Goal: Task Accomplishment & Management: Complete application form

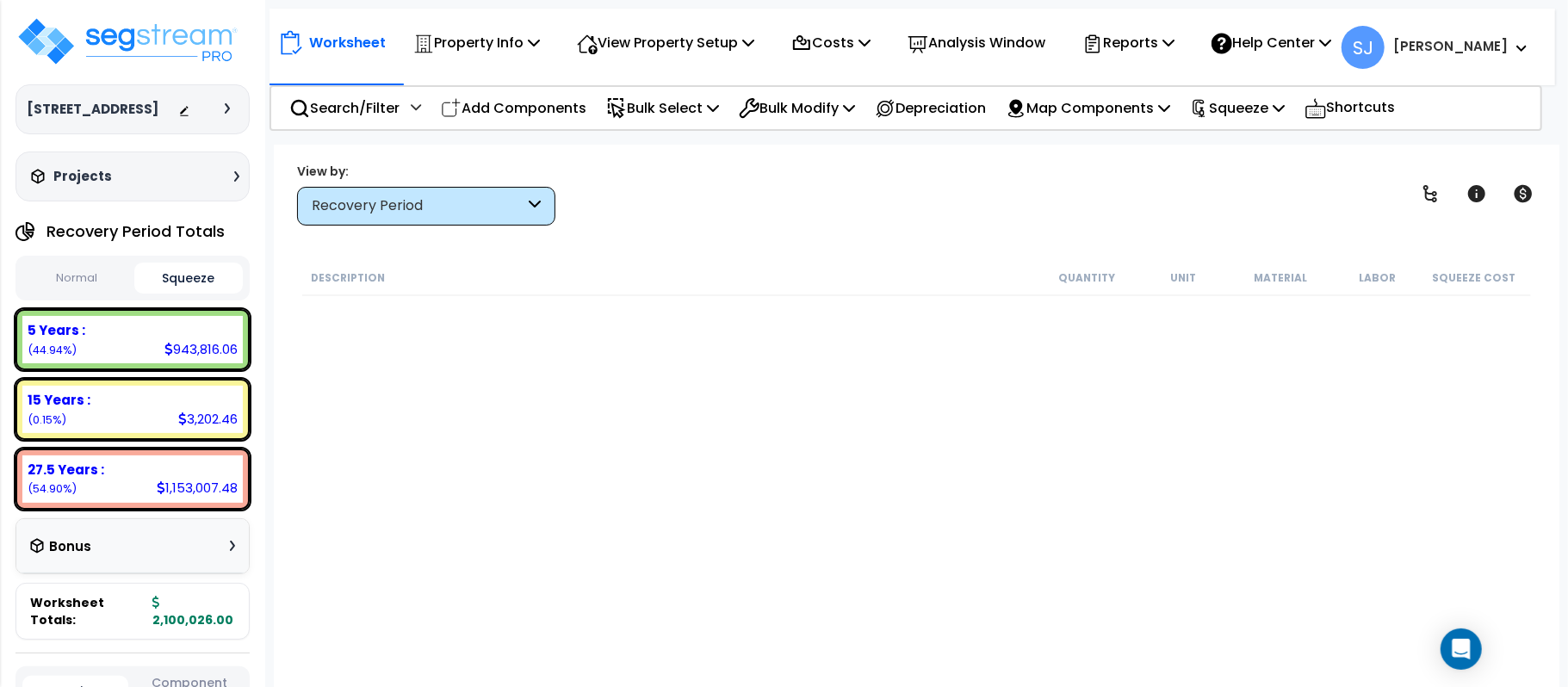
scroll to position [1378, 0]
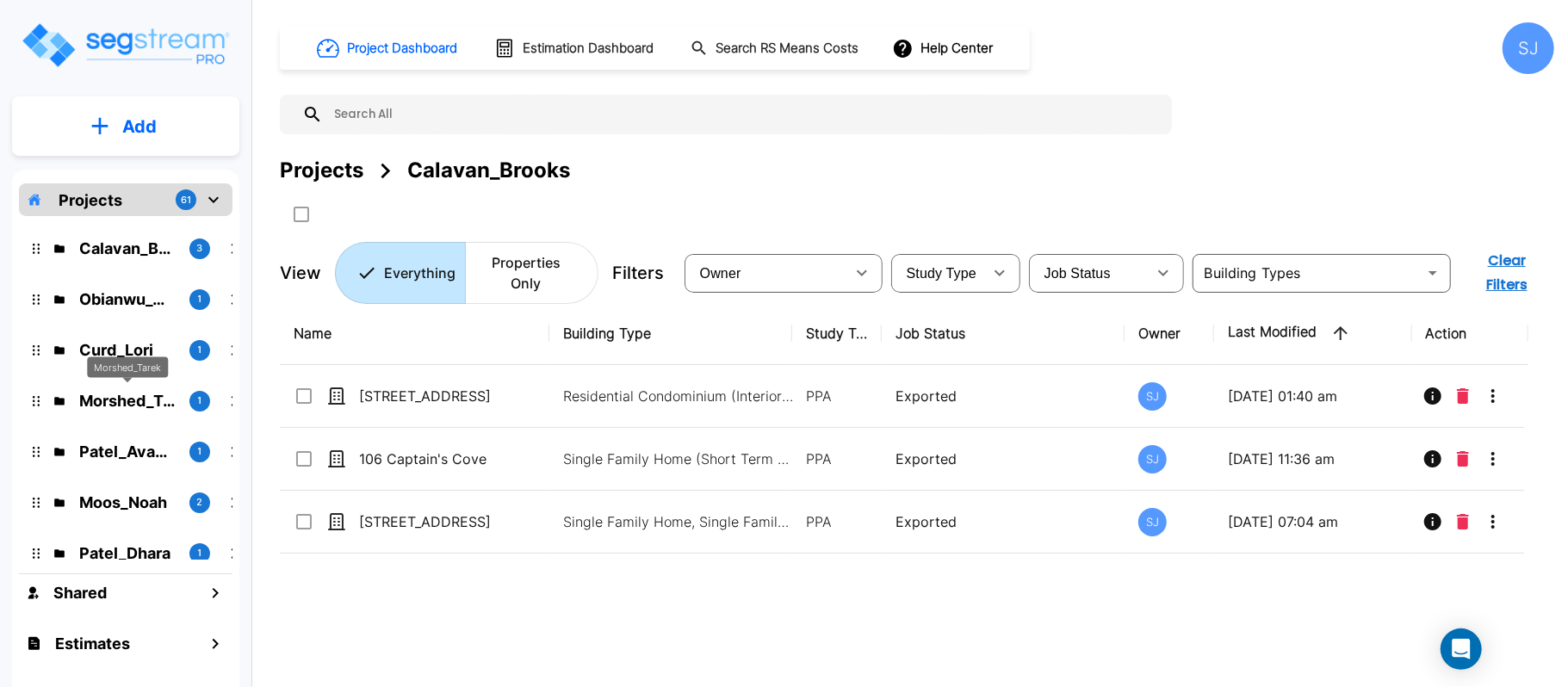
click at [98, 398] on p "Morshed_Tarek" at bounding box center [128, 401] width 97 height 23
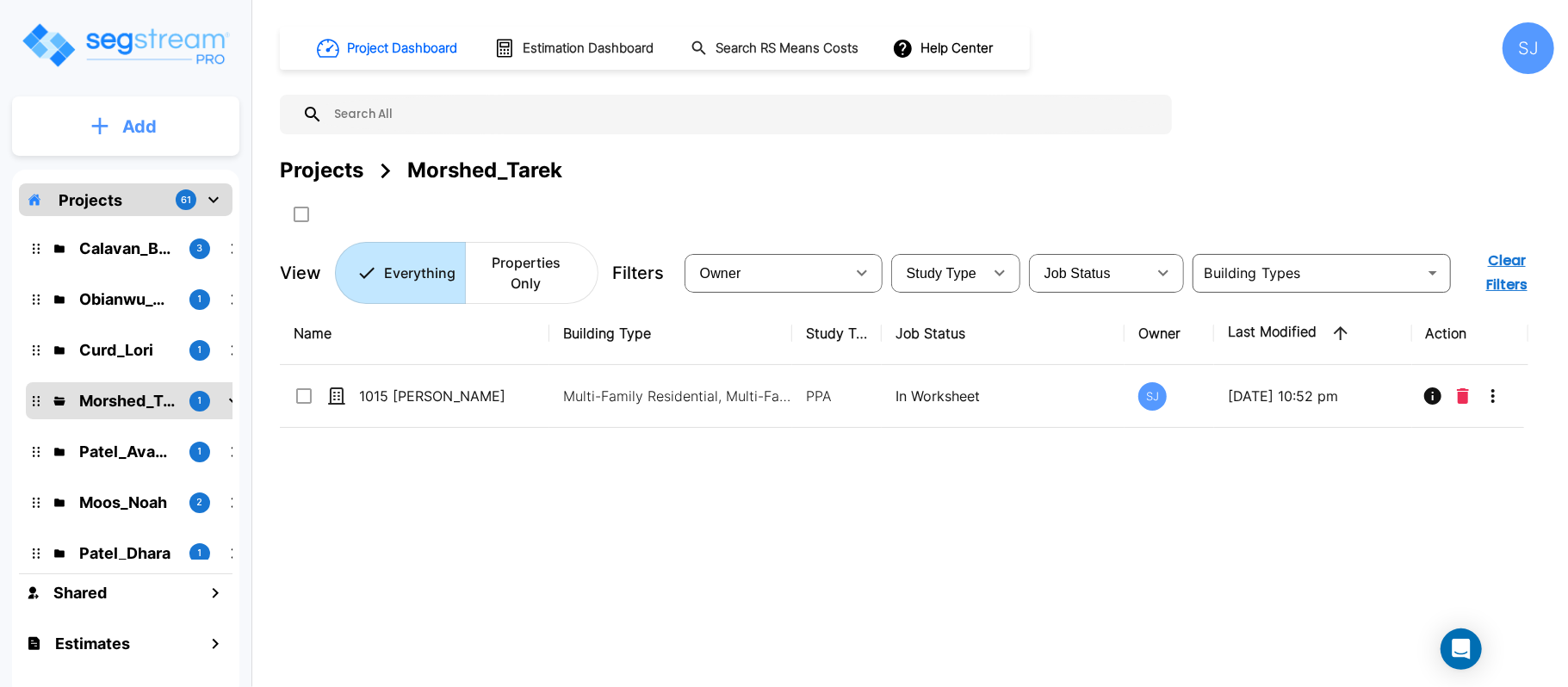
click at [160, 126] on button "Add" at bounding box center [125, 127] width 227 height 50
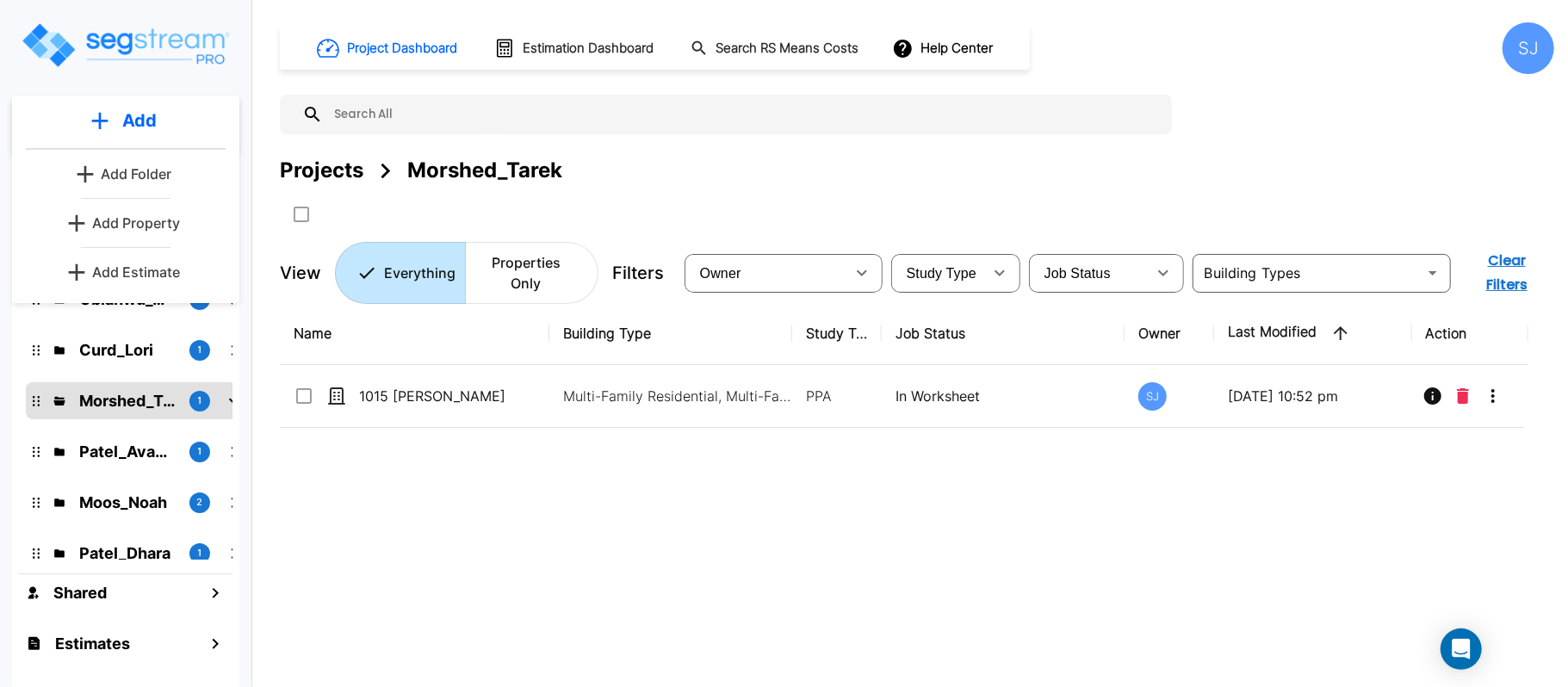
drag, startPoint x: 136, startPoint y: 225, endPoint x: 908, endPoint y: 678, distance: 895.1
click at [136, 225] on p "Add Property" at bounding box center [136, 223] width 88 height 21
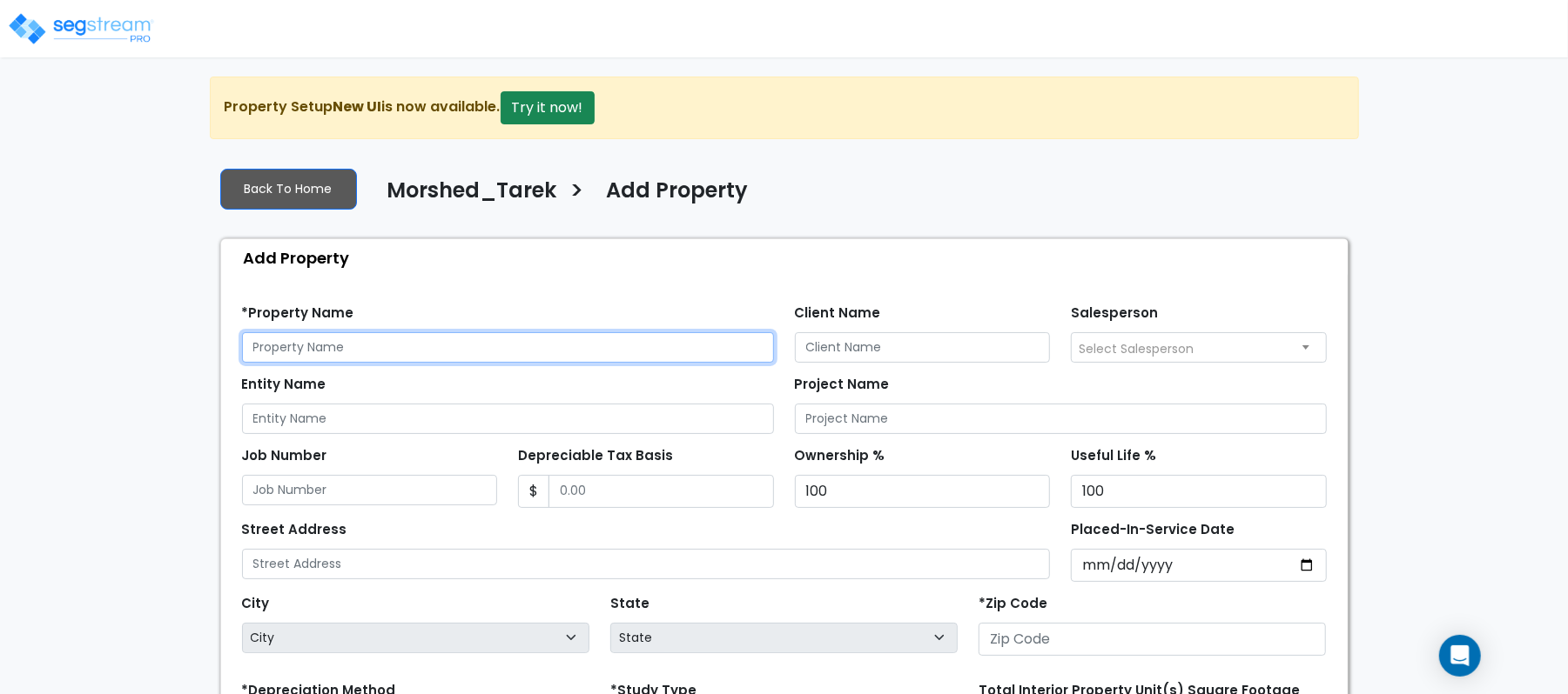
click at [494, 353] on input "text" at bounding box center [508, 347] width 532 height 31
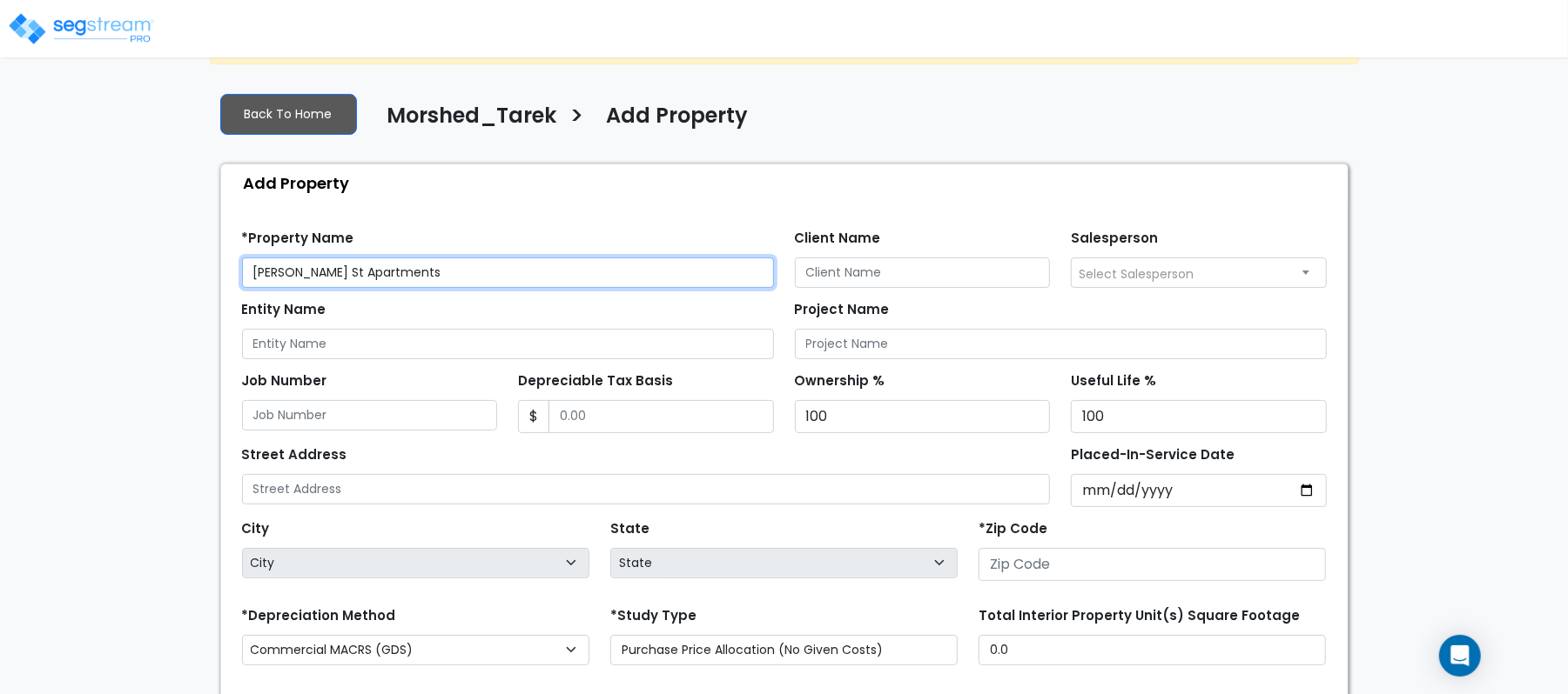
scroll to position [116, 0]
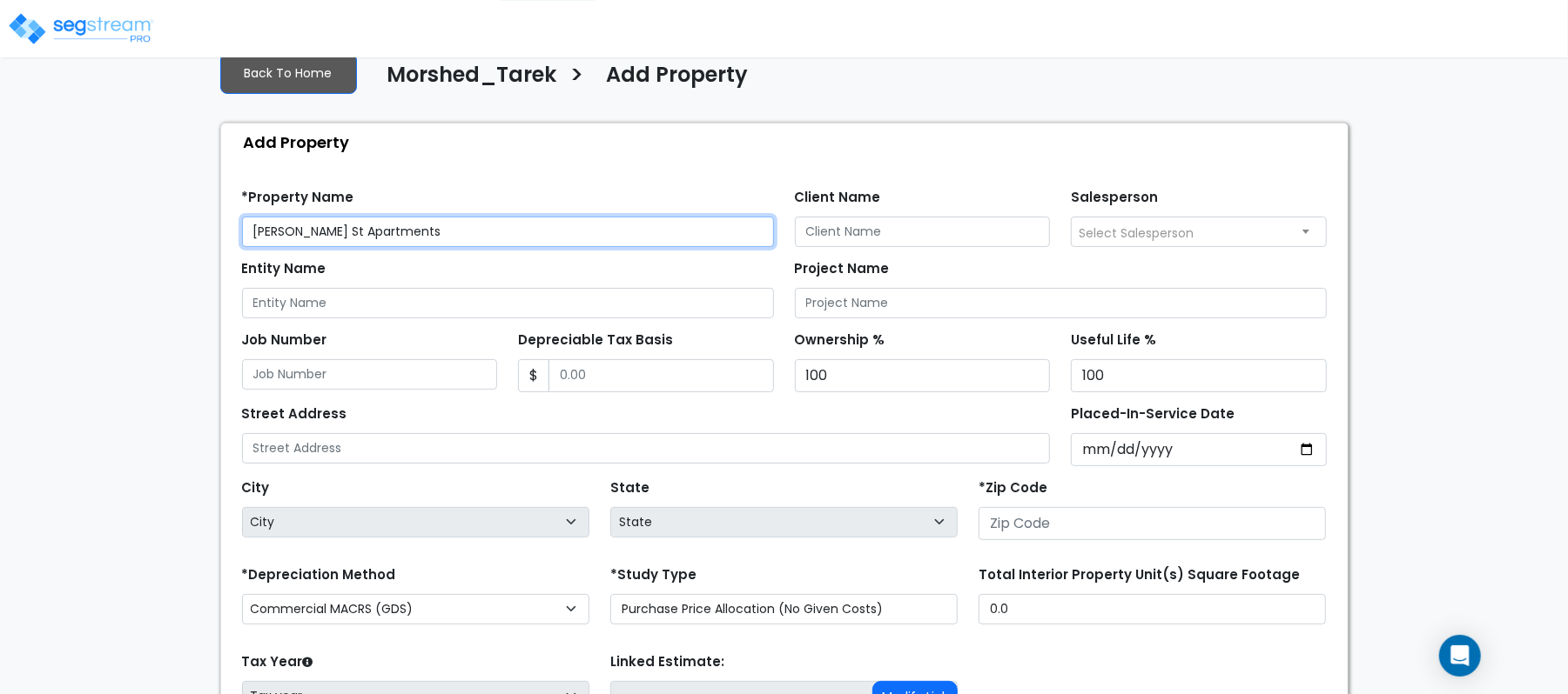
type input "[PERSON_NAME] St Apartments"
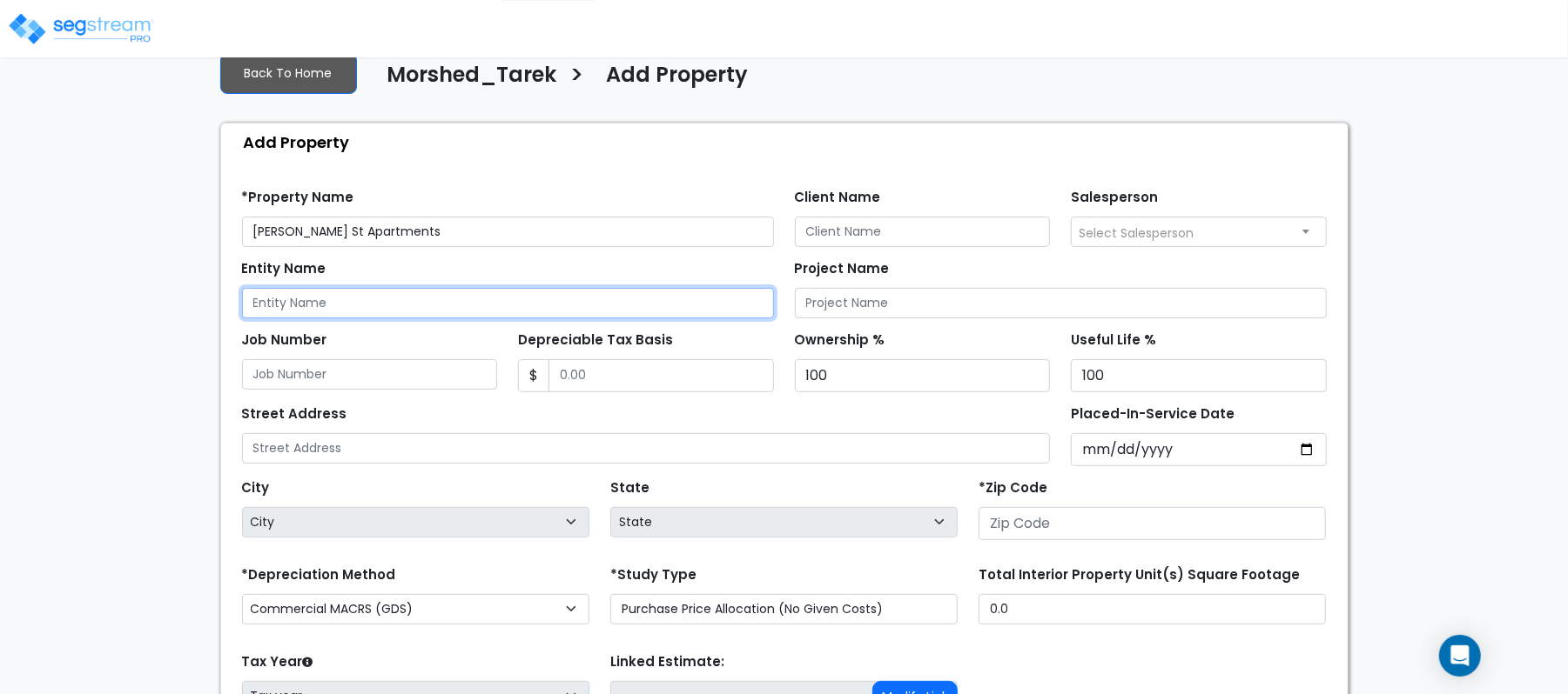
click at [533, 307] on input "Entity Name" at bounding box center [508, 303] width 532 height 31
paste input "[PERSON_NAME] St Apartments"
type input "[PERSON_NAME] St Apartments"
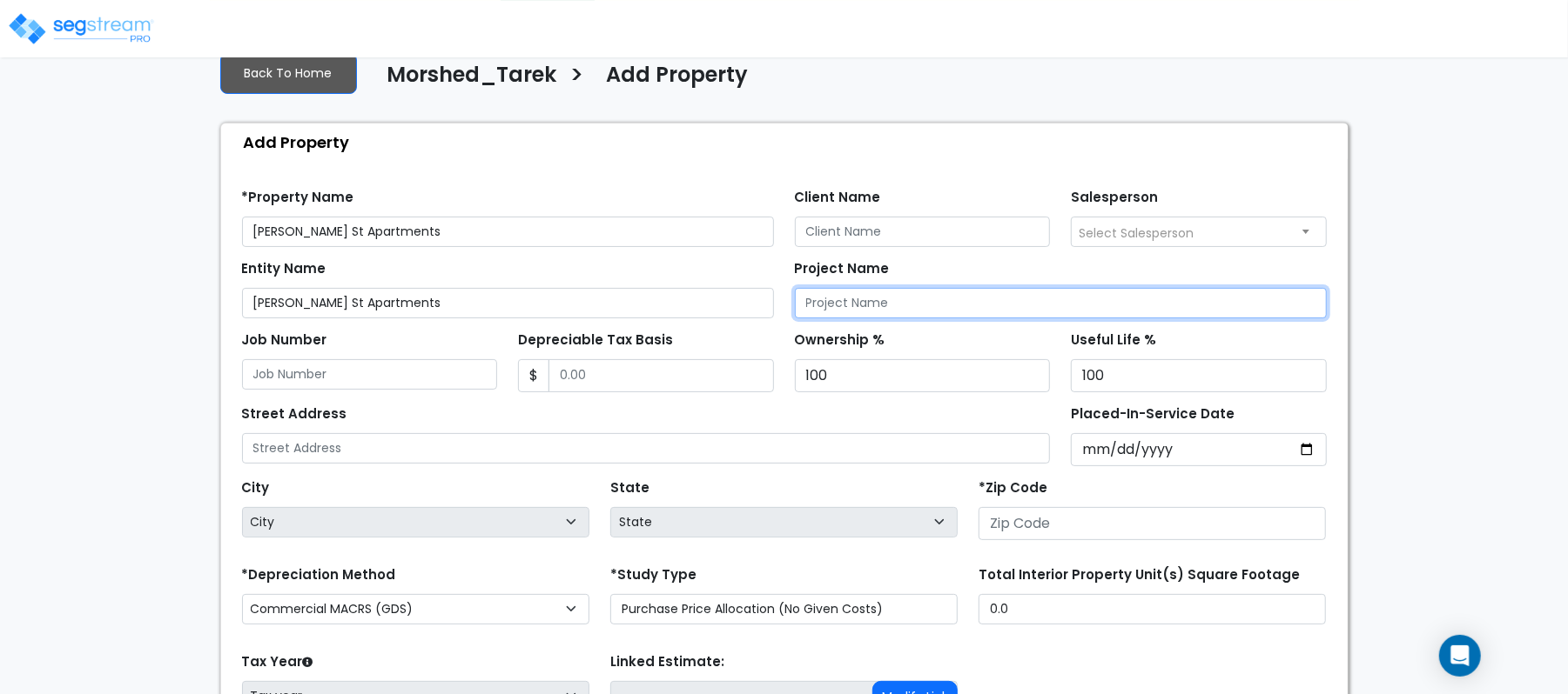
click at [872, 301] on input "Project Name" at bounding box center [1060, 303] width 532 height 31
paste input "[PERSON_NAME] St Apartments"
type input "[PERSON_NAME] St Apartments"
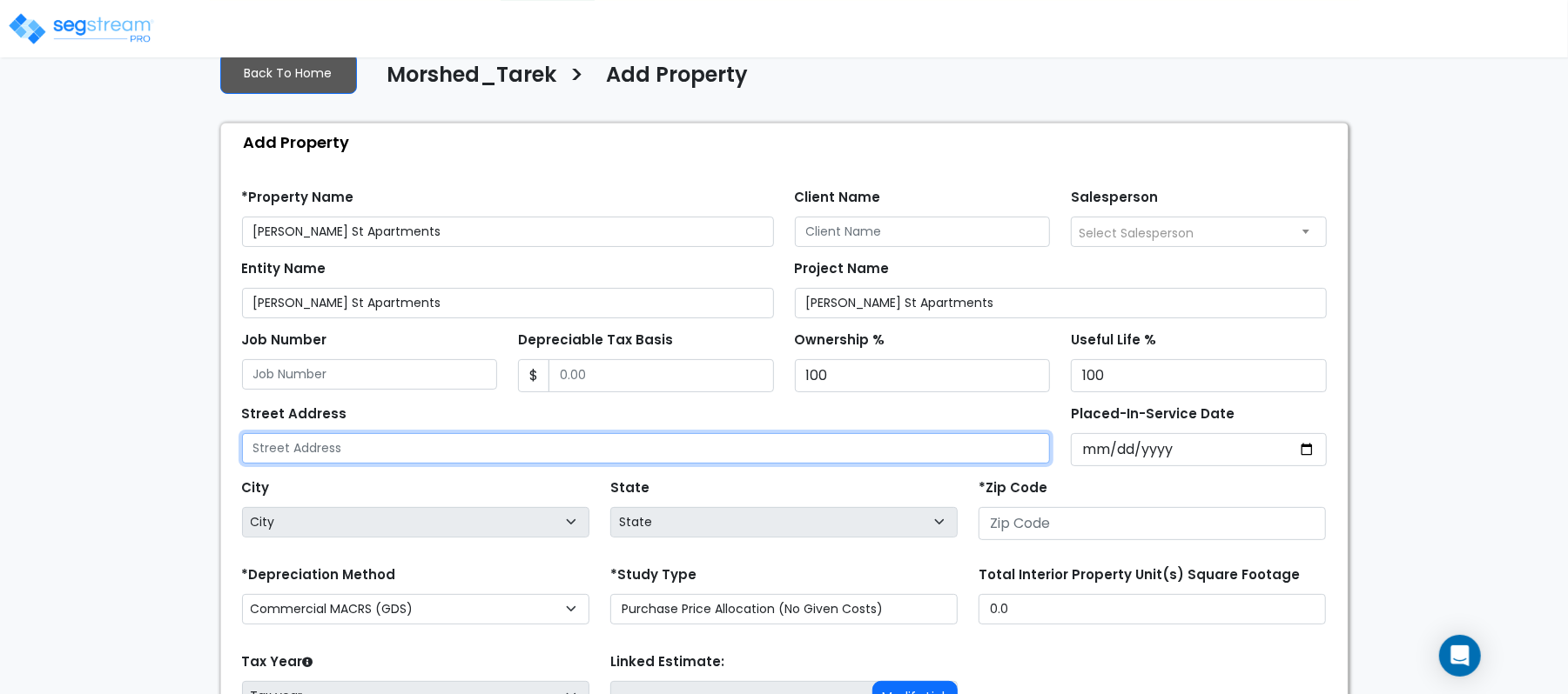
click at [636, 447] on input "text" at bounding box center [646, 448] width 809 height 31
paste input "[PERSON_NAME] St Apartments"
type input "[PERSON_NAME] St Apartments"
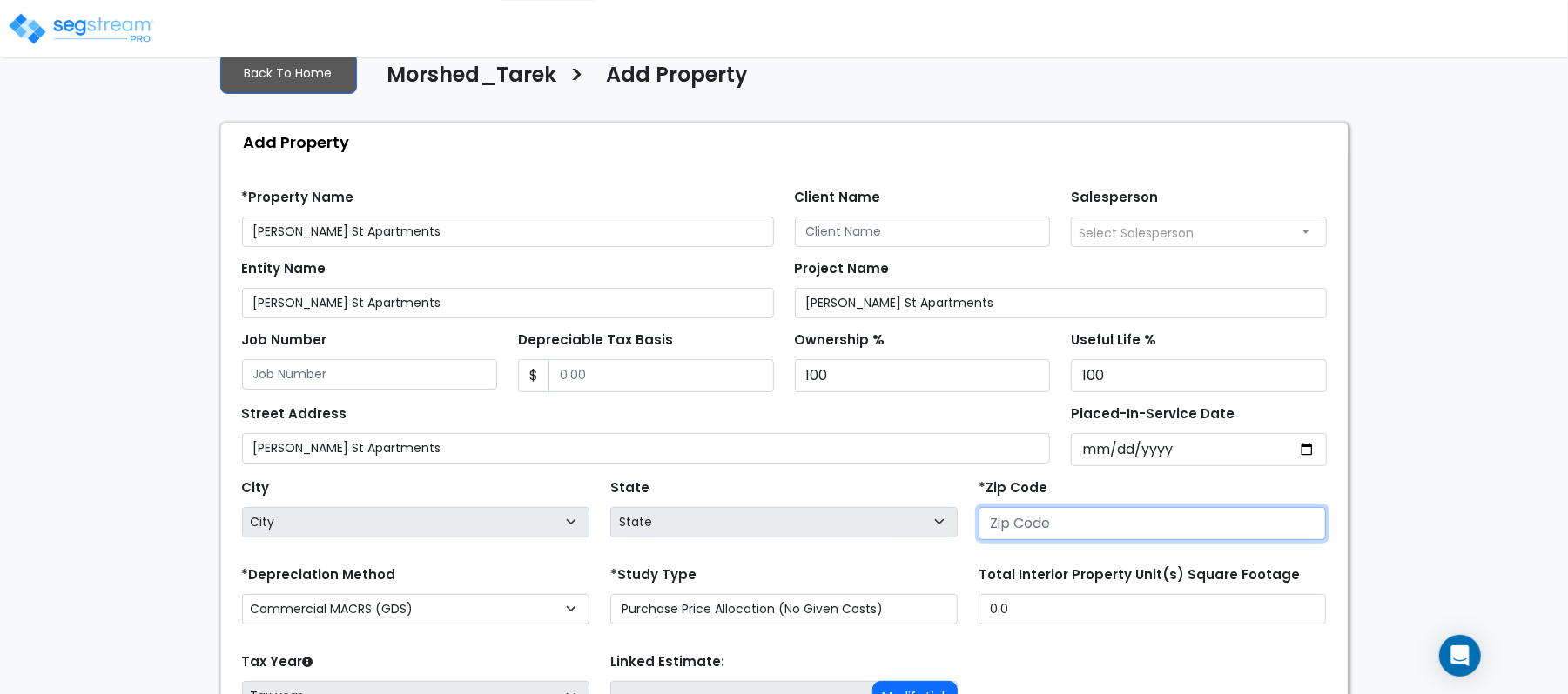
click at [1052, 529] on input "number" at bounding box center [1152, 524] width 348 height 33
paste input "72114"
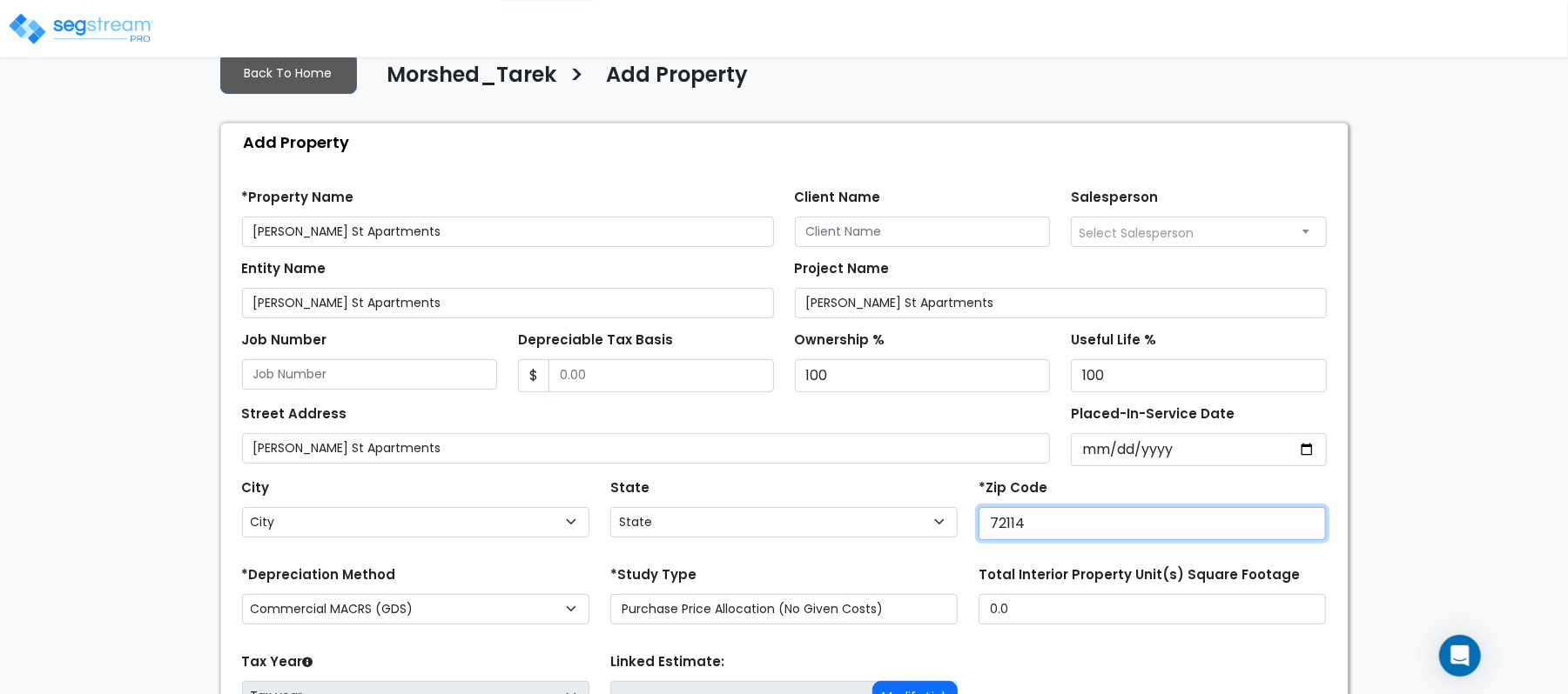
type input "72114"
click at [850, 496] on div "State State National Average AB AK AL AR AZ BC CA CO CT DC DE FL GA HI" at bounding box center [784, 510] width 369 height 70
select select "AR"
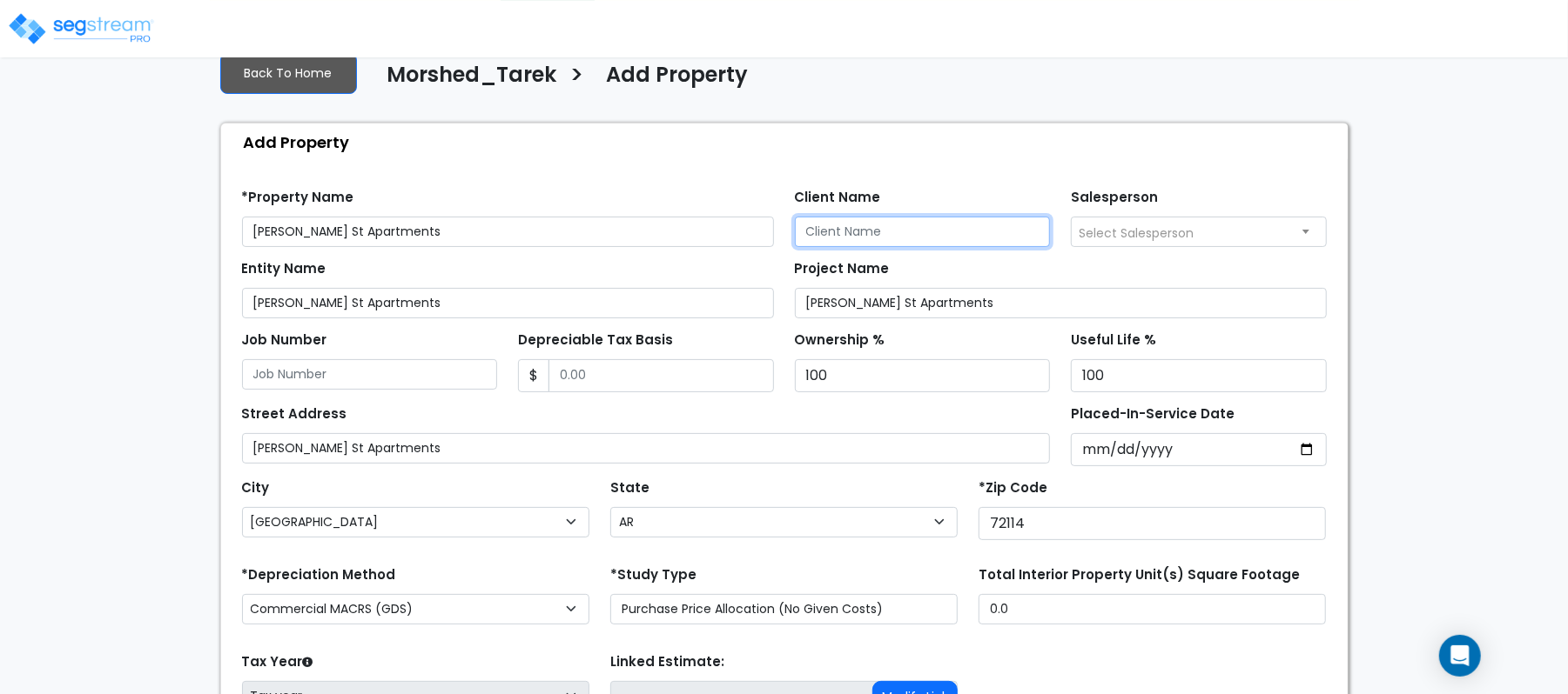
click at [862, 237] on input "Client Name" at bounding box center [922, 231] width 256 height 31
paste input "Morshed_Tarek"
type input "Morshed_Tarek"
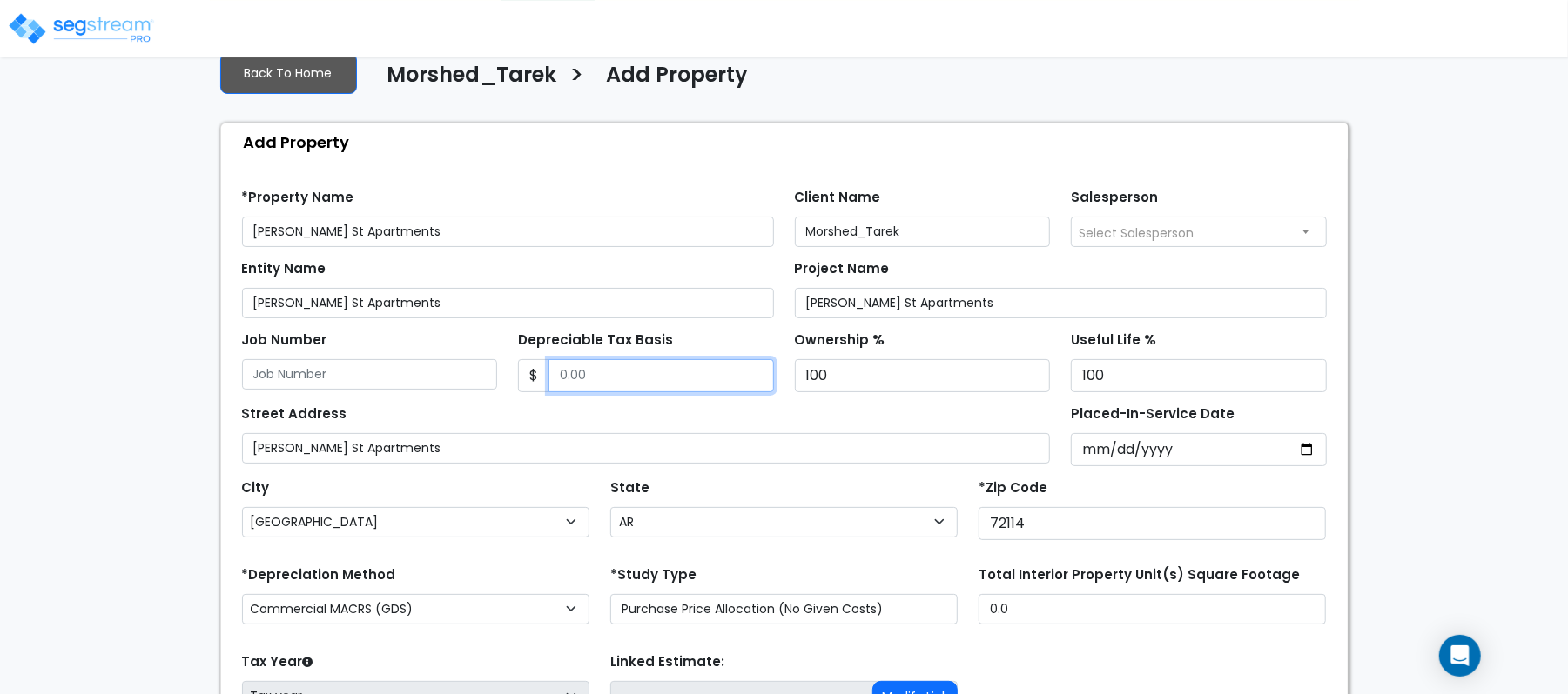
click at [594, 376] on input "Depreciable Tax Basis" at bounding box center [661, 376] width 225 height 33
paste input "1,318,415"
type input "1,318,415"
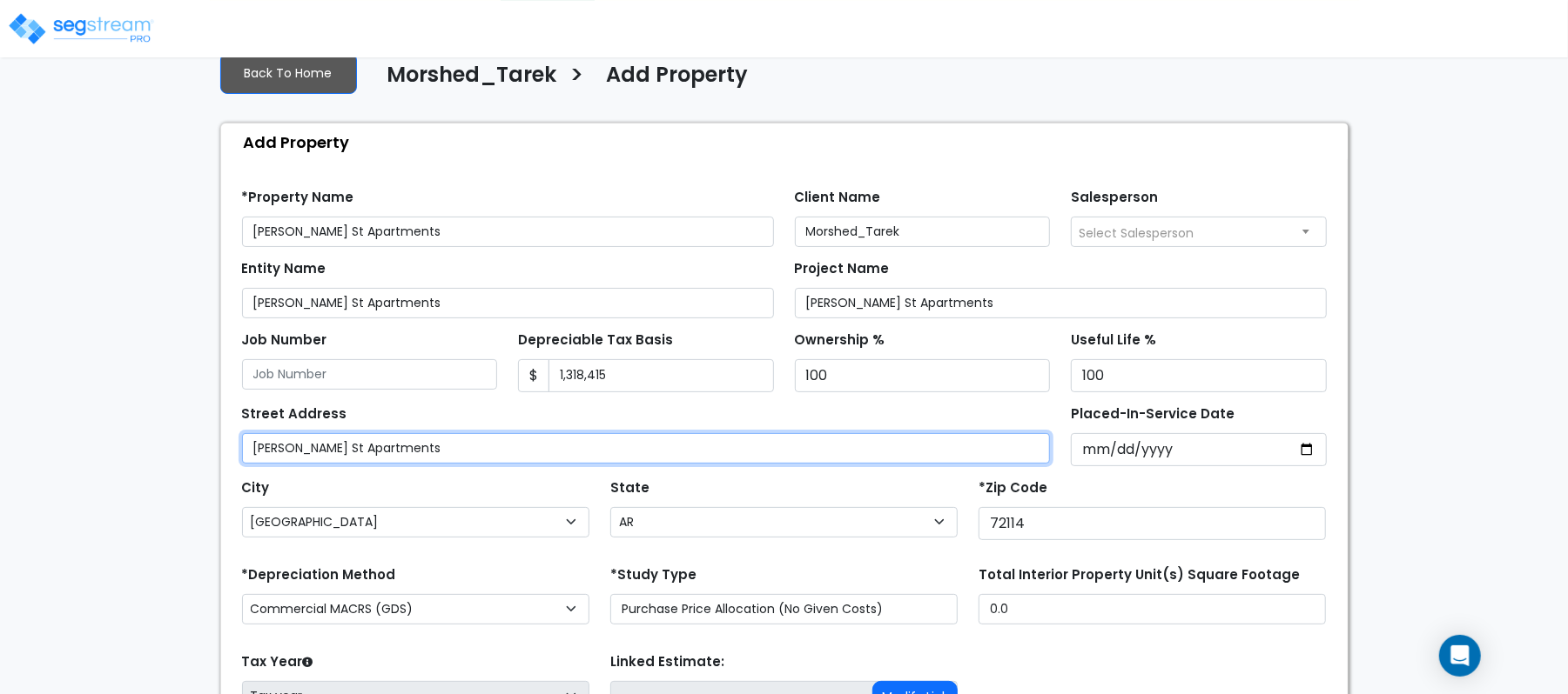
click at [805, 436] on input "[PERSON_NAME] St Apartments" at bounding box center [646, 448] width 809 height 31
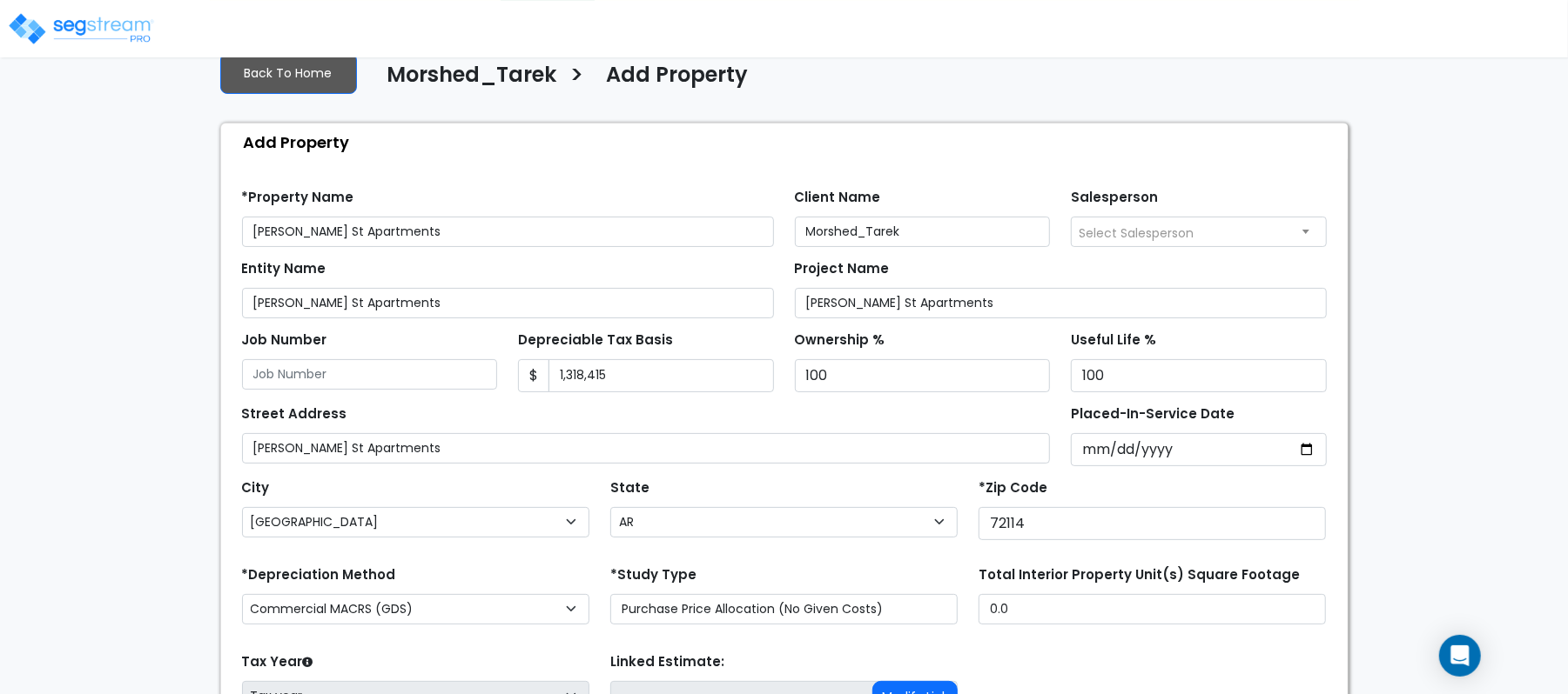
click at [838, 423] on div "Street Address Fendley St Apartments" at bounding box center [646, 432] width 809 height 63
click at [1085, 450] on input "Placed-In-Service Date" at bounding box center [1198, 450] width 256 height 33
type input "2022-09-09"
select select "2022"
click at [888, 494] on div "State State National Average AB AK AL AR AZ BC CA CO CT DC DE FL GA HI" at bounding box center [784, 510] width 369 height 70
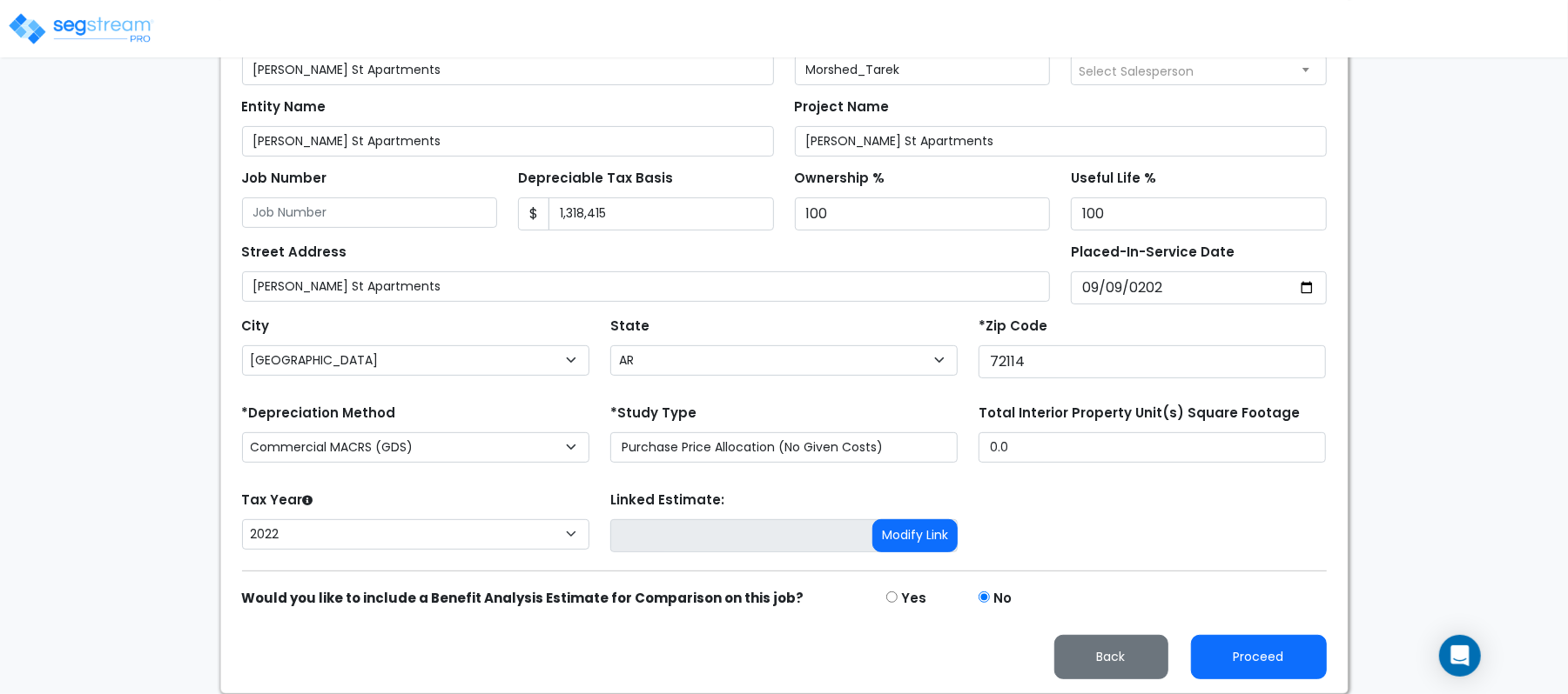
scroll to position [283, 0]
click at [569, 454] on select "Commercial MACRS (GDS) Commercial Residential MACRS (GDS) Commercial MACRS (GDS…" at bounding box center [416, 447] width 348 height 31
select select "CRM(_44"
click at [1007, 447] on input "0.0" at bounding box center [1152, 447] width 348 height 31
type input "29,796"
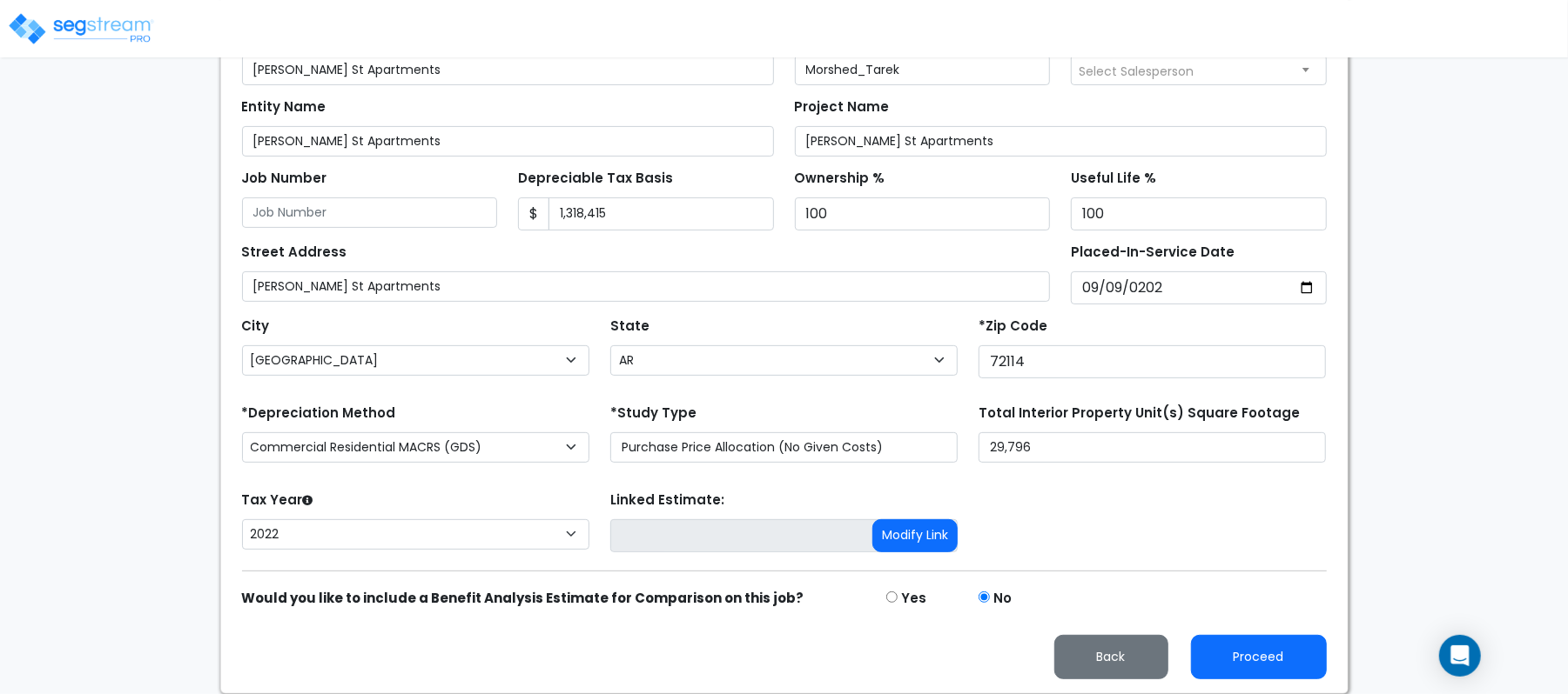
click at [1041, 498] on div "Tax Year Please Enter The Placed In Service Date First. 2026 2025 2024 2023 202…" at bounding box center [784, 522] width 1106 height 70
click at [1283, 649] on button "Proceed" at bounding box center [1259, 657] width 135 height 45
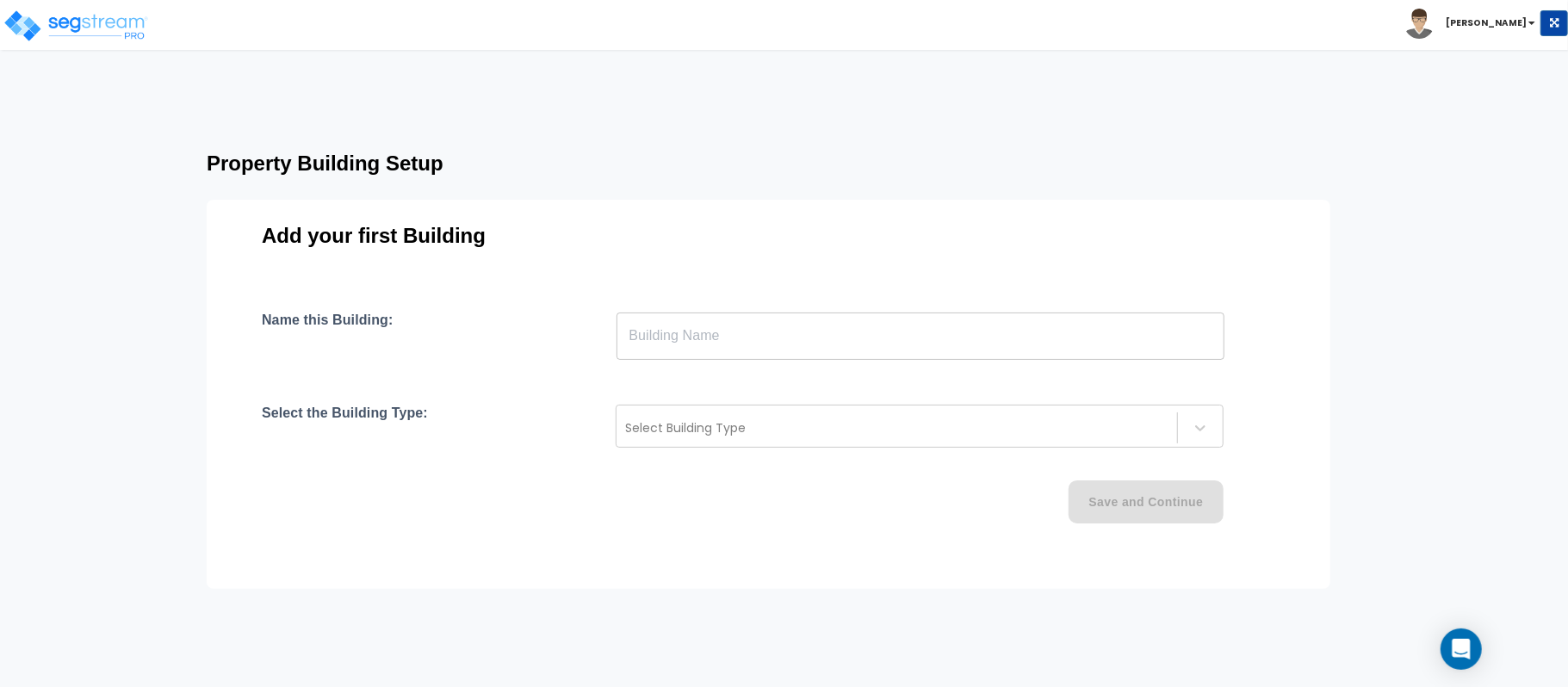
click at [699, 349] on input "text" at bounding box center [921, 336] width 608 height 48
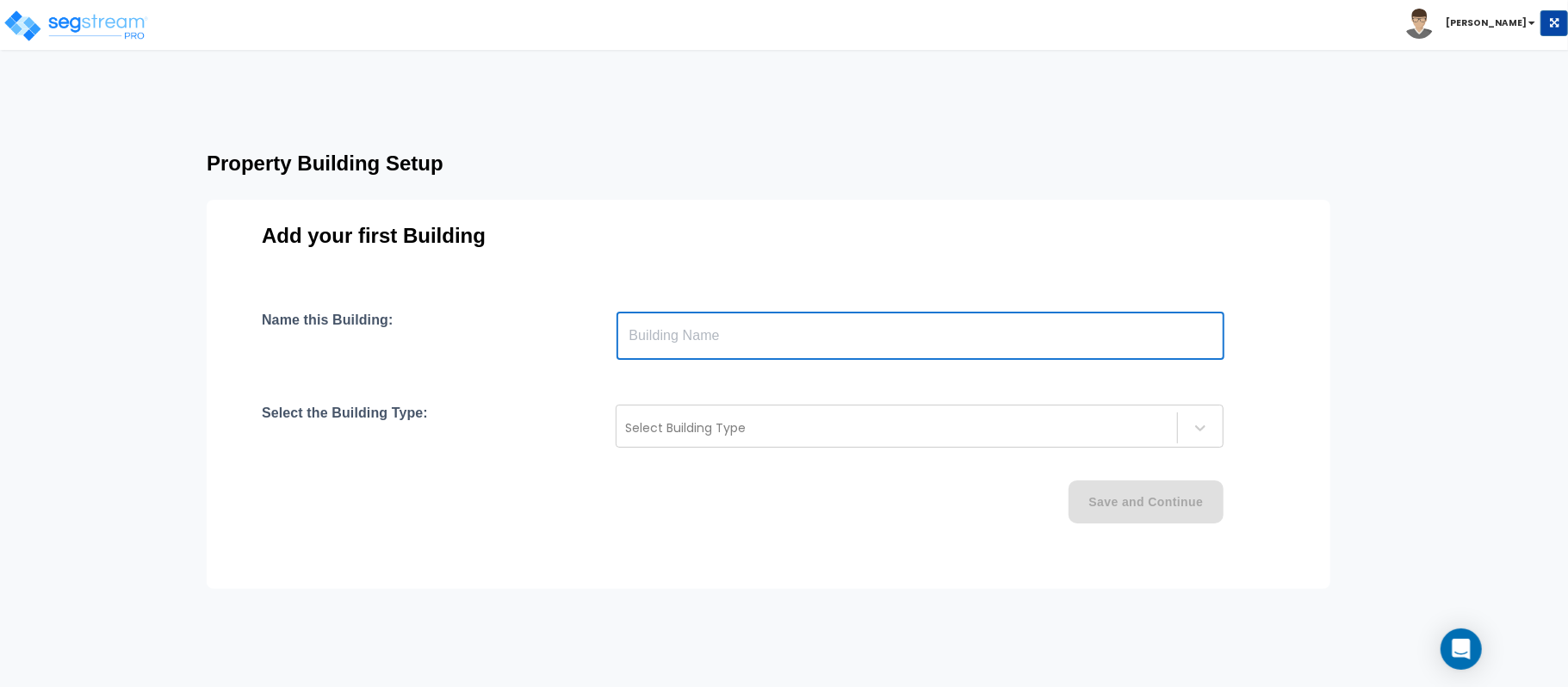
click at [542, 574] on div "Add your first Building Name this Building: ​ Select the Building Type: Select …" at bounding box center [768, 394] width 1124 height 390
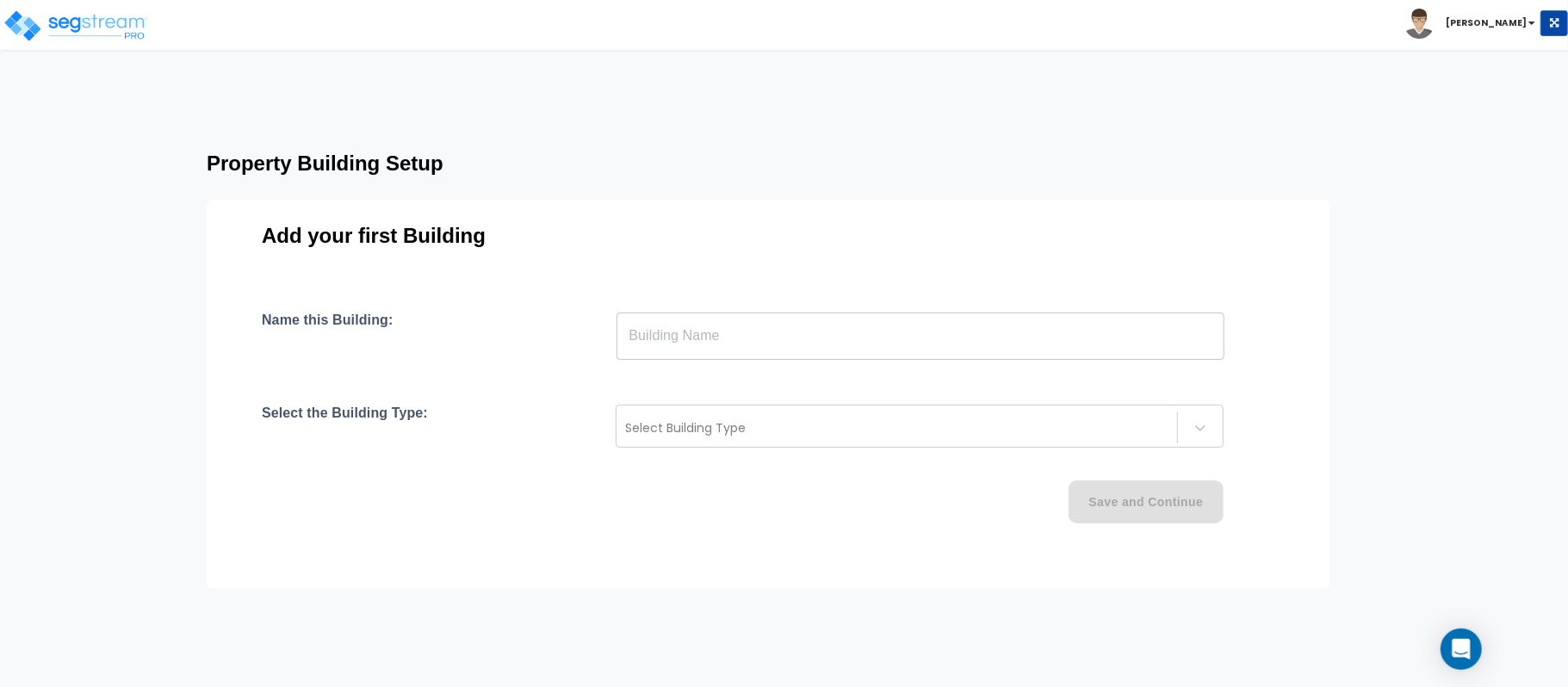
click at [744, 332] on input "text" at bounding box center [921, 336] width 608 height 48
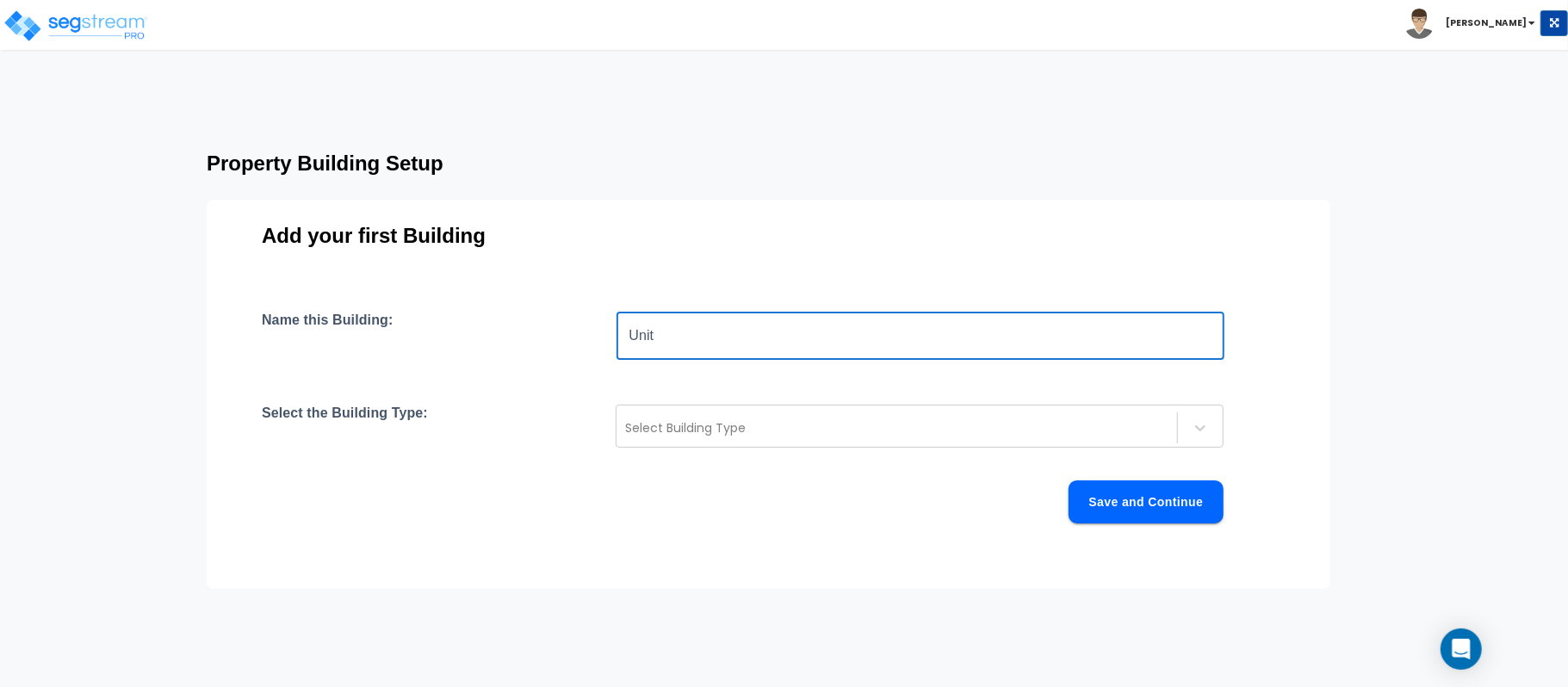
paste input "2028"
paste input "2032"
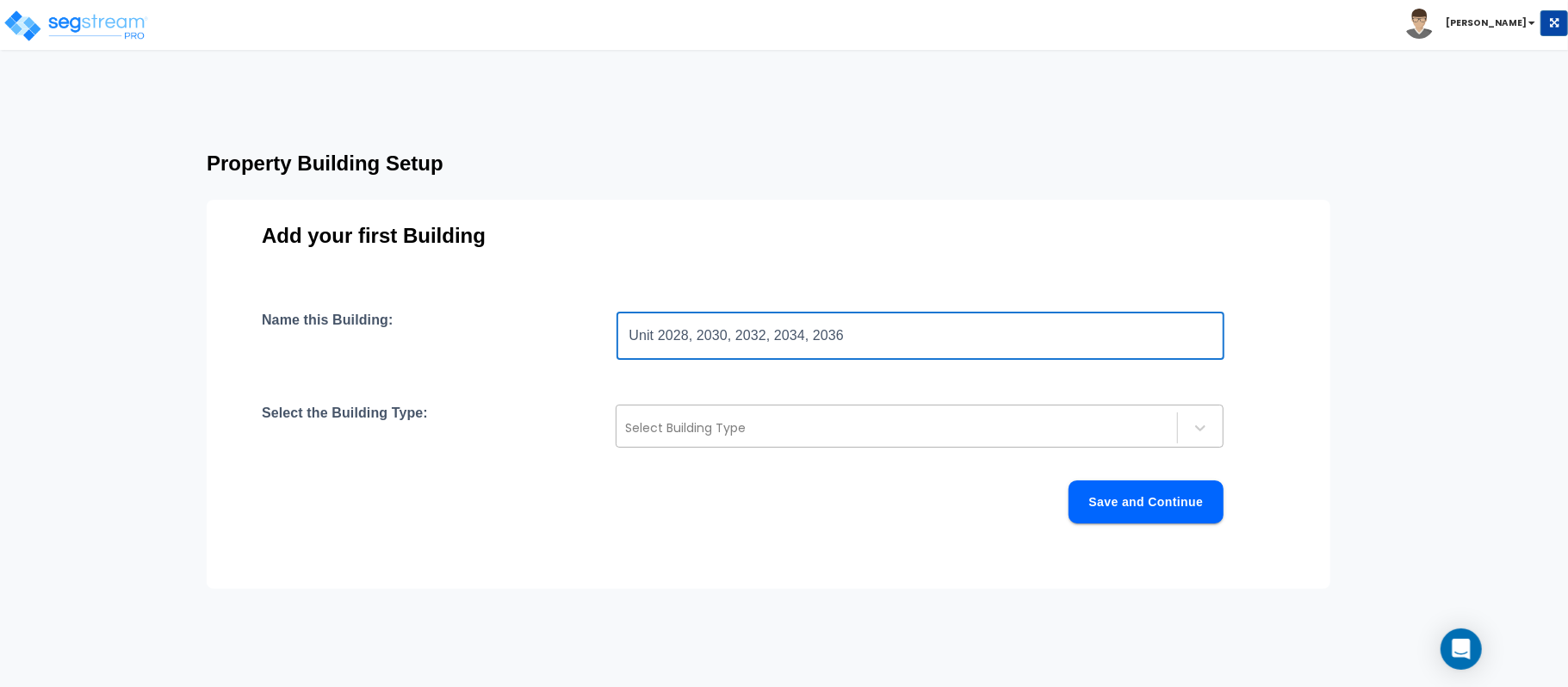
type input "Unit 2028, 2030, 2032, 2034, 2036"
click at [1111, 422] on div at bounding box center [897, 428] width 543 height 21
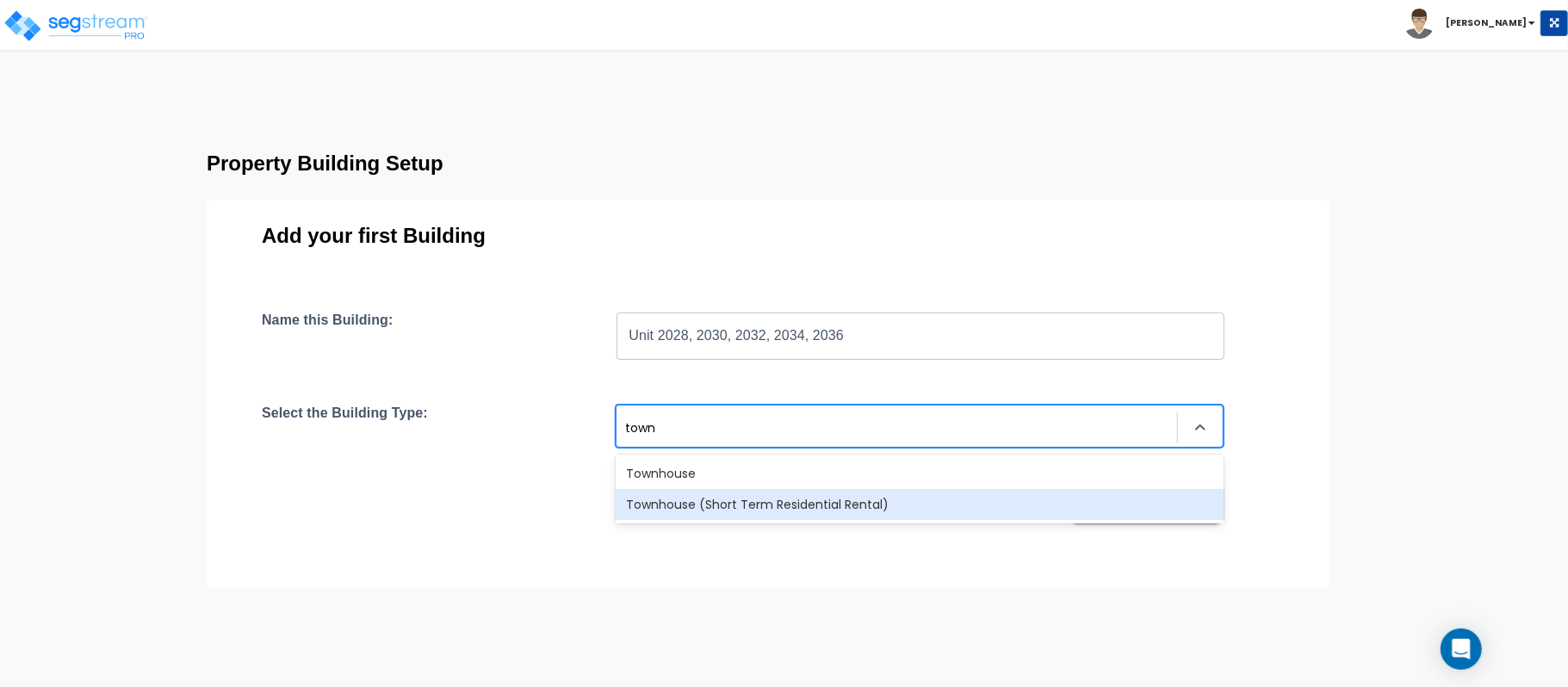
type input "town"
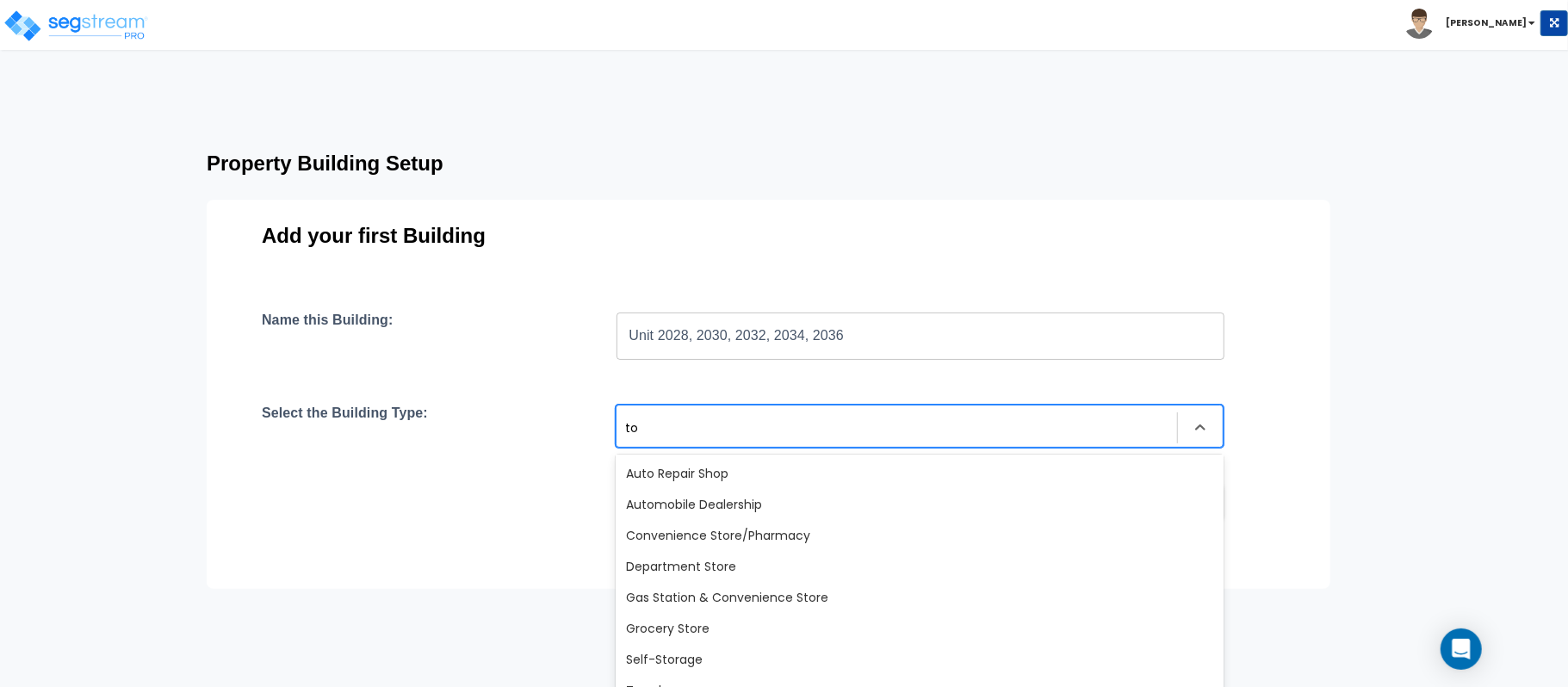
type input "tow"
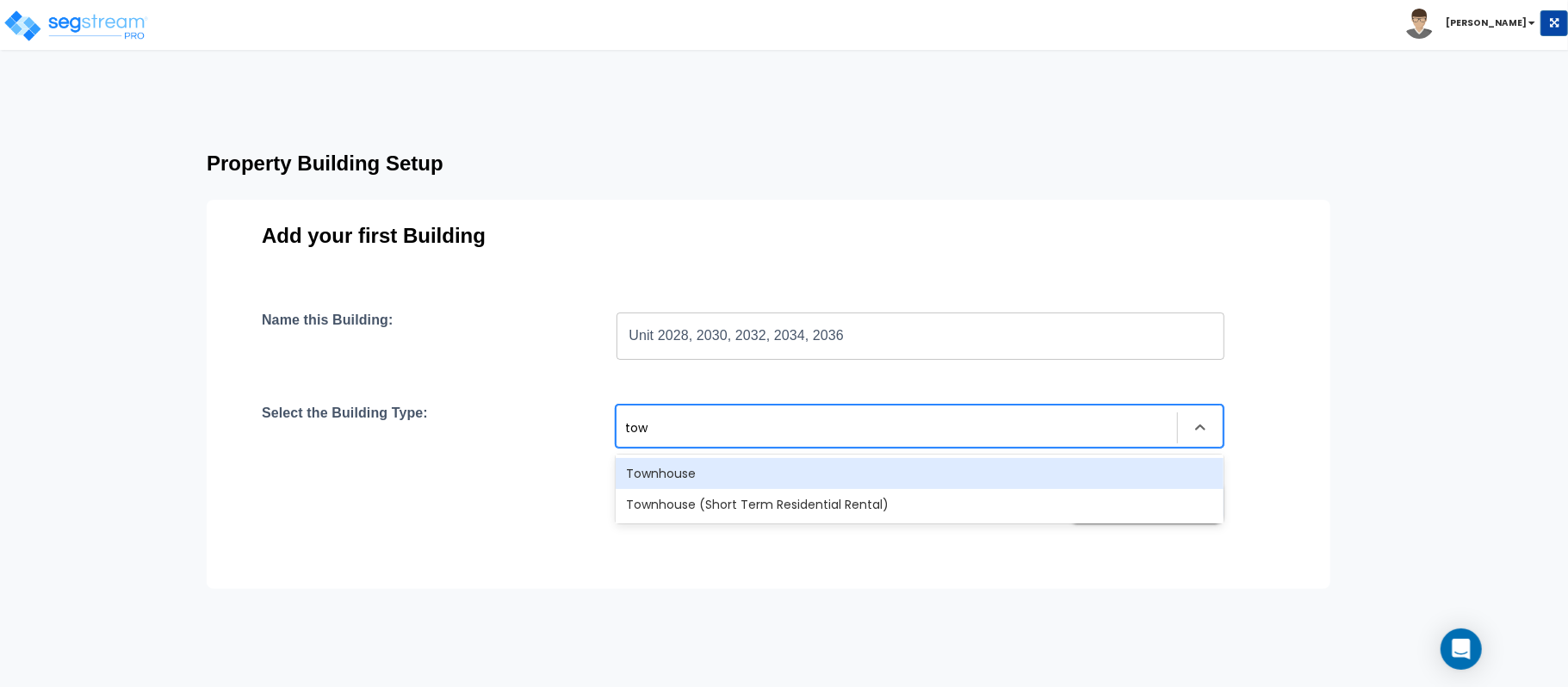
click at [735, 469] on div "Townhouse" at bounding box center [920, 474] width 608 height 31
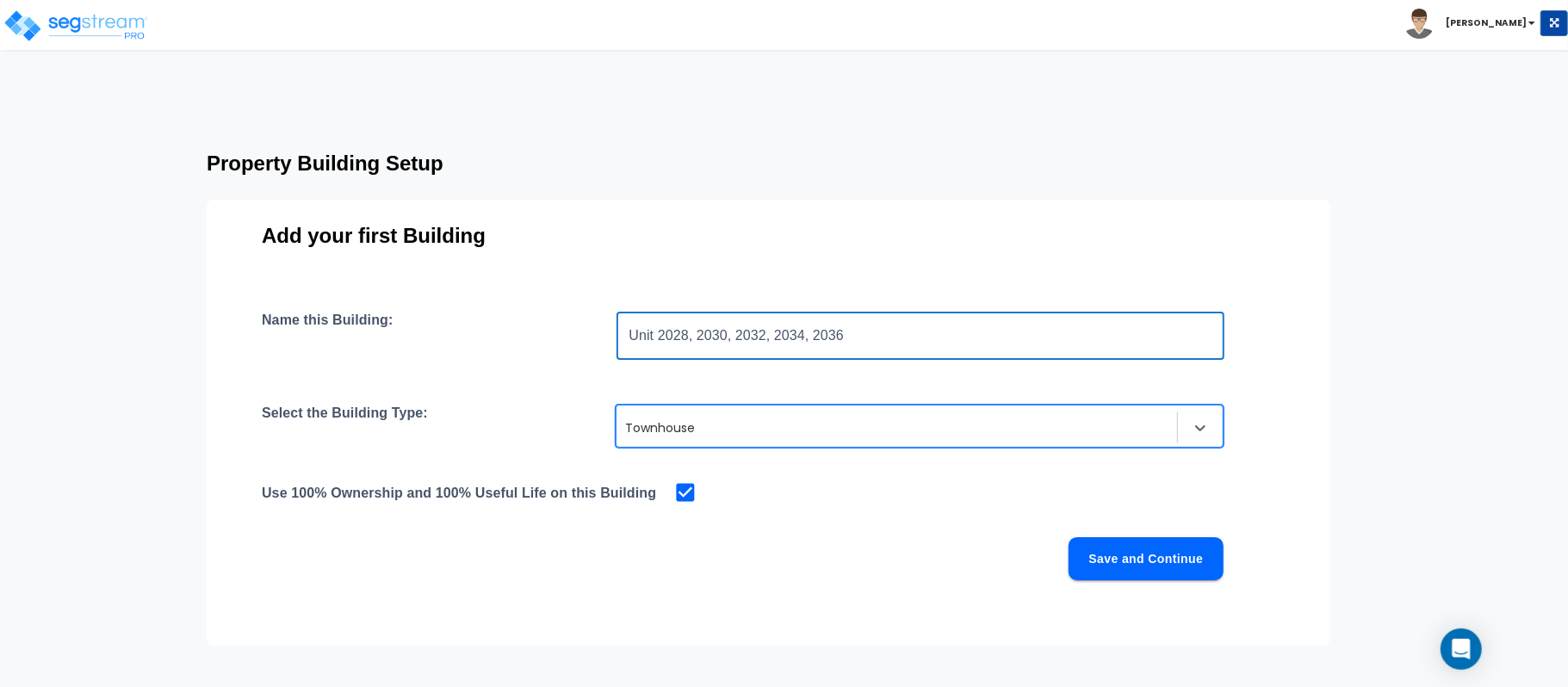
drag, startPoint x: 689, startPoint y: 335, endPoint x: 924, endPoint y: 332, distance: 235.0
click at [924, 332] on input "Unit 2028, 2030, 2032, 2034, 2036" at bounding box center [921, 336] width 608 height 48
type input "Unit 2028"
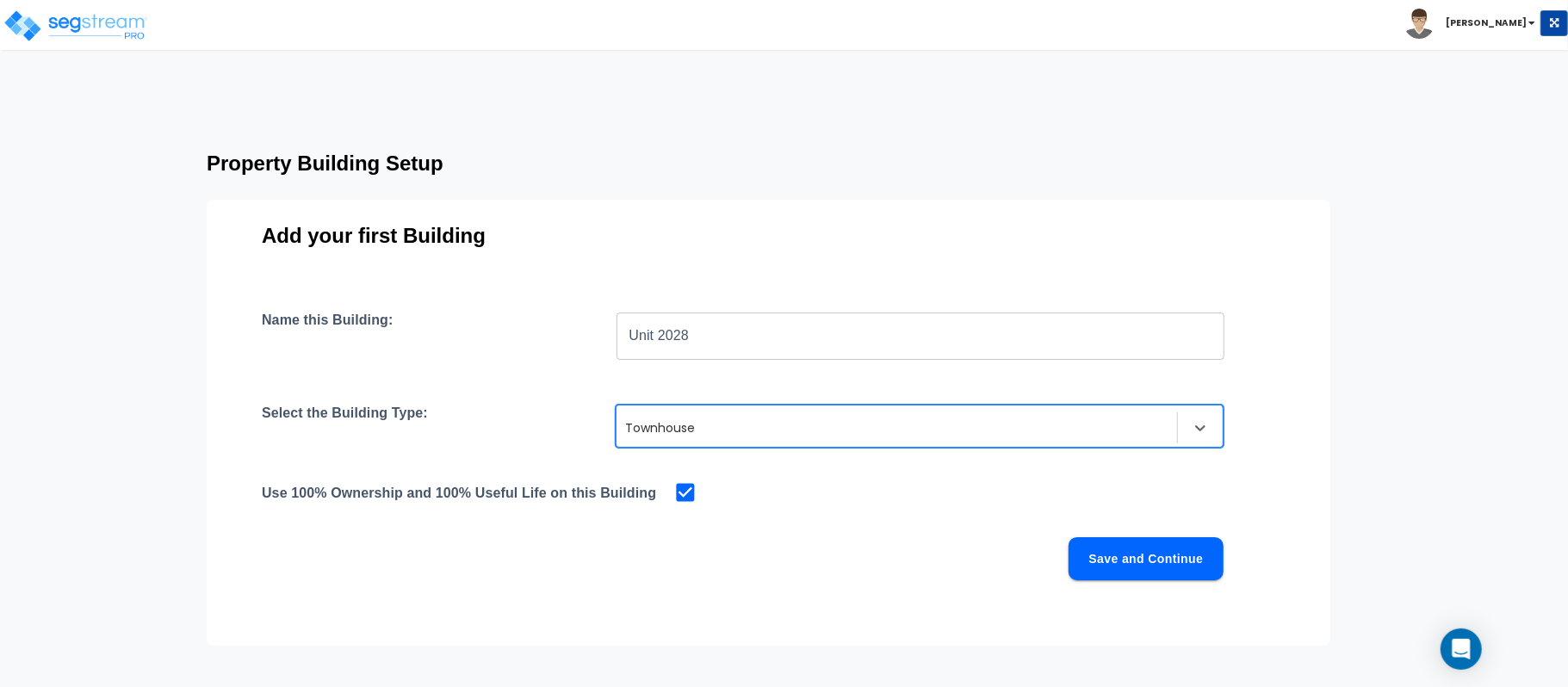
click at [915, 529] on div "Name this Building: Unit 2028 ​ Select the Building Type: option Townhouse, sel…" at bounding box center [768, 467] width 1013 height 310
click at [1173, 567] on button "Save and Continue" at bounding box center [1146, 559] width 155 height 43
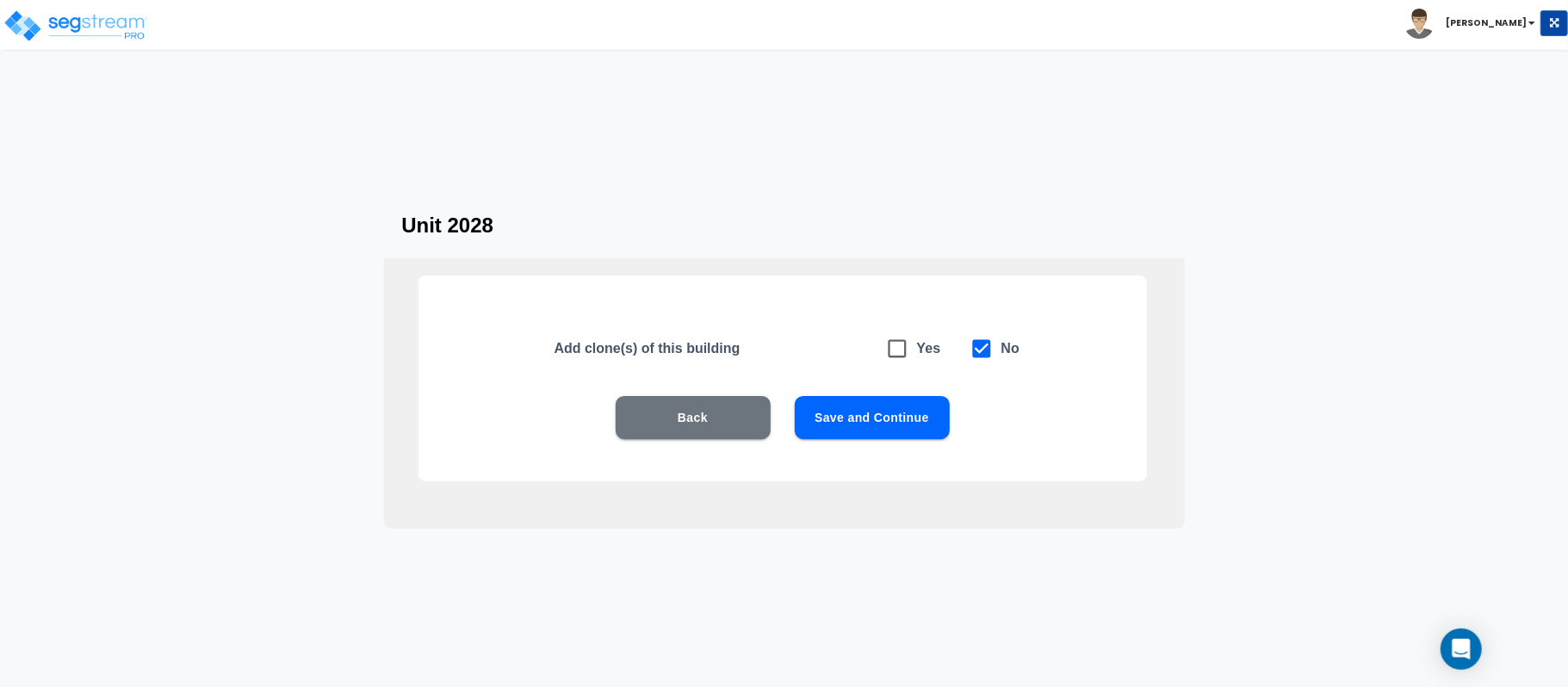
click at [900, 353] on icon at bounding box center [898, 349] width 24 height 24
checkbox input "true"
checkbox input "false"
click at [917, 415] on button "Save and Continue" at bounding box center [872, 417] width 155 height 43
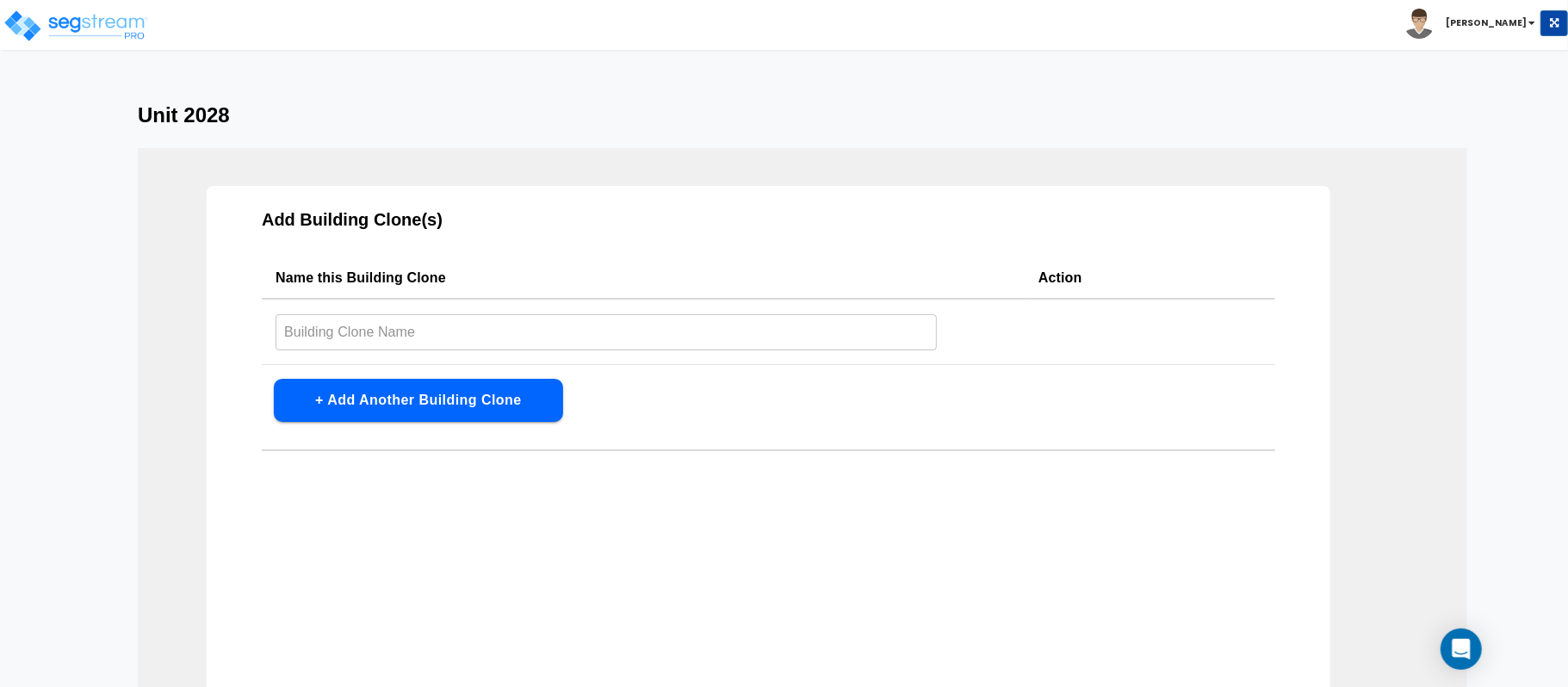
click at [524, 400] on button "+ Add Another Building Clone" at bounding box center [418, 401] width 289 height 43
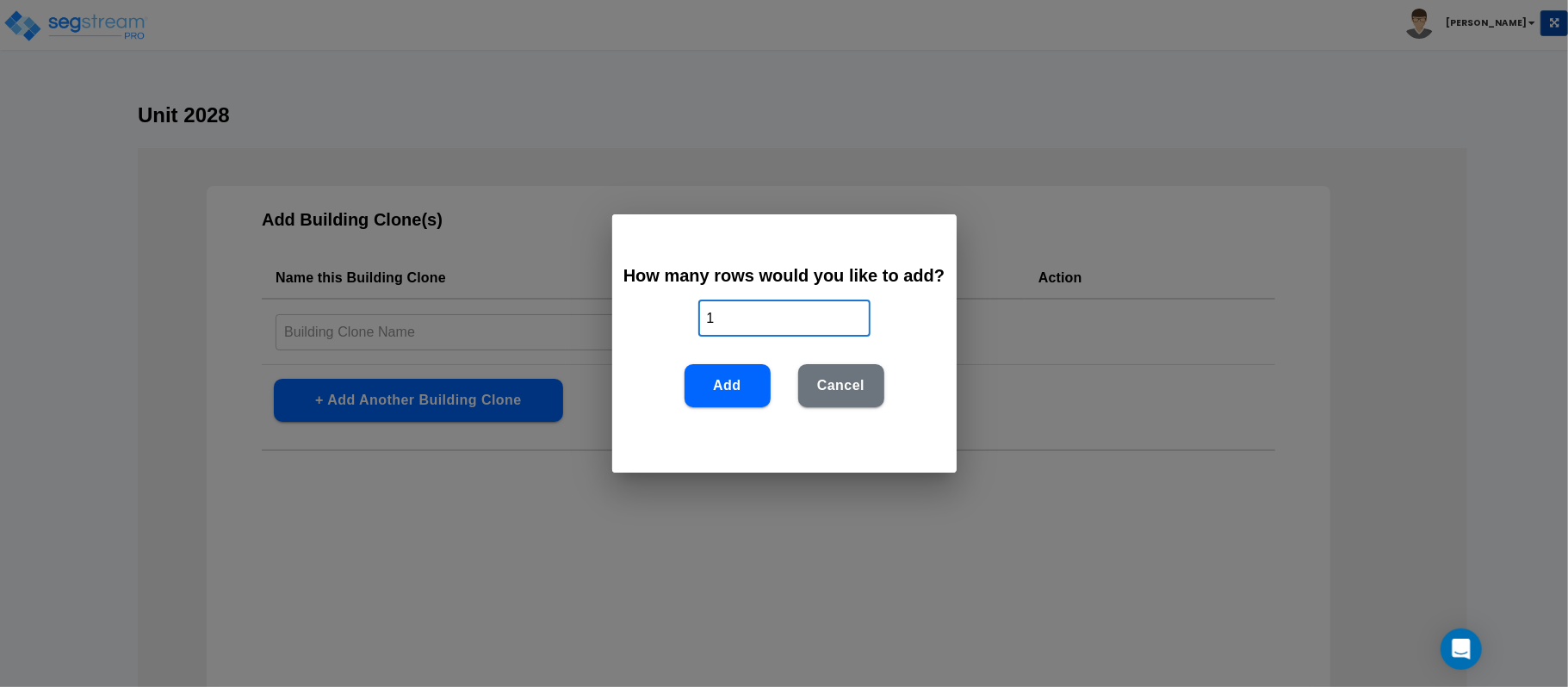
drag, startPoint x: 744, startPoint y: 326, endPoint x: 676, endPoint y: 326, distance: 68.0
click at [676, 326] on div "How many rows would you like to add? 1 ​ Add Cancel" at bounding box center [784, 343] width 345 height 258
type input "4"
click at [745, 387] on button "Add" at bounding box center [727, 386] width 86 height 43
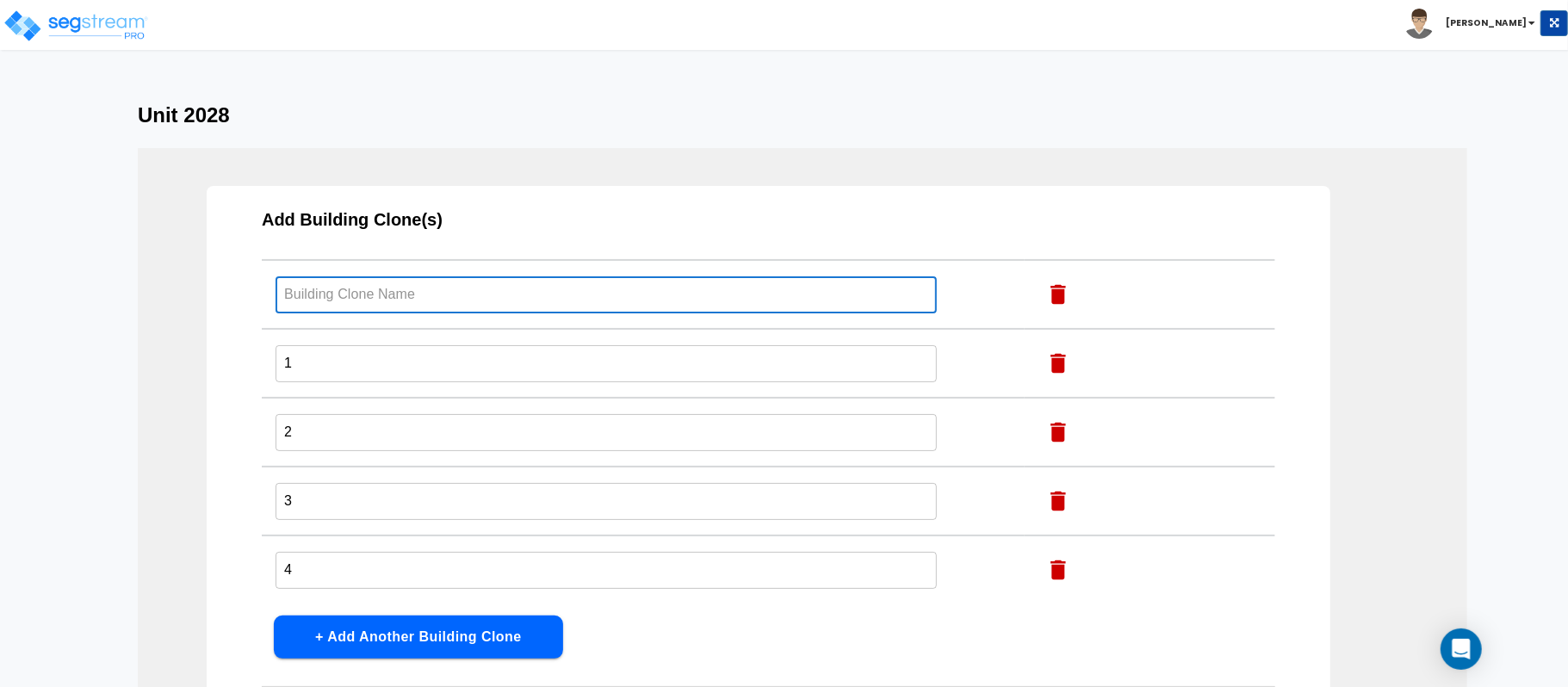
click at [477, 290] on input "text" at bounding box center [606, 295] width 661 height 37
click at [1051, 563] on icon "button" at bounding box center [1058, 570] width 16 height 20
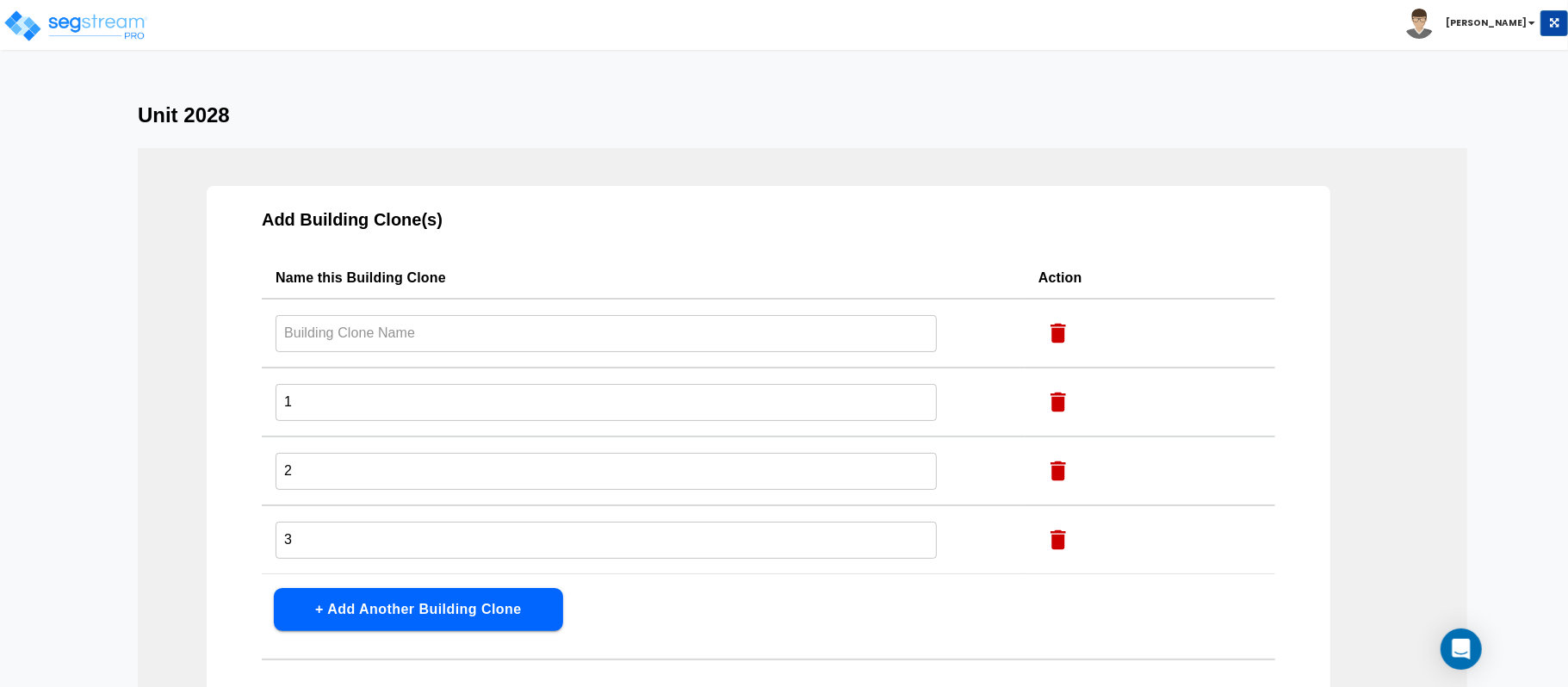
scroll to position [0, 0]
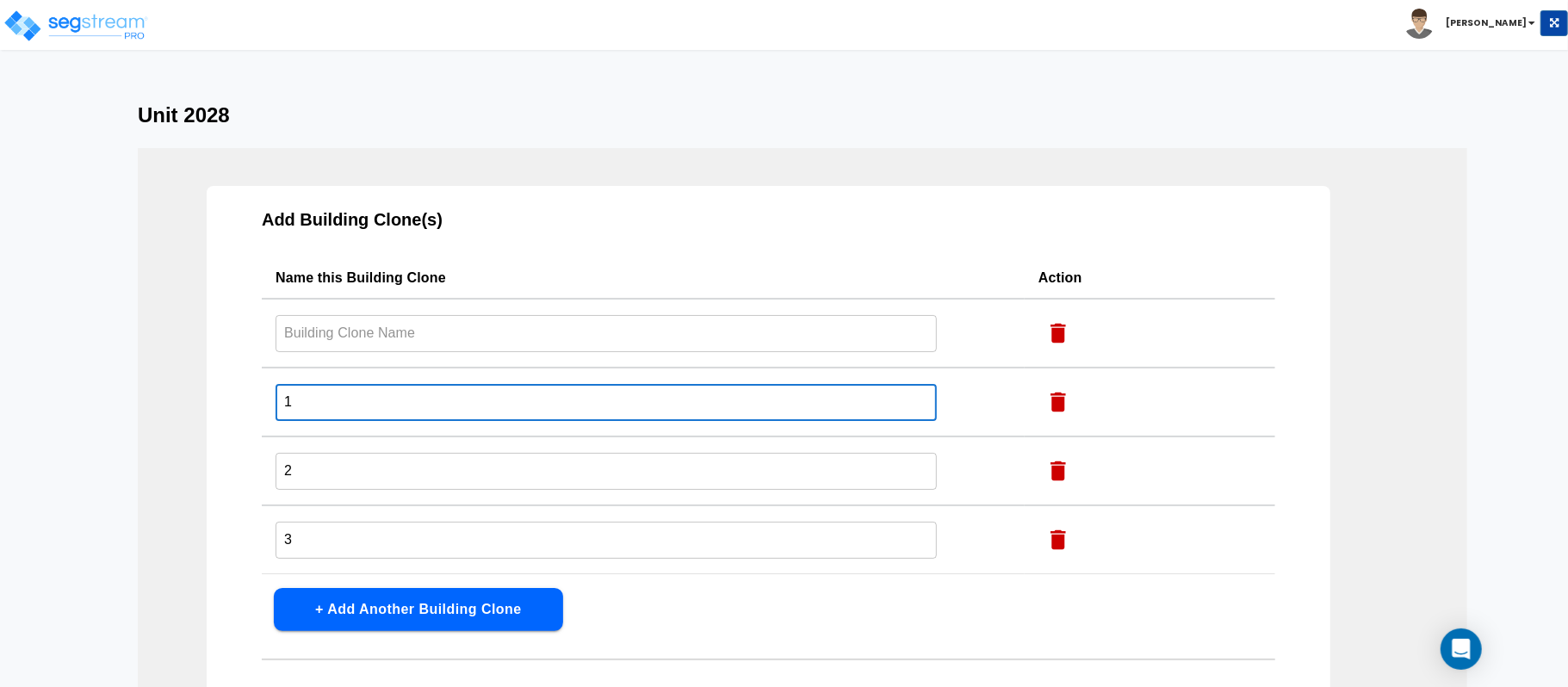
drag, startPoint x: 376, startPoint y: 393, endPoint x: 196, endPoint y: 417, distance: 181.6
click at [196, 417] on div "Add Building Clone(s) Name this Building Clone Action ​ 1 ​ 2 ​ 3 ​ + Add Anoth…" at bounding box center [802, 475] width 1330 height 655
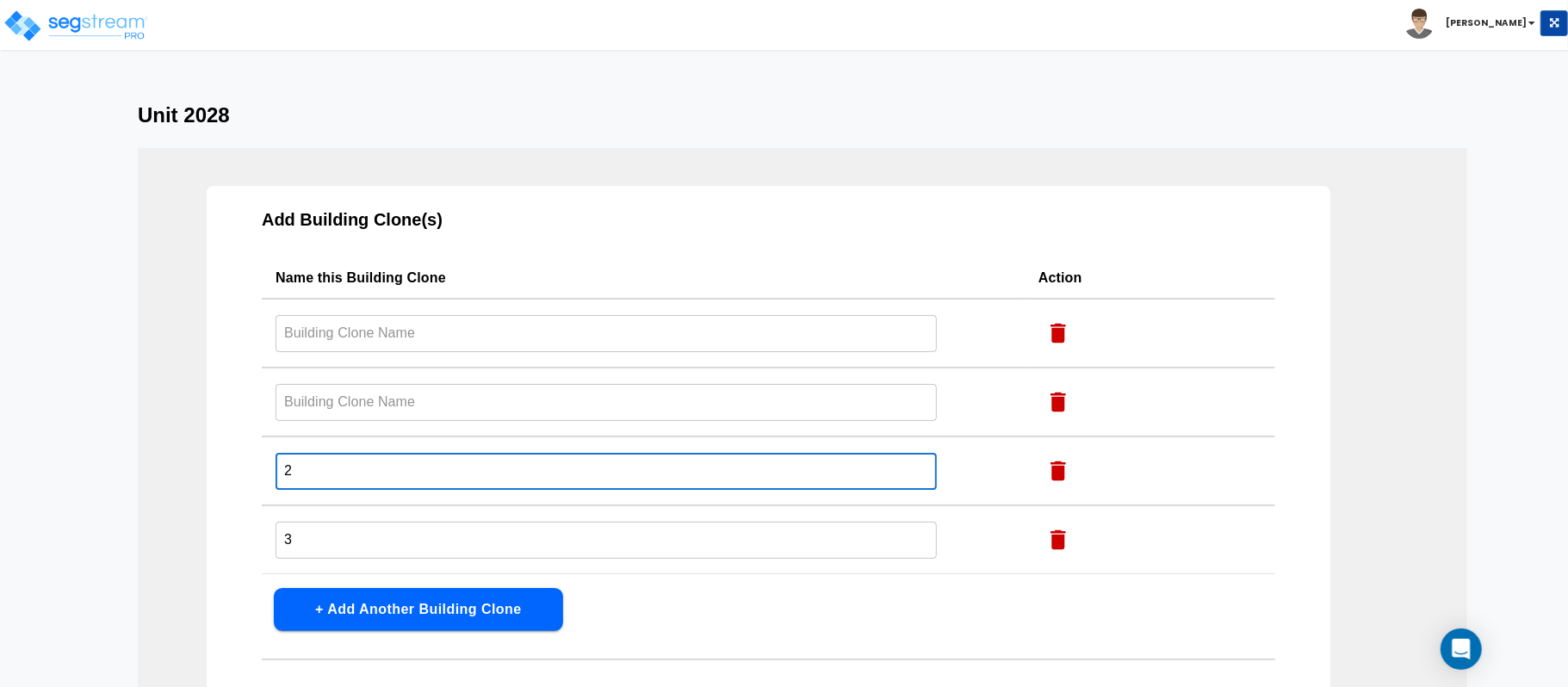
click at [322, 465] on input "2" at bounding box center [606, 471] width 661 height 37
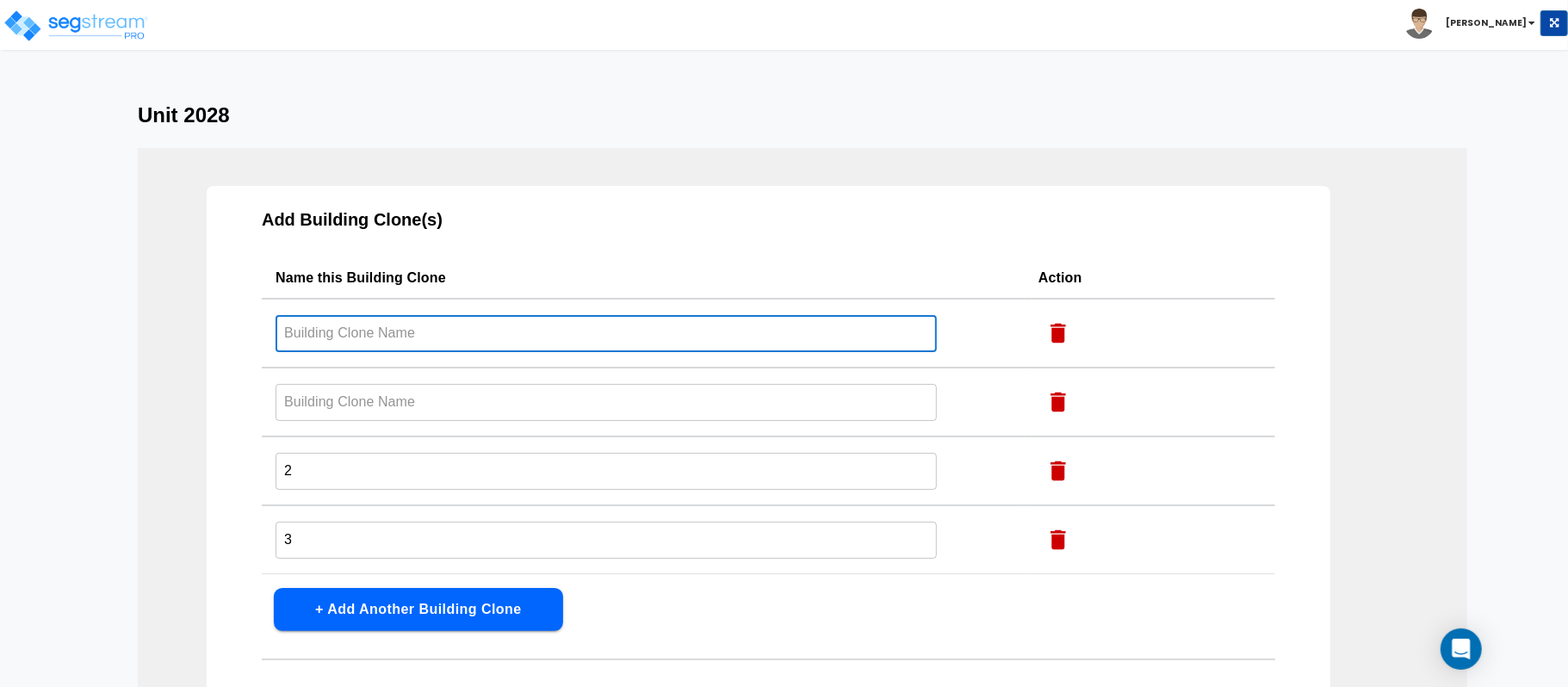
click at [380, 335] on input "text" at bounding box center [606, 334] width 661 height 37
paste input "2030"
type input "Unit 2030"
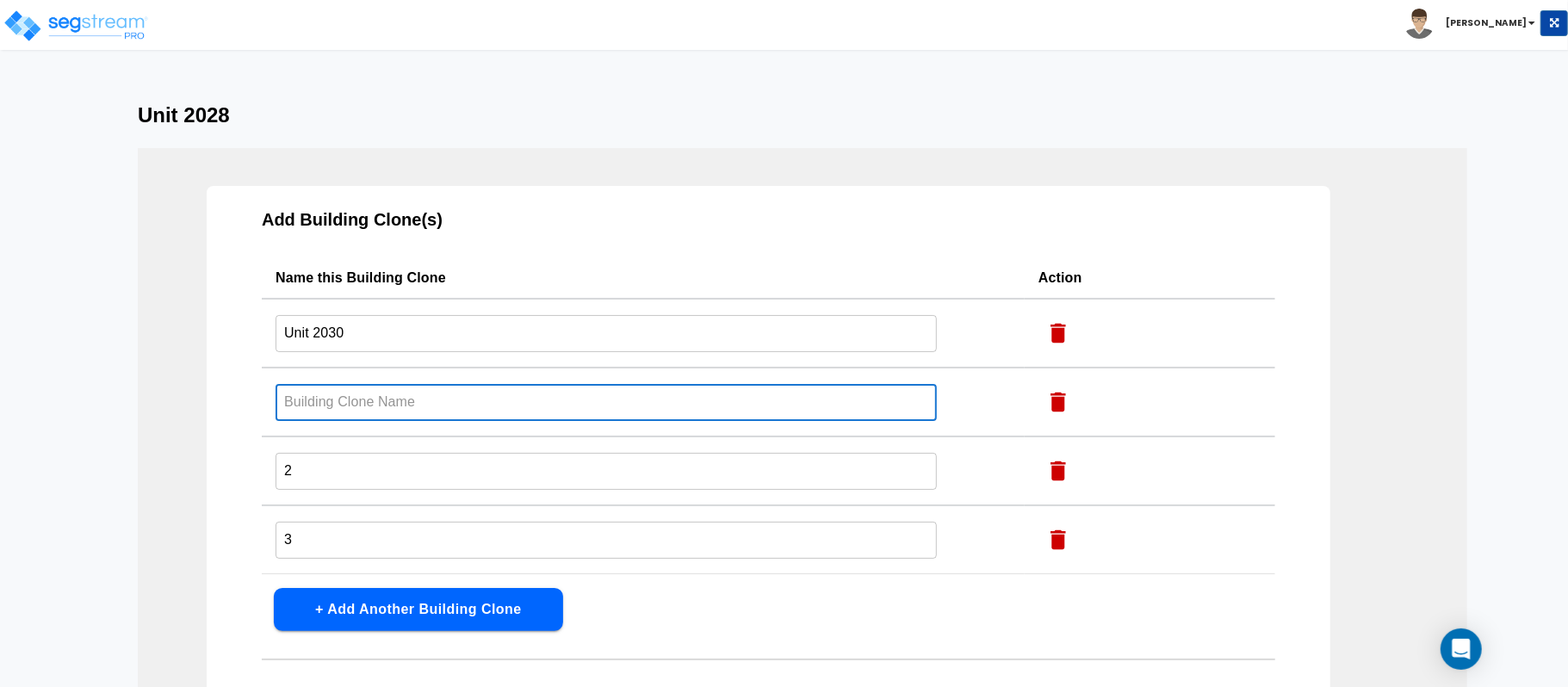
click at [383, 410] on input "text" at bounding box center [606, 403] width 661 height 37
click at [381, 334] on input "Unit 2030" at bounding box center [606, 334] width 661 height 37
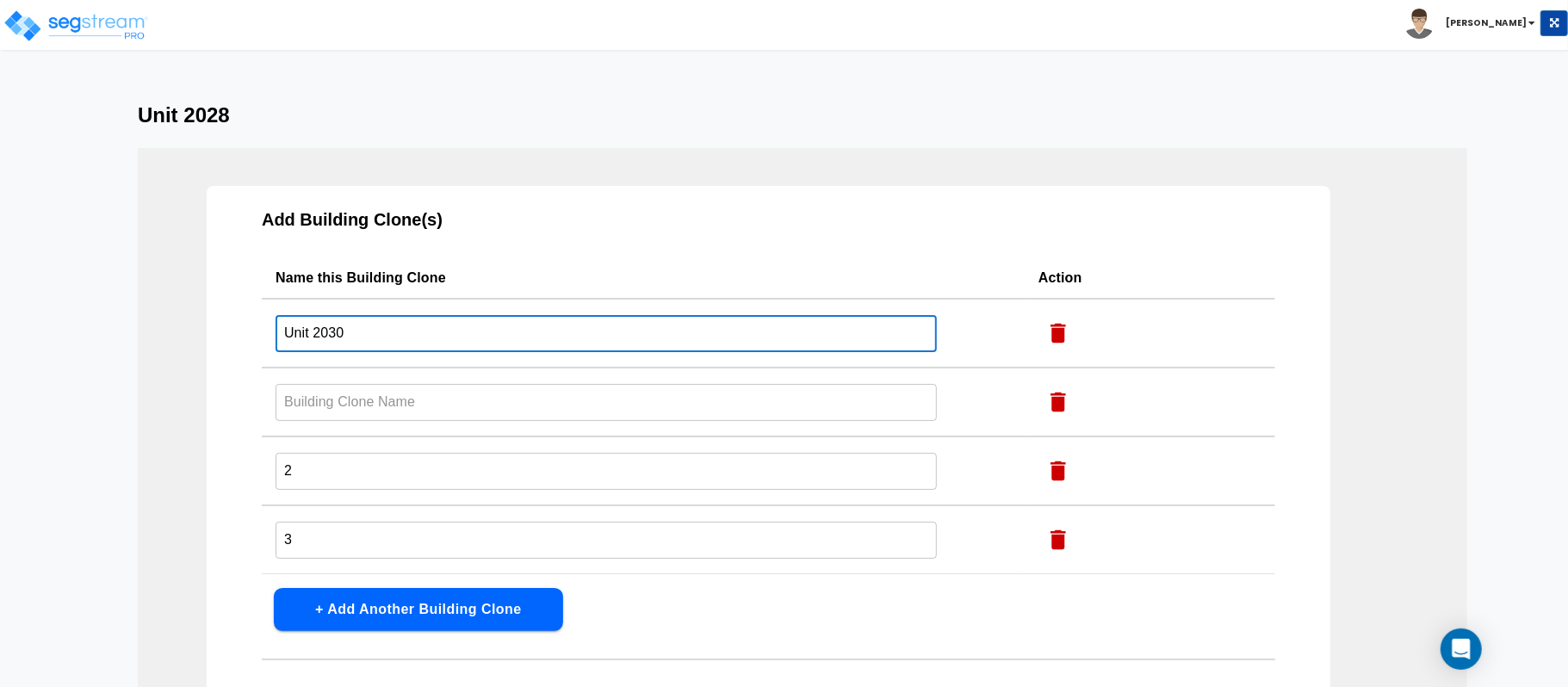
click at [400, 353] on input "text" at bounding box center [606, 334] width 661 height 37
paste input "Unit 2030"
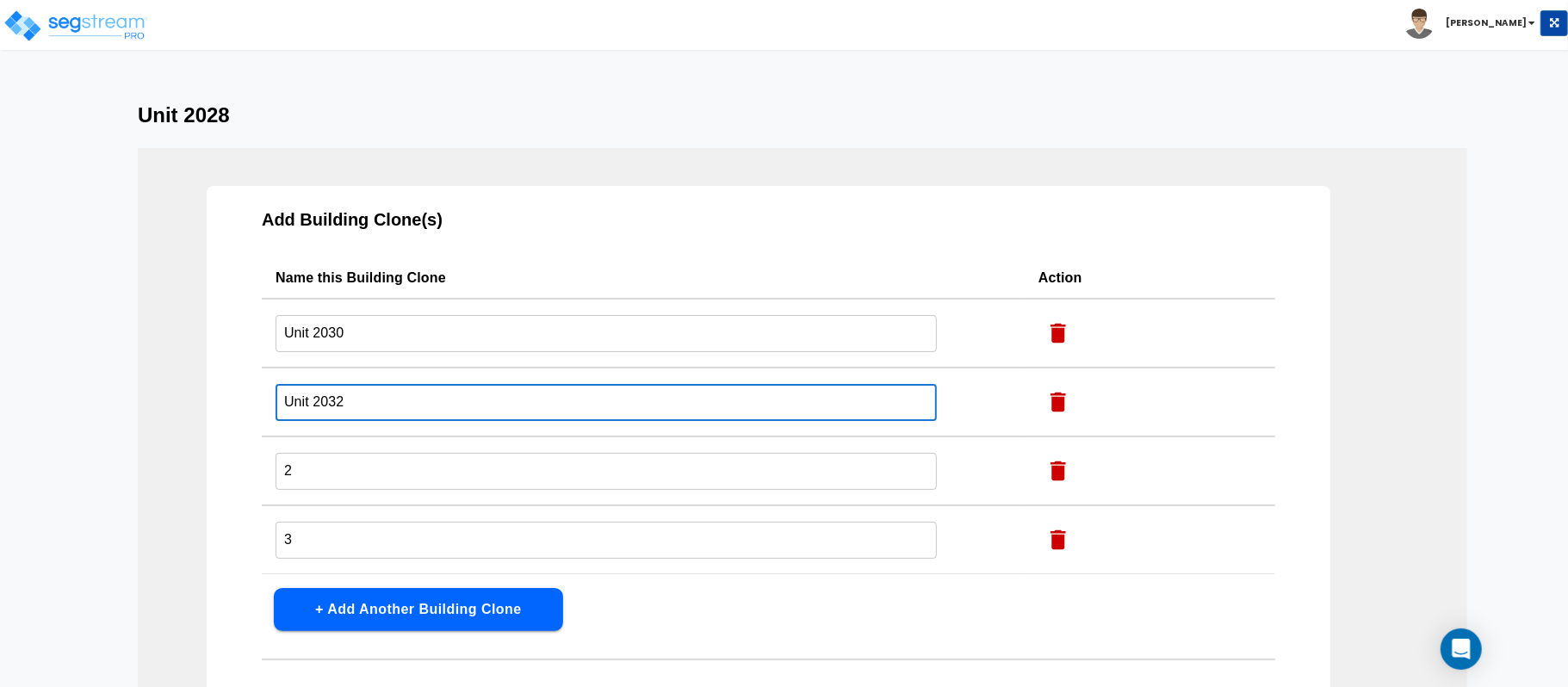
type input "Unit 2032"
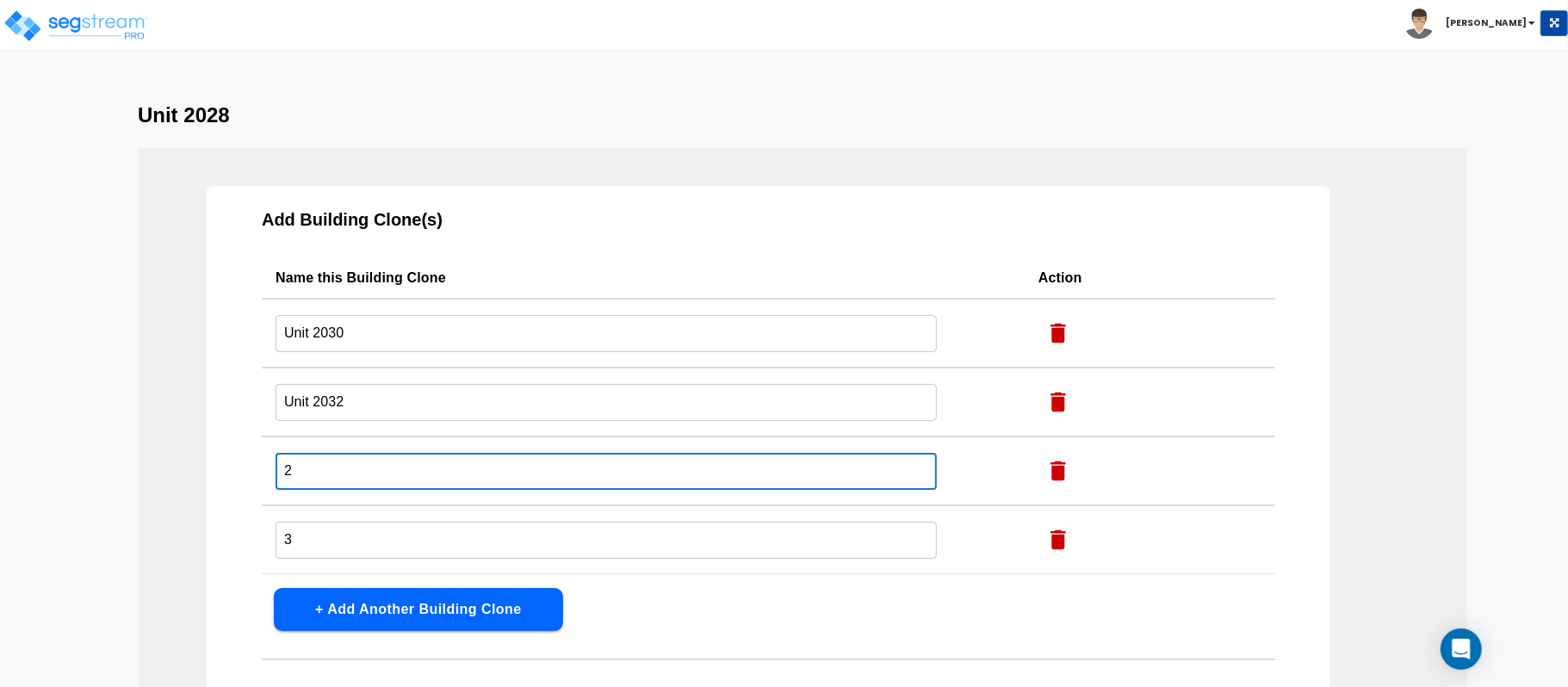
click at [413, 473] on input "2" at bounding box center [606, 471] width 661 height 37
paste input "Unit 2030"
type input "Unit 2034"
click at [409, 353] on input "3" at bounding box center [606, 334] width 661 height 37
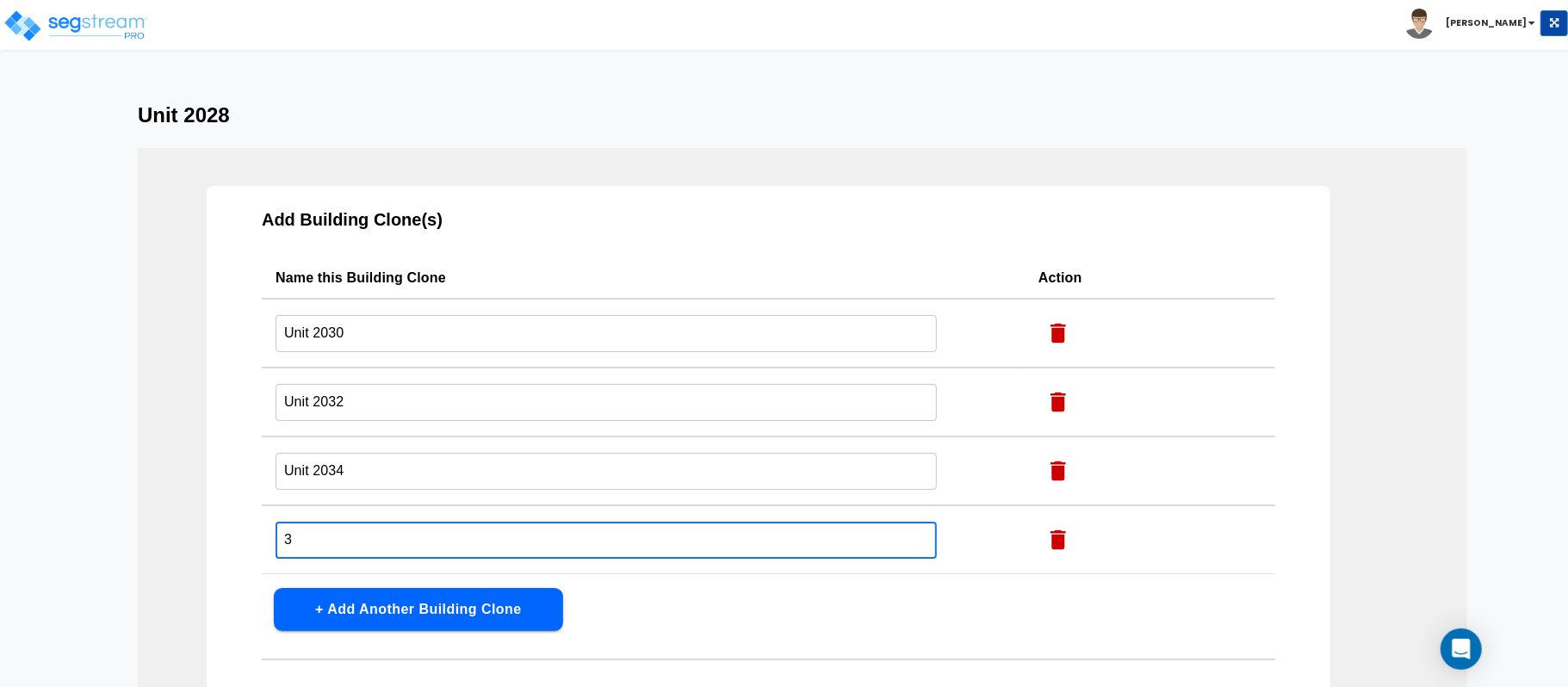
paste input "Unit 2030"
type input "Unit 2036"
click at [706, 612] on div "Add Building Clone(s) Name this Building Clone Action Unit 2030 ​ Unit 2032 ​ U…" at bounding box center [768, 487] width 1124 height 603
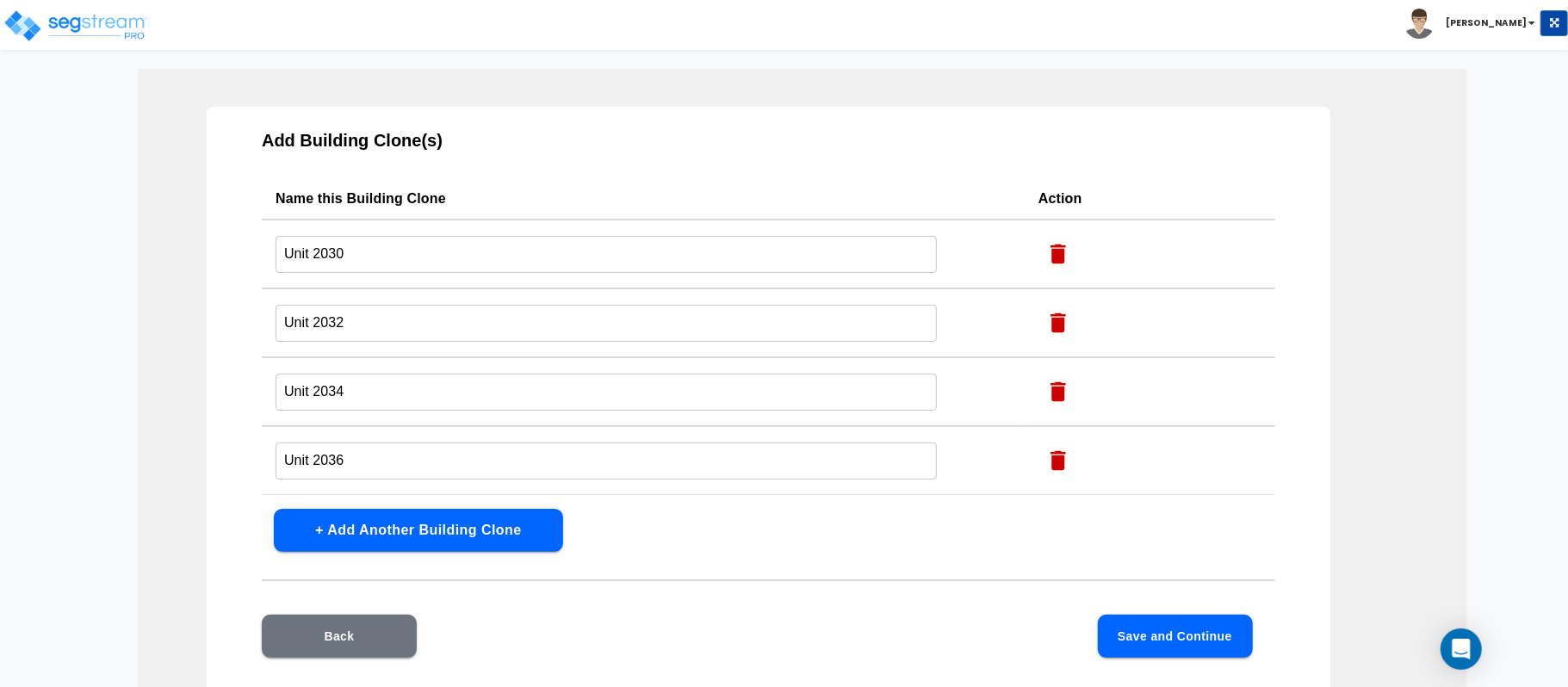
scroll to position [115, 0]
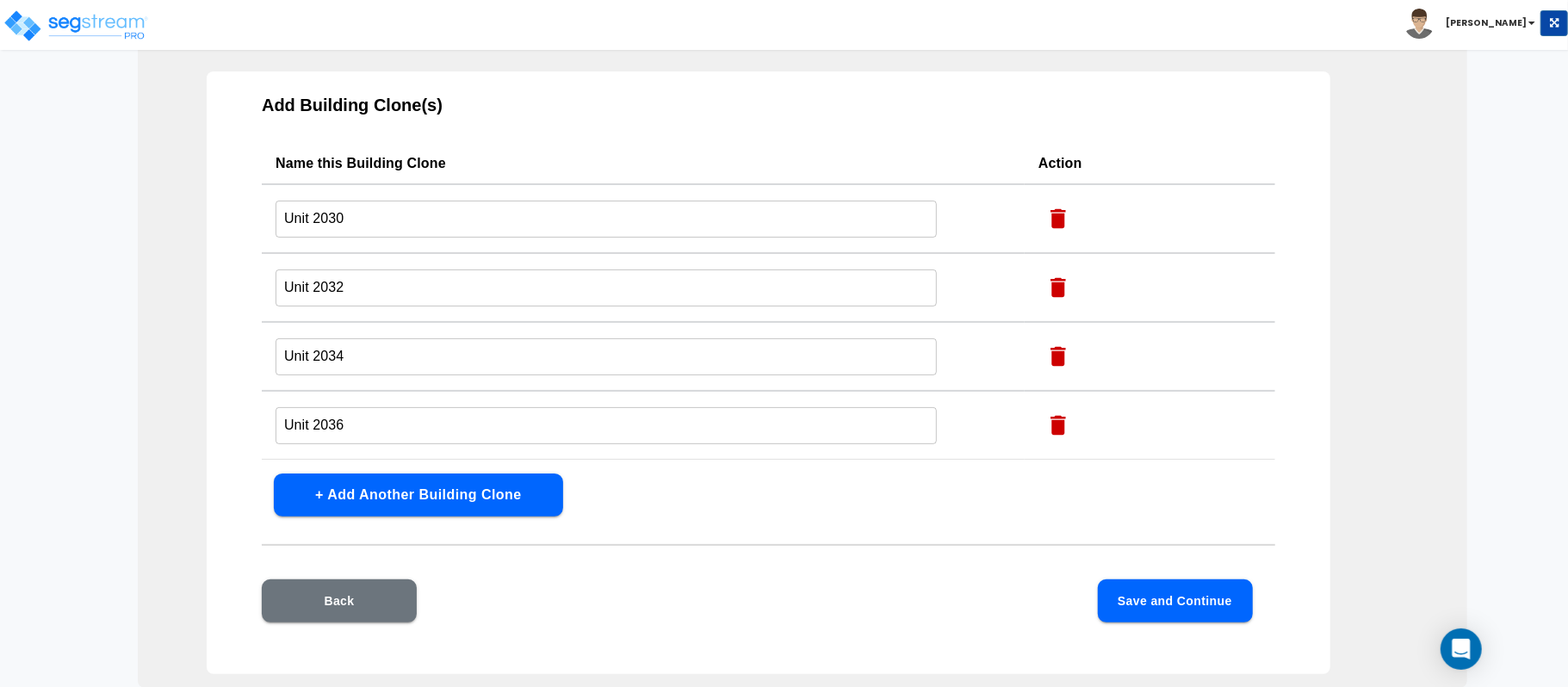
click at [1171, 598] on button "Save and Continue" at bounding box center [1175, 601] width 155 height 43
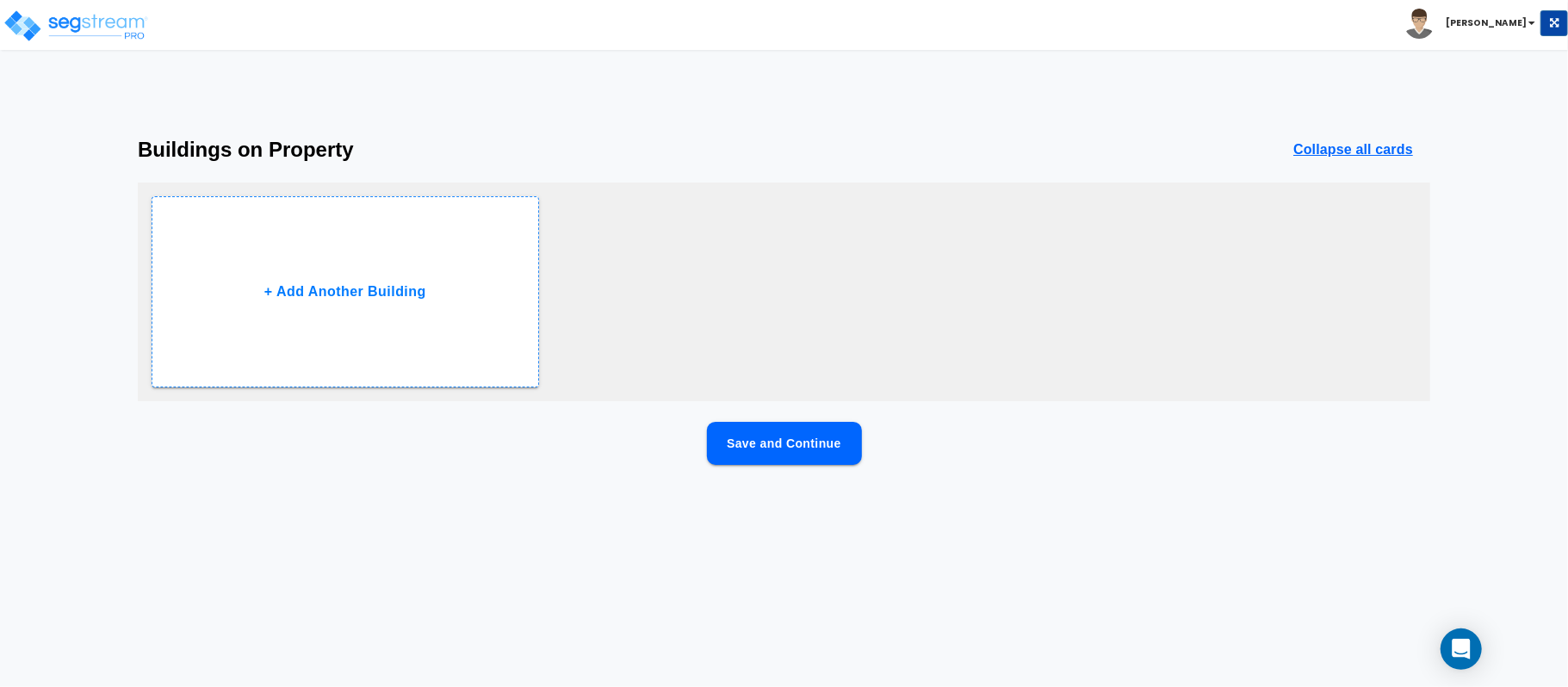
scroll to position [0, 0]
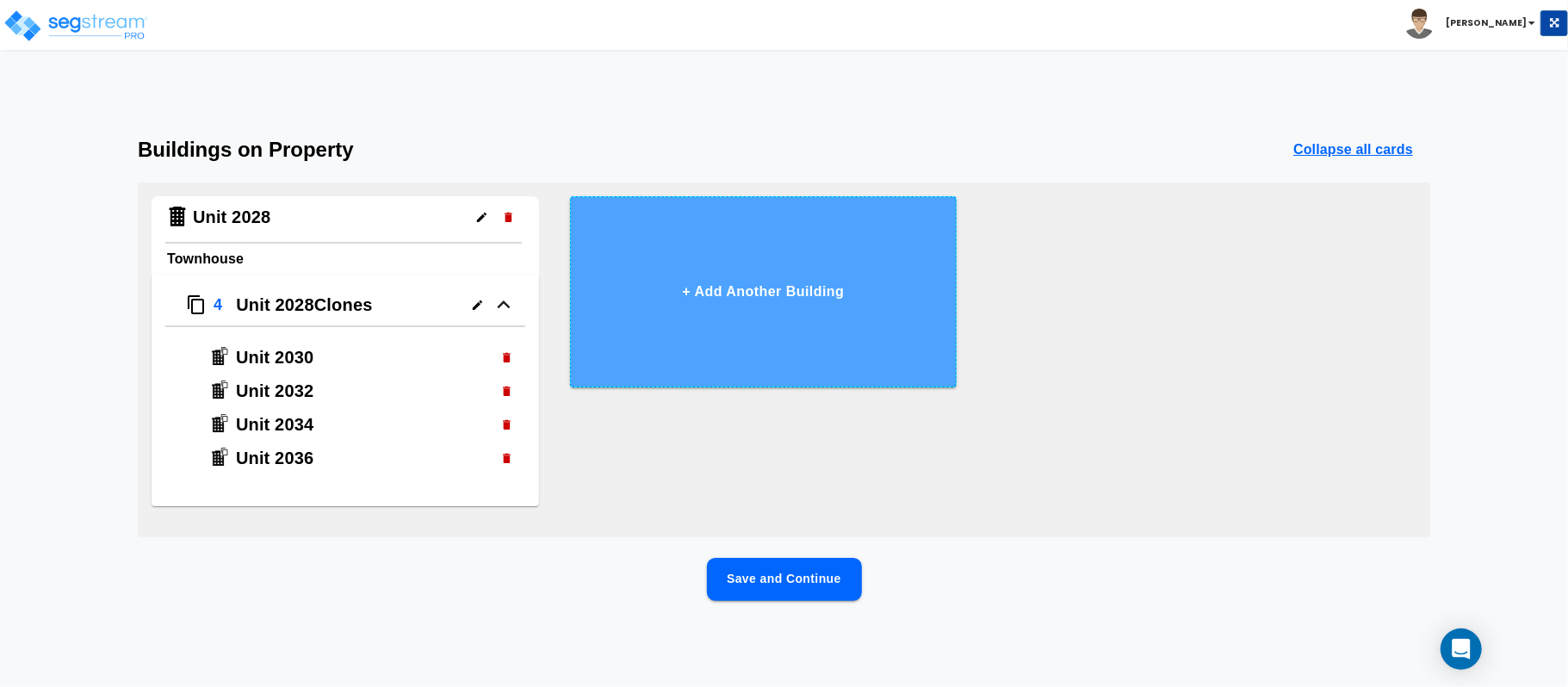
click at [868, 294] on button "+ Add Another Building" at bounding box center [764, 291] width 388 height 191
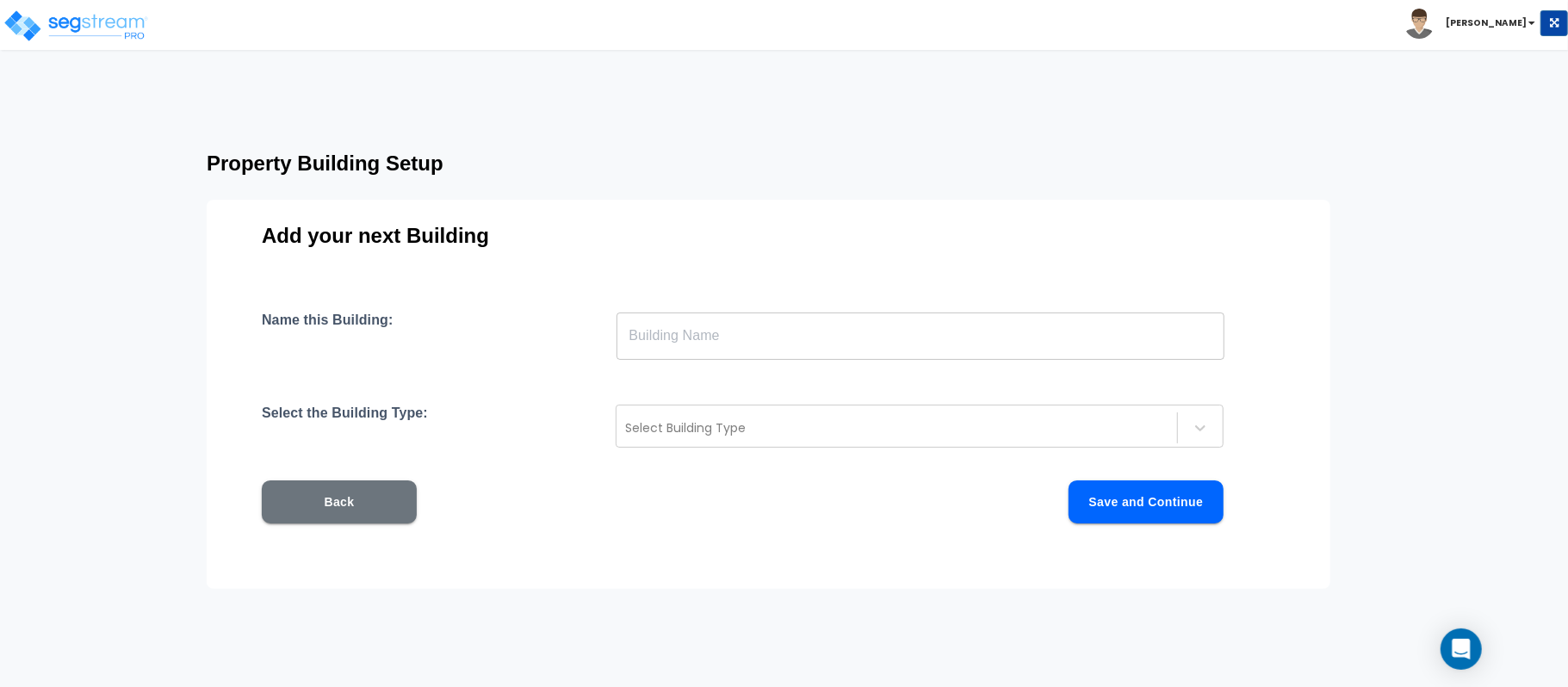
click at [695, 345] on input "text" at bounding box center [921, 336] width 608 height 48
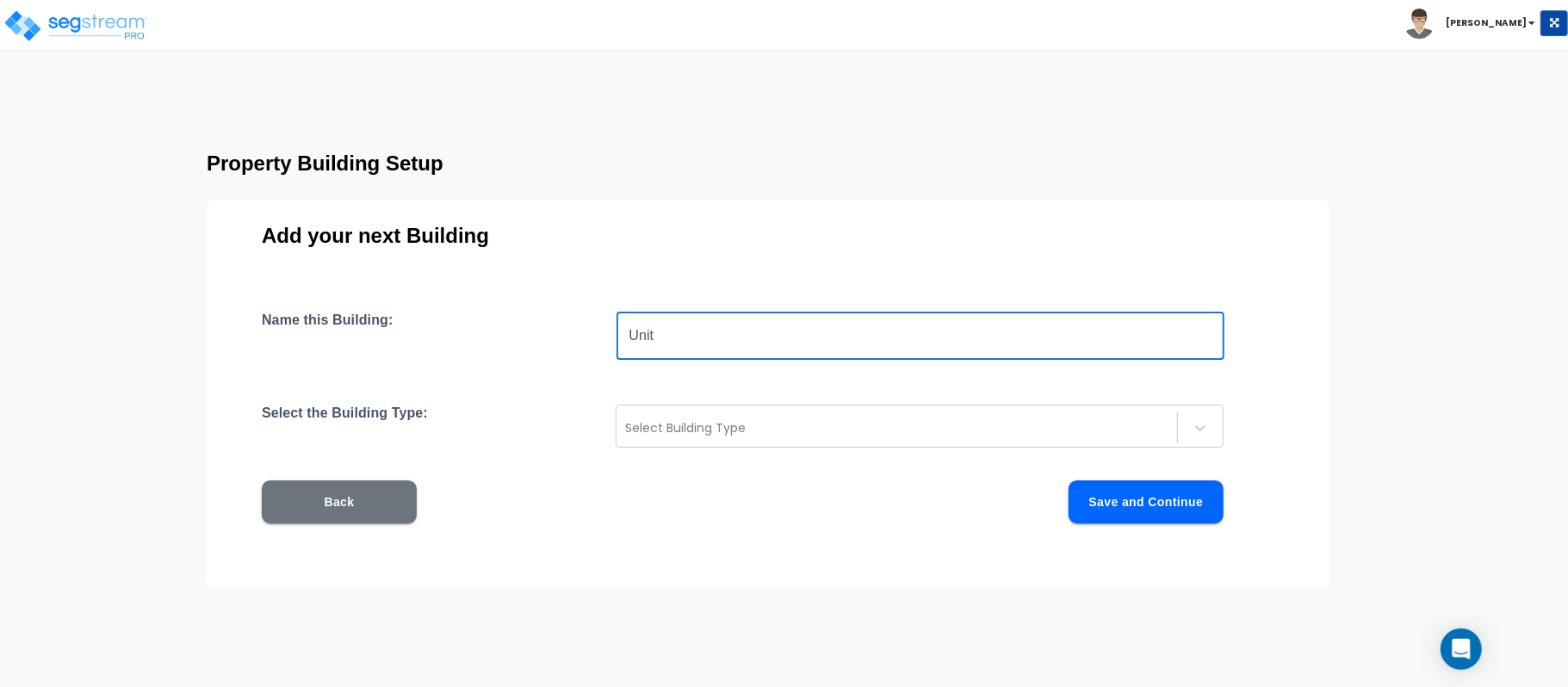
paste input "2101"
type input "Unit 2101"
click at [727, 421] on div at bounding box center [897, 428] width 543 height 21
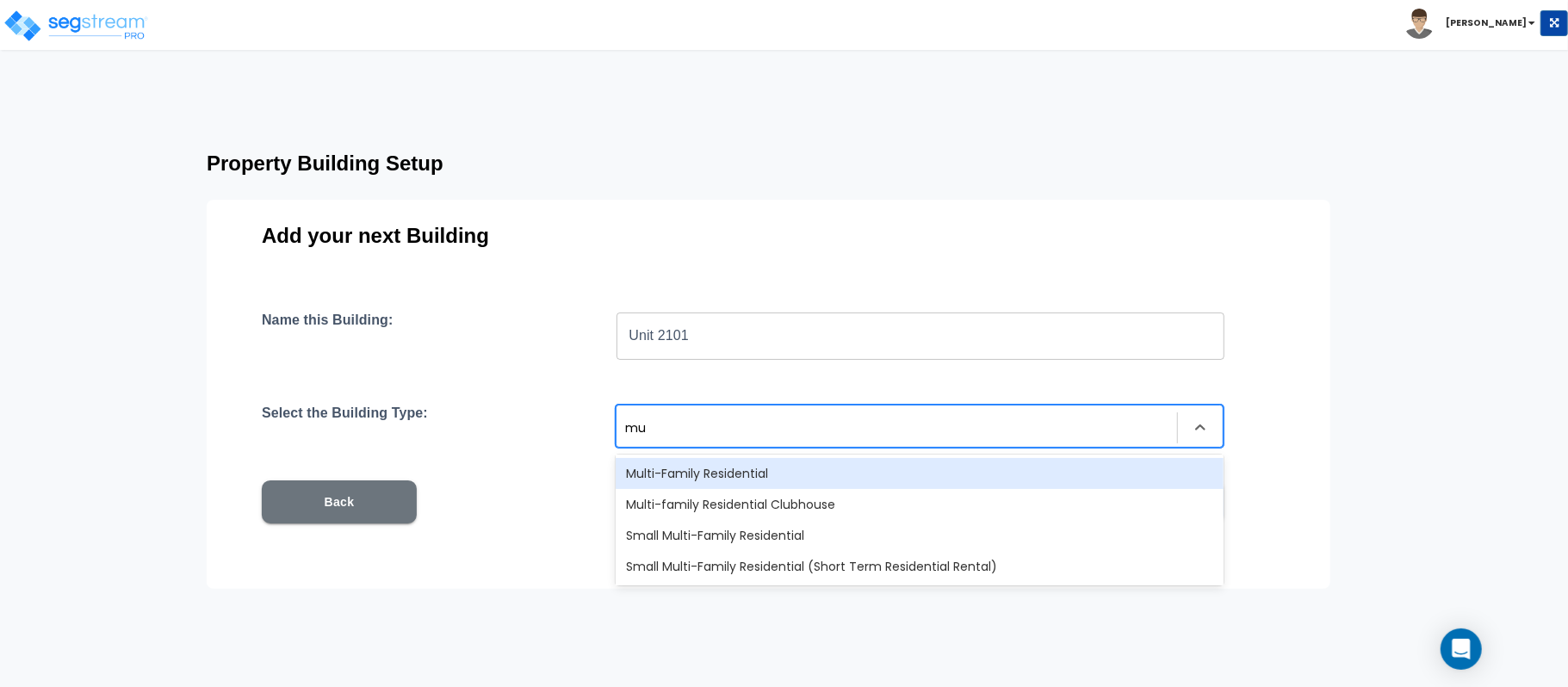
type input "mul"
click at [758, 469] on div "Multi-Family Residential" at bounding box center [920, 474] width 608 height 31
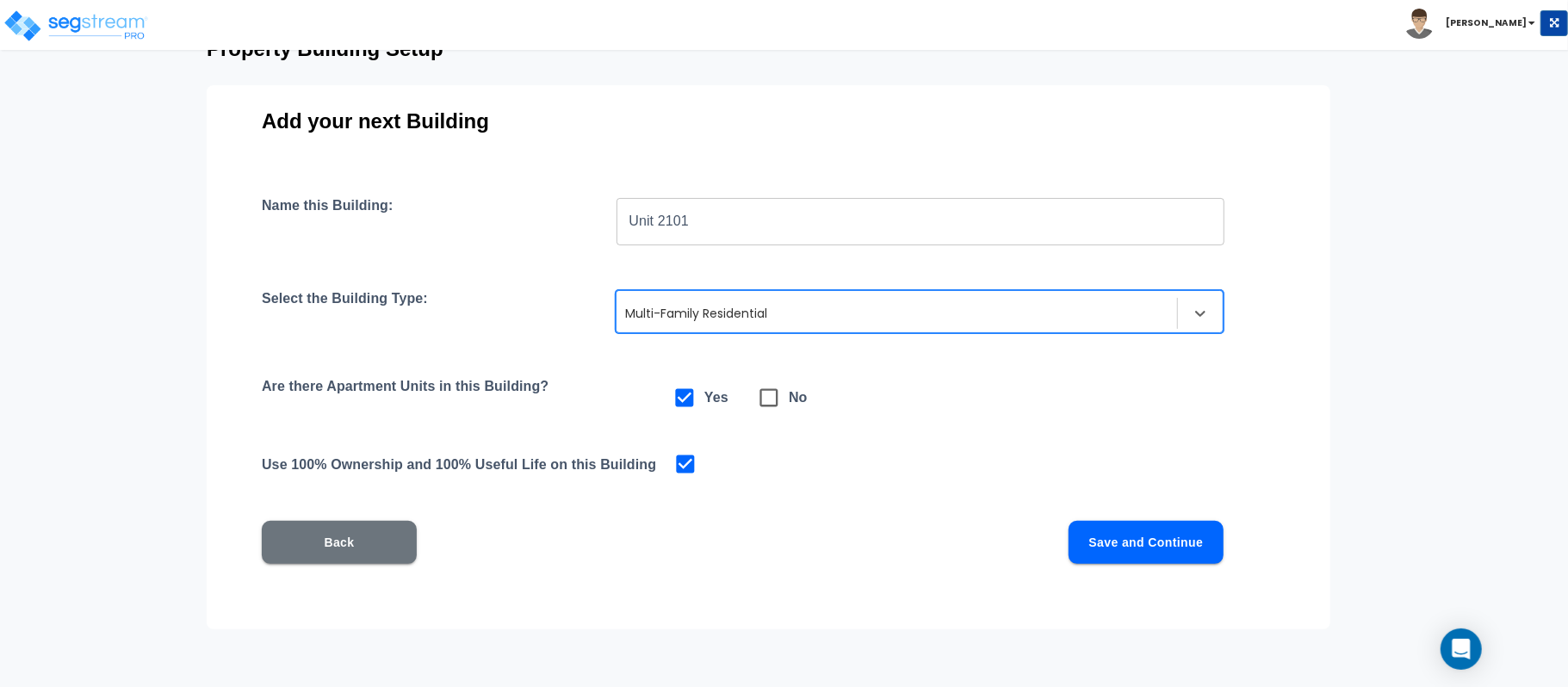
click at [1140, 550] on button "Save and Continue" at bounding box center [1146, 543] width 155 height 43
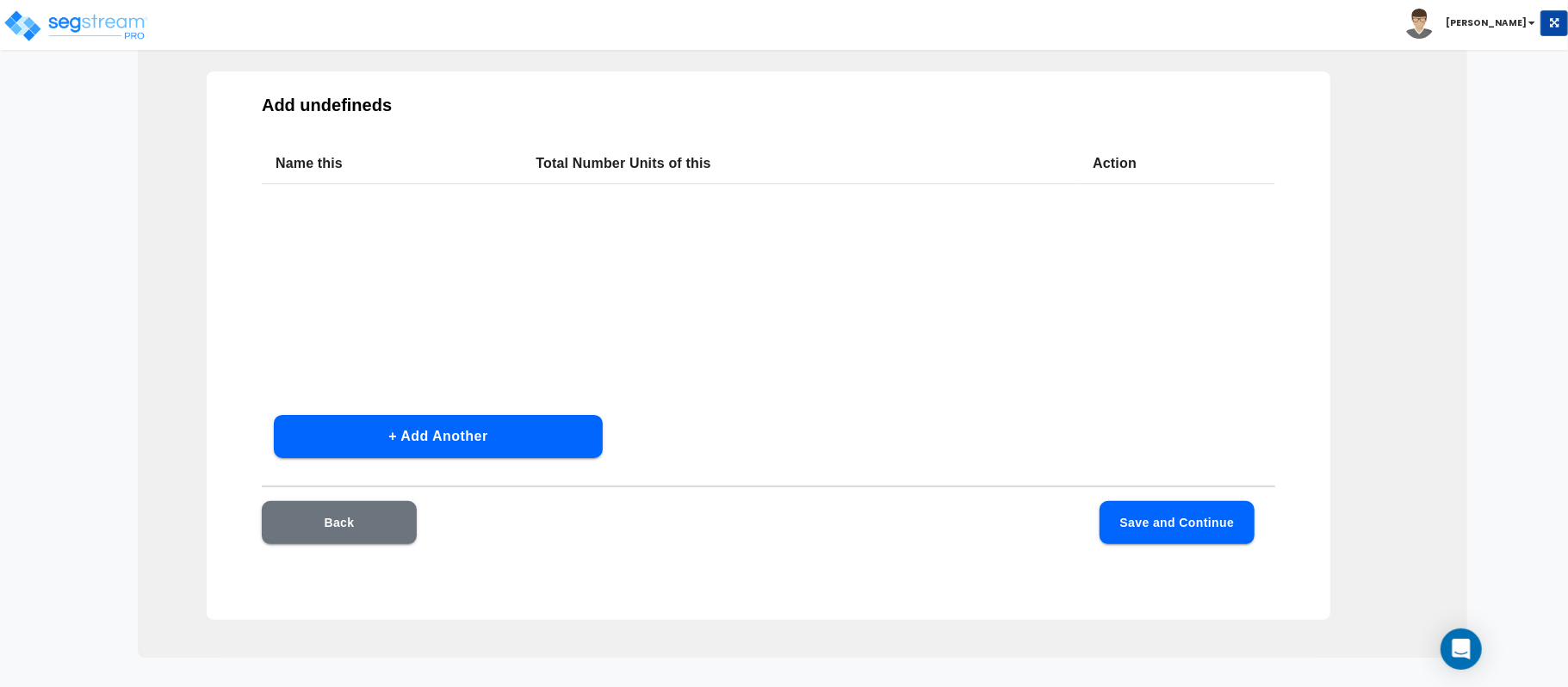
scroll to position [80, 0]
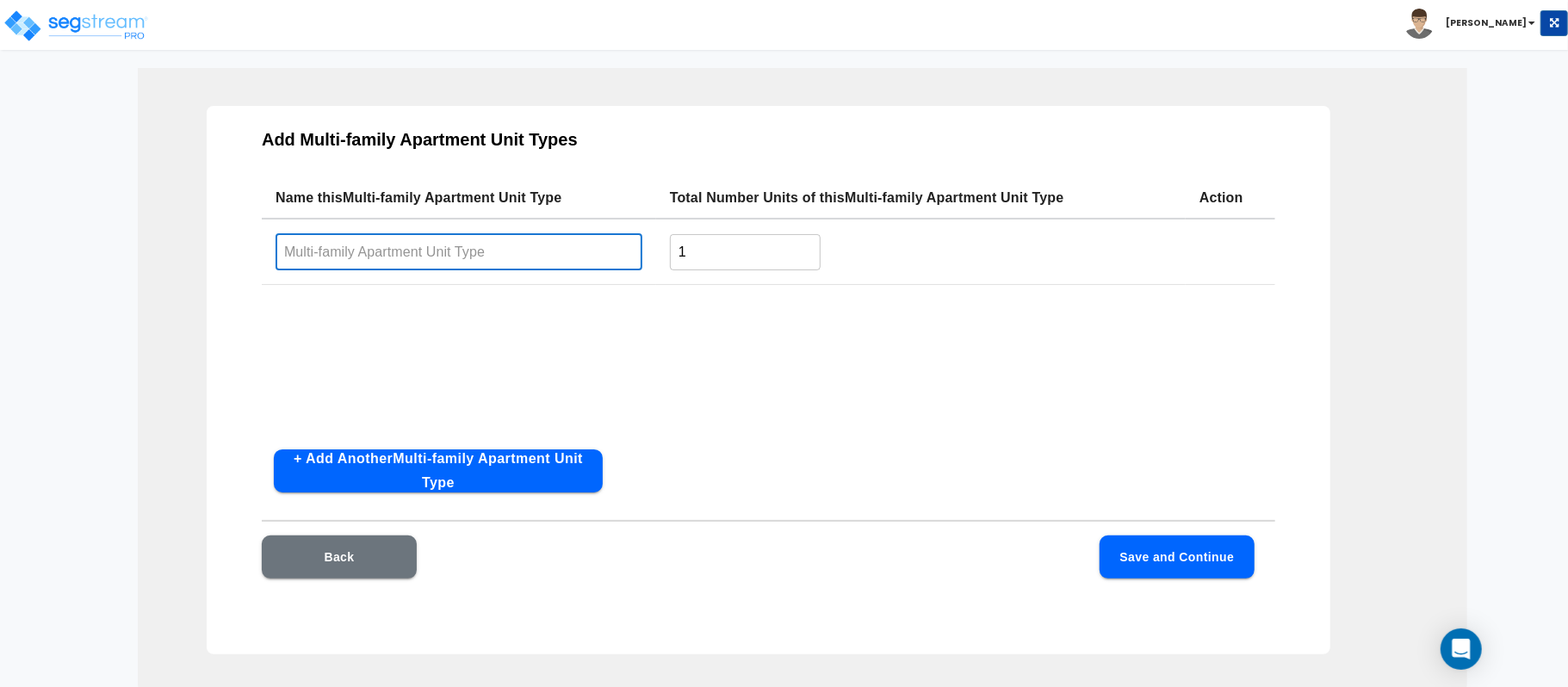
click at [597, 248] on input "text" at bounding box center [459, 251] width 367 height 37
click at [322, 255] on input "Unit 2101," at bounding box center [459, 251] width 367 height 37
click at [414, 246] on input "Unit 2101," at bounding box center [459, 251] width 367 height 37
paste input "2101"
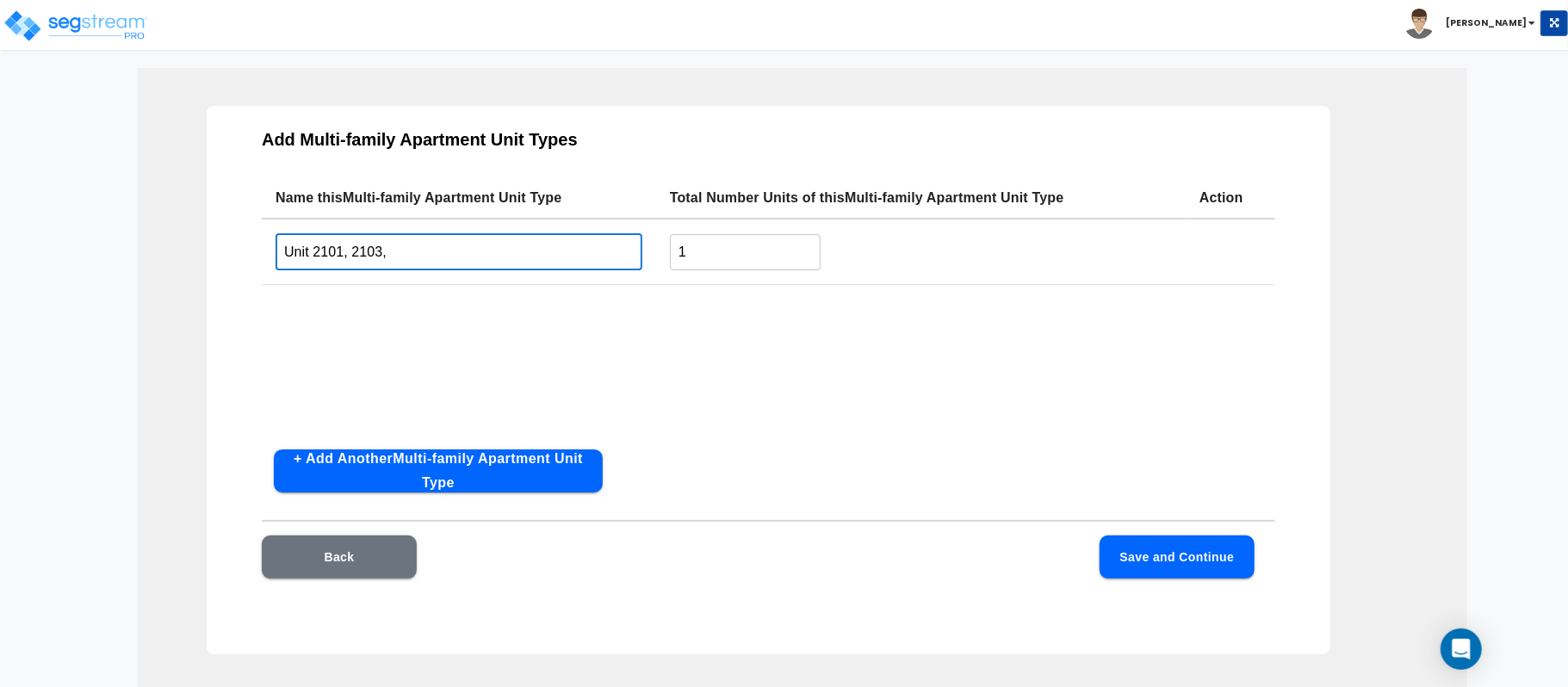
paste input "2101"
type input "Unit 2101, 2103, 2105, 2107, 2109"
click at [765, 400] on div "Name this Multi-family Apartment Unit Type Total Number Units of this Multi-fam…" at bounding box center [768, 306] width 1013 height 258
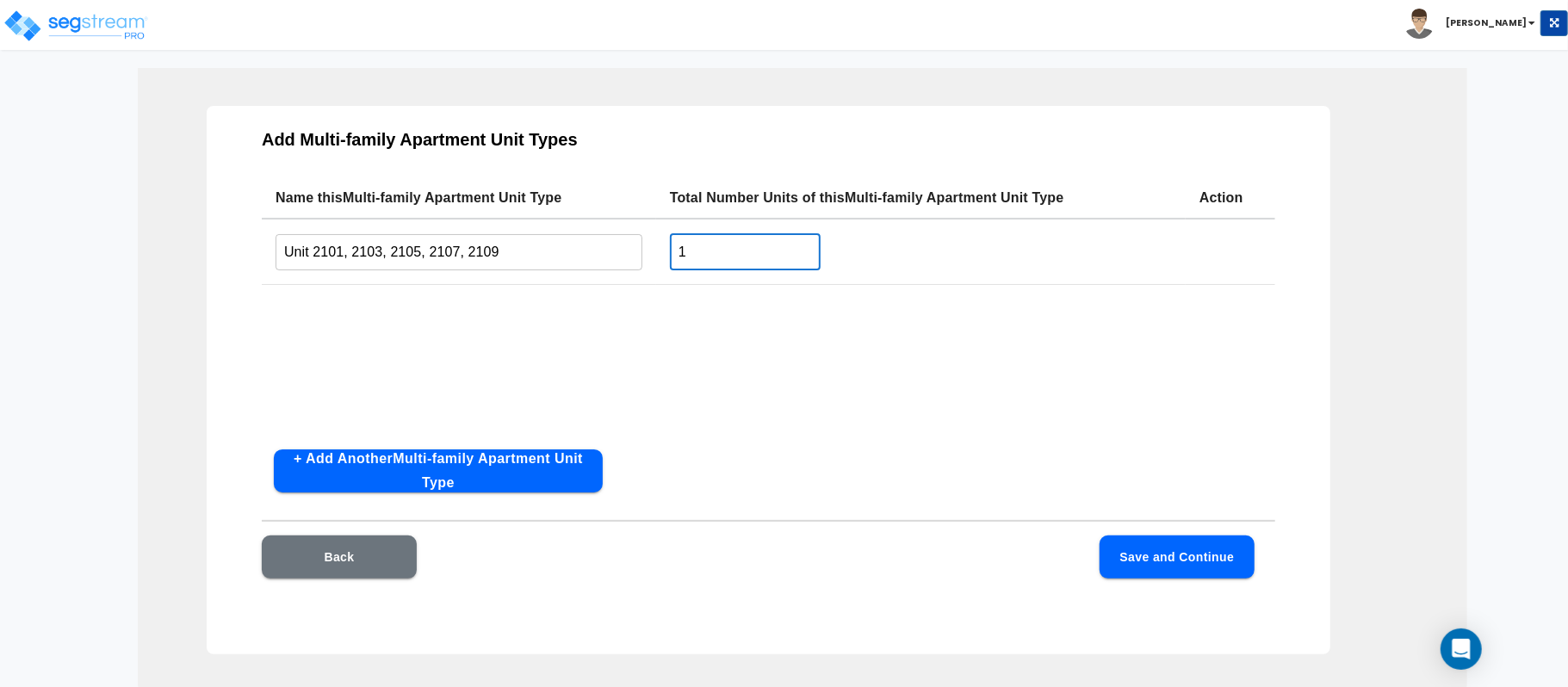
drag, startPoint x: 707, startPoint y: 257, endPoint x: 617, endPoint y: 279, distance: 92.6
click at [617, 279] on tr "Unit 2101, 2103, 2105, 2107, 2109 ​ 1 ​" at bounding box center [768, 251] width 1013 height 67
type input "5"
click at [721, 342] on div "Name this Multi-family Apartment Unit Type Total Number Units of this Multi-fam…" at bounding box center [768, 306] width 1013 height 258
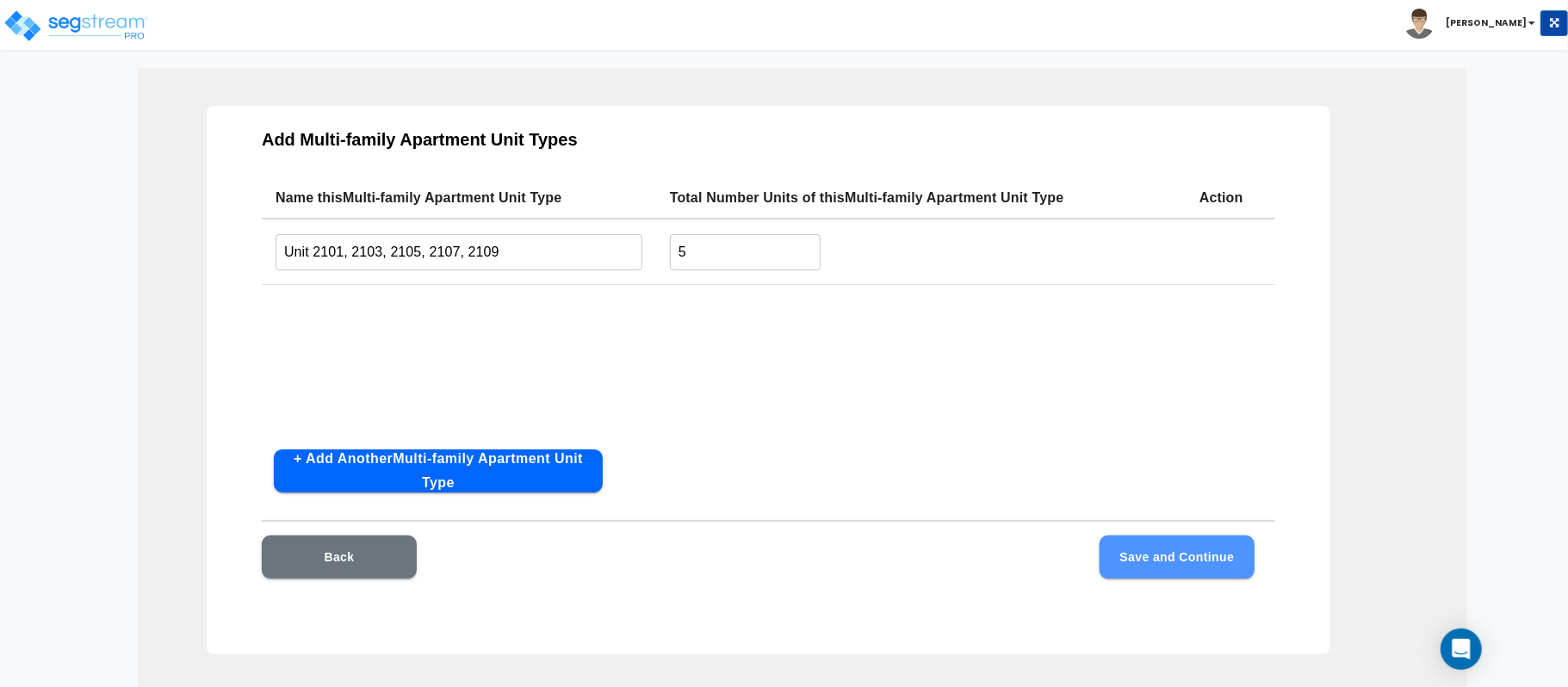
click at [1178, 567] on button "Save and Continue" at bounding box center [1177, 557] width 155 height 43
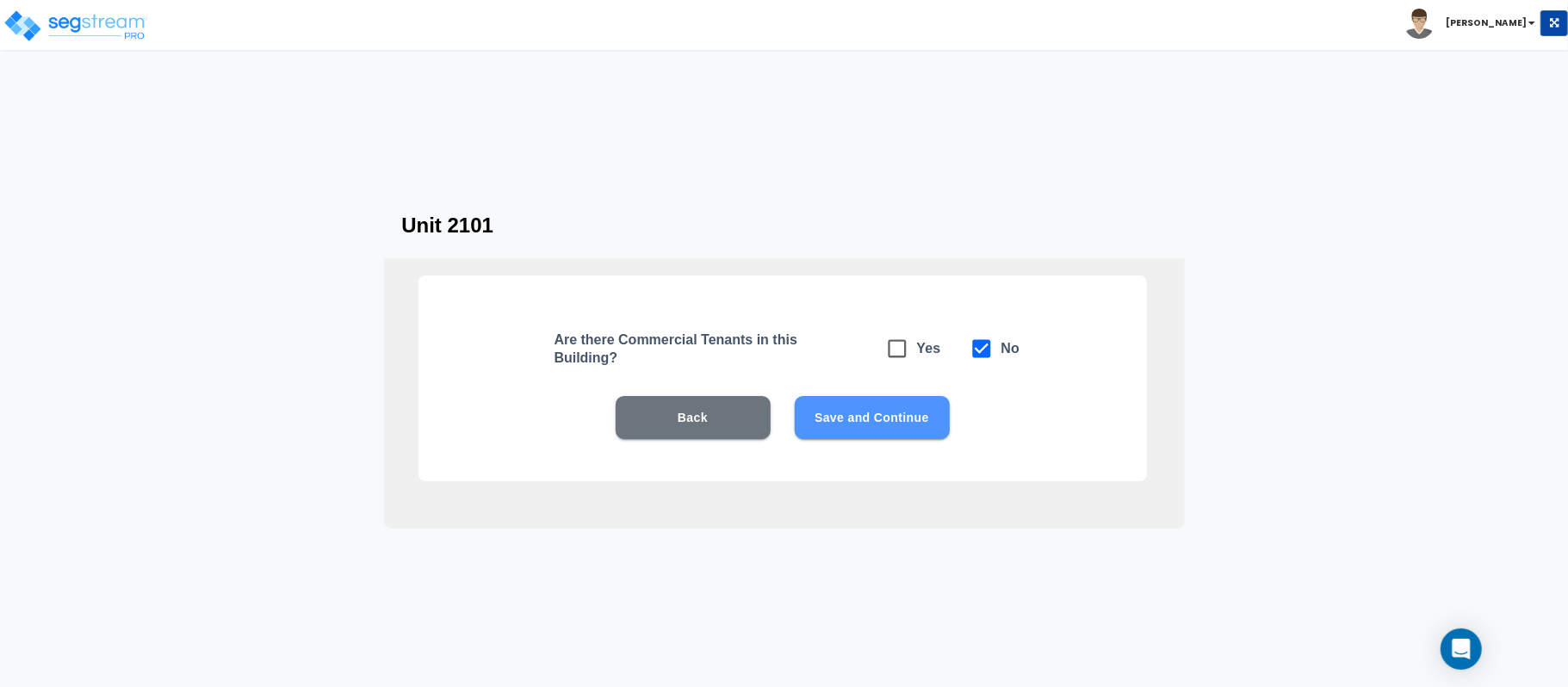
click at [921, 429] on button "Save and Continue" at bounding box center [872, 417] width 155 height 43
click at [867, 417] on button "Save and Continue" at bounding box center [872, 417] width 155 height 43
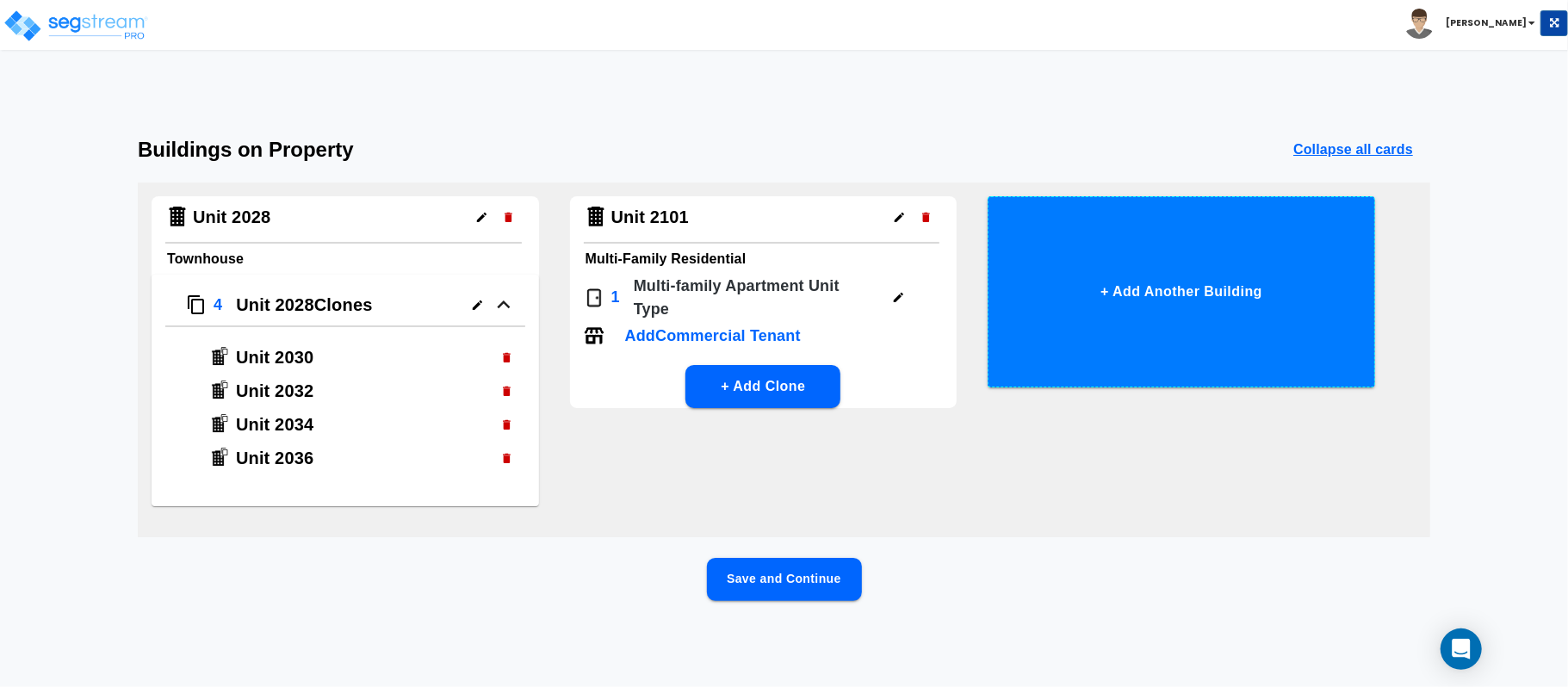
click at [1184, 294] on button "+ Add Another Building" at bounding box center [1181, 291] width 388 height 191
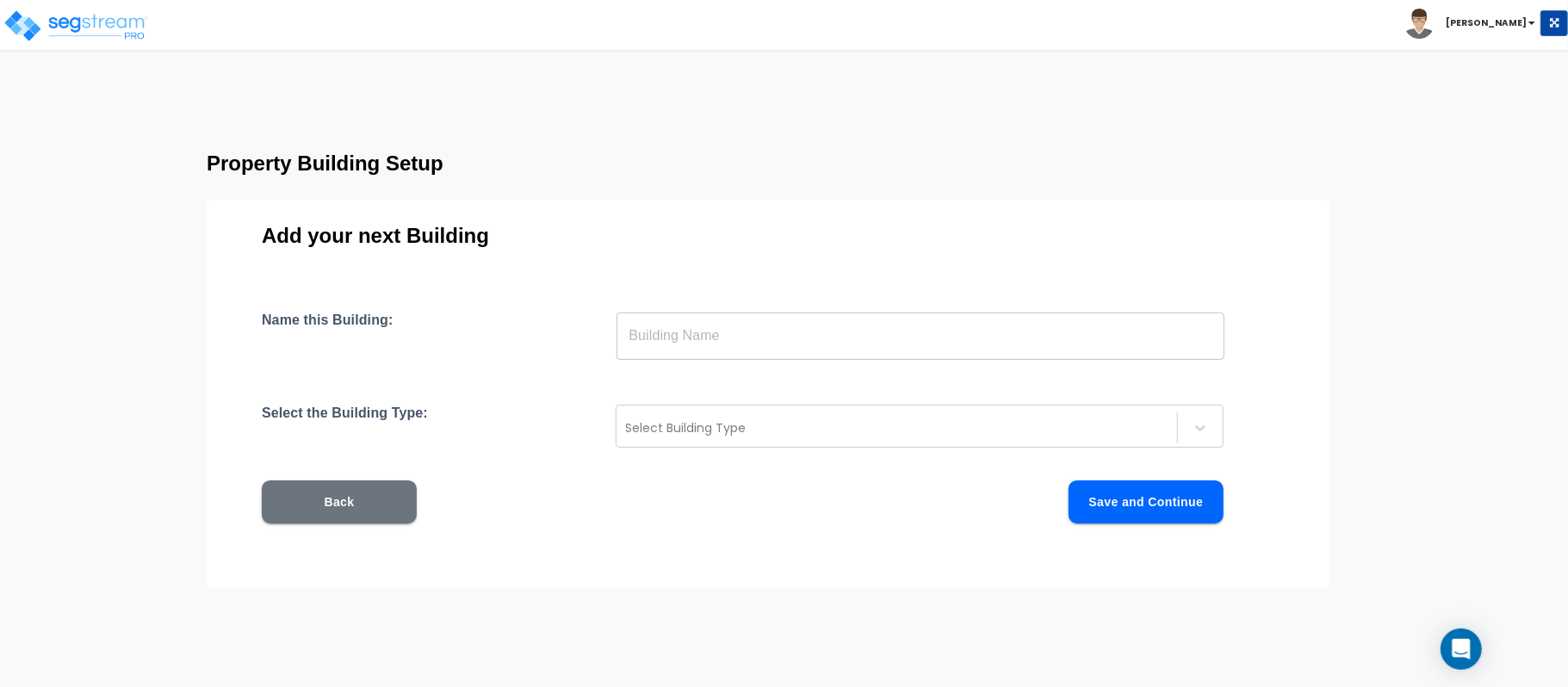
click at [693, 331] on input "text" at bounding box center [921, 336] width 608 height 48
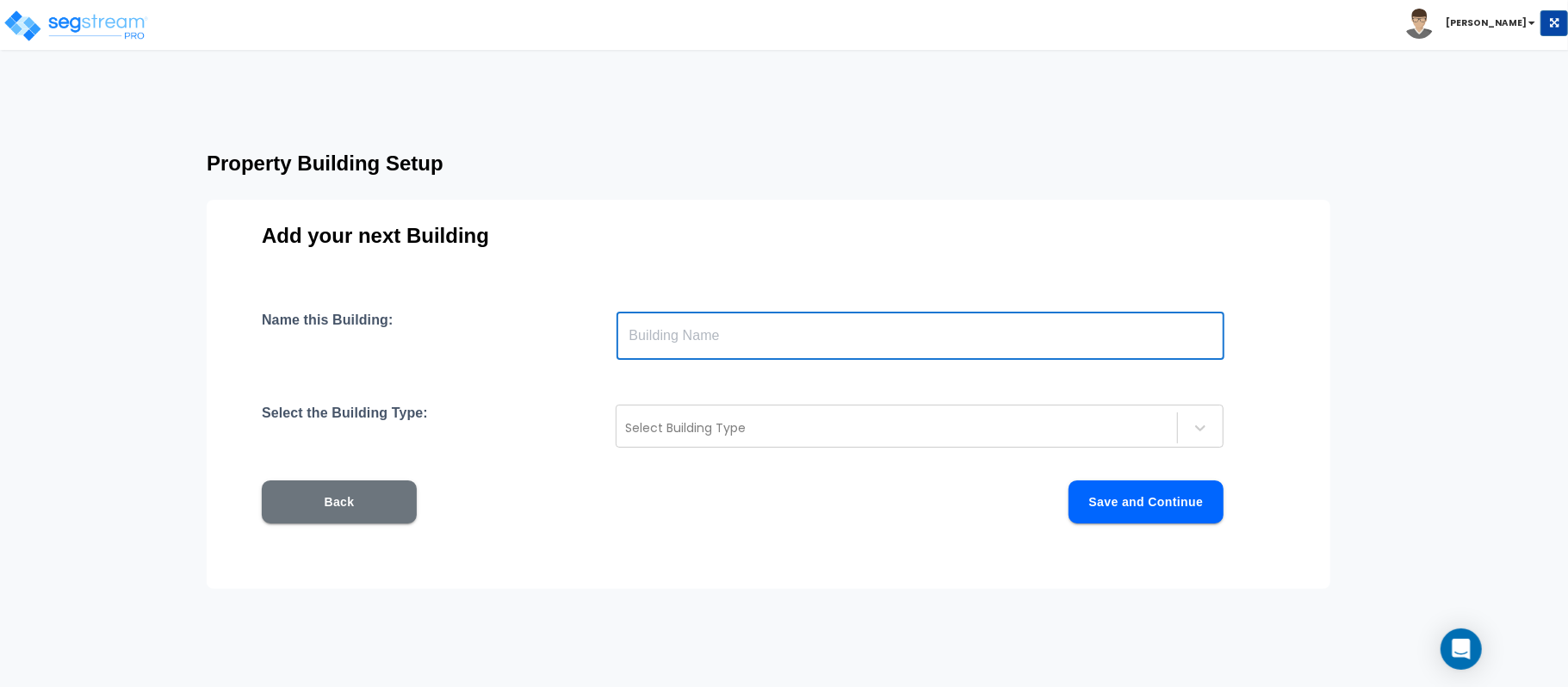
click at [393, 504] on button "Back" at bounding box center [339, 502] width 155 height 43
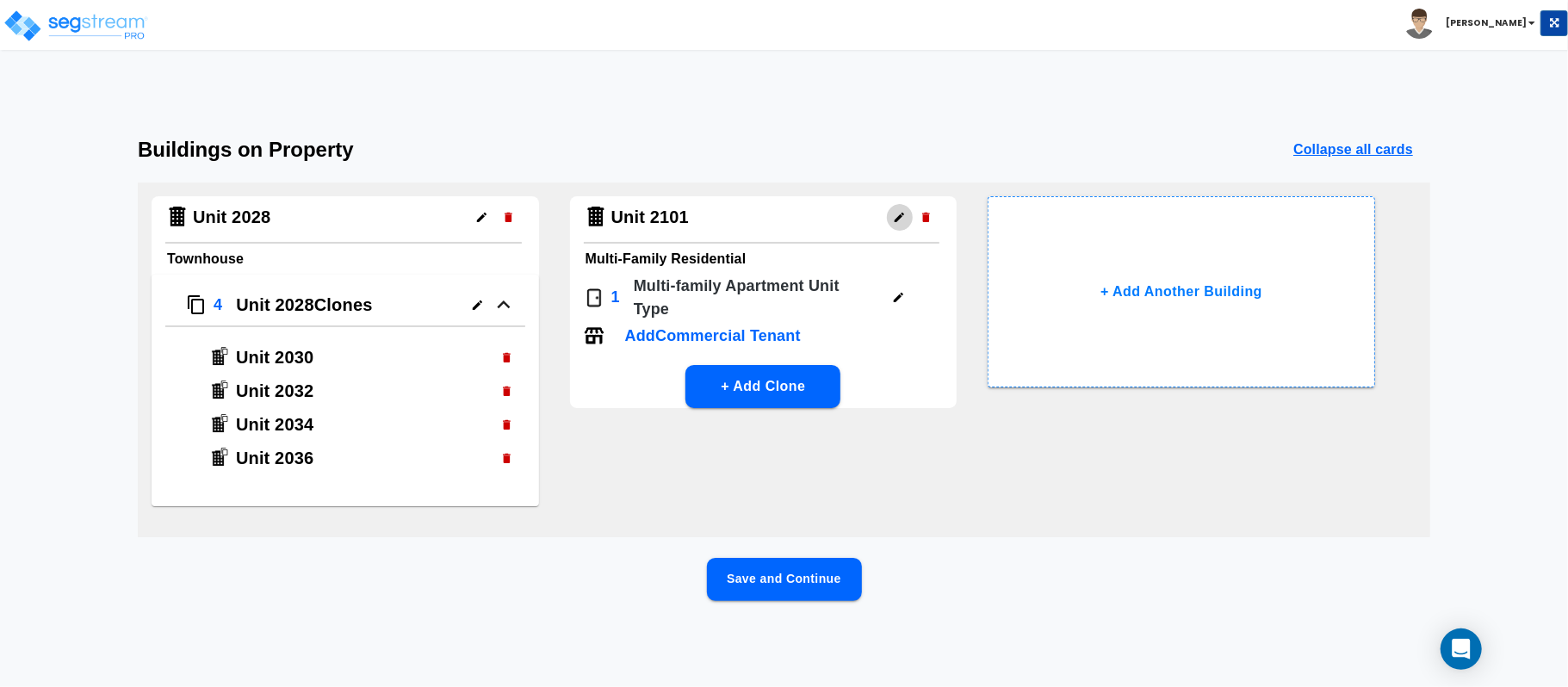
click at [899, 217] on icon "button" at bounding box center [899, 217] width 10 height 10
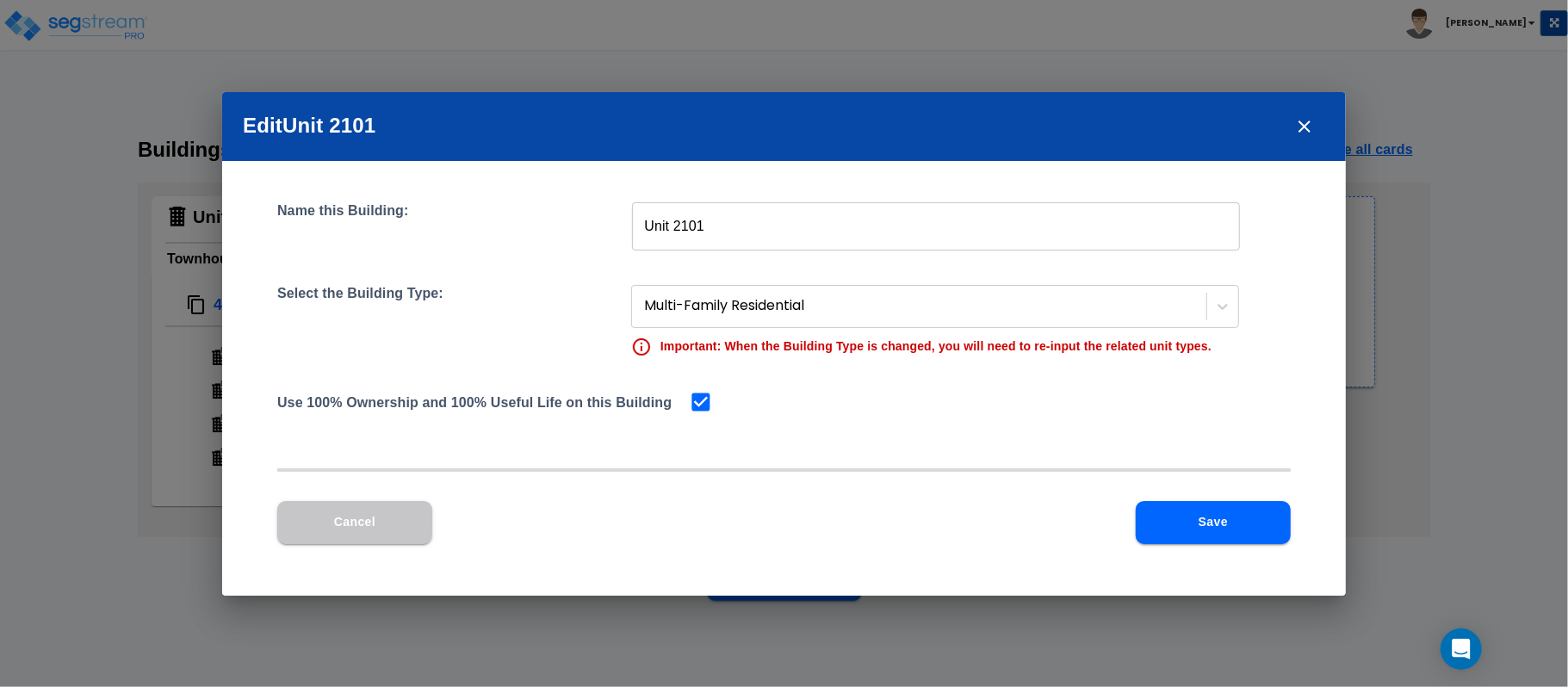
click at [859, 232] on input "Unit 2101" at bounding box center [936, 226] width 608 height 48
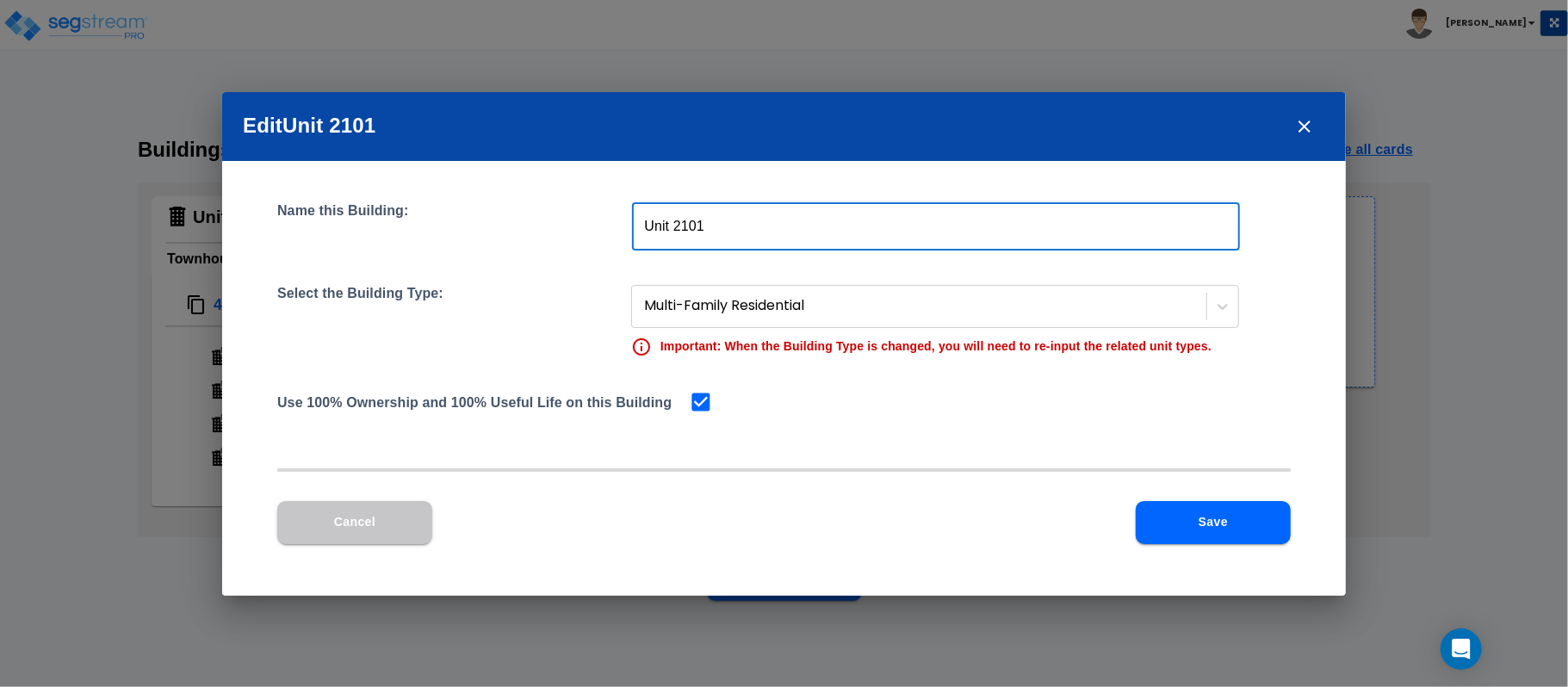
click at [693, 231] on input "Unit 2101" at bounding box center [936, 226] width 608 height 48
click at [761, 232] on input "Unit 2101" at bounding box center [936, 226] width 608 height 48
paste input "2101"
click at [717, 227] on input "Unit 2101, 2103" at bounding box center [936, 226] width 608 height 48
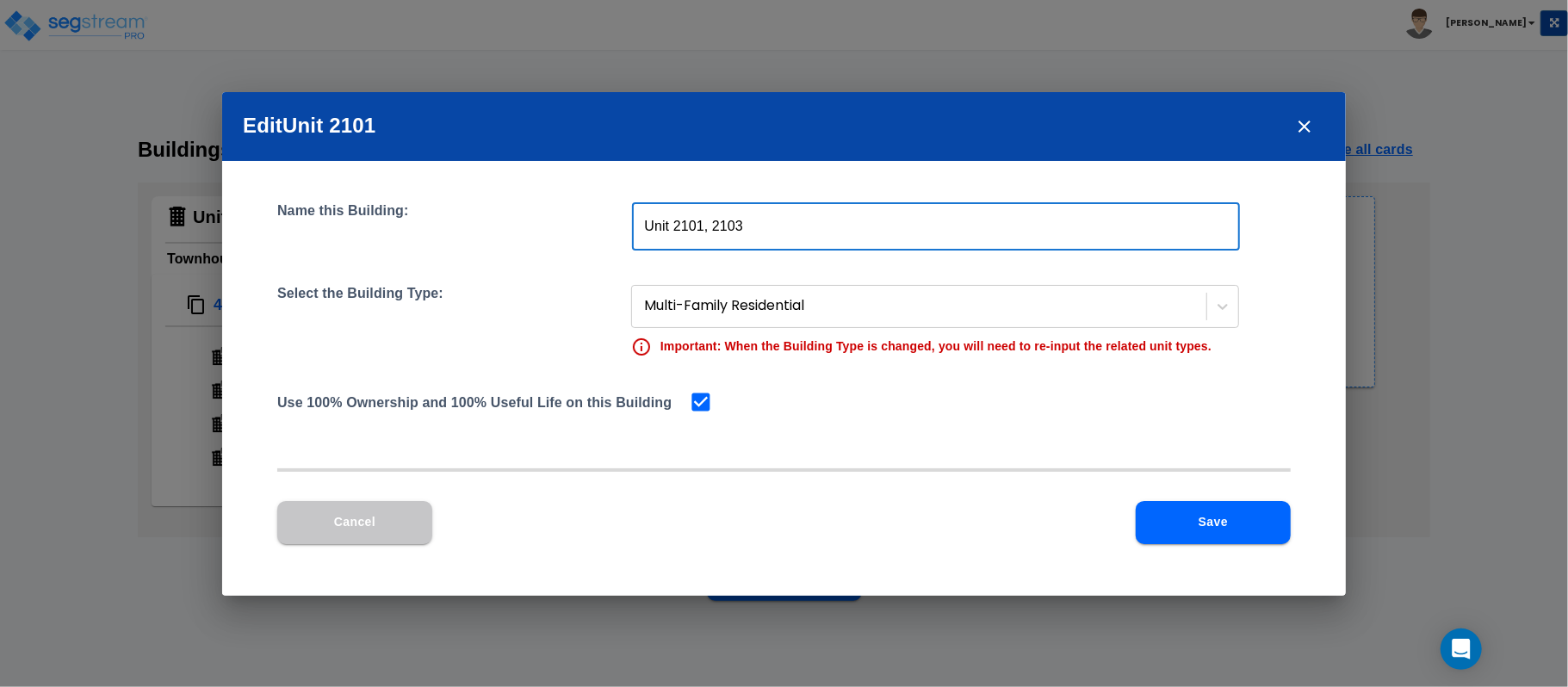
click at [717, 227] on input "Unit 2101, 2103" at bounding box center [936, 226] width 608 height 48
click at [807, 236] on input "Unit 2101, 2103" at bounding box center [936, 226] width 608 height 48
paste input "2103"
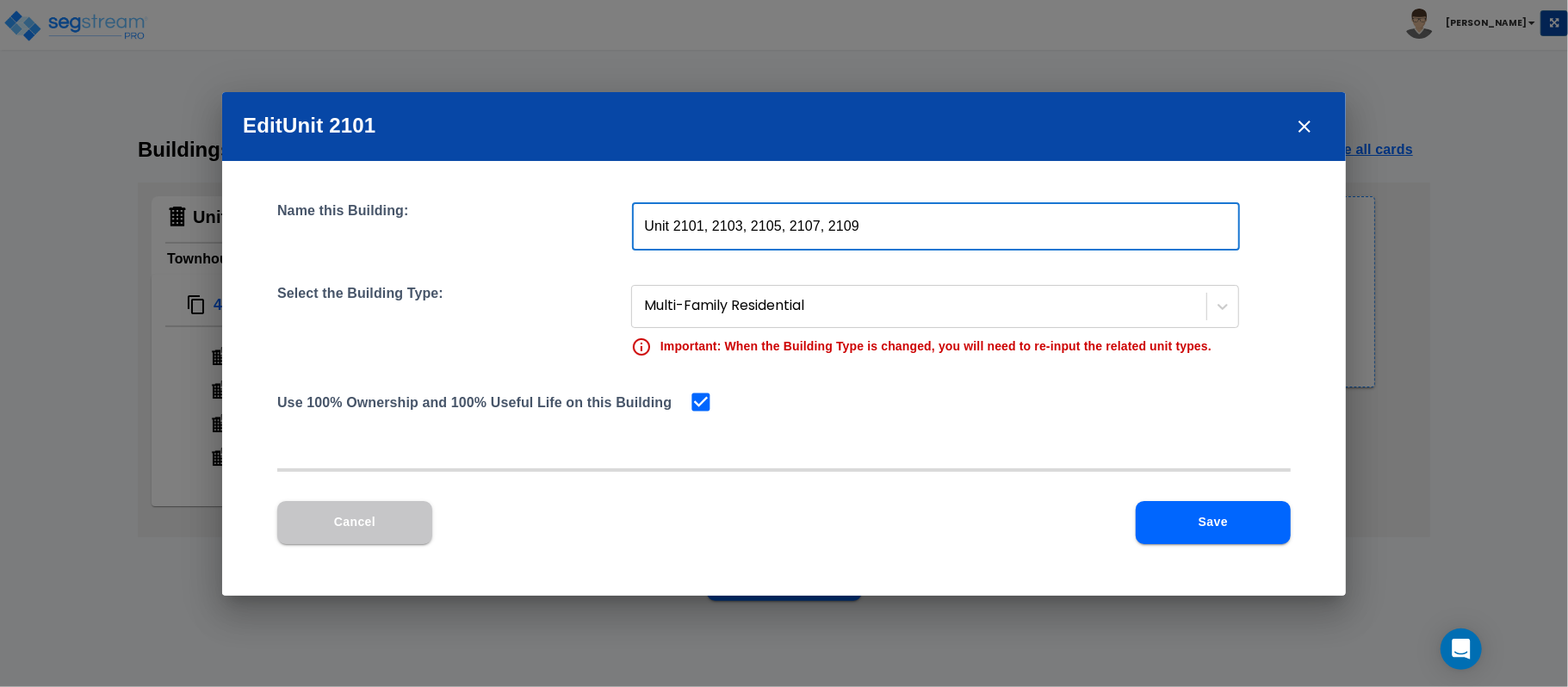
type input "Unit 2101, 2103, 2105, 2107, 2109"
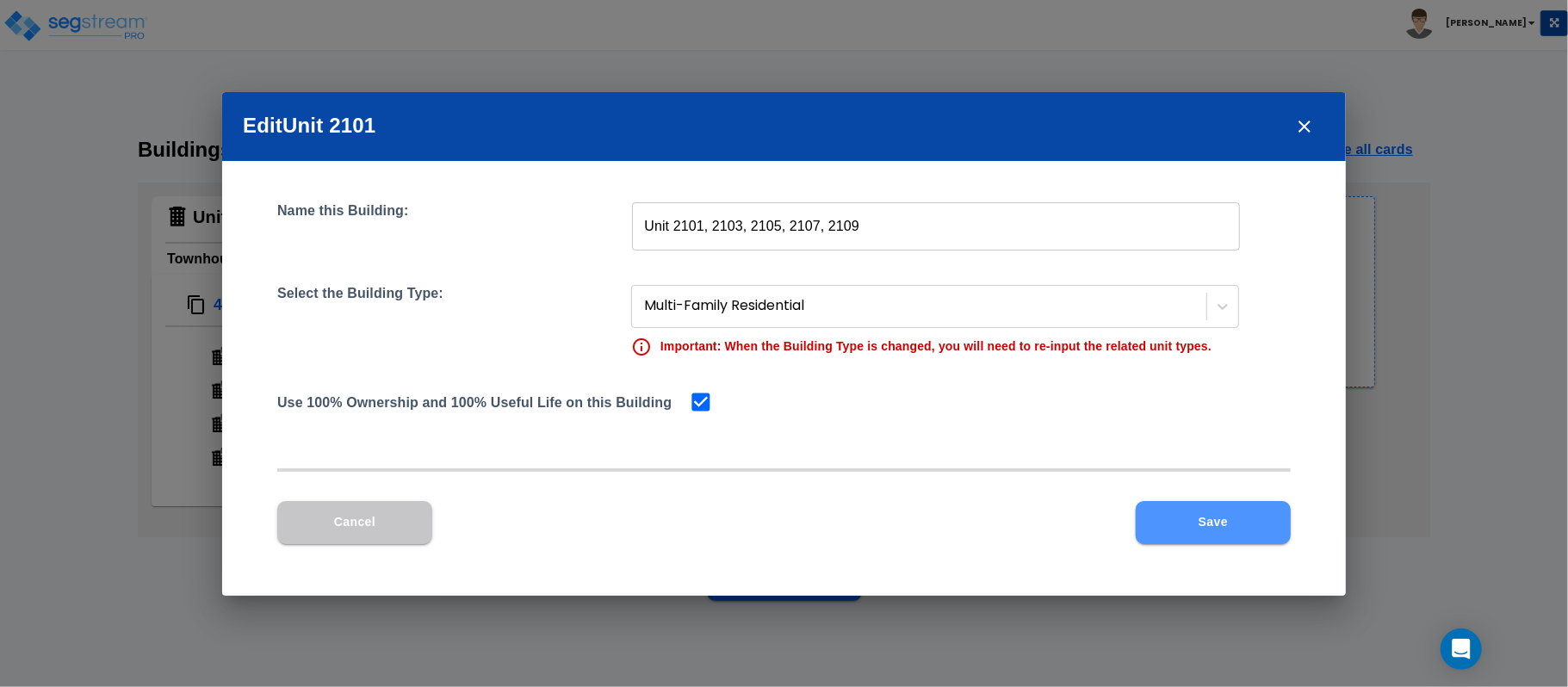
click at [1183, 517] on button "Save" at bounding box center [1213, 523] width 155 height 43
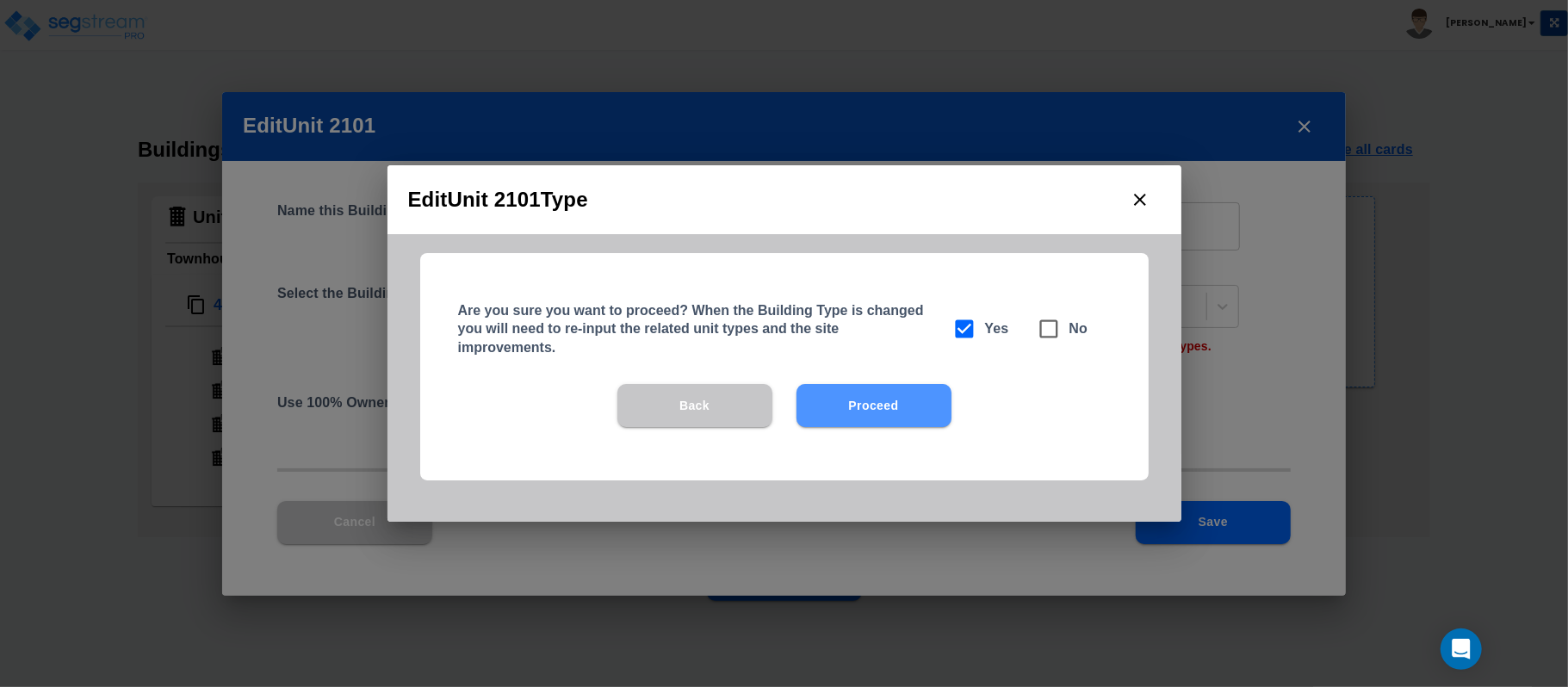
click at [930, 417] on button "Proceed" at bounding box center [873, 406] width 155 height 43
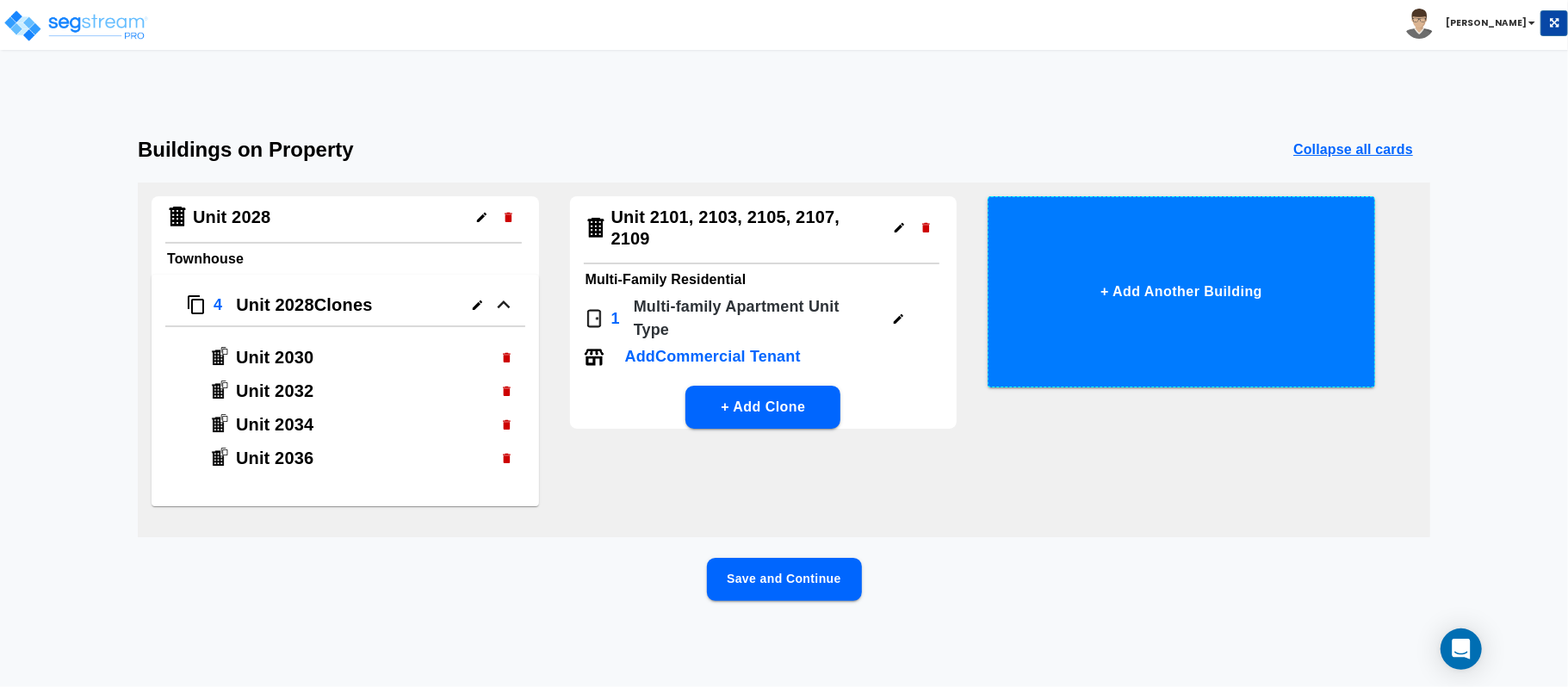
click at [1148, 305] on button "+ Add Another Building" at bounding box center [1181, 291] width 388 height 191
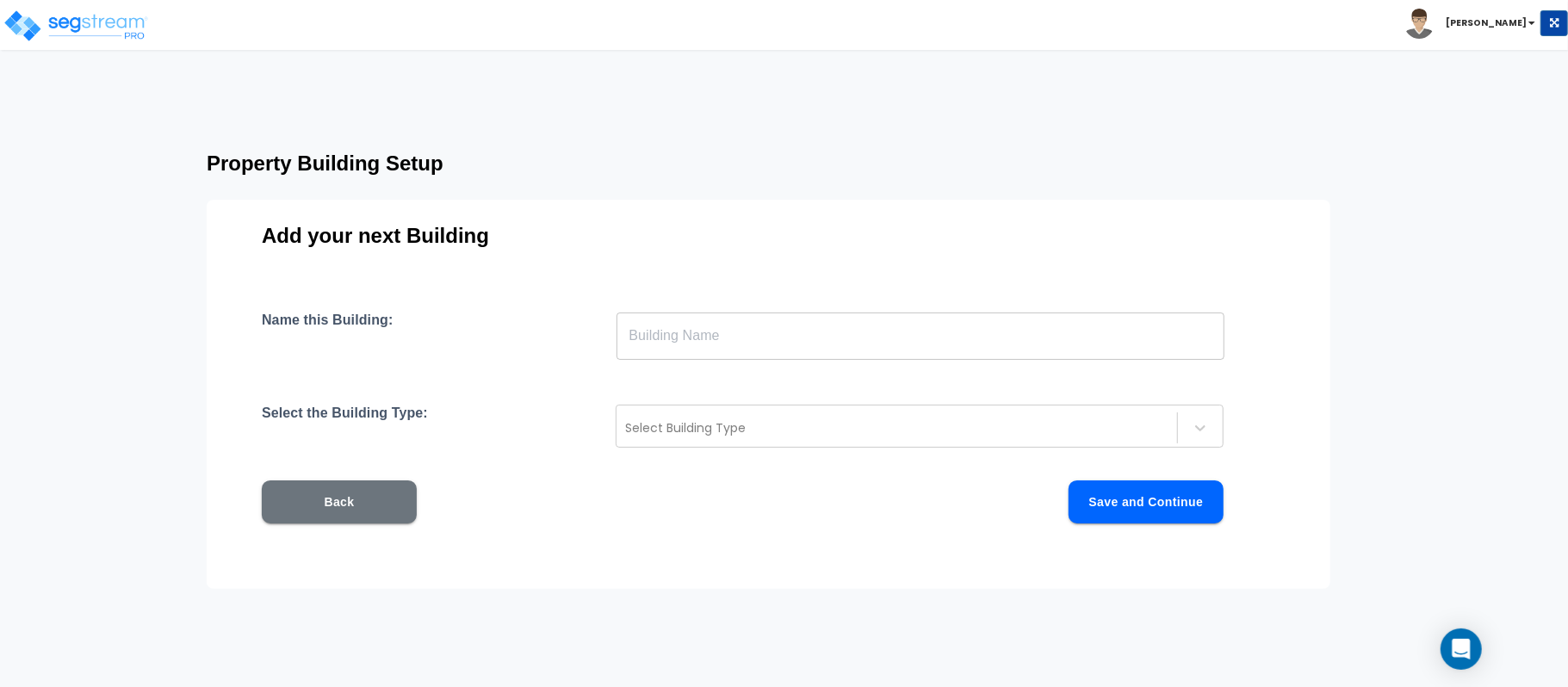
click at [978, 359] on input "text" at bounding box center [921, 336] width 608 height 48
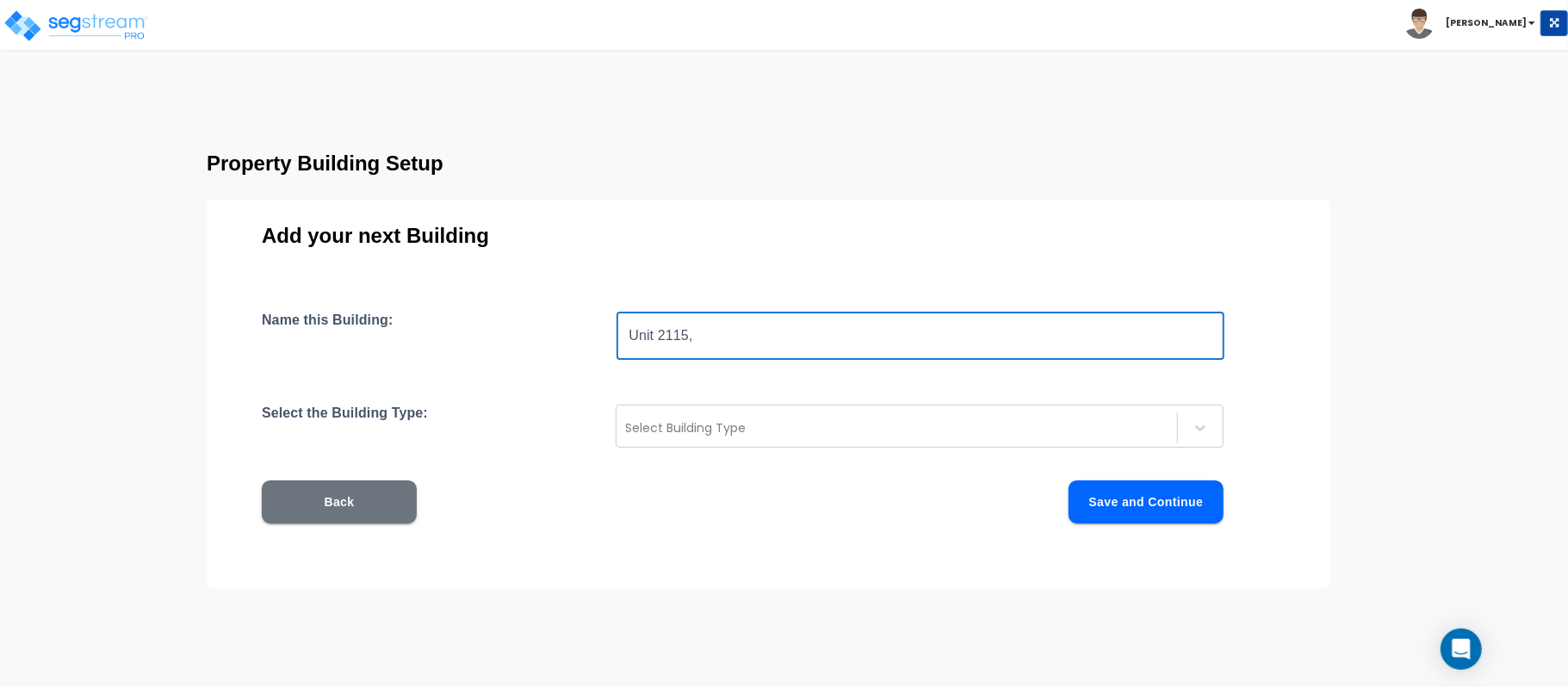
click at [675, 336] on input "Unit 2115," at bounding box center [921, 336] width 608 height 48
click at [752, 353] on input "Unit 2115," at bounding box center [921, 336] width 608 height 48
paste input "2115"
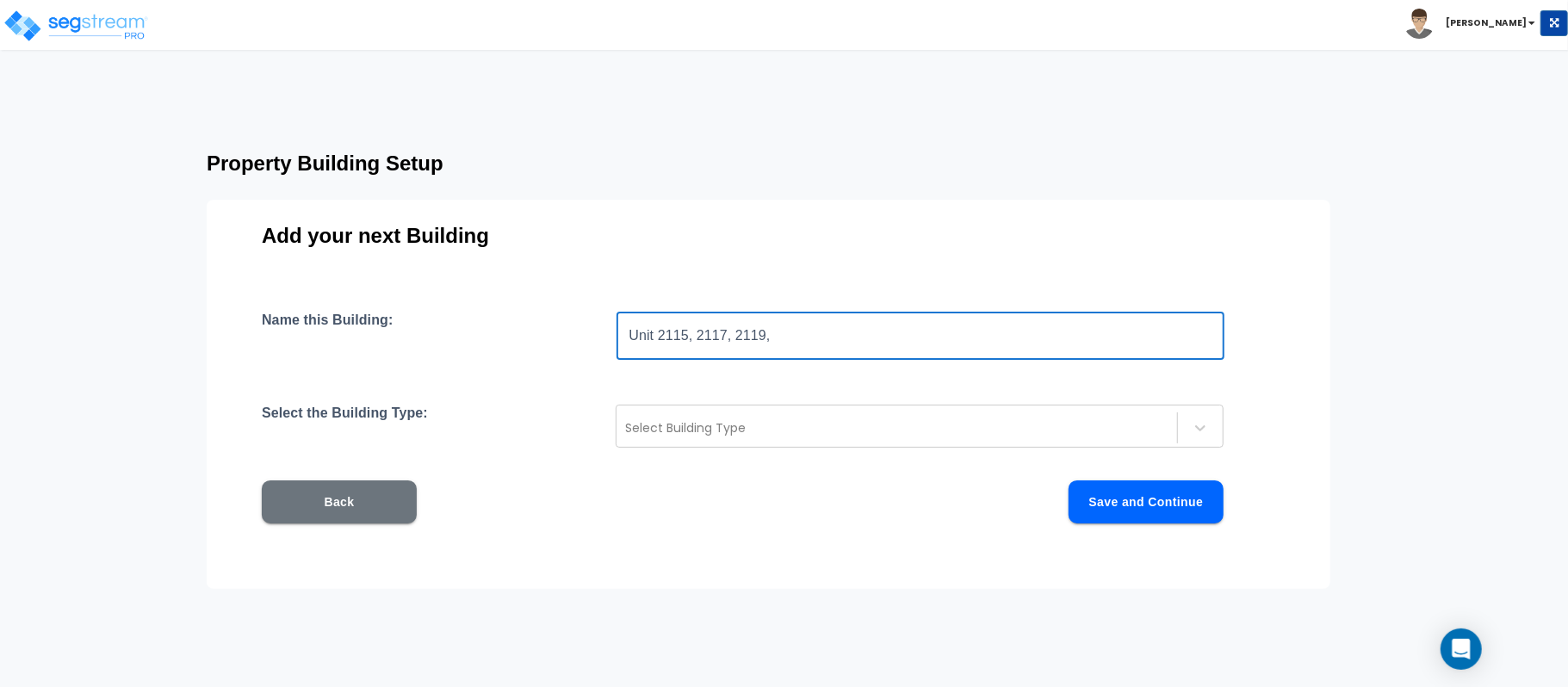
paste input "2115"
type input "Unit 2115, 2117, 2119, 2121, 2123"
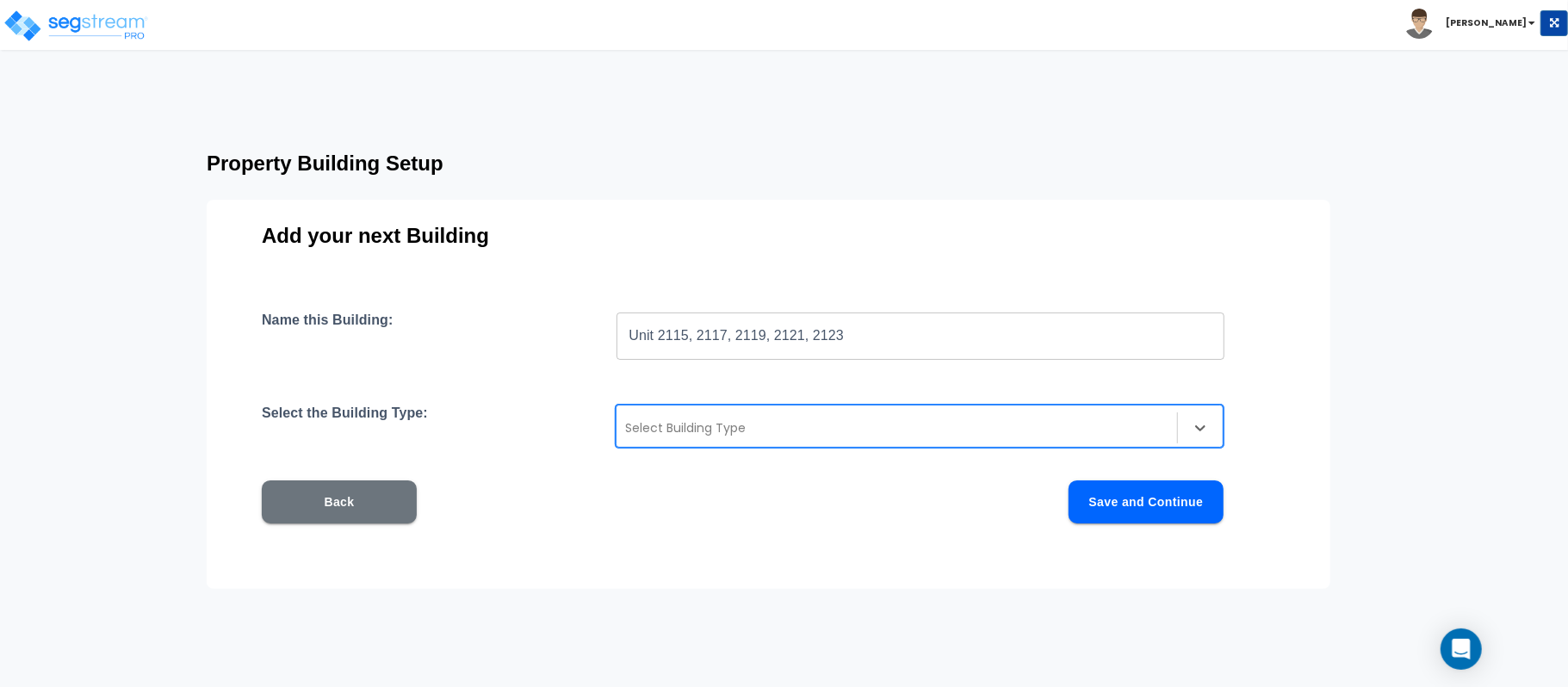
click at [858, 425] on div at bounding box center [897, 428] width 543 height 21
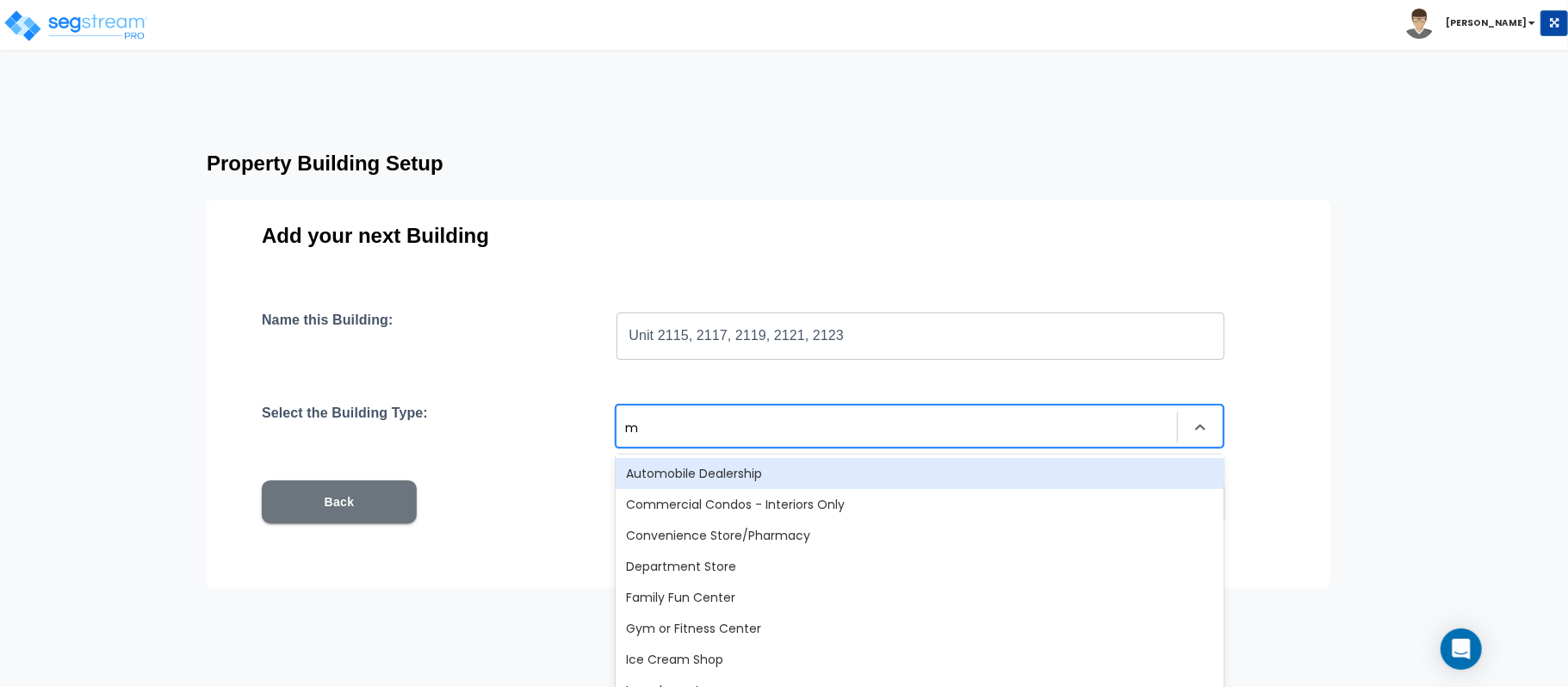
type input "mu"
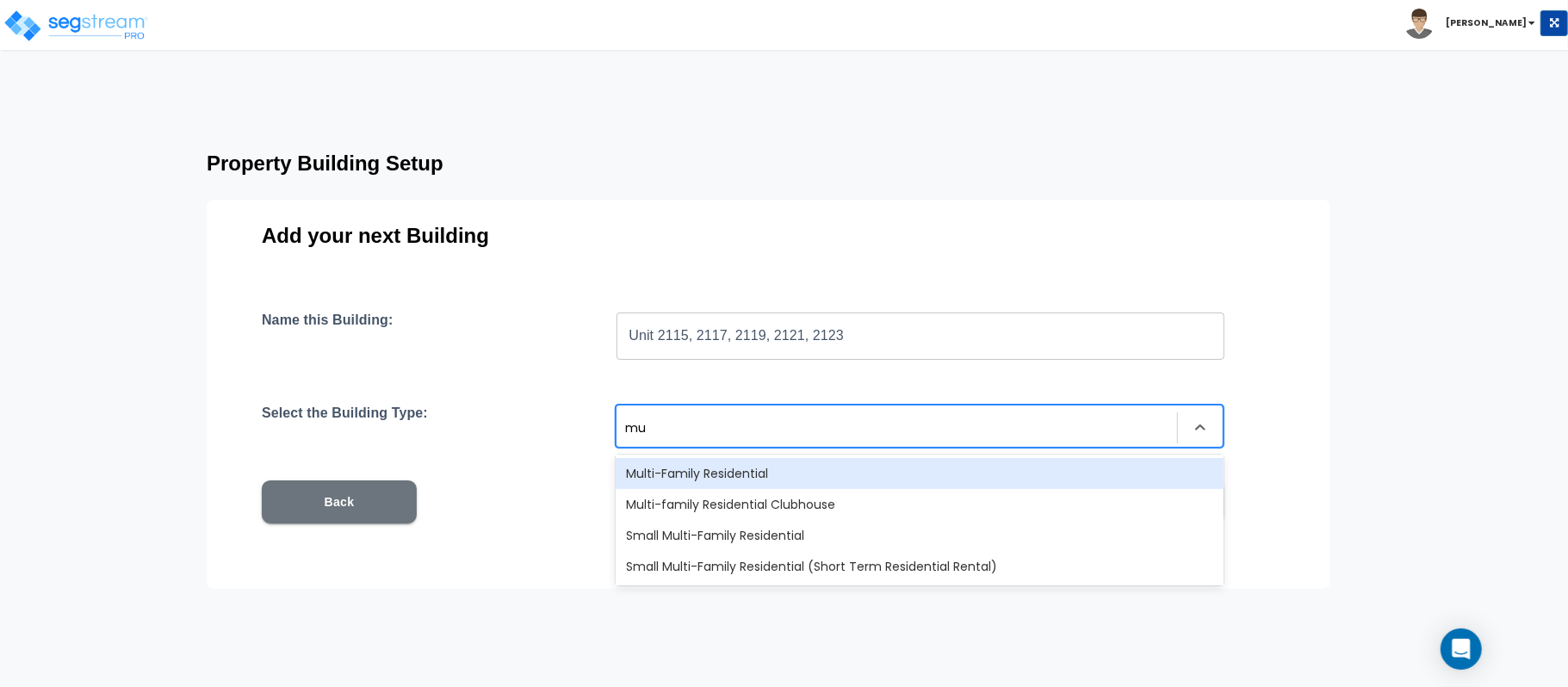
click at [790, 475] on div "Multi-Family Residential" at bounding box center [920, 474] width 608 height 31
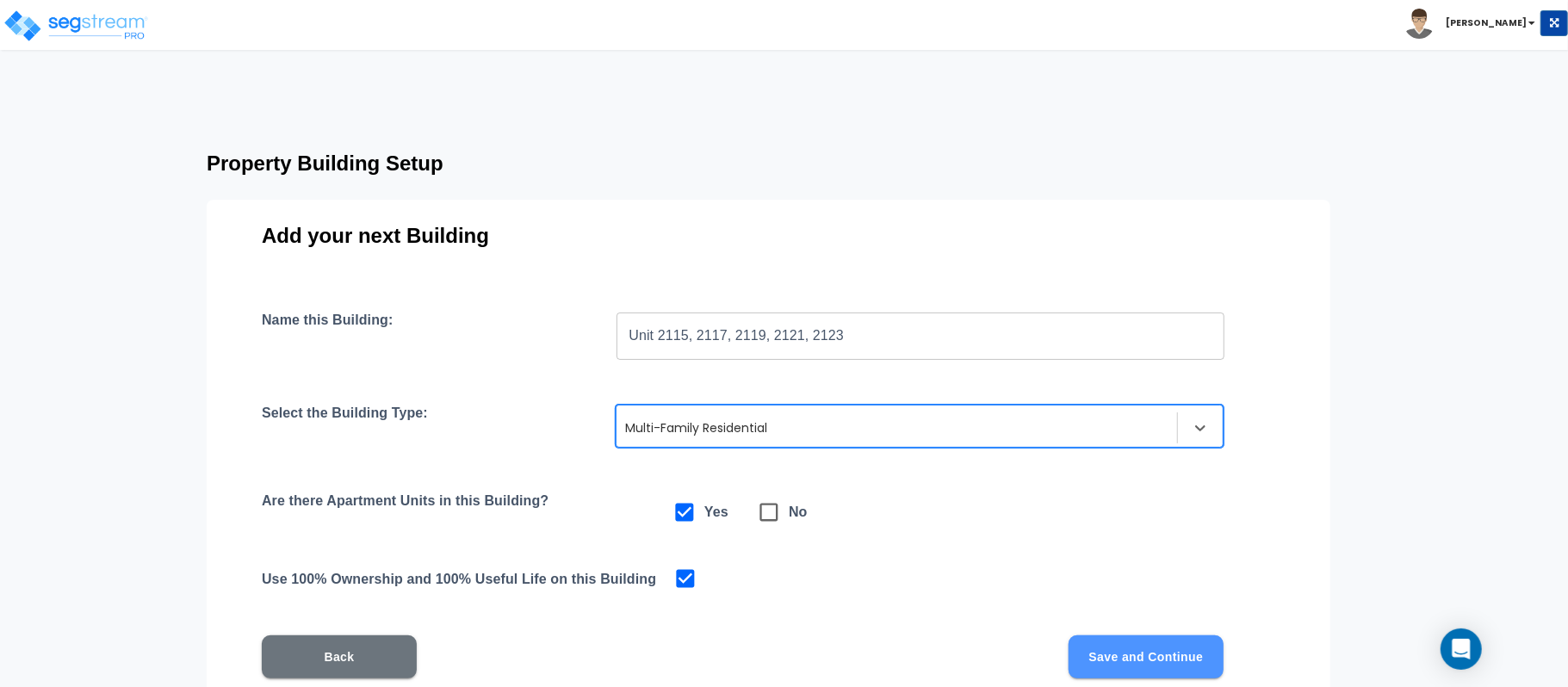
click at [1195, 652] on button "Save and Continue" at bounding box center [1146, 658] width 155 height 43
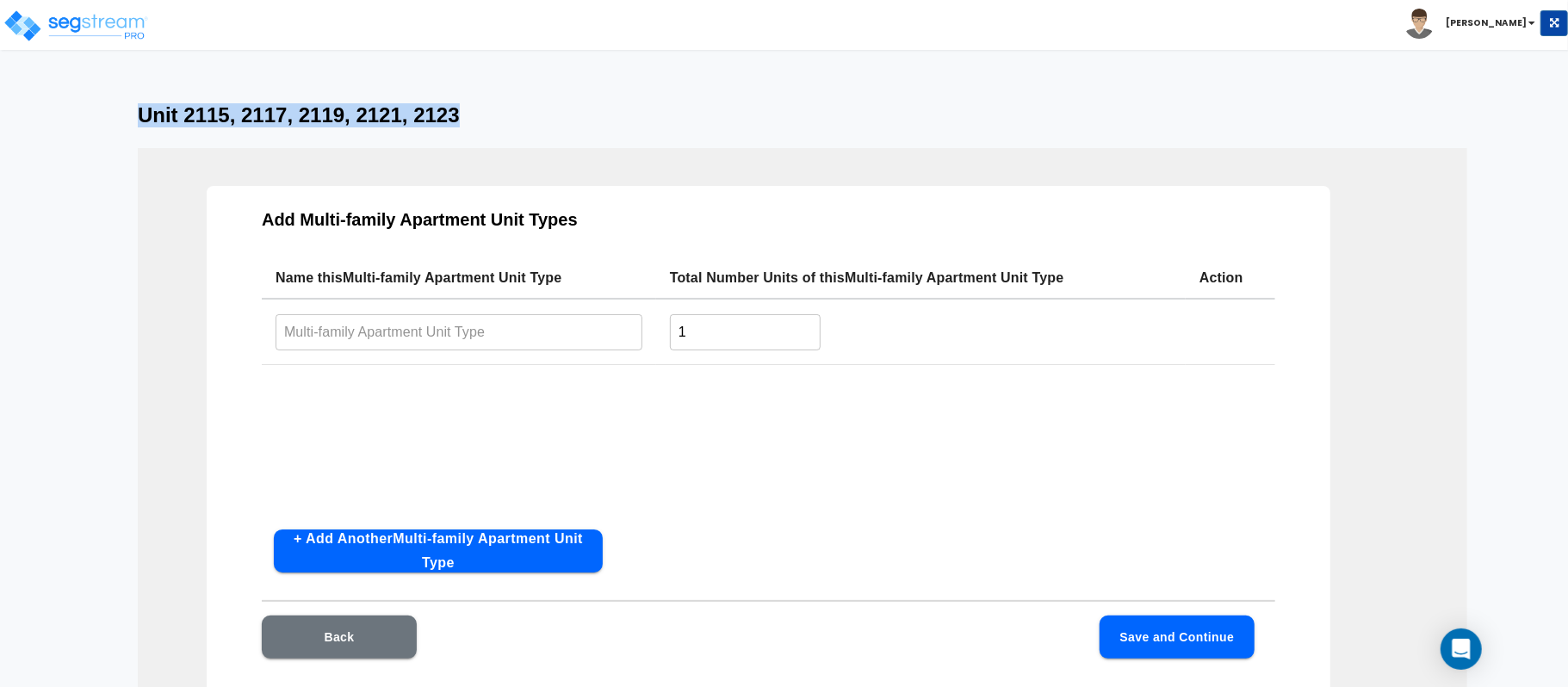
drag, startPoint x: 142, startPoint y: 109, endPoint x: 565, endPoint y: 162, distance: 426.3
click at [579, 104] on h3 "Unit 2115, 2117, 2119, 2121, 2123" at bounding box center [784, 116] width 1292 height 24
copy h3 "Unit 2115, 2117, 2119, 2121, 2123"
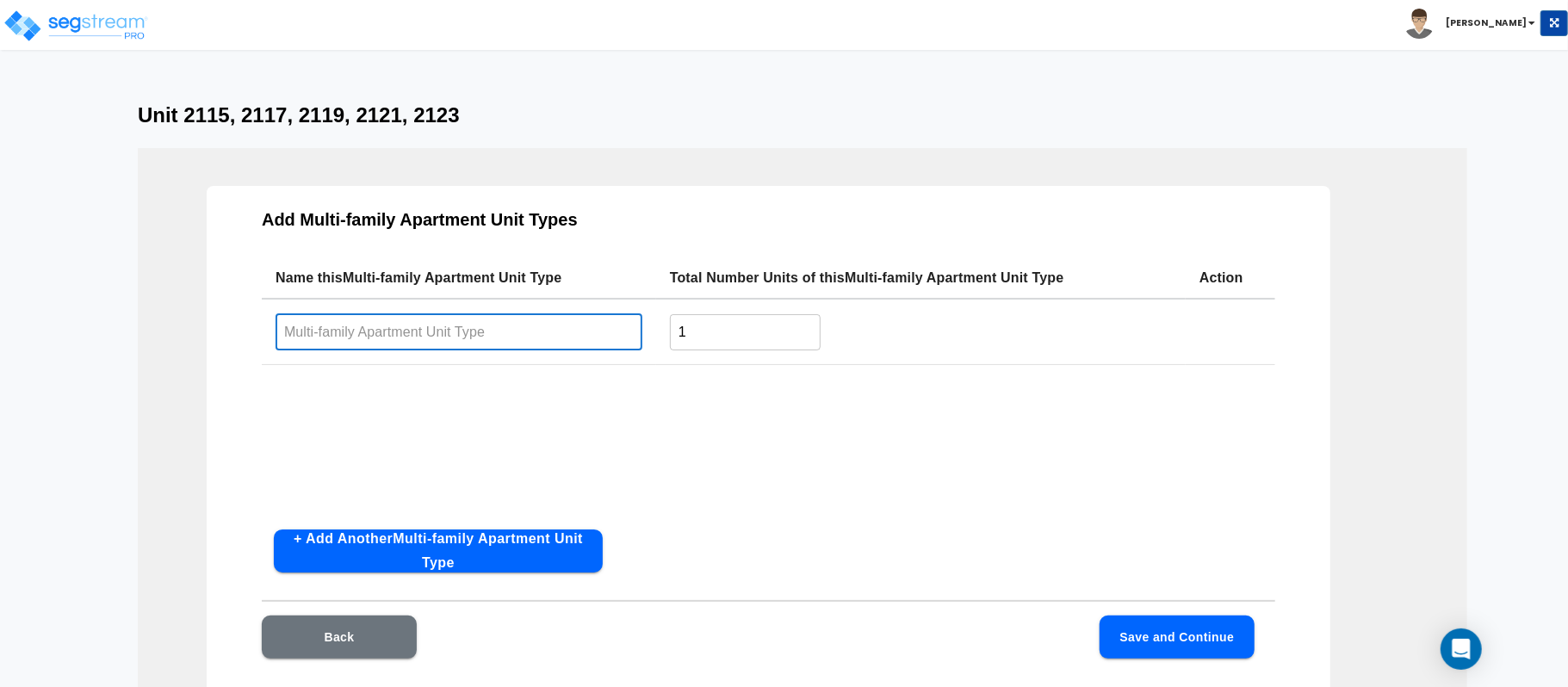
click at [551, 328] on input "text" at bounding box center [459, 332] width 367 height 37
paste input "Unit 2115, 2117, 2119, 2121, 2123"
type input "Unit 2115, 2117, 2119, 2121, 2123"
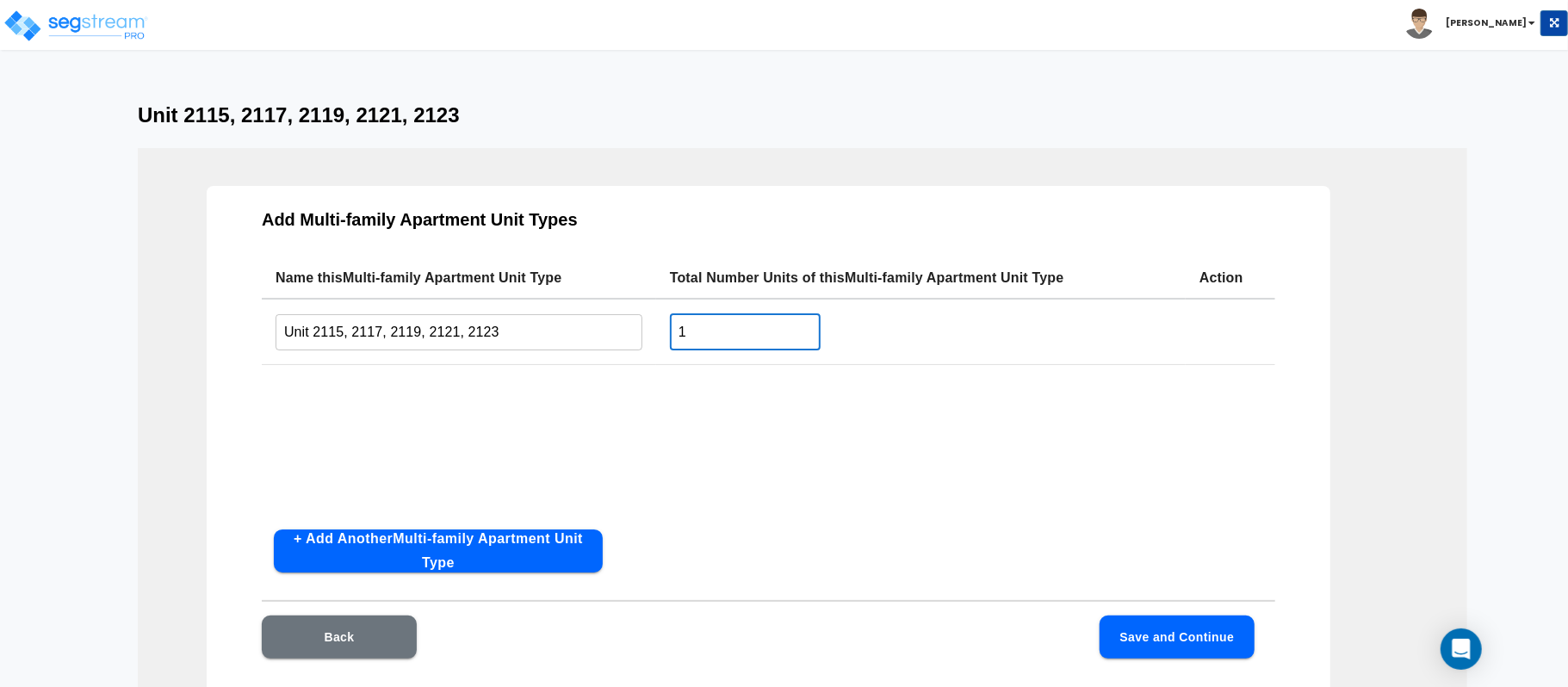
drag, startPoint x: 721, startPoint y: 329, endPoint x: 639, endPoint y: 328, distance: 82.0
click at [639, 328] on tr "Unit 2115, 2117, 2119, 2121, 2123 ​ 1 ​" at bounding box center [768, 332] width 1013 height 67
type input "5"
click at [838, 428] on div "Name this Multi-family Apartment Unit Type Total Number Units of this Multi-fam…" at bounding box center [768, 386] width 1013 height 258
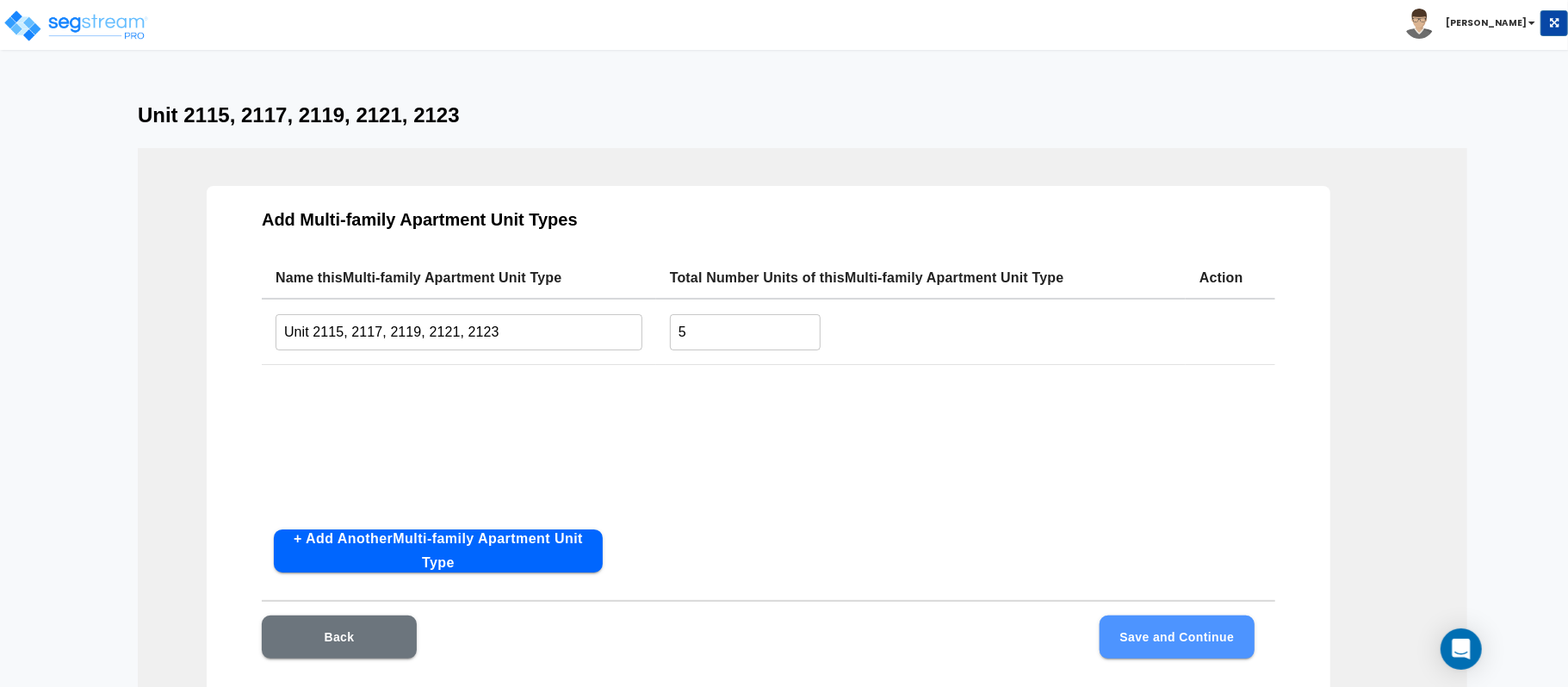
click at [1185, 636] on button "Save and Continue" at bounding box center [1177, 638] width 155 height 43
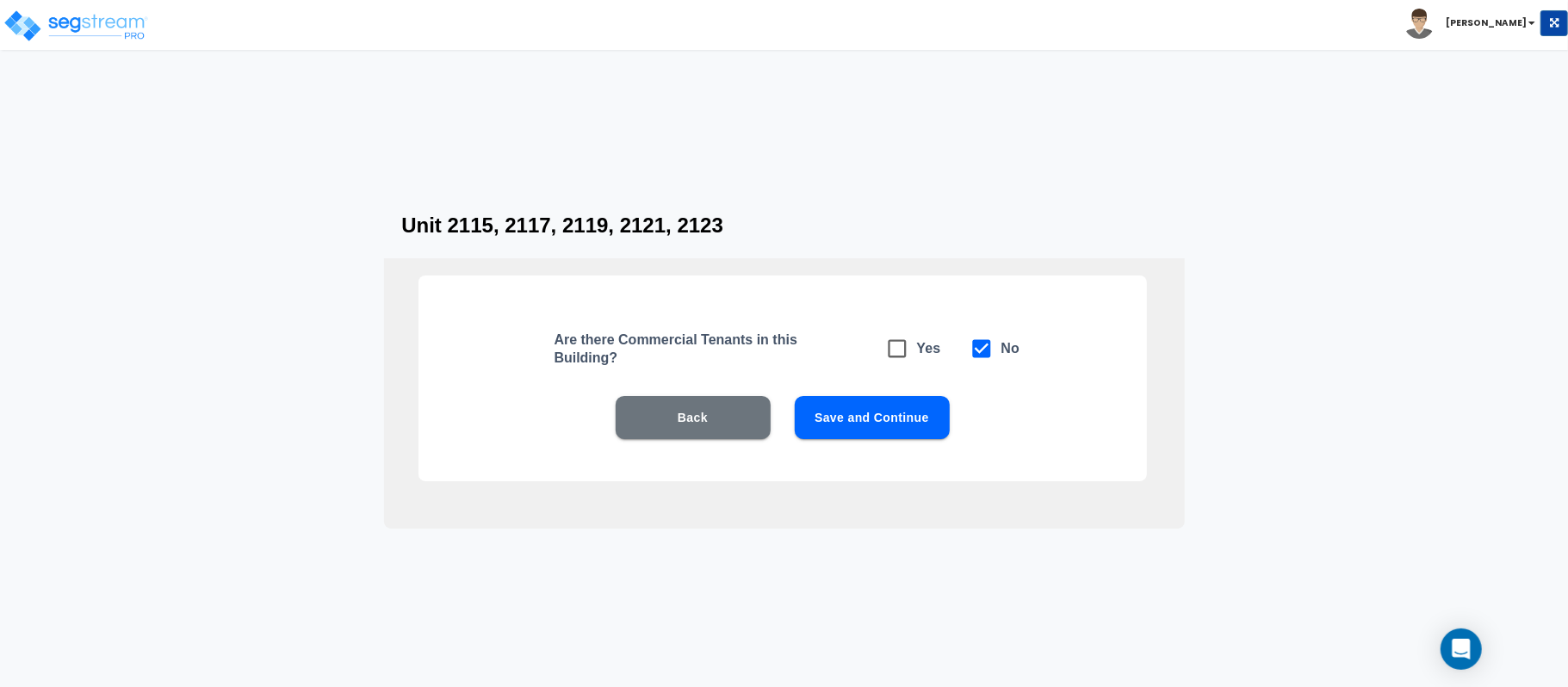
click at [897, 414] on button "Save and Continue" at bounding box center [872, 417] width 155 height 43
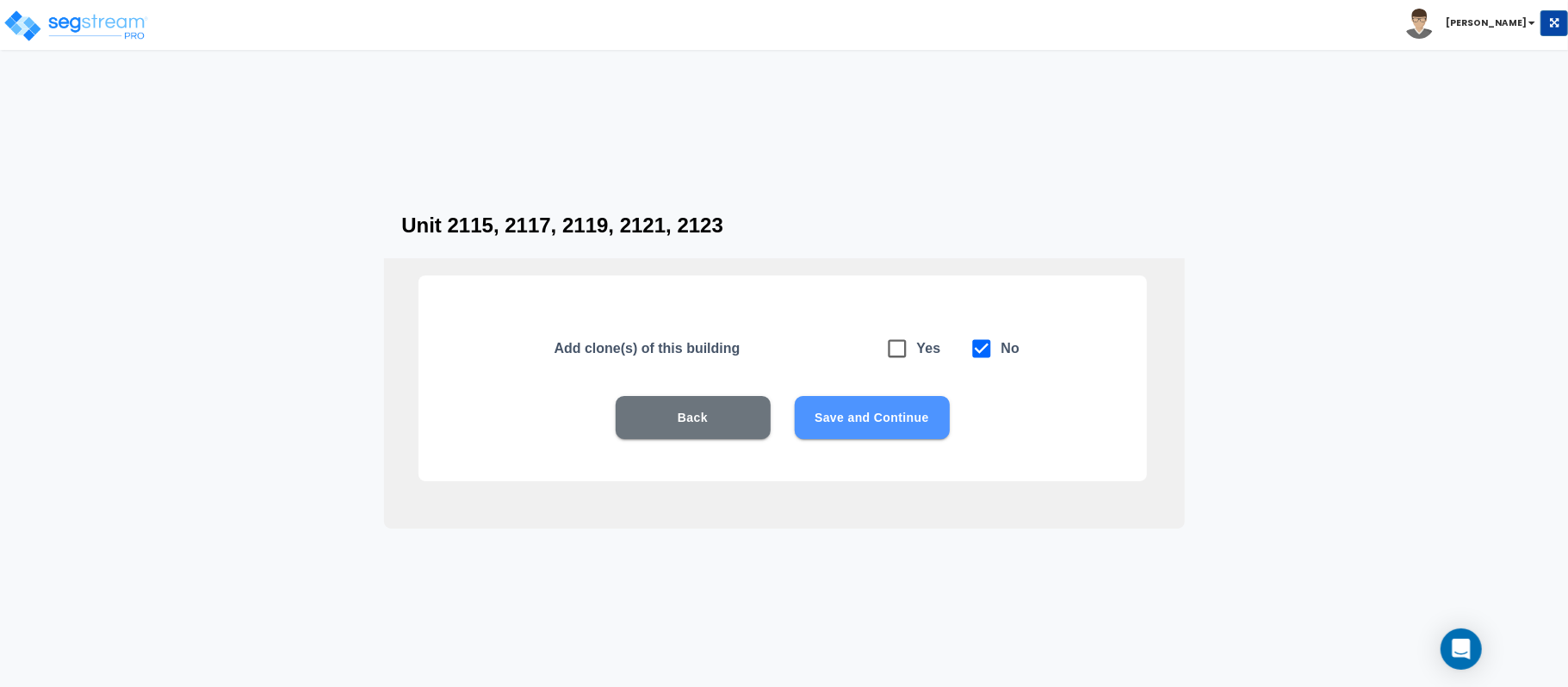
click at [905, 432] on button "Save and Continue" at bounding box center [872, 417] width 155 height 43
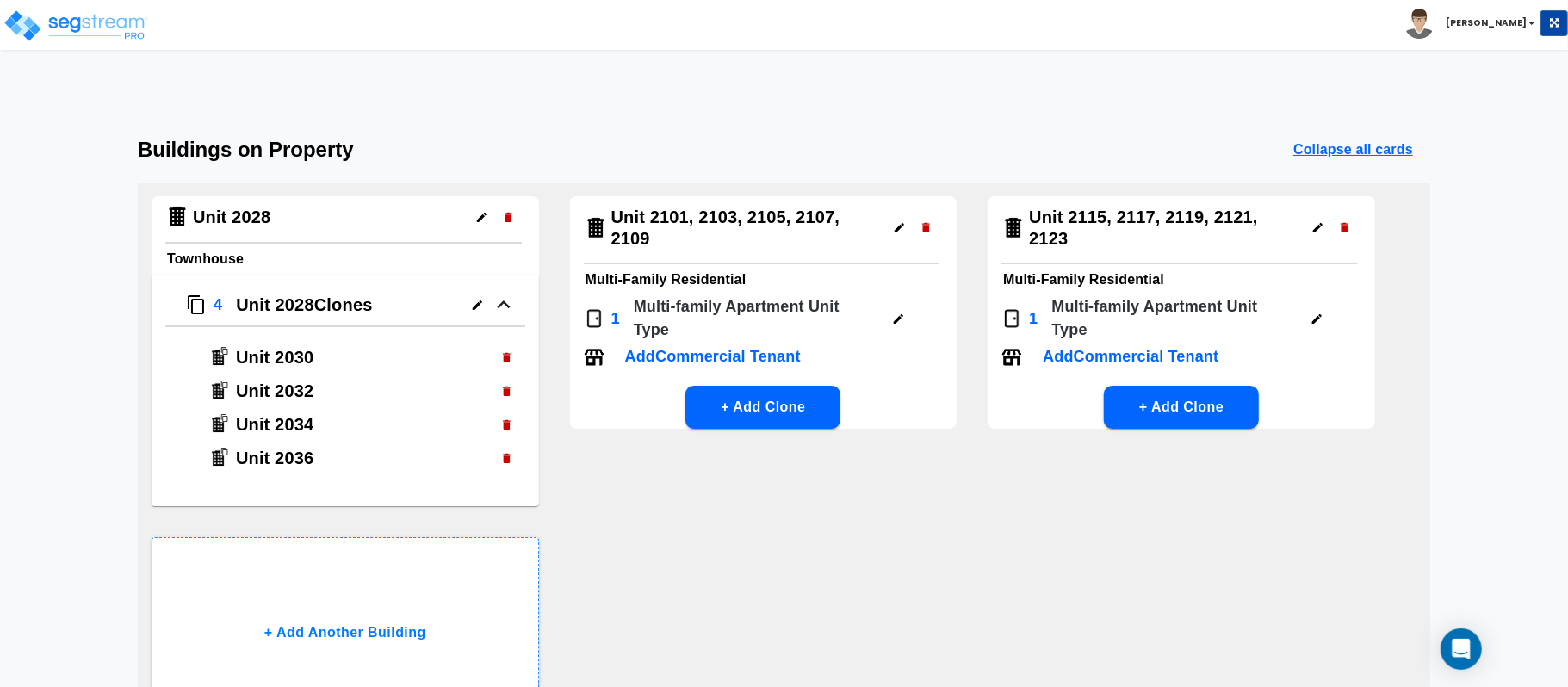
scroll to position [115, 0]
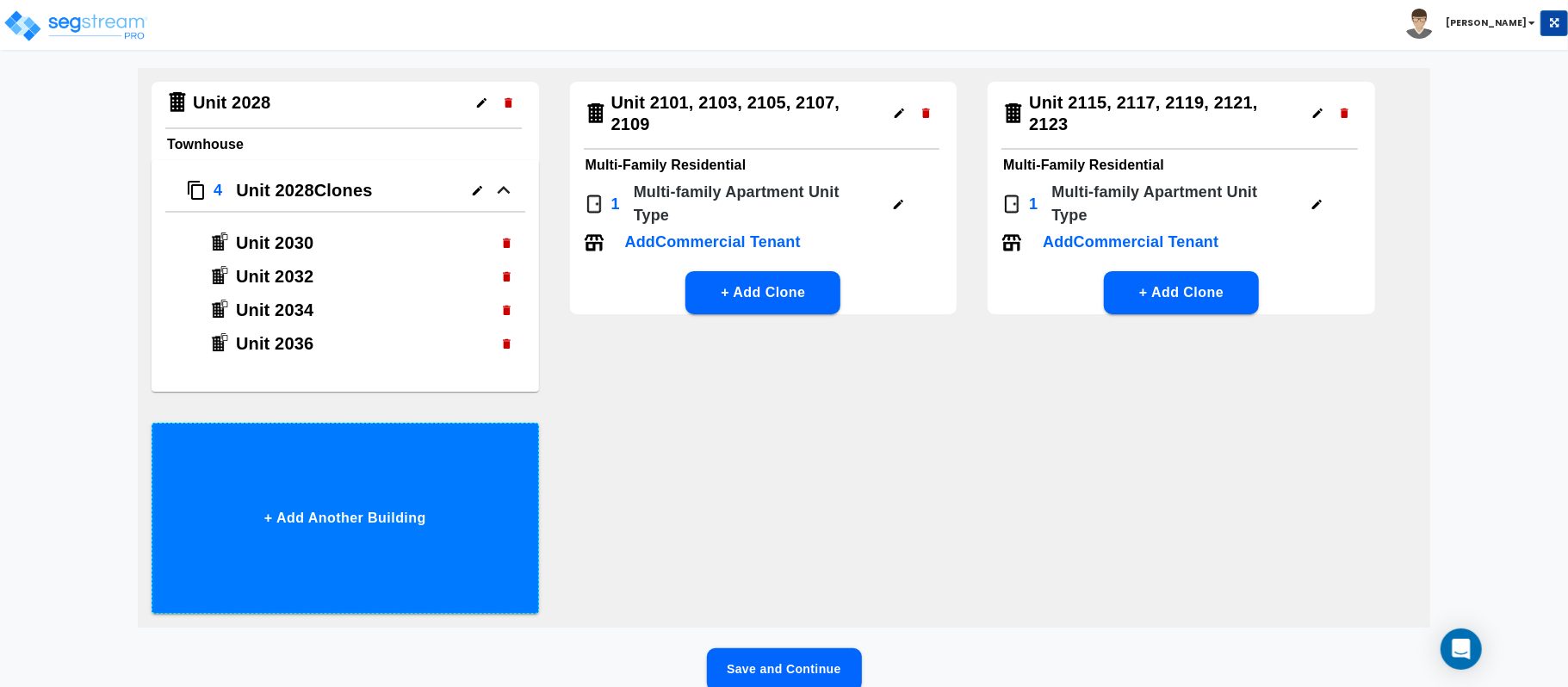
click at [411, 525] on button "+ Add Another Building" at bounding box center [345, 518] width 388 height 191
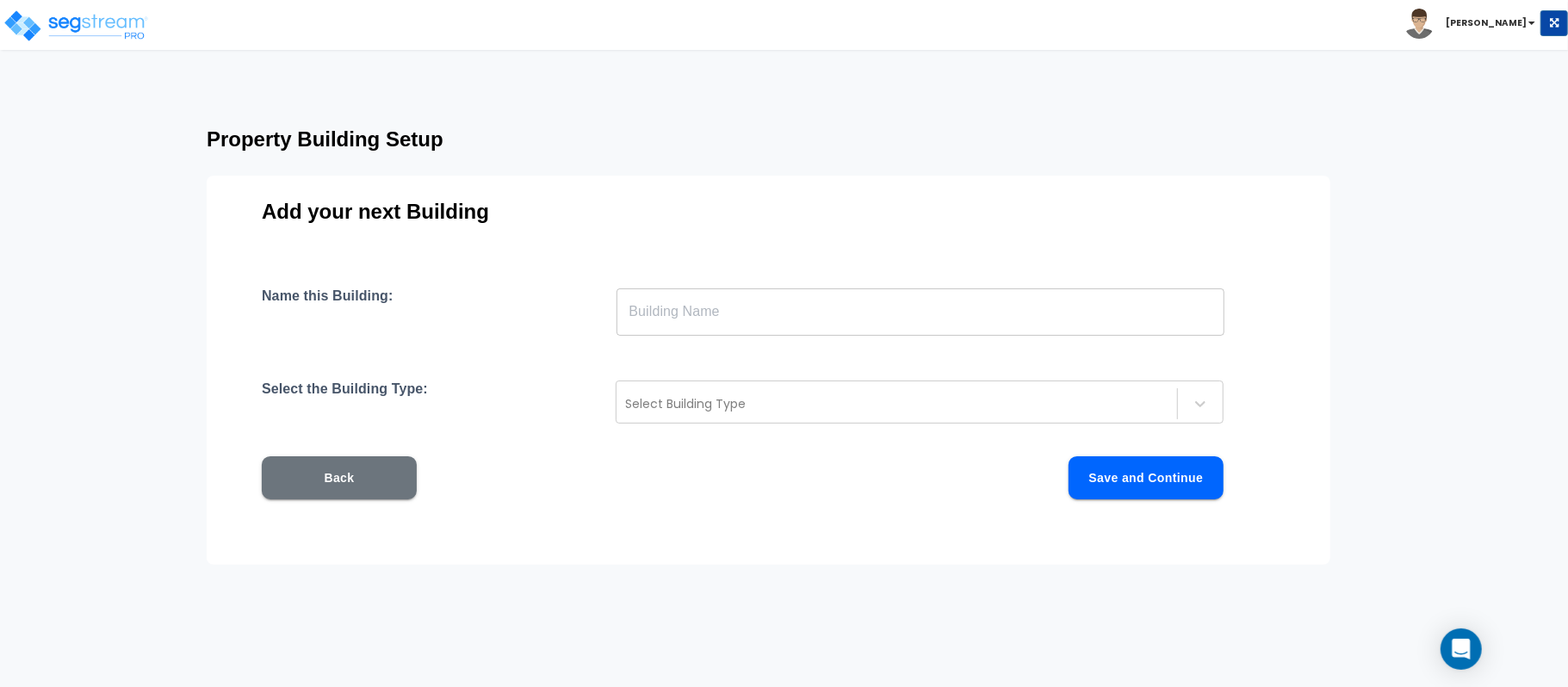
scroll to position [24, 0]
click at [808, 324] on input "text" at bounding box center [921, 312] width 608 height 48
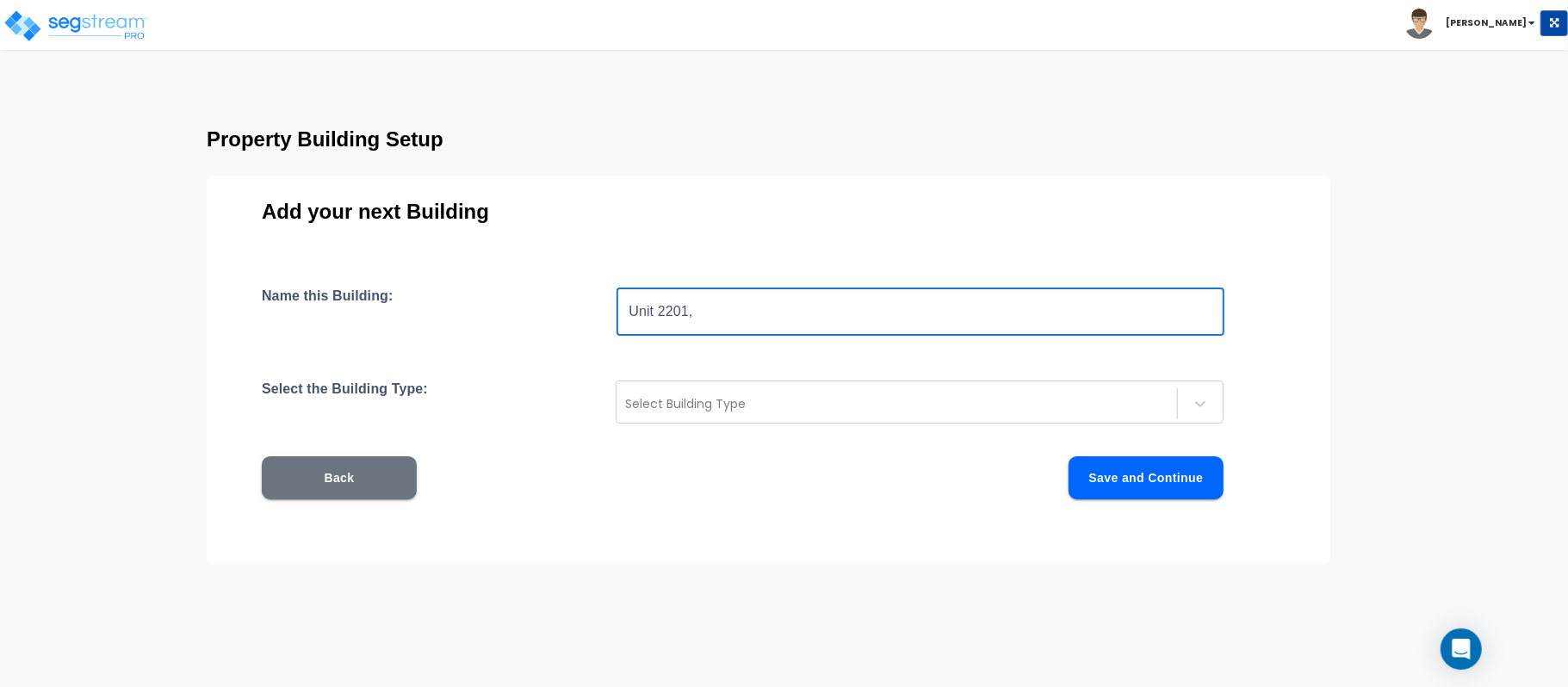
click at [668, 309] on input "Unit 2201," at bounding box center [921, 312] width 608 height 48
click at [771, 309] on input "Unit 2201," at bounding box center [921, 312] width 608 height 48
paste input "2201"
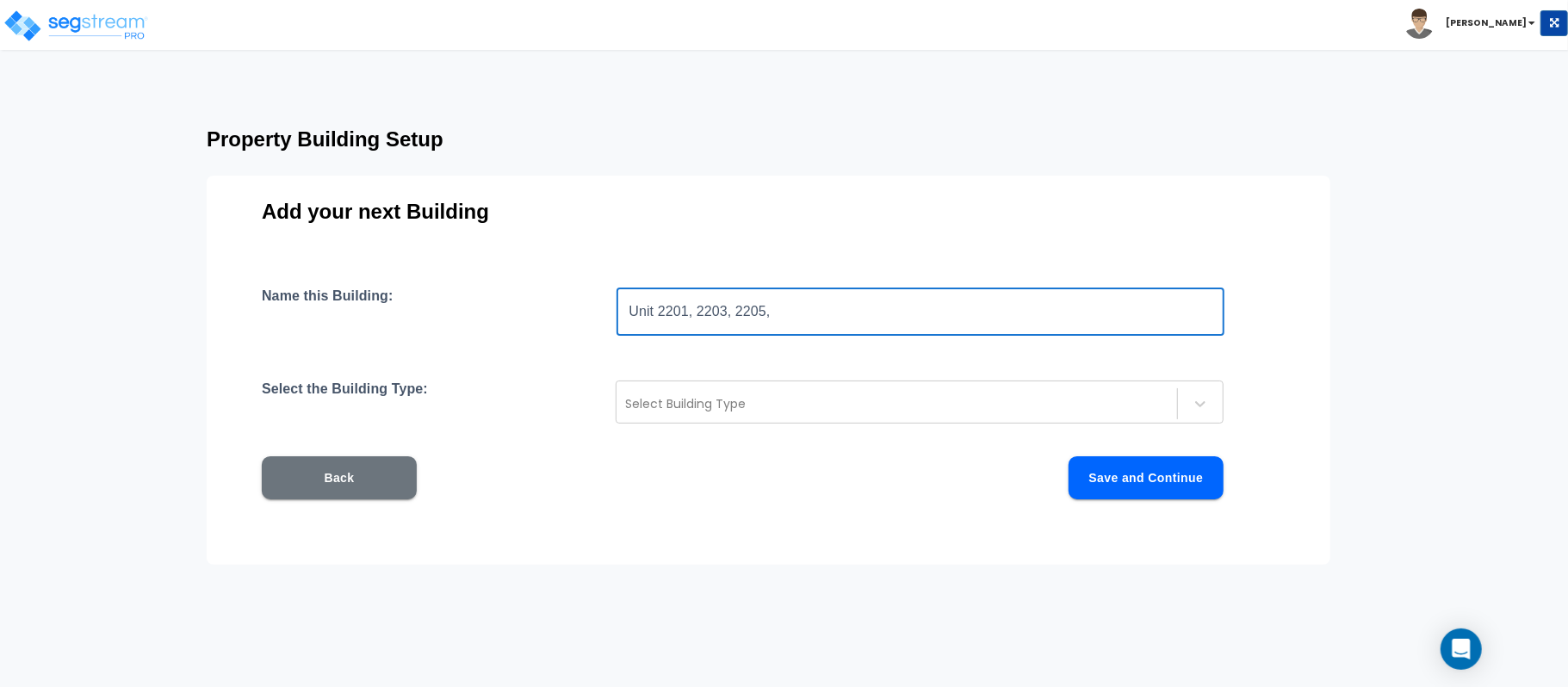
paste input "2201"
type input "Unit 2201, 2203, 2205, 2207, 2209"
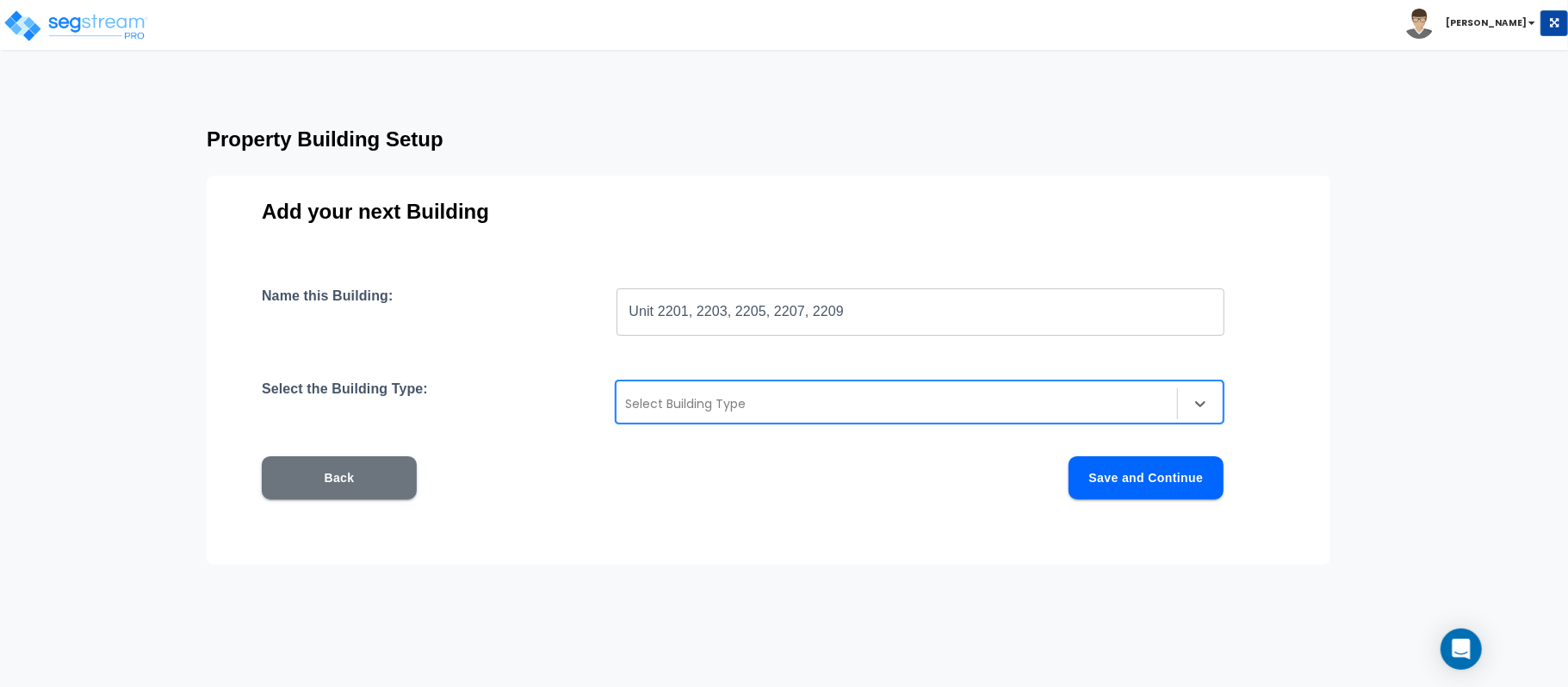
click at [797, 408] on div at bounding box center [897, 404] width 543 height 21
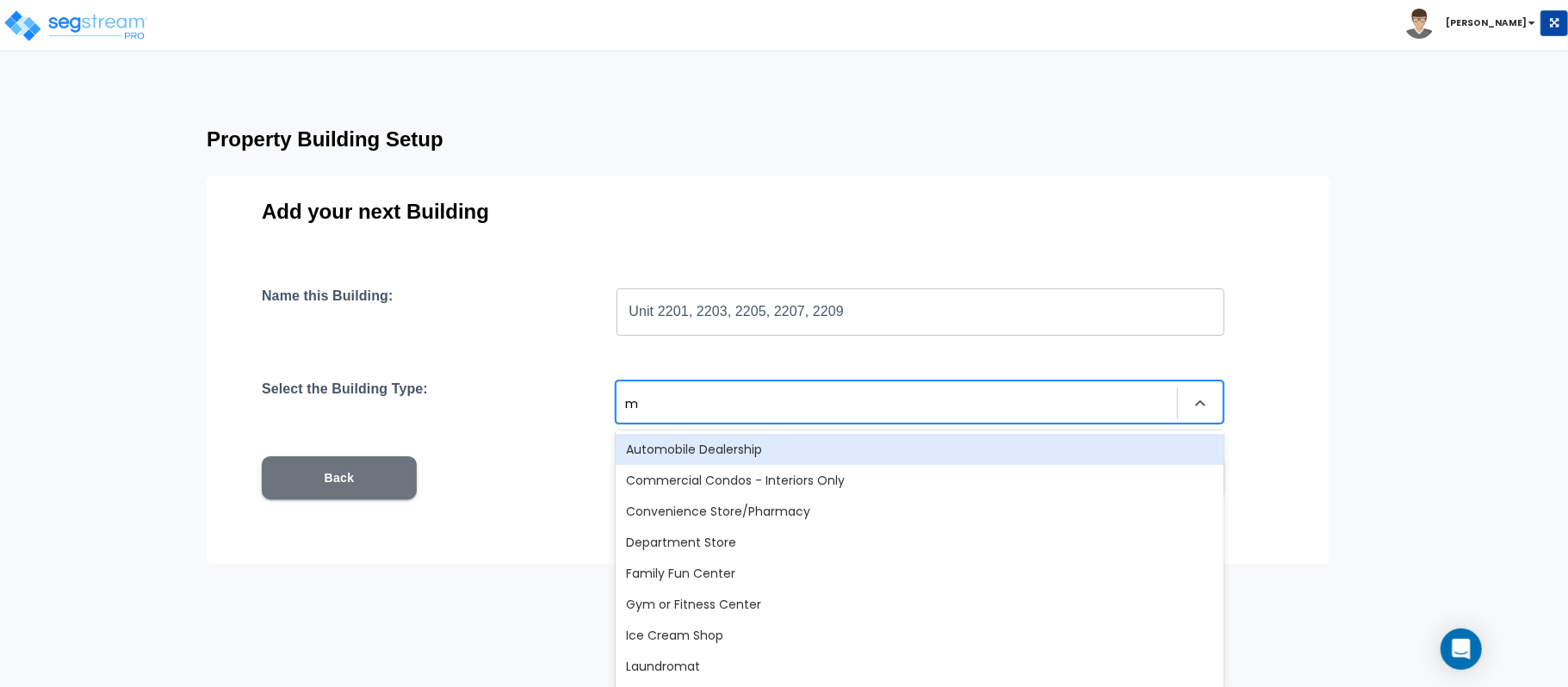
type input "mu"
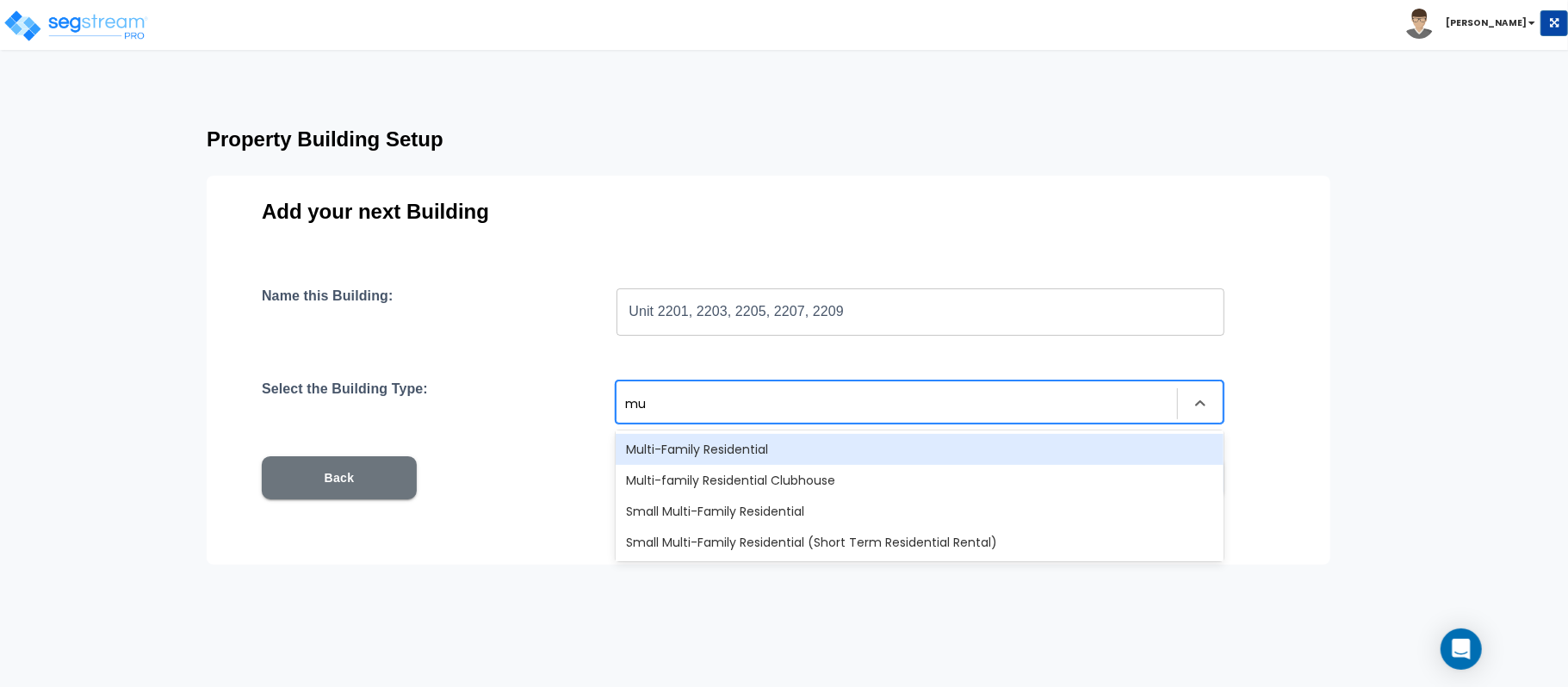
click at [768, 436] on div "Multi-Family Residential" at bounding box center [920, 449] width 608 height 31
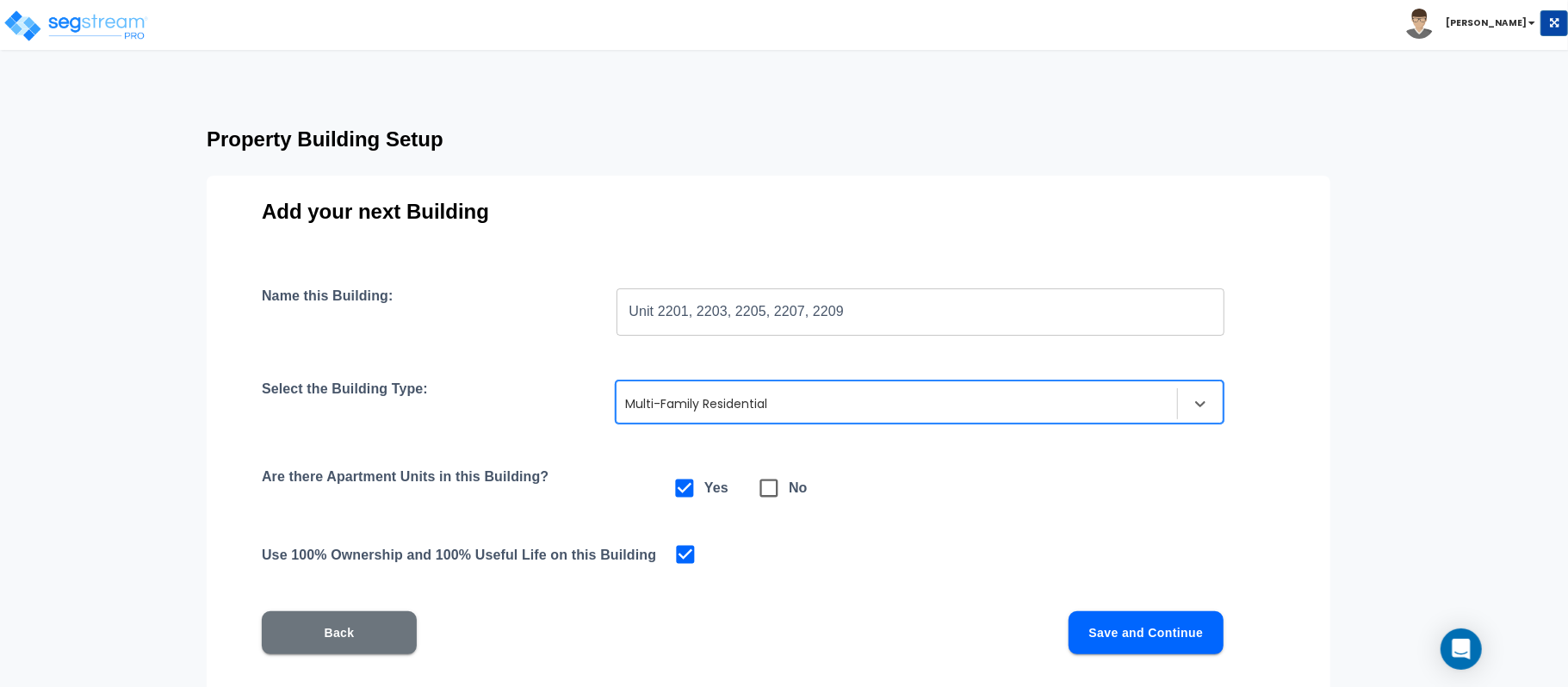
click at [1163, 624] on button "Save and Continue" at bounding box center [1146, 633] width 155 height 43
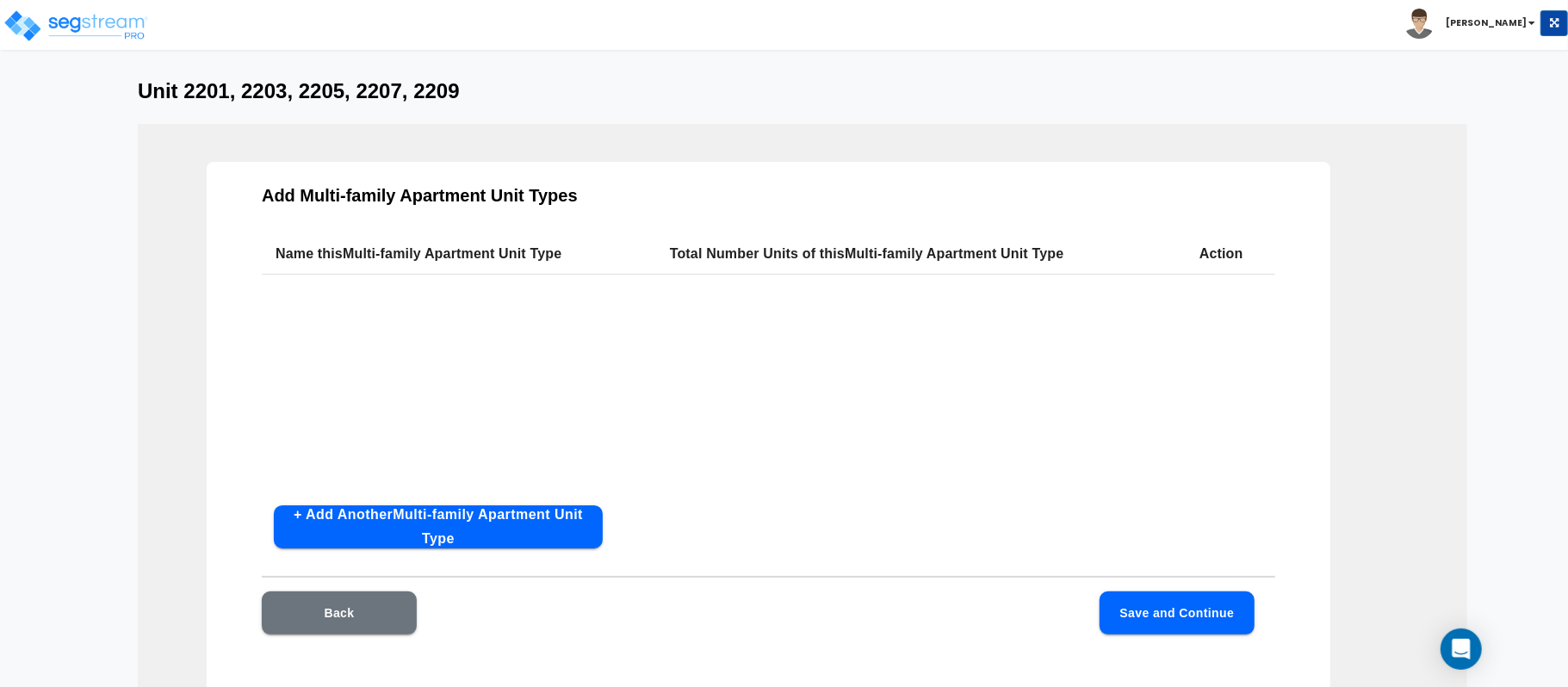
scroll to position [0, 0]
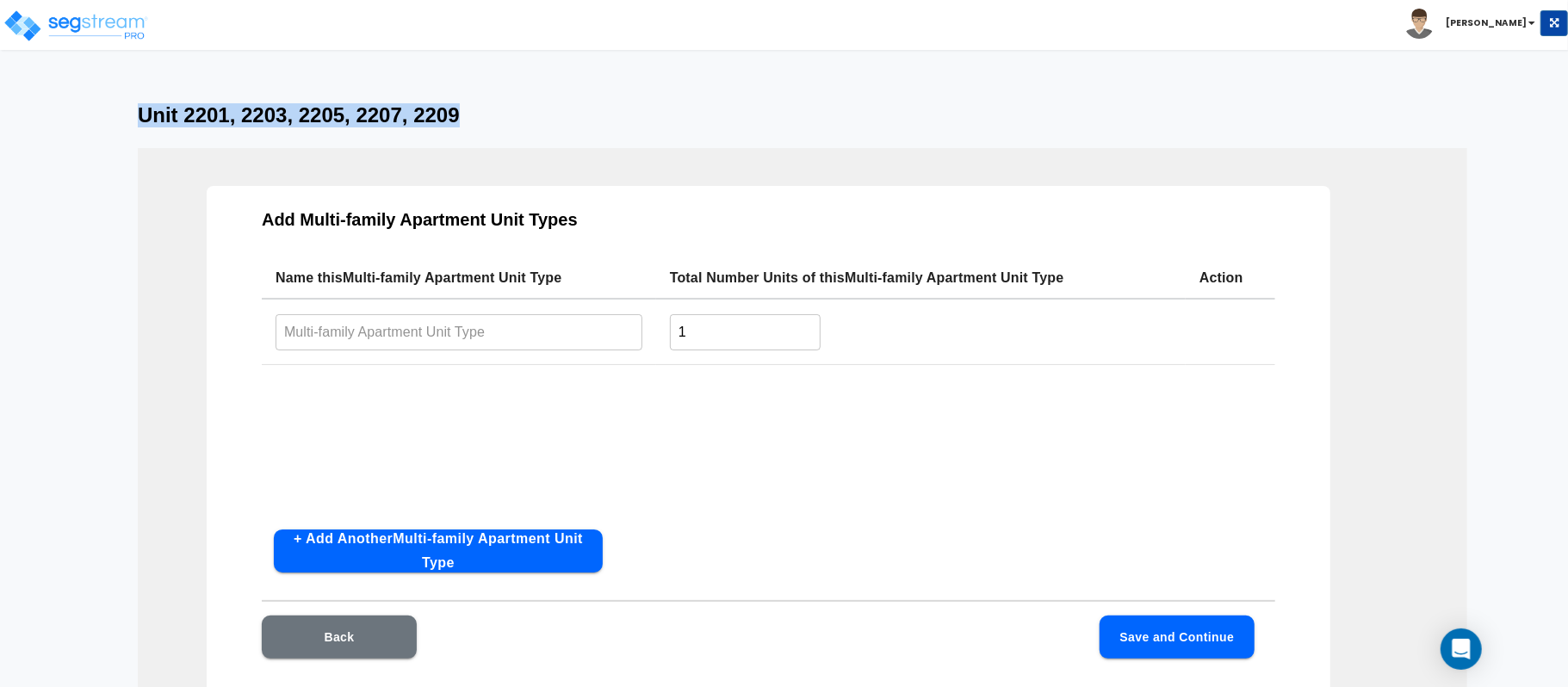
drag, startPoint x: 138, startPoint y: 111, endPoint x: 525, endPoint y: 211, distance: 399.7
click at [511, 105] on h3 "Unit 2201, 2203, 2205, 2207, 2209" at bounding box center [784, 116] width 1292 height 24
copy h3 "Unit 2201, 2203, 2205, 2207, 2209"
click at [518, 342] on input "text" at bounding box center [459, 332] width 367 height 37
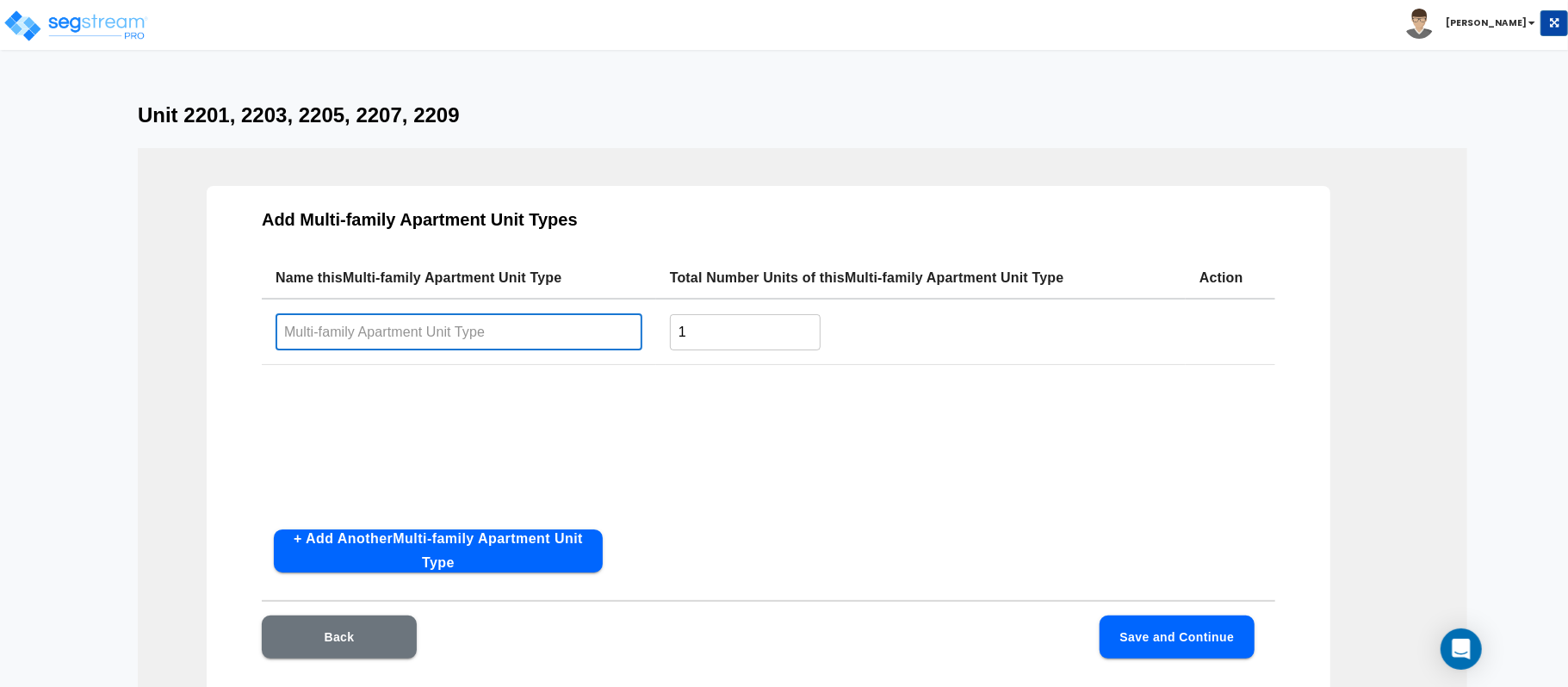
paste input "Unit 2201, 2203, 2205, 2207, 2209"
type input "Unit 2201, 2203, 2205, 2207, 2209"
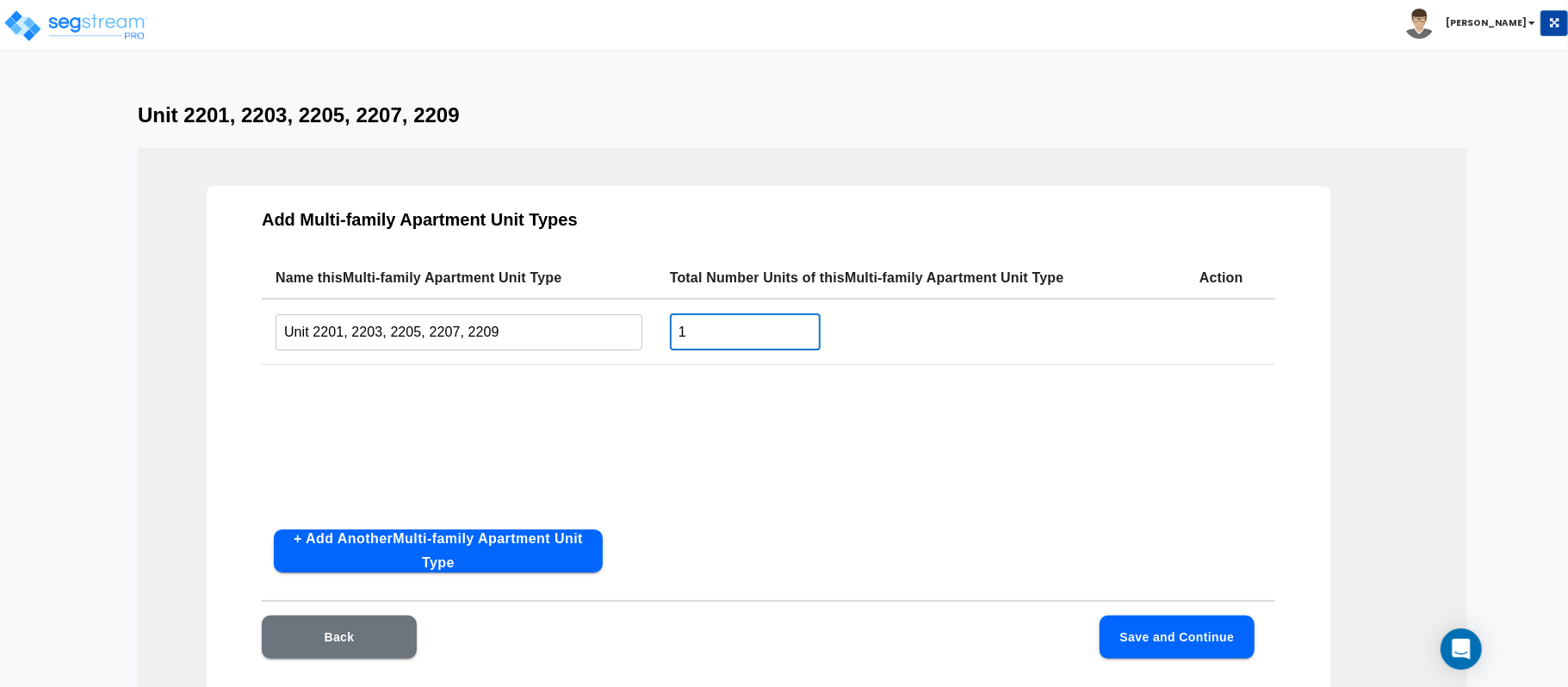
drag, startPoint x: 735, startPoint y: 338, endPoint x: 586, endPoint y: 338, distance: 149.0
click at [586, 338] on tr "Unit 2201, 2203, 2205, 2207, 2209 ​ 1 ​" at bounding box center [768, 332] width 1013 height 67
type input "5"
click at [923, 446] on div "Name this Multi-family Apartment Unit Type Total Number Units of this Multi-fam…" at bounding box center [768, 386] width 1013 height 258
click at [1185, 632] on button "Save and Continue" at bounding box center [1177, 638] width 155 height 43
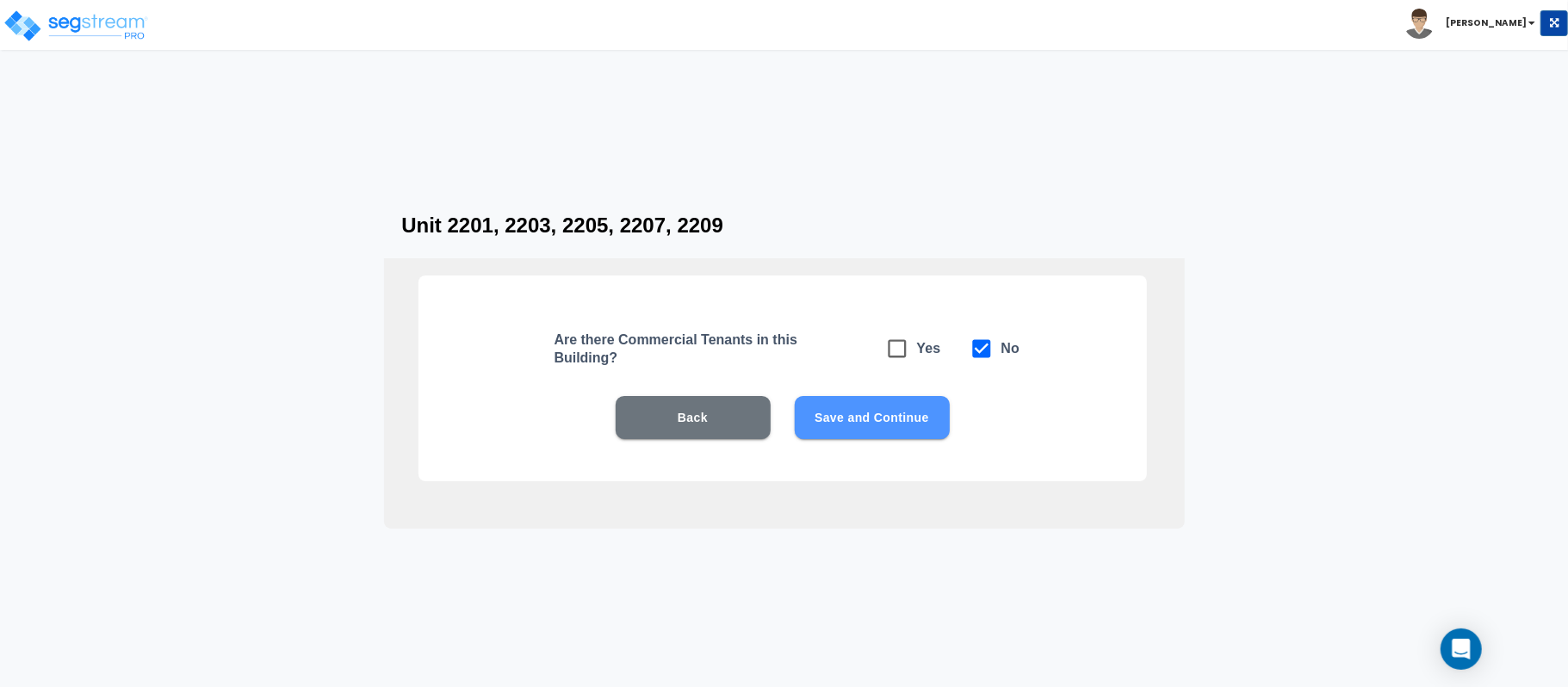
click at [889, 414] on button "Save and Continue" at bounding box center [872, 417] width 155 height 43
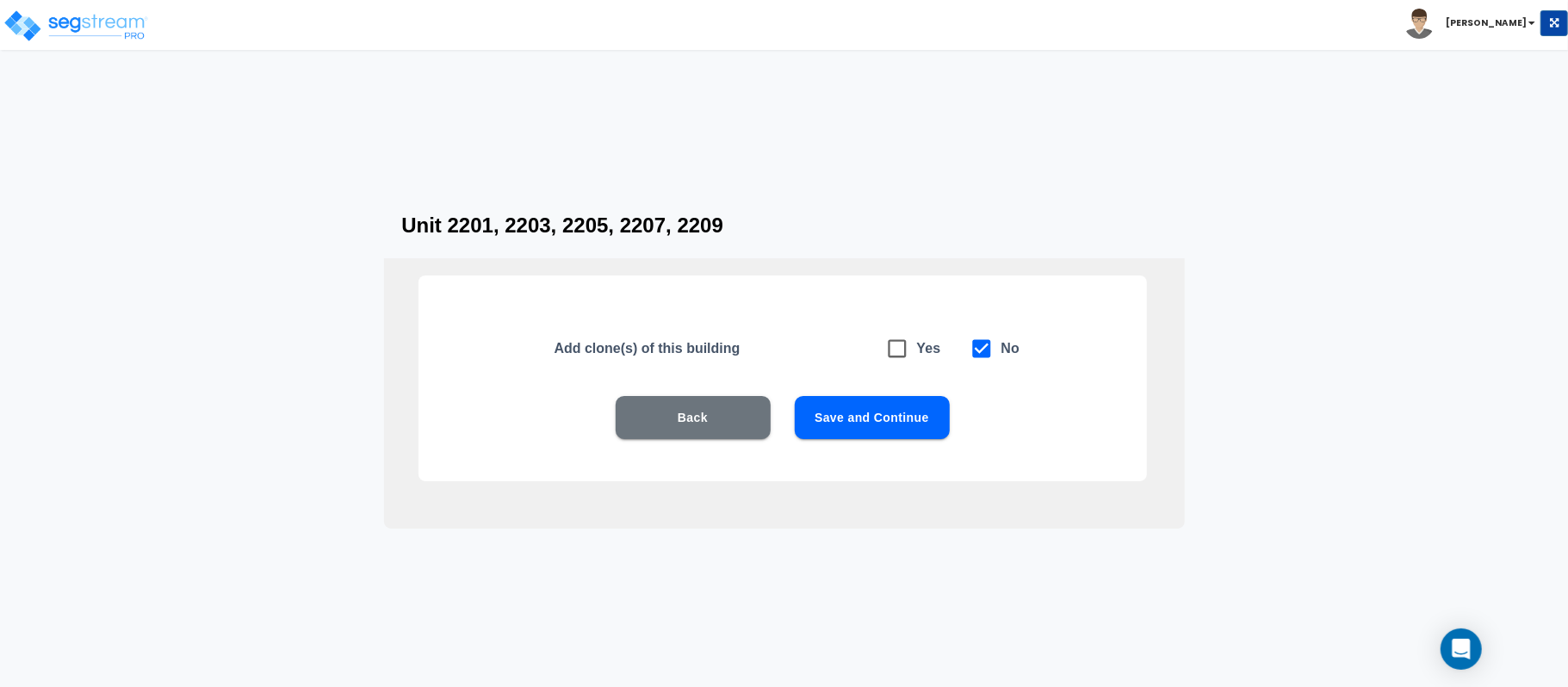
click at [889, 414] on button "Save and Continue" at bounding box center [872, 417] width 155 height 43
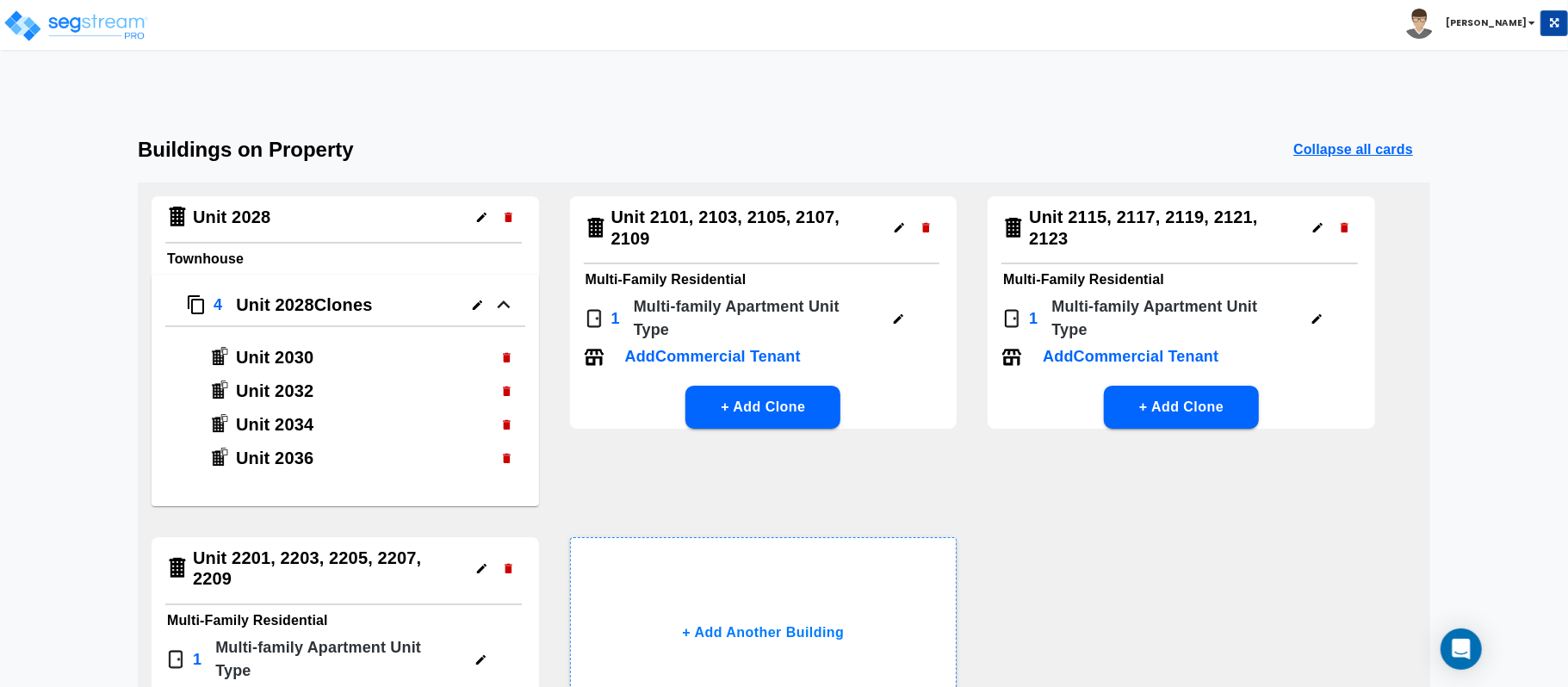
scroll to position [115, 0]
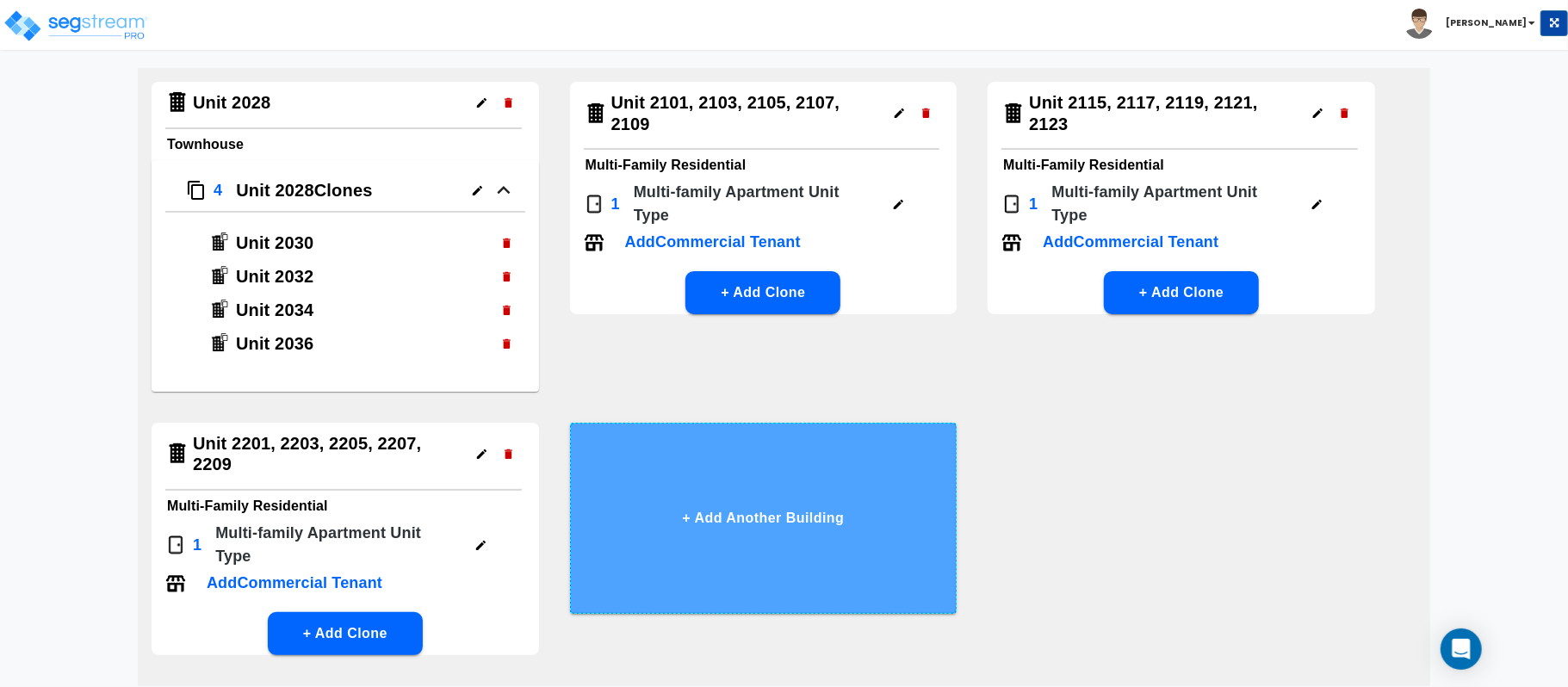
click at [785, 501] on button "+ Add Another Building" at bounding box center [764, 518] width 388 height 191
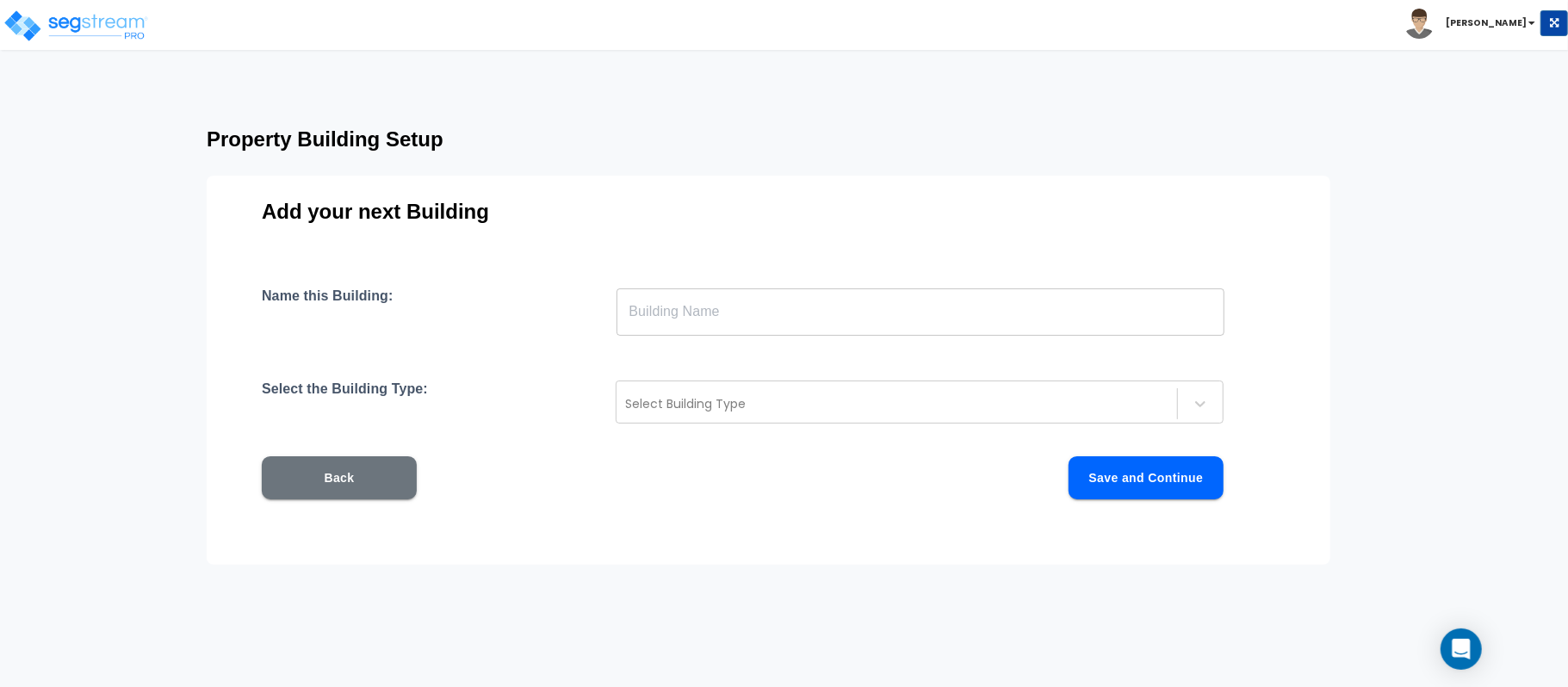
scroll to position [24, 0]
click at [352, 476] on button "Back" at bounding box center [339, 478] width 155 height 43
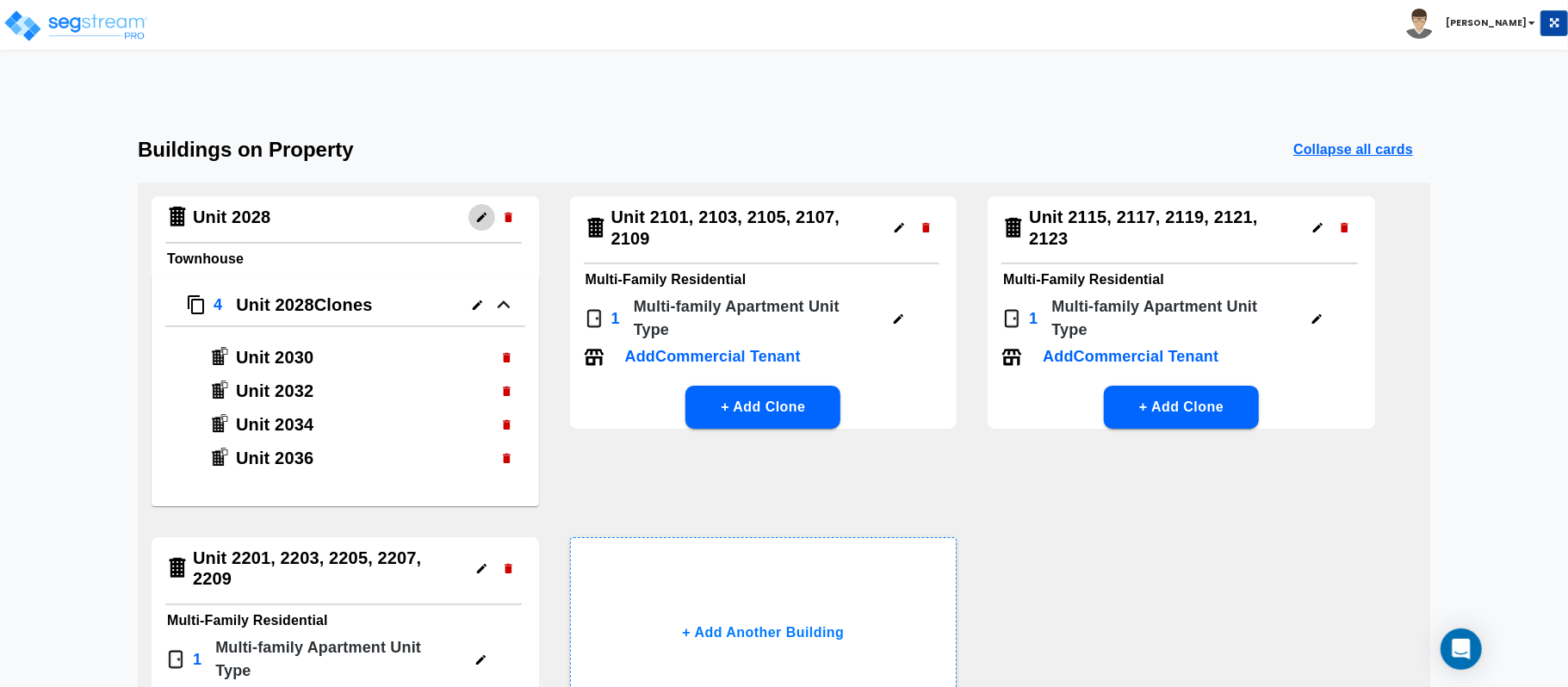
click at [475, 217] on icon "button" at bounding box center [481, 217] width 13 height 13
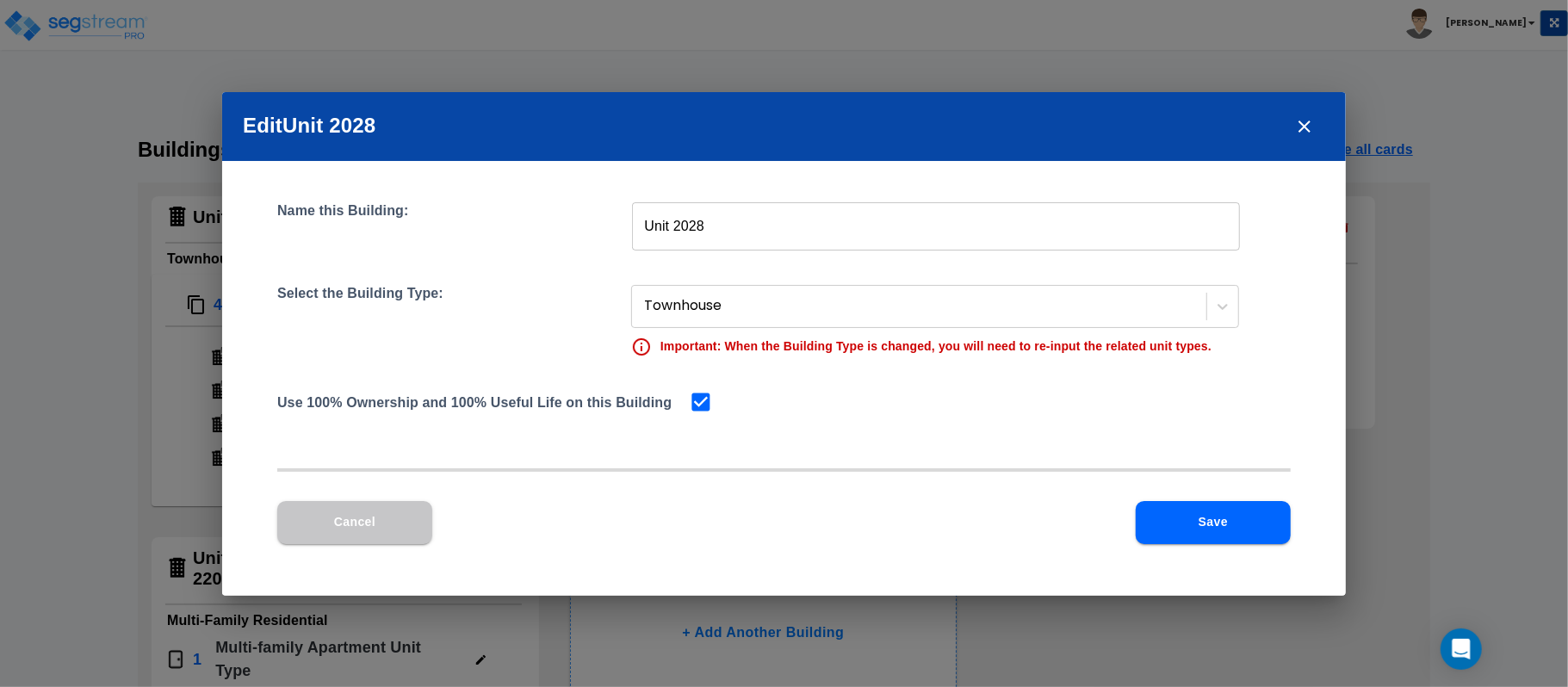
drag, startPoint x: 1293, startPoint y: 129, endPoint x: 1156, endPoint y: 156, distance: 139.6
click at [1292, 128] on button "close" at bounding box center [1305, 127] width 41 height 41
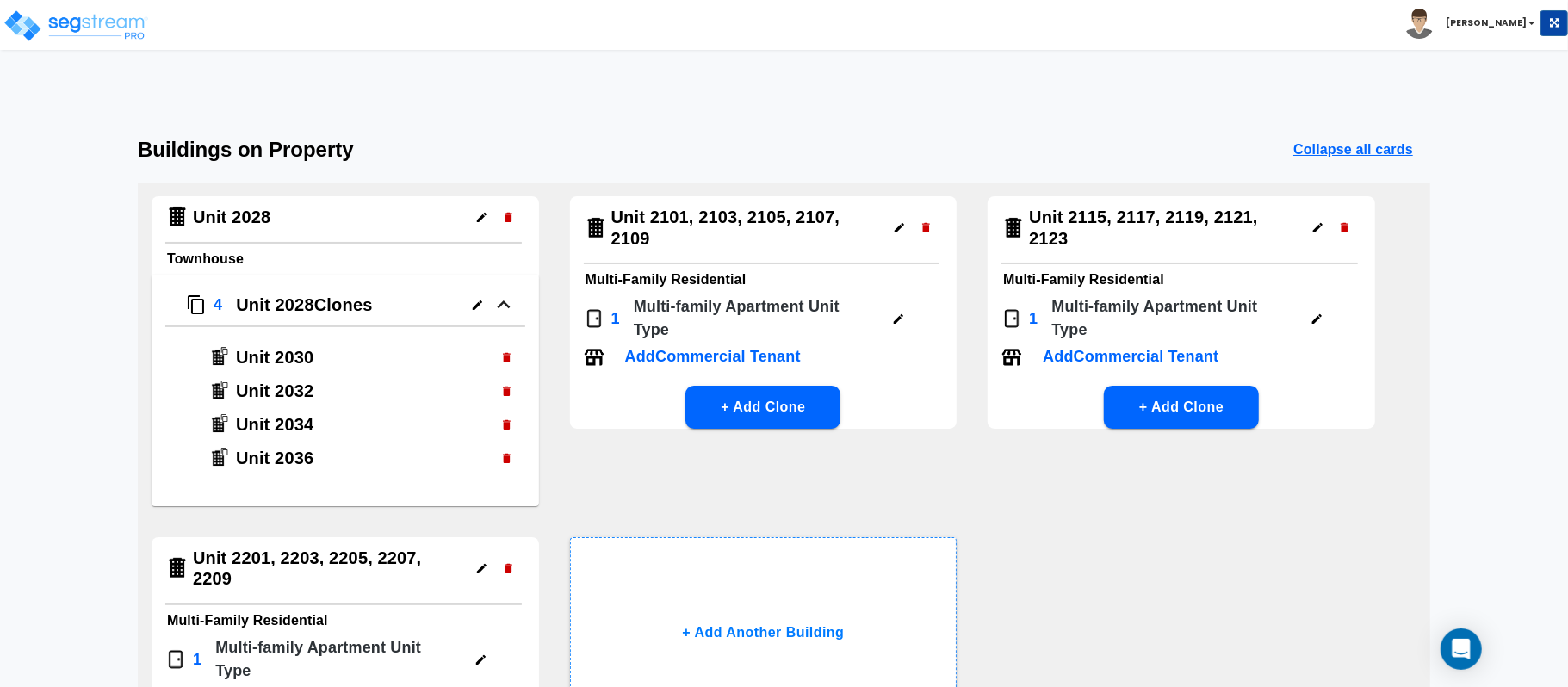
click at [477, 219] on icon "button" at bounding box center [481, 217] width 10 height 10
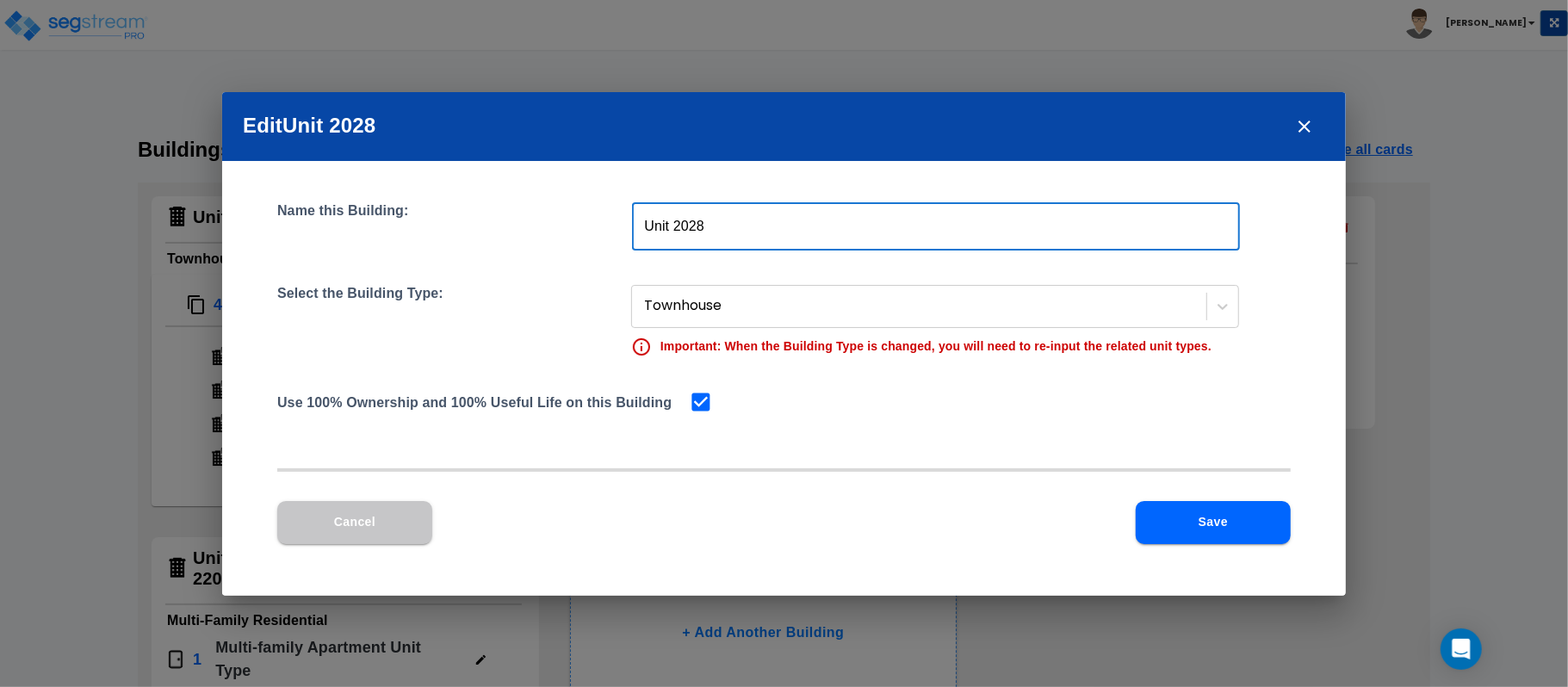
drag, startPoint x: 800, startPoint y: 228, endPoint x: 342, endPoint y: 217, distance: 458.1
click at [342, 217] on div "Name this Building: Unit 2028 ​" at bounding box center [784, 226] width 1013 height 48
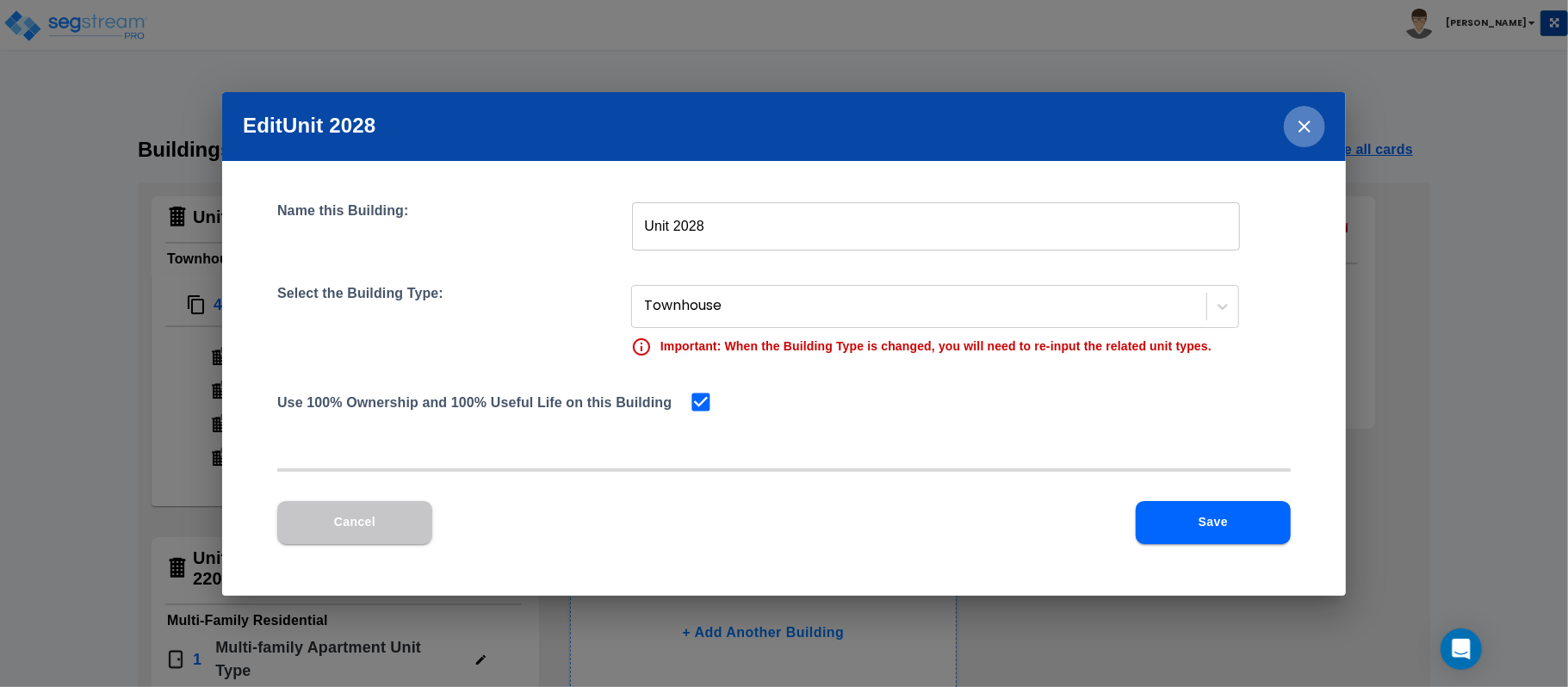
click at [1296, 132] on icon "close" at bounding box center [1305, 127] width 21 height 21
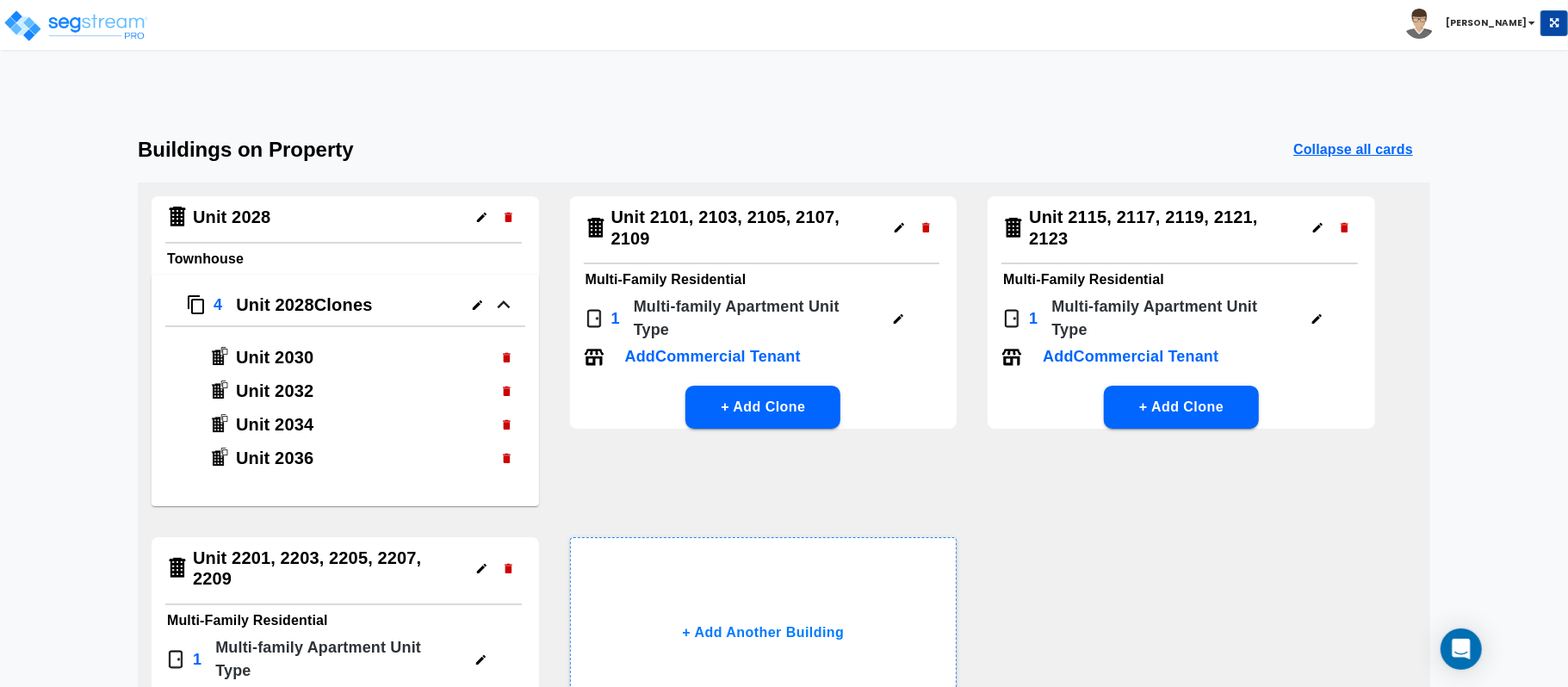
click at [479, 212] on icon "button" at bounding box center [481, 217] width 13 height 13
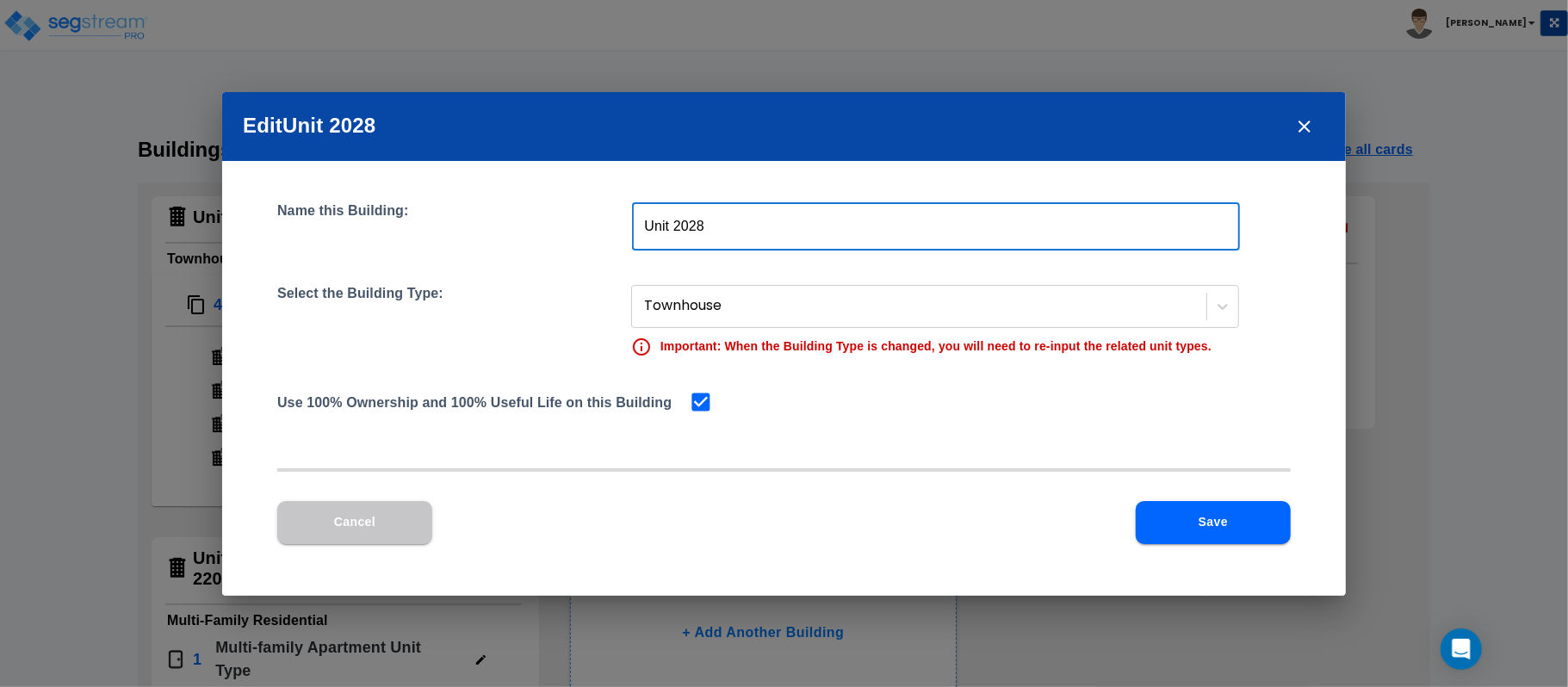
click at [643, 219] on input "Unit 2028" at bounding box center [936, 226] width 608 height 48
type input "Townhouse - Unit 2028"
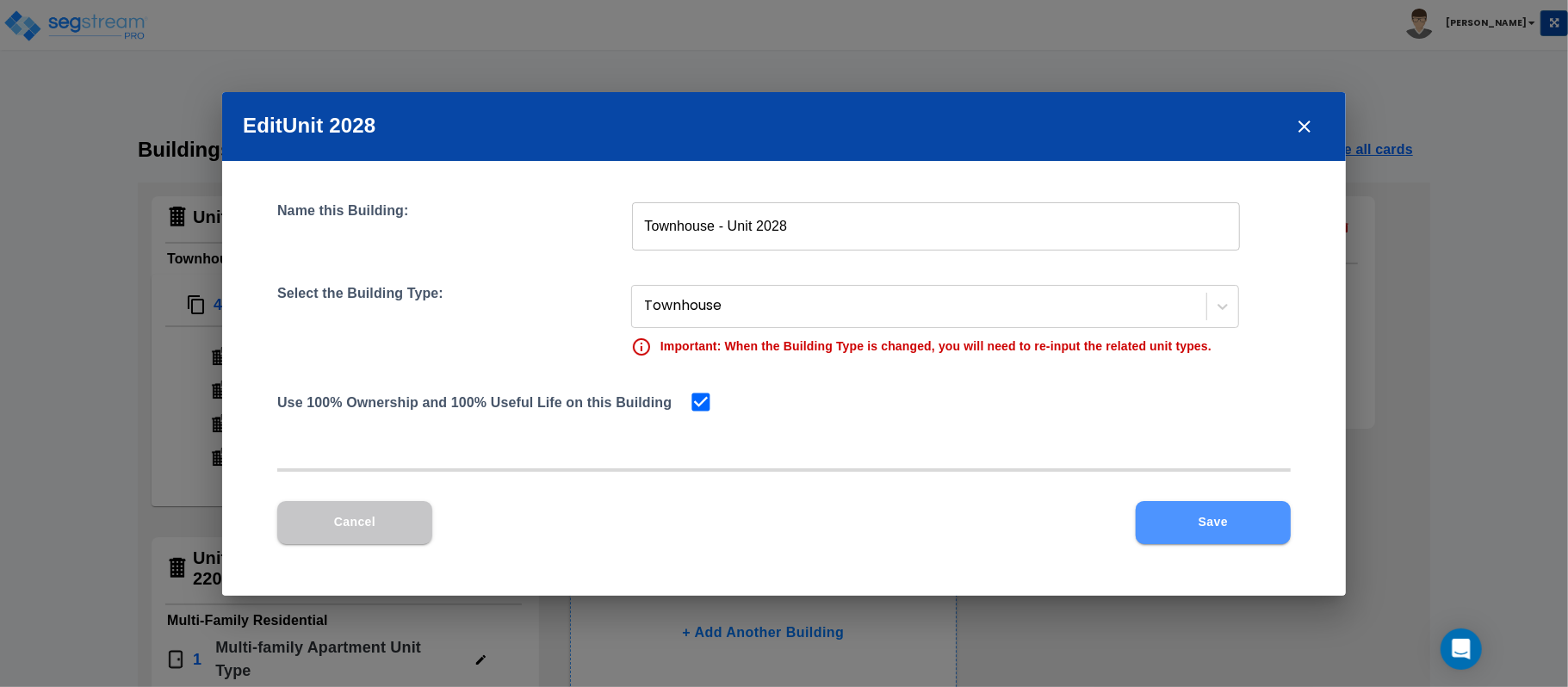
click at [1217, 515] on button "Save" at bounding box center [1213, 523] width 155 height 43
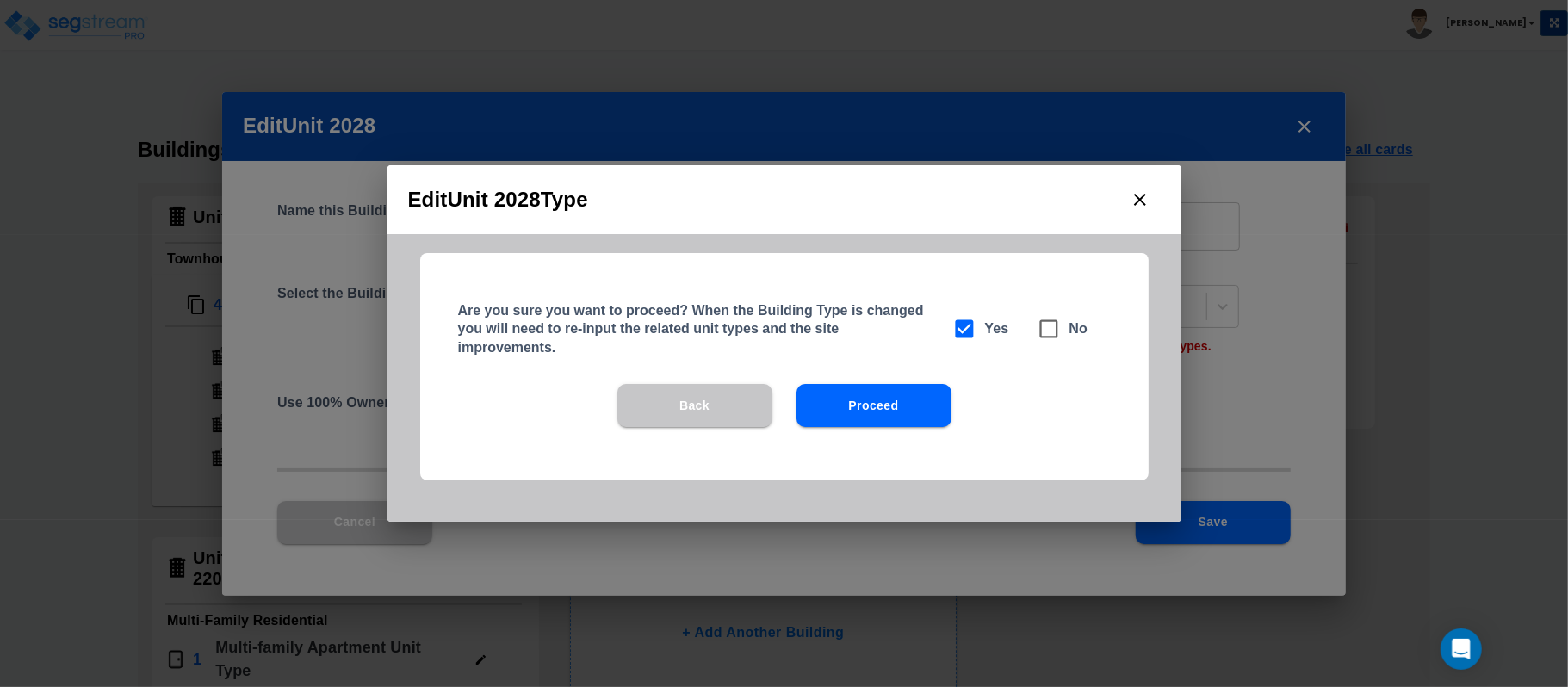
click at [887, 394] on button "Proceed" at bounding box center [873, 406] width 155 height 43
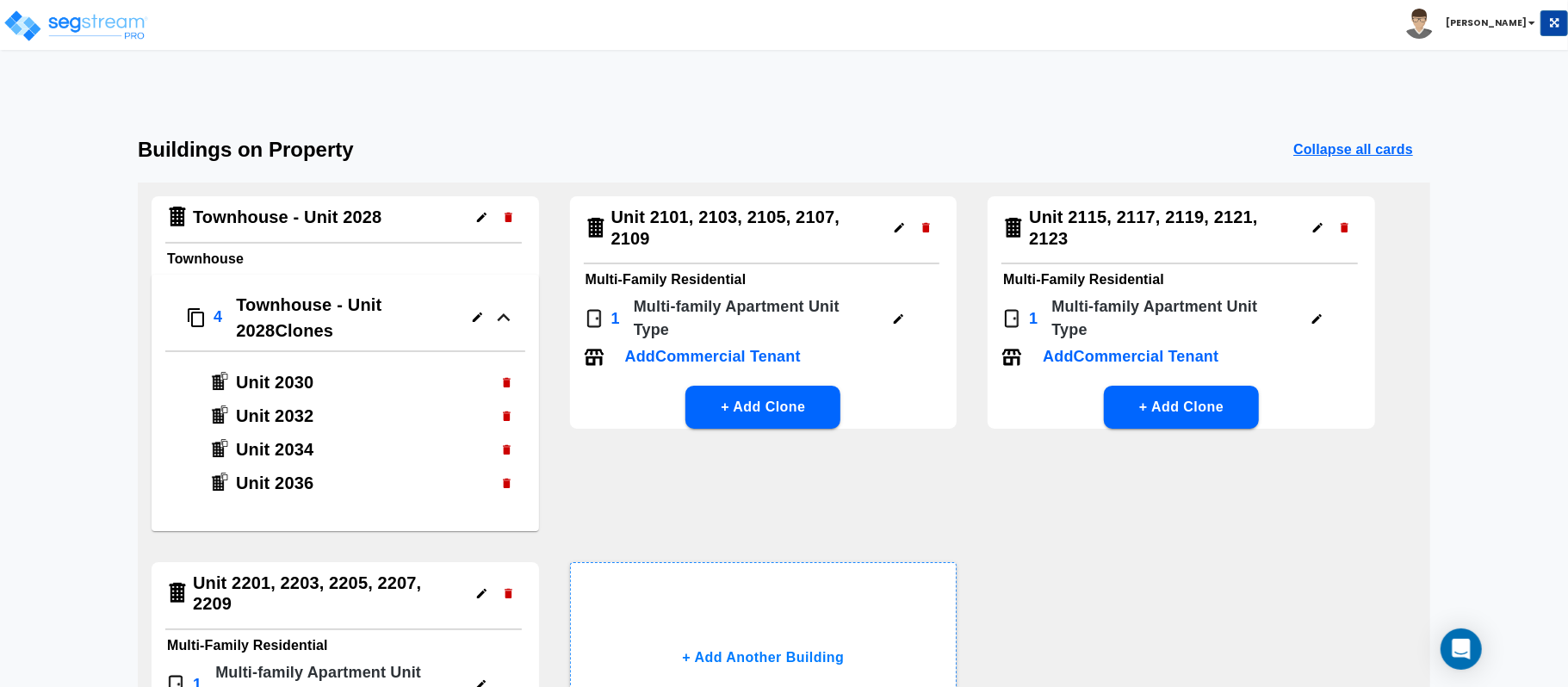
click at [894, 229] on icon "button" at bounding box center [899, 227] width 13 height 13
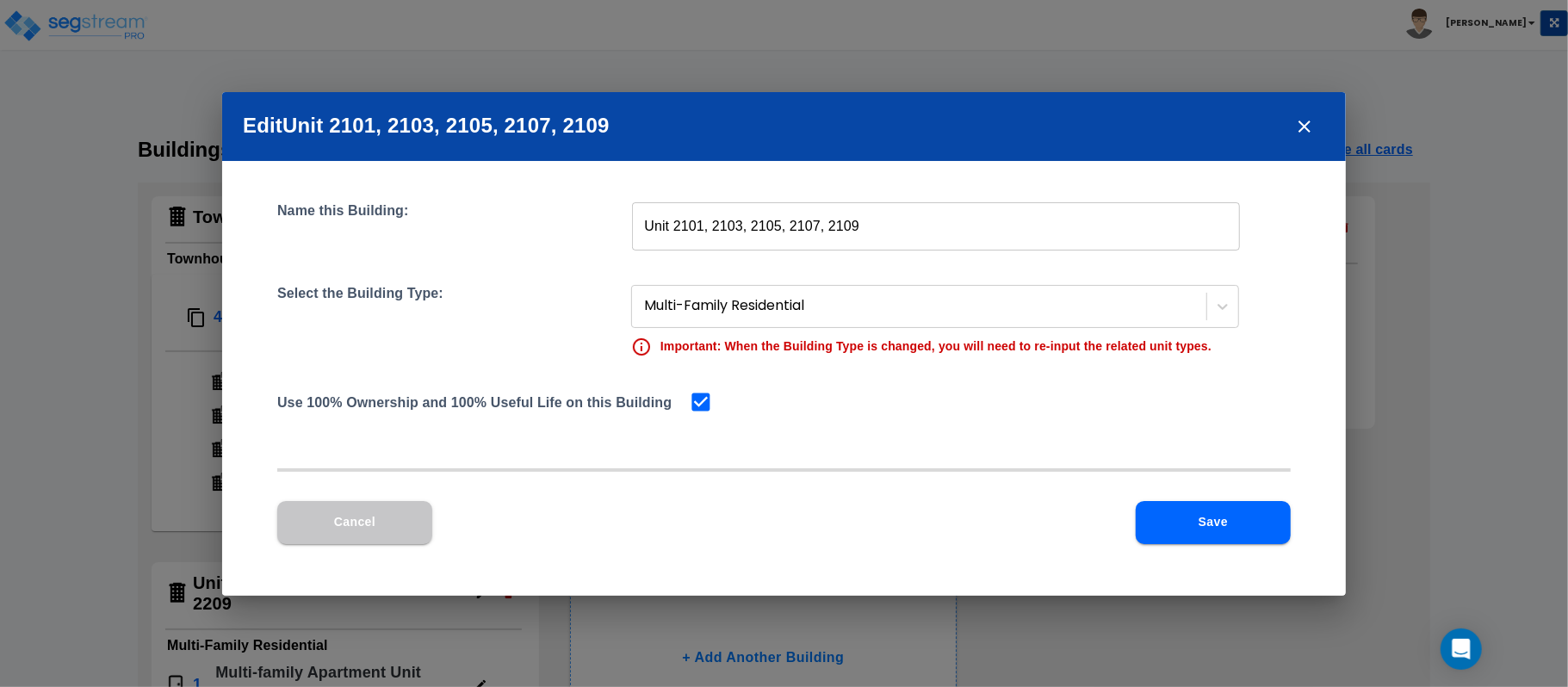
click at [645, 231] on input "Unit 2101, 2103, 2105, 2107, 2109" at bounding box center [936, 226] width 608 height 48
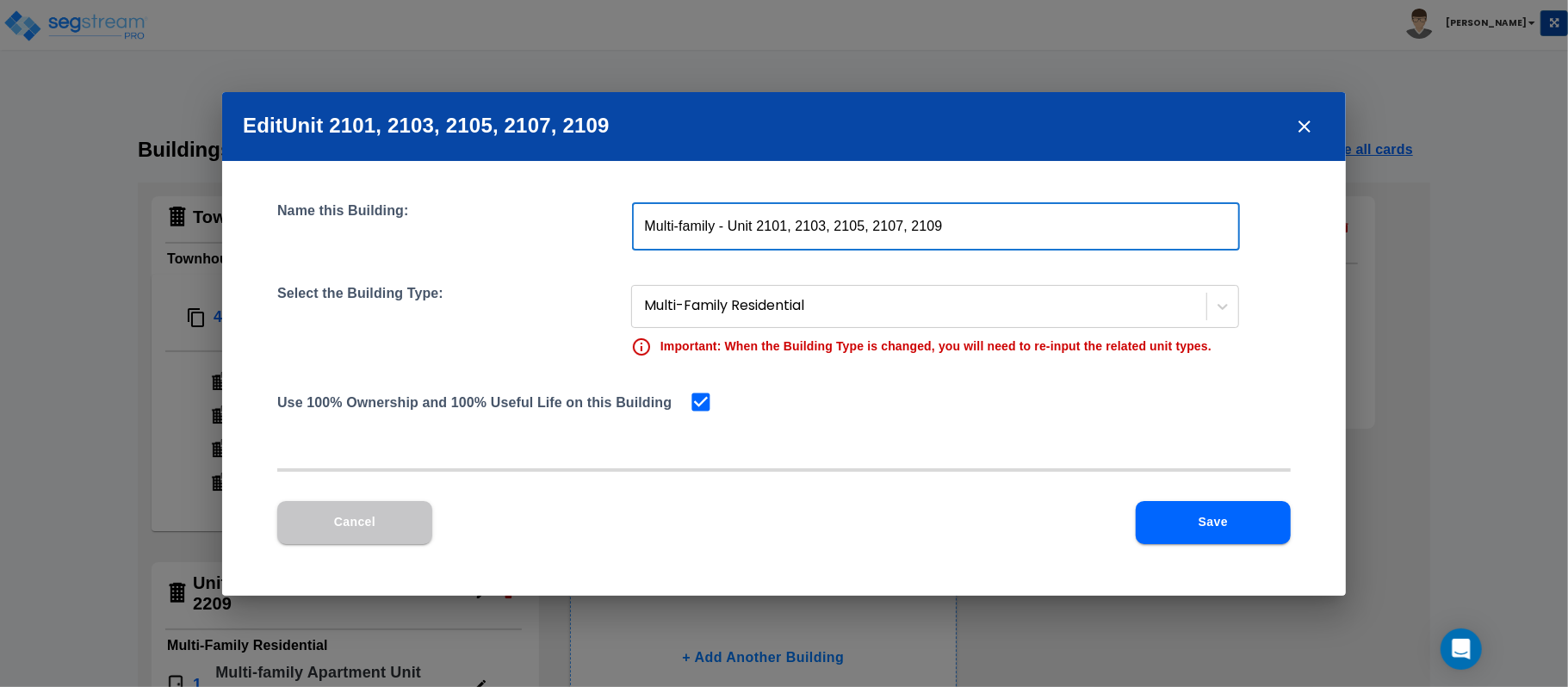
type input "Multi-family - Unit 2101, 2103, 2105, 2107, 2109"
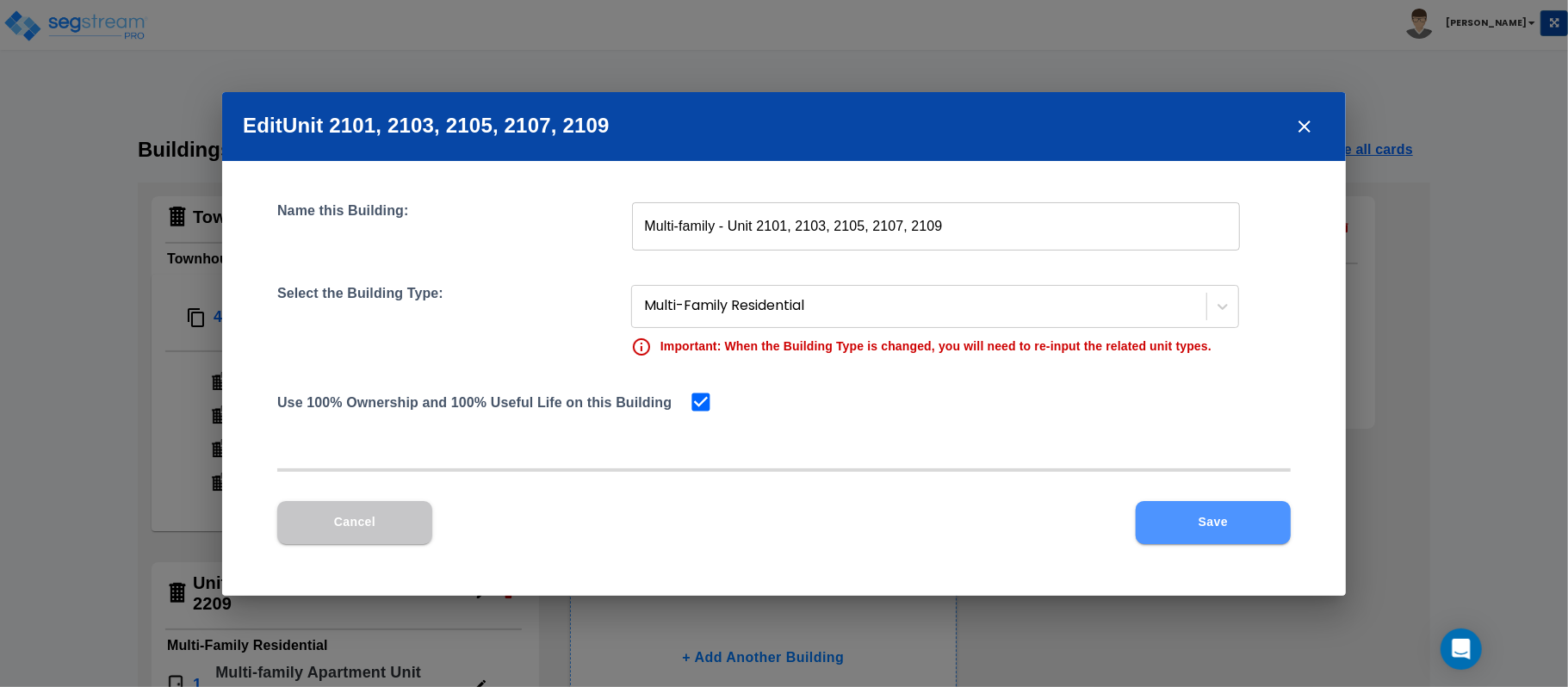
click at [1184, 532] on button "Save" at bounding box center [1213, 523] width 155 height 43
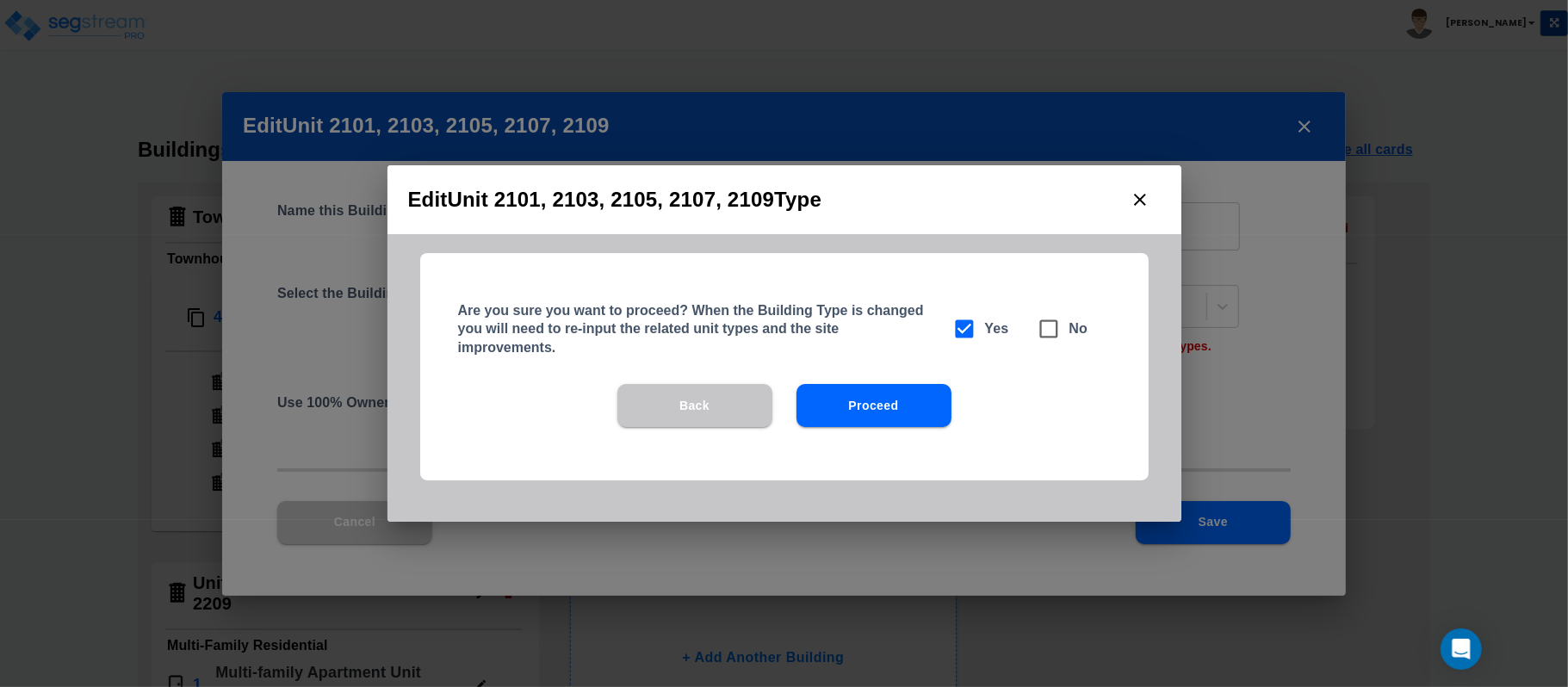
click at [926, 417] on button "Proceed" at bounding box center [873, 406] width 155 height 43
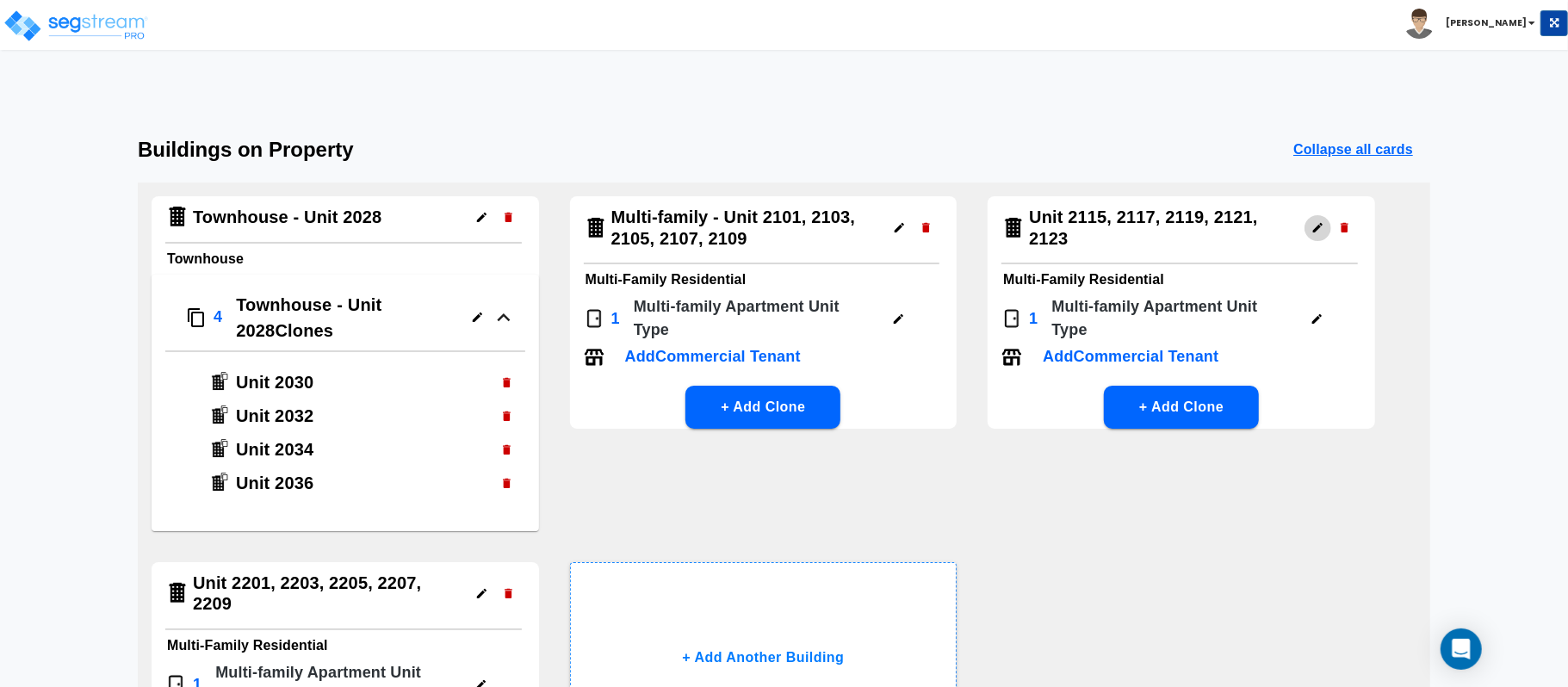
click at [1314, 221] on icon "button" at bounding box center [1317, 227] width 13 height 13
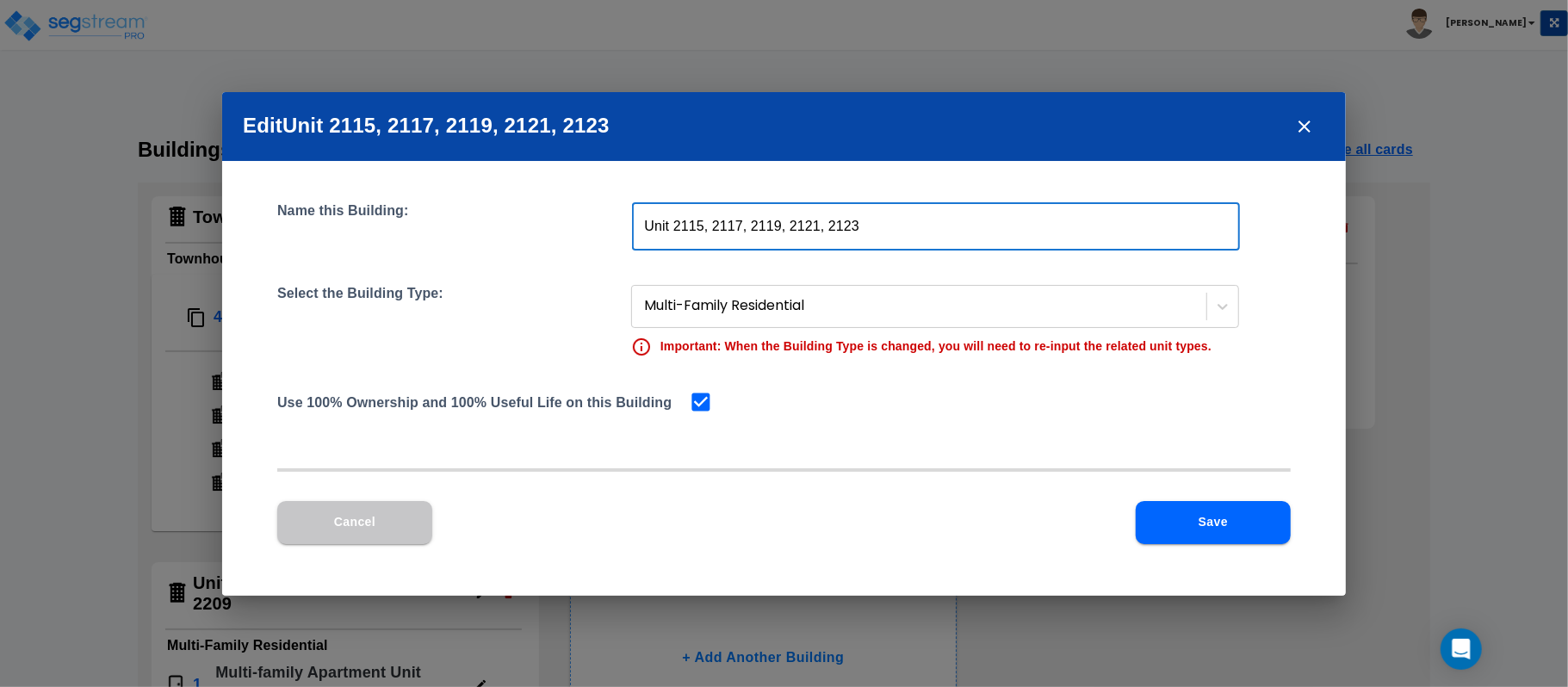
click at [645, 222] on input "Unit 2115, 2117, 2119, 2121, 2123" at bounding box center [936, 226] width 608 height 48
type input "Multi-family - Unit 2115, 2117, 2119, 2121, 2123"
click at [1180, 515] on button "Save" at bounding box center [1213, 523] width 155 height 43
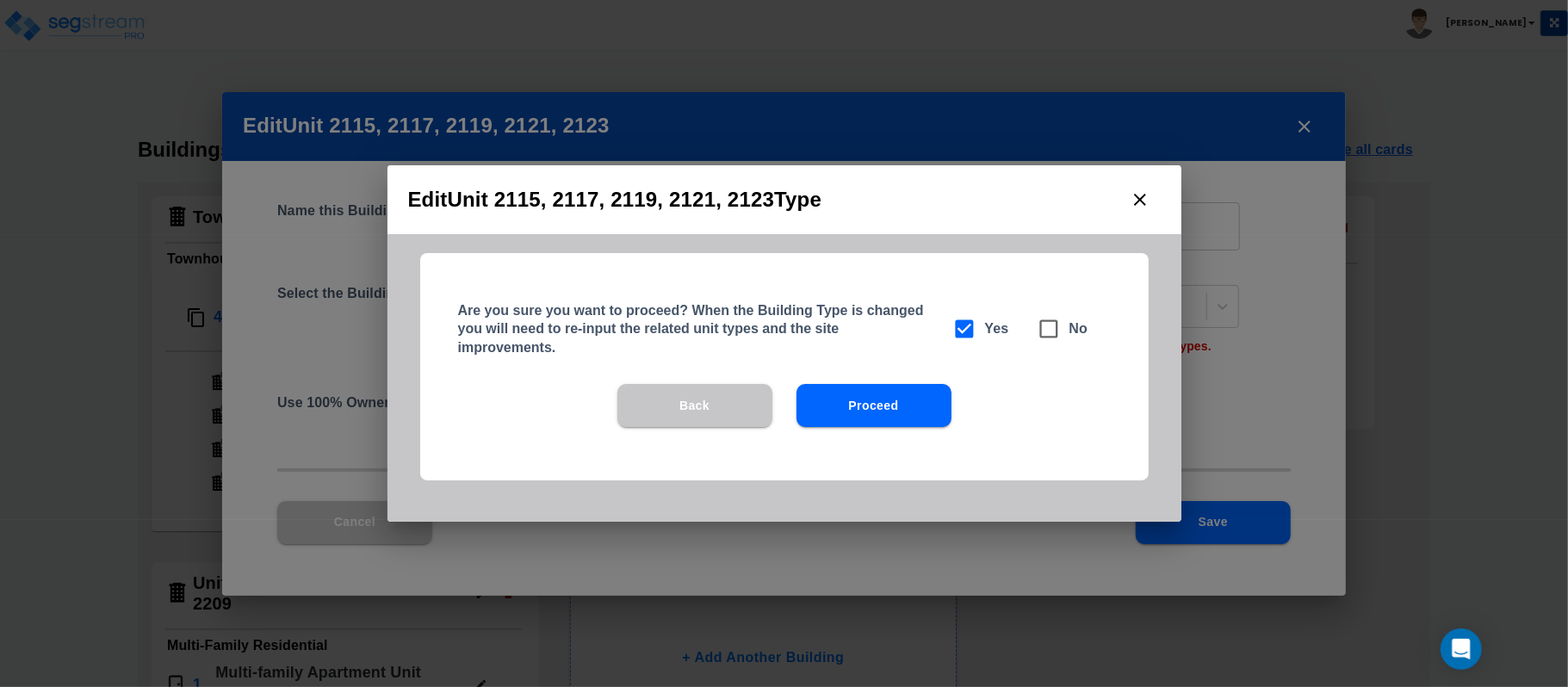
click at [924, 410] on button "Proceed" at bounding box center [873, 406] width 155 height 43
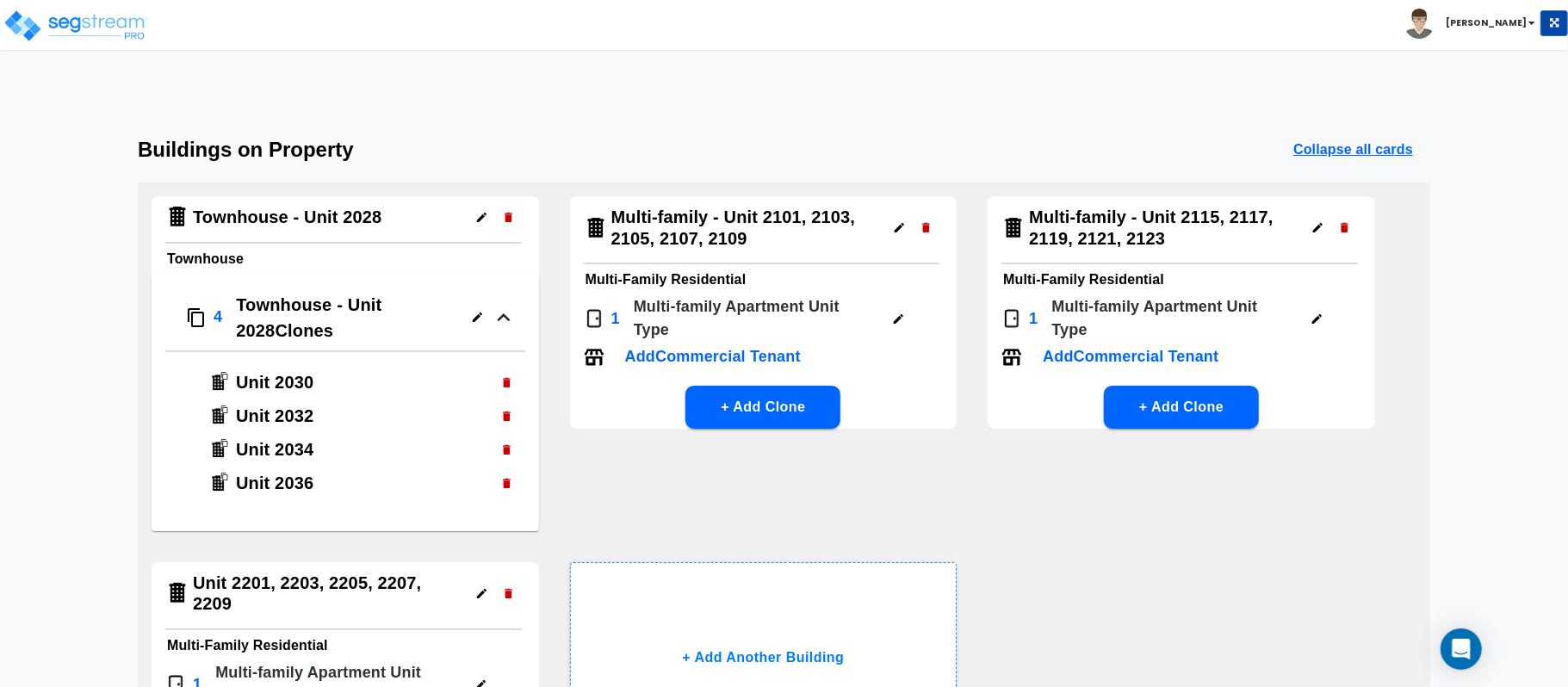
click at [484, 597] on icon "button" at bounding box center [481, 594] width 13 height 13
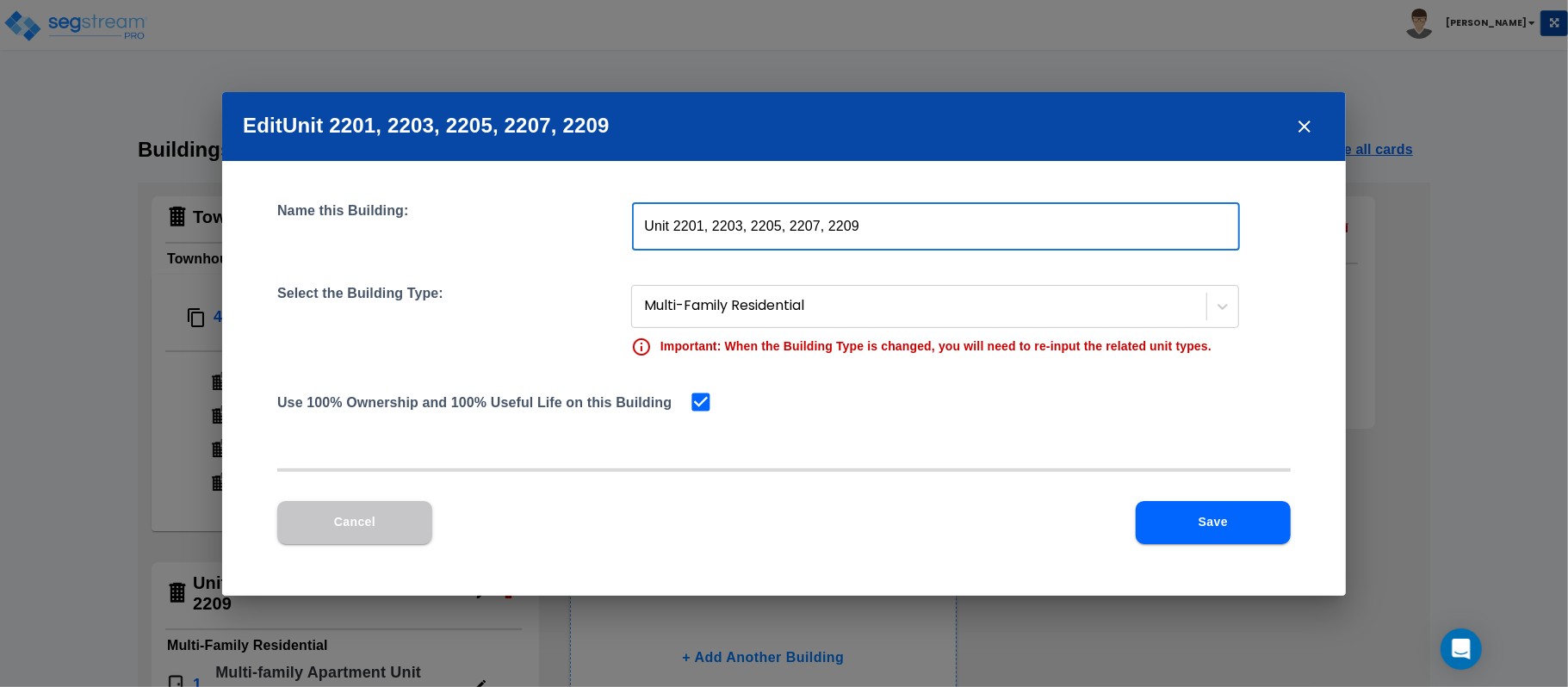
click at [651, 227] on input "Unit 2201, 2203, 2205, 2207, 2209" at bounding box center [936, 226] width 608 height 48
click at [648, 225] on input "Unit 2201, 2203, 2205, 2207, 2209" at bounding box center [936, 226] width 608 height 48
type input "Multi-family - Unit 2201, 2203, 2205, 2207, 2209"
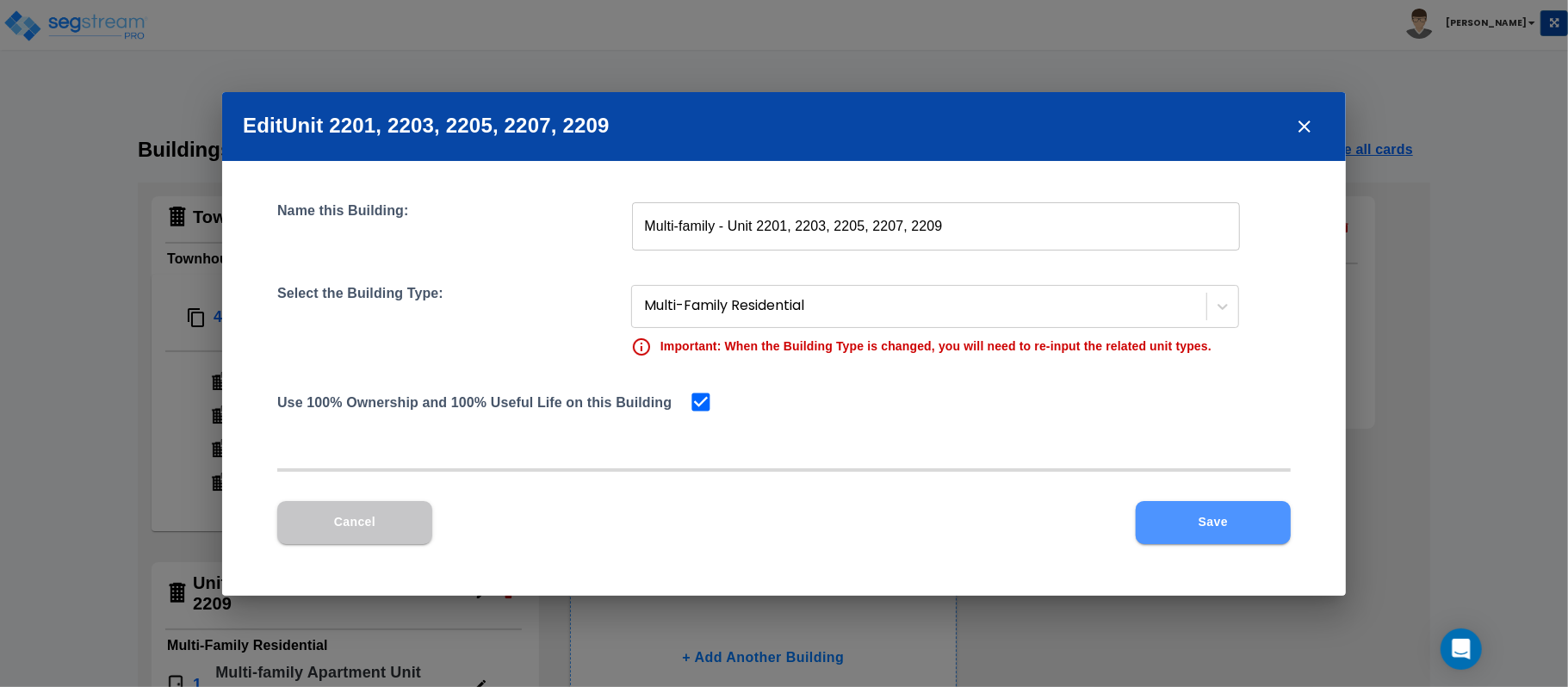
click at [1234, 532] on button "Save" at bounding box center [1213, 523] width 155 height 43
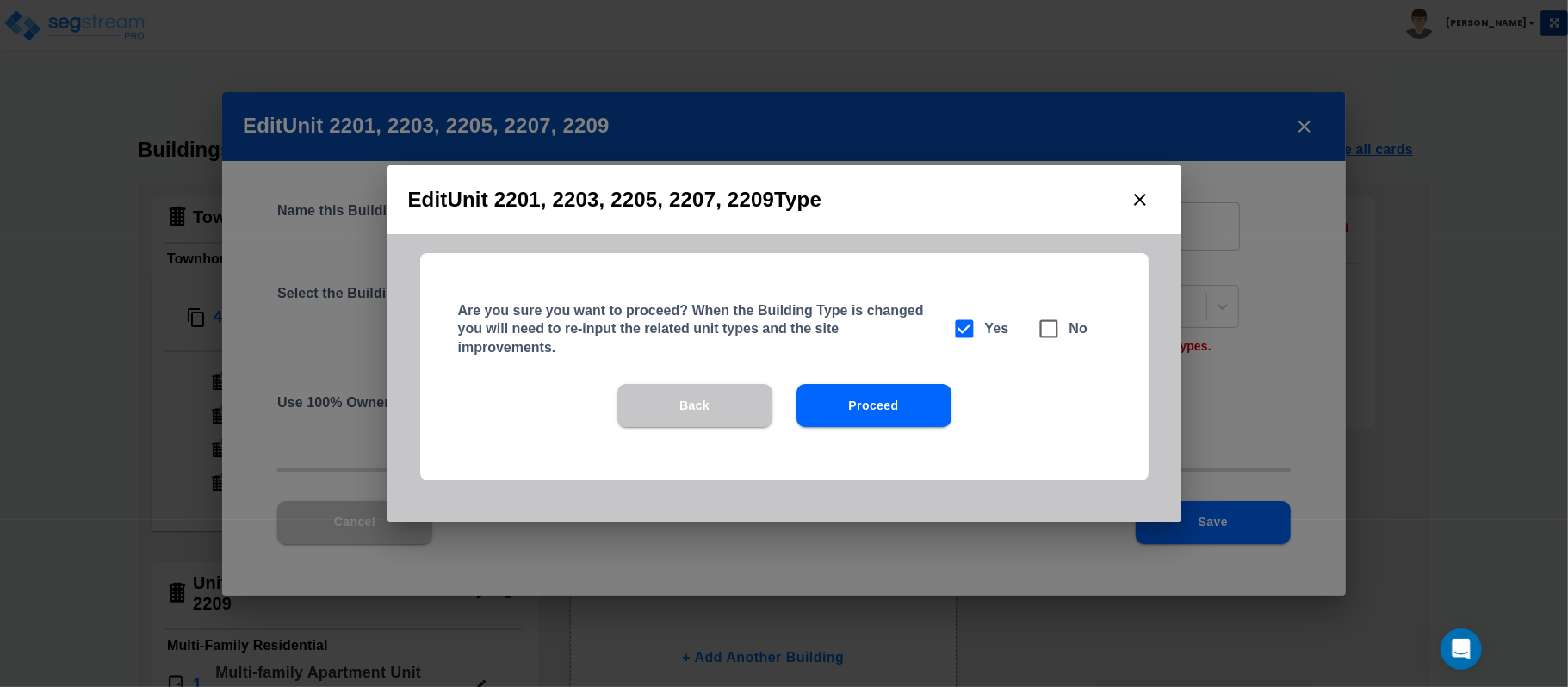
click at [921, 406] on button "Proceed" at bounding box center [873, 406] width 155 height 43
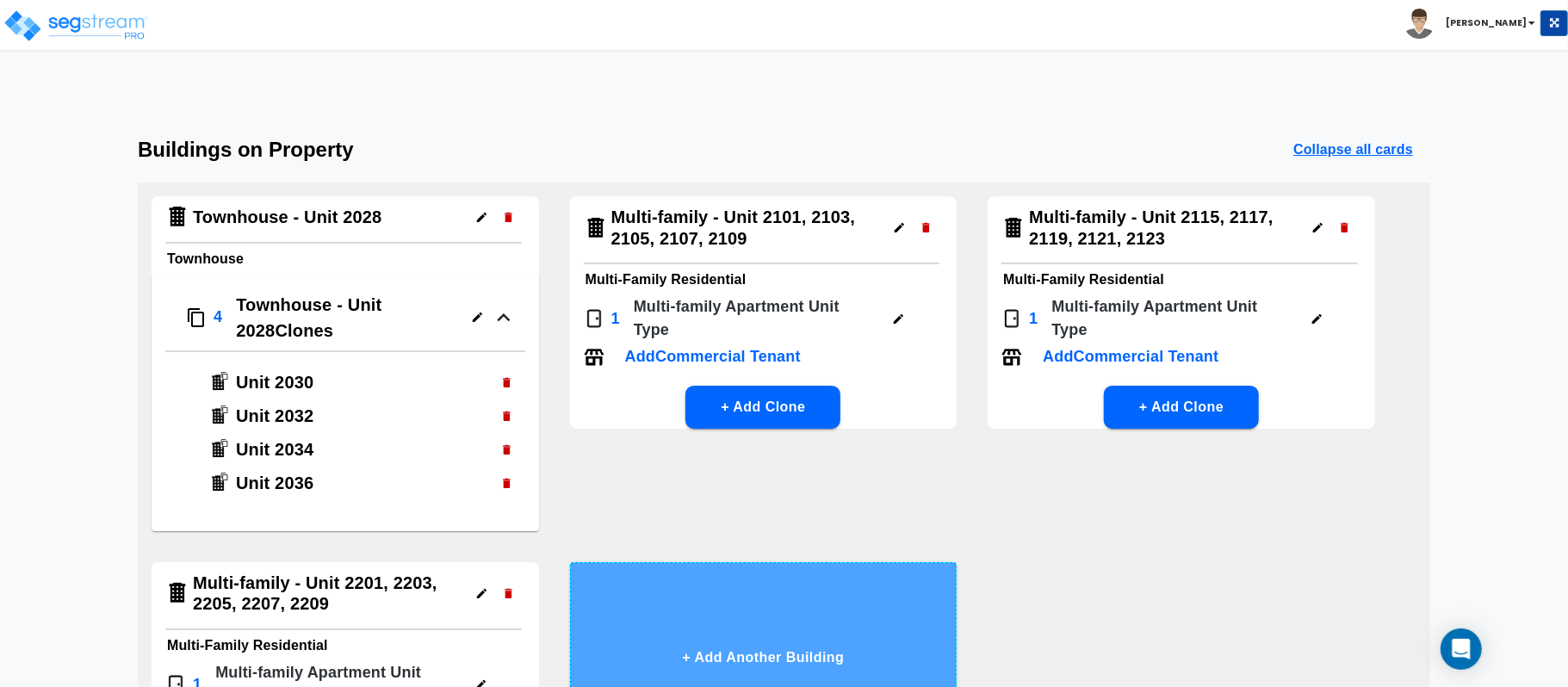
click at [858, 635] on button "+ Add Another Building" at bounding box center [764, 658] width 388 height 191
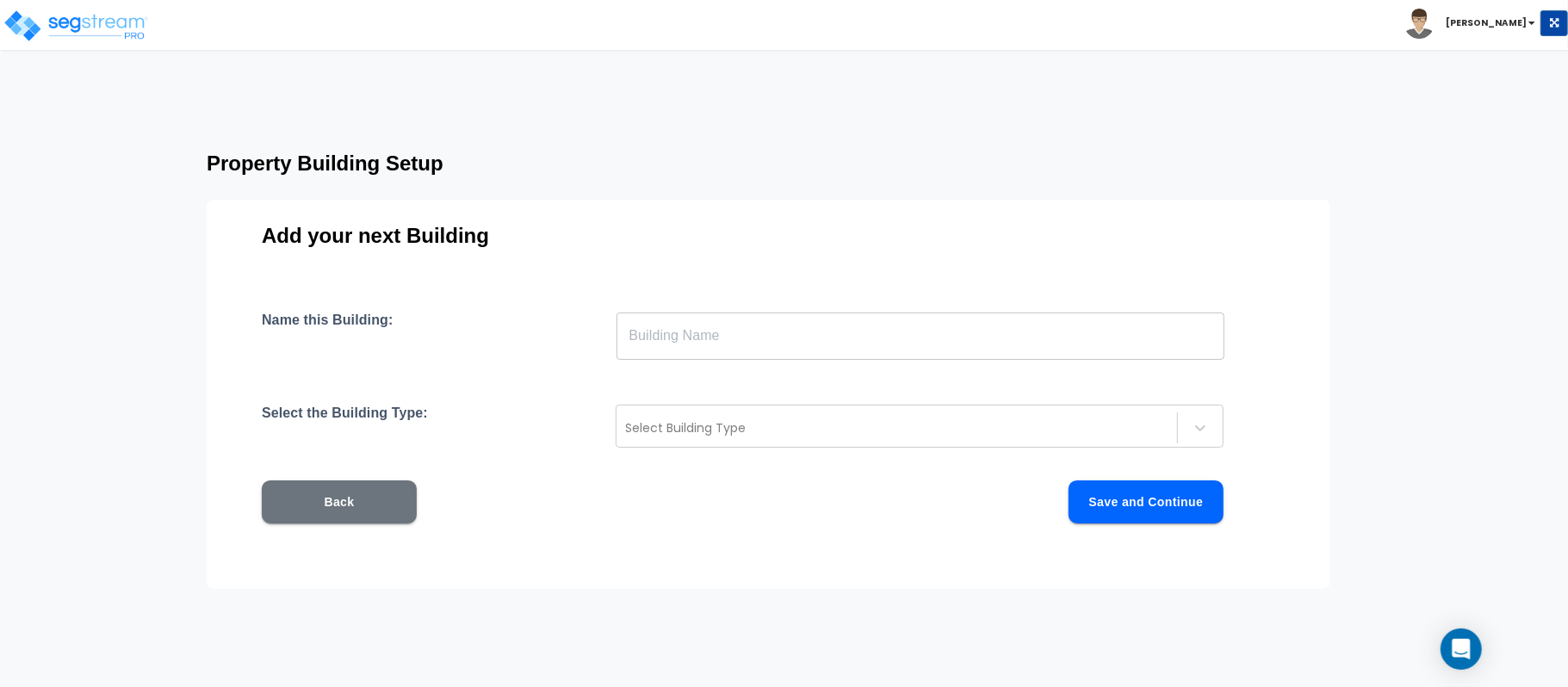
click at [732, 324] on input "text" at bounding box center [921, 336] width 608 height 48
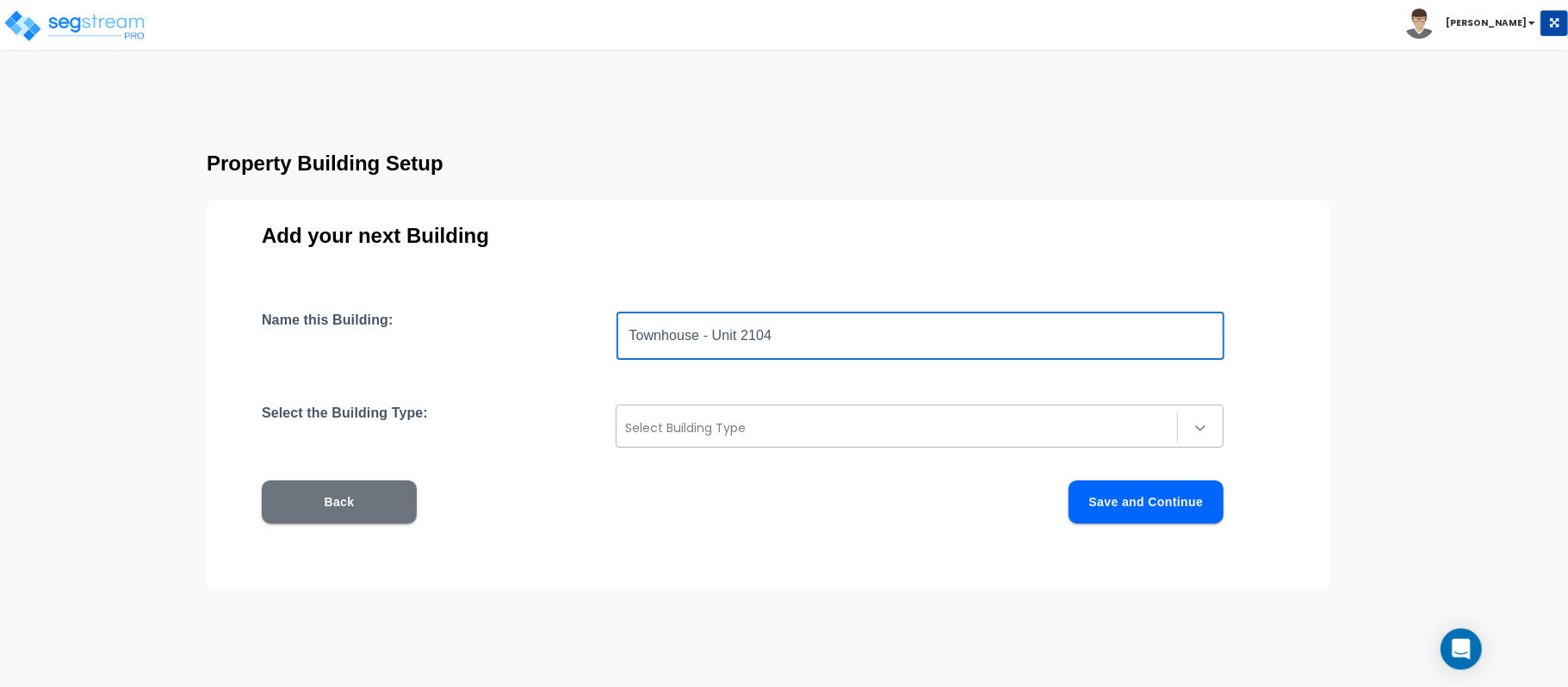
type input "Townhouse - Unit 2104"
click at [1184, 431] on div at bounding box center [1200, 428] width 31 height 31
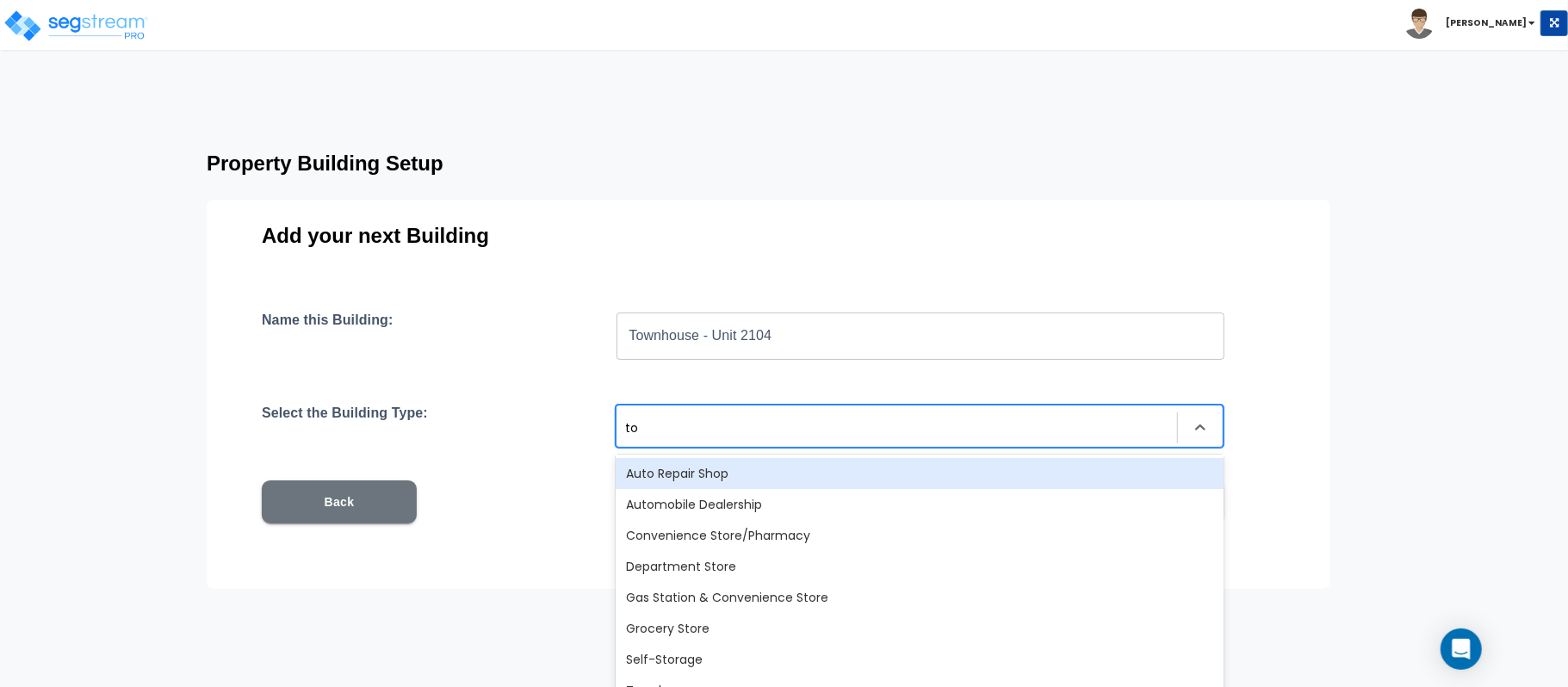
type input "tow"
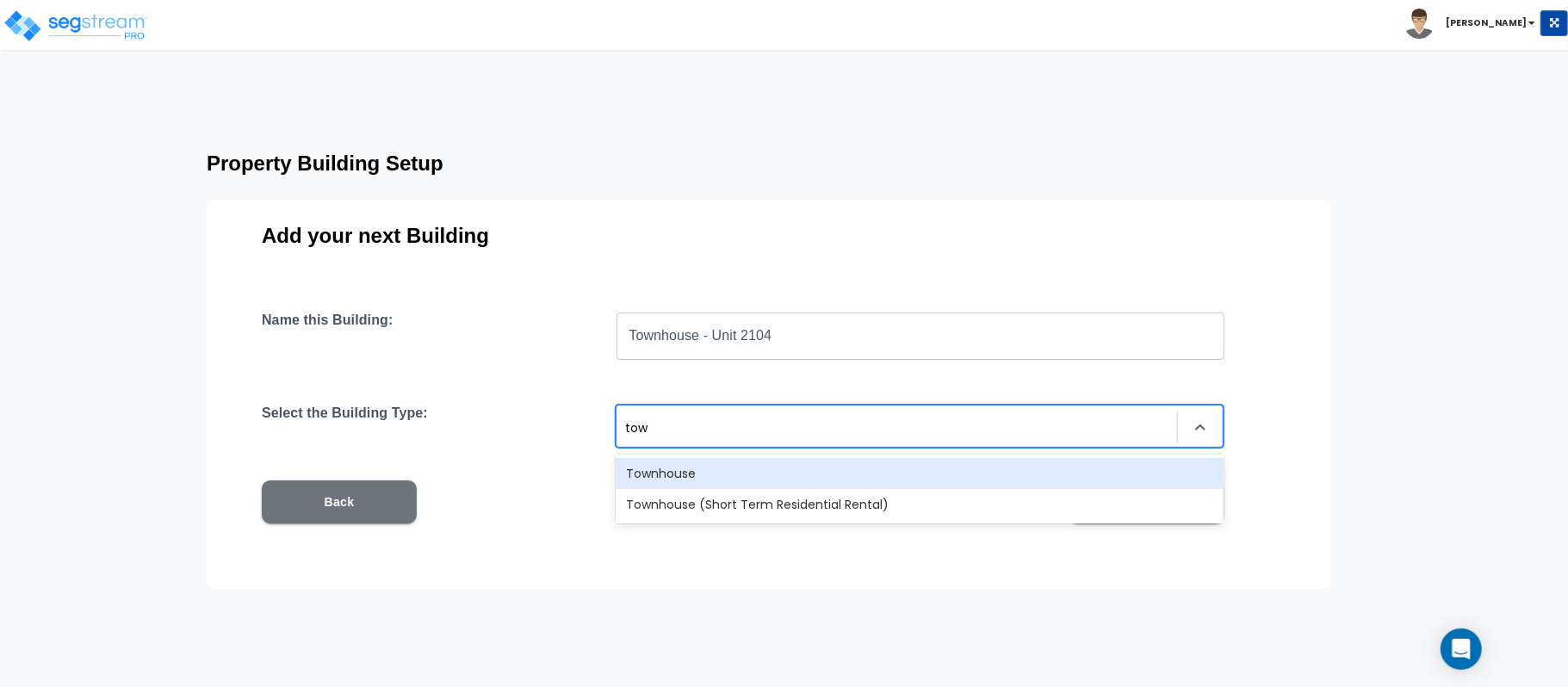
click at [697, 461] on div "Townhouse" at bounding box center [920, 474] width 608 height 31
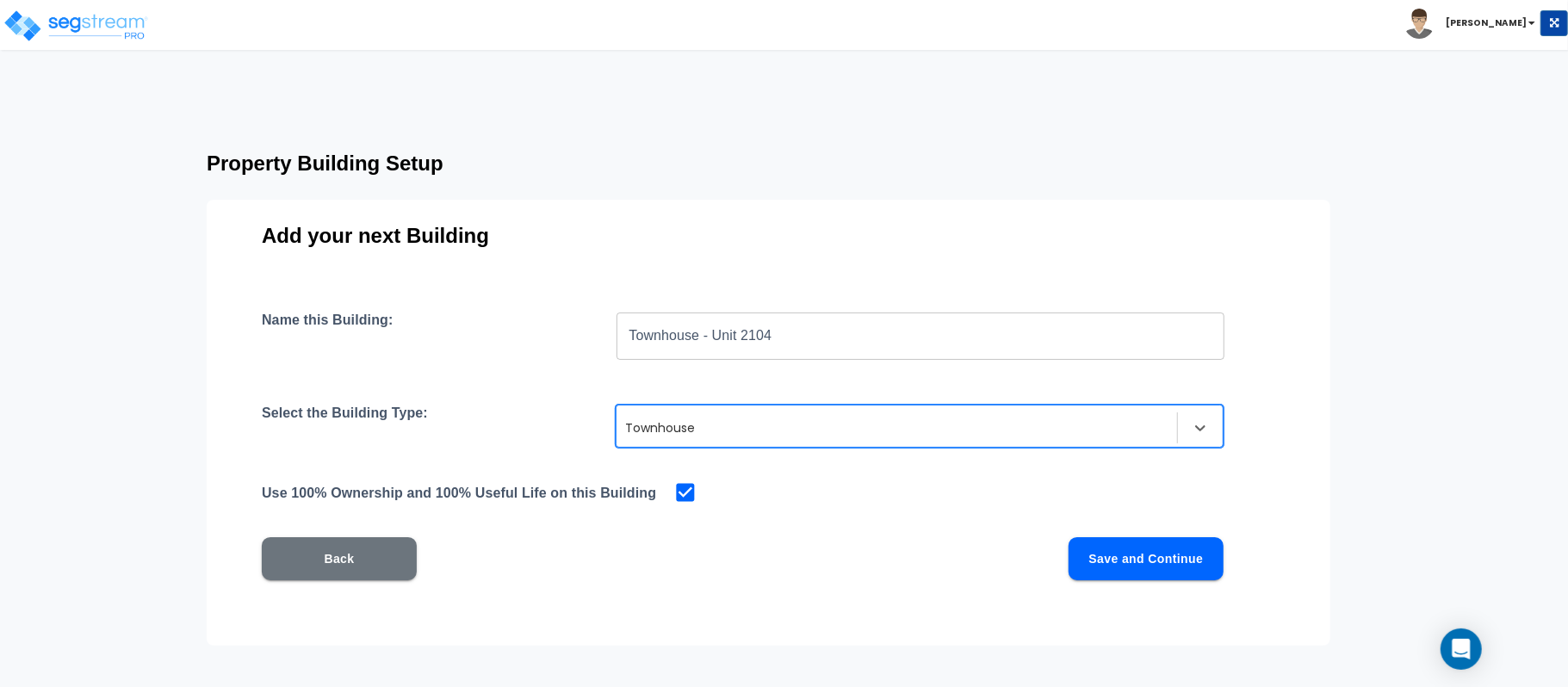
click at [1139, 563] on button "Save and Continue" at bounding box center [1146, 559] width 155 height 43
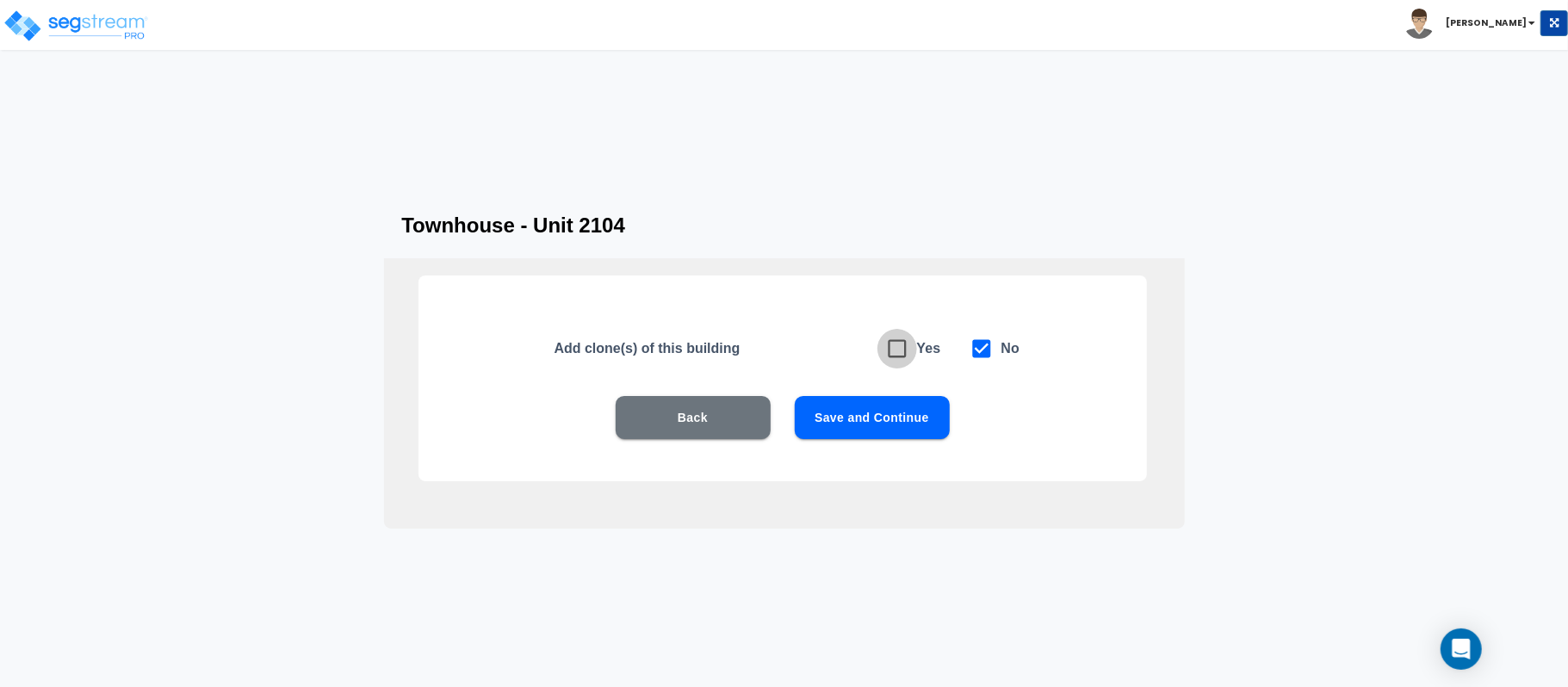
click at [906, 338] on icon at bounding box center [898, 349] width 24 height 24
checkbox input "true"
checkbox input "false"
click at [917, 417] on button "Save and Continue" at bounding box center [872, 417] width 155 height 43
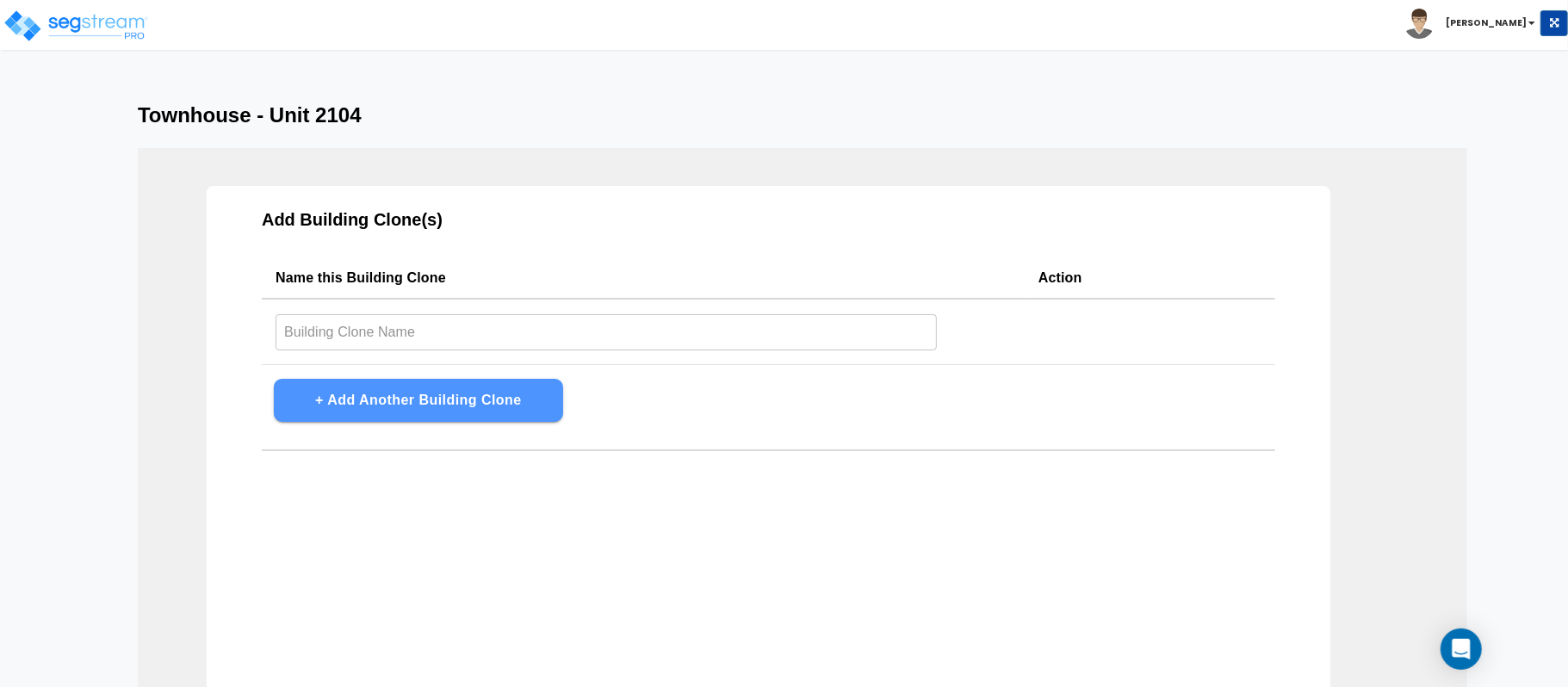
click at [535, 393] on button "+ Add Another Building Clone" at bounding box center [418, 401] width 289 height 43
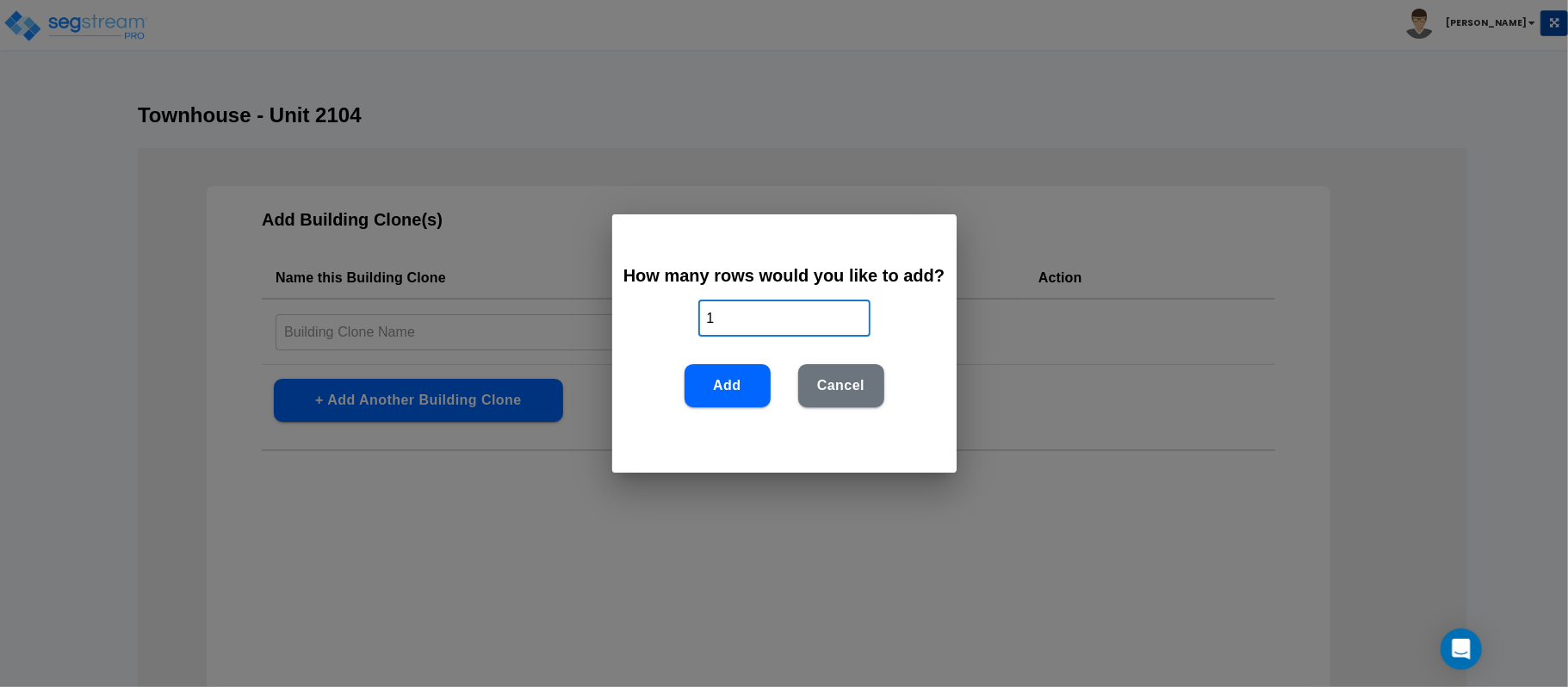
drag, startPoint x: 740, startPoint y: 328, endPoint x: 645, endPoint y: 318, distance: 95.5
click at [645, 318] on div "How many rows would you like to add? 1 ​ Add Cancel" at bounding box center [784, 343] width 345 height 258
type input "3"
click at [725, 379] on button "Add" at bounding box center [727, 386] width 86 height 43
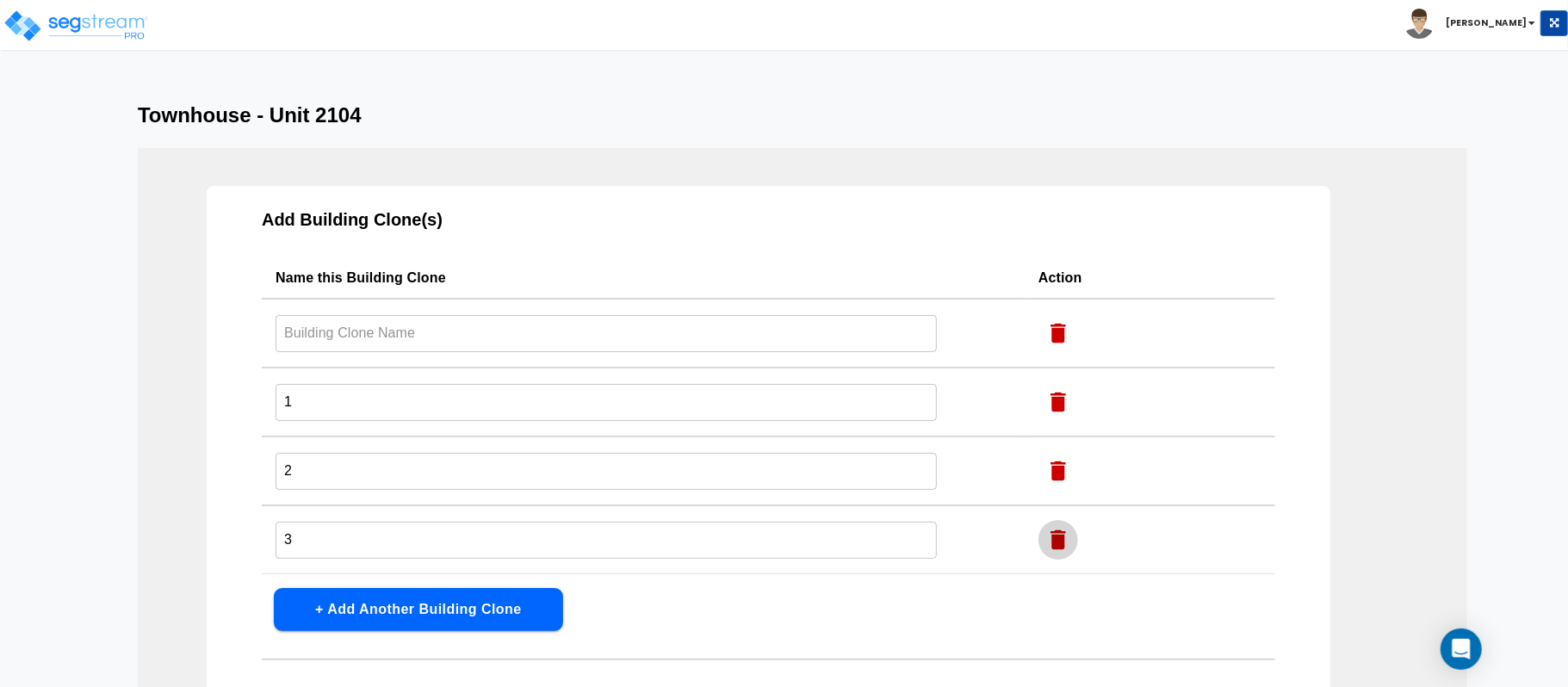
click at [1063, 538] on icon "button" at bounding box center [1058, 540] width 26 height 26
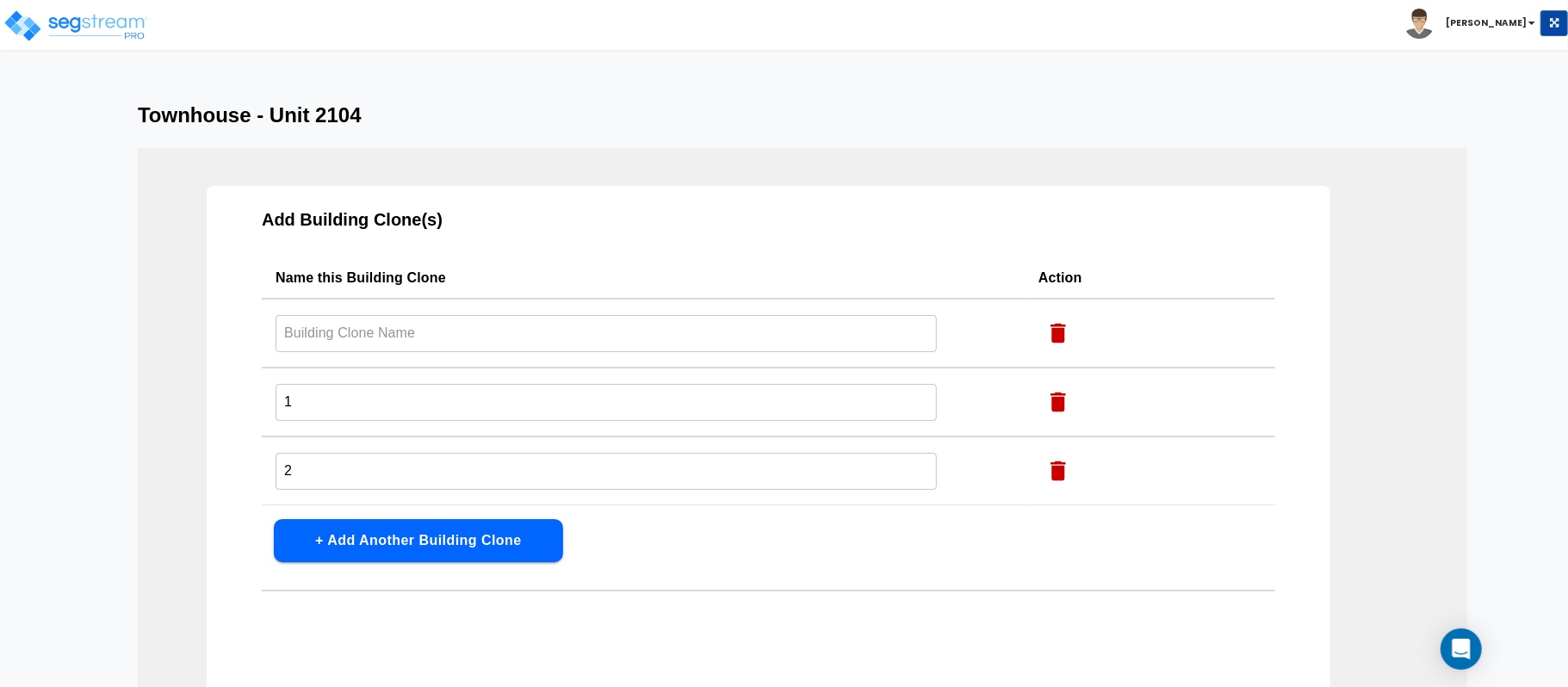
click at [434, 333] on input "text" at bounding box center [606, 334] width 661 height 37
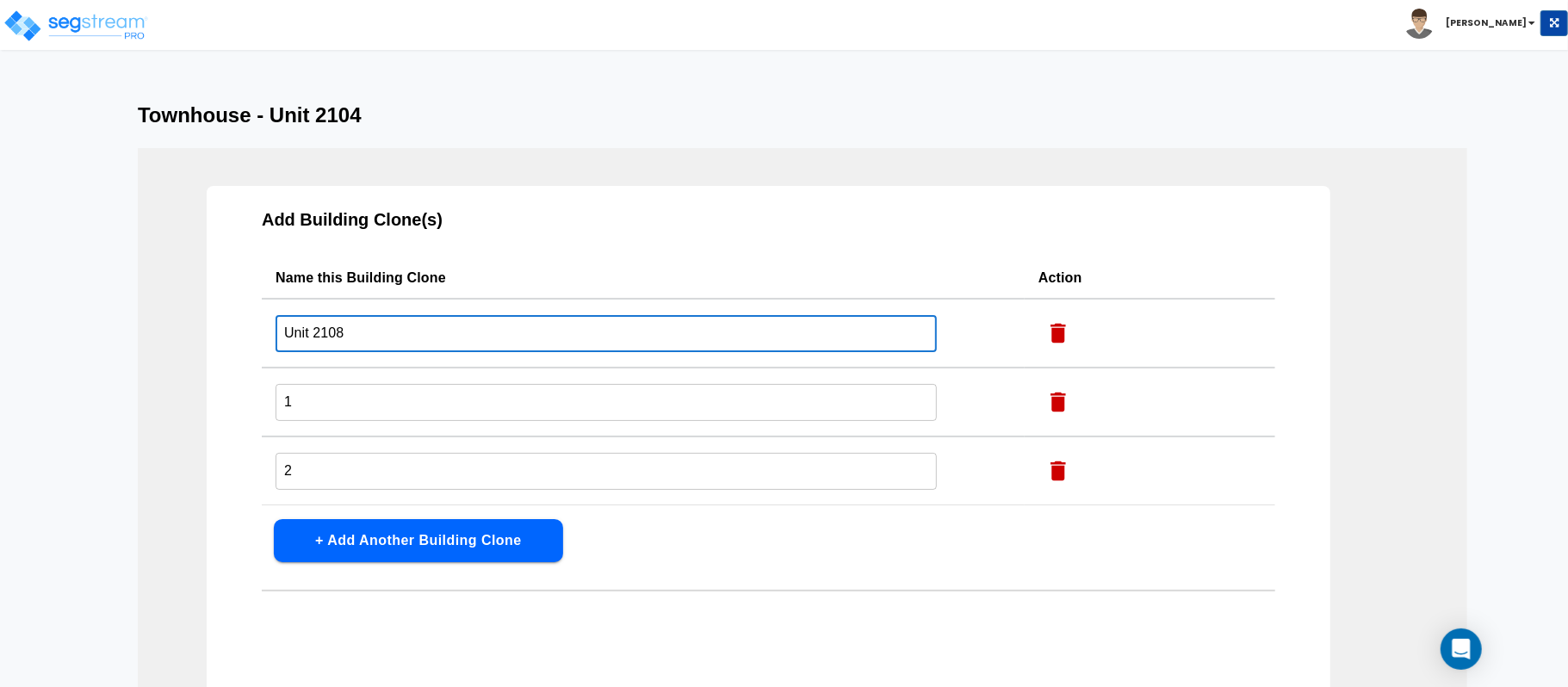
type input "Unit 2108"
click at [396, 353] on input "1" at bounding box center [606, 334] width 661 height 37
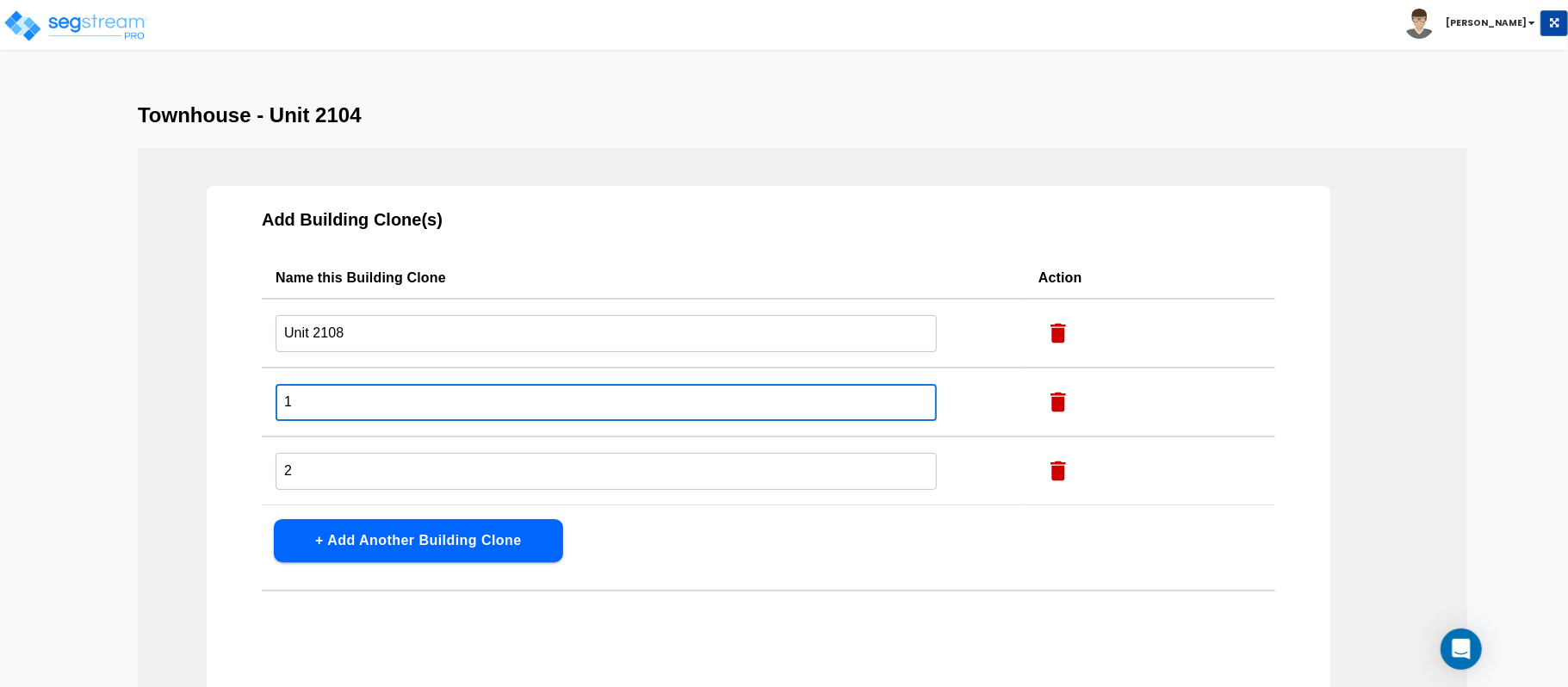
paste input "Unit 2108"
type input "Unit 2110"
click at [324, 353] on input "2" at bounding box center [606, 334] width 661 height 37
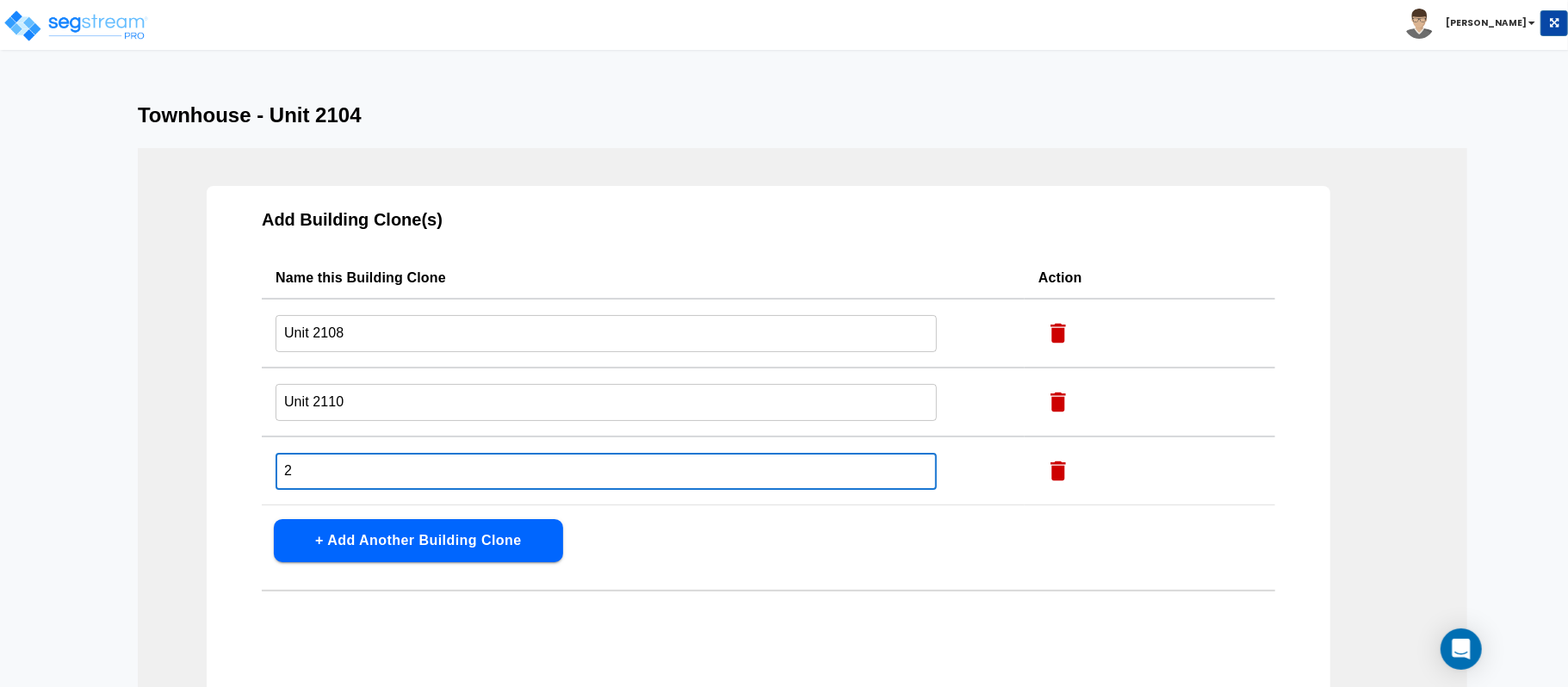
paste input "Unit 2108"
type input "Unit 2120"
click at [517, 535] on button "+ Add Another Building Clone" at bounding box center [418, 541] width 289 height 43
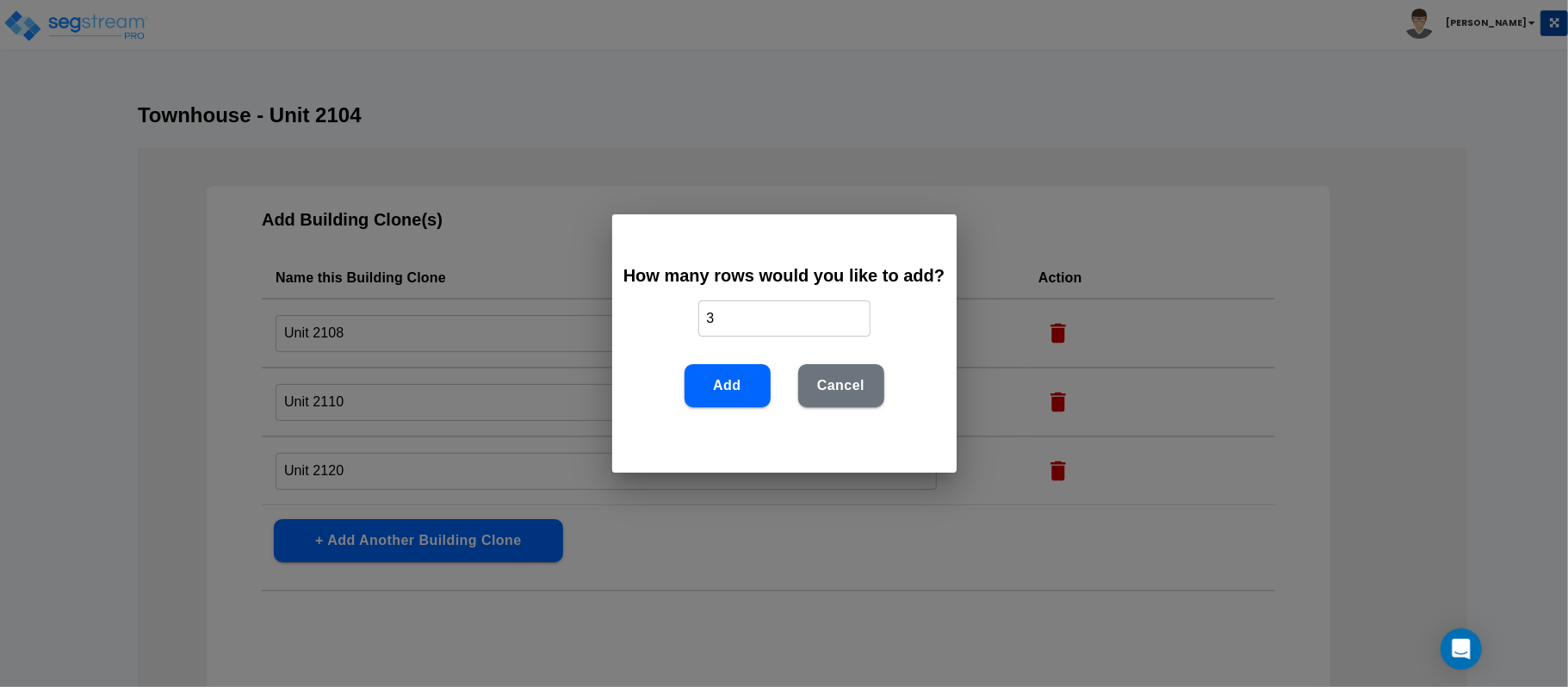
click at [848, 388] on button "Cancel" at bounding box center [841, 386] width 86 height 43
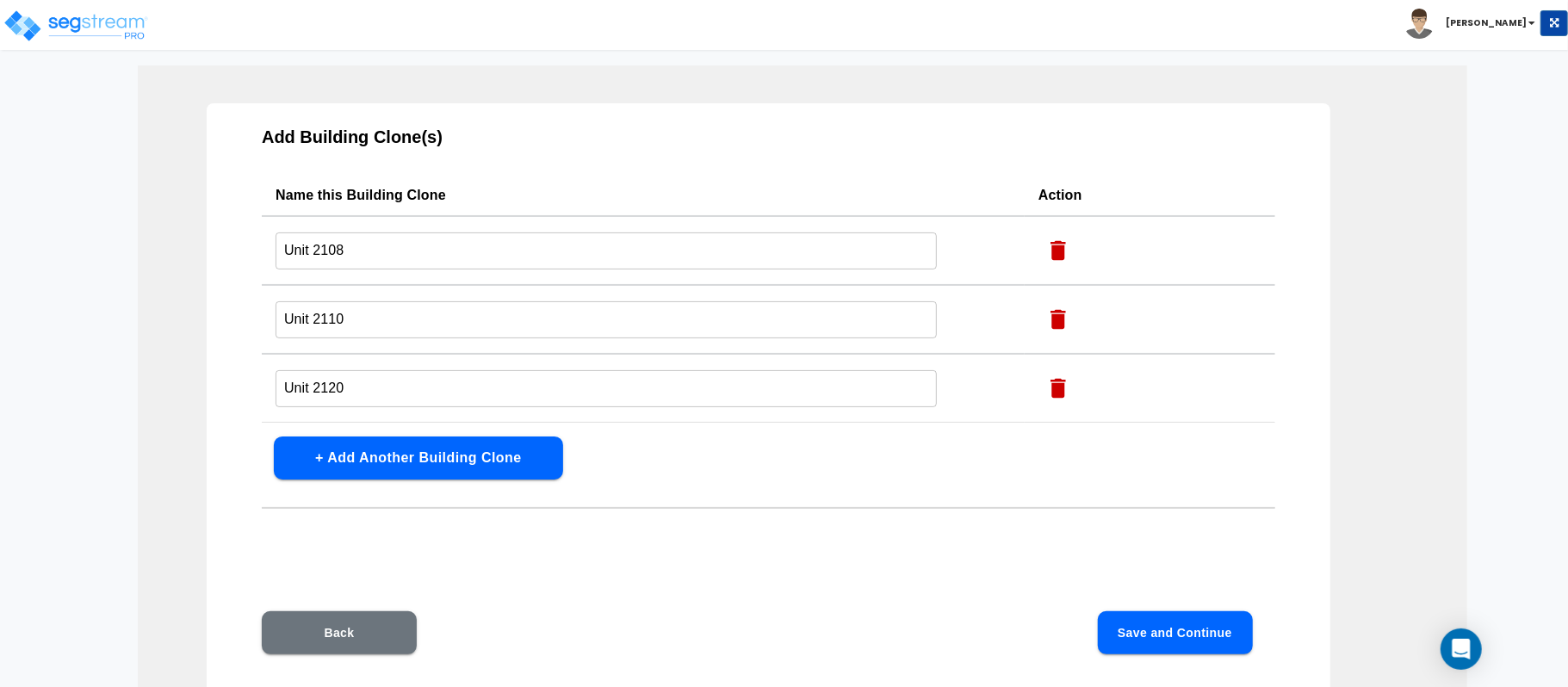
scroll to position [115, 0]
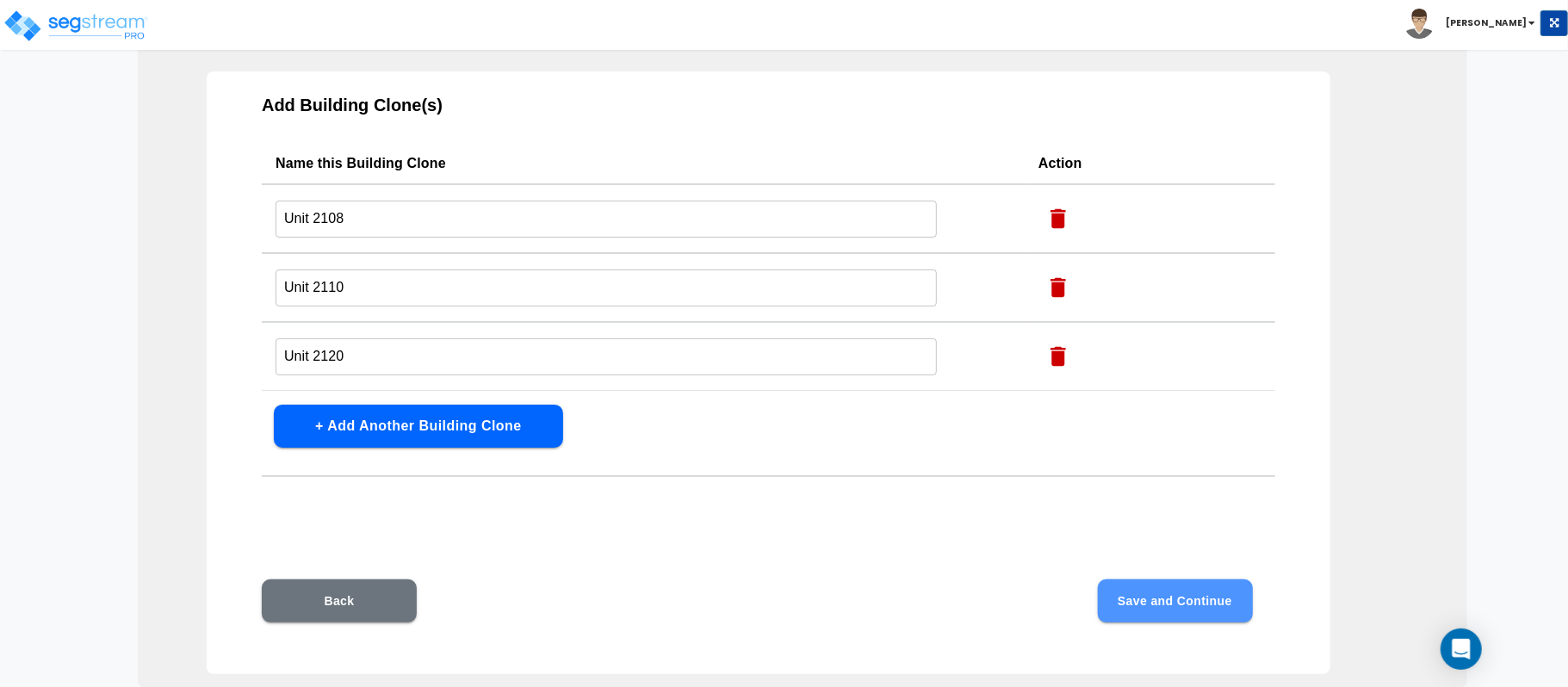
click at [1210, 594] on button "Save and Continue" at bounding box center [1175, 601] width 155 height 43
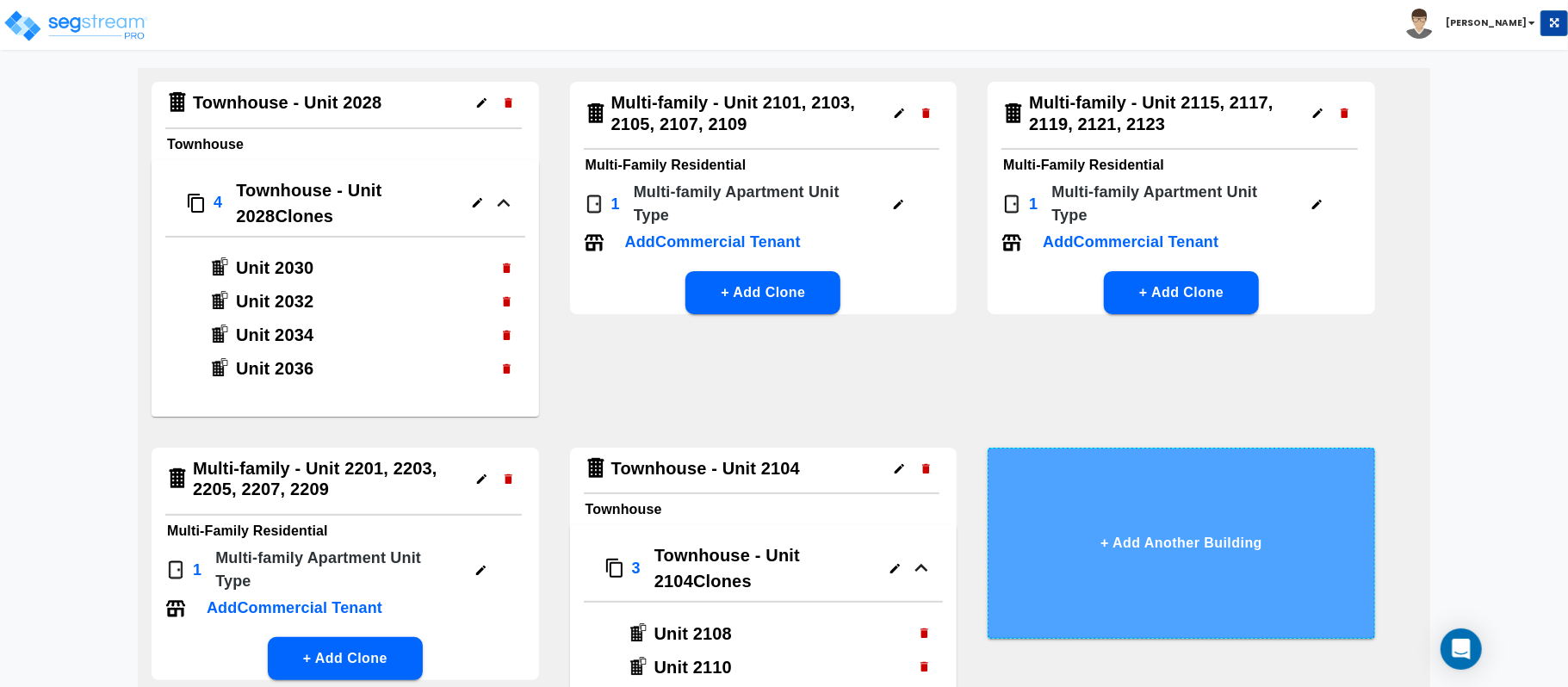
click at [1216, 531] on button "+ Add Another Building" at bounding box center [1181, 543] width 388 height 191
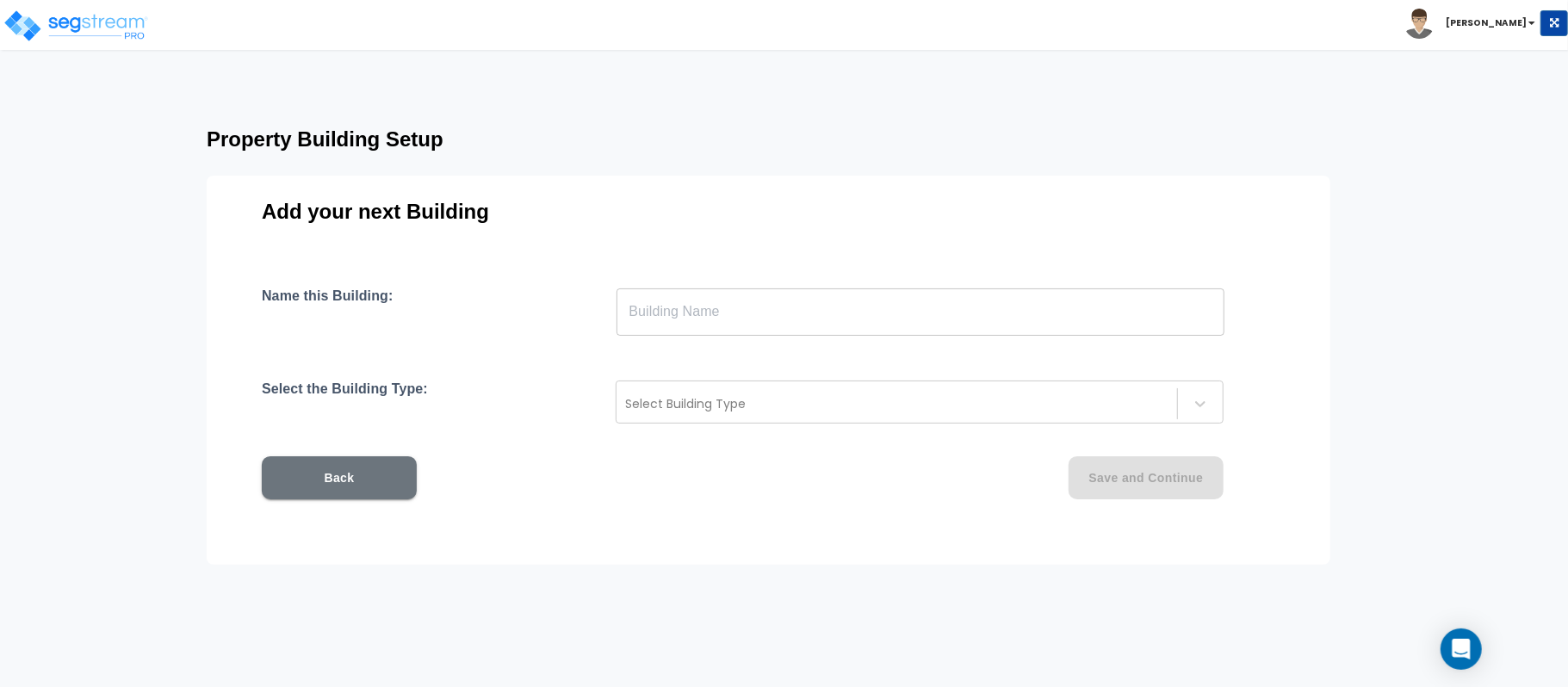
scroll to position [24, 0]
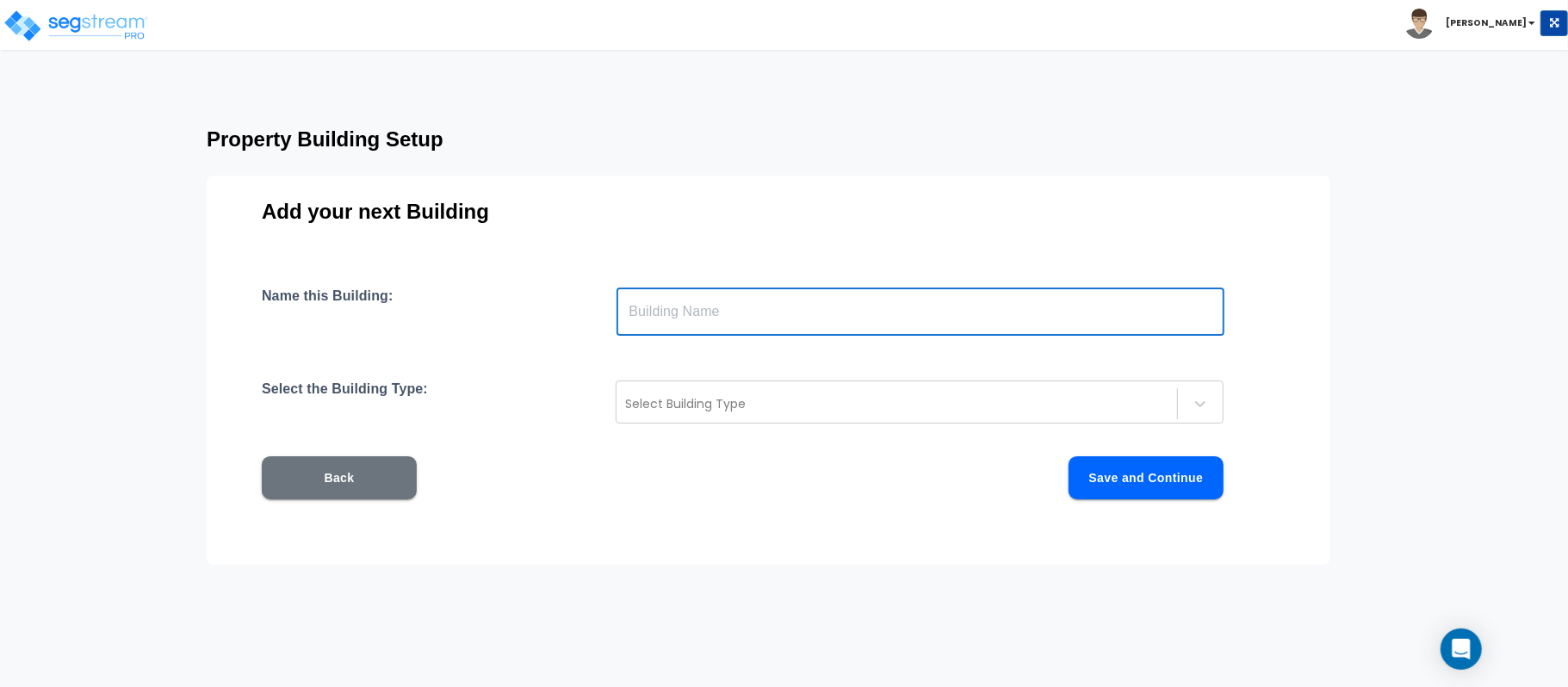
click at [738, 315] on input "text" at bounding box center [921, 312] width 608 height 48
paste input "2100"
type input "Townhouse - Unit 2100"
click at [813, 401] on div at bounding box center [897, 404] width 543 height 21
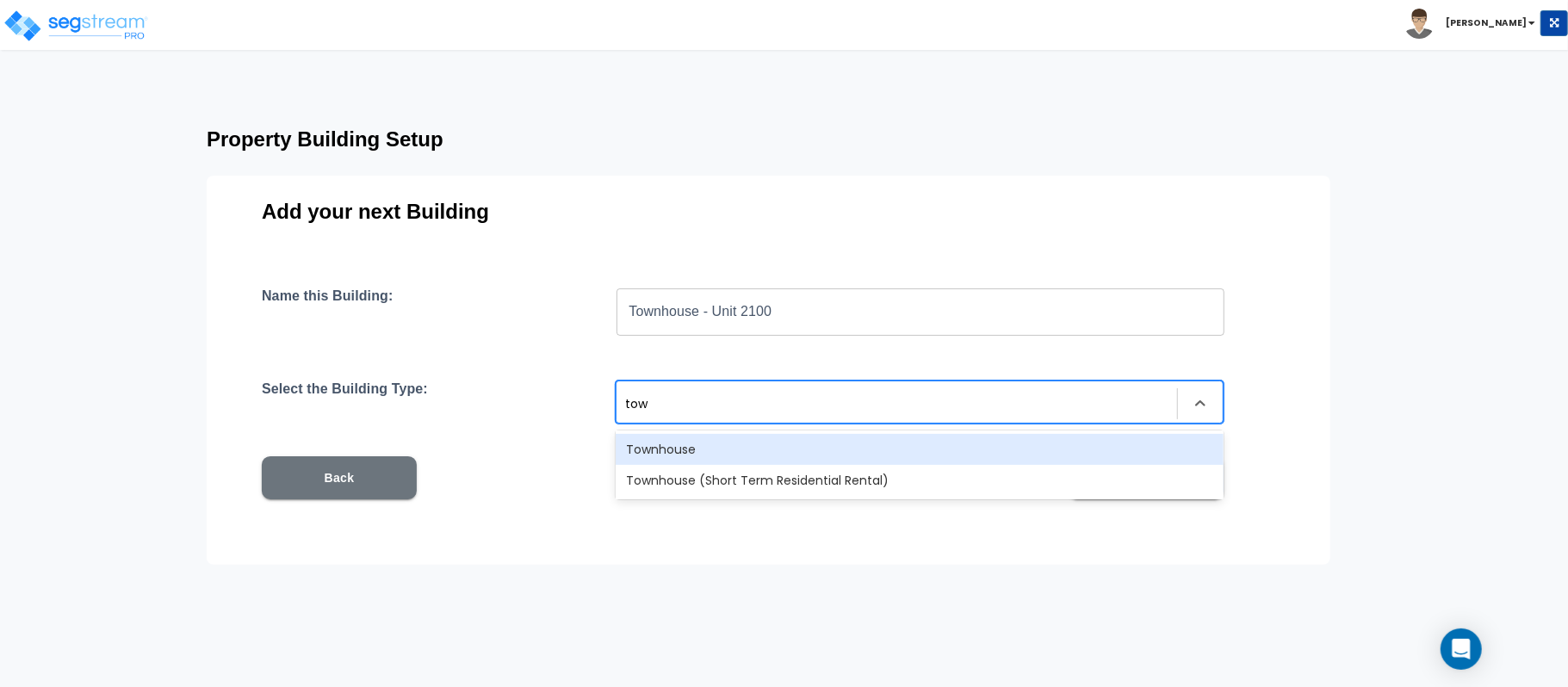
type input "town"
click at [765, 446] on div "Townhouse" at bounding box center [920, 449] width 608 height 31
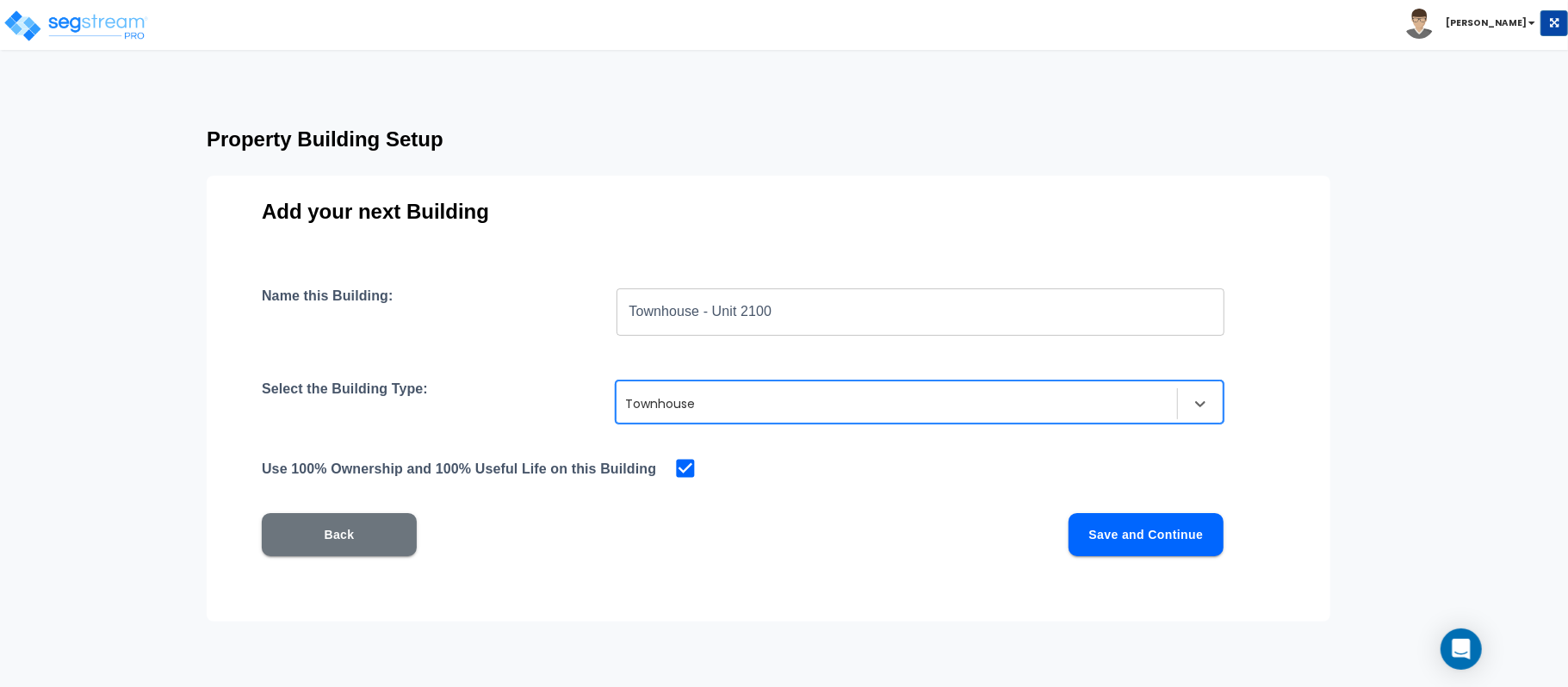
click at [1179, 536] on button "Save and Continue" at bounding box center [1146, 535] width 155 height 43
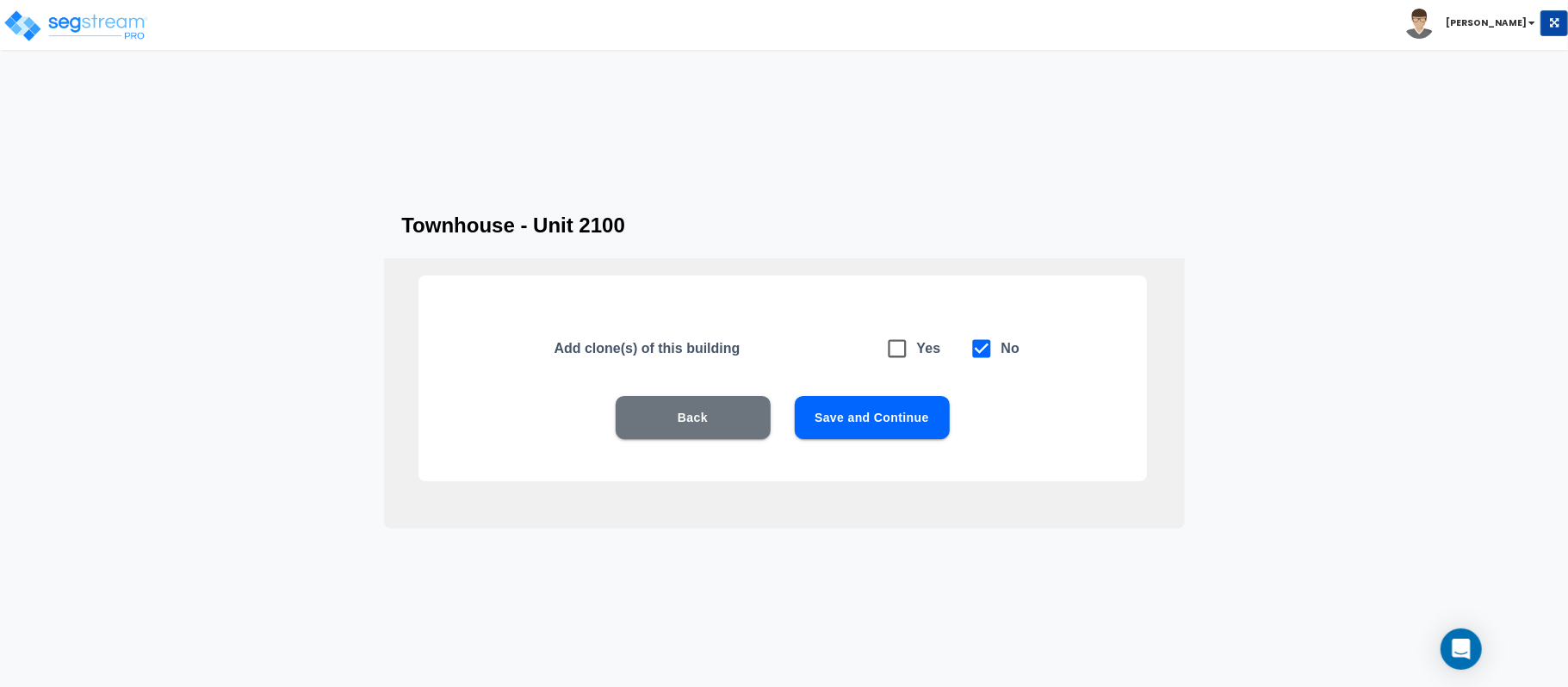
scroll to position [0, 0]
click at [904, 423] on button "Save and Continue" at bounding box center [872, 417] width 155 height 43
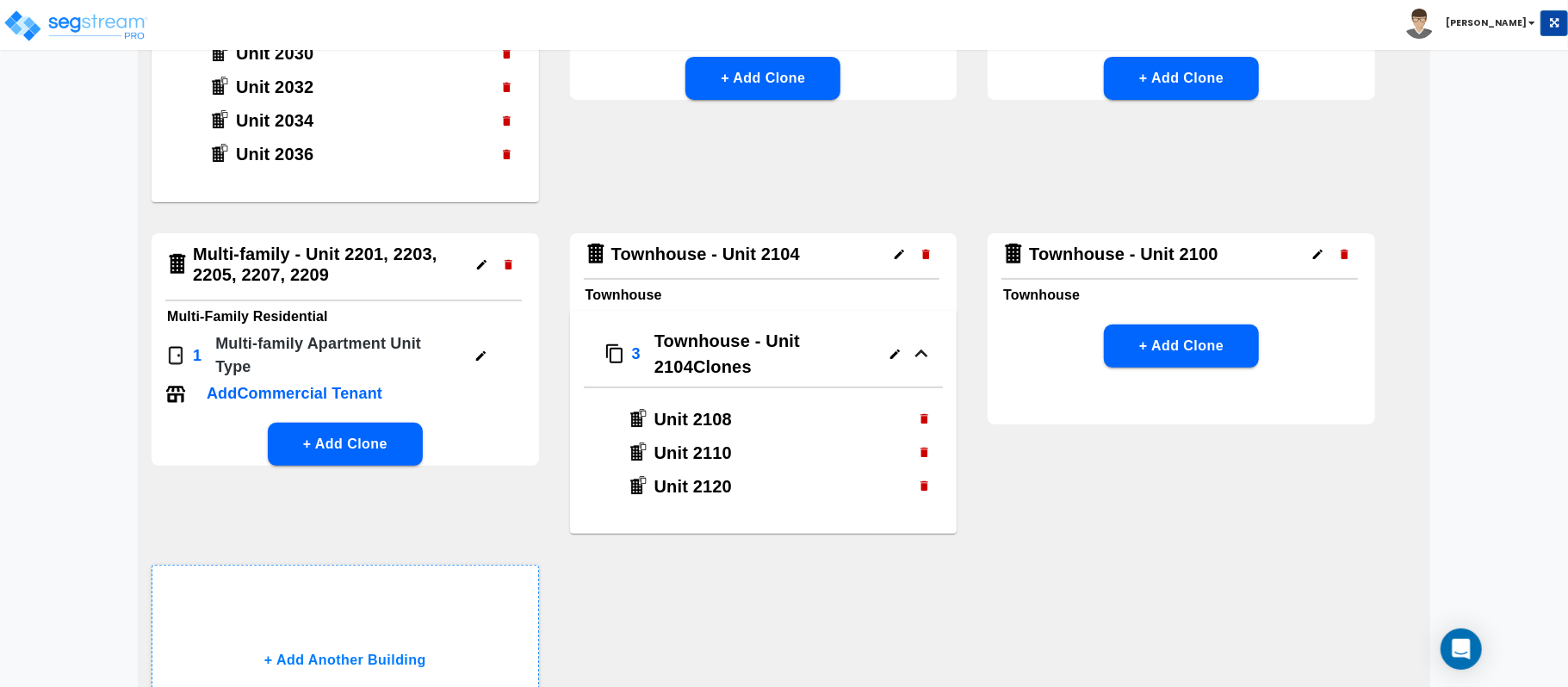
scroll to position [549, 0]
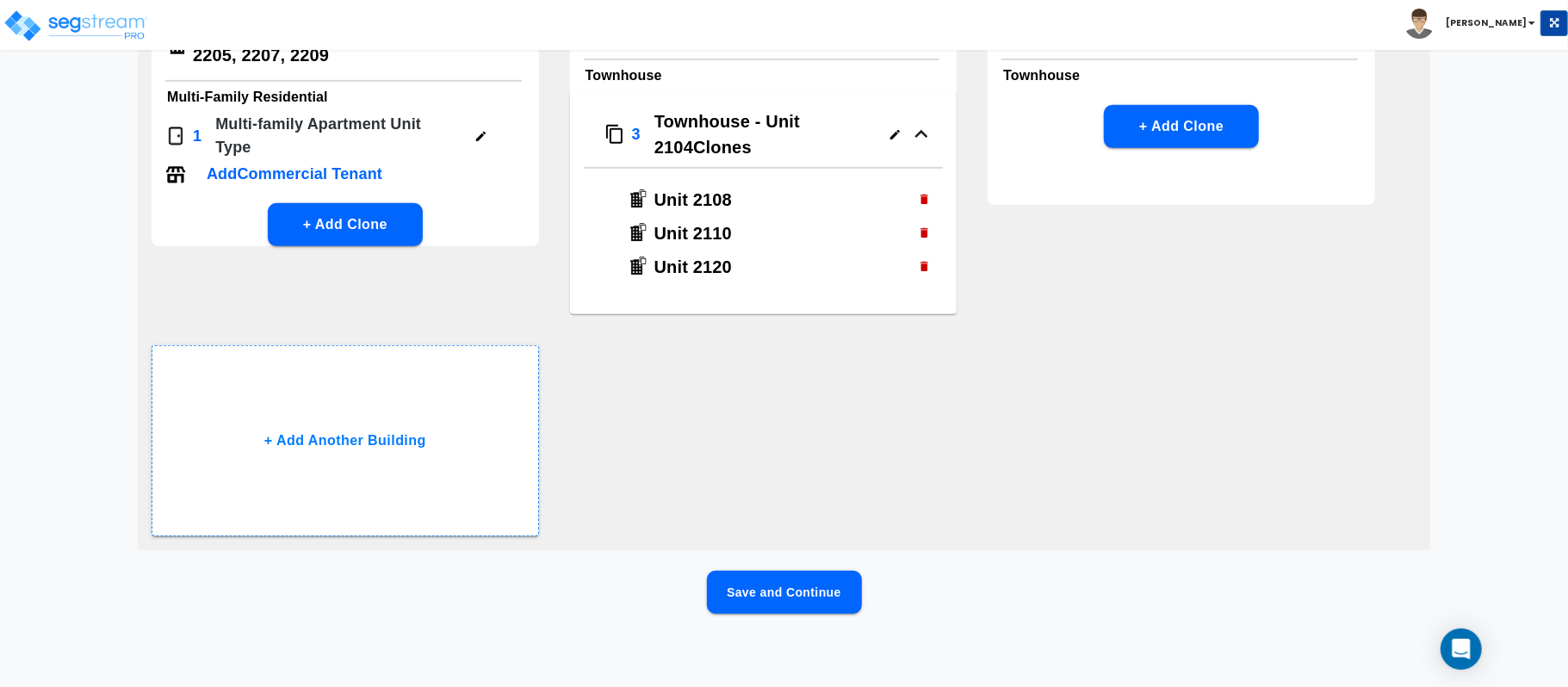
click at [828, 591] on button "Save and Continue" at bounding box center [784, 593] width 155 height 43
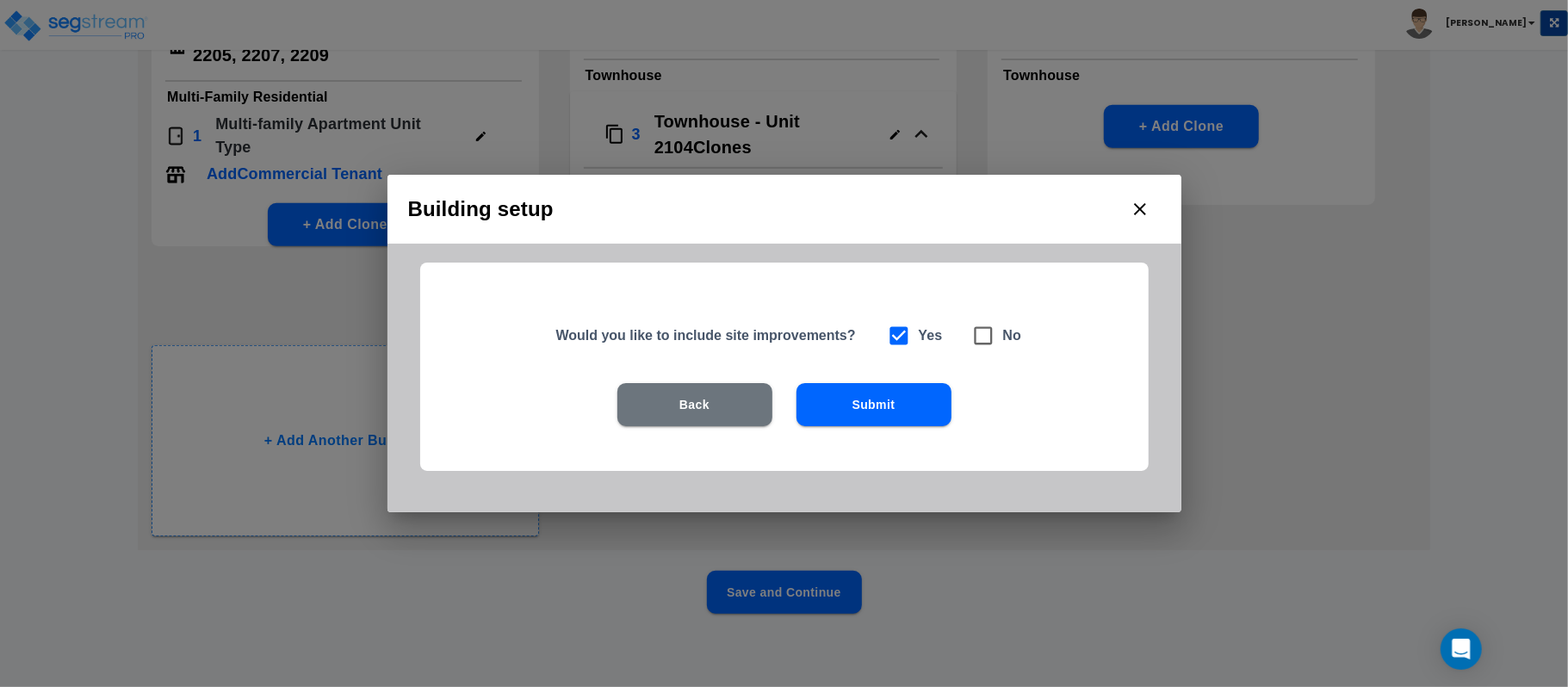
click at [947, 399] on button "Submit" at bounding box center [873, 405] width 155 height 43
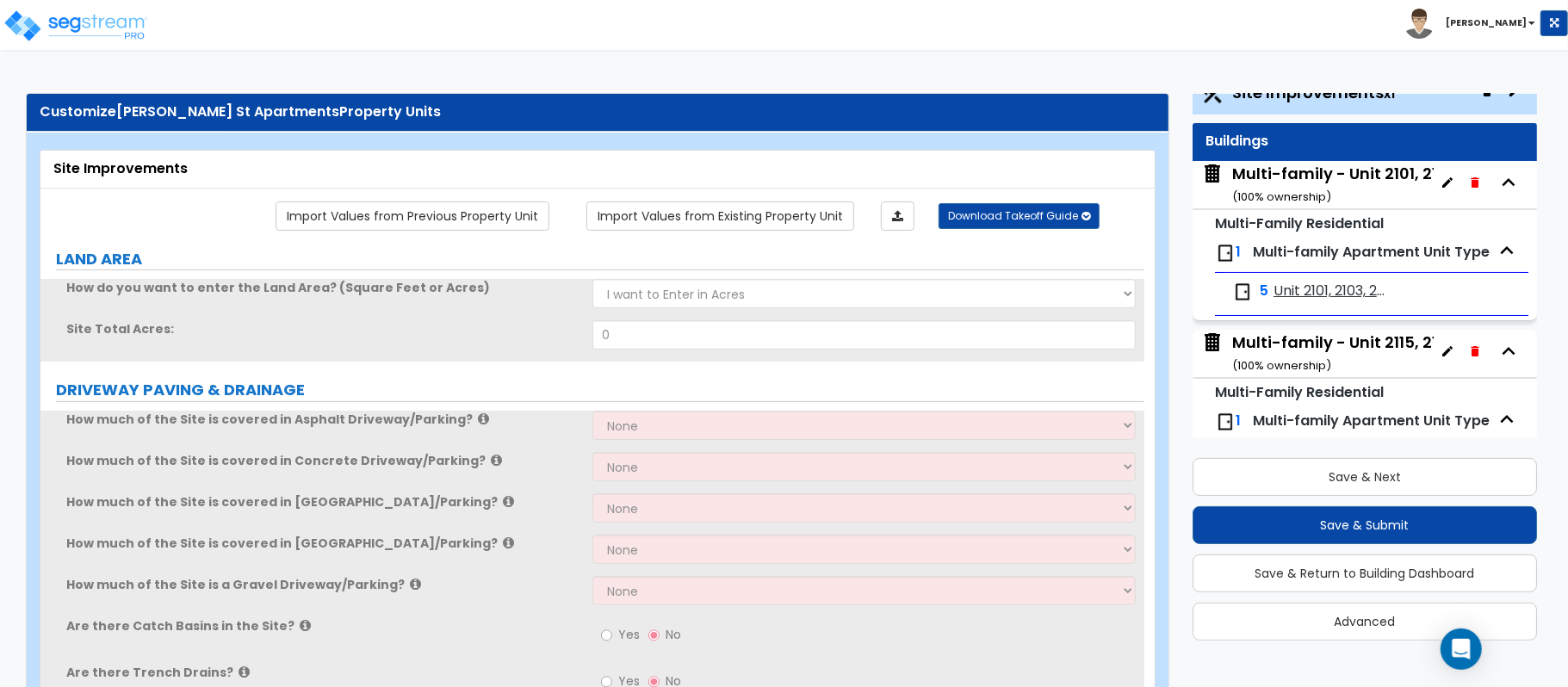
scroll to position [0, 0]
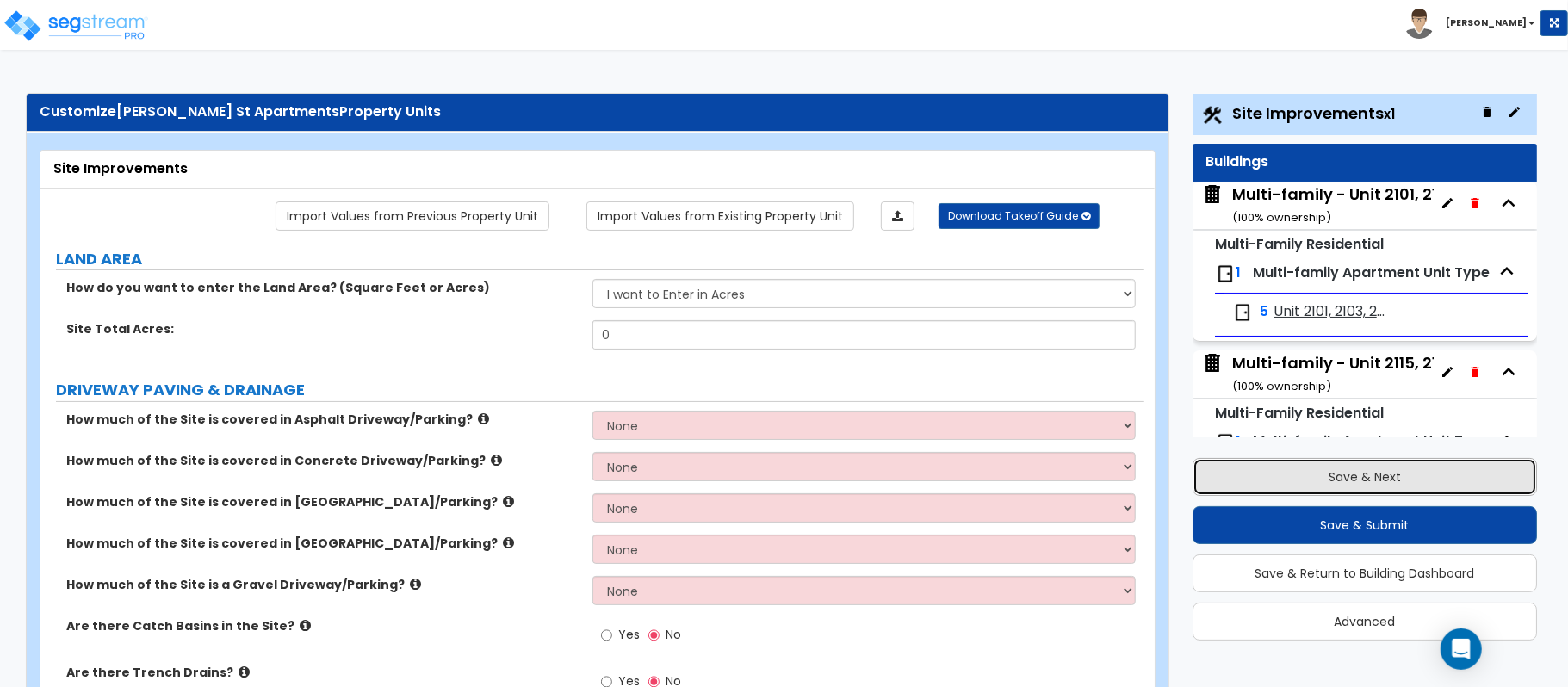
click at [1331, 472] on button "Save & Next" at bounding box center [1364, 477] width 345 height 38
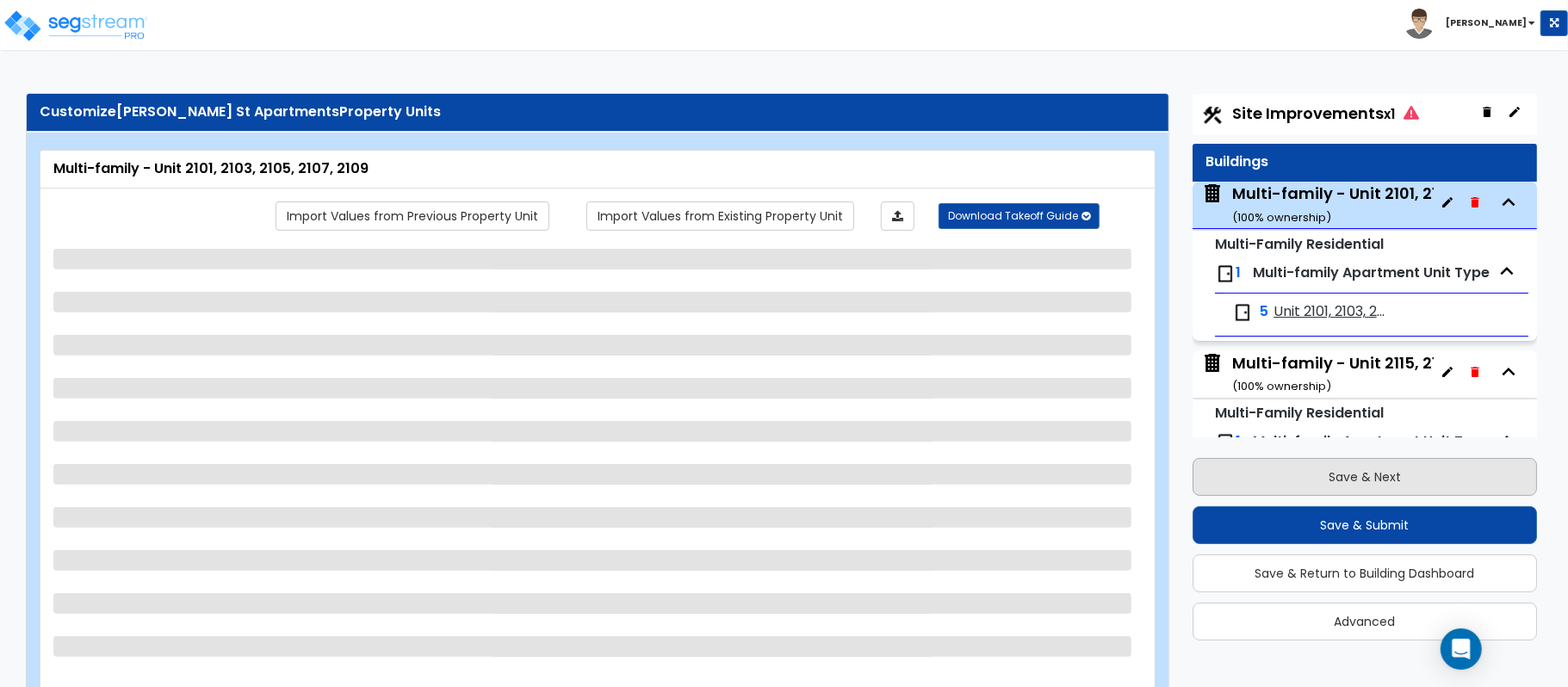
scroll to position [88, 0]
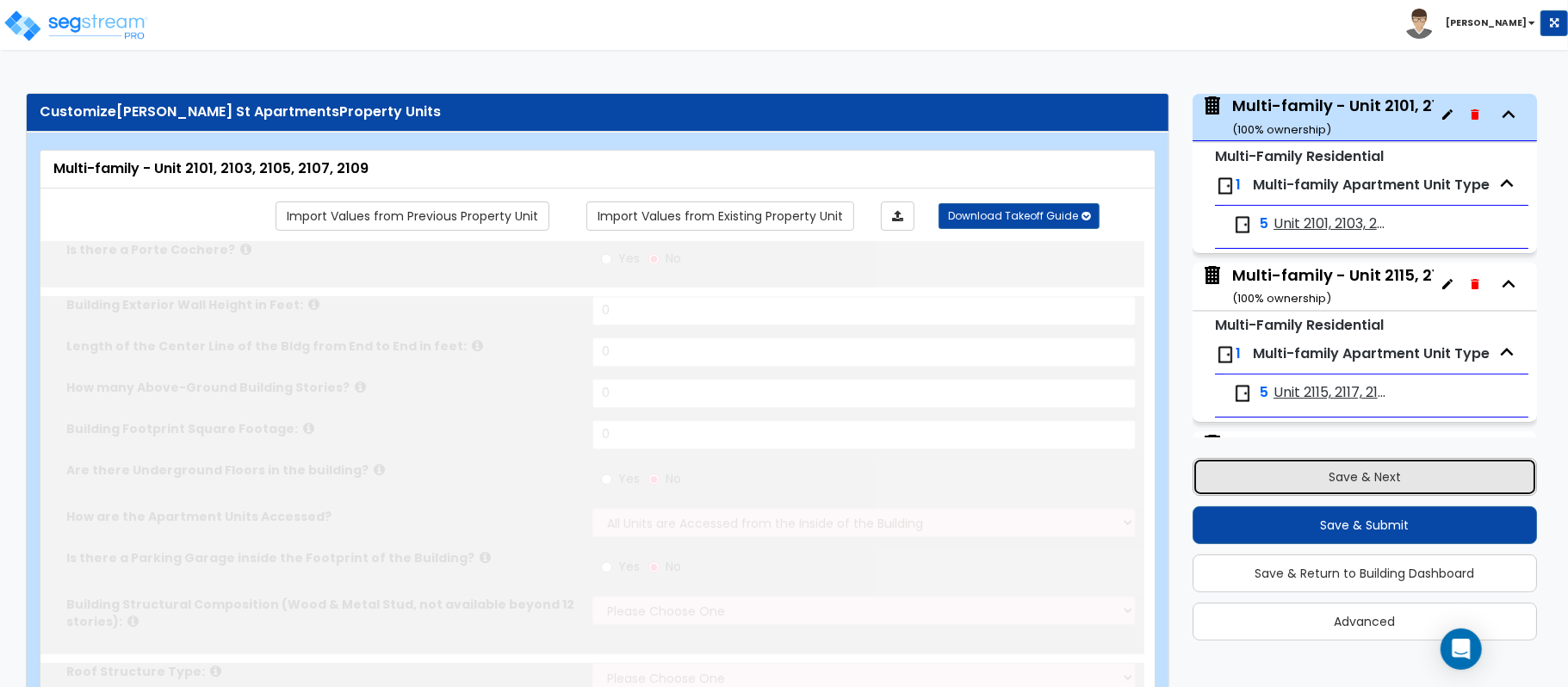
click at [1331, 472] on button "Save & Next" at bounding box center [1364, 477] width 345 height 38
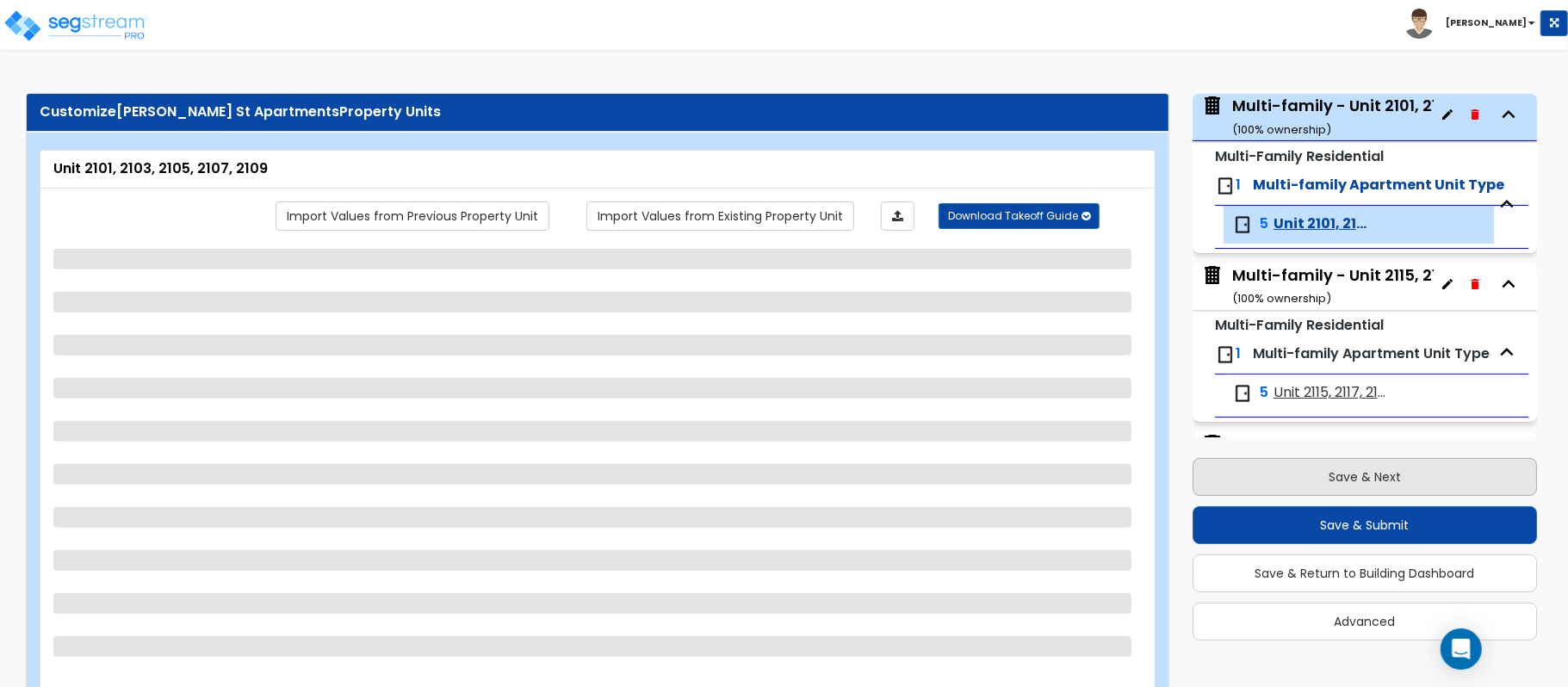
scroll to position [200, 0]
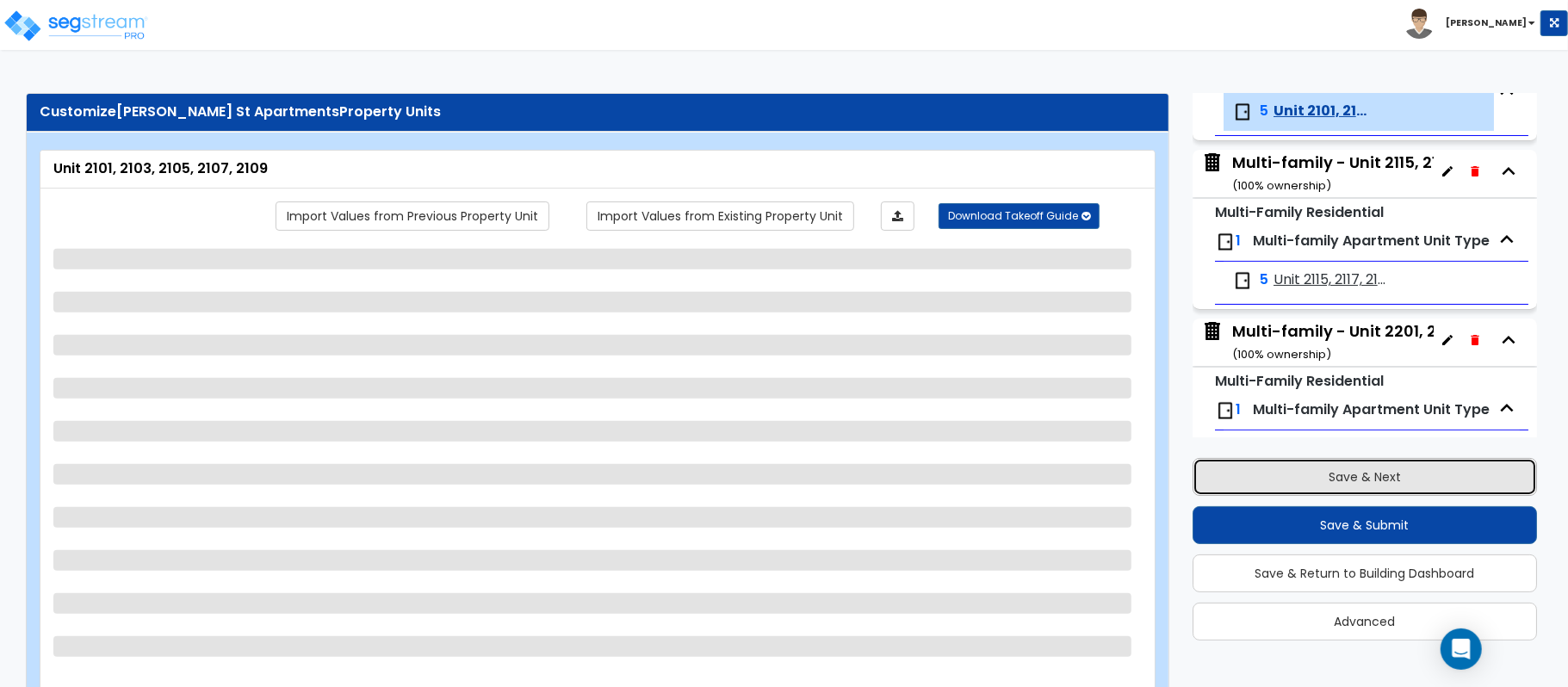
click at [1331, 472] on button "Save & Next" at bounding box center [1364, 477] width 345 height 38
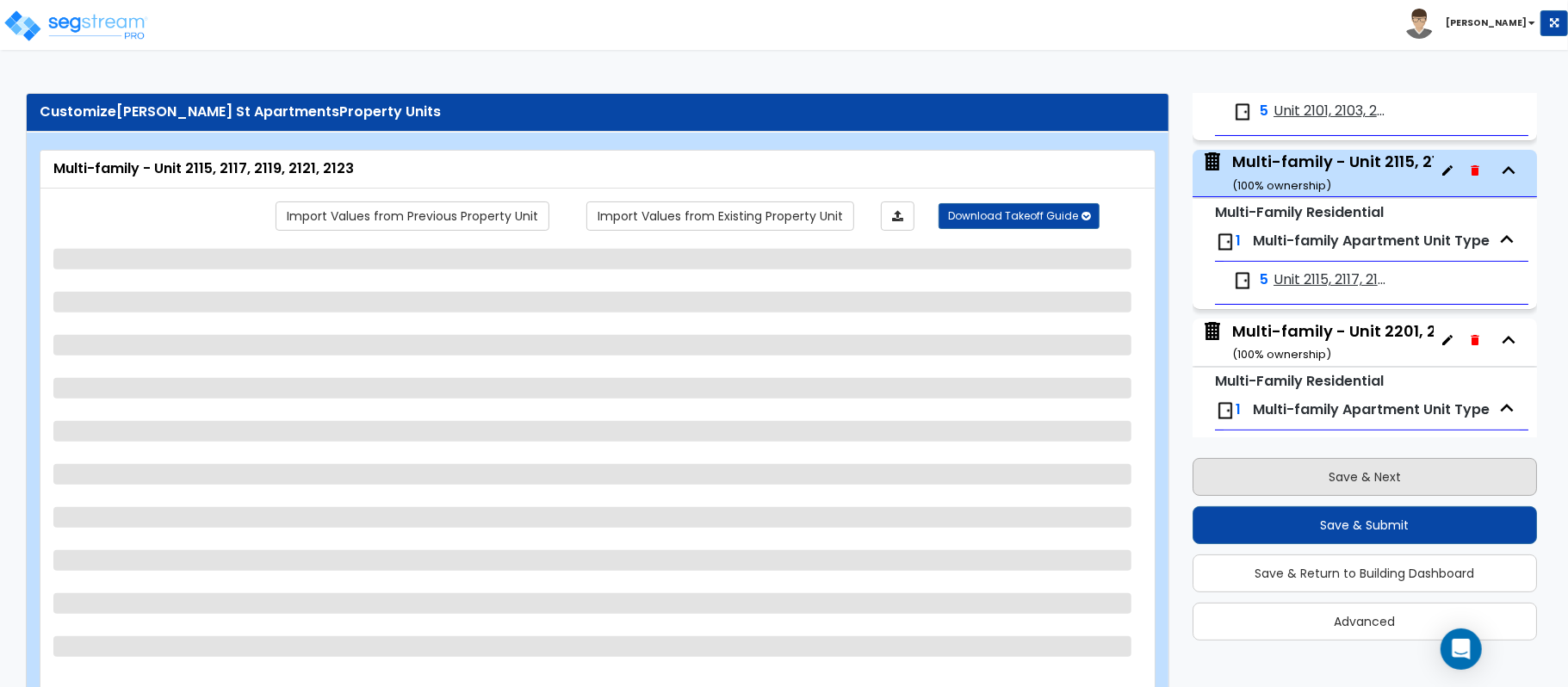
scroll to position [258, 0]
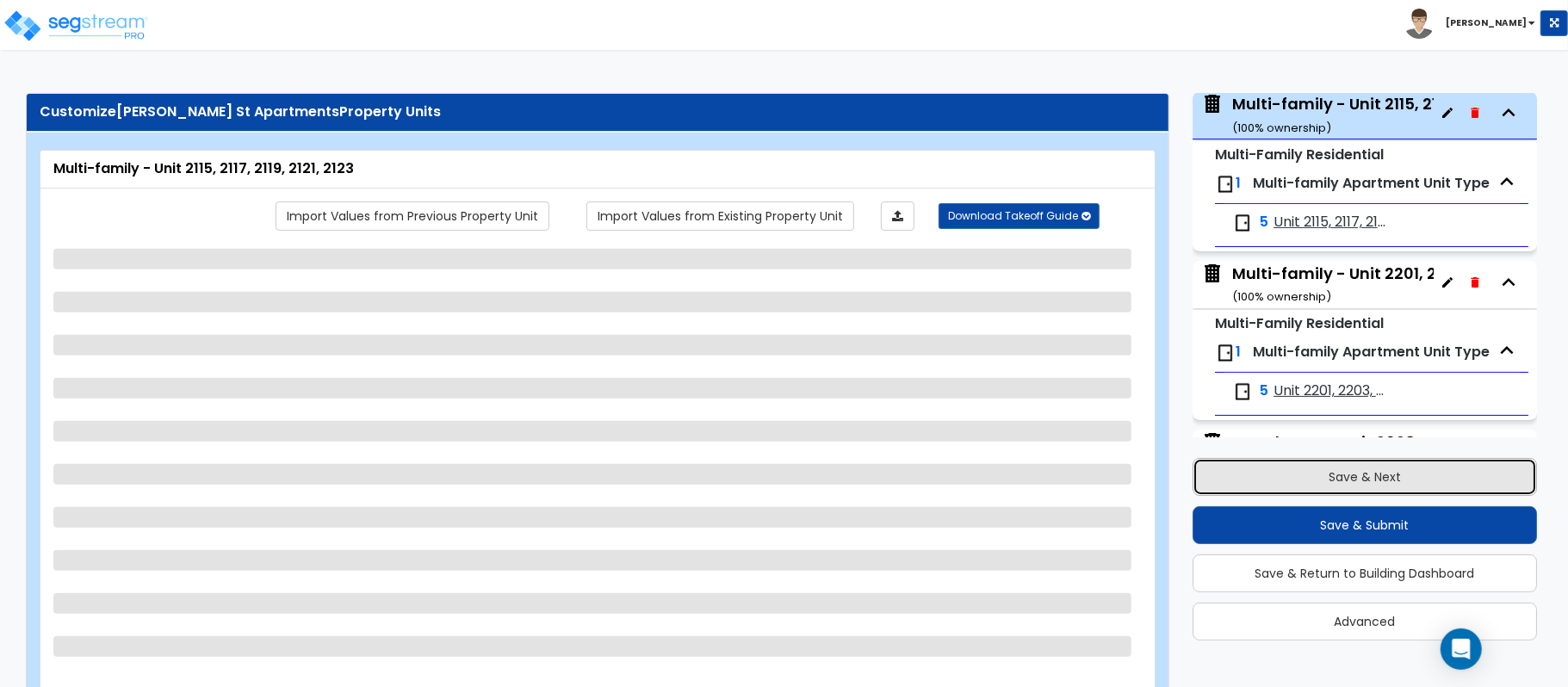
click at [1331, 472] on button "Save & Next" at bounding box center [1364, 477] width 345 height 38
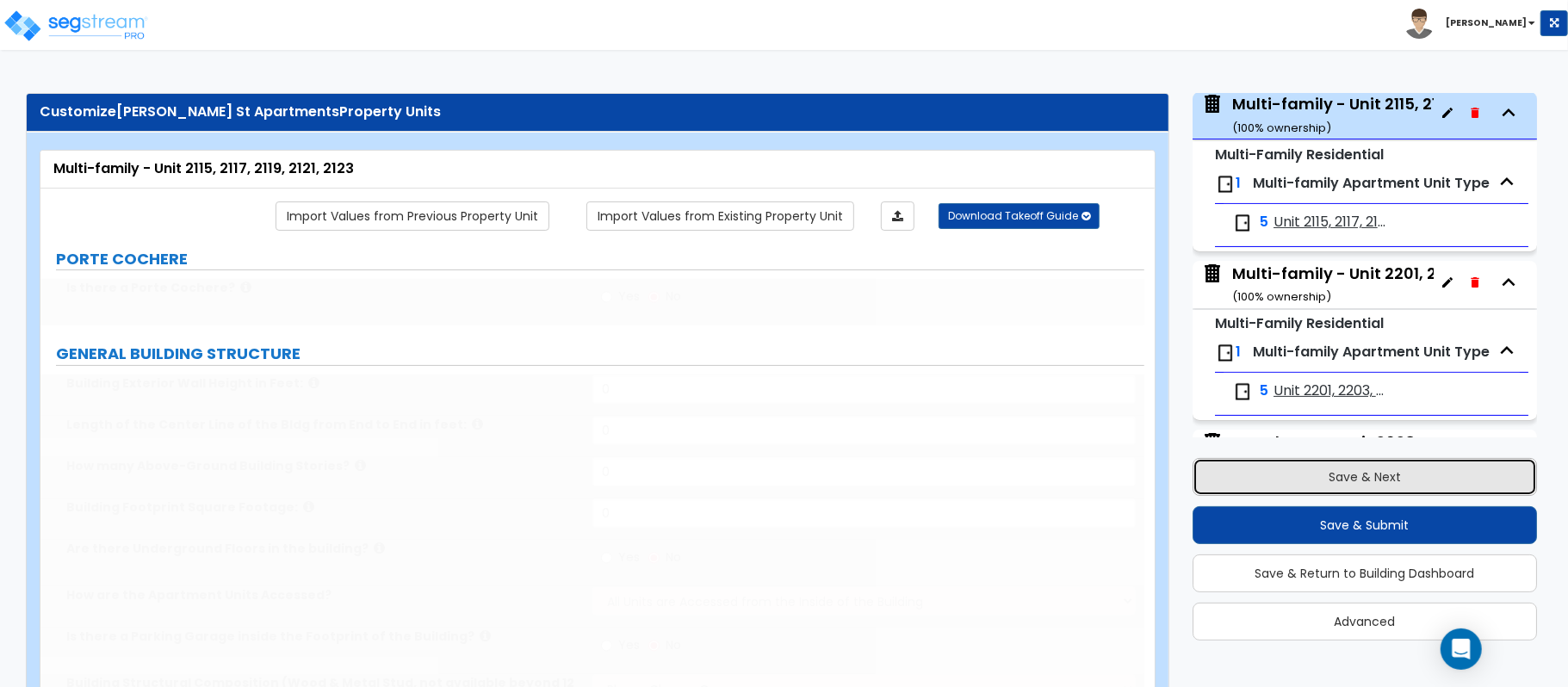
type input "1"
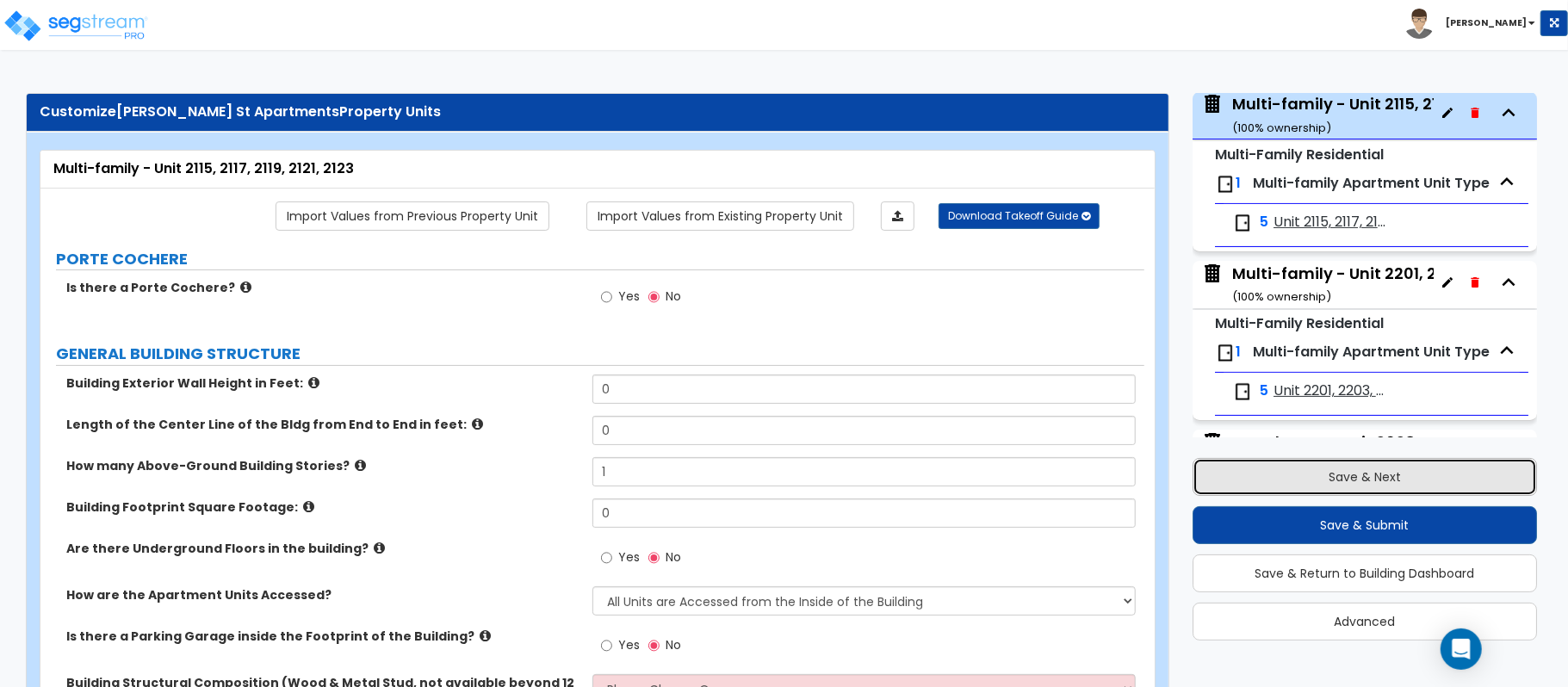
click at [1364, 474] on button "Save & Next" at bounding box center [1364, 477] width 345 height 38
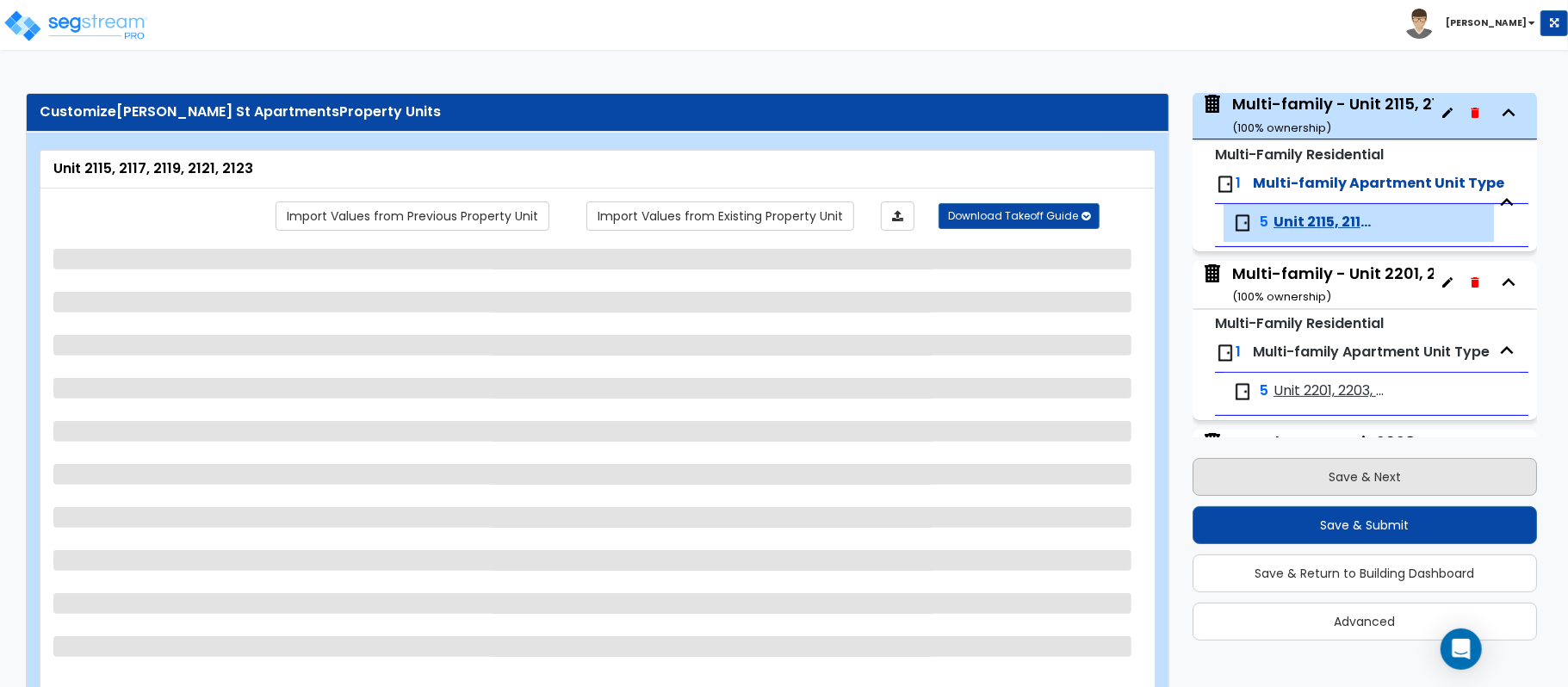
scroll to position [372, 0]
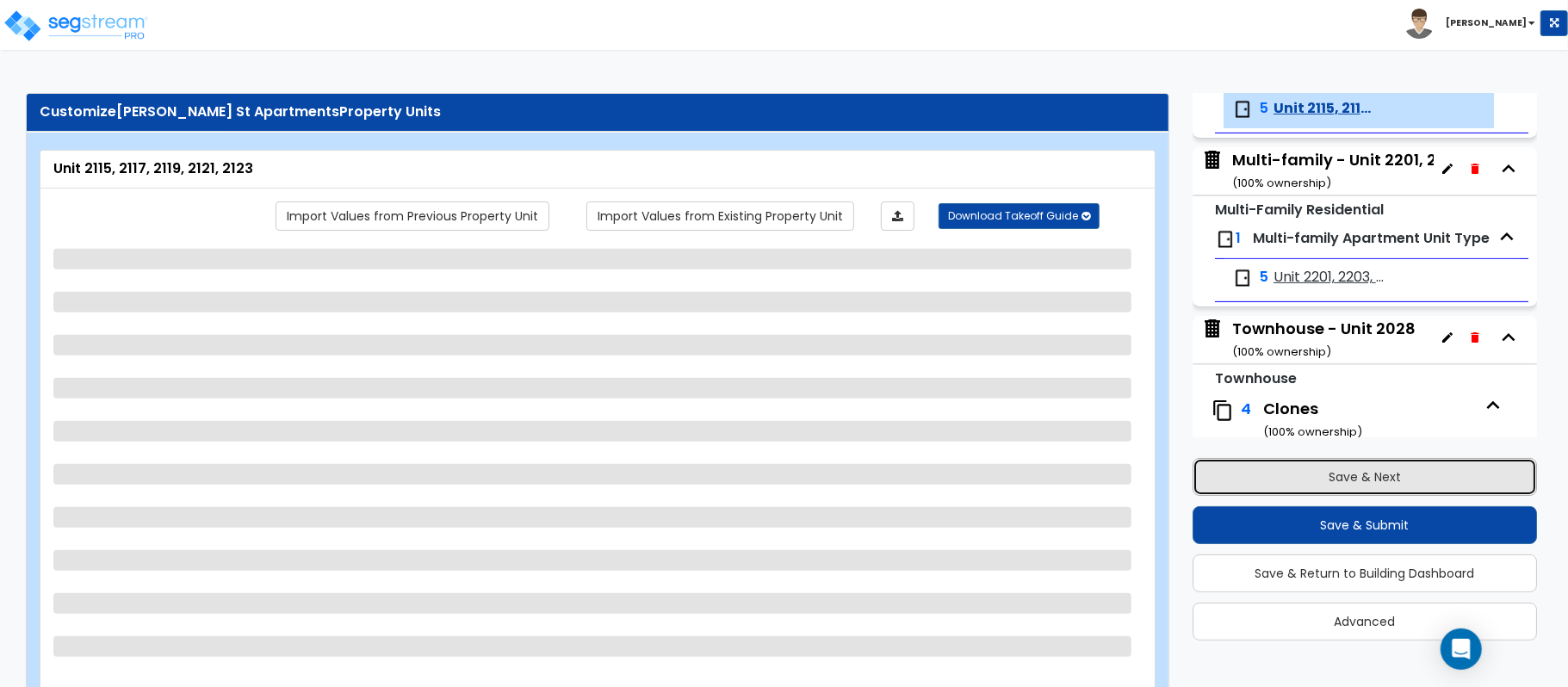
click at [1364, 474] on button "Save & Next" at bounding box center [1364, 477] width 345 height 38
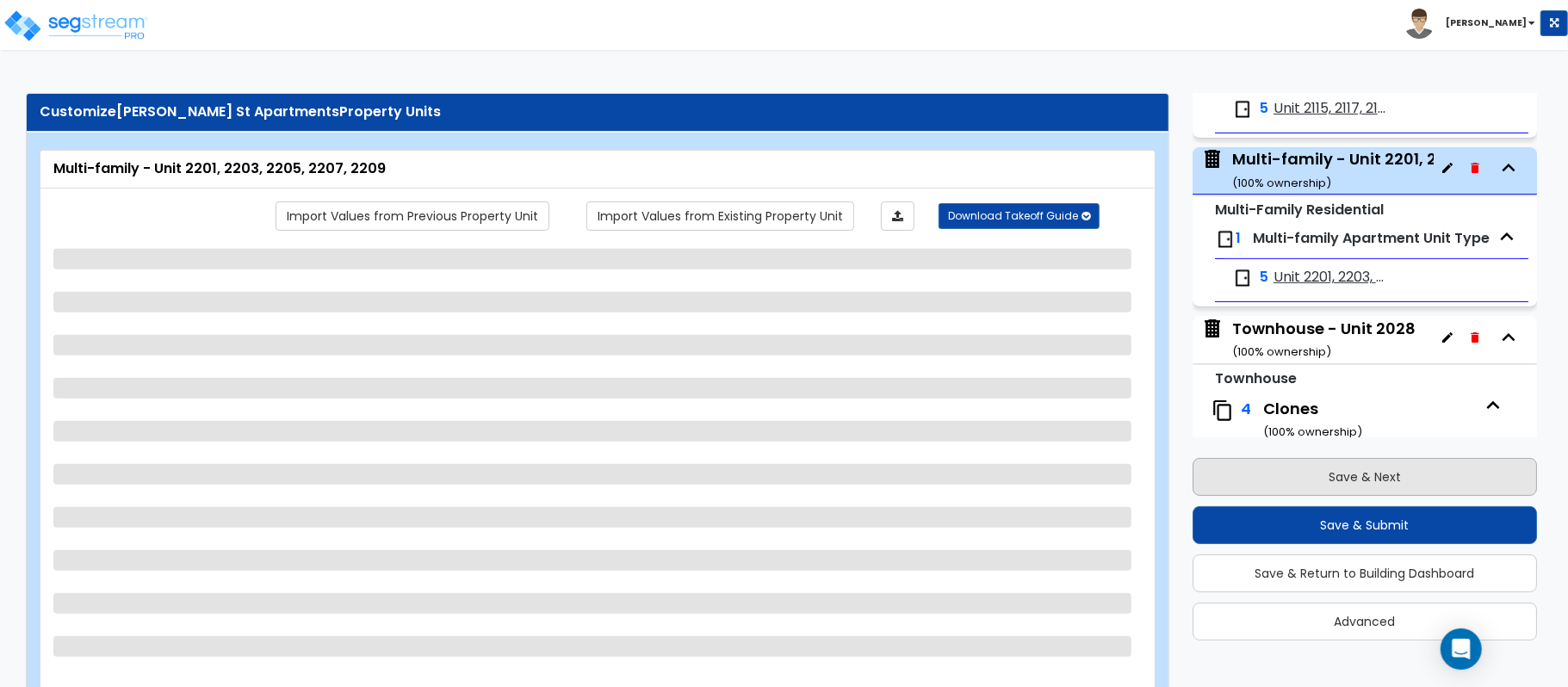
scroll to position [429, 0]
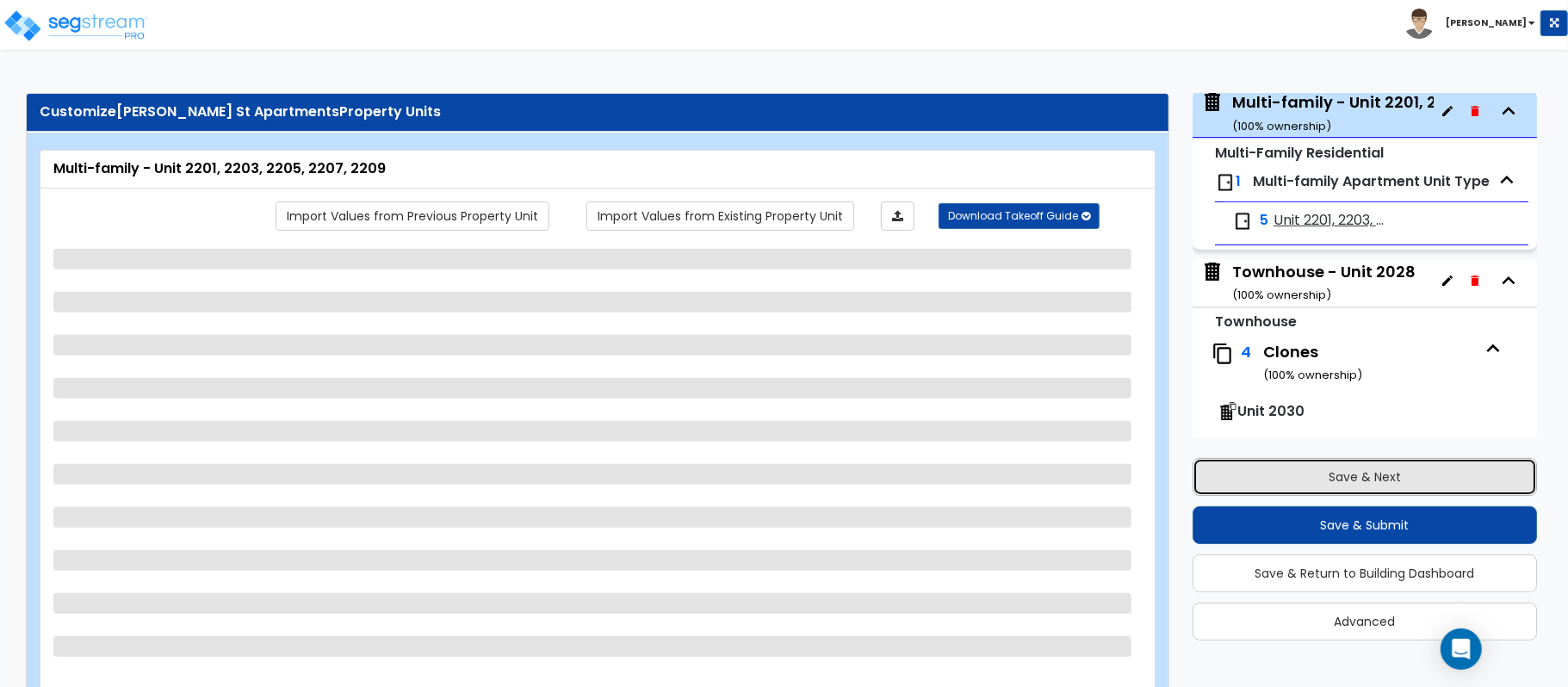
click at [1364, 474] on button "Save & Next" at bounding box center [1364, 477] width 345 height 38
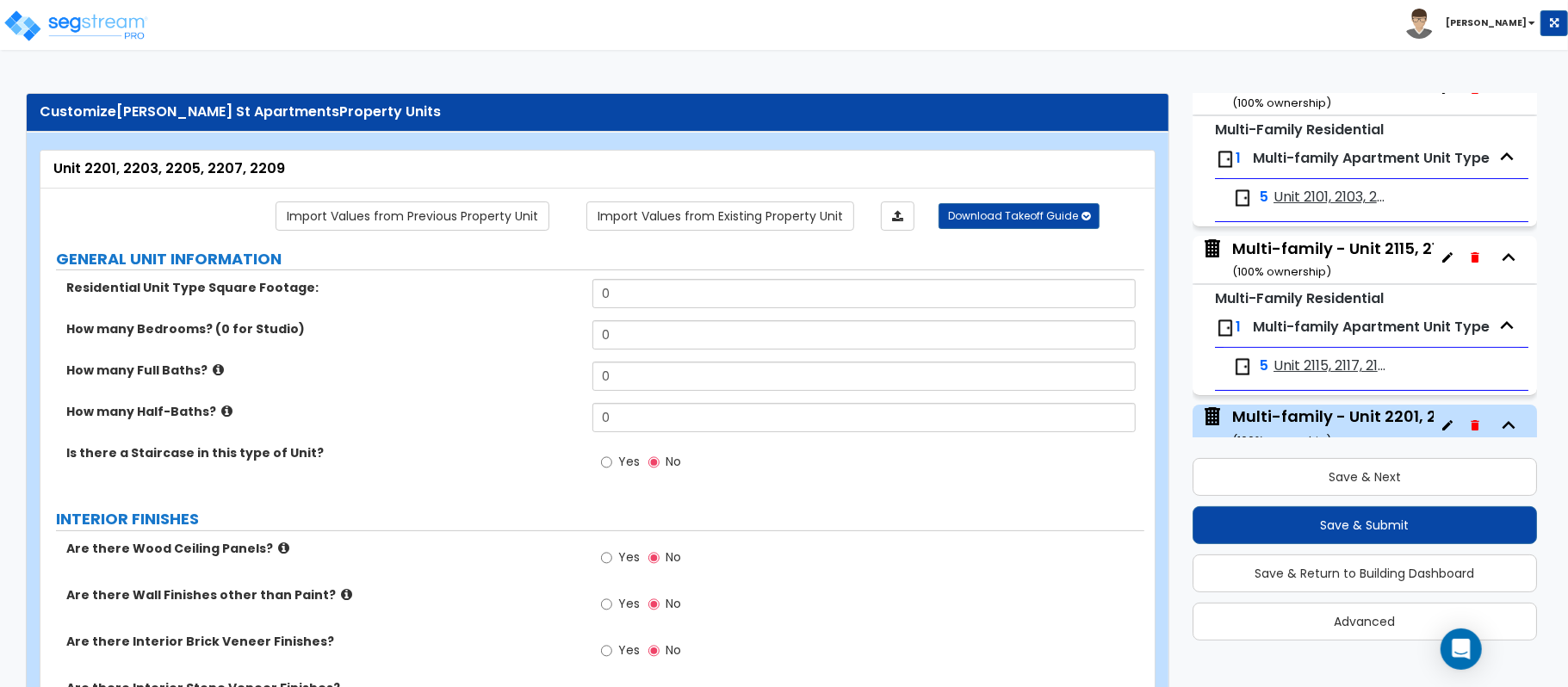
scroll to position [0, 0]
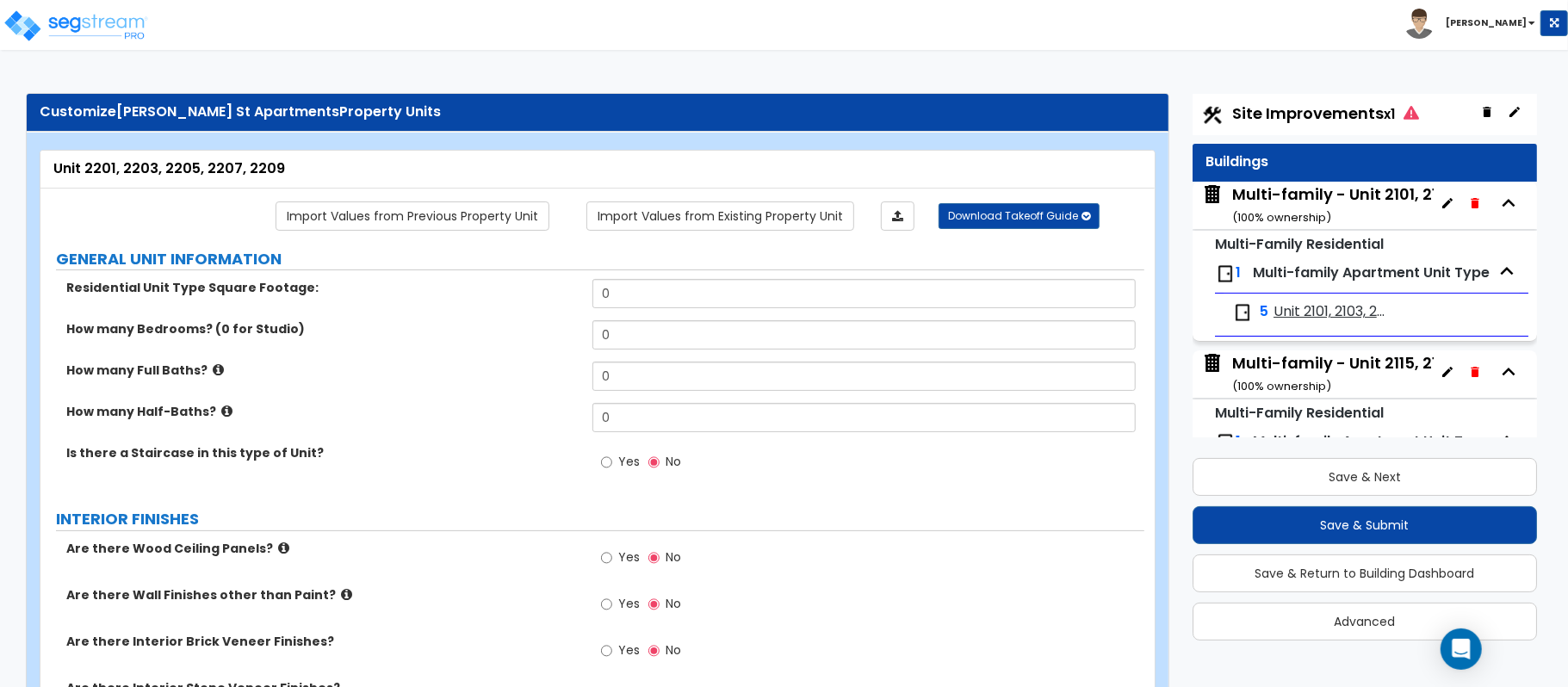
click at [1289, 188] on div "Multi-family - Unit 2101, 2103, 2105, 2107, 2109 ( 100 % ownership)" at bounding box center [1408, 205] width 352 height 44
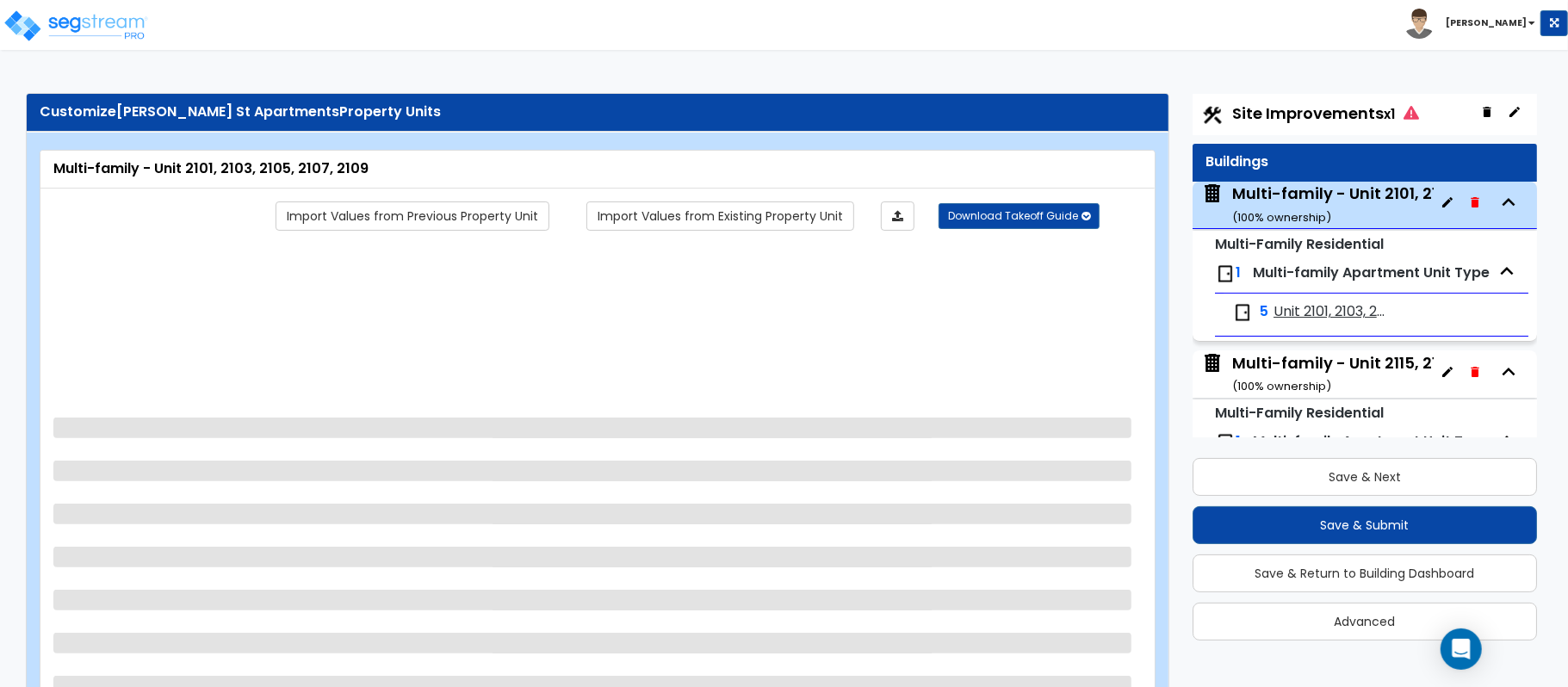
scroll to position [88, 0]
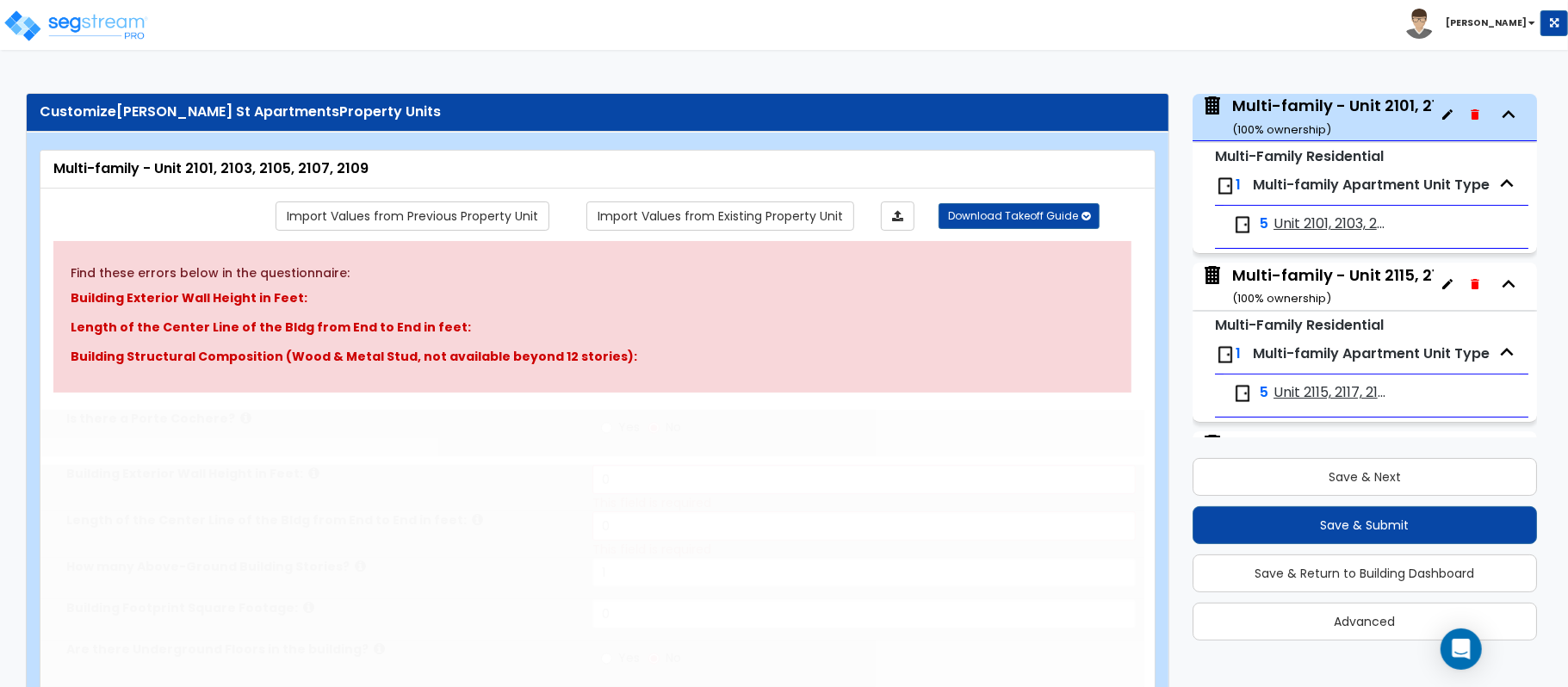
type input "1"
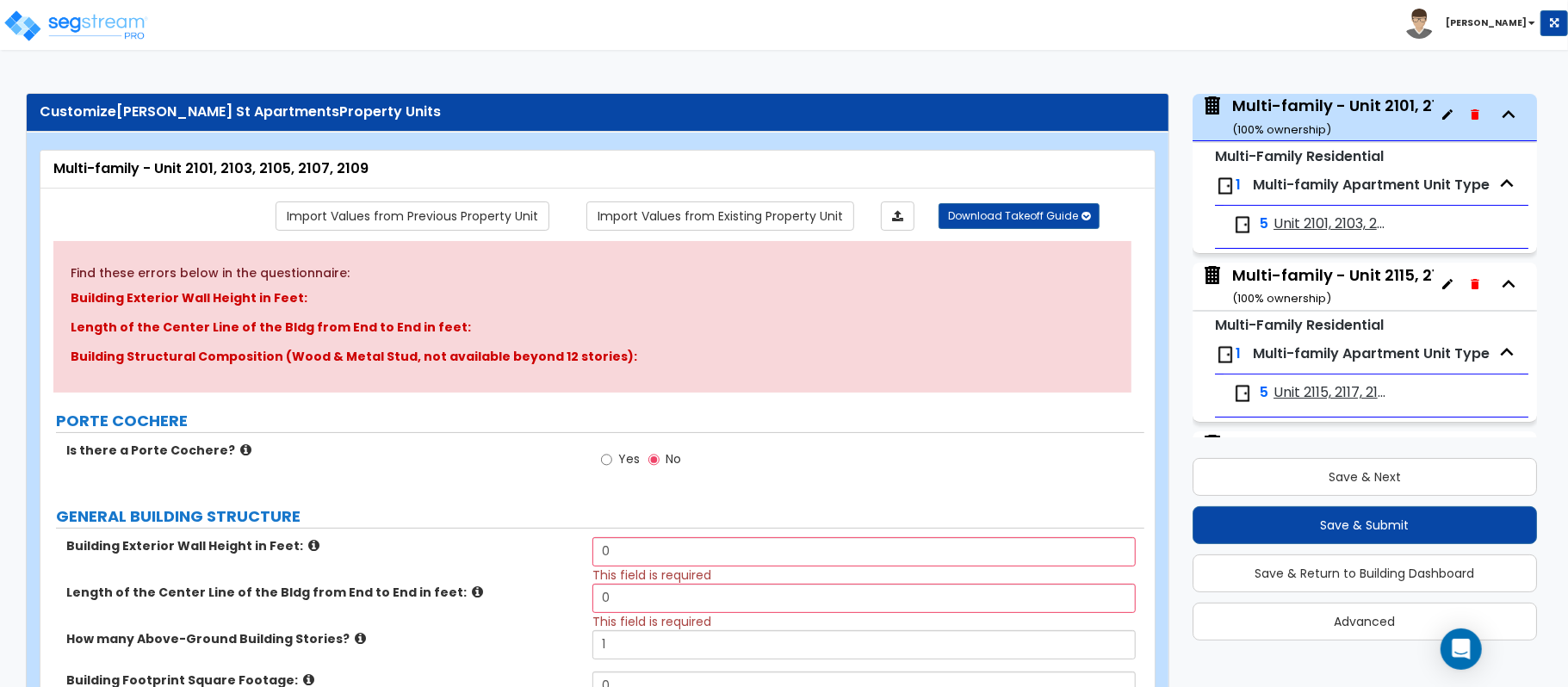
click at [1310, 226] on span "Unit 2101, 2103, 2105, 2107, 2109" at bounding box center [1330, 224] width 112 height 20
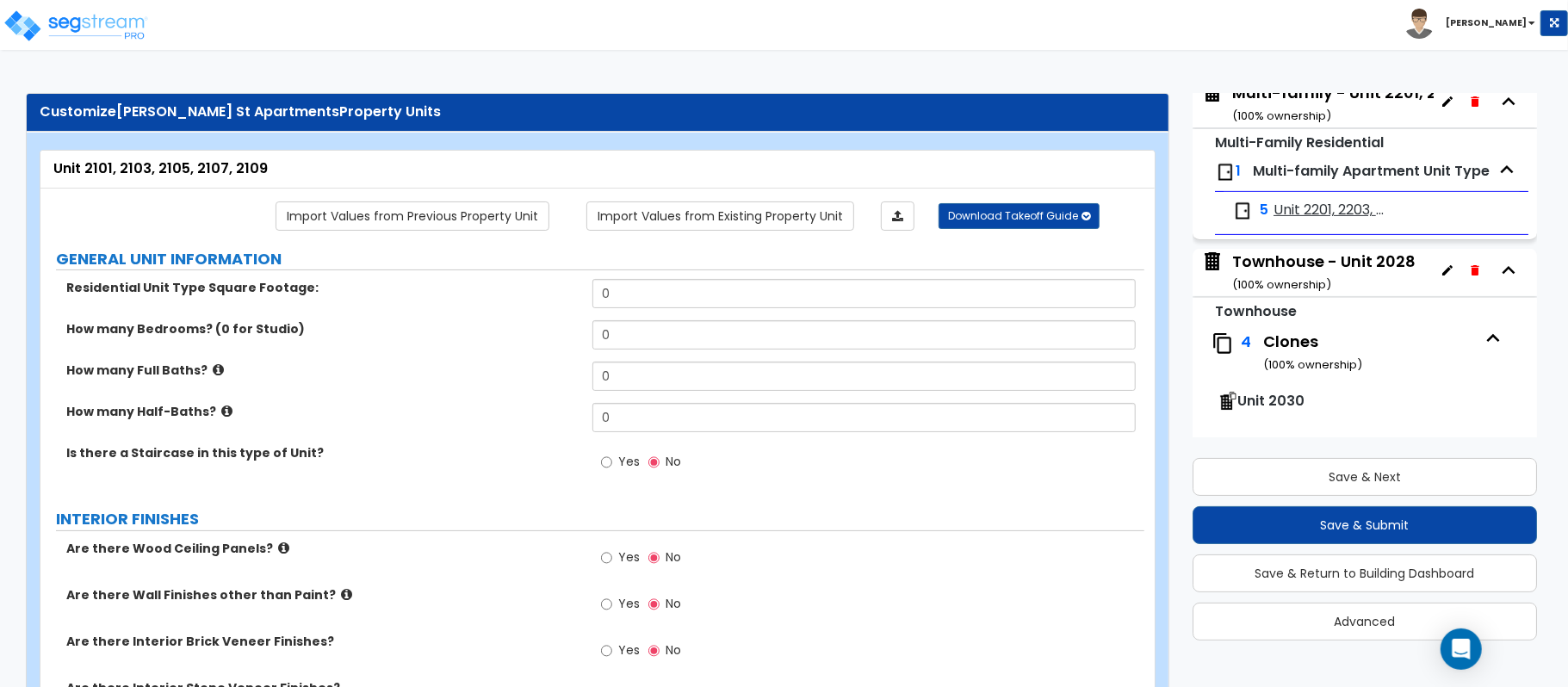
scroll to position [459, 0]
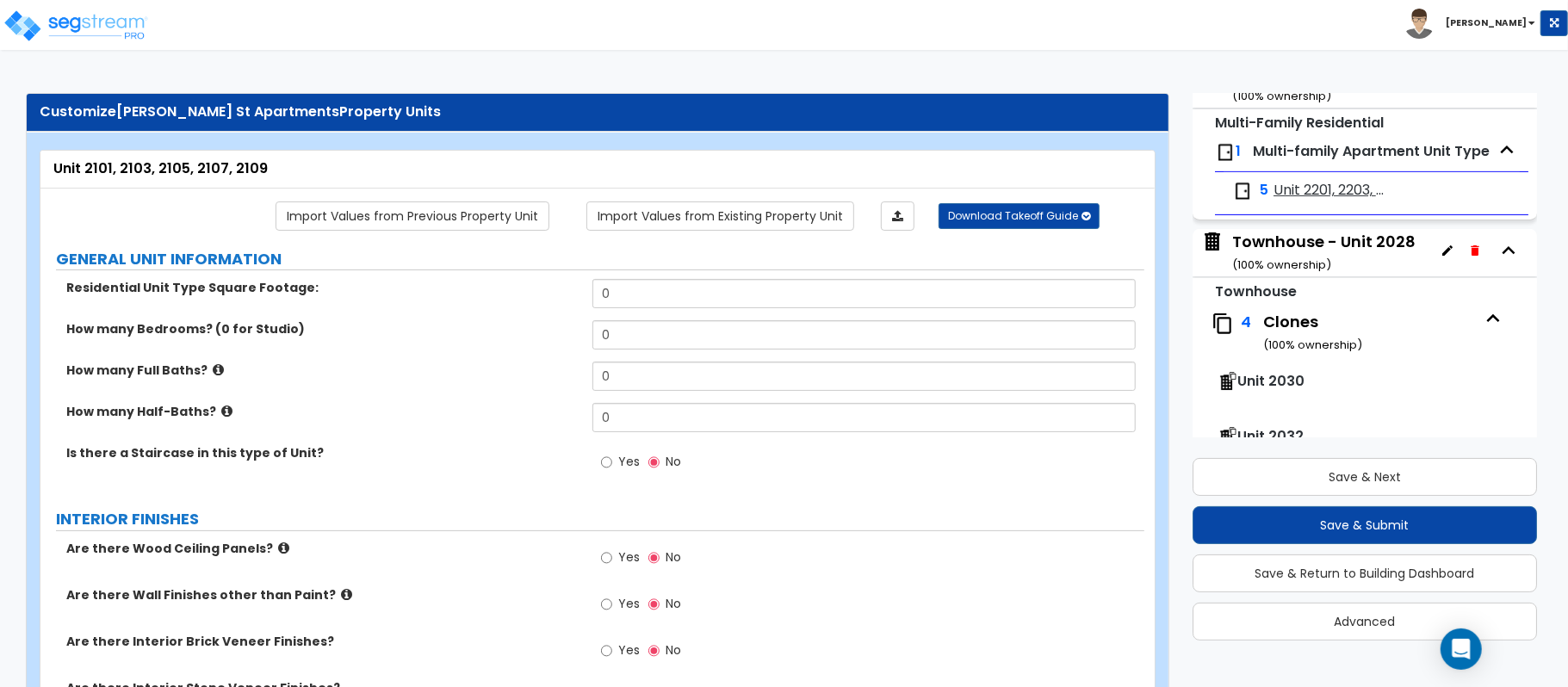
click at [1316, 248] on div "Townhouse - Unit 2028 ( 100 % ownership)" at bounding box center [1324, 252] width 183 height 44
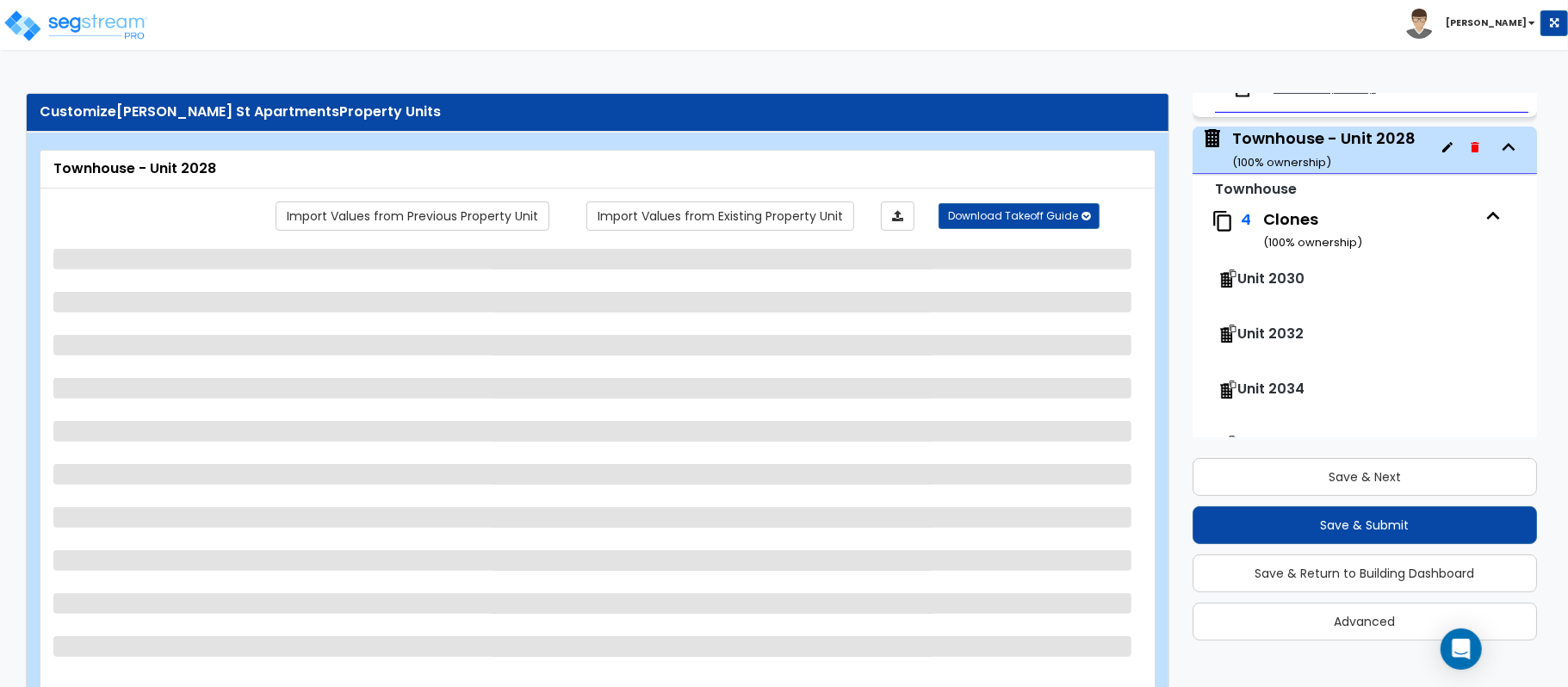
scroll to position [601, 0]
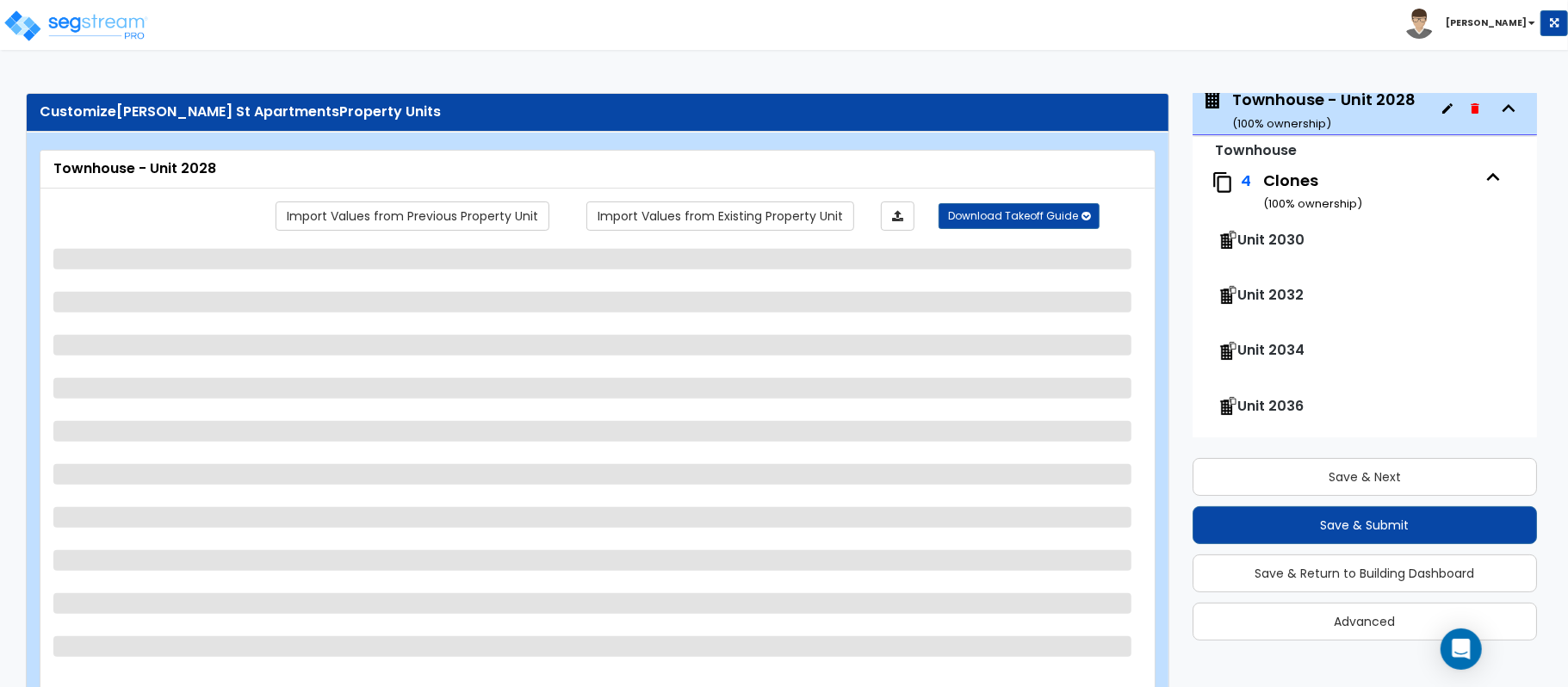
click at [1273, 246] on span "Unit 2030" at bounding box center [1271, 239] width 67 height 20
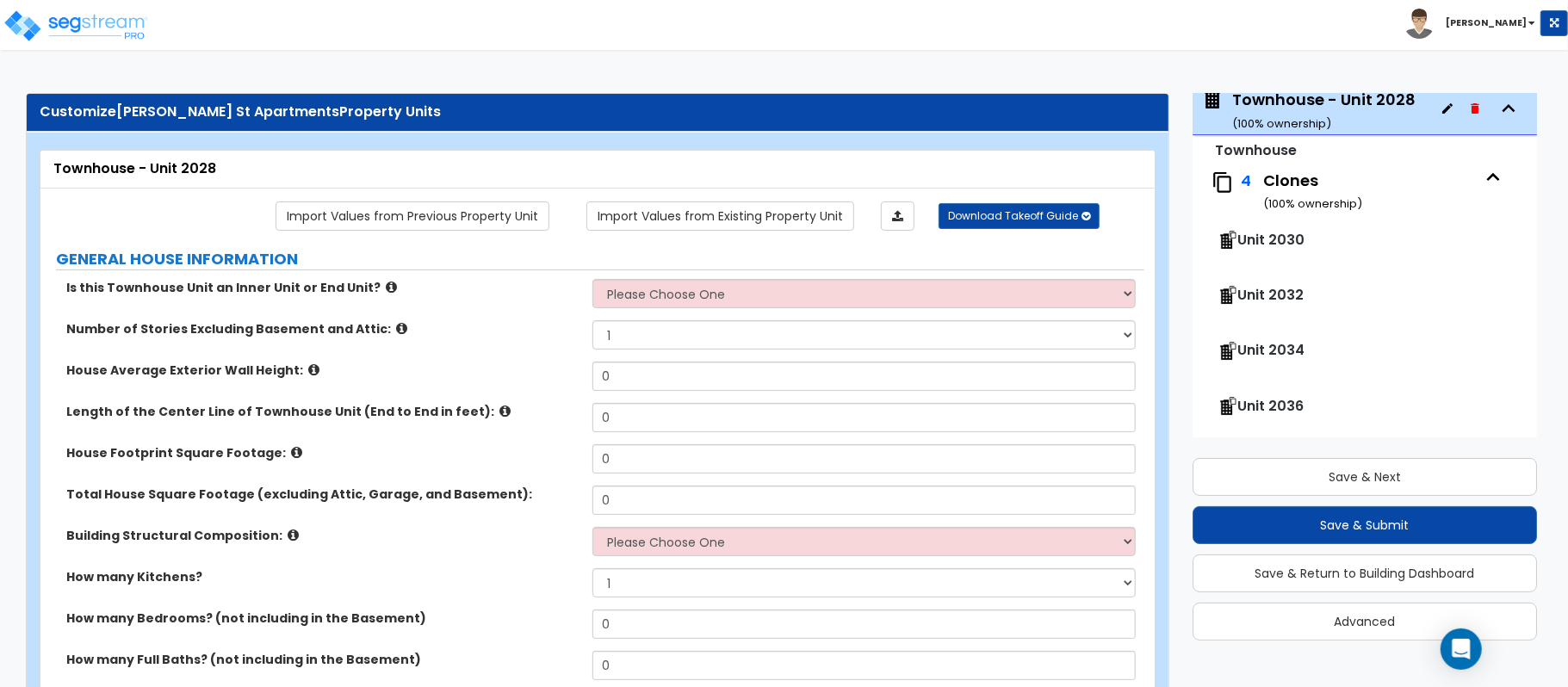
click at [1268, 303] on span "Unit 2032" at bounding box center [1270, 295] width 67 height 20
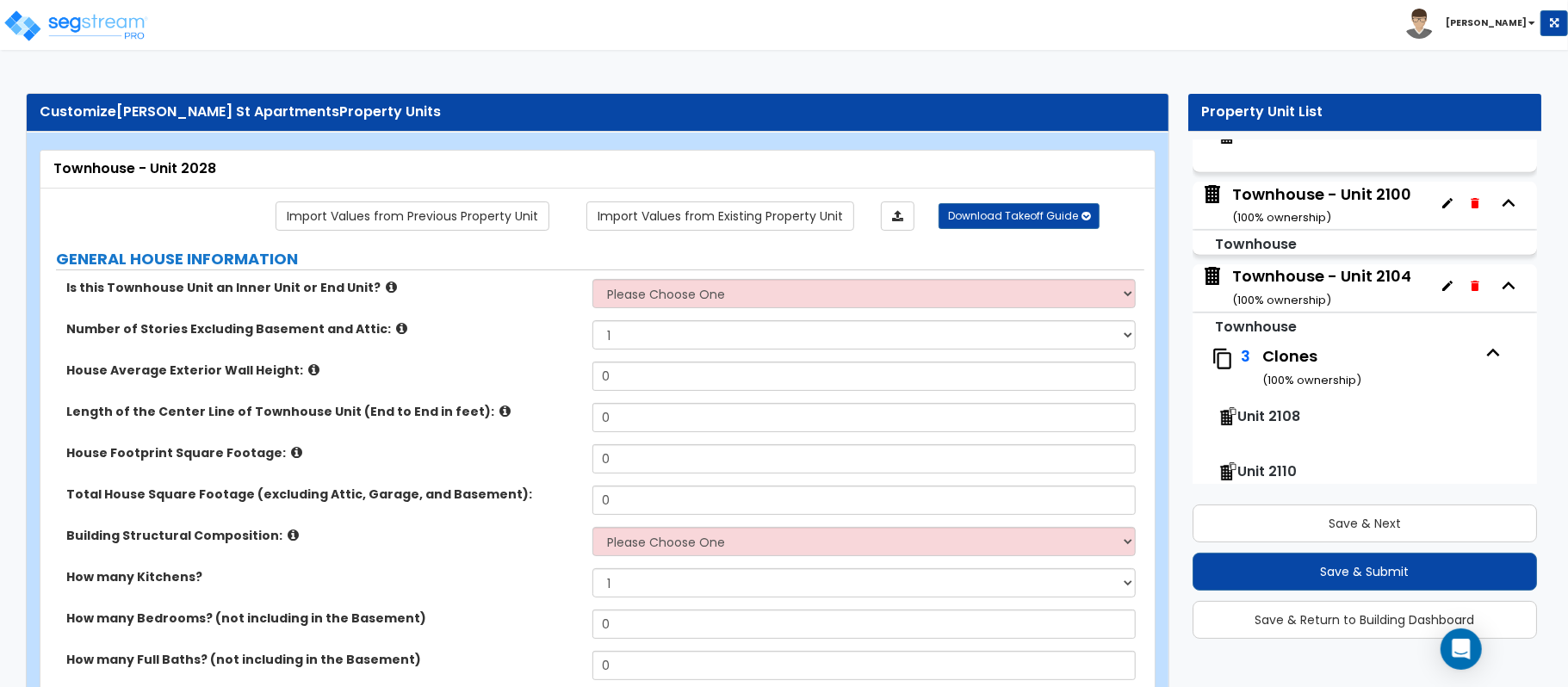
scroll to position [1021, 0]
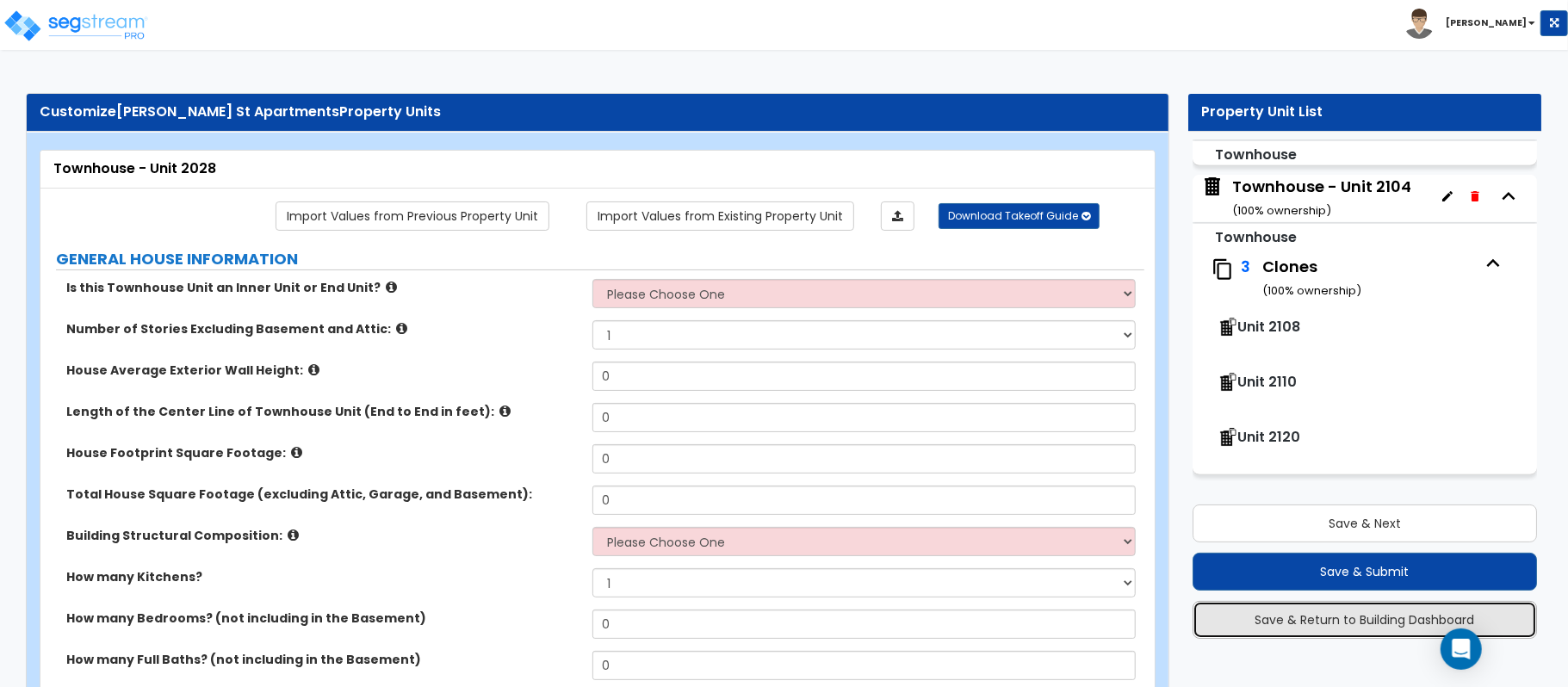
click at [1390, 619] on button "Save & Return to Building Dashboard" at bounding box center [1364, 620] width 345 height 38
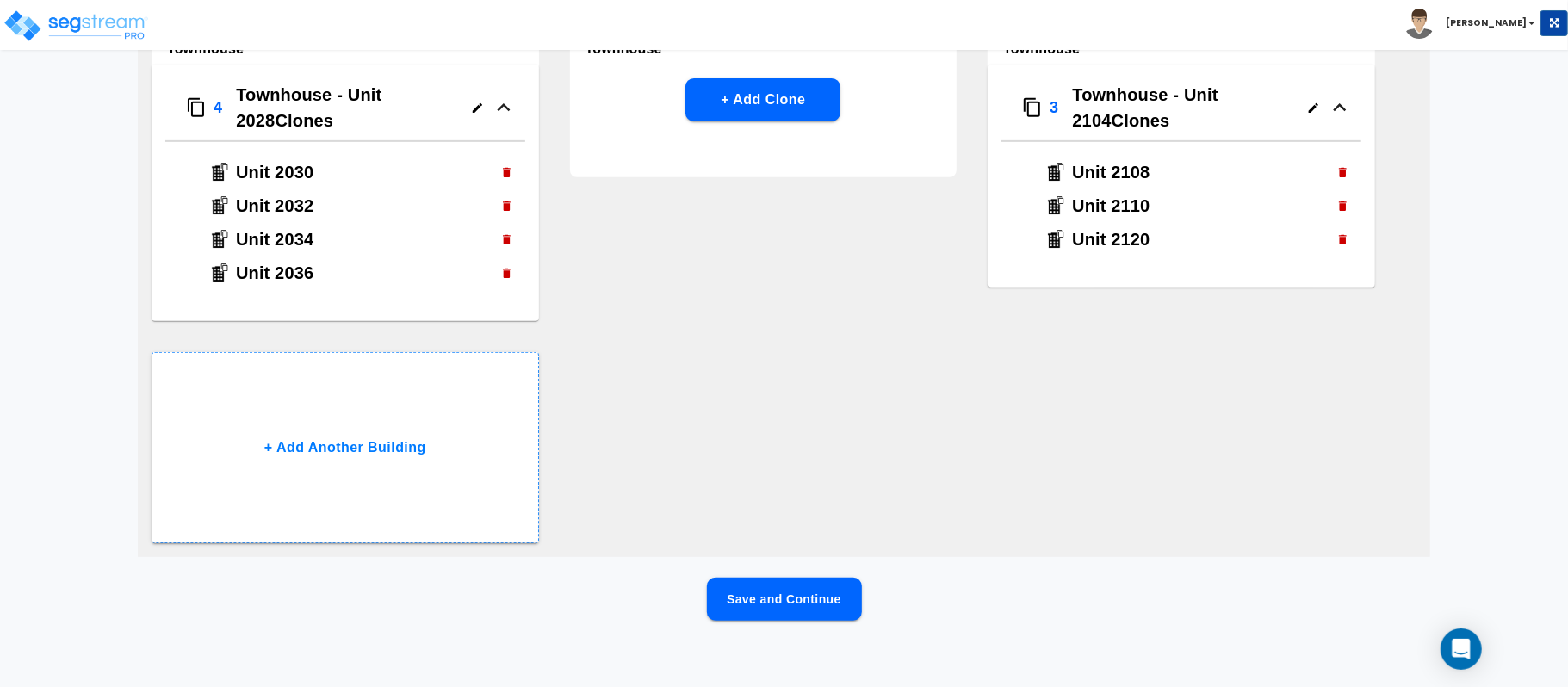
scroll to position [480, 0]
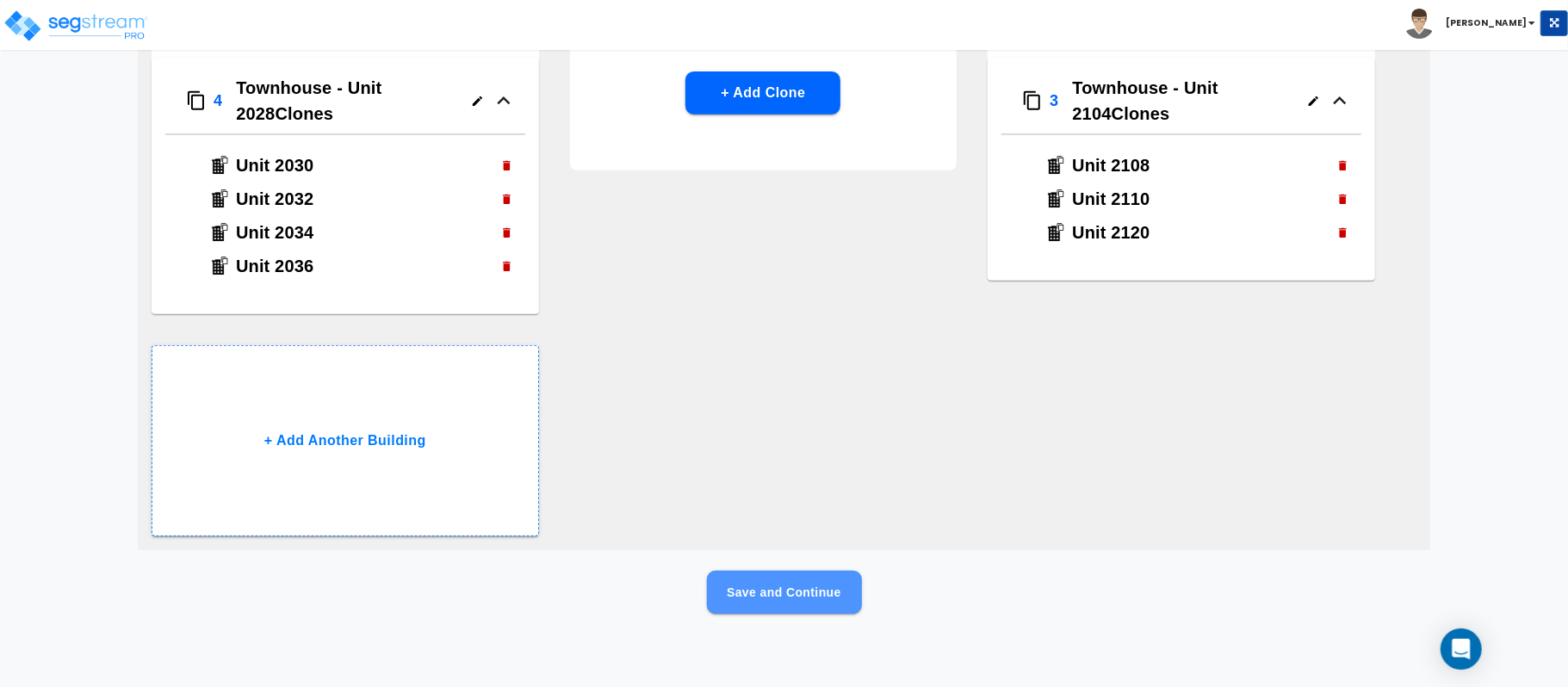
click at [835, 589] on button "Save and Continue" at bounding box center [784, 593] width 155 height 43
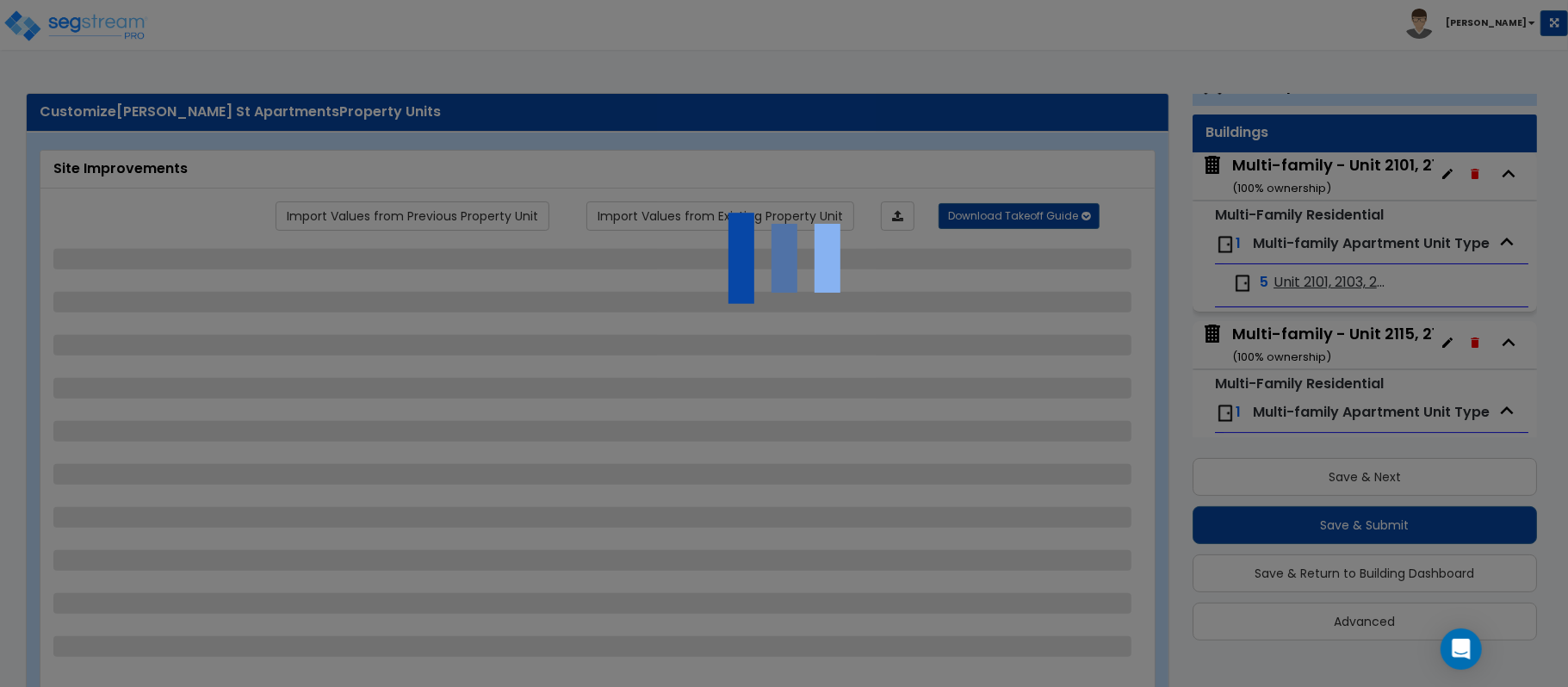
scroll to position [0, 0]
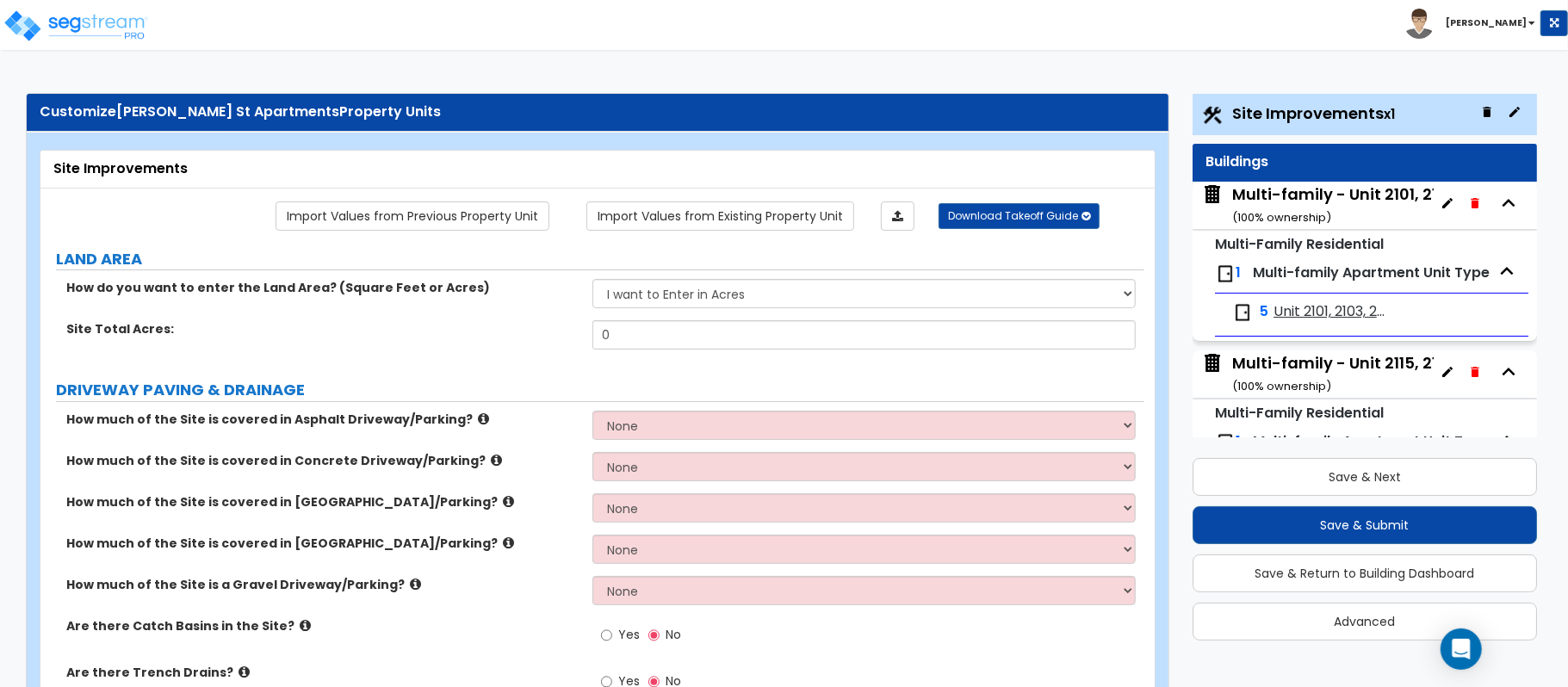
click at [1333, 194] on div "Multi-family - Unit 2101, 2103, 2105, 2107, 2109 ( 100 % ownership)" at bounding box center [1408, 205] width 352 height 44
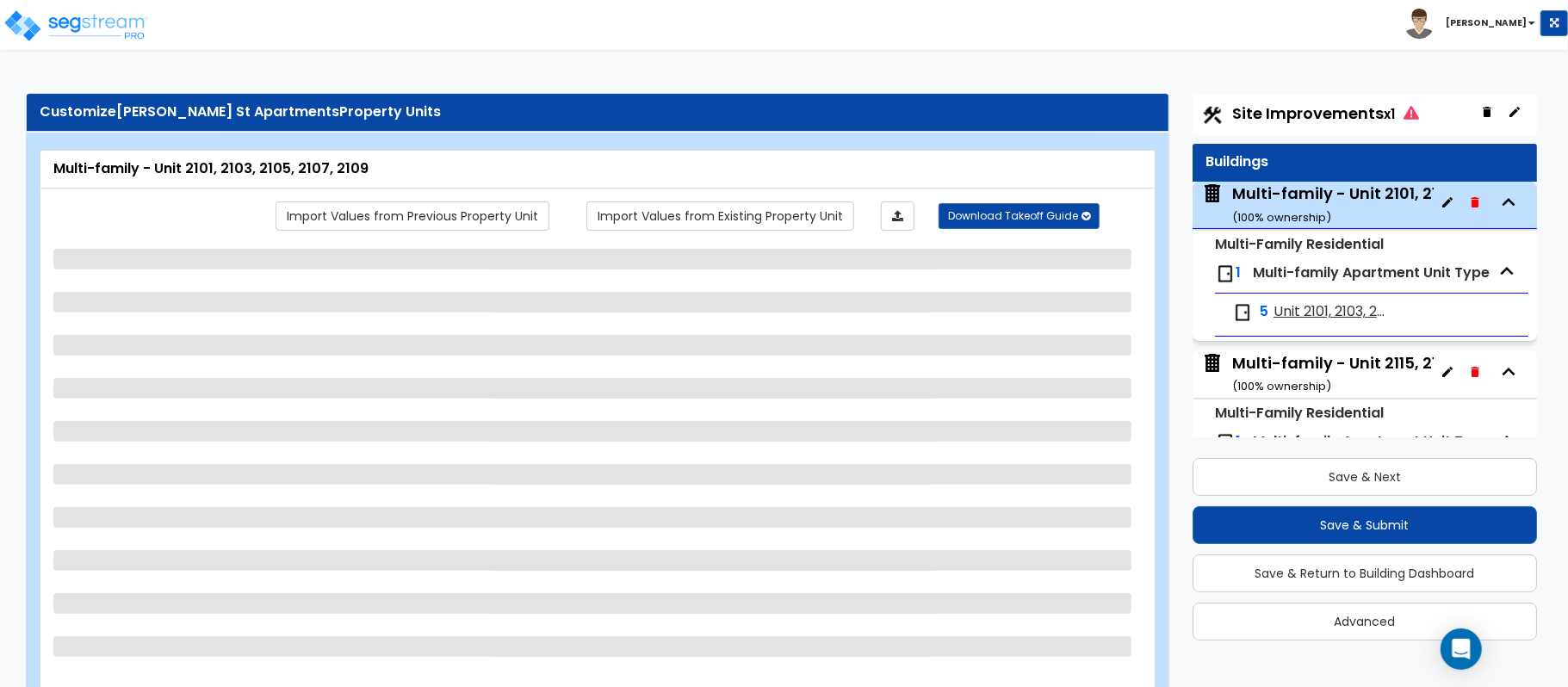
scroll to position [88, 0]
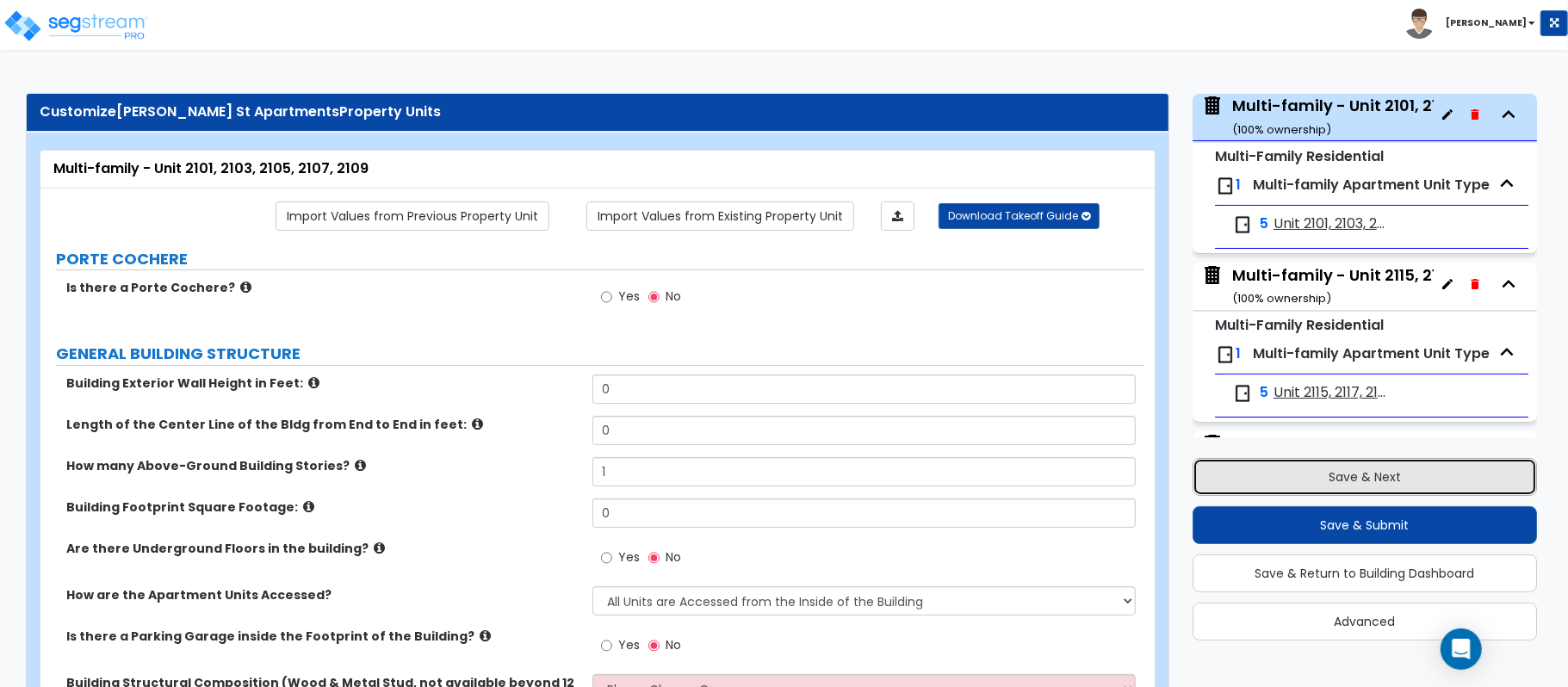
click at [1319, 479] on button "Save & Next" at bounding box center [1364, 477] width 345 height 38
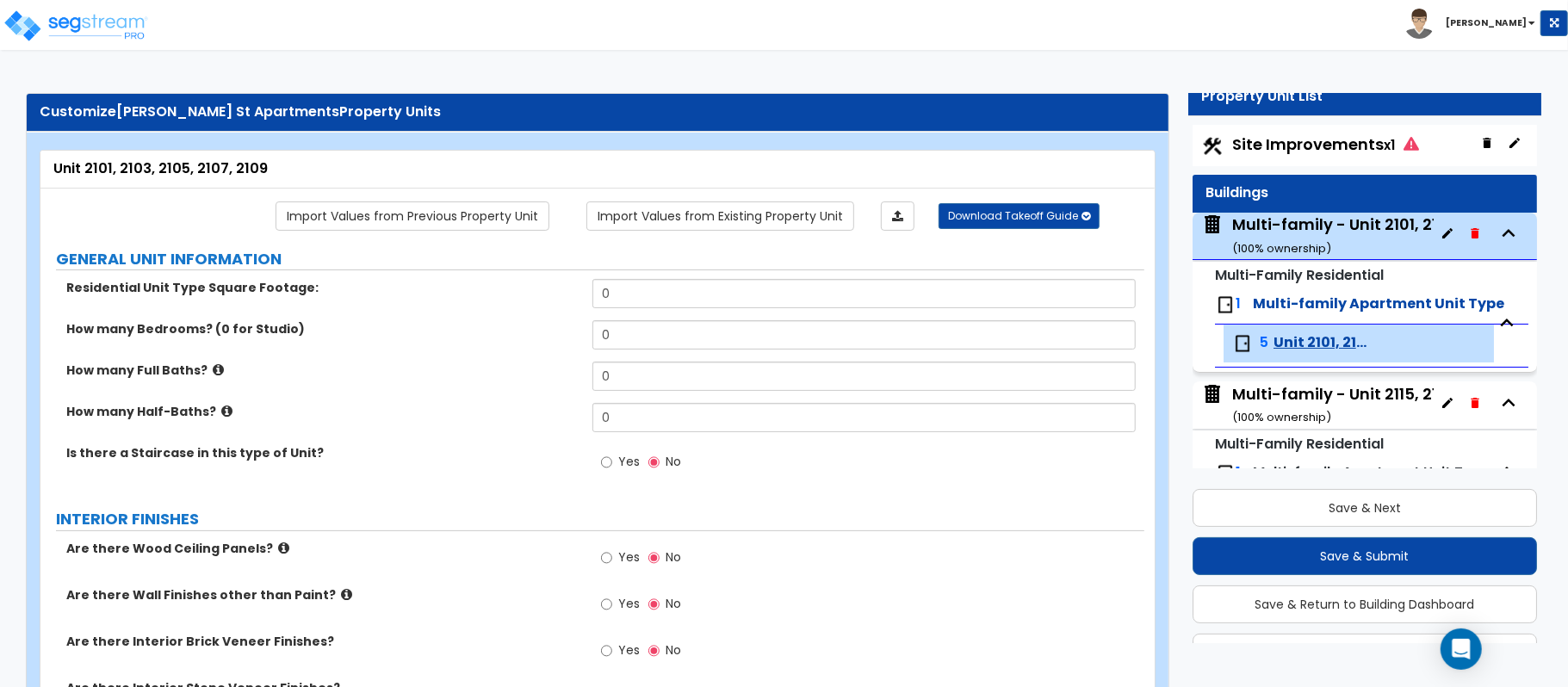
scroll to position [0, 0]
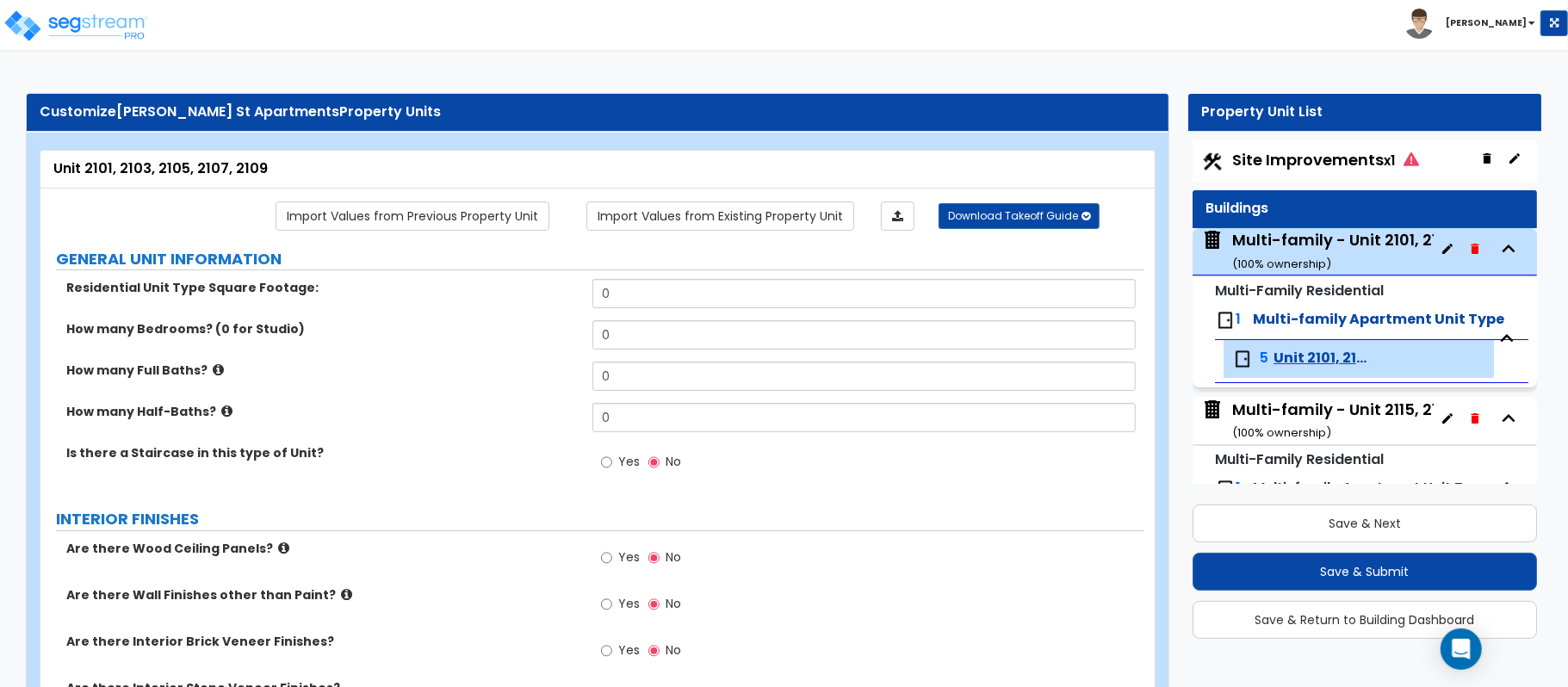
click at [1341, 153] on span "Site Improvements x1" at bounding box center [1325, 159] width 187 height 22
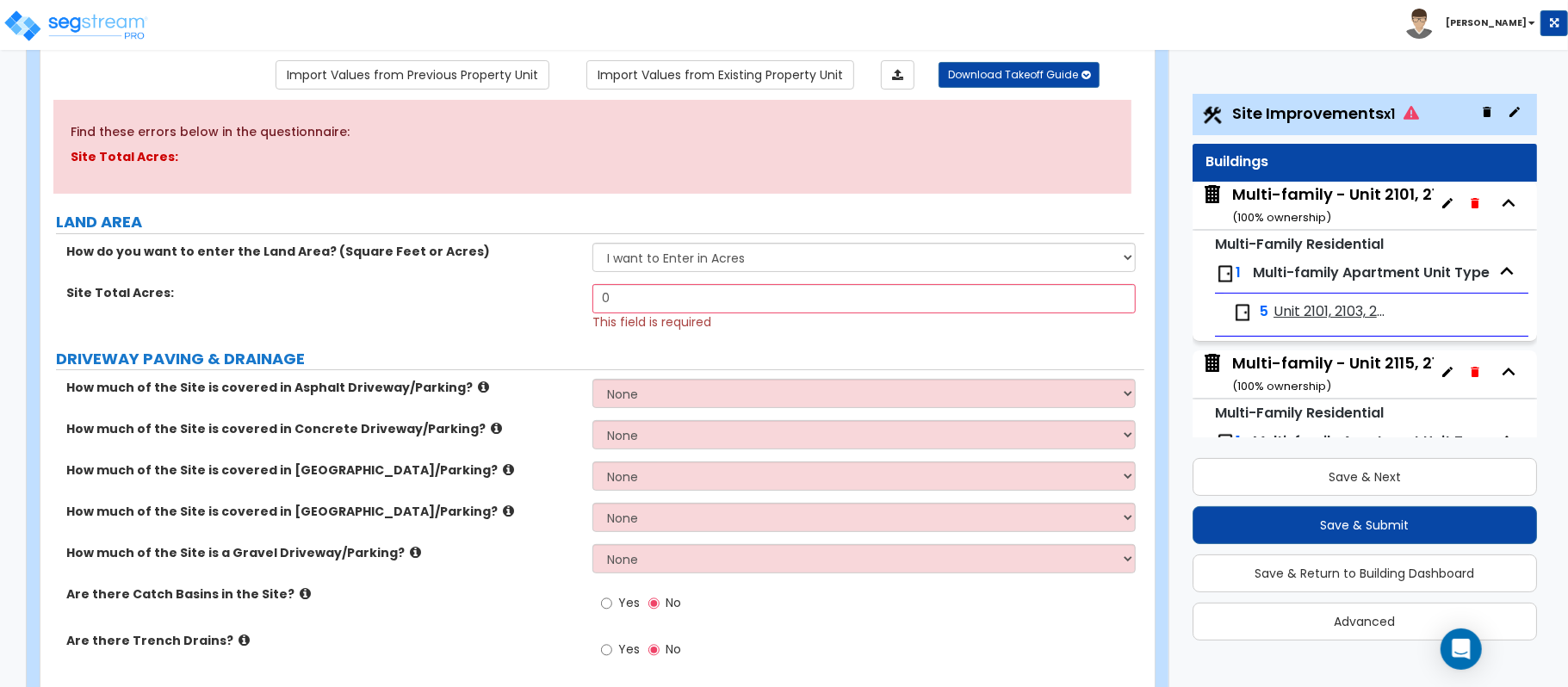
scroll to position [229, 0]
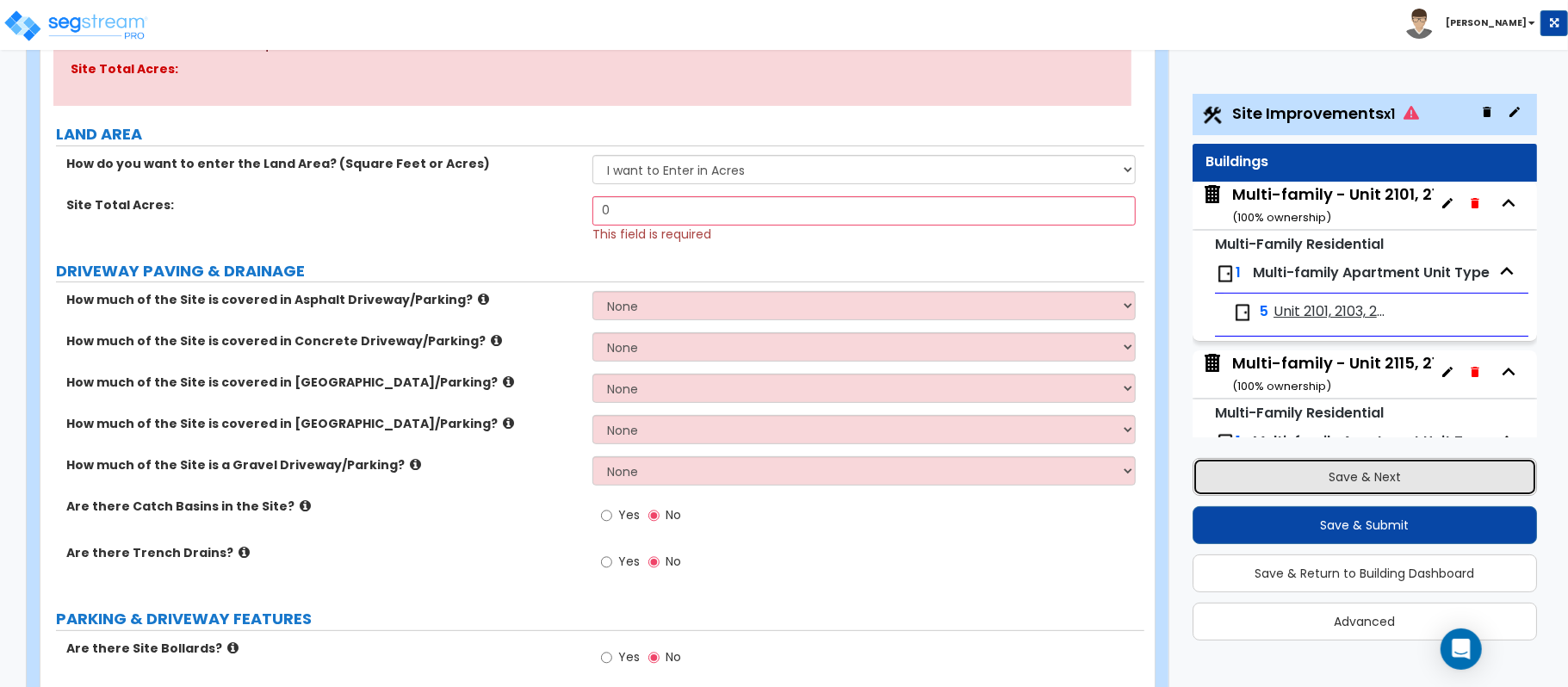
click at [1330, 467] on button "Save & Next" at bounding box center [1364, 477] width 345 height 38
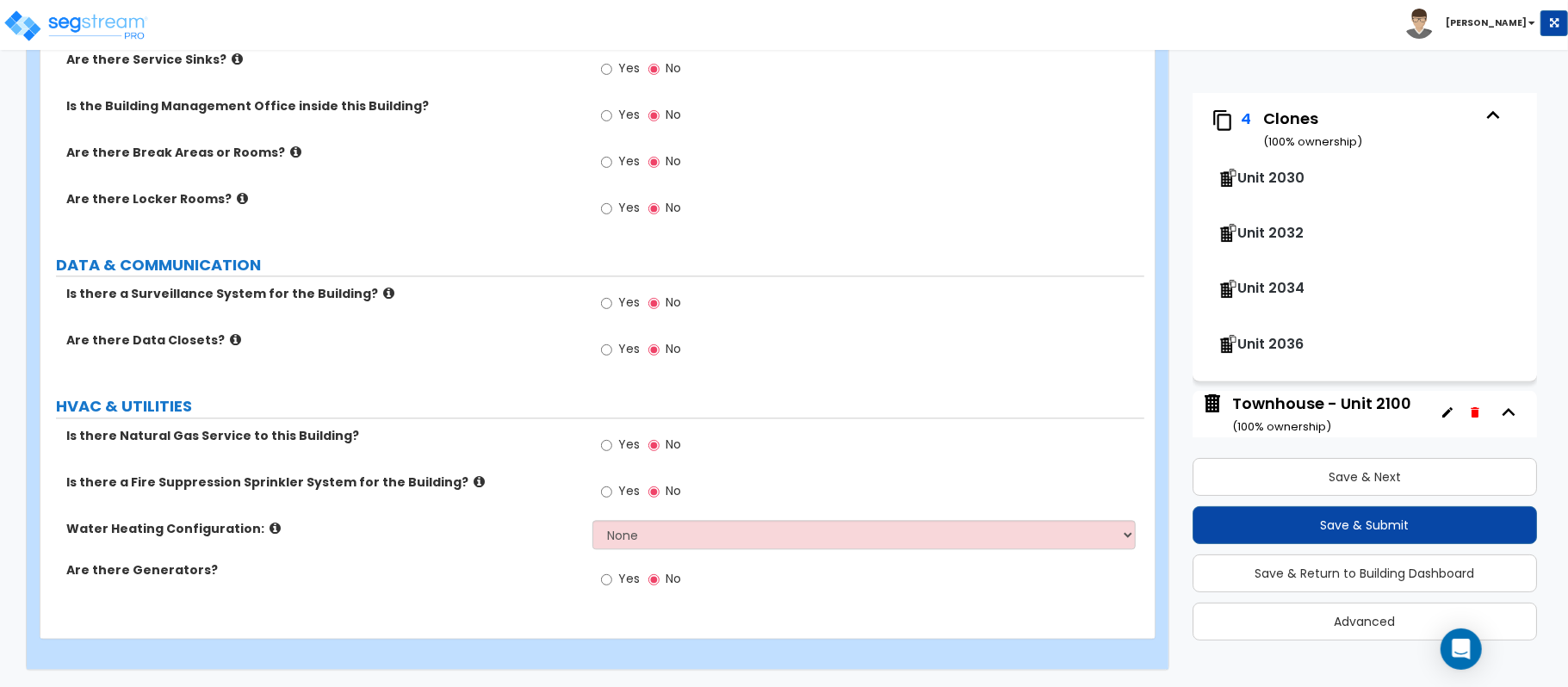
scroll to position [548, 0]
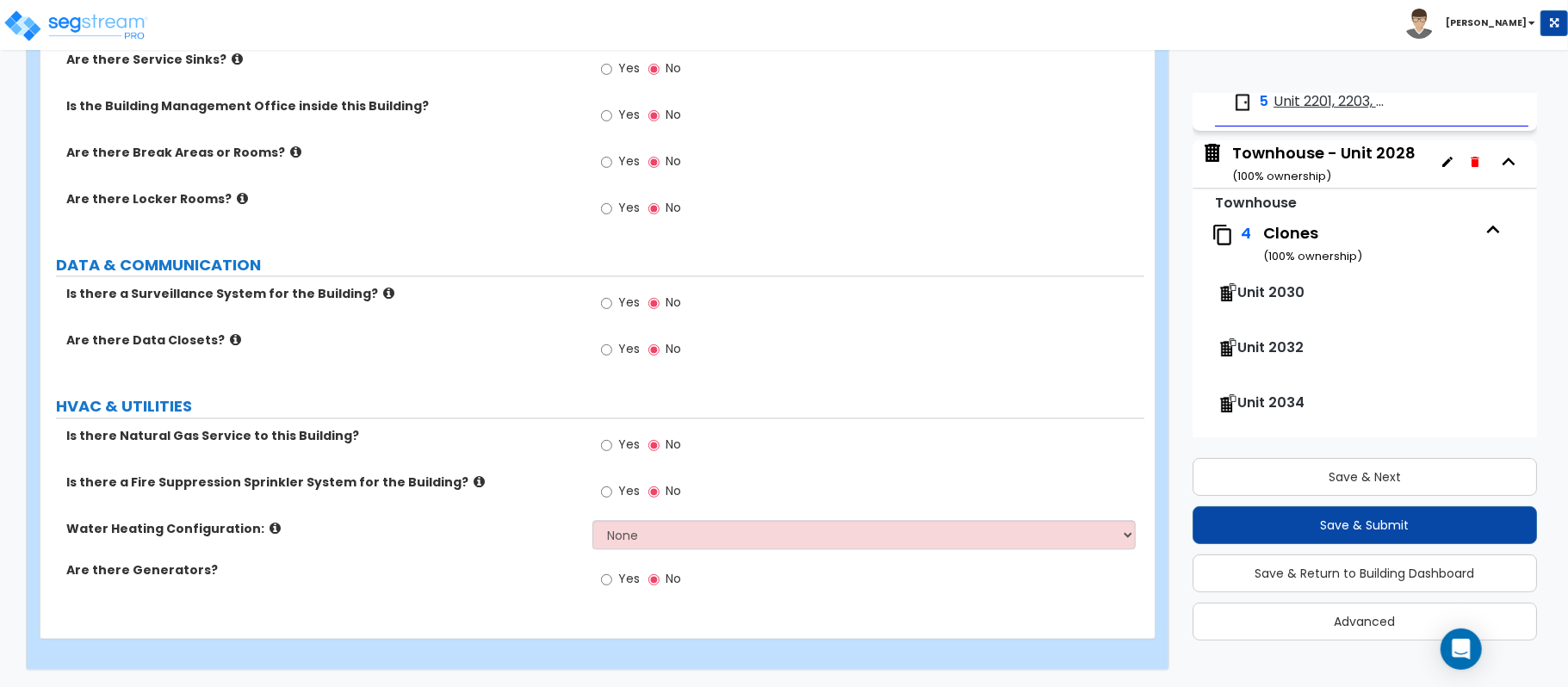
click at [1324, 163] on div "Townhouse - Unit 2028 ( 100 % ownership)" at bounding box center [1324, 163] width 183 height 44
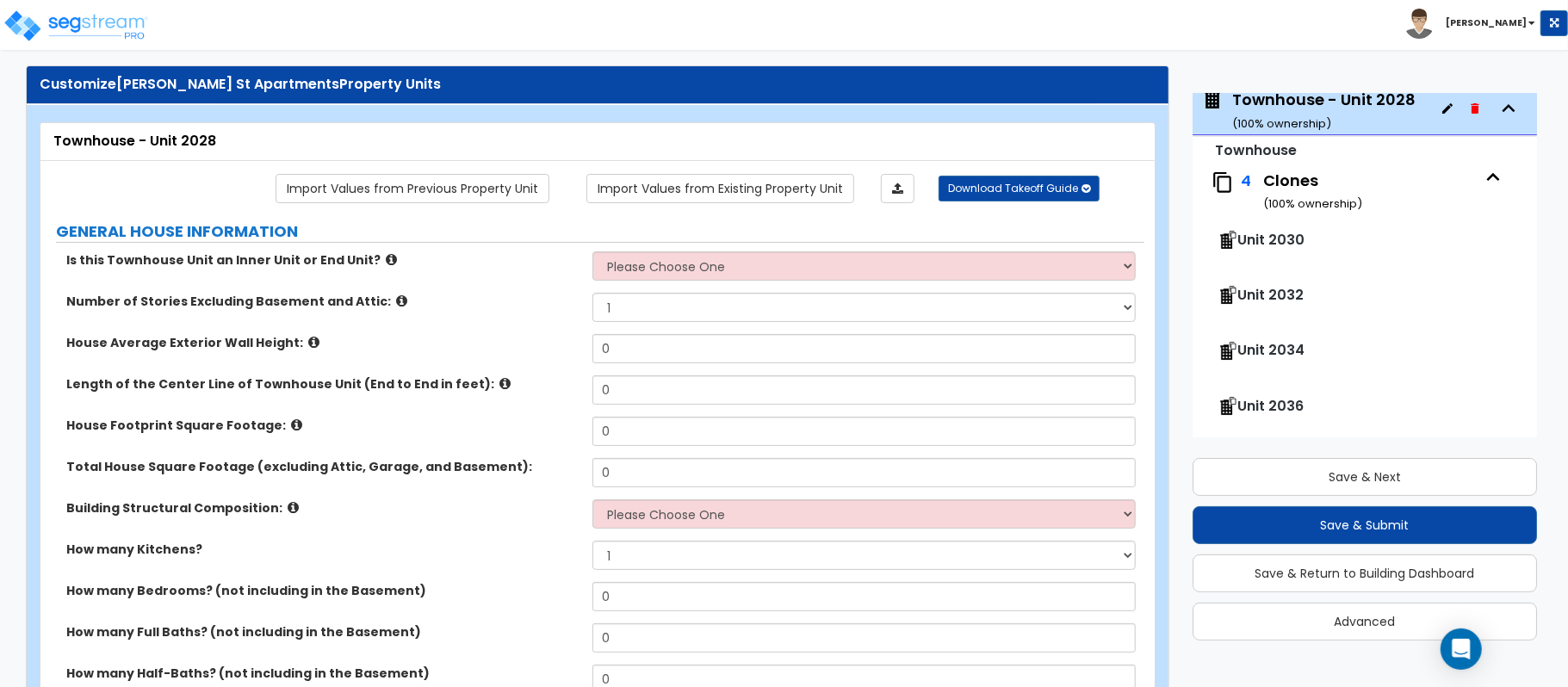
scroll to position [0, 0]
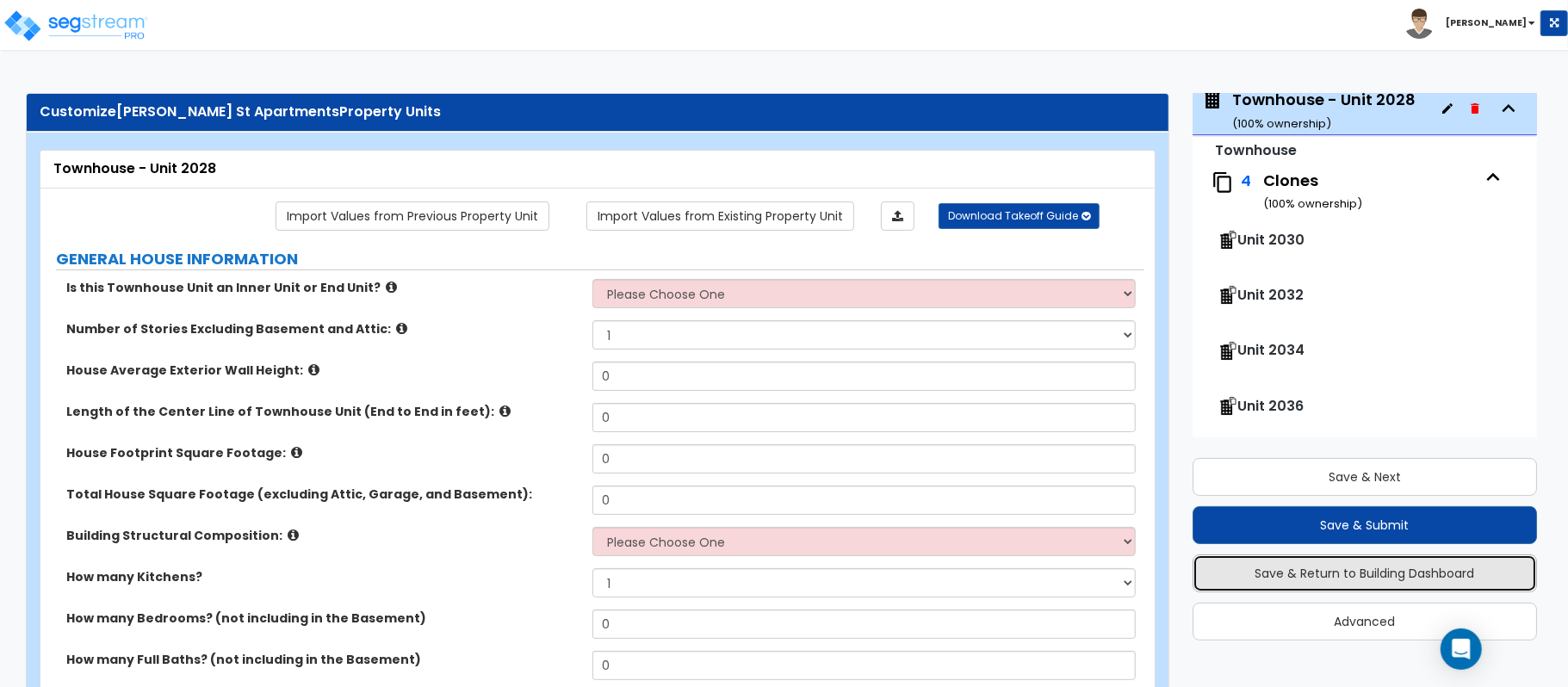
click at [1335, 567] on button "Save & Return to Building Dashboard" at bounding box center [1364, 574] width 345 height 38
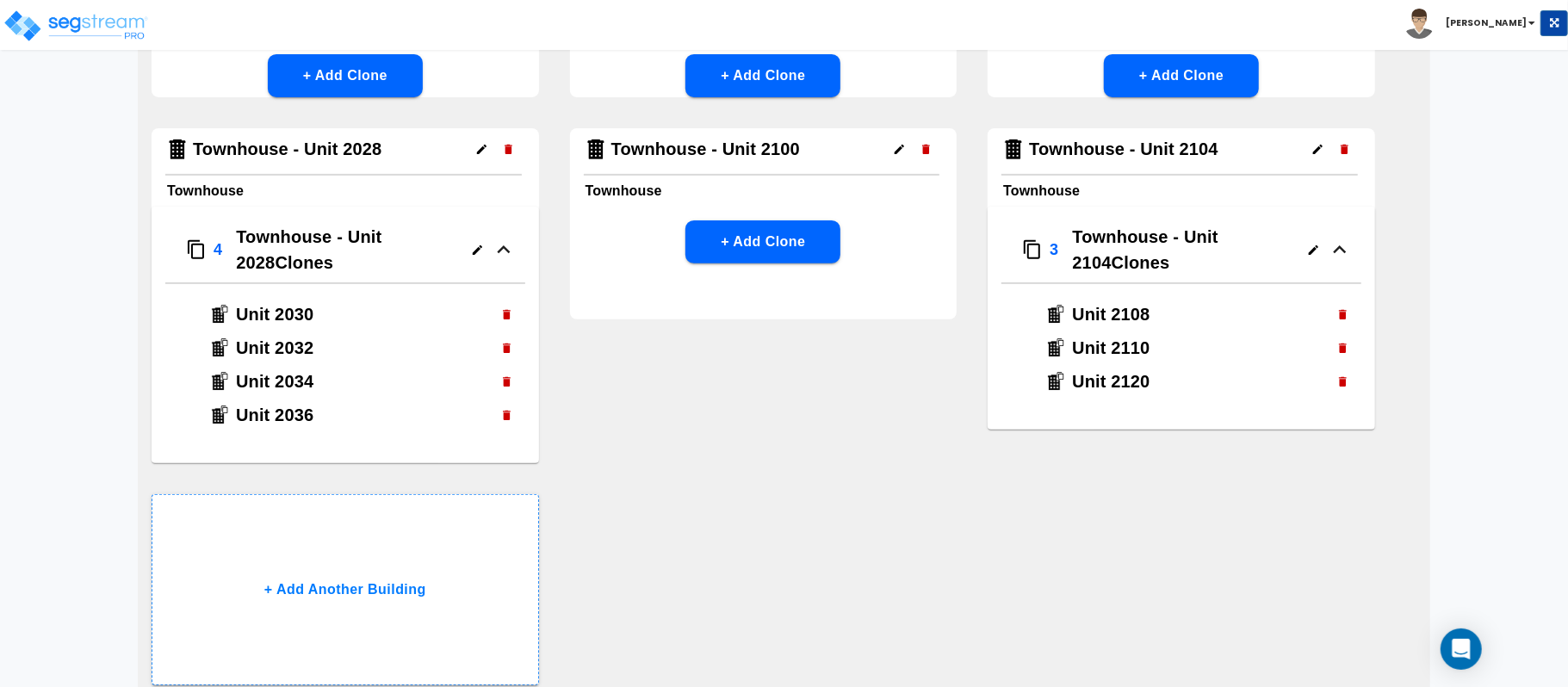
scroll to position [480, 0]
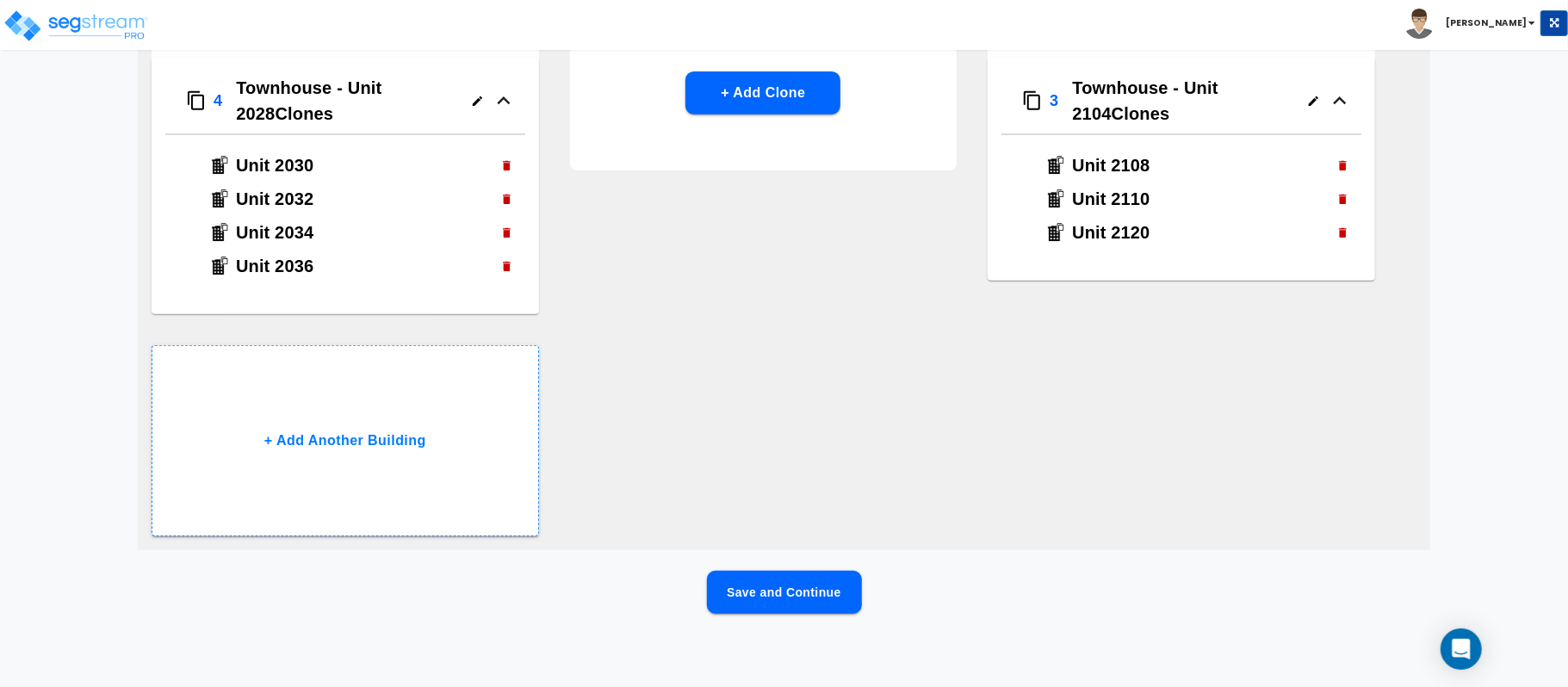
click at [903, 455] on div "Multi-family - Unit 2101, 2103, 2105, 2107, 2109 Multi-Family Residential 1 Mul…" at bounding box center [784, 126] width 1292 height 849
click at [822, 587] on button "Save and Continue" at bounding box center [784, 593] width 155 height 43
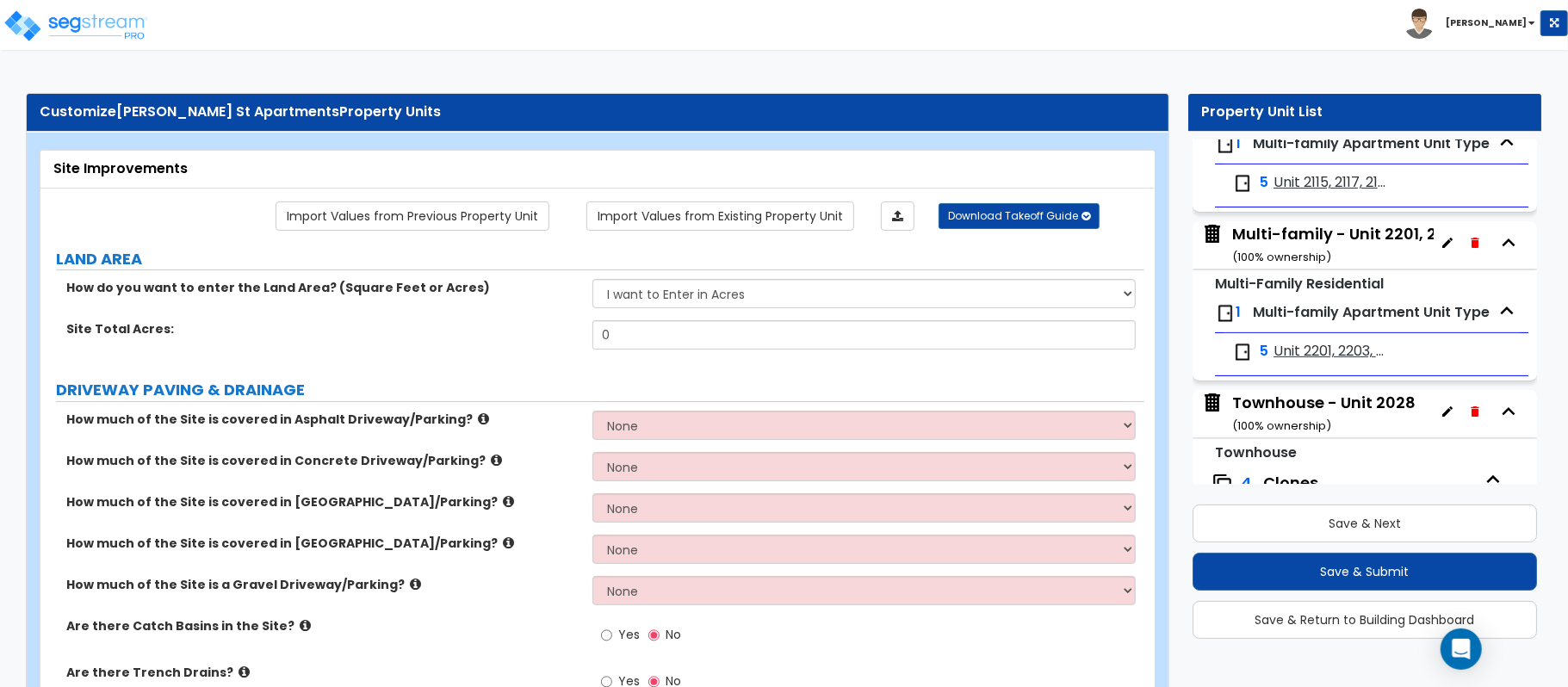
scroll to position [0, 0]
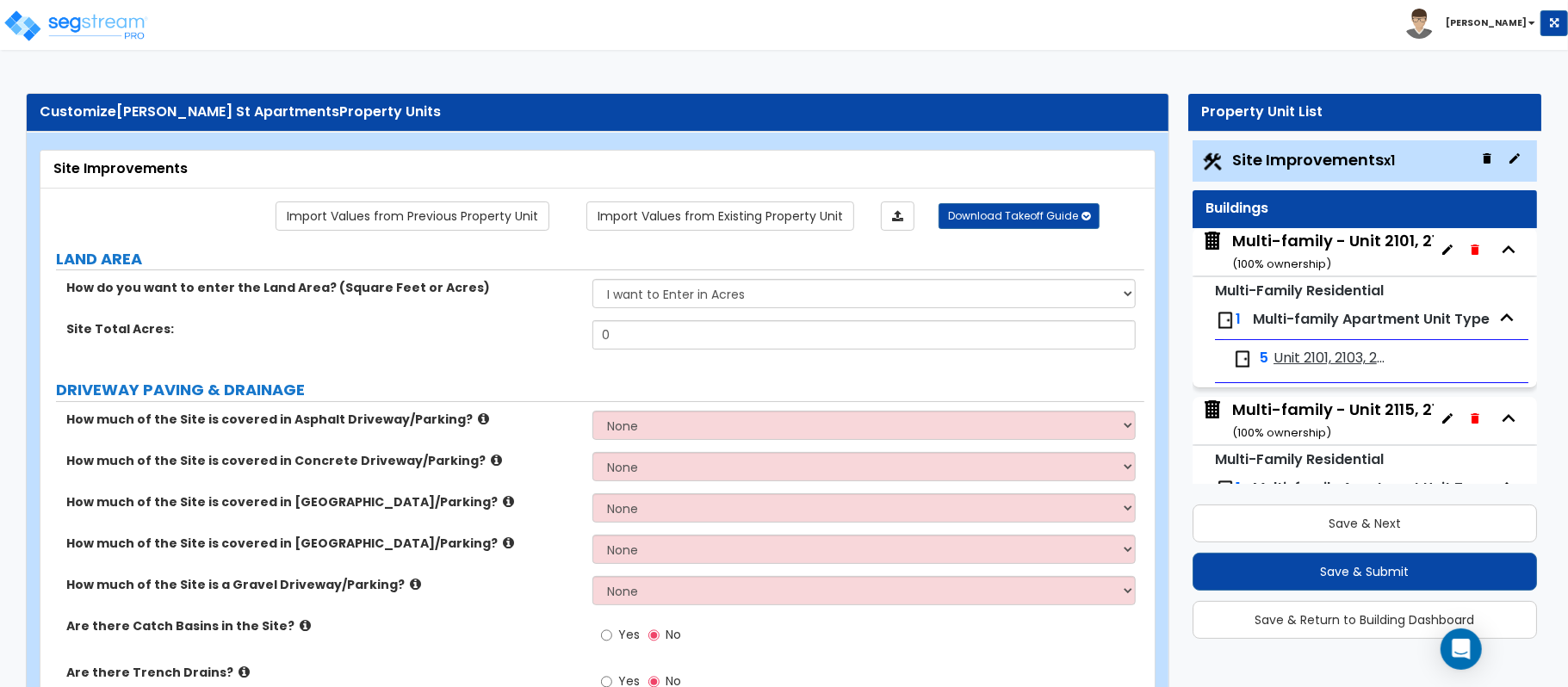
click at [1336, 362] on span "Unit 2101, 2103, 2105, 2107, 2109" at bounding box center [1330, 359] width 112 height 20
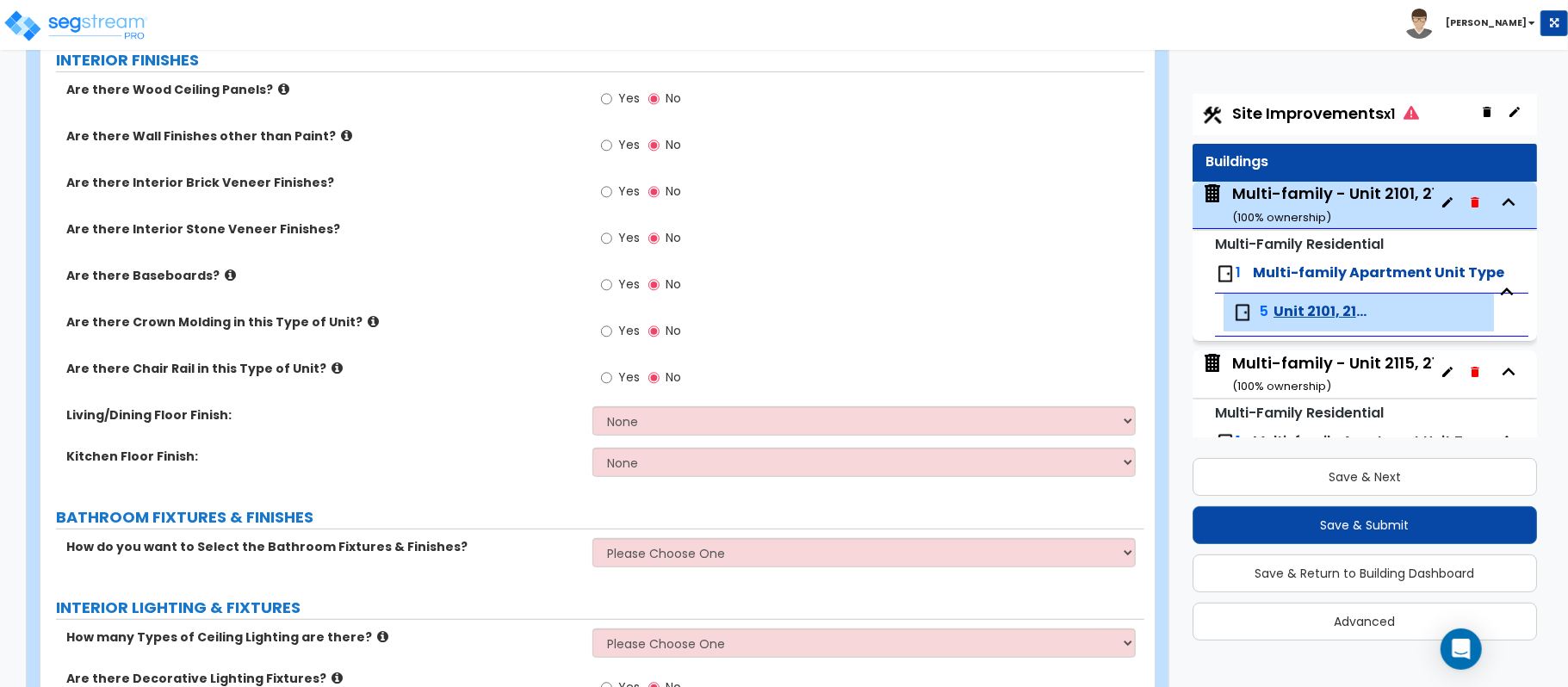
click at [1330, 248] on small "Multi-Family Residential" at bounding box center [1298, 244] width 168 height 20
click at [1328, 191] on div "Multi-family - Unit 2101, 2103, 2105, 2107, 2109 ( 100 % ownership)" at bounding box center [1408, 204] width 352 height 44
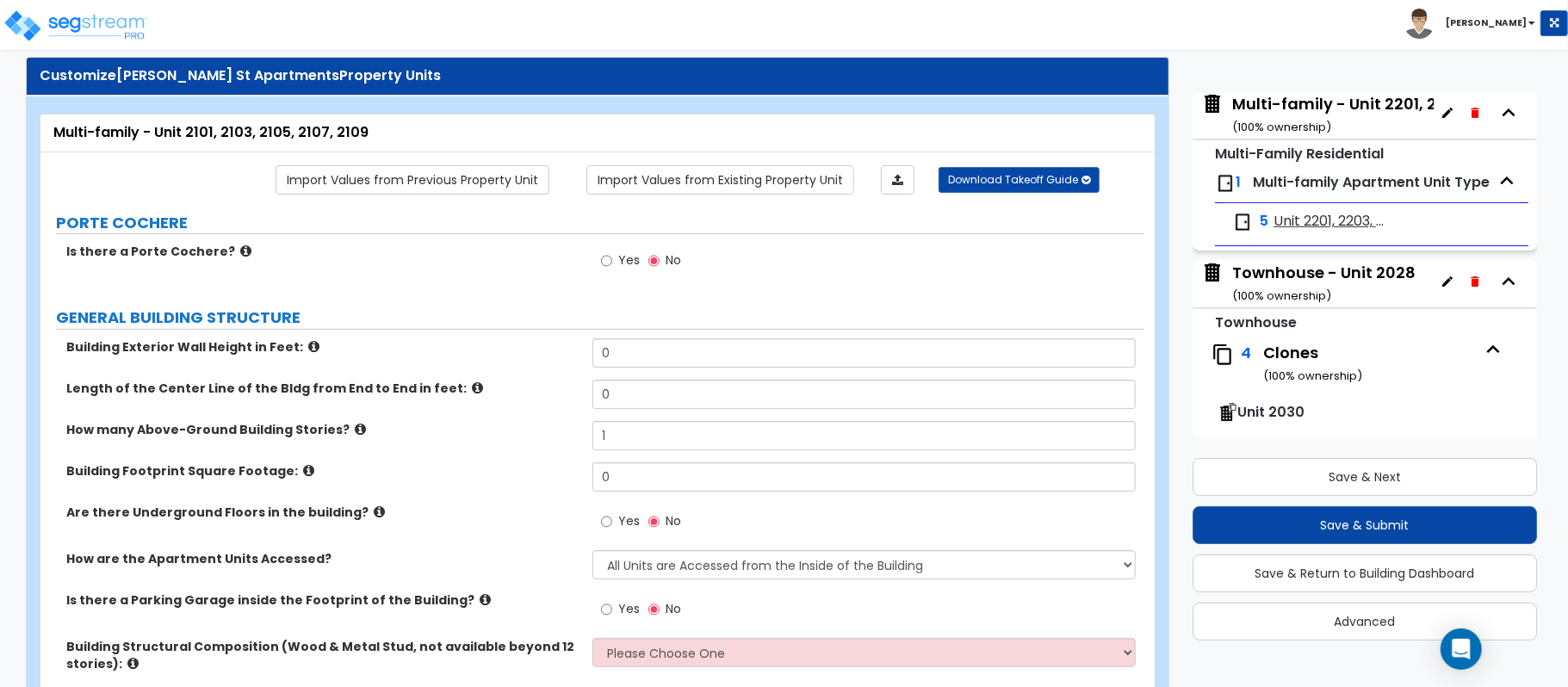
scroll to position [432, 0]
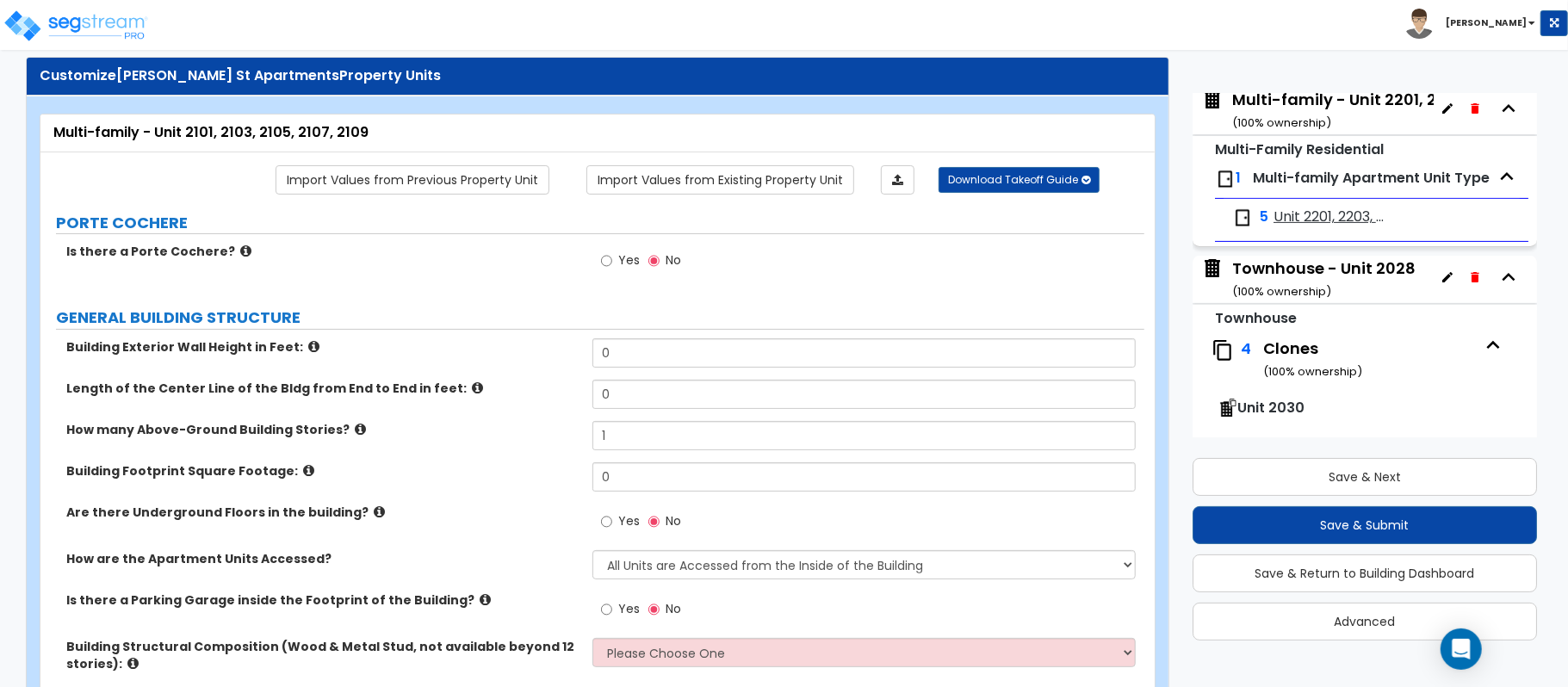
click at [1298, 276] on div "Townhouse - Unit 2028 ( 100 % ownership)" at bounding box center [1324, 279] width 183 height 44
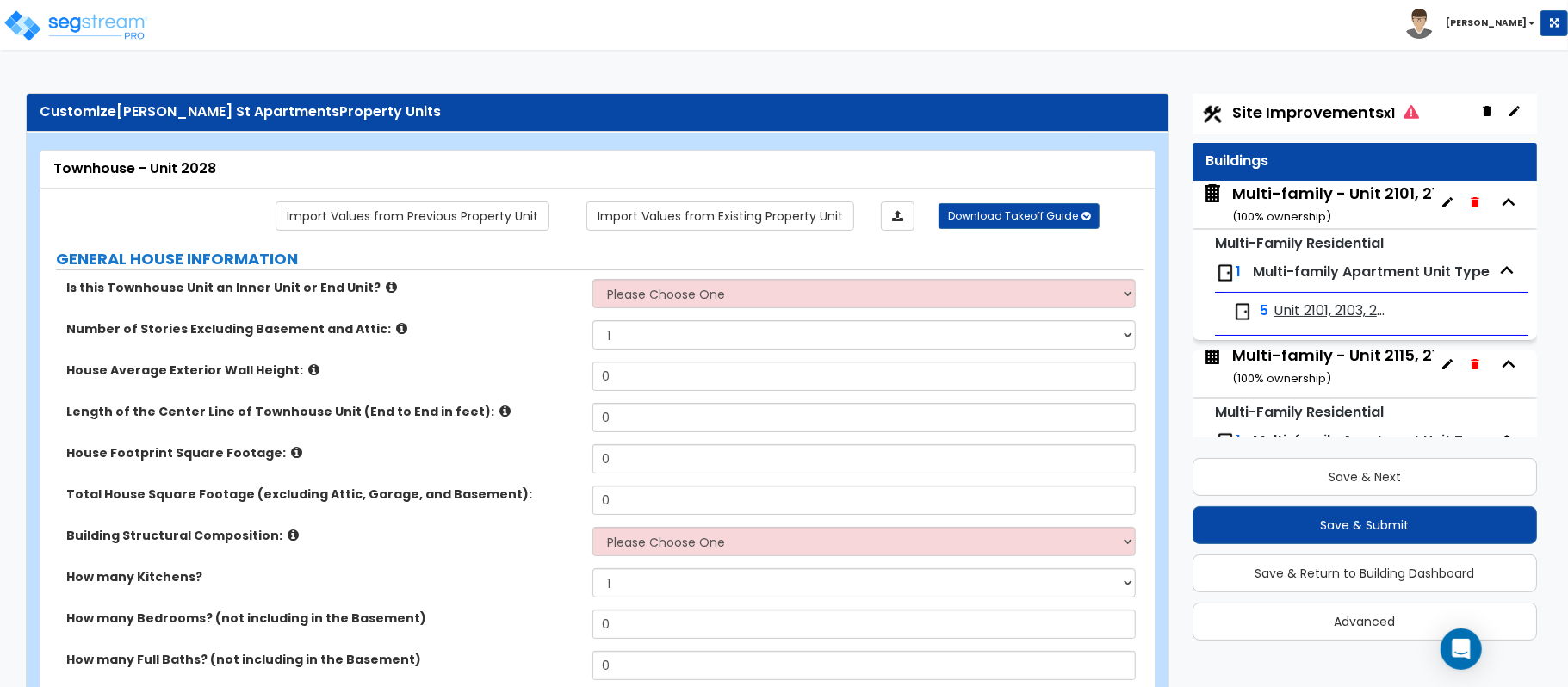
scroll to position [0, 0]
click at [1304, 188] on div "Multi-family - Unit 2101, 2103, 2105, 2107, 2109 ( 100 % ownership)" at bounding box center [1408, 205] width 352 height 44
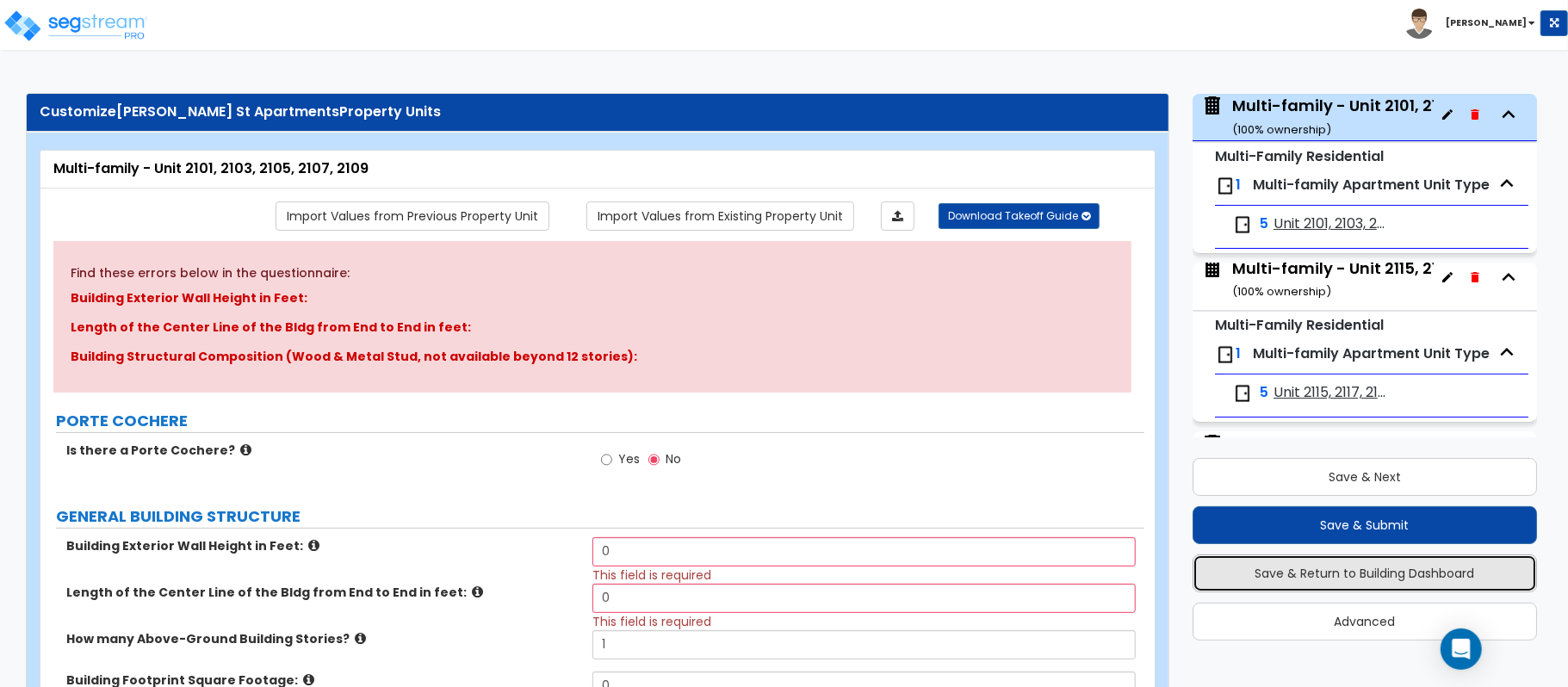
click at [1425, 576] on button "Save & Return to Building Dashboard" at bounding box center [1364, 574] width 345 height 38
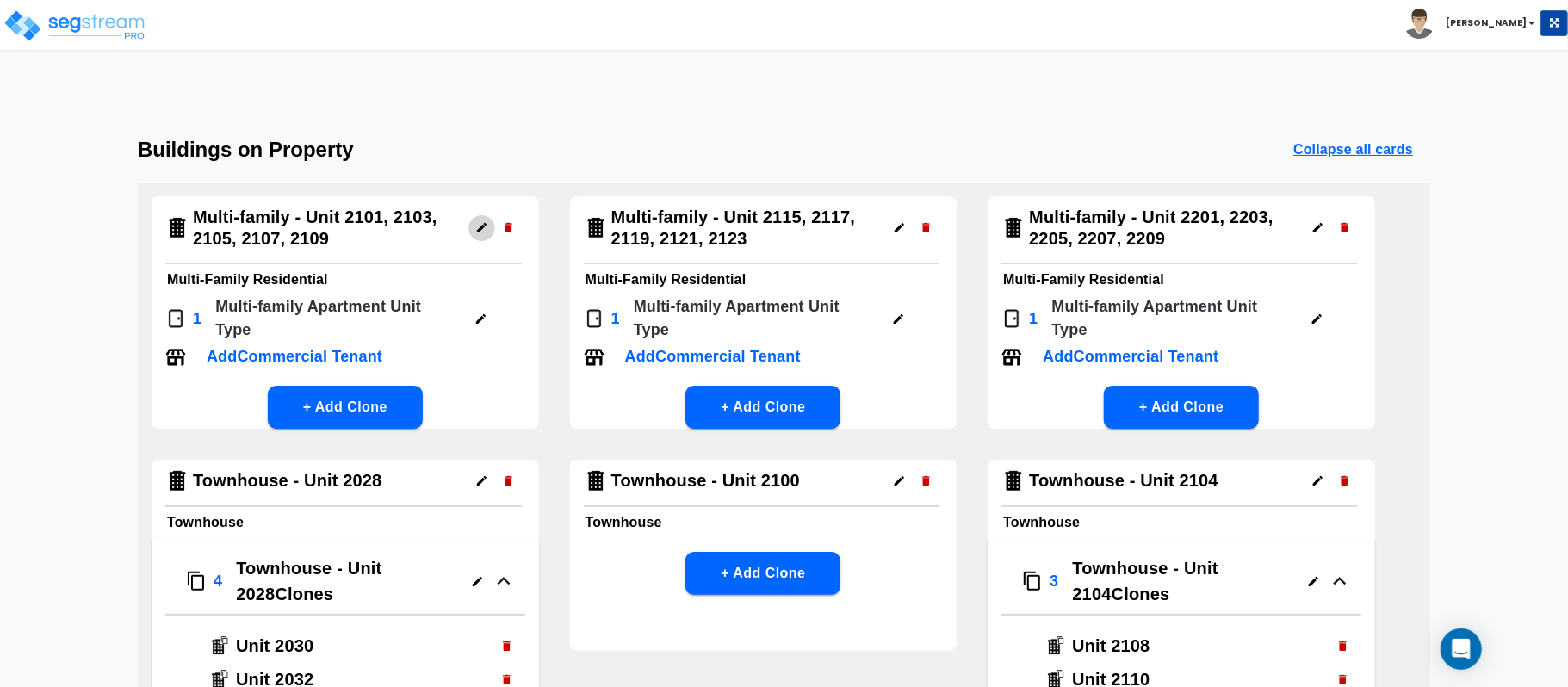
click at [479, 229] on icon "button" at bounding box center [481, 227] width 10 height 10
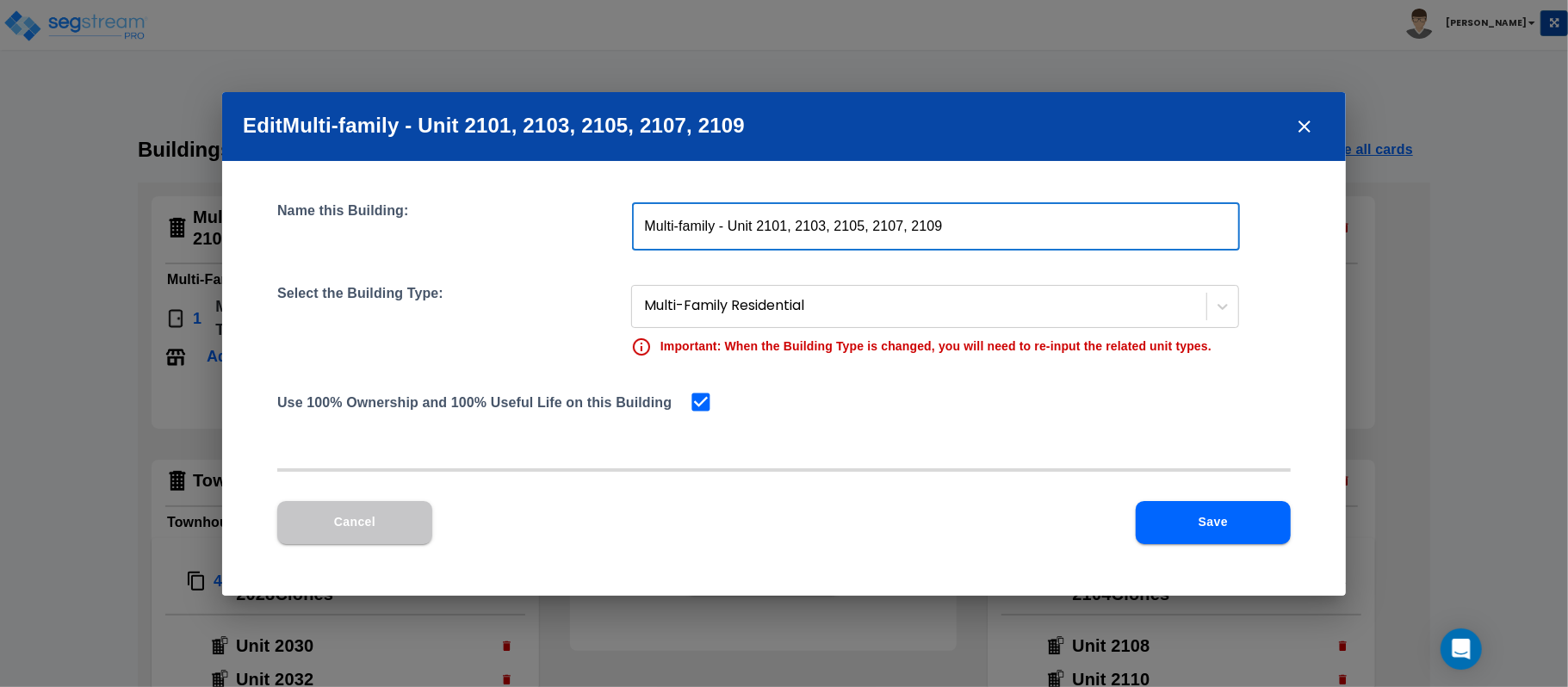
click at [714, 222] on input "Multi-family - Unit 2101, 2103, 2105, 2107, 2109" at bounding box center [936, 226] width 608 height 48
drag, startPoint x: 727, startPoint y: 226, endPoint x: 538, endPoint y: 238, distance: 189.4
click at [538, 238] on div "Name this Building: Multi-family - Unit 2101, 2103, 2105, 2107, 2109 ​" at bounding box center [784, 226] width 1013 height 48
type input "Unit 2101, 2103, 2105, 2107, 2109"
click at [1209, 310] on div at bounding box center [1222, 307] width 31 height 31
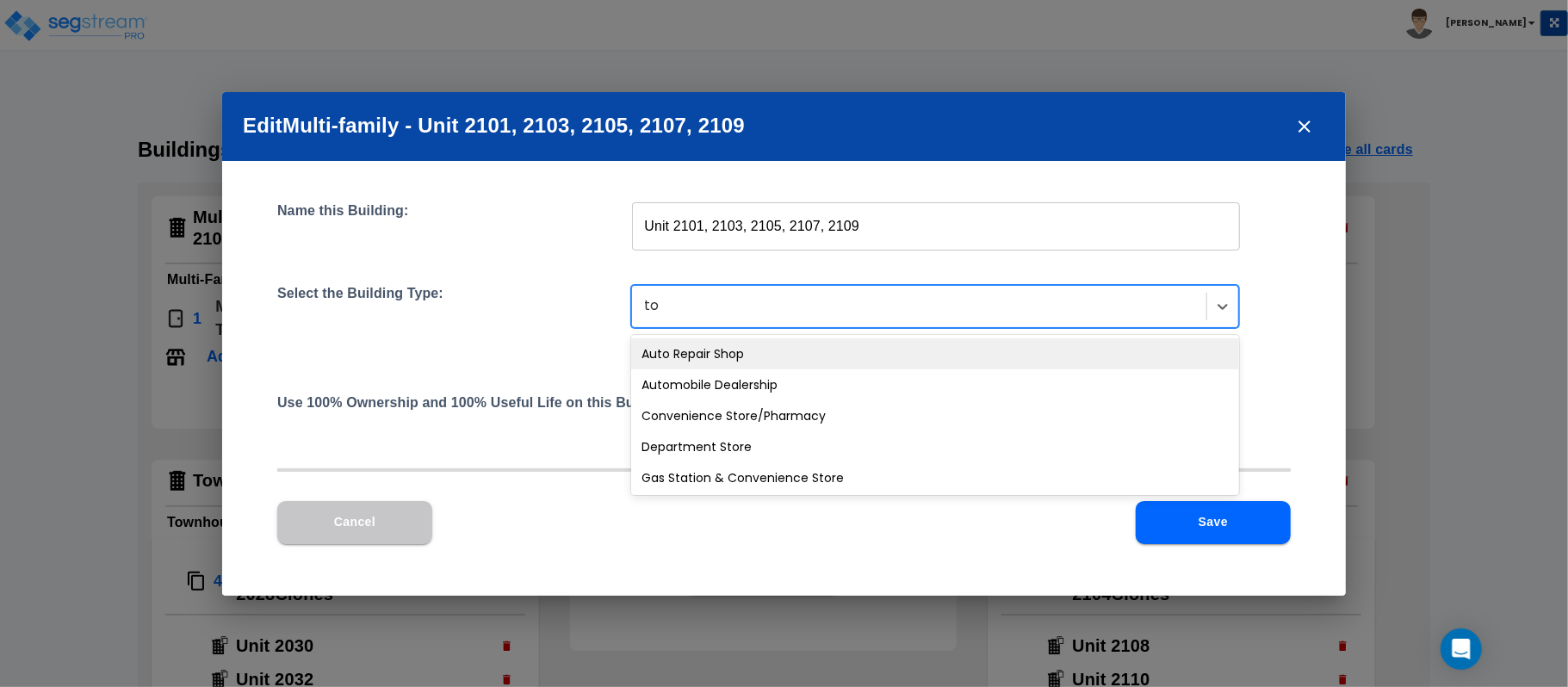
type input "tow"
click at [816, 353] on div "Townhouse" at bounding box center [936, 354] width 608 height 31
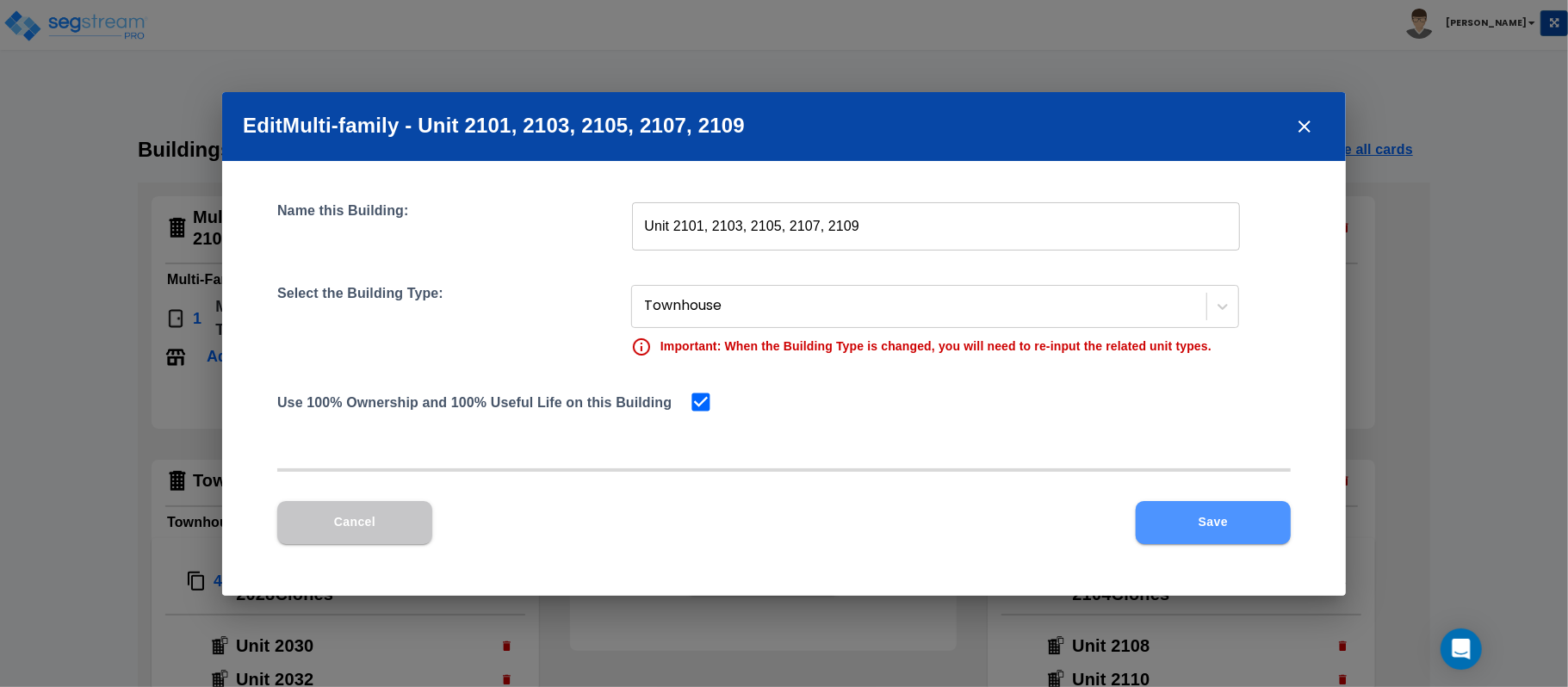
click at [1217, 510] on button "Save" at bounding box center [1213, 523] width 155 height 43
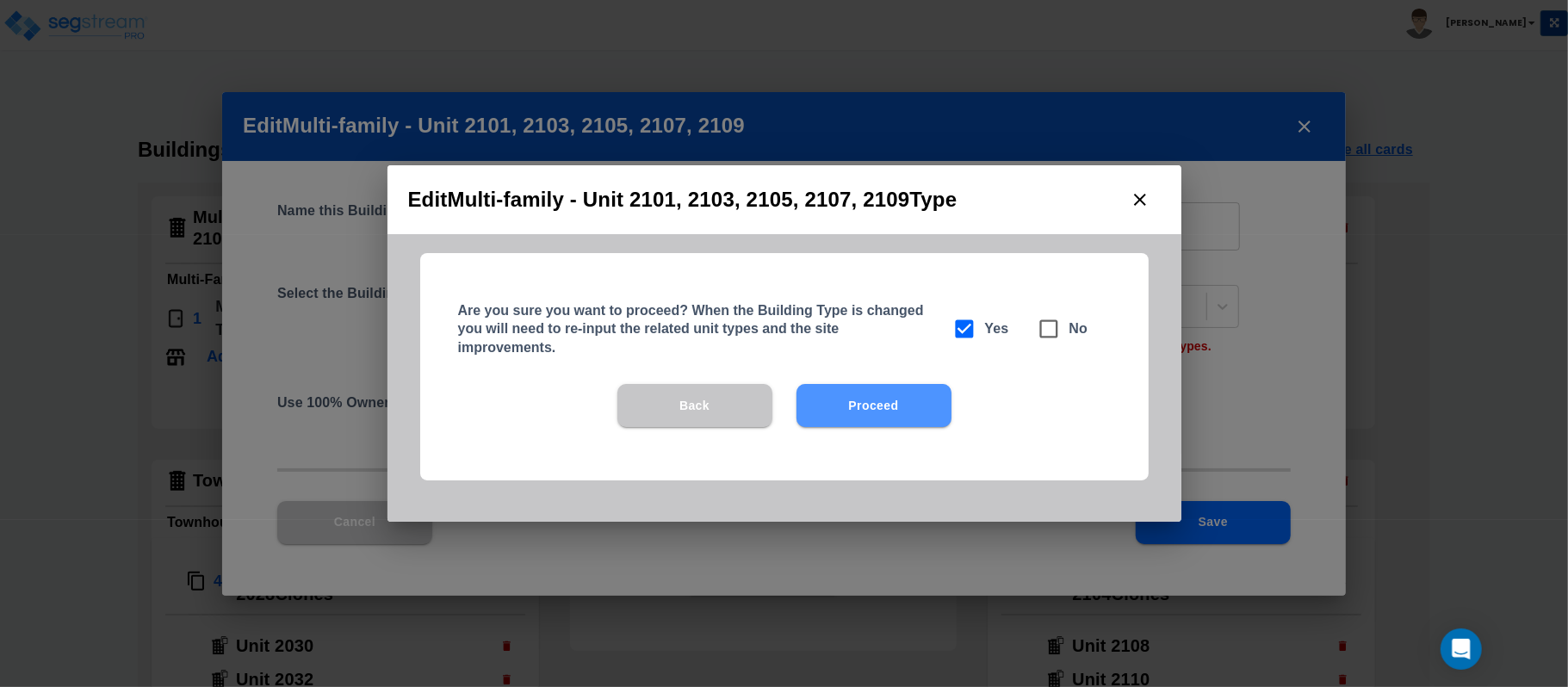
click at [870, 413] on button "Proceed" at bounding box center [873, 406] width 155 height 43
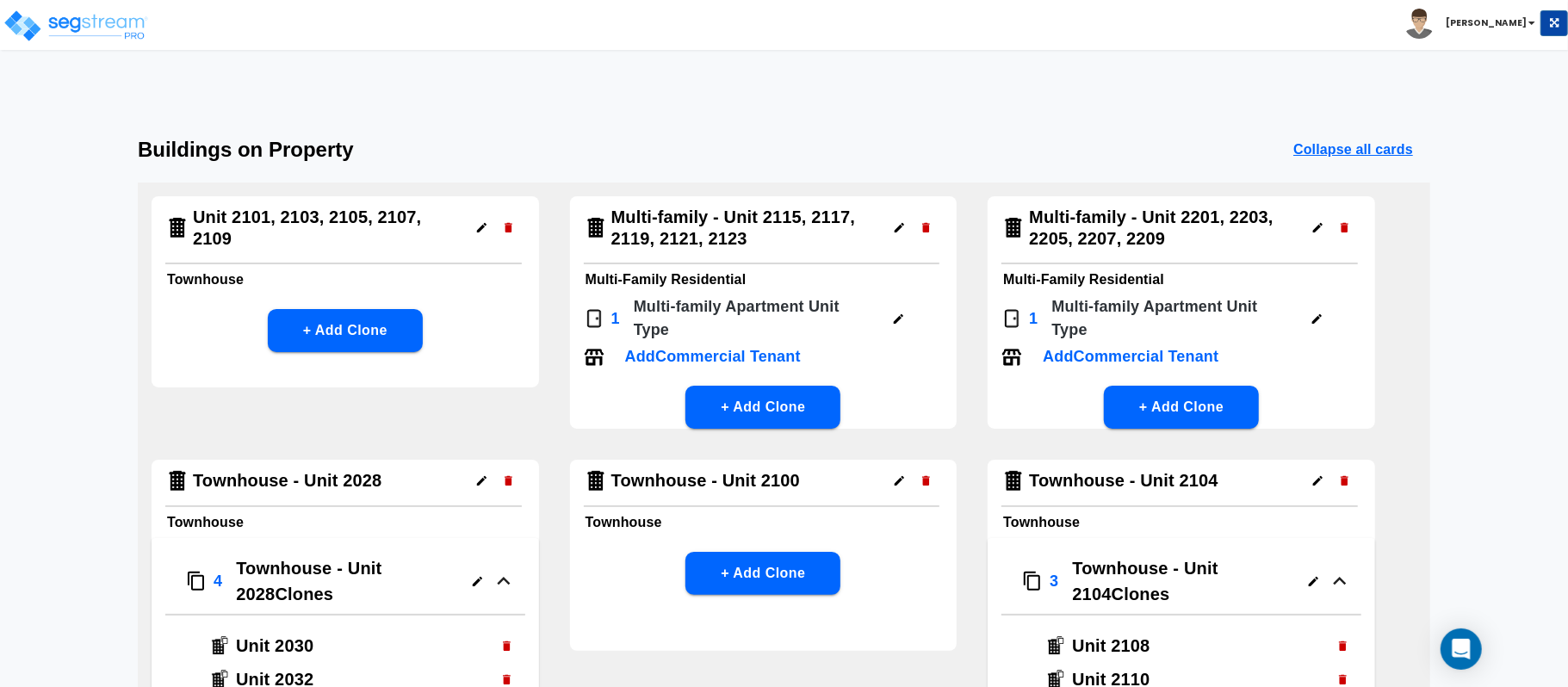
click at [483, 228] on icon "button" at bounding box center [481, 227] width 13 height 13
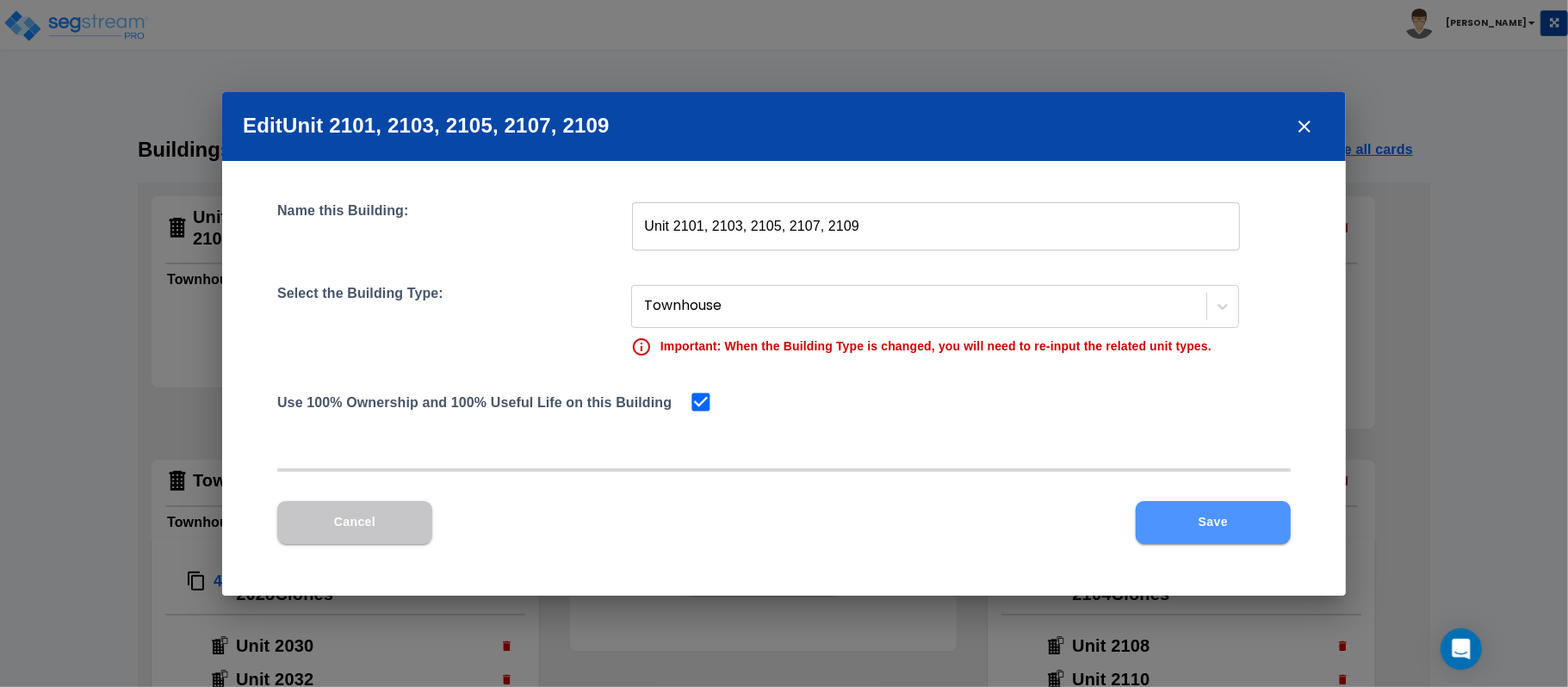
click at [1190, 525] on button "Save" at bounding box center [1213, 523] width 155 height 43
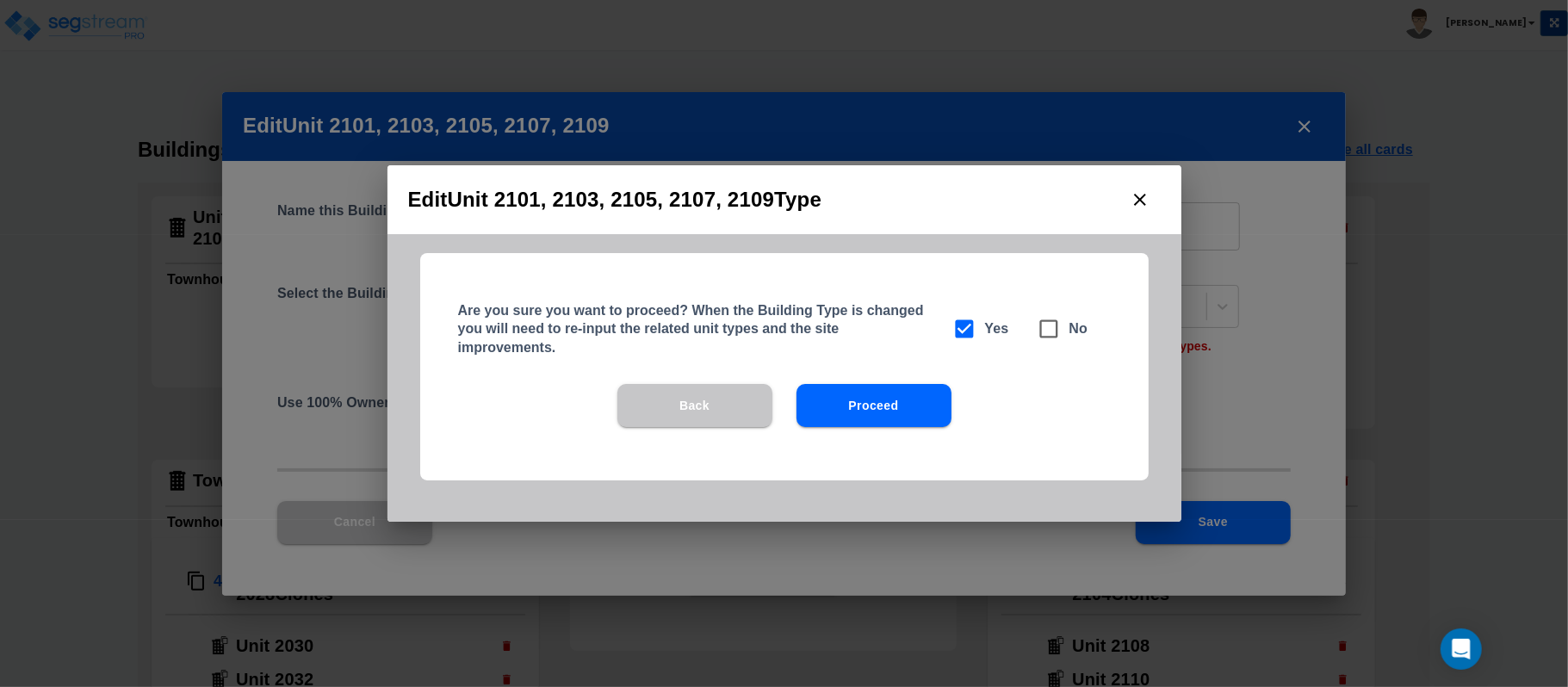
click at [890, 410] on button "Proceed" at bounding box center [873, 406] width 155 height 43
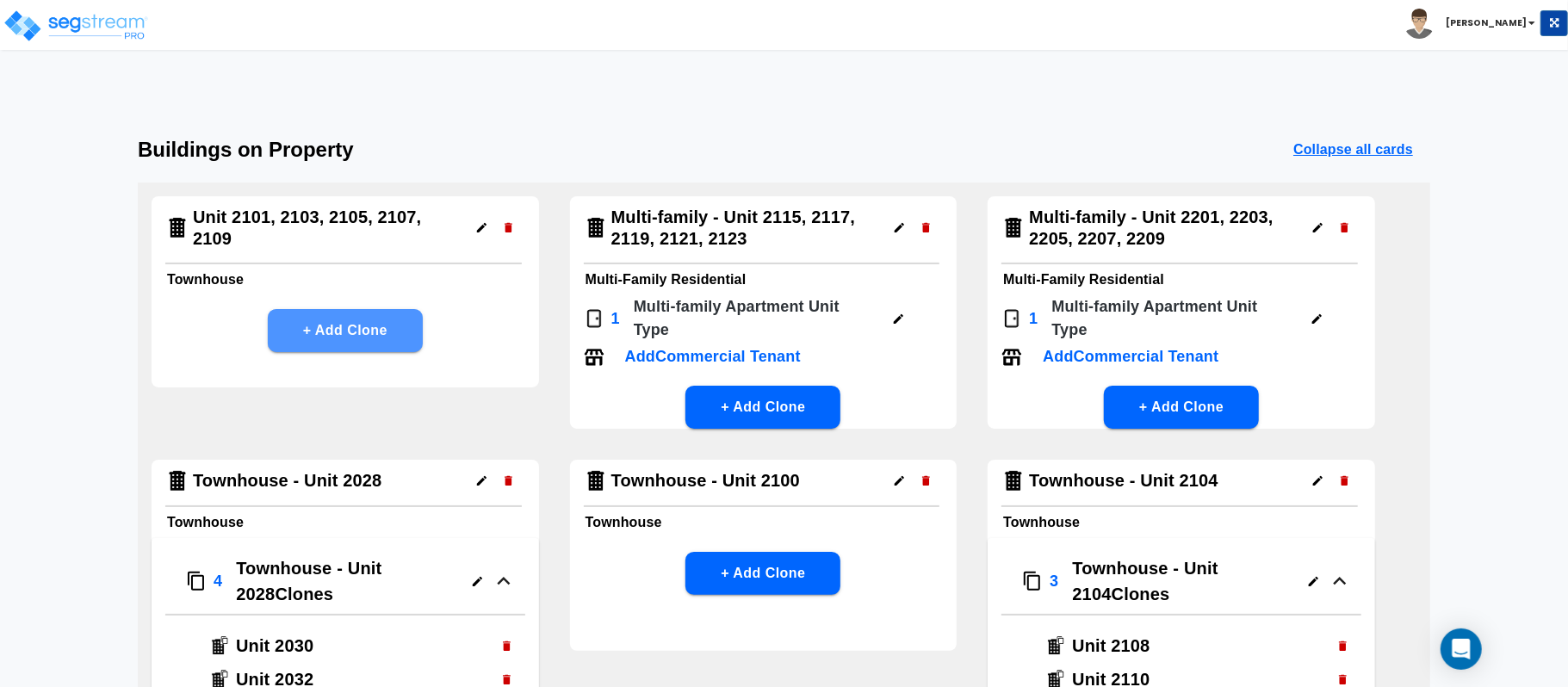
click at [379, 346] on button "+ Add Clone" at bounding box center [345, 331] width 155 height 43
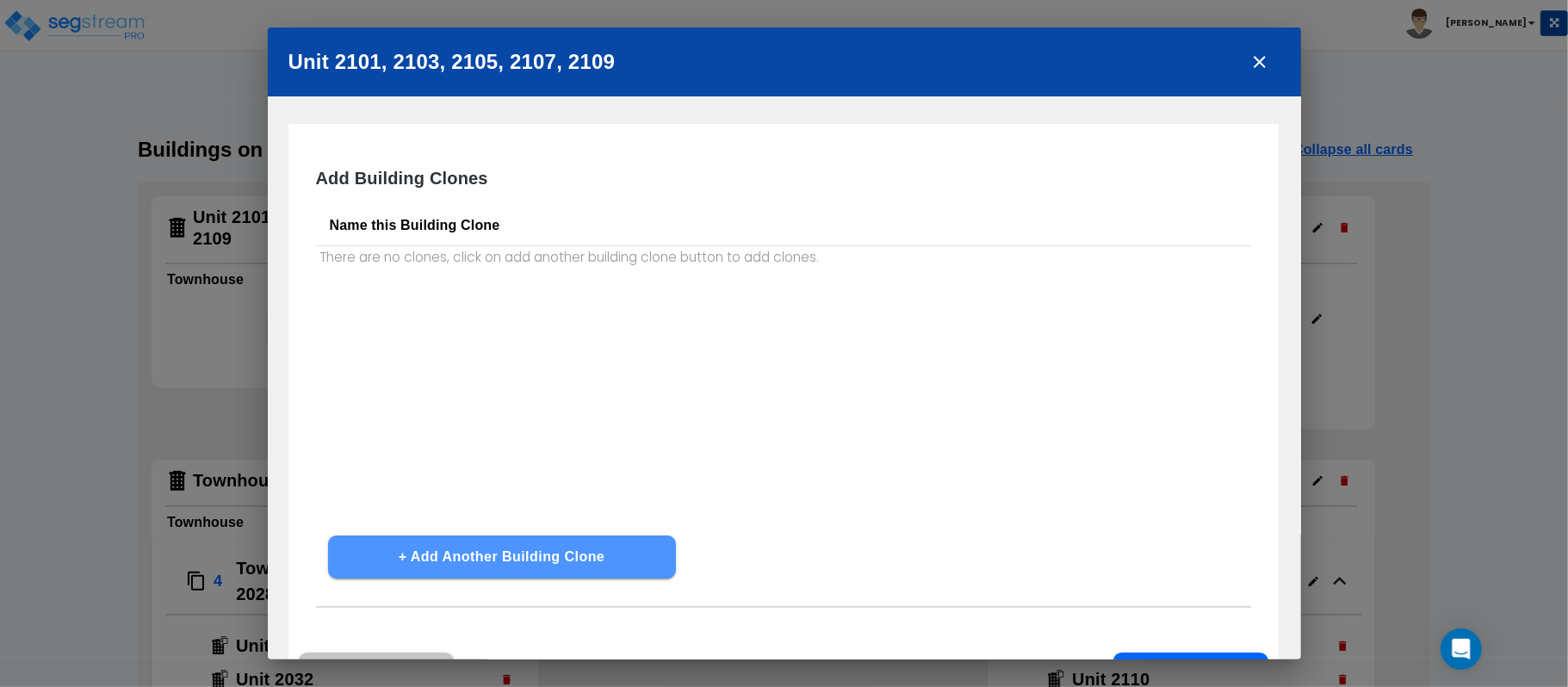
click at [574, 544] on button "+ Add Another Building Clone" at bounding box center [502, 557] width 348 height 43
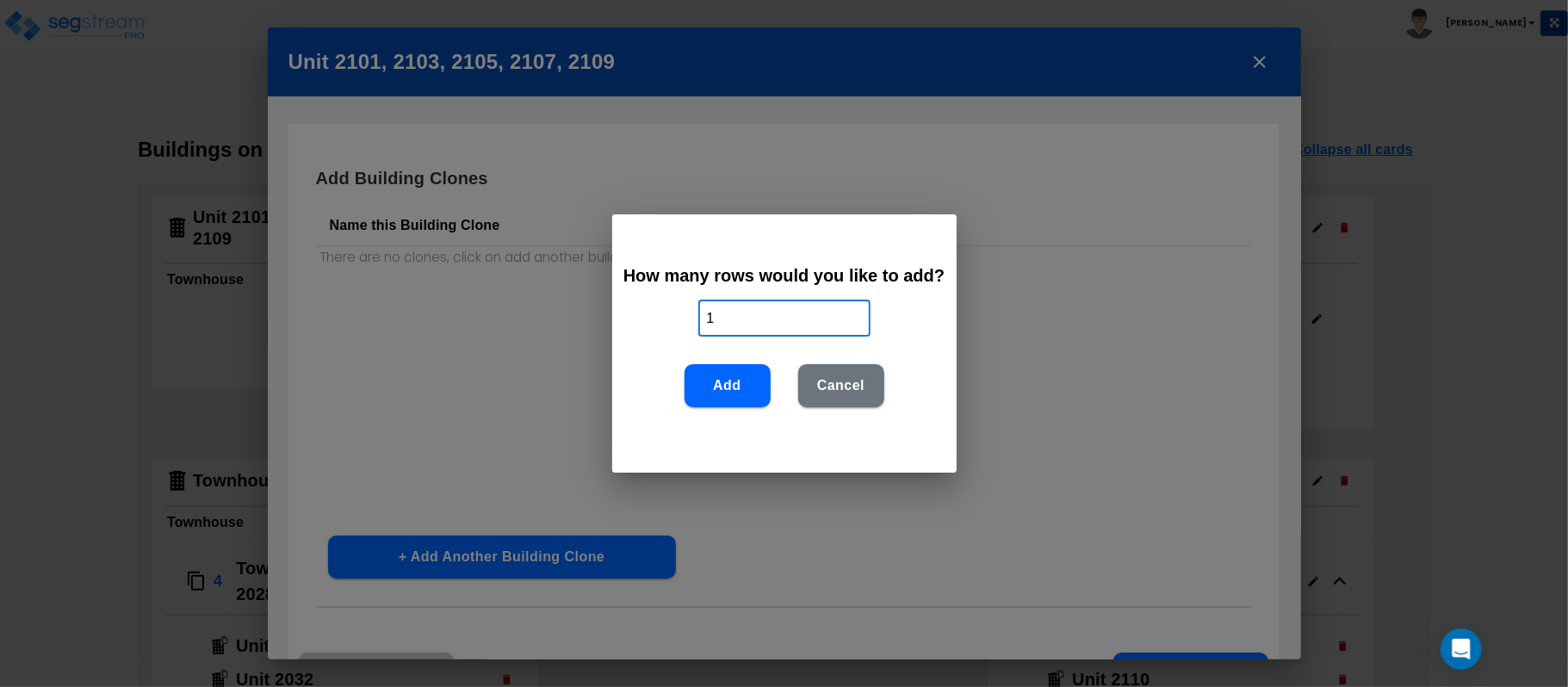
drag, startPoint x: 759, startPoint y: 312, endPoint x: 668, endPoint y: 314, distance: 91.0
click at [668, 314] on div "How many rows would you like to add? 1 ​ Add Cancel" at bounding box center [784, 343] width 345 height 258
type input "4"
click at [727, 397] on button "Add" at bounding box center [727, 386] width 86 height 43
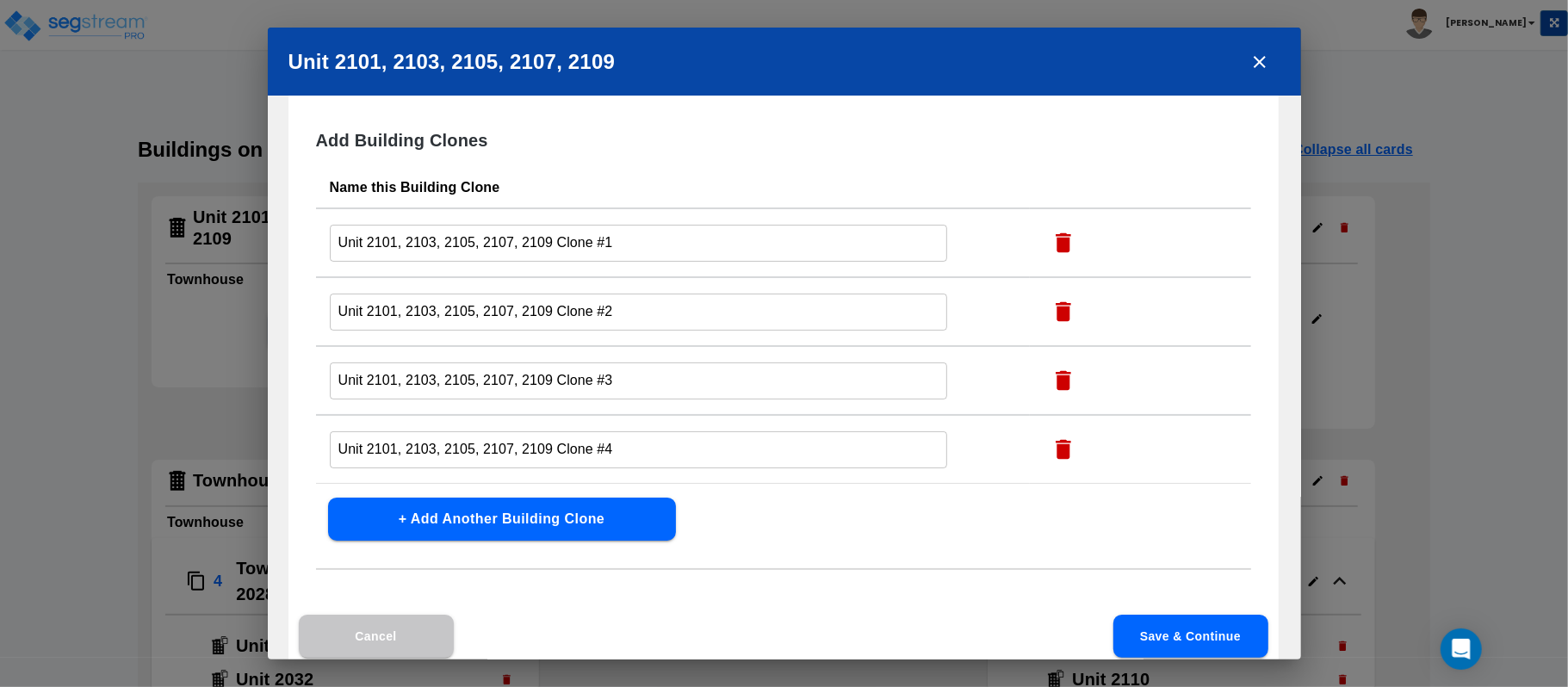
scroll to position [67, 0]
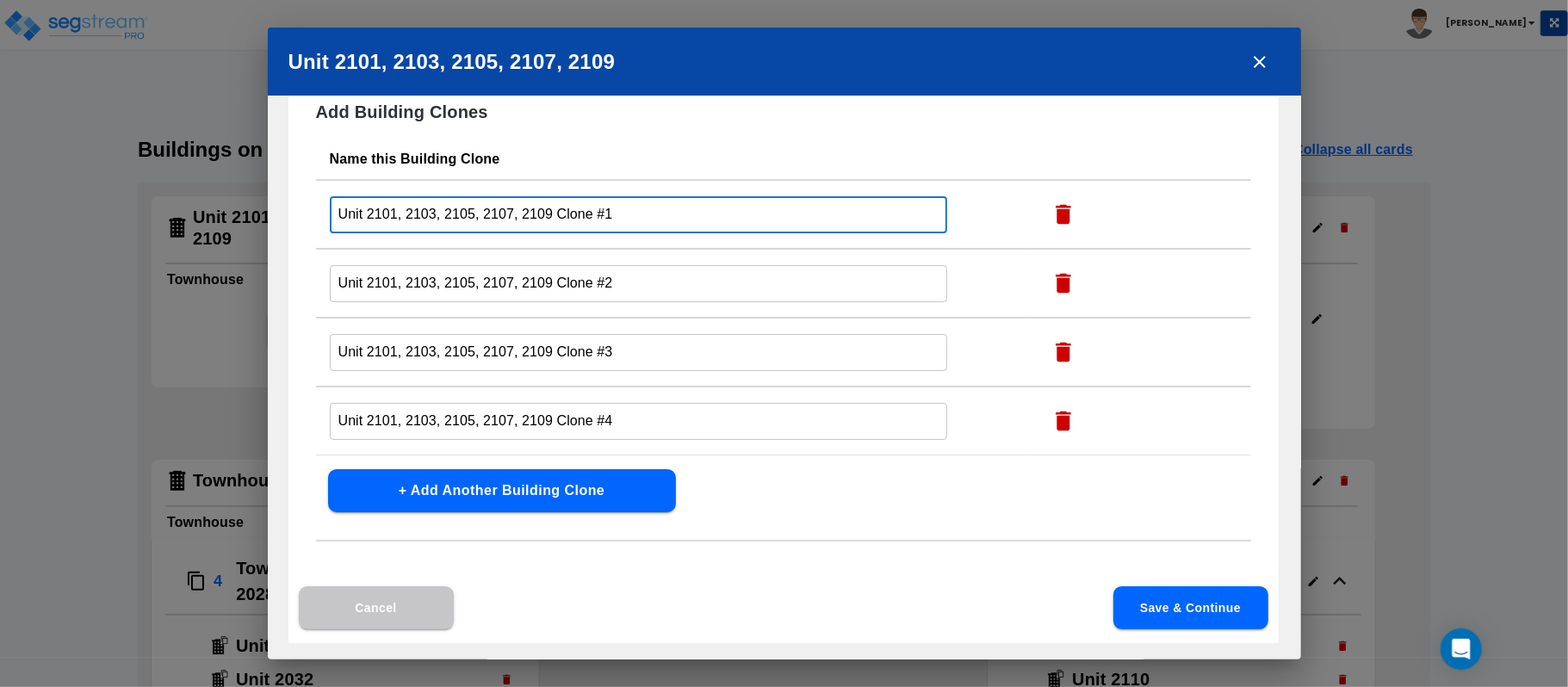
drag, startPoint x: 560, startPoint y: 212, endPoint x: 731, endPoint y: 232, distance: 172.2
click at [731, 232] on td "Unit 2101, 2103, 2105, 2107, 2109 Clone #1 ​" at bounding box center [673, 214] width 714 height 69
type input "Unit 2101, 2103, 2105, 2107, 2109"
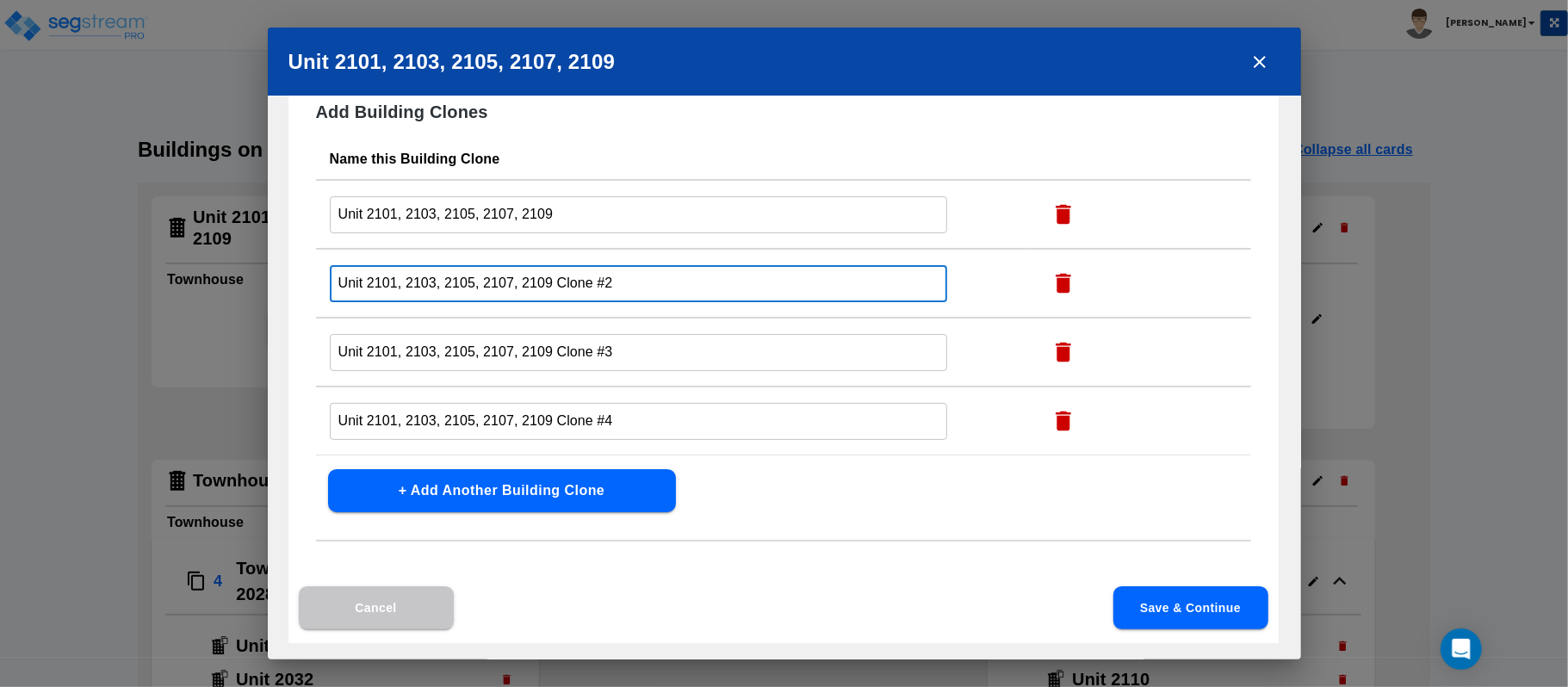
drag, startPoint x: 549, startPoint y: 291, endPoint x: 703, endPoint y: 294, distance: 154.0
click at [703, 294] on input "Unit 2101, 2103, 2105, 2107, 2109 Clone #2" at bounding box center [639, 283] width 619 height 37
type input "Unit 2101, 2103, 2105, 2107, 2109"
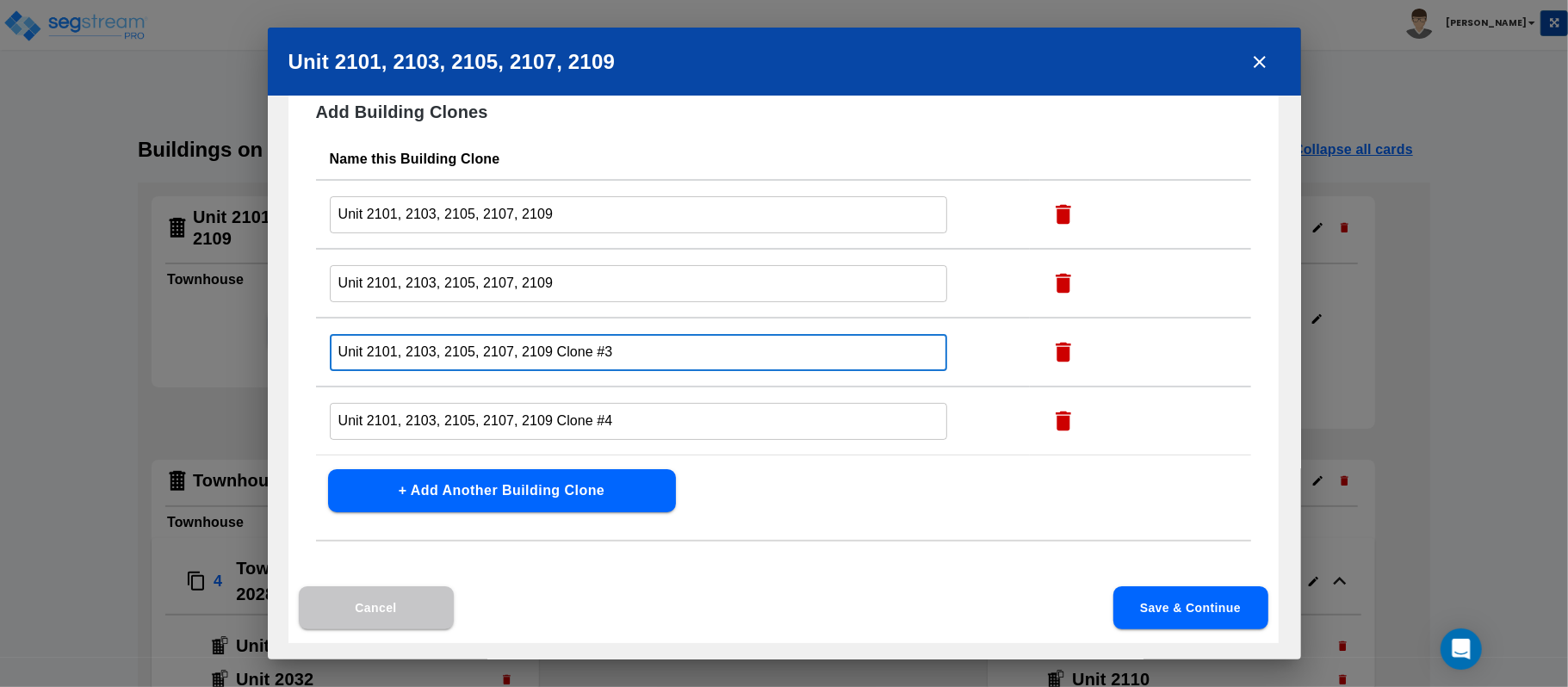
click at [552, 342] on input "Unit 2101, 2103, 2105, 2107, 2109 Clone #3" at bounding box center [639, 353] width 619 height 37
drag, startPoint x: 552, startPoint y: 342, endPoint x: 638, endPoint y: 353, distance: 86.7
click at [638, 350] on input "Unit 2101, 2103, 2105, 2107, 2109 Clone #3" at bounding box center [639, 353] width 619 height 37
type input "Unit 2101, 2103, 2105, 2107, 2109"
click at [551, 233] on input "Unit 2101, 2103, 2105, 2107, 2109 Clone #4" at bounding box center [639, 214] width 619 height 37
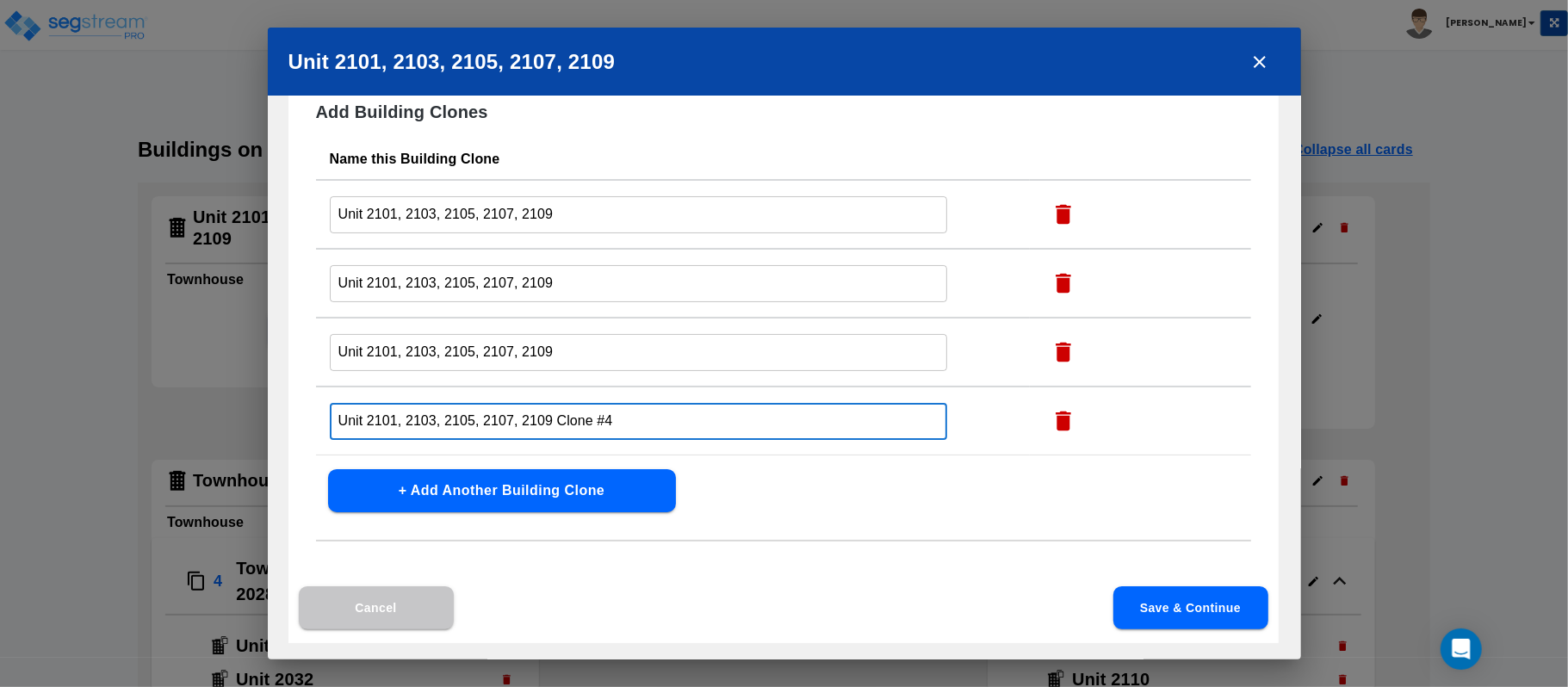
drag, startPoint x: 552, startPoint y: 411, endPoint x: 675, endPoint y: 418, distance: 123.2
click at [675, 418] on input "Unit 2101, 2103, 2105, 2107, 2109 Clone #4" at bounding box center [639, 421] width 619 height 37
type input "Unit 2101, 2103, 2105, 2107, 2109"
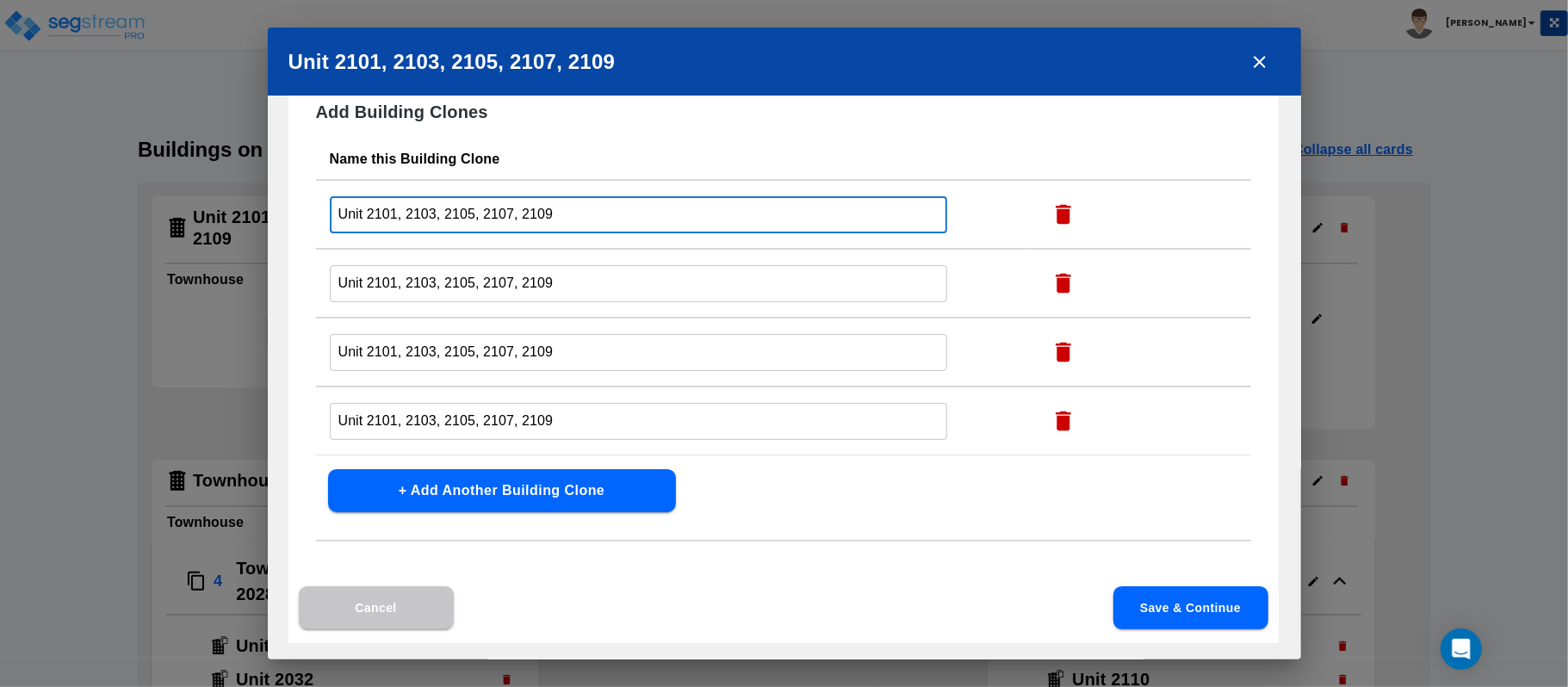
drag, startPoint x: 410, startPoint y: 215, endPoint x: 716, endPoint y: 219, distance: 306.0
click at [716, 219] on input "Unit 2101, 2103, 2105, 2107, 2109" at bounding box center [639, 214] width 619 height 37
type input "Unit 2101"
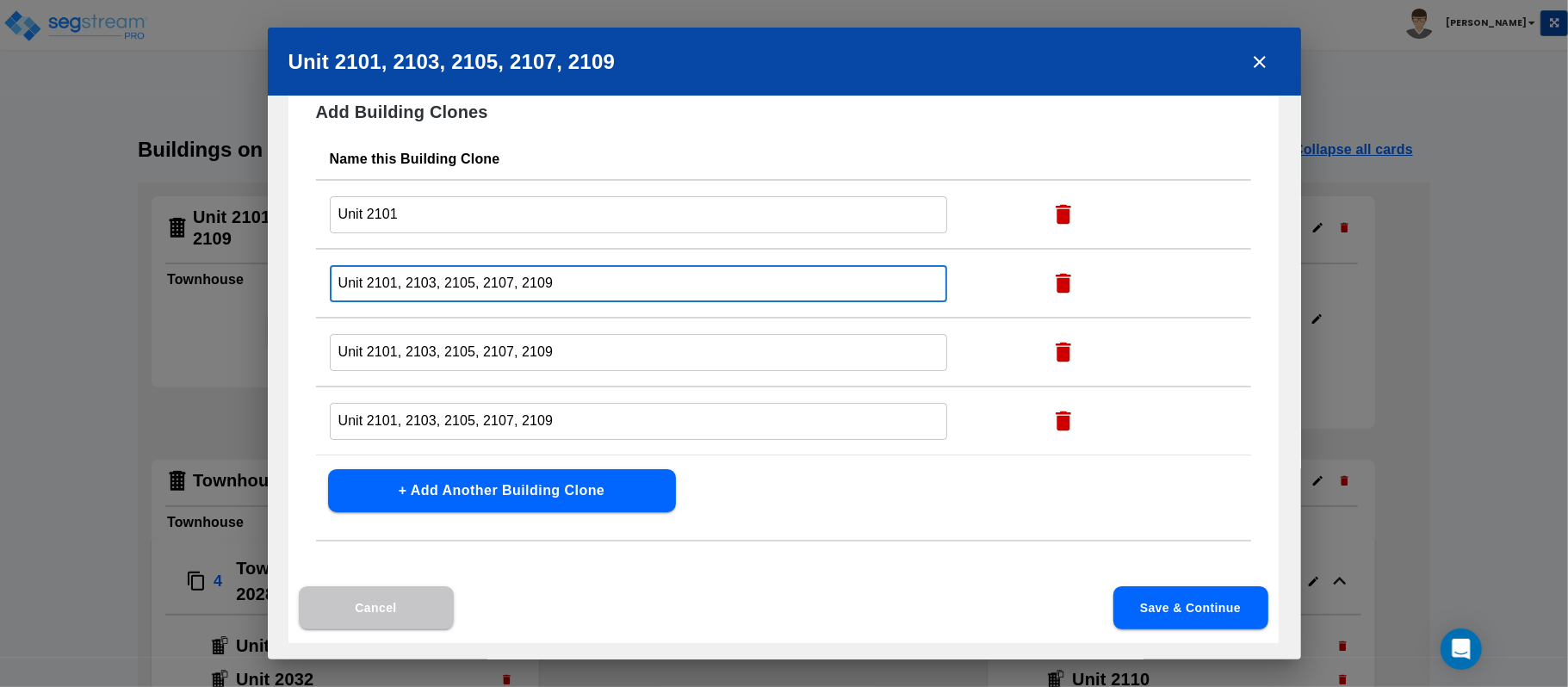
drag, startPoint x: 393, startPoint y: 283, endPoint x: 748, endPoint y: 291, distance: 355.1
click at [748, 291] on input "Unit 2101, 2103, 2105, 2107, 2109" at bounding box center [639, 283] width 619 height 37
type input "Unit 2103"
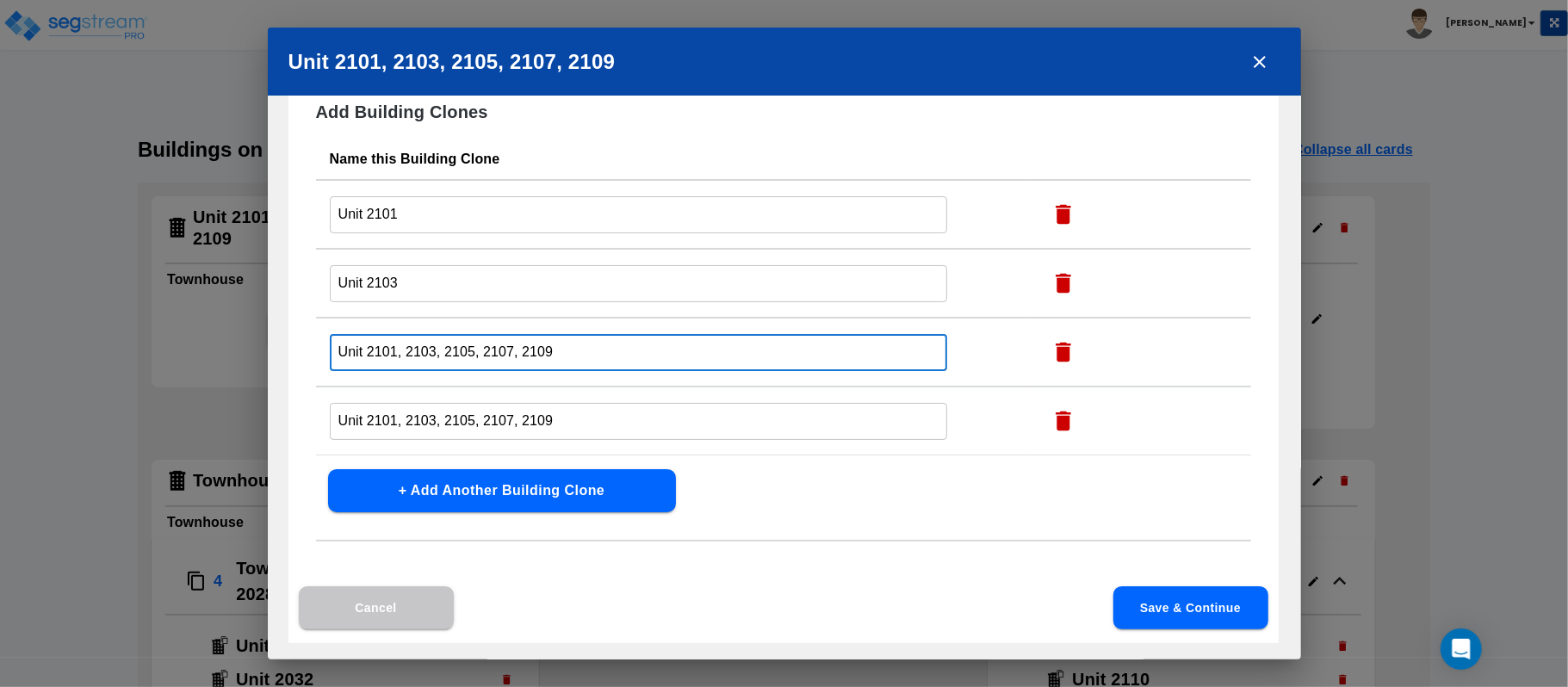
drag, startPoint x: 390, startPoint y: 352, endPoint x: 782, endPoint y: 349, distance: 392.0
click at [782, 349] on input "Unit 2101, 2103, 2105, 2107, 2109" at bounding box center [639, 353] width 619 height 37
type input "Unit 2105"
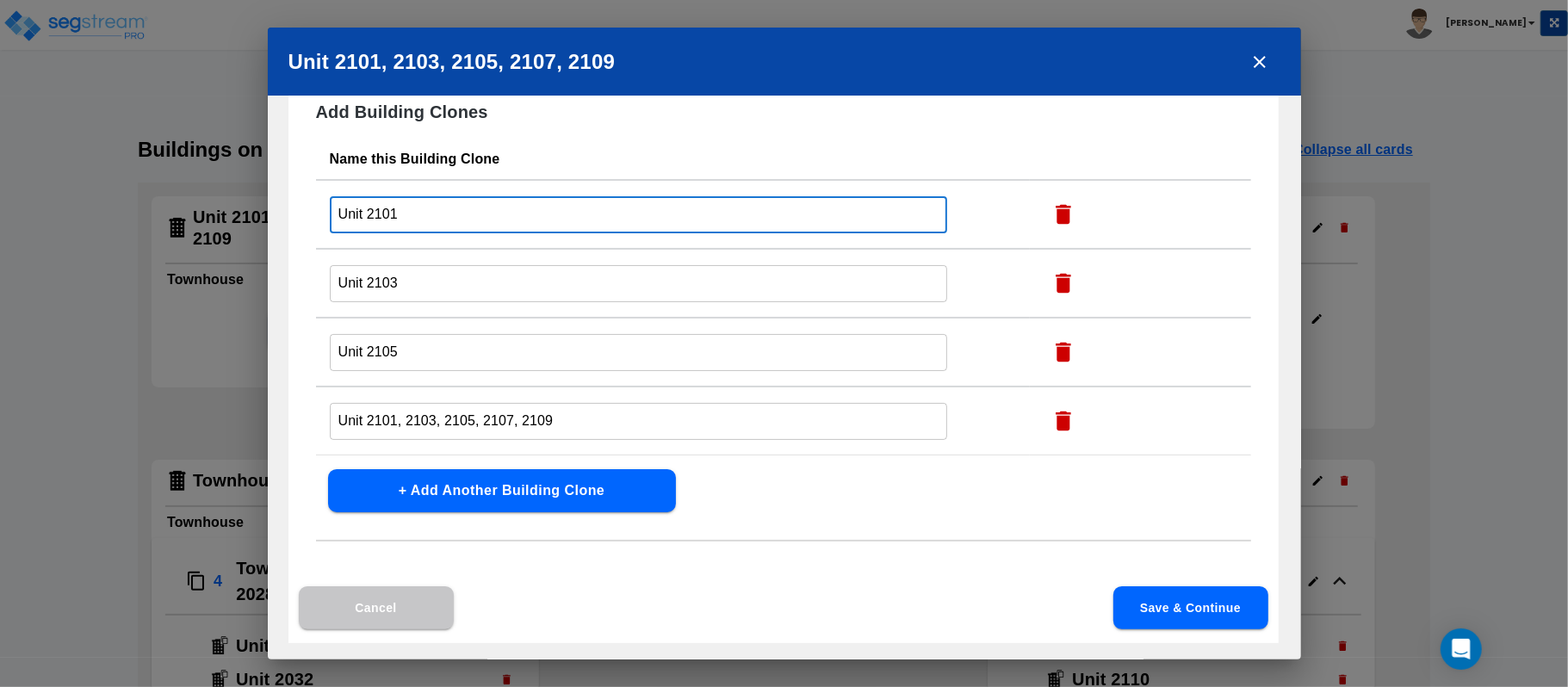
drag, startPoint x: 391, startPoint y: 212, endPoint x: 449, endPoint y: 220, distance: 58.5
click at [449, 220] on input "Unit 2101" at bounding box center [639, 214] width 619 height 37
type input "Unit 2103"
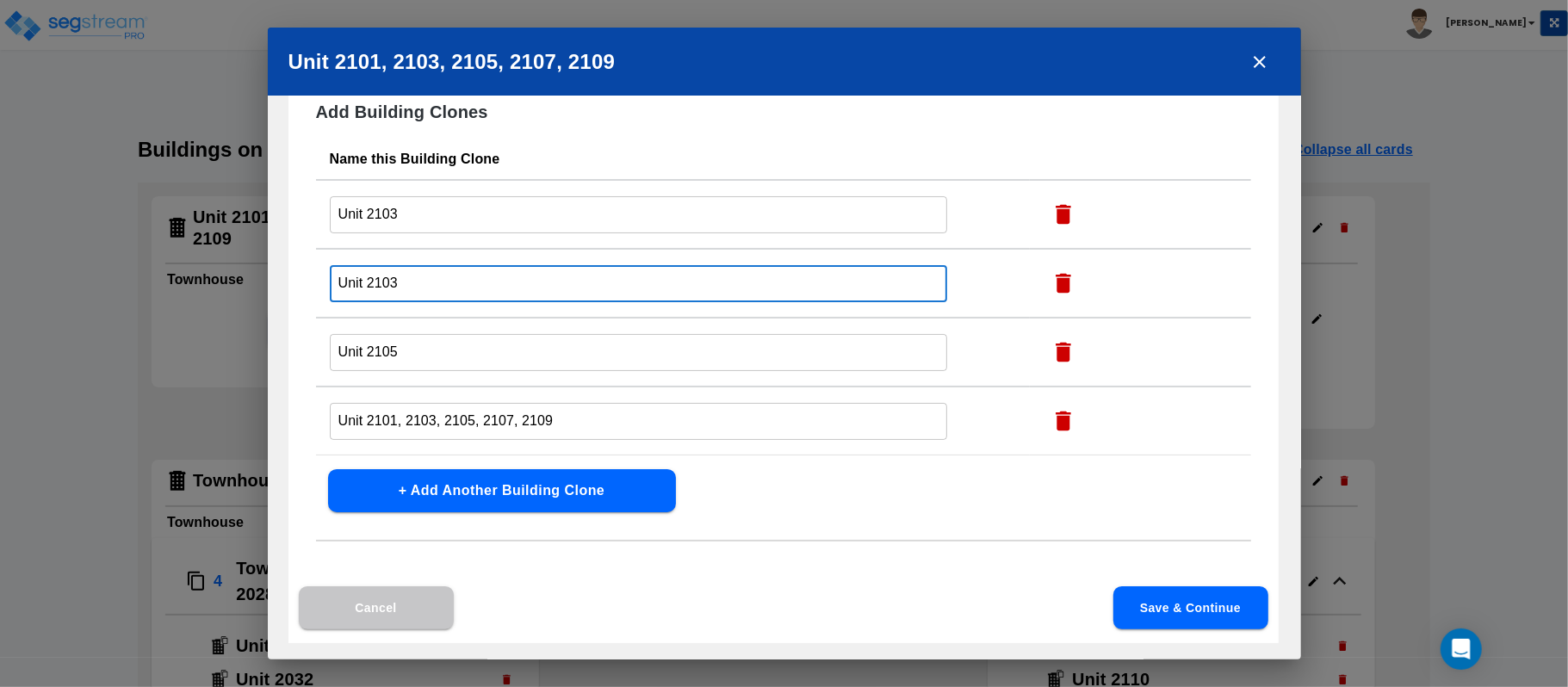
drag, startPoint x: 393, startPoint y: 287, endPoint x: 409, endPoint y: 287, distance: 16.0
click at [409, 287] on input "Unit 2103" at bounding box center [639, 283] width 619 height 37
type input "Unit 2105"
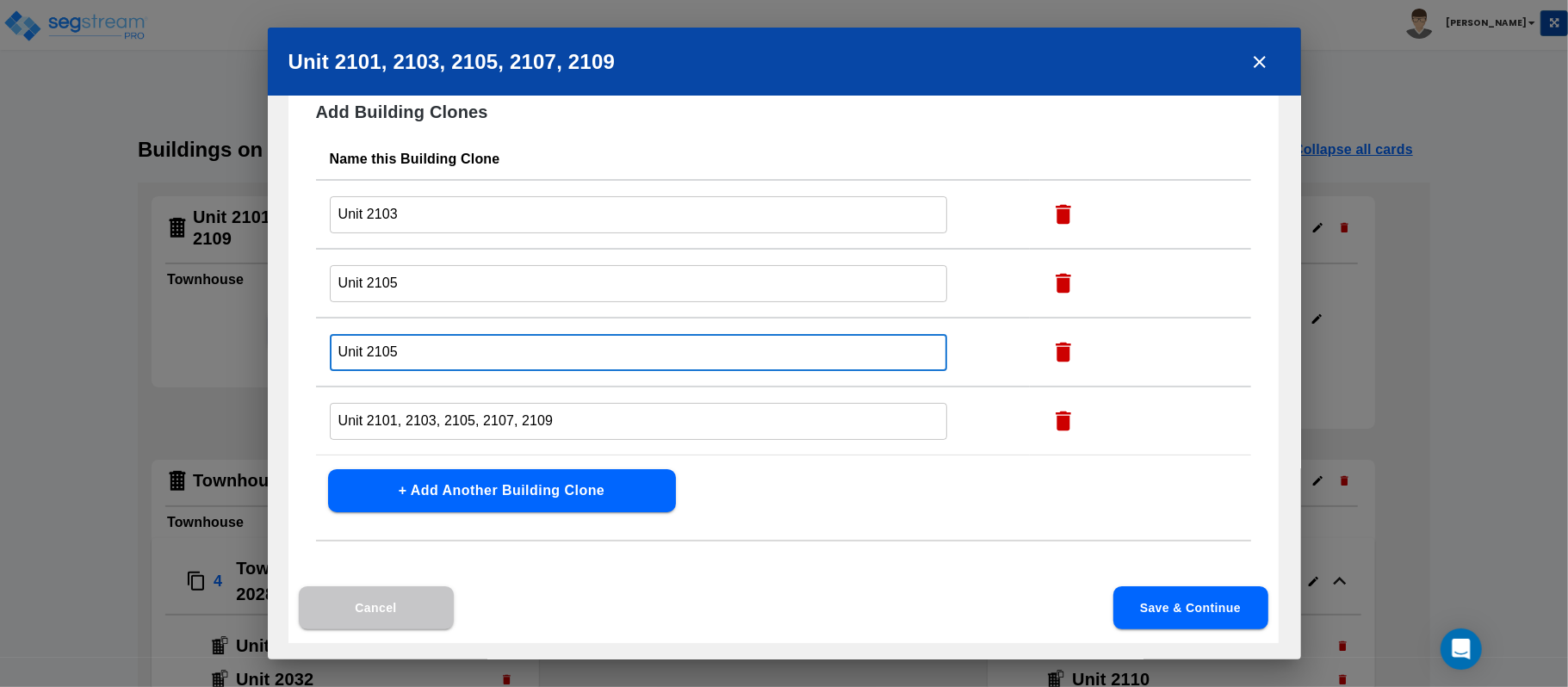
click at [384, 347] on input "Unit 2105" at bounding box center [639, 353] width 619 height 37
click at [387, 347] on input "Unit 2105" at bounding box center [639, 353] width 619 height 37
click at [390, 346] on input "Unit 2105" at bounding box center [639, 353] width 619 height 37
drag, startPoint x: 390, startPoint y: 346, endPoint x: 442, endPoint y: 353, distance: 52.5
click at [442, 353] on input "Unit 2105" at bounding box center [639, 353] width 619 height 37
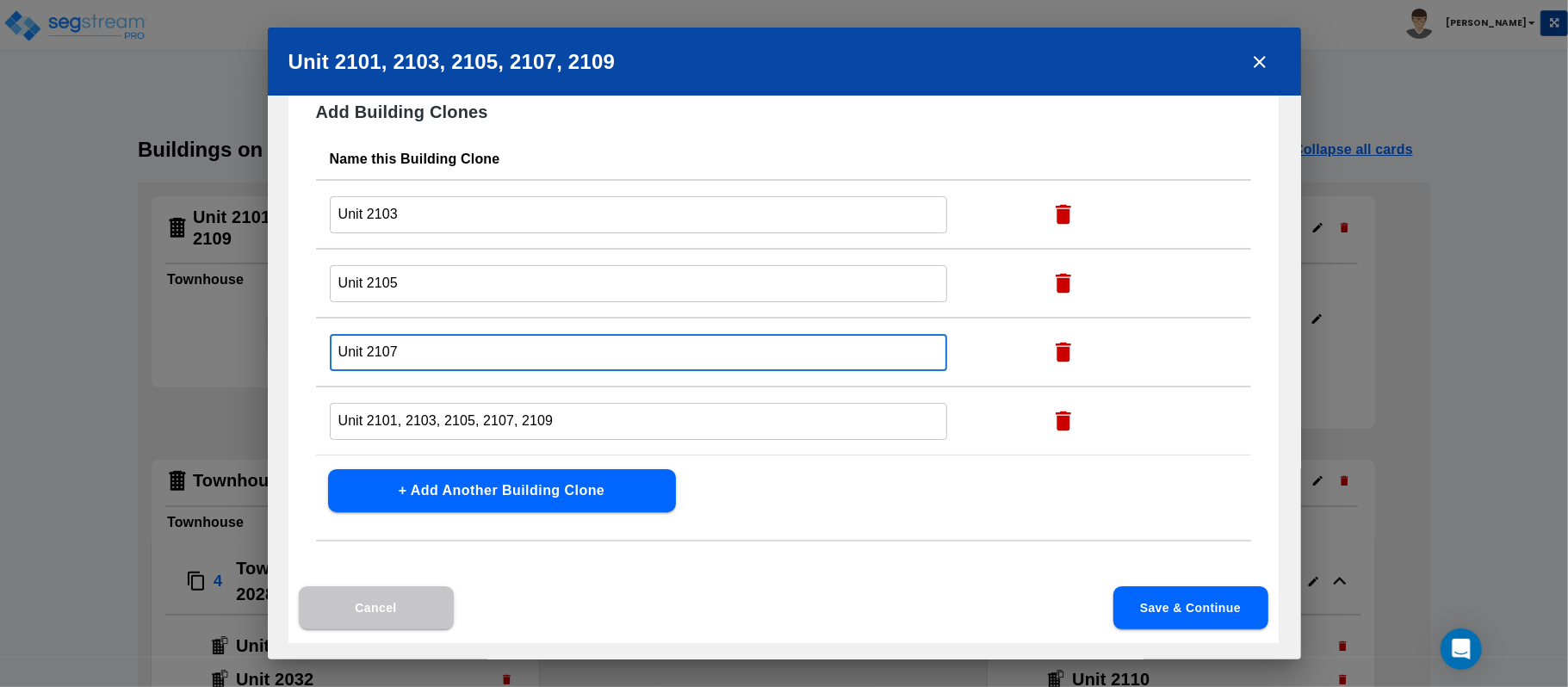
type input "Unit 2107"
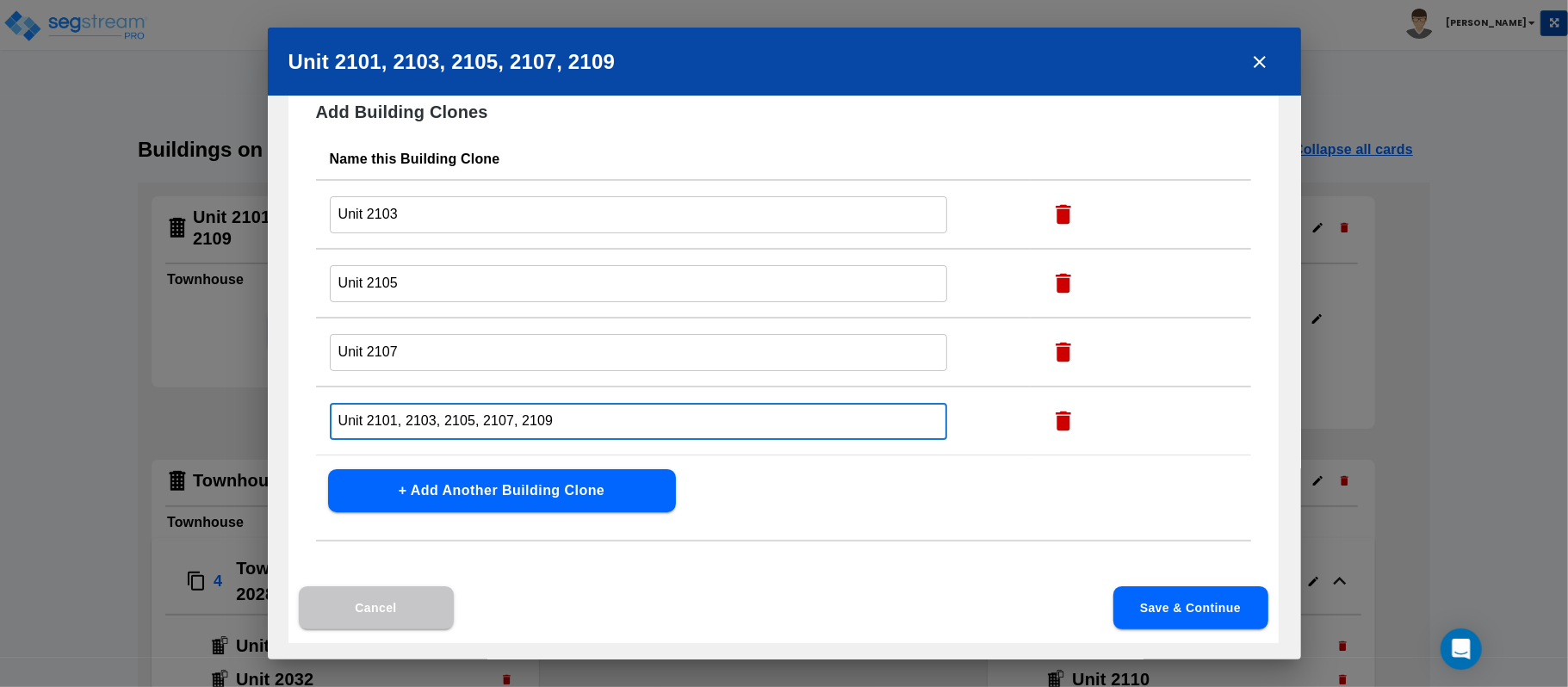
click at [394, 410] on input "Unit 2101, 2103, 2105, 2107, 2109" at bounding box center [639, 421] width 619 height 37
drag, startPoint x: 390, startPoint y: 414, endPoint x: 625, endPoint y: 420, distance: 235.1
click at [625, 420] on input "Unit 2101, 2103, 2105, 2107, 2109" at bounding box center [639, 421] width 619 height 37
type input "Unit 2109"
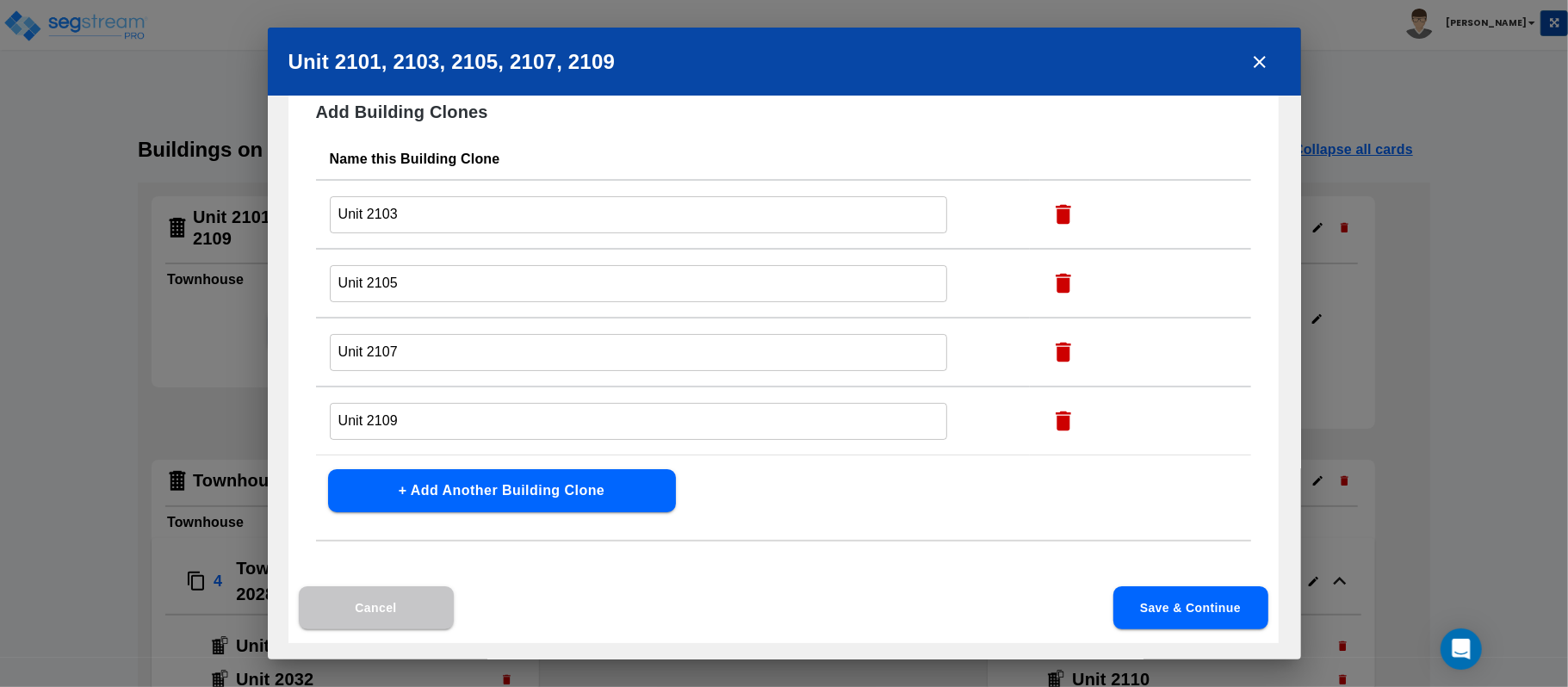
click at [804, 514] on div "Add Building Clones Name this Building Clone Unit 2103 ​ Unit 2105 ​ Unit 2107 …" at bounding box center [784, 351] width 990 height 586
click at [1175, 615] on button "Save & Continue" at bounding box center [1190, 608] width 155 height 43
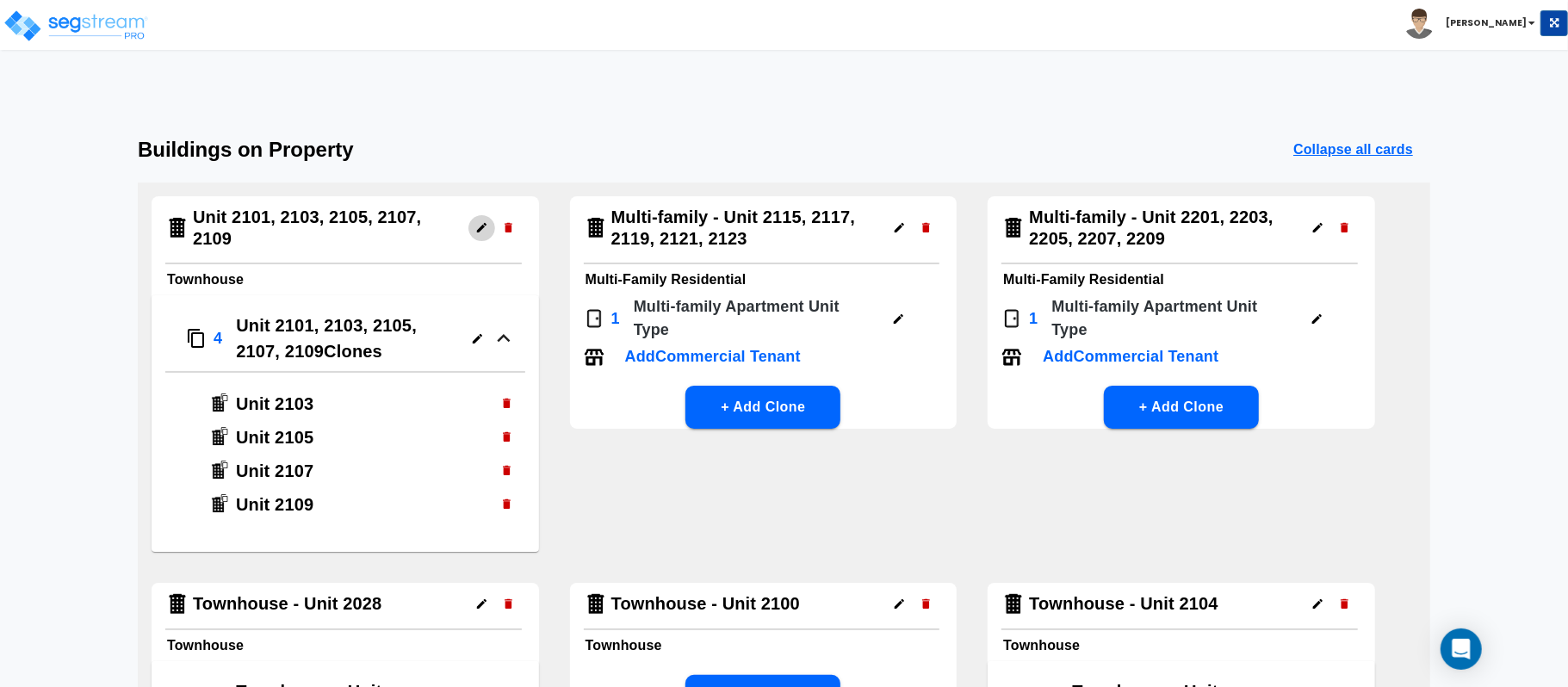
click at [475, 232] on icon "button" at bounding box center [481, 227] width 13 height 13
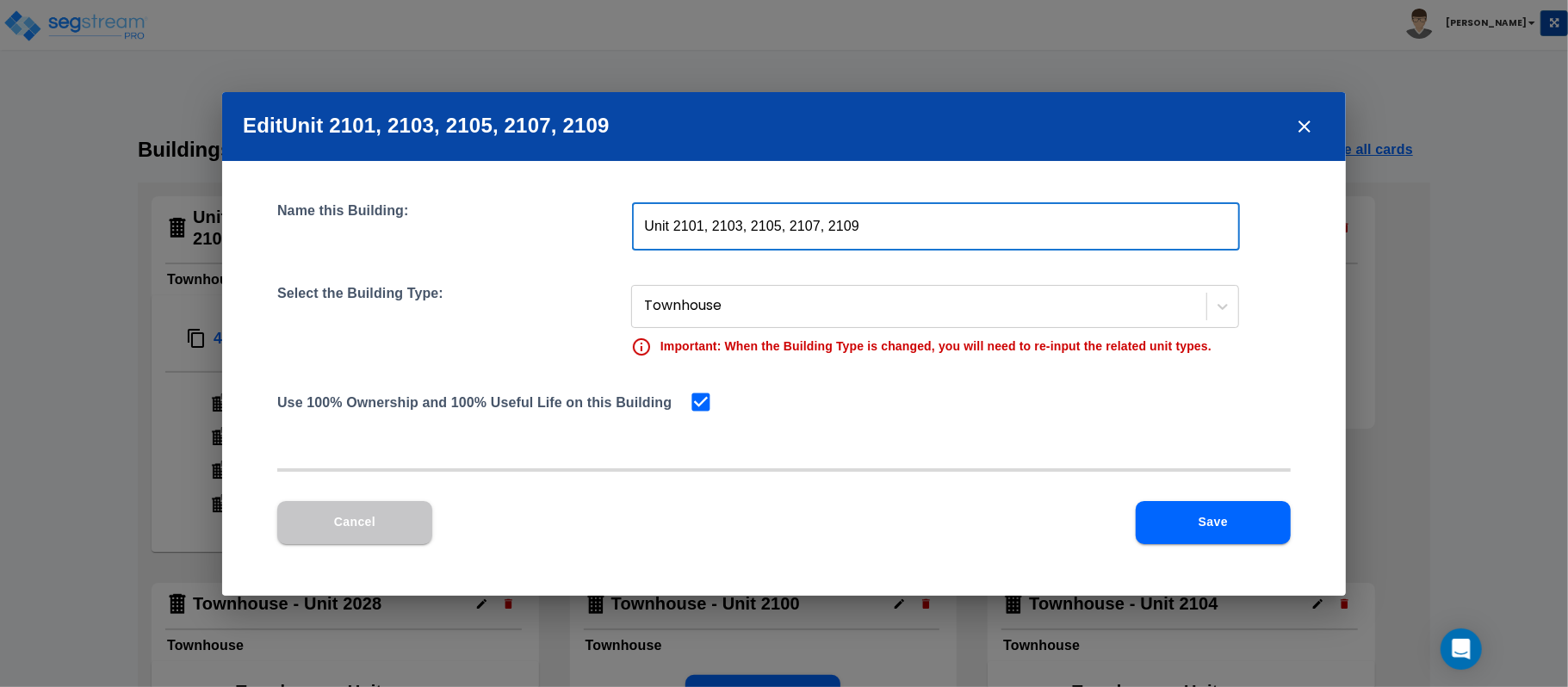
drag, startPoint x: 707, startPoint y: 229, endPoint x: 1094, endPoint y: 229, distance: 387.0
click at [1094, 229] on input "Unit 2101, 2103, 2105, 2107, 2109" at bounding box center [936, 226] width 608 height 48
type input "Unit 2101"
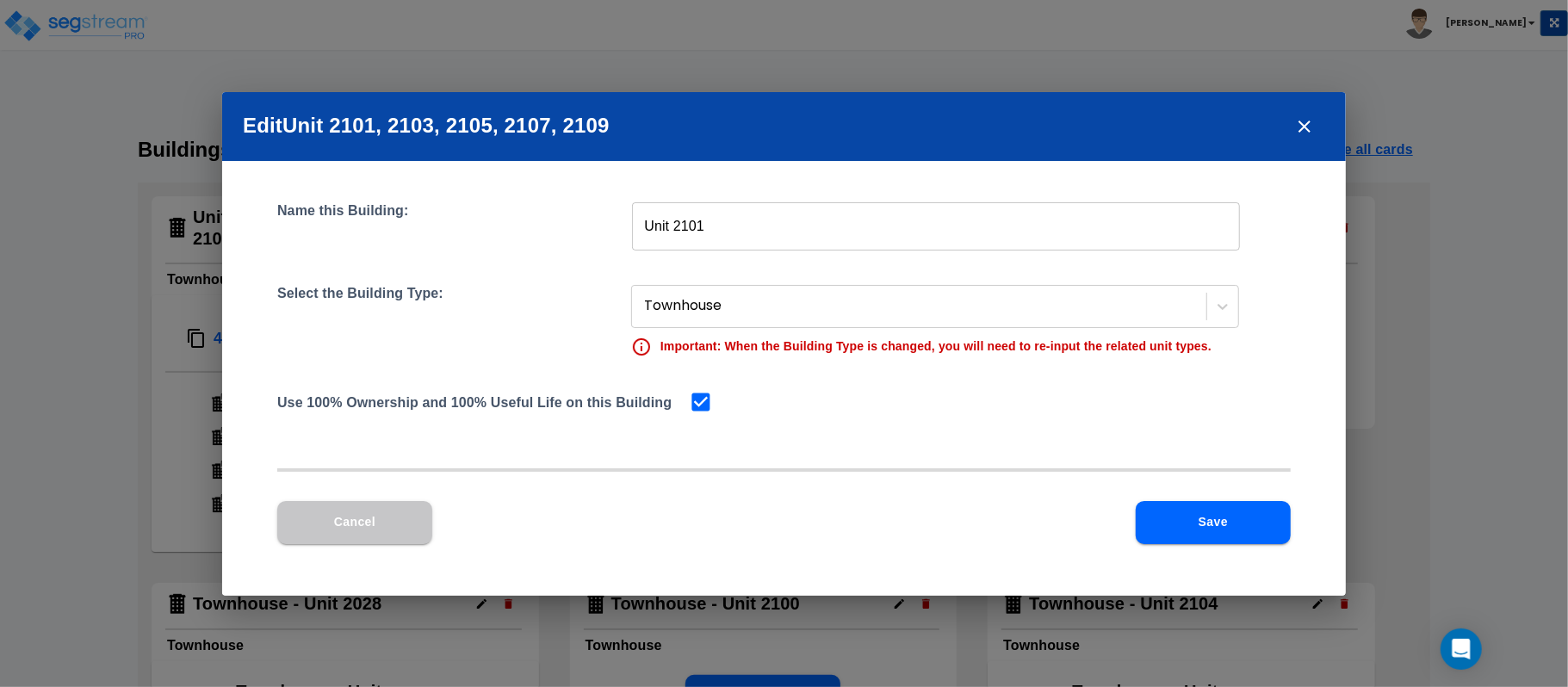
drag, startPoint x: 1040, startPoint y: 468, endPoint x: 1202, endPoint y: 543, distance: 178.5
click at [1040, 468] on div at bounding box center [784, 470] width 1013 height 3
click at [1233, 511] on button "Save" at bounding box center [1213, 523] width 155 height 43
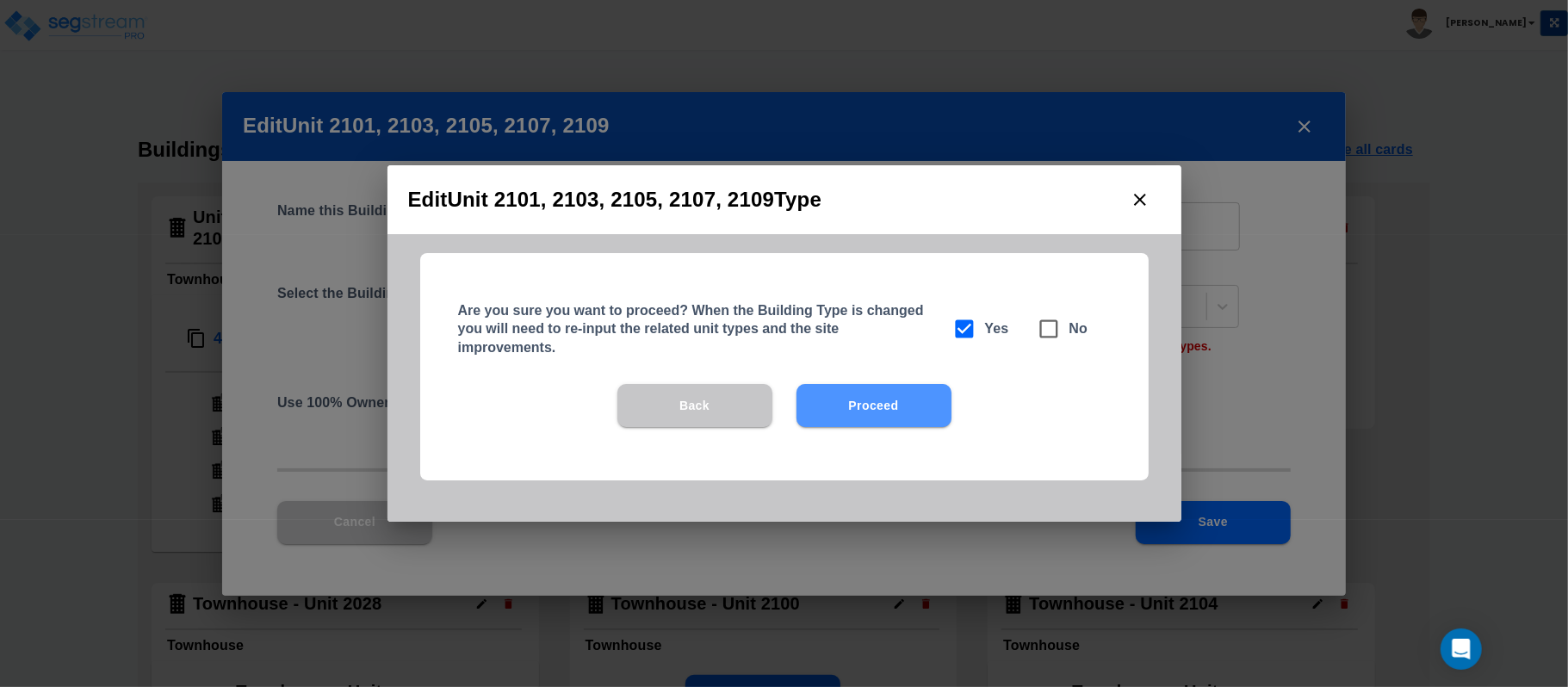
click at [927, 397] on button "Proceed" at bounding box center [873, 406] width 155 height 43
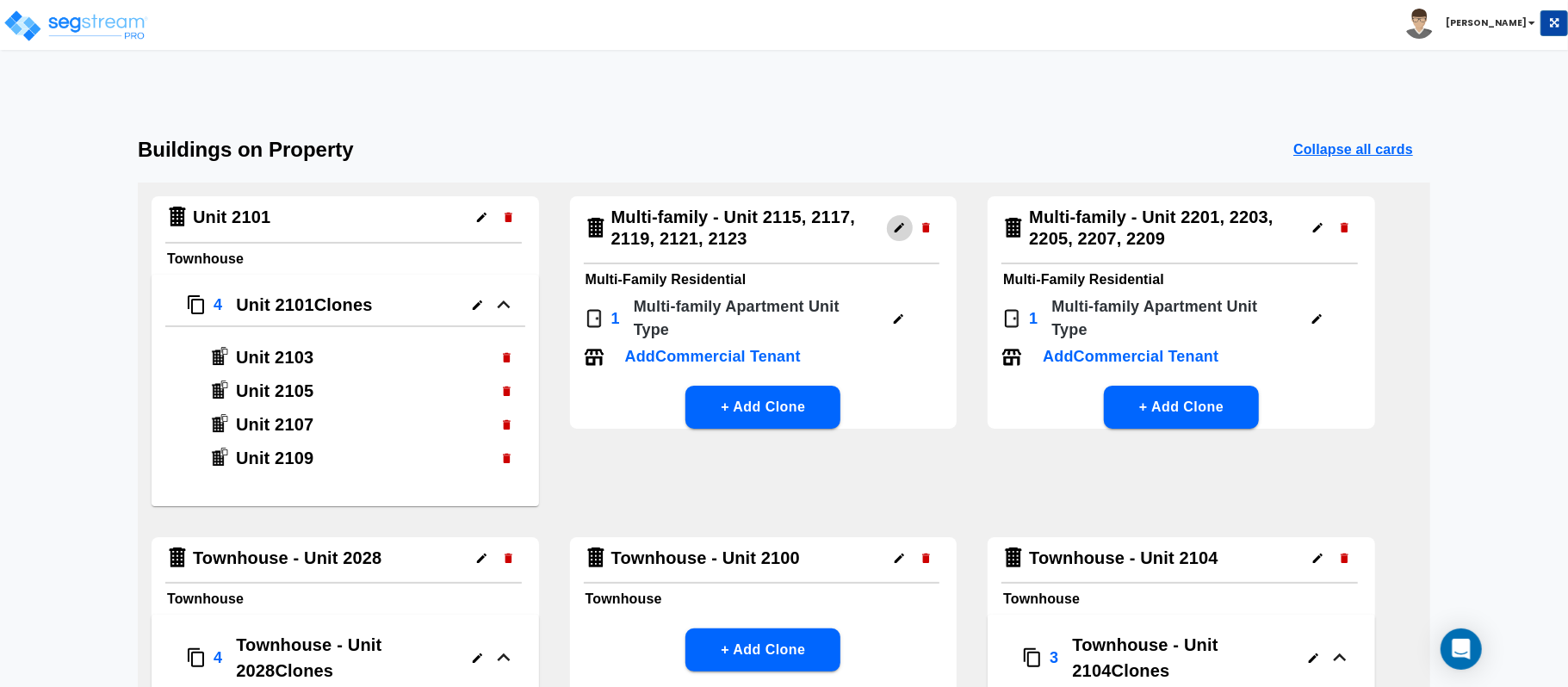
click at [894, 228] on icon "button" at bounding box center [899, 227] width 13 height 13
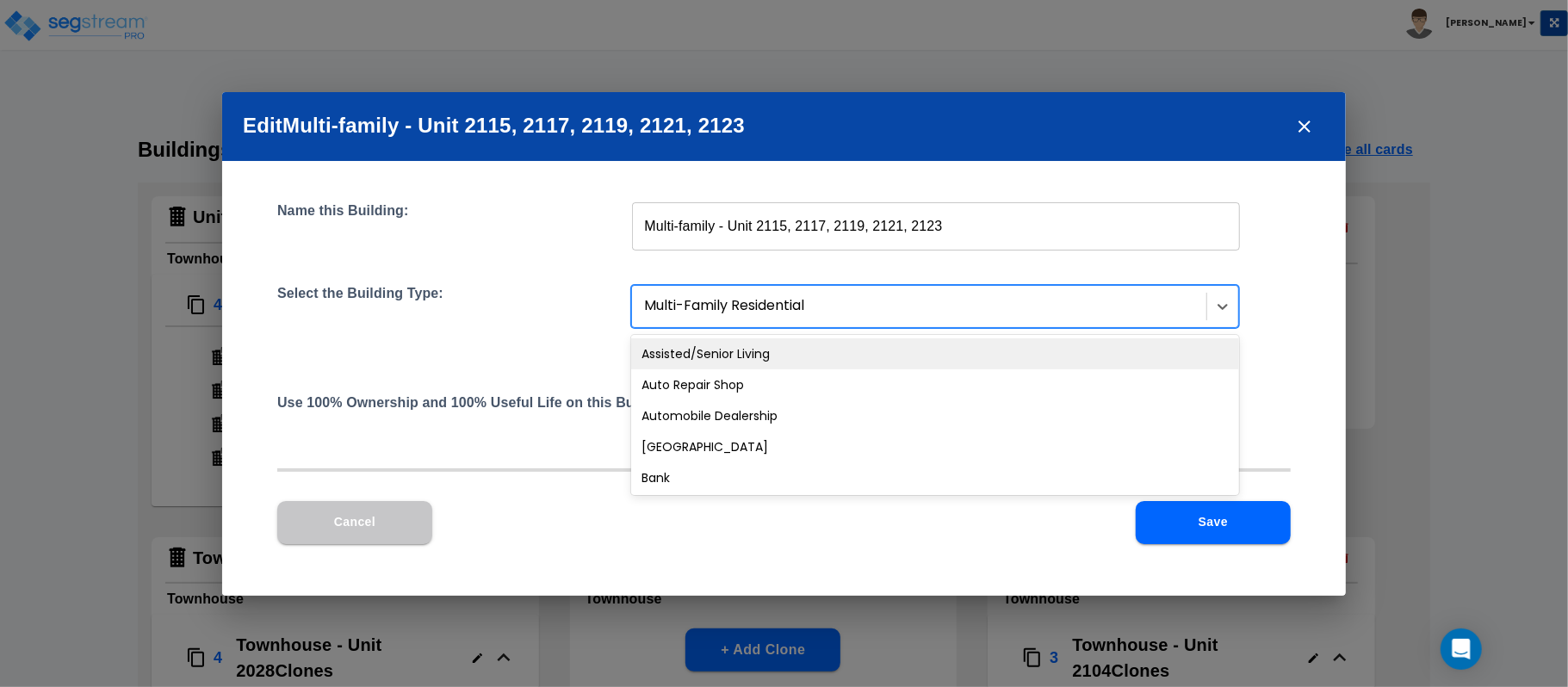
click at [765, 310] on div at bounding box center [921, 306] width 554 height 23
type input "town"
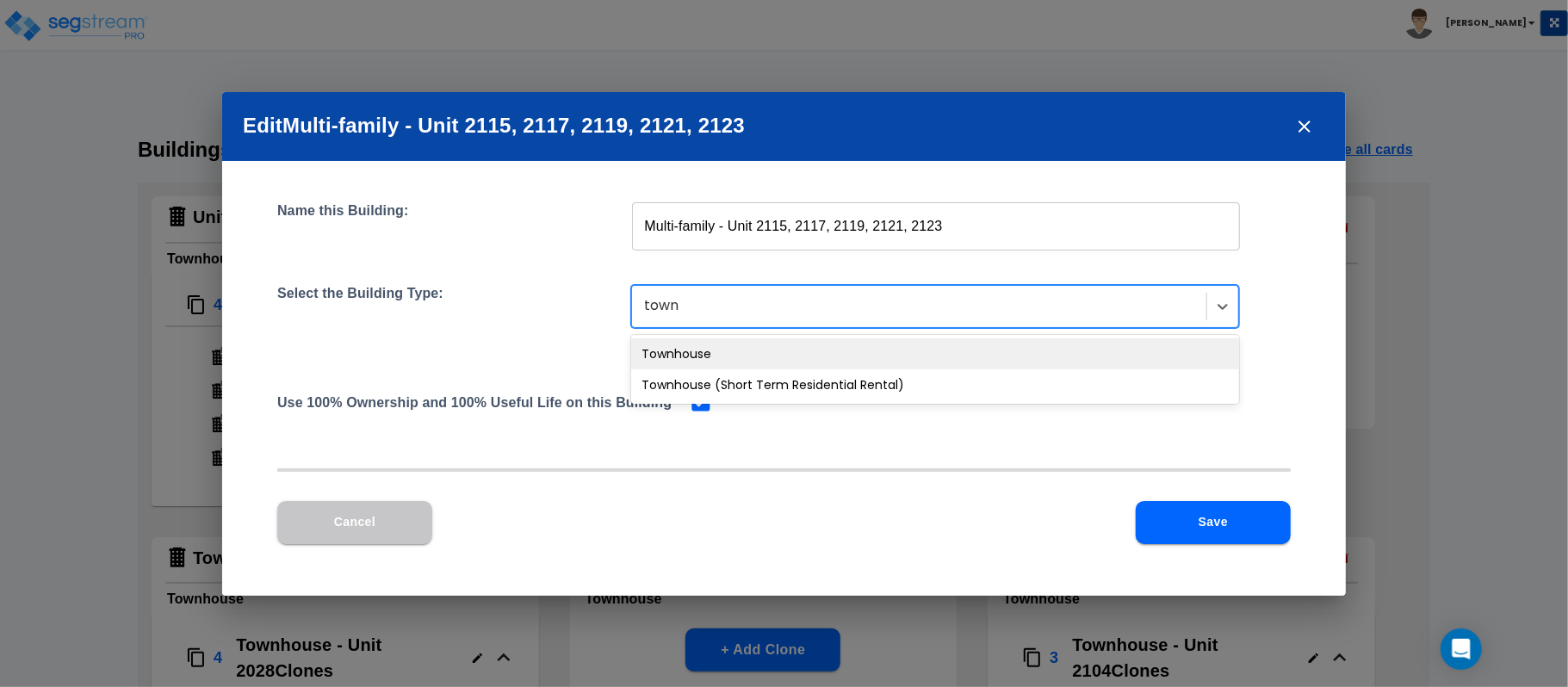
click at [773, 353] on div "Townhouse" at bounding box center [936, 354] width 608 height 31
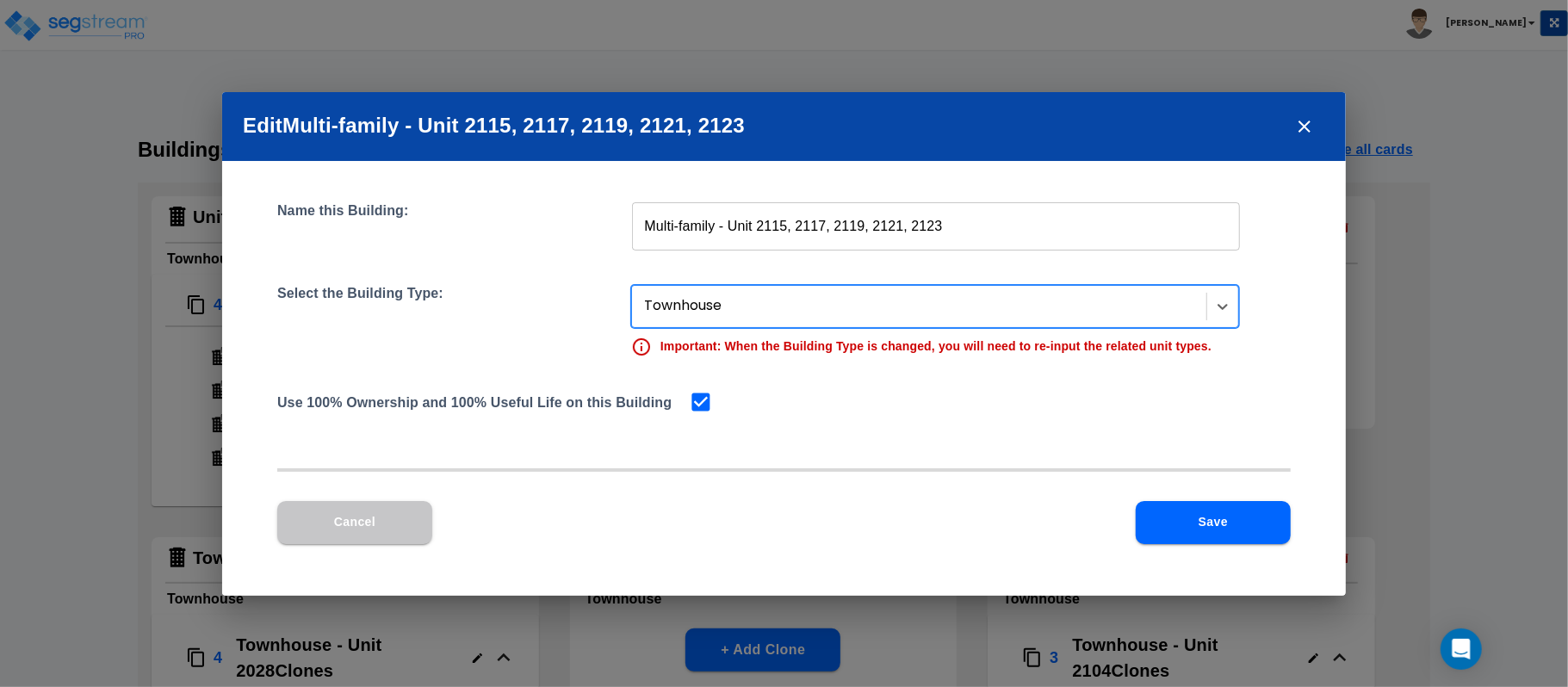
click at [1184, 531] on button "Save" at bounding box center [1213, 523] width 155 height 43
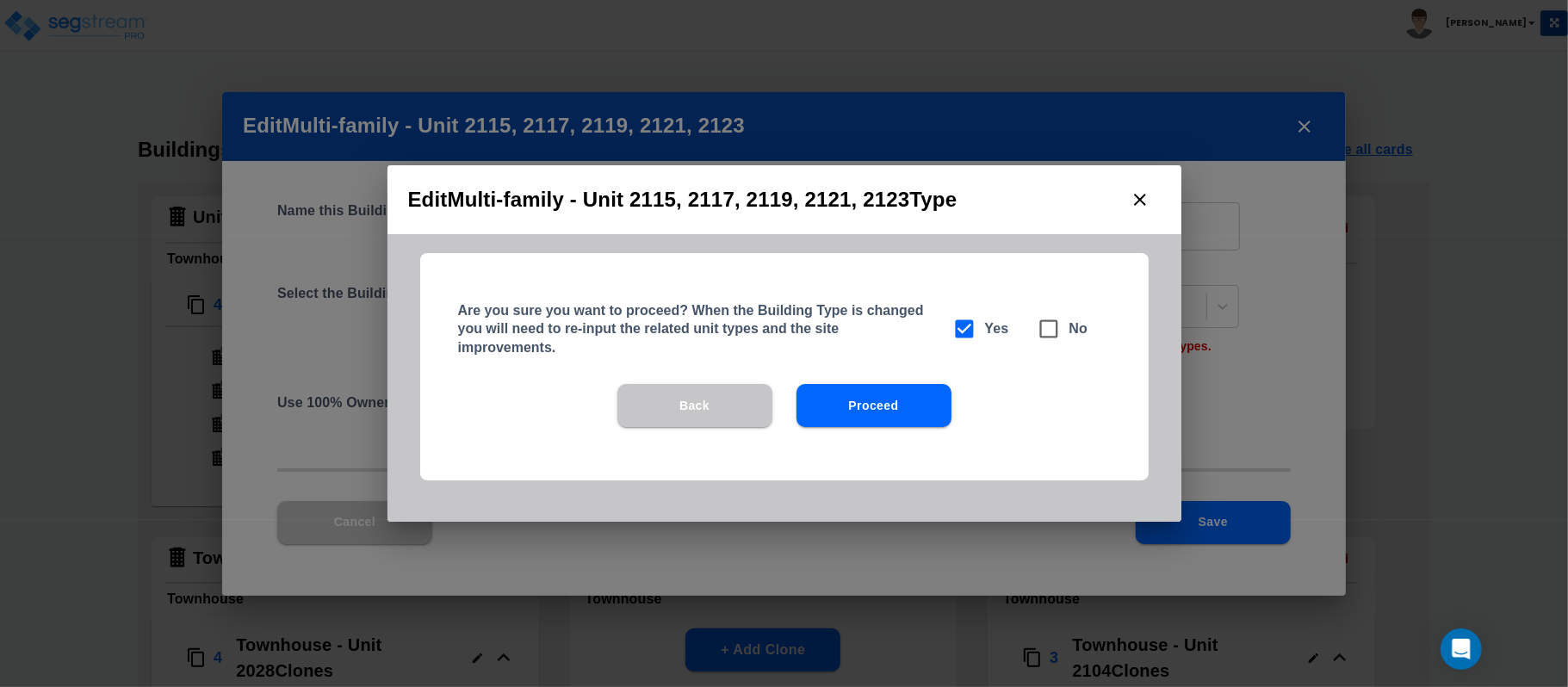
click at [886, 404] on button "Proceed" at bounding box center [873, 406] width 155 height 43
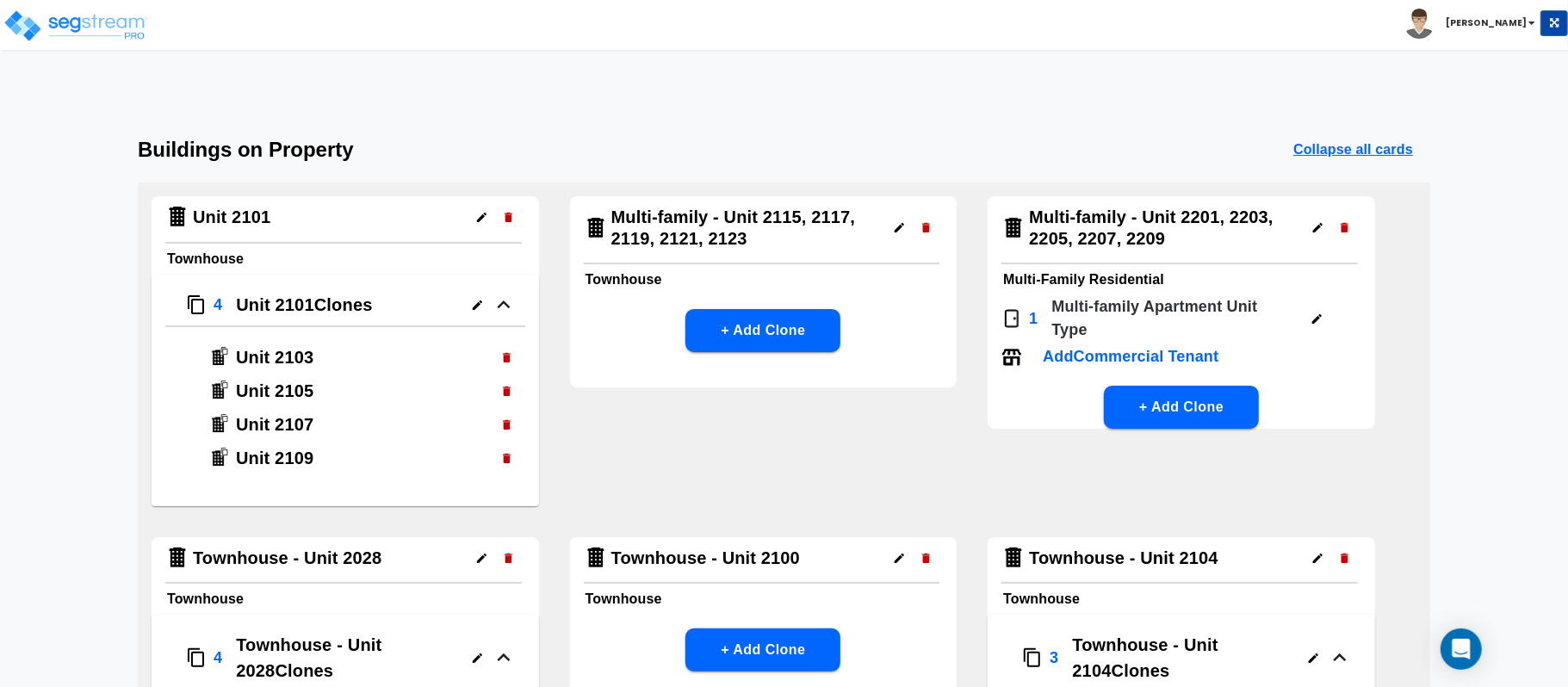
click at [797, 315] on button "+ Add Clone" at bounding box center [762, 331] width 155 height 43
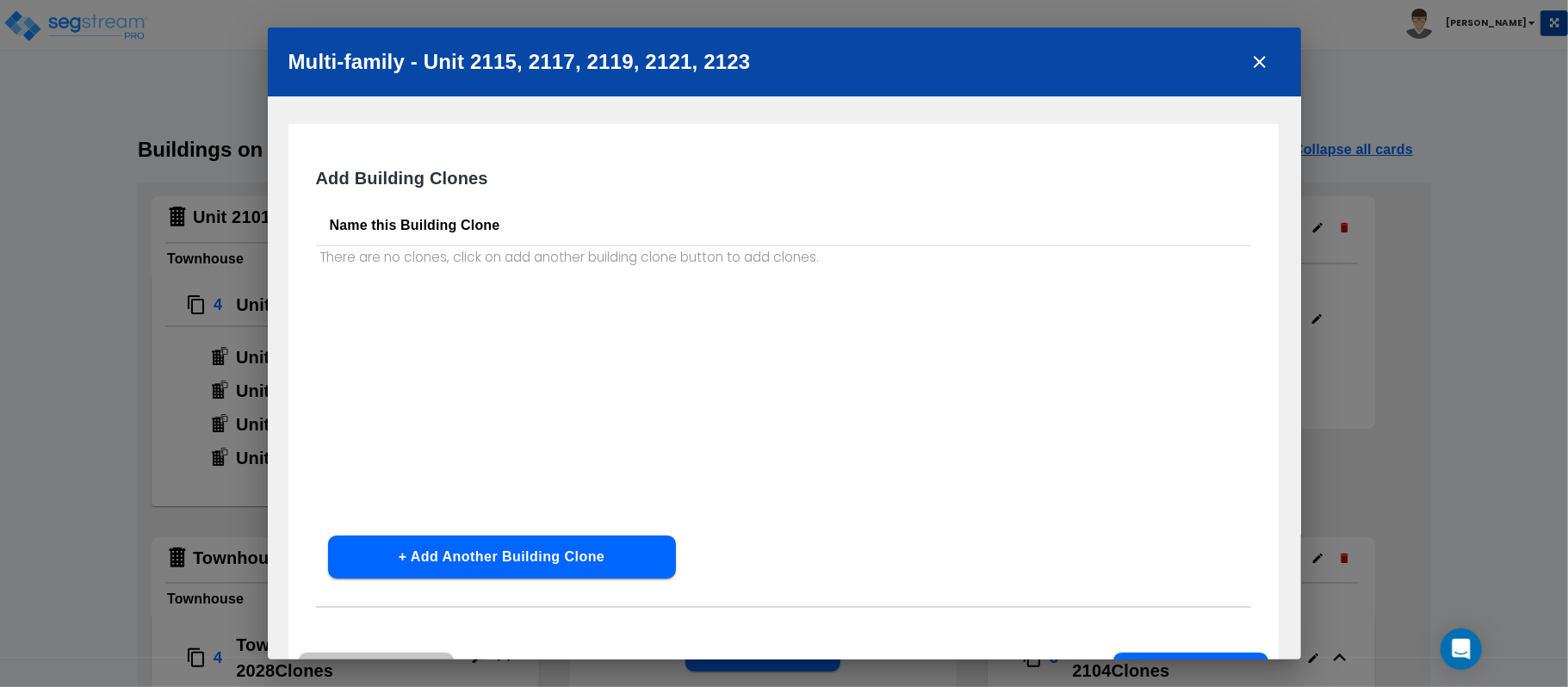
click at [573, 559] on button "+ Add Another Building Clone" at bounding box center [502, 557] width 348 height 43
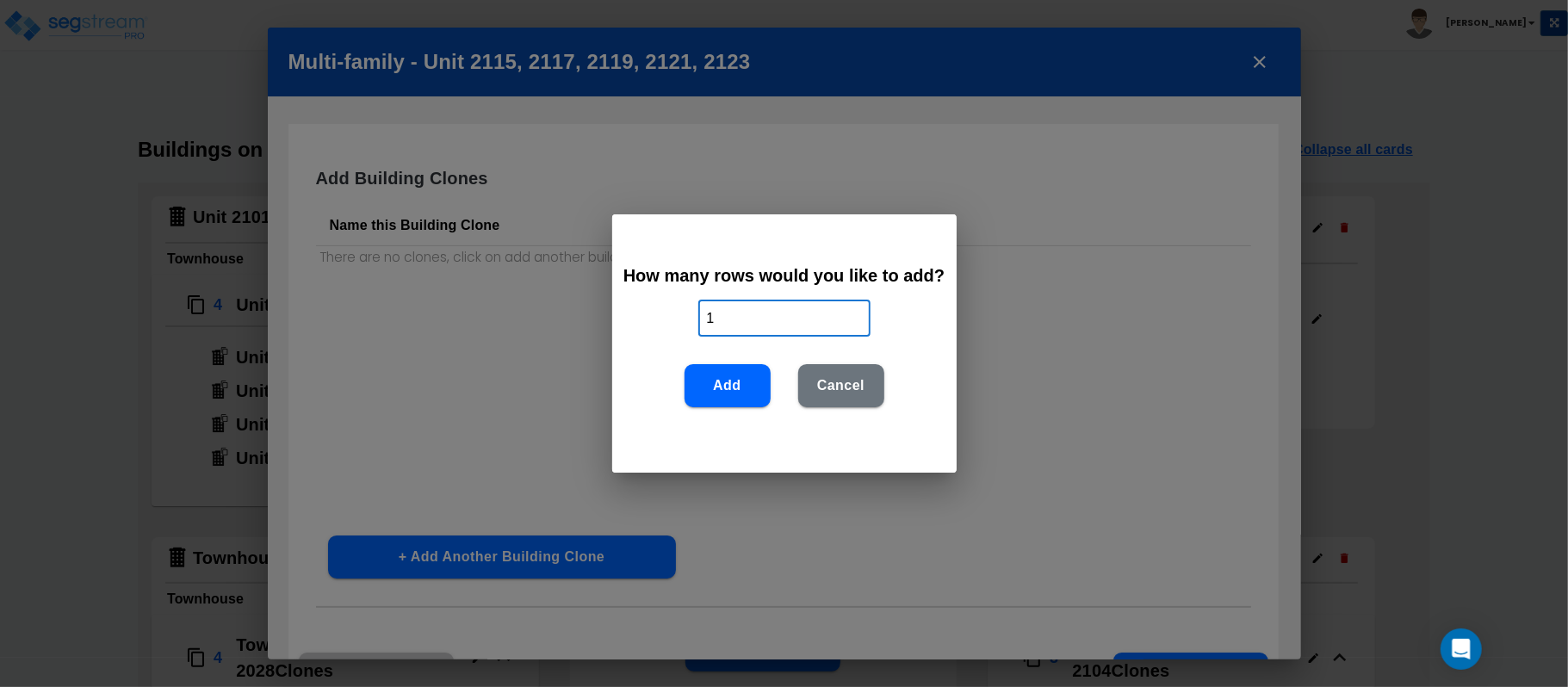
drag, startPoint x: 735, startPoint y: 317, endPoint x: 645, endPoint y: 317, distance: 90.0
click at [645, 317] on div "How many rows would you like to add? 1 ​ Add Cancel" at bounding box center [784, 343] width 345 height 258
type input "4"
click at [735, 393] on button "Add" at bounding box center [727, 386] width 86 height 43
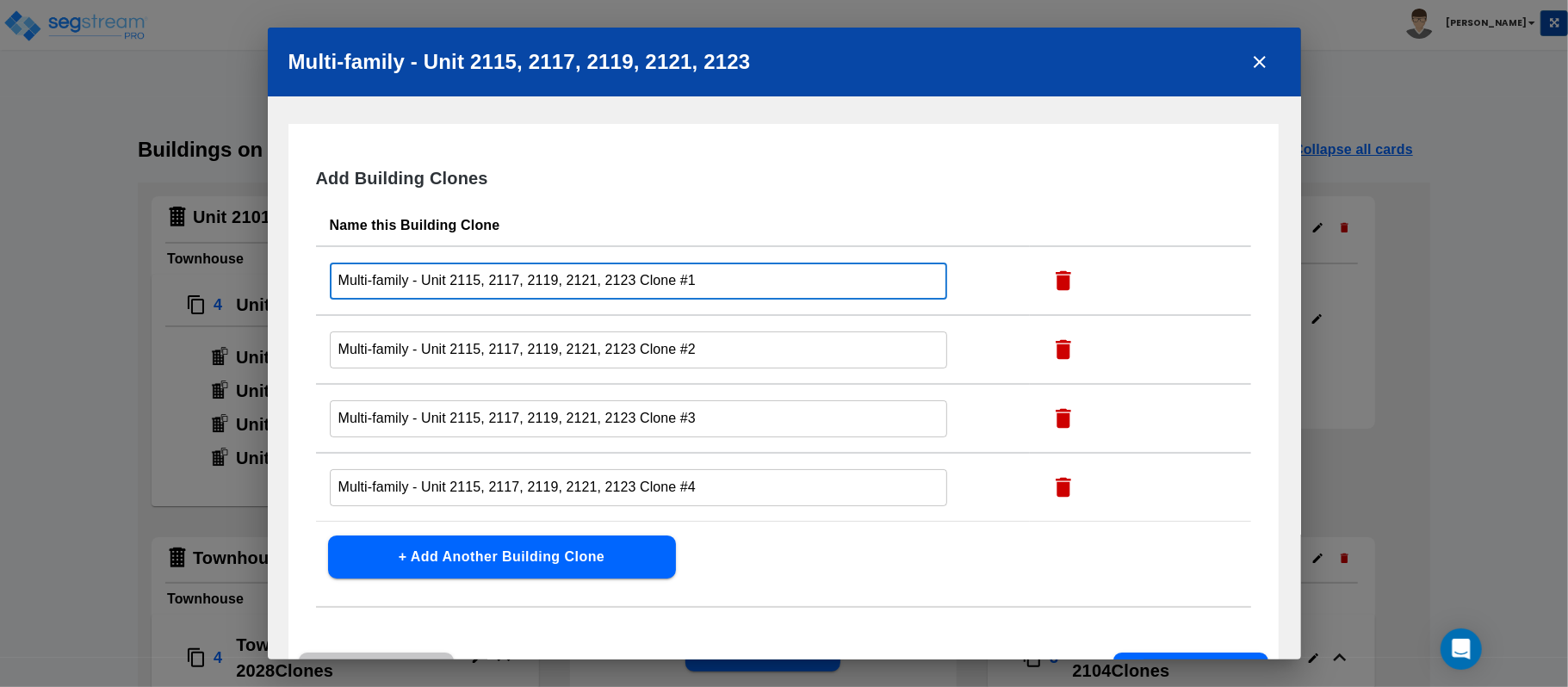
drag, startPoint x: 473, startPoint y: 283, endPoint x: 930, endPoint y: 286, distance: 457.0
click at [930, 286] on input "Multi-family - Unit 2115, 2117, 2119, 2121, 2123 Clone #1" at bounding box center [639, 281] width 619 height 37
type input "Unit 2117"
click at [651, 300] on input "Multi-family - Unit 2115, 2117, 2119, 2121, 2123 Clone #2" at bounding box center [639, 281] width 619 height 37
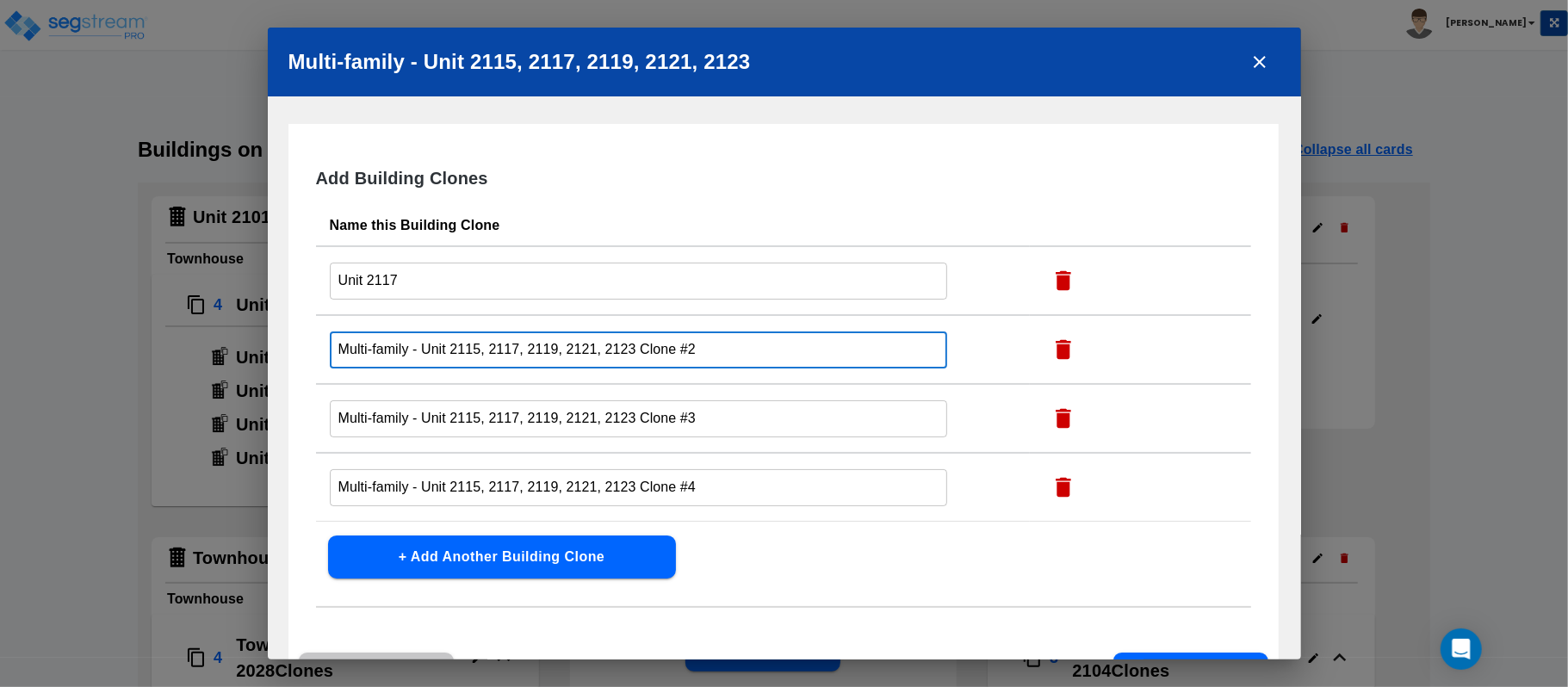
paste input "Unit 2117"
type input "Unit 2119"
click at [567, 300] on input "Multi-family - Unit 2115, 2117, 2119, 2121, 2123 Clone #3" at bounding box center [639, 281] width 619 height 37
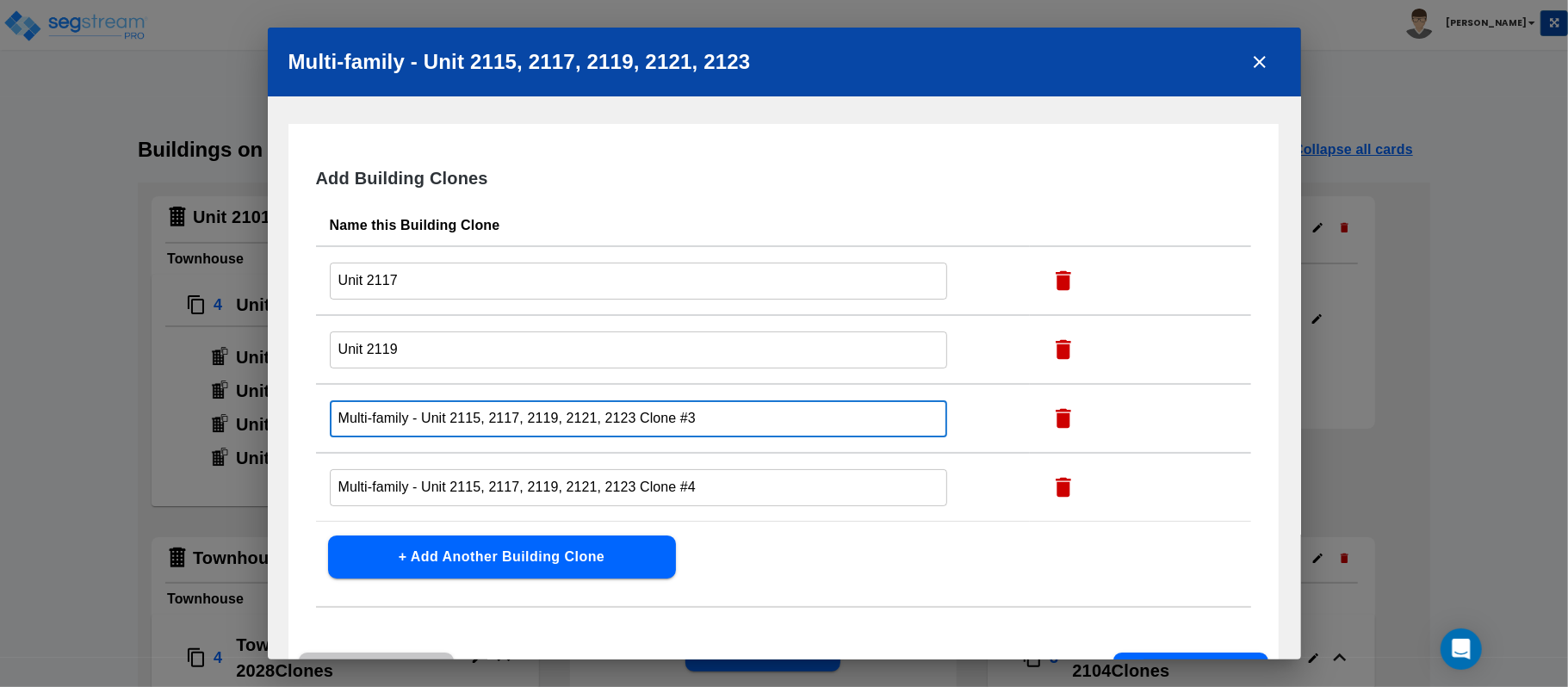
paste input "Unit 2117"
type input "Unit 2121"
click at [548, 300] on input "Multi-family - Unit 2115, 2117, 2119, 2121, 2123 Clone #4" at bounding box center [639, 281] width 619 height 37
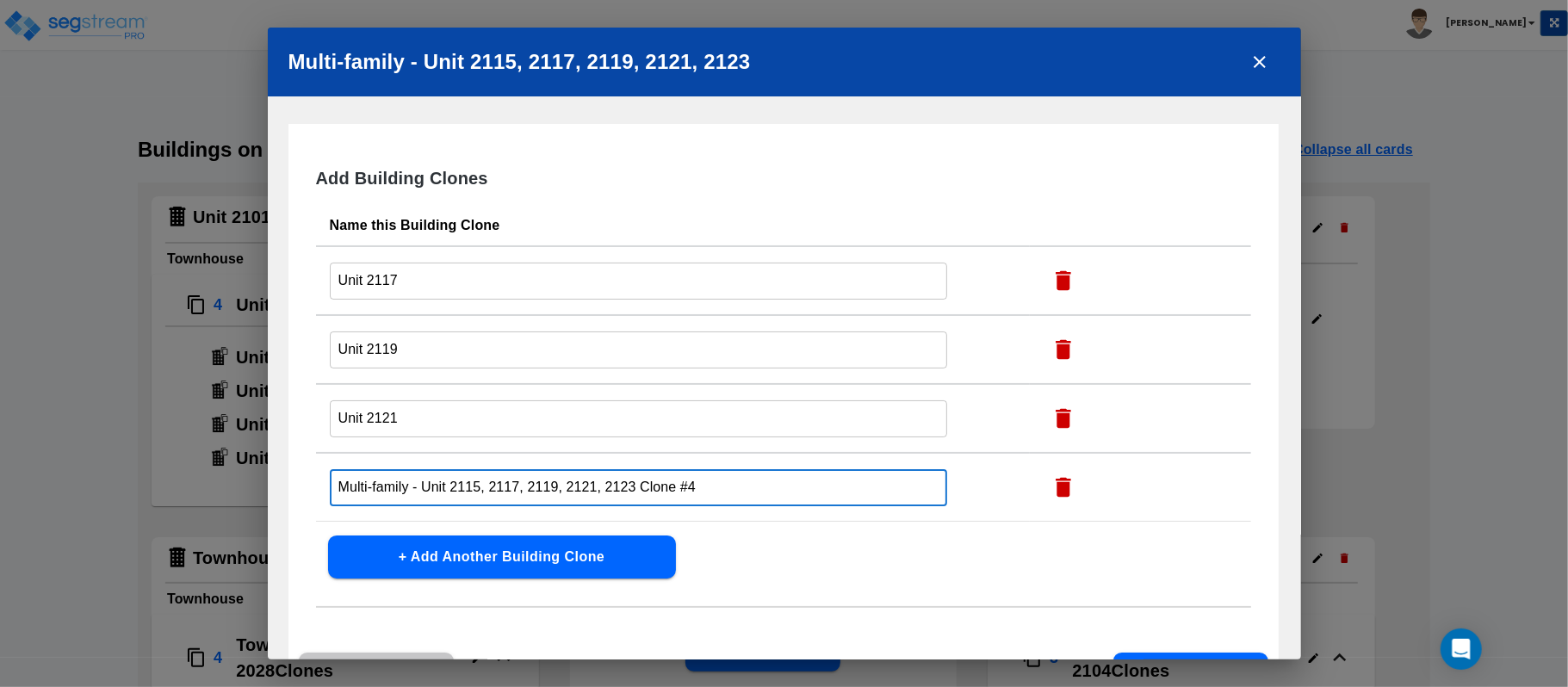
paste input "Unit 2117"
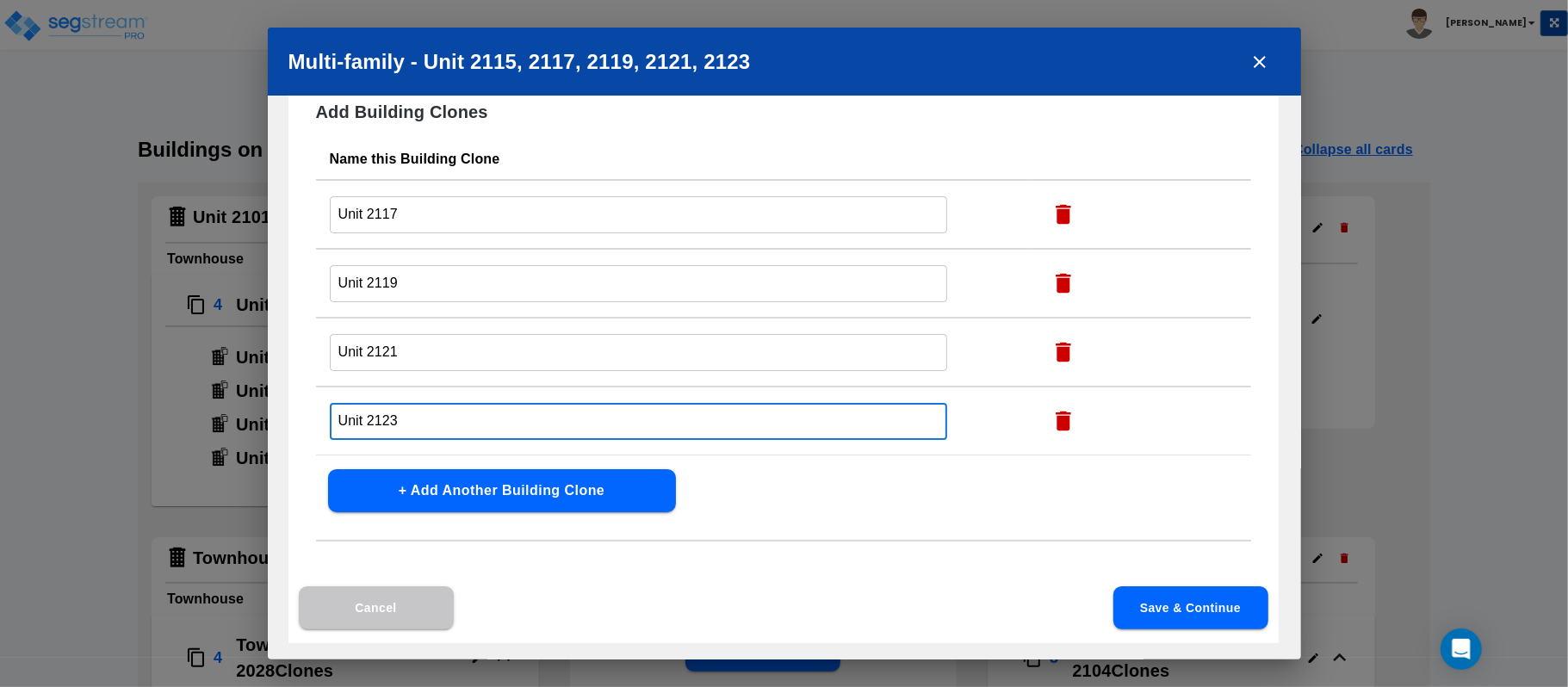
type input "Unit 2123"
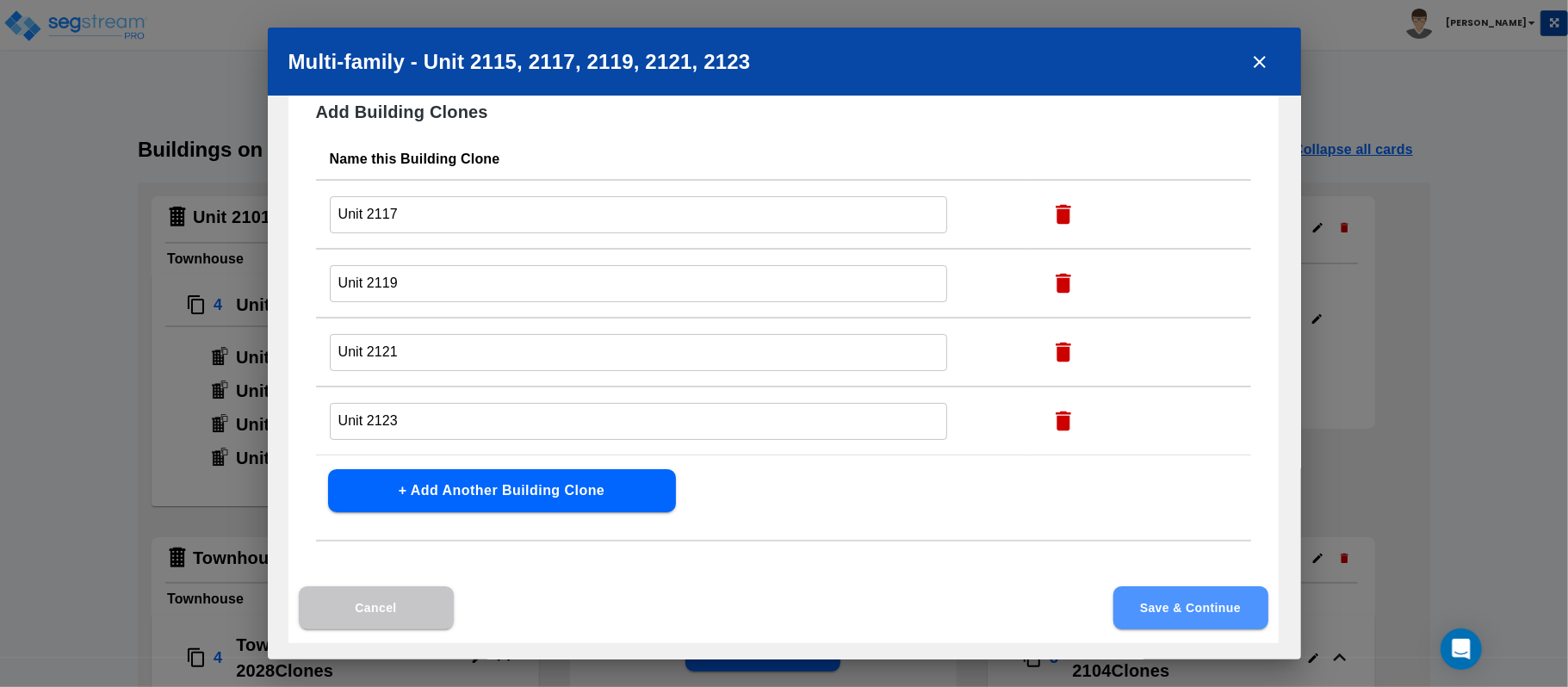
click at [1178, 603] on button "Save & Continue" at bounding box center [1190, 608] width 155 height 43
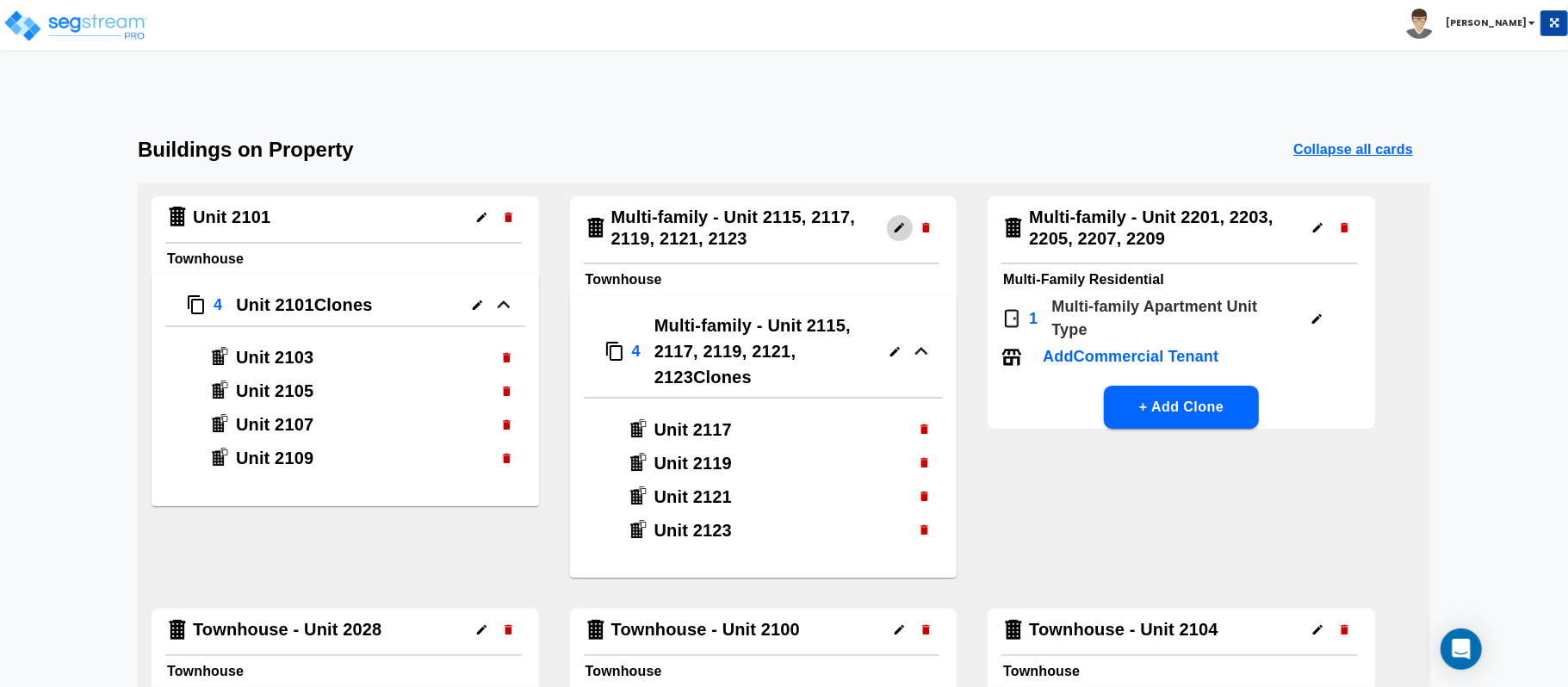
click at [894, 232] on icon "button" at bounding box center [899, 227] width 13 height 13
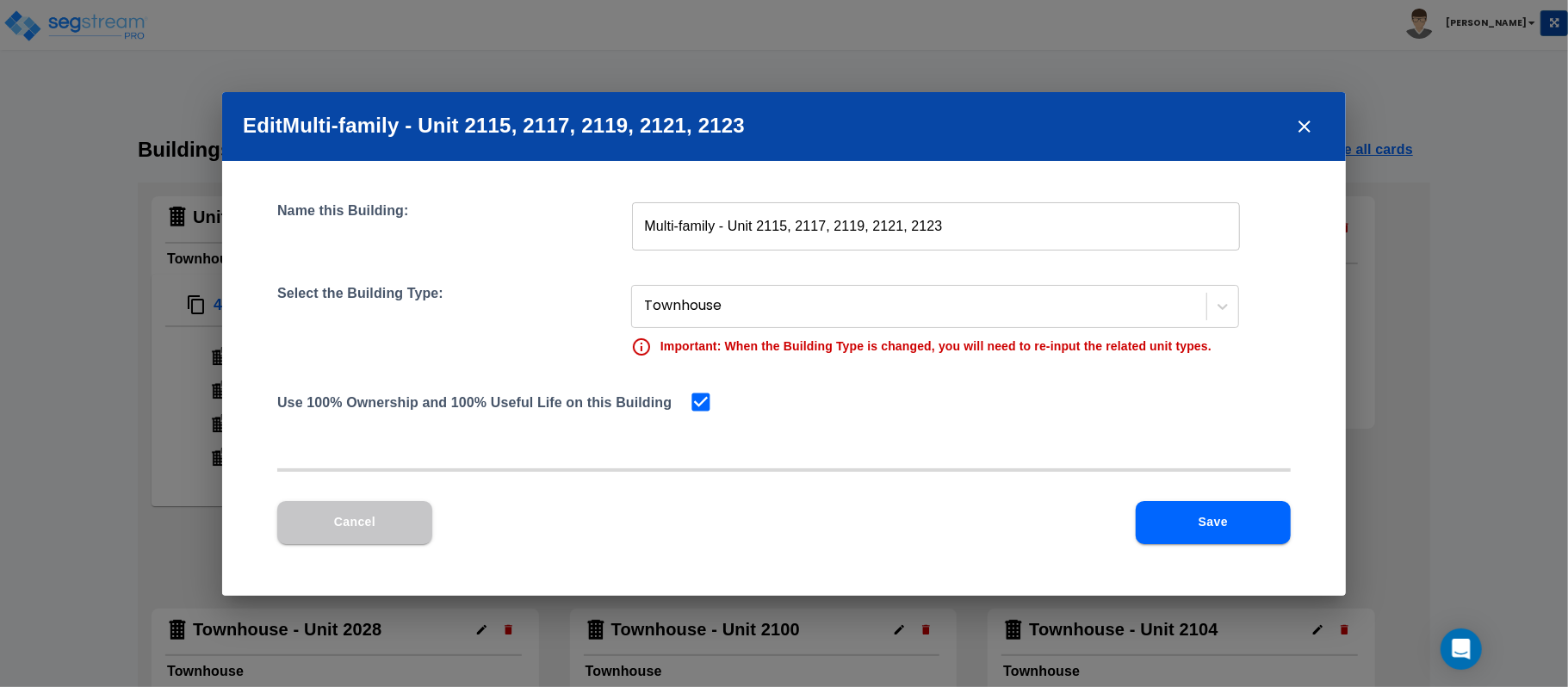
click at [761, 225] on input "Multi-family - Unit 2115, 2117, 2119, 2121, 2123" at bounding box center [936, 226] width 608 height 48
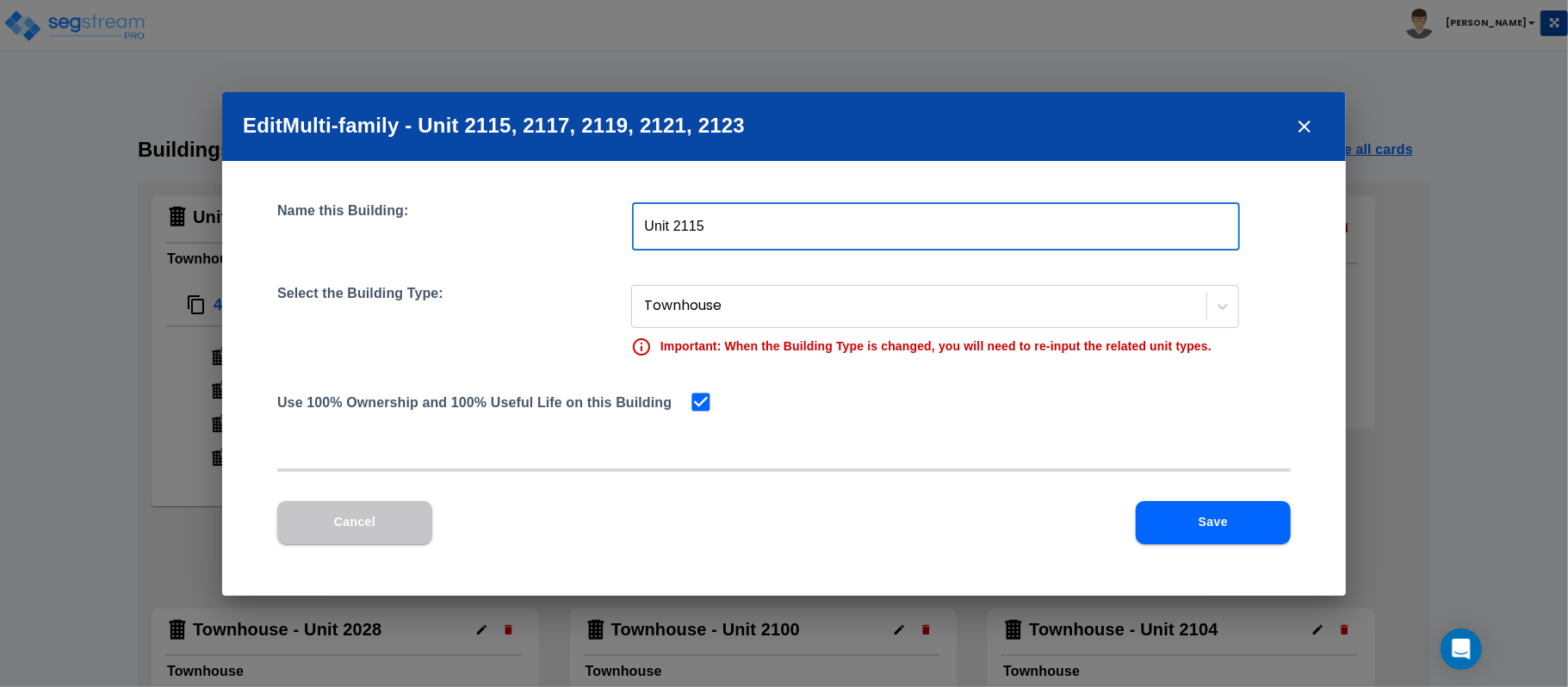
type input "Unit 2115"
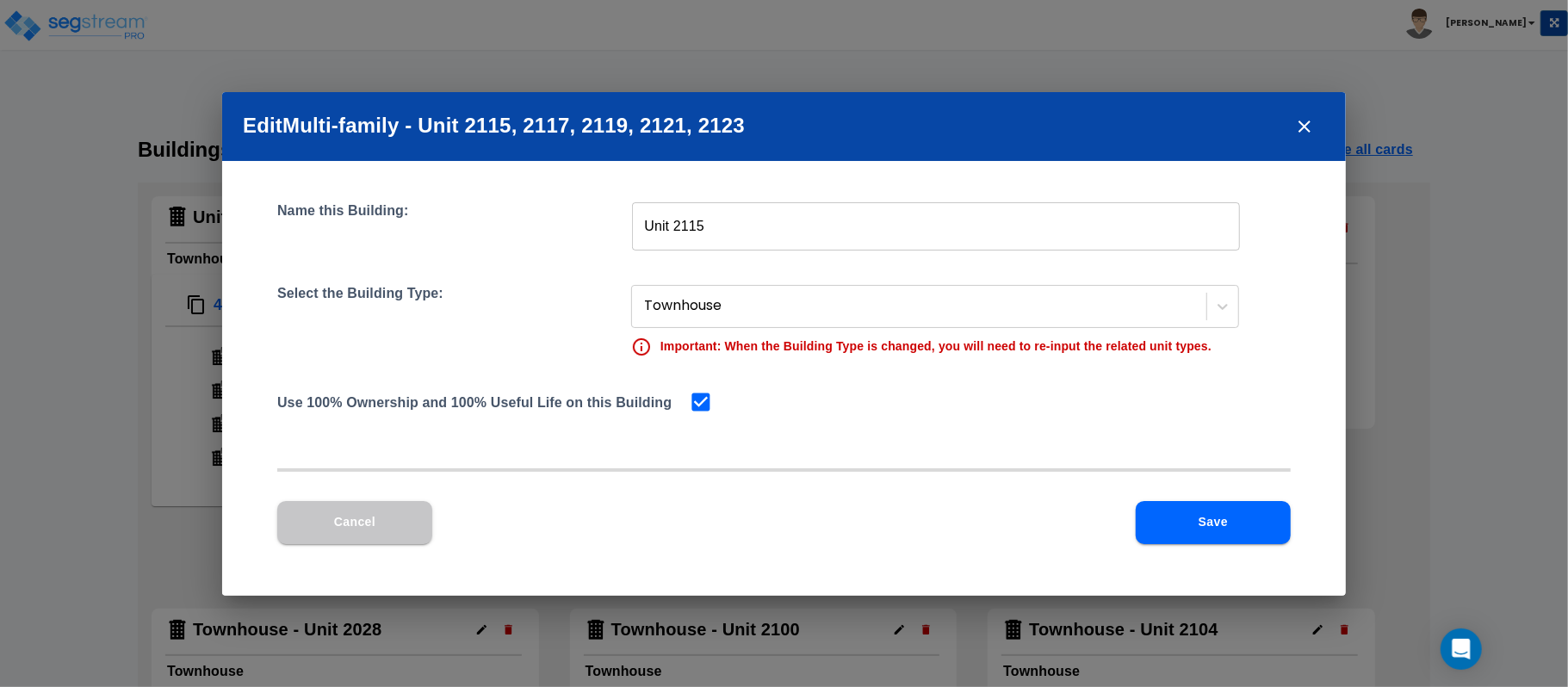
click at [1003, 459] on div "Name this Building: Unit 2115 ​ Select the Building Type: Townhouse Important: …" at bounding box center [784, 378] width 1124 height 435
click at [1251, 522] on button "Save" at bounding box center [1213, 523] width 155 height 43
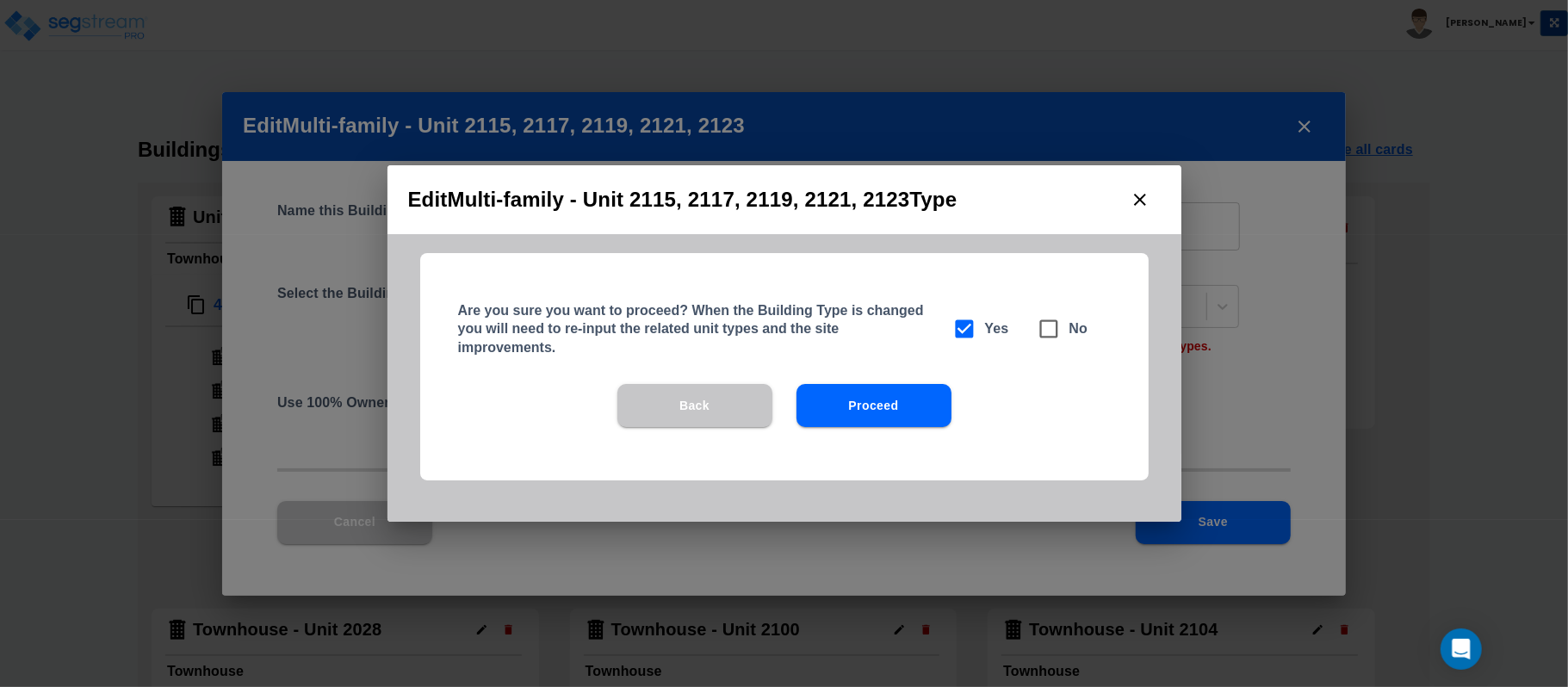
click at [875, 383] on div "Are you sure you want to proceed? When the Building Type is changed you will ne…" at bounding box center [784, 366] width 728 height 227
click at [884, 397] on button "Proceed" at bounding box center [873, 406] width 155 height 43
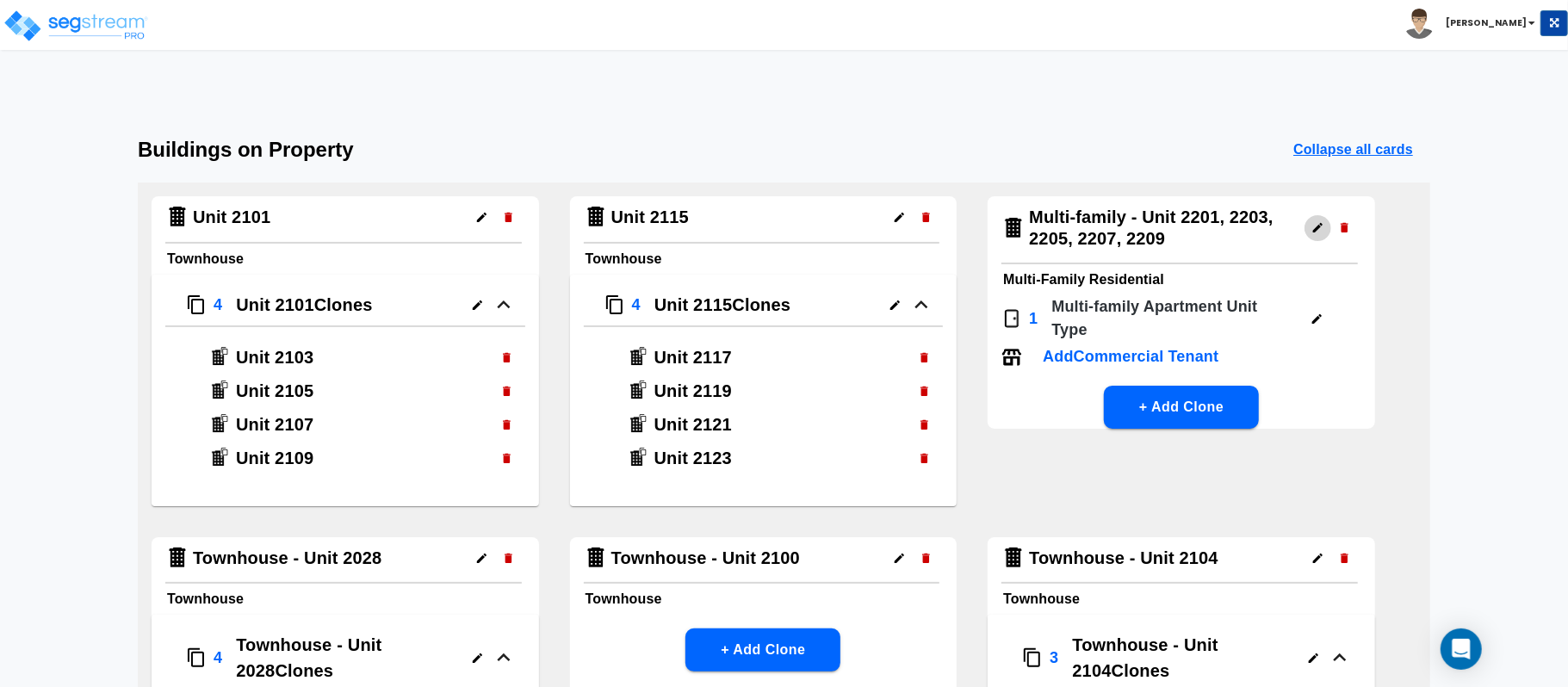
click at [1313, 222] on icon "button" at bounding box center [1317, 227] width 13 height 13
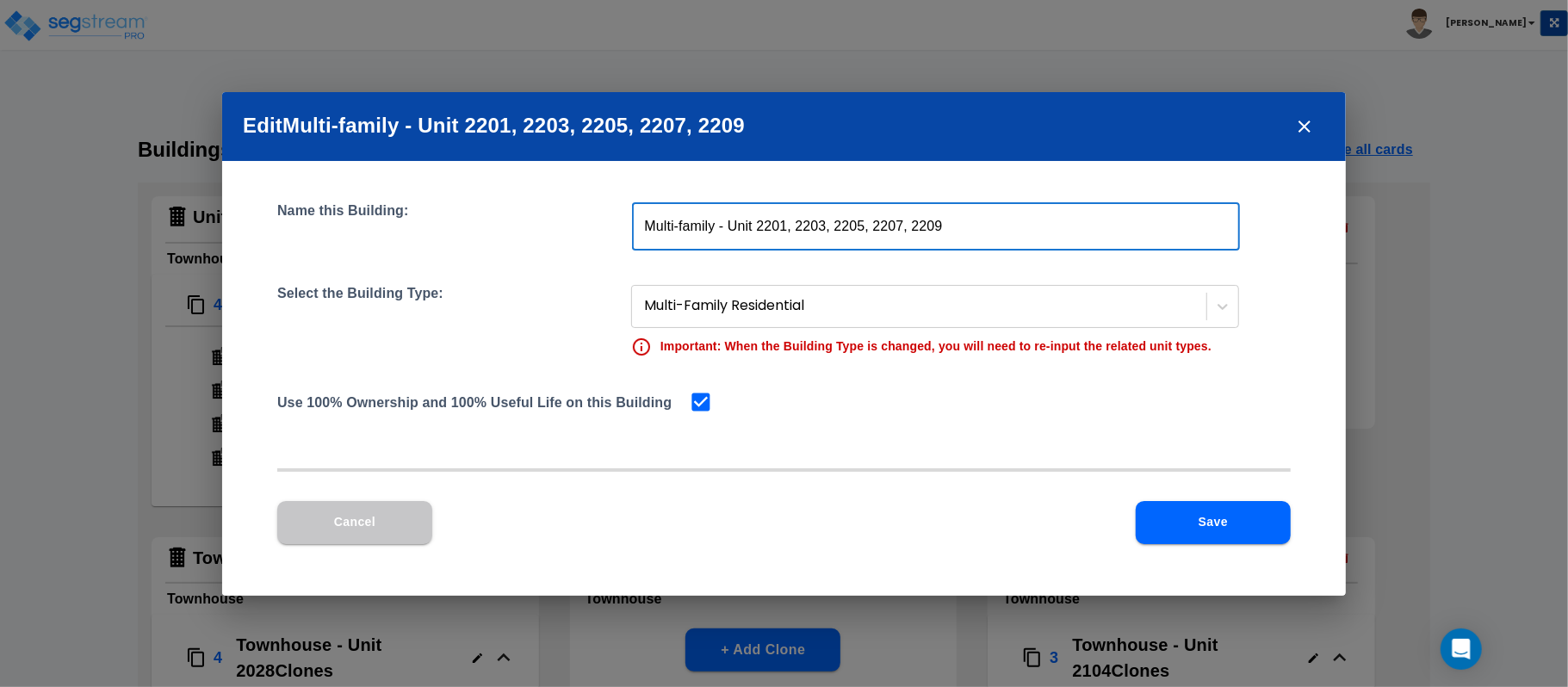
drag, startPoint x: 725, startPoint y: 224, endPoint x: 689, endPoint y: 241, distance: 39.8
click at [686, 232] on input "Multi-family - Unit 2201, 2203, 2205, 2207, 2209" at bounding box center [936, 226] width 608 height 48
drag, startPoint x: 727, startPoint y: 229, endPoint x: 541, endPoint y: 253, distance: 187.5
click at [541, 253] on div "Name this Building: Multi-family - Unit 2201, 2203, 2205, 2207, 2209 ​ Select t…" at bounding box center [784, 324] width 1013 height 245
type input "Unit 2201, 2203, 2205, 2207, 2209"
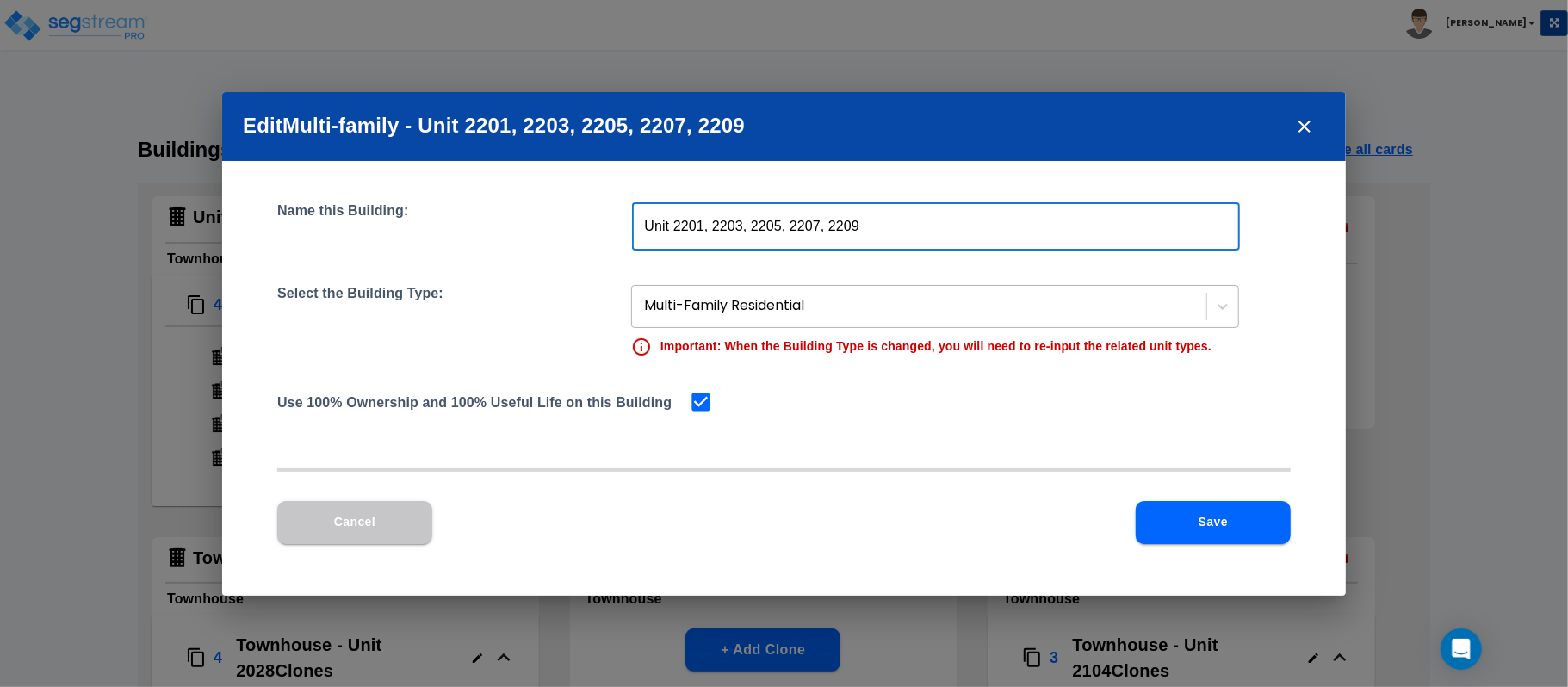
click at [693, 305] on div at bounding box center [921, 306] width 554 height 23
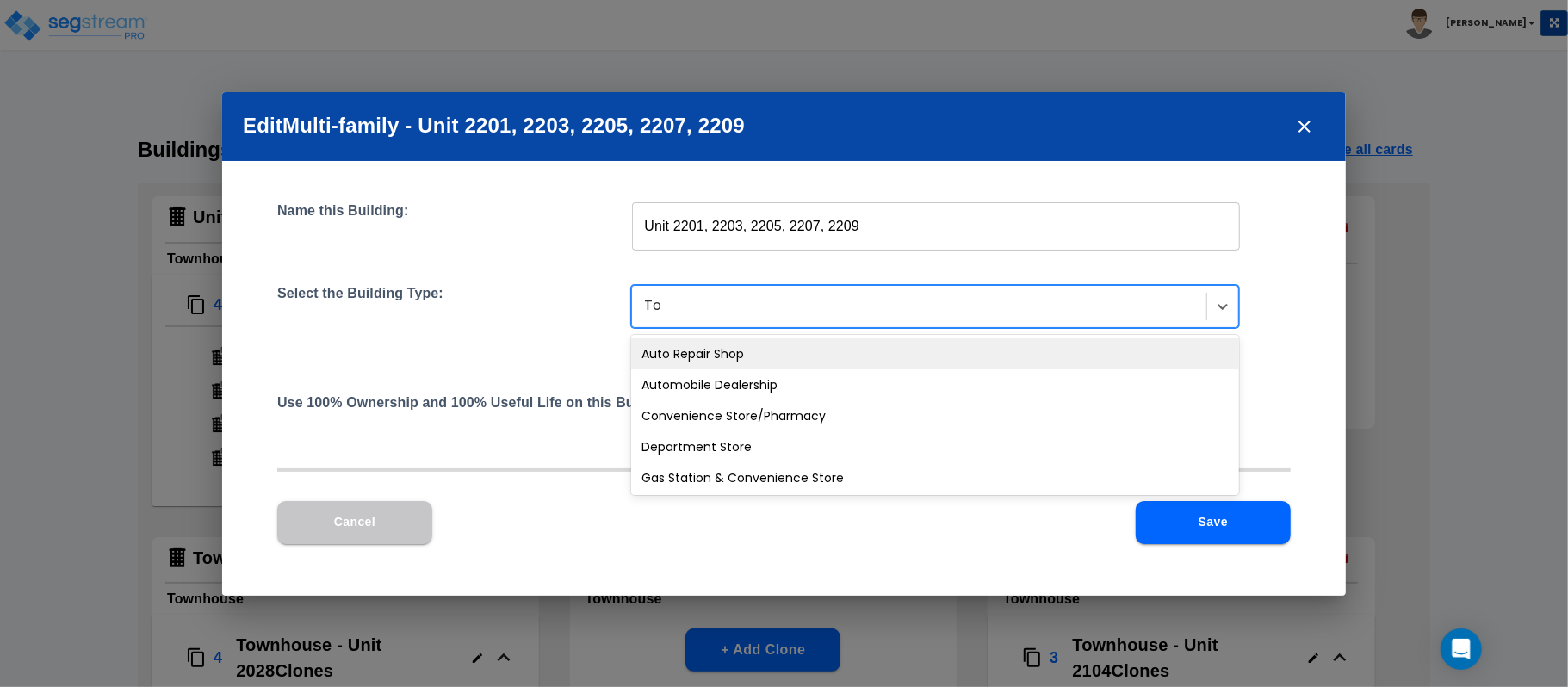
type input "Tow"
click at [718, 348] on div "Townhouse" at bounding box center [936, 354] width 608 height 31
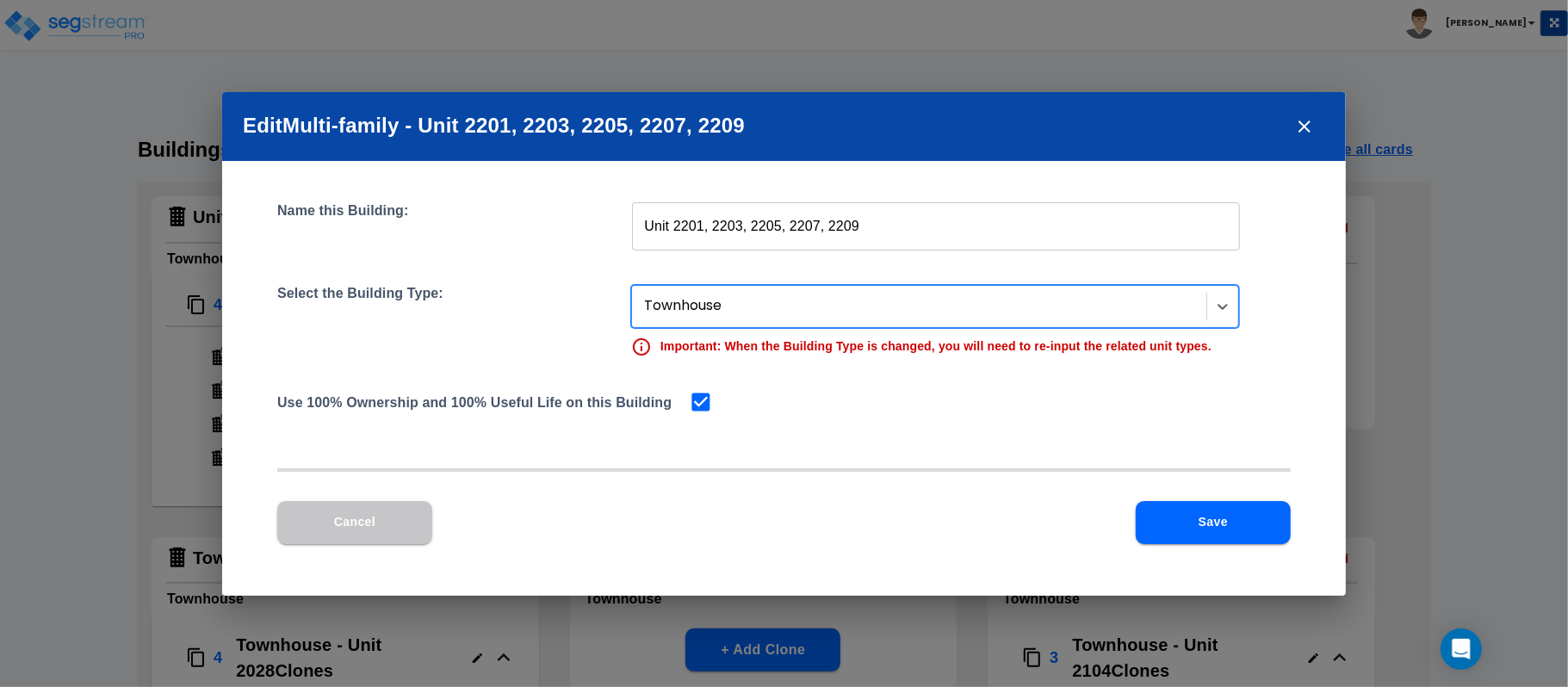
click at [1216, 506] on button "Save" at bounding box center [1213, 523] width 155 height 43
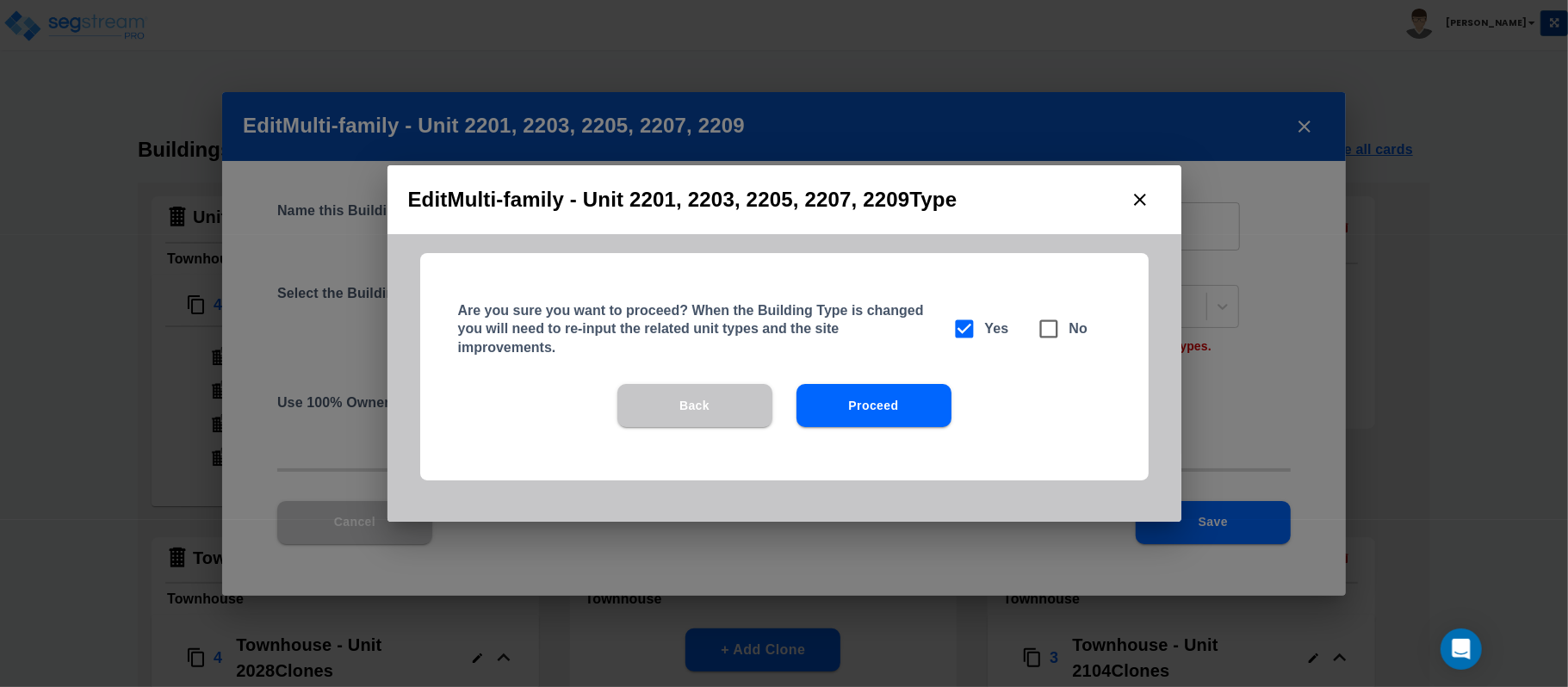
click at [910, 417] on button "Proceed" at bounding box center [873, 406] width 155 height 43
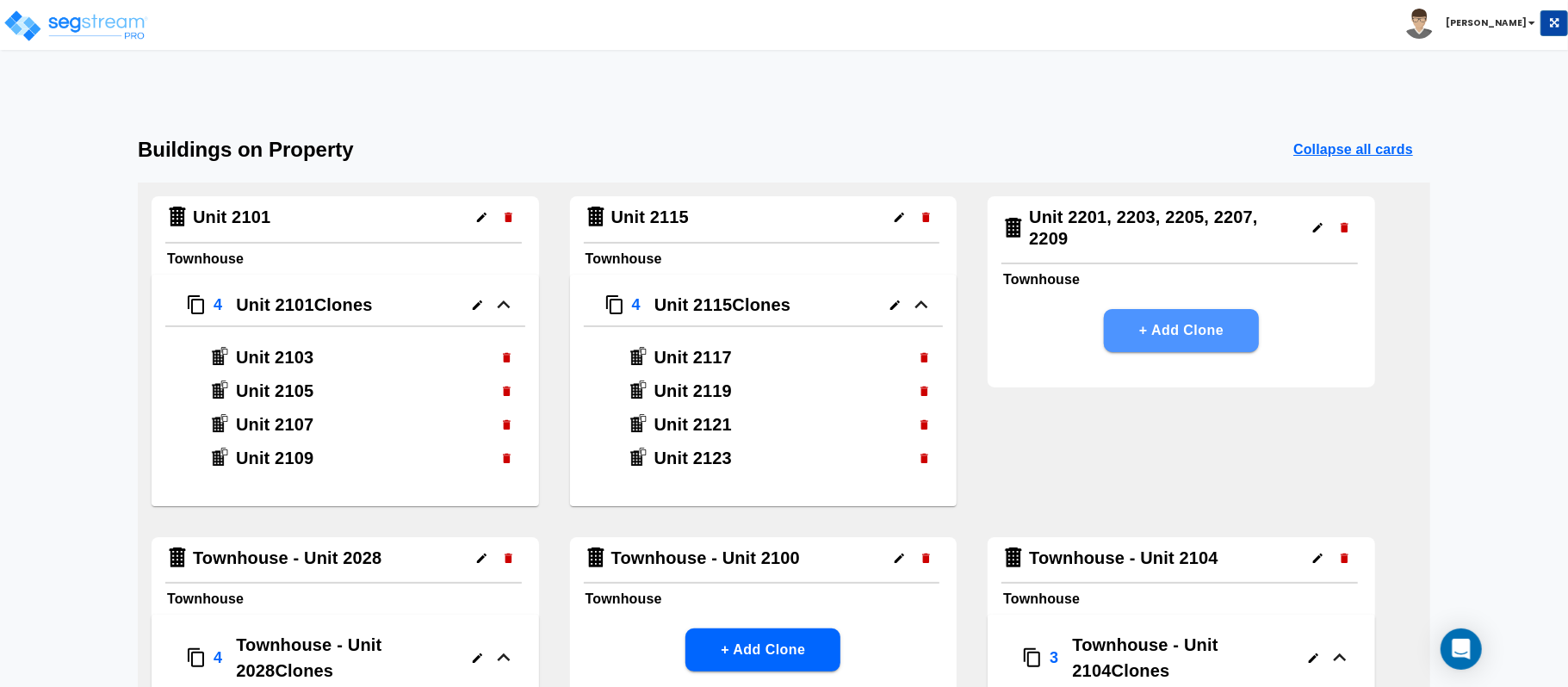
click at [1178, 328] on button "+ Add Clone" at bounding box center [1181, 331] width 155 height 43
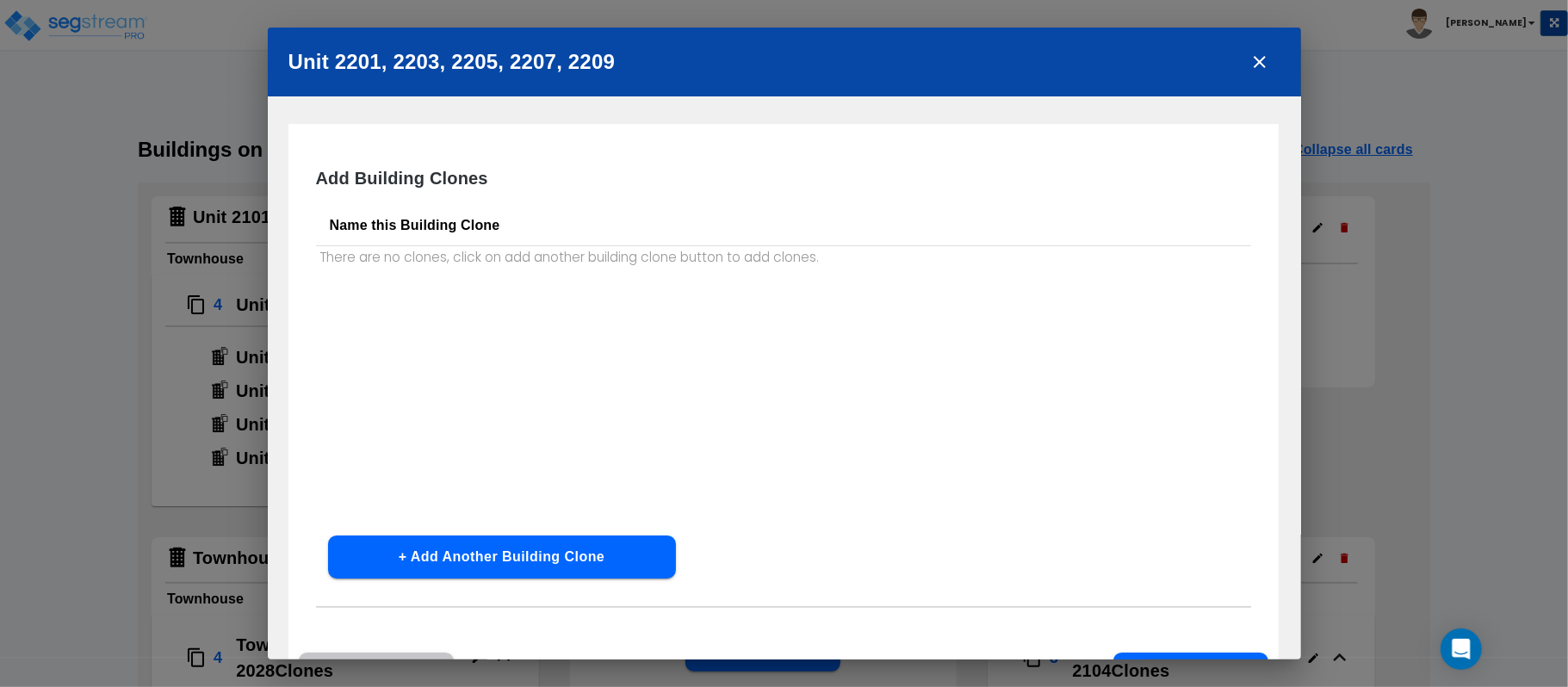
click at [530, 555] on button "+ Add Another Building Clone" at bounding box center [502, 557] width 348 height 43
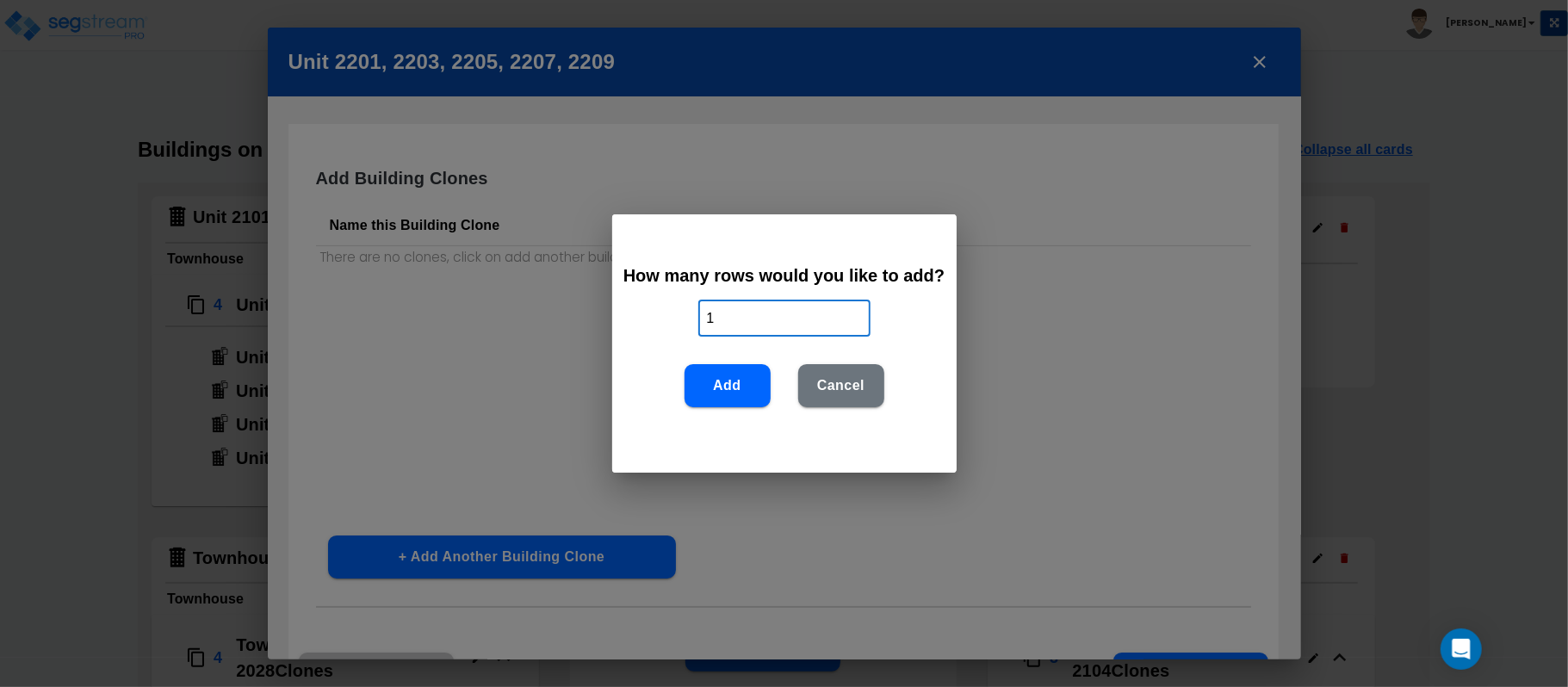
drag, startPoint x: 741, startPoint y: 321, endPoint x: 600, endPoint y: 290, distance: 144.4
click at [600, 290] on div "How many rows would you like to add? 1 ​ Add Cancel" at bounding box center [784, 343] width 1568 height 687
type input "4"
click at [740, 379] on button "Add" at bounding box center [727, 386] width 86 height 43
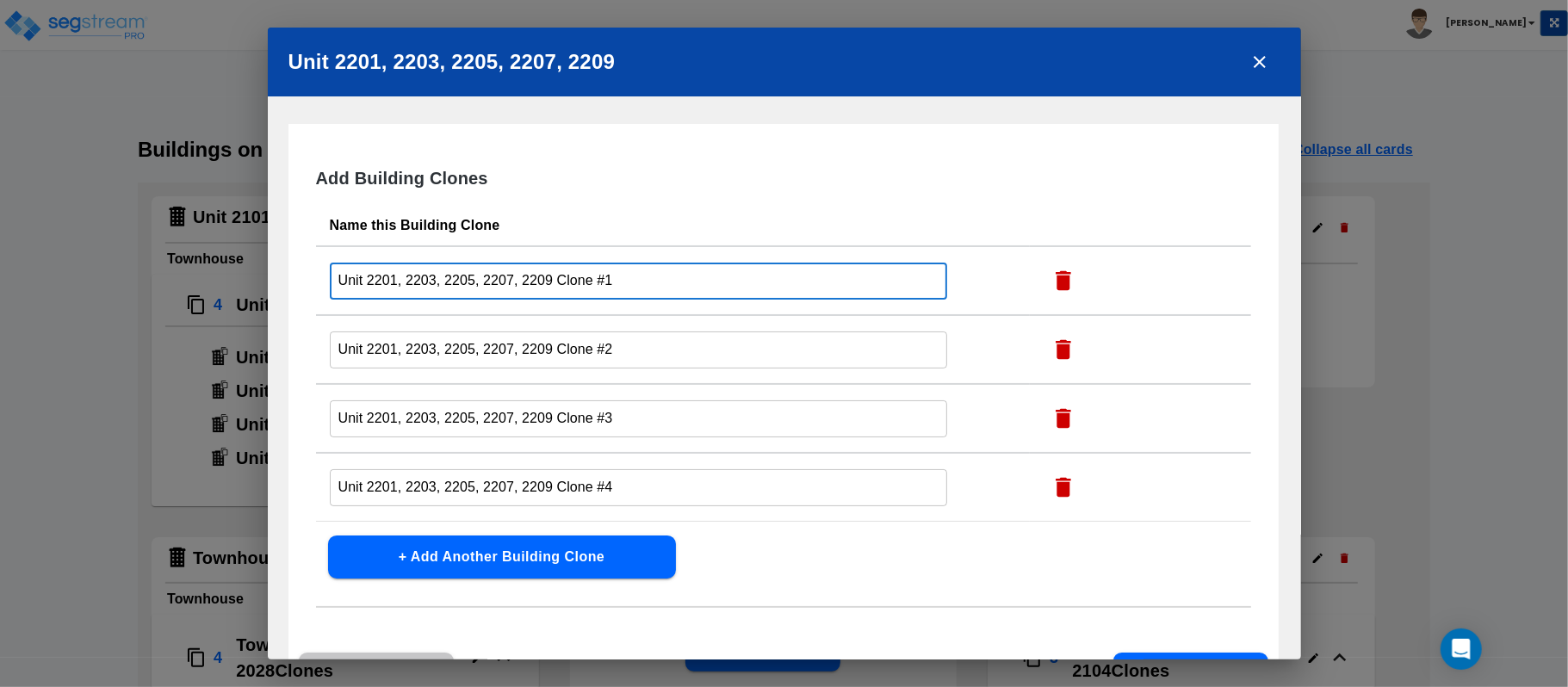
click at [394, 277] on input "Unit 2201, 2203, 2205, 2207, 2209 Clone #1" at bounding box center [639, 281] width 619 height 37
drag, startPoint x: 390, startPoint y: 277, endPoint x: 841, endPoint y: 311, distance: 452.3
click at [841, 311] on td "Unit 2201, 2203, 2205, 2207, 2209 Clone #1 ​" at bounding box center [673, 281] width 714 height 69
type input "Unit 2203"
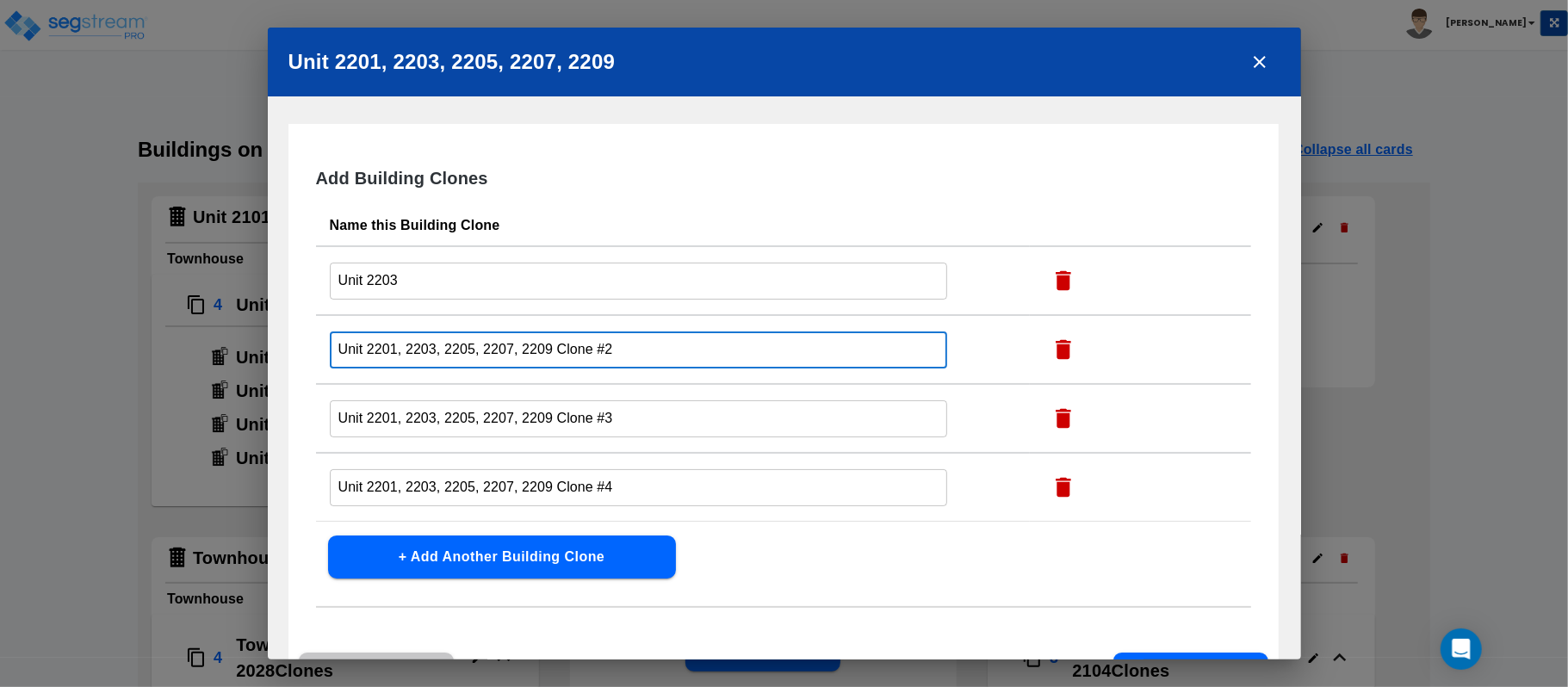
click at [672, 362] on input "Unit 2201, 2203, 2205, 2207, 2209 Clone #2" at bounding box center [639, 350] width 619 height 37
paste input "3"
type input "Unit 2205"
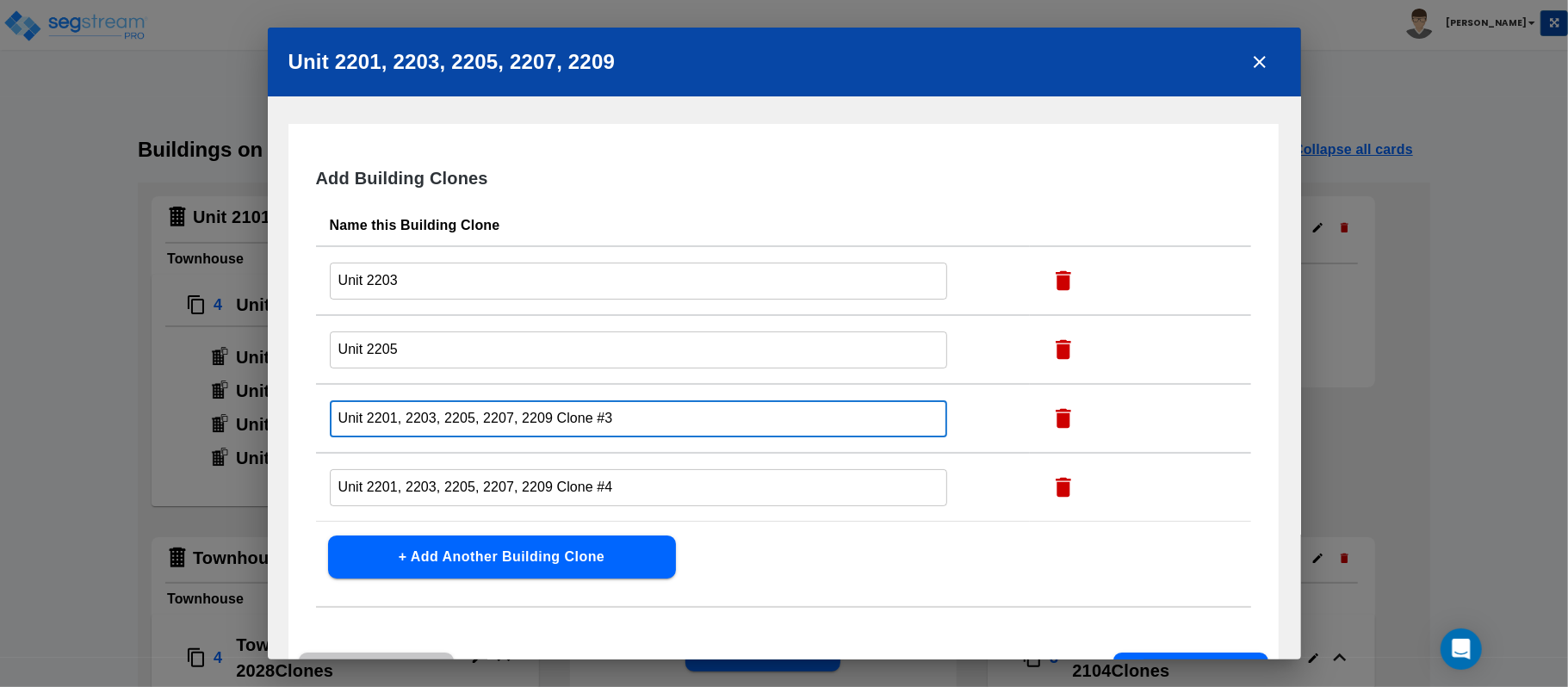
click at [661, 421] on input "Unit 2201, 2203, 2205, 2207, 2209 Clone #3" at bounding box center [639, 418] width 619 height 37
paste input "text"
type input "Unit 2207"
click at [632, 300] on input "Unit 2201, 2203, 2205, 2207, 2209 Clone #4" at bounding box center [639, 281] width 619 height 37
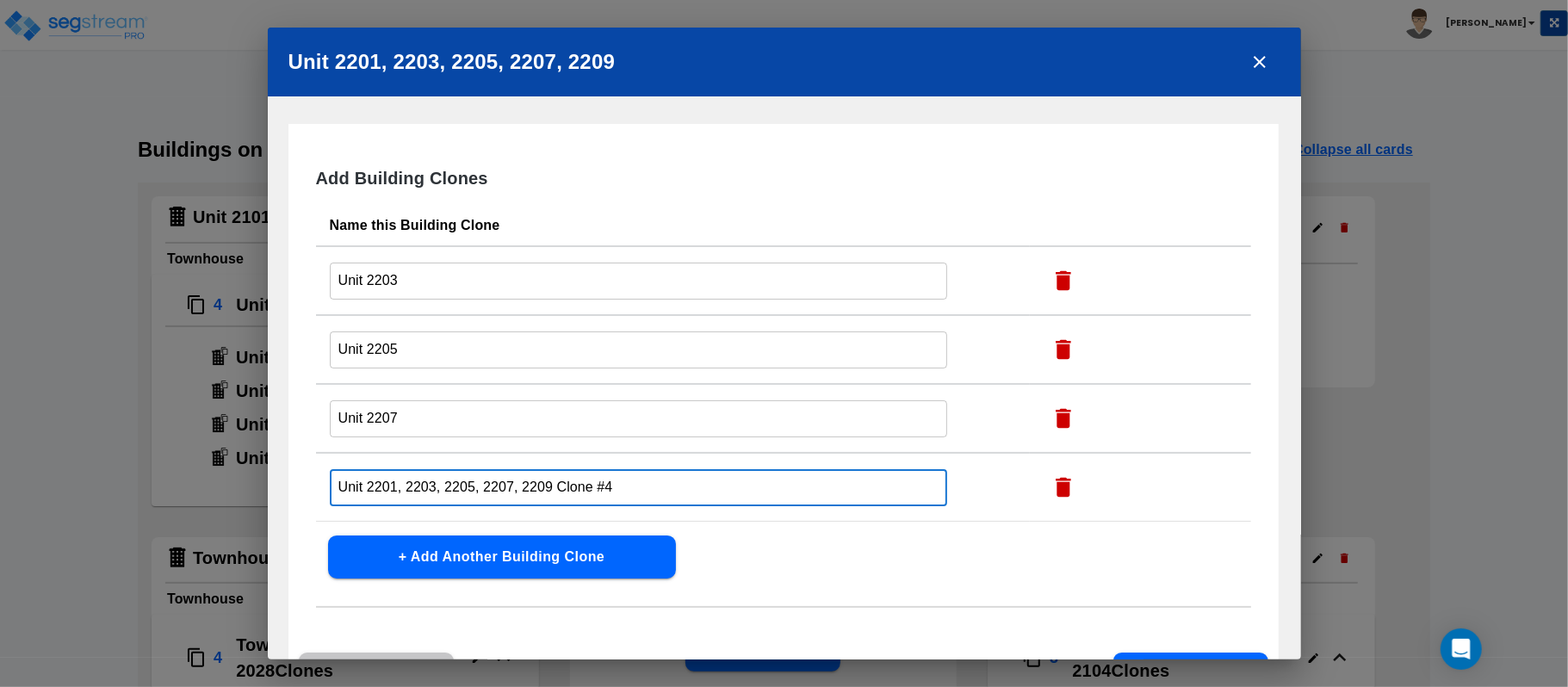
paste input "3"
type input "Unit 2209"
click at [968, 607] on div "Add Building Clones Name this Building Clone Unit 2203 ​ Unit 2205 ​ Unit 2207 …" at bounding box center [784, 417] width 990 height 586
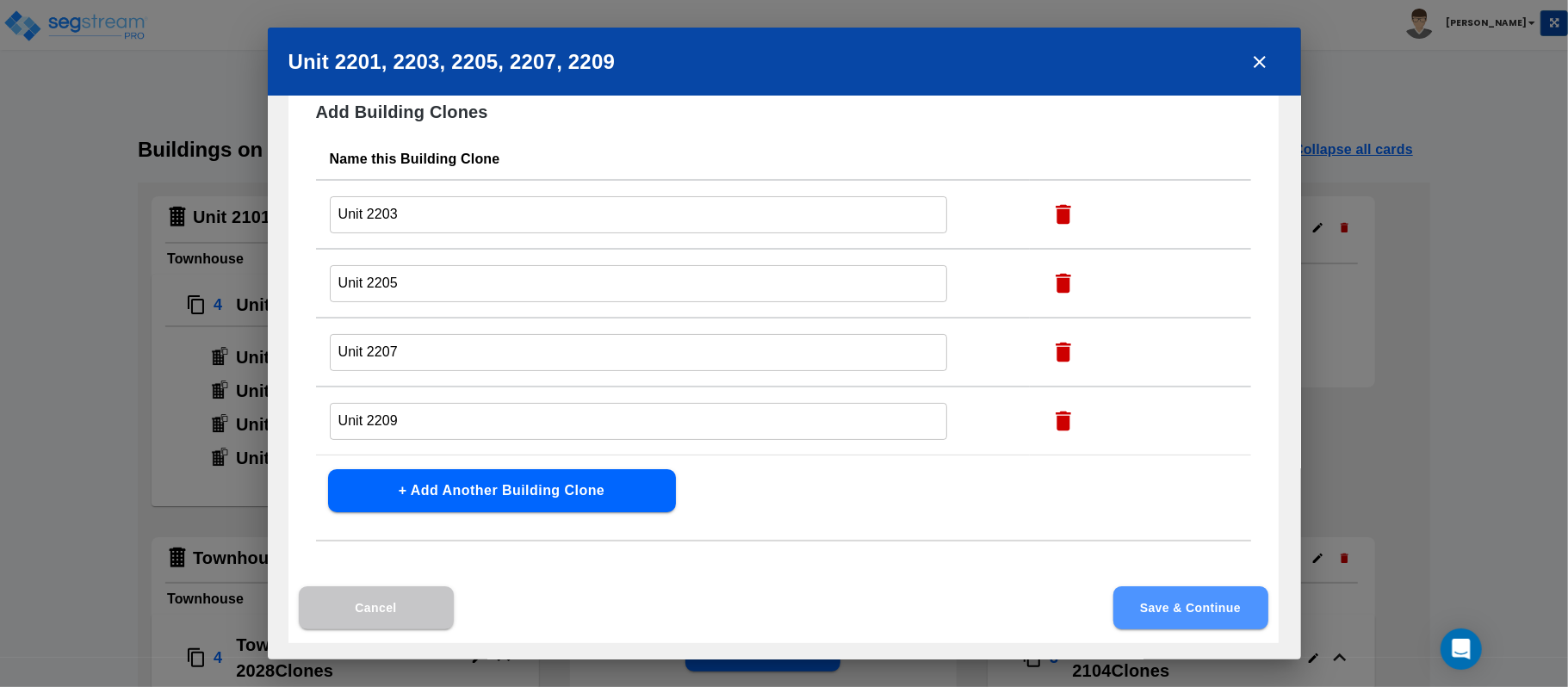
click at [1217, 601] on button "Save & Continue" at bounding box center [1190, 608] width 155 height 43
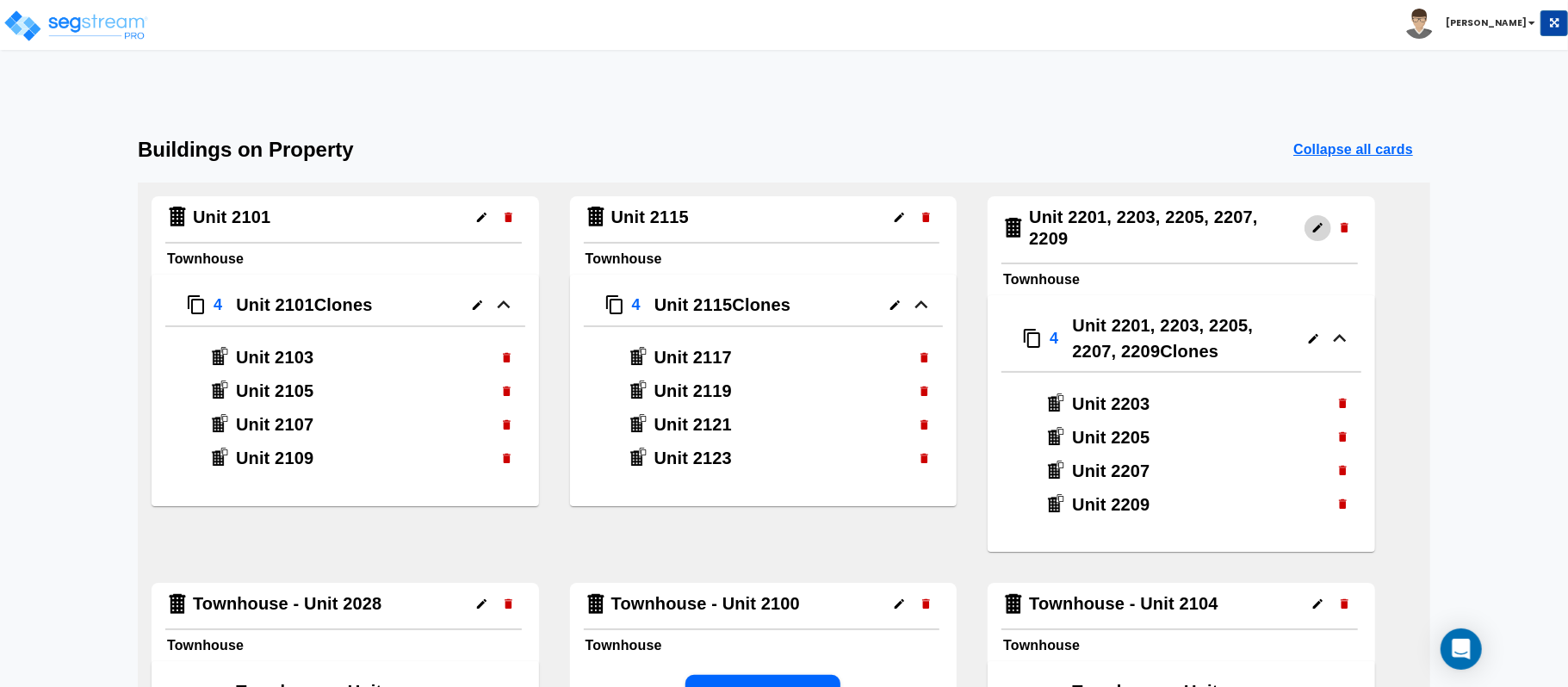
click at [1319, 231] on icon "button" at bounding box center [1317, 227] width 13 height 13
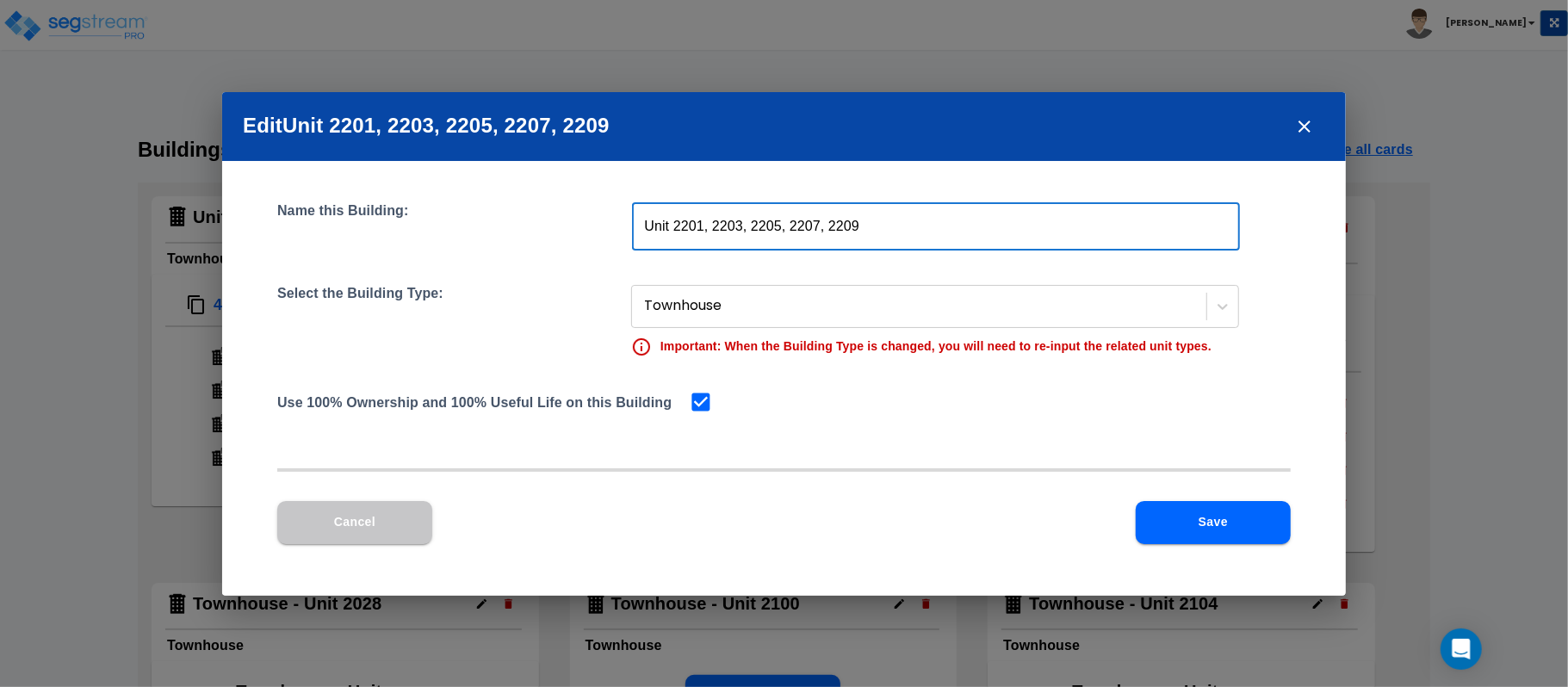
drag, startPoint x: 704, startPoint y: 231, endPoint x: 962, endPoint y: 246, distance: 258.4
click at [962, 246] on input "Unit 2201, 2203, 2205, 2207, 2209" at bounding box center [936, 226] width 608 height 48
type input "Unit 2201"
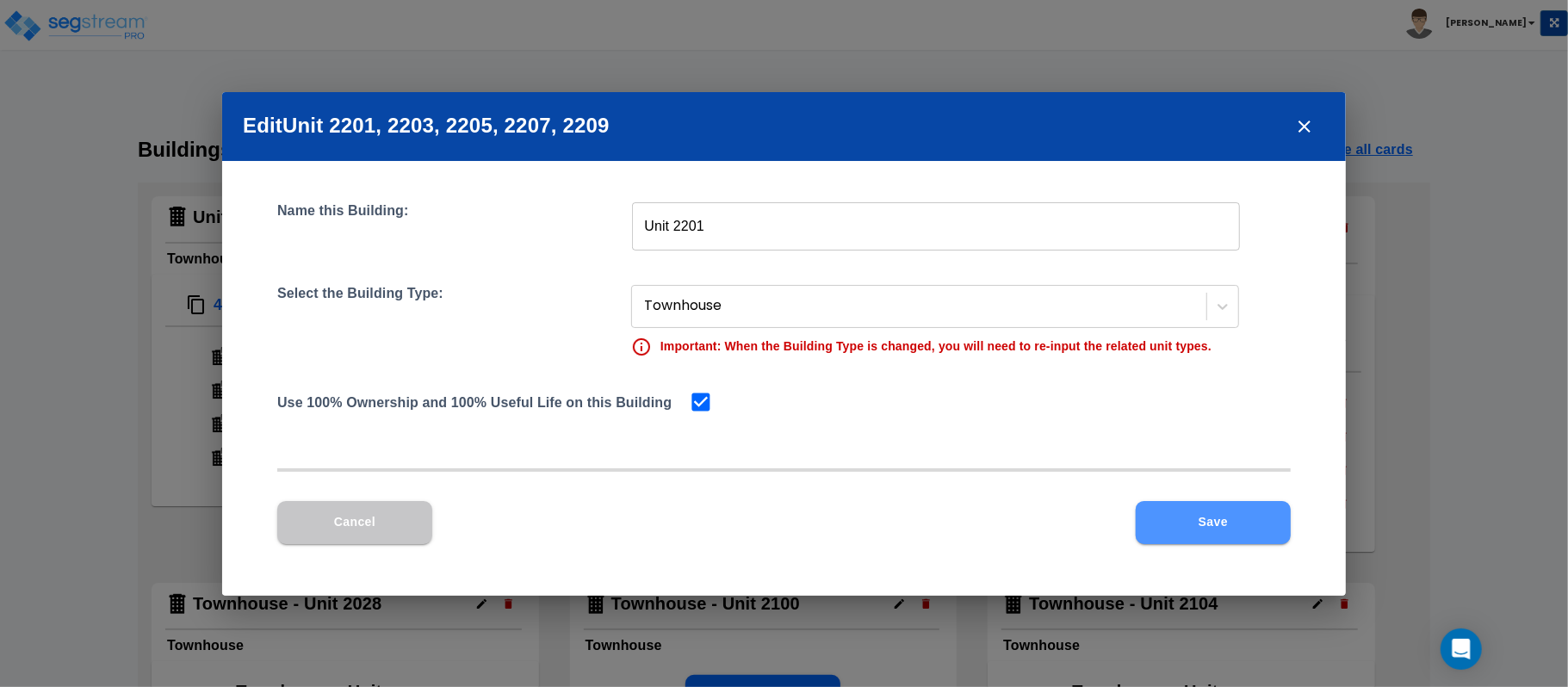
click at [1203, 513] on button "Save" at bounding box center [1213, 523] width 155 height 43
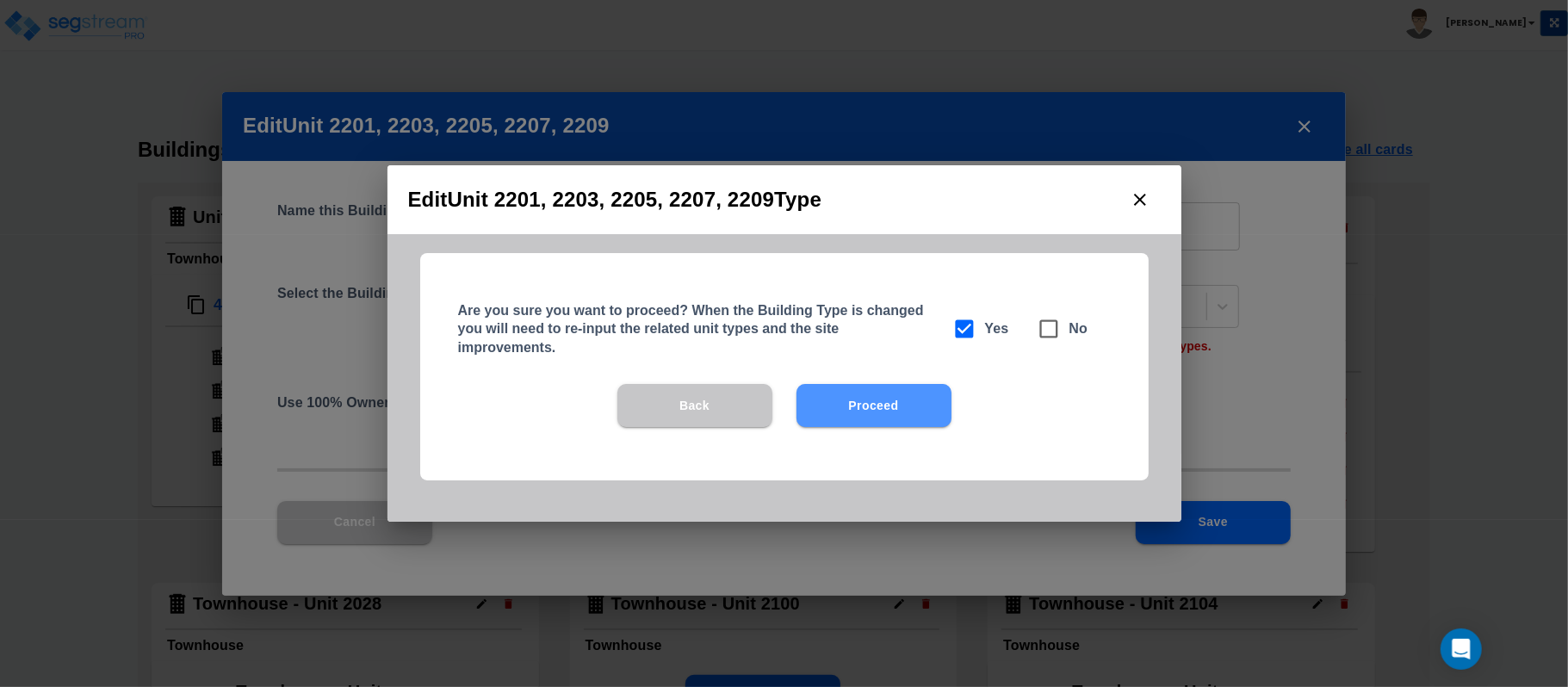
click at [886, 404] on button "Proceed" at bounding box center [873, 406] width 155 height 43
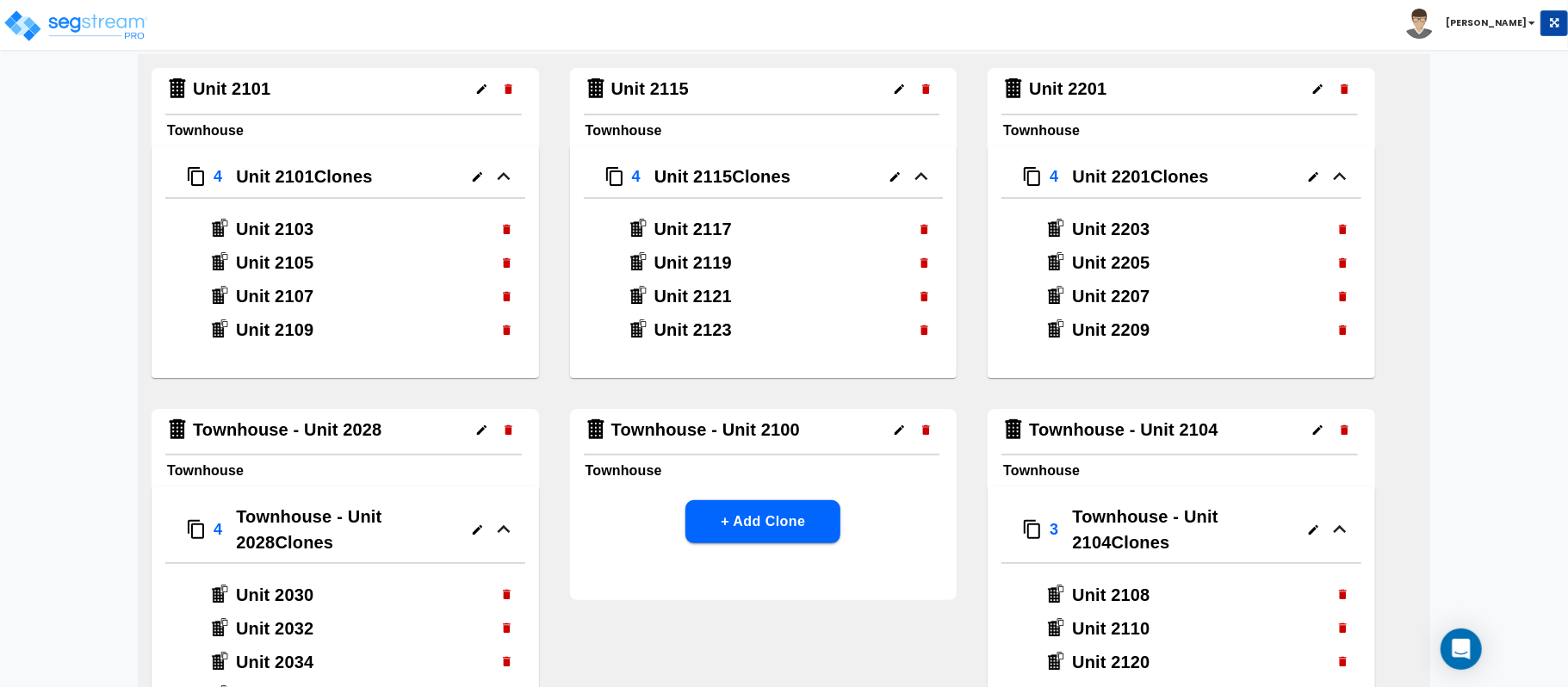
scroll to position [115, 0]
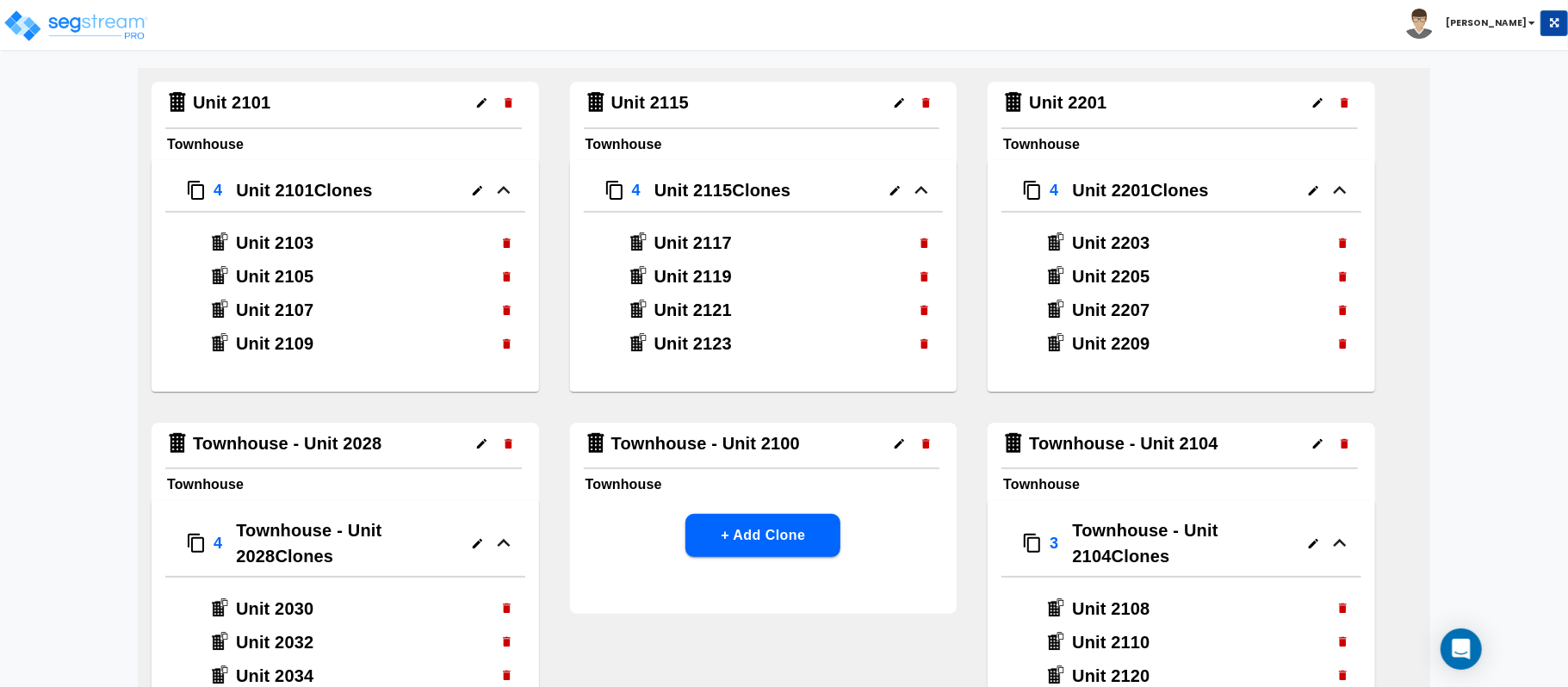
click at [479, 437] on icon "button" at bounding box center [481, 443] width 13 height 13
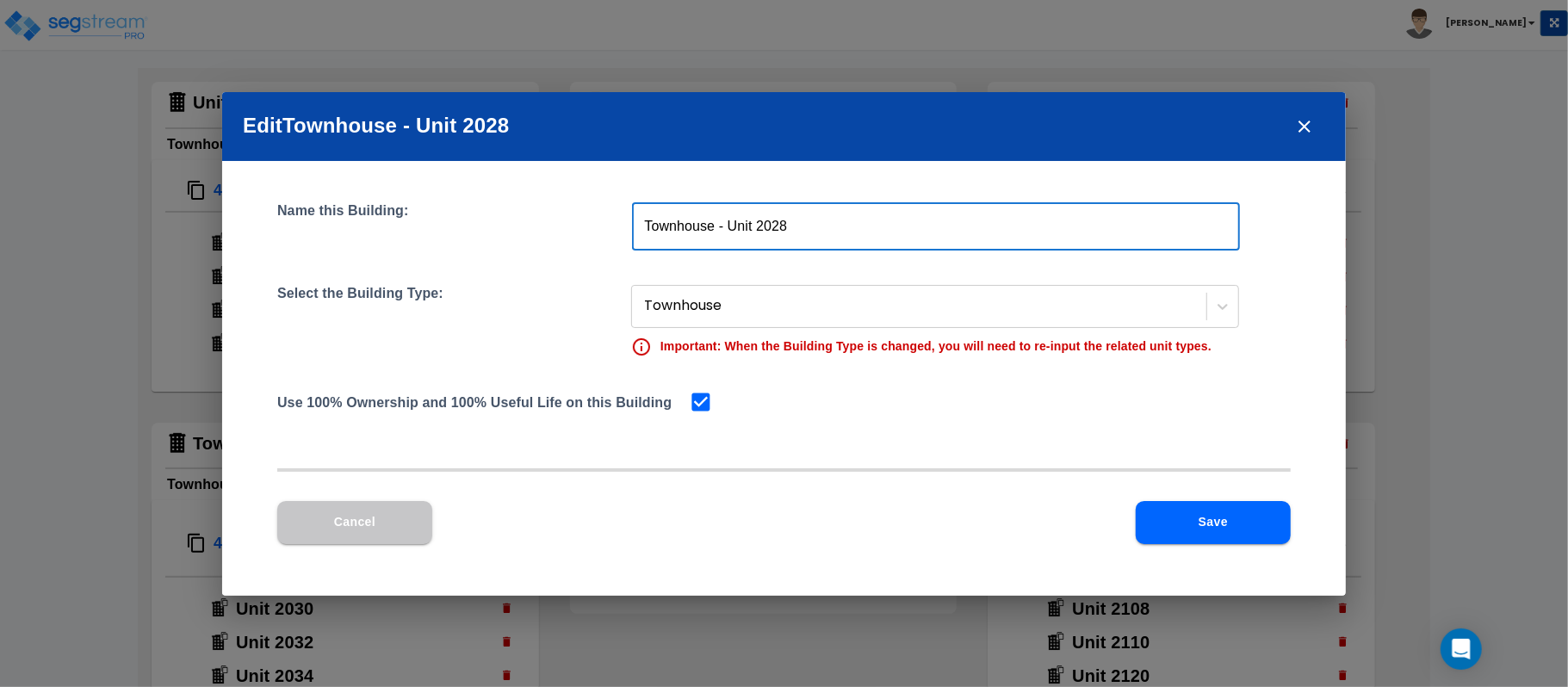
drag, startPoint x: 725, startPoint y: 227, endPoint x: 543, endPoint y: 227, distance: 182.0
click at [543, 227] on div "Name this Building: Townhouse - Unit 2028 ​" at bounding box center [784, 226] width 1013 height 48
type input "Unit 2028"
click at [1199, 534] on button "Save" at bounding box center [1213, 523] width 155 height 43
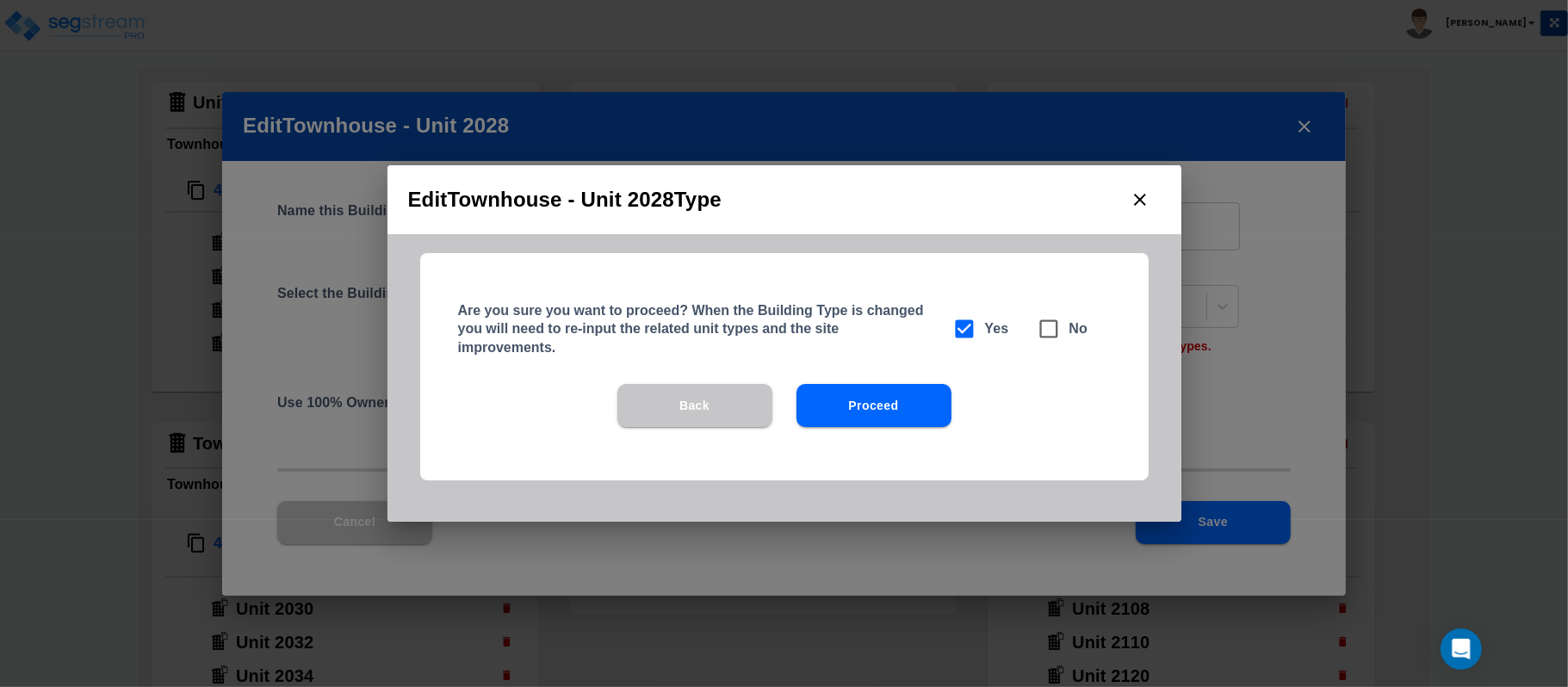
click at [882, 394] on button "Proceed" at bounding box center [873, 406] width 155 height 43
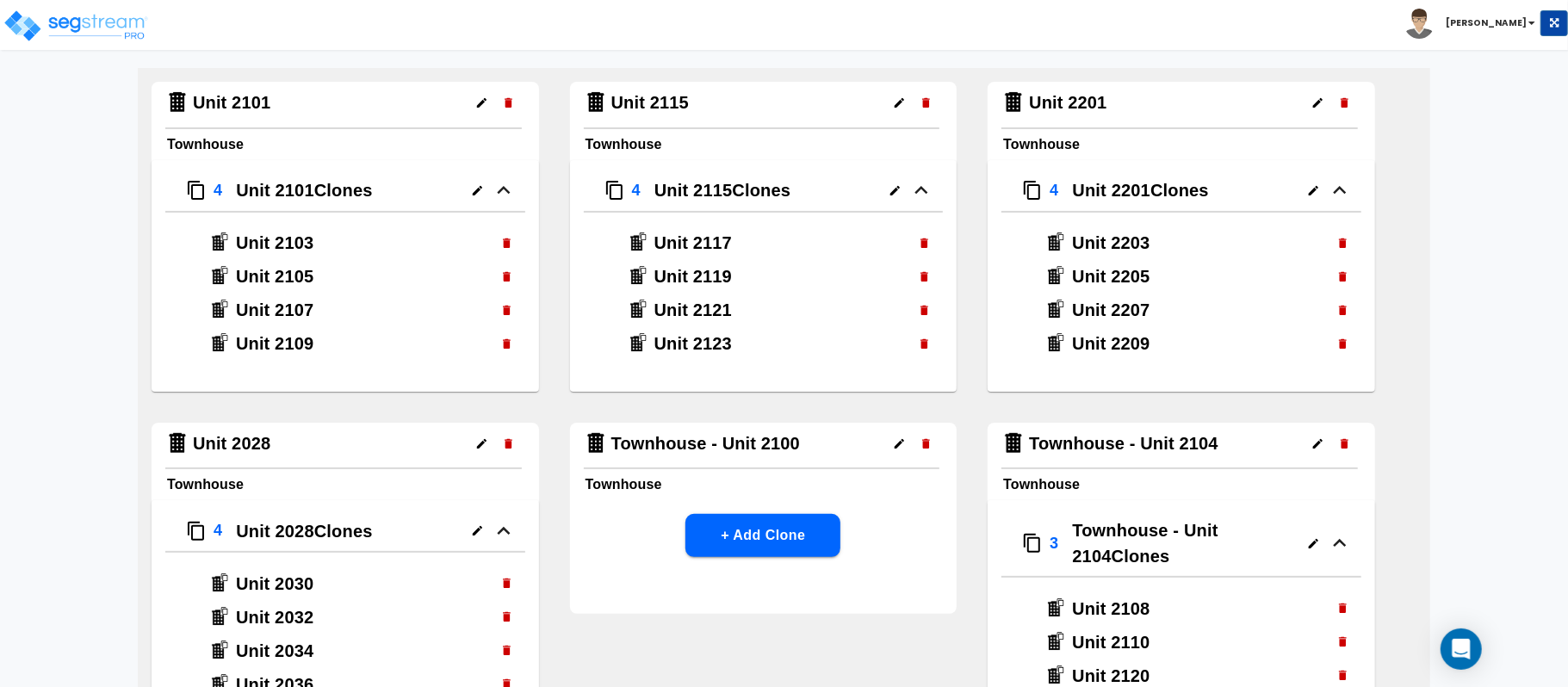
click at [1313, 442] on icon "button" at bounding box center [1317, 443] width 13 height 13
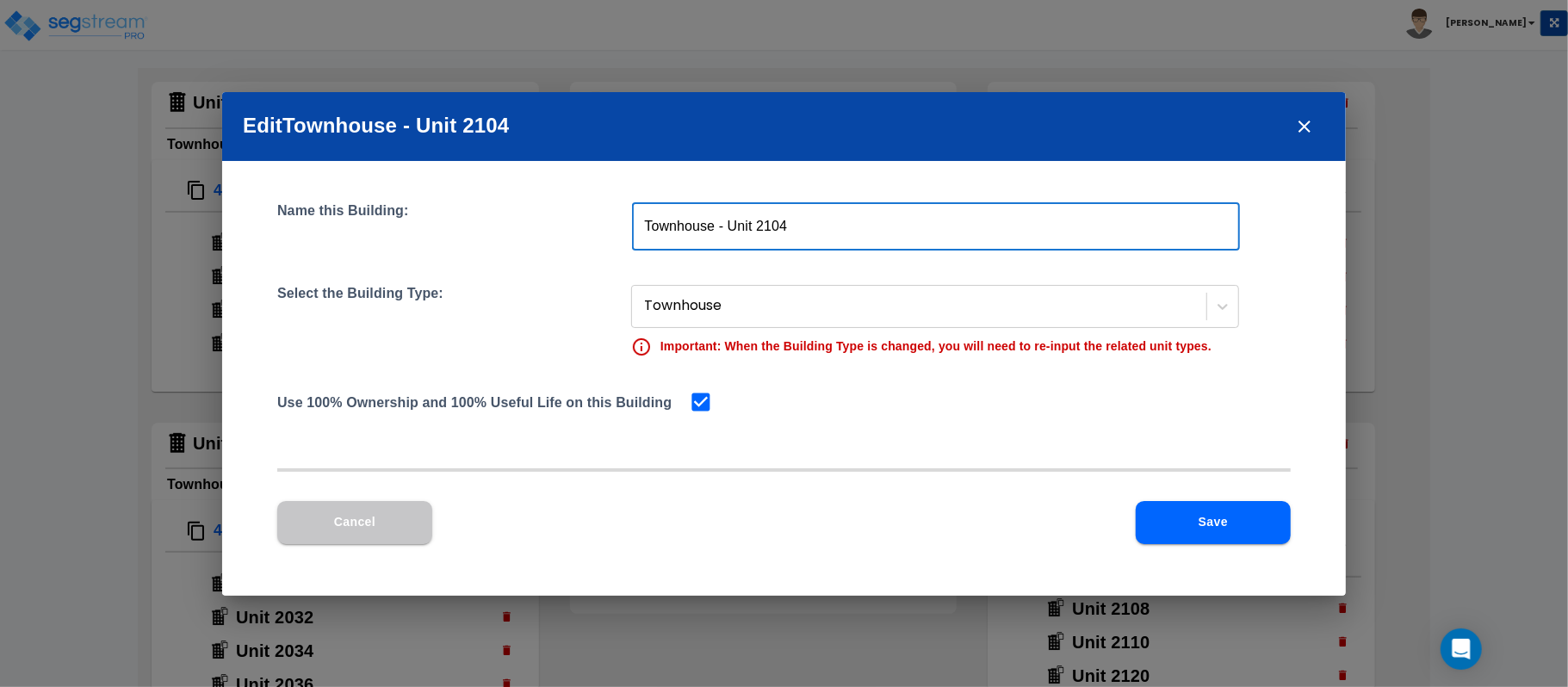
drag, startPoint x: 727, startPoint y: 227, endPoint x: 476, endPoint y: 210, distance: 251.6
click at [482, 221] on div "Name this Building: Townhouse - Unit 2104 ​" at bounding box center [784, 226] width 1013 height 48
type input "Unit 2104"
click at [1034, 448] on div "Name this Building: Unit 2104 ​ Select the Building Type: Townhouse Important: …" at bounding box center [784, 378] width 1124 height 435
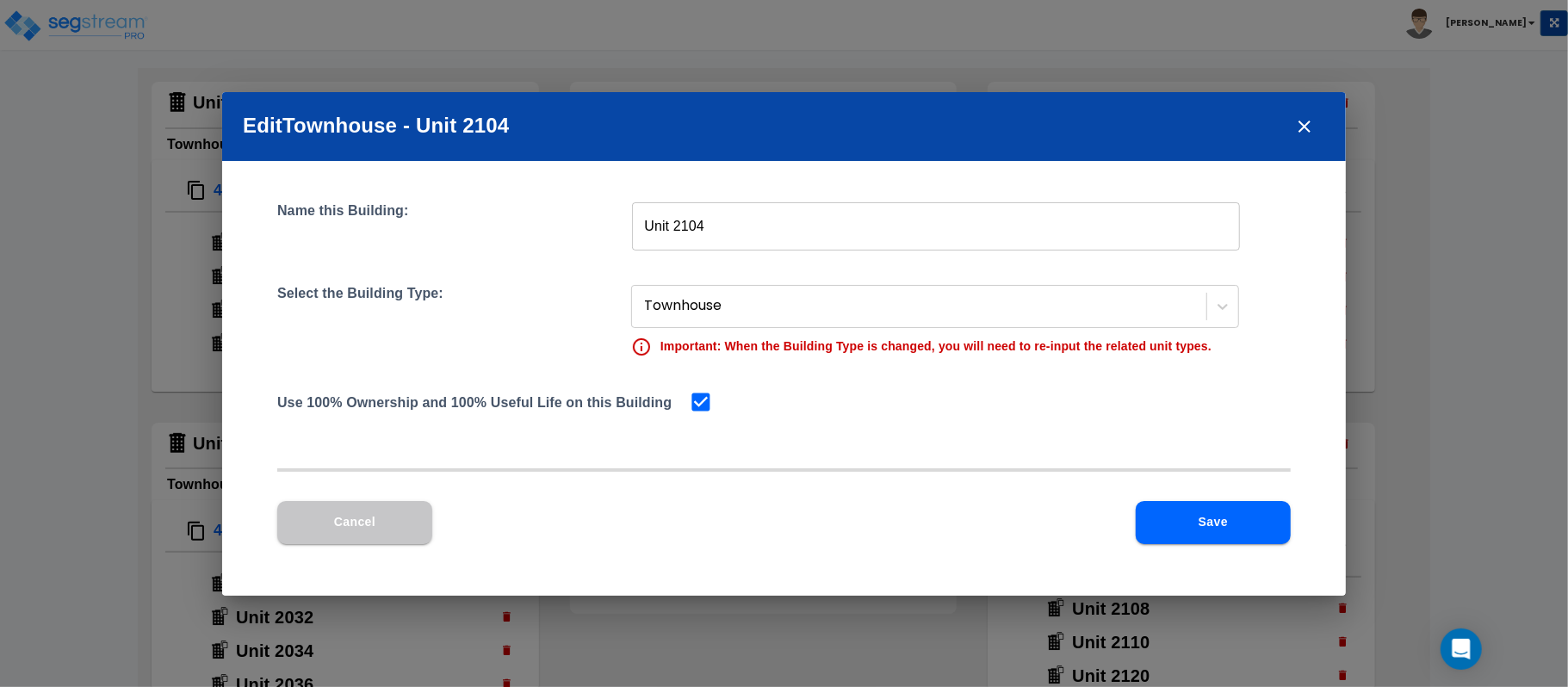
click at [1178, 508] on button "Save" at bounding box center [1213, 523] width 155 height 43
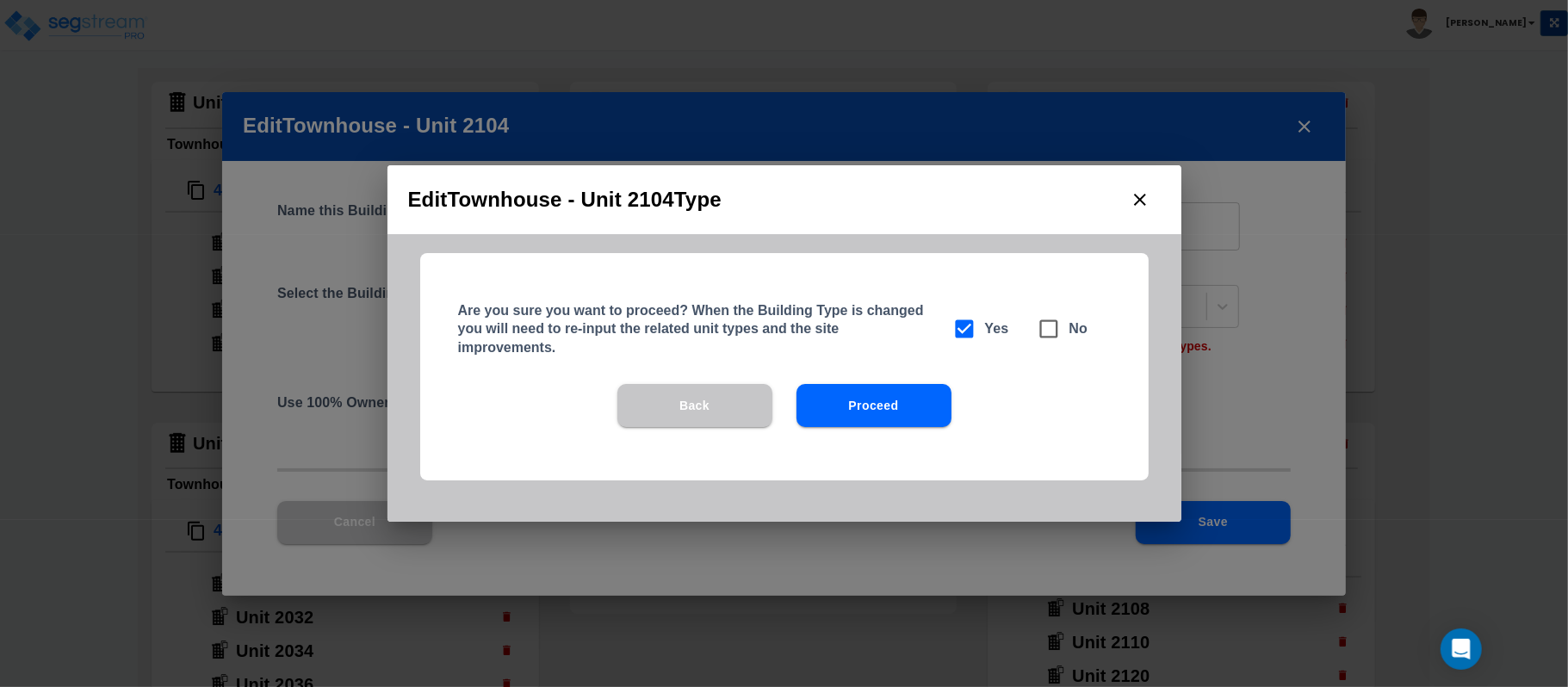
click at [928, 411] on button "Proceed" at bounding box center [873, 406] width 155 height 43
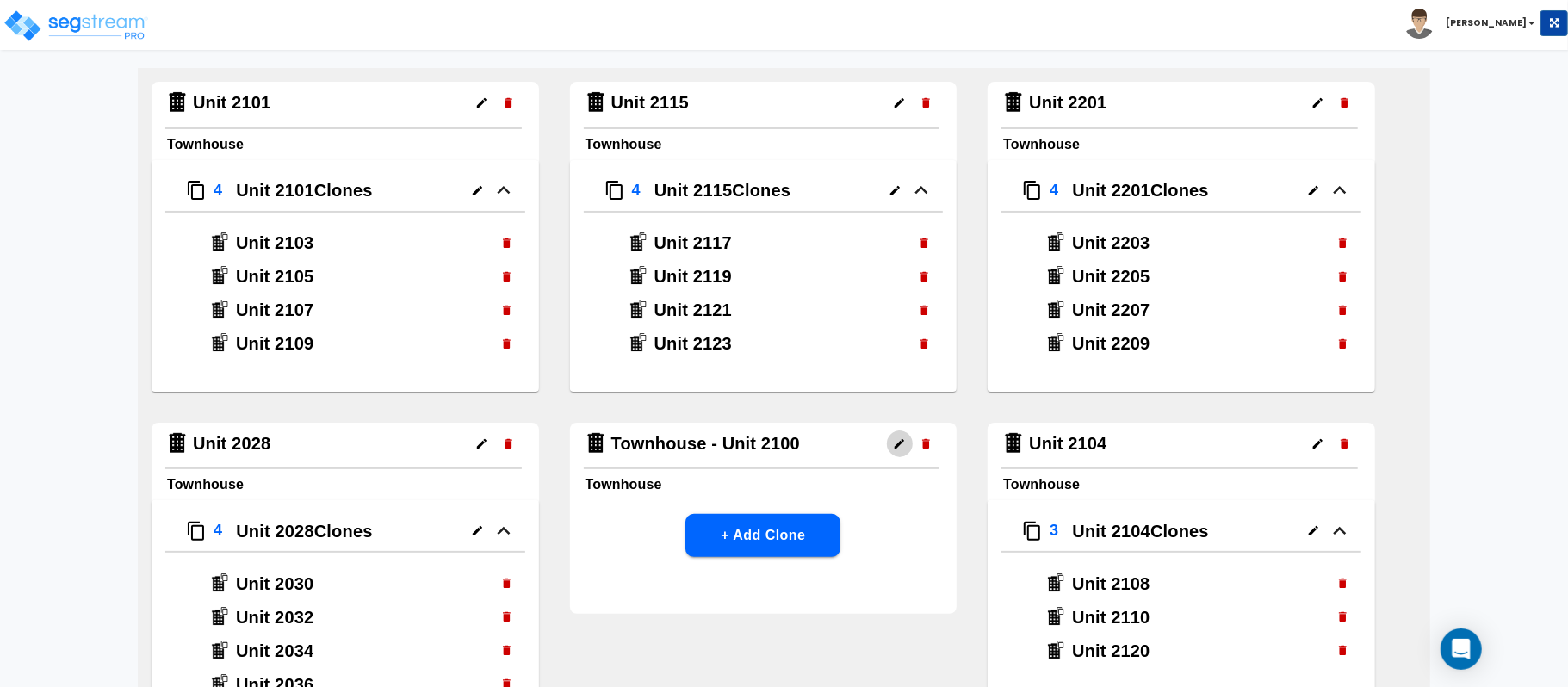
click at [890, 444] on button "button" at bounding box center [899, 443] width 27 height 27
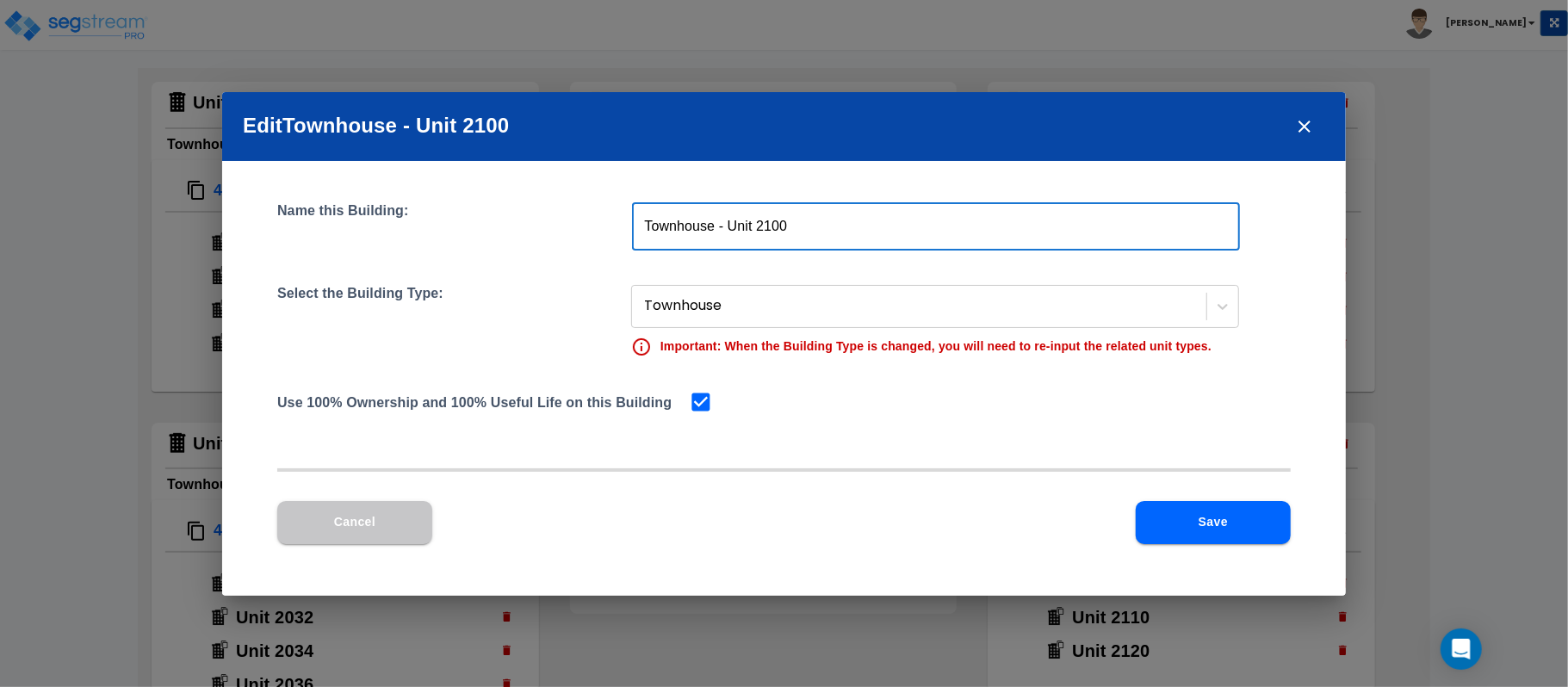
drag, startPoint x: 731, startPoint y: 226, endPoint x: 529, endPoint y: 220, distance: 202.1
click at [531, 222] on div "Name this Building: Townhouse - Unit 2100 ​" at bounding box center [784, 226] width 1013 height 48
type input "Unit 2100"
click at [981, 504] on div "Cancel Save" at bounding box center [784, 523] width 1013 height 43
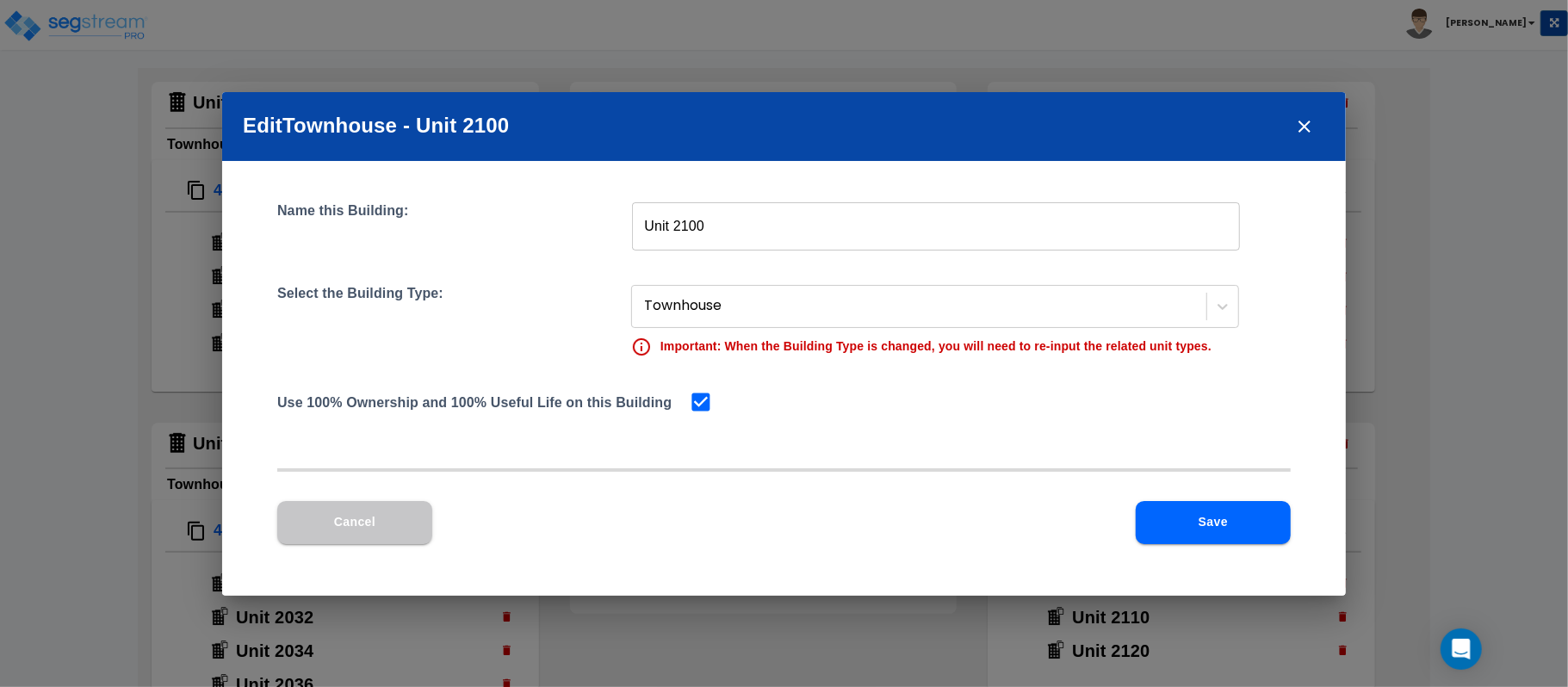
click at [1192, 522] on button "Save" at bounding box center [1213, 523] width 155 height 43
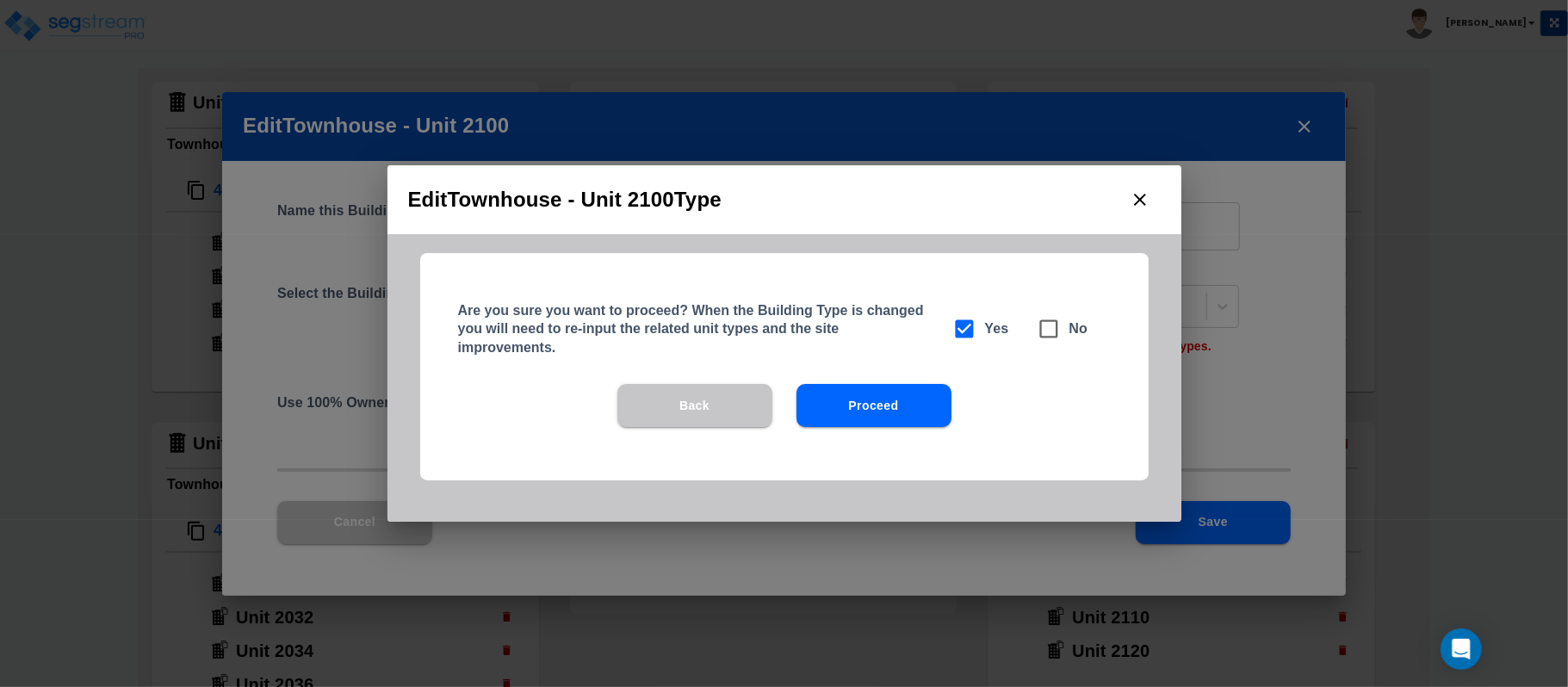
click at [822, 397] on button "Proceed" at bounding box center [873, 406] width 155 height 43
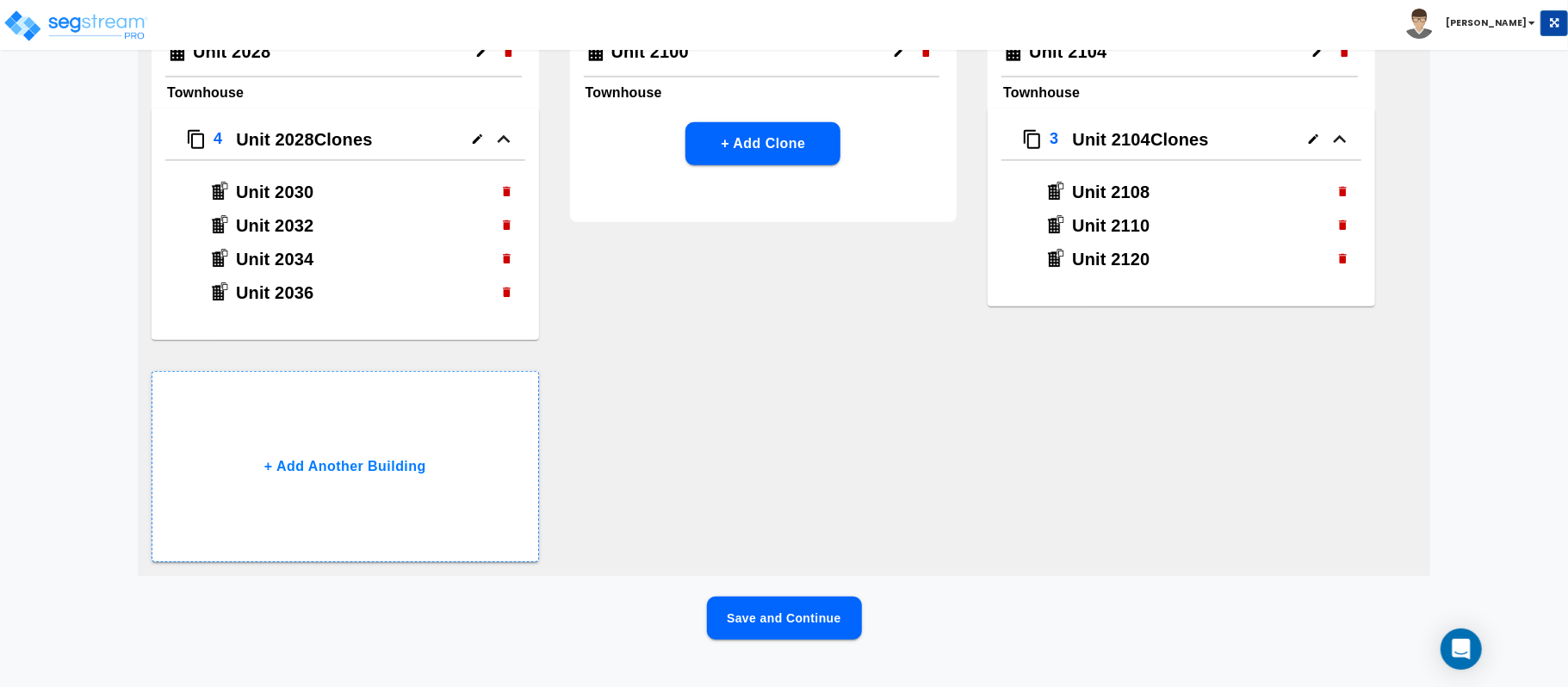
scroll to position [532, 0]
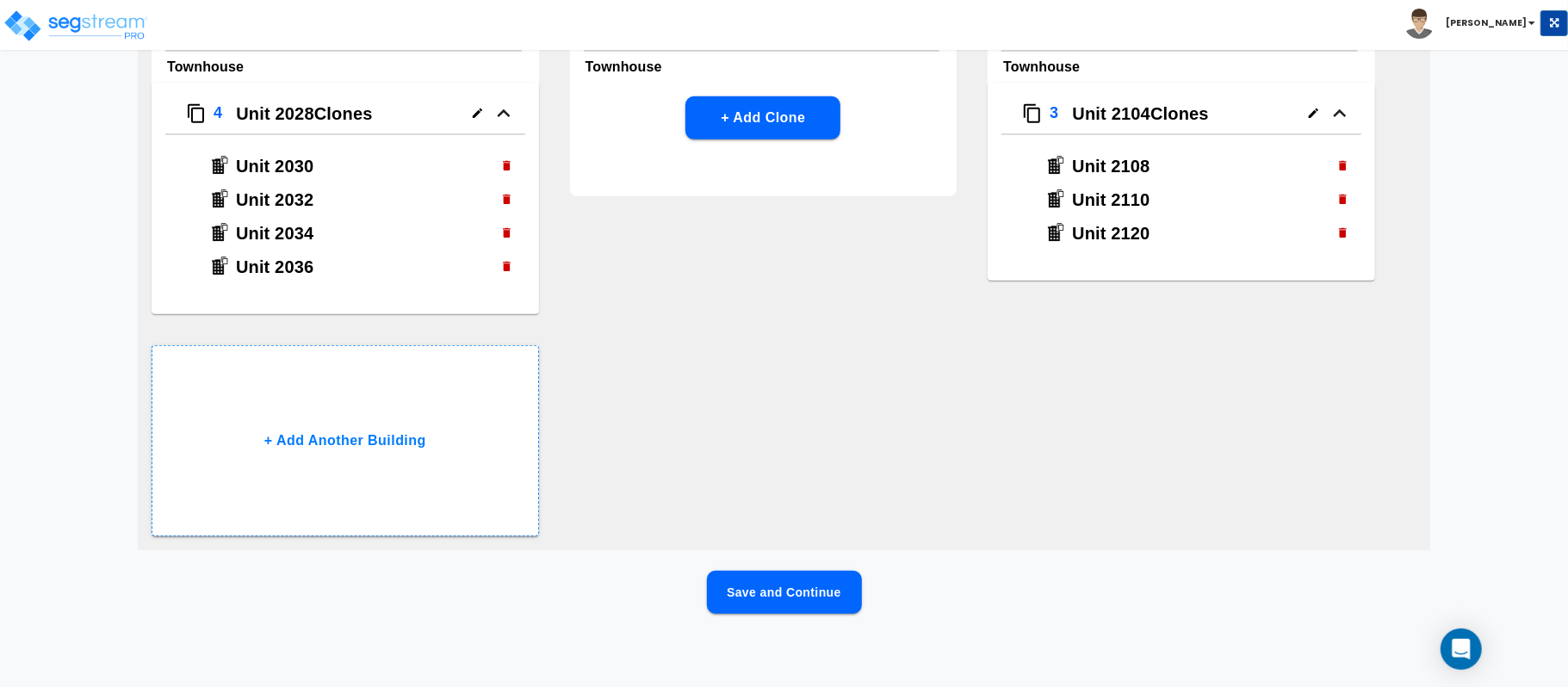
click at [832, 587] on button "Save and Continue" at bounding box center [784, 593] width 155 height 43
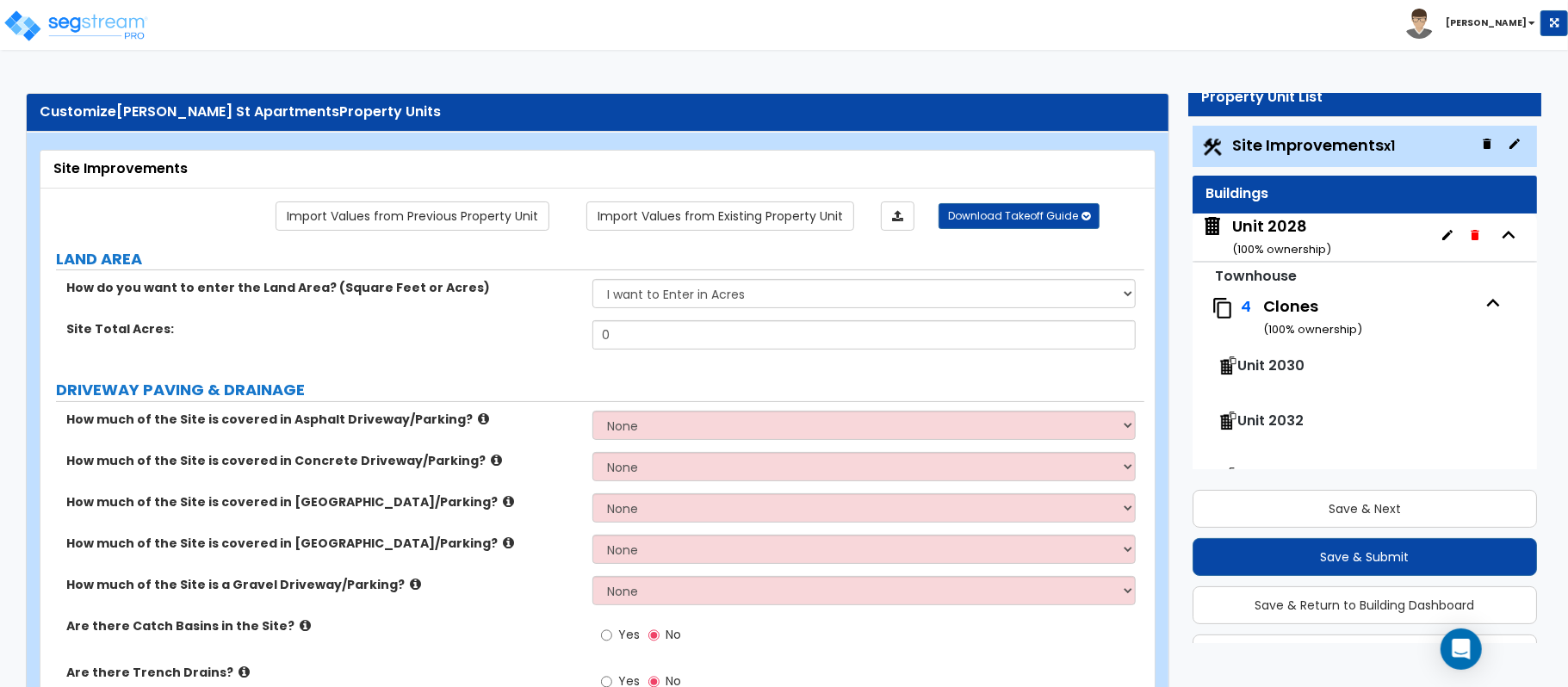
scroll to position [0, 0]
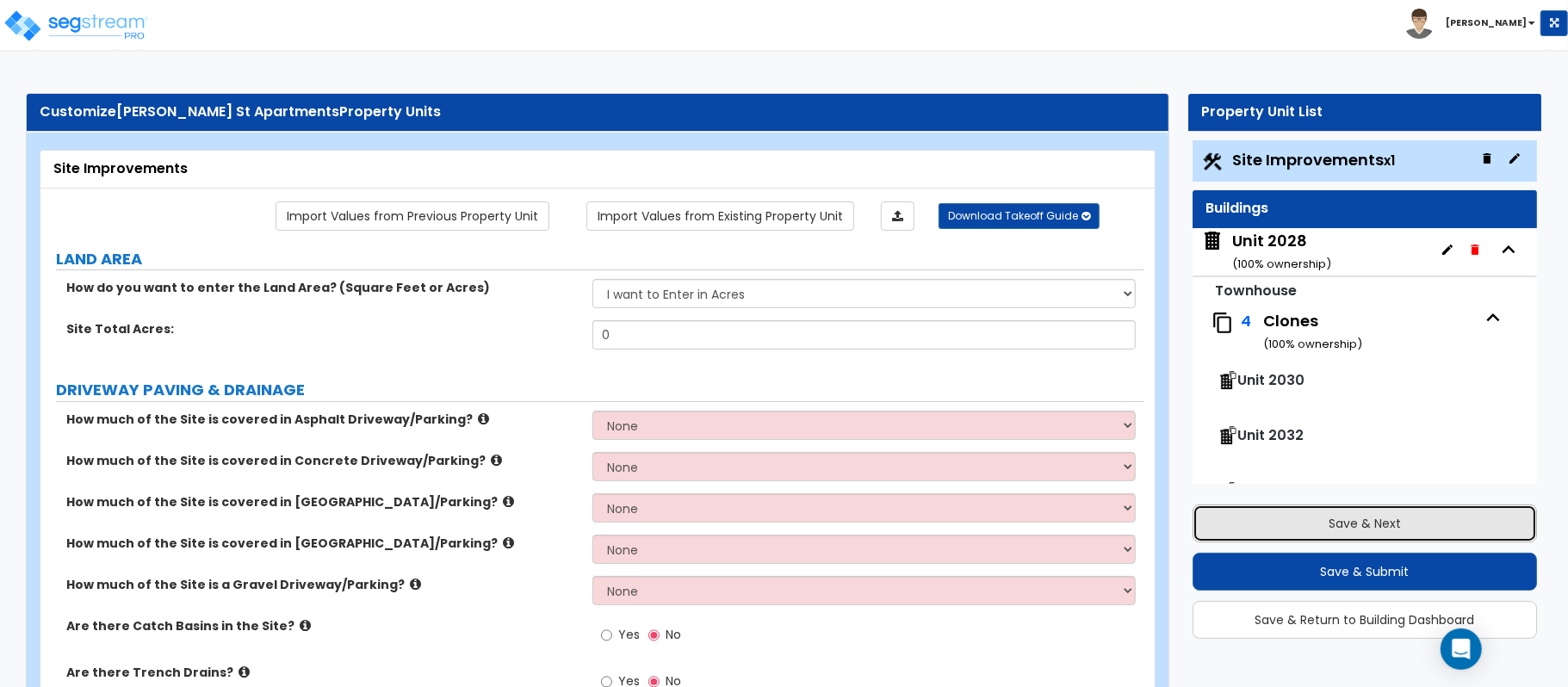
click at [1342, 525] on button "Save & Next" at bounding box center [1364, 524] width 345 height 38
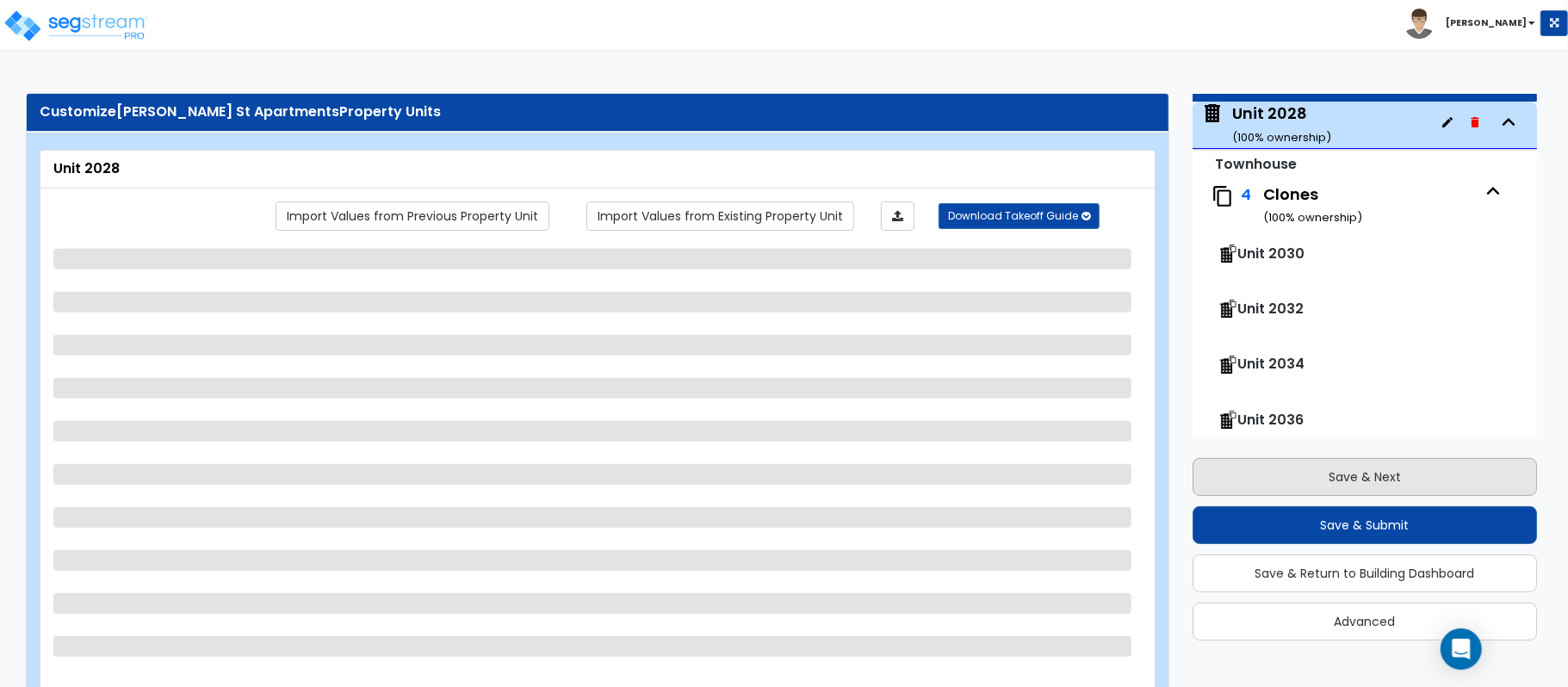
scroll to position [88, 0]
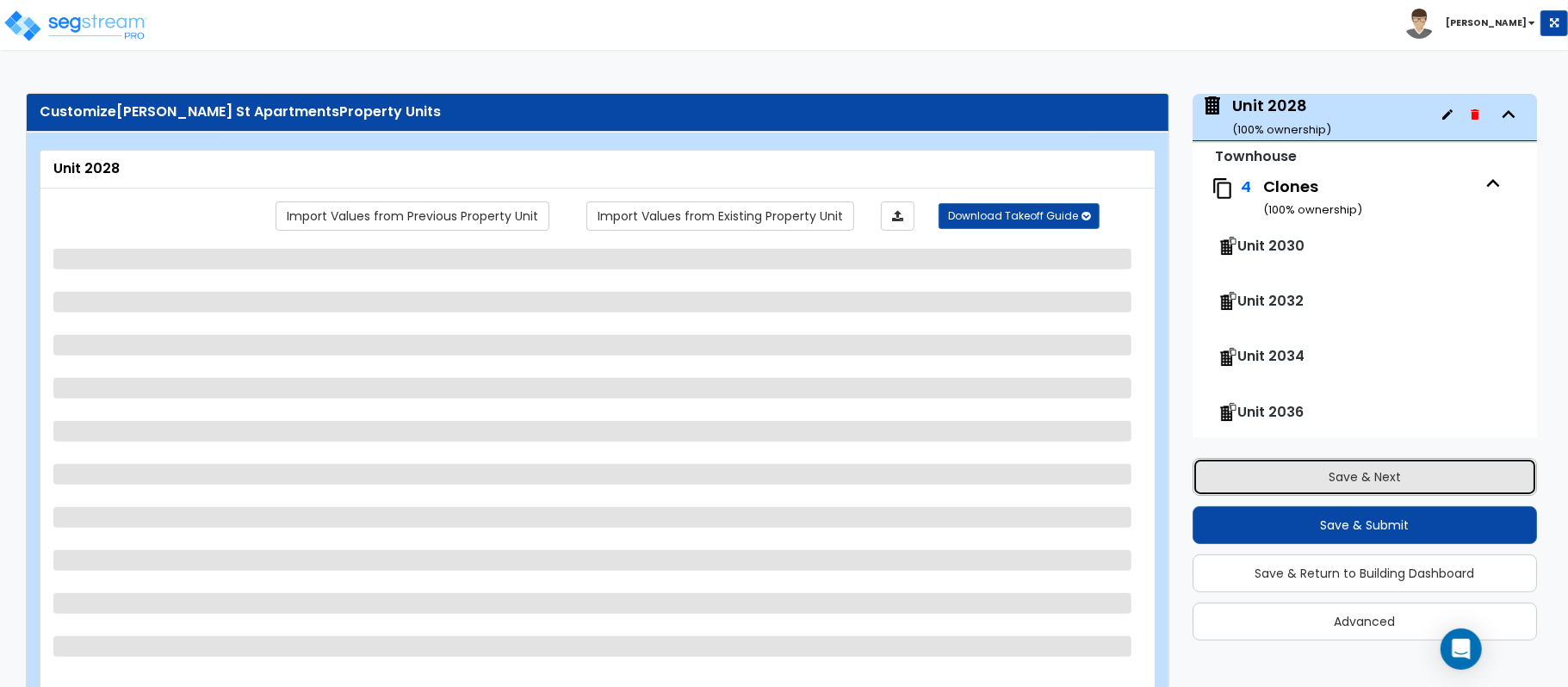
click at [1362, 470] on button "Save & Next" at bounding box center [1364, 477] width 345 height 38
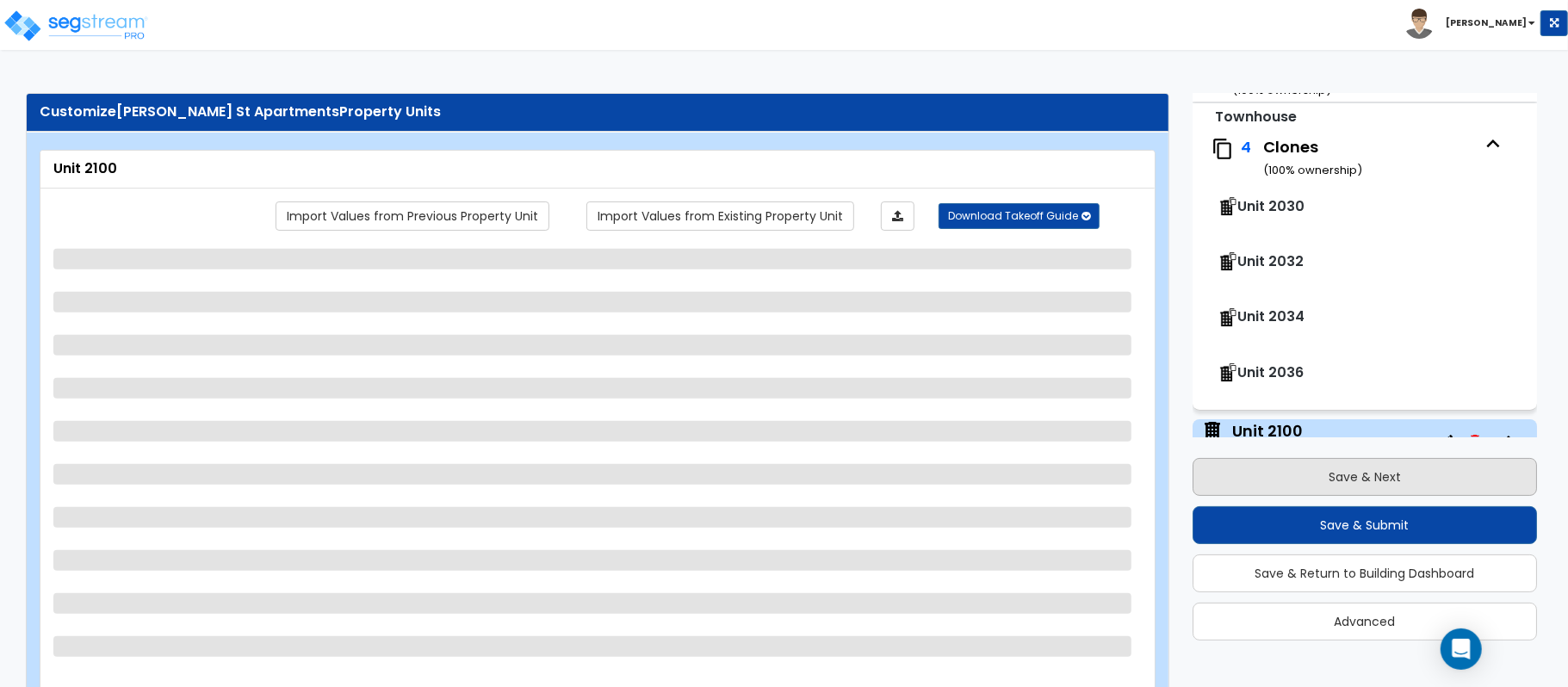
scroll to position [458, 0]
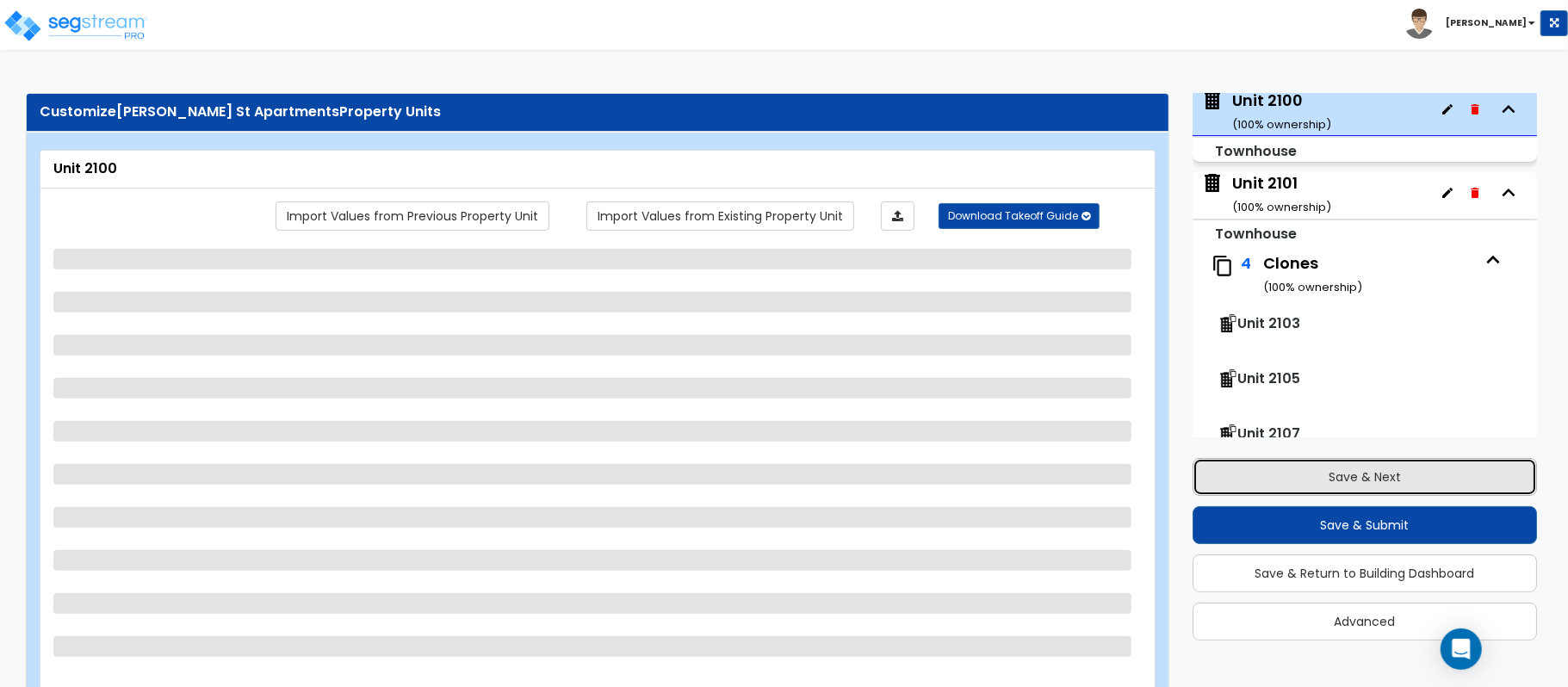
click at [1359, 468] on button "Save & Next" at bounding box center [1364, 477] width 345 height 38
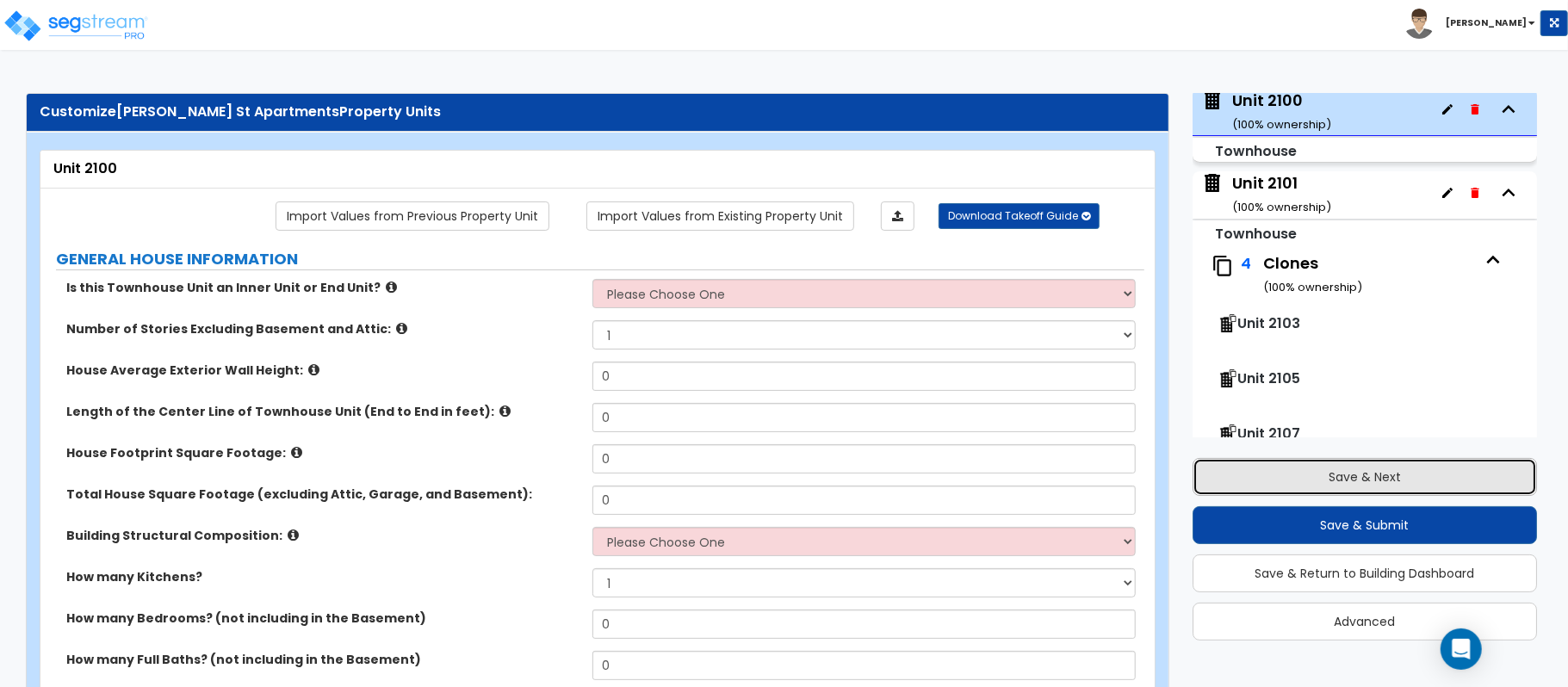
click at [1355, 467] on button "Save & Next" at bounding box center [1364, 477] width 345 height 38
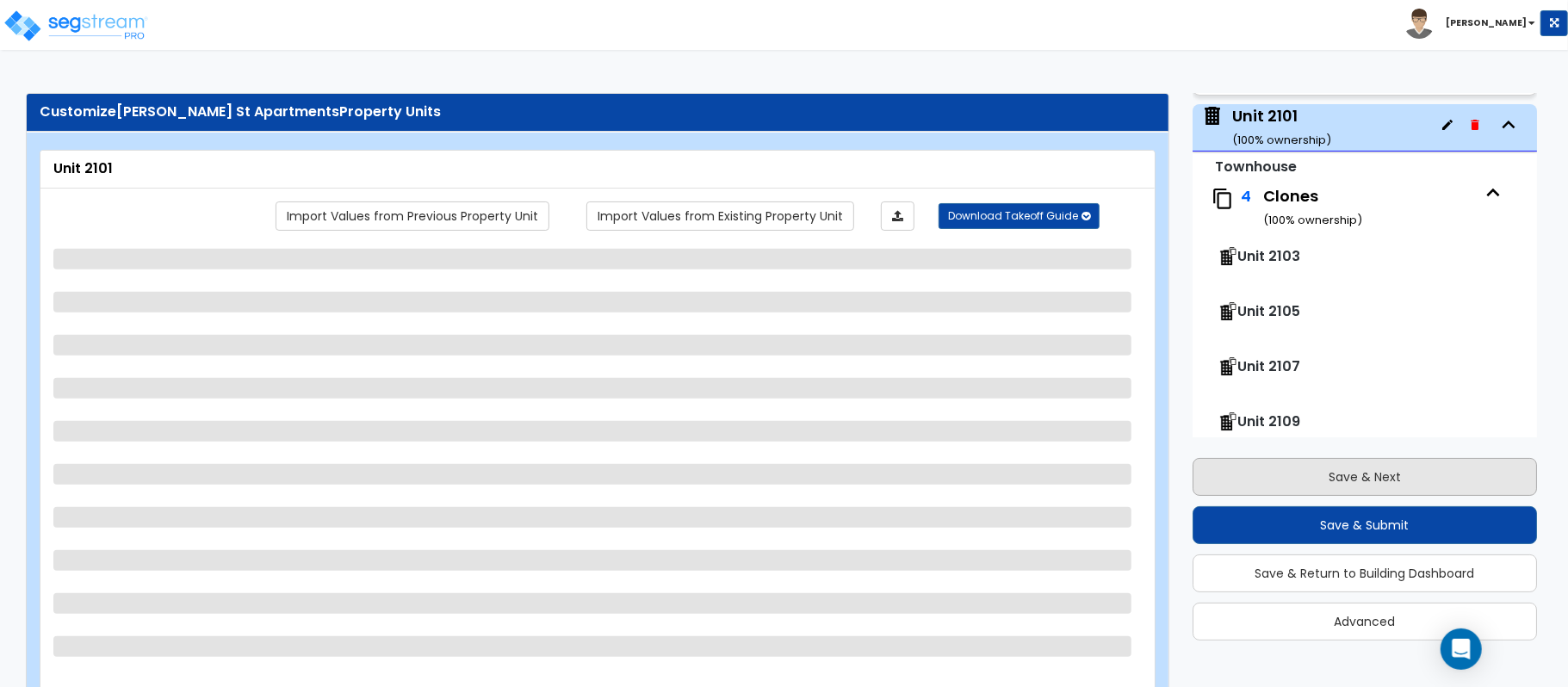
scroll to position [541, 0]
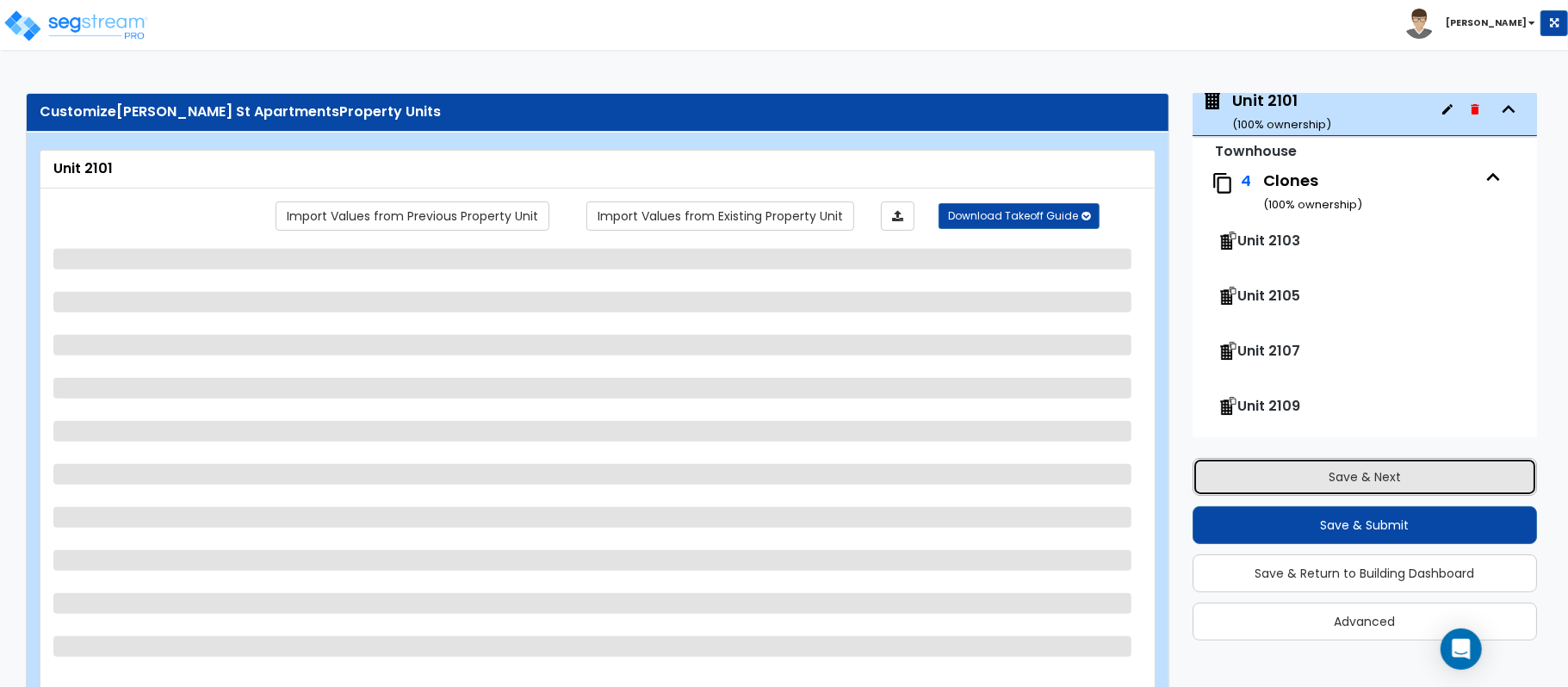
click at [1361, 469] on button "Save & Next" at bounding box center [1364, 477] width 345 height 38
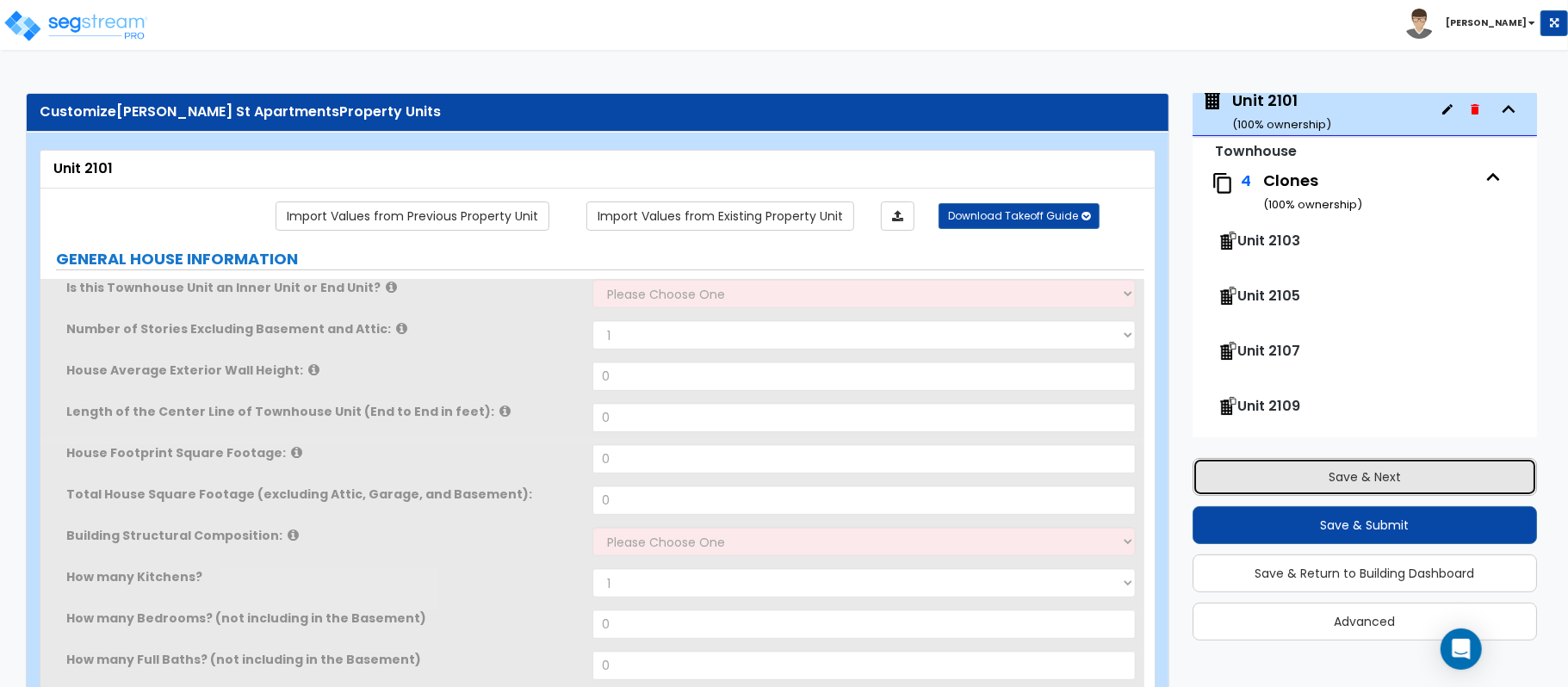
click at [1361, 469] on button "Save & Next" at bounding box center [1364, 477] width 345 height 38
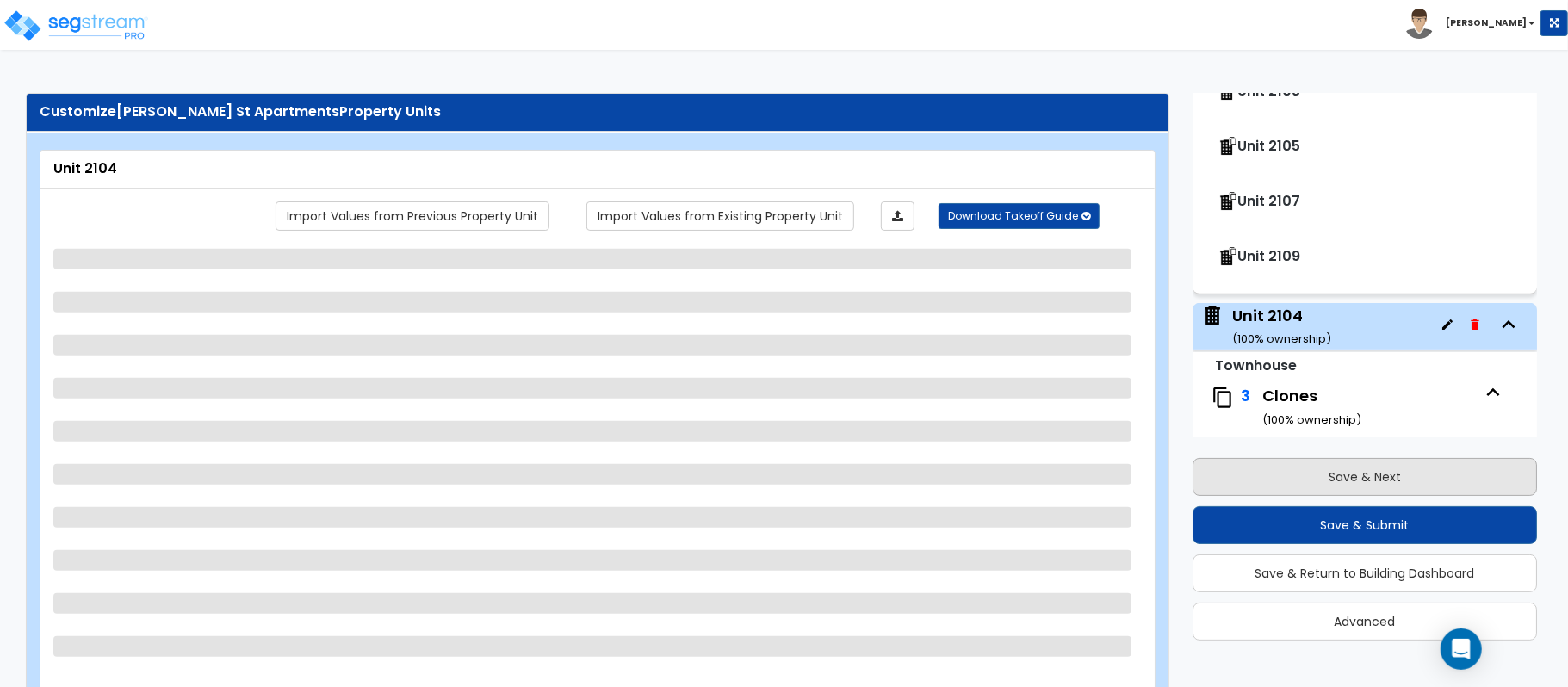
scroll to position [911, 0]
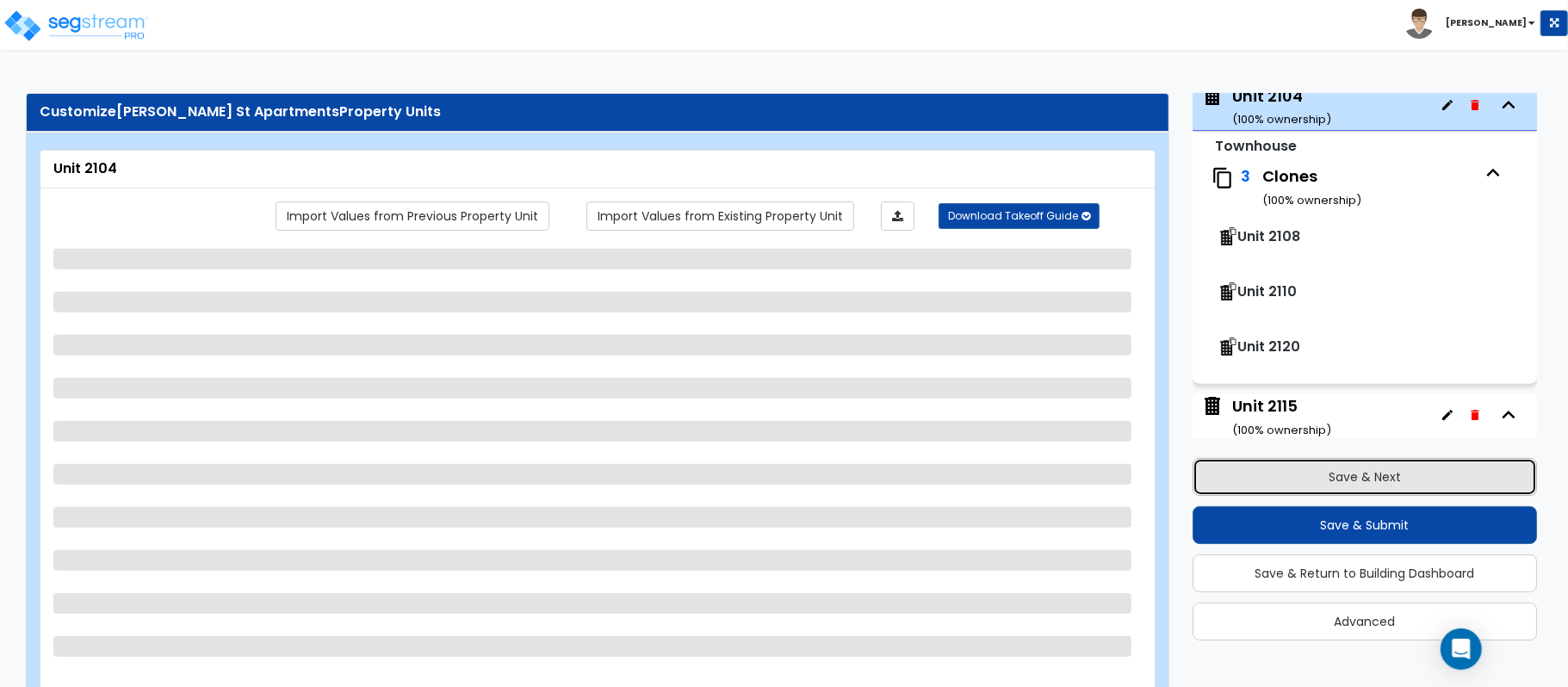
click at [1361, 469] on button "Save & Next" at bounding box center [1364, 477] width 345 height 38
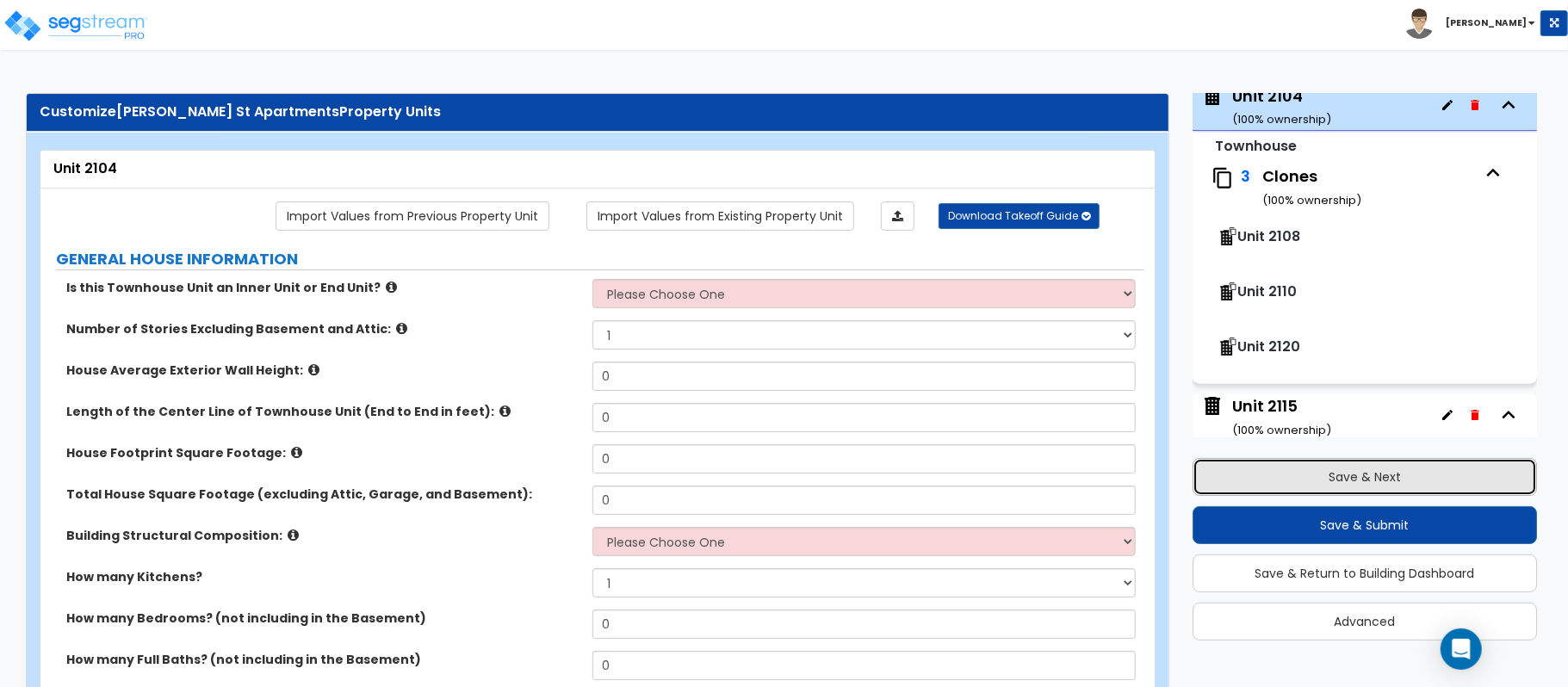
click at [1399, 480] on button "Save & Next" at bounding box center [1364, 477] width 345 height 38
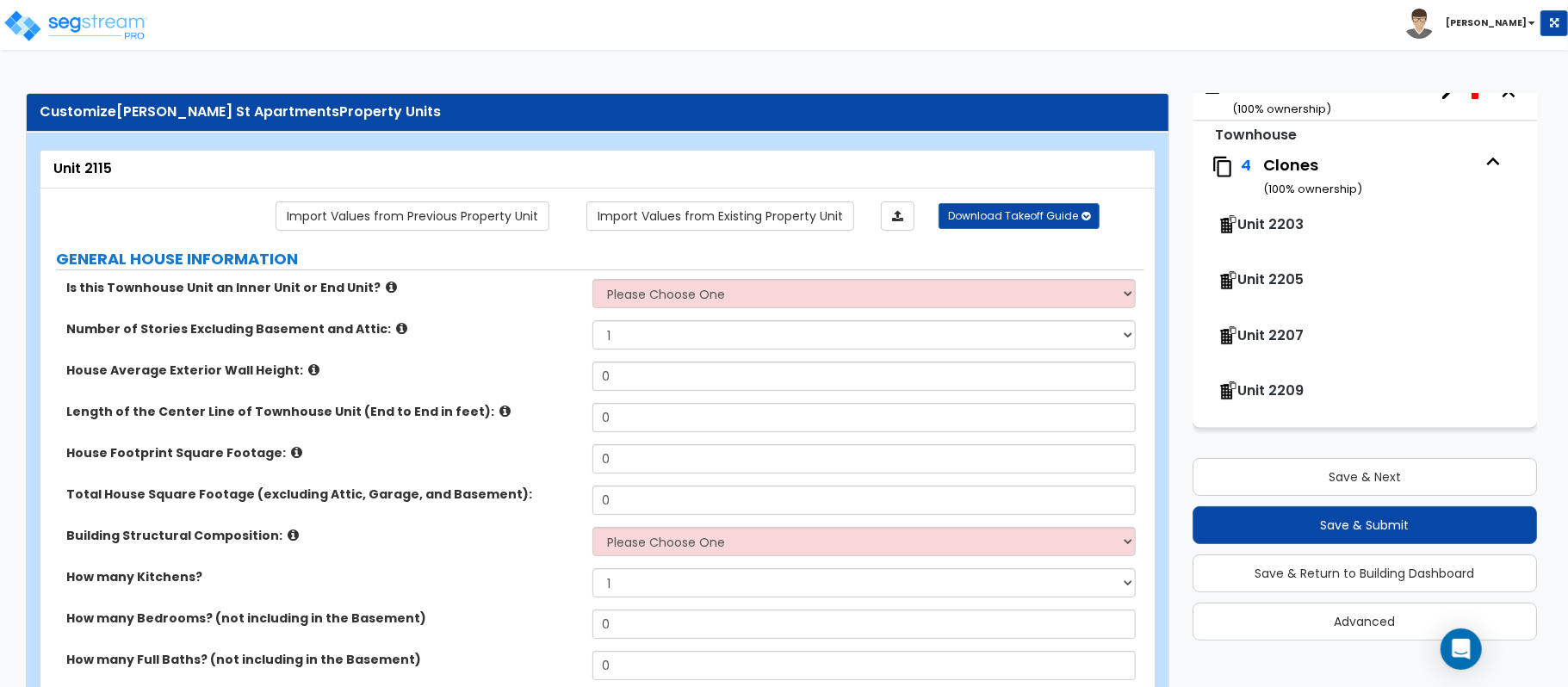
scroll to position [1620, 0]
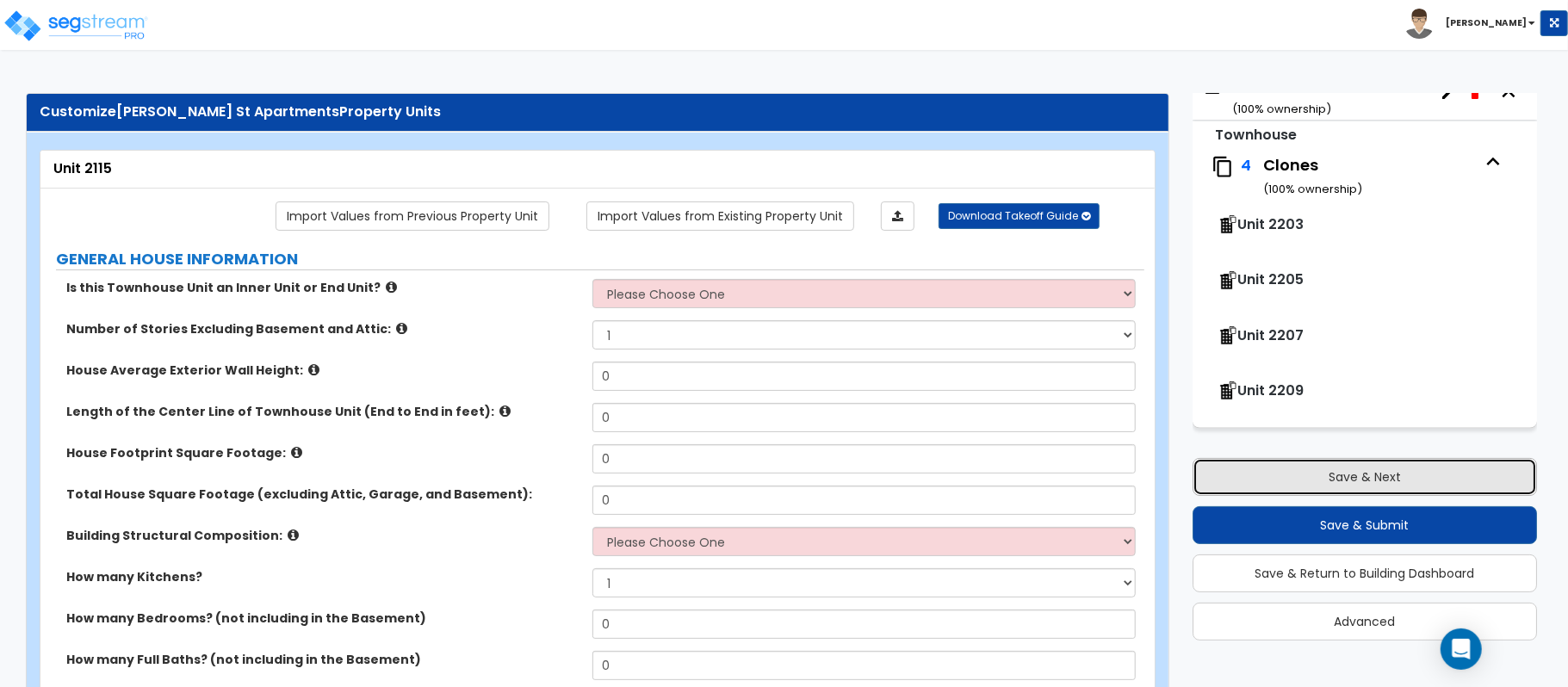
click at [1406, 479] on button "Save & Next" at bounding box center [1364, 477] width 345 height 38
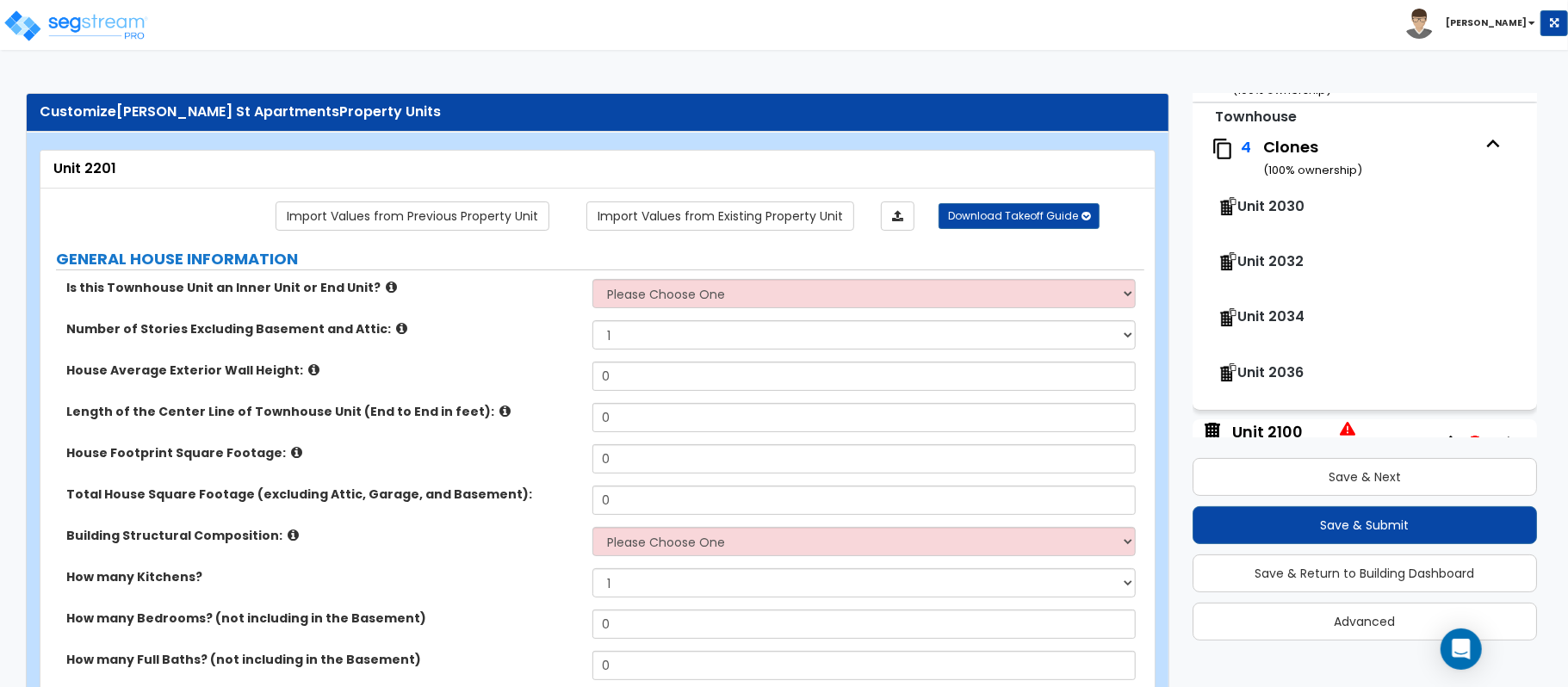
scroll to position [357, 0]
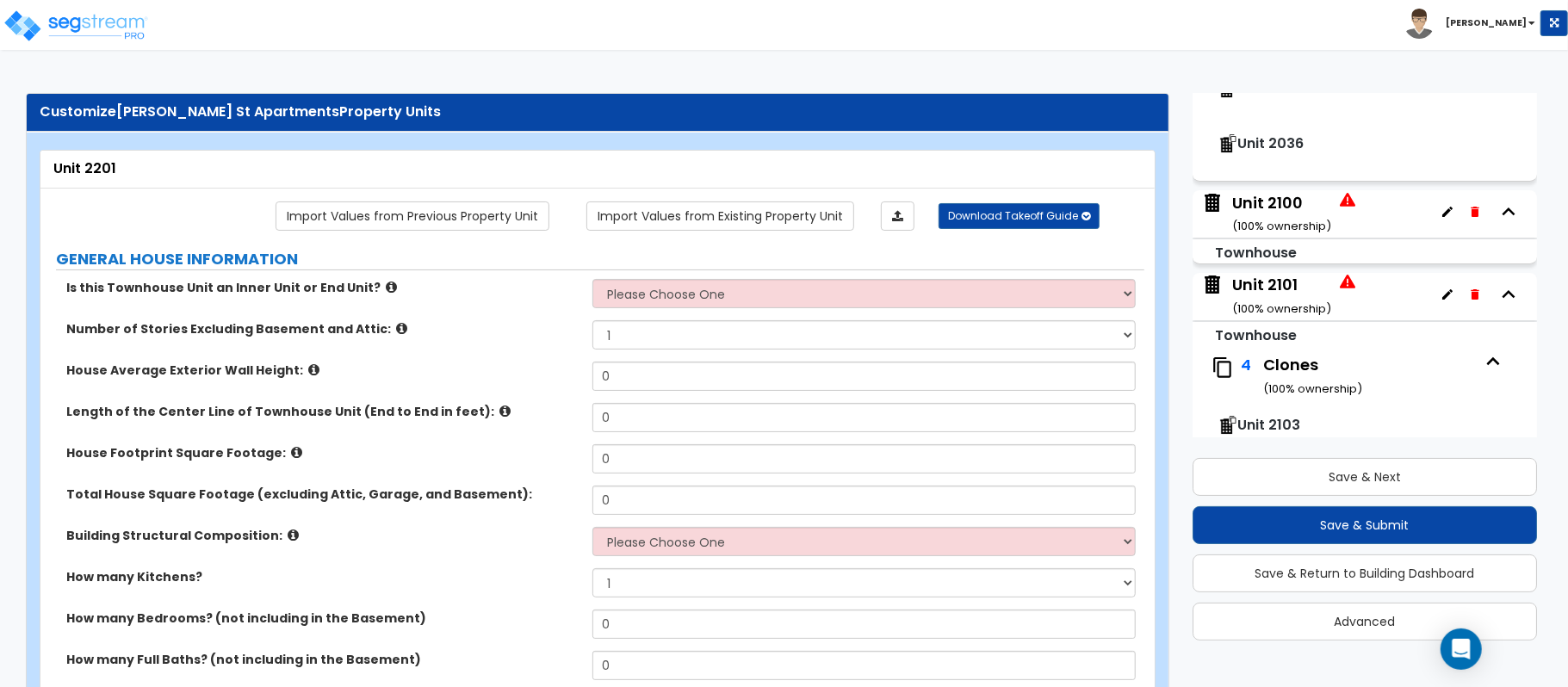
click at [1286, 207] on div "Unit 2100 ( 100 % ownership)" at bounding box center [1281, 213] width 99 height 44
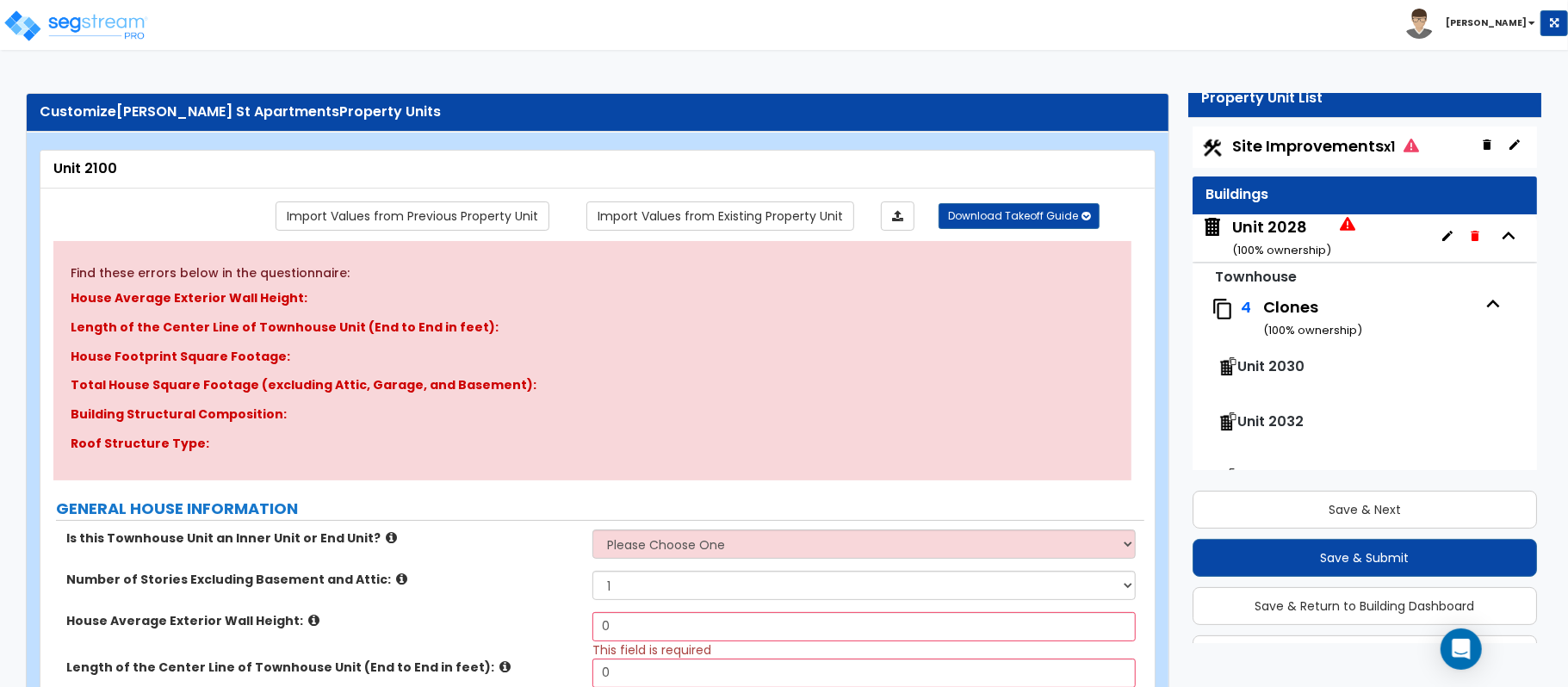
scroll to position [0, 0]
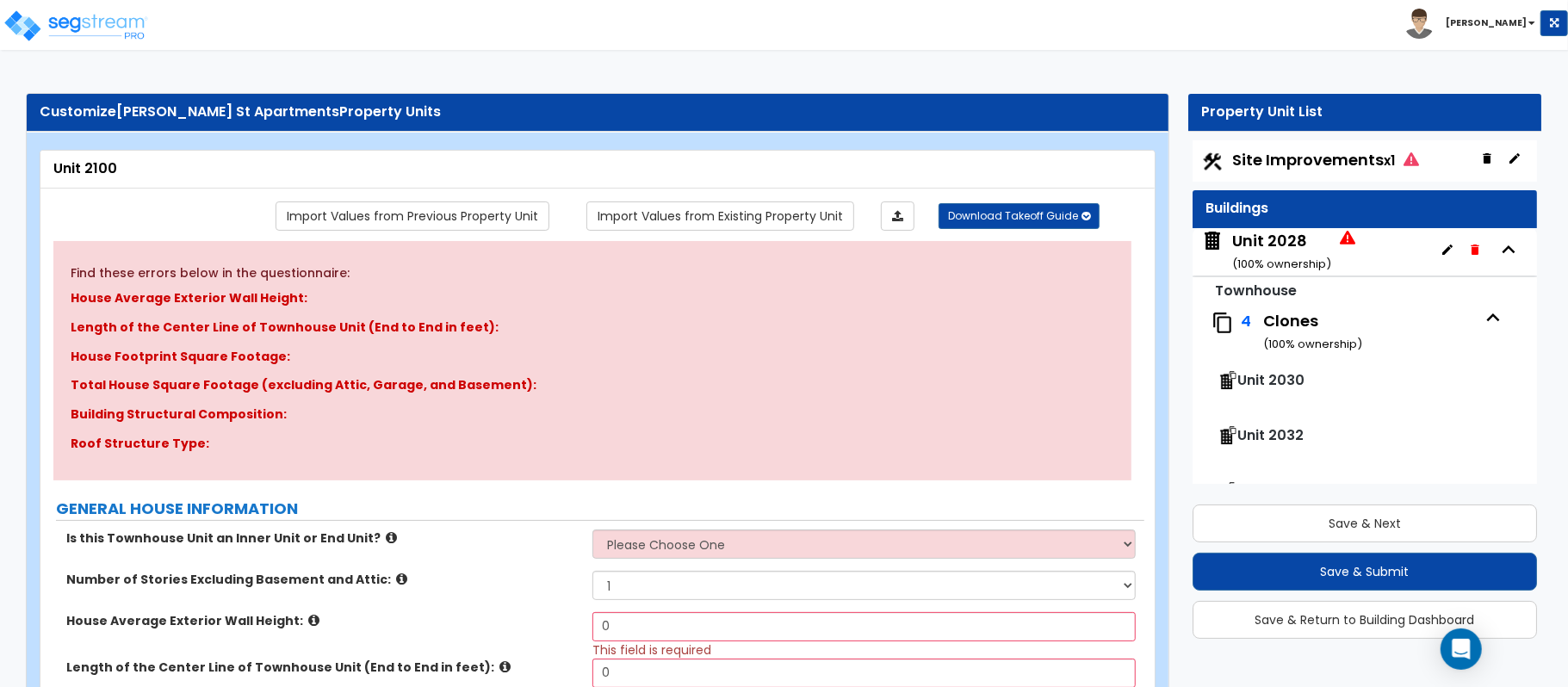
click at [1307, 160] on span "Site Improvements x1" at bounding box center [1325, 159] width 187 height 22
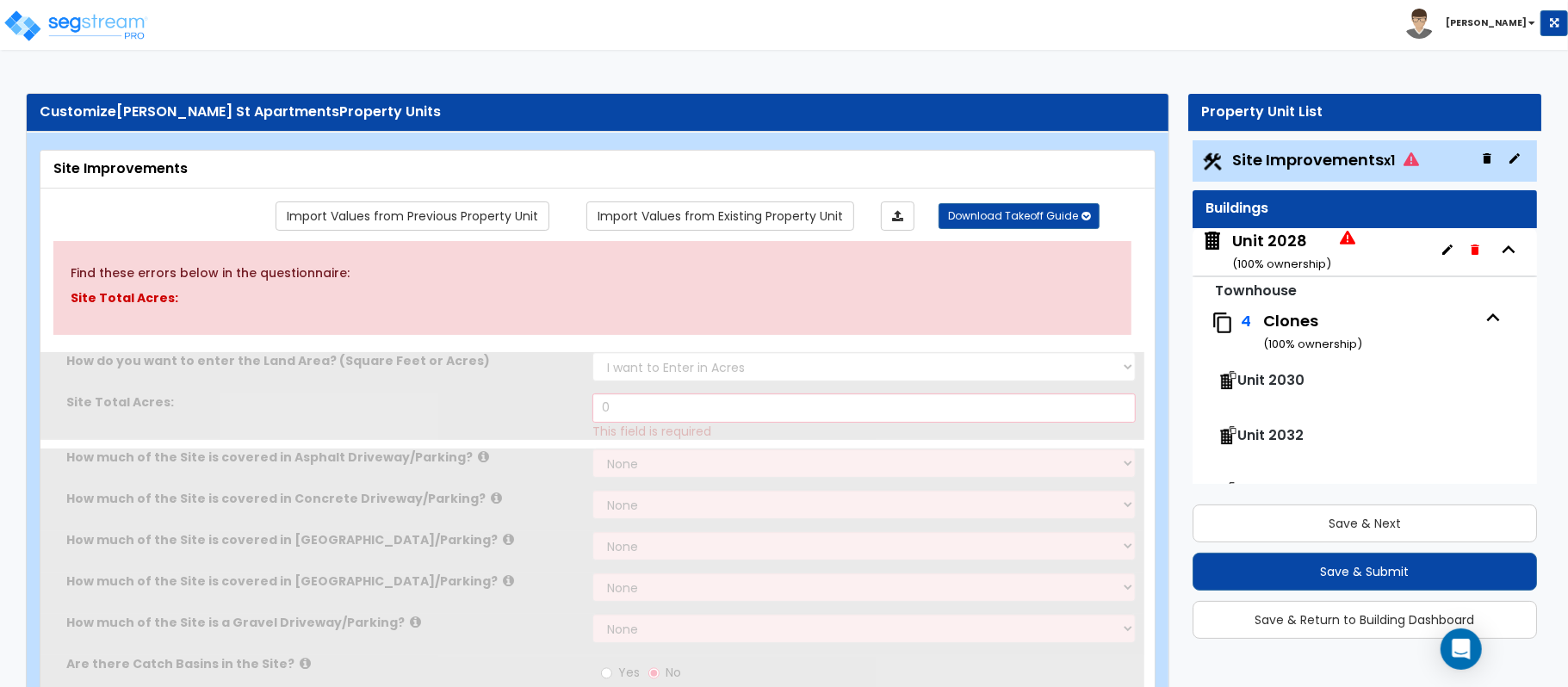
scroll to position [47, 0]
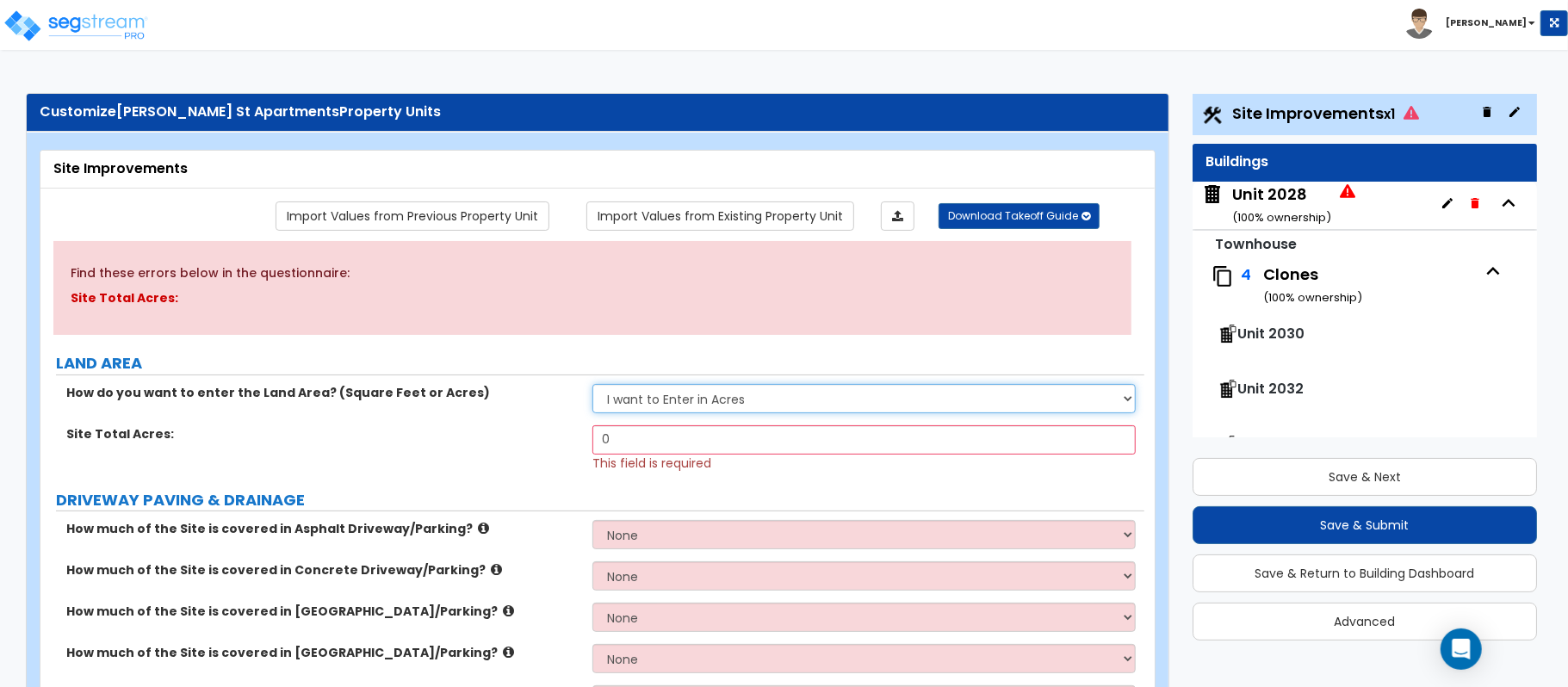
click at [703, 410] on select "I want to Enter in Acres I want to Enter in Square Feet" at bounding box center [864, 399] width 543 height 29
select select "2"
click at [593, 385] on select "I want to Enter in Acres I want to Enter in Square Feet" at bounding box center [864, 399] width 543 height 29
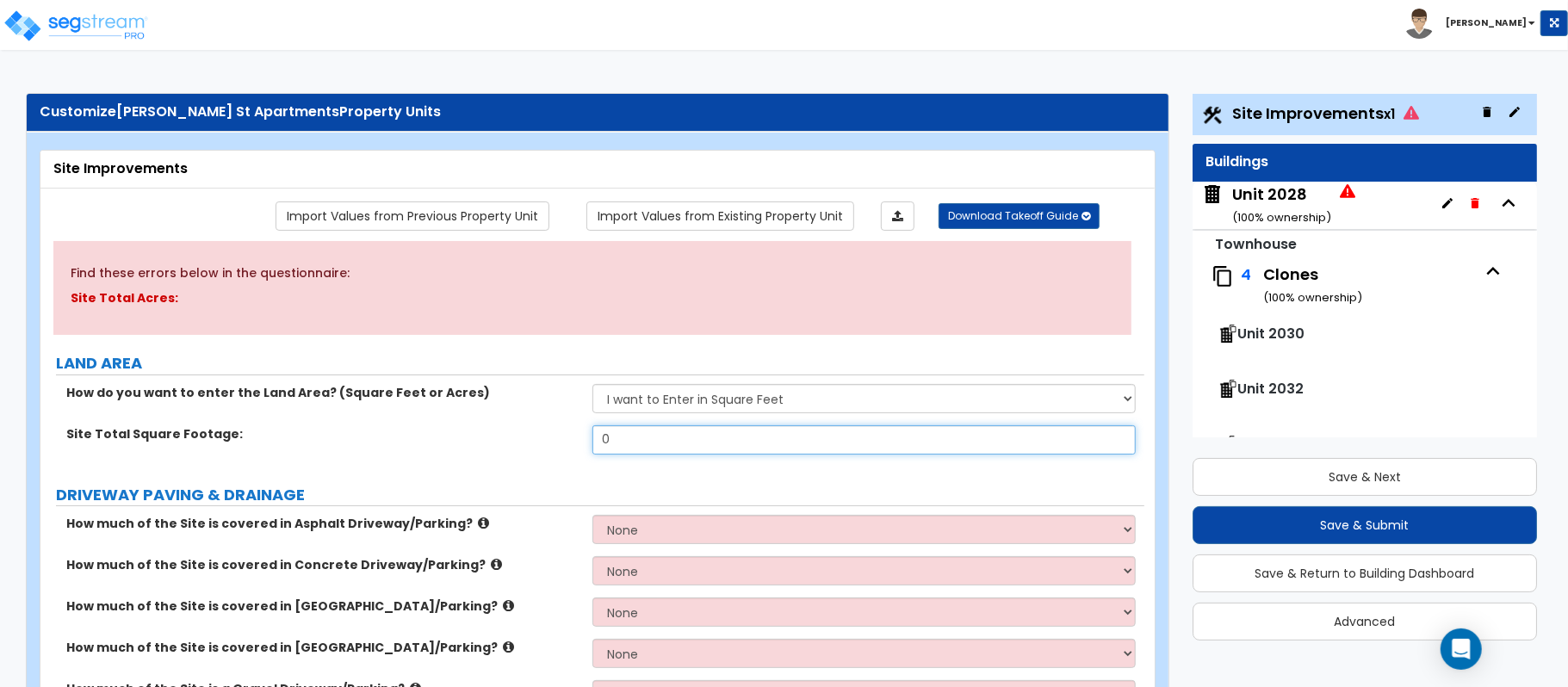
paste input "59192"
type input "59,192"
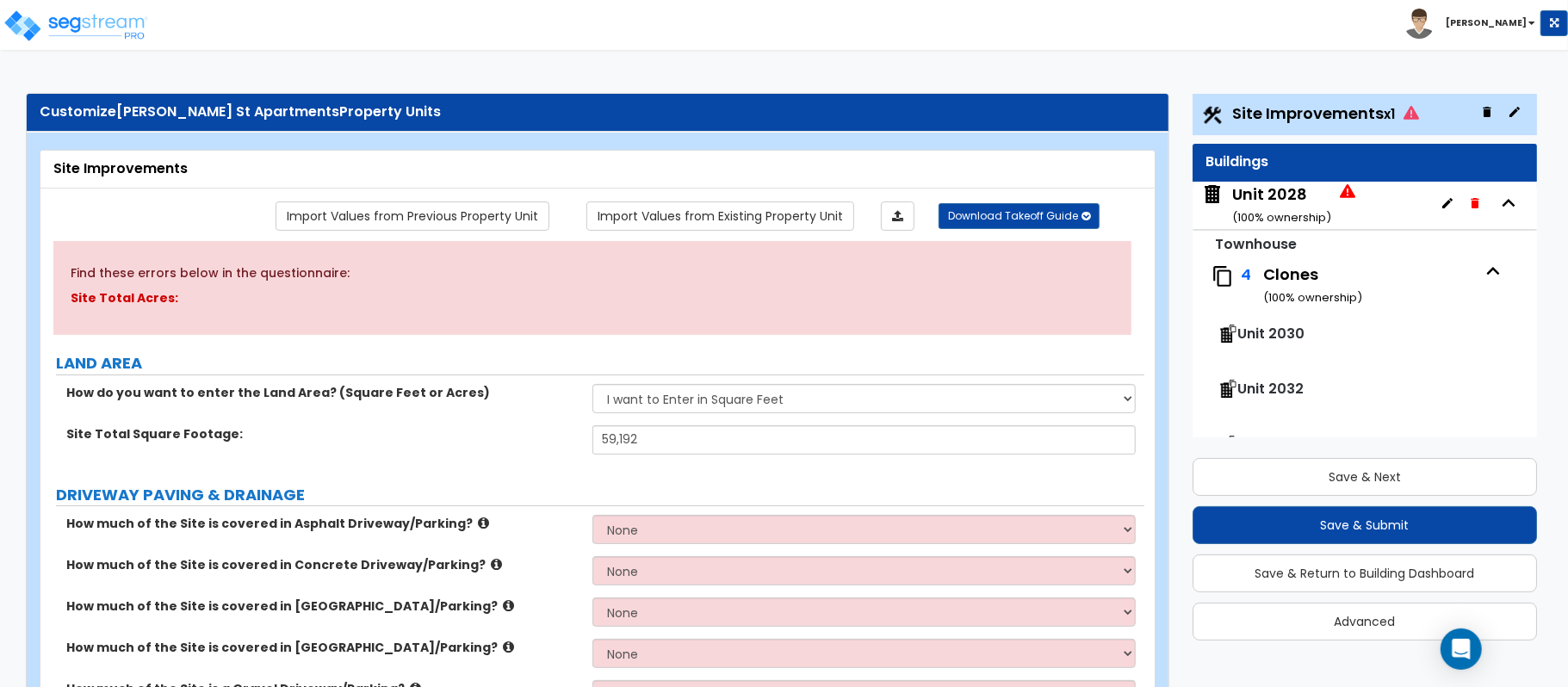
click at [536, 467] on div "Site Total Square Footage: 59,192" at bounding box center [593, 446] width 1104 height 41
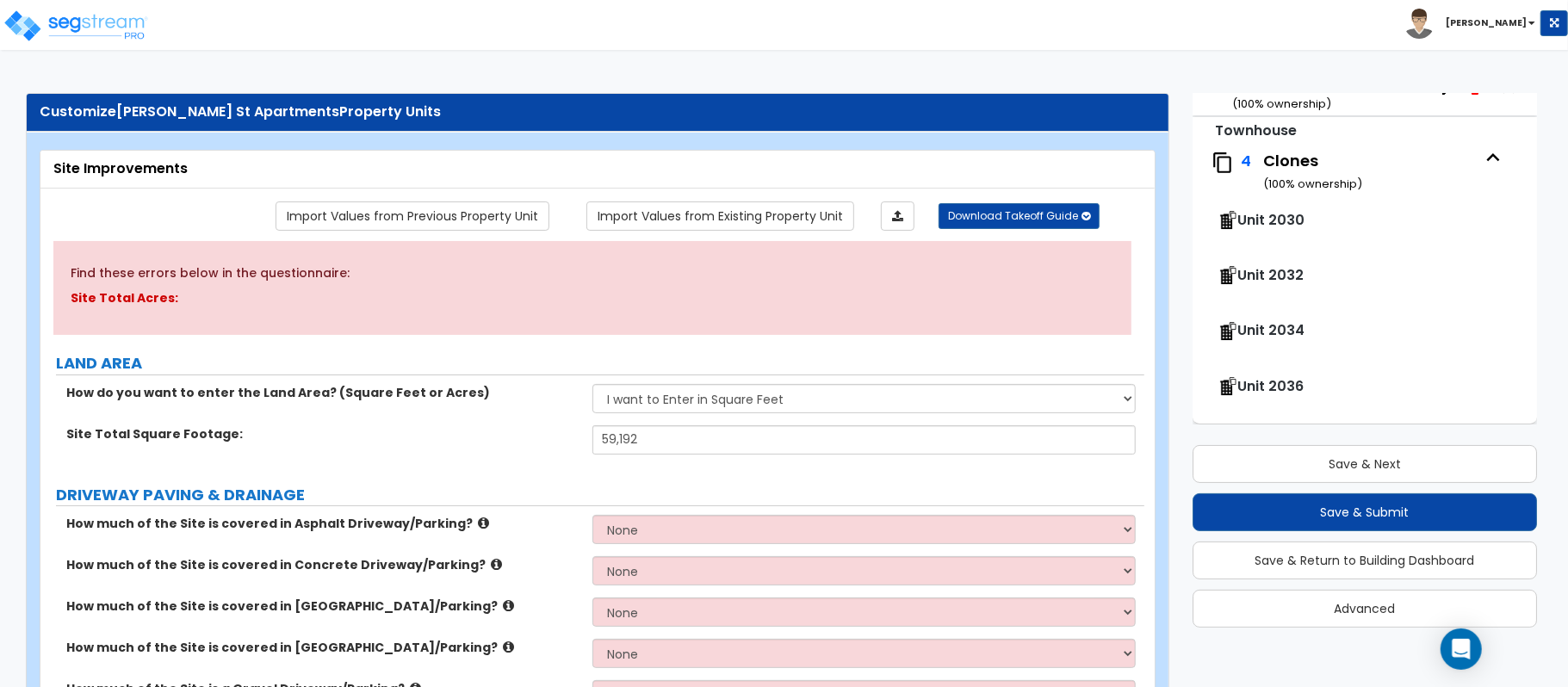
scroll to position [242, 0]
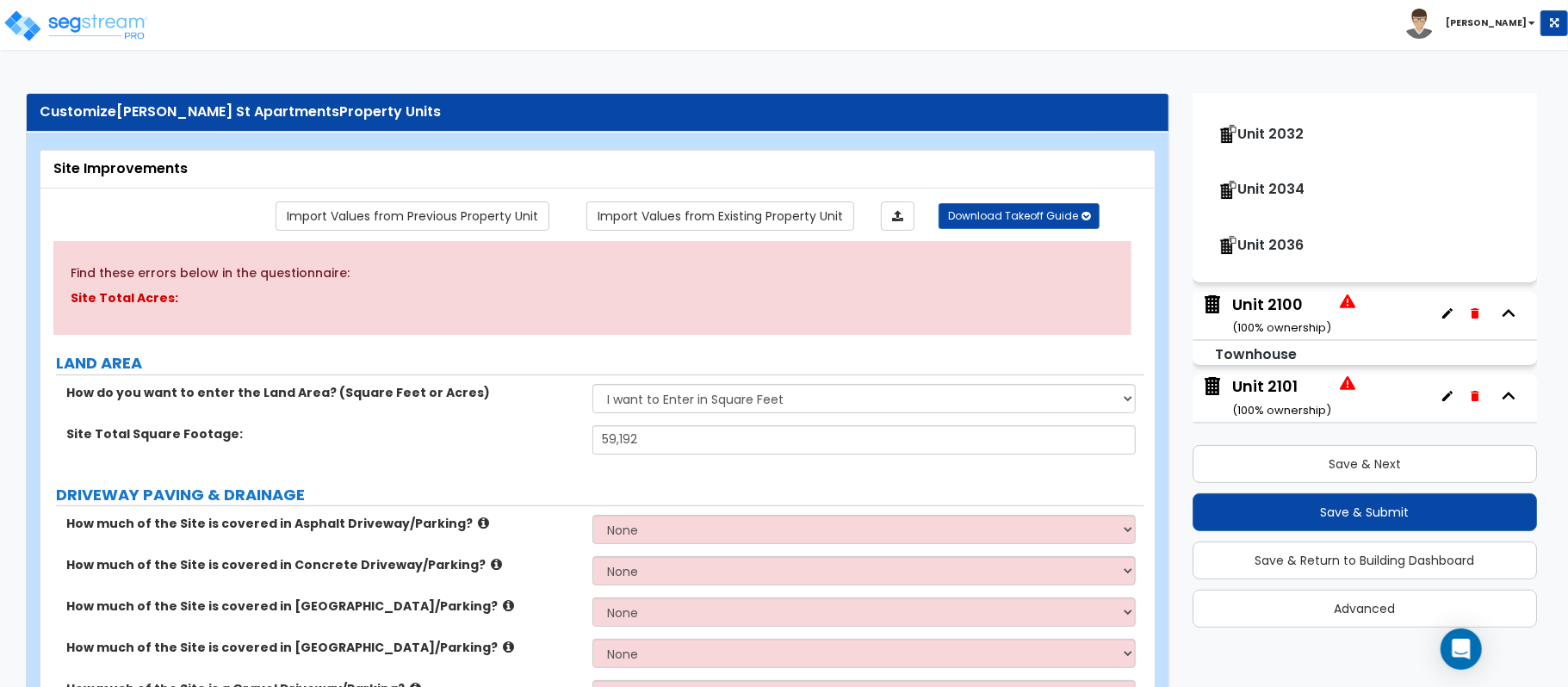
click at [1262, 307] on div "Unit 2100 ( 100 % ownership)" at bounding box center [1281, 315] width 99 height 44
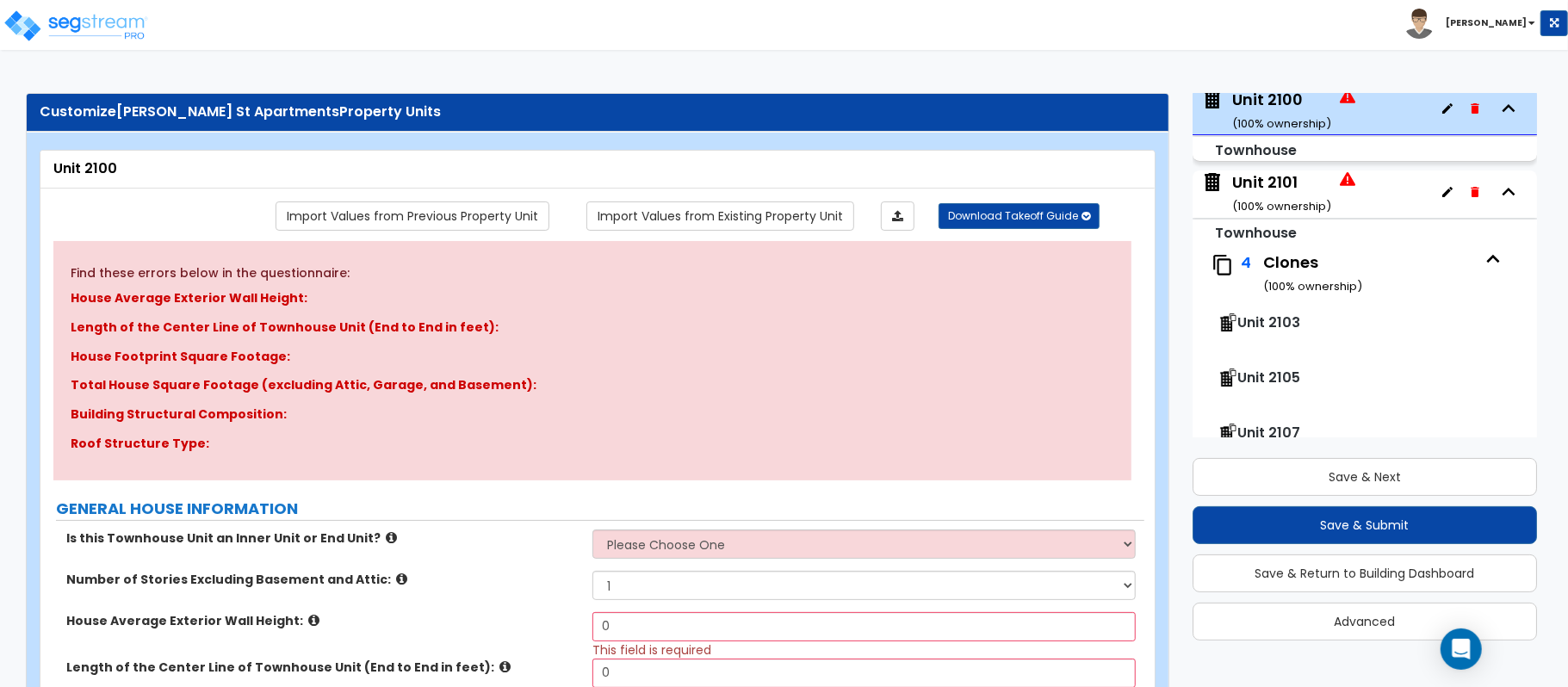
scroll to position [0, 0]
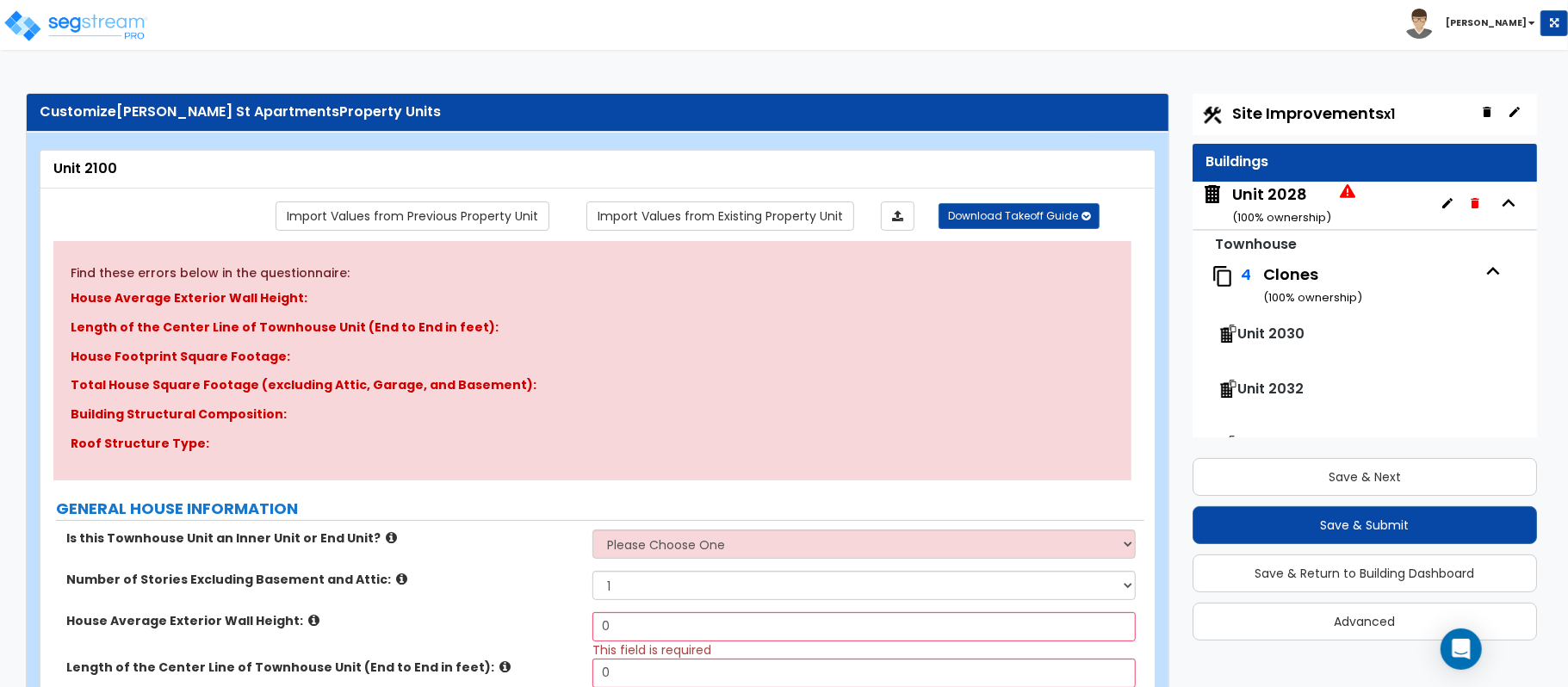
click at [1323, 119] on span "Site Improvements x1" at bounding box center [1313, 113] width 162 height 22
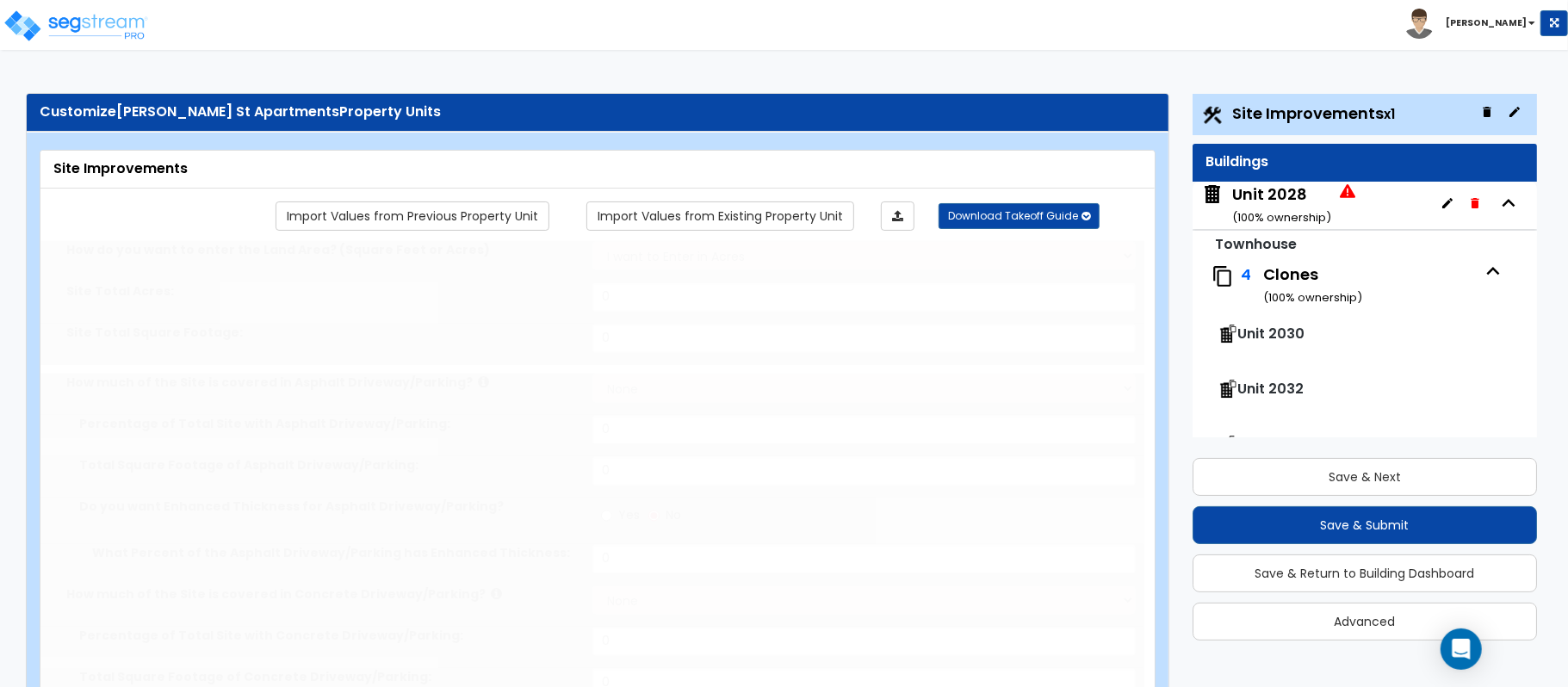
select select "2"
type input "59192"
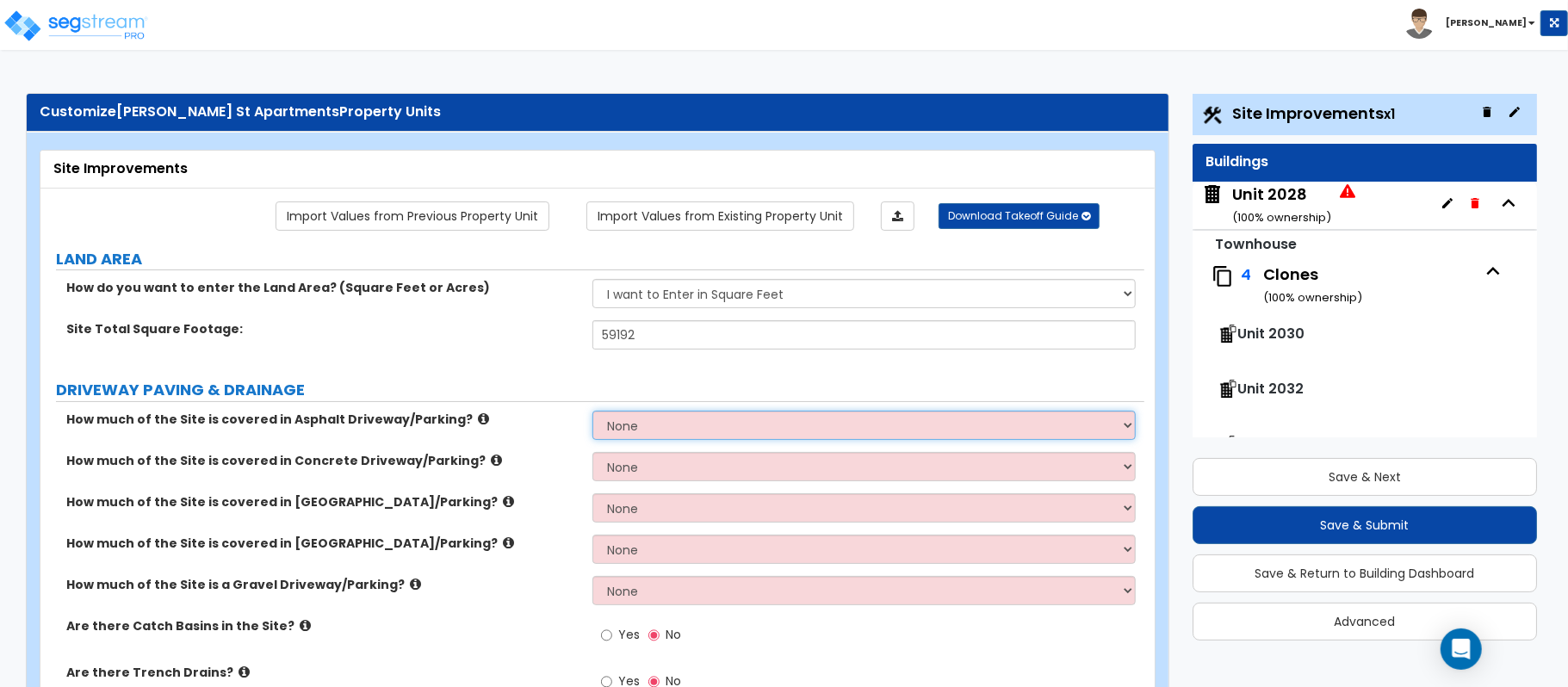
click at [704, 413] on select "None I want to Enter an Approximate Percentage I want to Enter the Square Foota…" at bounding box center [864, 425] width 543 height 29
select select "2"
click at [593, 412] on select "None I want to Enter an Approximate Percentage I want to Enter the Square Foota…" at bounding box center [864, 425] width 543 height 29
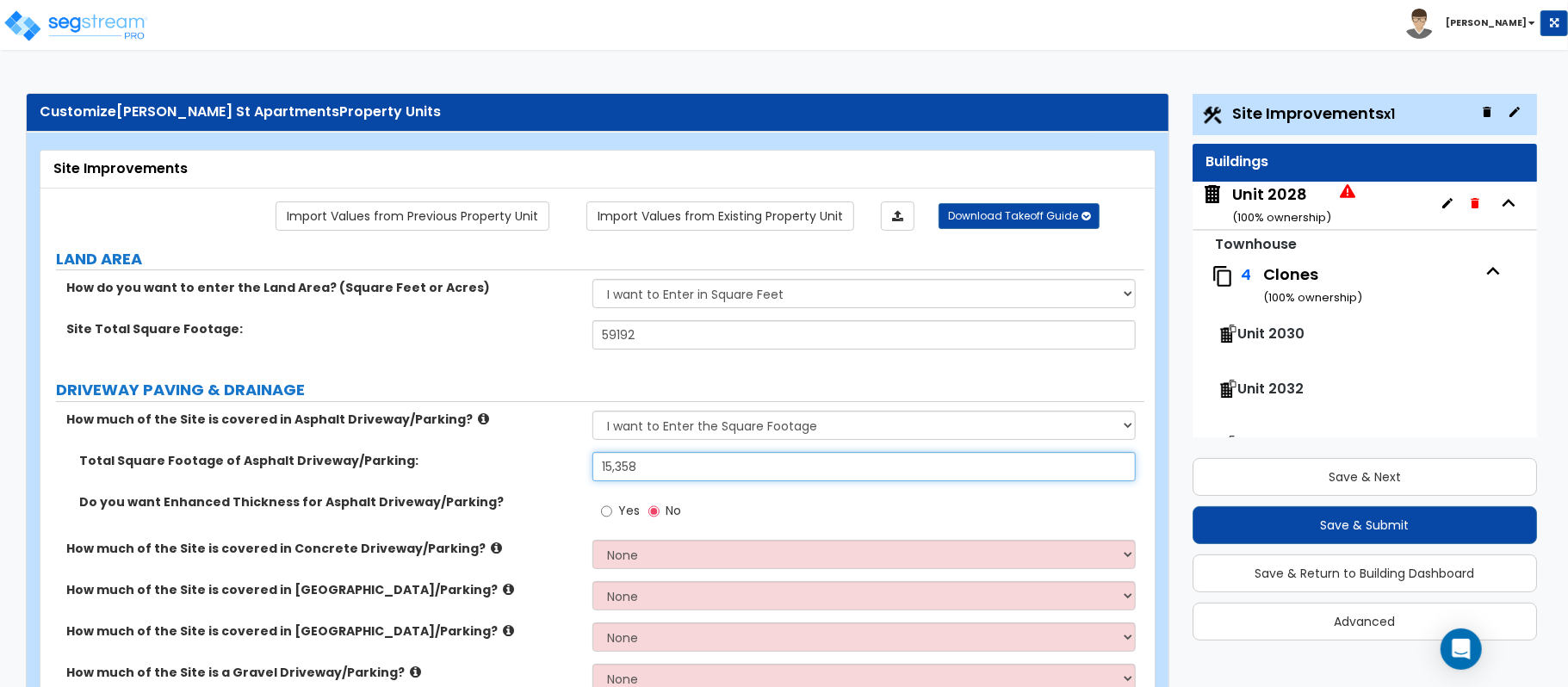
type input "15,358"
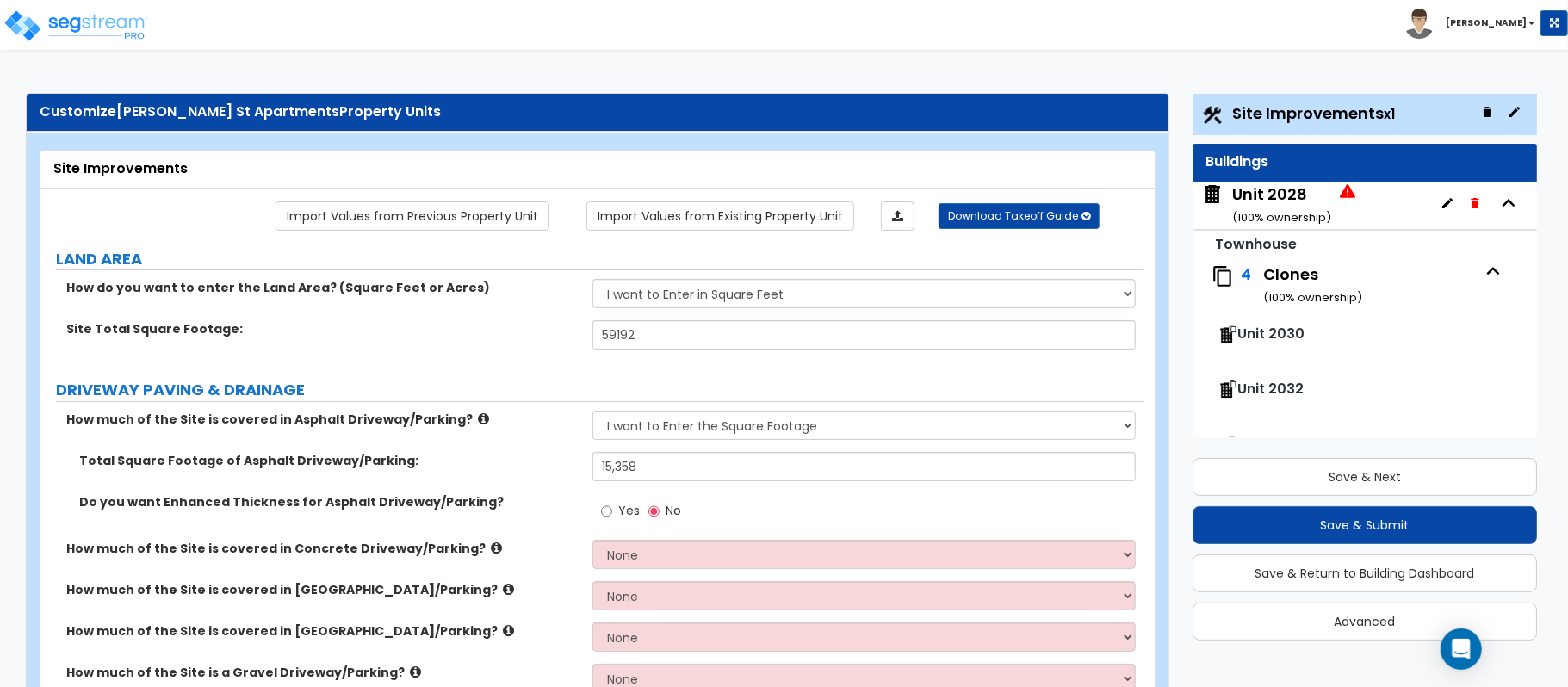
click at [520, 455] on label "Total Square Footage of Asphalt Driveway/Parking:" at bounding box center [329, 461] width 500 height 17
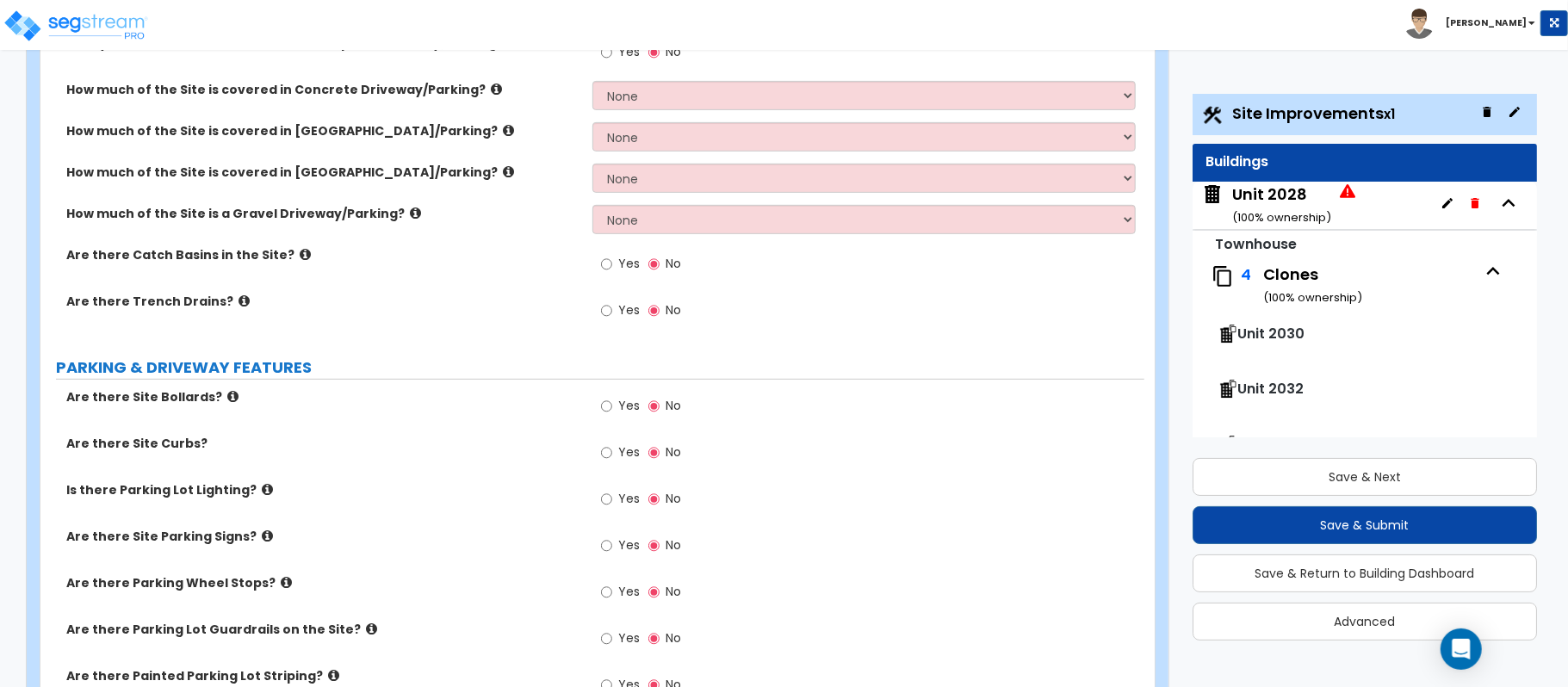
scroll to position [1517, 0]
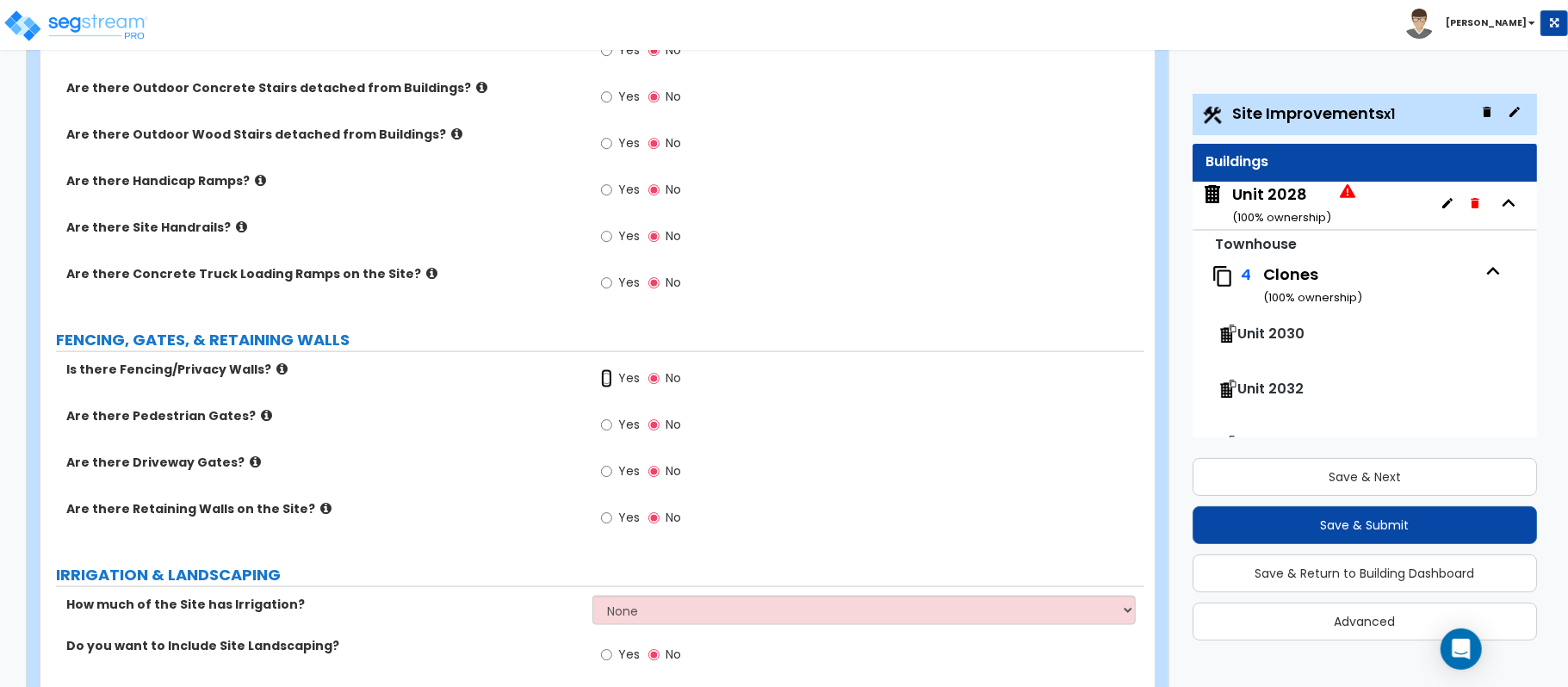
click at [608, 387] on input "Yes" at bounding box center [606, 379] width 11 height 19
radio input "true"
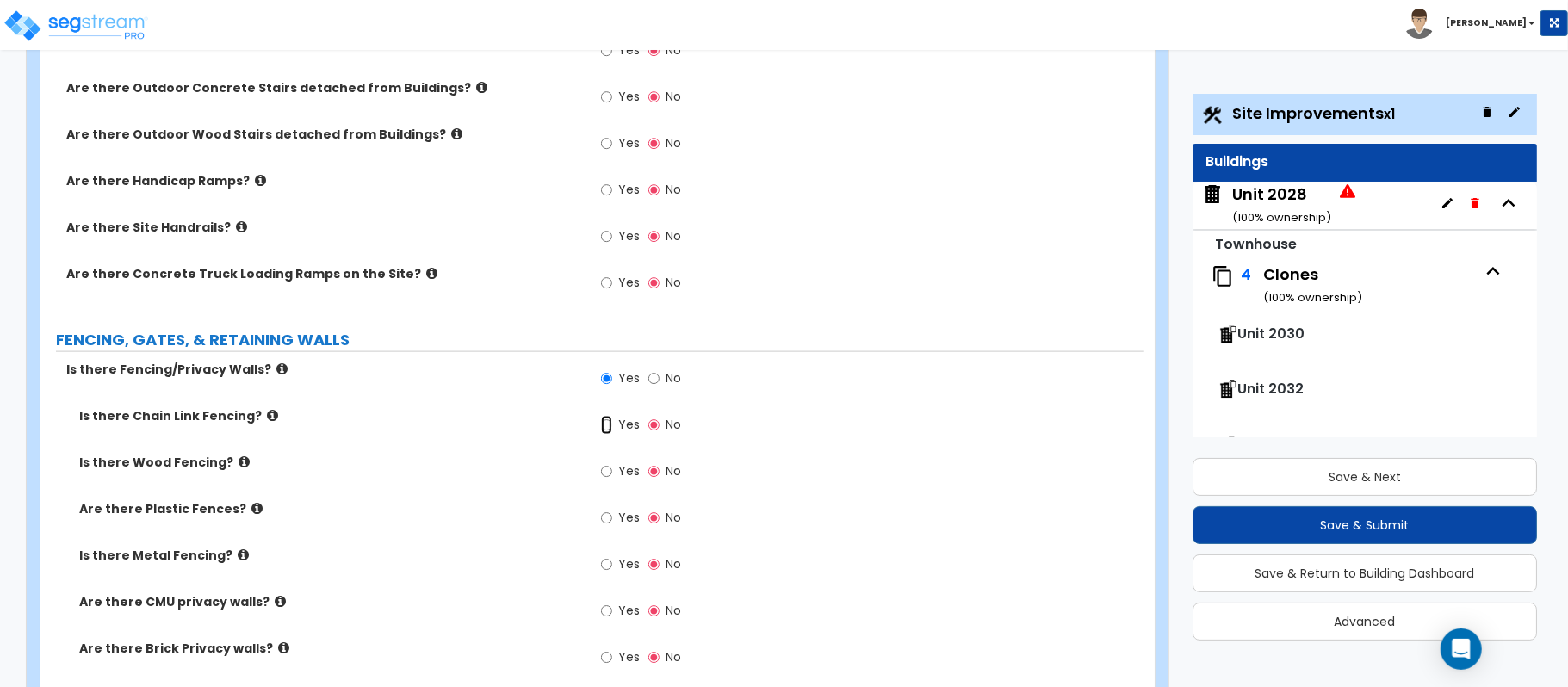
click at [604, 427] on input "Yes" at bounding box center [606, 425] width 11 height 19
radio input "true"
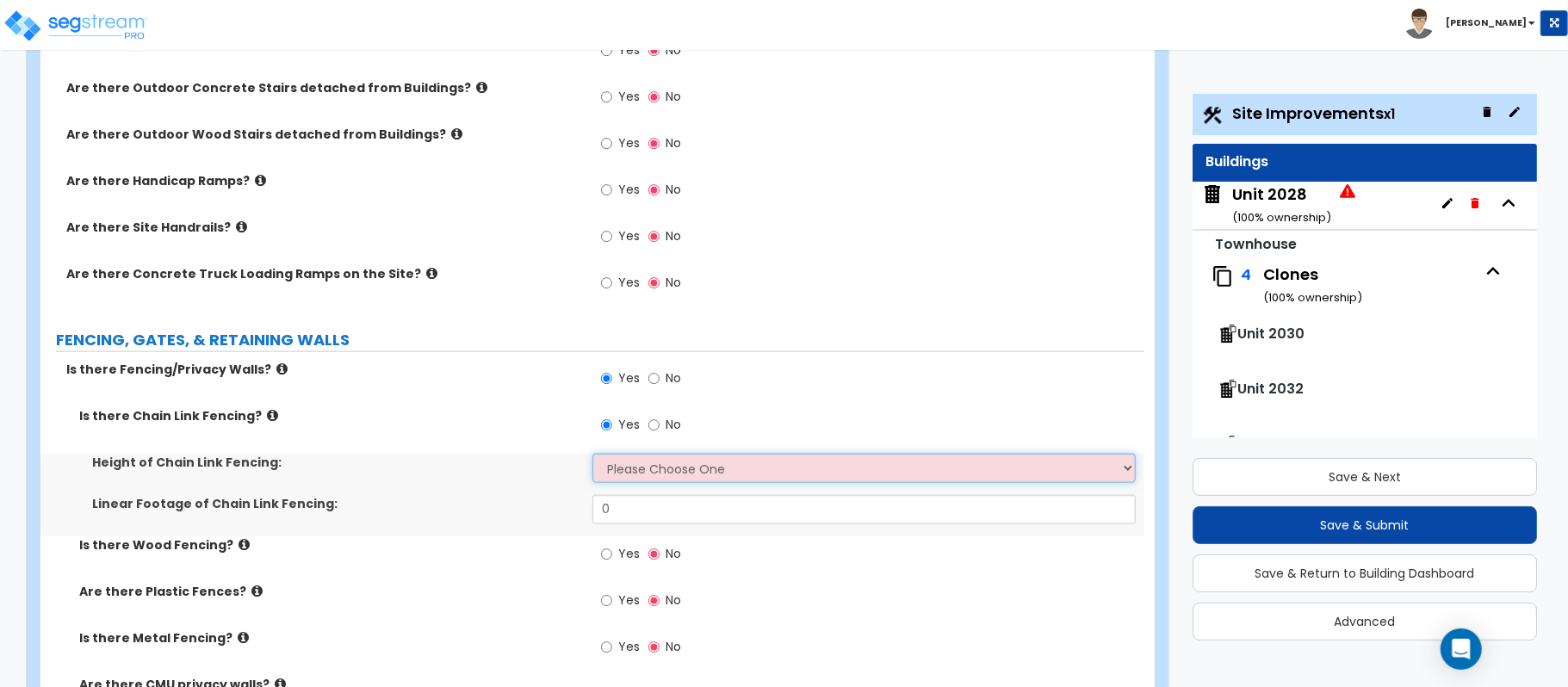
click at [628, 473] on select "Please Choose One 3 feet 4 feet 5 feet 6 feet 10 feet 12 feet" at bounding box center [864, 468] width 543 height 29
select select "4"
click at [593, 456] on select "Please Choose One 3 feet 4 feet 5 feet 6 feet 10 feet 12 feet" at bounding box center [864, 468] width 543 height 29
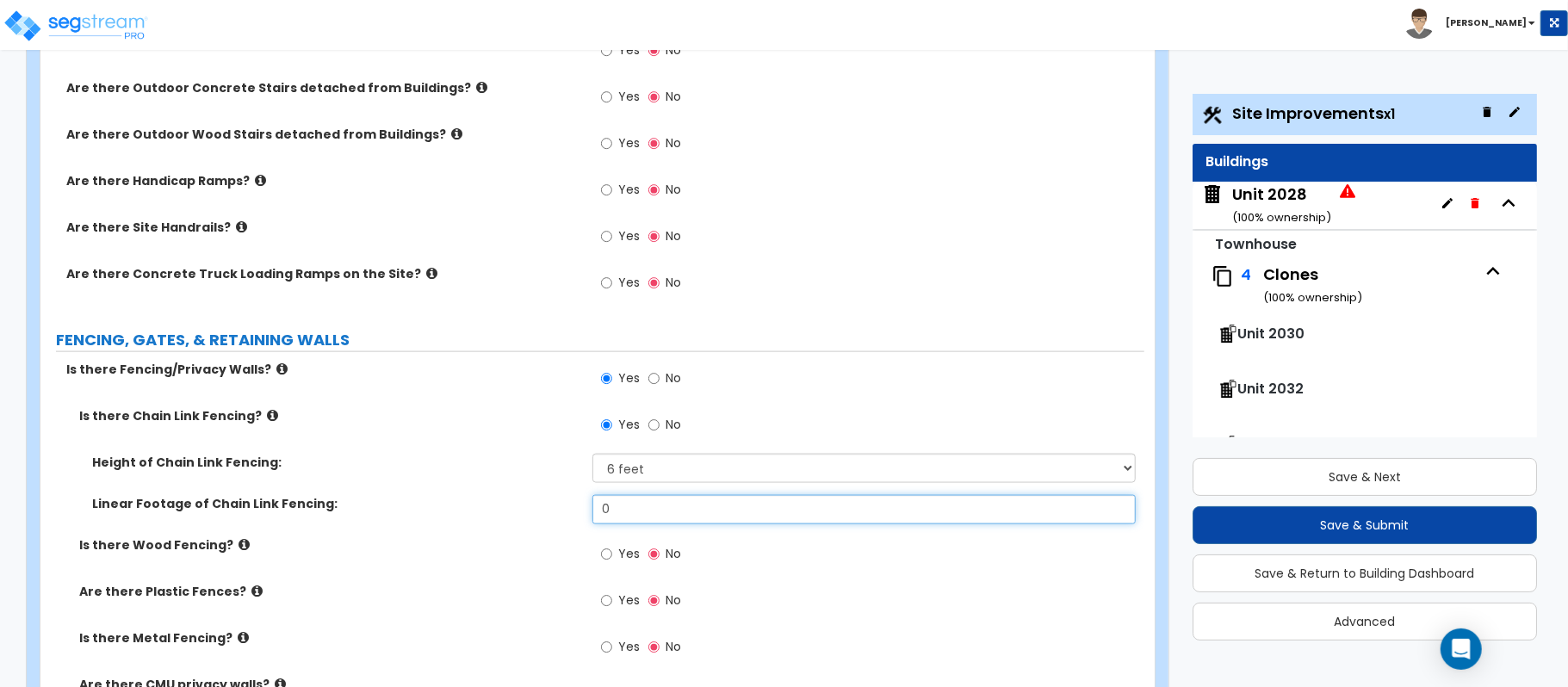
drag, startPoint x: 631, startPoint y: 501, endPoint x: 565, endPoint y: 513, distance: 67.1
click at [565, 513] on div "Linear Footage of Chain Link Fencing: 0" at bounding box center [593, 516] width 1104 height 41
type input "152"
click at [607, 562] on input "Yes" at bounding box center [606, 555] width 11 height 19
radio input "true"
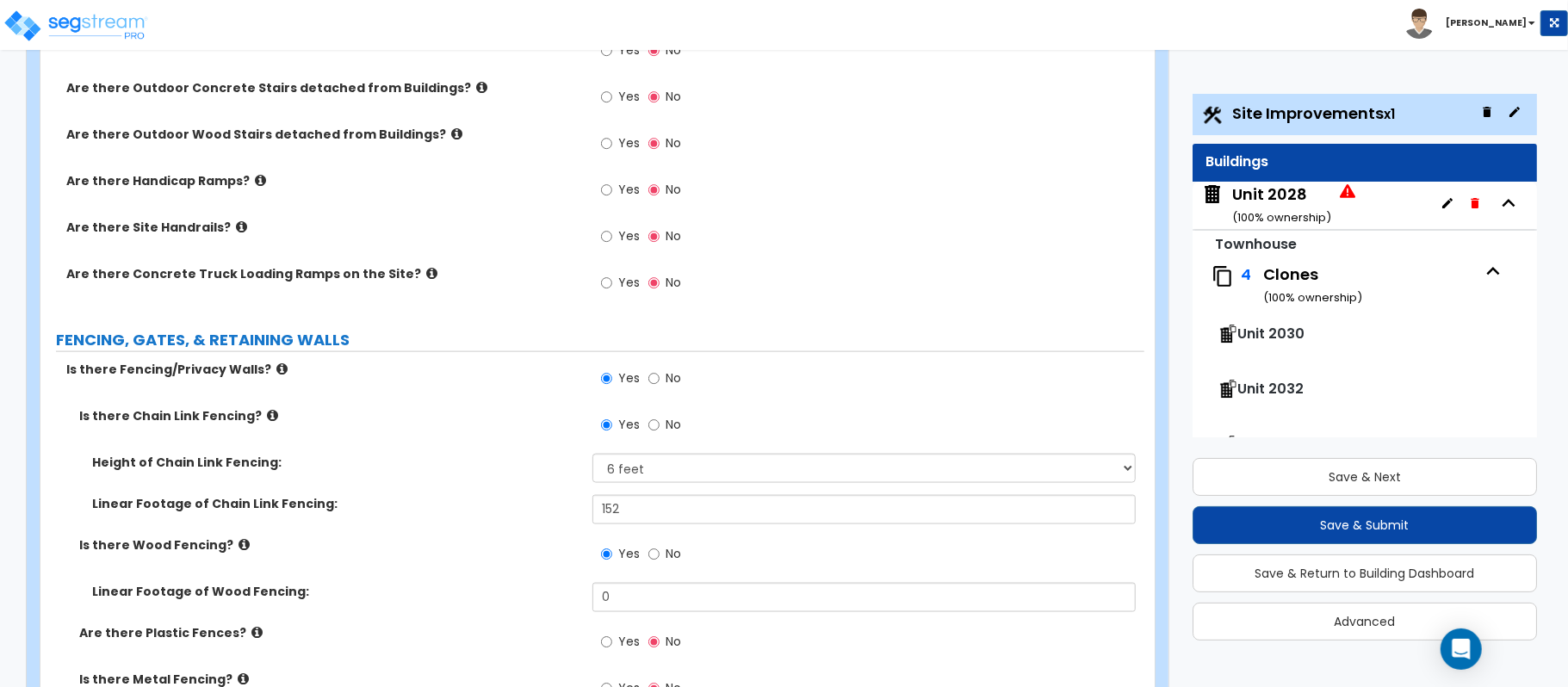
click at [625, 489] on div "Height of Chain Link Fencing: Please Choose One 3 feet 4 feet 5 feet 6 feet 10 …" at bounding box center [593, 474] width 1104 height 41
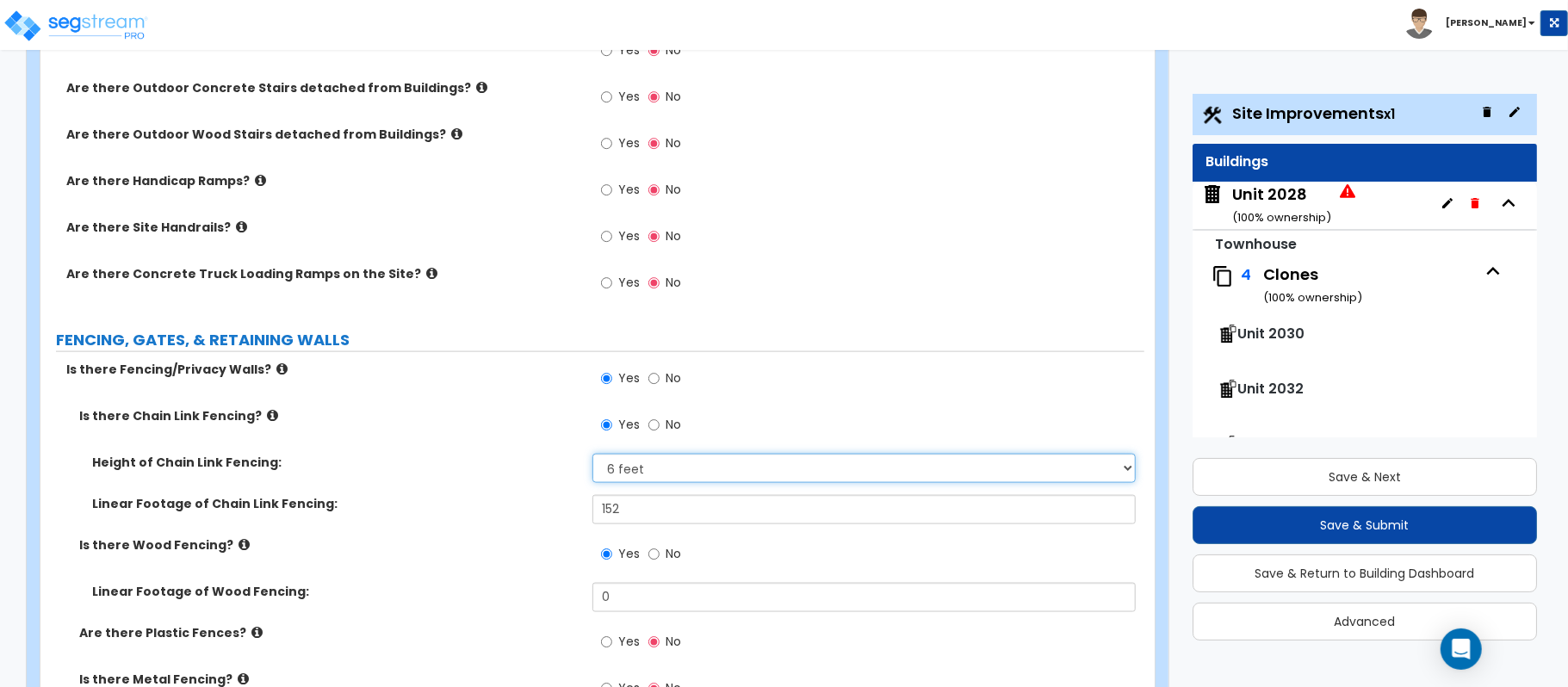
click at [631, 475] on select "Please Choose One 3 feet 4 feet 5 feet 6 feet 10 feet 12 feet" at bounding box center [864, 468] width 543 height 29
select select "2"
click at [593, 456] on select "Please Choose One 3 feet 4 feet 5 feet 6 feet 10 feet 12 feet" at bounding box center [864, 468] width 543 height 29
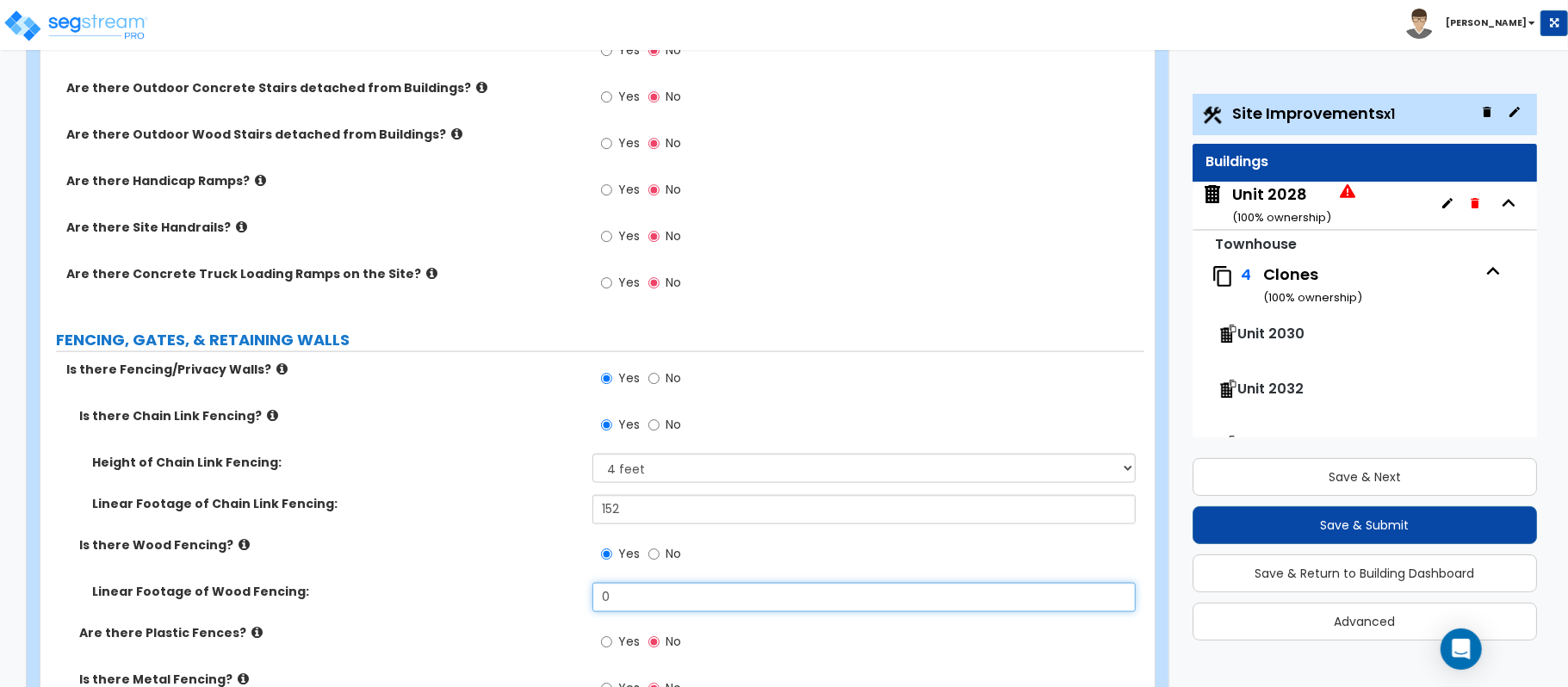
drag, startPoint x: 634, startPoint y: 608, endPoint x: 544, endPoint y: 594, distance: 91.1
click at [544, 594] on div "Linear Footage of Wood Fencing: 0" at bounding box center [593, 604] width 1104 height 41
type input "320"
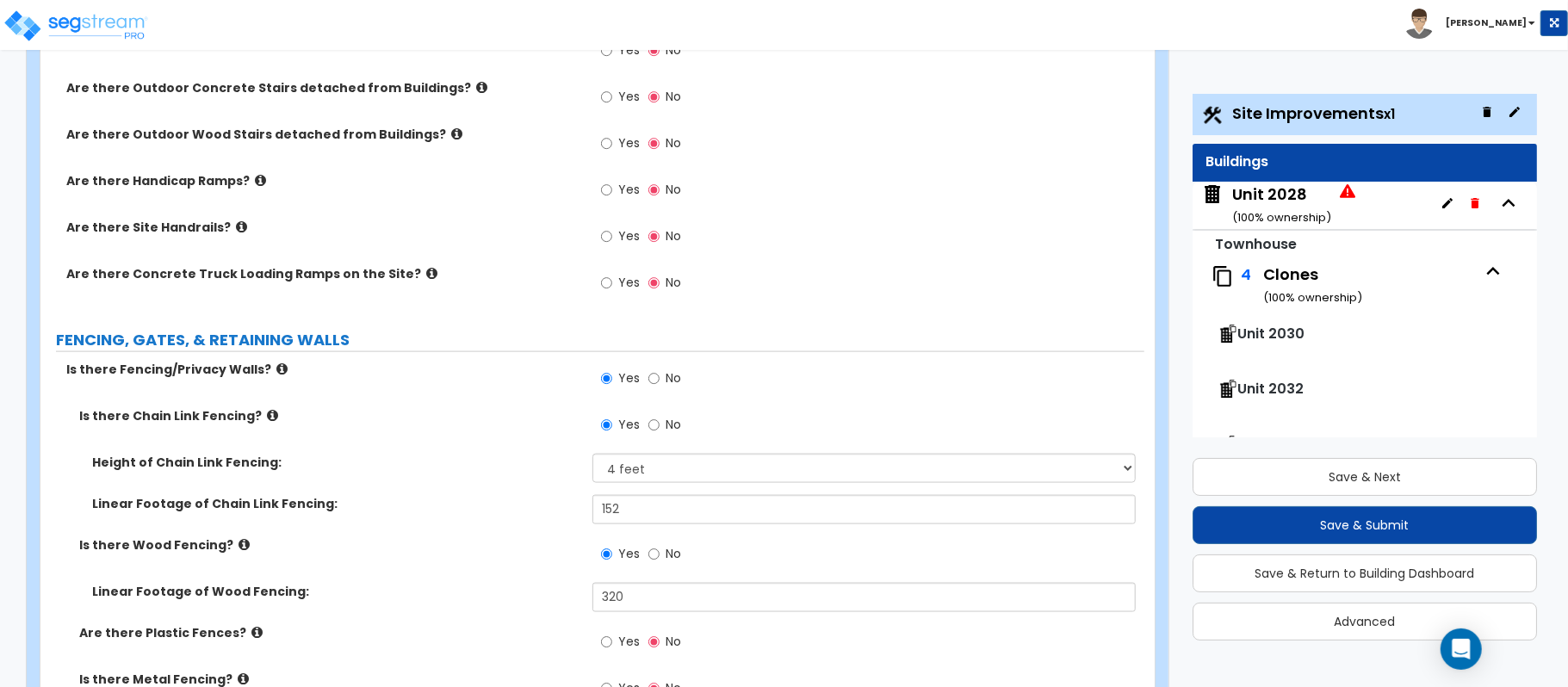
click at [534, 527] on div "Linear Footage of Chain Link Fencing: 152" at bounding box center [593, 516] width 1104 height 41
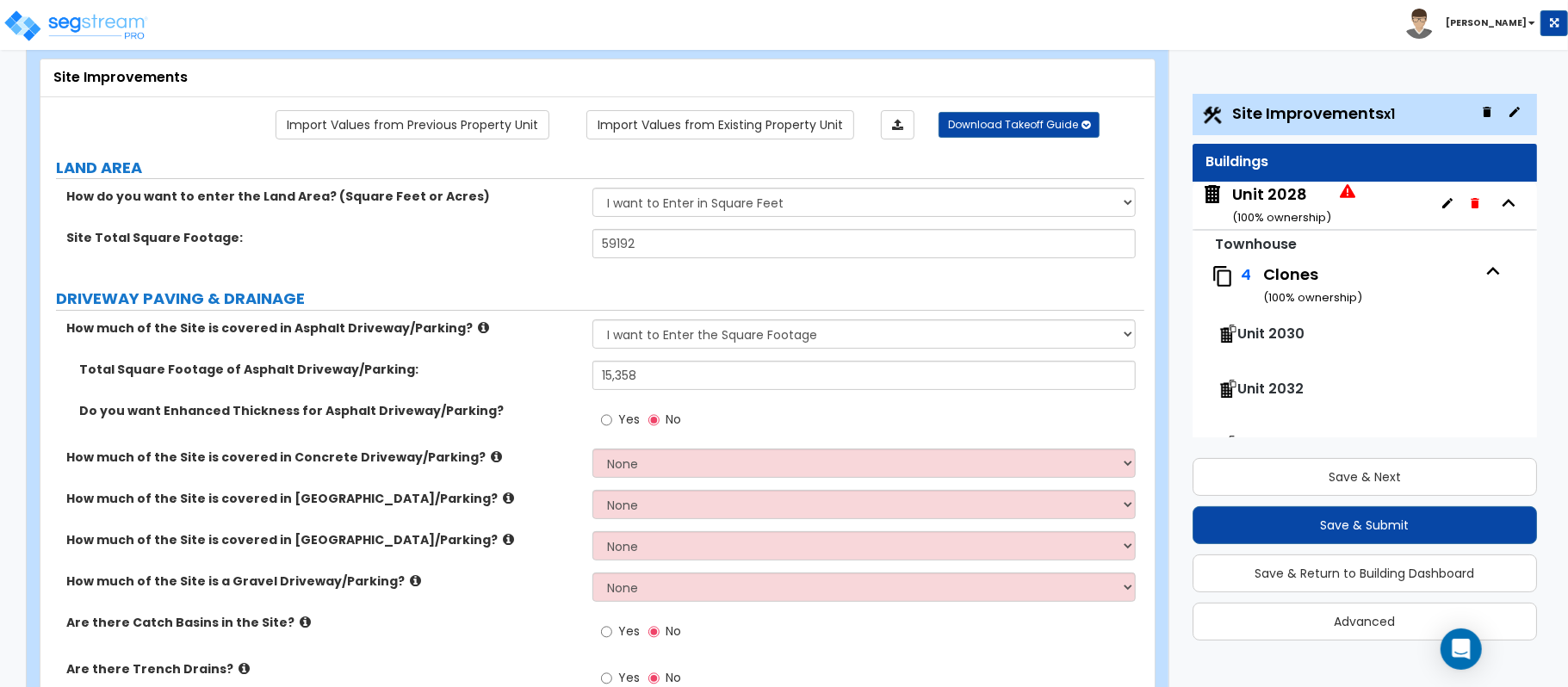
scroll to position [85, 0]
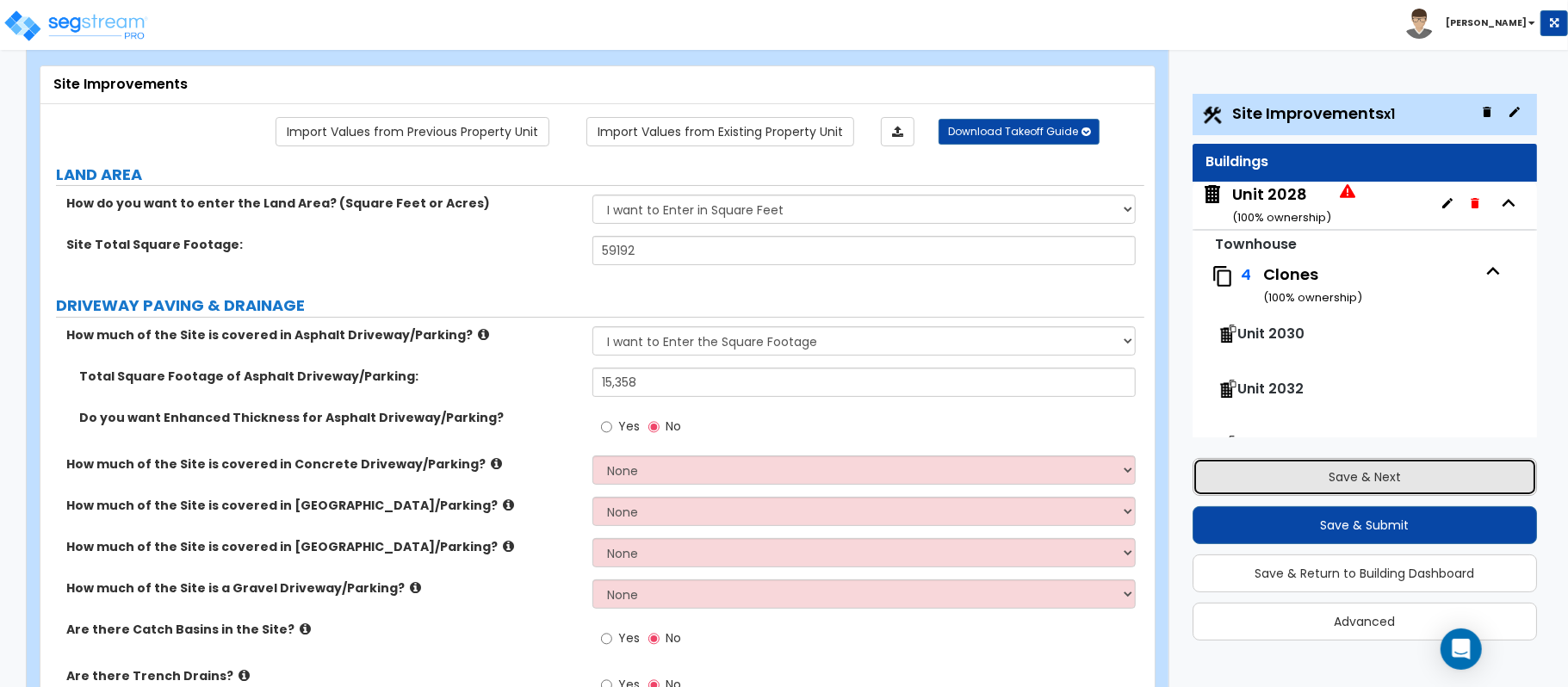
click at [1419, 477] on button "Save & Next" at bounding box center [1364, 477] width 345 height 38
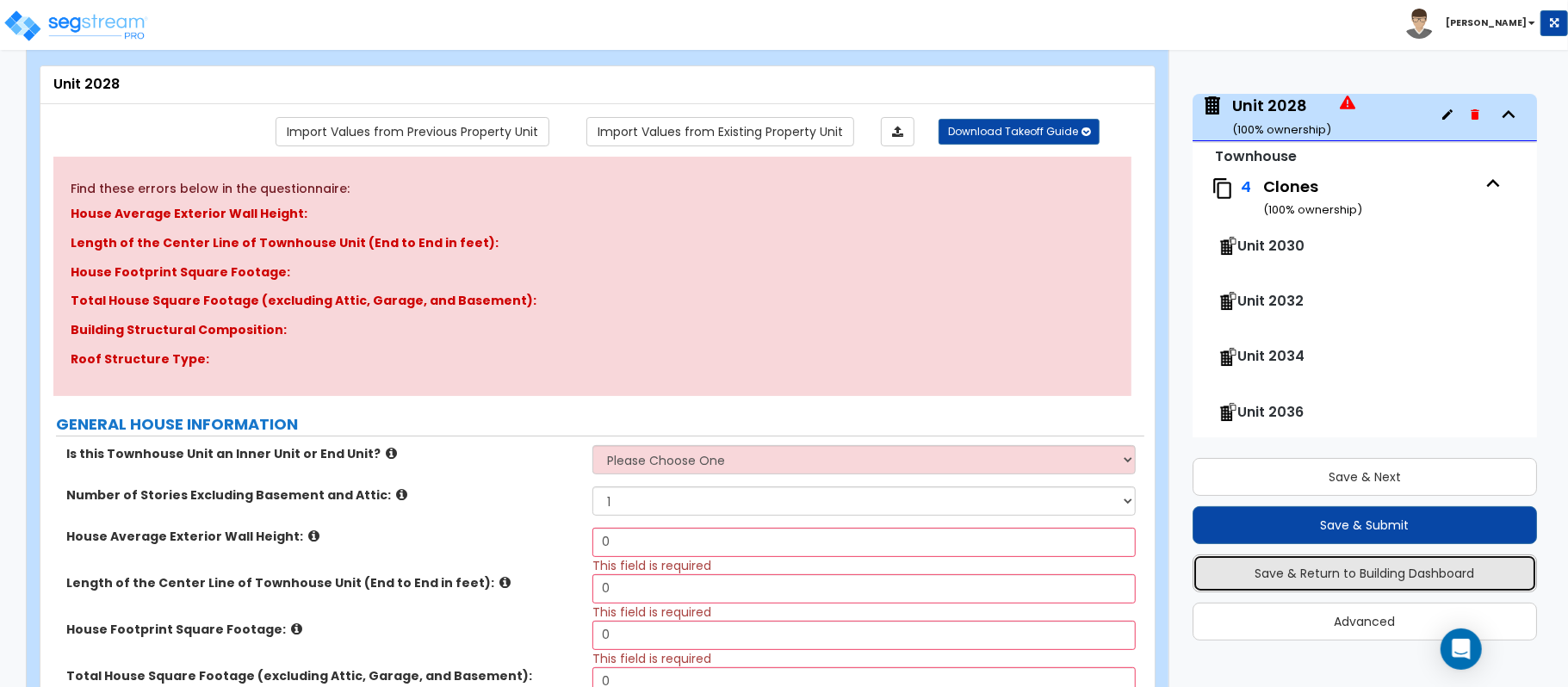
click at [1484, 577] on button "Save & Return to Building Dashboard" at bounding box center [1364, 574] width 345 height 38
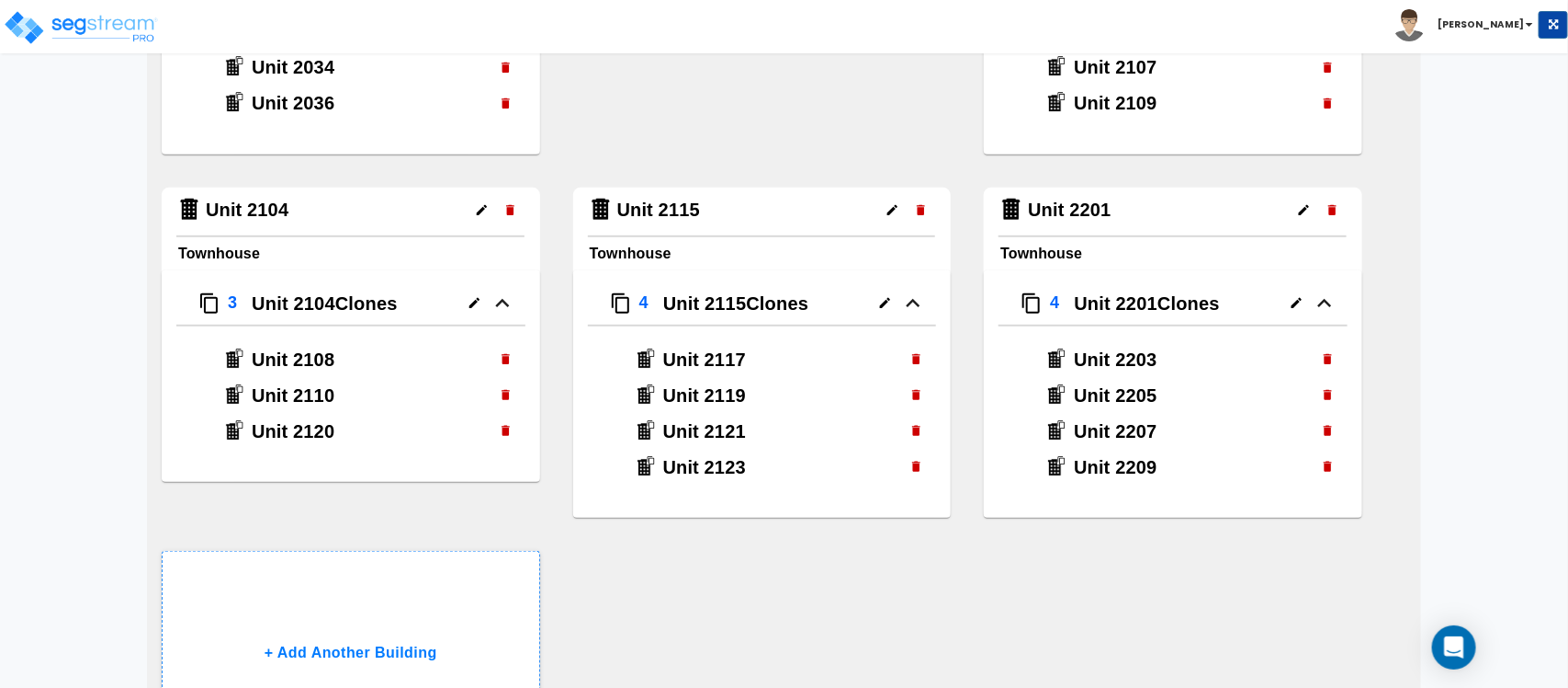
scroll to position [613, 0]
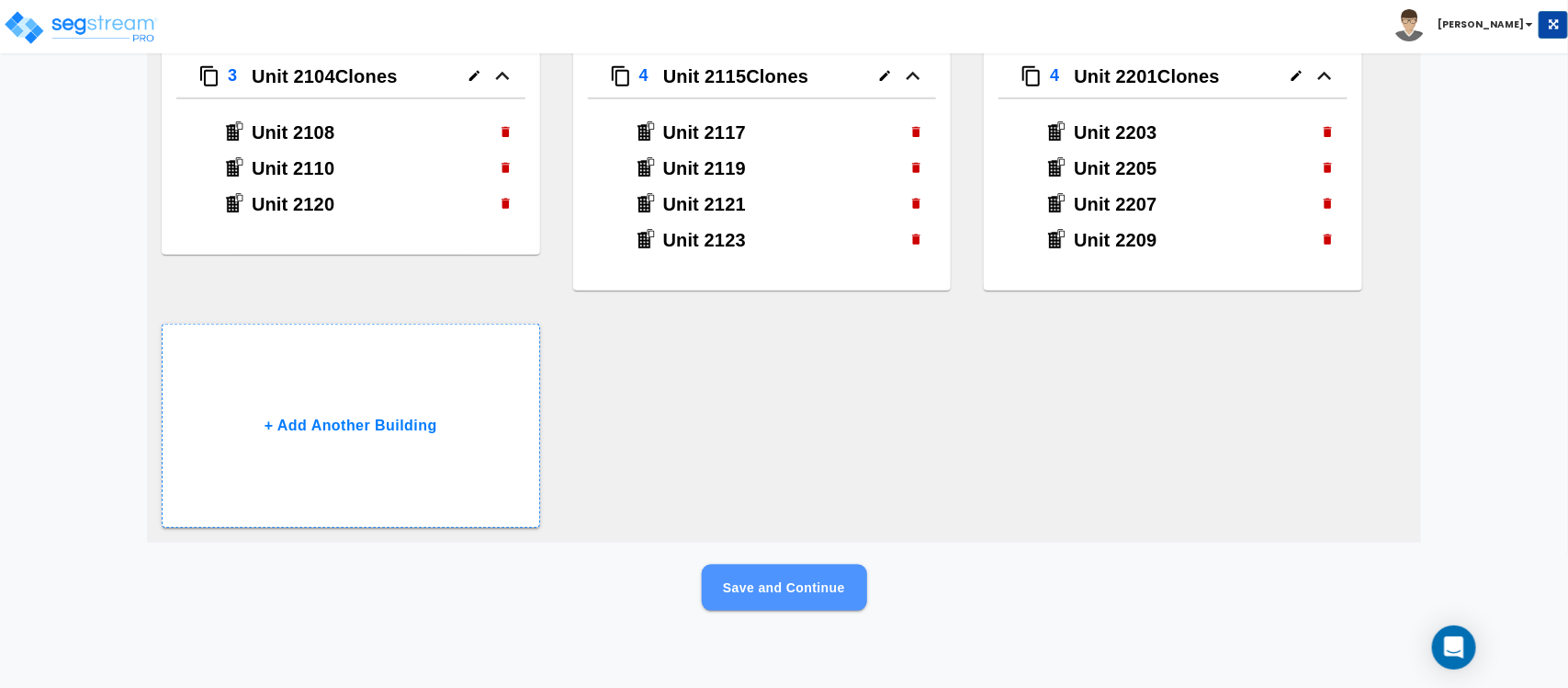
click at [845, 580] on button "Save and Continue" at bounding box center [784, 587] width 165 height 46
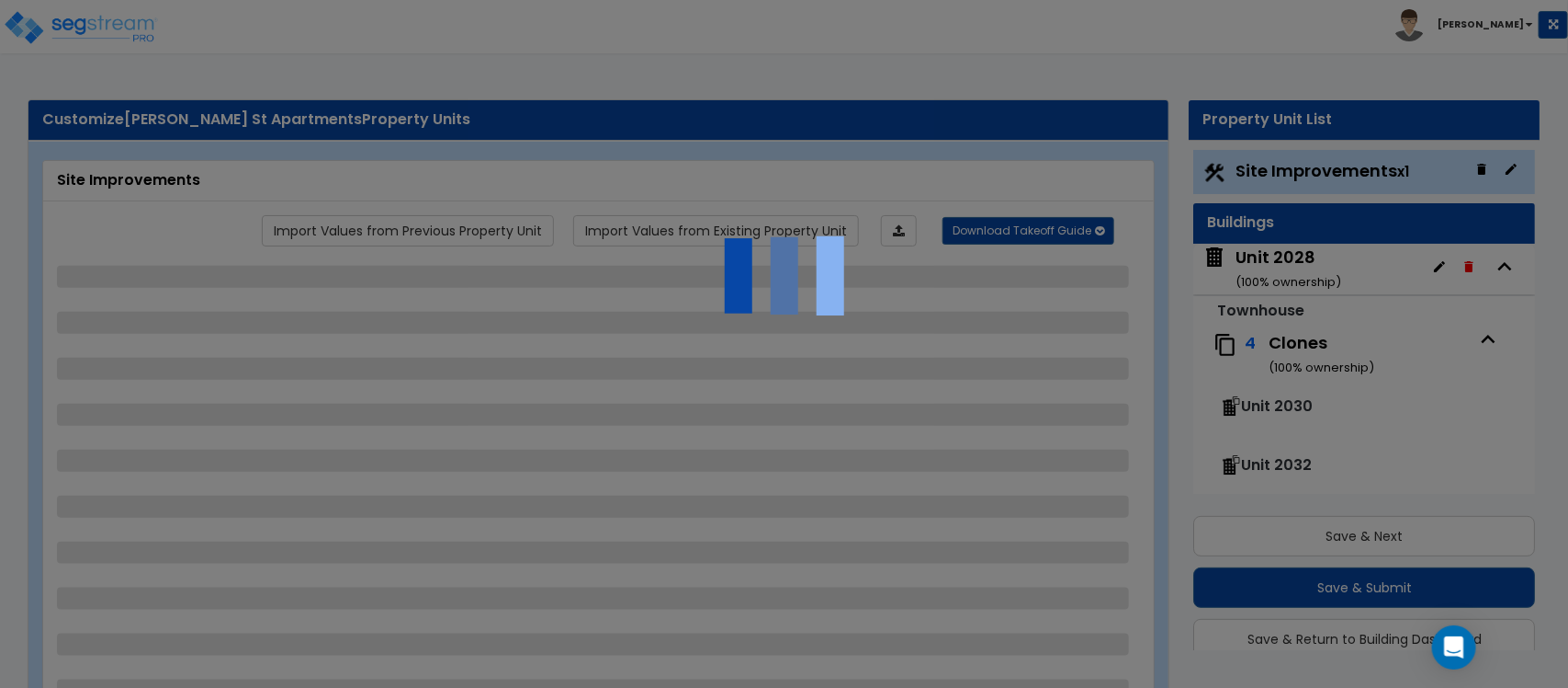
scroll to position [49, 0]
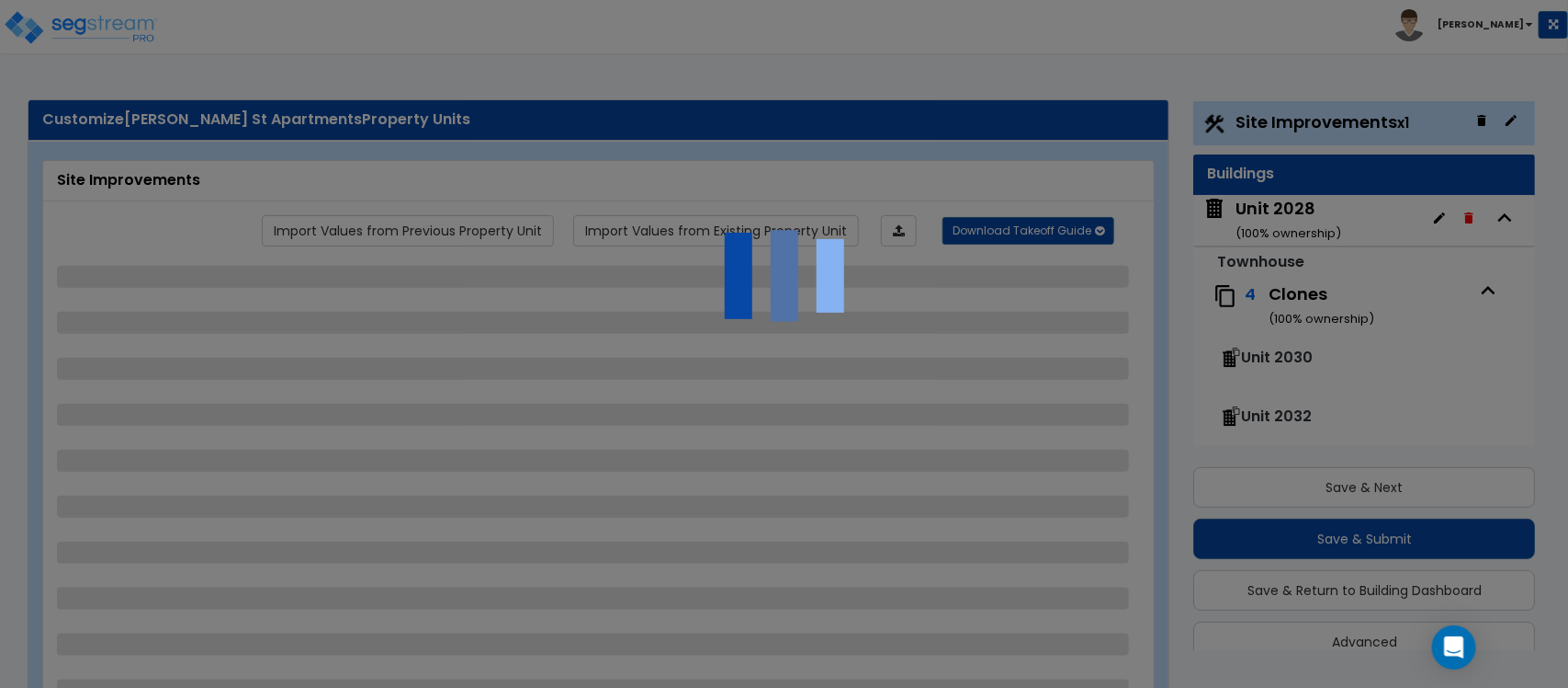
select select "2"
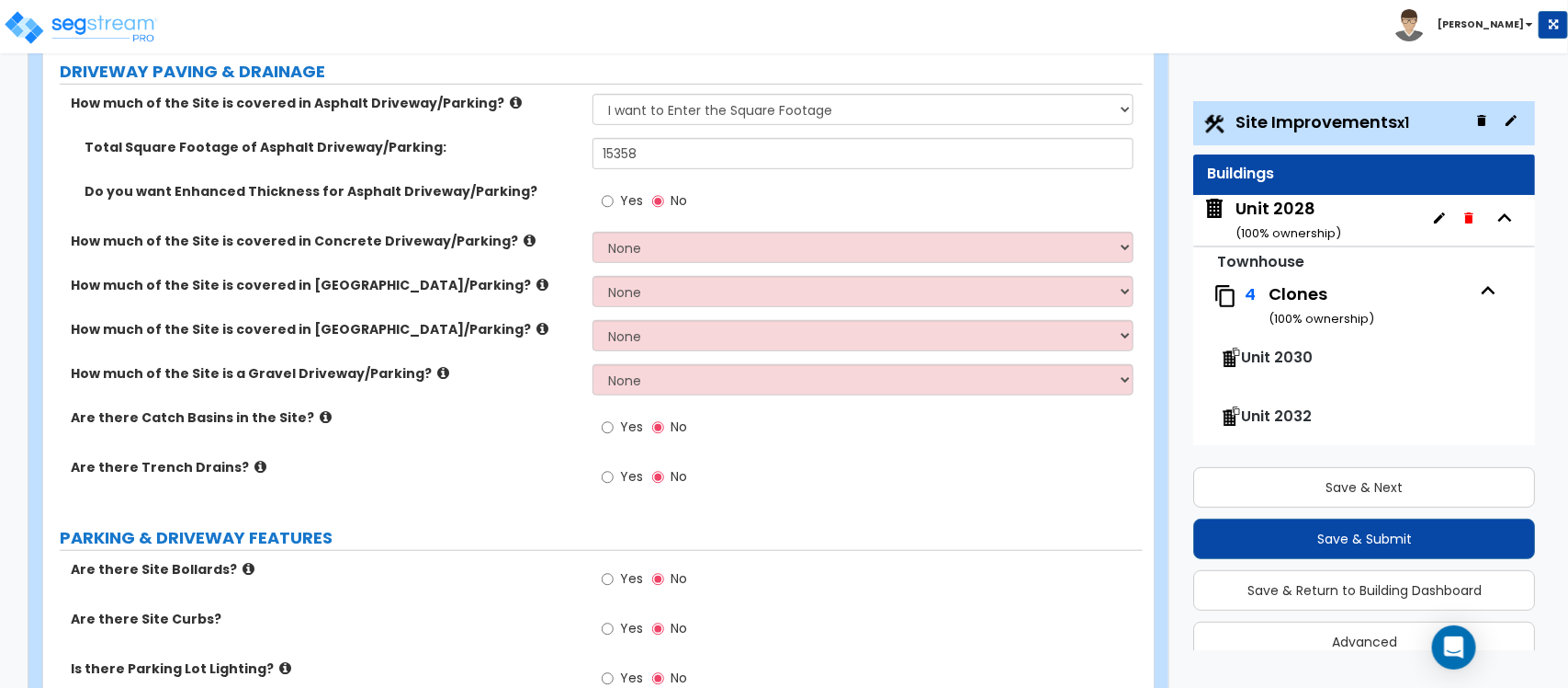
scroll to position [230, 0]
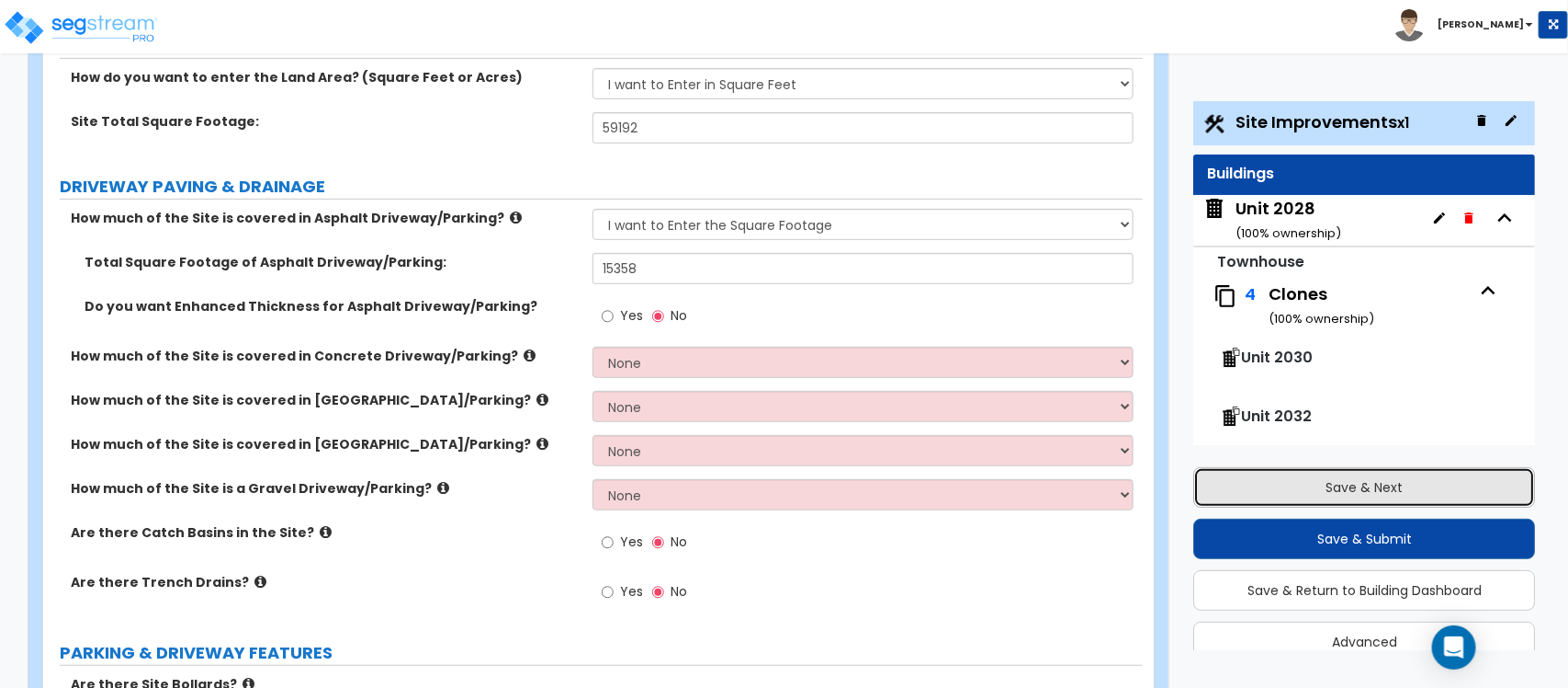
click at [1426, 492] on button "Save & Next" at bounding box center [1364, 487] width 342 height 41
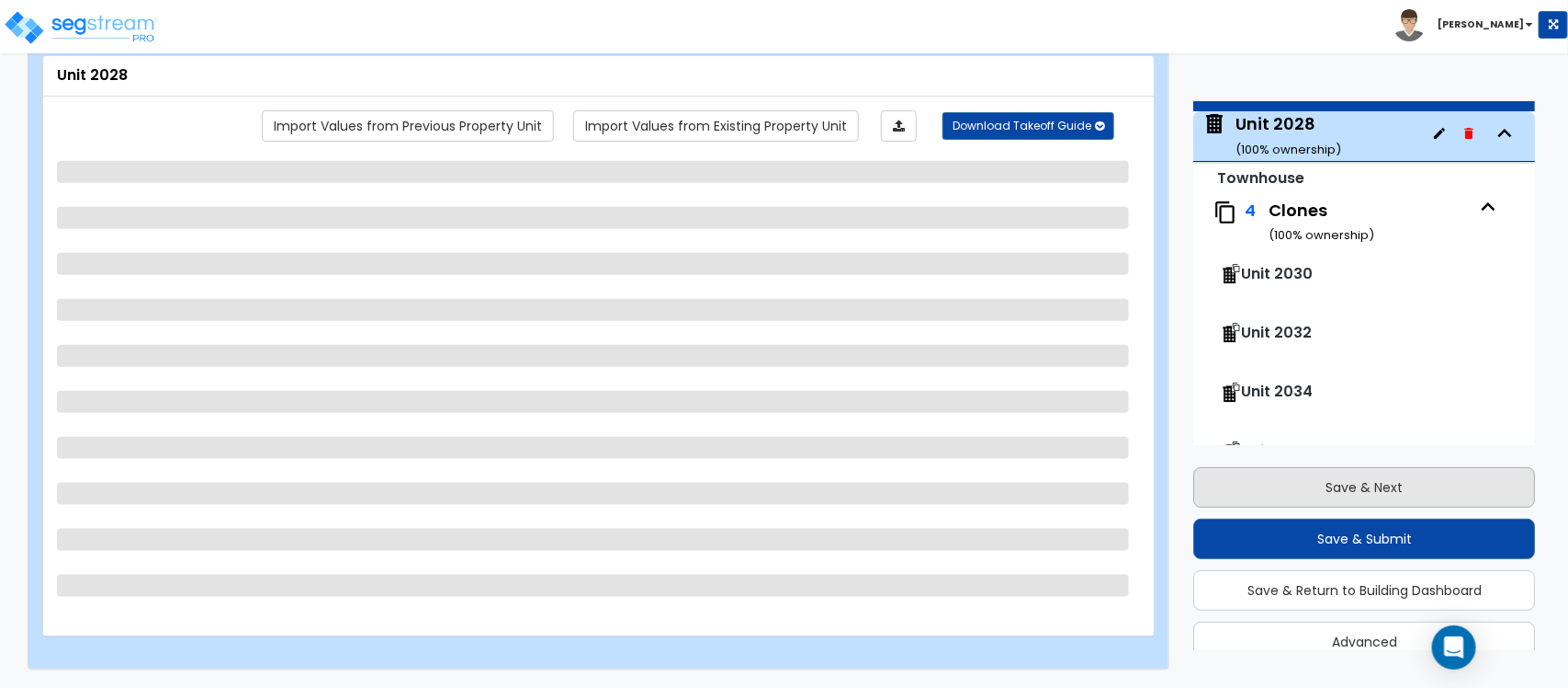
scroll to position [94, 0]
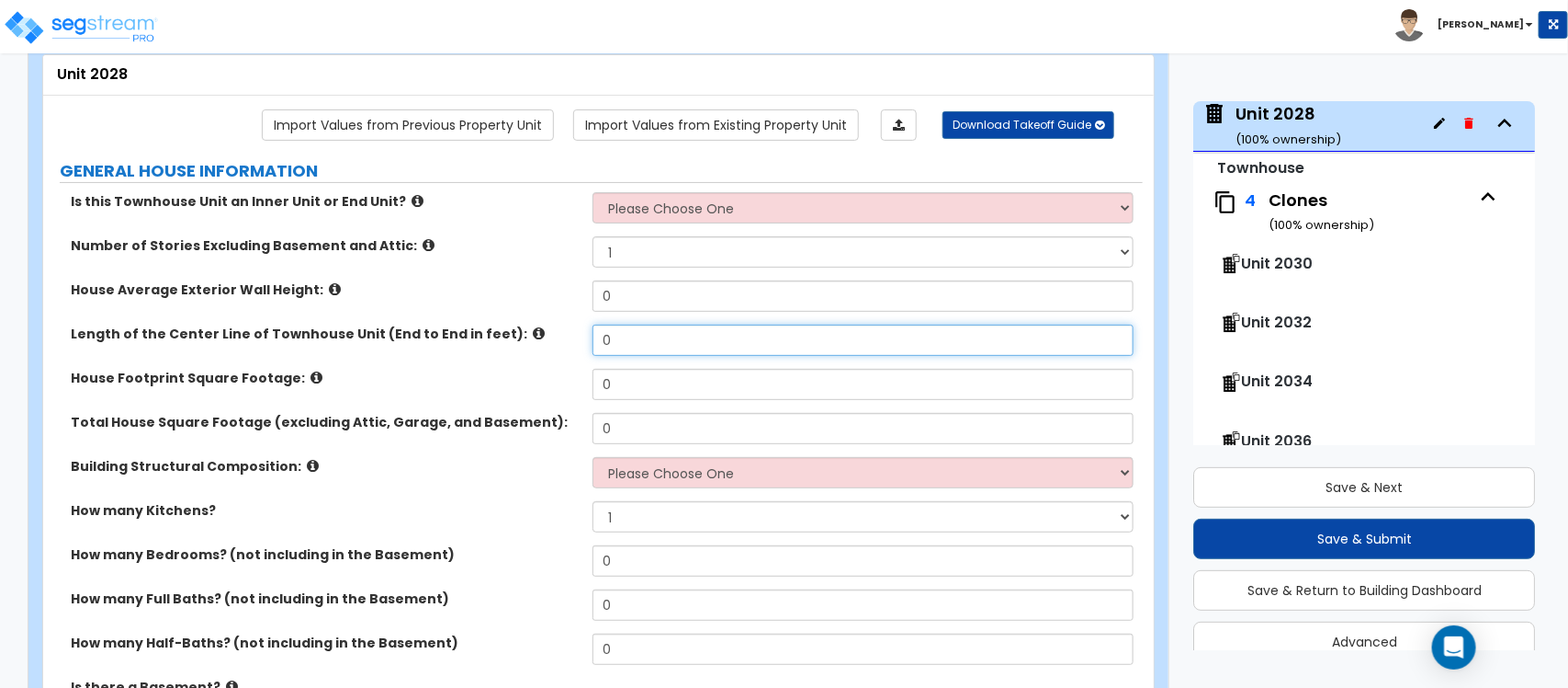
drag, startPoint x: 646, startPoint y: 346, endPoint x: 530, endPoint y: 333, distance: 116.7
click at [531, 334] on div "Length of the Center Line of Townhouse Unit (End to End in feet): 0" at bounding box center [593, 347] width 1100 height 44
type input "170"
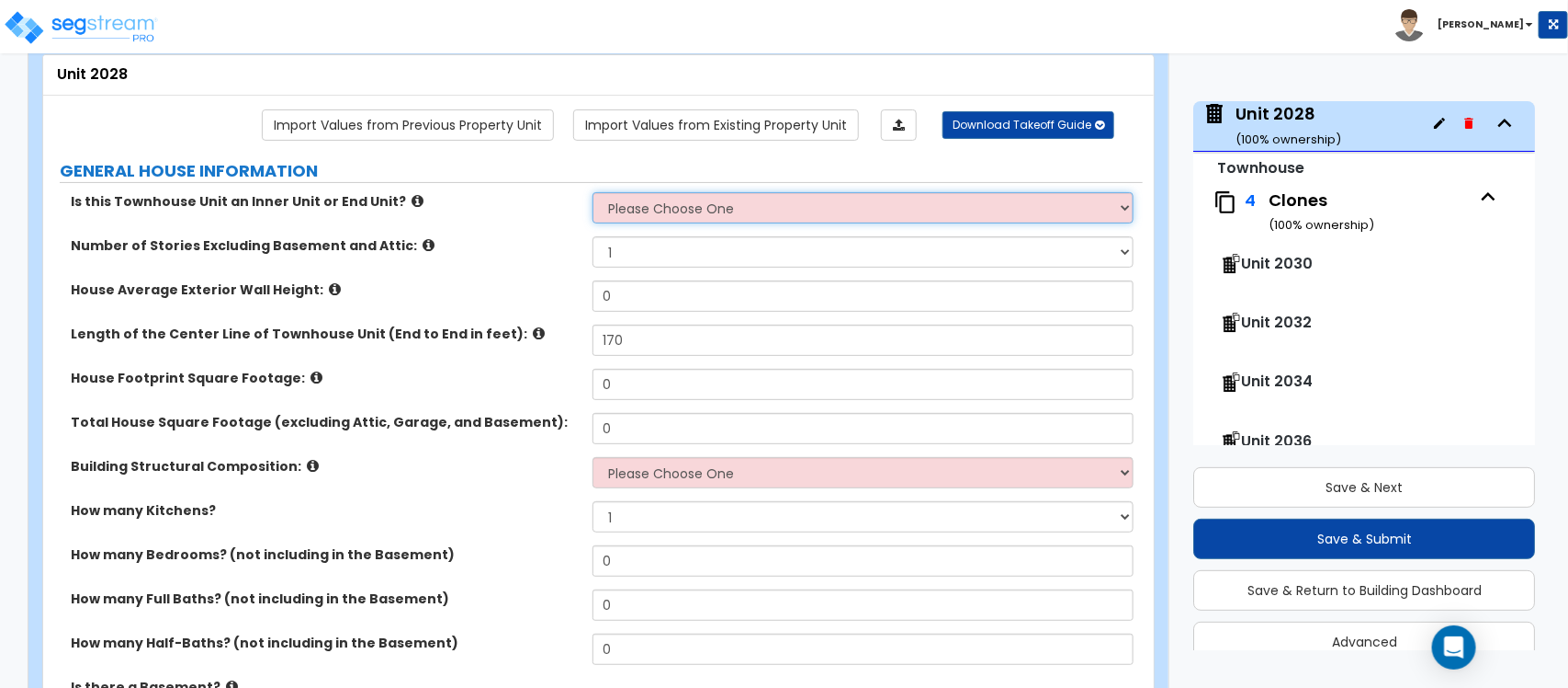
click at [673, 211] on select "Please Choose One Inner Unit End Unit" at bounding box center [863, 208] width 540 height 31
select select "2"
click at [593, 194] on select "Please Choose One Inner Unit End Unit" at bounding box center [863, 208] width 540 height 31
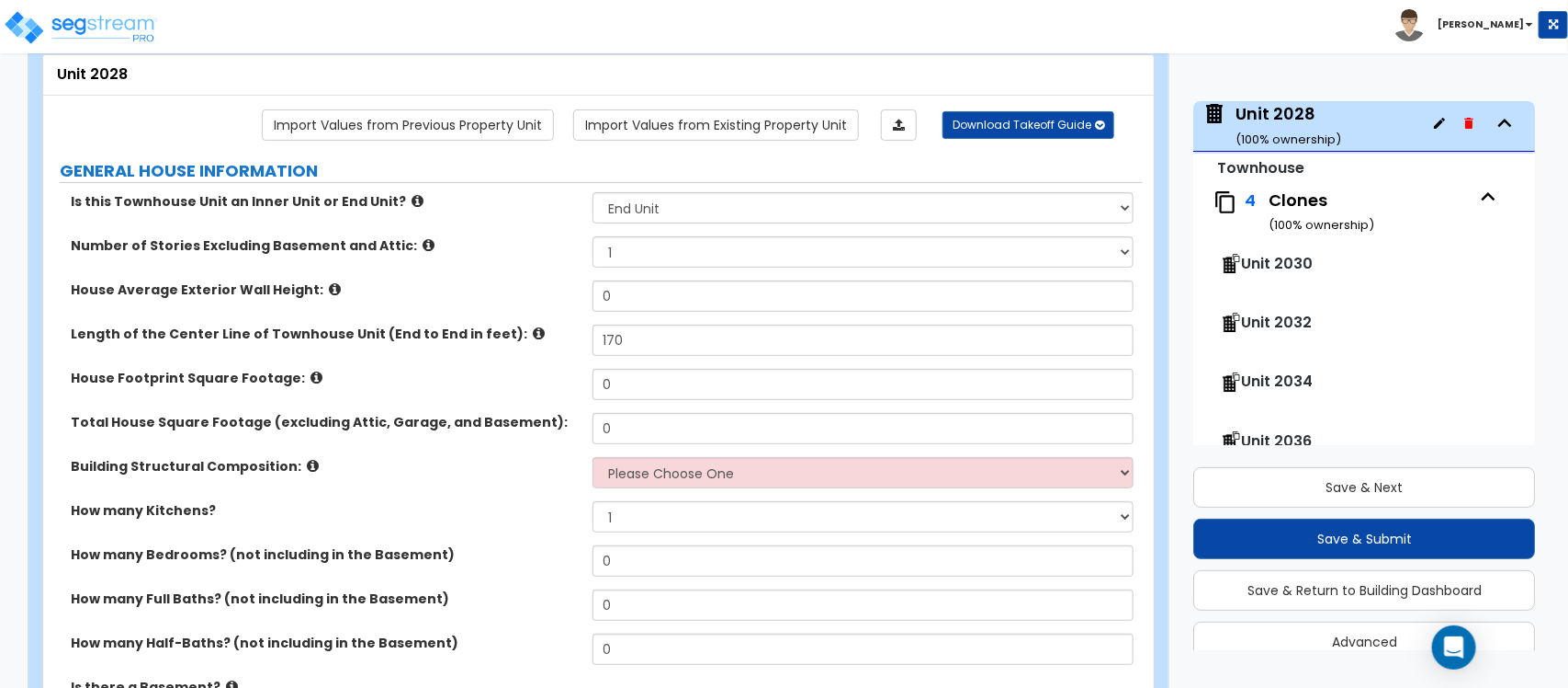
click at [1291, 260] on span "Unit 2030" at bounding box center [1278, 263] width 72 height 21
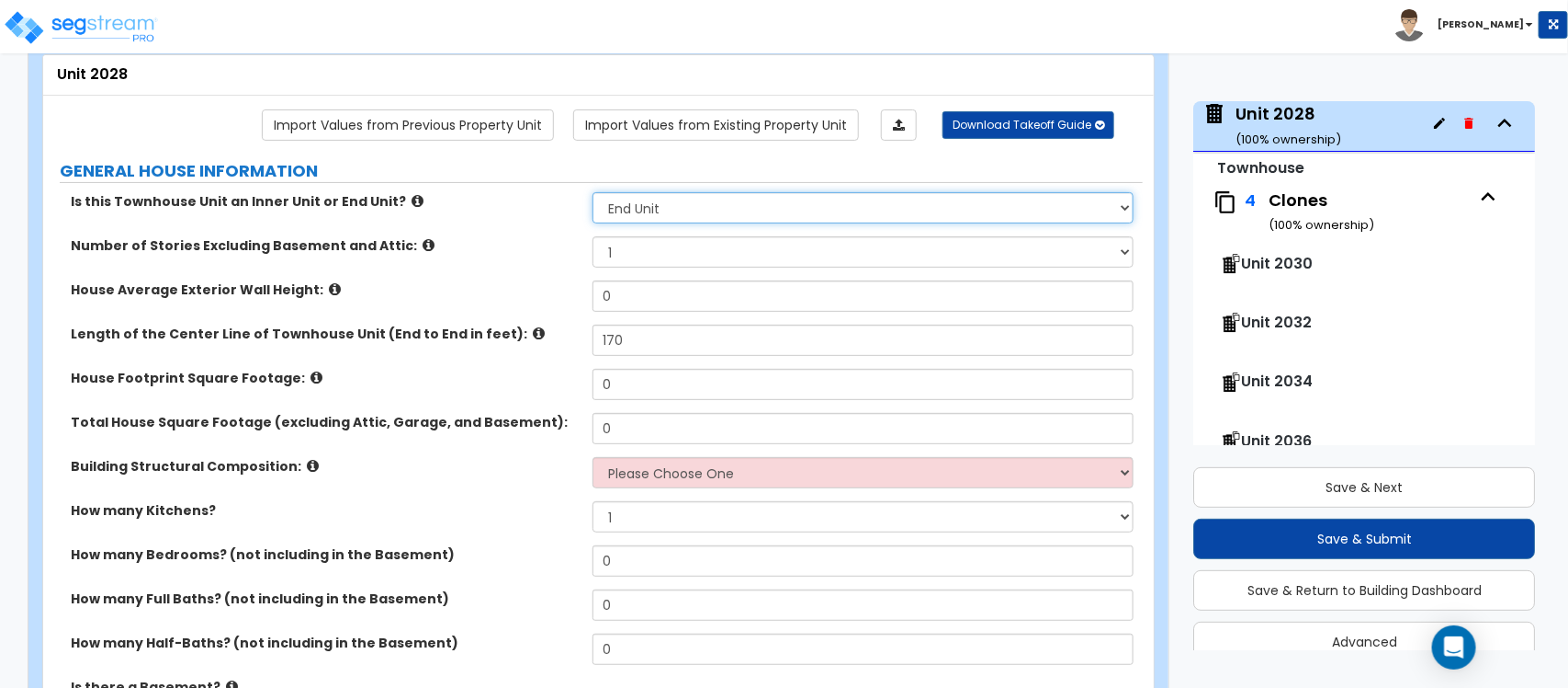
click at [665, 212] on select "Please Choose One Inner Unit End Unit" at bounding box center [863, 208] width 540 height 31
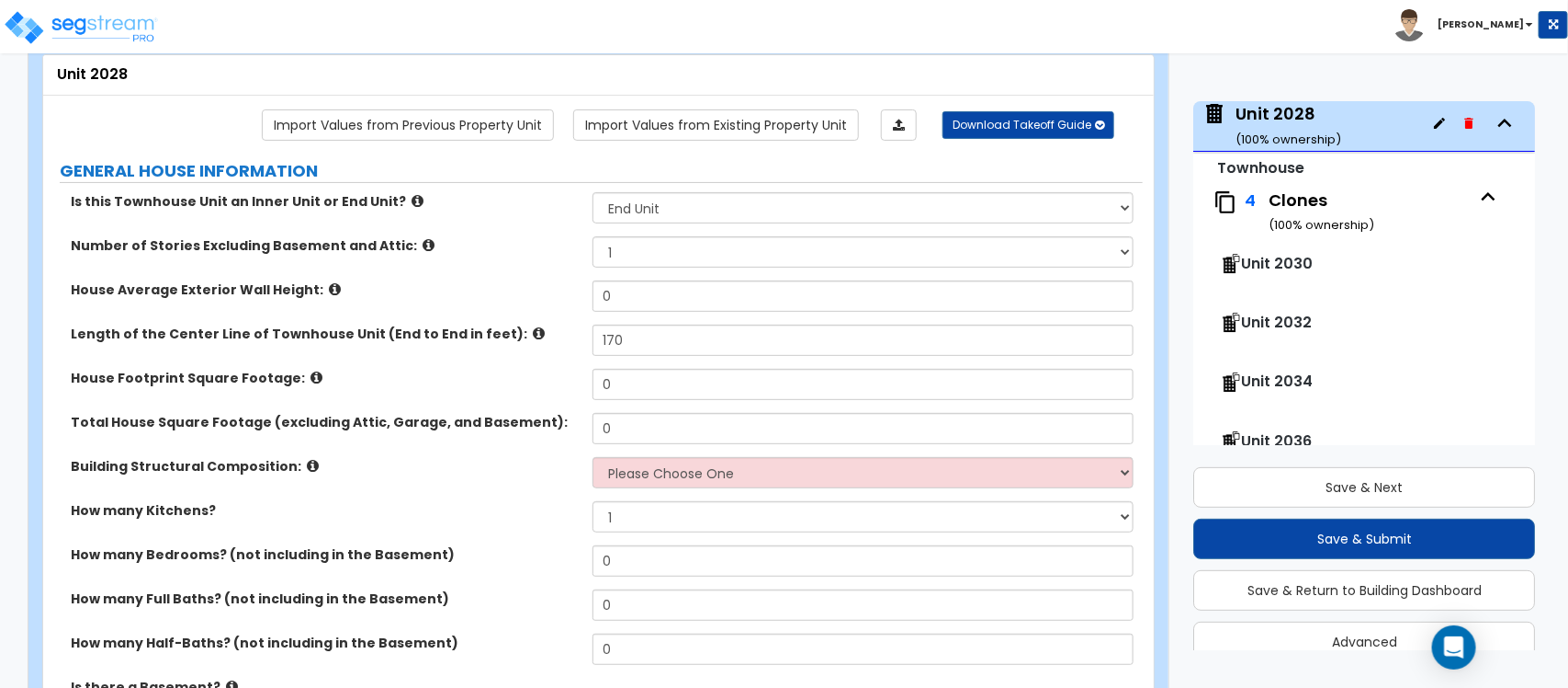
click at [538, 217] on div "Is this Townhouse Unit an Inner Unit or End Unit? Please Choose One Inner Unit …" at bounding box center [593, 214] width 1100 height 44
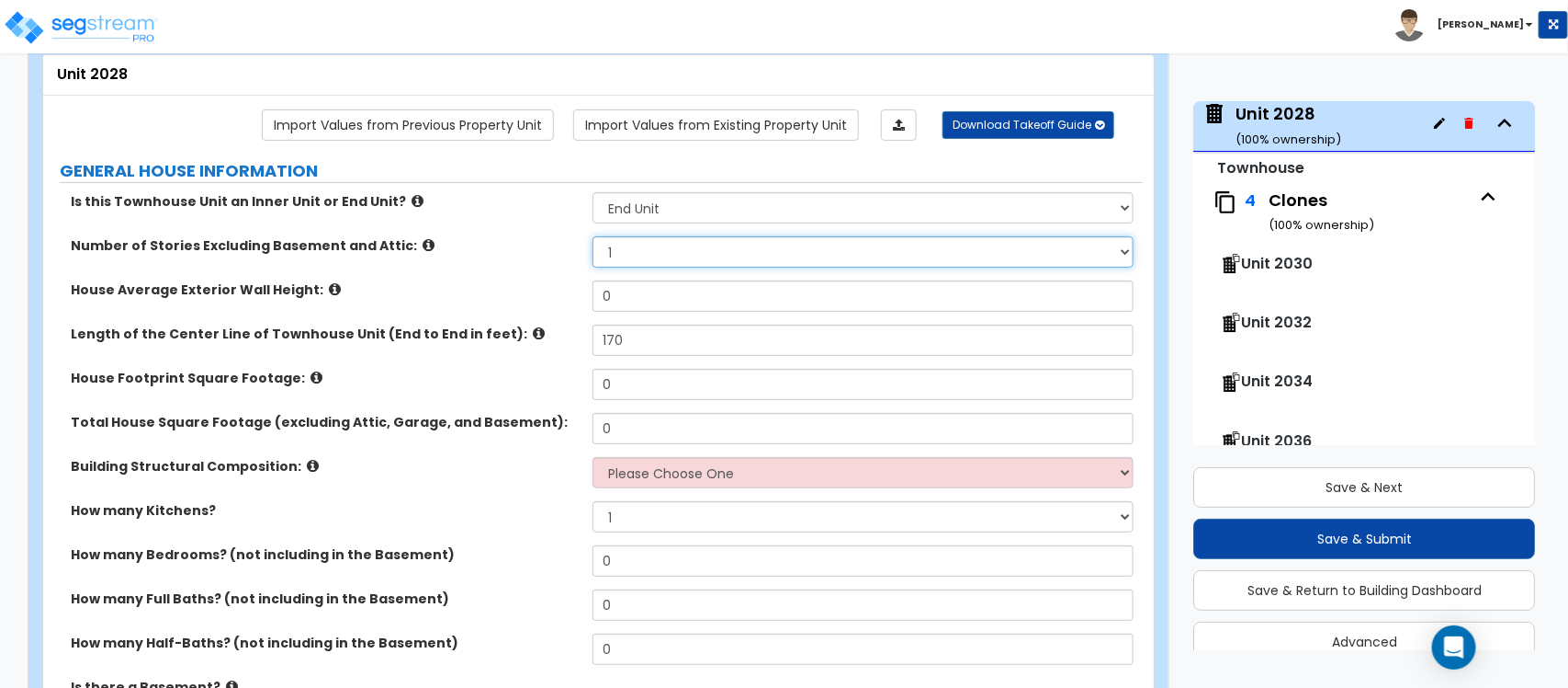
click at [635, 249] on select "1 2 3 4 5" at bounding box center [863, 252] width 540 height 31
select select "2"
click at [593, 238] on select "1 2 3 4 5" at bounding box center [863, 252] width 540 height 31
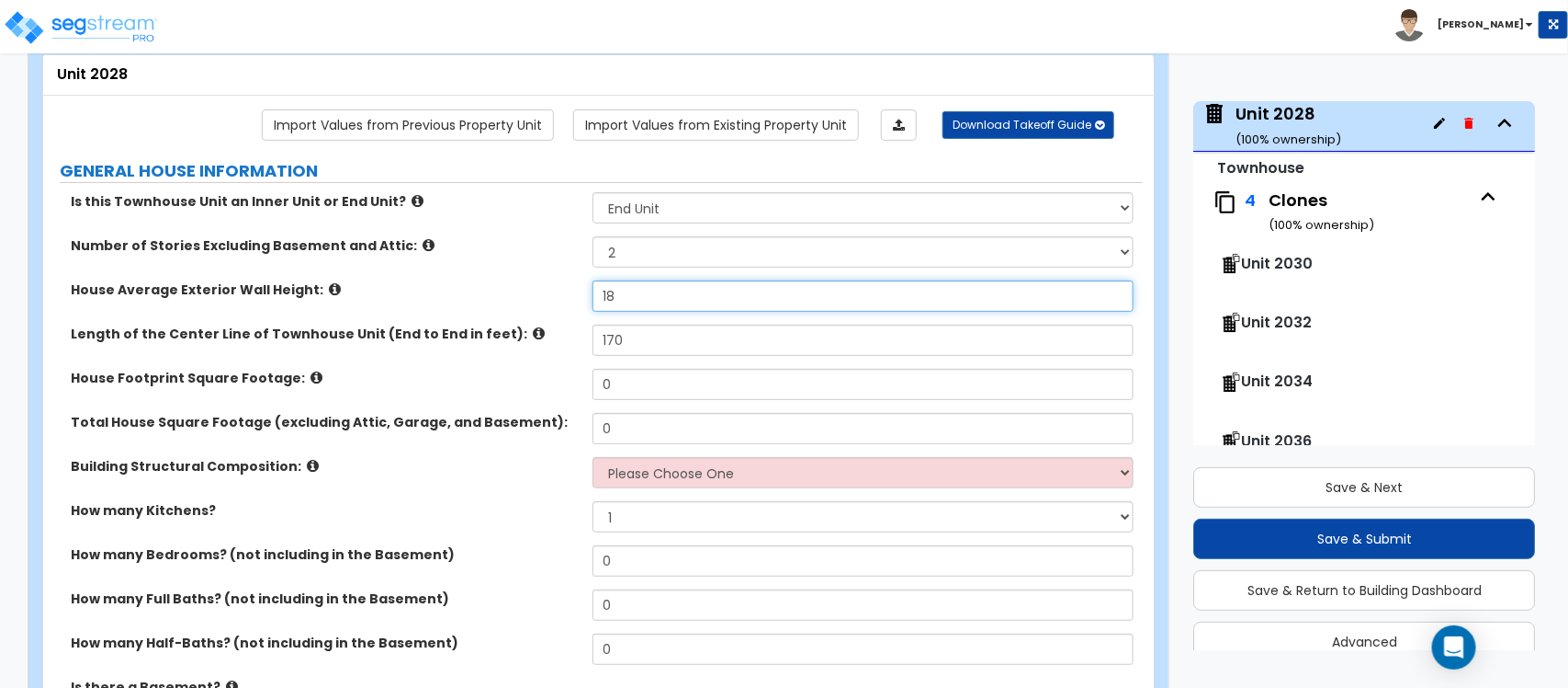
type input "18"
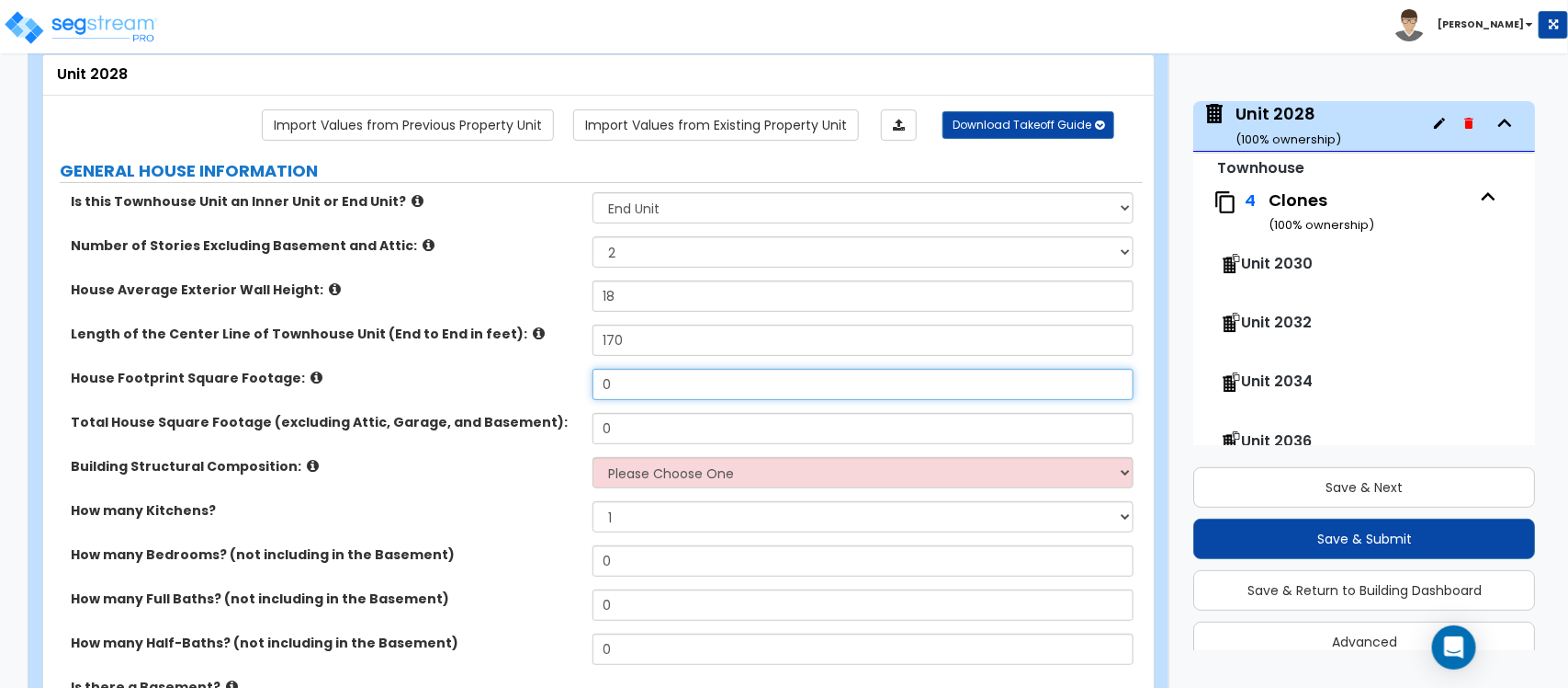
drag, startPoint x: 646, startPoint y: 380, endPoint x: 517, endPoint y: 370, distance: 129.4
click at [517, 370] on div "House Footprint Square Footage: 0" at bounding box center [593, 391] width 1100 height 44
type input "3,500"
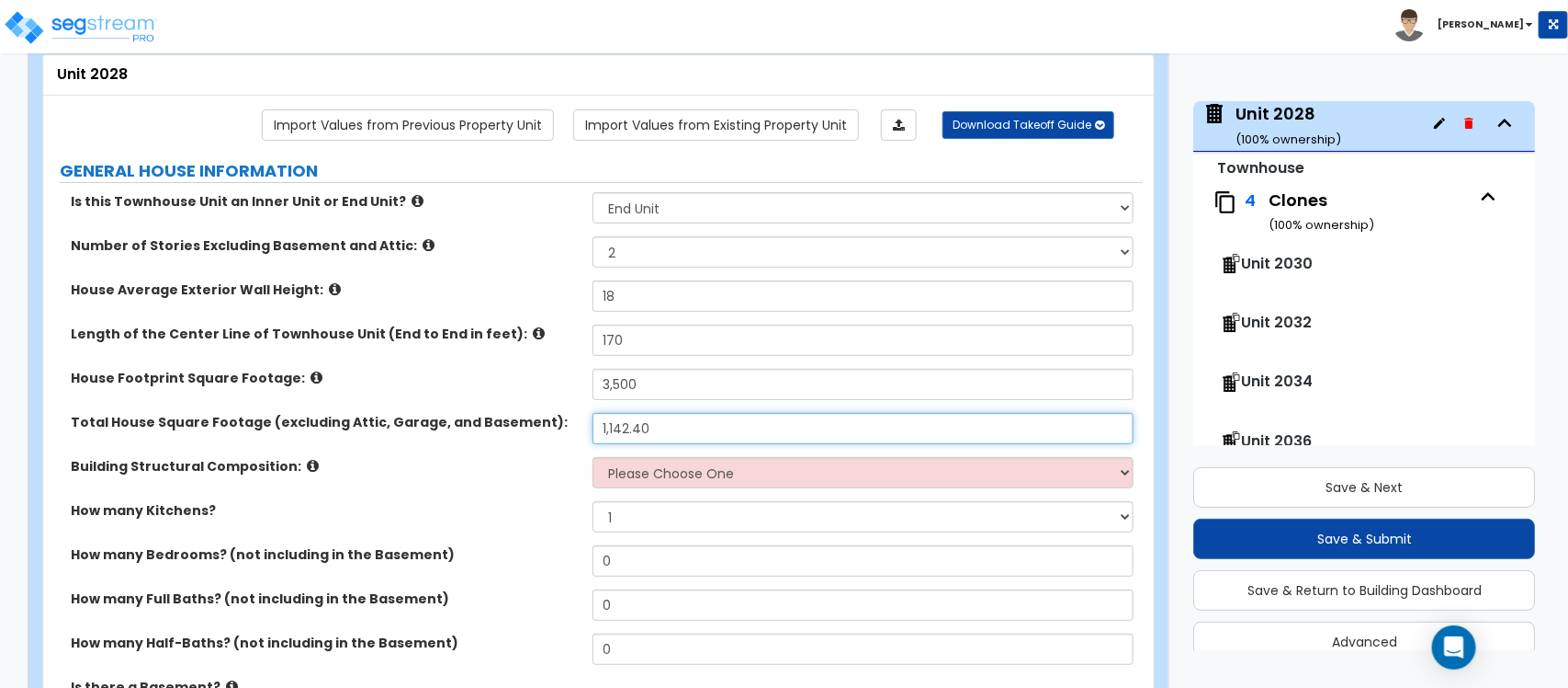
type input "1,142.40"
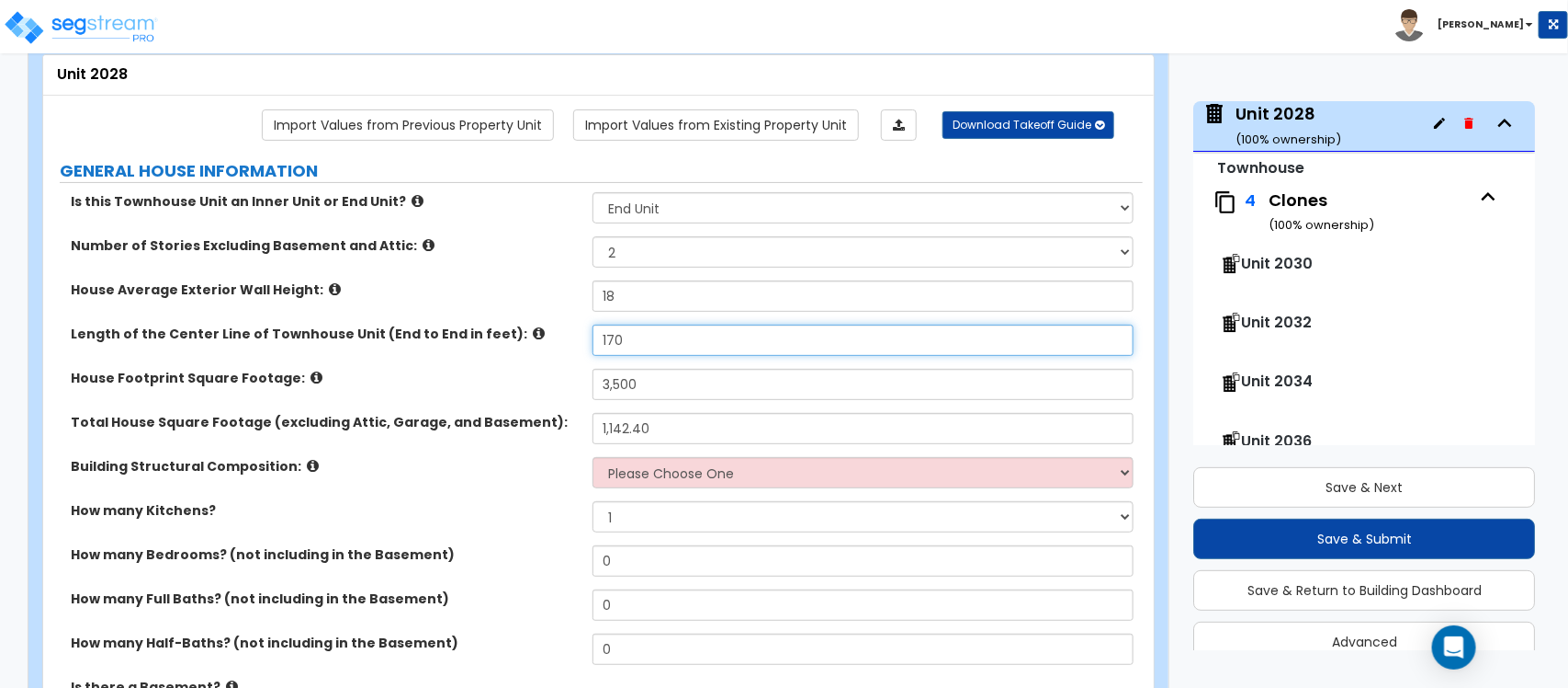
drag, startPoint x: 654, startPoint y: 345, endPoint x: 524, endPoint y: 351, distance: 130.1
click at [524, 351] on div "Length of the Center Line of Townhouse Unit (End to End in feet): 170" at bounding box center [593, 347] width 1100 height 44
type input "34"
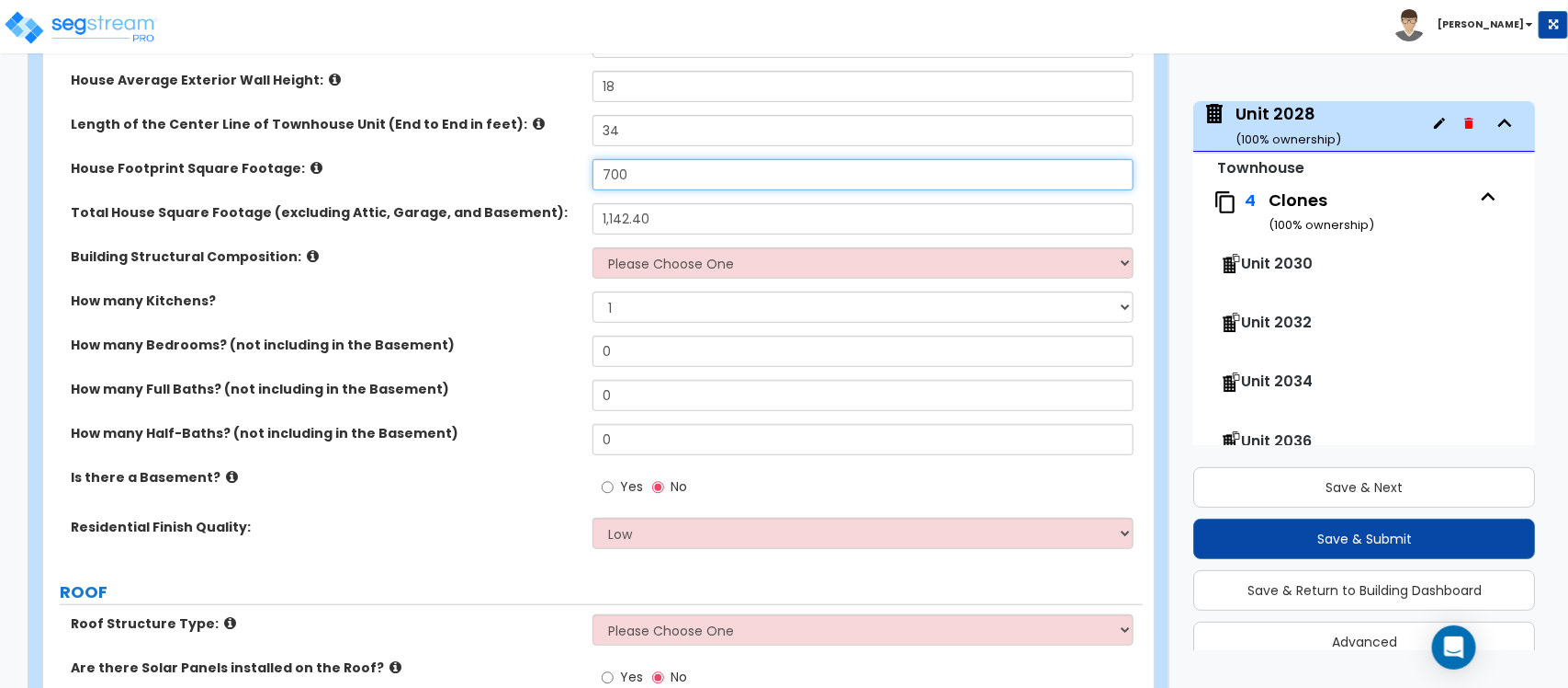
scroll to position [336, 0]
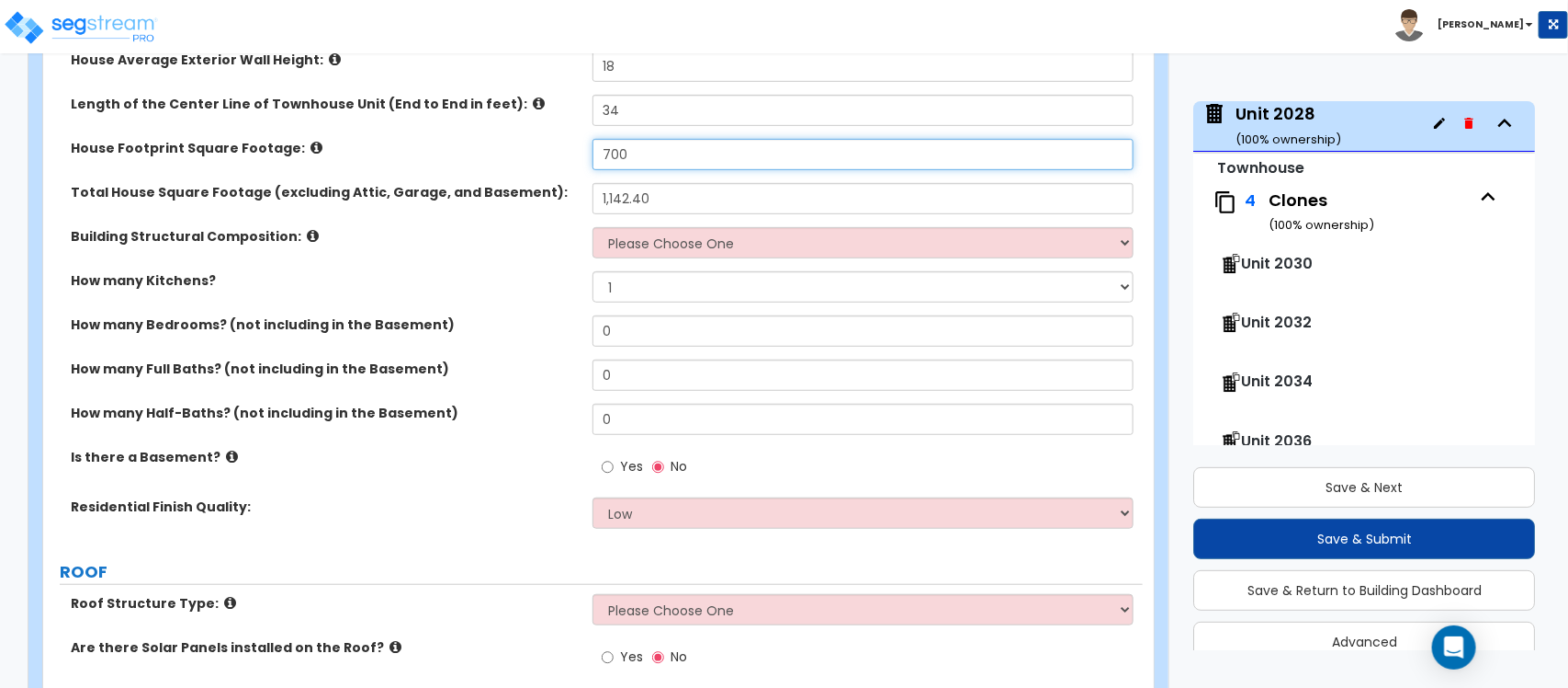
type input "700"
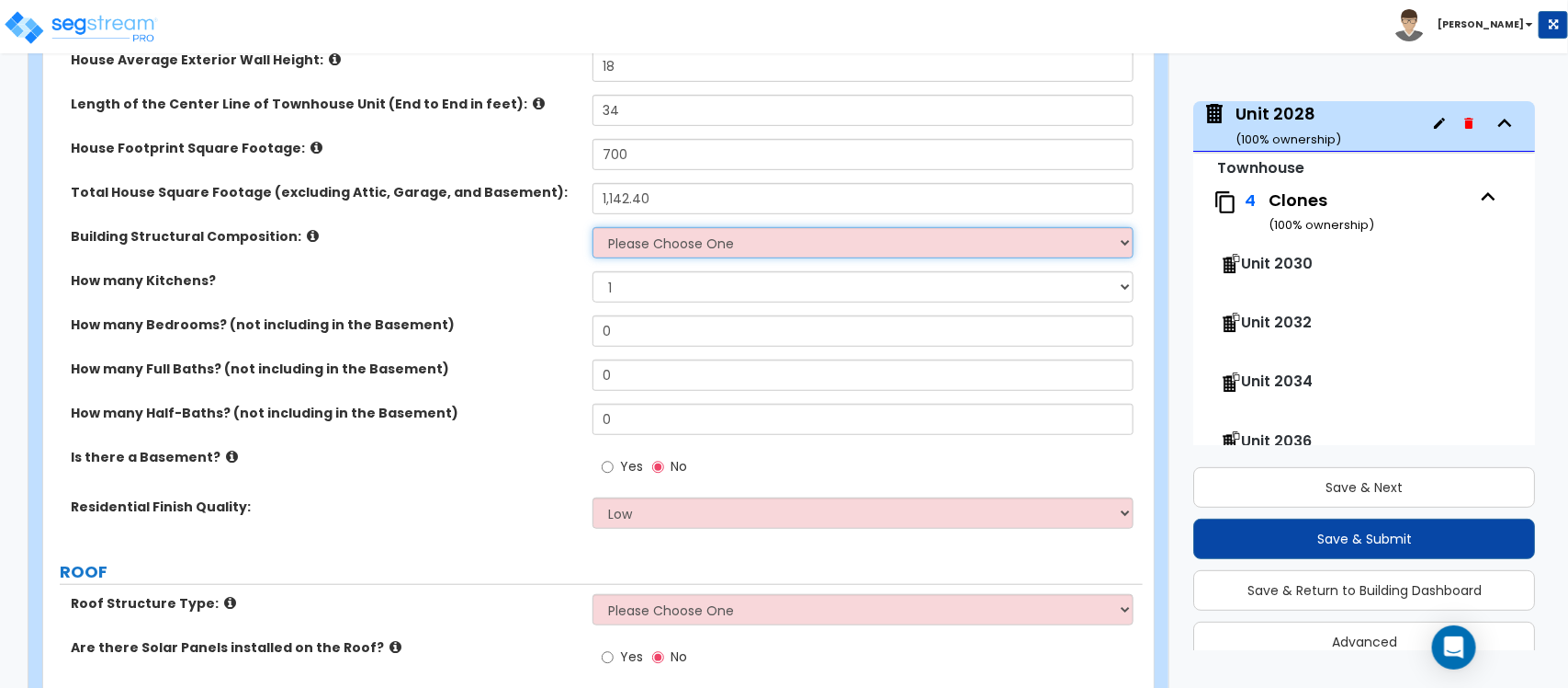
click at [725, 255] on select "Please Choose One Reinforced Concrete Structural Steel Brick Masonry CMU Masonr…" at bounding box center [863, 243] width 540 height 31
select select "7"
click at [501, 287] on label "How many Kitchens?" at bounding box center [324, 280] width 508 height 18
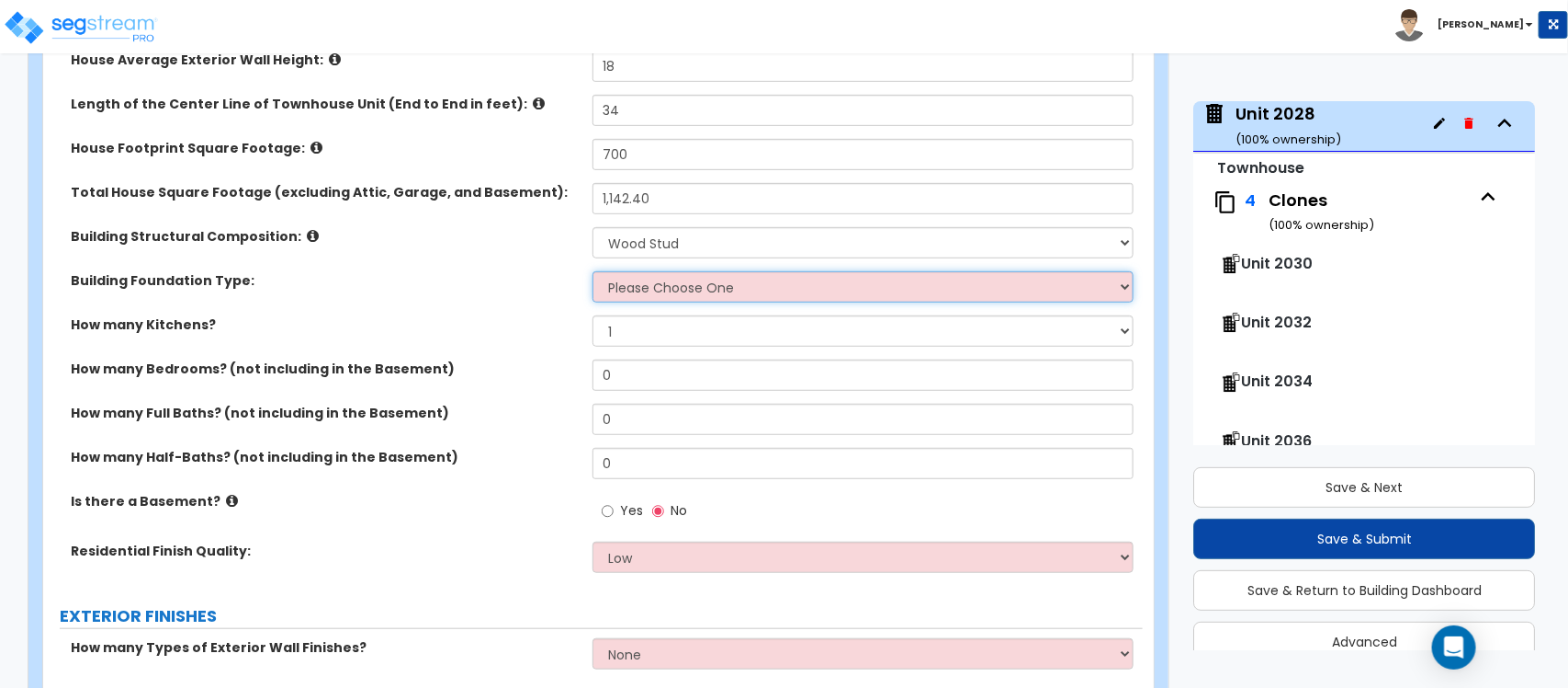
click at [665, 295] on select "Please Choose One Spread Ftg, Col, & Beam FDN Slab on Grade" at bounding box center [863, 287] width 540 height 31
select select "2"
click at [593, 273] on select "Please Choose One Spread Ftg, Col, & Beam FDN Slab on Grade" at bounding box center [863, 287] width 540 height 31
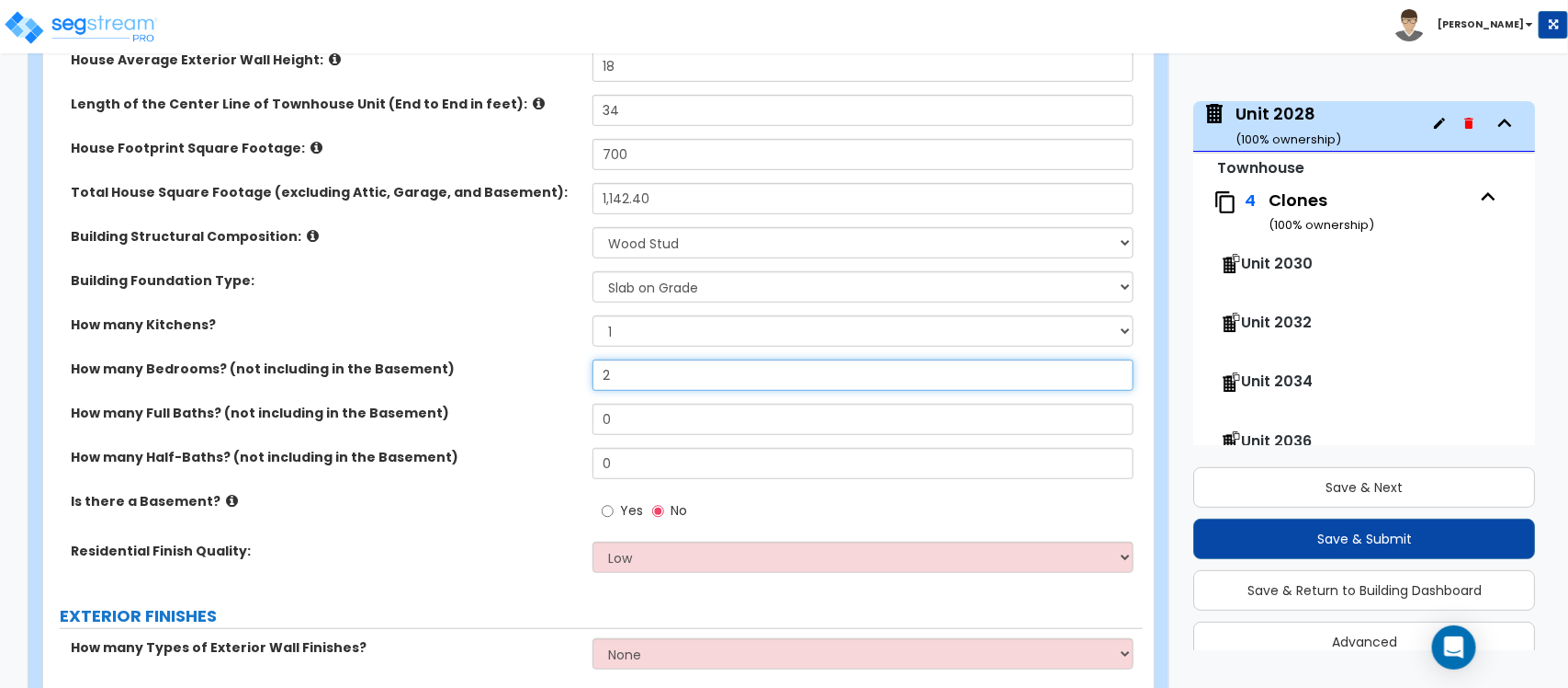
type input "2"
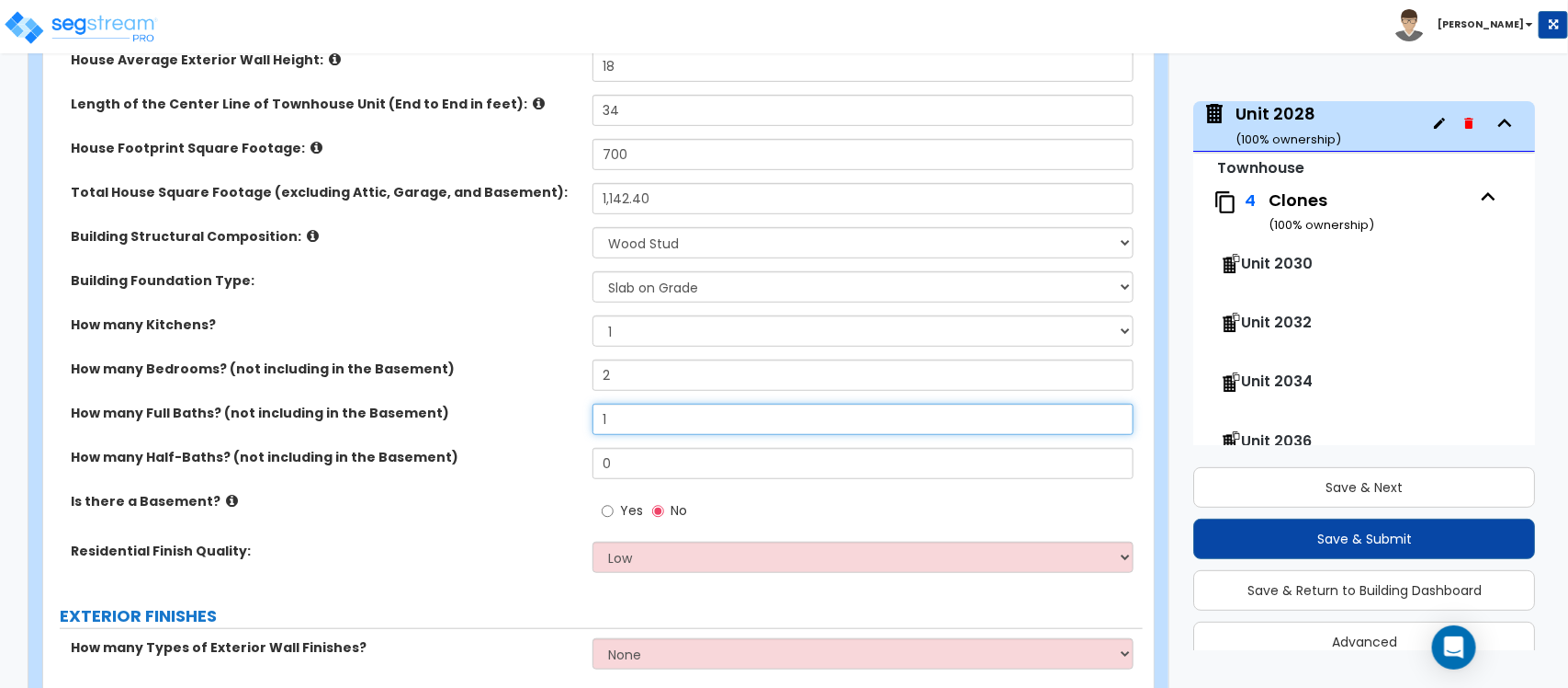
type input "1"
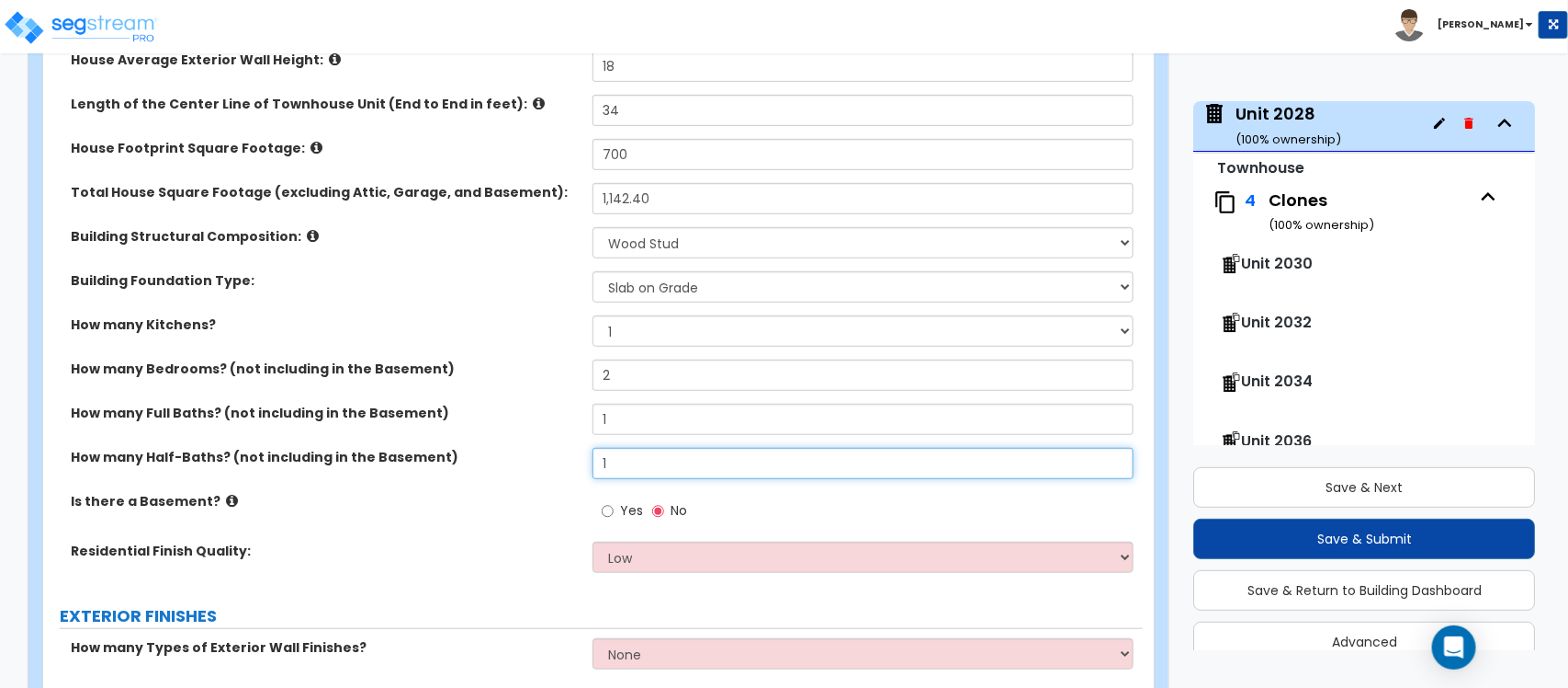
type input "1"
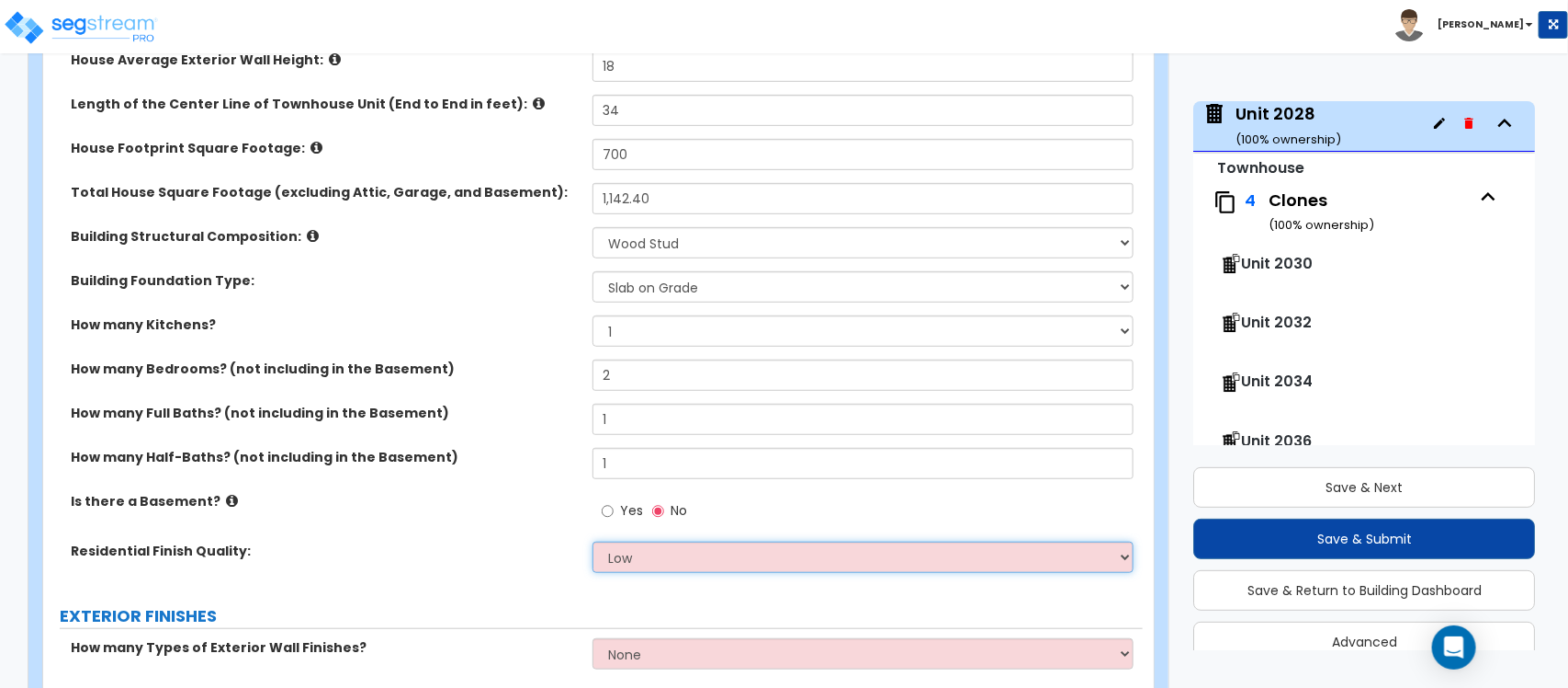
click at [646, 550] on select "Low Average High" at bounding box center [863, 557] width 540 height 31
select select "1"
click at [540, 575] on div "Residential Finish Quality: Low Average High" at bounding box center [593, 563] width 1100 height 44
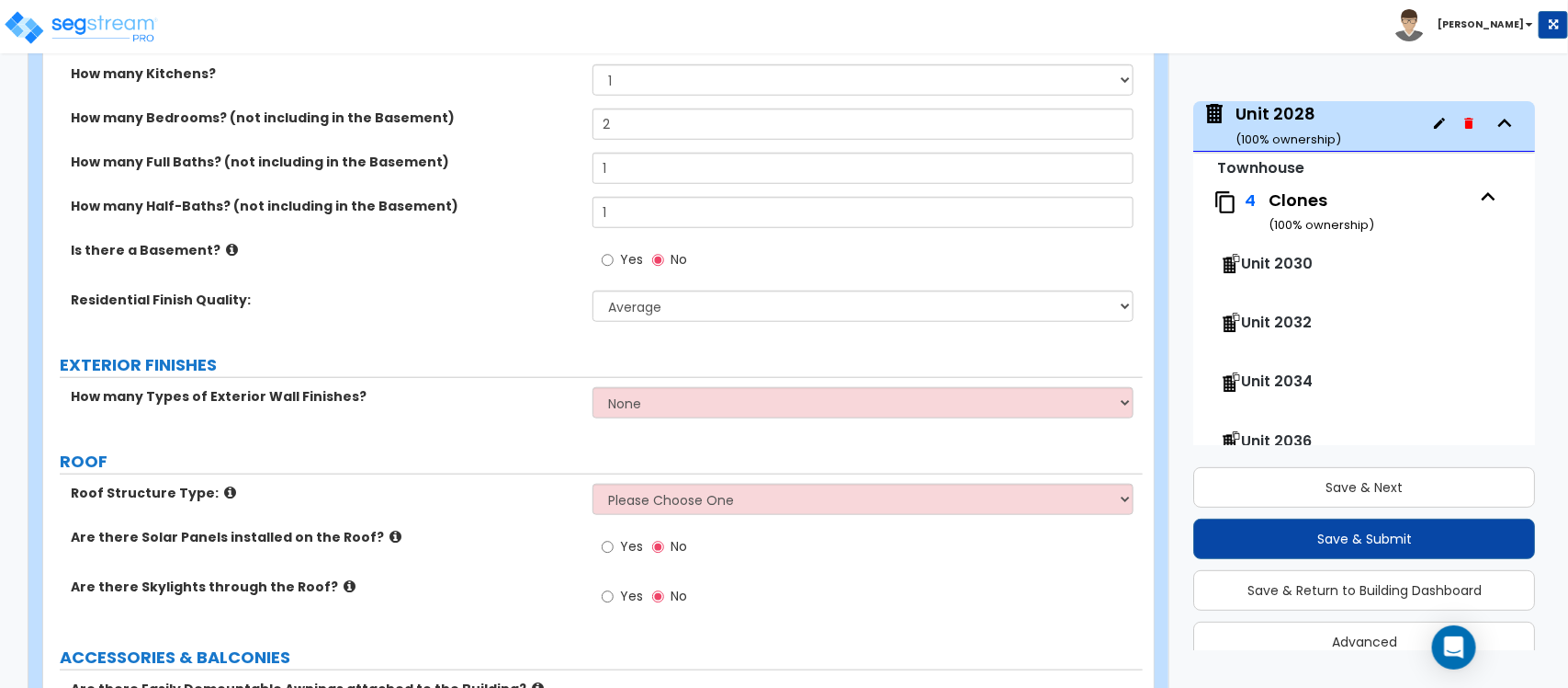
scroll to position [681, 0]
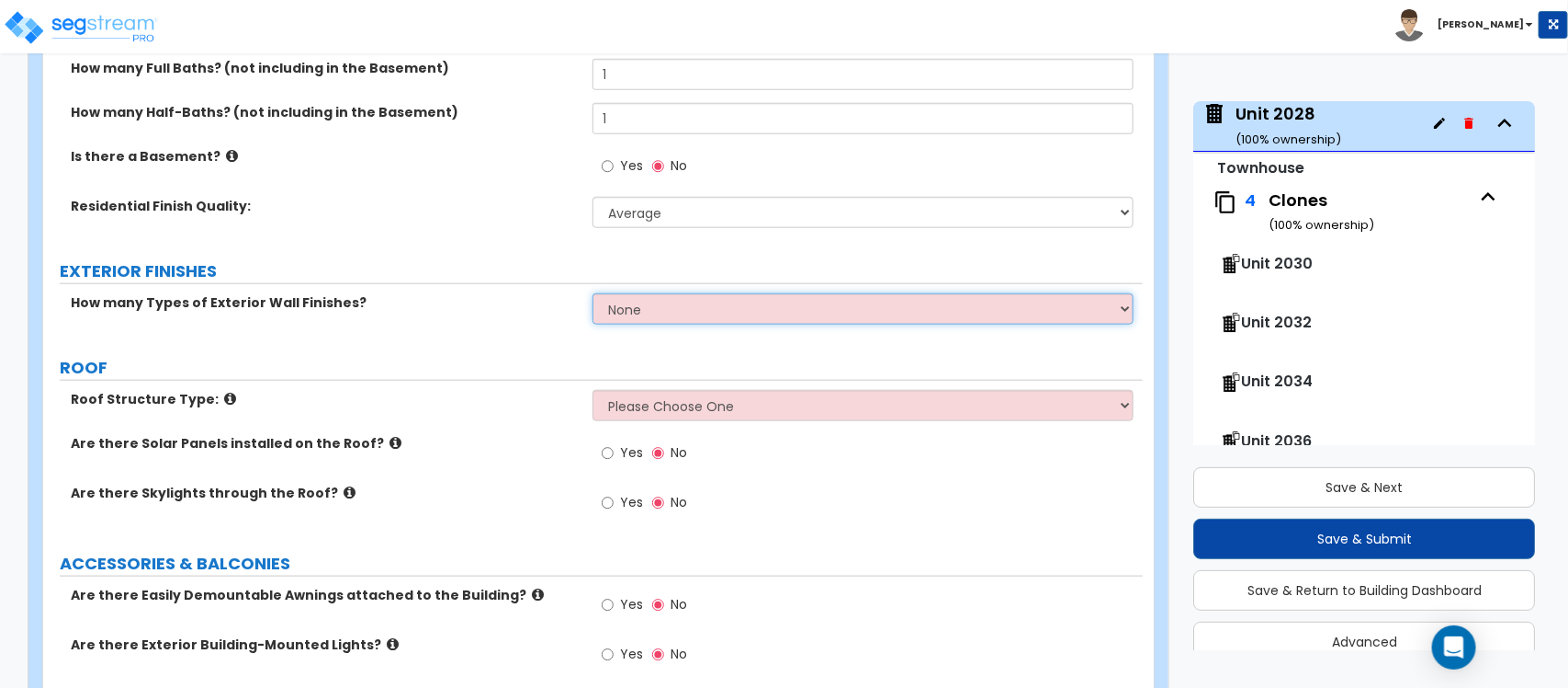
click at [745, 324] on select "None 1 2 3" at bounding box center [863, 309] width 540 height 31
select select "2"
click at [593, 294] on select "None 1 2 3" at bounding box center [863, 309] width 540 height 31
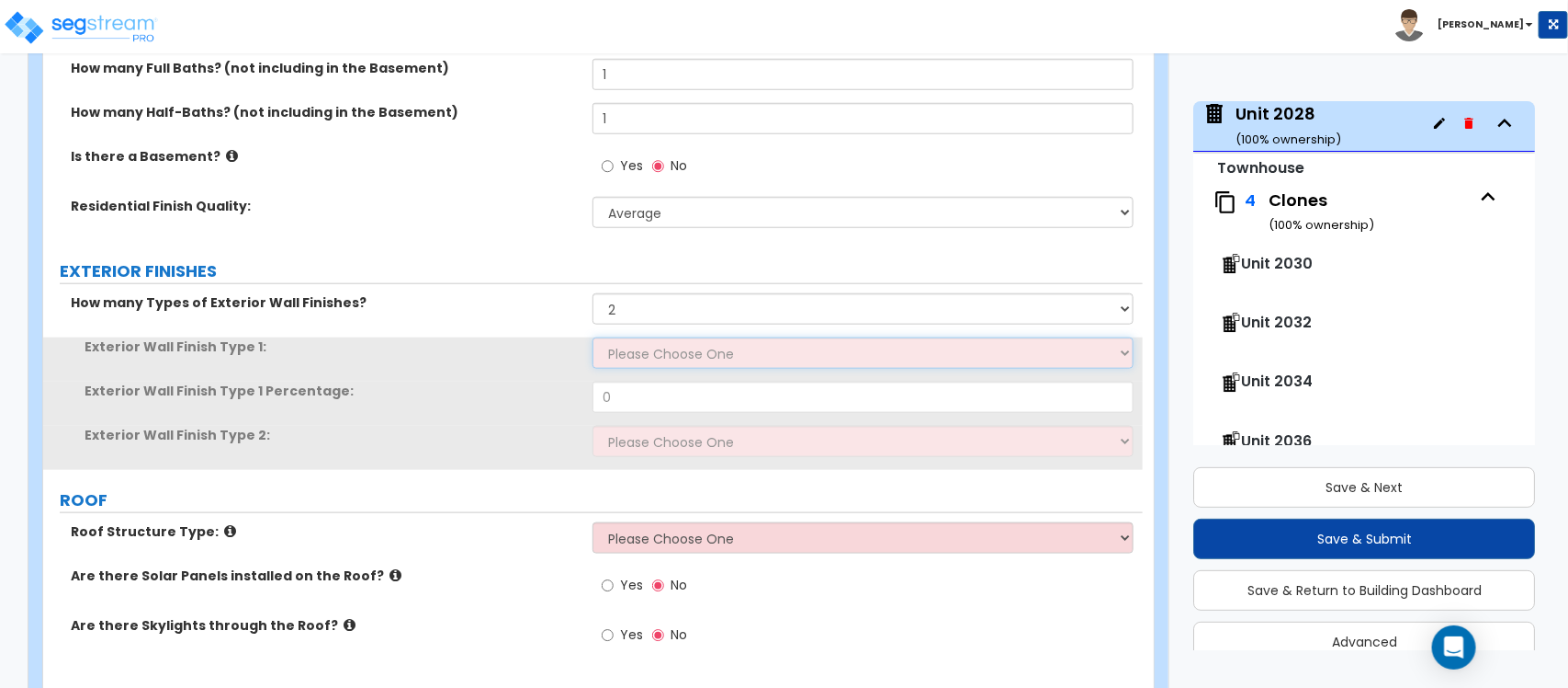
click at [727, 355] on select "Please Choose One No Finish/Shared Wall No Wall Brick Veneer Stone Veneer Wood …" at bounding box center [863, 353] width 540 height 31
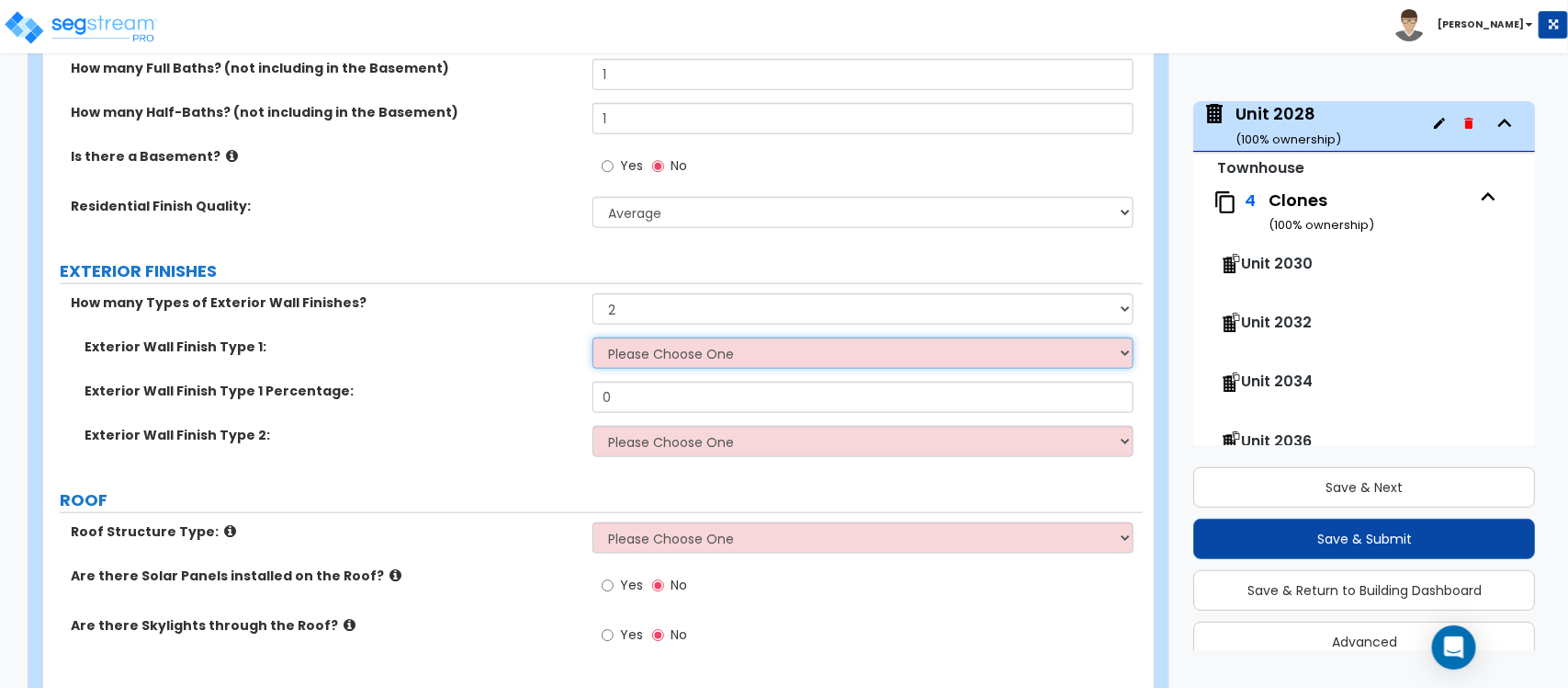
select select "2"
click at [593, 338] on select "Please Choose One No Finish/Shared Wall No Wall Brick Veneer Stone Veneer Wood …" at bounding box center [863, 353] width 540 height 31
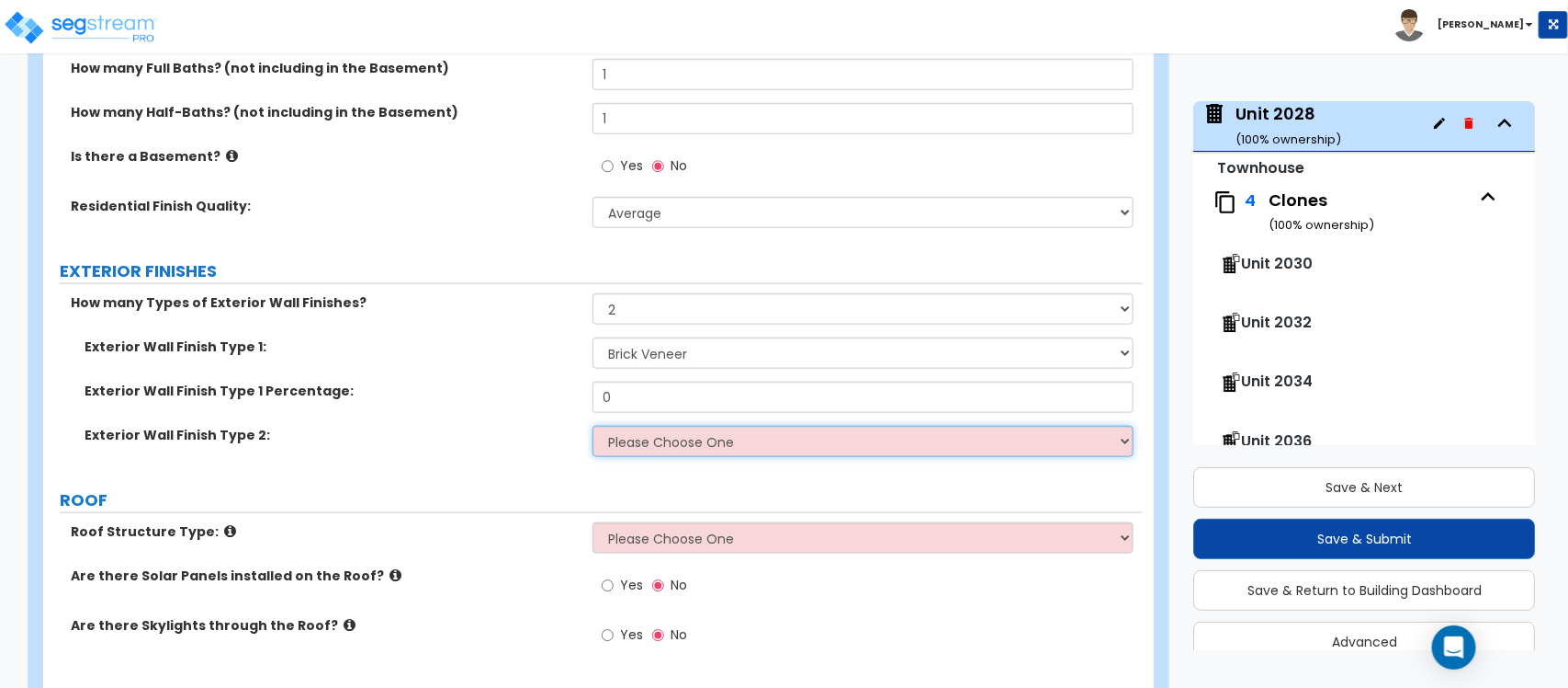
click at [676, 451] on select "Please Choose One No Finish/Shared Wall No Wall Brick Veneer Stone Veneer Wood …" at bounding box center [863, 441] width 540 height 31
select select "4"
click at [593, 426] on select "Please Choose One No Finish/Shared Wall No Wall Brick Veneer Stone Veneer Wood …" at bounding box center [863, 441] width 540 height 31
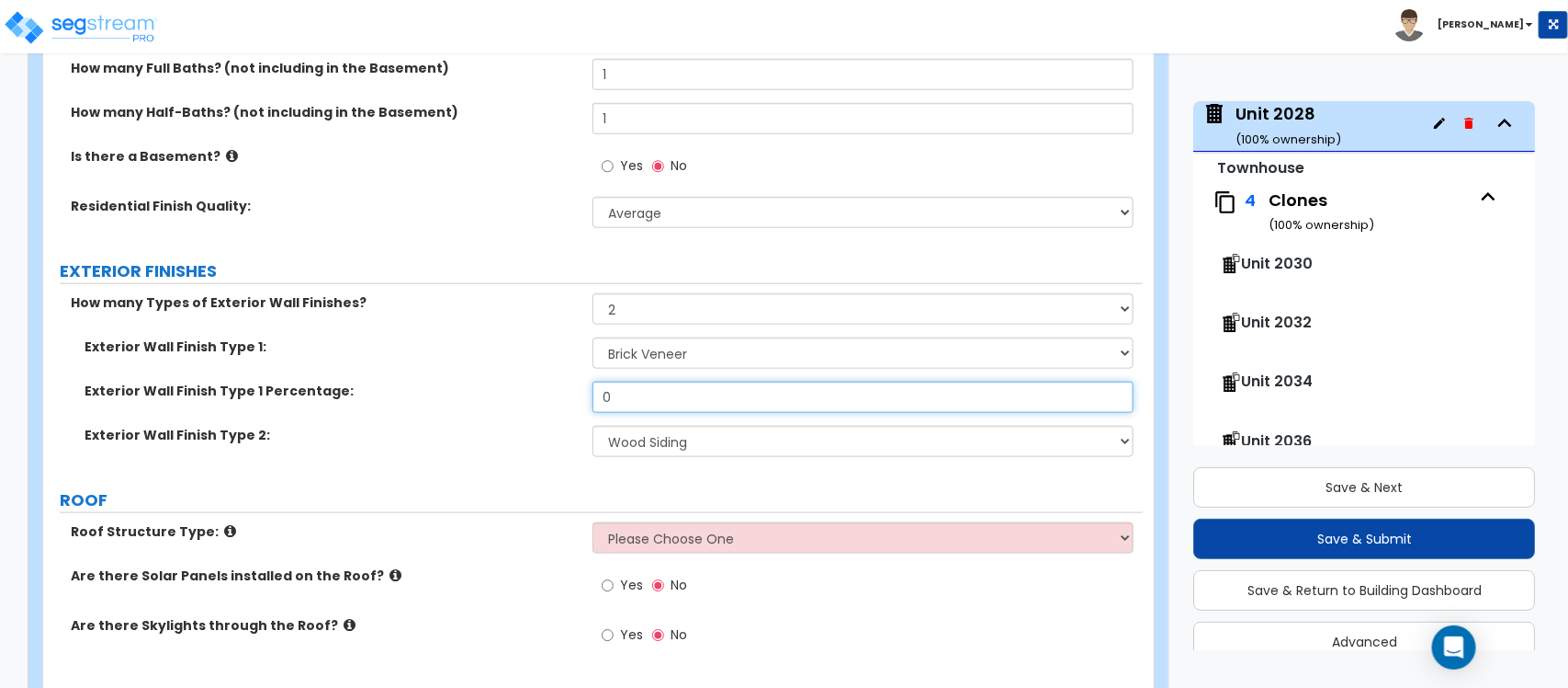
drag, startPoint x: 621, startPoint y: 410, endPoint x: 549, endPoint y: 391, distance: 74.5
click at [551, 396] on div "Exterior Wall Finish Type 1 Percentage: 0" at bounding box center [593, 404] width 1100 height 44
type input "80"
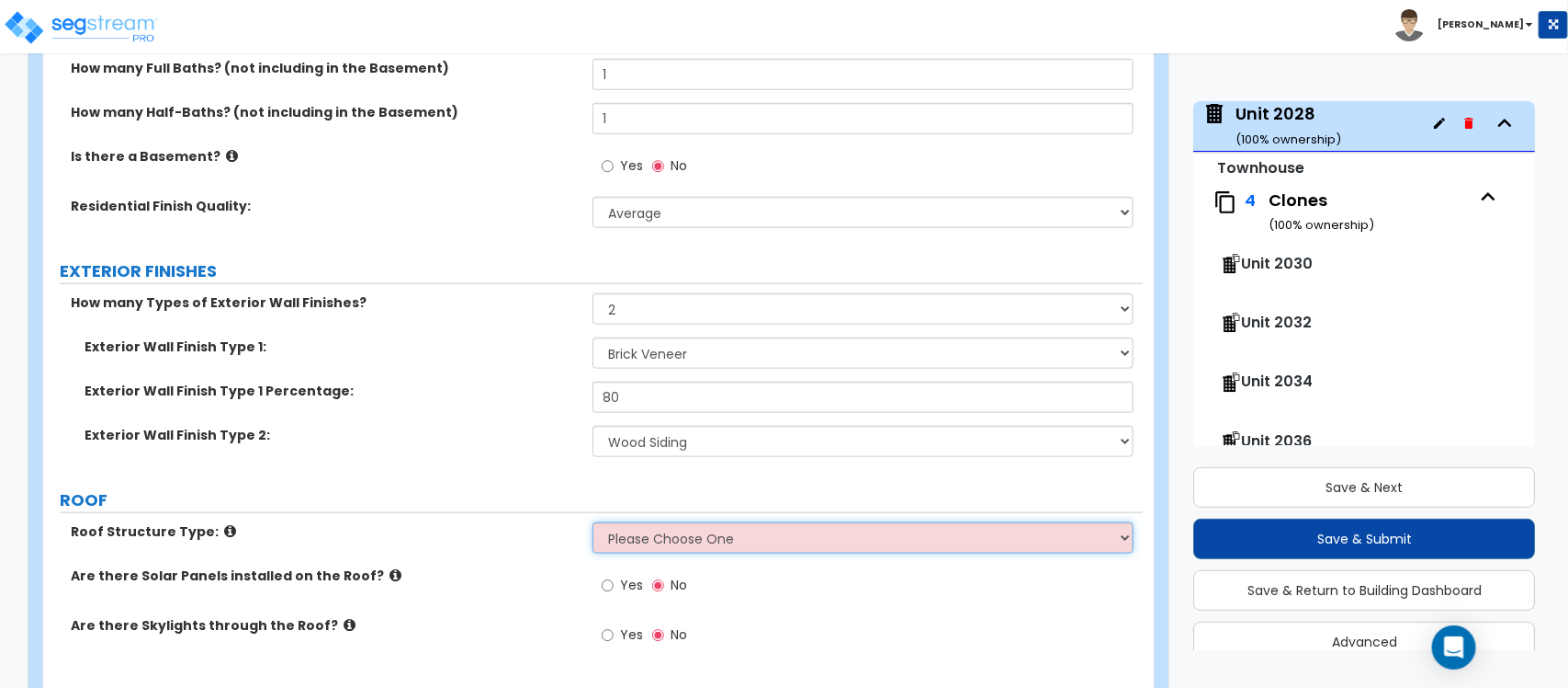
click at [793, 538] on select "Please Choose One Gable Roof Flat Roof Hybrid Gable & Flat Roof" at bounding box center [863, 538] width 540 height 31
select select "1"
drag, startPoint x: 627, startPoint y: 502, endPoint x: 678, endPoint y: 498, distance: 51.2
click at [627, 502] on label "ROOF" at bounding box center [601, 500] width 1083 height 24
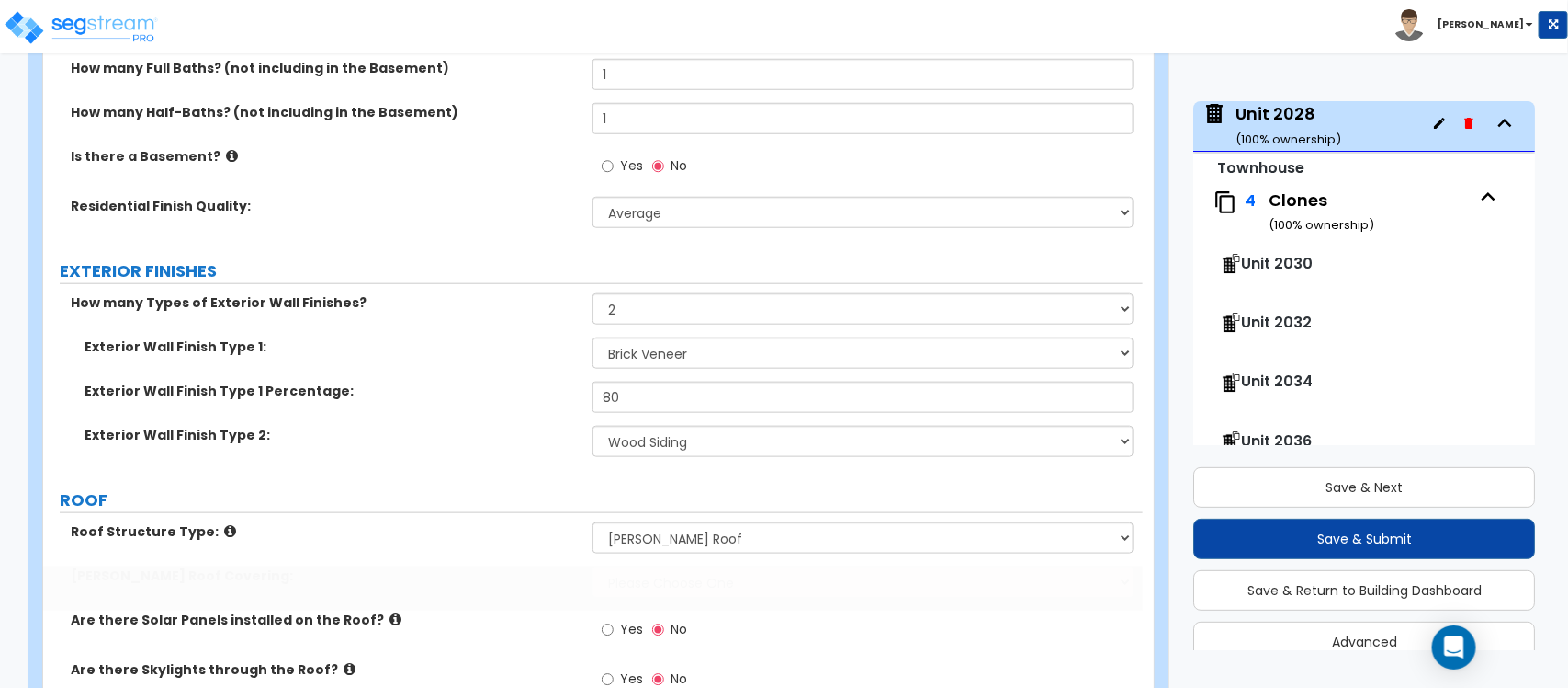
scroll to position [910, 0]
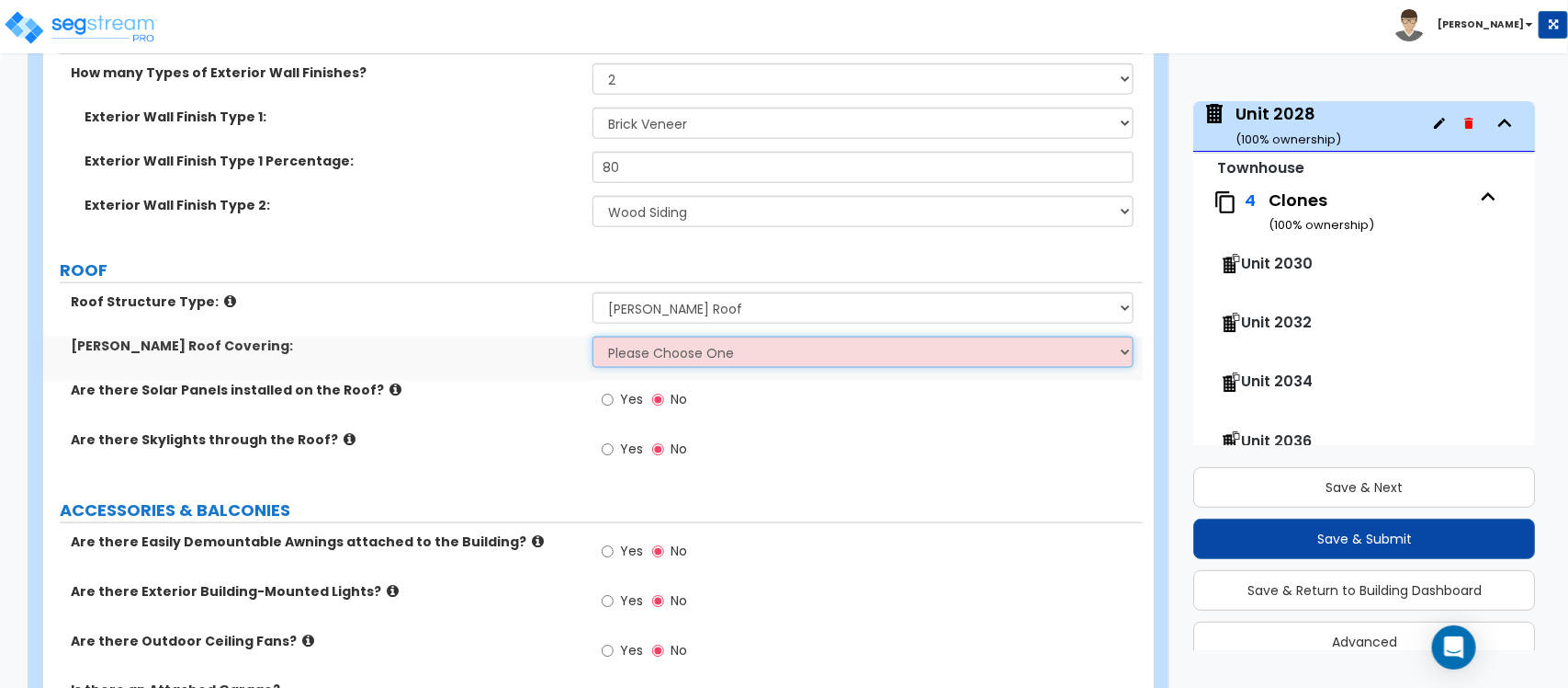
click at [688, 357] on select "Please Choose One Asphalt Shingle Clay Tile Wood Shingle Metal Shingle Standing…" at bounding box center [863, 352] width 540 height 31
select select "1"
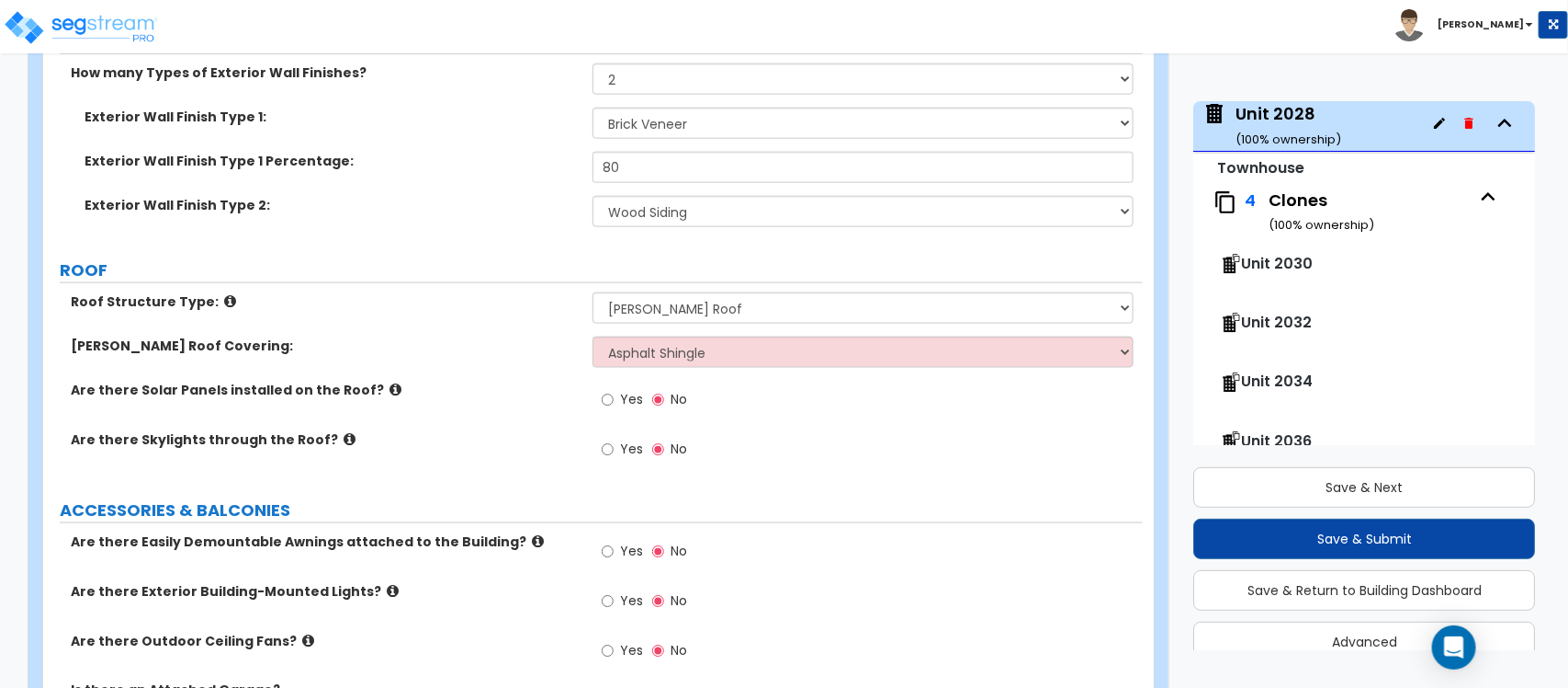
click at [496, 377] on div "Gable Roof Covering: Please Choose One Asphalt Shingle Clay Tile Wood Shingle M…" at bounding box center [593, 359] width 1100 height 44
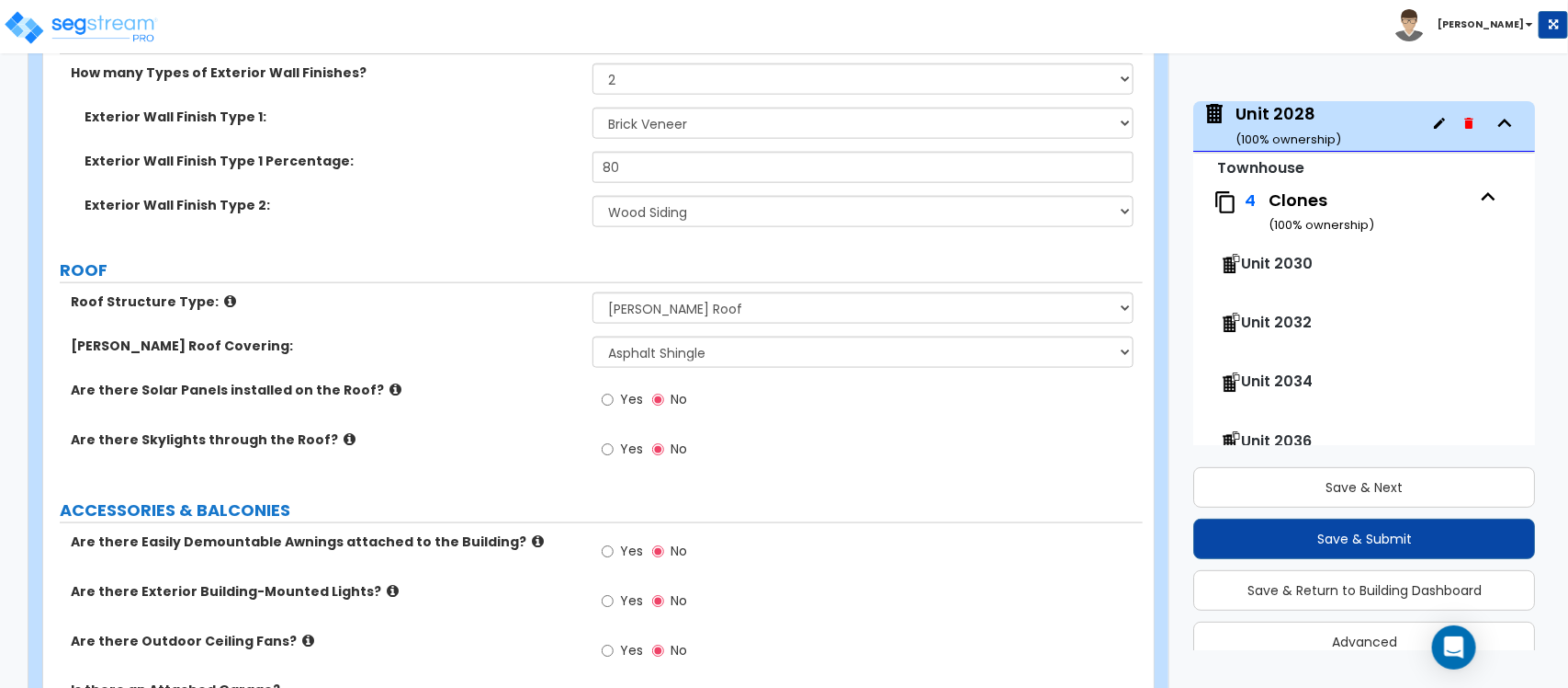
scroll to position [1140, 0]
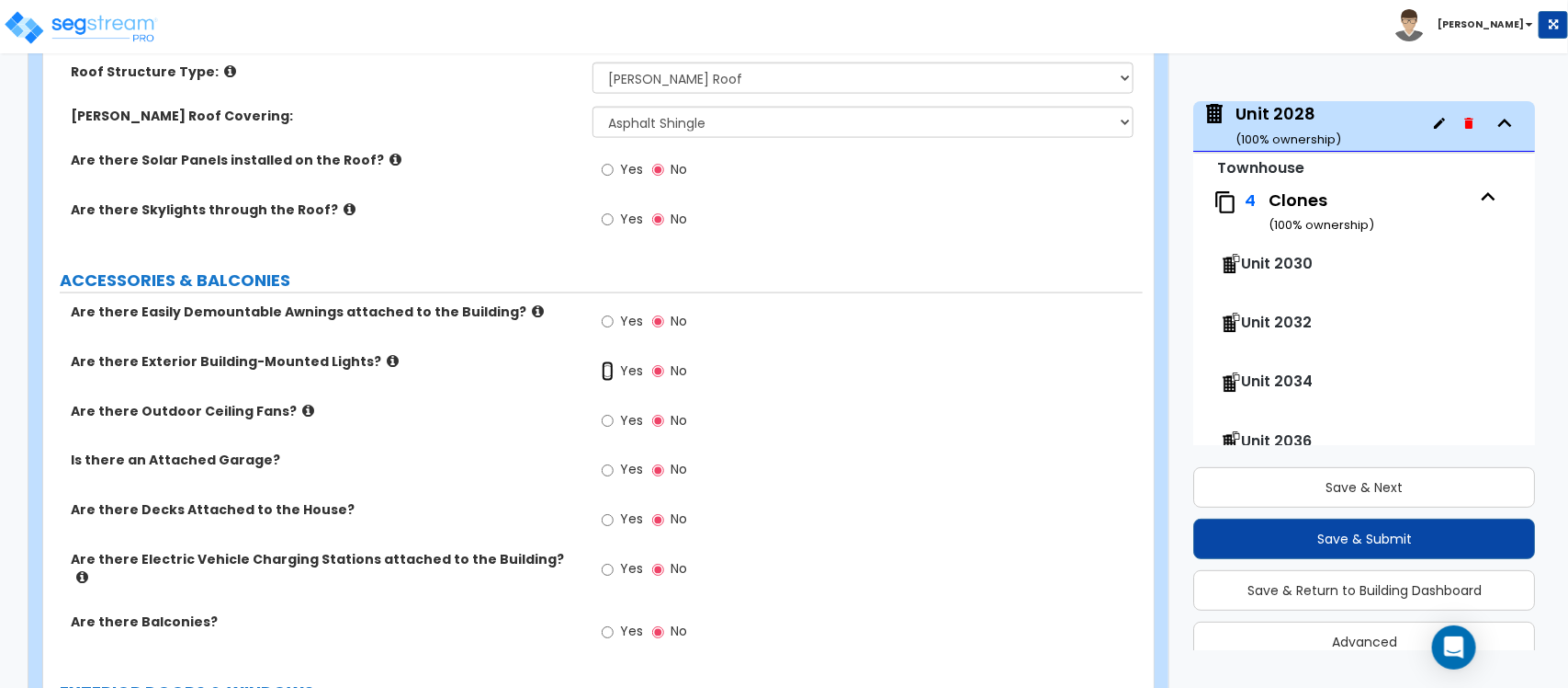
drag, startPoint x: 607, startPoint y: 371, endPoint x: 620, endPoint y: 396, distance: 28.2
click at [608, 371] on input "Yes" at bounding box center [607, 372] width 12 height 20
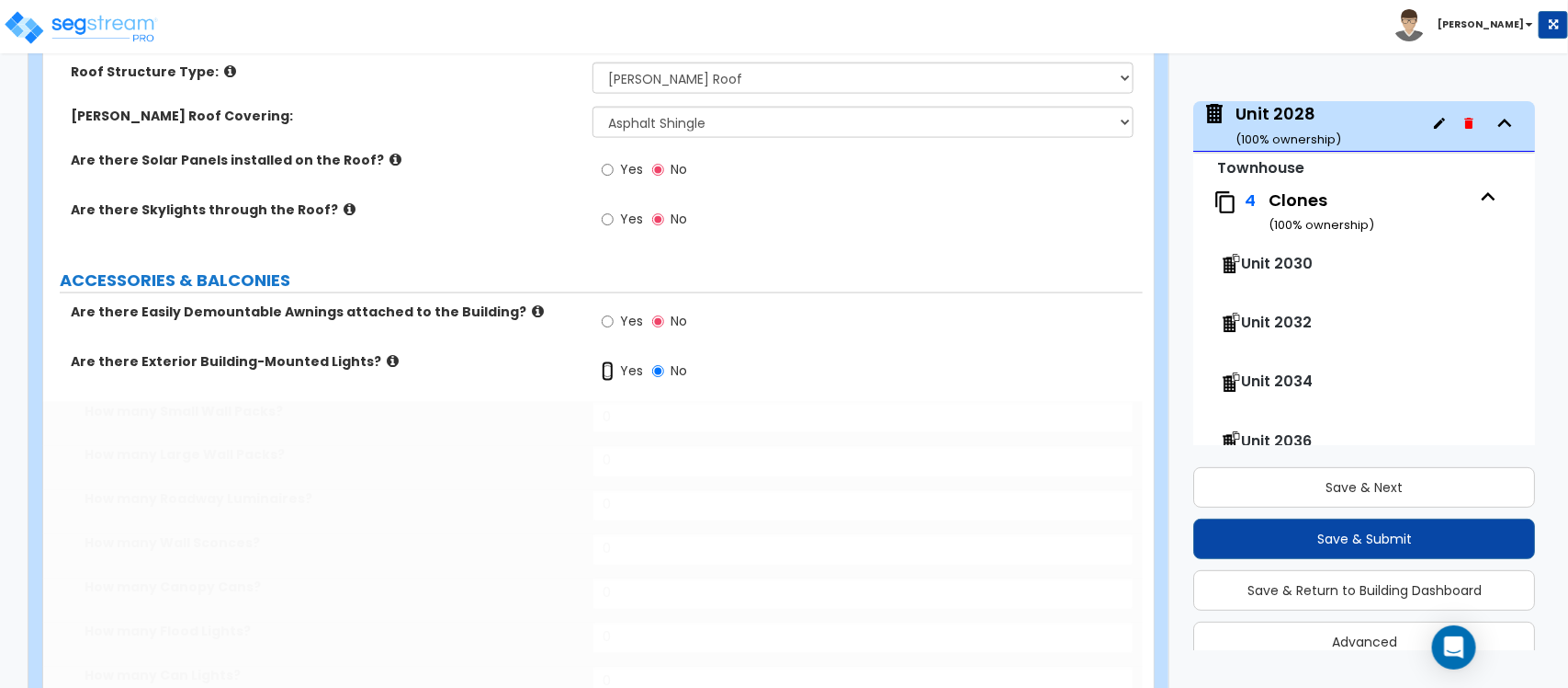
radio input "true"
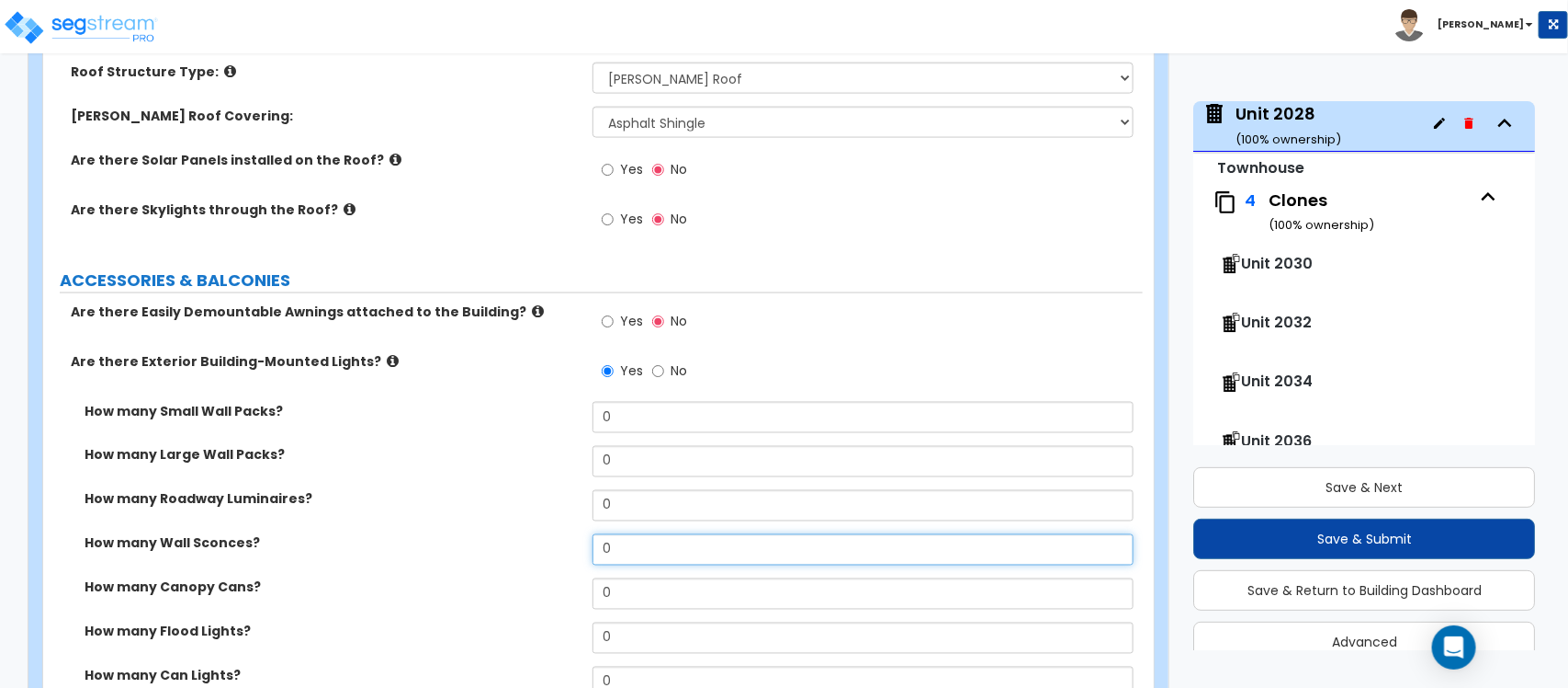
drag, startPoint x: 641, startPoint y: 554, endPoint x: 487, endPoint y: 556, distance: 154.0
click at [487, 556] on div "How many Wall Sconces? 0" at bounding box center [593, 556] width 1100 height 44
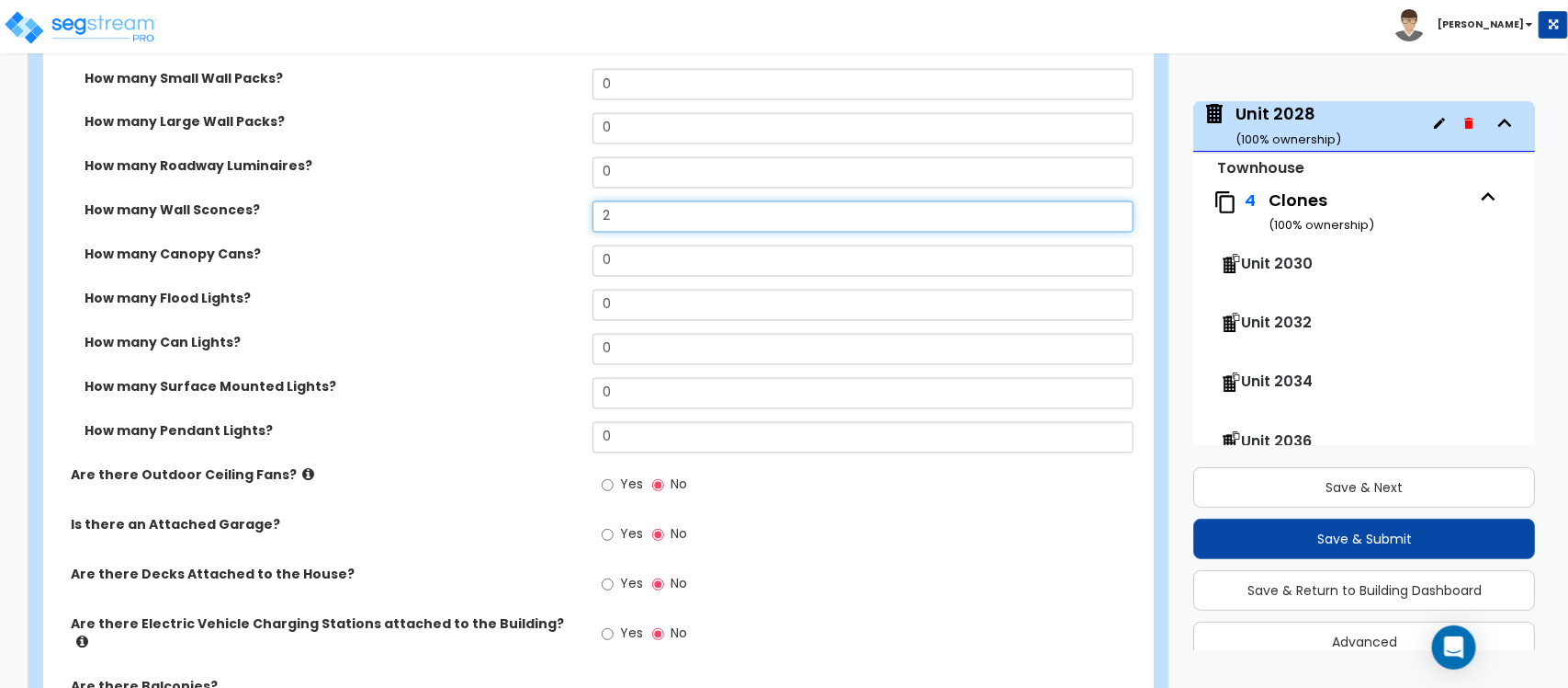
scroll to position [1485, 0]
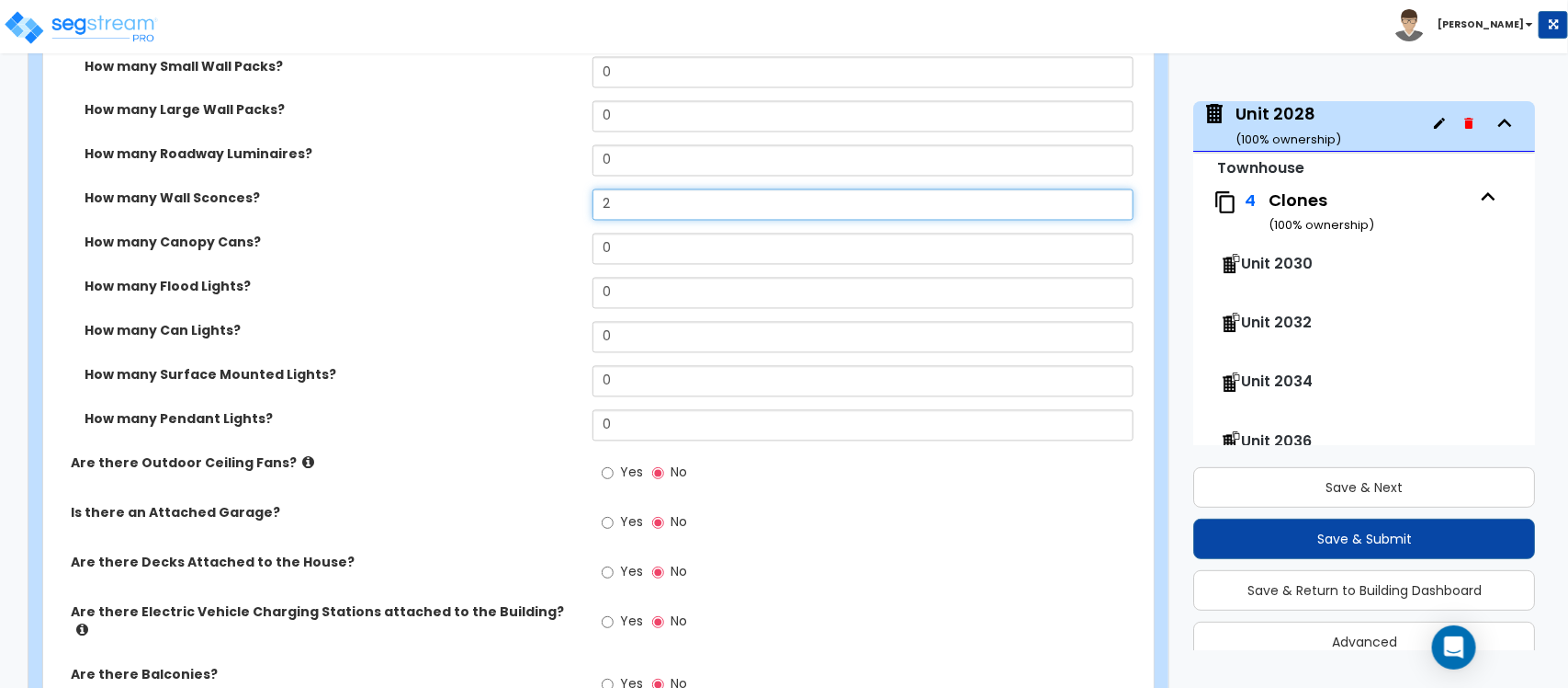
type input "2"
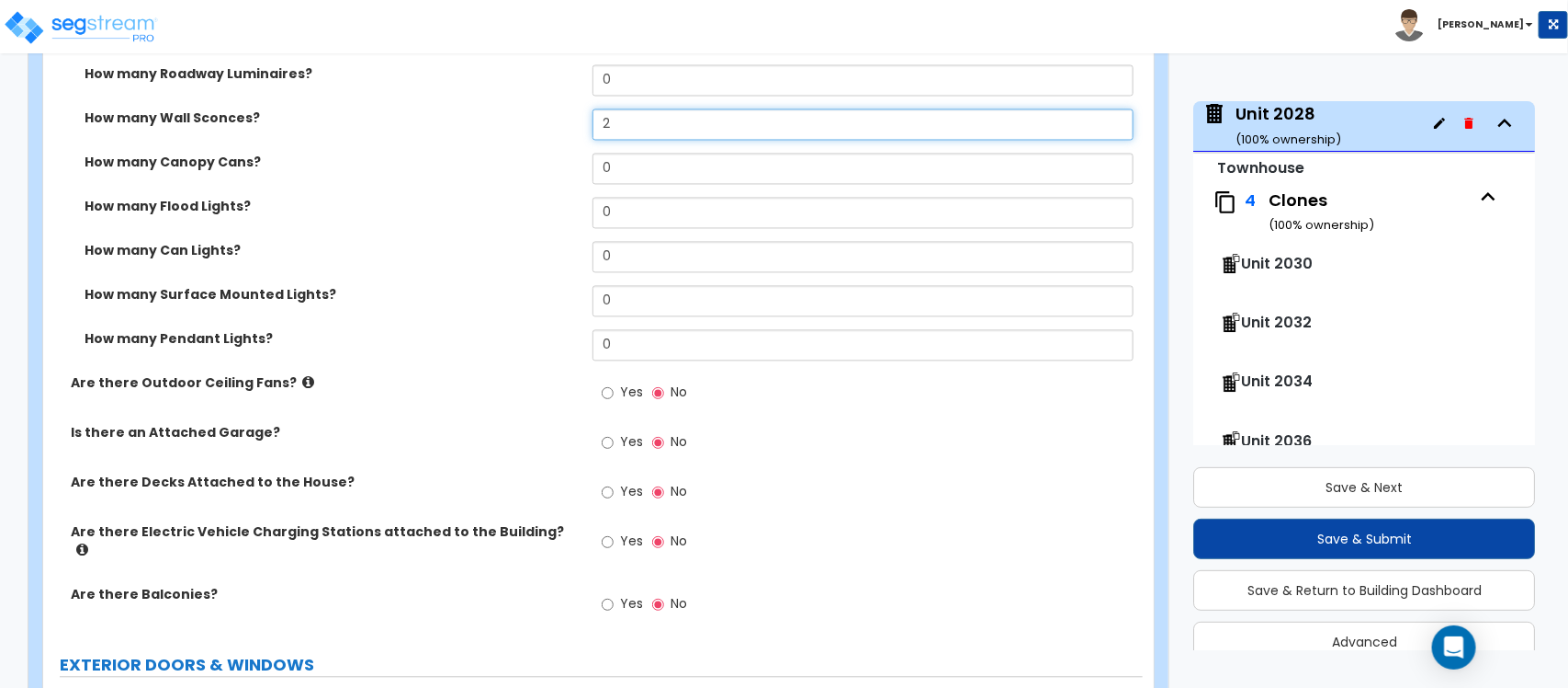
scroll to position [1599, 0]
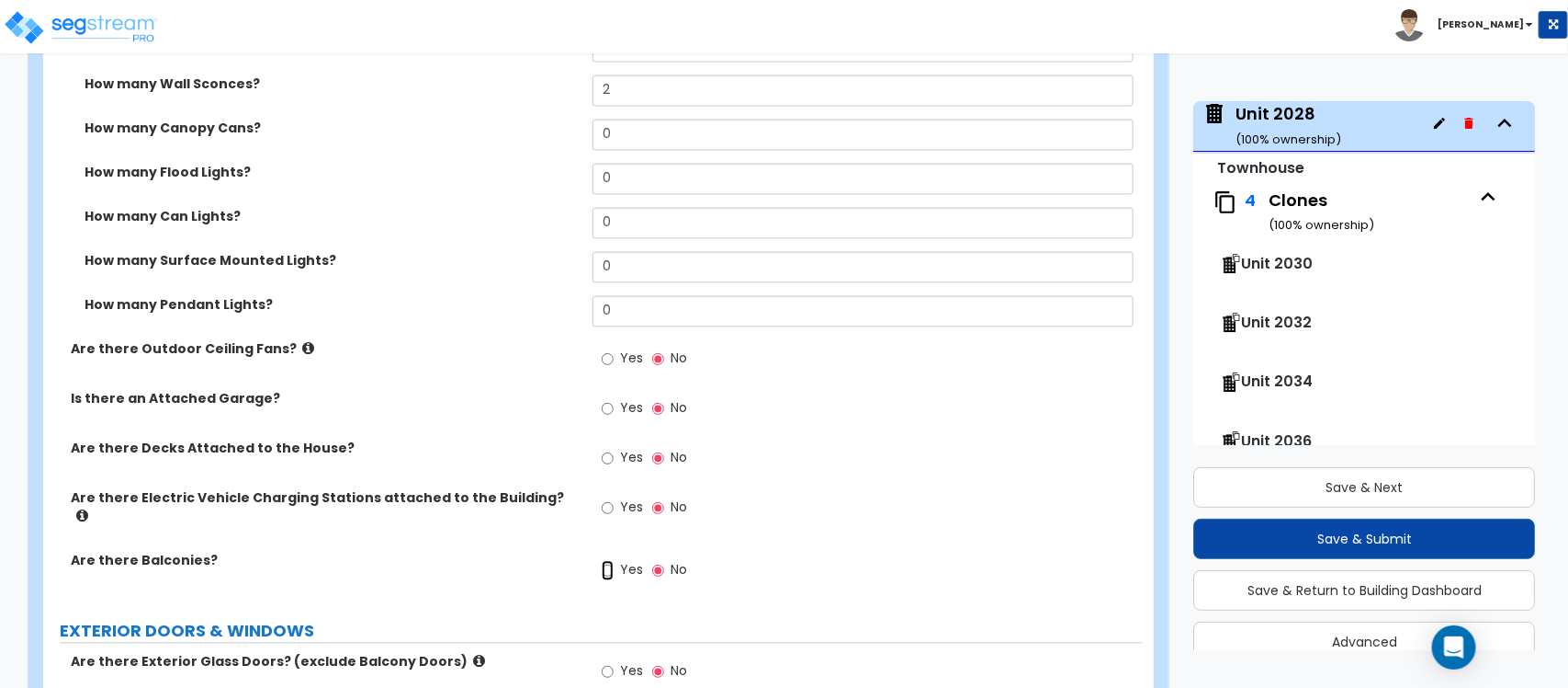
click at [602, 560] on input "Yes" at bounding box center [607, 570] width 12 height 20
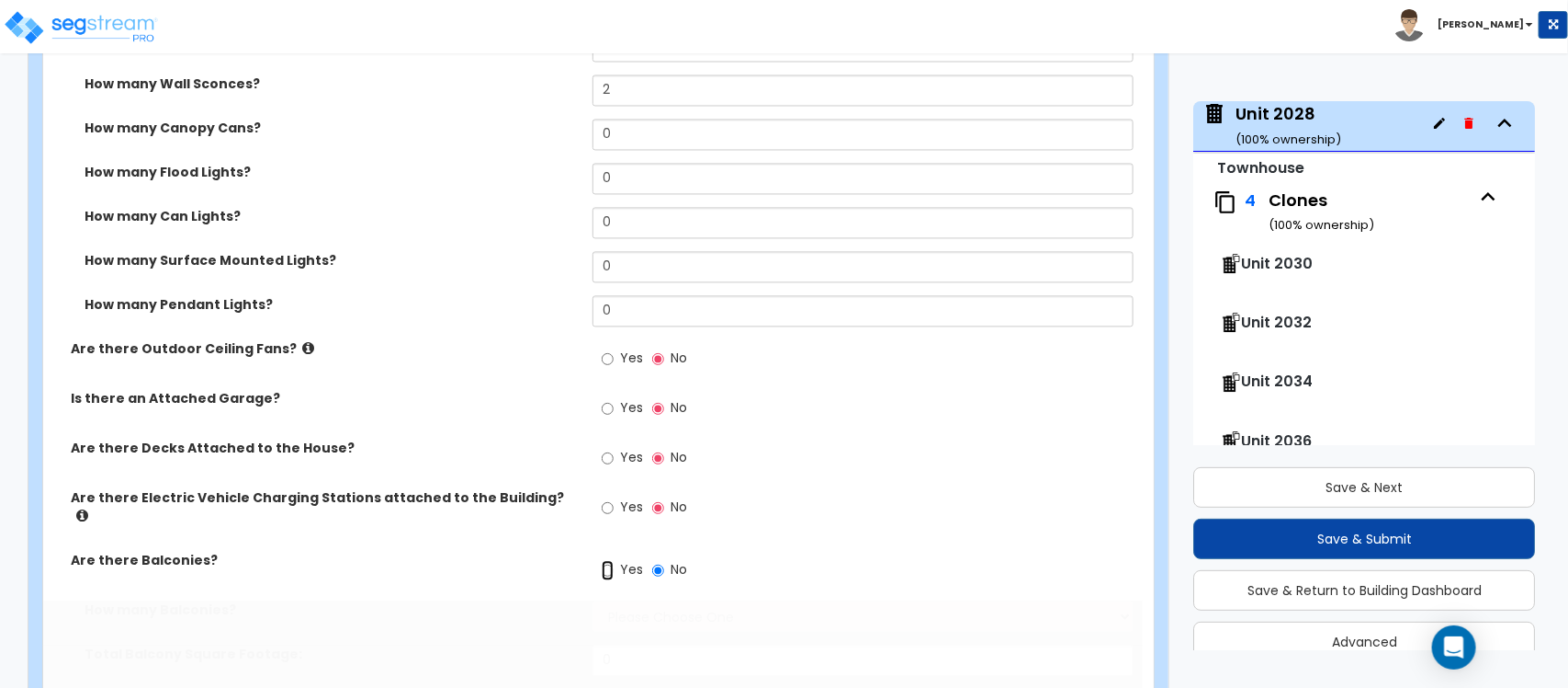
radio input "true"
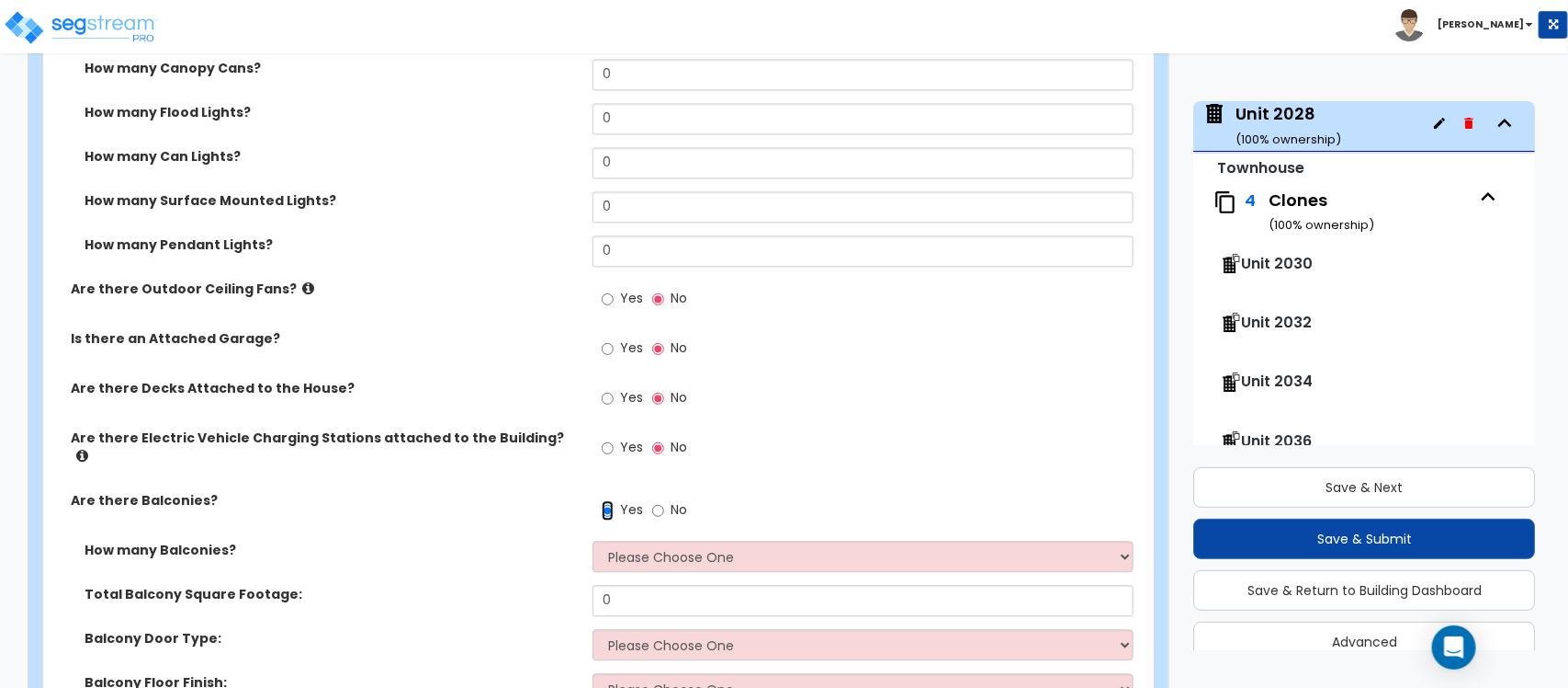
scroll to position [1714, 0]
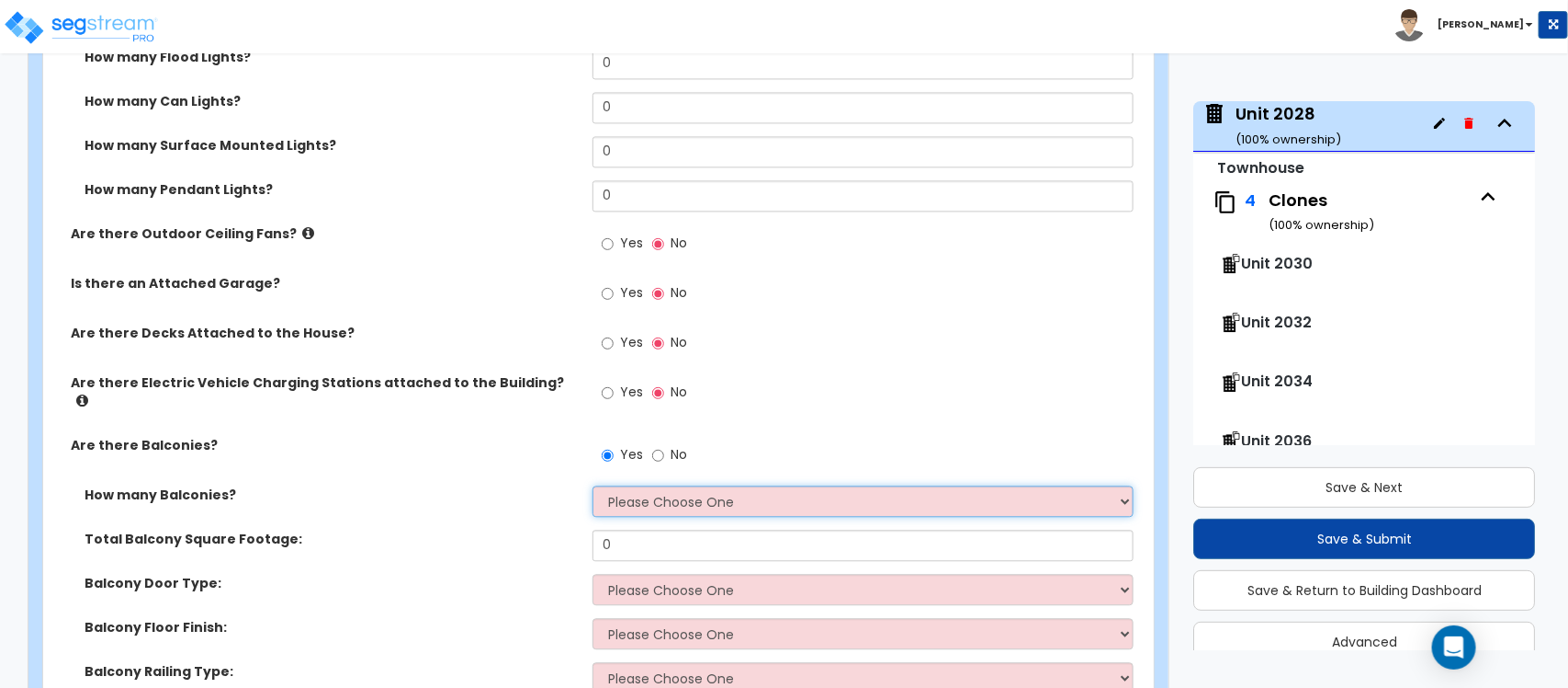
click at [714, 496] on select "Please Choose One 1 2 3 4 5" at bounding box center [863, 501] width 540 height 31
select select "1"
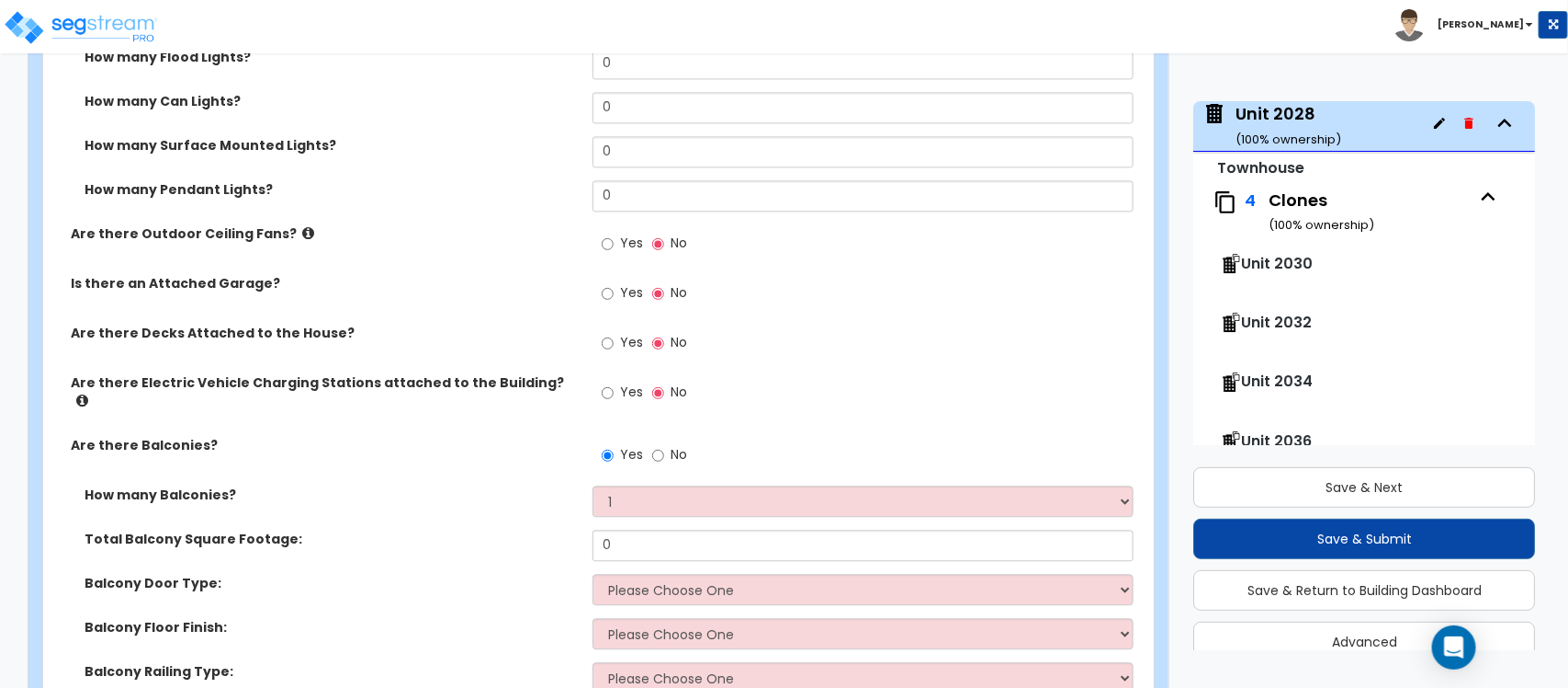
click at [462, 574] on label "Balcony Door Type:" at bounding box center [332, 583] width 494 height 18
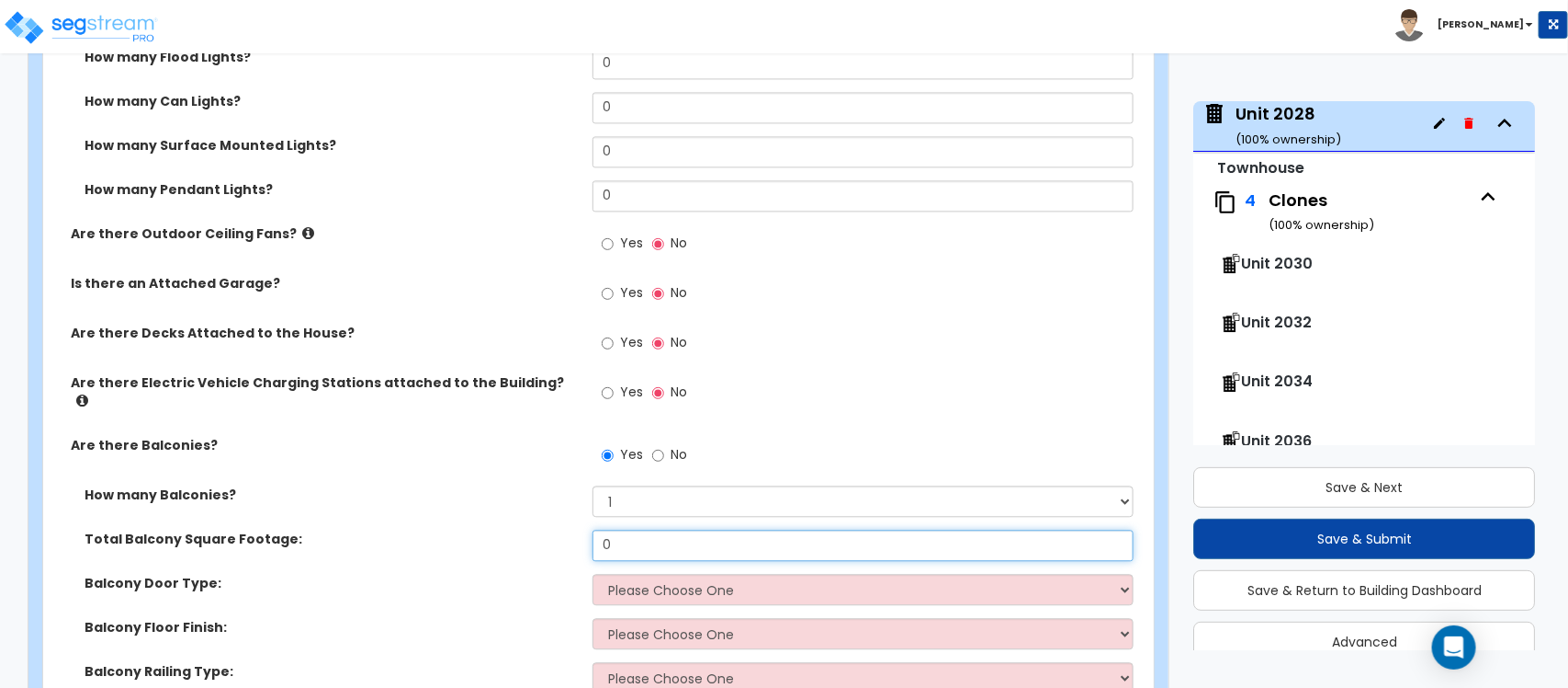
drag, startPoint x: 635, startPoint y: 542, endPoint x: 513, endPoint y: 527, distance: 122.9
click at [513, 529] on div "Total Balcony Square Footage: 0" at bounding box center [593, 552] width 1100 height 44
type input "120"
click at [664, 574] on select "Please Choose One Single Hinged Doors Double Hinged Doors Sliding Glass Doors" at bounding box center [863, 589] width 540 height 31
select select "2"
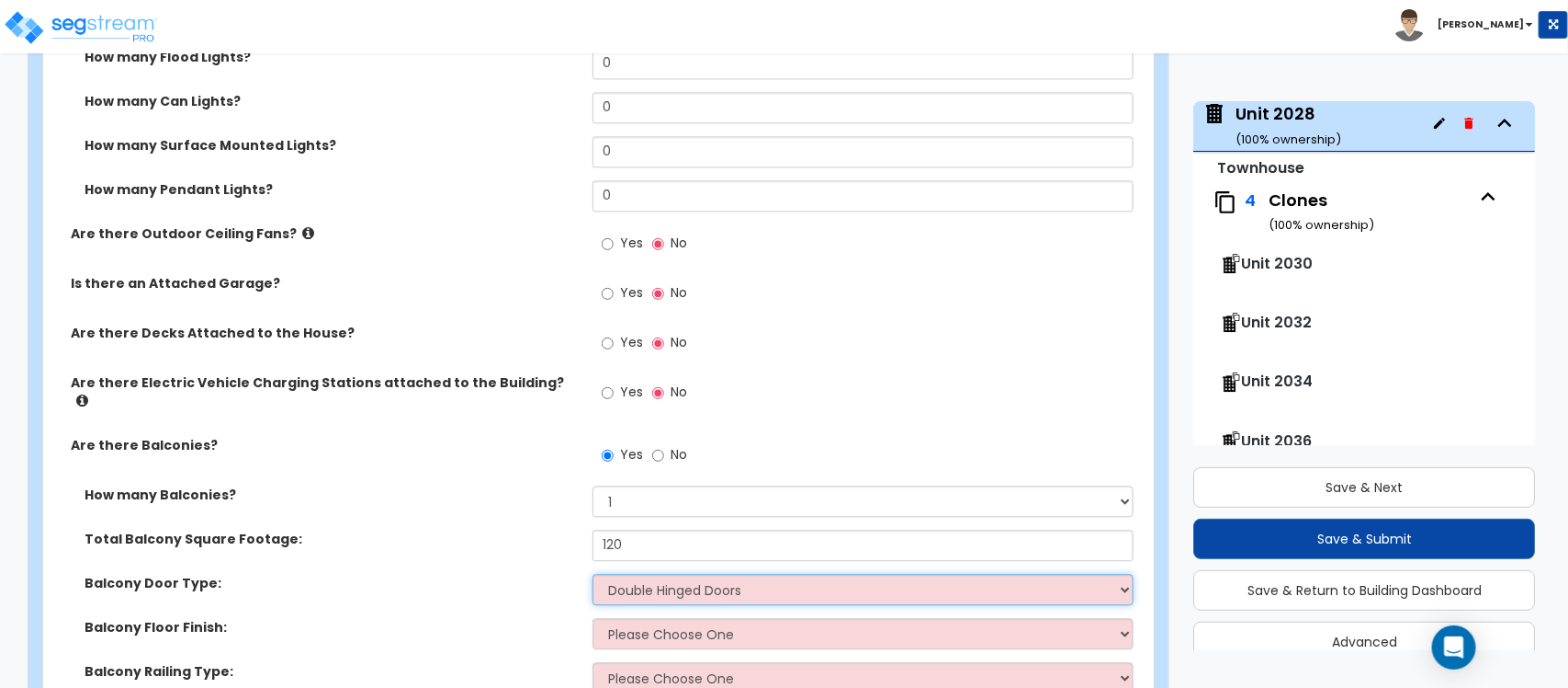
click at [593, 574] on select "Please Choose One Single Hinged Doors Double Hinged Doors Sliding Glass Doors" at bounding box center [863, 589] width 540 height 31
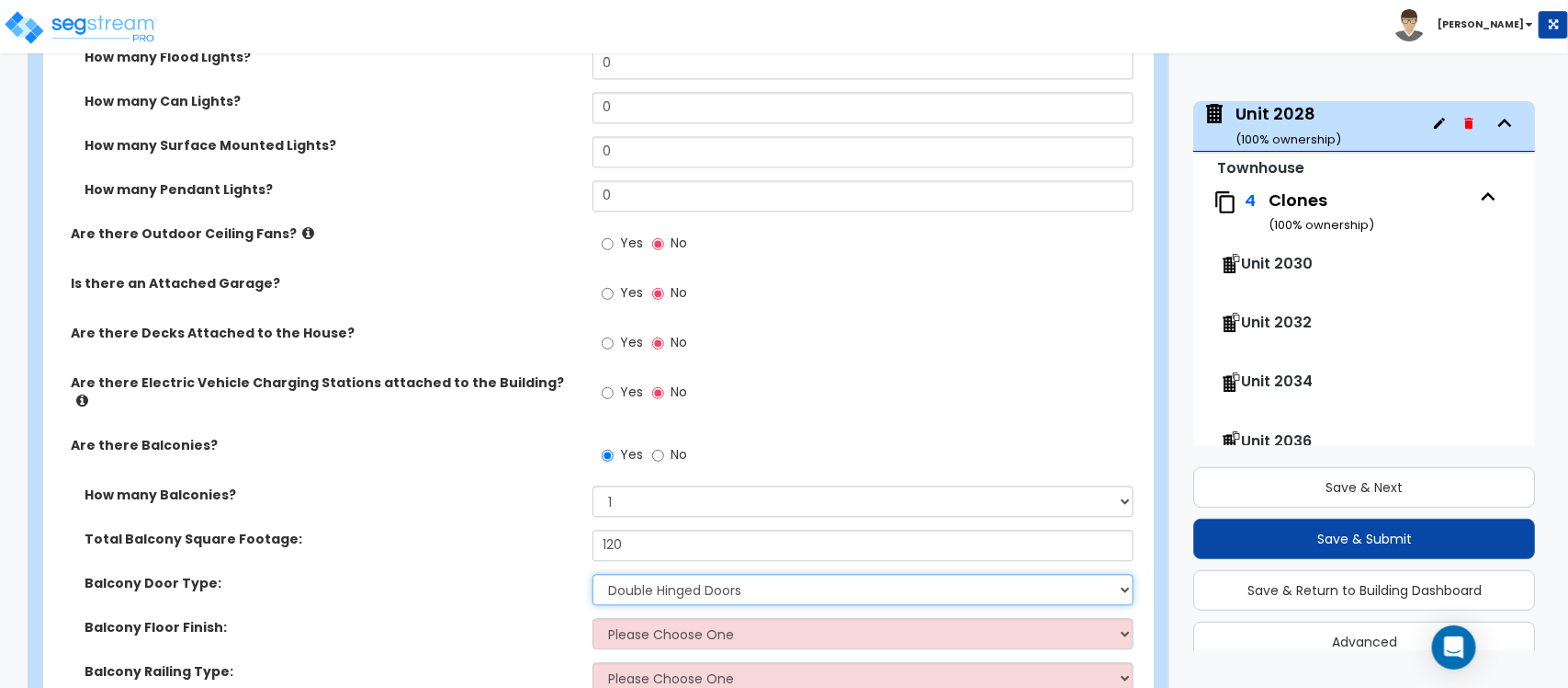
scroll to position [1944, 0]
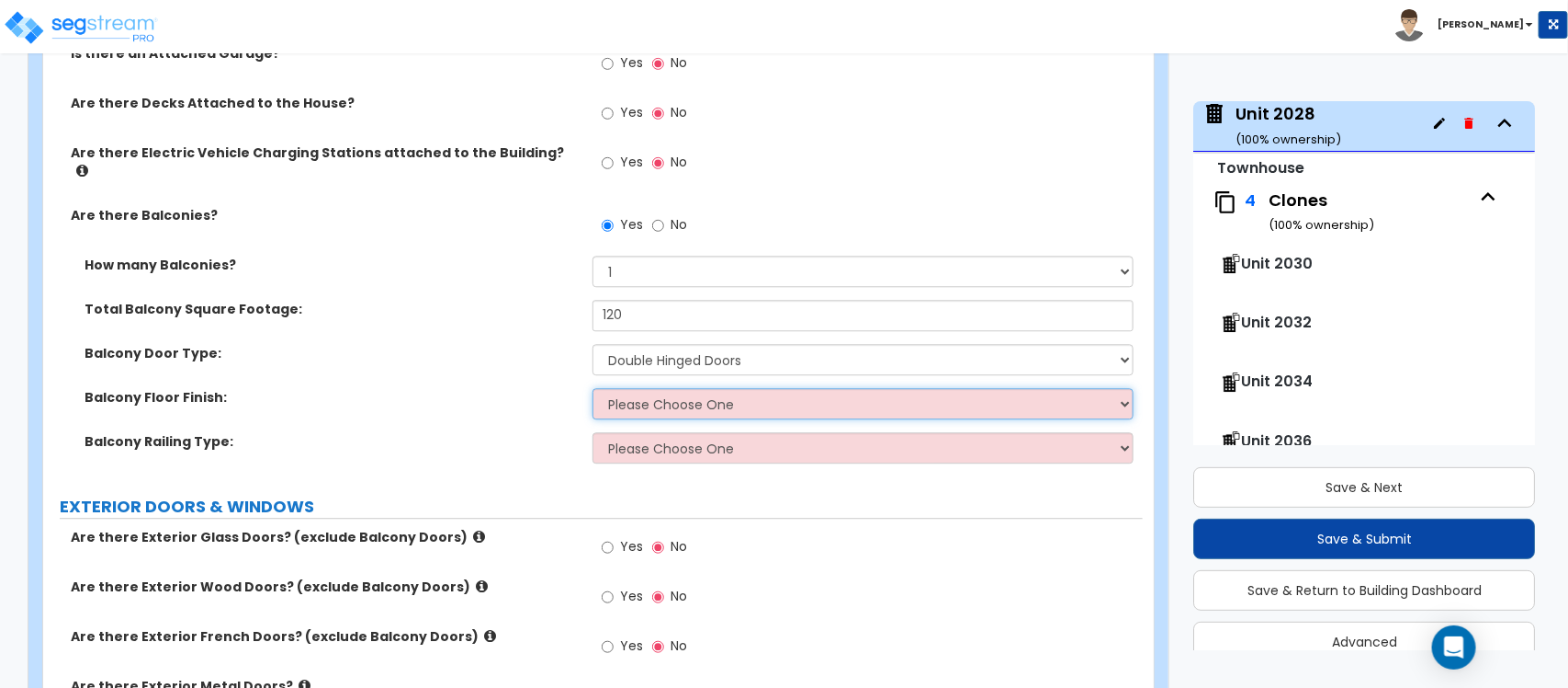
click at [731, 389] on select "Please Choose One Concrete Flooring Tile Flooring Resilient Laminate Flooring P…" at bounding box center [863, 404] width 540 height 31
select select "5"
click at [593, 388] on select "Please Choose One Concrete Flooring Tile Flooring Resilient Laminate Flooring P…" at bounding box center [863, 404] width 540 height 31
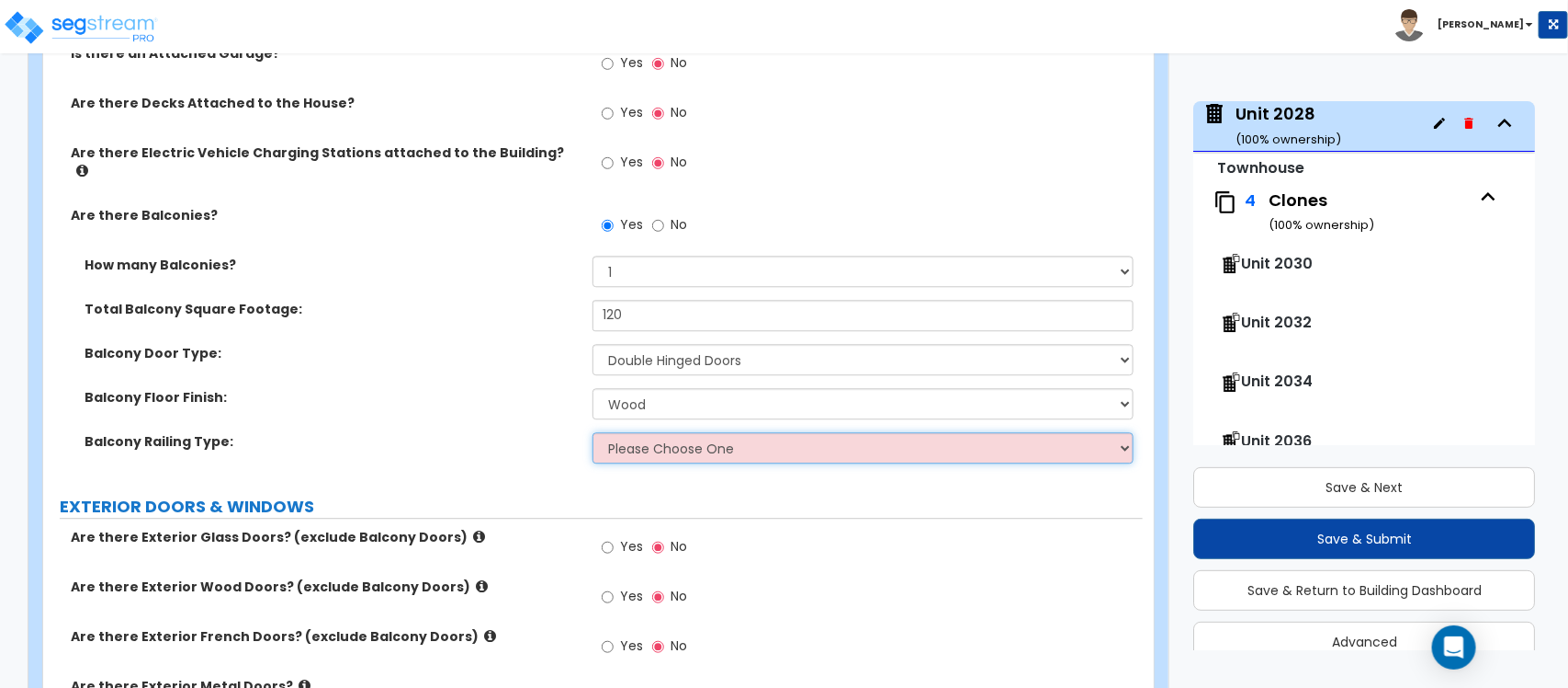
click at [699, 441] on select "Please Choose One Steel Aluminum Wood Glass and Metal Wrought Iron" at bounding box center [863, 447] width 540 height 31
select select "1"
click at [593, 432] on select "Please Choose One Steel Aluminum Wood Glass and Metal Wrought Iron" at bounding box center [863, 447] width 540 height 31
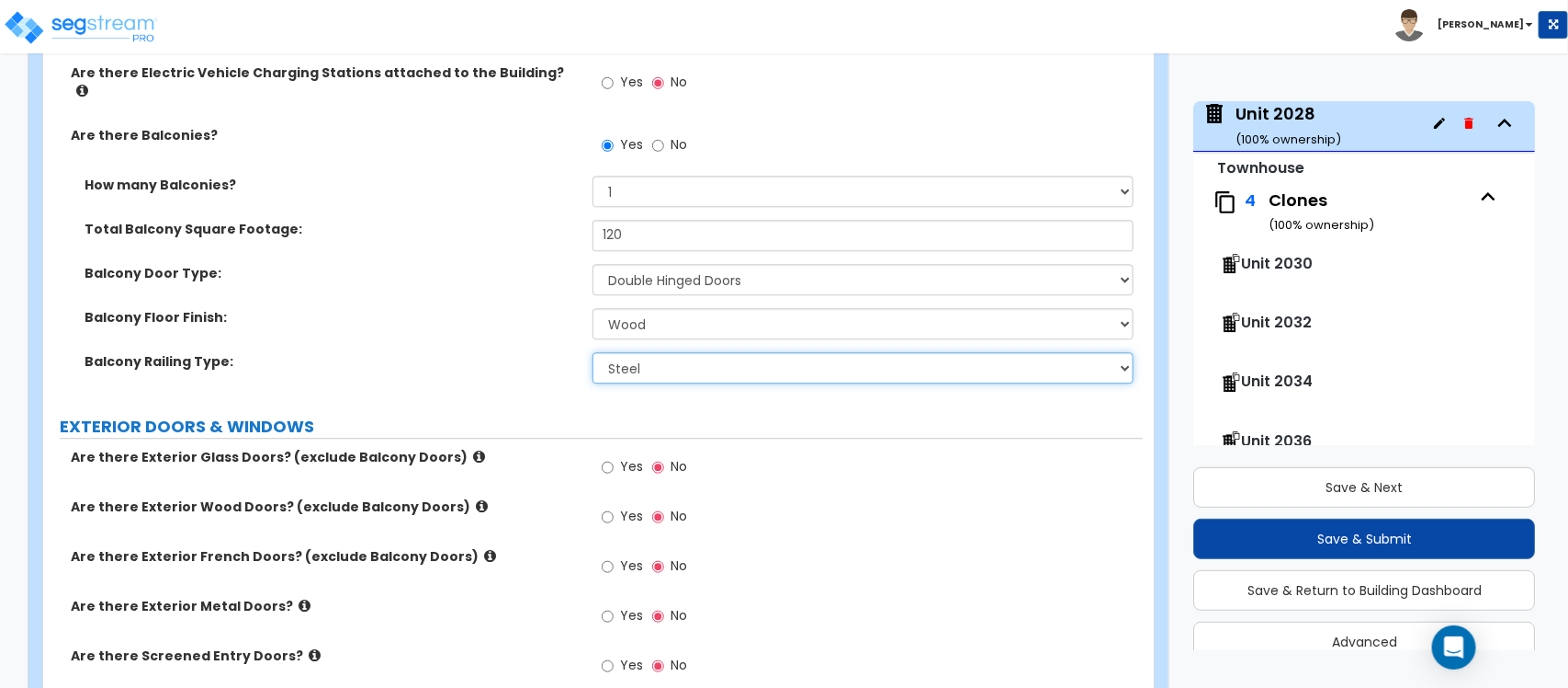
scroll to position [2059, 0]
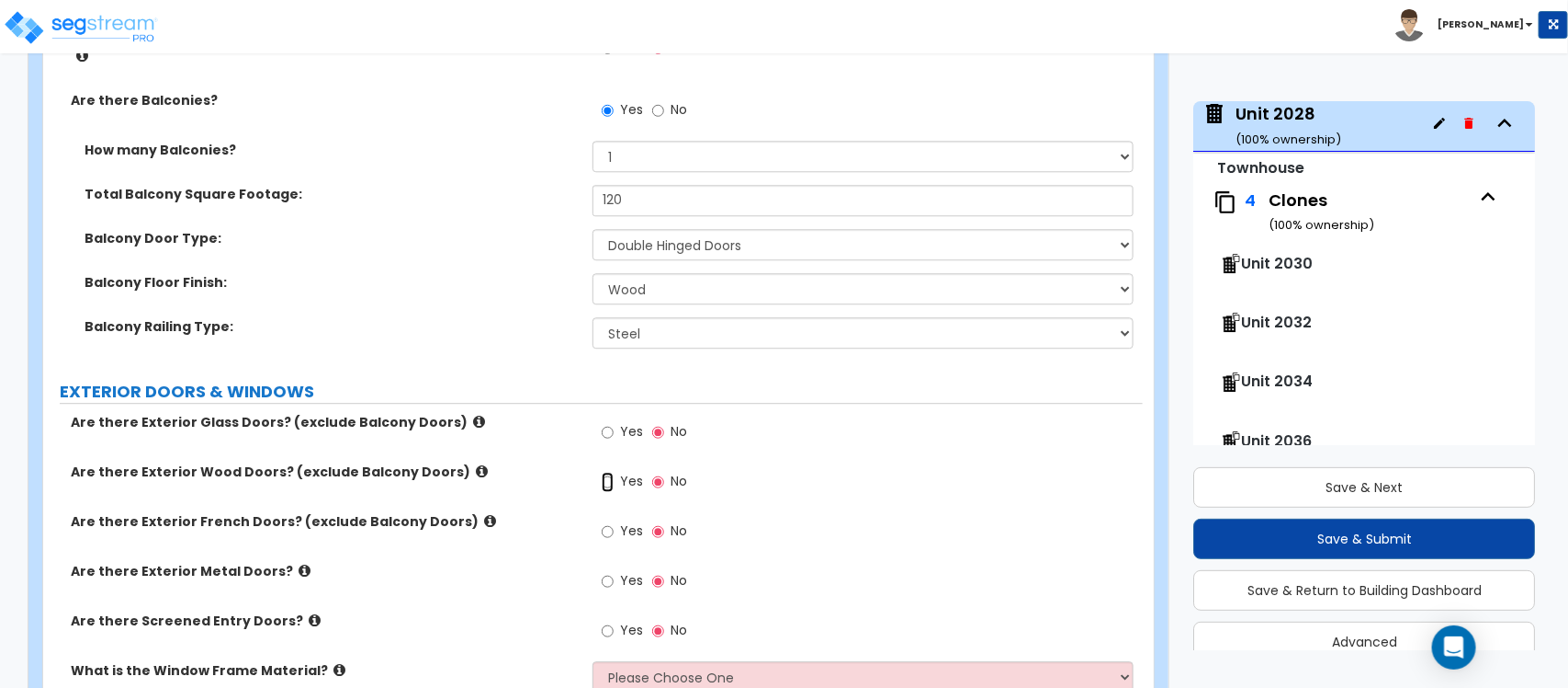
click at [608, 474] on input "Yes" at bounding box center [607, 481] width 12 height 20
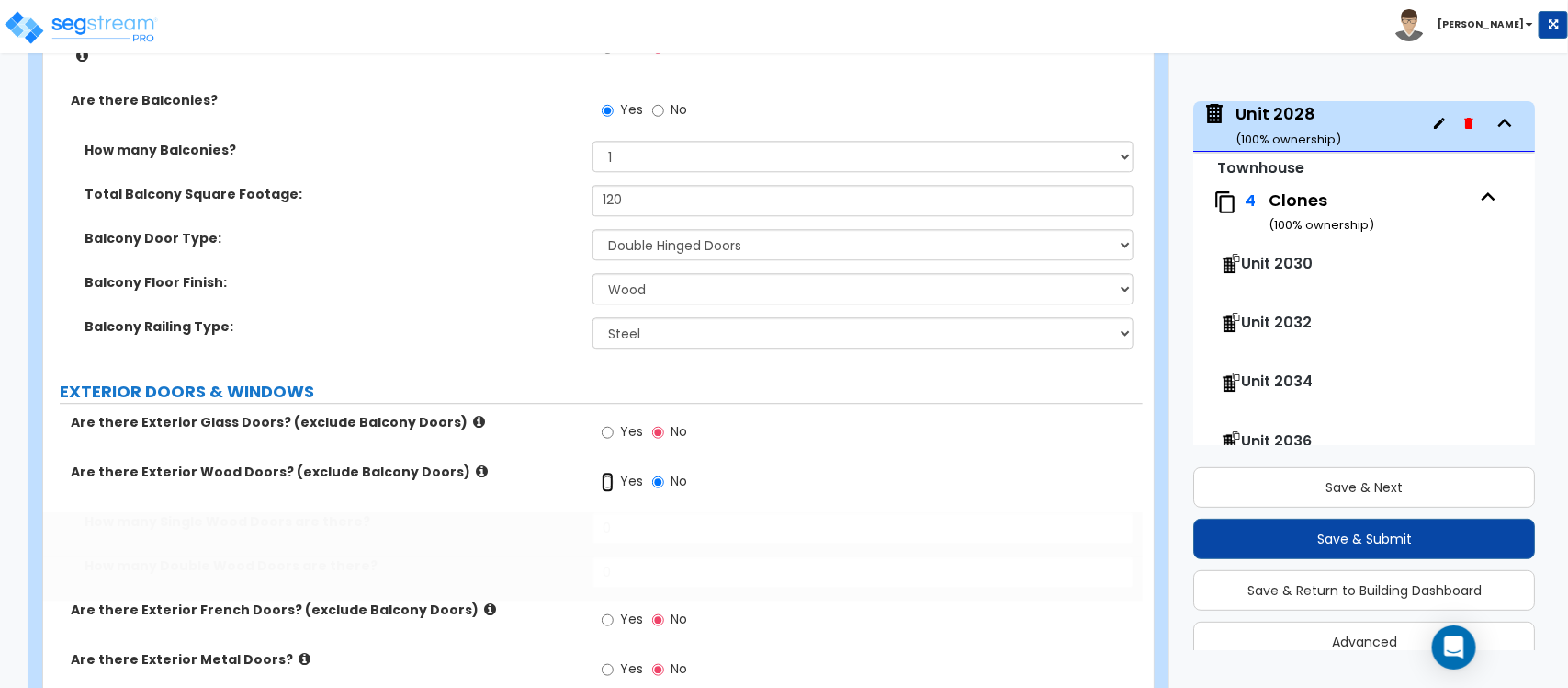
radio input "true"
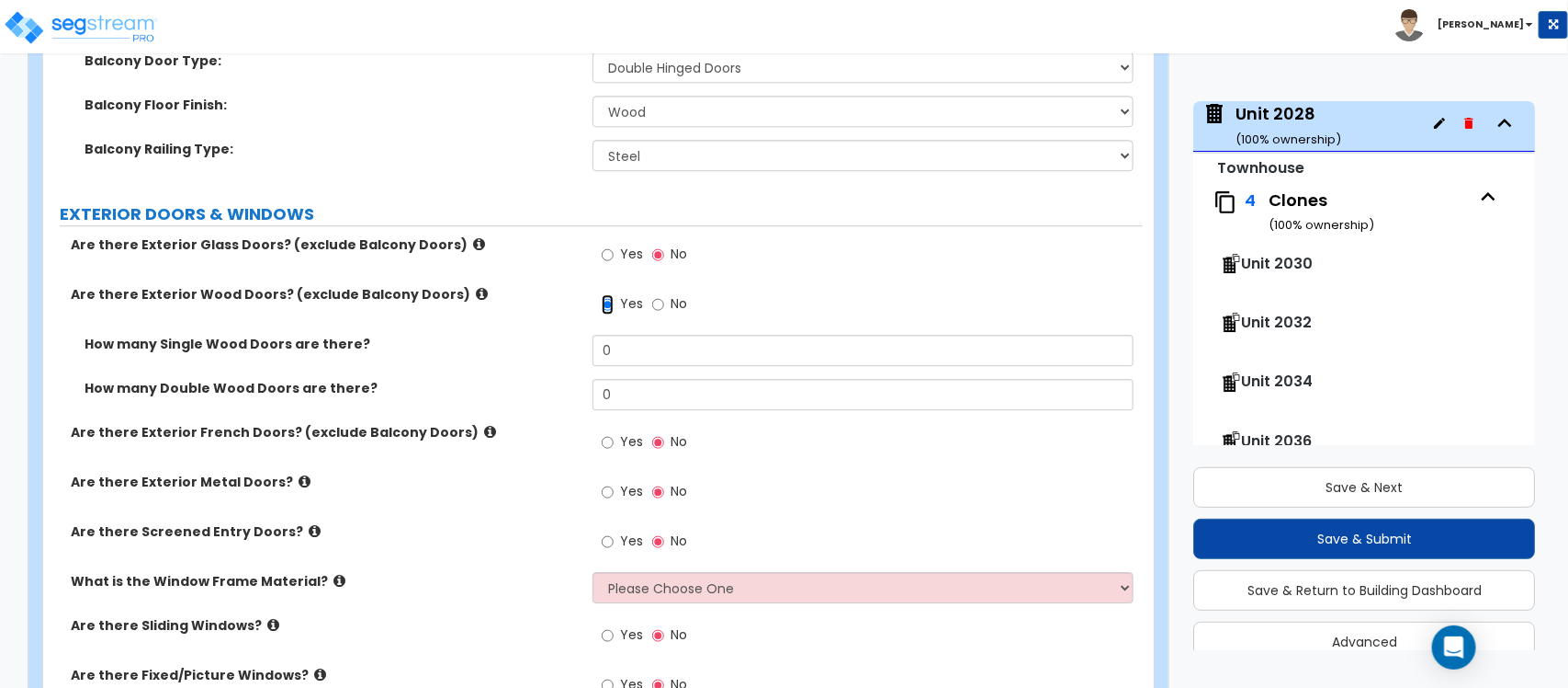
scroll to position [2289, 0]
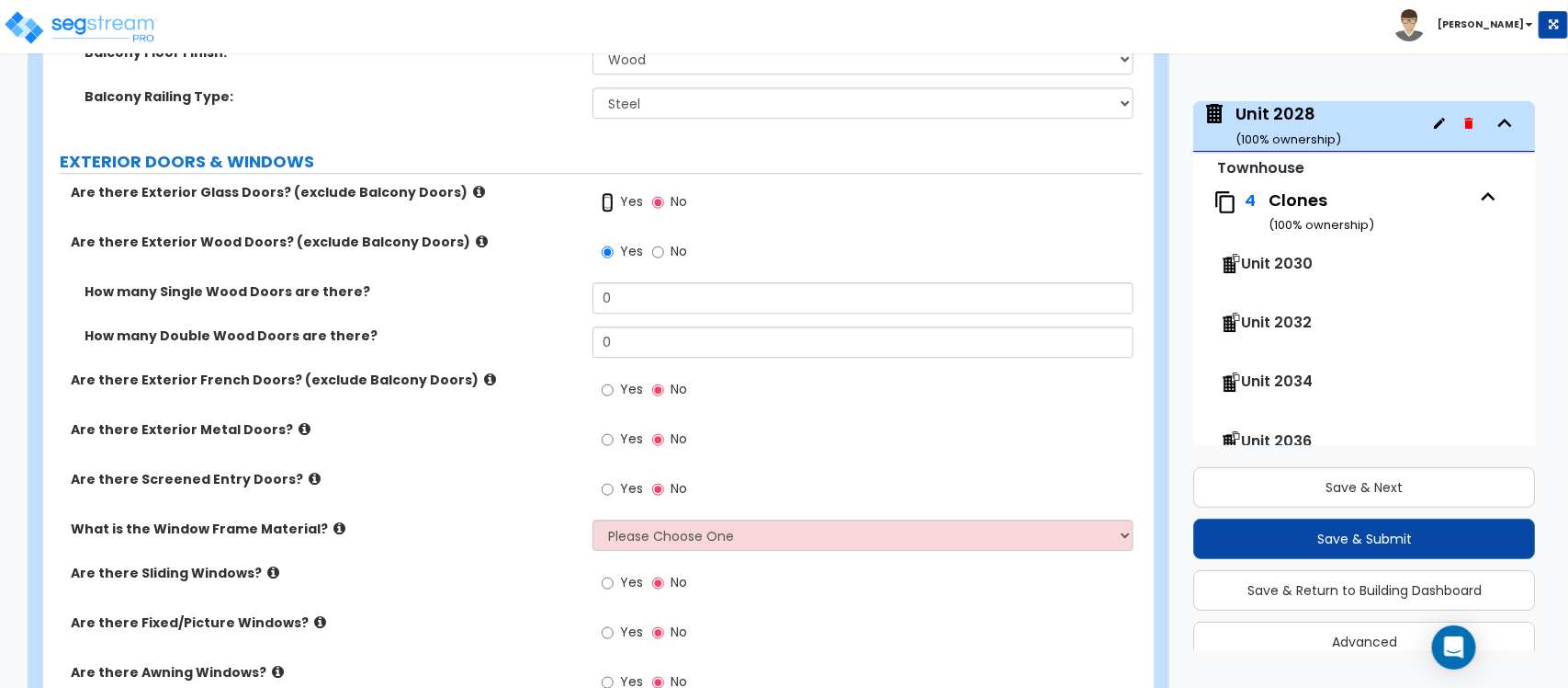
click at [608, 192] on input "Yes" at bounding box center [607, 202] width 12 height 20
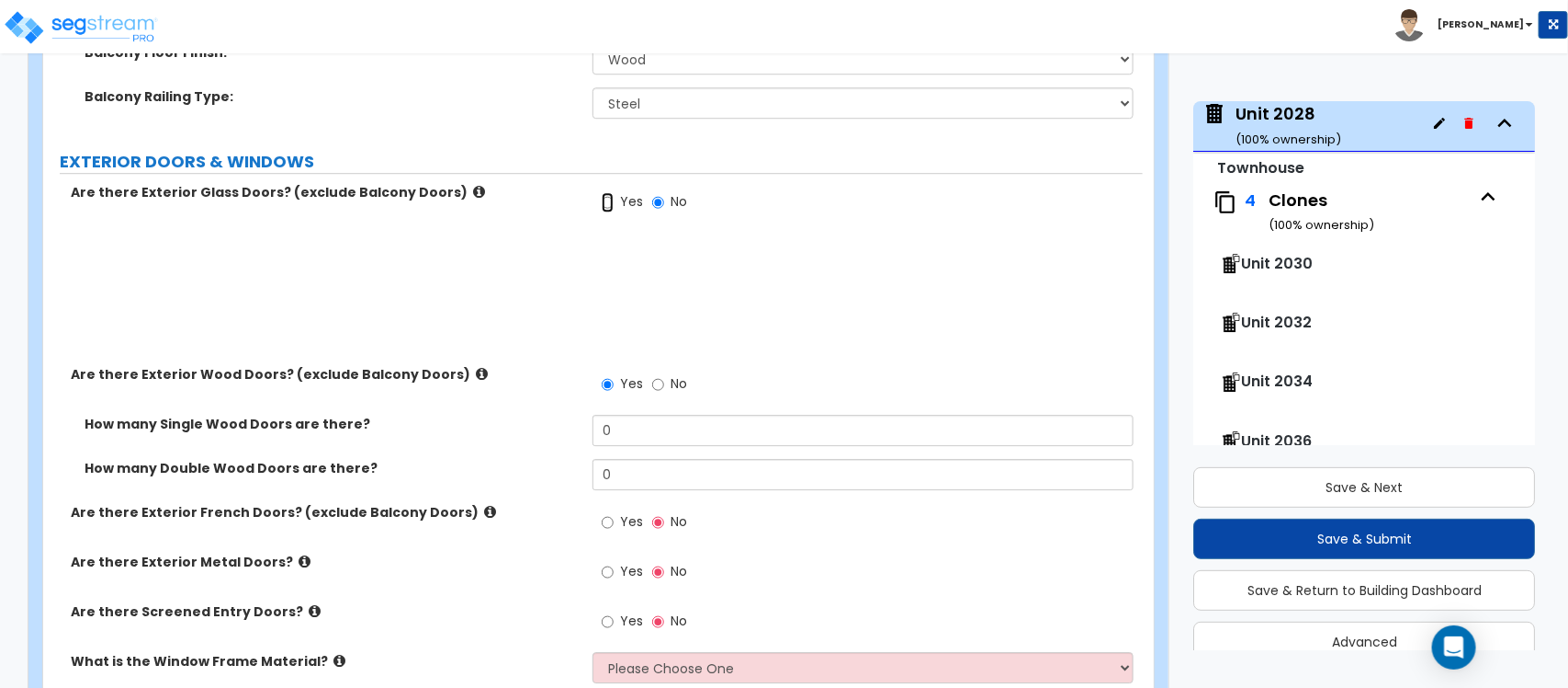
radio input "true"
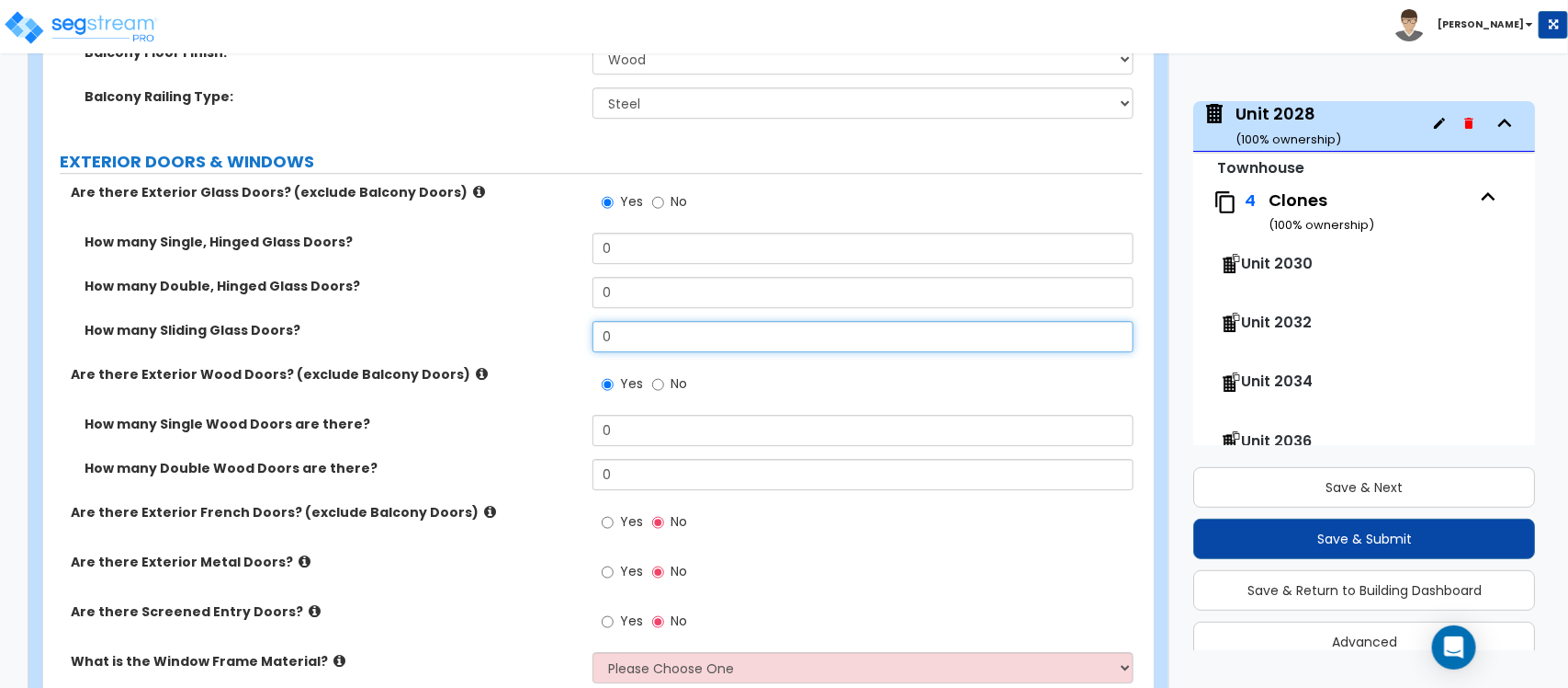
drag, startPoint x: 651, startPoint y: 326, endPoint x: 604, endPoint y: 328, distance: 47.0
click at [604, 328] on input "0" at bounding box center [863, 337] width 540 height 31
type input "1"
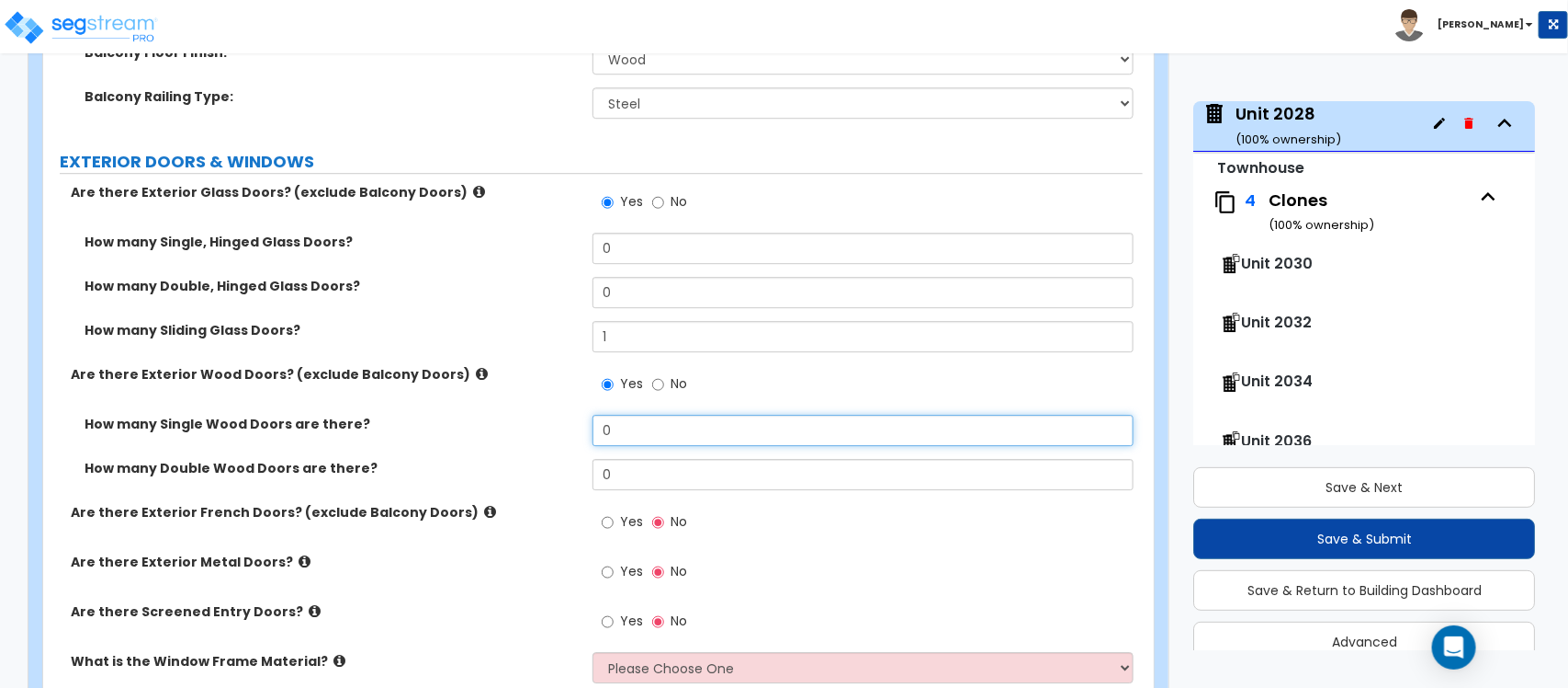
drag, startPoint x: 619, startPoint y: 403, endPoint x: 556, endPoint y: 400, distance: 63.1
click at [556, 400] on div "Are there Exterior Glass Doors? (exclude Balcony Doors) Yes No How many Single,…" at bounding box center [593, 563] width 1072 height 761
type input "1"
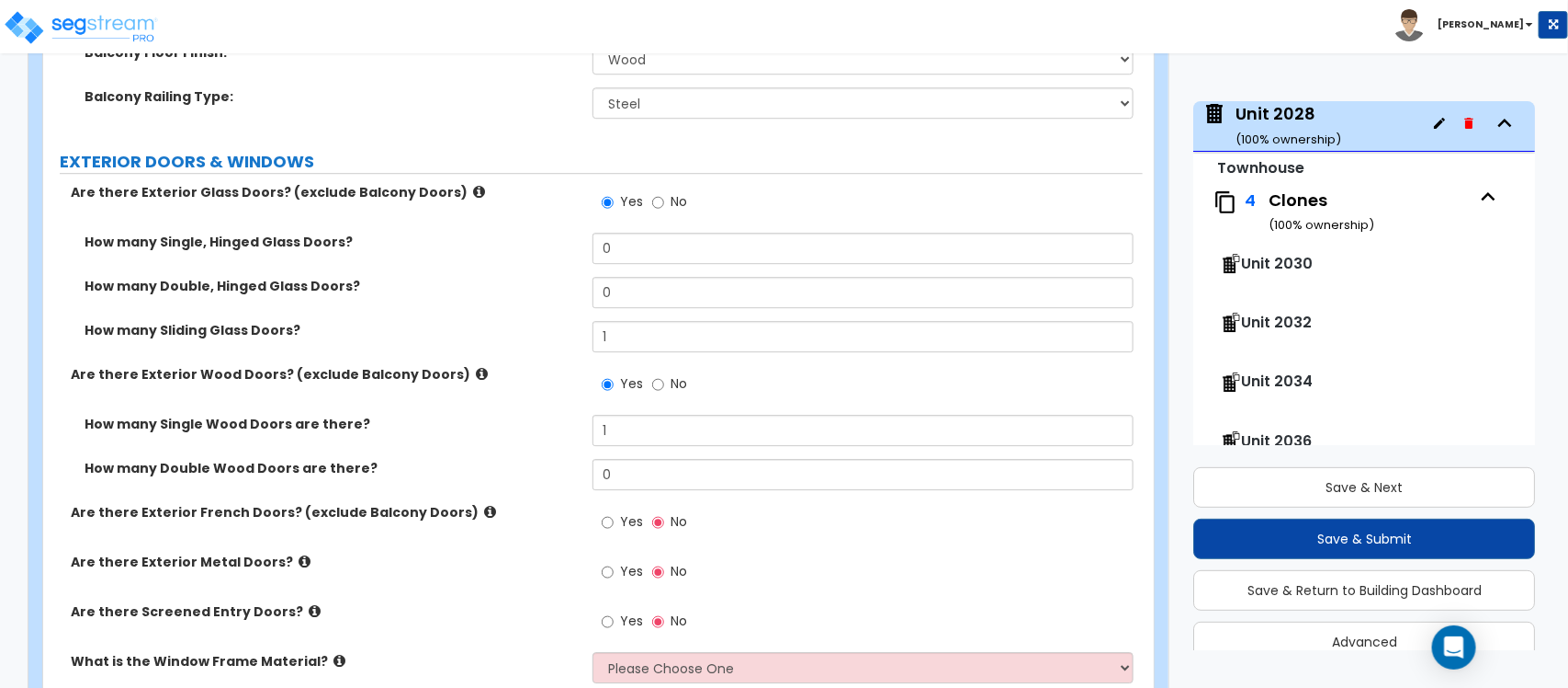
click at [543, 369] on label "Are there Exterior Wood Doors? (exclude Balcony Doors)" at bounding box center [324, 374] width 508 height 18
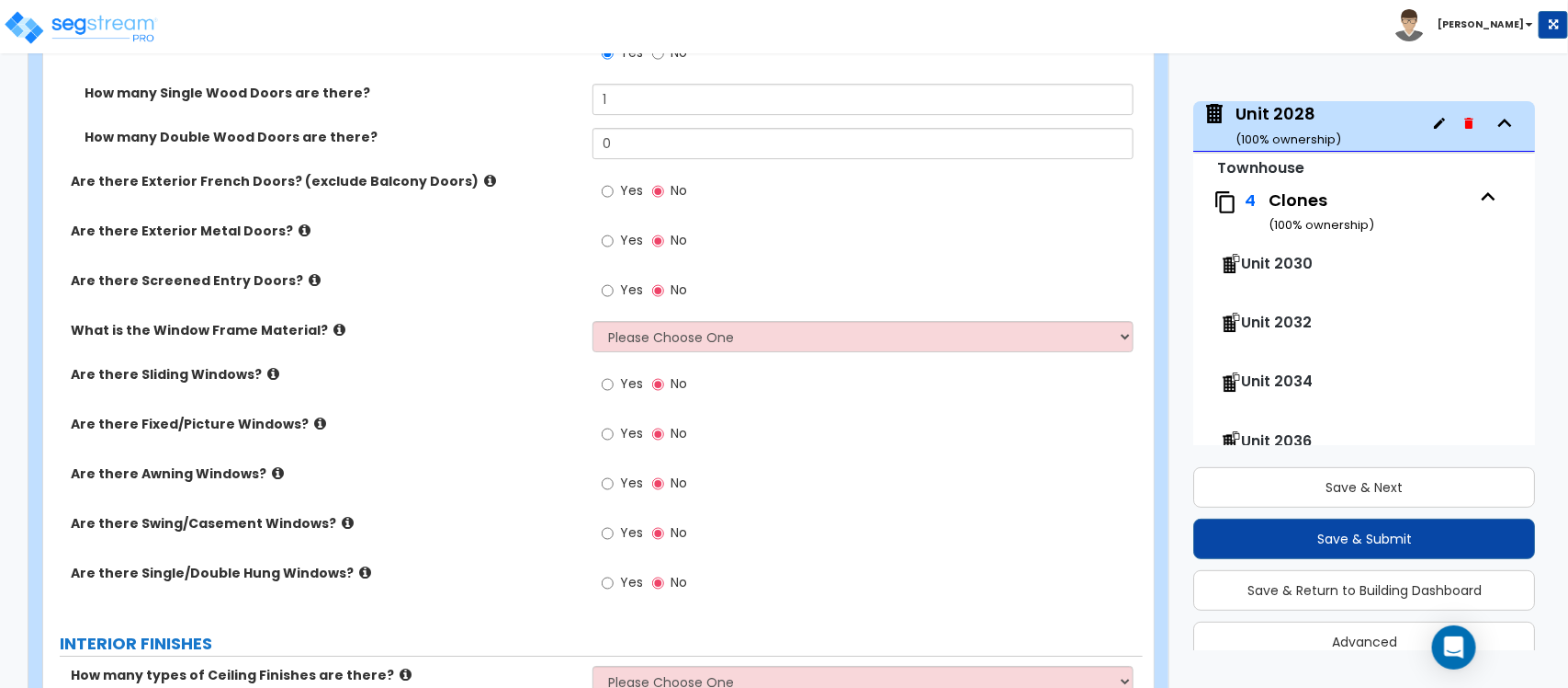
scroll to position [2634, 0]
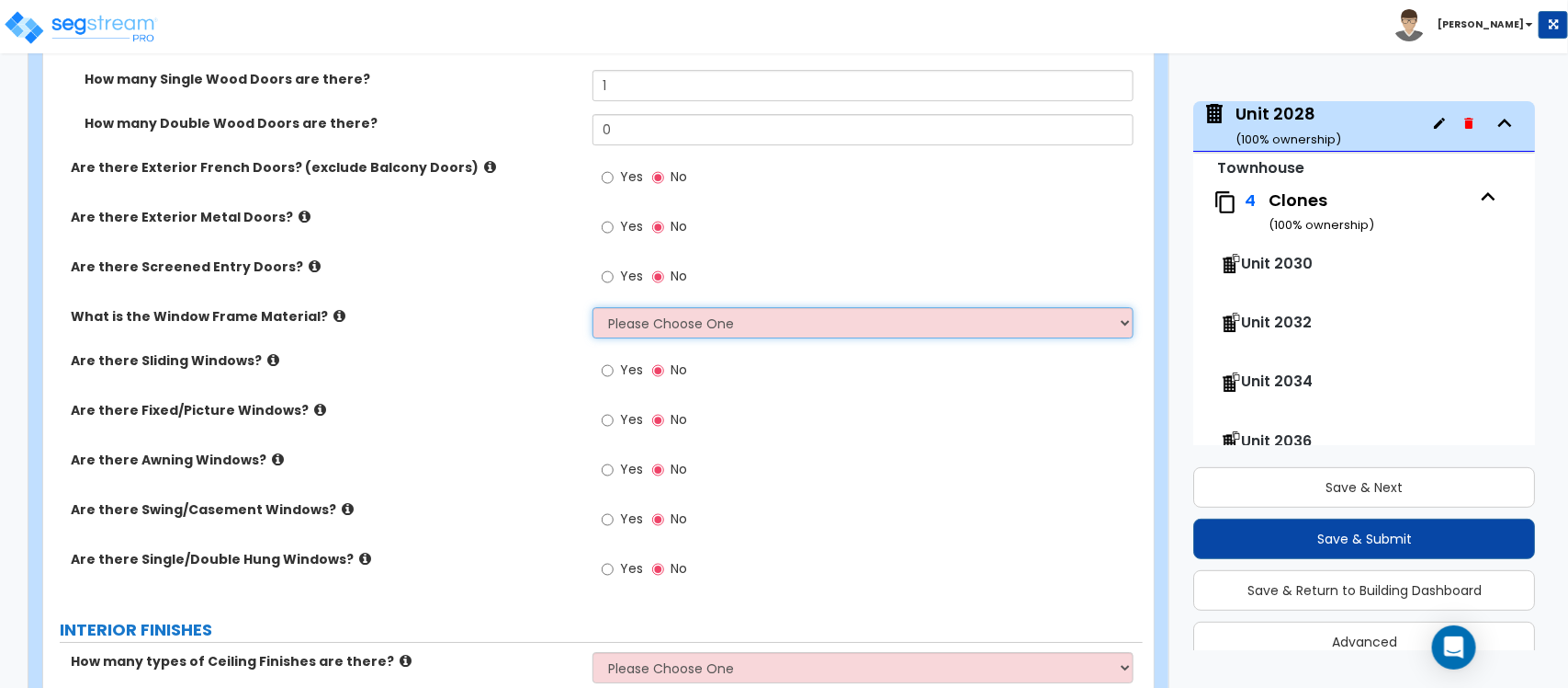
click at [737, 314] on select "Please Choose One Vinyl Aluminum Wood" at bounding box center [863, 323] width 540 height 31
select select "3"
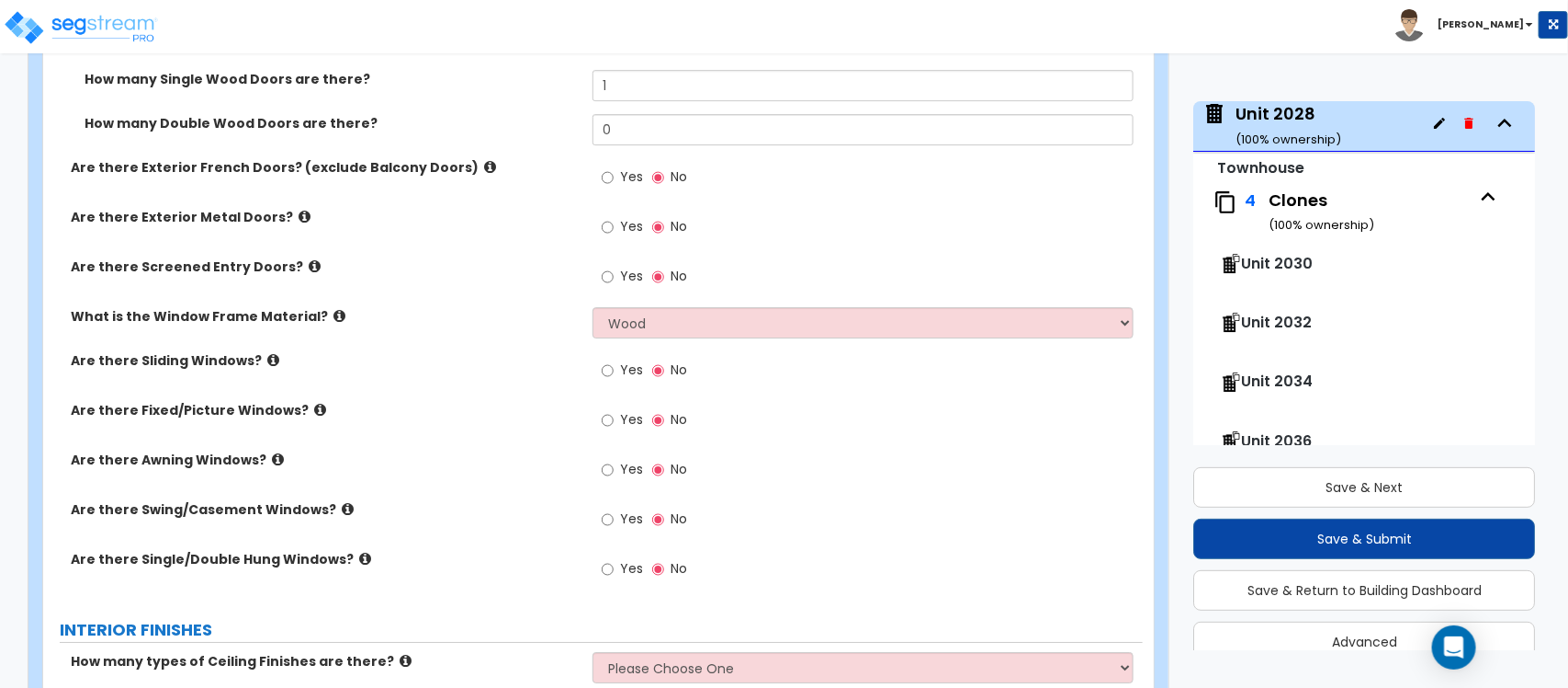
drag, startPoint x: 514, startPoint y: 350, endPoint x: 613, endPoint y: 566, distance: 237.6
click at [514, 351] on label "Are there Sliding Windows?" at bounding box center [324, 361] width 508 height 18
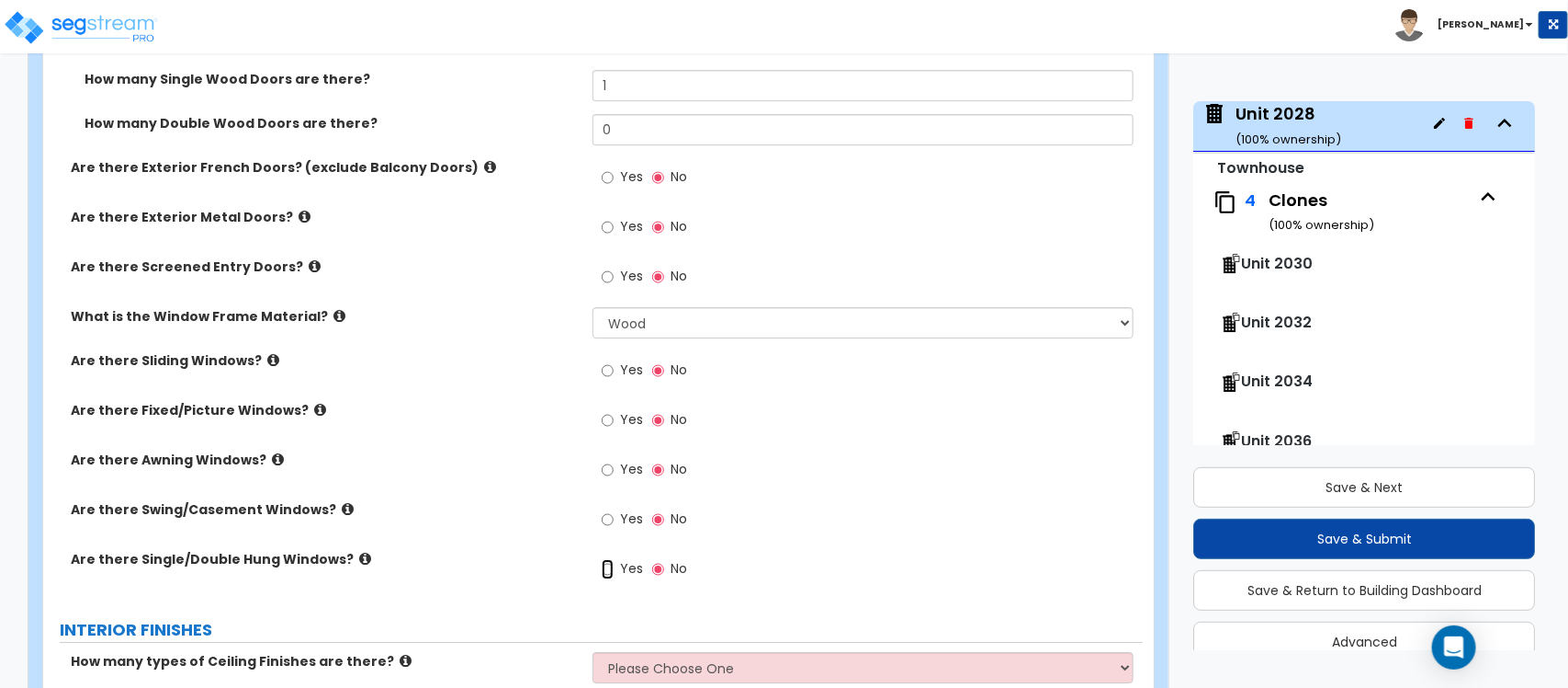
click at [608, 559] on input "Yes" at bounding box center [607, 569] width 12 height 20
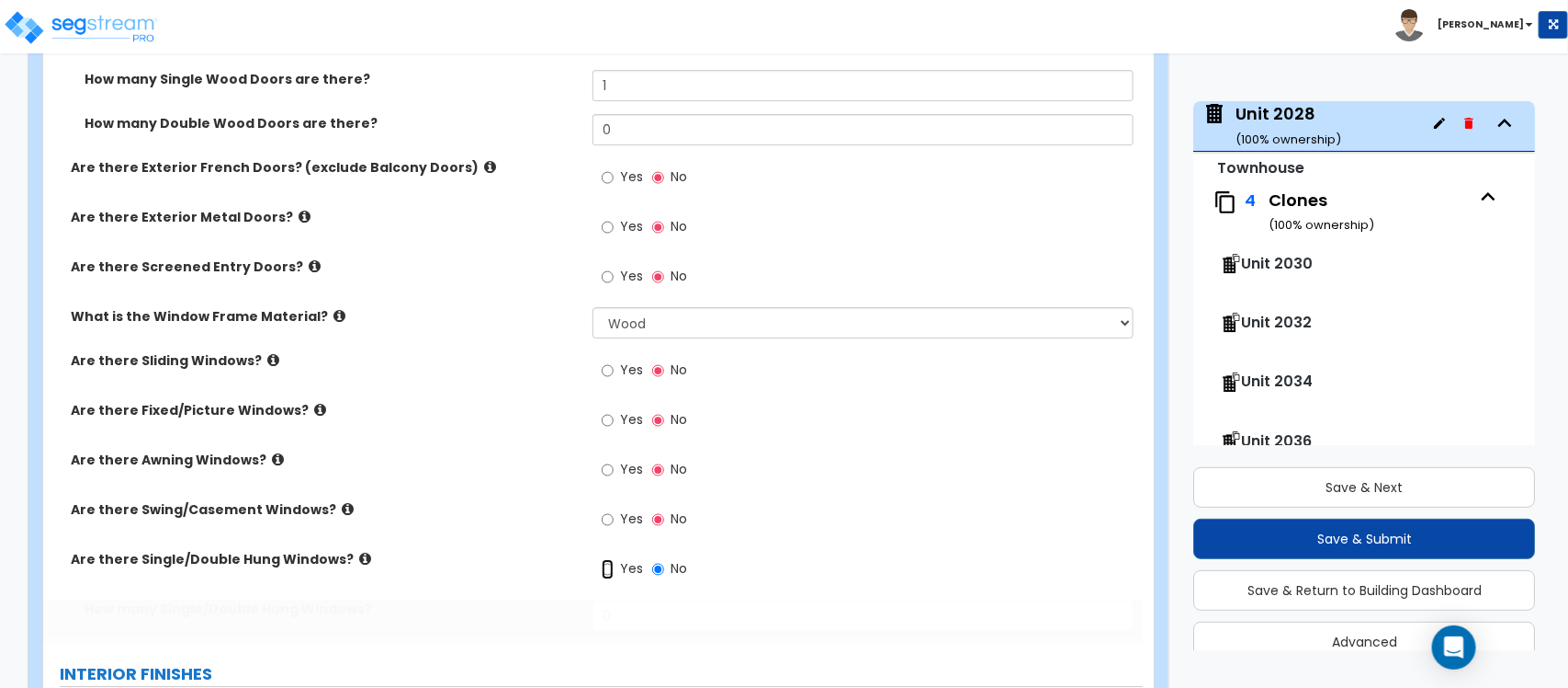
radio input "true"
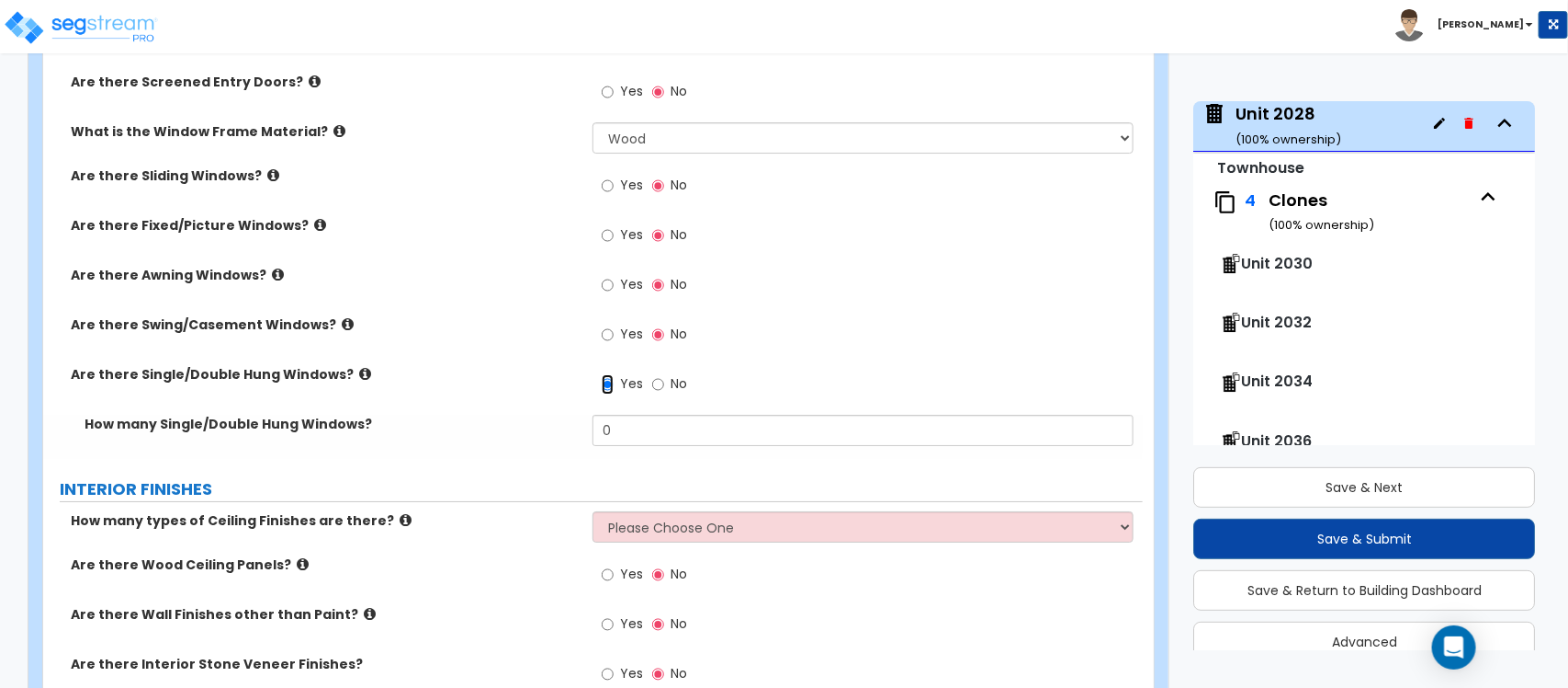
scroll to position [2864, 0]
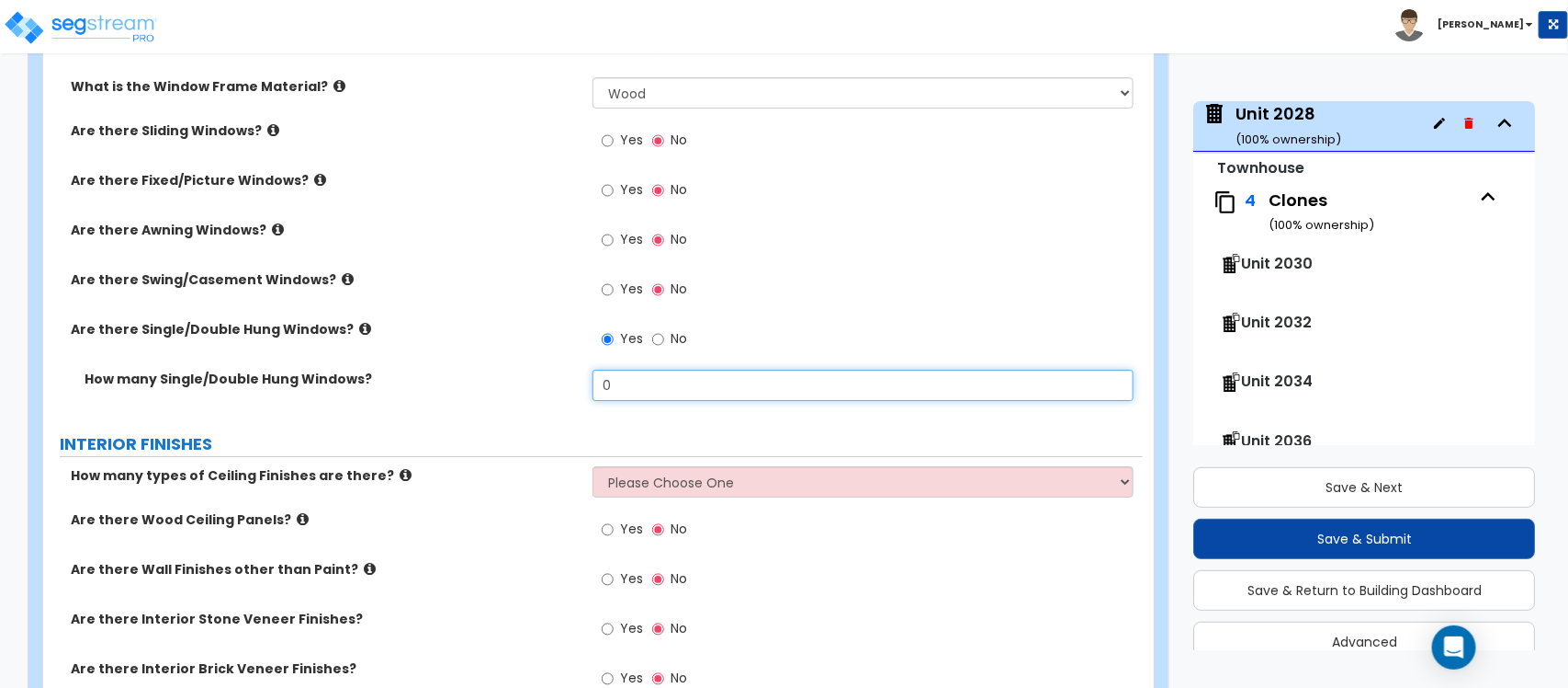
drag, startPoint x: 646, startPoint y: 375, endPoint x: 533, endPoint y: 373, distance: 113.0
click at [533, 373] on div "How many Single/Double Hung Windows? 0" at bounding box center [593, 392] width 1100 height 44
type input "5"
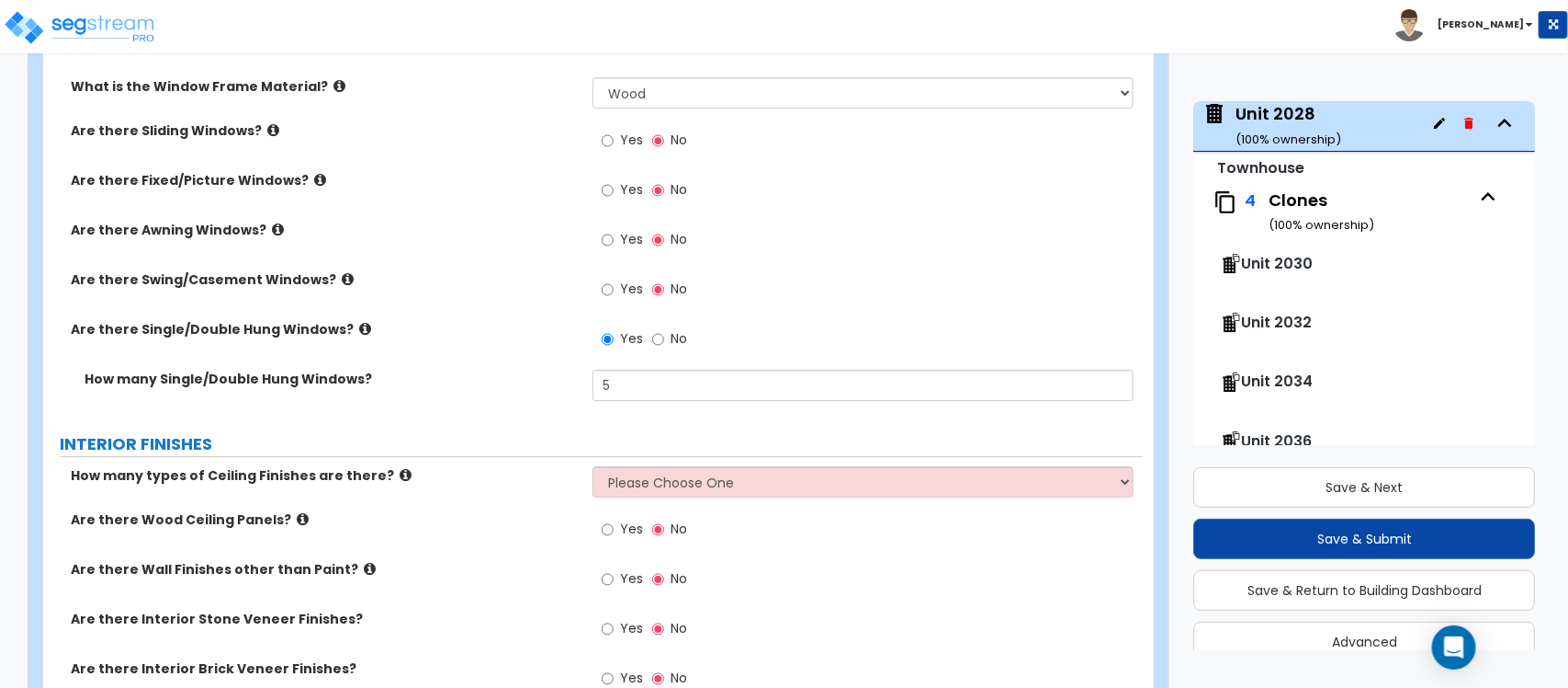
click at [508, 408] on div "GENERAL HOUSE INFORMATION Is this Townhouse Unit an Inner Unit or End Unit? Ple…" at bounding box center [593, 80] width 1072 height 5359
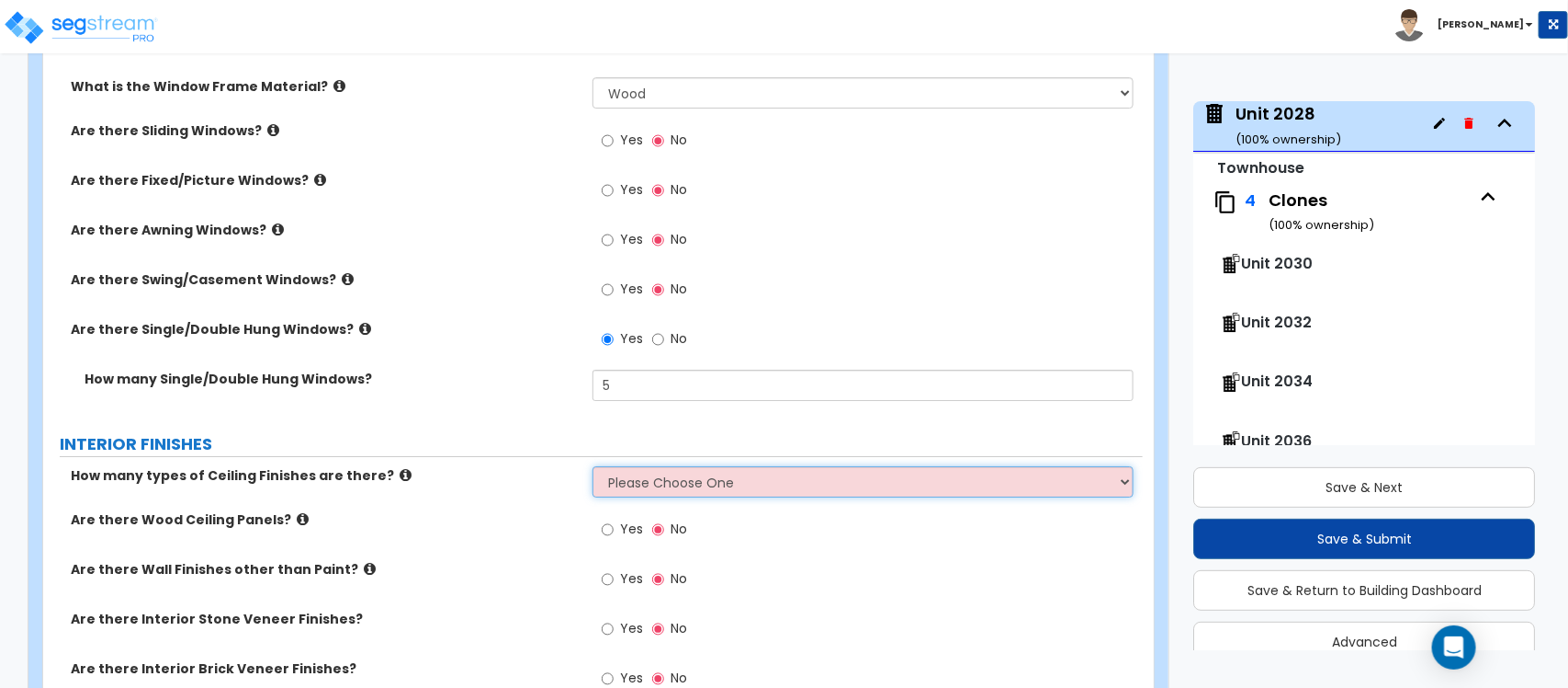
click at [735, 467] on select "Please Choose One 1 2 3" at bounding box center [863, 481] width 540 height 31
select select "1"
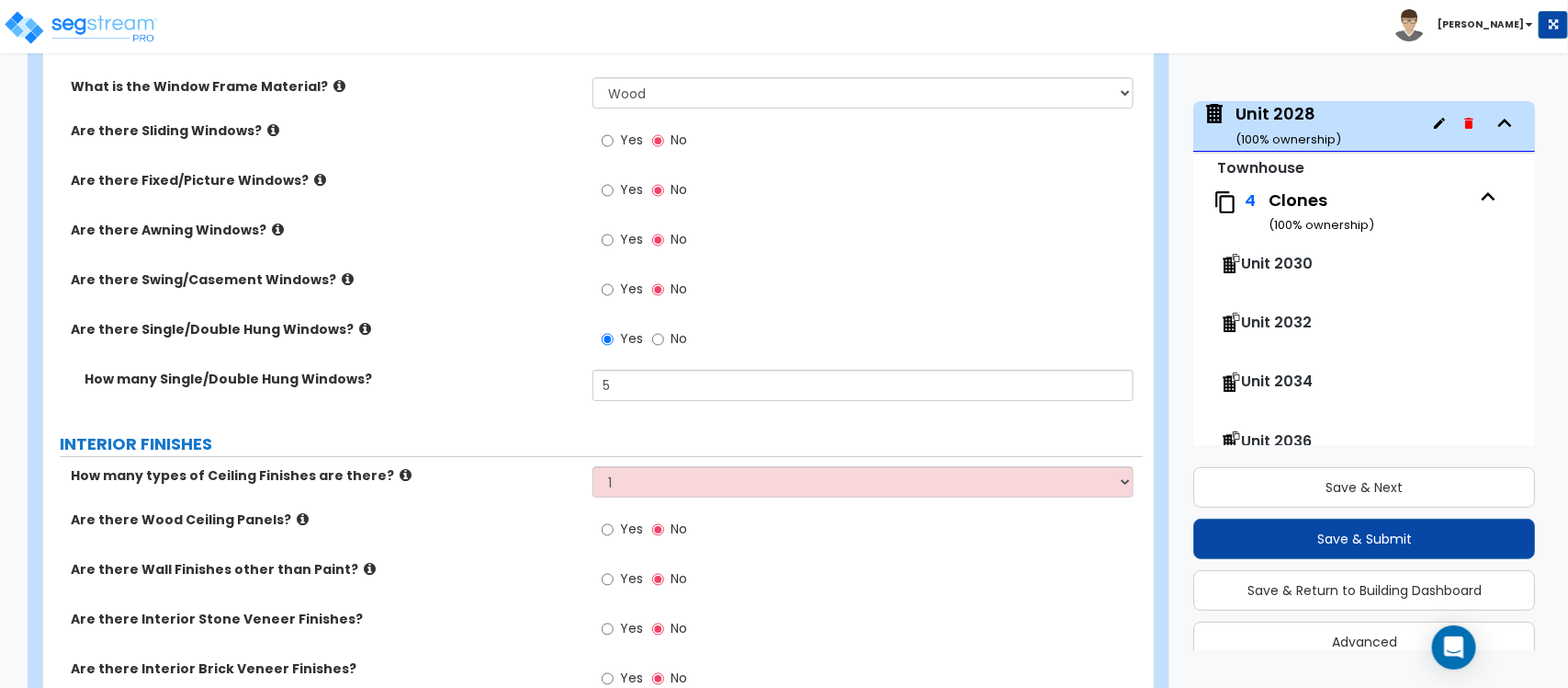
drag, startPoint x: 525, startPoint y: 493, endPoint x: 642, endPoint y: 492, distance: 117.0
click at [525, 493] on div "How many types of Ceiling Finishes are there? Please Choose One 1 2 3" at bounding box center [593, 488] width 1100 height 44
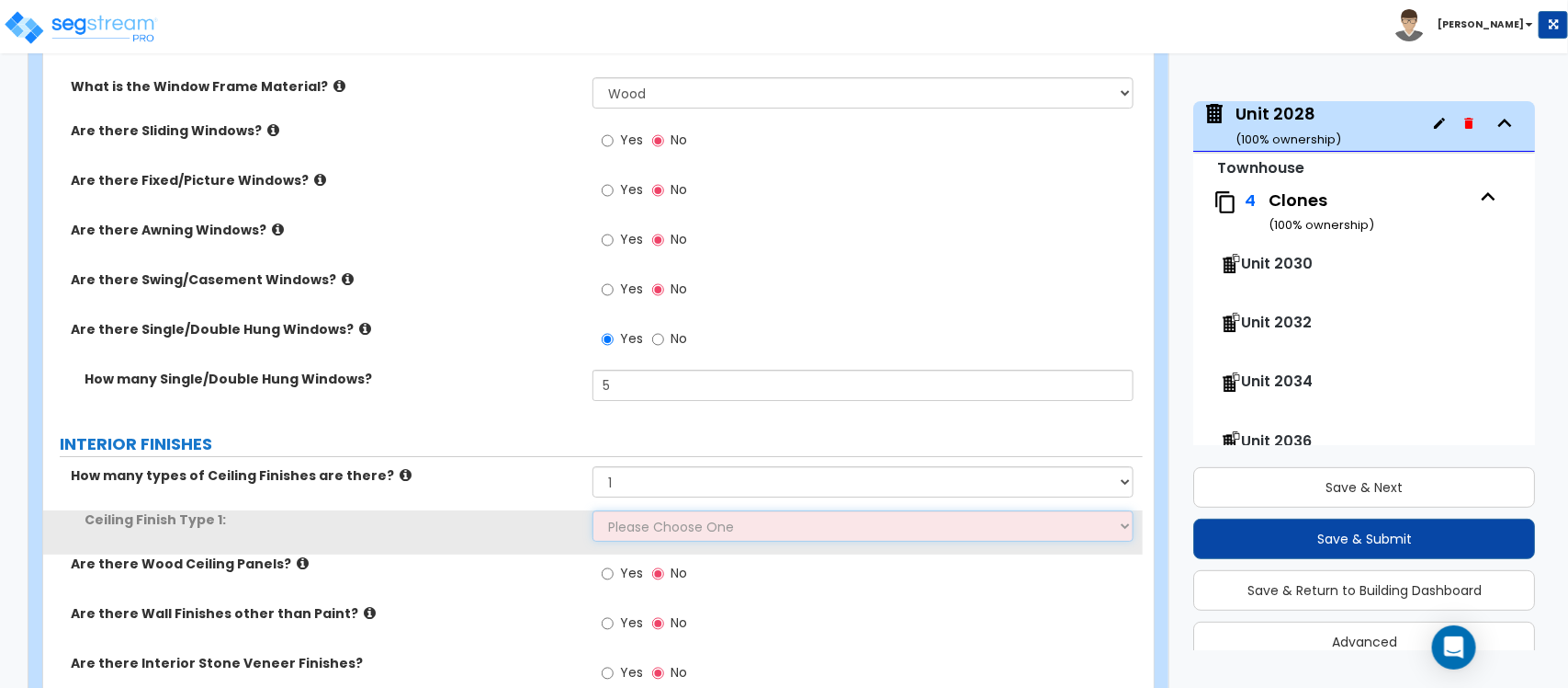
click at [642, 515] on select "Please Choose One Drop Ceiling Drywall Ceiling Open Ceiling" at bounding box center [863, 526] width 540 height 31
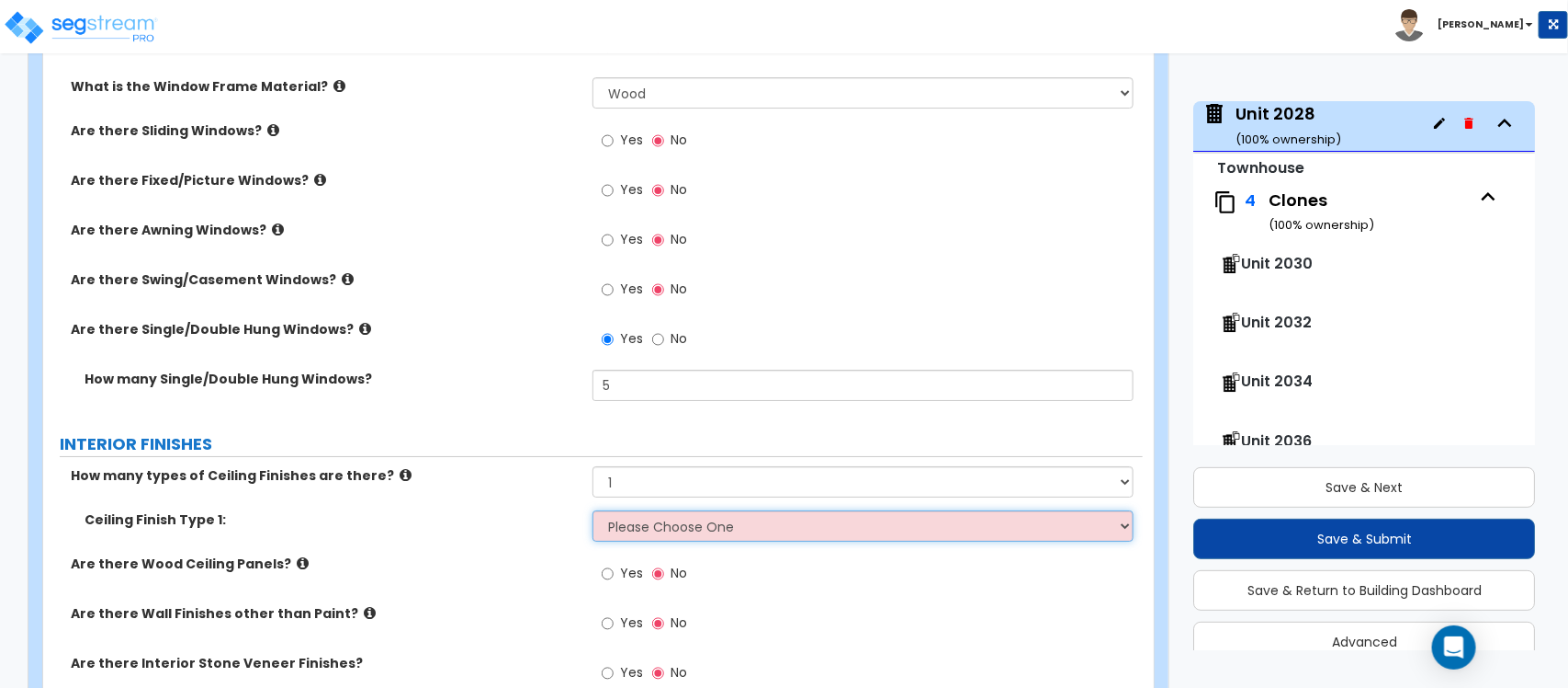
select select "2"
click at [593, 510] on select "Please Choose One Drop Ceiling Drywall Ceiling Open Ceiling" at bounding box center [863, 526] width 540 height 31
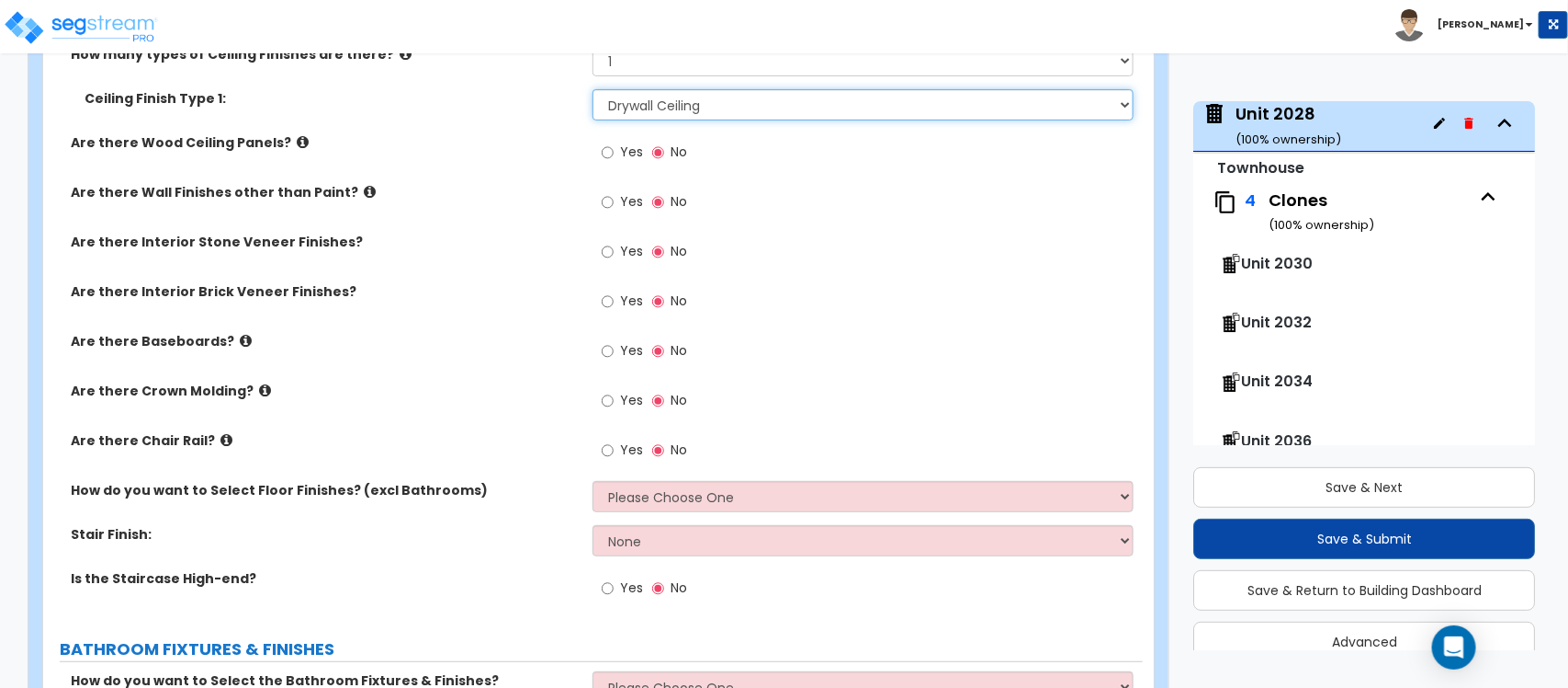
scroll to position [3438, 0]
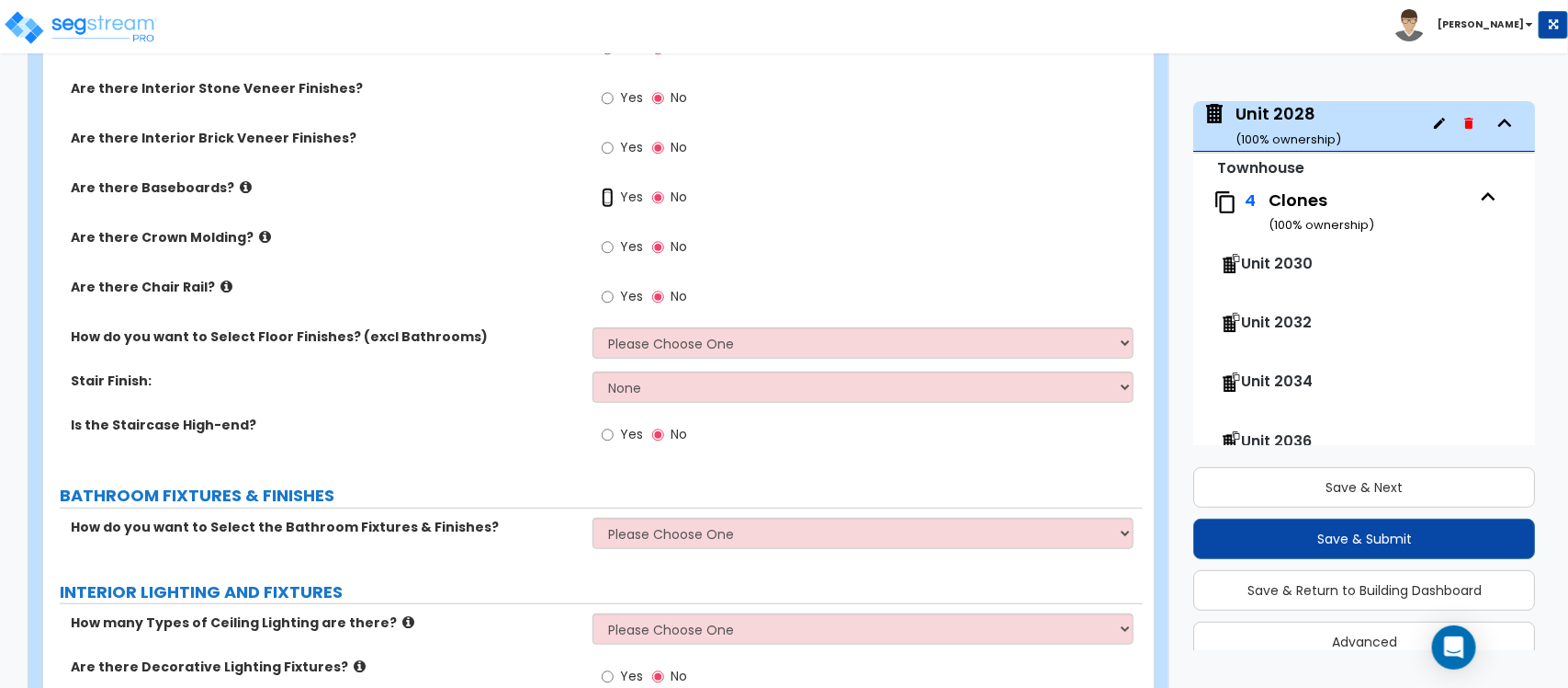
click at [611, 187] on input "Yes" at bounding box center [607, 197] width 12 height 20
radio input "true"
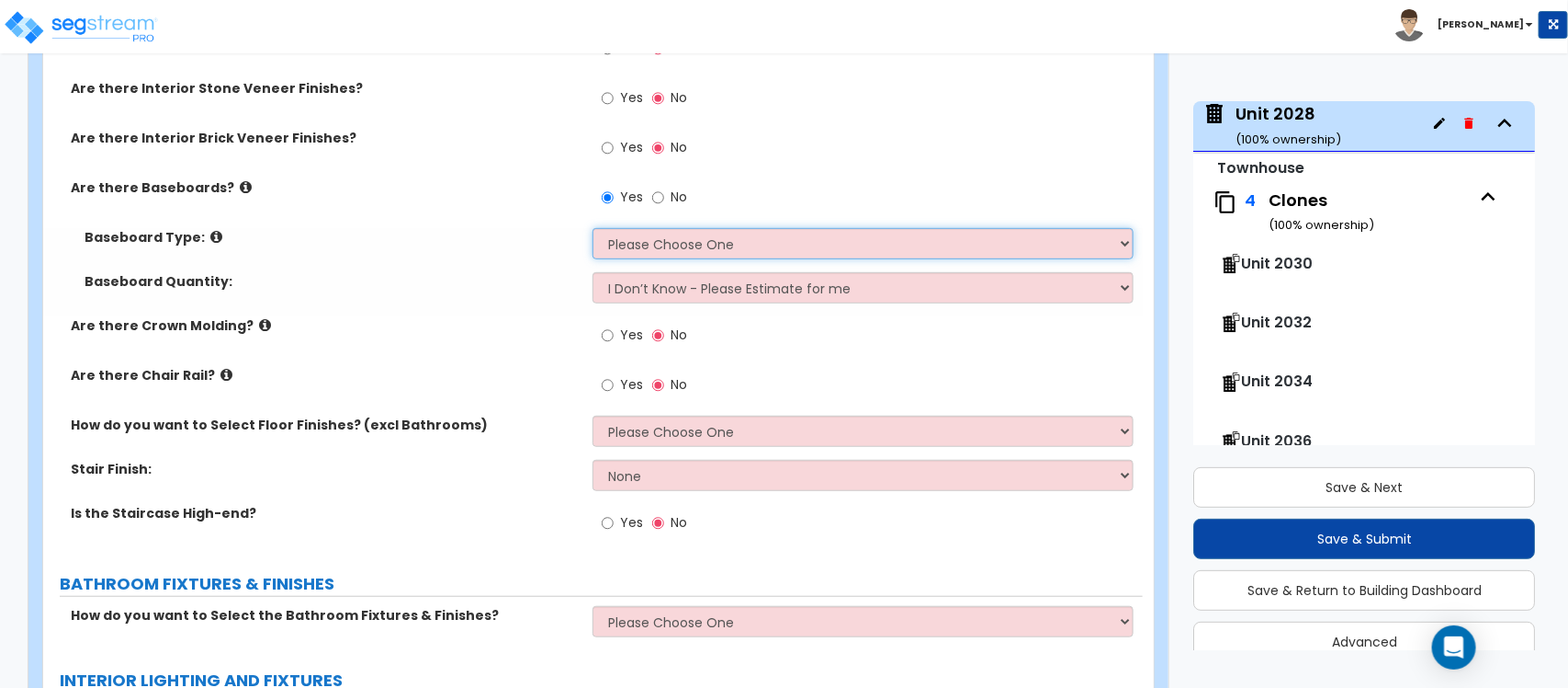
drag, startPoint x: 655, startPoint y: 239, endPoint x: 534, endPoint y: 212, distance: 124.0
click at [655, 239] on select "Please Choose One Wood Vinyl Carpet Tile" at bounding box center [863, 243] width 540 height 31
select select "1"
click at [516, 200] on div "Are there Baseboards? Yes No" at bounding box center [593, 203] width 1100 height 50
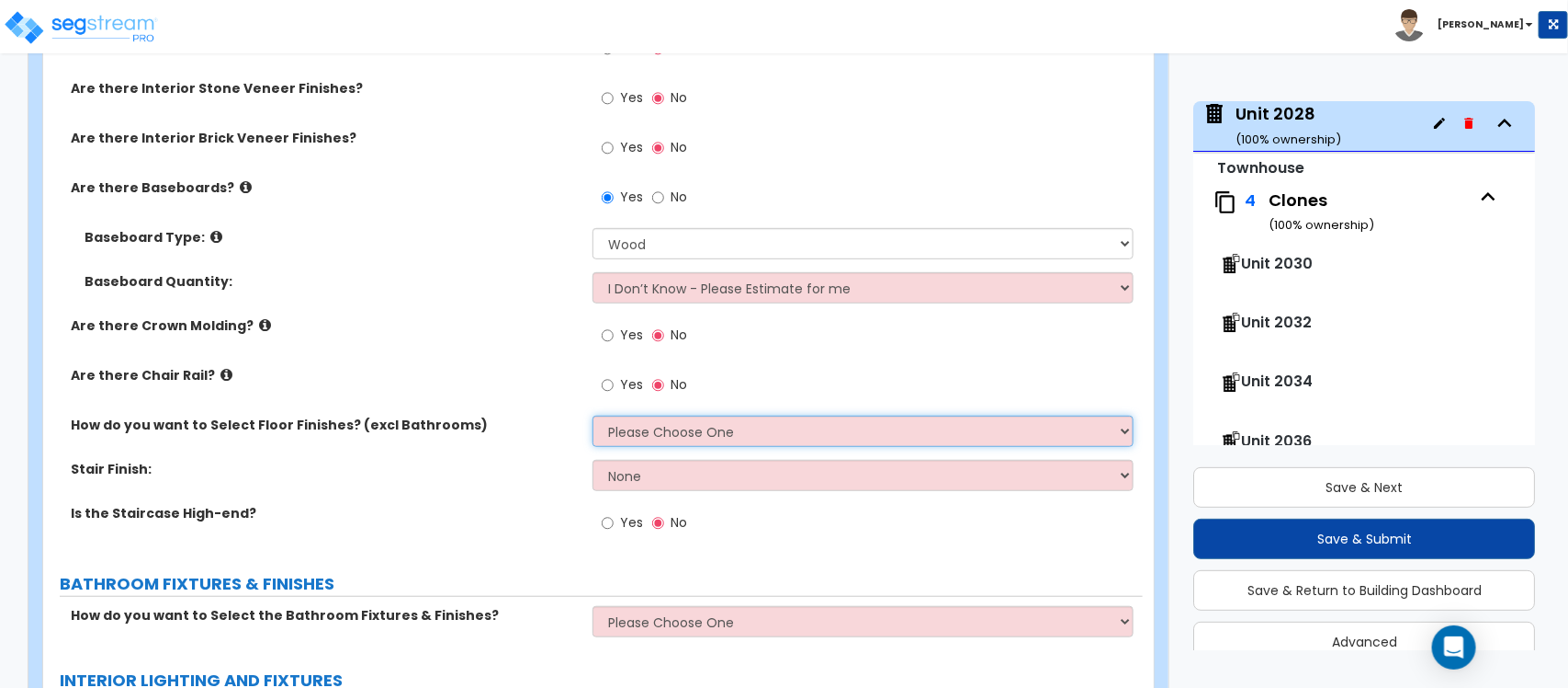
click at [626, 420] on select "Please Choose One I want to Select Floor Finishes for the Areas of the House I …" at bounding box center [863, 432] width 540 height 31
select select "2"
click at [593, 416] on select "Please Choose One I want to Select Floor Finishes for the Areas of the House I …" at bounding box center [863, 432] width 540 height 31
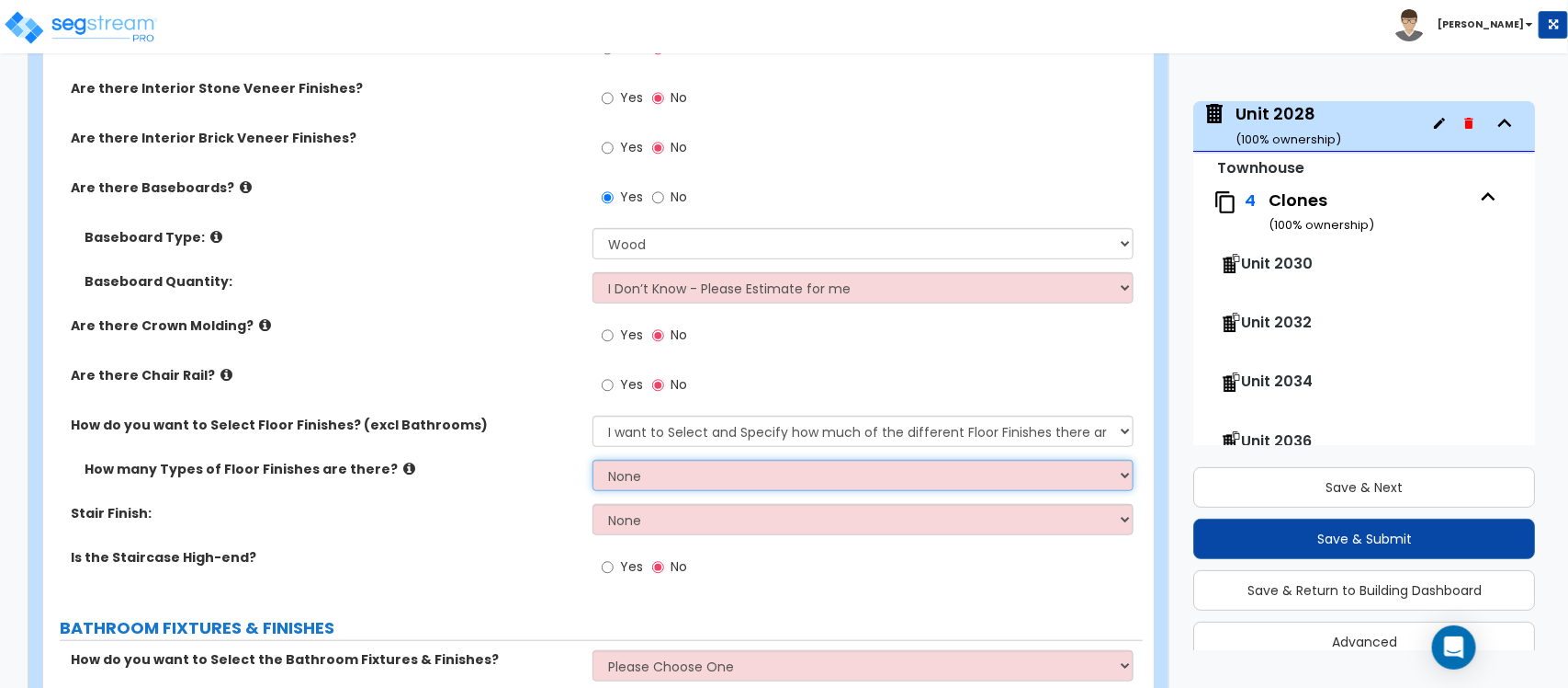
click at [716, 473] on select "None 1 2 3 4" at bounding box center [863, 475] width 540 height 31
select select "2"
click at [593, 459] on select "None 1 2 3 4" at bounding box center [863, 475] width 540 height 31
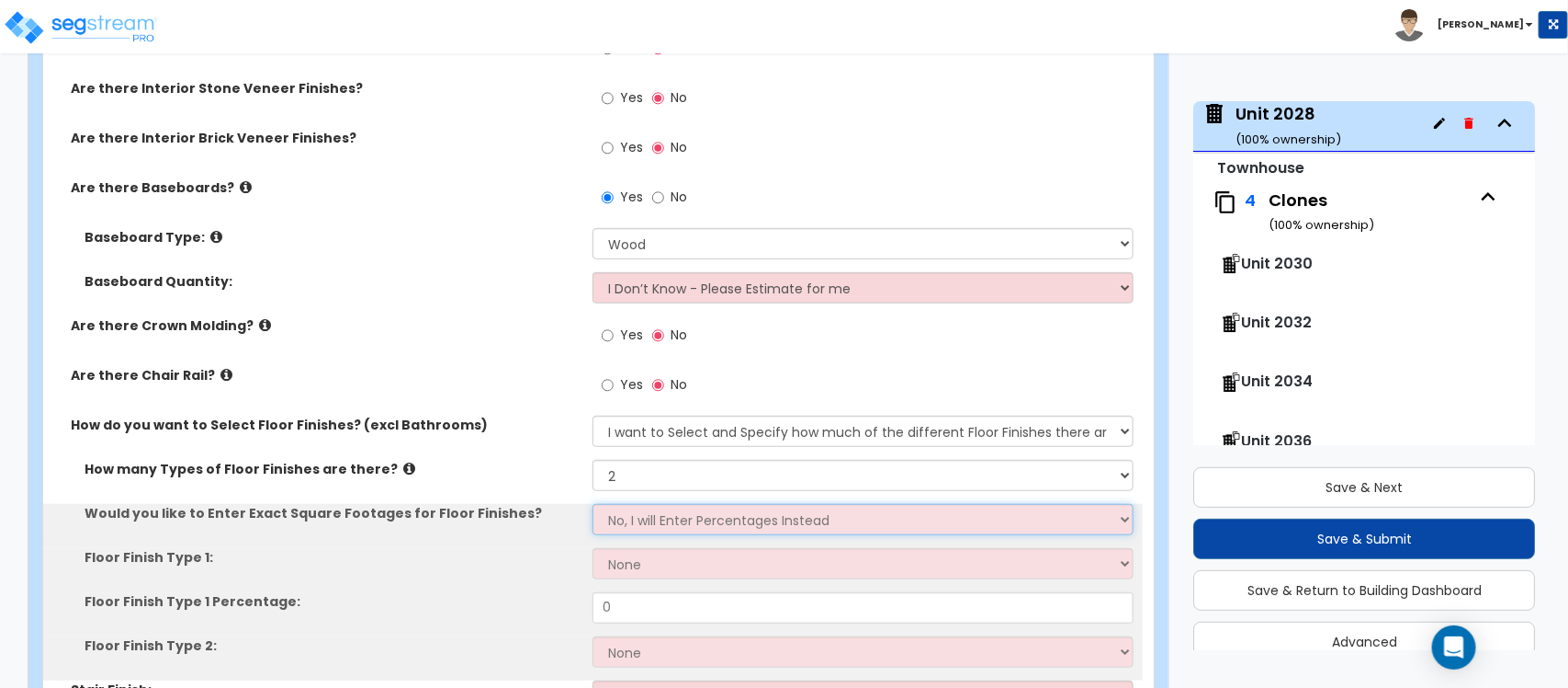
click at [680, 508] on select "No, I will Enter Percentages Instead Yes, I will Enter Exact Square Footages" at bounding box center [863, 519] width 540 height 31
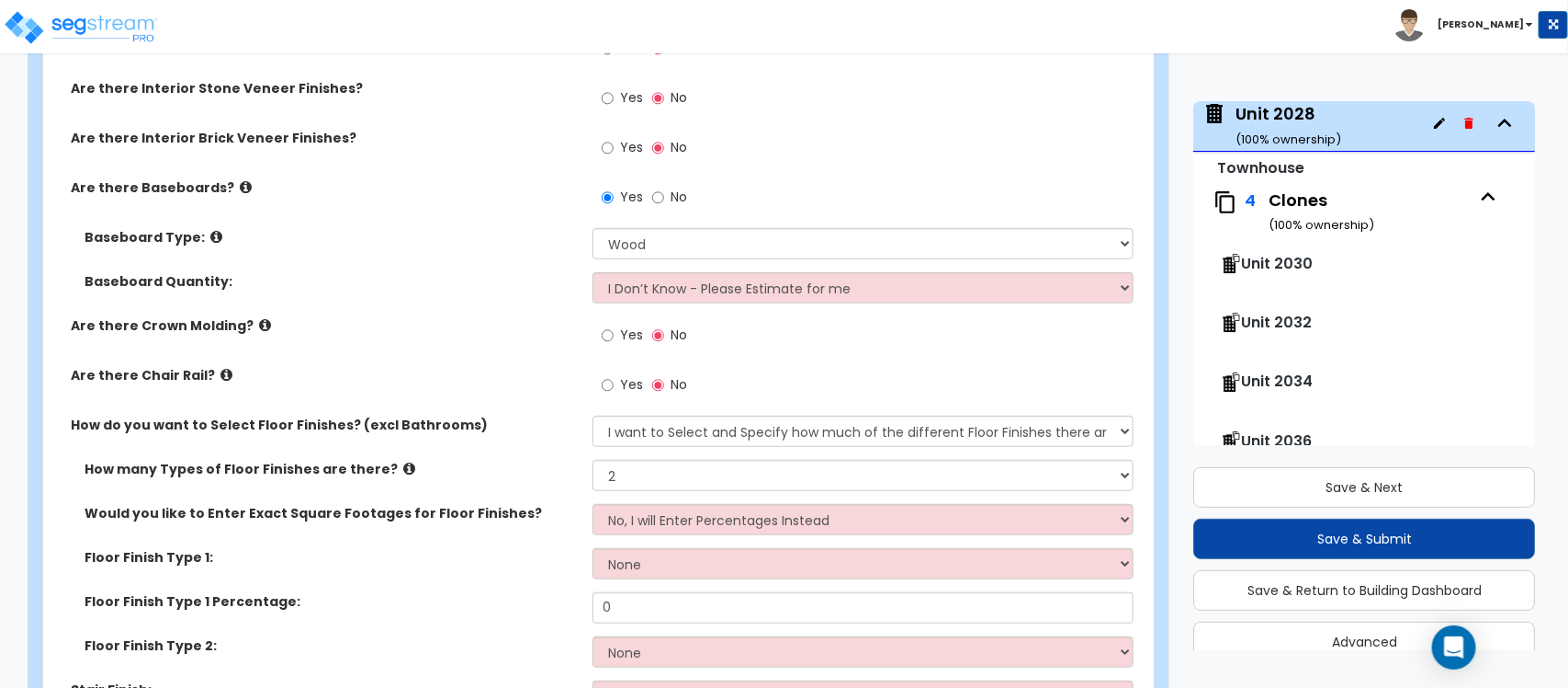
drag, startPoint x: 530, startPoint y: 548, endPoint x: 553, endPoint y: 544, distance: 23.3
click at [530, 548] on label "Floor Finish Type 1:" at bounding box center [332, 557] width 494 height 18
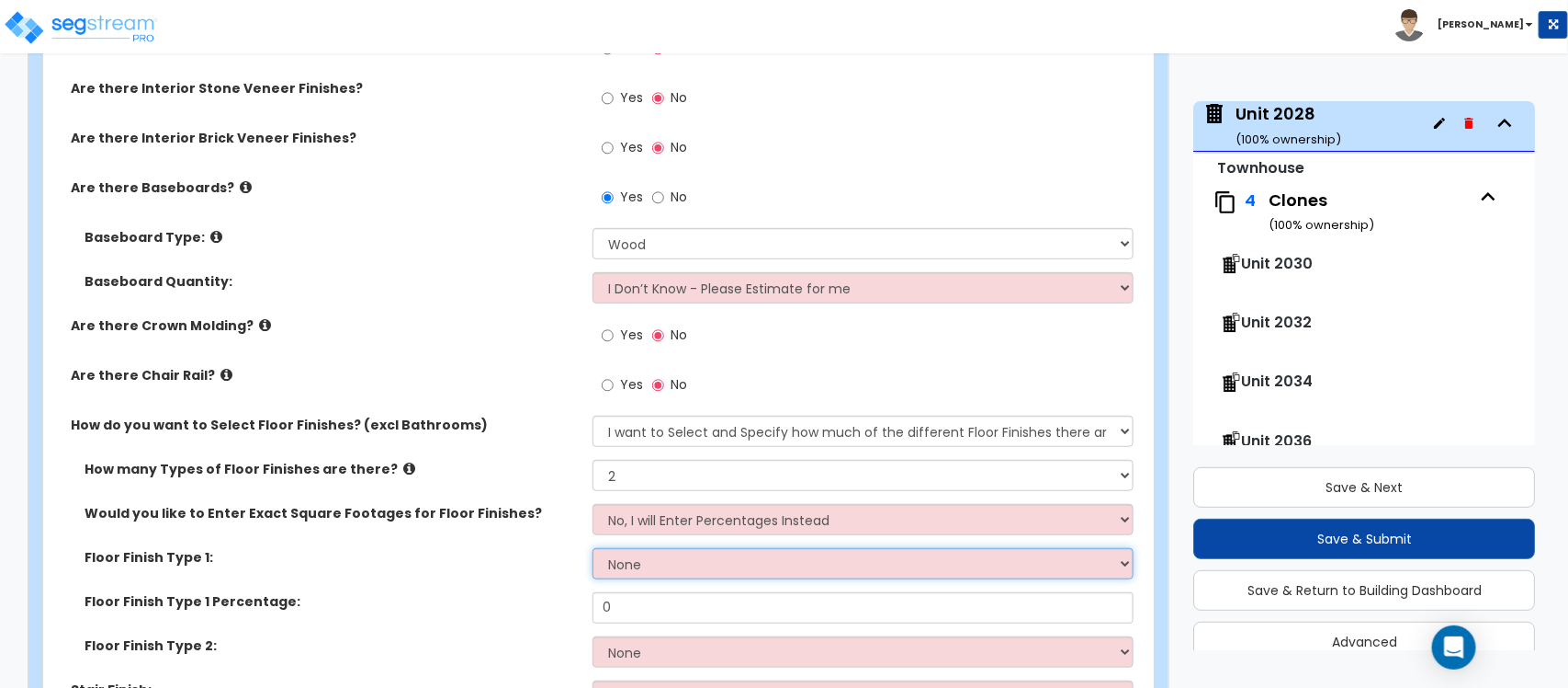
click at [646, 548] on select "None Tile Flooring Hardwood Flooring Resilient Laminate Flooring VCT Flooring S…" at bounding box center [863, 563] width 540 height 31
select select "6"
click at [593, 548] on select "None Tile Flooring Hardwood Flooring Resilient Laminate Flooring VCT Flooring S…" at bounding box center [863, 563] width 540 height 31
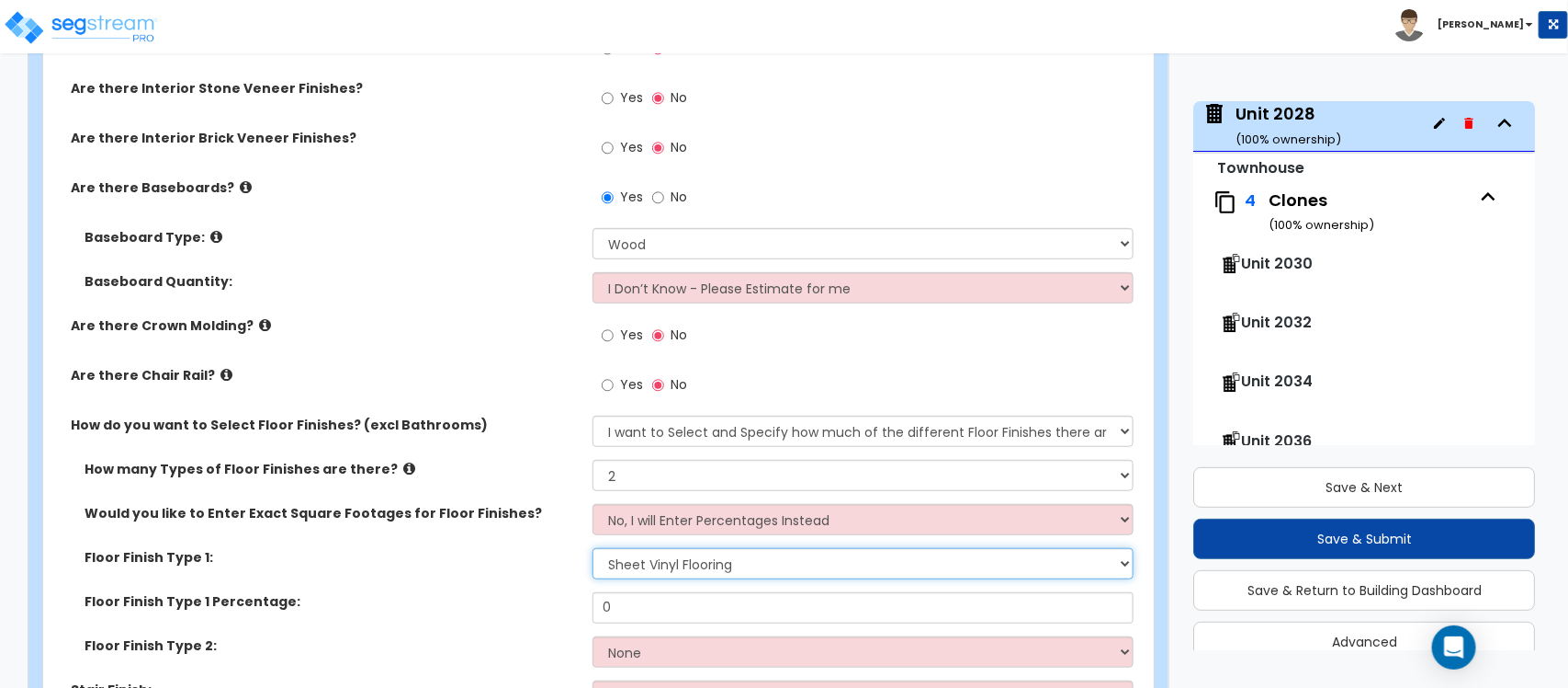
scroll to position [3553, 0]
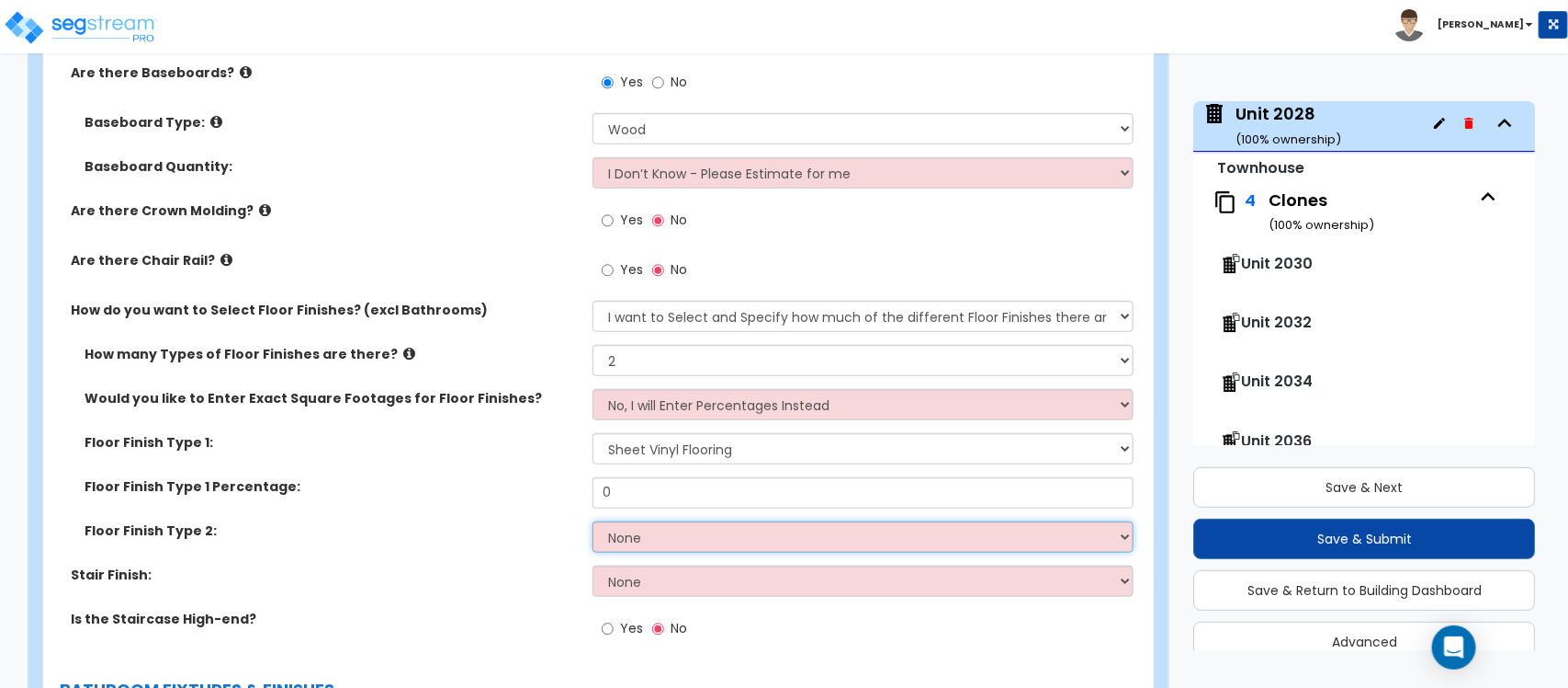
click at [681, 526] on select "None Tile Flooring Hardwood Flooring Resilient Laminate Flooring VCT Flooring S…" at bounding box center [863, 537] width 540 height 31
select select "5"
click at [593, 521] on select "None Tile Flooring Hardwood Flooring Resilient Laminate Flooring VCT Flooring S…" at bounding box center [863, 537] width 540 height 31
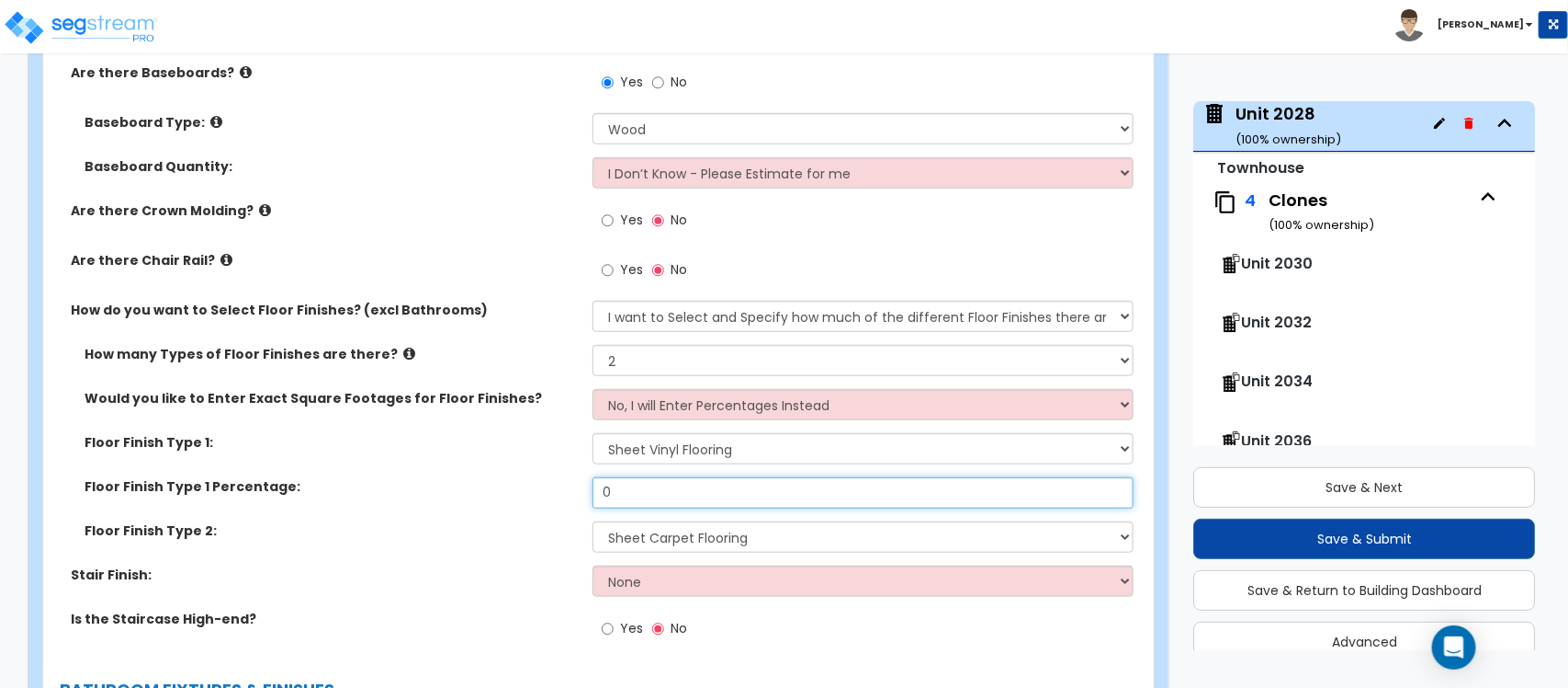
drag, startPoint x: 664, startPoint y: 483, endPoint x: 634, endPoint y: 487, distance: 30.3
click at [517, 485] on div "Floor Finish Type 1 Percentage: 0" at bounding box center [593, 499] width 1100 height 44
type input "50"
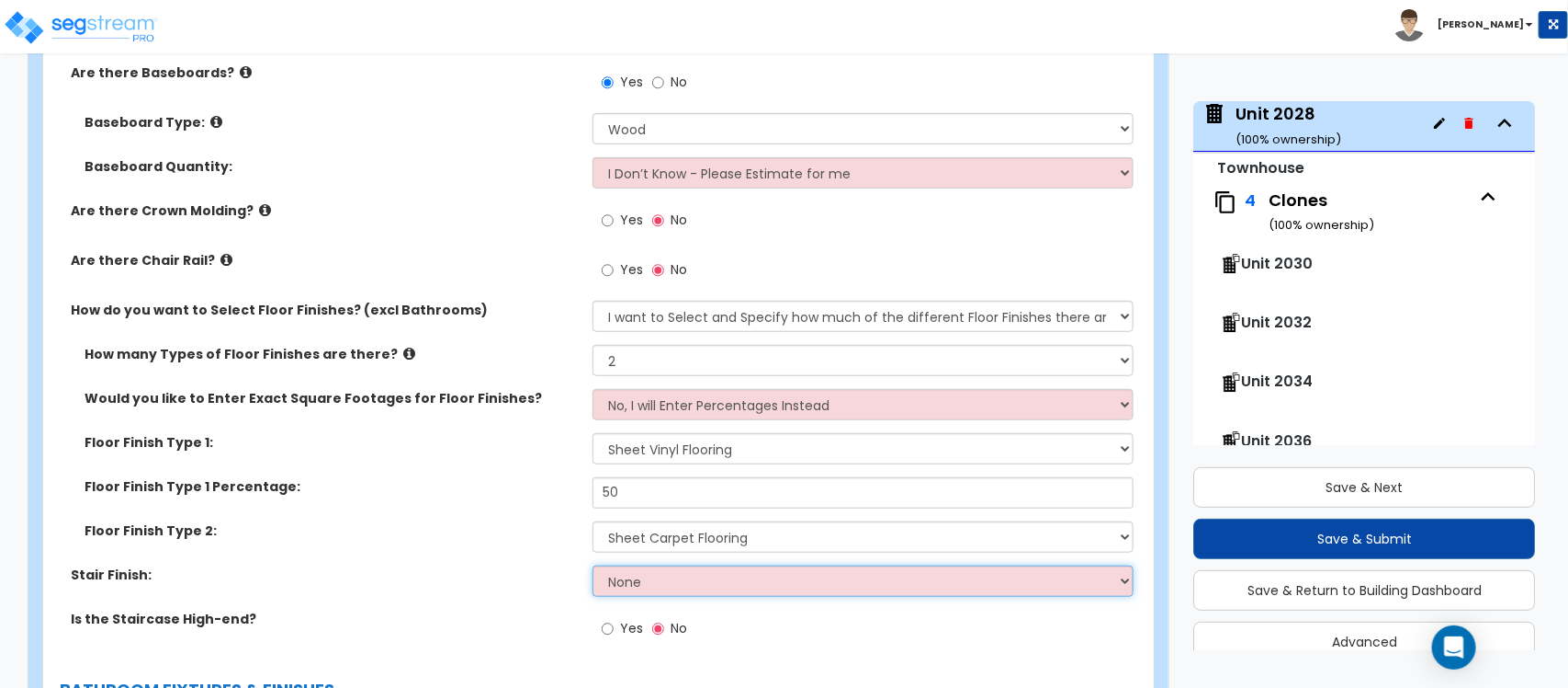
click at [637, 568] on select "None Tile Wood Laminate VCT Sheet Carpet Sheet Vinyl Carpet Tile" at bounding box center [863, 581] width 540 height 31
select select "5"
click at [593, 565] on select "None Tile Wood Laminate VCT Sheet Carpet Sheet Vinyl Carpet Tile" at bounding box center [863, 581] width 540 height 31
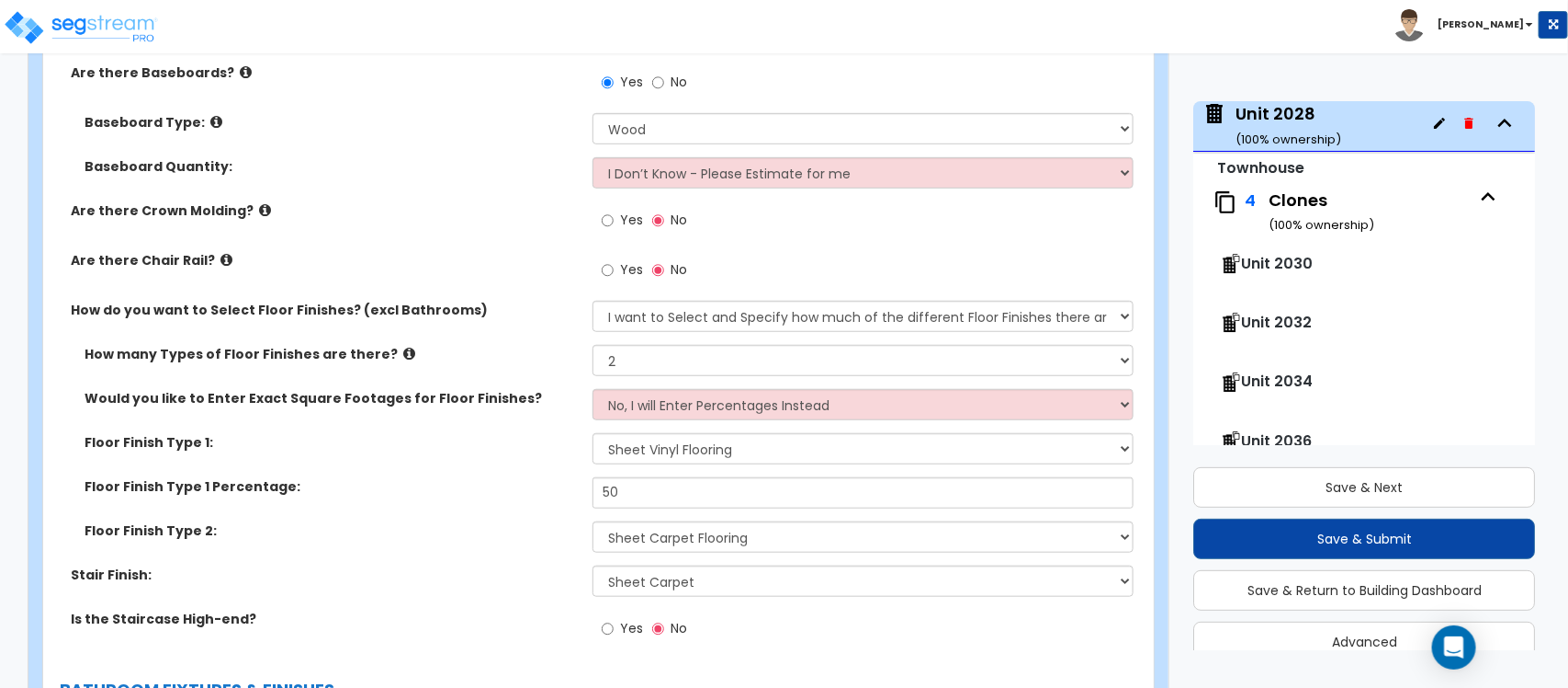
click at [505, 525] on label "Floor Finish Type 2:" at bounding box center [332, 530] width 494 height 18
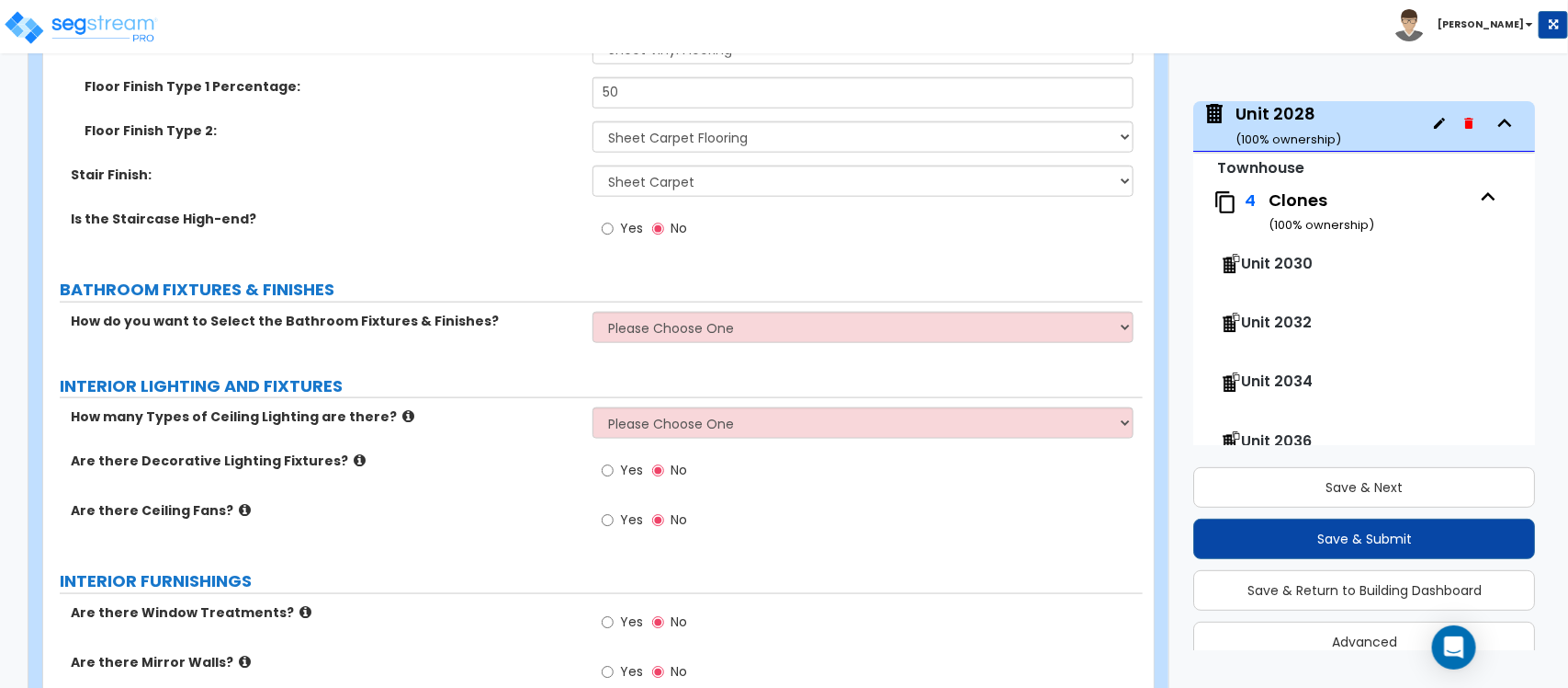
scroll to position [4013, 0]
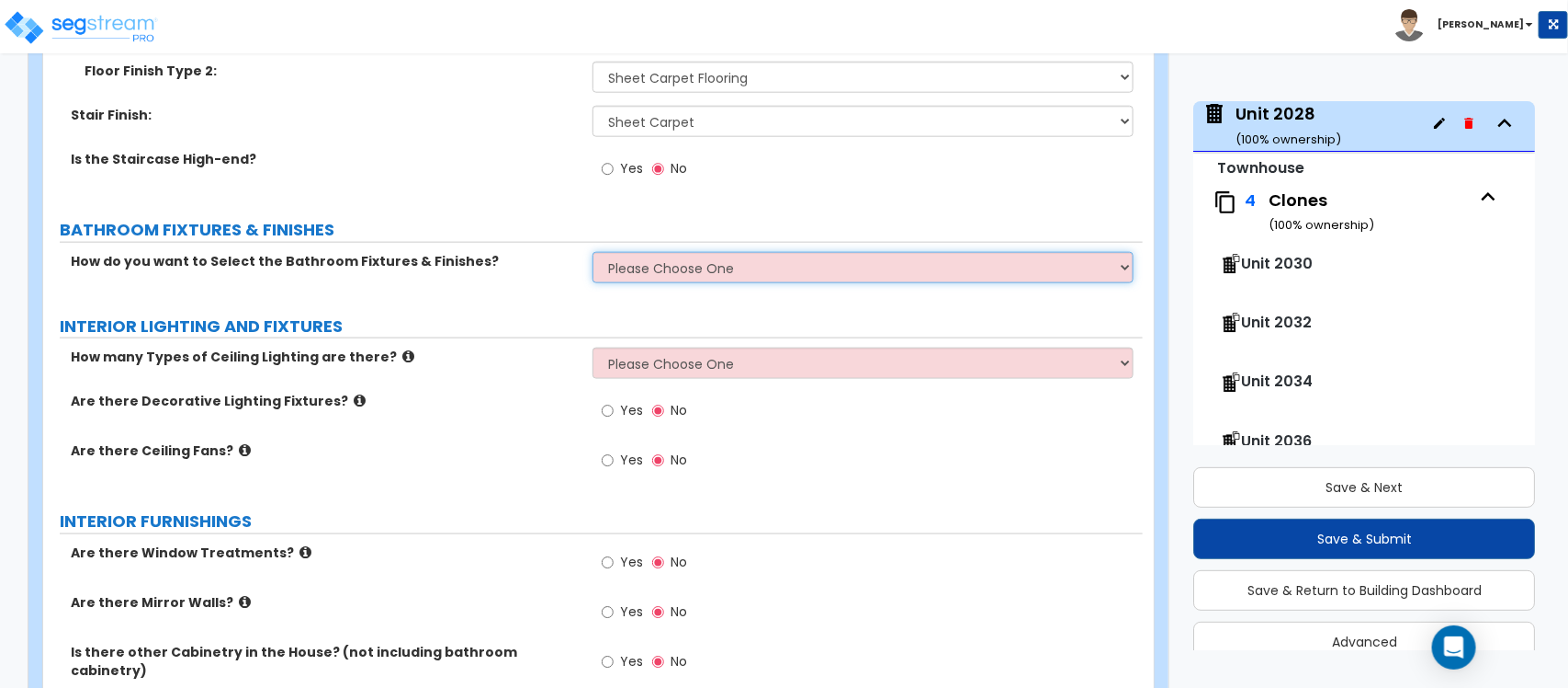
click at [714, 265] on select "Please Choose One I want to Select Fixtures and Finishes only for one Bath and …" at bounding box center [863, 267] width 540 height 31
select select "2"
click at [593, 252] on select "Please Choose One I want to Select Fixtures and Finishes only for one Bath and …" at bounding box center [863, 267] width 540 height 31
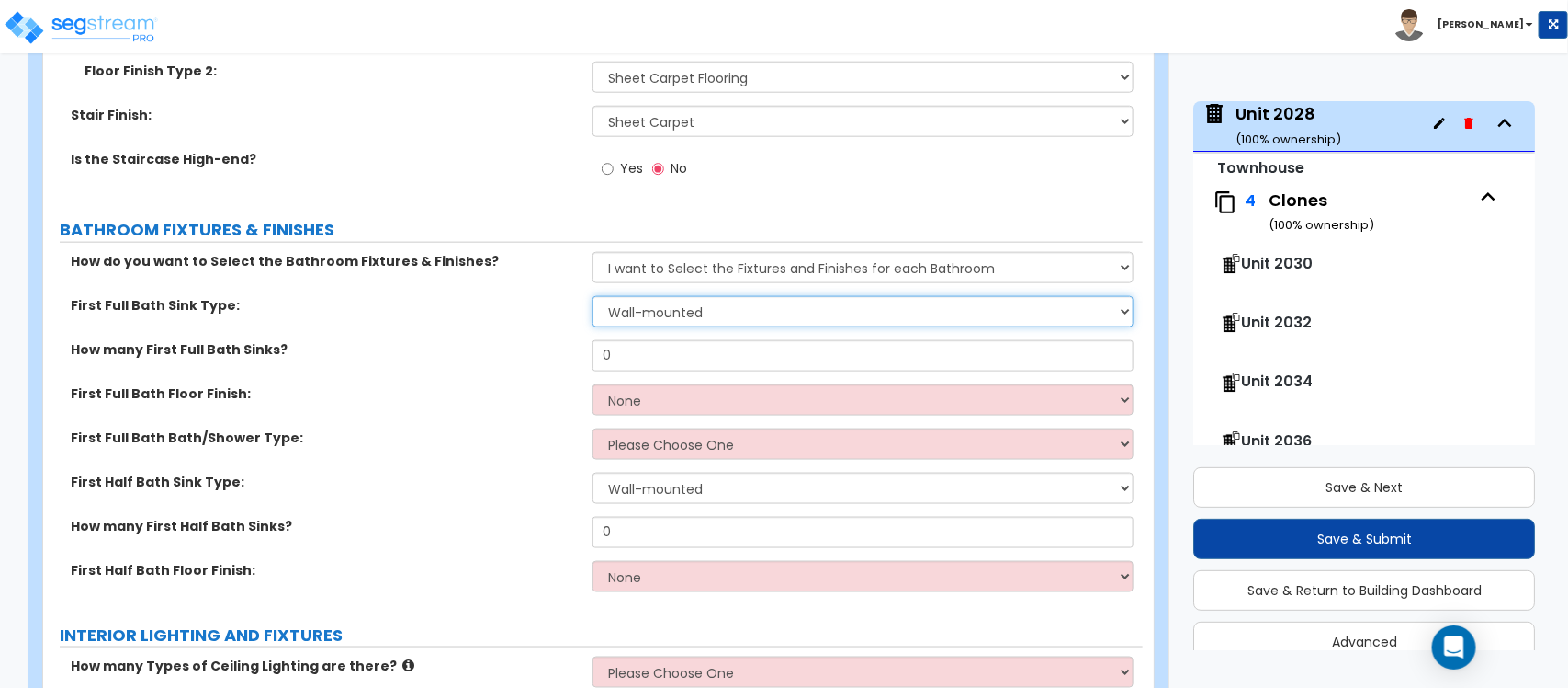
click at [740, 296] on select "Wall-mounted Pedestal-mounted Vanity-mounted" at bounding box center [863, 312] width 540 height 31
select select "3"
click at [469, 356] on div "How many First Full Bath Sinks? 0" at bounding box center [593, 362] width 1100 height 44
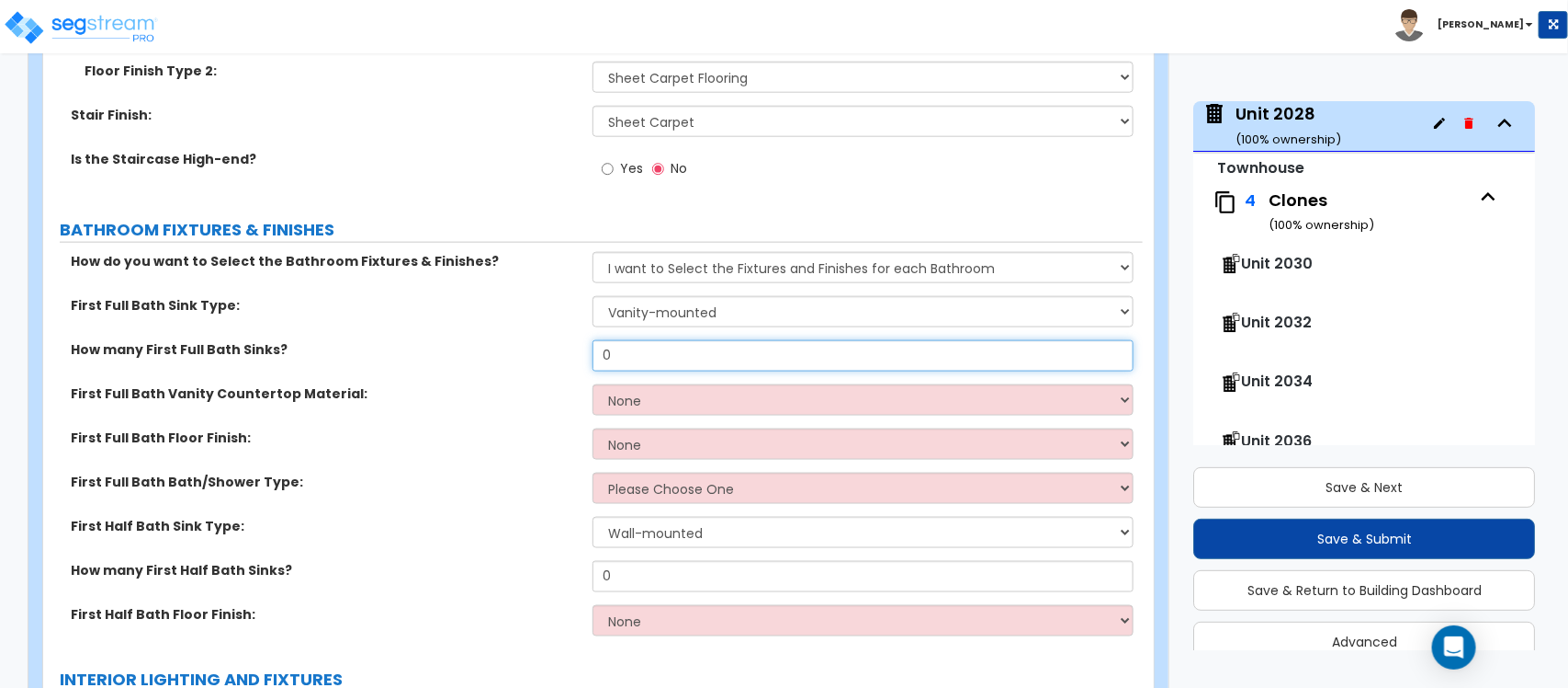
drag, startPoint x: 655, startPoint y: 331, endPoint x: 531, endPoint y: 331, distance: 124.0
click at [531, 340] on div "How many First Full Bath Sinks? 0" at bounding box center [593, 362] width 1100 height 44
type input "1"
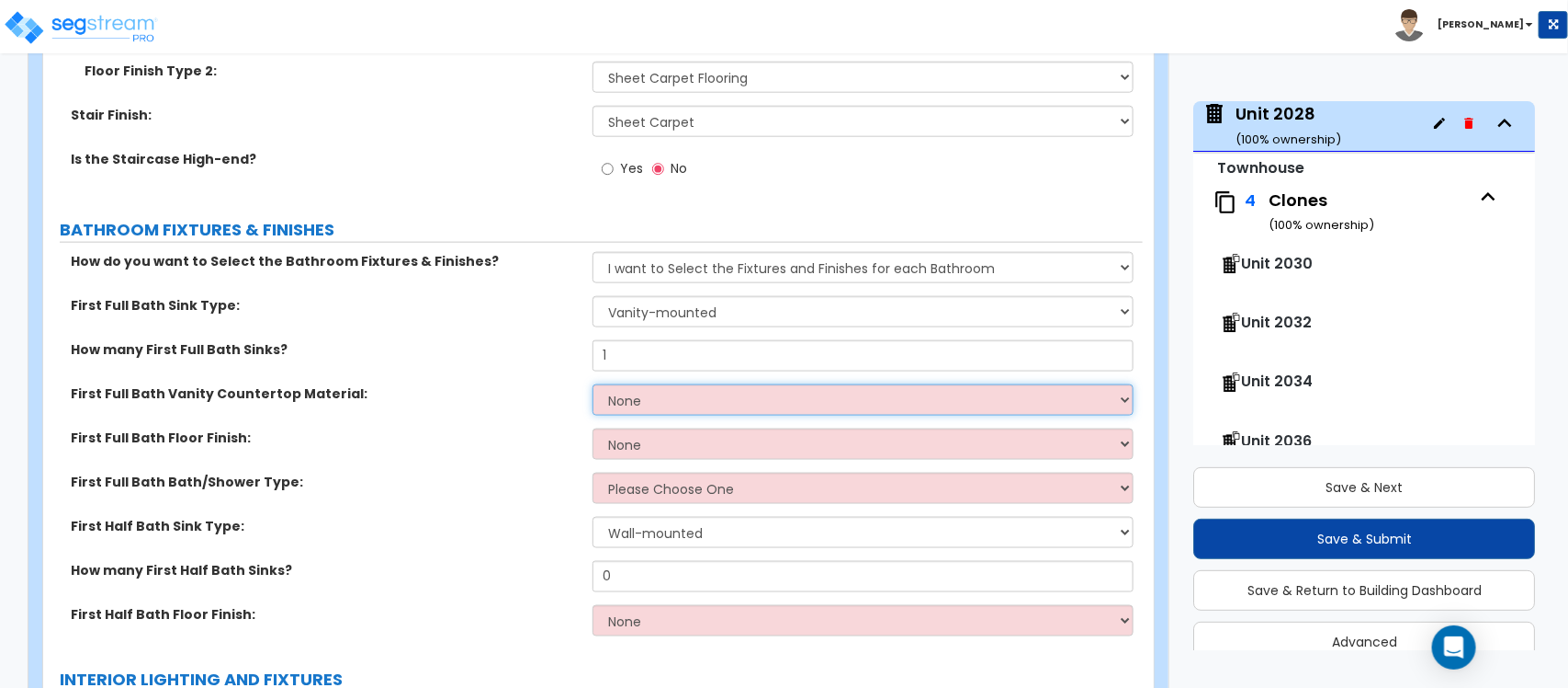
select select "2"
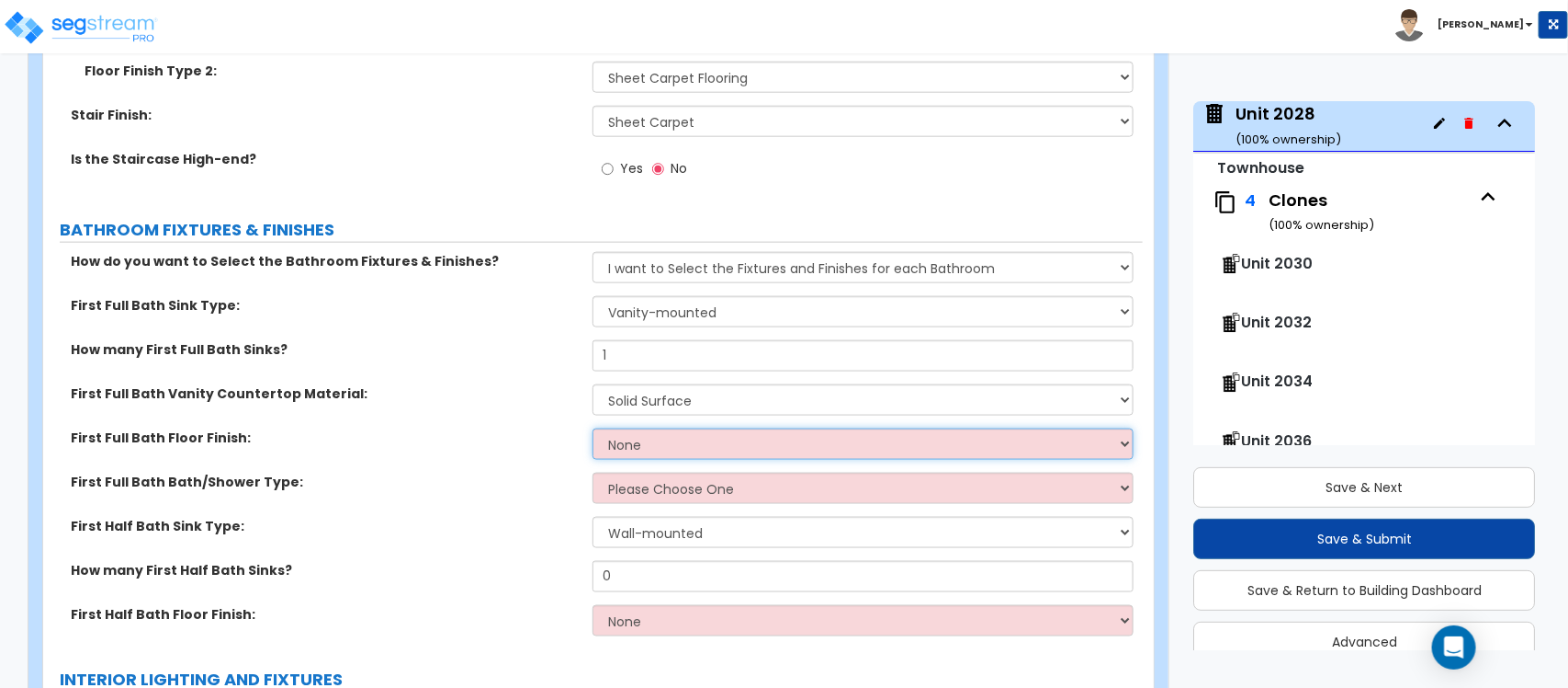
select select "1"
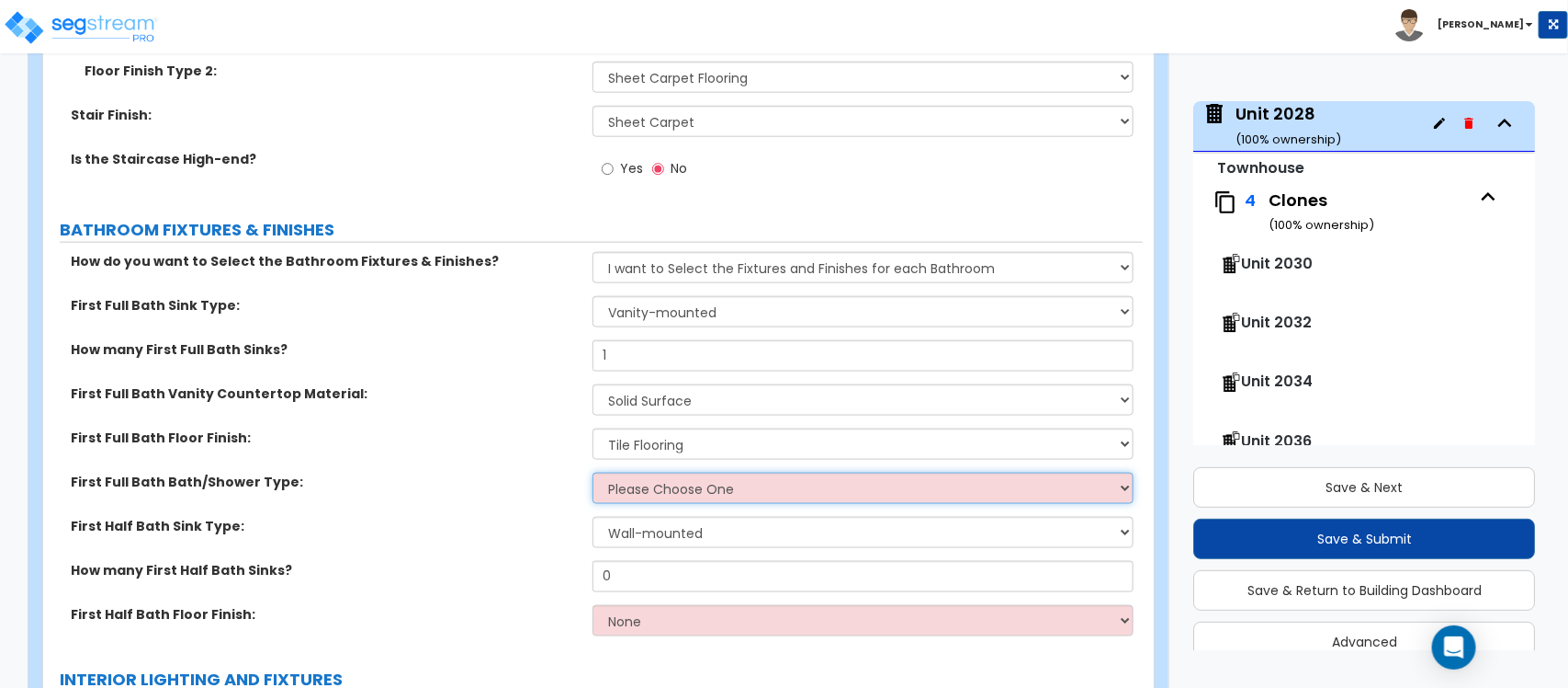
click at [671, 473] on select "Please Choose One Standalone Shower Bathtub - Shower Combo" at bounding box center [863, 488] width 540 height 31
select select "2"
click at [593, 472] on select "Please Choose One Standalone Shower Bathtub - Shower Combo" at bounding box center [863, 488] width 540 height 31
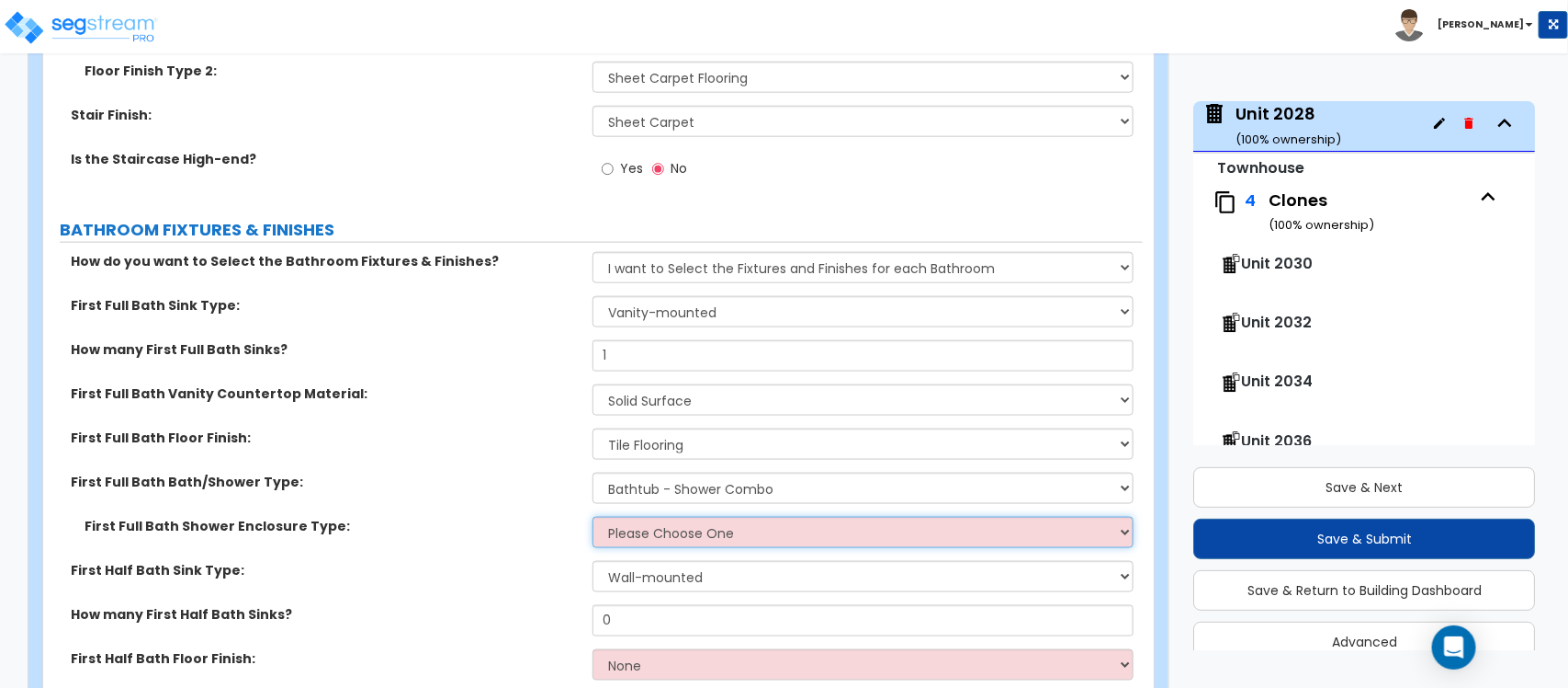
click at [650, 530] on select "Please Choose One Curtain & Rod Glass Sliding Doors Glass Hinged Doors" at bounding box center [863, 532] width 540 height 31
select select "1"
click at [593, 516] on select "Please Choose One Curtain & Rod Glass Sliding Doors Glass Hinged Doors" at bounding box center [863, 532] width 540 height 31
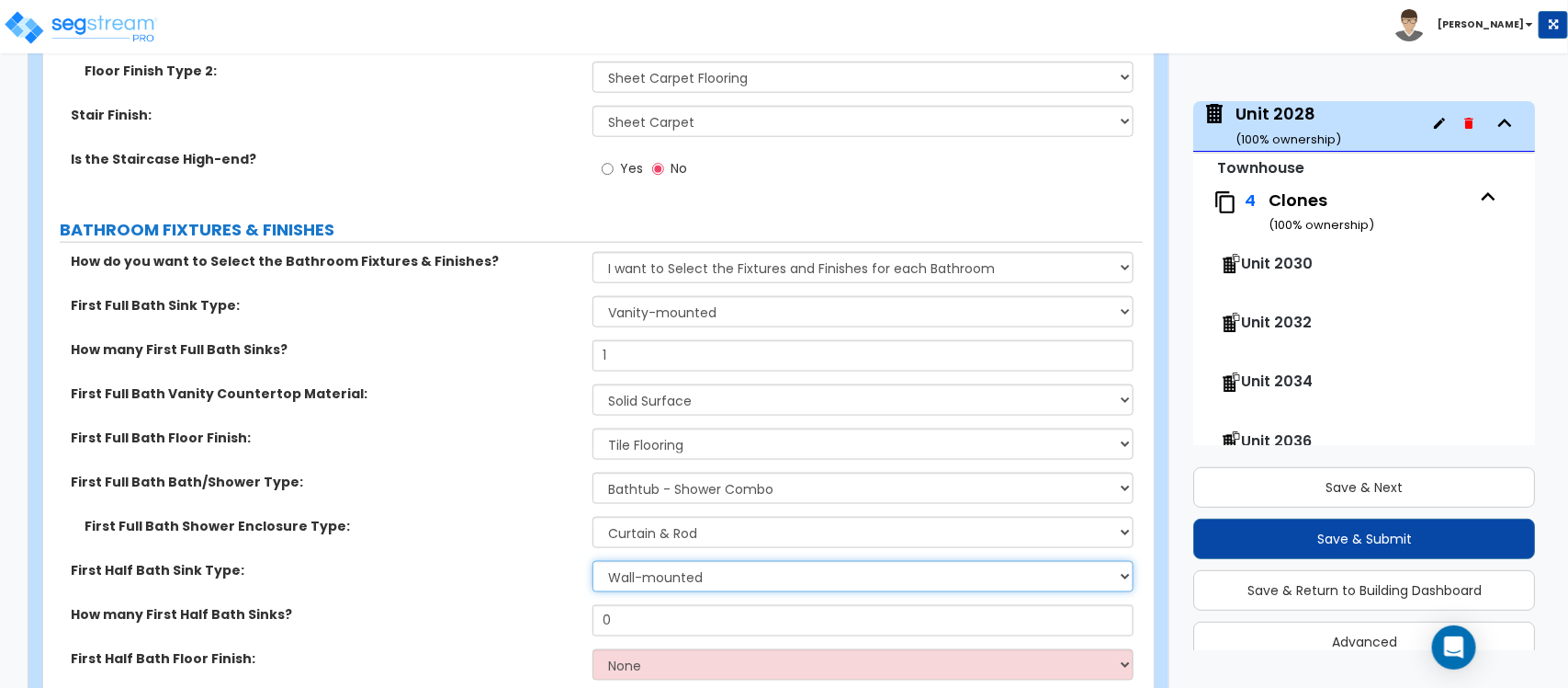
select select "3"
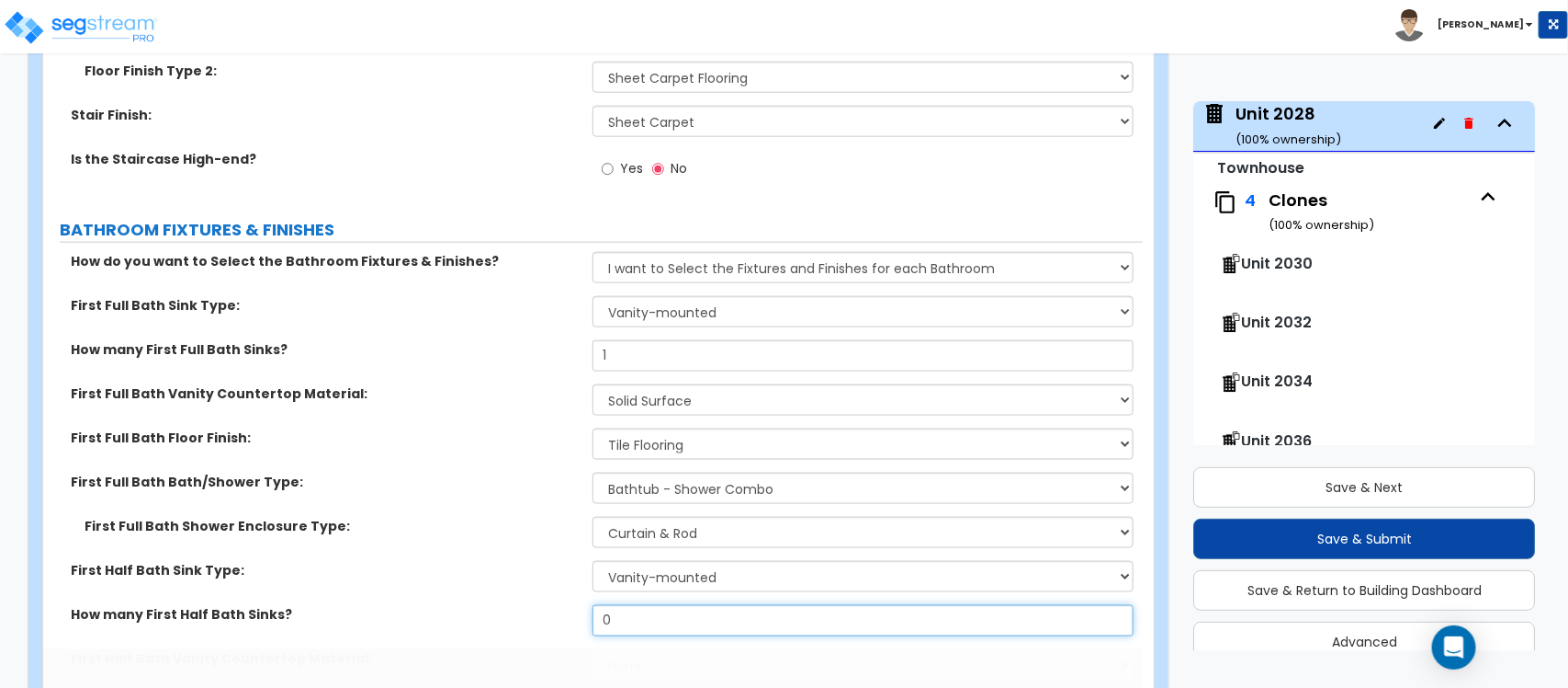
scroll to position [4242, 0]
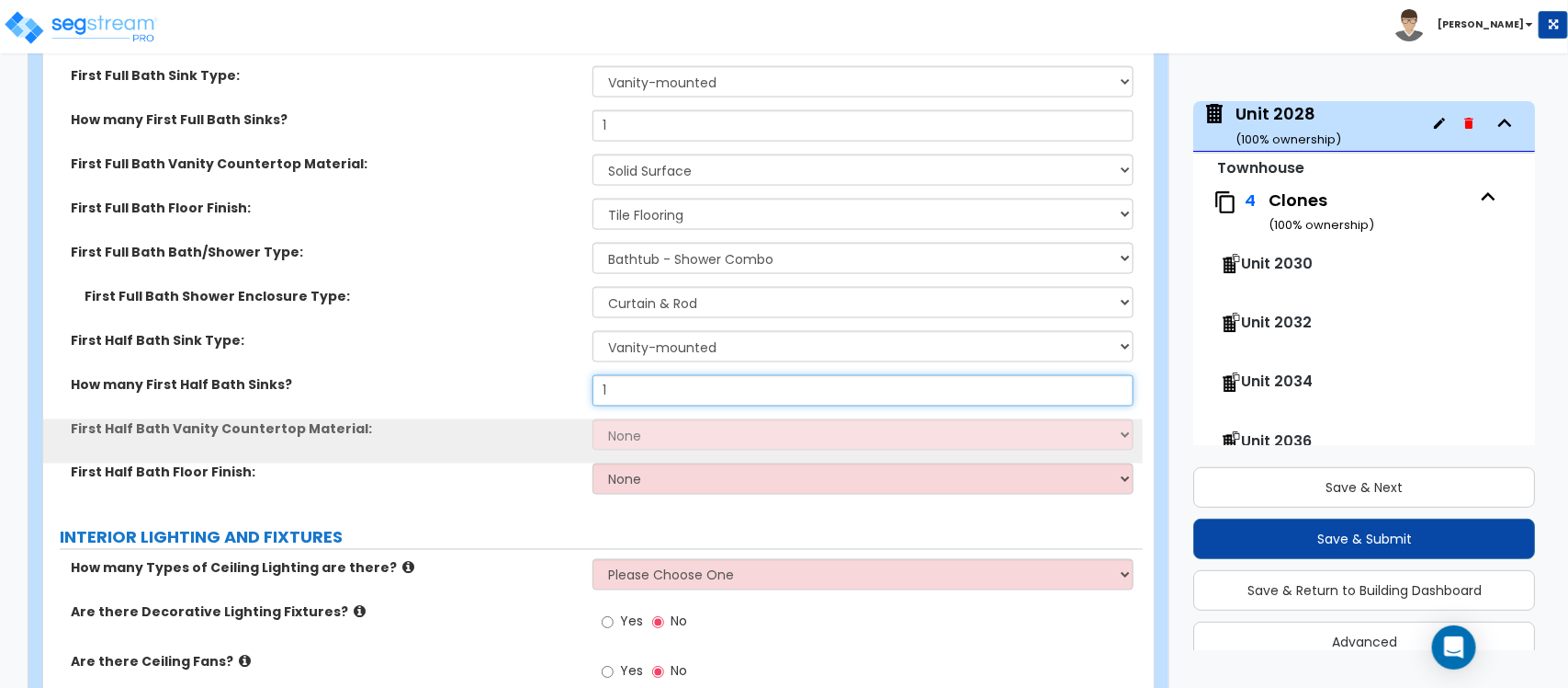
type input "1"
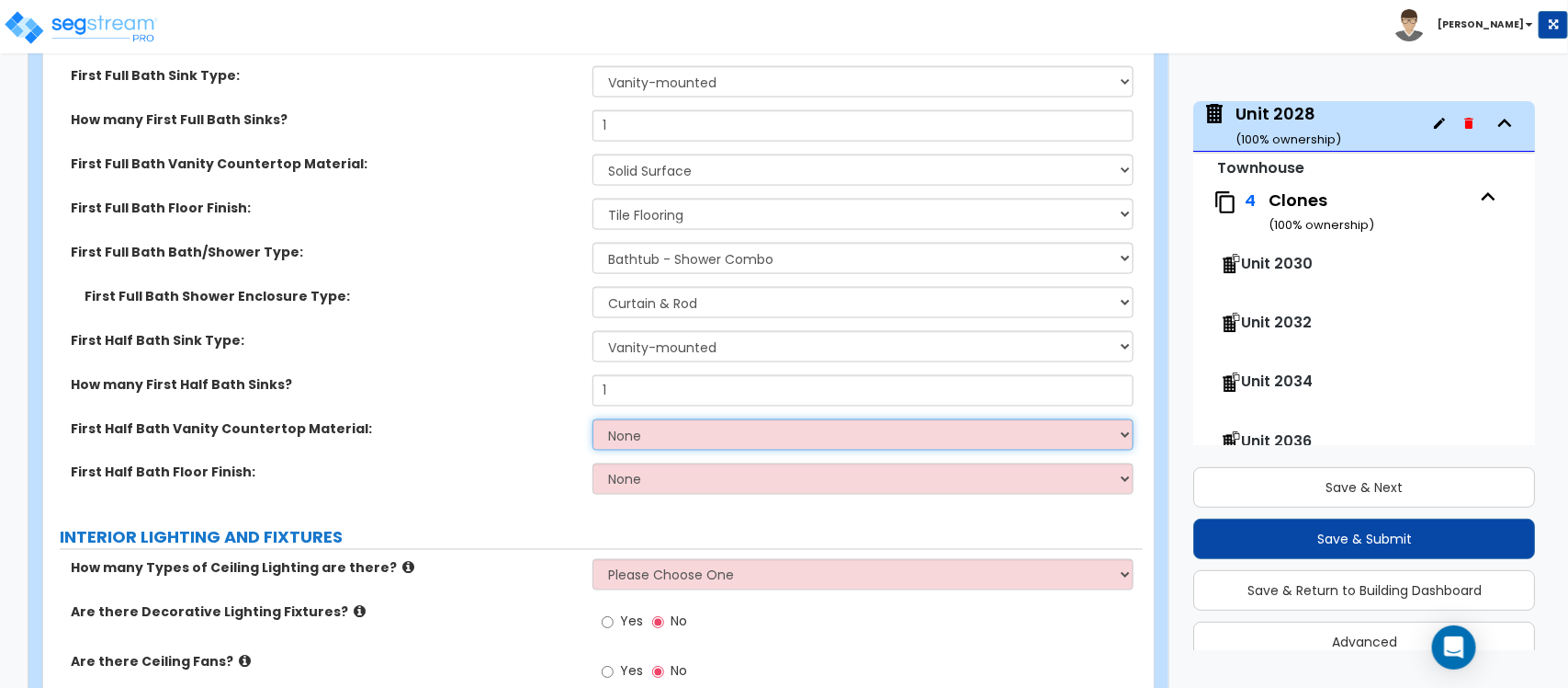
select select "2"
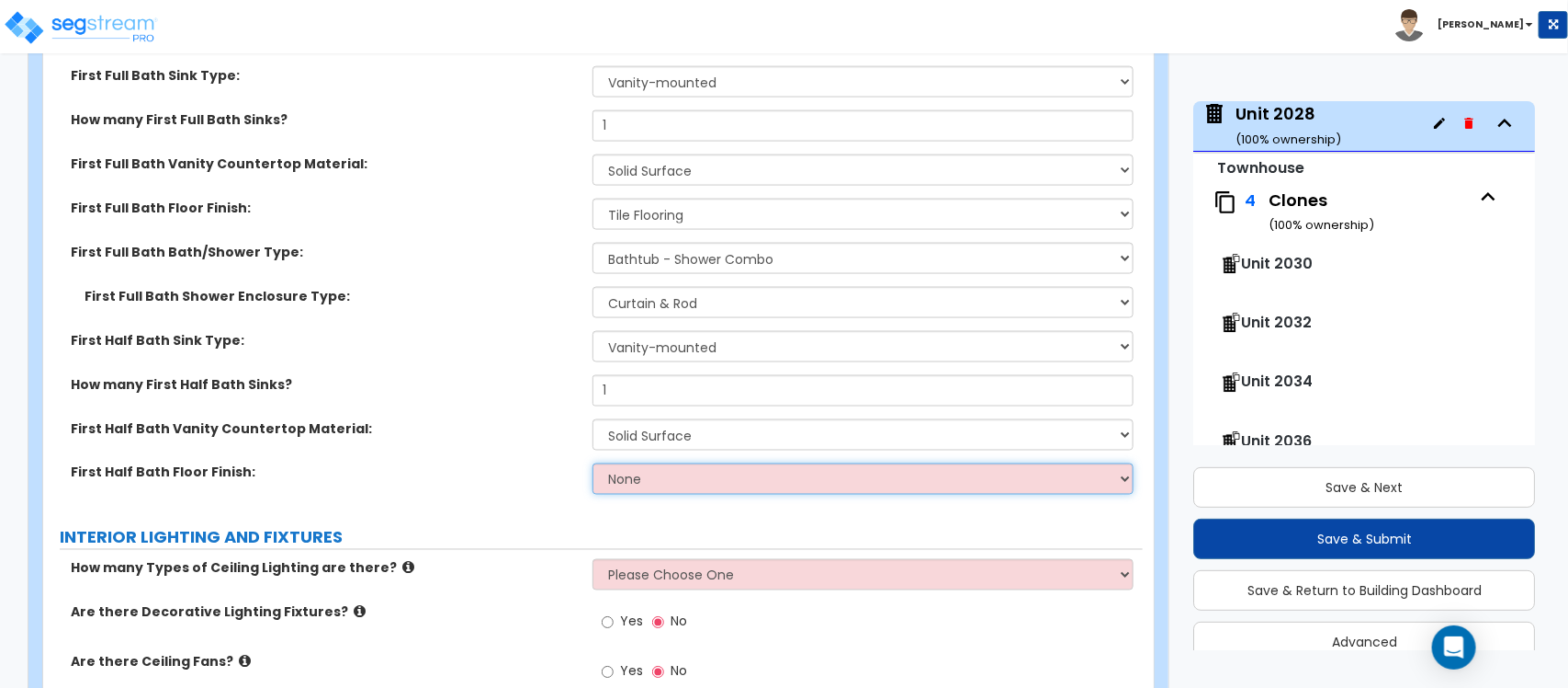
select select "1"
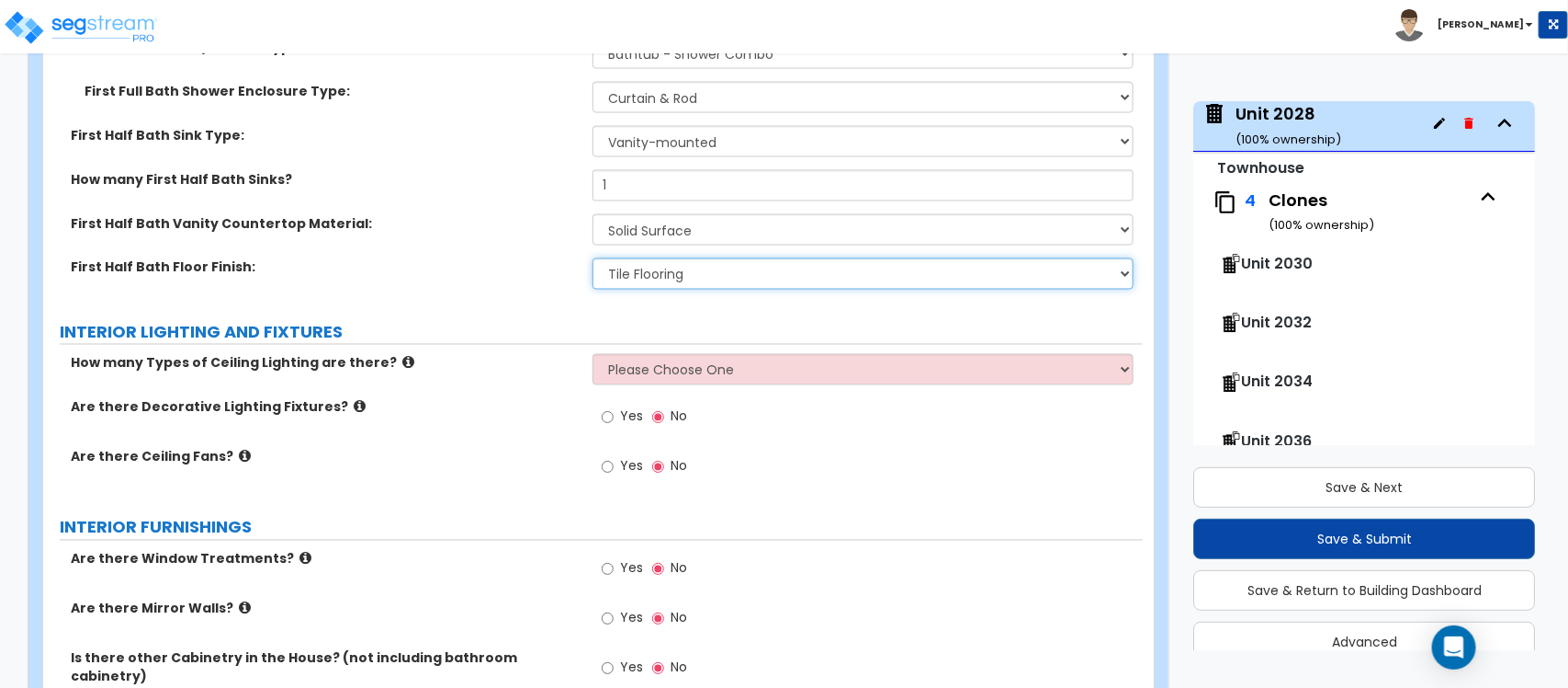
scroll to position [4587, 0]
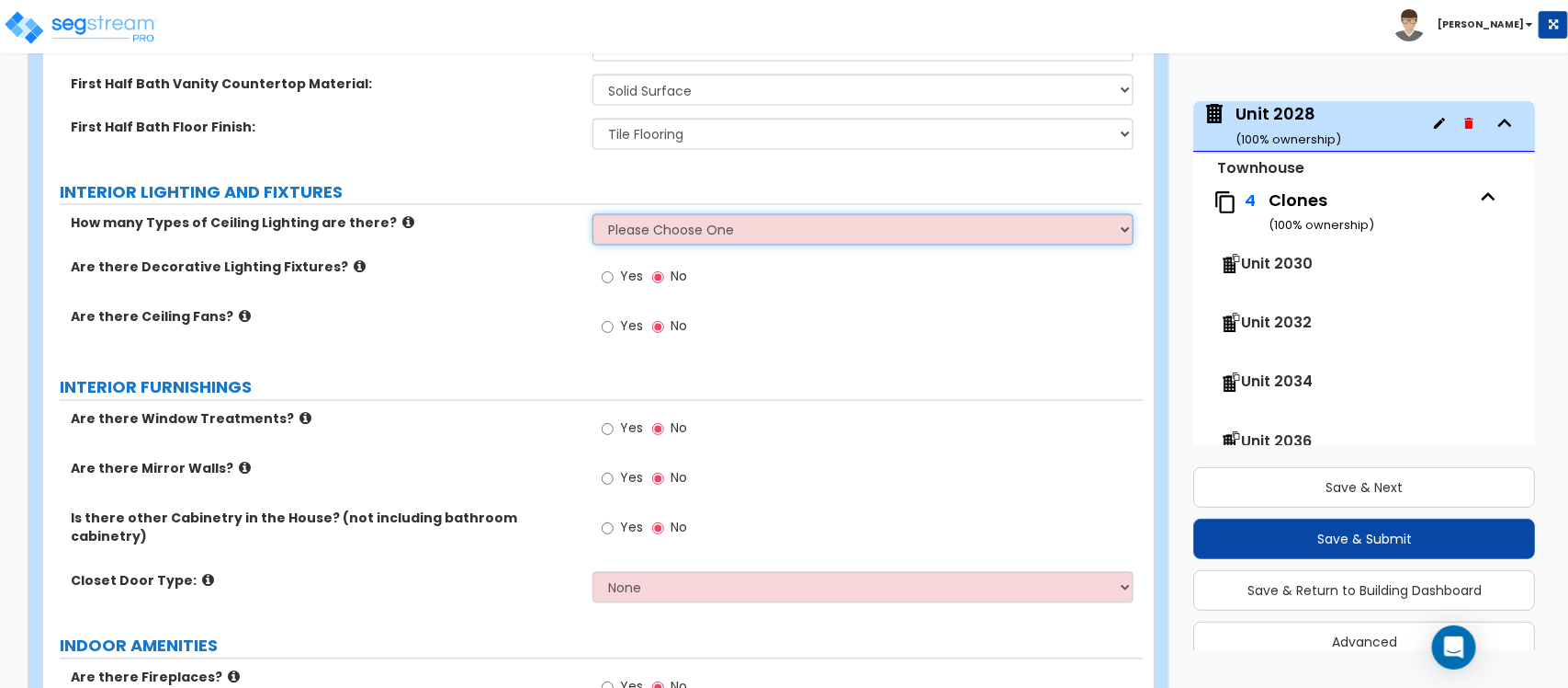
click at [673, 216] on select "Please Choose One 1 2 3" at bounding box center [863, 230] width 540 height 31
select select "1"
drag, startPoint x: 533, startPoint y: 258, endPoint x: 595, endPoint y: 255, distance: 62.1
click at [535, 258] on label "Are there Decorative Lighting Fixtures?" at bounding box center [324, 267] width 508 height 18
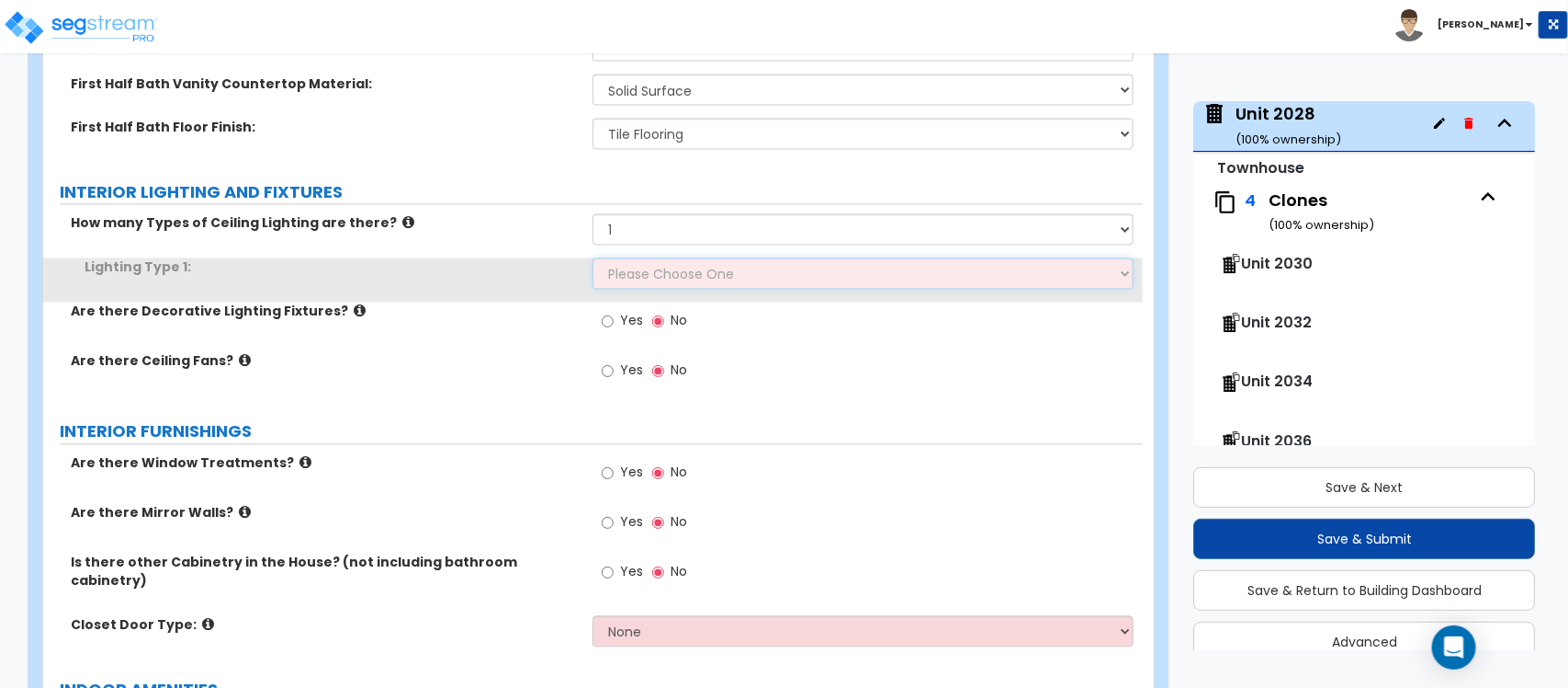
click at [631, 267] on select "Please Choose One LED Surface-Mounted LED Recessed Fluorescent Surface-Mounted …" at bounding box center [863, 274] width 540 height 31
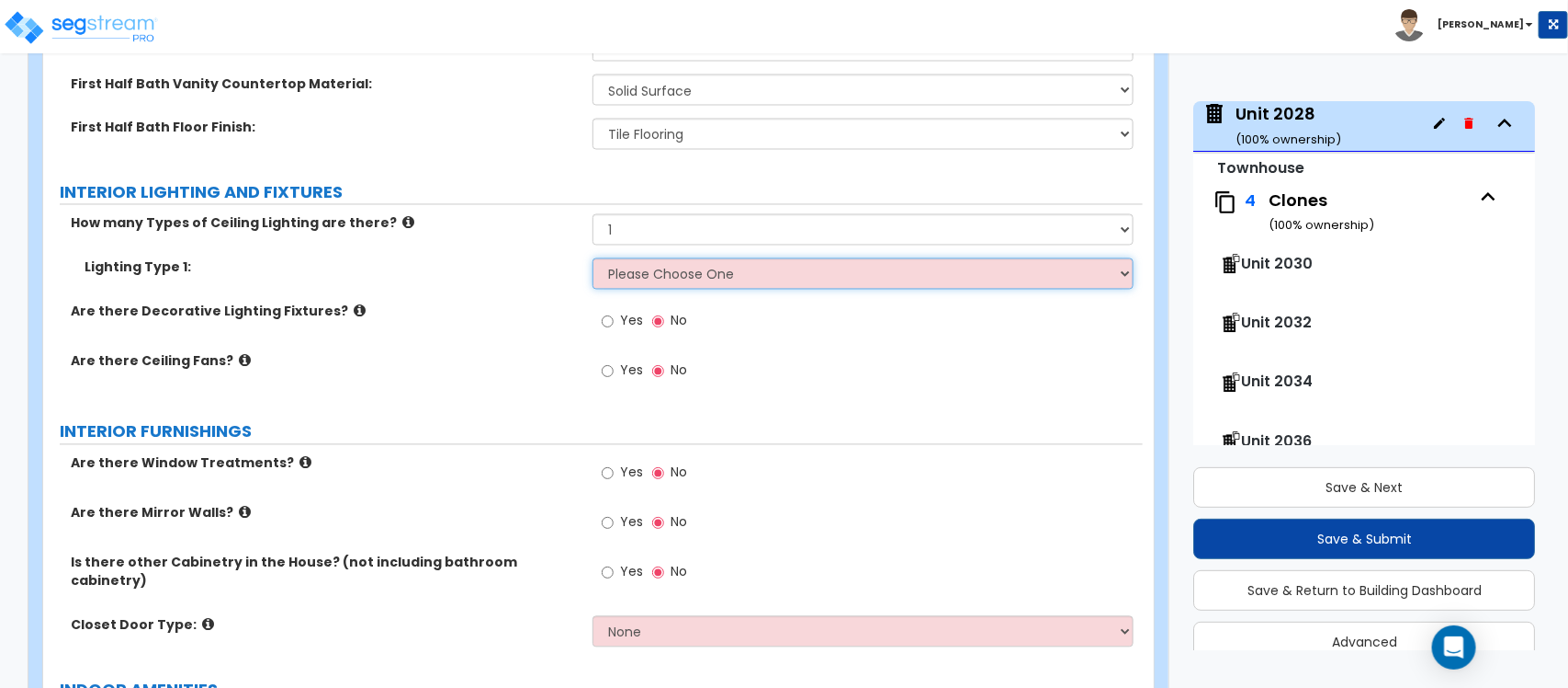
select select "5"
click at [593, 258] on select "Please Choose One LED Surface-Mounted LED Recessed Fluorescent Surface-Mounted …" at bounding box center [863, 274] width 540 height 31
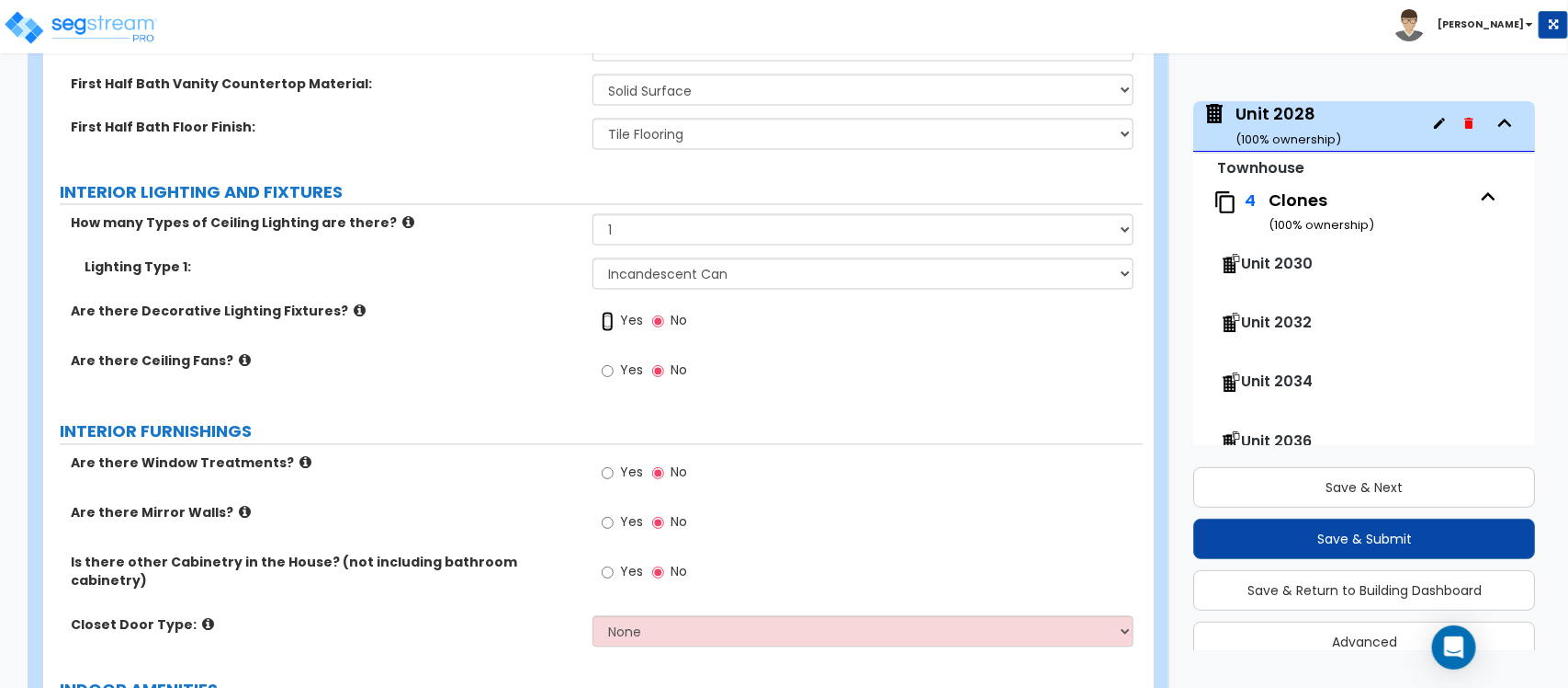
click at [608, 315] on input "Yes" at bounding box center [607, 322] width 12 height 20
radio input "true"
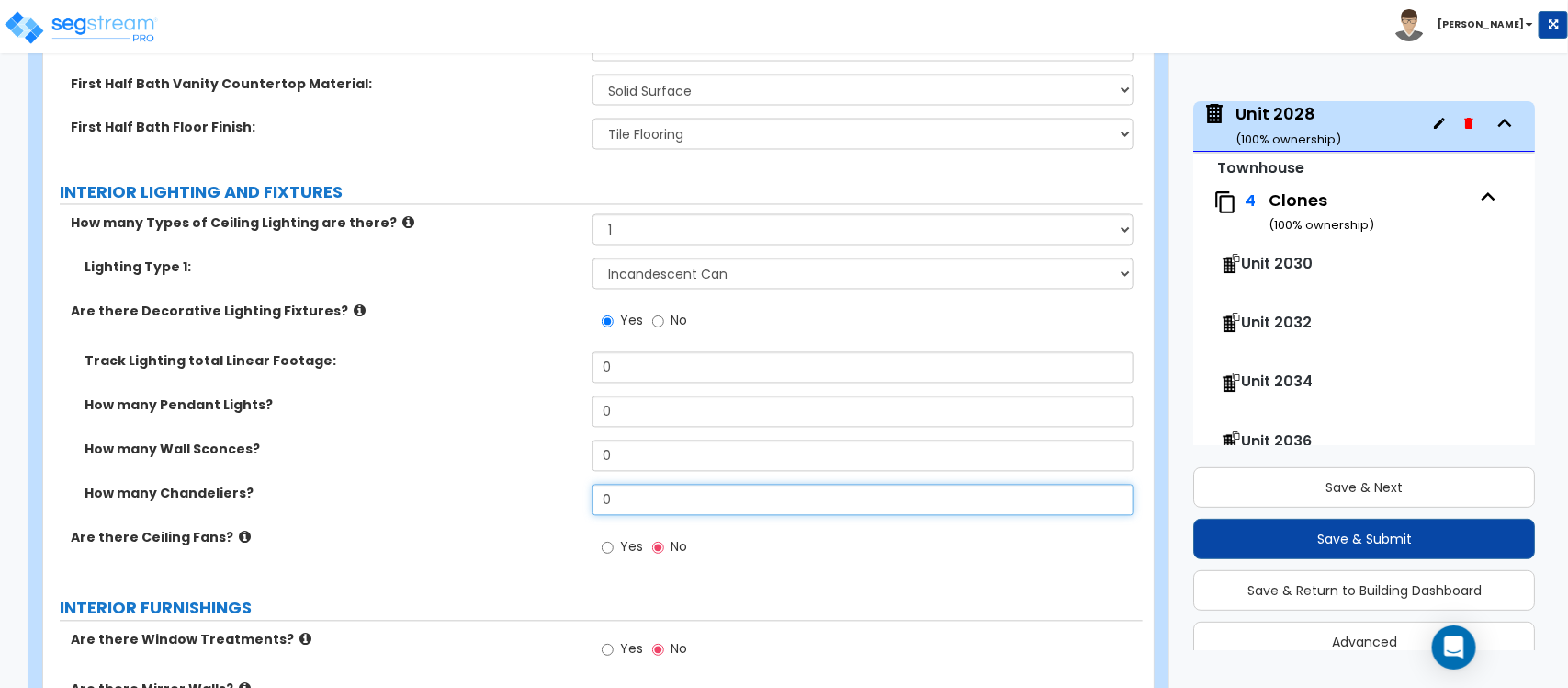
drag, startPoint x: 626, startPoint y: 482, endPoint x: 531, endPoint y: 506, distance: 98.0
click at [531, 506] on div "How many Chandeliers? 0" at bounding box center [593, 506] width 1100 height 44
type input "1"
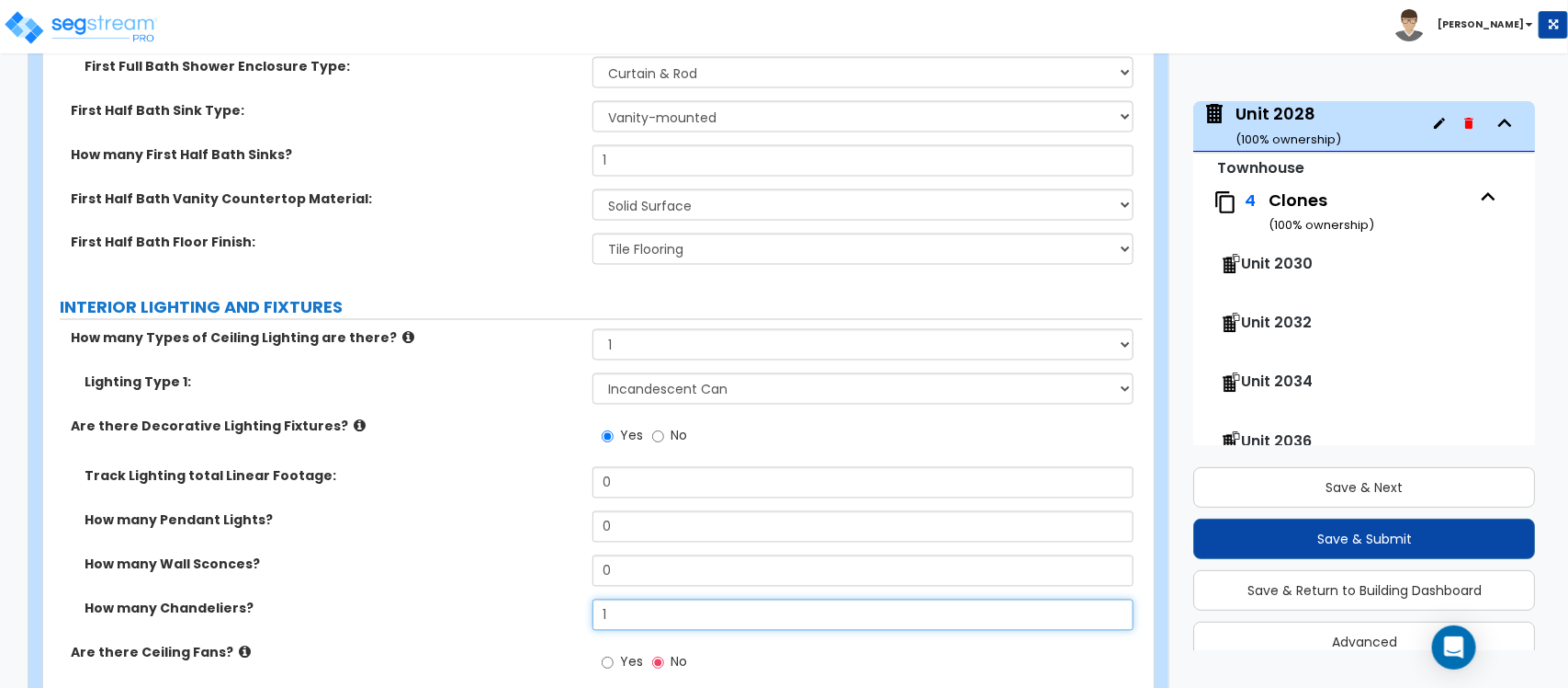
scroll to position [4357, 0]
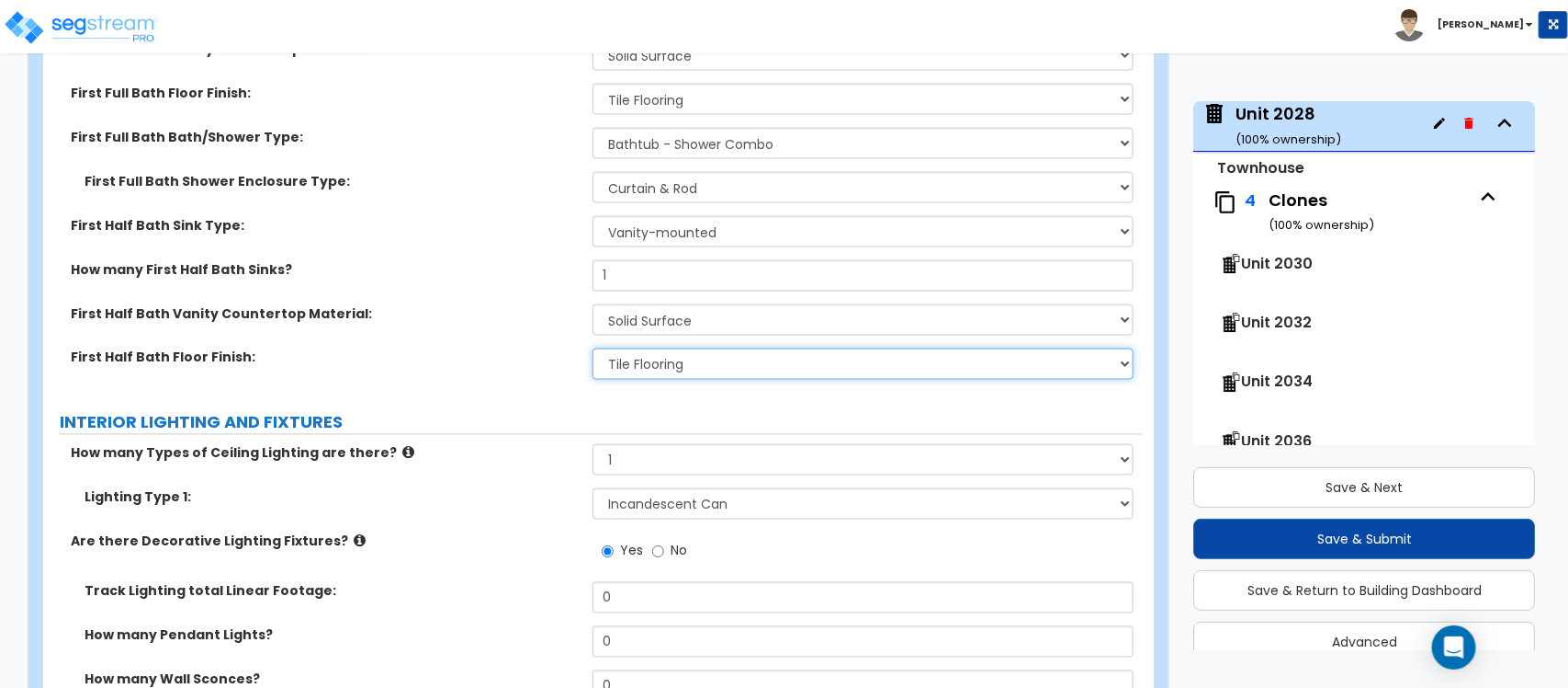
click at [726, 352] on select "None Tile Flooring Hardwood Flooring Resilient Laminate Flooring VCT Flooring S…" at bounding box center [863, 364] width 540 height 31
select select "5"
click at [593, 349] on select "None Tile Flooring Hardwood Flooring Resilient Laminate Flooring VCT Flooring S…" at bounding box center [863, 364] width 540 height 31
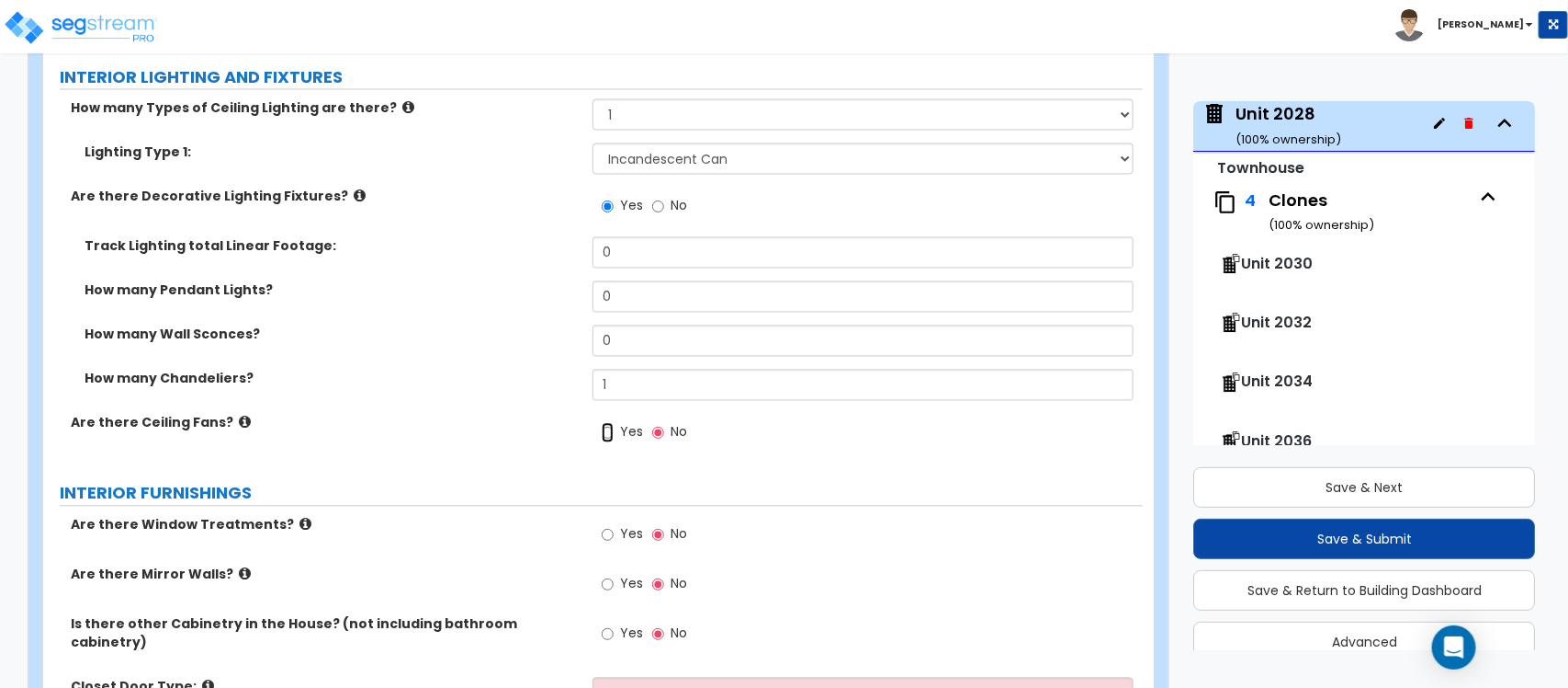
click at [612, 422] on input "Yes" at bounding box center [607, 433] width 12 height 20
radio input "true"
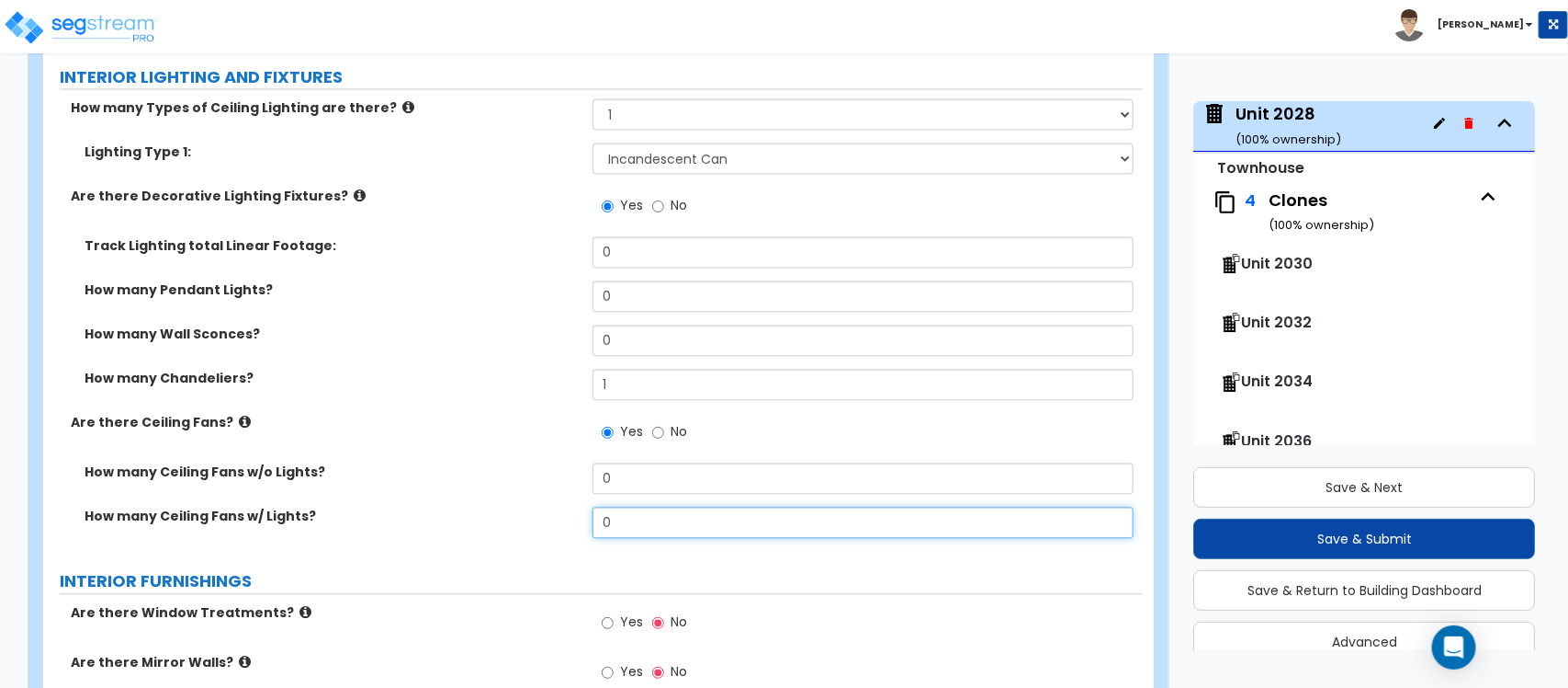
drag, startPoint x: 644, startPoint y: 512, endPoint x: 565, endPoint y: 490, distance: 82.0
click at [565, 490] on div "How many Ceiling Fans w/o Lights? 0 How many Ceiling Fans w/ Lights? 0" at bounding box center [593, 507] width 1072 height 89
type input "2"
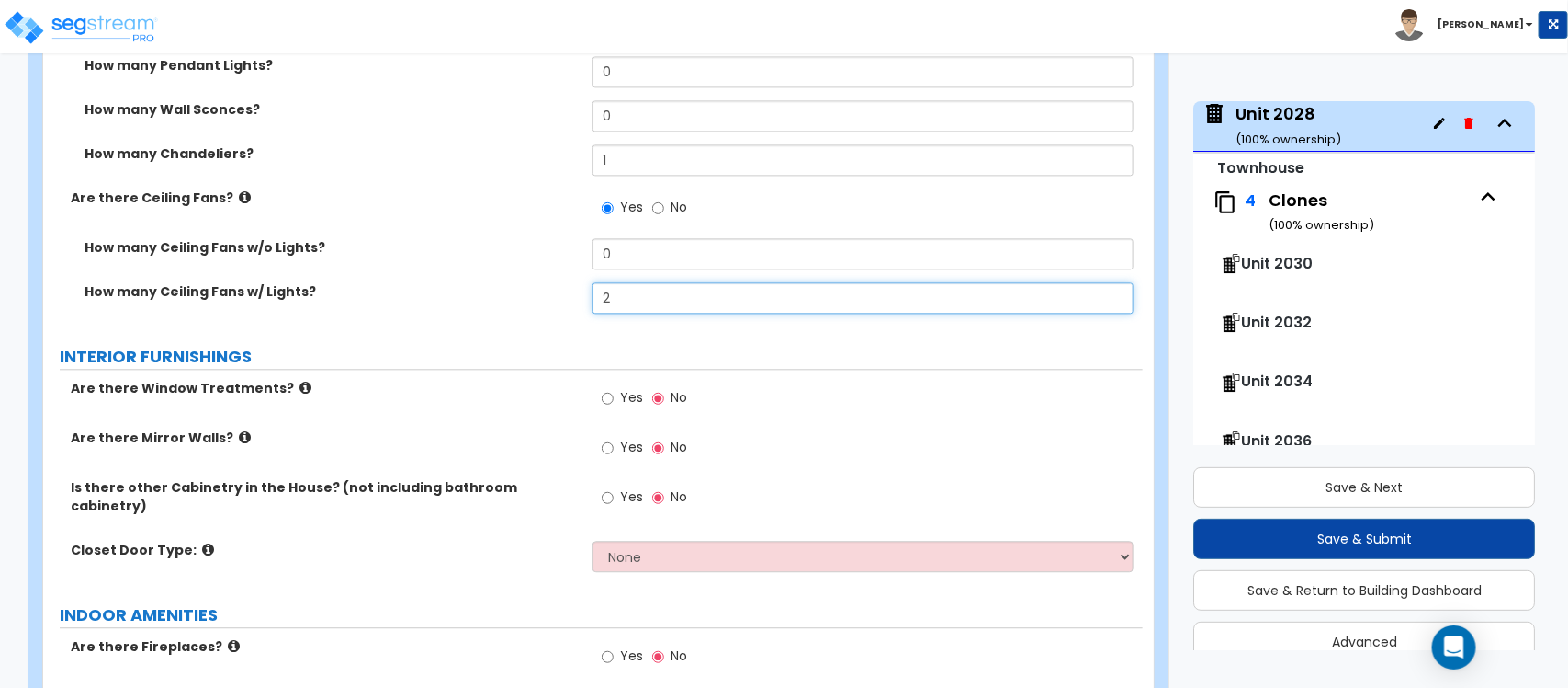
scroll to position [4931, 0]
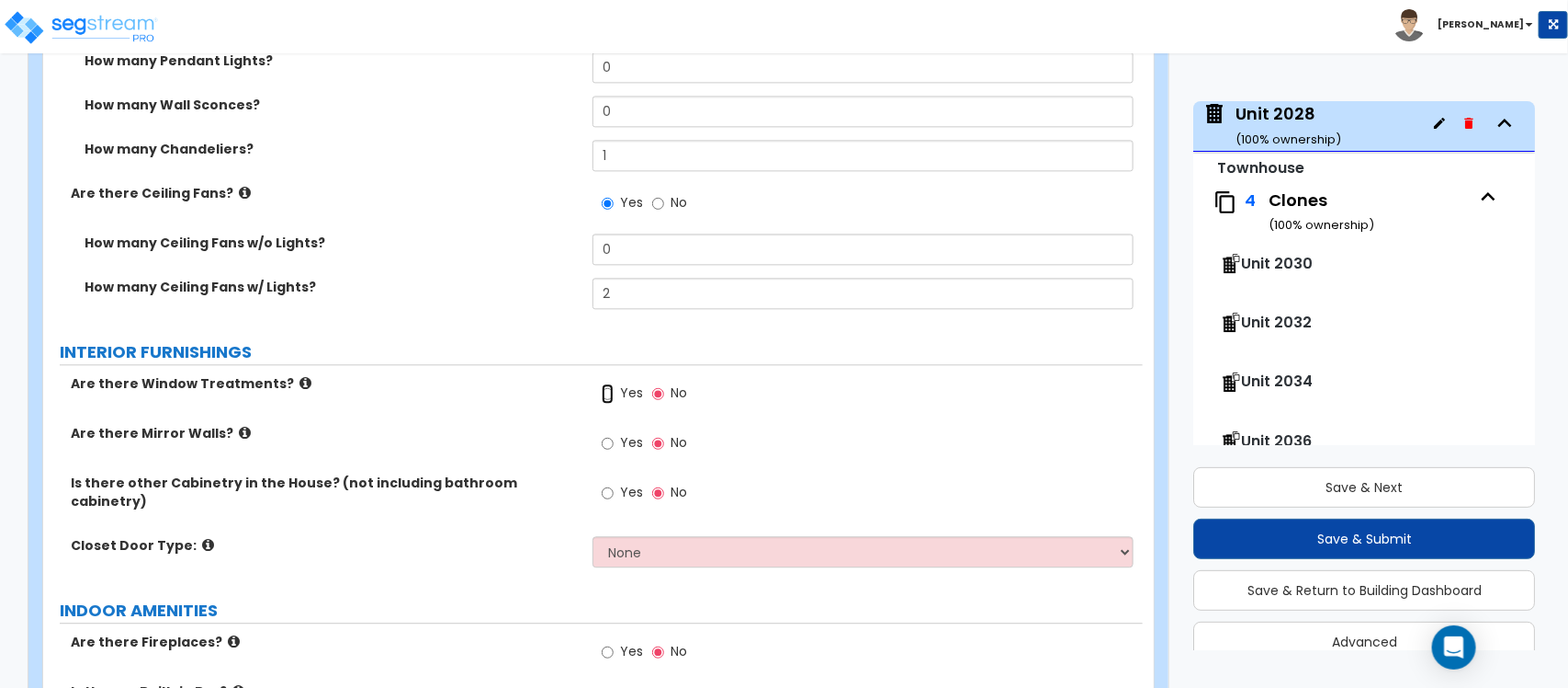
click at [612, 384] on input "Yes" at bounding box center [607, 394] width 12 height 20
radio input "true"
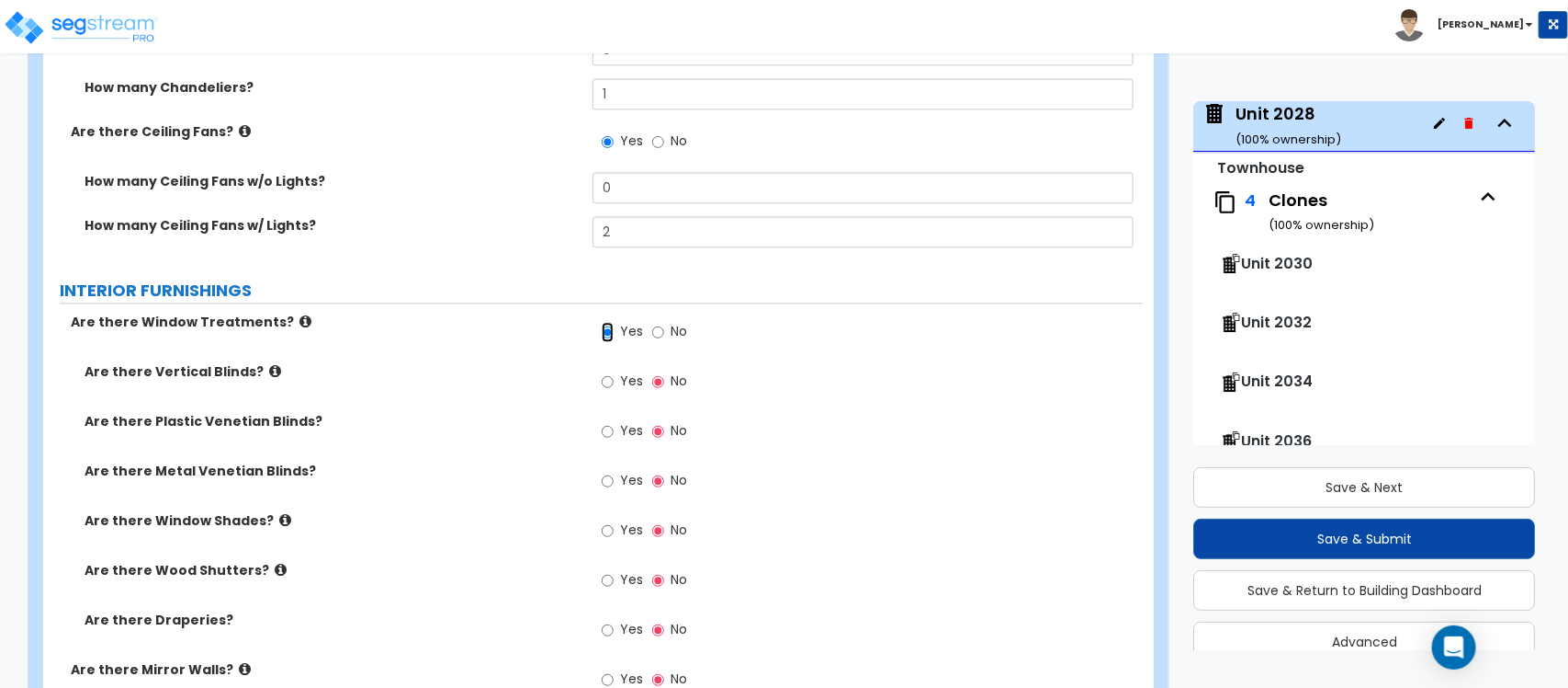
scroll to position [5047, 0]
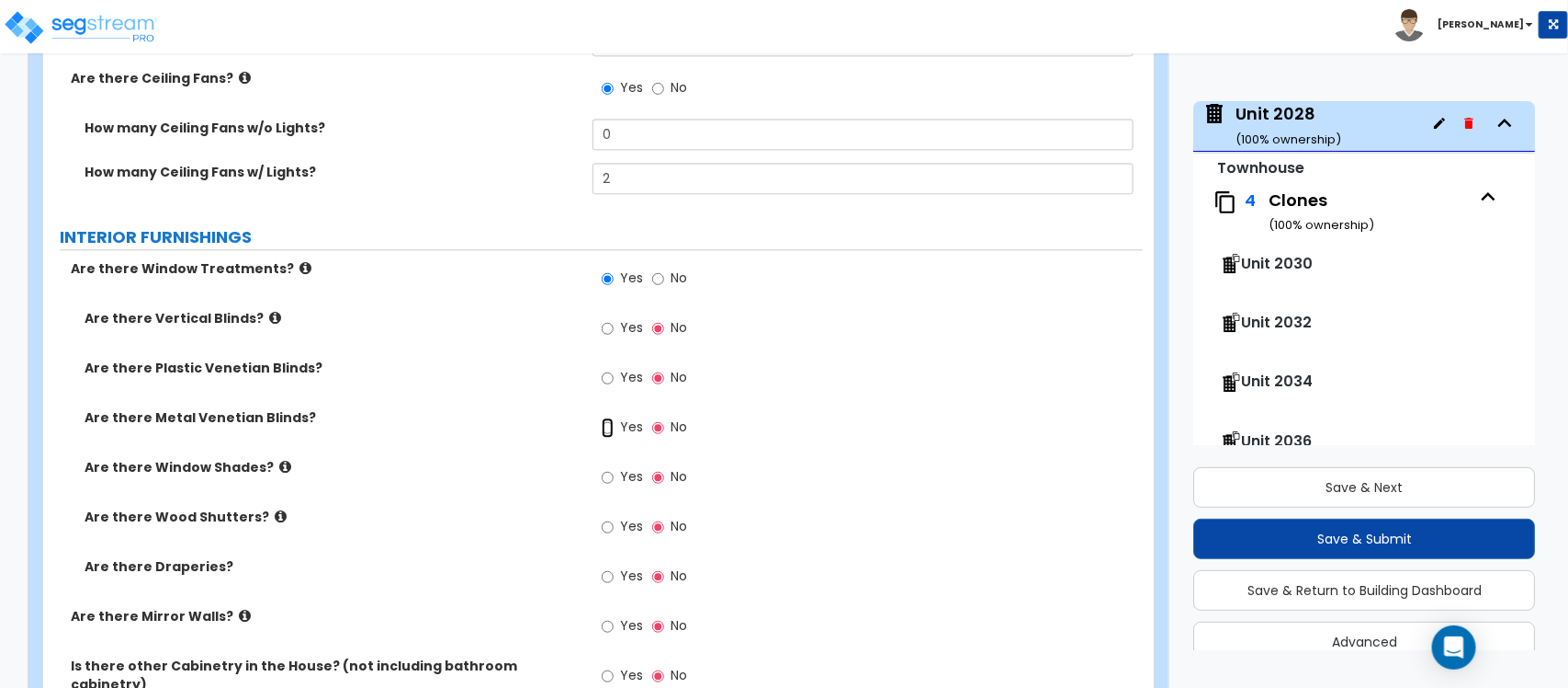
click at [612, 418] on input "Yes" at bounding box center [607, 428] width 12 height 20
radio input "true"
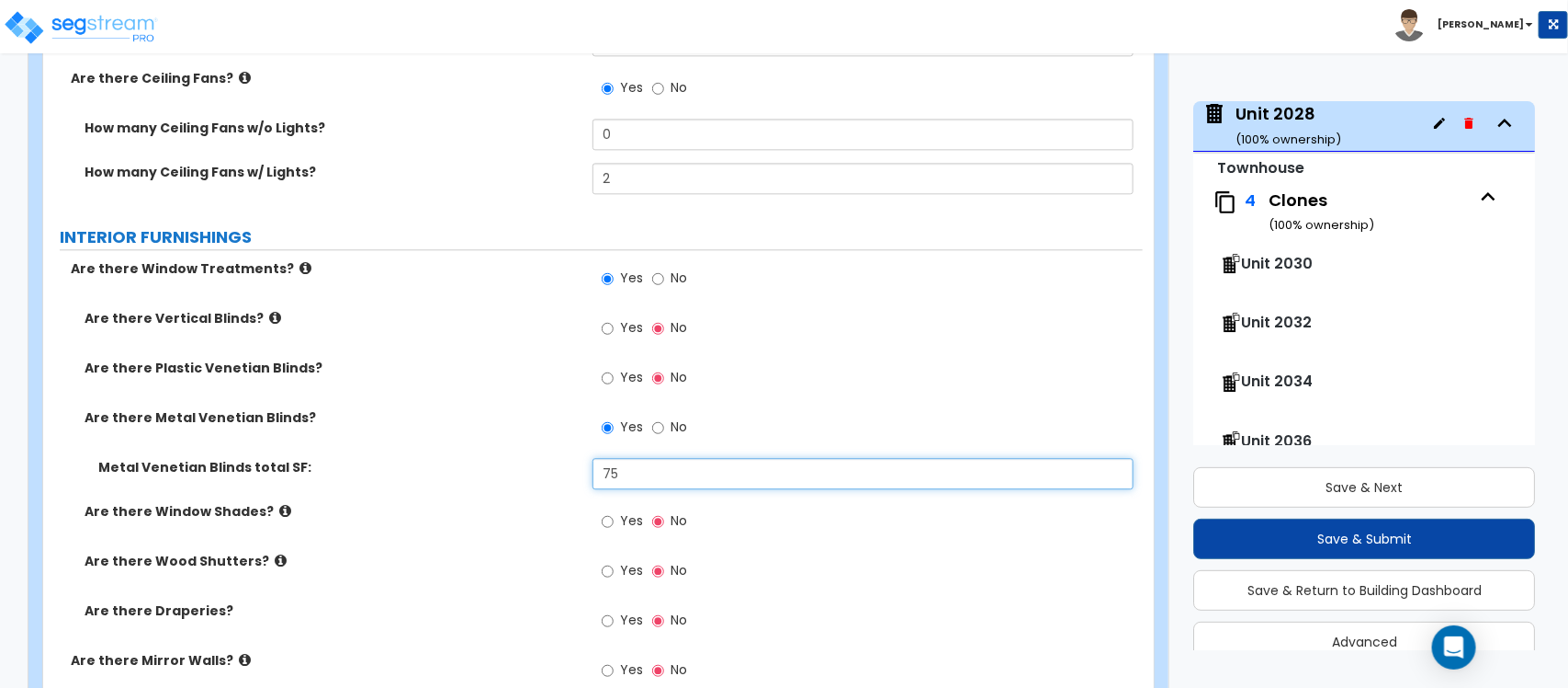
type input "75"
click at [529, 478] on div "Metal Venetian Blinds total SF: 75" at bounding box center [593, 480] width 1100 height 44
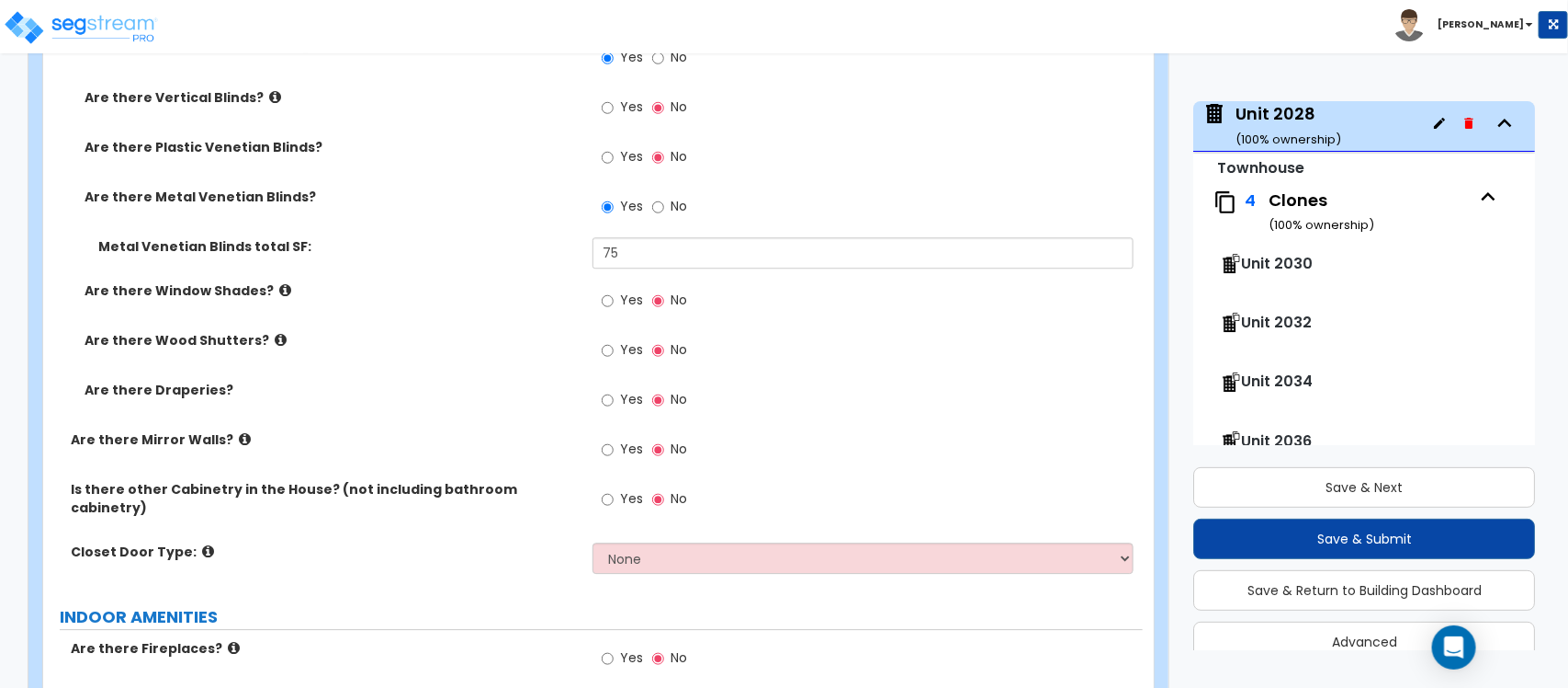
scroll to position [5276, 0]
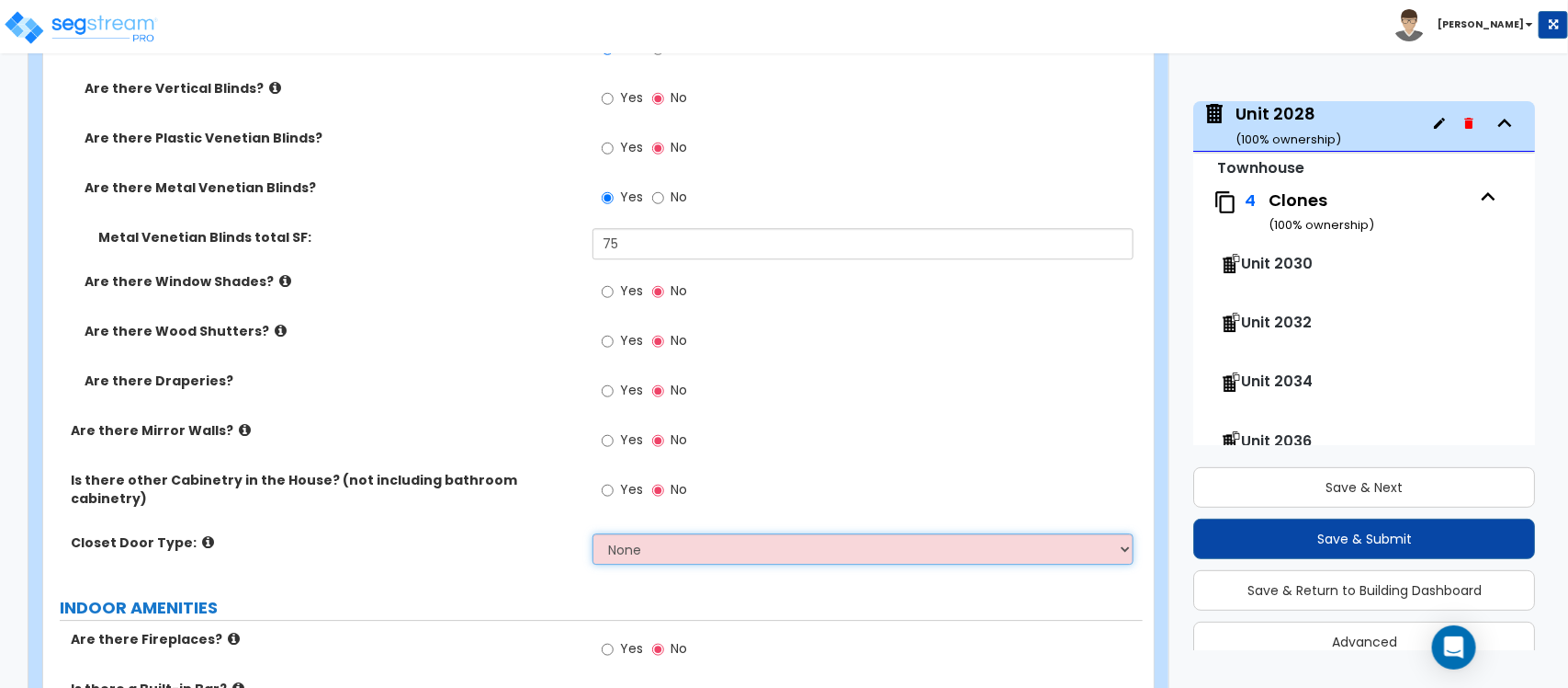
click at [634, 533] on select "None Bi-fold Louvered Doors Bi-fold Panel Doors Sliding Doors Hinged Wood Door" at bounding box center [863, 549] width 540 height 31
select select "3"
click at [593, 533] on select "None Bi-fold Louvered Doors Bi-fold Panel Doors Sliding Doors Hinged Wood Door" at bounding box center [863, 549] width 540 height 31
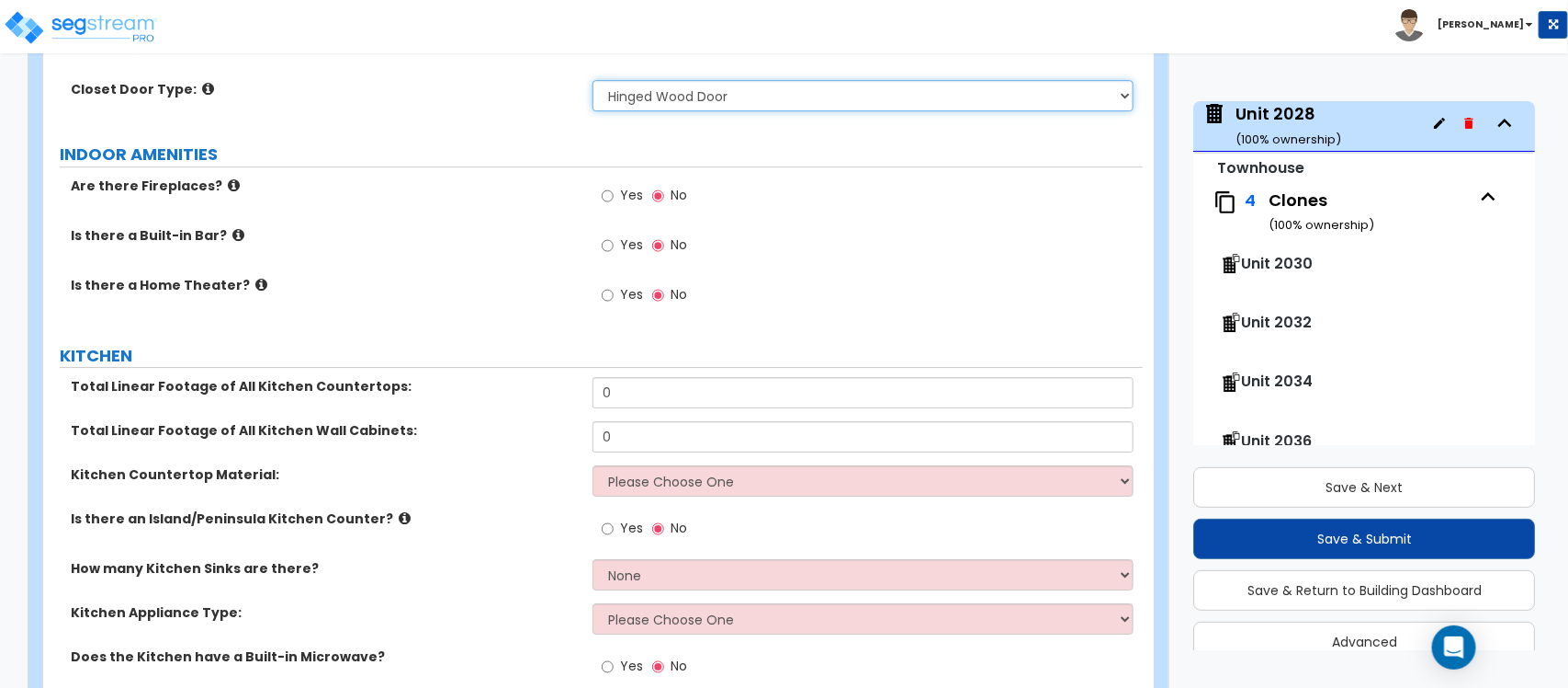
scroll to position [5736, 0]
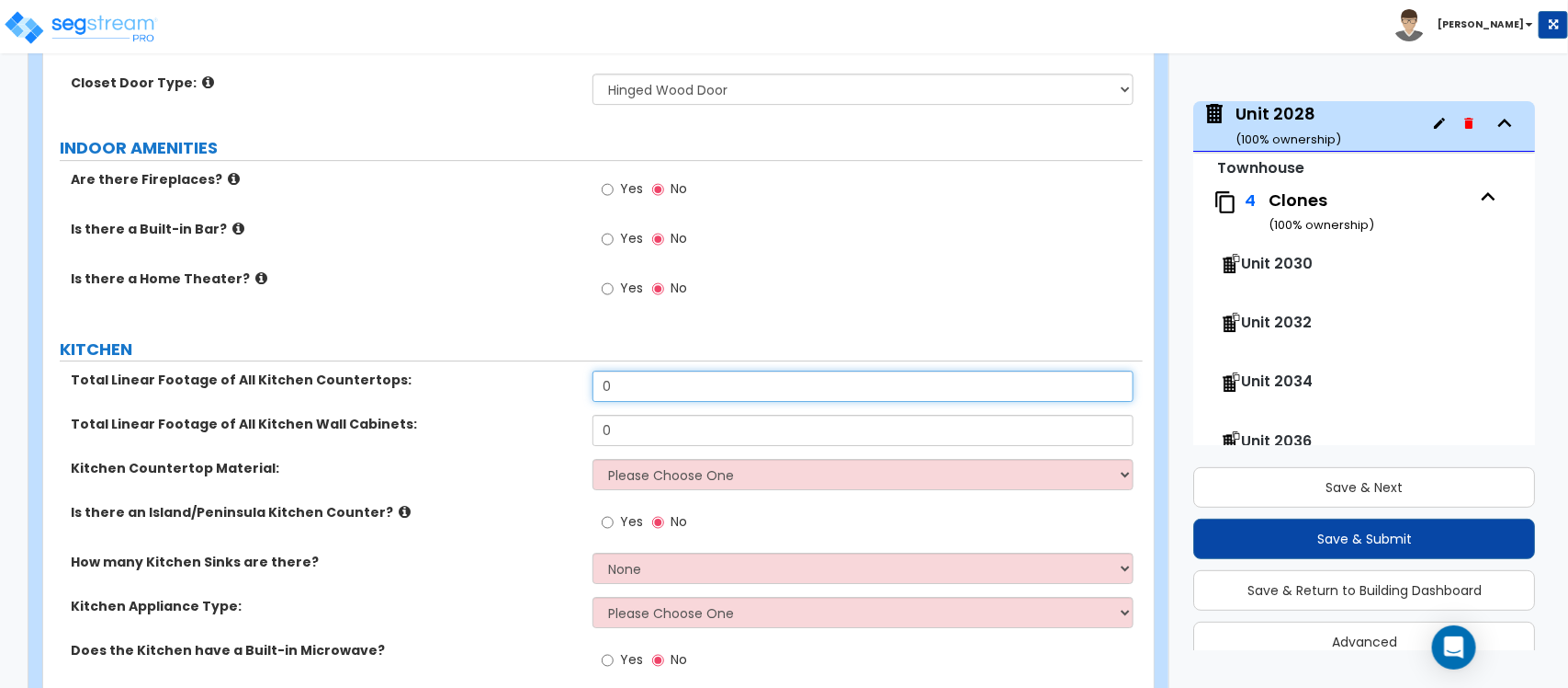
drag, startPoint x: 651, startPoint y: 375, endPoint x: 522, endPoint y: 370, distance: 129.1
click at [522, 371] on div "Total Linear Footage of All Kitchen Countertops: 0" at bounding box center [593, 393] width 1100 height 44
type input "12"
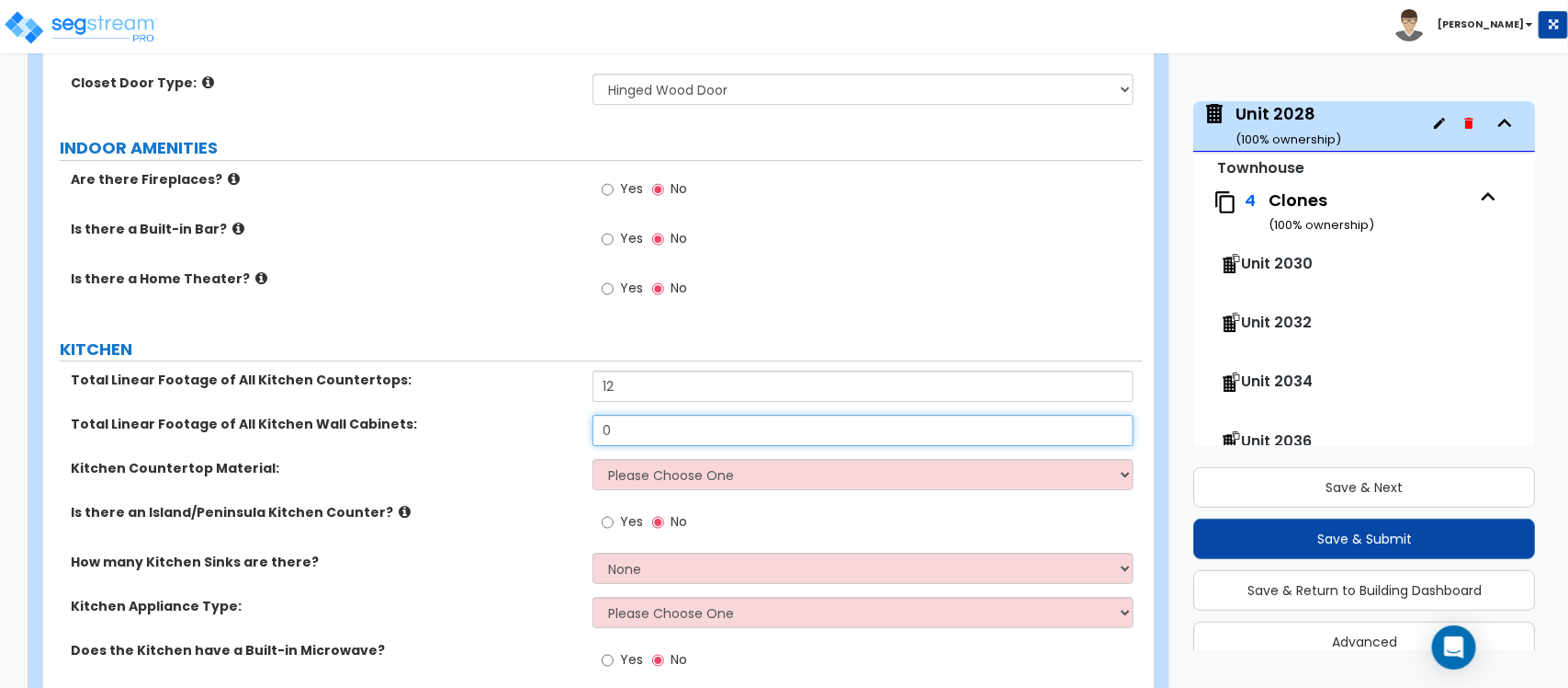
drag, startPoint x: 622, startPoint y: 417, endPoint x: 533, endPoint y: 408, distance: 89.5
click at [534, 415] on div "Total Linear Footage of All Kitchen Wall Cabinets: 0" at bounding box center [593, 437] width 1100 height 44
type input "28"
click at [654, 458] on select "Please Choose One Plastic Laminate Solid Surface Stone Quartz Marble Tile Wood …" at bounding box center [863, 474] width 540 height 31
select select "2"
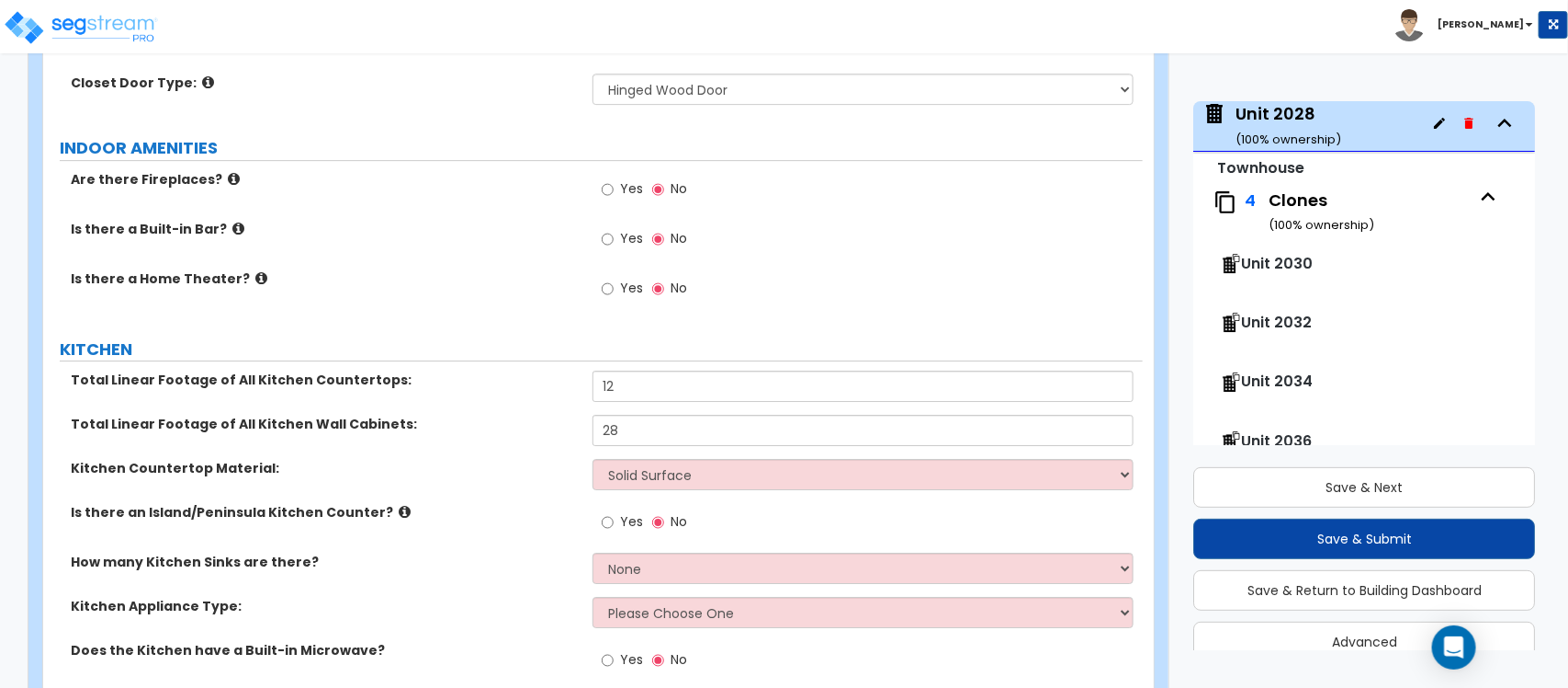
click at [548, 503] on label "Is there an Island/Peninsula Kitchen Counter?" at bounding box center [324, 512] width 508 height 18
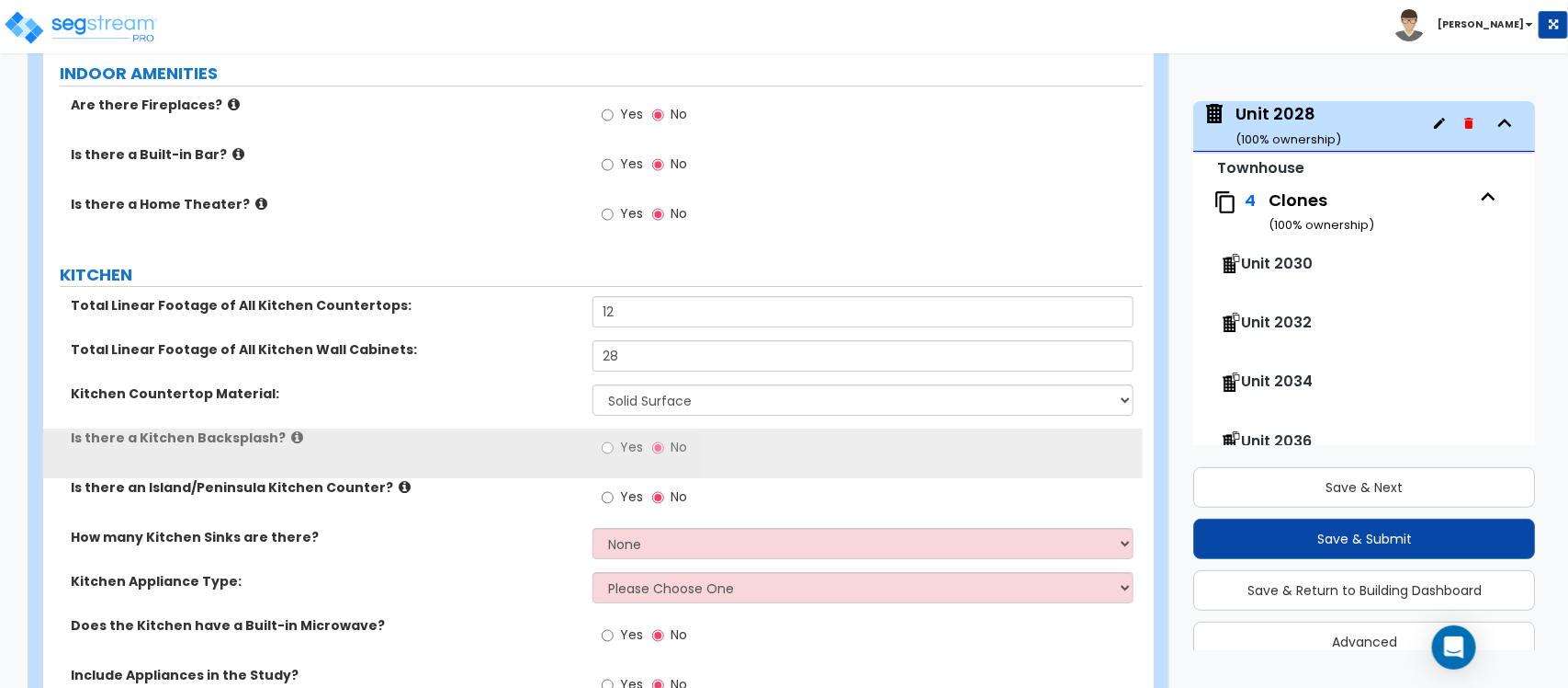
scroll to position [5851, 0]
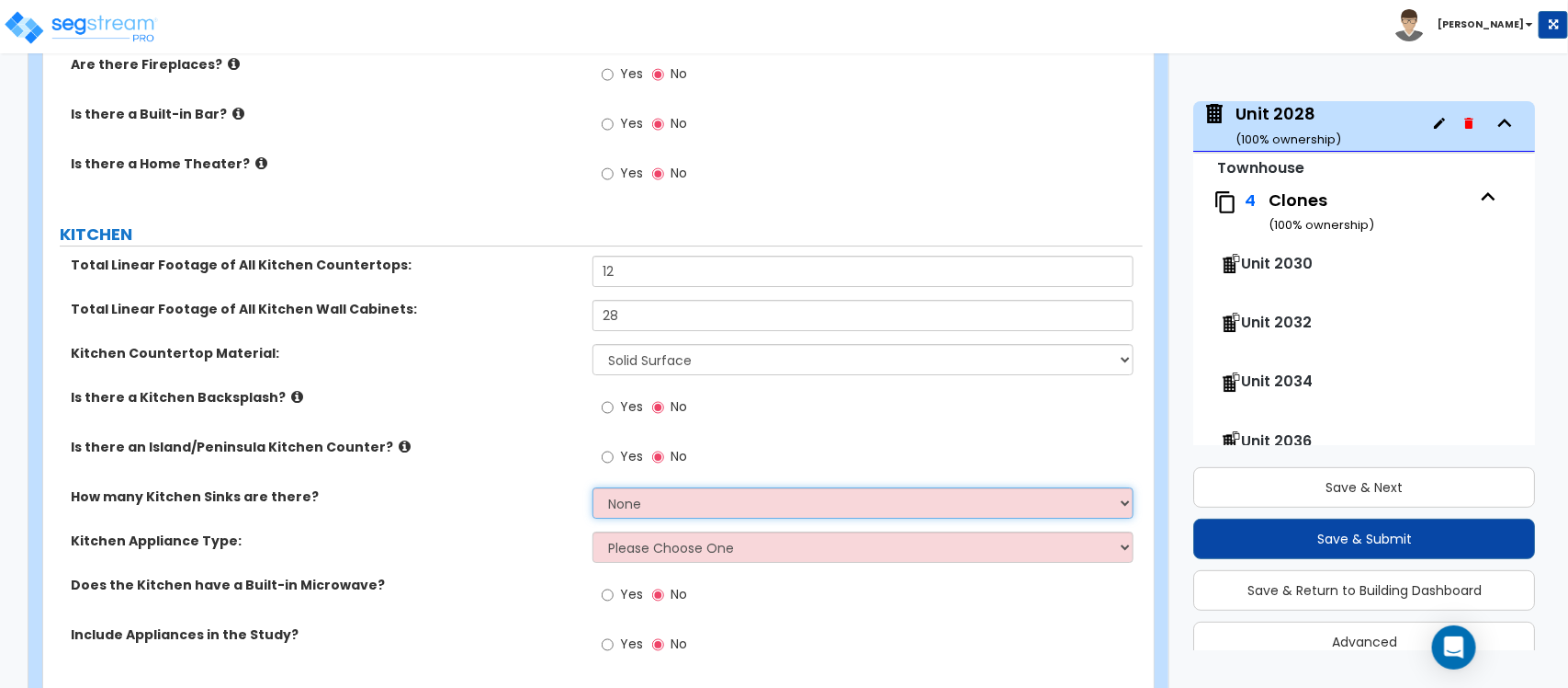
click at [666, 487] on select "None 1 2 3" at bounding box center [863, 503] width 540 height 31
select select "1"
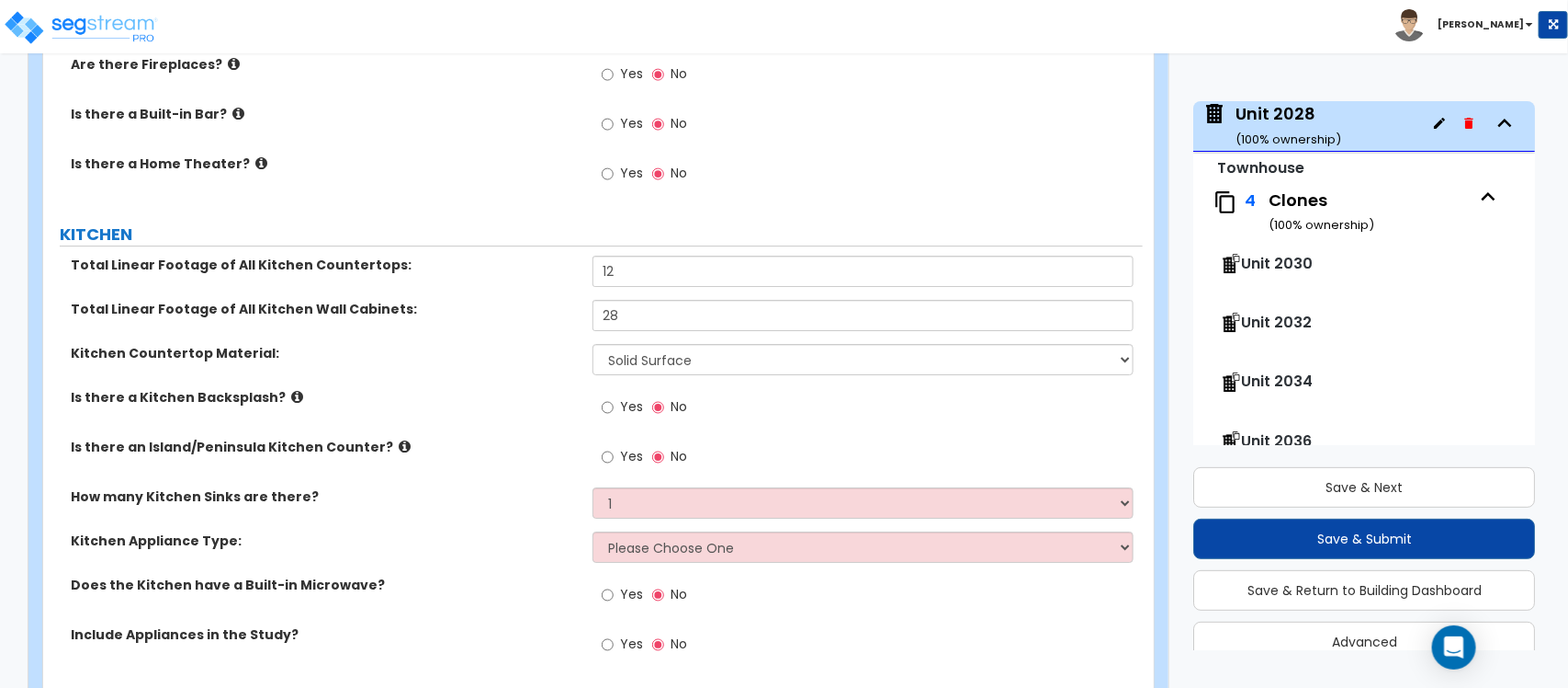
click at [525, 490] on div "How many Kitchen Sinks are there? None 1 2 3" at bounding box center [593, 509] width 1100 height 44
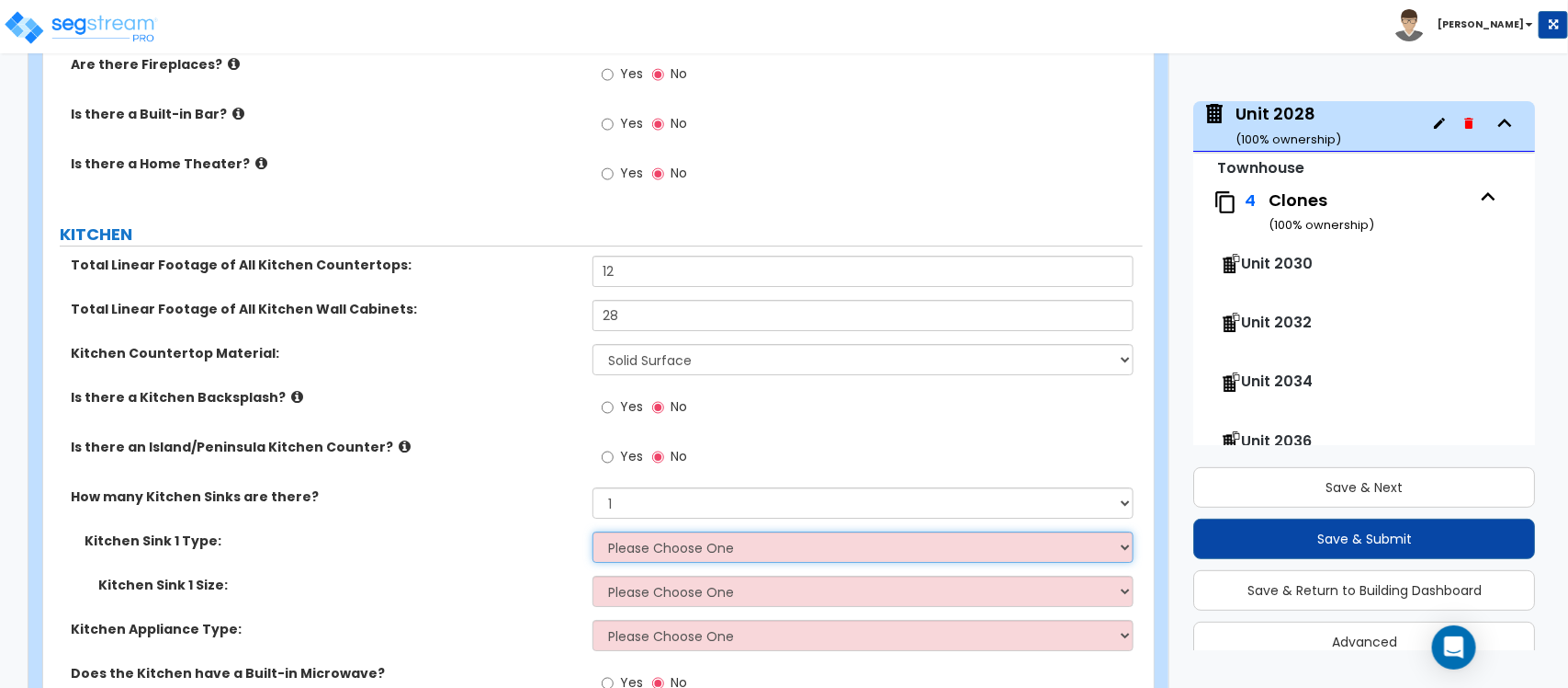
click at [655, 531] on select "Please Choose One Stainless Steel Porcelain Enamel Cast Iron Granite Composite" at bounding box center [863, 547] width 540 height 31
select select "1"
click at [593, 531] on select "Please Choose One Stainless Steel Porcelain Enamel Cast Iron Granite Composite" at bounding box center [863, 547] width 540 height 31
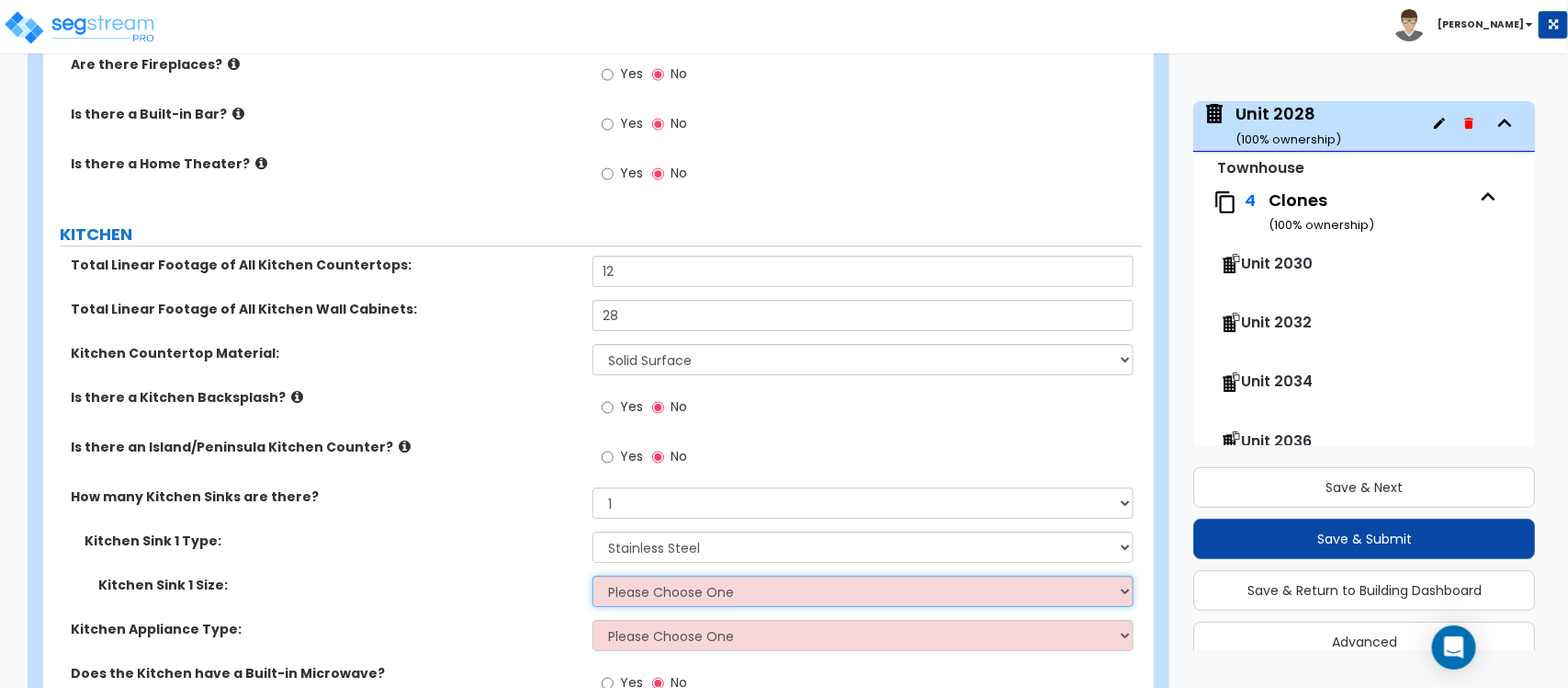
click at [657, 575] on select "Please Choose One Single Sink Double Sink" at bounding box center [863, 591] width 540 height 31
select select "2"
click at [593, 575] on select "Please Choose One Single Sink Double Sink" at bounding box center [863, 591] width 540 height 31
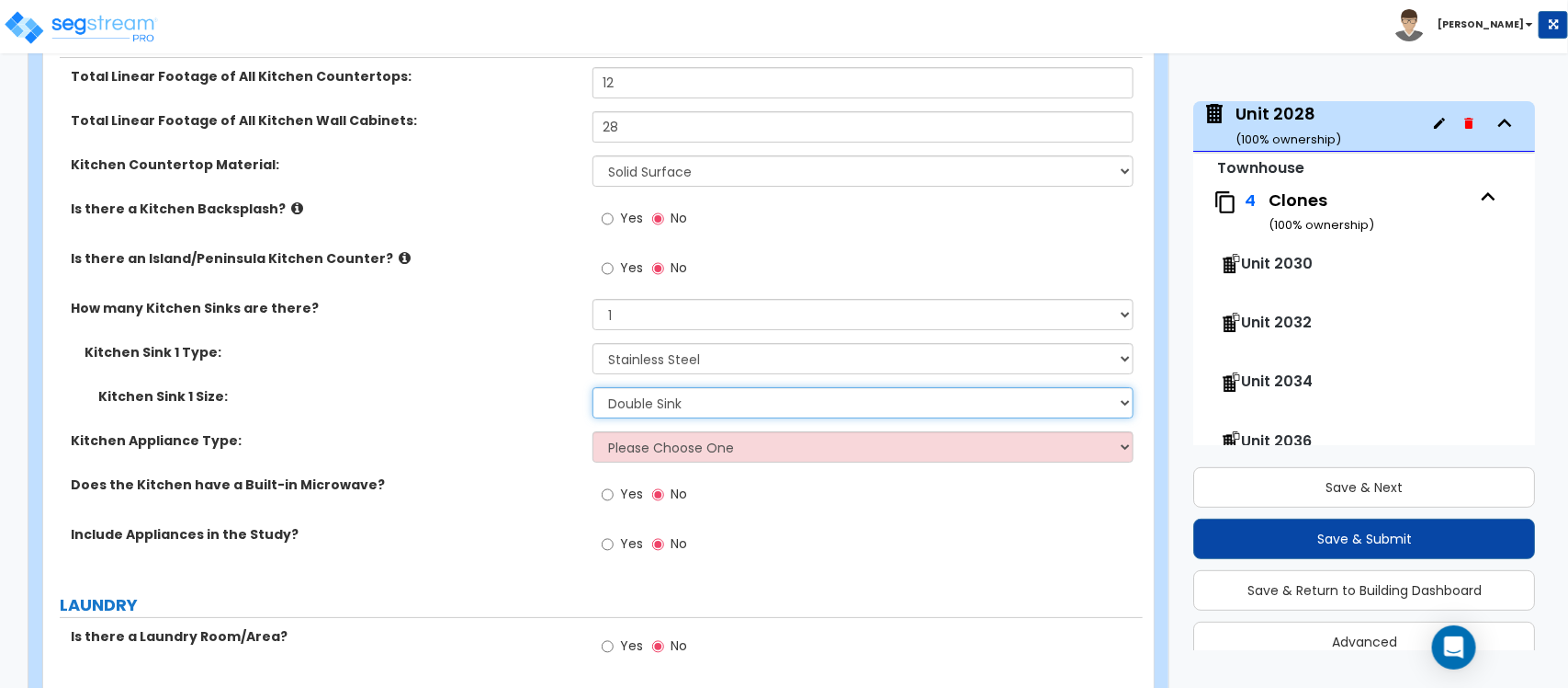
scroll to position [6080, 0]
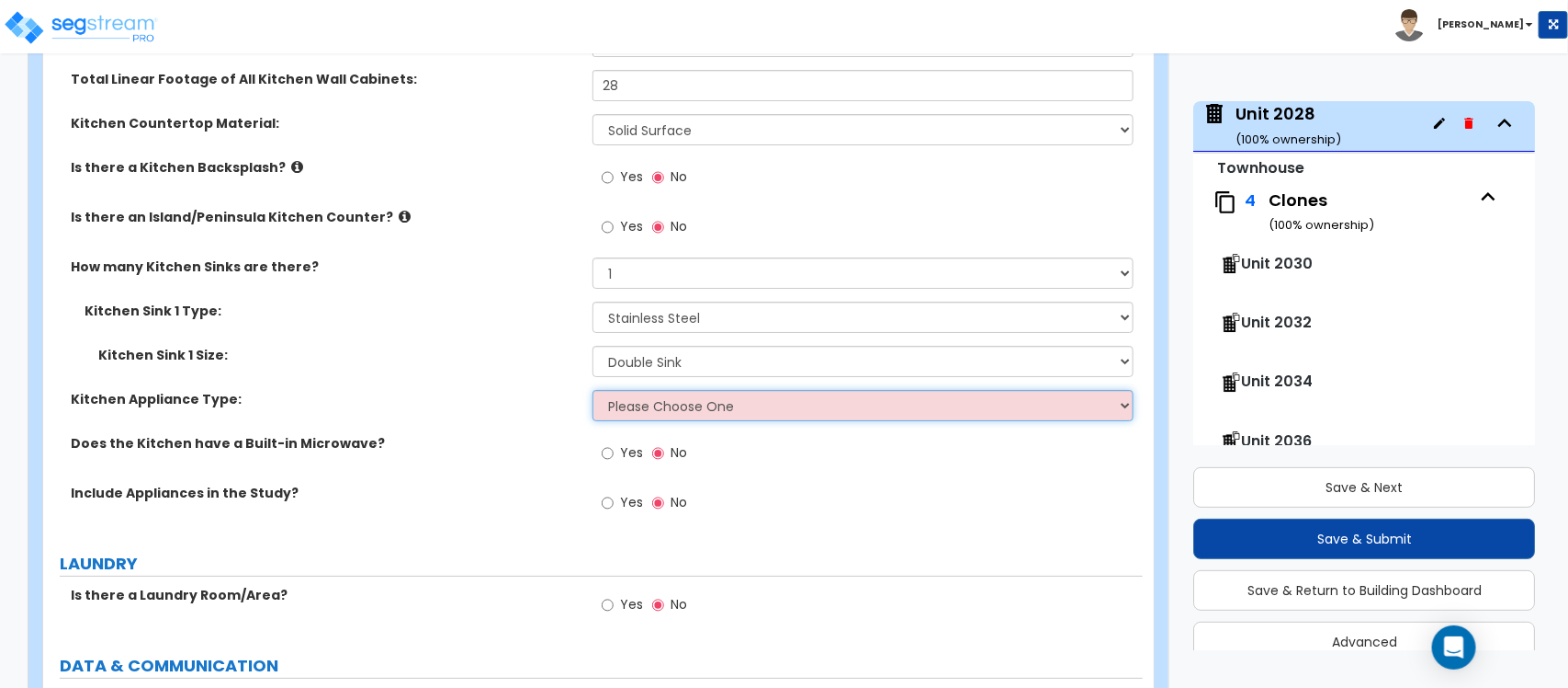
click at [648, 390] on select "Please Choose One Gas Electric" at bounding box center [863, 406] width 540 height 31
select select "2"
click at [593, 390] on select "Please Choose One Gas Electric" at bounding box center [863, 406] width 540 height 31
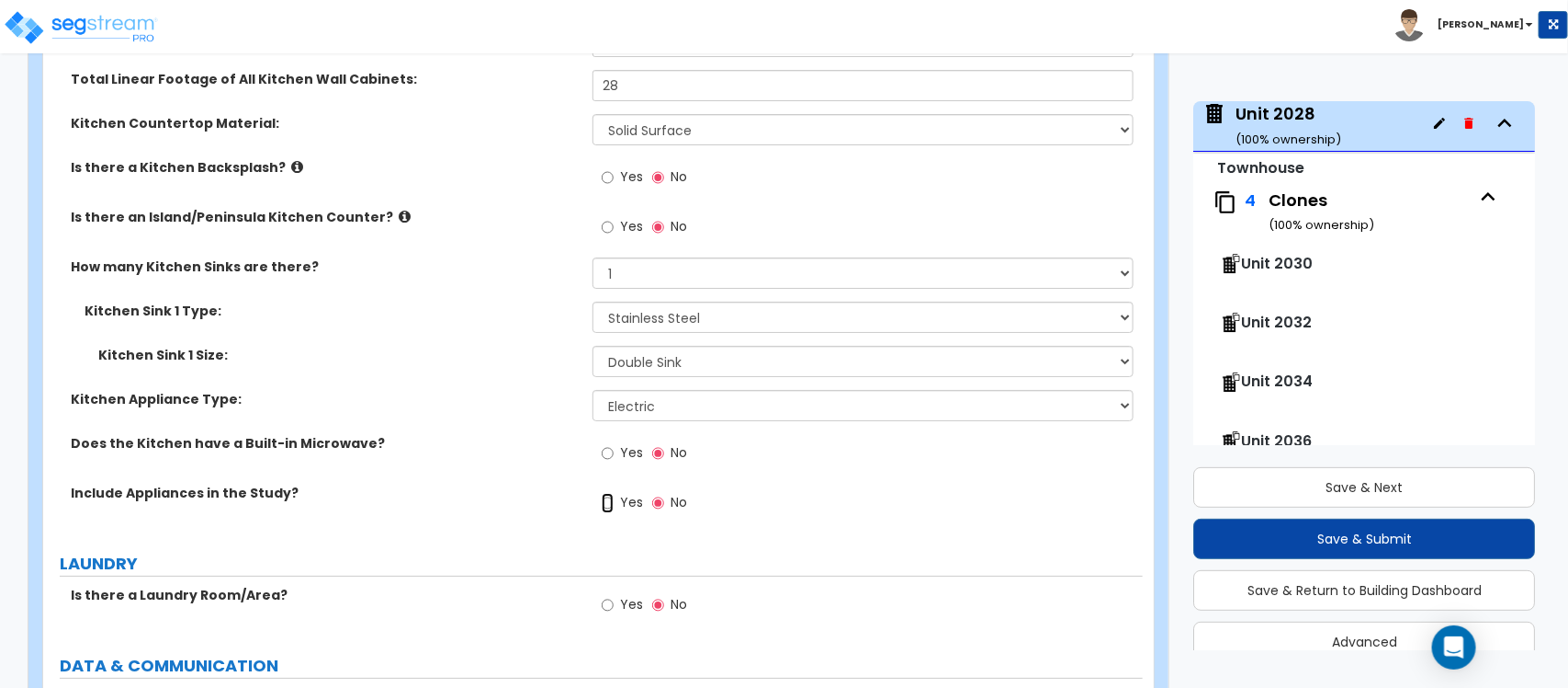
click at [607, 492] on input "Yes" at bounding box center [607, 503] width 12 height 20
radio input "true"
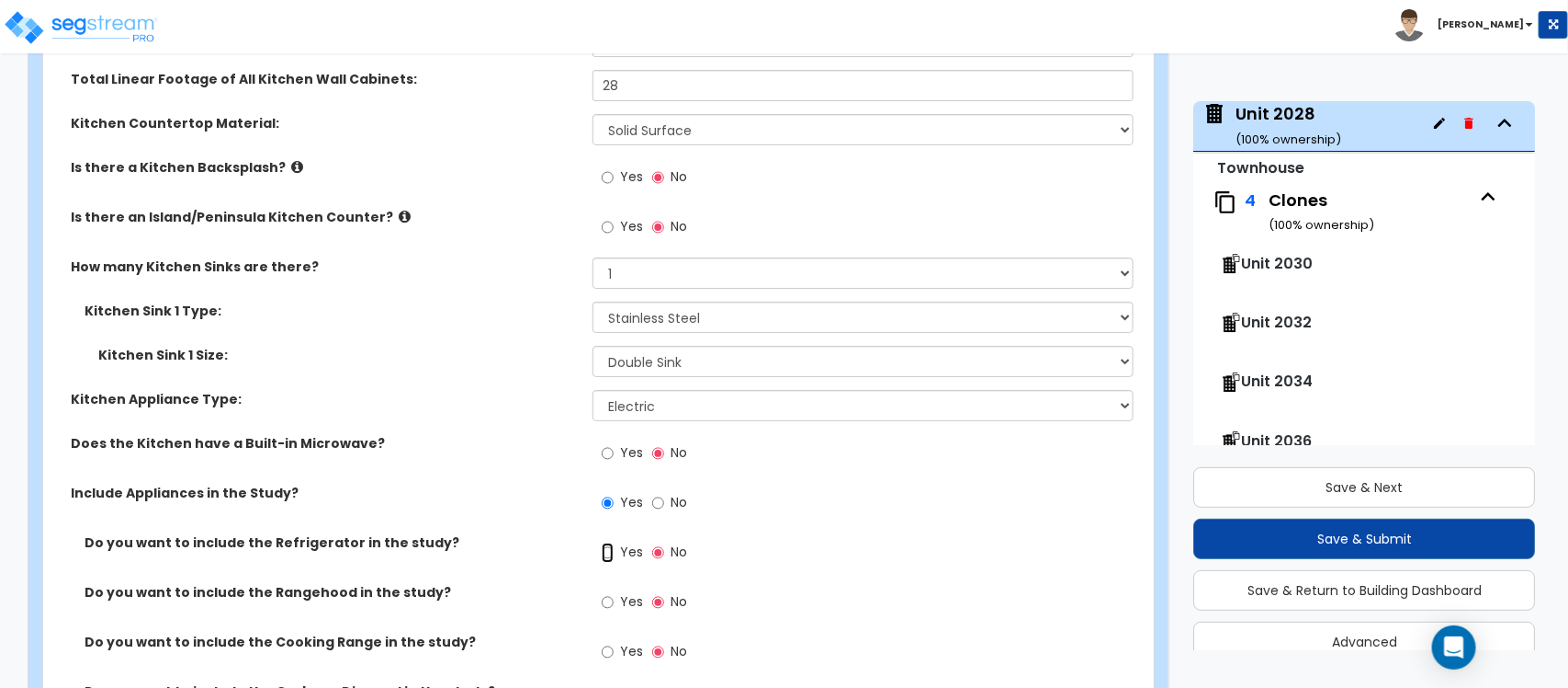
click at [605, 542] on input "Yes" at bounding box center [607, 552] width 12 height 20
radio input "true"
click at [609, 592] on input "Yes" at bounding box center [607, 602] width 12 height 20
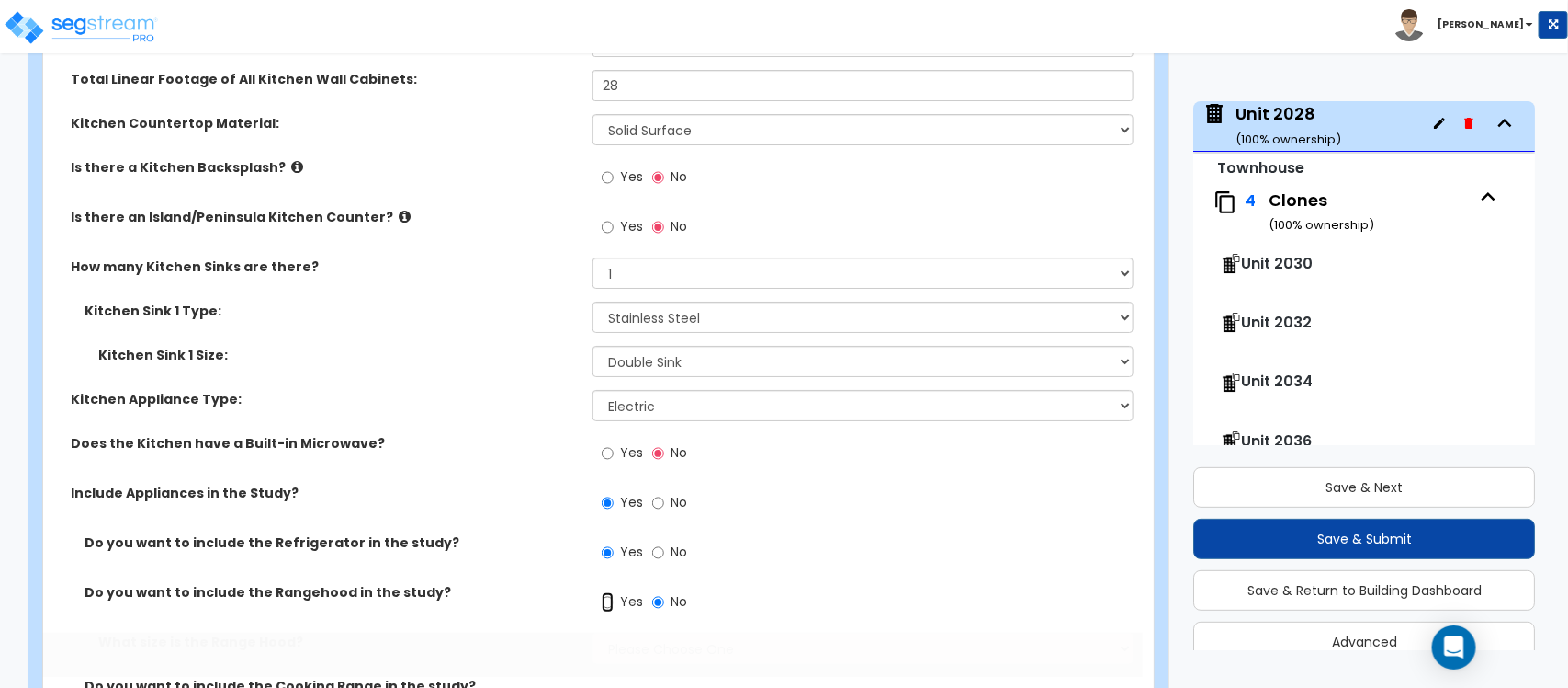
radio input "true"
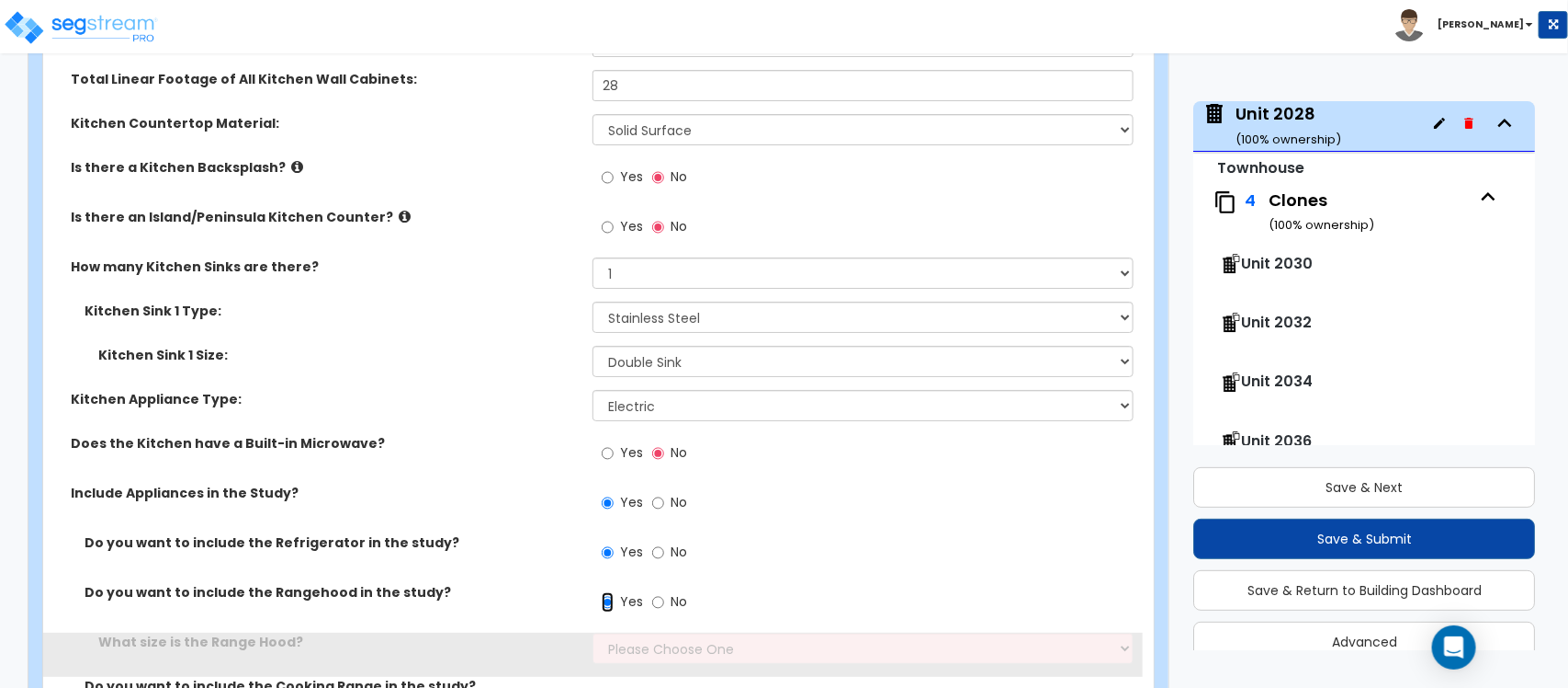
scroll to position [6425, 0]
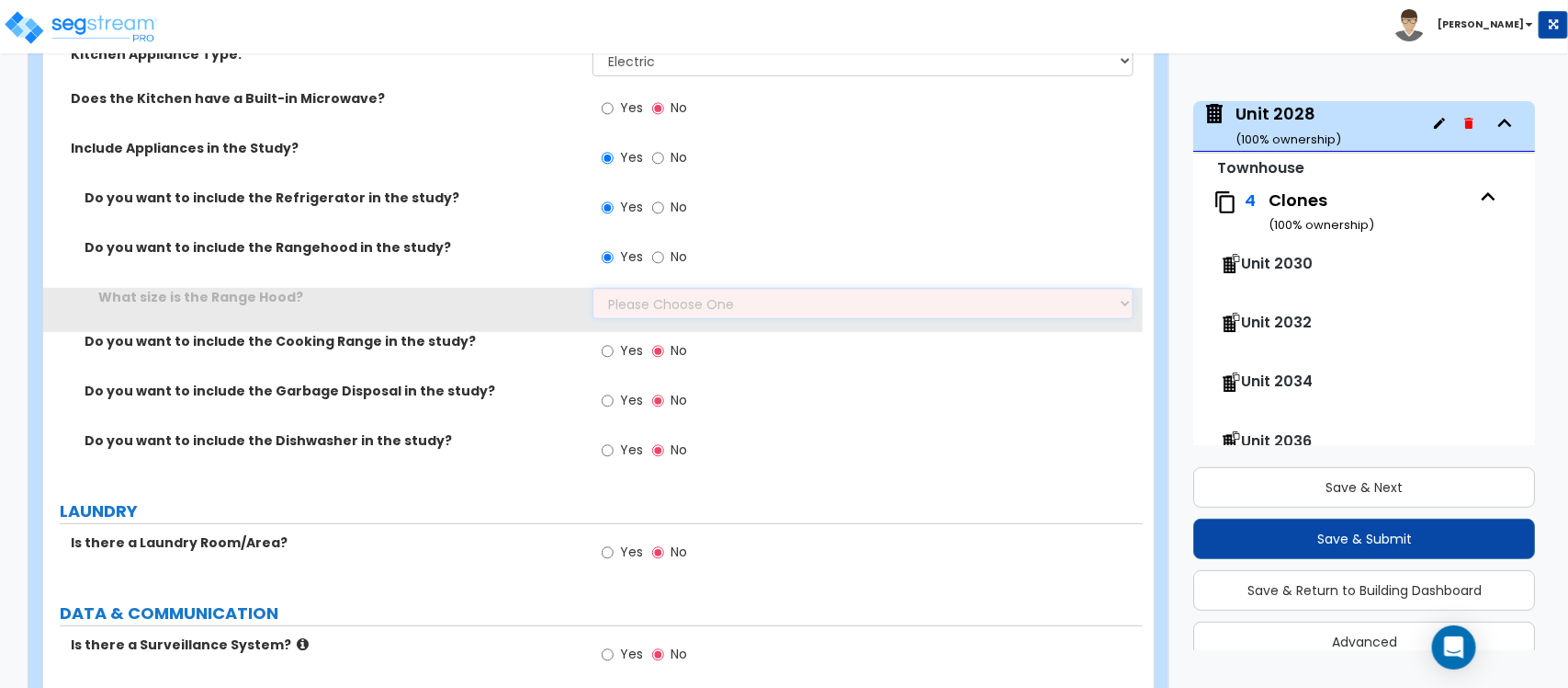
click at [694, 291] on select "Please Choose One Normal - 30" Wide - 42"" at bounding box center [863, 303] width 540 height 31
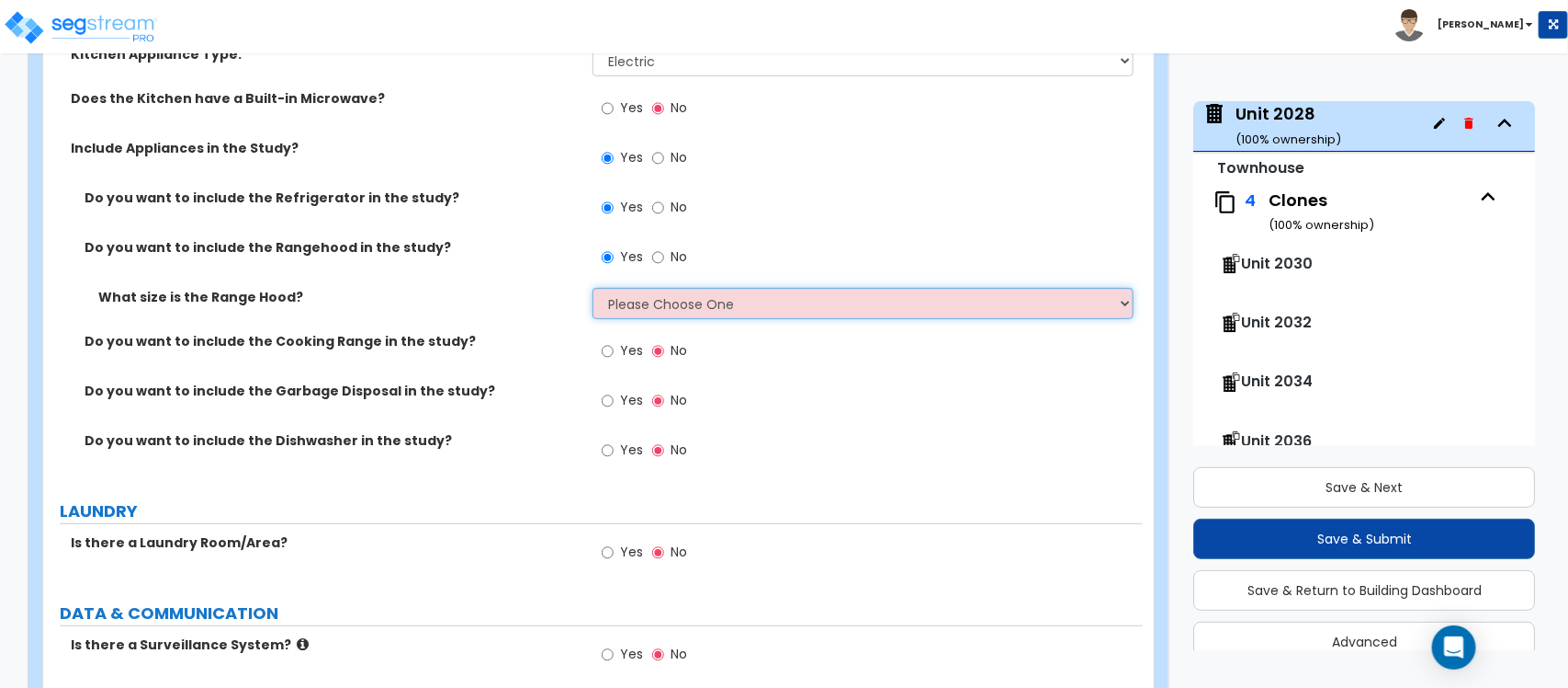
select select "1"
click at [593, 288] on select "Please Choose One Normal - 30" Wide - 42"" at bounding box center [863, 303] width 540 height 31
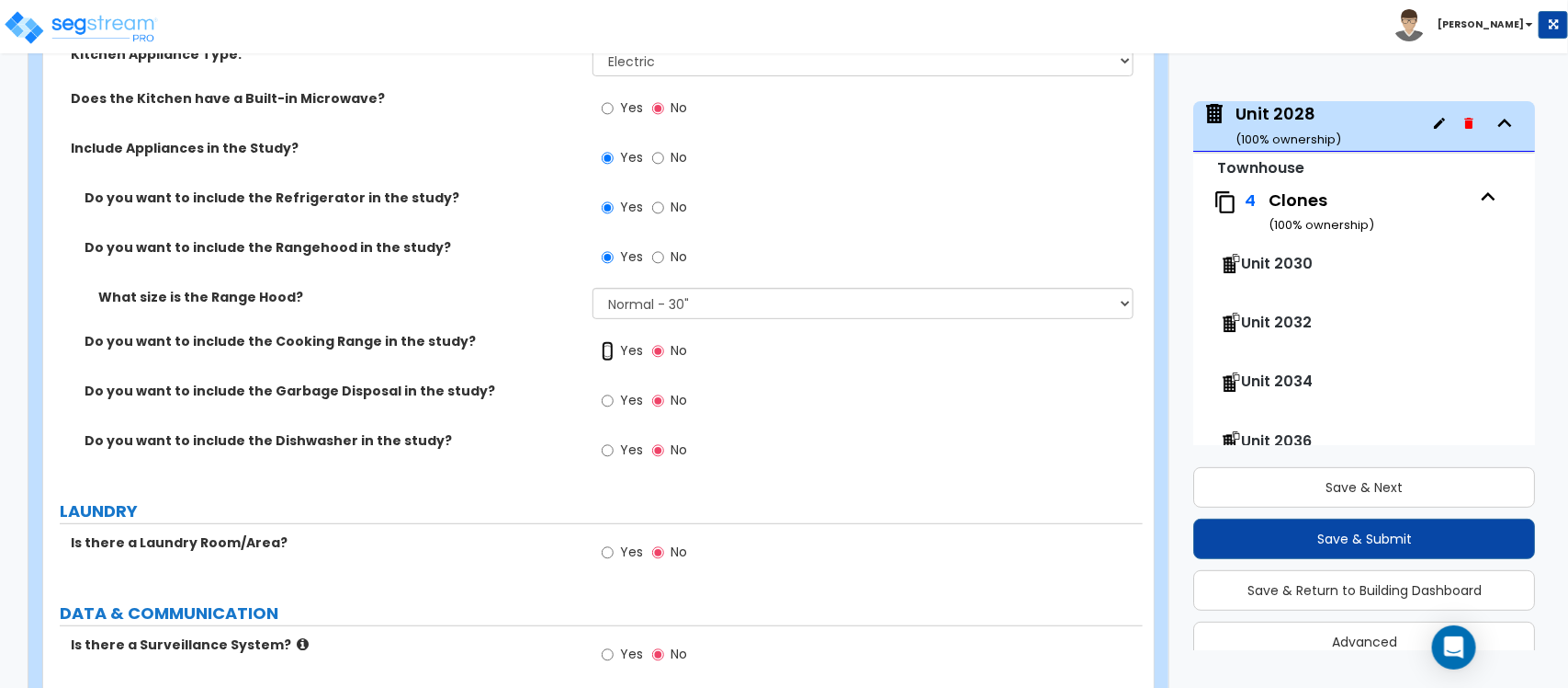
click at [605, 341] on input "Yes" at bounding box center [607, 351] width 12 height 20
radio input "true"
click at [609, 391] on input "Yes" at bounding box center [607, 401] width 12 height 20
radio input "true"
click at [607, 440] on input "Yes" at bounding box center [607, 450] width 12 height 20
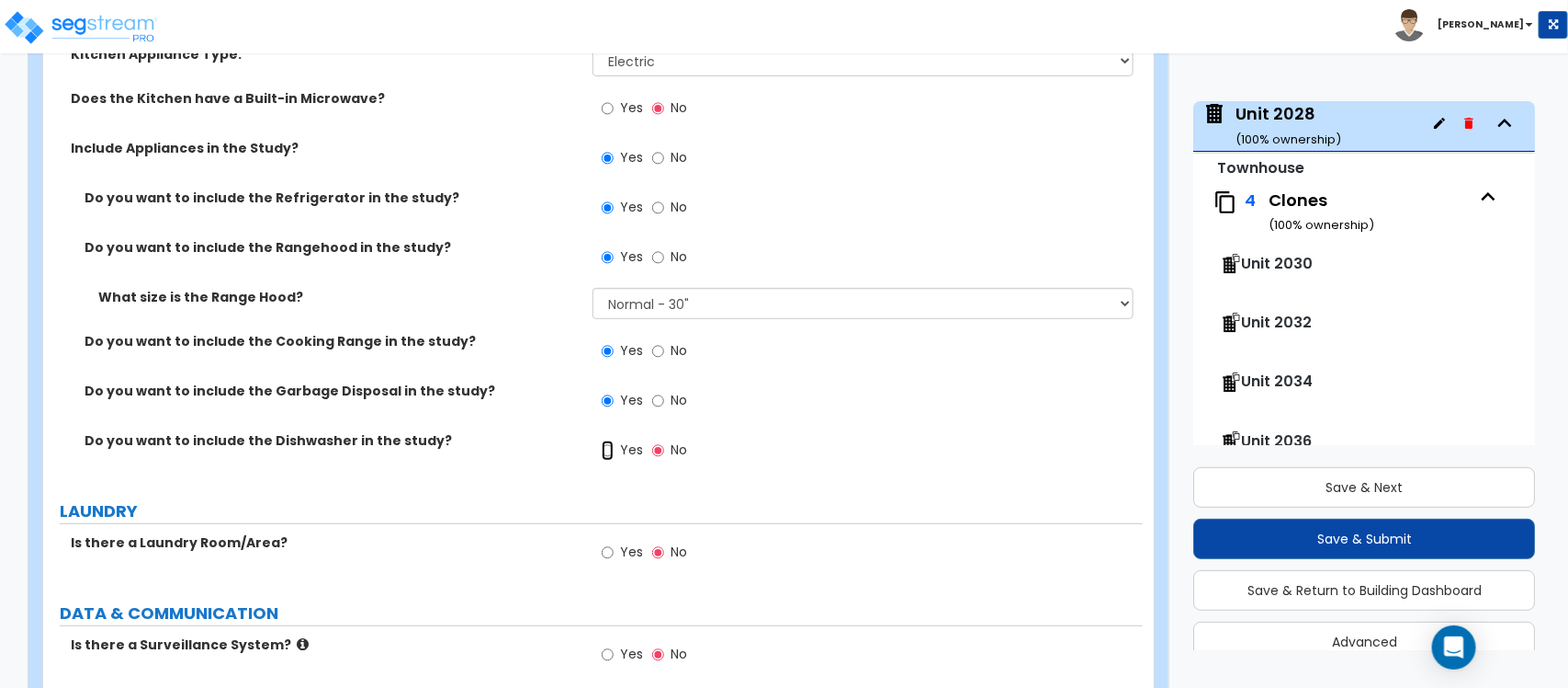
radio input "true"
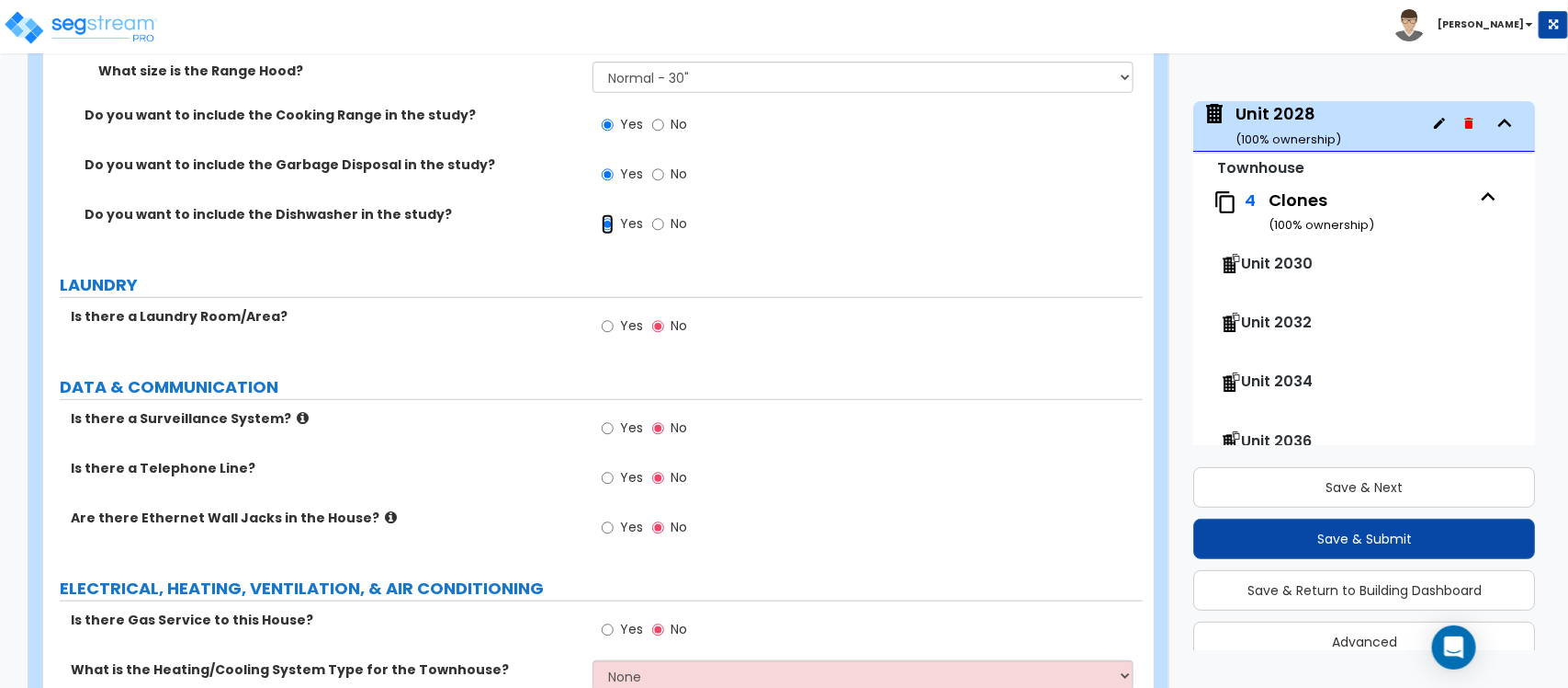
scroll to position [6655, 0]
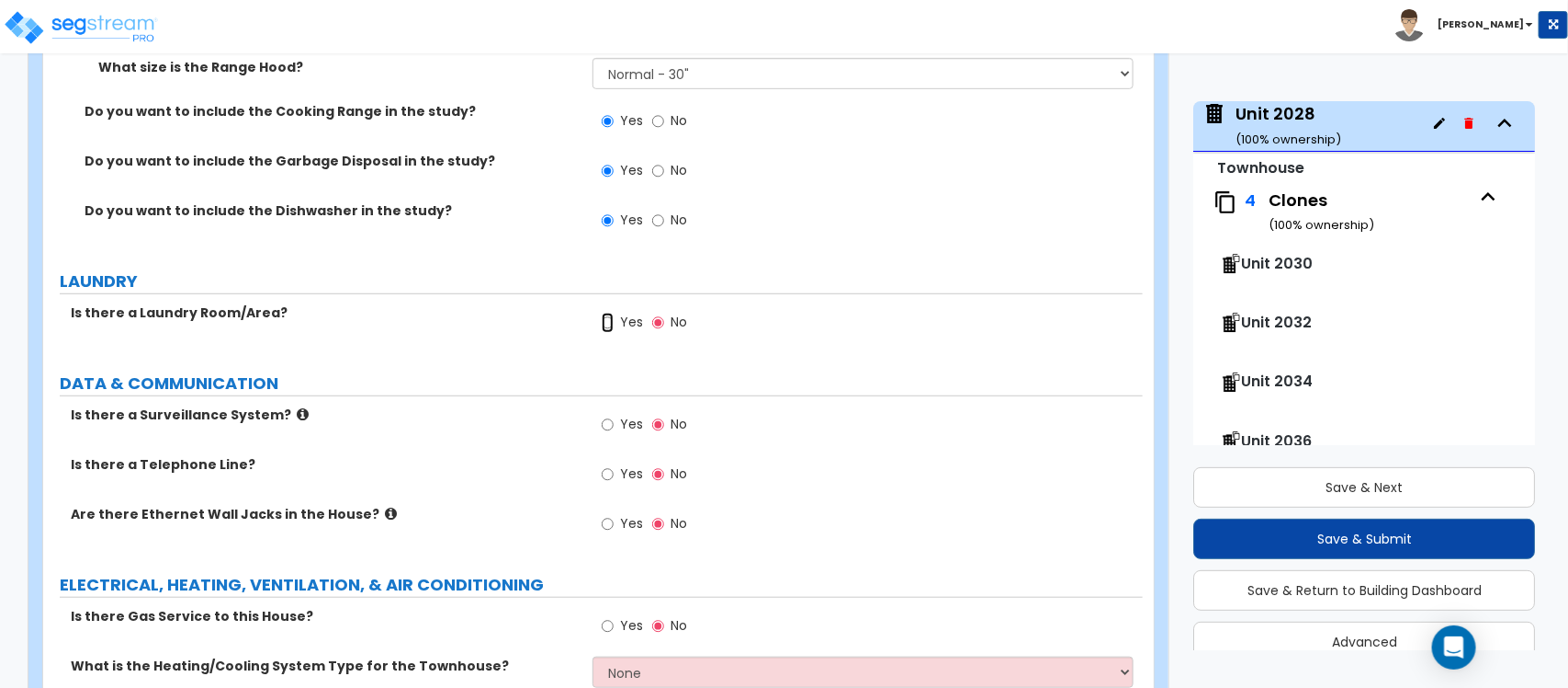
click at [611, 313] on input "Yes" at bounding box center [607, 323] width 12 height 20
radio input "true"
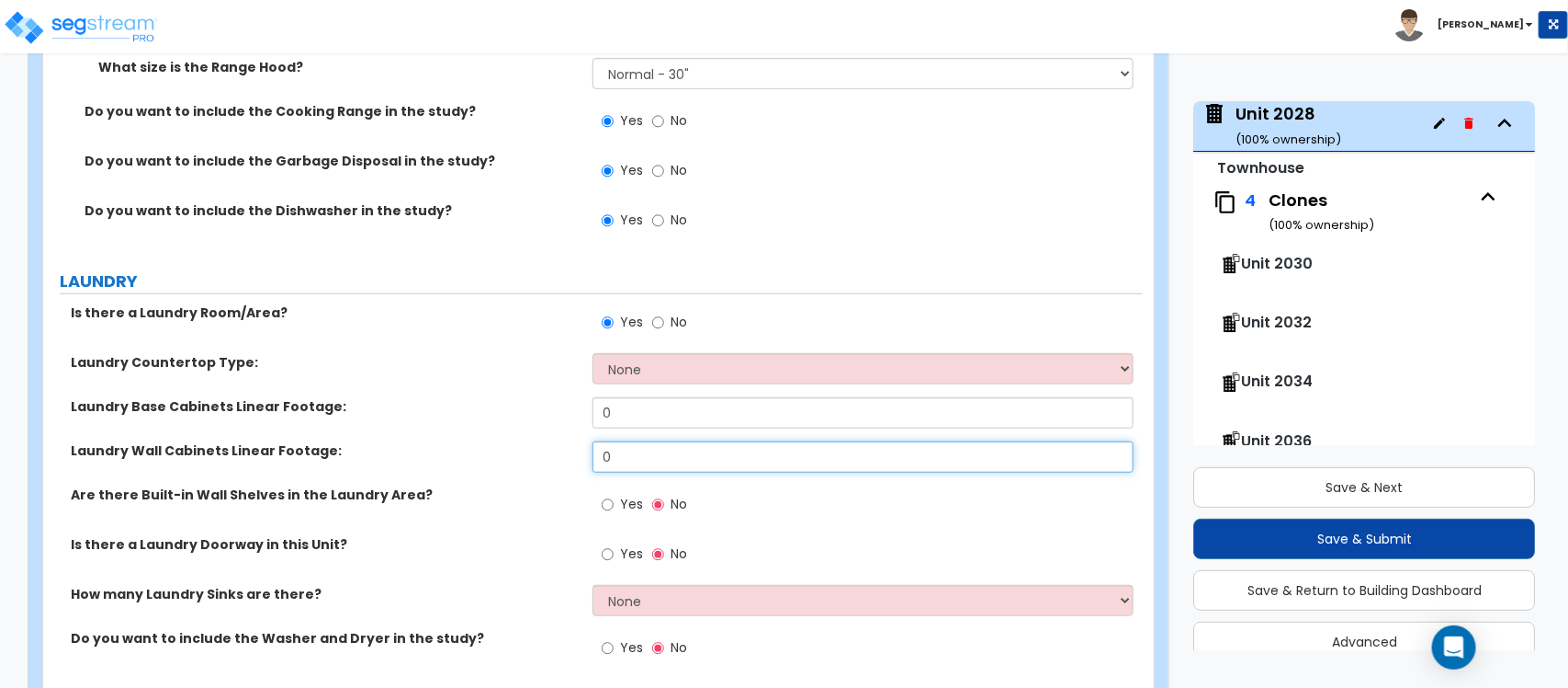
drag, startPoint x: 653, startPoint y: 434, endPoint x: 560, endPoint y: 433, distance: 93.0
click at [560, 441] on div "Laundry Wall Cabinets Linear Footage: 0" at bounding box center [593, 463] width 1100 height 44
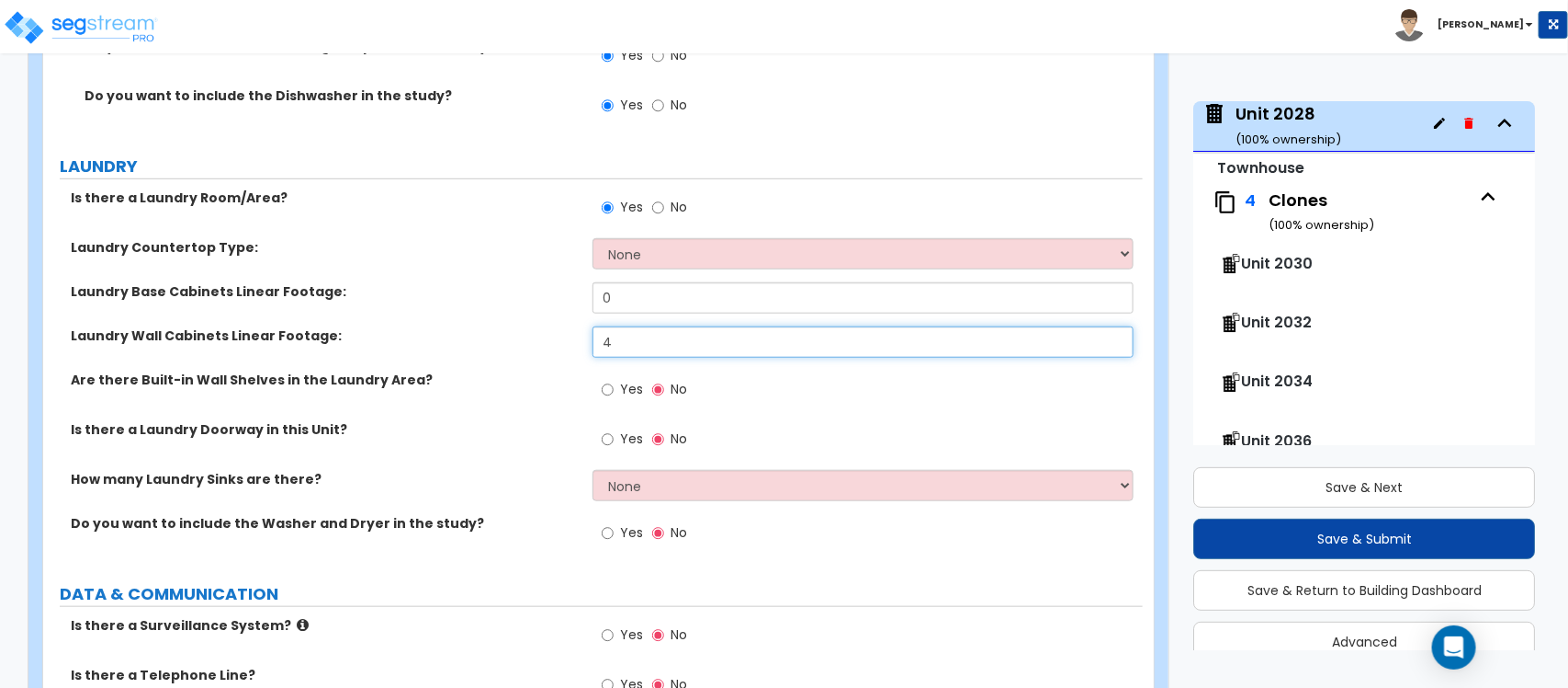
type input "4"
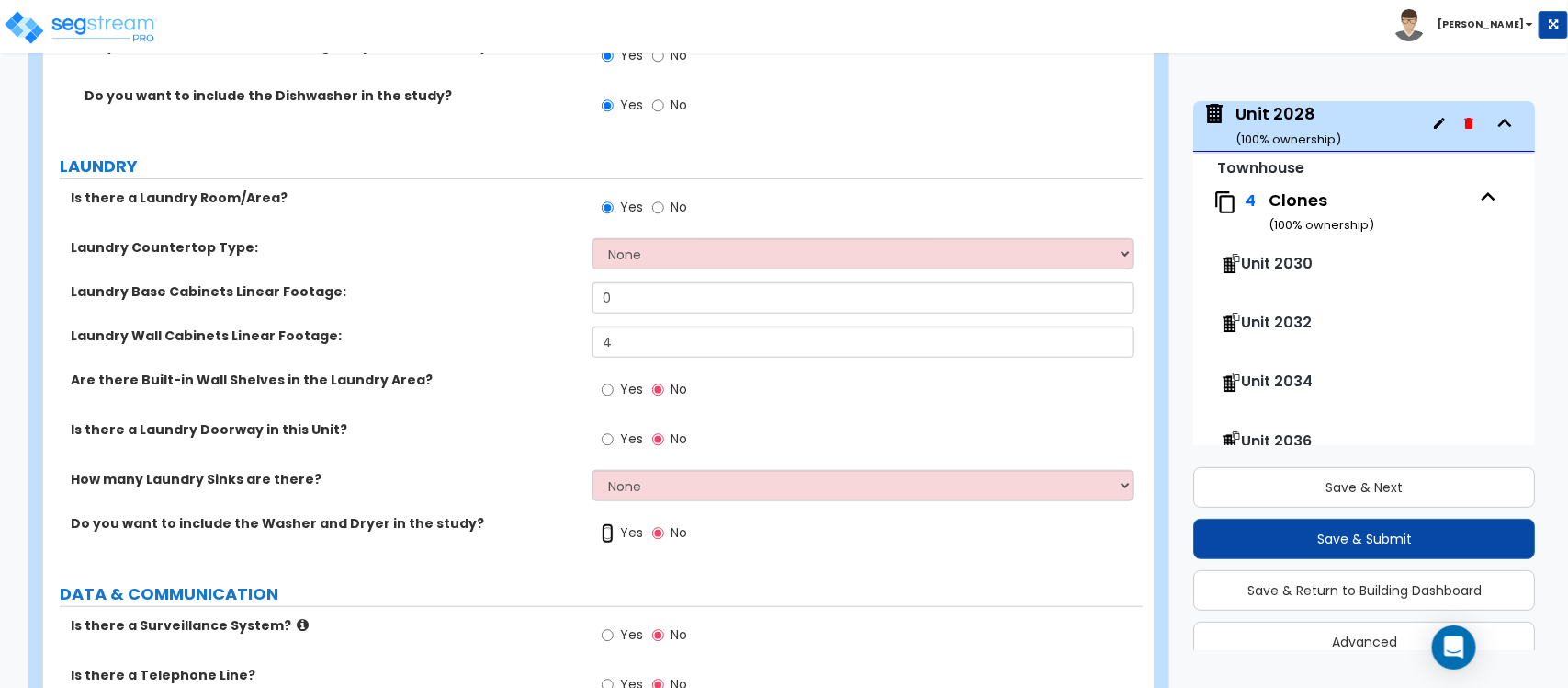
click at [605, 523] on input "Yes" at bounding box center [607, 533] width 12 height 20
radio input "true"
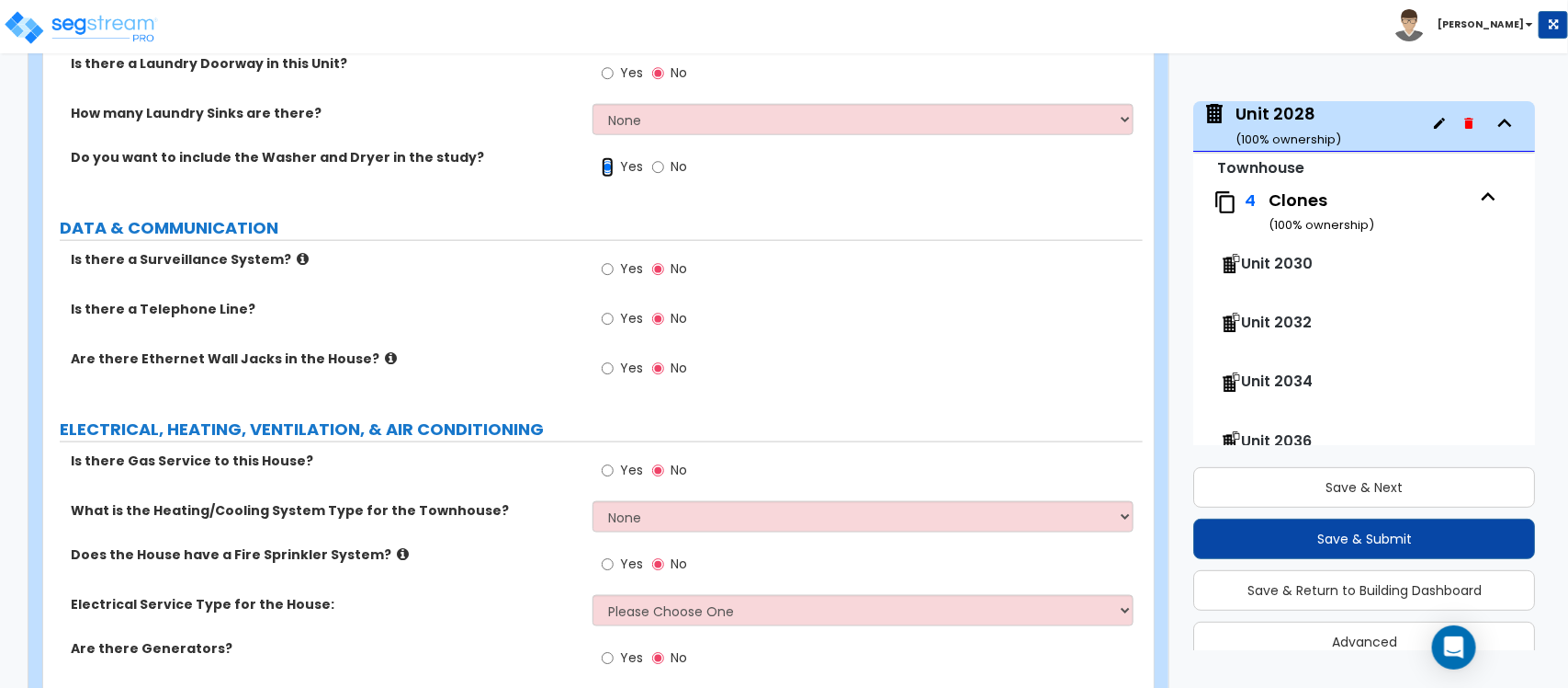
scroll to position [7197, 0]
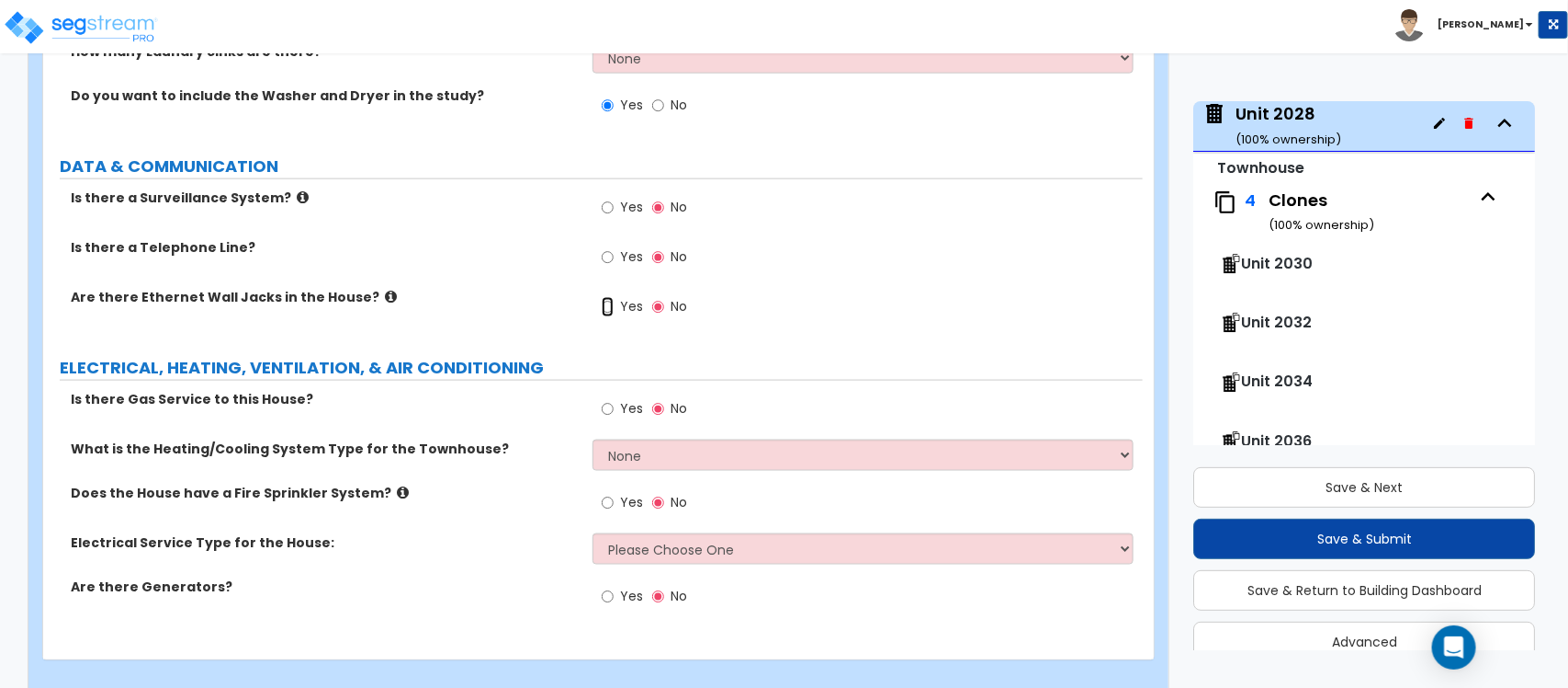
click at [602, 297] on input "Yes" at bounding box center [607, 307] width 12 height 20
radio input "true"
click at [614, 396] on label "Yes" at bounding box center [622, 411] width 41 height 31
click at [614, 399] on input "Yes" at bounding box center [607, 409] width 12 height 20
radio input "true"
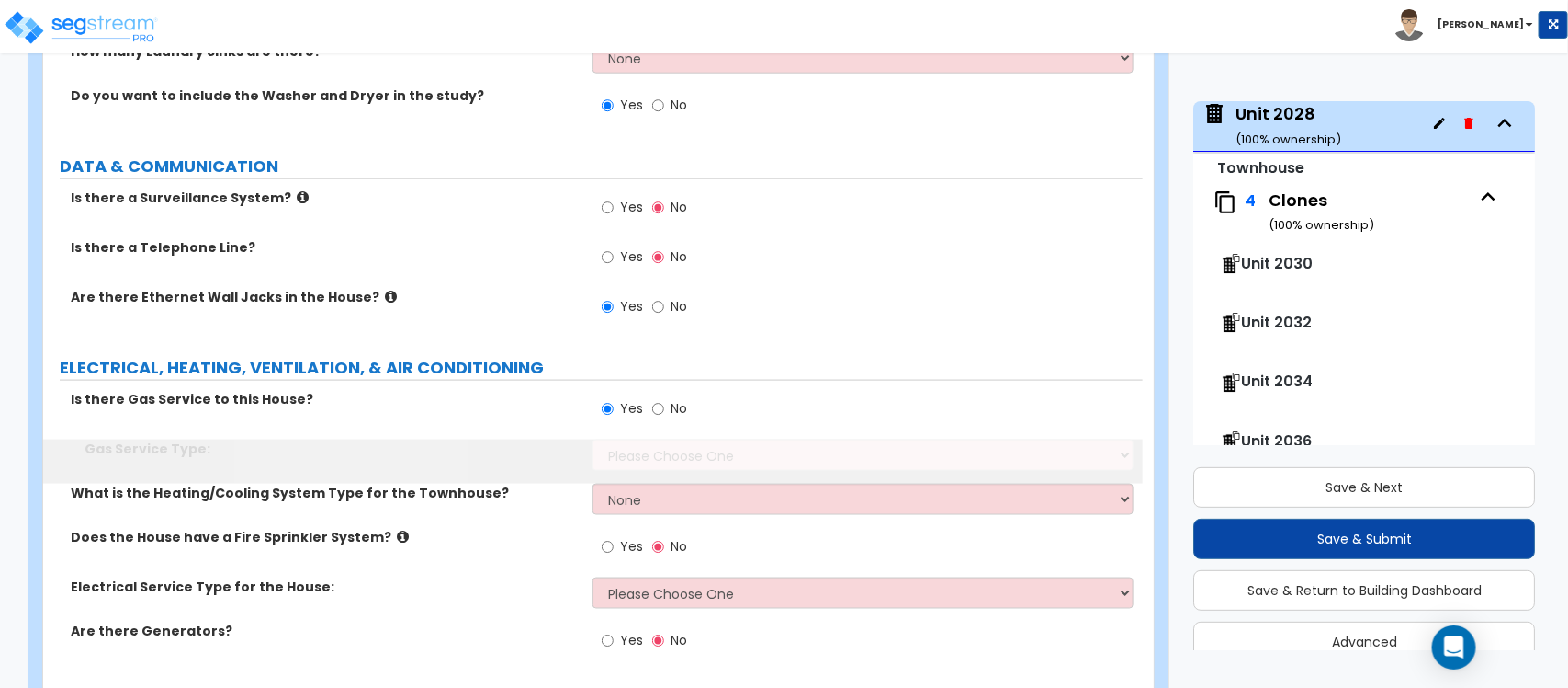
click at [627, 439] on select "Please Choose One Natural Gas Service Propane Tank On-site" at bounding box center [863, 455] width 540 height 31
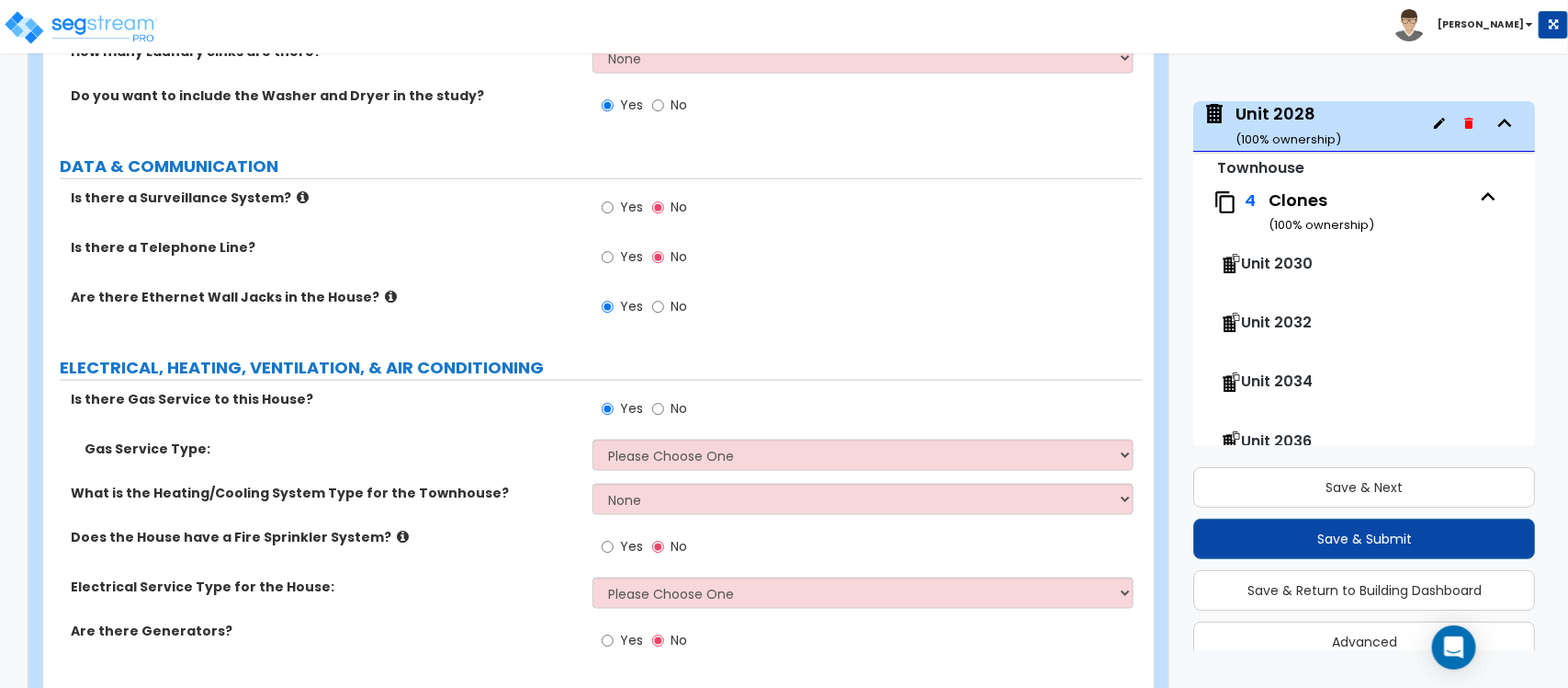
select select "1"
click at [593, 439] on select "Please Choose One Natural Gas Service Propane Tank On-site" at bounding box center [863, 455] width 540 height 31
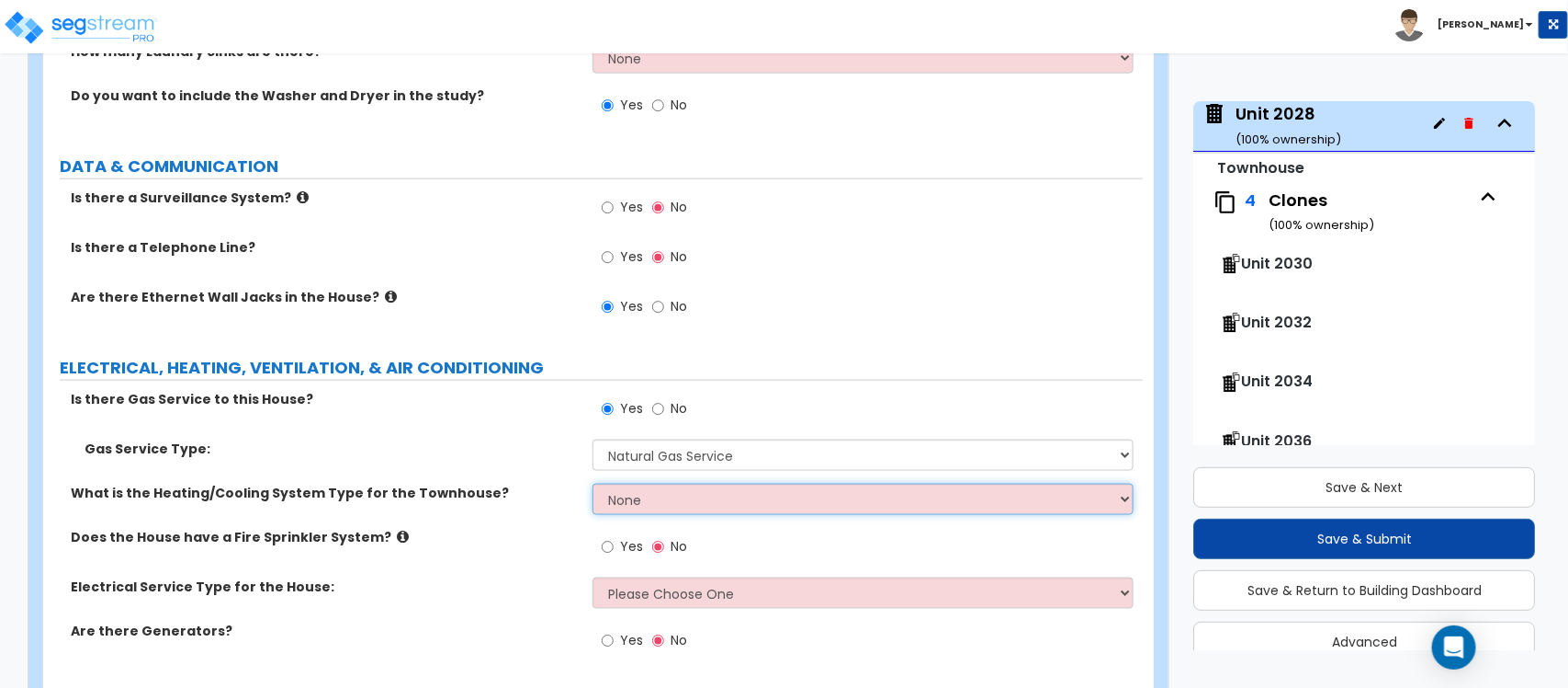
click at [634, 484] on select "None Heat Only Centralized Heating & Cooling Thru Wall Air Conditioners Mini Sp…" at bounding box center [863, 499] width 540 height 31
select select "2"
click at [593, 483] on select "None Heat Only Centralized Heating & Cooling Thru Wall Air Conditioners Mini Sp…" at bounding box center [863, 499] width 540 height 31
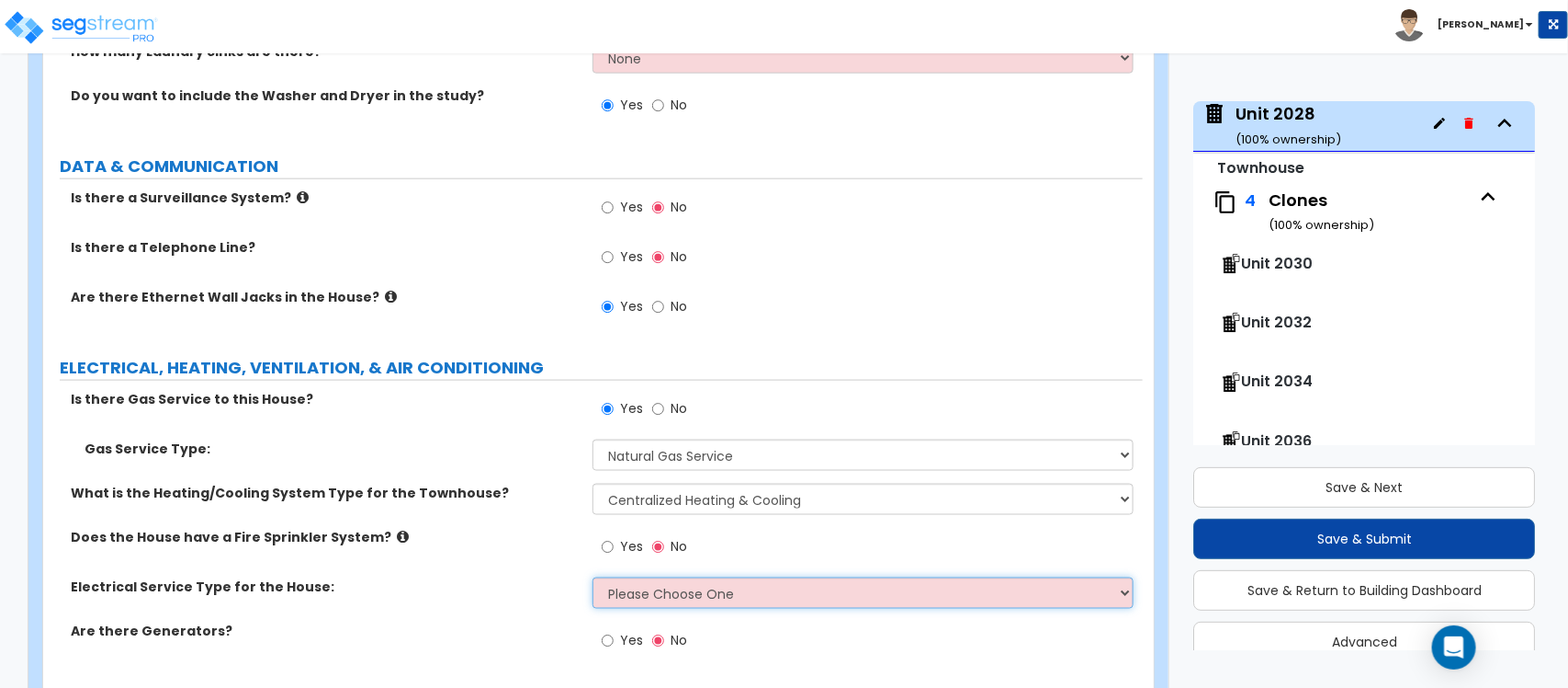
click at [634, 577] on select "Please Choose One Overhead Underground" at bounding box center [863, 593] width 540 height 31
select select "2"
click at [593, 577] on select "Please Choose One Overhead Underground" at bounding box center [863, 593] width 540 height 31
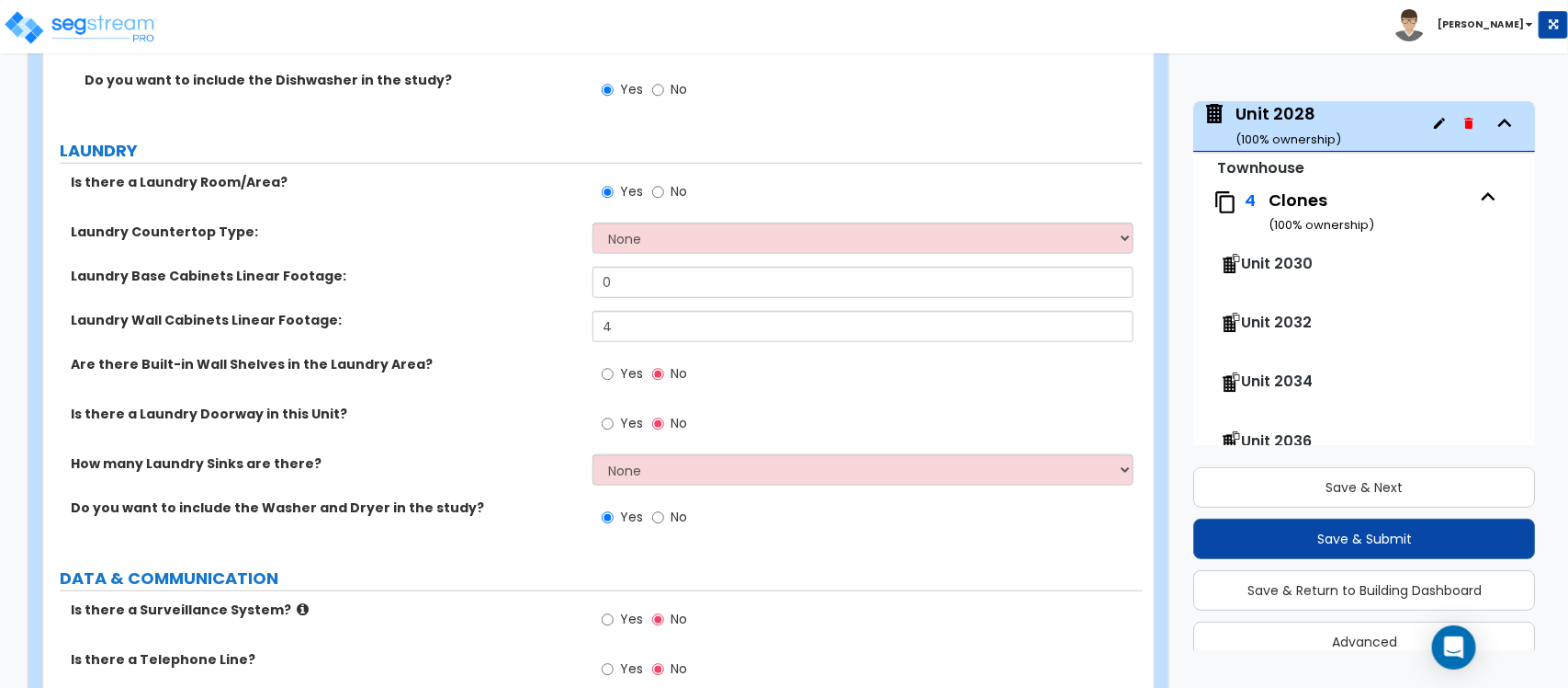
scroll to position [6781, 0]
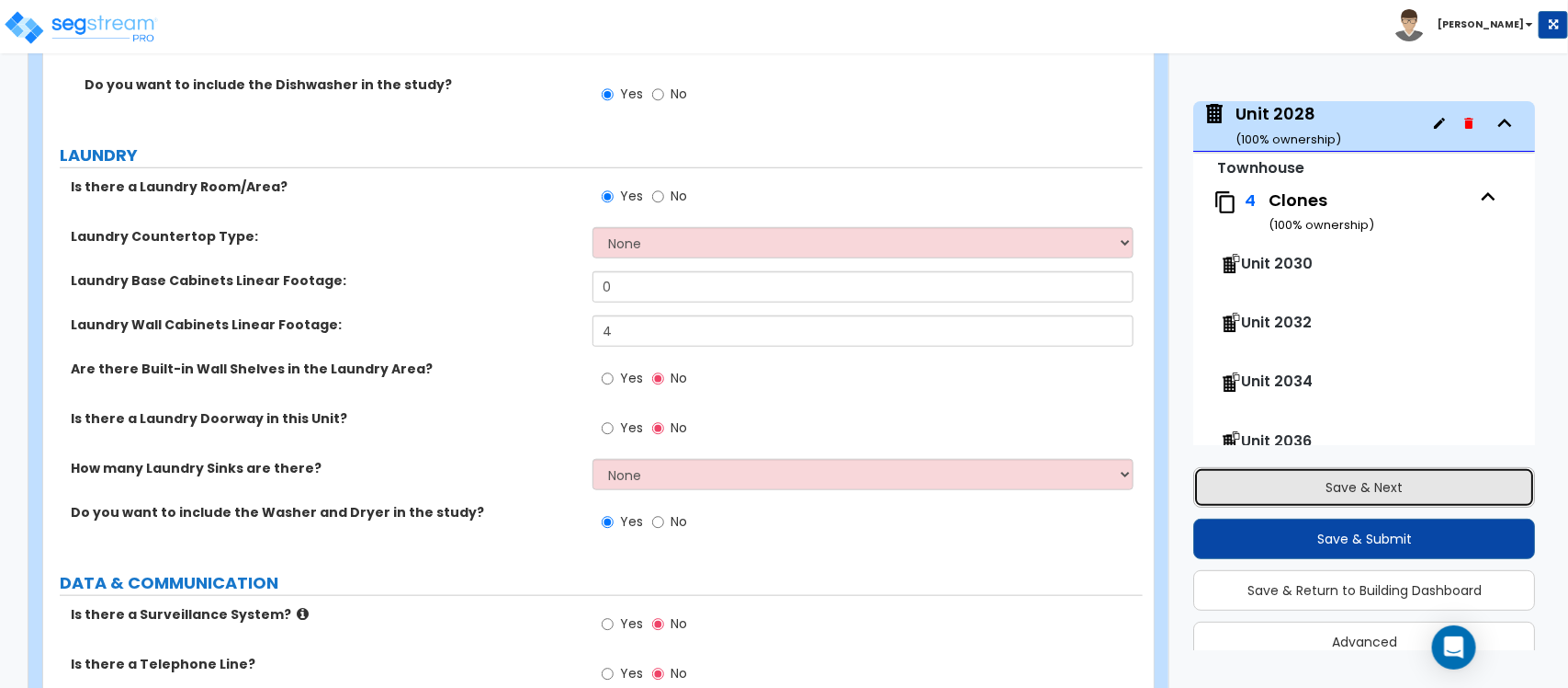
click at [1261, 496] on button "Save & Next" at bounding box center [1364, 487] width 342 height 41
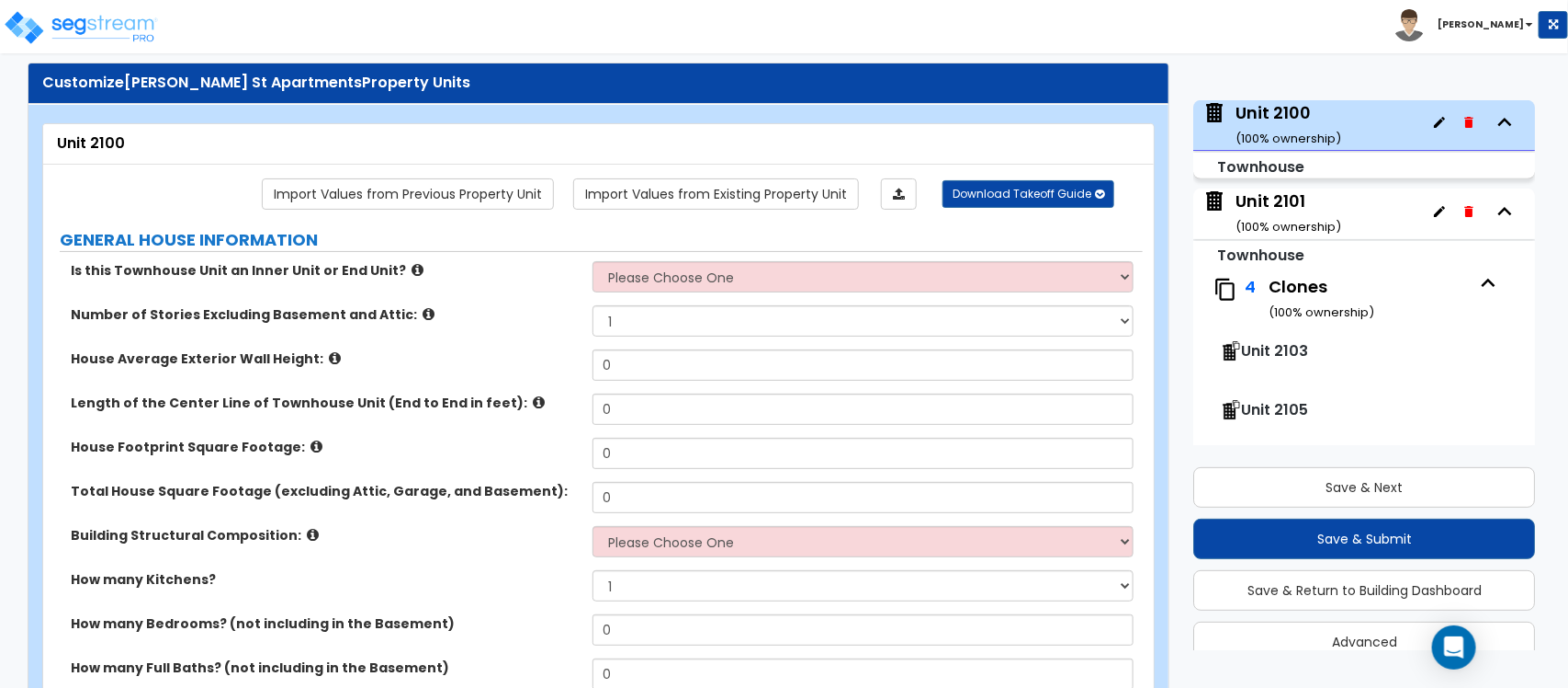
scroll to position [0, 0]
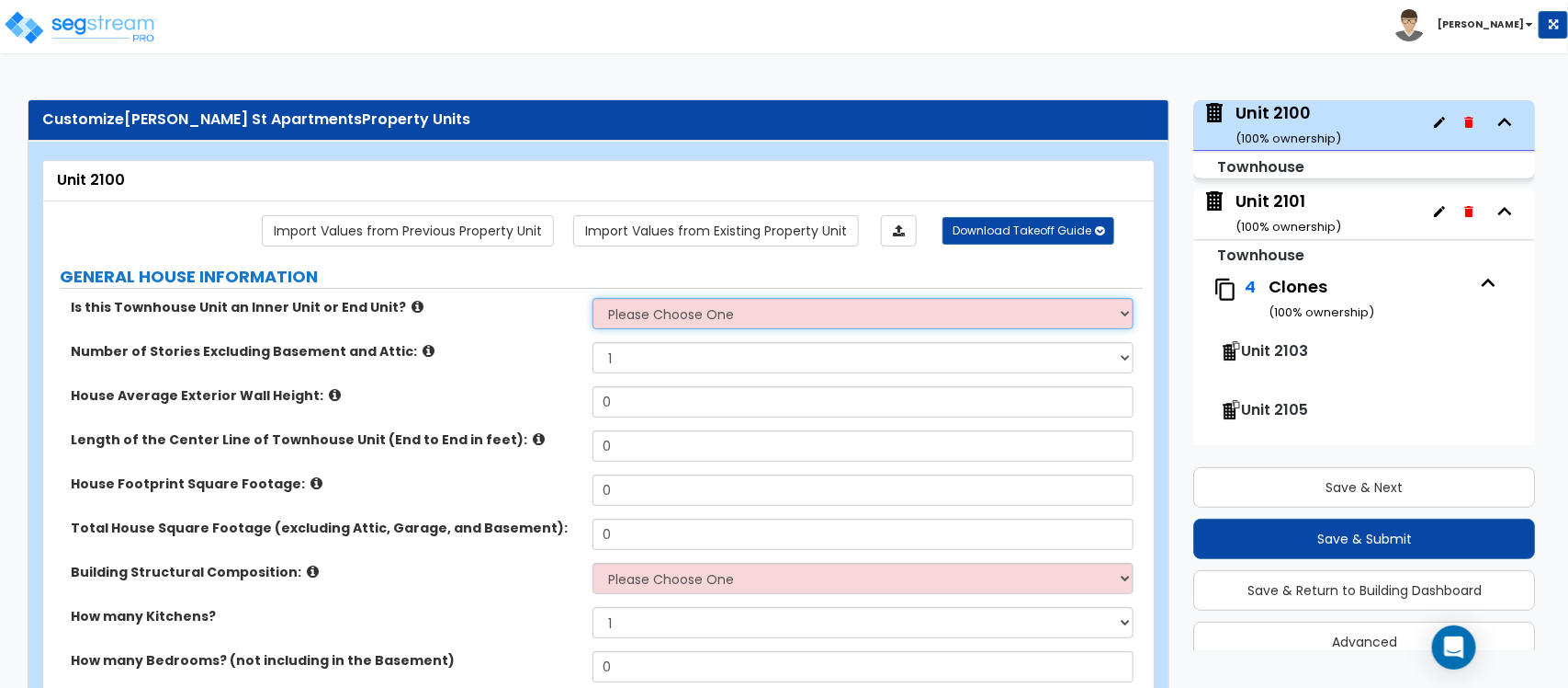
click at [680, 310] on select "Please Choose One Inner Unit End Unit" at bounding box center [863, 314] width 540 height 31
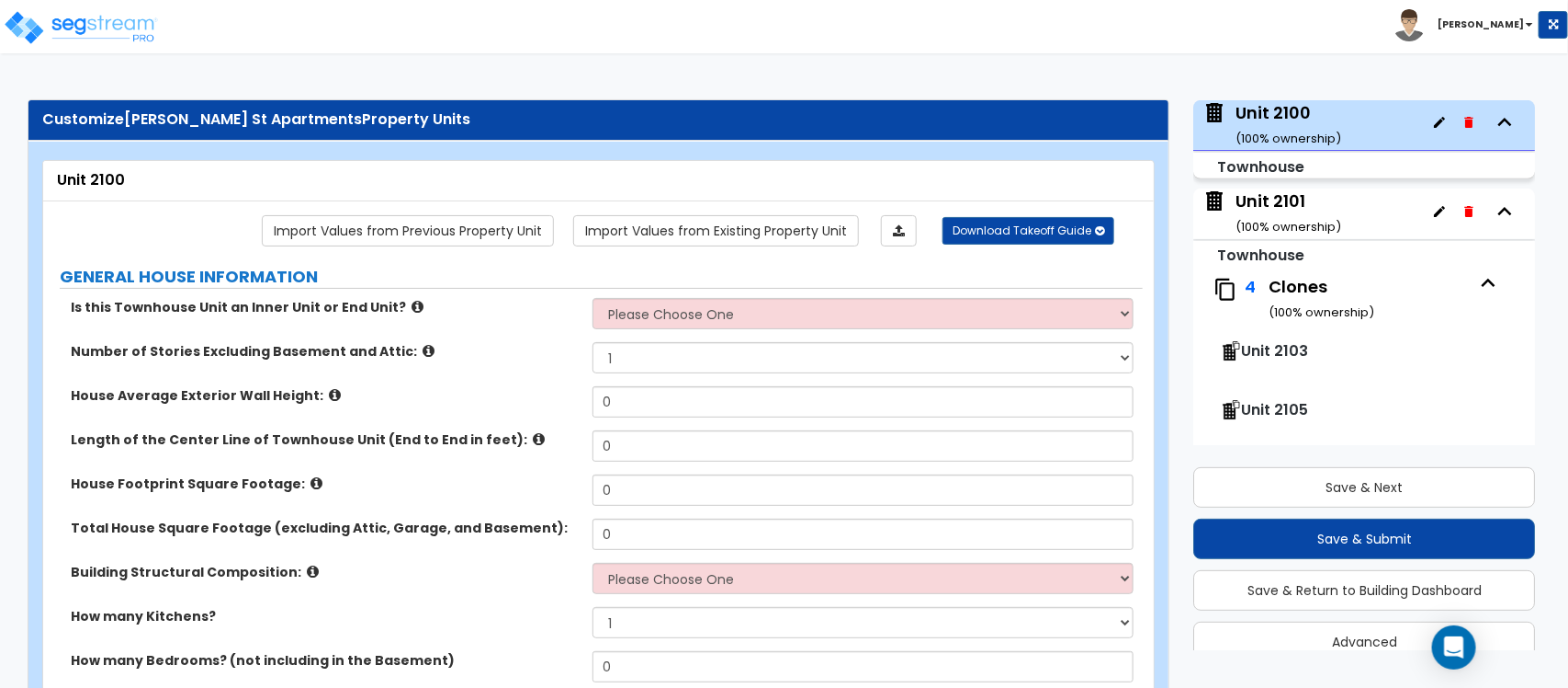
click at [560, 274] on label "GENERAL HOUSE INFORMATION" at bounding box center [601, 277] width 1083 height 24
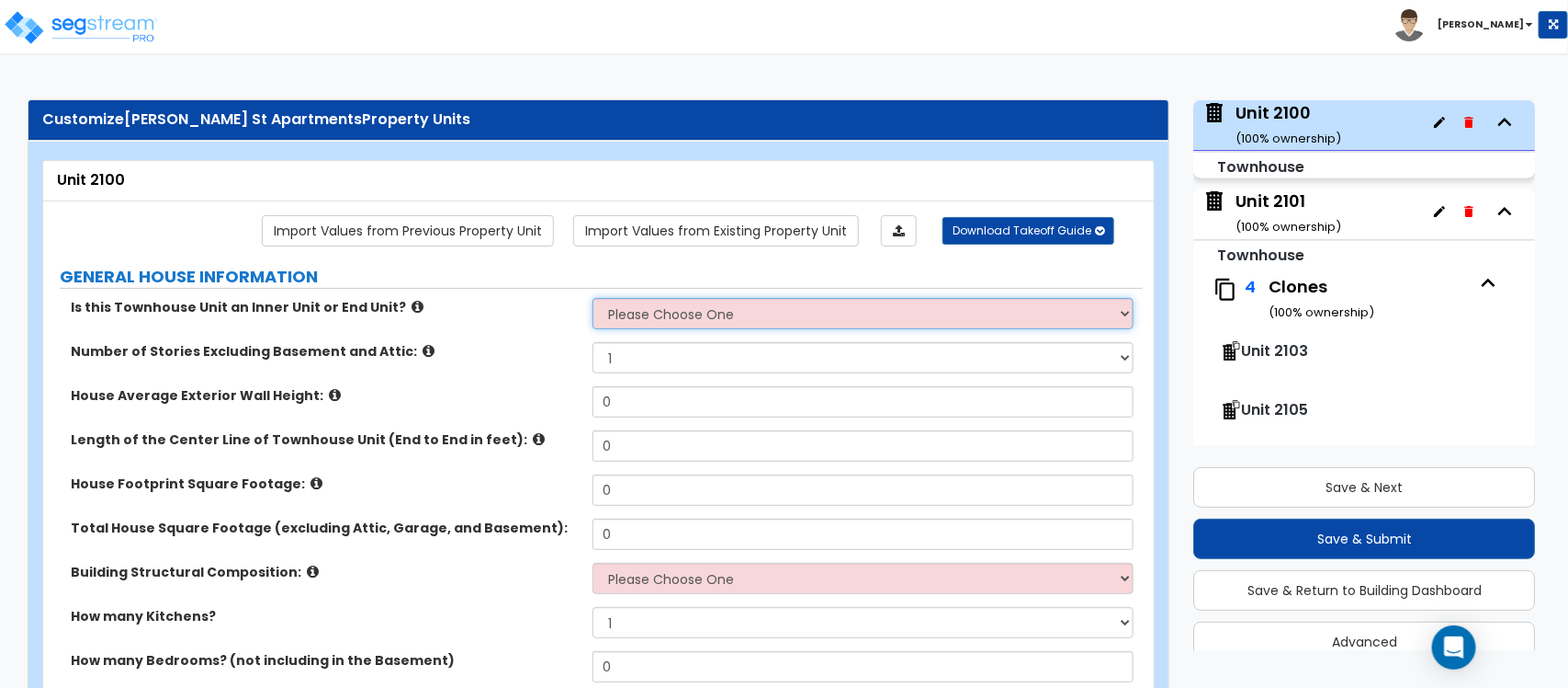
click at [832, 326] on select "Please Choose One Inner Unit End Unit" at bounding box center [863, 314] width 540 height 31
select select "2"
click at [593, 300] on select "Please Choose One Inner Unit End Unit" at bounding box center [863, 314] width 540 height 31
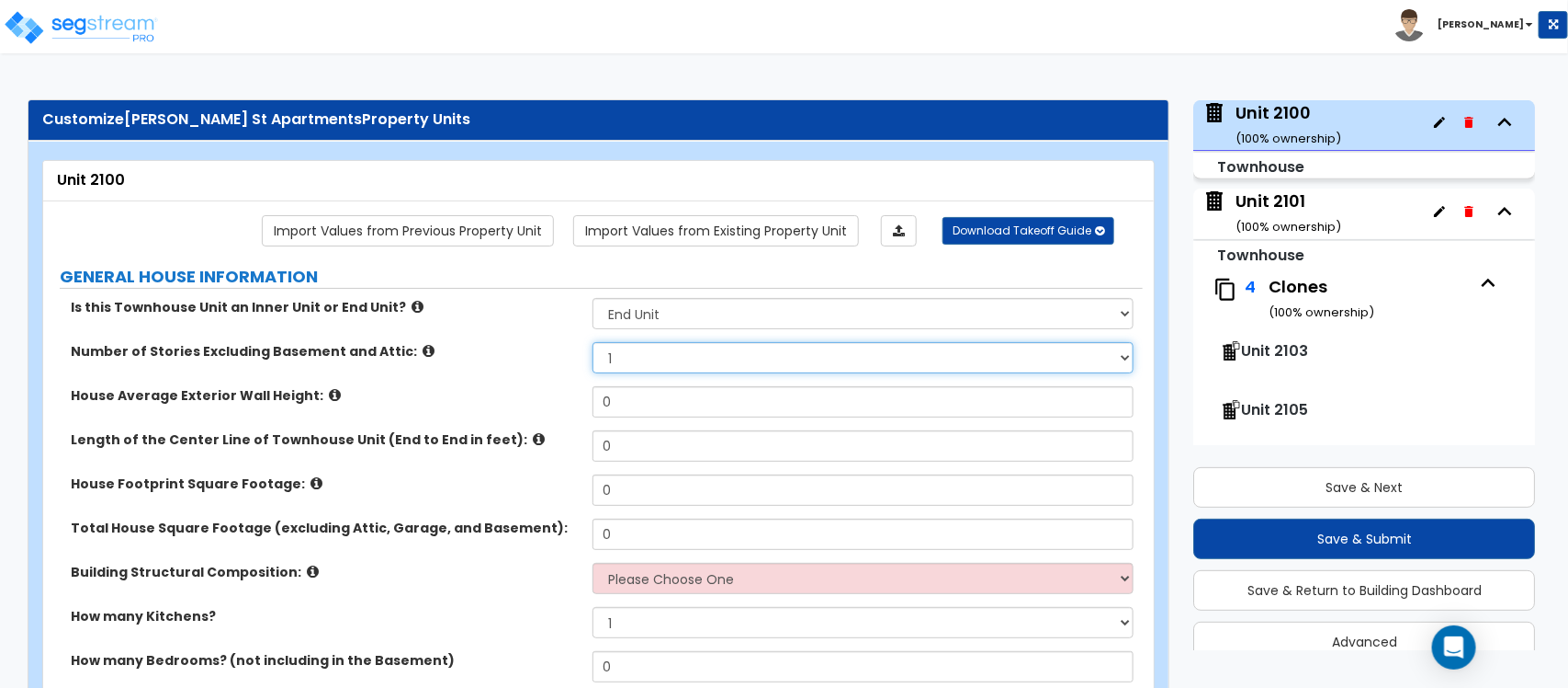
select select "2"
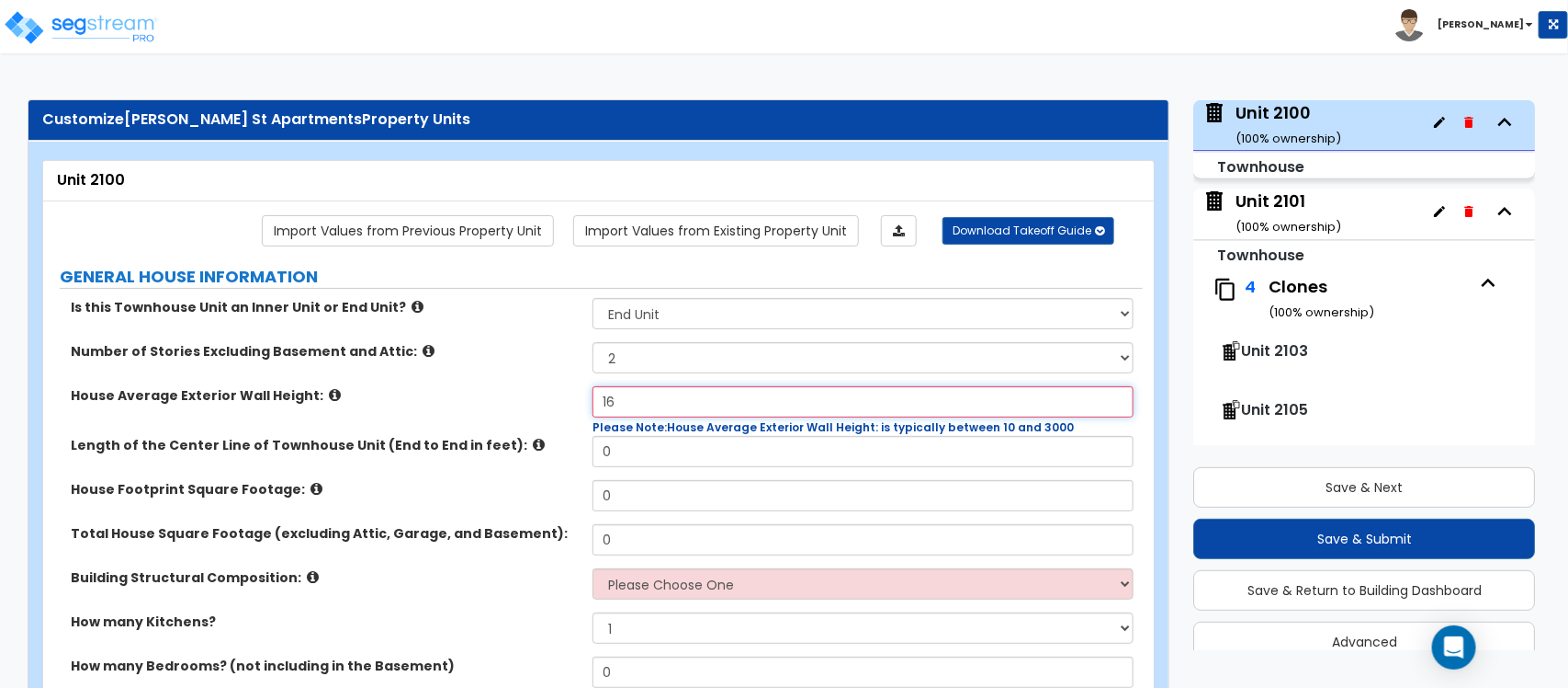
type input "16"
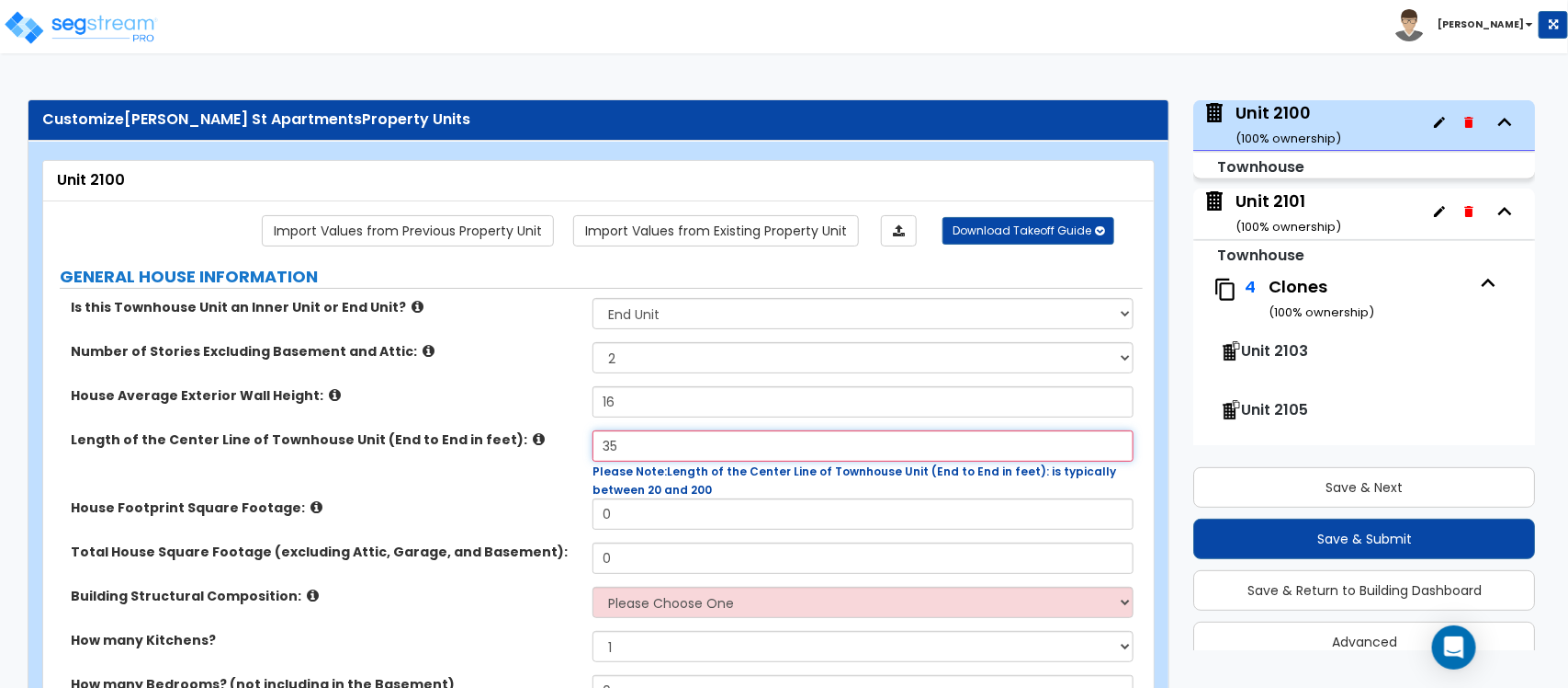
type input "35"
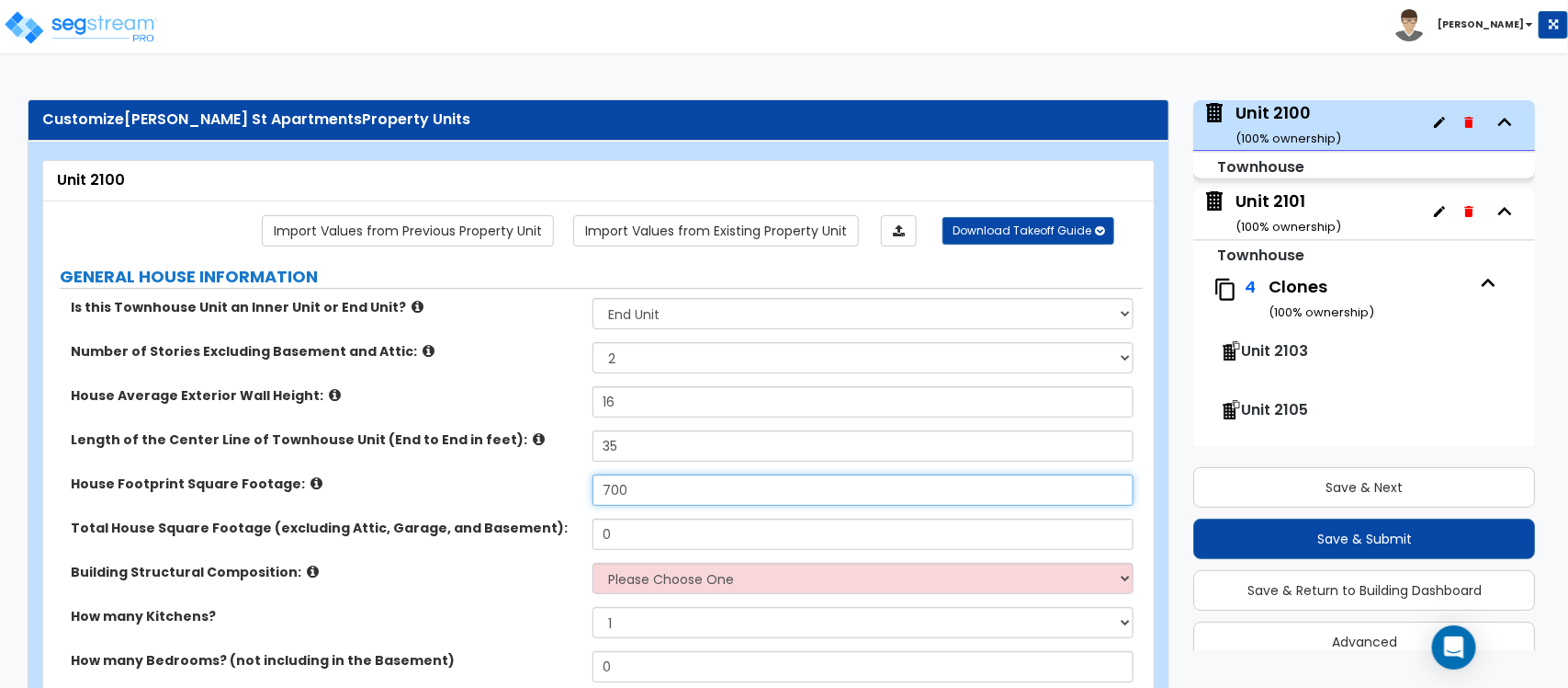
type input "700"
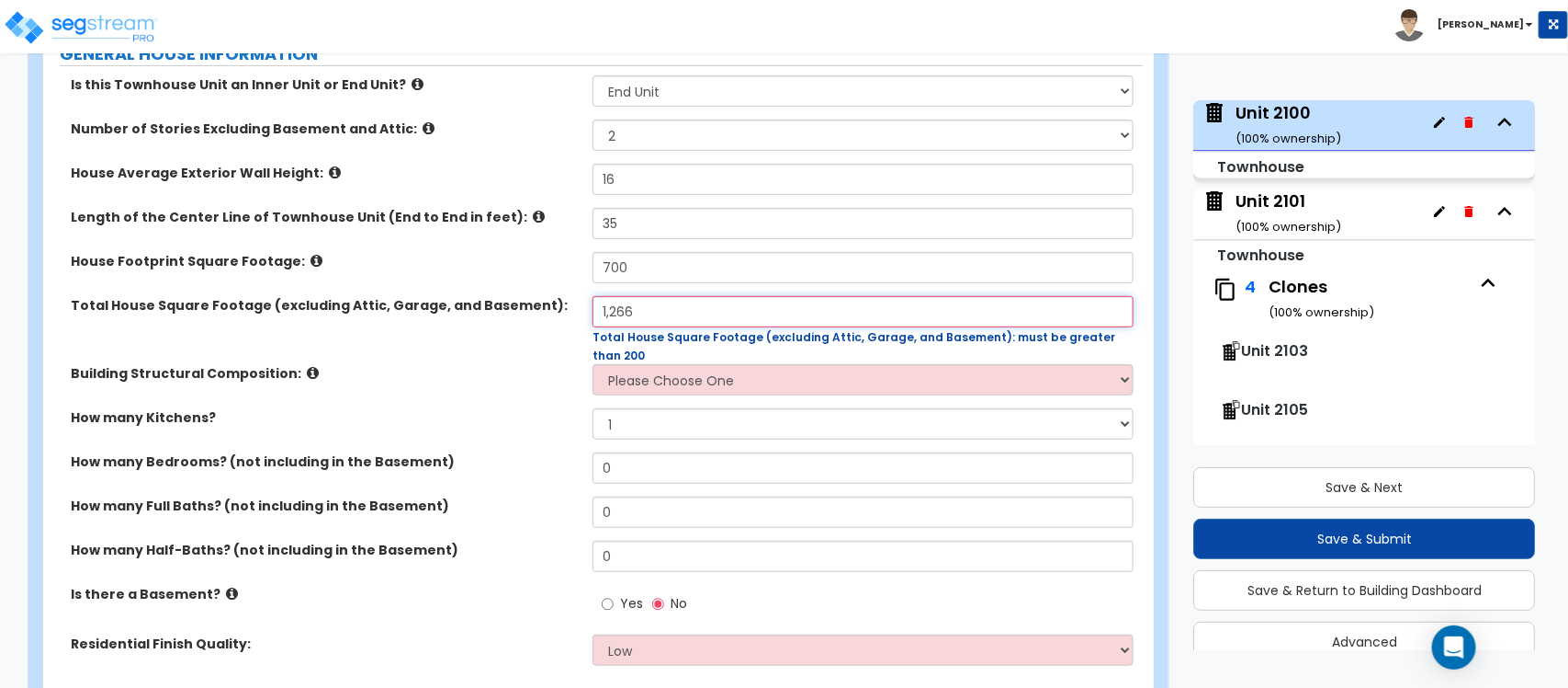
scroll to position [230, 0]
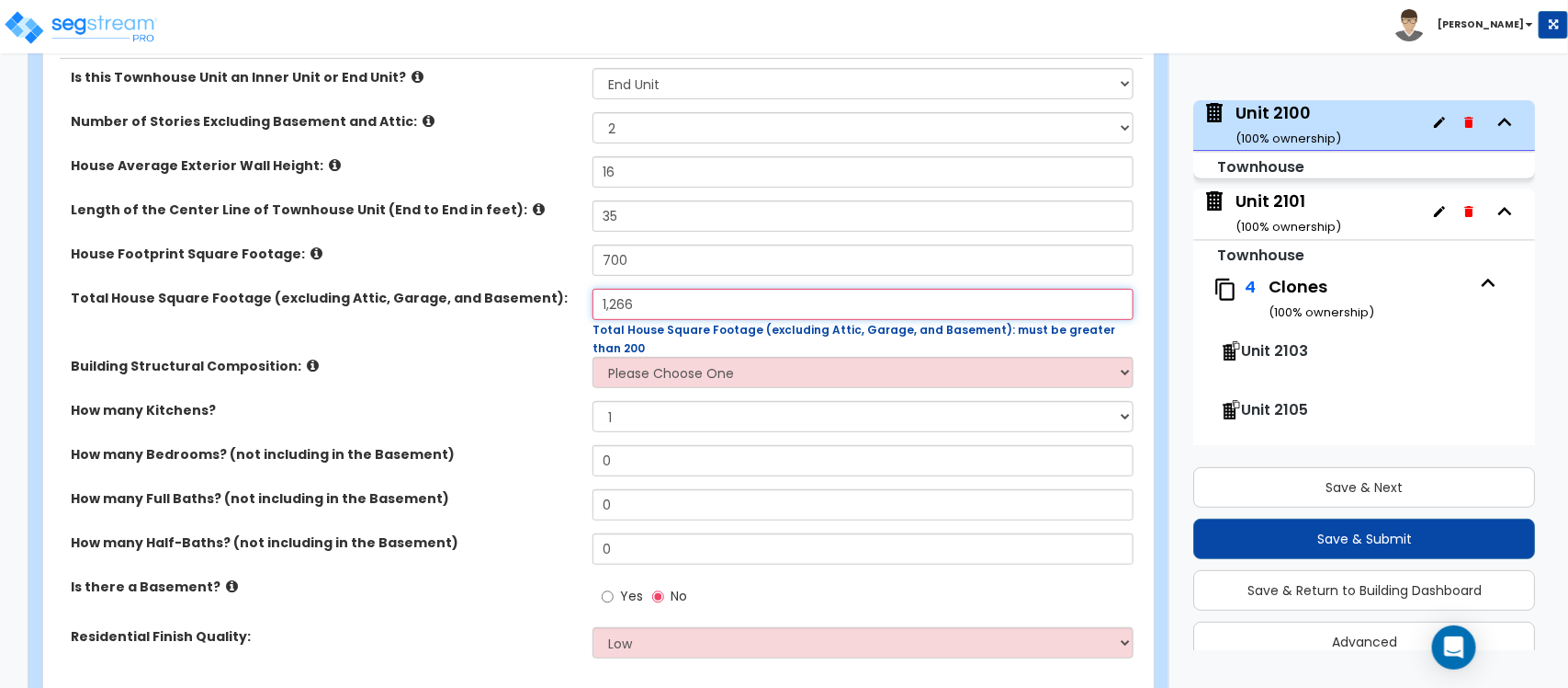
type input "1,266"
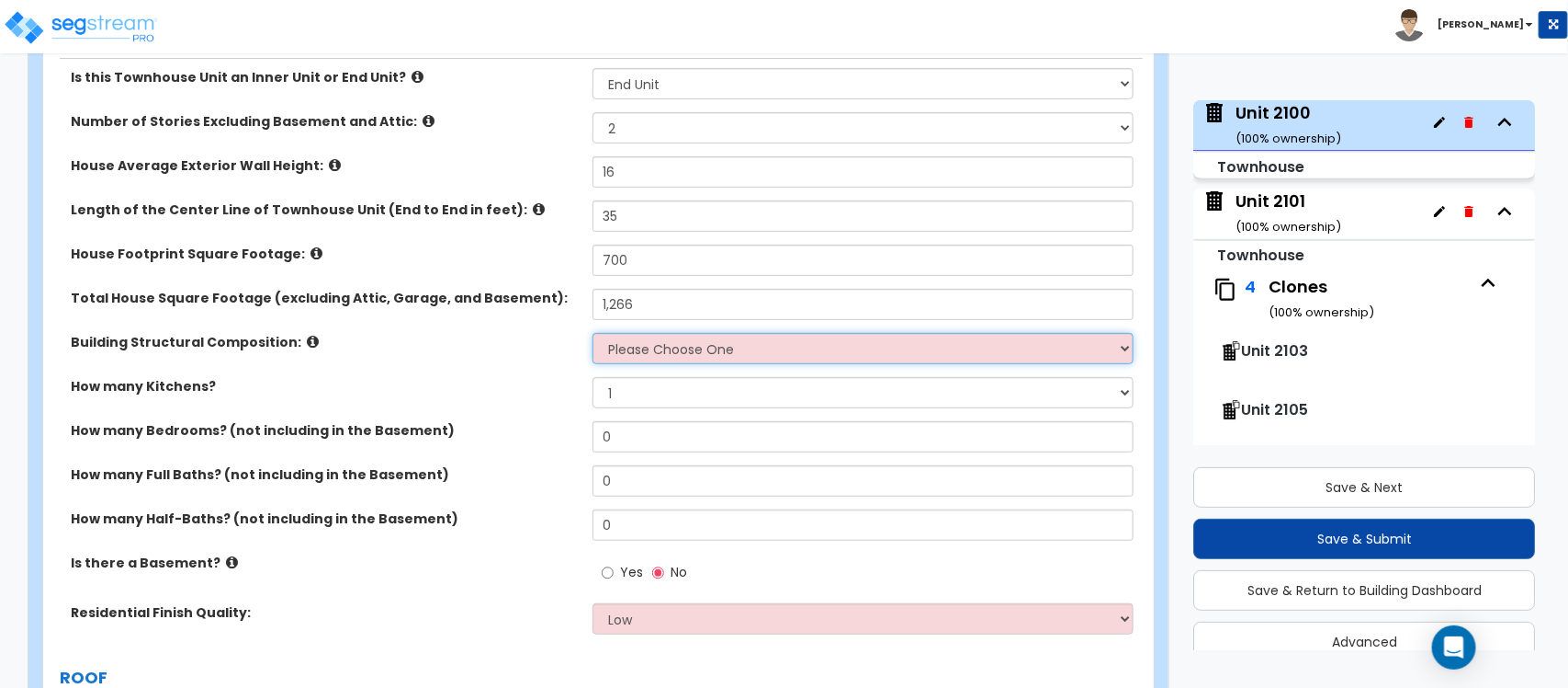
select select "7"
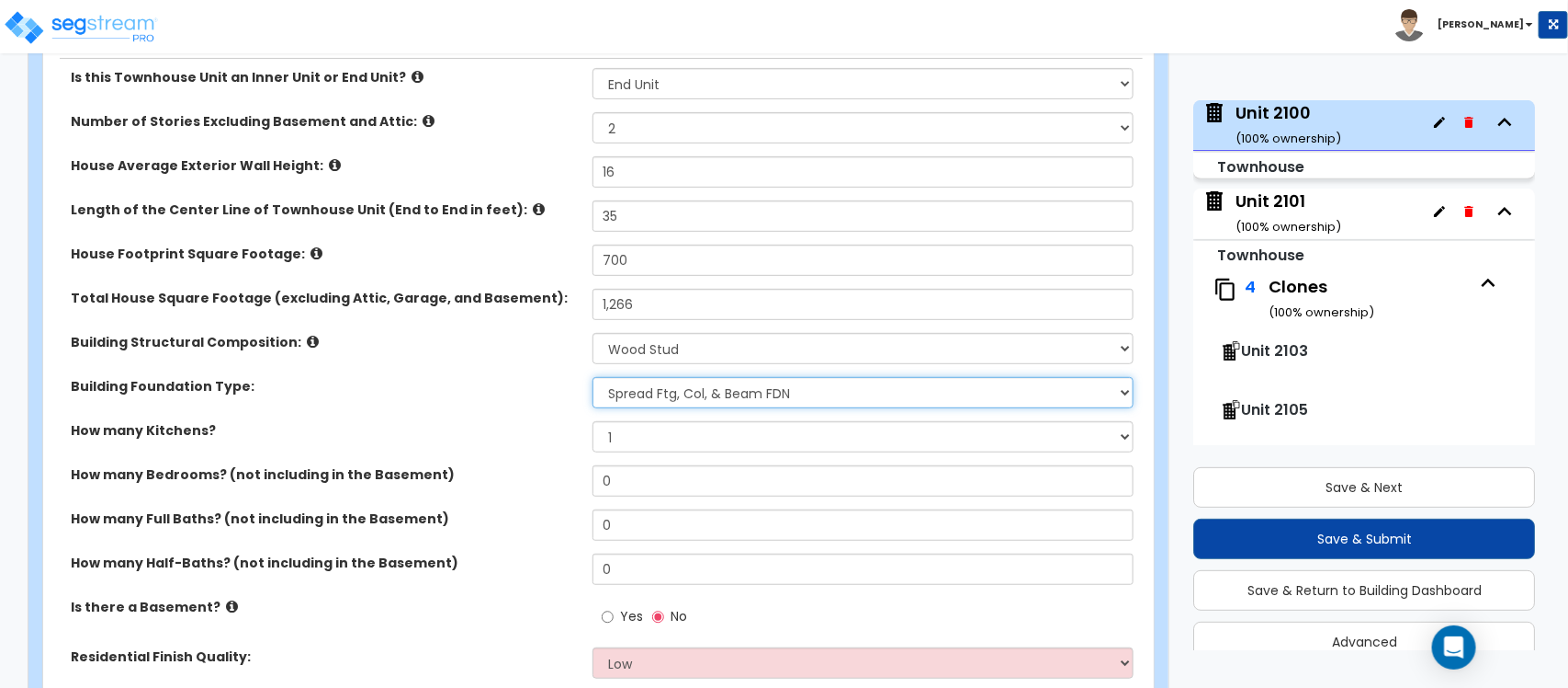
select select "2"
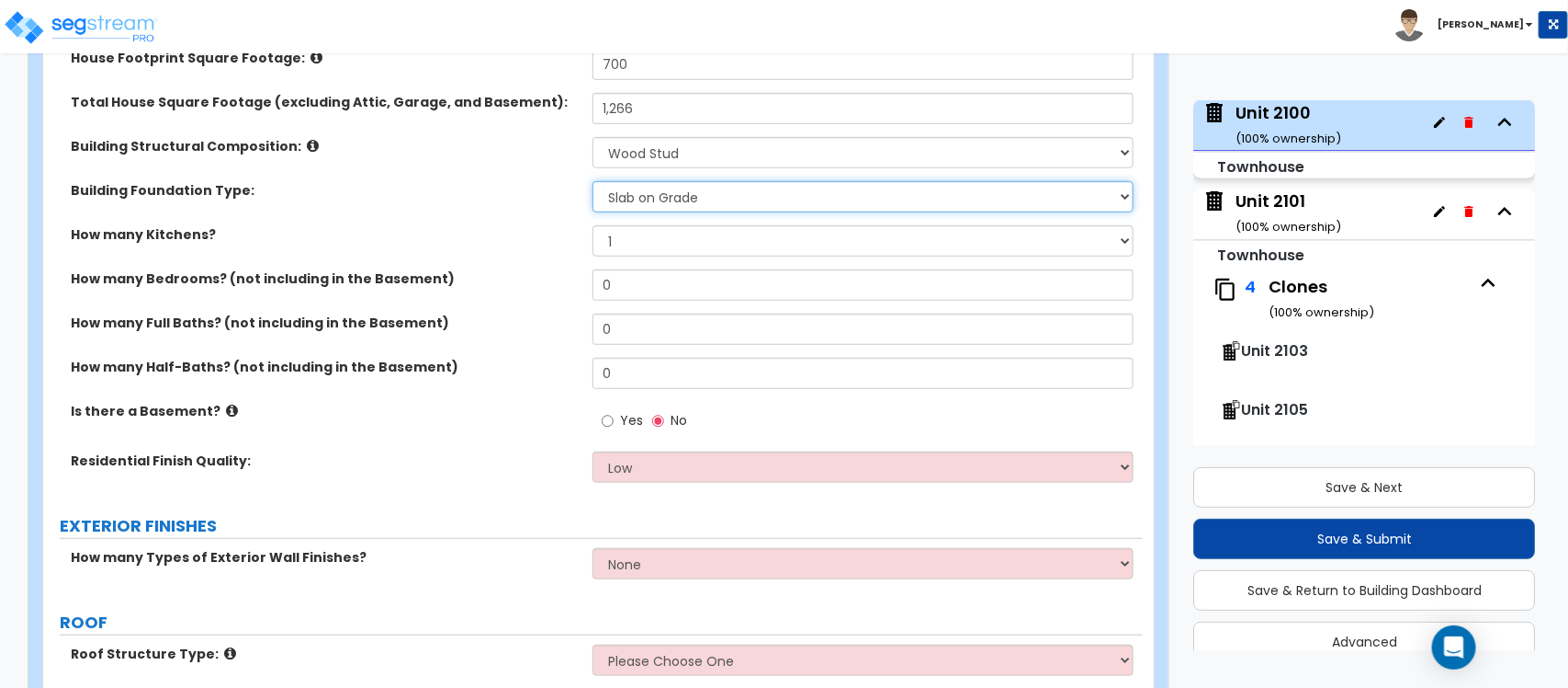
scroll to position [459, 0]
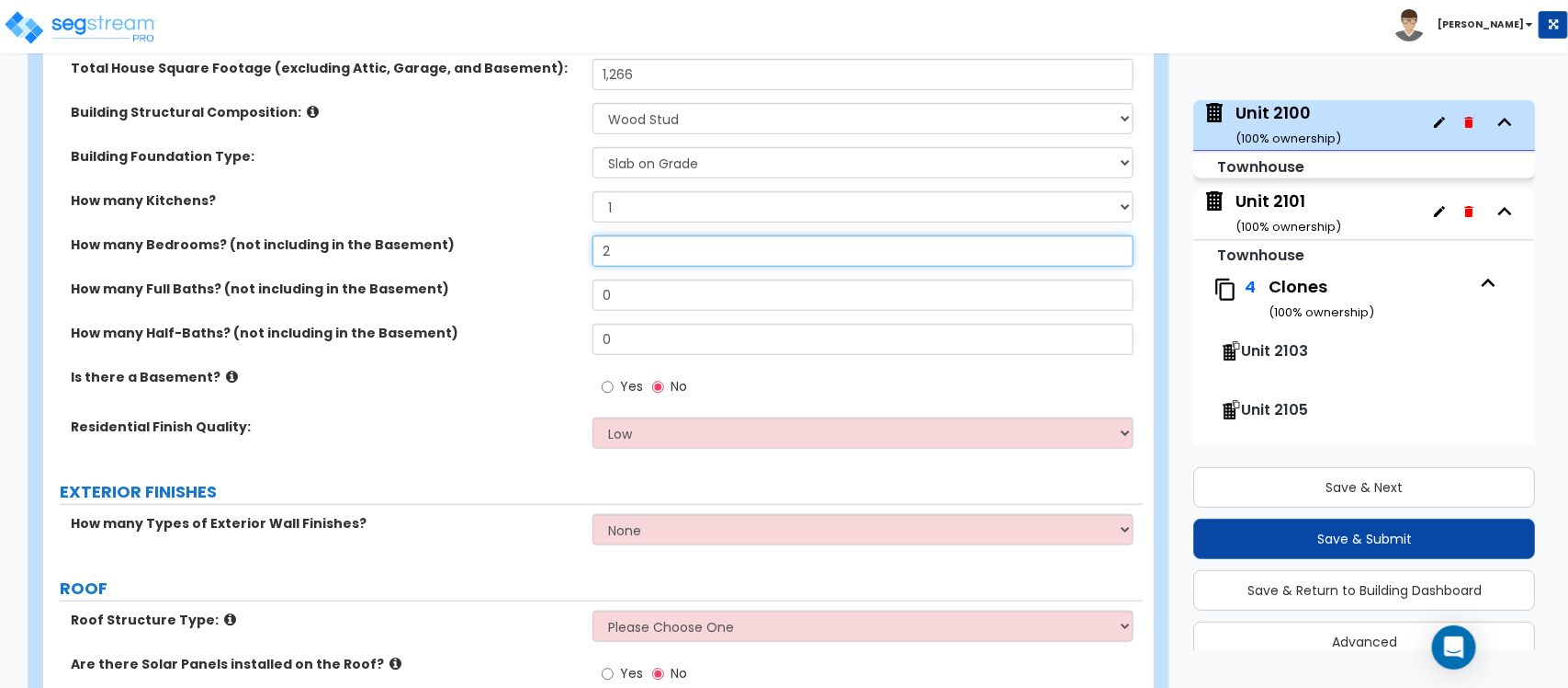
type input "2"
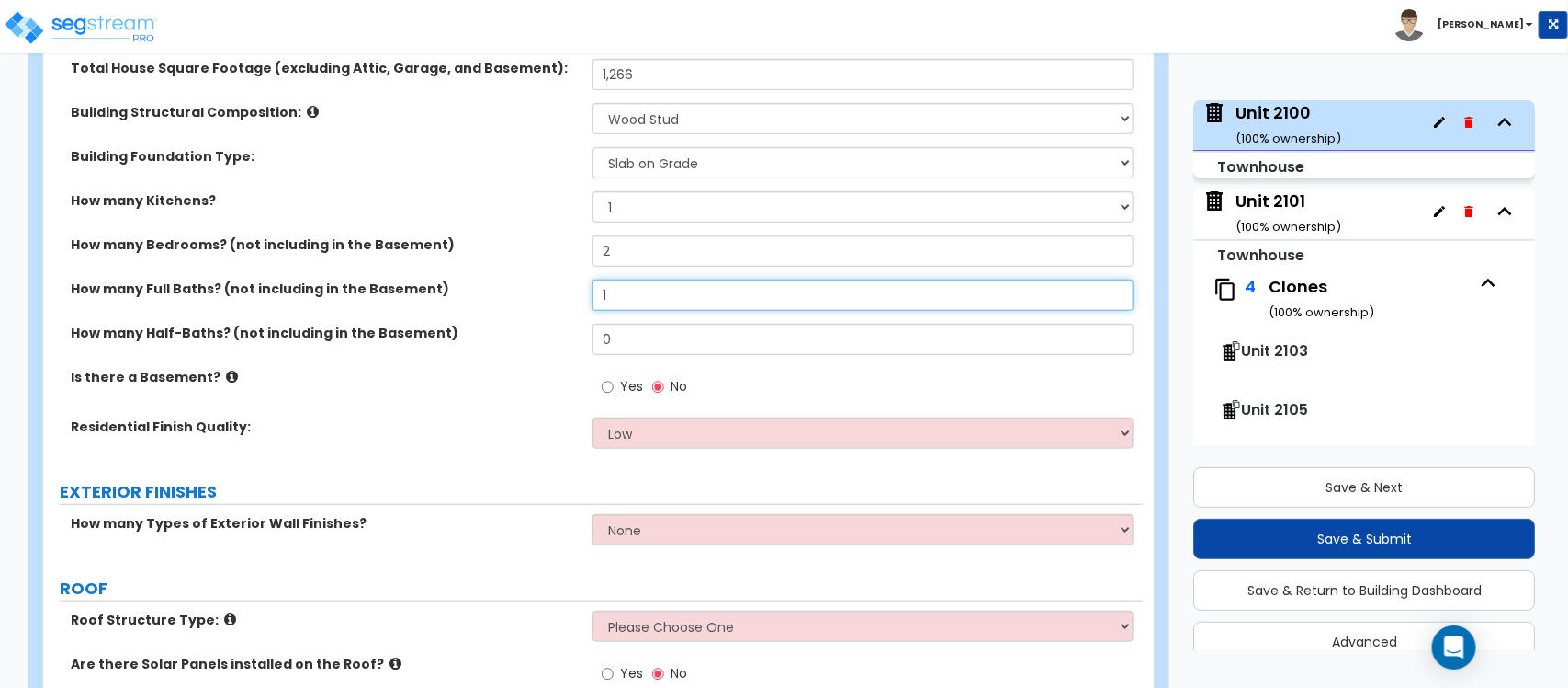
type input "1"
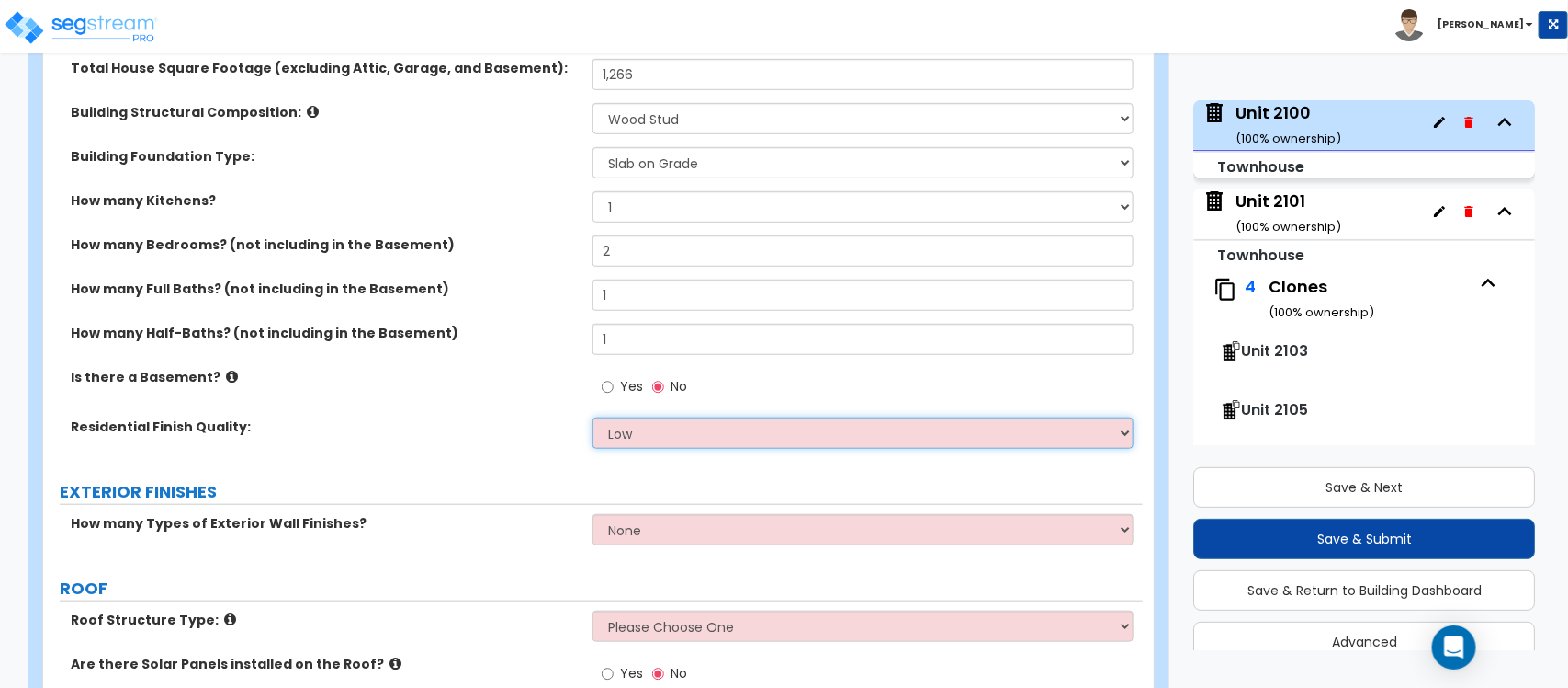
select select "1"
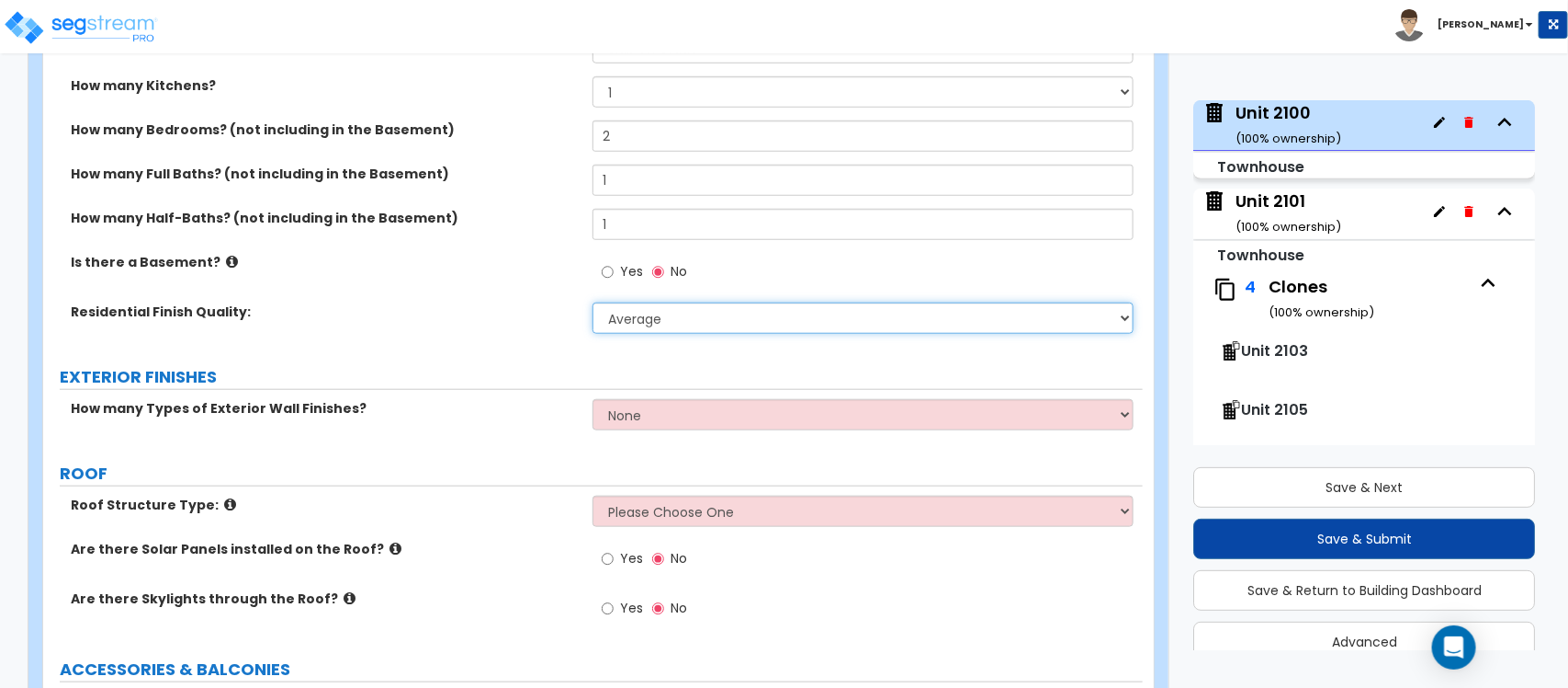
scroll to position [690, 0]
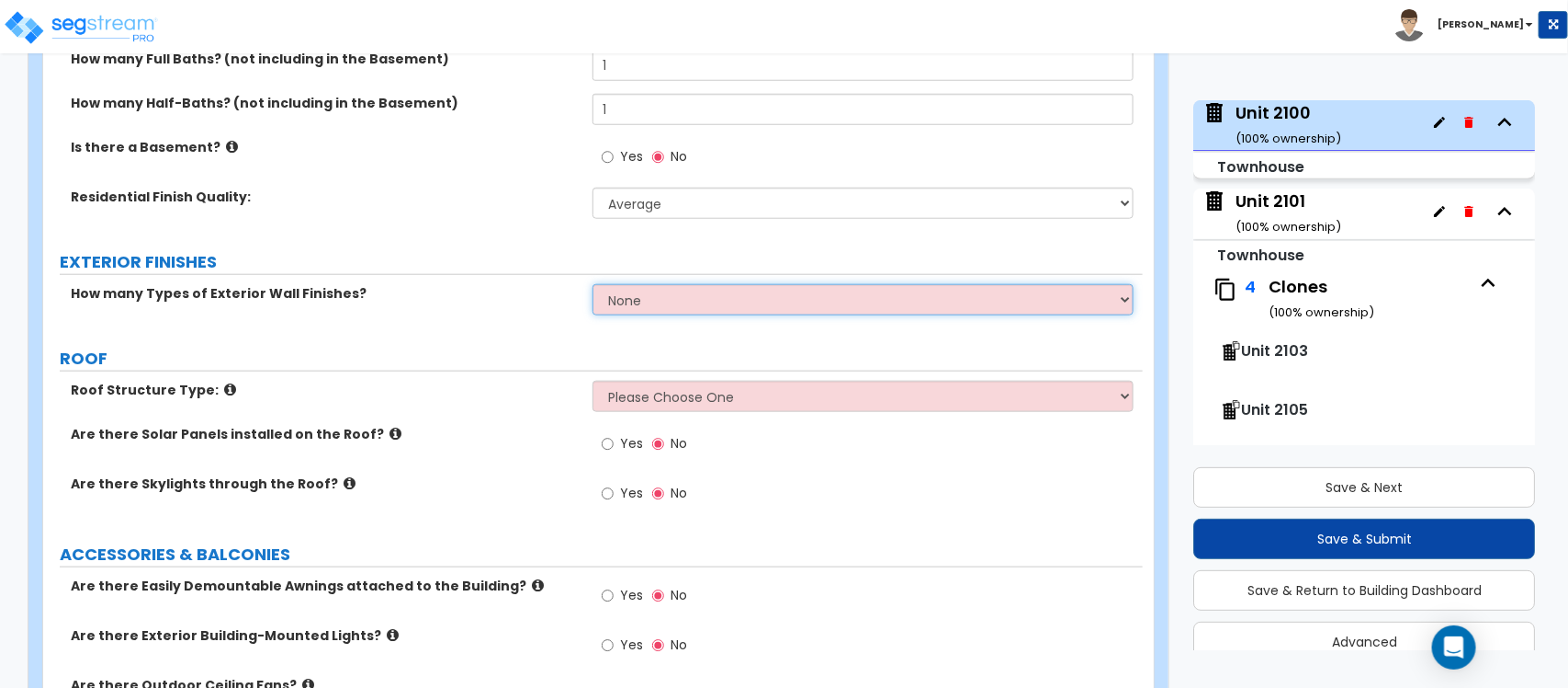
select select "2"
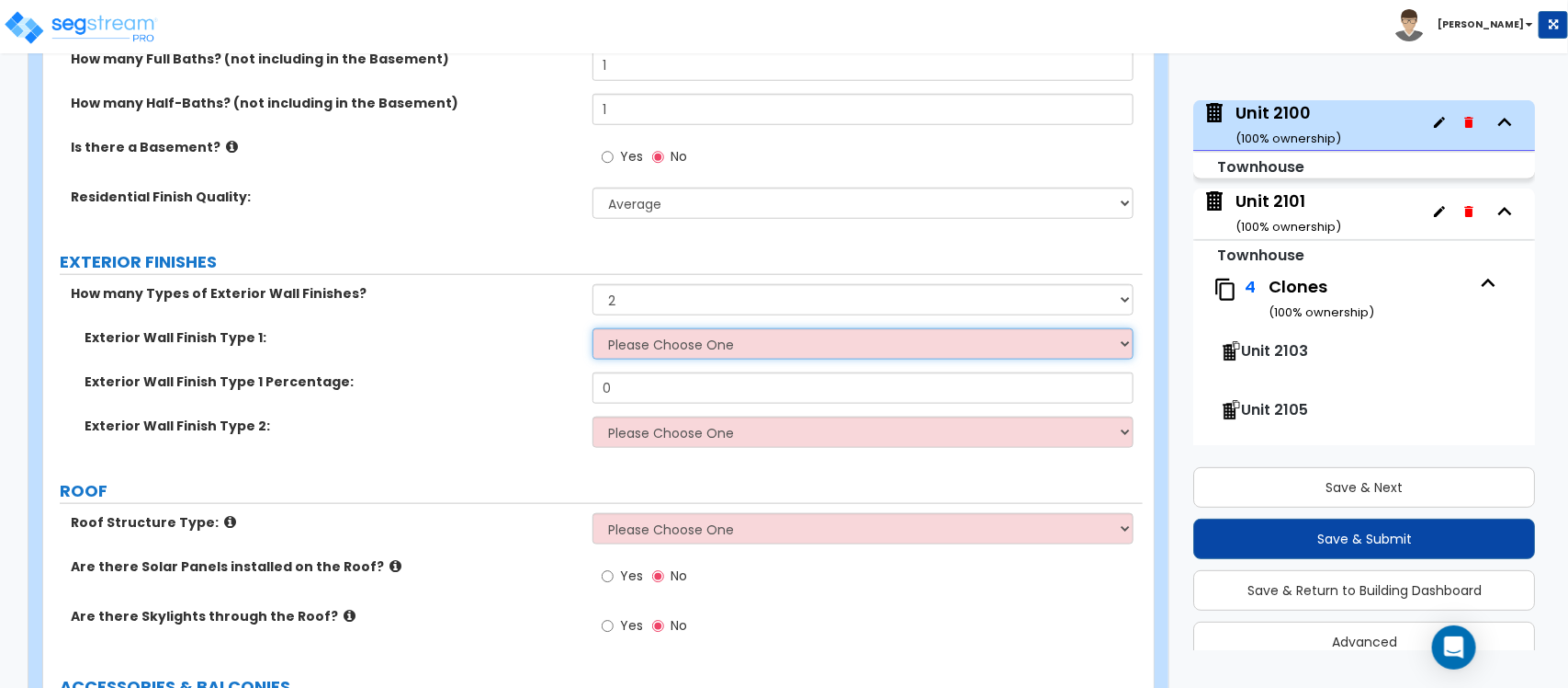
click at [786, 346] on select "Please Choose One No Finish/Shared Wall No Wall Brick Veneer Stone Veneer Wood …" at bounding box center [863, 344] width 540 height 31
select select "2"
click at [593, 329] on select "Please Choose One No Finish/Shared Wall No Wall Brick Veneer Stone Veneer Wood …" at bounding box center [863, 344] width 540 height 31
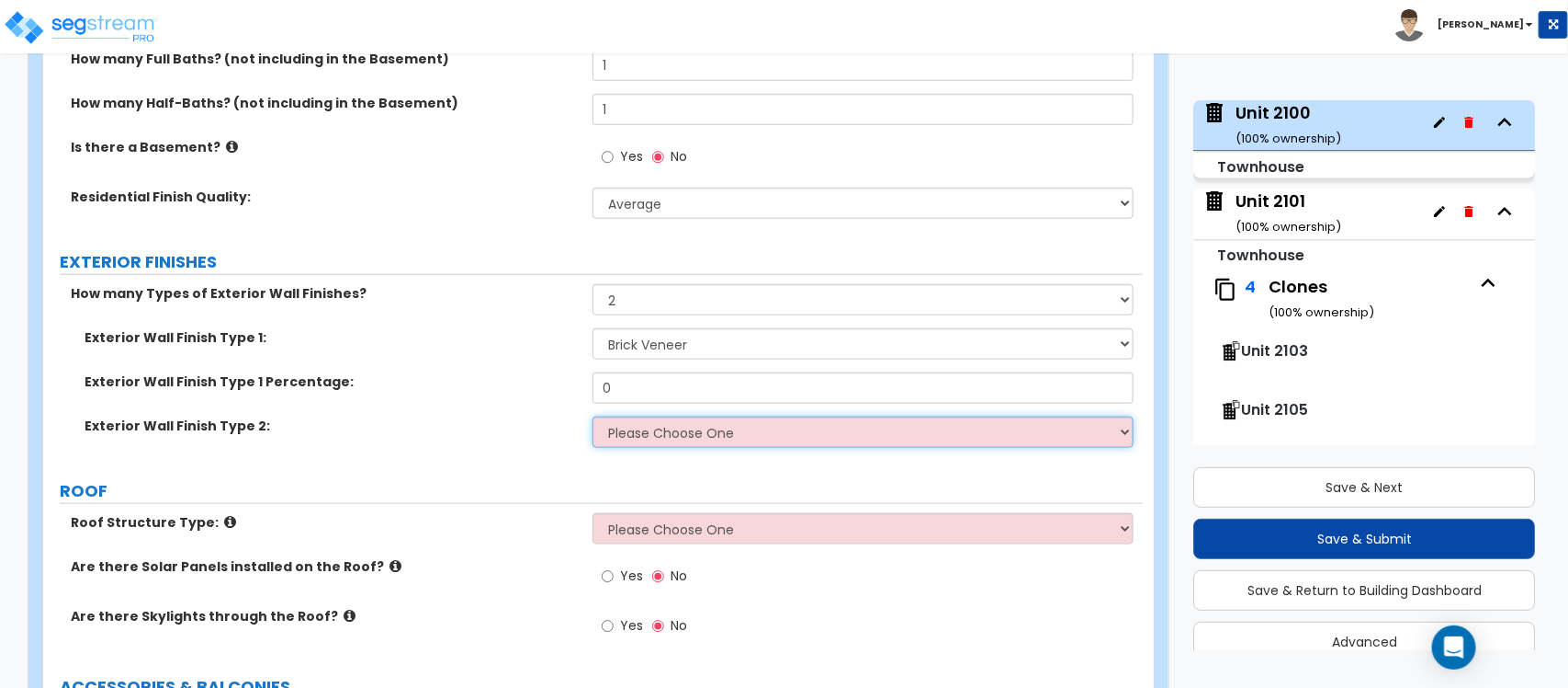
click at [697, 441] on select "Please Choose One No Finish/Shared Wall No Wall Brick Veneer Stone Veneer Wood …" at bounding box center [863, 433] width 540 height 31
select select "4"
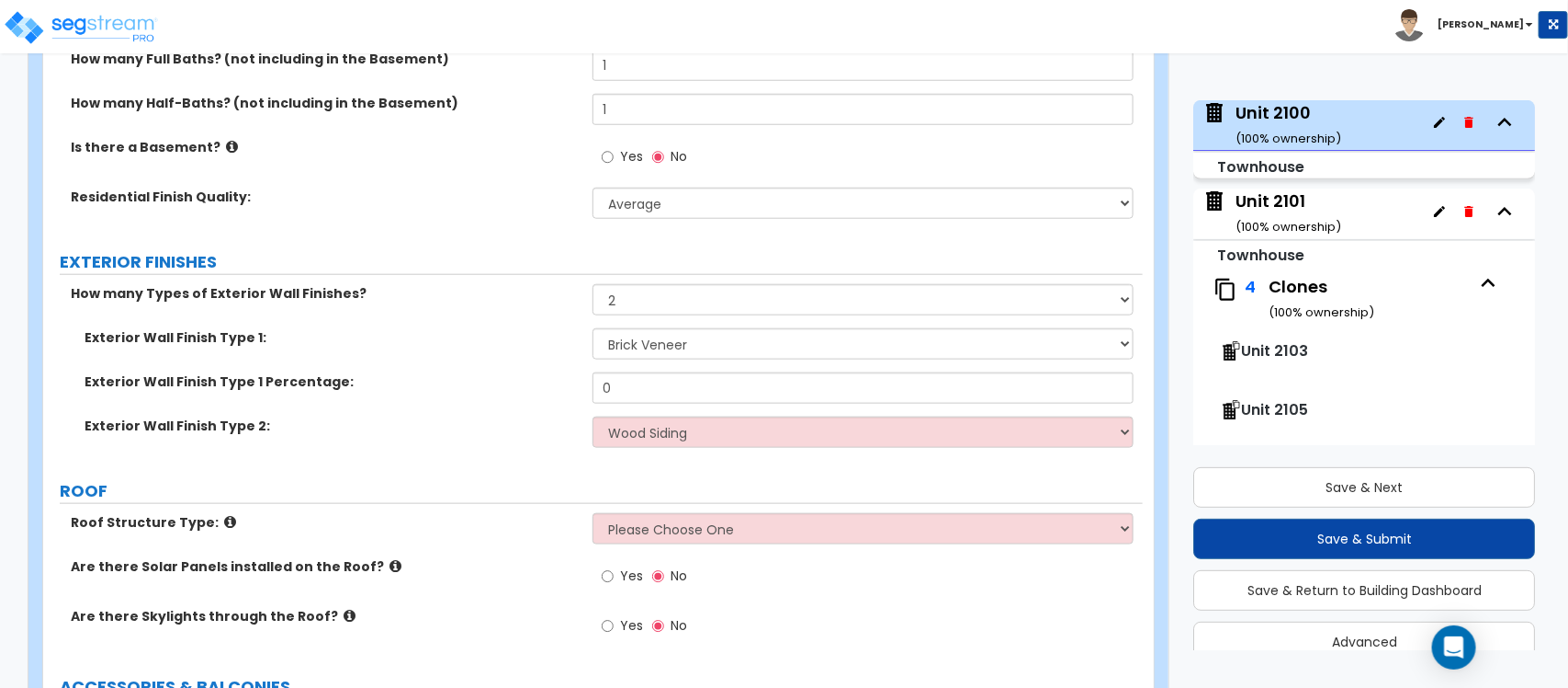
drag, startPoint x: 512, startPoint y: 436, endPoint x: 608, endPoint y: 396, distance: 104.0
click at [512, 436] on div "Exterior Wall Finish Type 2: Please Choose One No Finish/Shared Wall No Wall Br…" at bounding box center [593, 439] width 1100 height 44
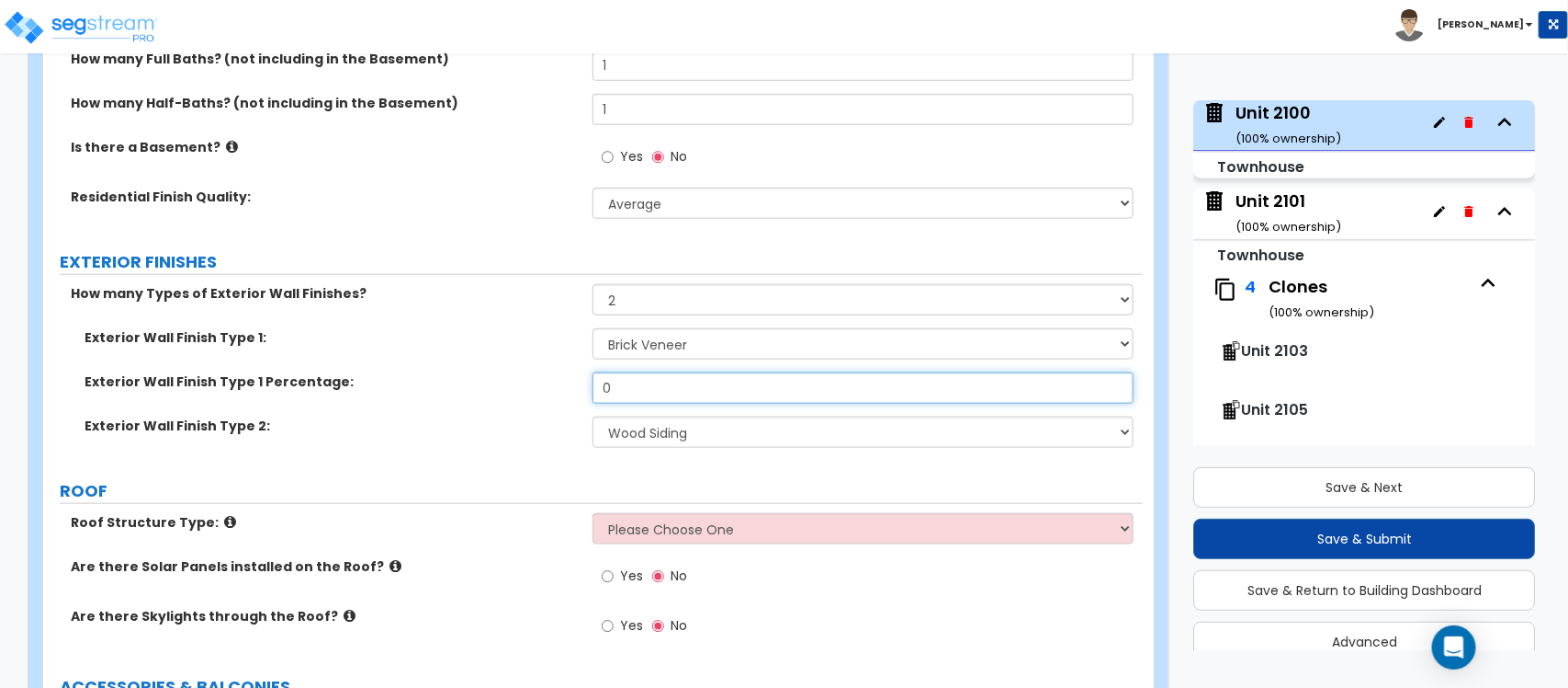
click at [543, 397] on div "Exterior Wall Finish Type 1 Percentage: 0" at bounding box center [593, 395] width 1100 height 44
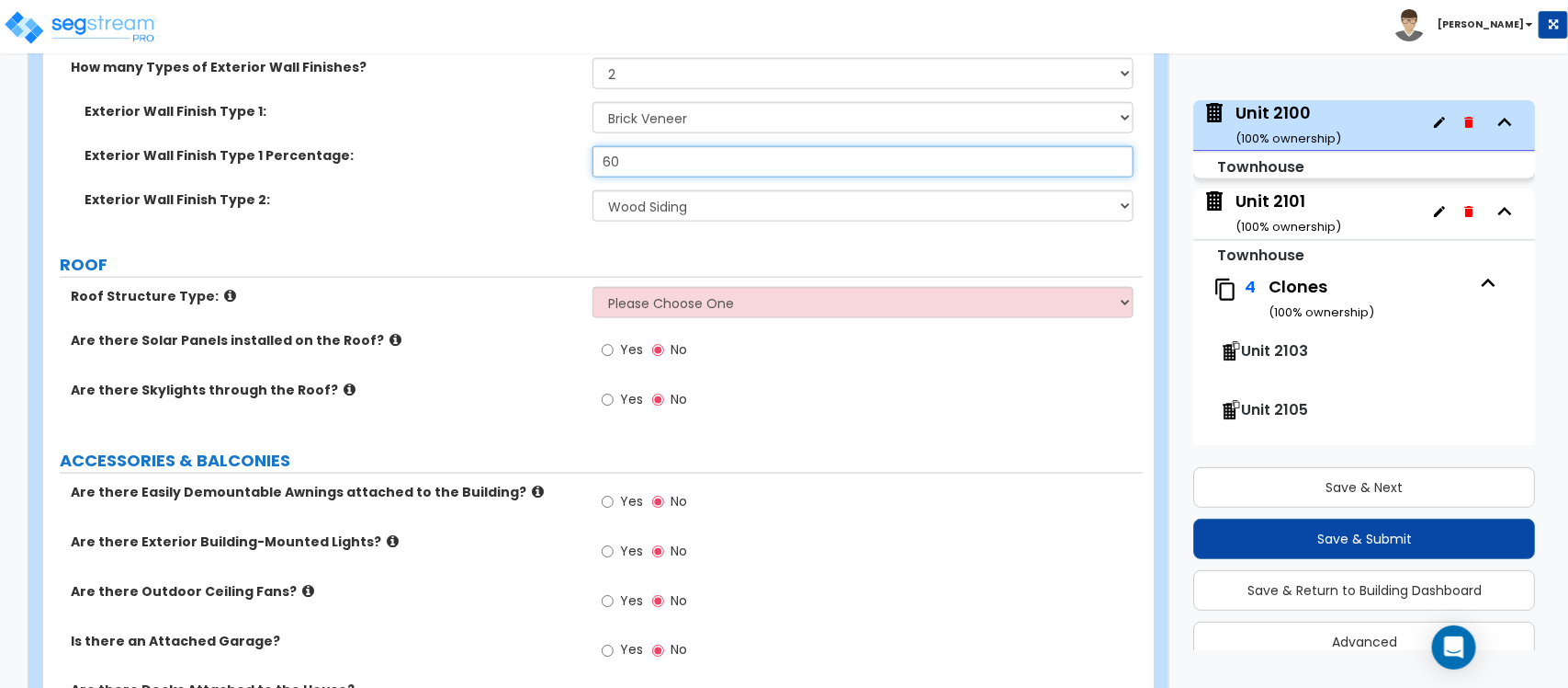
scroll to position [919, 0]
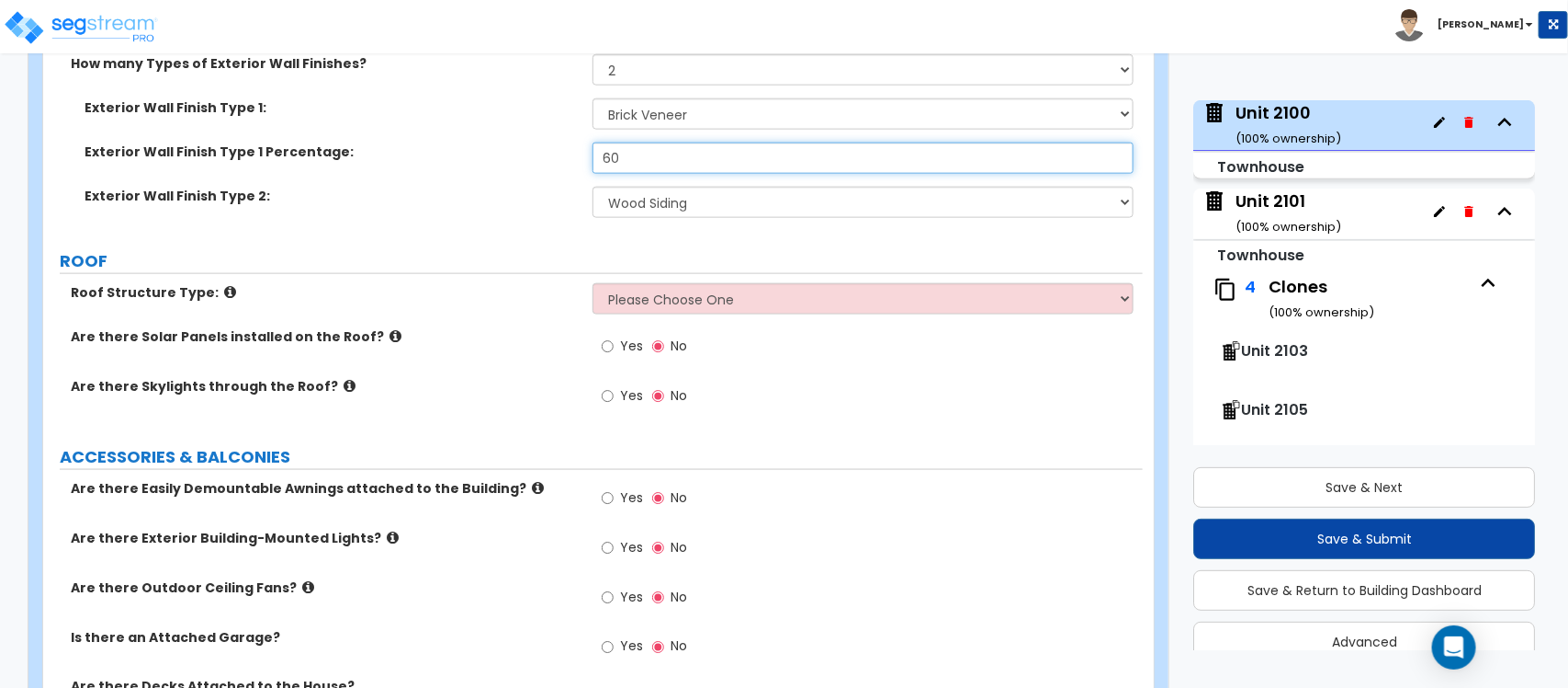
type input "60"
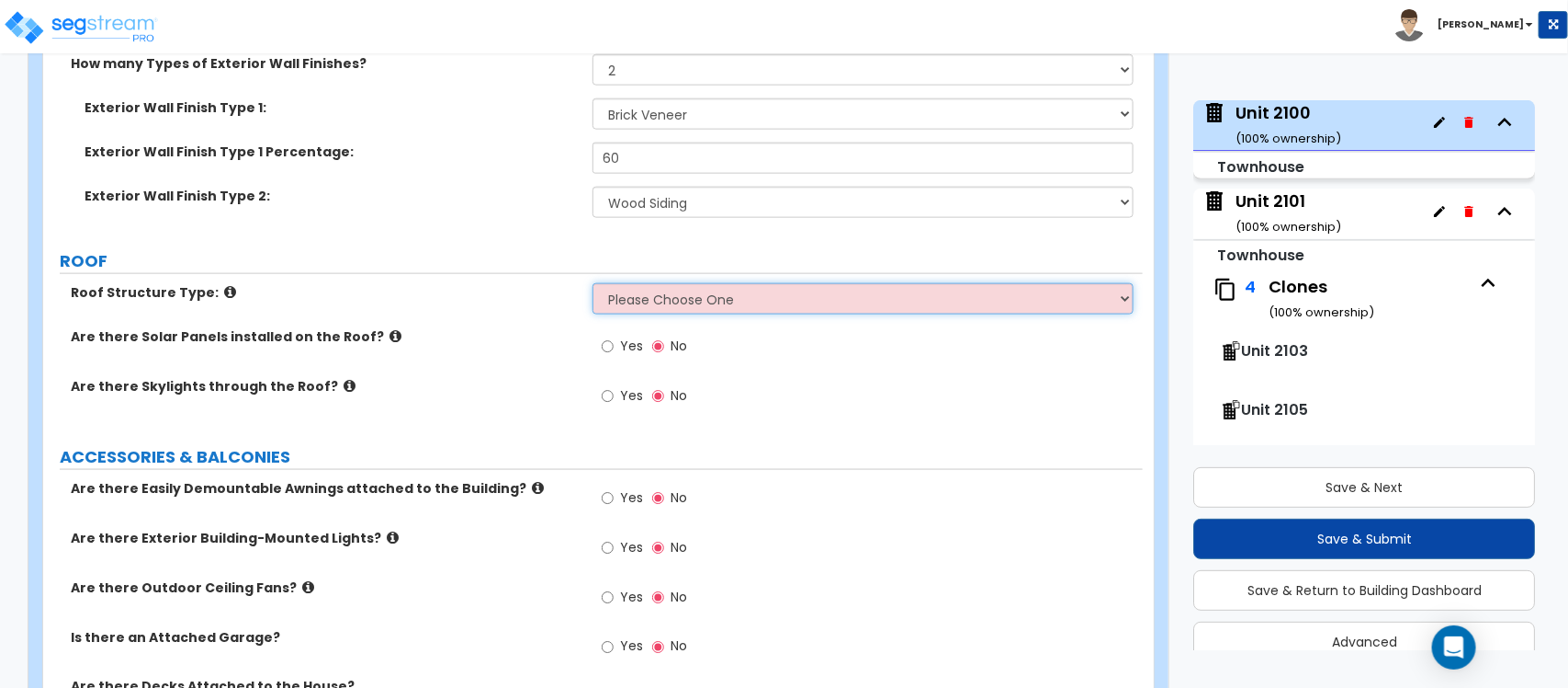
click at [701, 308] on select "Please Choose One Gable Roof Flat Roof Hybrid Gable & Flat Roof" at bounding box center [863, 299] width 540 height 31
select select "1"
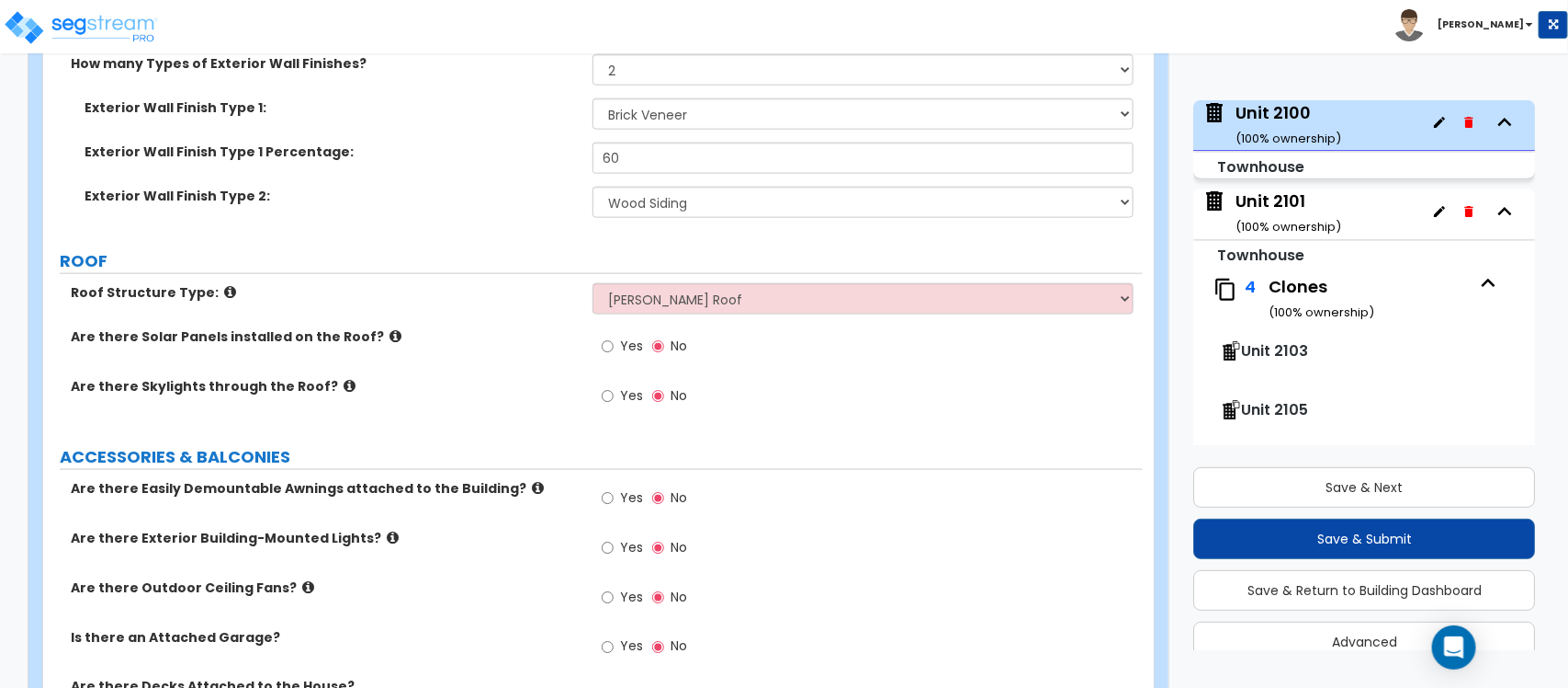
drag, startPoint x: 536, startPoint y: 350, endPoint x: 607, endPoint y: 362, distance: 72.0
click at [536, 350] on div "Are there Solar Panels installed on the Roof? Yes No" at bounding box center [593, 352] width 1100 height 50
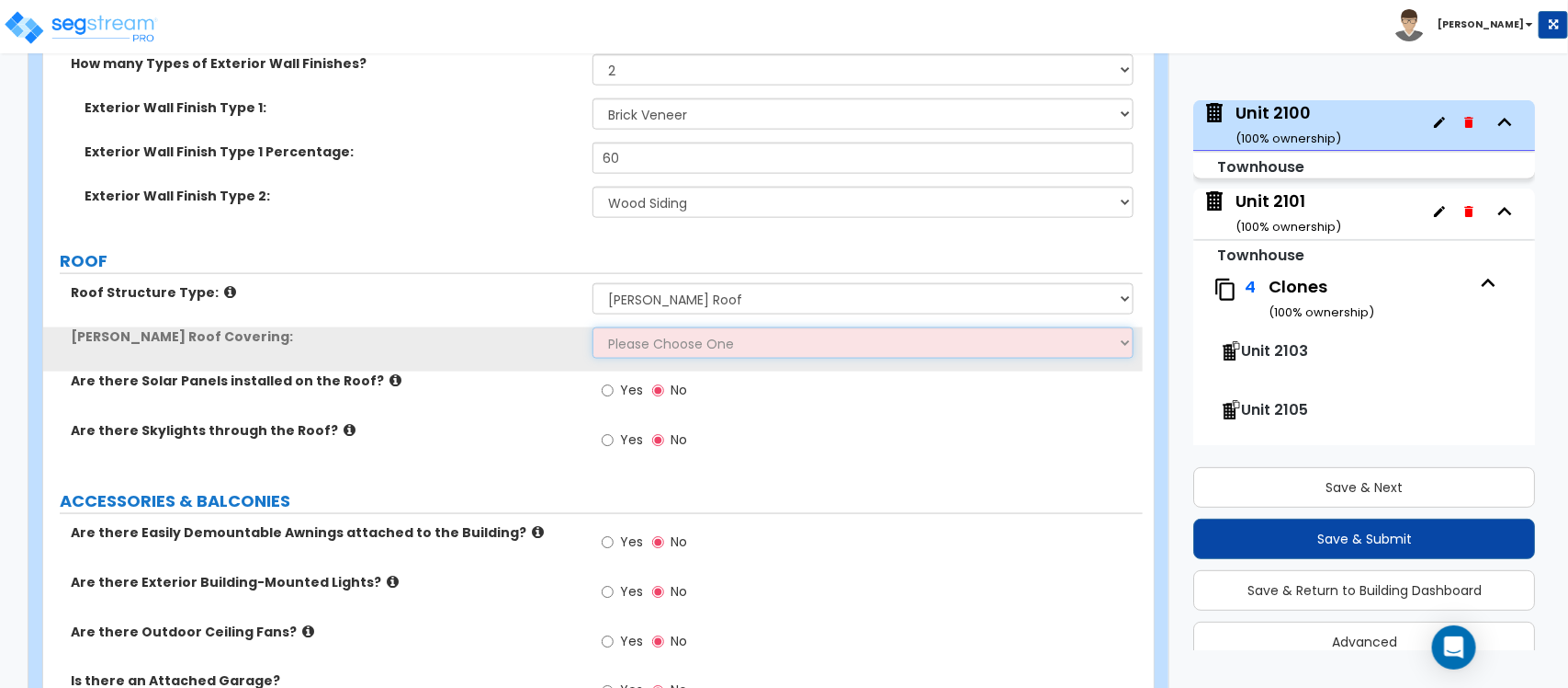
click at [627, 351] on select "Please Choose One Asphalt Shingle Clay Tile Wood Shingle Metal Shingle Standing…" at bounding box center [863, 343] width 540 height 31
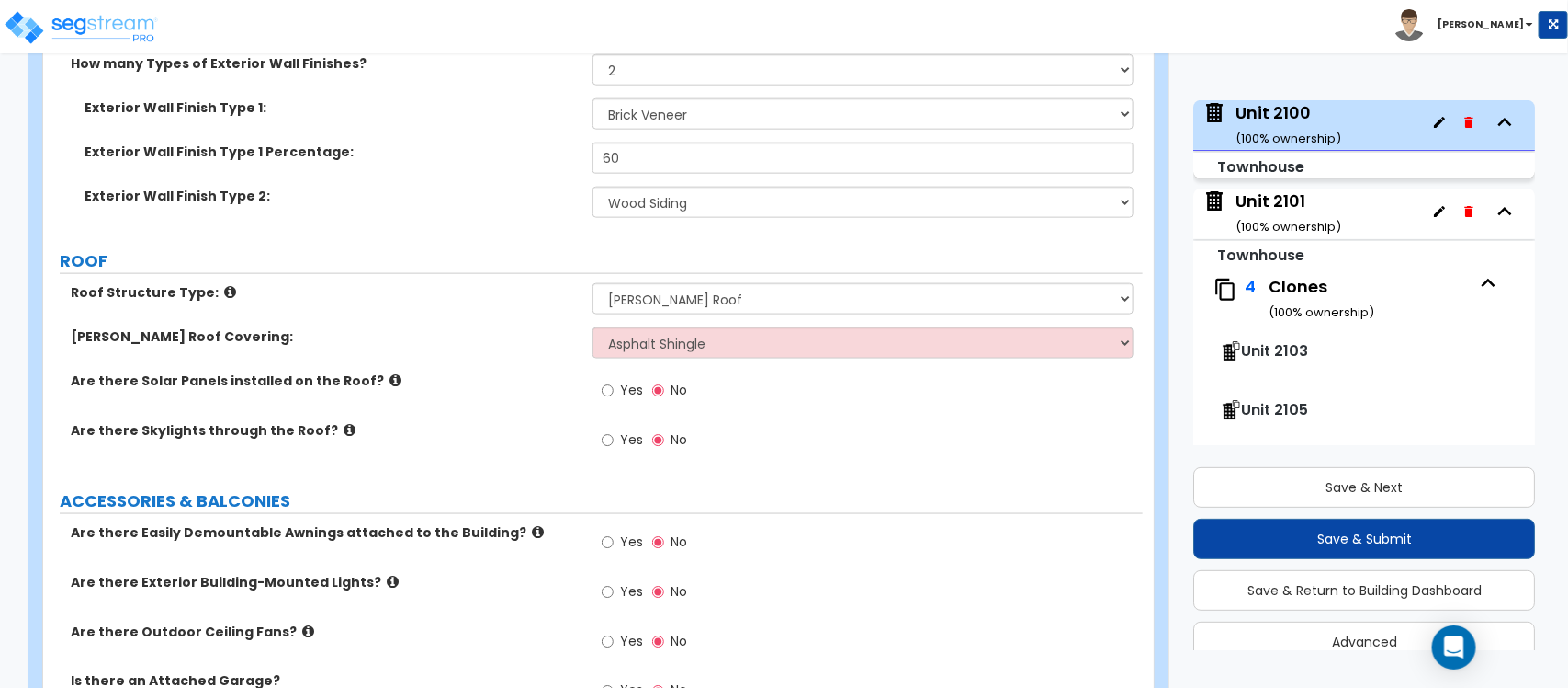
click at [536, 423] on label "Are there Skylights through the Roof?" at bounding box center [324, 430] width 508 height 18
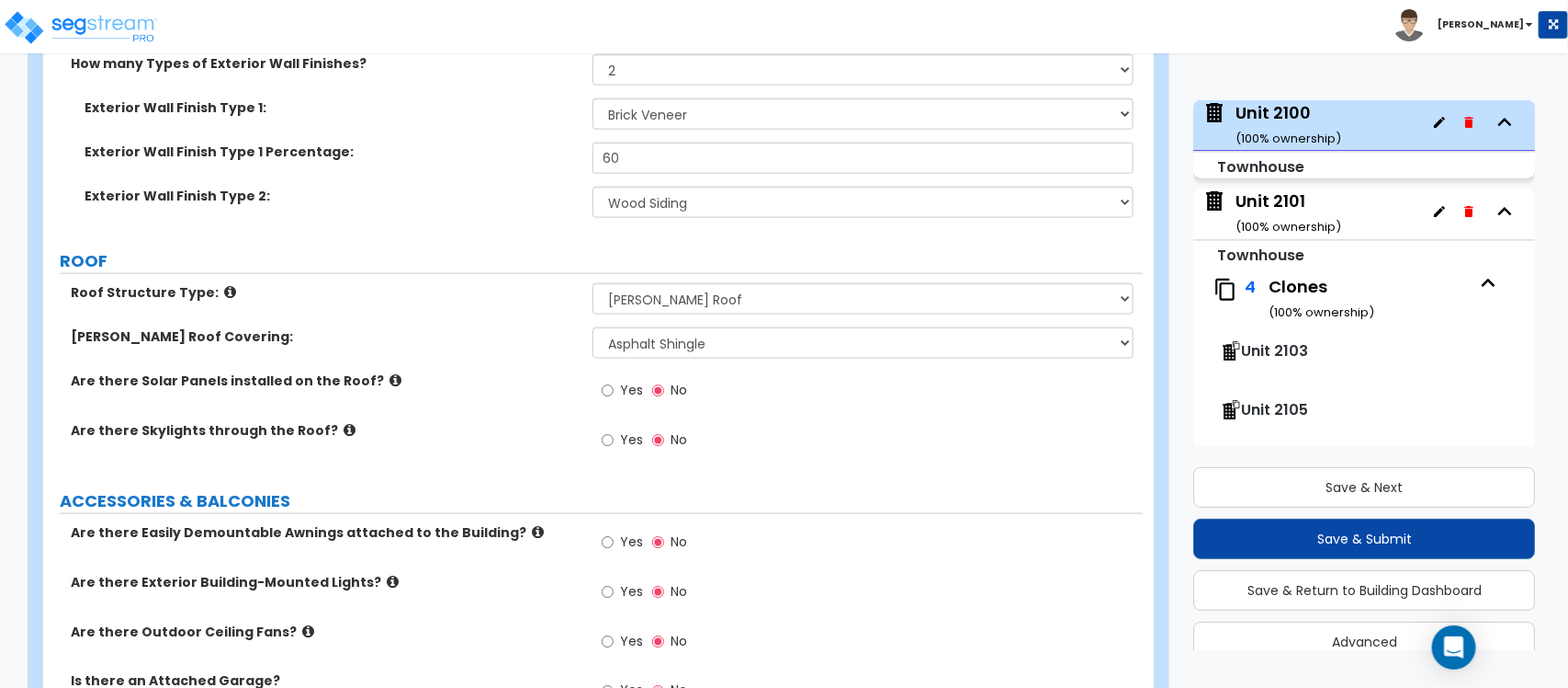
scroll to position [1149, 0]
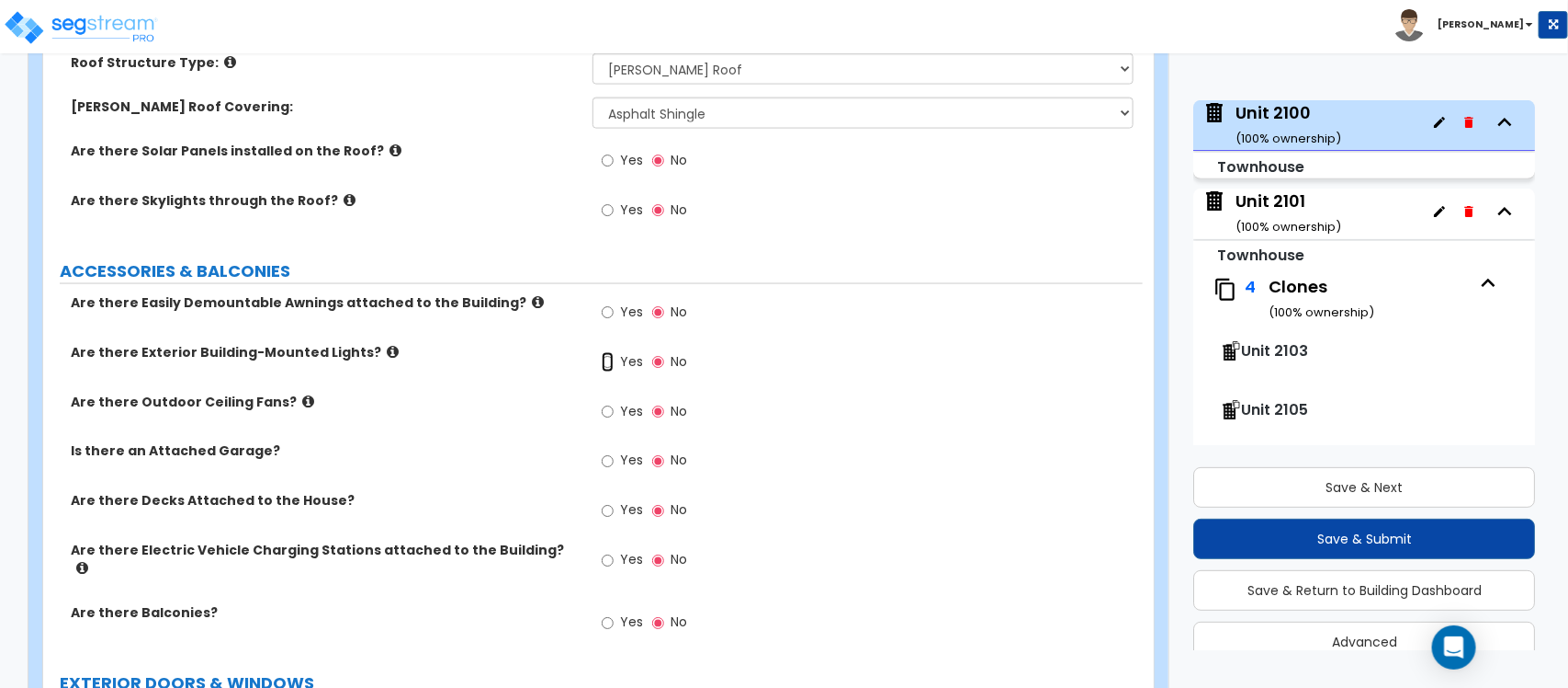
click at [603, 366] on input "Yes" at bounding box center [607, 362] width 12 height 20
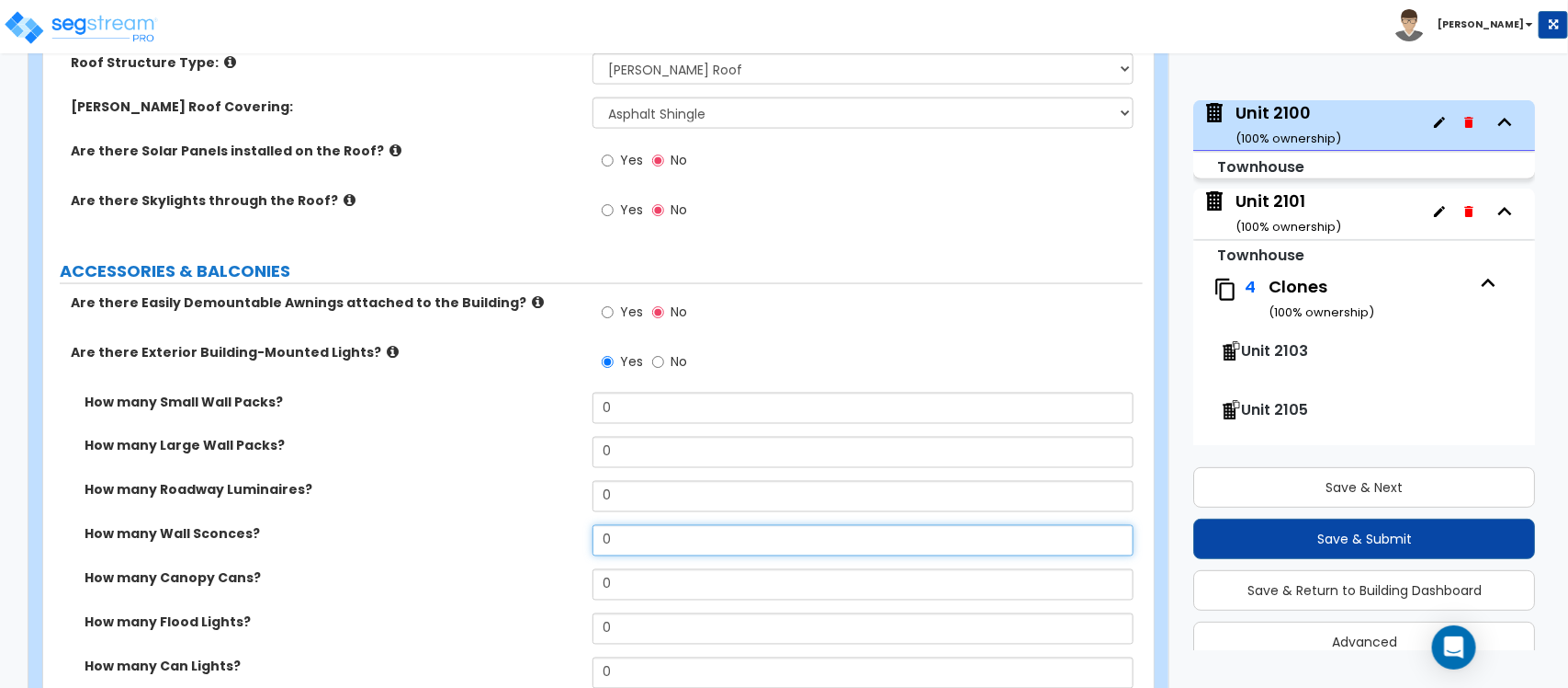
drag, startPoint x: 636, startPoint y: 547, endPoint x: 521, endPoint y: 529, distance: 116.4
click at [524, 538] on div "How many Wall Sconces? 0" at bounding box center [593, 547] width 1100 height 44
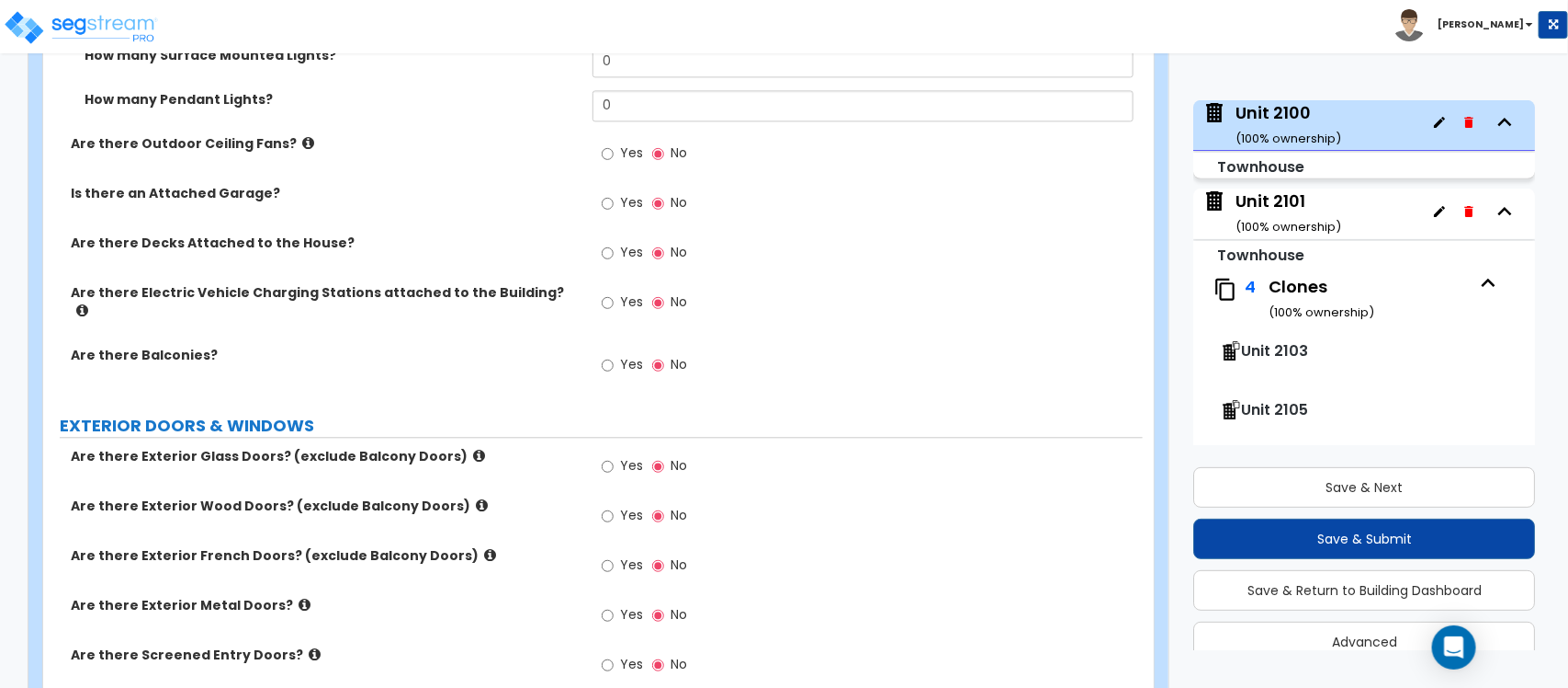
scroll to position [1838, 0]
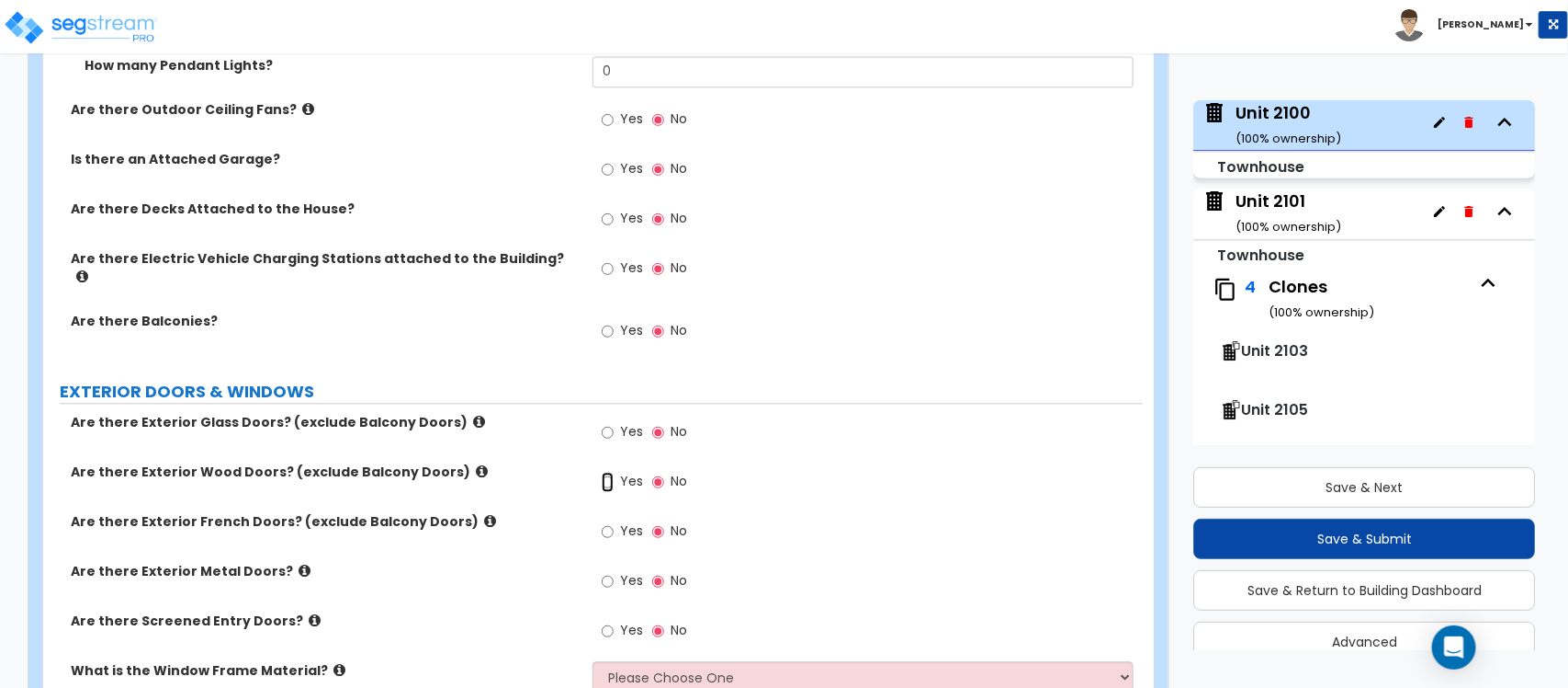
click at [613, 475] on input "Yes" at bounding box center [607, 481] width 12 height 20
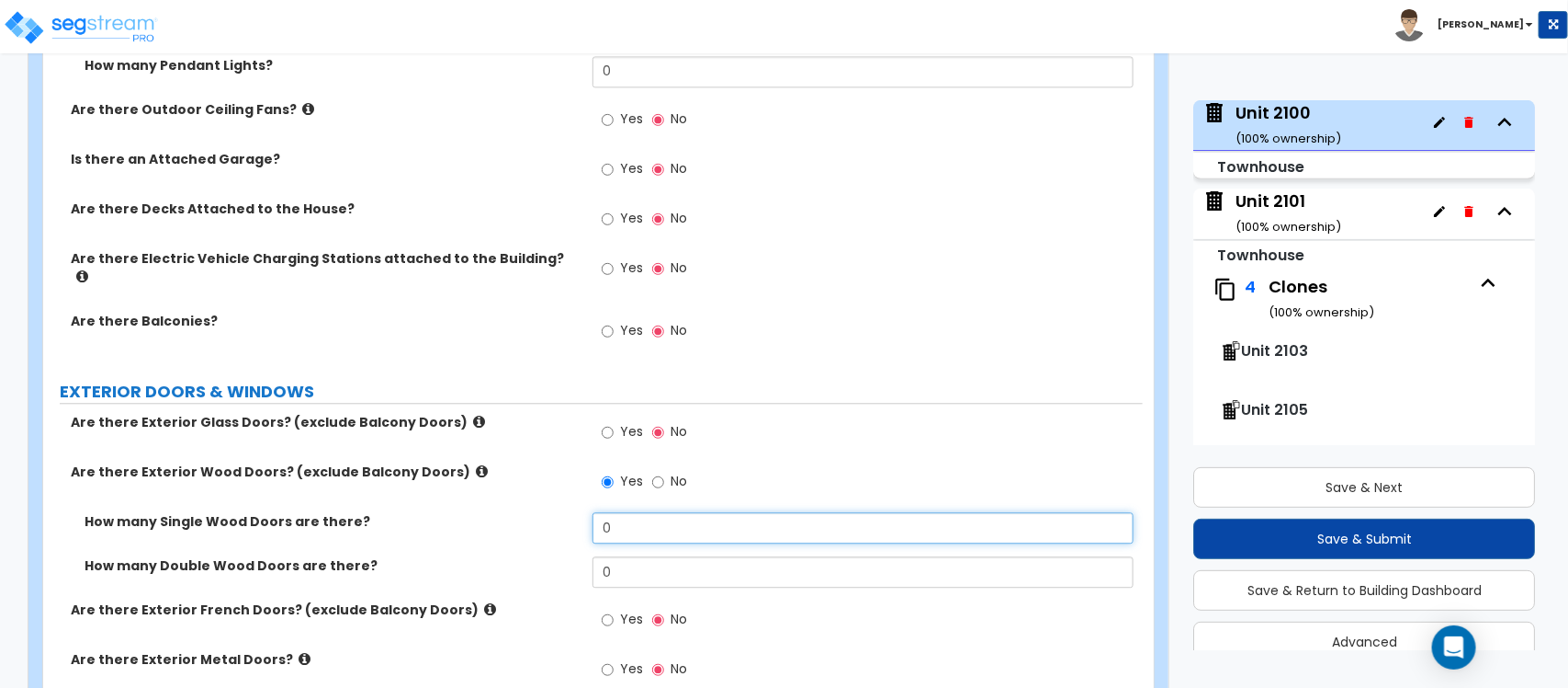
drag, startPoint x: 650, startPoint y: 521, endPoint x: 543, endPoint y: 517, distance: 107.1
click at [543, 517] on div "How many Single Wood Doors are there? 0" at bounding box center [593, 534] width 1100 height 44
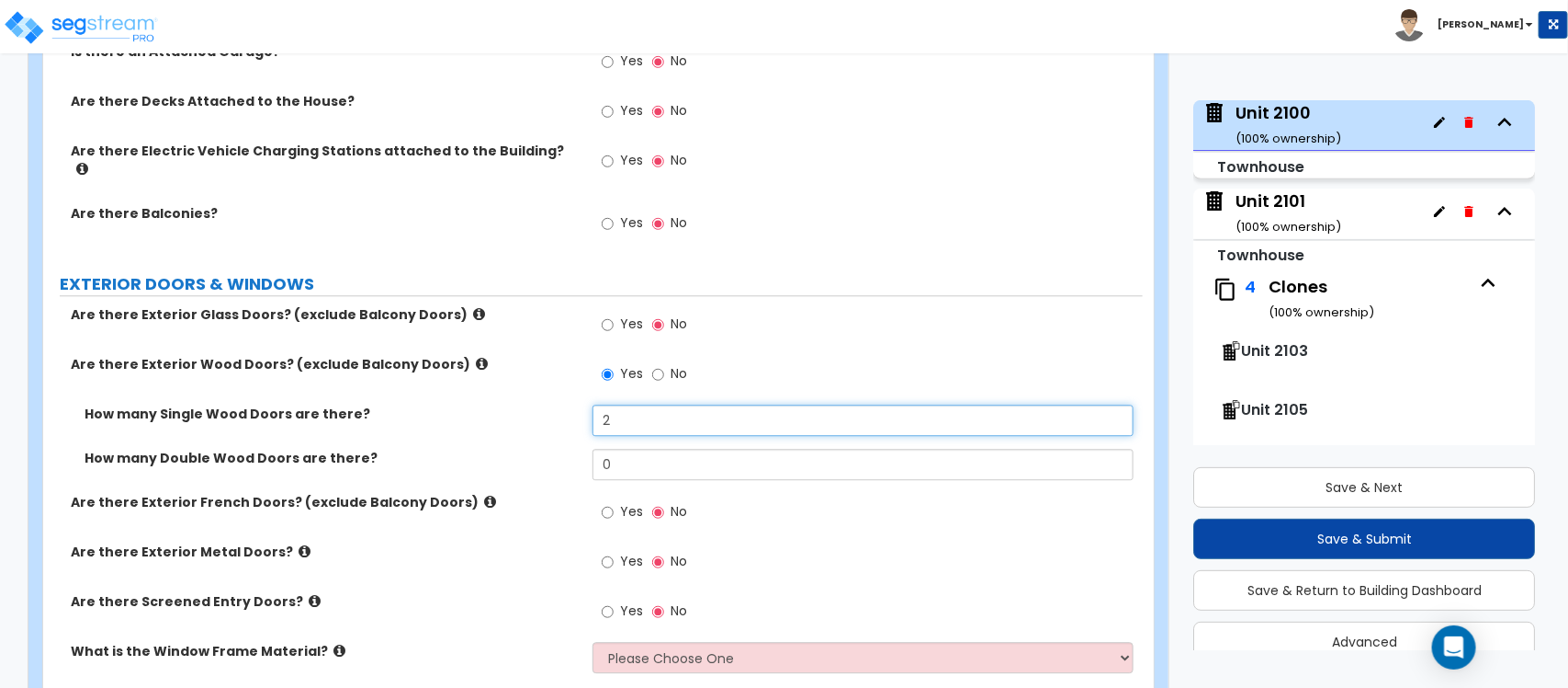
scroll to position [2069, 0]
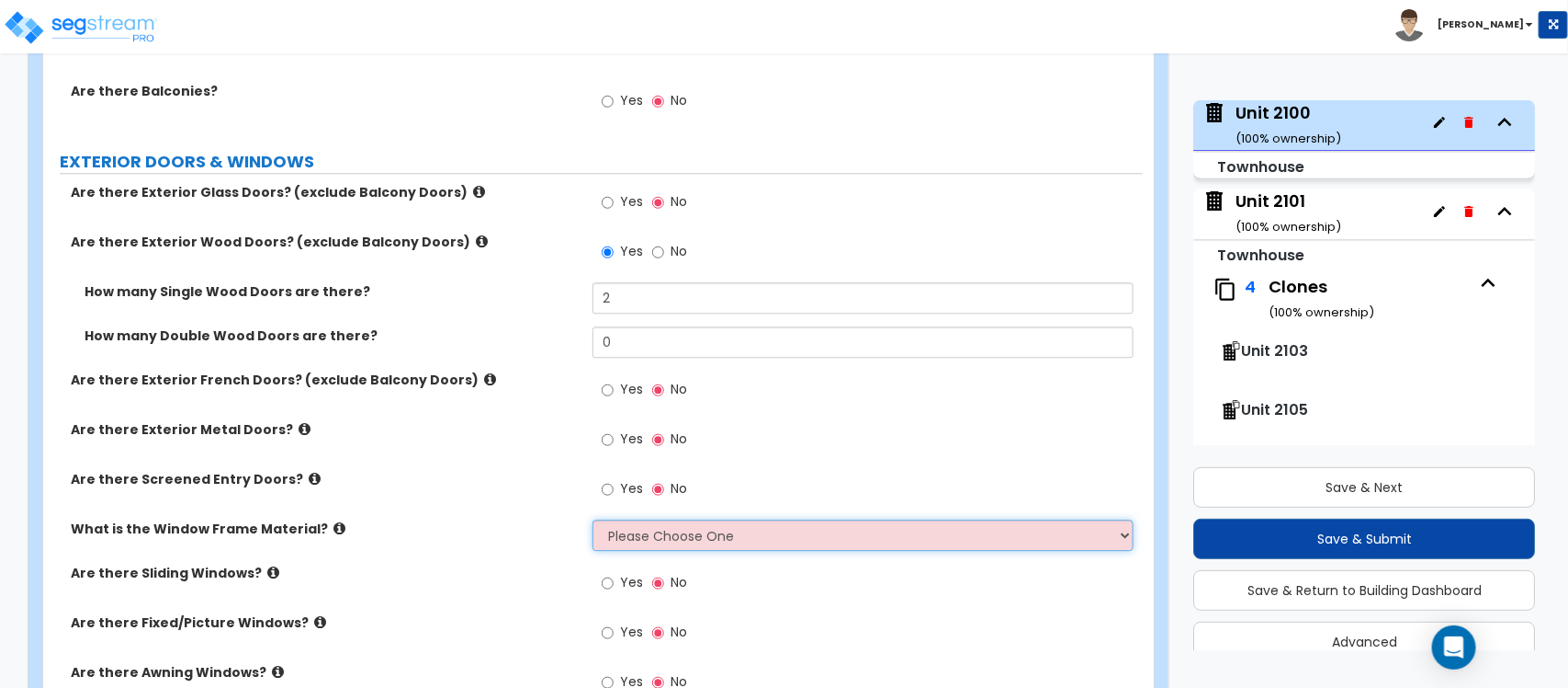
click at [678, 530] on select "Please Choose One Vinyl Aluminum Wood" at bounding box center [863, 535] width 540 height 31
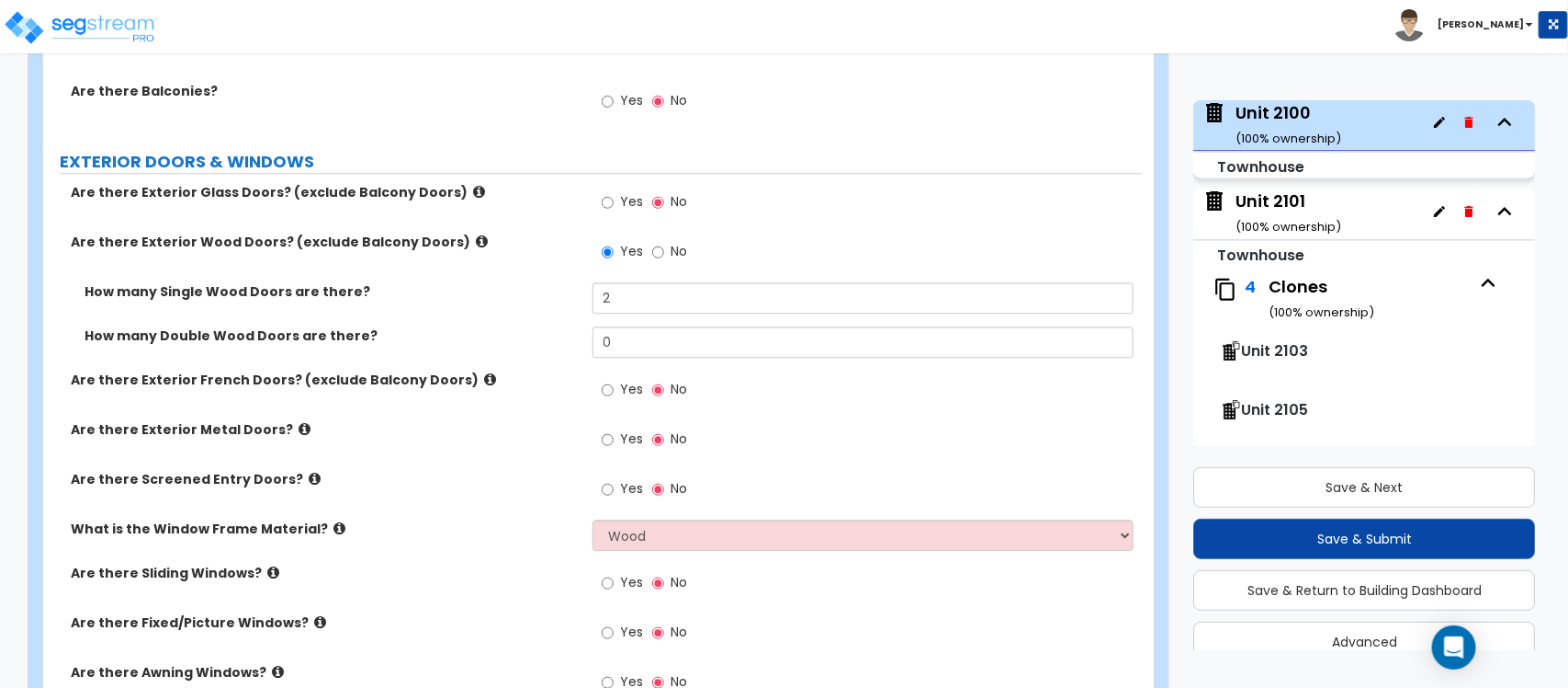
drag, startPoint x: 538, startPoint y: 565, endPoint x: 581, endPoint y: 570, distance: 43.3
click at [538, 565] on label "Are there Sliding Windows?" at bounding box center [324, 573] width 508 height 18
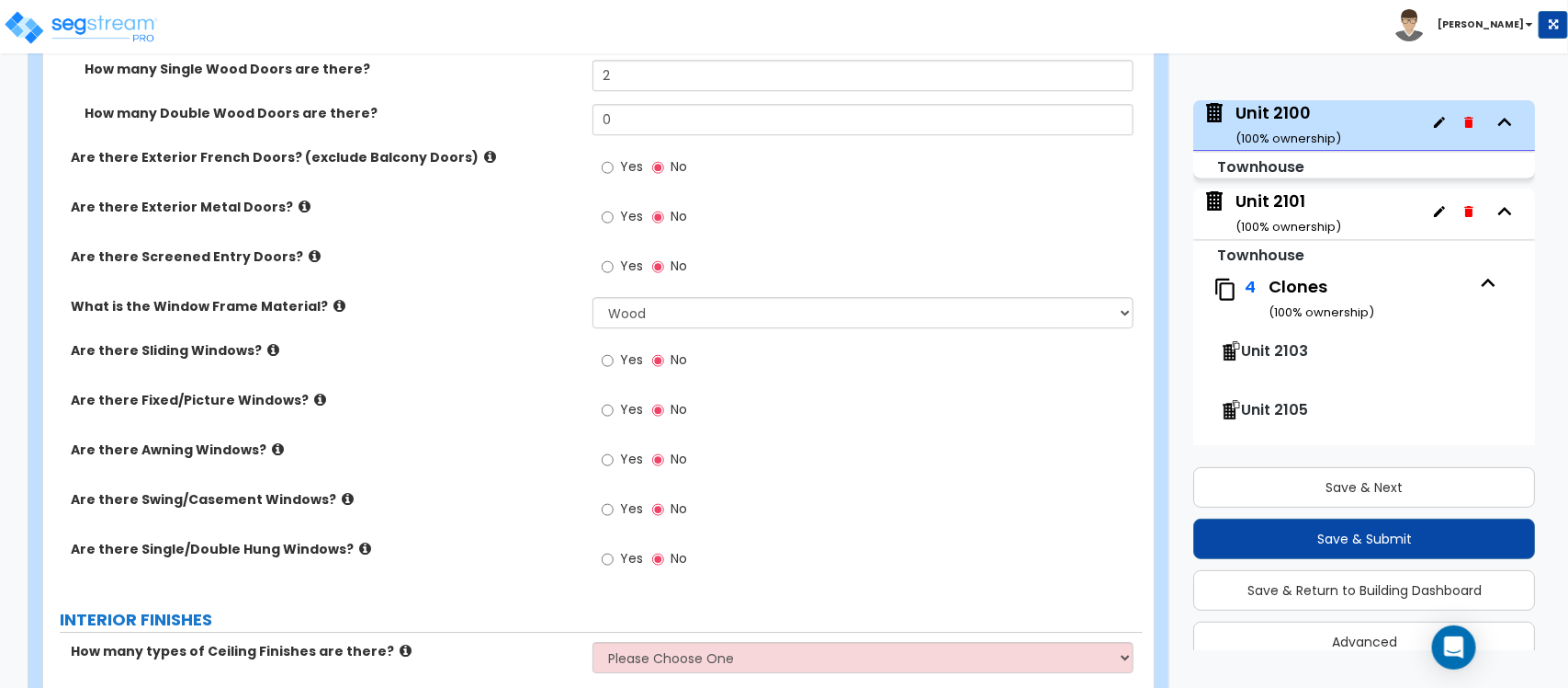
scroll to position [2298, 0]
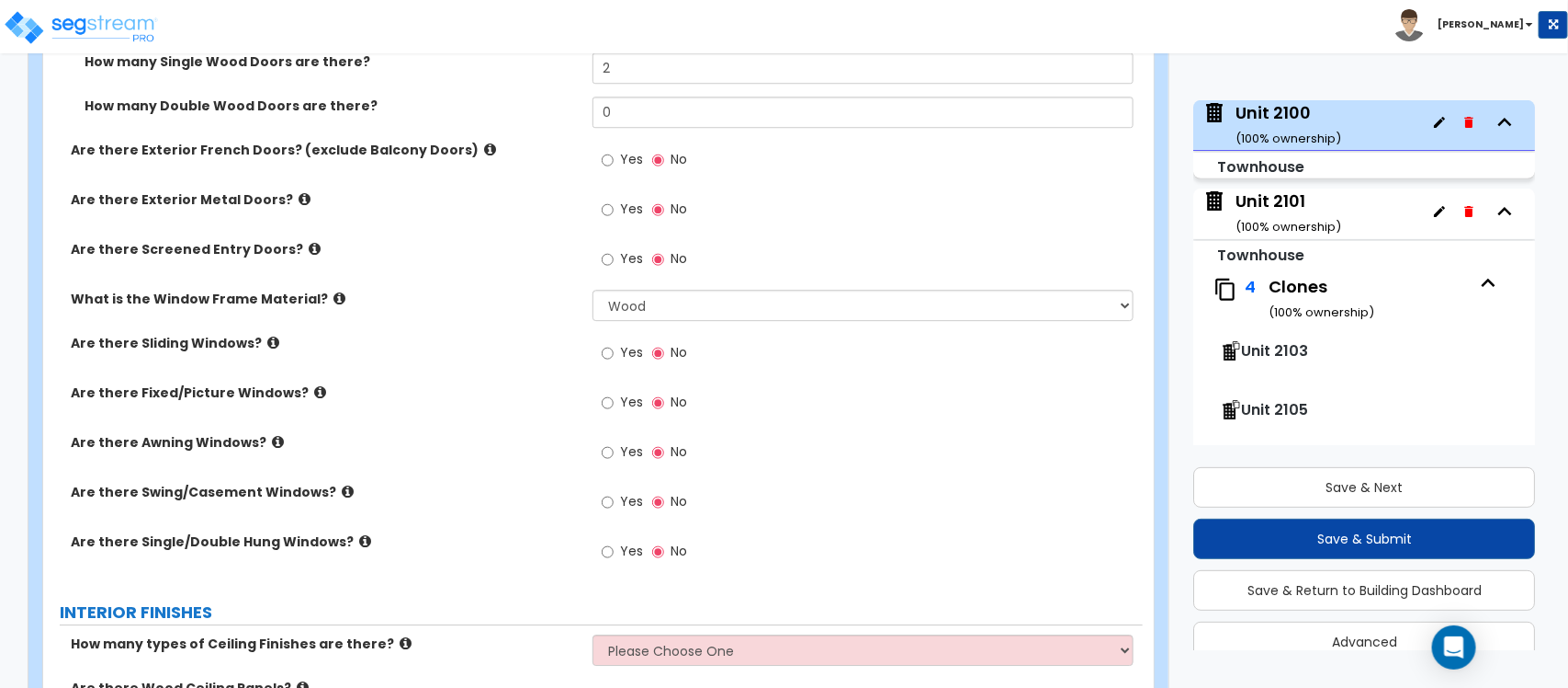
click at [614, 538] on label "Yes" at bounding box center [622, 553] width 41 height 31
click at [614, 541] on input "Yes" at bounding box center [607, 552] width 12 height 20
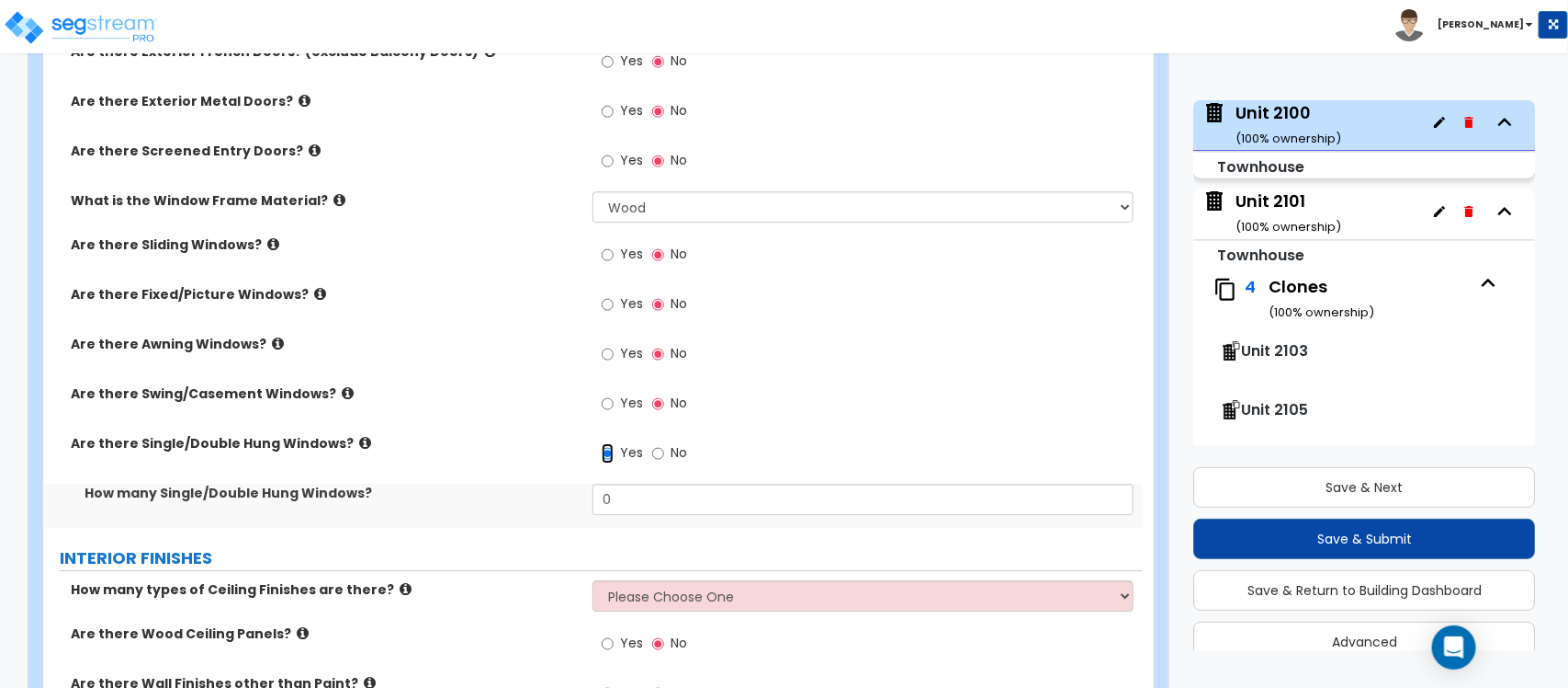
scroll to position [2528, 0]
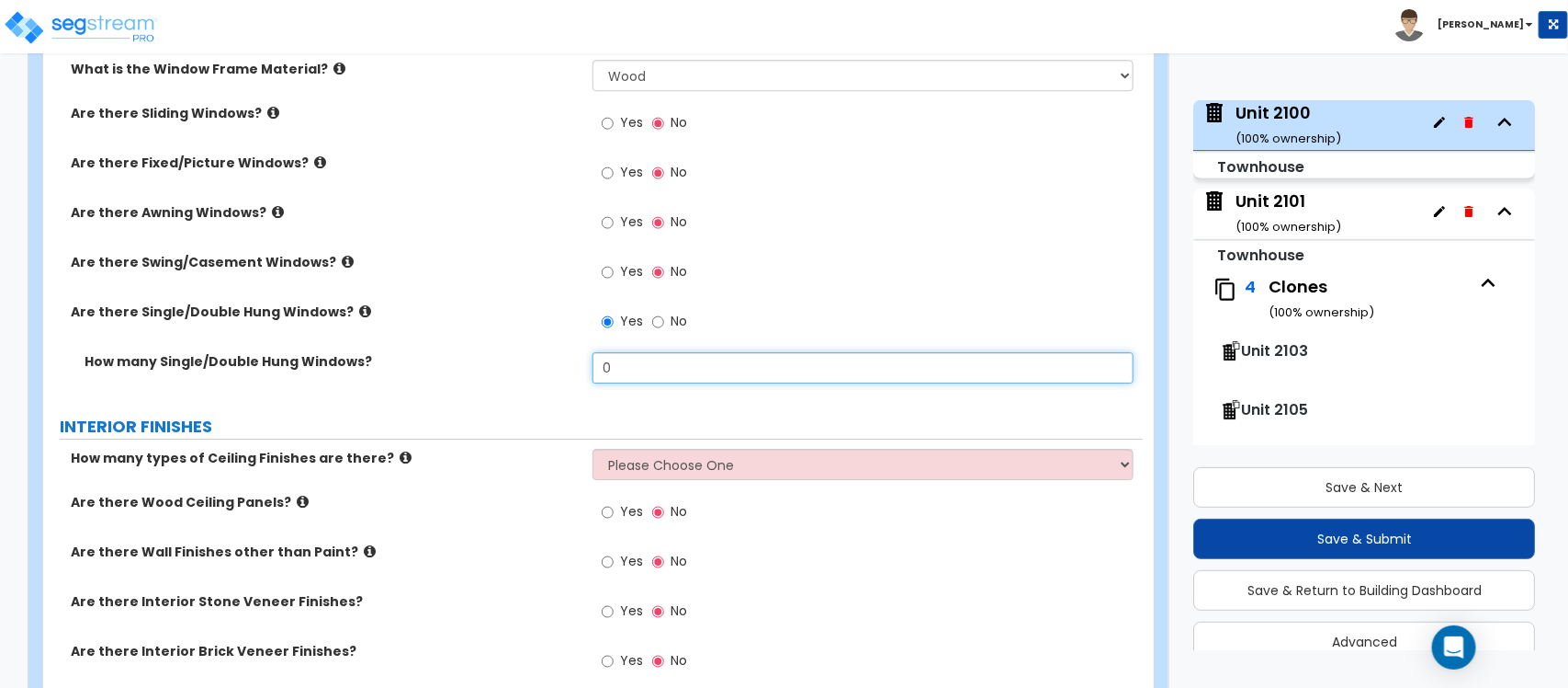
drag, startPoint x: 628, startPoint y: 362, endPoint x: 540, endPoint y: 354, distance: 88.4
click at [540, 356] on div "How many Single/Double Hung Windows? 0" at bounding box center [593, 374] width 1100 height 44
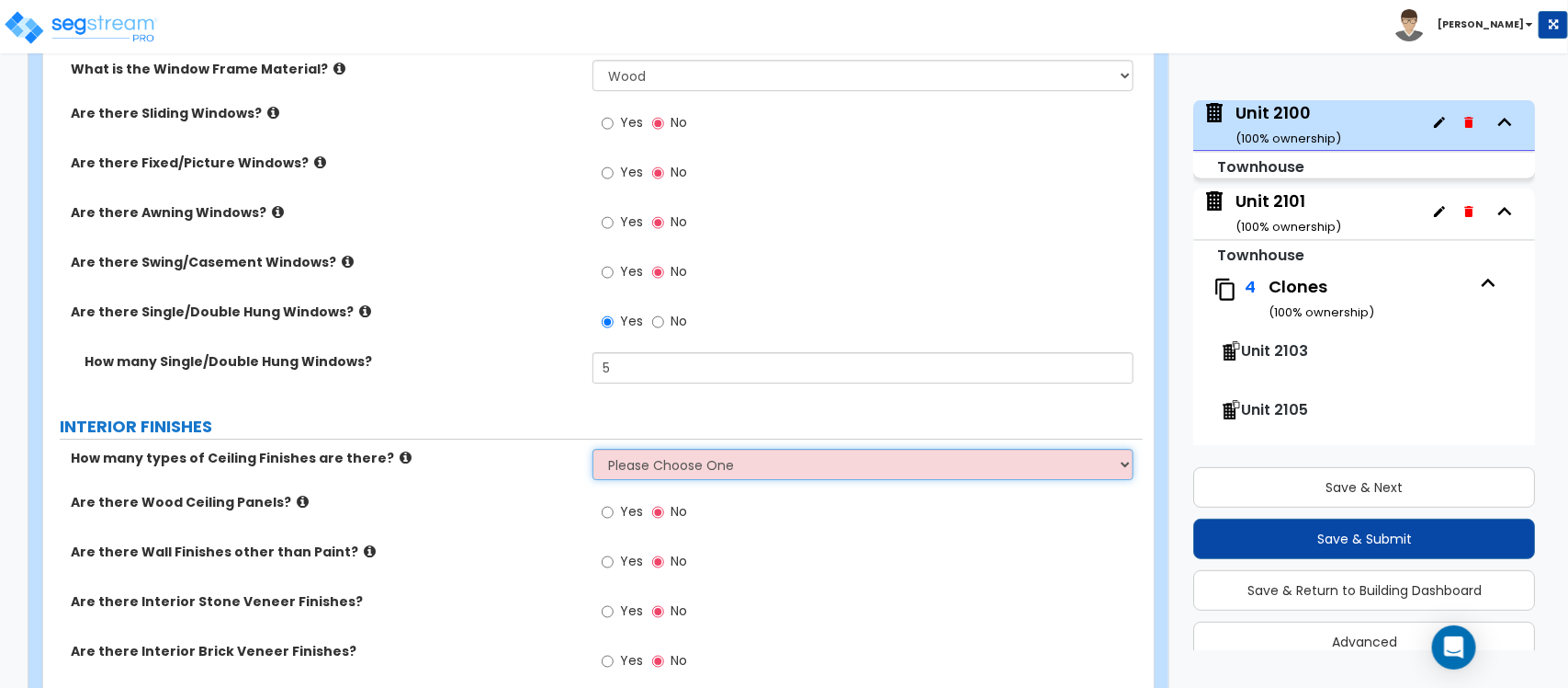
click at [645, 452] on select "Please Choose One 1 2 3" at bounding box center [863, 464] width 540 height 31
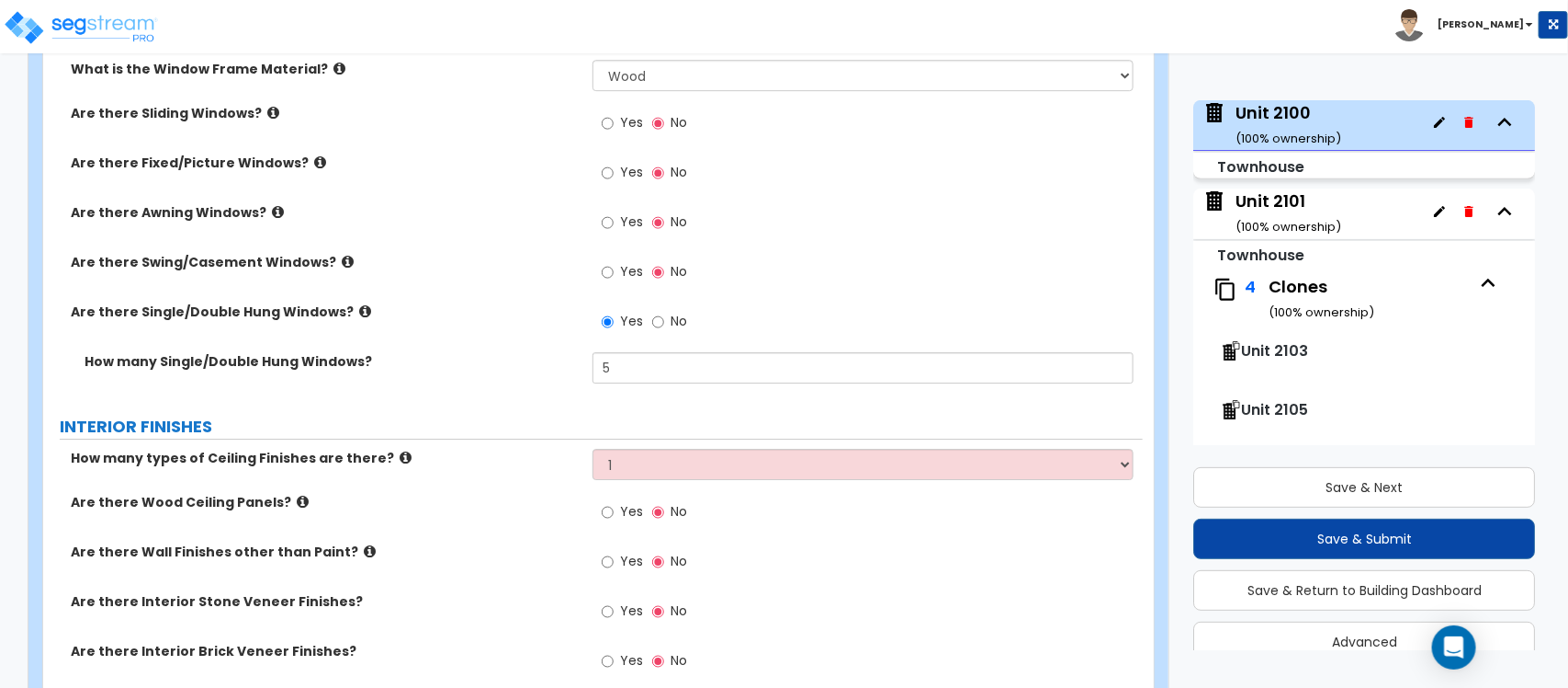
drag, startPoint x: 525, startPoint y: 464, endPoint x: 580, endPoint y: 480, distance: 57.3
click at [525, 464] on div "How many types of Ceiling Finishes are there? Please Choose One 1 2 3" at bounding box center [593, 470] width 1100 height 44
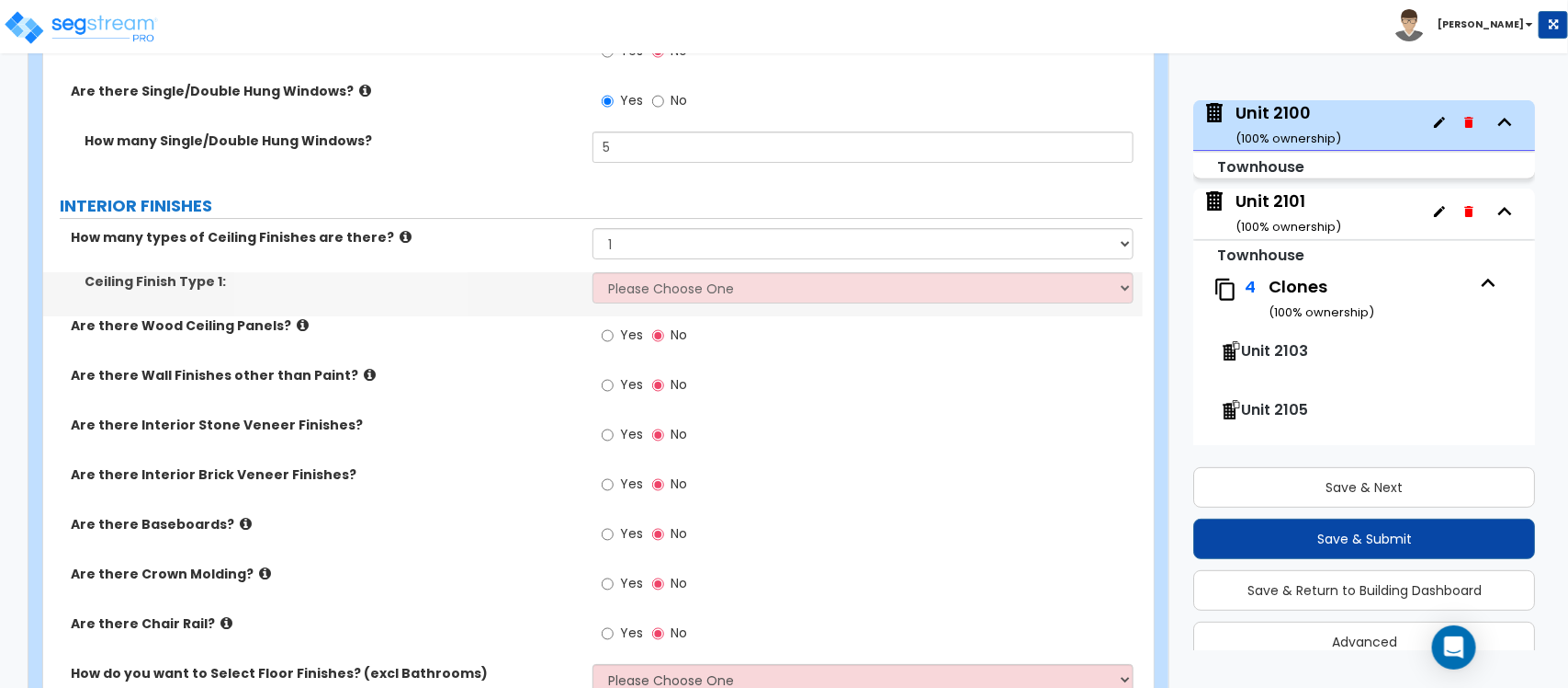
scroll to position [2758, 0]
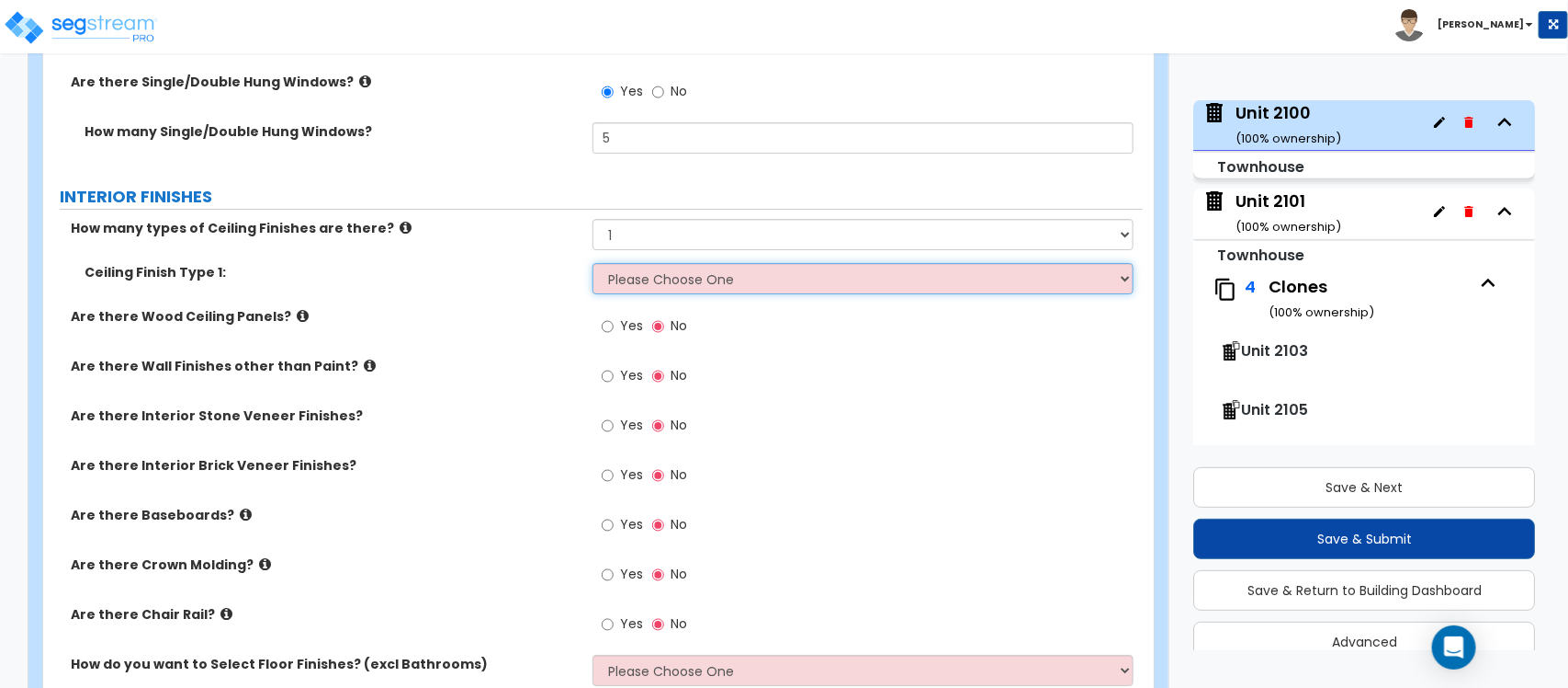
click at [702, 271] on select "Please Choose One Drop Ceiling Drywall Ceiling Open Ceiling" at bounding box center [863, 279] width 540 height 31
click at [593, 263] on select "Please Choose One Drop Ceiling Drywall Ceiling Open Ceiling" at bounding box center [863, 279] width 540 height 31
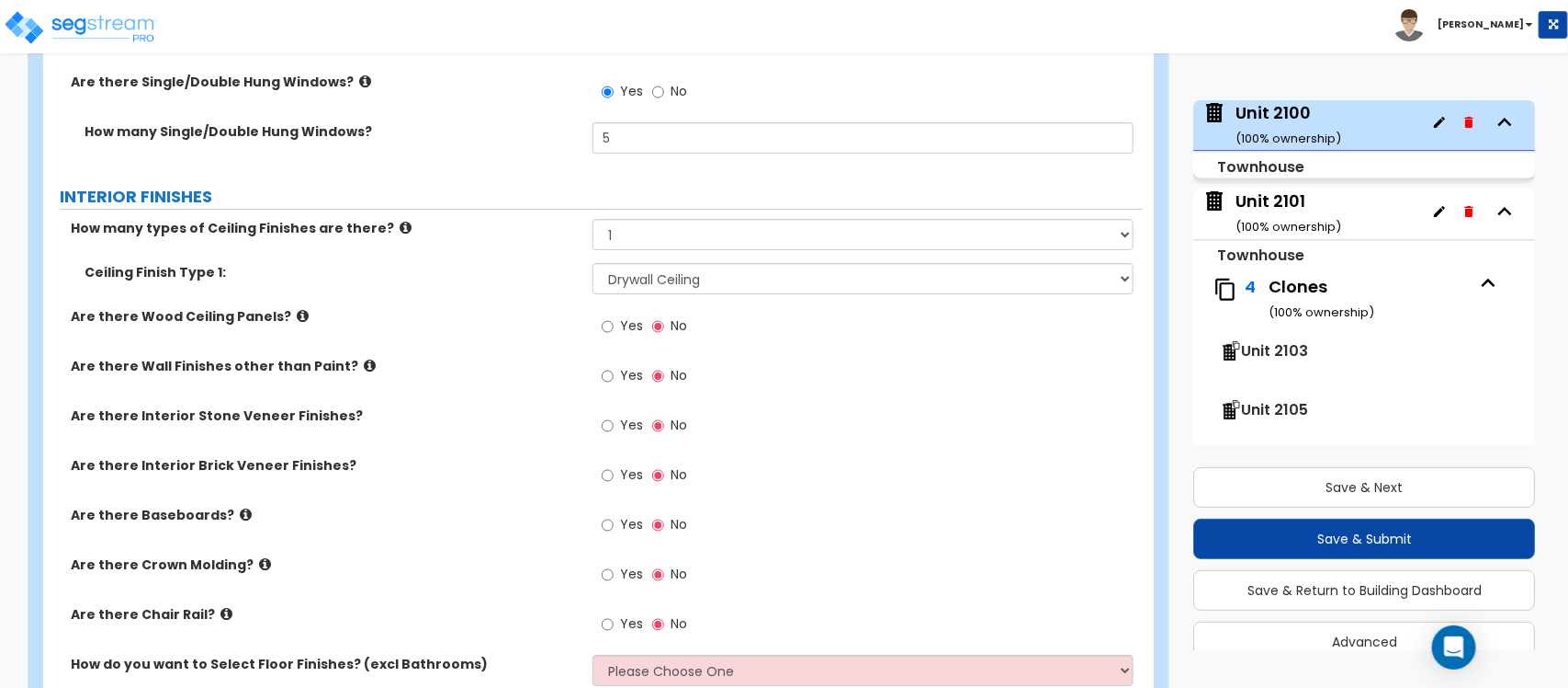
click at [534, 408] on label "Are there Interior Stone Veneer Finishes?" at bounding box center [324, 416] width 508 height 18
click at [607, 515] on input "Yes" at bounding box center [607, 525] width 12 height 20
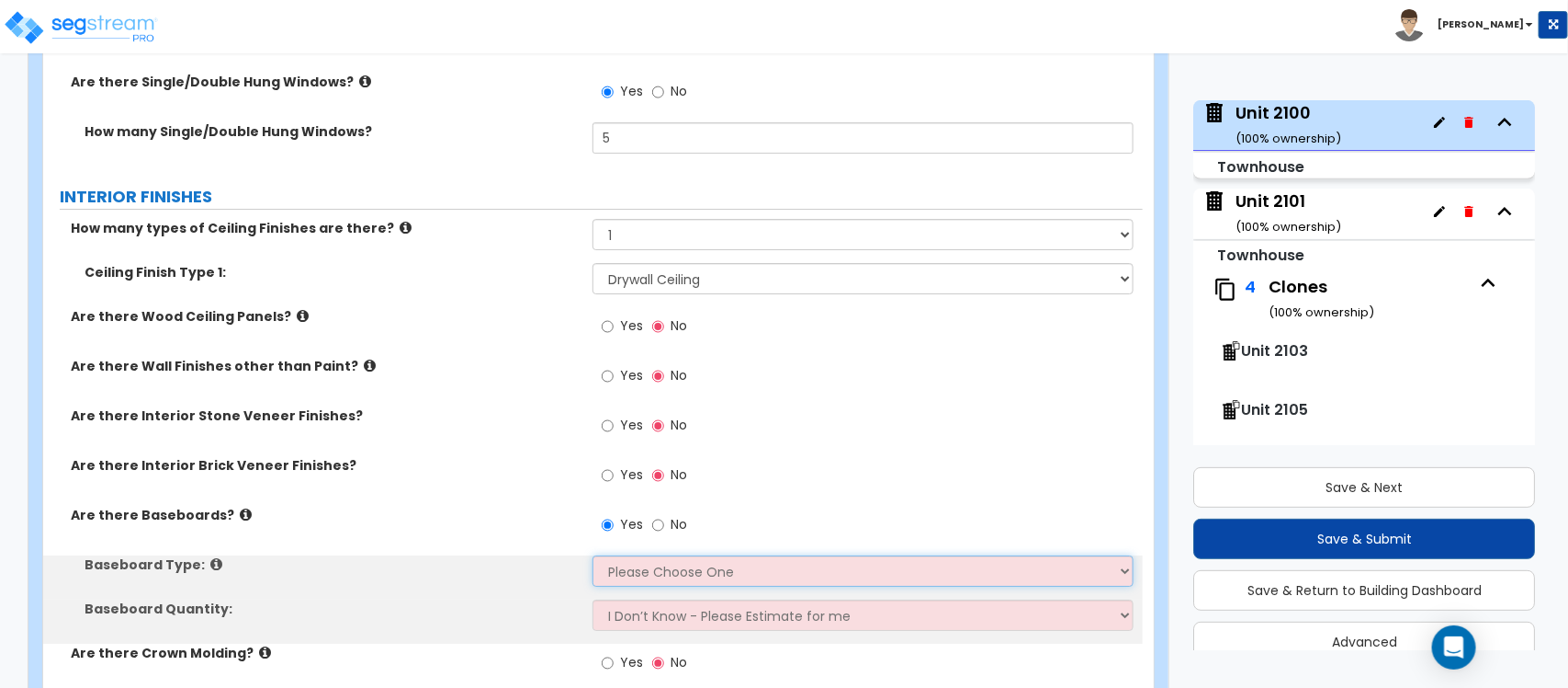
click at [630, 555] on select "Please Choose One Wood Vinyl Carpet Tile" at bounding box center [863, 571] width 540 height 31
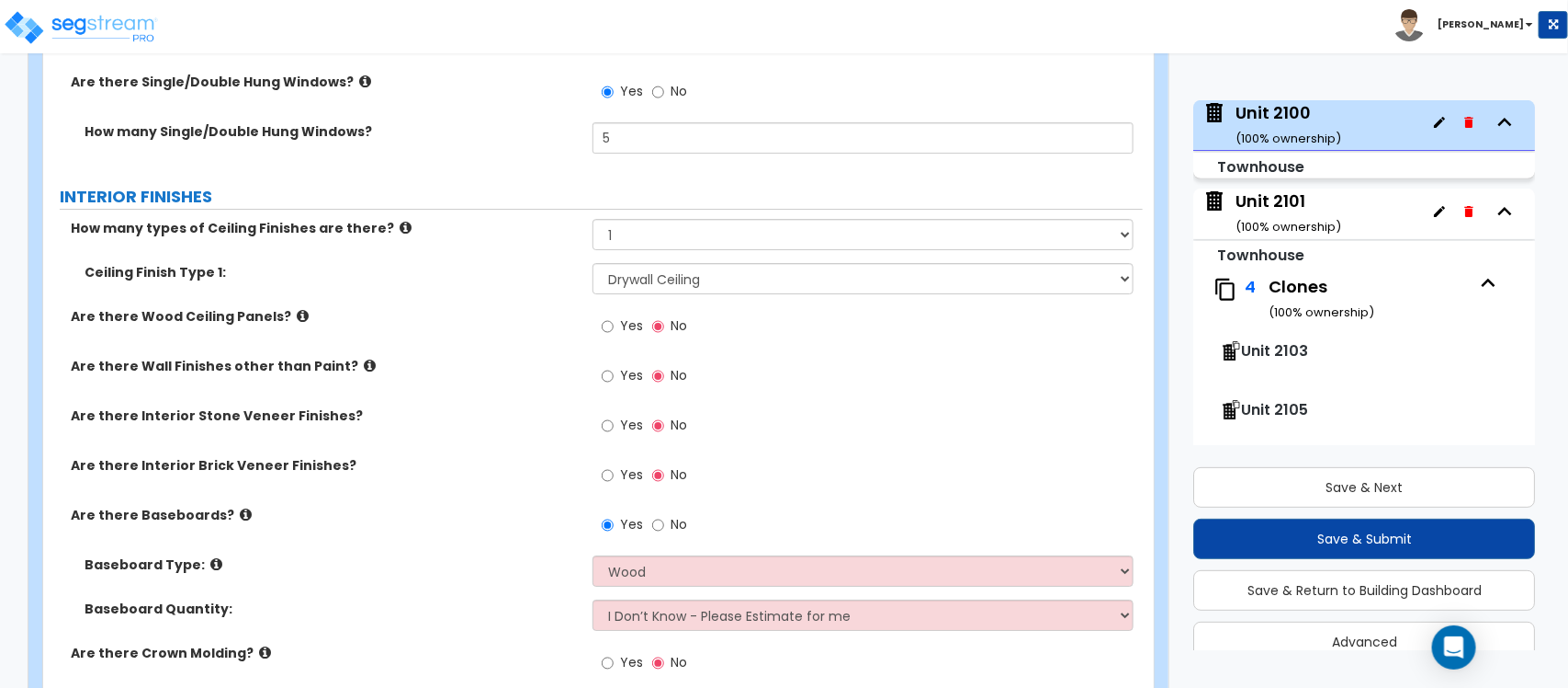
drag, startPoint x: 489, startPoint y: 538, endPoint x: 524, endPoint y: 503, distance: 49.5
click at [489, 538] on div "Are there Baseboards? Yes No" at bounding box center [593, 530] width 1100 height 50
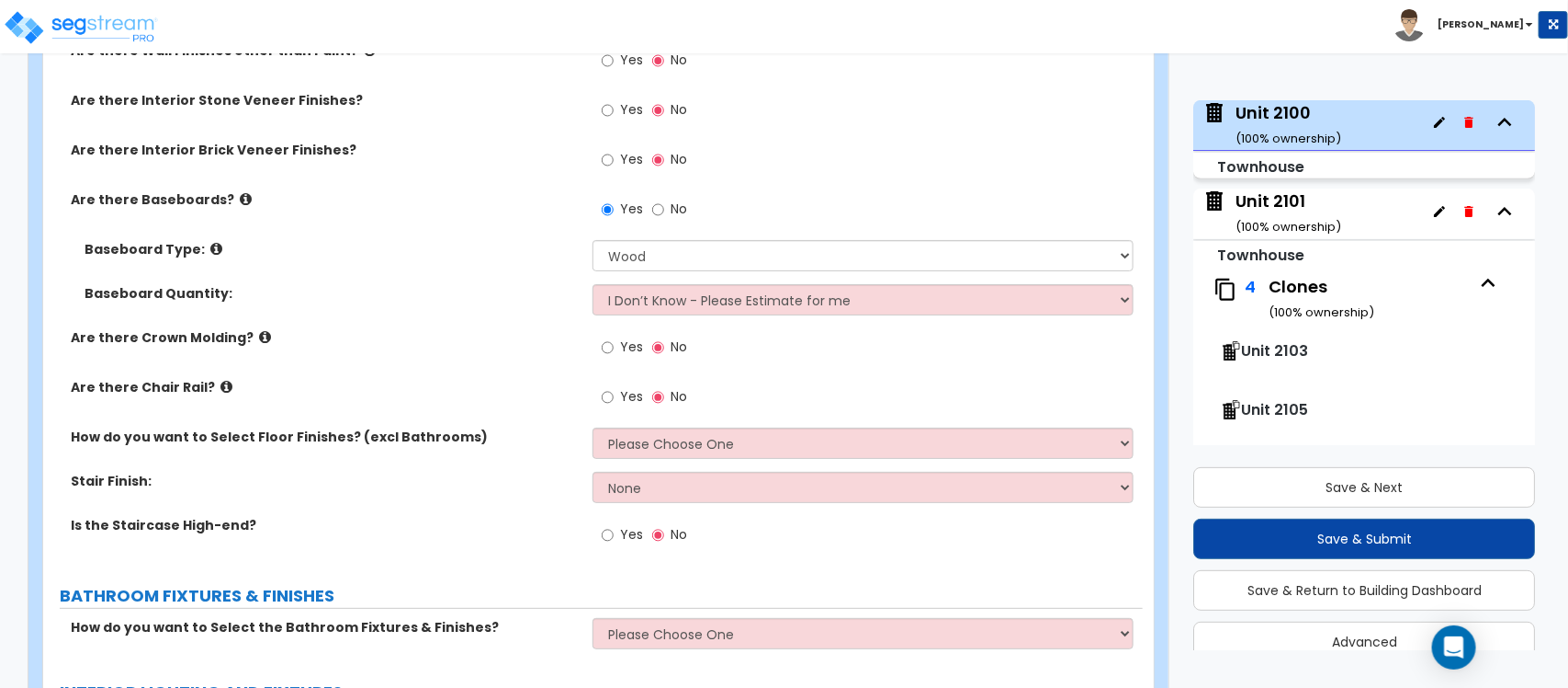
scroll to position [3102, 0]
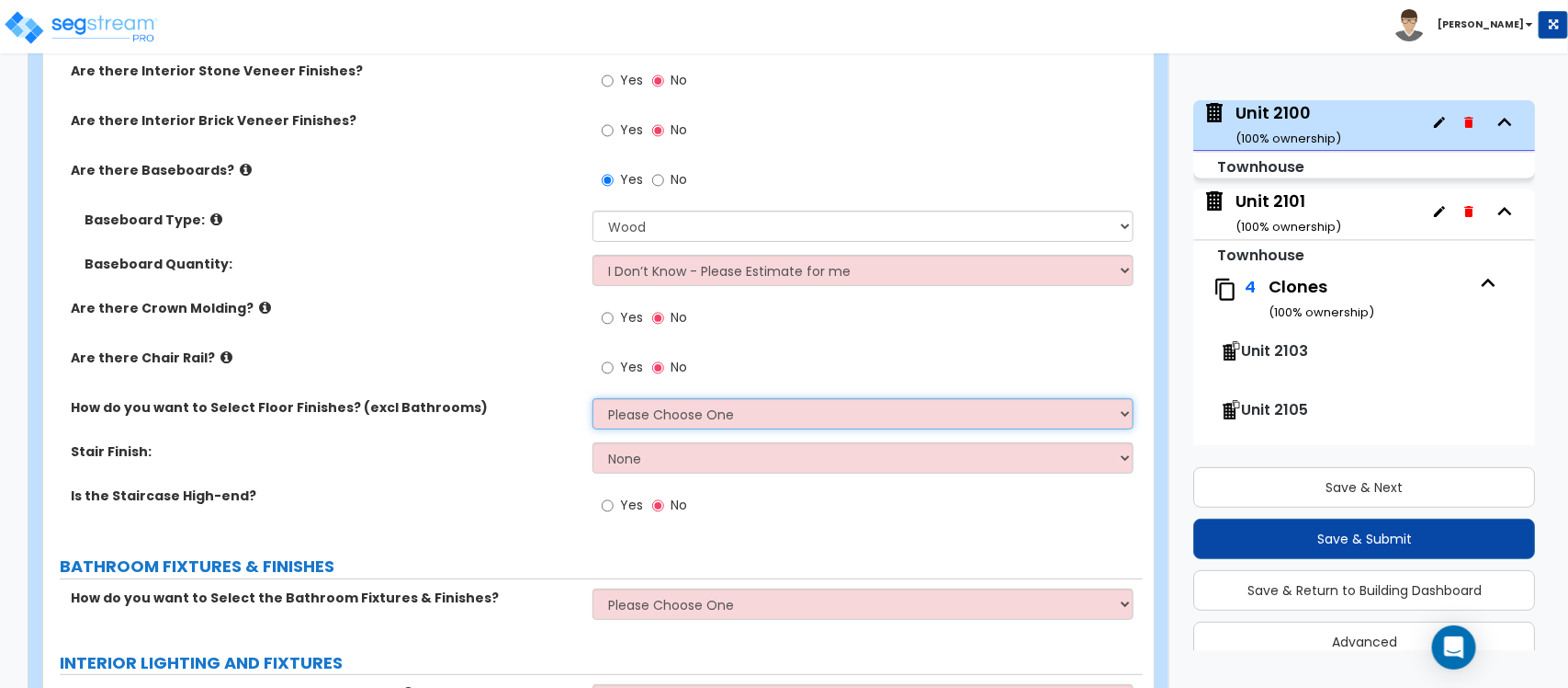
click at [649, 398] on select "Please Choose One I want to Select Floor Finishes for the Areas of the House I …" at bounding box center [863, 414] width 540 height 31
click at [593, 398] on select "Please Choose One I want to Select Floor Finishes for the Areas of the House I …" at bounding box center [863, 414] width 540 height 31
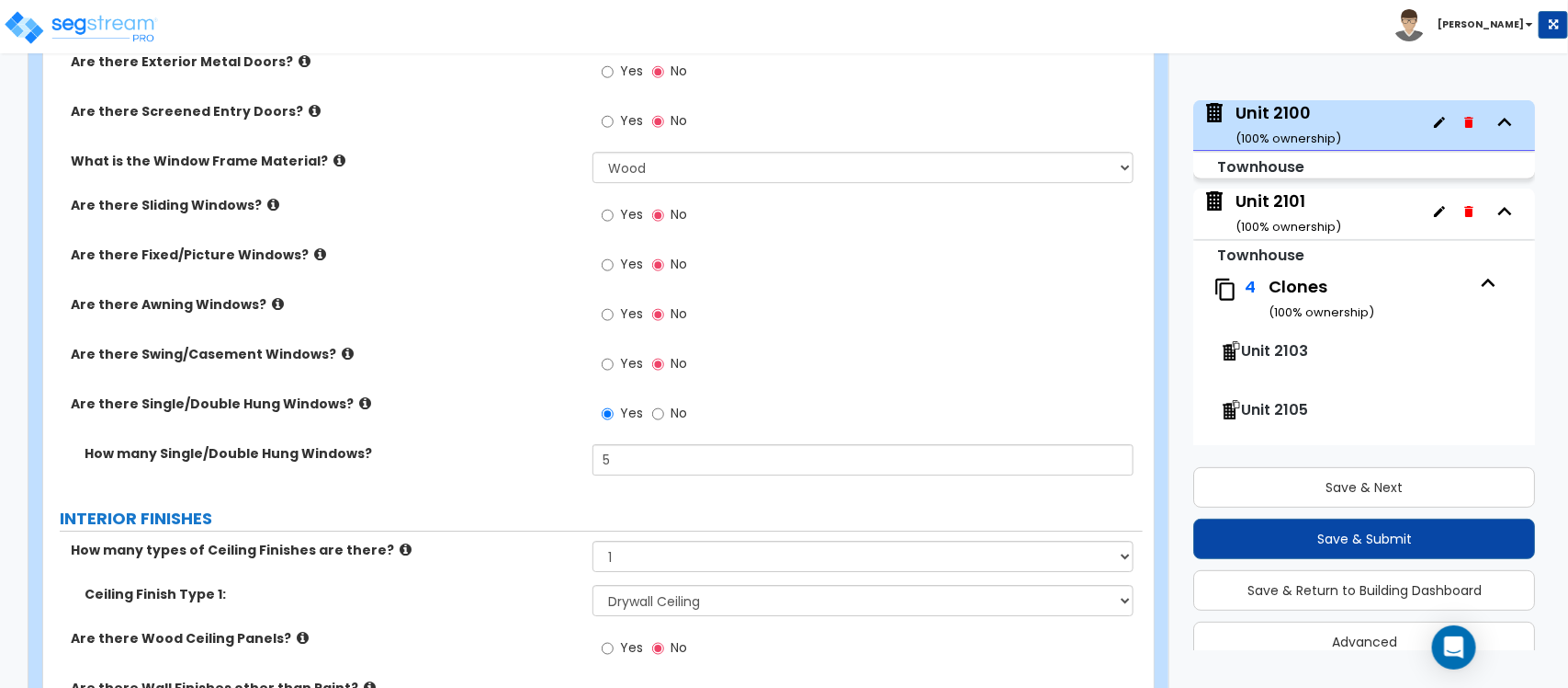
scroll to position [2413, 0]
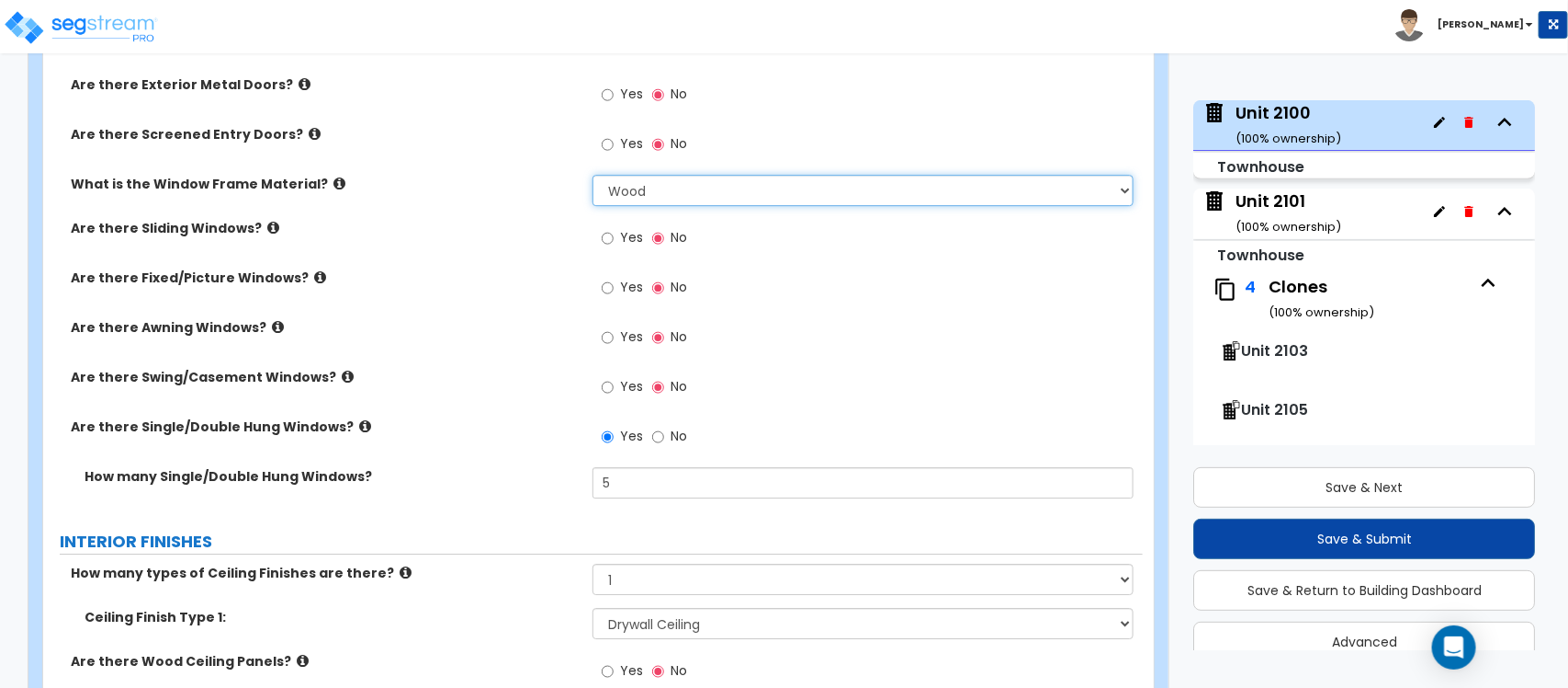
click at [673, 175] on select "Please Choose One Vinyl Aluminum Wood" at bounding box center [863, 190] width 540 height 31
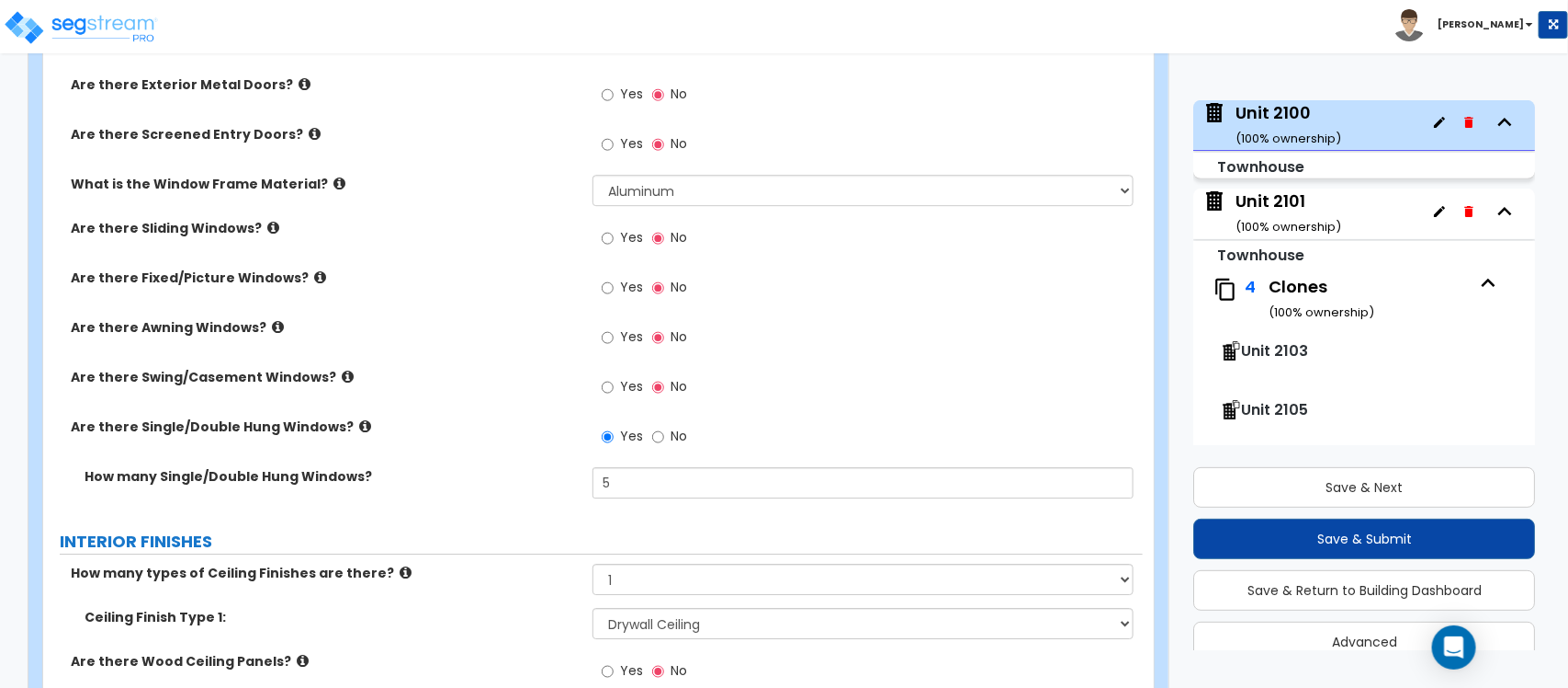
click at [497, 227] on div "Are there Sliding Windows? Yes No" at bounding box center [593, 243] width 1100 height 50
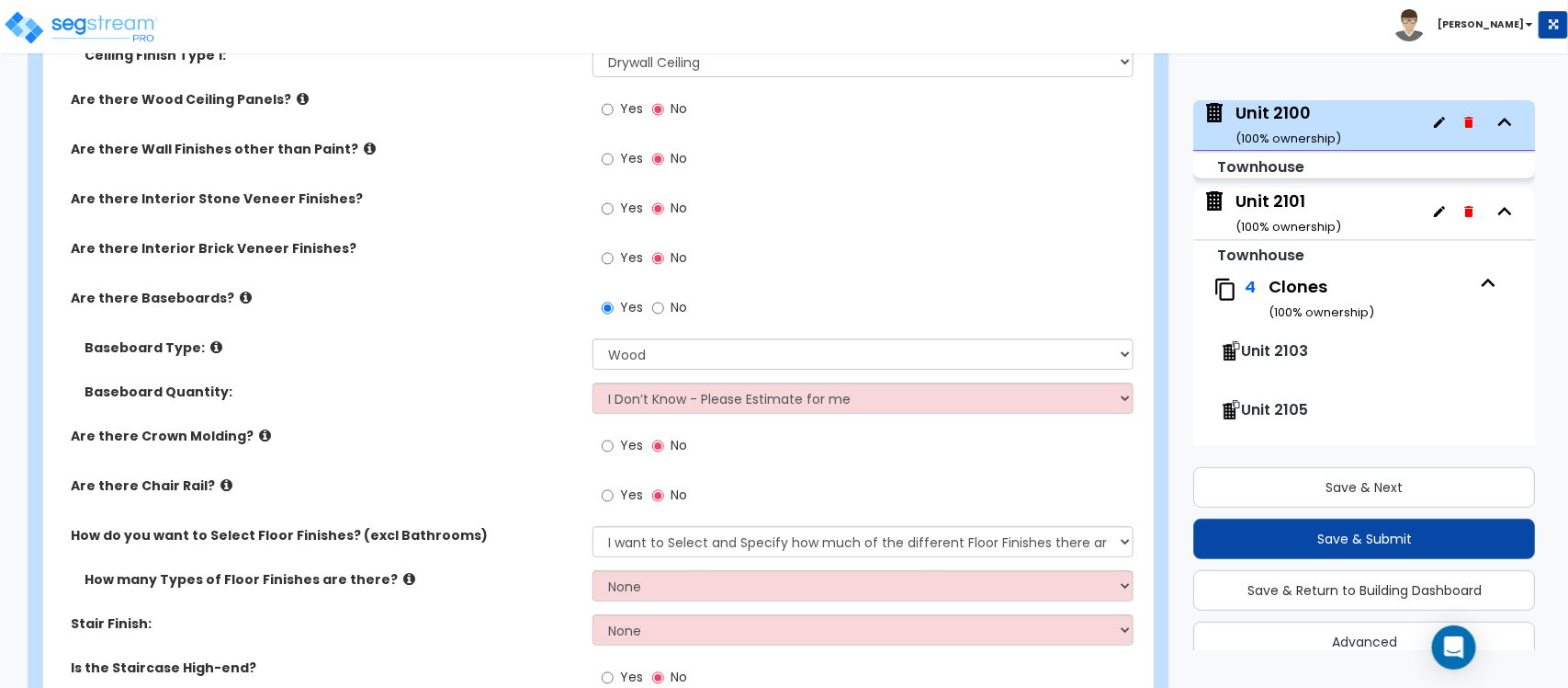
scroll to position [2987, 0]
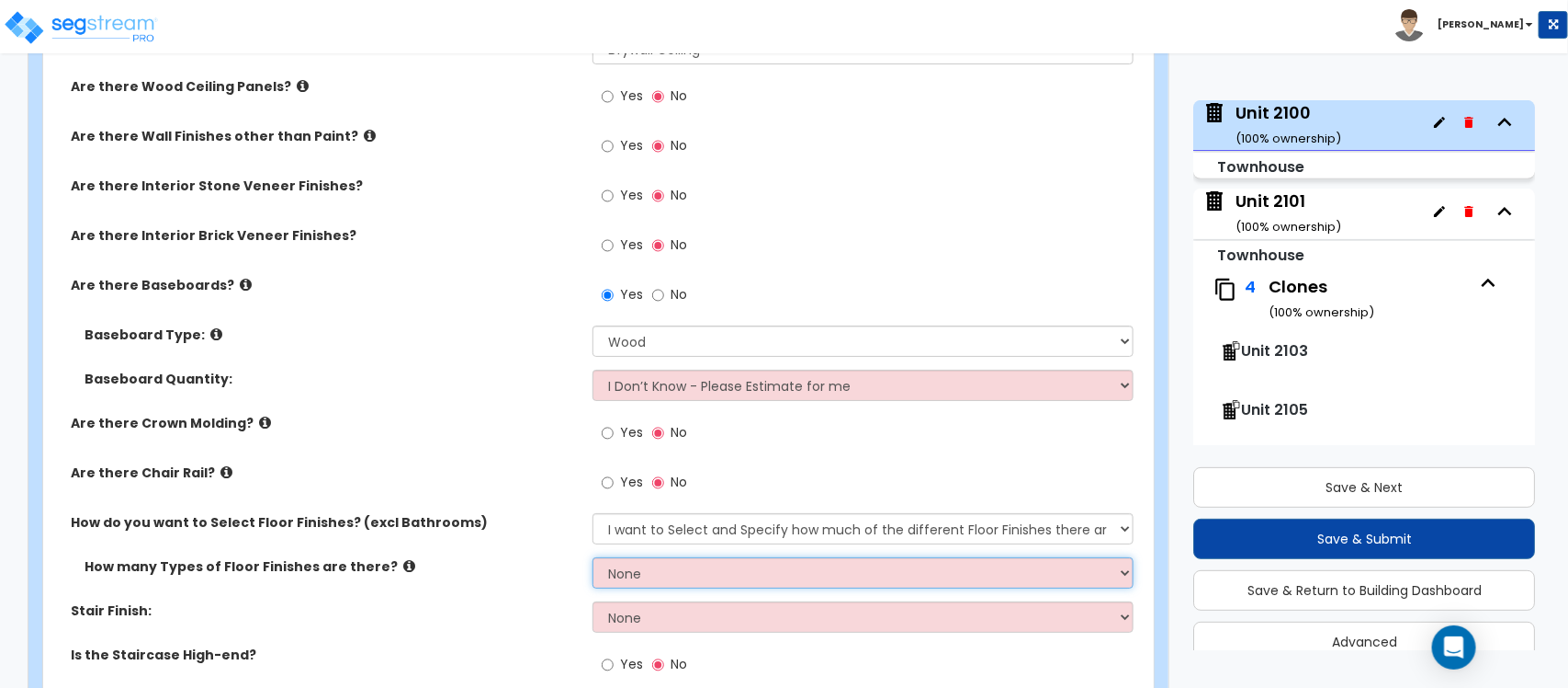
click at [685, 562] on select "None 1 2 3 4" at bounding box center [863, 573] width 540 height 31
click at [593, 557] on select "None 1 2 3 4" at bounding box center [863, 573] width 540 height 31
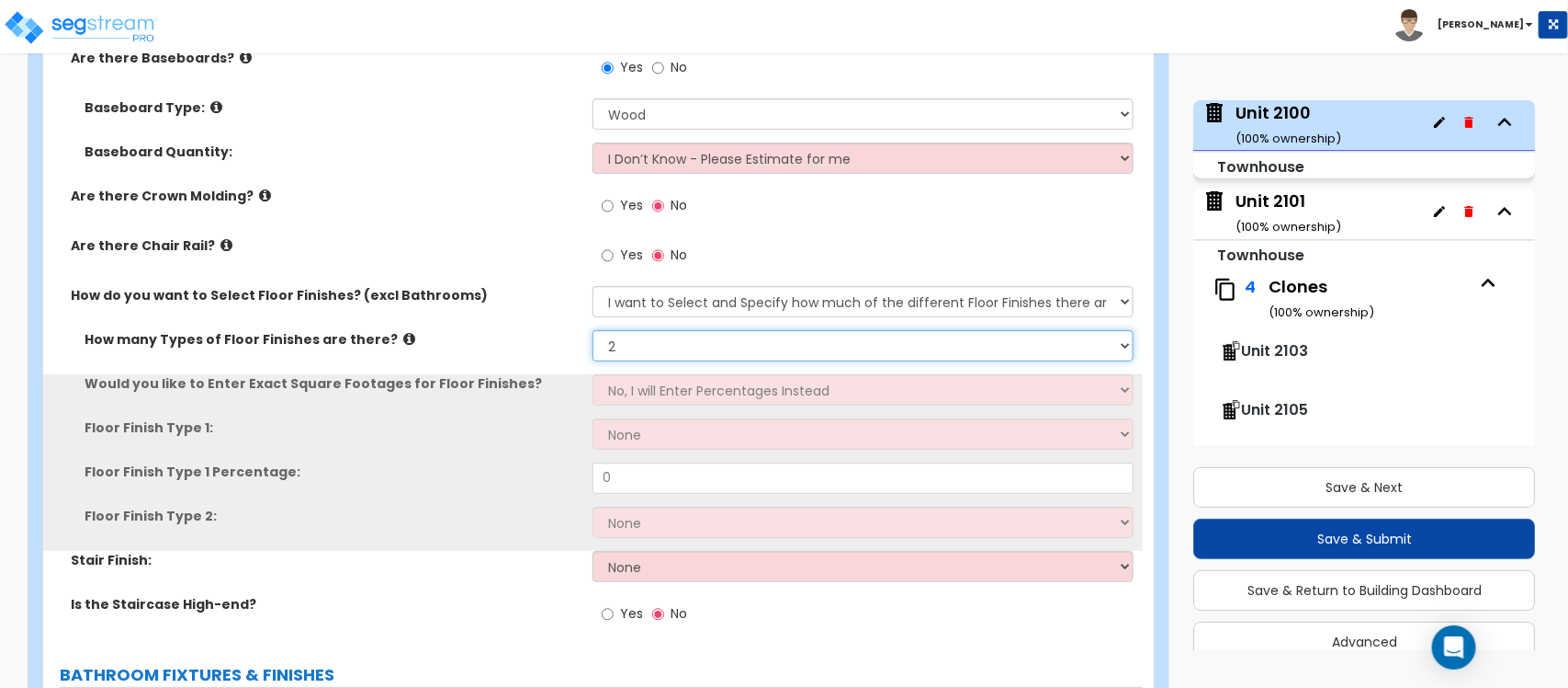
scroll to position [3218, 0]
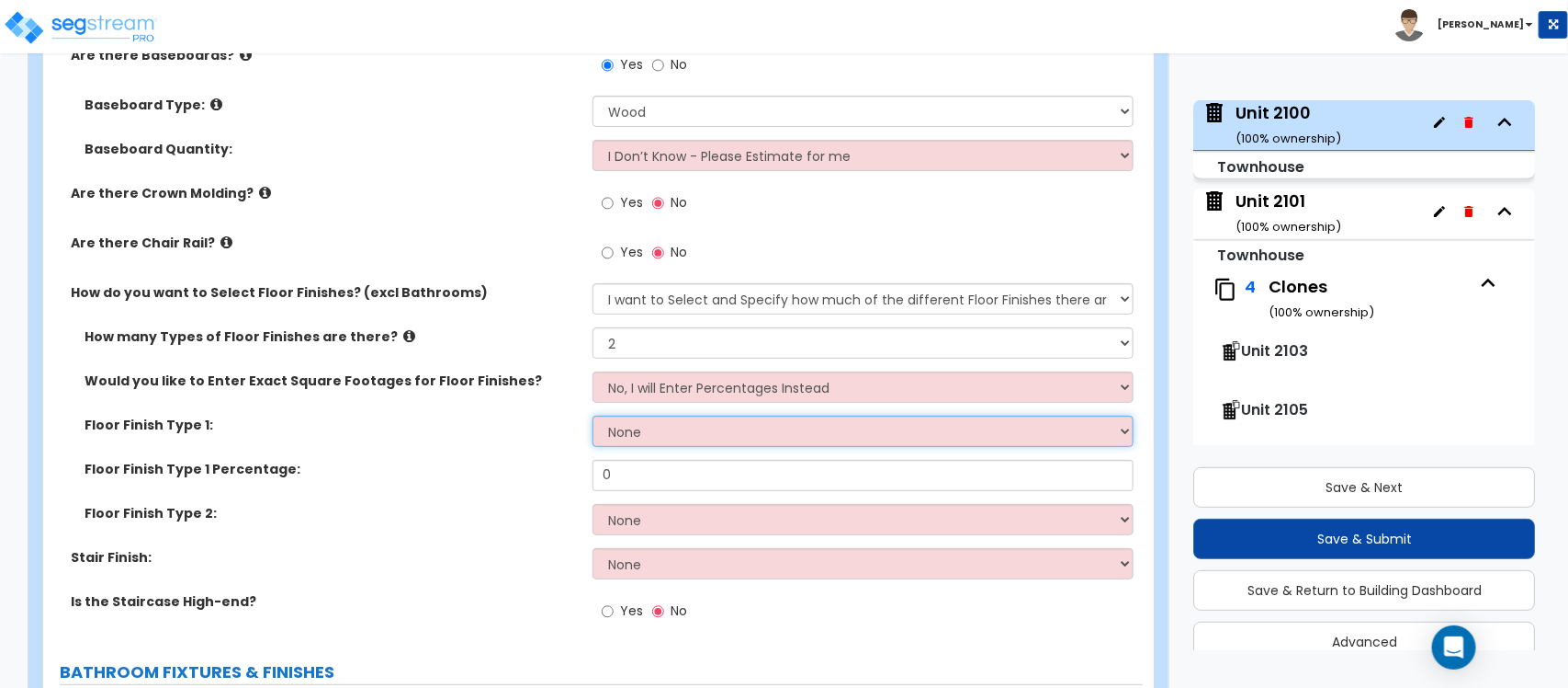
click at [690, 420] on select "None Tile Flooring Hardwood Flooring Resilient Laminate Flooring VCT Flooring S…" at bounding box center [863, 432] width 540 height 31
click at [593, 416] on select "None Tile Flooring Hardwood Flooring Resilient Laminate Flooring VCT Flooring S…" at bounding box center [863, 432] width 540 height 31
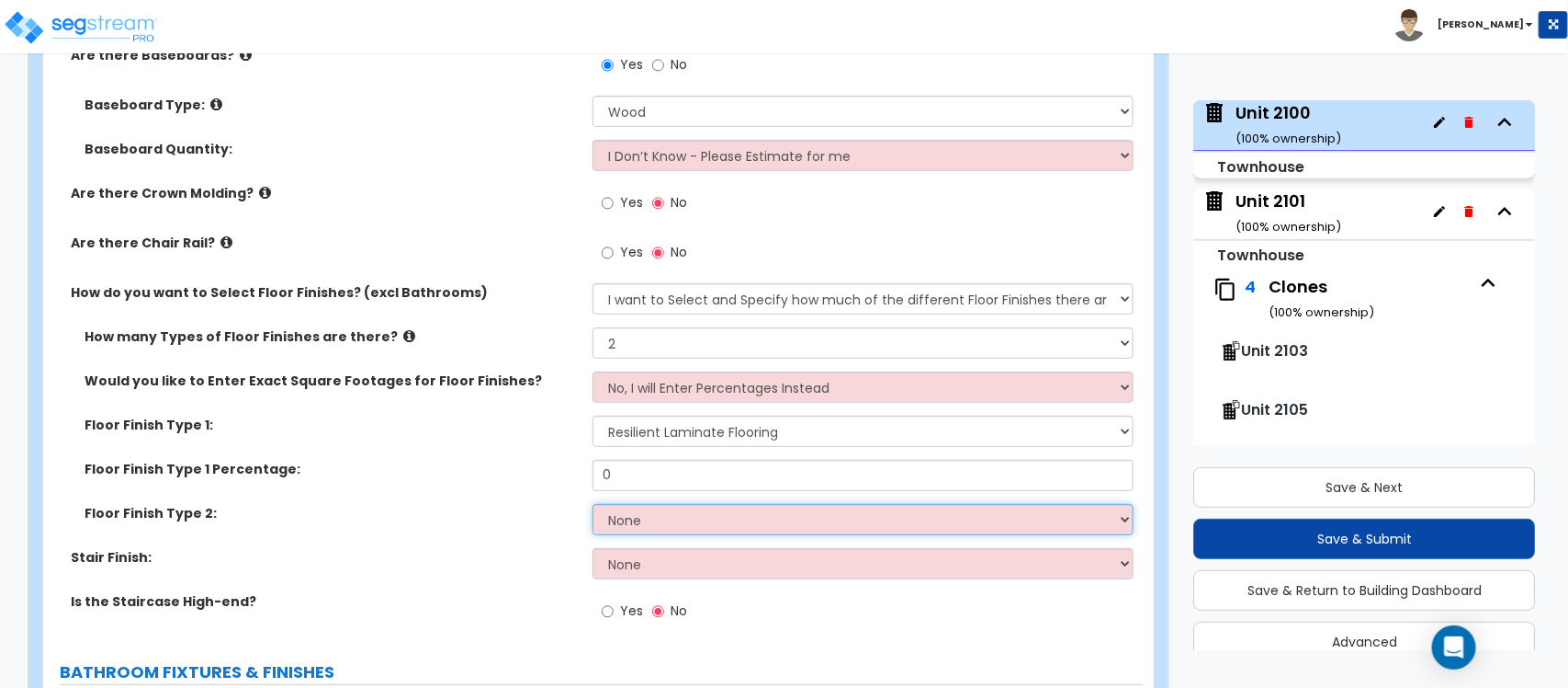
click at [664, 510] on select "None Tile Flooring Hardwood Flooring Resilient Laminate Flooring VCT Flooring S…" at bounding box center [863, 519] width 540 height 31
click at [593, 504] on select "None Tile Flooring Hardwood Flooring Resilient Laminate Flooring VCT Flooring S…" at bounding box center [863, 519] width 540 height 31
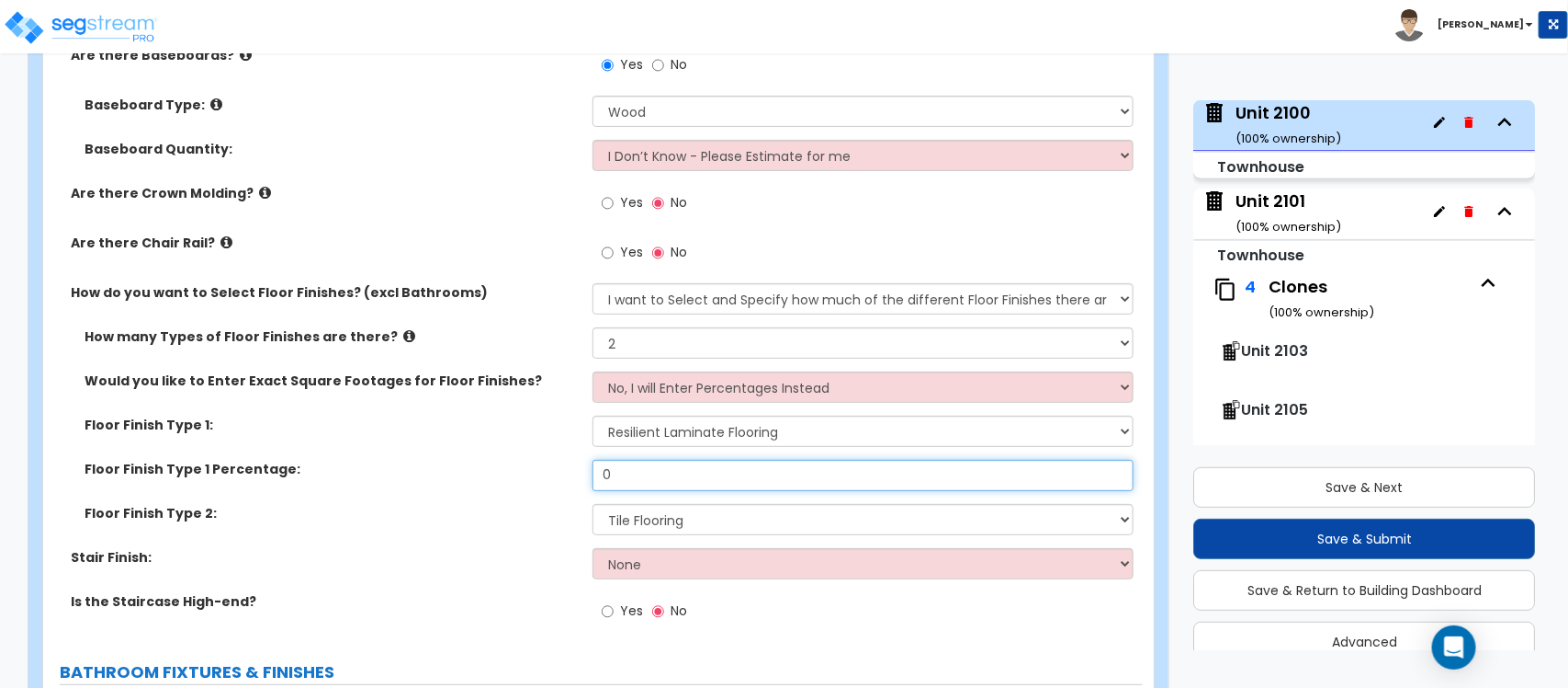
drag, startPoint x: 641, startPoint y: 456, endPoint x: 581, endPoint y: 559, distance: 119.2
click at [581, 559] on div "How many types of Ceiling Finishes are there? Please Choose One 1 2 3 Ceiling F…" at bounding box center [593, 200] width 1072 height 883
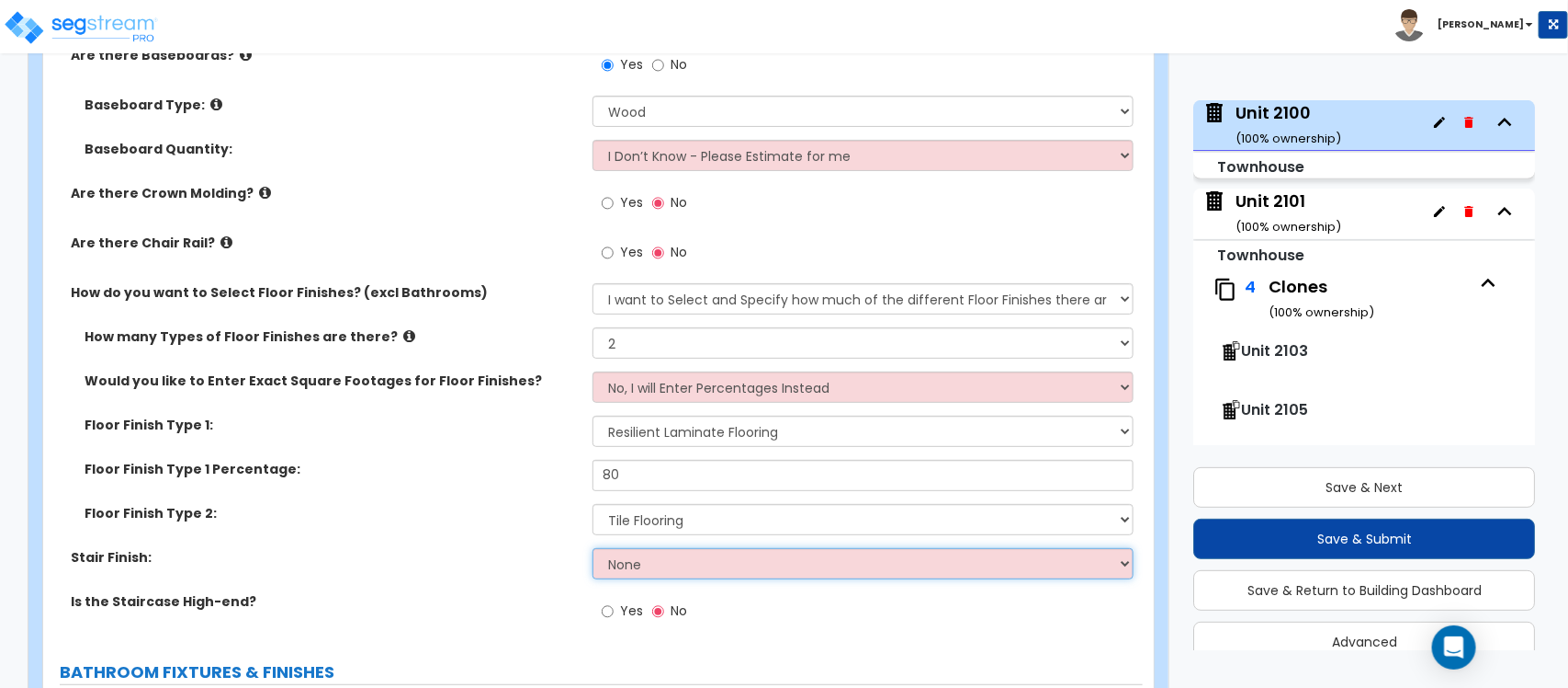
click at [683, 556] on select "None Tile Wood Laminate VCT Sheet Carpet Sheet Vinyl Carpet Tile" at bounding box center [863, 563] width 540 height 31
click at [593, 548] on select "None Tile Wood Laminate VCT Sheet Carpet Sheet Vinyl Carpet Tile" at bounding box center [863, 563] width 540 height 31
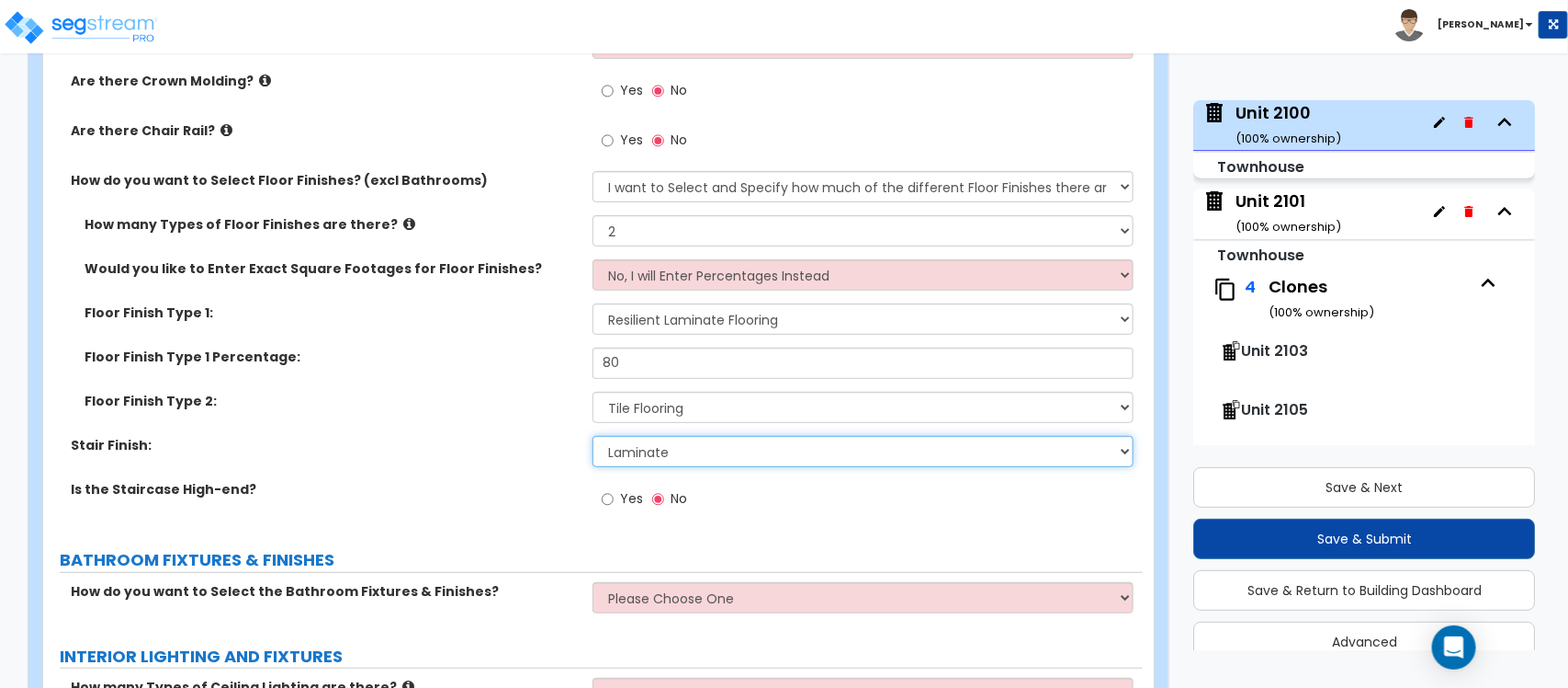
scroll to position [3562, 0]
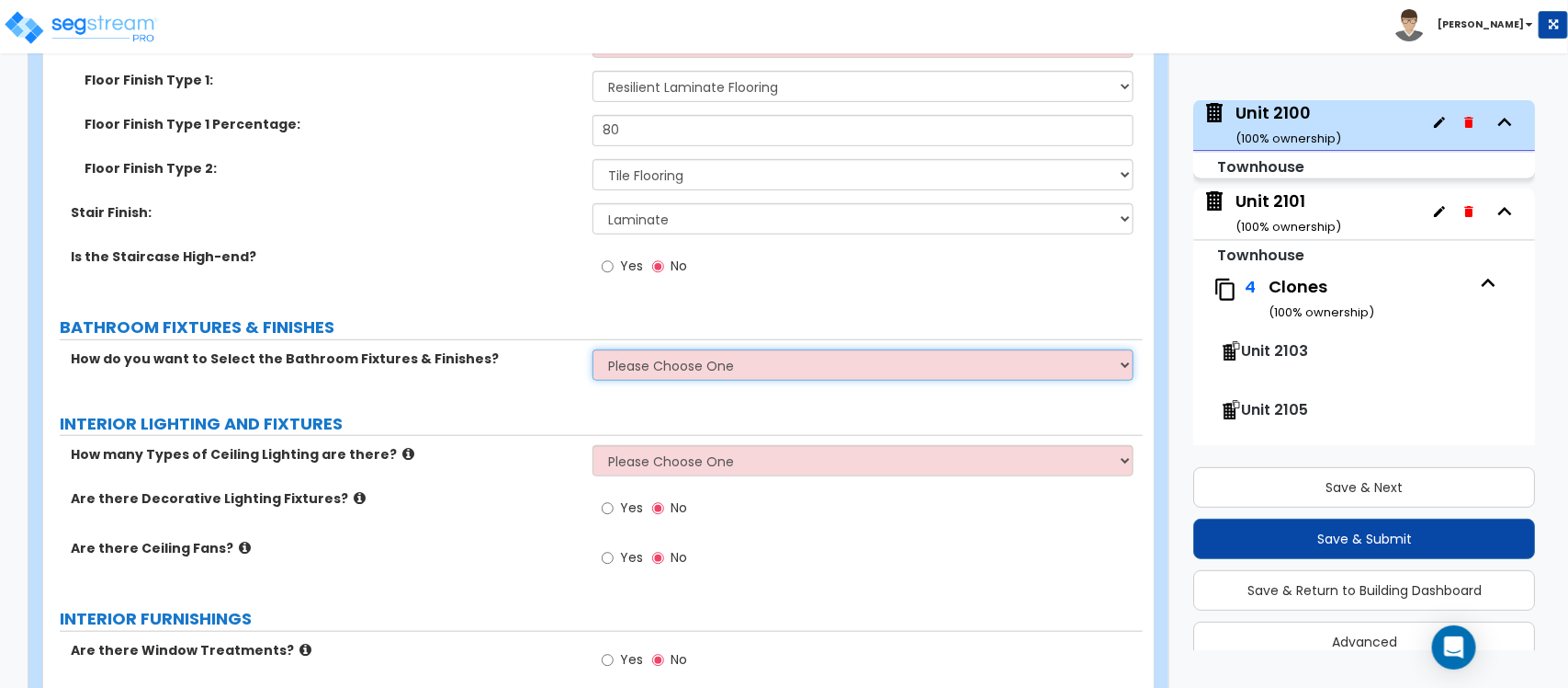
click at [650, 350] on select "Please Choose One I want to Select Fixtures and Finishes only for one Bath and …" at bounding box center [863, 365] width 540 height 31
click at [593, 350] on select "Please Choose One I want to Select Fixtures and Finishes only for one Bath and …" at bounding box center [863, 365] width 540 height 31
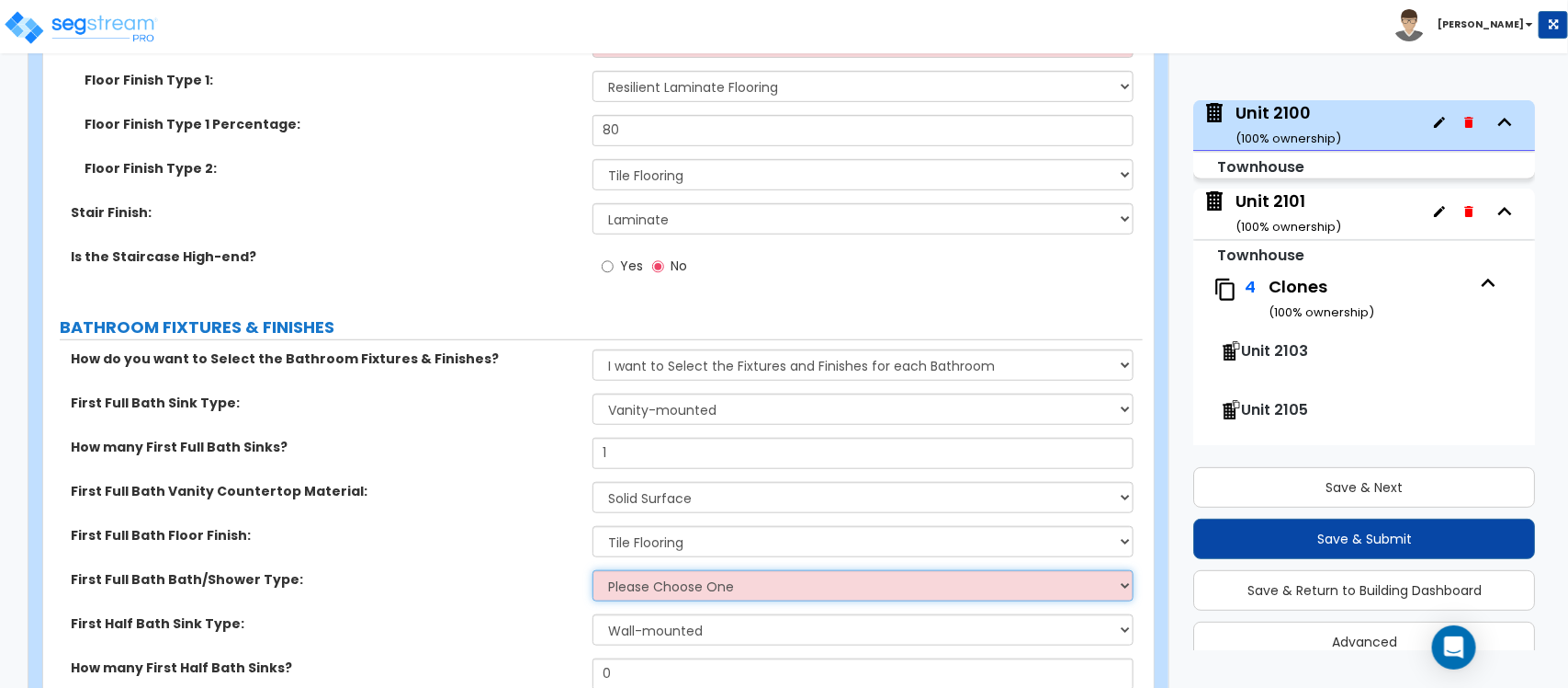
click at [673, 581] on select "Please Choose One Standalone Shower Bathtub - Shower Combo" at bounding box center [863, 586] width 540 height 31
click at [593, 570] on select "Please Choose One Standalone Shower Bathtub - Shower Combo" at bounding box center [863, 586] width 540 height 31
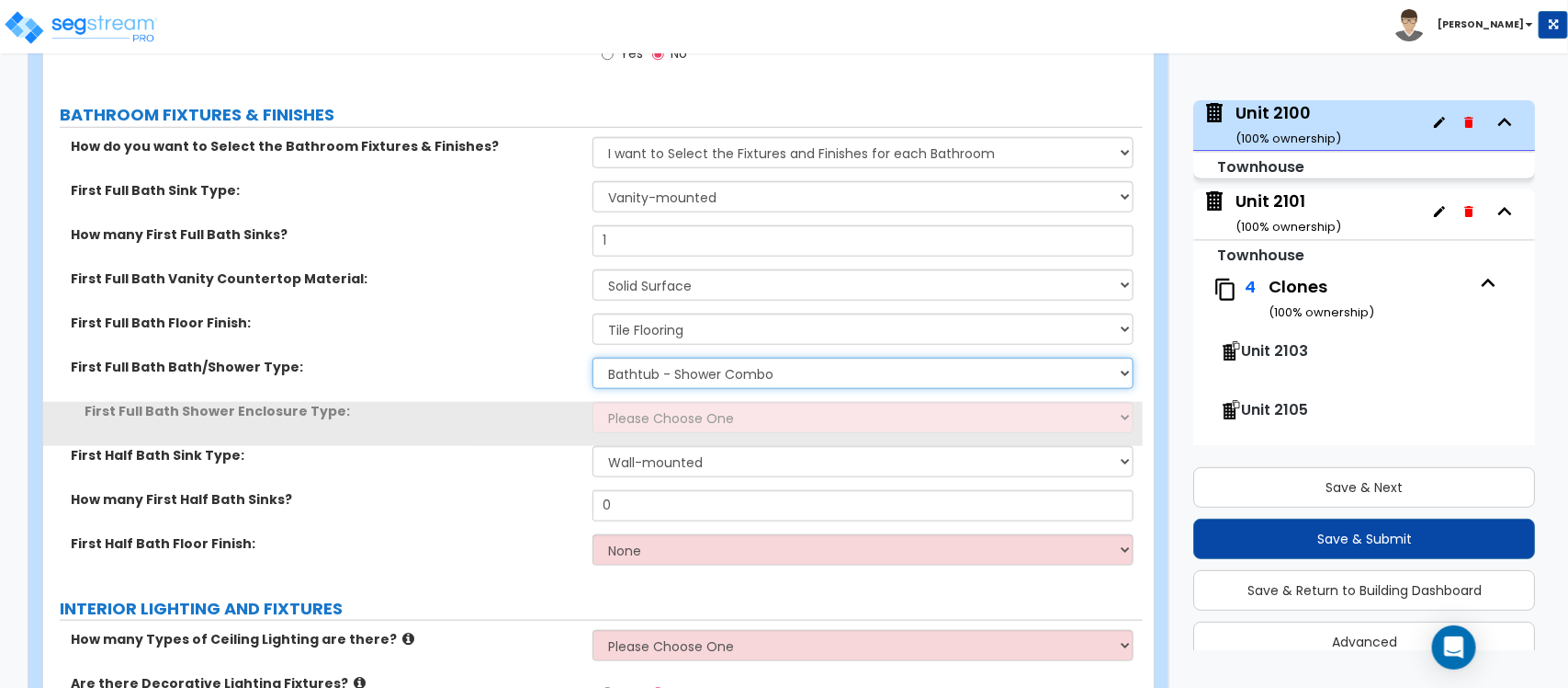
scroll to position [3791, 0]
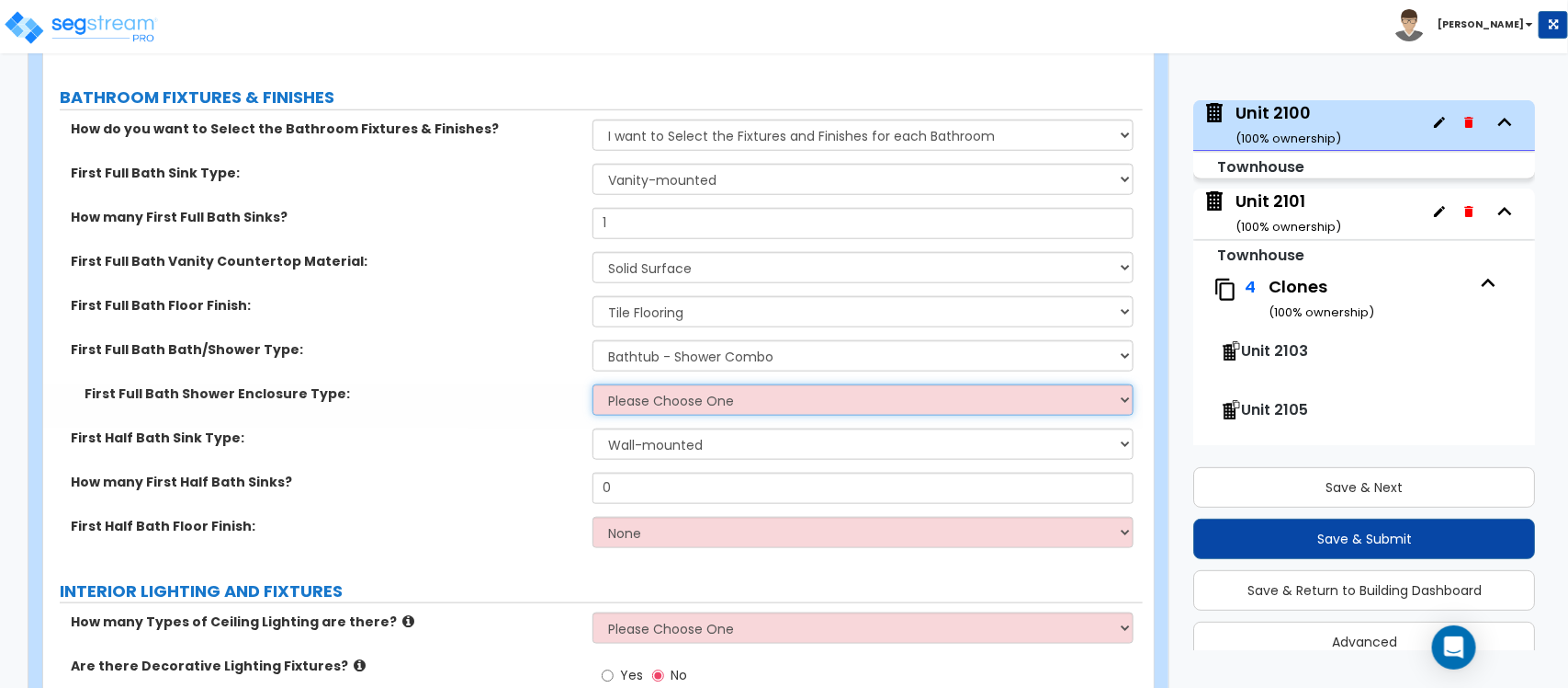
click at [666, 385] on select "Please Choose One Curtain & Rod Glass Sliding Doors Glass Hinged Doors" at bounding box center [863, 400] width 540 height 31
click at [593, 385] on select "Please Choose One Curtain & Rod Glass Sliding Doors Glass Hinged Doors" at bounding box center [863, 400] width 540 height 31
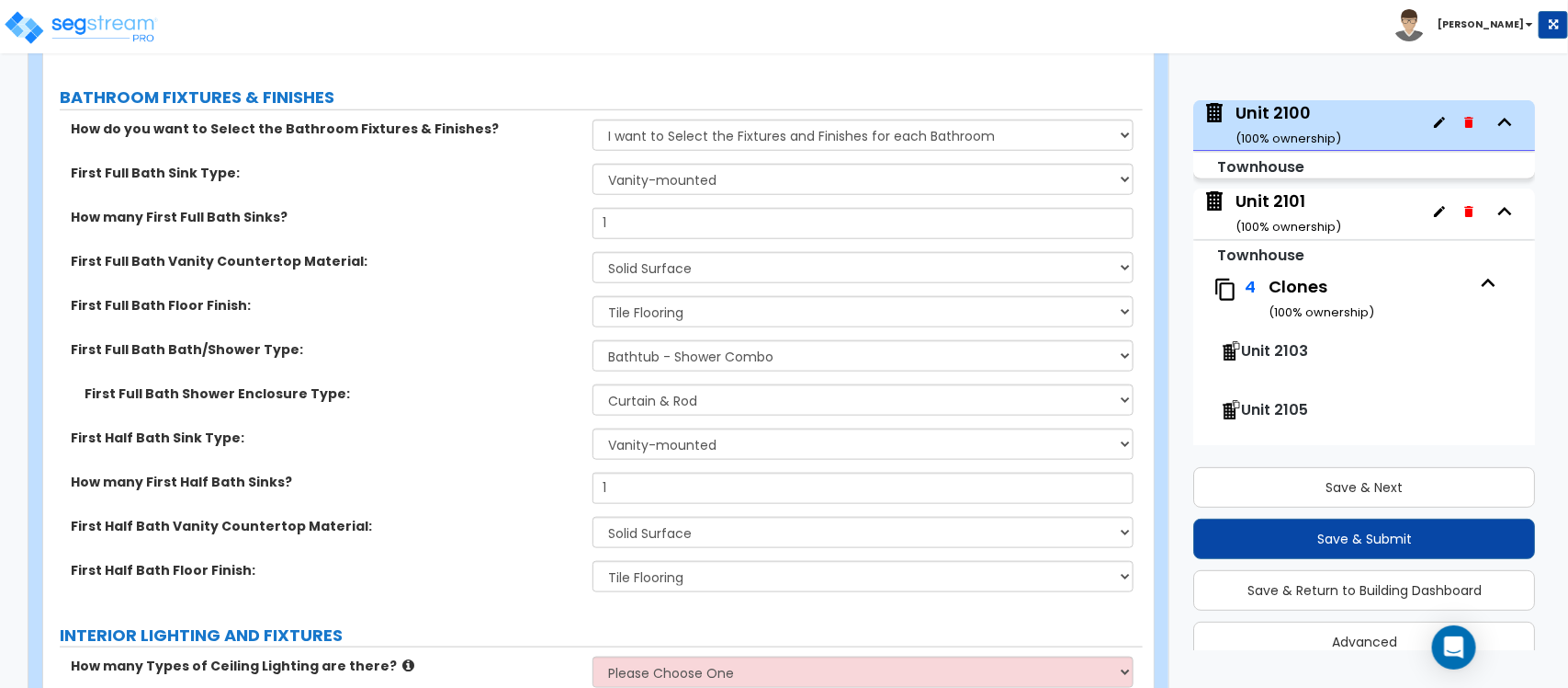
click at [397, 565] on label "First Half Bath Floor Finish:" at bounding box center [324, 570] width 508 height 18
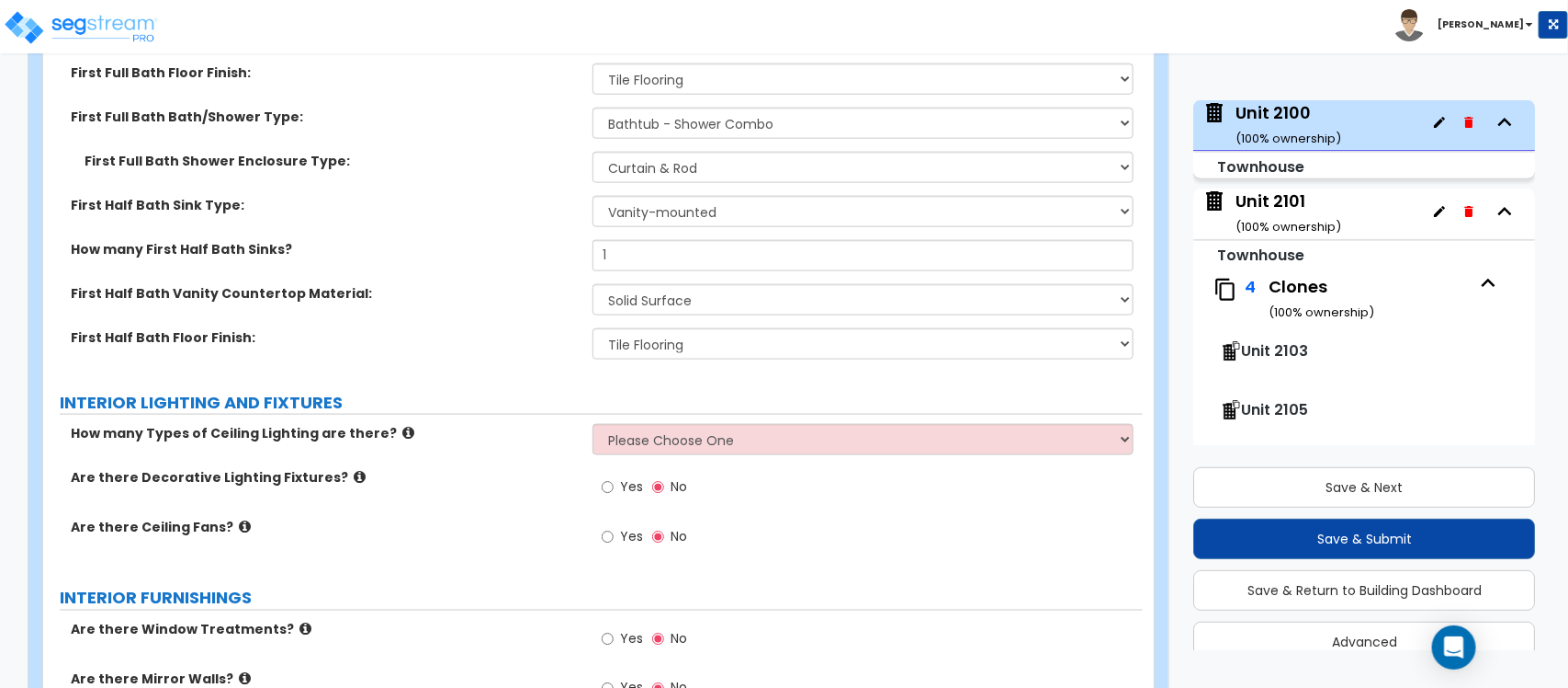
scroll to position [4136, 0]
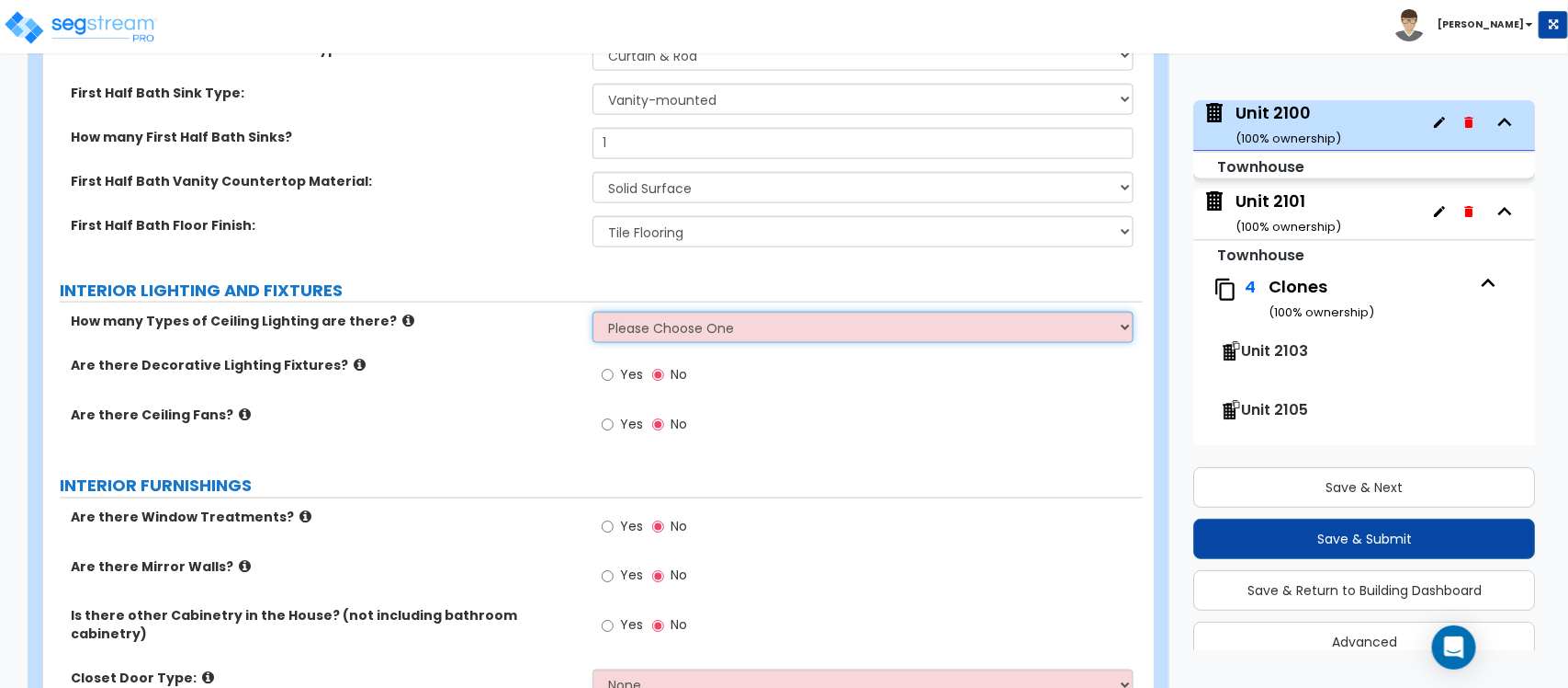
click at [627, 323] on select "Please Choose One 1 2 3" at bounding box center [863, 327] width 540 height 31
drag, startPoint x: 548, startPoint y: 342, endPoint x: 605, endPoint y: 356, distance: 58.7
click at [548, 342] on div "How many Types of Ceiling Lighting are there? Please Choose One 1 2 3" at bounding box center [593, 334] width 1100 height 44
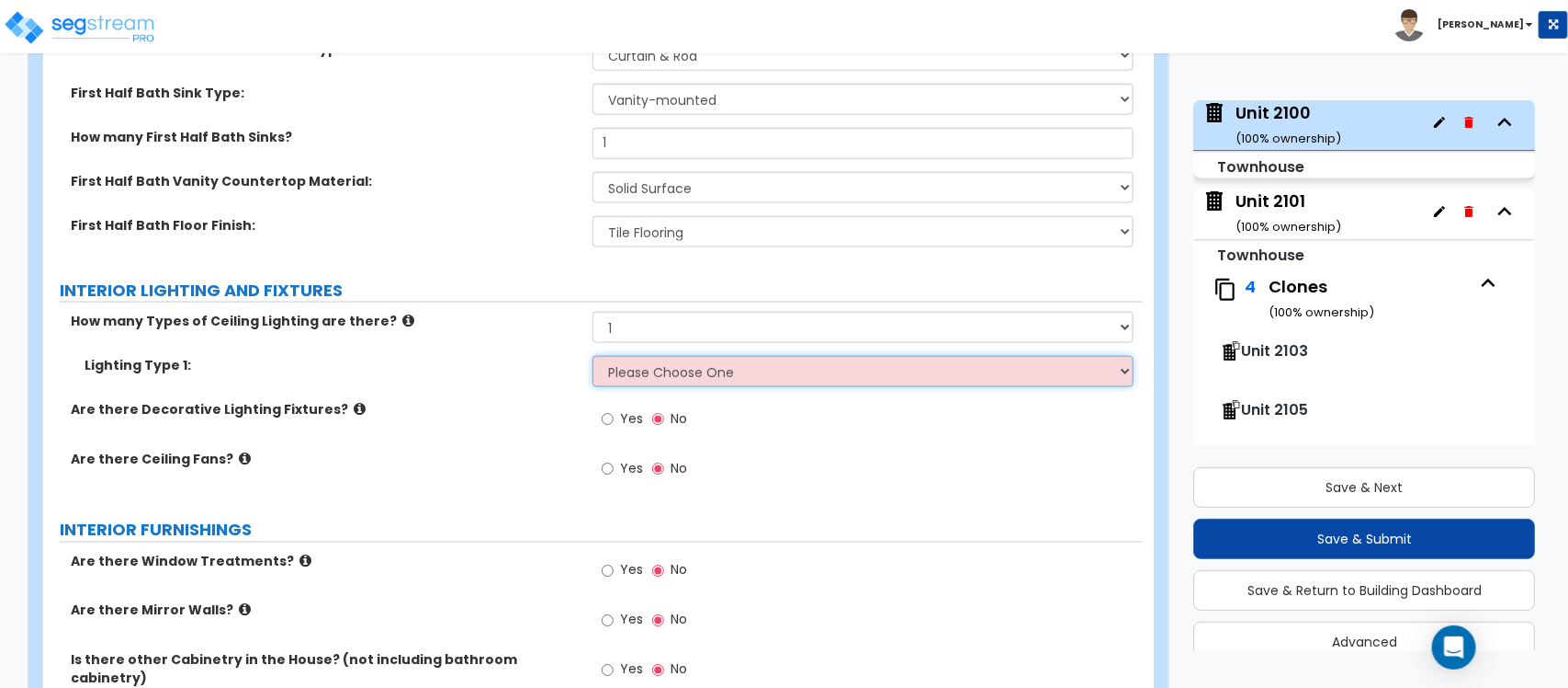
click at [852, 366] on select "Please Choose One LED Surface-Mounted LED Recessed Fluorescent Surface-Mounted …" at bounding box center [863, 372] width 540 height 31
click at [690, 365] on select "Please Choose One LED Surface-Mounted LED Recessed Fluorescent Surface-Mounted …" at bounding box center [863, 372] width 540 height 31
click at [593, 356] on select "Please Choose One LED Surface-Mounted LED Recessed Fluorescent Surface-Mounted …" at bounding box center [863, 372] width 540 height 31
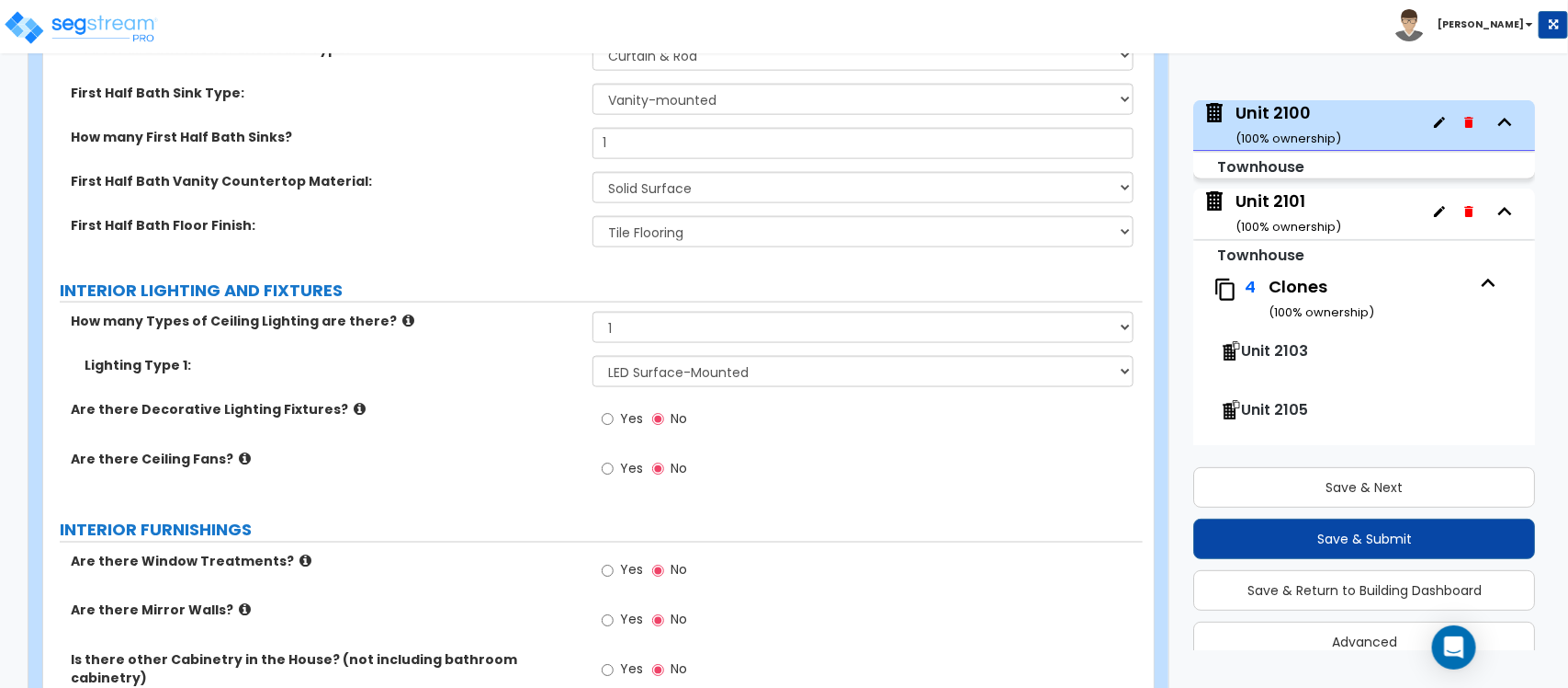
click at [617, 410] on label "Yes" at bounding box center [622, 421] width 41 height 31
click at [614, 410] on input "Yes" at bounding box center [607, 420] width 12 height 20
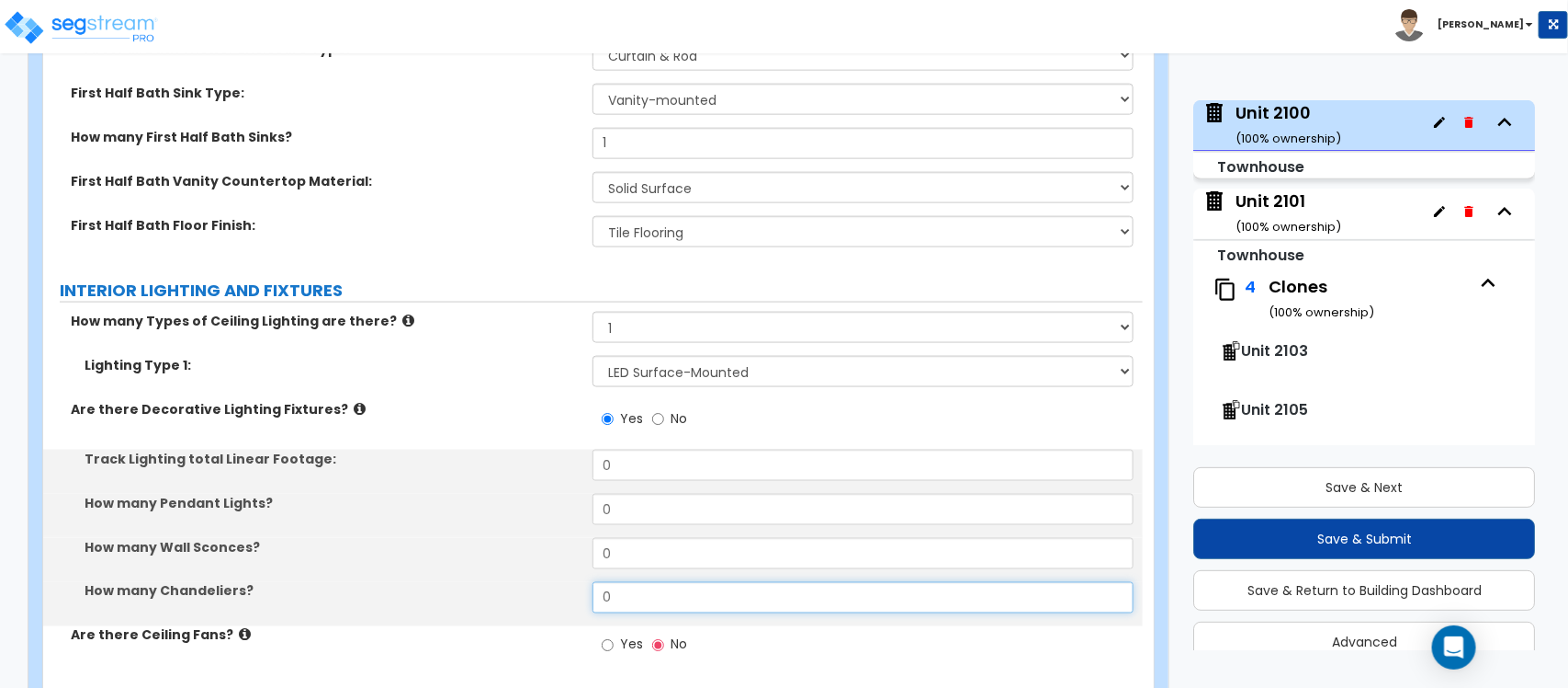
click at [507, 590] on div "How many Chandeliers? 0" at bounding box center [593, 604] width 1100 height 44
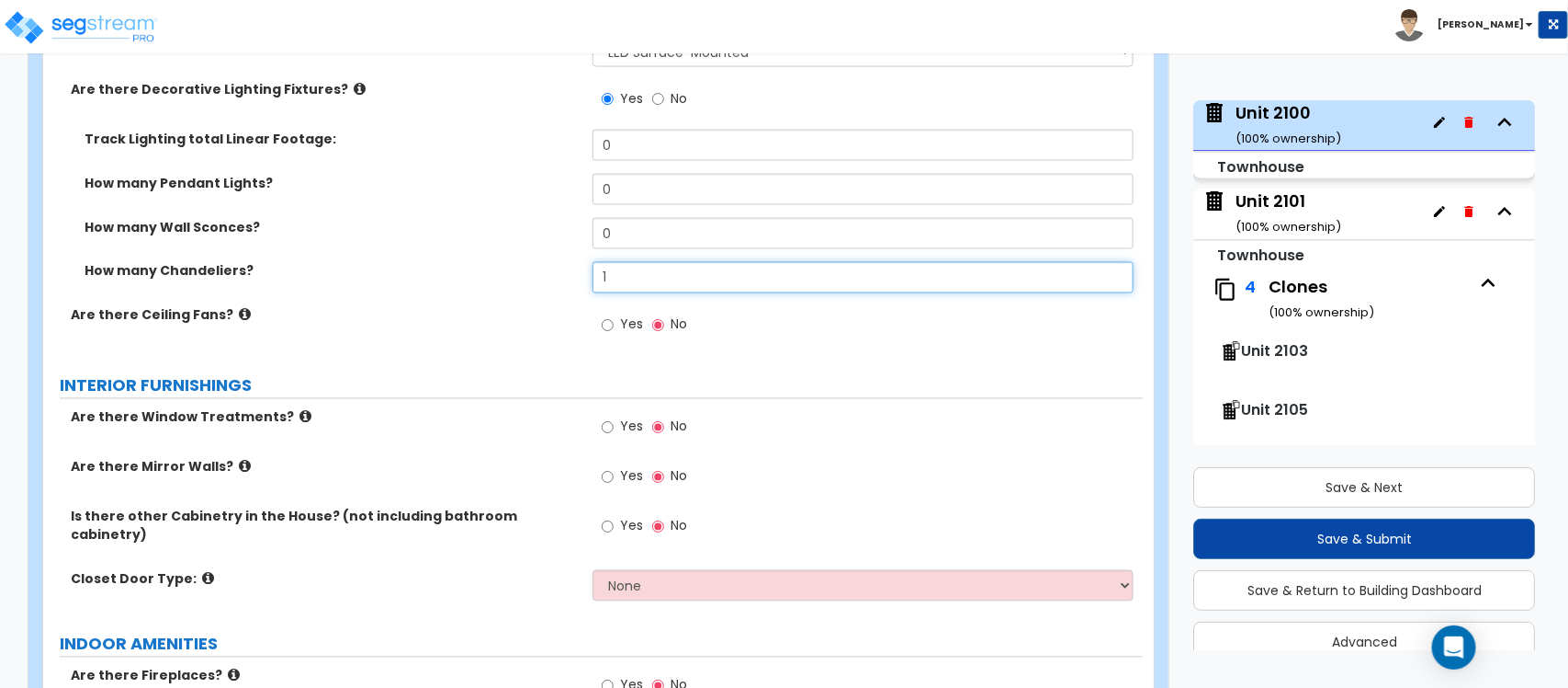
scroll to position [4481, 0]
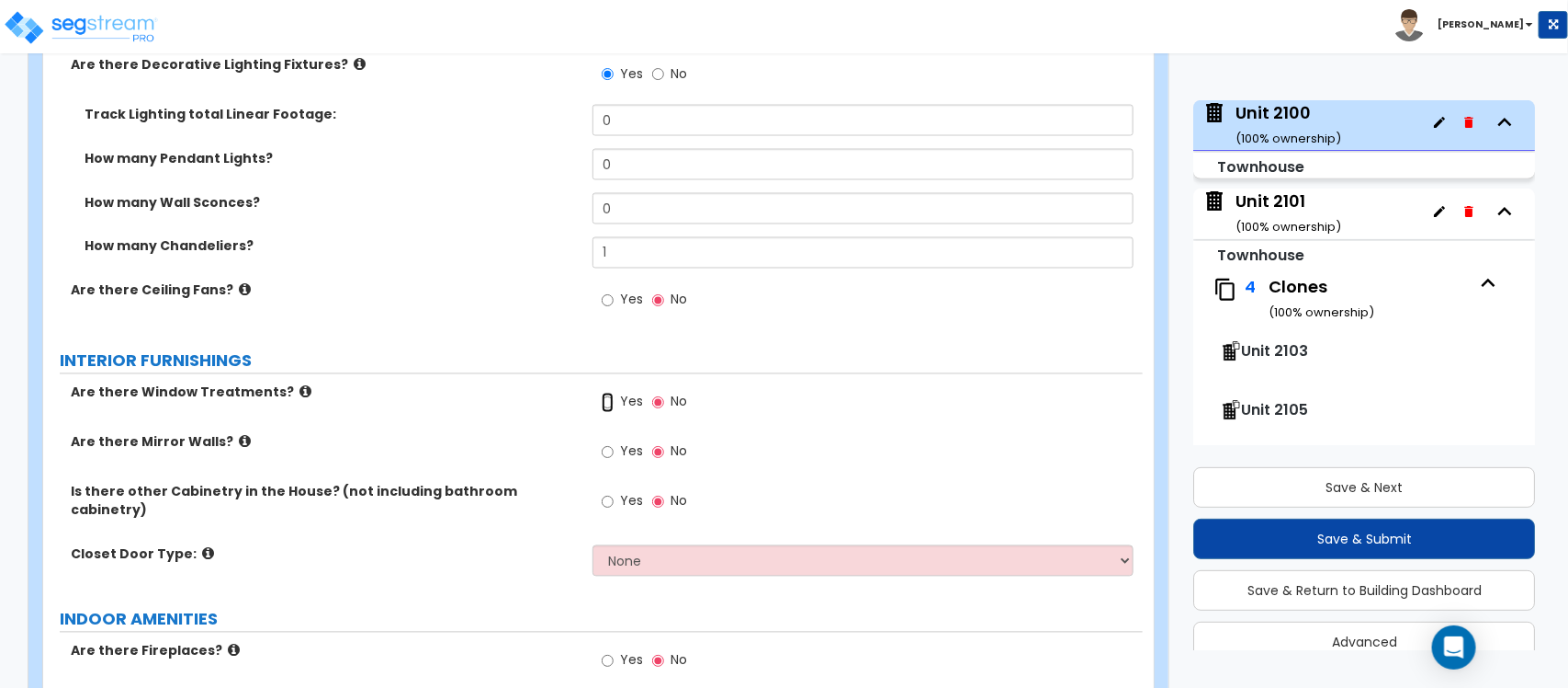
click at [607, 393] on input "Yes" at bounding box center [607, 403] width 12 height 20
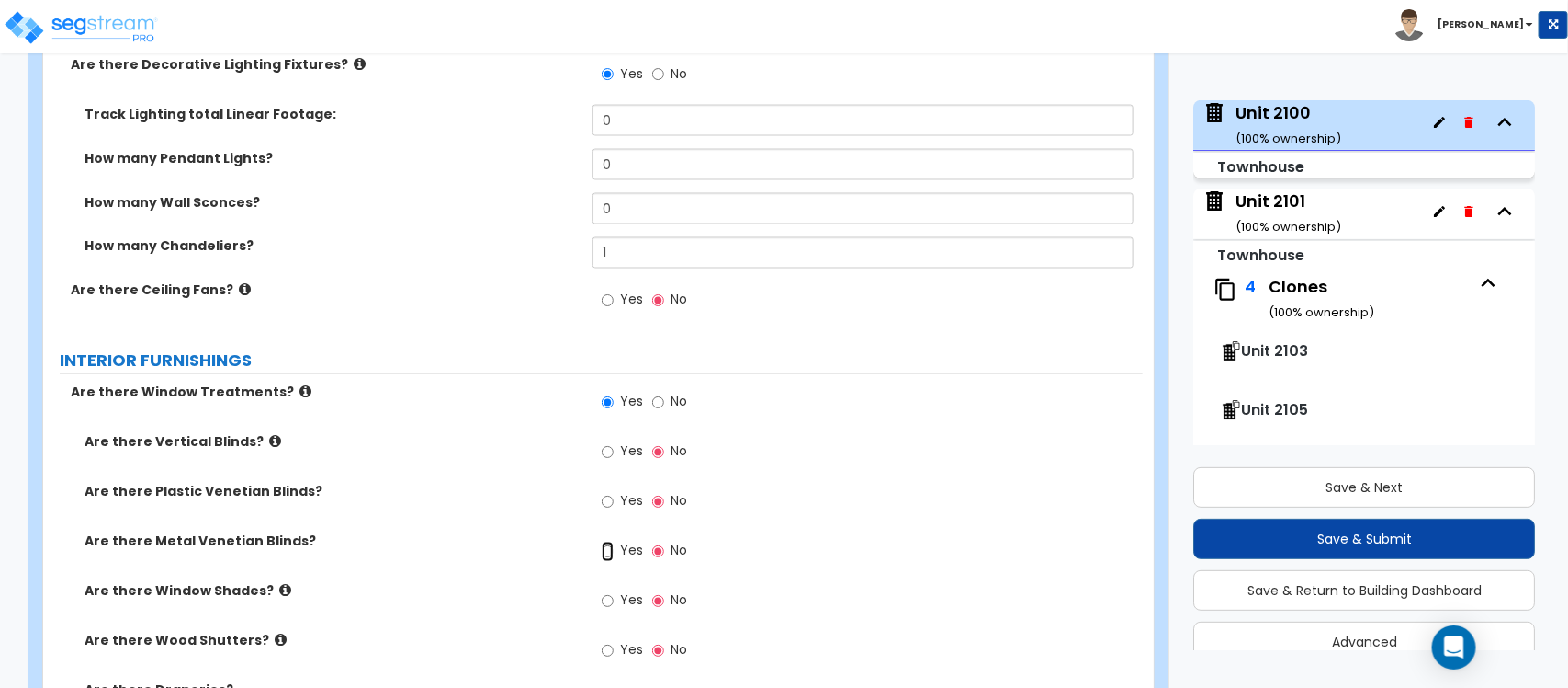
click at [611, 541] on input "Yes" at bounding box center [607, 552] width 12 height 20
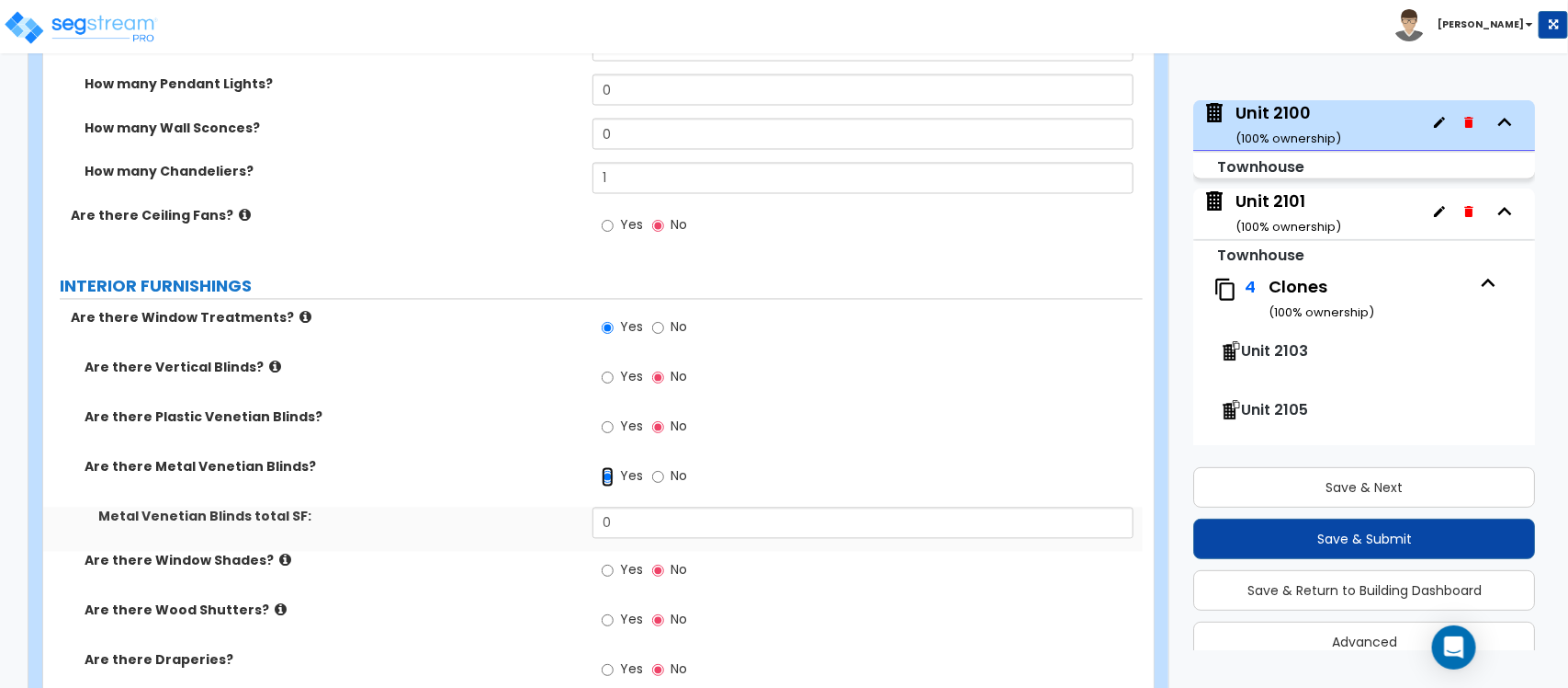
scroll to position [4597, 0]
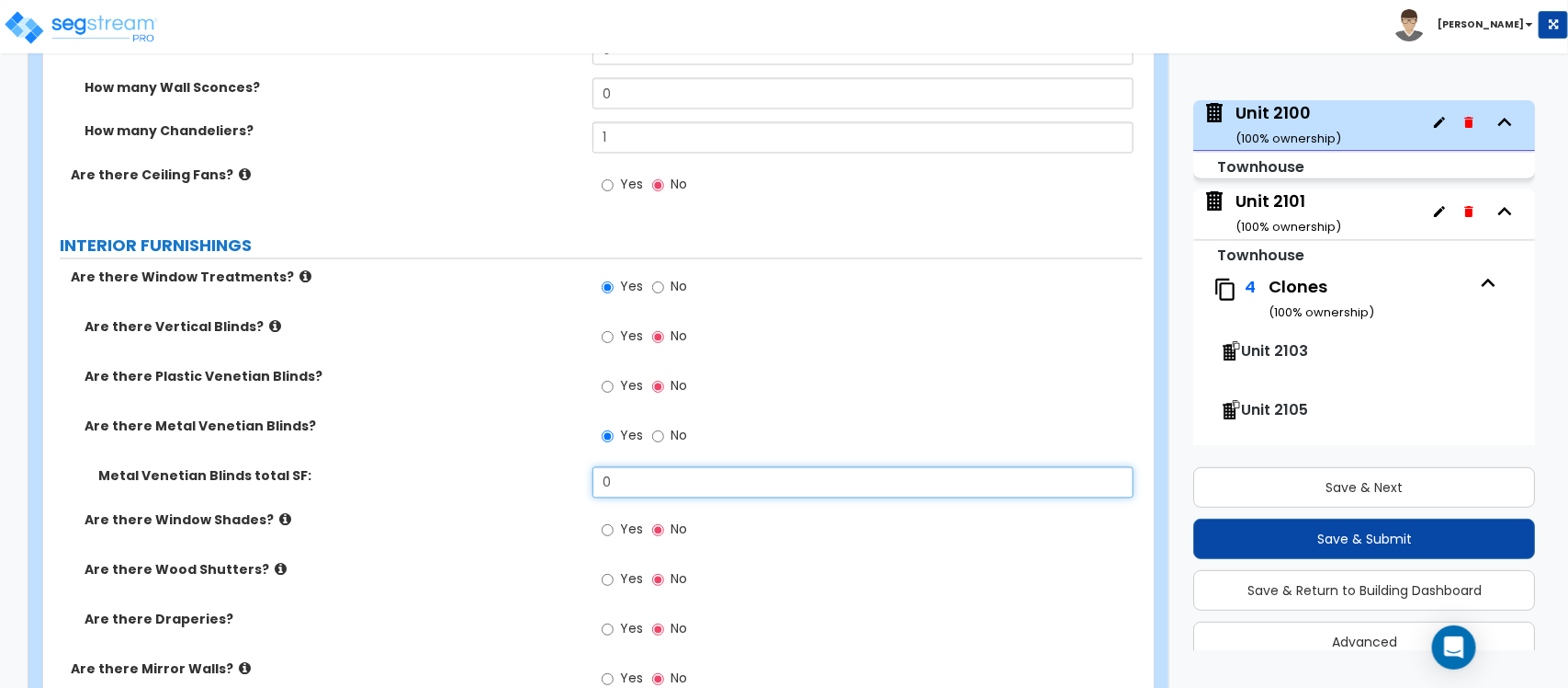
drag, startPoint x: 649, startPoint y: 474, endPoint x: 631, endPoint y: 470, distance: 18.4
click at [460, 467] on div "Metal Venetian Blinds total SF: 0" at bounding box center [593, 489] width 1100 height 44
click at [631, 470] on input "7" at bounding box center [863, 482] width 540 height 31
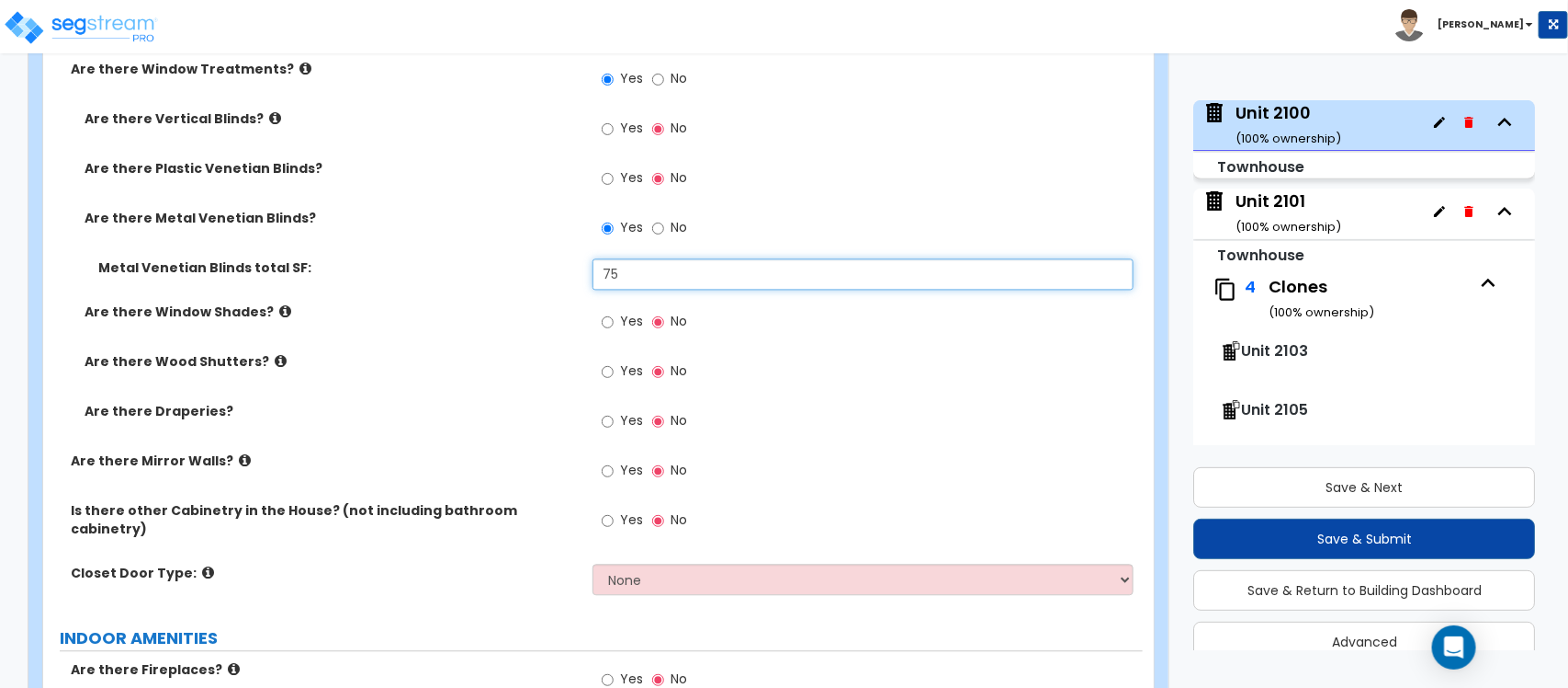
scroll to position [4826, 0]
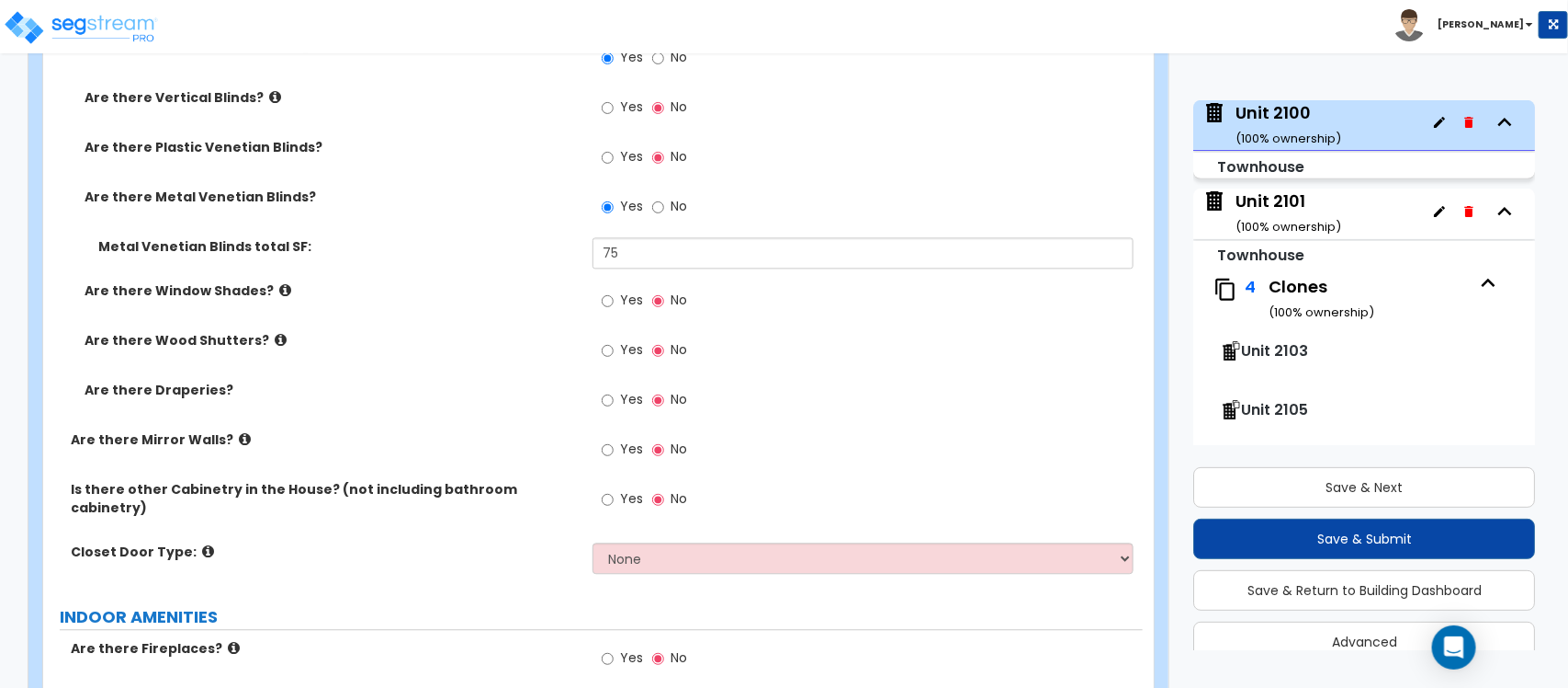
click at [632, 516] on div "Yes No" at bounding box center [867, 504] width 549 height 50
click at [642, 542] on select "None Bi-fold Louvered Doors Bi-fold Panel Doors Sliding Doors Hinged Wood Door" at bounding box center [863, 558] width 540 height 31
click at [593, 542] on select "None Bi-fold Louvered Doors Bi-fold Panel Doors Sliding Doors Hinged Wood Door" at bounding box center [863, 558] width 540 height 31
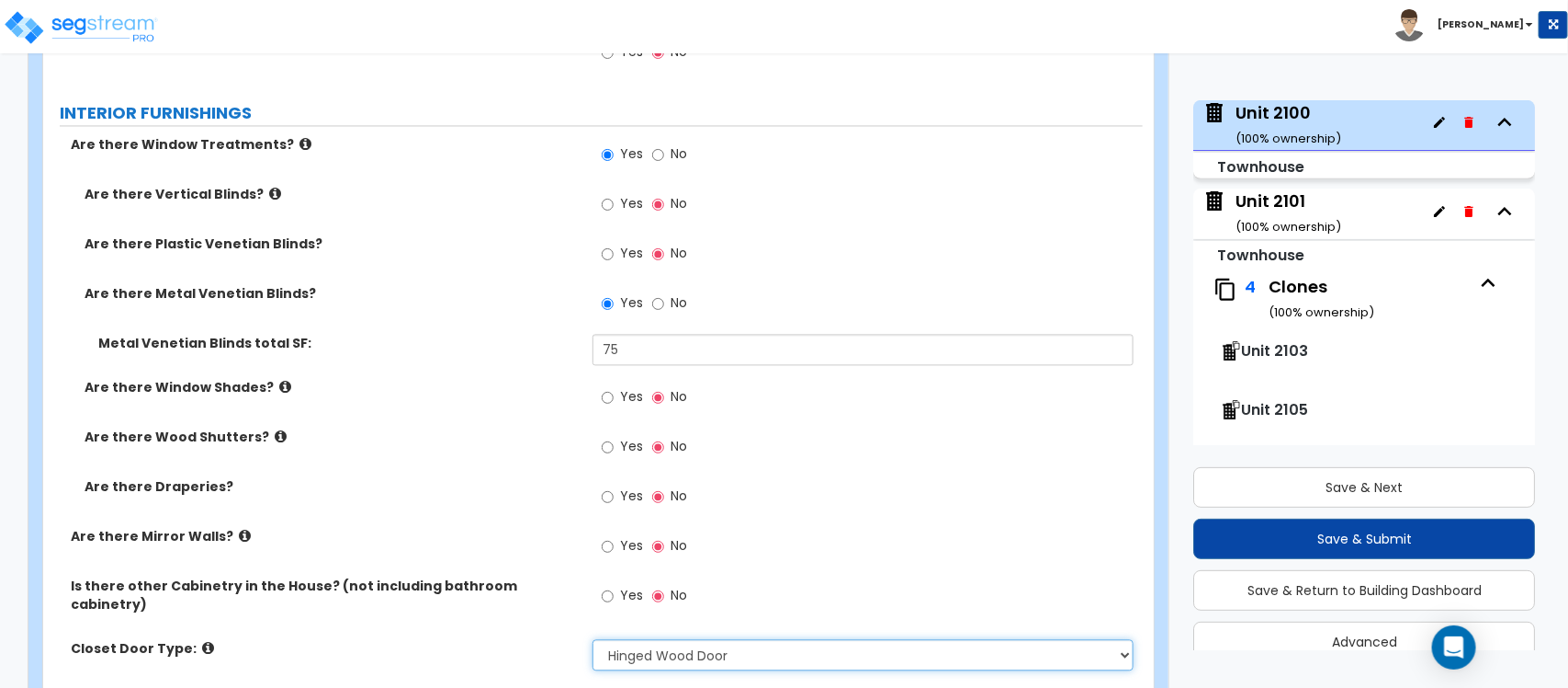
scroll to position [4597, 0]
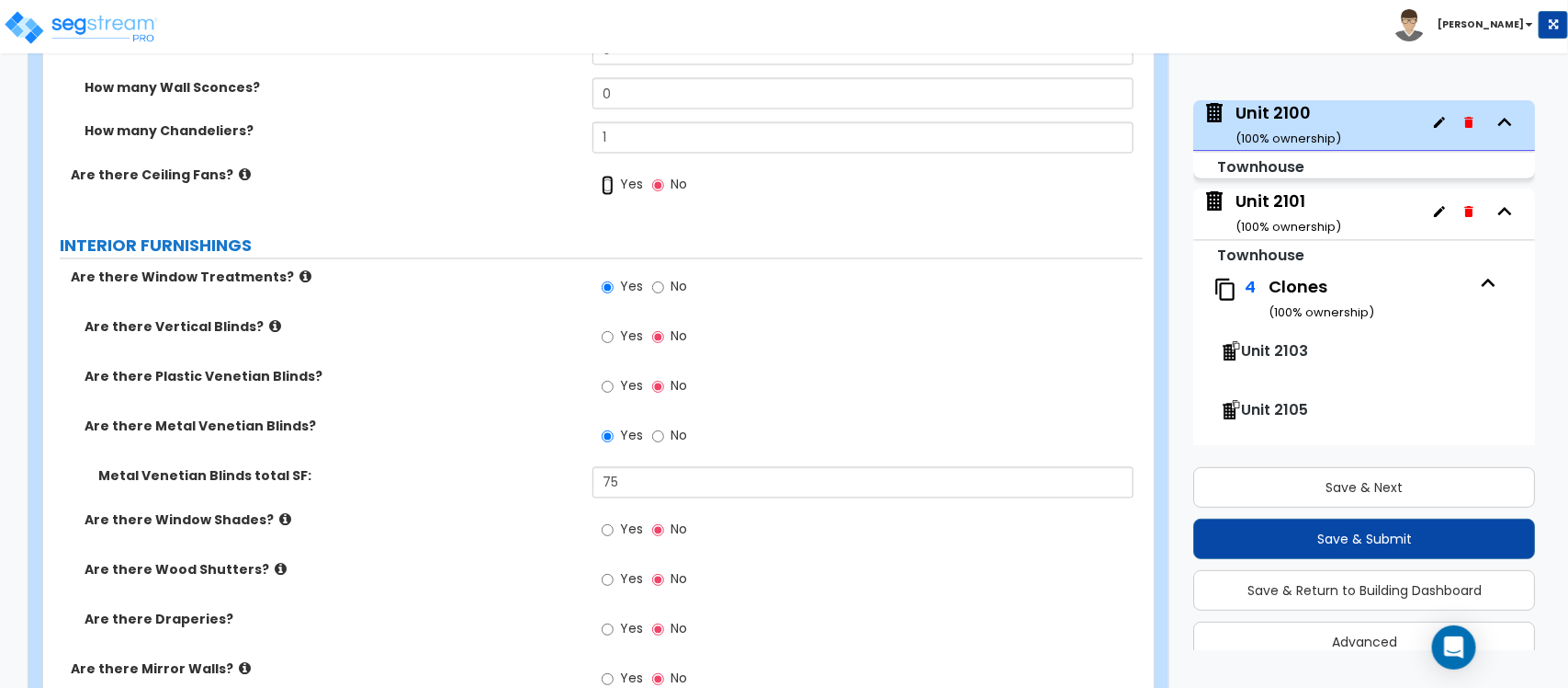
click at [603, 181] on input "Yes" at bounding box center [607, 185] width 12 height 20
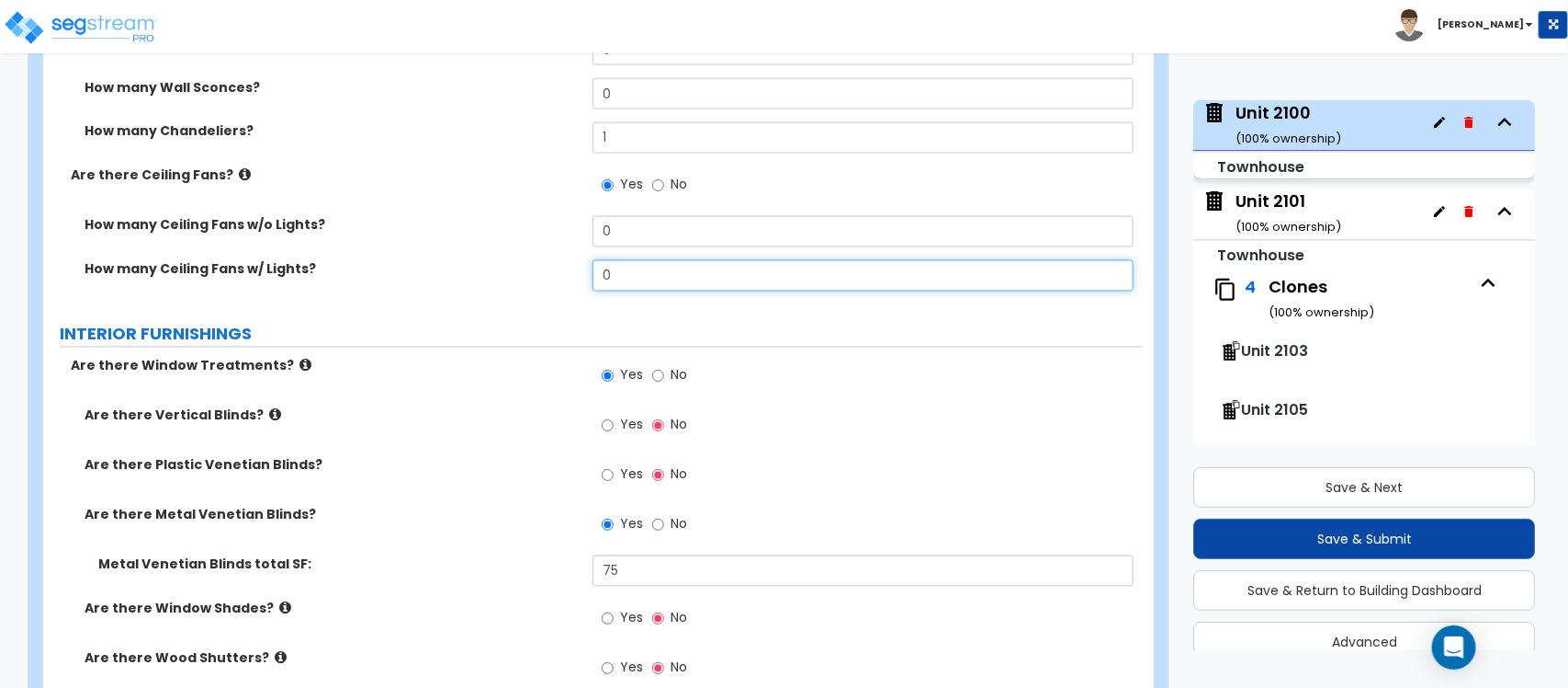
drag, startPoint x: 636, startPoint y: 259, endPoint x: 508, endPoint y: 253, distance: 128.1
click at [508, 260] on div "How many Ceiling Fans w/ Lights? 0" at bounding box center [593, 282] width 1100 height 44
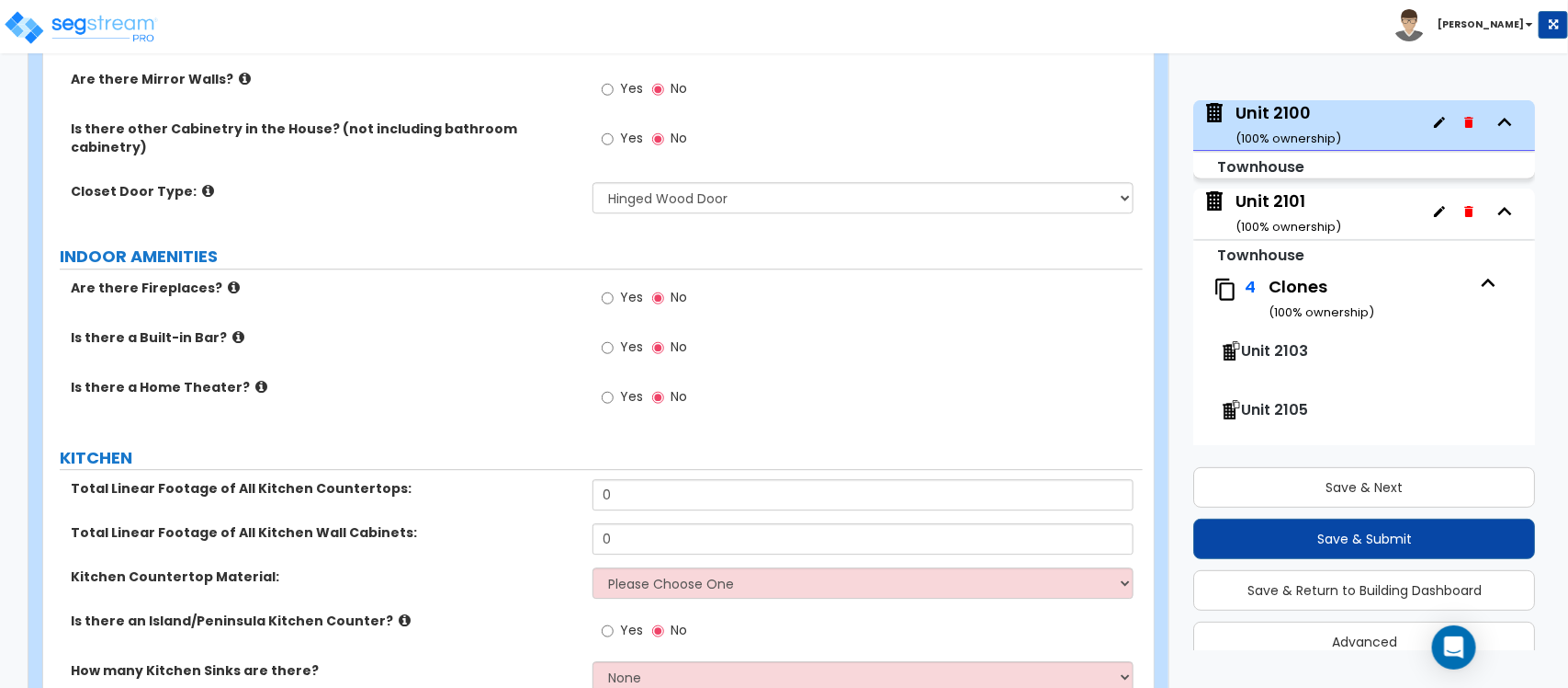
scroll to position [5285, 0]
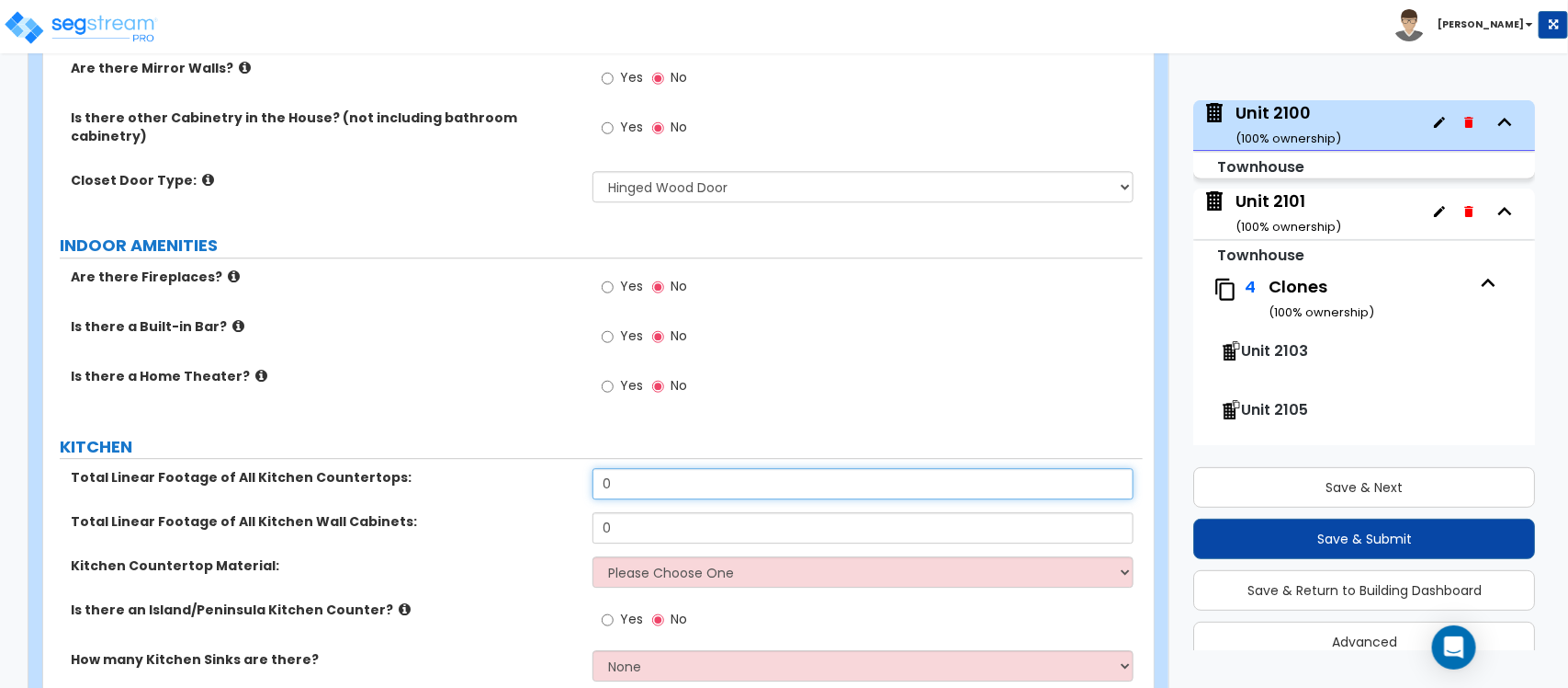
drag, startPoint x: 626, startPoint y: 473, endPoint x: 545, endPoint y: 478, distance: 81.2
click at [545, 478] on div "Total Linear Footage of All Kitchen Countertops: 0" at bounding box center [593, 490] width 1100 height 44
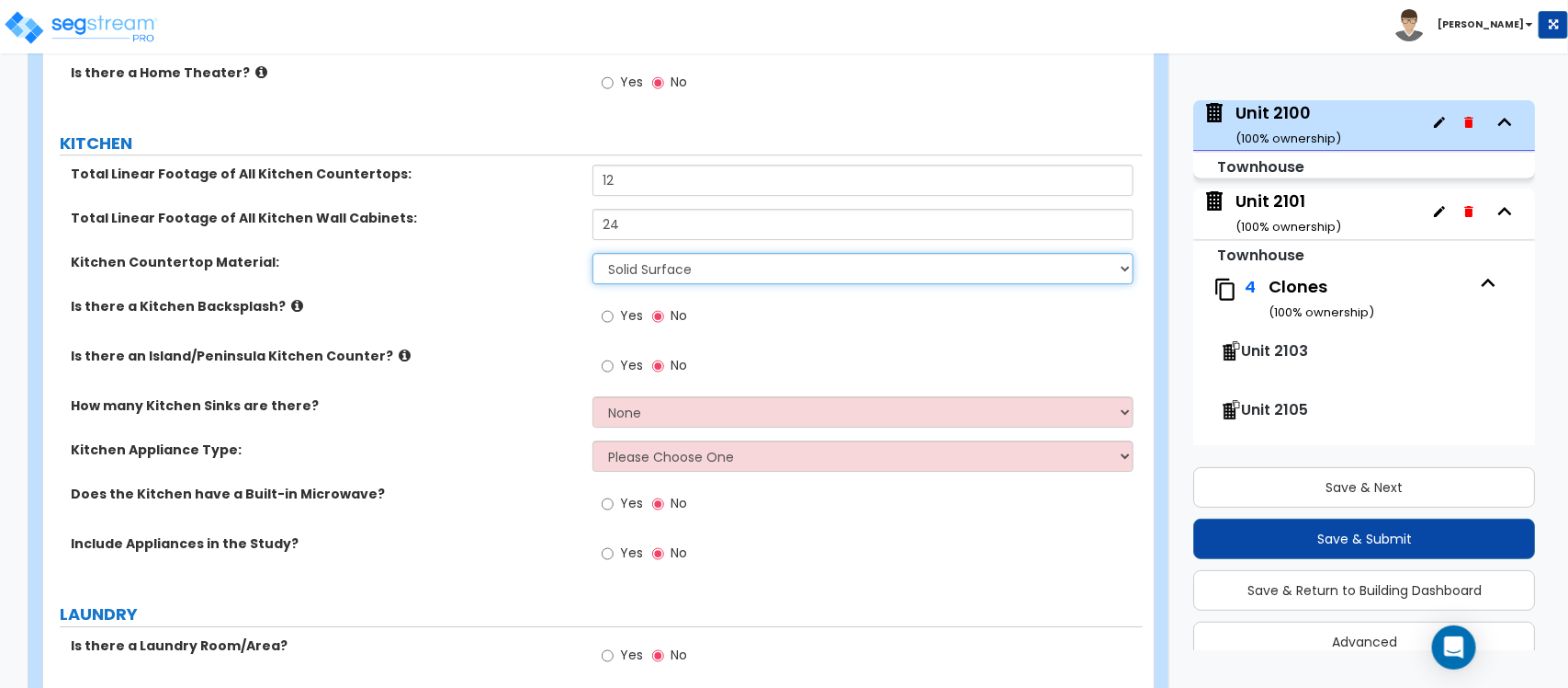
scroll to position [5630, 0]
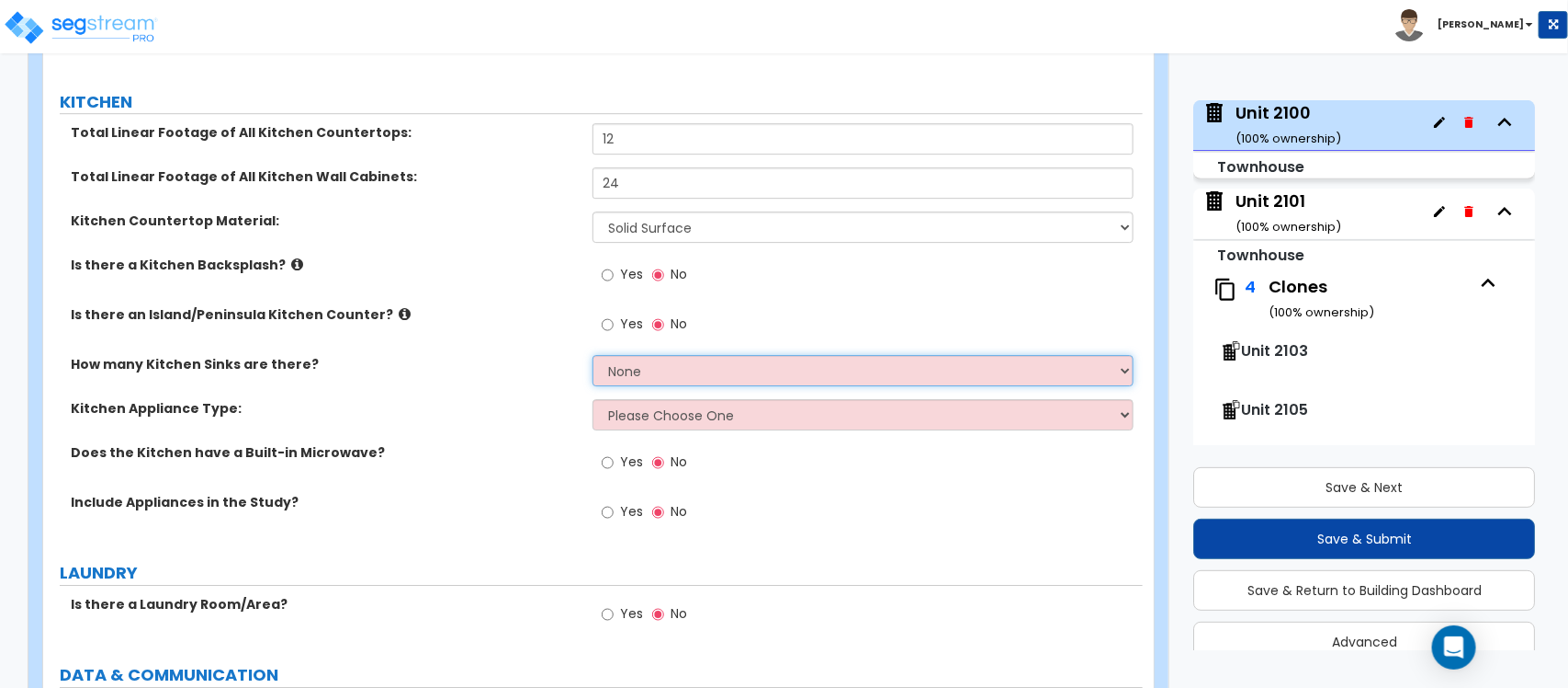
click at [631, 355] on select "None 1 2 3" at bounding box center [863, 371] width 540 height 31
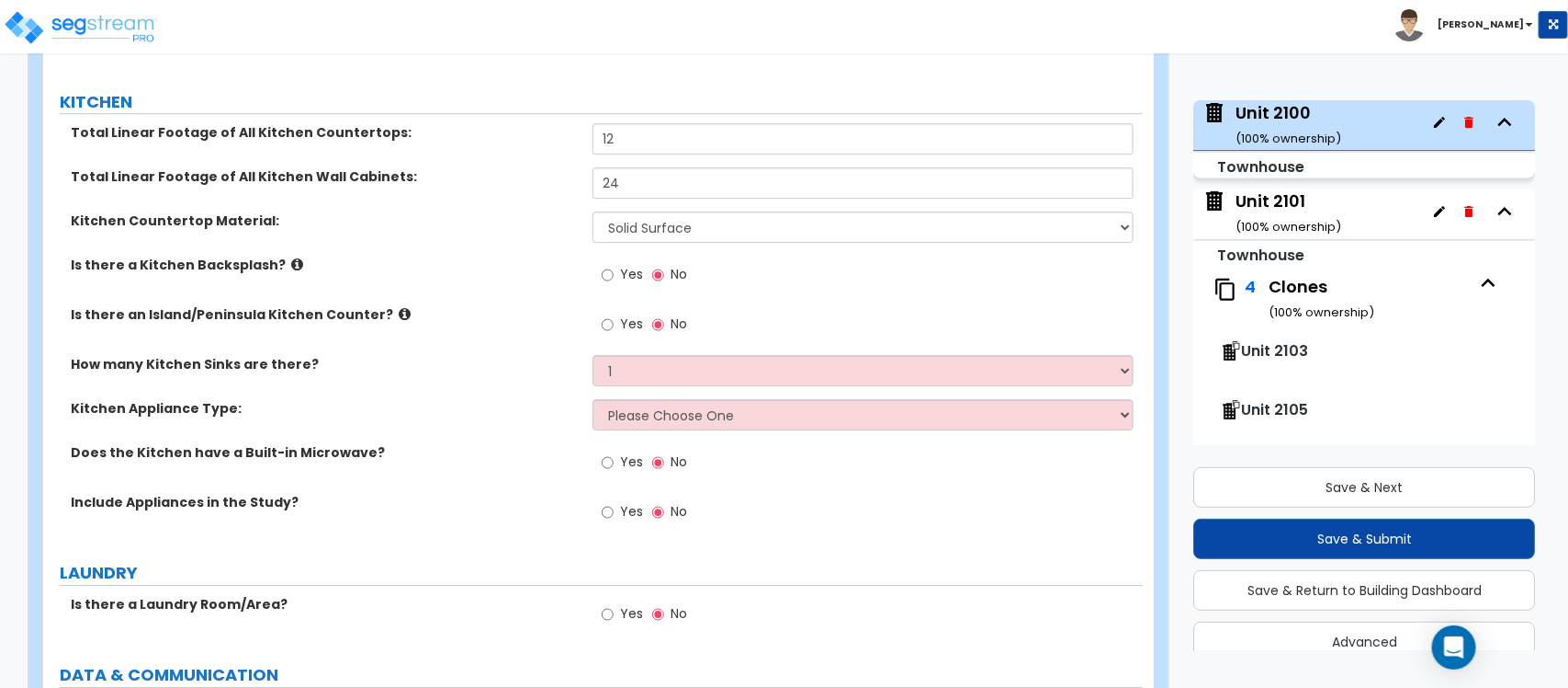
click at [548, 399] on label "Kitchen Appliance Type:" at bounding box center [324, 409] width 508 height 18
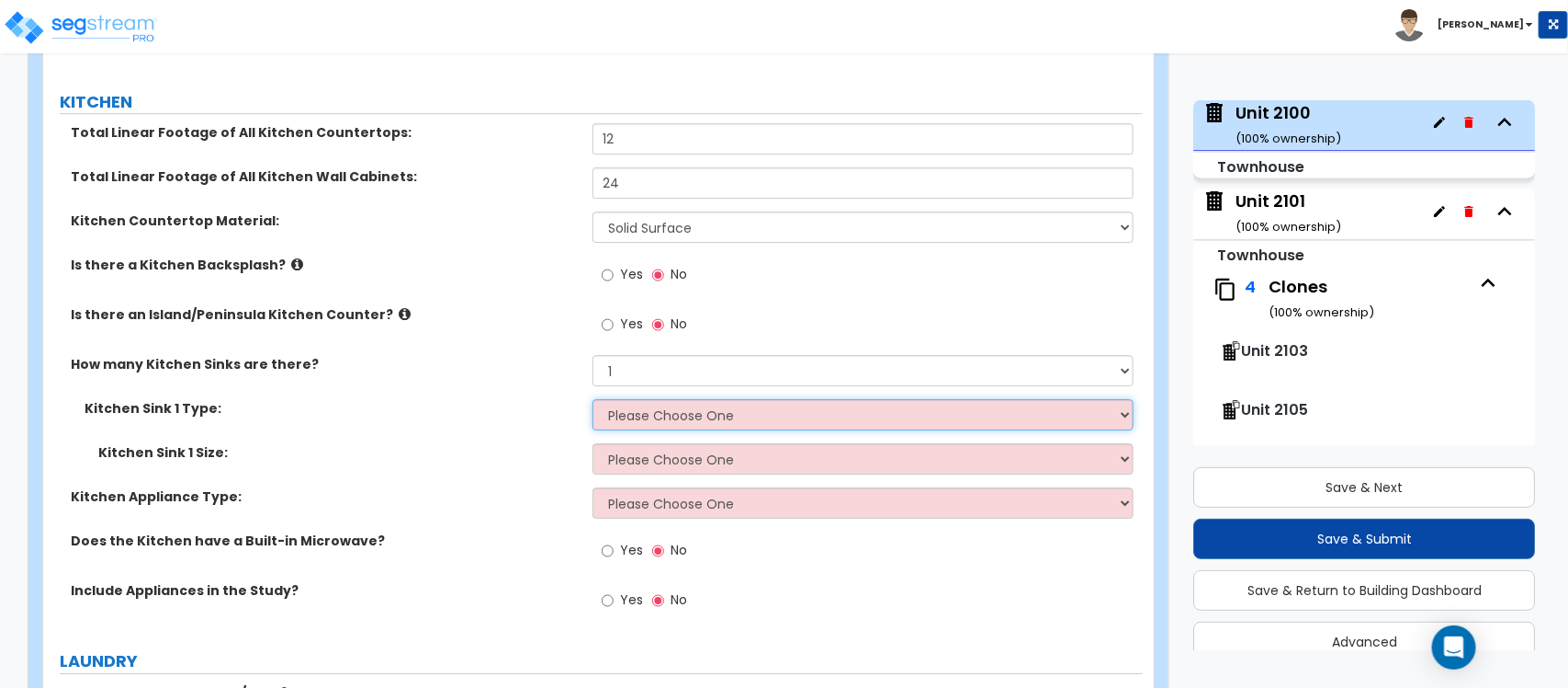
click at [631, 399] on select "Please Choose One Stainless Steel Porcelain Enamel Cast Iron Granite Composite" at bounding box center [863, 415] width 540 height 31
click at [593, 399] on select "Please Choose One Stainless Steel Porcelain Enamel Cast Iron Granite Composite" at bounding box center [863, 415] width 540 height 31
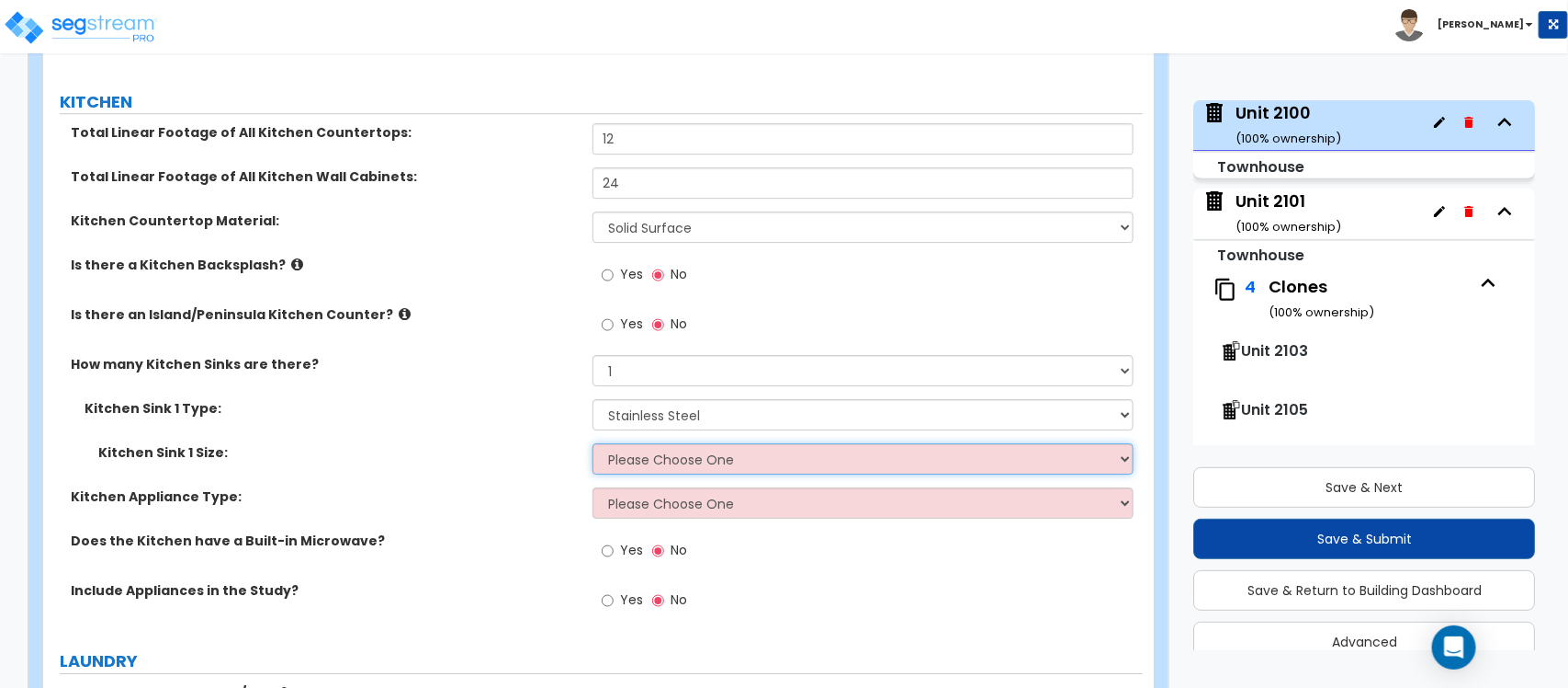
click at [643, 443] on select "Please Choose One Single Sink Double Sink" at bounding box center [863, 458] width 540 height 31
click at [593, 443] on select "Please Choose One Single Sink Double Sink" at bounding box center [863, 458] width 540 height 31
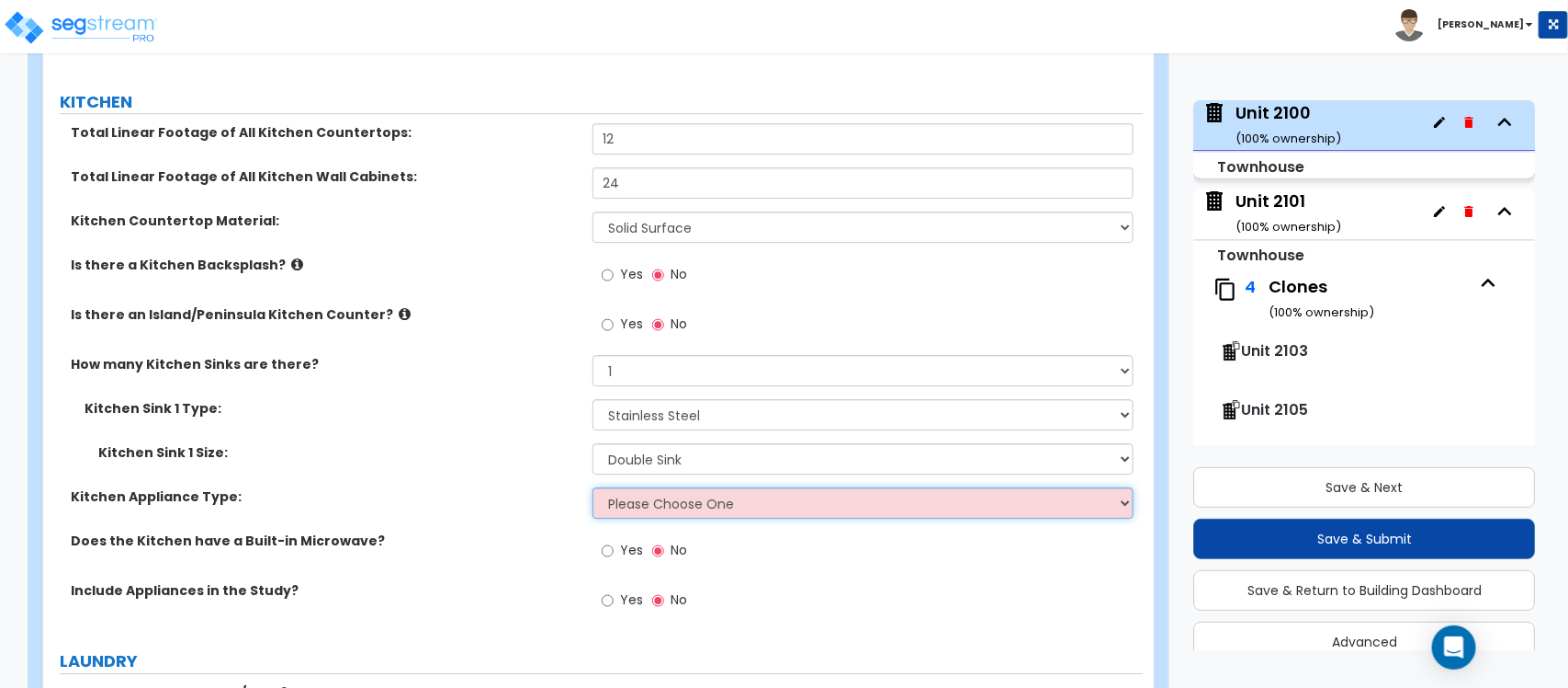
click at [660, 487] on select "Please Choose One Gas Electric" at bounding box center [863, 503] width 540 height 31
click at [593, 487] on select "Please Choose One Gas Electric" at bounding box center [863, 503] width 540 height 31
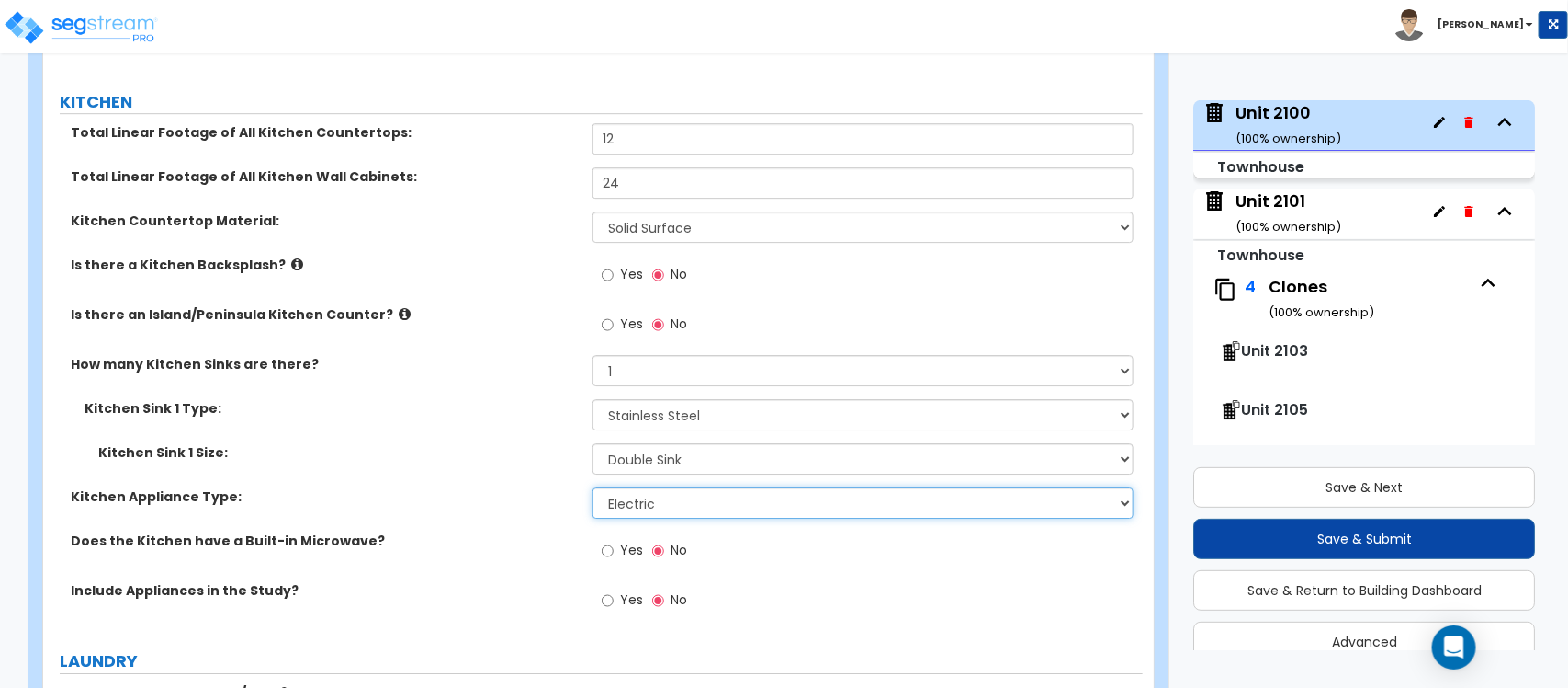
scroll to position [5745, 0]
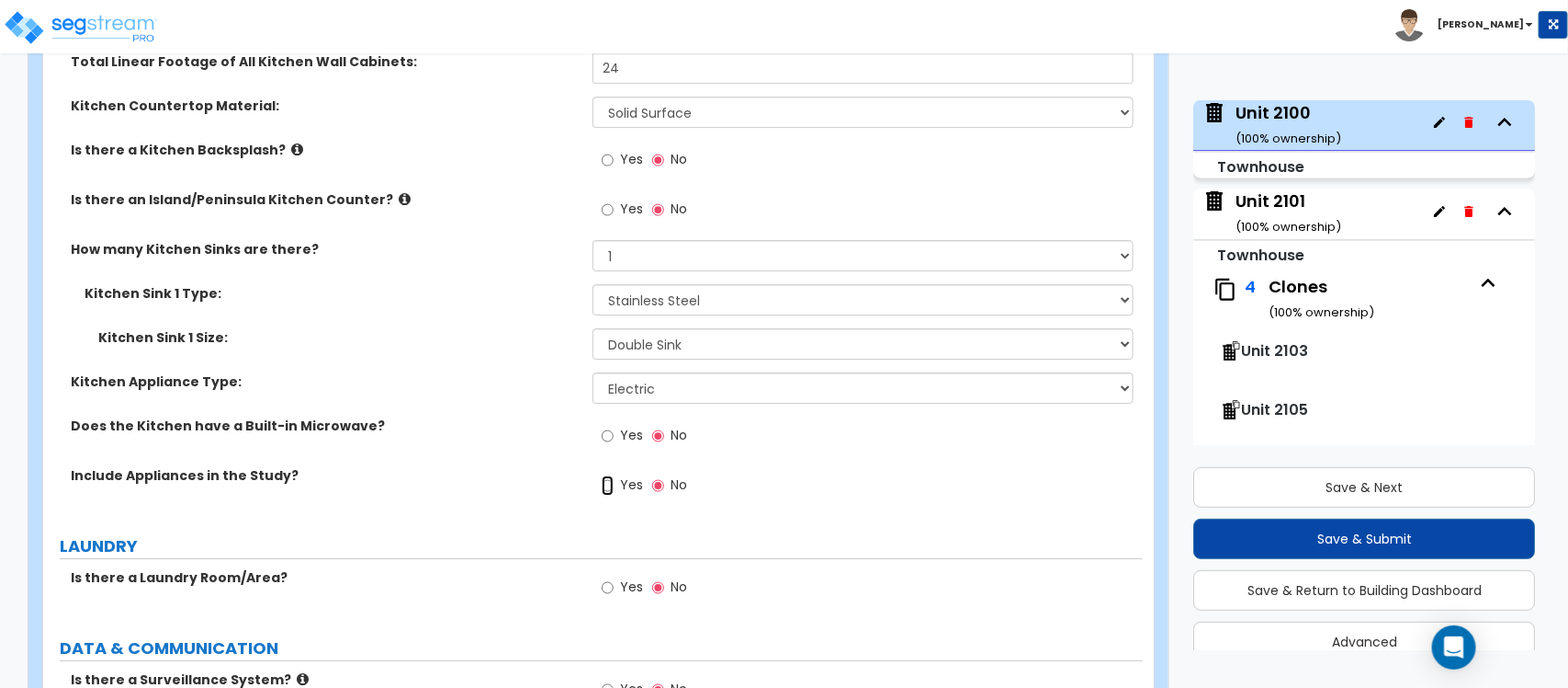
click at [611, 475] on input "Yes" at bounding box center [607, 485] width 12 height 20
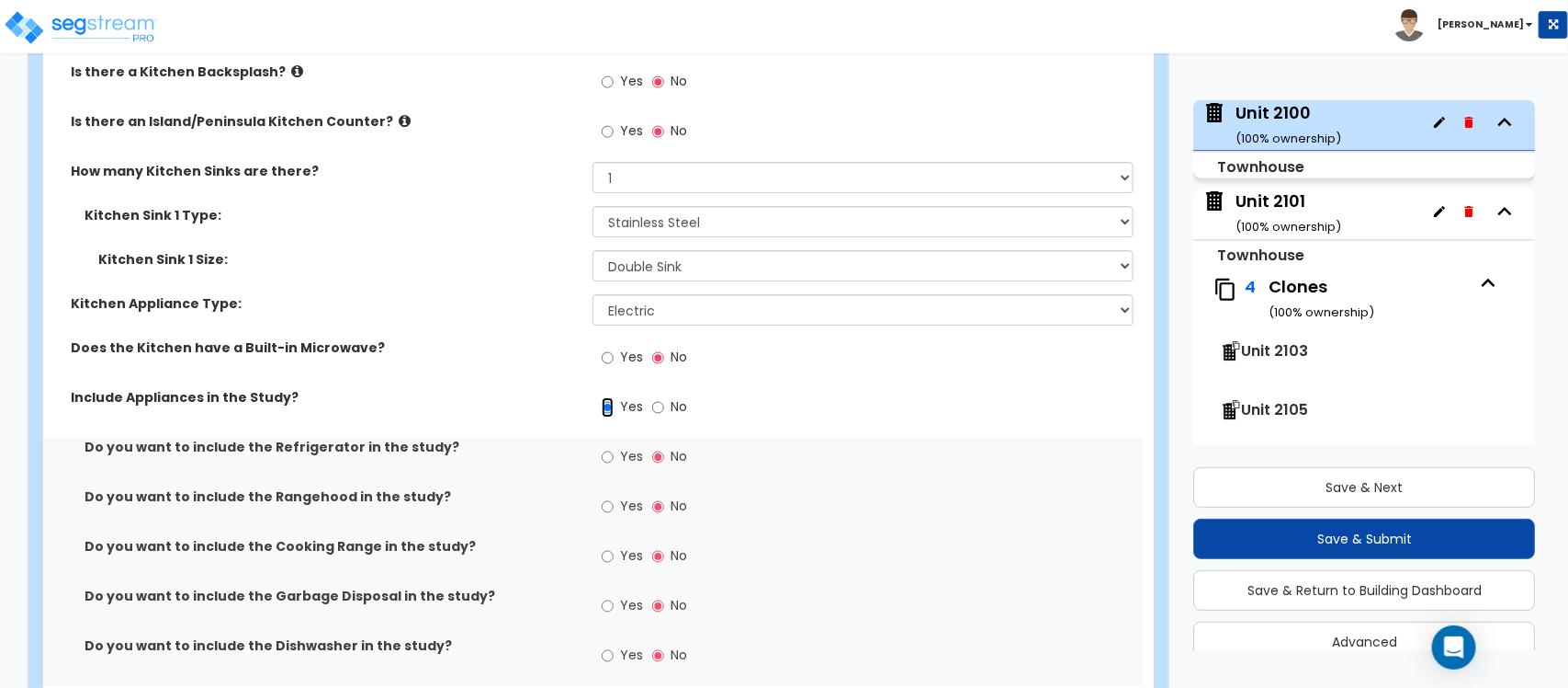
scroll to position [5975, 0]
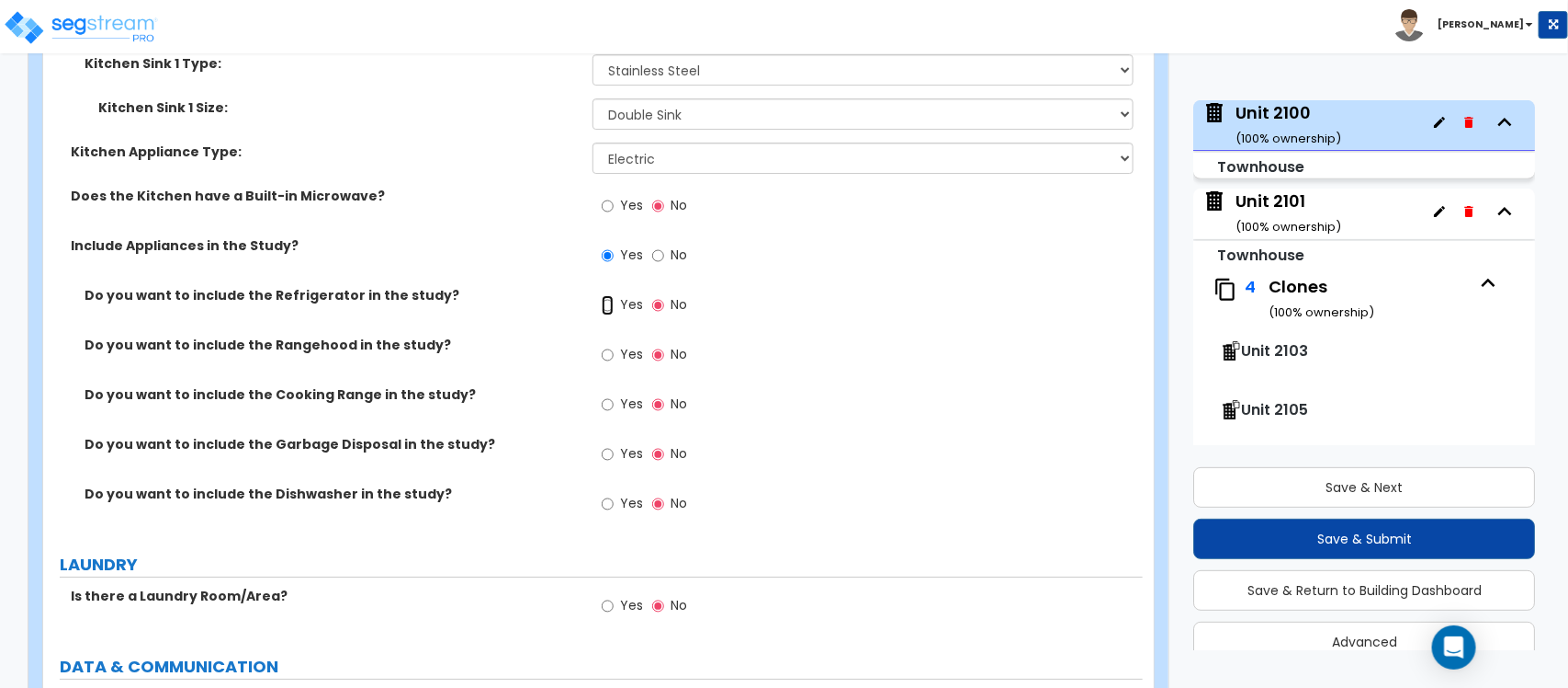
click at [607, 295] on input "Yes" at bounding box center [607, 305] width 12 height 20
click at [607, 345] on input "Yes" at bounding box center [607, 355] width 12 height 20
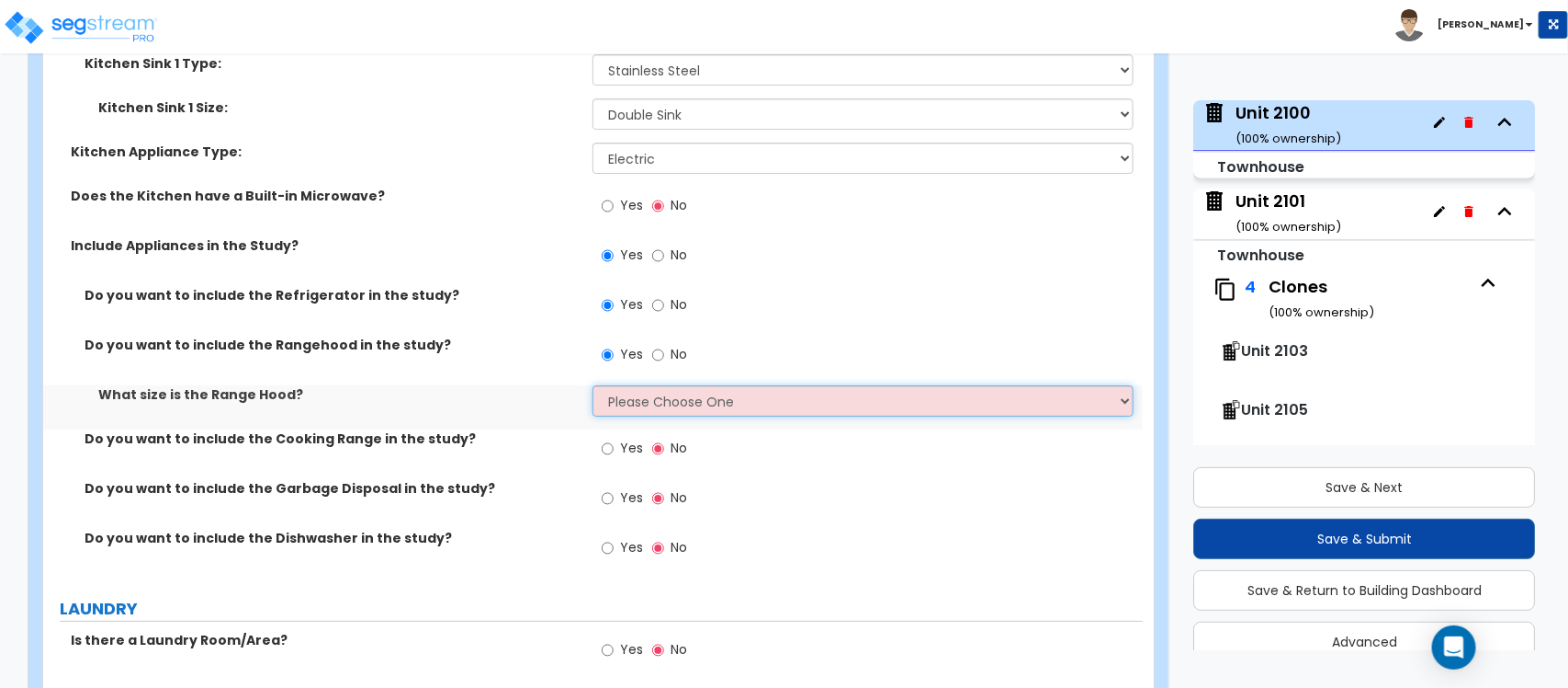
drag, startPoint x: 631, startPoint y: 374, endPoint x: 635, endPoint y: 391, distance: 17.5
click at [635, 386] on select "Please Choose One Normal - 30" Wide - 42"" at bounding box center [863, 401] width 540 height 31
click at [593, 386] on select "Please Choose One Normal - 30" Wide - 42"" at bounding box center [863, 401] width 540 height 31
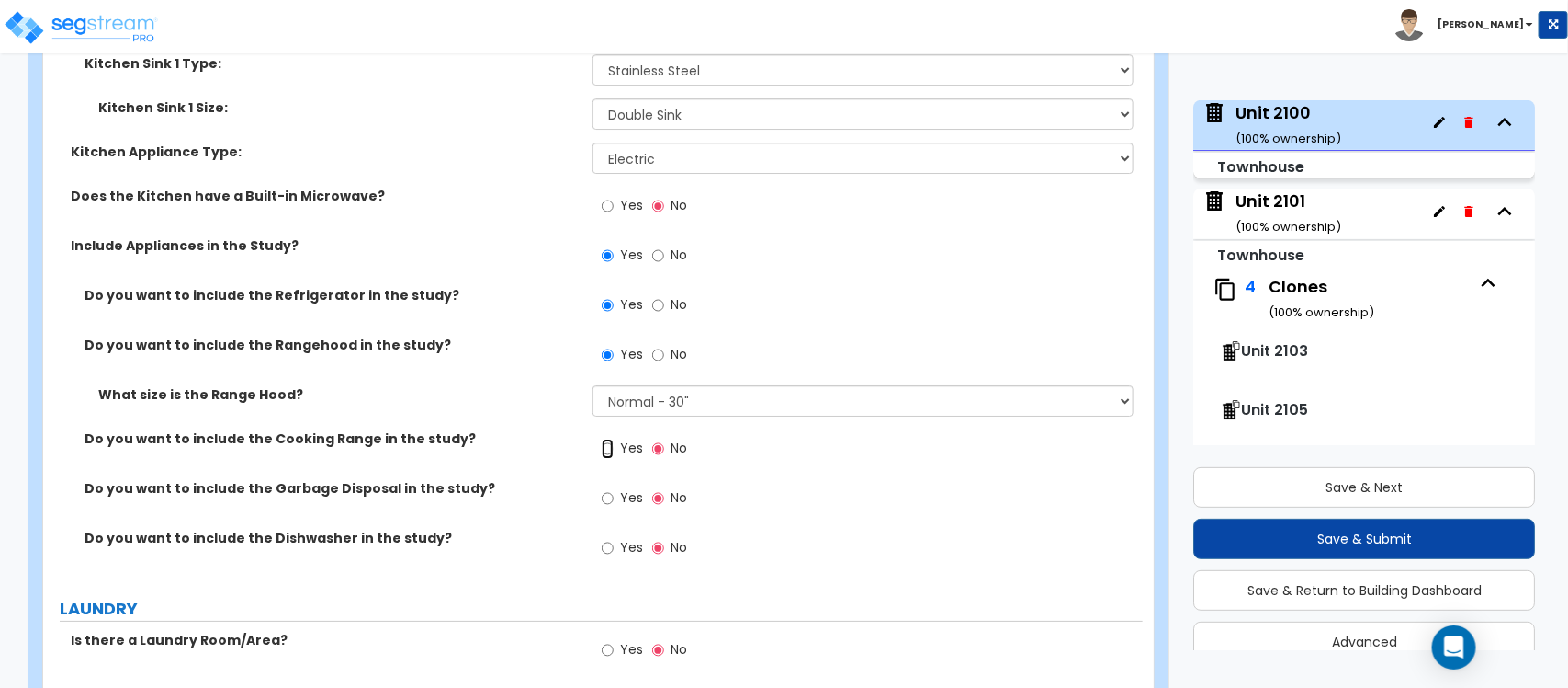
click at [604, 438] on input "Yes" at bounding box center [607, 448] width 12 height 20
click at [609, 488] on input "Yes" at bounding box center [607, 498] width 12 height 20
click at [607, 538] on input "Yes" at bounding box center [607, 548] width 12 height 20
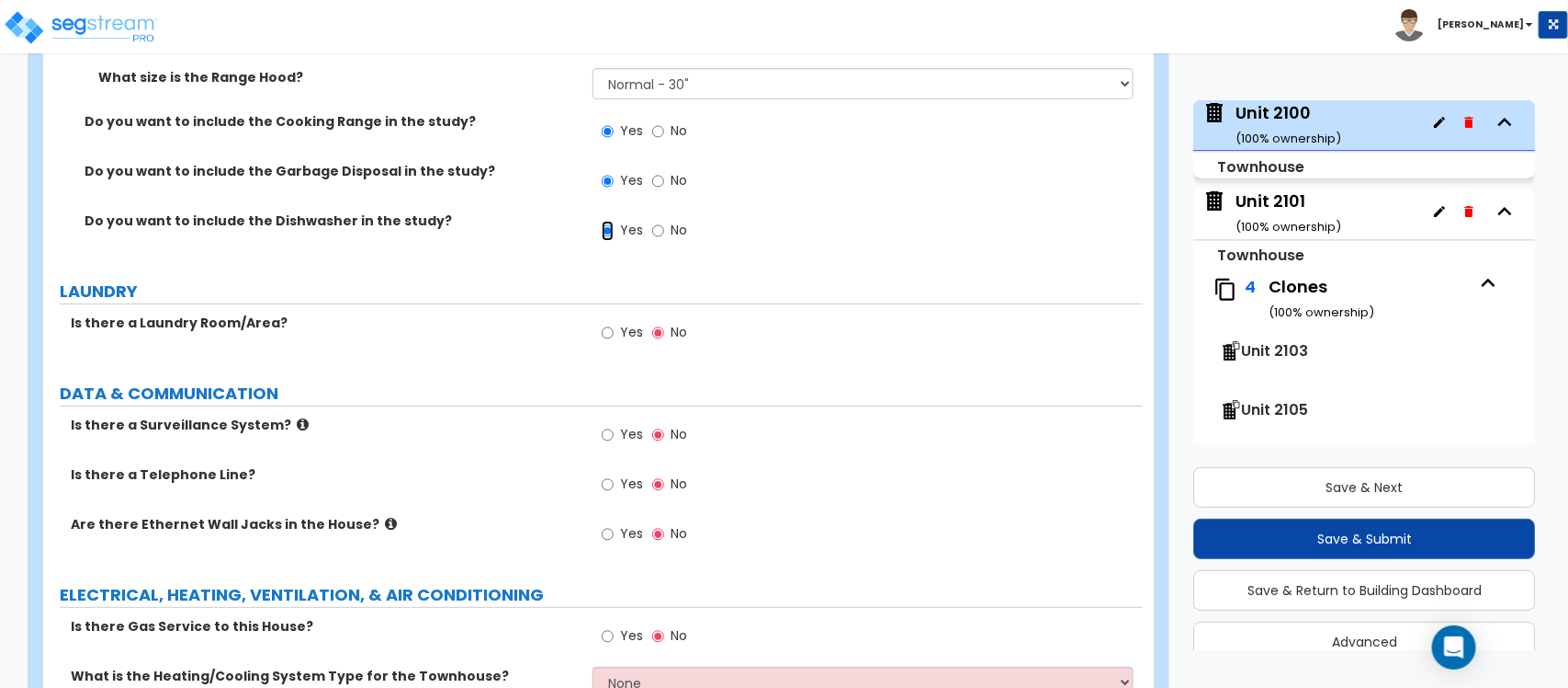
scroll to position [6319, 0]
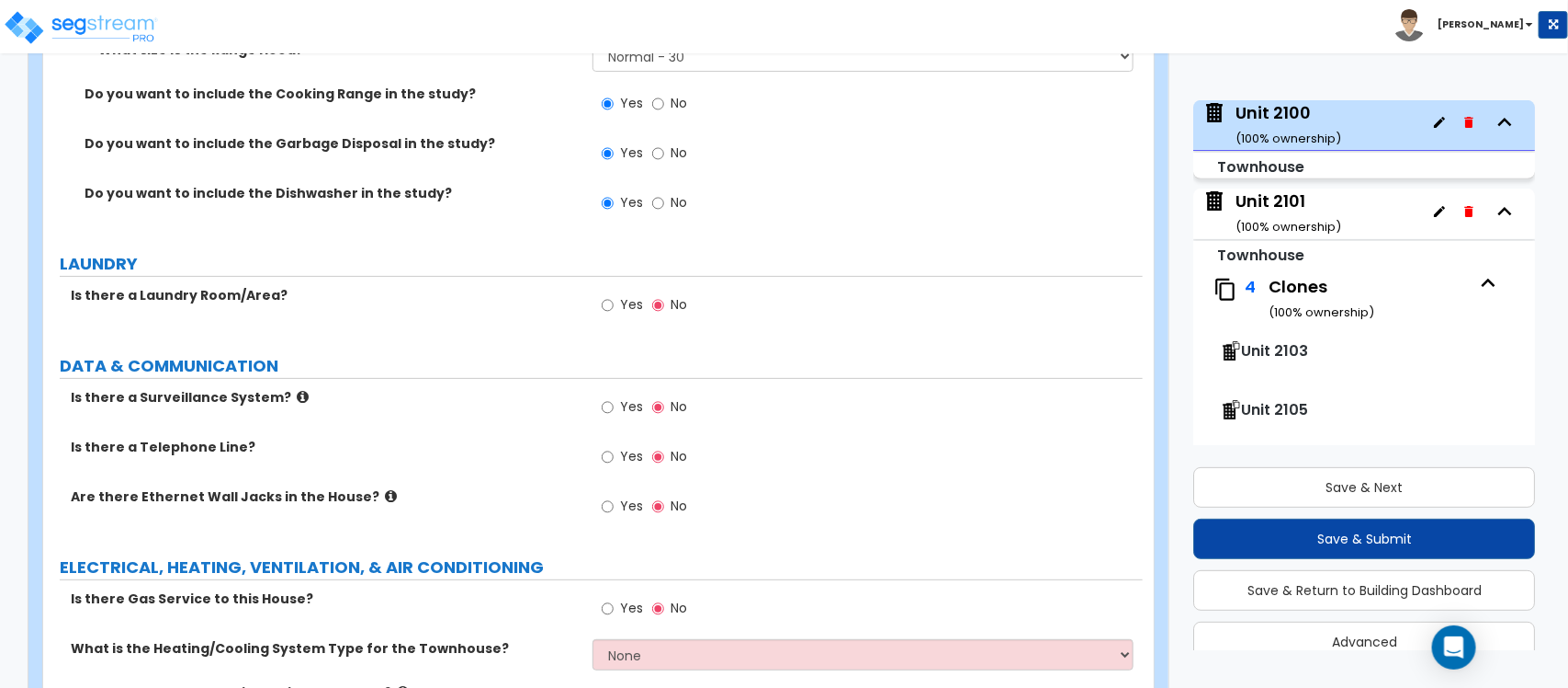
click at [616, 291] on label "Yes" at bounding box center [622, 307] width 41 height 31
click at [614, 295] on input "Yes" at bounding box center [607, 305] width 12 height 20
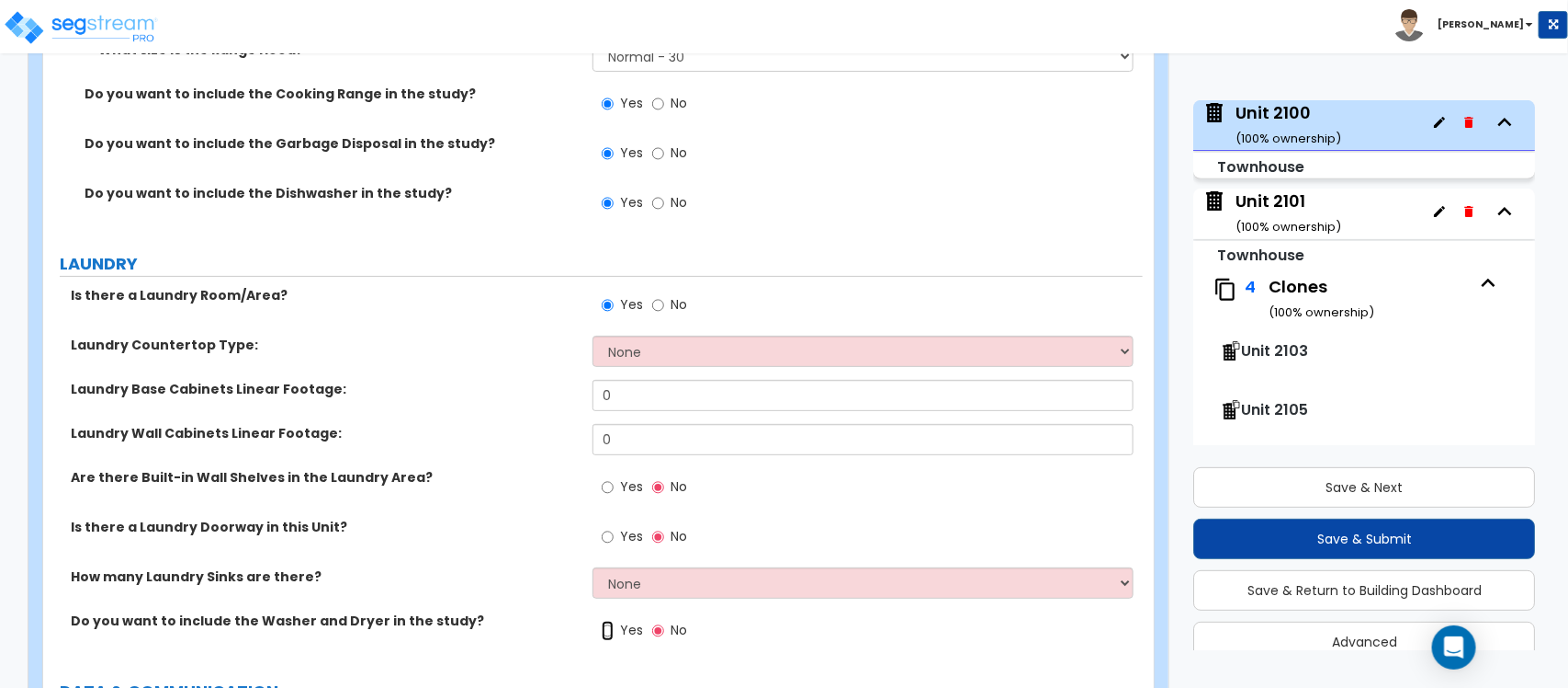
click at [608, 621] on input "Yes" at bounding box center [607, 631] width 12 height 20
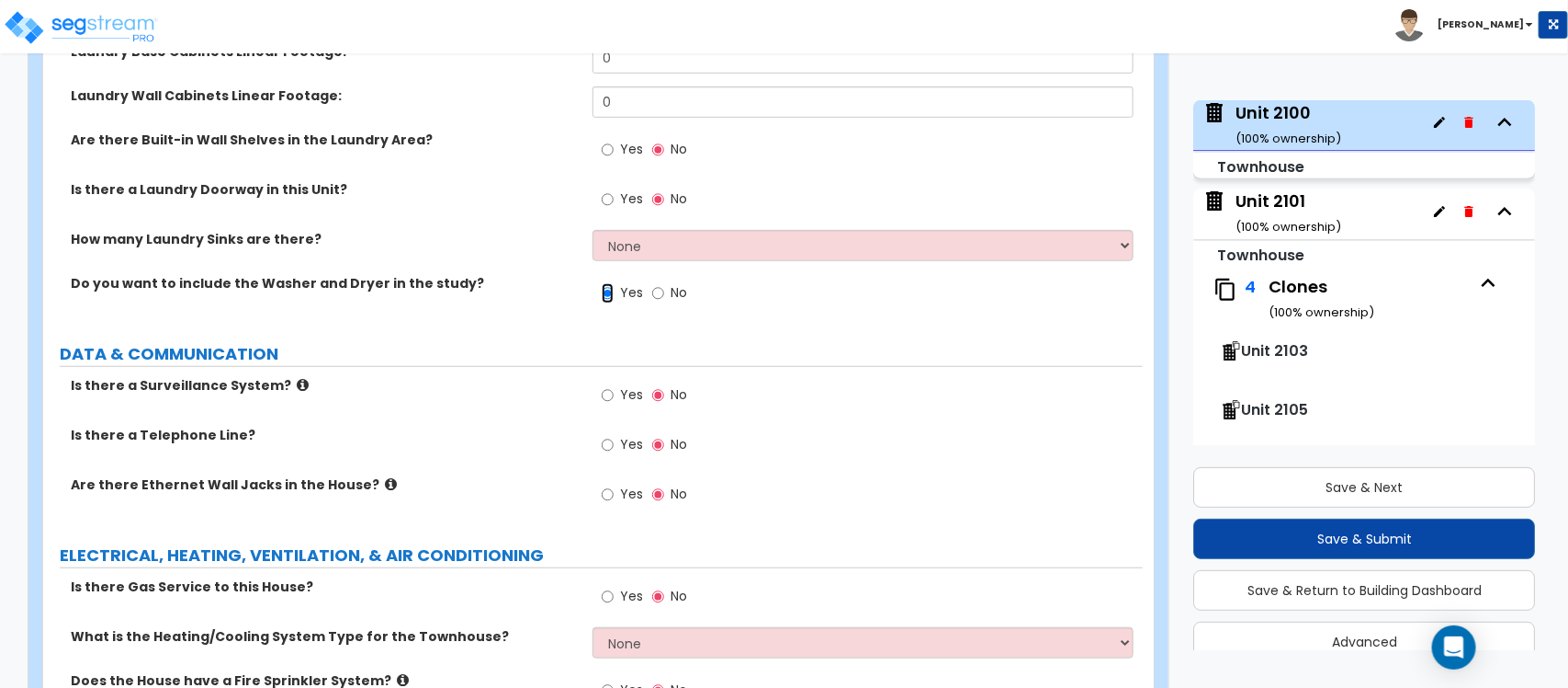
scroll to position [6664, 0]
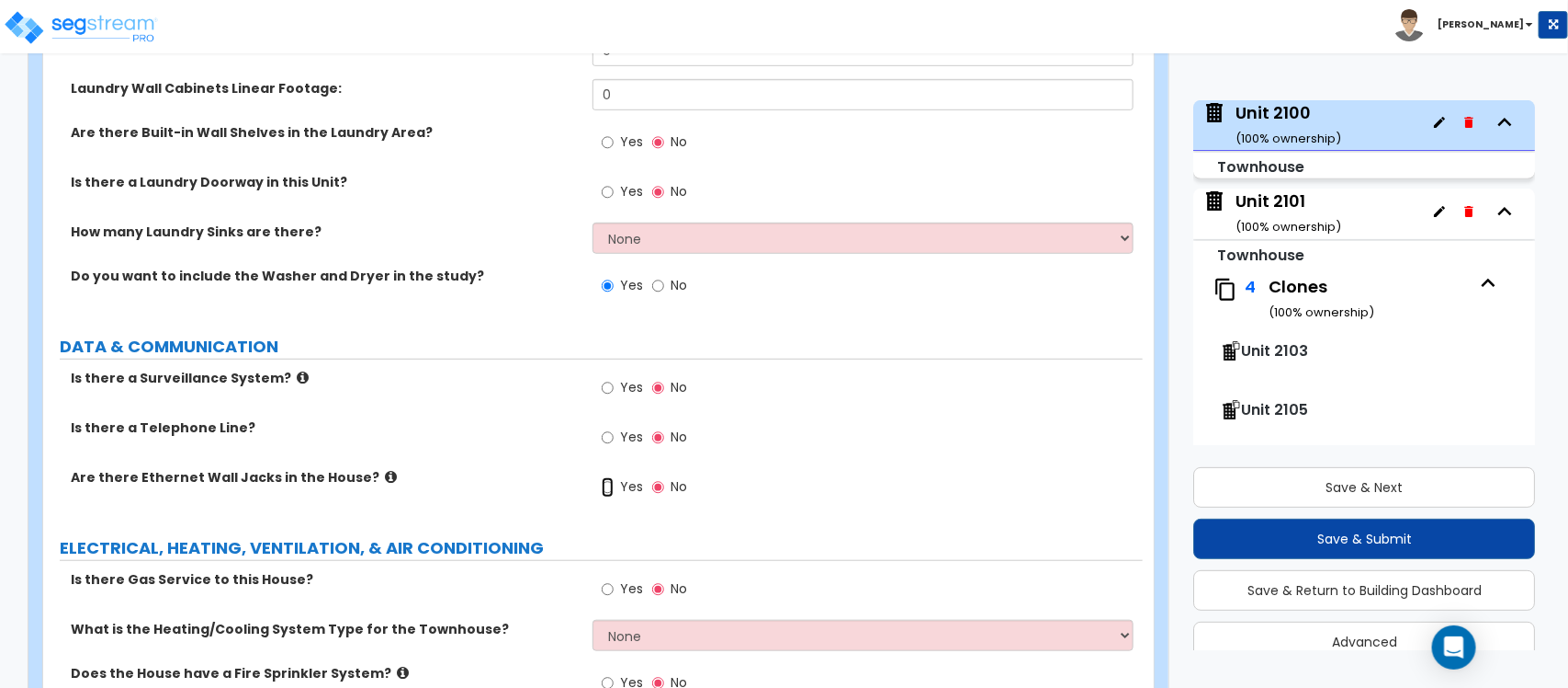
click at [605, 477] on input "Yes" at bounding box center [607, 487] width 12 height 20
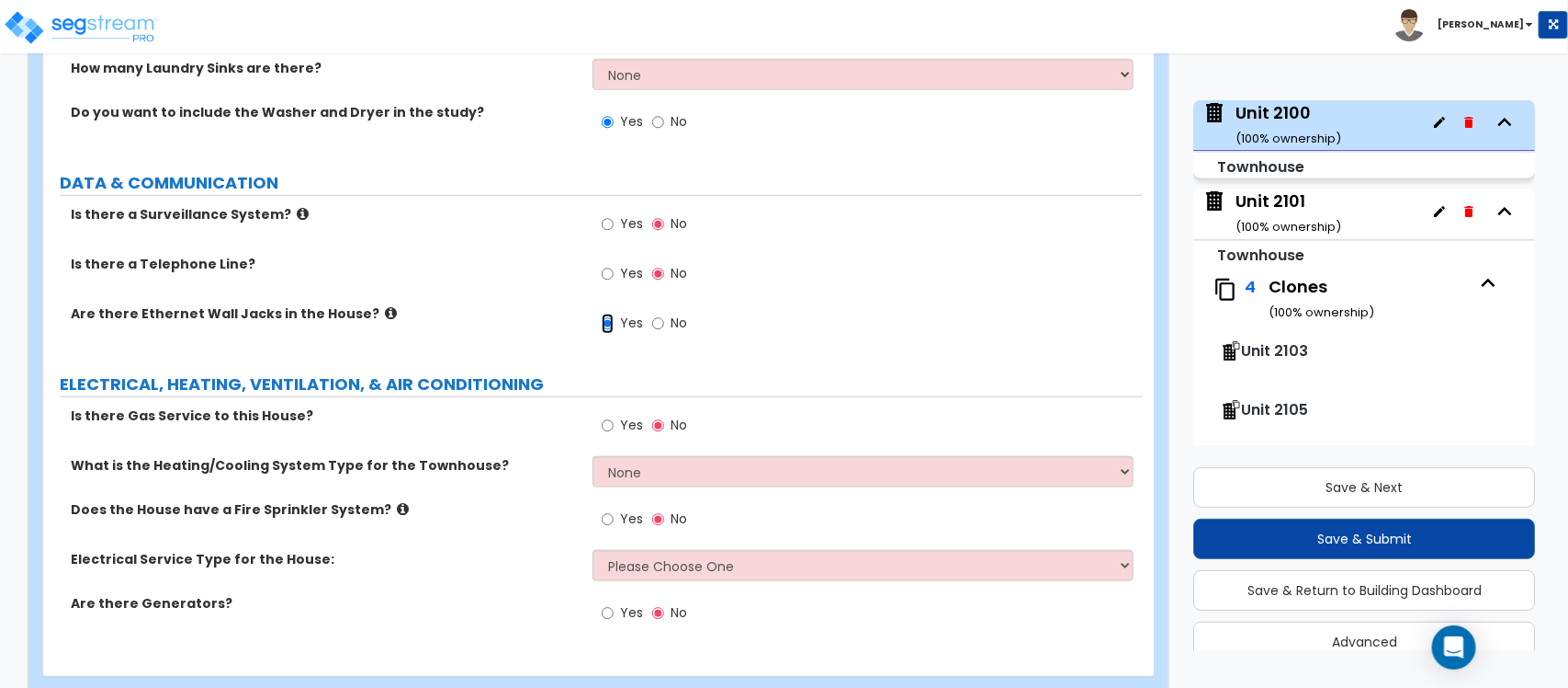
scroll to position [6844, 0]
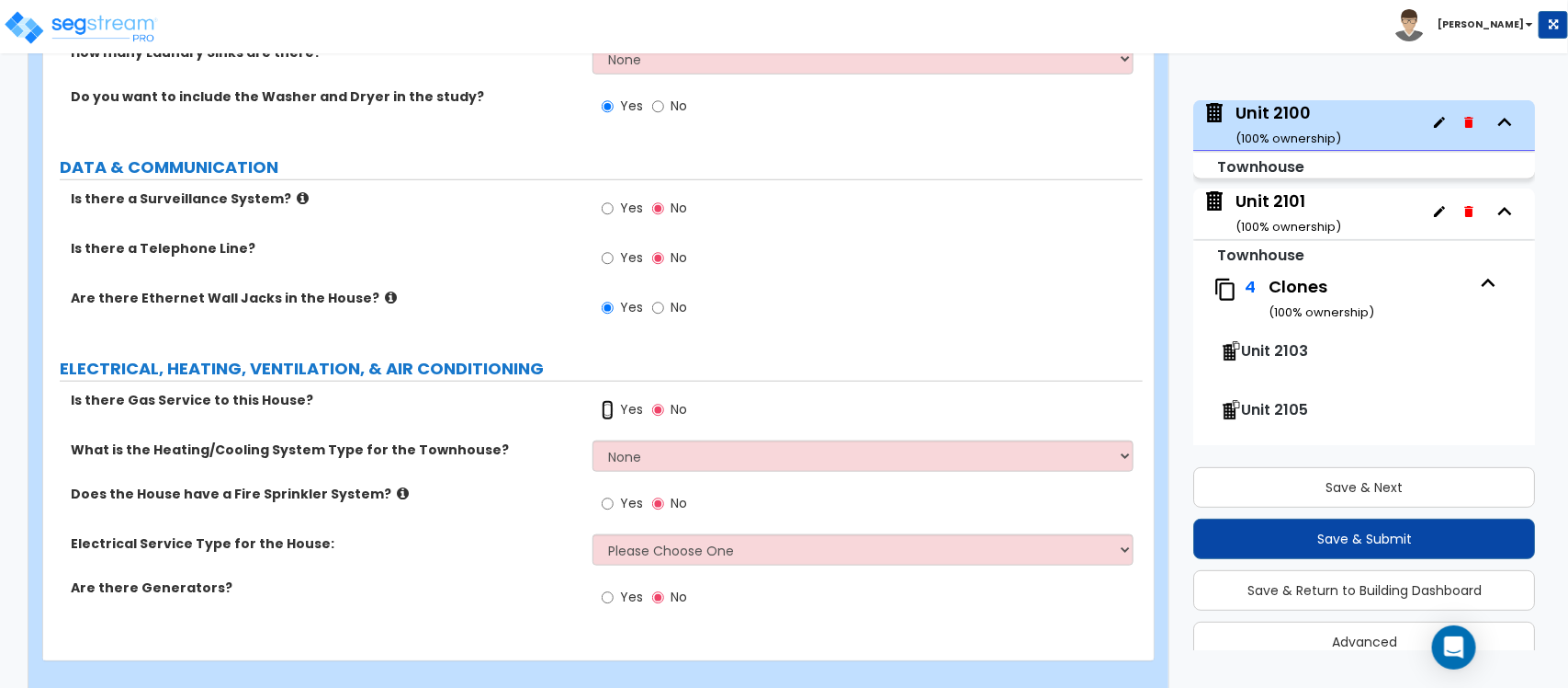
click at [609, 400] on input "Yes" at bounding box center [607, 410] width 12 height 20
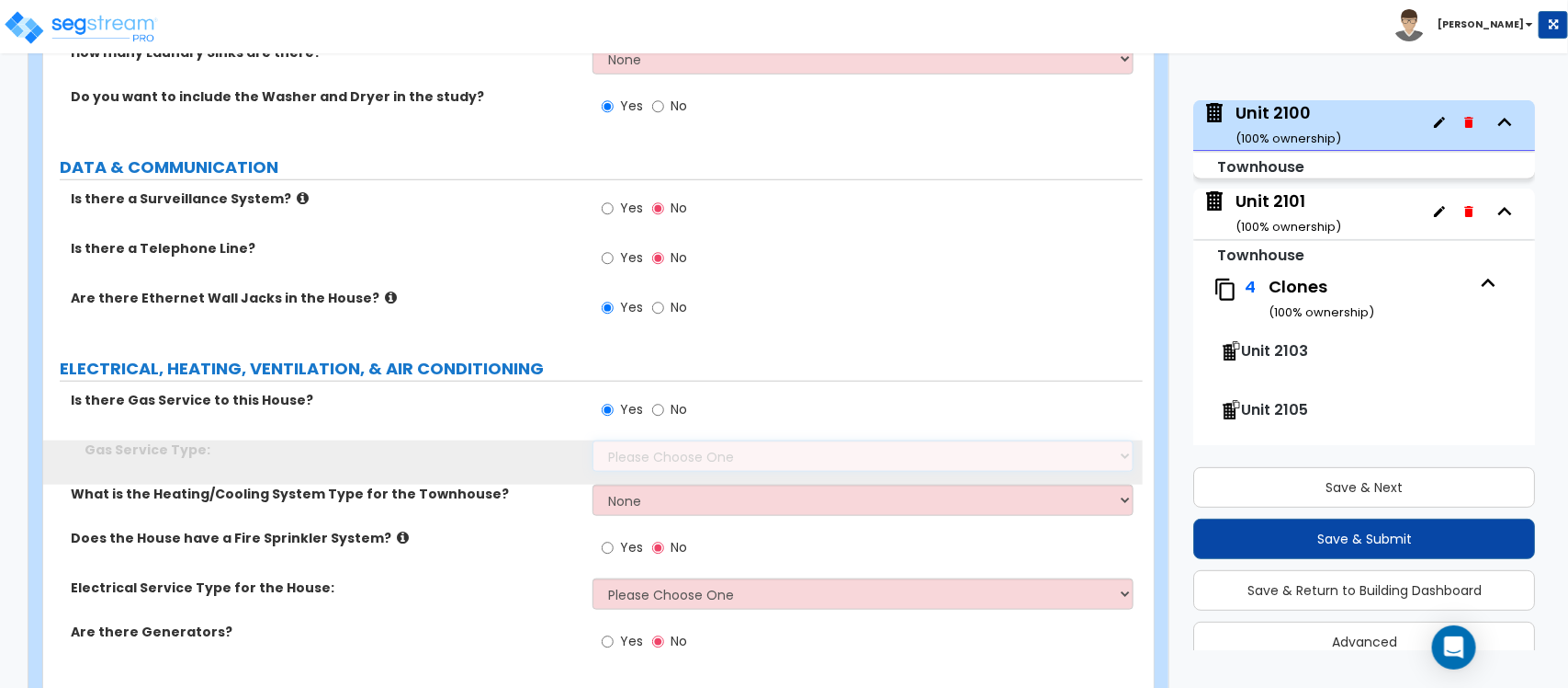
drag, startPoint x: 616, startPoint y: 417, endPoint x: 619, endPoint y: 436, distance: 19.2
click at [619, 440] on select "Please Choose One Natural Gas Service Propane Tank On-site" at bounding box center [863, 456] width 540 height 31
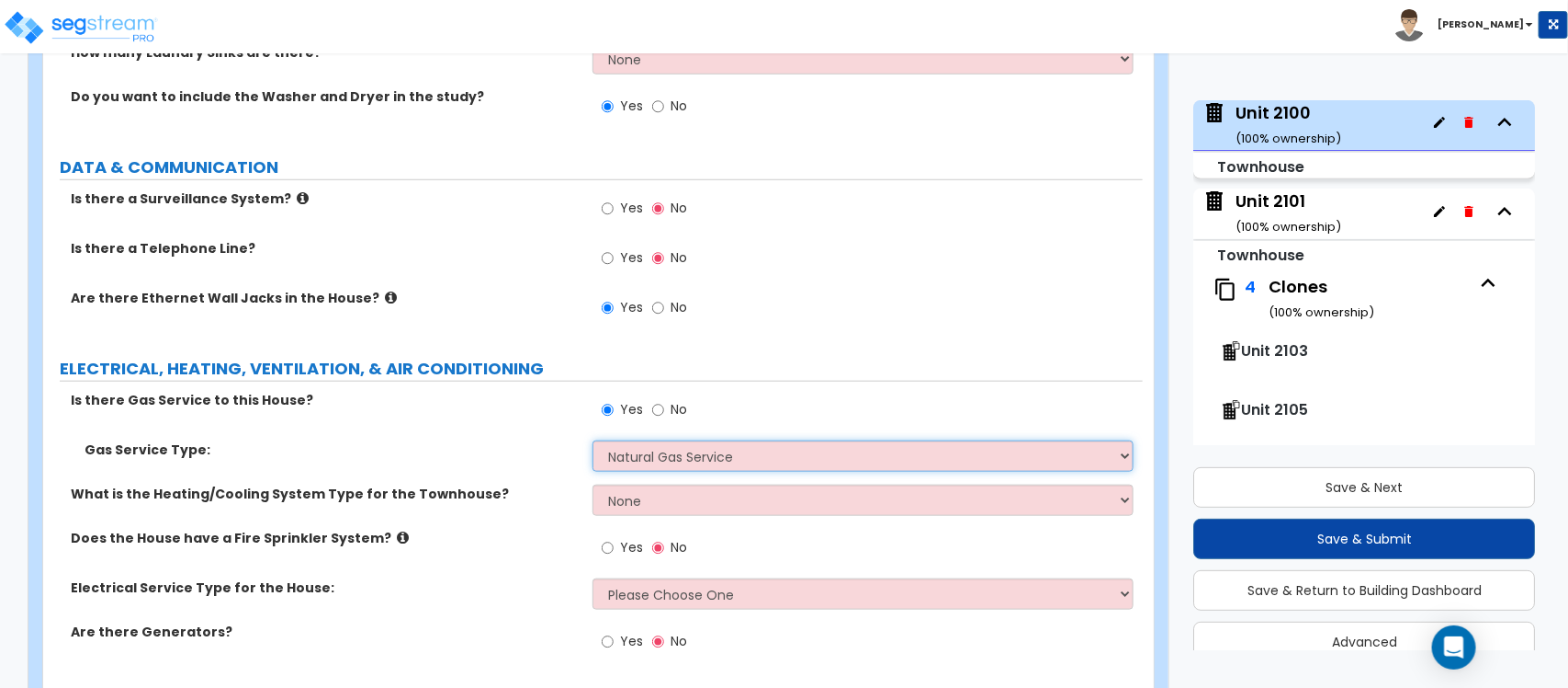
click at [593, 440] on select "Please Choose One Natural Gas Service Propane Tank On-site" at bounding box center [863, 456] width 540 height 31
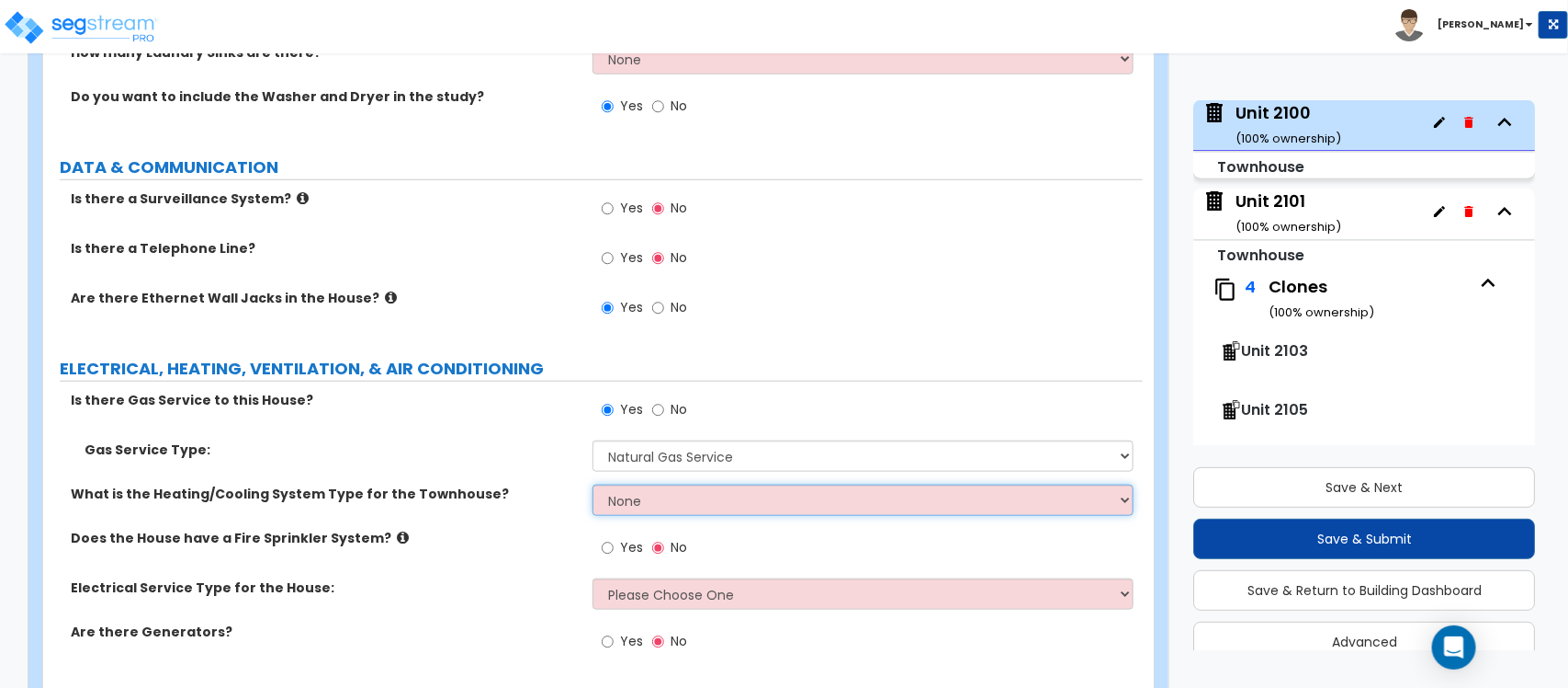
click at [646, 484] on select "None Heat Only Centralized Heating & Cooling Thru Wall Air Conditioners Mini Sp…" at bounding box center [863, 500] width 540 height 31
click at [593, 484] on select "None Heat Only Centralized Heating & Cooling Thru Wall Air Conditioners Mini Sp…" at bounding box center [863, 500] width 540 height 31
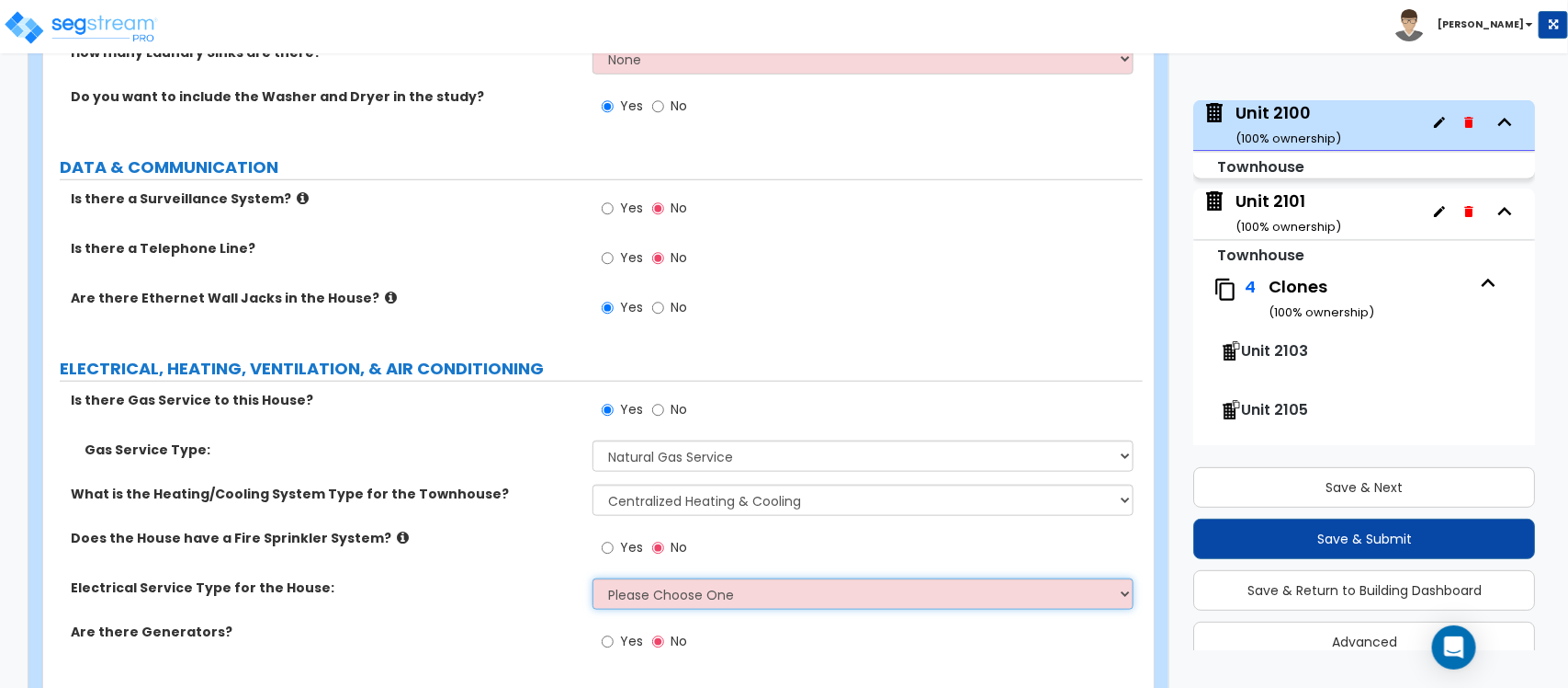
click at [644, 578] on select "Please Choose One Overhead Underground" at bounding box center [863, 594] width 540 height 31
click at [593, 578] on select "Please Choose One Overhead Underground" at bounding box center [863, 594] width 540 height 31
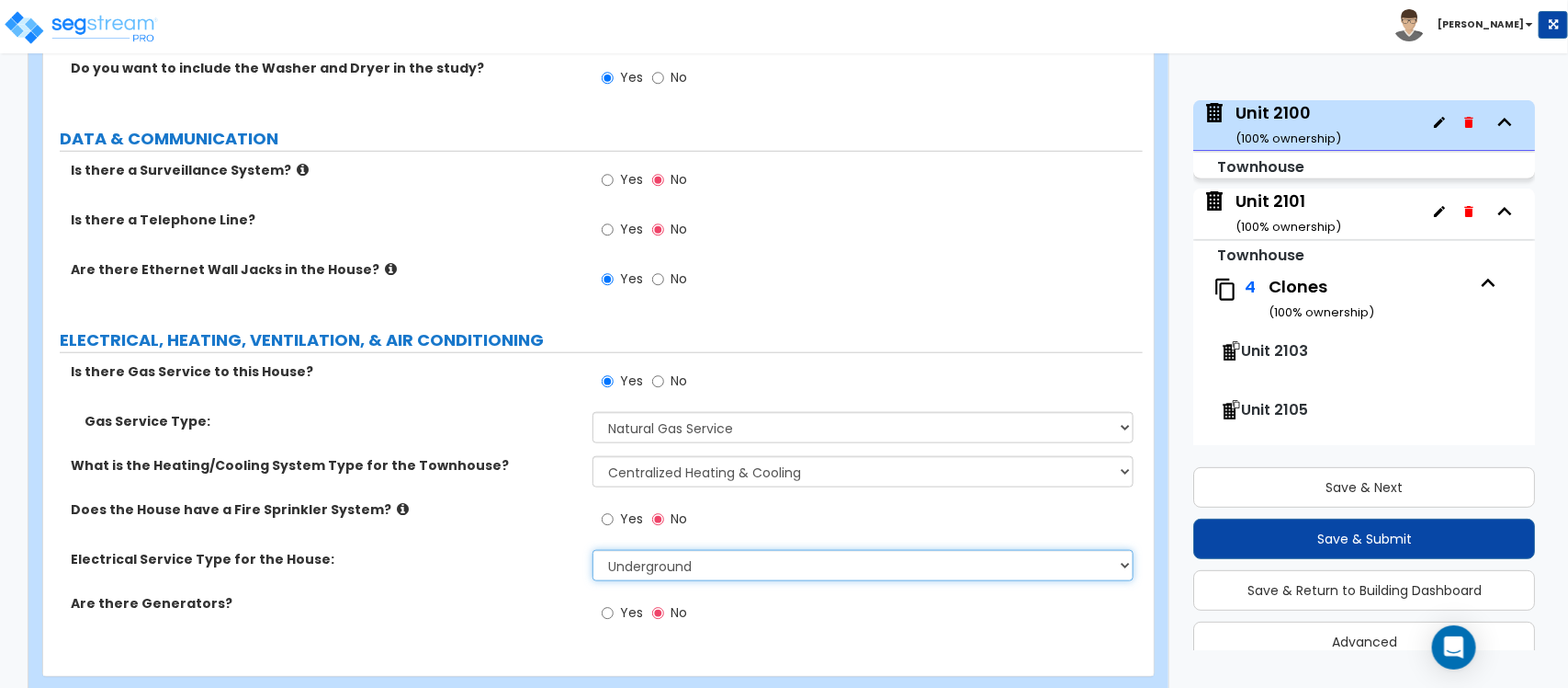
scroll to position [6887, 0]
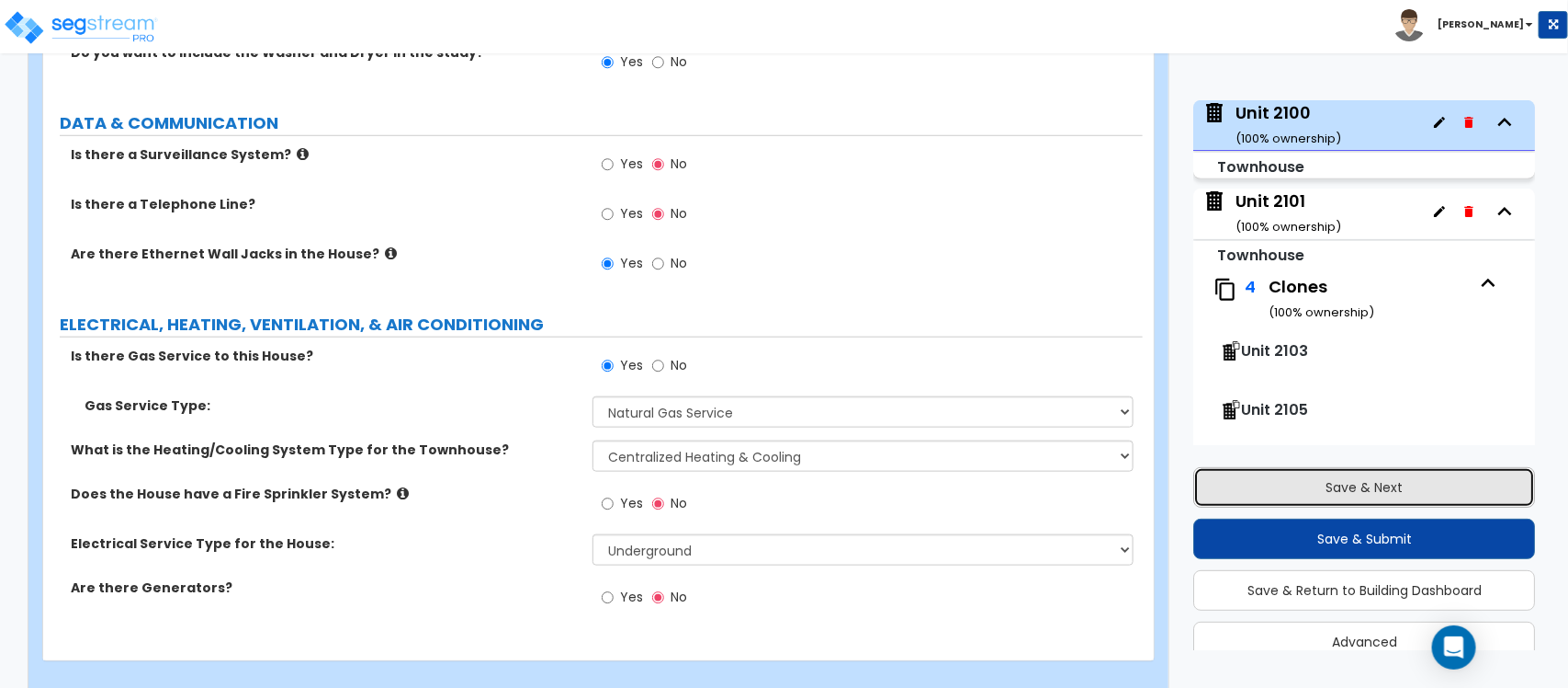
click at [1338, 489] on button "Save & Next" at bounding box center [1364, 487] width 342 height 41
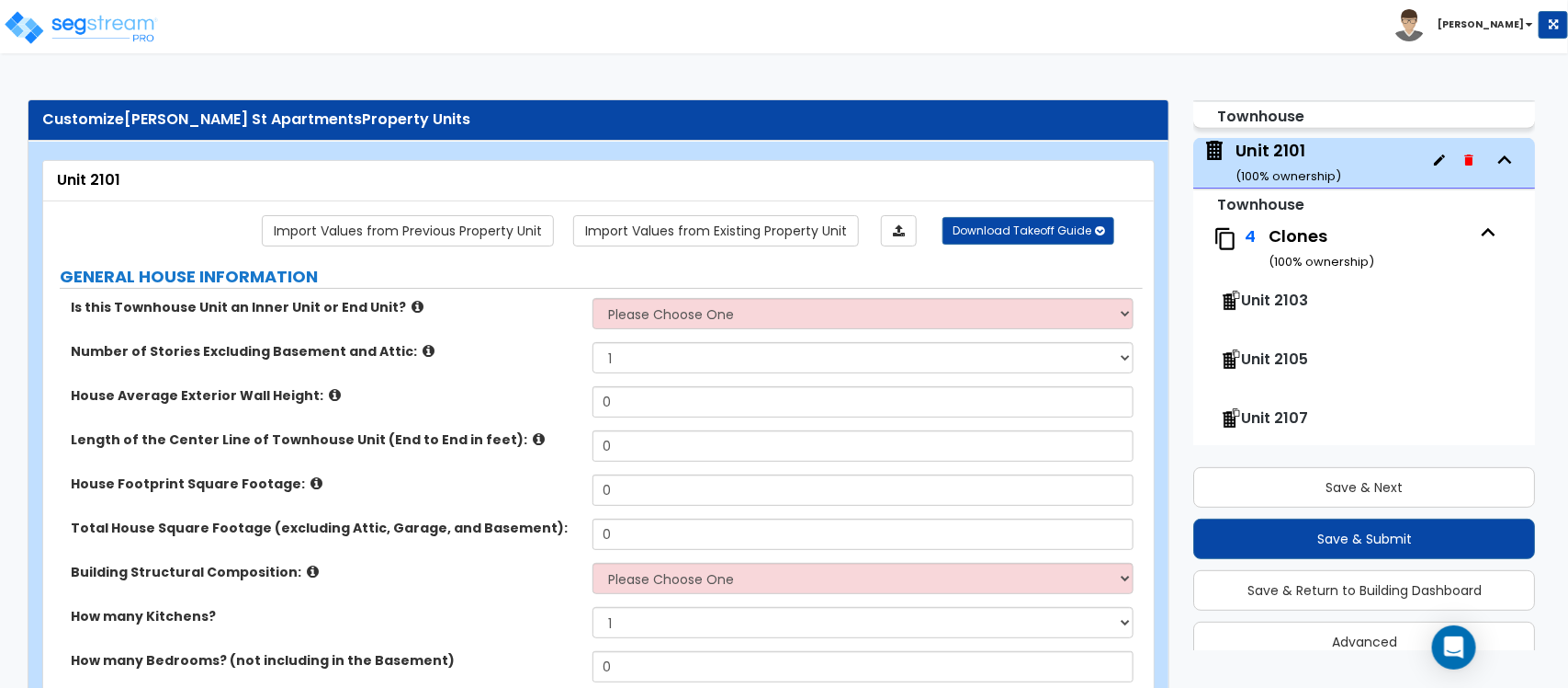
scroll to position [575, 0]
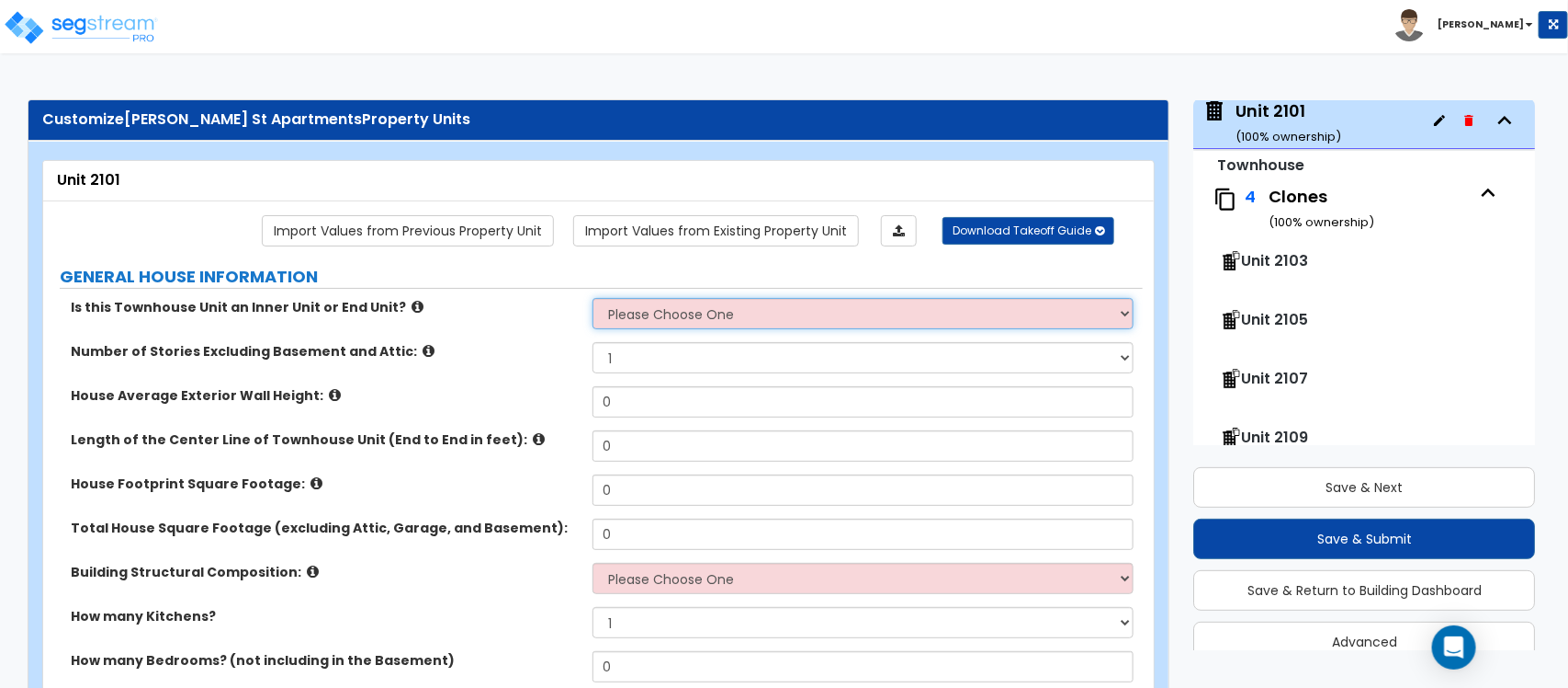
click at [678, 311] on select "Please Choose One Inner Unit End Unit" at bounding box center [863, 314] width 540 height 31
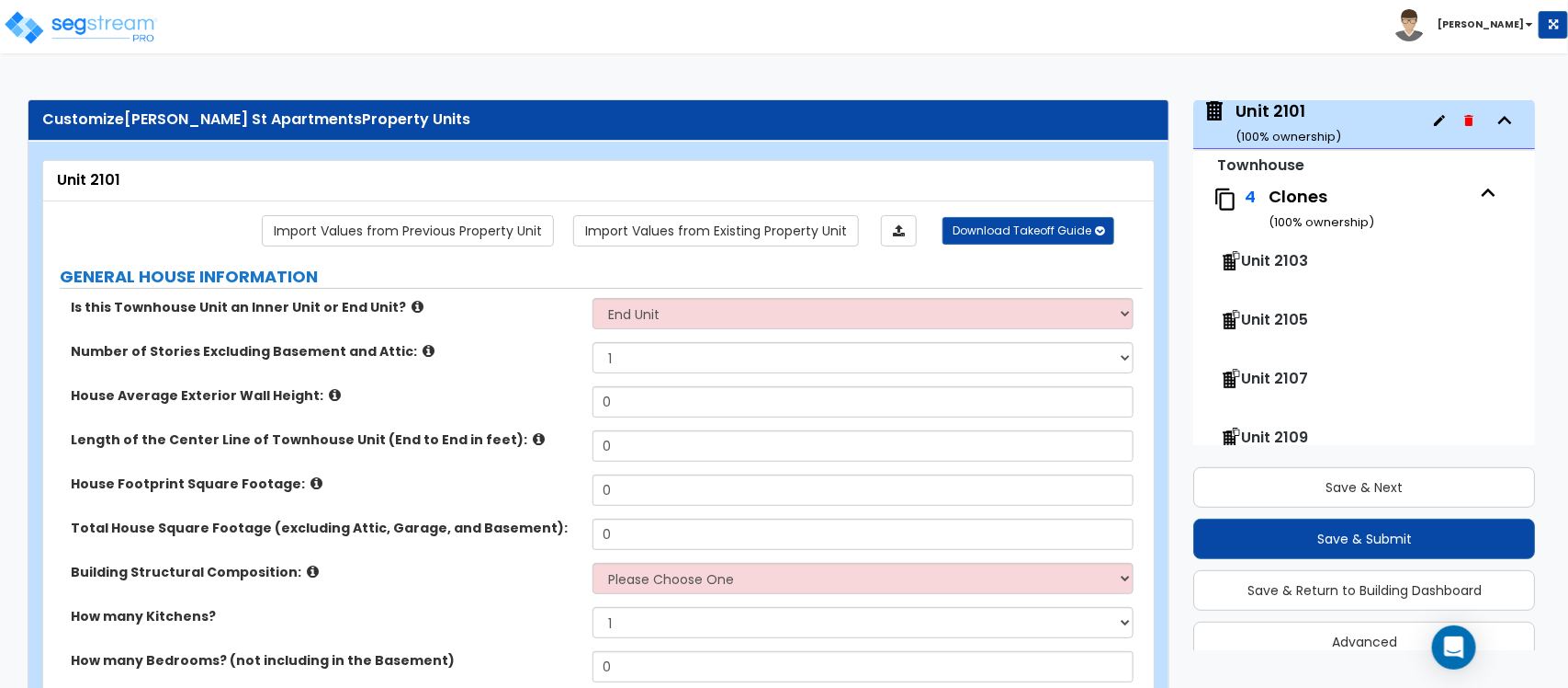
click at [554, 369] on div "Number of Stories Excluding Basement and Attic: 1 2 3 4 5" at bounding box center [593, 364] width 1100 height 44
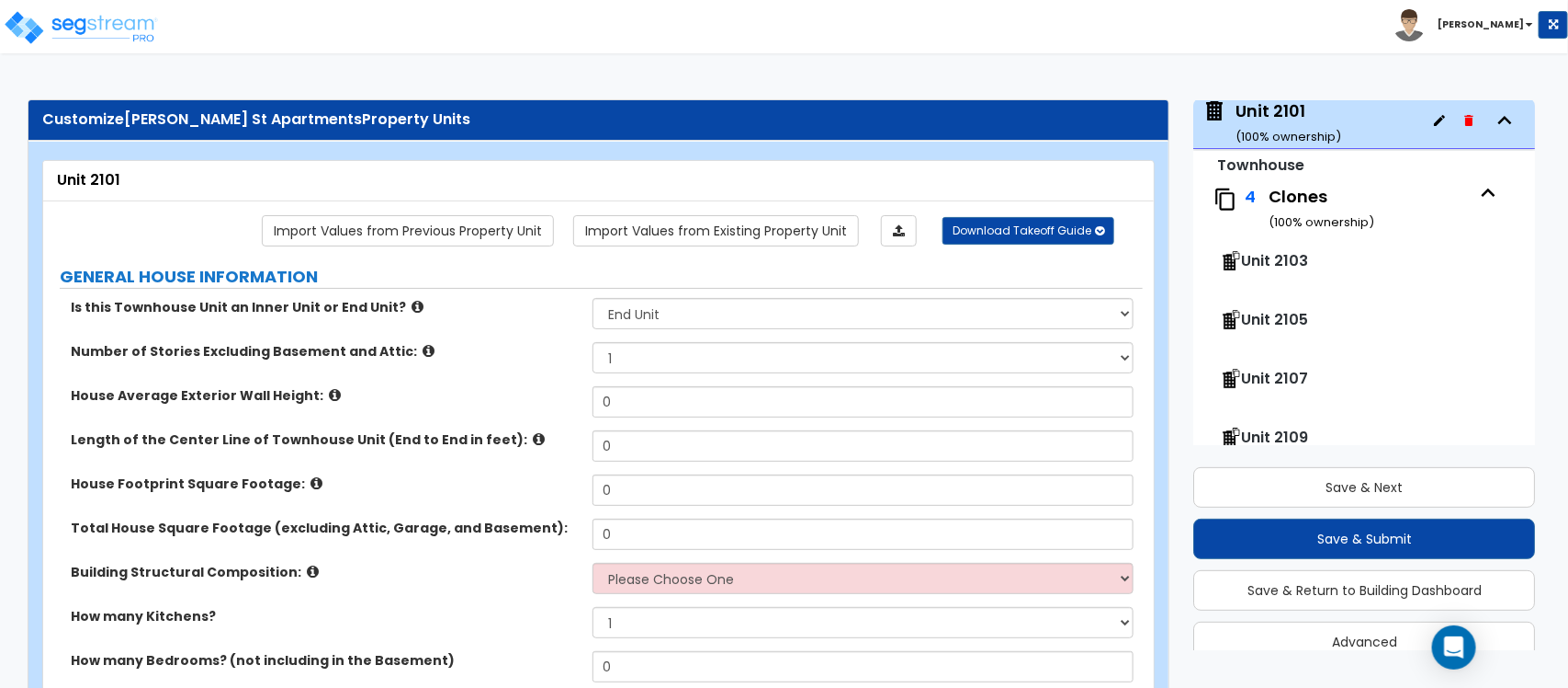
scroll to position [573, 0]
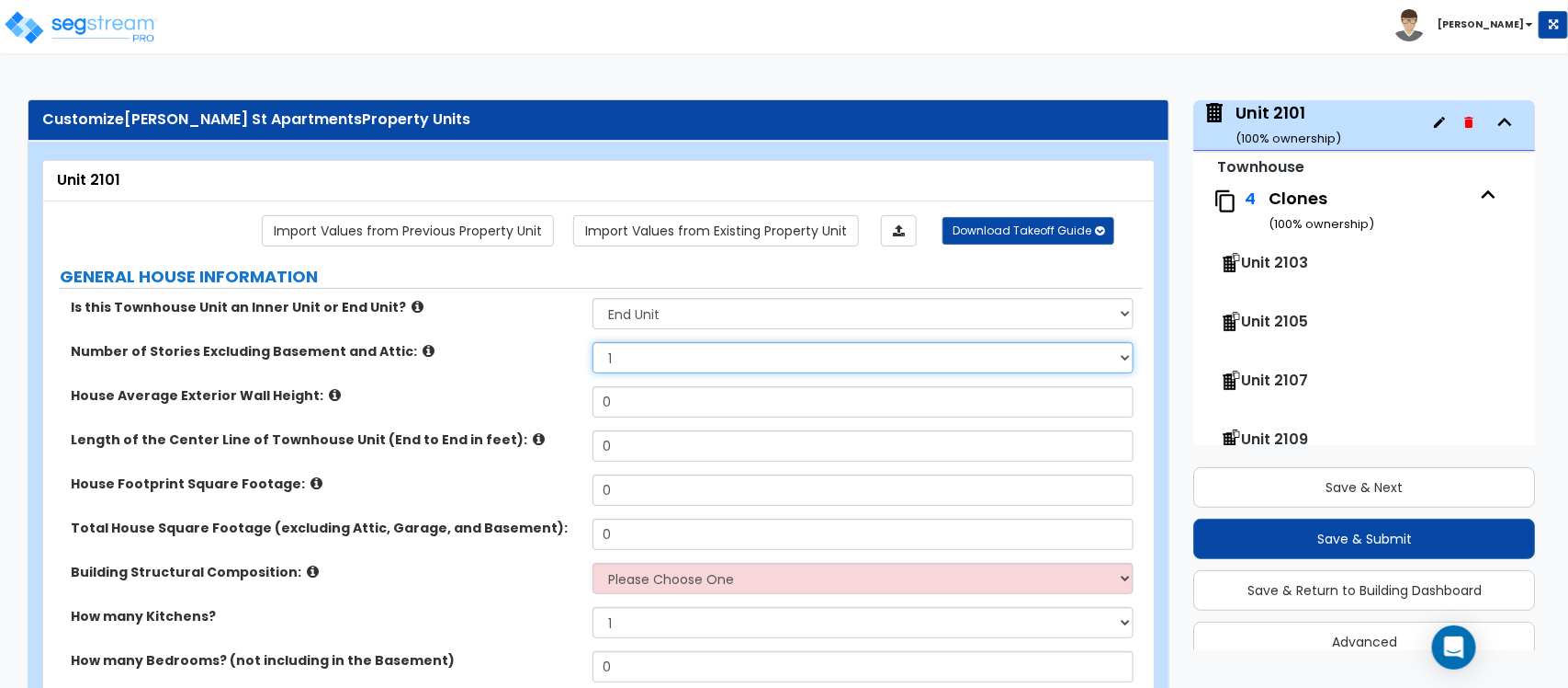
click at [637, 354] on select "1 2 3 4 5" at bounding box center [863, 358] width 540 height 31
click at [593, 344] on select "1 2 3 4 5" at bounding box center [863, 358] width 540 height 31
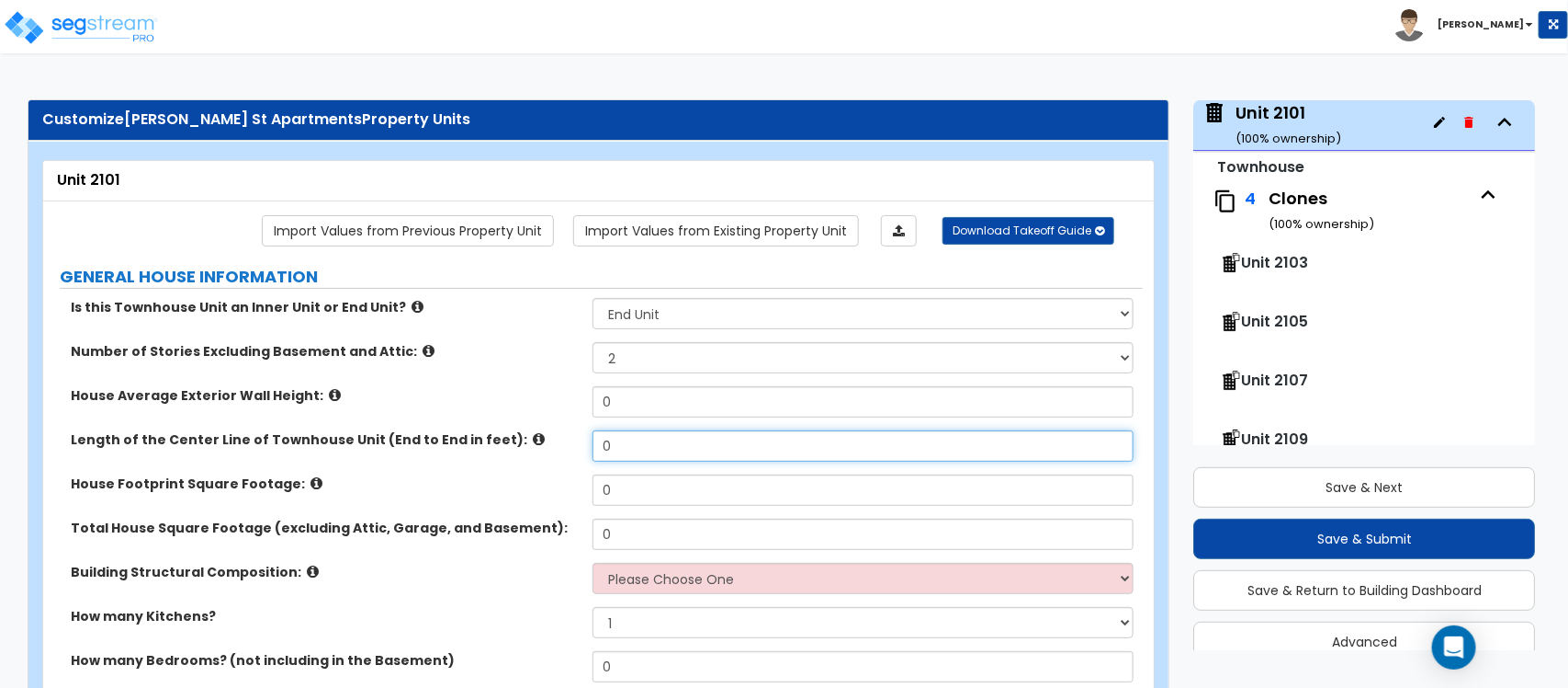
click at [530, 428] on div "Is this Townhouse Unit an Inner Unit or End Unit? Please Choose One Inner Unit …" at bounding box center [593, 587] width 1072 height 579
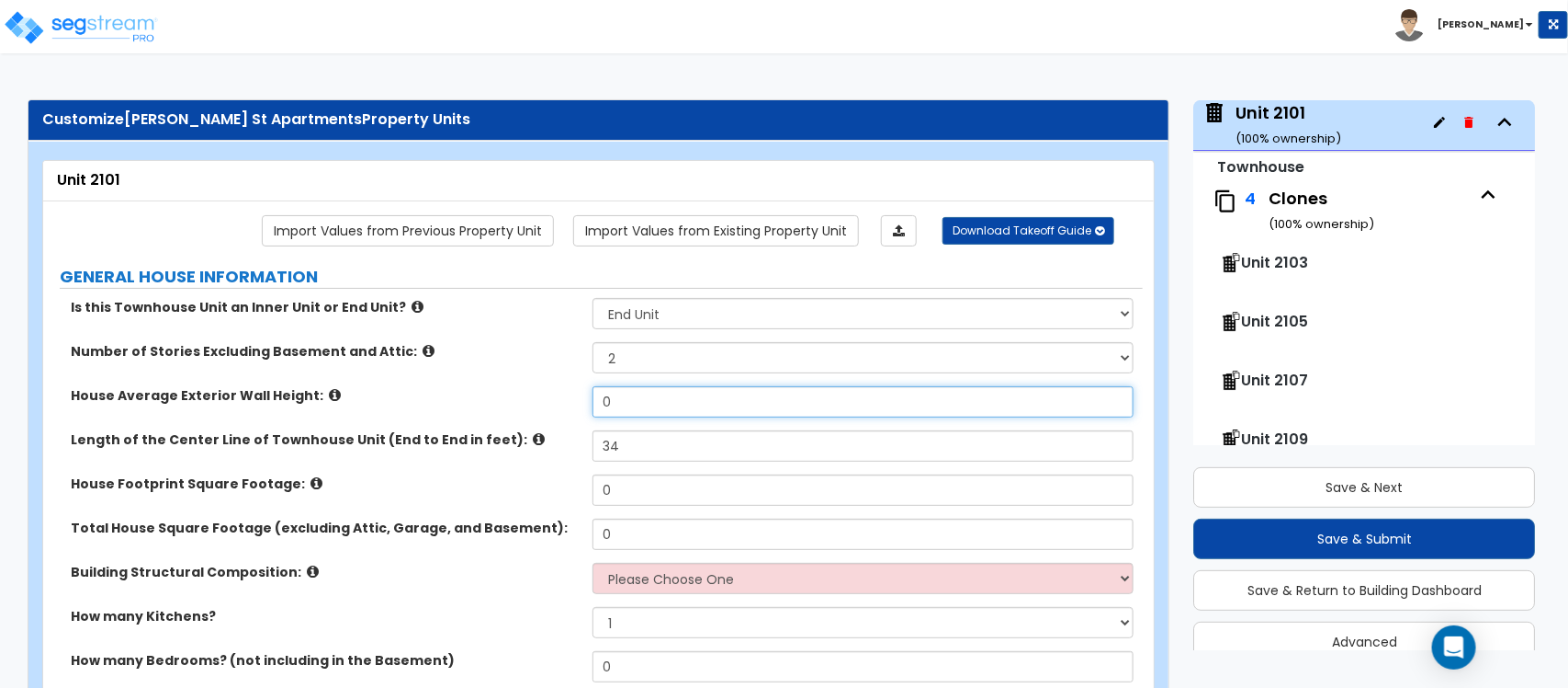
drag, startPoint x: 649, startPoint y: 397, endPoint x: 499, endPoint y: 415, distance: 151.1
click at [499, 415] on div "House Average Exterior Wall Height: 0" at bounding box center [593, 409] width 1100 height 44
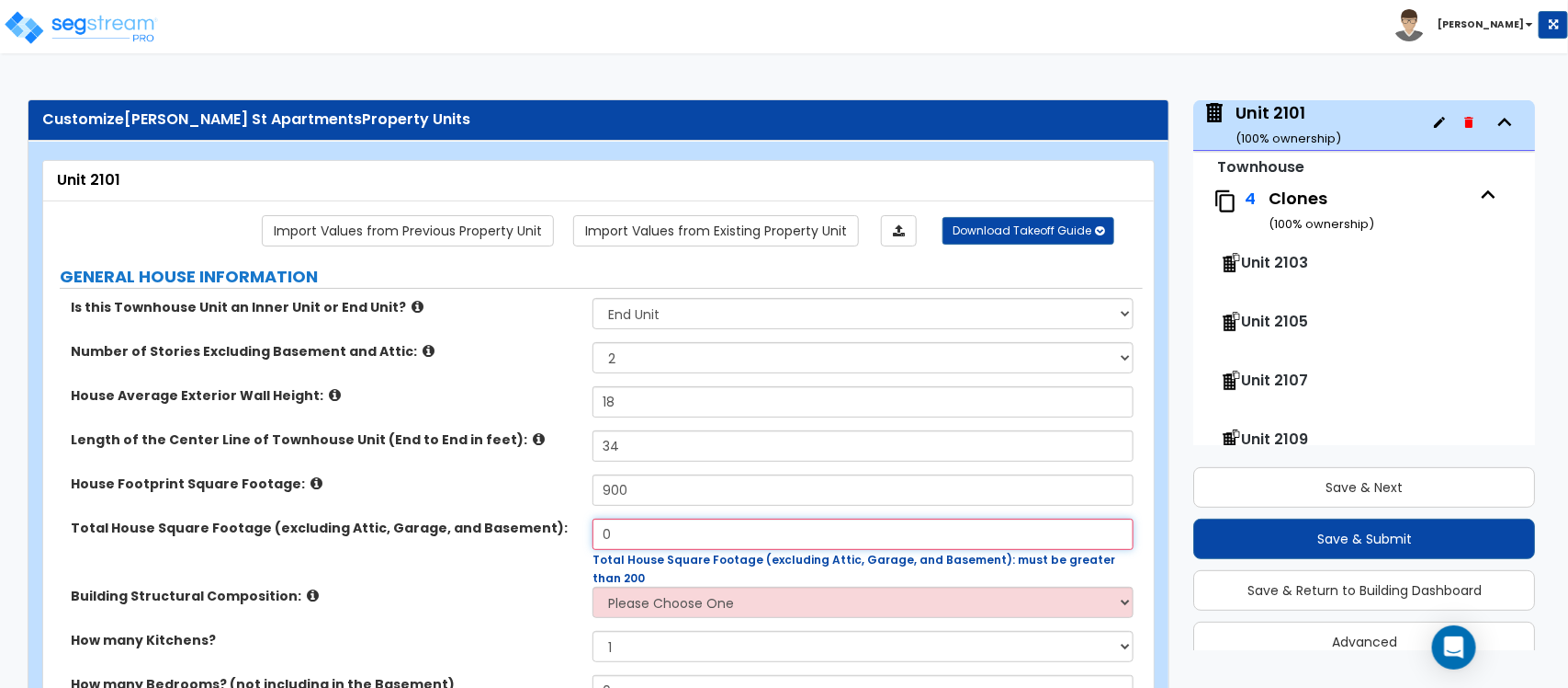
paste input "1142.4"
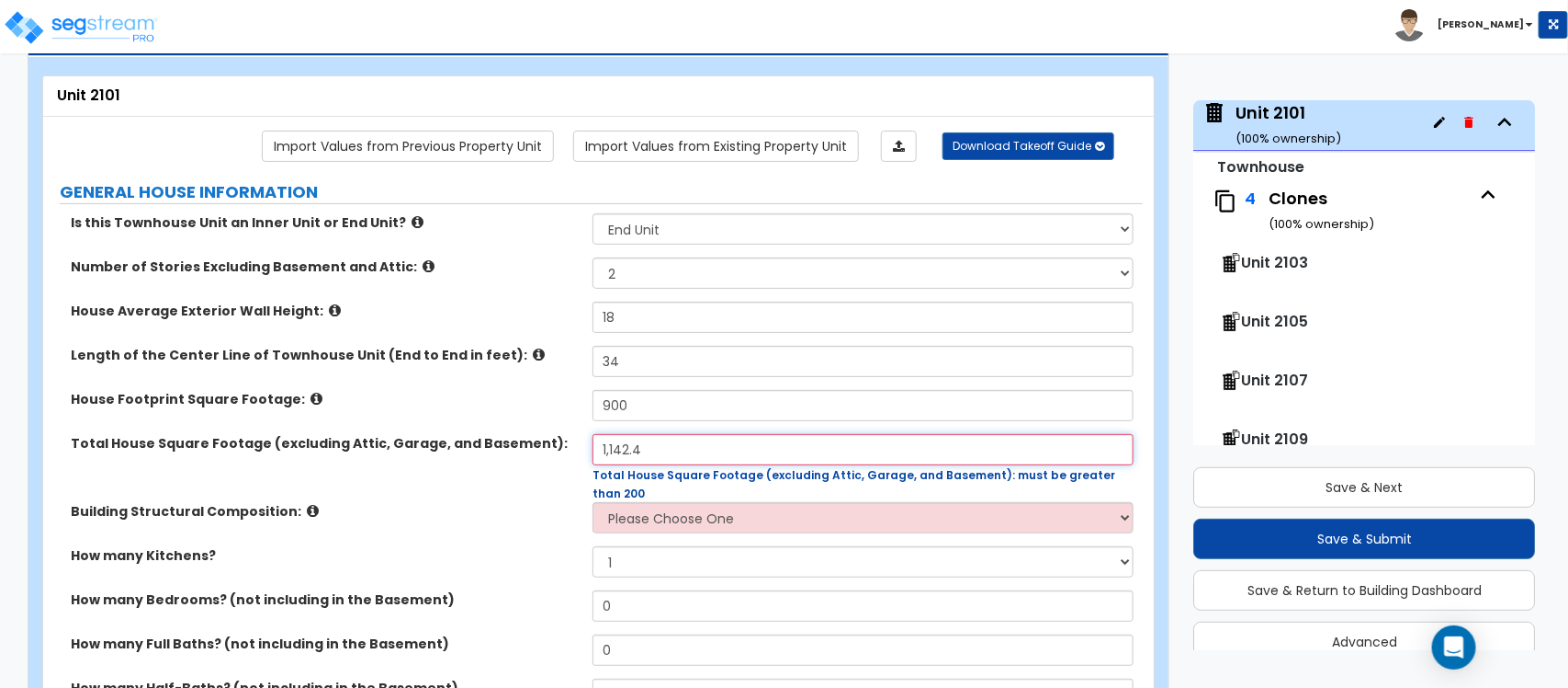
scroll to position [115, 0]
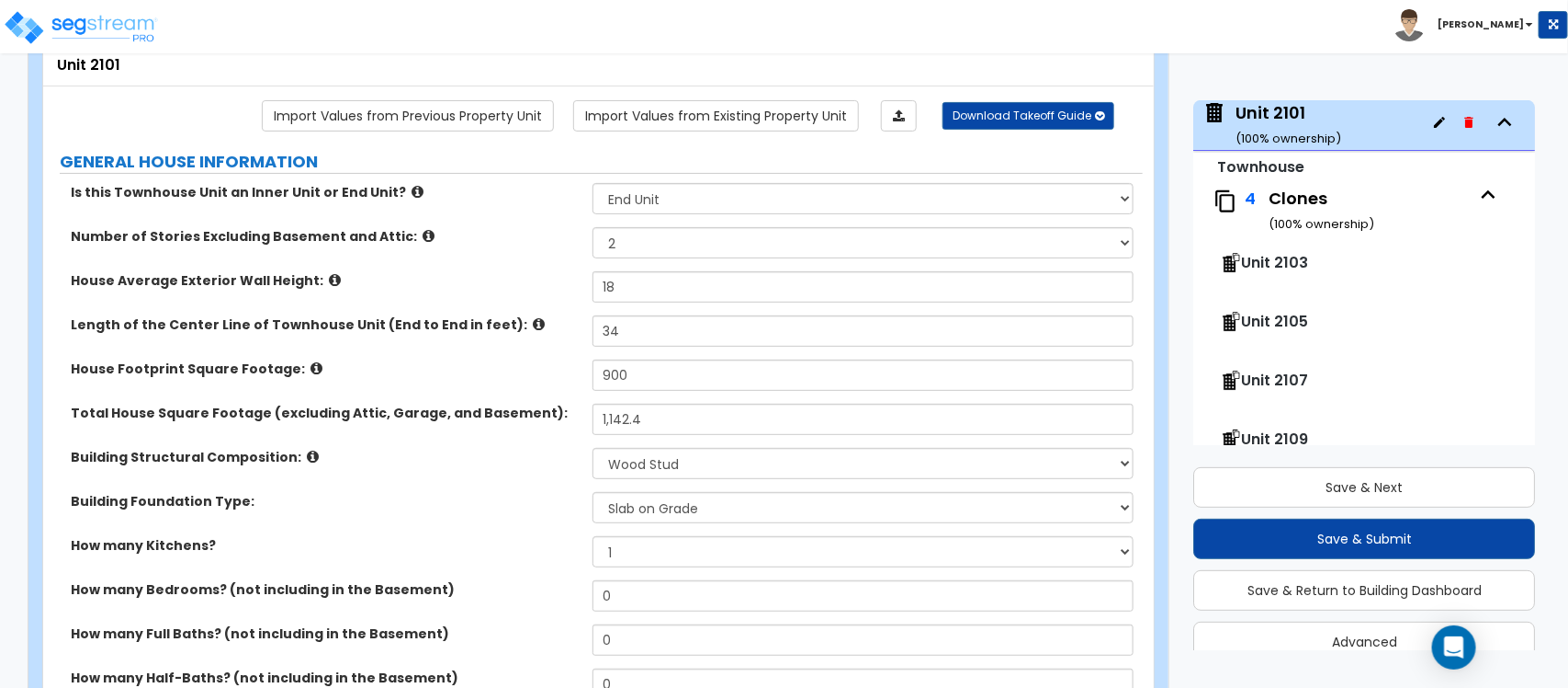
click at [529, 506] on label "Building Foundation Type:" at bounding box center [324, 501] width 508 height 18
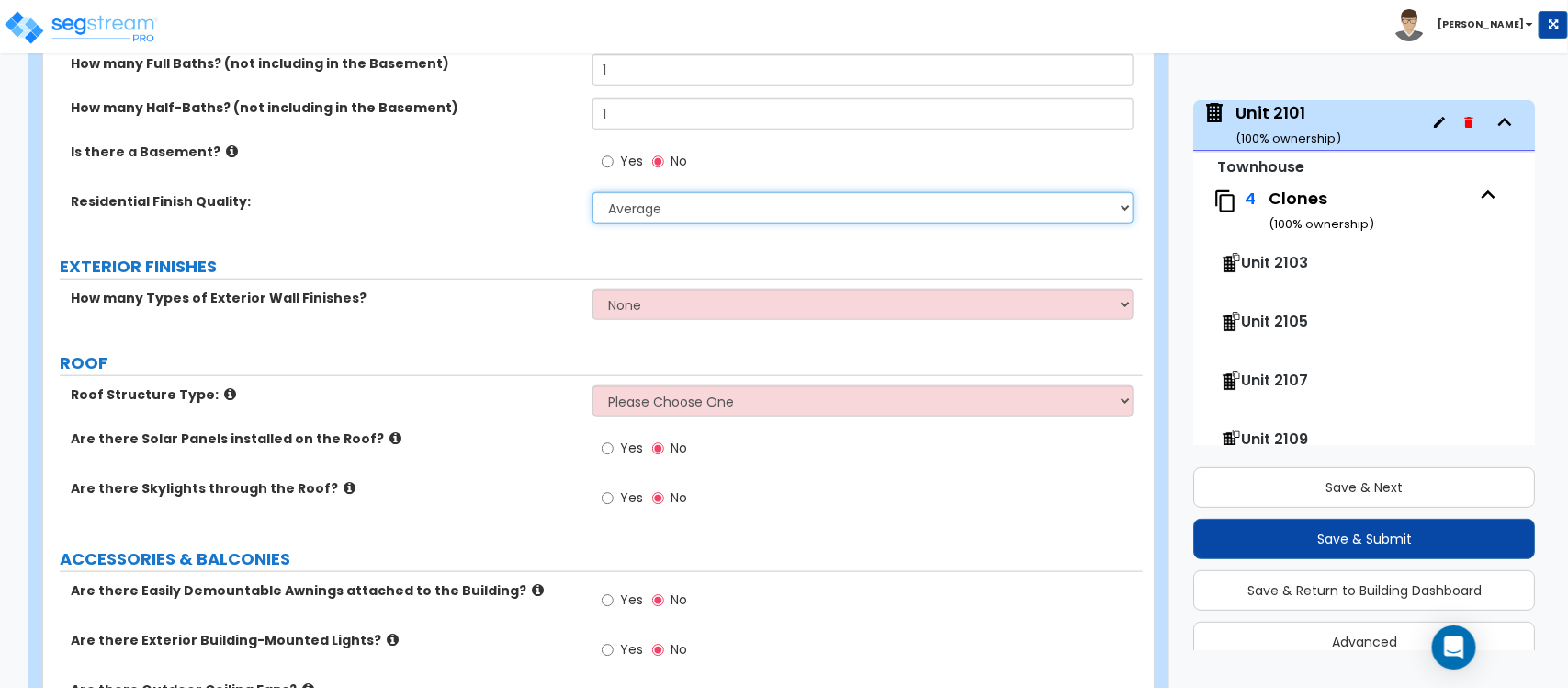
scroll to position [690, 0]
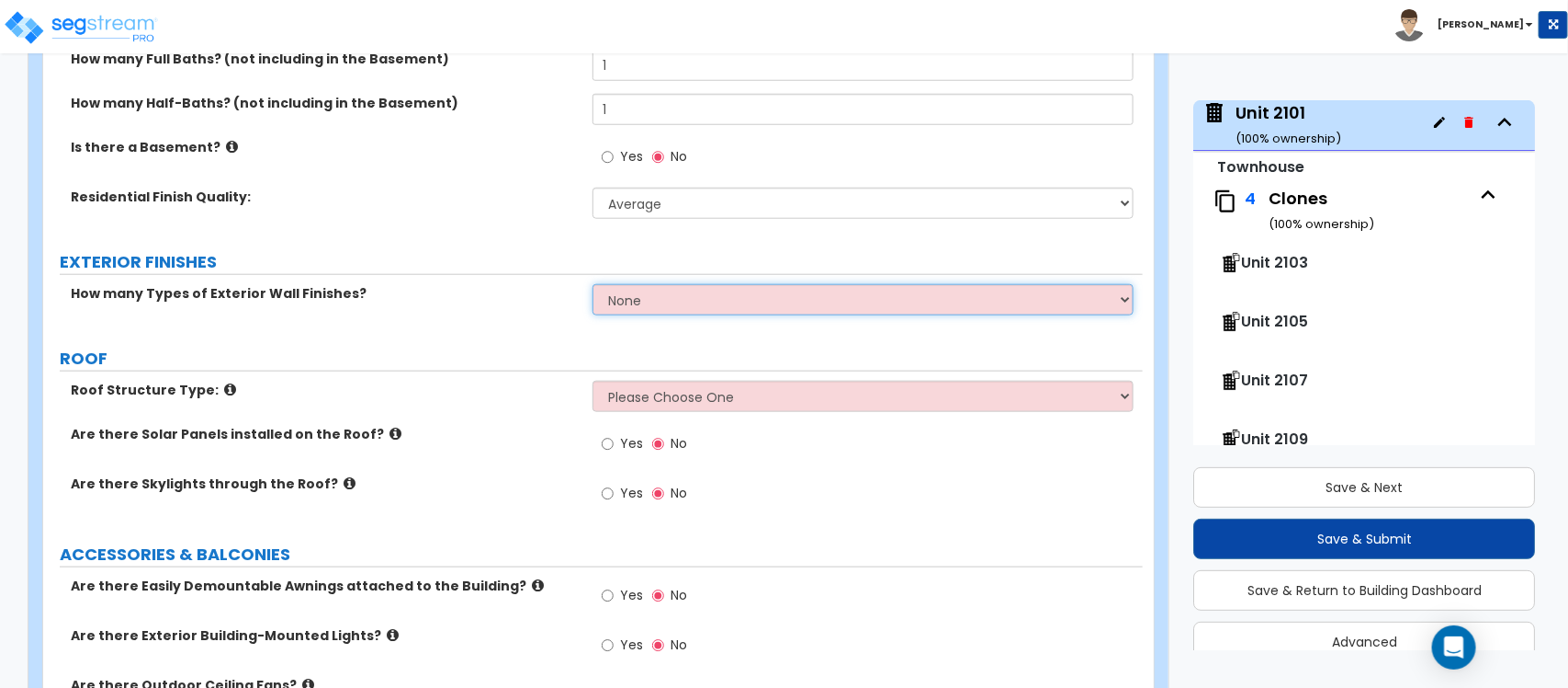
click at [671, 292] on select "None 1 2 3" at bounding box center [863, 300] width 540 height 31
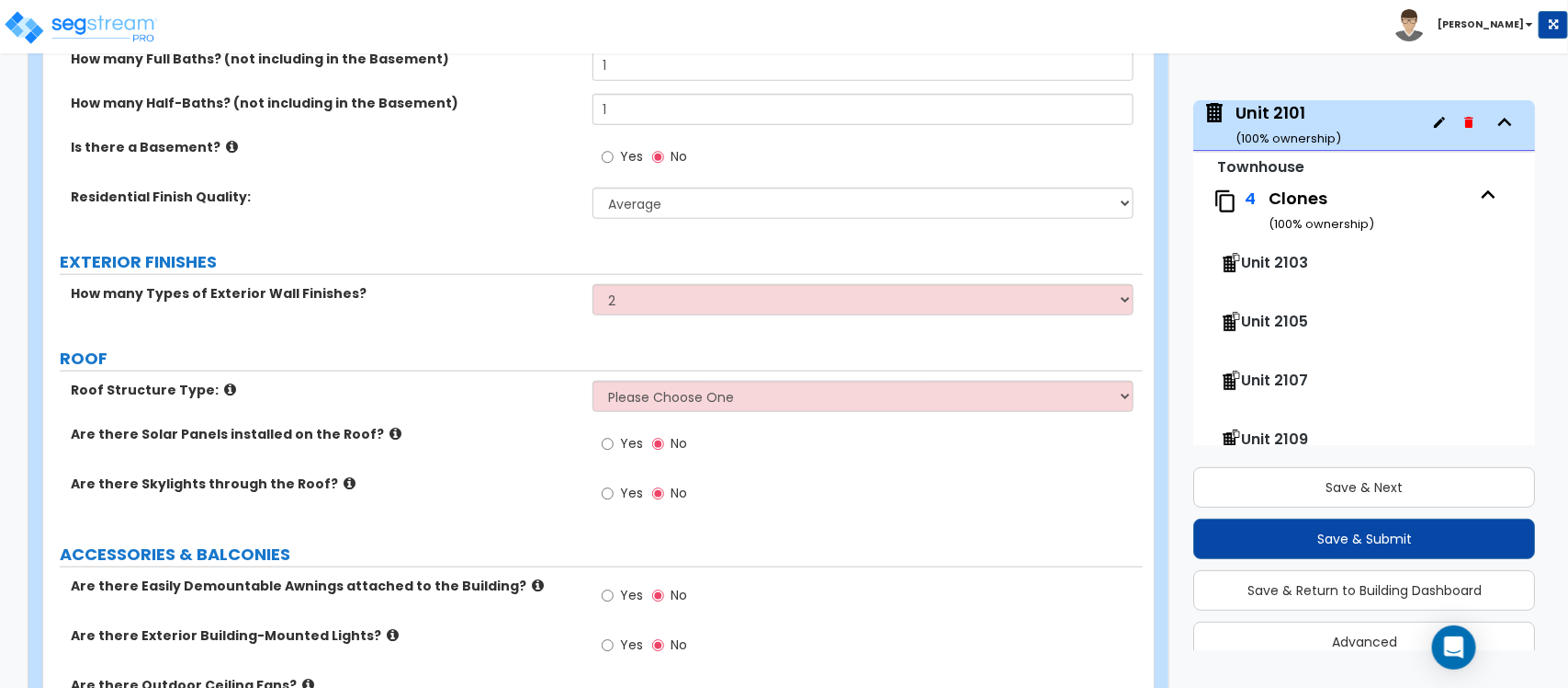
click at [511, 356] on label "ROOF" at bounding box center [601, 359] width 1083 height 24
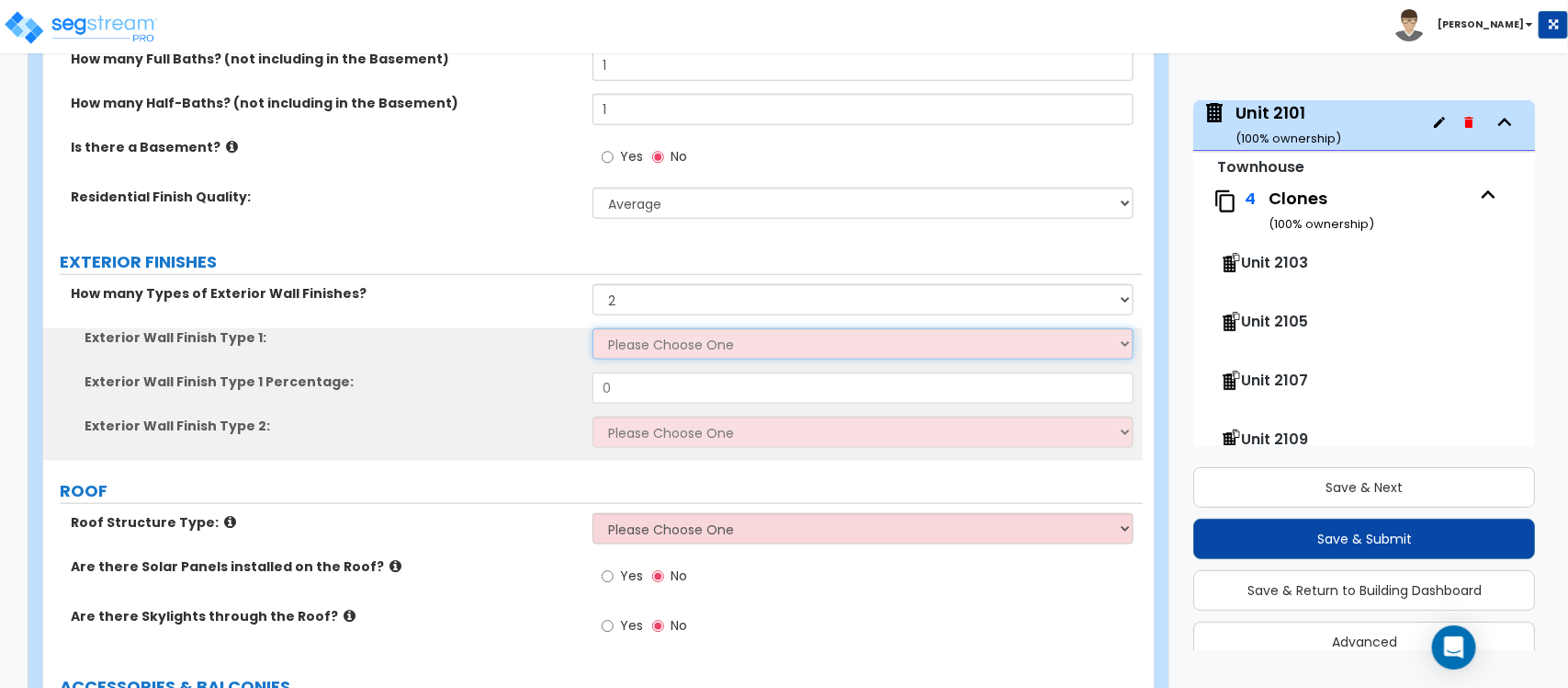
drag, startPoint x: 614, startPoint y: 355, endPoint x: 646, endPoint y: 346, distance: 33.2
click at [646, 346] on select "Please Choose One No Finish/Shared Wall No Wall Brick Veneer Stone Veneer Wood …" at bounding box center [863, 344] width 540 height 31
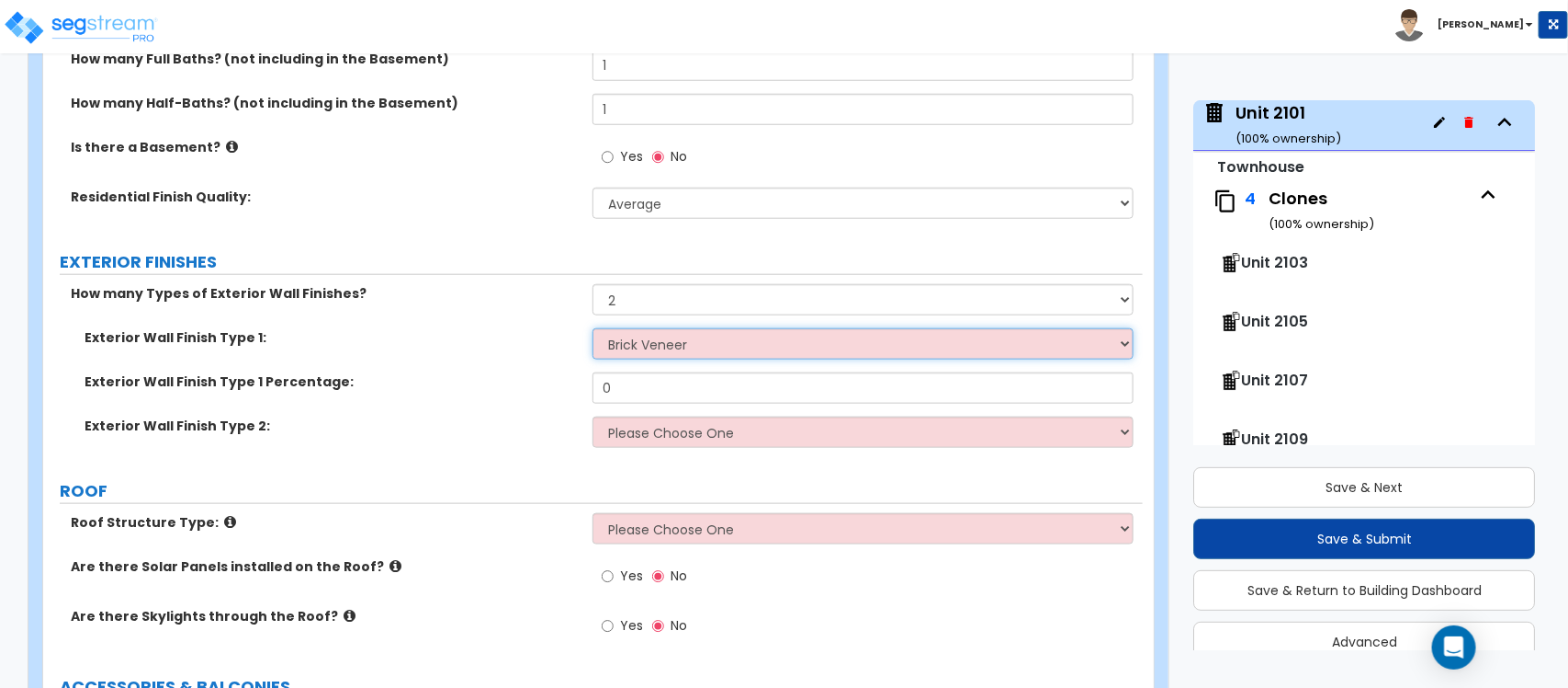
click at [593, 329] on select "Please Choose One No Finish/Shared Wall No Wall Brick Veneer Stone Veneer Wood …" at bounding box center [863, 344] width 540 height 31
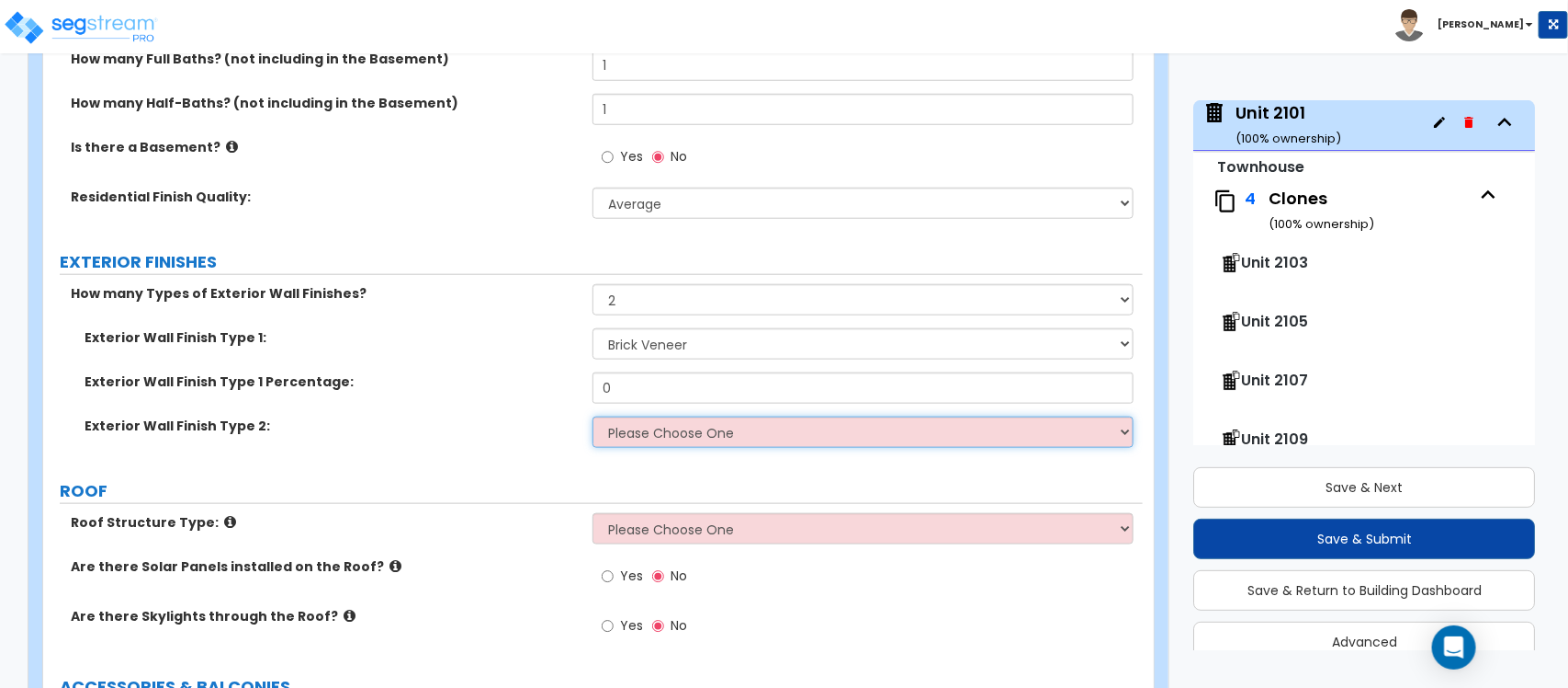
click at [642, 430] on select "Please Choose One No Finish/Shared Wall No Wall Brick Veneer Stone Veneer Wood …" at bounding box center [863, 433] width 540 height 31
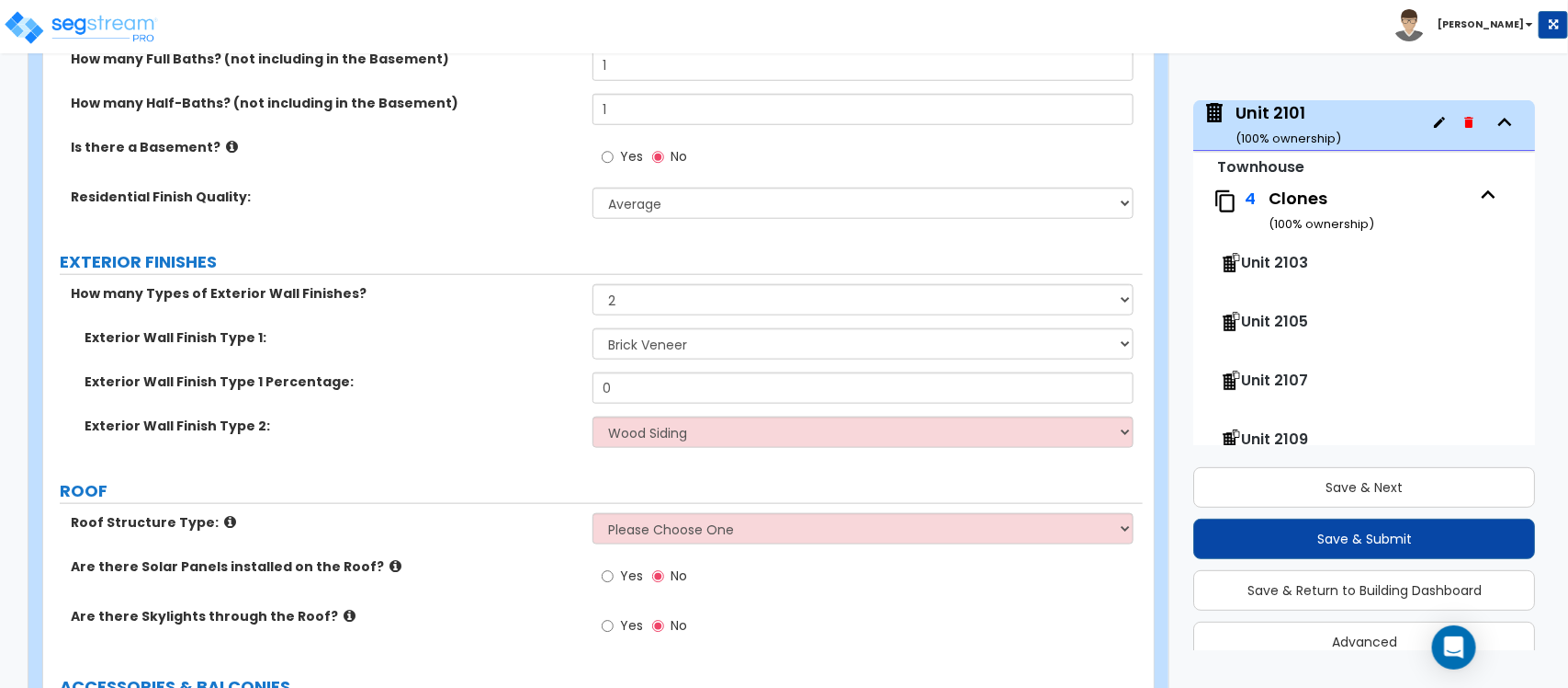
drag, startPoint x: 526, startPoint y: 415, endPoint x: 571, endPoint y: 387, distance: 53.0
click at [526, 415] on div "Exterior Wall Finish Type 1 Percentage: 0" at bounding box center [593, 395] width 1100 height 44
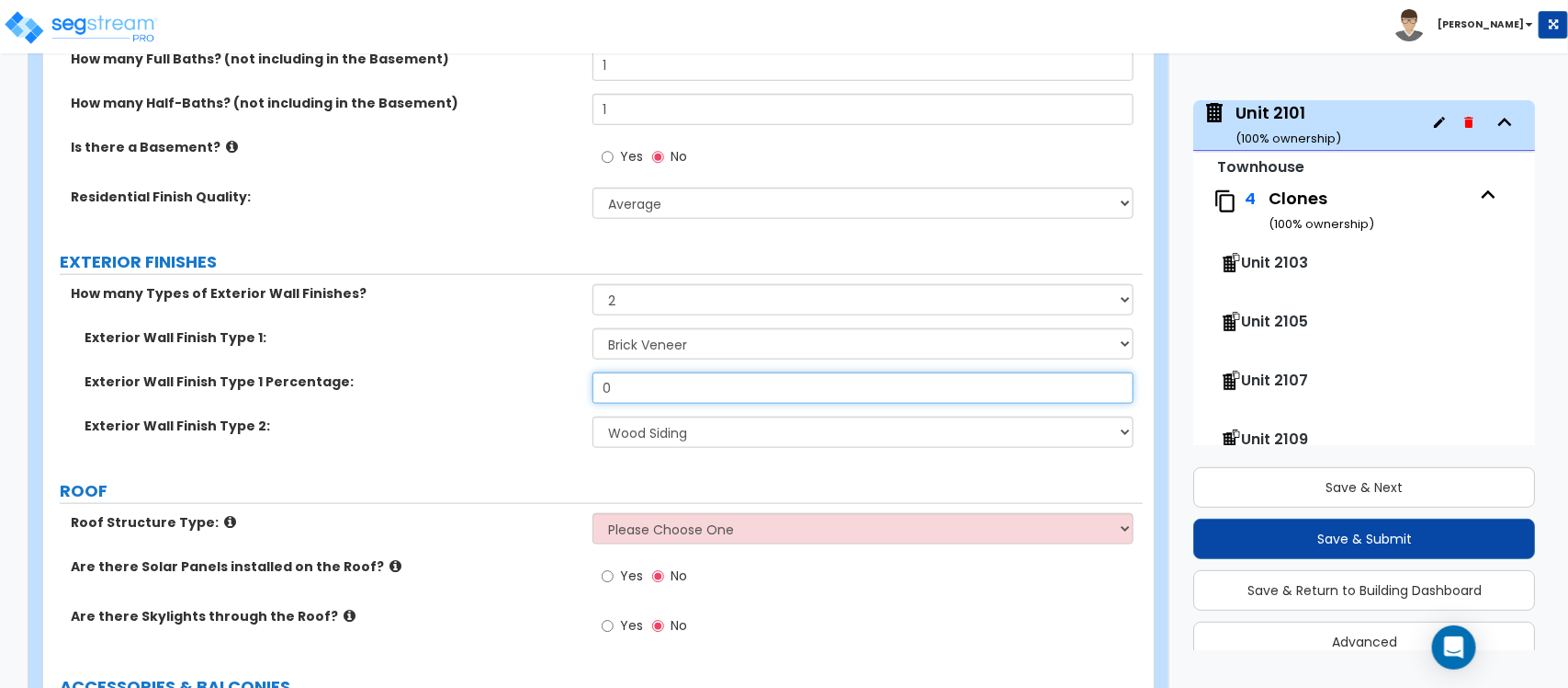
drag, startPoint x: 636, startPoint y: 384, endPoint x: 530, endPoint y: 383, distance: 106.0
click at [530, 383] on div "Exterior Wall Finish Type 1 Percentage: 0" at bounding box center [593, 395] width 1100 height 44
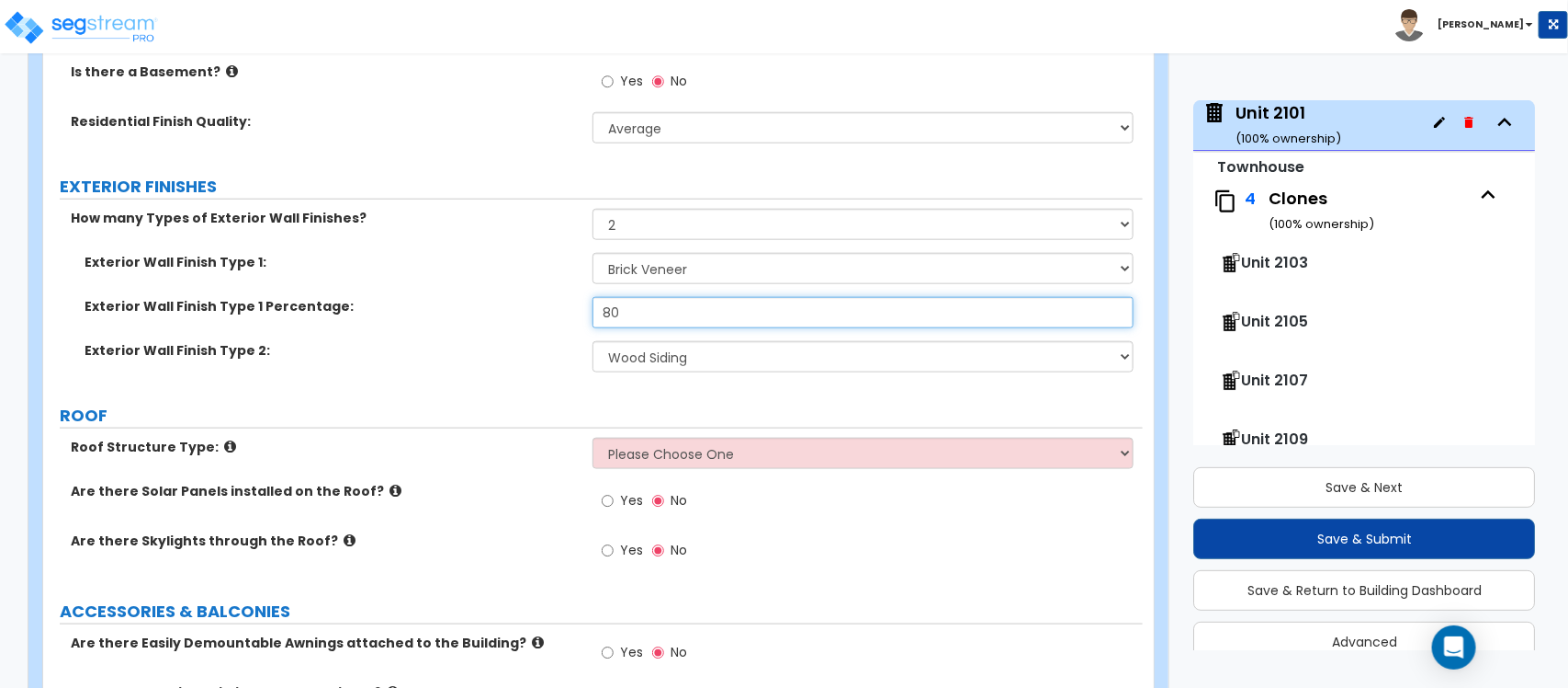
scroll to position [804, 0]
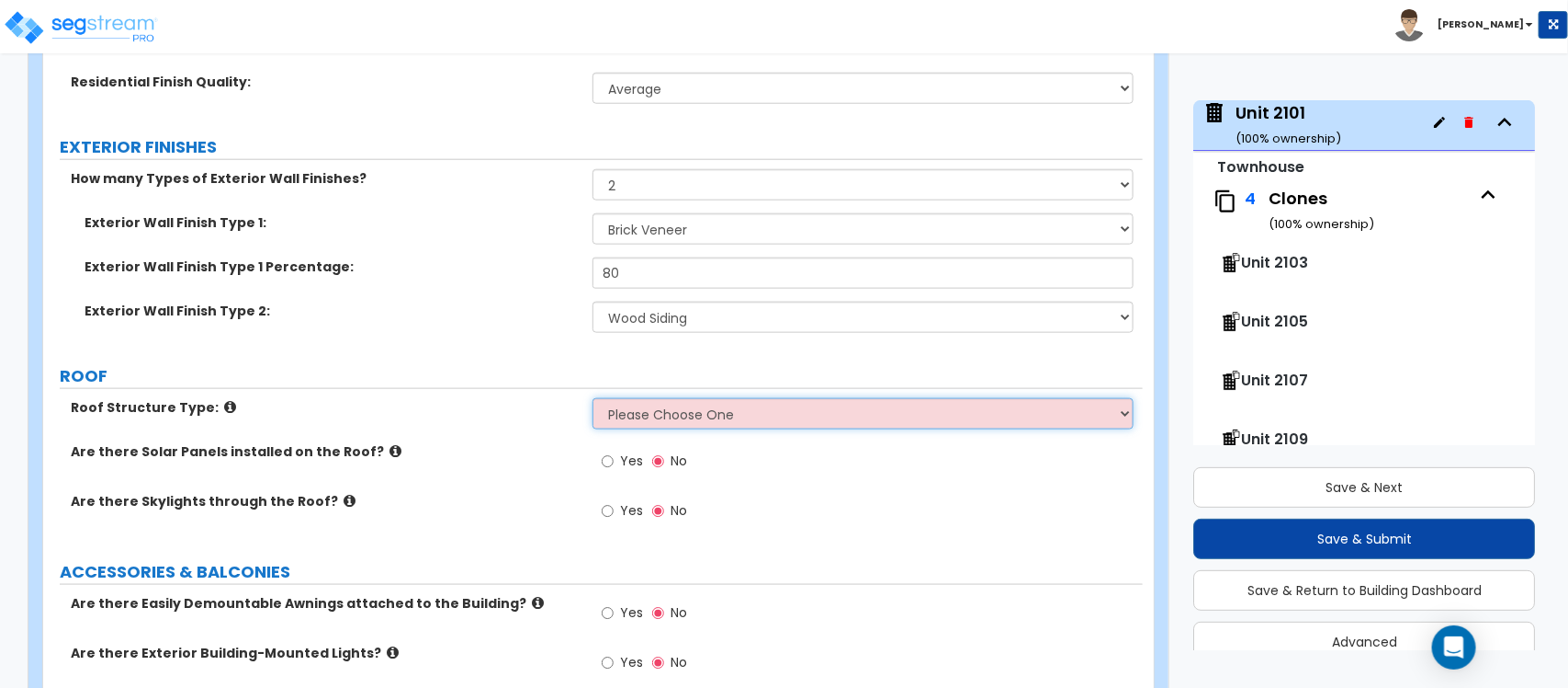
click at [637, 421] on select "Please Choose One Gable Roof Flat Roof Hybrid Gable & Flat Roof" at bounding box center [863, 414] width 540 height 31
click at [593, 399] on select "Please Choose One Gable Roof Flat Roof Hybrid Gable & Flat Roof" at bounding box center [863, 414] width 540 height 31
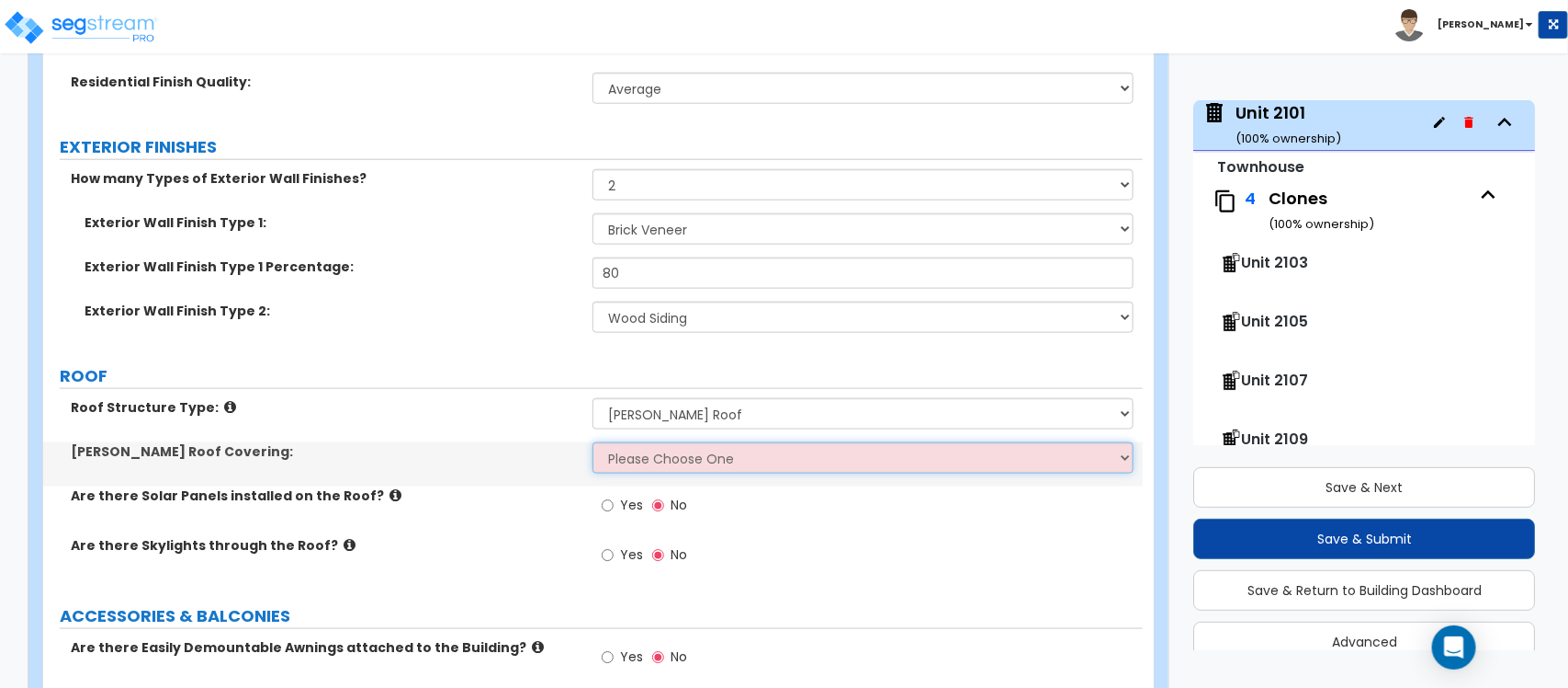
click at [651, 466] on select "Please Choose One Asphalt Shingle Clay Tile Wood Shingle Metal Shingle Standing…" at bounding box center [863, 457] width 540 height 31
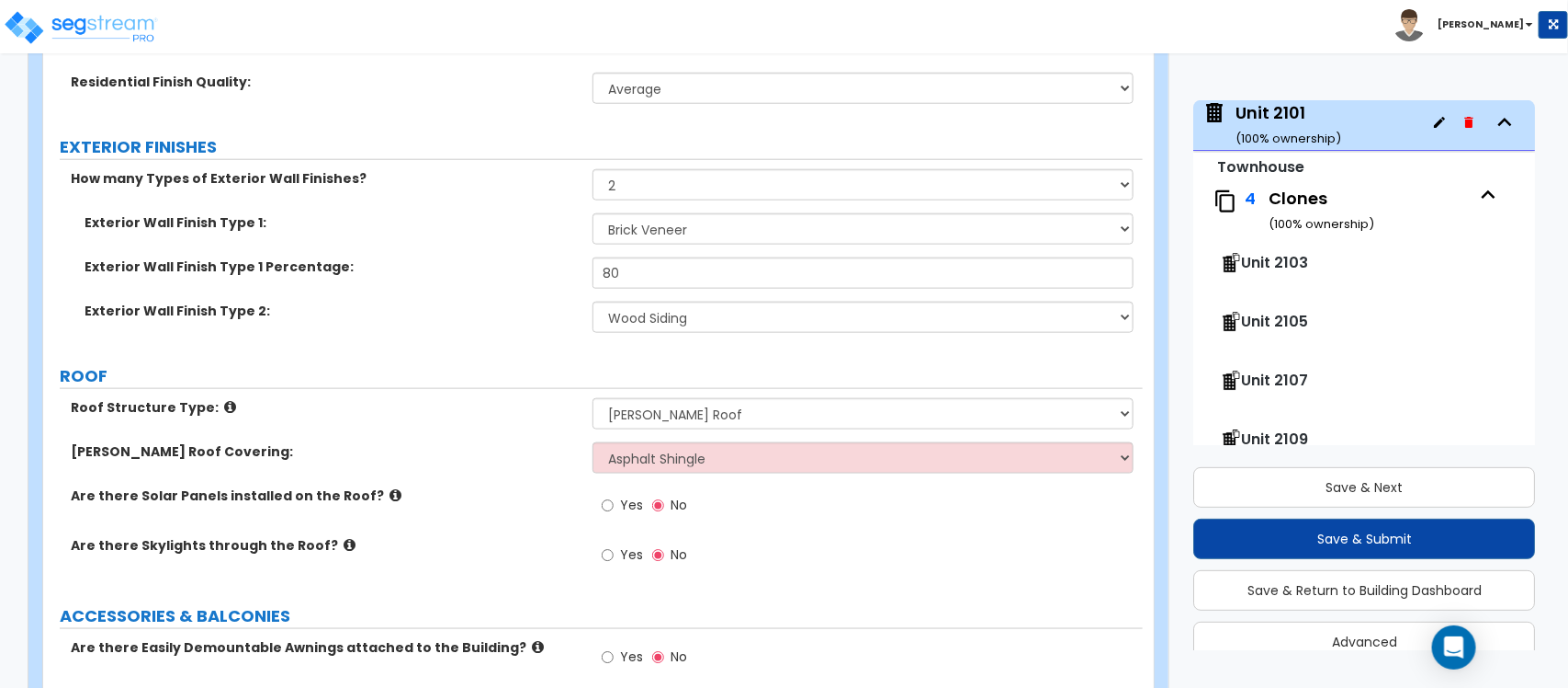
click at [538, 462] on div "Gable Roof Covering: Please Choose One Asphalt Shingle Clay Tile Wood Shingle M…" at bounding box center [593, 464] width 1100 height 44
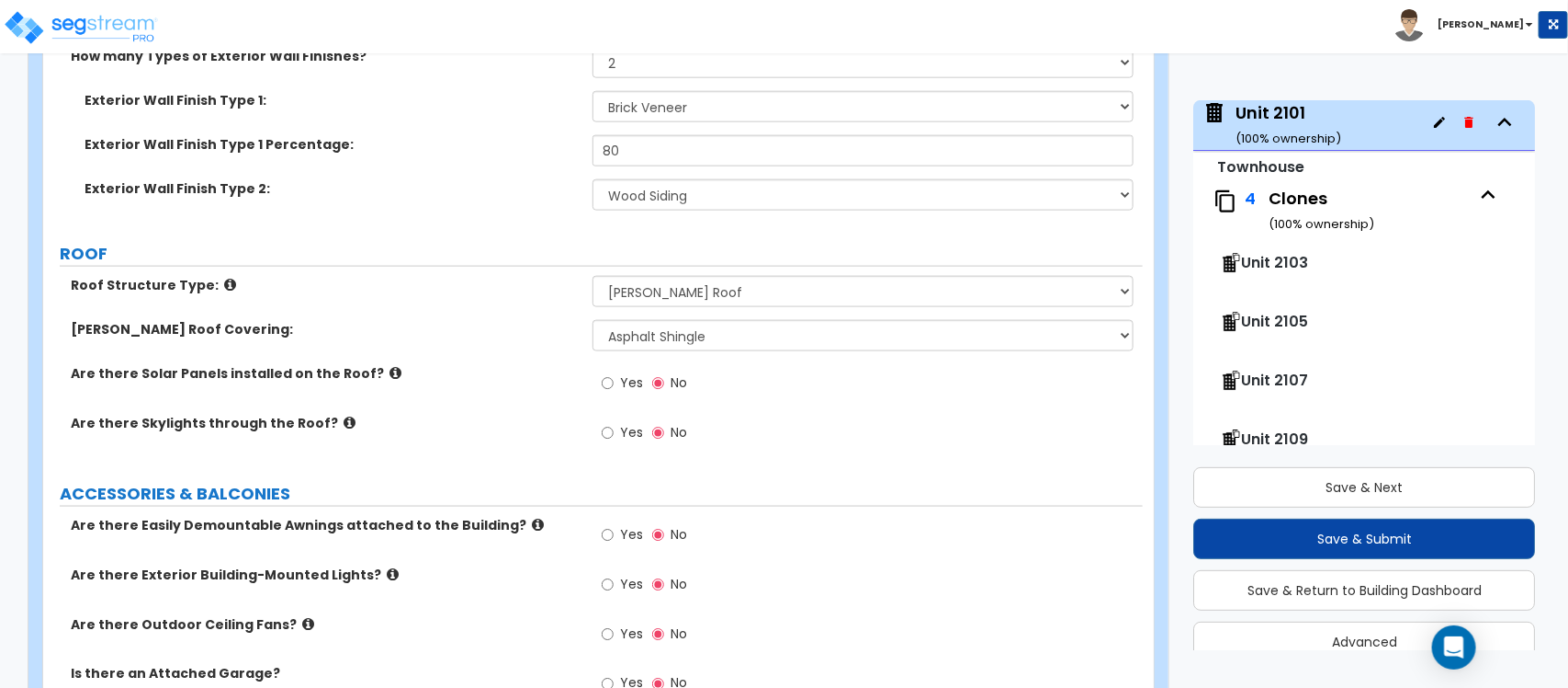
scroll to position [1149, 0]
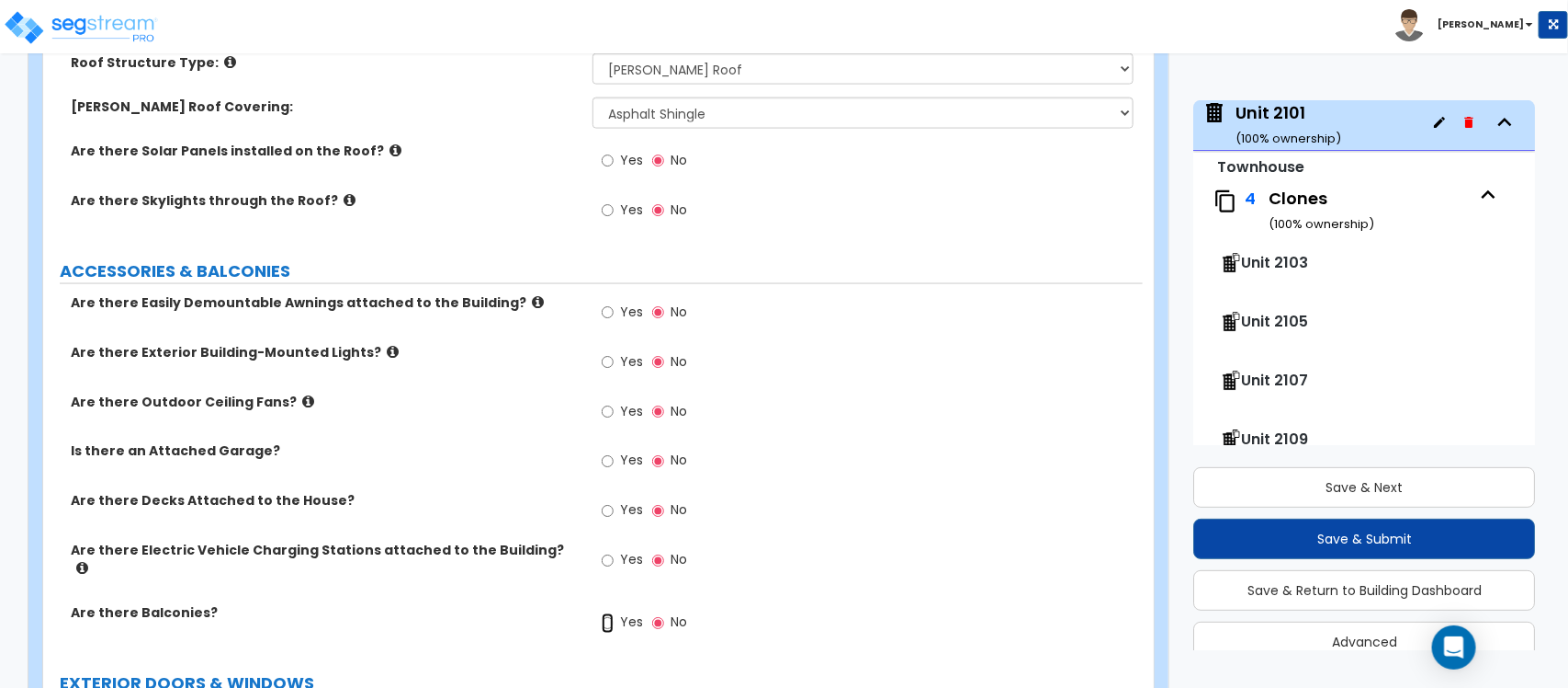
click at [605, 613] on input "Yes" at bounding box center [607, 623] width 12 height 20
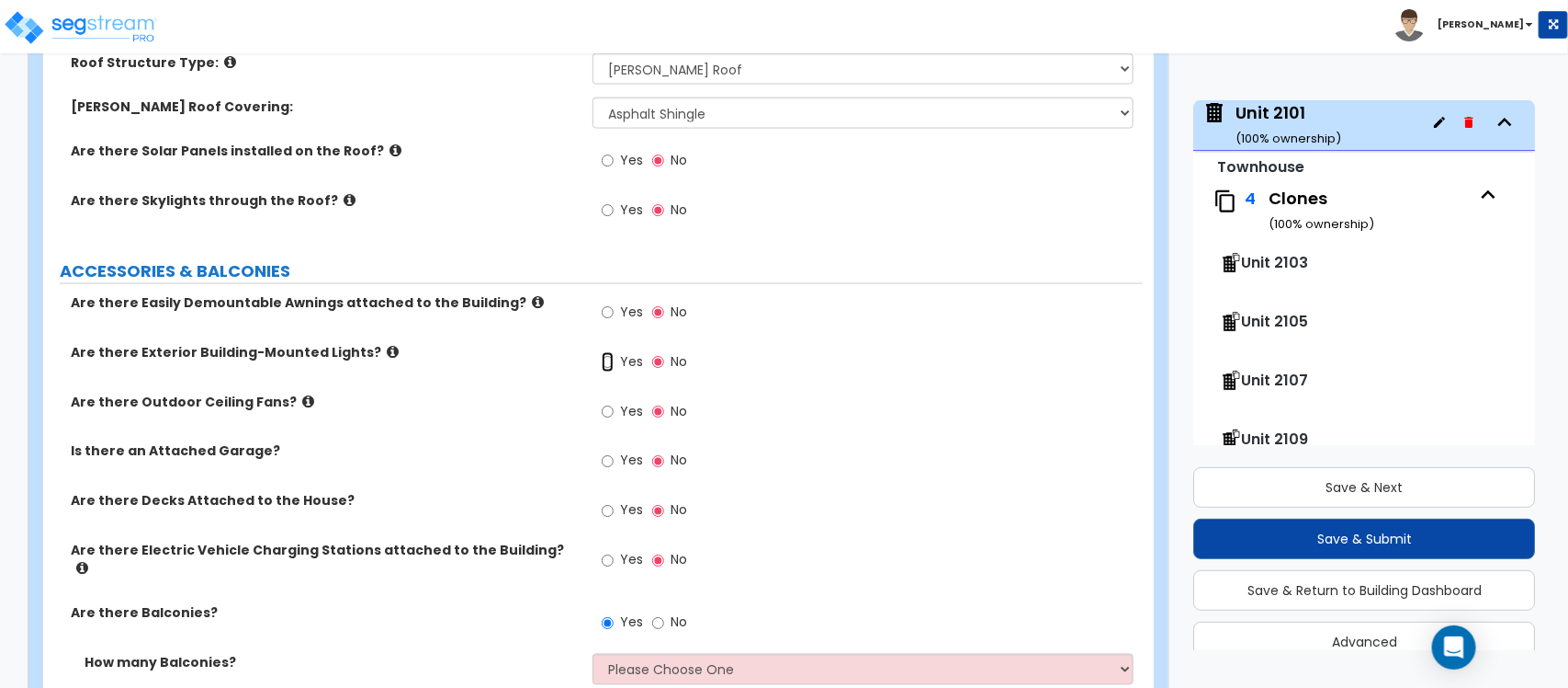
click at [609, 365] on input "Yes" at bounding box center [607, 362] width 12 height 20
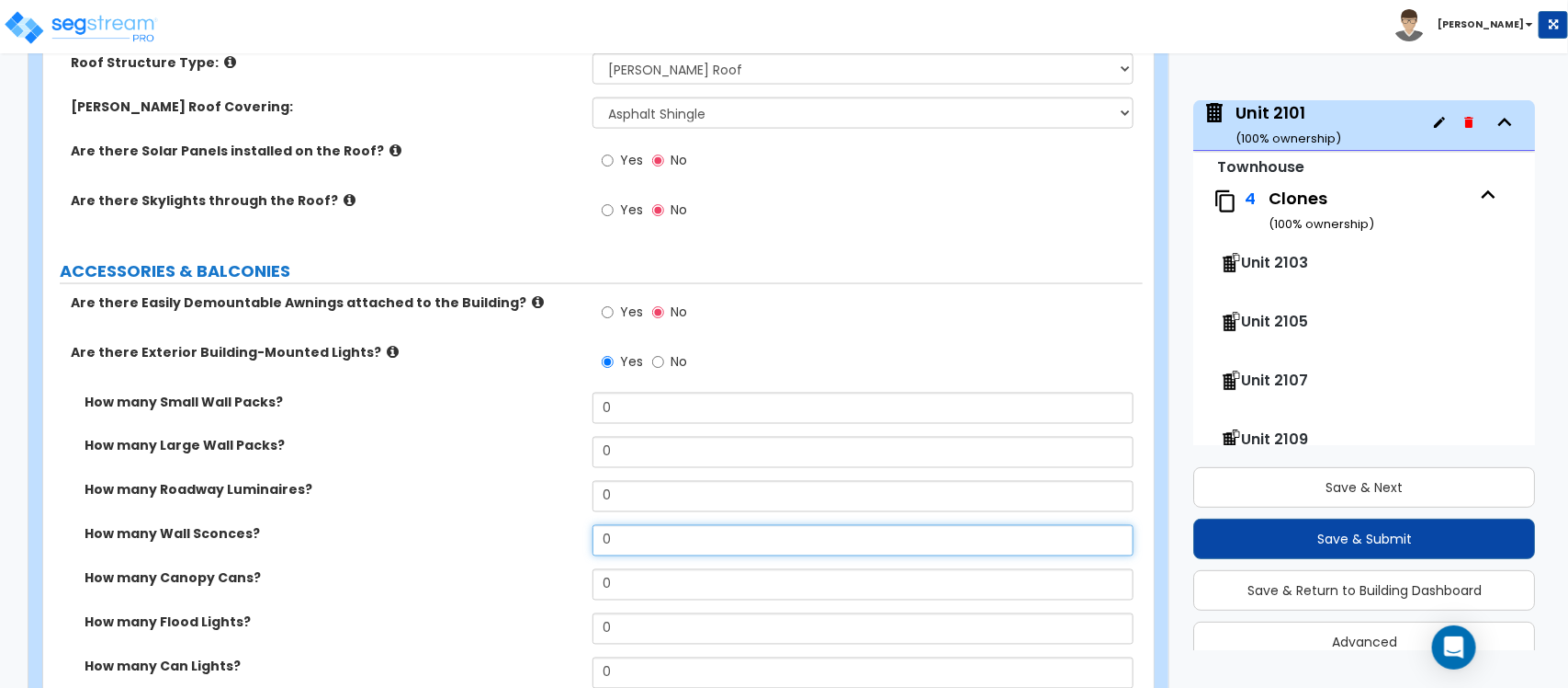
drag, startPoint x: 617, startPoint y: 545, endPoint x: 506, endPoint y: 526, distance: 112.6
click at [506, 526] on div "How many Wall Sconces? 0" at bounding box center [593, 547] width 1100 height 44
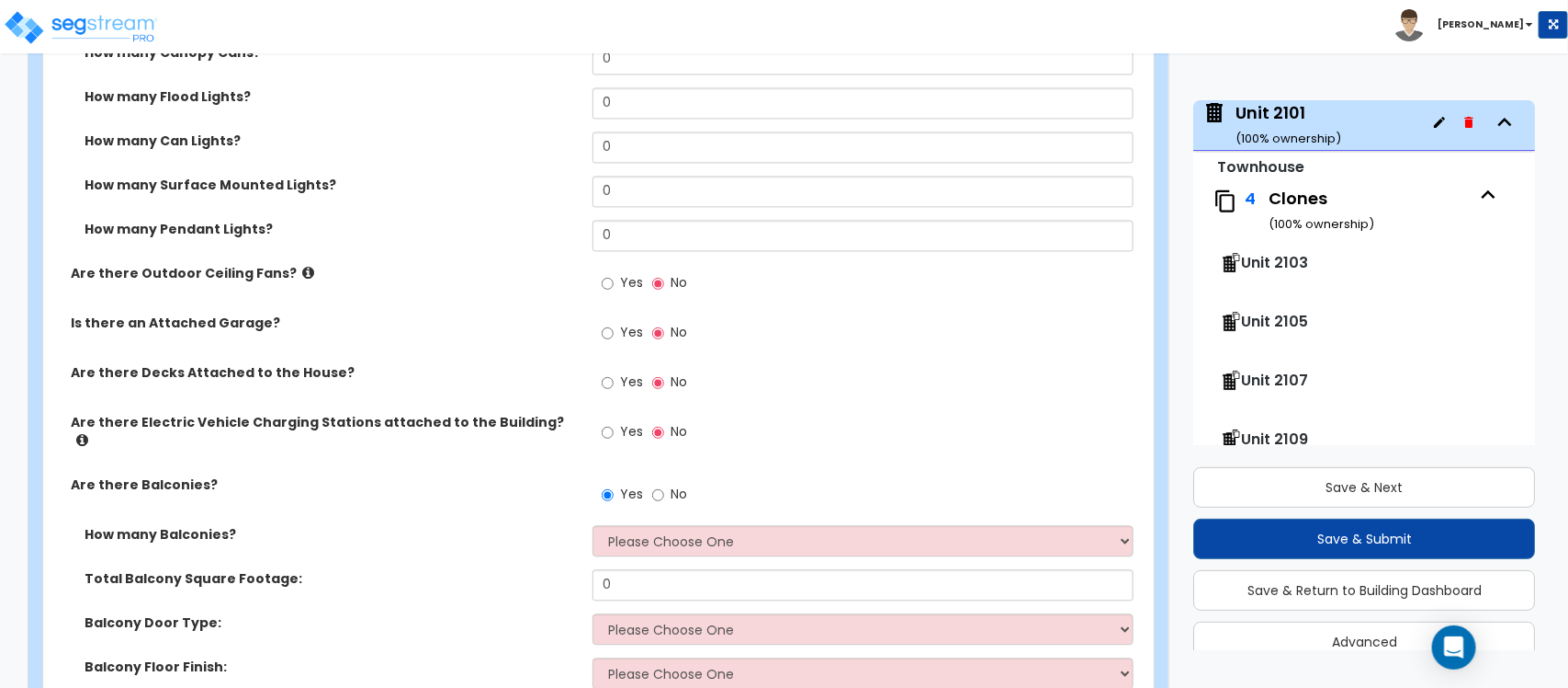
scroll to position [1724, 0]
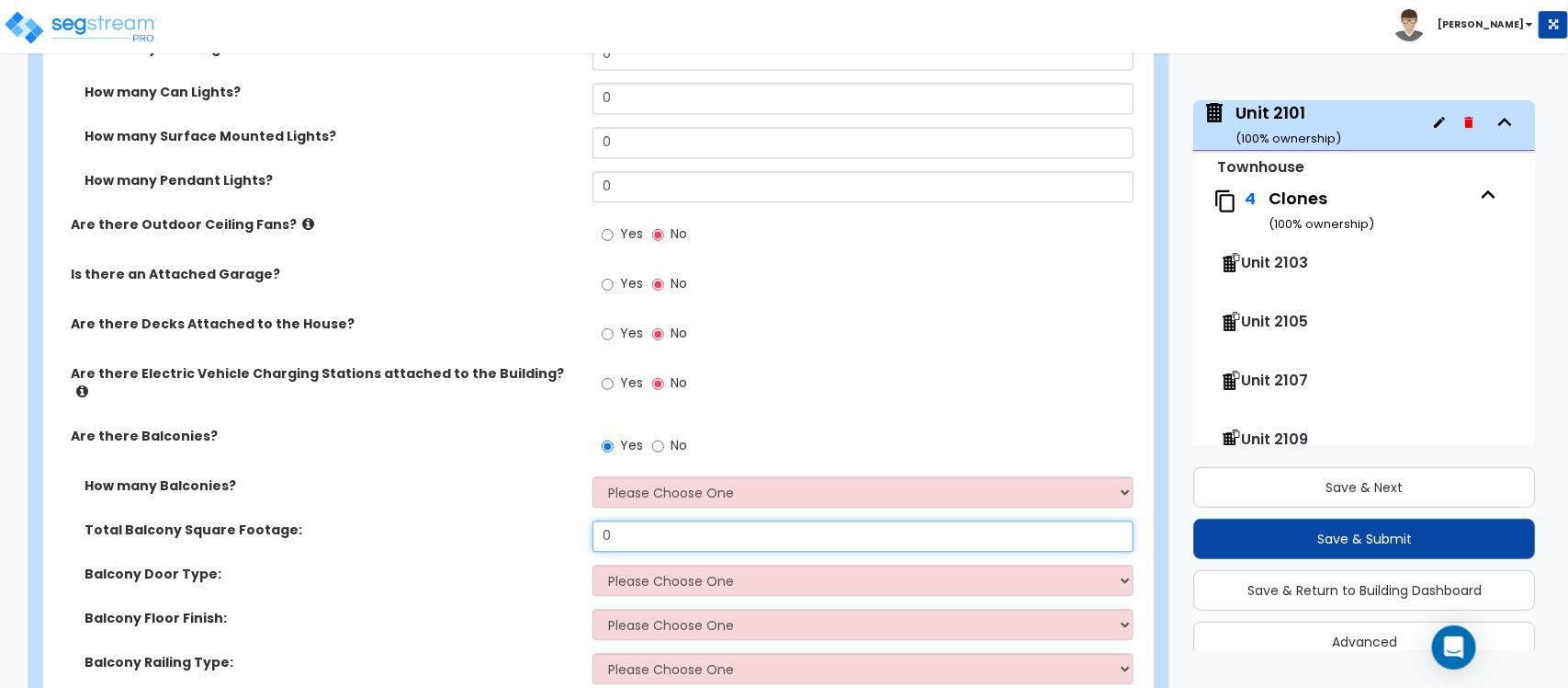
drag, startPoint x: 616, startPoint y: 526, endPoint x: 551, endPoint y: 516, distance: 65.8
click at [551, 520] on div "Total Balcony Square Footage: 0" at bounding box center [593, 542] width 1100 height 44
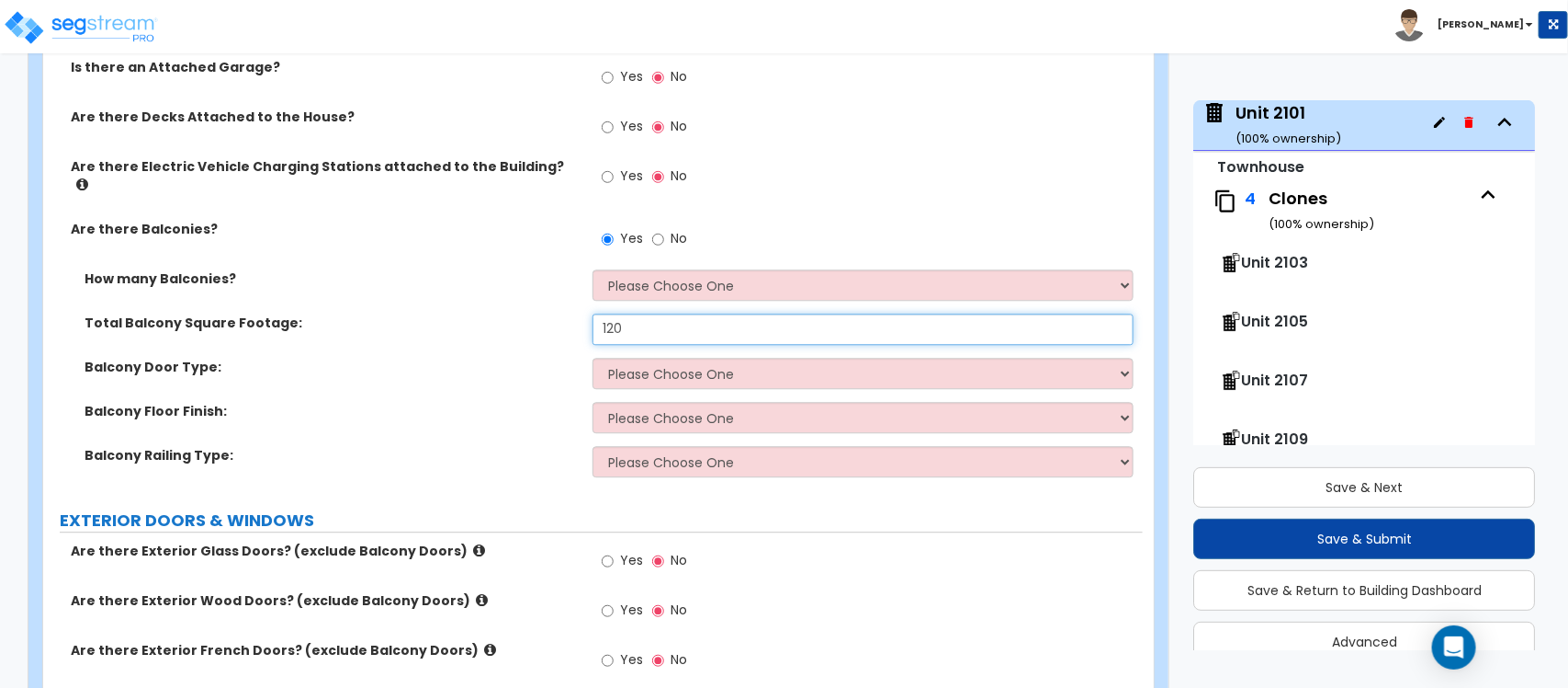
scroll to position [1953, 0]
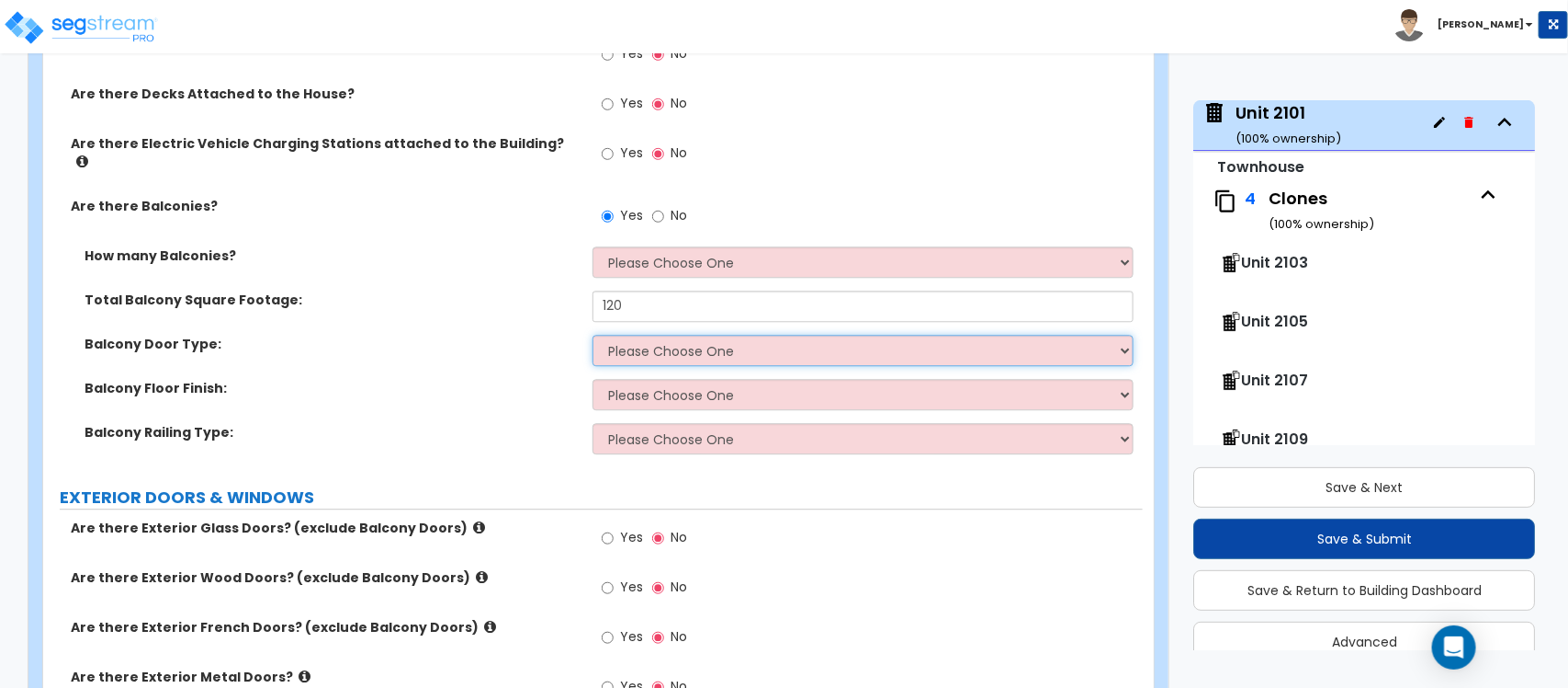
click at [731, 338] on select "Please Choose One Single Hinged Doors Double Hinged Doors Sliding Glass Doors" at bounding box center [863, 350] width 540 height 31
click at [593, 335] on select "Please Choose One Single Hinged Doors Double Hinged Doors Sliding Glass Doors" at bounding box center [863, 350] width 540 height 31
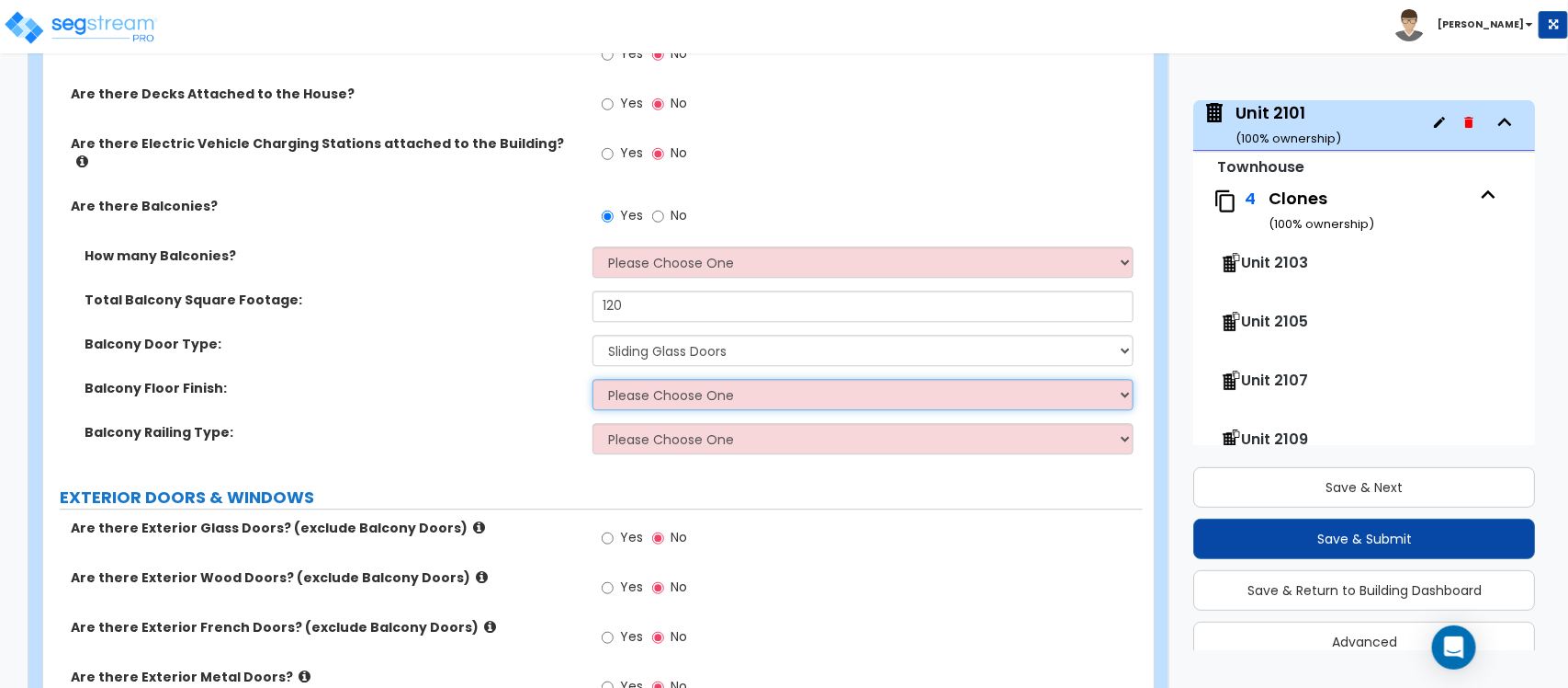
click at [713, 379] on select "Please Choose One Concrete Flooring Tile Flooring Resilient Laminate Flooring P…" at bounding box center [863, 395] width 540 height 31
drag, startPoint x: 538, startPoint y: 416, endPoint x: 634, endPoint y: 417, distance: 96.0
click at [538, 422] on label "Balcony Railing Type:" at bounding box center [332, 432] width 494 height 18
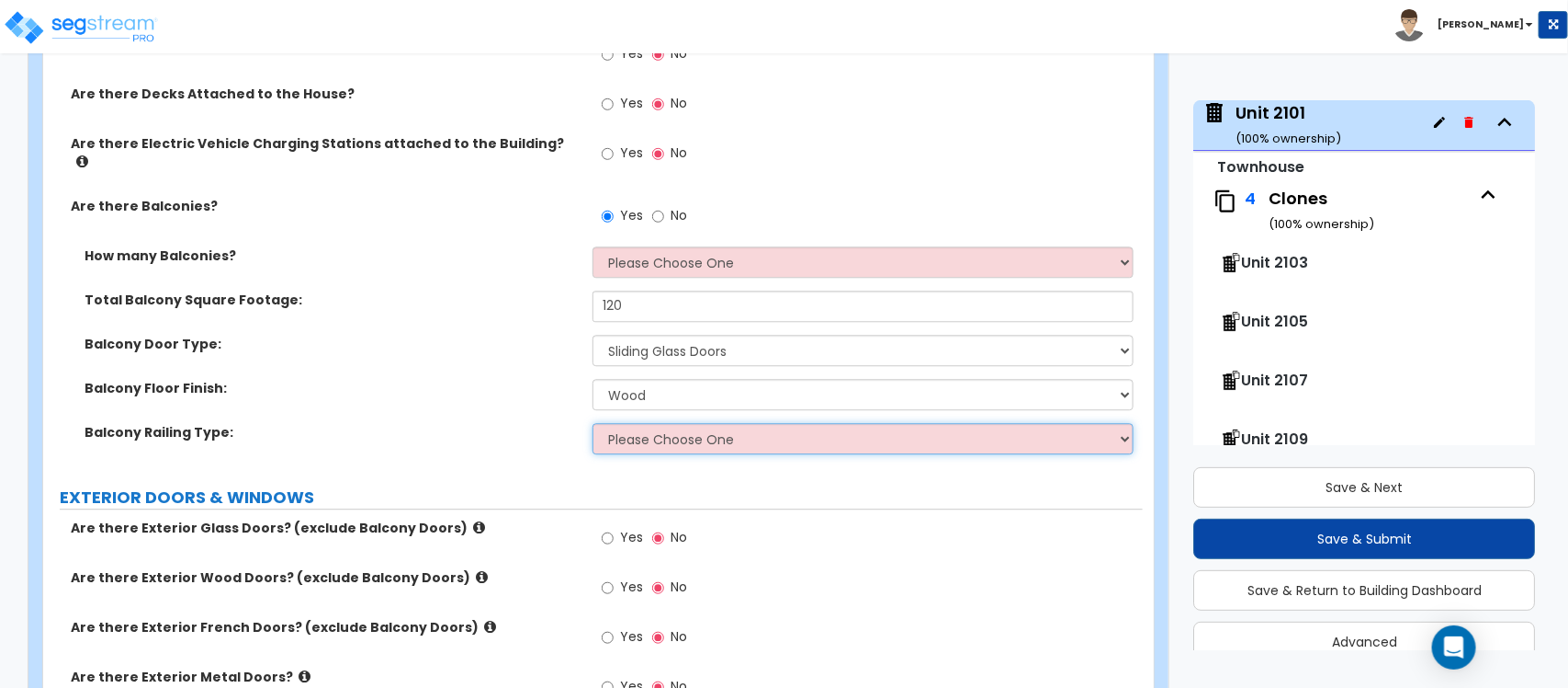
click at [641, 422] on select "Please Choose One Steel Aluminum Wood Glass and Metal Wrought Iron" at bounding box center [863, 438] width 540 height 31
click at [593, 422] on select "Please Choose One Steel Aluminum Wood Glass and Metal Wrought Iron" at bounding box center [863, 438] width 540 height 31
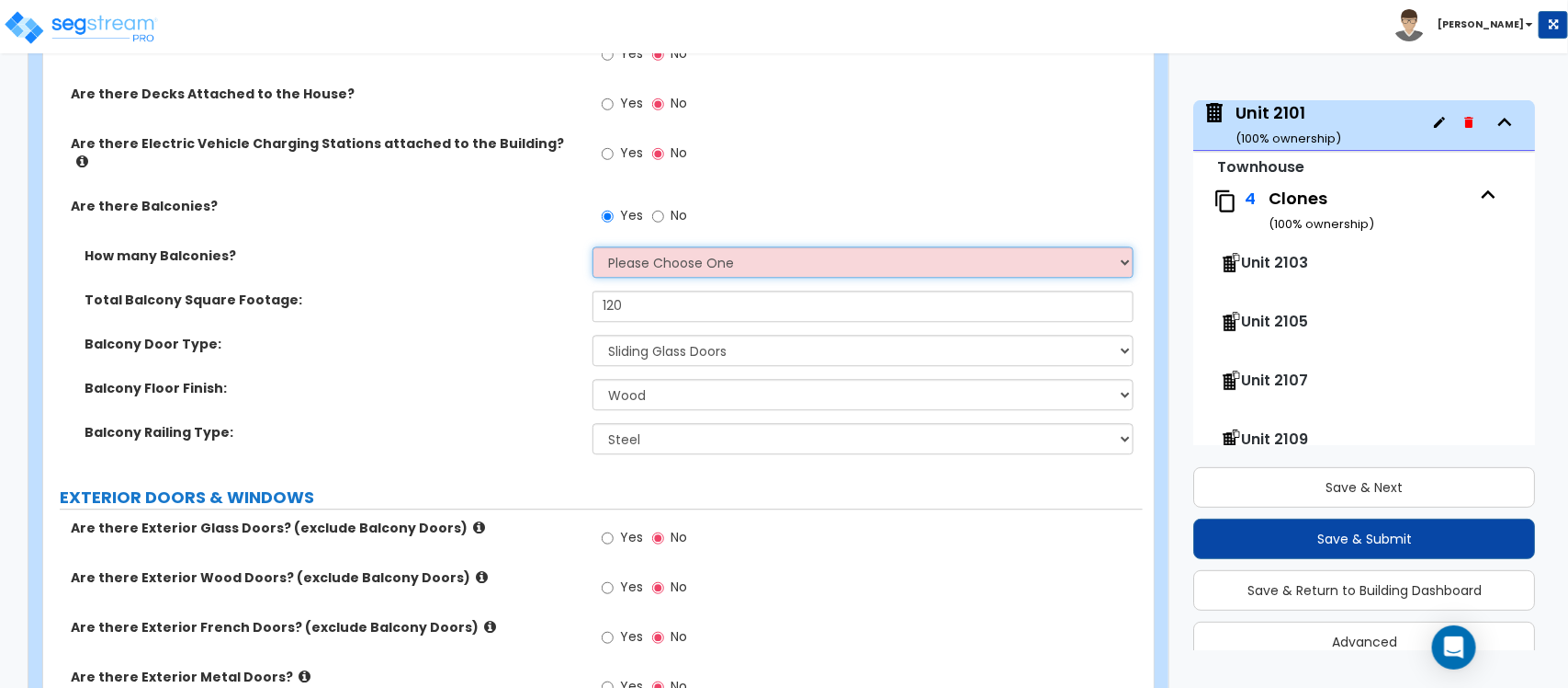
drag, startPoint x: 727, startPoint y: 251, endPoint x: 543, endPoint y: 295, distance: 189.2
click at [727, 251] on select "Please Choose One 1 2 3 4 5" at bounding box center [863, 262] width 540 height 31
click at [465, 302] on div "Total Balcony Square Footage: 120" at bounding box center [593, 313] width 1100 height 44
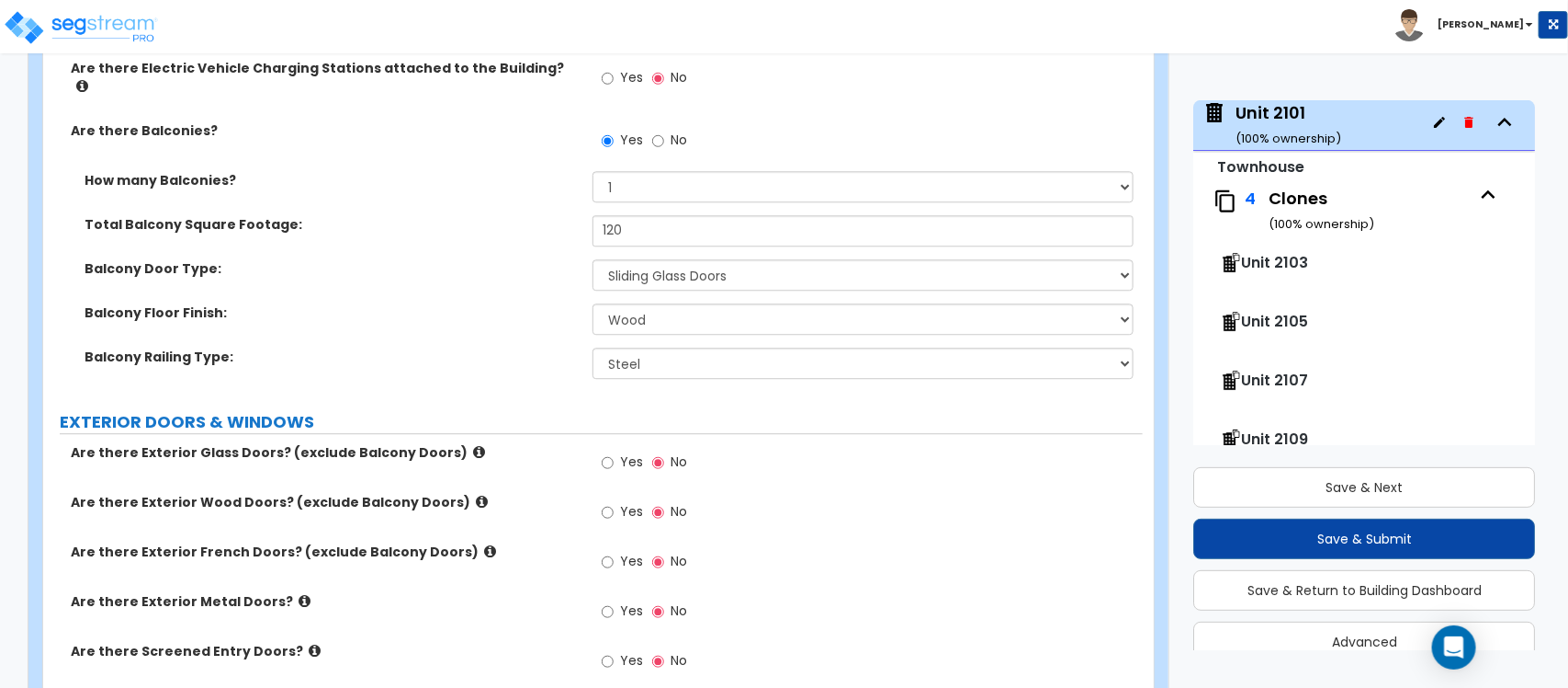
scroll to position [2069, 0]
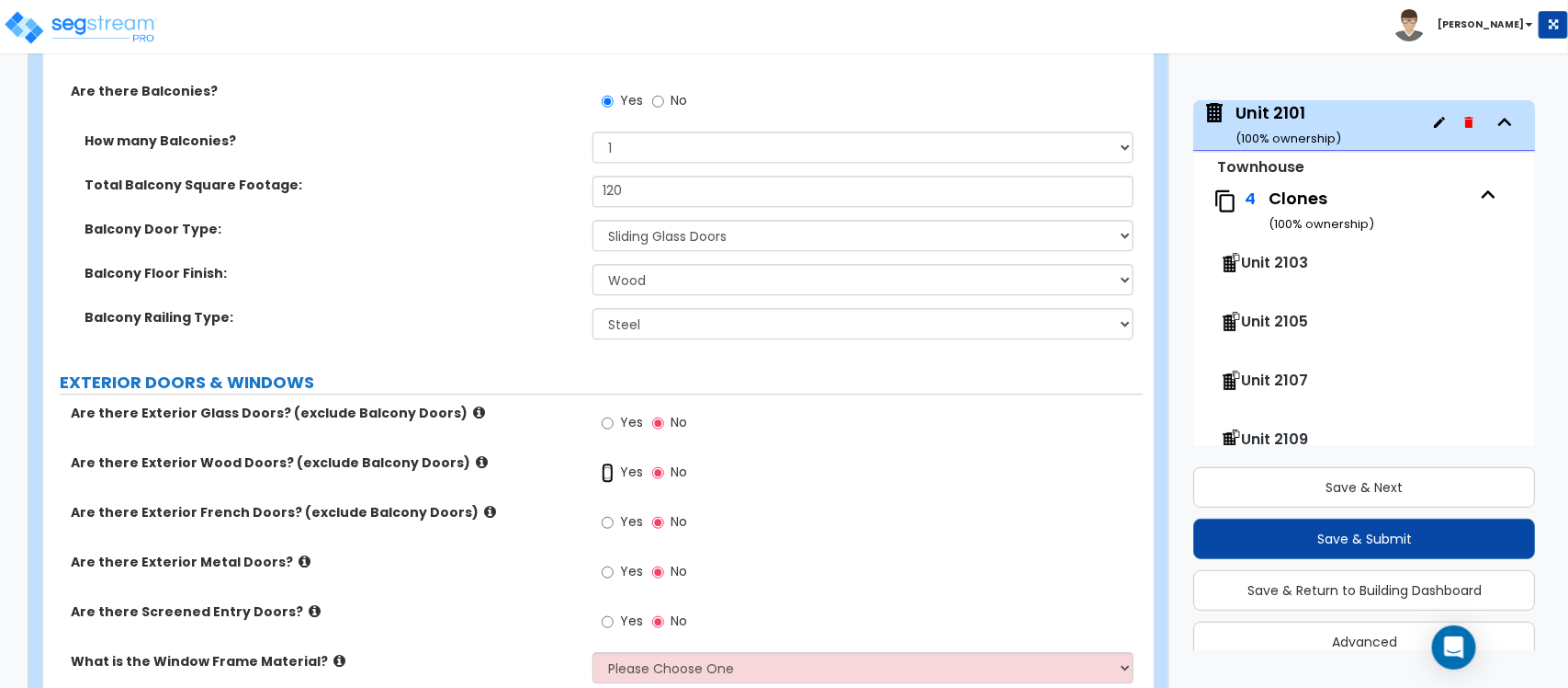
click at [607, 462] on input "Yes" at bounding box center [607, 472] width 12 height 20
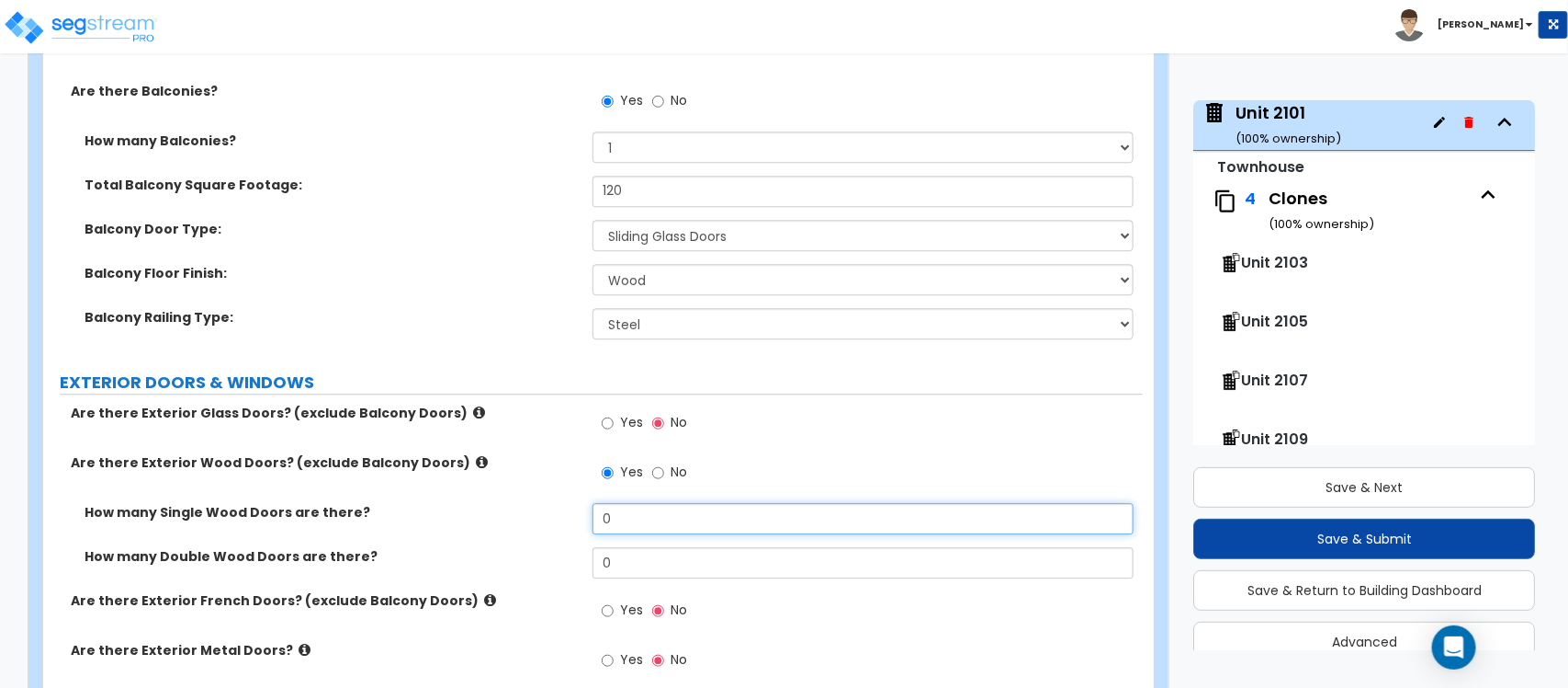
click at [561, 511] on div "How many Single Wood Doors are there? 0" at bounding box center [593, 525] width 1100 height 44
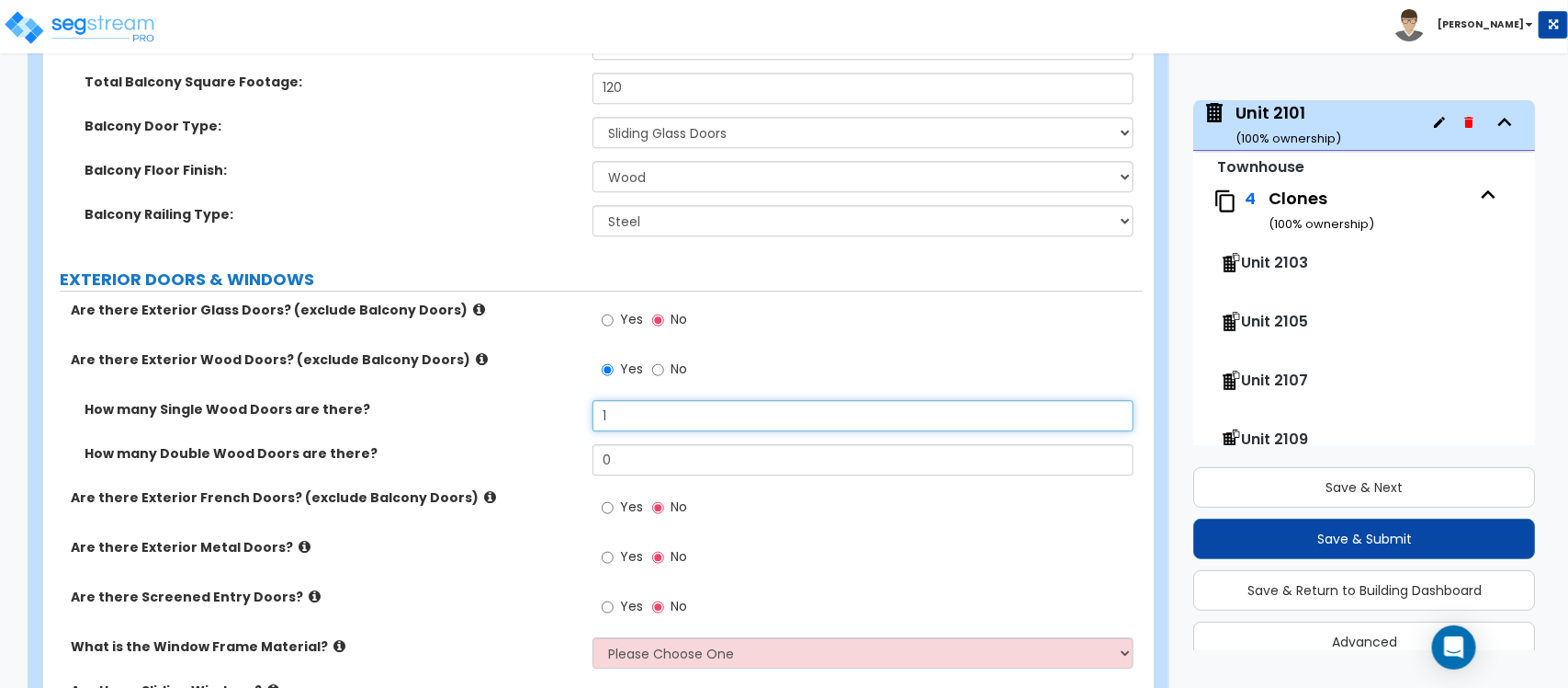
scroll to position [2183, 0]
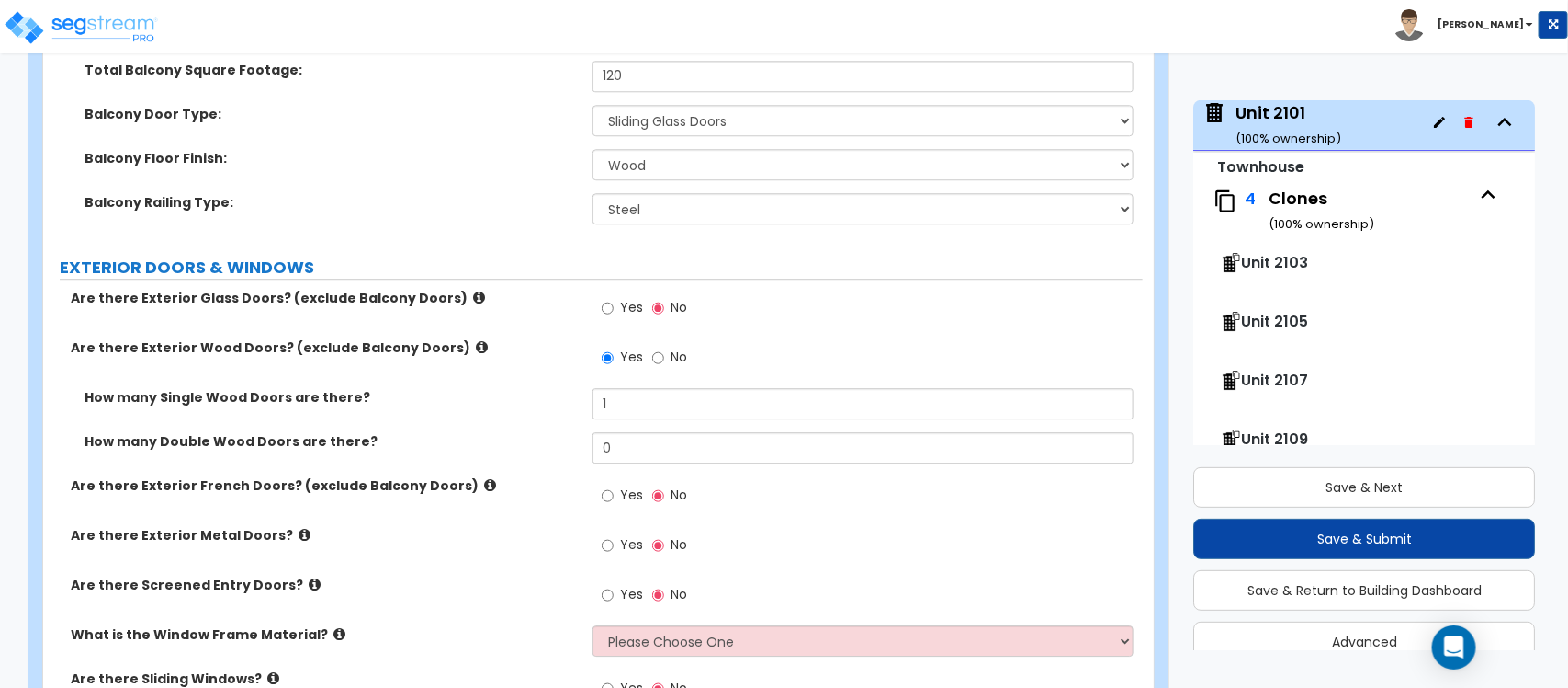
click at [620, 298] on span "Yes" at bounding box center [631, 307] width 23 height 18
click at [614, 298] on input "Yes" at bounding box center [607, 308] width 12 height 20
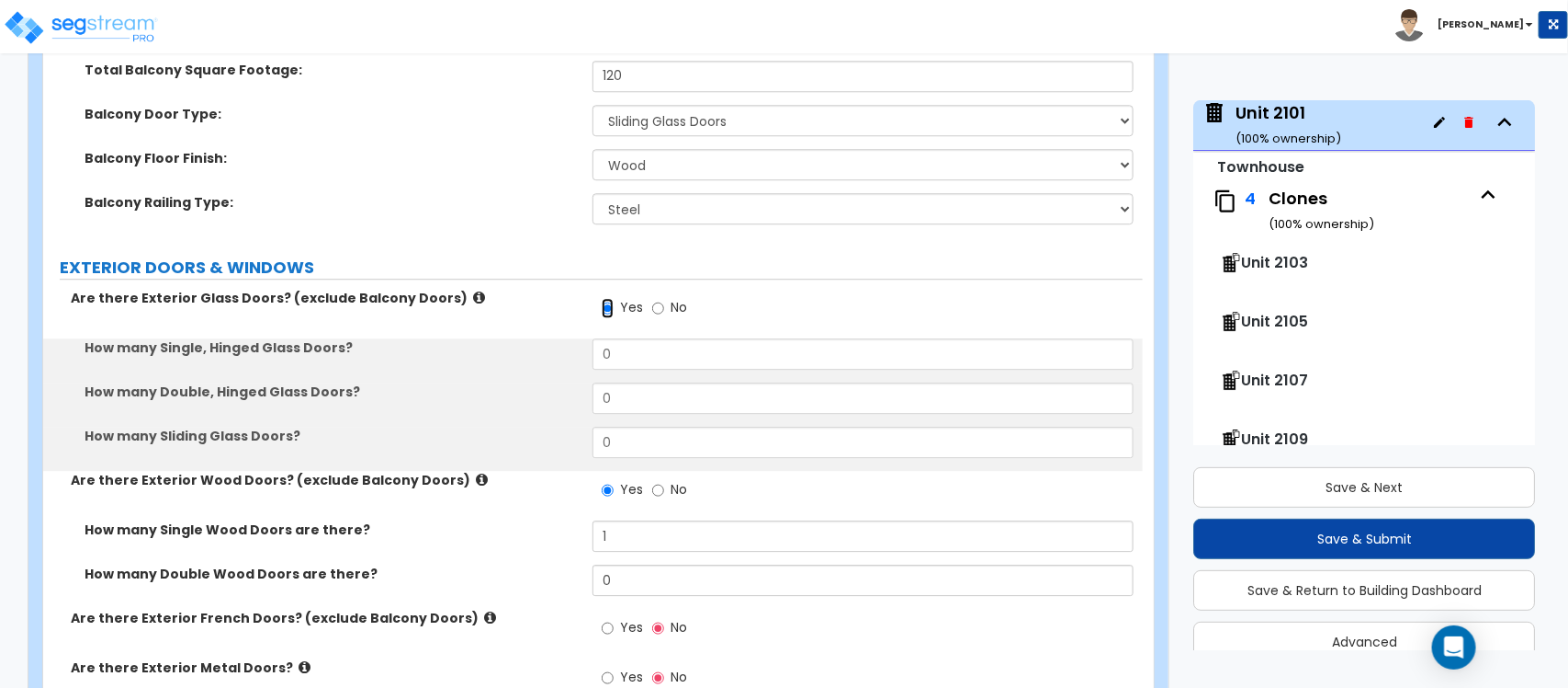
click at [613, 298] on input "Yes" at bounding box center [607, 308] width 12 height 20
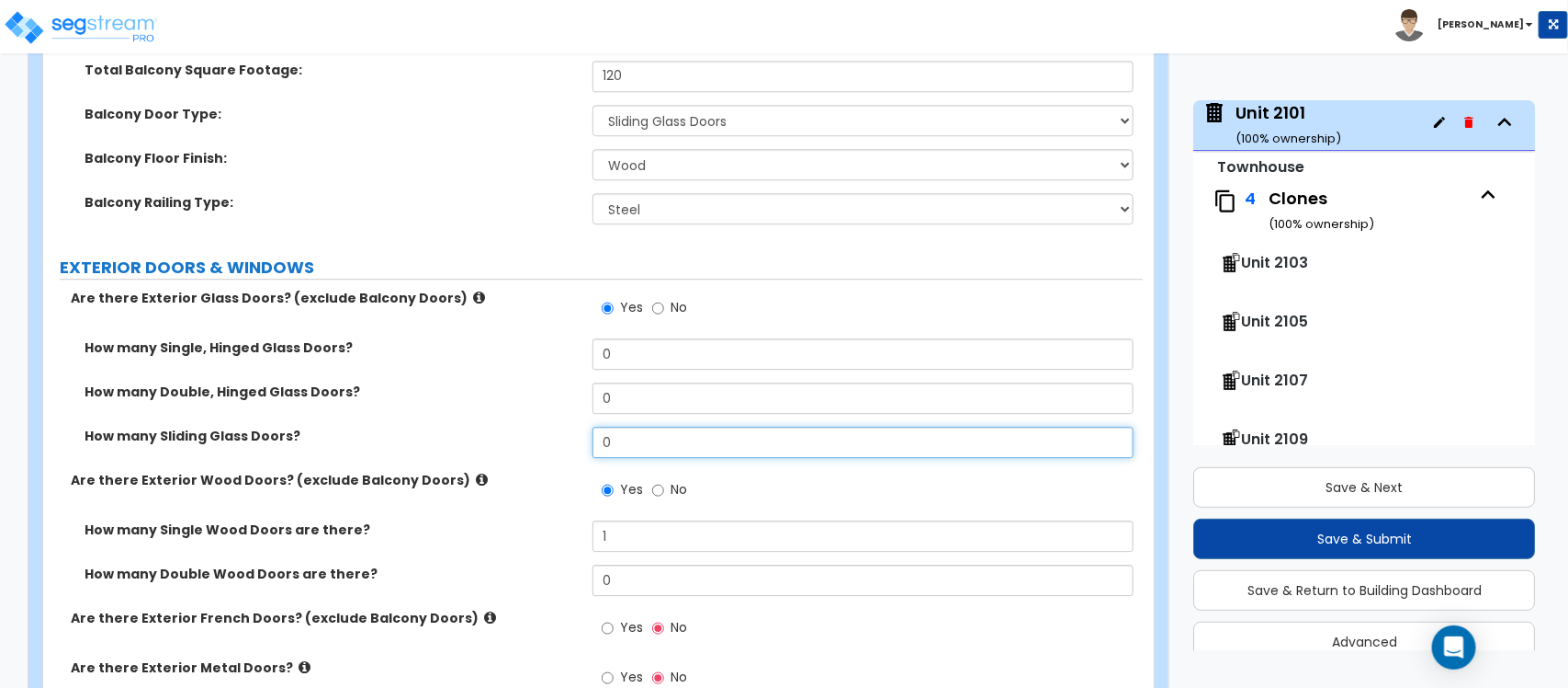
drag, startPoint x: 640, startPoint y: 427, endPoint x: 525, endPoint y: 409, distance: 116.4
click at [525, 409] on div "How many Single, Hinged Glass Doors? 0 How many Double, Hinged Glass Doors? 0 H…" at bounding box center [593, 405] width 1072 height 133
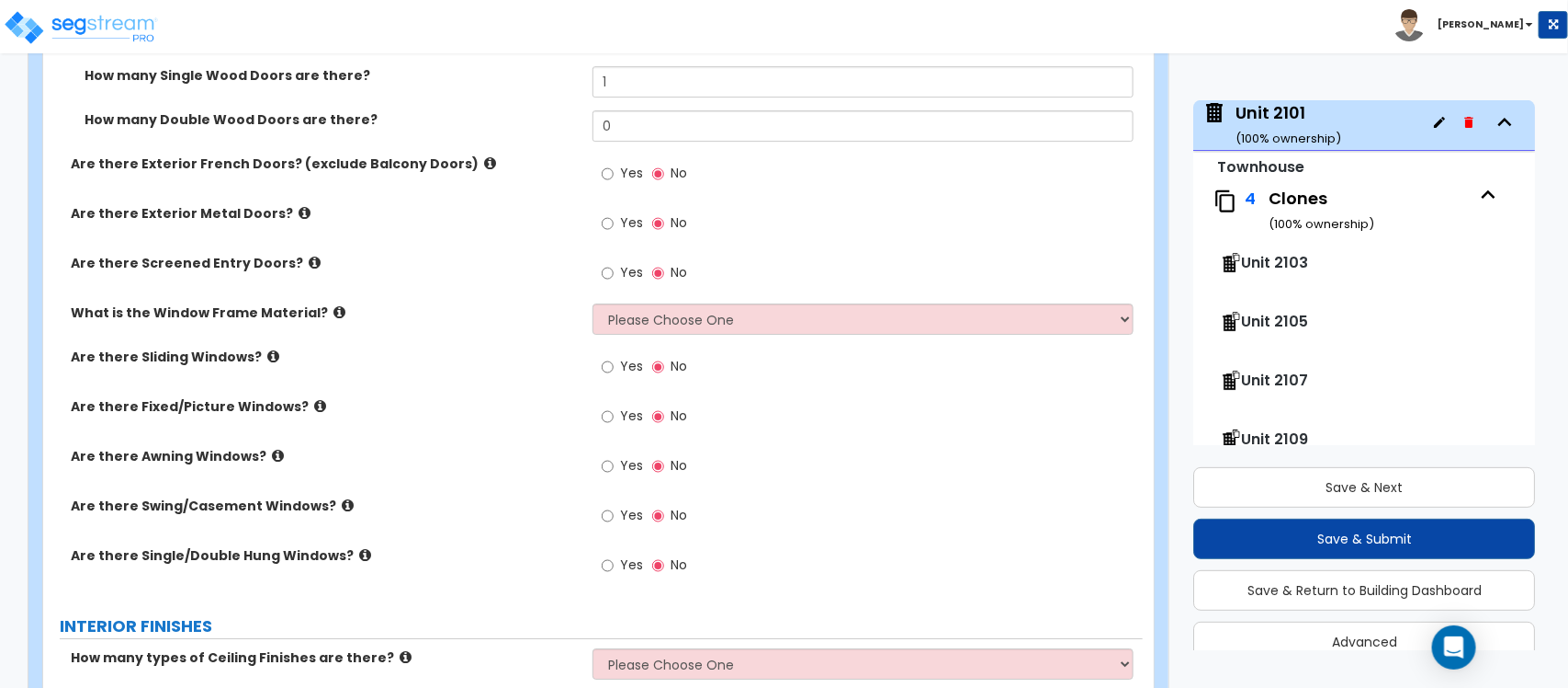
scroll to position [2604, 0]
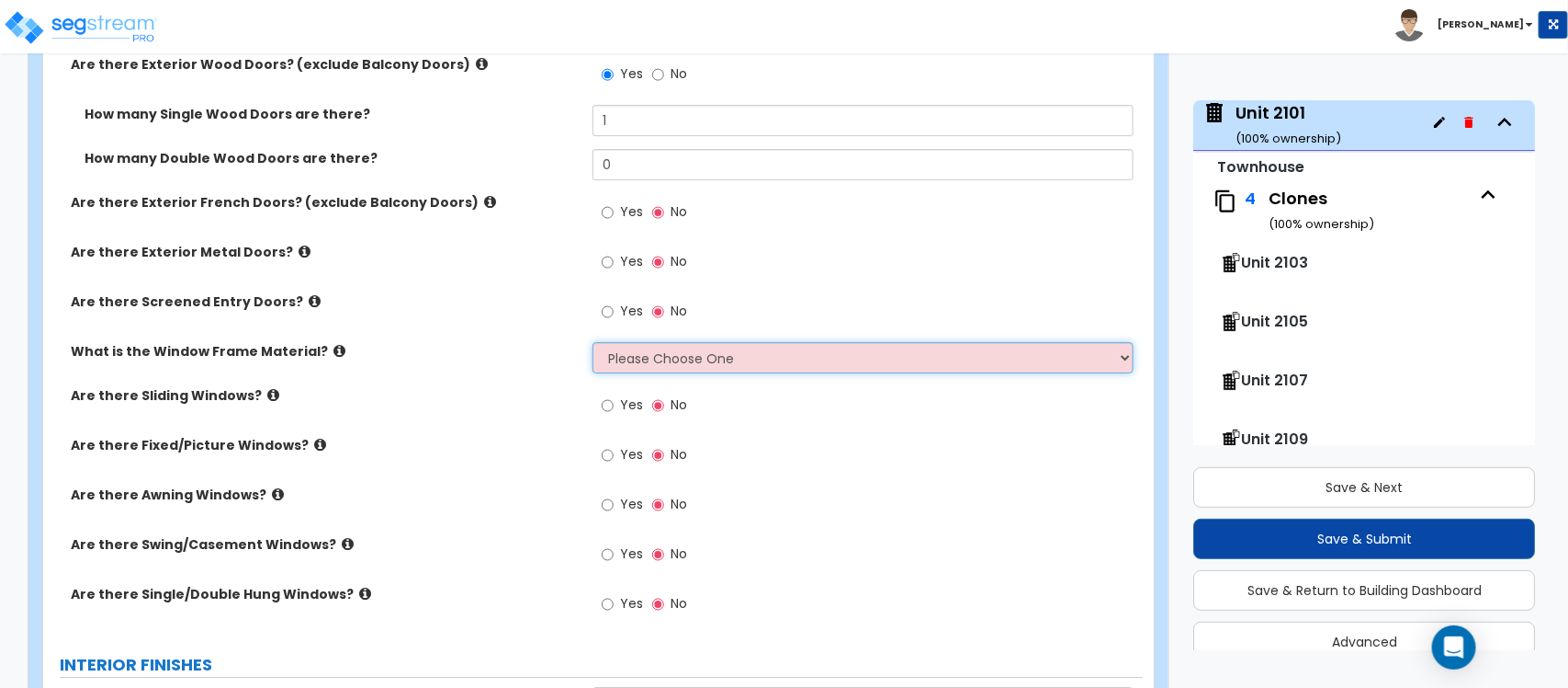
click at [747, 342] on select "Please Choose One Vinyl Aluminum Wood" at bounding box center [863, 358] width 540 height 31
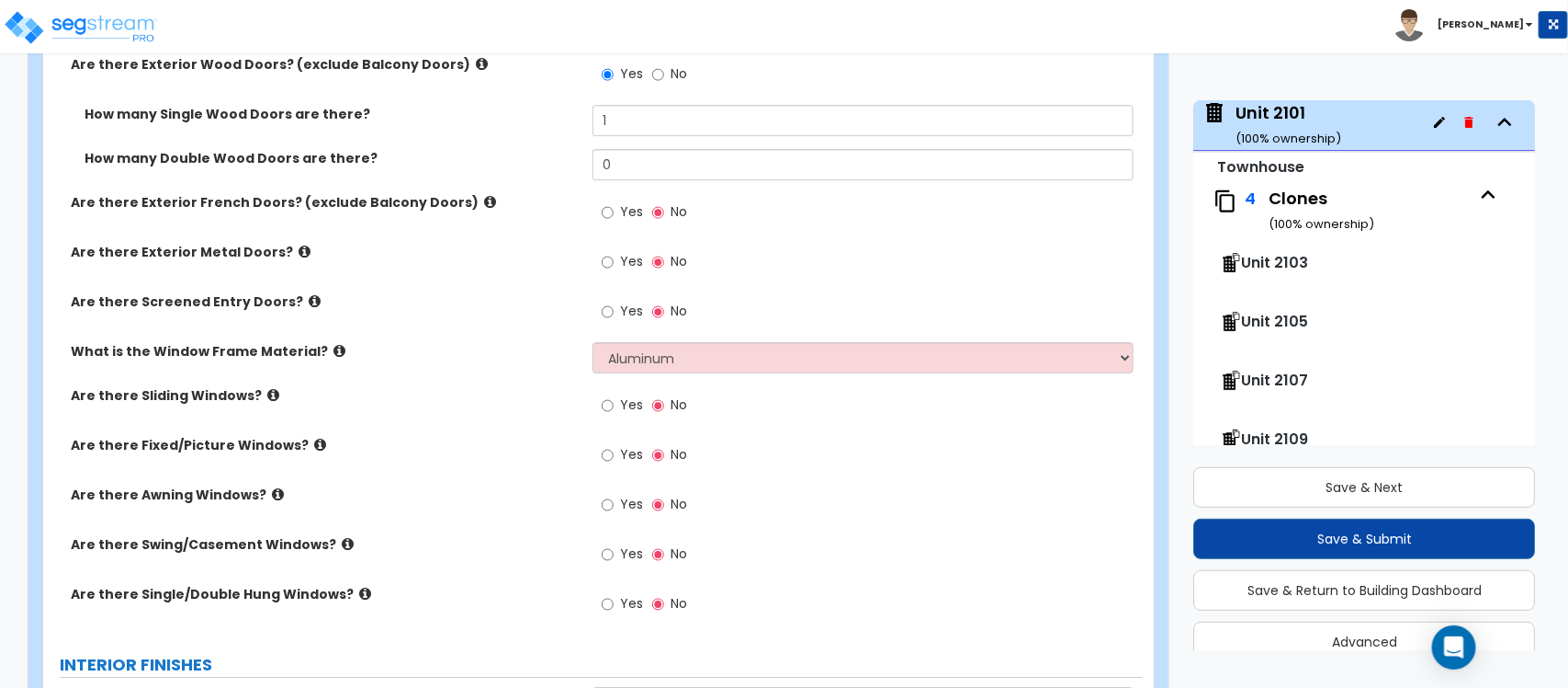
click at [503, 397] on div "Are there Sliding Windows? Yes No" at bounding box center [593, 411] width 1100 height 50
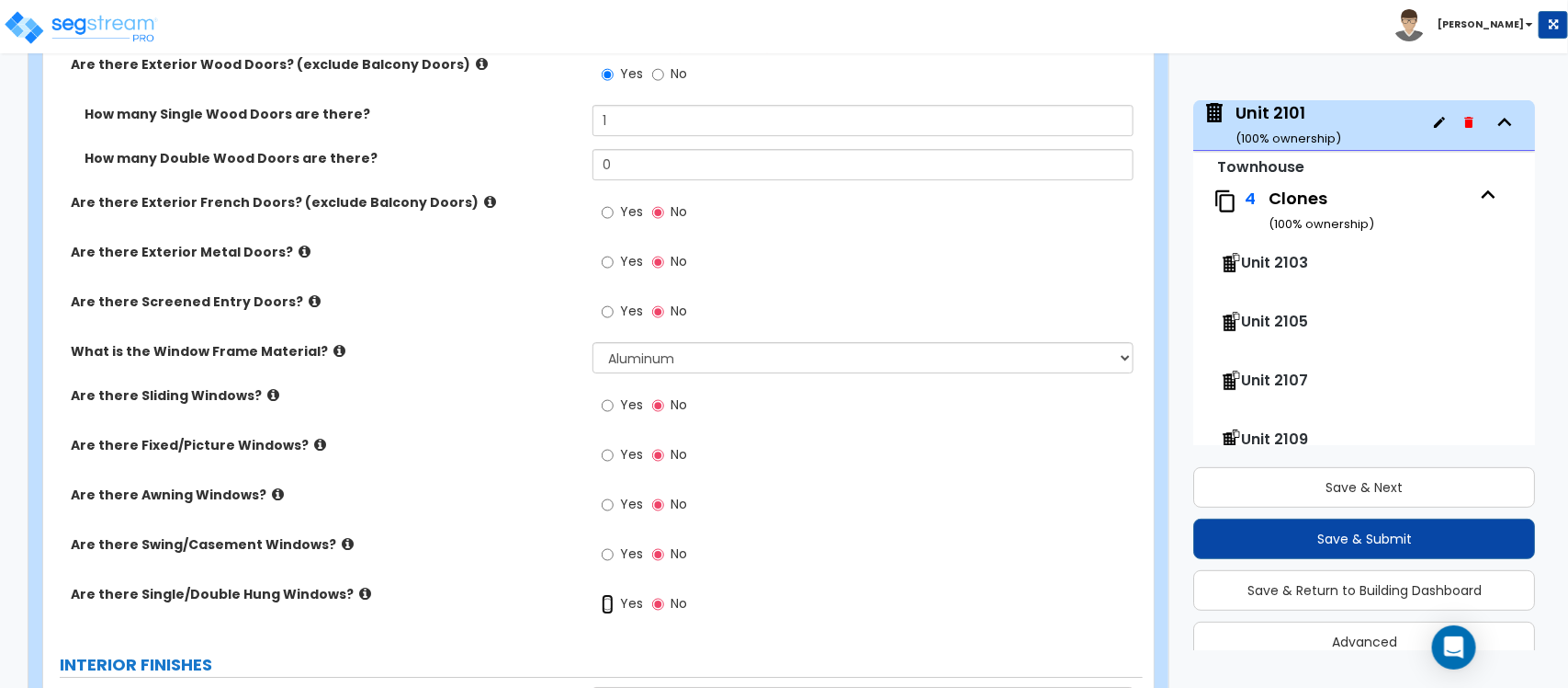
click at [605, 594] on input "Yes" at bounding box center [607, 604] width 12 height 20
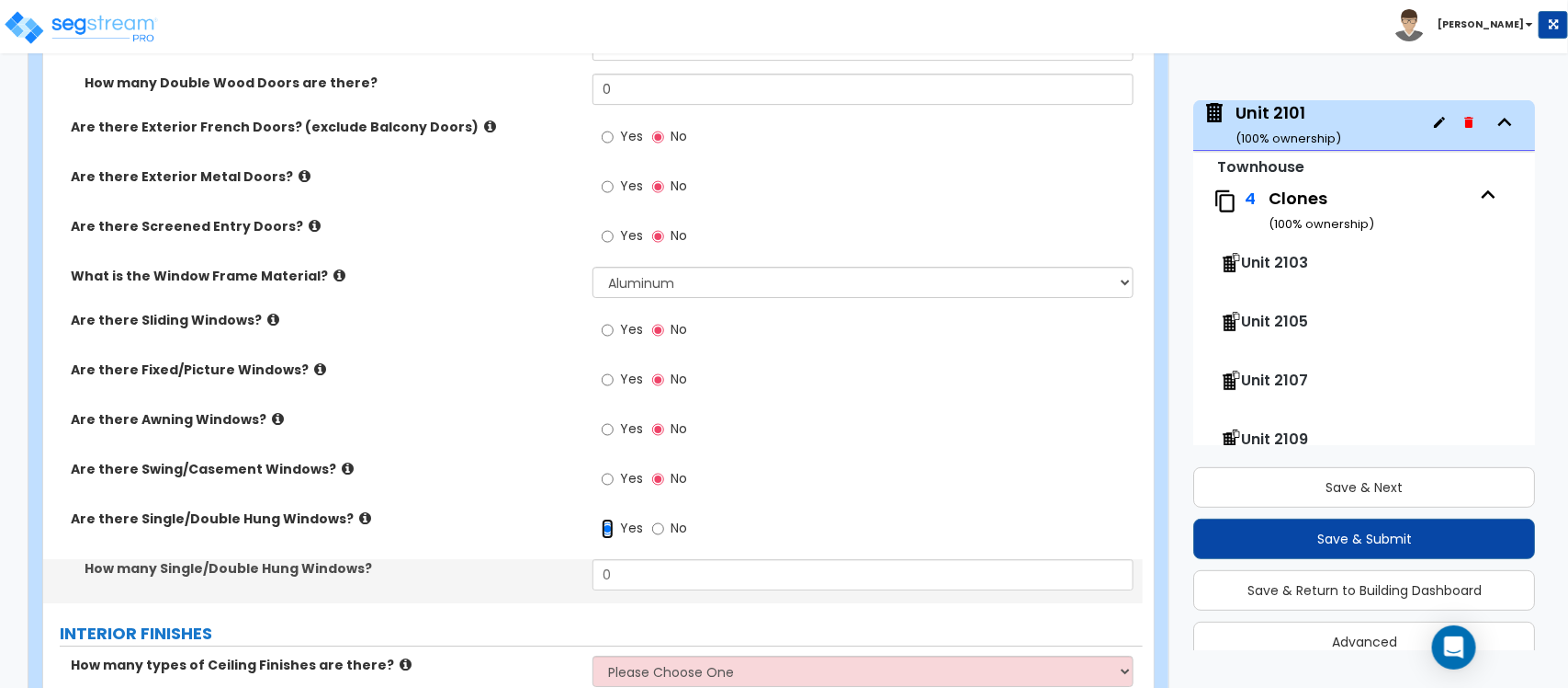
scroll to position [2719, 0]
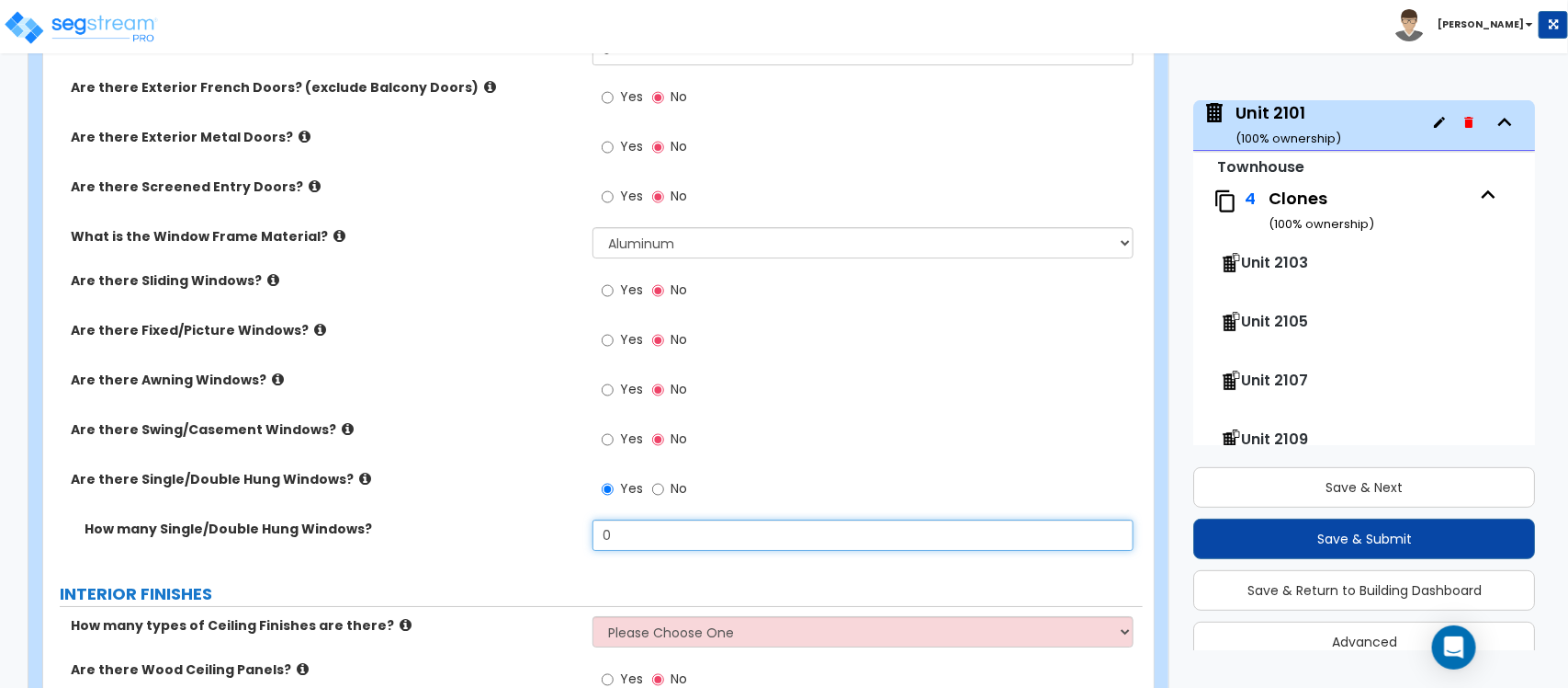
drag, startPoint x: 634, startPoint y: 534, endPoint x: 508, endPoint y: 423, distance: 167.9
click at [582, 525] on div "How many Single/Double Hung Windows? 0" at bounding box center [593, 541] width 1100 height 44
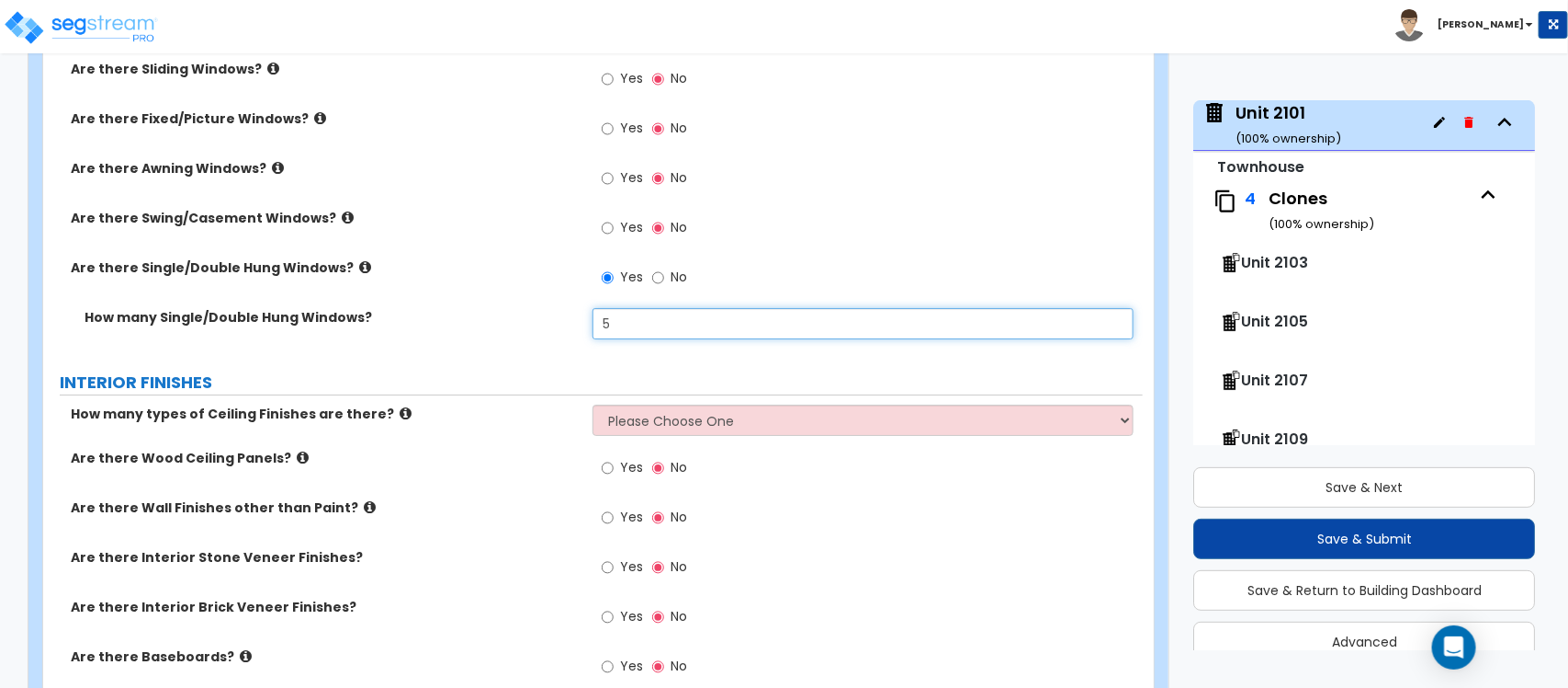
scroll to position [2948, 0]
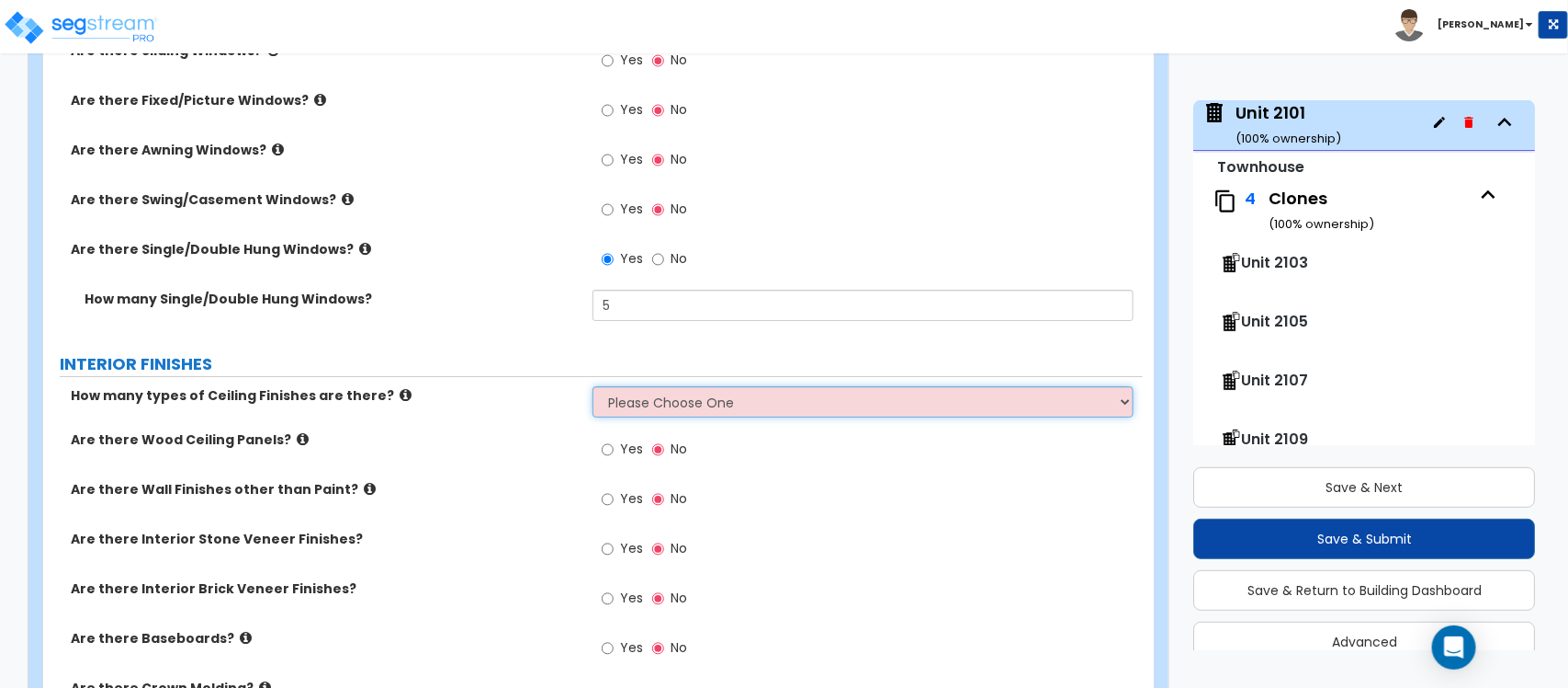
click at [643, 387] on select "Please Choose One 1 2 3" at bounding box center [863, 402] width 540 height 31
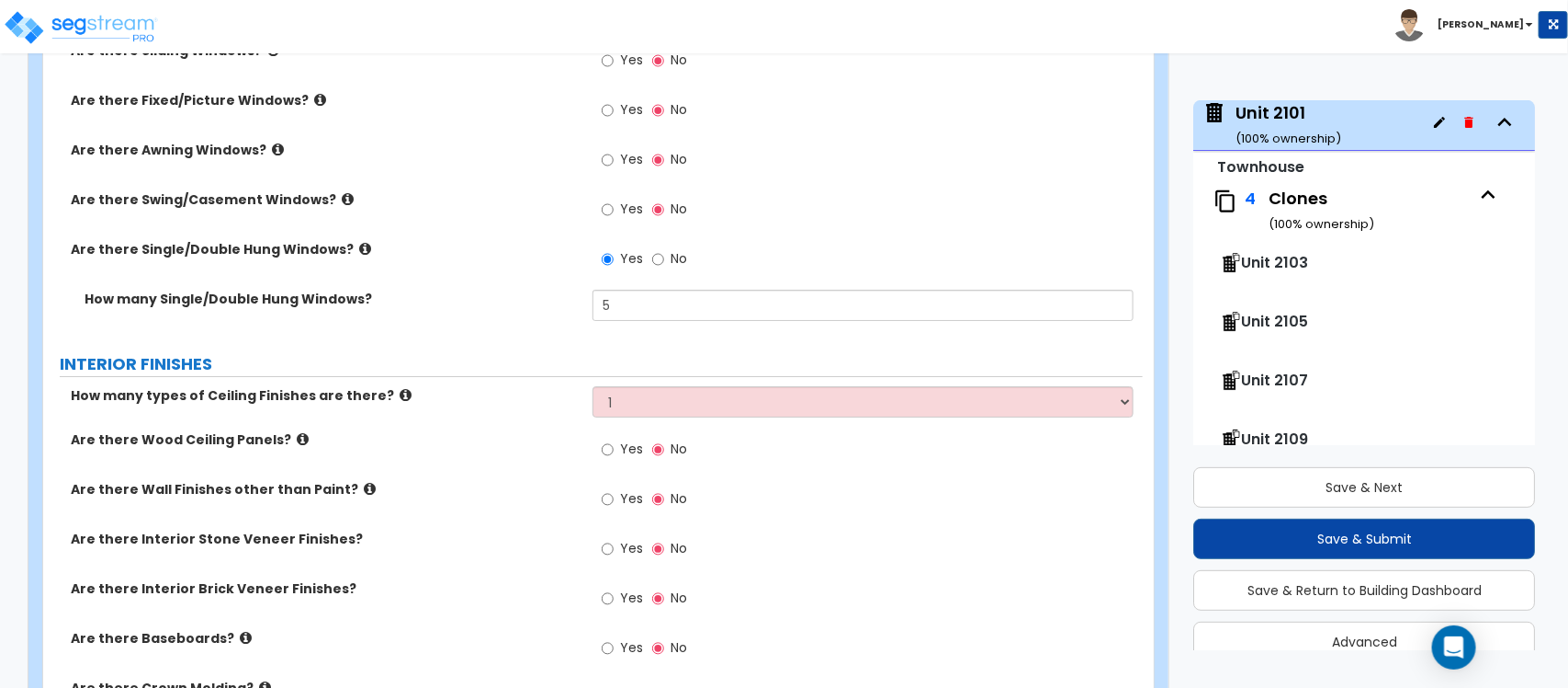
click at [540, 430] on label "Are there Wood Ceiling Panels?" at bounding box center [324, 439] width 508 height 18
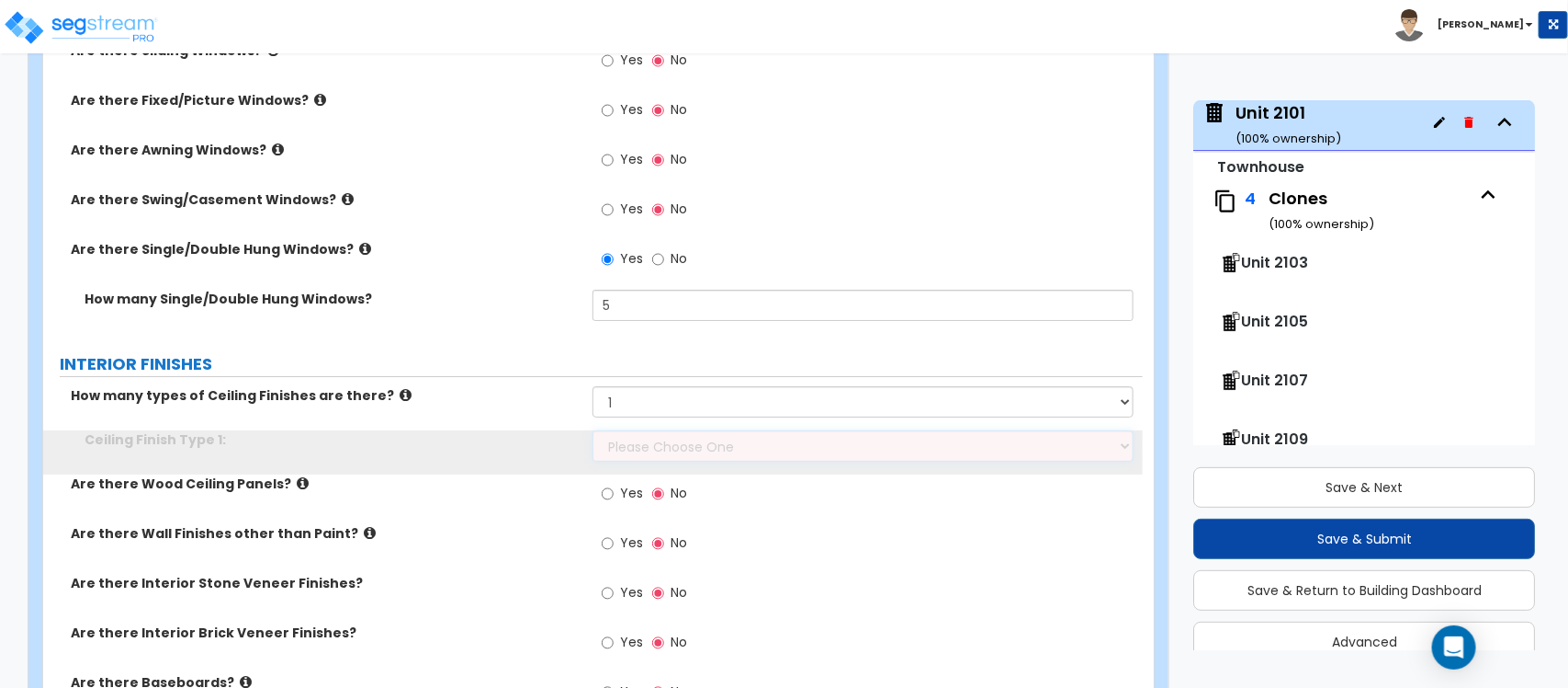
click at [646, 430] on select "Please Choose One Drop Ceiling Drywall Ceiling Open Ceiling" at bounding box center [863, 445] width 540 height 31
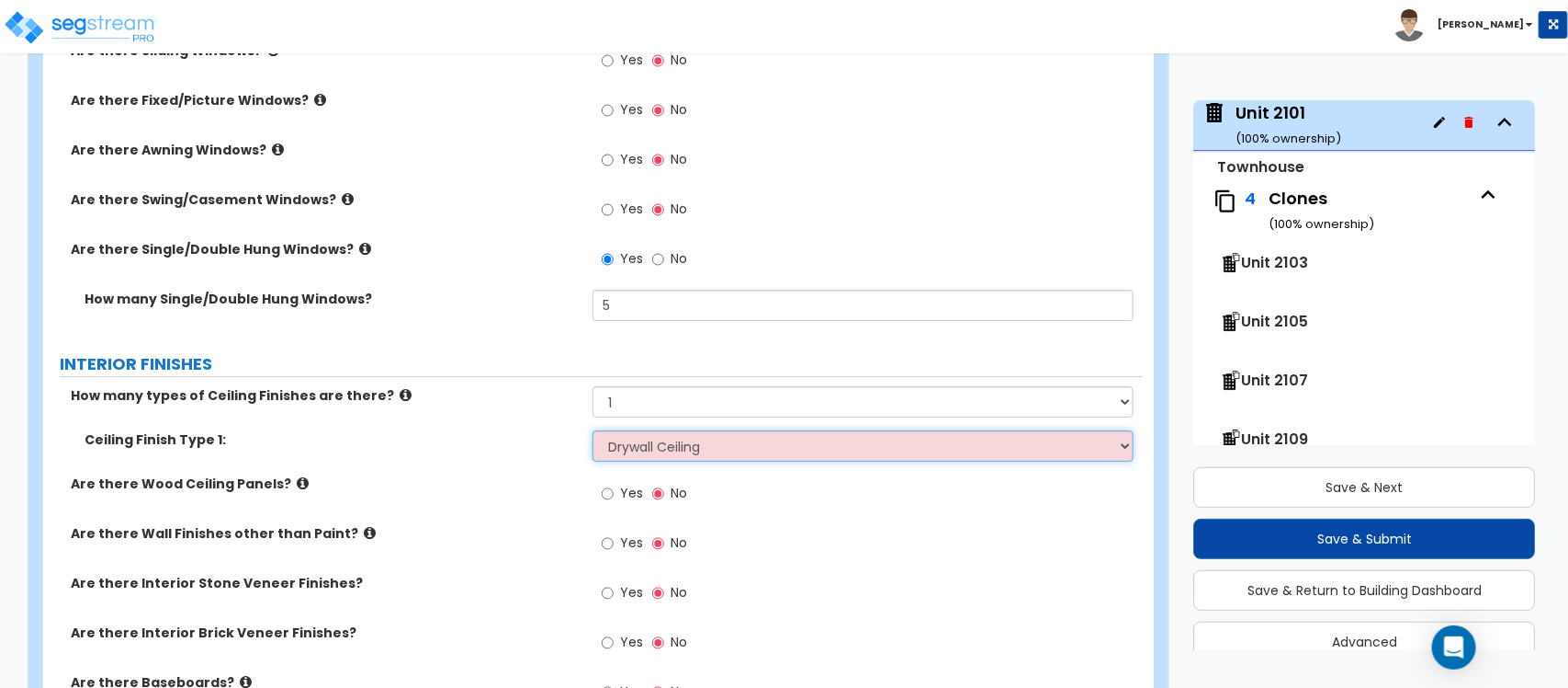
click at [593, 430] on select "Please Choose One Drop Ceiling Drywall Ceiling Open Ceiling" at bounding box center [863, 445] width 540 height 31
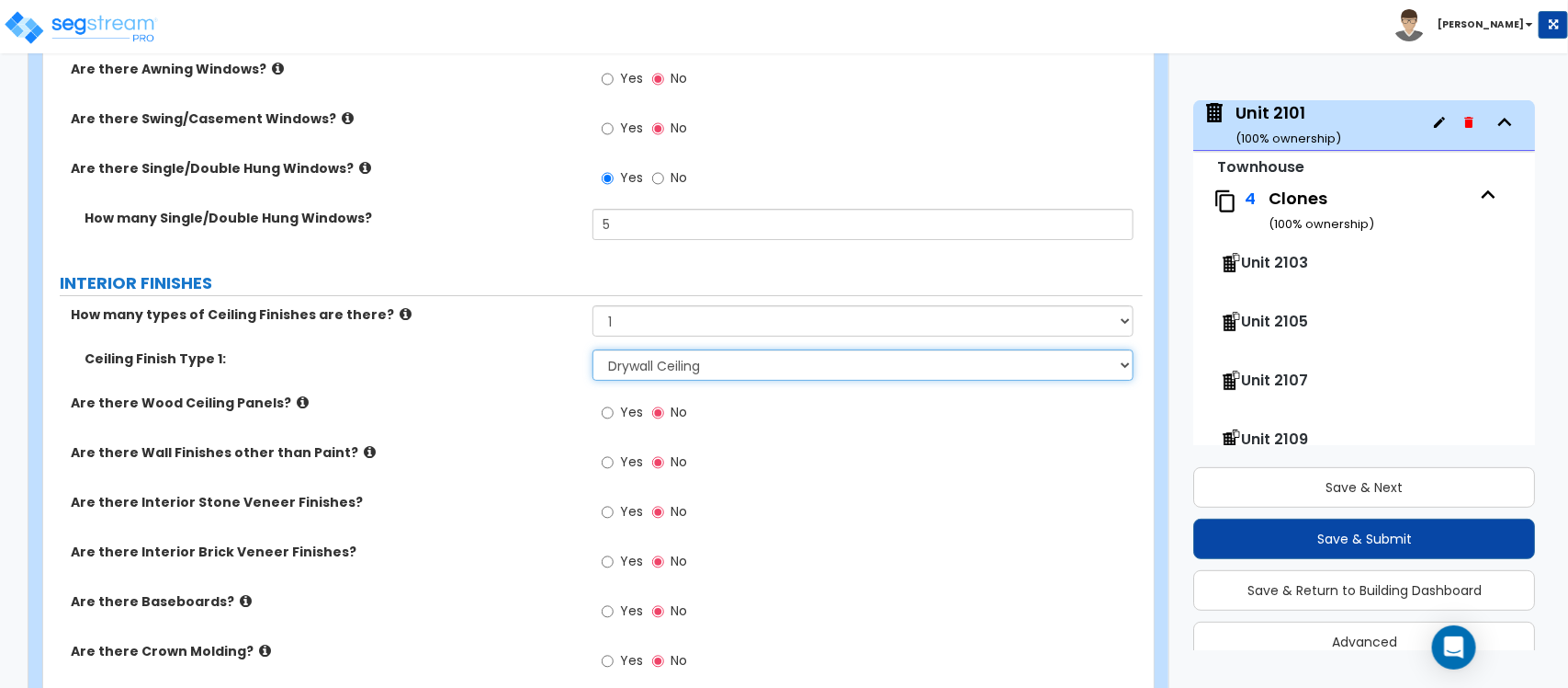
scroll to position [3064, 0]
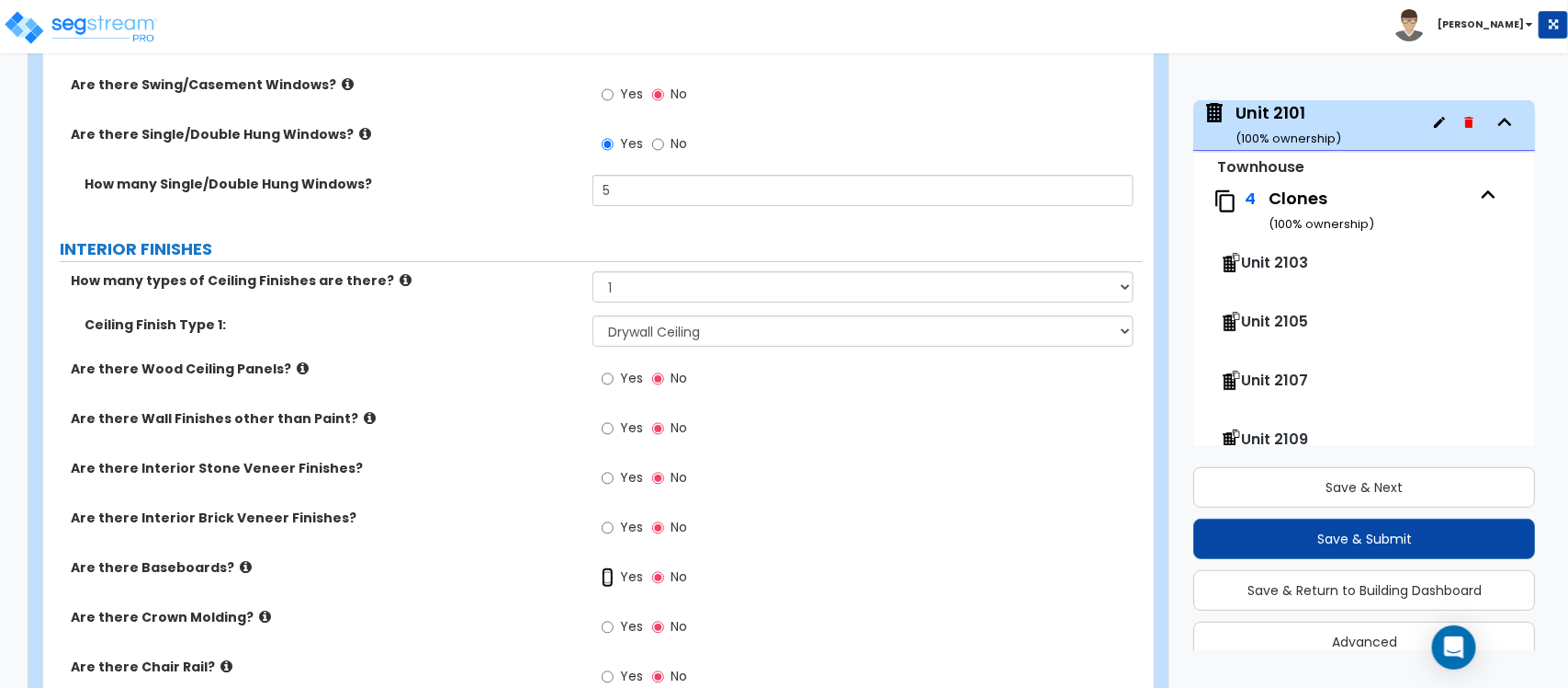
click at [609, 567] on input "Yes" at bounding box center [607, 577] width 12 height 20
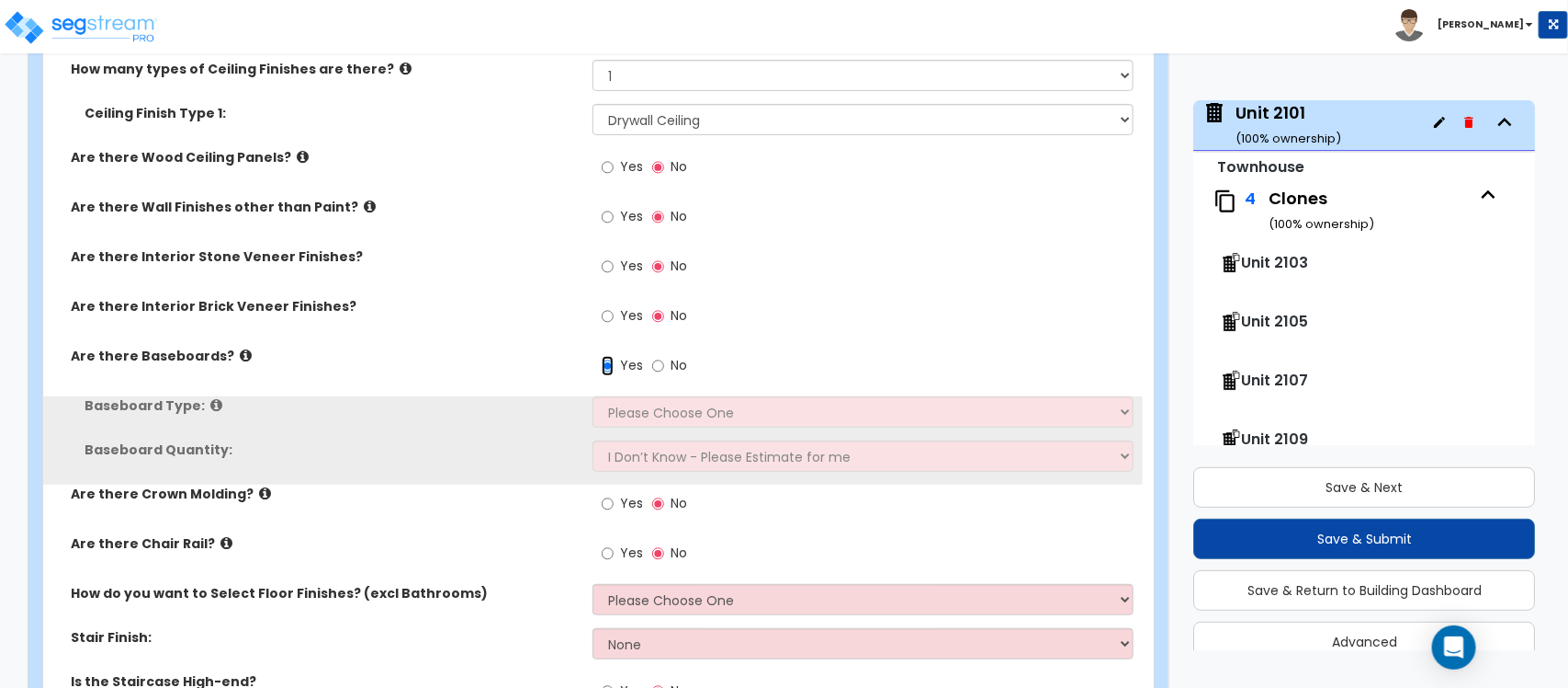
scroll to position [3293, 0]
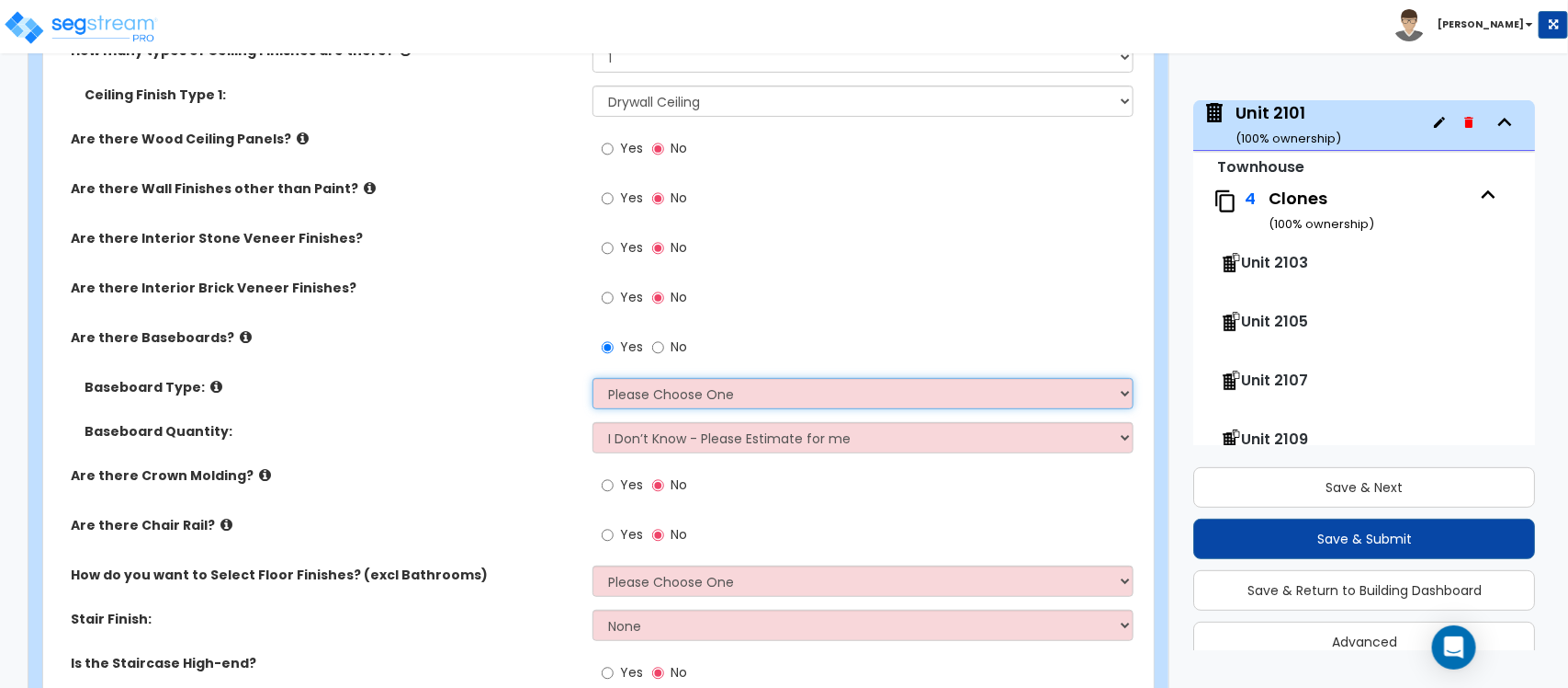
click at [718, 379] on select "Please Choose One Wood Vinyl Carpet Tile" at bounding box center [863, 394] width 540 height 31
click at [593, 378] on select "Please Choose One Wood Vinyl Carpet Tile" at bounding box center [863, 394] width 540 height 31
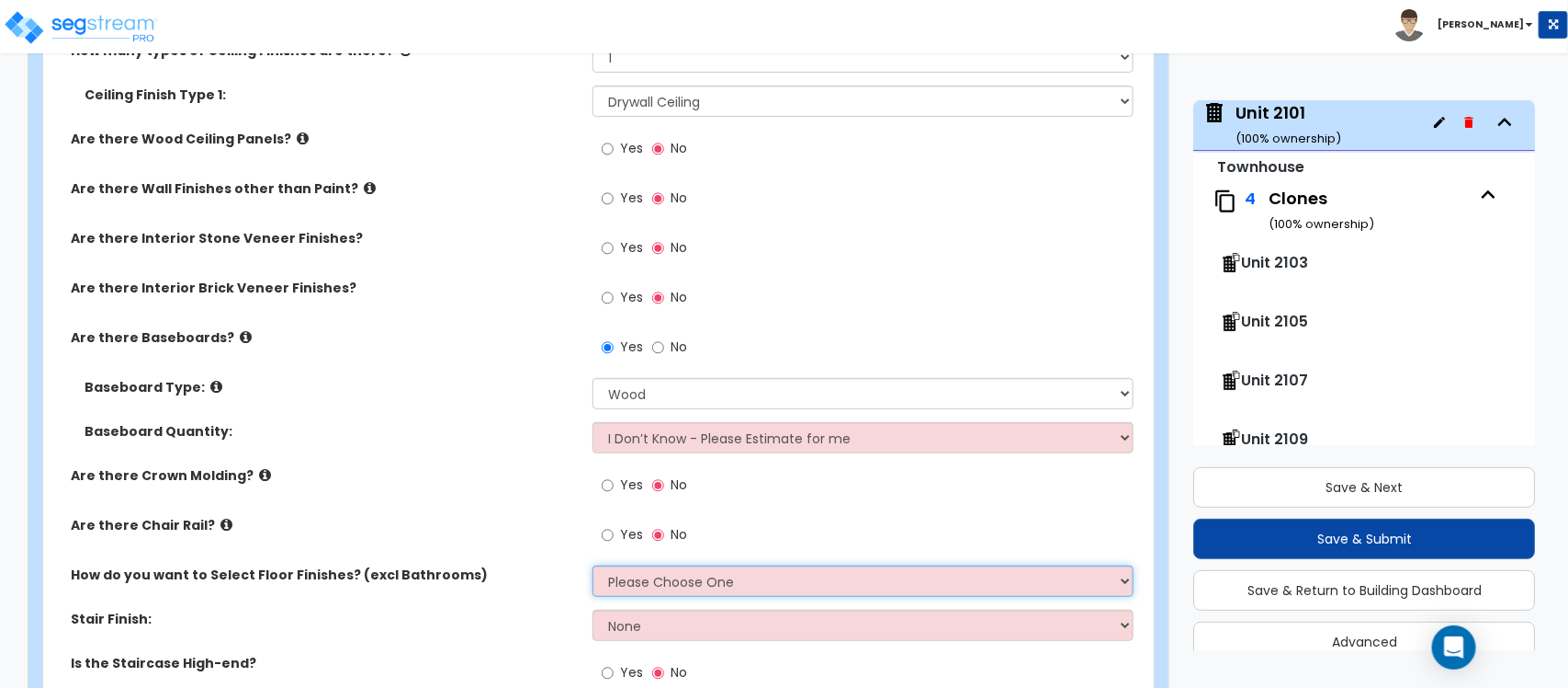
click at [653, 570] on select "Please Choose One I want to Select Floor Finishes for the Areas of the House I …" at bounding box center [863, 581] width 540 height 31
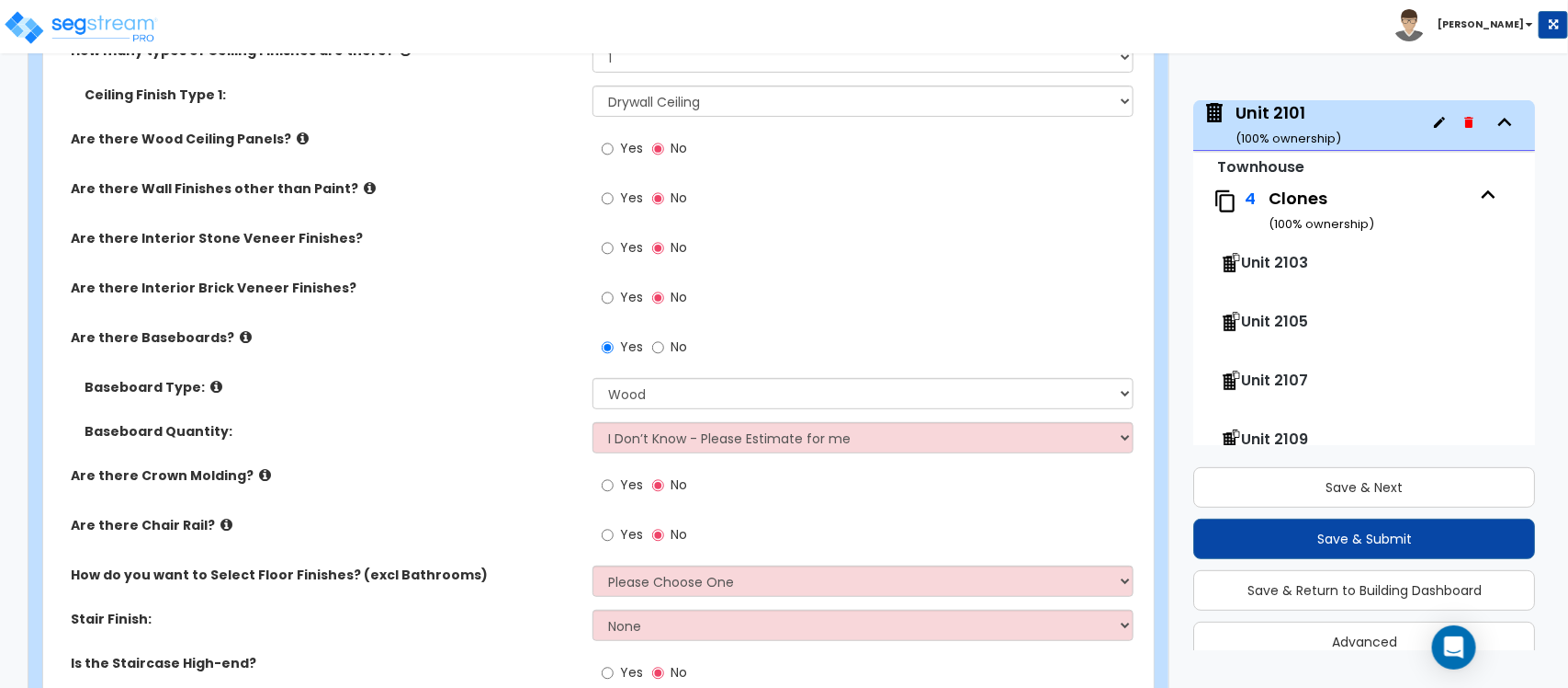
click at [529, 437] on div "Baseboard Quantity: I Don’t Know - Please Estimate for me I want to Enter the L…" at bounding box center [593, 444] width 1100 height 44
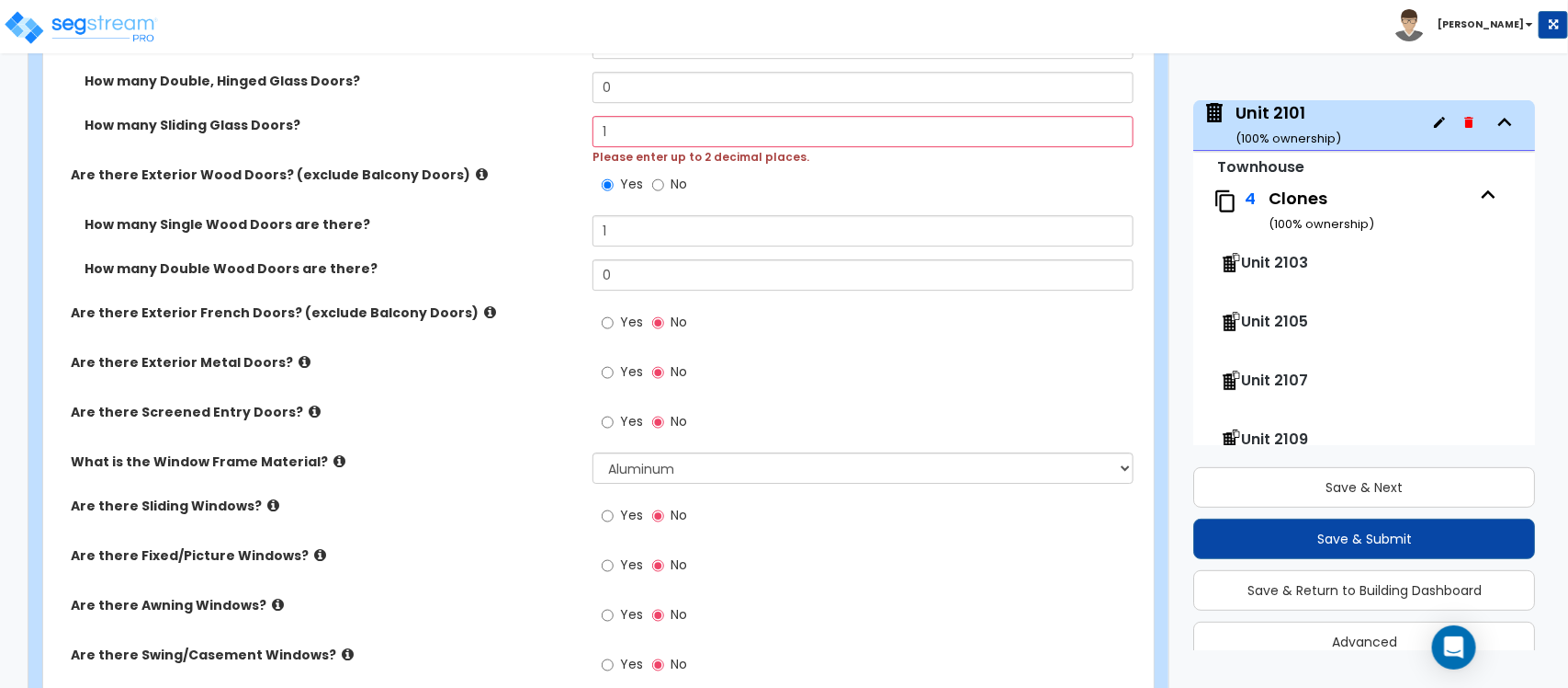
scroll to position [2375, 0]
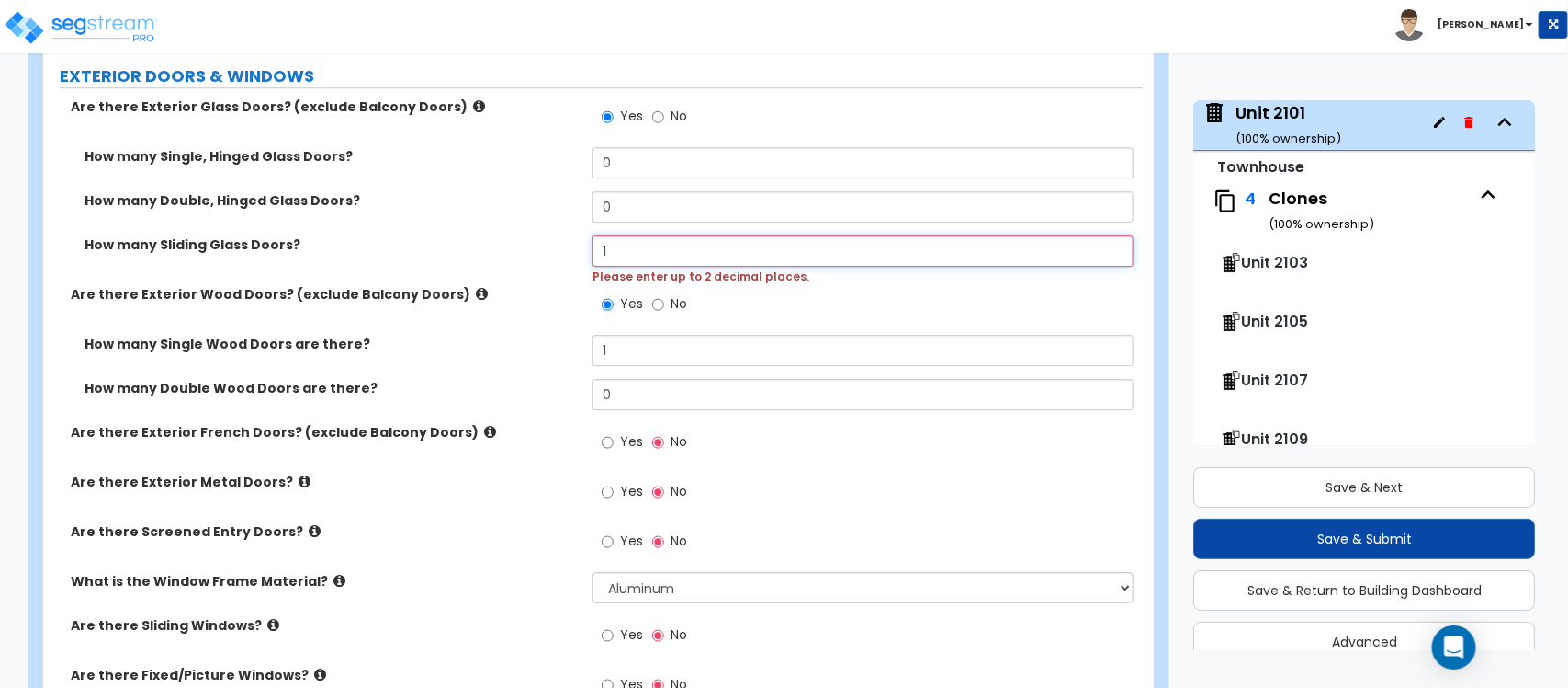
click at [646, 235] on input "1" at bounding box center [863, 251] width 540 height 31
drag, startPoint x: 649, startPoint y: 232, endPoint x: 549, endPoint y: 251, distance: 101.8
click at [549, 251] on div "How many Sliding Glass Doors? 1 Please enter up to 2 decimal places." at bounding box center [593, 260] width 1100 height 50
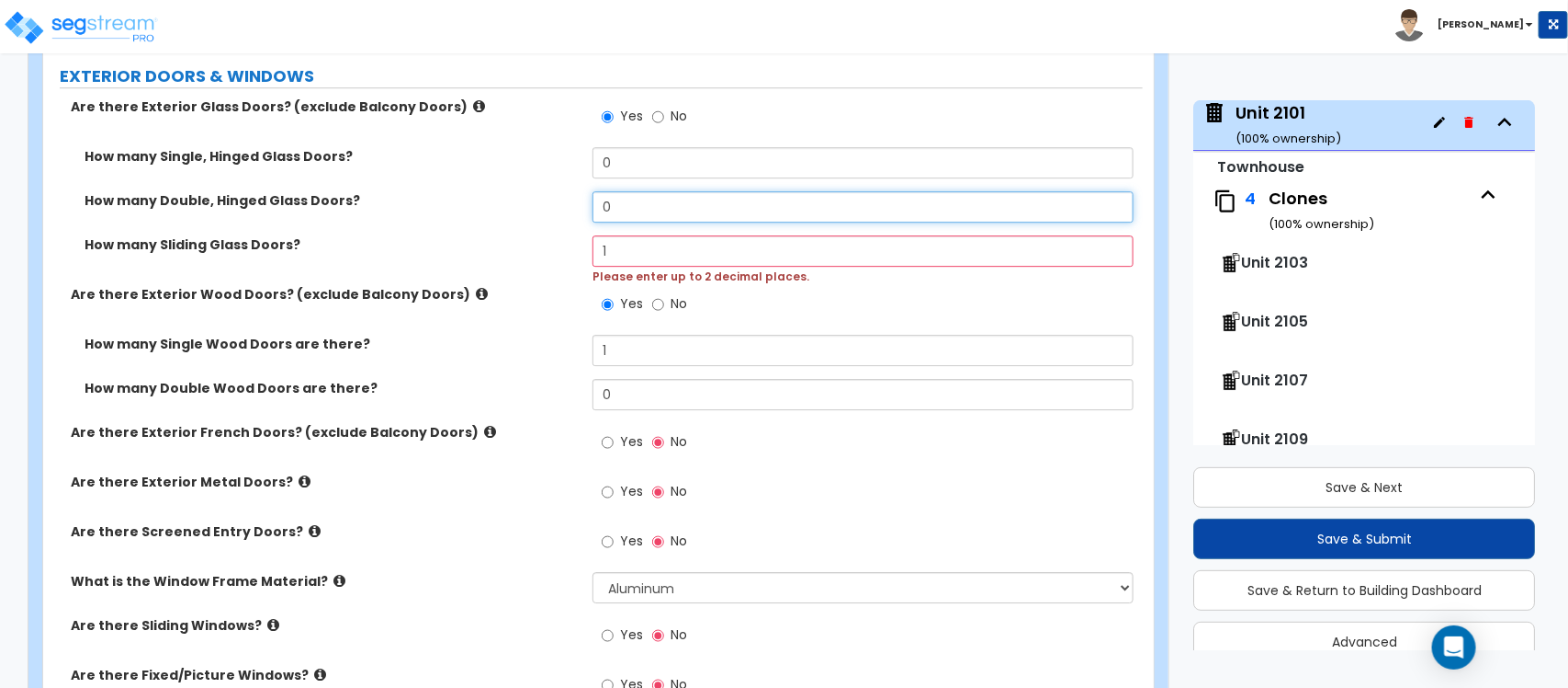
click at [658, 191] on input "0" at bounding box center [863, 207] width 540 height 31
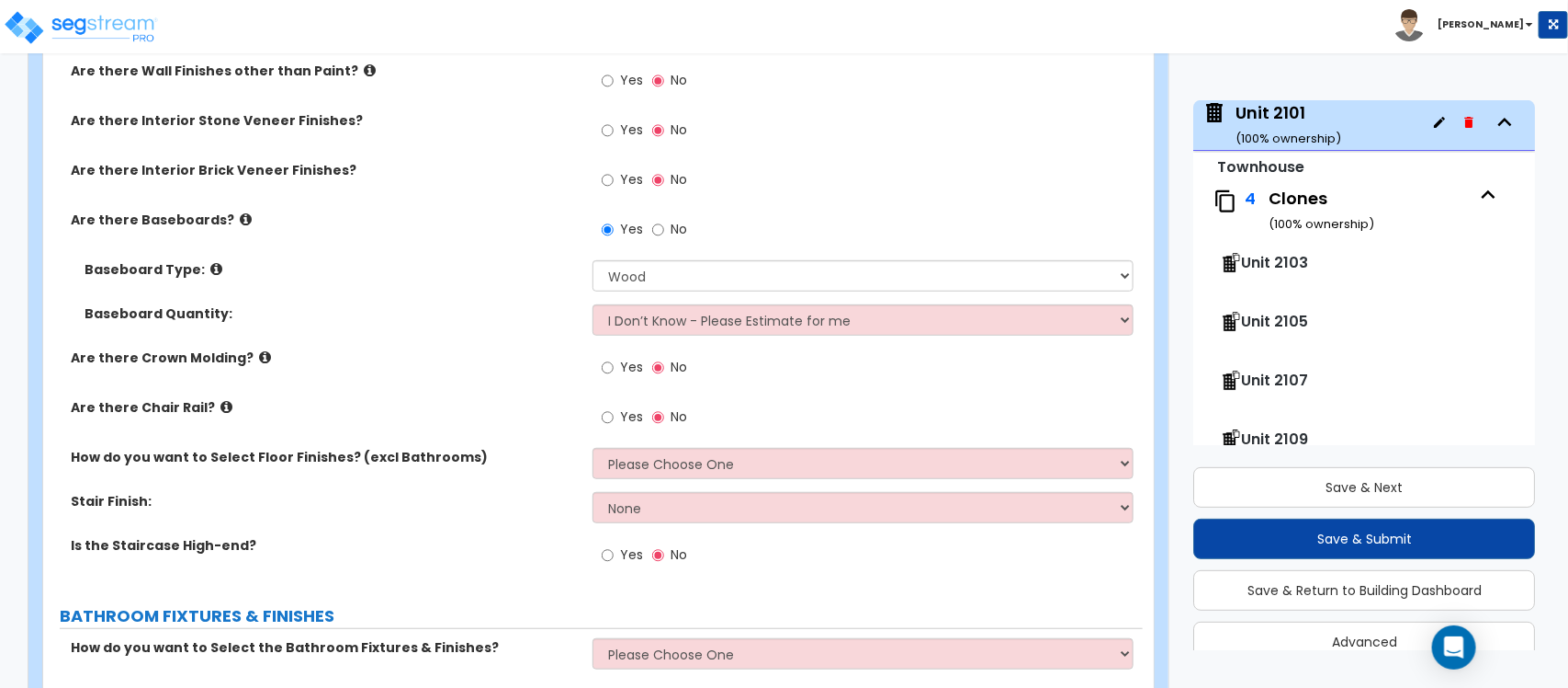
scroll to position [3409, 0]
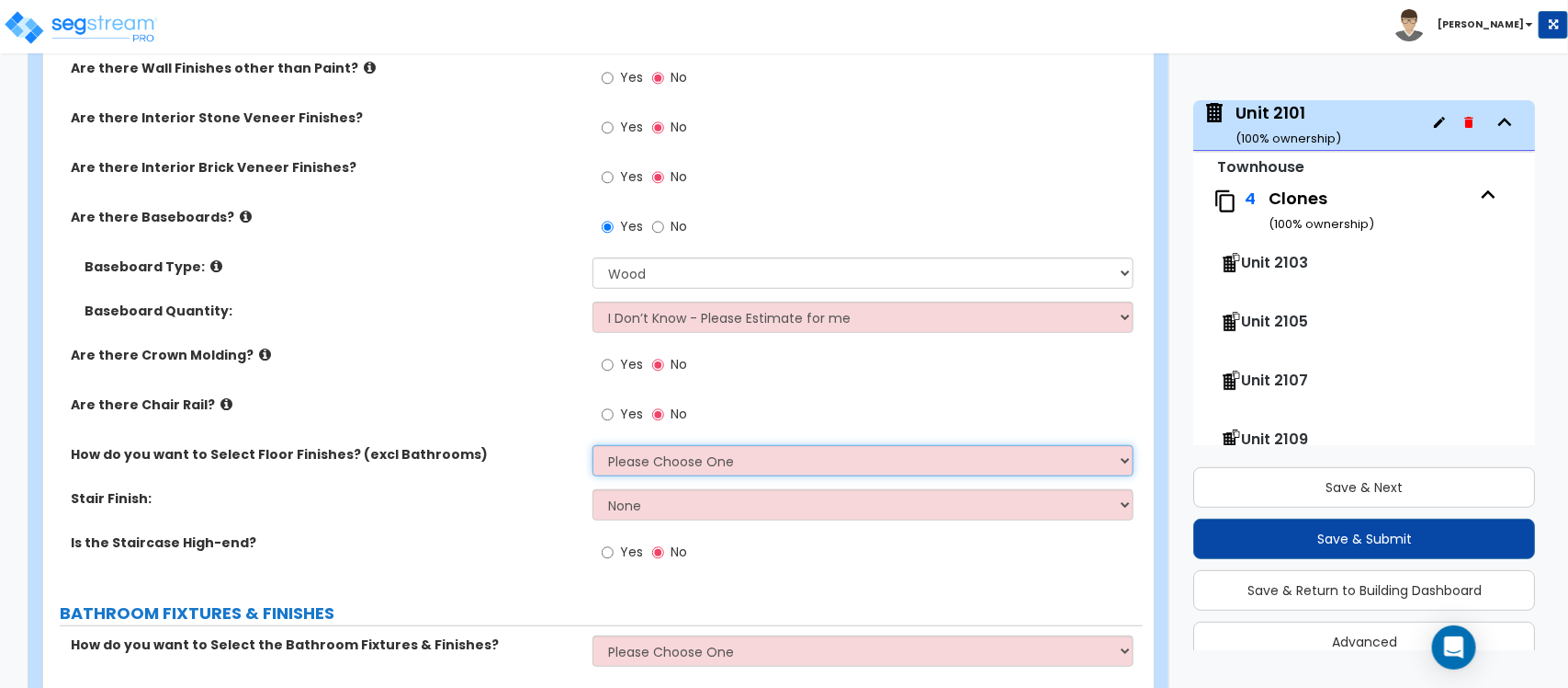
click at [621, 445] on select "Please Choose One I want to Select Floor Finishes for the Areas of the House I …" at bounding box center [863, 460] width 540 height 31
click at [593, 445] on select "Please Choose One I want to Select Floor Finishes for the Areas of the House I …" at bounding box center [863, 460] width 540 height 31
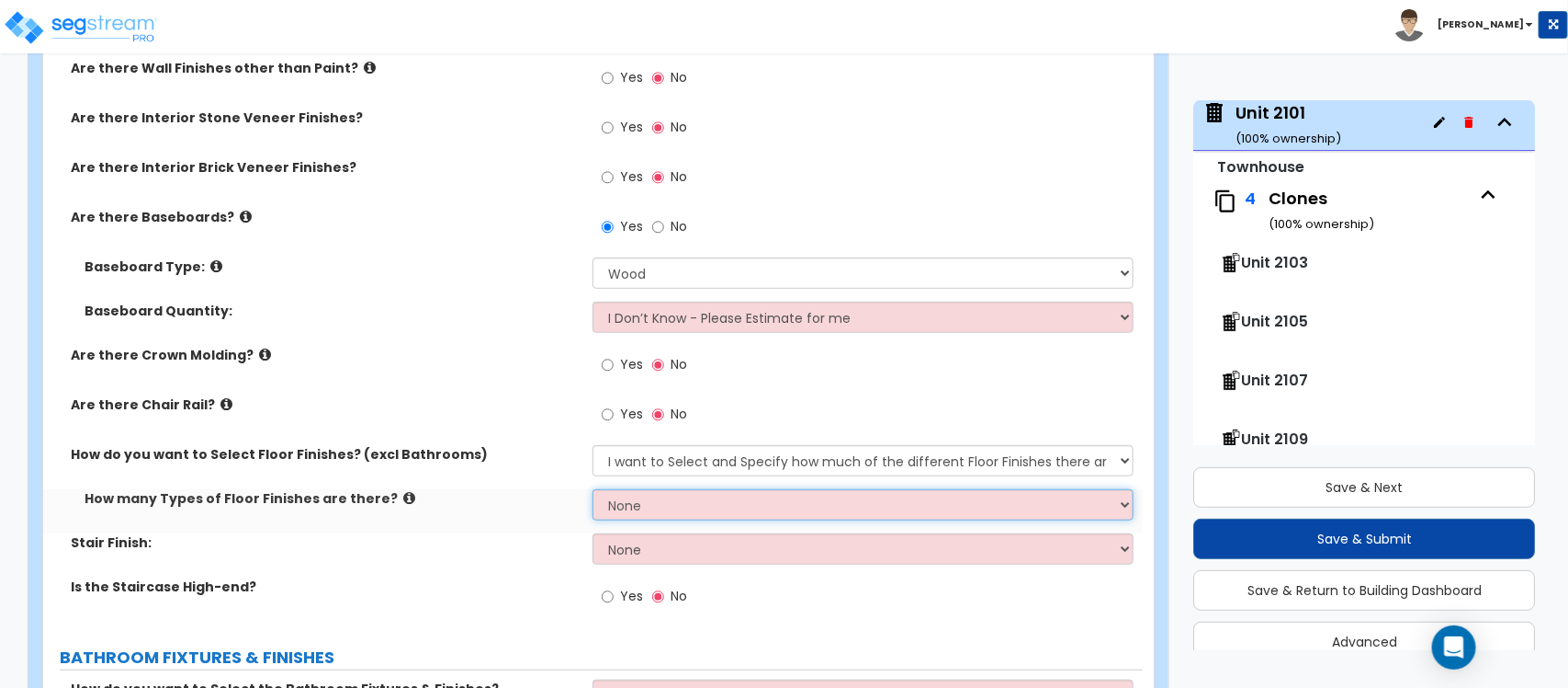
click at [653, 496] on select "None 1 2 3 4" at bounding box center [863, 504] width 540 height 31
click at [593, 489] on select "None 1 2 3 4" at bounding box center [863, 504] width 540 height 31
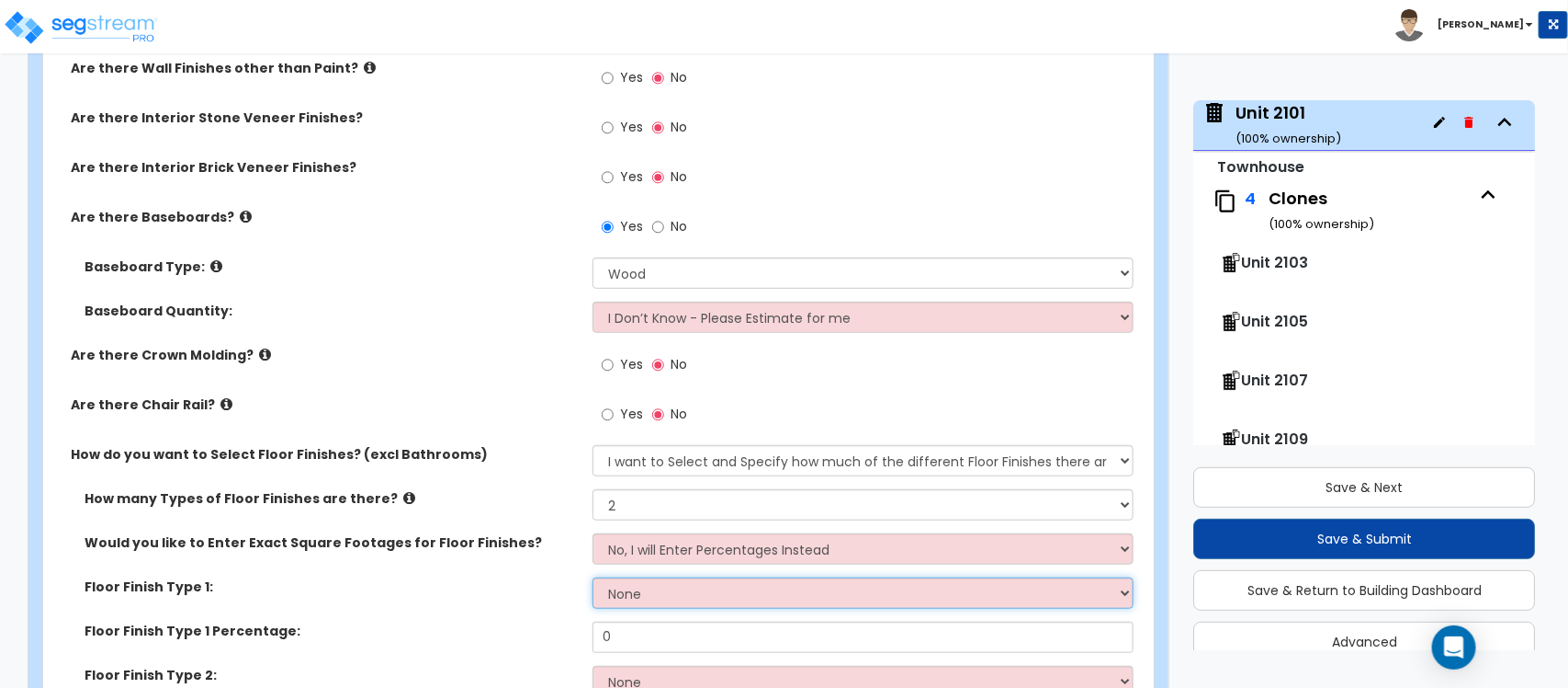
click at [618, 584] on select "None Tile Flooring Hardwood Flooring Resilient Laminate Flooring VCT Flooring S…" at bounding box center [863, 593] width 540 height 31
click at [593, 577] on select "None Tile Flooring Hardwood Flooring Resilient Laminate Flooring VCT Flooring S…" at bounding box center [863, 593] width 540 height 31
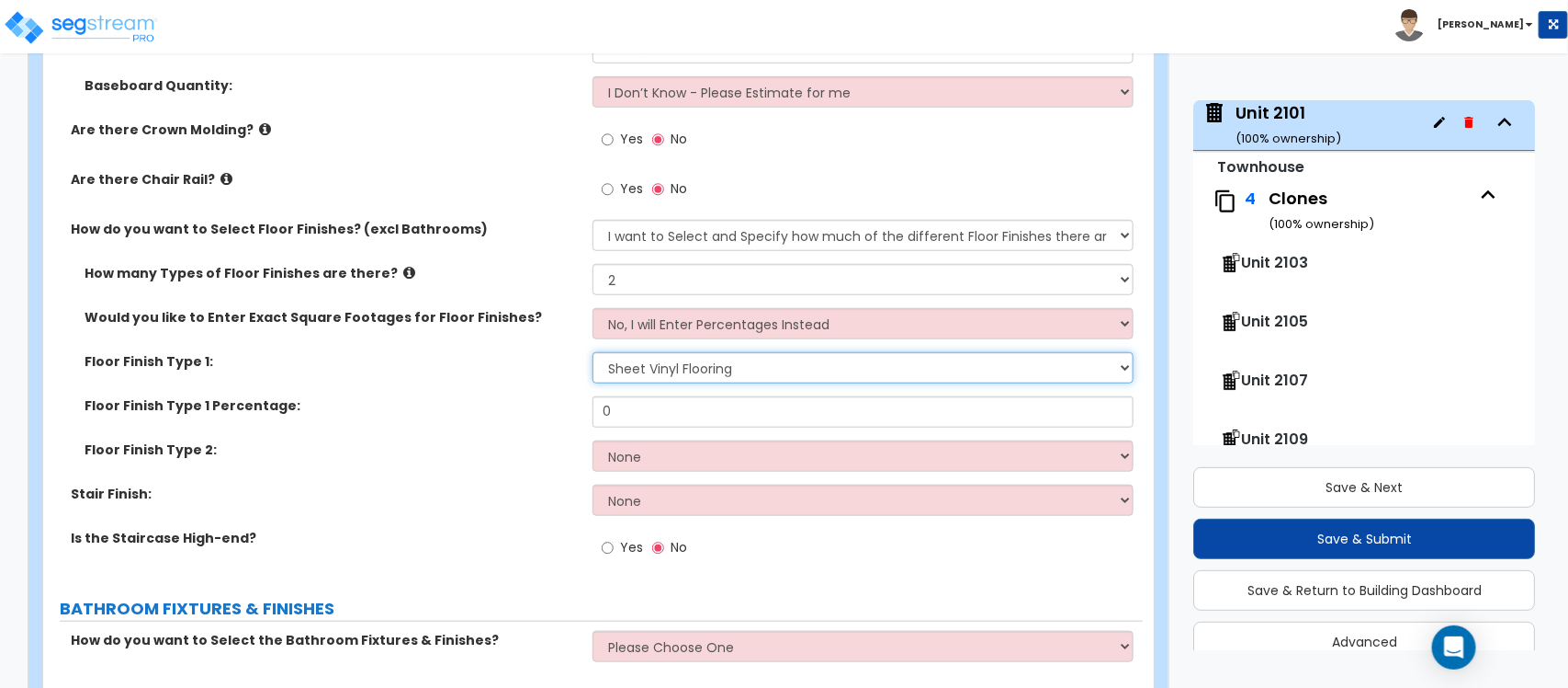
scroll to position [3638, 0]
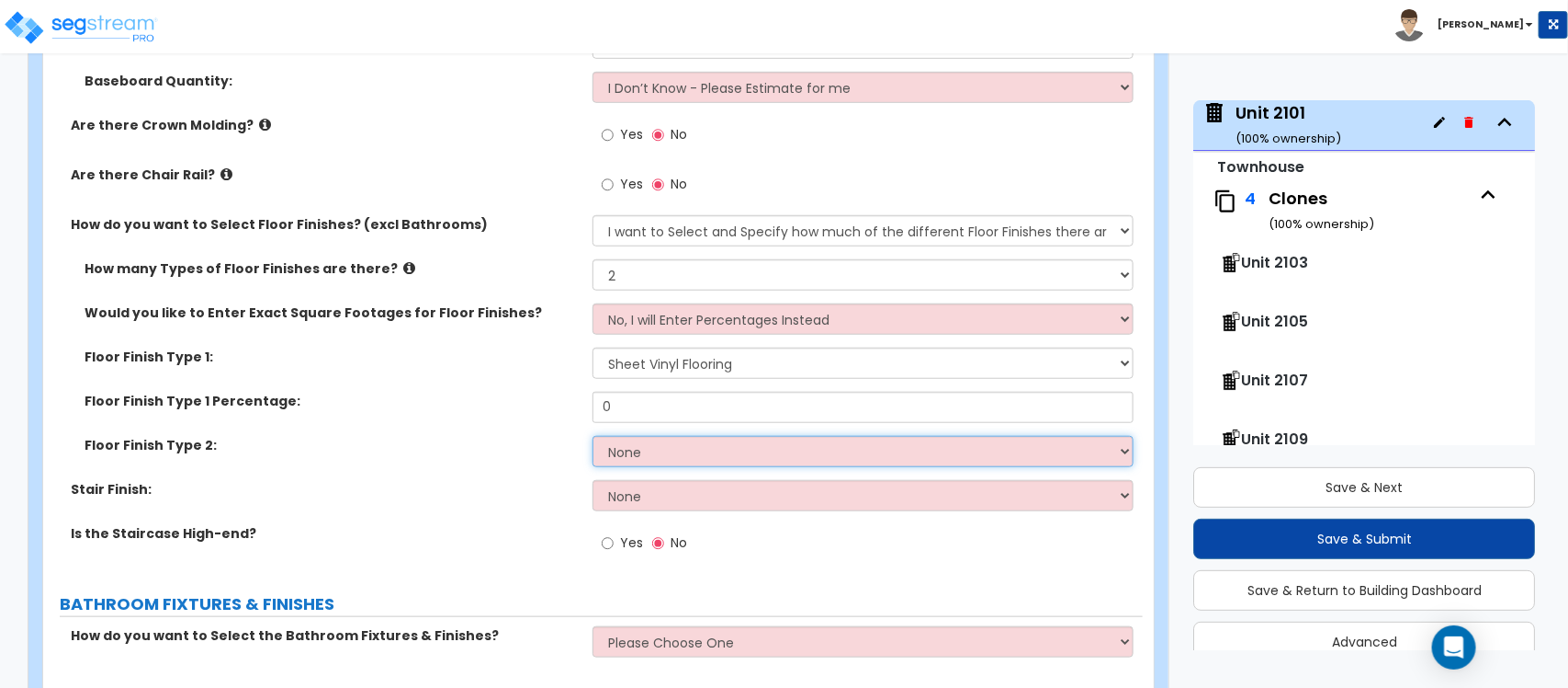
click at [674, 439] on select "None Tile Flooring Hardwood Flooring Resilient Laminate Flooring VCT Flooring S…" at bounding box center [863, 451] width 540 height 31
click at [593, 435] on select "None Tile Flooring Hardwood Flooring Resilient Laminate Flooring VCT Flooring S…" at bounding box center [863, 451] width 540 height 31
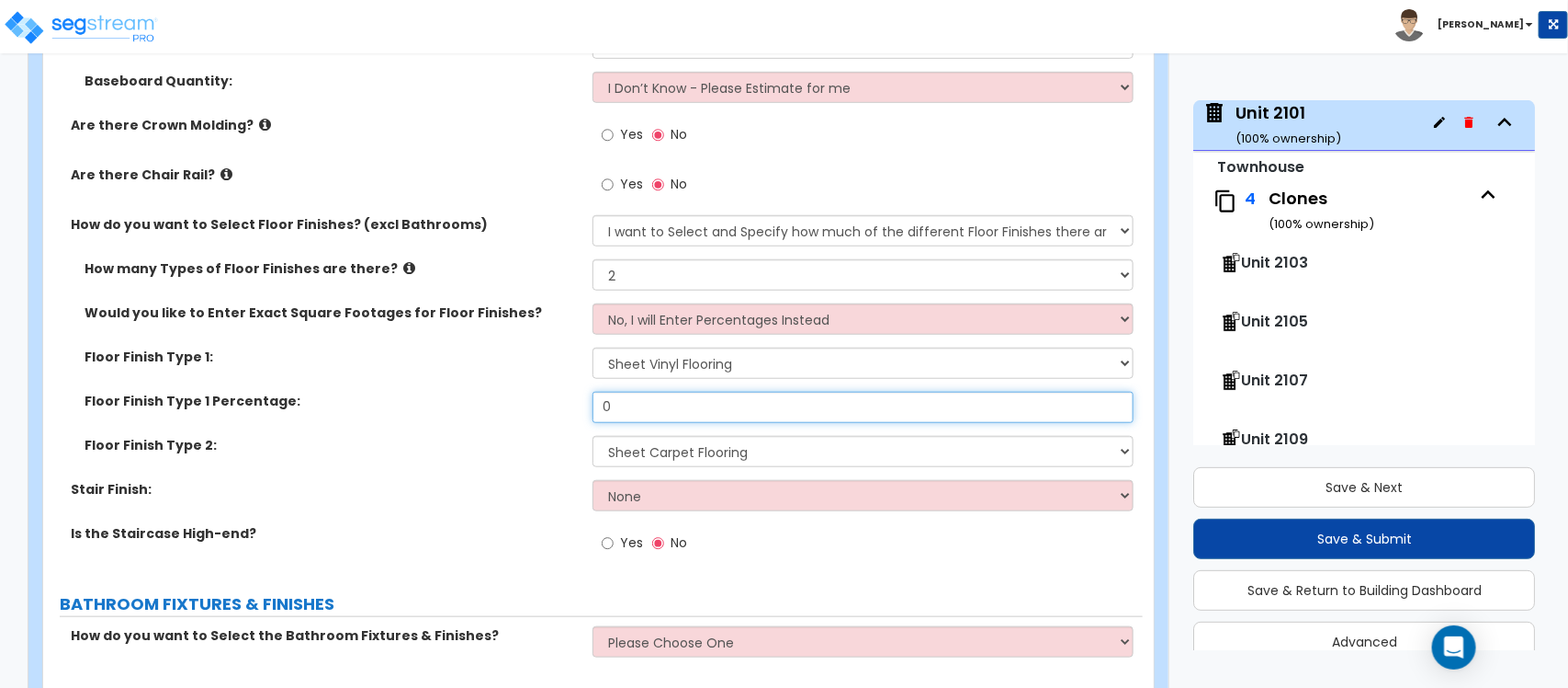
drag, startPoint x: 649, startPoint y: 393, endPoint x: 522, endPoint y: 394, distance: 127.0
click at [522, 394] on div "Floor Finish Type 1 Percentage: 0" at bounding box center [593, 414] width 1100 height 44
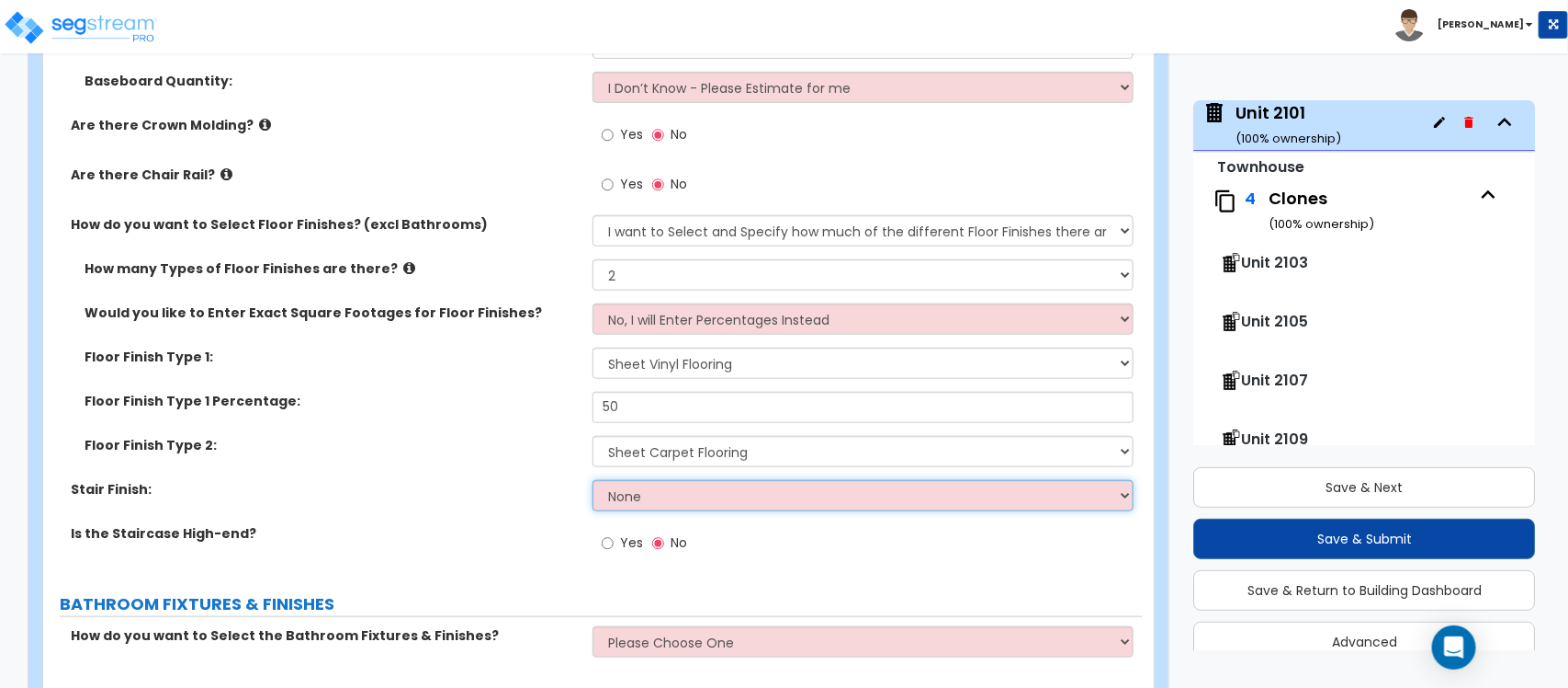
click at [686, 480] on select "None Tile Wood Laminate VCT Sheet Carpet Sheet Vinyl Carpet Tile" at bounding box center [863, 495] width 540 height 31
click at [593, 480] on select "None Tile Wood Laminate VCT Sheet Carpet Sheet Vinyl Carpet Tile" at bounding box center [863, 495] width 540 height 31
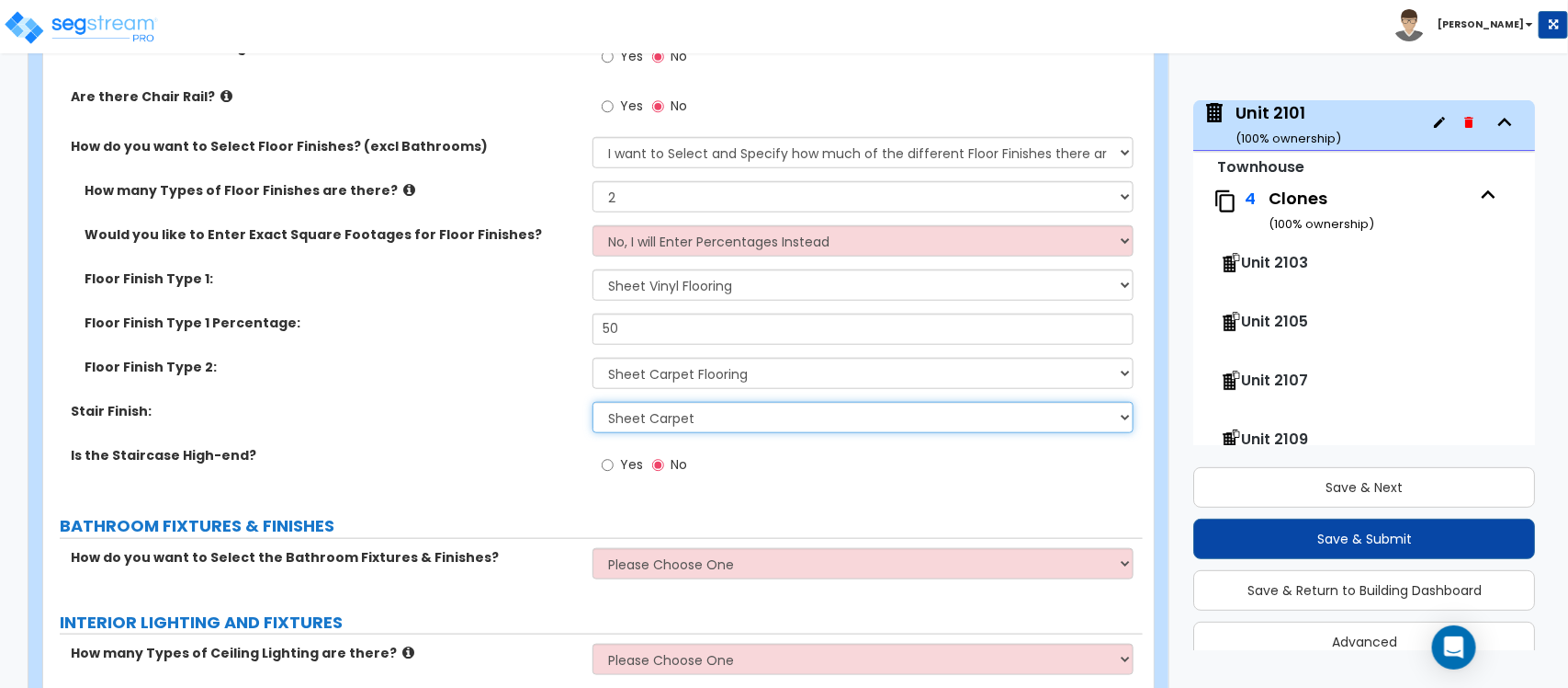
scroll to position [3754, 0]
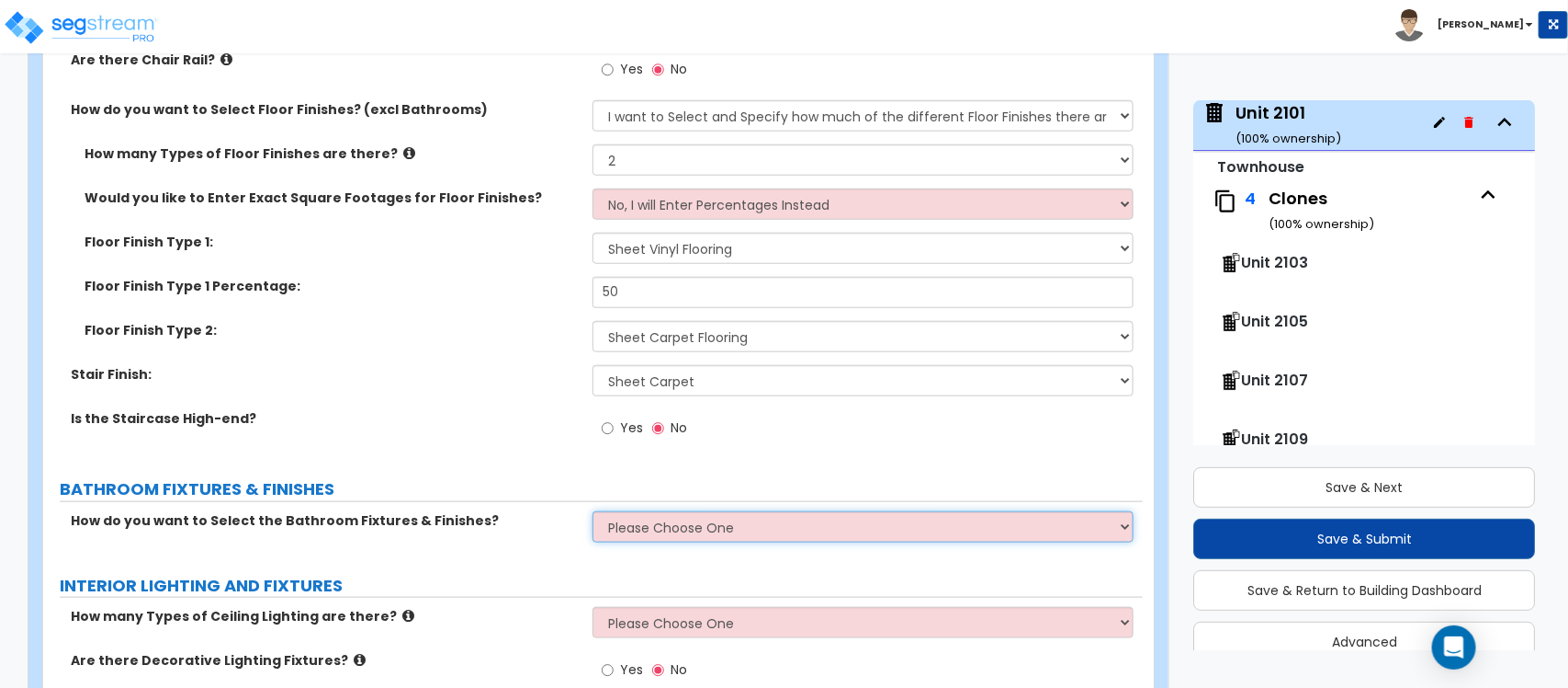
click at [632, 516] on select "Please Choose One I want to Select Fixtures and Finishes only for one Bath and …" at bounding box center [863, 527] width 540 height 31
click at [593, 511] on select "Please Choose One I want to Select Fixtures and Finishes only for one Bath and …" at bounding box center [863, 527] width 540 height 31
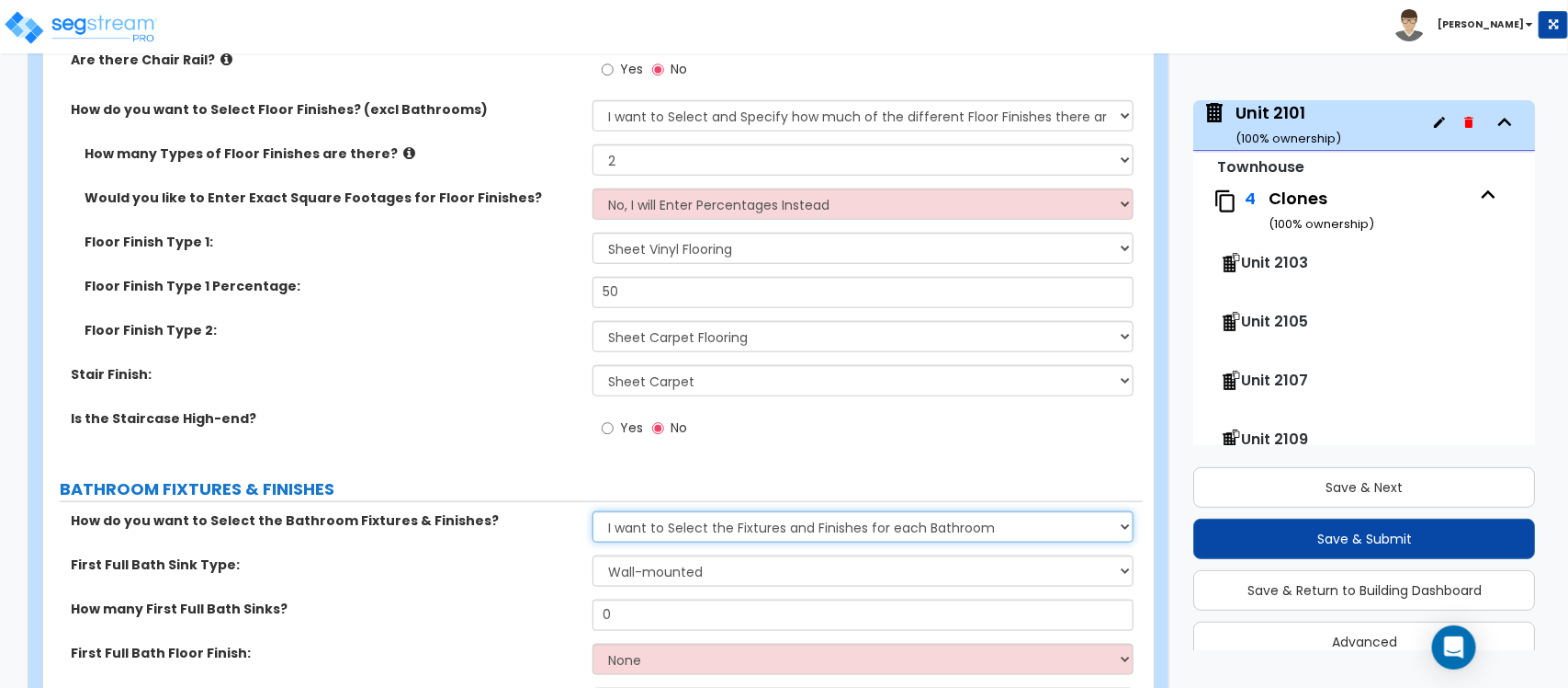
scroll to position [3868, 0]
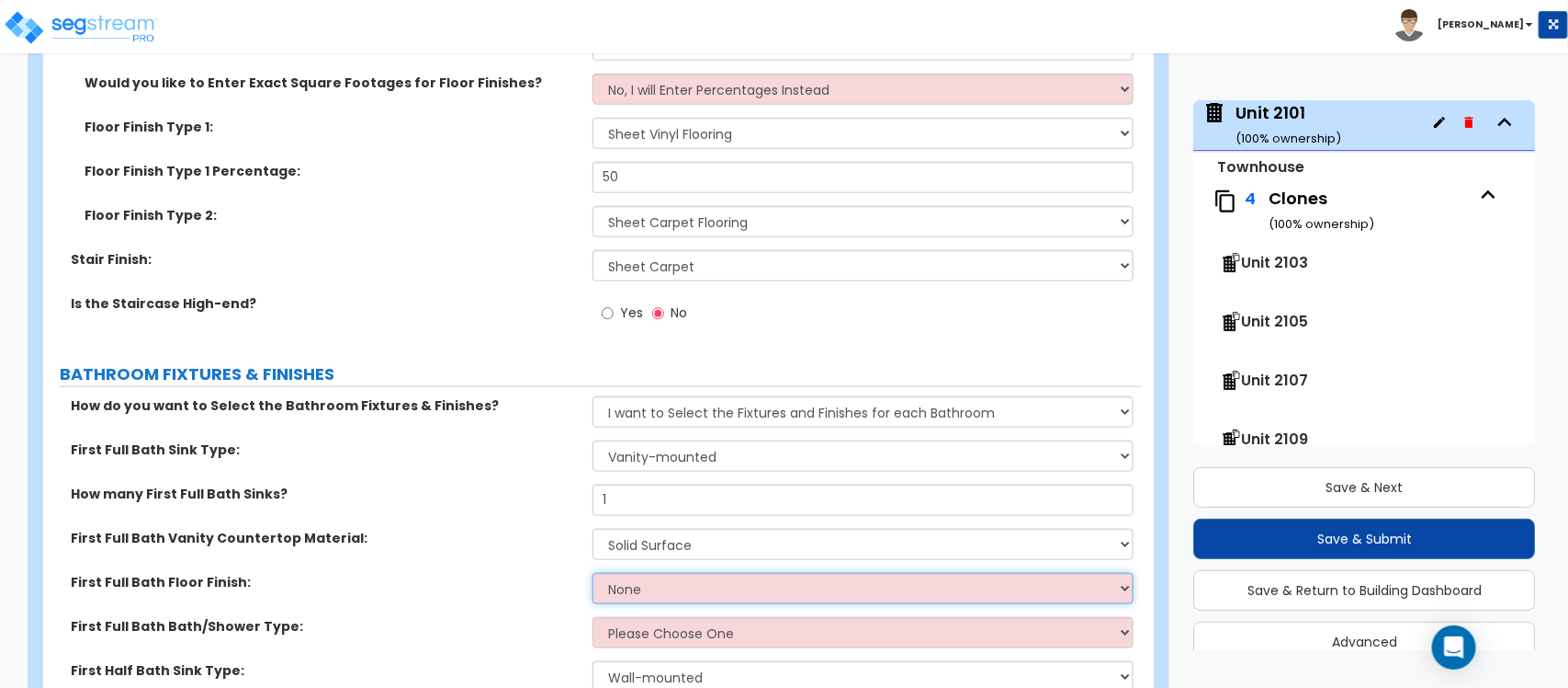
click at [735, 575] on select "None Tile Flooring Hardwood Flooring Resilient Laminate Flooring VCT Flooring S…" at bounding box center [863, 588] width 540 height 31
click at [593, 573] on select "None Tile Flooring Hardwood Flooring Resilient Laminate Flooring VCT Flooring S…" at bounding box center [863, 588] width 540 height 31
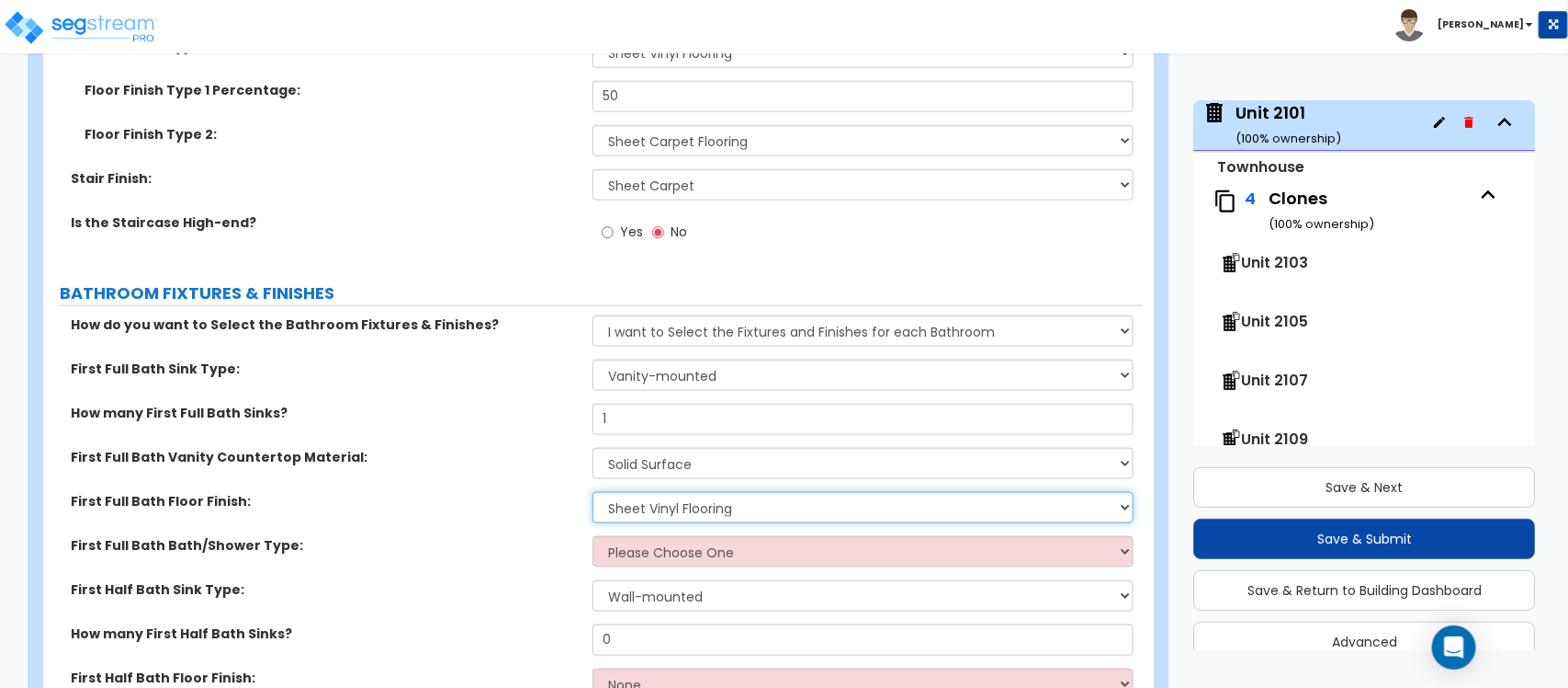
scroll to position [3983, 0]
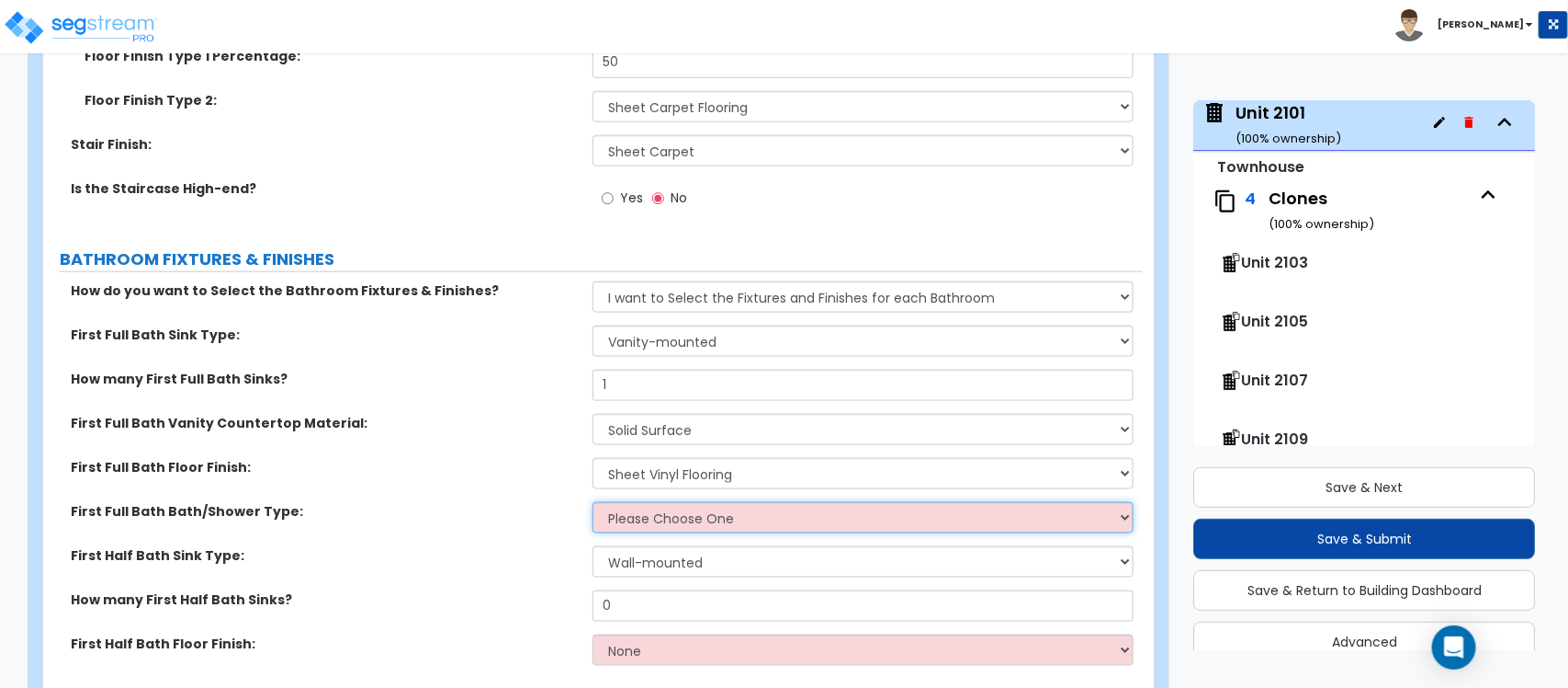
click at [755, 508] on select "Please Choose One Standalone Shower Bathtub - Shower Combo" at bounding box center [863, 517] width 540 height 31
click at [593, 502] on select "Please Choose One Standalone Shower Bathtub - Shower Combo" at bounding box center [863, 517] width 540 height 31
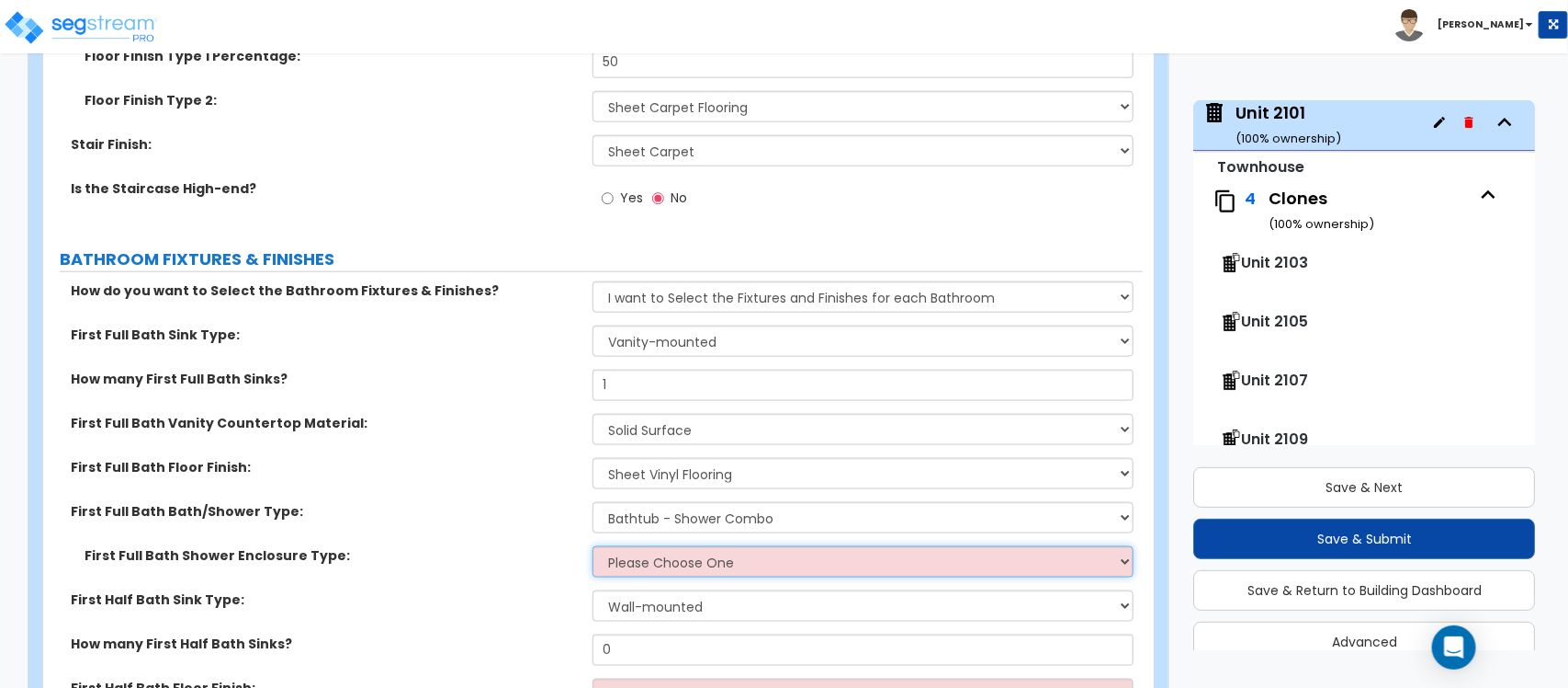
click at [749, 550] on select "Please Choose One Curtain & Rod Glass Sliding Doors Glass Hinged Doors" at bounding box center [863, 562] width 540 height 31
click at [593, 546] on select "Please Choose One Curtain & Rod Glass Sliding Doors Glass Hinged Doors" at bounding box center [863, 562] width 540 height 31
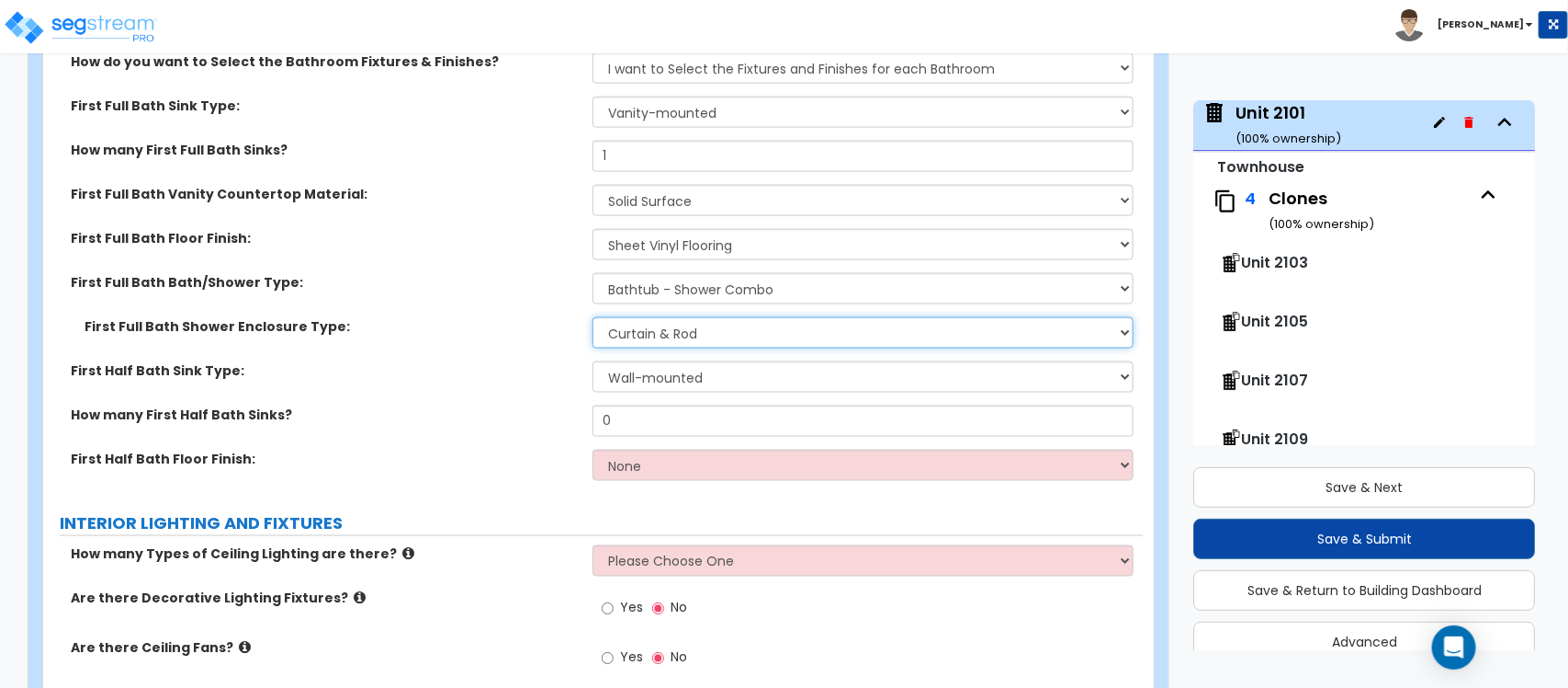
scroll to position [4213, 0]
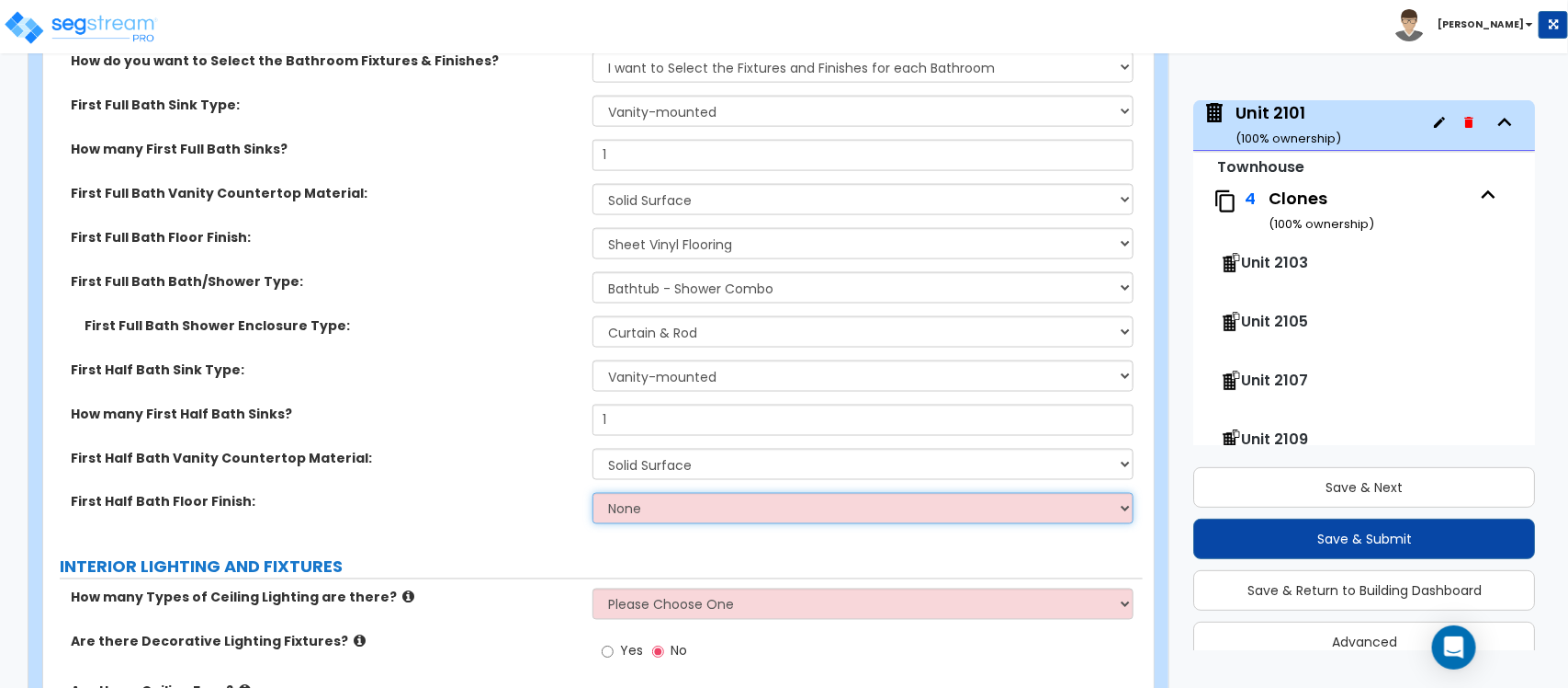
click at [646, 506] on select "None Tile Flooring Hardwood Flooring Resilient Laminate Flooring VCT Flooring S…" at bounding box center [863, 508] width 540 height 31
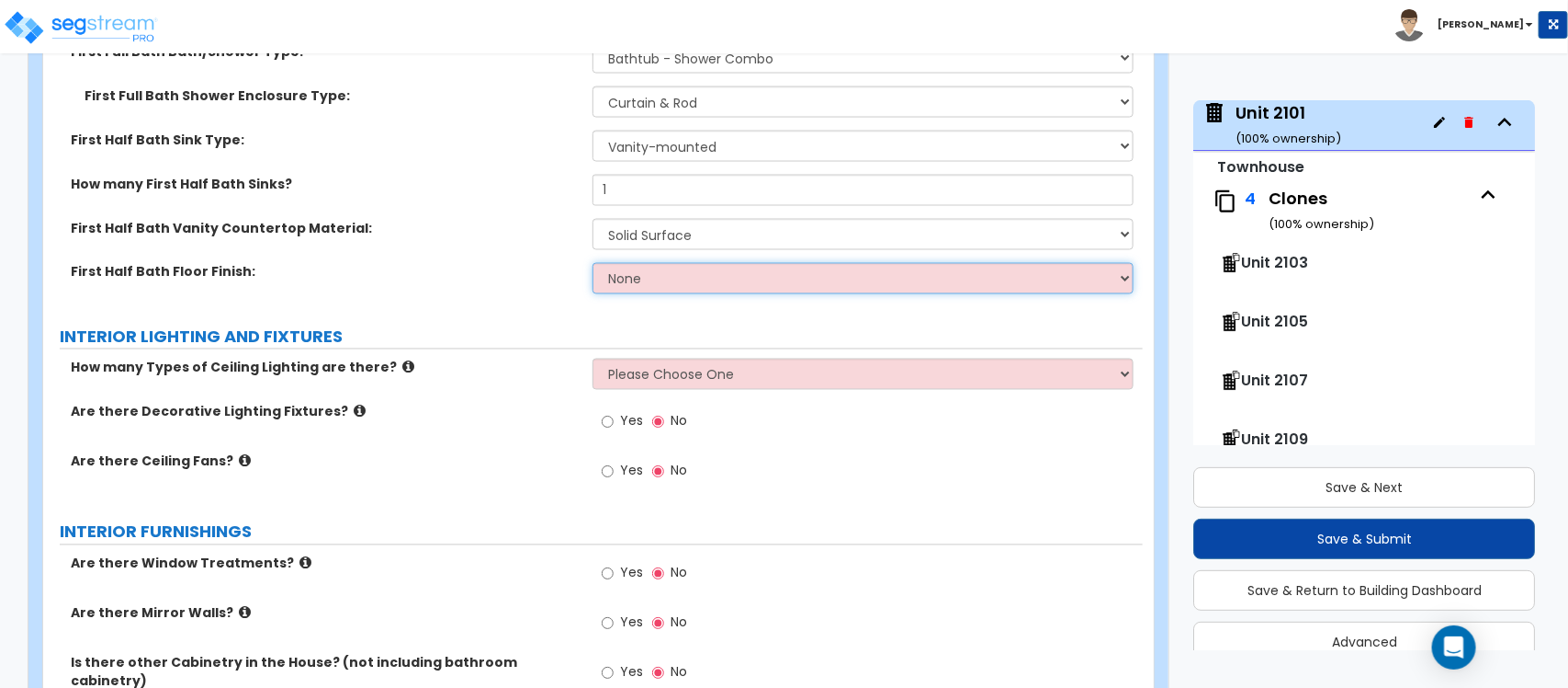
click at [681, 267] on select "None Tile Flooring Hardwood Flooring Resilient Laminate Flooring VCT Flooring S…" at bounding box center [863, 279] width 540 height 31
click at [593, 263] on select "None Tile Flooring Hardwood Flooring Resilient Laminate Flooring VCT Flooring S…" at bounding box center [863, 279] width 540 height 31
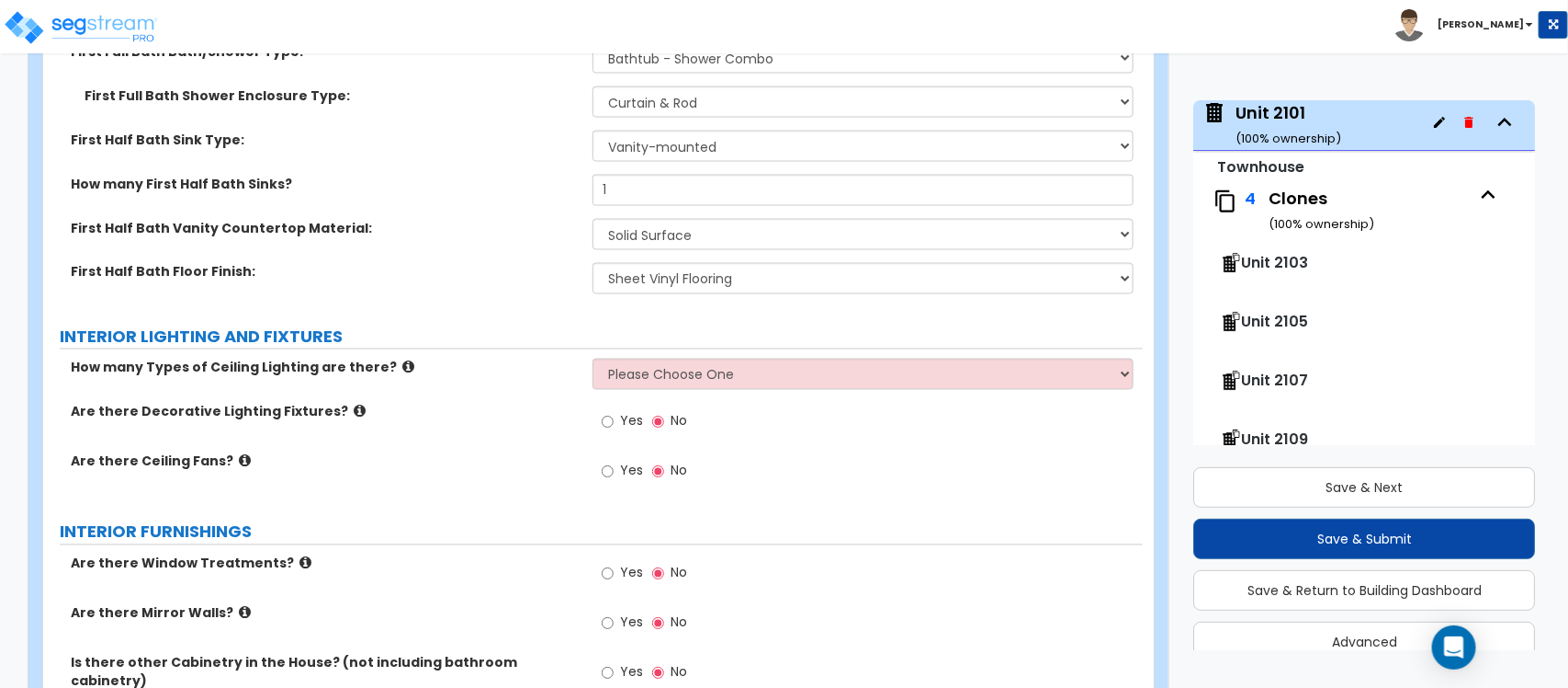
click at [559, 430] on div "Are there Decorative Lighting Fixtures? Yes No" at bounding box center [593, 428] width 1100 height 50
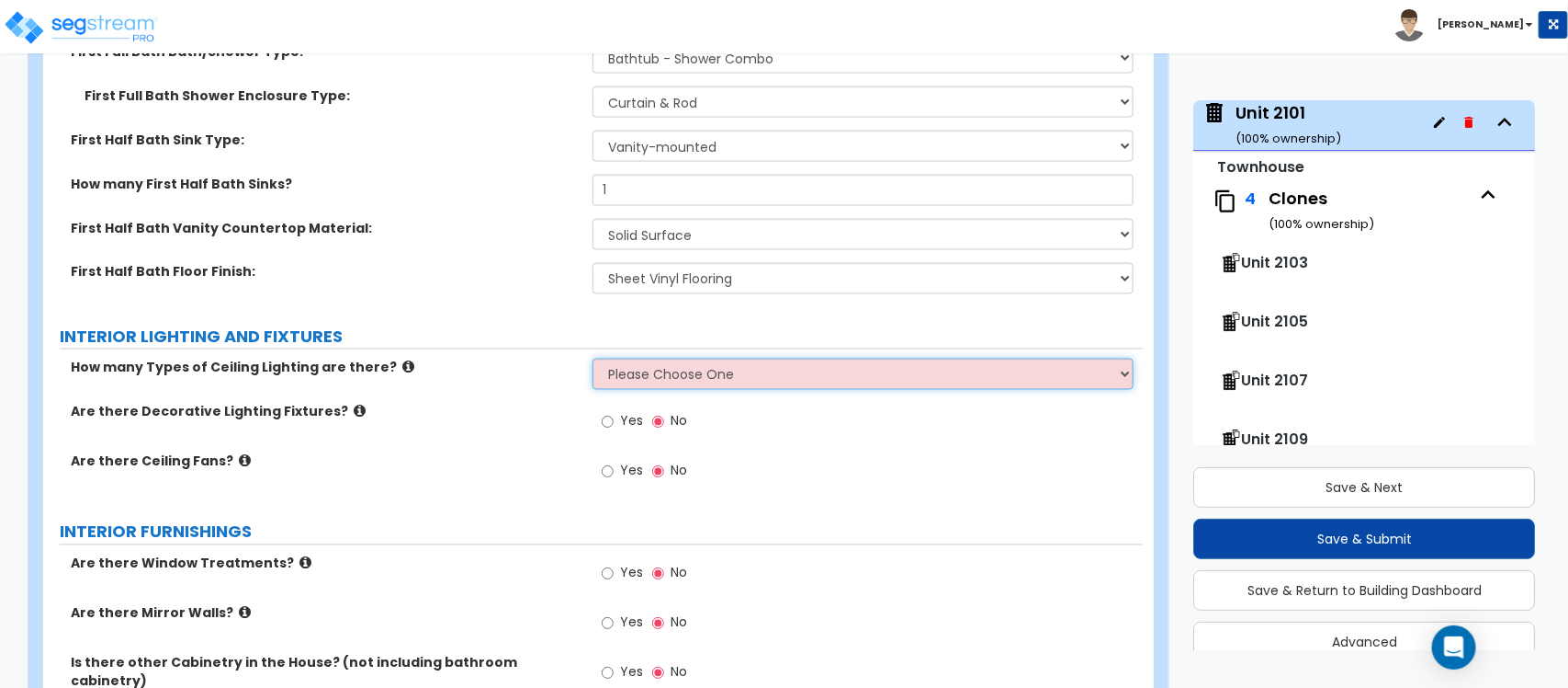
click at [700, 362] on select "Please Choose One 1 2 3" at bounding box center [863, 374] width 540 height 31
click at [593, 359] on select "Please Choose One 1 2 3" at bounding box center [863, 374] width 540 height 31
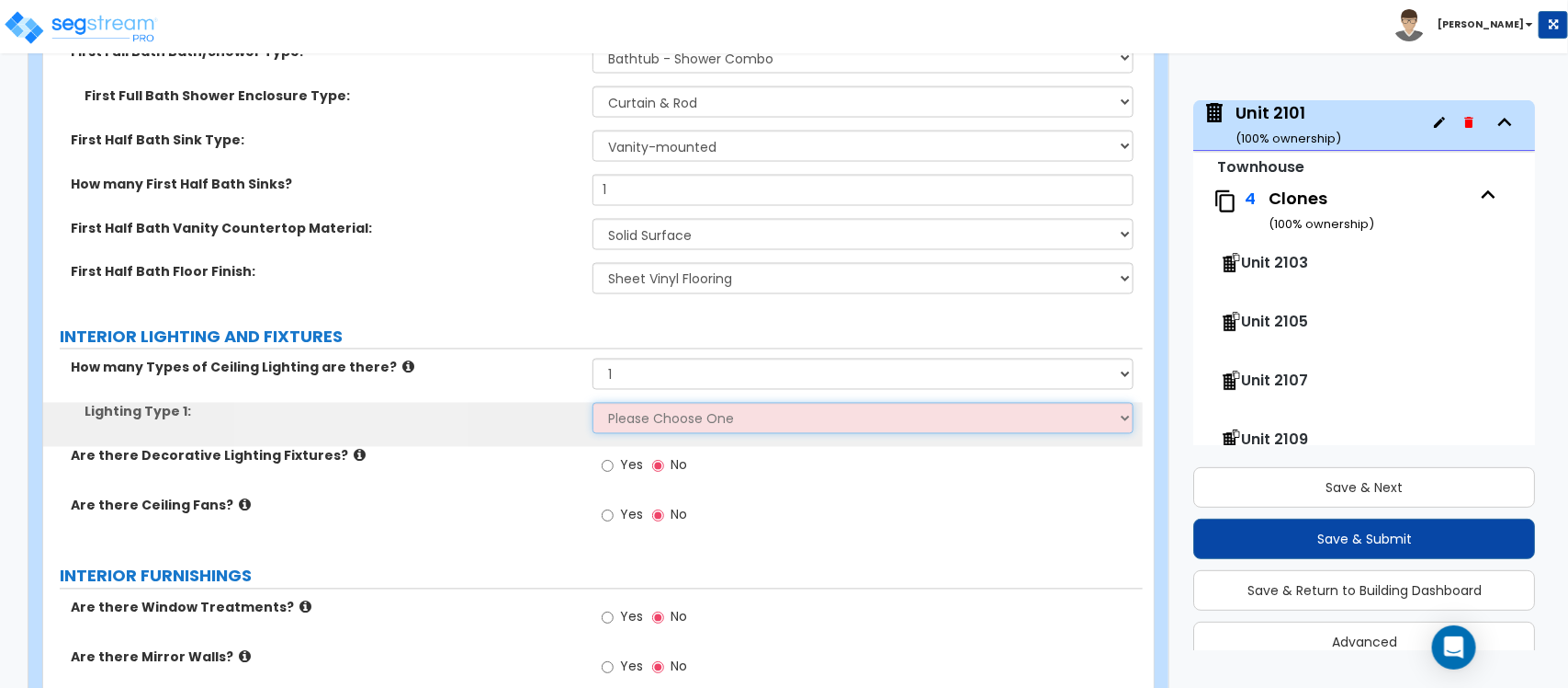
click at [669, 403] on select "Please Choose One LED Surface-Mounted LED Recessed Fluorescent Surface-Mounted …" at bounding box center [863, 419] width 540 height 31
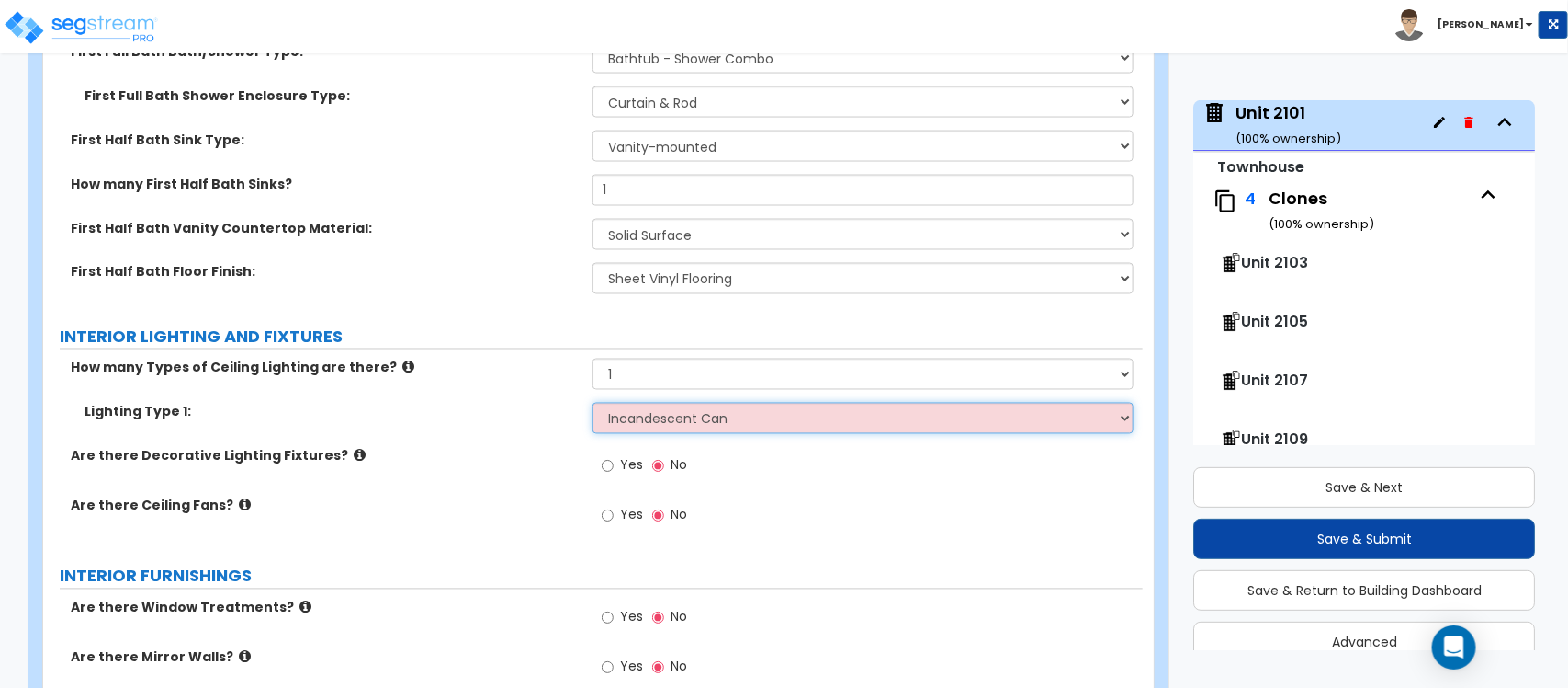
click at [593, 403] on select "Please Choose One LED Surface-Mounted LED Recessed Fluorescent Surface-Mounted …" at bounding box center [863, 419] width 540 height 31
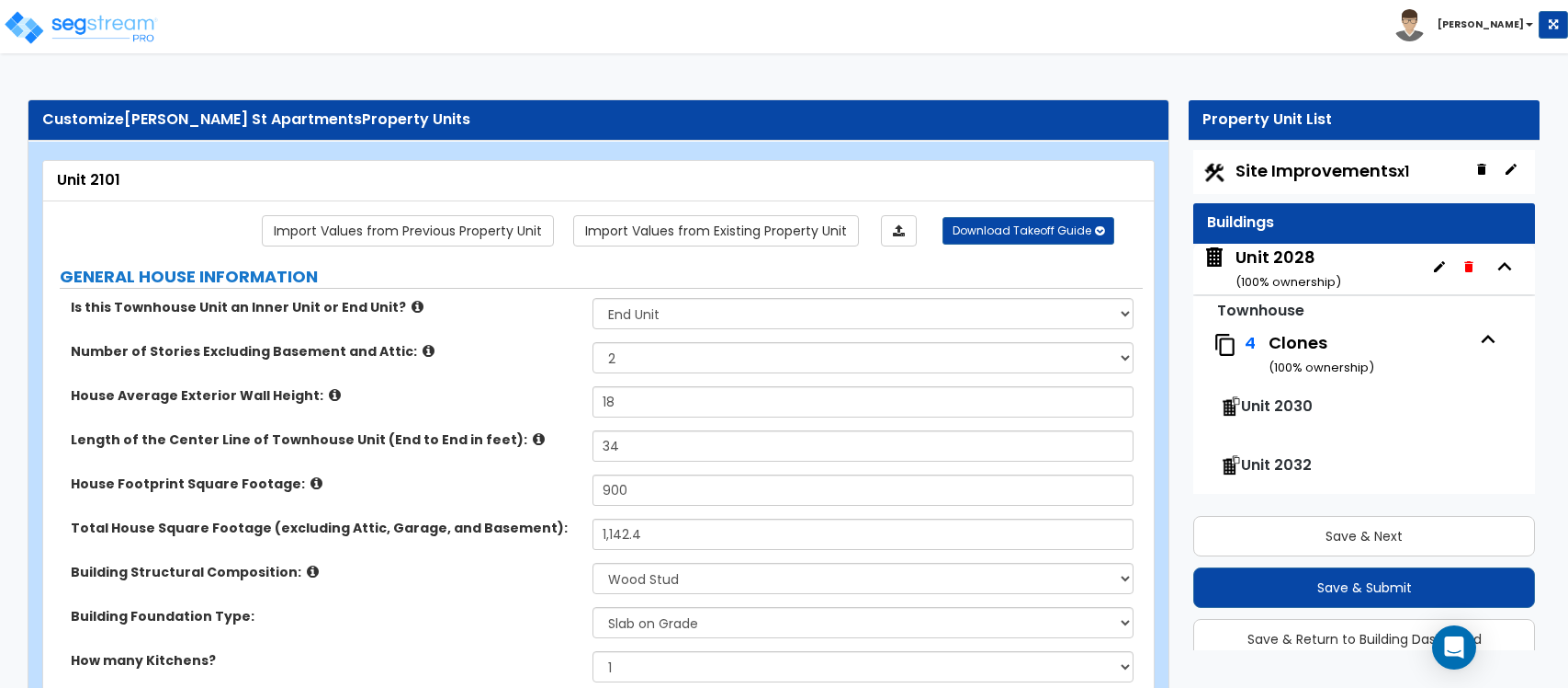
select select "2"
select select "7"
select select "2"
select select "1"
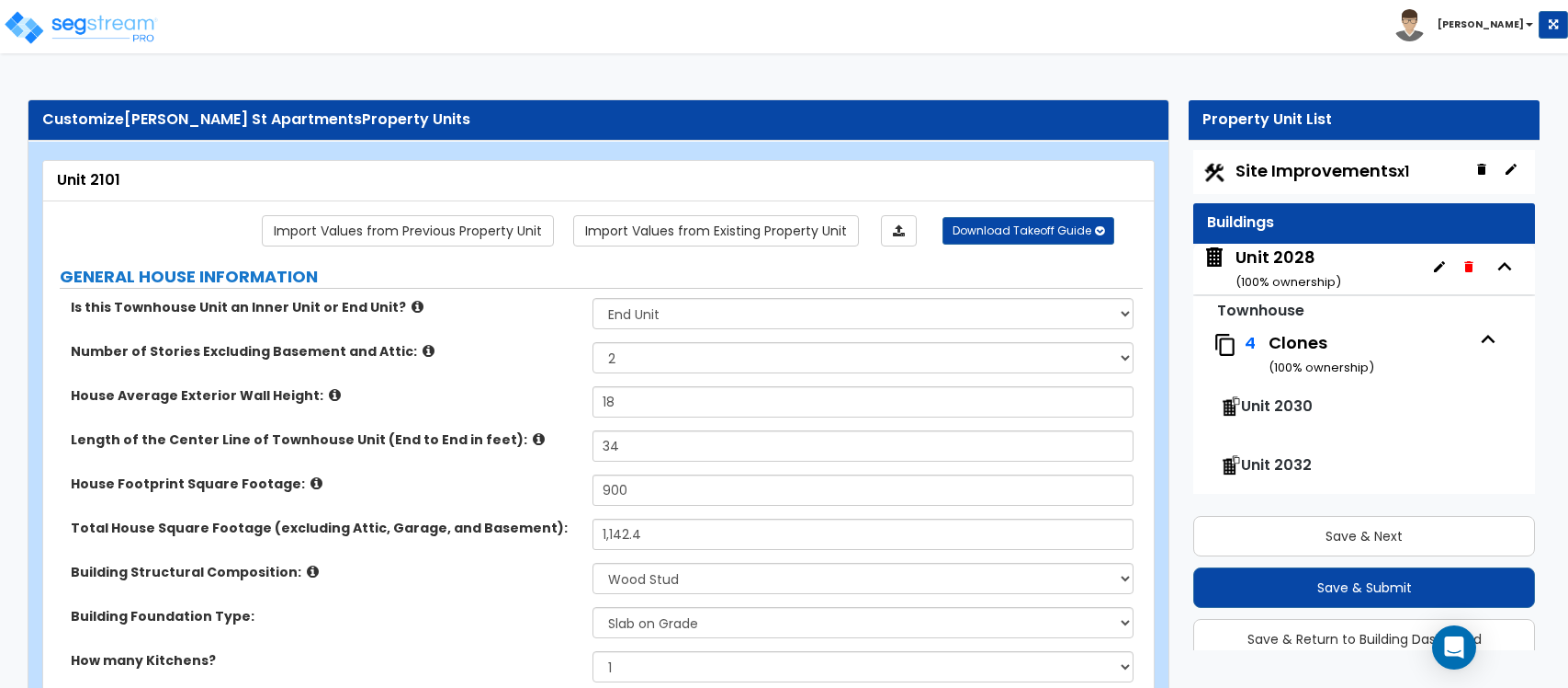
select select "2"
select select "4"
select select "1"
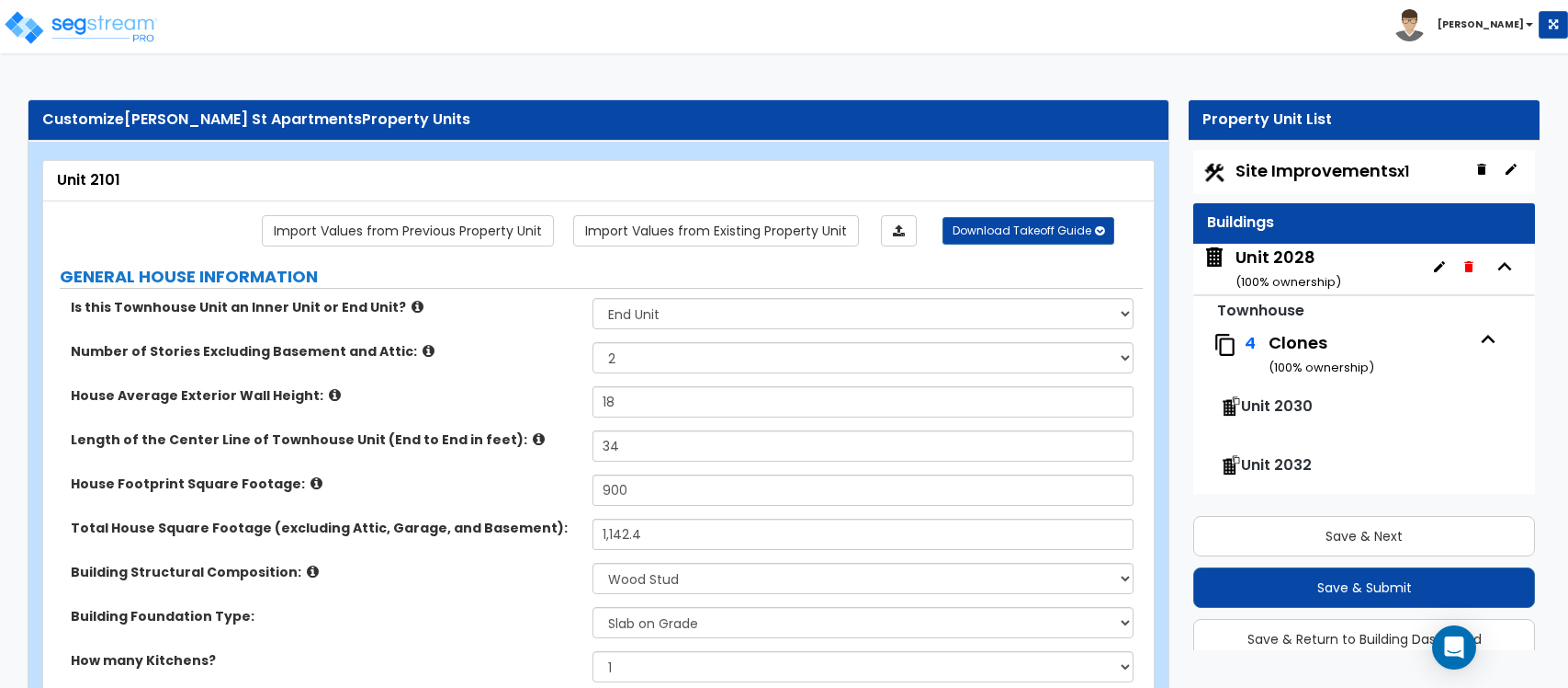
select select "1"
select select "3"
select select "5"
select select "1"
select select "2"
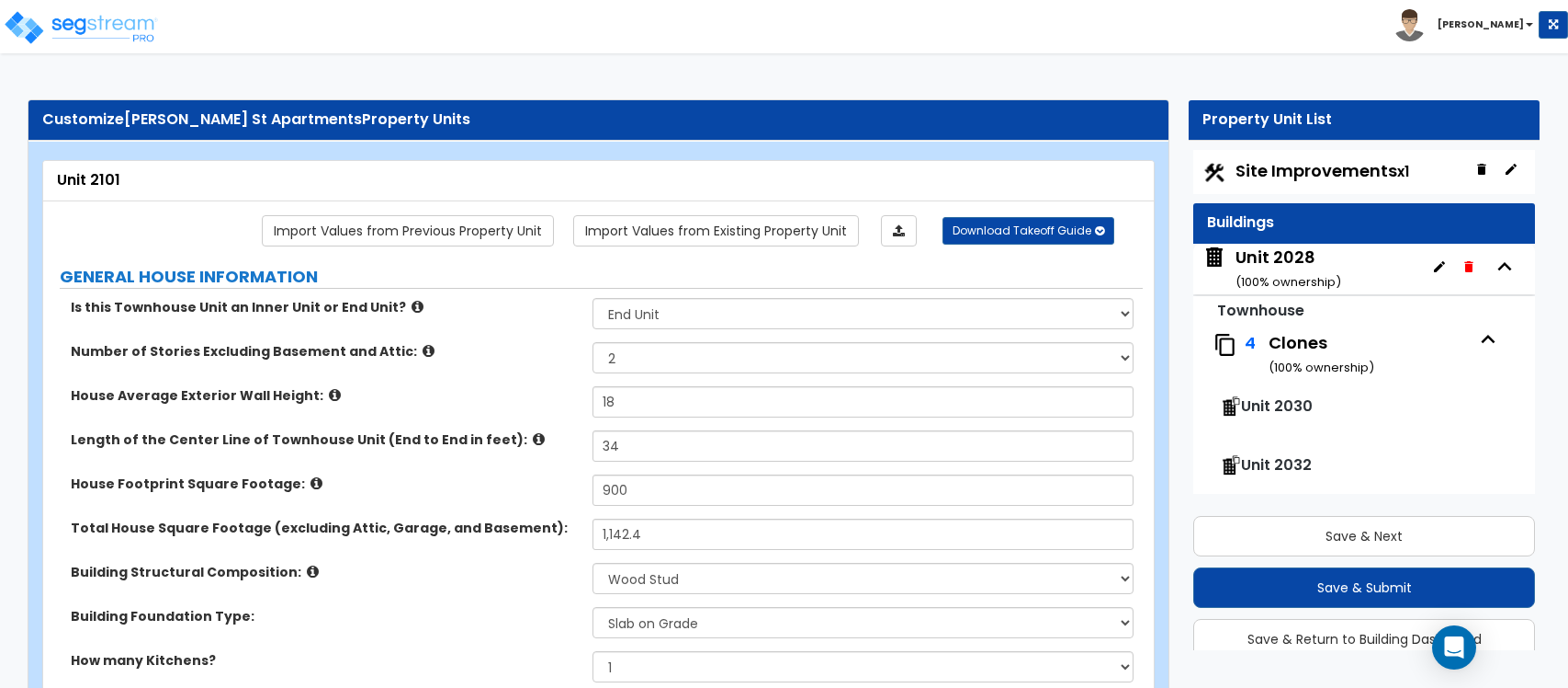
select select "1"
select select "2"
select select "1"
select select "2"
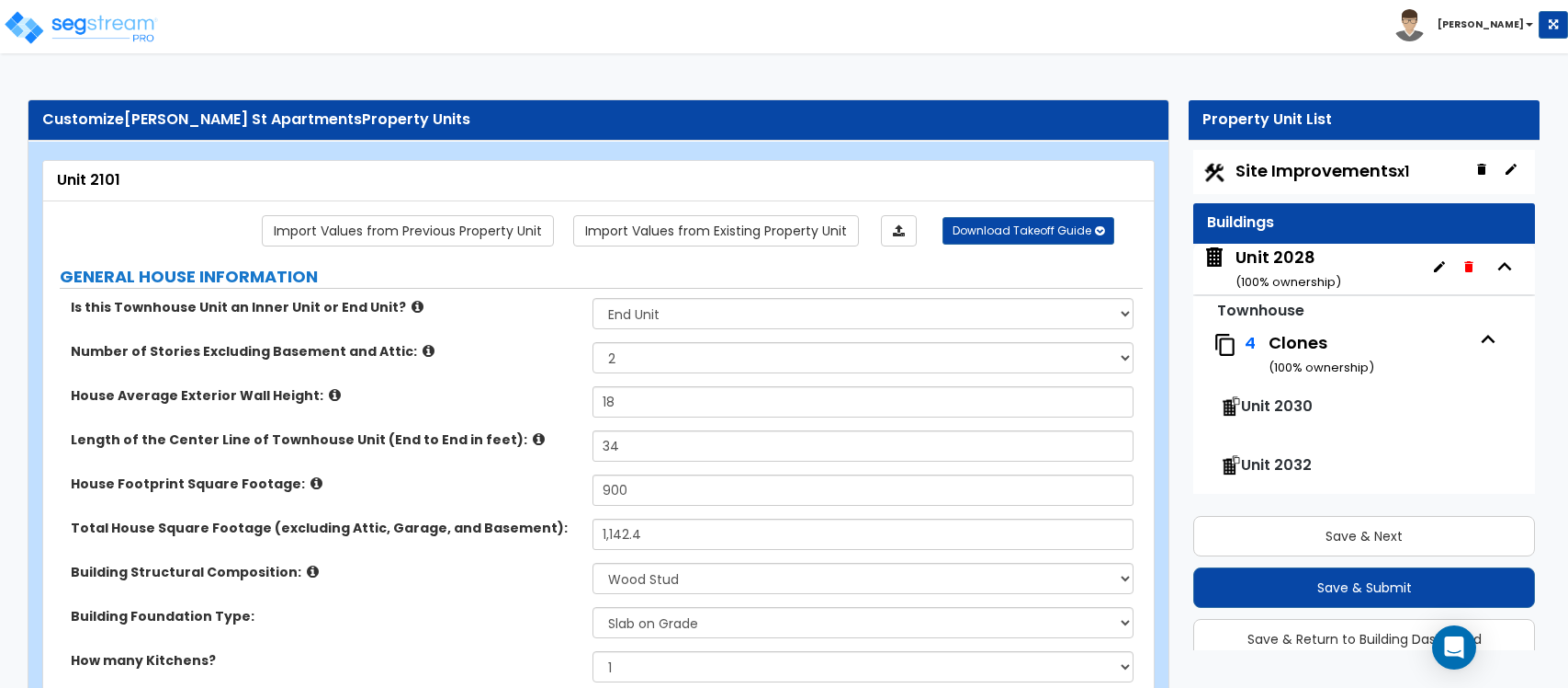
select select "6"
select select "5"
select select "2"
select select "3"
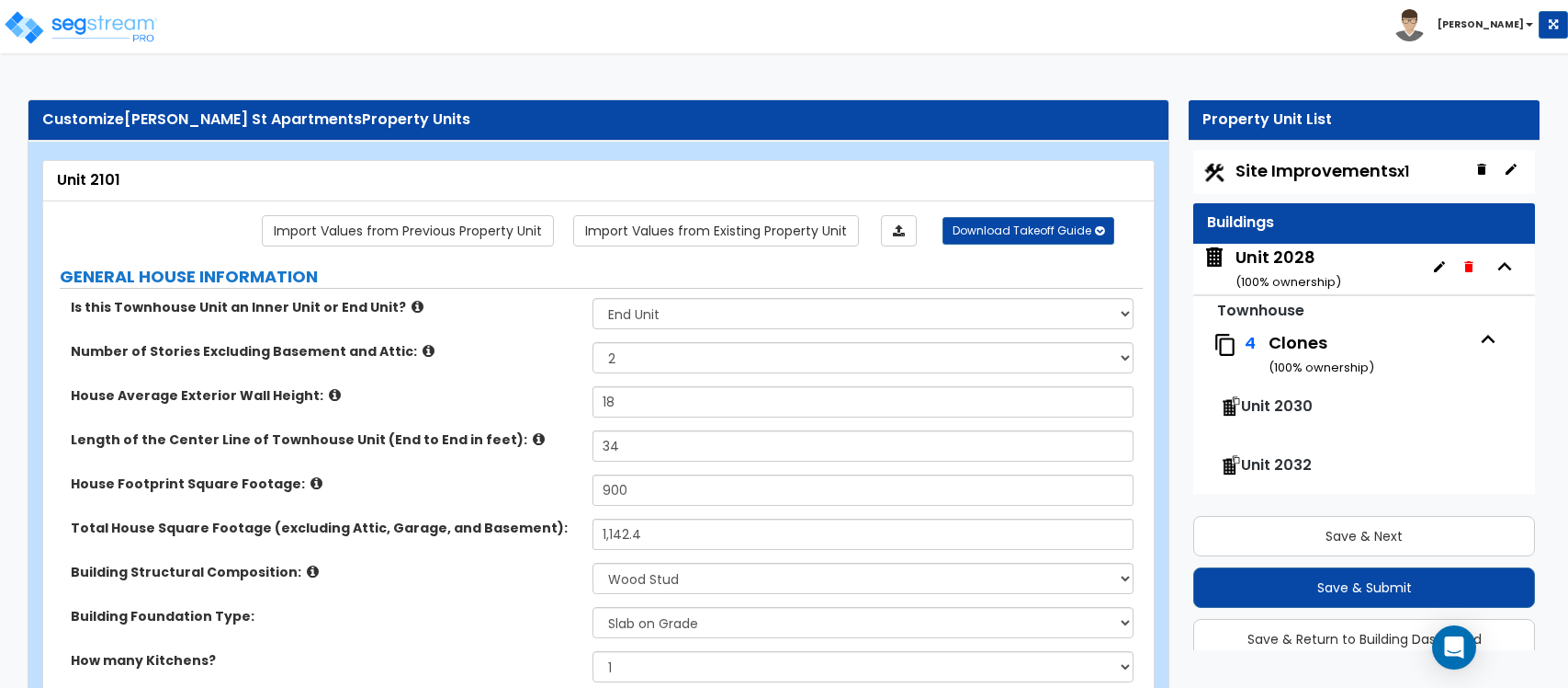
select select "2"
select select "5"
select select "2"
select select "1"
select select "3"
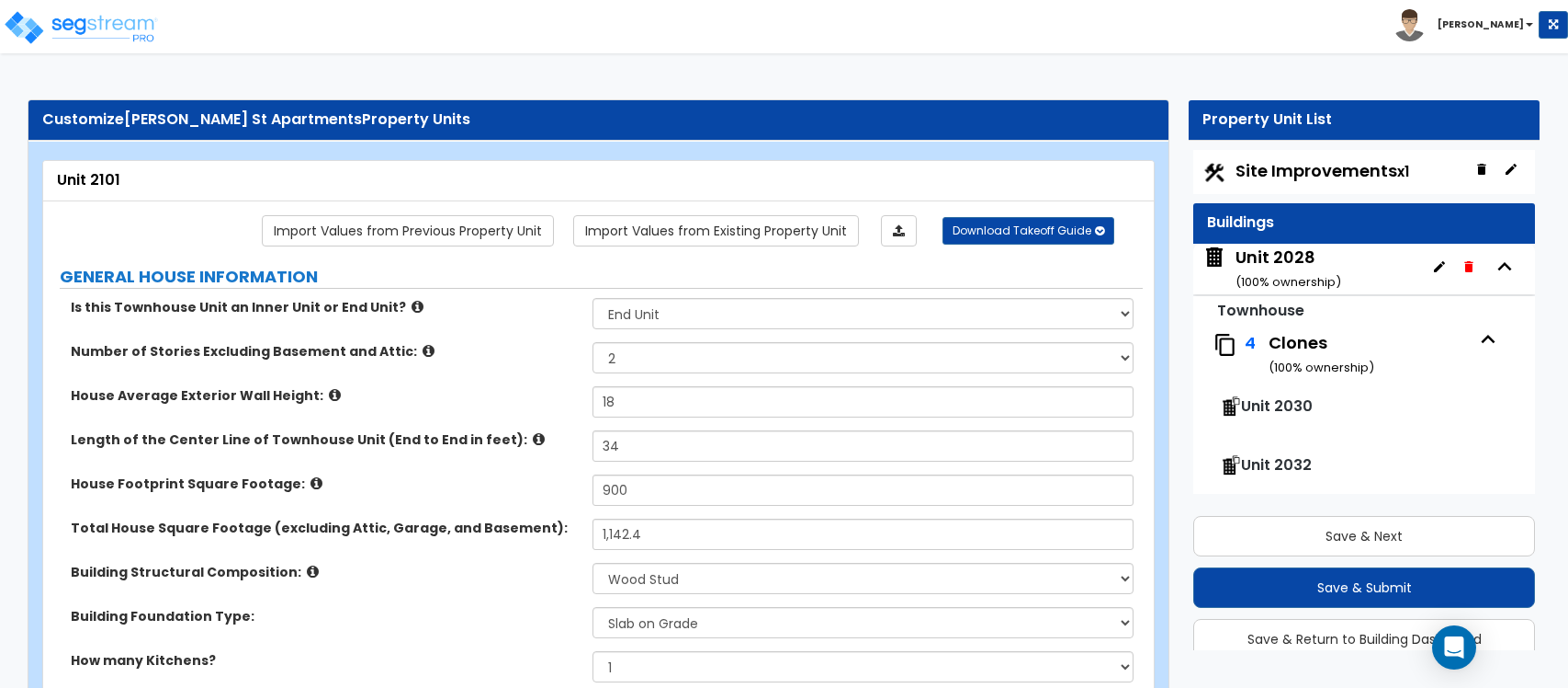
select select "2"
select select "5"
select select "1"
select select "5"
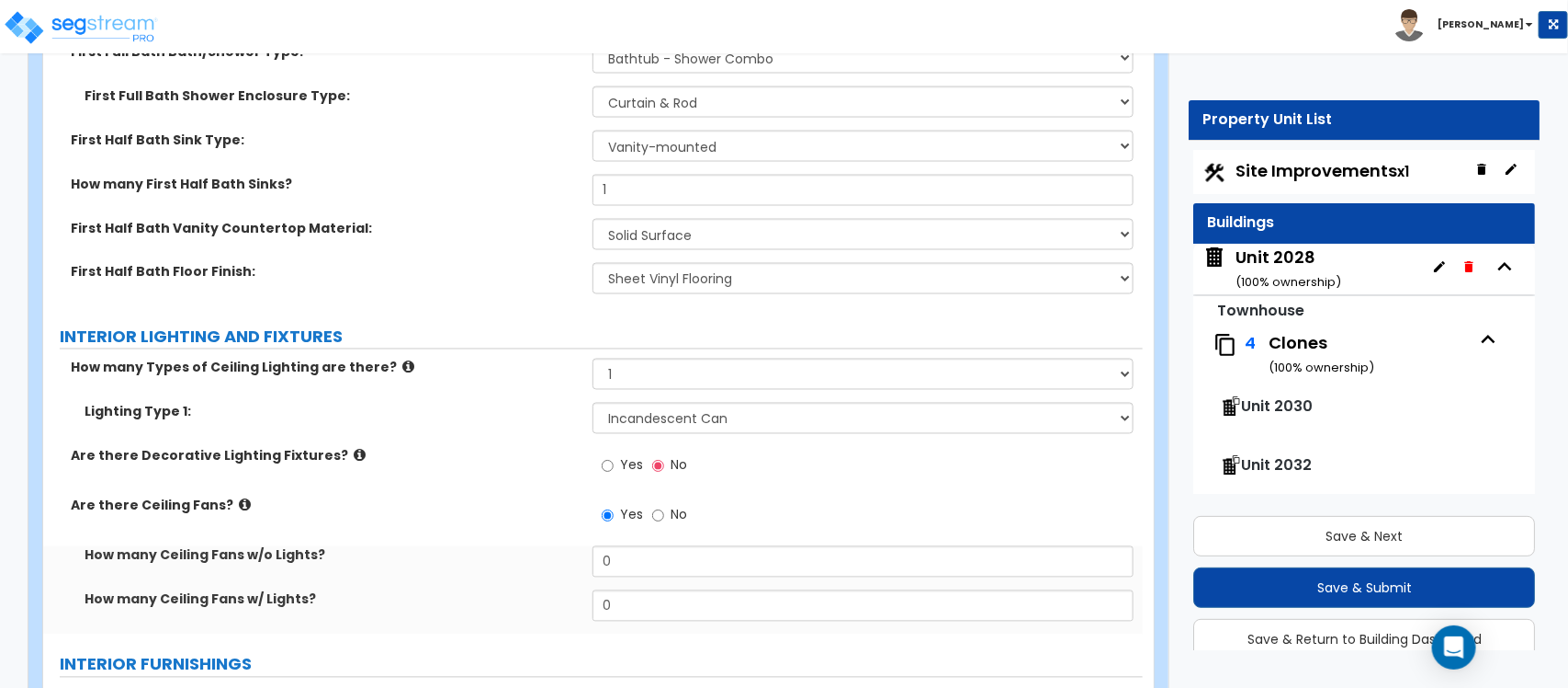
scroll to position [573, 0]
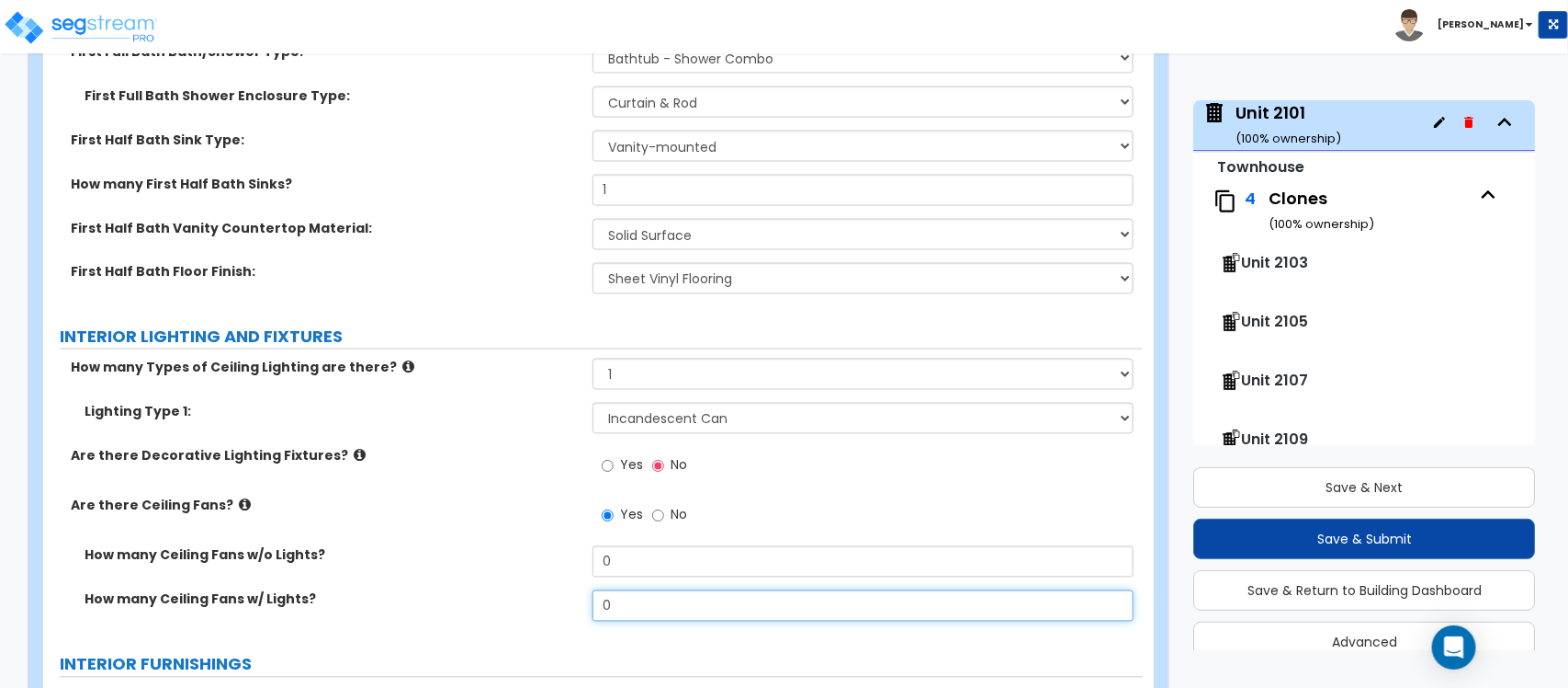
drag, startPoint x: 621, startPoint y: 591, endPoint x: 489, endPoint y: 576, distance: 132.8
click at [489, 576] on div "How many Ceiling Fans w/o Lights? 0 How many Ceiling Fans w/ Lights? 0" at bounding box center [593, 590] width 1072 height 89
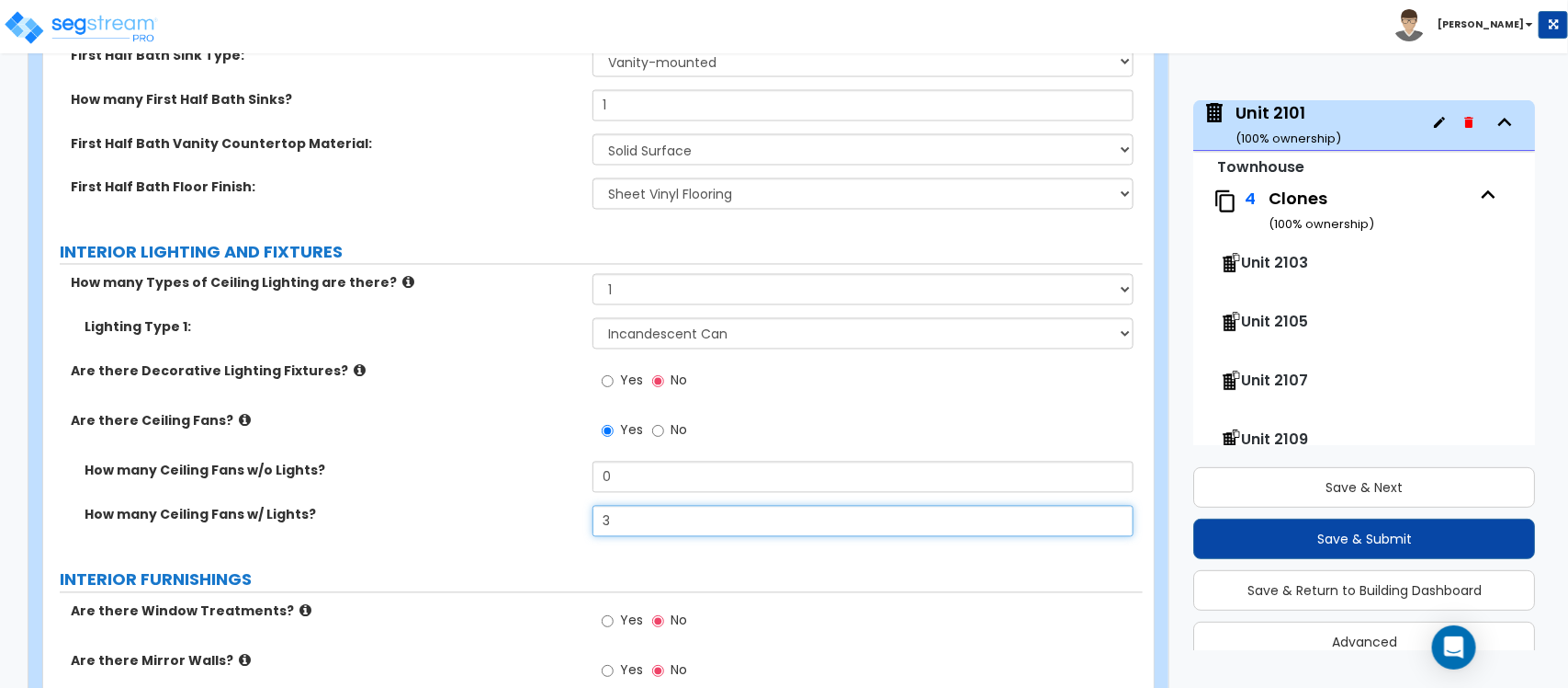
scroll to position [4558, 0]
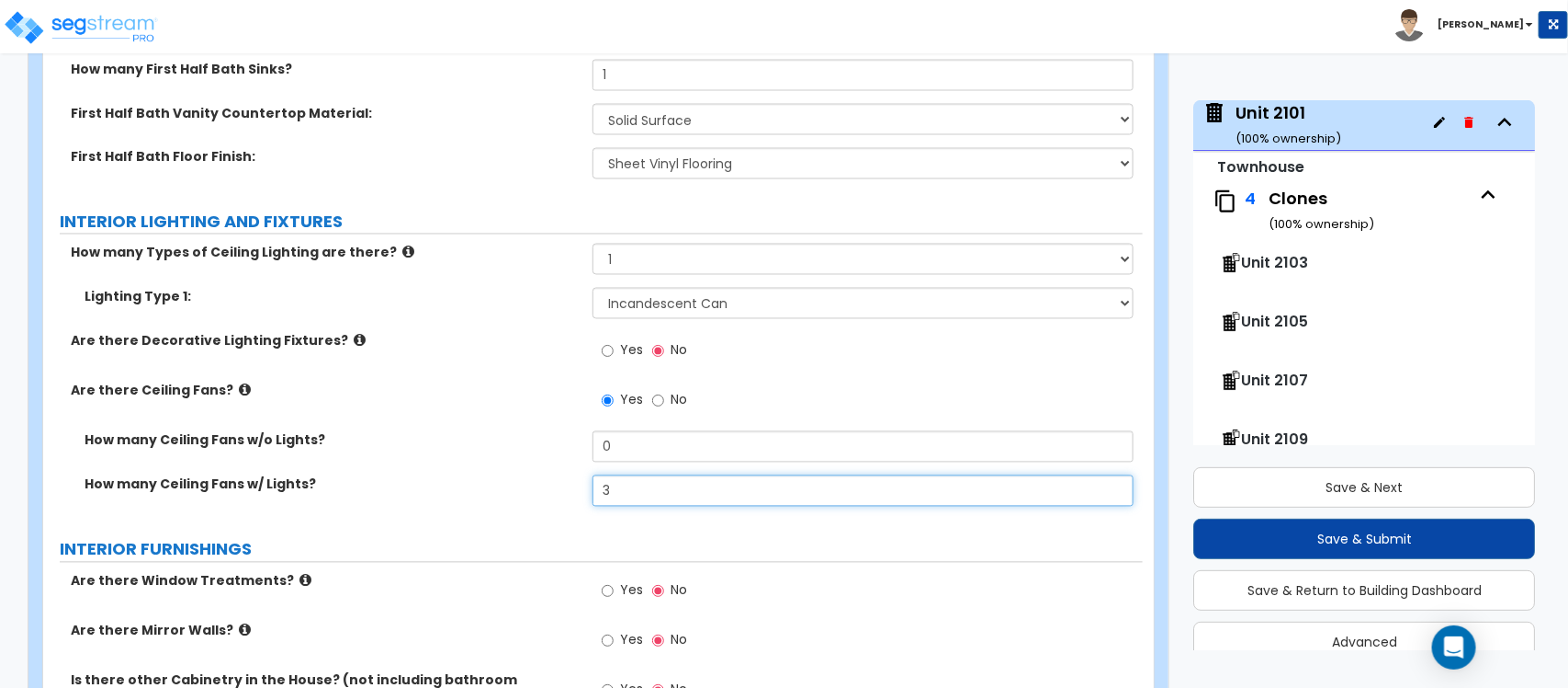
type input "3"
click at [520, 504] on div "How many Ceiling Fans w/ Lights? 3" at bounding box center [593, 497] width 1100 height 44
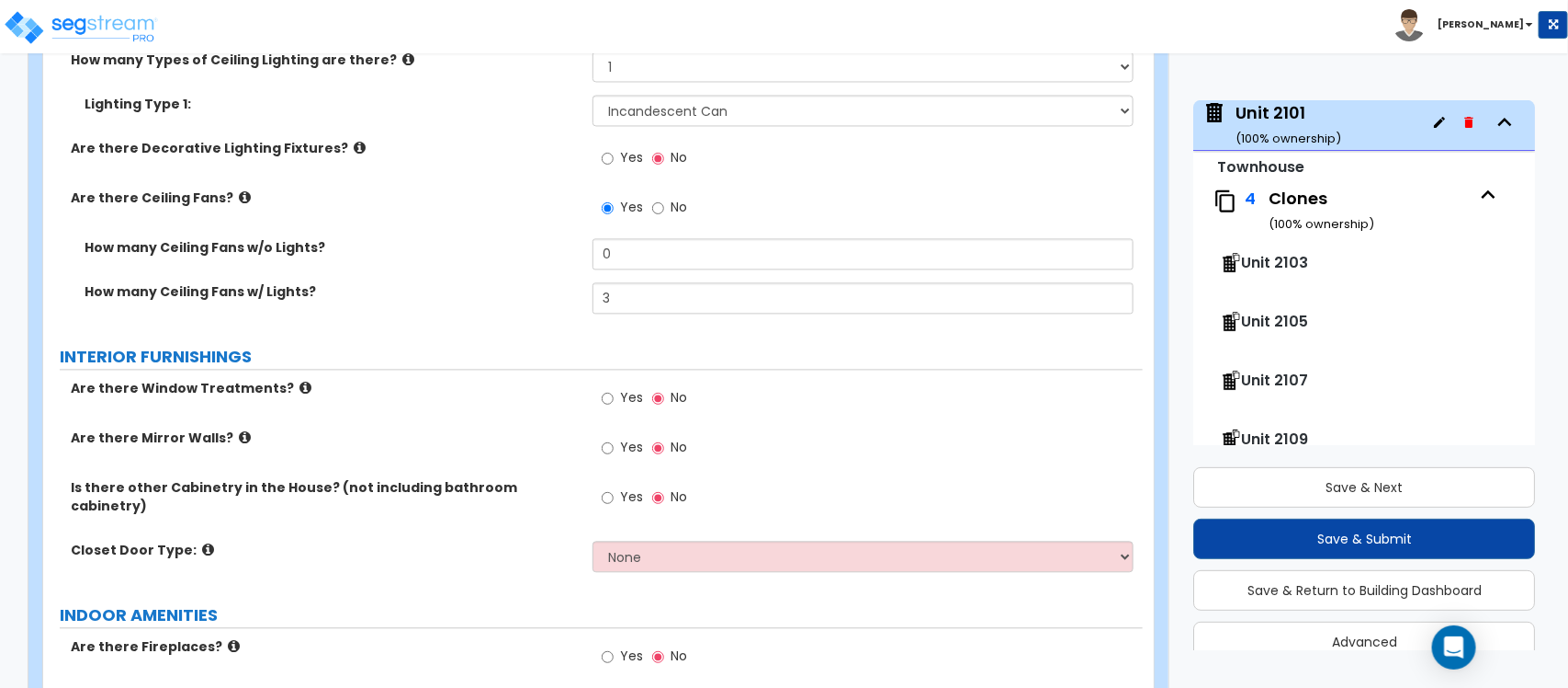
scroll to position [4787, 0]
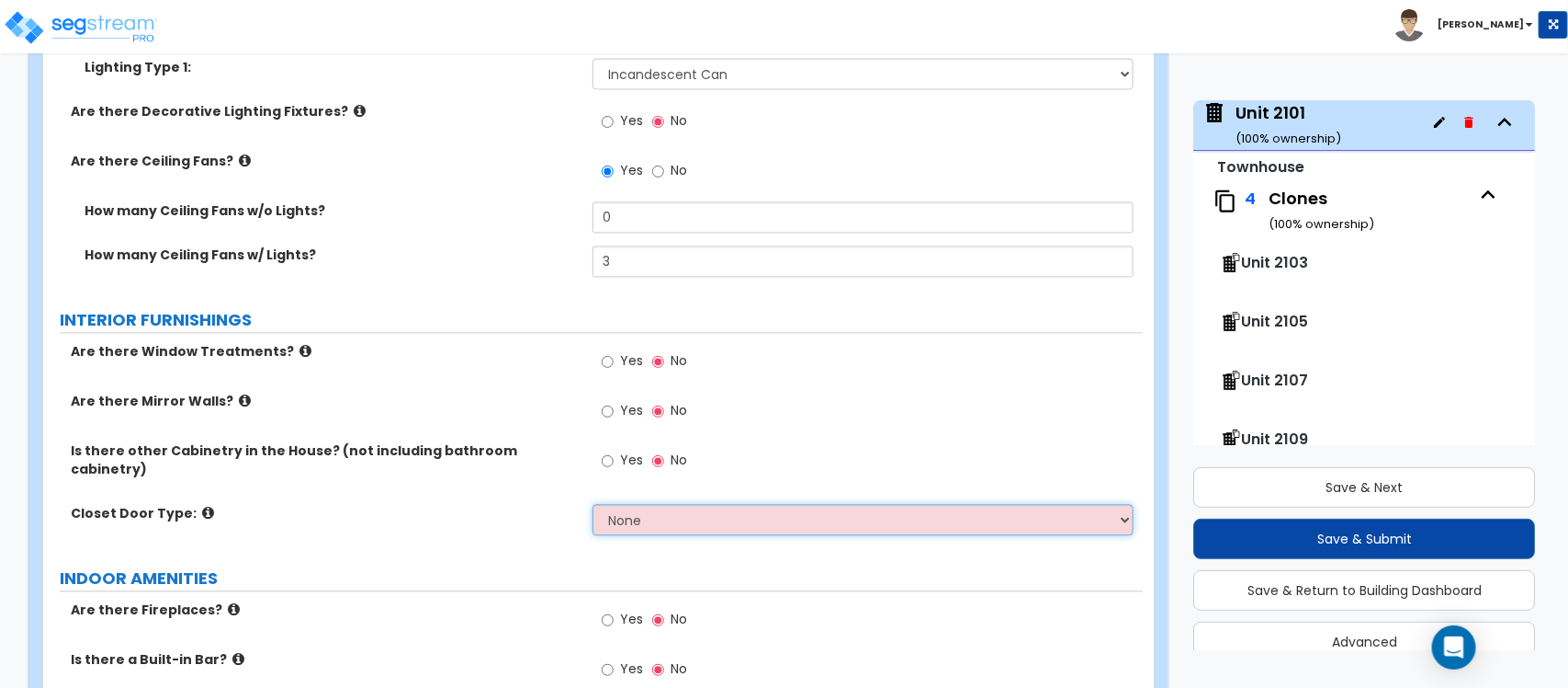
click at [731, 504] on select "None Bi-fold Louvered Doors Bi-fold Panel Doors Sliding Doors Hinged Wood Door" at bounding box center [863, 519] width 540 height 31
select select "3"
click at [593, 504] on select "None Bi-fold Louvered Doors Bi-fold Panel Doors Sliding Doors Hinged Wood Door" at bounding box center [863, 519] width 540 height 31
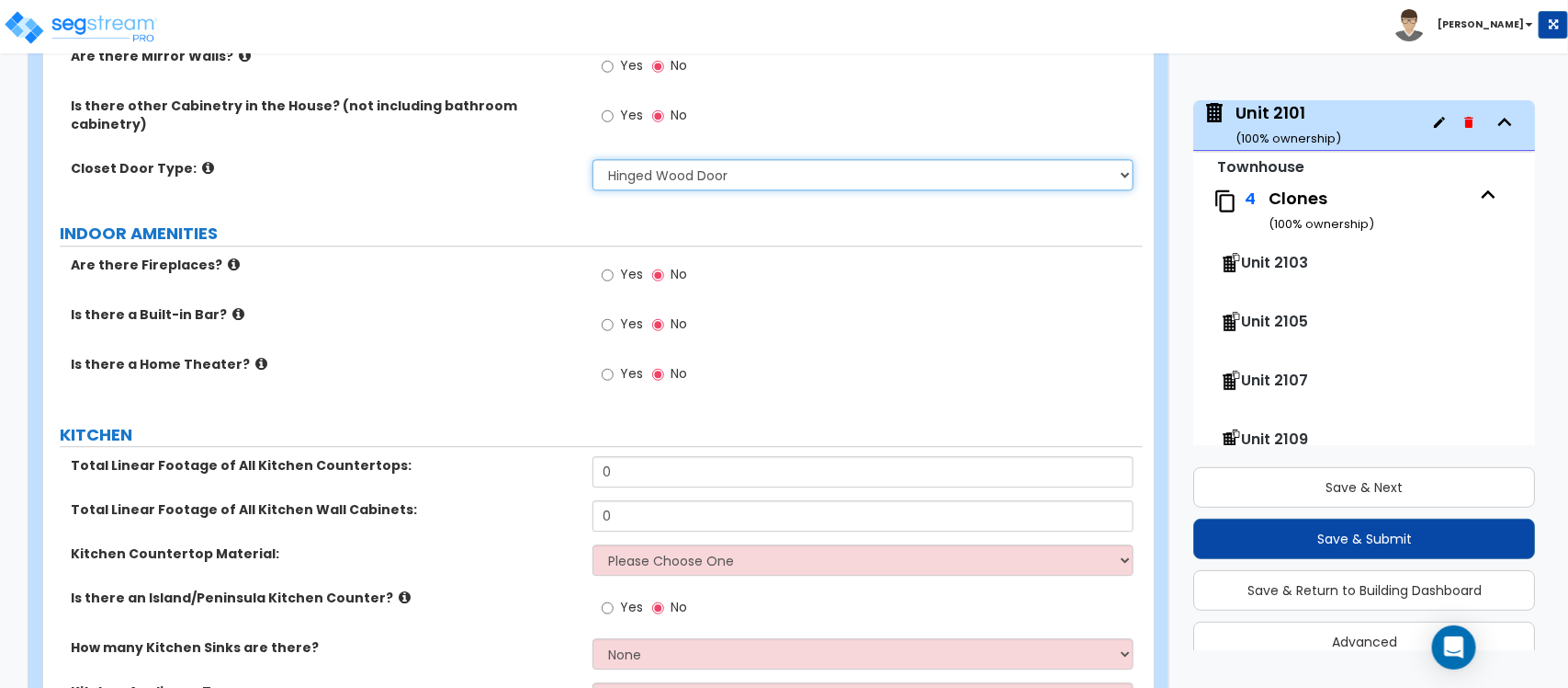
scroll to position [5362, 0]
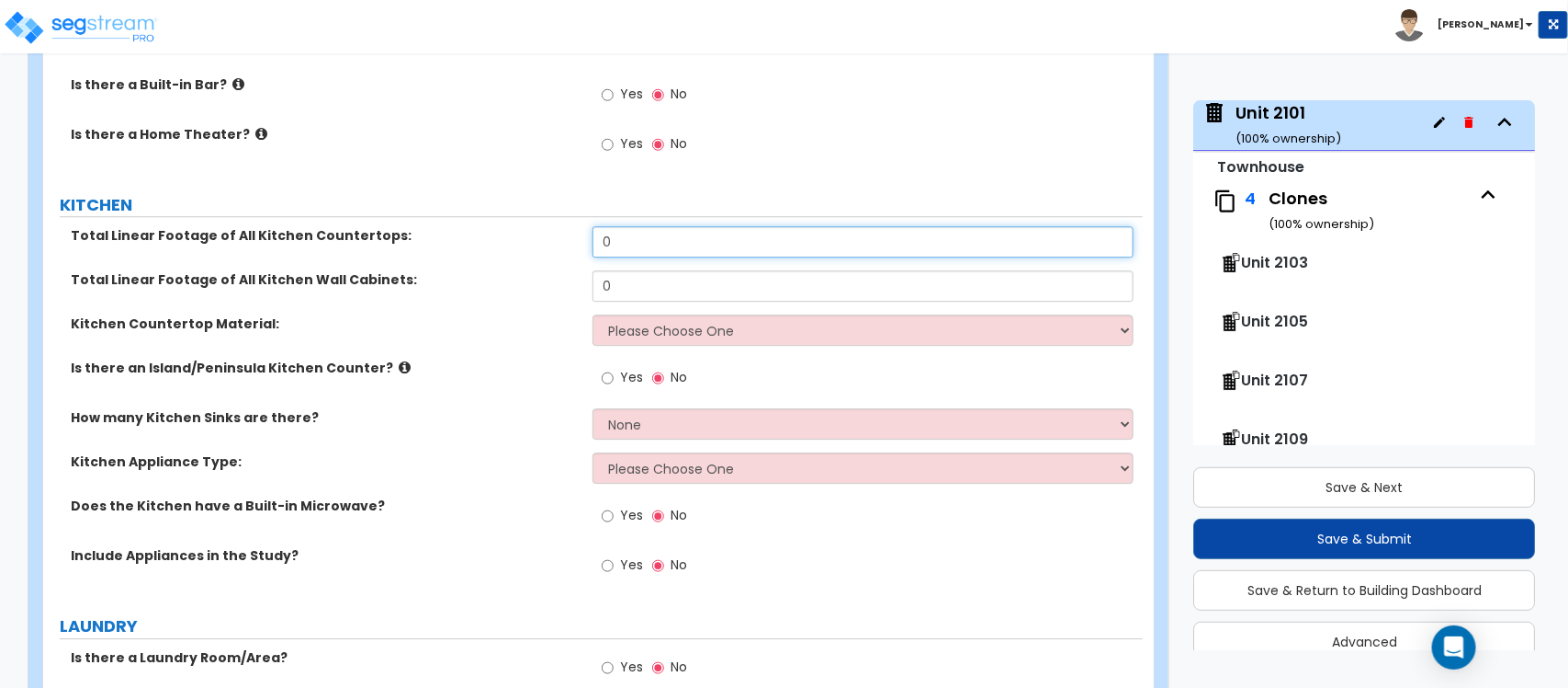
drag, startPoint x: 640, startPoint y: 223, endPoint x: 545, endPoint y: 209, distance: 96.0
click at [545, 226] on div "Total Linear Footage of All Kitchen Countertops: 0" at bounding box center [593, 248] width 1100 height 44
type input "12"
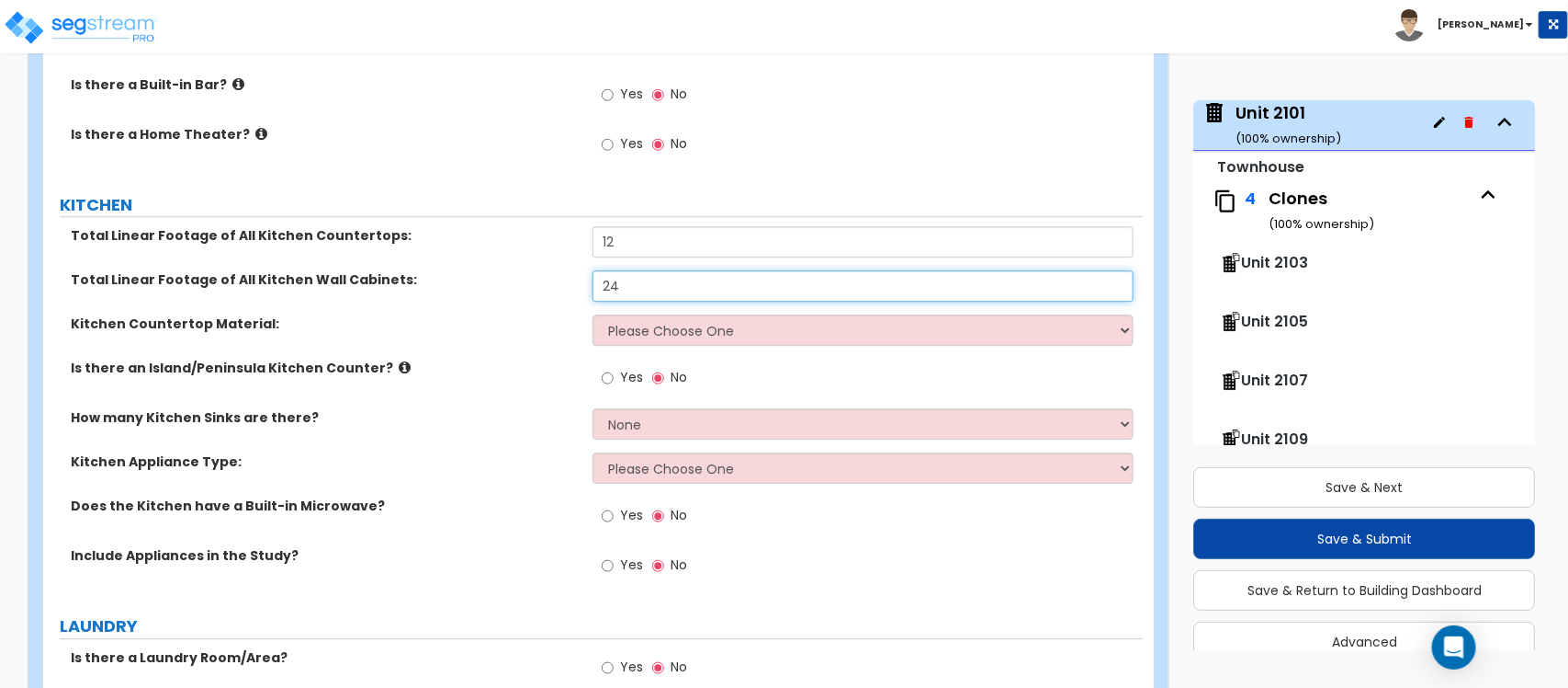
type input "24"
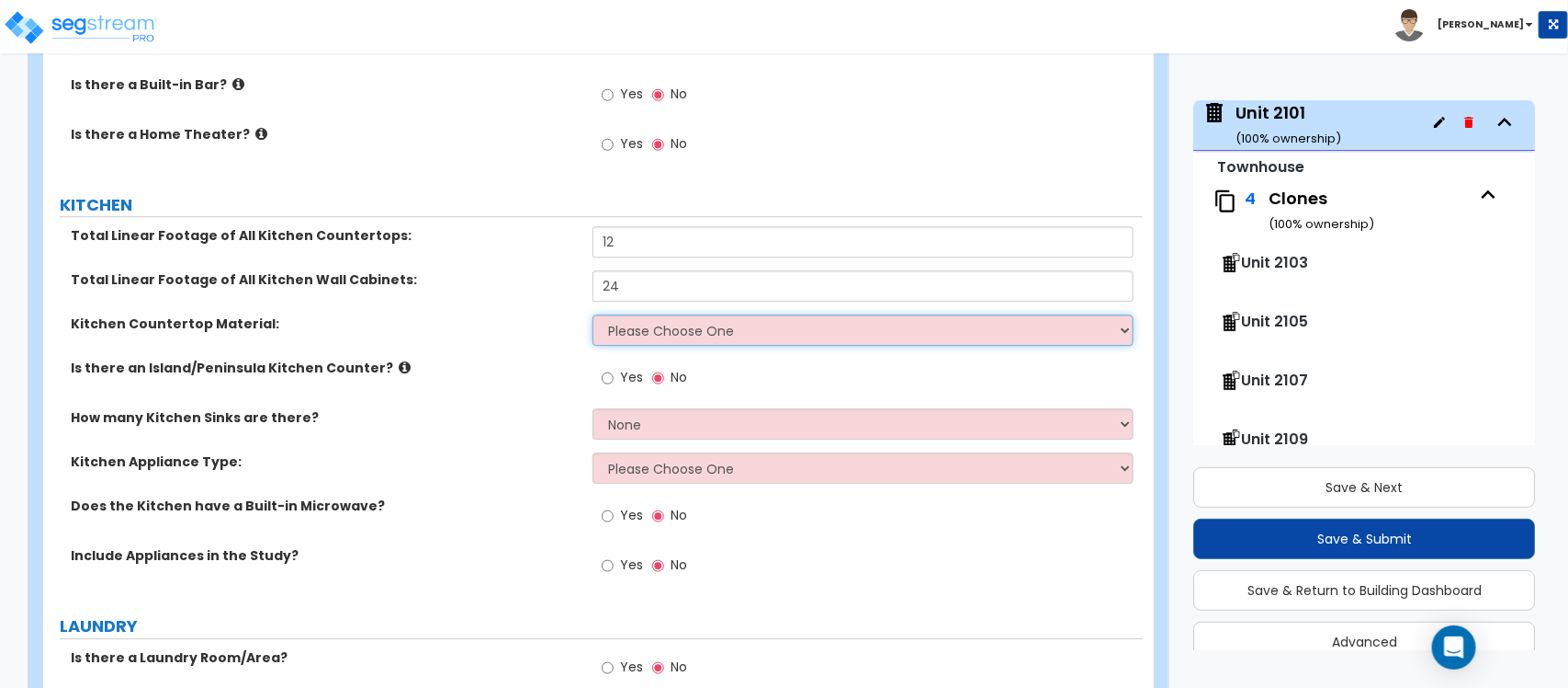
click at [637, 314] on select "Please Choose One Plastic Laminate Solid Surface Stone Quartz Marble Tile Wood …" at bounding box center [863, 330] width 540 height 31
select select "2"
click at [529, 379] on div "Is there an Island/Peninsula Kitchen Counter? Yes No" at bounding box center [593, 384] width 1100 height 50
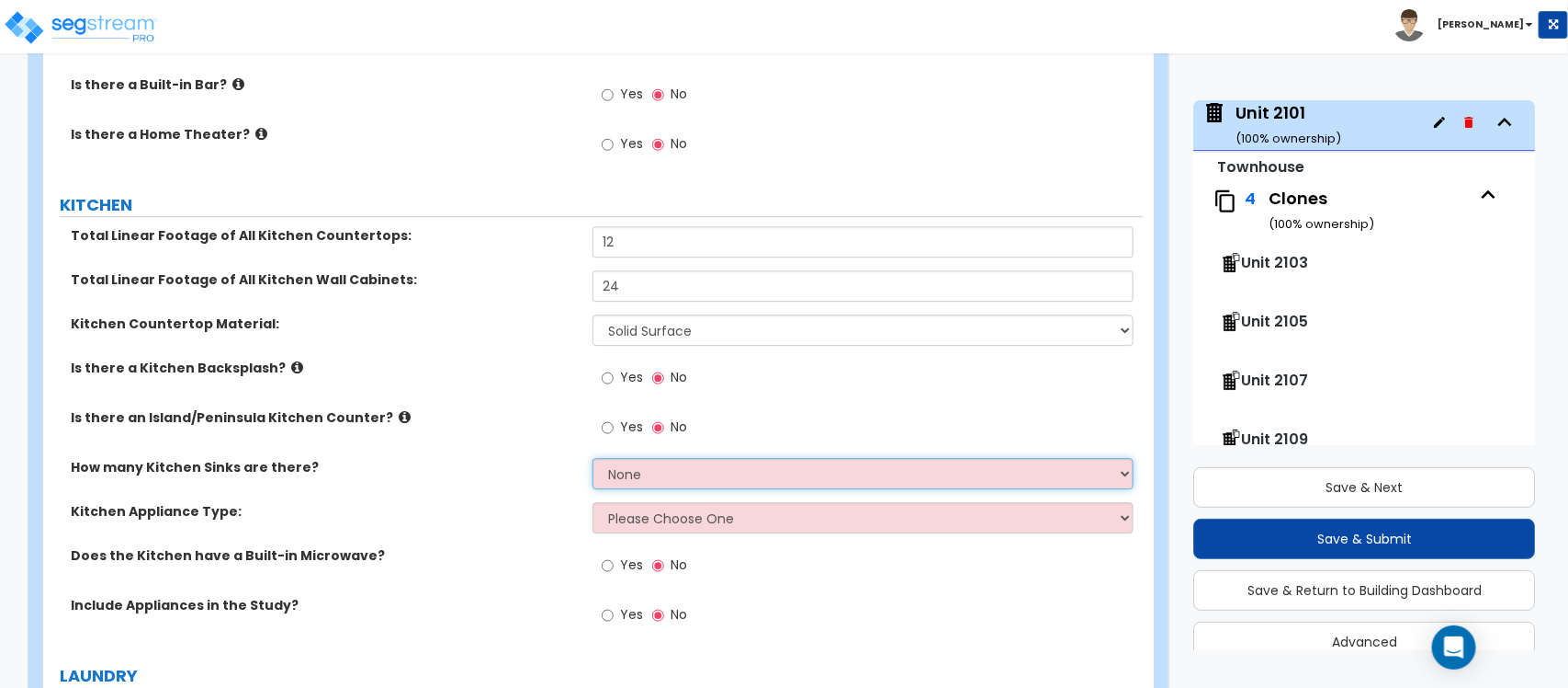
click at [642, 457] on select "None 1 2 3" at bounding box center [863, 473] width 540 height 31
select select "1"
drag, startPoint x: 489, startPoint y: 483, endPoint x: 628, endPoint y: 480, distance: 139.0
click at [489, 502] on label "Kitchen Appliance Type:" at bounding box center [324, 511] width 508 height 18
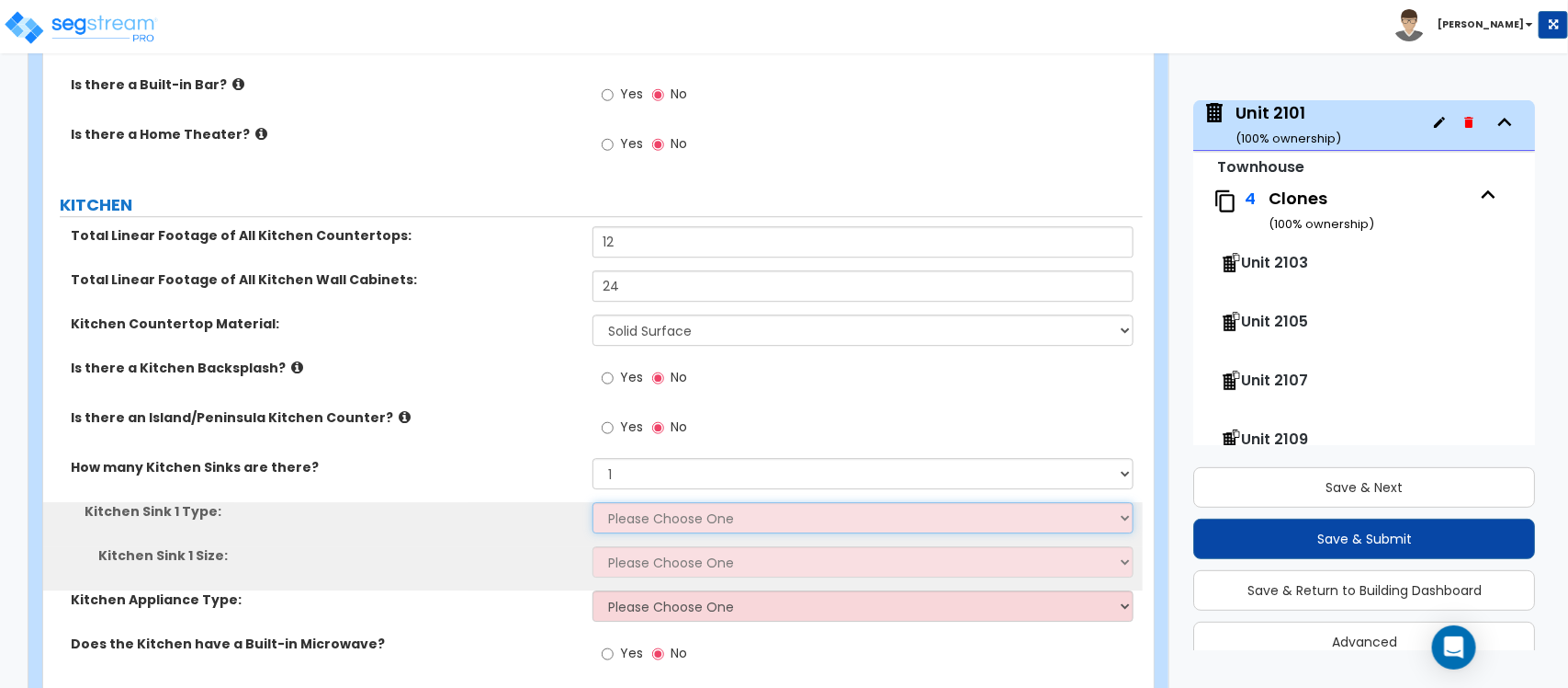
click at [645, 502] on select "Please Choose One Stainless Steel Porcelain Enamel Cast Iron Granite Composite" at bounding box center [863, 517] width 540 height 31
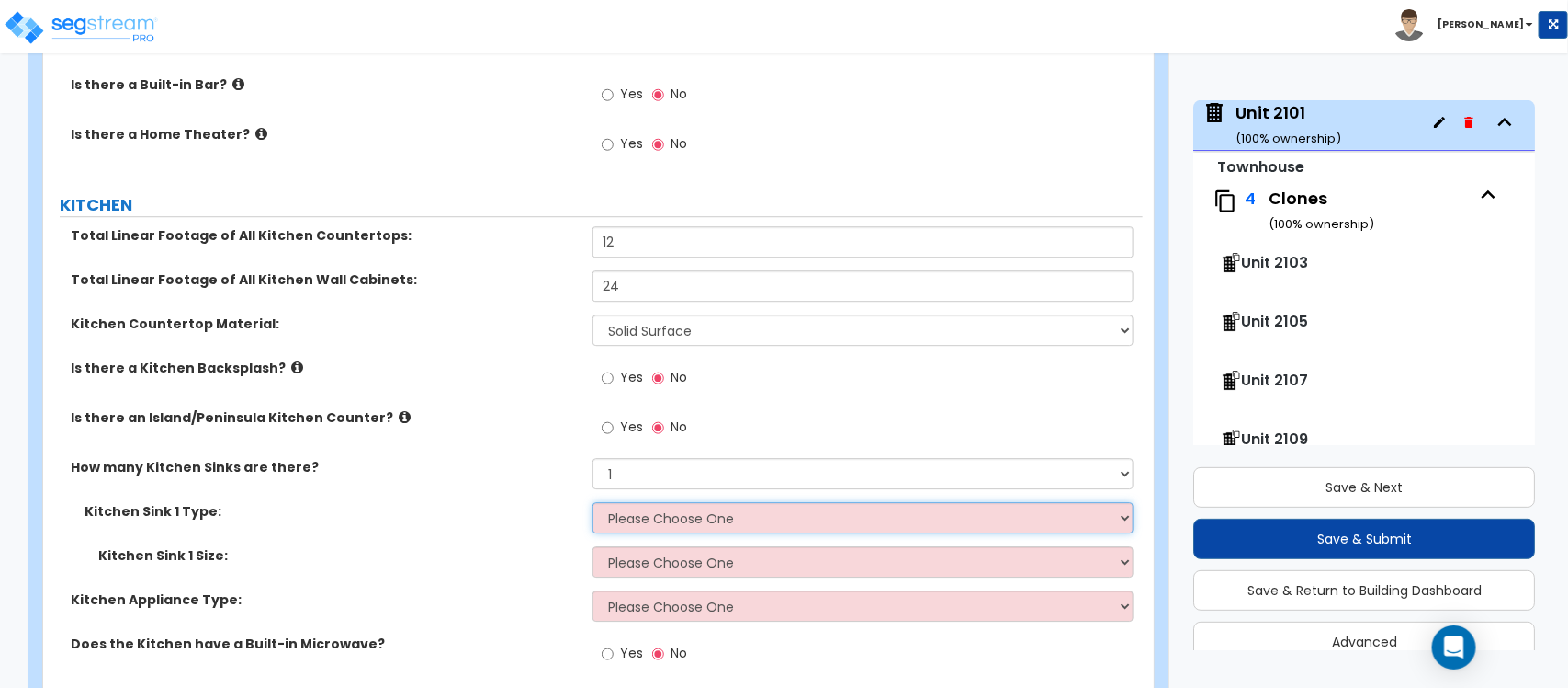
select select "1"
click at [593, 502] on select "Please Choose One Stainless Steel Porcelain Enamel Cast Iron Granite Composite" at bounding box center [863, 517] width 540 height 31
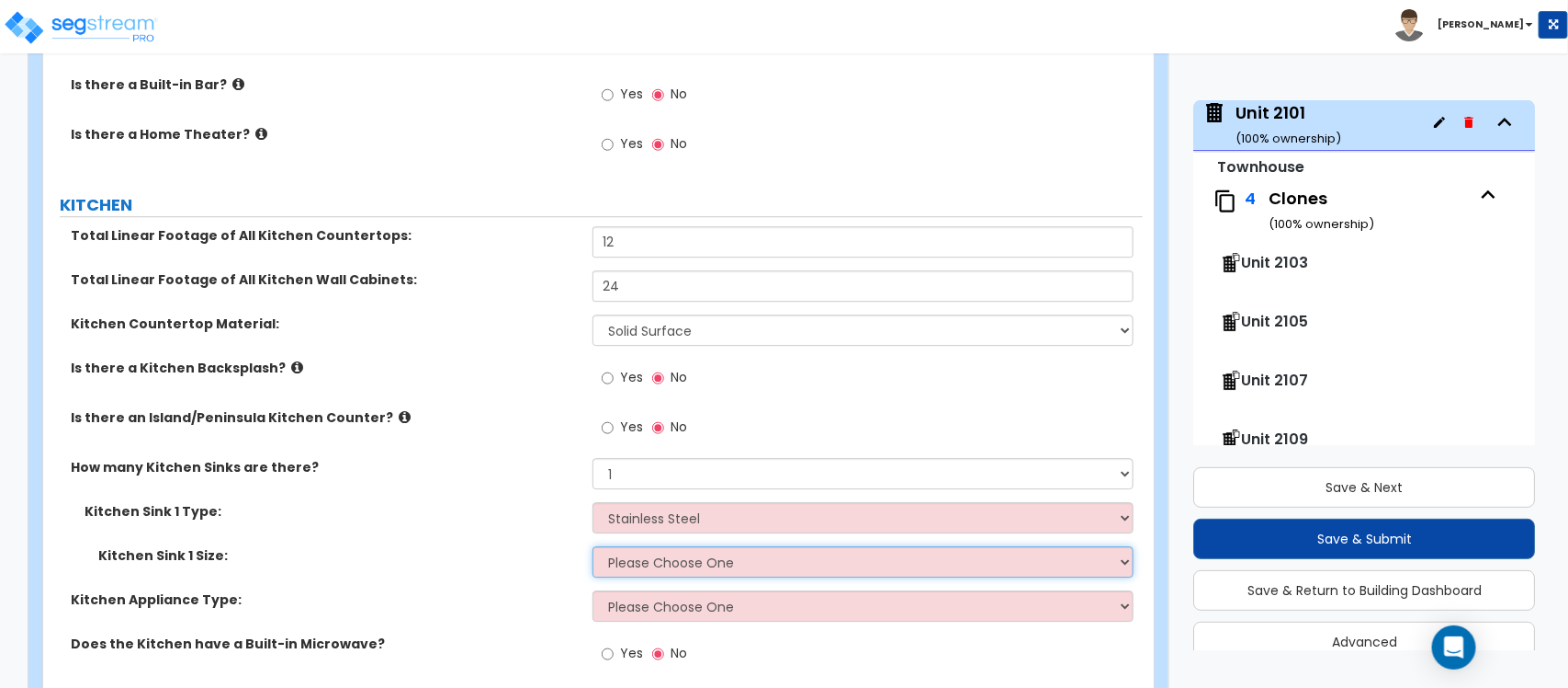
click at [660, 546] on select "Please Choose One Single Sink Double Sink" at bounding box center [863, 562] width 540 height 31
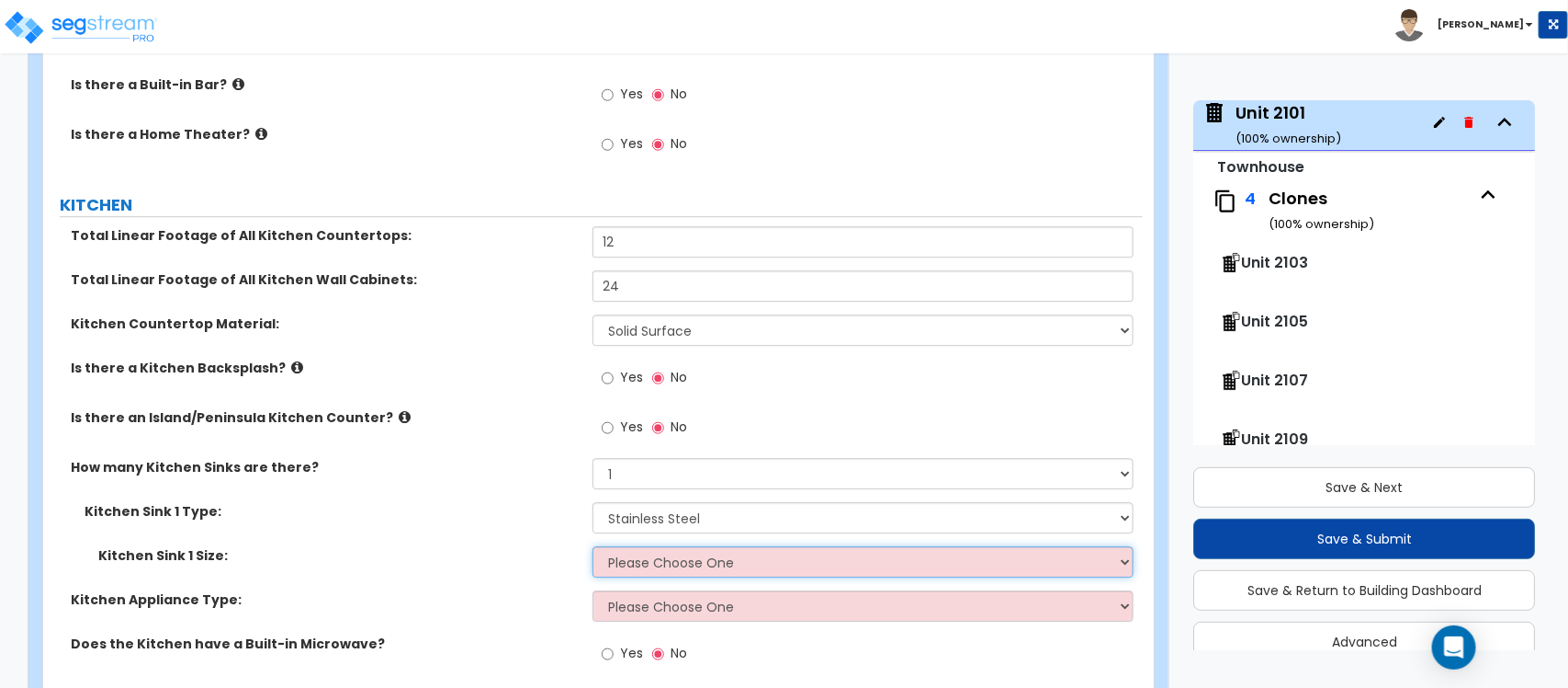
select select "2"
click at [593, 546] on select "Please Choose One Single Sink Double Sink" at bounding box center [863, 562] width 540 height 31
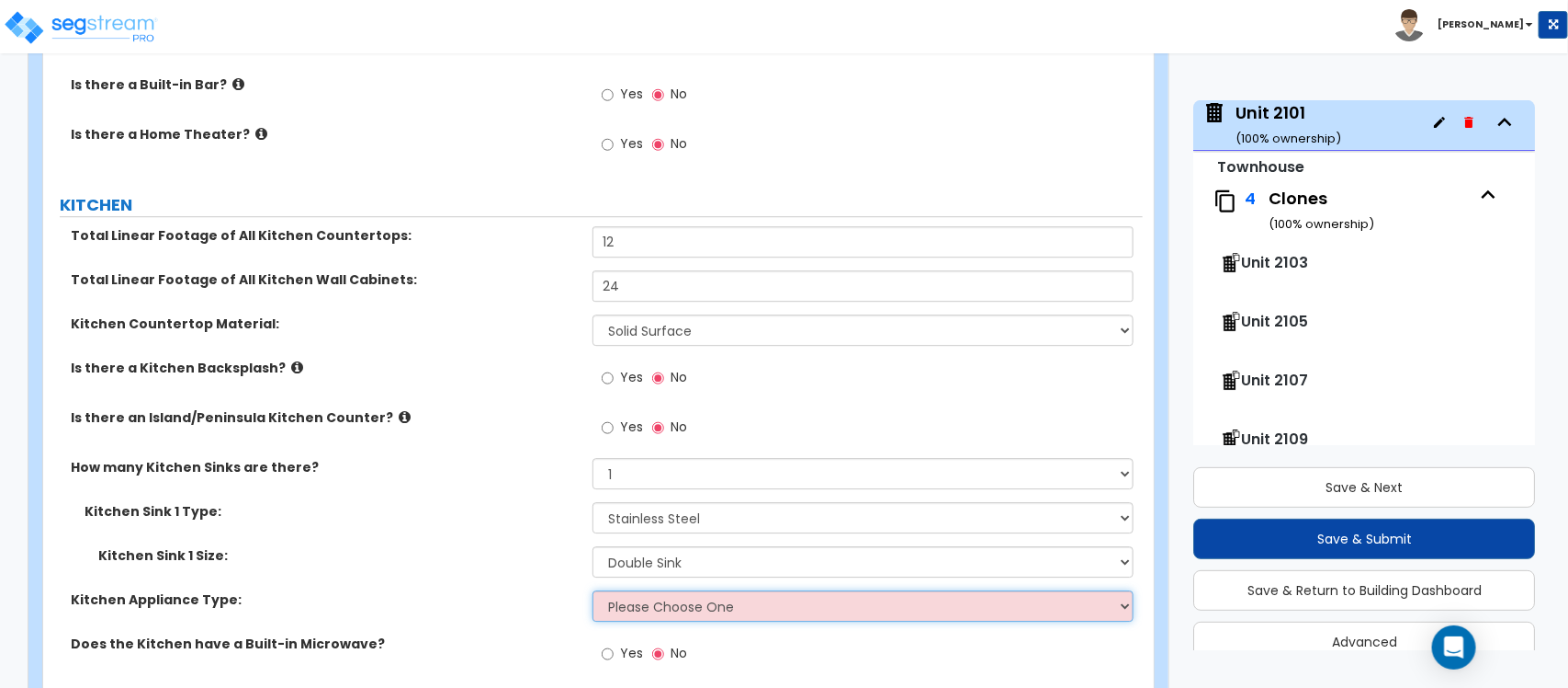
click at [678, 590] on select "Please Choose One Gas Electric" at bounding box center [863, 606] width 540 height 31
select select "2"
click at [593, 590] on select "Please Choose One Gas Electric" at bounding box center [863, 606] width 540 height 31
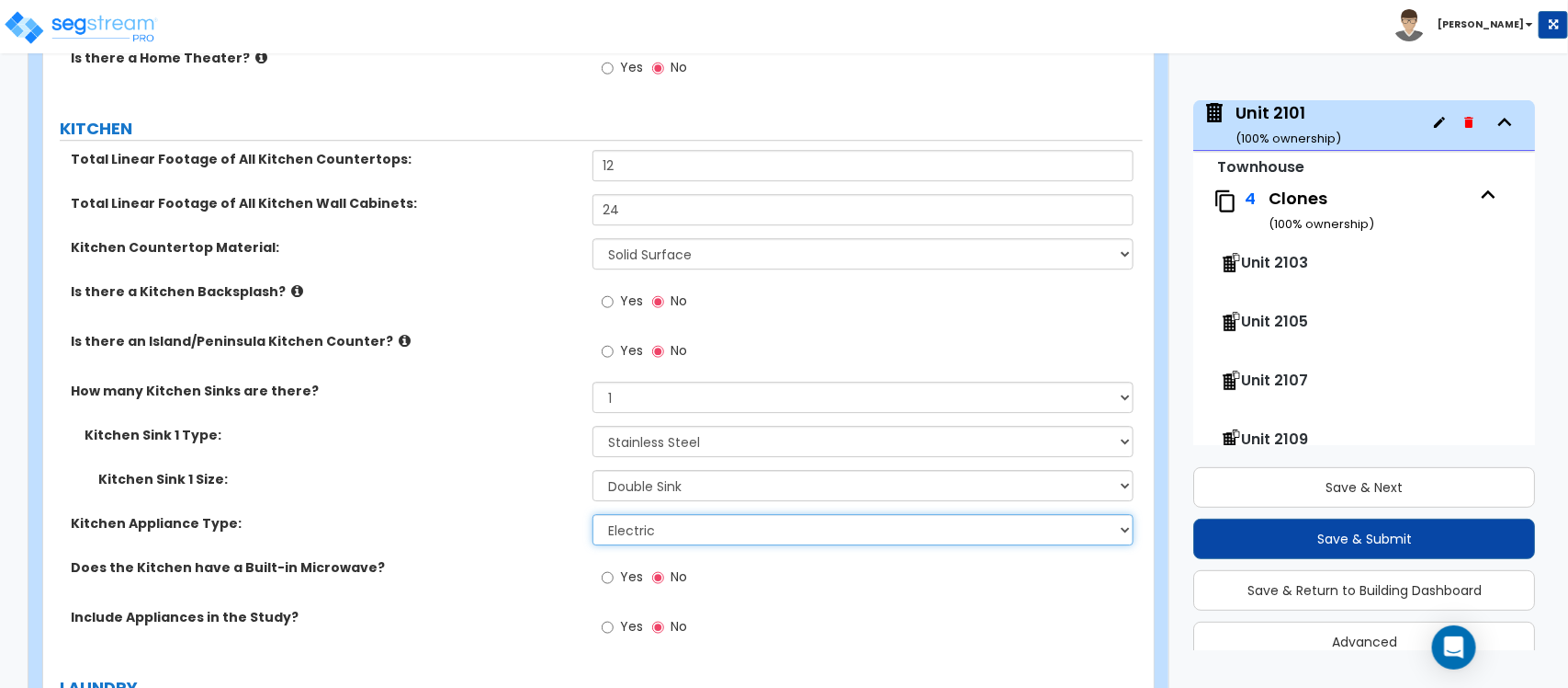
scroll to position [5476, 0]
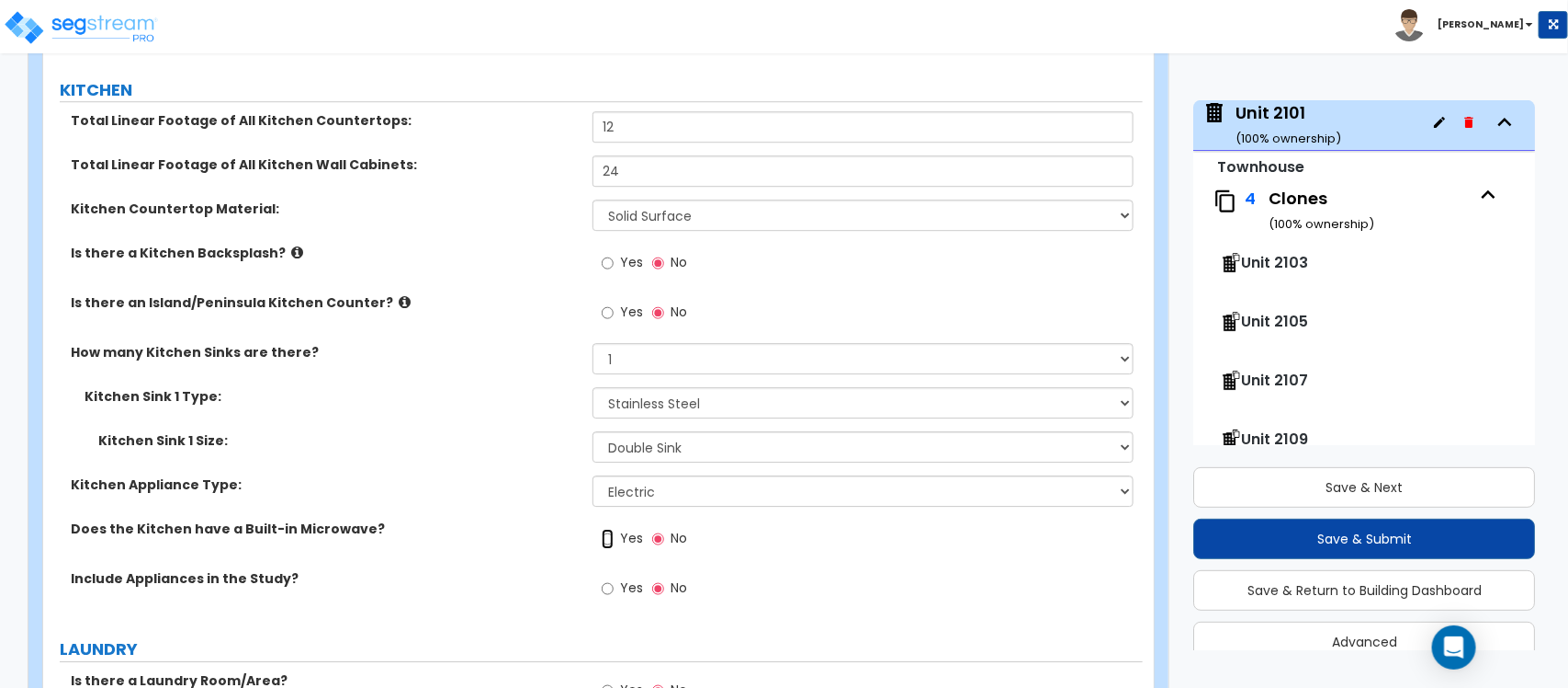
click at [604, 528] on input "Yes" at bounding box center [607, 539] width 12 height 20
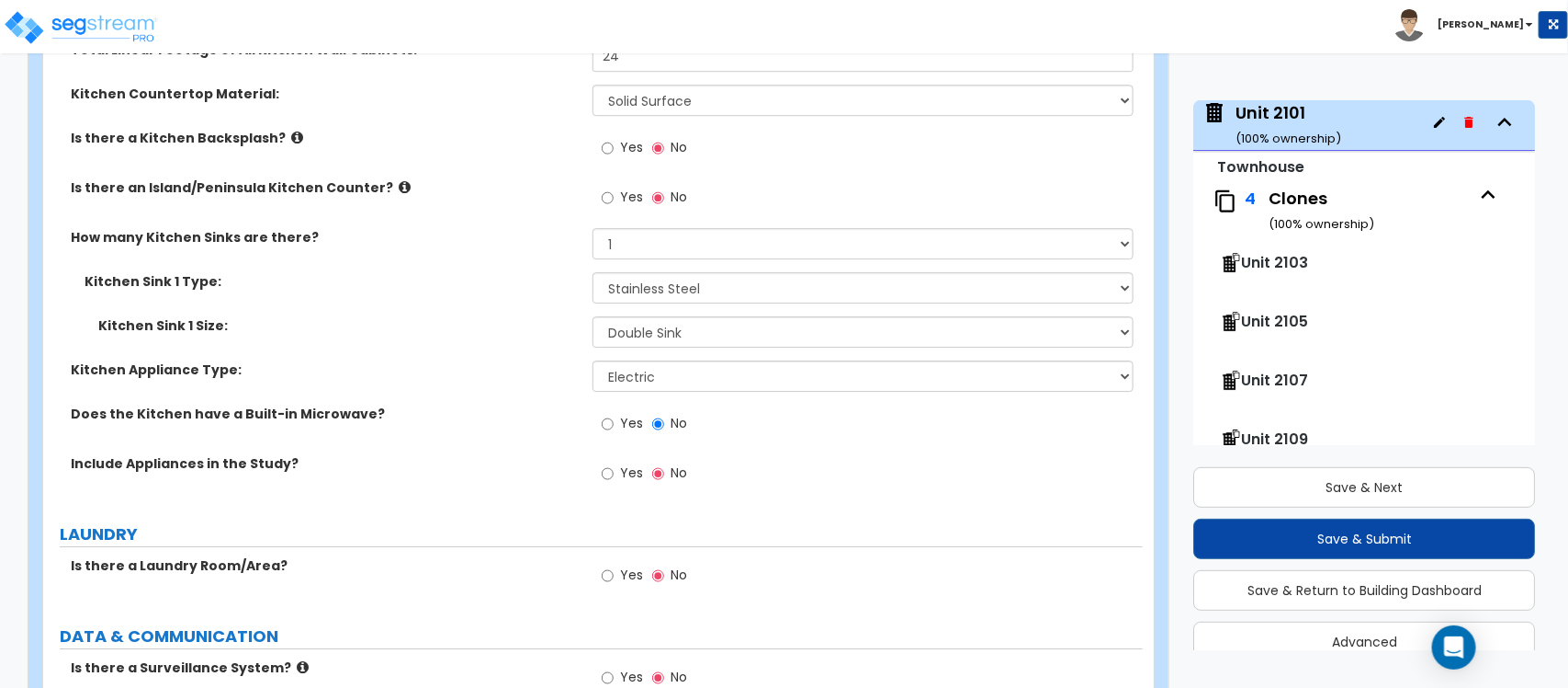
click at [617, 459] on label "Yes" at bounding box center [622, 475] width 41 height 31
click at [614, 463] on input "Yes" at bounding box center [607, 473] width 12 height 20
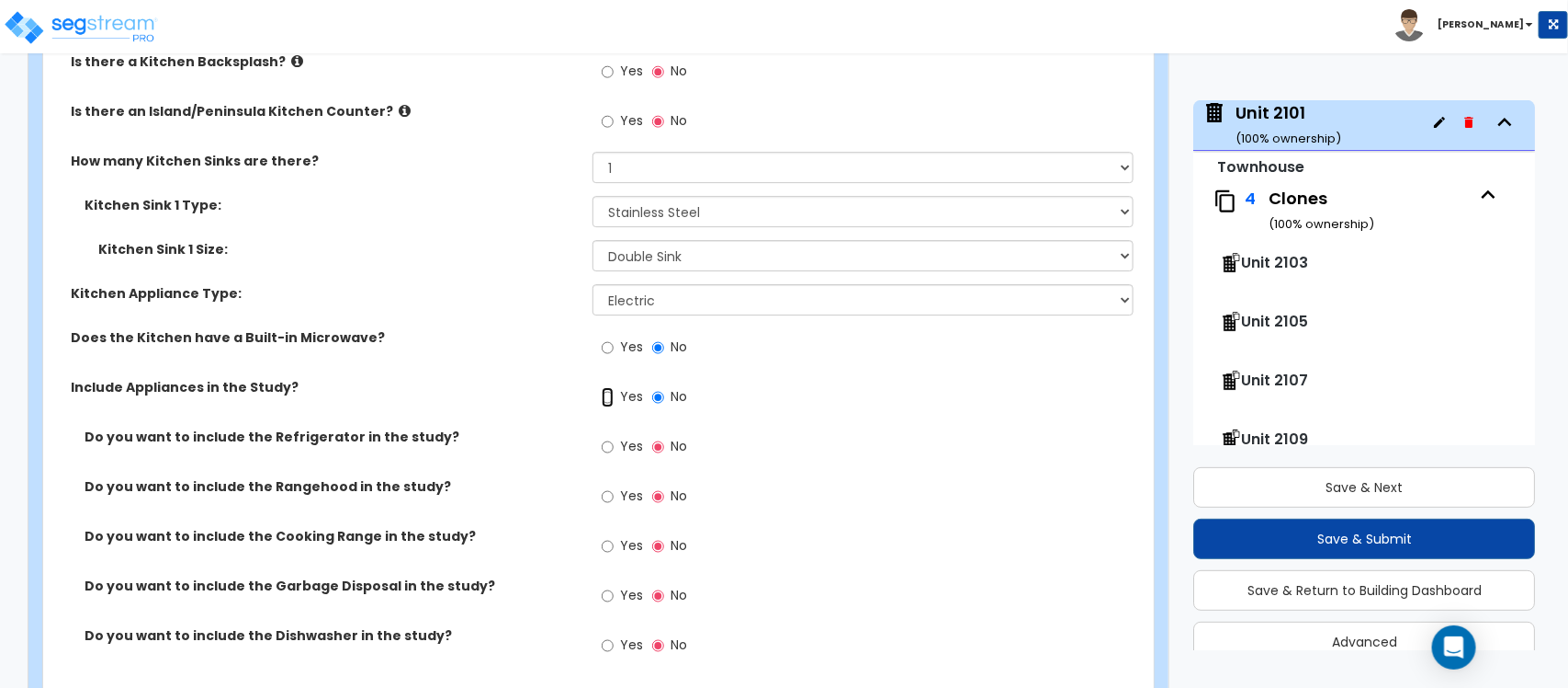
scroll to position [5821, 0]
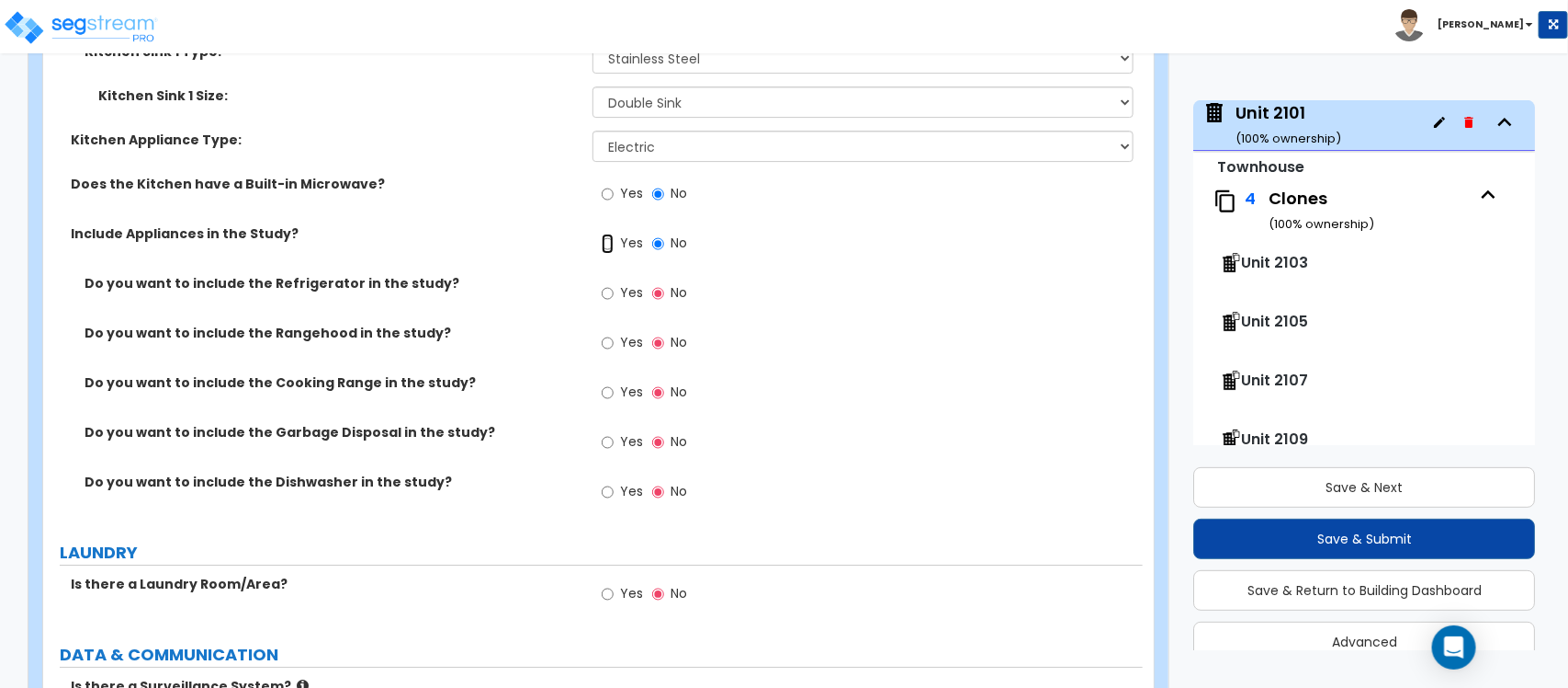
radio input "true"
click at [609, 283] on input "Yes" at bounding box center [607, 293] width 12 height 20
radio input "true"
click at [607, 333] on input "Yes" at bounding box center [607, 343] width 12 height 20
radio input "true"
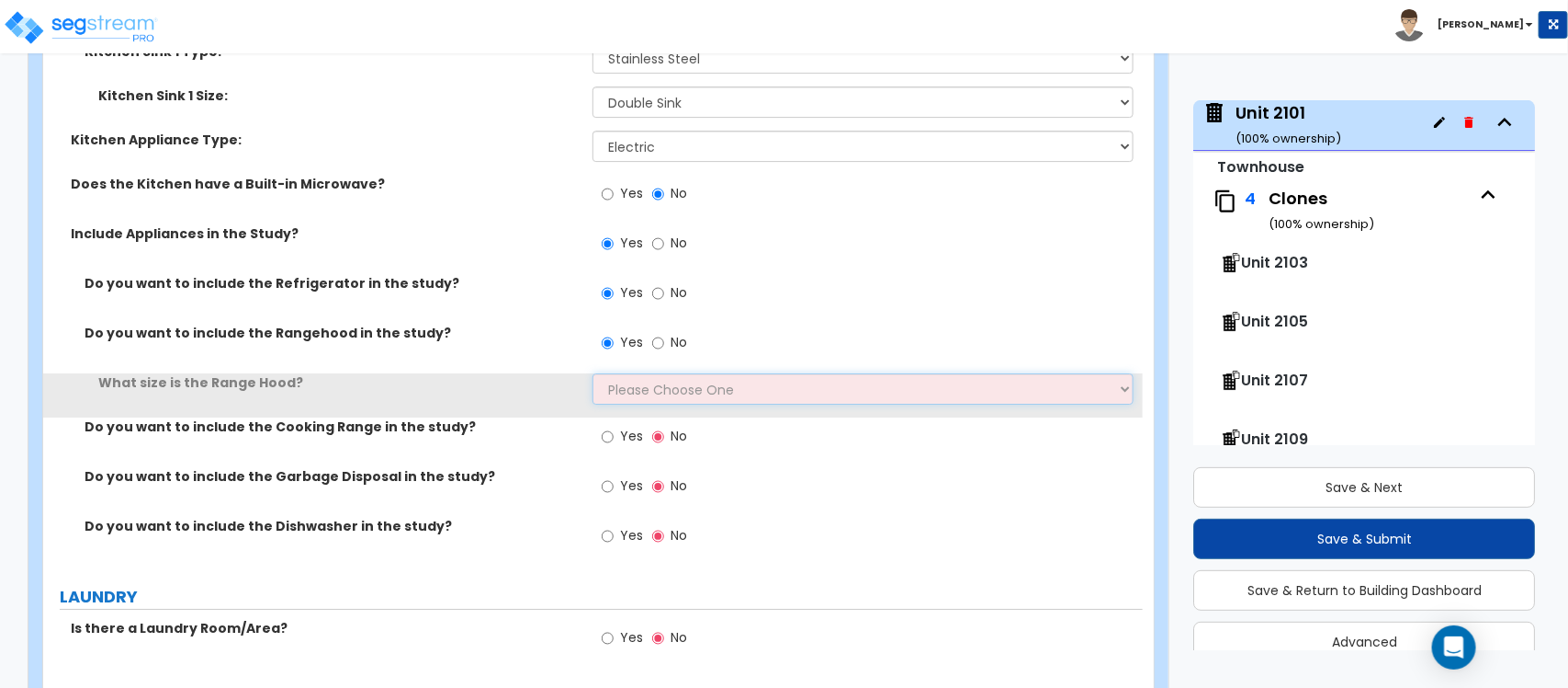
drag, startPoint x: 625, startPoint y: 364, endPoint x: 625, endPoint y: 379, distance: 15.0
click at [625, 374] on select "Please Choose One Normal - 30" Wide - 42"" at bounding box center [863, 389] width 540 height 31
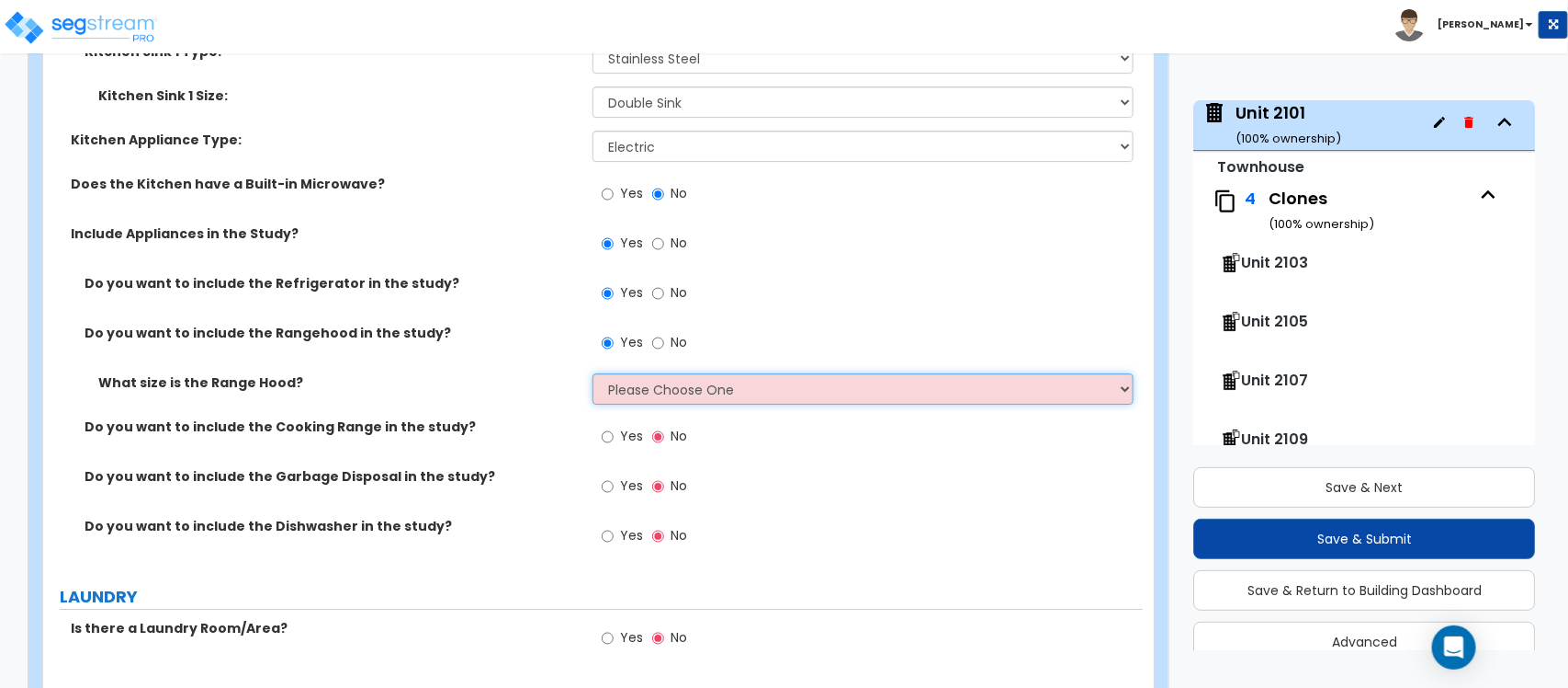
select select "1"
click at [593, 374] on select "Please Choose One Normal - 30" Wide - 42"" at bounding box center [863, 389] width 540 height 31
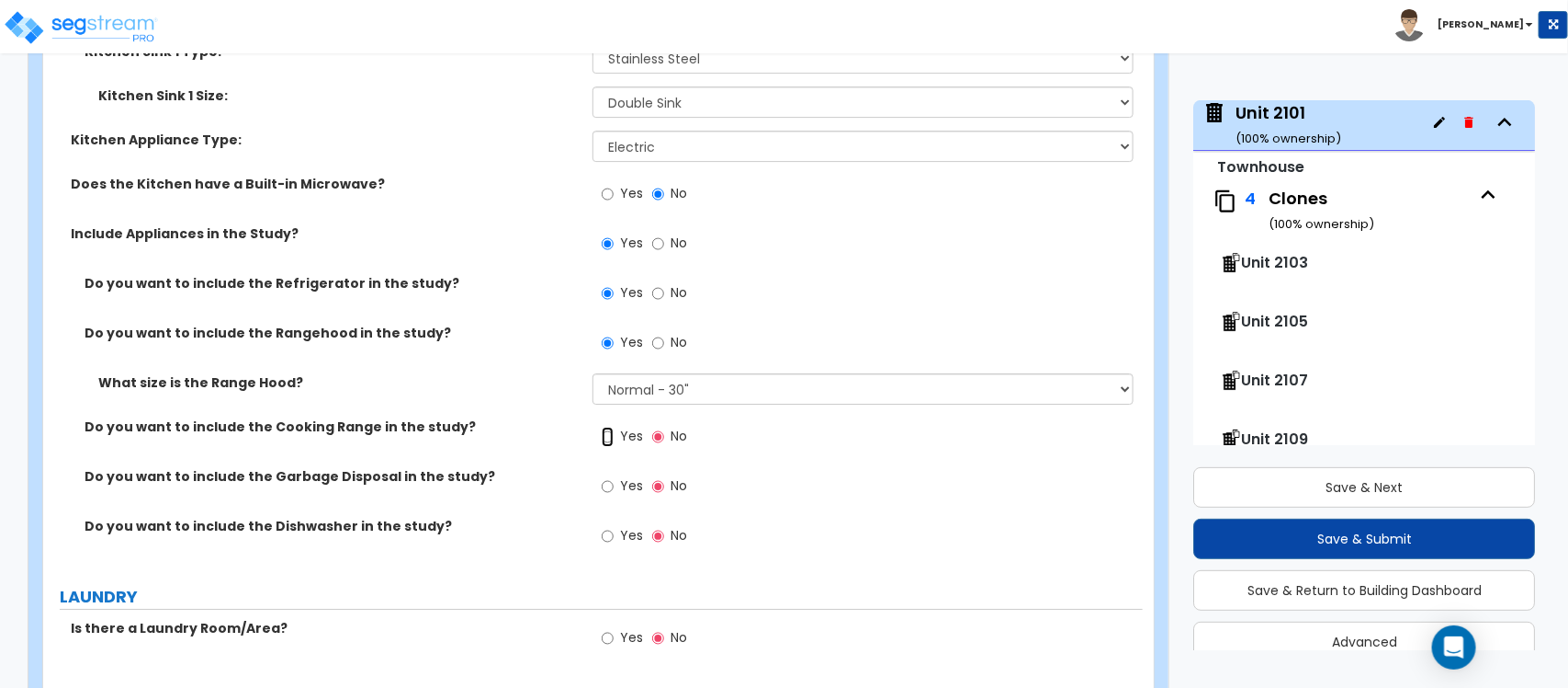
click at [613, 426] on input "Yes" at bounding box center [607, 436] width 12 height 20
radio input "true"
click at [611, 476] on input "Yes" at bounding box center [607, 486] width 12 height 20
radio input "true"
click at [609, 526] on input "Yes" at bounding box center [607, 536] width 12 height 20
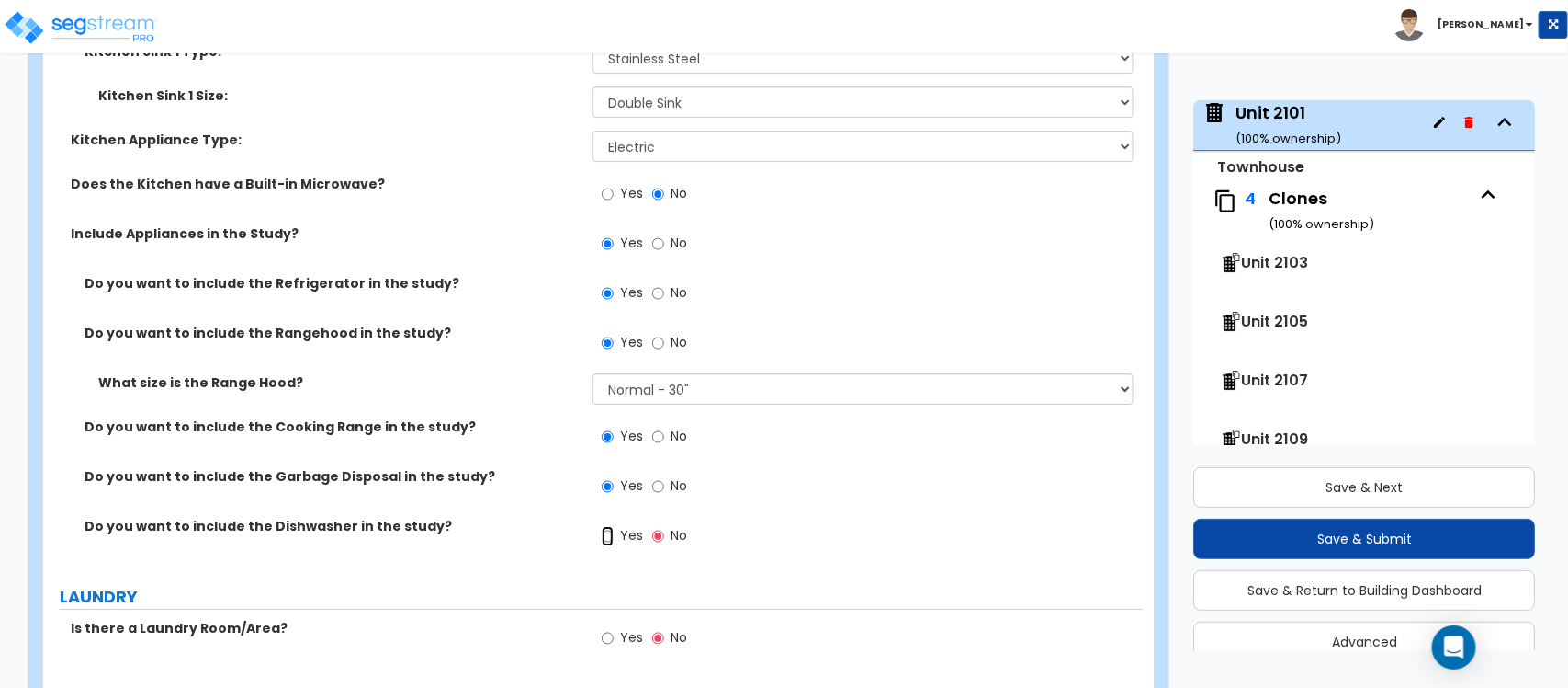
radio input "true"
click at [604, 628] on input "Yes" at bounding box center [607, 638] width 12 height 20
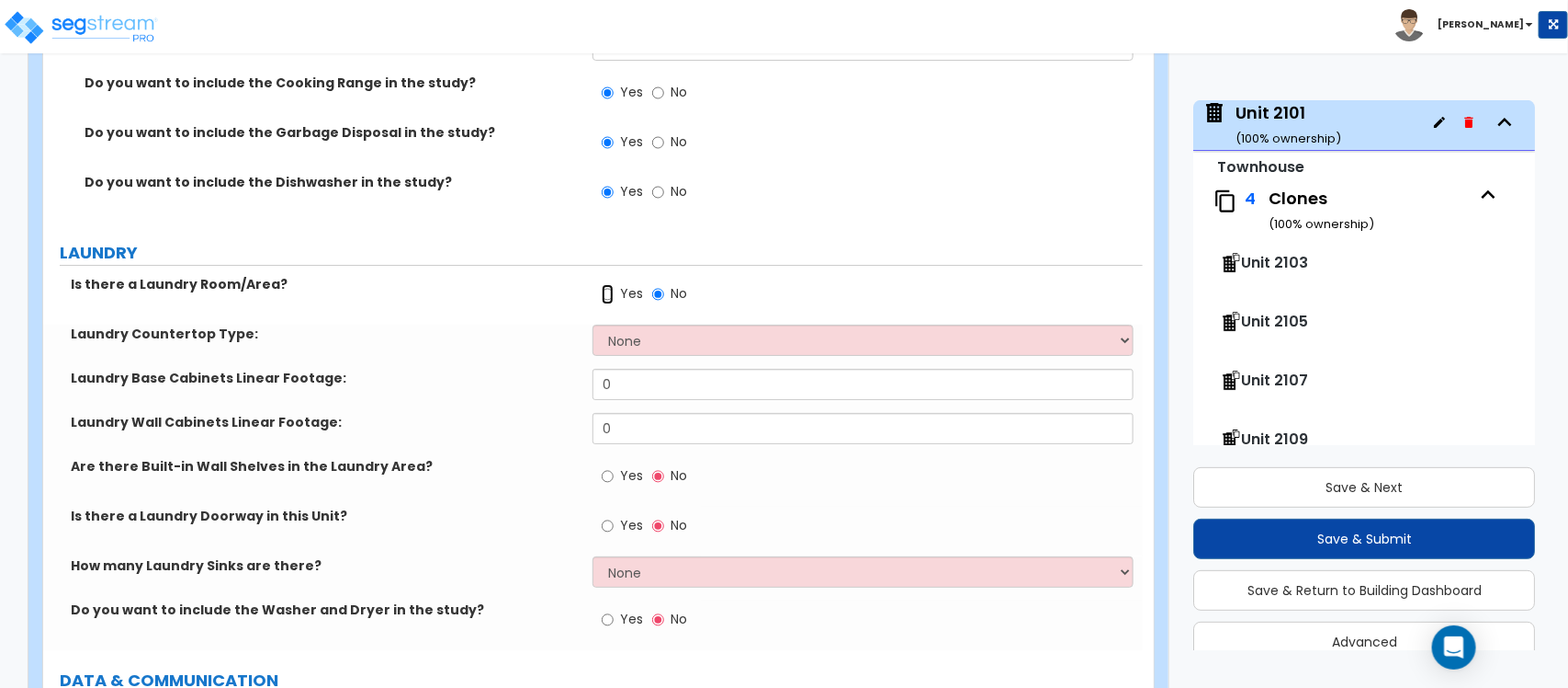
scroll to position [6166, 0]
click at [602, 609] on input "Yes" at bounding box center [607, 619] width 12 height 20
radio input "true"
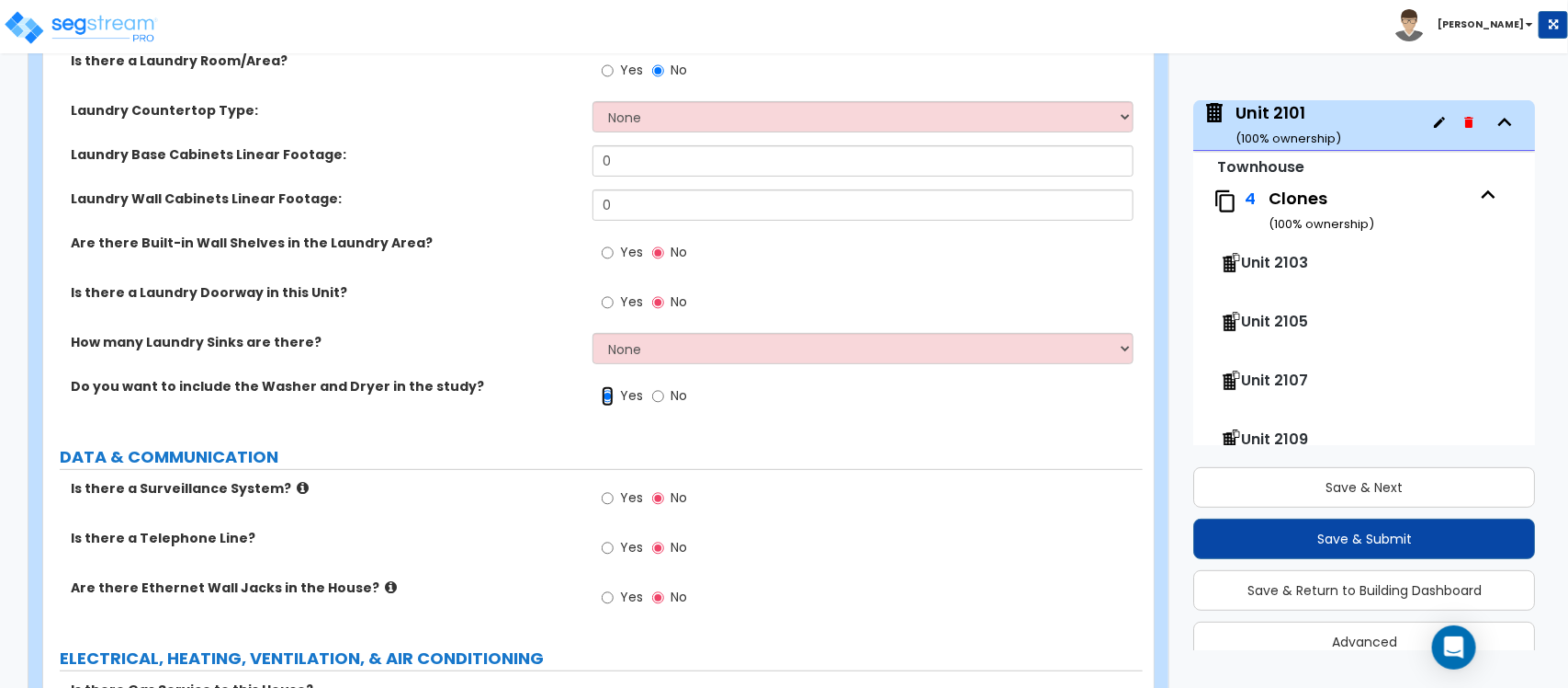
scroll to position [6396, 0]
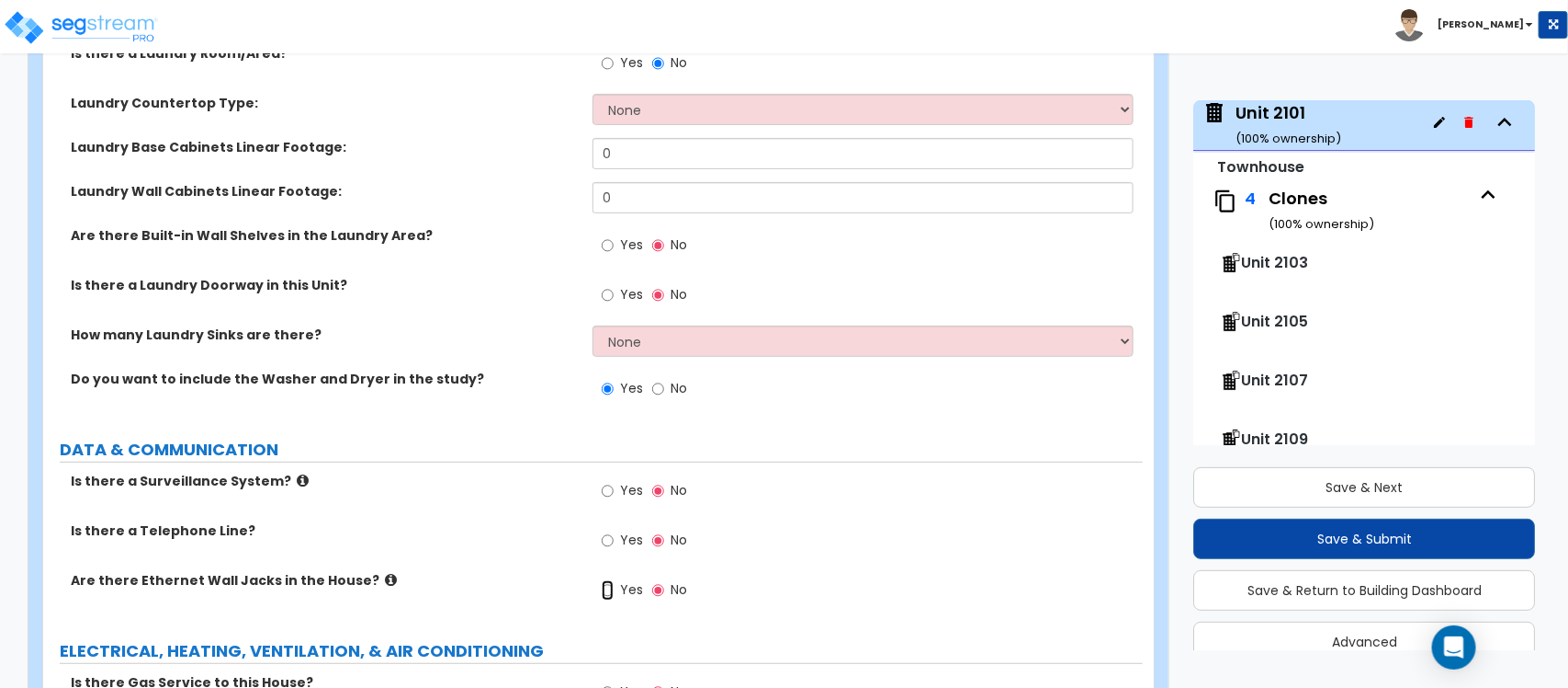
click at [613, 580] on input "Yes" at bounding box center [607, 590] width 12 height 20
click at [607, 580] on input "Yes" at bounding box center [607, 590] width 12 height 20
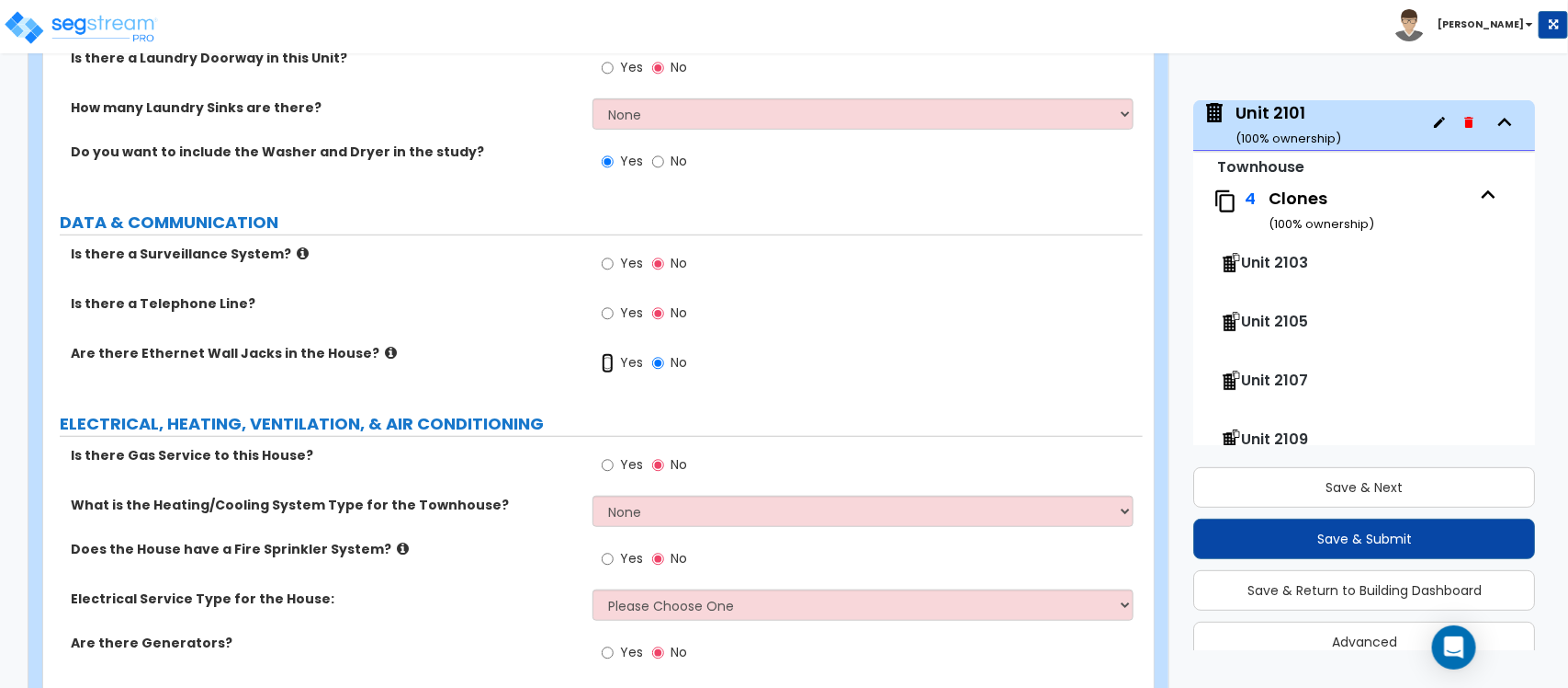
scroll to position [6625, 0]
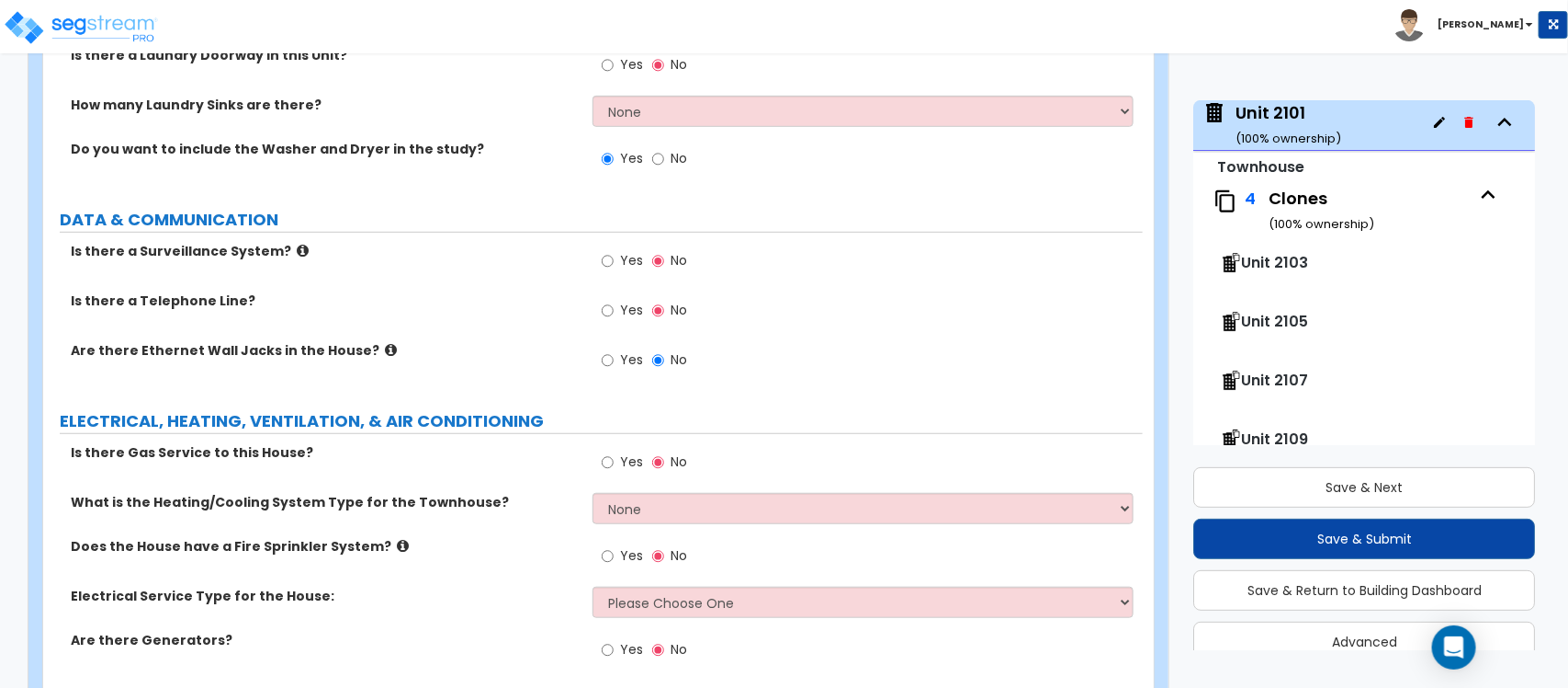
click at [614, 448] on label "Yes" at bounding box center [622, 464] width 41 height 31
click at [614, 452] on input "Yes" at bounding box center [607, 462] width 12 height 20
click at [657, 492] on select "None Heat Only Centralized Heating & Cooling Thru Wall Air Conditioners Mini Sp…" at bounding box center [863, 508] width 540 height 31
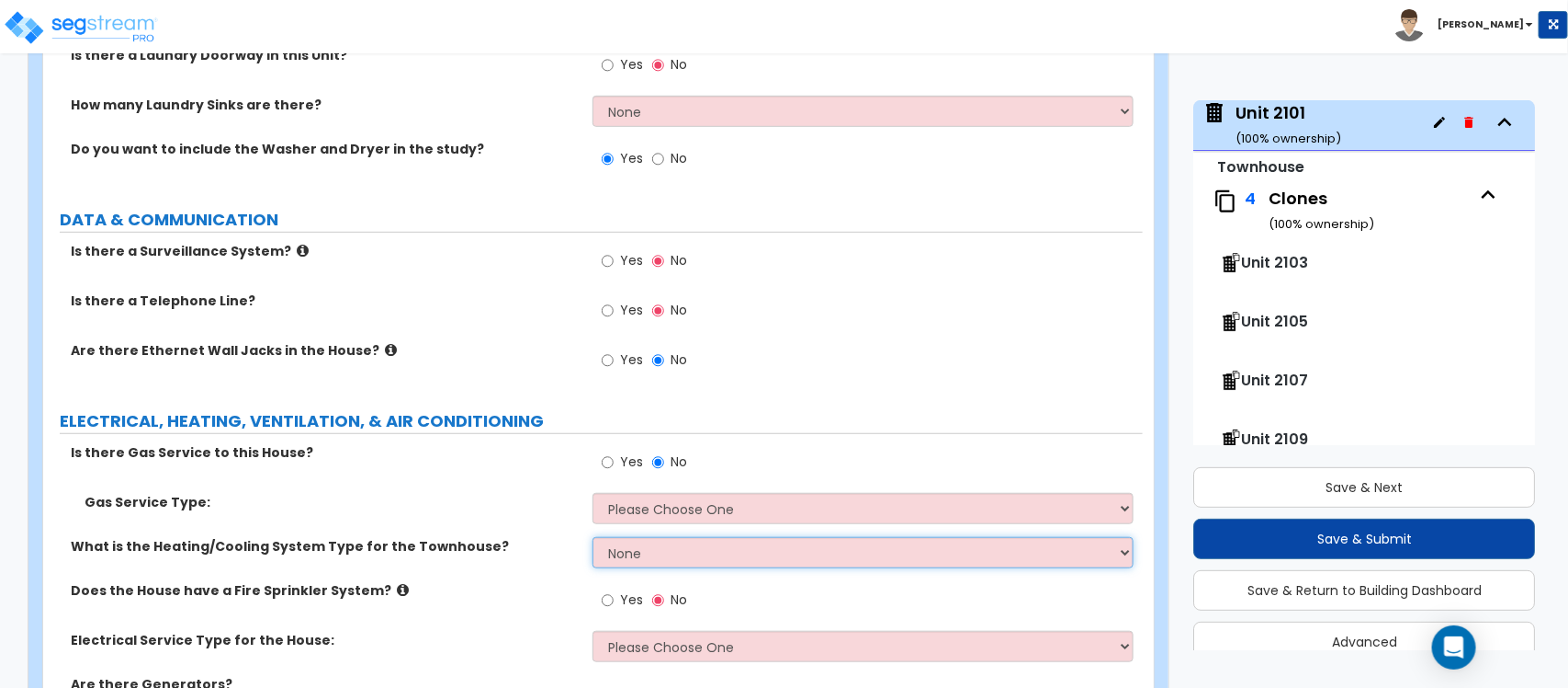
select select "2"
click at [593, 537] on select "None Heat Only Centralized Heating & Cooling Thru Wall Air Conditioners Mini Sp…" at bounding box center [863, 552] width 540 height 31
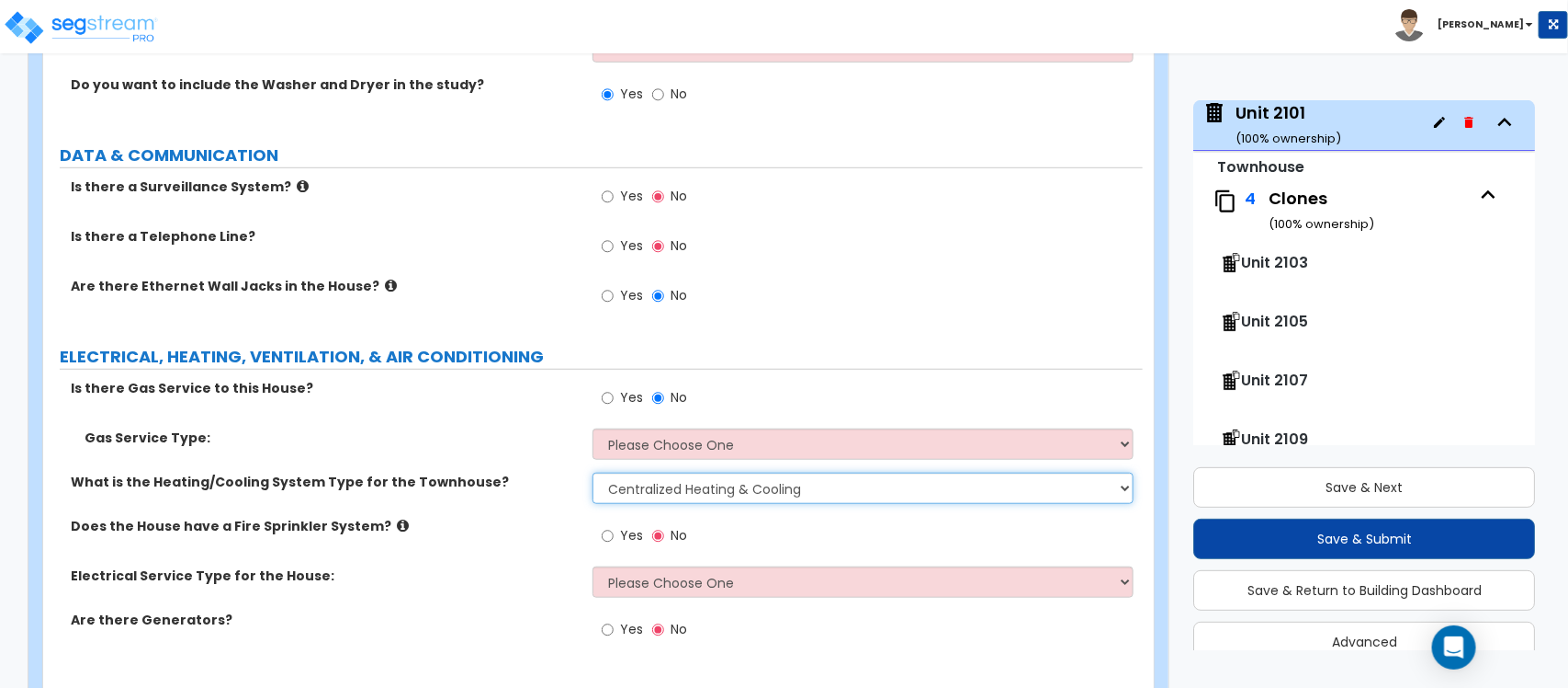
scroll to position [6722, 0]
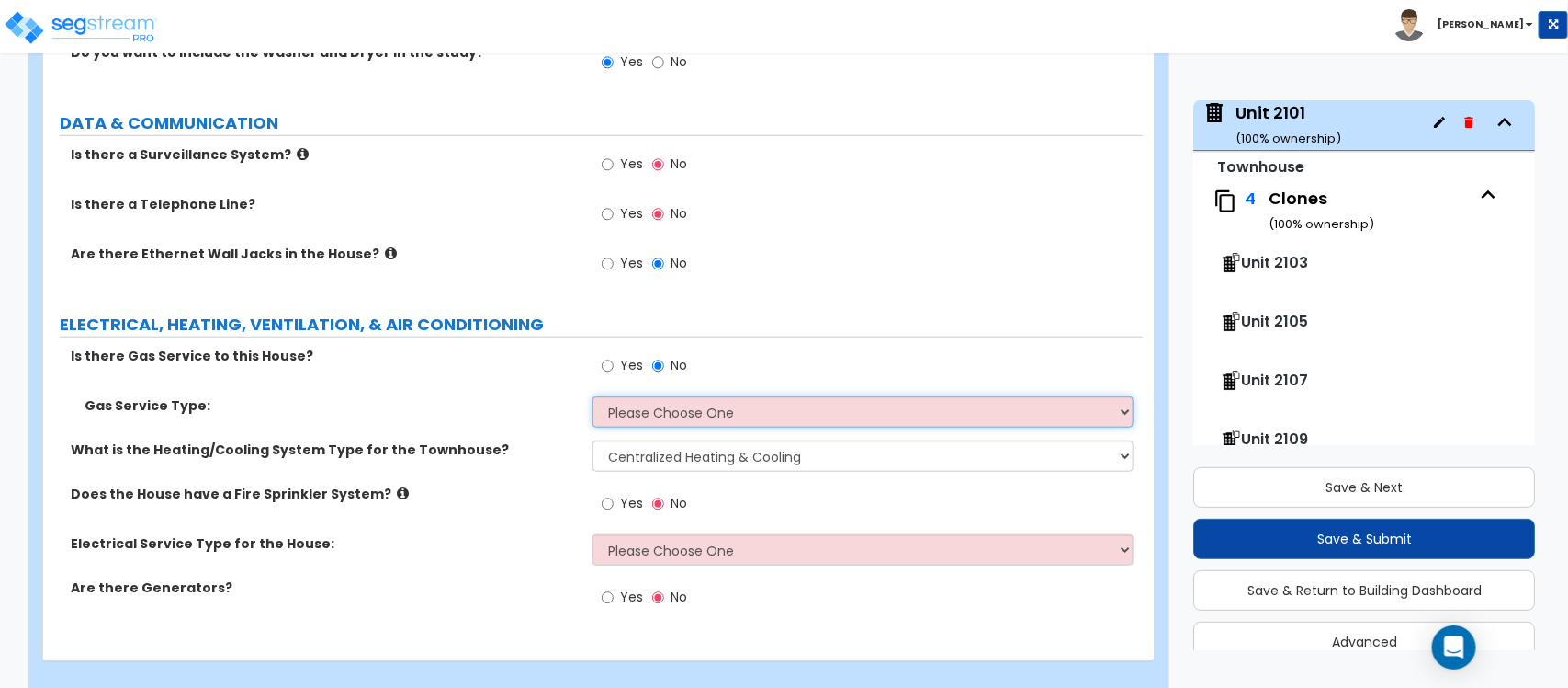
click at [655, 402] on select "Please Choose One Natural Gas Service Propane Tank On-site" at bounding box center [863, 412] width 540 height 31
select select "1"
click at [593, 397] on select "Please Choose One Natural Gas Service Propane Tank On-site" at bounding box center [863, 412] width 540 height 31
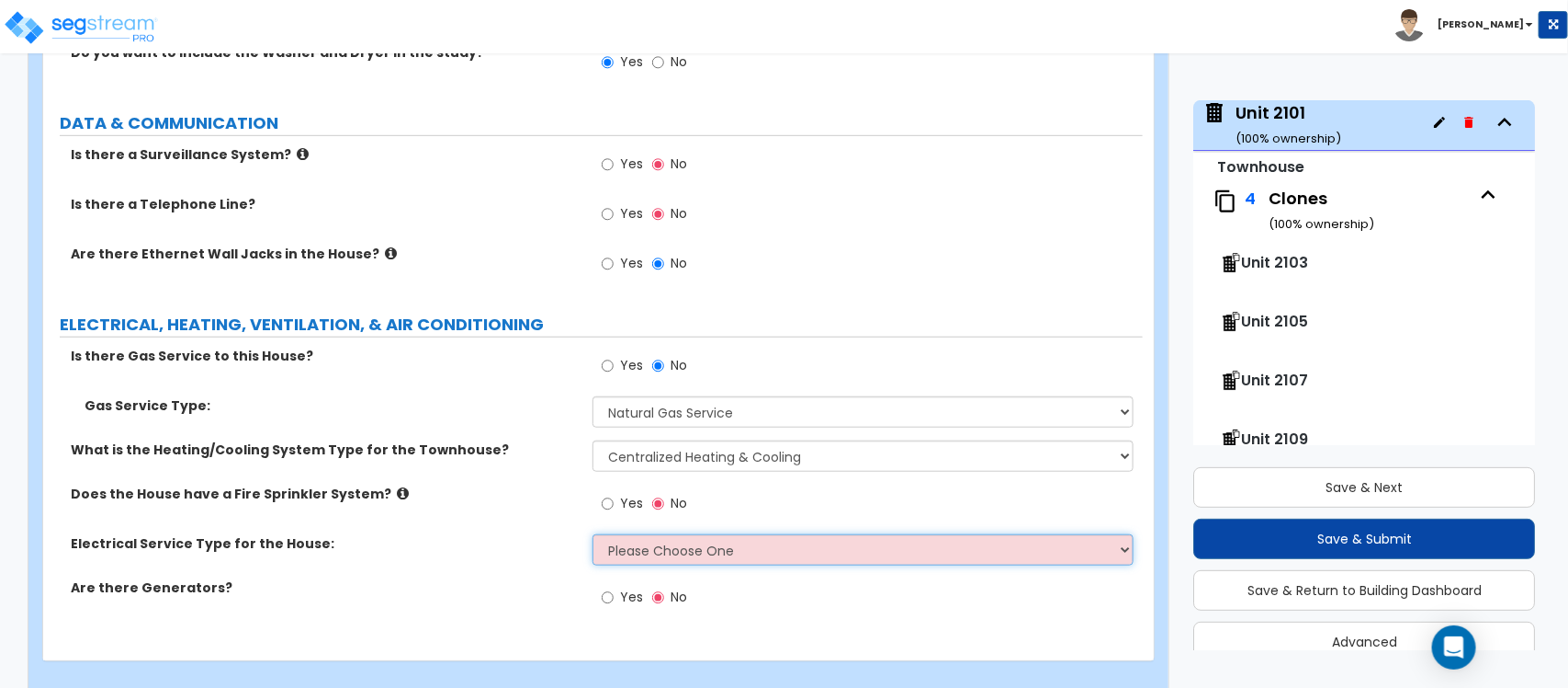
click at [621, 534] on select "Please Choose One Overhead Underground" at bounding box center [863, 550] width 540 height 31
select select "2"
click at [593, 534] on select "Please Choose One Overhead Underground" at bounding box center [863, 550] width 540 height 31
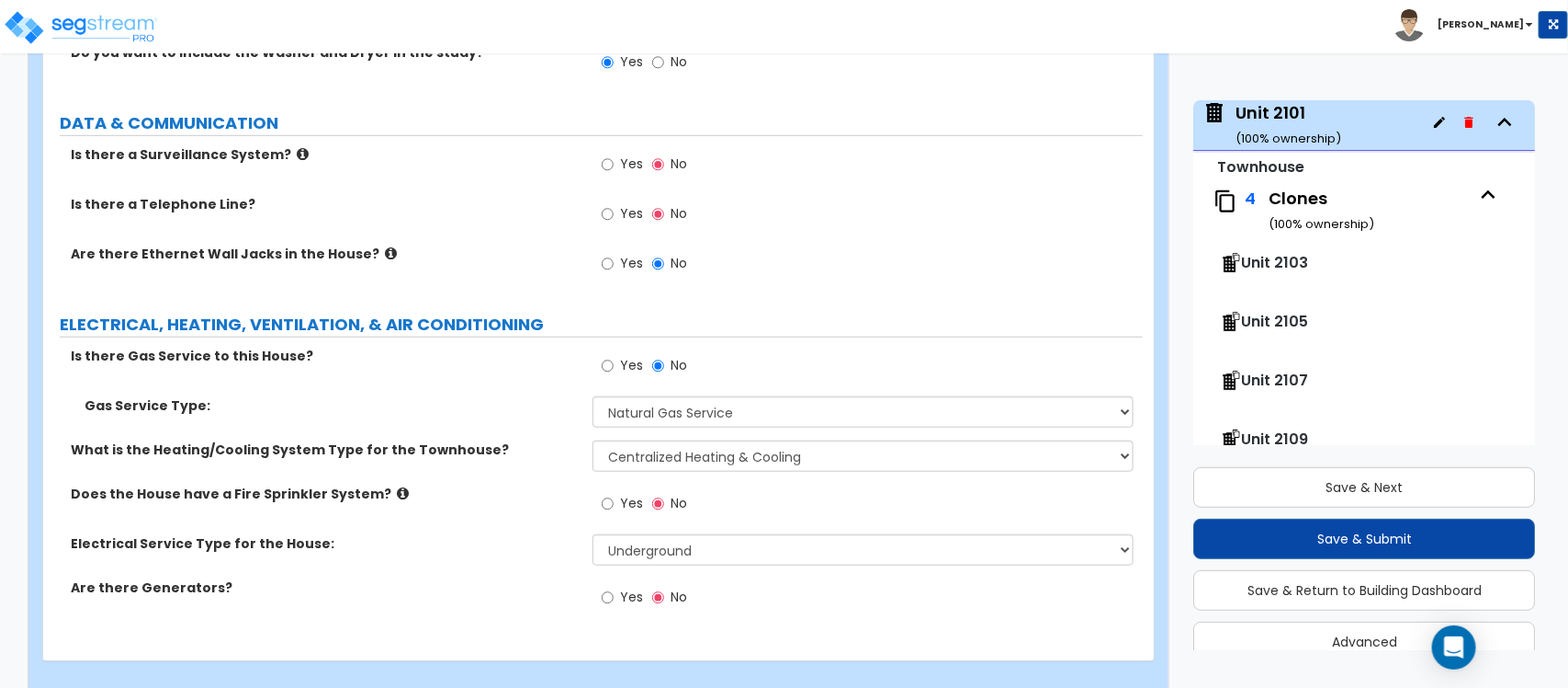
click at [526, 540] on div "Electrical Service Type for the House: Please Choose One Overhead Underground" at bounding box center [593, 556] width 1100 height 44
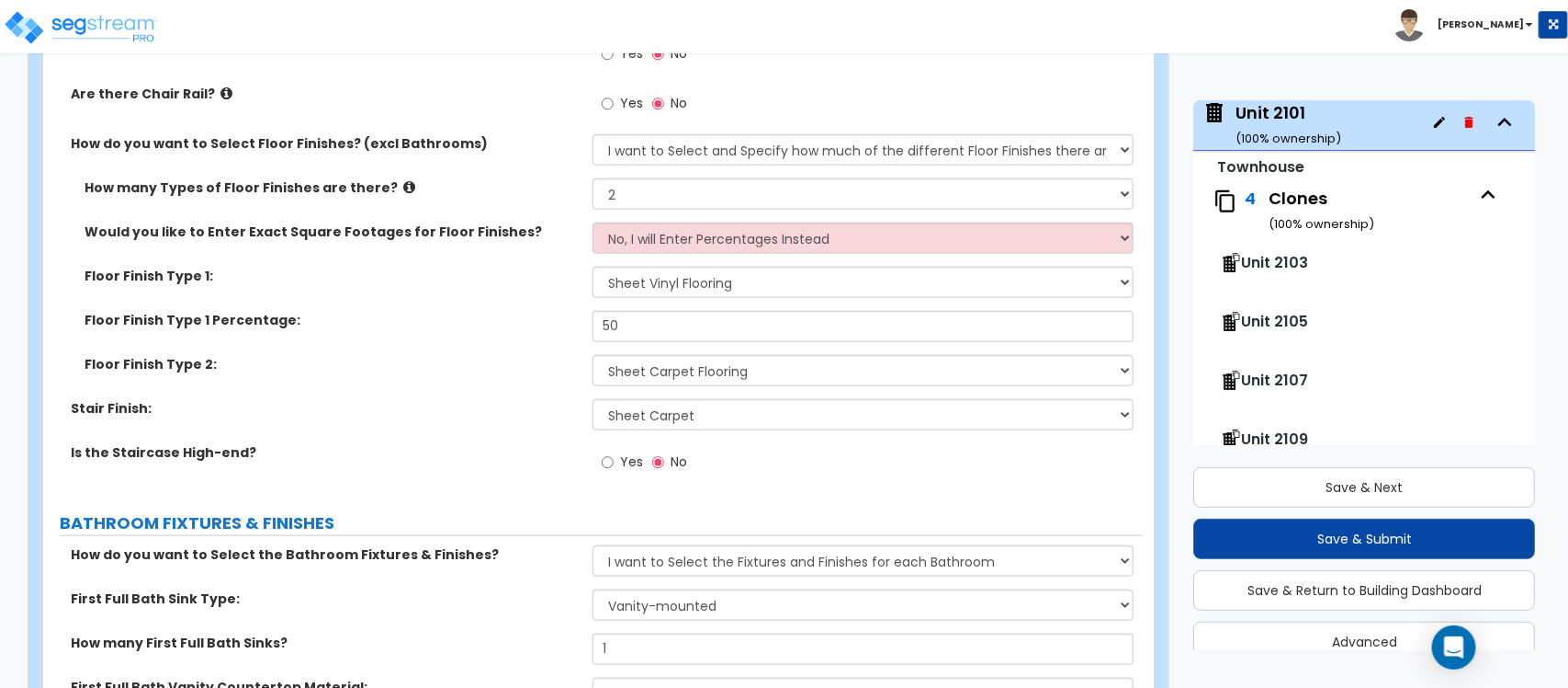
scroll to position [3735, 0]
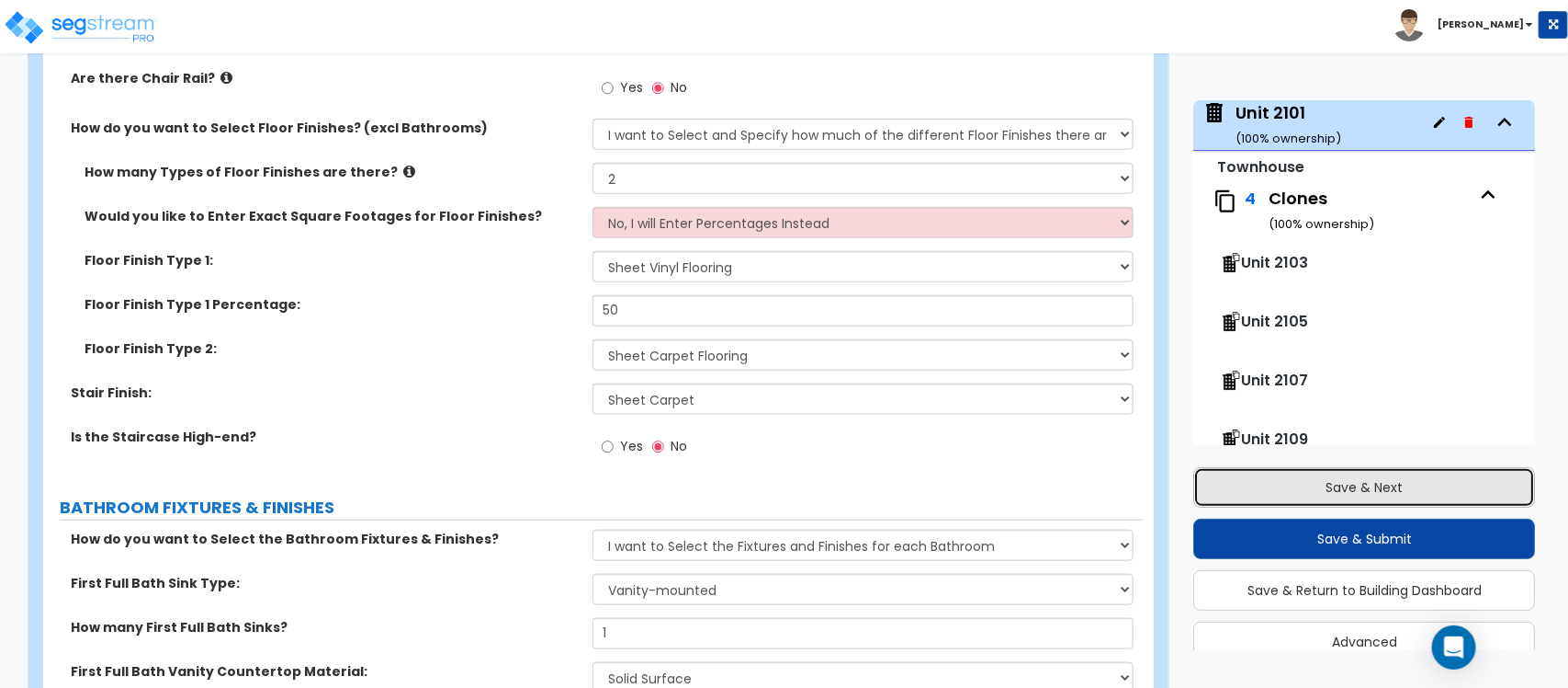
click at [1378, 479] on button "Save & Next" at bounding box center [1364, 487] width 342 height 41
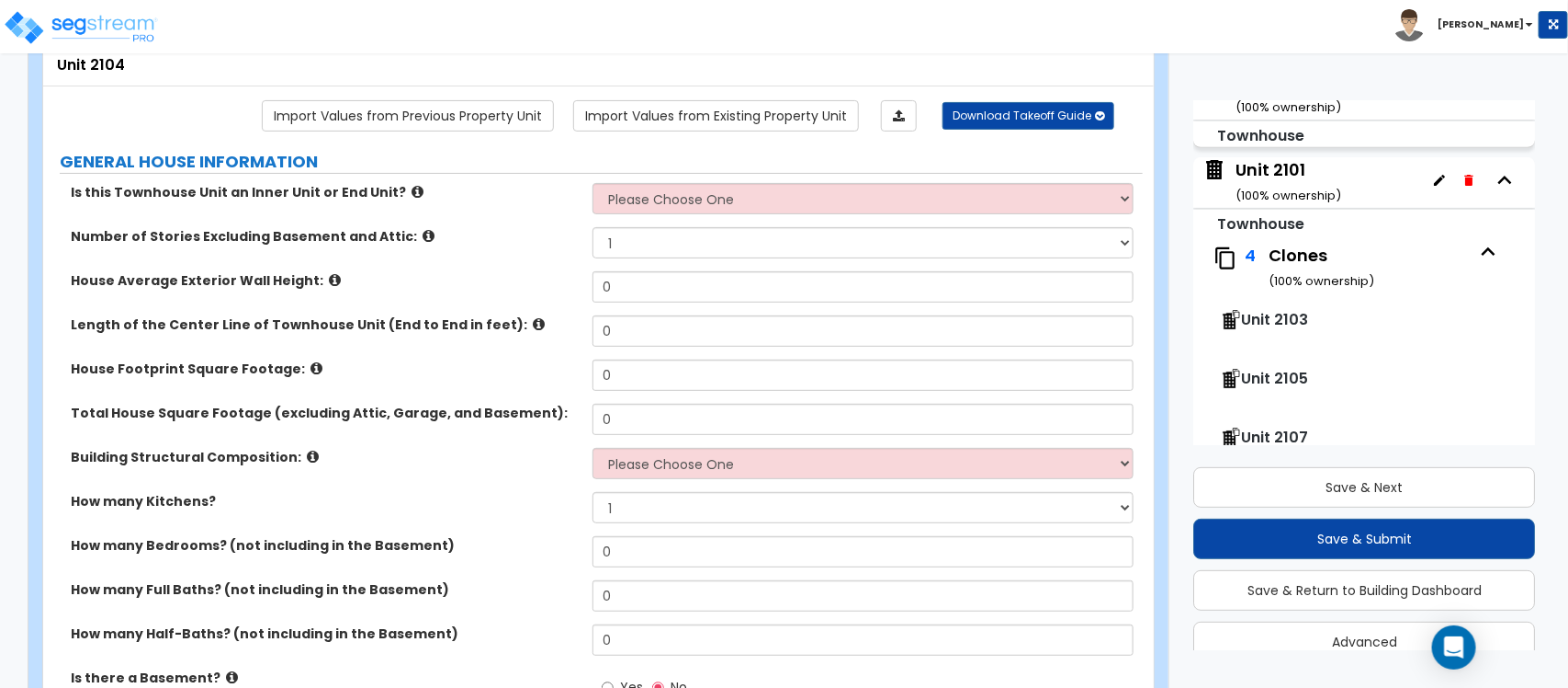
scroll to position [389, 0]
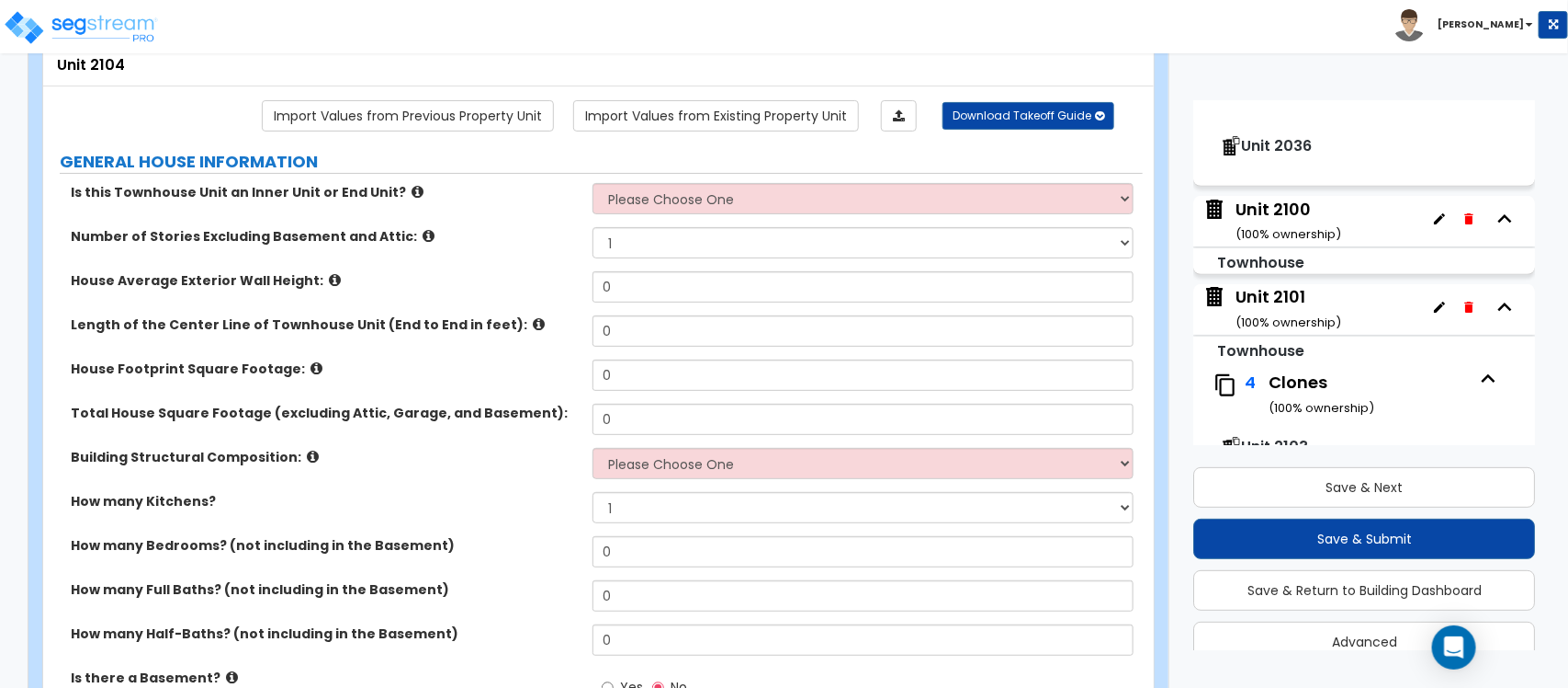
click at [1286, 295] on div "Unit 2101 ( 100 % ownership)" at bounding box center [1289, 308] width 106 height 47
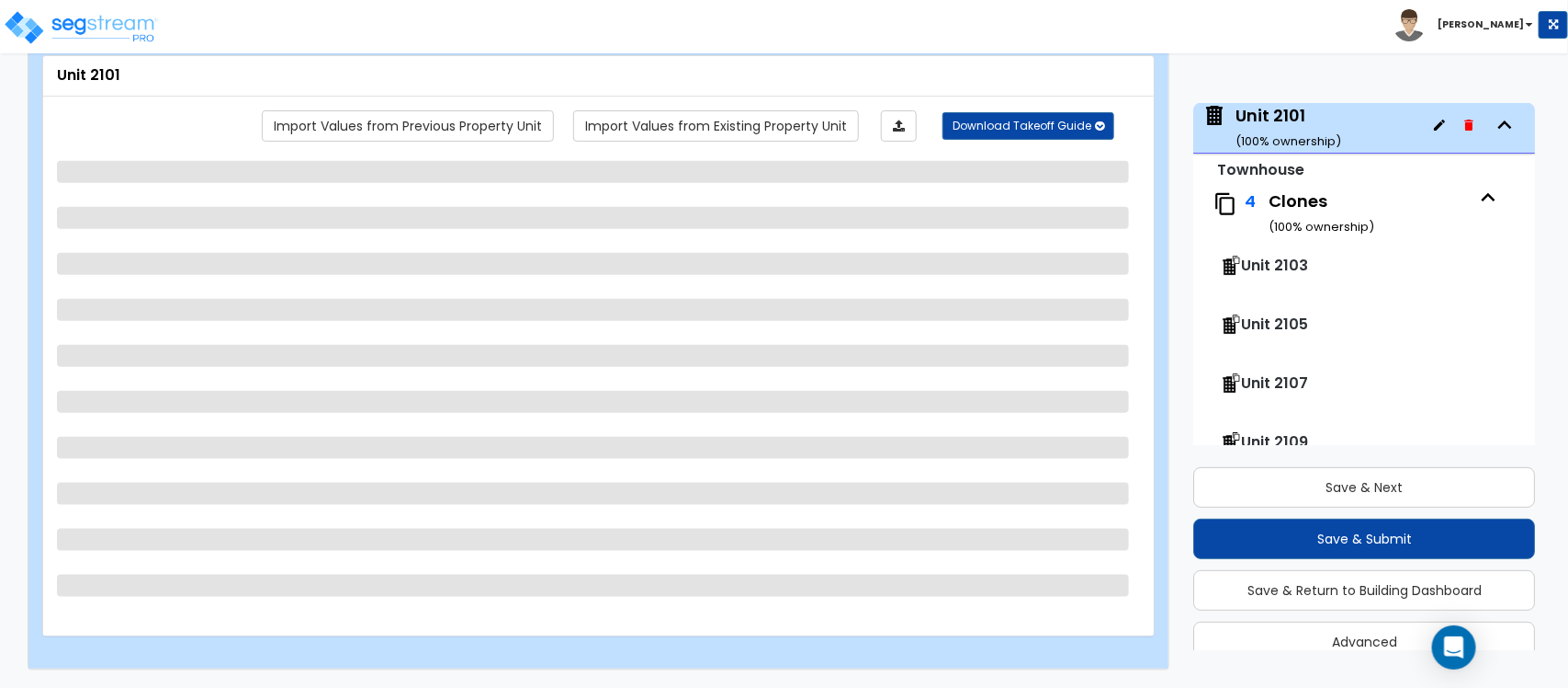
scroll to position [573, 0]
select select "2"
select select "7"
select select "1"
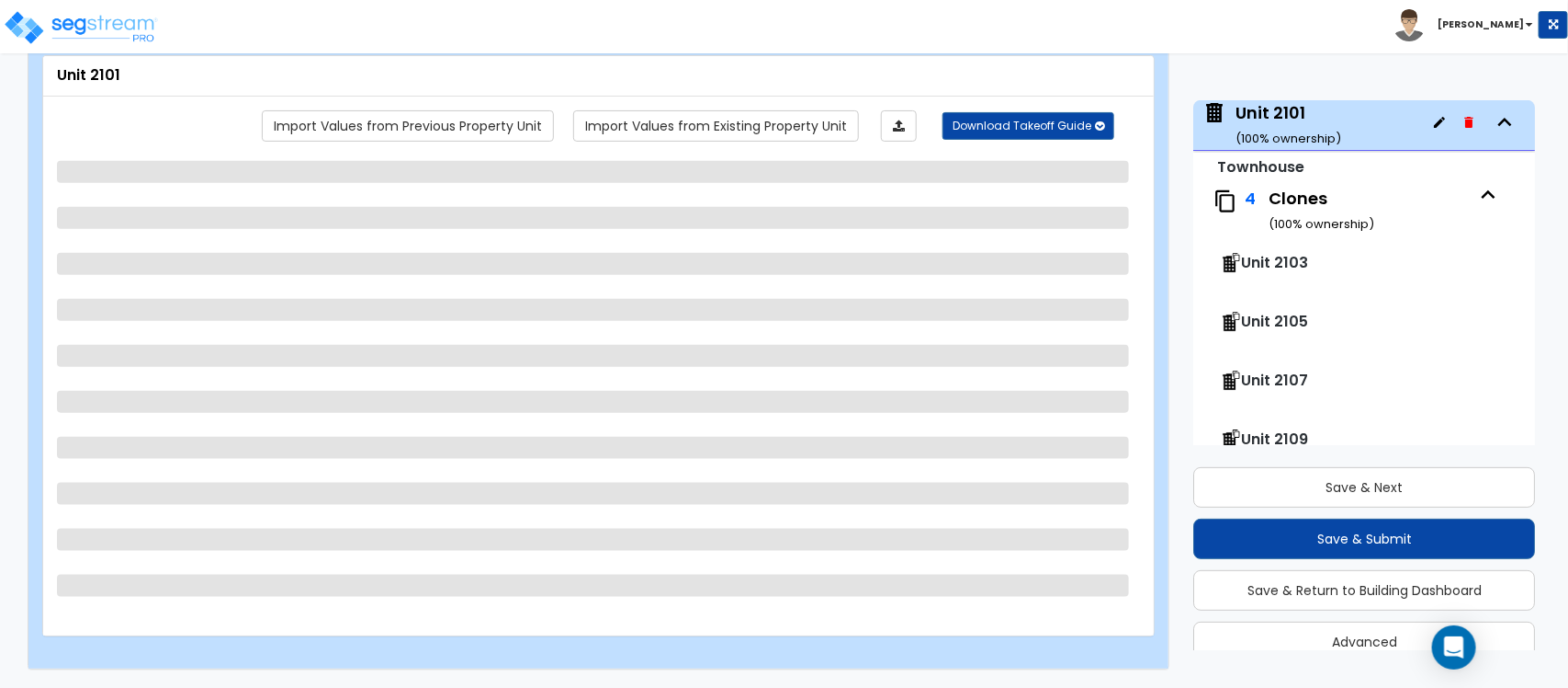
select select "1"
select select "2"
select select "1"
select select "2"
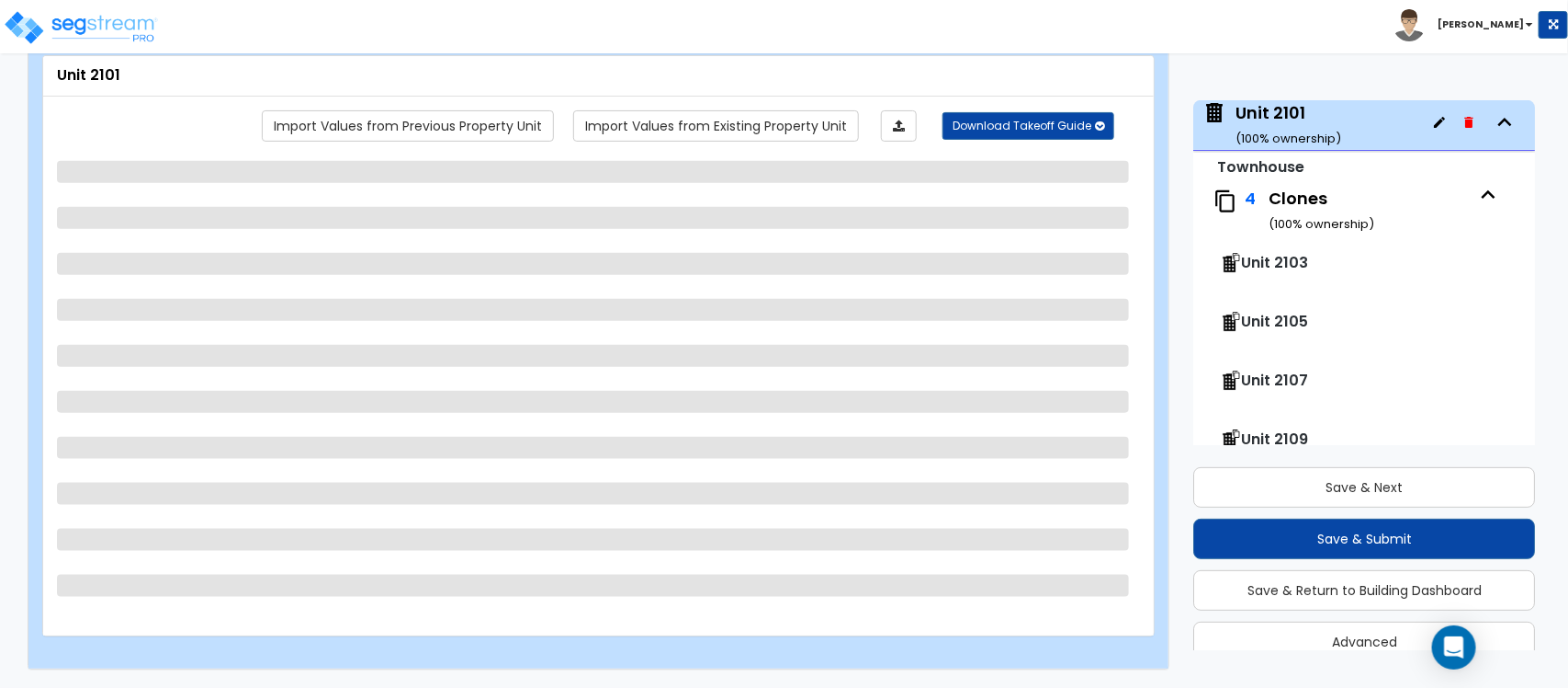
select select "1"
select select "3"
select select "2"
select select "1"
select select "2"
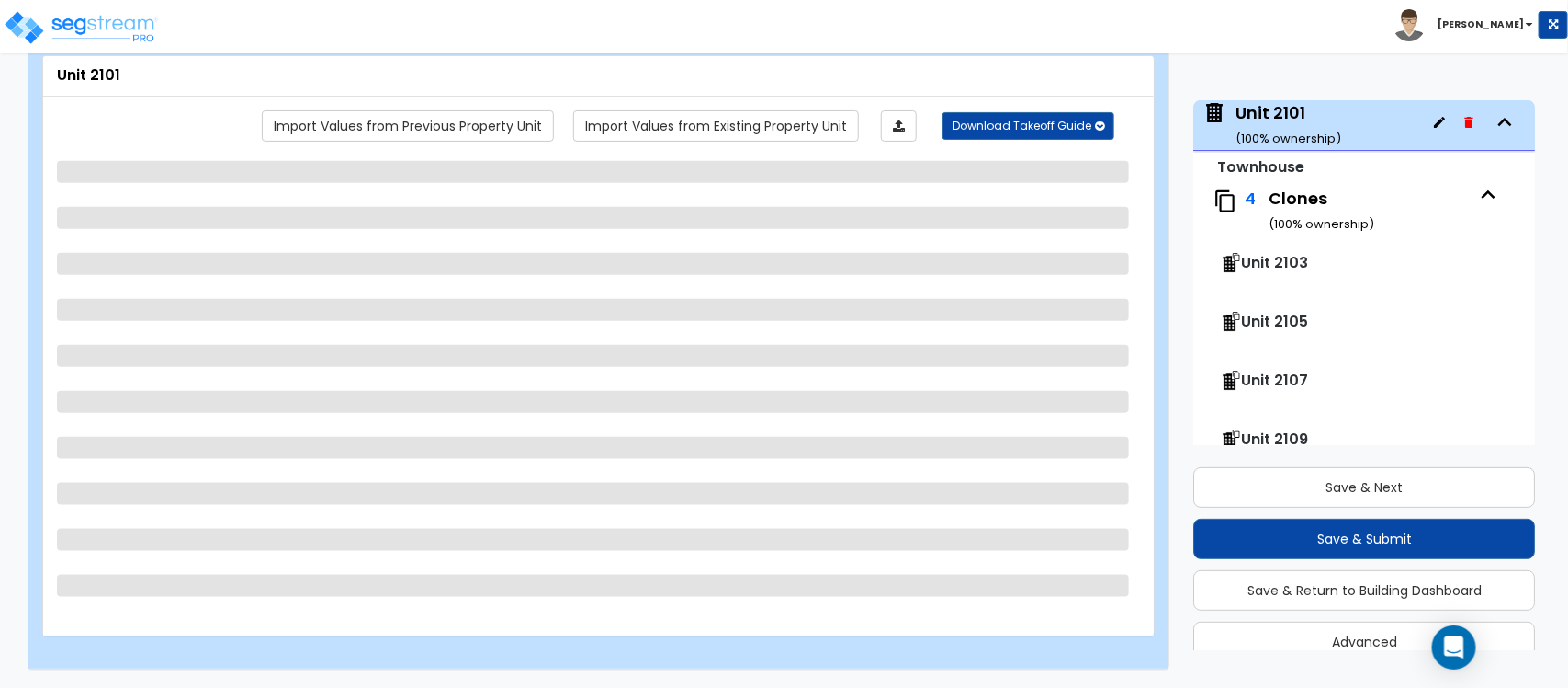
select select "2"
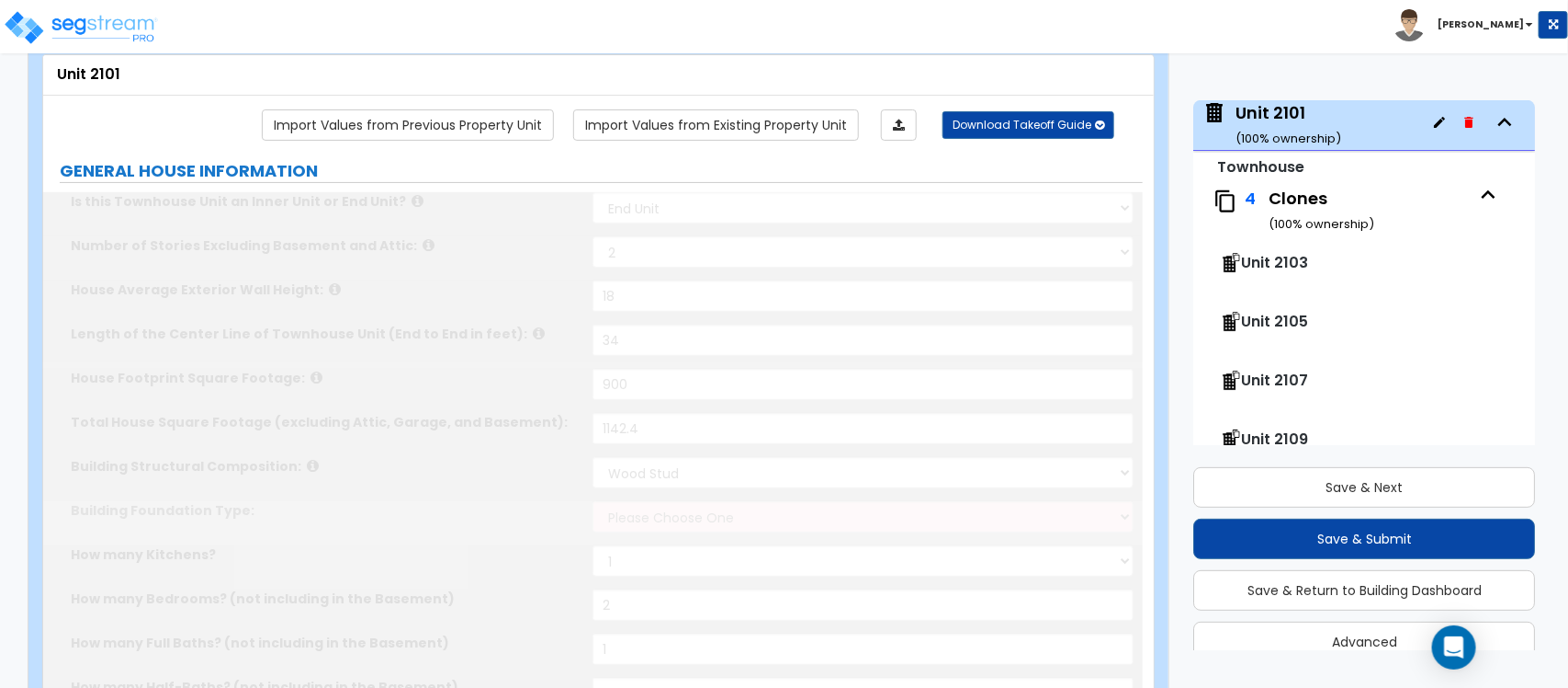
select select "2"
type input "80"
select select "4"
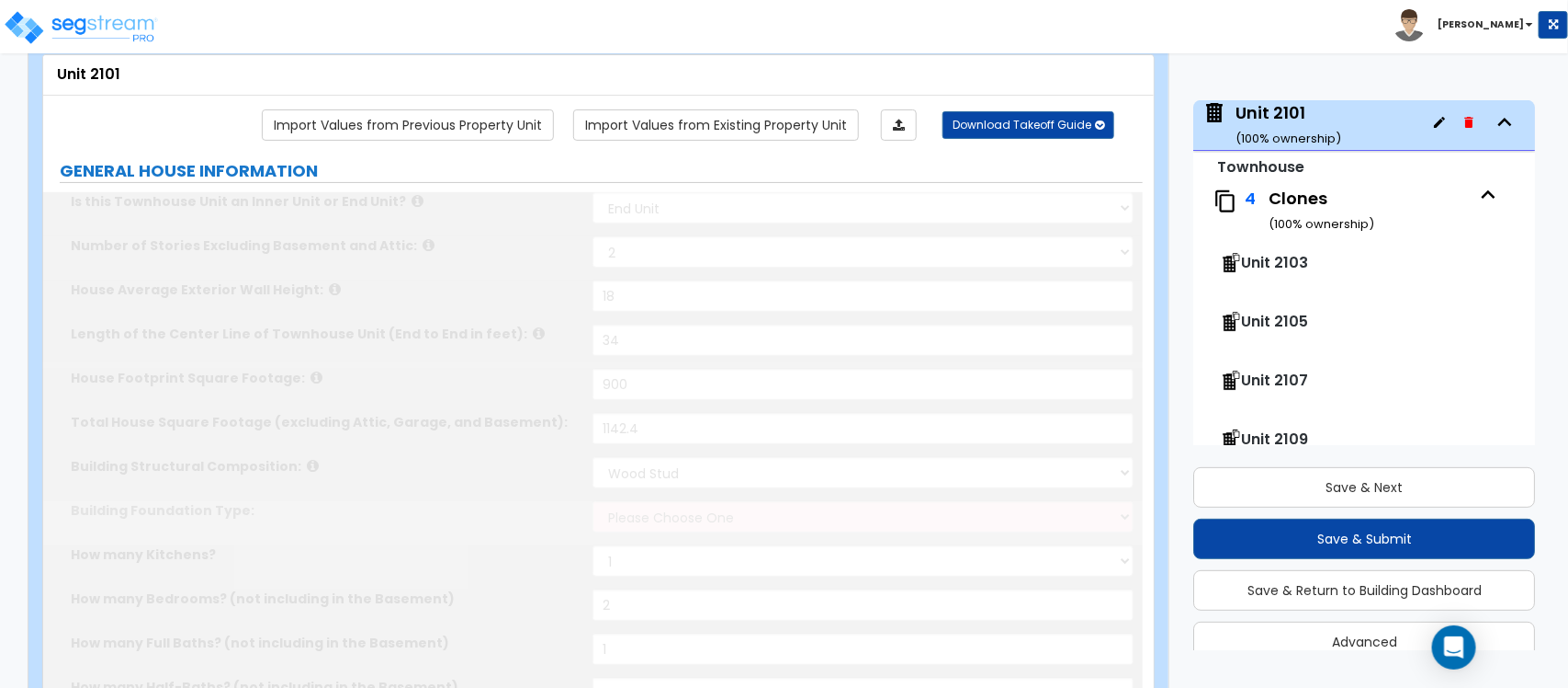
select select "1"
type input "2"
select select "1"
type input "120"
select select "3"
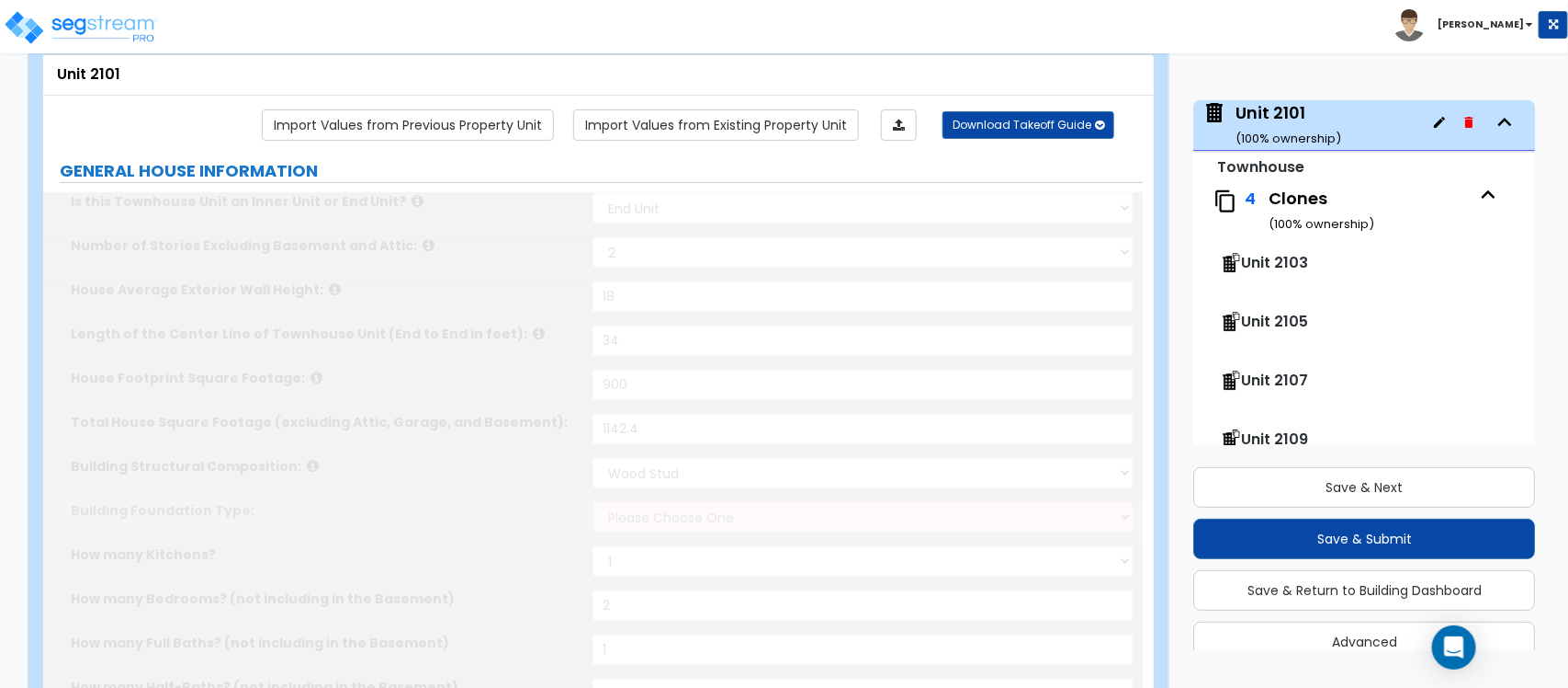
select select "5"
select select "1"
type input "1"
type input "5"
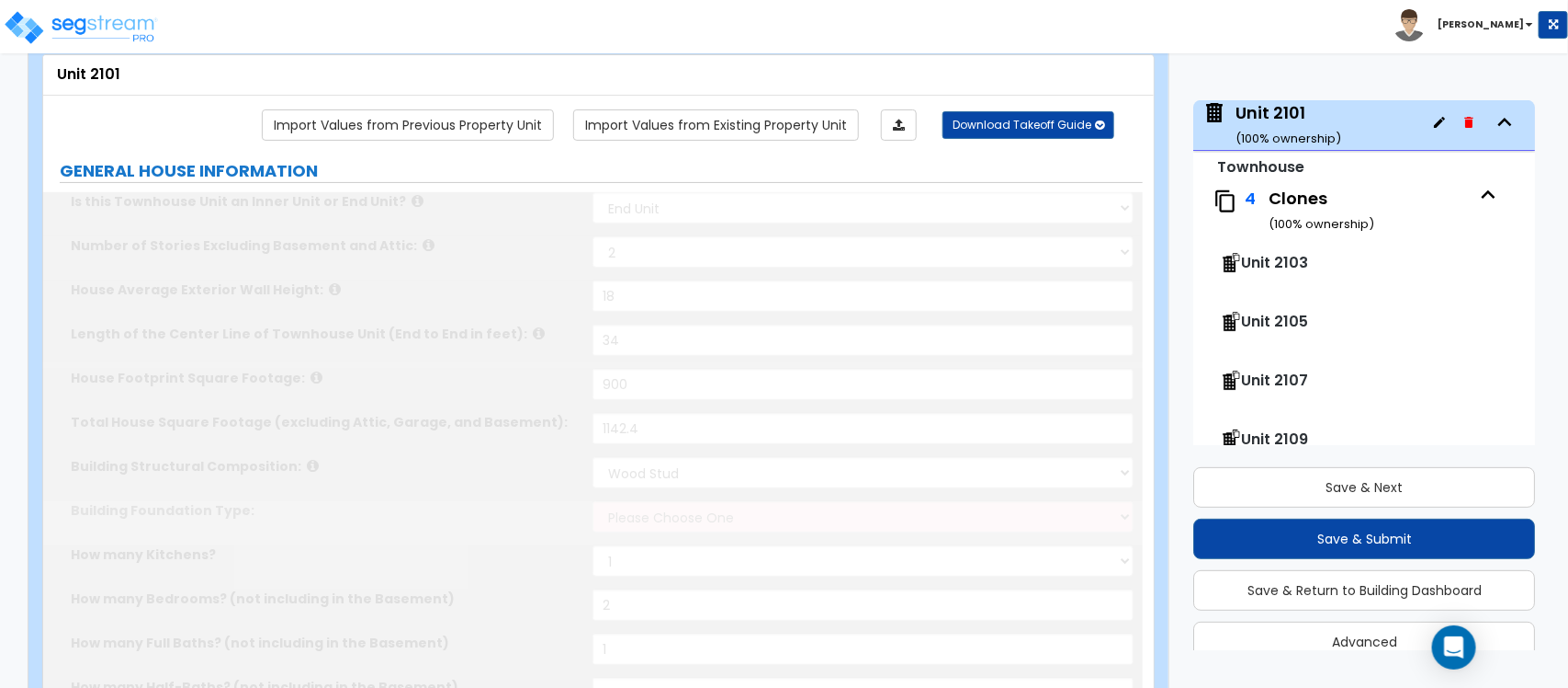
select select "2"
select select "1"
select select "2"
select select "6"
type input "50"
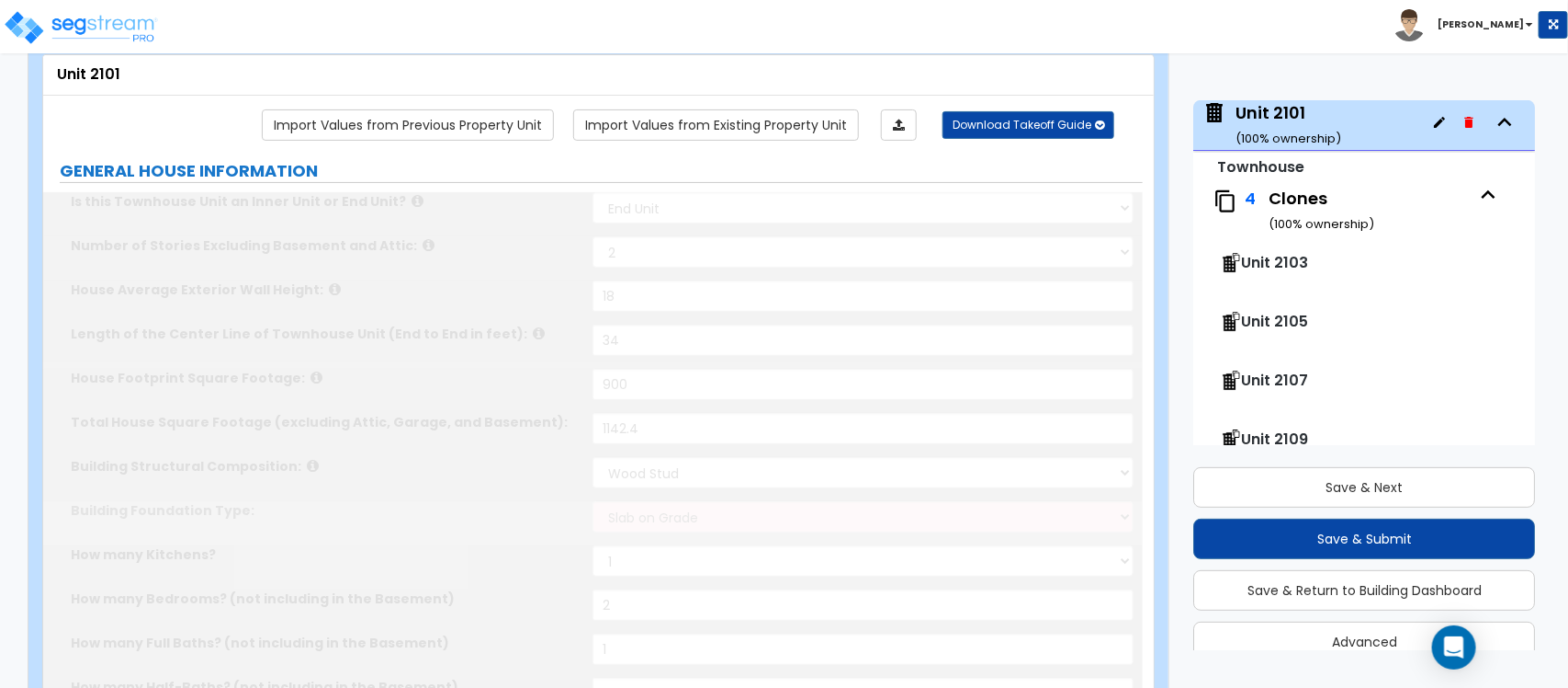
select select "5"
select select "3"
type input "1"
select select "2"
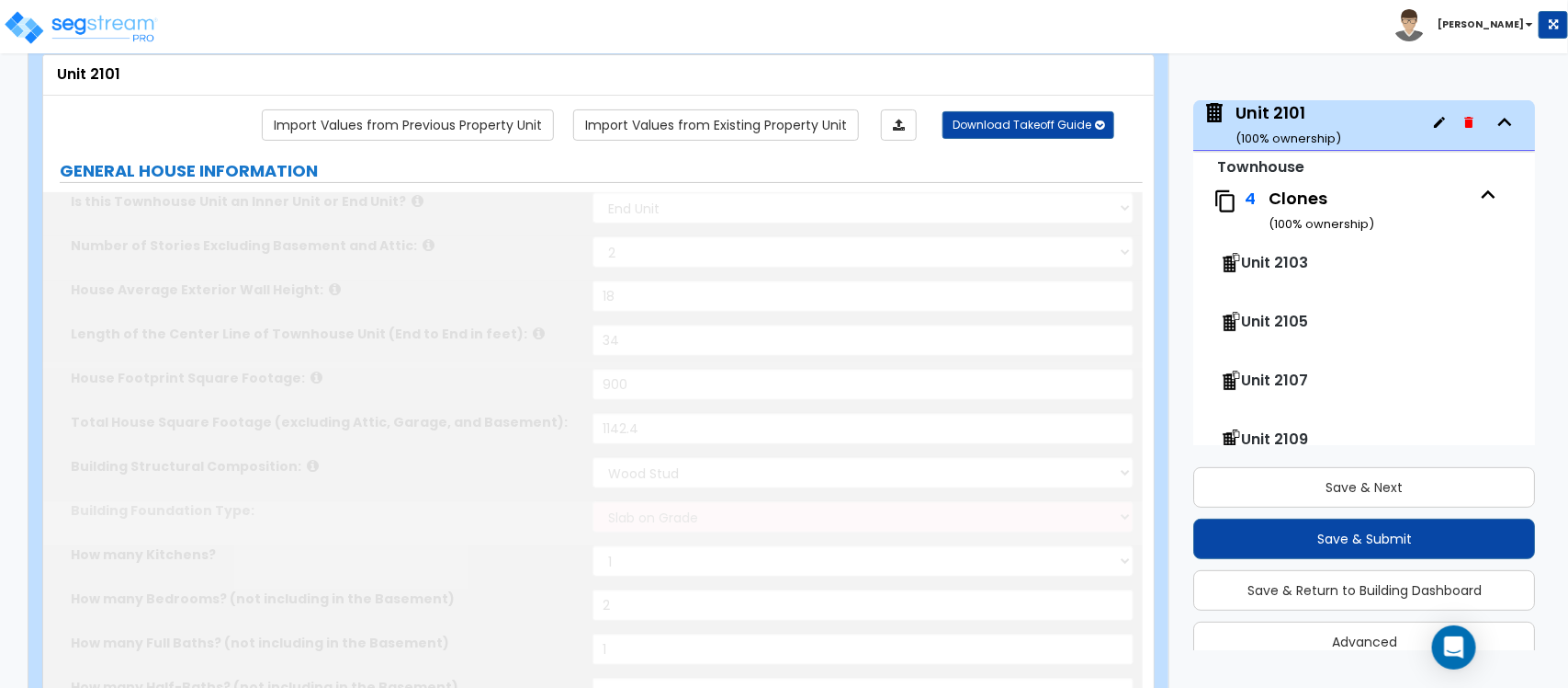
select select "5"
select select "2"
select select "1"
select select "3"
type input "1"
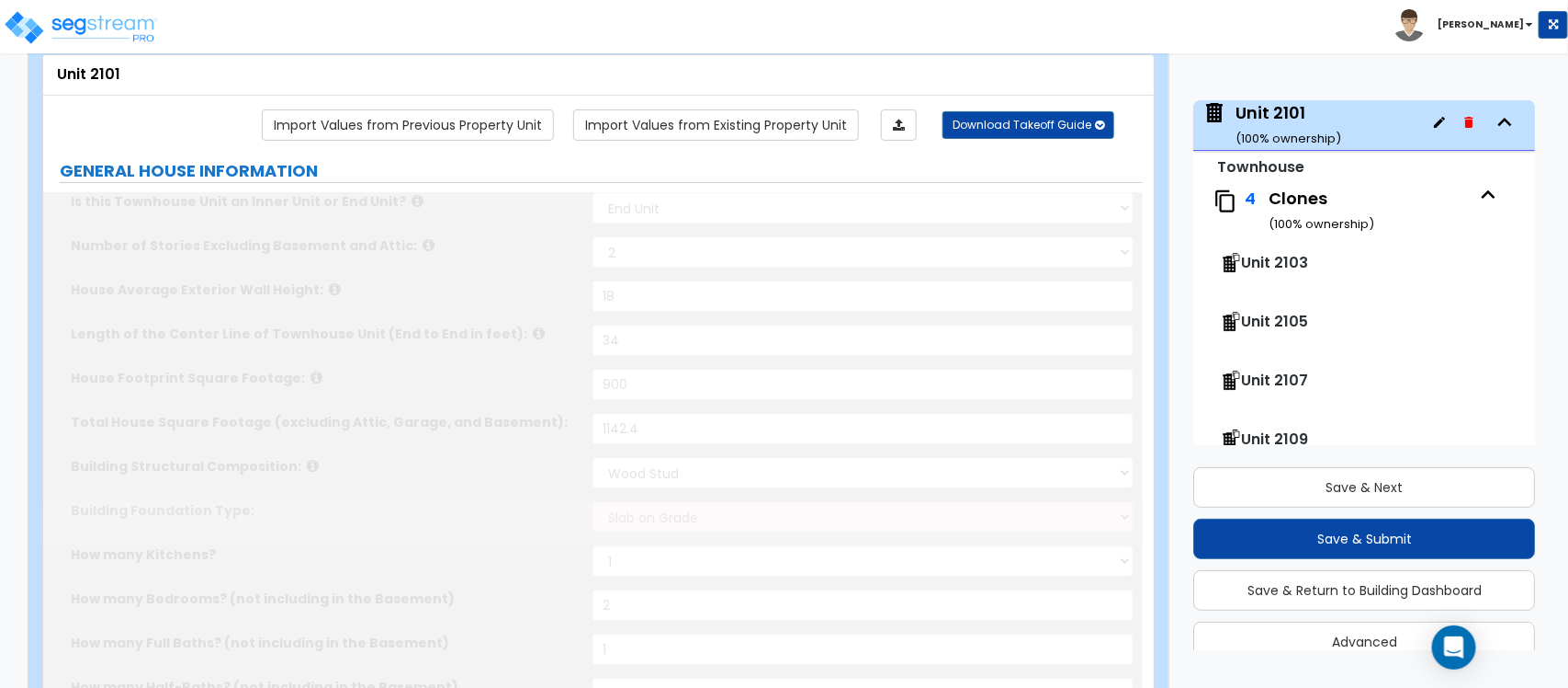
select select "2"
select select "5"
type input "3"
select select "1"
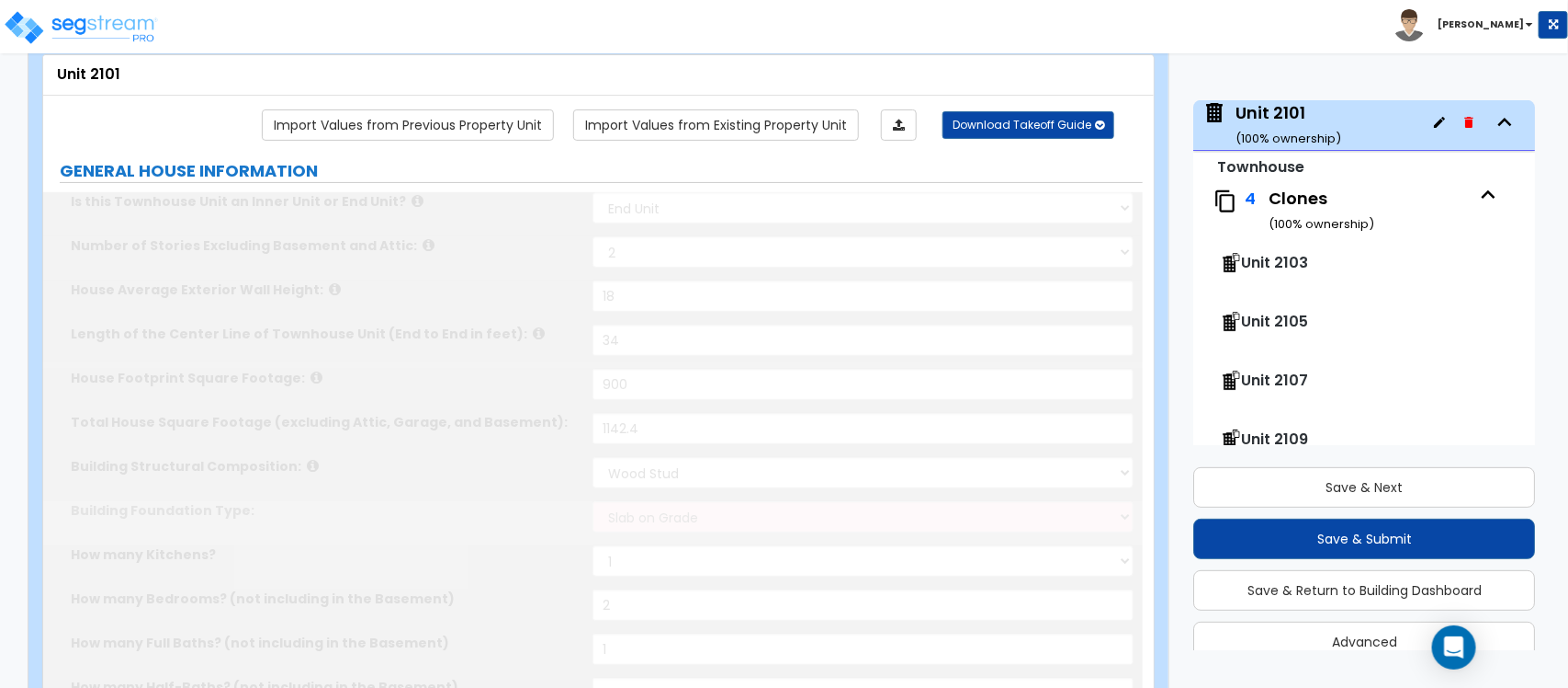
select select "2"
radio input "true"
select select "1"
radio input "true"
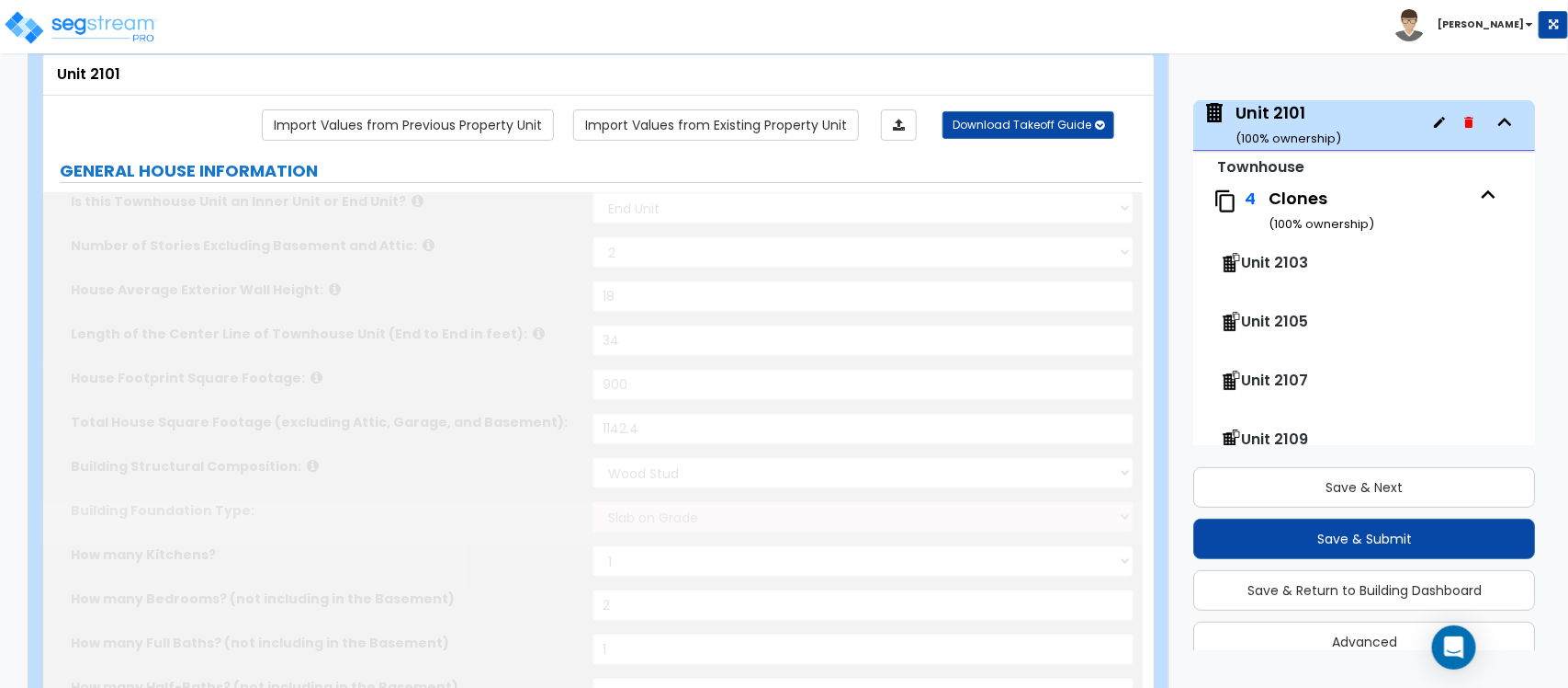
radio input "true"
select select "1"
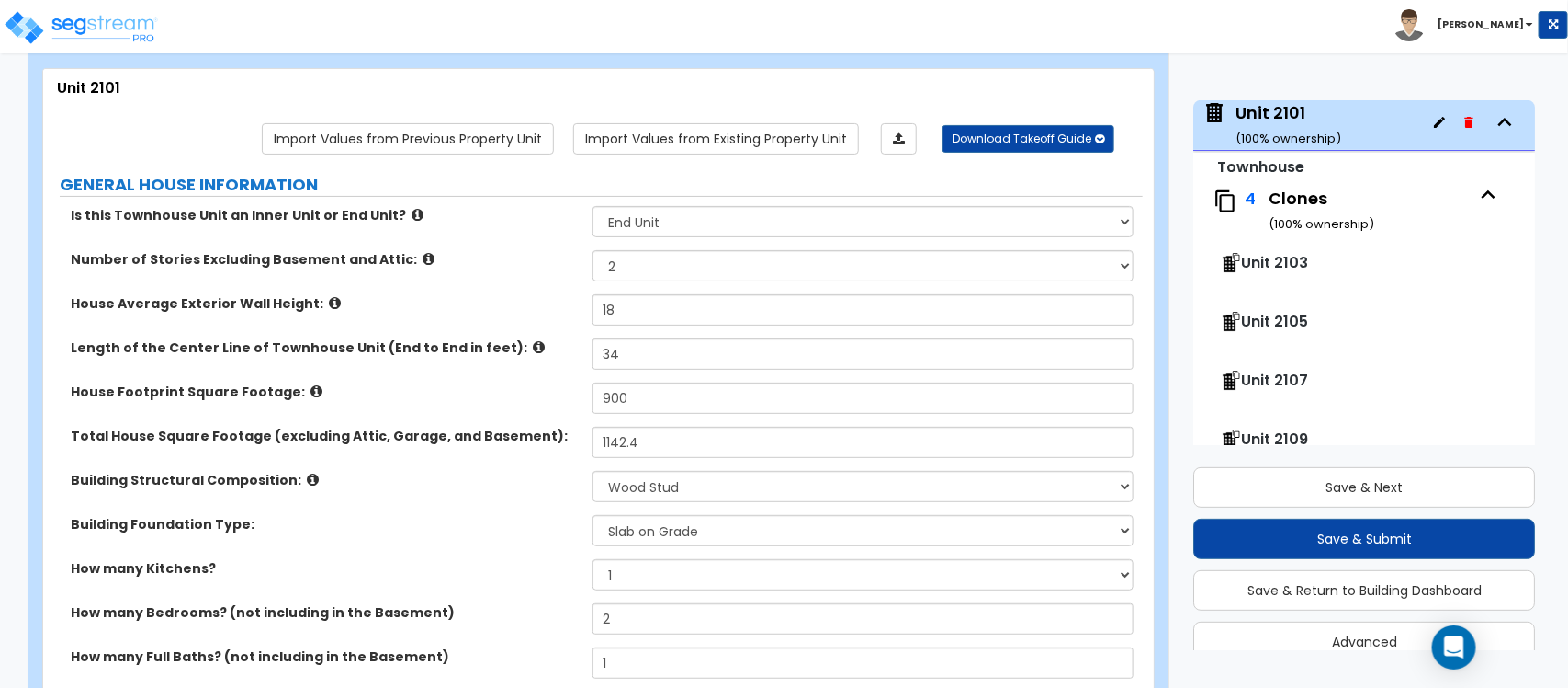
scroll to position [230, 0]
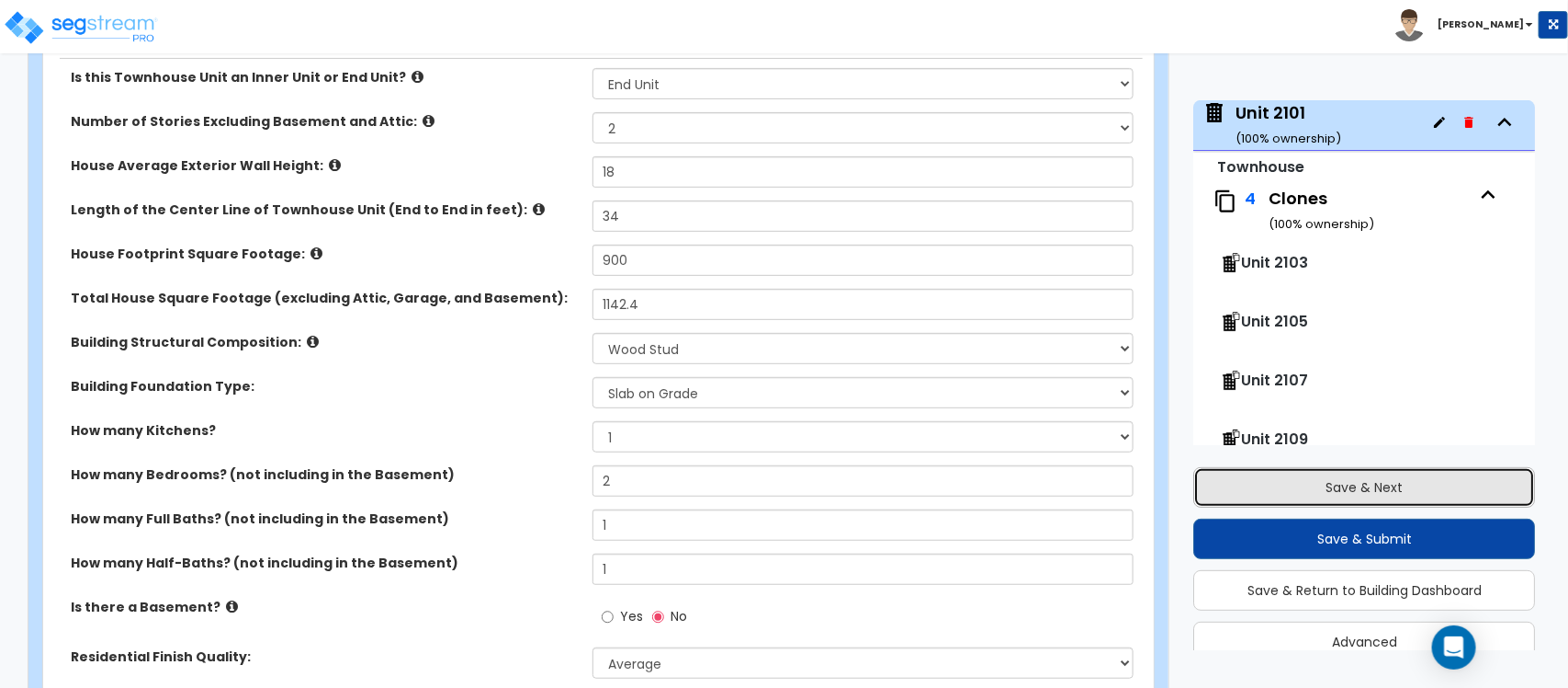
click at [1395, 471] on button "Save & Next" at bounding box center [1364, 487] width 342 height 41
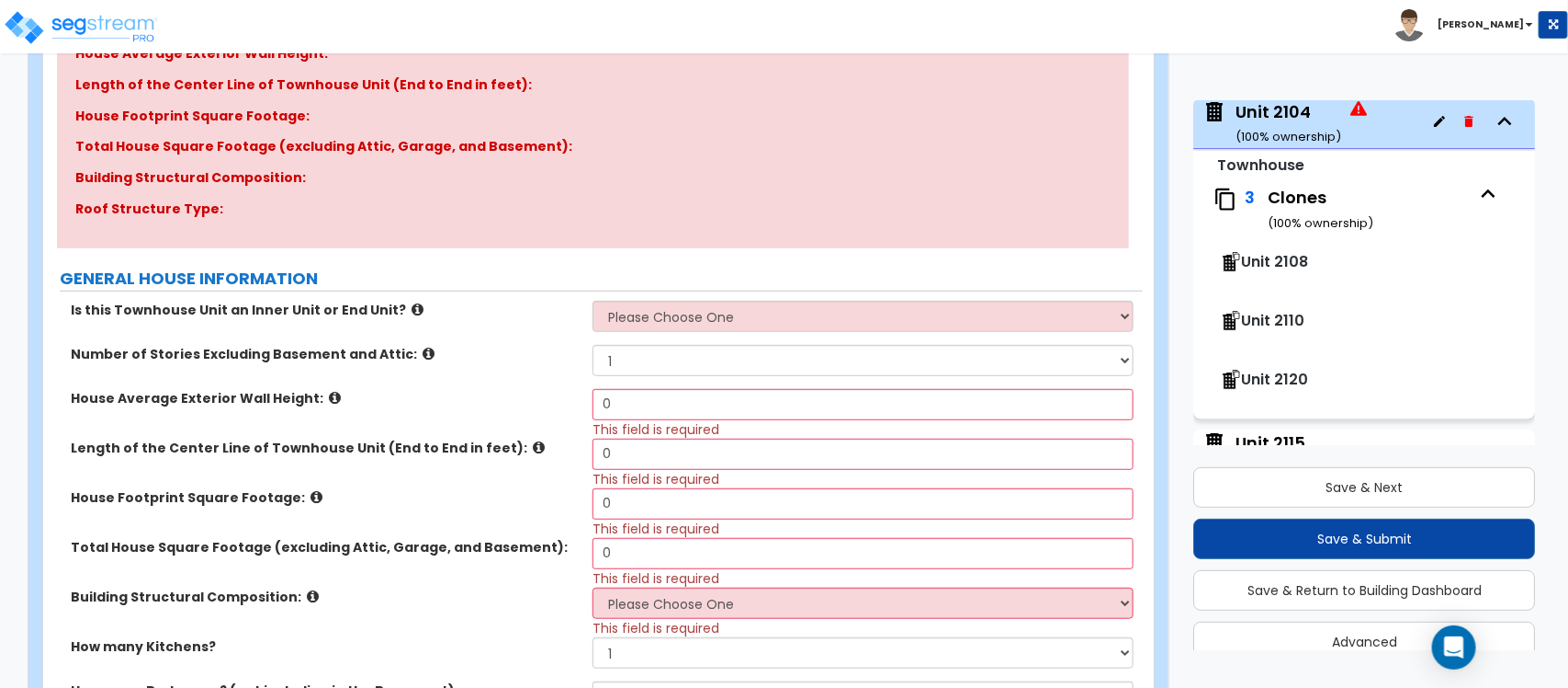
scroll to position [345, 0]
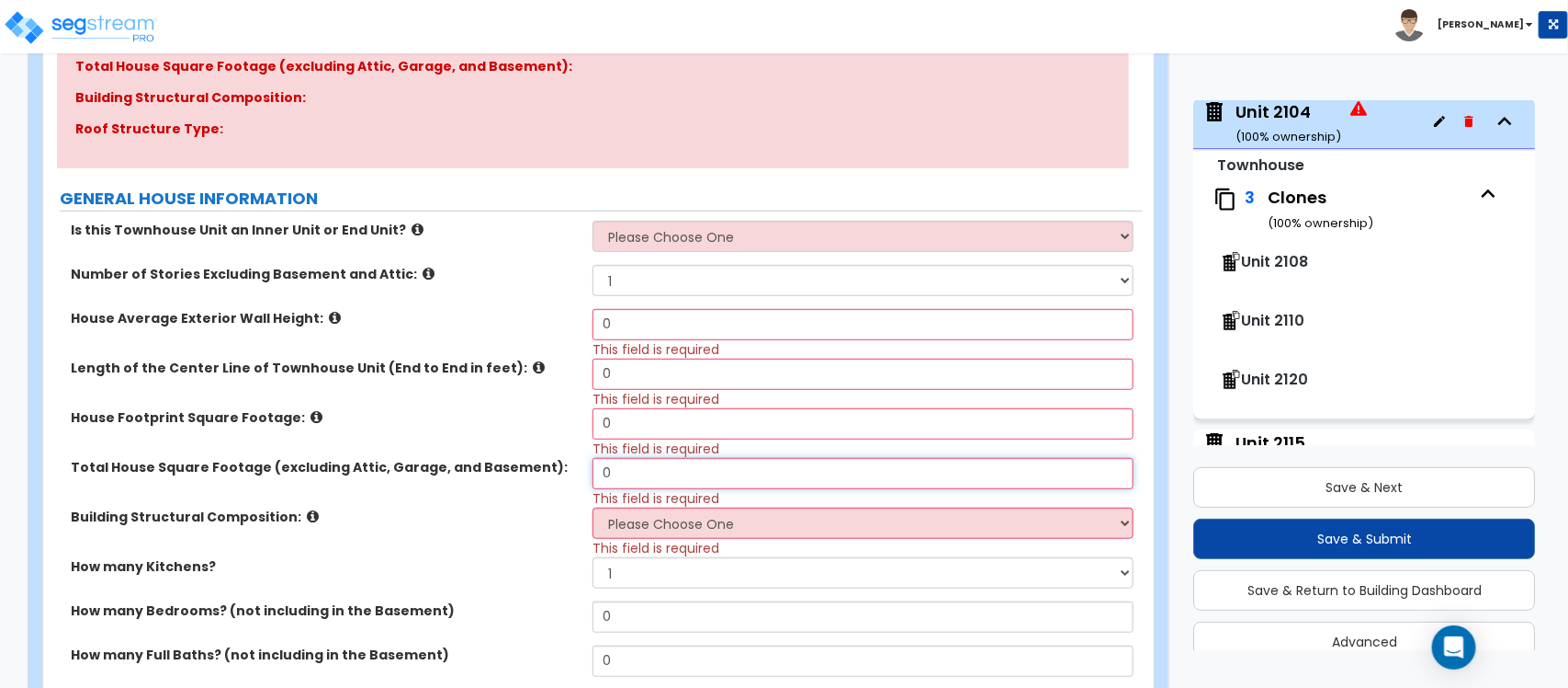
click at [687, 474] on input "0" at bounding box center [863, 473] width 540 height 31
paste input "1266"
type input "1,266"
click at [542, 433] on div "House Footprint Square Footage: 0 This field is required" at bounding box center [593, 433] width 1100 height 50
drag, startPoint x: 641, startPoint y: 369, endPoint x: 489, endPoint y: 361, distance: 152.2
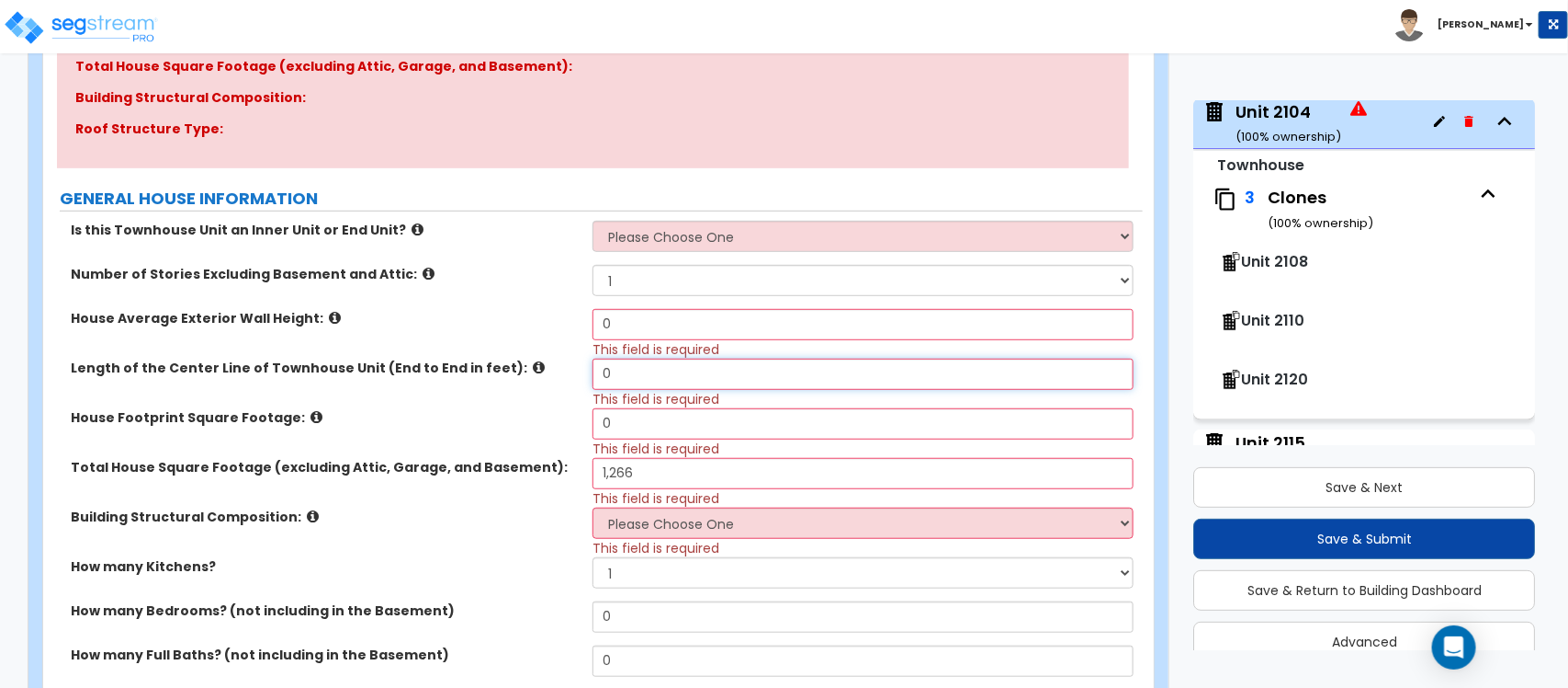
click at [489, 361] on div "Length of the Center Line of Townhouse Unit (End to End in feet): 0 This field …" at bounding box center [593, 384] width 1100 height 50
type input "35"
drag, startPoint x: 646, startPoint y: 334, endPoint x: 557, endPoint y: 326, distance: 89.4
click at [557, 326] on div "House Average Exterior Wall Height: 0 This field is required" at bounding box center [593, 334] width 1100 height 50
type input "16"
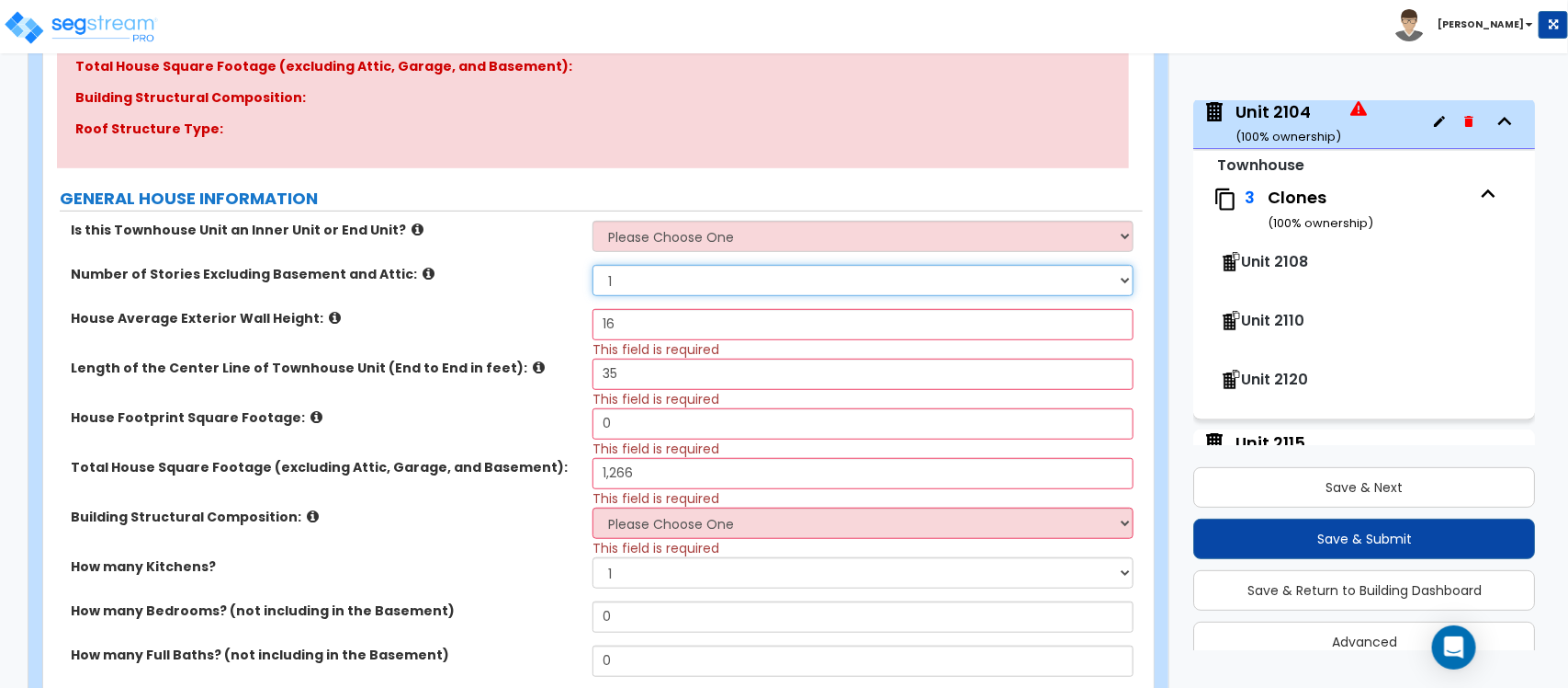
click at [627, 282] on select "1 2 3 4 5" at bounding box center [863, 280] width 540 height 31
select select "2"
click at [593, 266] on select "1 2 3 4 5" at bounding box center [863, 280] width 540 height 31
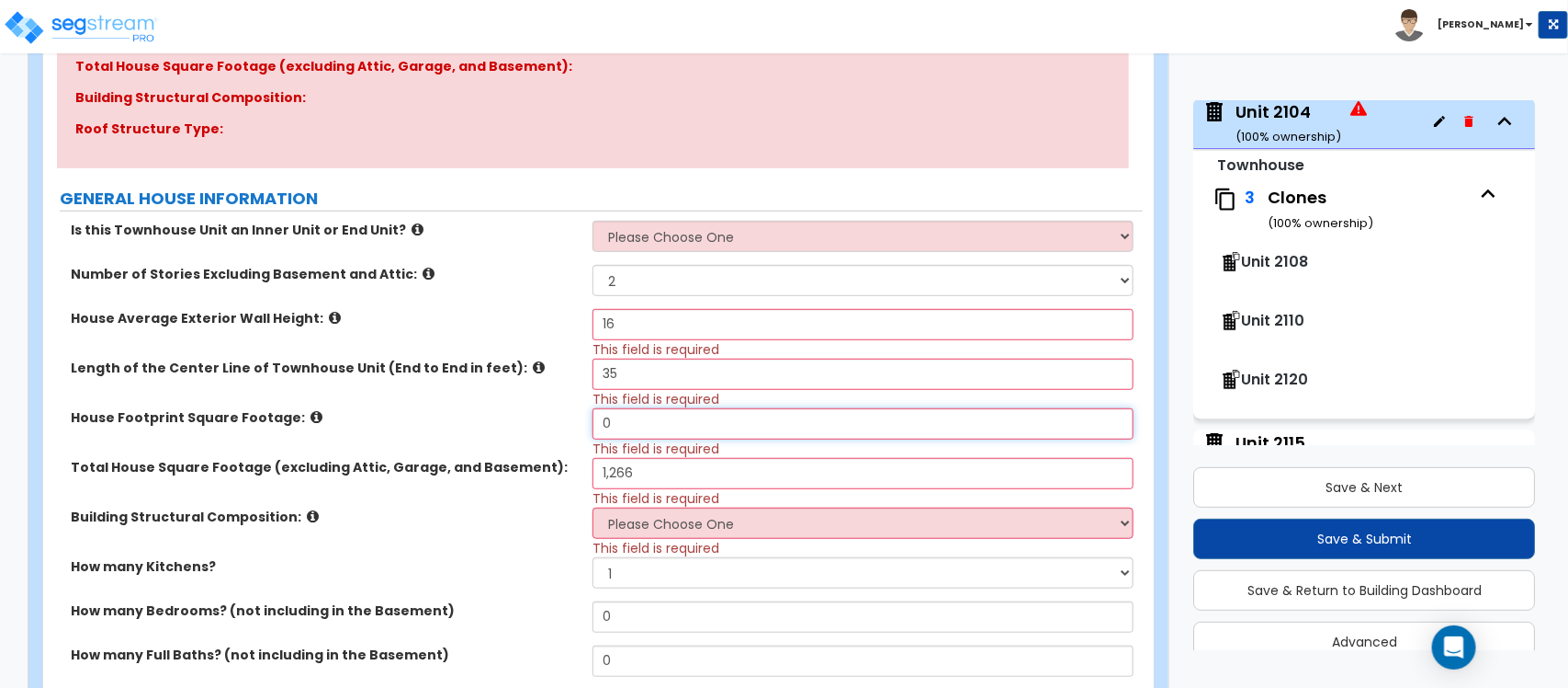
drag, startPoint x: 635, startPoint y: 428, endPoint x: 589, endPoint y: 427, distance: 46.0
click at [589, 427] on div "House Footprint Square Footage: 0 This field is required" at bounding box center [593, 433] width 1100 height 50
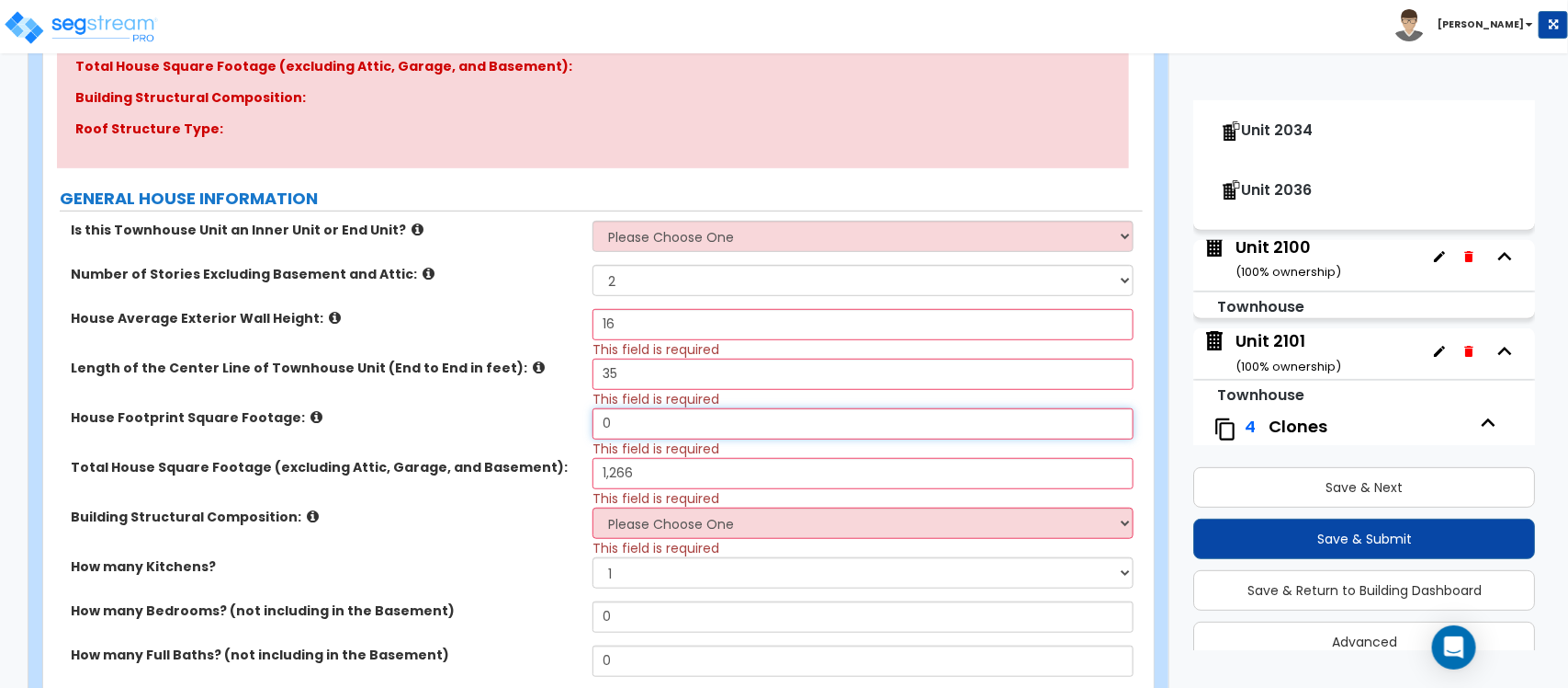
scroll to position [7, 0]
click at [1315, 244] on div "Unit 2100 ( 100 % ownership)" at bounding box center [1289, 257] width 106 height 47
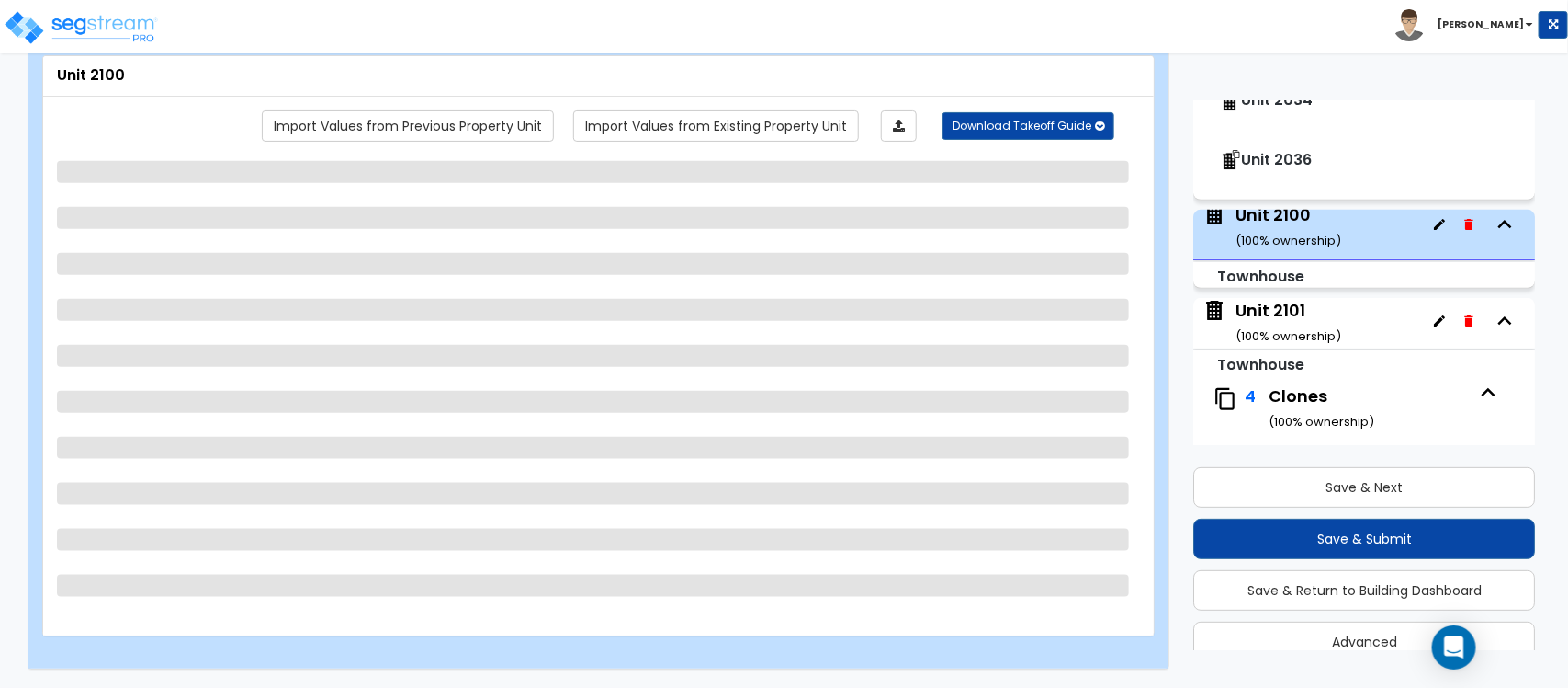
scroll to position [484, 0]
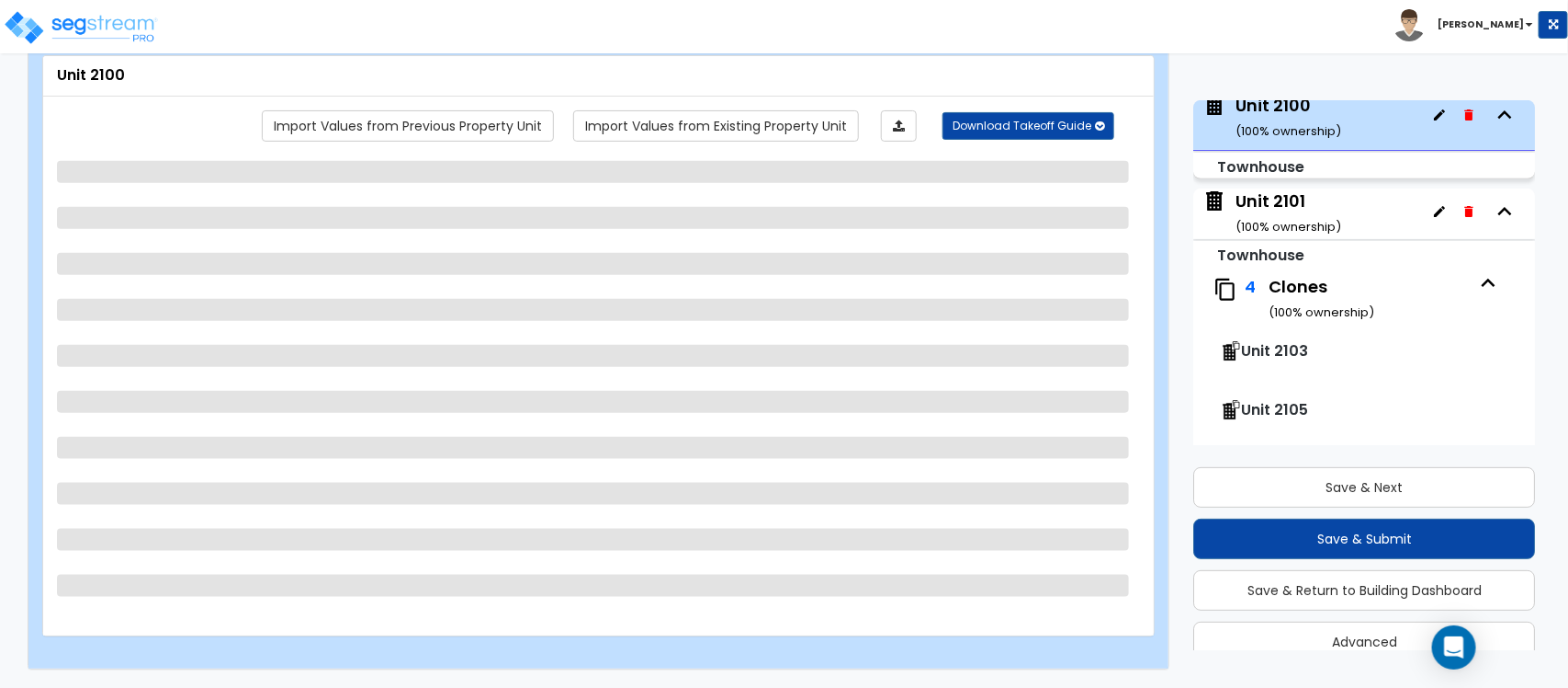
select select "2"
select select "7"
select select "1"
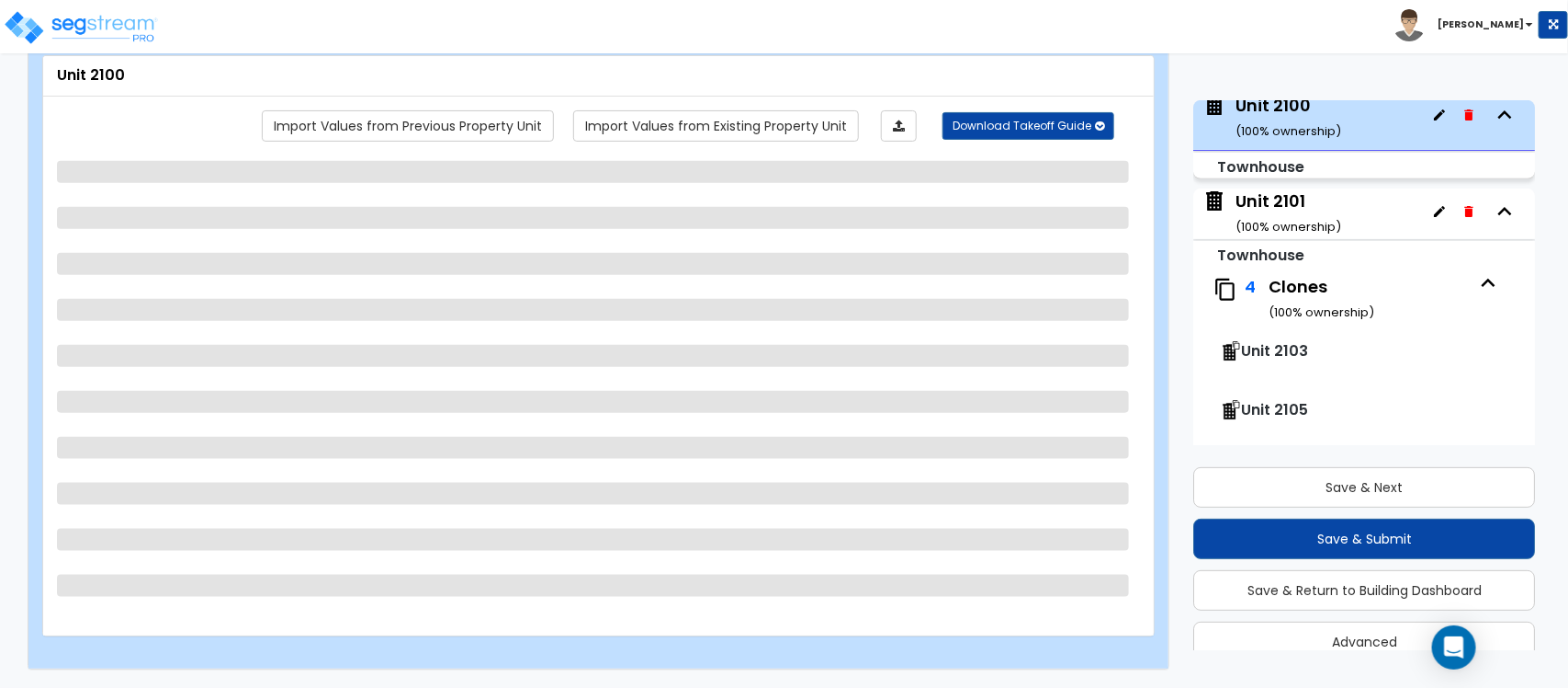
select select "2"
select select "1"
select select "2"
select select "3"
select select "2"
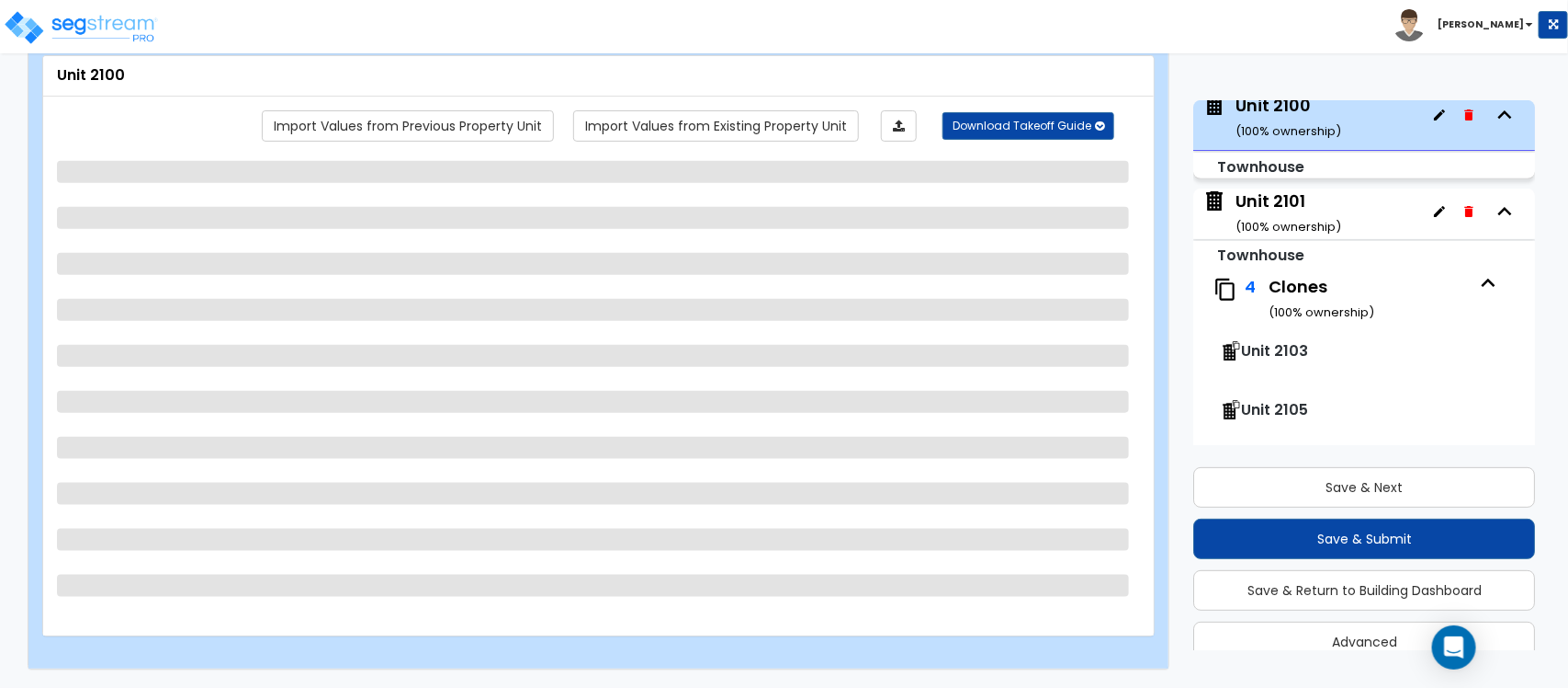
select select "1"
select select "3"
select select "2"
select select "1"
select select "2"
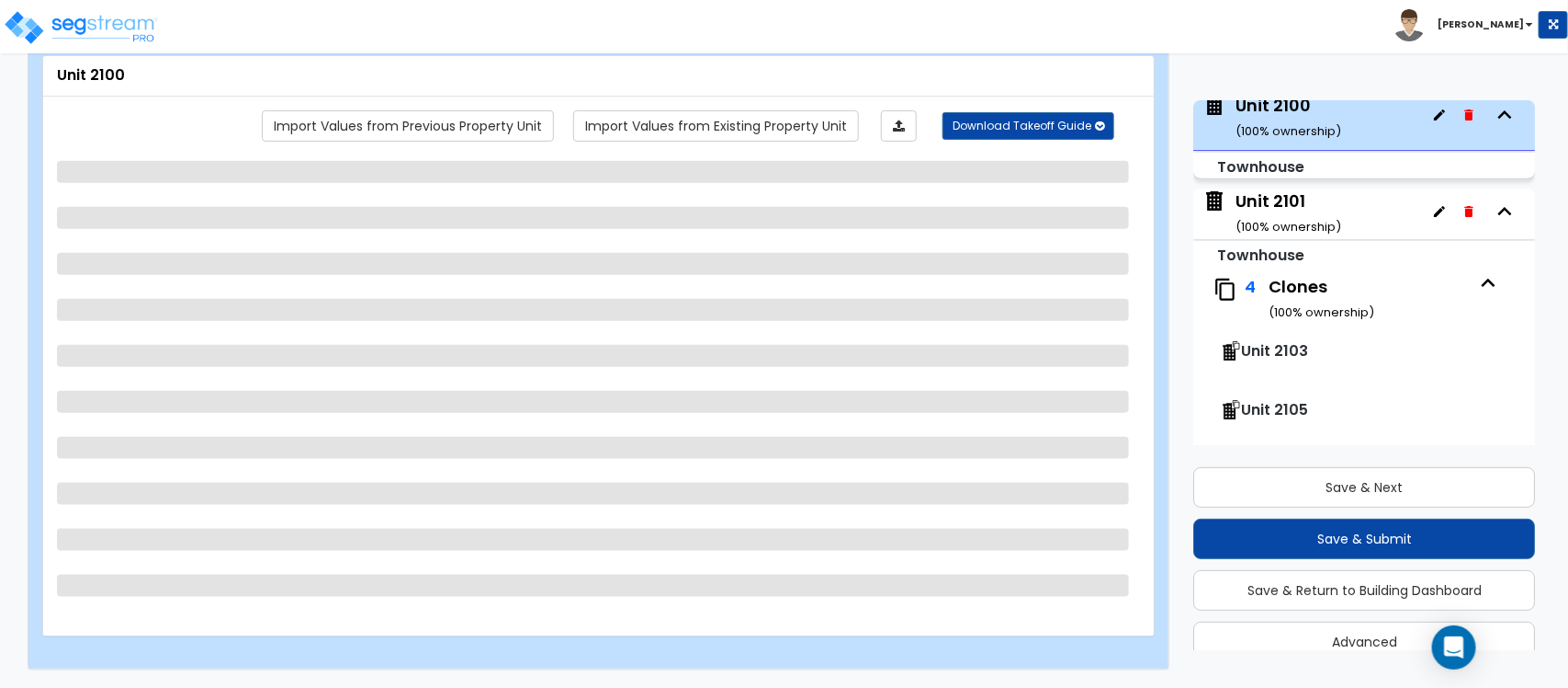
select select "2"
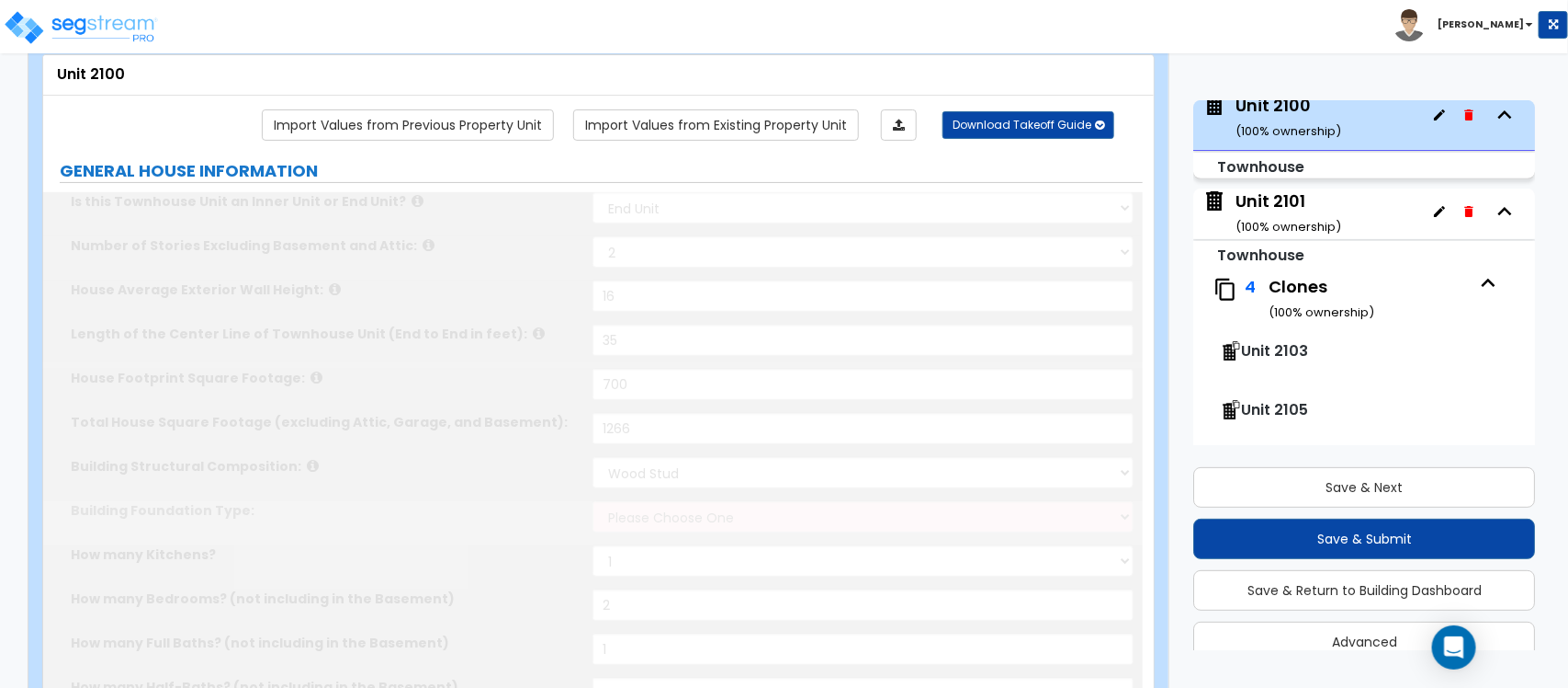
select select "2"
type input "60"
select select "4"
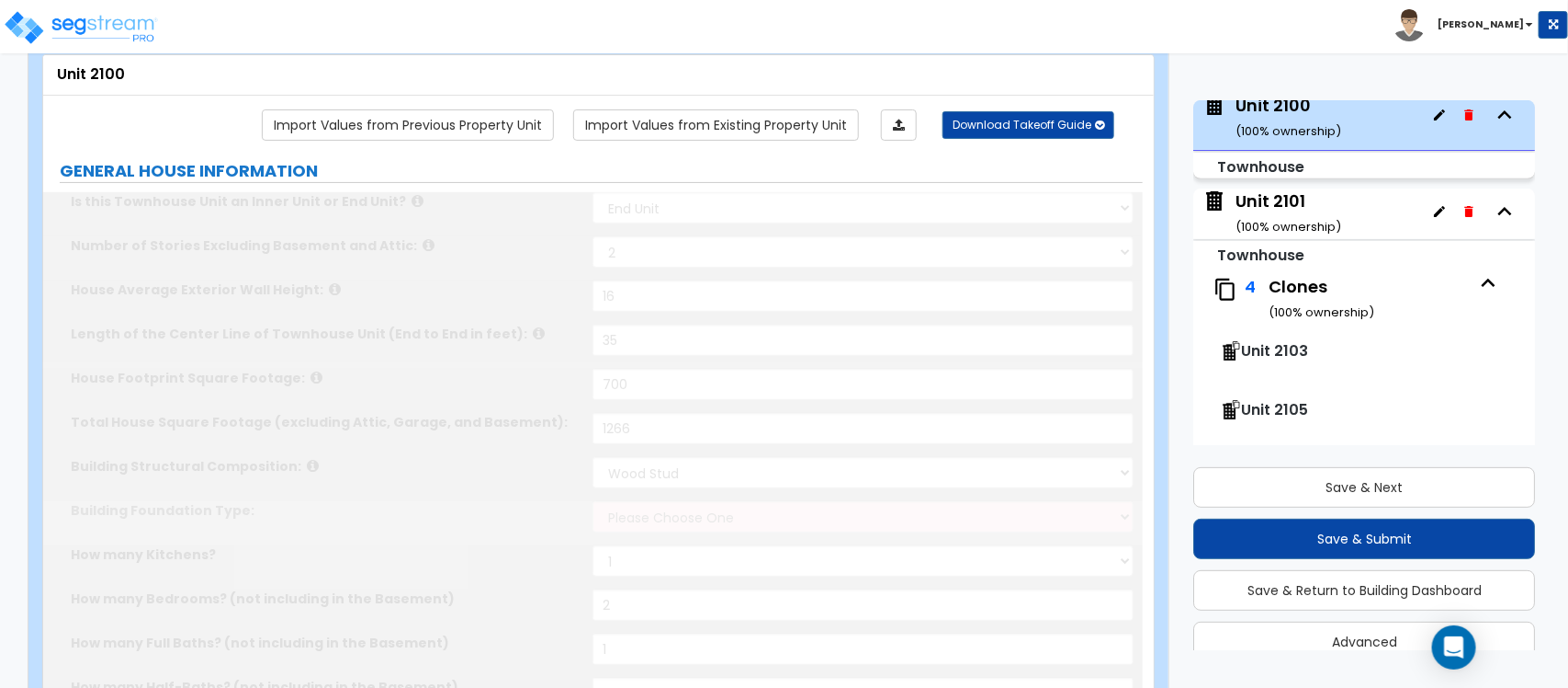
select select "1"
type input "2"
type input "5"
select select "2"
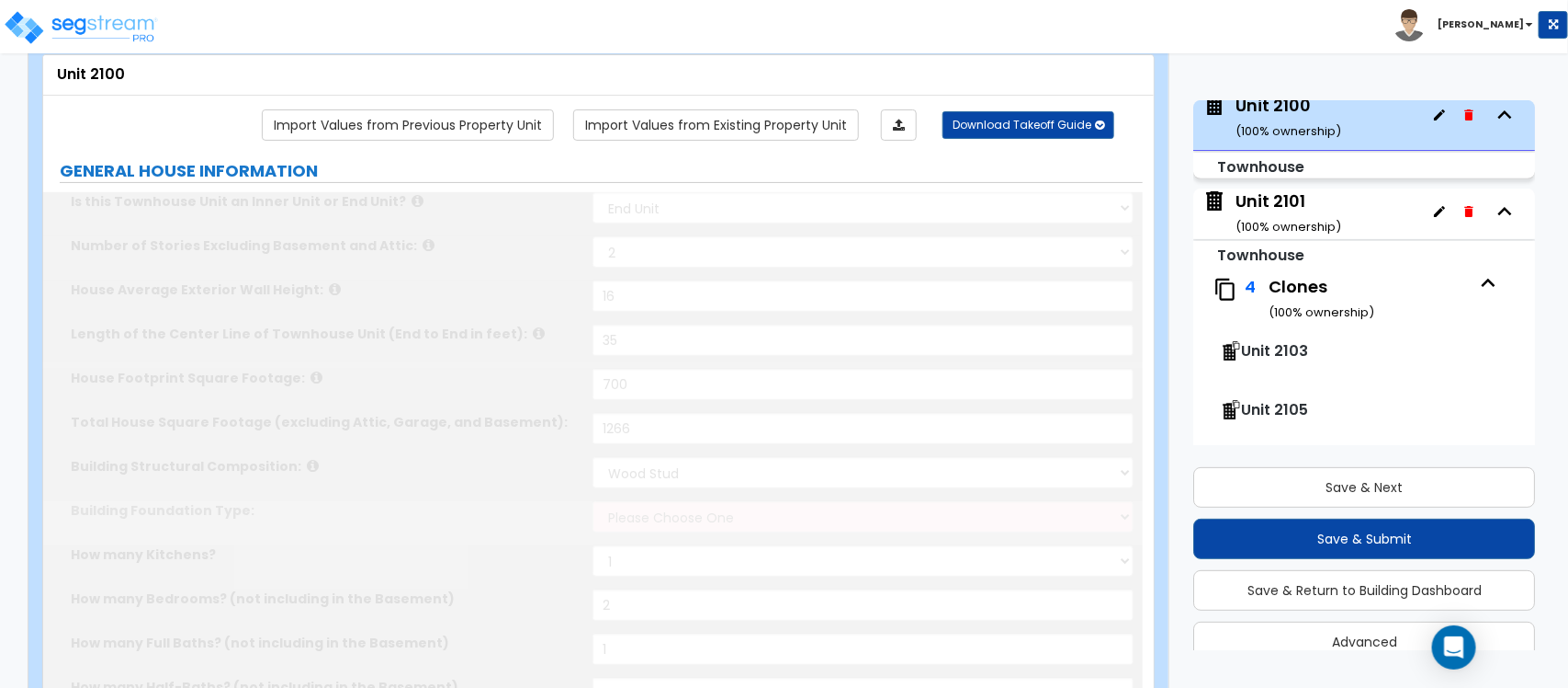
select select "1"
select select "2"
select select "3"
type input "80"
select select "1"
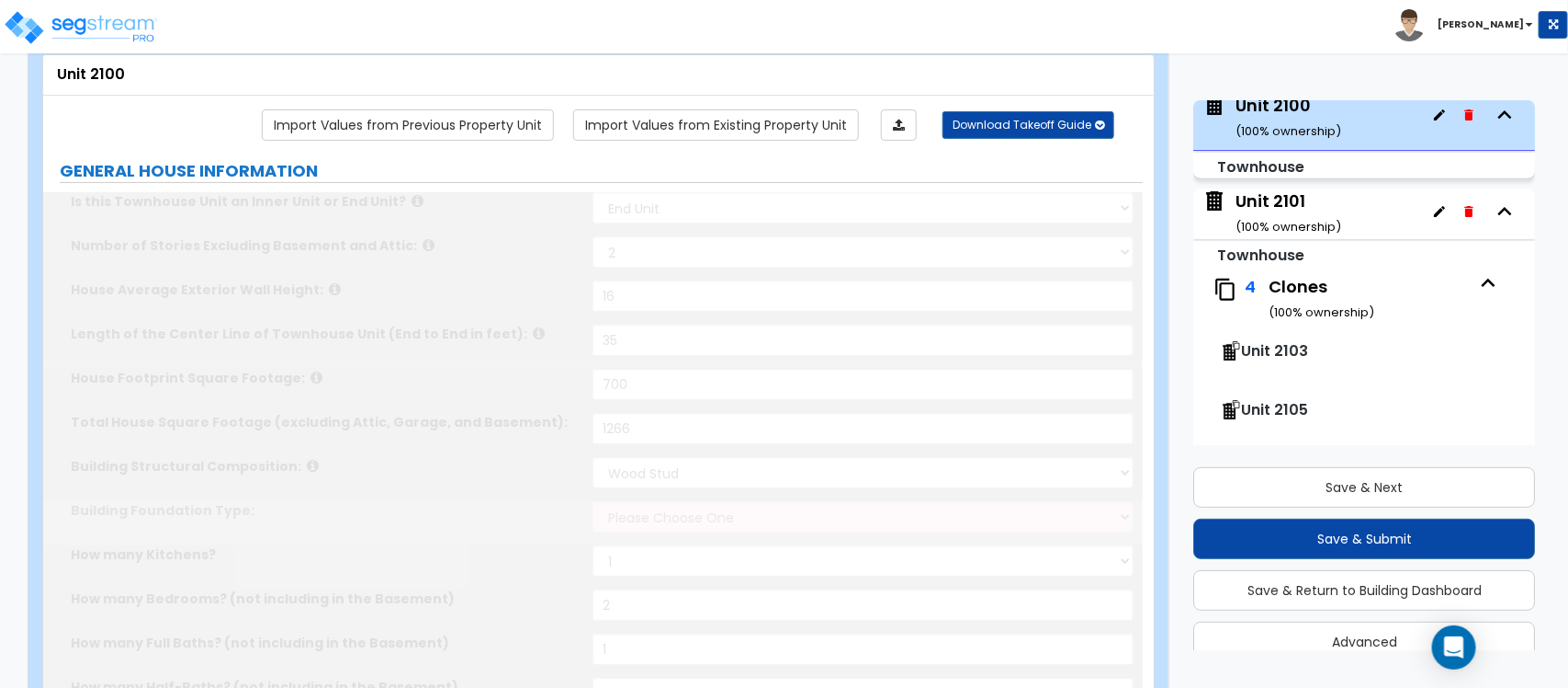
select select "3"
type input "1"
select select "2"
select select "1"
select select "2"
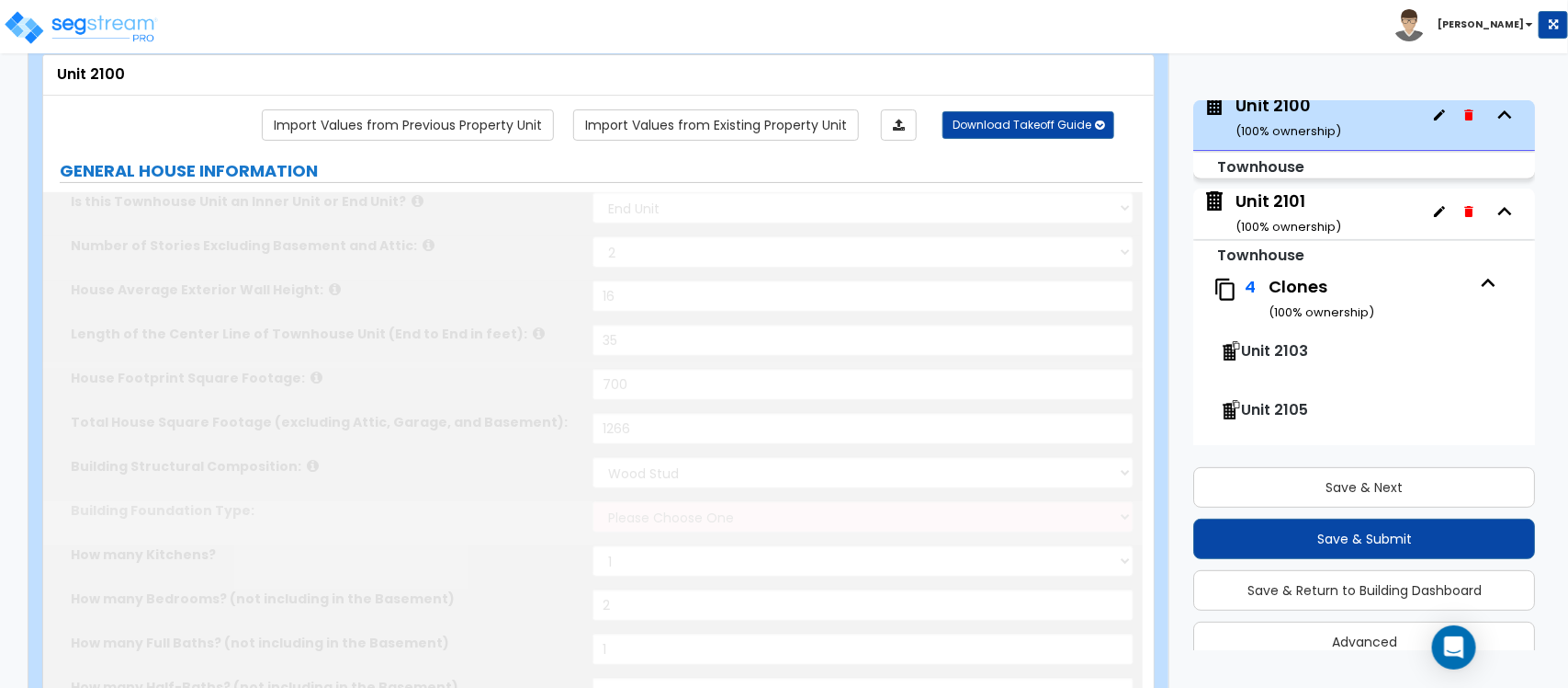
select select "1"
select select "3"
type input "1"
select select "2"
select select "1"
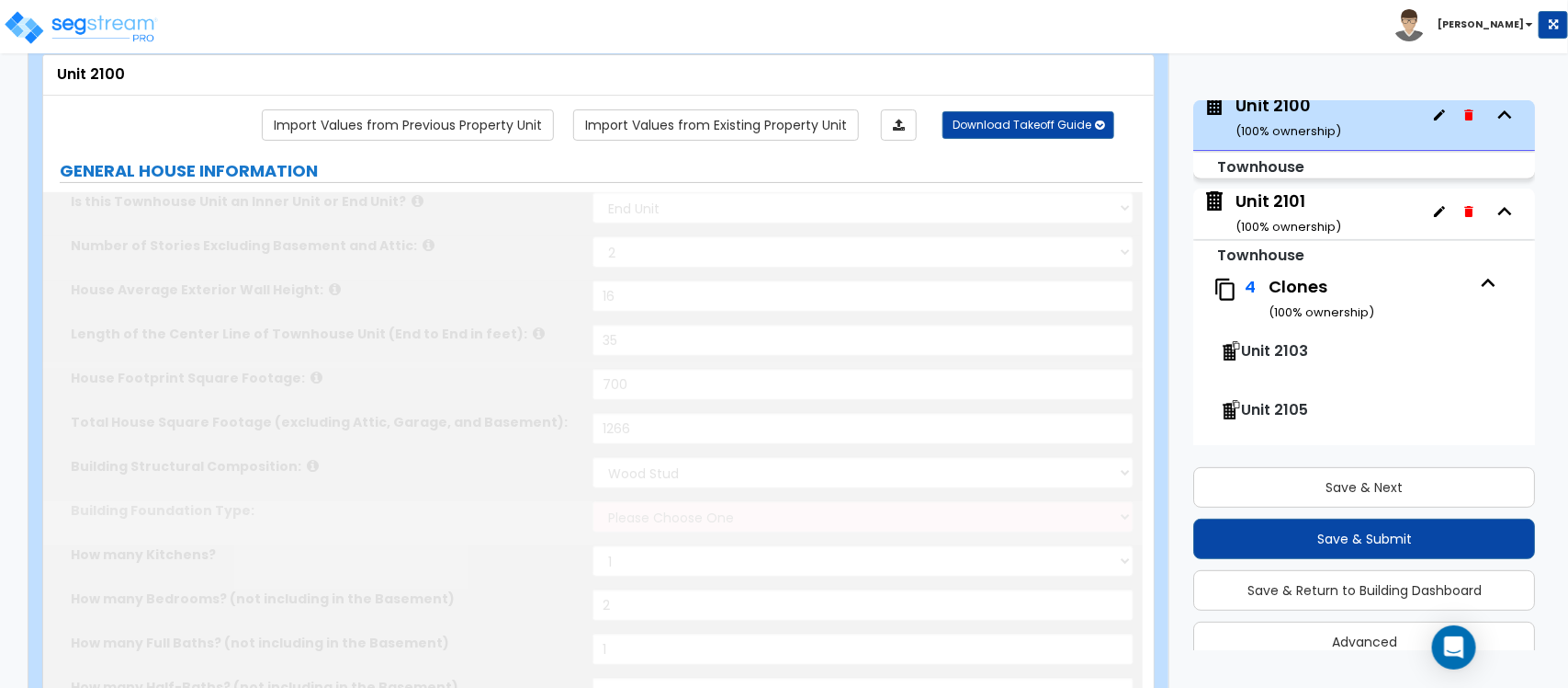
select select "1"
type input "1"
type input "2"
radio input "true"
type input "75"
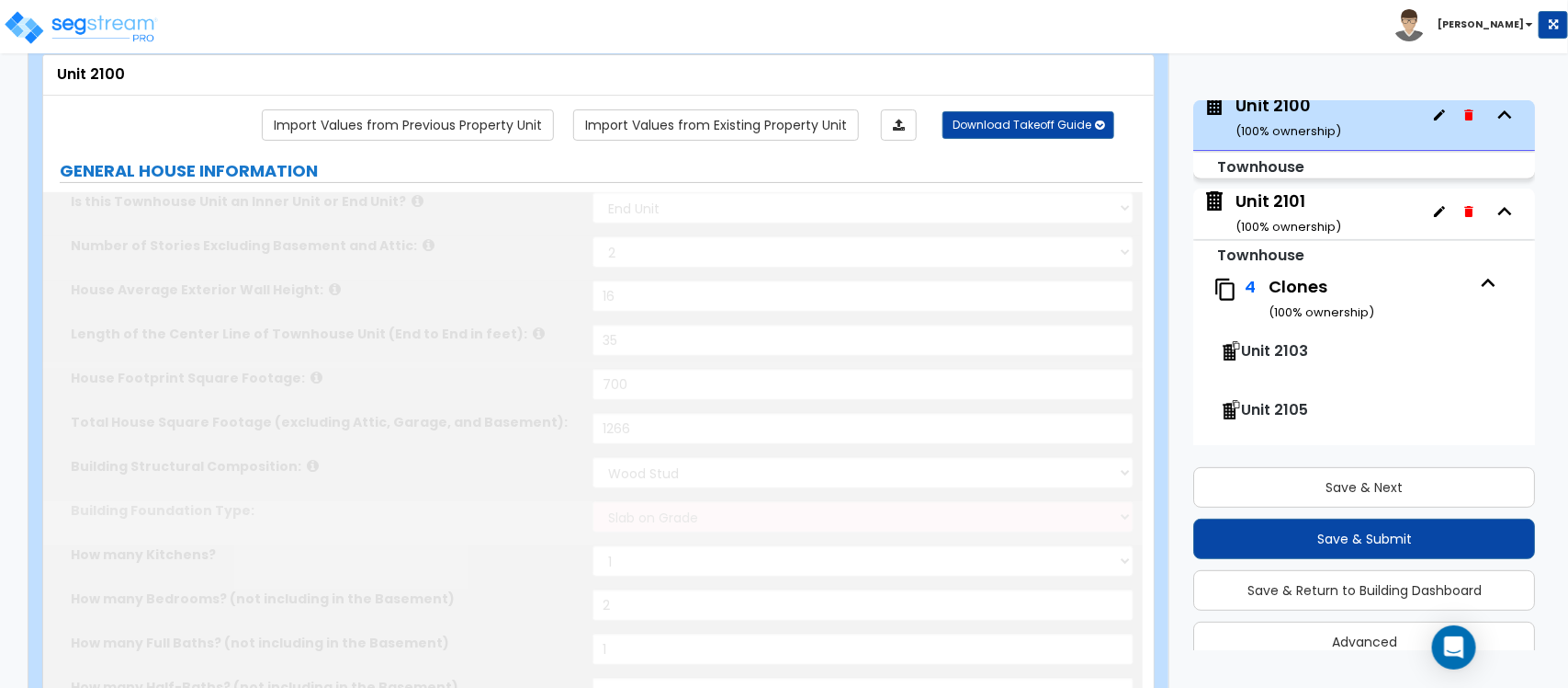
select select "1"
select select "2"
radio input "true"
select select "1"
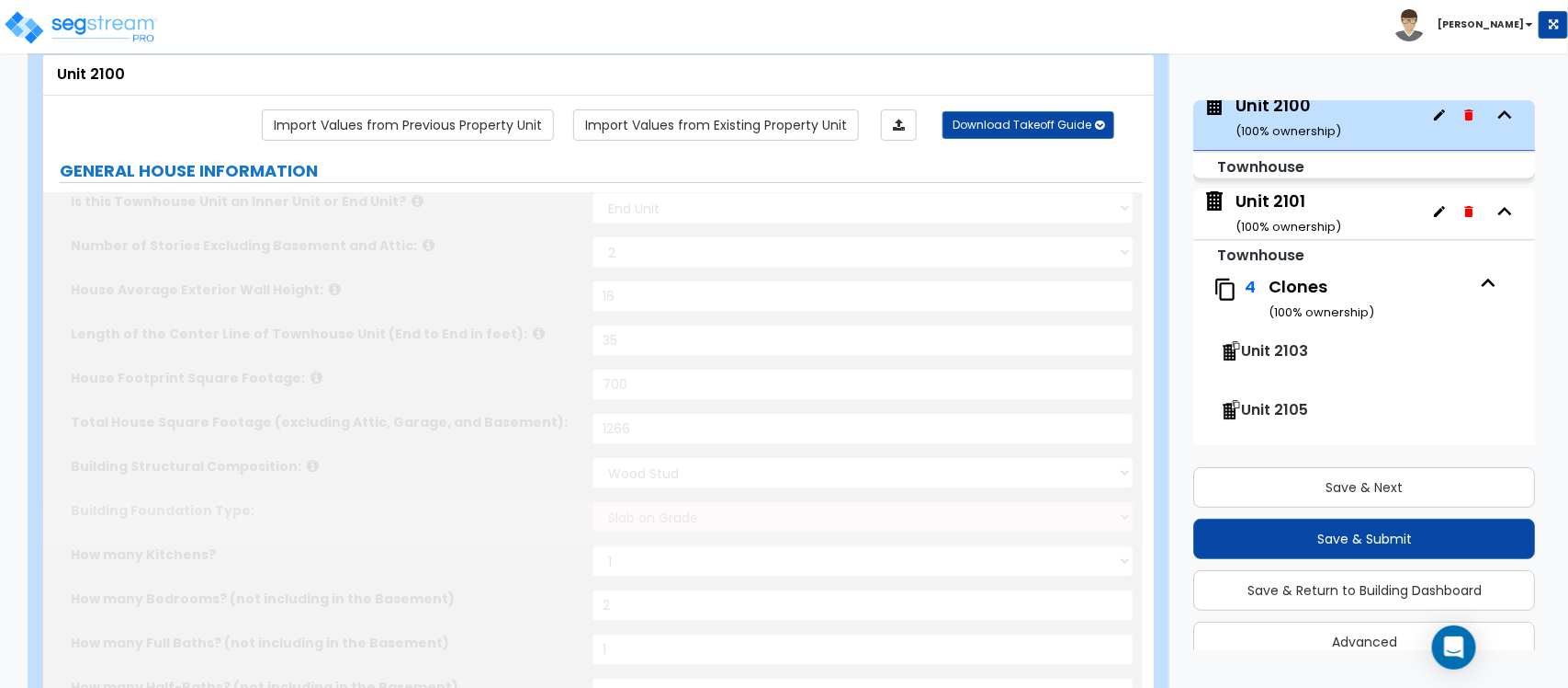
radio input "true"
select select "1"
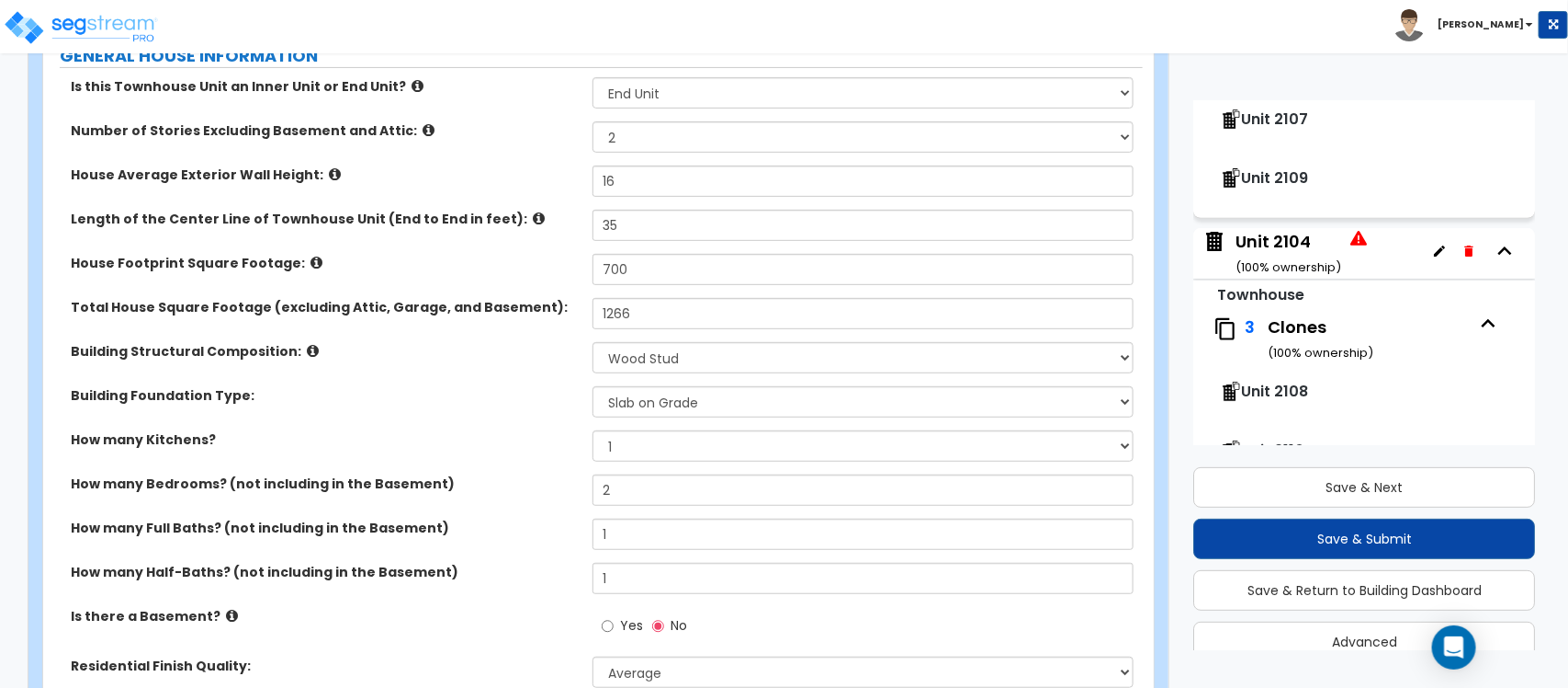
scroll to position [829, 0]
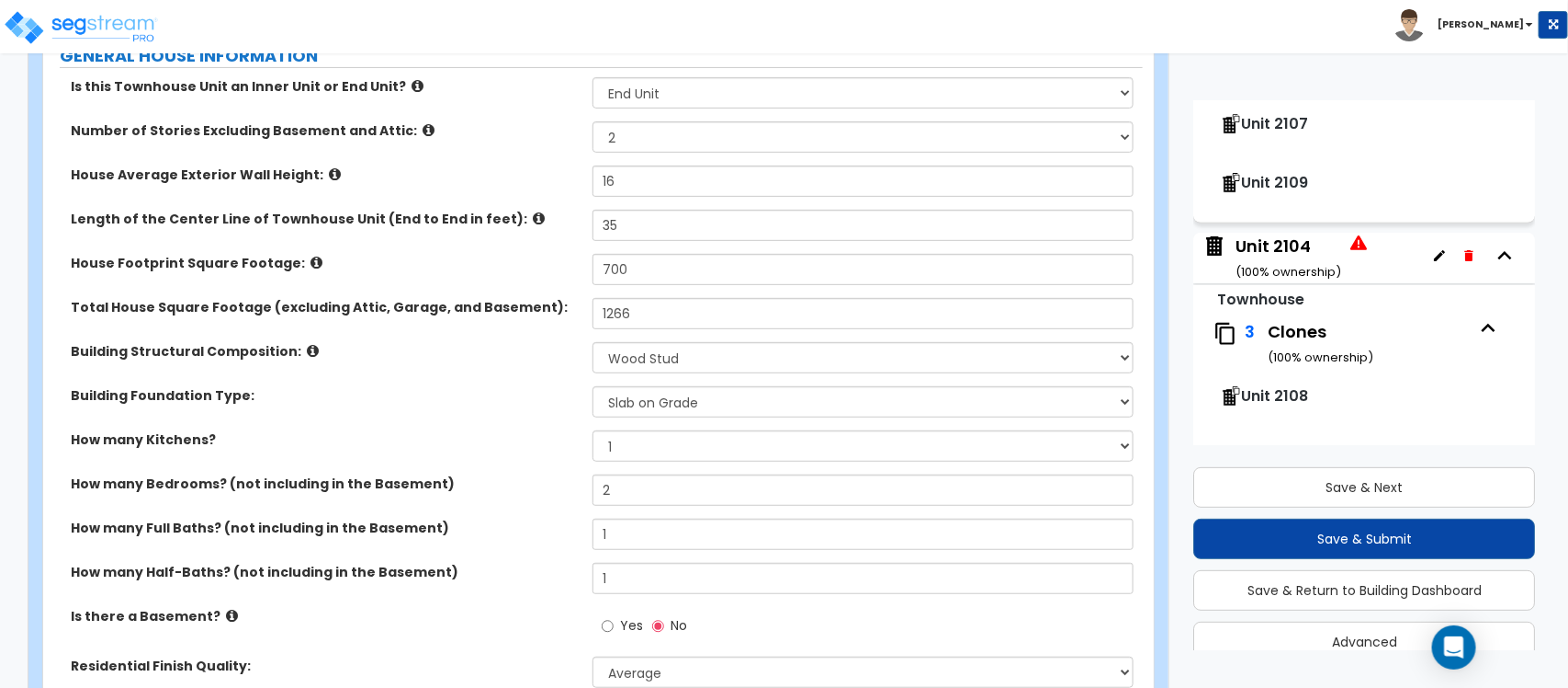
click at [1277, 240] on div "Unit 2104 ( 100 % ownership)" at bounding box center [1289, 257] width 106 height 47
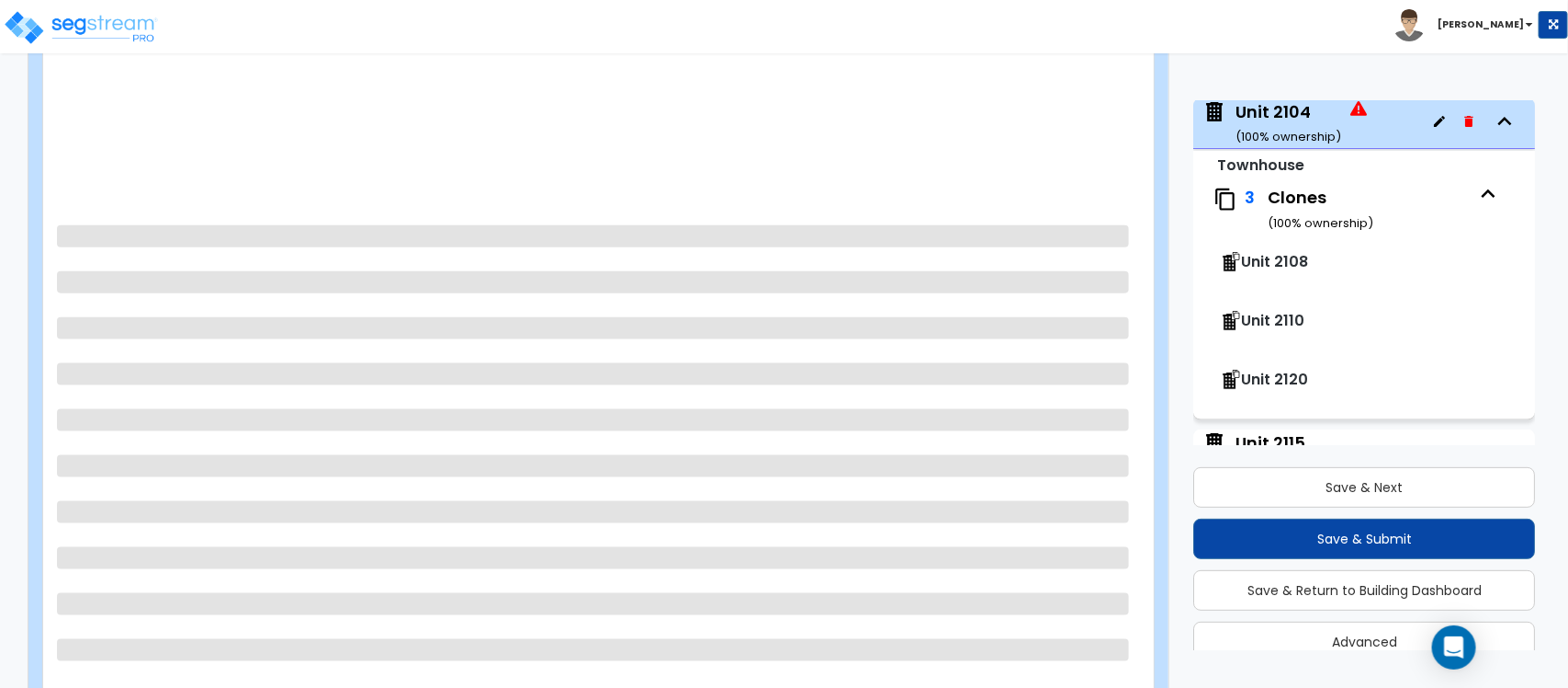
scroll to position [106, 0]
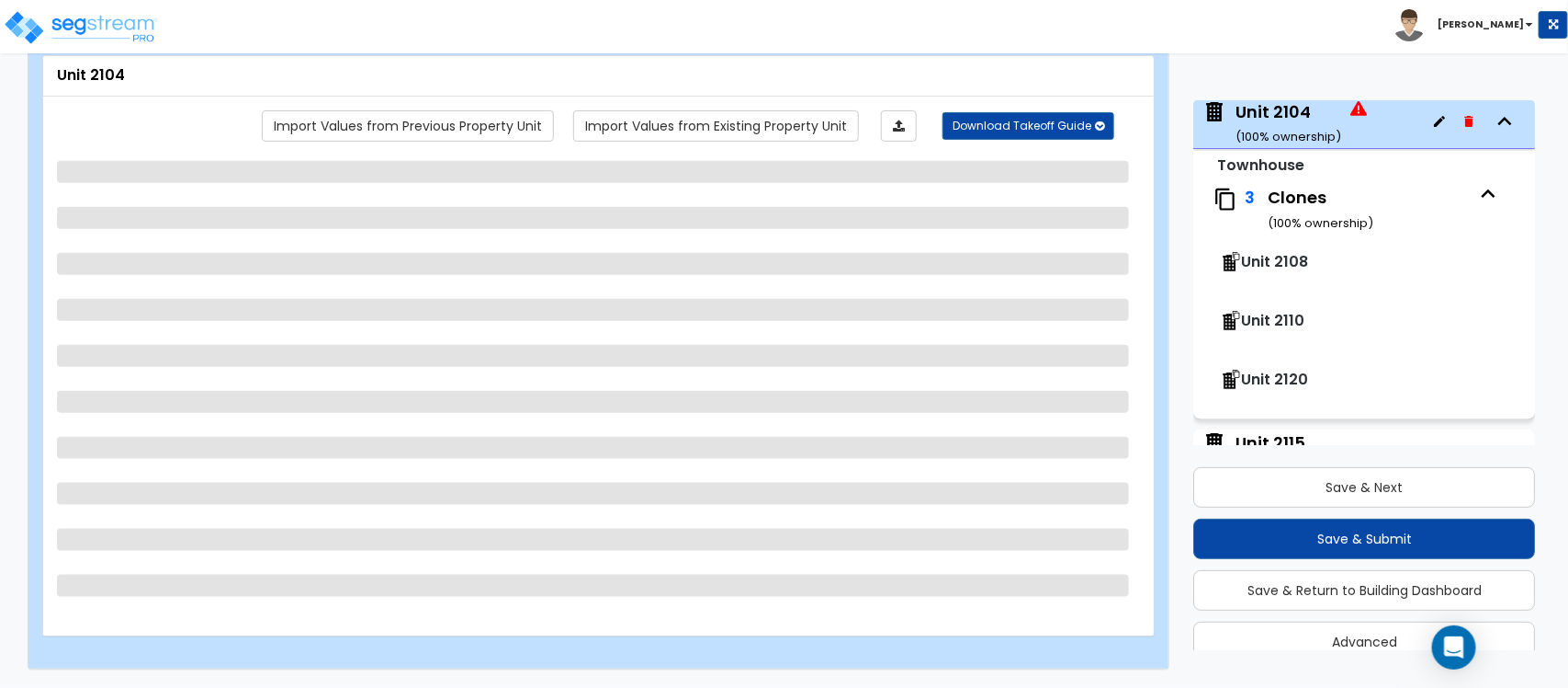
select select "2"
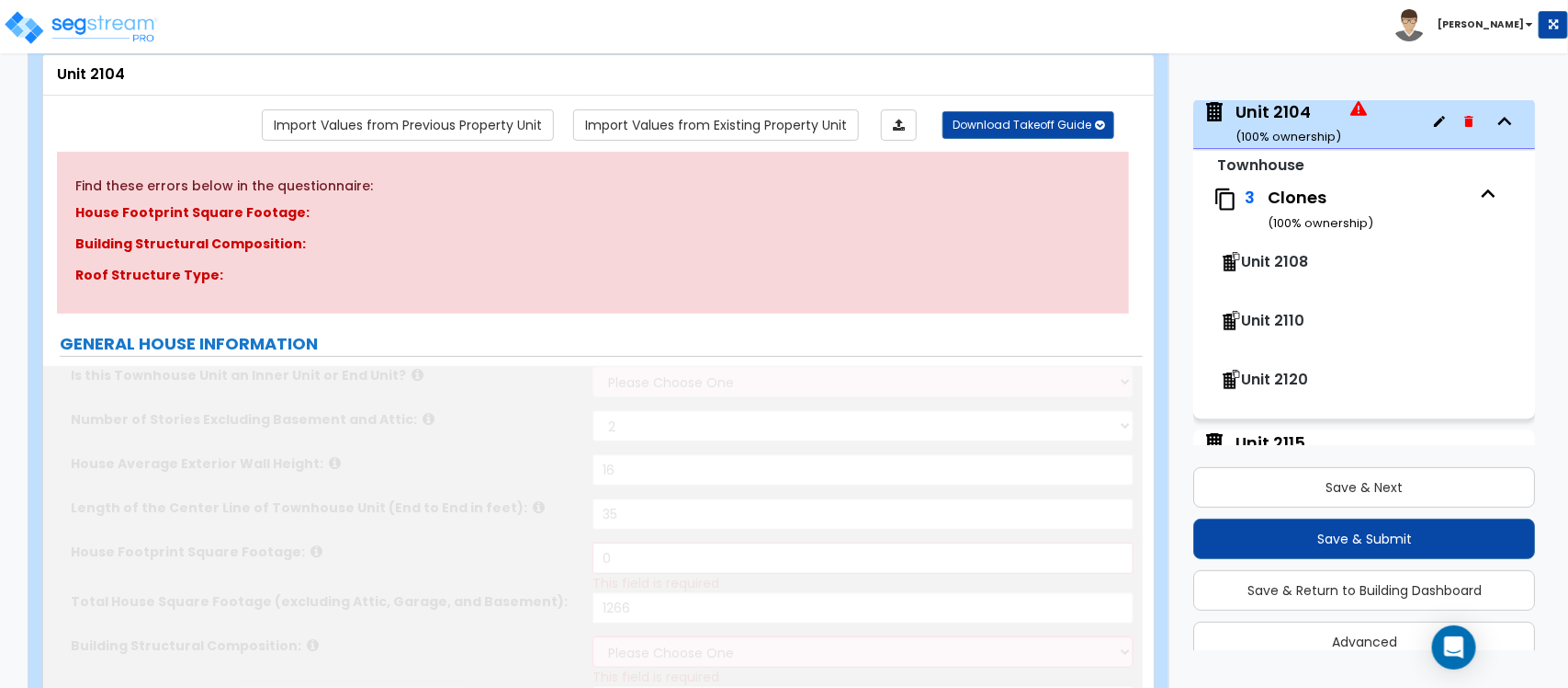
scroll to position [220, 0]
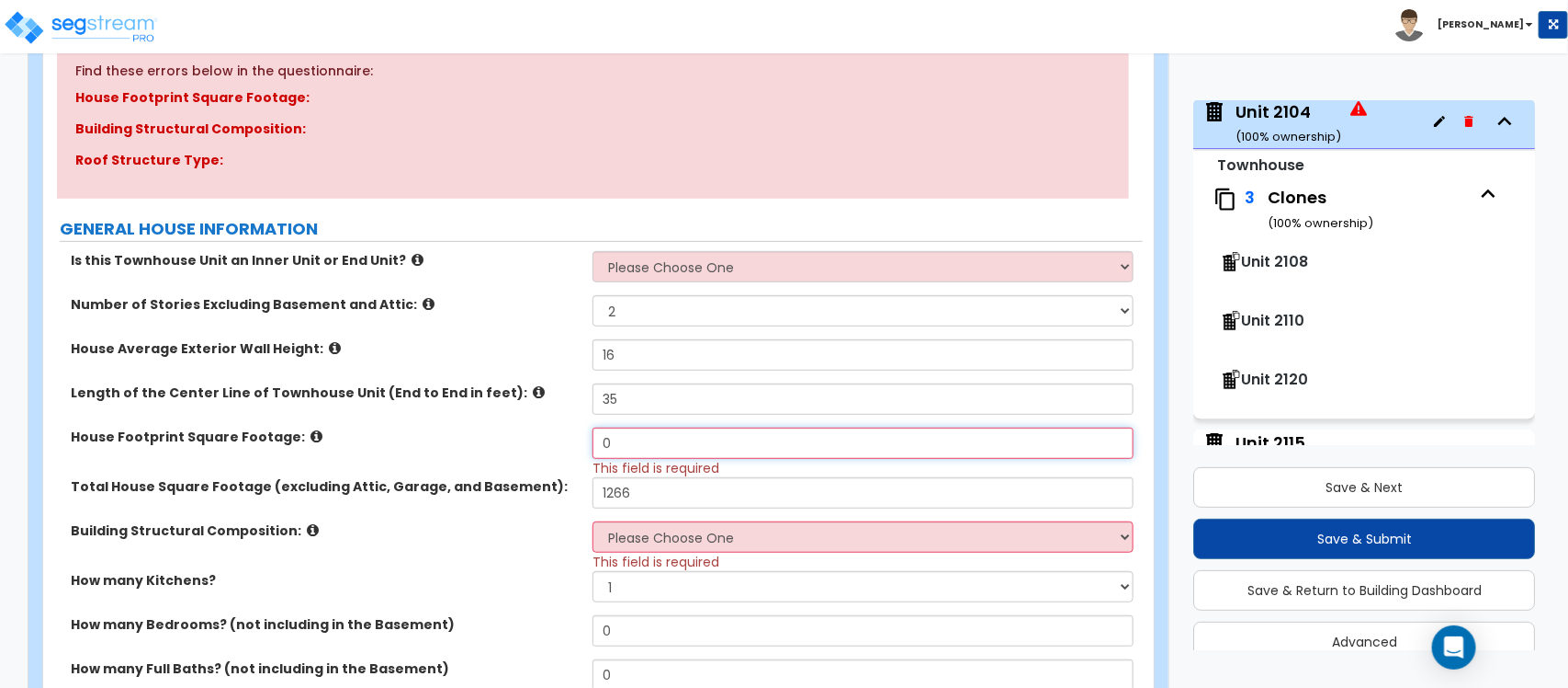
drag, startPoint x: 654, startPoint y: 439, endPoint x: 566, endPoint y: 430, distance: 88.5
click at [566, 432] on div "House Footprint Square Footage: 0 This field is required" at bounding box center [593, 452] width 1100 height 50
type input "700"
type input "1,266"
select select "7"
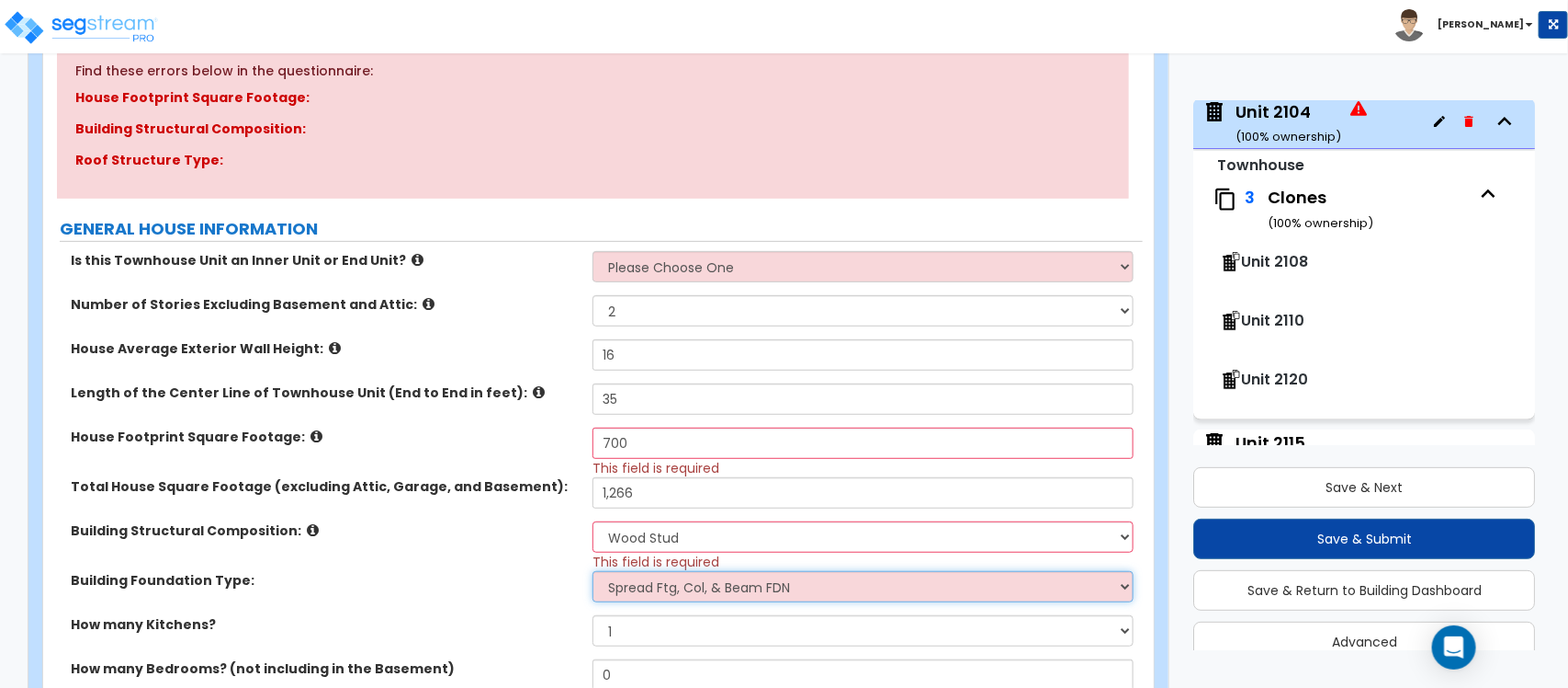
select select "2"
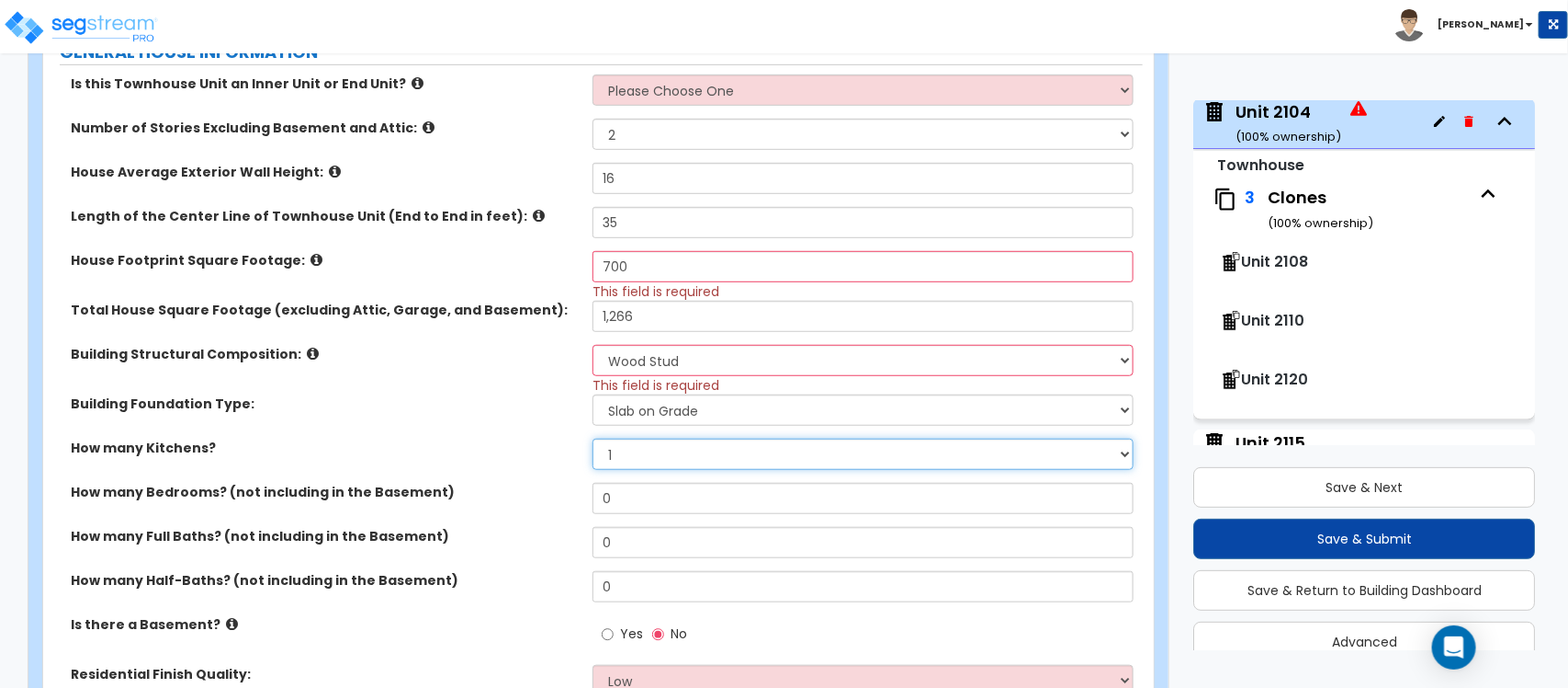
scroll to position [450, 0]
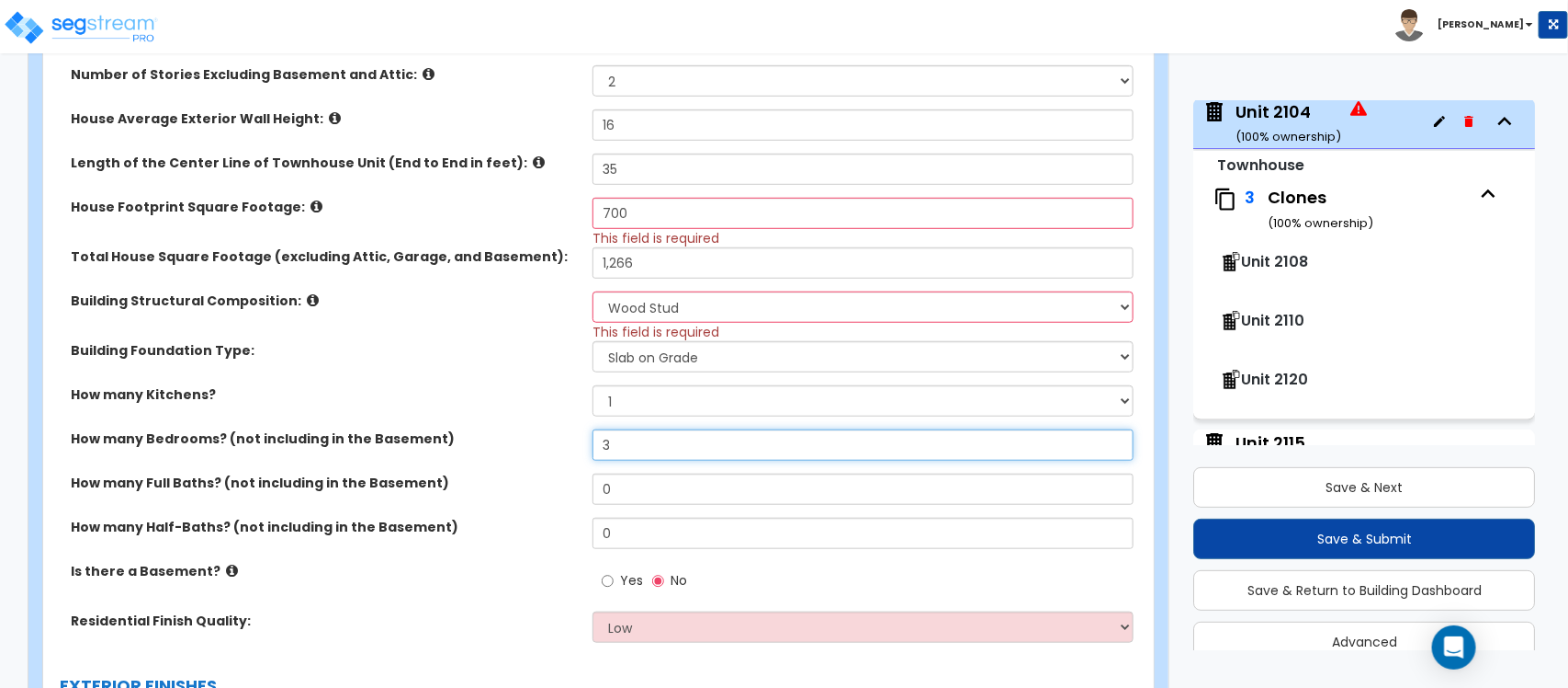
type input "3"
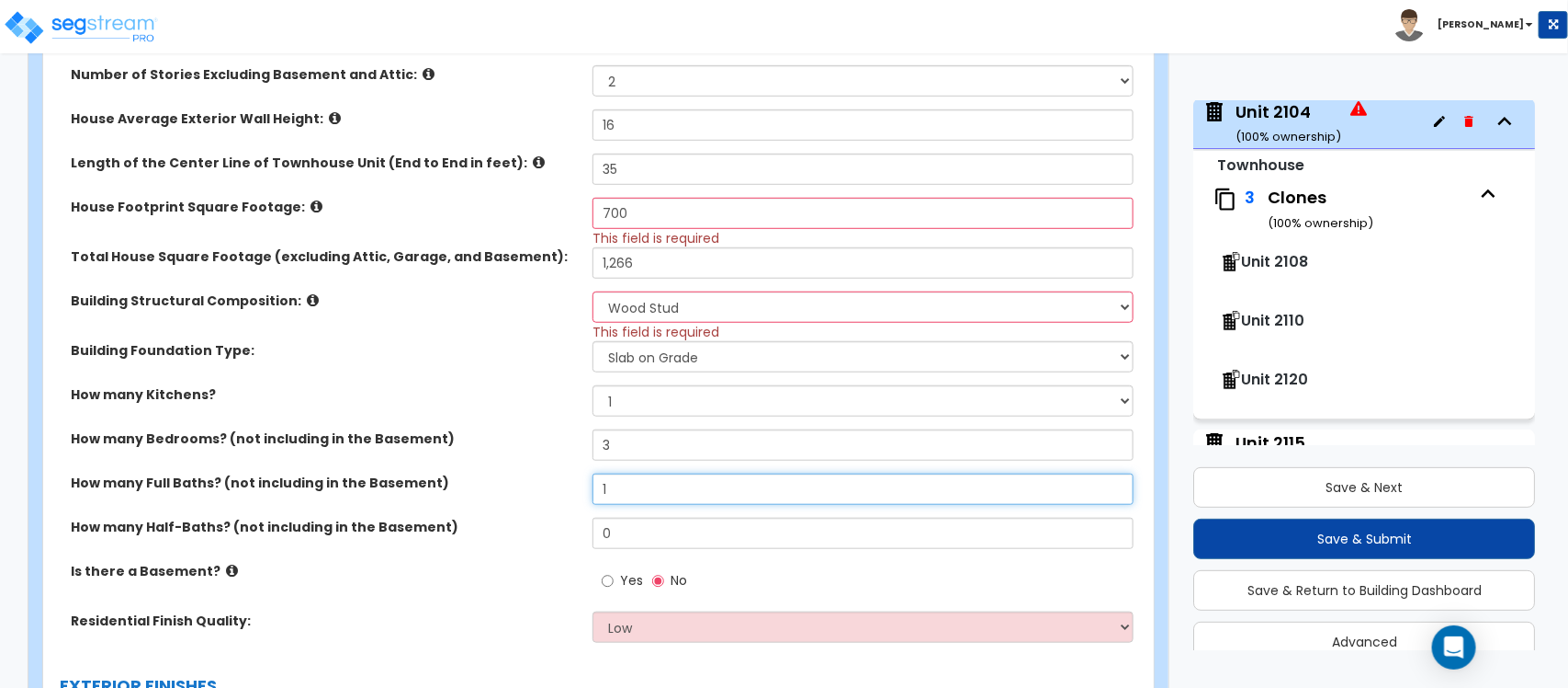
type input "1"
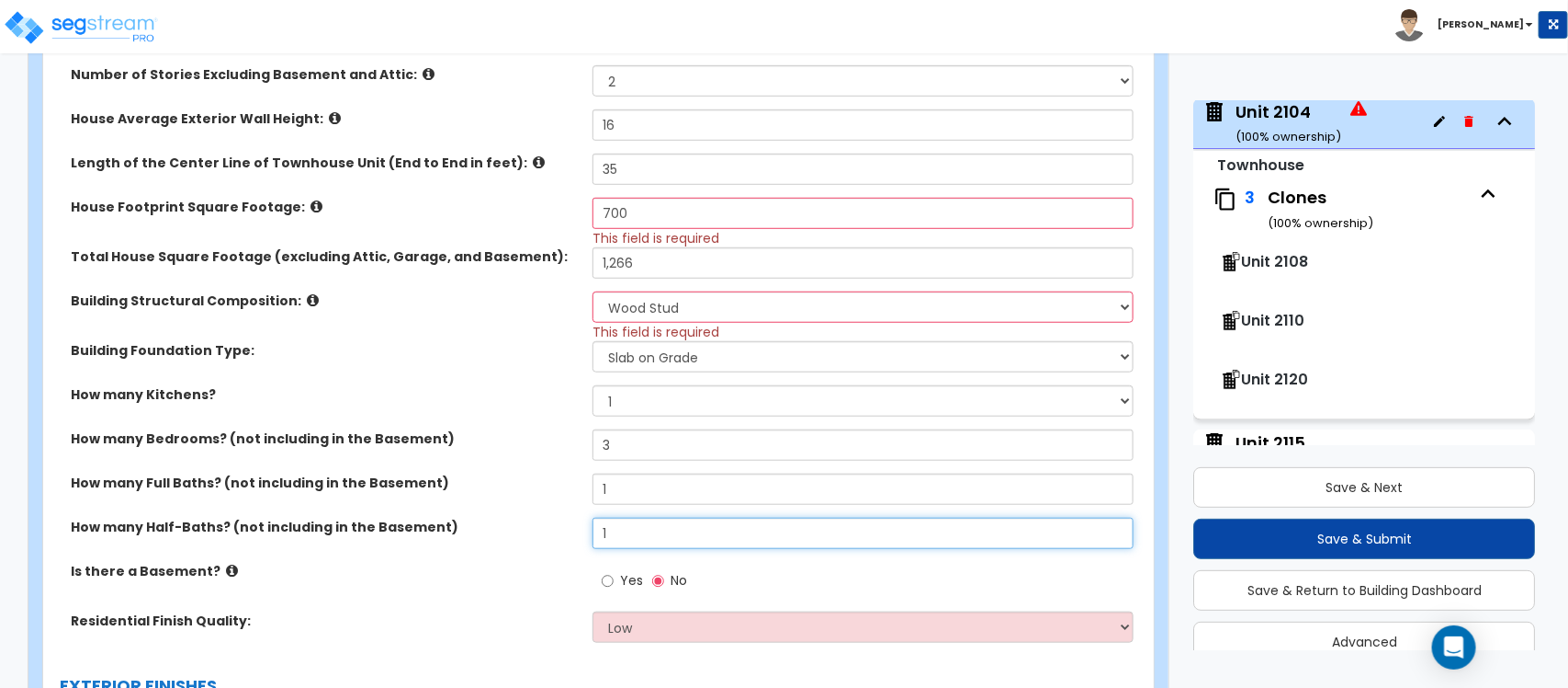
type input "1"
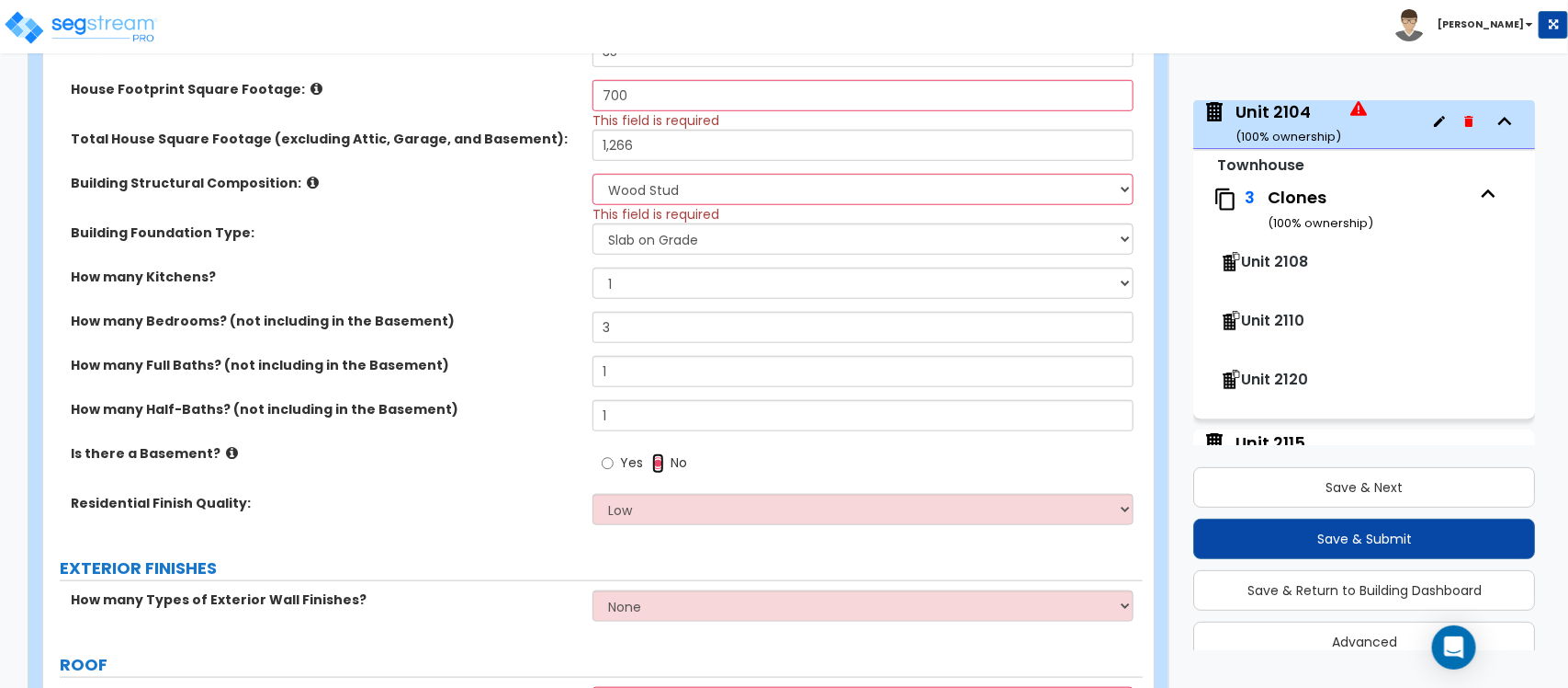
scroll to position [681, 0]
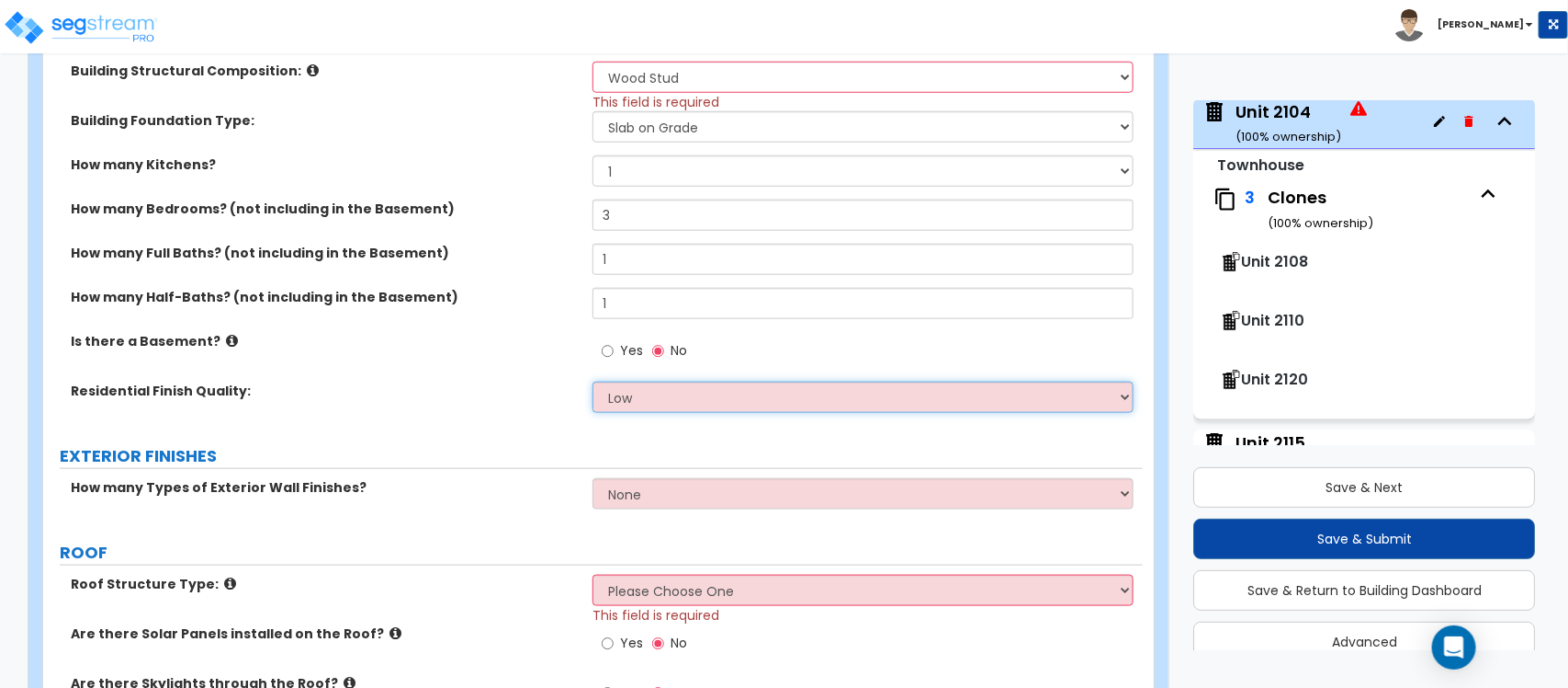
select select "1"
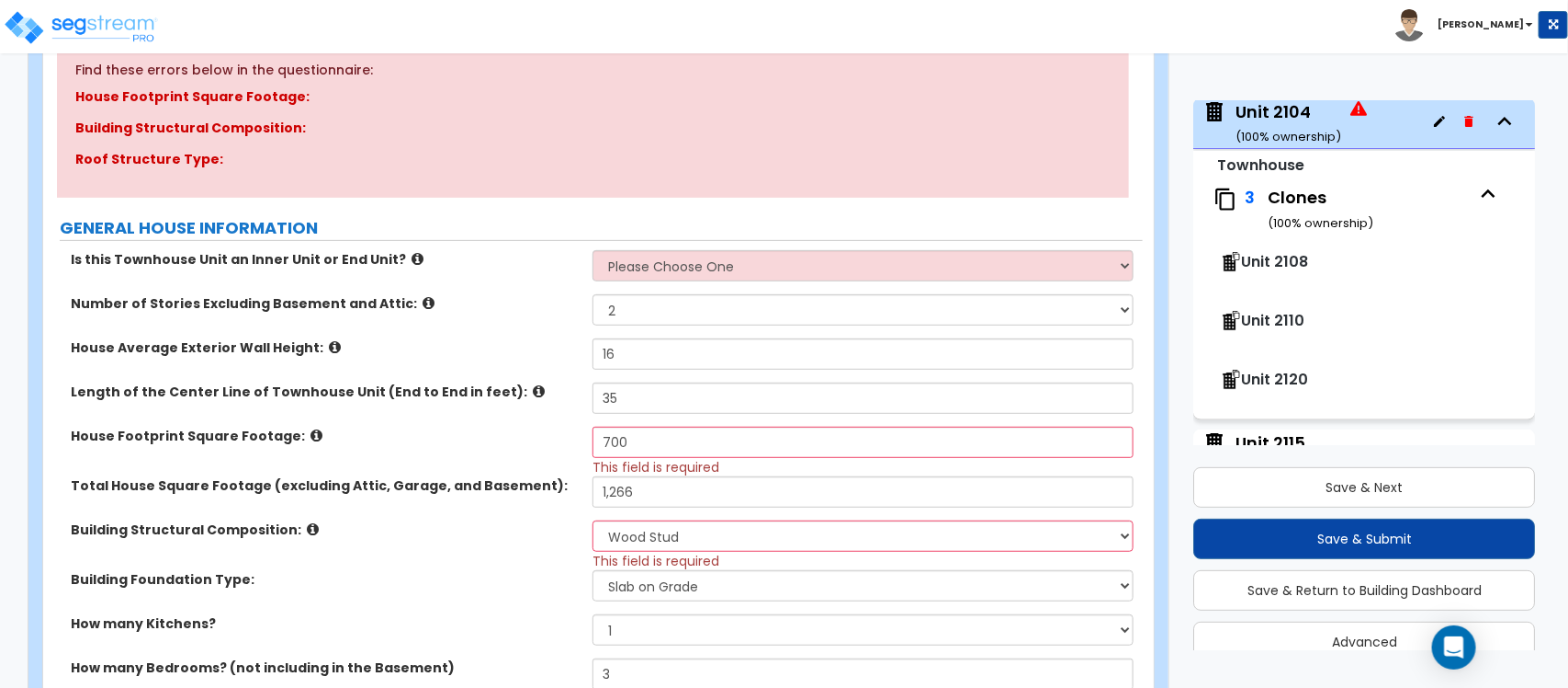
scroll to position [220, 0]
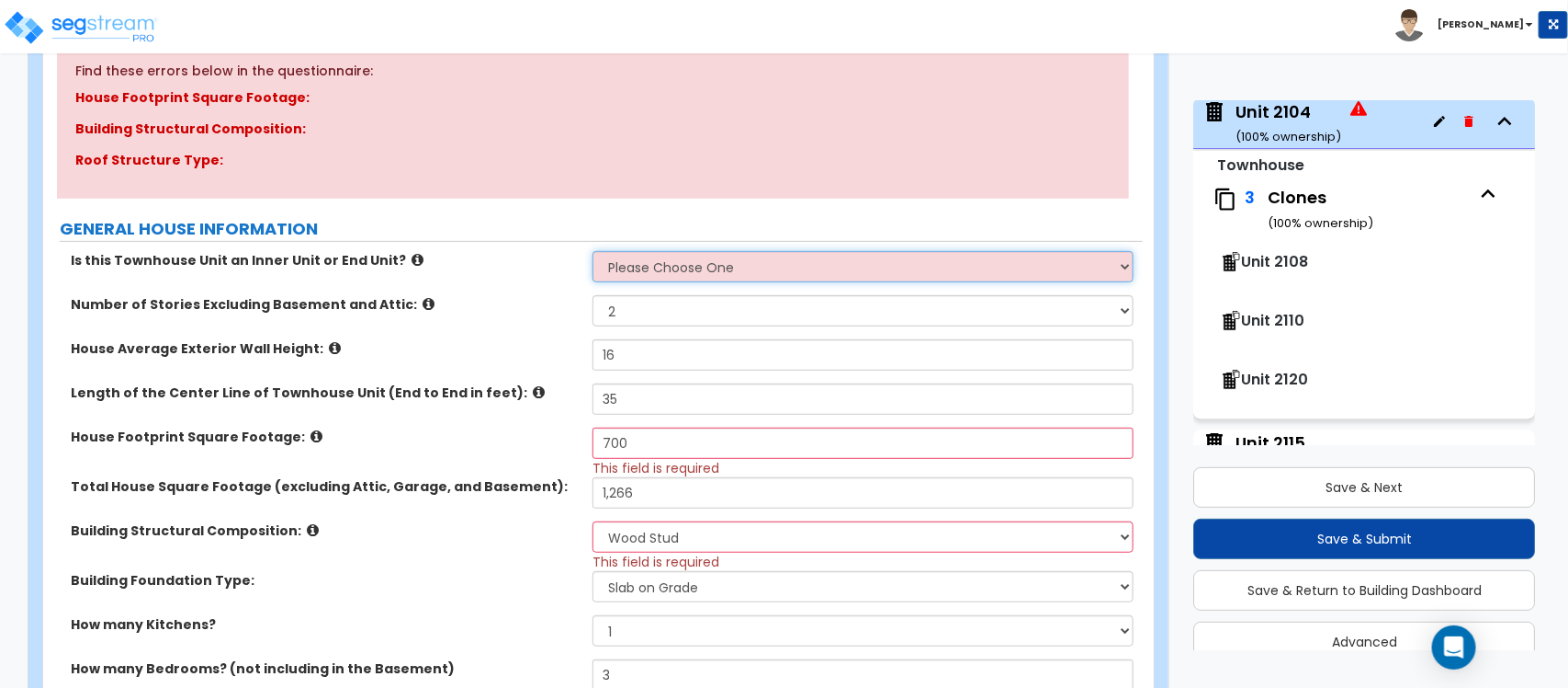
click at [651, 265] on select "Please Choose One Inner Unit End Unit" at bounding box center [863, 267] width 540 height 31
click at [593, 252] on select "Please Choose One Inner Unit End Unit" at bounding box center [863, 267] width 540 height 31
click at [660, 319] on select "1 2 3 4 5" at bounding box center [863, 311] width 540 height 31
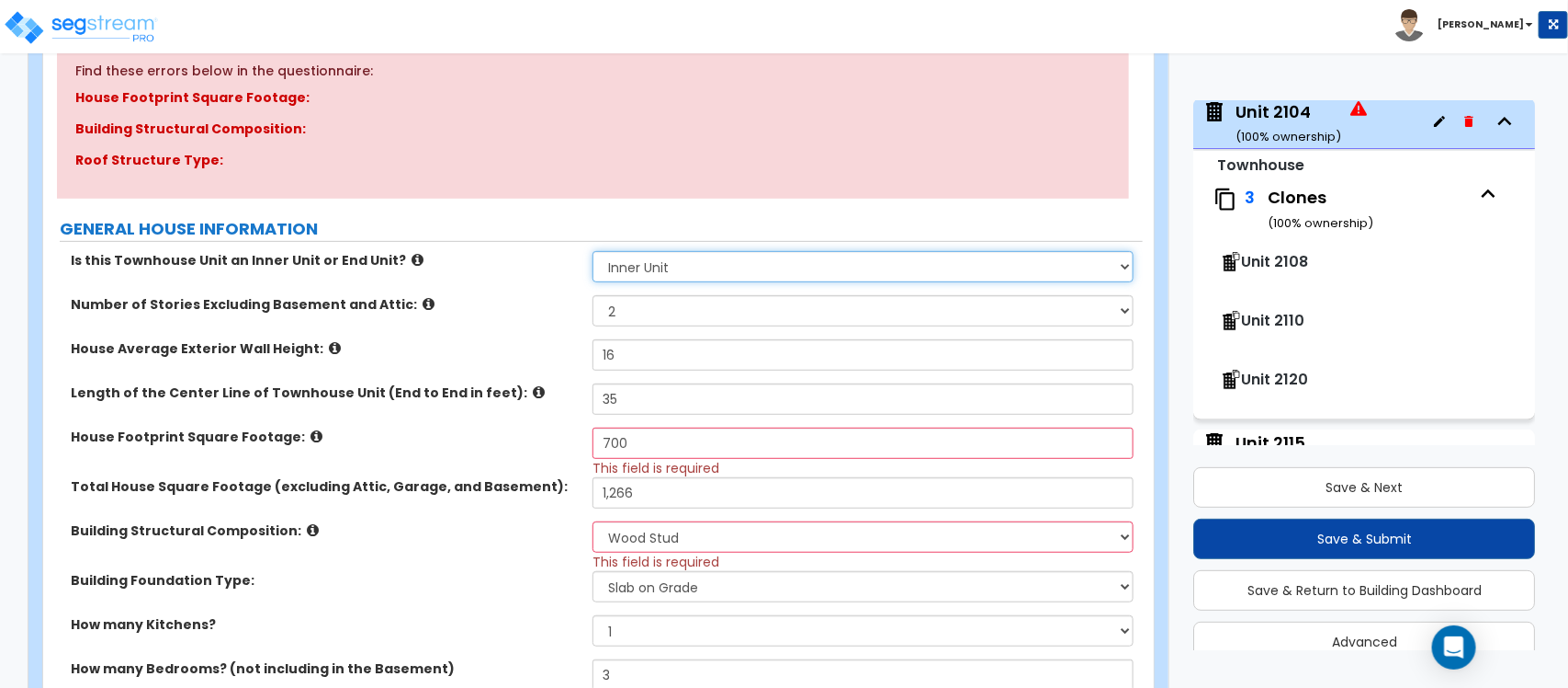
click at [687, 268] on select "Please Choose One Inner Unit End Unit" at bounding box center [863, 267] width 540 height 31
select select "2"
click at [593, 252] on select "Please Choose One Inner Unit End Unit" at bounding box center [863, 267] width 540 height 31
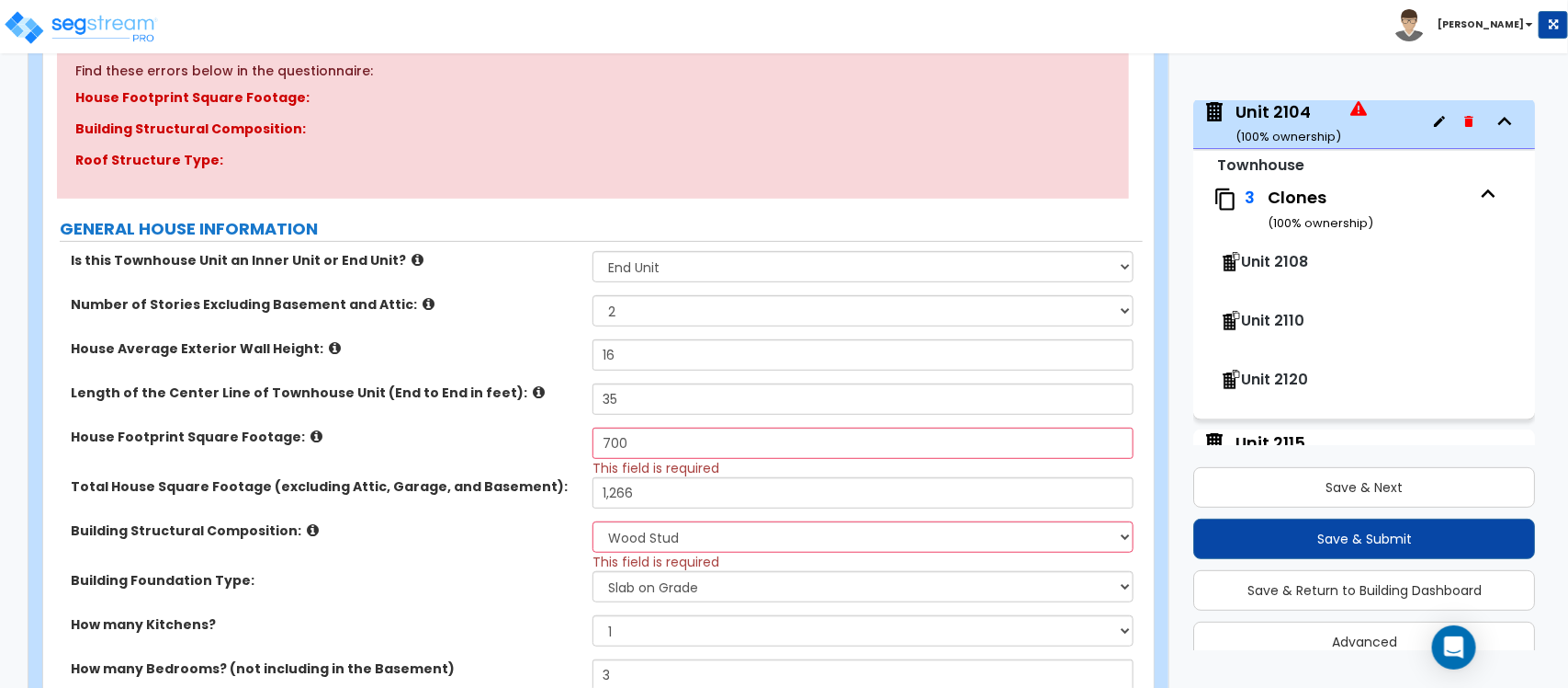
click at [548, 470] on div "House Footprint Square Footage: 700 This field is required" at bounding box center [593, 452] width 1100 height 50
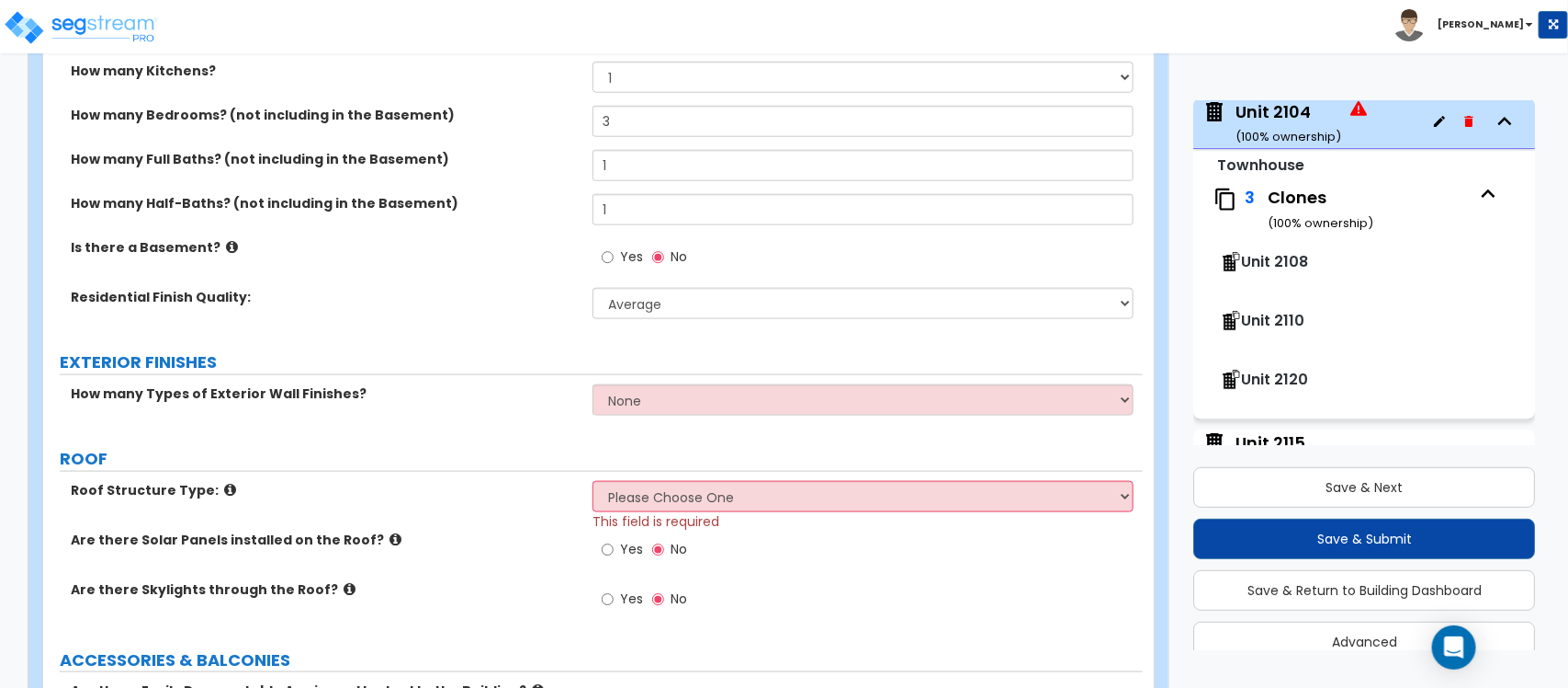
scroll to position [910, 0]
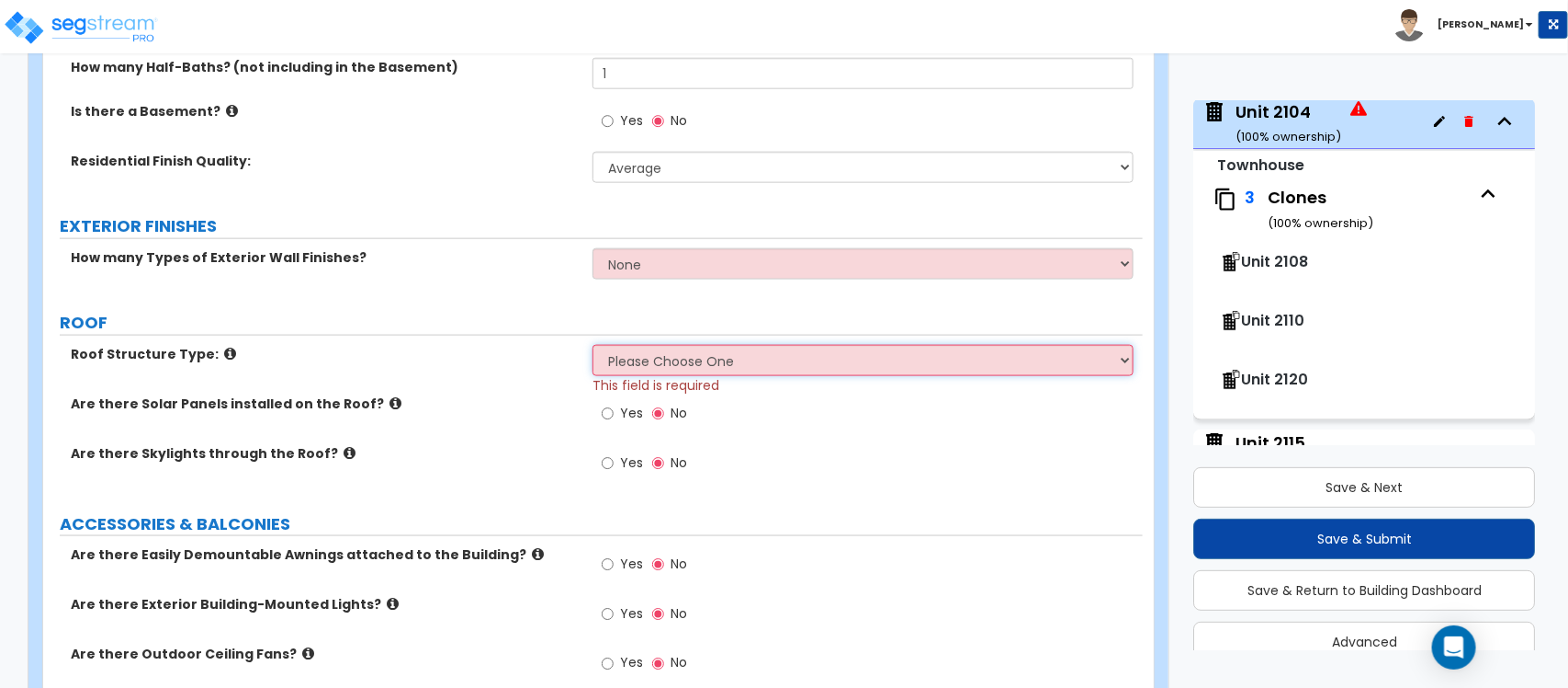
click at [753, 364] on select "Please Choose One Gable Roof Flat Roof Hybrid Gable & Flat Roof" at bounding box center [863, 361] width 540 height 31
click at [763, 274] on select "None 1 2 3" at bounding box center [863, 264] width 540 height 31
select select "2"
click at [593, 249] on select "None 1 2 3" at bounding box center [863, 264] width 540 height 31
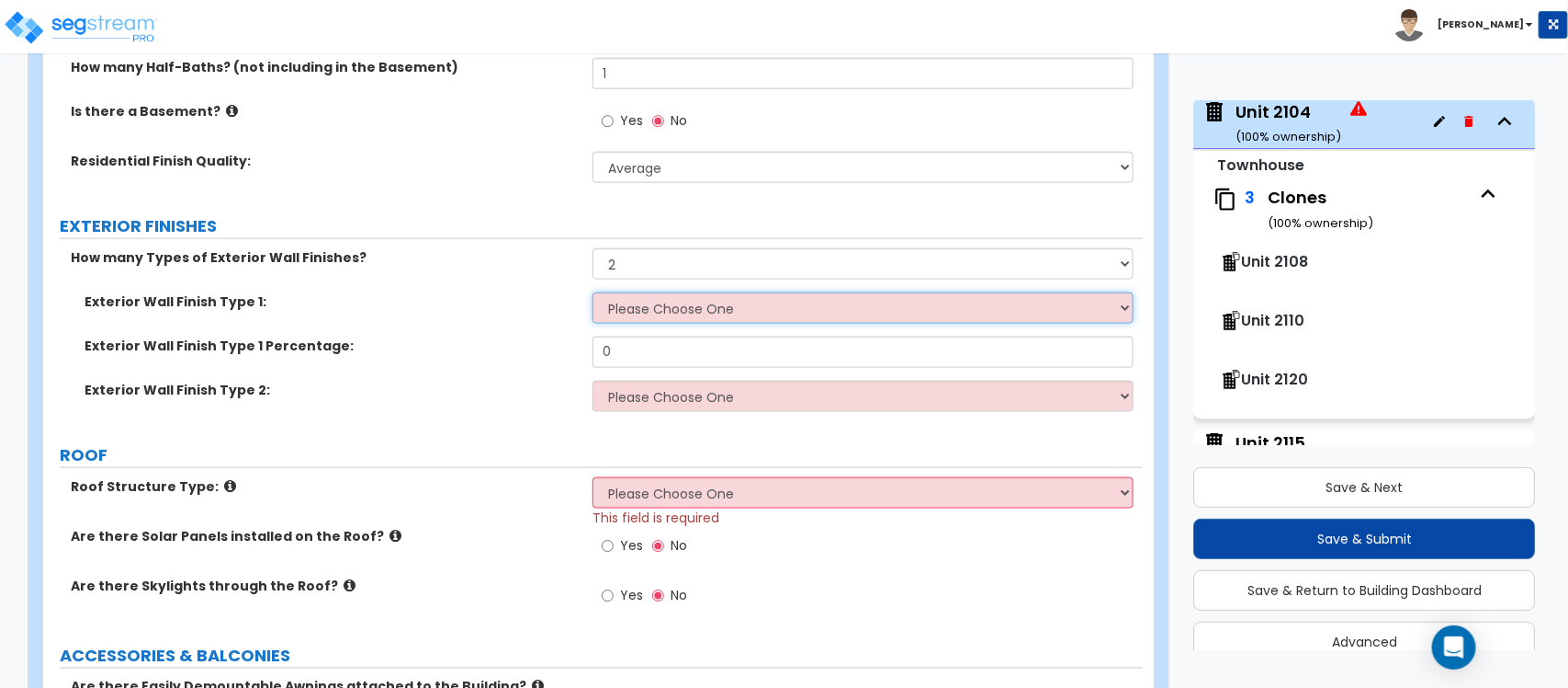
click at [732, 300] on select "Please Choose One No Finish/Shared Wall No Wall Brick Veneer Stone Veneer Wood …" at bounding box center [863, 308] width 540 height 31
select select "2"
click at [593, 293] on select "Please Choose One No Finish/Shared Wall No Wall Brick Veneer Stone Veneer Wood …" at bounding box center [863, 308] width 540 height 31
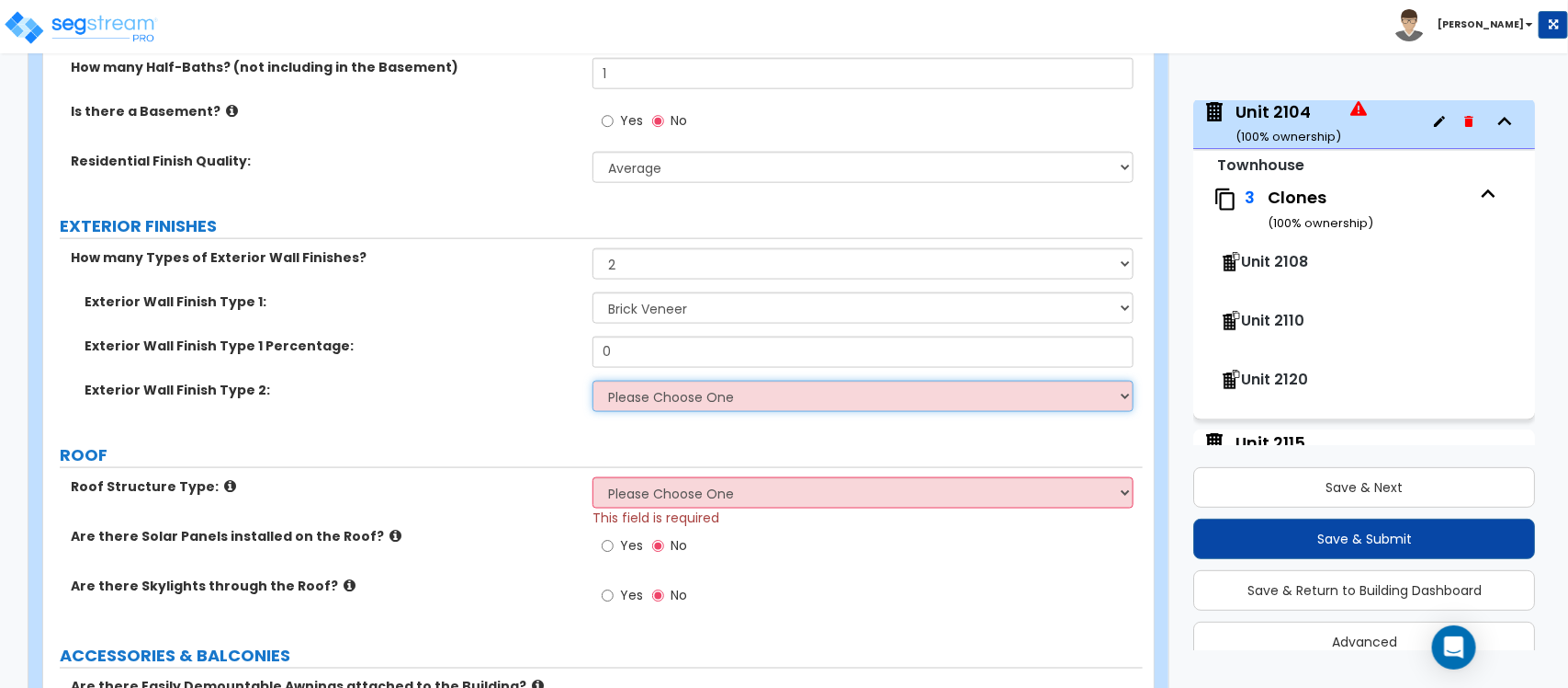
click at [682, 401] on select "Please Choose One No Finish/Shared Wall No Wall Brick Veneer Stone Veneer Wood …" at bounding box center [863, 397] width 540 height 31
select select "5"
click at [593, 382] on select "Please Choose One No Finish/Shared Wall No Wall Brick Veneer Stone Veneer Wood …" at bounding box center [863, 397] width 540 height 31
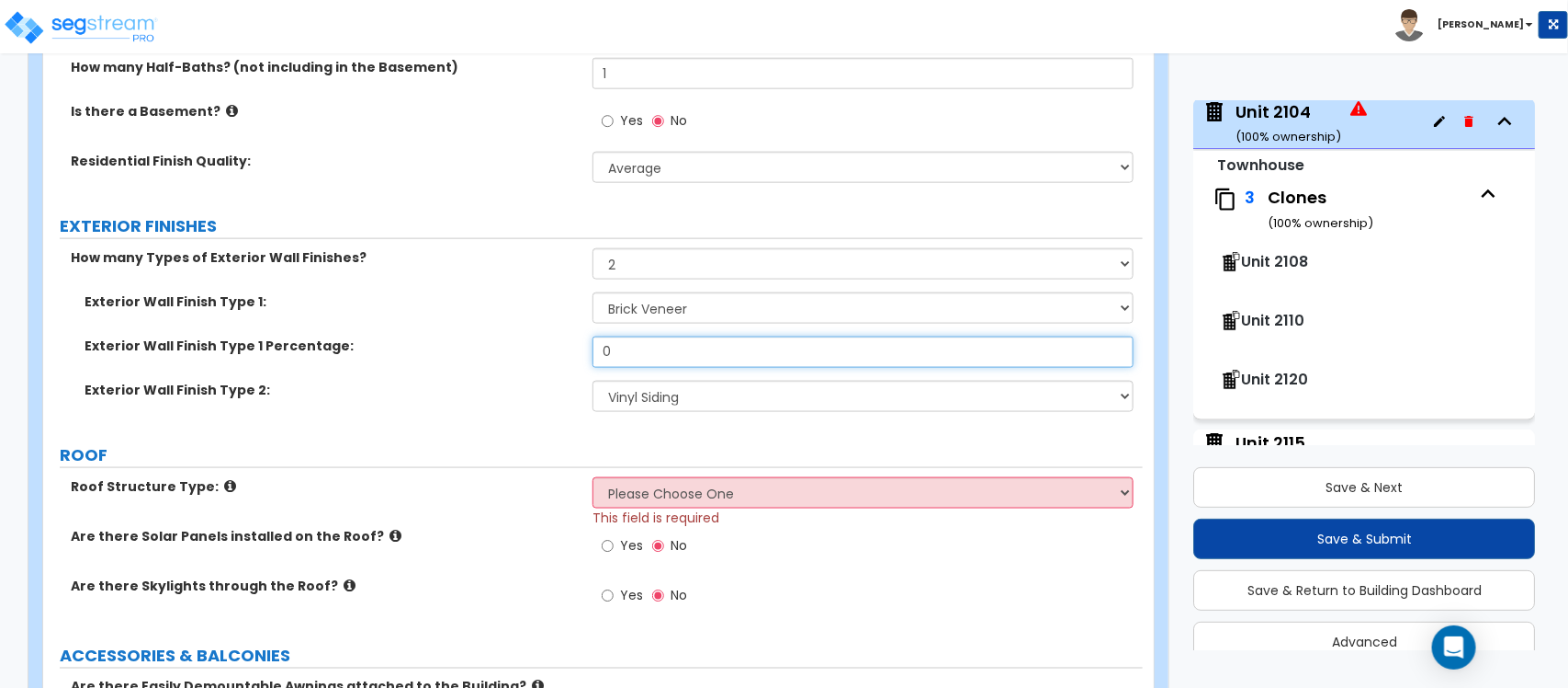
drag, startPoint x: 644, startPoint y: 352, endPoint x: 517, endPoint y: 360, distance: 127.3
click at [517, 360] on div "Exterior Wall Finish Type 1 Percentage: 0" at bounding box center [593, 359] width 1100 height 44
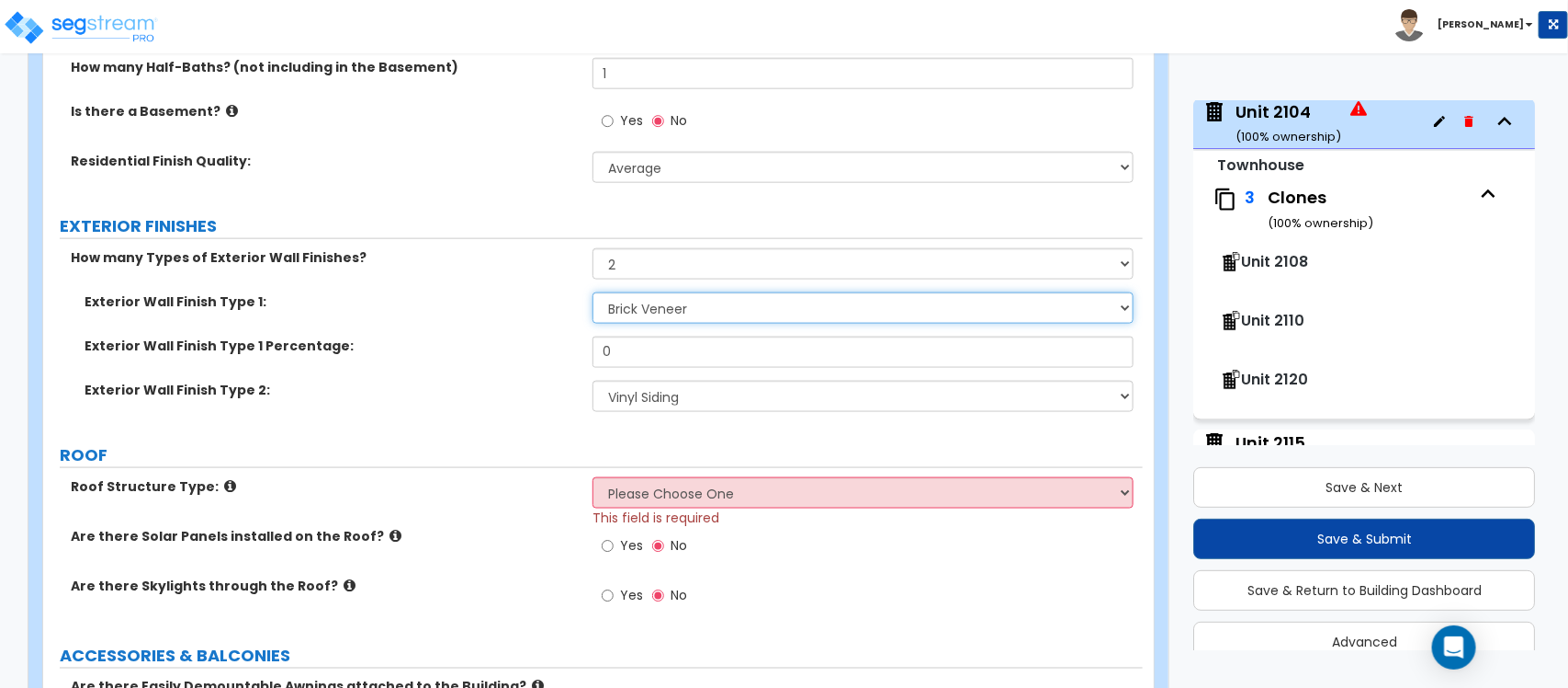
click at [654, 304] on select "Please Choose One No Finish/Shared Wall No Wall Brick Veneer Stone Veneer Wood …" at bounding box center [863, 308] width 540 height 31
select select "5"
click at [593, 293] on select "Please Choose One No Finish/Shared Wall No Wall Brick Veneer Stone Veneer Wood …" at bounding box center [863, 308] width 540 height 31
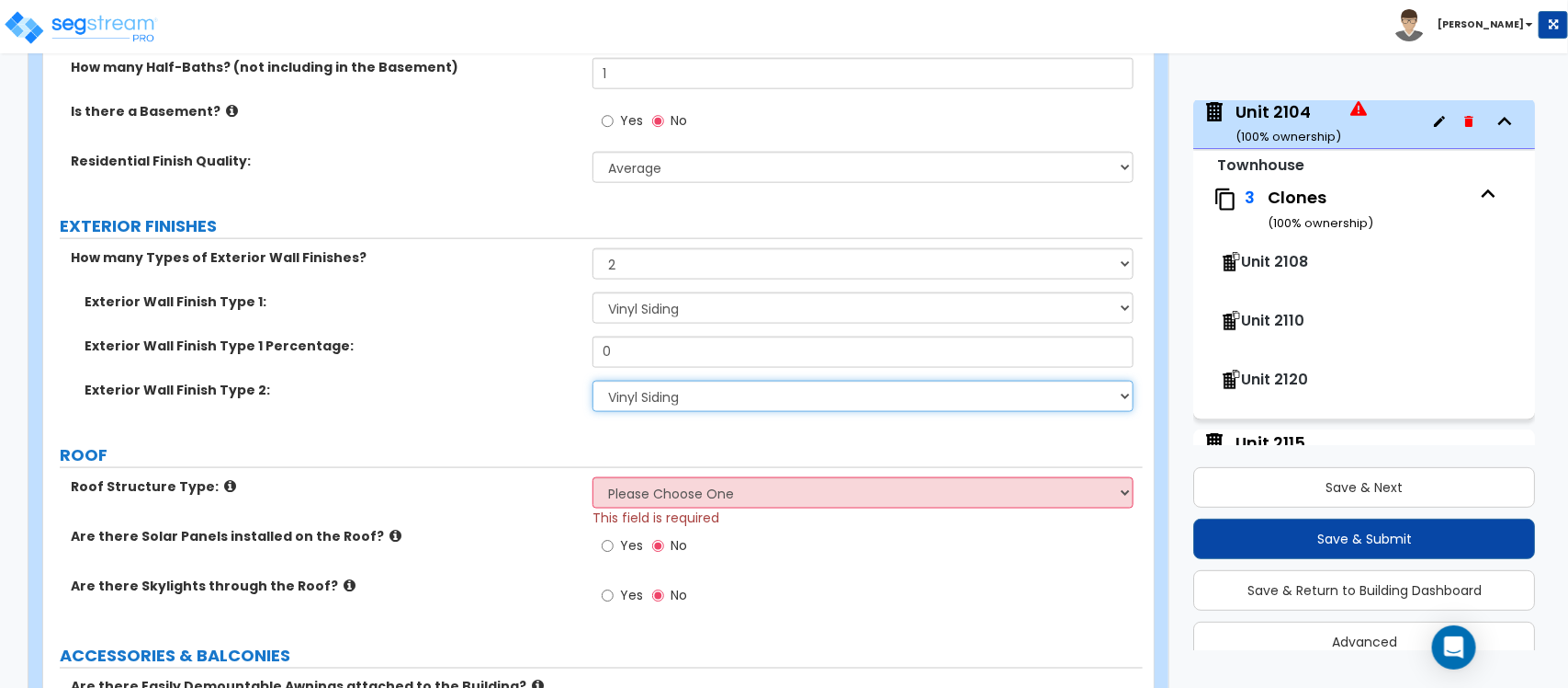
click at [672, 397] on select "Please Choose One No Finish/Shared Wall No Wall Brick Veneer Stone Veneer Wood …" at bounding box center [863, 397] width 540 height 31
select select "2"
click at [593, 382] on select "Please Choose One No Finish/Shared Wall No Wall Brick Veneer Stone Veneer Wood …" at bounding box center [863, 397] width 540 height 31
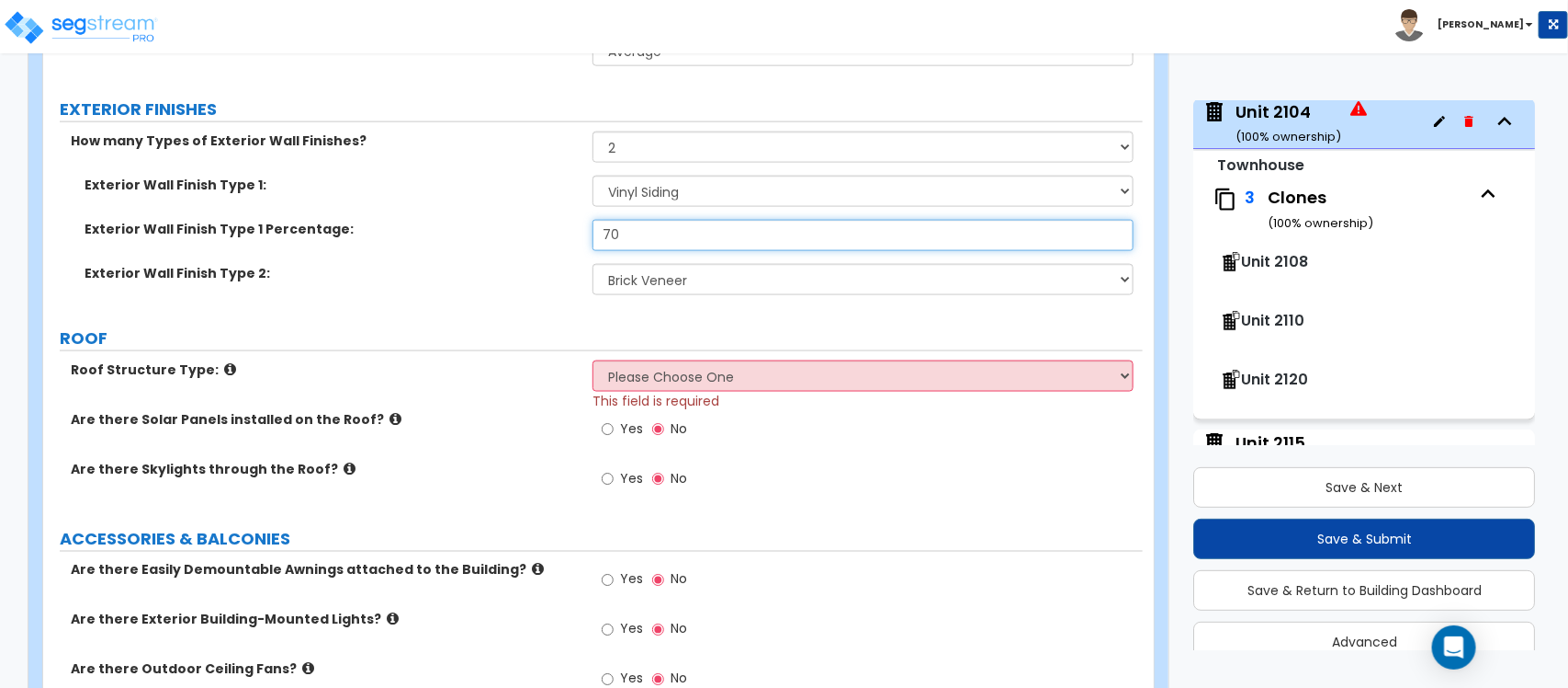
scroll to position [1140, 0]
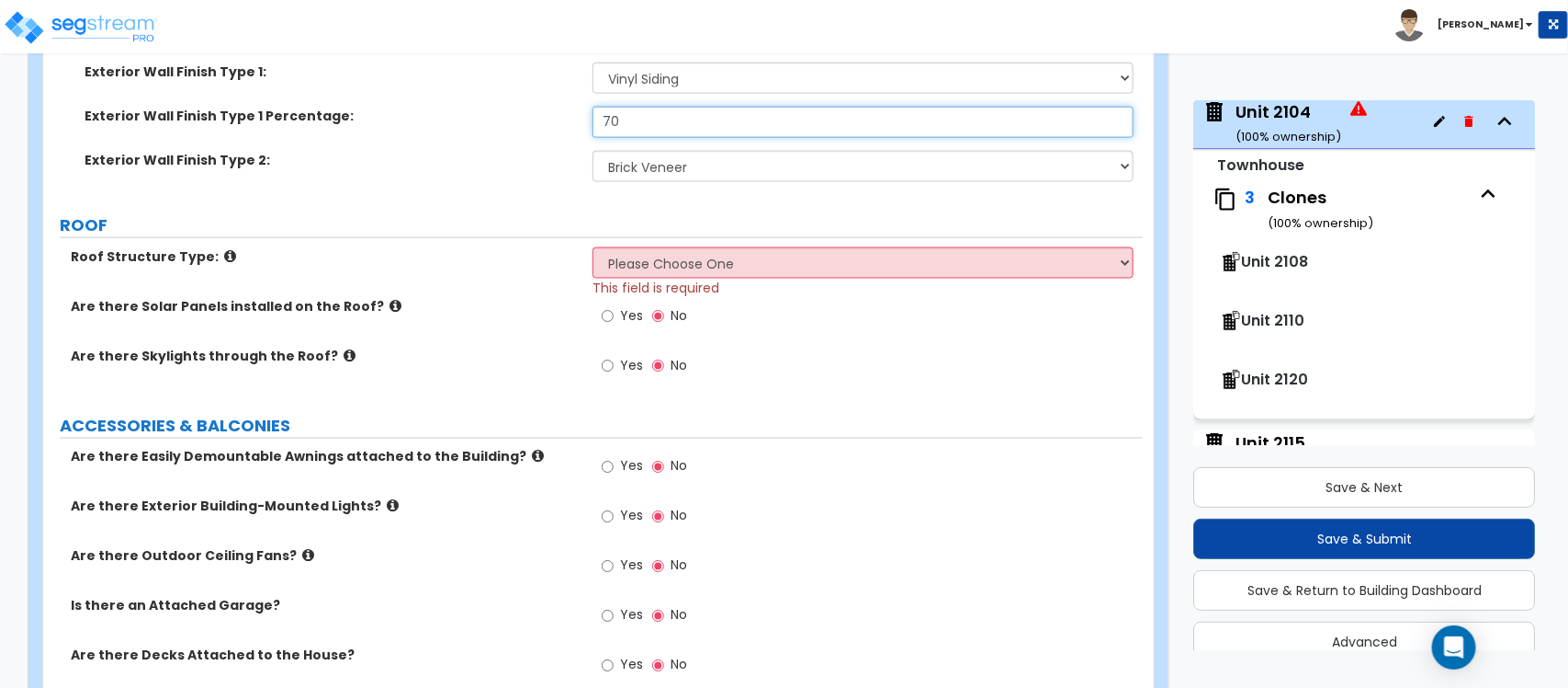
type input "70"
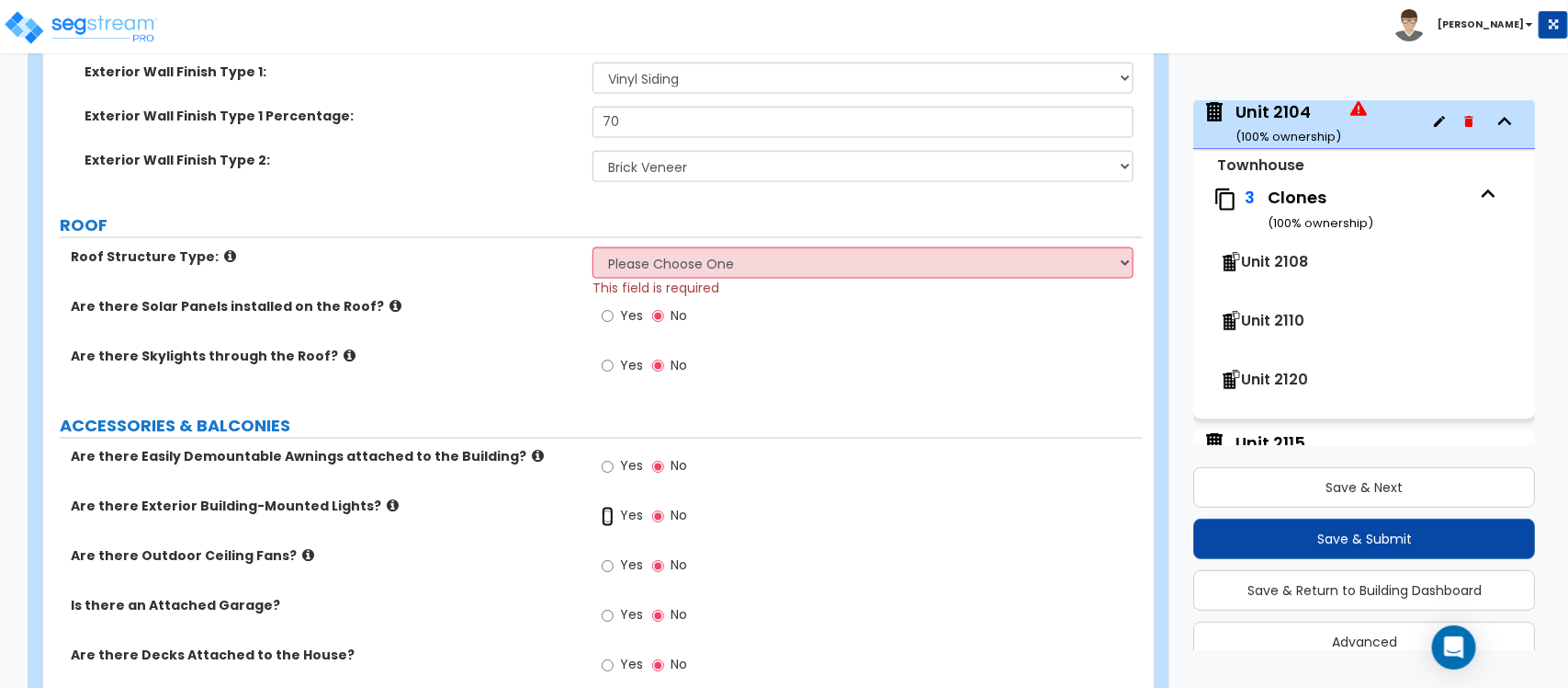
click at [604, 520] on input "Yes" at bounding box center [607, 516] width 12 height 20
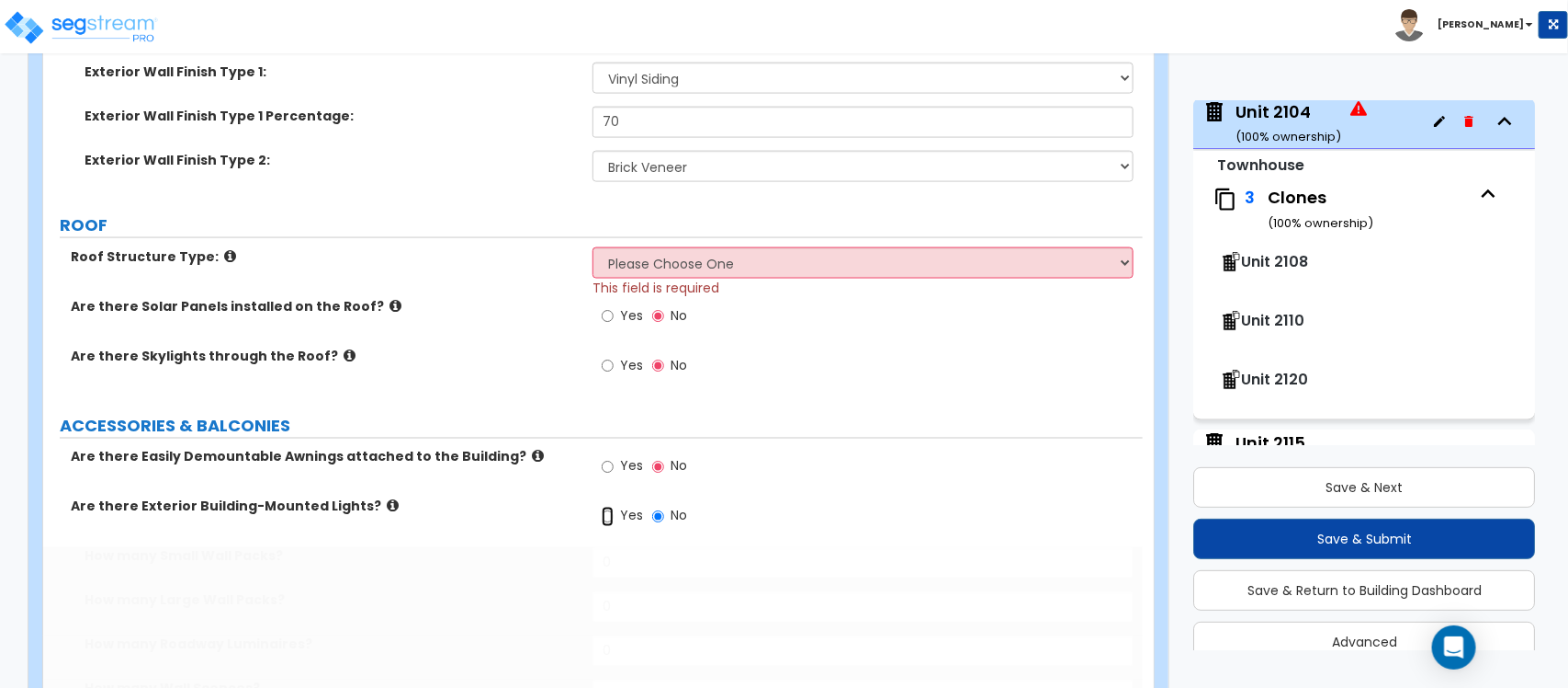
radio input "true"
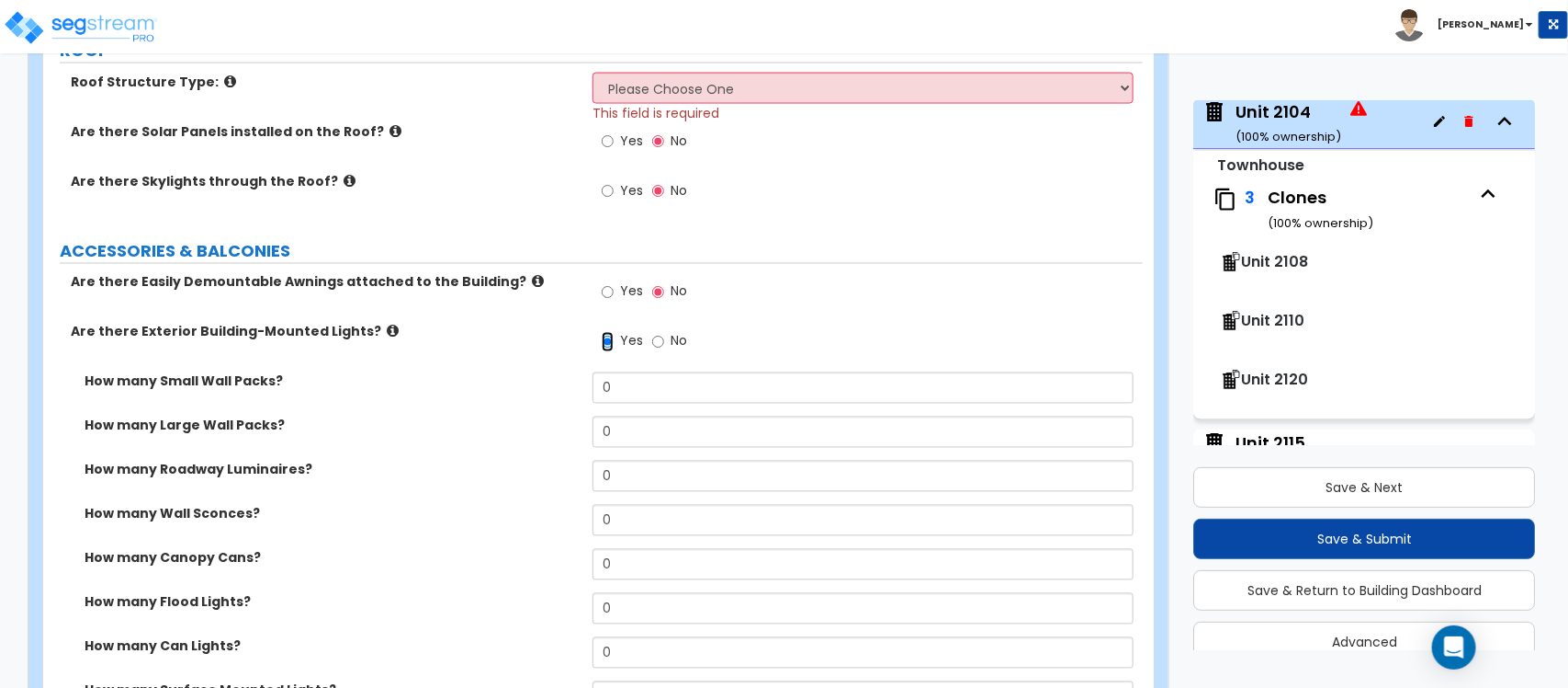
scroll to position [1370, 0]
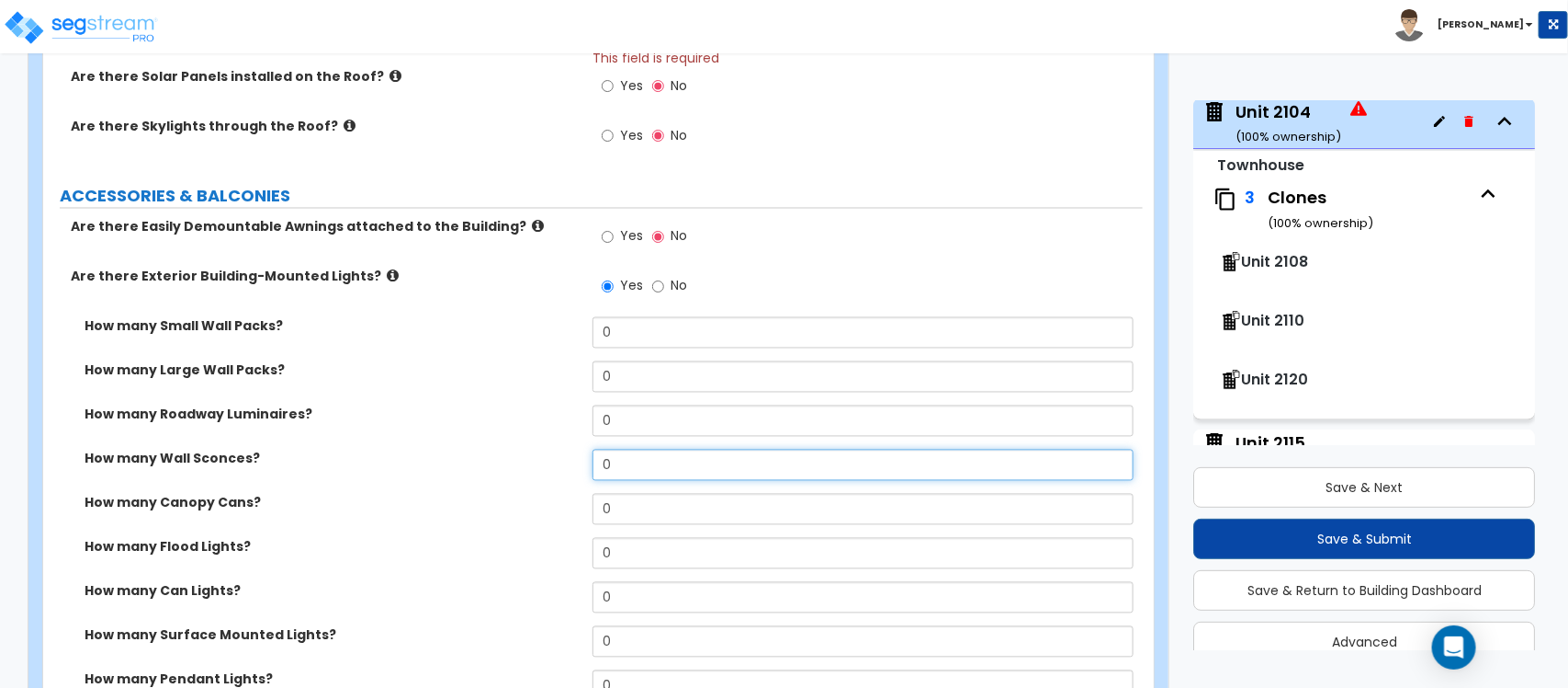
click at [494, 479] on div "How many Wall Sconces? 0" at bounding box center [593, 471] width 1100 height 44
type input "2"
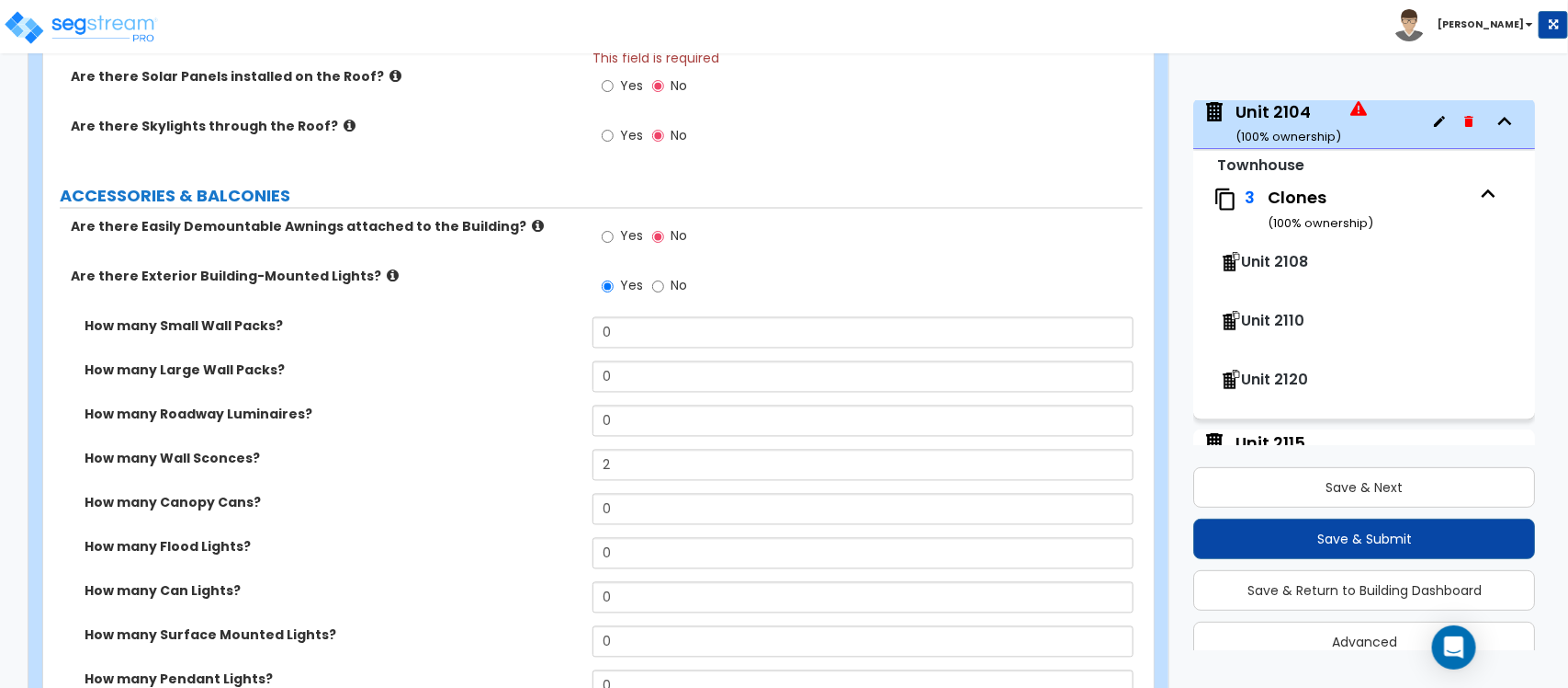
click at [533, 524] on div "How many Canopy Cans? 0" at bounding box center [593, 516] width 1100 height 44
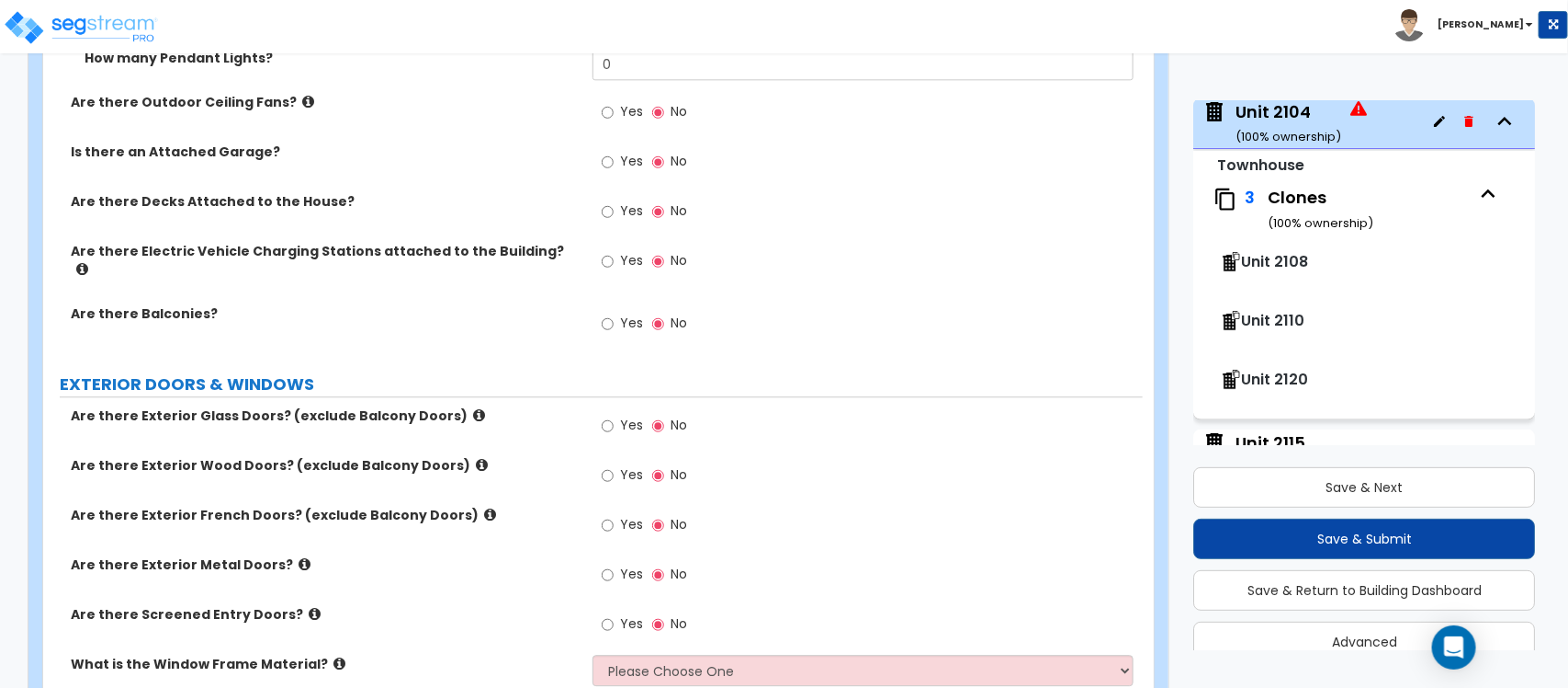
scroll to position [2059, 0]
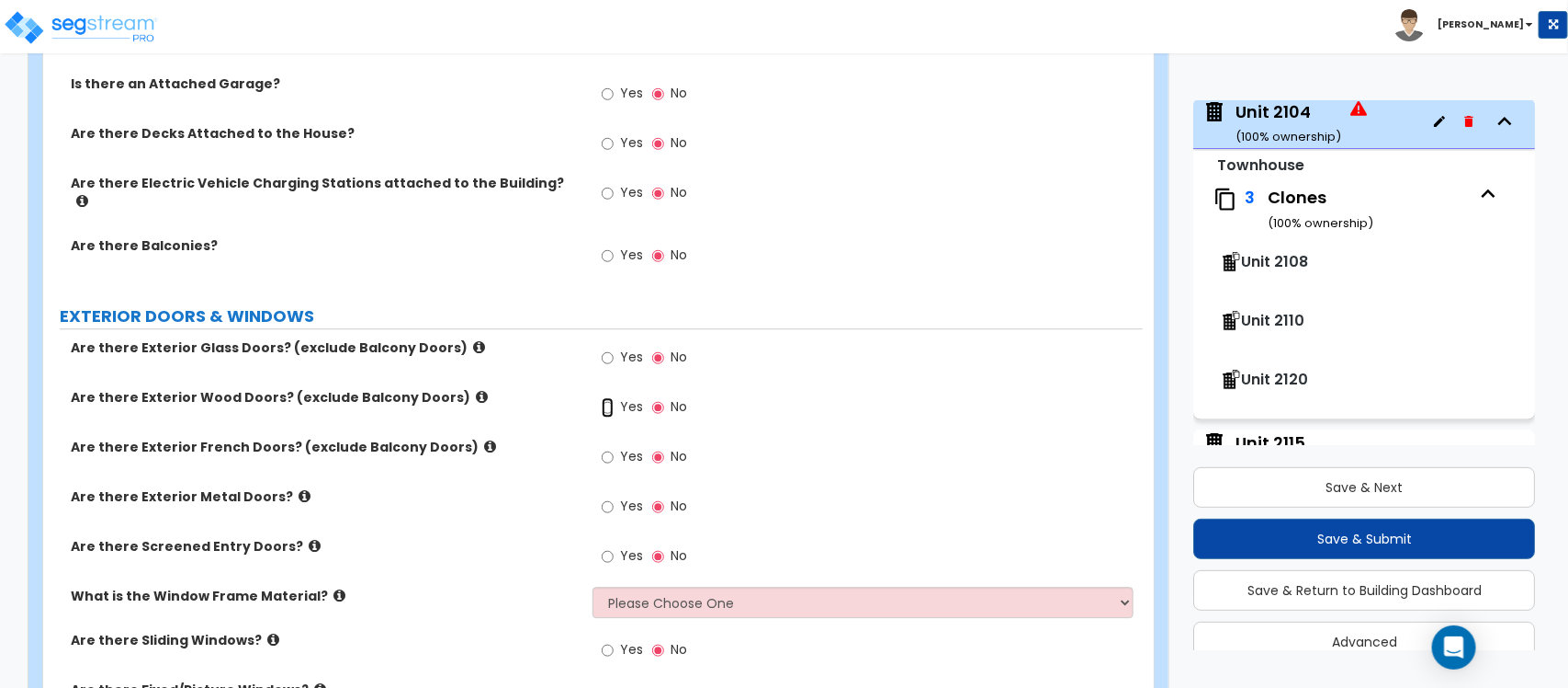
click at [603, 397] on input "Yes" at bounding box center [607, 408] width 12 height 20
radio input "true"
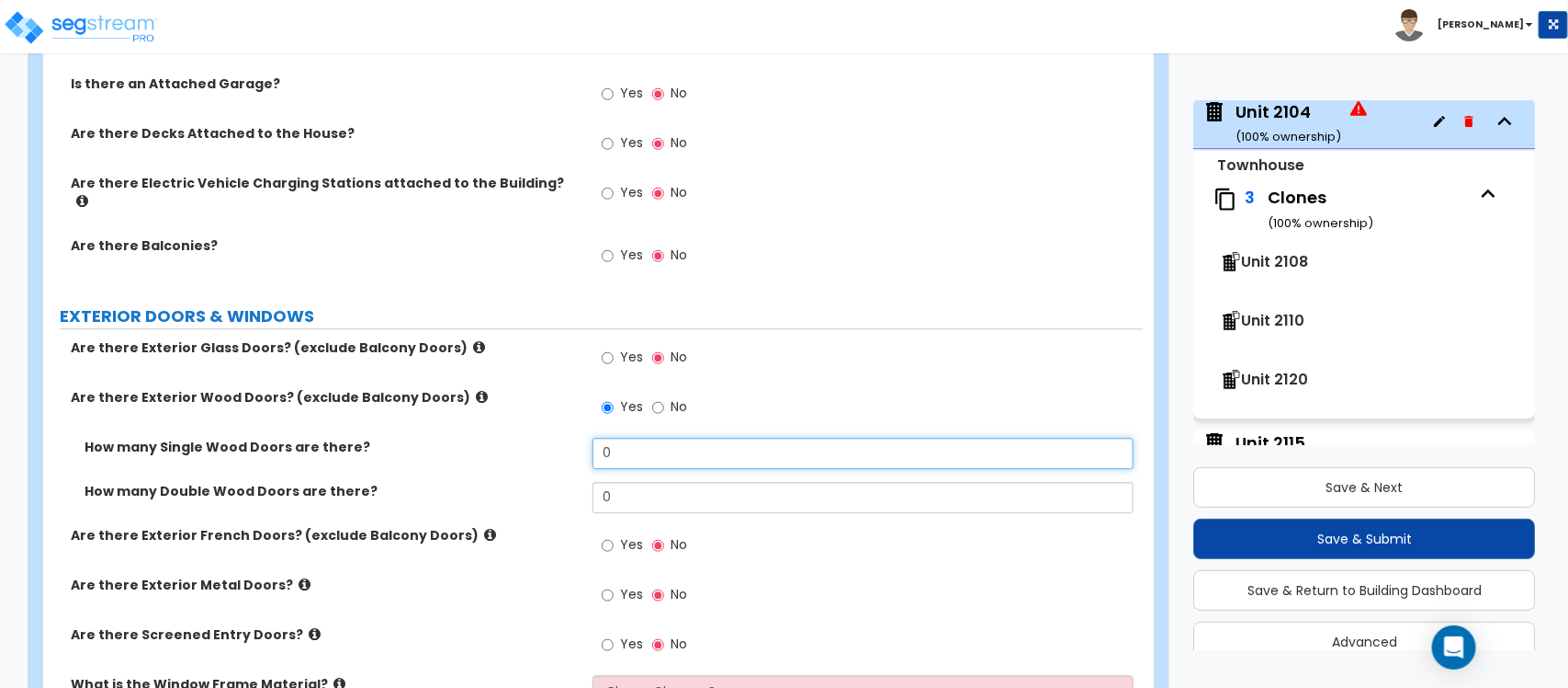
drag, startPoint x: 625, startPoint y: 439, endPoint x: 548, endPoint y: 445, distance: 77.2
click at [548, 445] on div "How many Single Wood Doors are there? 0" at bounding box center [593, 459] width 1100 height 44
type input "1"
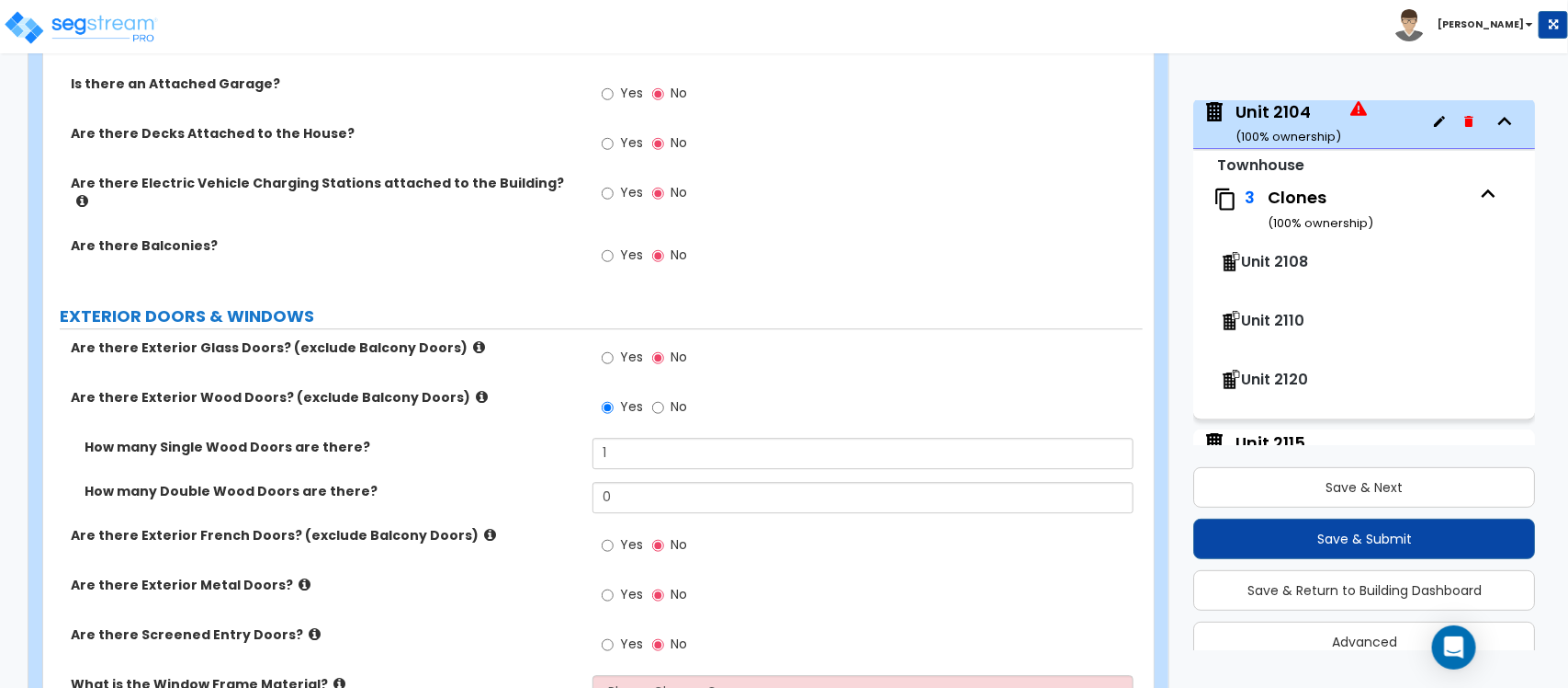
click at [602, 340] on div "Yes No" at bounding box center [644, 360] width 104 height 42
click at [607, 350] on input "Yes" at bounding box center [607, 358] width 12 height 20
radio input "true"
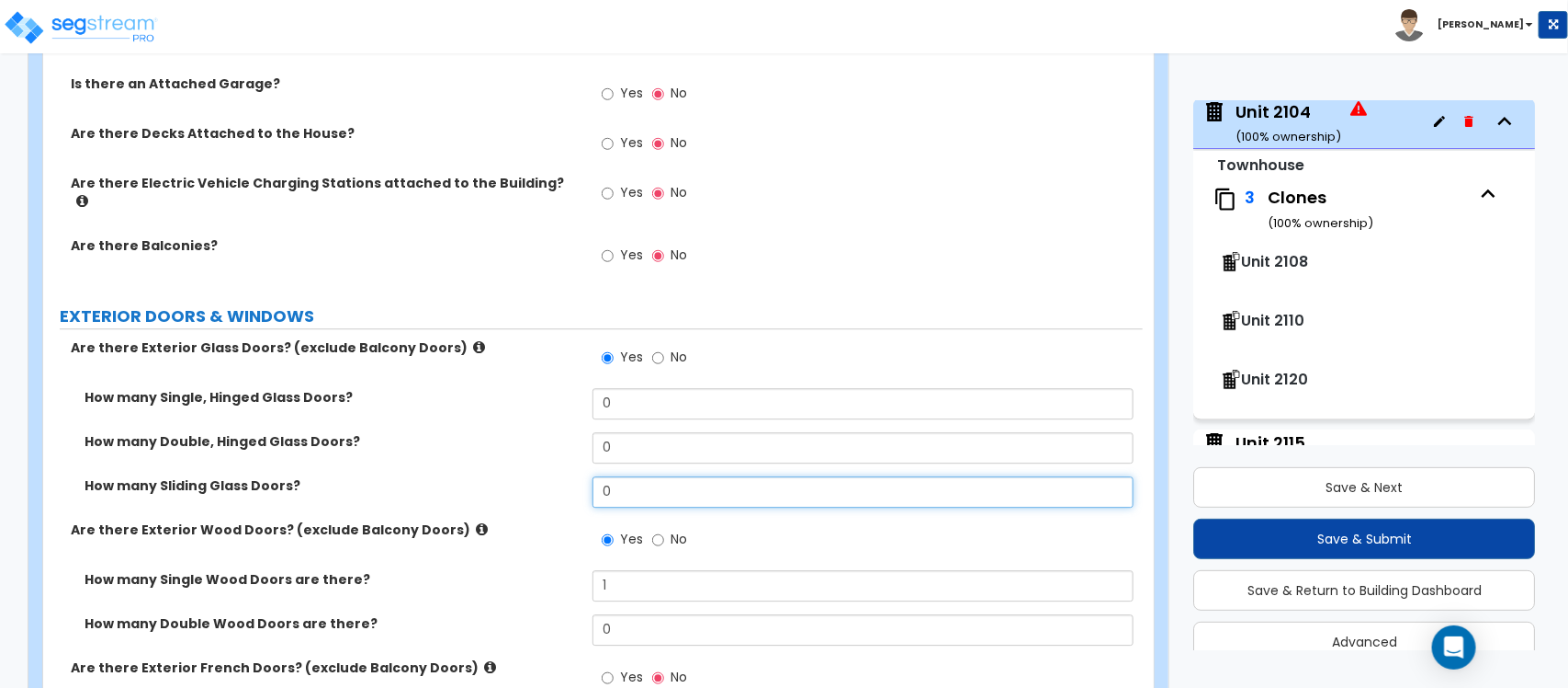
drag, startPoint x: 640, startPoint y: 469, endPoint x: 494, endPoint y: 471, distance: 146.0
click at [494, 476] on div "How many Sliding Glass Doors? 0" at bounding box center [593, 498] width 1100 height 44
type input "1"
click at [520, 441] on div "How many Double, Hinged Glass Doors? 0" at bounding box center [593, 454] width 1100 height 44
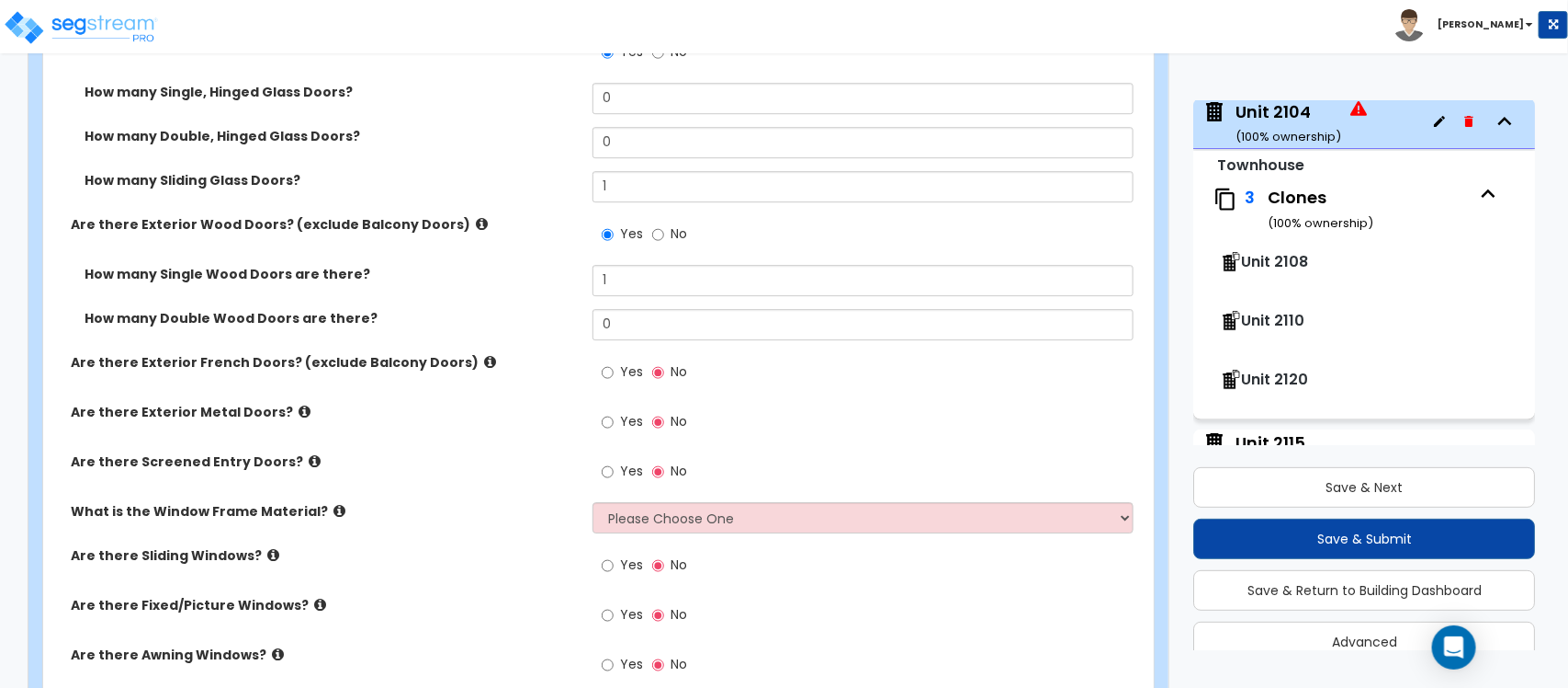
scroll to position [2403, 0]
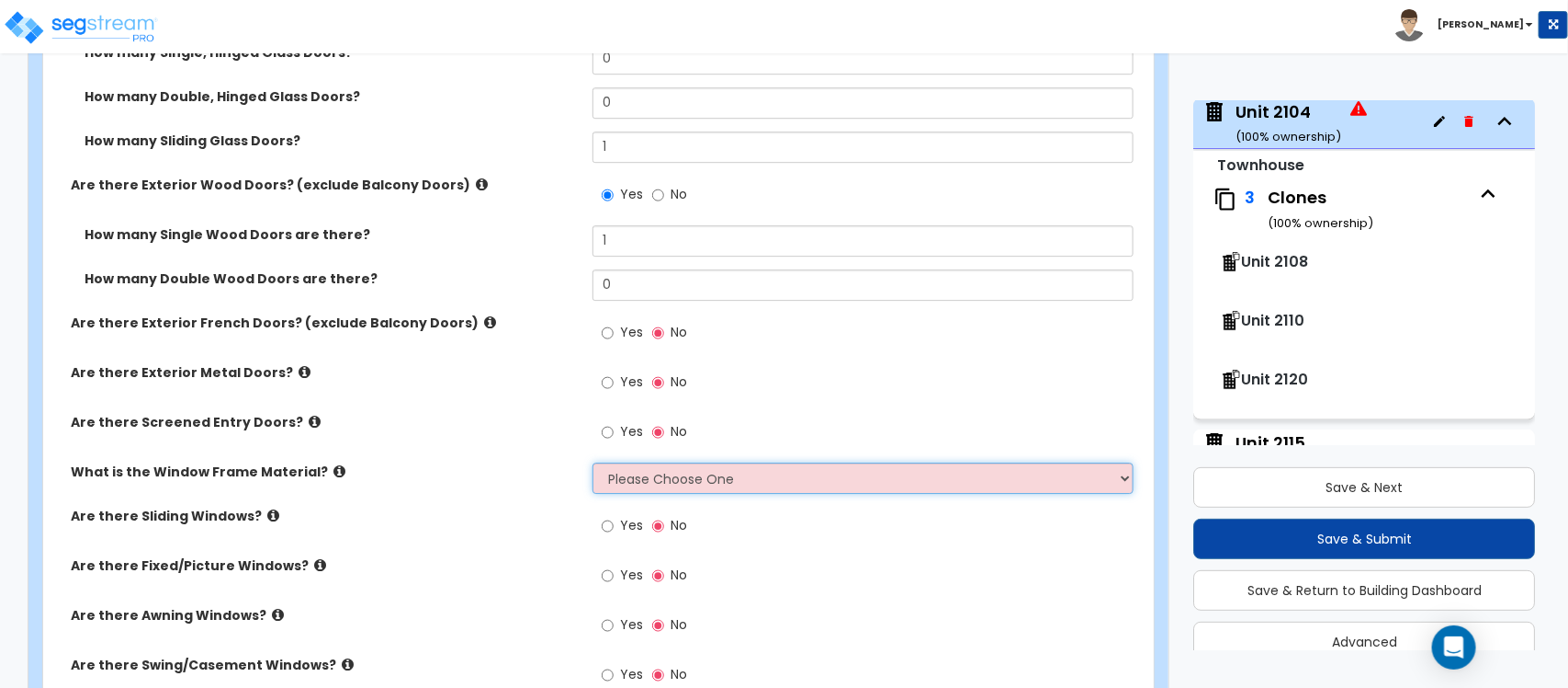
click at [654, 475] on select "Please Choose One Vinyl Aluminum Wood" at bounding box center [863, 478] width 540 height 31
select select "2"
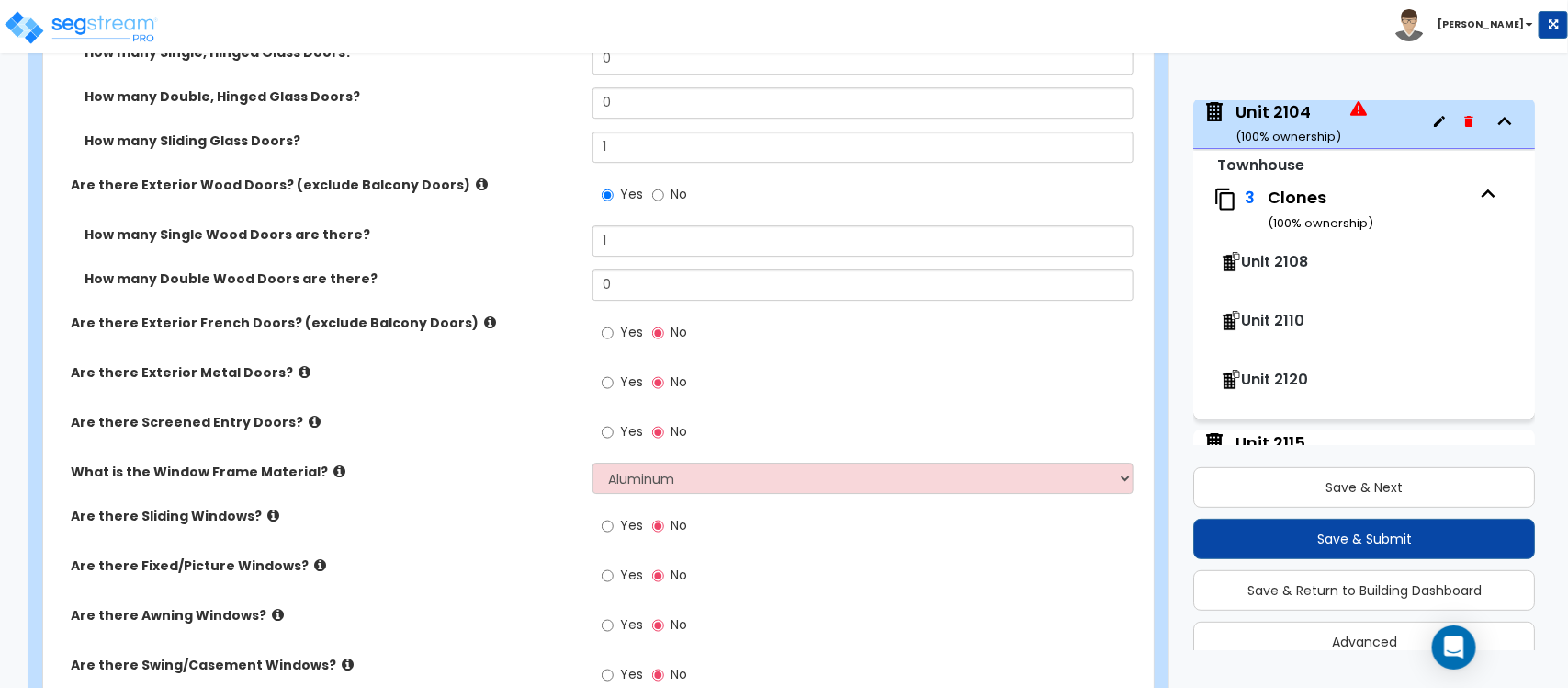
click at [520, 516] on div "Are there Sliding Windows? Yes No" at bounding box center [593, 531] width 1100 height 50
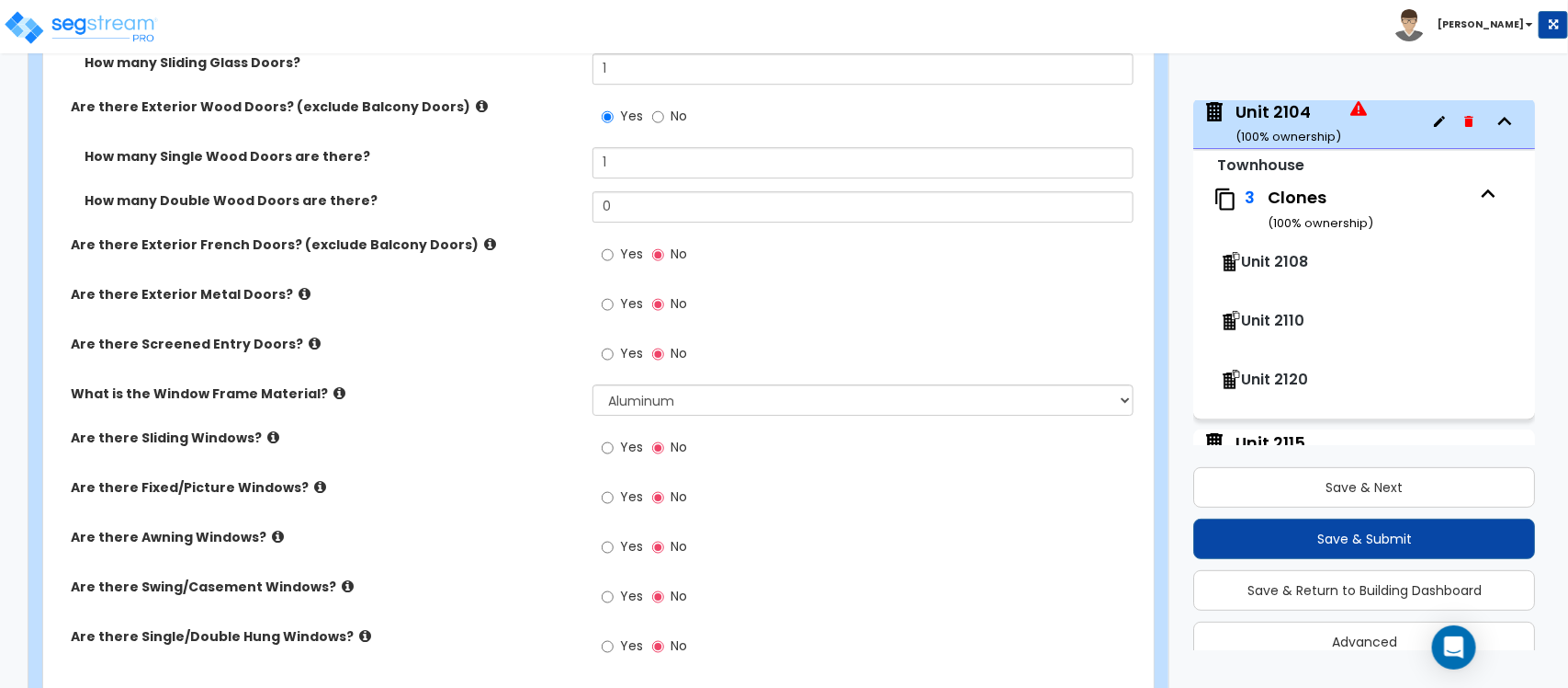
scroll to position [2519, 0]
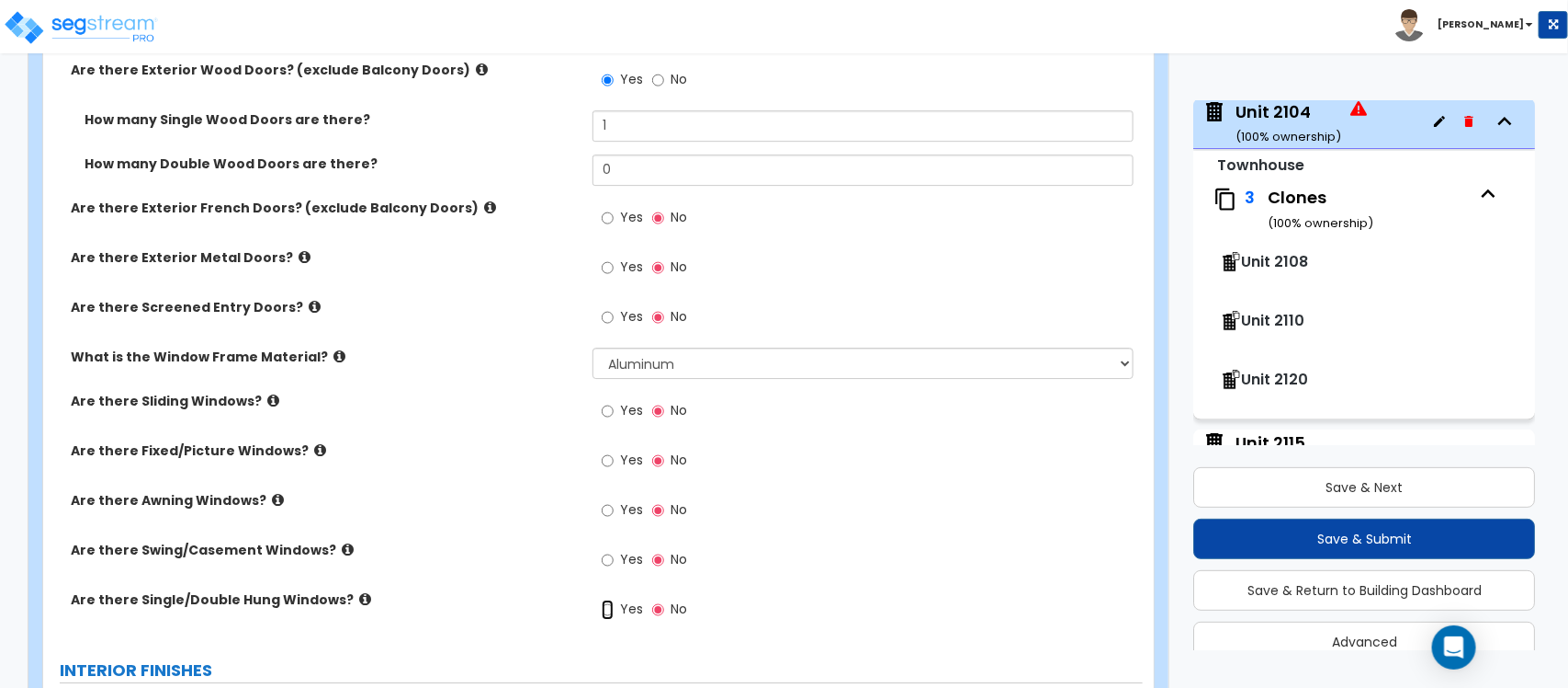
drag, startPoint x: 612, startPoint y: 591, endPoint x: 663, endPoint y: 573, distance: 54.1
click at [609, 599] on input "Yes" at bounding box center [607, 610] width 12 height 20
radio input "true"
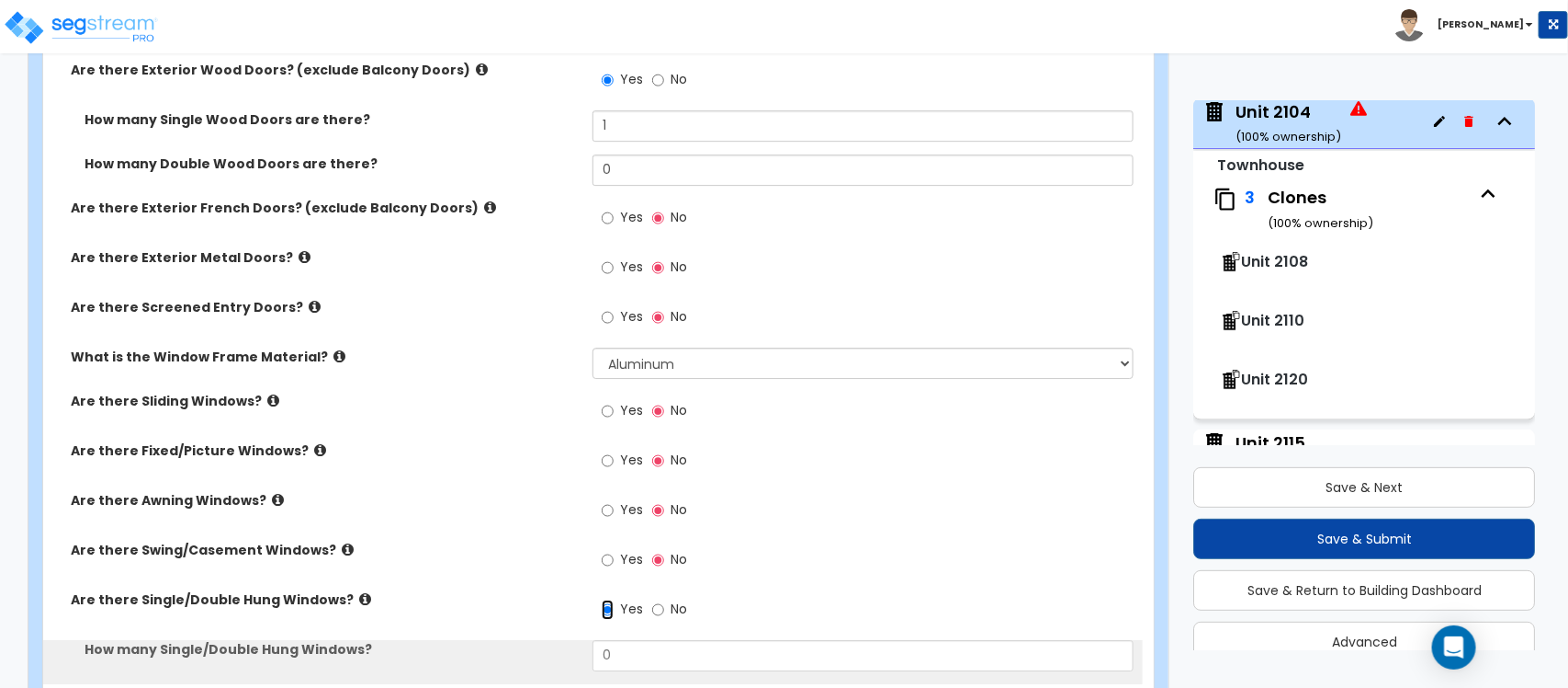
scroll to position [2634, 0]
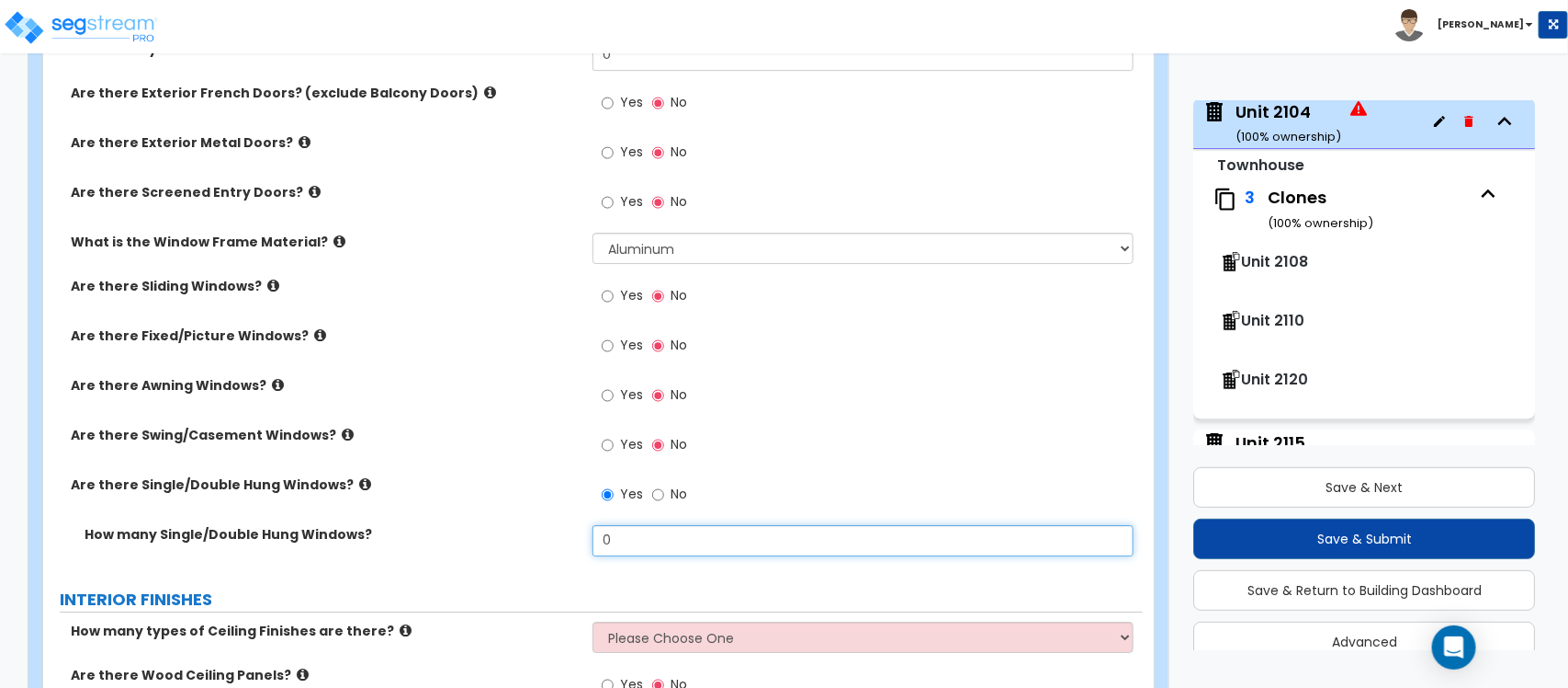
drag, startPoint x: 659, startPoint y: 527, endPoint x: 503, endPoint y: 530, distance: 156.0
click at [503, 530] on div "How many Single/Double Hung Windows? 0" at bounding box center [593, 547] width 1100 height 44
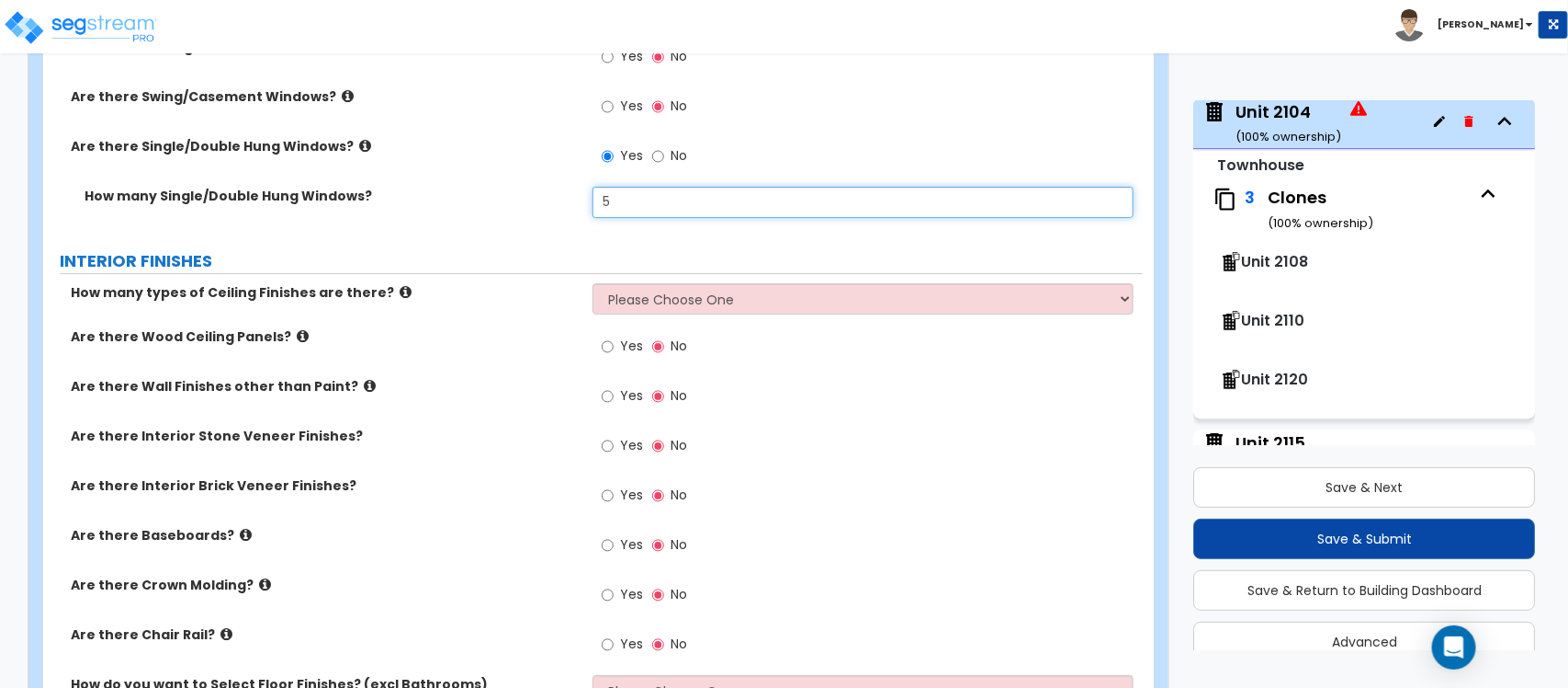
scroll to position [2978, 0]
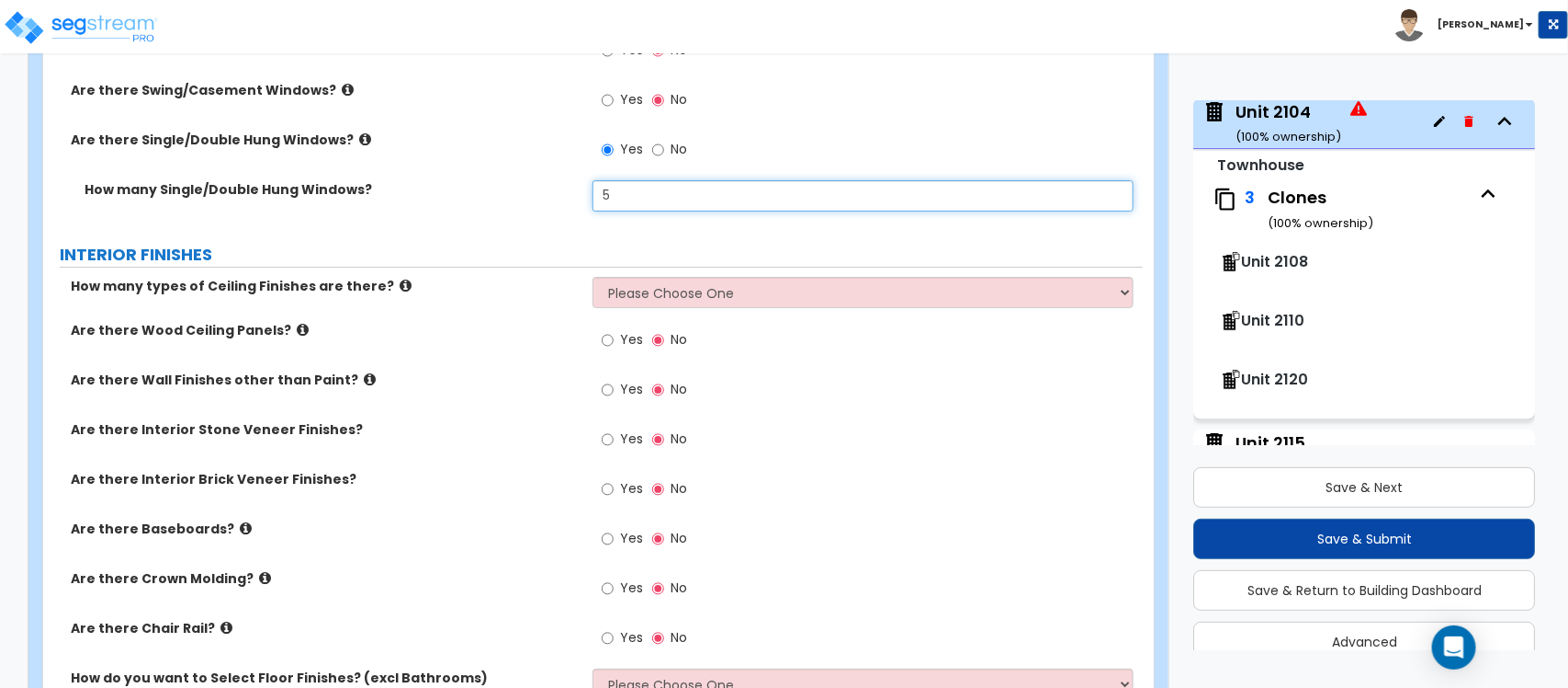
type input "5"
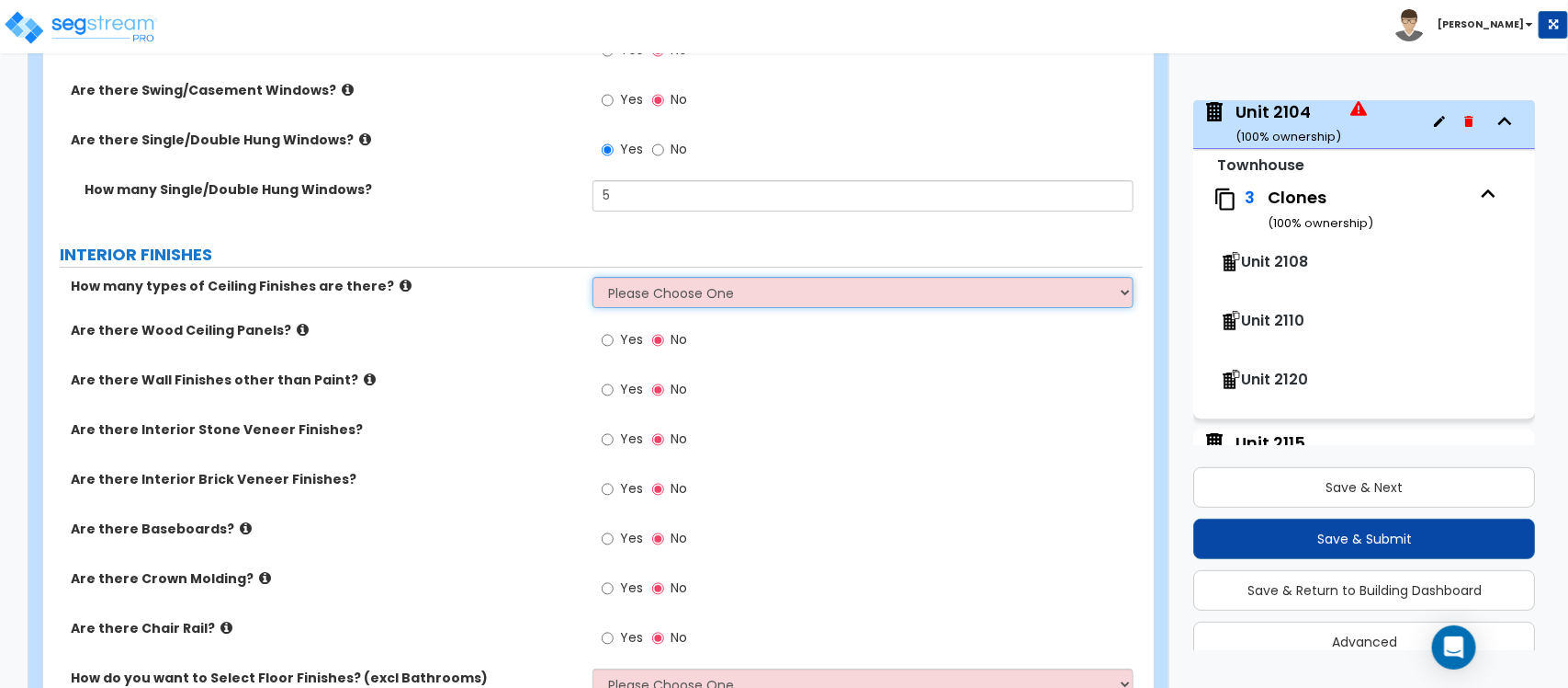
drag, startPoint x: 668, startPoint y: 269, endPoint x: 625, endPoint y: 294, distance: 49.7
click at [668, 277] on select "Please Choose One 1 2 3" at bounding box center [863, 292] width 540 height 31
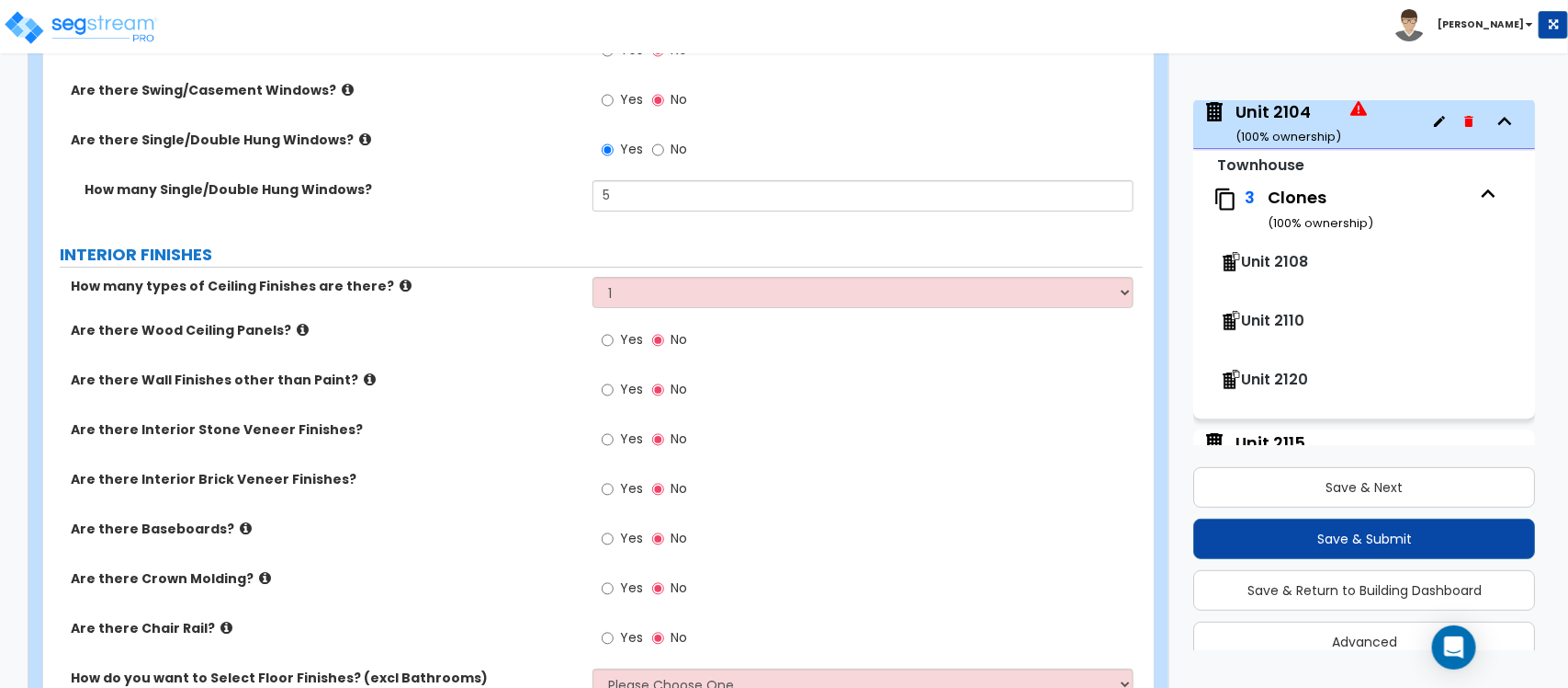
click at [539, 348] on div "Are there Wood Ceiling Panels? Yes No" at bounding box center [593, 346] width 1100 height 50
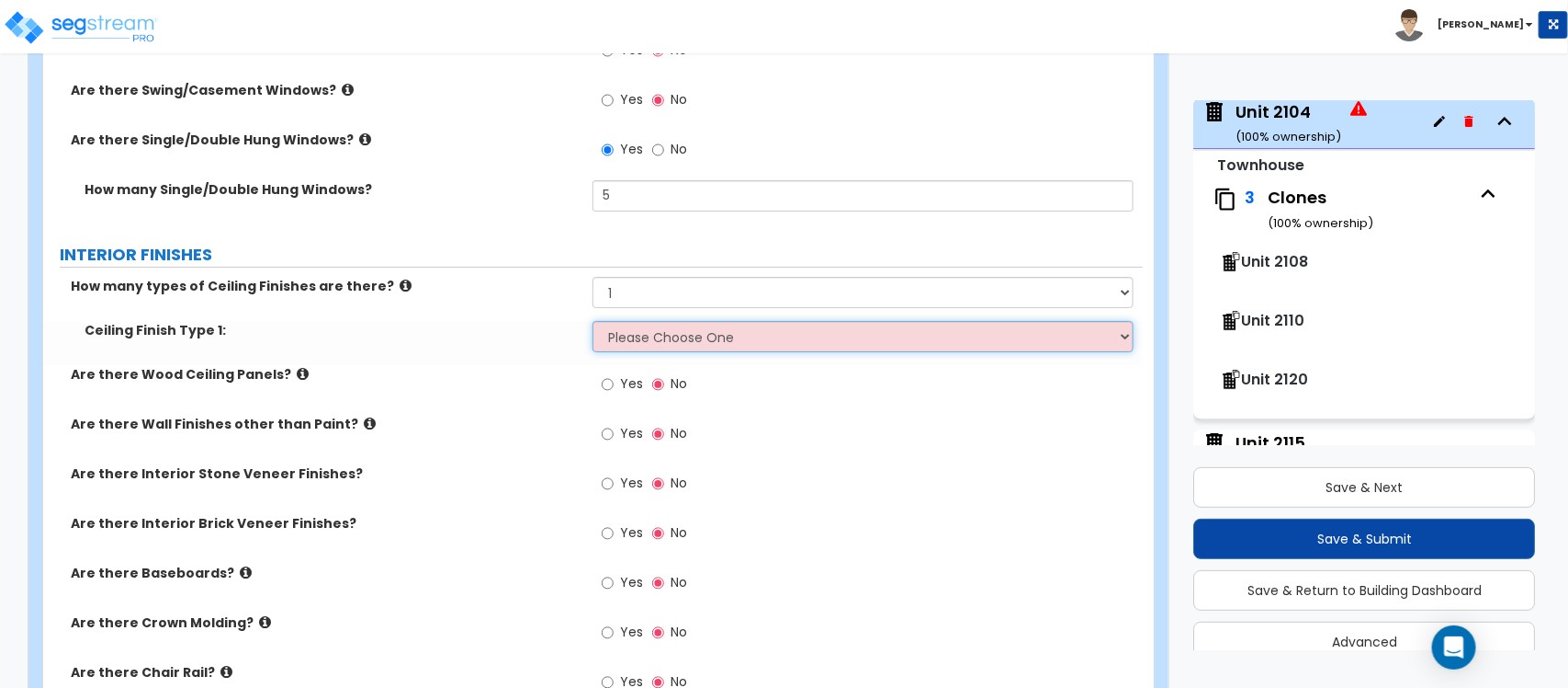
click at [648, 326] on select "Please Choose One Drop Ceiling Drywall Ceiling Open Ceiling" at bounding box center [863, 337] width 540 height 31
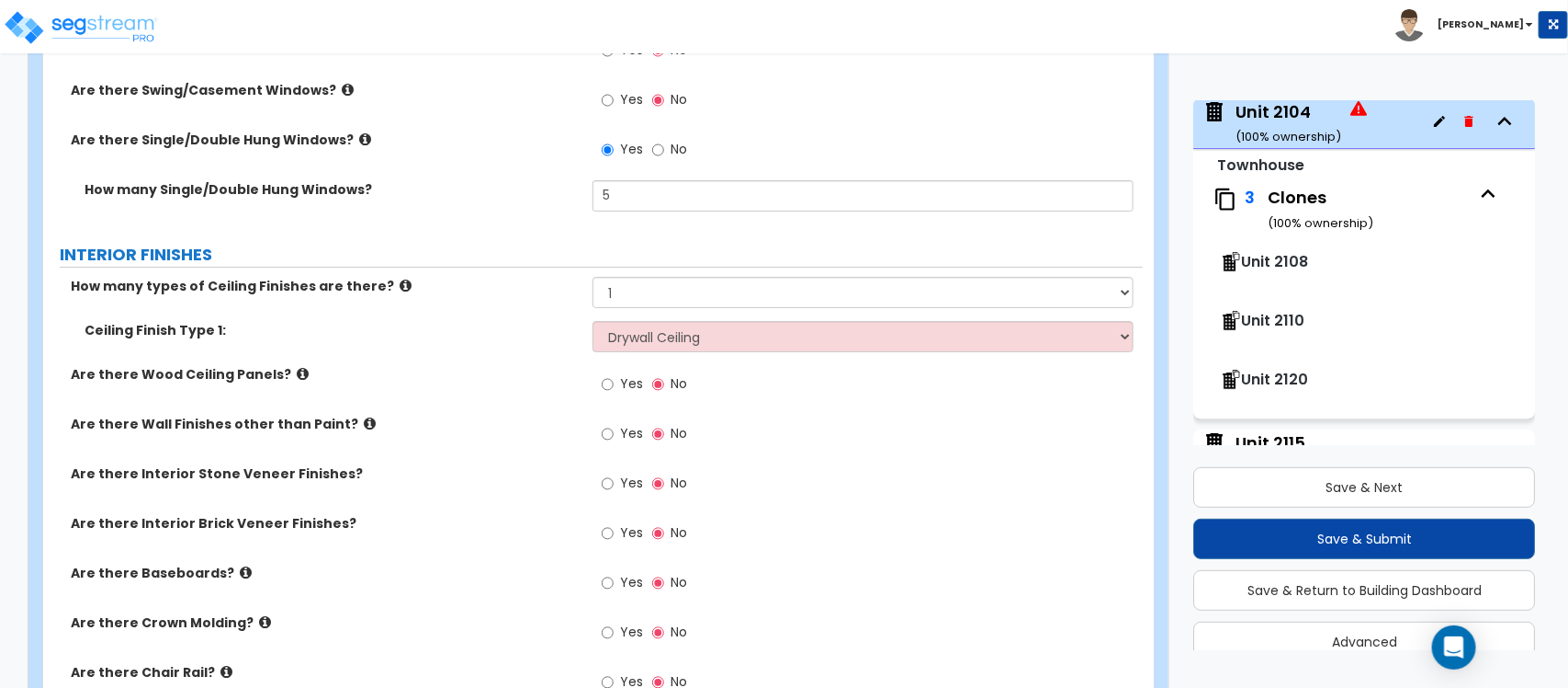
click at [519, 383] on div "Are there Wood Ceiling Panels? Yes No" at bounding box center [593, 390] width 1100 height 50
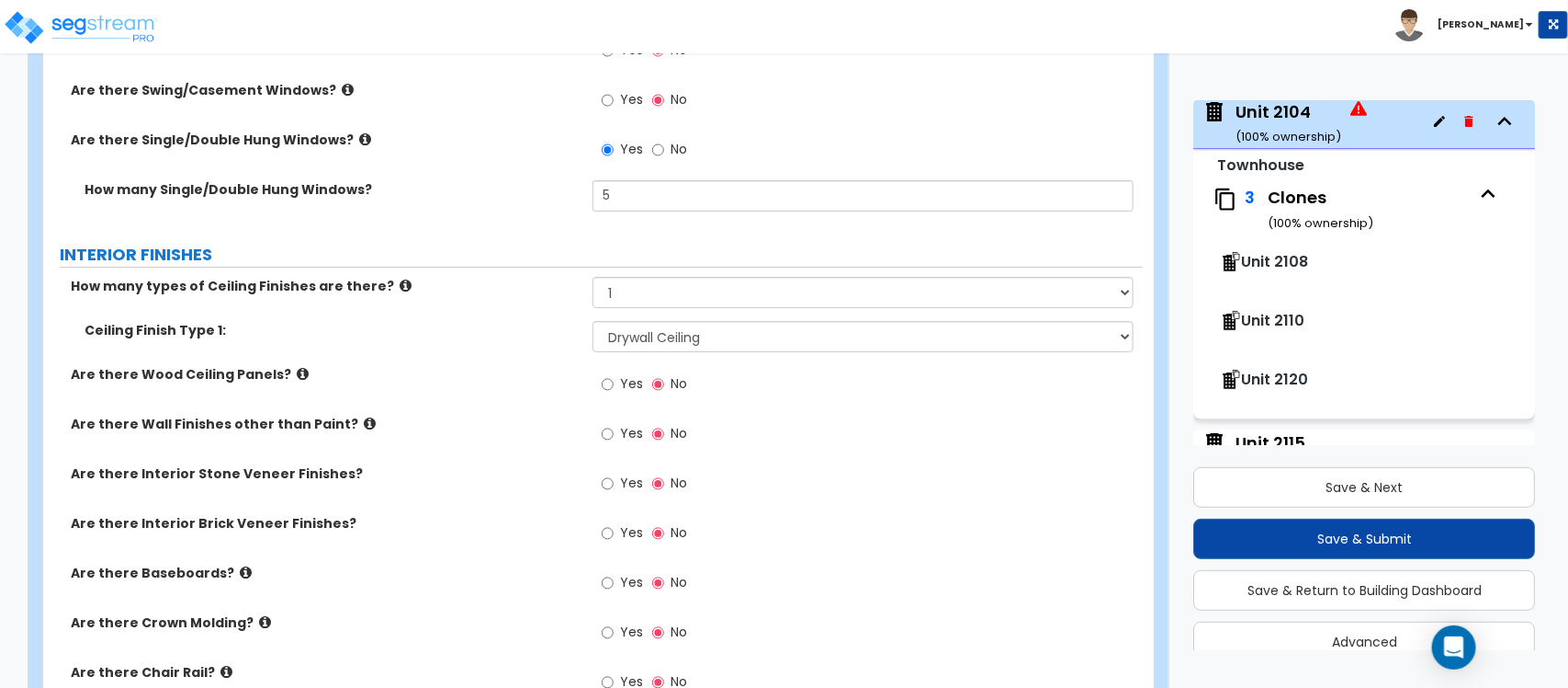
scroll to position [3093, 0]
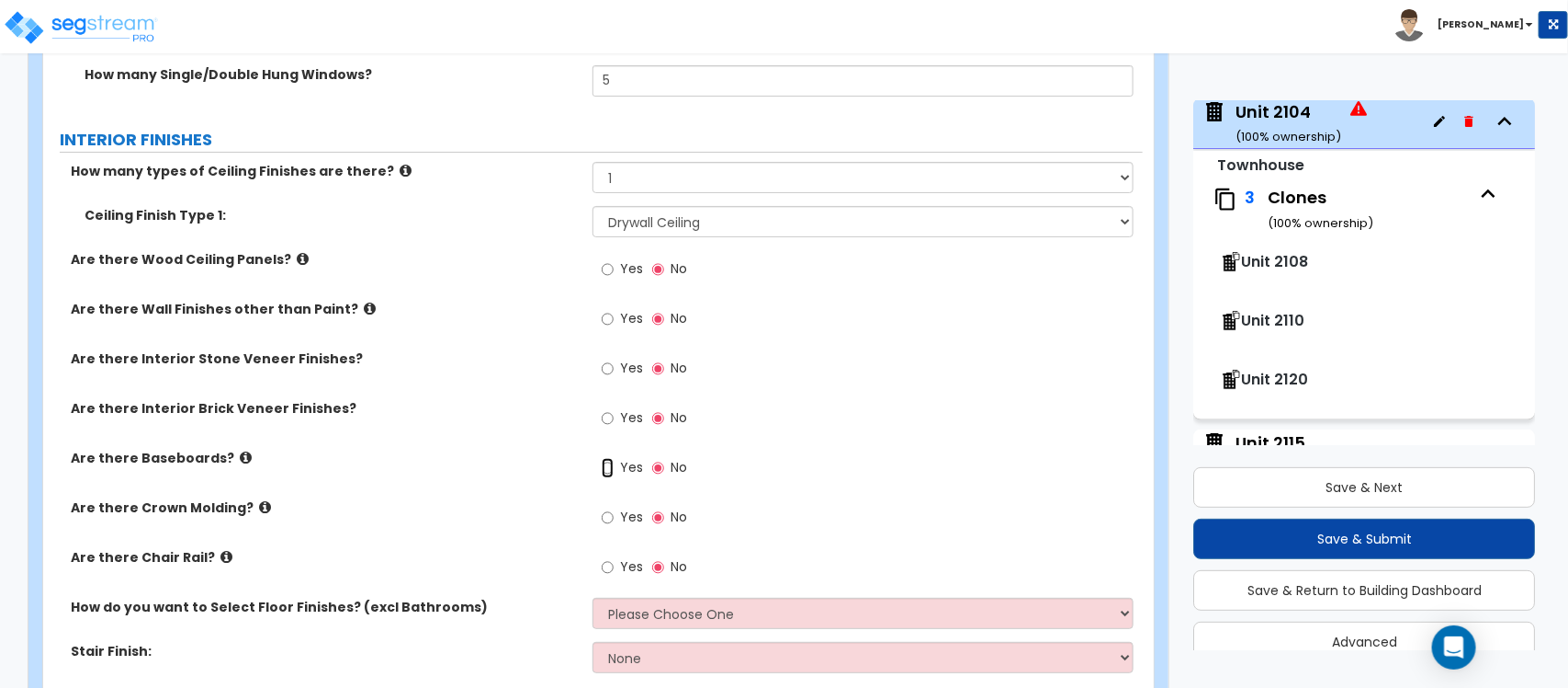
click at [604, 457] on input "Yes" at bounding box center [607, 468] width 12 height 20
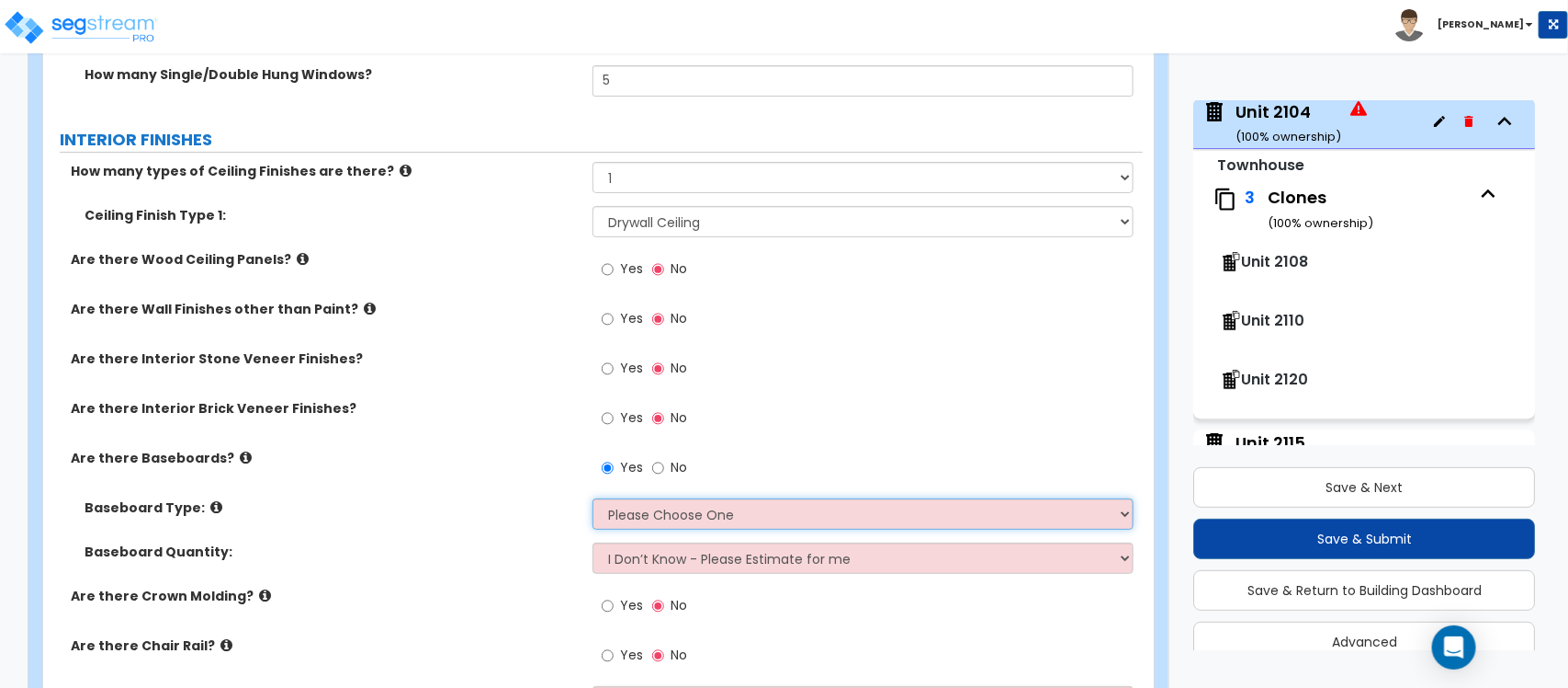
click at [641, 499] on select "Please Choose One Wood Vinyl Carpet Tile" at bounding box center [863, 514] width 540 height 31
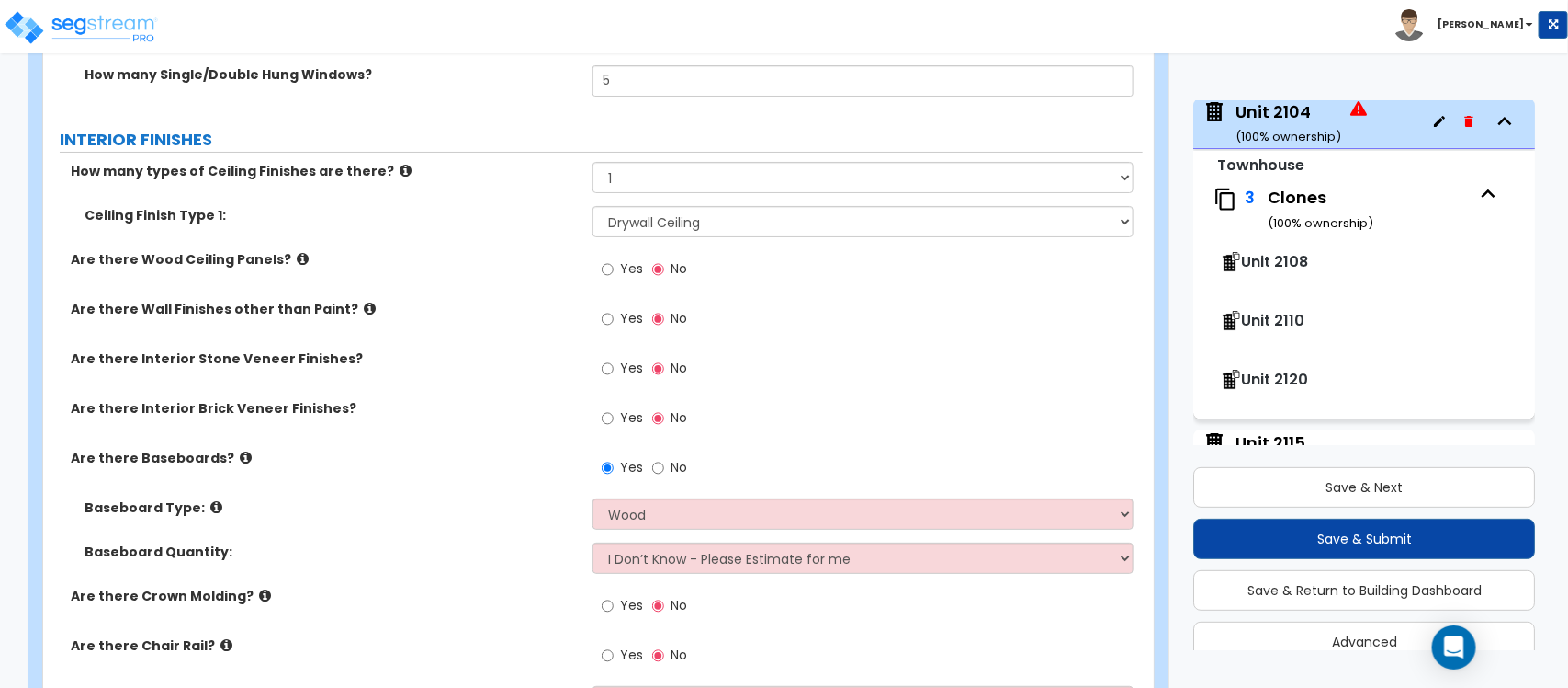
click at [515, 516] on div "Baseboard Type: Please Choose One Wood Vinyl Carpet Tile" at bounding box center [593, 520] width 1100 height 44
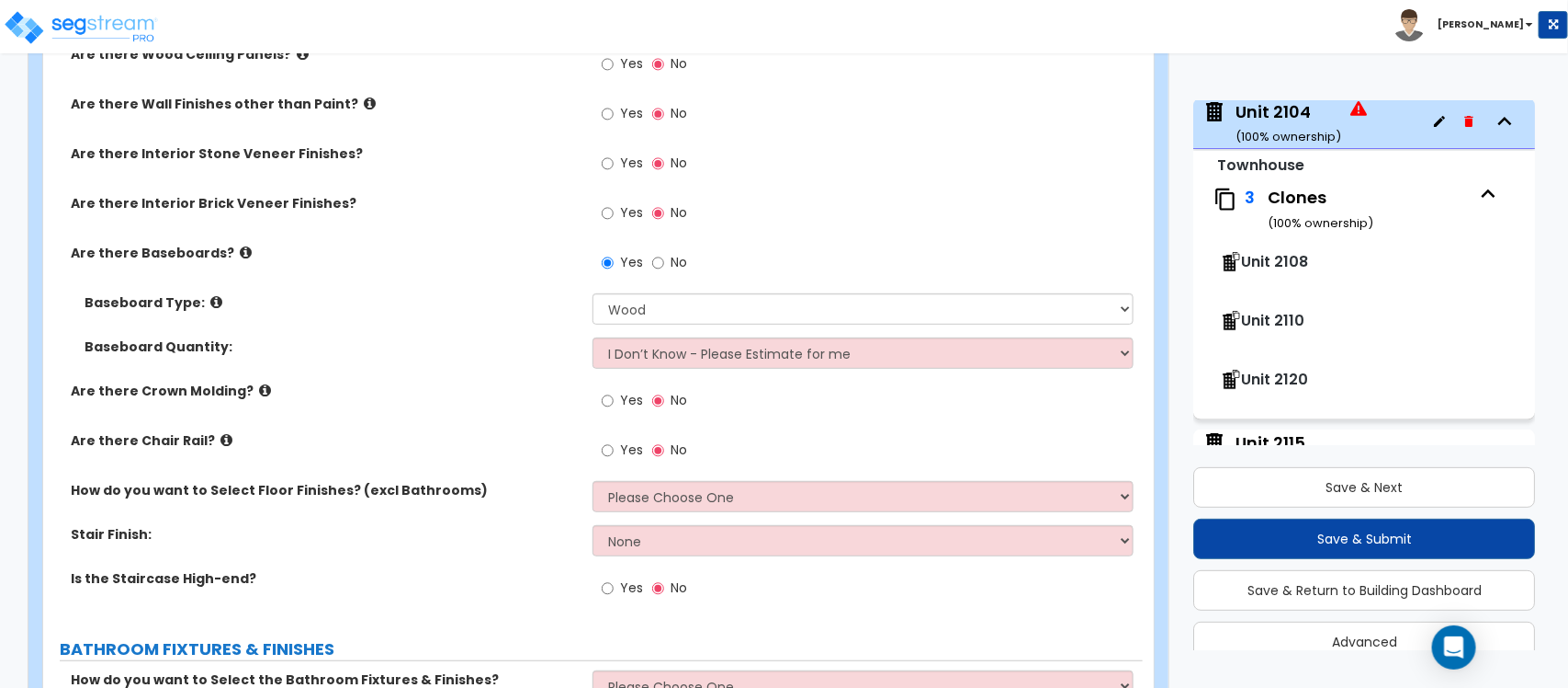
scroll to position [3323, 0]
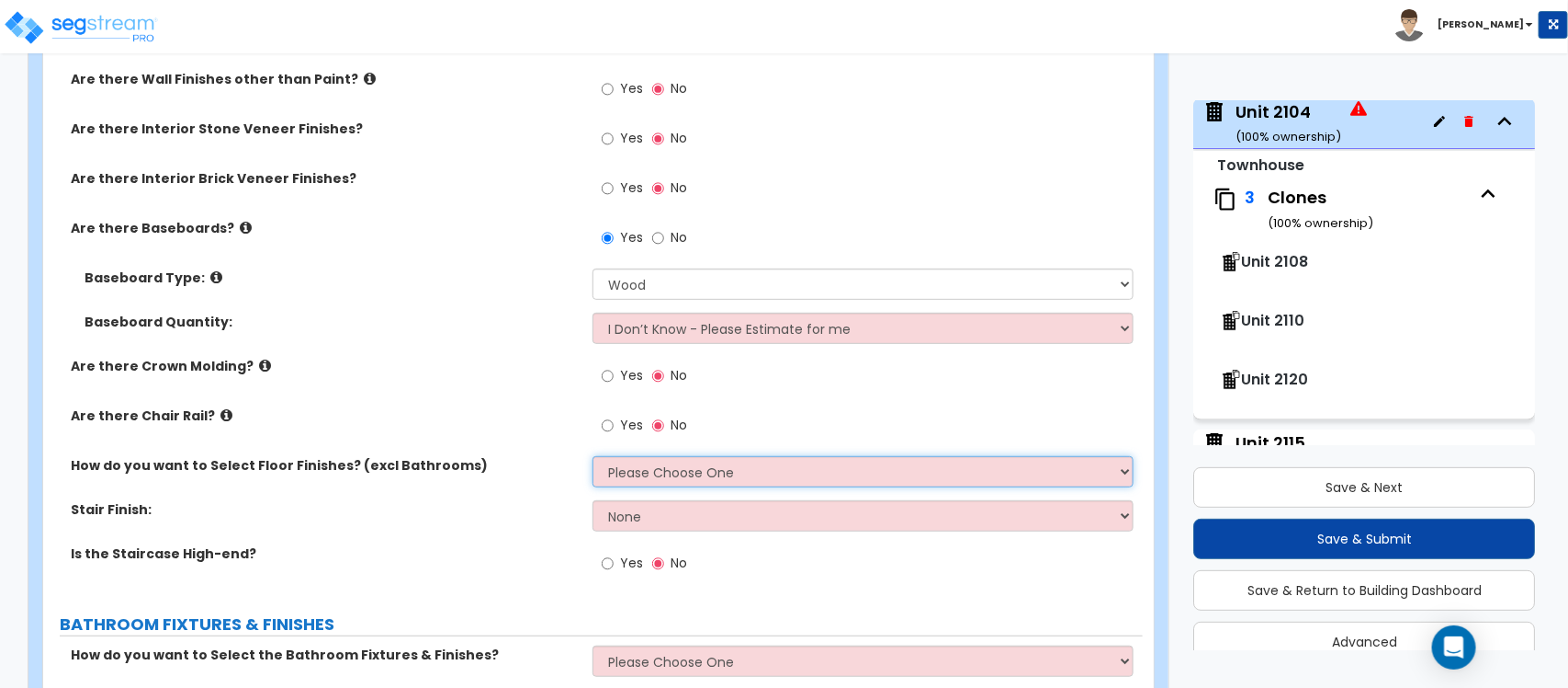
click at [619, 462] on select "Please Choose One I want to Select Floor Finishes for the Areas of the House I …" at bounding box center [863, 471] width 540 height 31
click at [593, 456] on select "Please Choose One I want to Select Floor Finishes for the Areas of the House I …" at bounding box center [863, 471] width 540 height 31
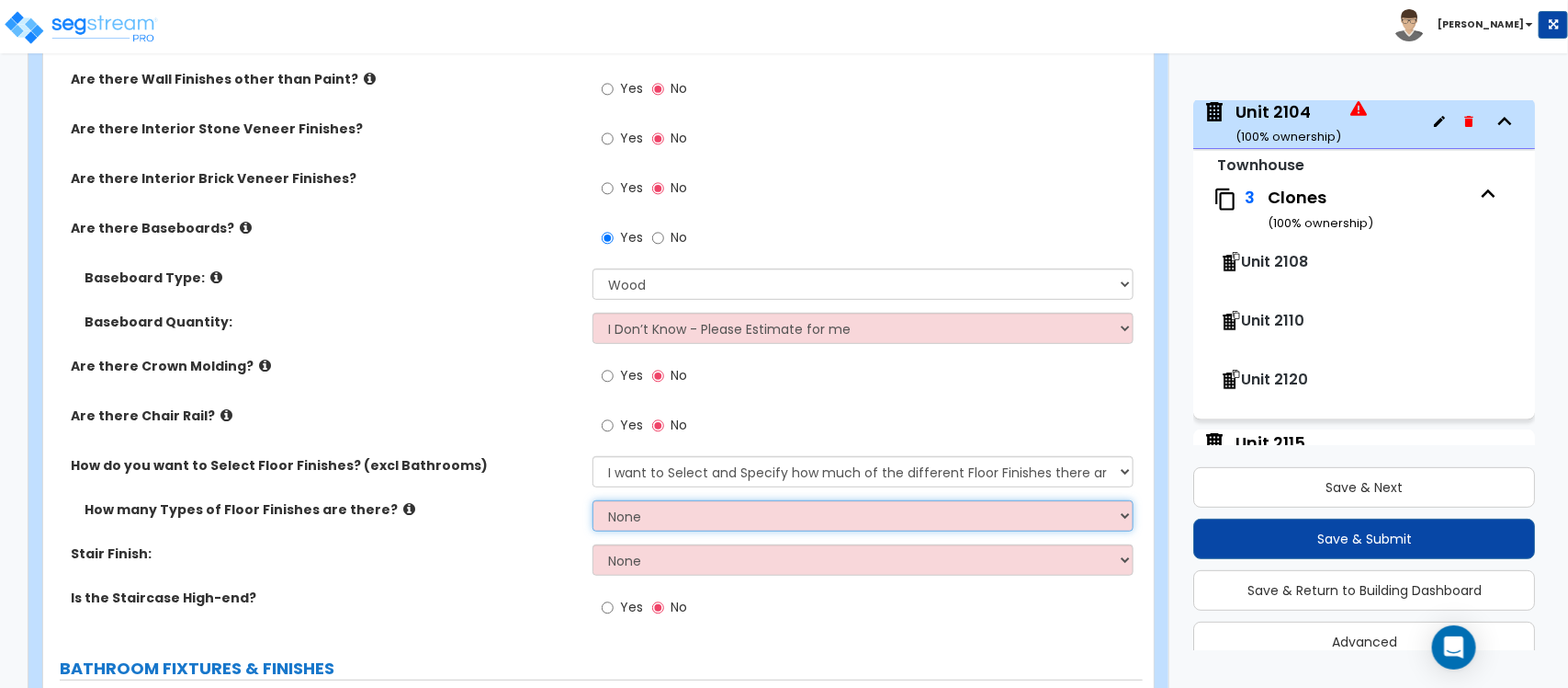
click at [700, 515] on select "None 1 2 3 4" at bounding box center [863, 516] width 540 height 31
click at [593, 500] on select "None 1 2 3 4" at bounding box center [863, 516] width 540 height 31
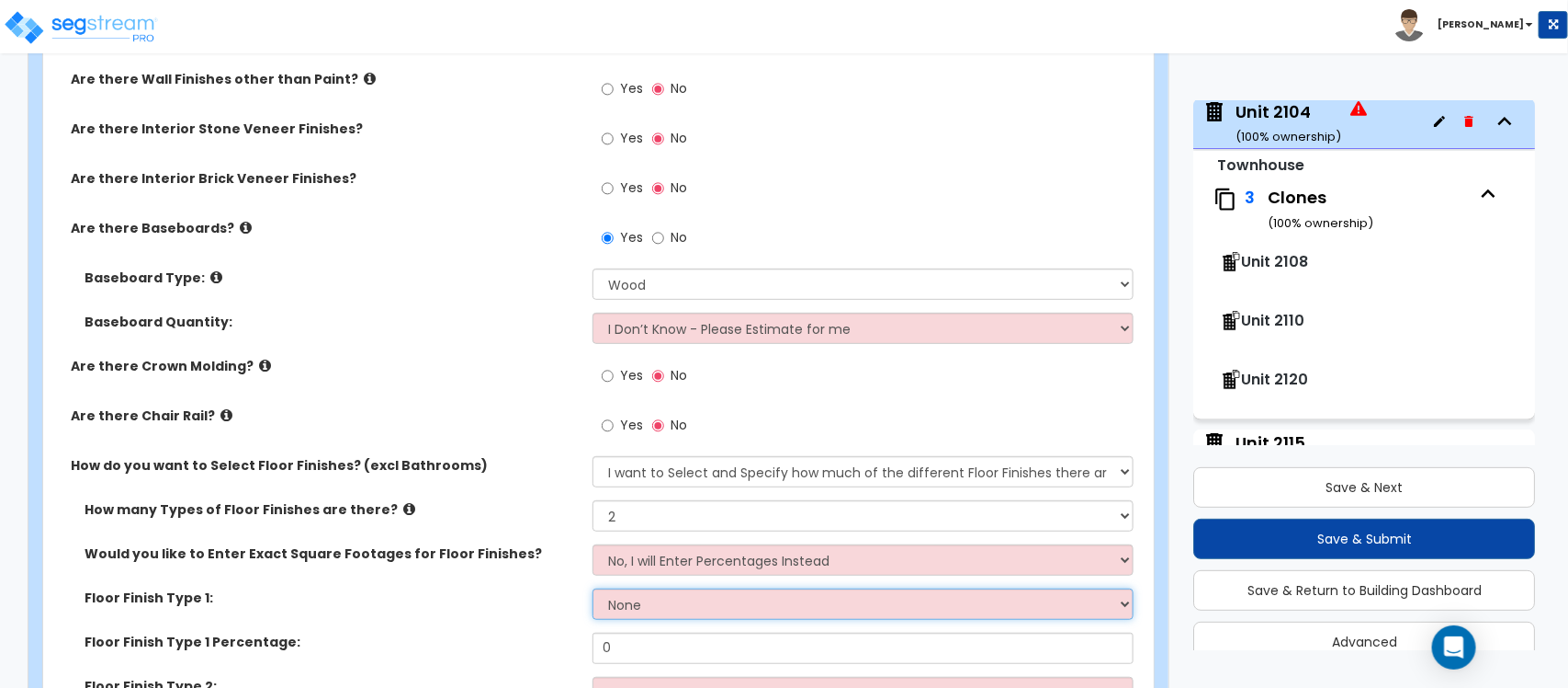
click at [667, 589] on select "None Tile Flooring Hardwood Flooring Resilient Laminate Flooring VCT Flooring S…" at bounding box center [863, 604] width 540 height 31
click at [593, 588] on select "None Tile Flooring Hardwood Flooring Resilient Laminate Flooring VCT Flooring S…" at bounding box center [863, 604] width 540 height 31
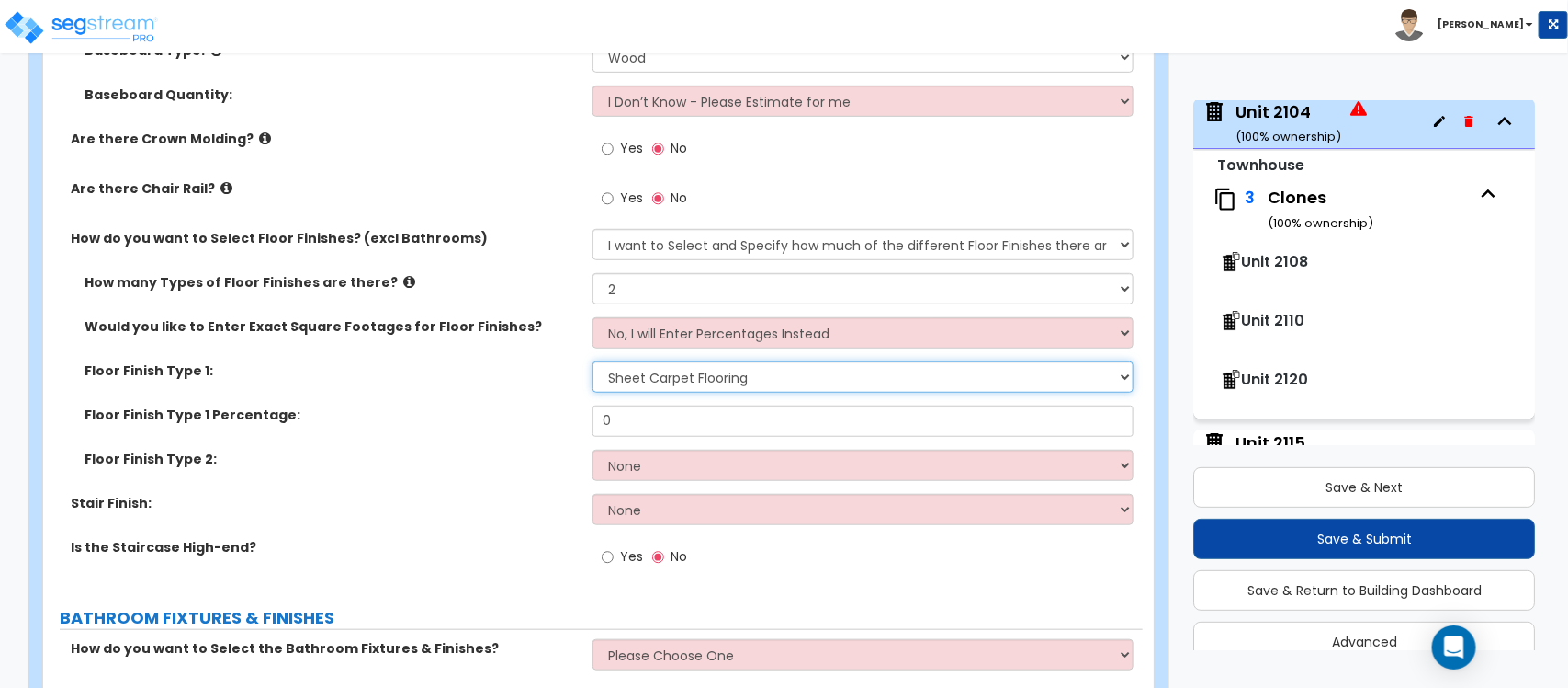
scroll to position [3553, 0]
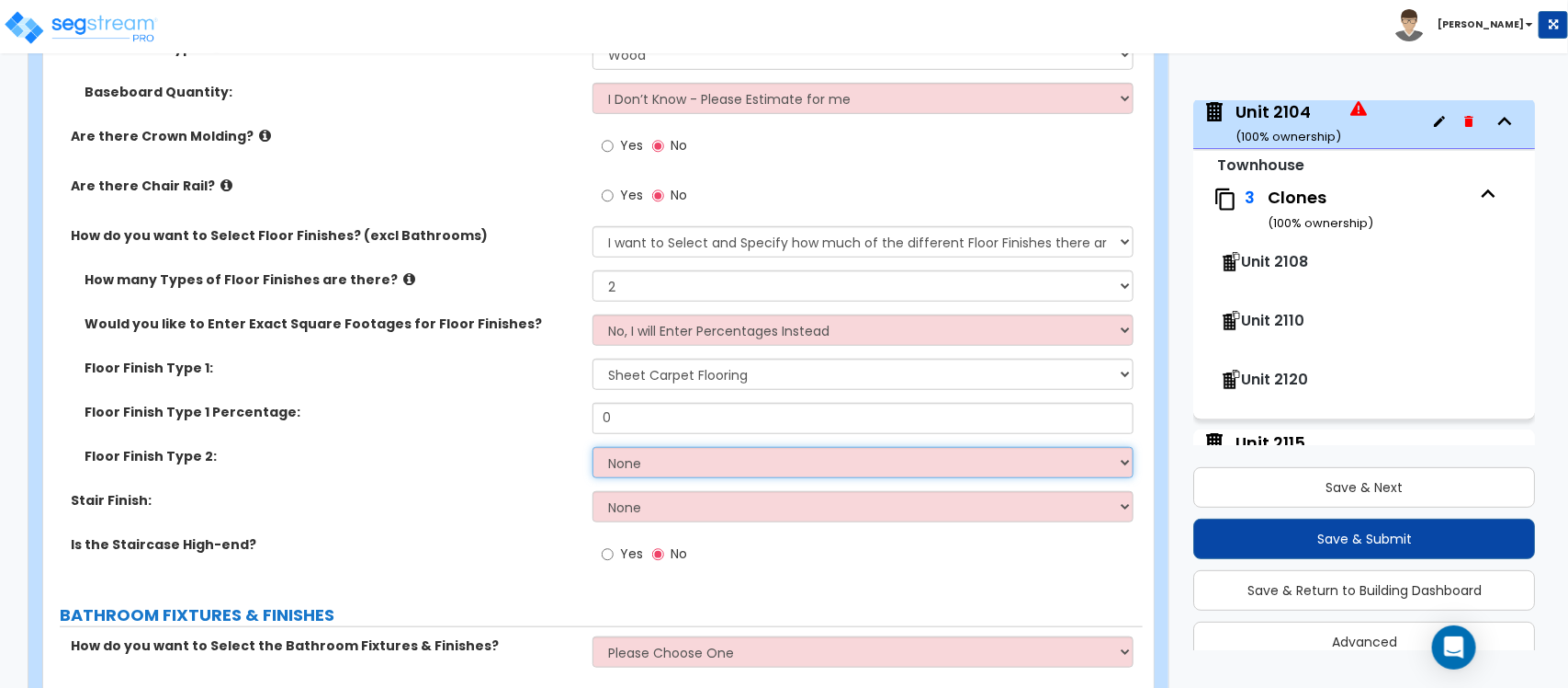
click at [668, 451] on select "None Tile Flooring Hardwood Flooring Resilient Laminate Flooring VCT Flooring S…" at bounding box center [863, 462] width 540 height 31
click at [593, 446] on select "None Tile Flooring Hardwood Flooring Resilient Laminate Flooring VCT Flooring S…" at bounding box center [863, 462] width 540 height 31
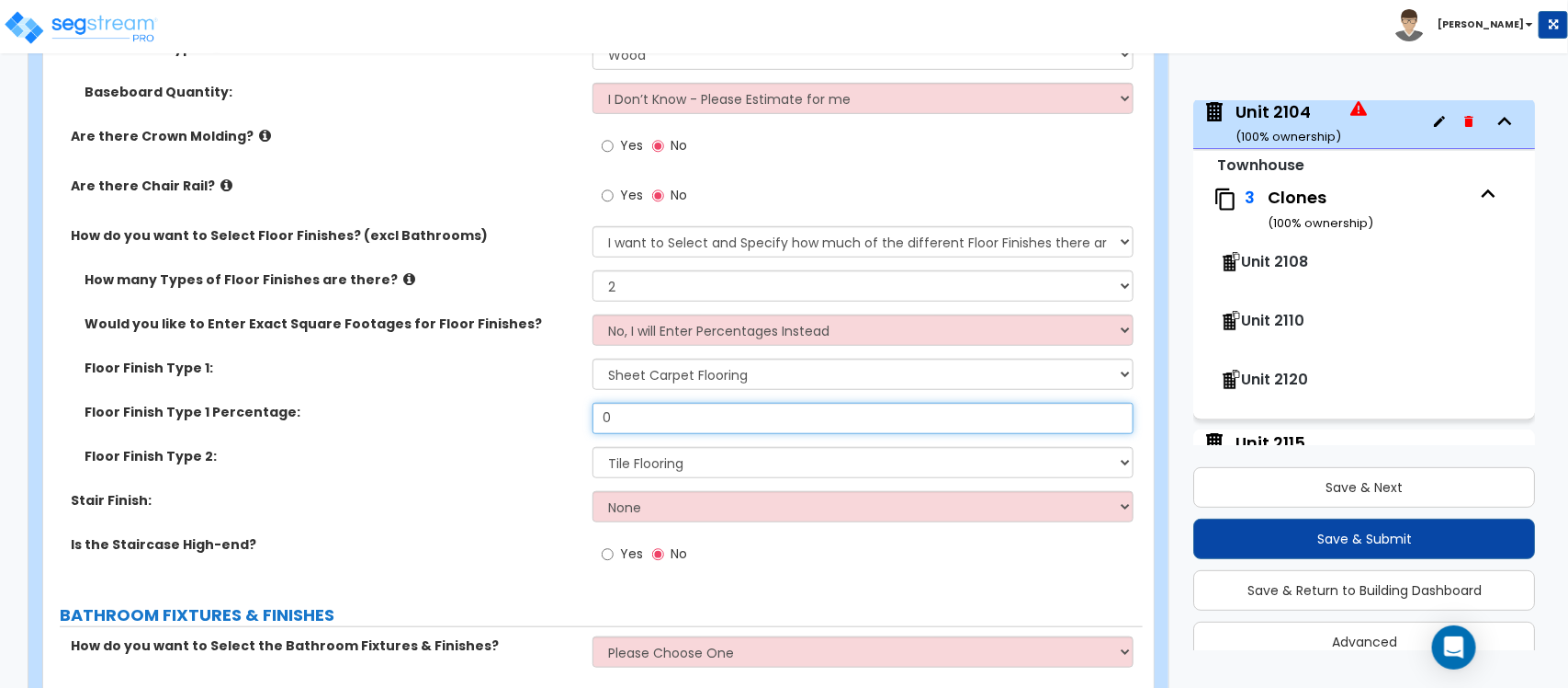
drag, startPoint x: 654, startPoint y: 401, endPoint x: 516, endPoint y: 398, distance: 138.0
click at [516, 403] on div "Floor Finish Type 1 Percentage: 0" at bounding box center [593, 425] width 1100 height 44
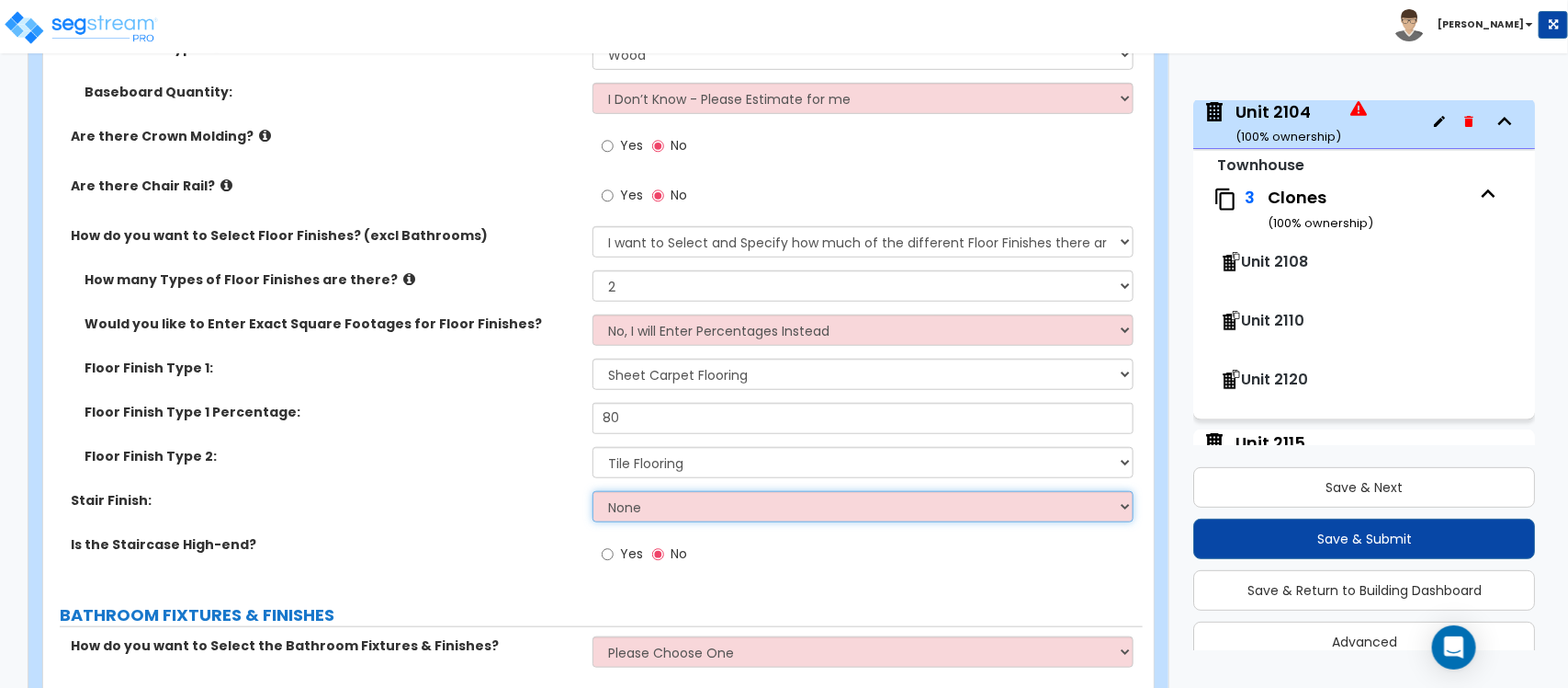
click at [662, 505] on select "None Tile Wood Laminate VCT Sheet Carpet Sheet Vinyl Carpet Tile" at bounding box center [863, 506] width 540 height 31
click at [593, 491] on select "None Tile Wood Laminate VCT Sheet Carpet Sheet Vinyl Carpet Tile" at bounding box center [863, 506] width 540 height 31
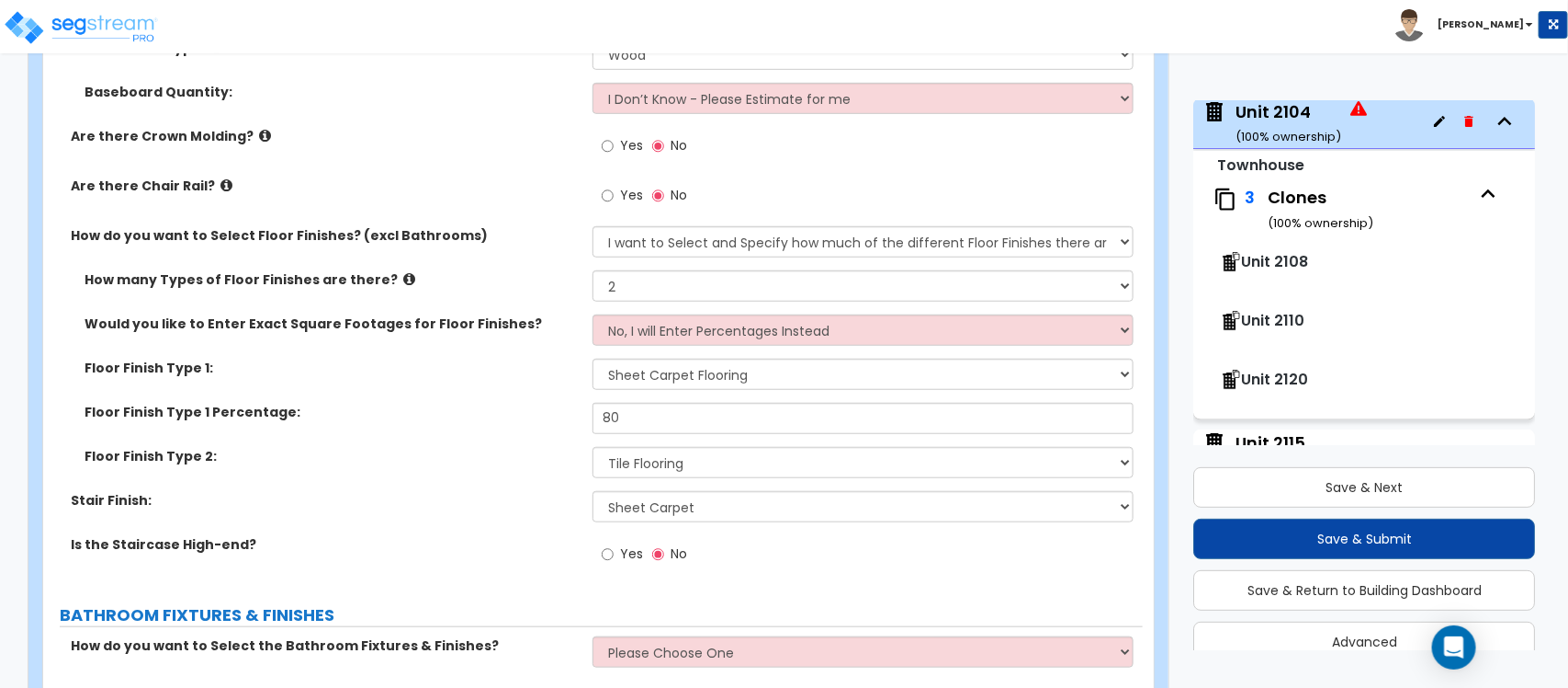
click at [451, 430] on div "Floor Finish Type 1 Percentage: 80" at bounding box center [593, 425] width 1100 height 44
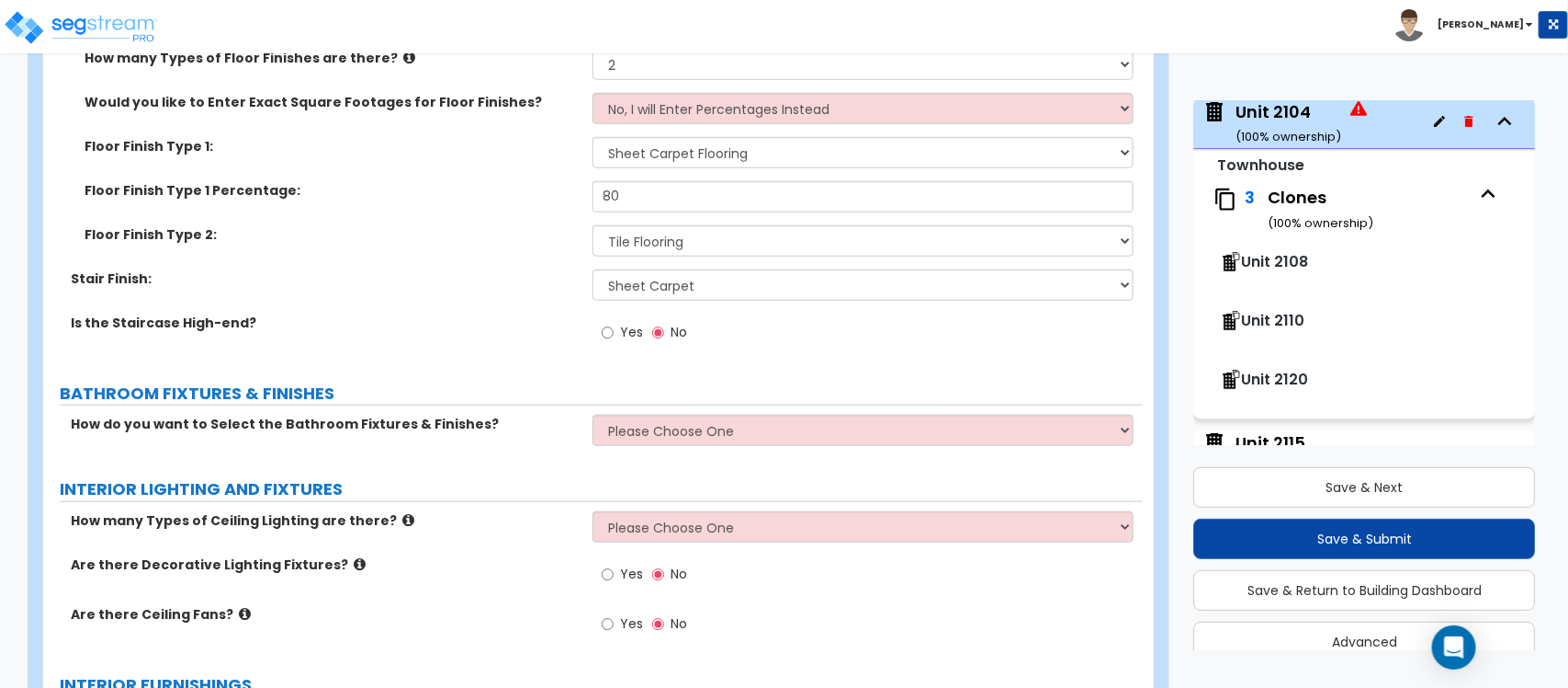
scroll to position [3782, 0]
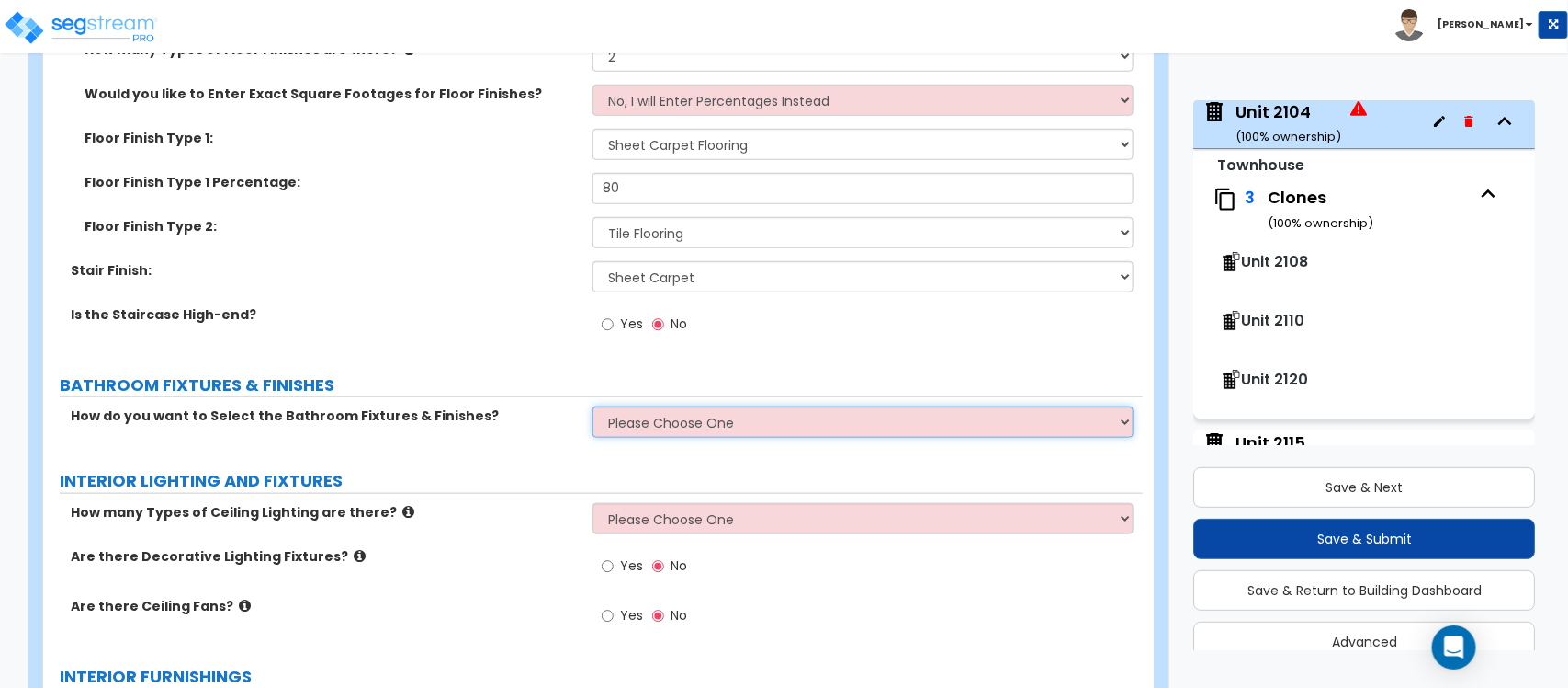
click at [626, 409] on select "Please Choose One I want to Select Fixtures and Finishes only for one Bath and …" at bounding box center [863, 422] width 540 height 31
click at [593, 407] on select "Please Choose One I want to Select Fixtures and Finishes only for one Bath and …" at bounding box center [863, 422] width 540 height 31
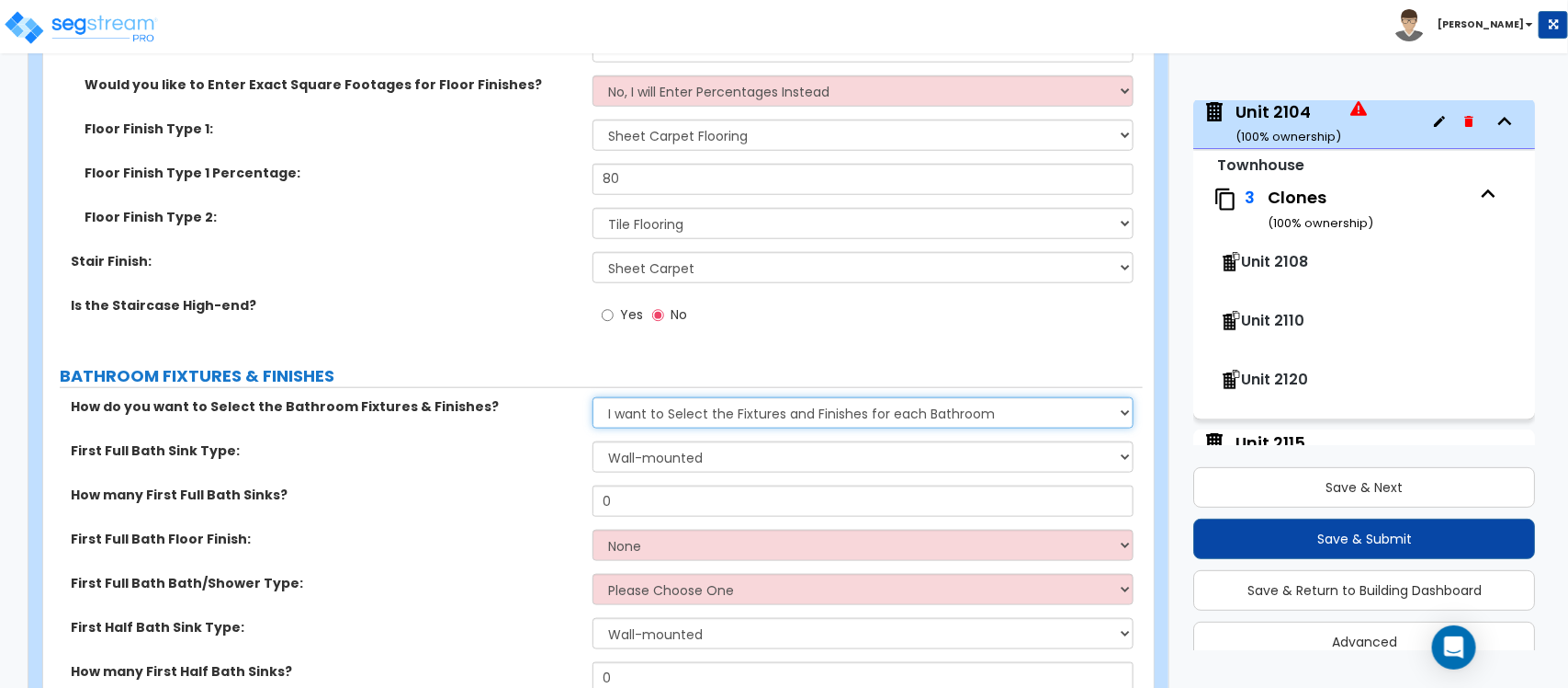
scroll to position [3897, 0]
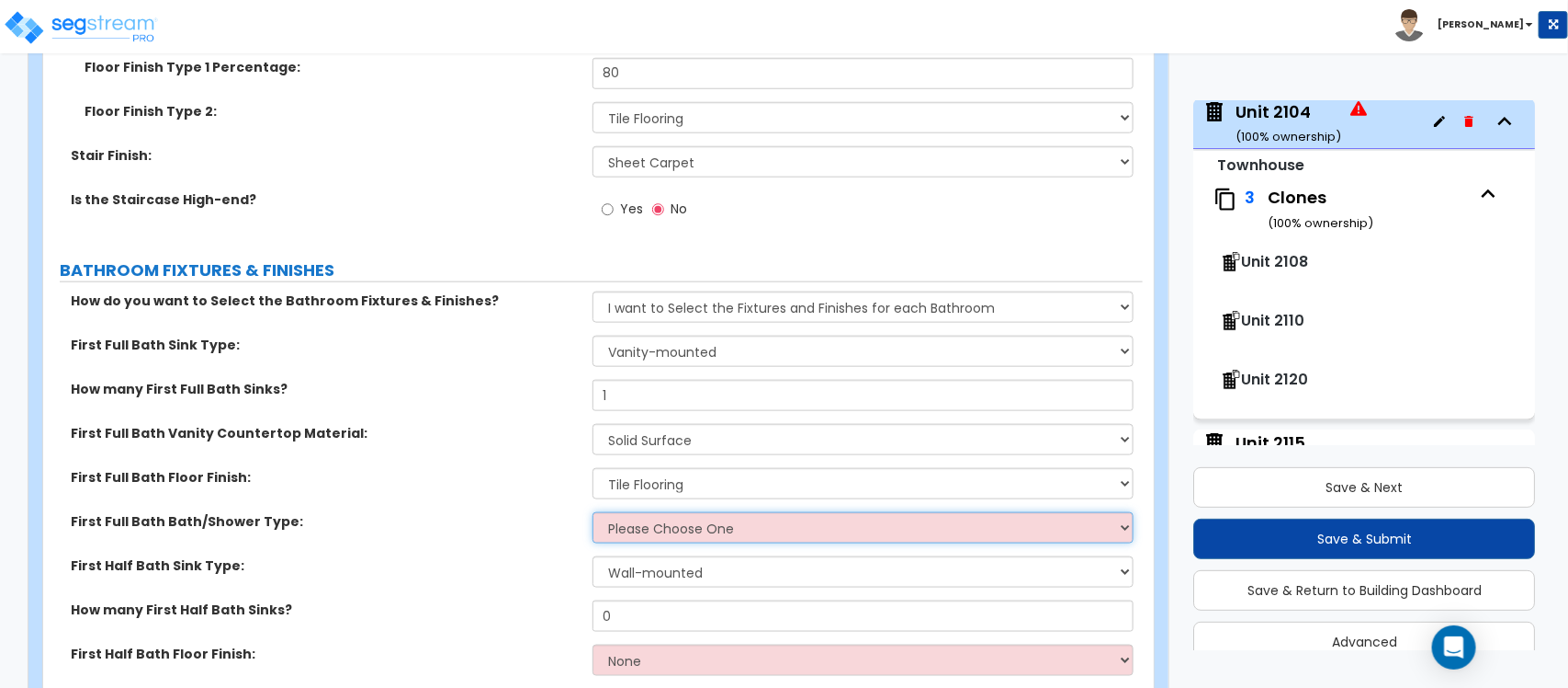
click at [816, 517] on select "Please Choose One Standalone Shower Bathtub - Shower Combo" at bounding box center [863, 528] width 540 height 31
click at [593, 512] on select "Please Choose One Standalone Shower Bathtub - Shower Combo" at bounding box center [863, 528] width 540 height 31
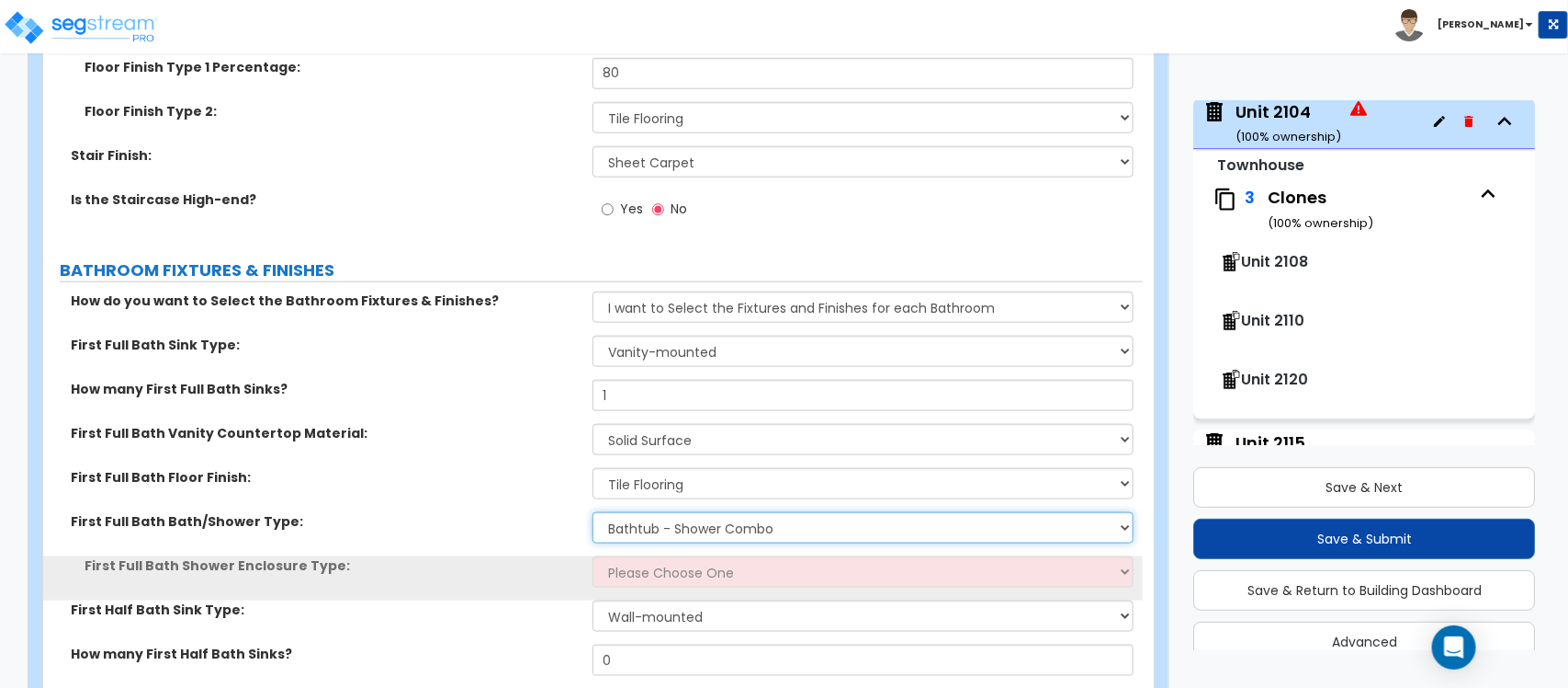
scroll to position [4127, 0]
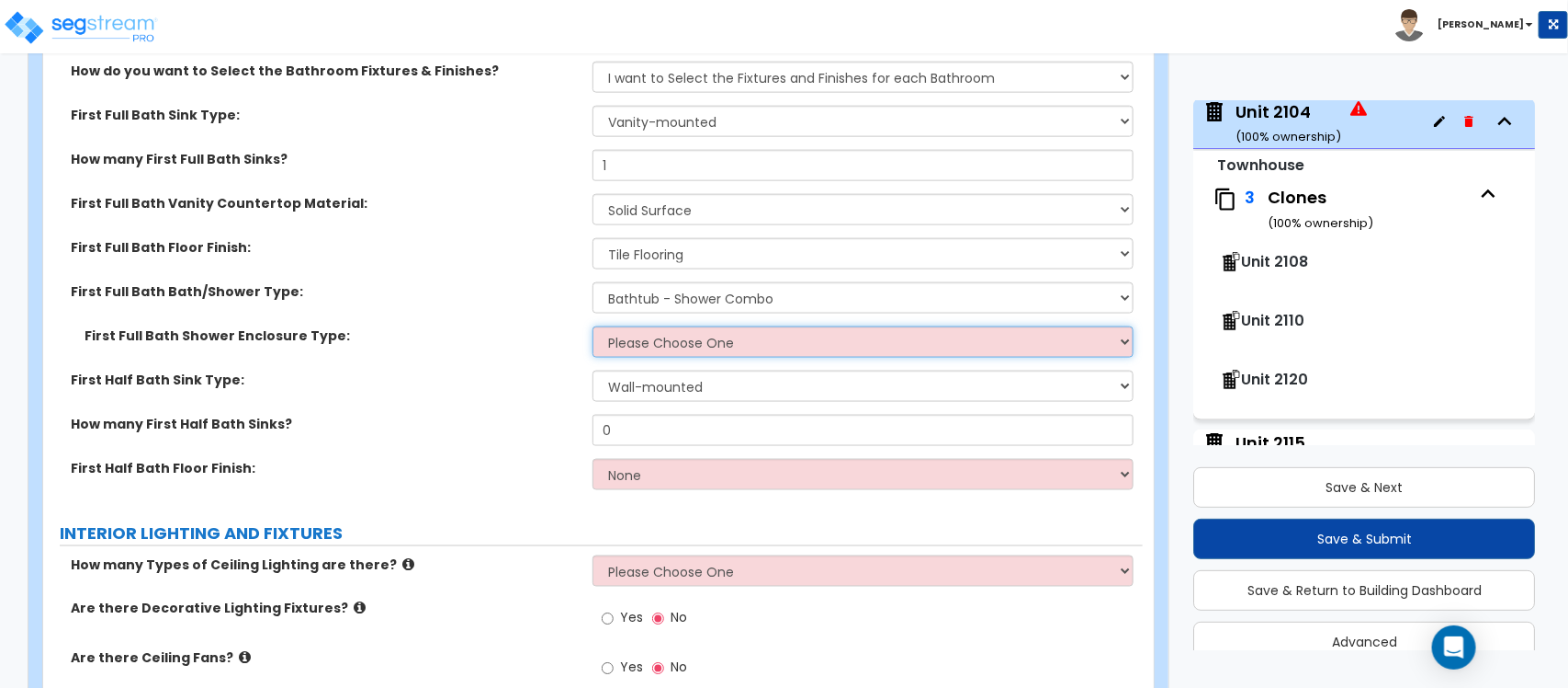
click at [704, 341] on select "Please Choose One Curtain & Rod Glass Sliding Doors Glass Hinged Doors" at bounding box center [863, 342] width 540 height 31
click at [593, 326] on select "Please Choose One Curtain & Rod Glass Sliding Doors Glass Hinged Doors" at bounding box center [863, 342] width 540 height 31
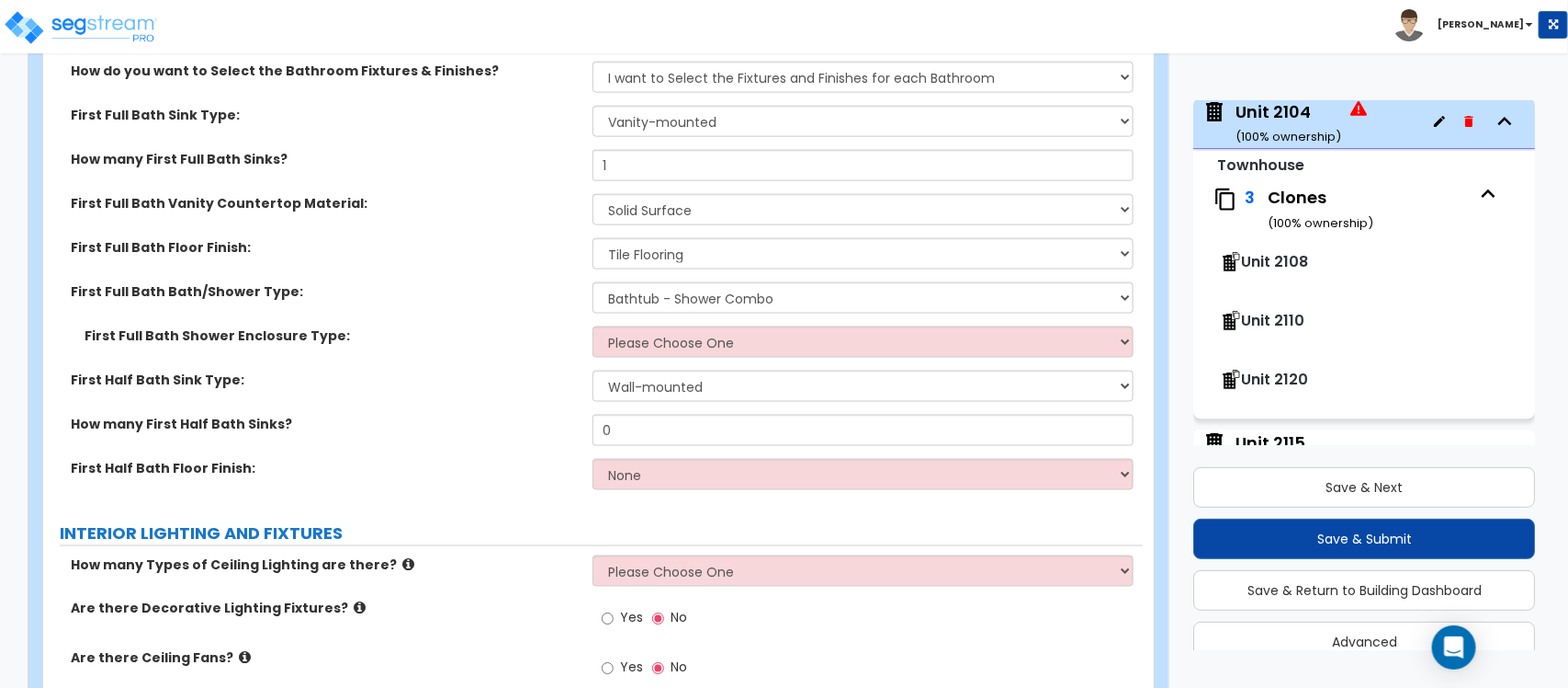
click at [680, 311] on div "First Full Bath Bath/Shower Type: Please Choose One Standalone Shower Bathtub -…" at bounding box center [593, 304] width 1100 height 44
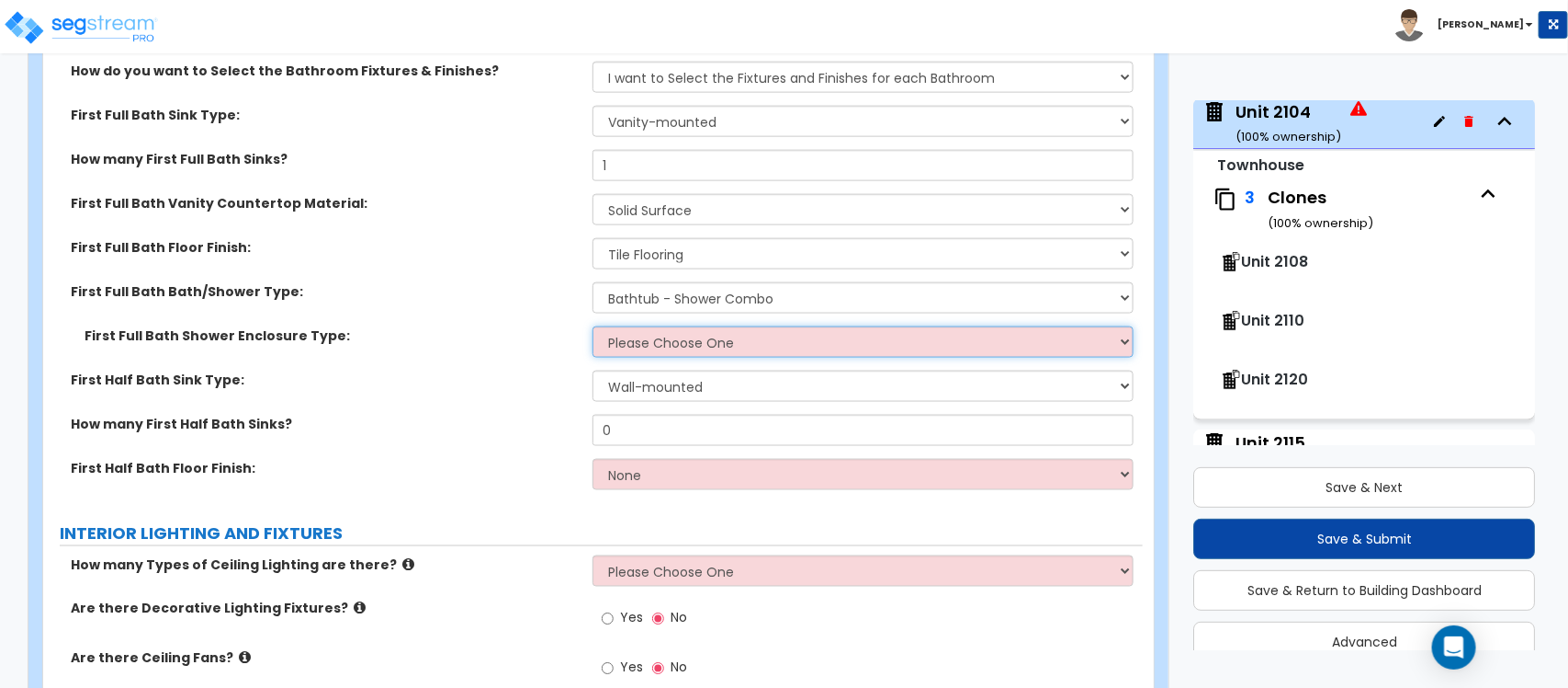
click at [680, 326] on select "Please Choose One Curtain & Rod Glass Sliding Doors Glass Hinged Doors" at bounding box center [863, 342] width 540 height 31
click at [593, 326] on select "Please Choose One Curtain & Rod Glass Sliding Doors Glass Hinged Doors" at bounding box center [863, 342] width 540 height 31
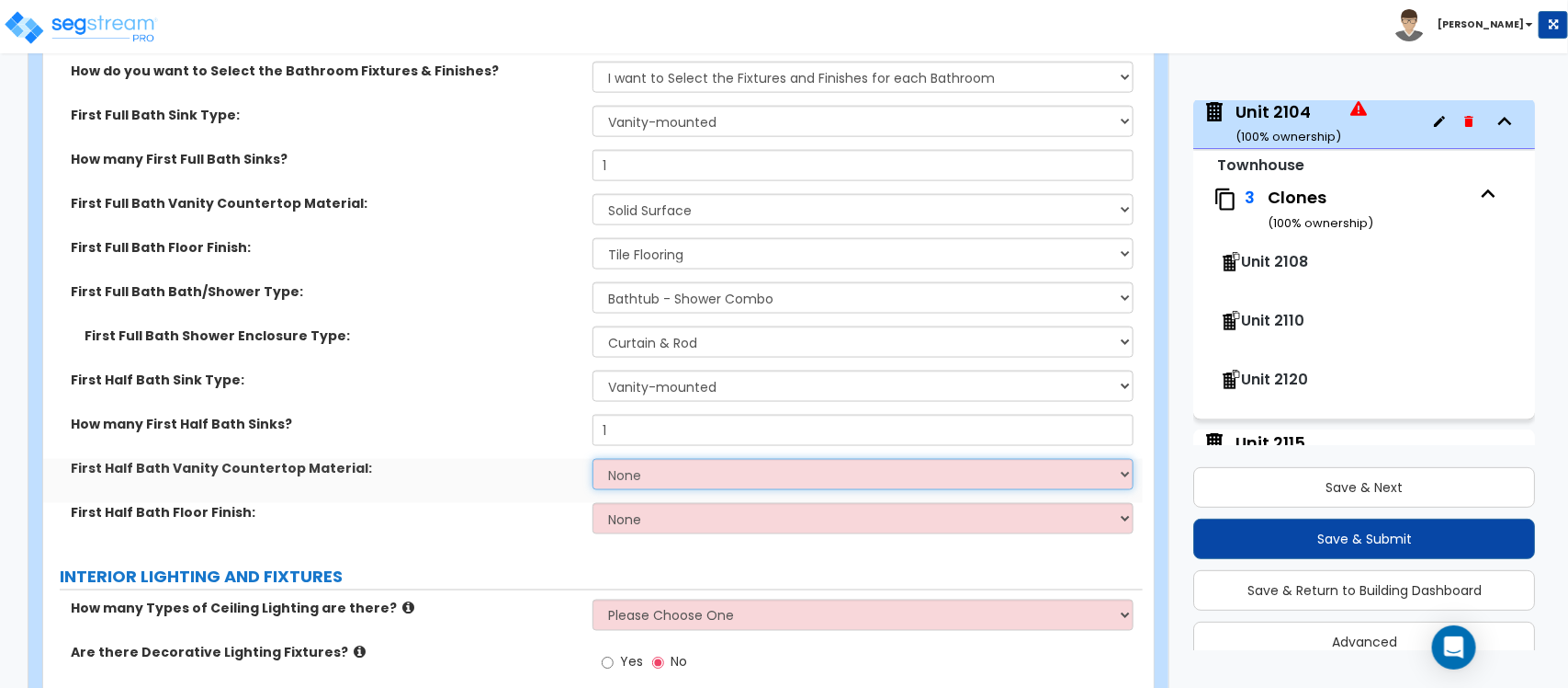
click at [673, 462] on select "None Plastic Laminate Solid Surface Stone Quartz Marble Tile Wood Stainless Ste…" at bounding box center [863, 474] width 540 height 31
click at [593, 458] on select "None Plastic Laminate Solid Surface Stone Quartz Marble Tile Wood Stainless Ste…" at bounding box center [863, 474] width 540 height 31
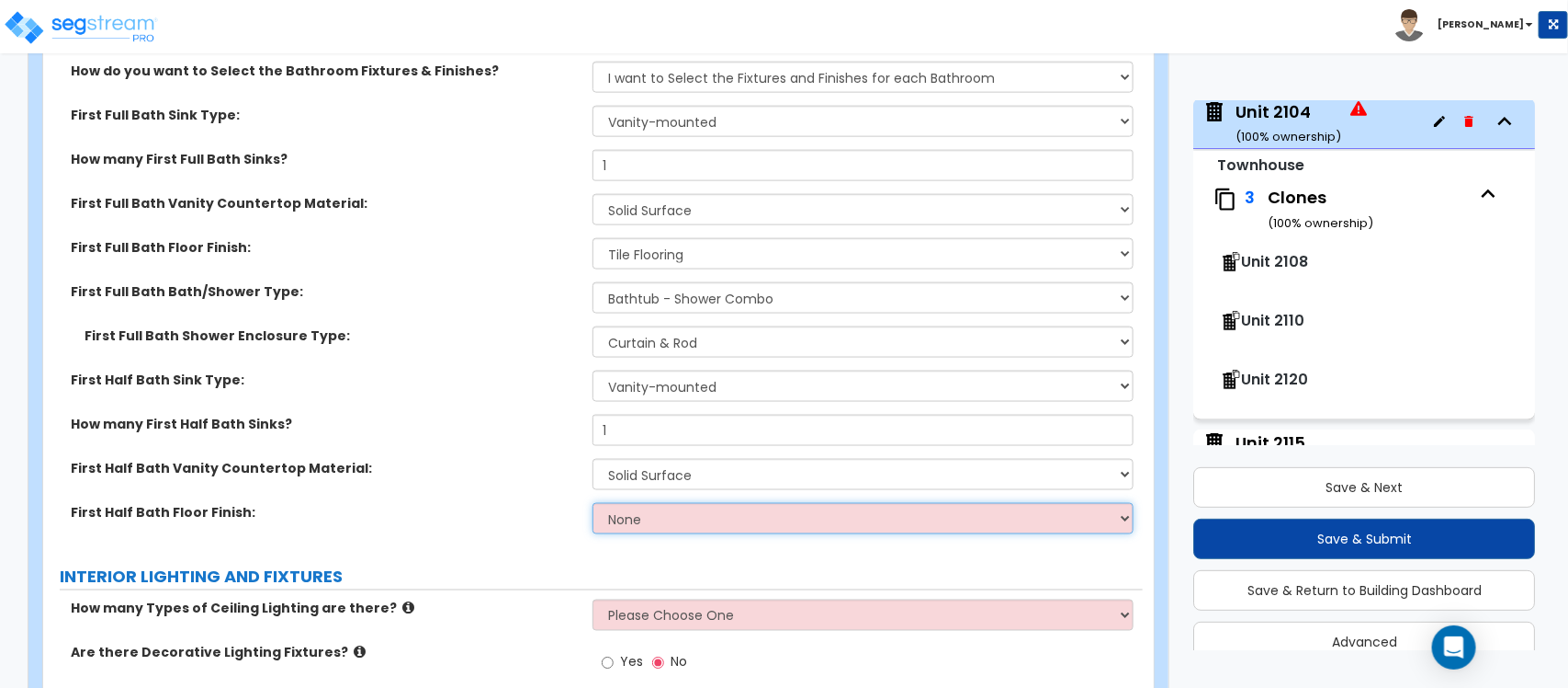
click at [622, 519] on select "None Tile Flooring Hardwood Flooring Resilient Laminate Flooring VCT Flooring S…" at bounding box center [863, 518] width 540 height 31
click at [593, 503] on select "None Tile Flooring Hardwood Flooring Resilient Laminate Flooring VCT Flooring S…" at bounding box center [863, 518] width 540 height 31
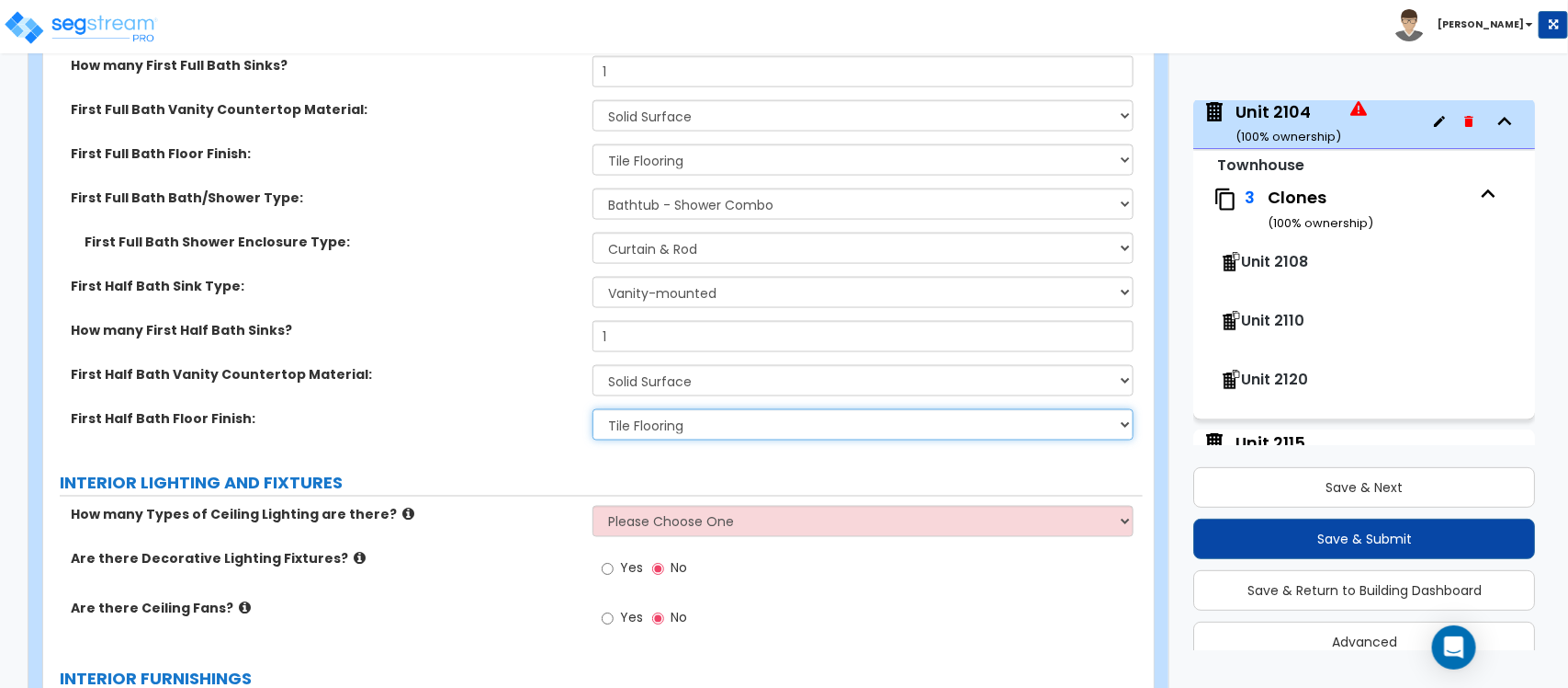
scroll to position [4357, 0]
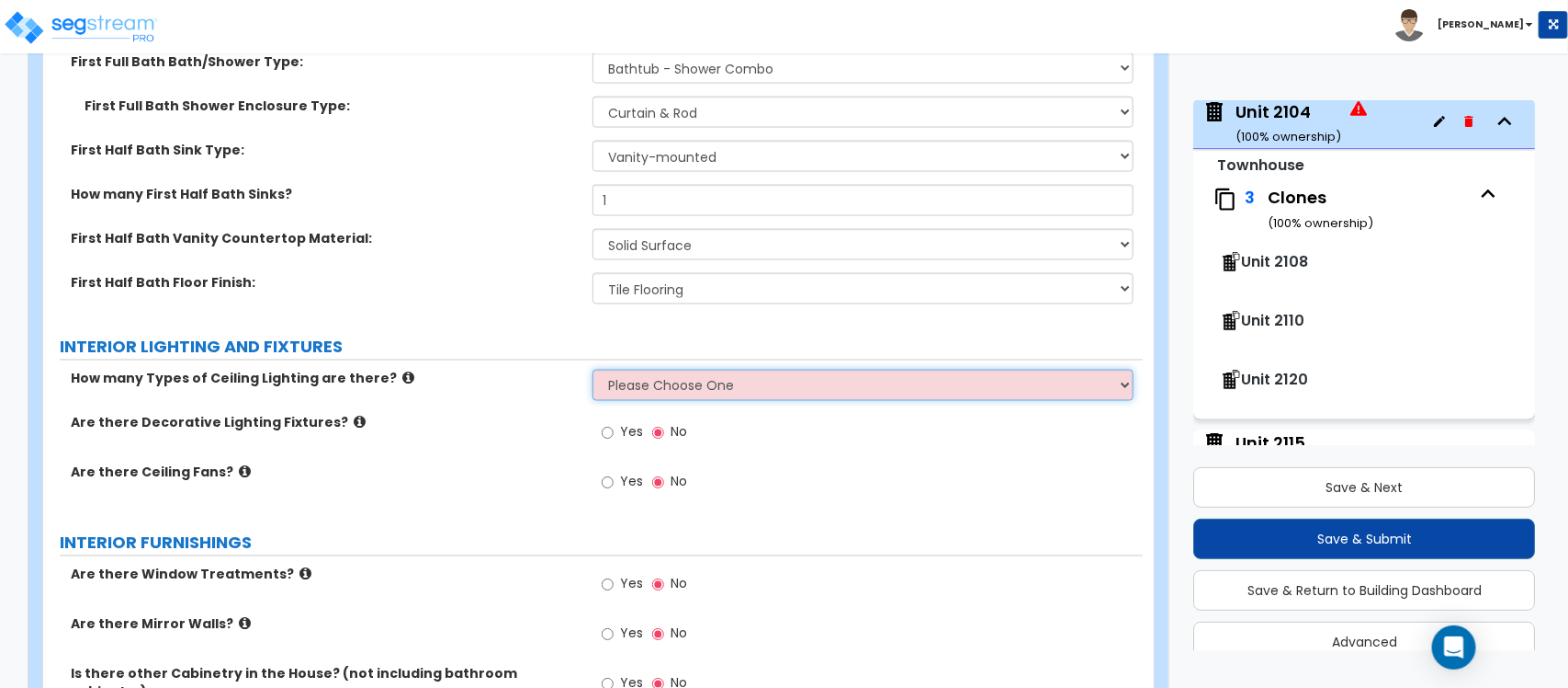
click at [637, 374] on select "Please Choose One 1 2 3" at bounding box center [863, 386] width 540 height 31
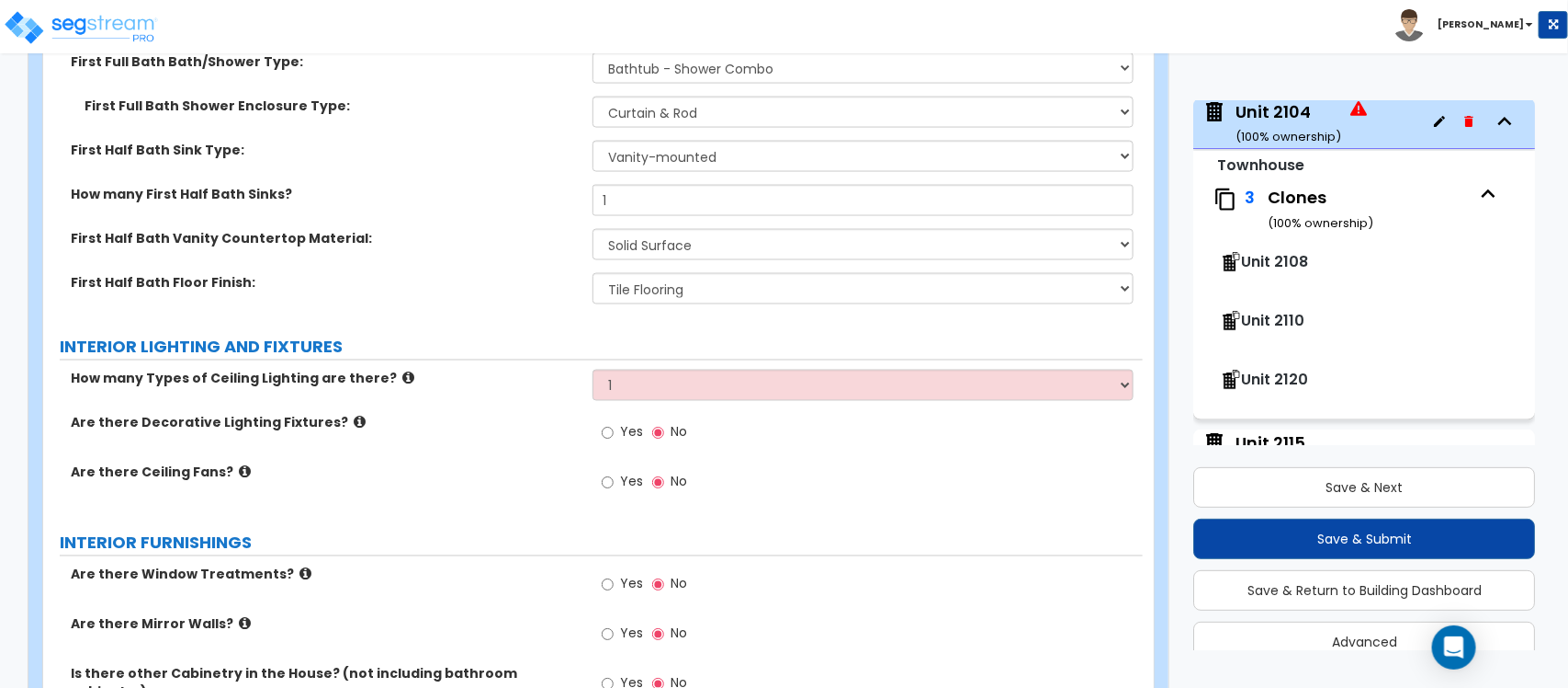
drag, startPoint x: 529, startPoint y: 416, endPoint x: 664, endPoint y: 423, distance: 135.2
click at [529, 416] on label "Are there Decorative Lighting Fixtures?" at bounding box center [324, 423] width 508 height 18
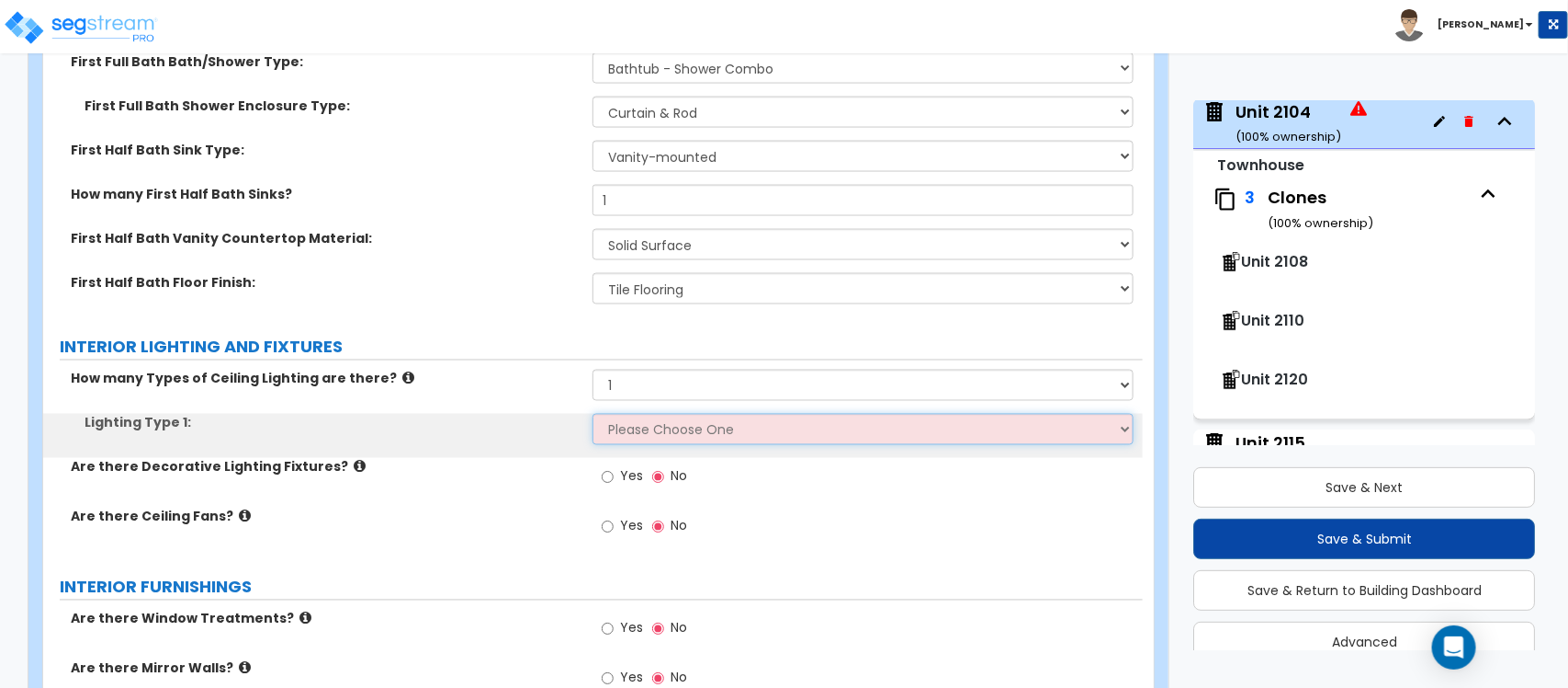
click at [680, 414] on select "Please Choose One LED Surface-Mounted LED Recessed Fluorescent Surface-Mounted …" at bounding box center [863, 430] width 540 height 31
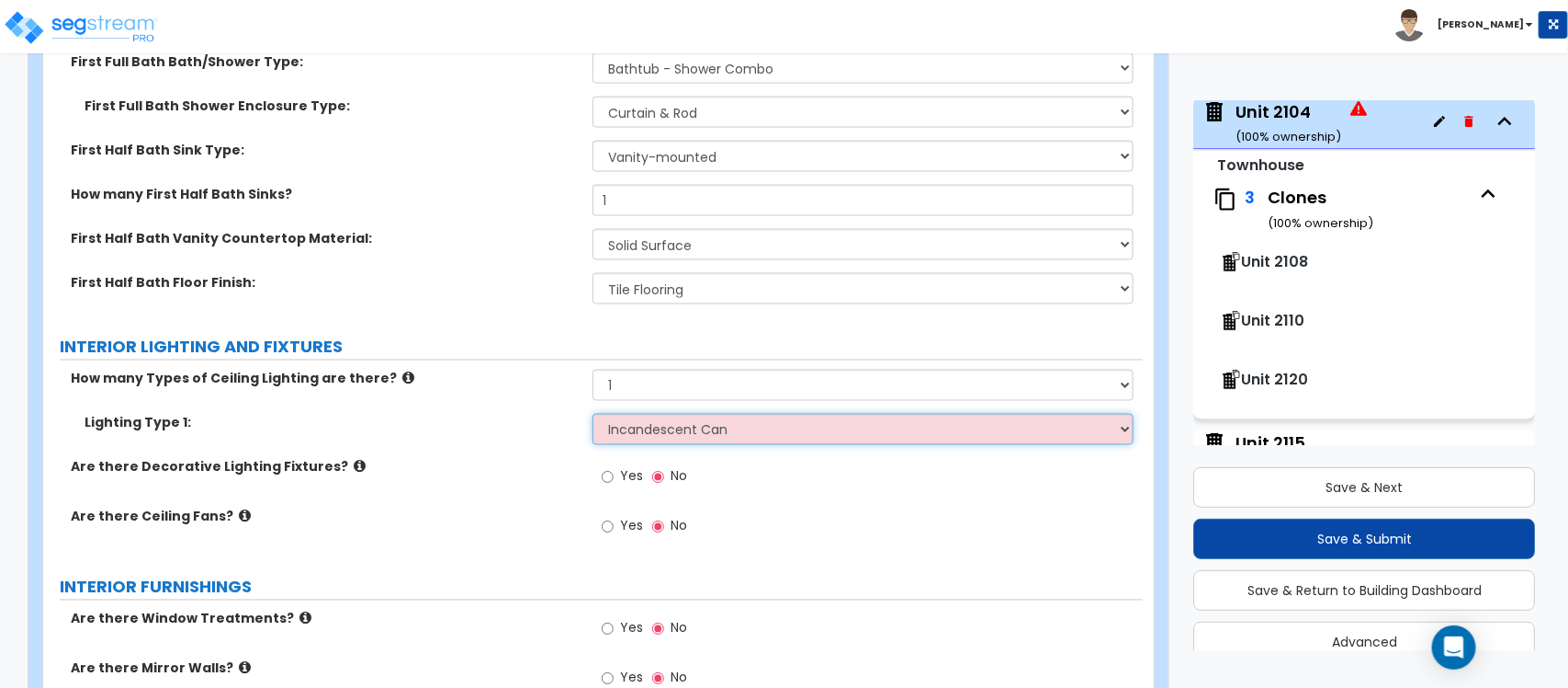
click at [593, 414] on select "Please Choose One LED Surface-Mounted LED Recessed Fluorescent Surface-Mounted …" at bounding box center [863, 430] width 540 height 31
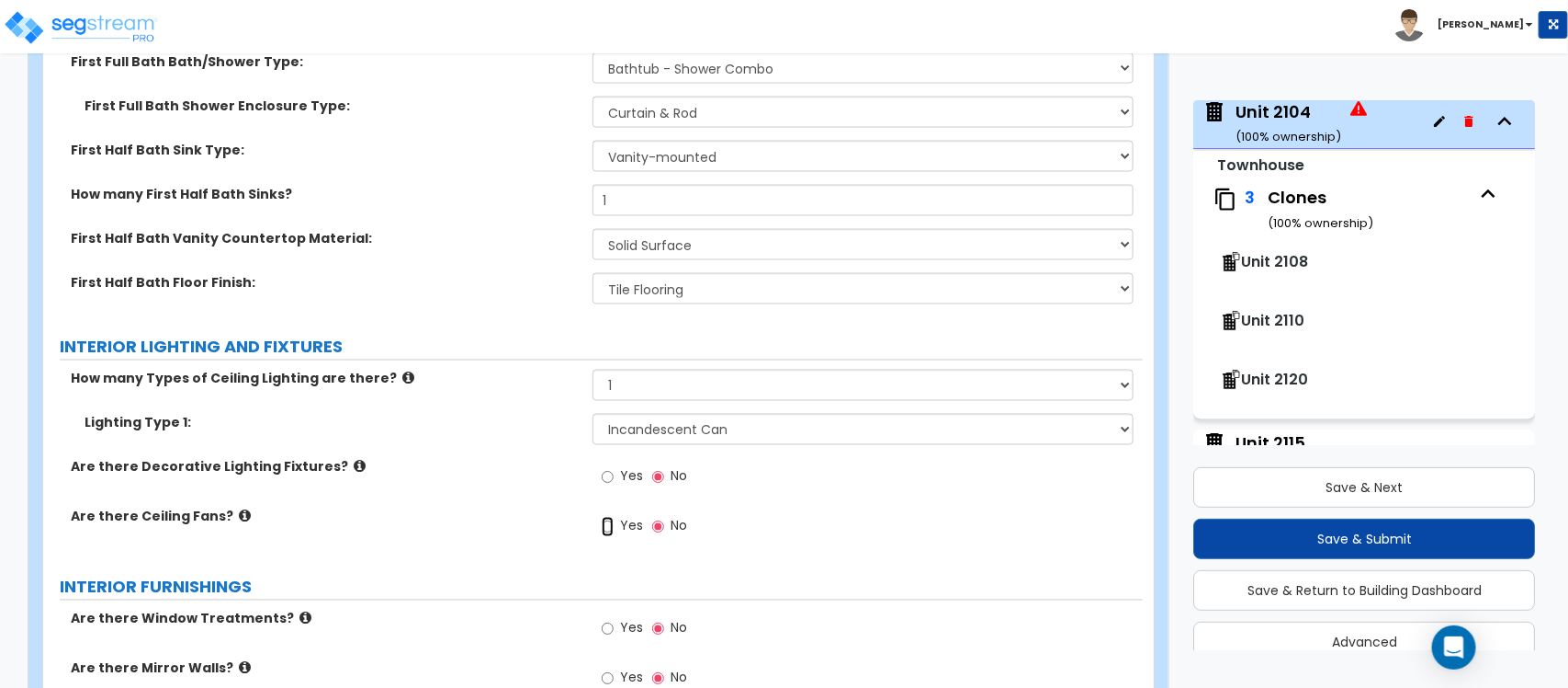
click at [612, 516] on input "Yes" at bounding box center [607, 527] width 12 height 20
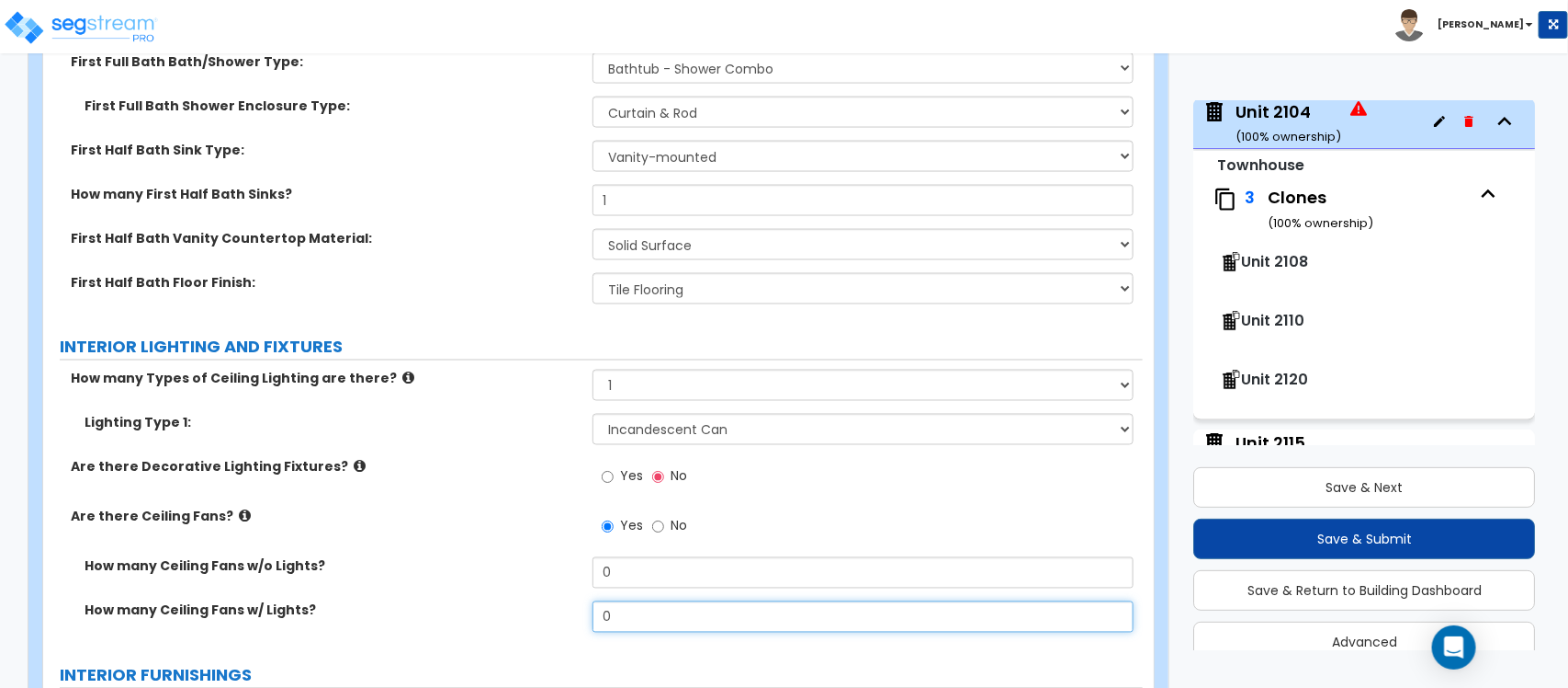
drag, startPoint x: 625, startPoint y: 600, endPoint x: 524, endPoint y: 611, distance: 101.6
click at [524, 611] on div "How many Ceiling Fans w/ Lights? 0" at bounding box center [593, 623] width 1100 height 44
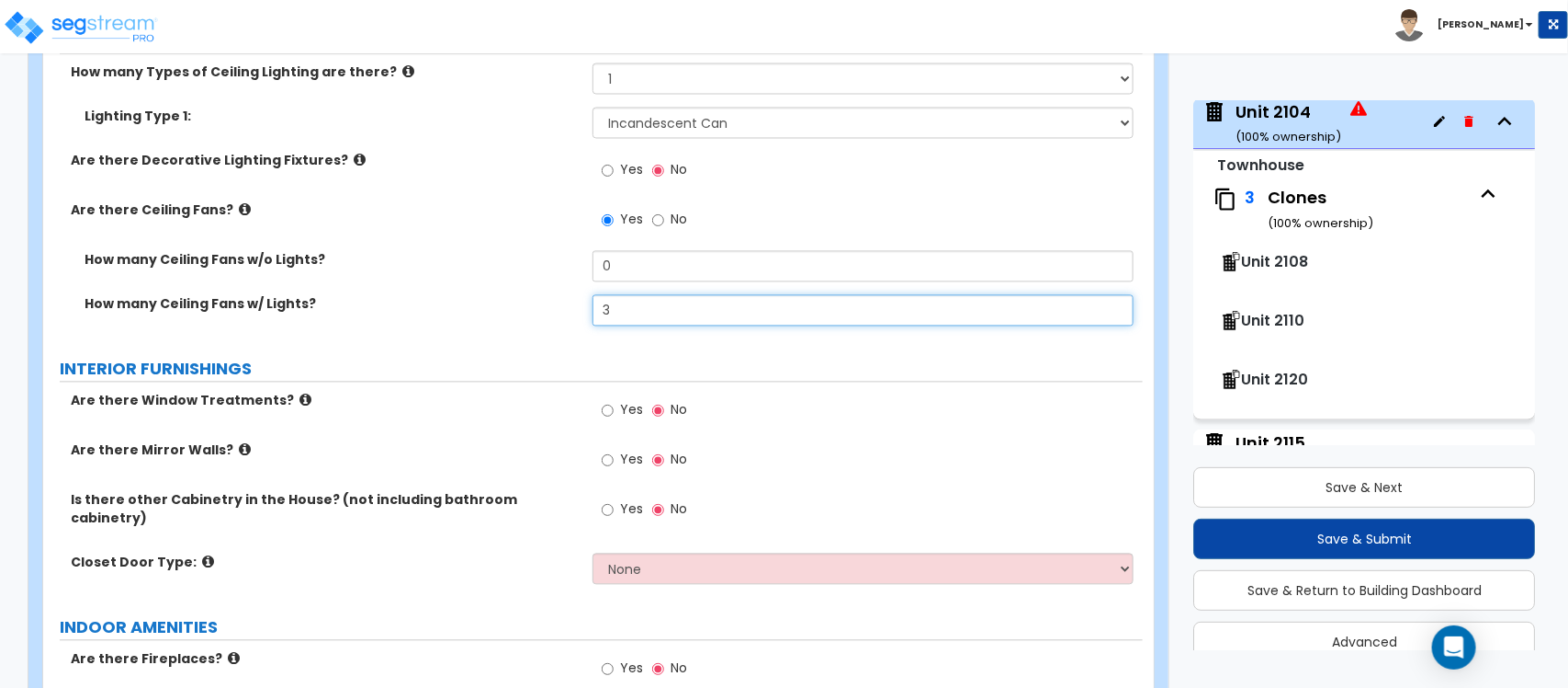
scroll to position [4702, 0]
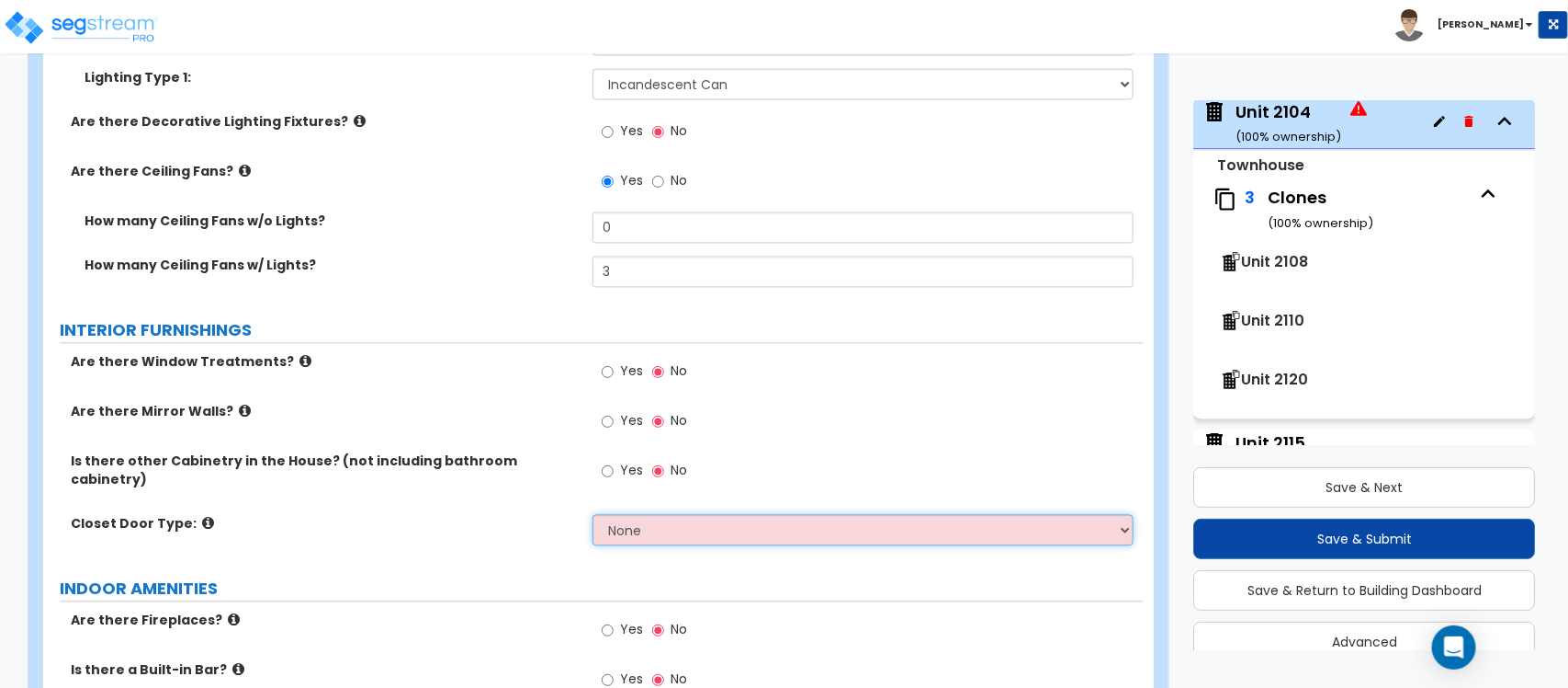
click at [713, 520] on select "None Bi-fold Louvered Doors Bi-fold Panel Doors Sliding Doors Hinged Wood Door" at bounding box center [863, 530] width 540 height 31
click at [593, 515] on select "None Bi-fold Louvered Doors Bi-fold Panel Doors Sliding Doors Hinged Wood Door" at bounding box center [863, 530] width 540 height 31
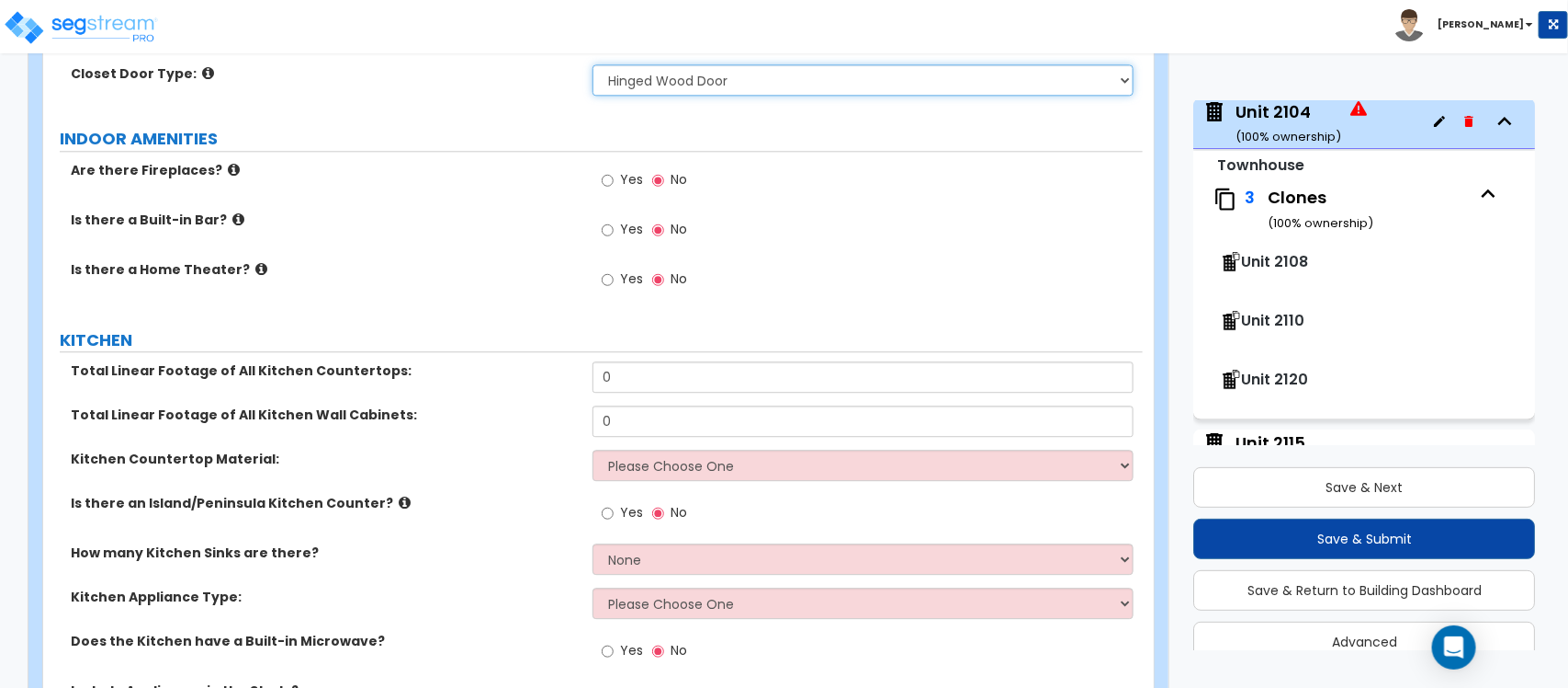
scroll to position [5162, 0]
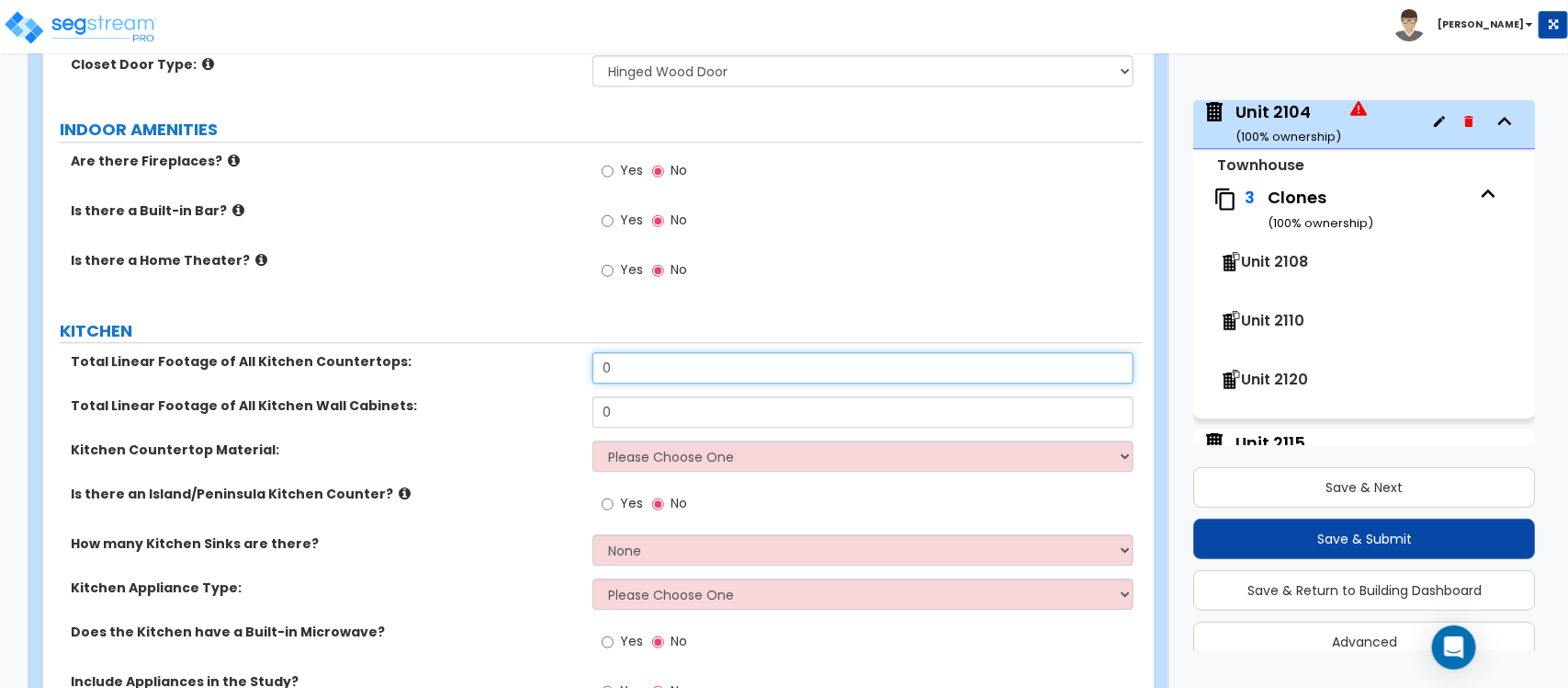
drag, startPoint x: 642, startPoint y: 350, endPoint x: 536, endPoint y: 346, distance: 106.1
click at [536, 352] on div "Total Linear Footage of All Kitchen Countertops: 0" at bounding box center [593, 374] width 1100 height 44
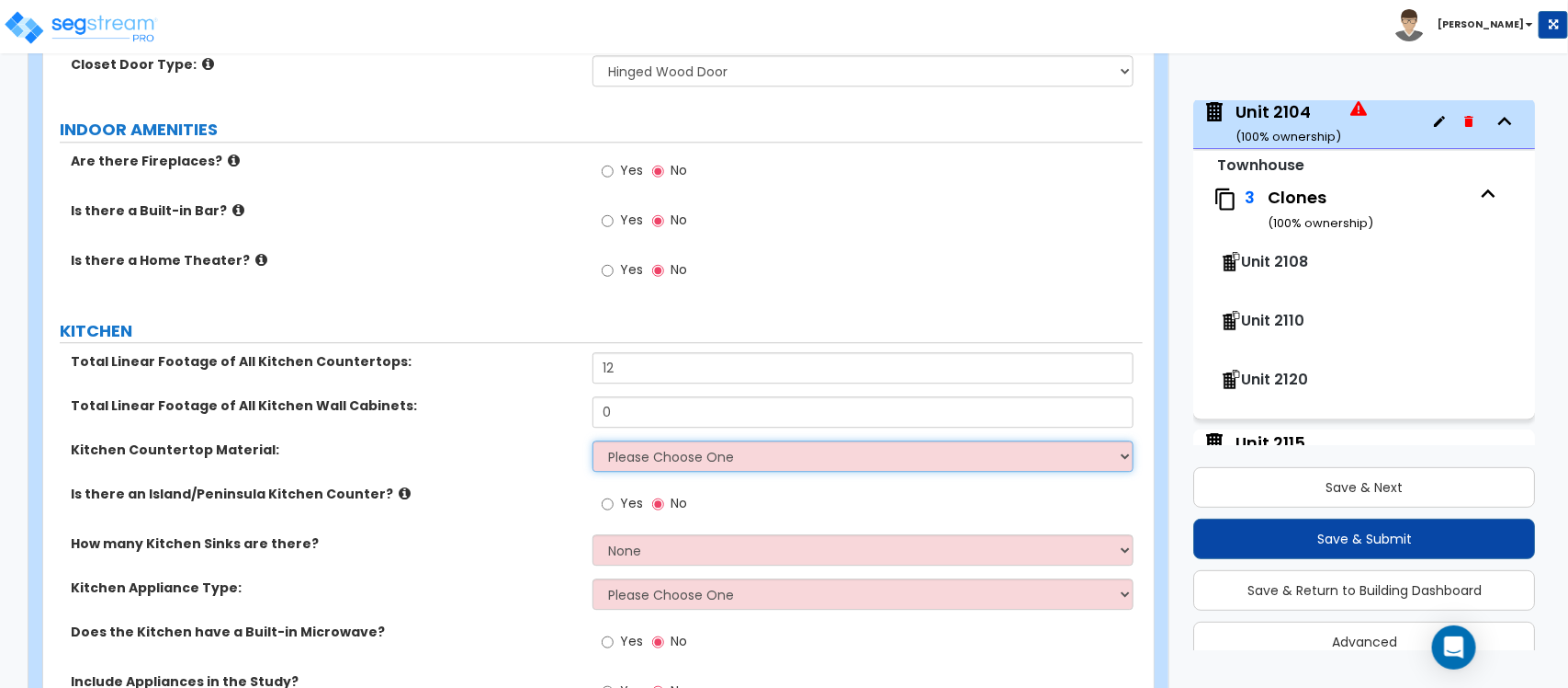
click at [637, 440] on select "Please Choose One Plastic Laminate Solid Surface Stone Quartz Marble Tile Wood …" at bounding box center [863, 456] width 540 height 31
click at [593, 440] on select "Please Choose One Plastic Laminate Solid Surface Stone Quartz Marble Tile Wood …" at bounding box center [863, 456] width 540 height 31
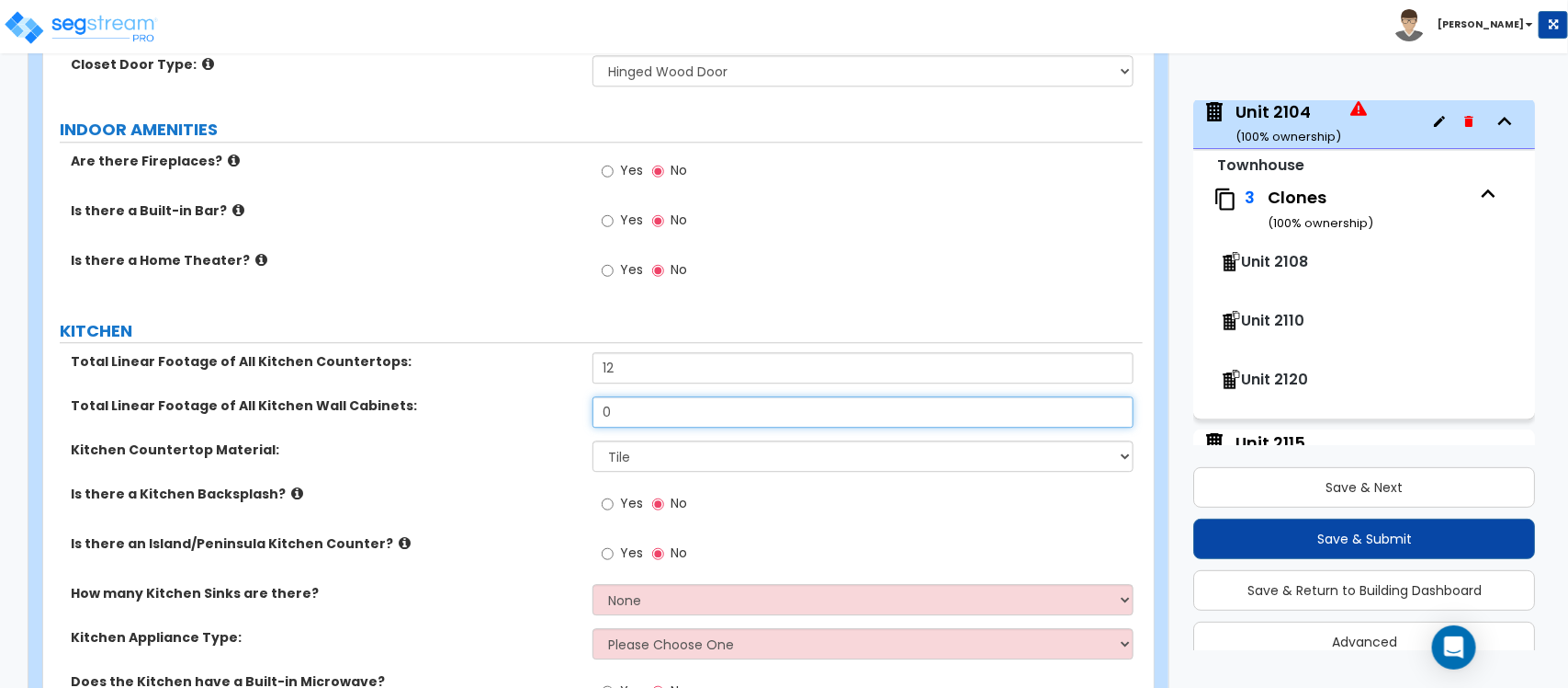
drag, startPoint x: 636, startPoint y: 384, endPoint x: 530, endPoint y: 406, distance: 108.3
click at [528, 397] on div "Total Linear Footage of All Kitchen Wall Cabinets: 0" at bounding box center [593, 419] width 1100 height 44
click at [602, 493] on input "Yes" at bounding box center [607, 504] width 12 height 20
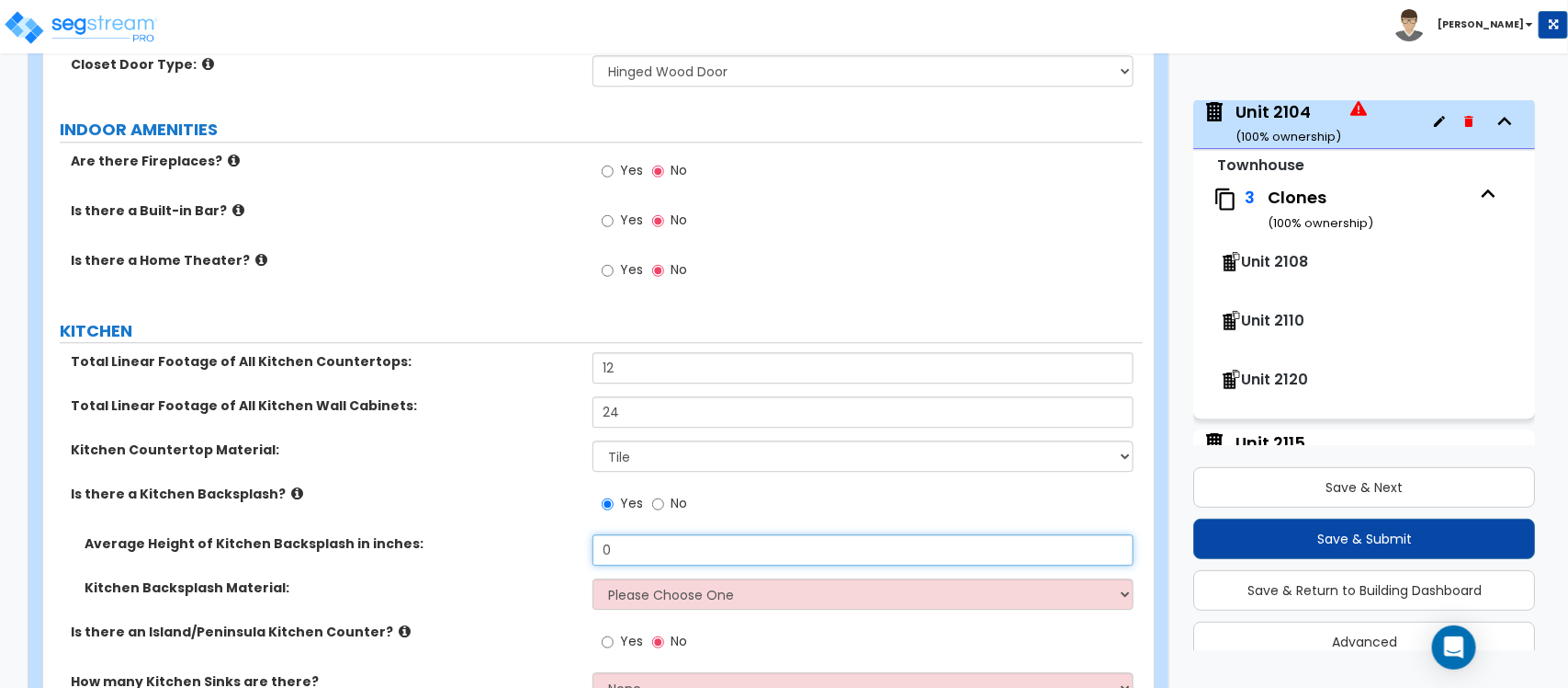
drag, startPoint x: 632, startPoint y: 529, endPoint x: 566, endPoint y: 530, distance: 66.0
click at [566, 534] on div "Average Height of Kitchen Backsplash in inches: 0" at bounding box center [593, 556] width 1100 height 44
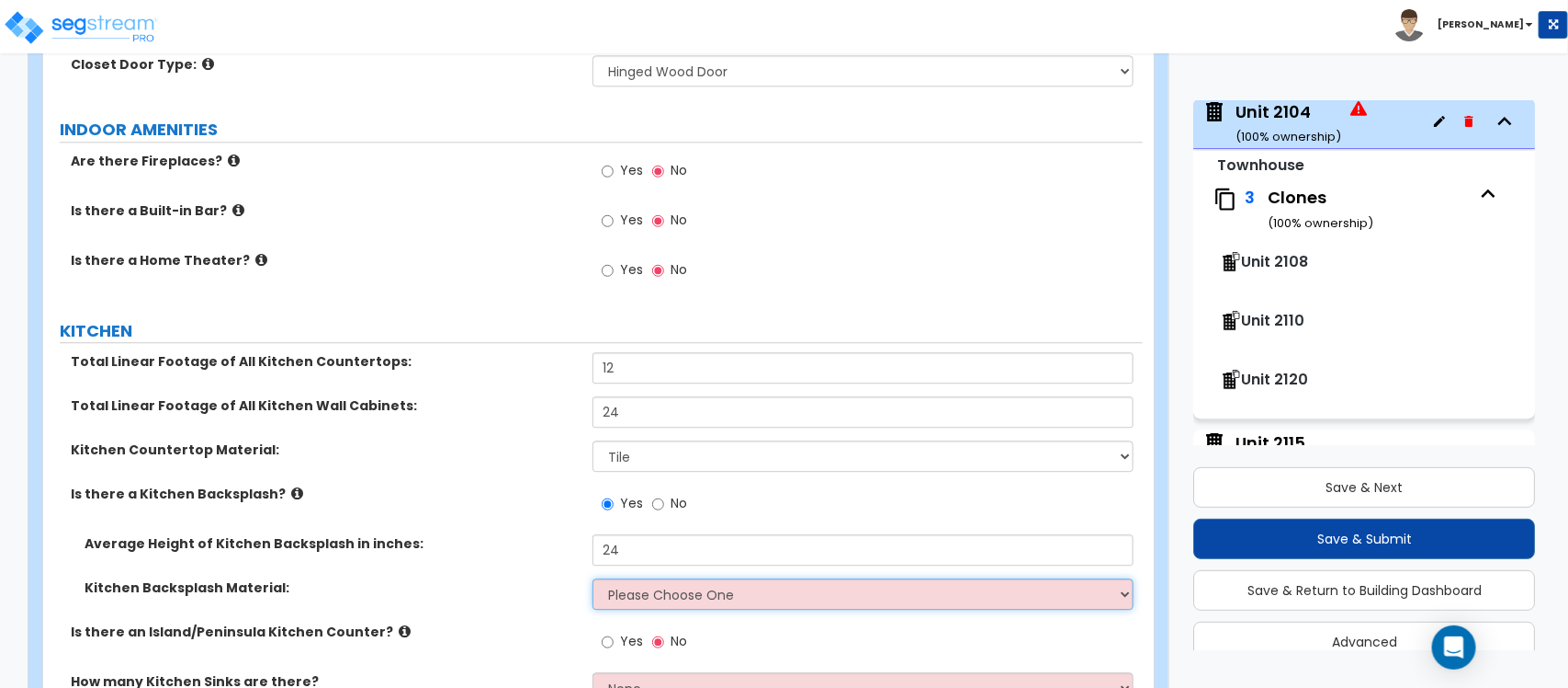
click at [674, 578] on select "Please Choose One Plastic Laminate Solid Surface Stone Quartz Tile Stainless St…" at bounding box center [863, 594] width 540 height 31
click at [593, 578] on select "Please Choose One Plastic Laminate Solid Surface Stone Quartz Tile Stainless St…" at bounding box center [863, 594] width 540 height 31
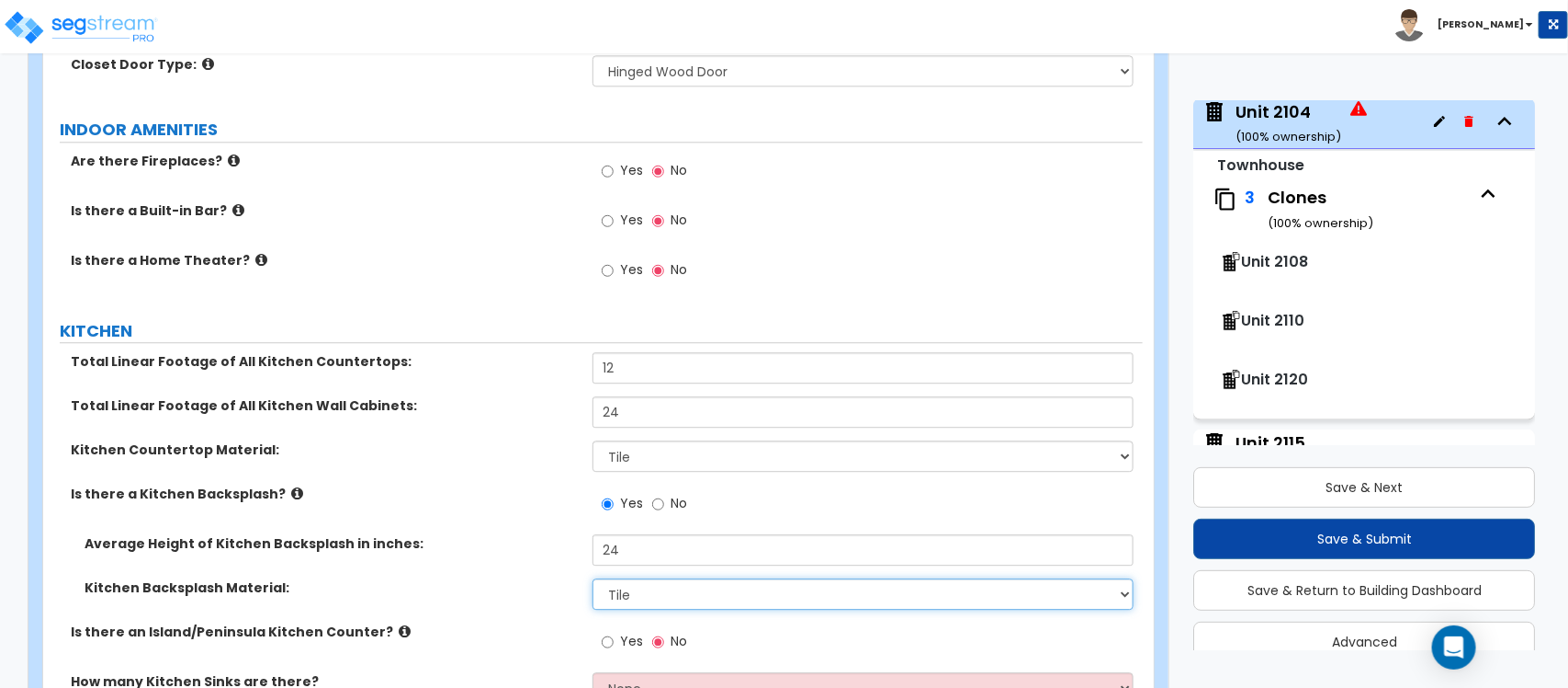
scroll to position [5506, 0]
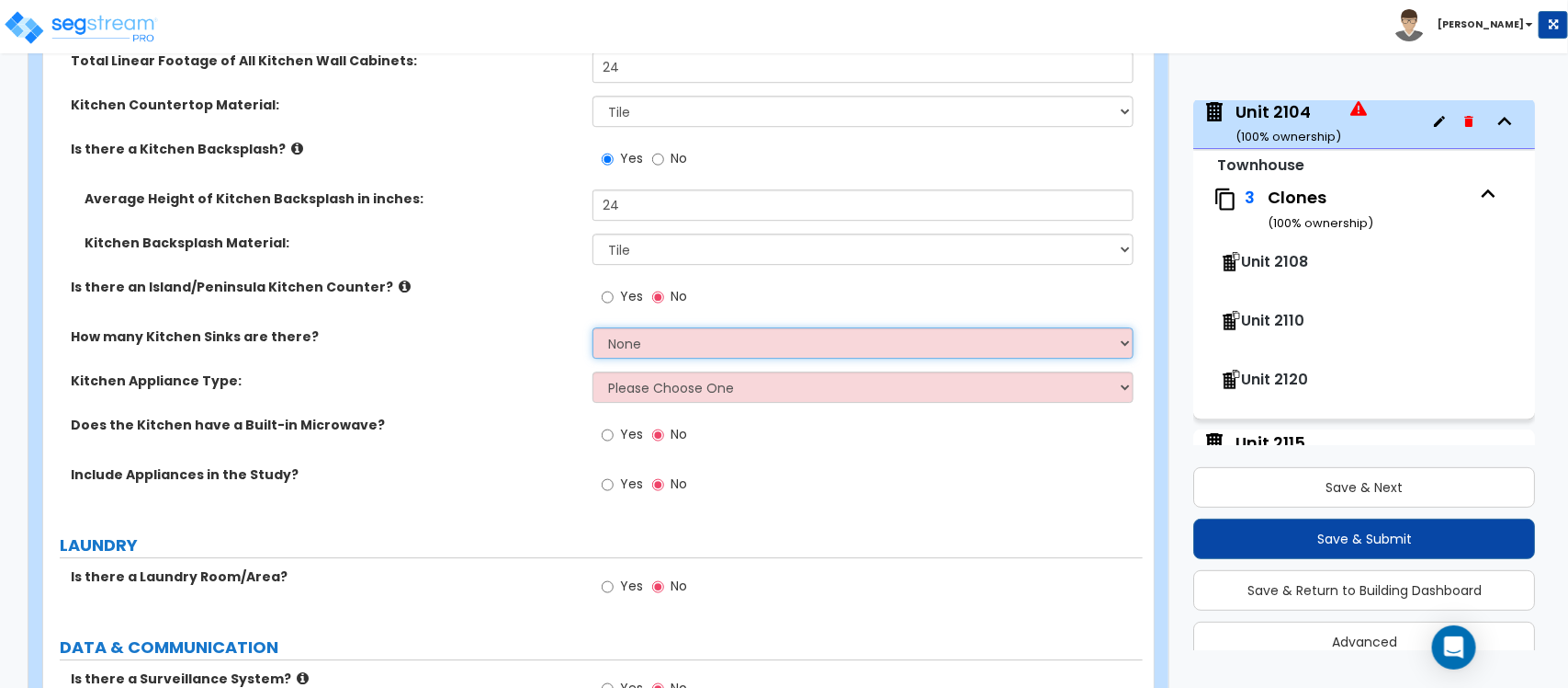
click at [702, 327] on select "None 1 2 3" at bounding box center [863, 343] width 540 height 31
click at [489, 384] on div "Kitchen Appliance Type: Please Choose One Gas Electric" at bounding box center [593, 394] width 1100 height 44
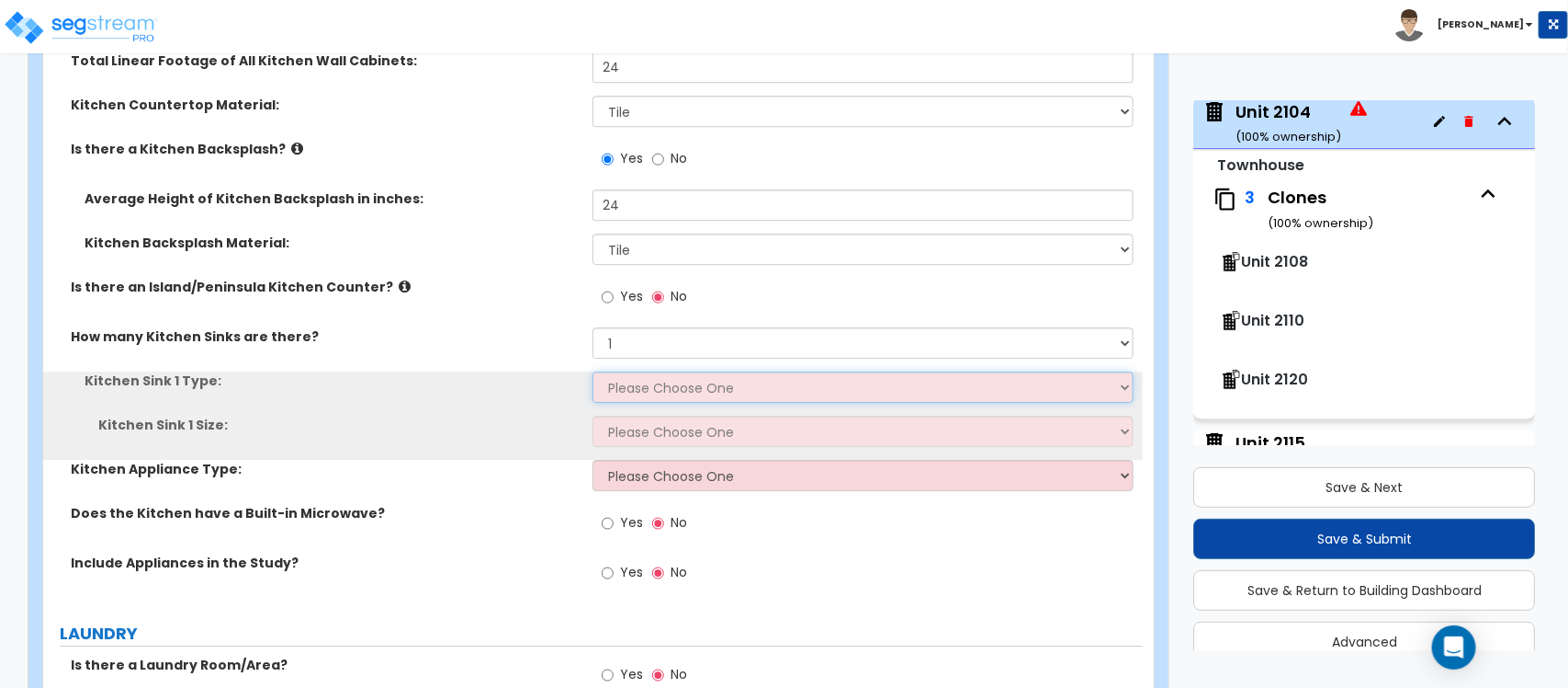
click at [660, 372] on select "Please Choose One Stainless Steel Porcelain Enamel Cast Iron Granite Composite" at bounding box center [863, 387] width 540 height 31
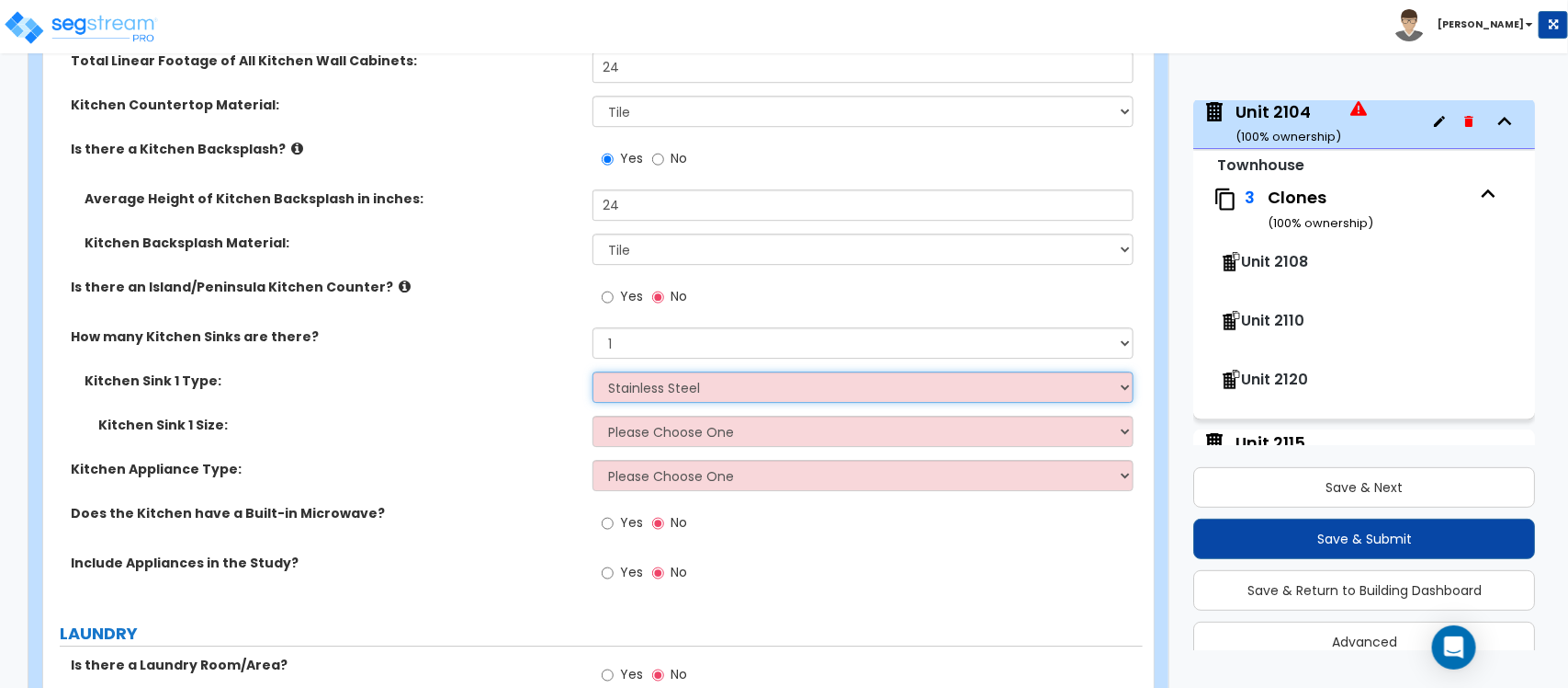
click at [593, 372] on select "Please Choose One Stainless Steel Porcelain Enamel Cast Iron Granite Composite" at bounding box center [863, 387] width 540 height 31
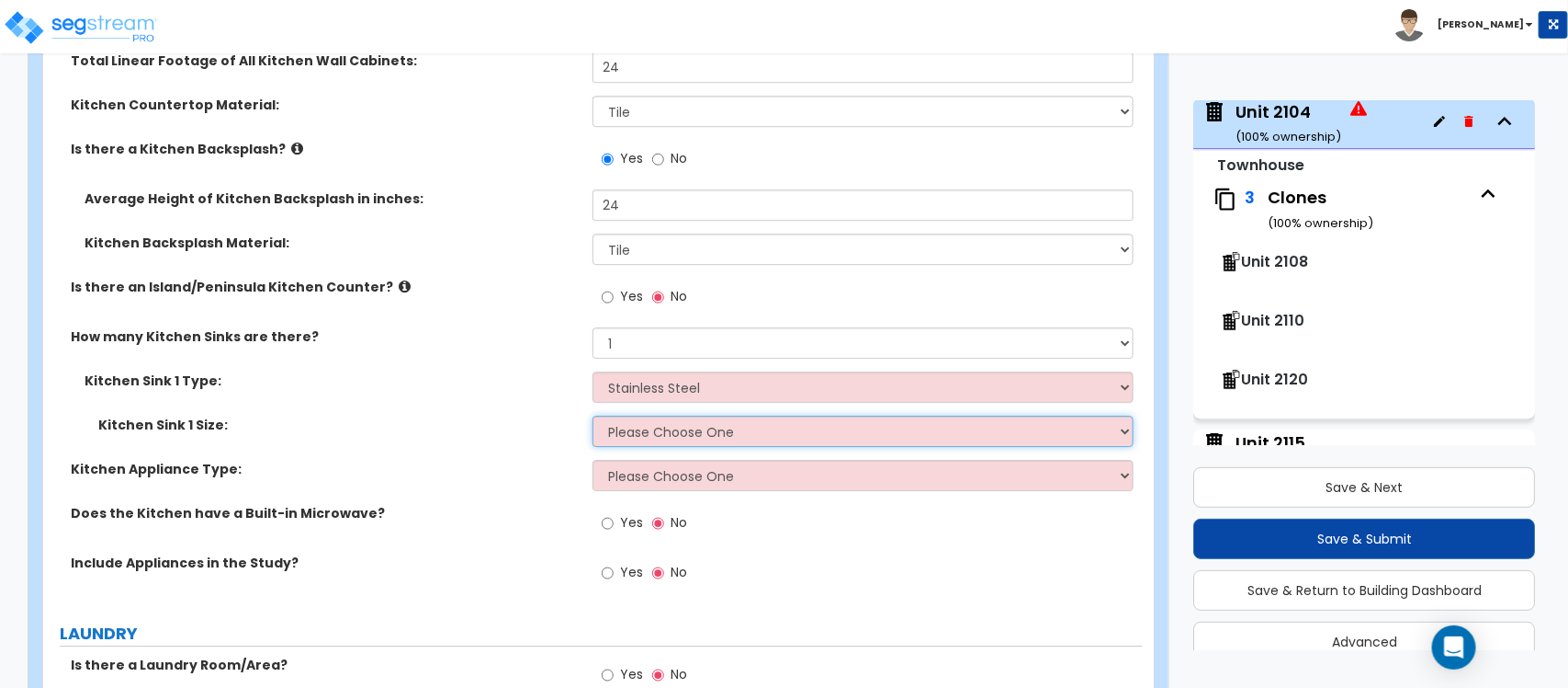
click at [663, 416] on select "Please Choose One Single Sink Double Sink" at bounding box center [863, 432] width 540 height 31
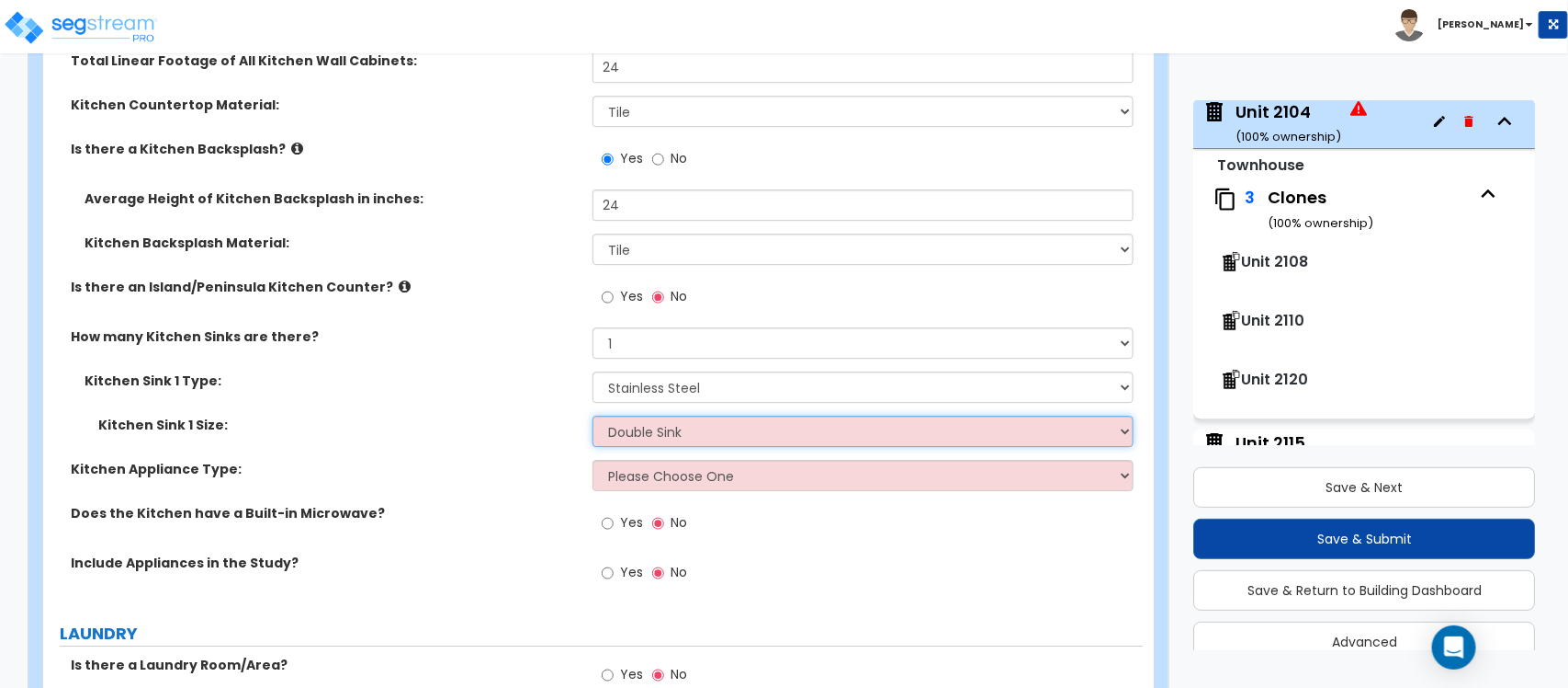
click at [593, 416] on select "Please Choose One Single Sink Double Sink" at bounding box center [863, 432] width 540 height 31
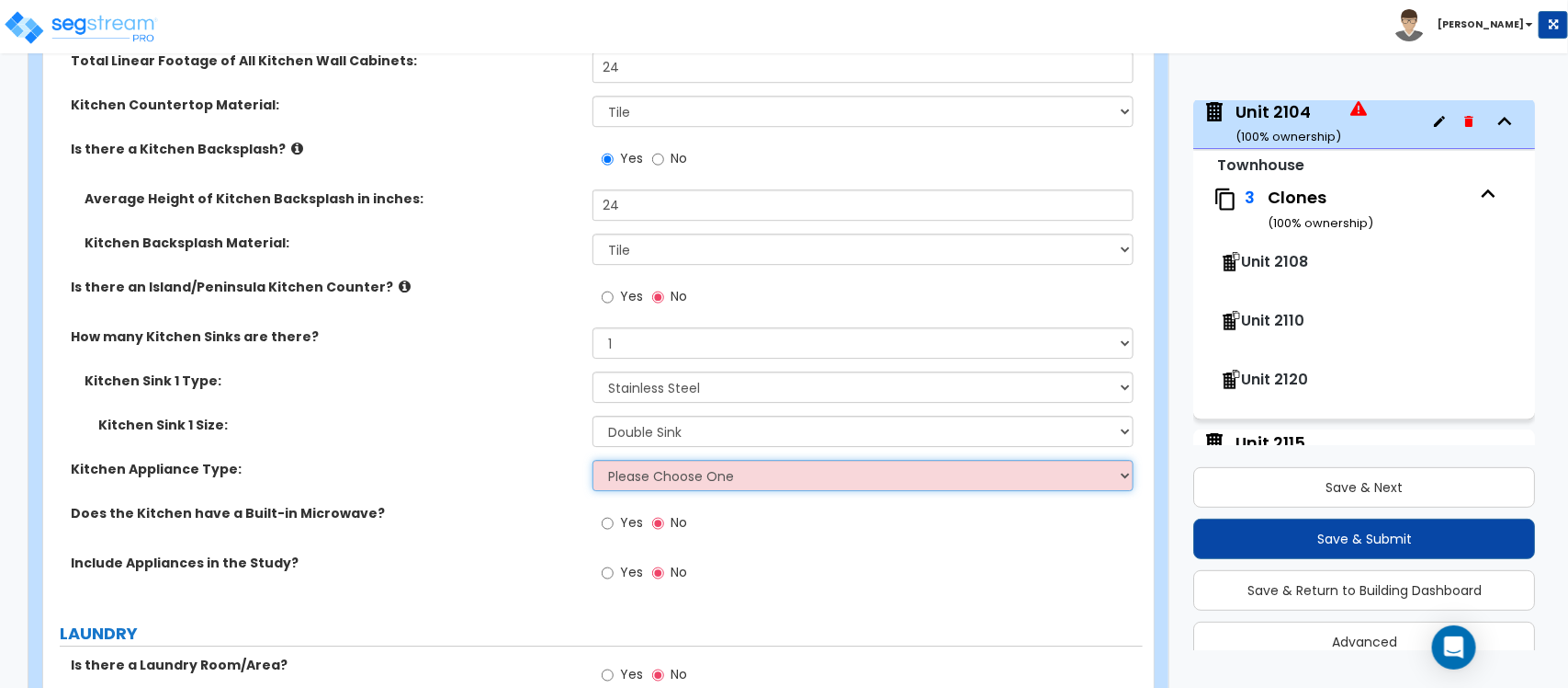
click at [635, 459] on select "Please Choose One Gas Electric" at bounding box center [863, 475] width 540 height 31
click at [593, 459] on select "Please Choose One Gas Electric" at bounding box center [863, 475] width 540 height 31
click at [614, 559] on label "Yes" at bounding box center [622, 575] width 41 height 31
click at [614, 563] on input "Yes" at bounding box center [607, 573] width 12 height 20
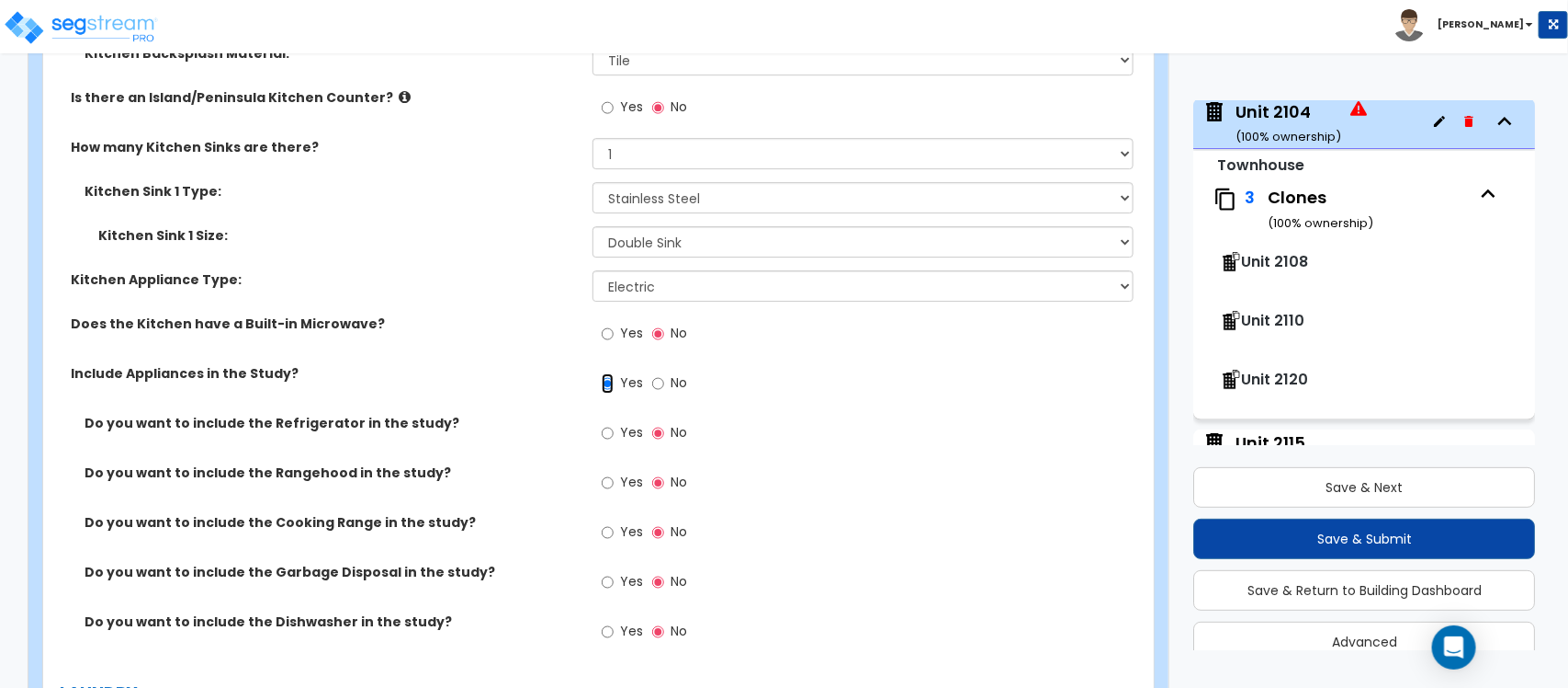
scroll to position [5736, 0]
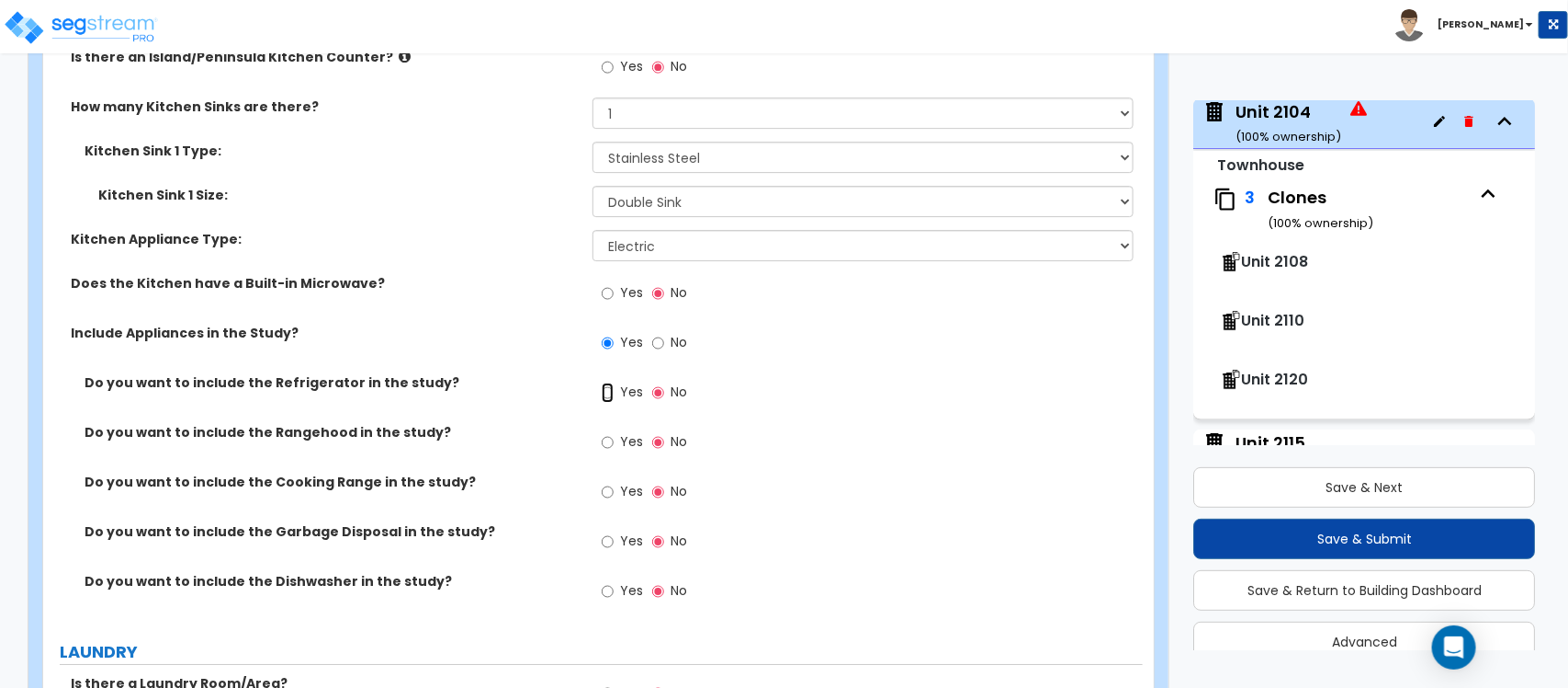
click at [608, 383] on input "Yes" at bounding box center [607, 393] width 12 height 20
click at [611, 428] on label "Yes" at bounding box center [622, 444] width 41 height 31
click at [607, 432] on input "Yes" at bounding box center [607, 442] width 12 height 20
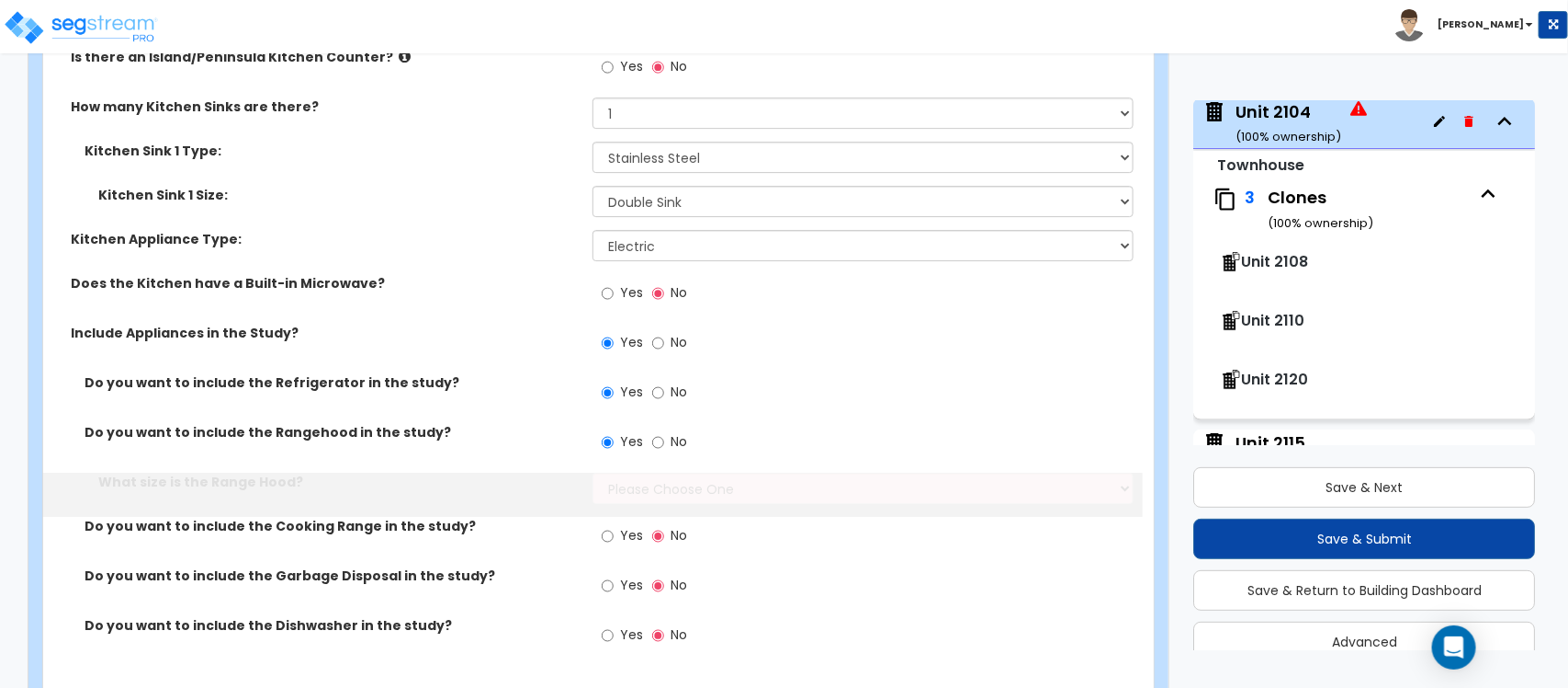
click at [618, 480] on div "What size is the Range Hood? Please Choose One Normal - 30" Wide - 42"" at bounding box center [593, 494] width 1100 height 44
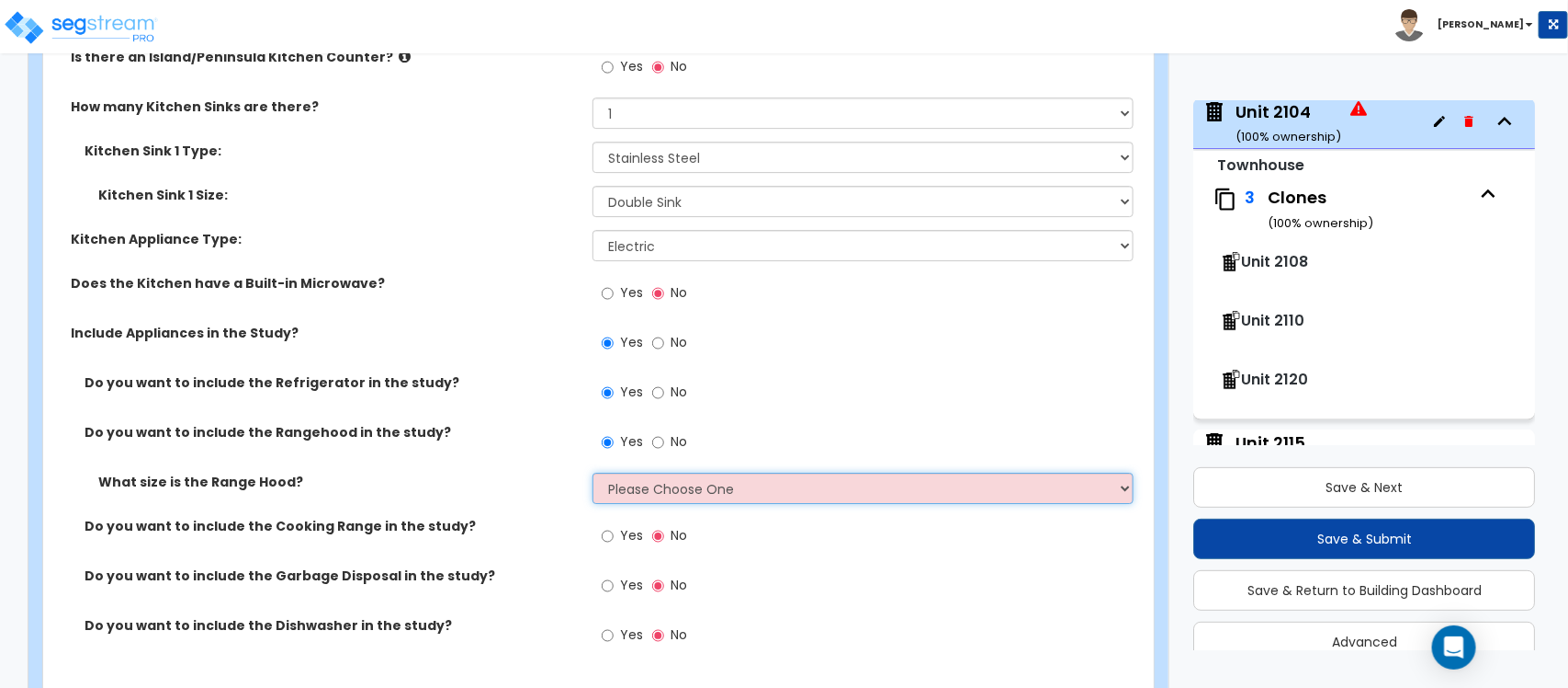
click at [625, 472] on select "Please Choose One Normal - 30" Wide - 42"" at bounding box center [863, 488] width 540 height 31
click at [593, 472] on select "Please Choose One Normal - 30" Wide - 42"" at bounding box center [863, 488] width 540 height 31
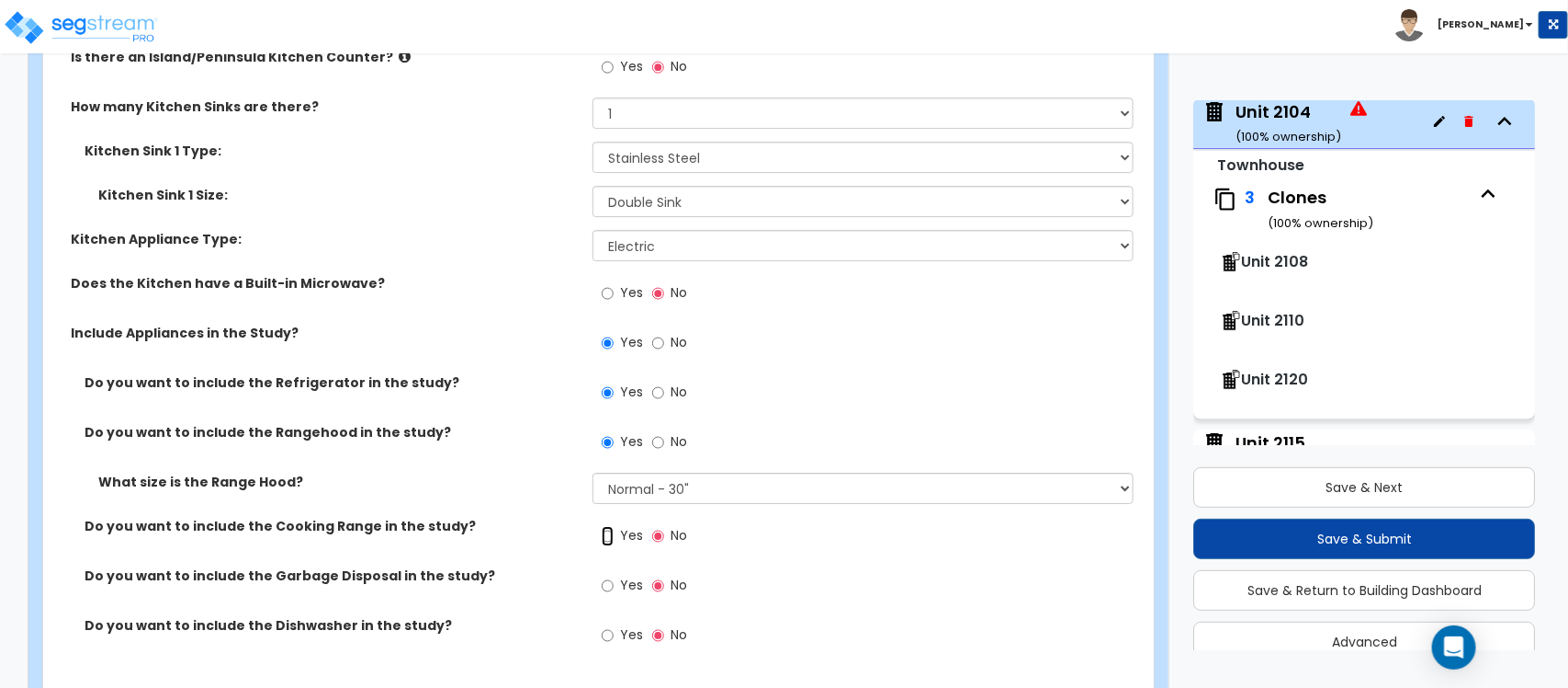
click at [612, 526] on input "Yes" at bounding box center [607, 536] width 12 height 20
click at [612, 575] on input "Yes" at bounding box center [607, 586] width 12 height 20
click at [604, 526] on input "Yes" at bounding box center [607, 536] width 12 height 20
drag, startPoint x: 604, startPoint y: 610, endPoint x: 642, endPoint y: 584, distance: 46.0
click at [605, 625] on input "Yes" at bounding box center [607, 635] width 12 height 20
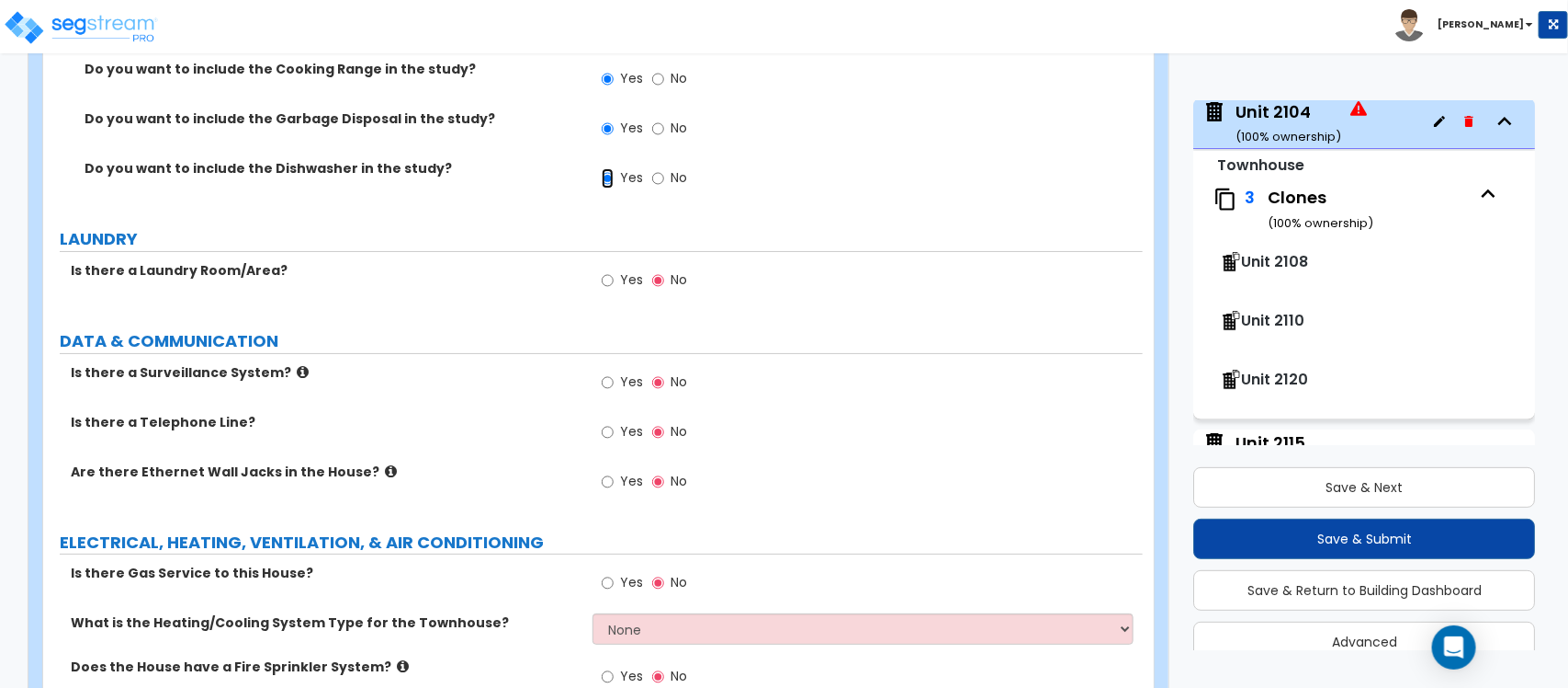
scroll to position [6196, 0]
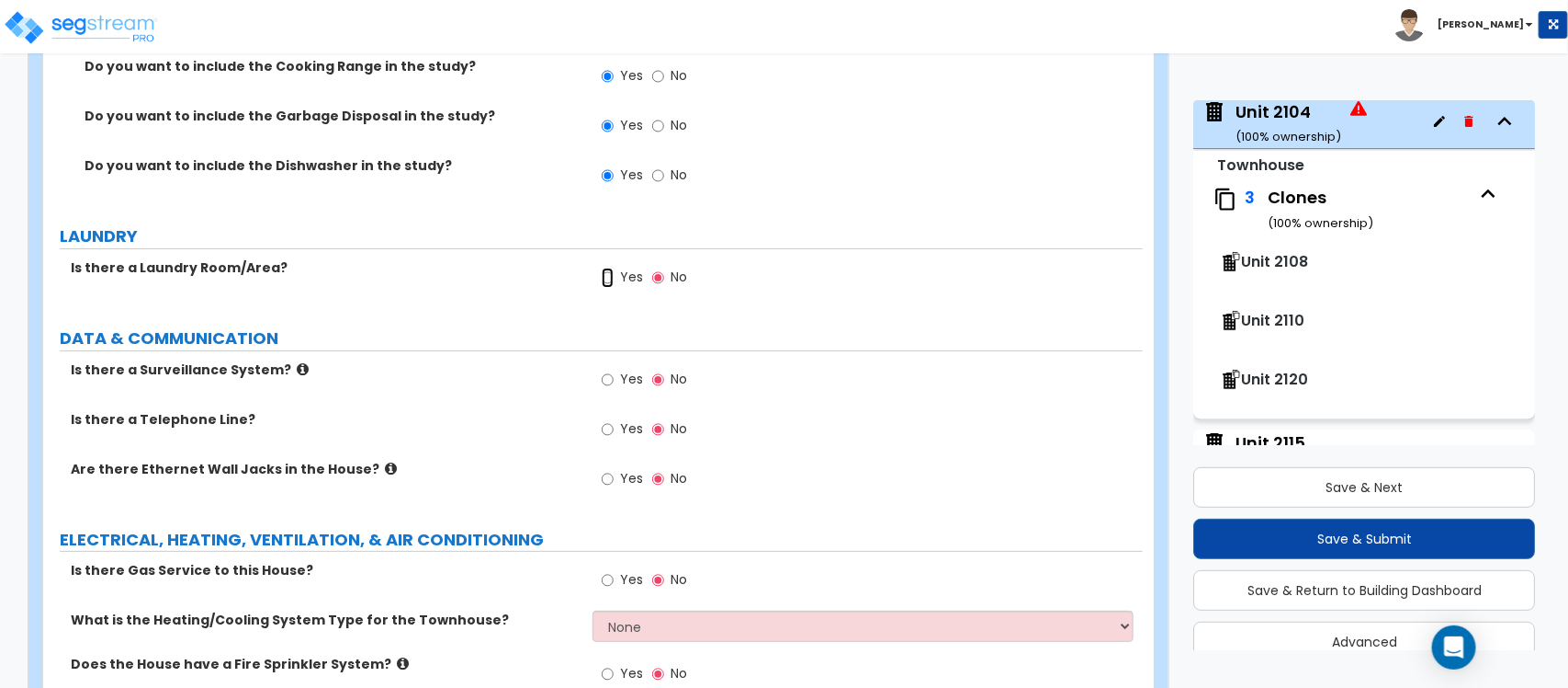
click at [611, 267] on input "Yes" at bounding box center [607, 278] width 12 height 20
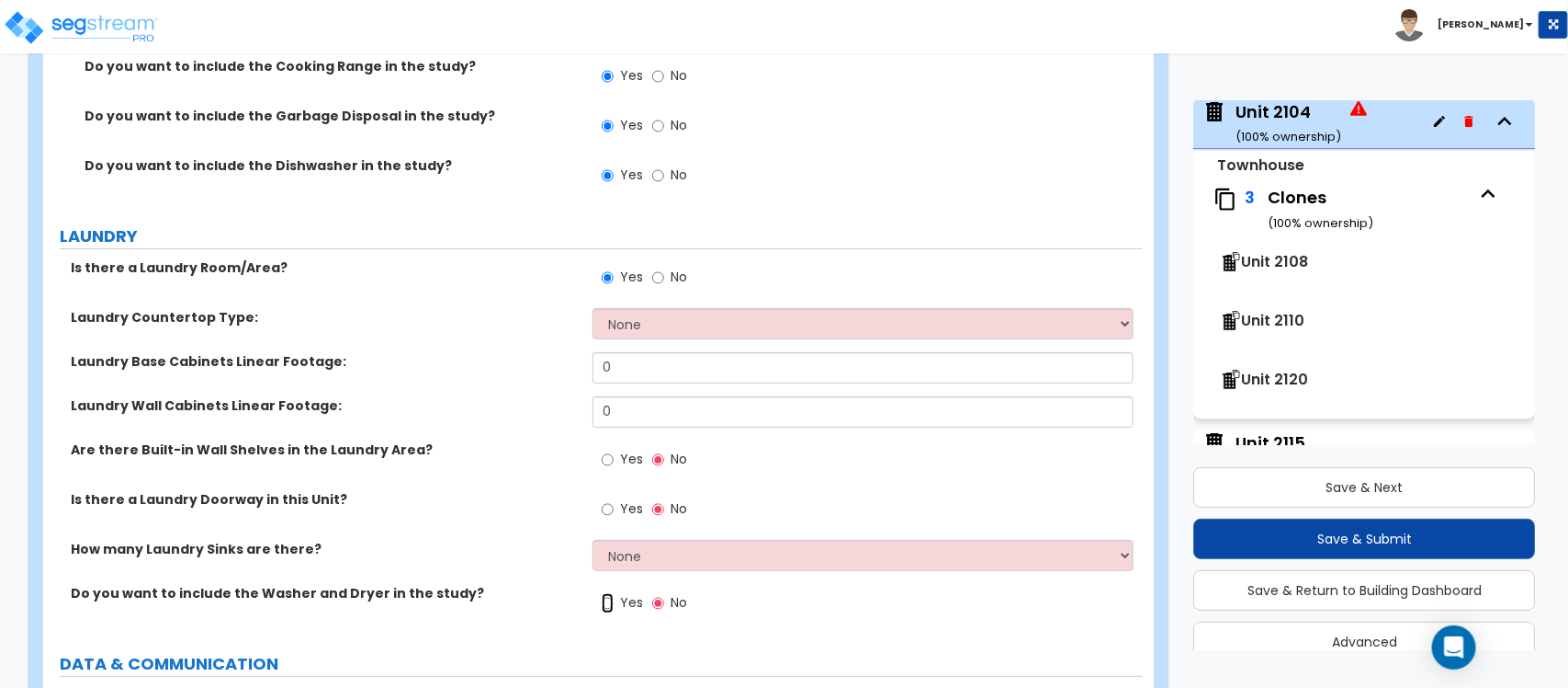
click at [613, 593] on input "Yes" at bounding box center [607, 603] width 12 height 20
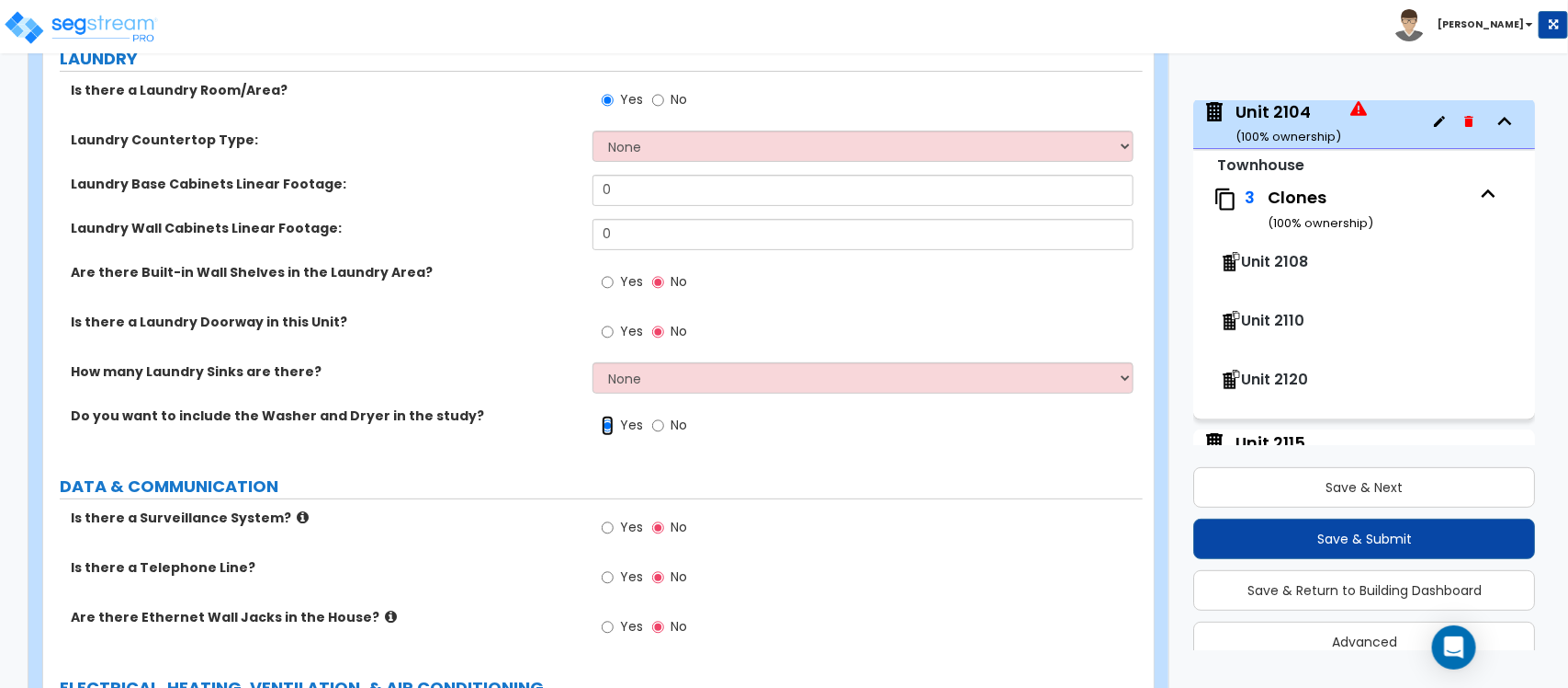
scroll to position [6425, 0]
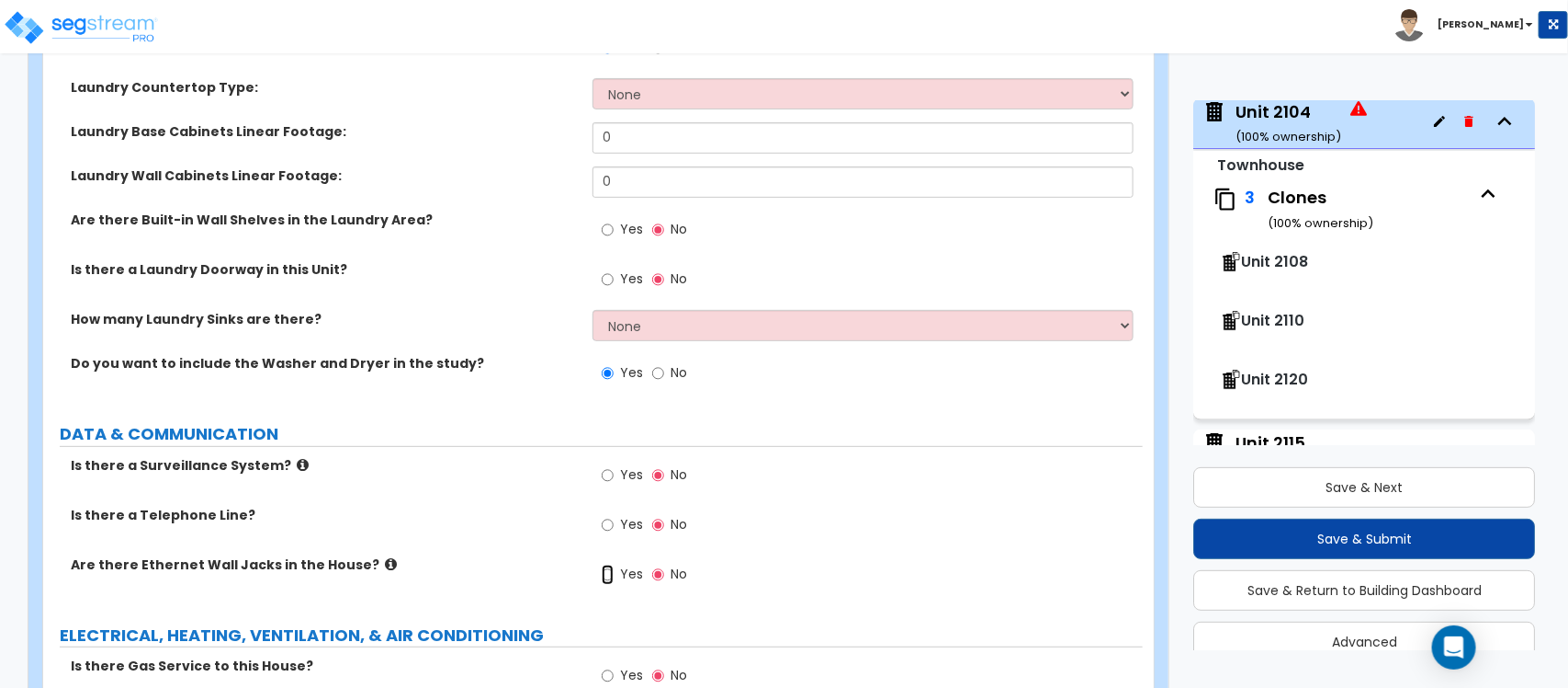
click at [611, 564] on input "Yes" at bounding box center [607, 575] width 12 height 20
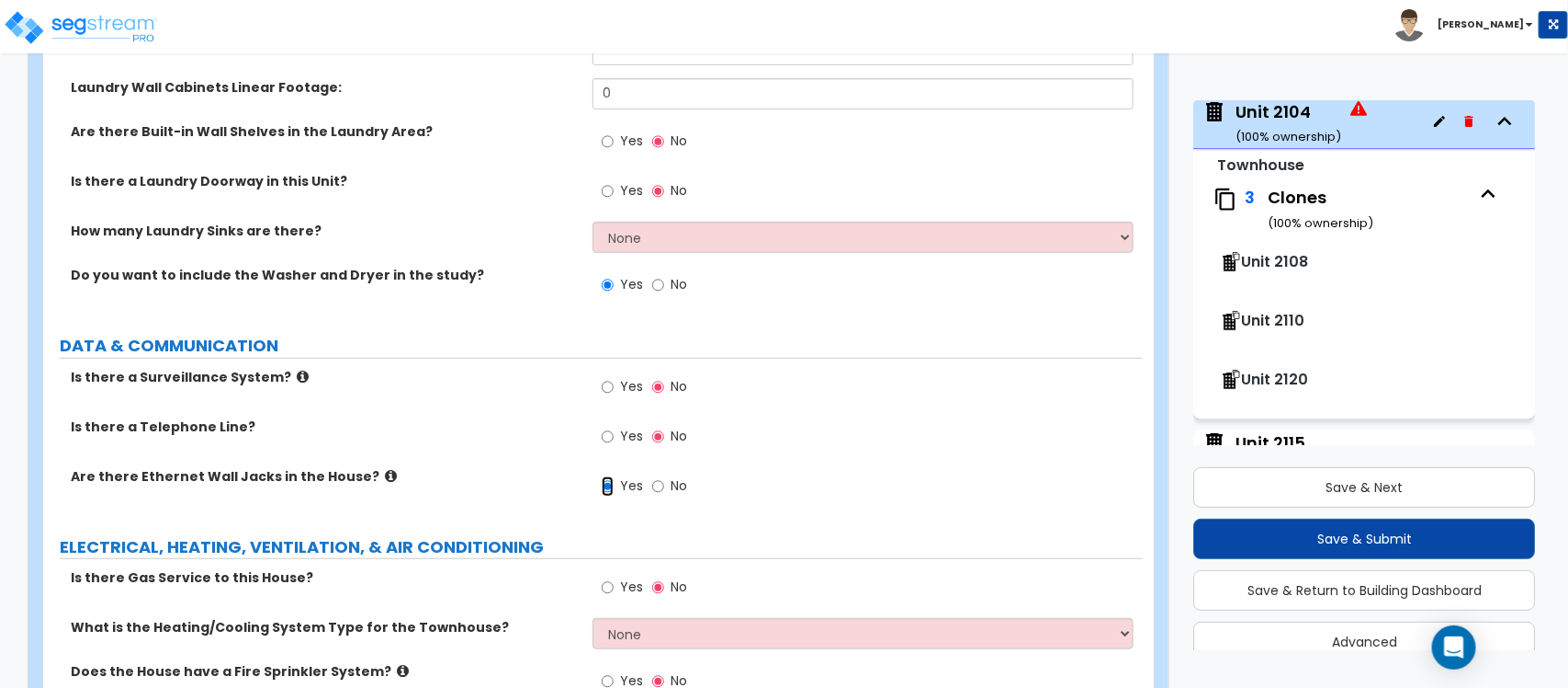
scroll to position [6692, 0]
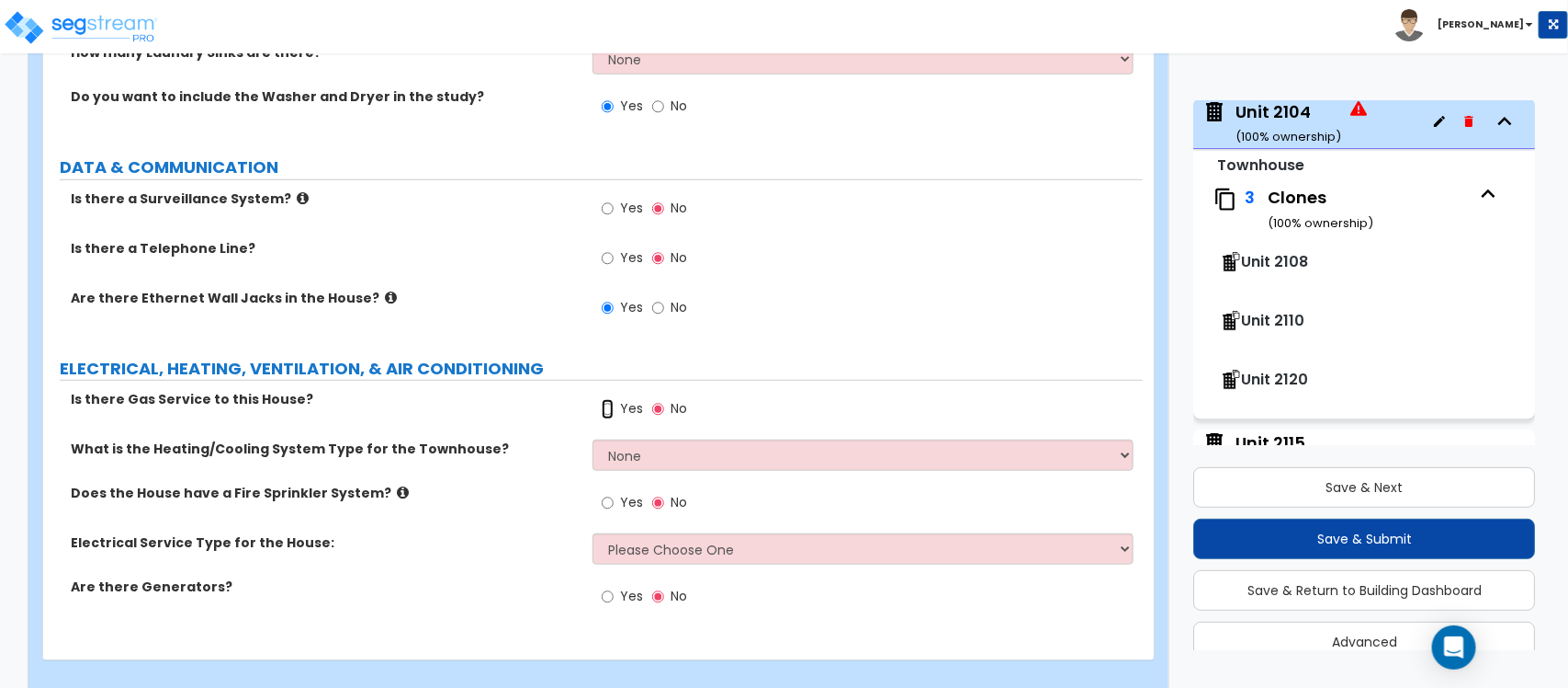
click at [607, 399] on input "Yes" at bounding box center [607, 409] width 12 height 20
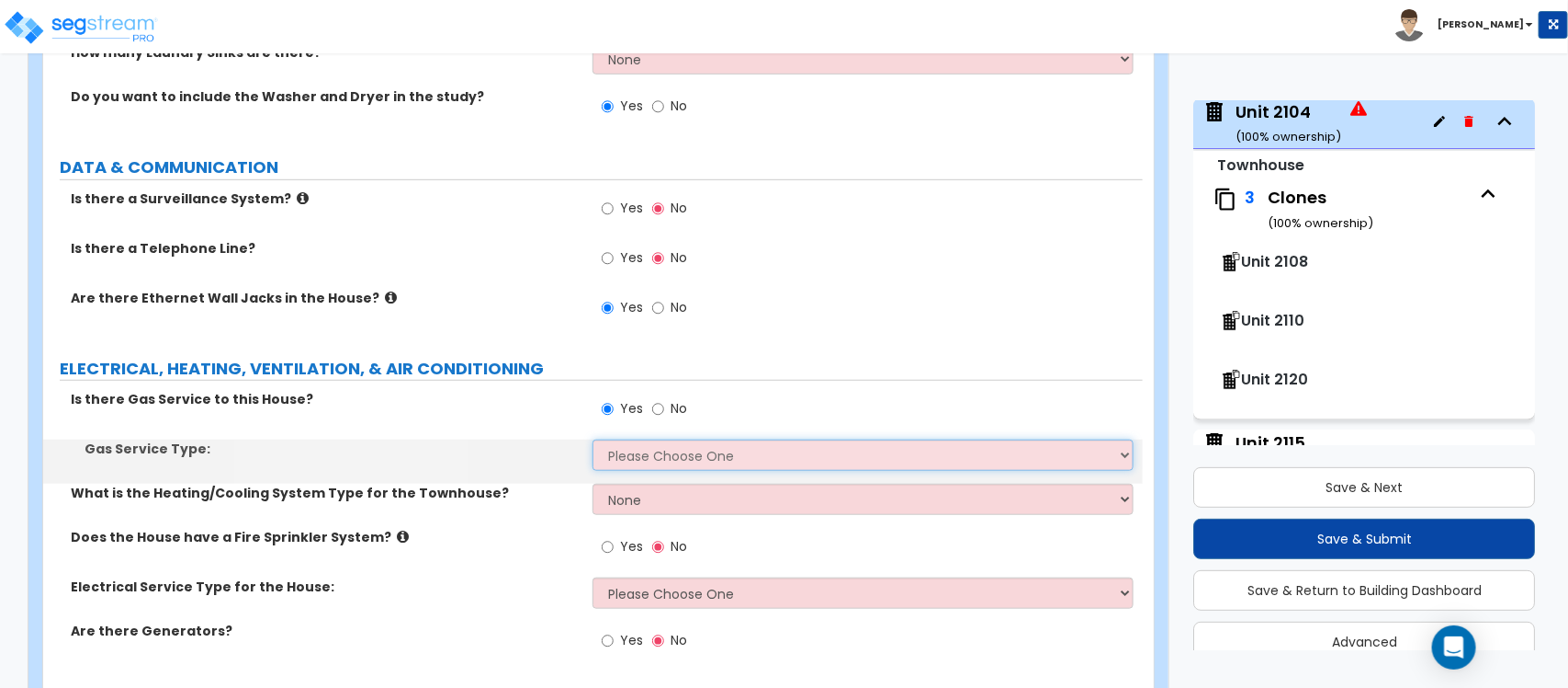
click at [655, 439] on select "Please Choose One Natural Gas Service Propane Tank On-site" at bounding box center [863, 455] width 540 height 31
click at [593, 439] on select "Please Choose One Natural Gas Service Propane Tank On-site" at bounding box center [863, 455] width 540 height 31
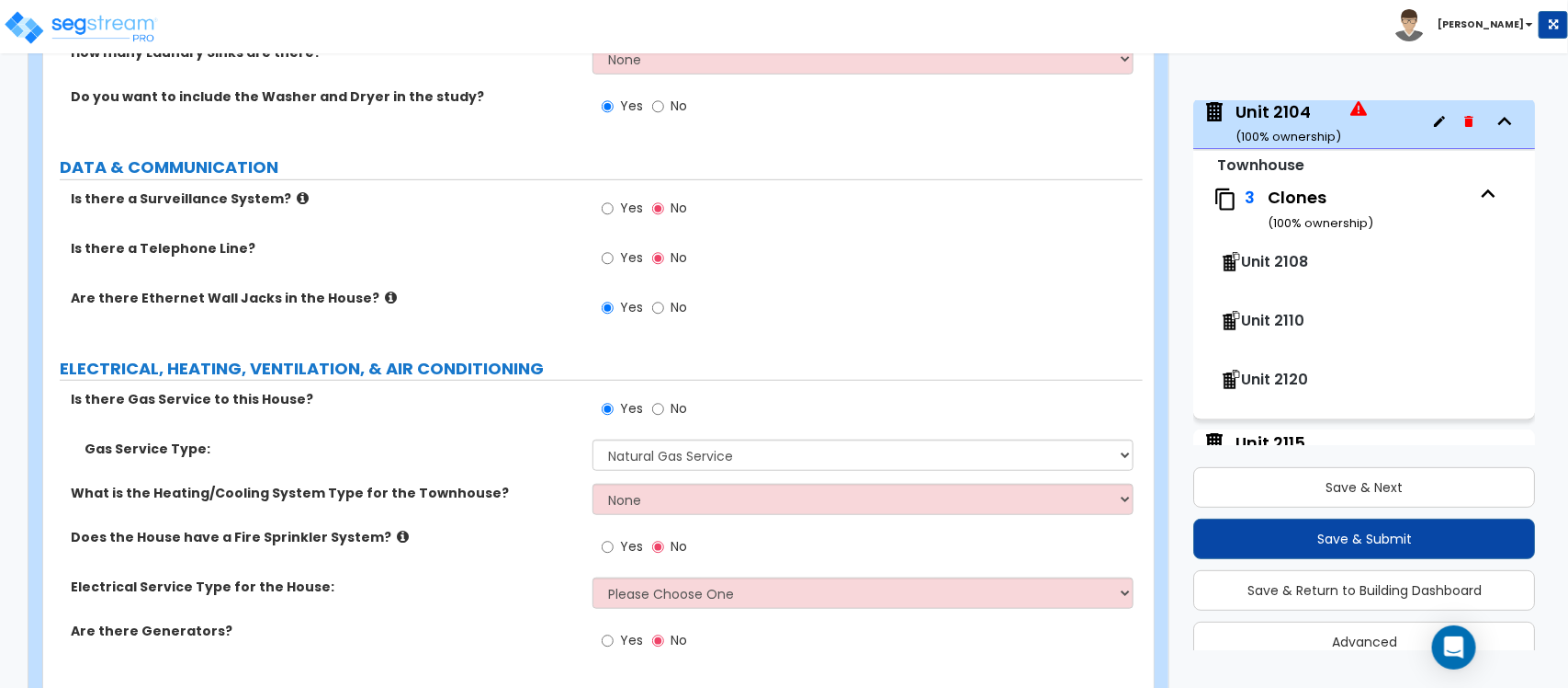
click at [657, 494] on div "What is the Heating/Cooling System Type for the Townhouse? None Heat Only Centr…" at bounding box center [593, 505] width 1100 height 44
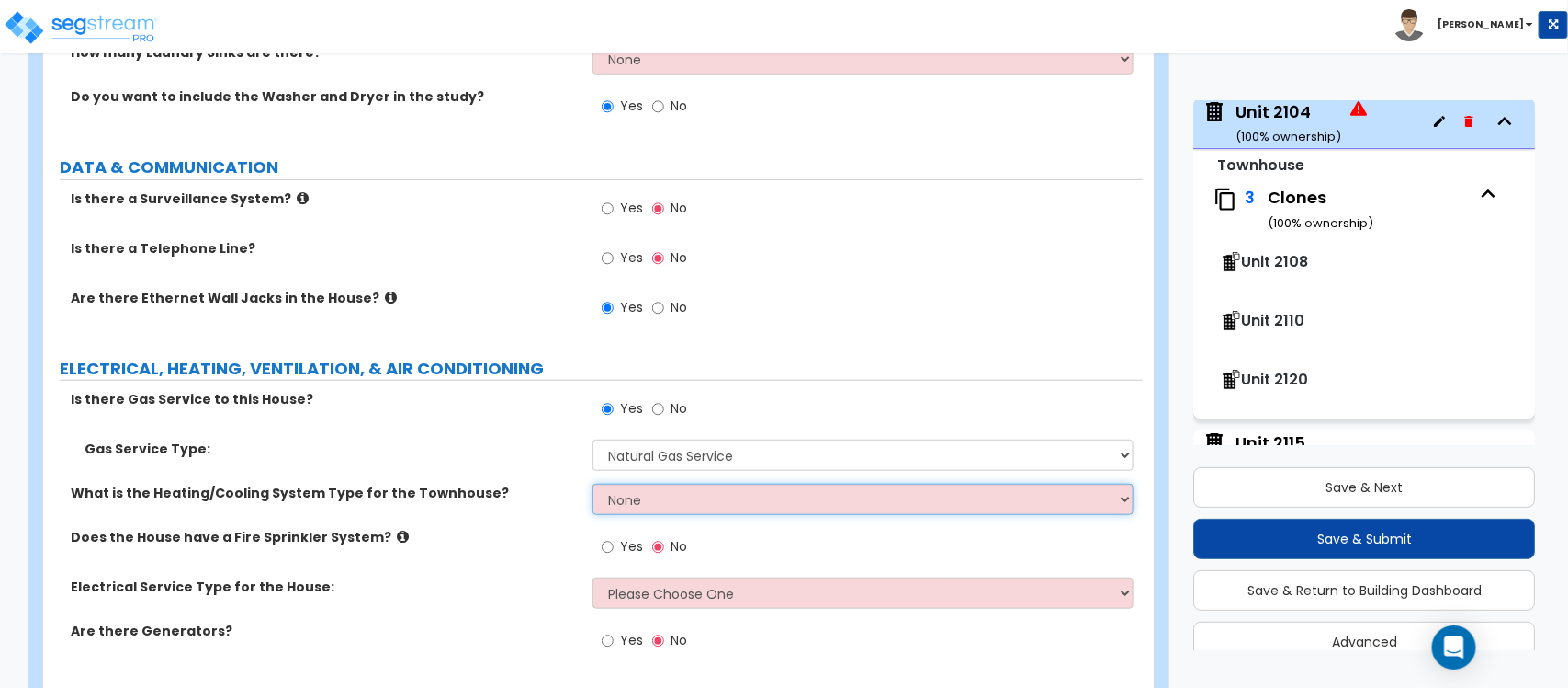
click at [665, 483] on select "None Heat Only Centralized Heating & Cooling Thru Wall Air Conditioners Mini Sp…" at bounding box center [863, 499] width 540 height 31
click at [593, 483] on select "None Heat Only Centralized Heating & Cooling Thru Wall Air Conditioners Mini Sp…" at bounding box center [863, 499] width 540 height 31
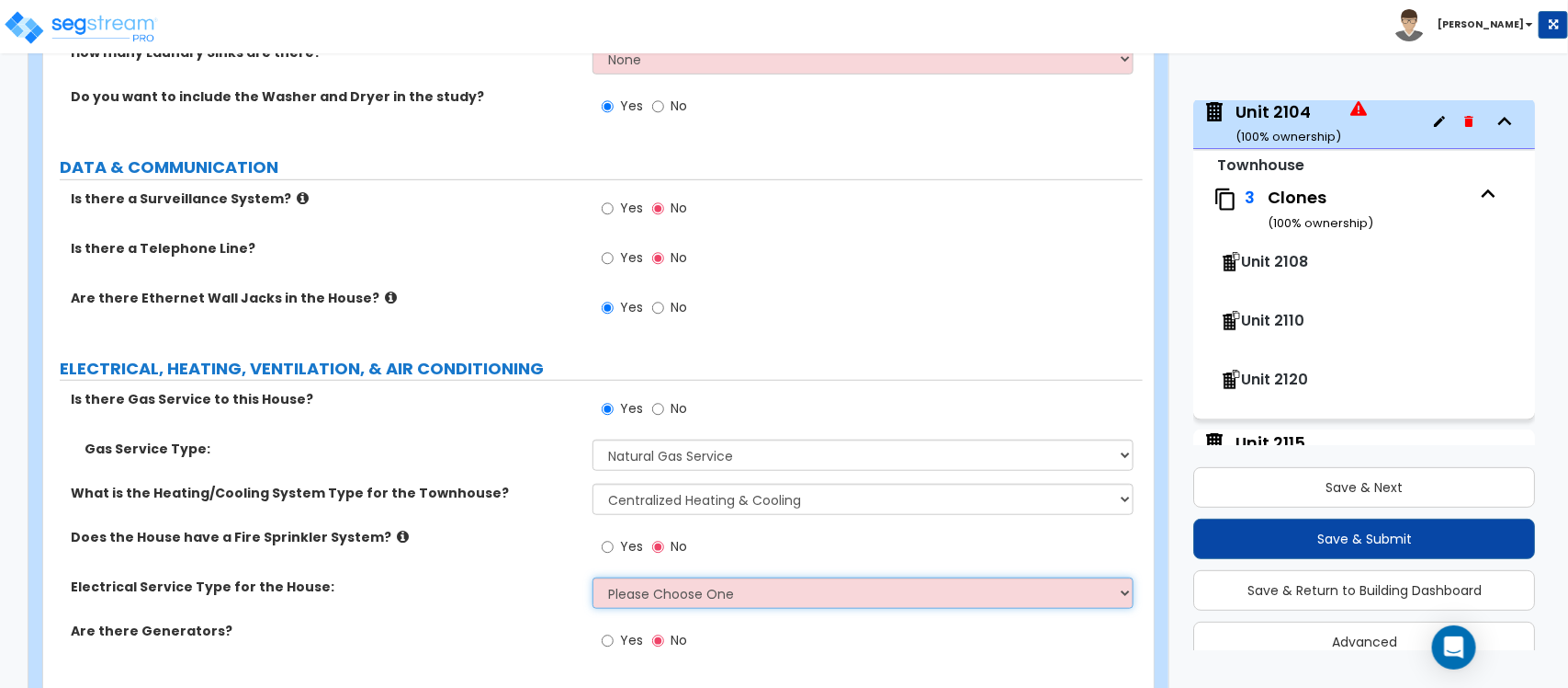
click at [627, 577] on select "Please Choose One Overhead Underground" at bounding box center [863, 593] width 540 height 31
click at [593, 577] on select "Please Choose One Overhead Underground" at bounding box center [863, 593] width 540 height 31
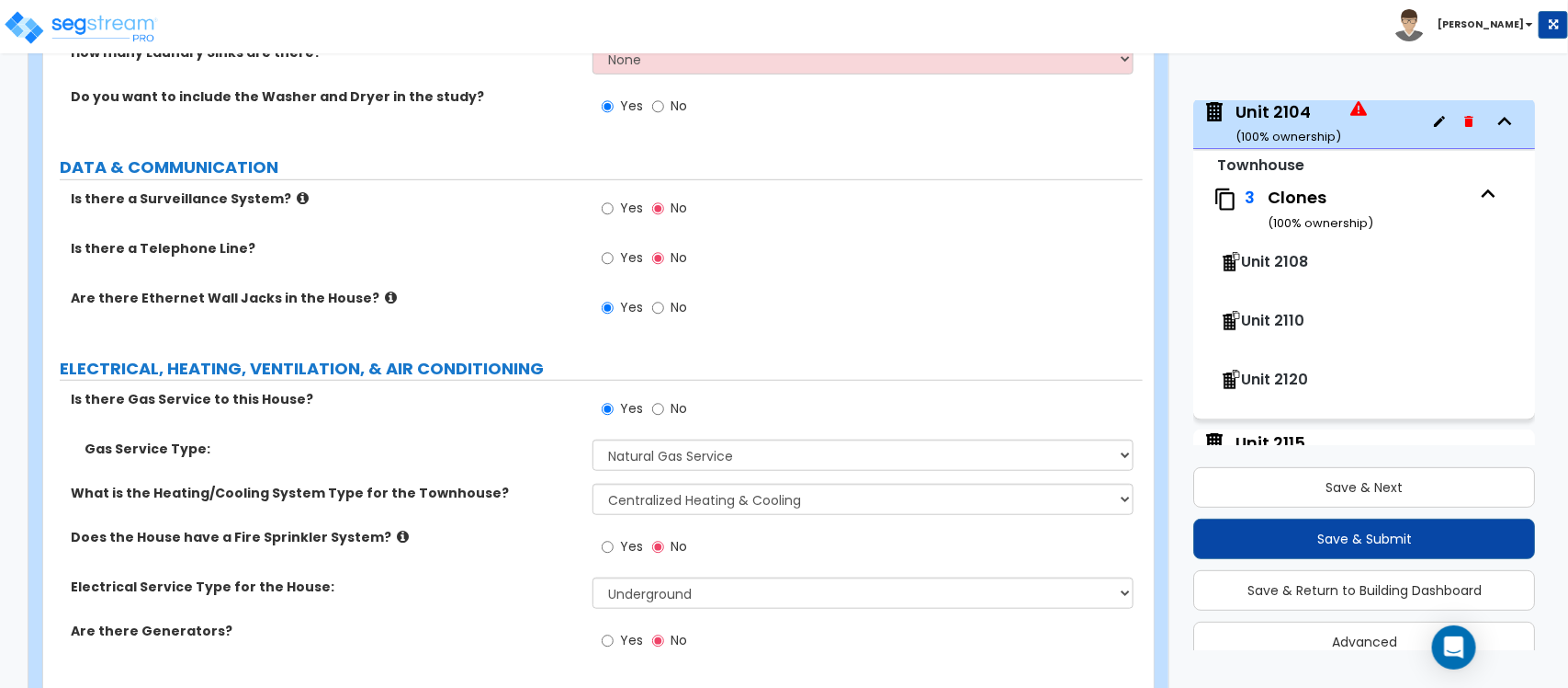
click at [502, 622] on label "Are there Generators?" at bounding box center [324, 631] width 508 height 18
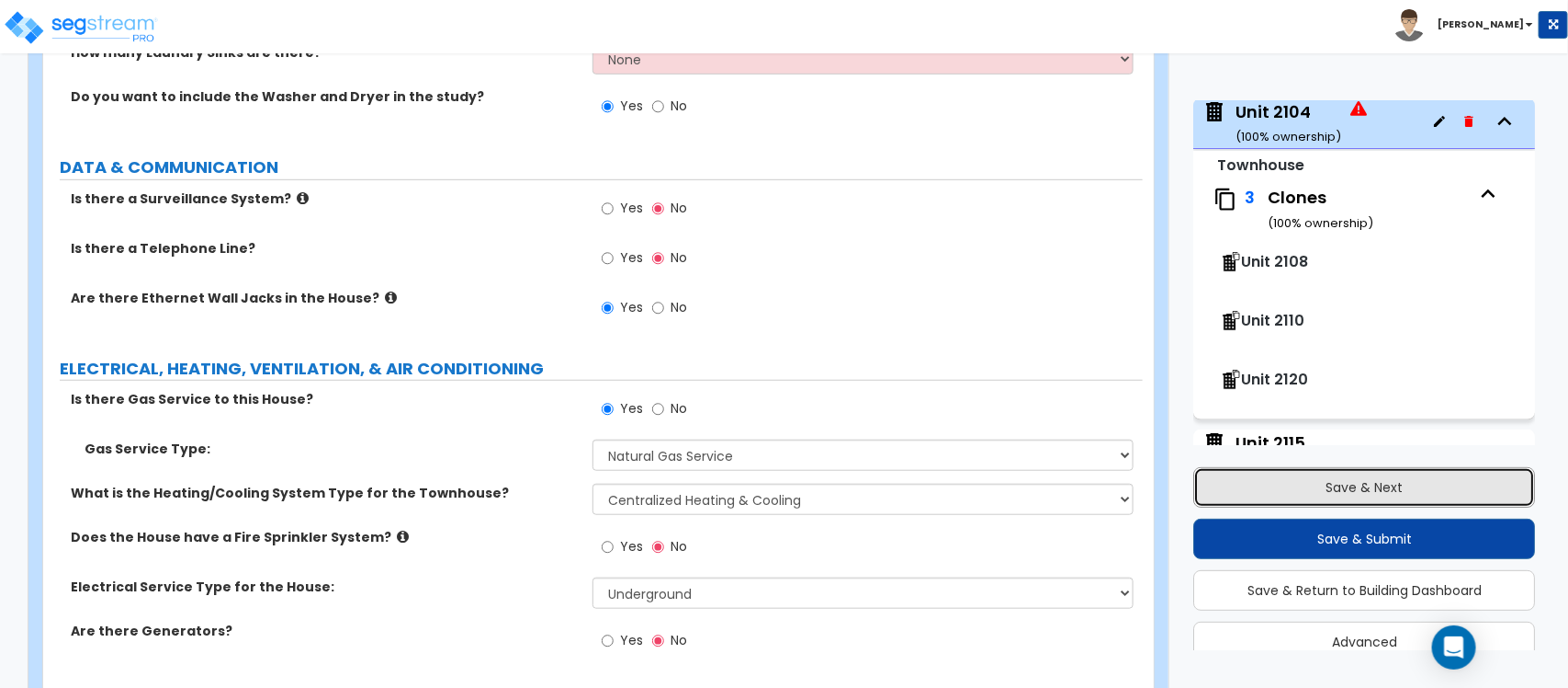
drag, startPoint x: 1295, startPoint y: 493, endPoint x: 1154, endPoint y: 434, distance: 152.8
click at [1295, 493] on button "Save & Next" at bounding box center [1364, 487] width 342 height 41
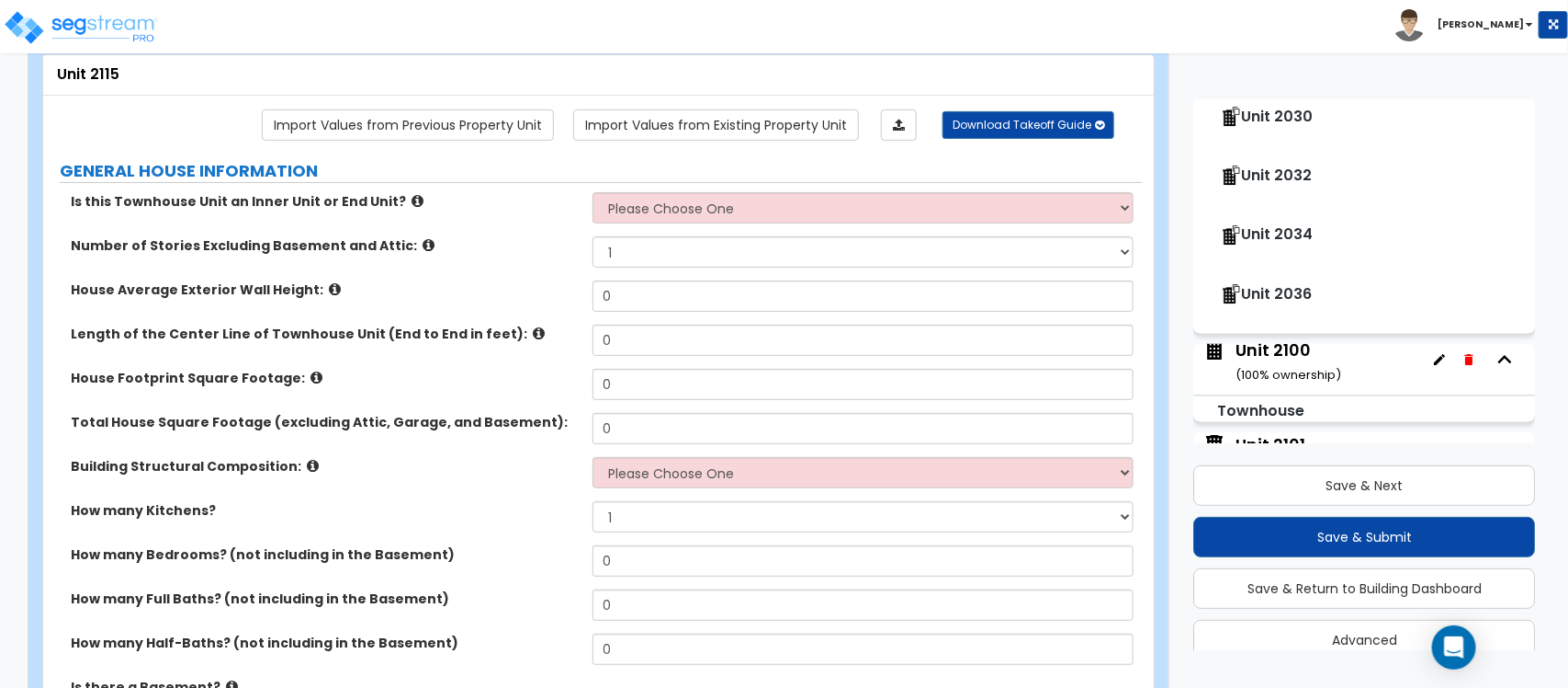
scroll to position [0, 0]
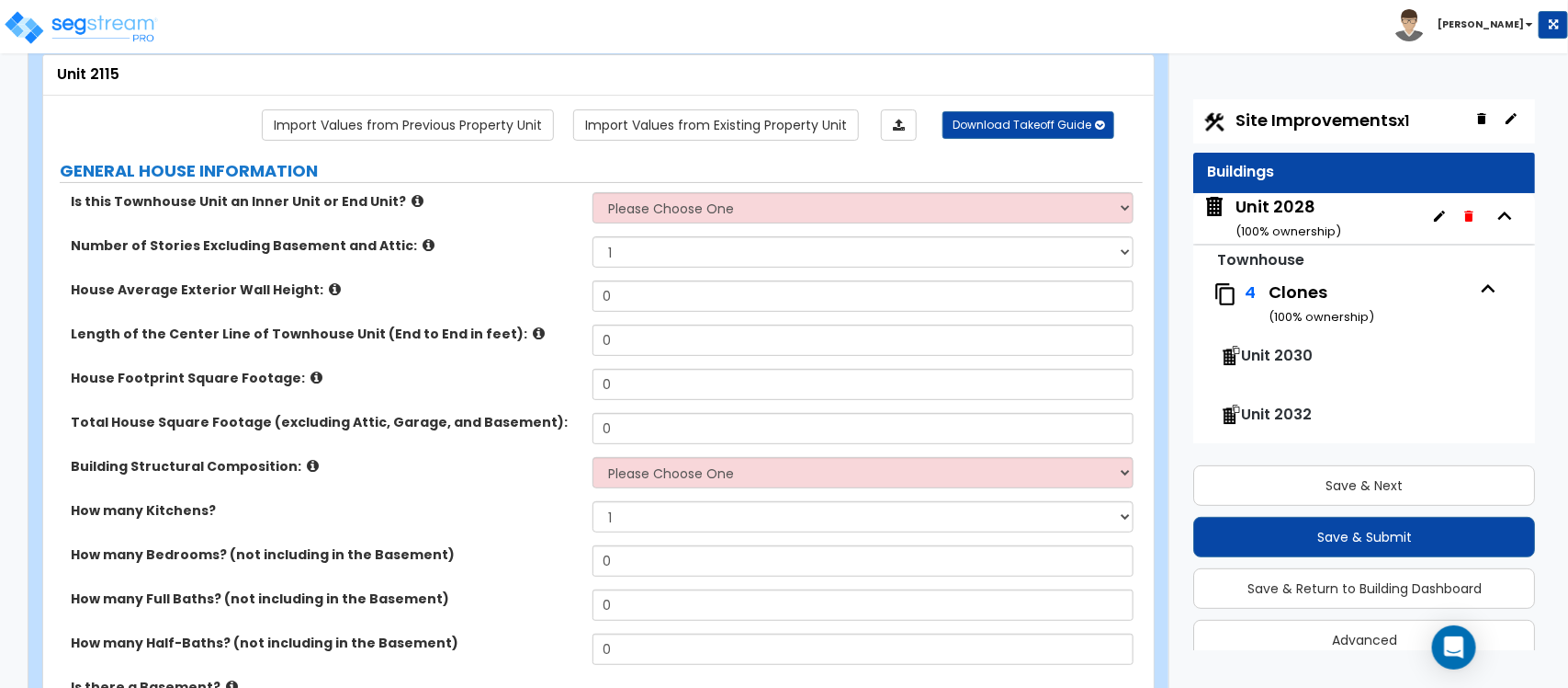
click at [1307, 212] on div "Unit 2028 ( 100 % ownership)" at bounding box center [1289, 218] width 106 height 47
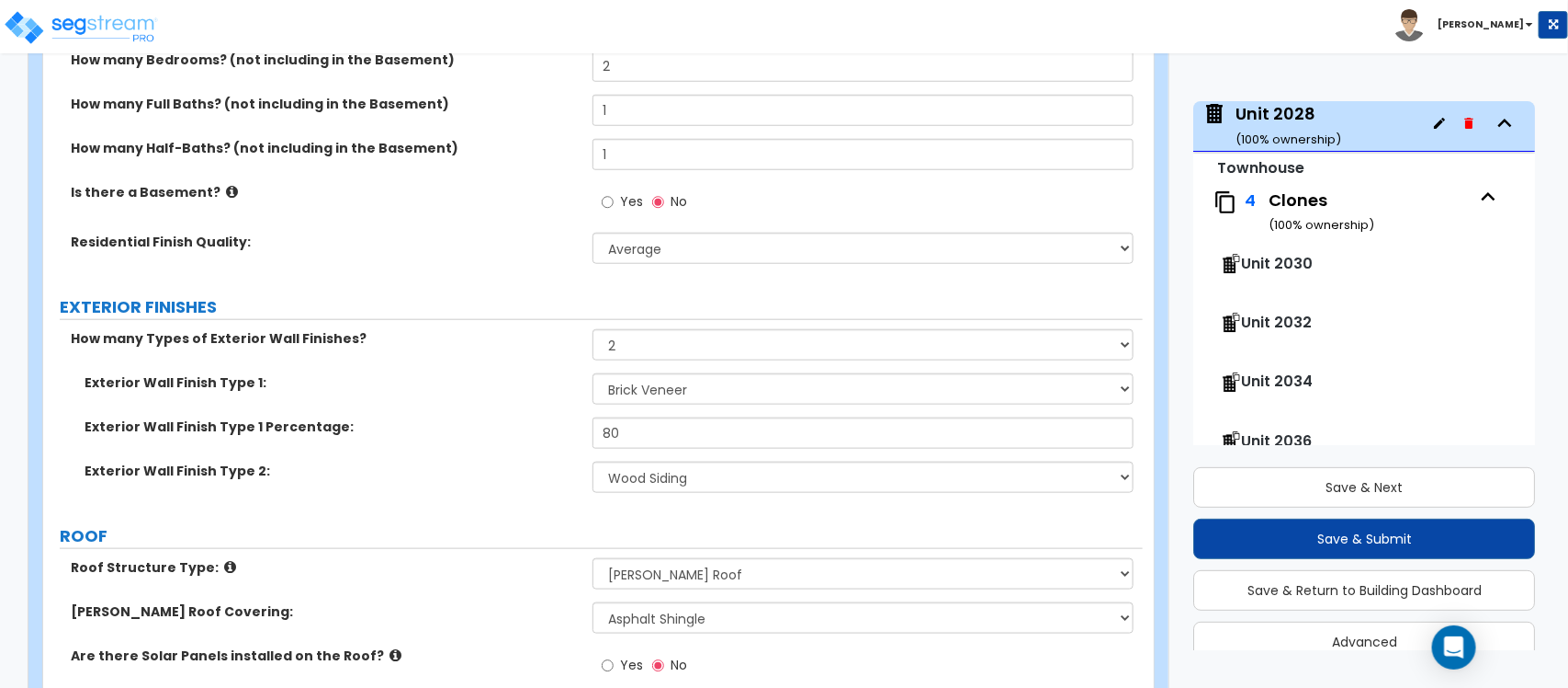
scroll to position [681, 0]
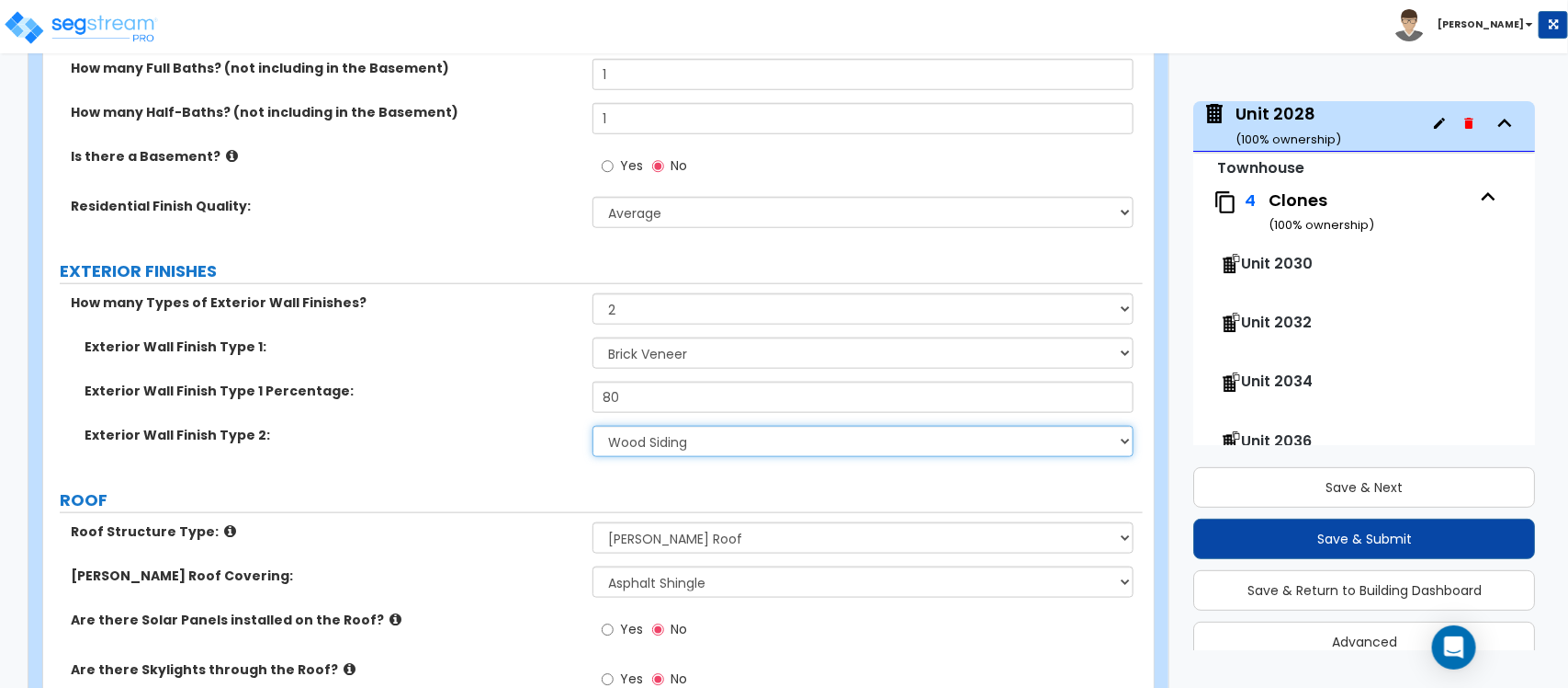
click at [704, 447] on select "Please Choose One No Finish/Shared Wall No Wall Brick Veneer Stone Veneer Wood …" at bounding box center [863, 441] width 540 height 31
drag, startPoint x: 526, startPoint y: 451, endPoint x: 683, endPoint y: 406, distance: 163.3
click at [526, 451] on div "Exterior Wall Finish Type 2: Please Choose One No Finish/Shared Wall No Wall Br…" at bounding box center [593, 447] width 1100 height 44
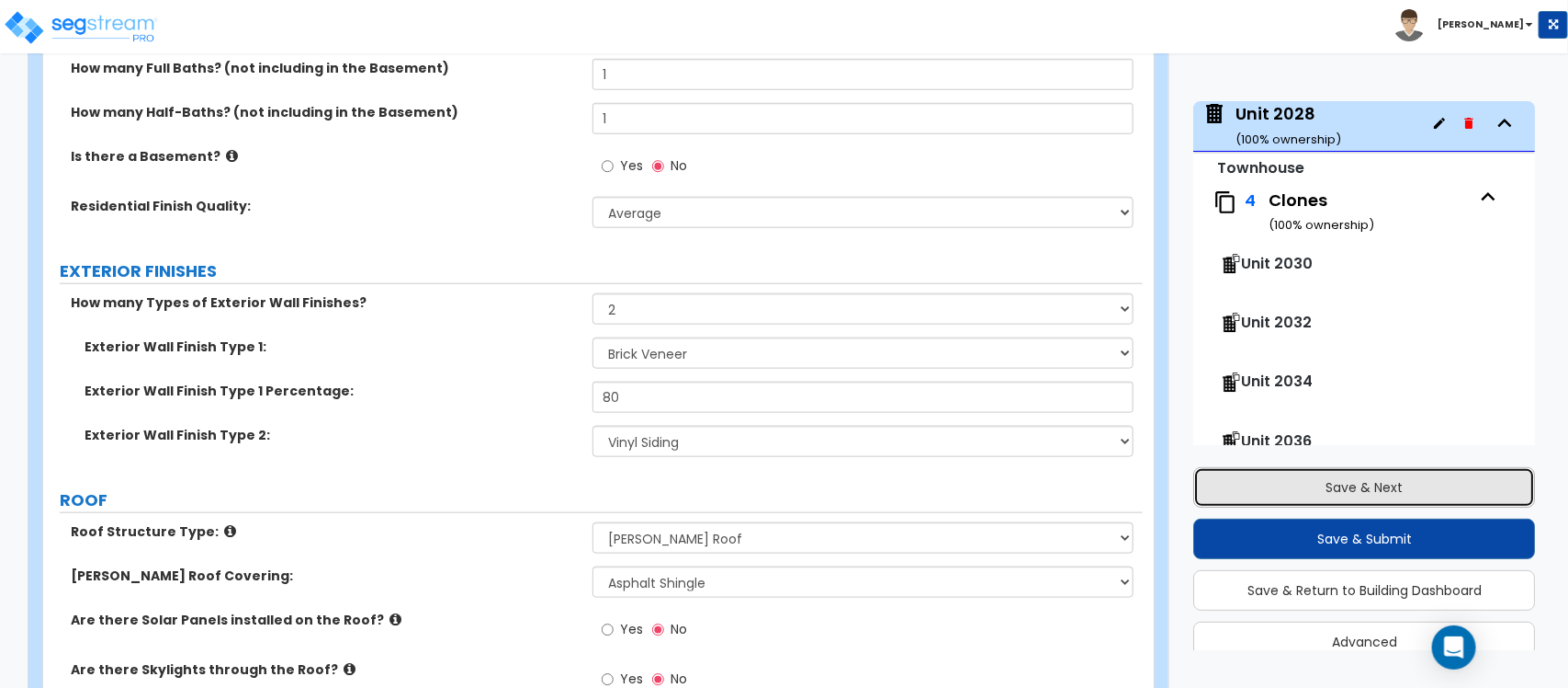
click at [1390, 488] on button "Save & Next" at bounding box center [1364, 487] width 342 height 41
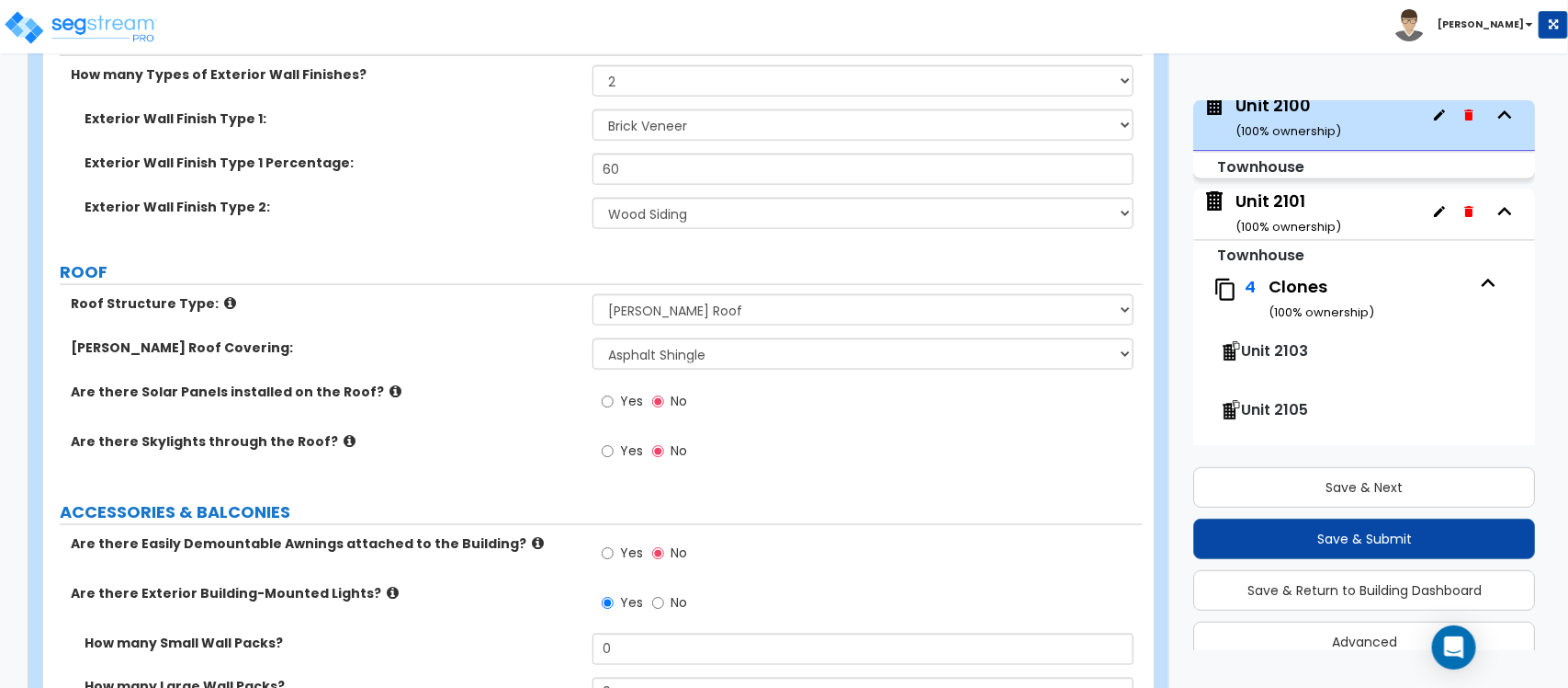
scroll to position [910, 0]
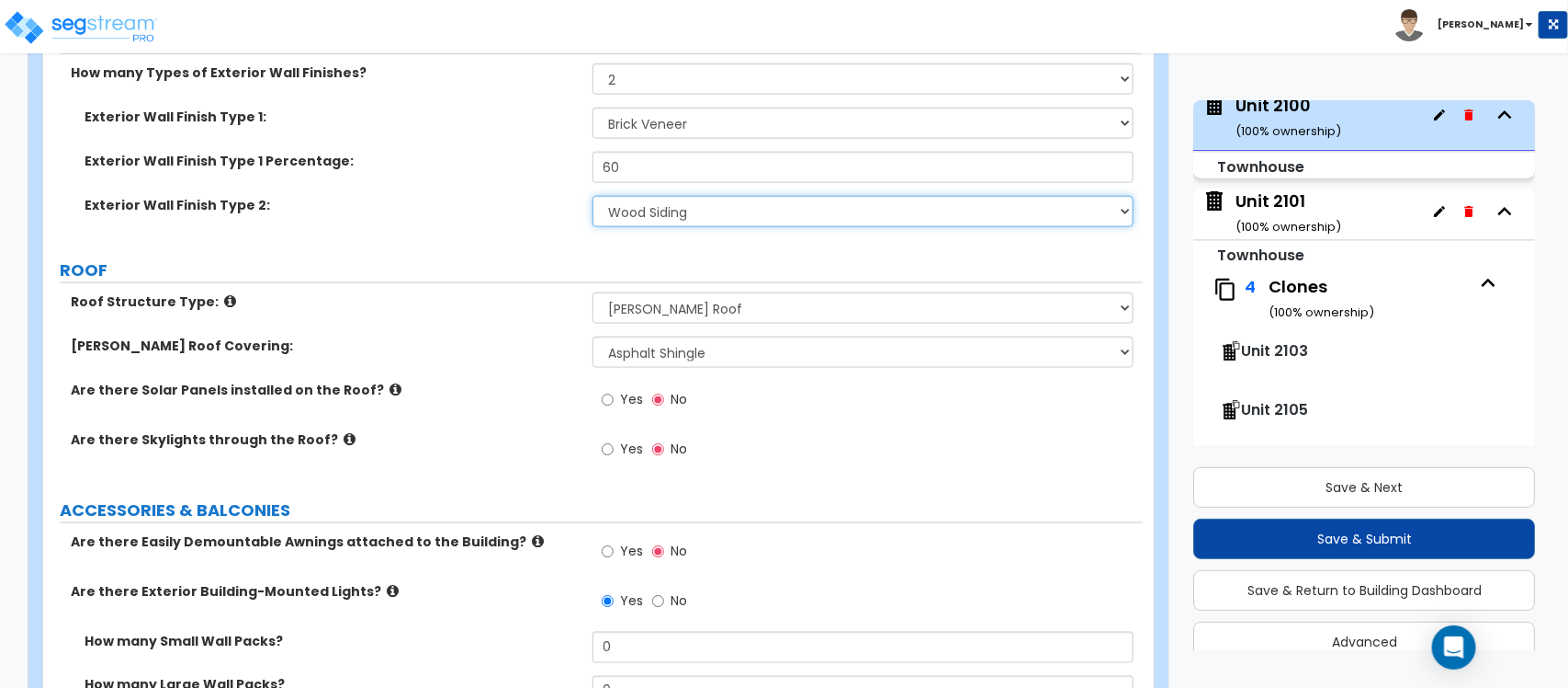
click at [700, 209] on select "Please Choose One No Finish/Shared Wall No Wall Brick Veneer Stone Veneer Wood …" at bounding box center [863, 211] width 540 height 31
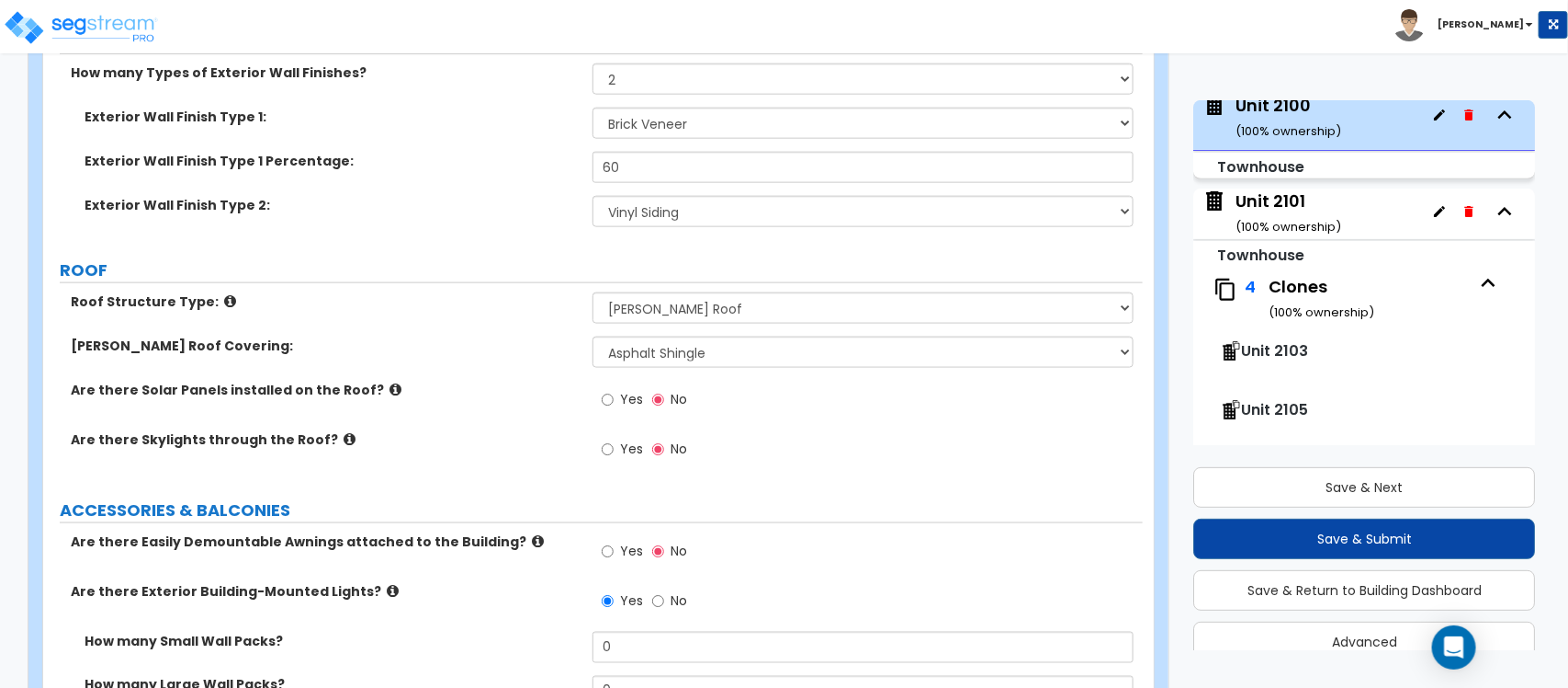
drag, startPoint x: 445, startPoint y: 267, endPoint x: 1162, endPoint y: 432, distance: 735.7
click at [445, 267] on label "ROOF" at bounding box center [601, 270] width 1083 height 24
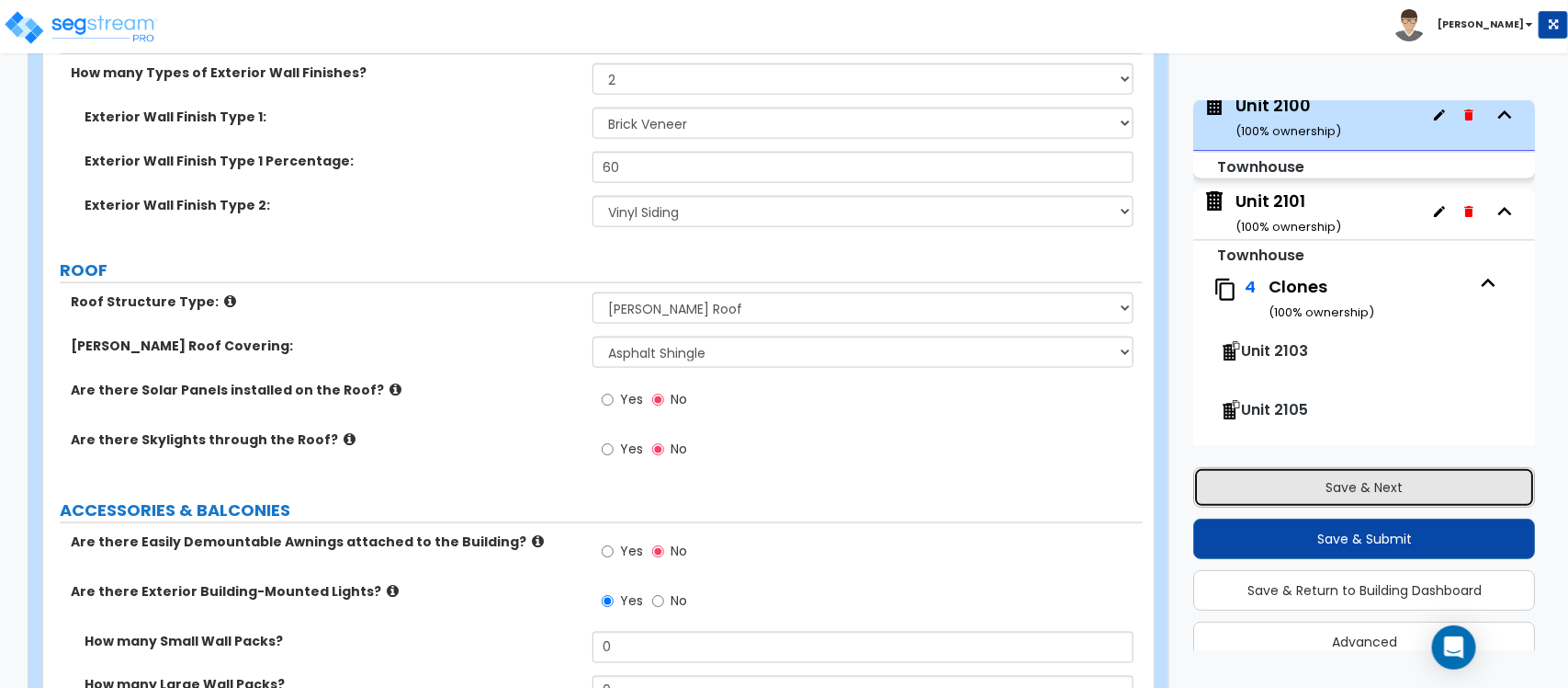
click at [1278, 478] on button "Save & Next" at bounding box center [1364, 487] width 342 height 41
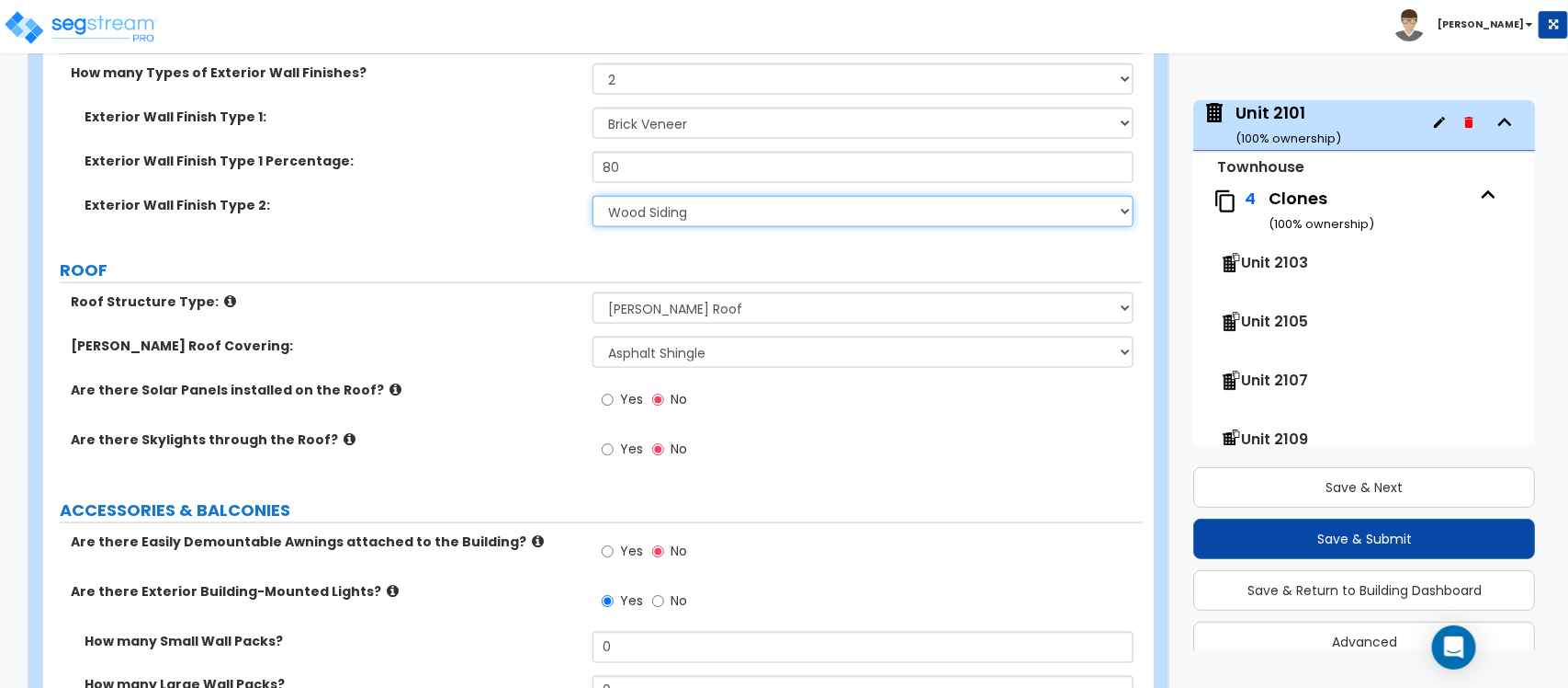
click at [767, 216] on select "Please Choose One No Finish/Shared Wall No Wall Brick Veneer Stone Veneer Wood …" at bounding box center [863, 211] width 540 height 31
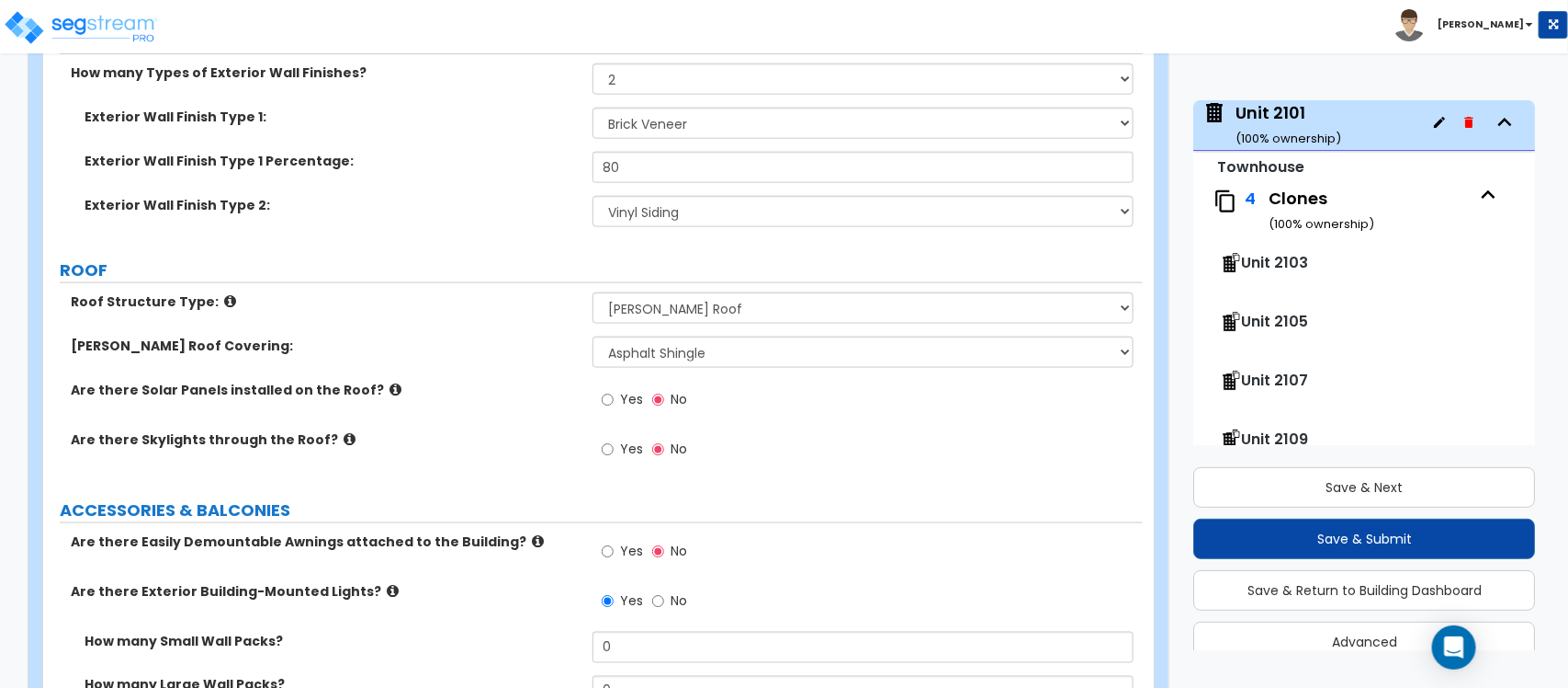
drag, startPoint x: 476, startPoint y: 273, endPoint x: 996, endPoint y: 333, distance: 523.5
click at [476, 273] on label "ROOF" at bounding box center [601, 270] width 1083 height 24
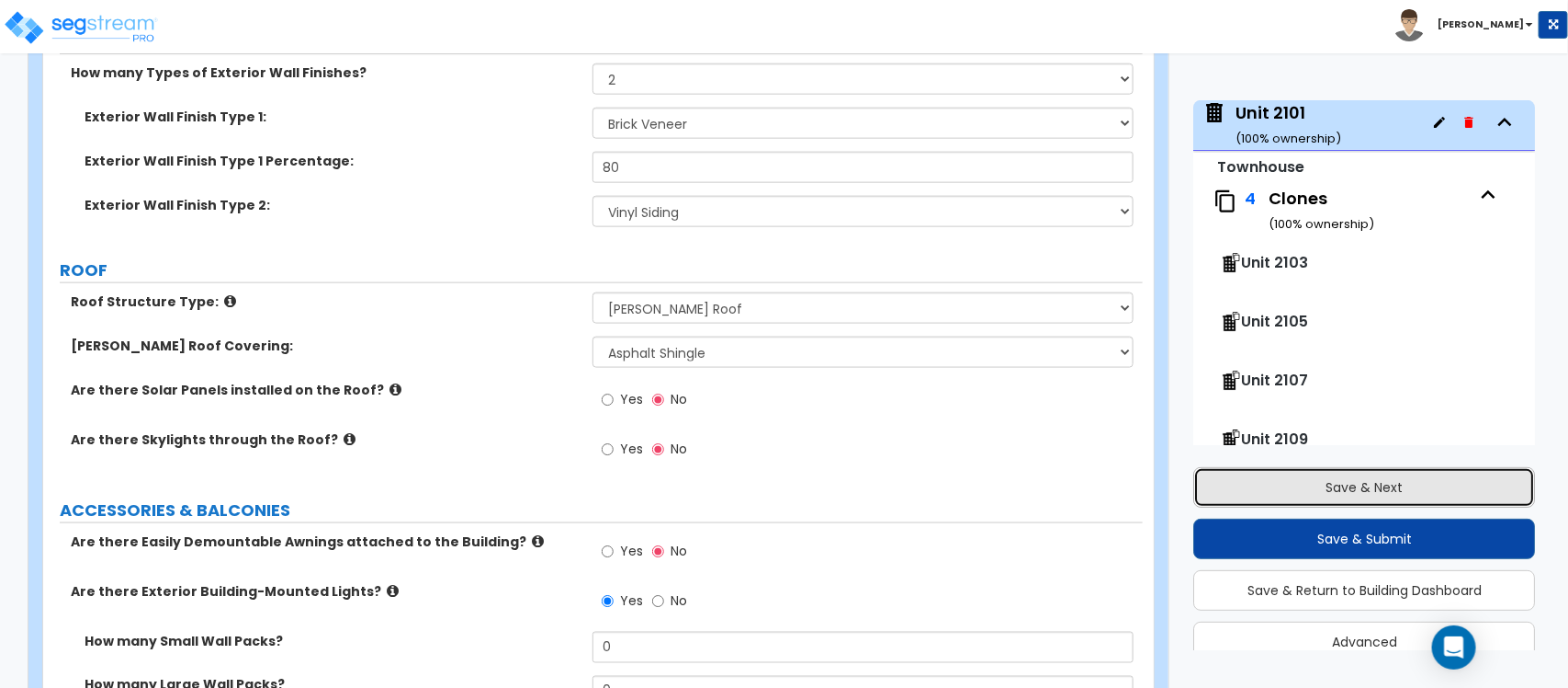
click at [1260, 479] on button "Save & Next" at bounding box center [1364, 487] width 342 height 41
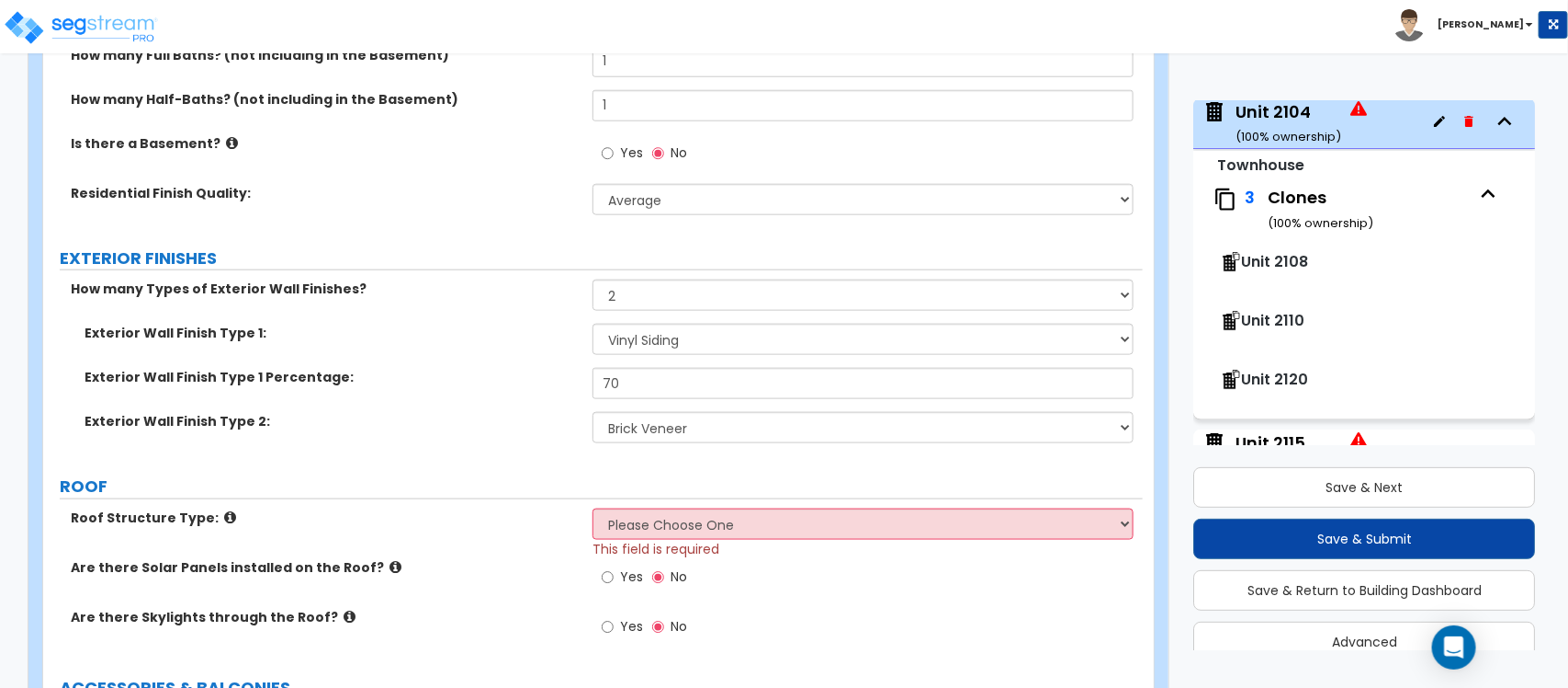
scroll to position [1027, 0]
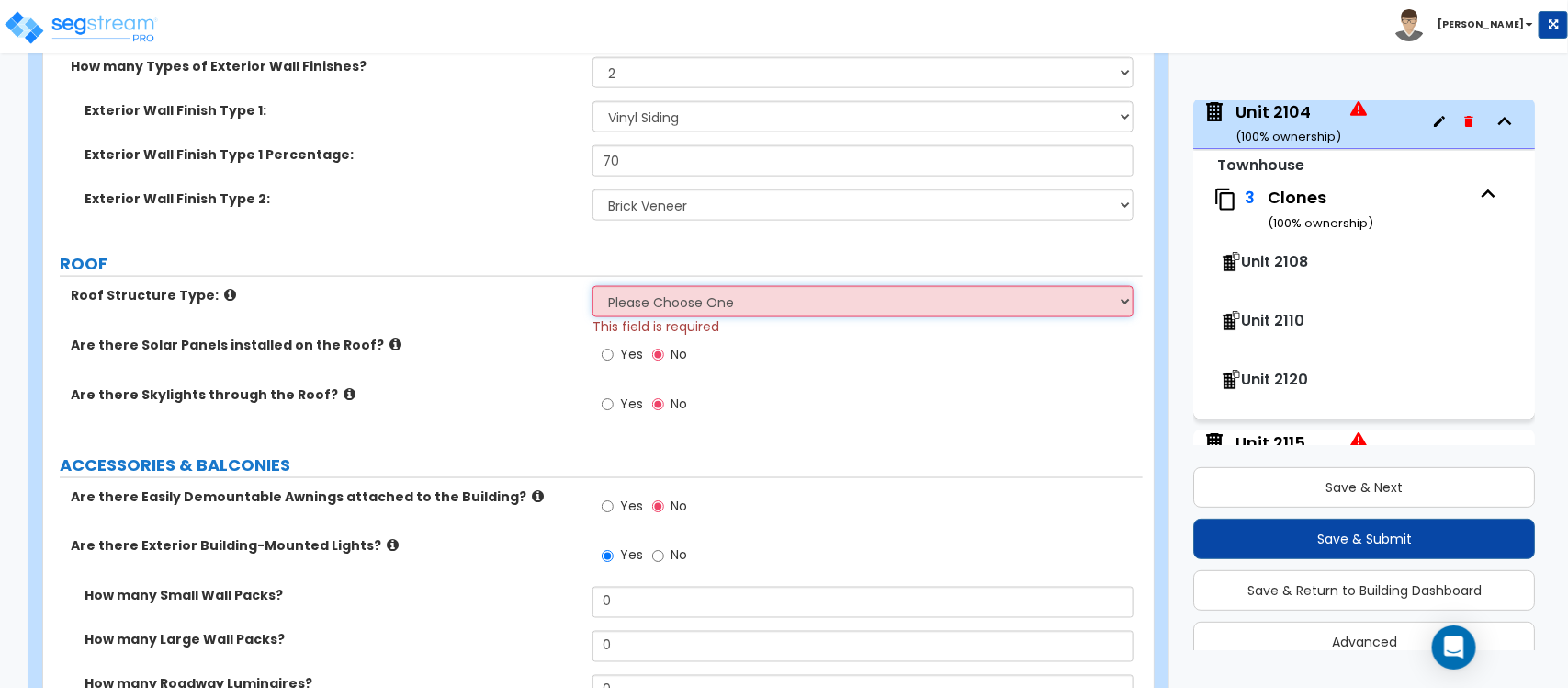
click at [893, 309] on select "Please Choose One Gable Roof Flat Roof Hybrid Gable & Flat Roof" at bounding box center [863, 302] width 540 height 31
drag, startPoint x: 540, startPoint y: 356, endPoint x: 625, endPoint y: 350, distance: 85.2
click at [540, 355] on div "Are there Solar Panels installed on the Roof? Yes No" at bounding box center [593, 361] width 1100 height 50
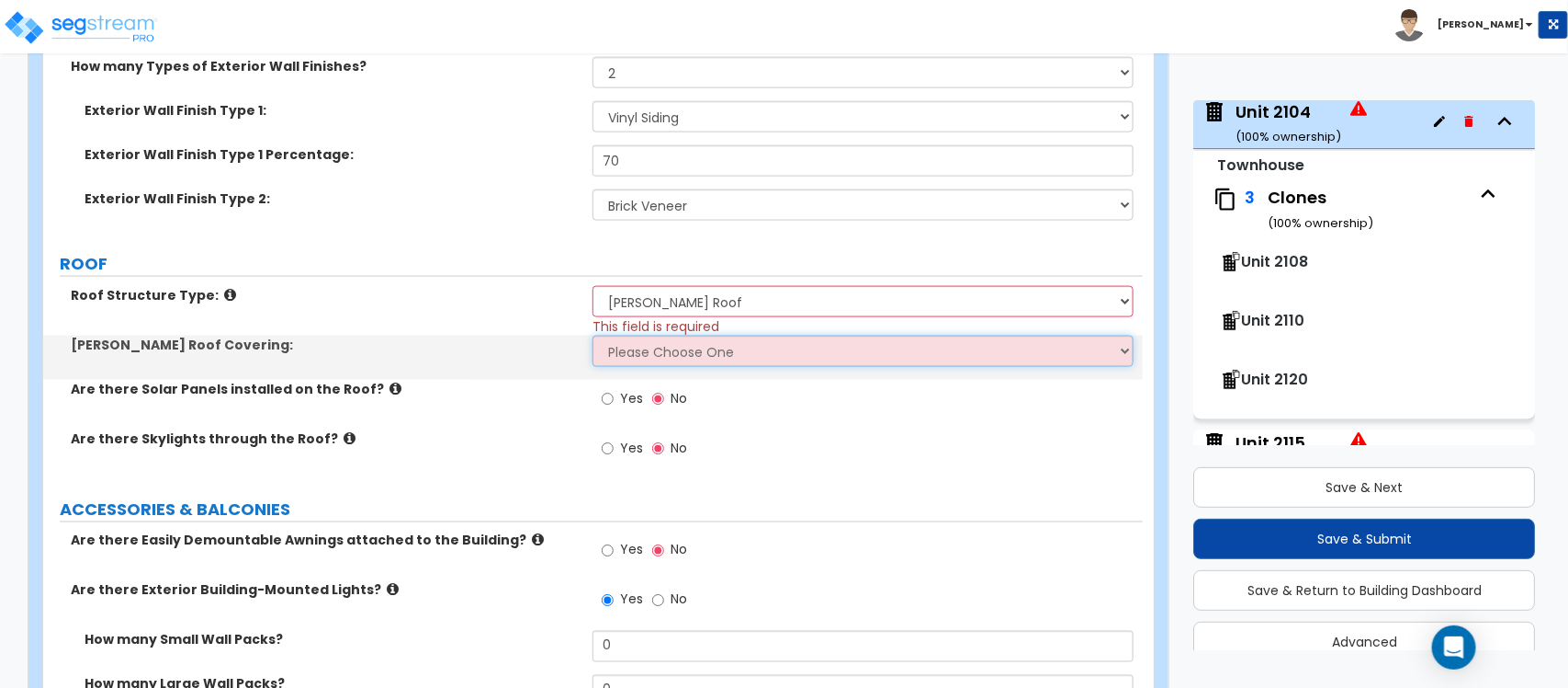
click at [663, 354] on select "Please Choose One Asphalt Shingle Clay Tile Wood Shingle Metal Shingle Standing…" at bounding box center [863, 351] width 540 height 31
click at [593, 337] on select "Please Choose One Asphalt Shingle Clay Tile Wood Shingle Metal Shingle Standing…" at bounding box center [863, 351] width 540 height 31
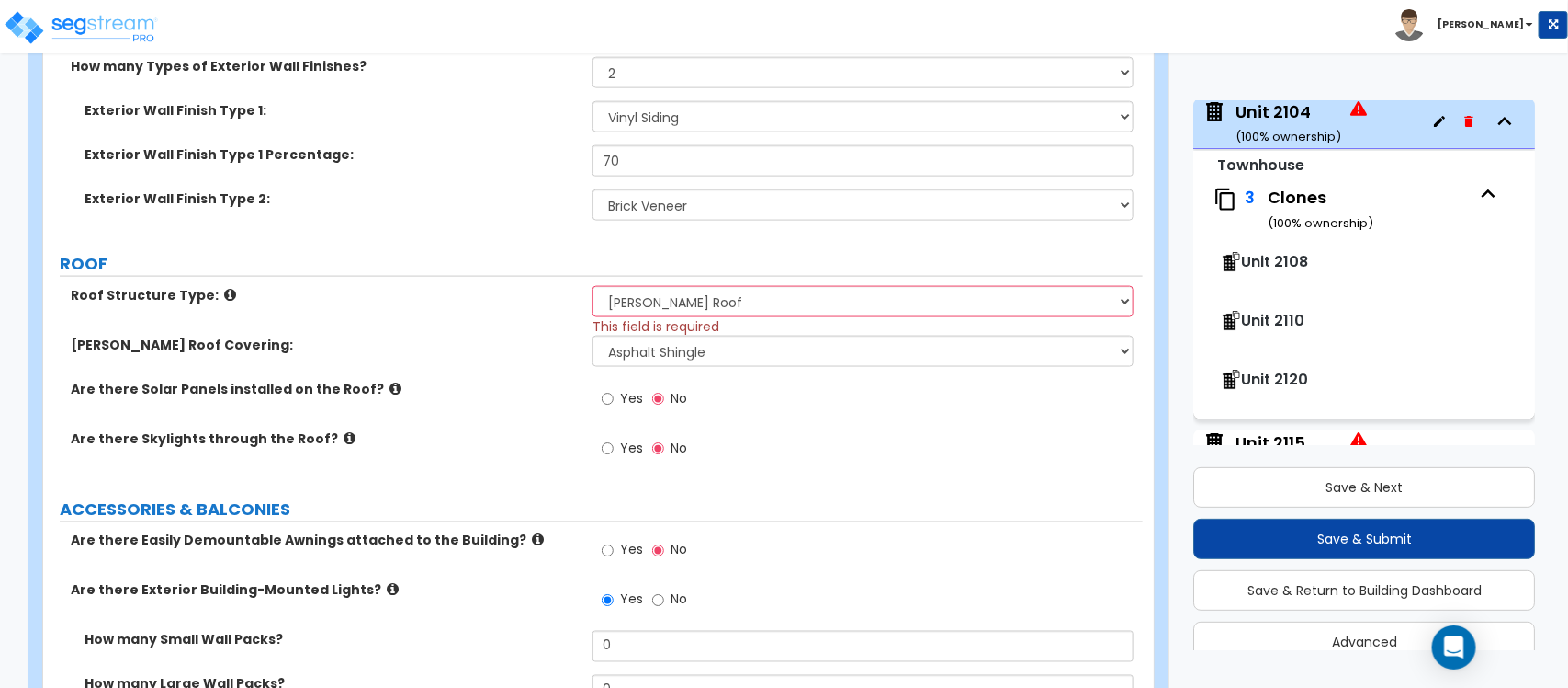
click at [942, 470] on div "Yes No" at bounding box center [867, 454] width 549 height 50
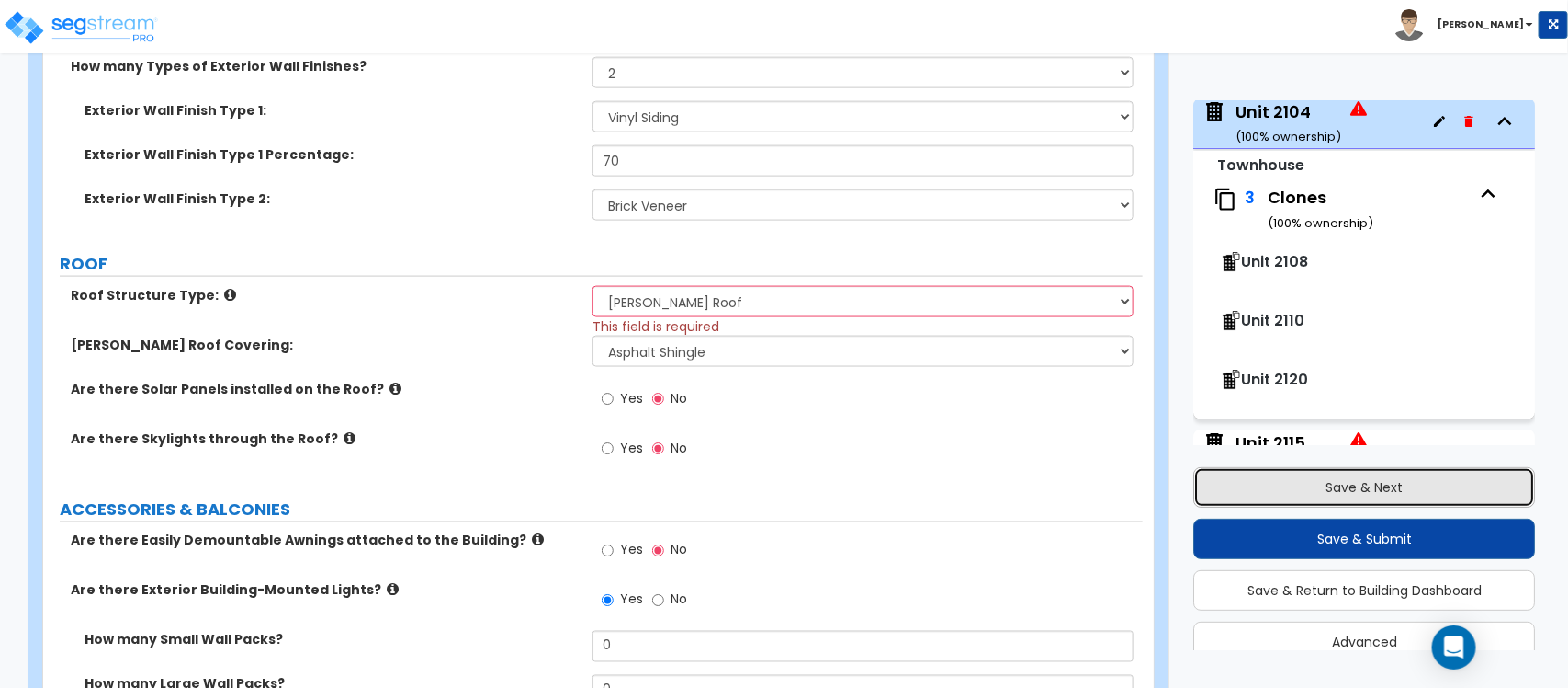
click at [1342, 485] on button "Save & Next" at bounding box center [1364, 487] width 342 height 41
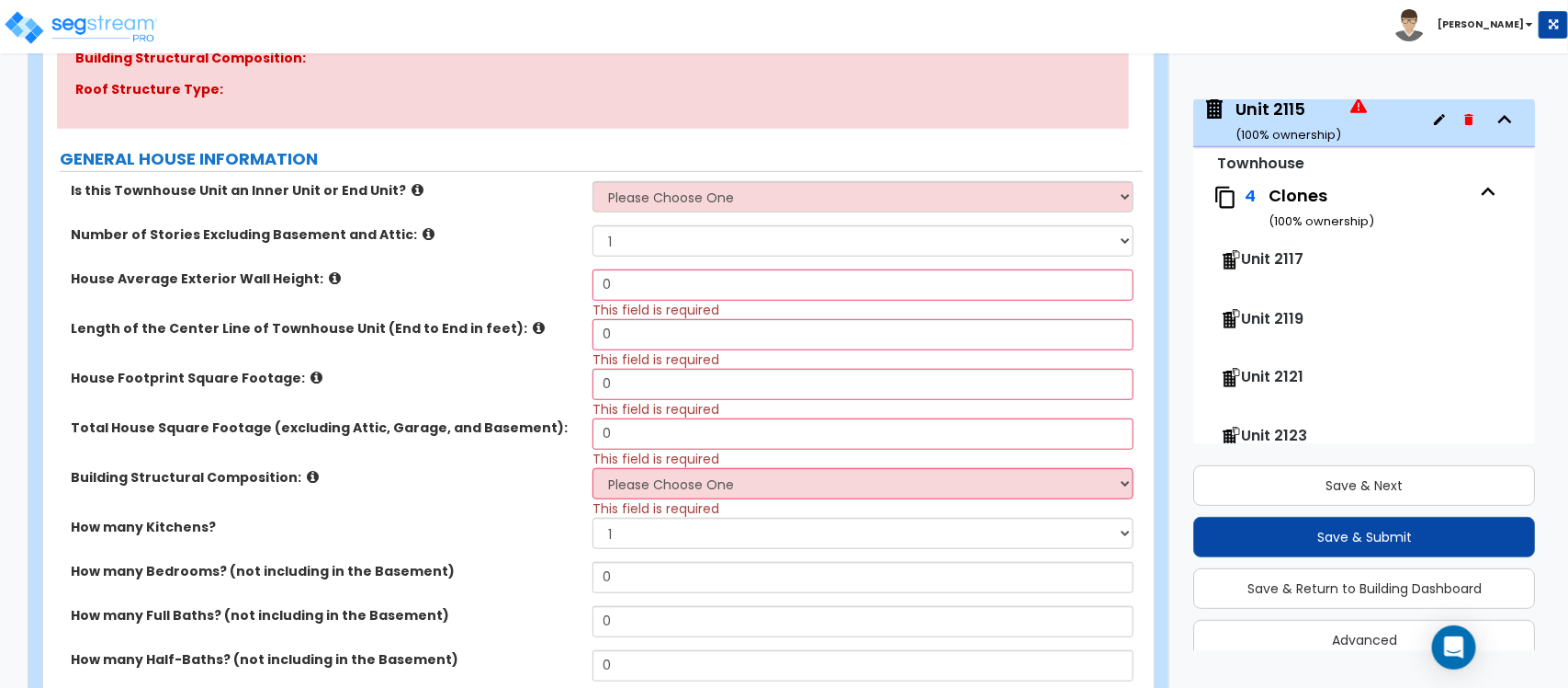
scroll to position [459, 0]
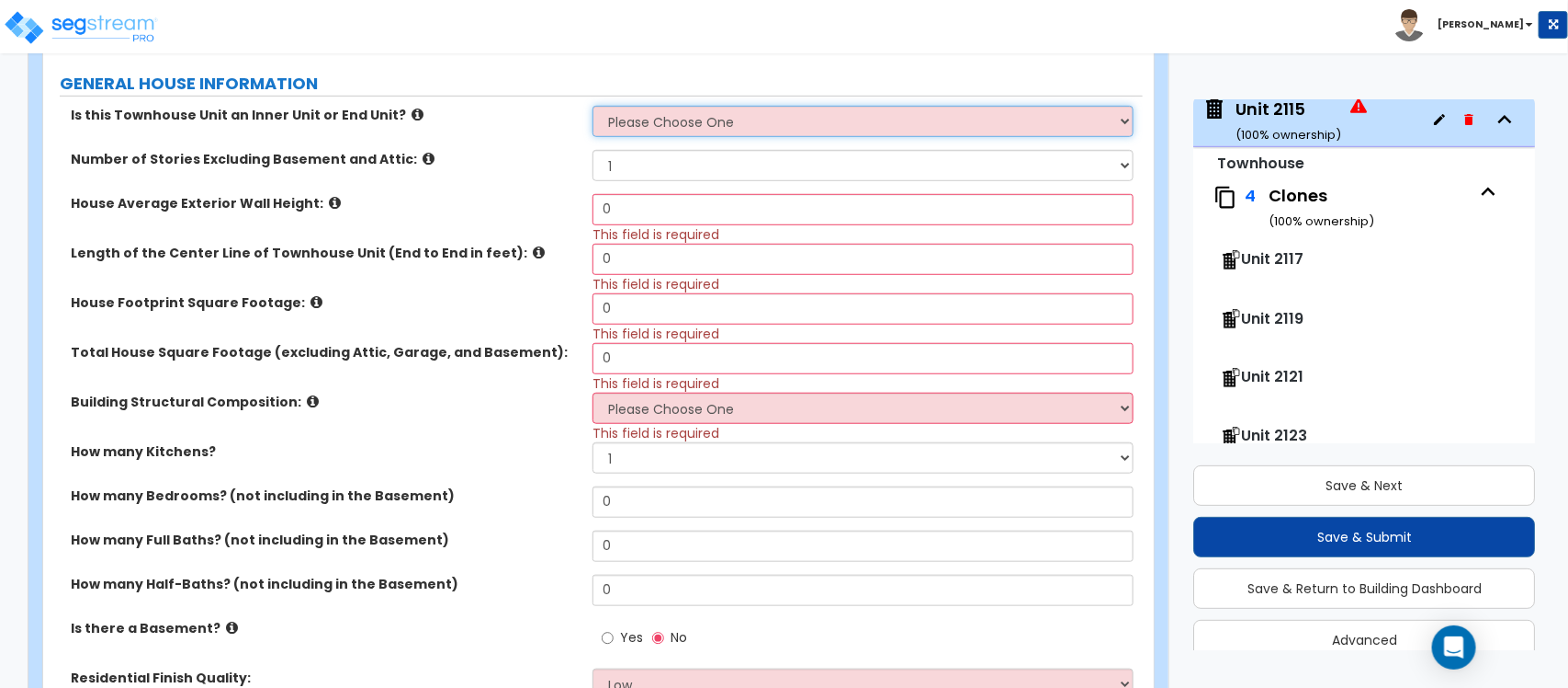
click at [678, 123] on select "Please Choose One Inner Unit End Unit" at bounding box center [863, 122] width 540 height 31
click at [593, 107] on select "Please Choose One Inner Unit End Unit" at bounding box center [863, 122] width 540 height 31
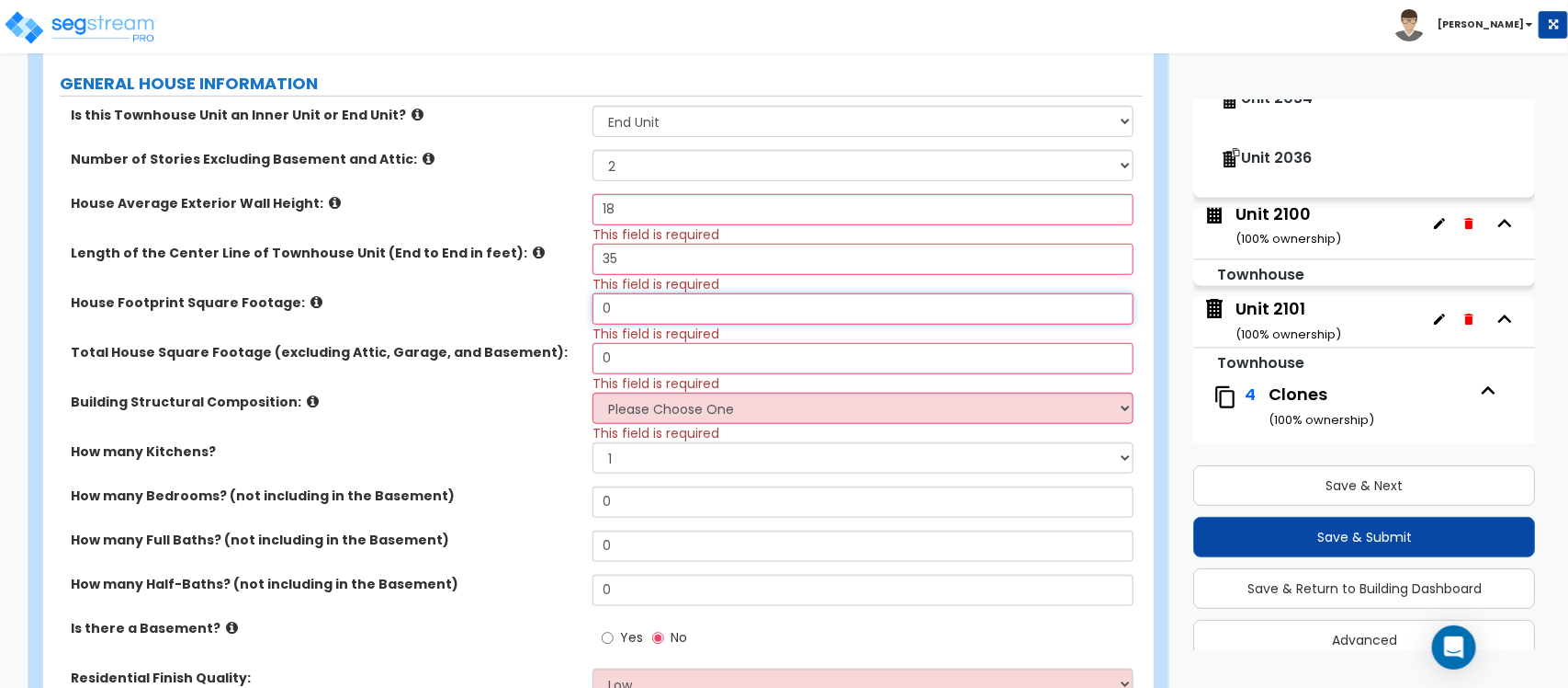
scroll to position [375, 0]
click at [1282, 305] on div "Unit 2101 ( 100 % ownership)" at bounding box center [1289, 320] width 106 height 47
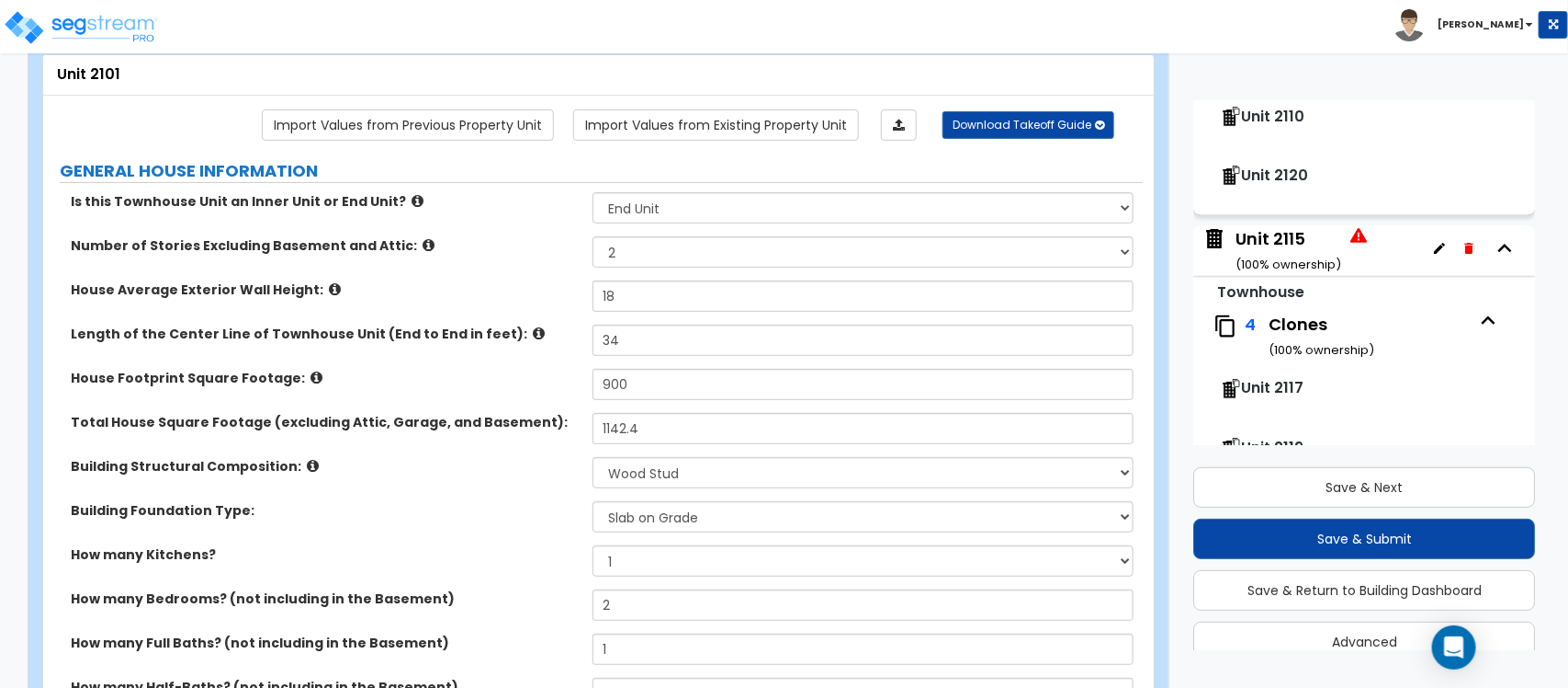
scroll to position [1147, 0]
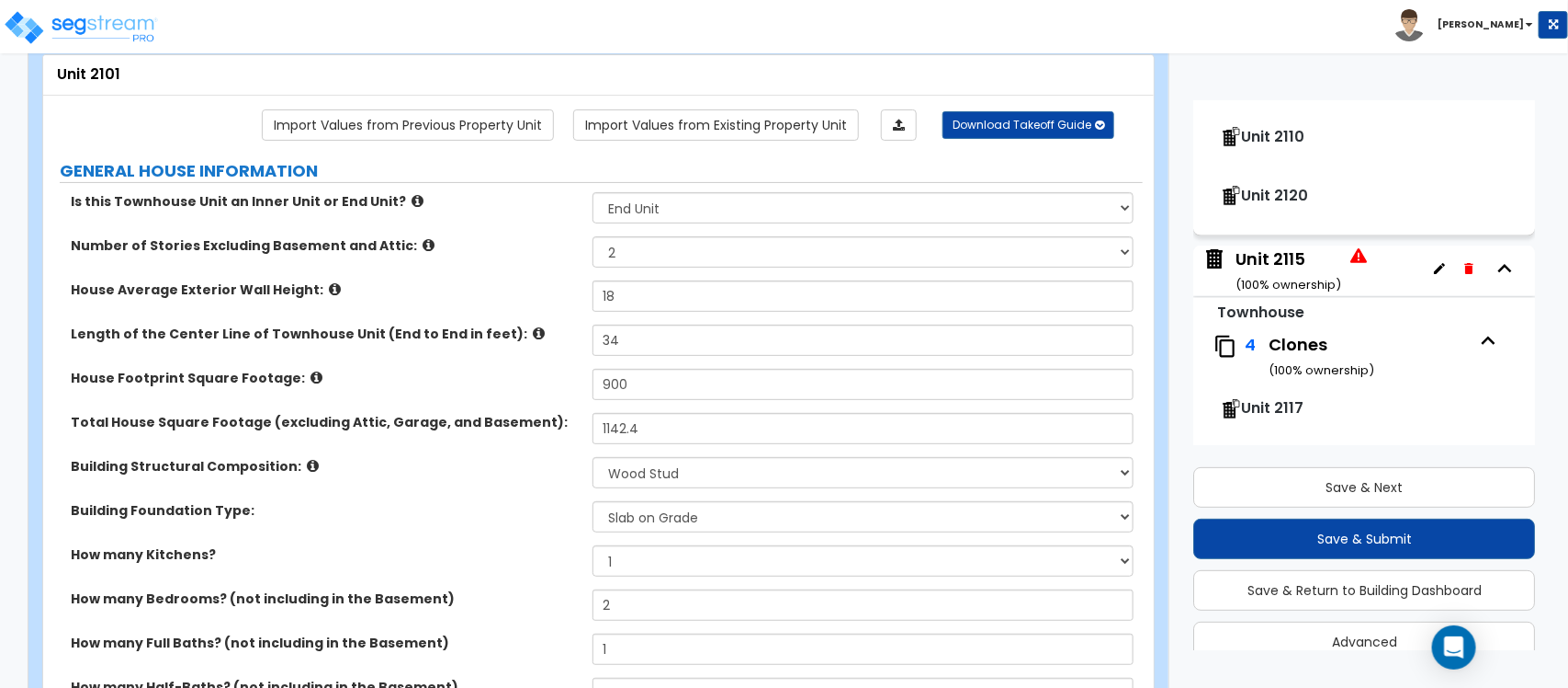
click at [1293, 267] on div "Unit 2115 ( 100 % ownership)" at bounding box center [1289, 270] width 106 height 47
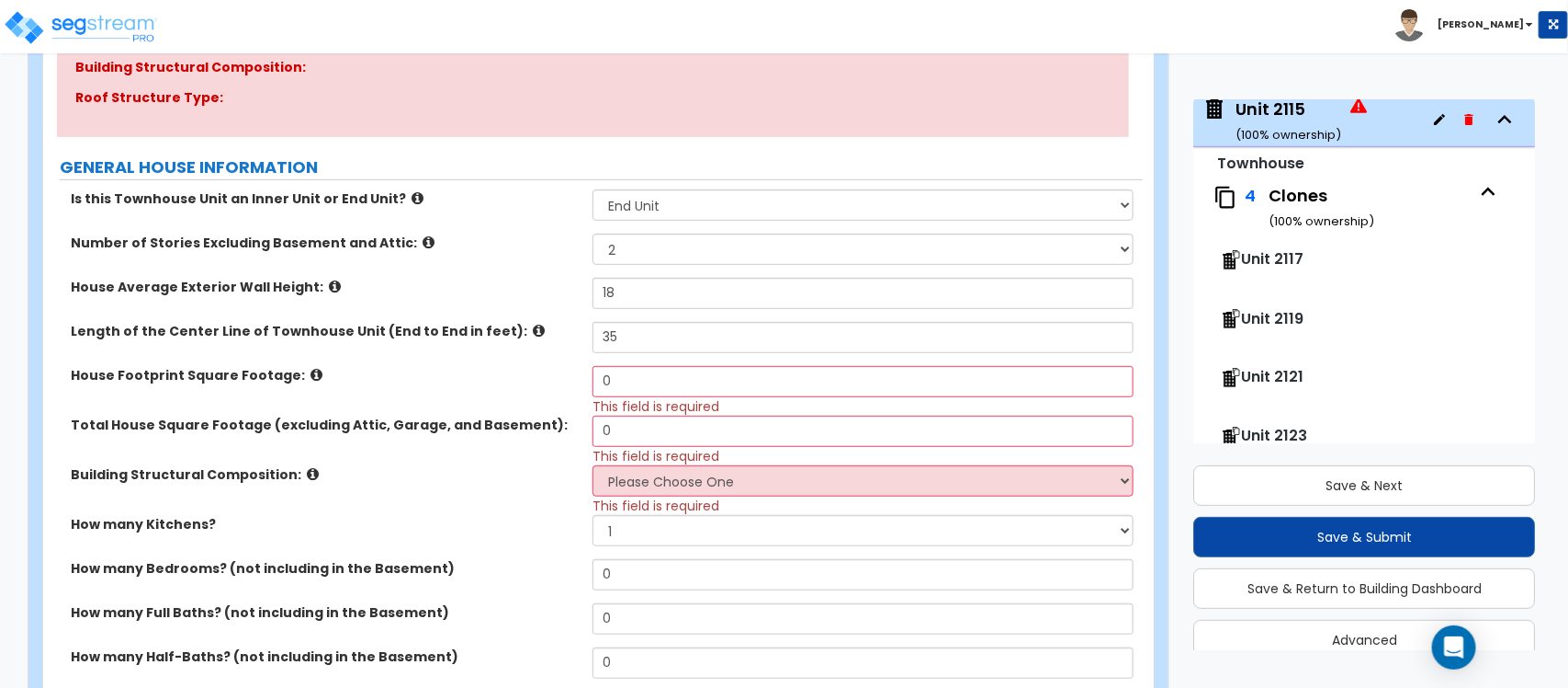
scroll to position [336, 0]
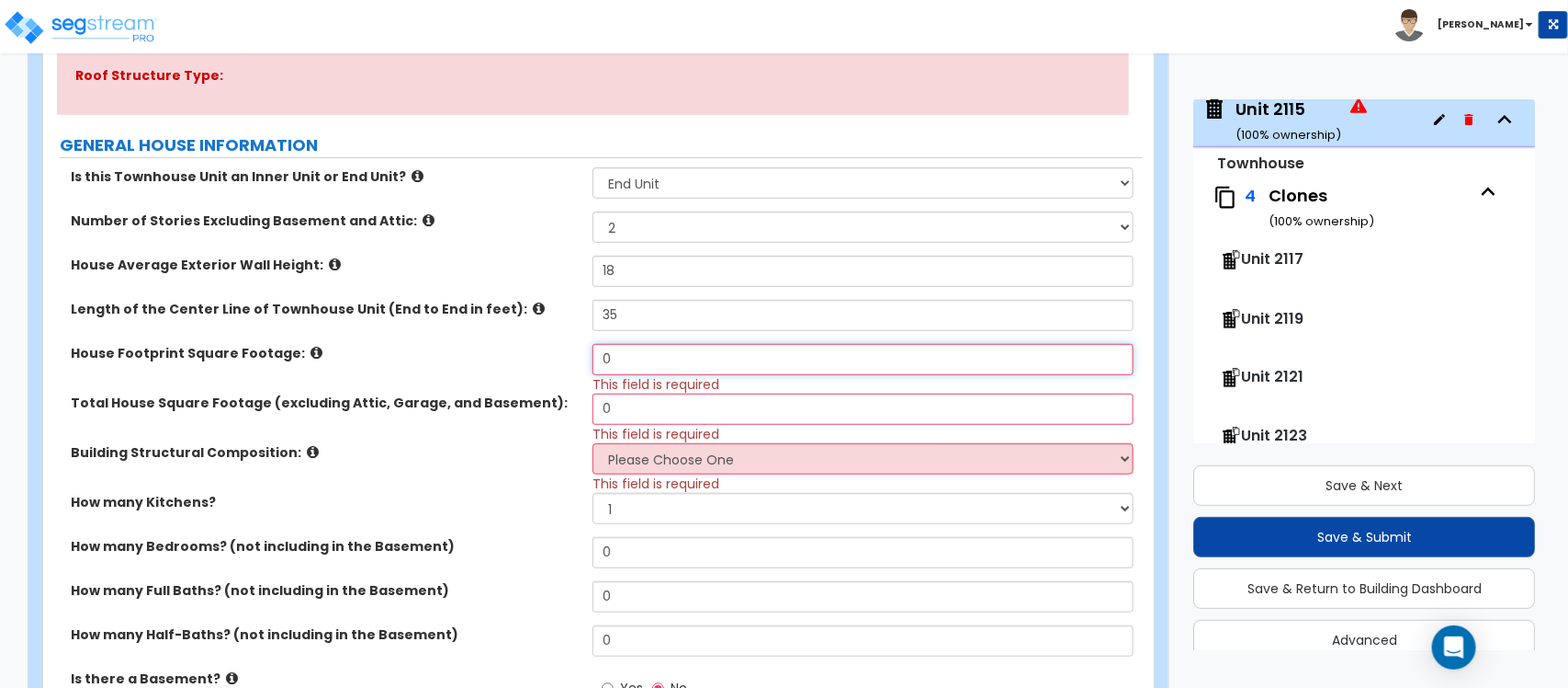
drag, startPoint x: 634, startPoint y: 357, endPoint x: 530, endPoint y: 369, distance: 104.7
click at [530, 369] on div "House Footprint Square Footage: 0 This field is required" at bounding box center [593, 369] width 1100 height 50
drag, startPoint x: 651, startPoint y: 362, endPoint x: 559, endPoint y: 357, distance: 92.1
click at [559, 357] on div "House Footprint Square Footage: 900 This field is required" at bounding box center [593, 369] width 1100 height 50
drag, startPoint x: 637, startPoint y: 455, endPoint x: 563, endPoint y: 480, distance: 78.1
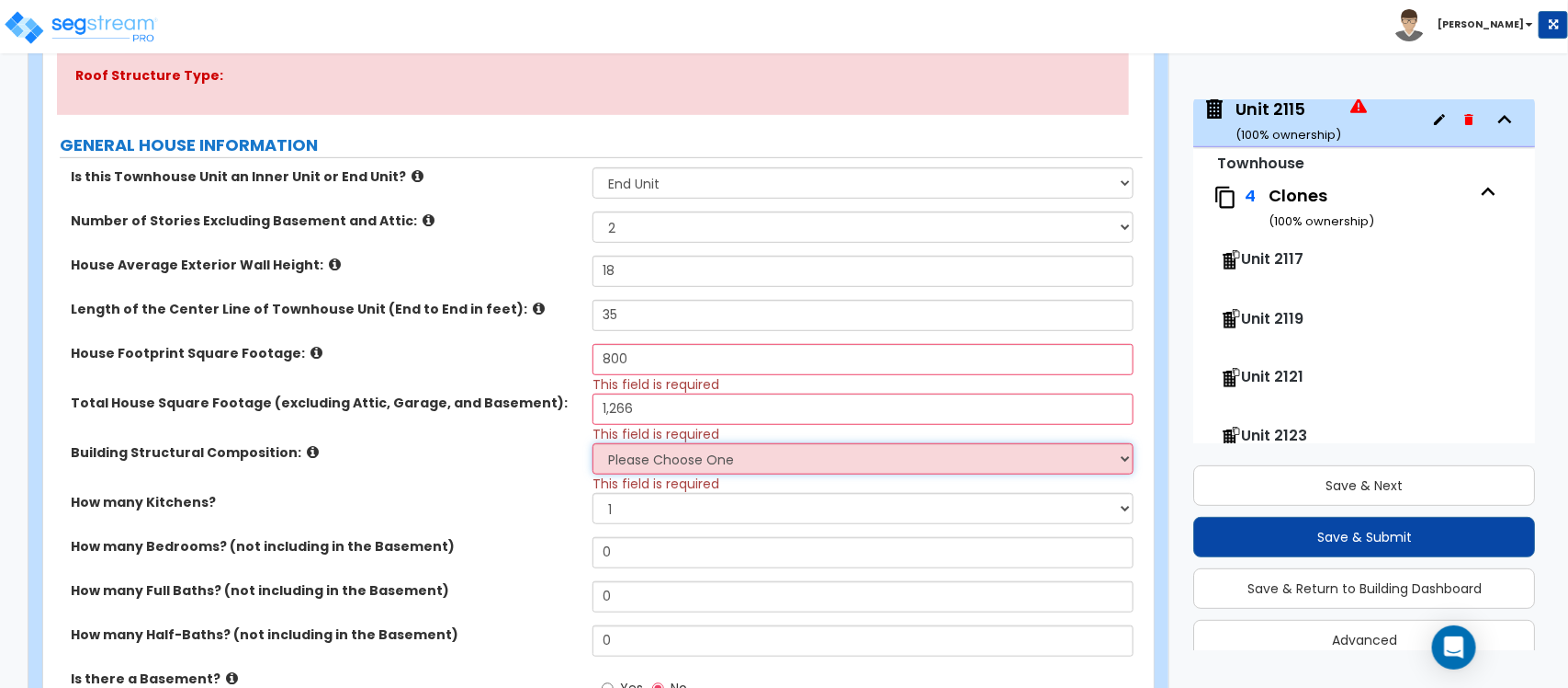
click at [637, 455] on select "Please Choose One Reinforced Concrete Structural Steel Brick Masonry CMU Masonr…" at bounding box center [863, 458] width 540 height 31
click at [593, 444] on select "Please Choose One Reinforced Concrete Structural Steel Brick Masonry CMU Masonr…" at bounding box center [863, 458] width 540 height 31
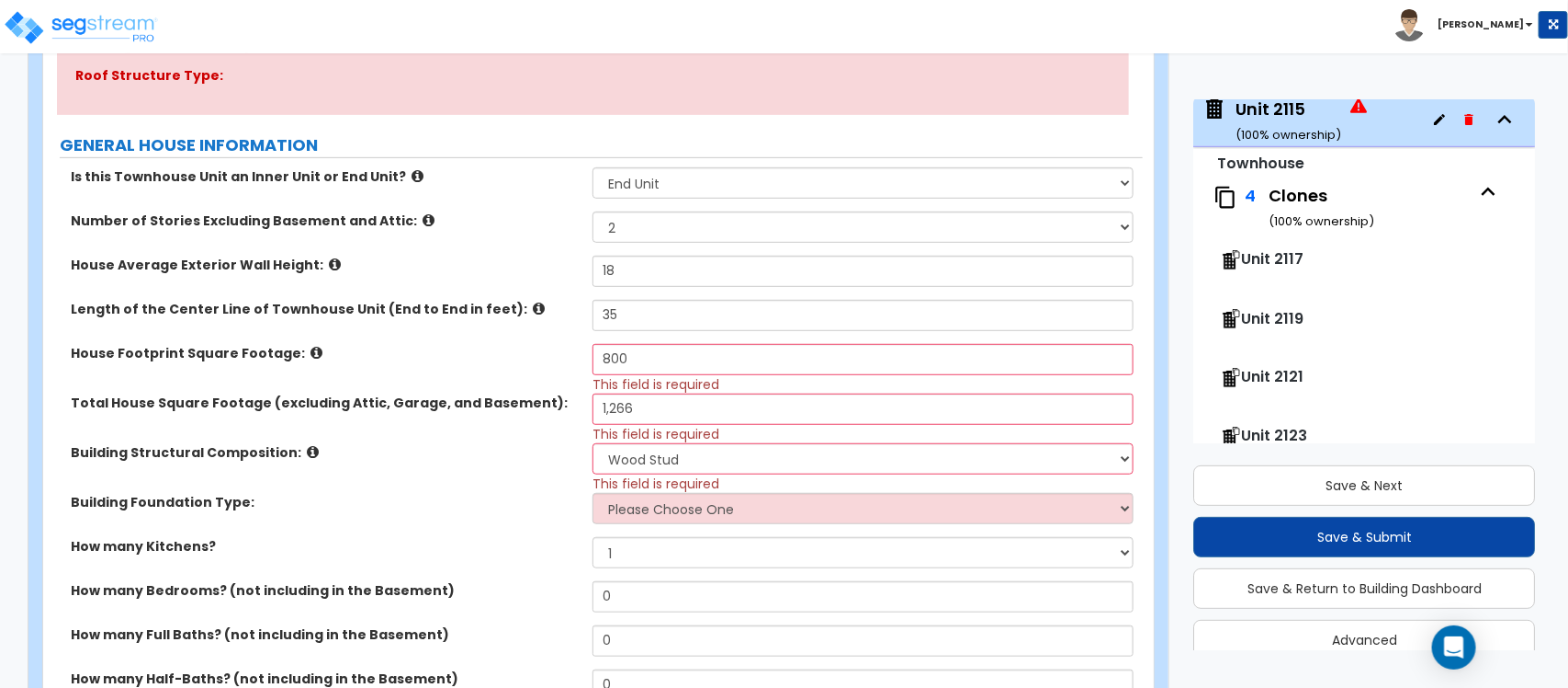
click at [636, 510] on select "Please Choose One Spread Ftg, Col, & Beam FDN Slab on Grade" at bounding box center [863, 508] width 540 height 31
click at [593, 493] on select "Please Choose One Spread Ftg, Col, & Beam FDN Slab on Grade" at bounding box center [863, 508] width 540 height 31
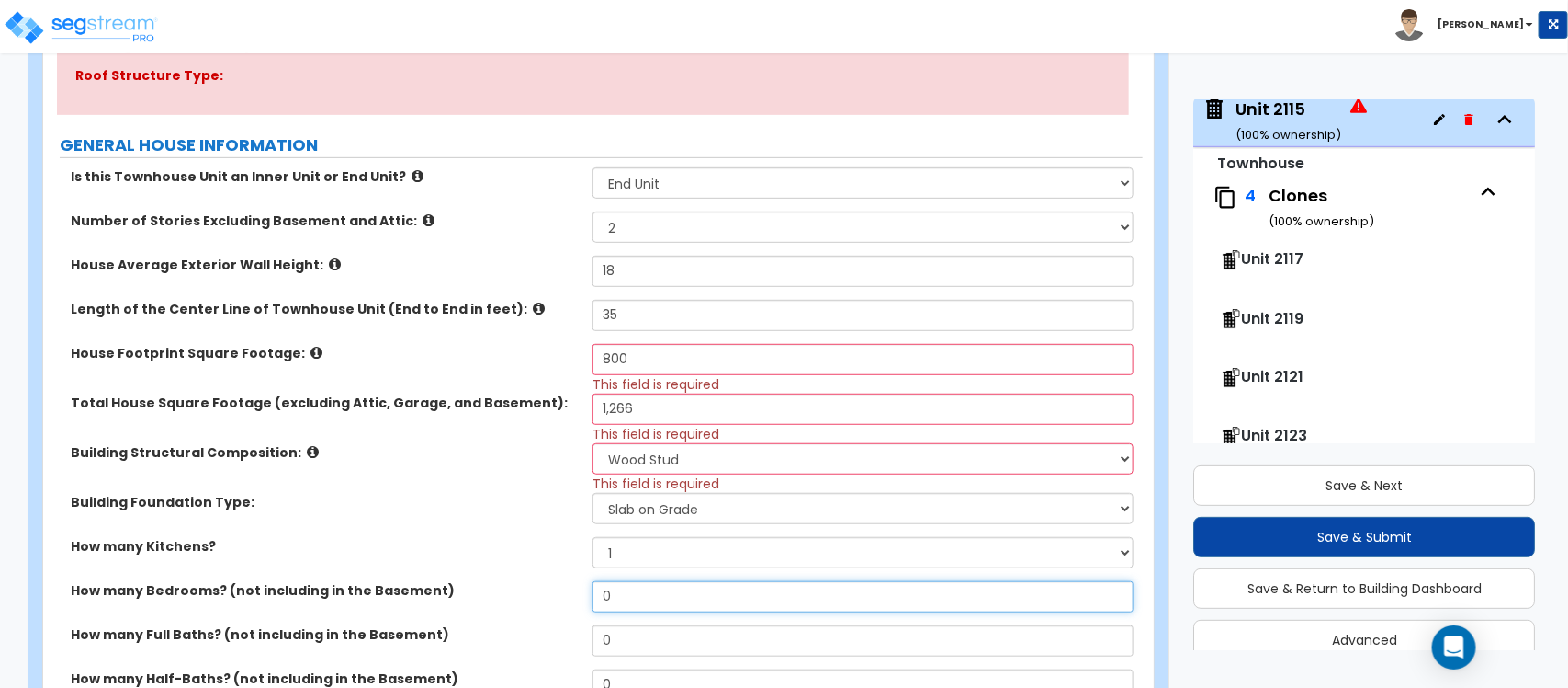
scroll to position [565, 0]
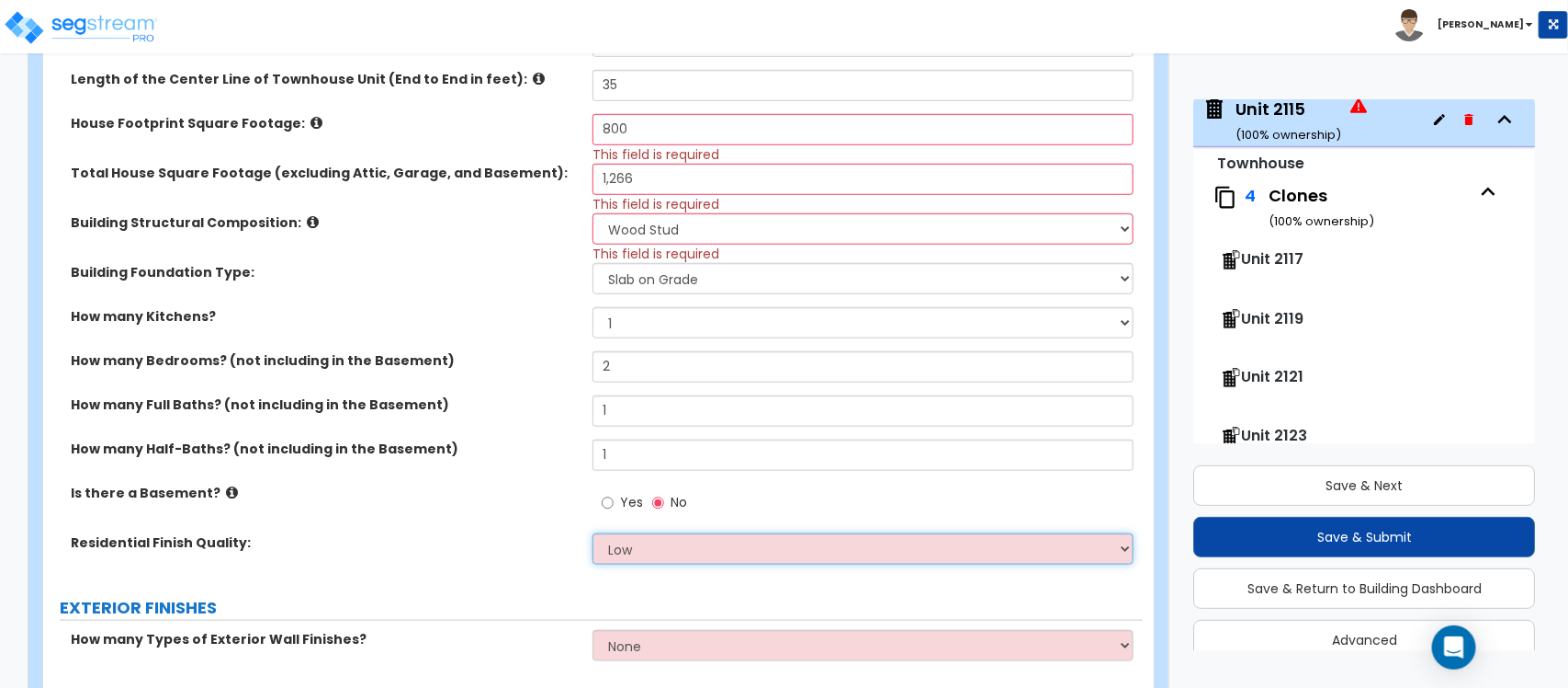
click at [716, 539] on select "Low Average High" at bounding box center [863, 549] width 540 height 31
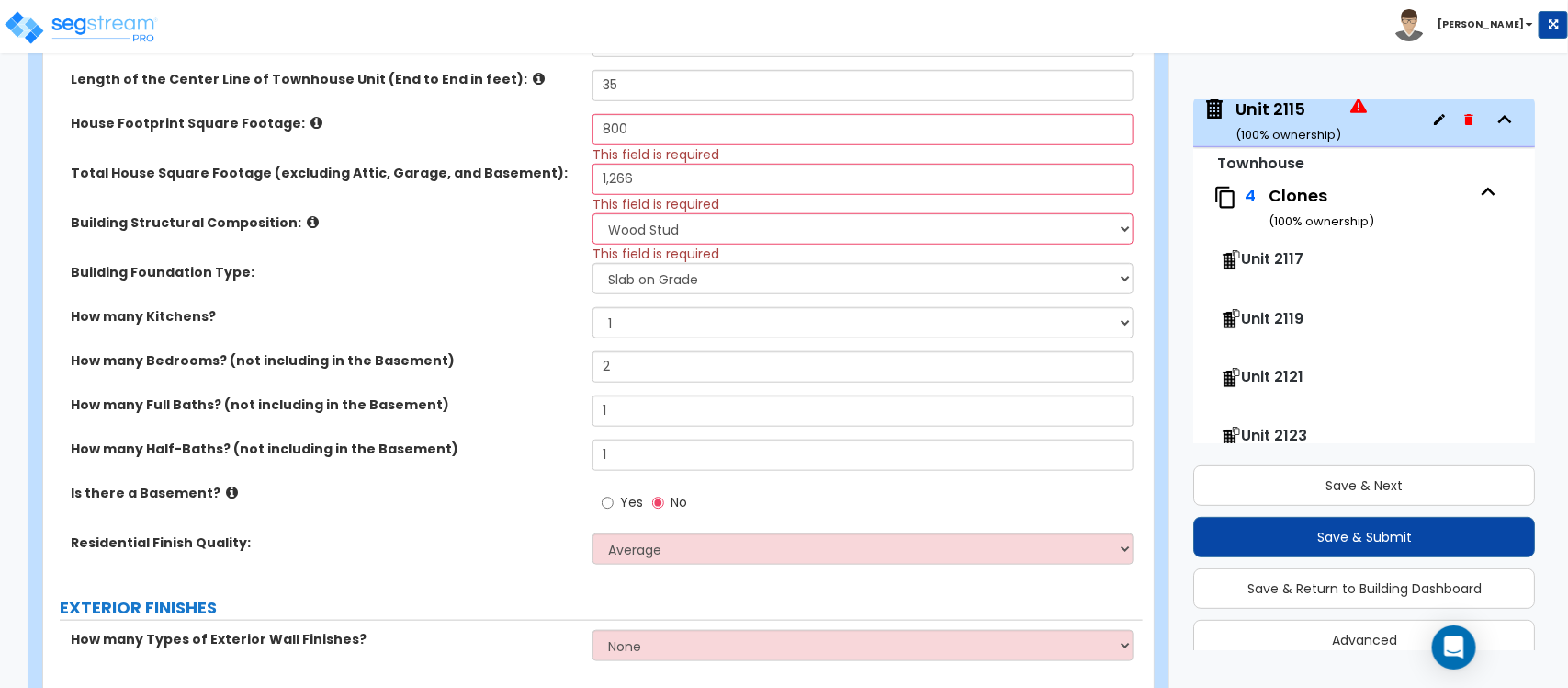
drag, startPoint x: 492, startPoint y: 538, endPoint x: 584, endPoint y: 474, distance: 112.1
click at [492, 538] on label "Residential Finish Quality:" at bounding box center [324, 542] width 508 height 18
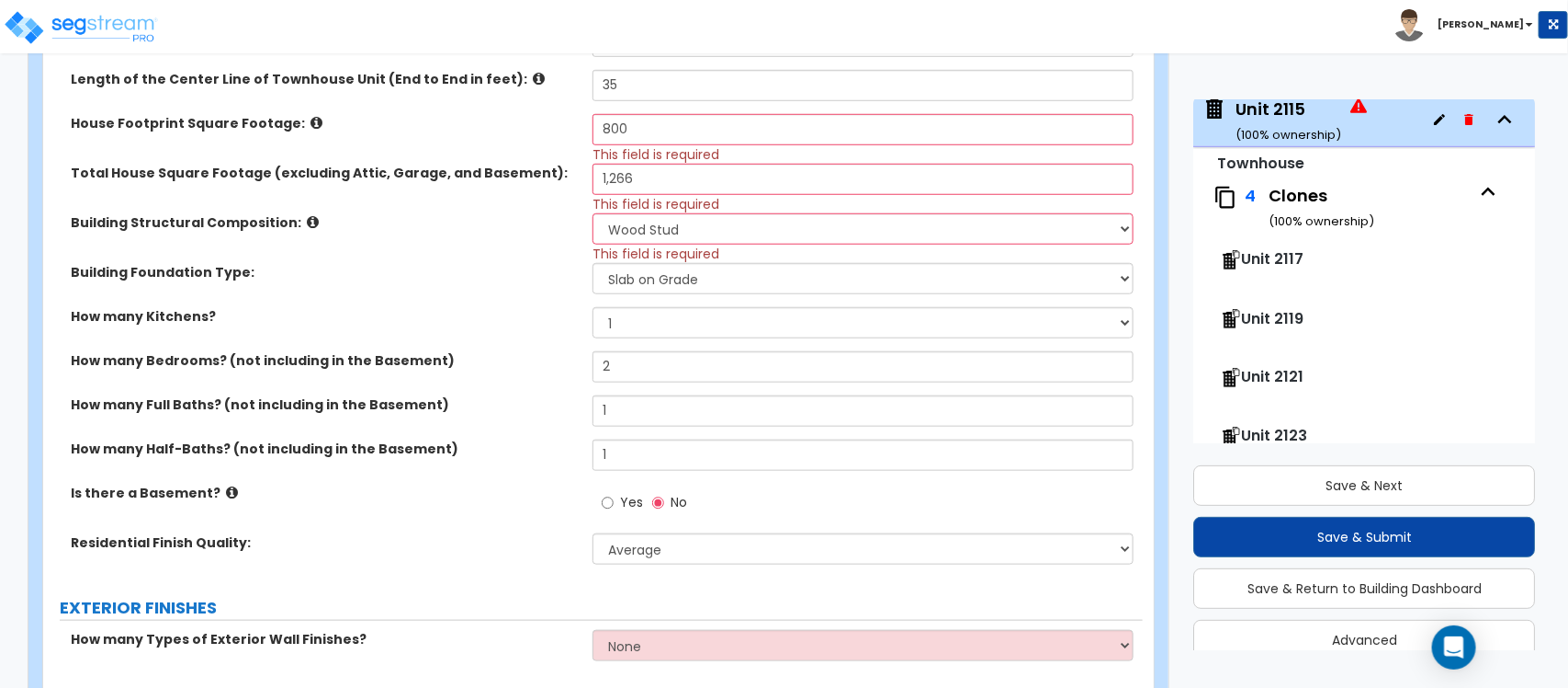
scroll to position [910, 0]
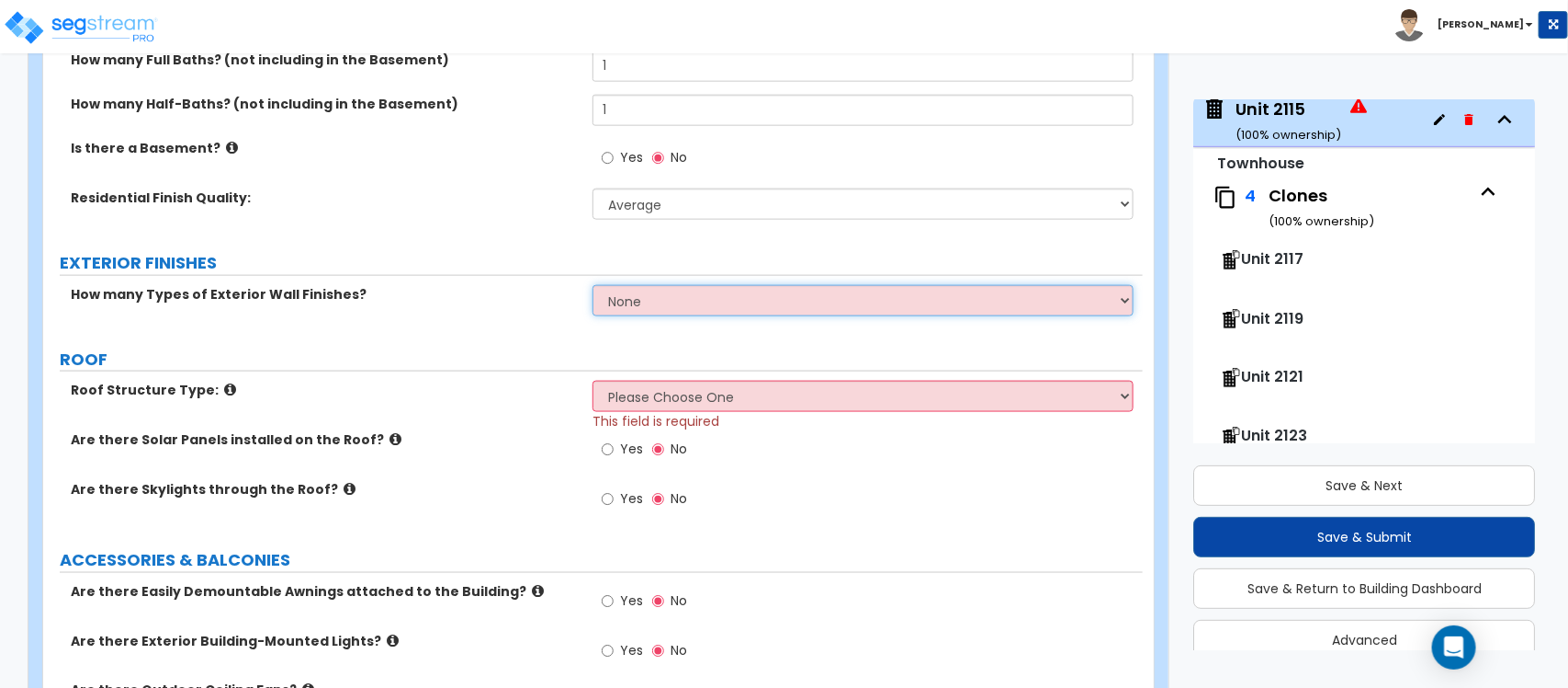
click at [767, 311] on select "None 1 2 3" at bounding box center [863, 301] width 540 height 31
click at [593, 286] on select "None 1 2 3" at bounding box center [863, 301] width 540 height 31
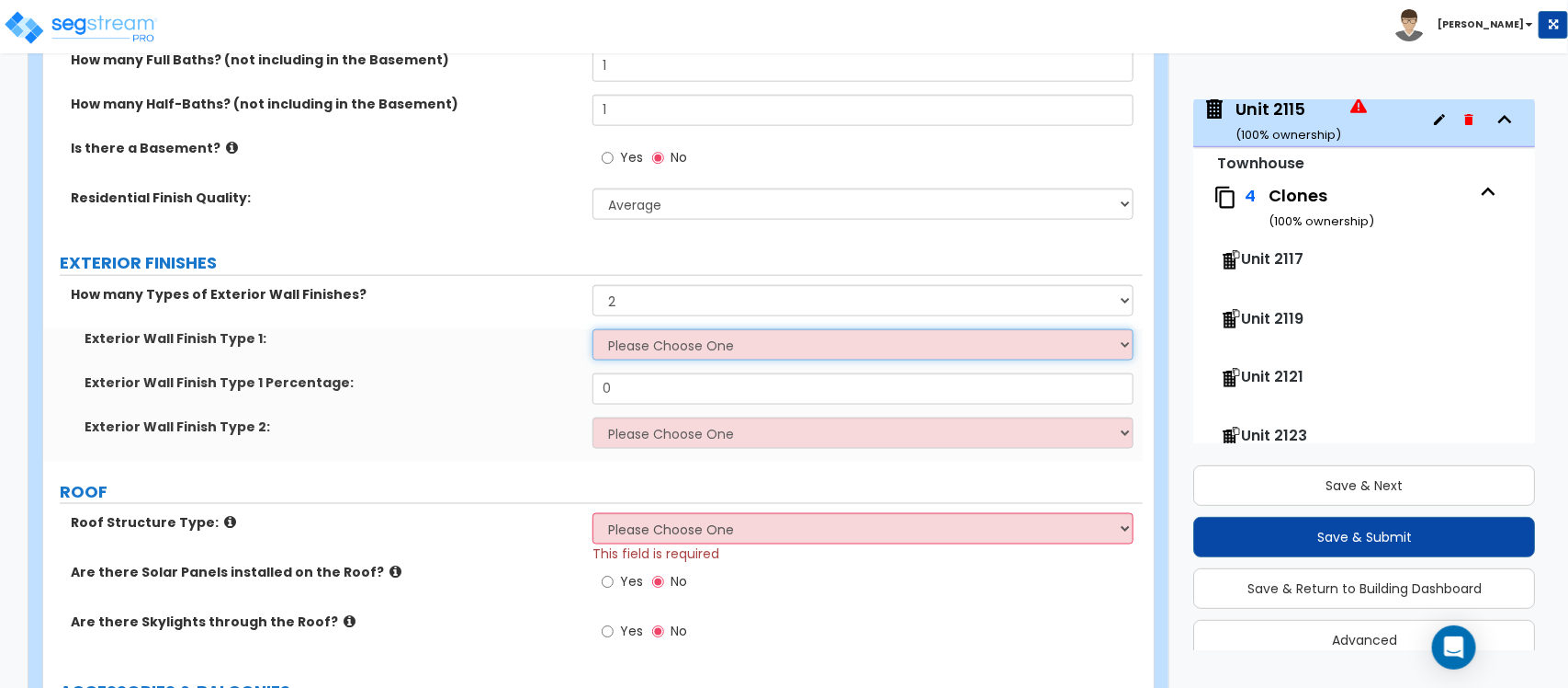
click at [737, 347] on select "Please Choose One No Finish/Shared Wall No Wall Brick Veneer Stone Veneer Wood …" at bounding box center [863, 345] width 540 height 31
click at [593, 330] on select "Please Choose One No Finish/Shared Wall No Wall Brick Veneer Stone Veneer Wood …" at bounding box center [863, 345] width 540 height 31
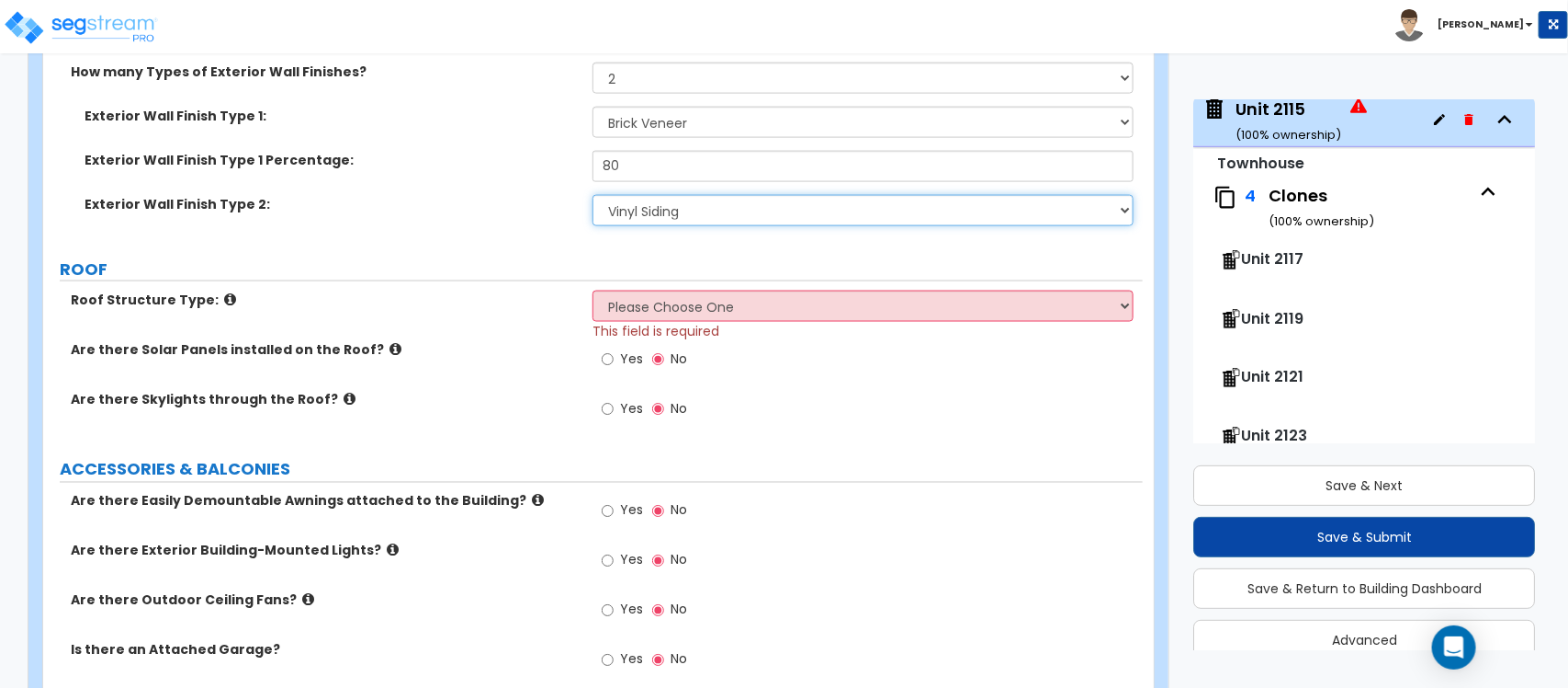
scroll to position [1140, 0]
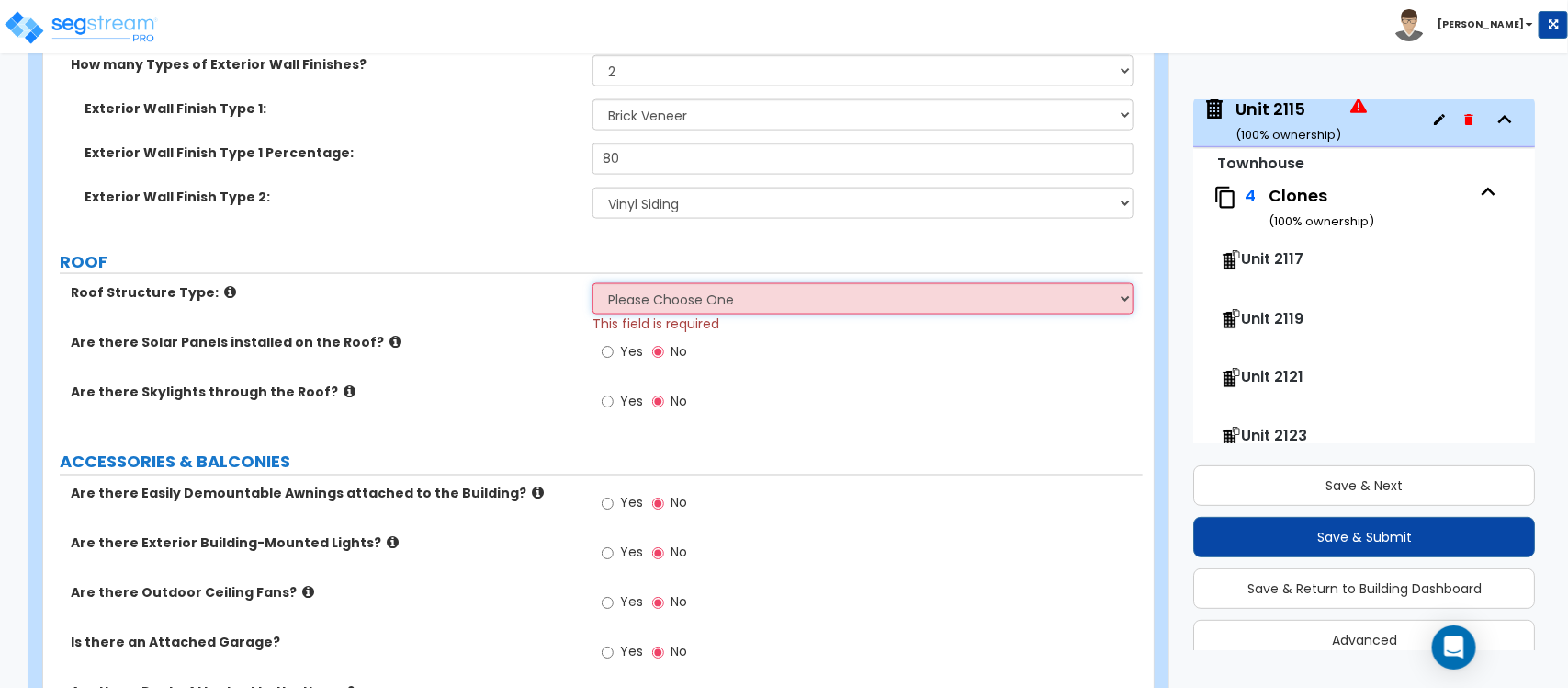
click at [653, 295] on select "Please Choose One Gable Roof Flat Roof Hybrid Gable & Flat Roof" at bounding box center [863, 299] width 540 height 31
drag, startPoint x: 524, startPoint y: 332, endPoint x: 565, endPoint y: 324, distance: 41.8
click at [524, 332] on div "Roof Structure Type: Please Choose One Gable Roof Flat Roof Hybrid Gable & Flat…" at bounding box center [593, 308] width 1100 height 50
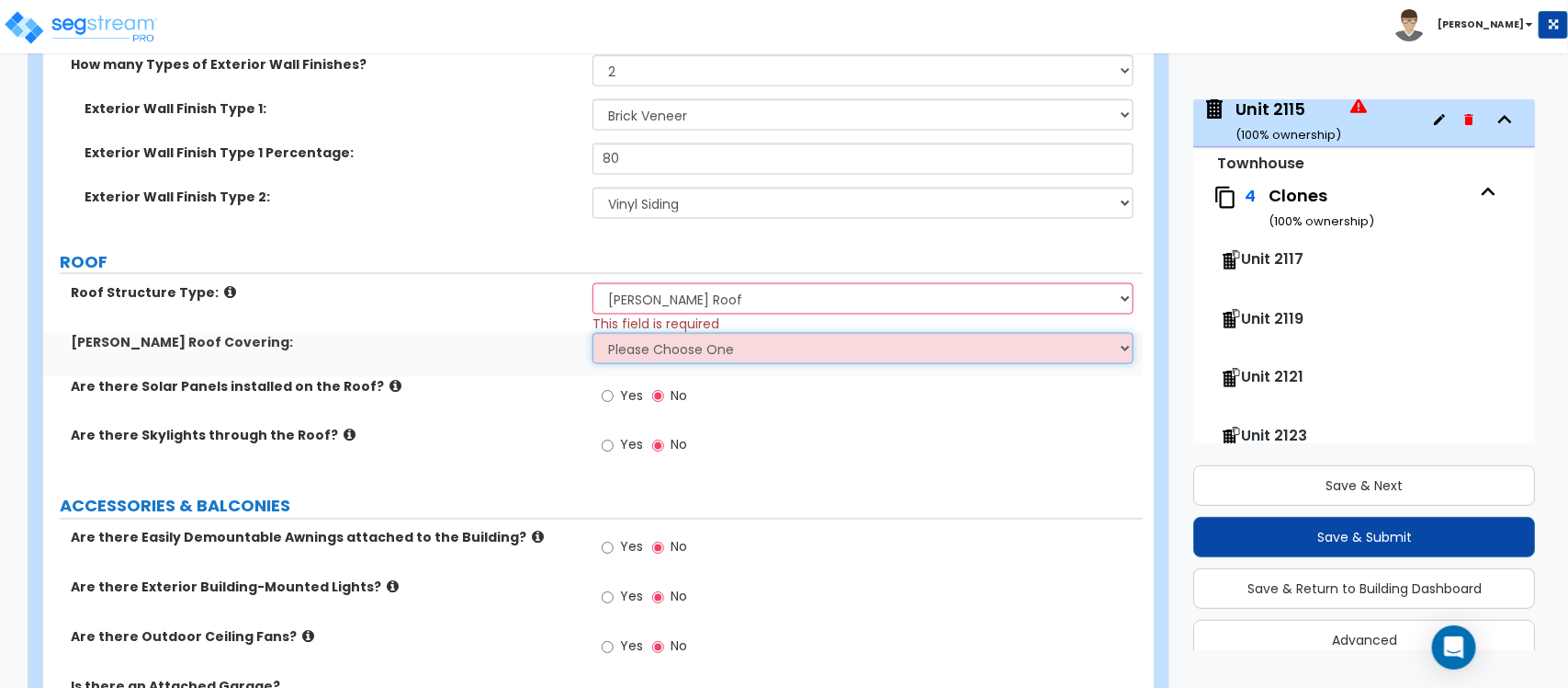
drag, startPoint x: 614, startPoint y: 350, endPoint x: 562, endPoint y: 361, distance: 53.2
click at [614, 350] on select "Please Choose One Asphalt Shingle Clay Tile Wood Shingle Metal Shingle Standing…" at bounding box center [863, 349] width 540 height 31
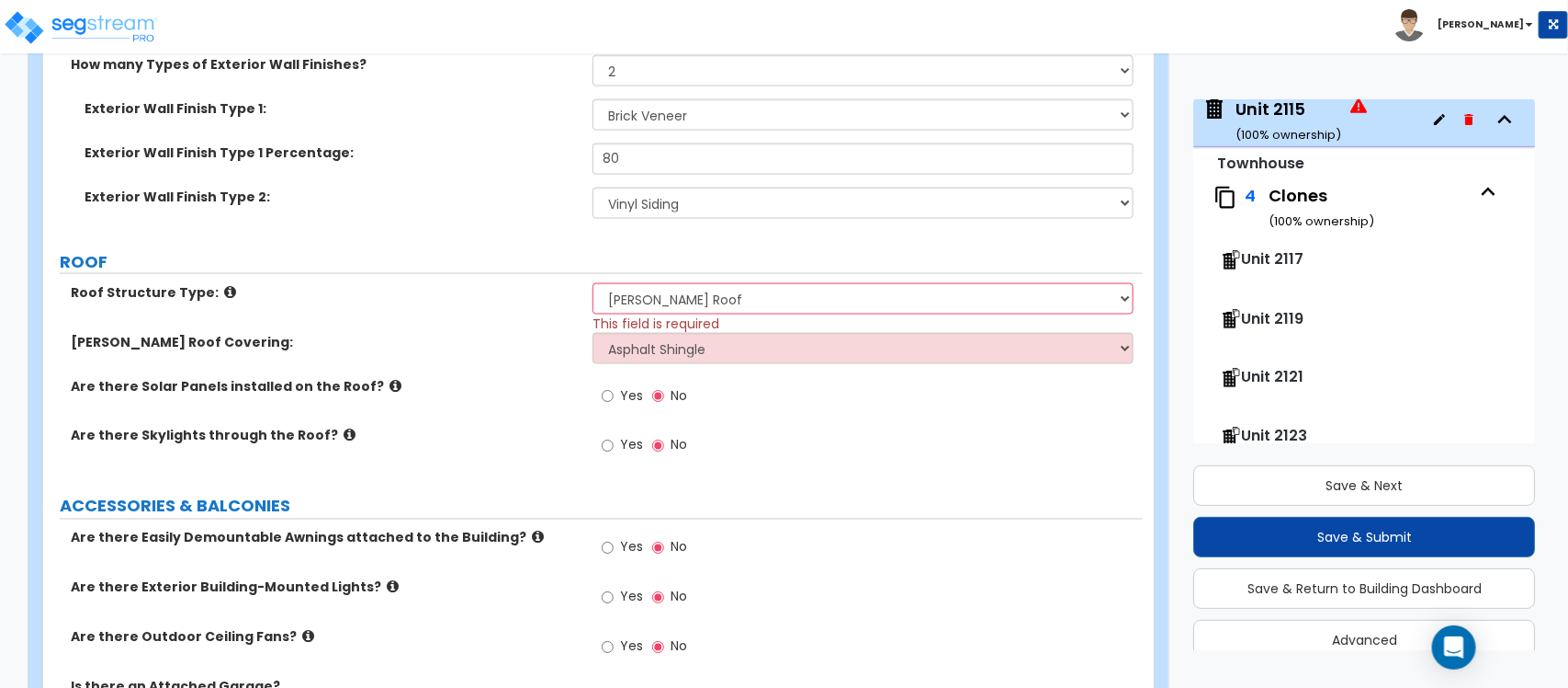
click at [536, 366] on div "Gable Roof Covering: Please Choose One Asphalt Shingle Clay Tile Wood Shingle M…" at bounding box center [593, 355] width 1100 height 44
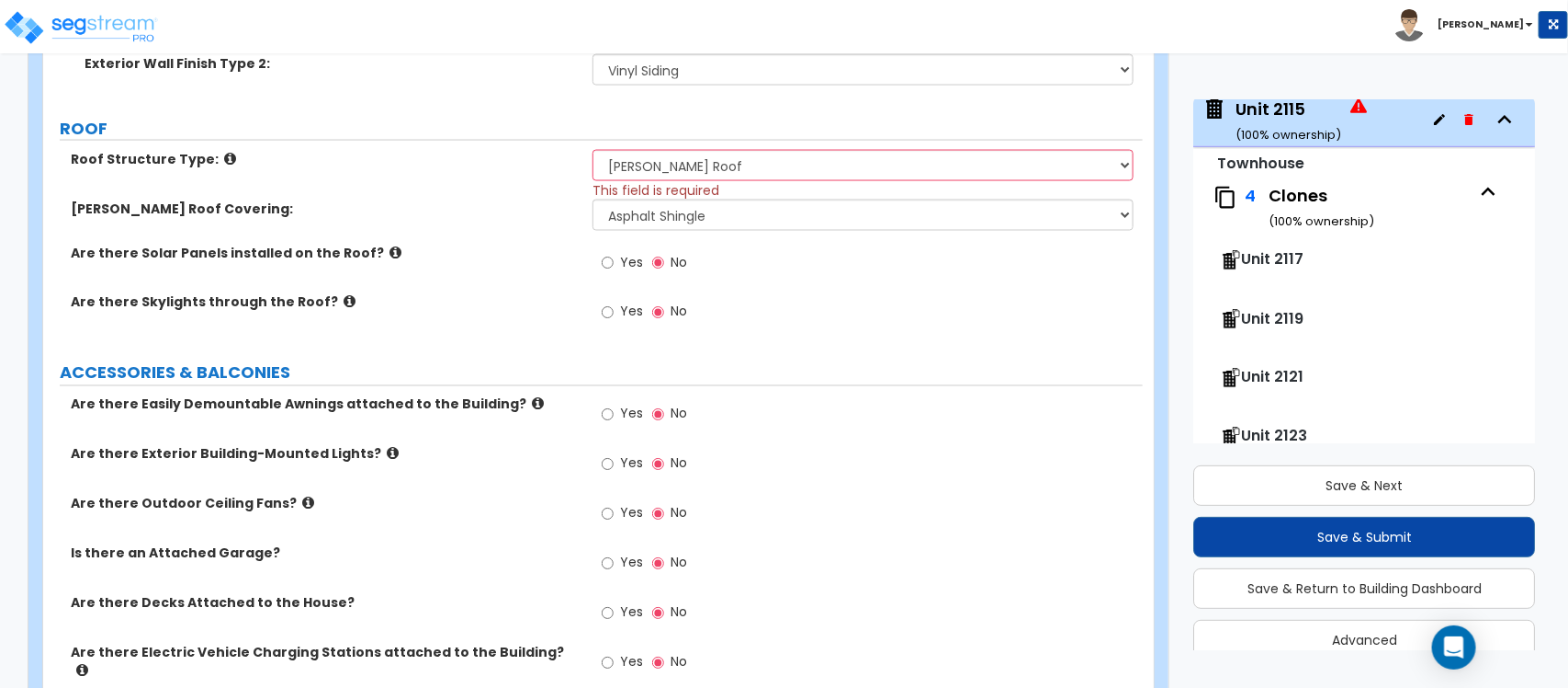
scroll to position [1370, 0]
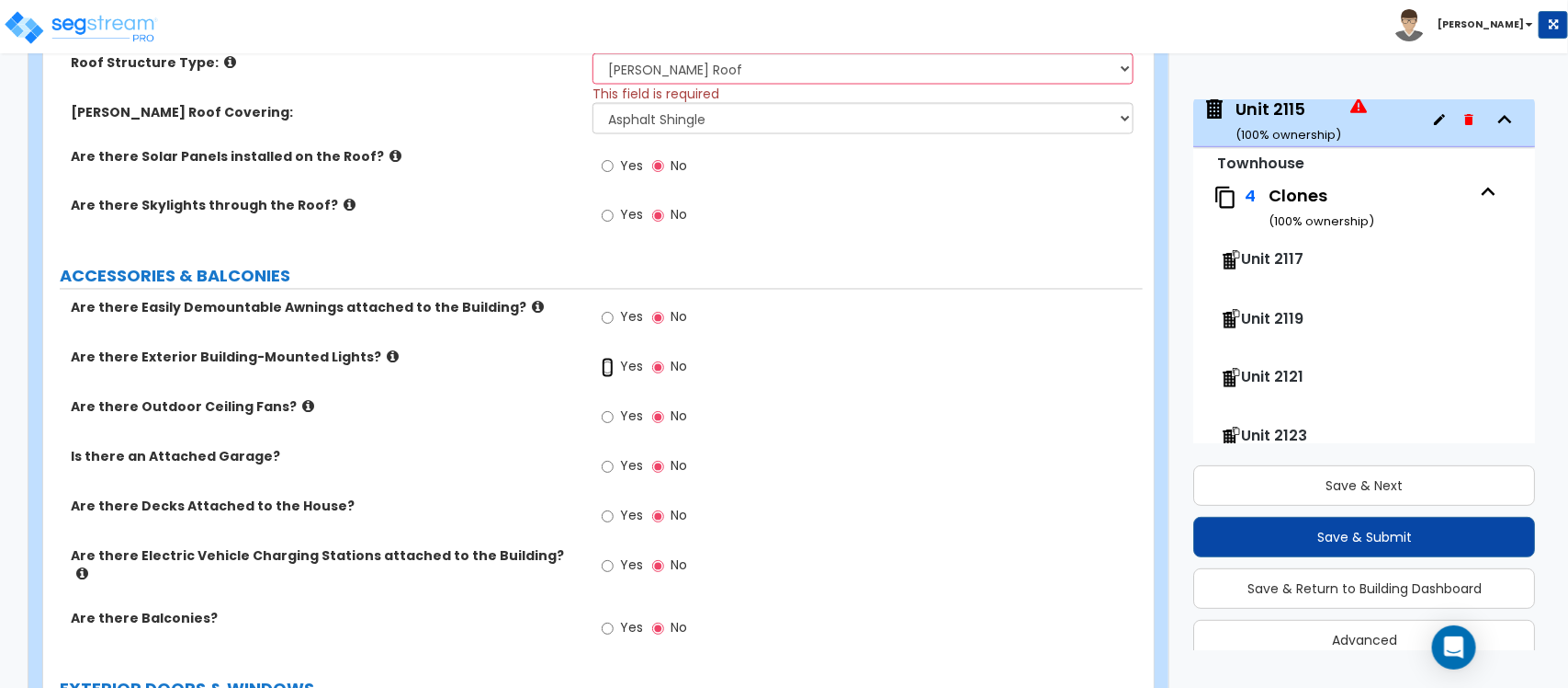
click at [607, 365] on input "Yes" at bounding box center [607, 368] width 12 height 20
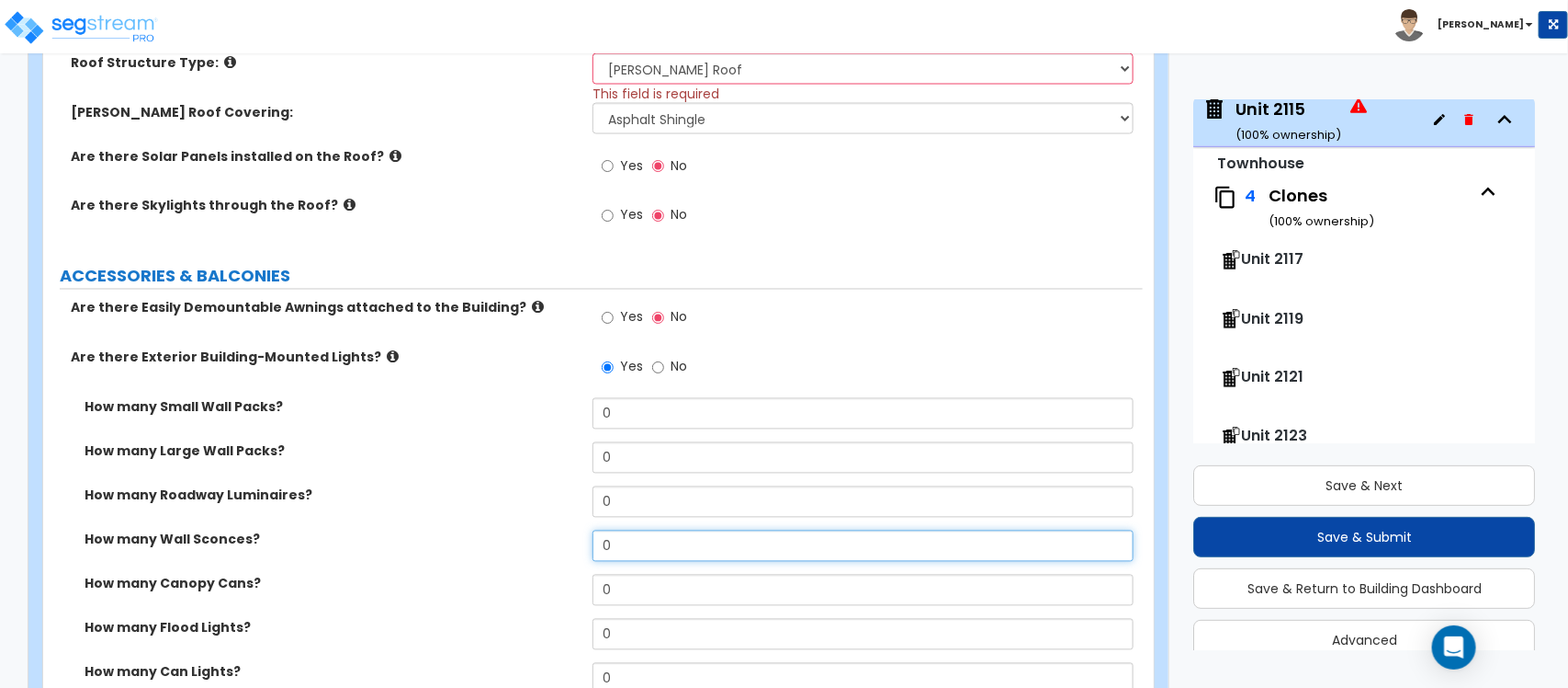
drag, startPoint x: 626, startPoint y: 552, endPoint x: 491, endPoint y: 548, distance: 135.1
click at [491, 548] on div "How many Wall Sconces? 0" at bounding box center [593, 552] width 1100 height 44
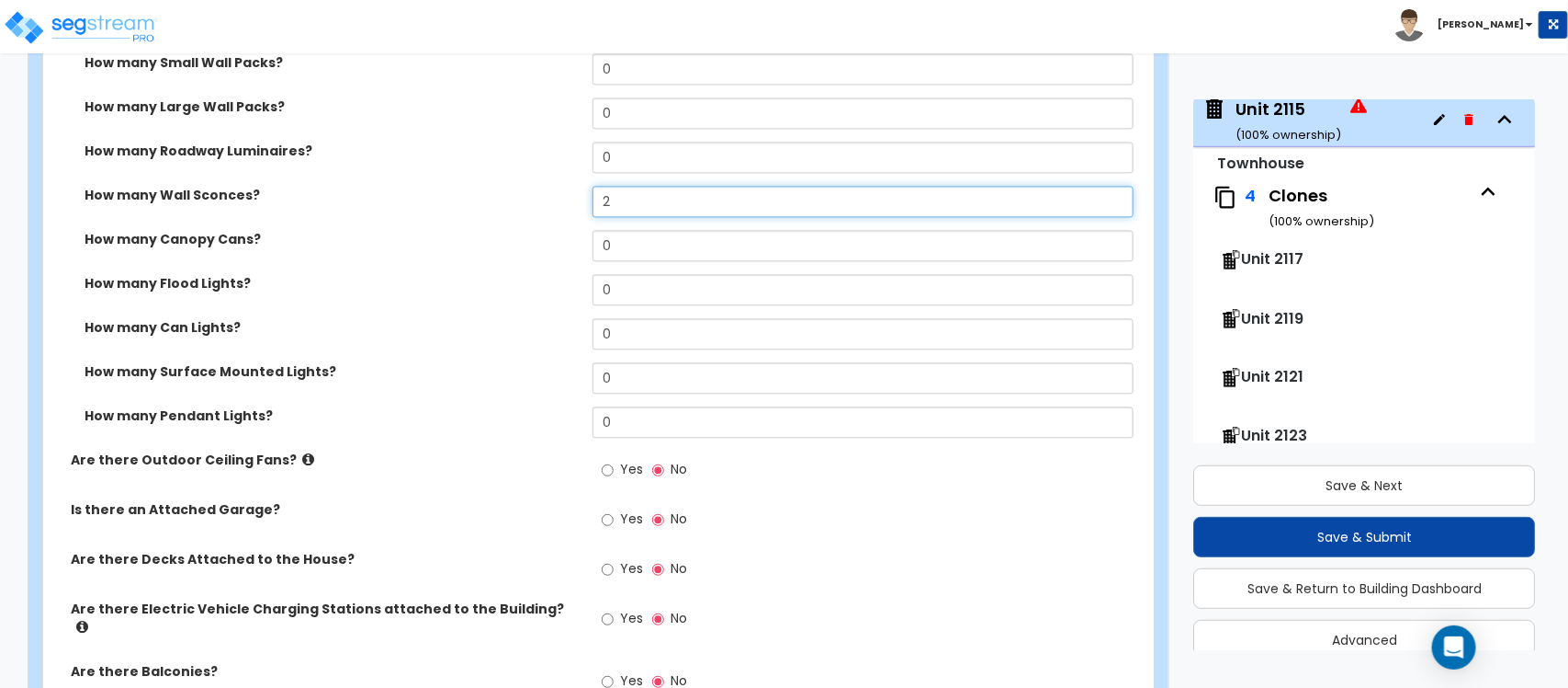
scroll to position [1944, 0]
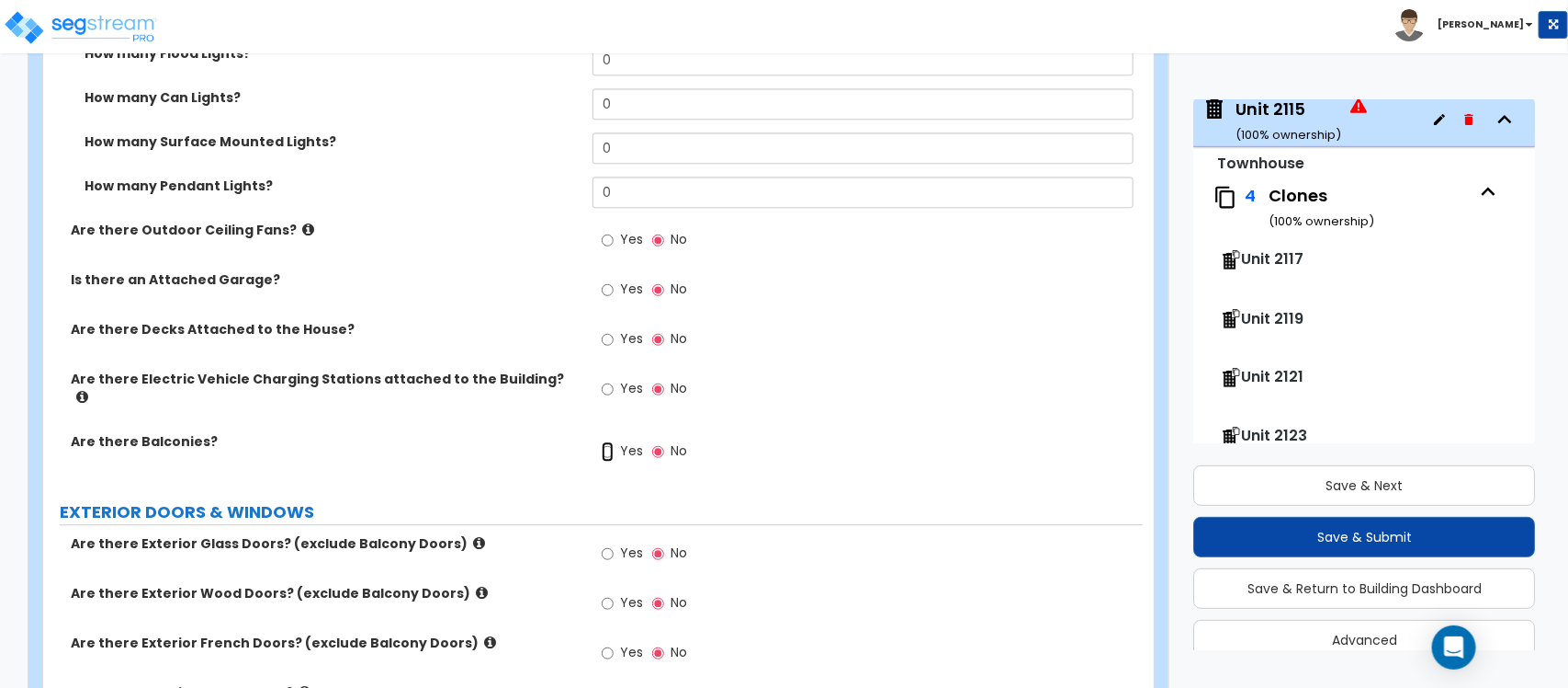
click at [609, 446] on input "Yes" at bounding box center [607, 451] width 12 height 20
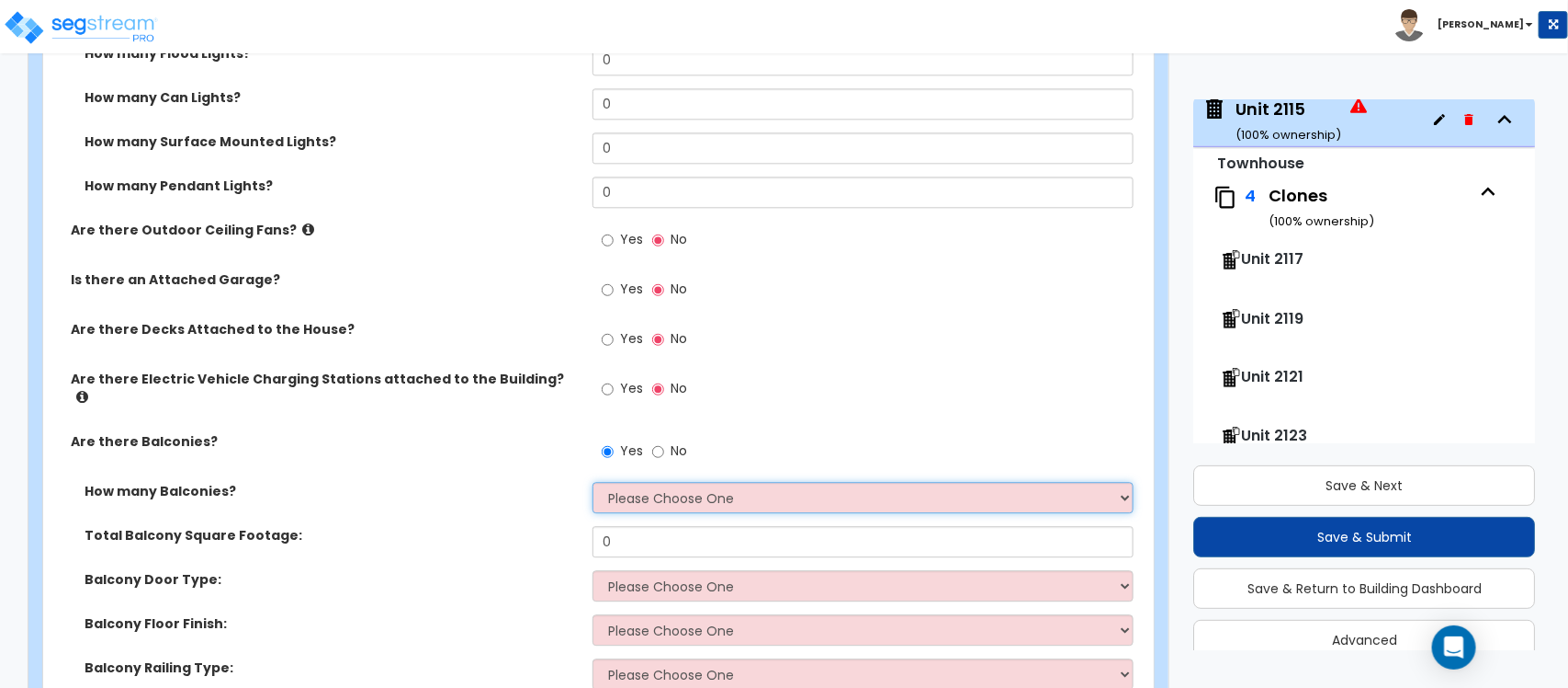
click at [631, 492] on select "Please Choose One 1 2 3 4 5" at bounding box center [863, 497] width 540 height 31
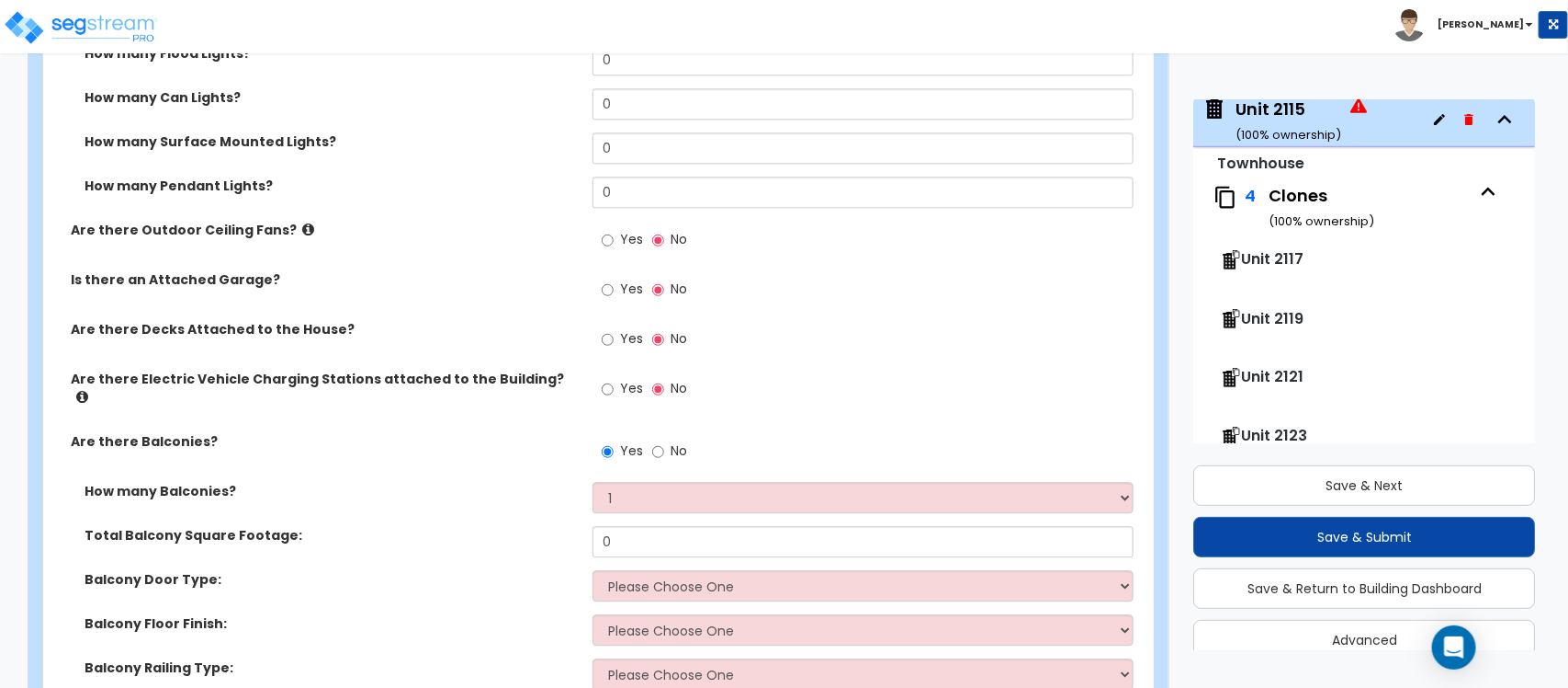
drag, startPoint x: 513, startPoint y: 519, endPoint x: 646, endPoint y: 485, distance: 137.3
click at [513, 526] on label "Total Balcony Square Footage:" at bounding box center [332, 535] width 494 height 18
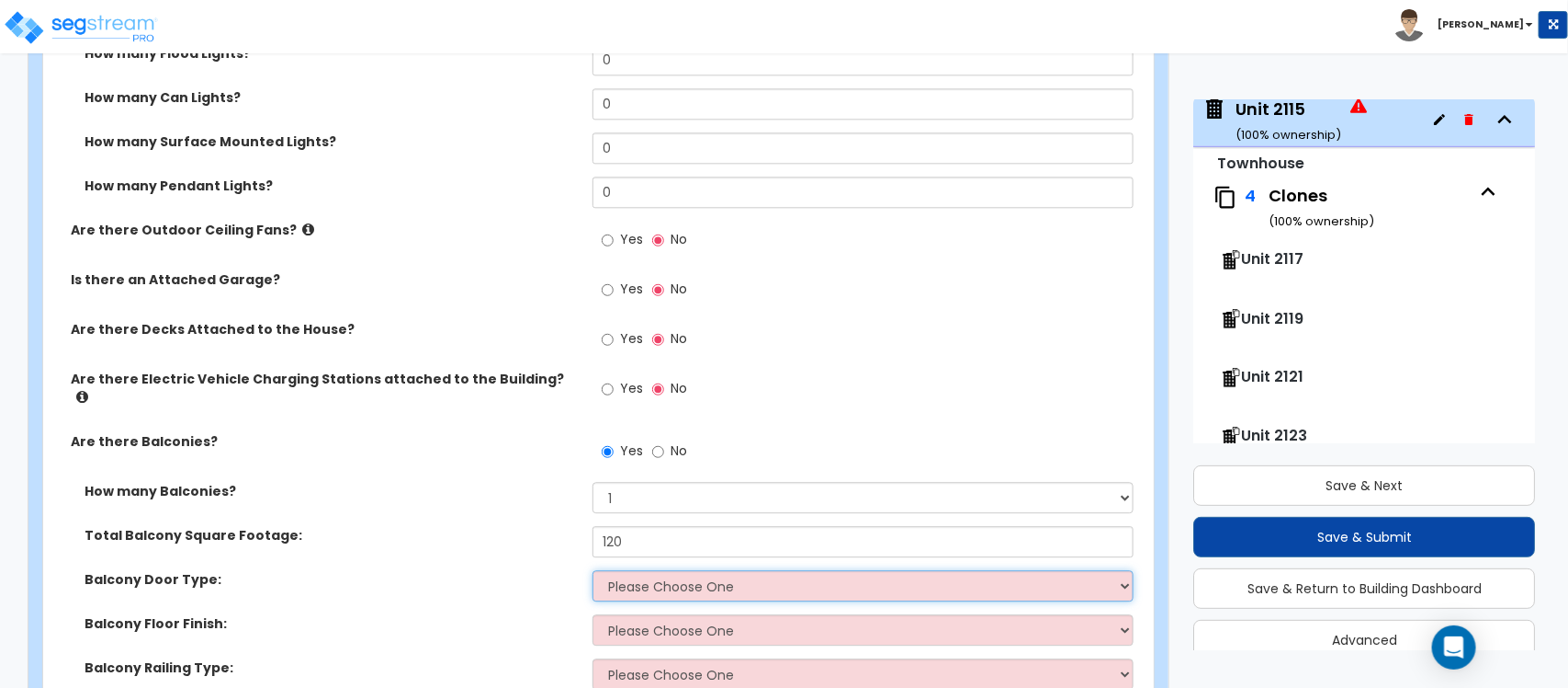
click at [662, 570] on select "Please Choose One Single Hinged Doors Double Hinged Doors Sliding Glass Doors" at bounding box center [863, 586] width 540 height 31
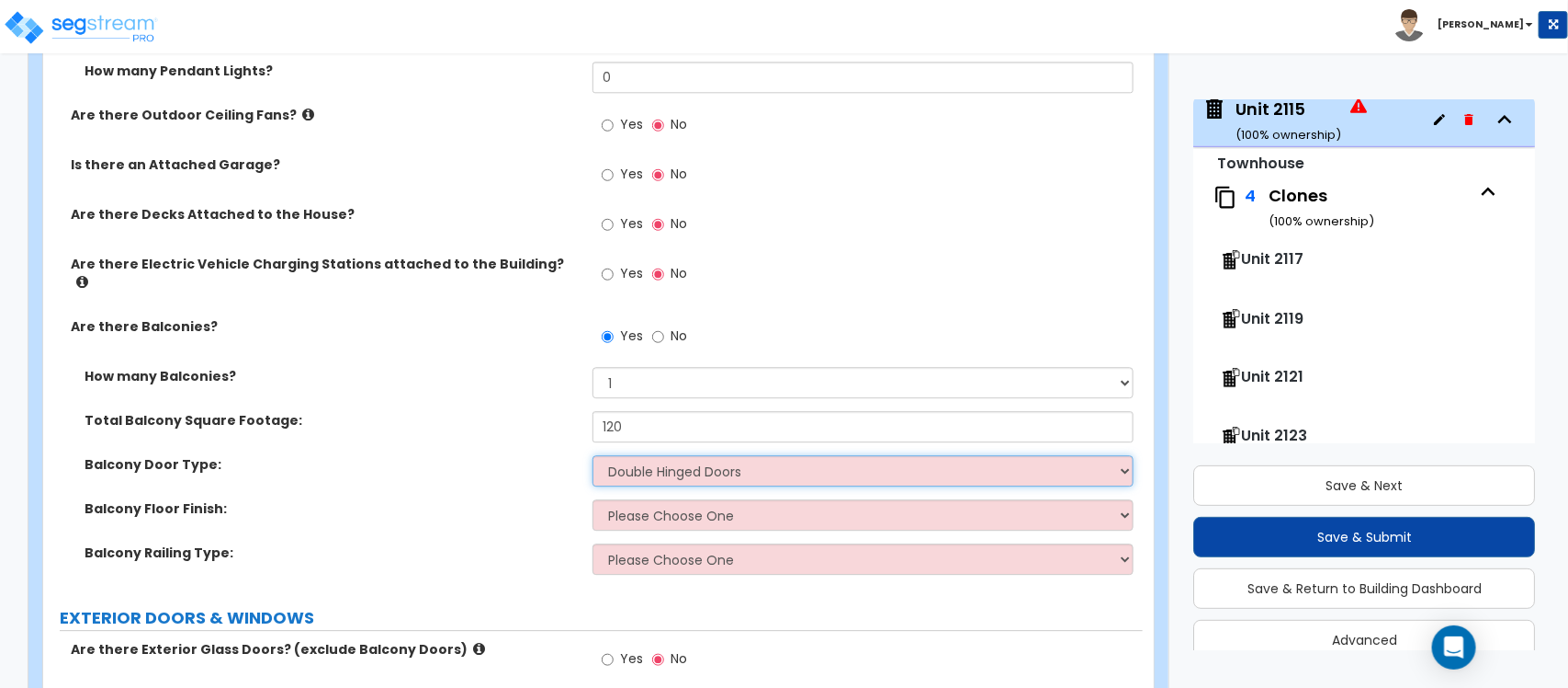
click at [593, 455] on select "Please Choose One Single Hinged Doors Double Hinged Doors Sliding Glass Doors" at bounding box center [863, 470] width 540 height 31
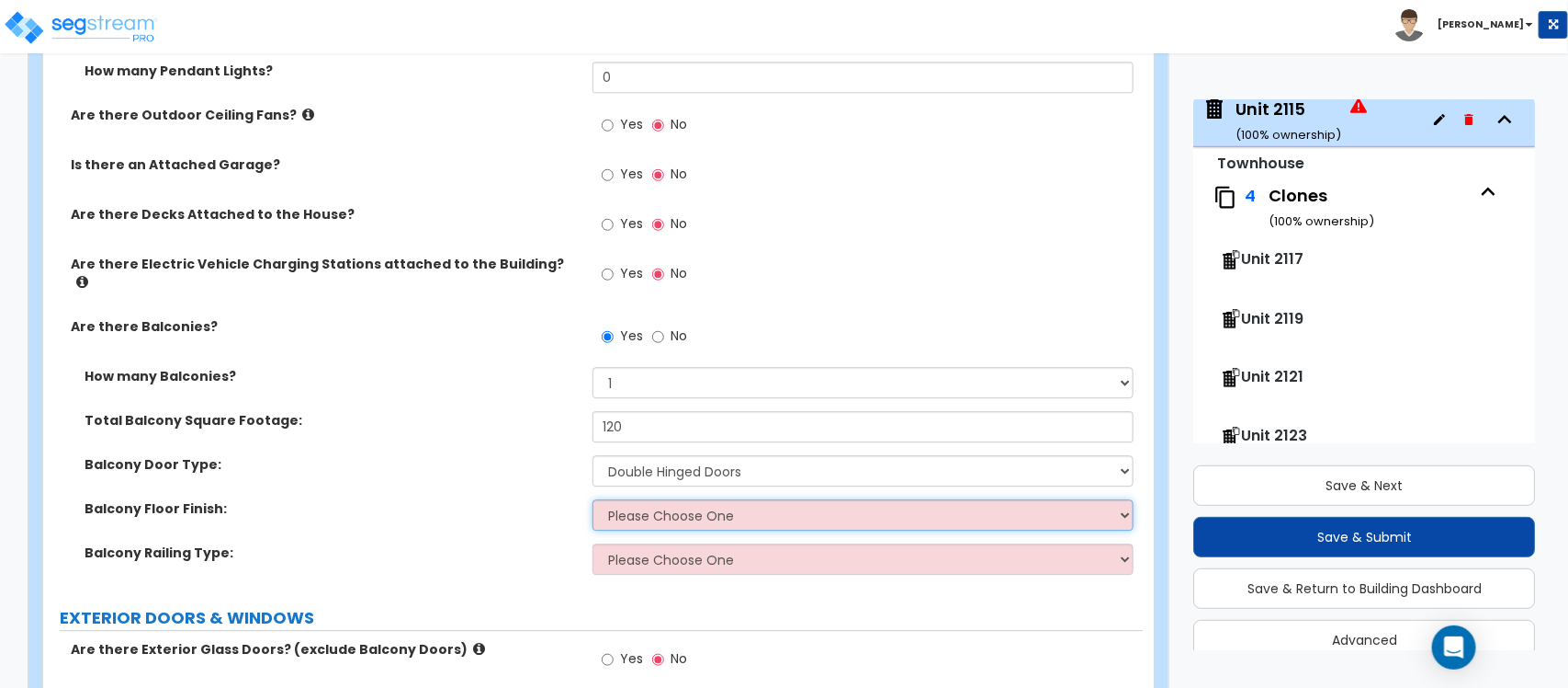
click at [668, 499] on select "Please Choose One Concrete Flooring Tile Flooring Resilient Laminate Flooring P…" at bounding box center [863, 515] width 540 height 31
click at [593, 499] on select "Please Choose One Concrete Flooring Tile Flooring Resilient Laminate Flooring P…" at bounding box center [863, 515] width 540 height 31
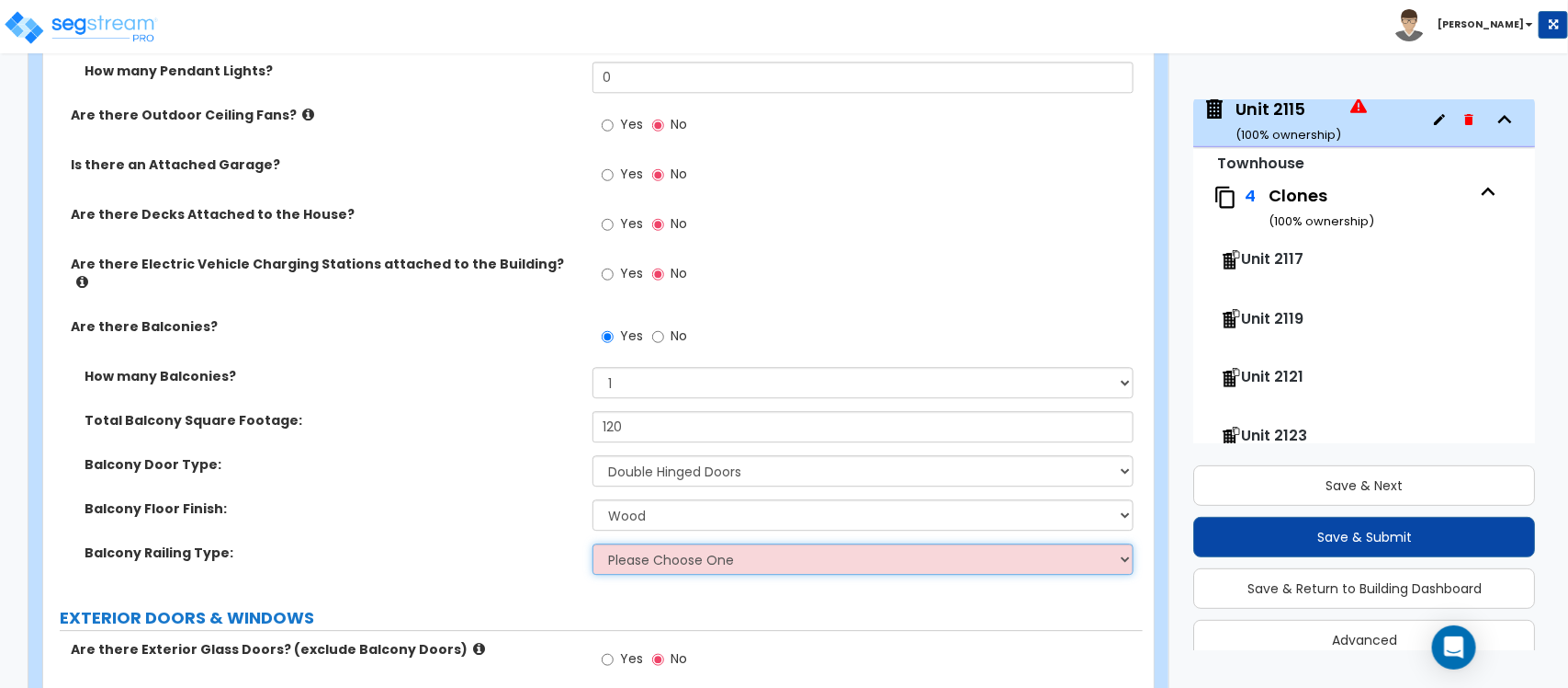
click at [663, 554] on select "Please Choose One Steel Aluminum Wood Glass and Metal Wrought Iron" at bounding box center [863, 559] width 540 height 31
click at [593, 543] on select "Please Choose One Steel Aluminum Wood Glass and Metal Wrought Iron" at bounding box center [863, 559] width 540 height 31
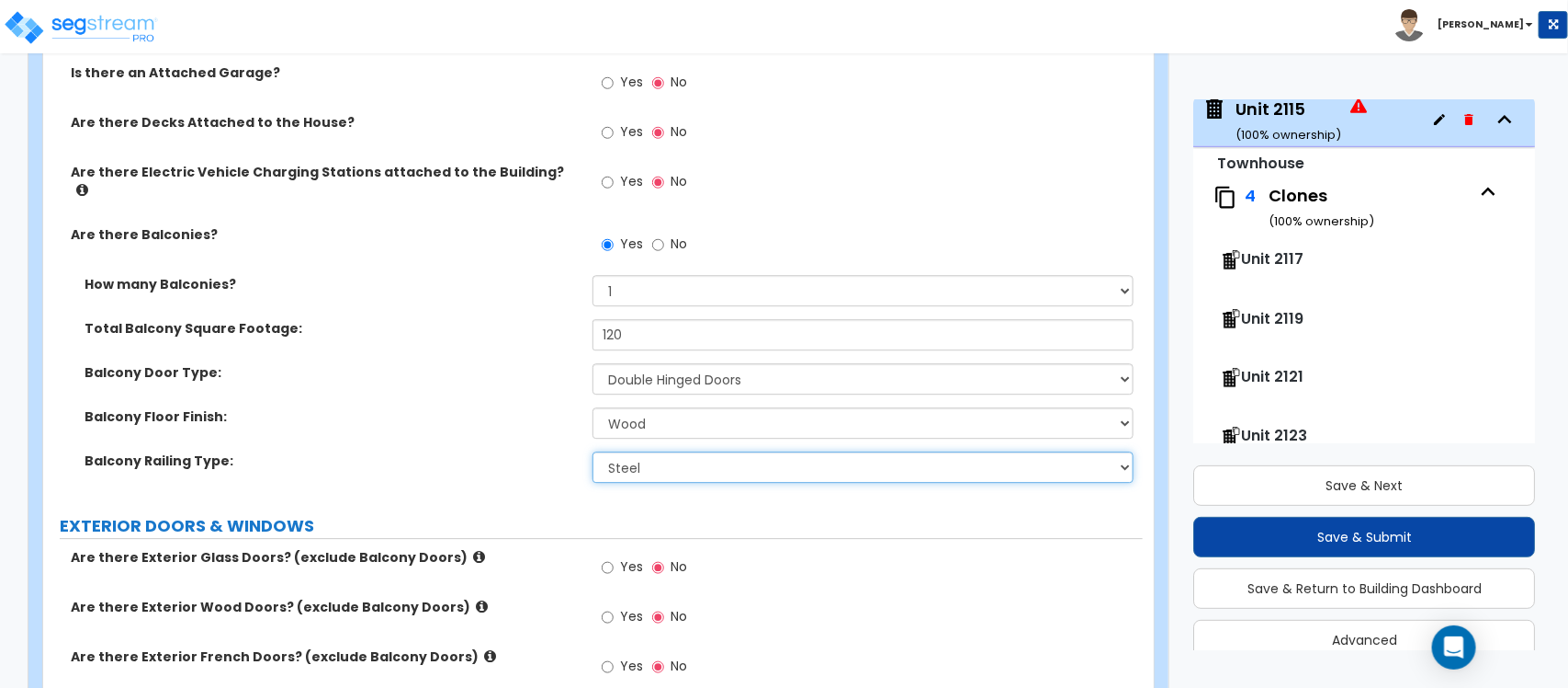
scroll to position [2289, 0]
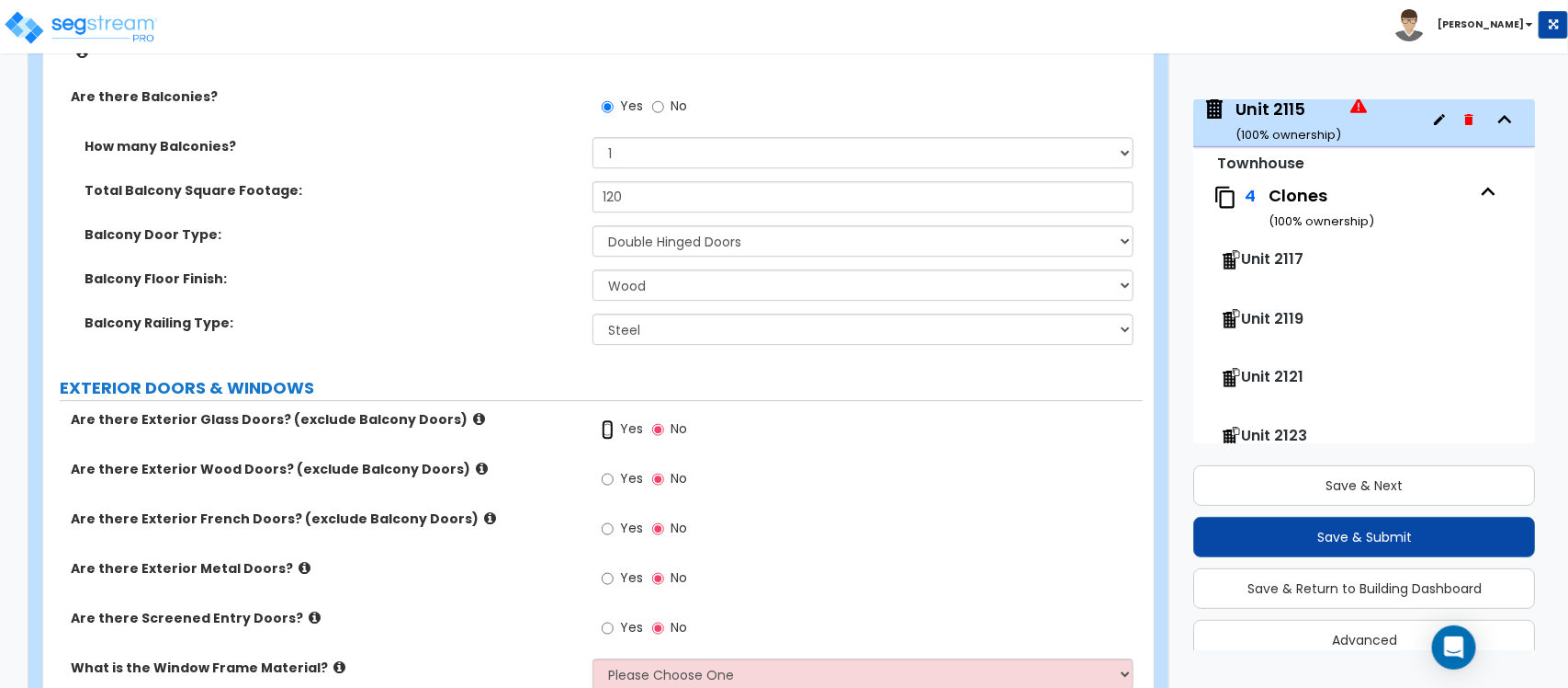
click at [612, 420] on input "Yes" at bounding box center [607, 430] width 12 height 20
click at [611, 421] on input "Yes" at bounding box center [607, 430] width 12 height 20
click at [607, 420] on input "Yes" at bounding box center [607, 430] width 12 height 20
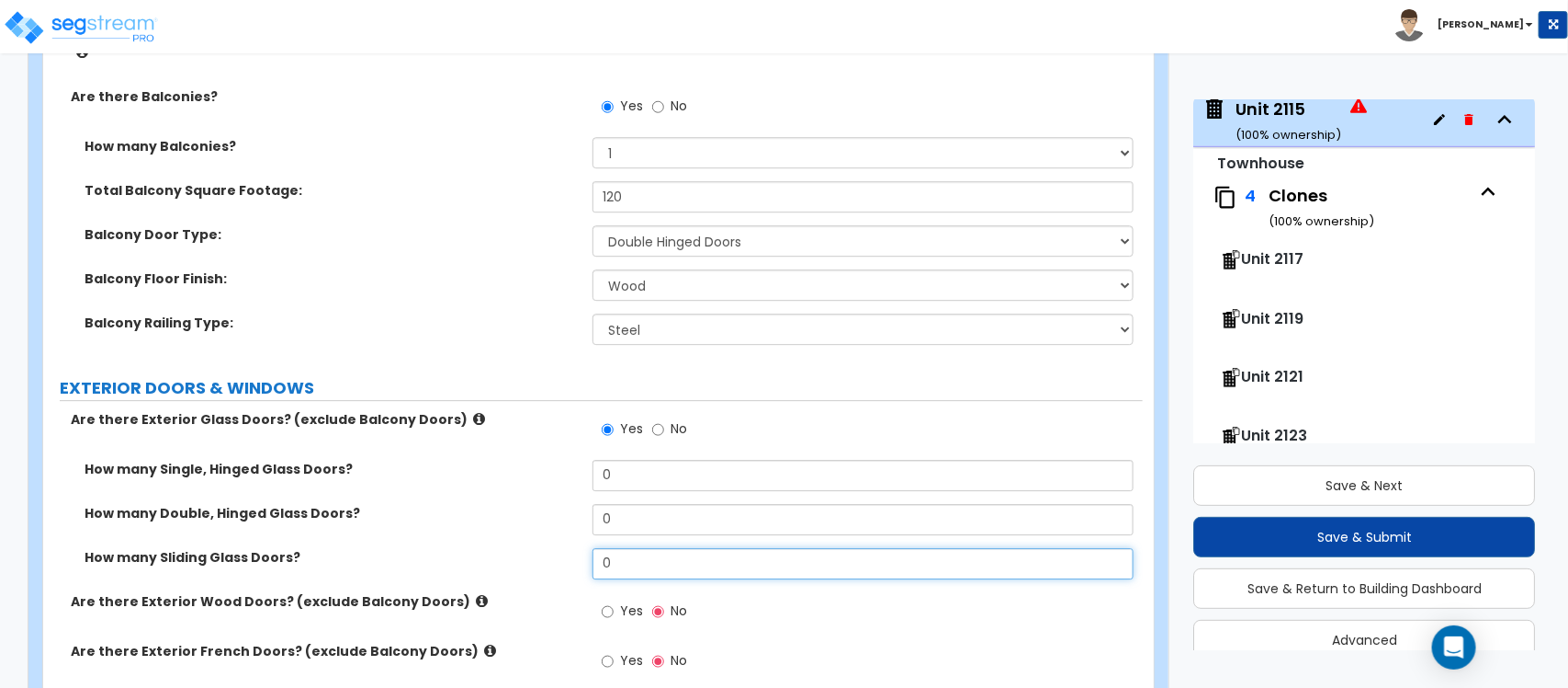
drag, startPoint x: 650, startPoint y: 536, endPoint x: 551, endPoint y: 559, distance: 101.6
click at [551, 559] on div "How many Sliding Glass Doors? 0" at bounding box center [593, 570] width 1100 height 44
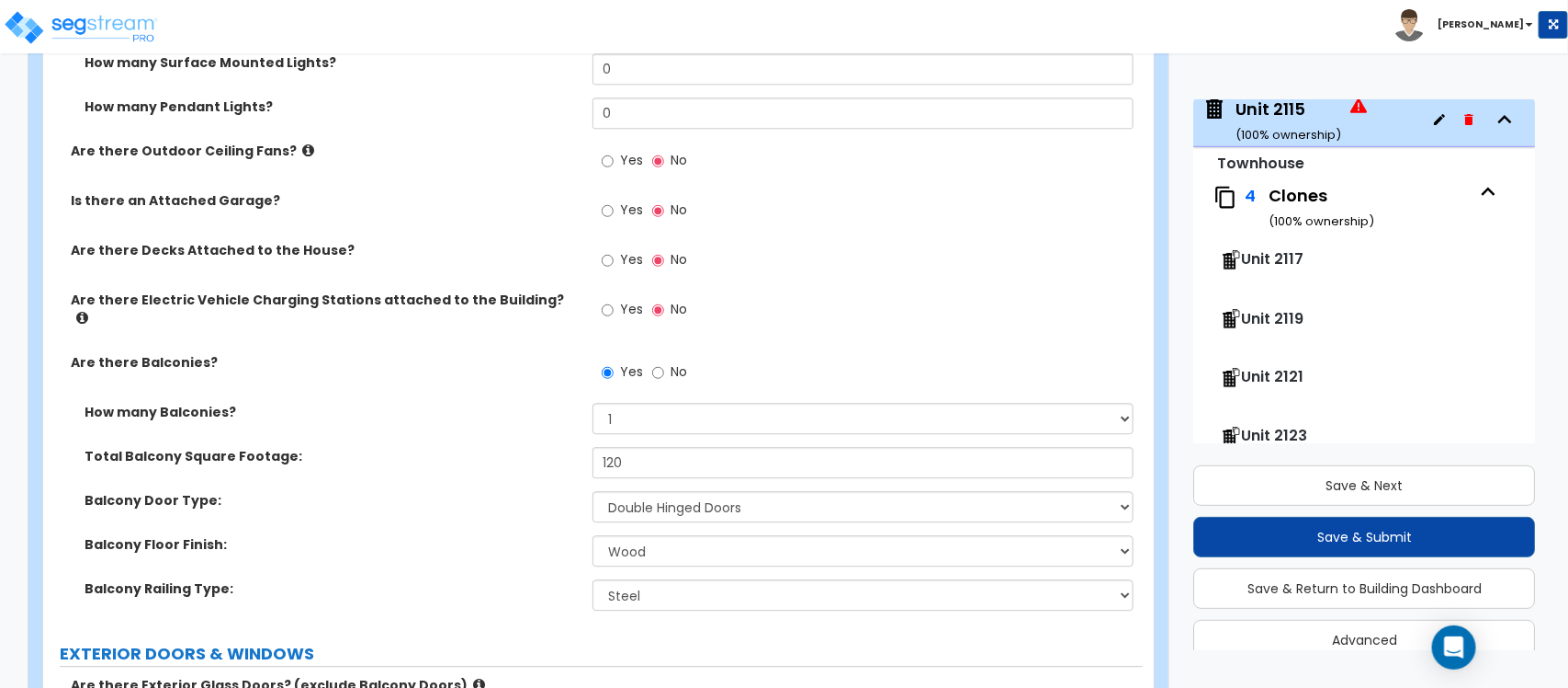
scroll to position [2059, 0]
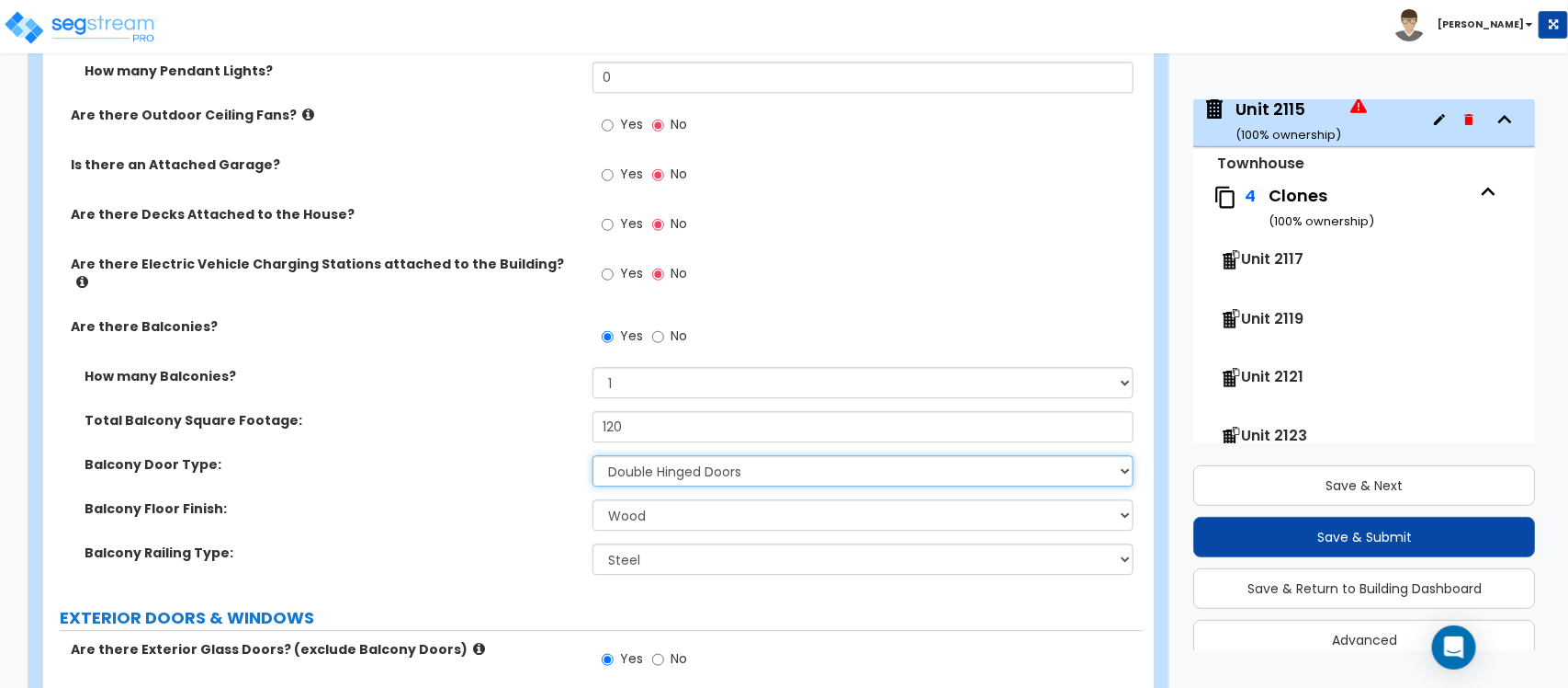
click at [634, 461] on select "Please Choose One Single Hinged Doors Double Hinged Doors Sliding Glass Doors" at bounding box center [863, 470] width 540 height 31
click at [593, 455] on select "Please Choose One Single Hinged Doors Double Hinged Doors Sliding Glass Doors" at bounding box center [863, 470] width 540 height 31
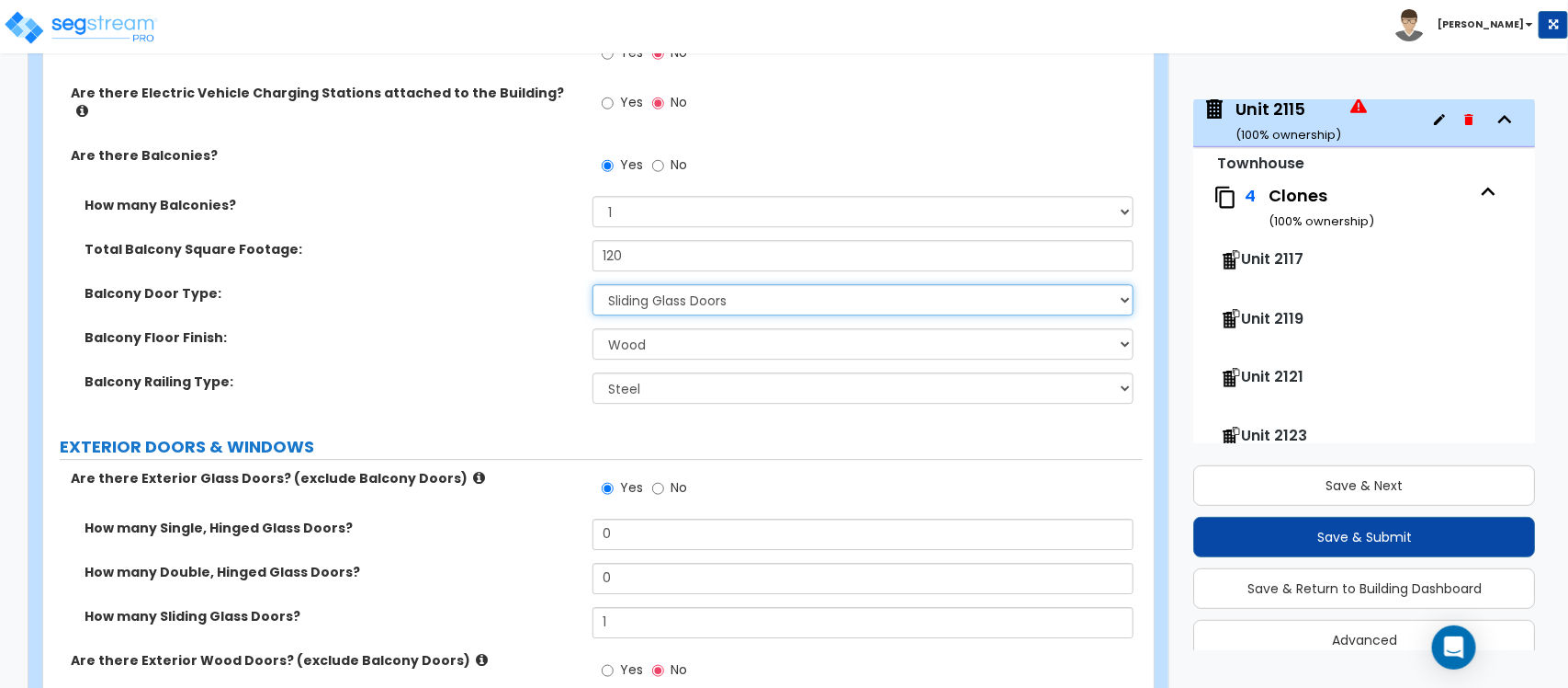
scroll to position [2403, 0]
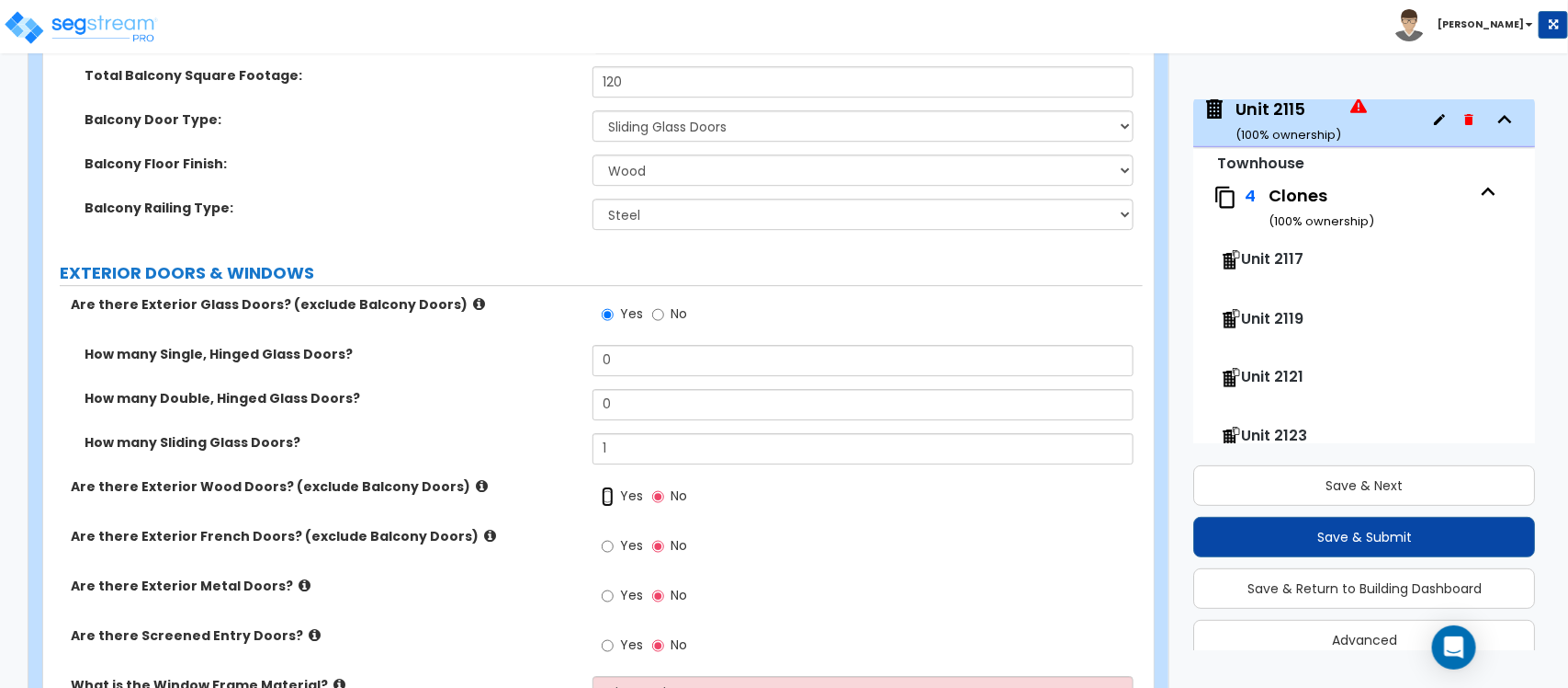
click at [612, 486] on input "Yes" at bounding box center [607, 496] width 12 height 20
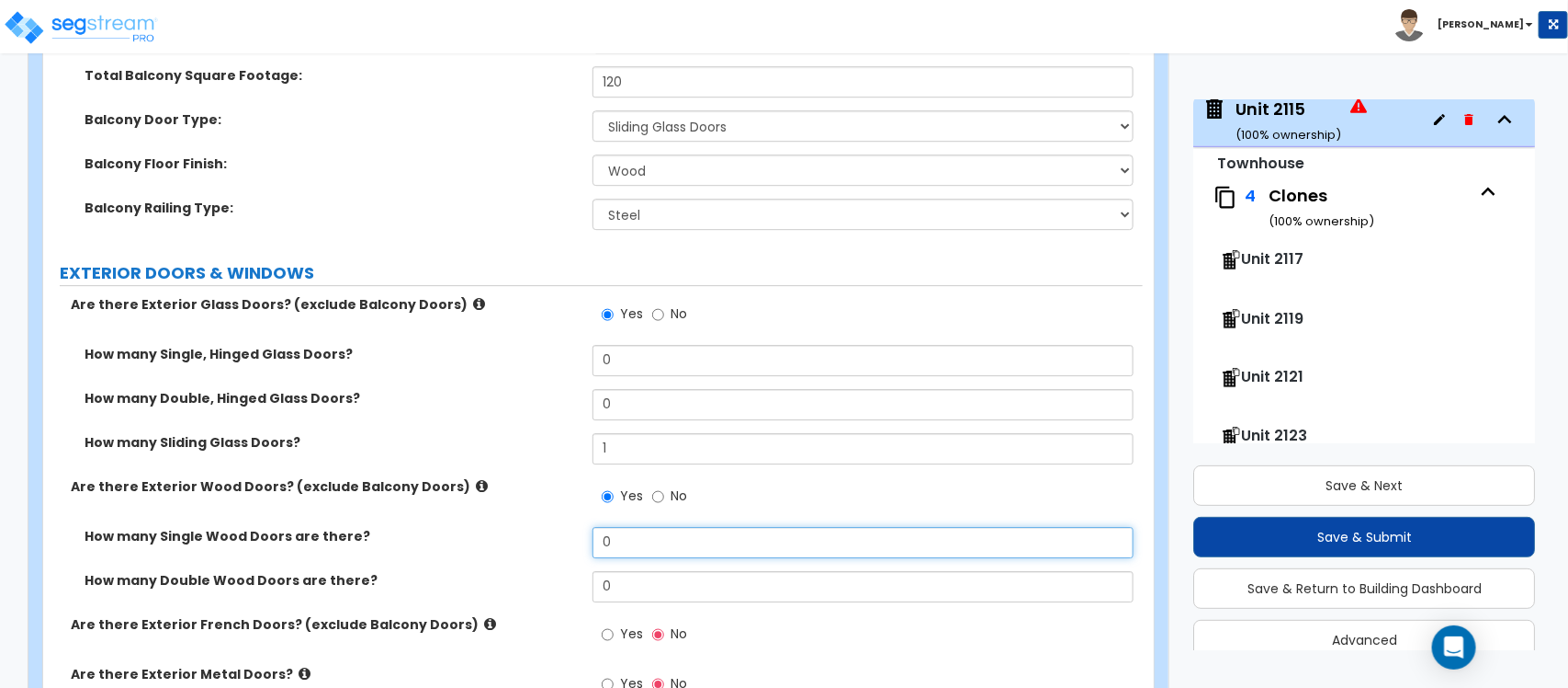
drag, startPoint x: 645, startPoint y: 520, endPoint x: 535, endPoint y: 530, distance: 110.5
click at [535, 530] on div "How many Single Wood Doors are there? 0" at bounding box center [593, 549] width 1100 height 44
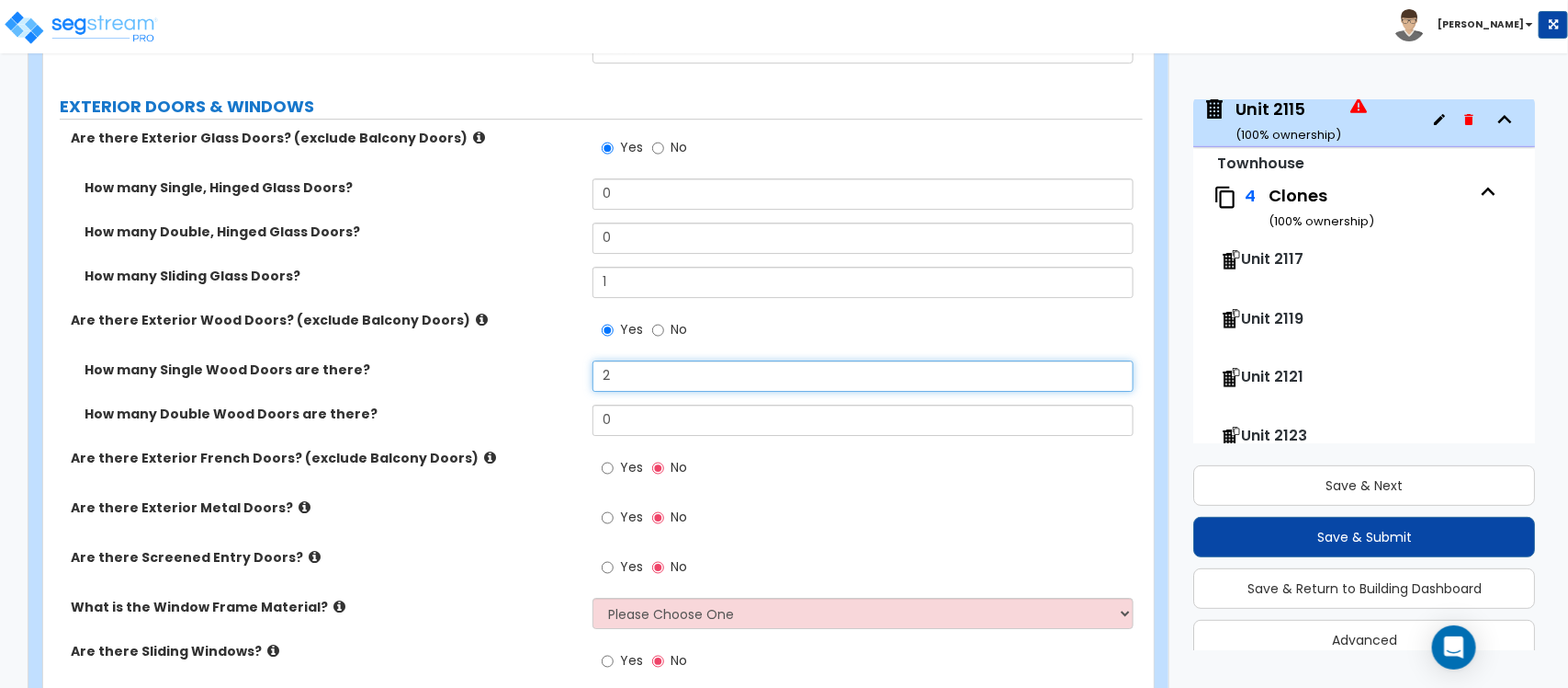
scroll to position [2634, 0]
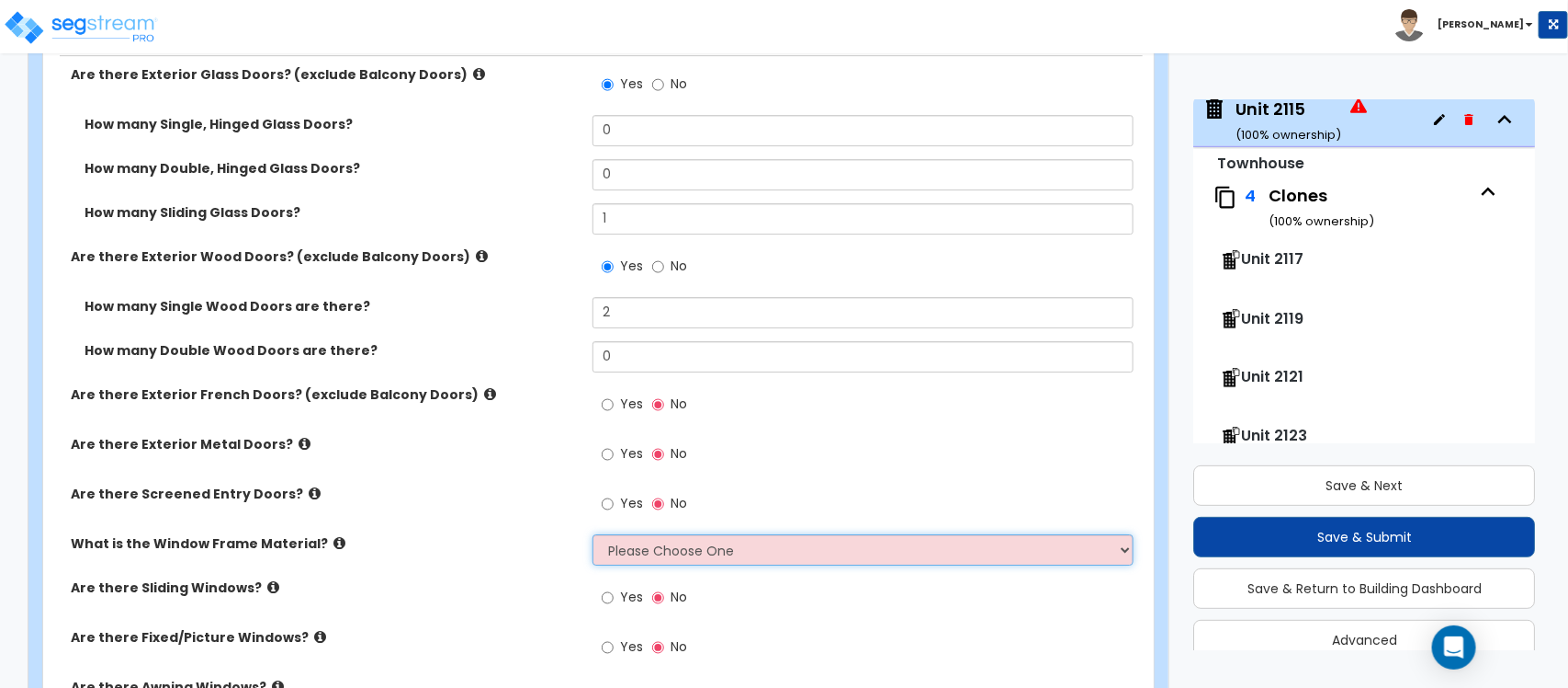
click at [660, 547] on select "Please Choose One Vinyl Aluminum Wood" at bounding box center [863, 550] width 540 height 31
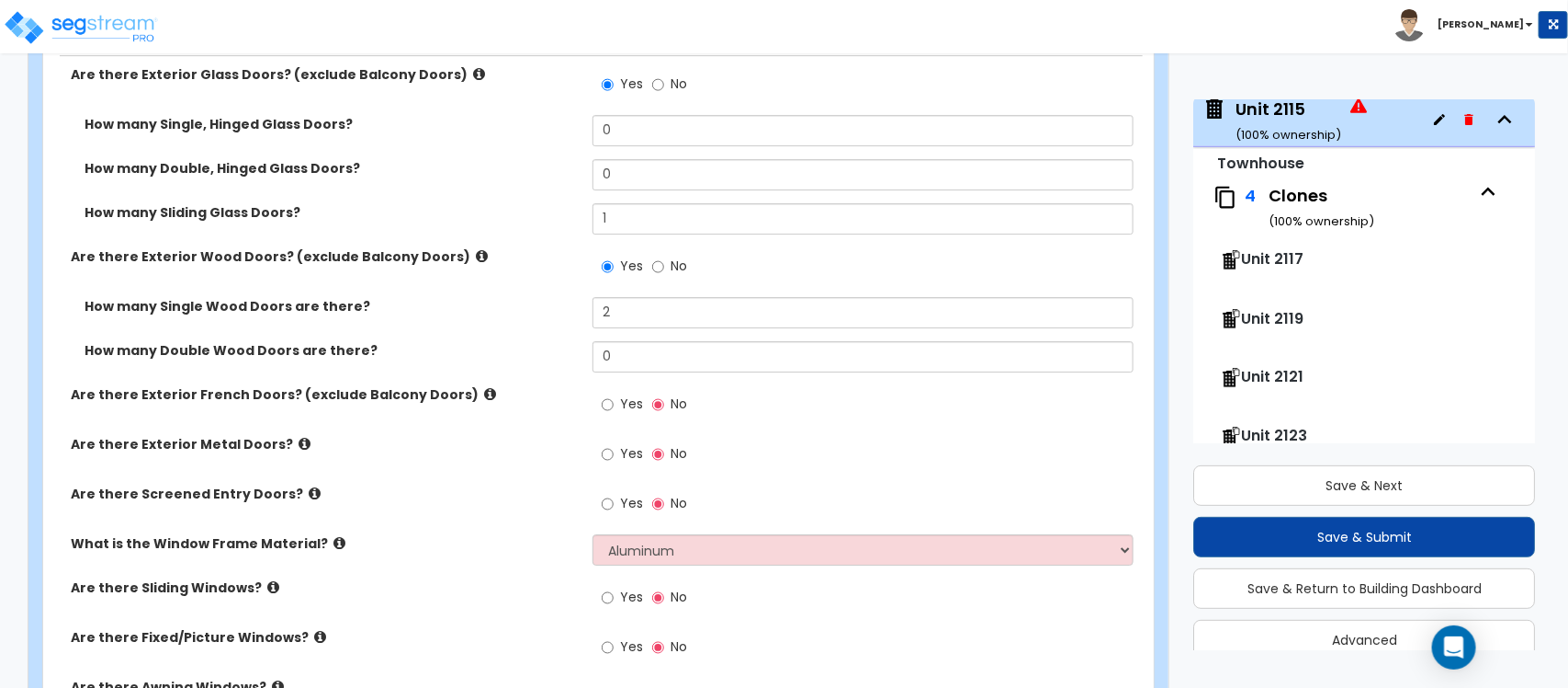
click at [519, 578] on label "Are there Sliding Windows?" at bounding box center [324, 587] width 508 height 18
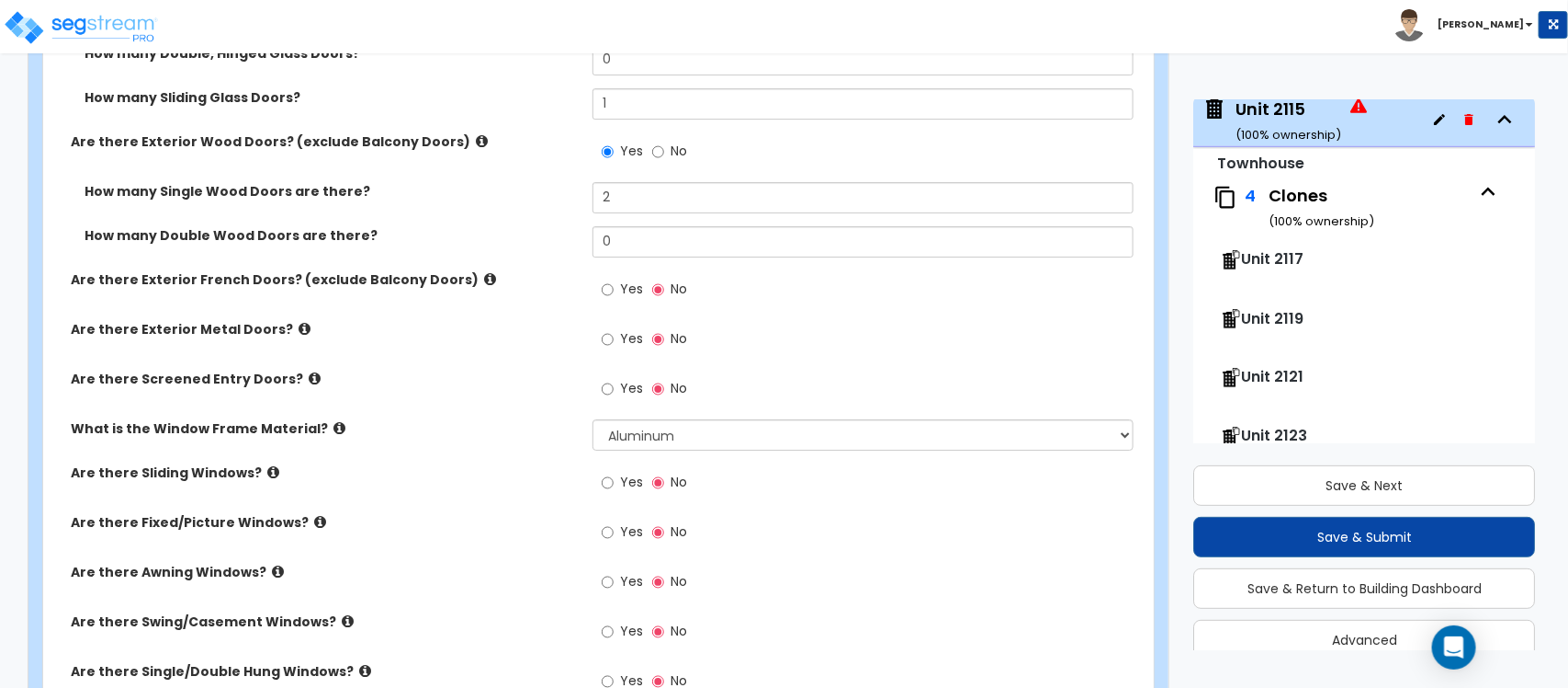
scroll to position [2864, 0]
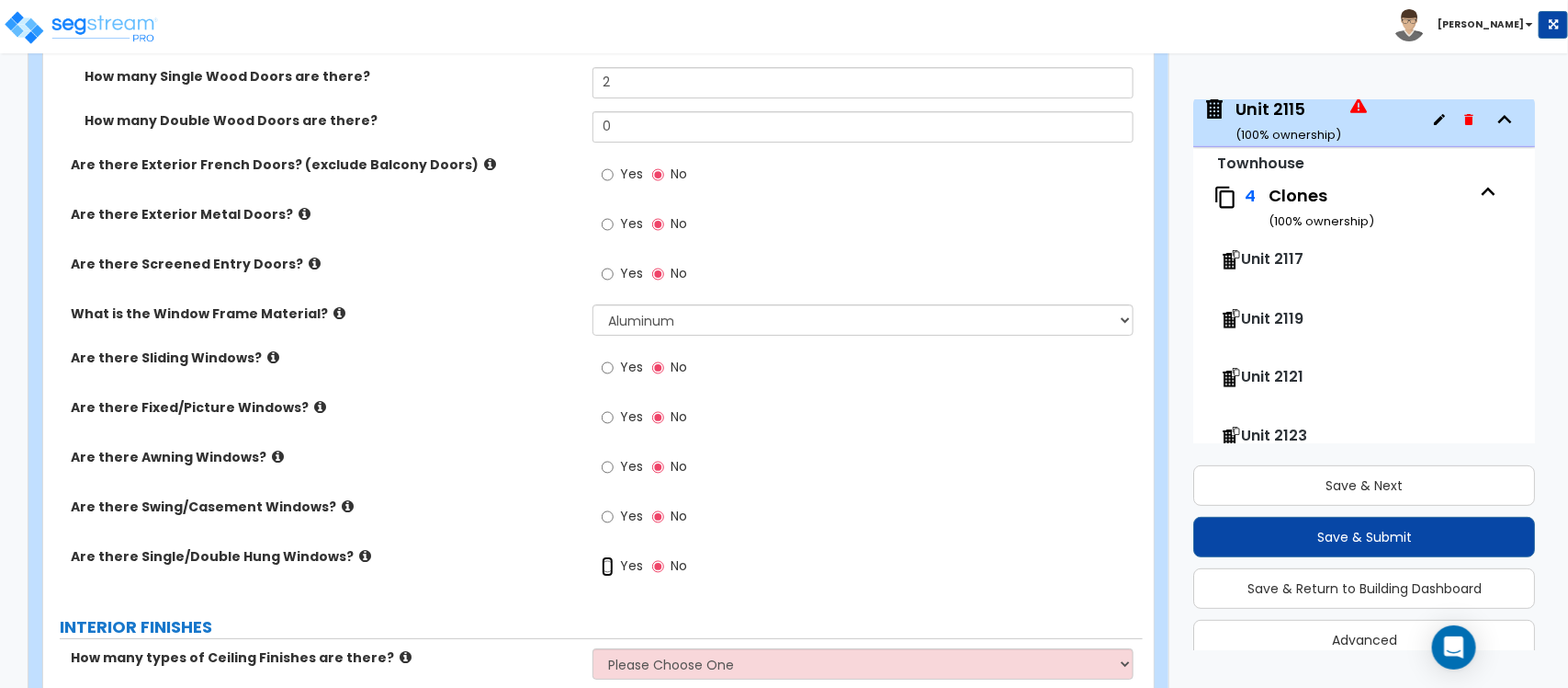
click at [609, 556] on input "Yes" at bounding box center [607, 566] width 12 height 20
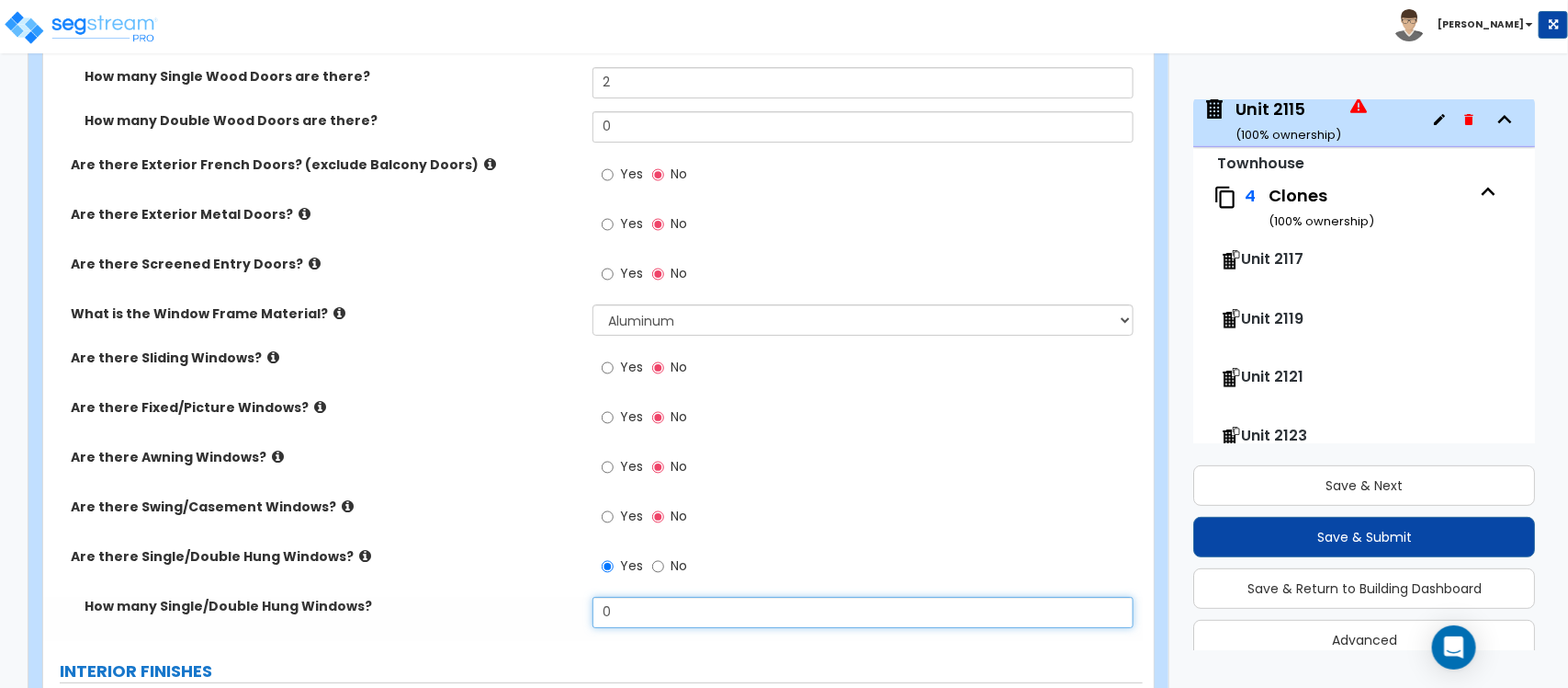
click at [544, 598] on div "How many Single/Double Hung Windows? 0" at bounding box center [593, 619] width 1100 height 44
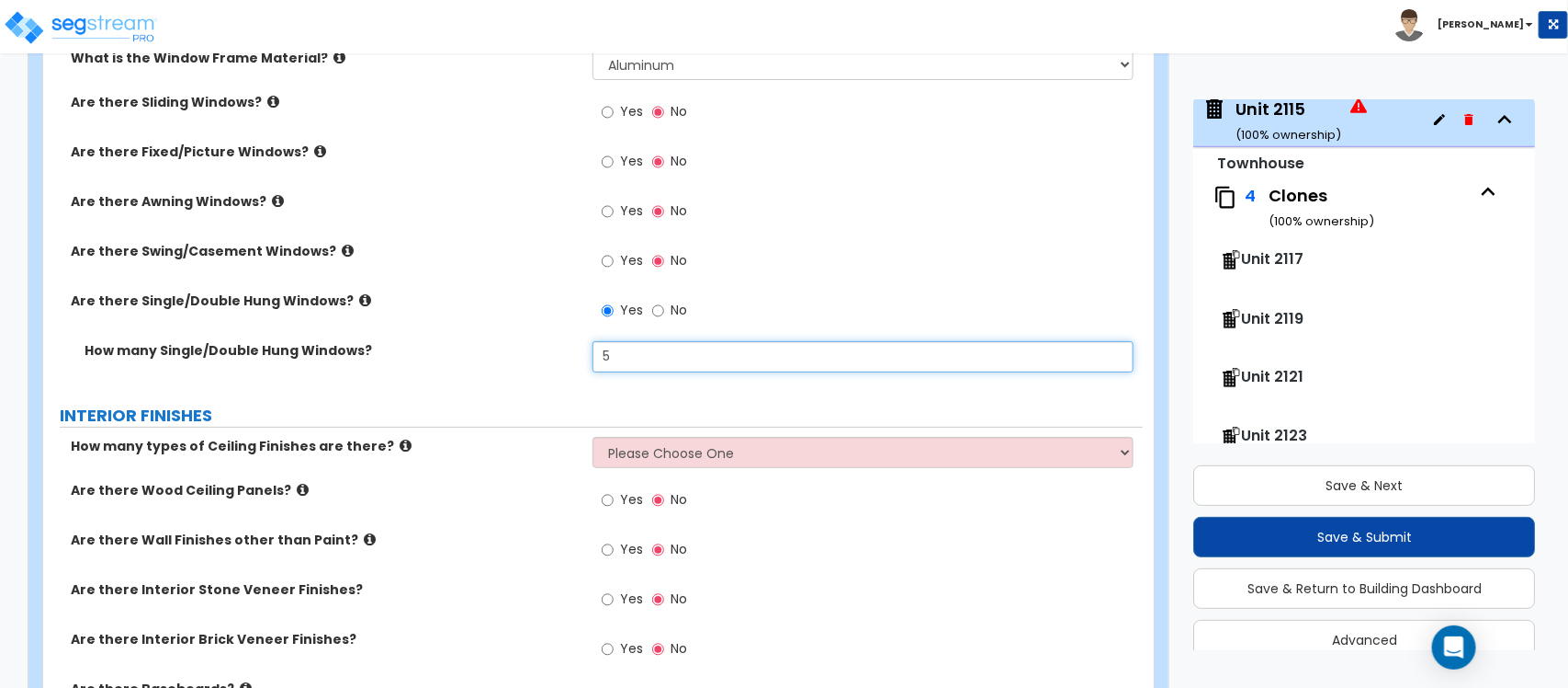
scroll to position [3209, 0]
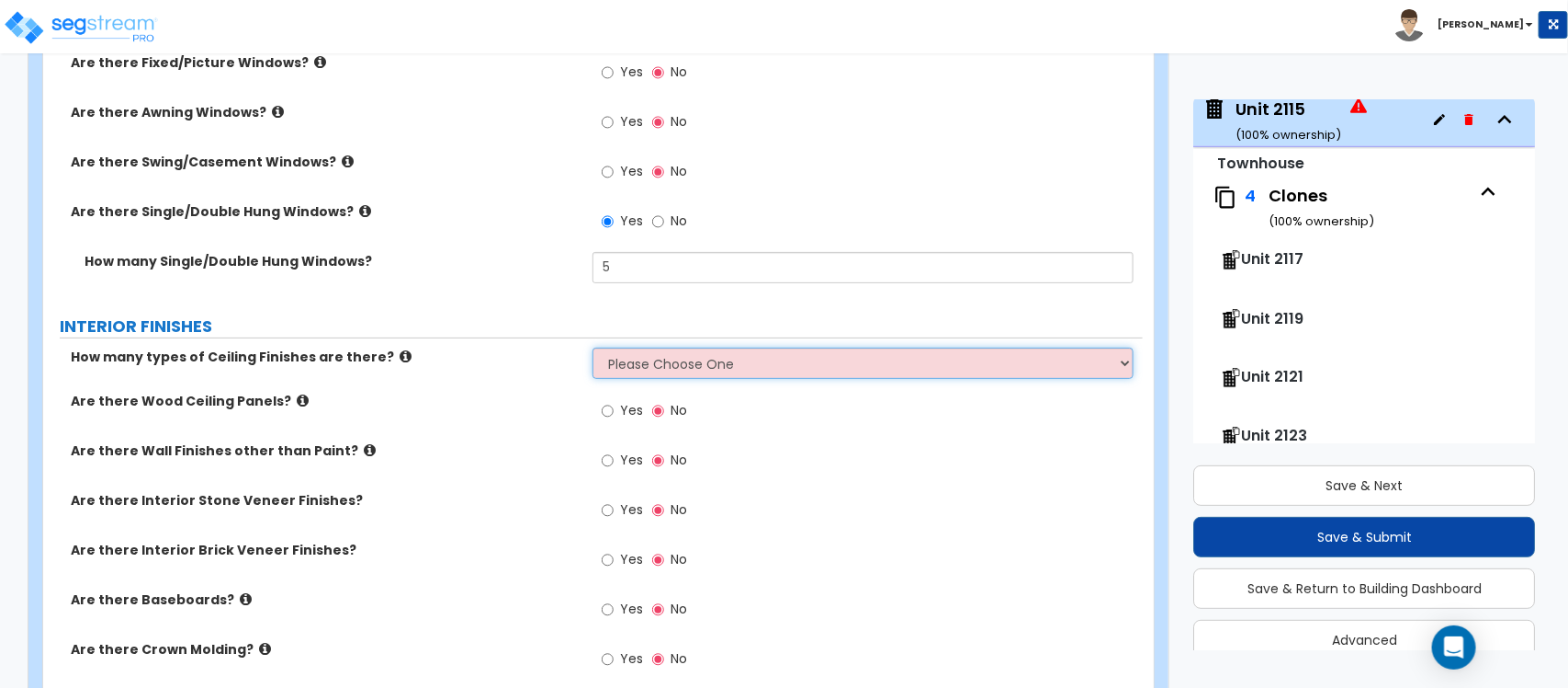
click at [637, 356] on select "Please Choose One 1 2 3" at bounding box center [863, 363] width 540 height 31
click at [593, 348] on select "Please Choose One 1 2 3" at bounding box center [863, 363] width 540 height 31
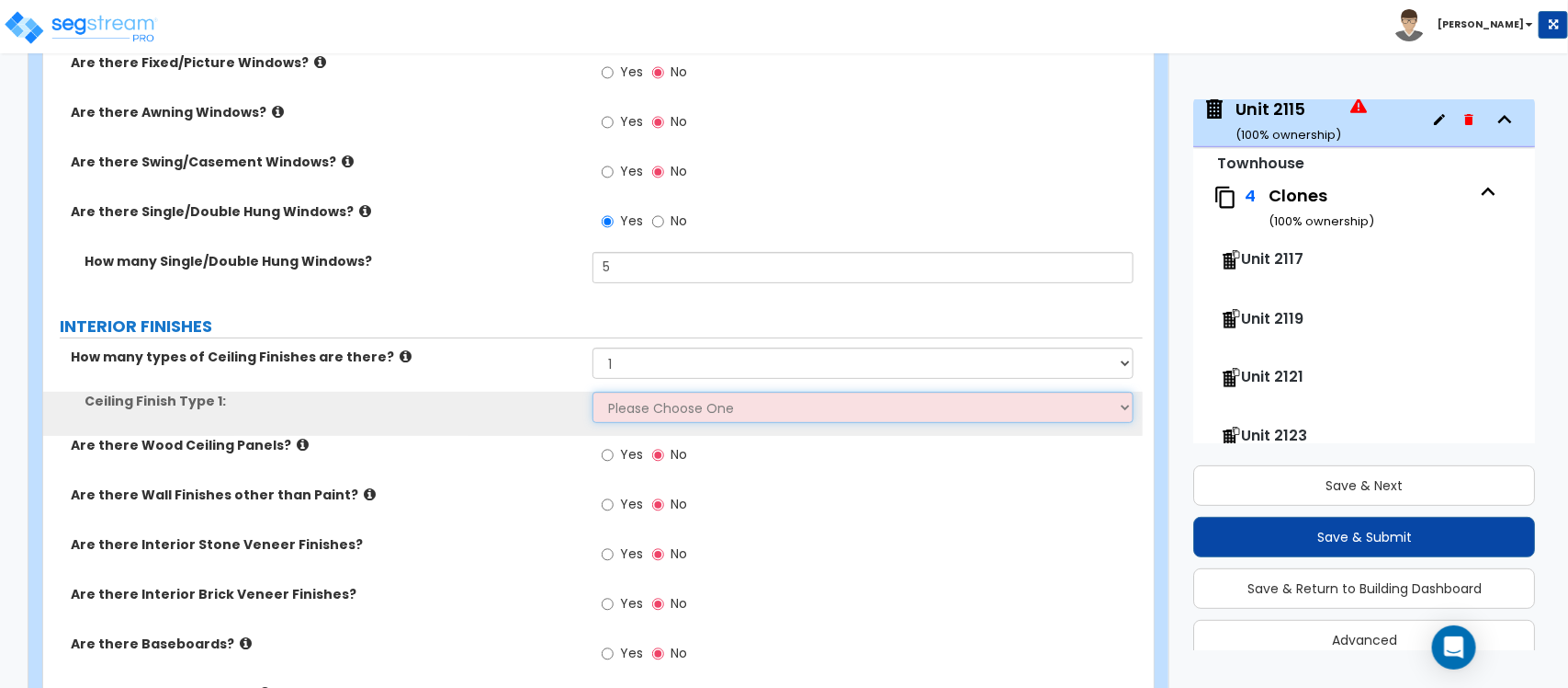
click at [651, 405] on select "Please Choose One Drop Ceiling Drywall Ceiling Open Ceiling" at bounding box center [863, 408] width 540 height 31
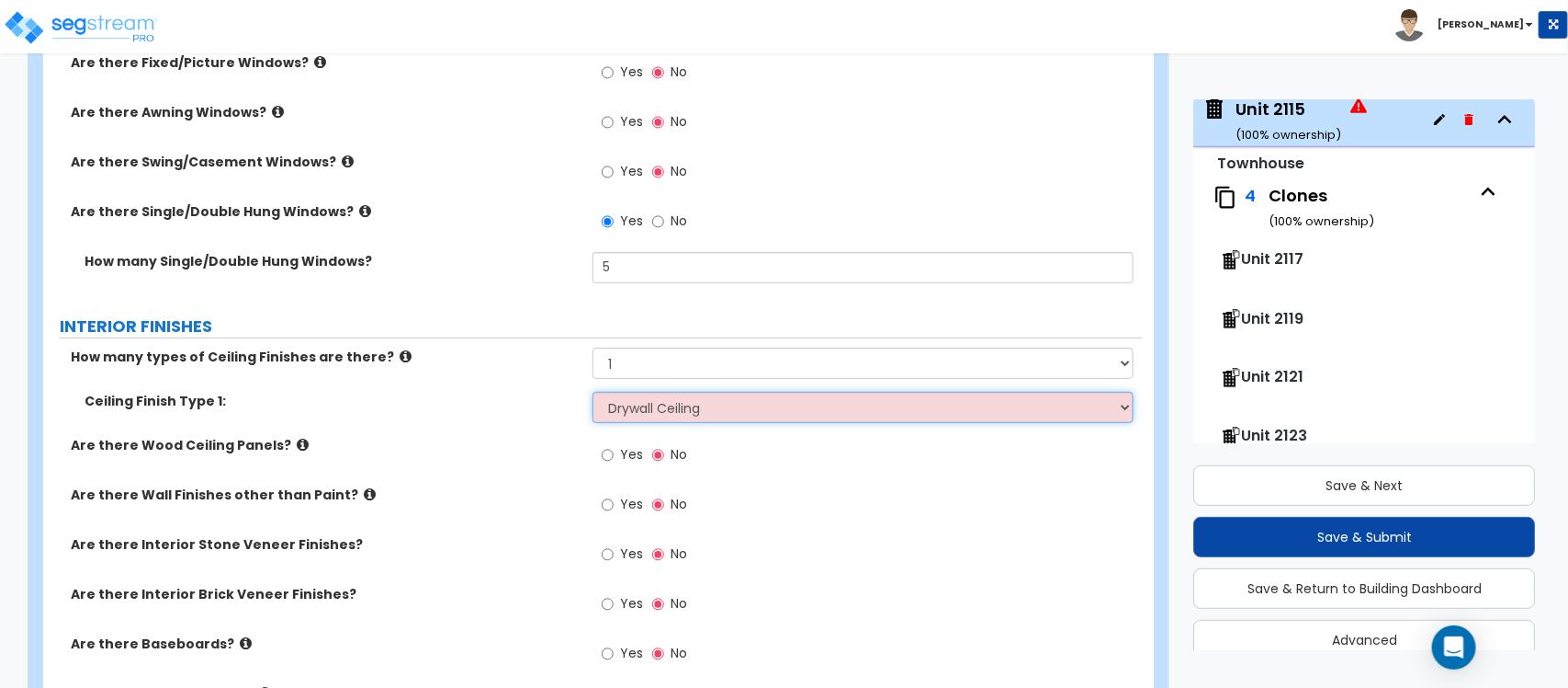
click at [593, 392] on select "Please Choose One Drop Ceiling Drywall Ceiling Open Ceiling" at bounding box center [863, 408] width 540 height 31
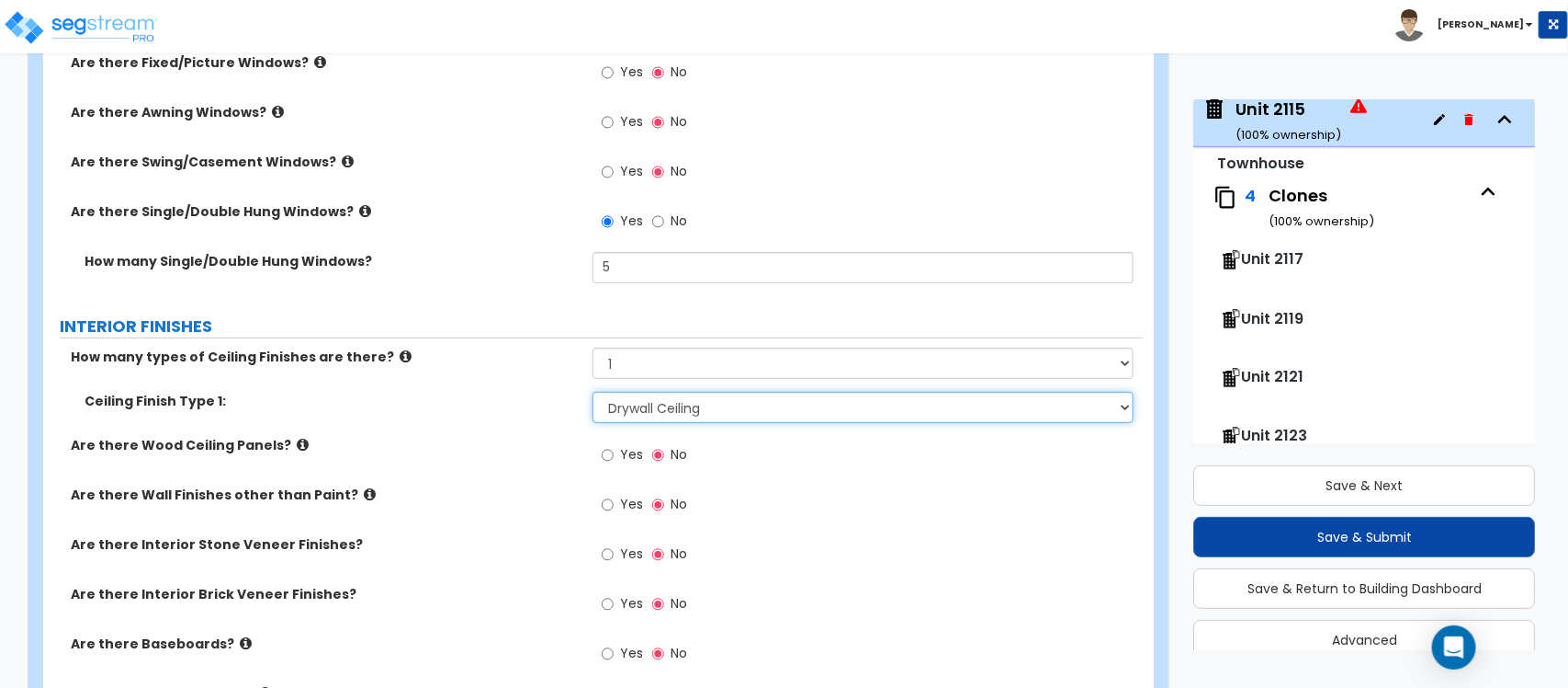
scroll to position [3323, 0]
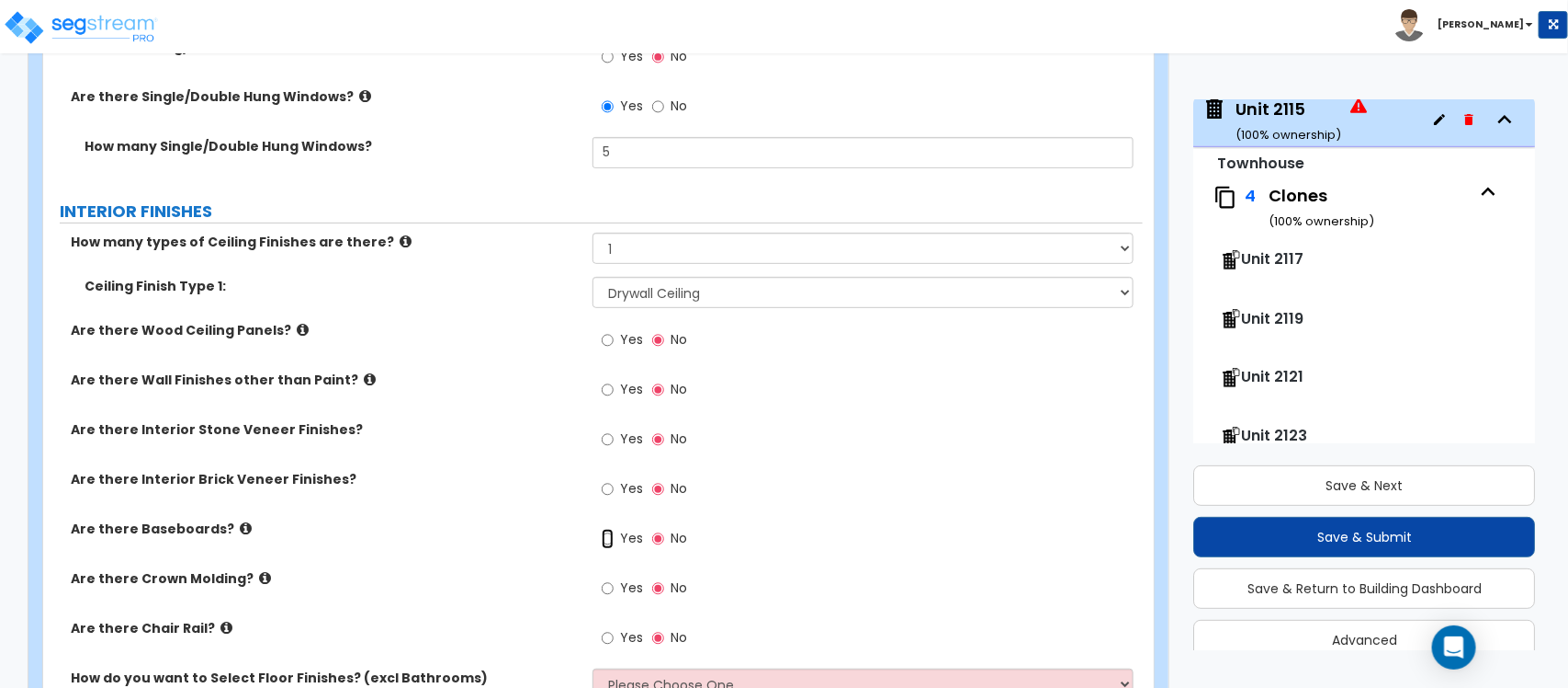
click at [613, 528] on input "Yes" at bounding box center [607, 539] width 12 height 20
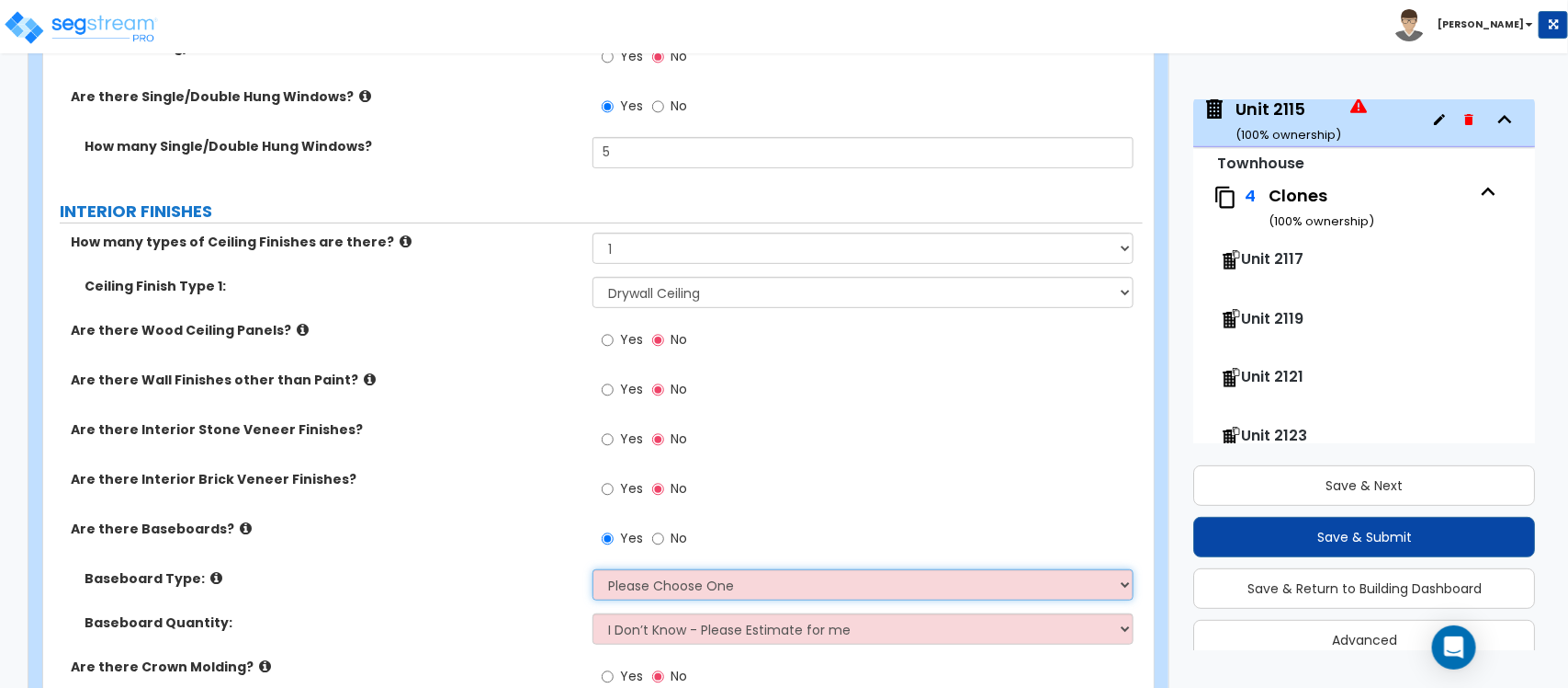
click at [632, 579] on select "Please Choose One Wood Vinyl Carpet Tile" at bounding box center [863, 585] width 540 height 31
click at [593, 569] on select "Please Choose One Wood Vinyl Carpet Tile" at bounding box center [863, 585] width 540 height 31
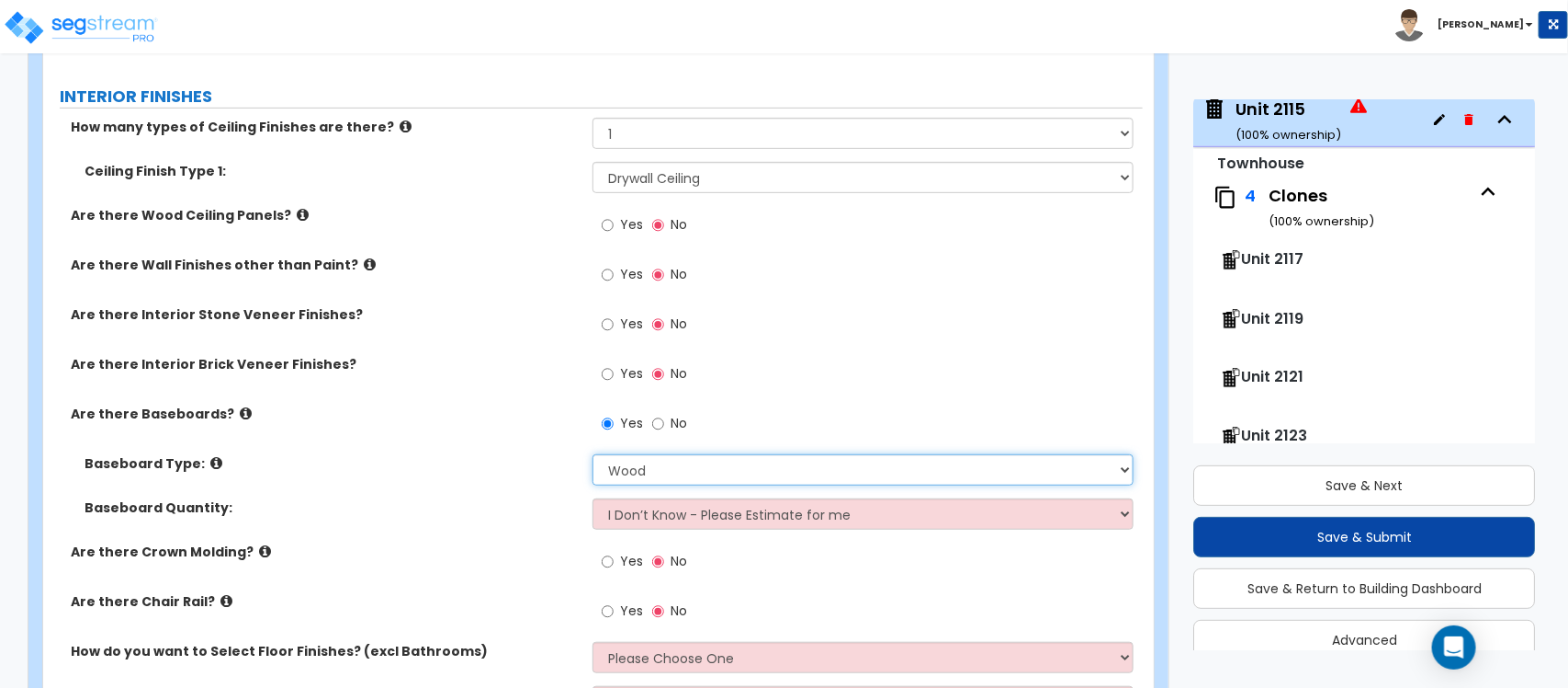
scroll to position [3553, 0]
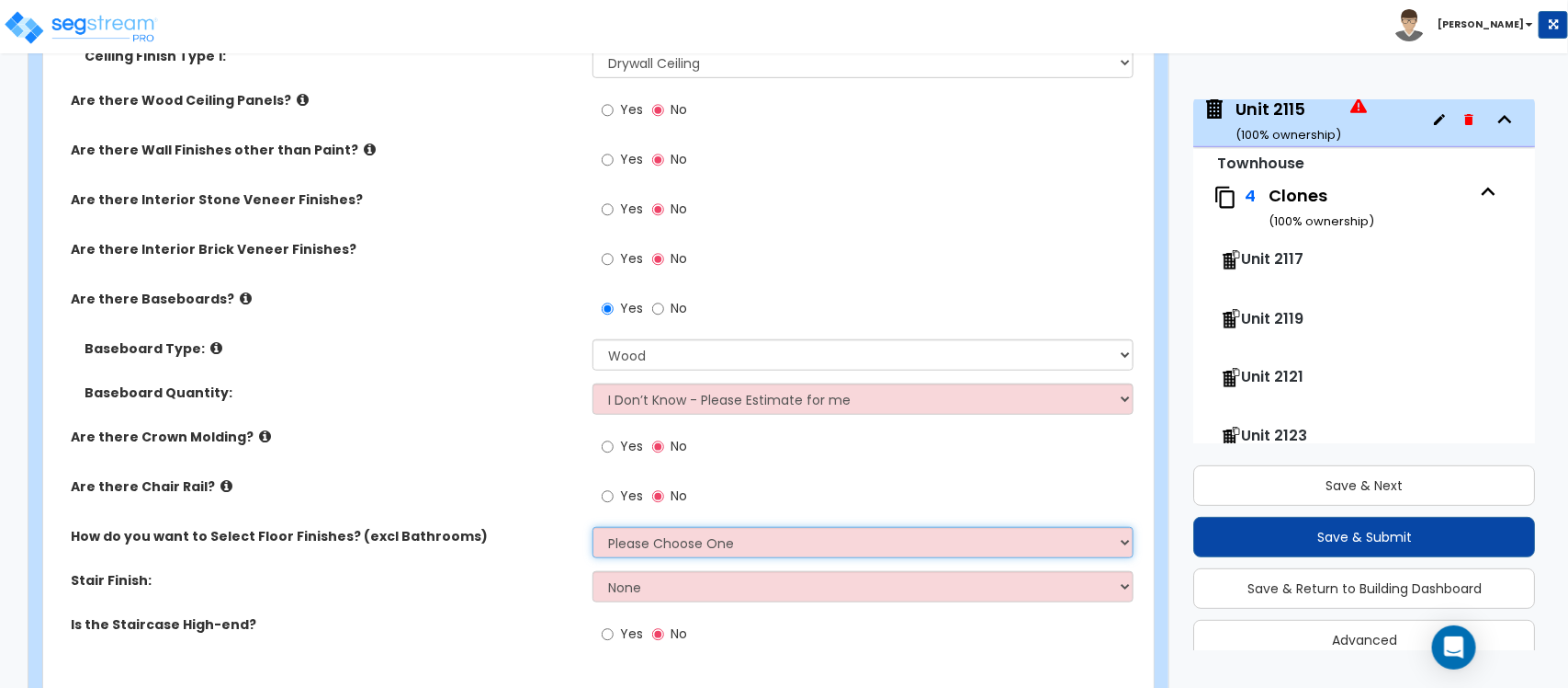
click at [744, 544] on select "Please Choose One I want to Select Floor Finishes for the Areas of the House I …" at bounding box center [863, 542] width 540 height 31
click at [593, 527] on select "Please Choose One I want to Select Floor Finishes for the Areas of the House I …" at bounding box center [863, 542] width 540 height 31
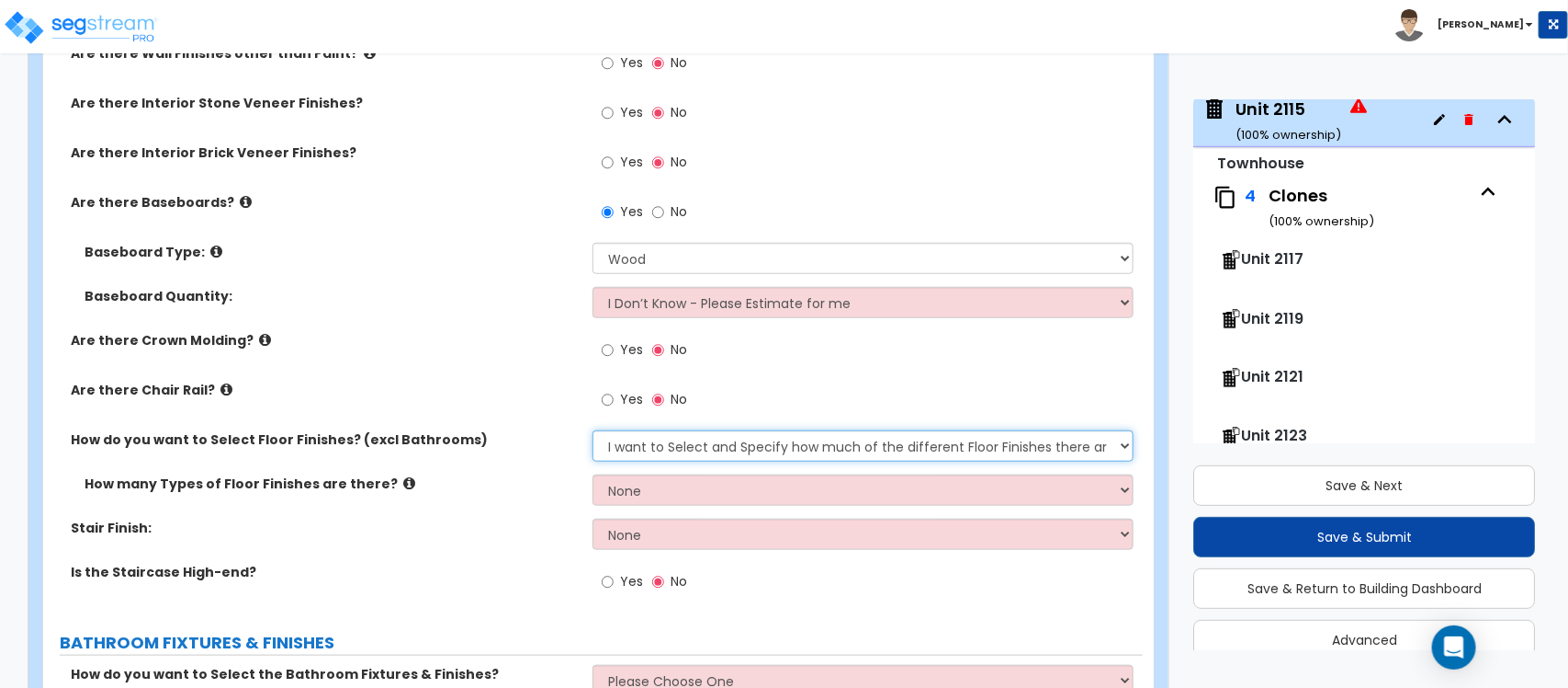
scroll to position [3782, 0]
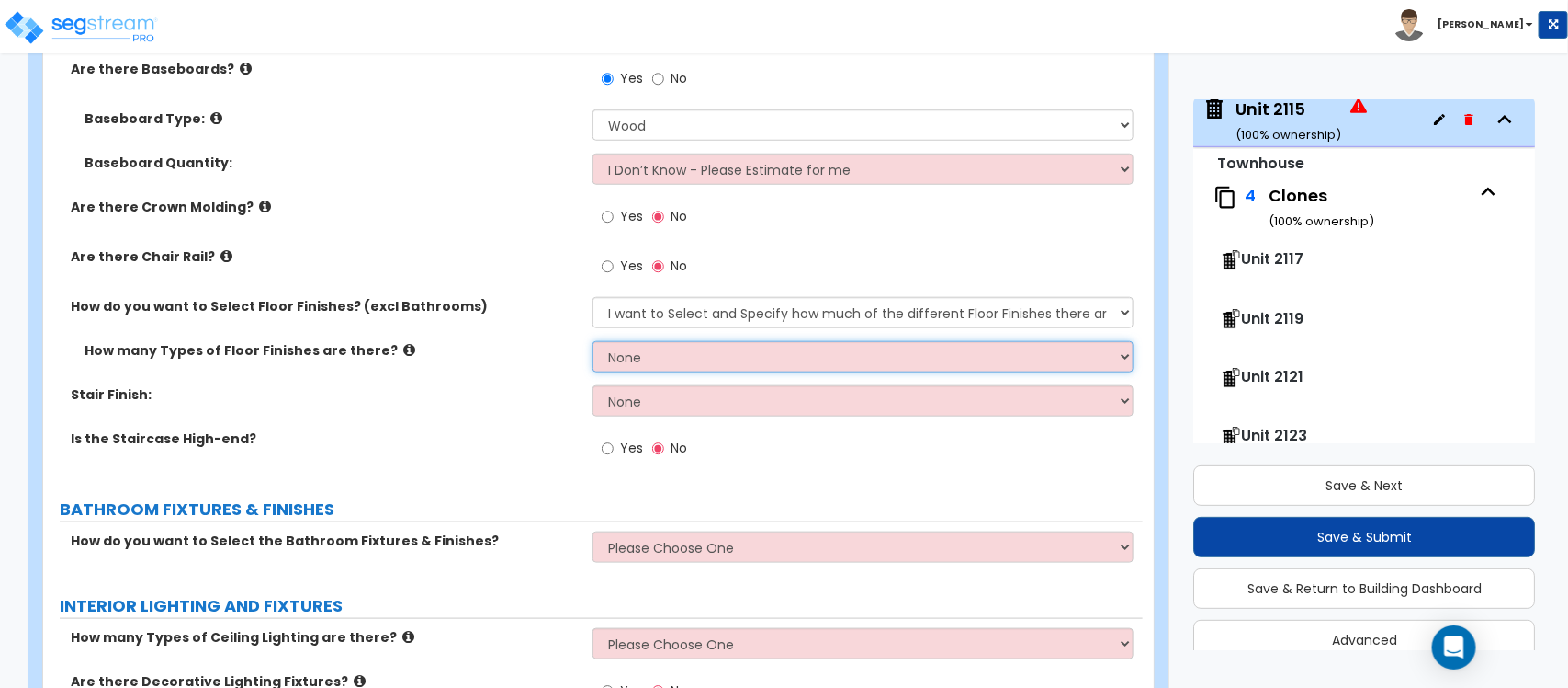
click at [870, 342] on select "None 1 2 3 4" at bounding box center [863, 357] width 540 height 31
click at [593, 341] on select "None 1 2 3 4" at bounding box center [863, 357] width 540 height 31
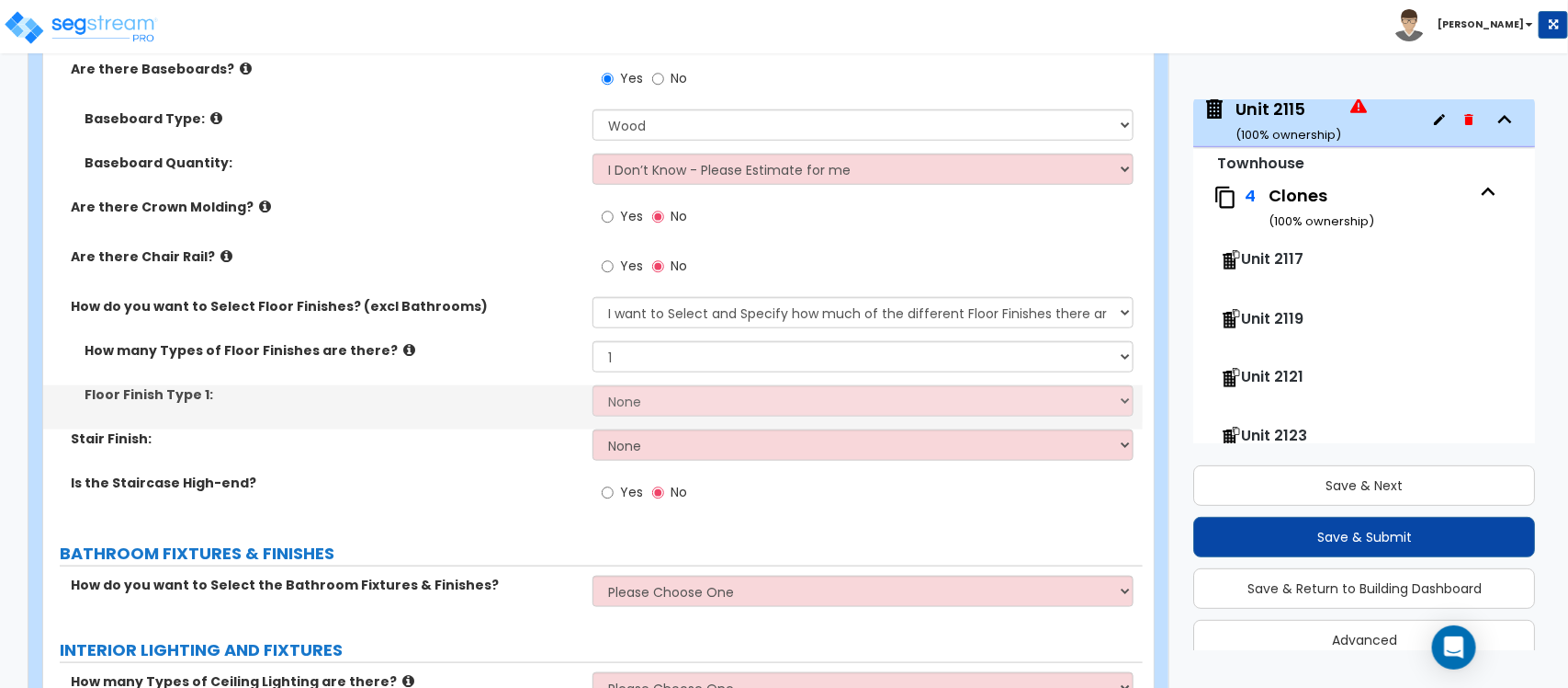
click at [808, 411] on div "Floor Finish Type 1: None Tile Flooring Hardwood Flooring Resilient Laminate Fl…" at bounding box center [593, 408] width 1100 height 44
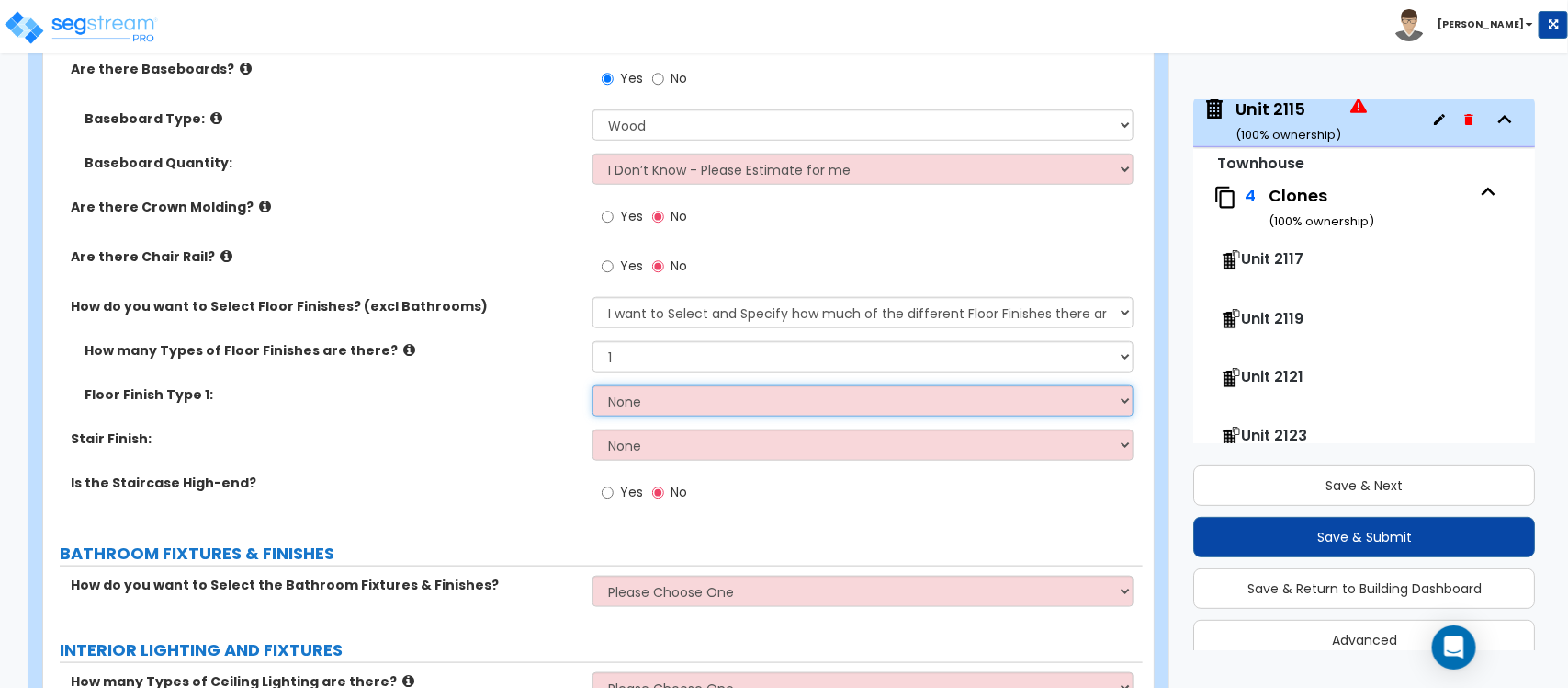
click at [819, 394] on select "None Tile Flooring Hardwood Flooring Resilient Laminate Flooring VCT Flooring S…" at bounding box center [863, 401] width 540 height 31
click at [593, 386] on select "None Tile Flooring Hardwood Flooring Resilient Laminate Flooring VCT Flooring S…" at bounding box center [863, 401] width 540 height 31
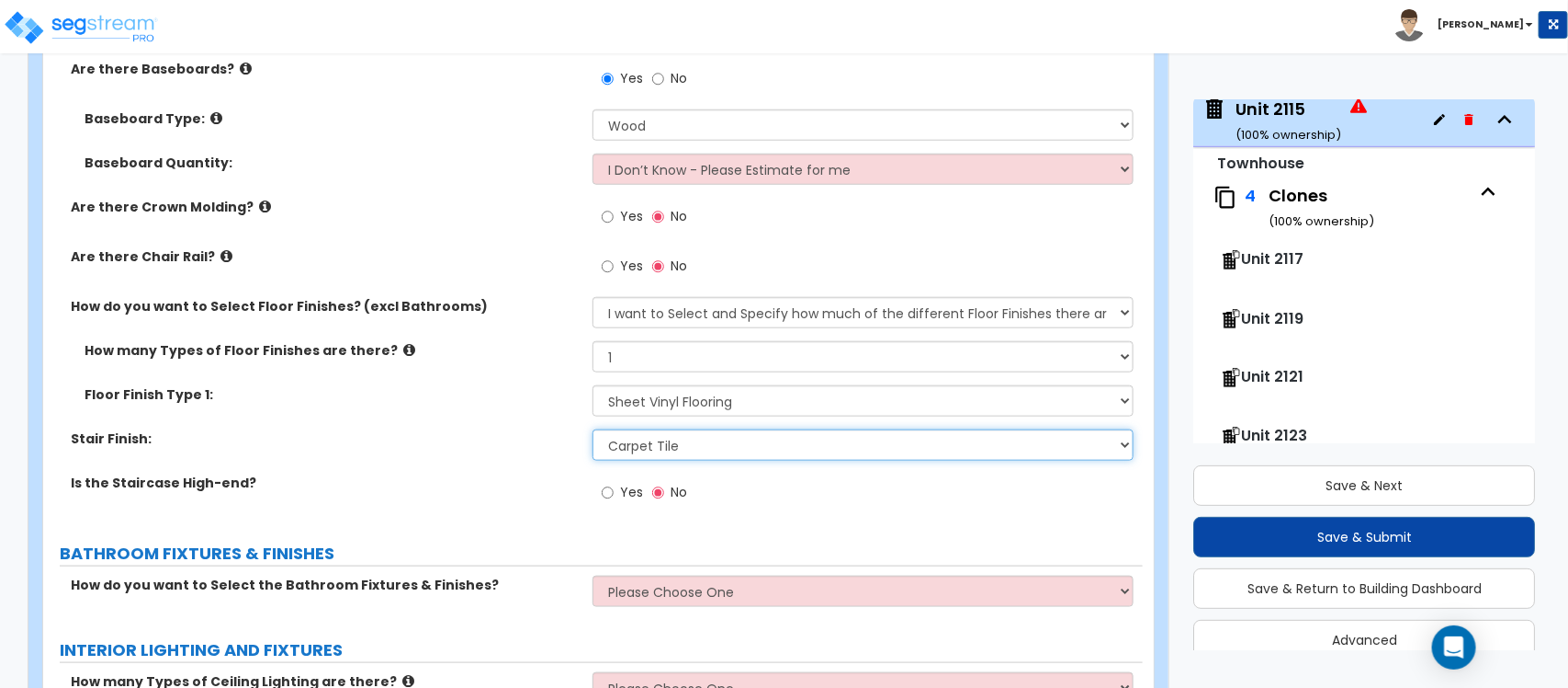
click at [773, 445] on select "None Tile Wood Laminate VCT Sheet Carpet Sheet Vinyl Carpet Tile" at bounding box center [863, 445] width 540 height 31
click at [593, 429] on select "None Tile Wood Laminate VCT Sheet Carpet Sheet Vinyl Carpet Tile" at bounding box center [863, 445] width 540 height 31
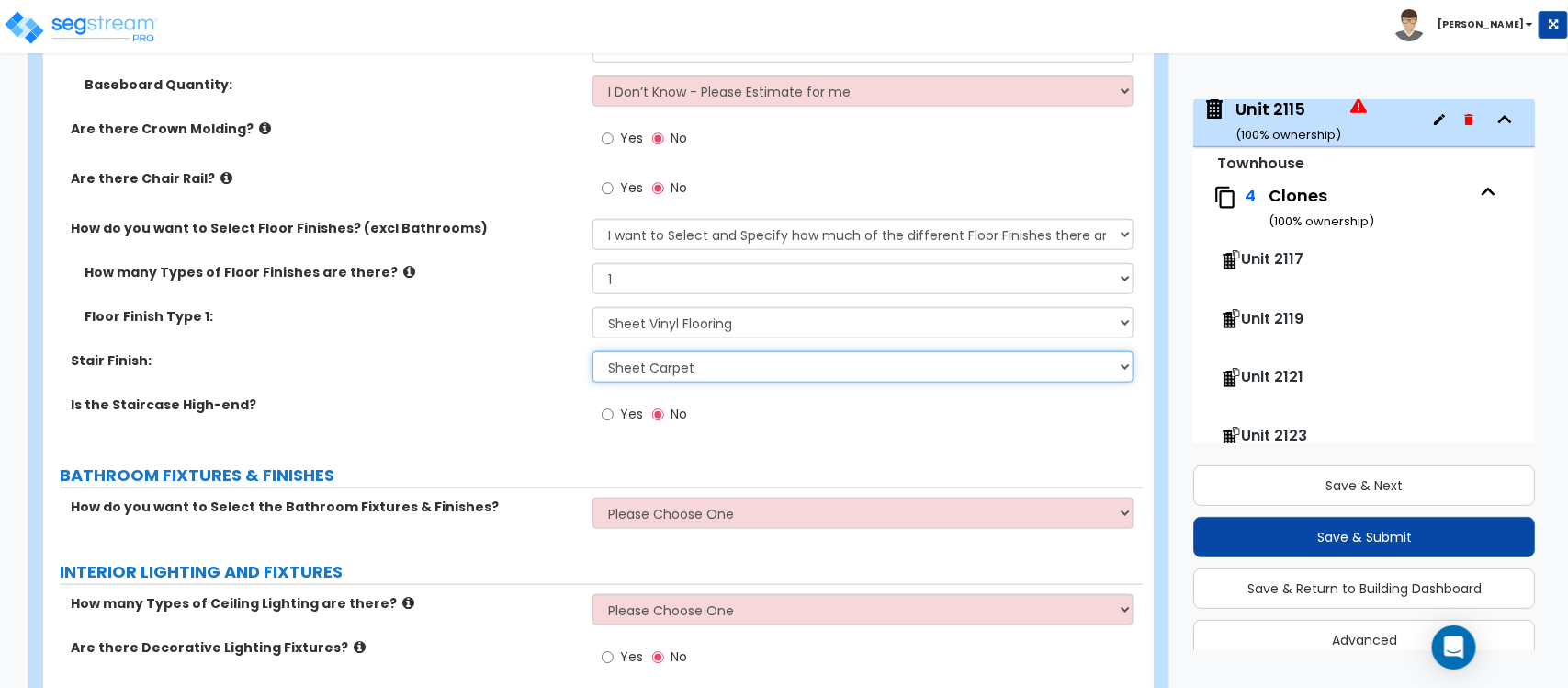
scroll to position [3897, 0]
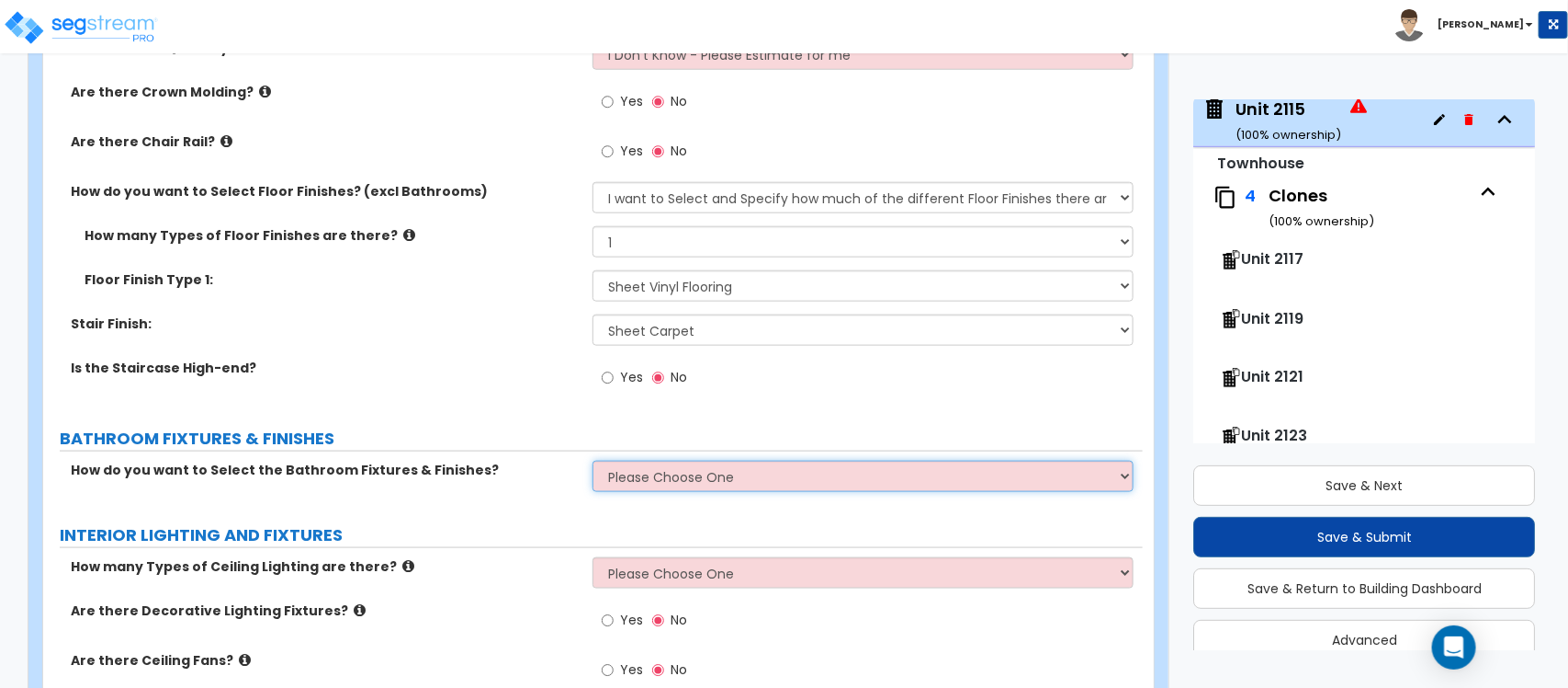
click at [741, 480] on select "Please Choose One I want to Select Fixtures and Finishes only for one Bath and …" at bounding box center [863, 476] width 540 height 31
click at [593, 460] on select "Please Choose One I want to Select Fixtures and Finishes only for one Bath and …" at bounding box center [863, 476] width 540 height 31
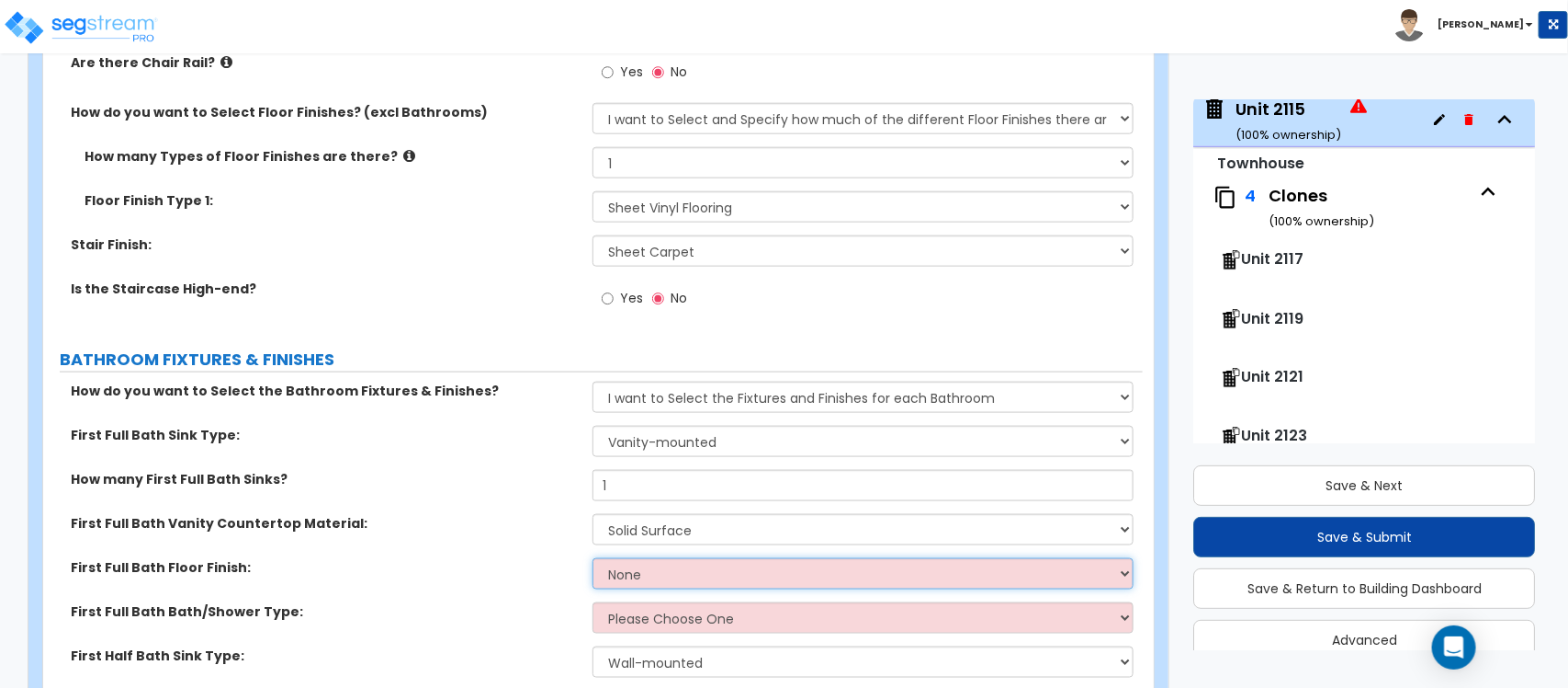
scroll to position [4127, 0]
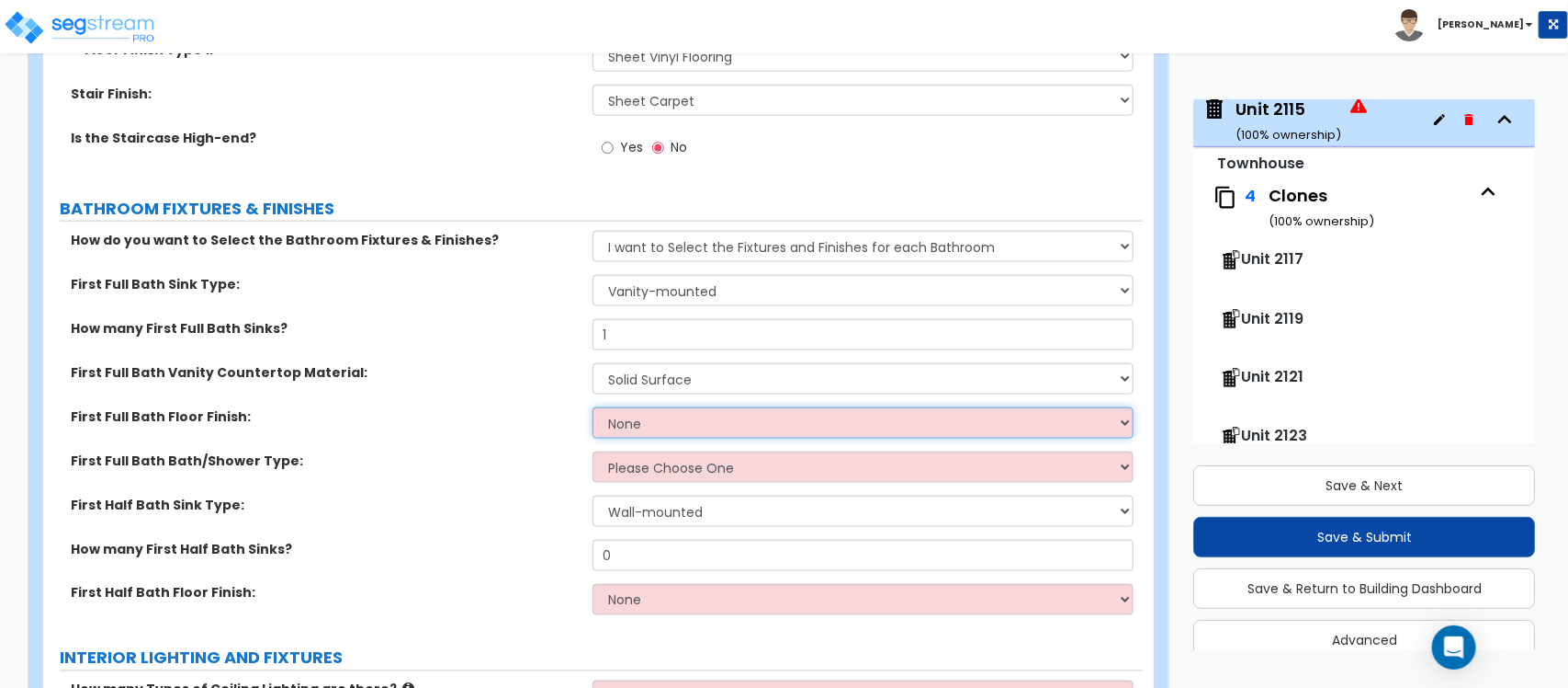
click at [792, 417] on select "None Tile Flooring Hardwood Flooring Resilient Laminate Flooring VCT Flooring S…" at bounding box center [863, 423] width 540 height 31
click at [593, 408] on select "None Tile Flooring Hardwood Flooring Resilient Laminate Flooring VCT Flooring S…" at bounding box center [863, 423] width 540 height 31
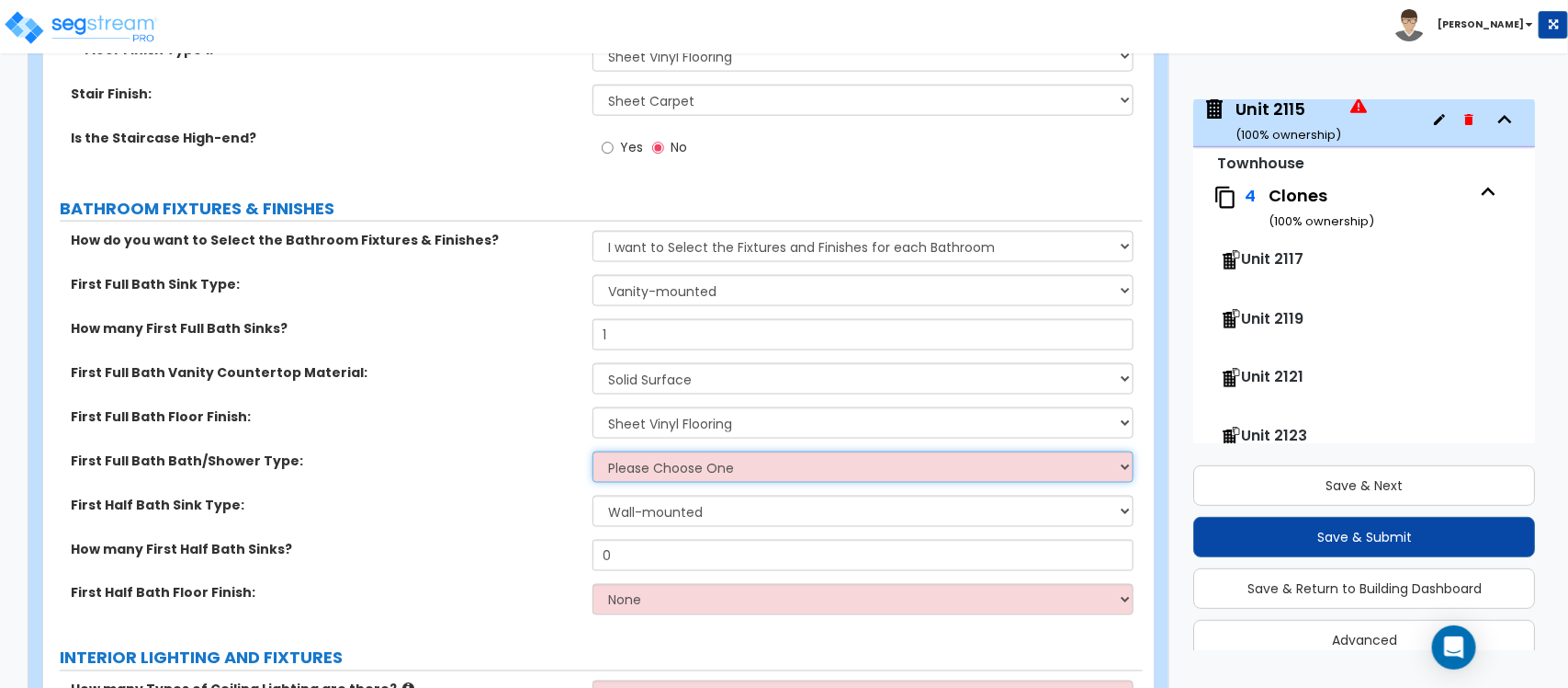
click at [690, 464] on select "Please Choose One Standalone Shower Bathtub - Shower Combo" at bounding box center [863, 467] width 540 height 31
click at [593, 451] on select "Please Choose One Standalone Shower Bathtub - Shower Combo" at bounding box center [863, 467] width 540 height 31
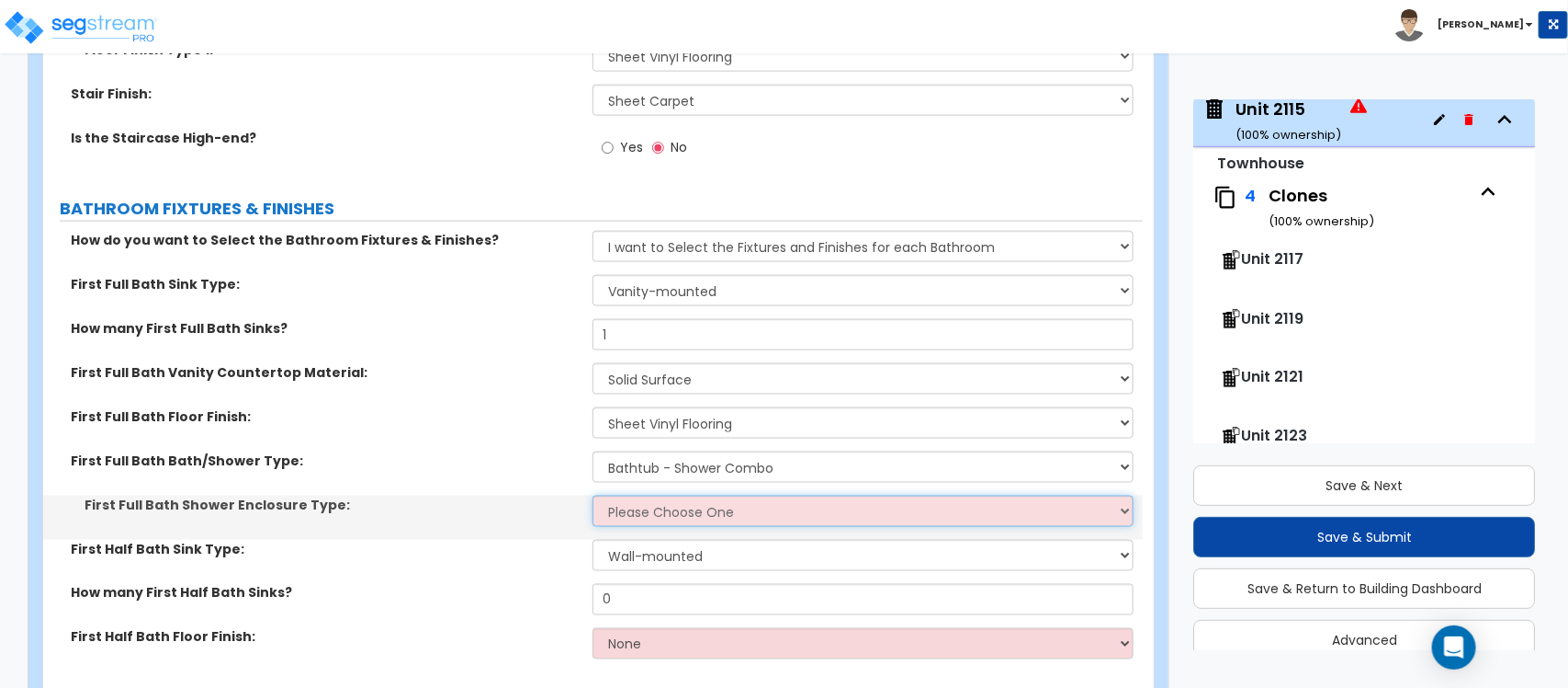
click at [716, 495] on select "Please Choose One Curtain & Rod Glass Sliding Doors Glass Hinged Doors" at bounding box center [863, 511] width 540 height 31
click at [593, 495] on select "Please Choose One Curtain & Rod Glass Sliding Doors Glass Hinged Doors" at bounding box center [863, 511] width 540 height 31
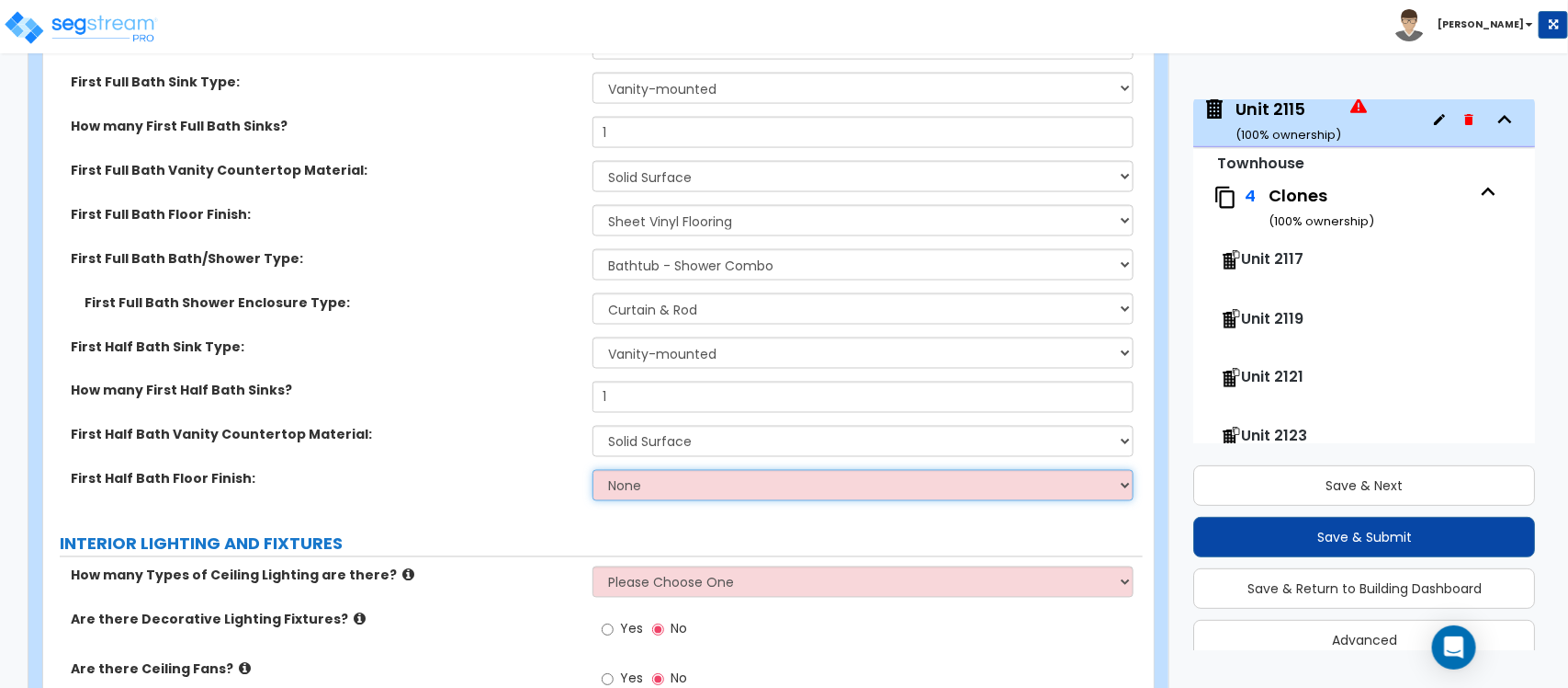
scroll to position [4359, 0]
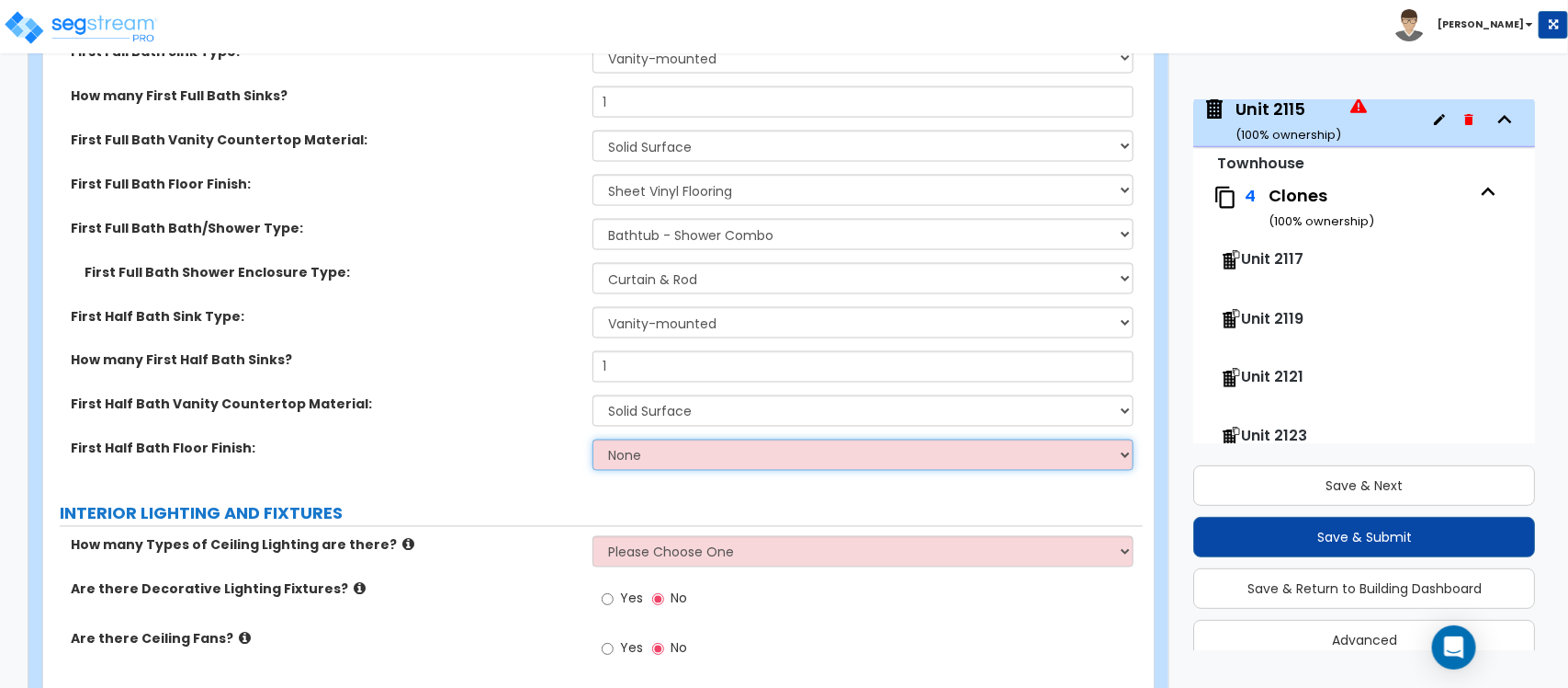
click at [740, 443] on select "None Tile Flooring Hardwood Flooring Resilient Laminate Flooring VCT Flooring S…" at bounding box center [863, 455] width 540 height 31
click at [593, 439] on select "None Tile Flooring Hardwood Flooring Resilient Laminate Flooring VCT Flooring S…" at bounding box center [863, 455] width 540 height 31
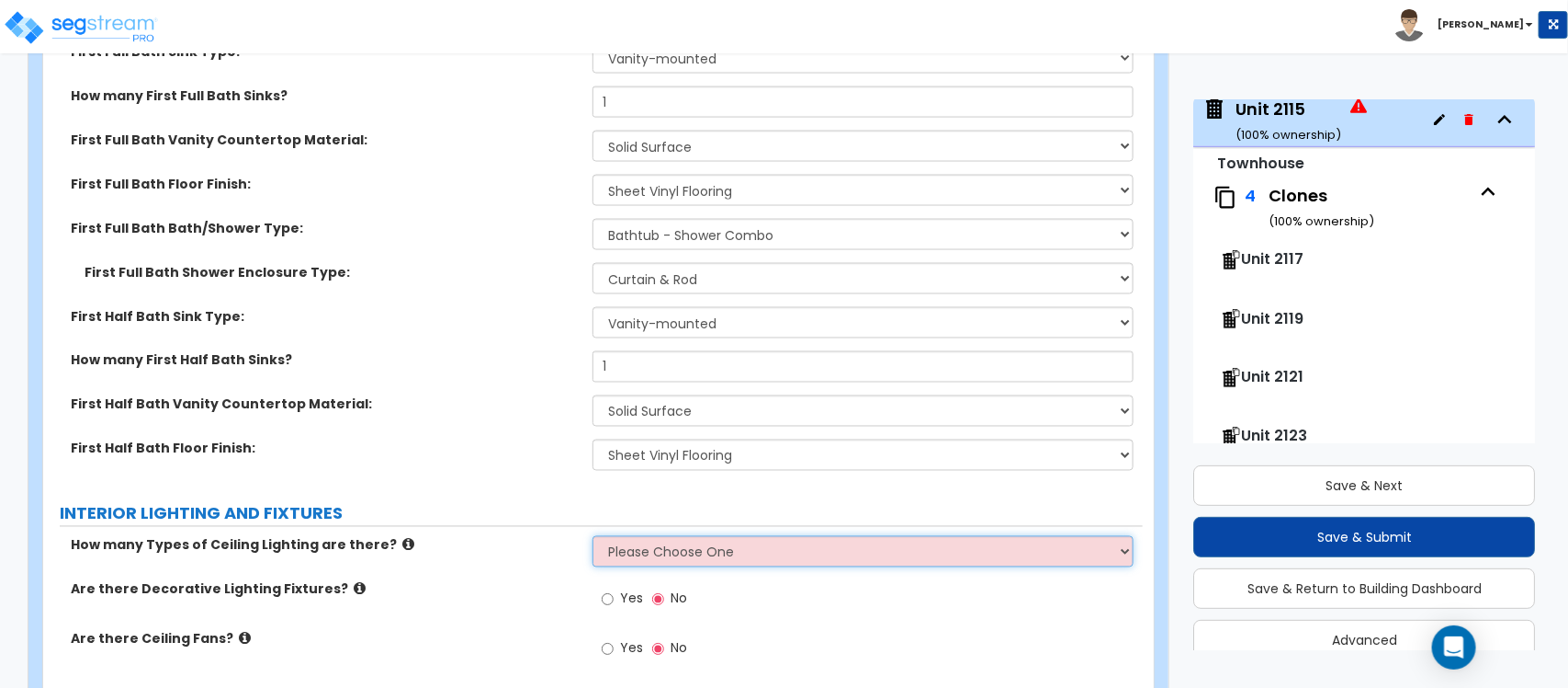
click at [677, 547] on select "Please Choose One 1 2 3" at bounding box center [863, 552] width 540 height 31
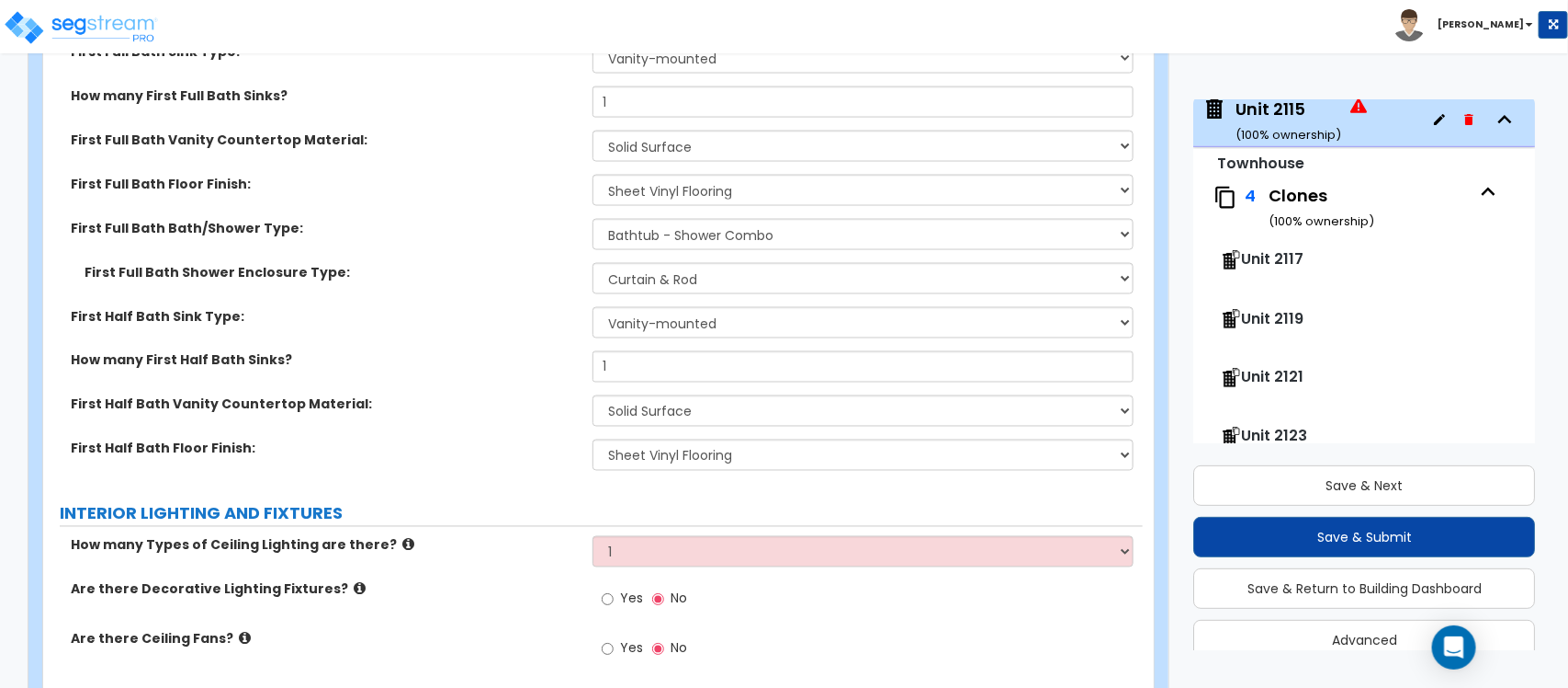
click at [554, 536] on label "How many Types of Ceiling Lighting are there?" at bounding box center [324, 545] width 508 height 18
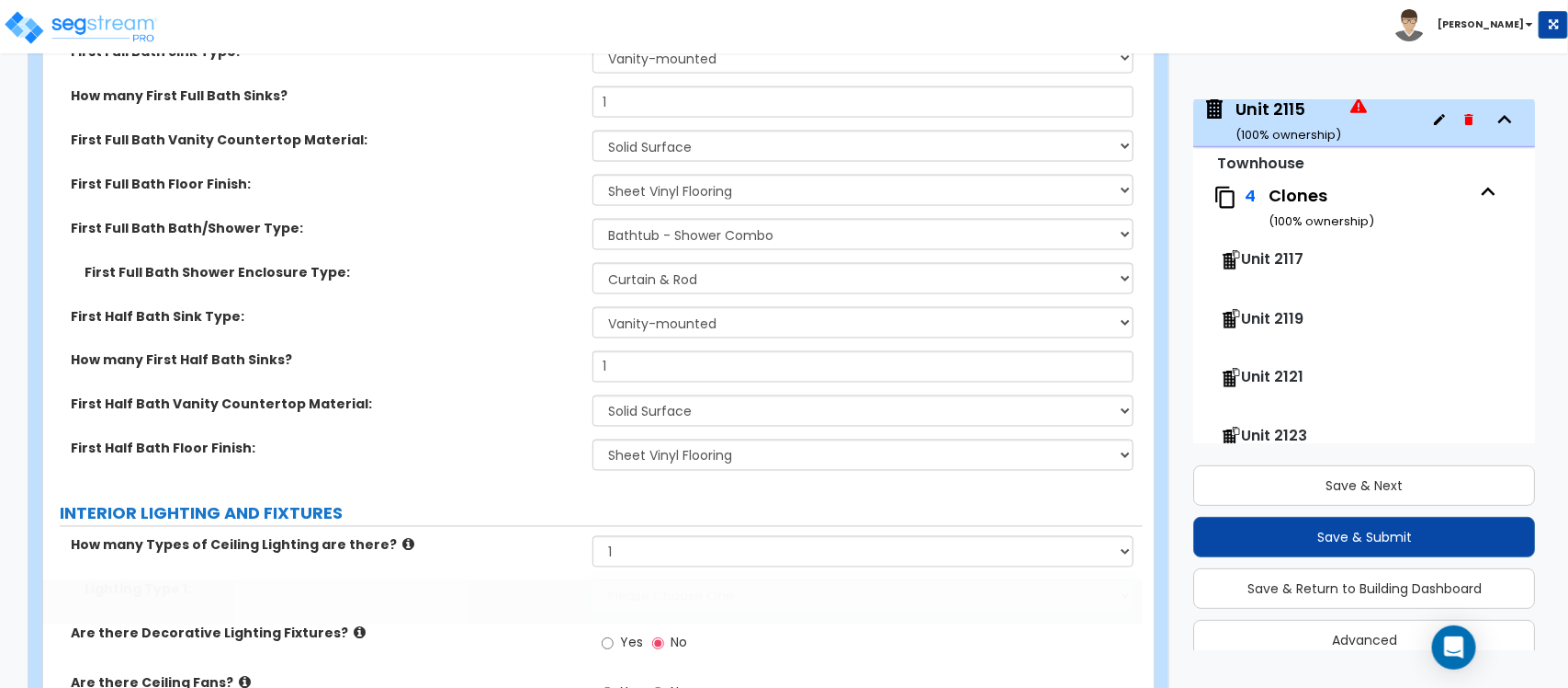
click at [697, 580] on select "Please Choose One LED Surface-Mounted LED Recessed Fluorescent Surface-Mounted …" at bounding box center [863, 596] width 540 height 31
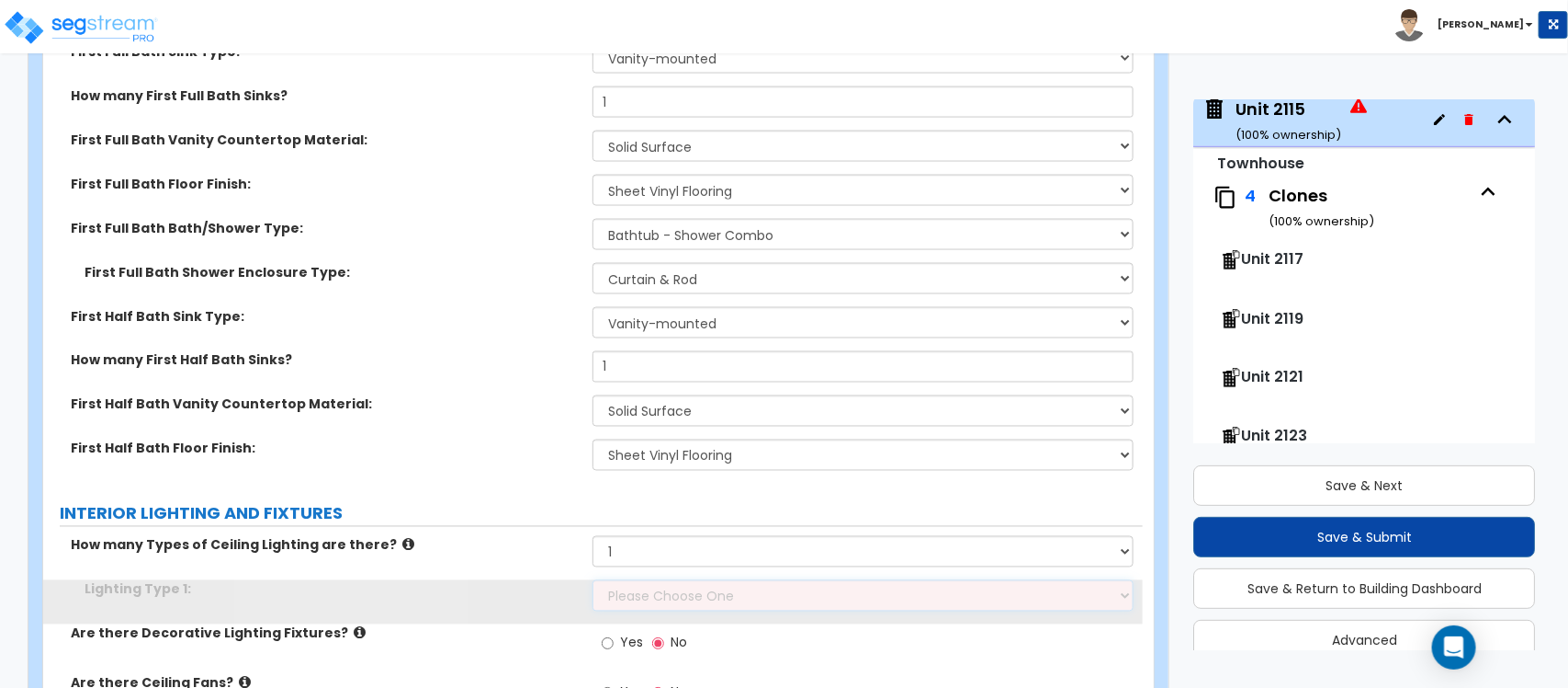
scroll to position [4704, 0]
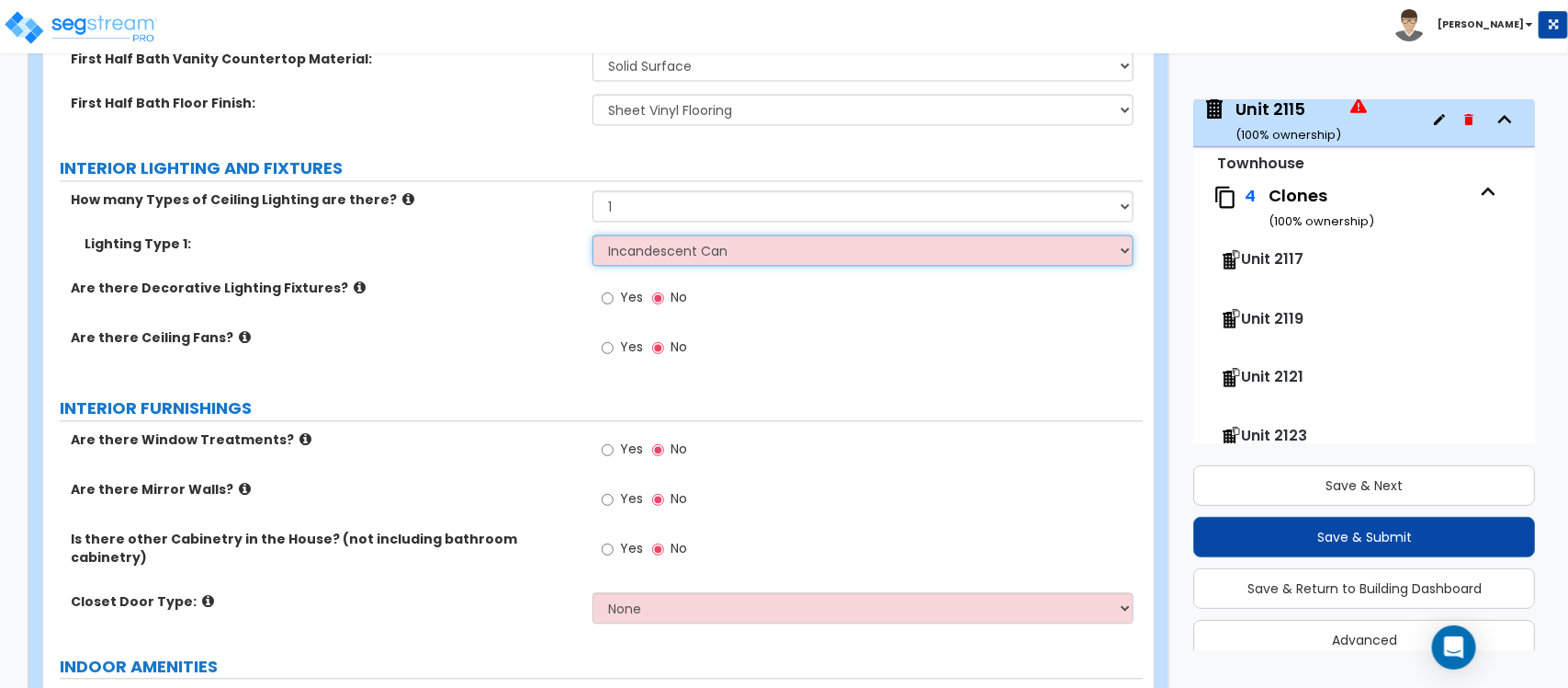
click at [593, 235] on select "Please Choose One LED Surface-Mounted LED Recessed Fluorescent Surface-Mounted …" at bounding box center [863, 251] width 540 height 31
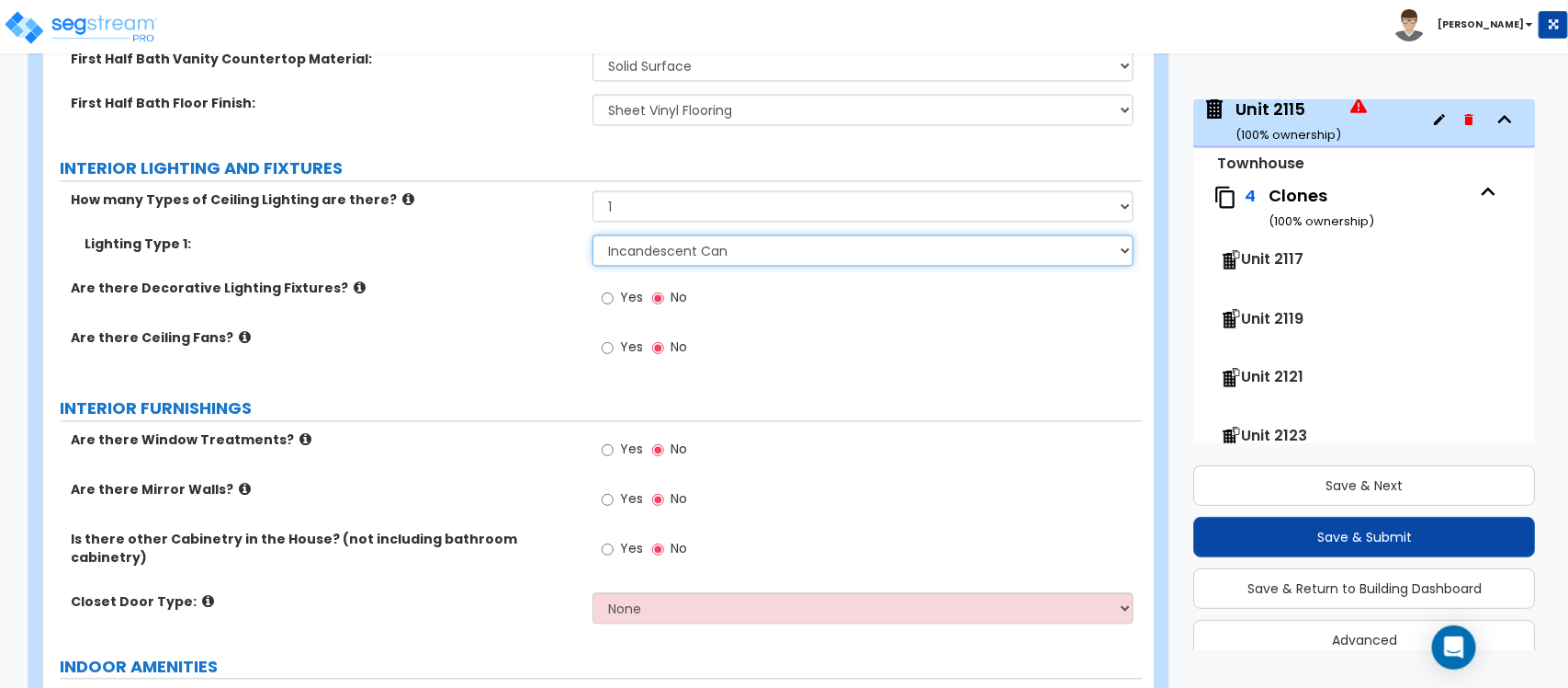
click at [705, 235] on select "Please Choose One LED Surface-Mounted LED Recessed Fluorescent Surface-Mounted …" at bounding box center [863, 251] width 540 height 31
click at [593, 235] on select "Please Choose One LED Surface-Mounted LED Recessed Fluorescent Surface-Mounted …" at bounding box center [863, 251] width 540 height 31
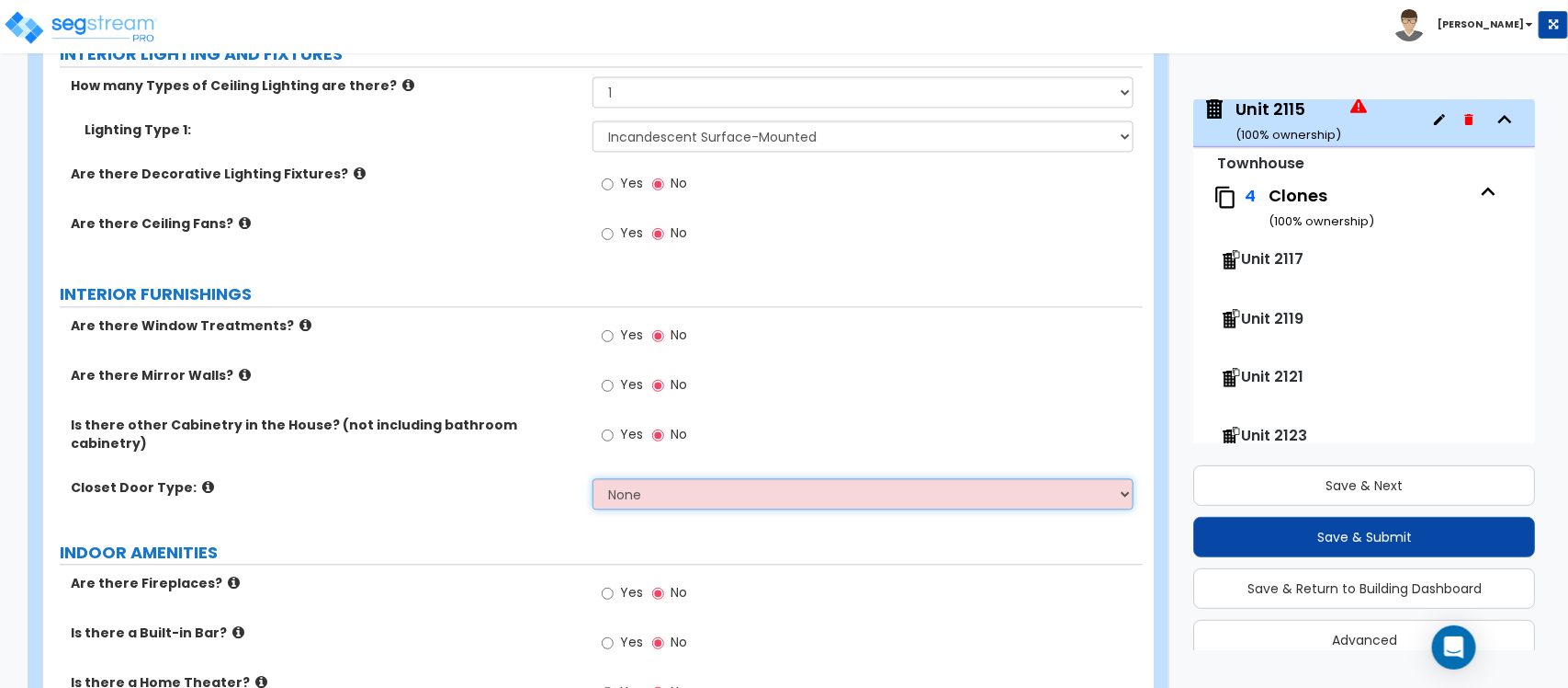
click at [682, 478] on select "None Bi-fold Louvered Doors Bi-fold Panel Doors Sliding Doors Hinged Wood Door" at bounding box center [863, 493] width 540 height 31
click at [593, 478] on select "None Bi-fold Louvered Doors Bi-fold Panel Doors Sliding Doors Hinged Wood Door" at bounding box center [863, 493] width 540 height 31
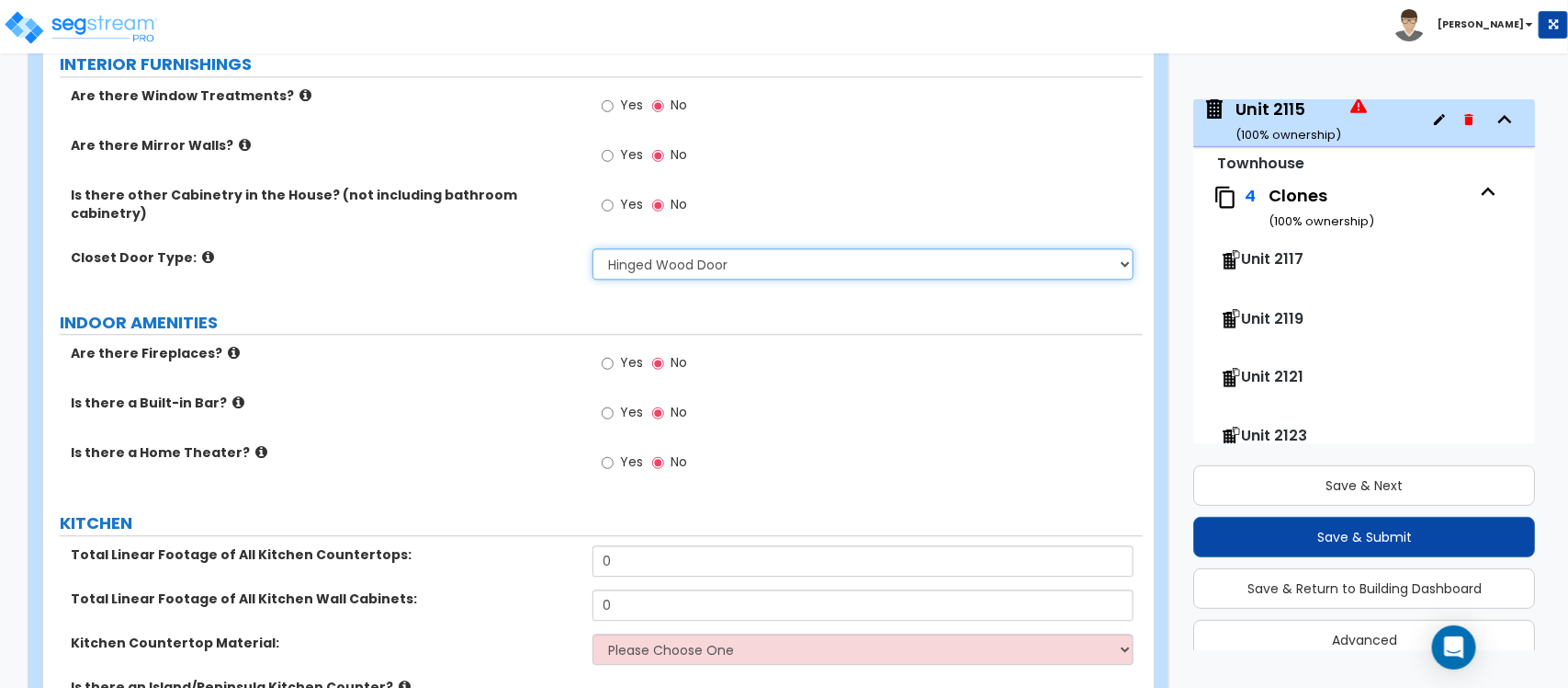
scroll to position [5165, 0]
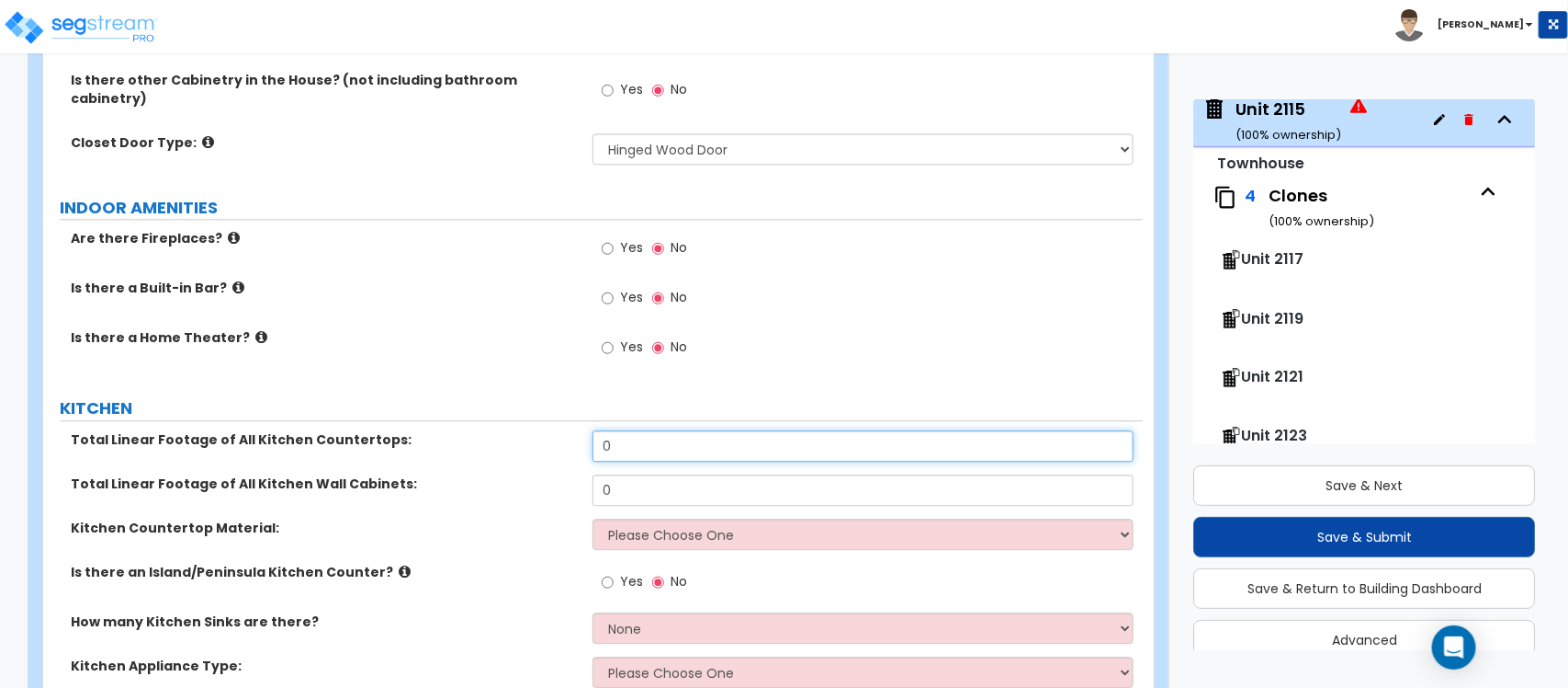
drag, startPoint x: 672, startPoint y: 432, endPoint x: 545, endPoint y: 428, distance: 127.1
click at [545, 430] on div "Total Linear Footage of All Kitchen Countertops: 0" at bounding box center [593, 452] width 1100 height 44
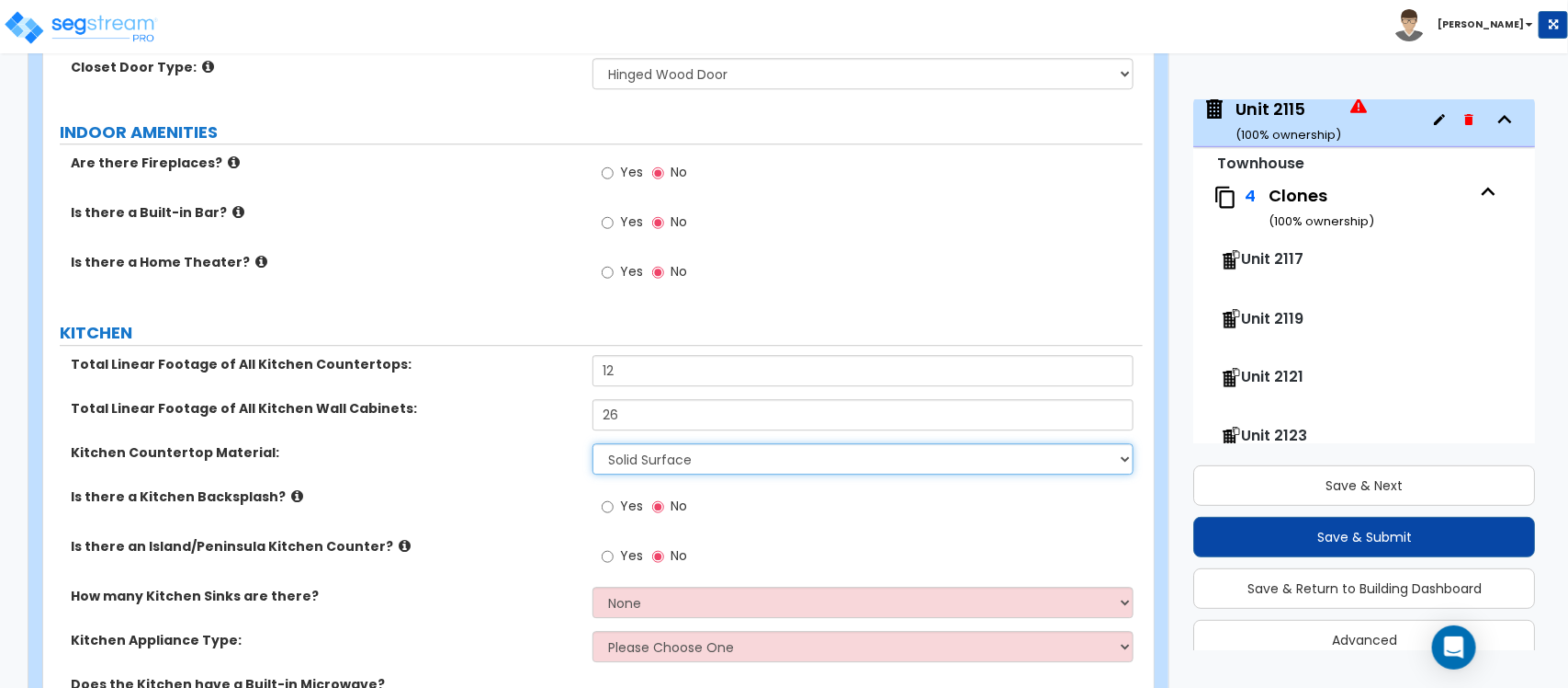
scroll to position [5279, 0]
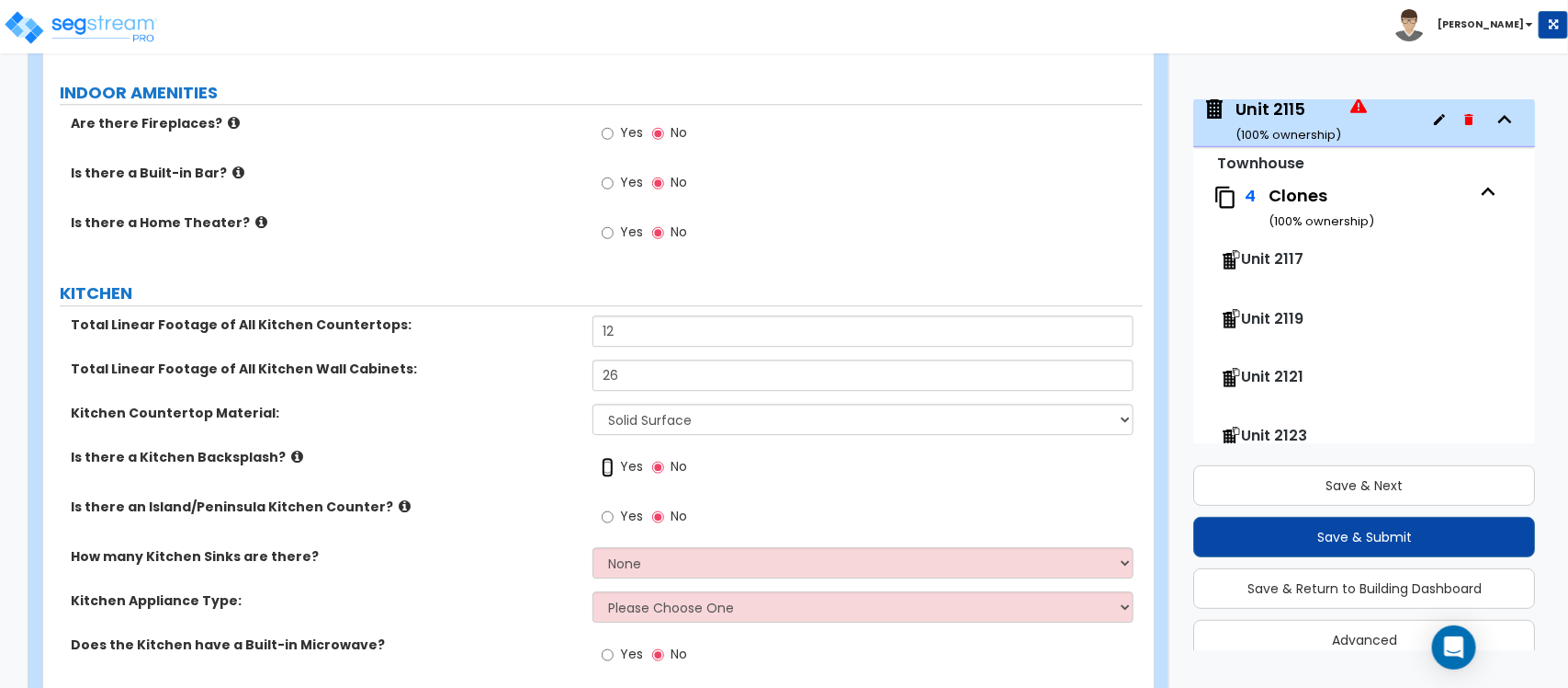
click at [609, 457] on input "Yes" at bounding box center [607, 467] width 12 height 20
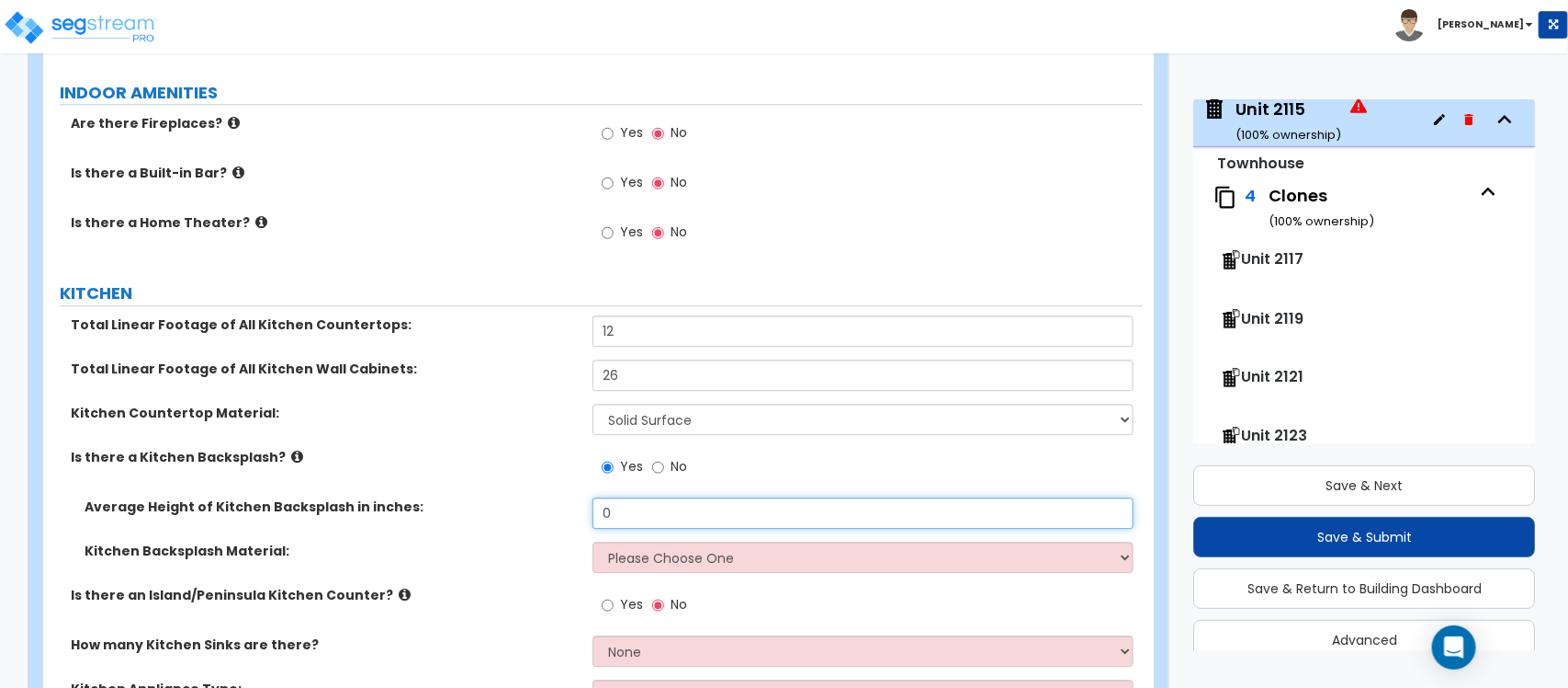
drag, startPoint x: 648, startPoint y: 480, endPoint x: 584, endPoint y: 480, distance: 64.0
click at [584, 497] on div "Average Height of Kitchen Backsplash in inches: 0" at bounding box center [593, 519] width 1100 height 44
click at [653, 543] on select "Please Choose One Plastic Laminate Solid Surface Stone Quartz Tile Stainless St…" at bounding box center [863, 557] width 540 height 31
click at [593, 541] on select "Please Choose One Plastic Laminate Solid Surface Stone Quartz Tile Stainless St…" at bounding box center [863, 557] width 540 height 31
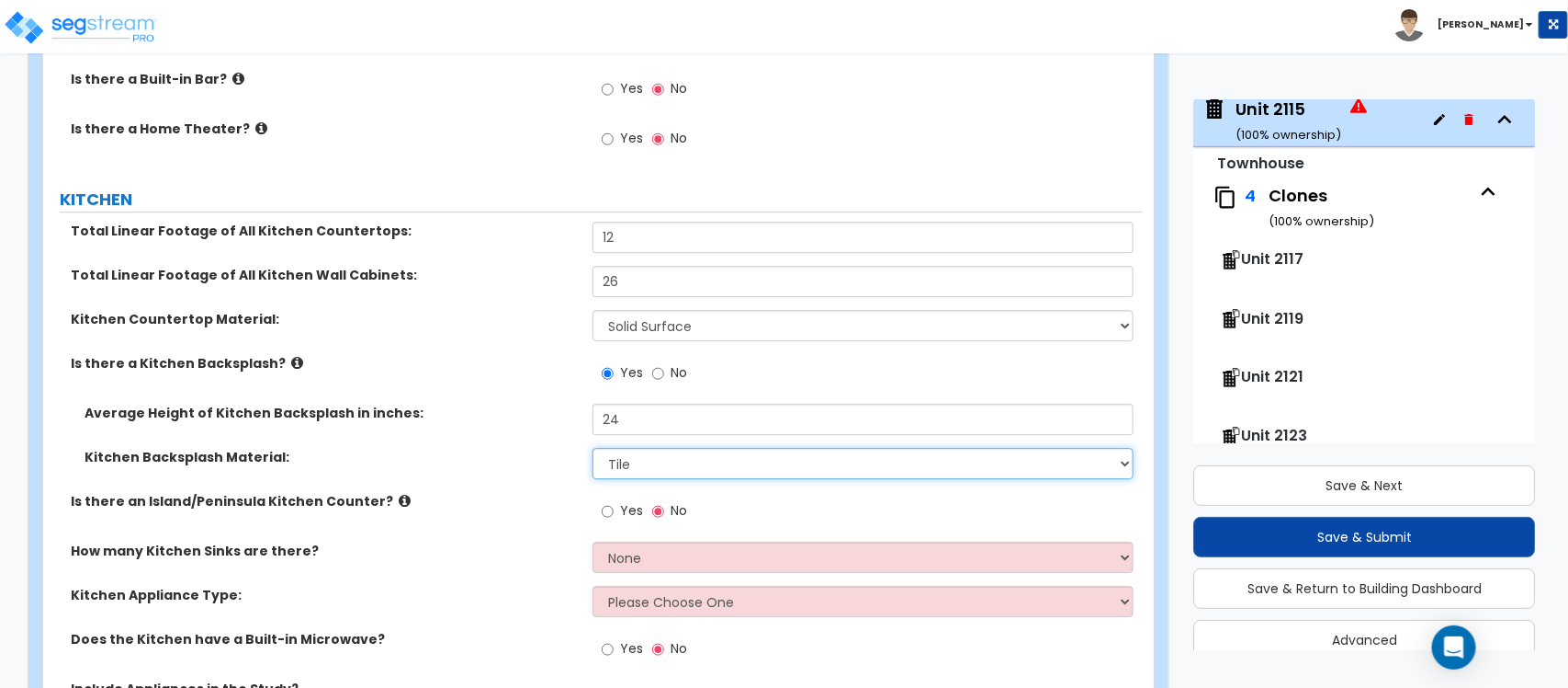
scroll to position [5509, 0]
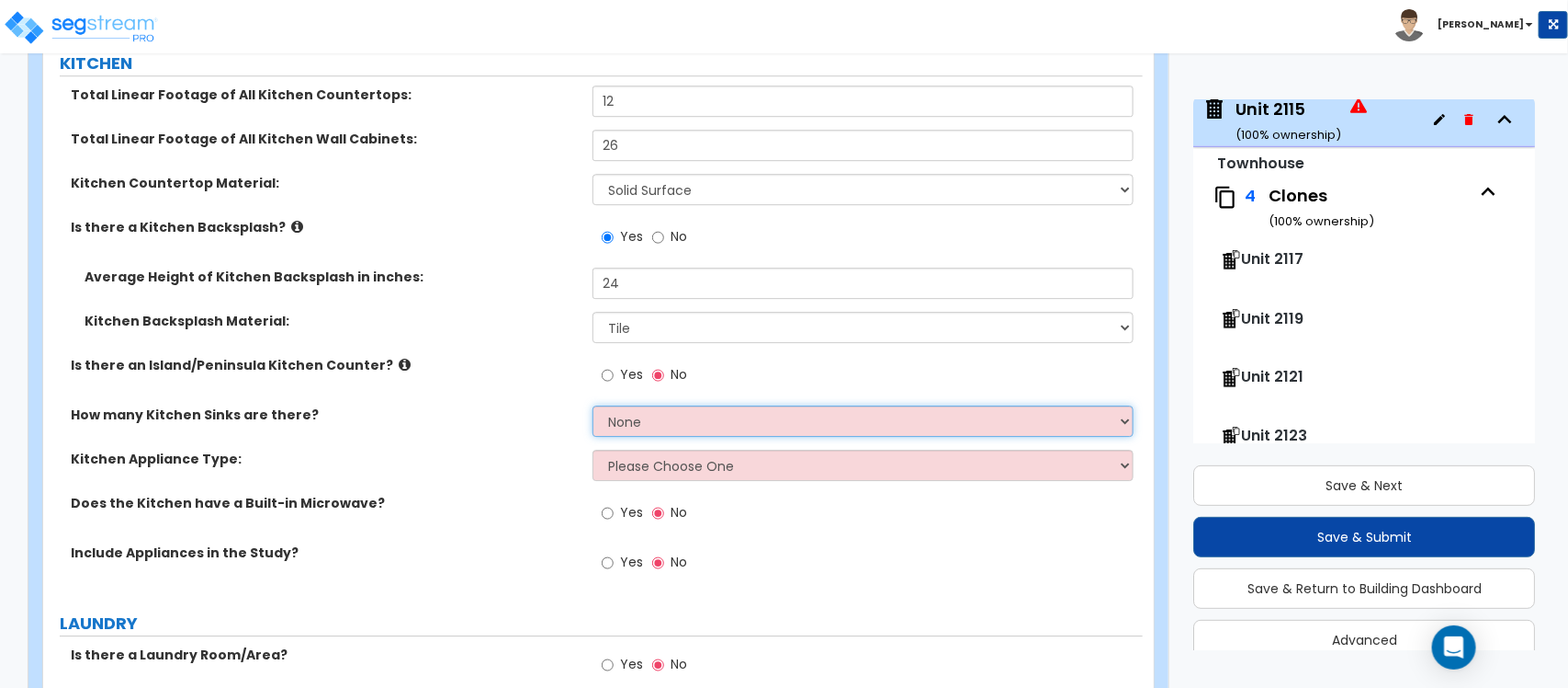
click at [718, 406] on select "None 1 2 3" at bounding box center [863, 421] width 540 height 31
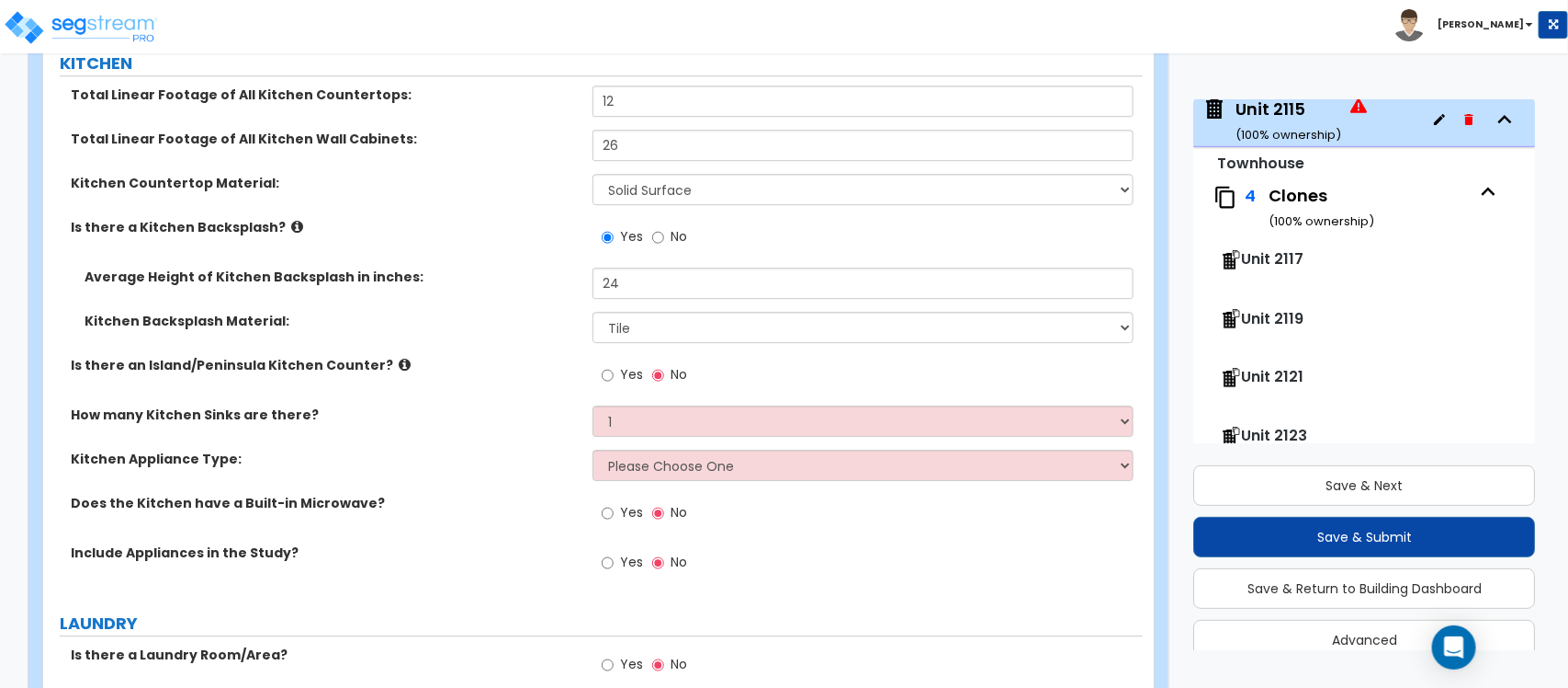
click at [488, 449] on label "Kitchen Appliance Type:" at bounding box center [324, 458] width 508 height 18
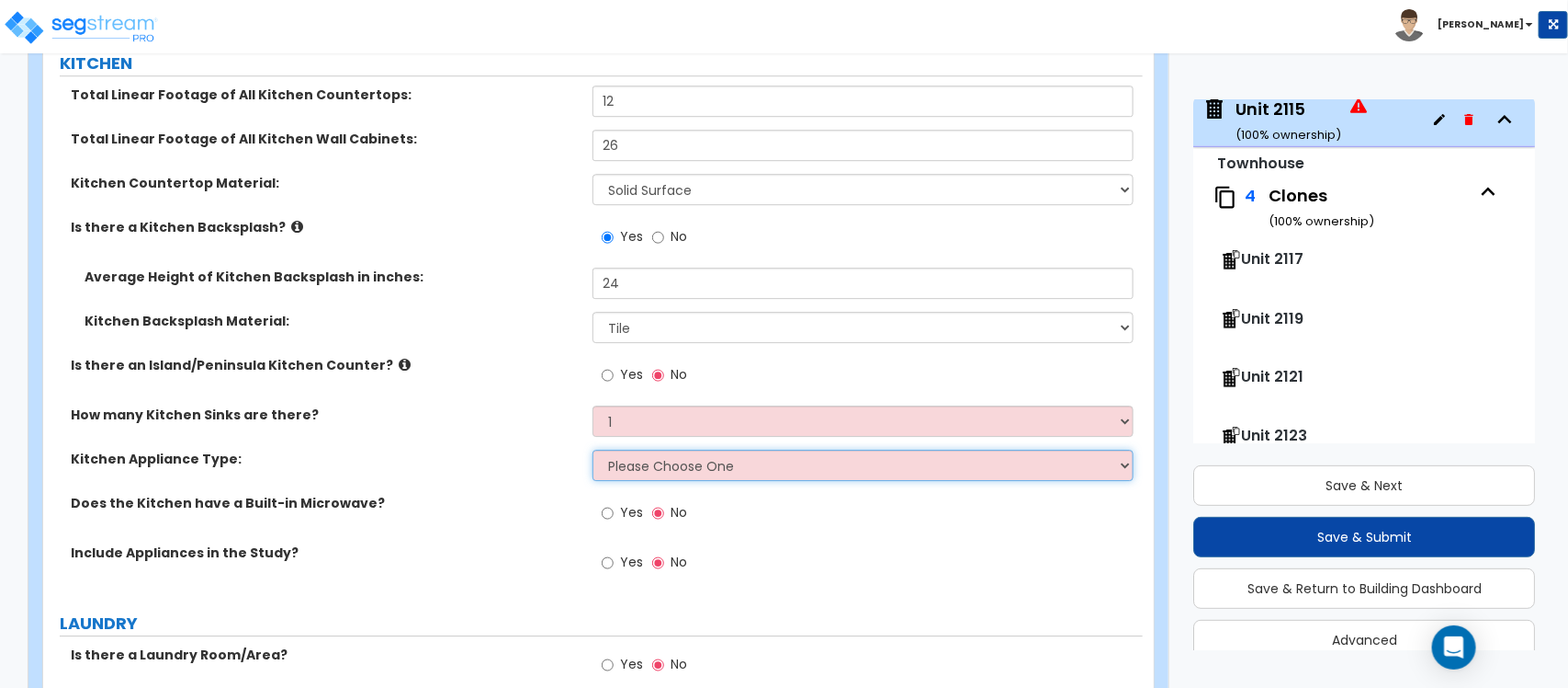
click at [611, 452] on select "Please Choose One Gas Electric" at bounding box center [863, 465] width 540 height 31
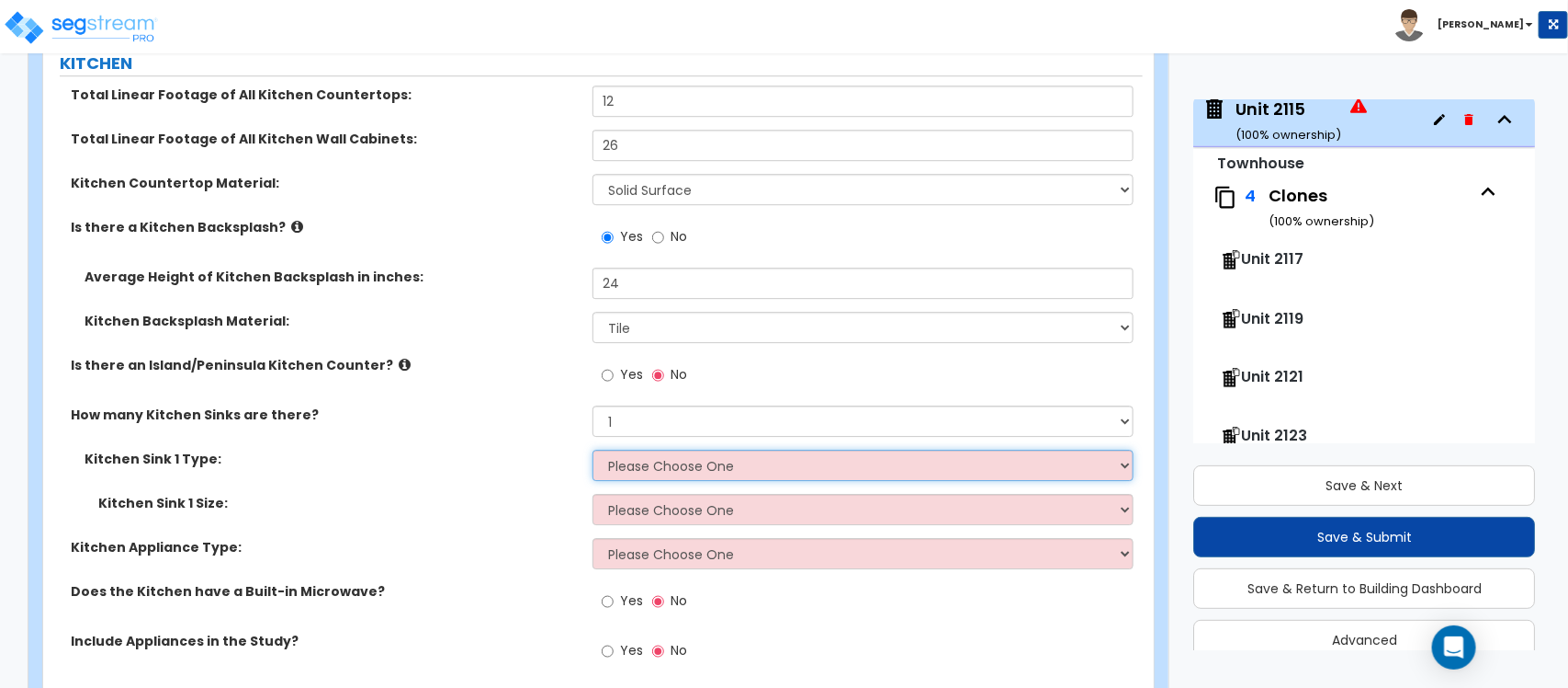
click at [650, 449] on select "Please Choose One Stainless Steel Porcelain Enamel Cast Iron Granite Composite" at bounding box center [863, 465] width 540 height 31
click at [593, 449] on select "Please Choose One Stainless Steel Porcelain Enamel Cast Iron Granite Composite" at bounding box center [863, 465] width 540 height 31
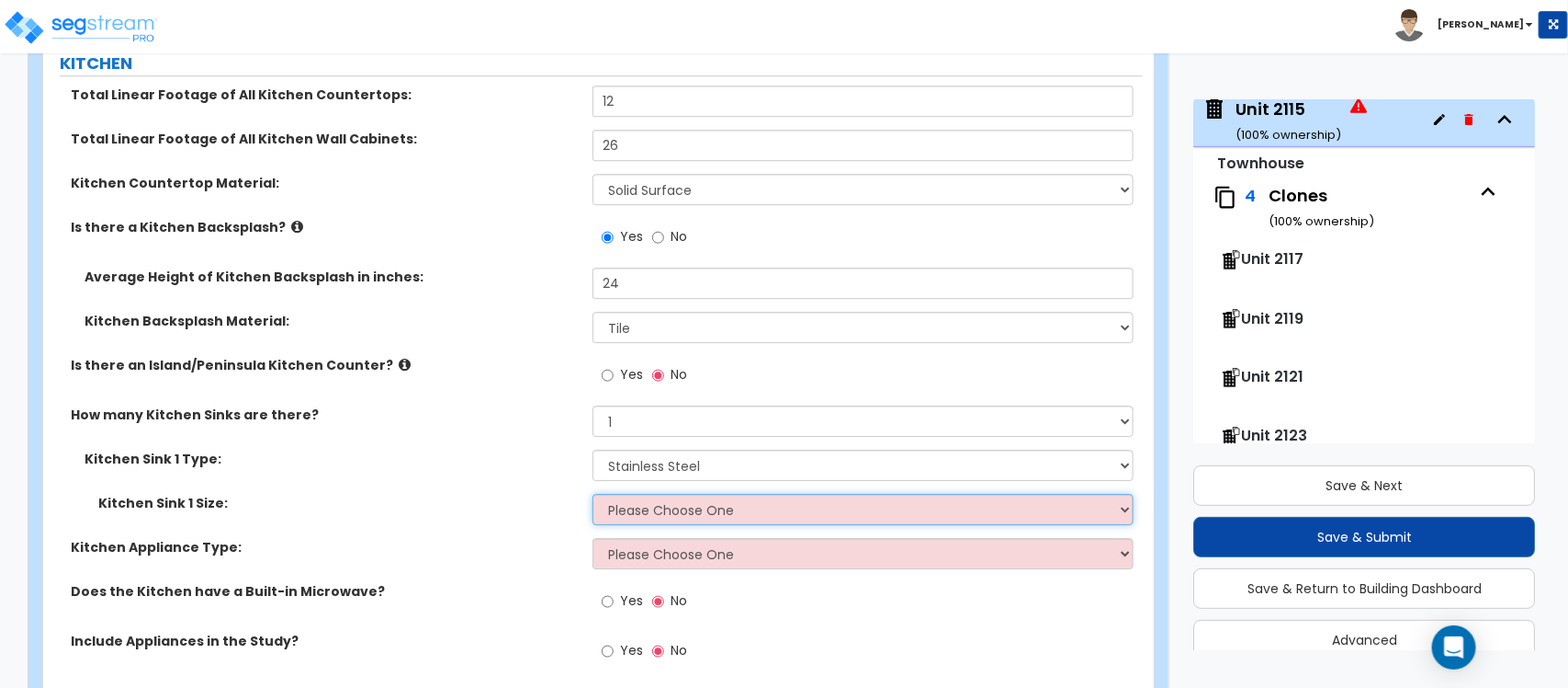
click at [650, 493] on select "Please Choose One Single Sink Double Sink" at bounding box center [863, 509] width 540 height 31
click at [593, 493] on select "Please Choose One Single Sink Double Sink" at bounding box center [863, 509] width 540 height 31
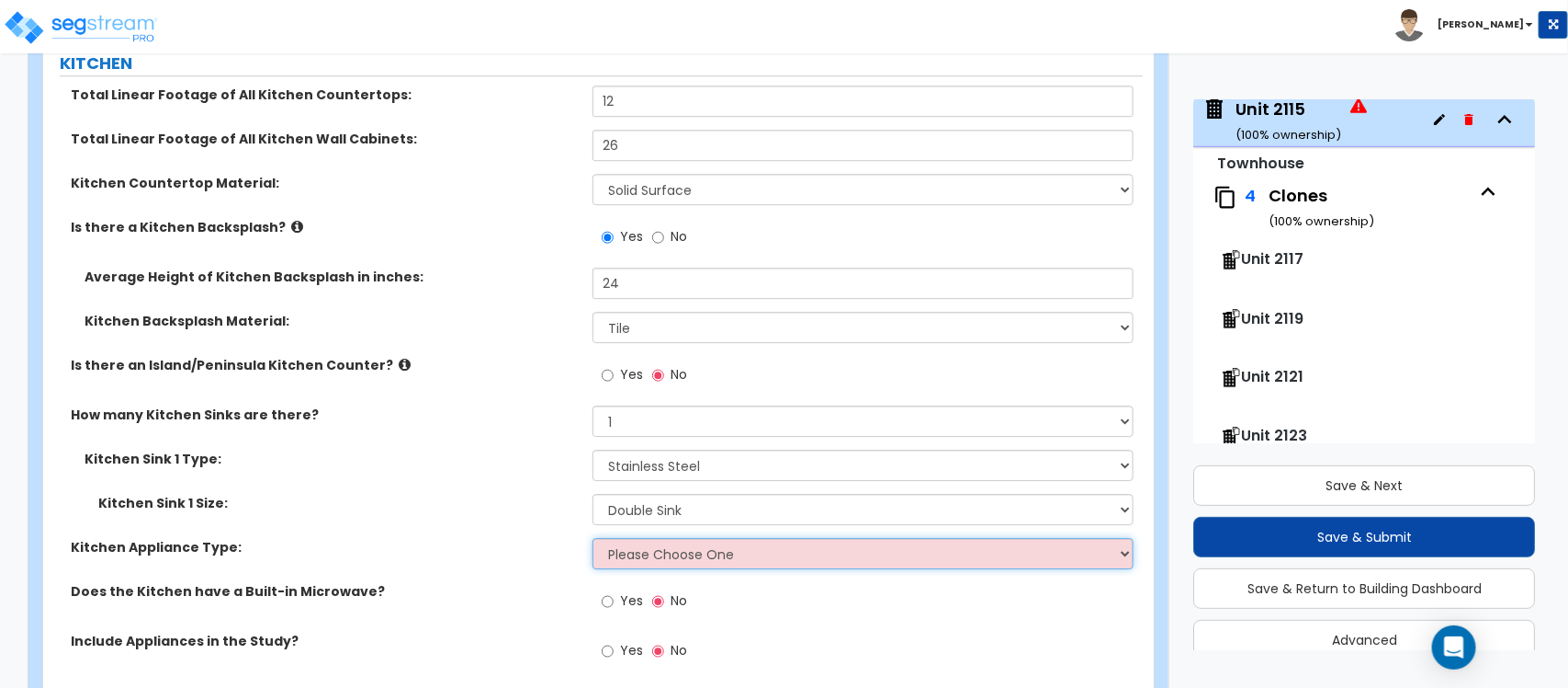
click at [641, 538] on select "Please Choose One Gas Electric" at bounding box center [863, 553] width 540 height 31
click at [593, 538] on select "Please Choose One Gas Electric" at bounding box center [863, 553] width 540 height 31
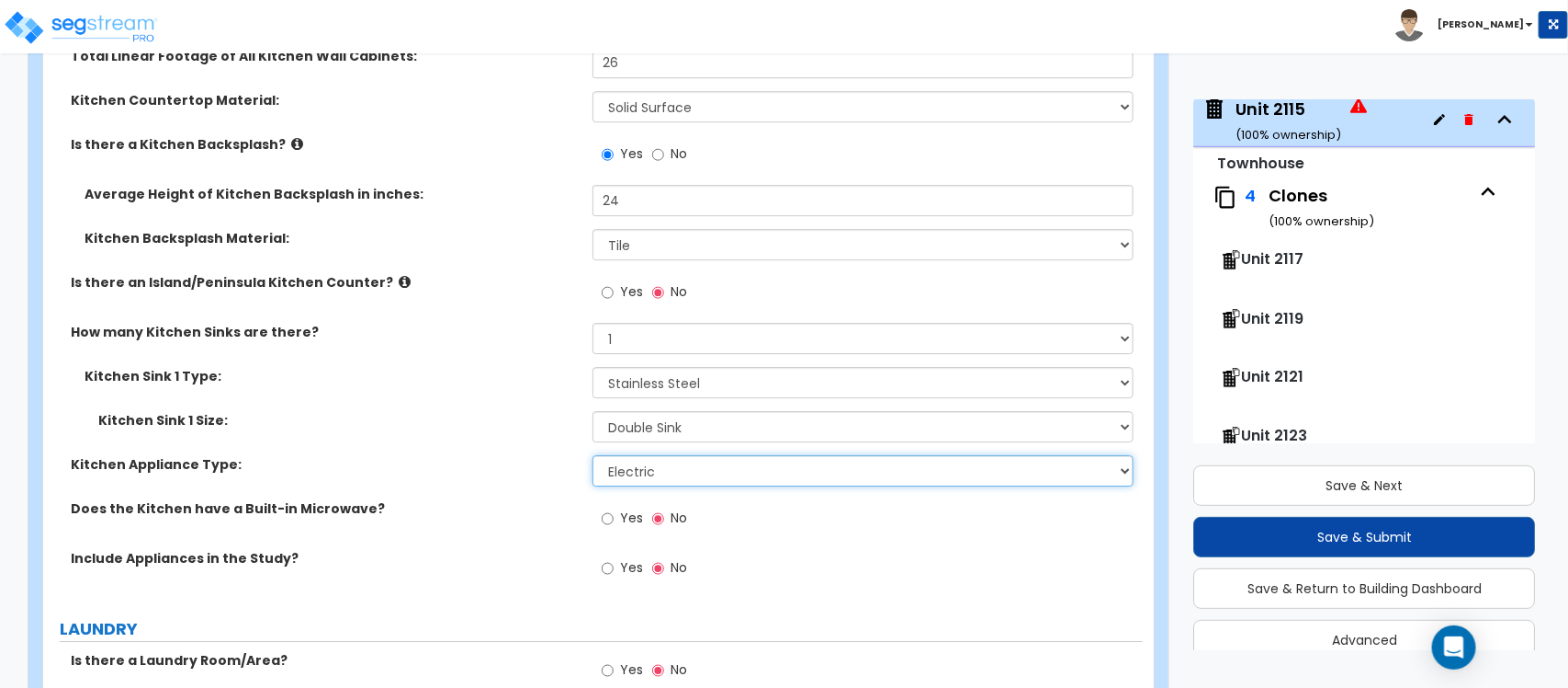
scroll to position [5739, 0]
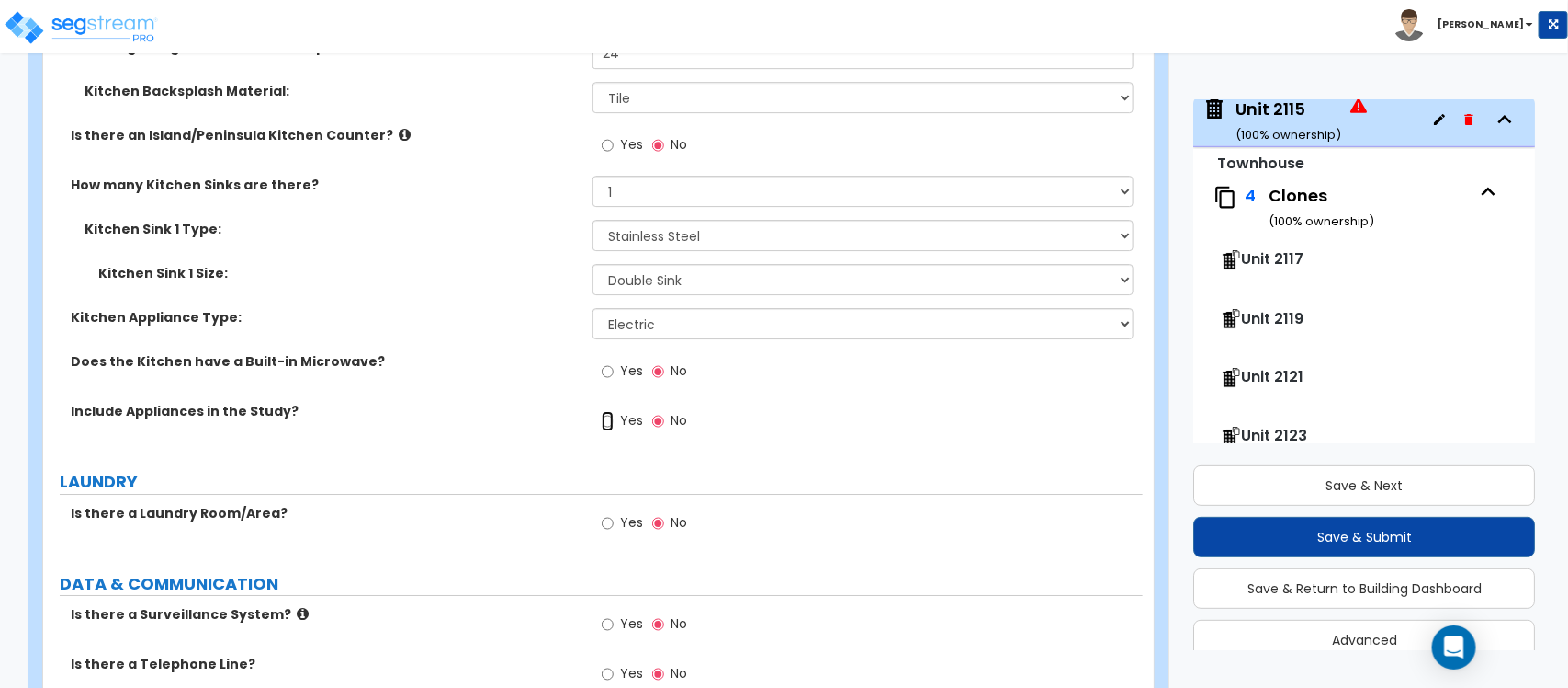
click at [607, 411] on input "Yes" at bounding box center [607, 421] width 12 height 20
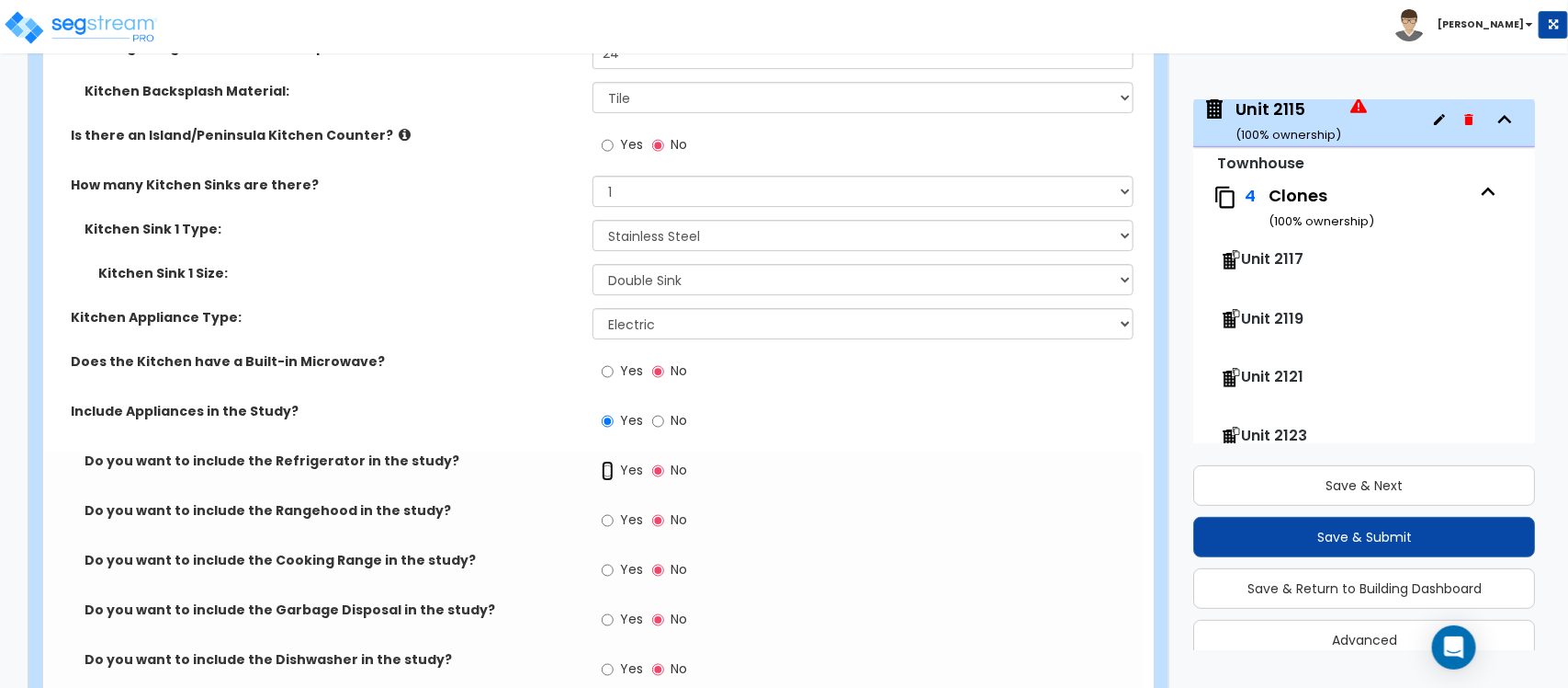
click at [608, 460] on input "Yes" at bounding box center [607, 470] width 12 height 20
click at [614, 506] on label "Yes" at bounding box center [622, 522] width 41 height 31
click at [614, 510] on input "Yes" at bounding box center [607, 520] width 12 height 20
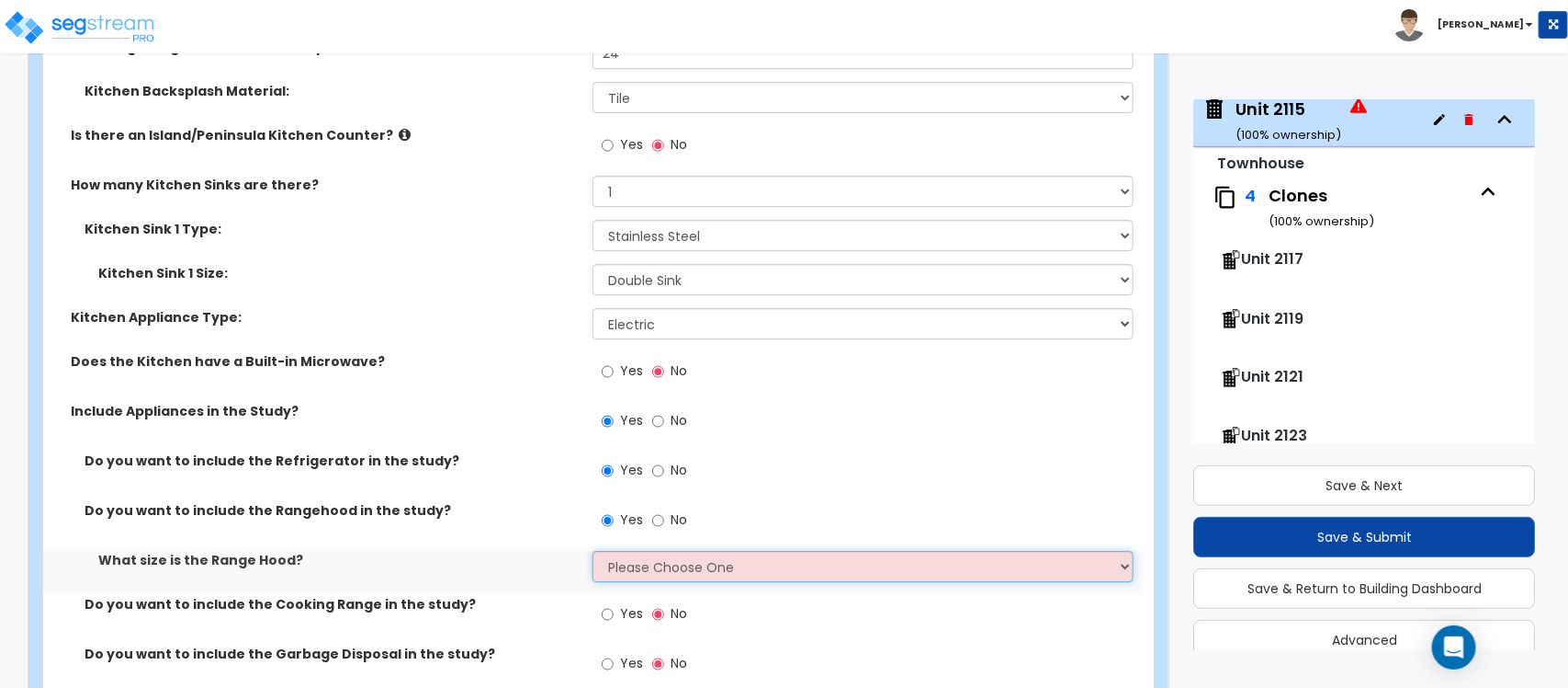
click at [626, 551] on select "Please Choose One Normal - 30" Wide - 42"" at bounding box center [863, 566] width 540 height 31
click at [593, 551] on select "Please Choose One Normal - 30" Wide - 42"" at bounding box center [863, 566] width 540 height 31
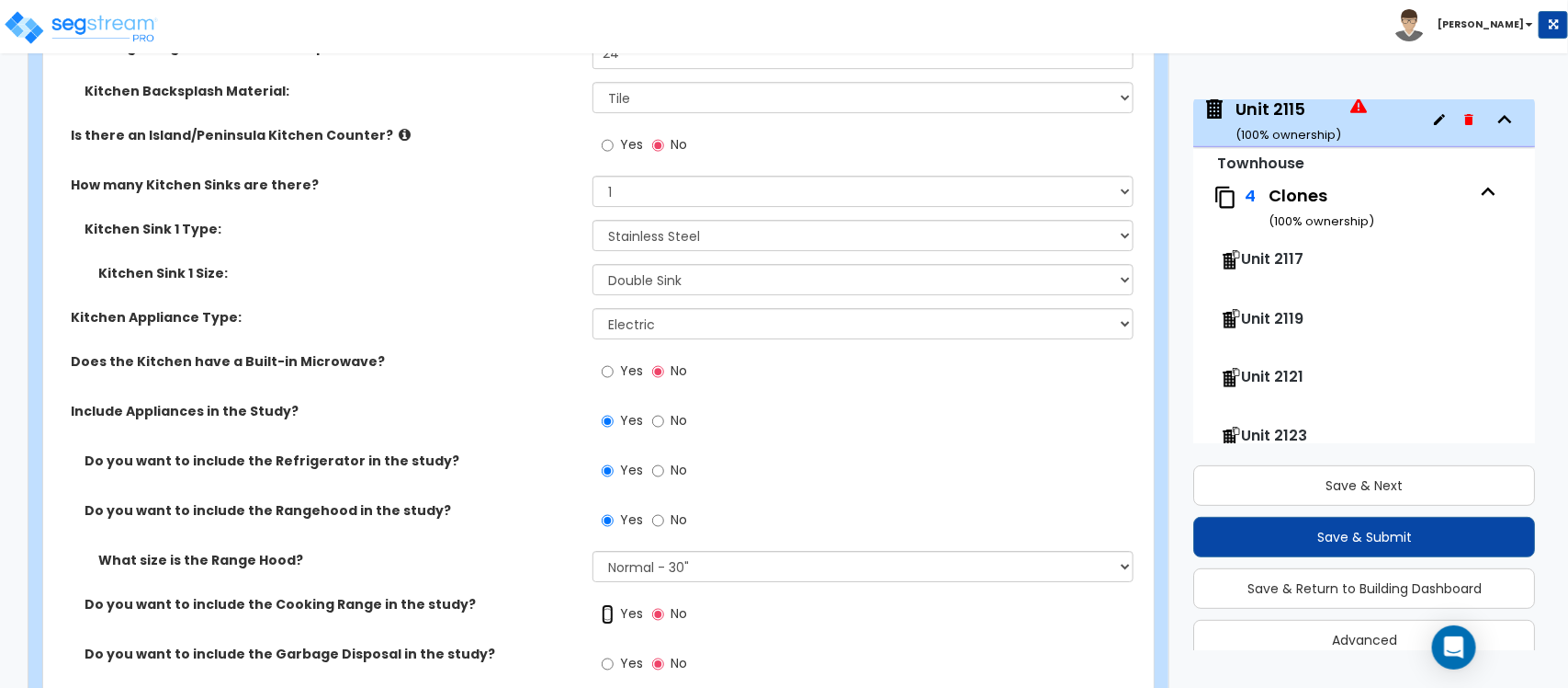
click at [609, 604] on input "Yes" at bounding box center [607, 614] width 12 height 20
click at [607, 654] on input "Yes" at bounding box center [607, 664] width 12 height 20
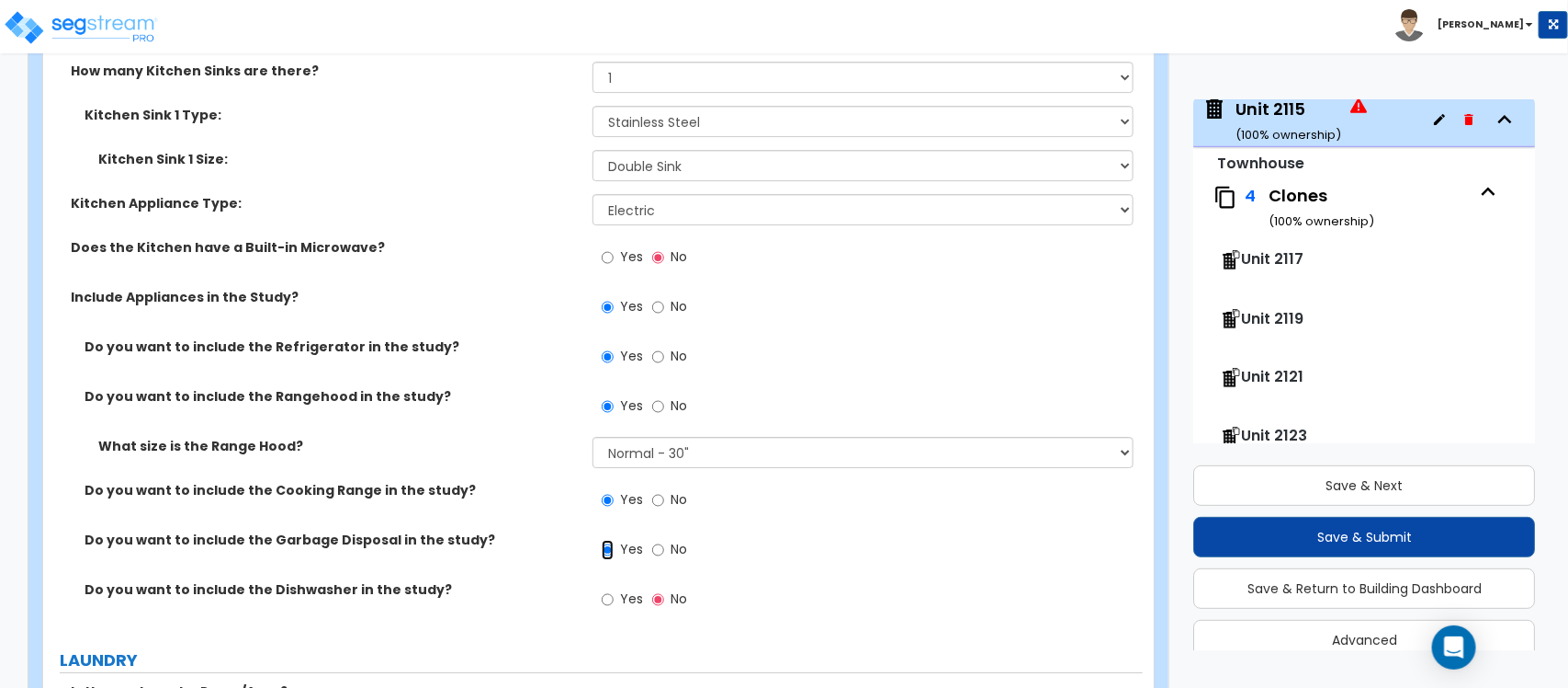
scroll to position [5854, 0]
click at [607, 588] on input "Yes" at bounding box center [607, 599] width 12 height 20
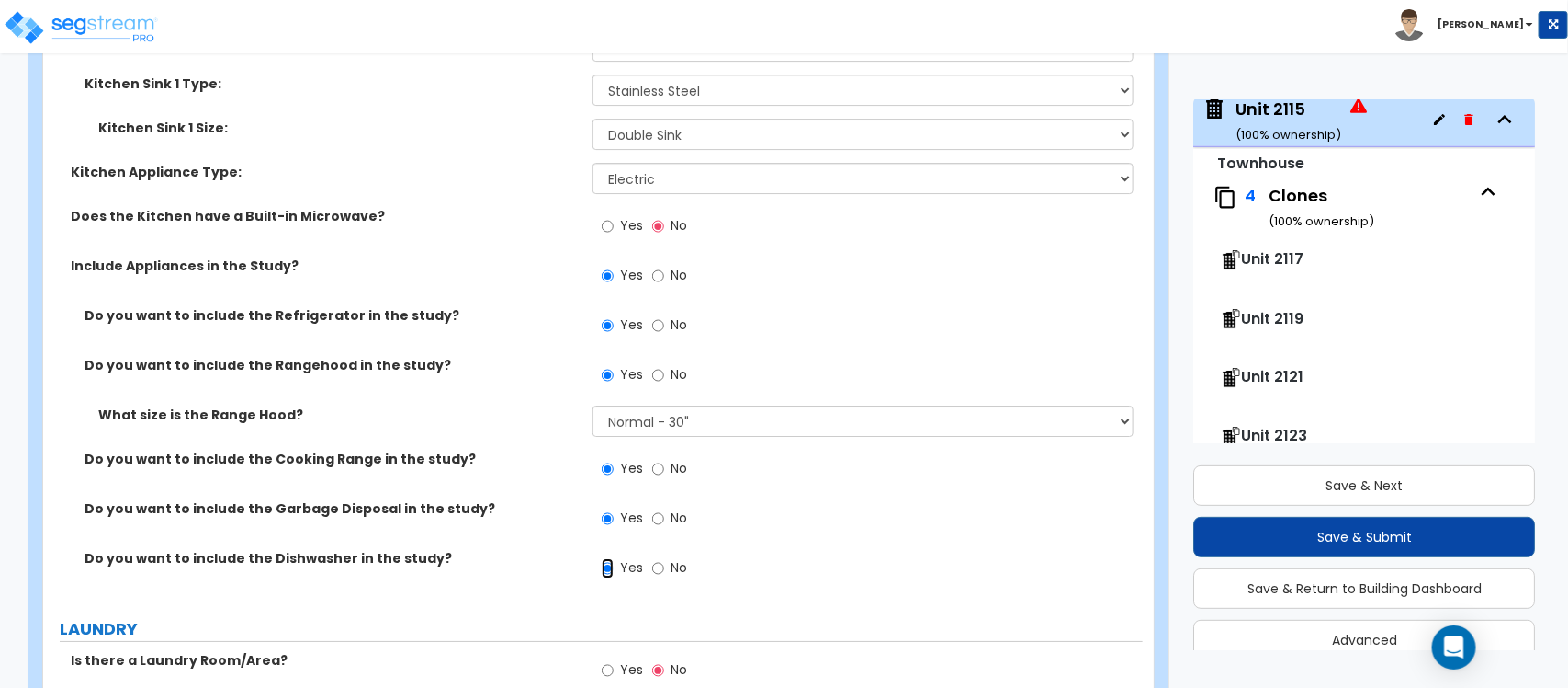
scroll to position [6198, 0]
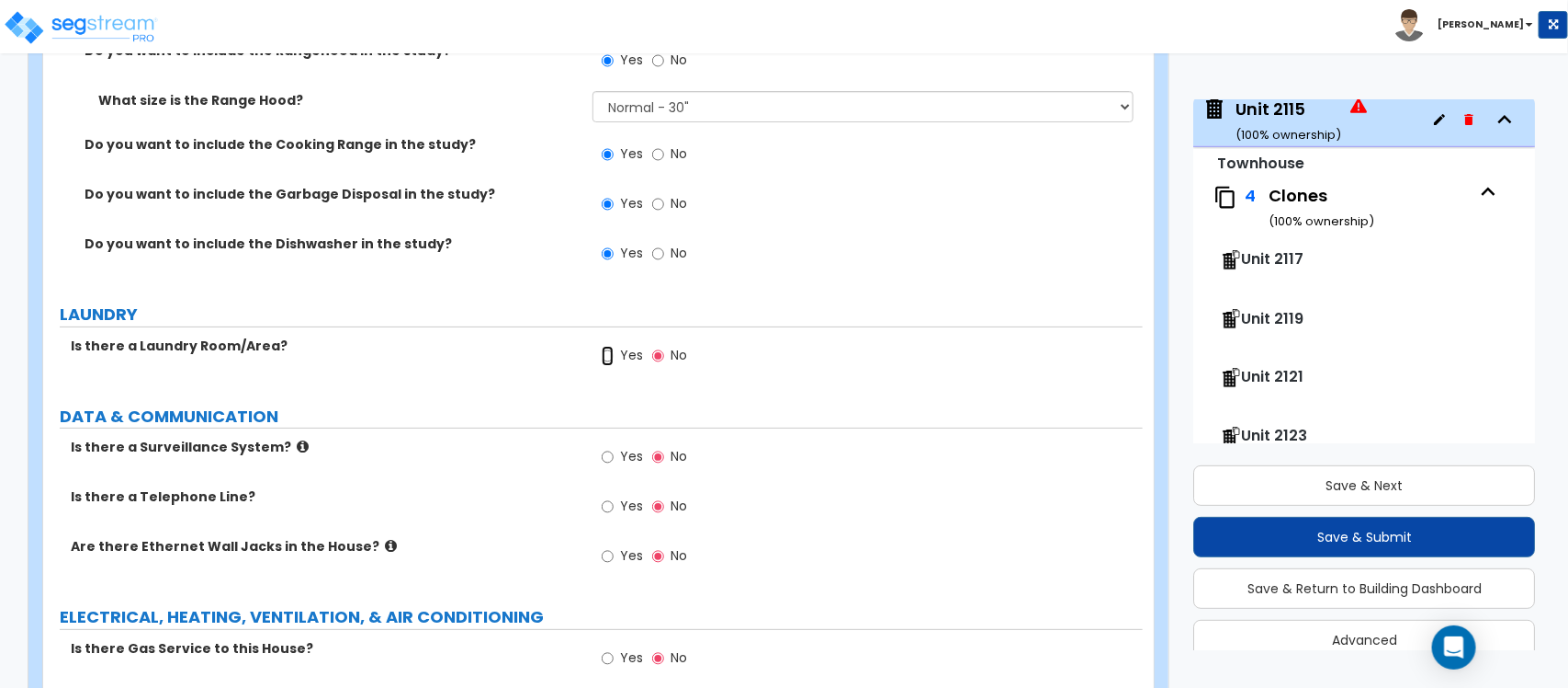
click at [613, 346] on input "Yes" at bounding box center [607, 356] width 12 height 20
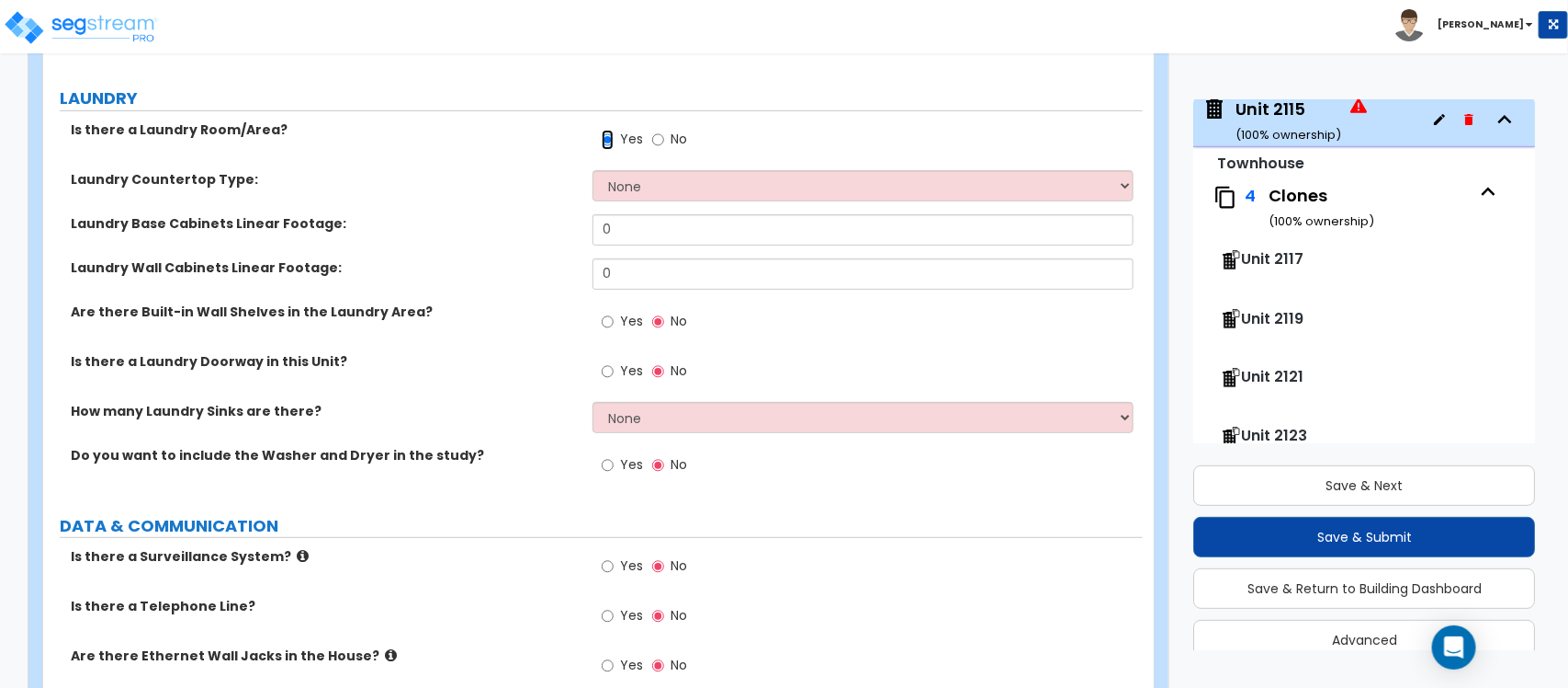
scroll to position [6428, 0]
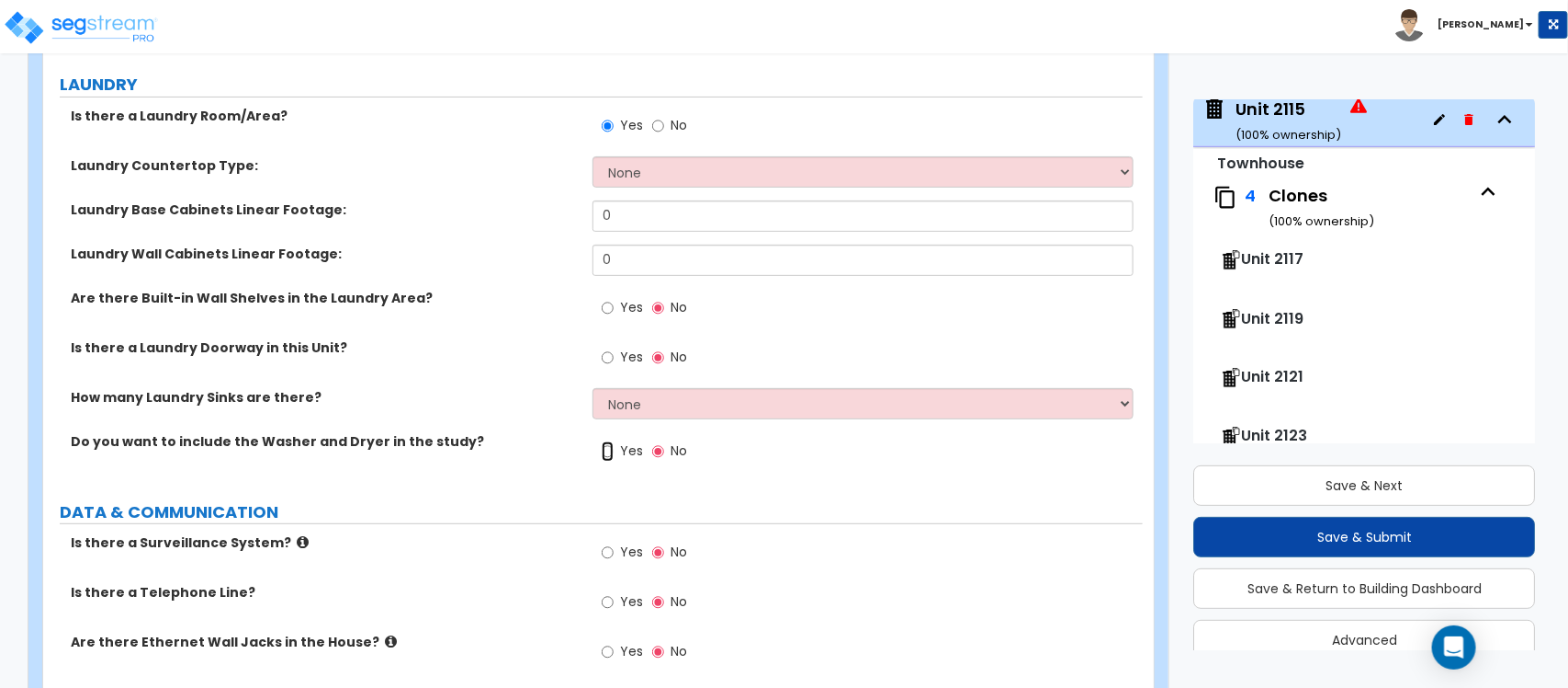
click at [604, 441] on input "Yes" at bounding box center [607, 451] width 12 height 20
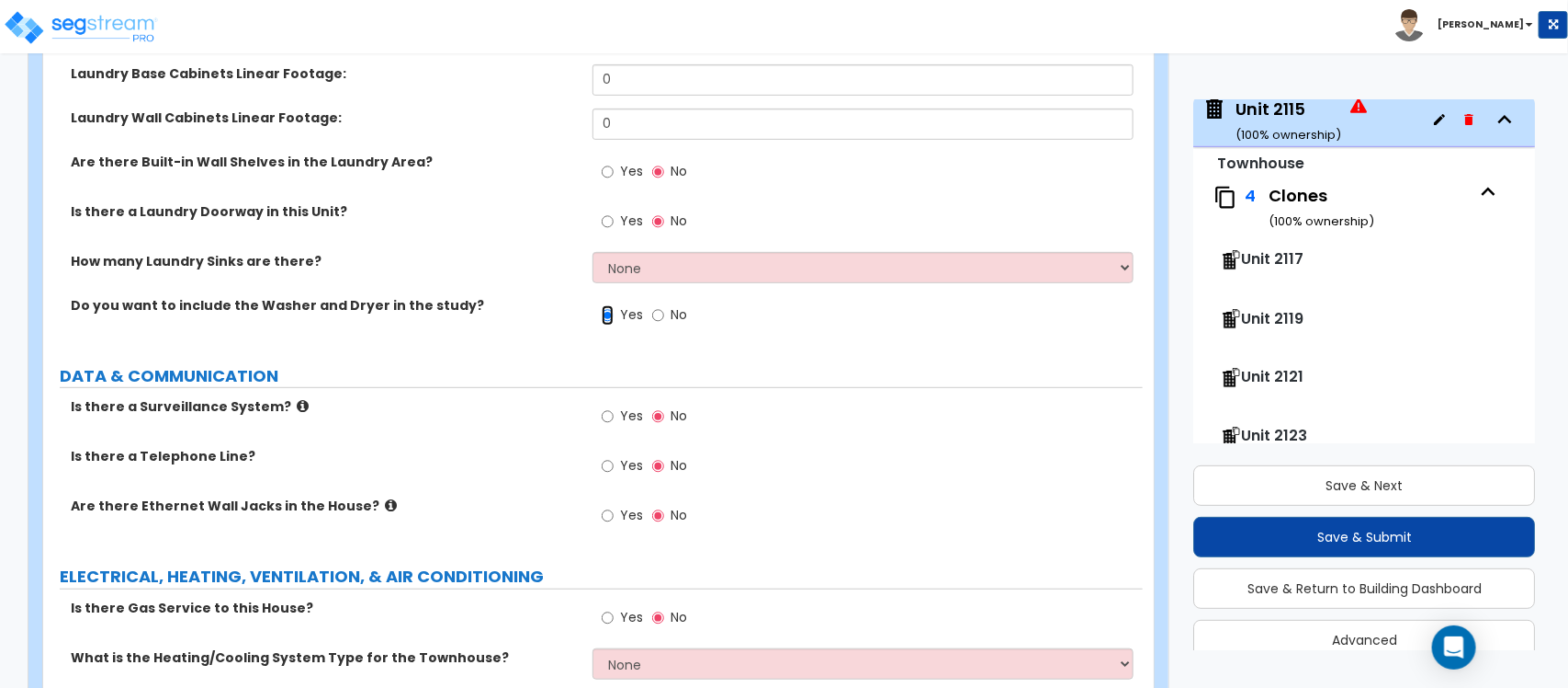
scroll to position [6658, 0]
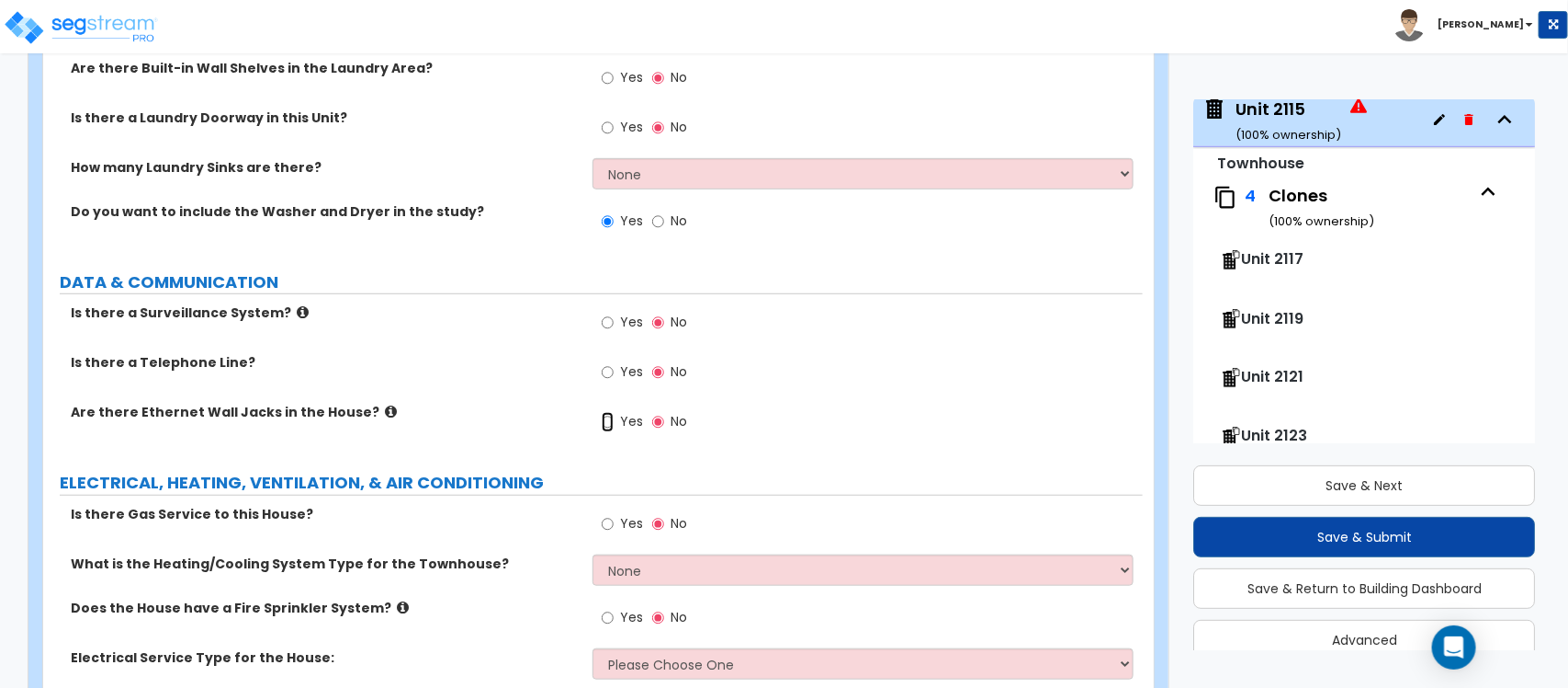
click at [609, 412] on input "Yes" at bounding box center [607, 422] width 12 height 20
click at [611, 514] on input "Yes" at bounding box center [607, 524] width 12 height 20
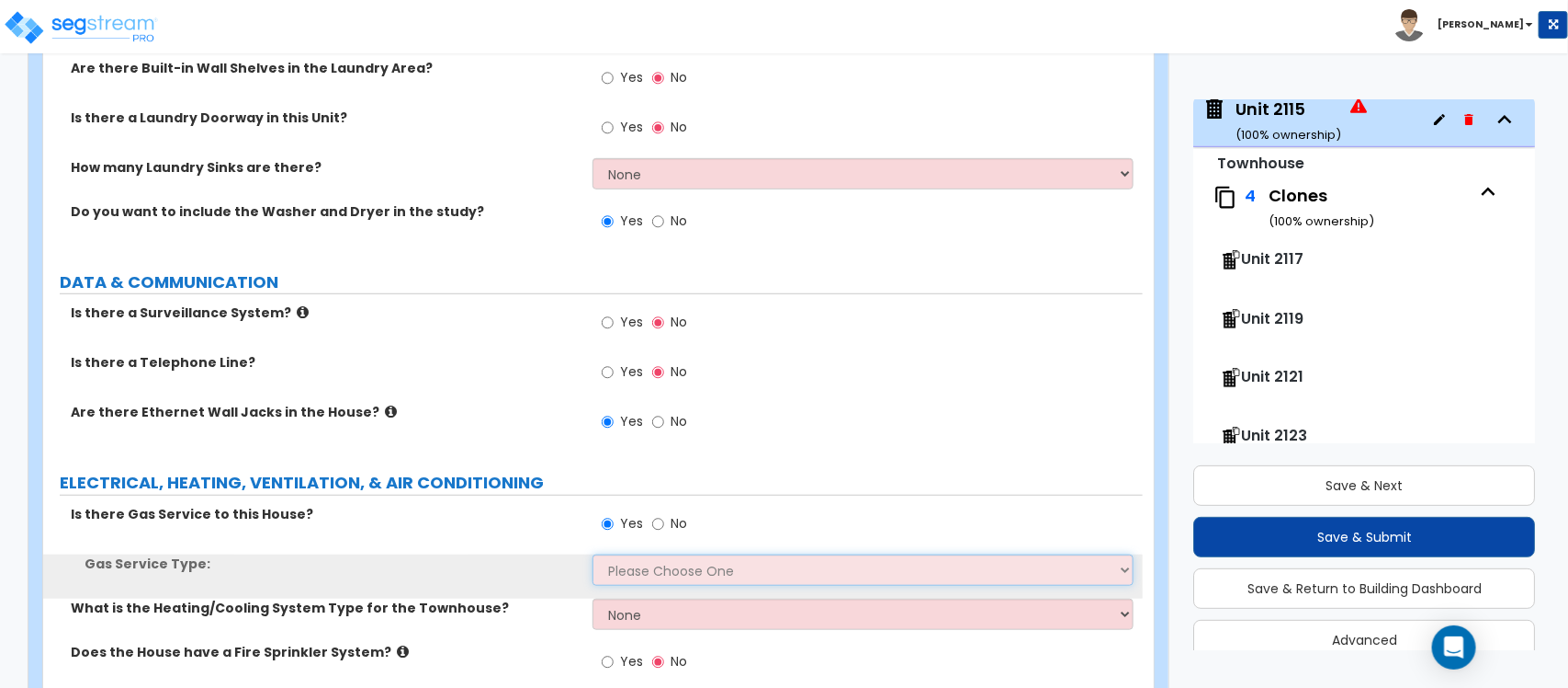
click at [626, 554] on select "Please Choose One Natural Gas Service Propane Tank On-site" at bounding box center [863, 570] width 540 height 31
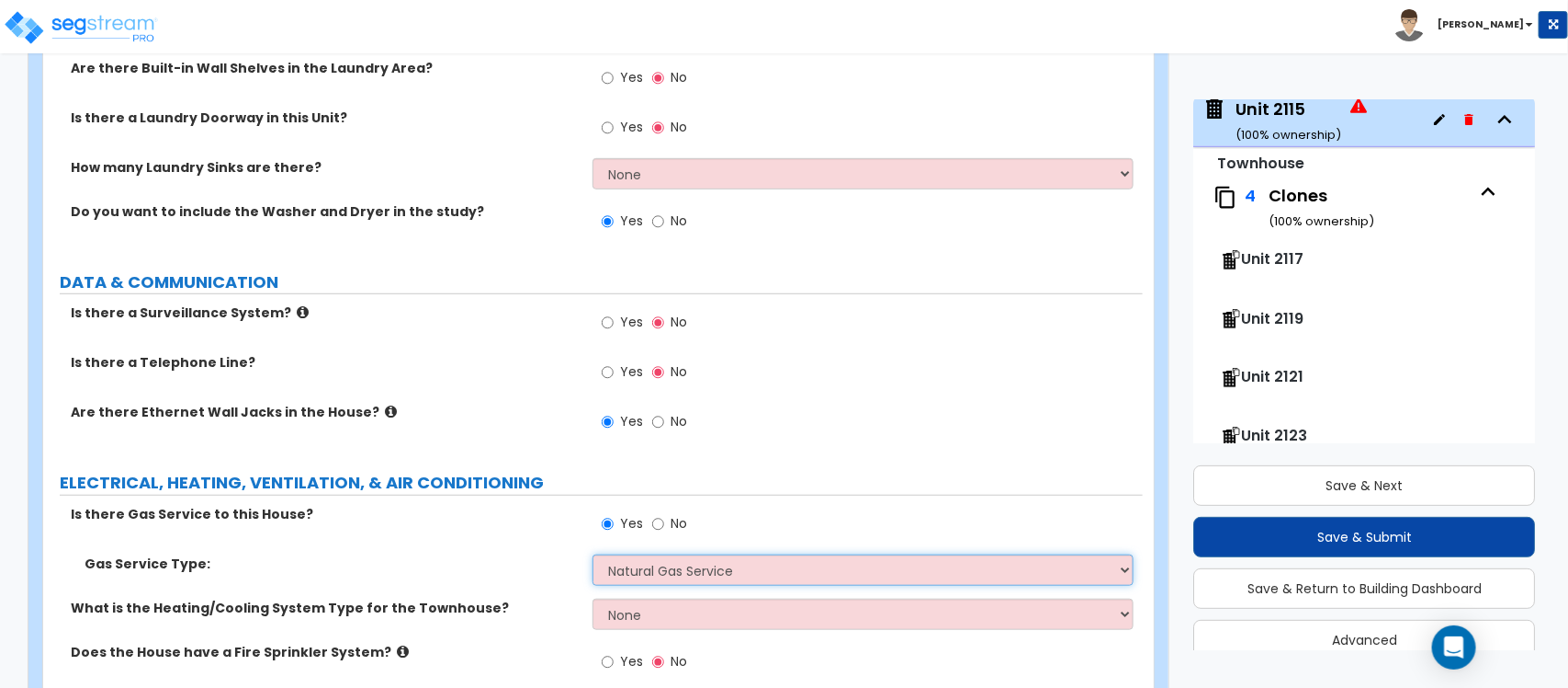
click at [593, 554] on select "Please Choose One Natural Gas Service Propane Tank On-site" at bounding box center [863, 570] width 540 height 31
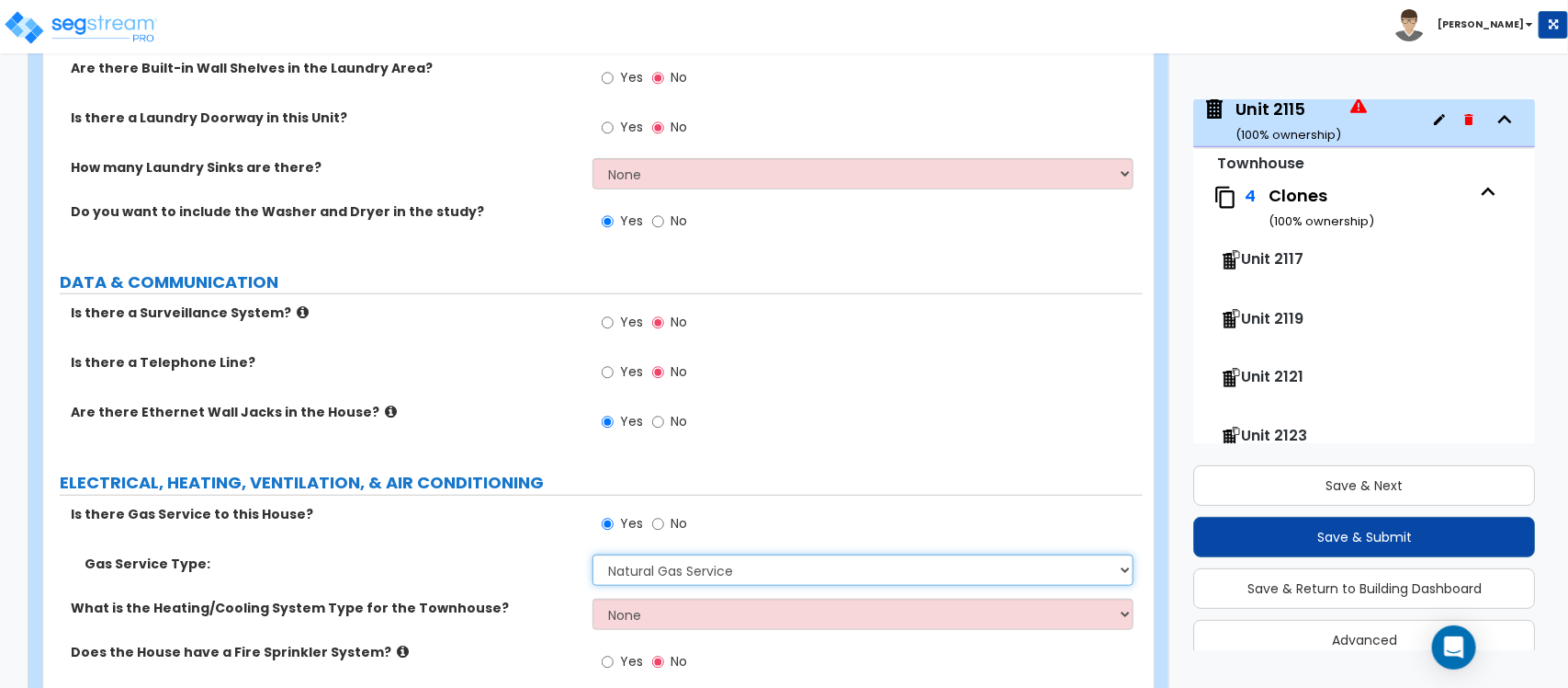
scroll to position [6661, 0]
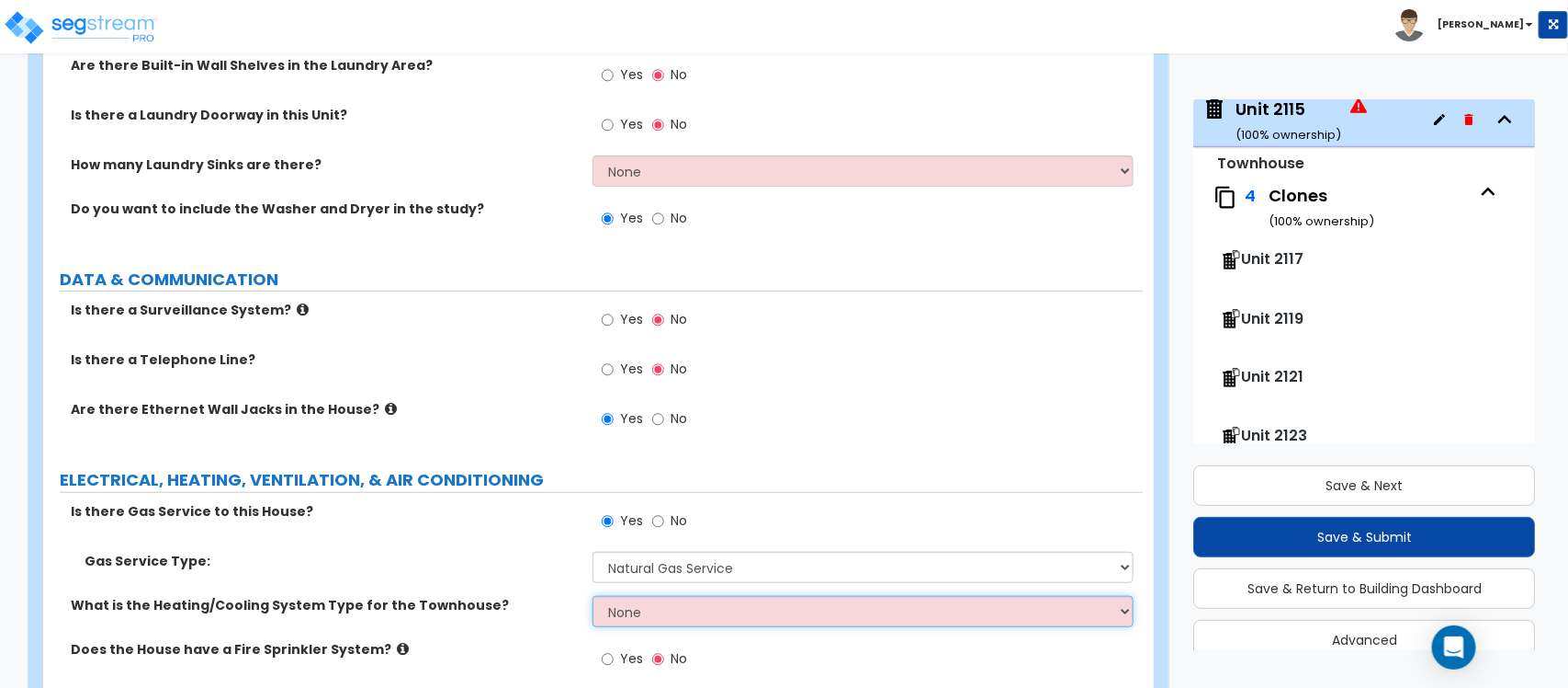
click at [703, 596] on select "None Heat Only Centralized Heating & Cooling Thru Wall Air Conditioners Mini Sp…" at bounding box center [863, 611] width 540 height 31
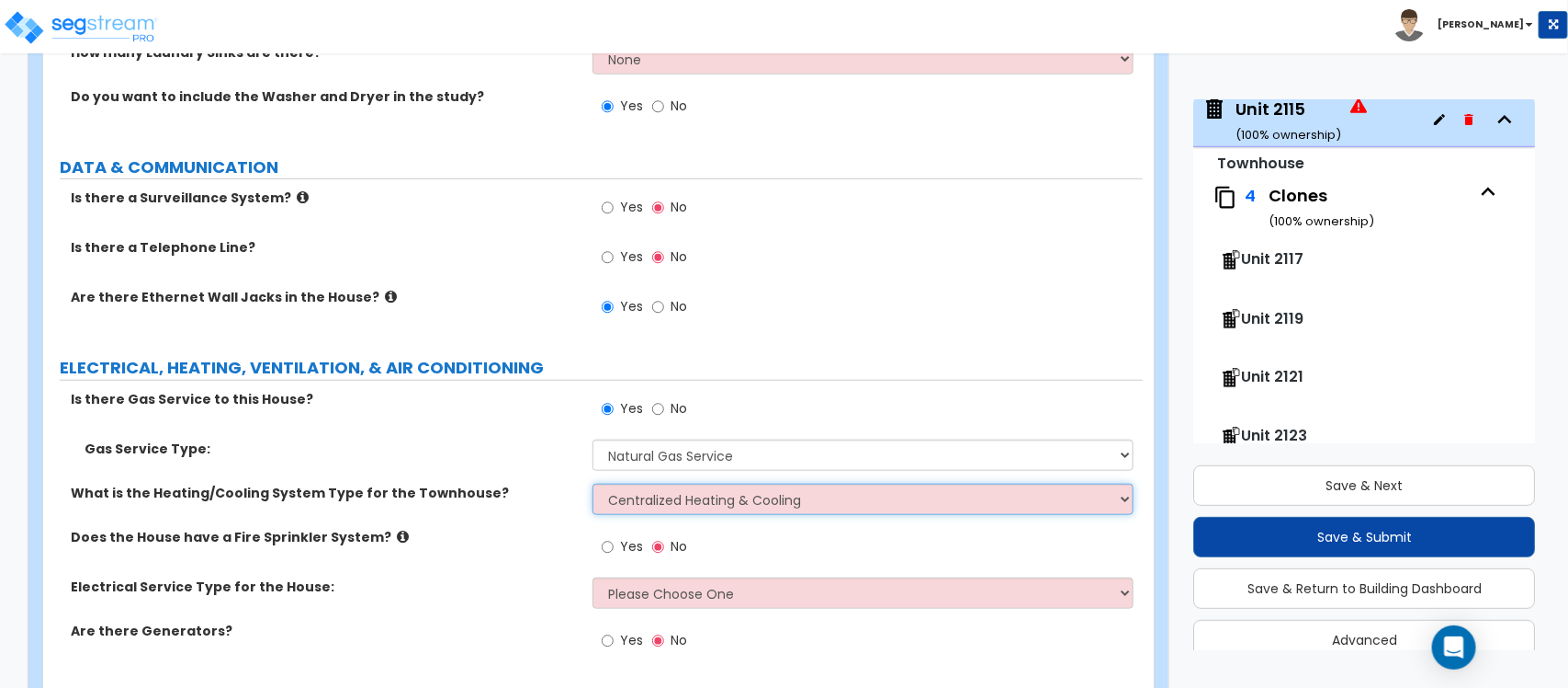
click at [593, 483] on select "None Heat Only Centralized Heating & Cooling Thru Wall Air Conditioners Mini Sp…" at bounding box center [863, 499] width 540 height 31
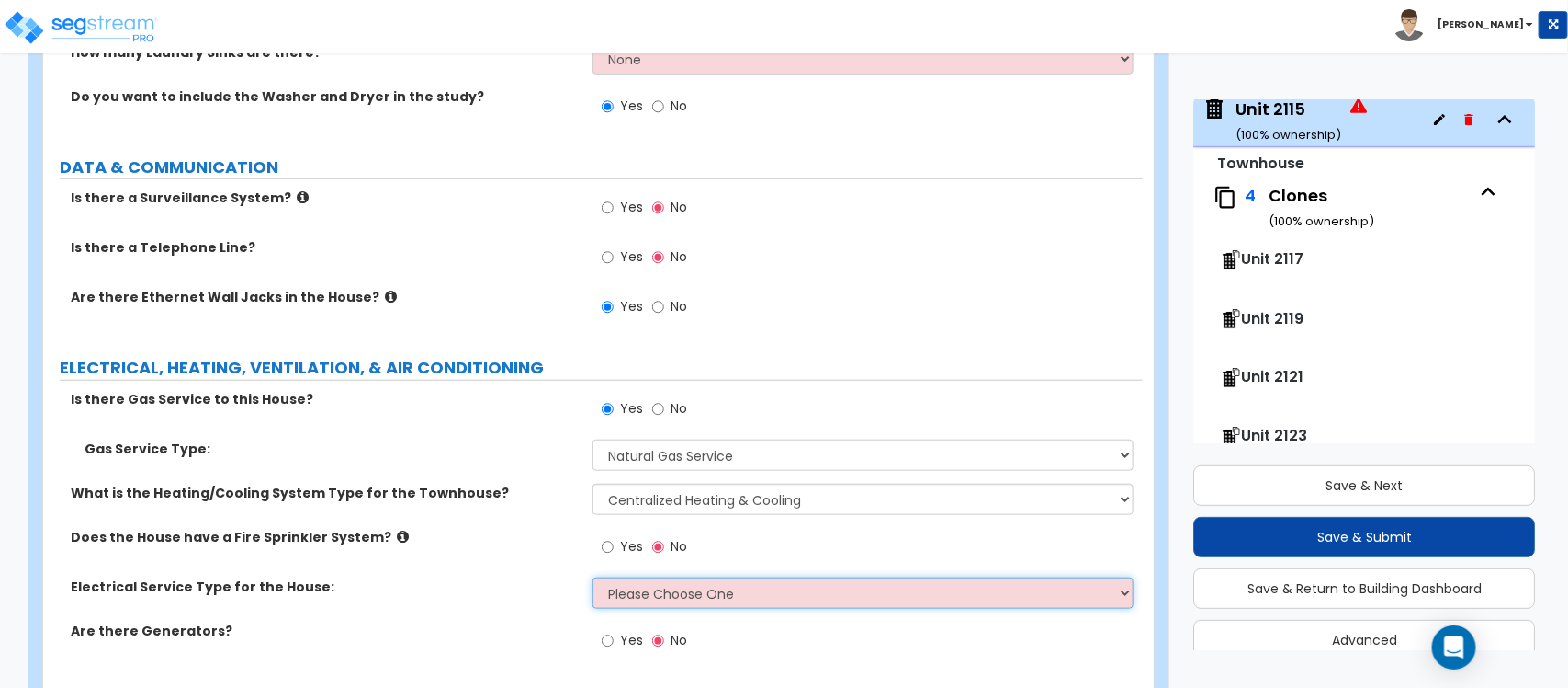
click at [614, 577] on select "Please Choose One Overhead Underground" at bounding box center [863, 593] width 540 height 31
click at [593, 577] on select "Please Choose One Overhead Underground" at bounding box center [863, 593] width 540 height 31
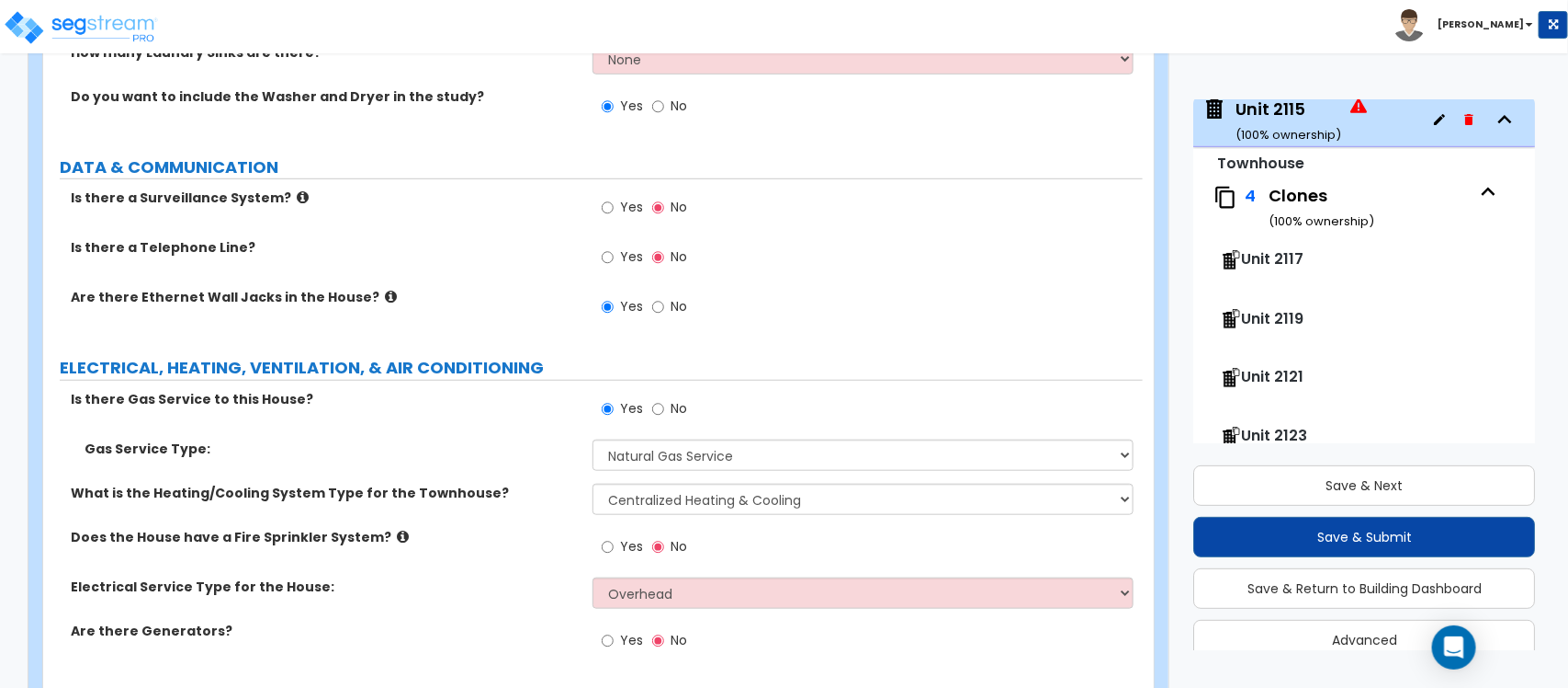
click at [637, 630] on label "Yes" at bounding box center [622, 643] width 41 height 31
click at [614, 631] on input "Yes" at bounding box center [607, 641] width 12 height 20
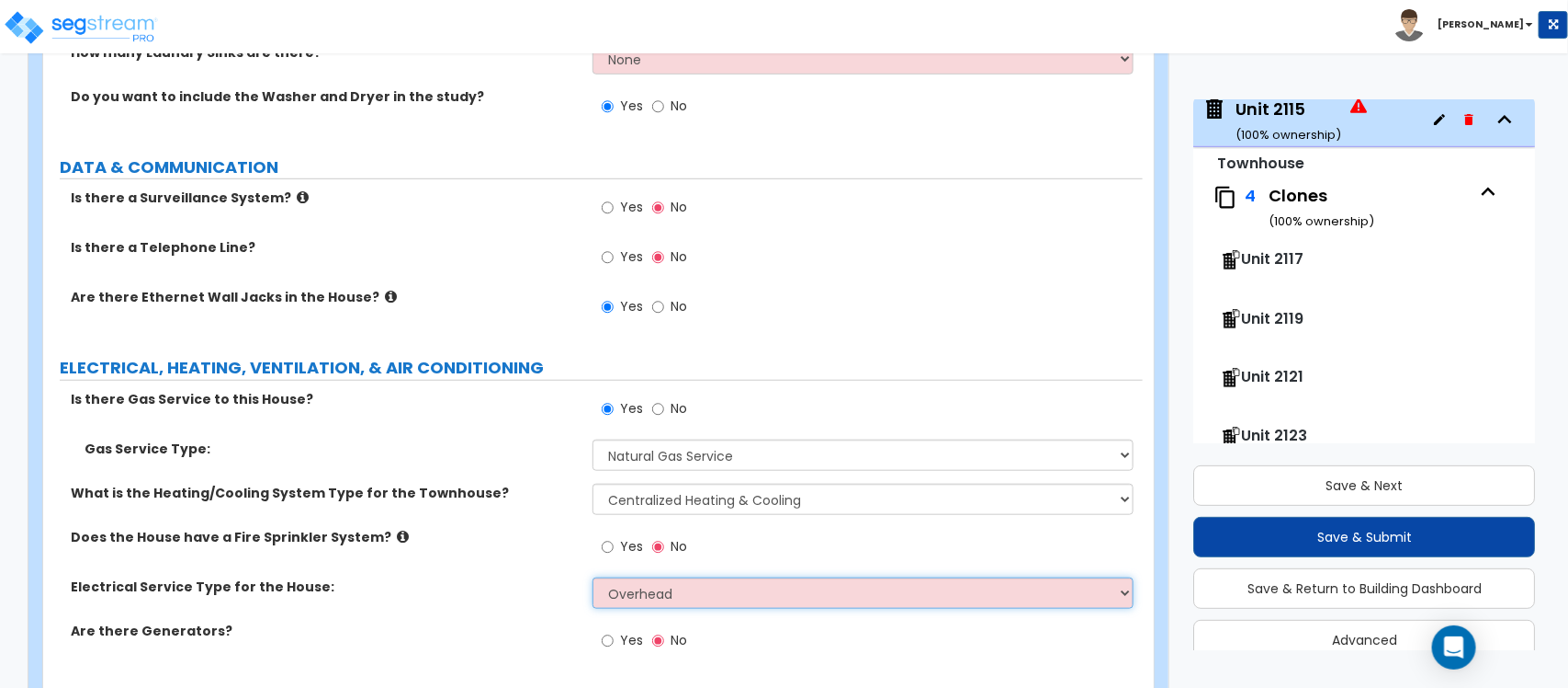
click at [663, 577] on select "Please Choose One Overhead Underground" at bounding box center [863, 593] width 540 height 31
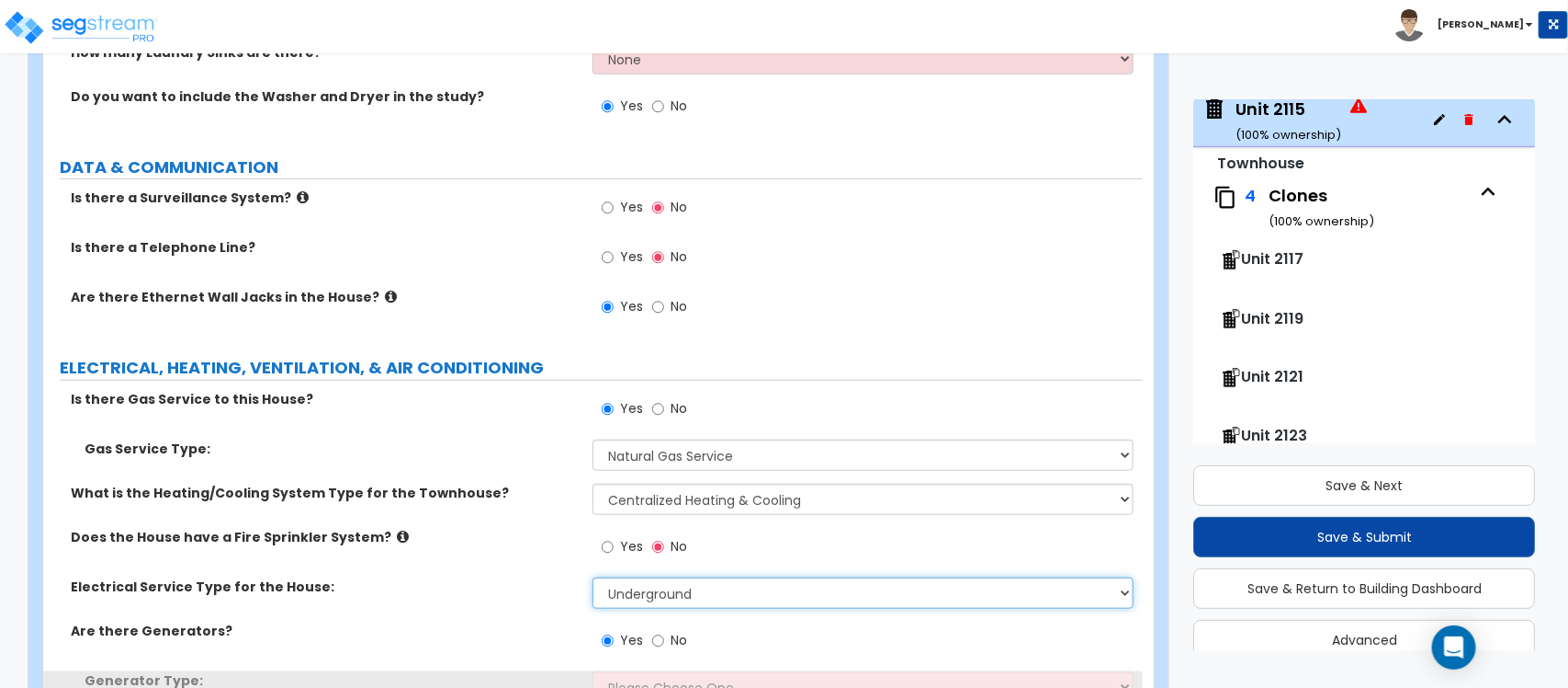
click at [593, 577] on select "Please Choose One Overhead Underground" at bounding box center [863, 593] width 540 height 31
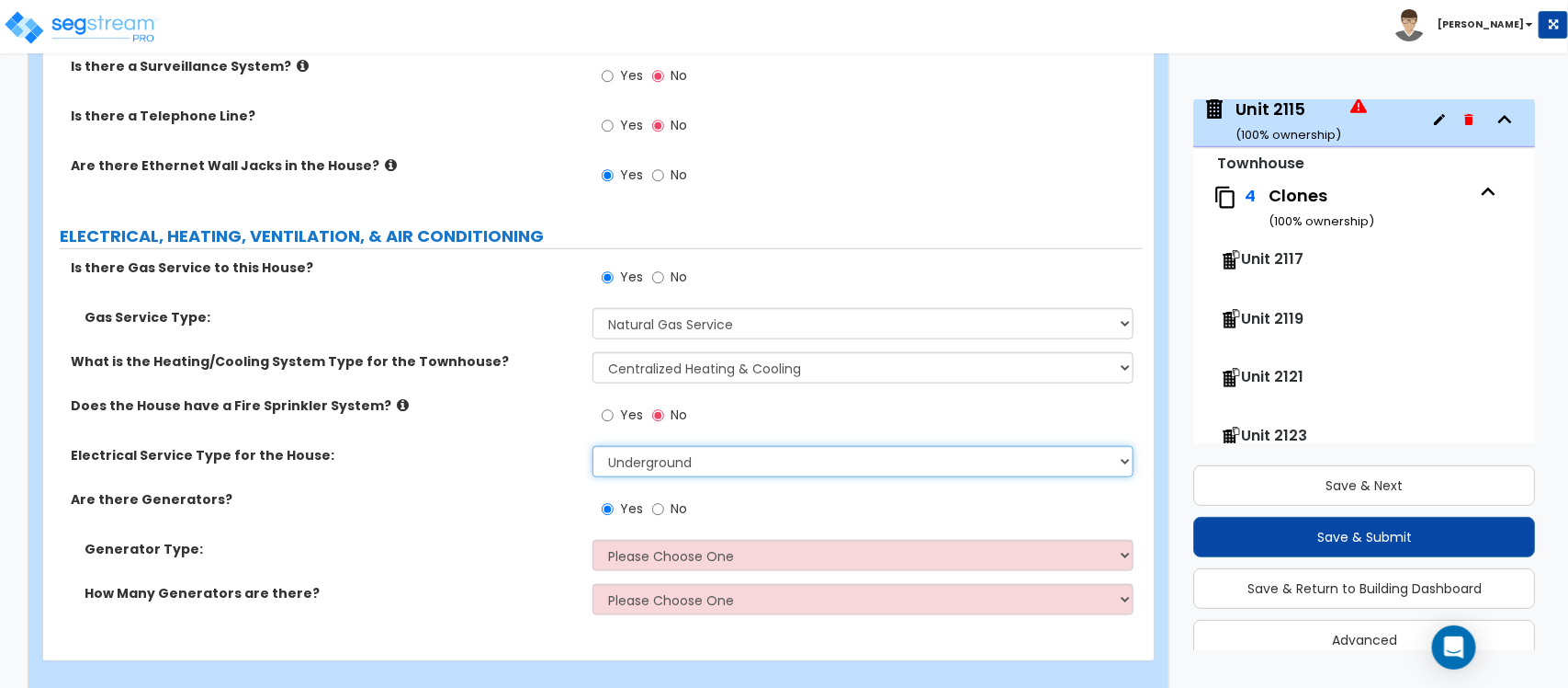
scroll to position [6905, 0]
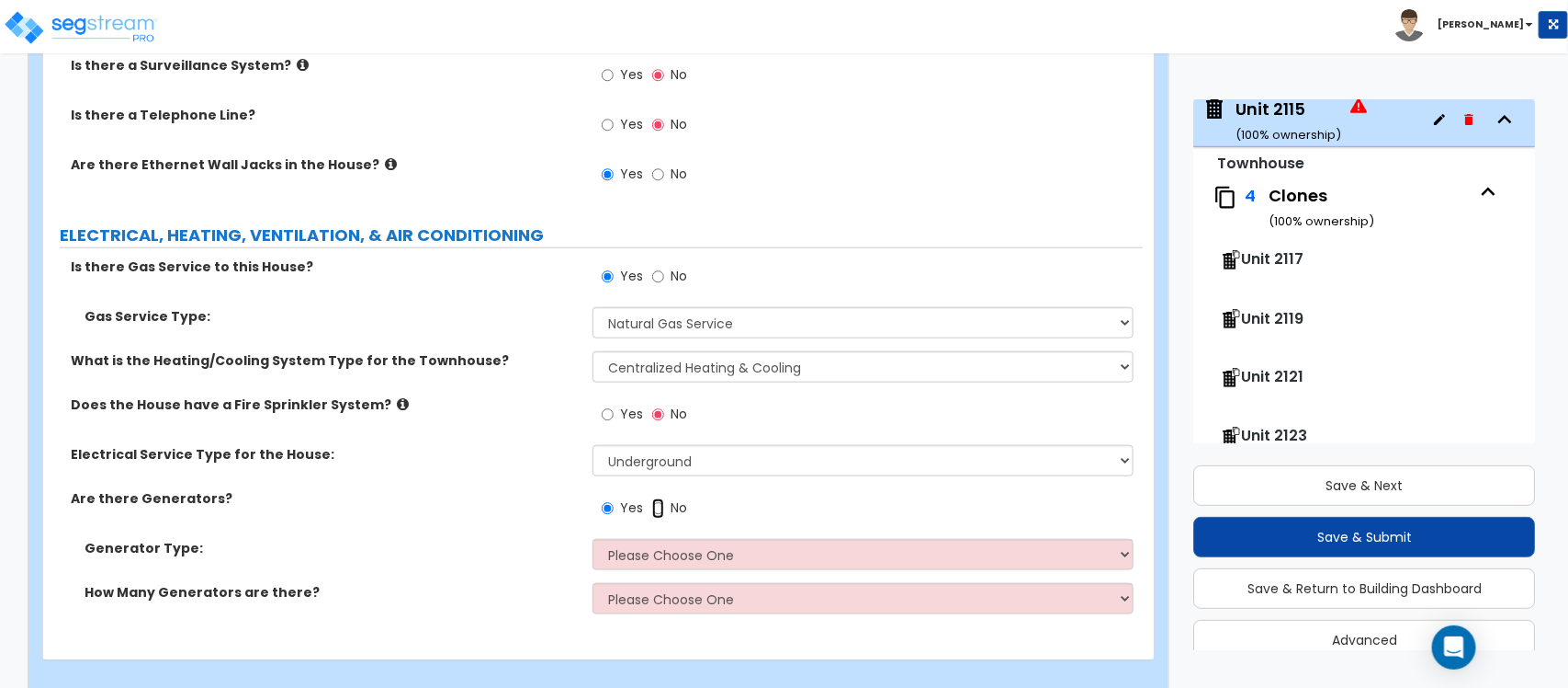
click at [662, 498] on input "No" at bounding box center [658, 508] width 12 height 20
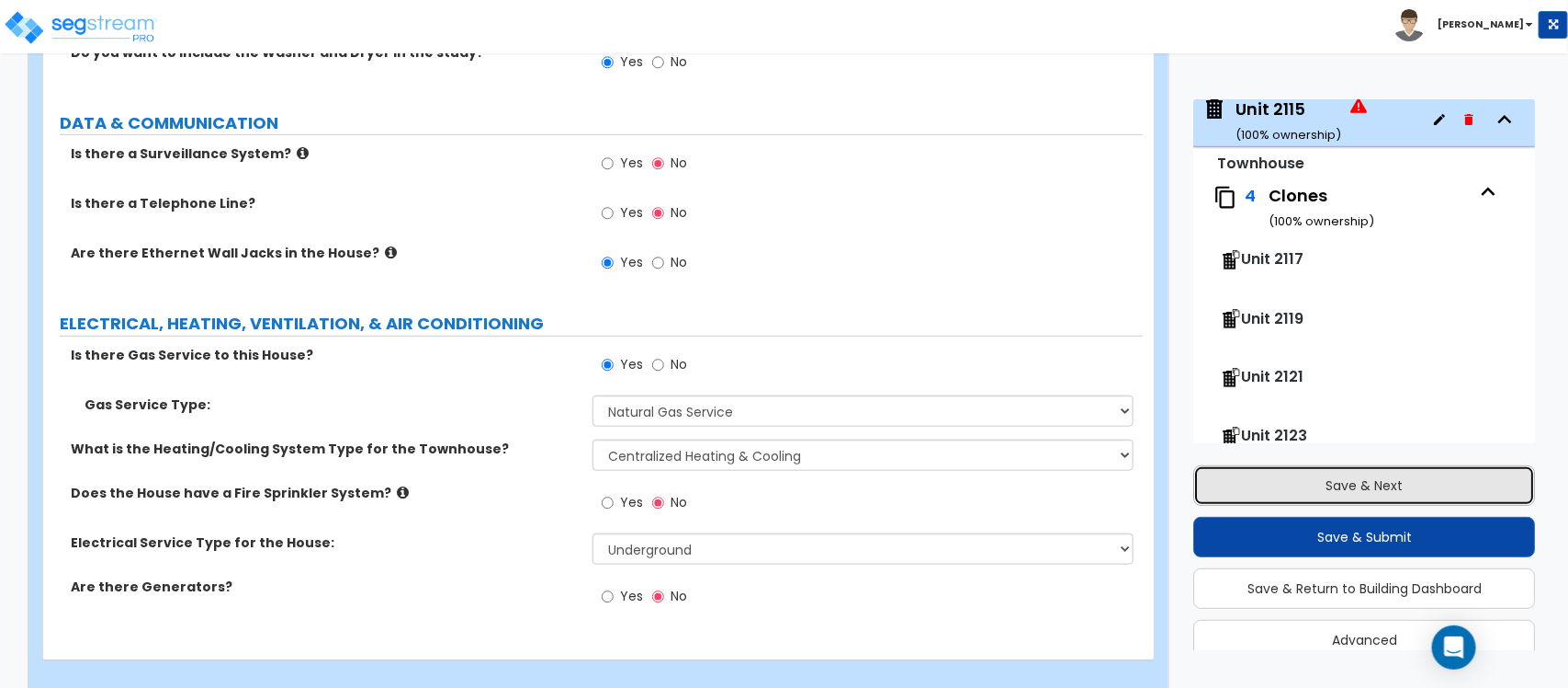
click at [1431, 484] on button "Save & Next" at bounding box center [1364, 485] width 342 height 41
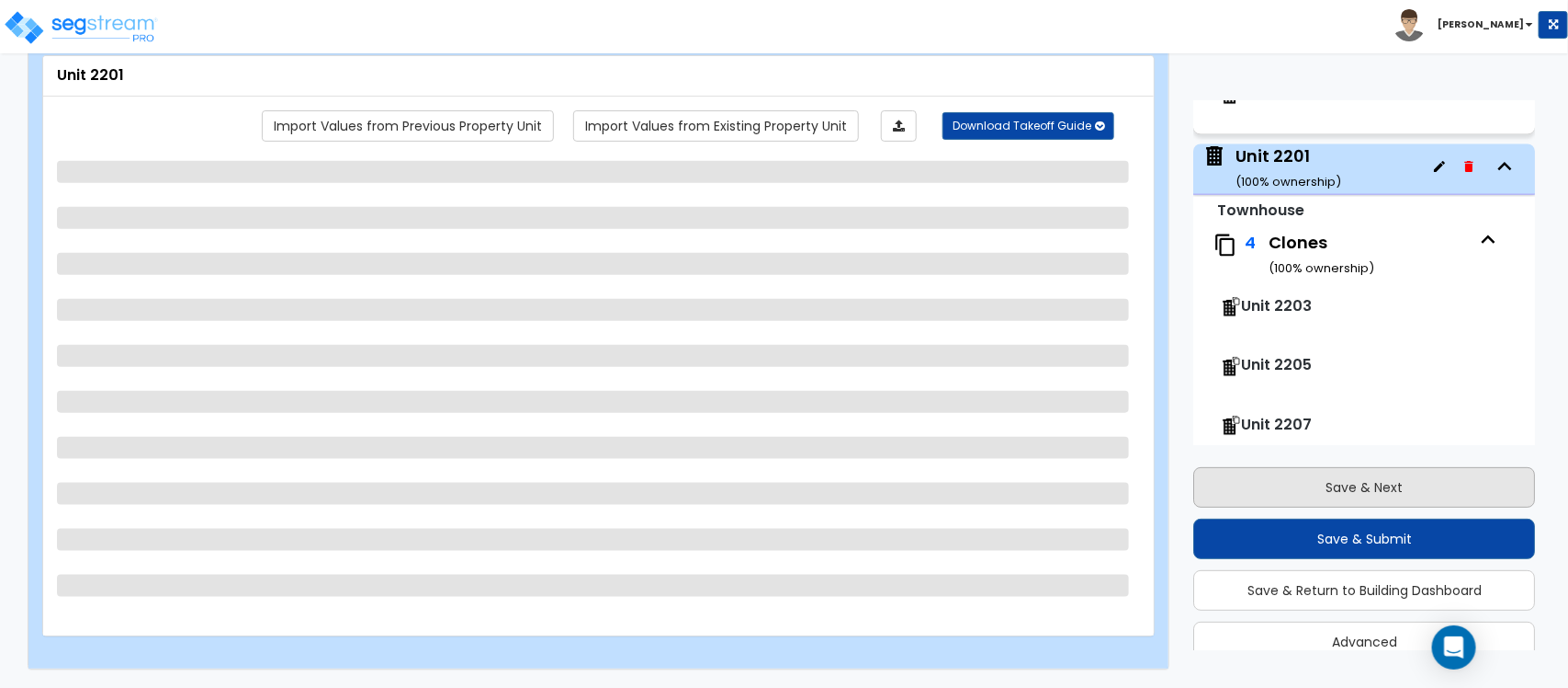
scroll to position [1687, 0]
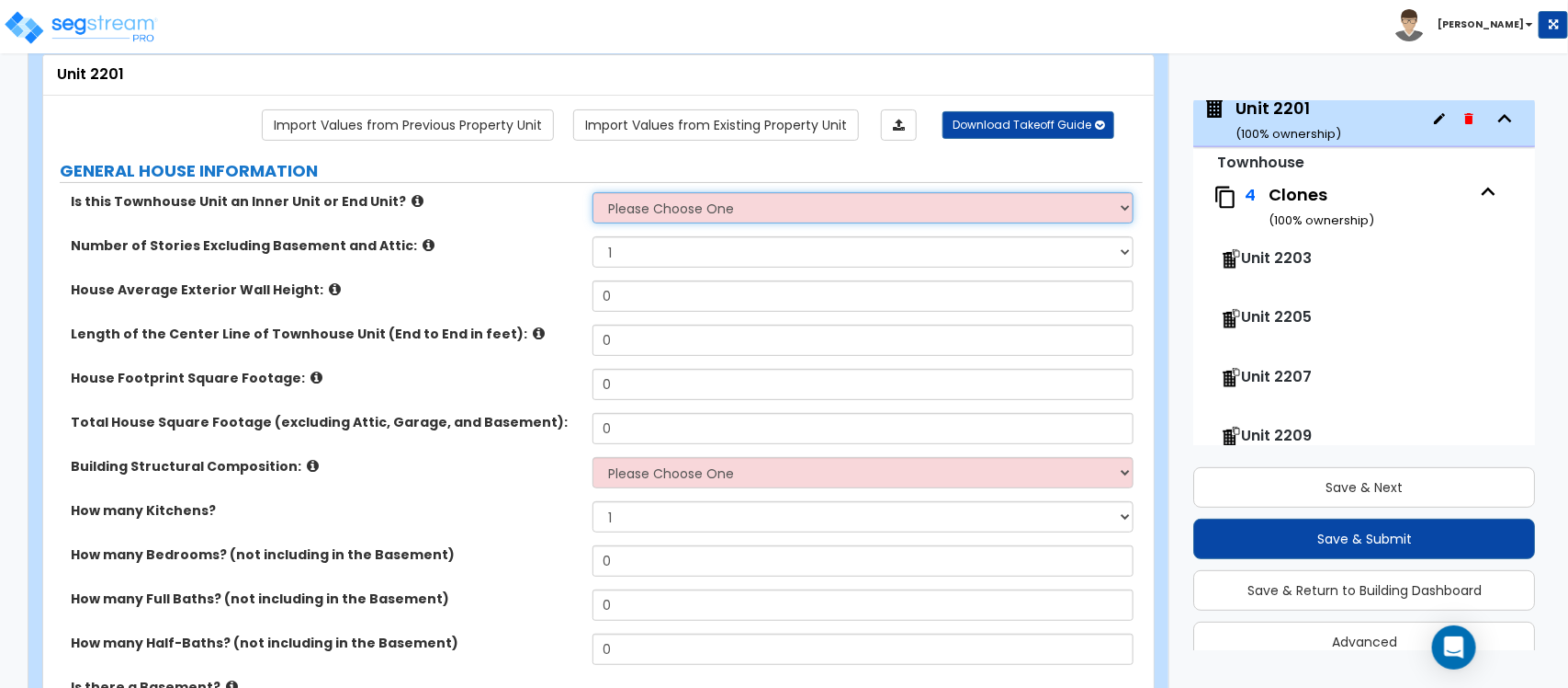
click at [703, 202] on select "Please Choose One Inner Unit End Unit" at bounding box center [863, 208] width 540 height 31
click at [593, 194] on select "Please Choose One Inner Unit End Unit" at bounding box center [863, 208] width 540 height 31
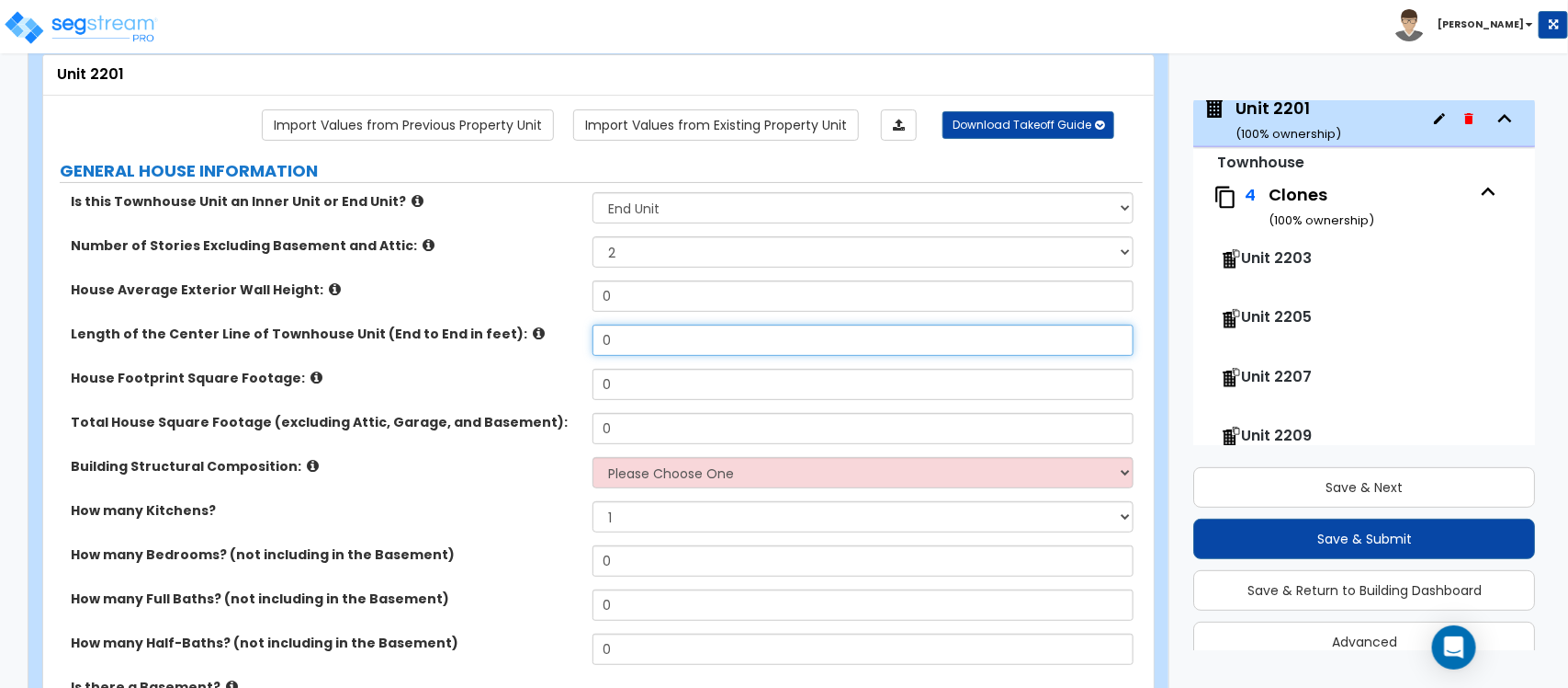
drag, startPoint x: 642, startPoint y: 338, endPoint x: 571, endPoint y: 331, distance: 71.3
click at [571, 331] on div "Length of the Center Line of Townhouse Unit (End to End in feet): 0" at bounding box center [593, 347] width 1100 height 44
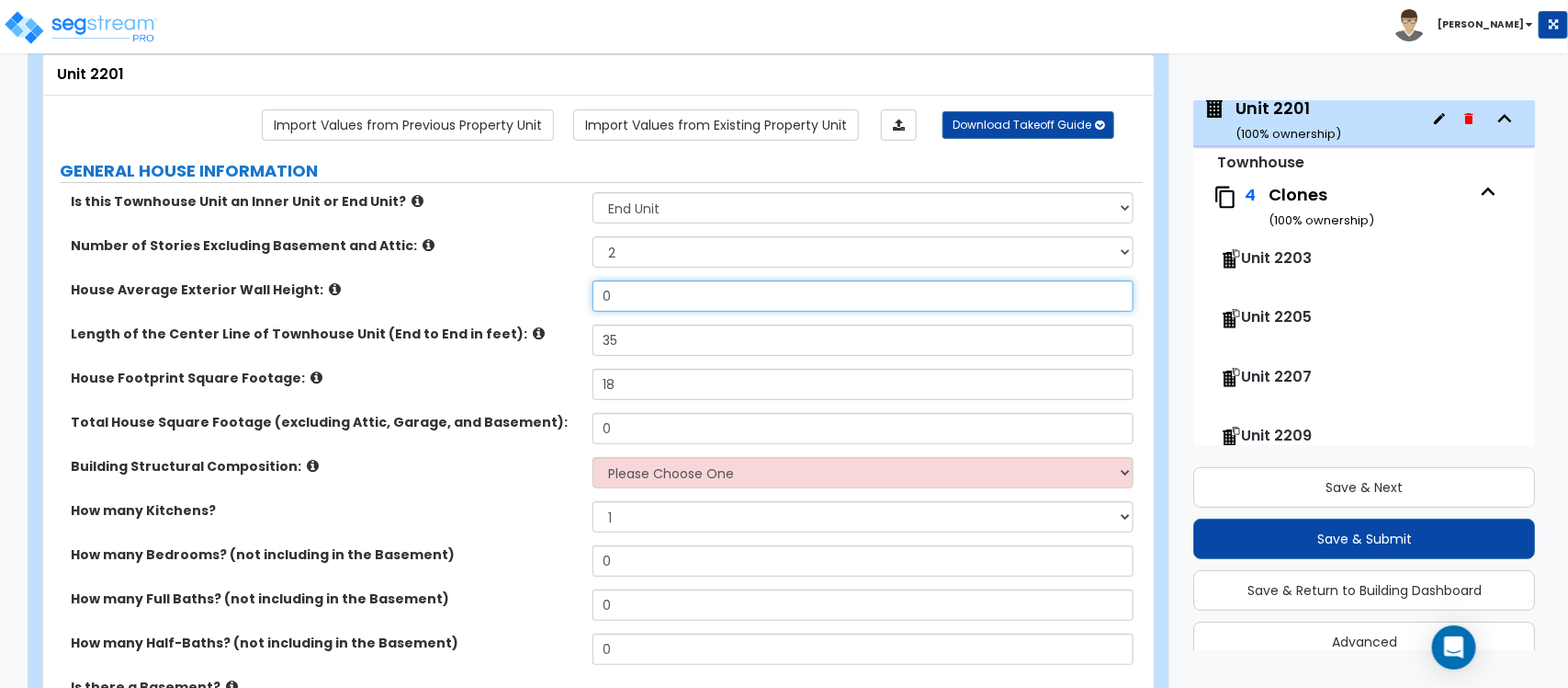
click at [608, 295] on input "0" at bounding box center [863, 296] width 540 height 31
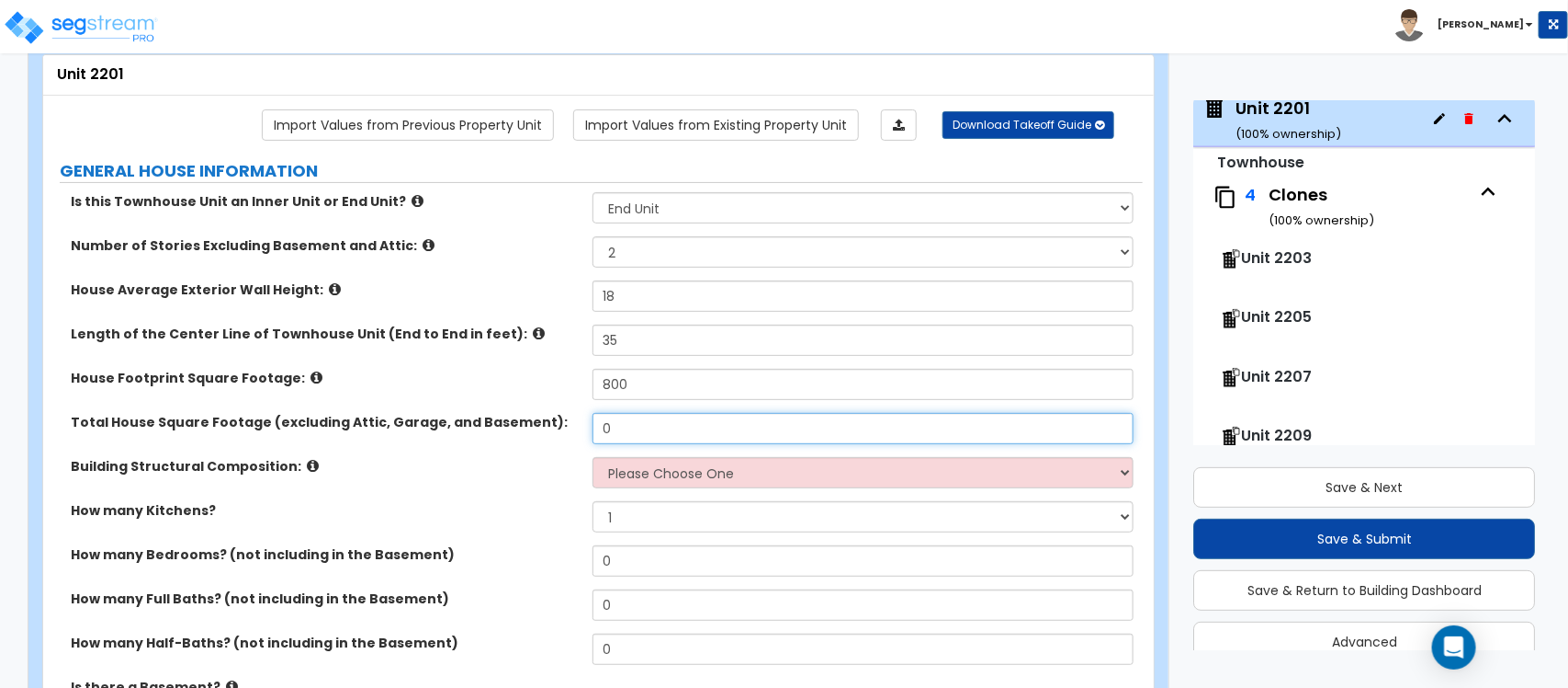
click at [637, 425] on input "0" at bounding box center [863, 429] width 540 height 31
paste input "1142.4"
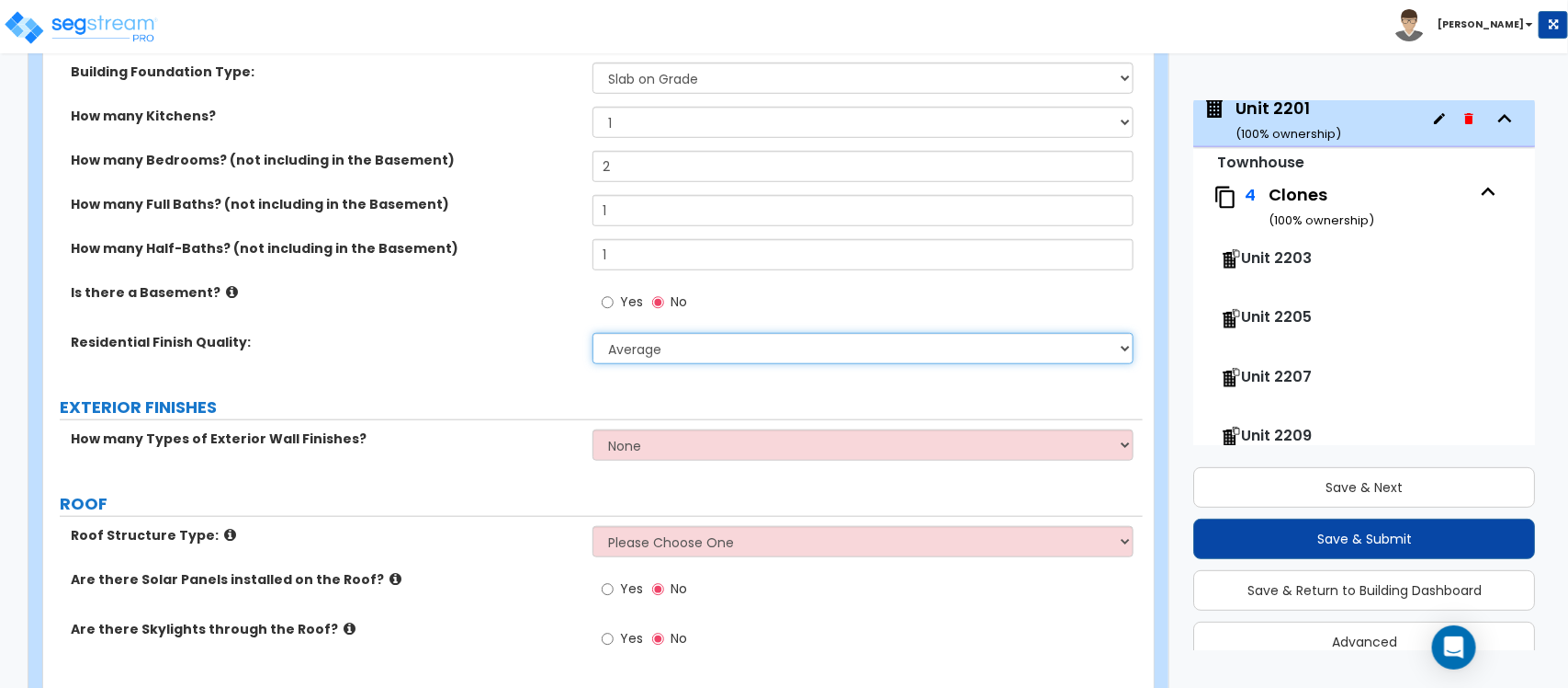
scroll to position [681, 0]
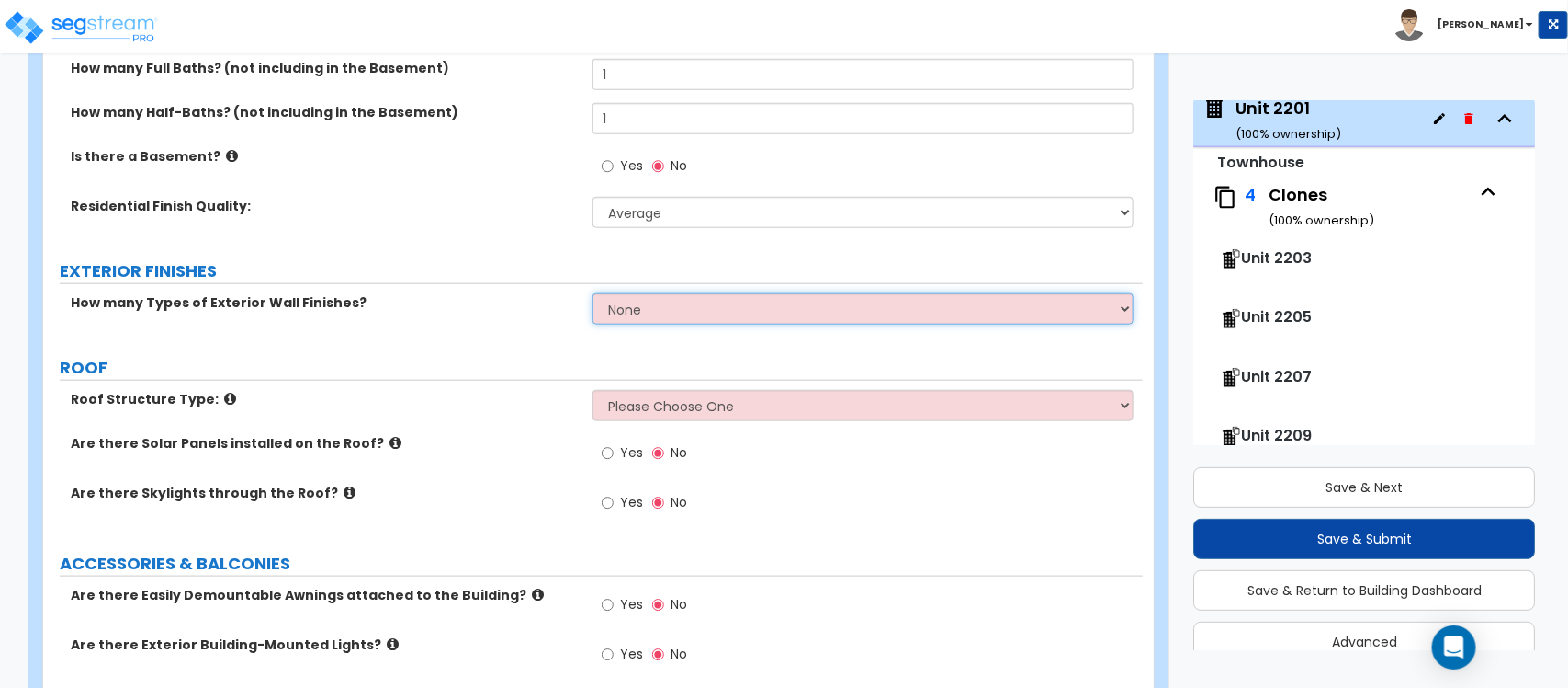
click at [705, 313] on select "None 1 2 3" at bounding box center [863, 309] width 540 height 31
click at [593, 294] on select "None 1 2 3" at bounding box center [863, 309] width 540 height 31
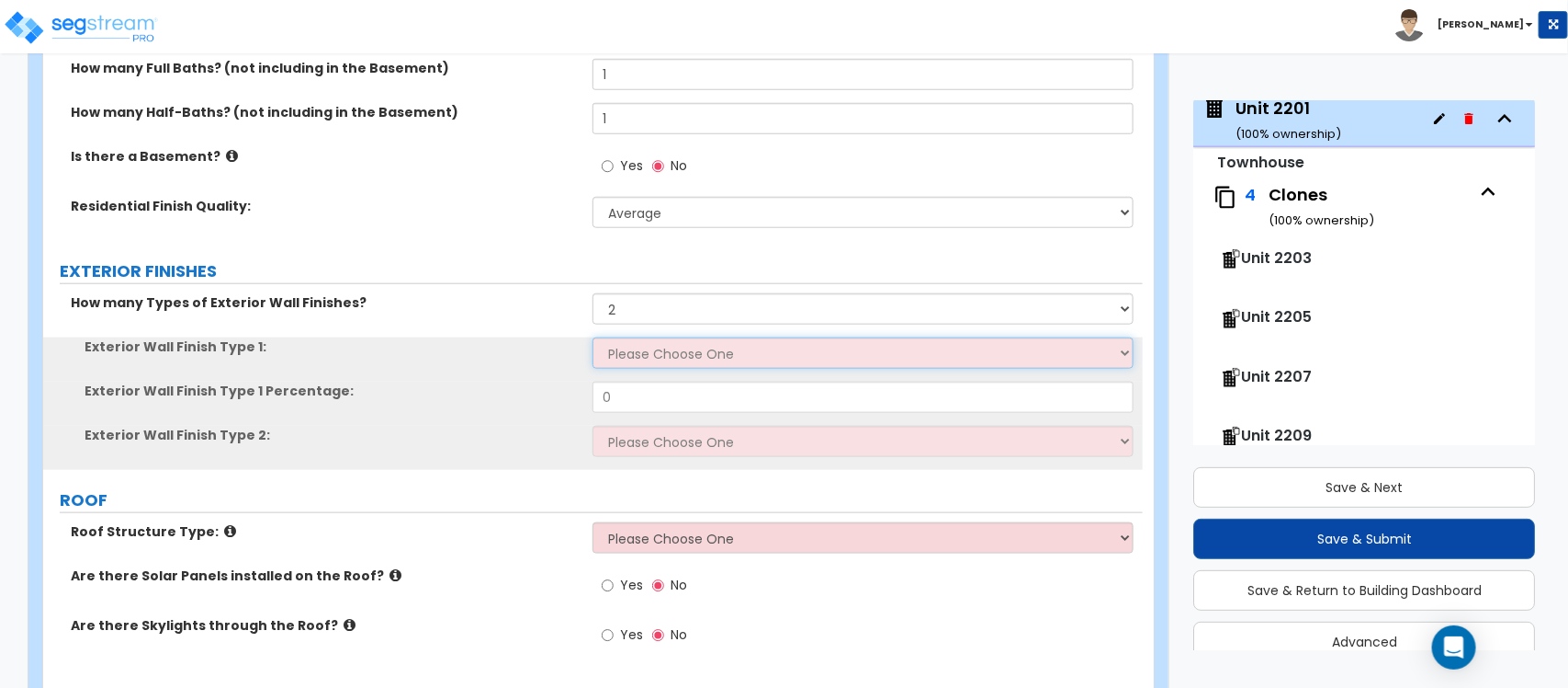
click at [676, 363] on select "Please Choose One No Finish/Shared Wall No Wall Brick Veneer Stone Veneer Wood …" at bounding box center [863, 353] width 540 height 31
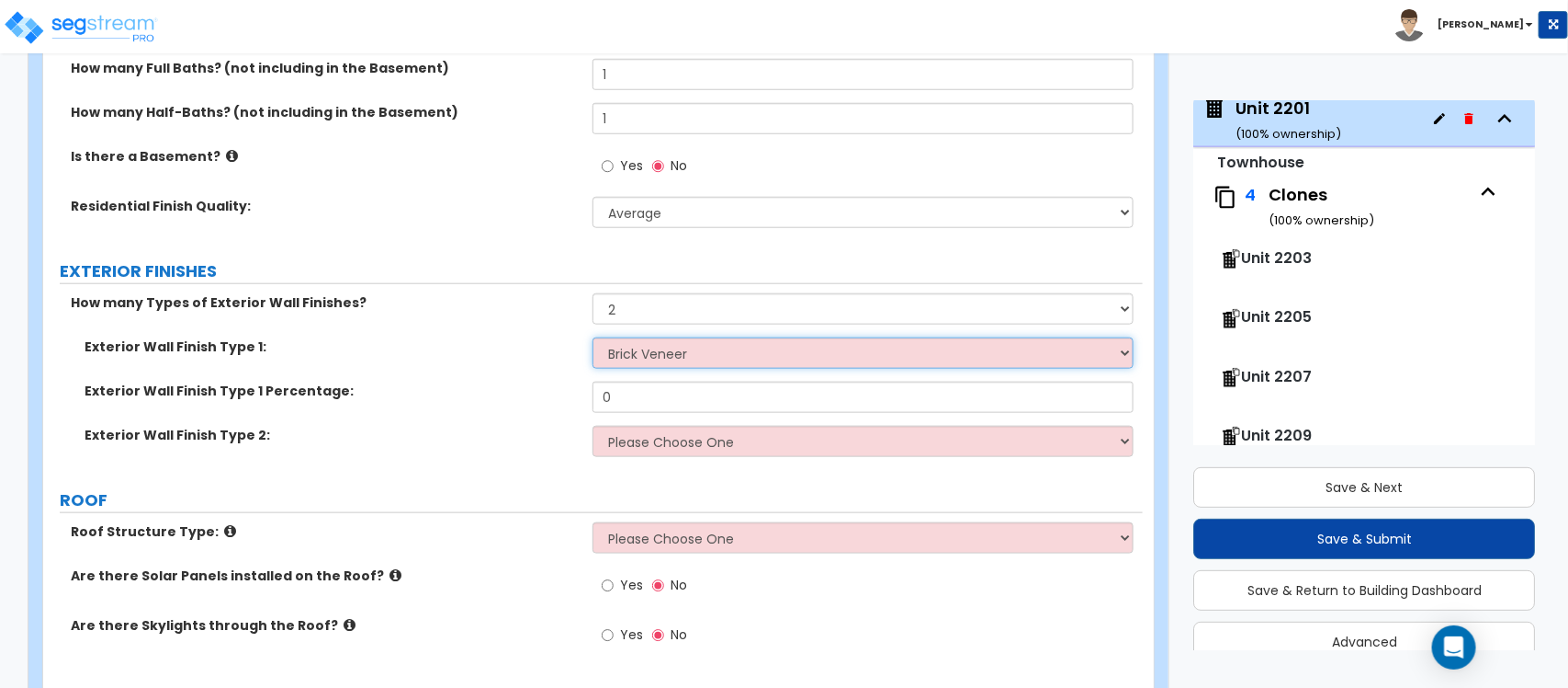
click at [593, 338] on select "Please Choose One No Finish/Shared Wall No Wall Brick Veneer Stone Veneer Wood …" at bounding box center [863, 353] width 540 height 31
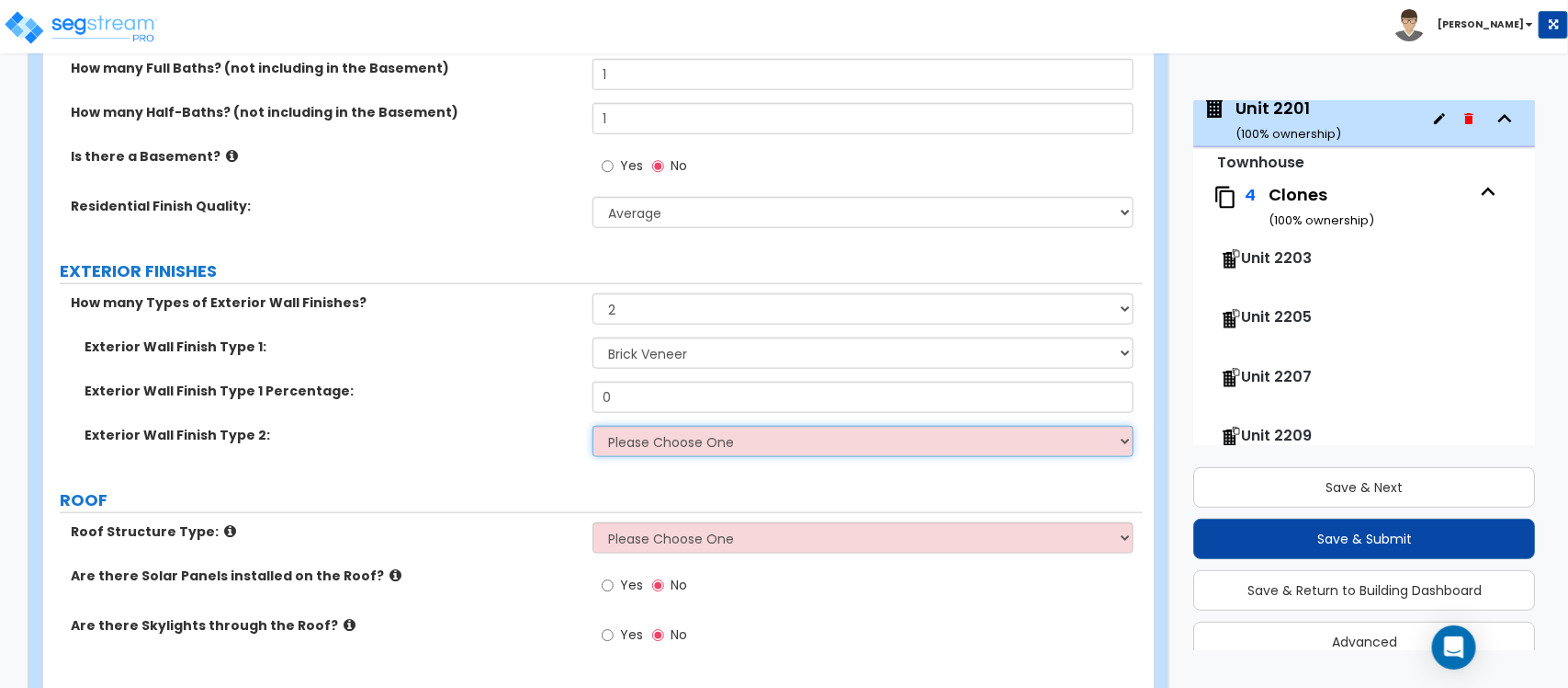
click at [664, 451] on select "Please Choose One No Finish/Shared Wall No Wall Brick Veneer Stone Veneer Wood …" at bounding box center [863, 441] width 540 height 31
click at [593, 426] on select "Please Choose One No Finish/Shared Wall No Wall Brick Veneer Stone Veneer Wood …" at bounding box center [863, 441] width 540 height 31
click at [719, 193] on div "Yes No" at bounding box center [867, 172] width 549 height 50
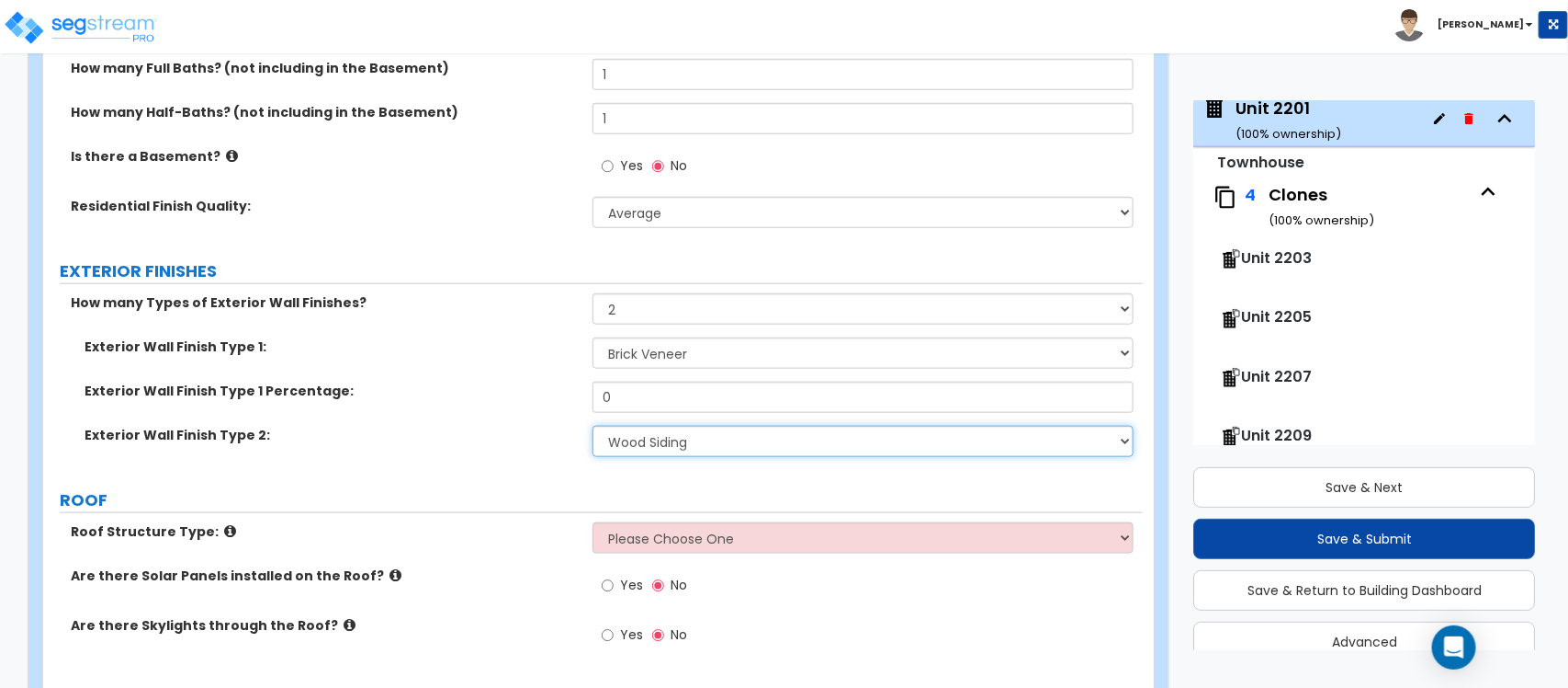
click at [688, 443] on select "Please Choose One No Finish/Shared Wall No Wall Brick Veneer Stone Veneer Wood …" at bounding box center [863, 441] width 540 height 31
click at [593, 426] on select "Please Choose One No Finish/Shared Wall No Wall Brick Veneer Stone Veneer Wood …" at bounding box center [863, 441] width 540 height 31
click at [571, 391] on div "Exterior Wall Finish Type 1 Percentage: 0" at bounding box center [593, 404] width 1100 height 44
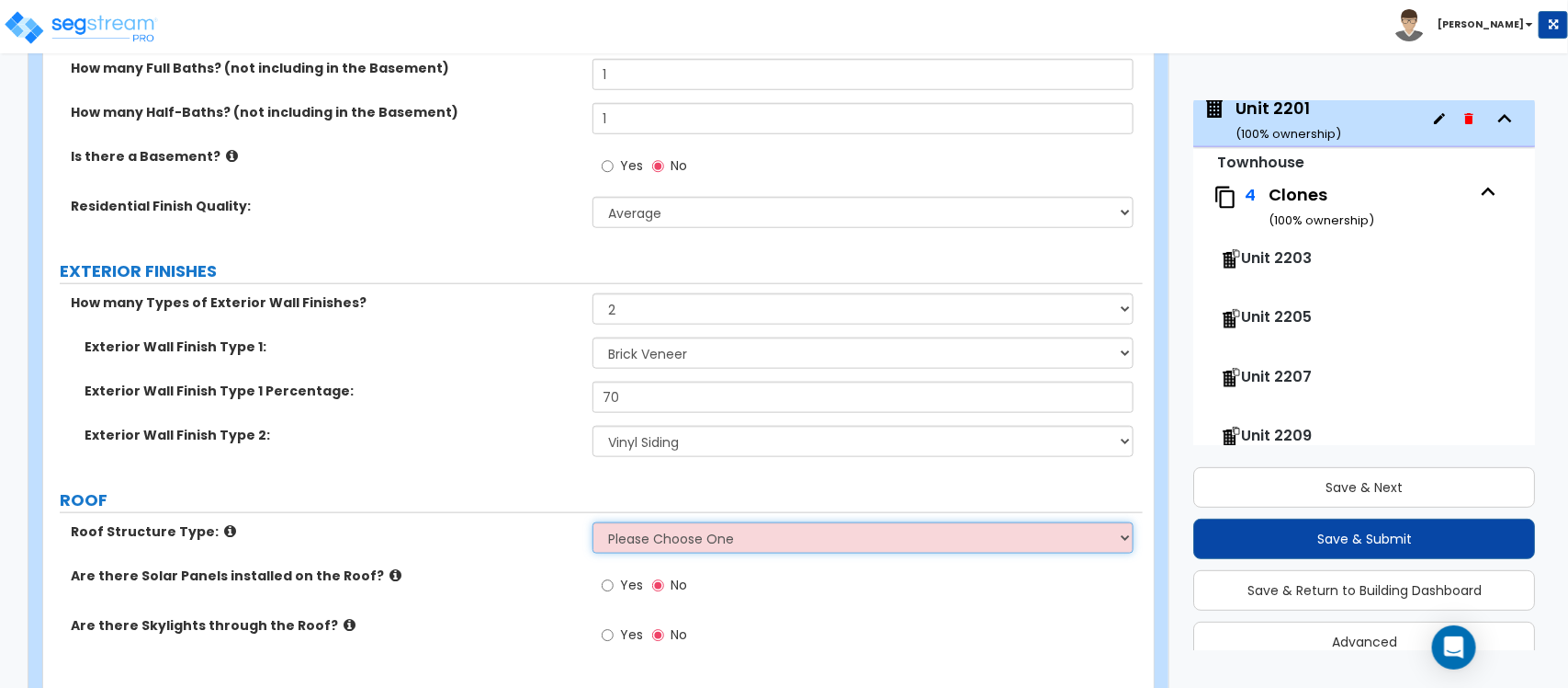
click at [635, 539] on select "Please Choose One Gable Roof Flat Roof Hybrid Gable & Flat Roof" at bounding box center [863, 538] width 540 height 31
click at [593, 523] on select "Please Choose One Gable Roof Flat Roof Hybrid Gable & Flat Roof" at bounding box center [863, 538] width 540 height 31
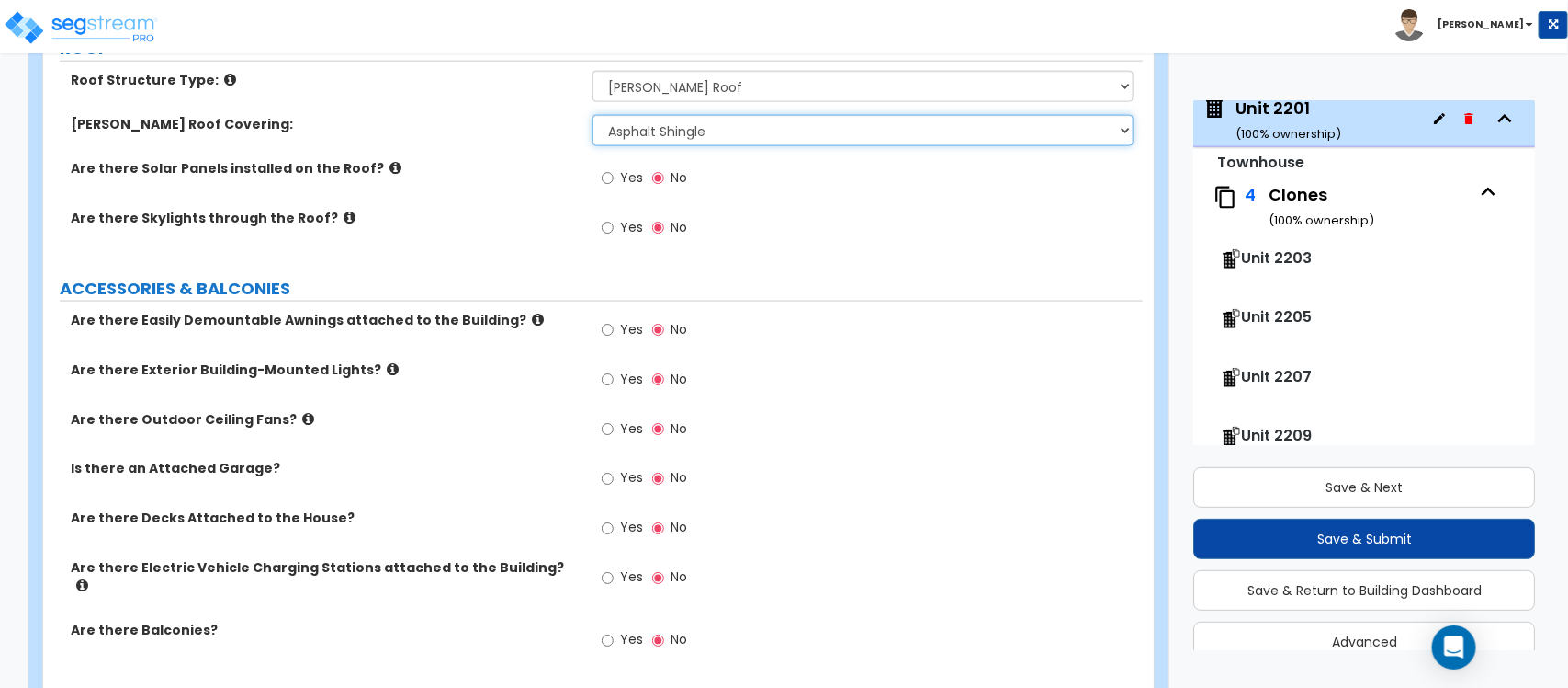
scroll to position [1140, 0]
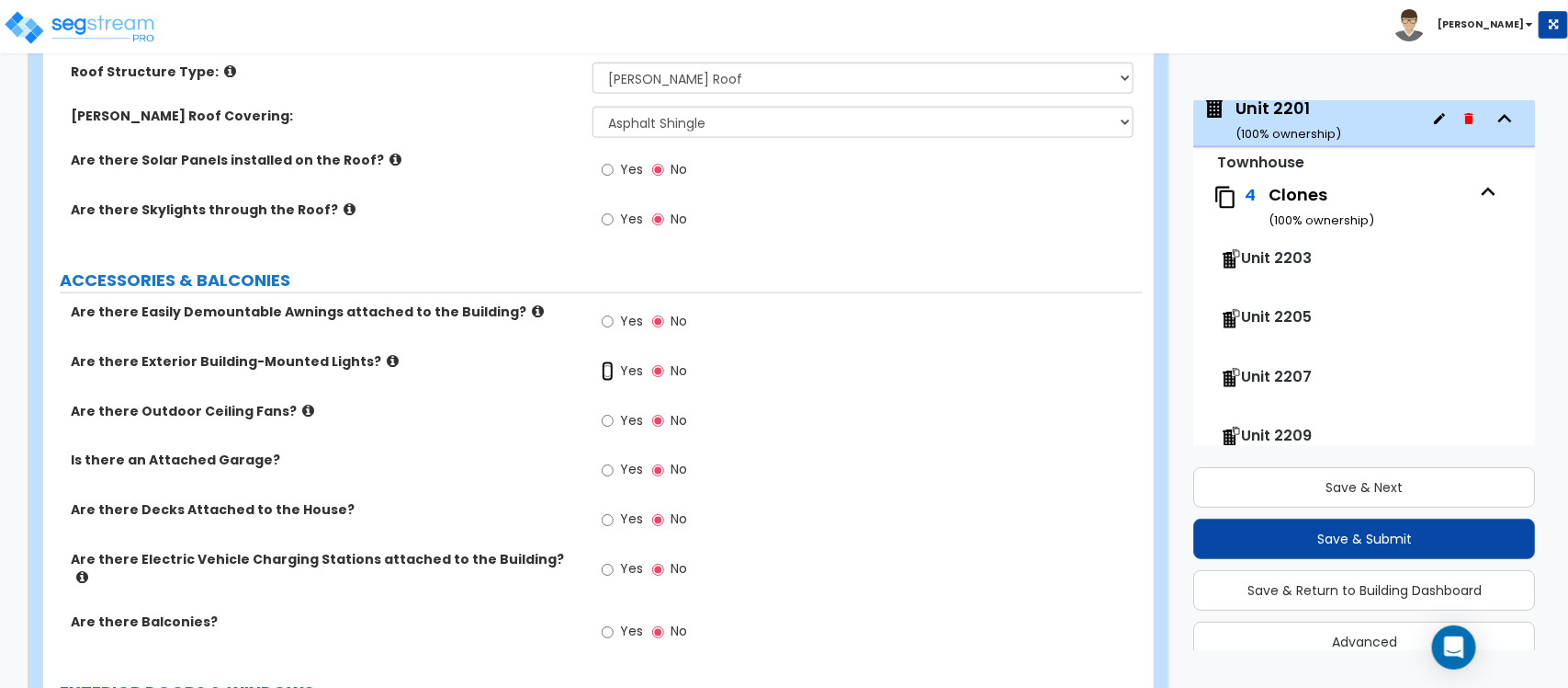
click at [602, 374] on input "Yes" at bounding box center [607, 372] width 12 height 20
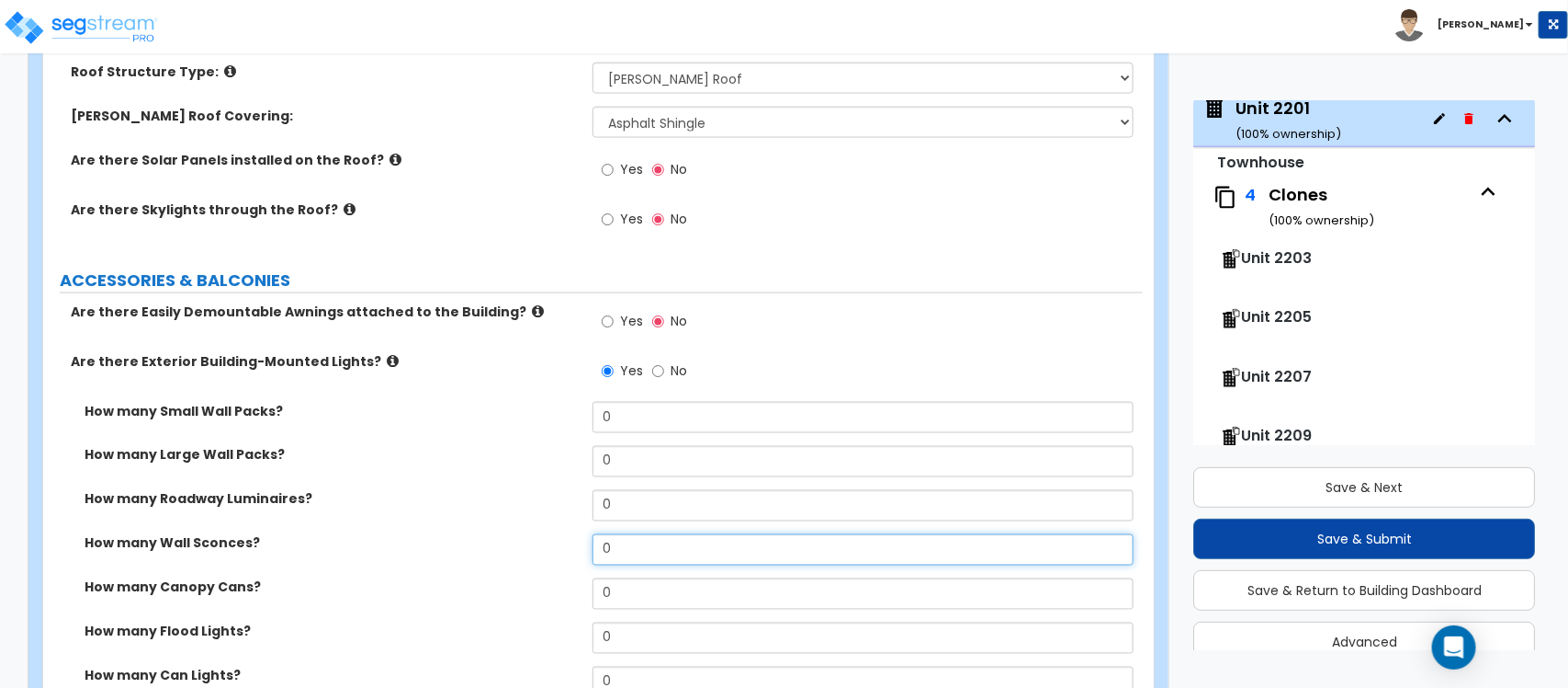
drag, startPoint x: 664, startPoint y: 561, endPoint x: 496, endPoint y: 561, distance: 168.0
click at [496, 561] on div "How many Wall Sconces? 0" at bounding box center [593, 556] width 1100 height 44
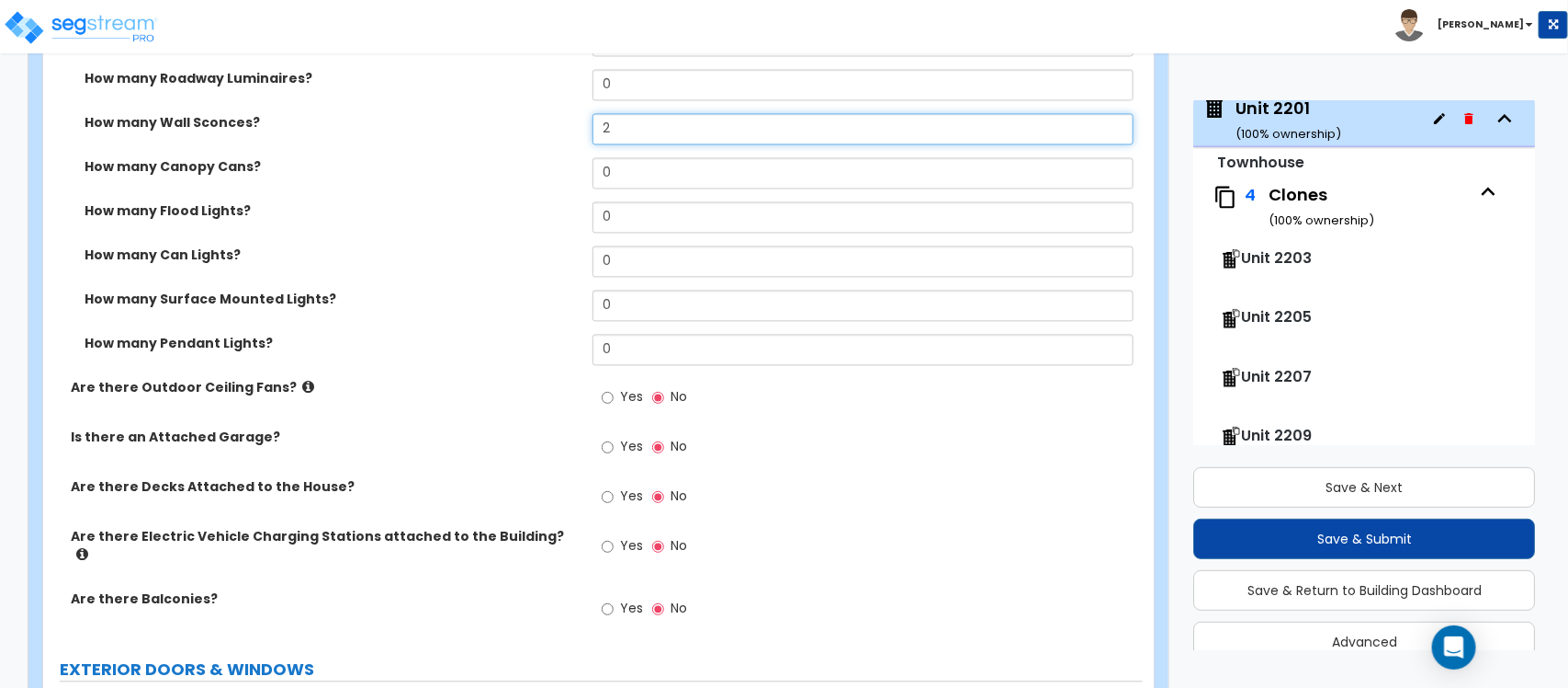
scroll to position [1599, 0]
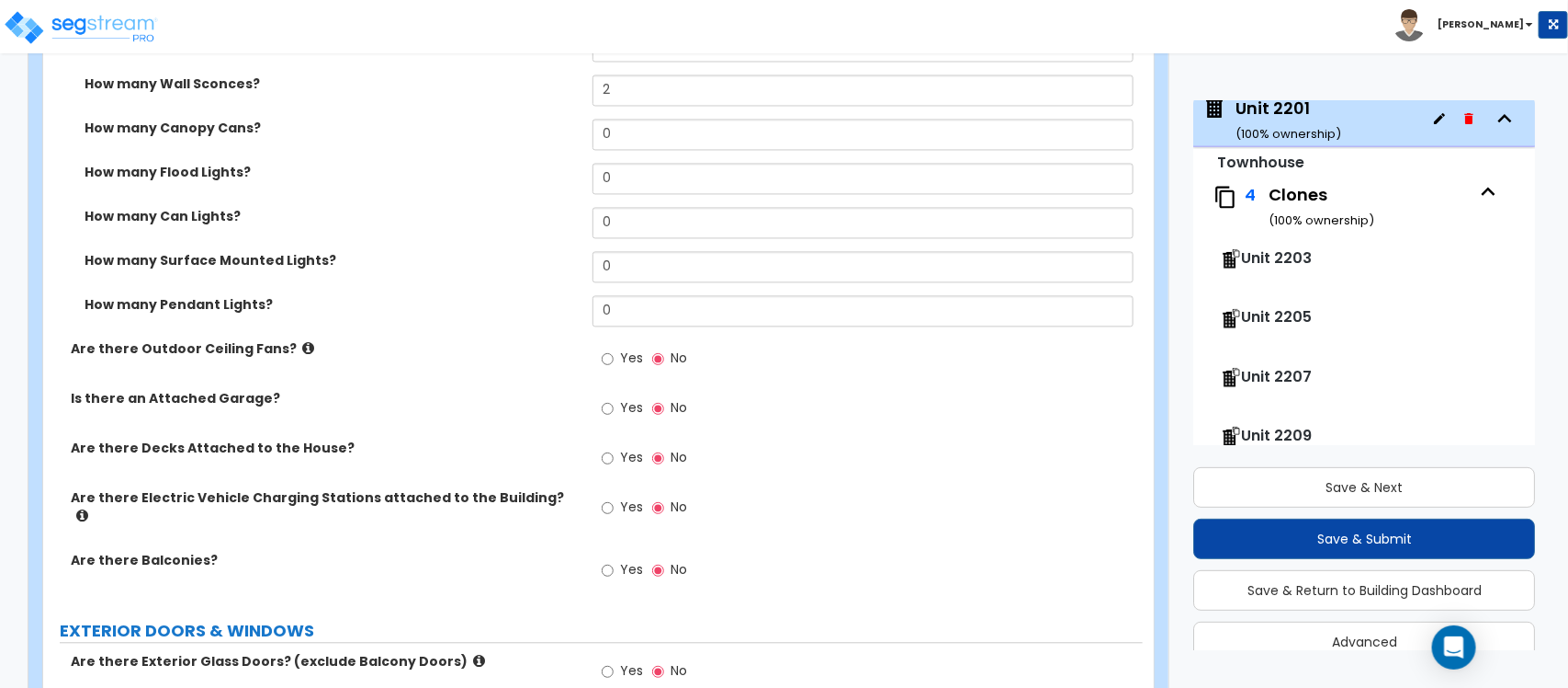
click at [614, 559] on label "Yes" at bounding box center [622, 572] width 41 height 31
click at [614, 560] on input "Yes" at bounding box center [607, 570] width 12 height 20
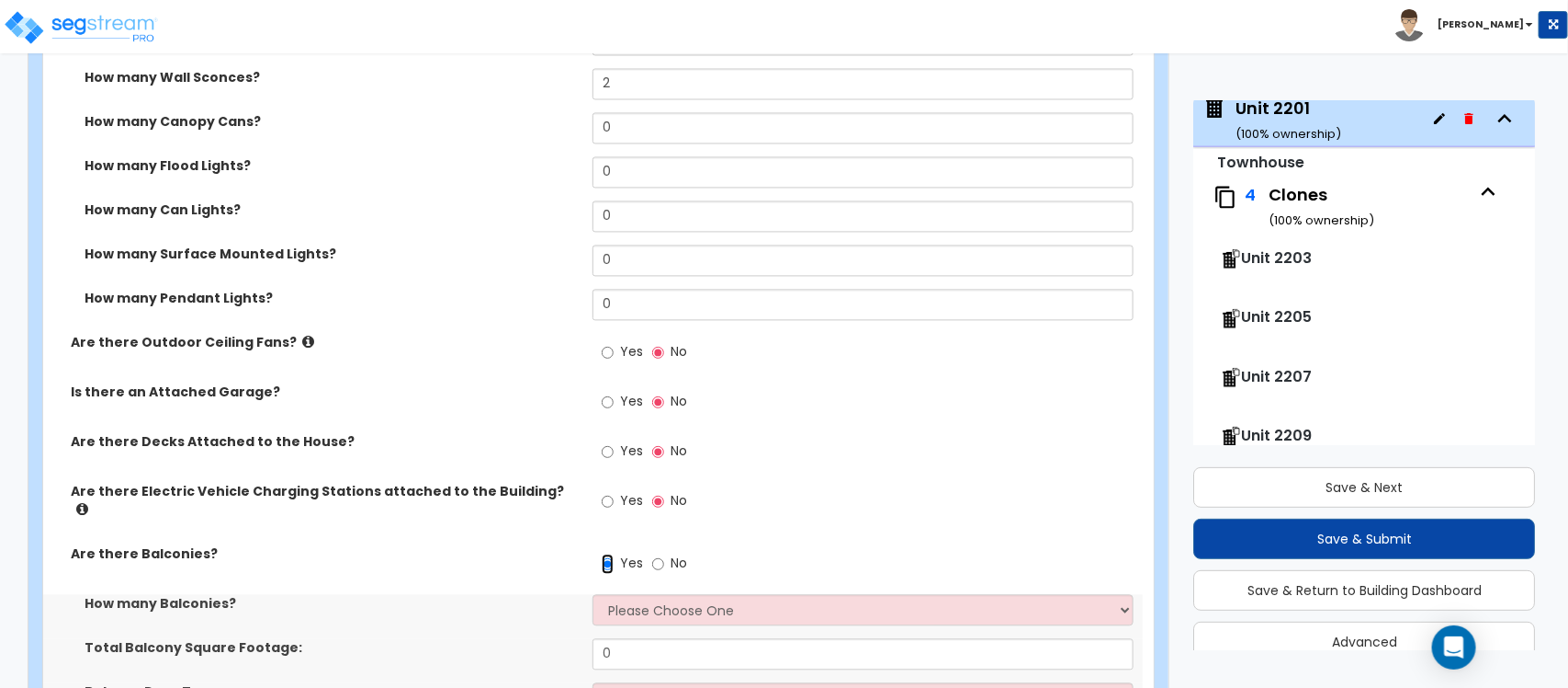
scroll to position [1714, 0]
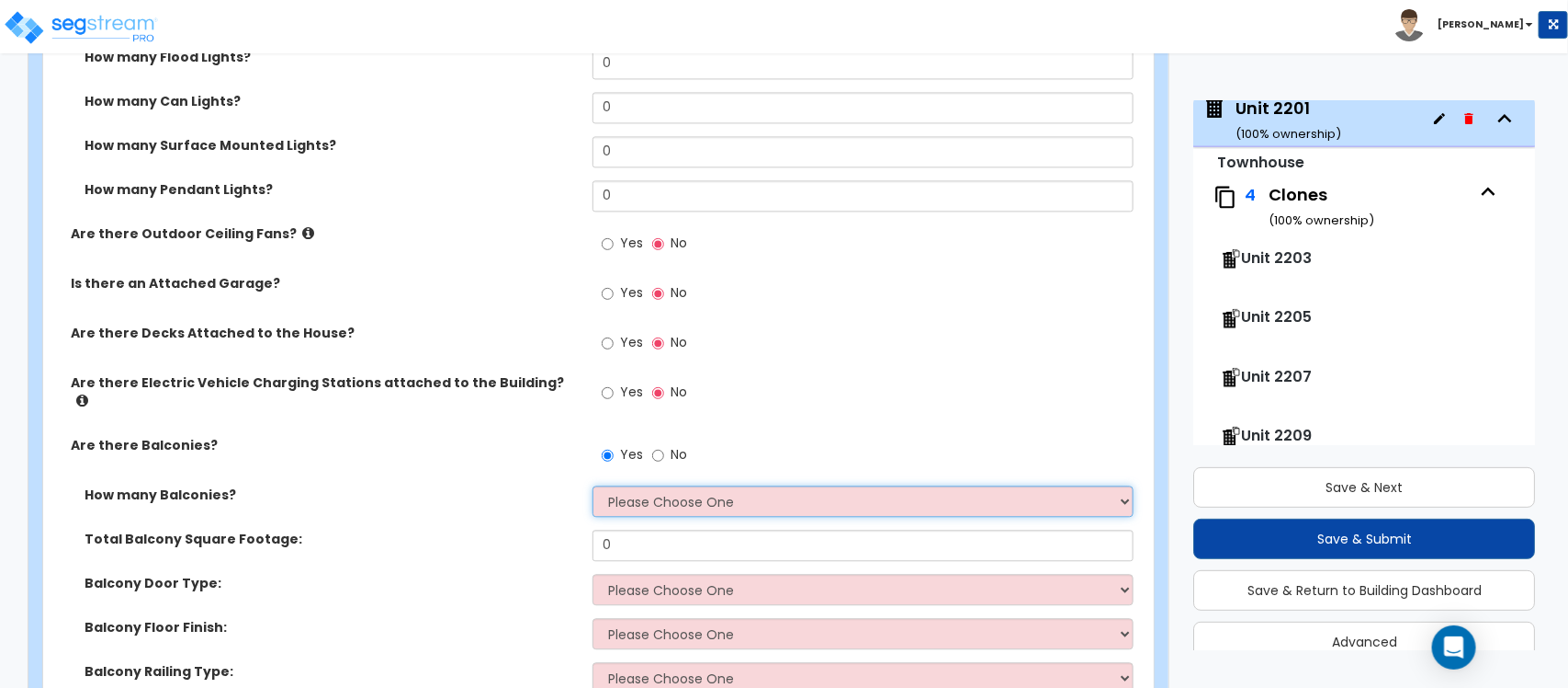
click at [725, 485] on select "Please Choose One 1 2 3 4 5" at bounding box center [863, 501] width 540 height 31
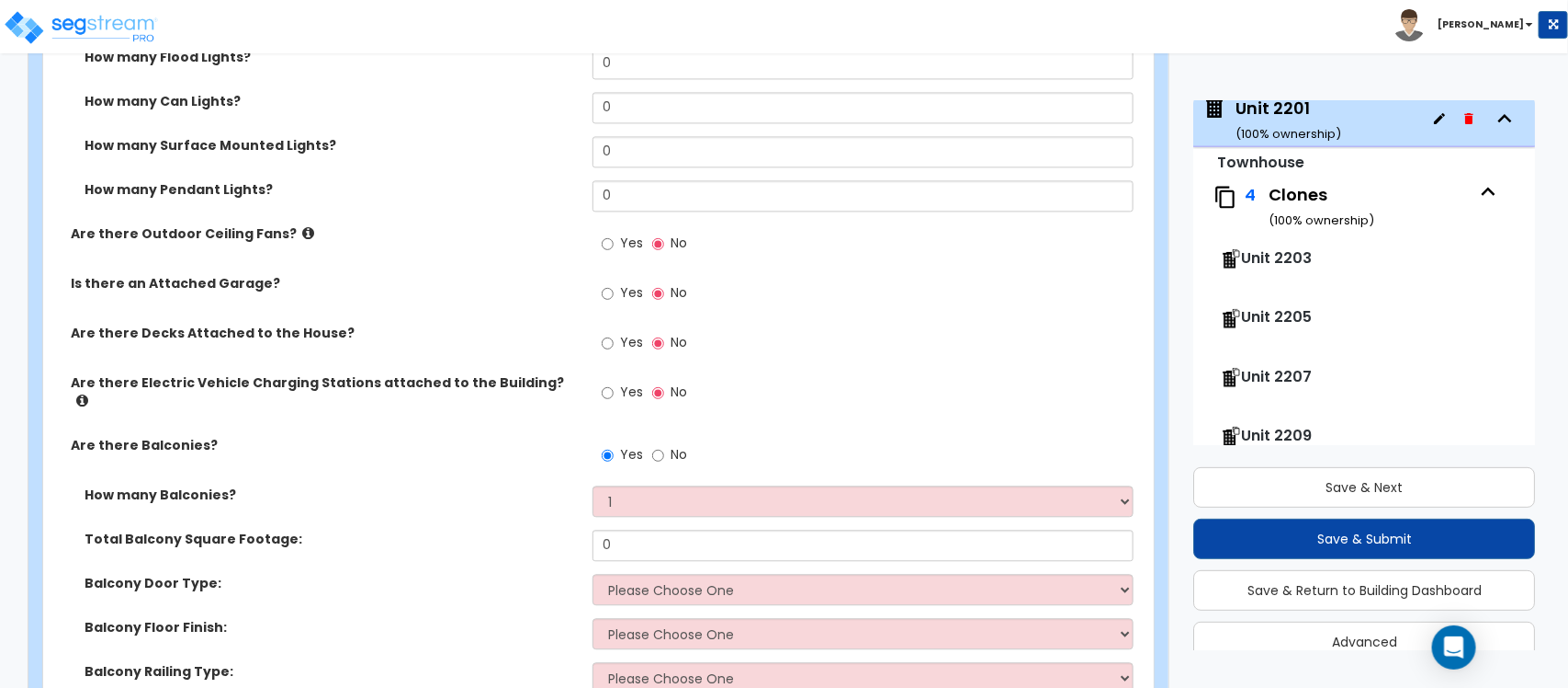
drag, startPoint x: 476, startPoint y: 544, endPoint x: 572, endPoint y: 526, distance: 97.7
click at [476, 544] on div "Total Balcony Square Footage: 0" at bounding box center [593, 552] width 1100 height 44
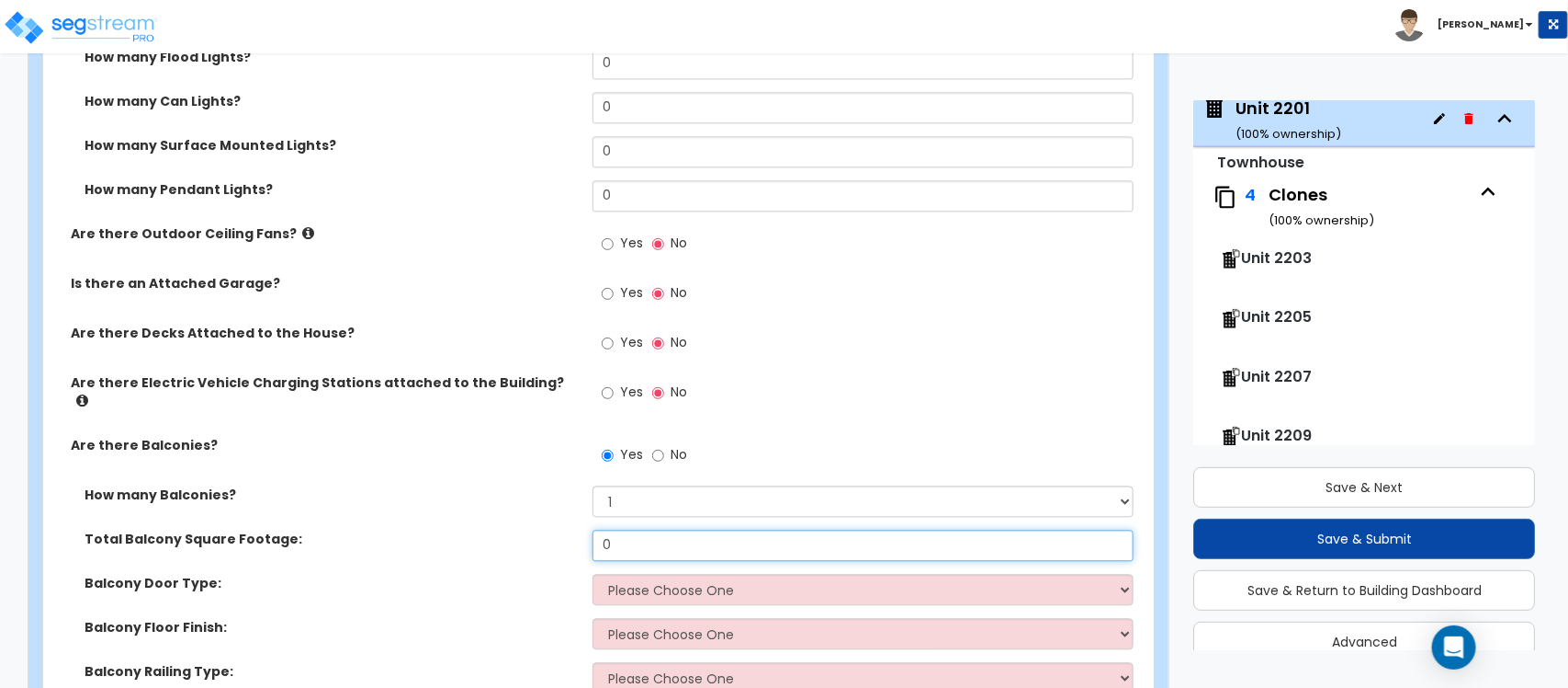
drag, startPoint x: 628, startPoint y: 530, endPoint x: 540, endPoint y: 531, distance: 88.0
click at [544, 531] on div "Total Balcony Square Footage: 0" at bounding box center [593, 552] width 1100 height 44
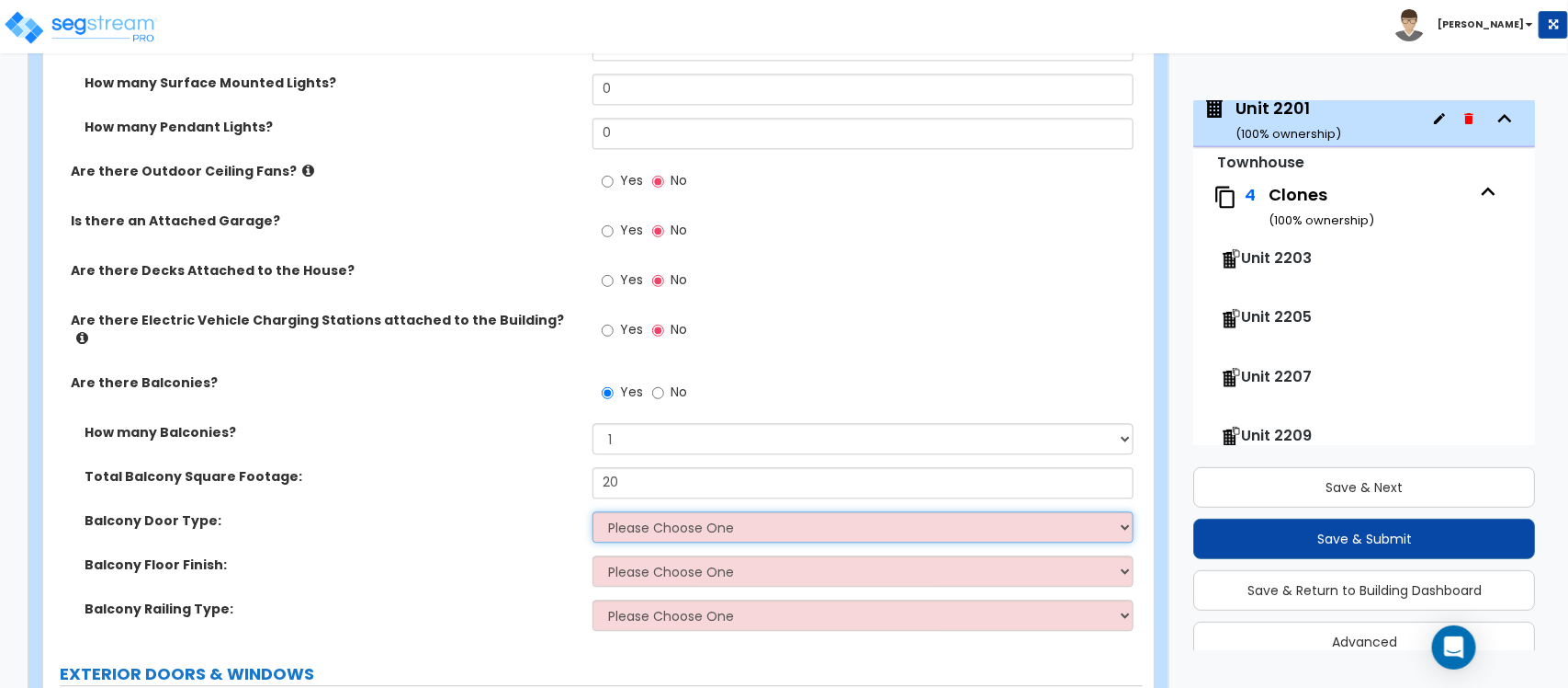
scroll to position [1829, 0]
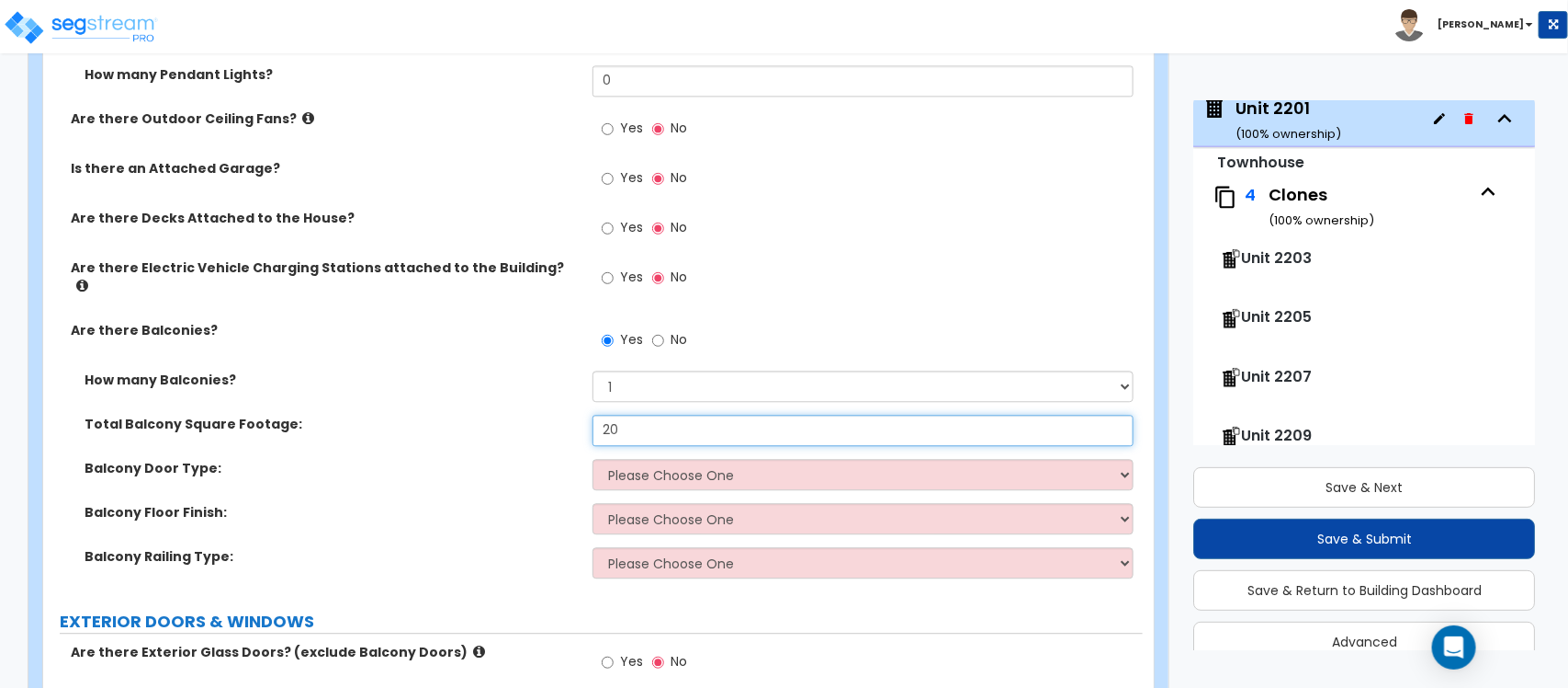
click at [665, 417] on input "20" at bounding box center [863, 431] width 540 height 31
paste input "6"
click at [665, 460] on select "Please Choose One Single Hinged Doors Double Hinged Doors Sliding Glass Doors" at bounding box center [863, 474] width 540 height 31
click at [593, 458] on select "Please Choose One Single Hinged Doors Double Hinged Doors Sliding Glass Doors" at bounding box center [863, 474] width 540 height 31
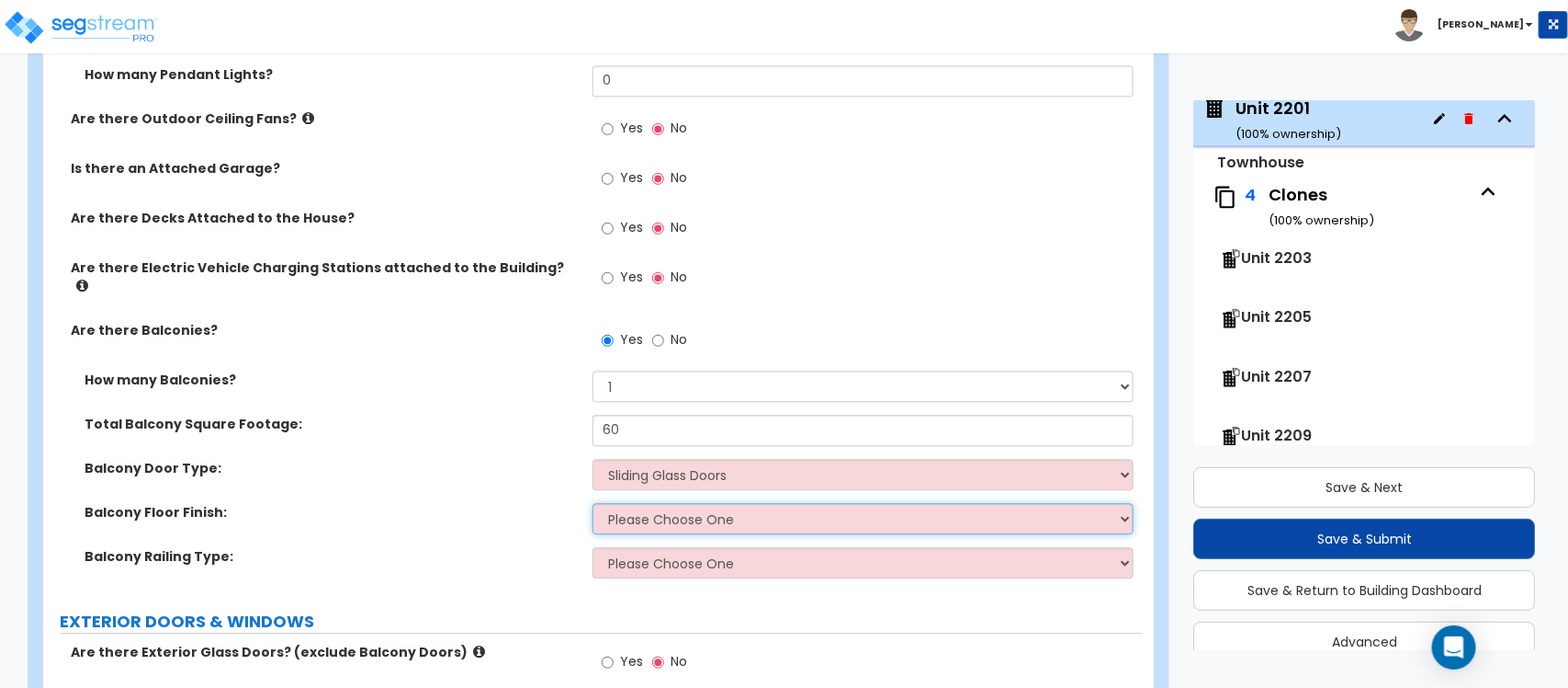
click at [668, 503] on select "Please Choose One Concrete Flooring Tile Flooring Resilient Laminate Flooring P…" at bounding box center [863, 518] width 540 height 31
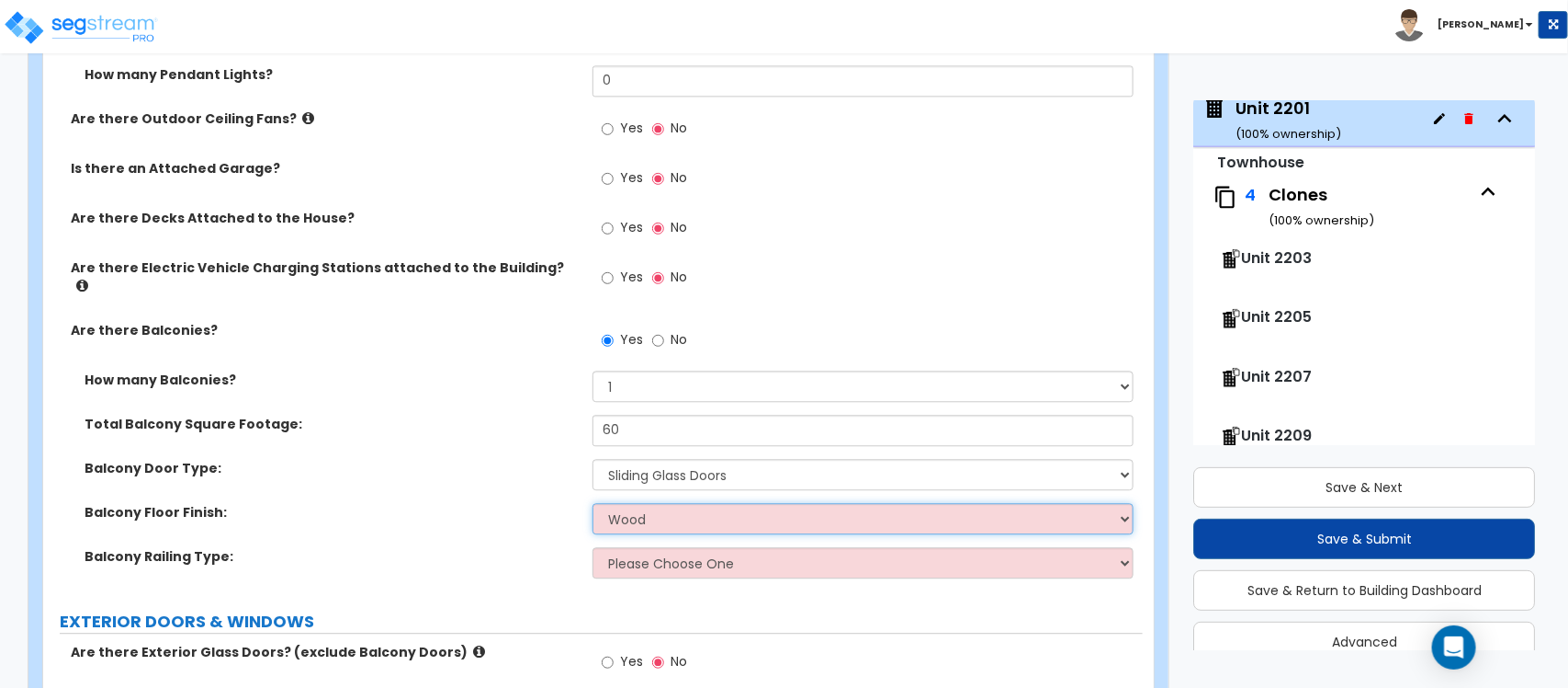
click at [593, 503] on select "Please Choose One Concrete Flooring Tile Flooring Resilient Laminate Flooring P…" at bounding box center [863, 518] width 540 height 31
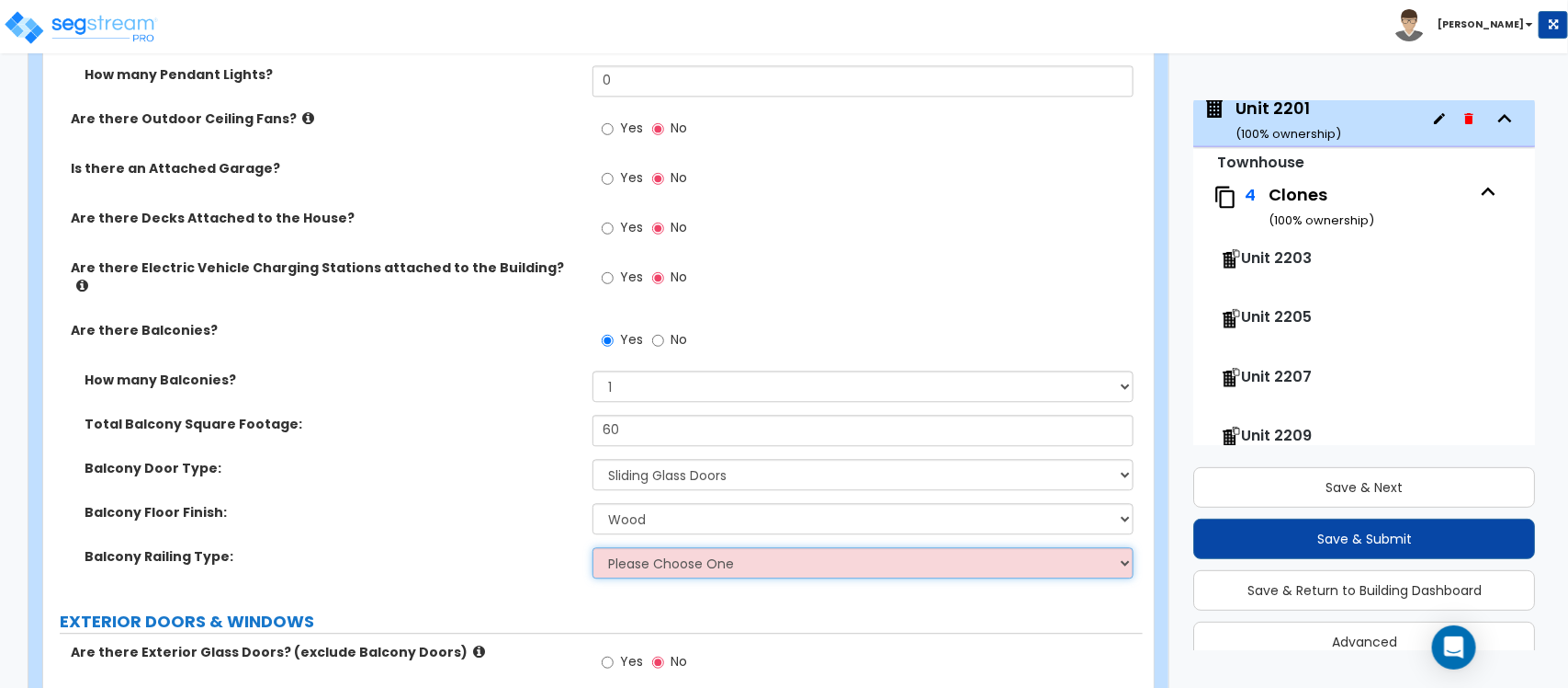
click at [682, 552] on select "Please Choose One Steel Aluminum Wood Glass and Metal Wrought Iron" at bounding box center [863, 563] width 540 height 31
click at [593, 547] on select "Please Choose One Steel Aluminum Wood Glass and Metal Wrought Iron" at bounding box center [863, 563] width 540 height 31
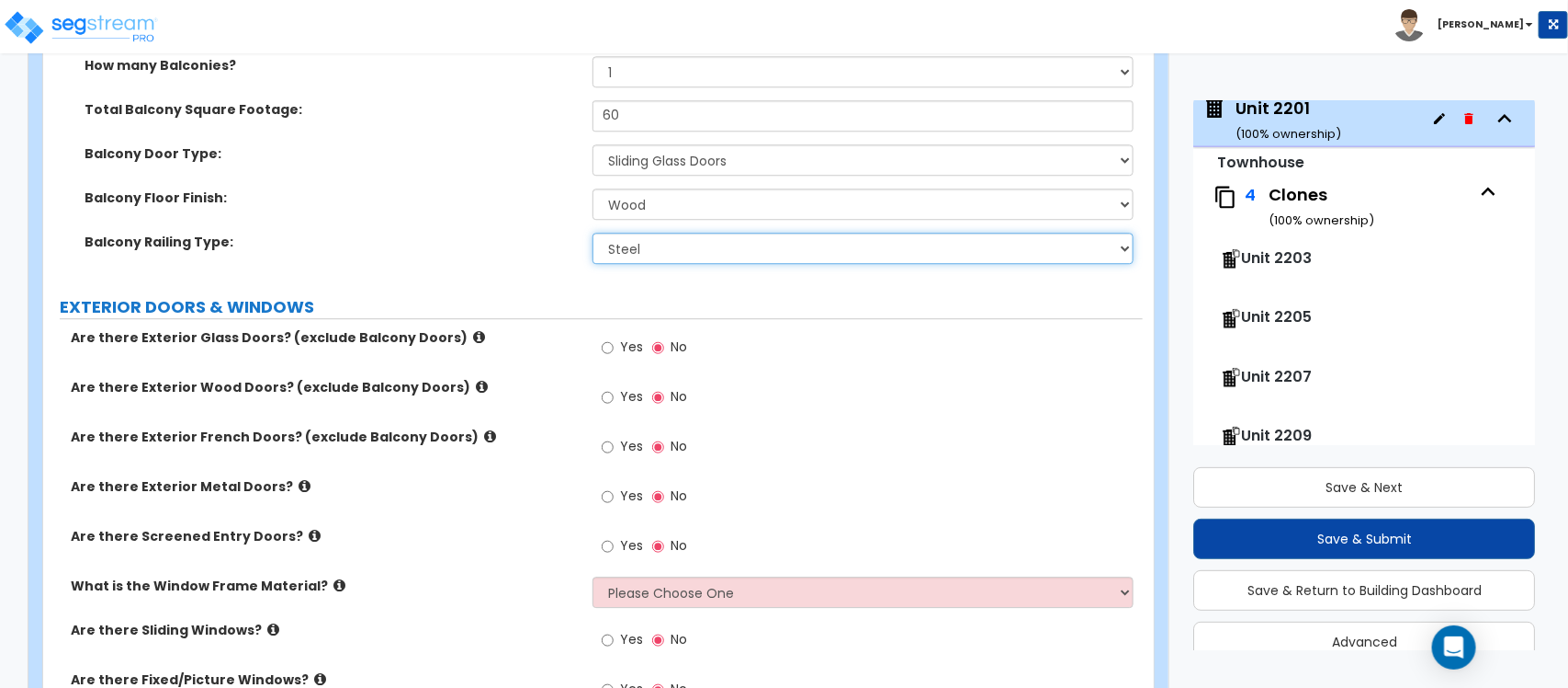
scroll to position [2174, 0]
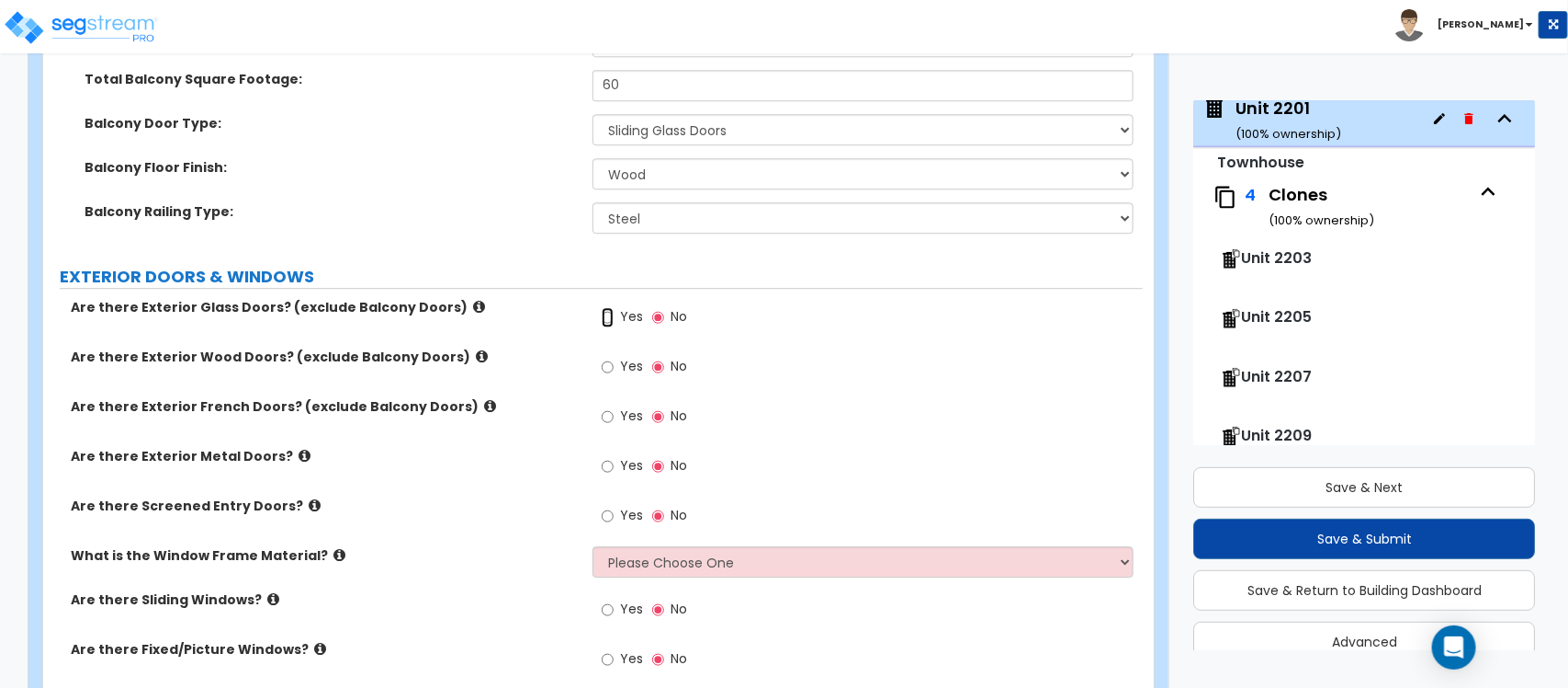
click at [607, 307] on input "Yes" at bounding box center [607, 317] width 12 height 20
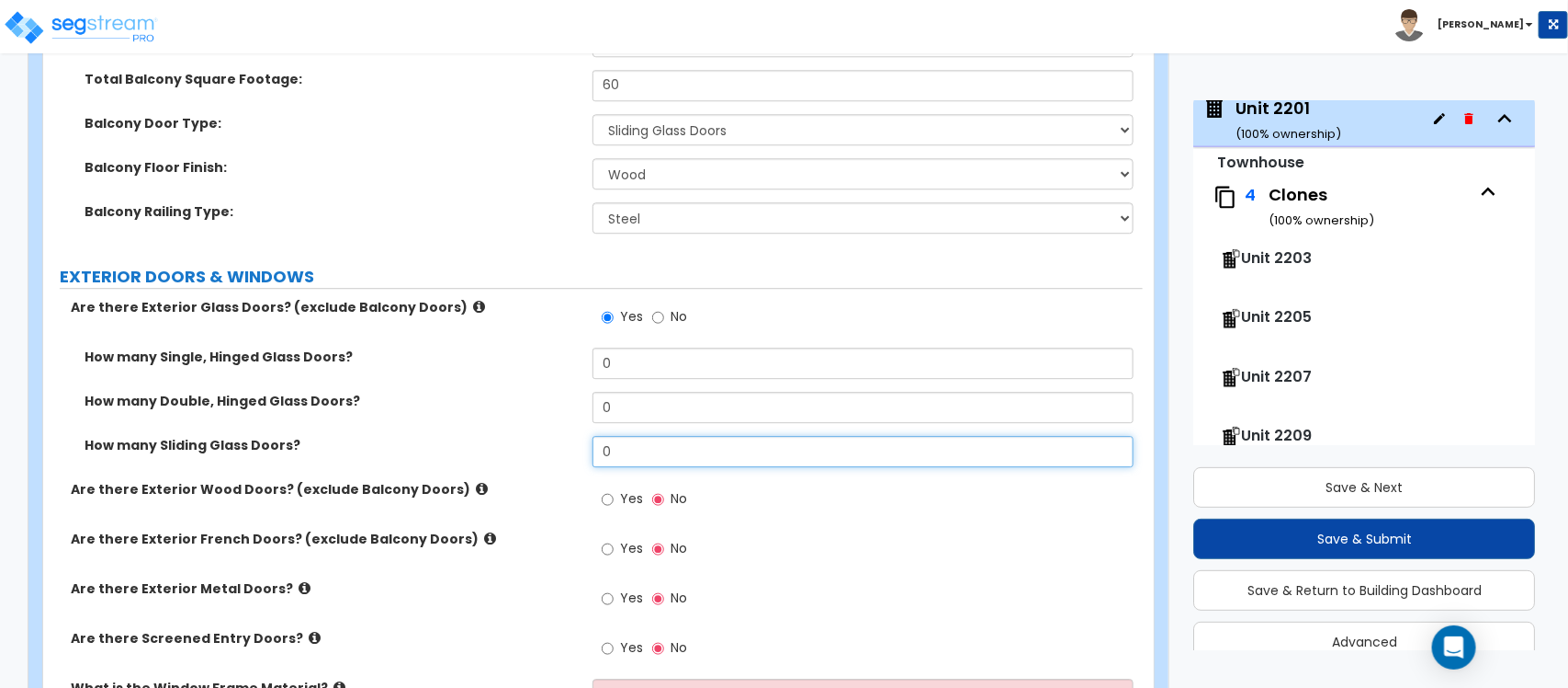
drag, startPoint x: 634, startPoint y: 434, endPoint x: 568, endPoint y: 441, distance: 66.4
click at [568, 441] on div "How many Sliding Glass Doors? 0" at bounding box center [593, 457] width 1100 height 44
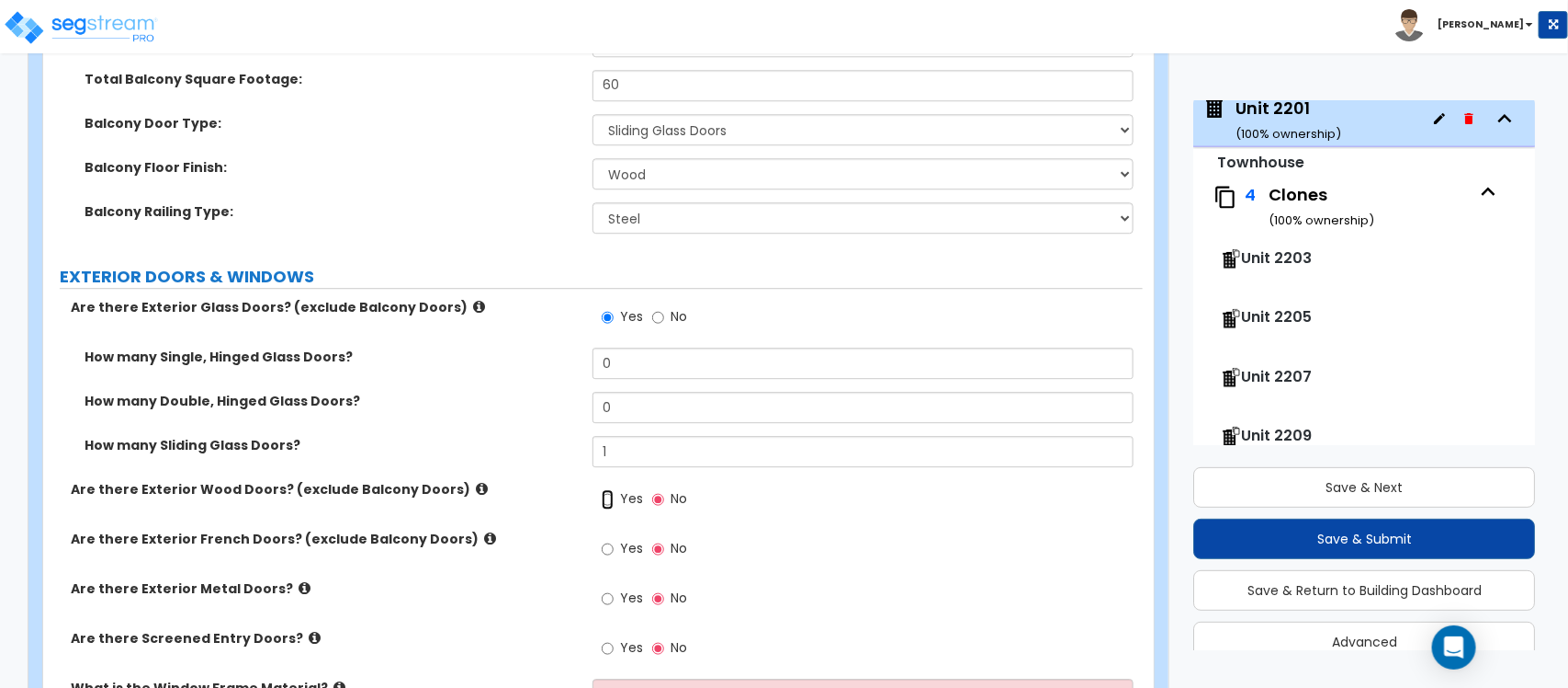
click at [602, 489] on input "Yes" at bounding box center [607, 499] width 12 height 20
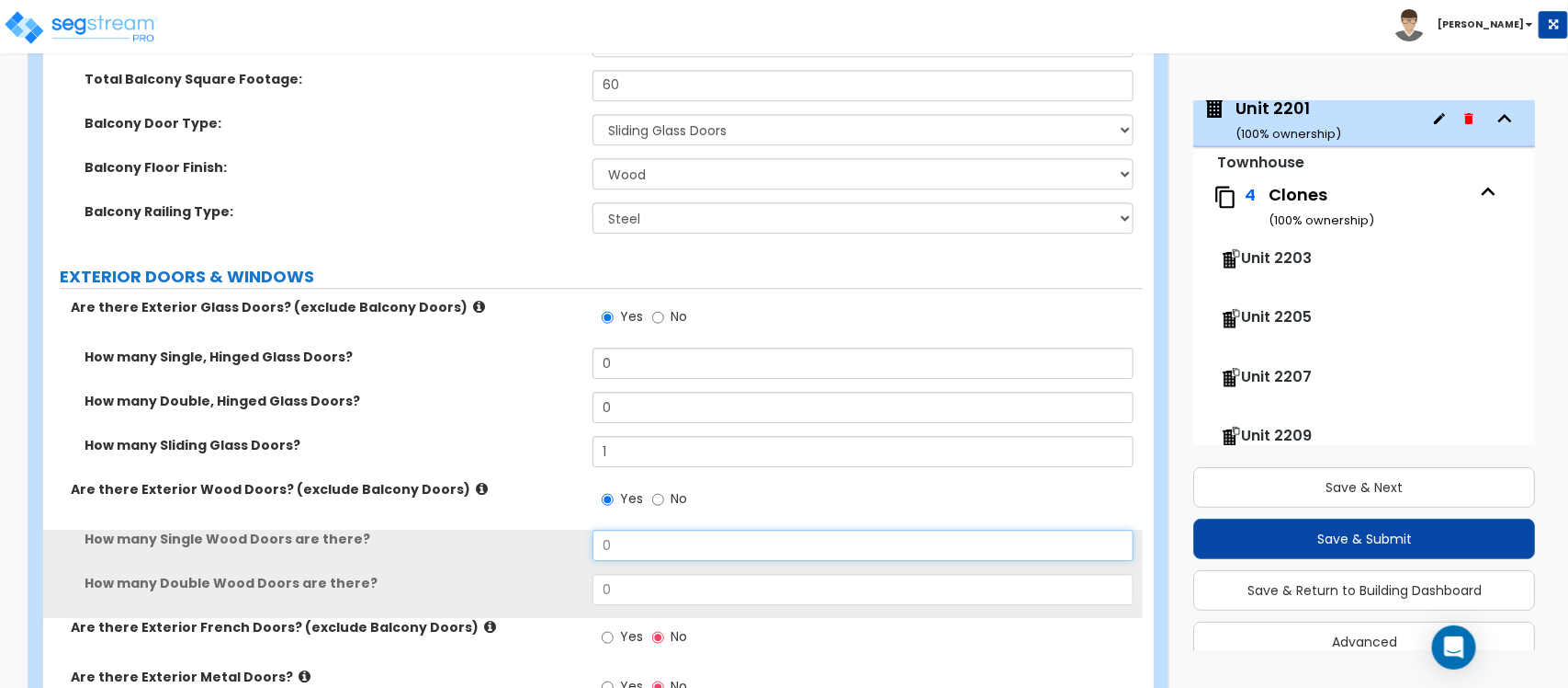
click at [533, 533] on div "How many Single Wood Doors are there? 0" at bounding box center [593, 552] width 1100 height 44
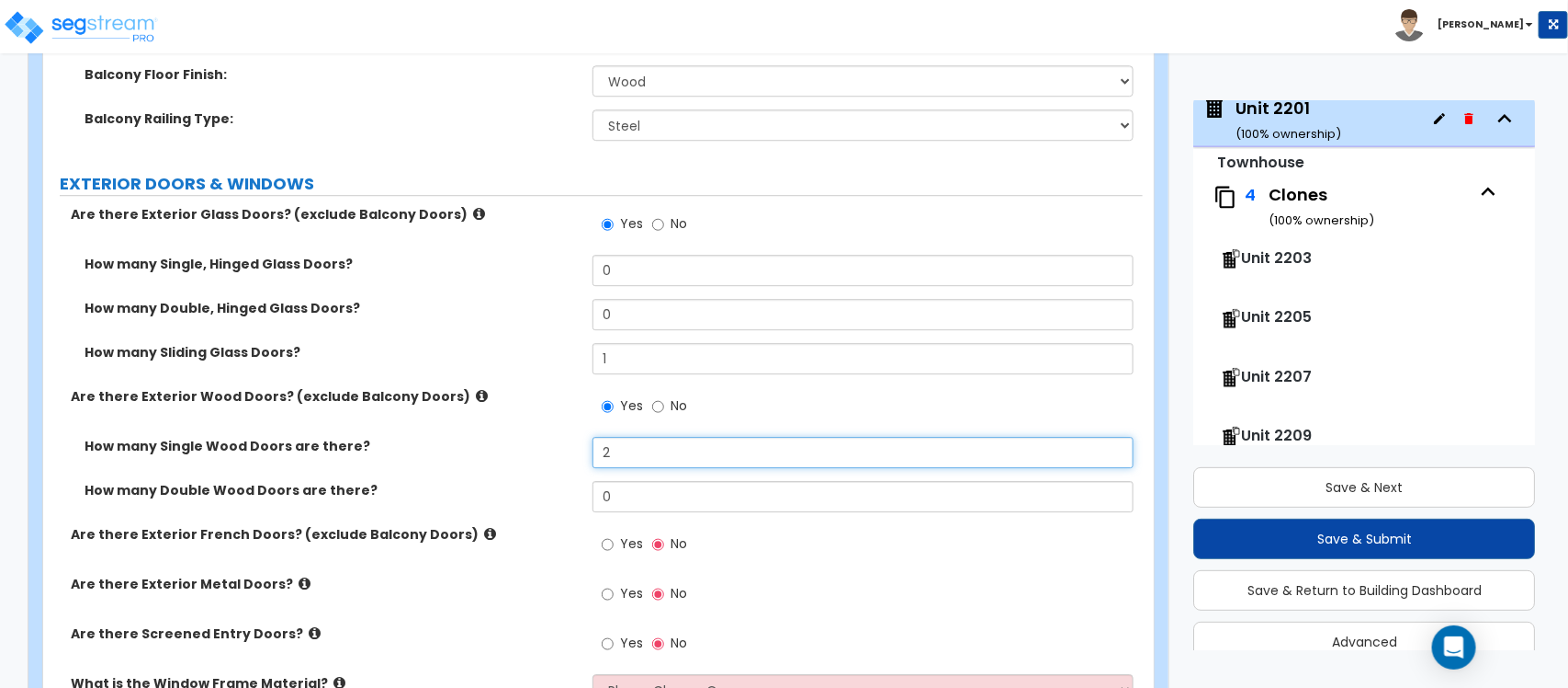
scroll to position [2403, 0]
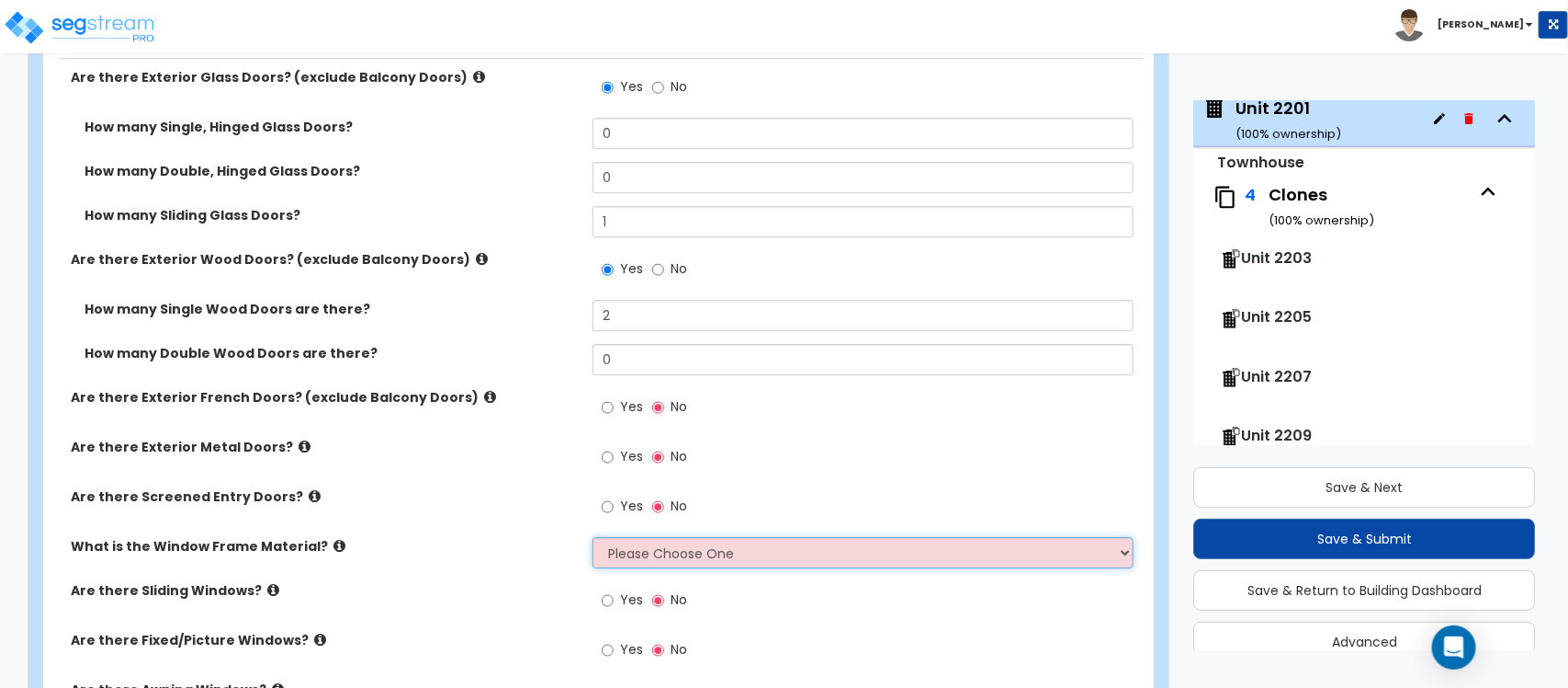
click at [654, 544] on select "Please Choose One Vinyl Aluminum Wood" at bounding box center [863, 552] width 540 height 31
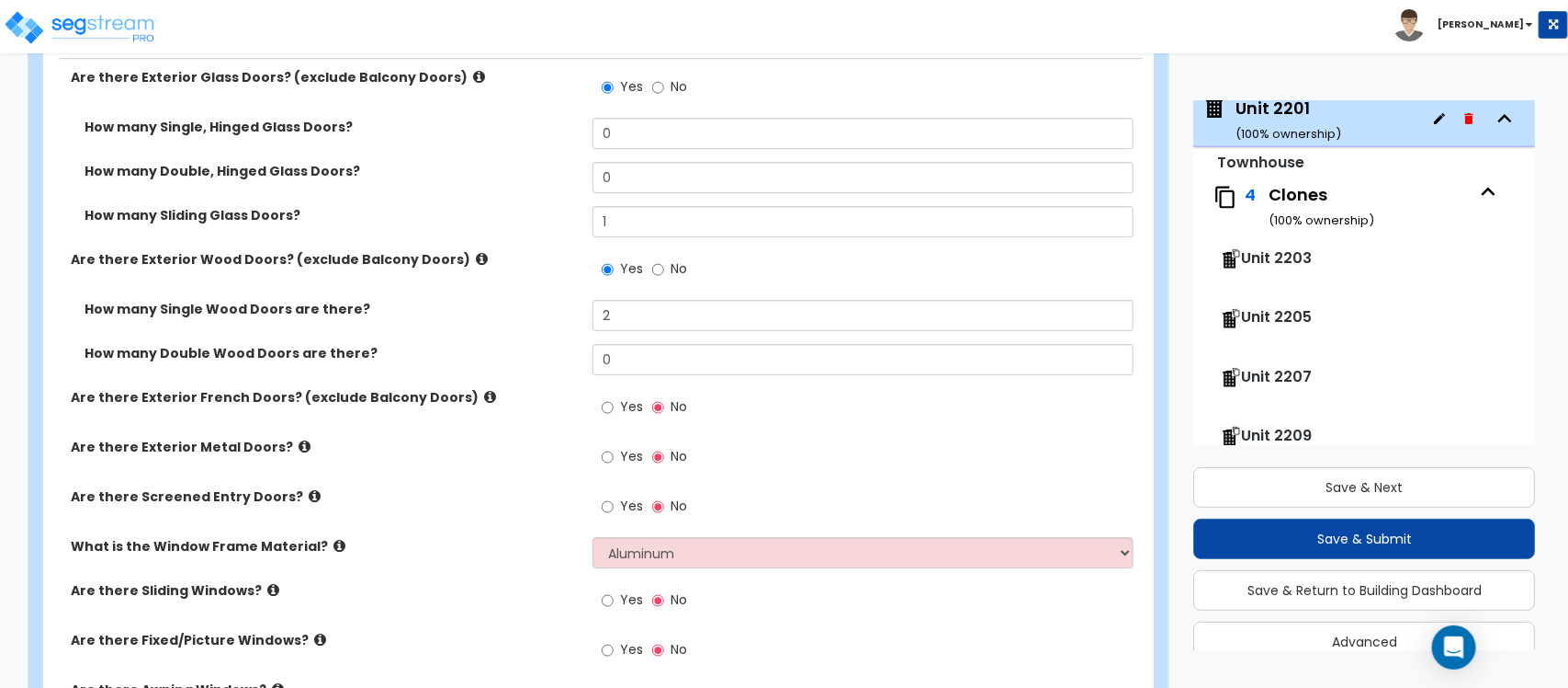
click at [484, 543] on label "What is the Window Frame Material?" at bounding box center [324, 546] width 508 height 18
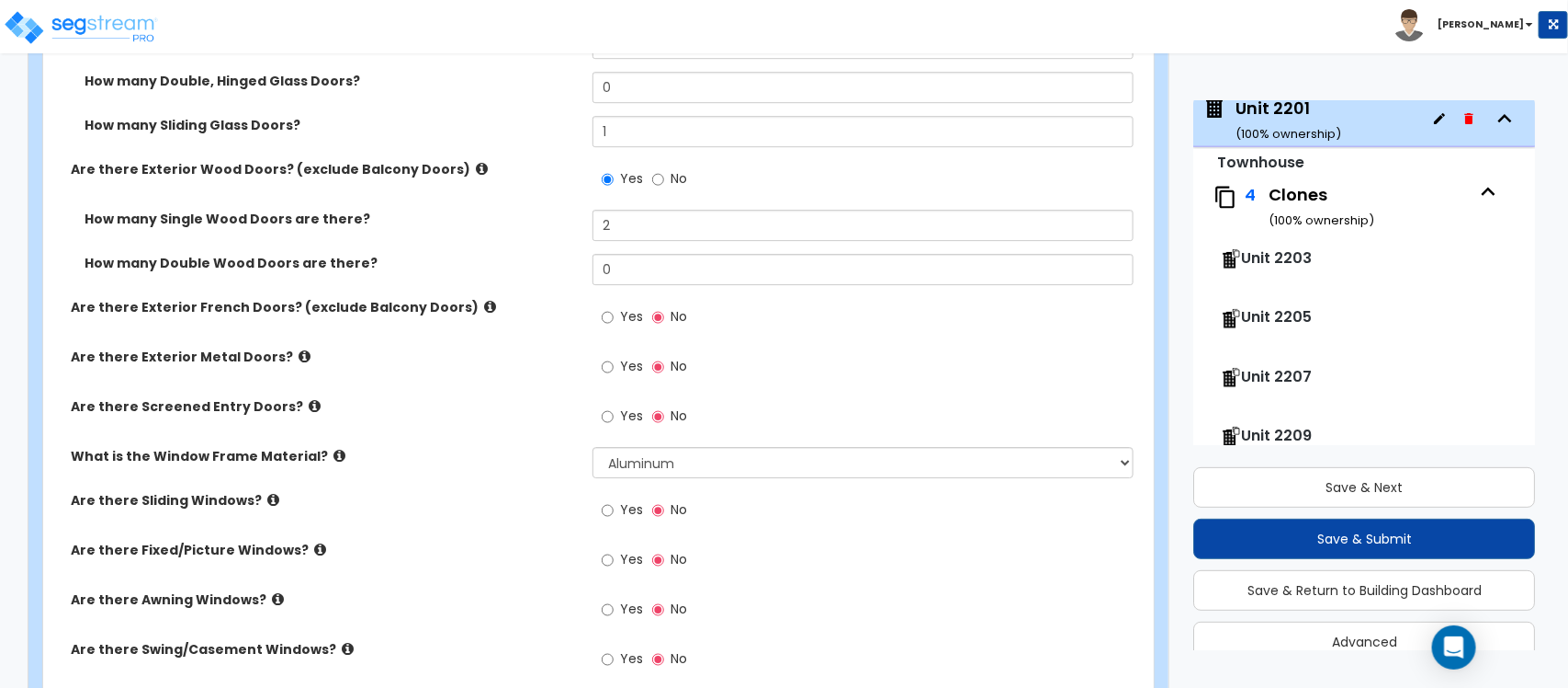
scroll to position [2634, 0]
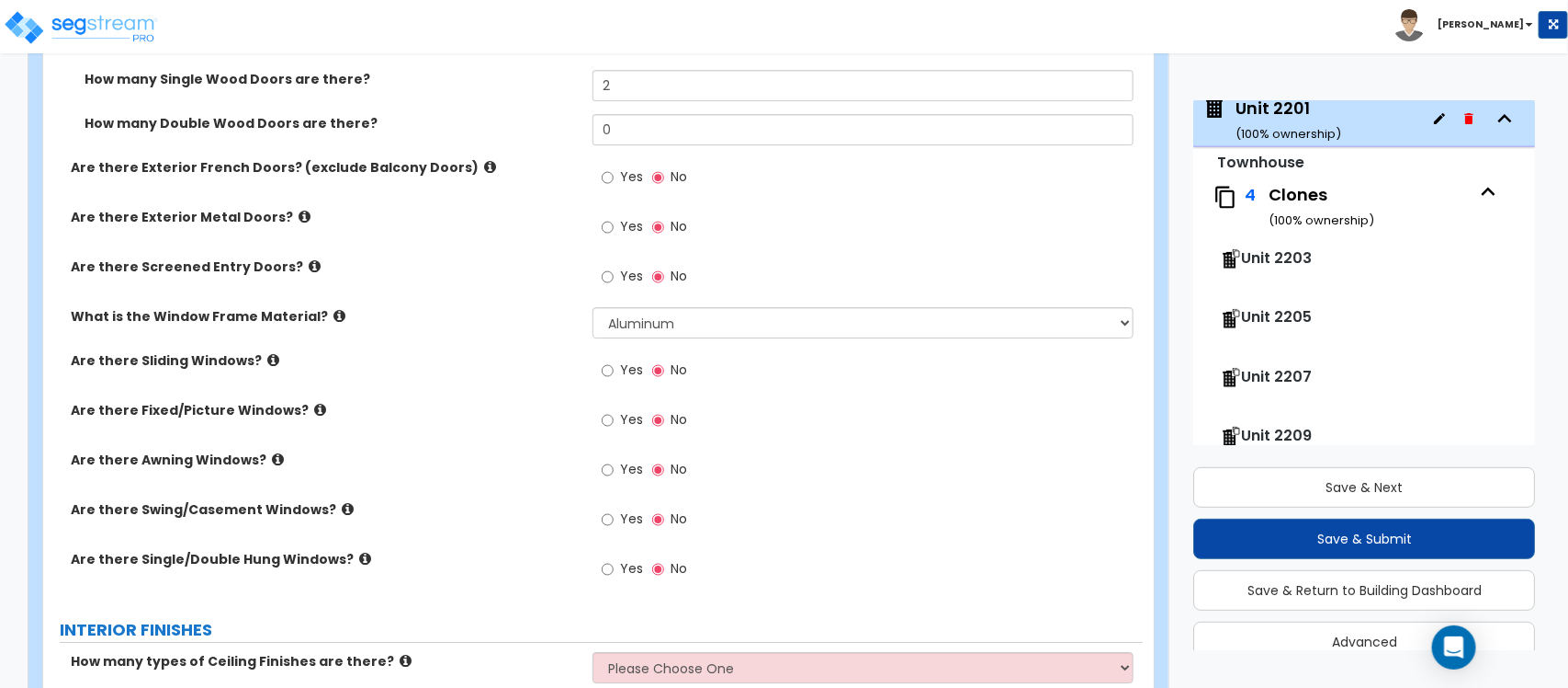
click at [617, 555] on label "Yes" at bounding box center [622, 571] width 41 height 31
click at [614, 559] on input "Yes" at bounding box center [607, 569] width 12 height 20
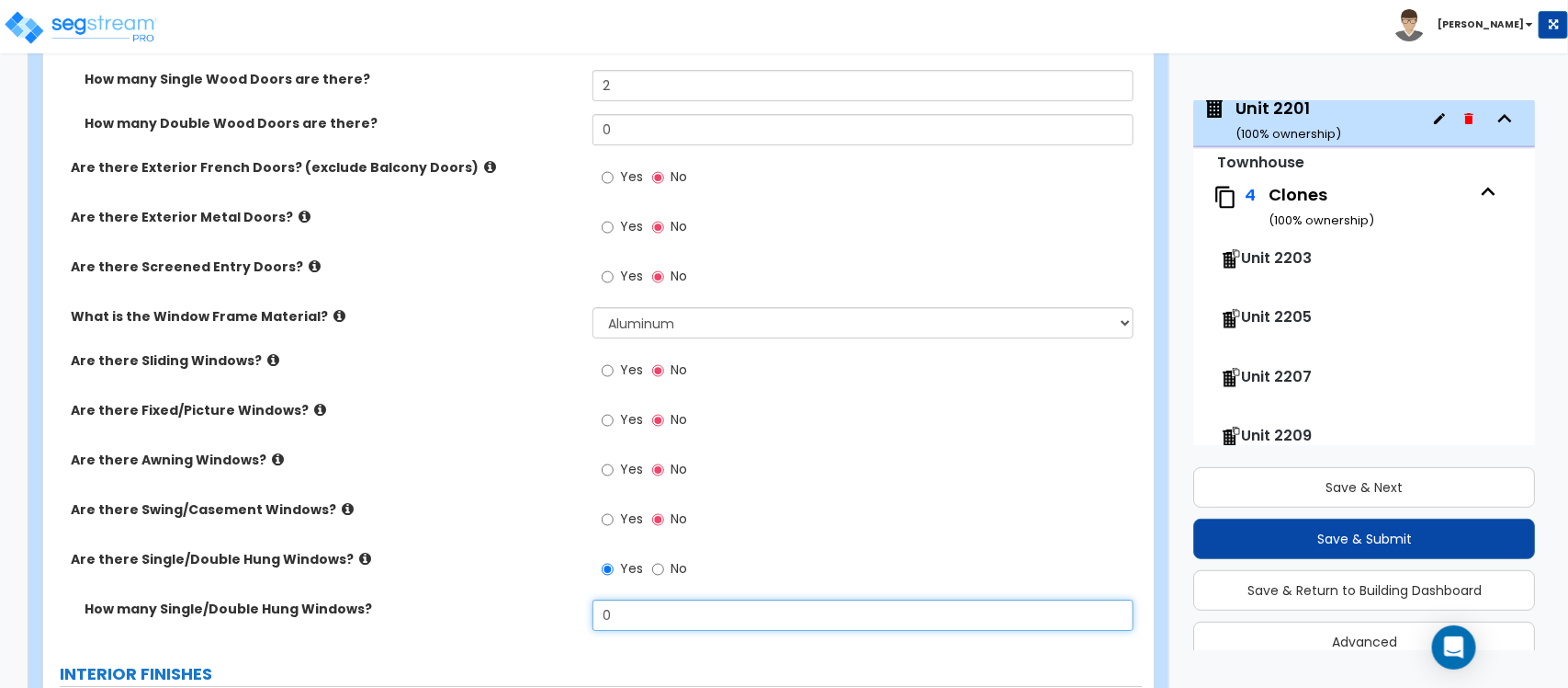
drag, startPoint x: 620, startPoint y: 610, endPoint x: 497, endPoint y: 617, distance: 123.2
click at [497, 617] on div "How many Single/Double Hung Windows? 0" at bounding box center [593, 622] width 1100 height 44
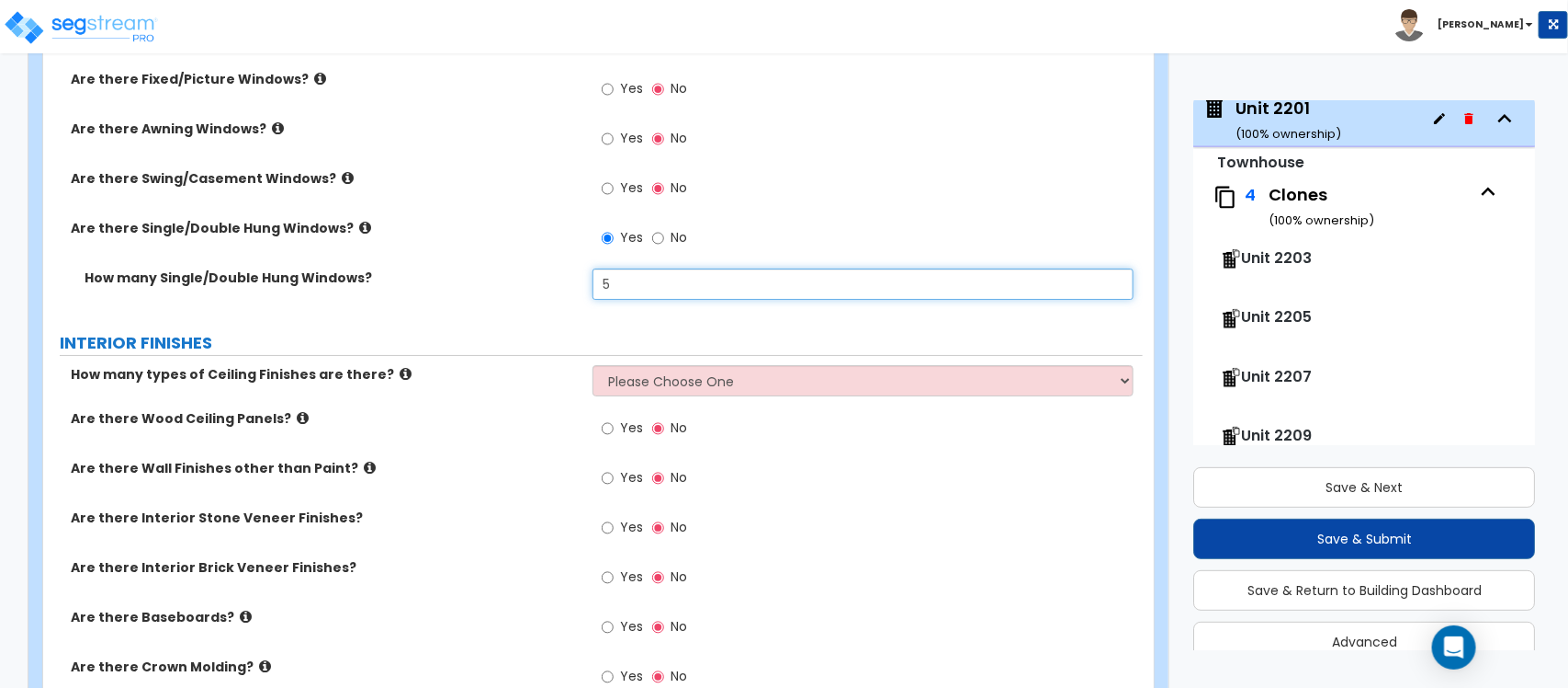
scroll to position [2978, 0]
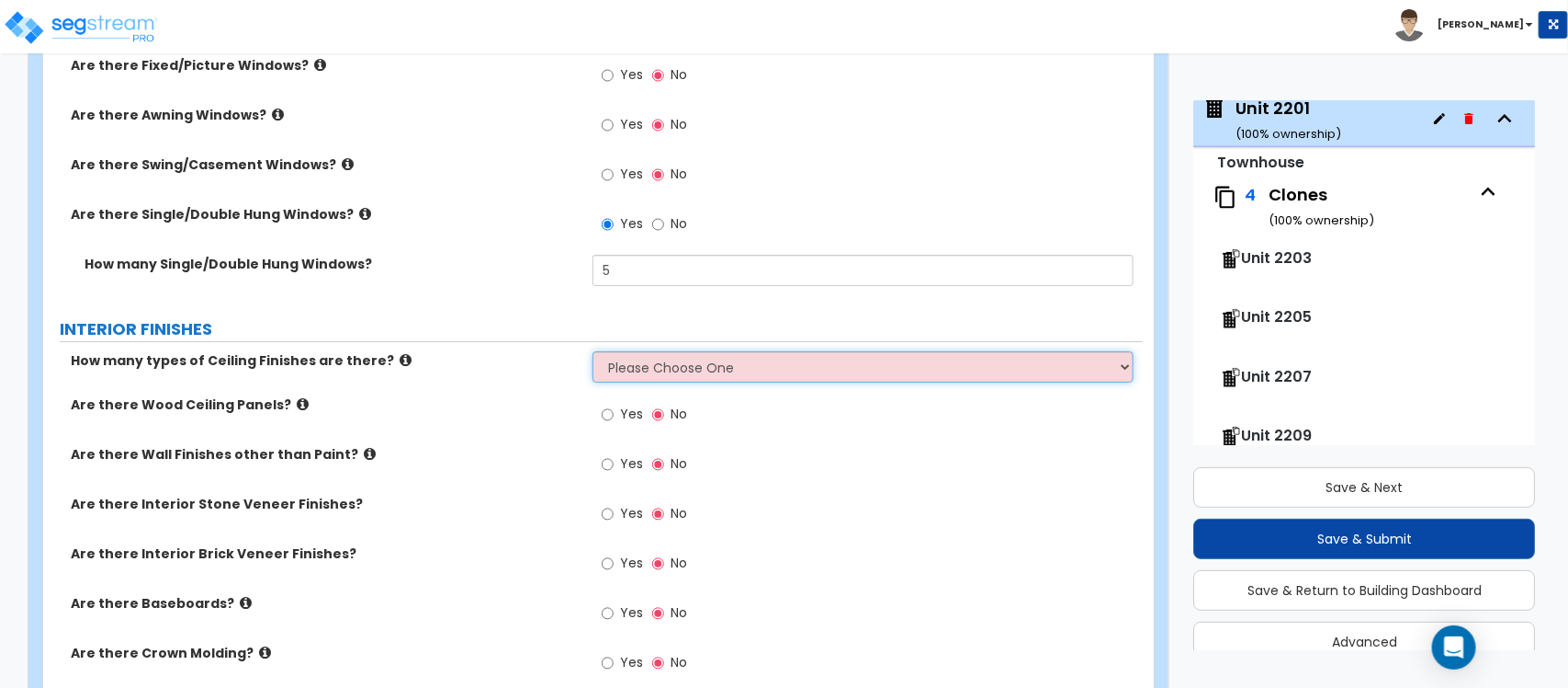
drag, startPoint x: 664, startPoint y: 356, endPoint x: 646, endPoint y: 361, distance: 18.7
click at [664, 356] on select "Please Choose One 1 2 3" at bounding box center [863, 367] width 540 height 31
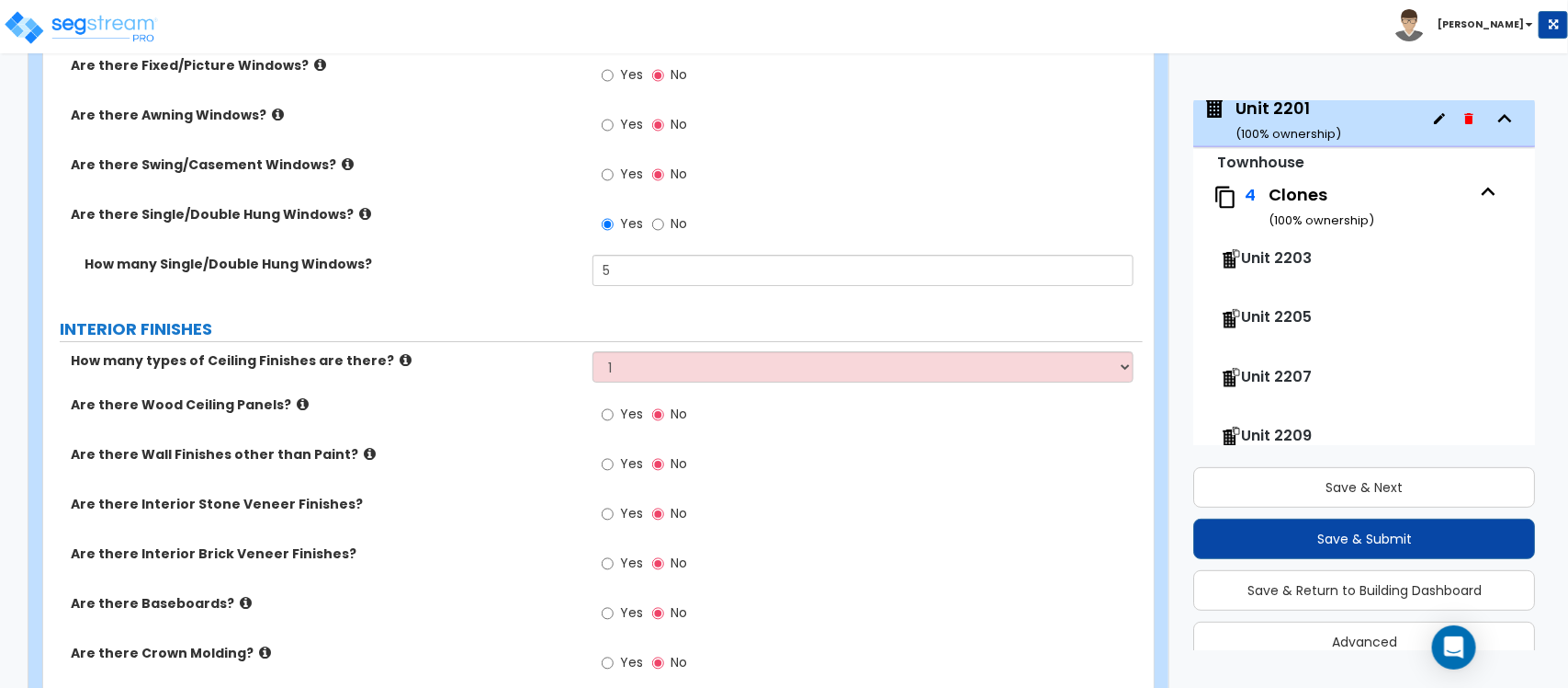
drag, startPoint x: 577, startPoint y: 401, endPoint x: 605, endPoint y: 402, distance: 28.0
click at [577, 401] on label "Are there Wood Ceiling Panels?" at bounding box center [324, 405] width 508 height 18
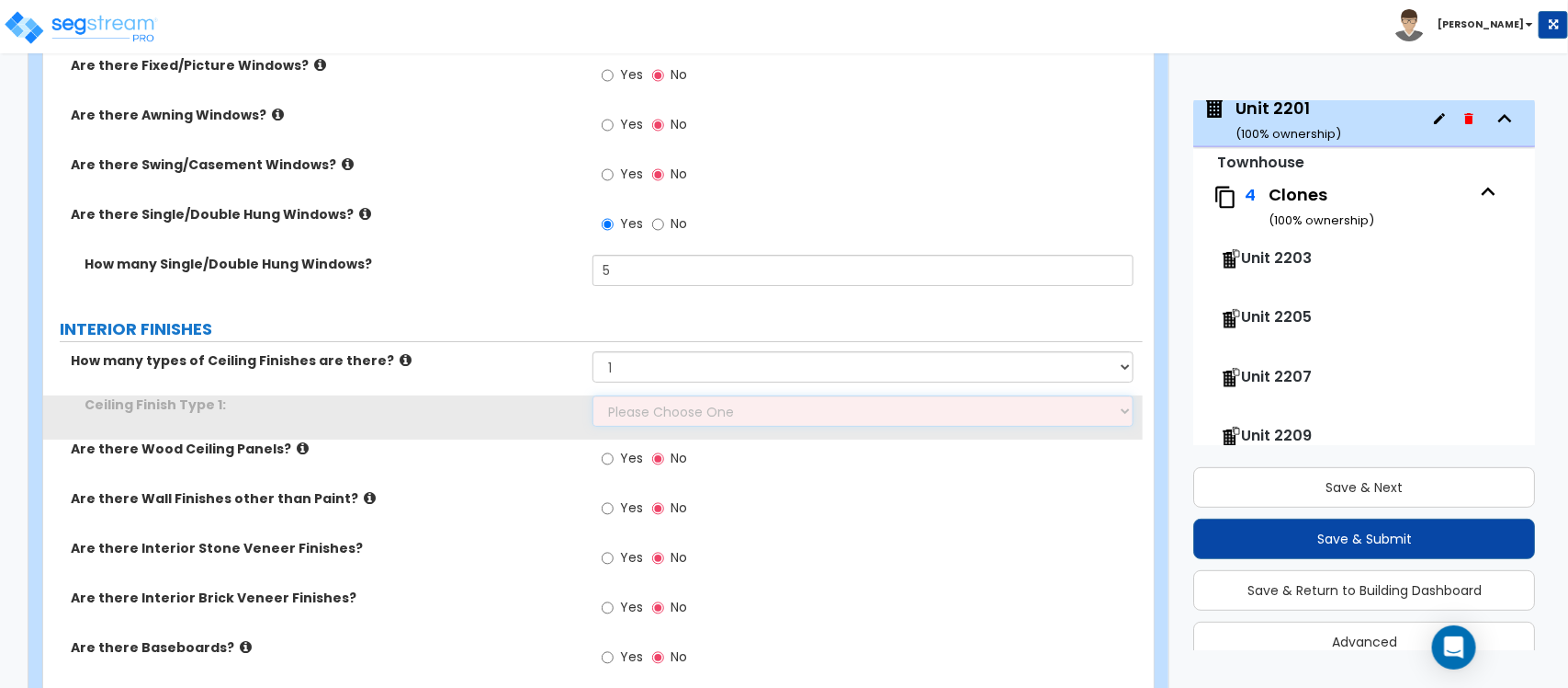
click at [644, 396] on select "Please Choose One Drop Ceiling Drywall Ceiling Open Ceiling" at bounding box center [863, 411] width 540 height 31
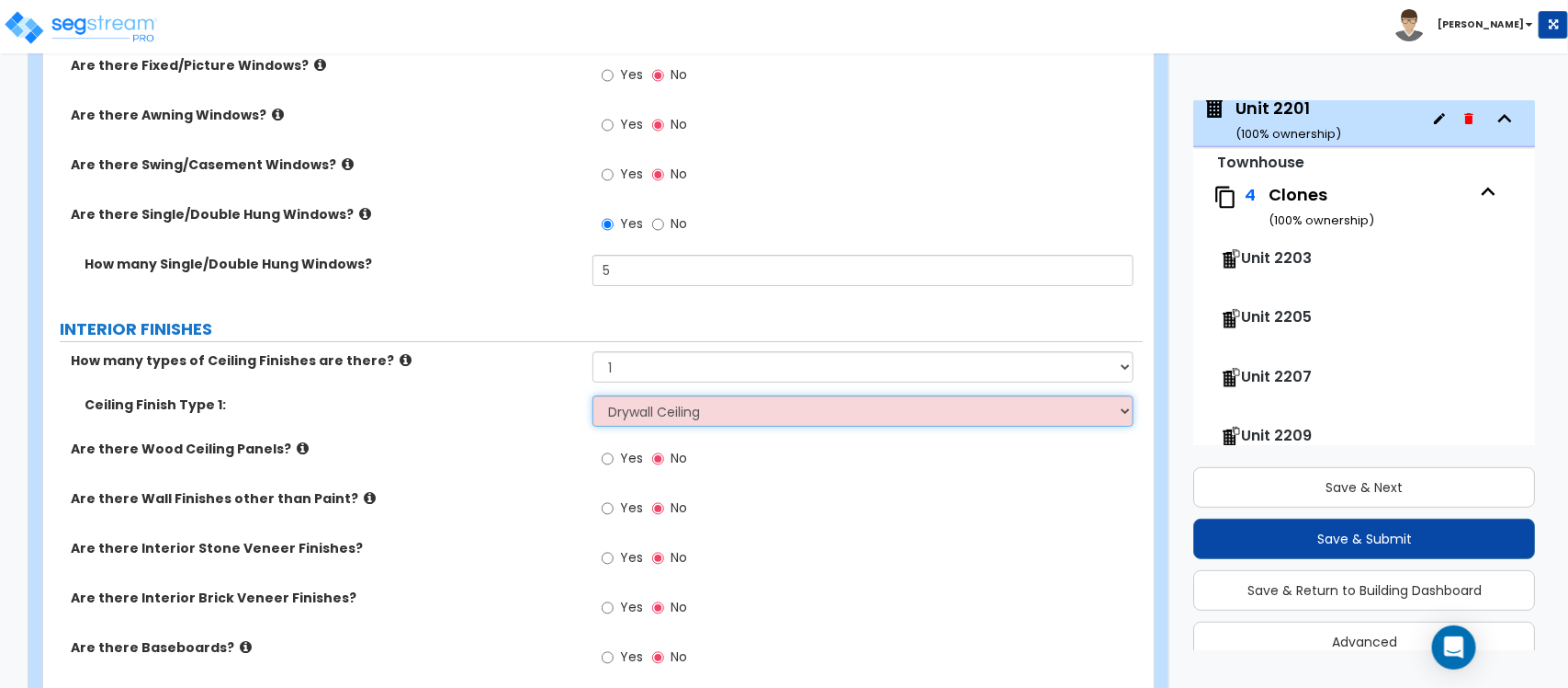
click at [593, 396] on select "Please Choose One Drop Ceiling Drywall Ceiling Open Ceiling" at bounding box center [863, 411] width 540 height 31
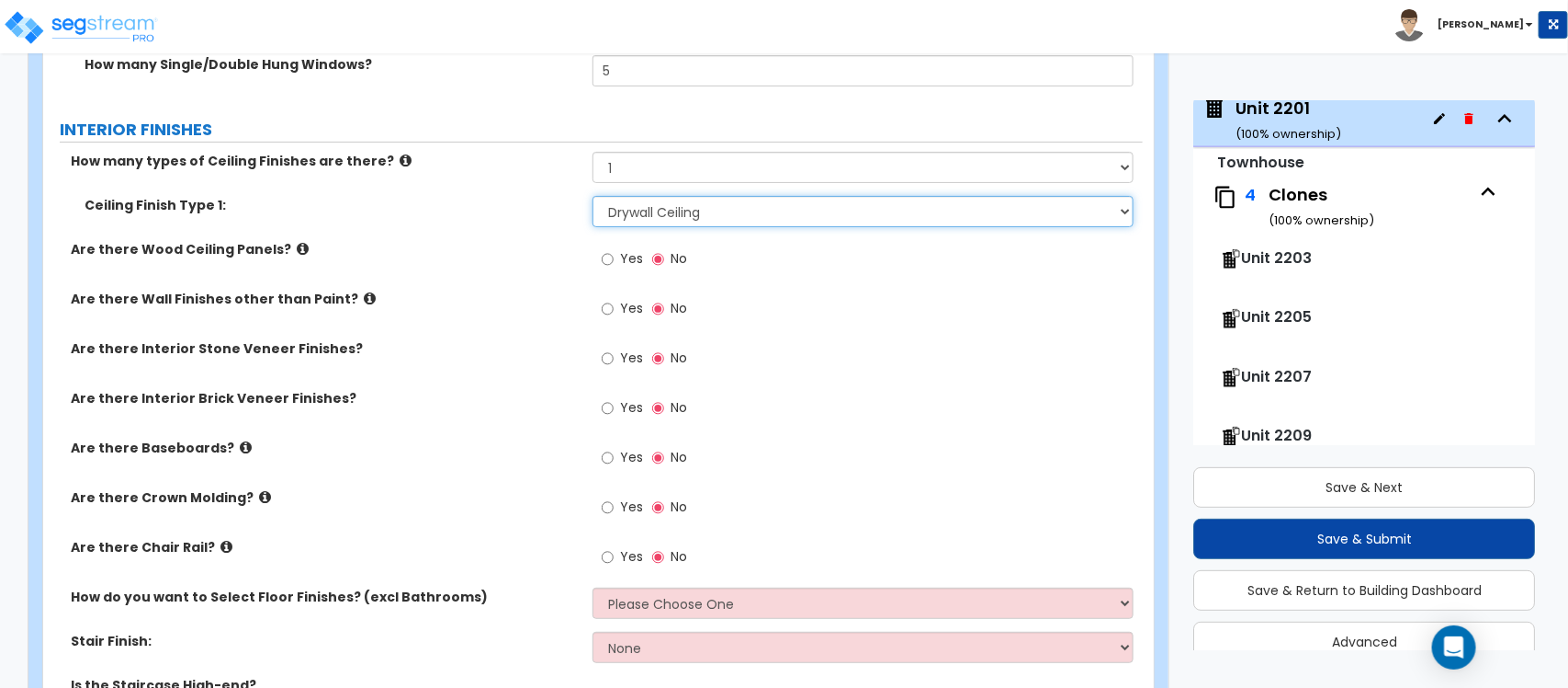
scroll to position [3209, 0]
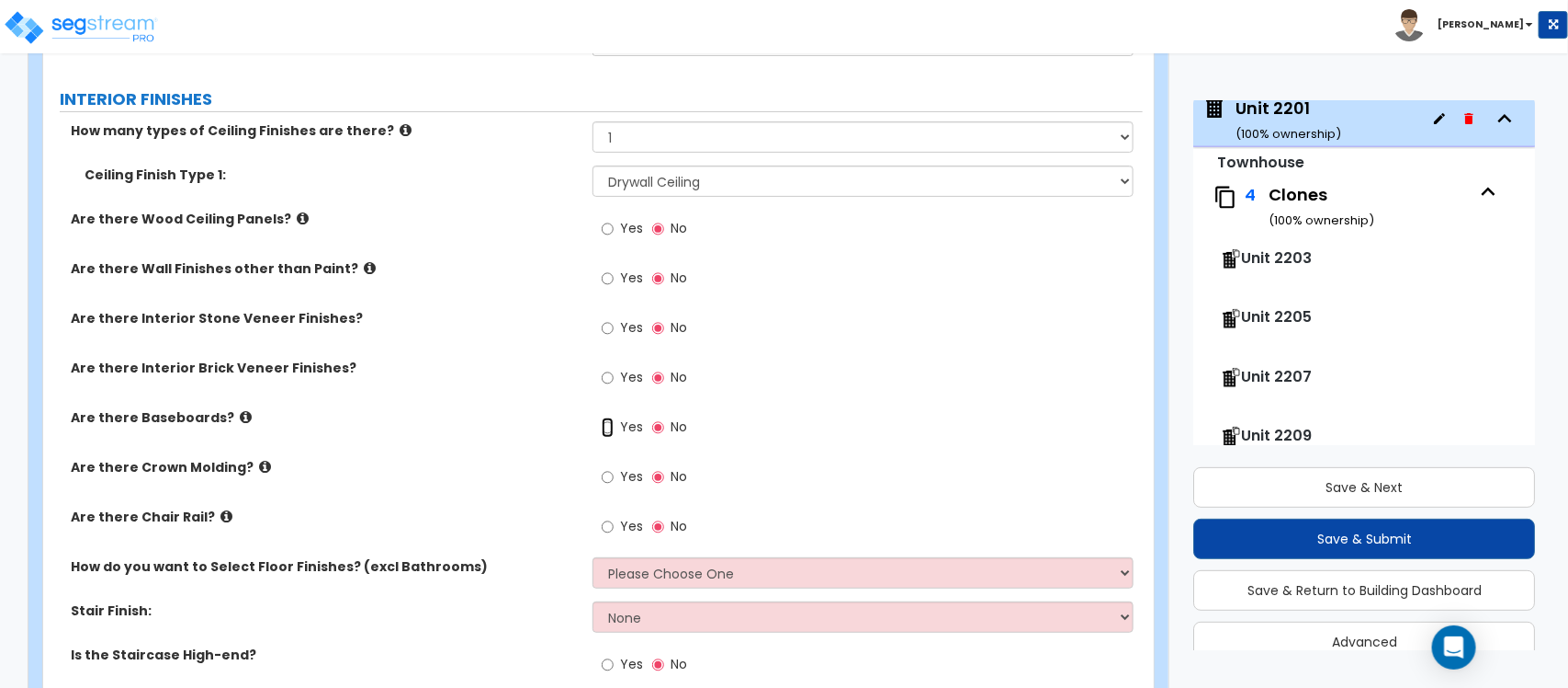
click at [612, 418] on input "Yes" at bounding box center [607, 428] width 12 height 20
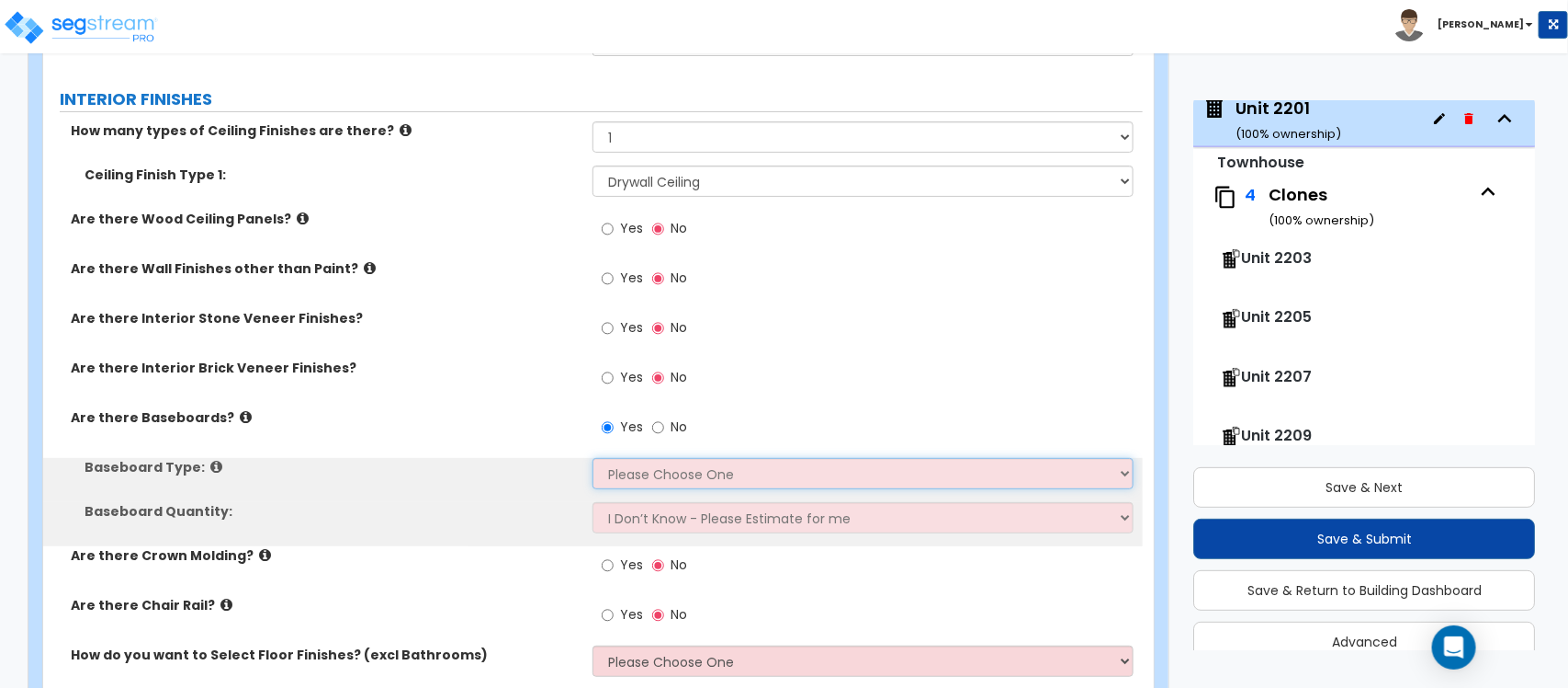
click at [618, 457] on select "Please Choose One Wood Vinyl Carpet Tile" at bounding box center [863, 473] width 540 height 31
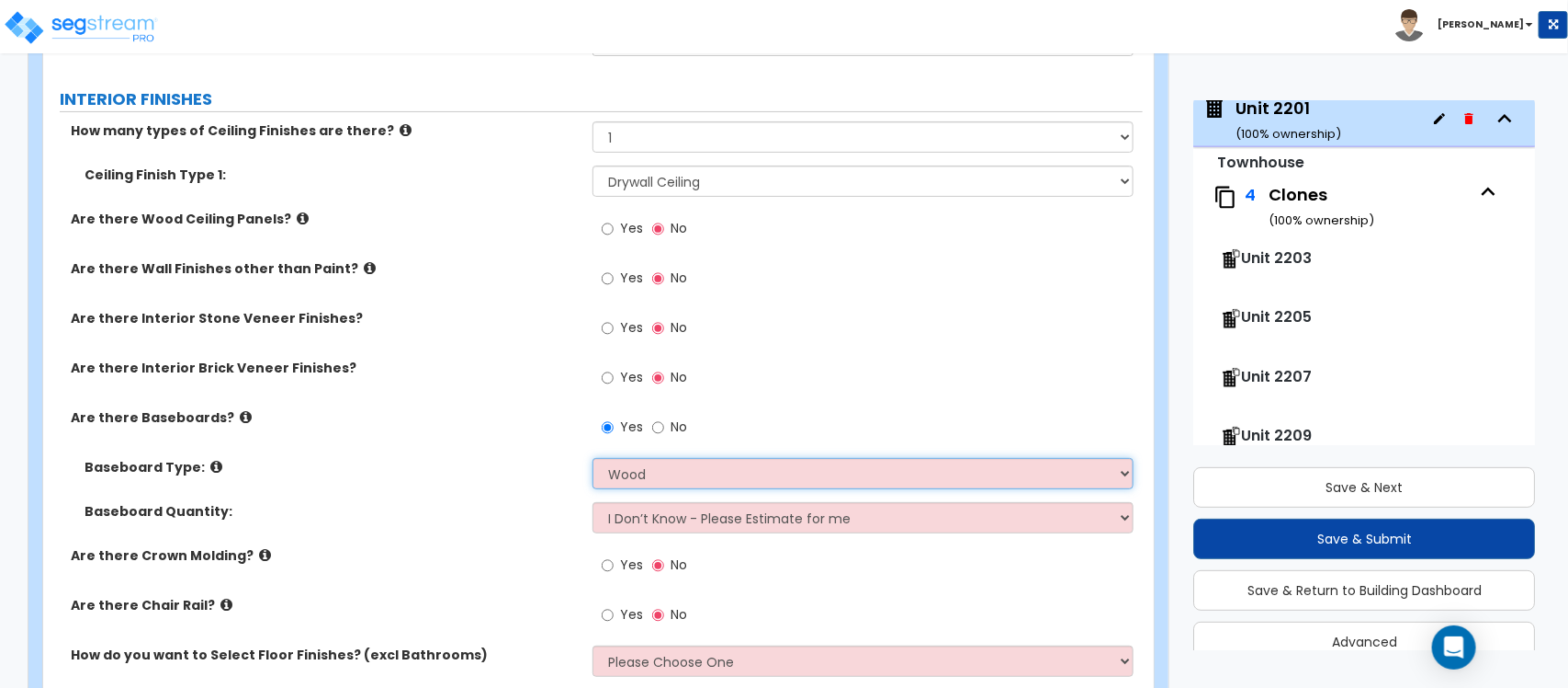
click at [593, 457] on select "Please Choose One Wood Vinyl Carpet Tile" at bounding box center [863, 473] width 540 height 31
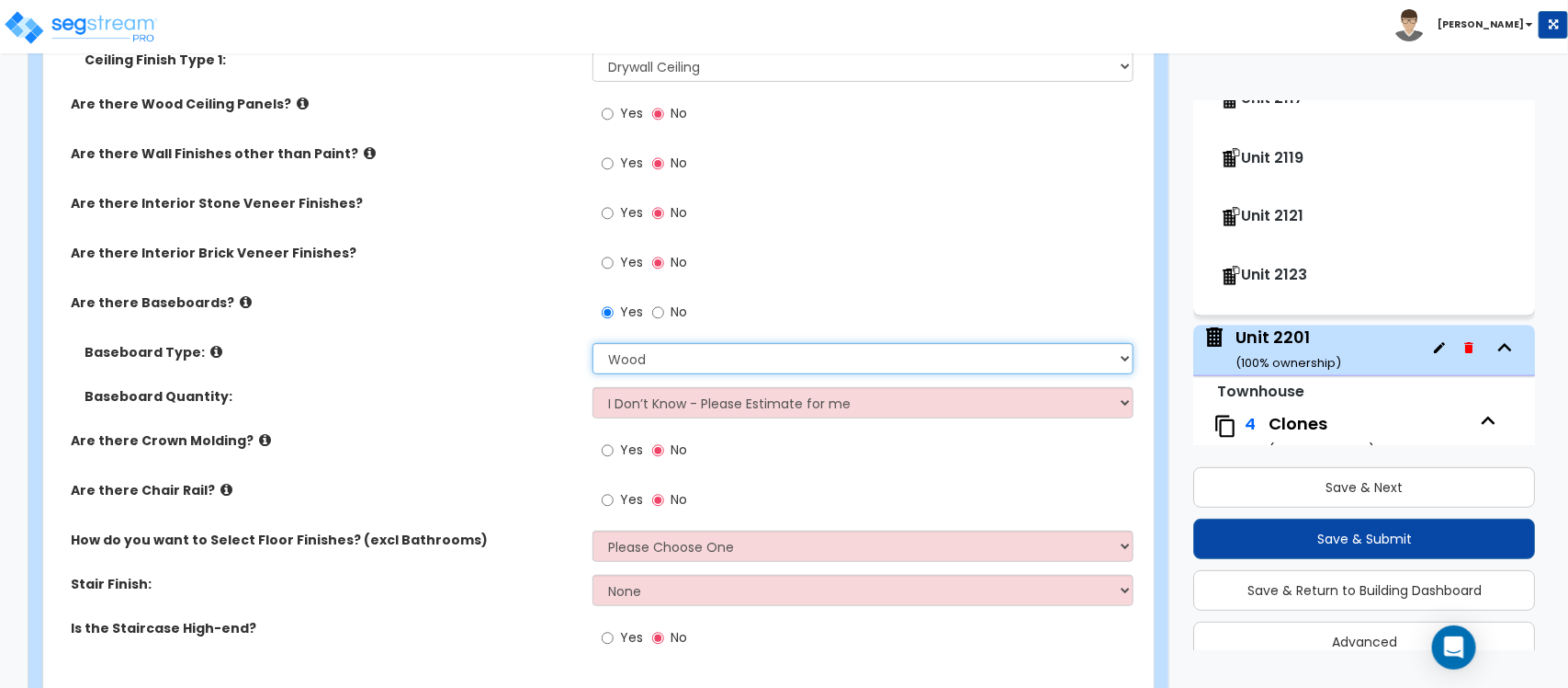
scroll to position [1228, 0]
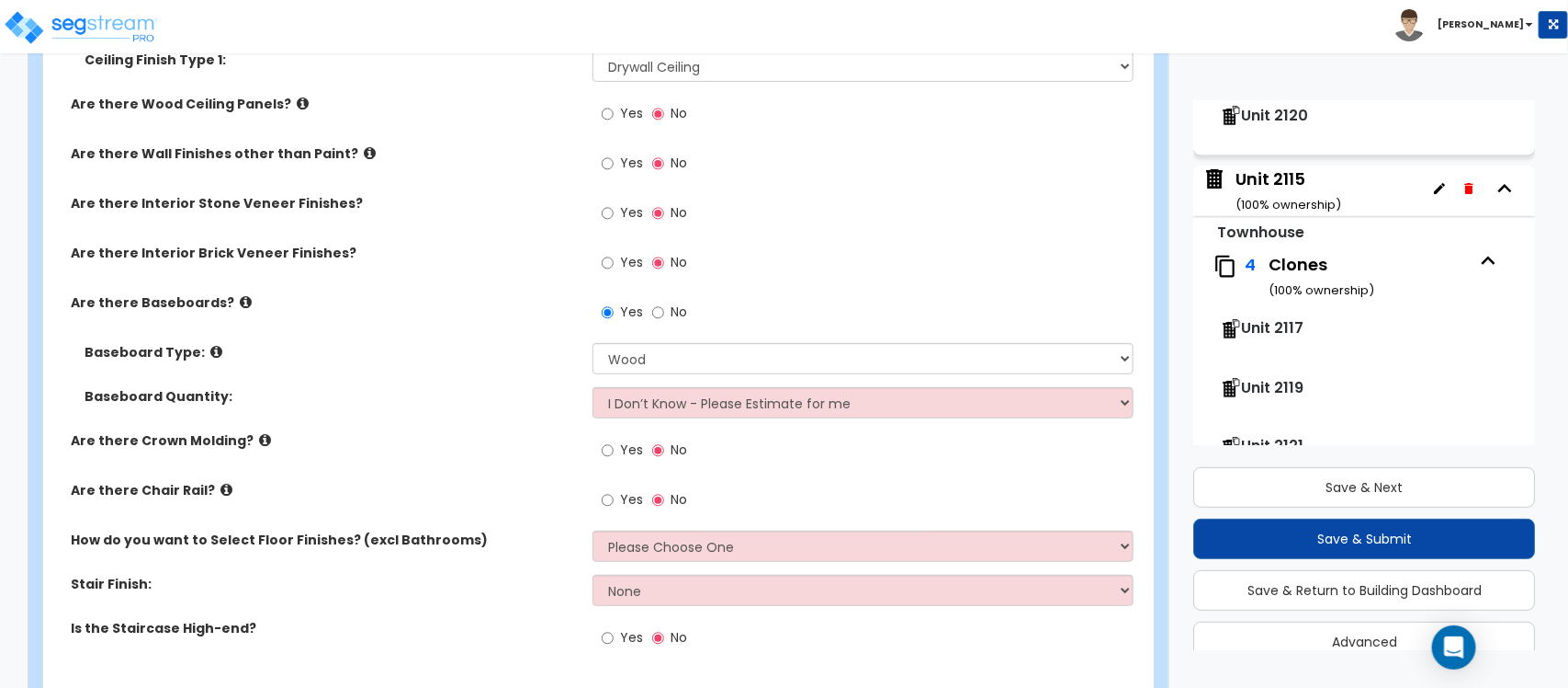
click at [1314, 180] on div "Unit 2115 ( 100 % ownership)" at bounding box center [1289, 190] width 106 height 47
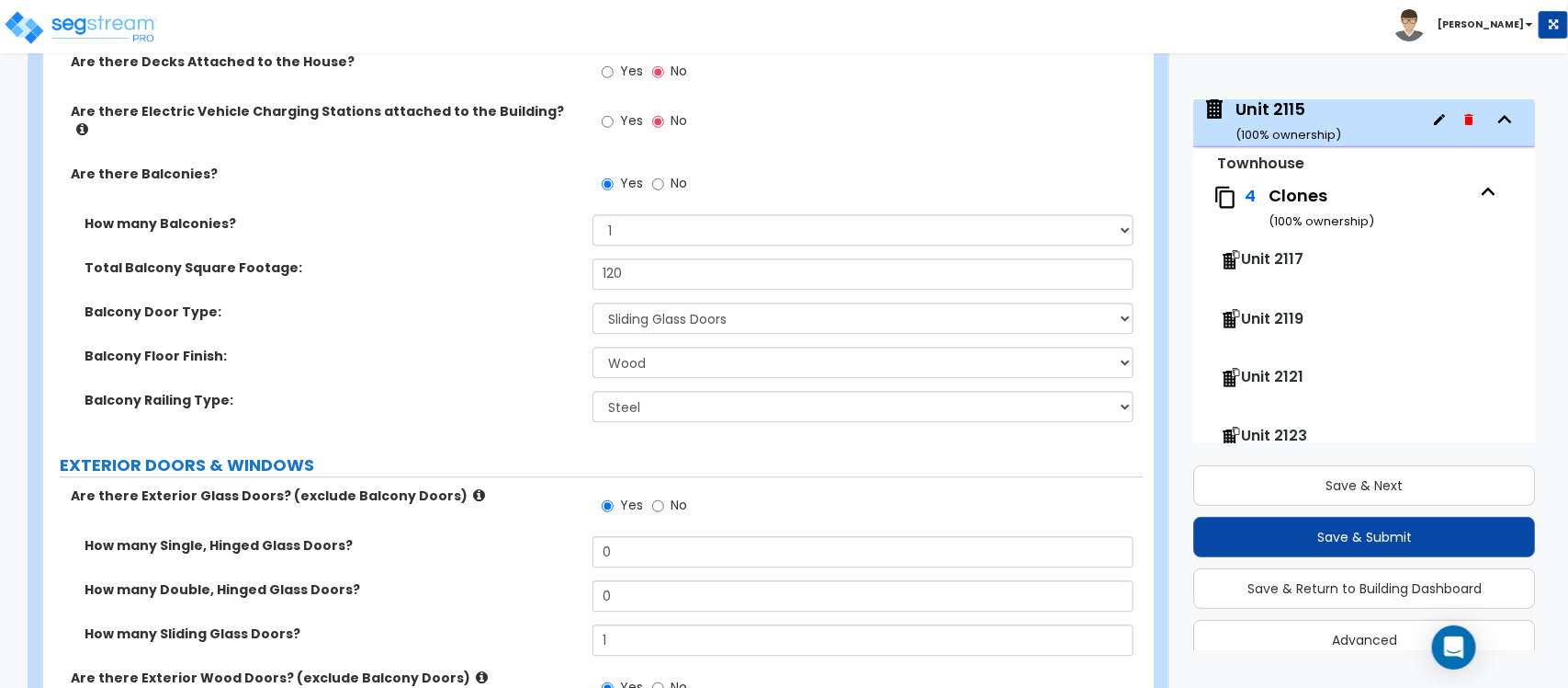
scroll to position [3506, 0]
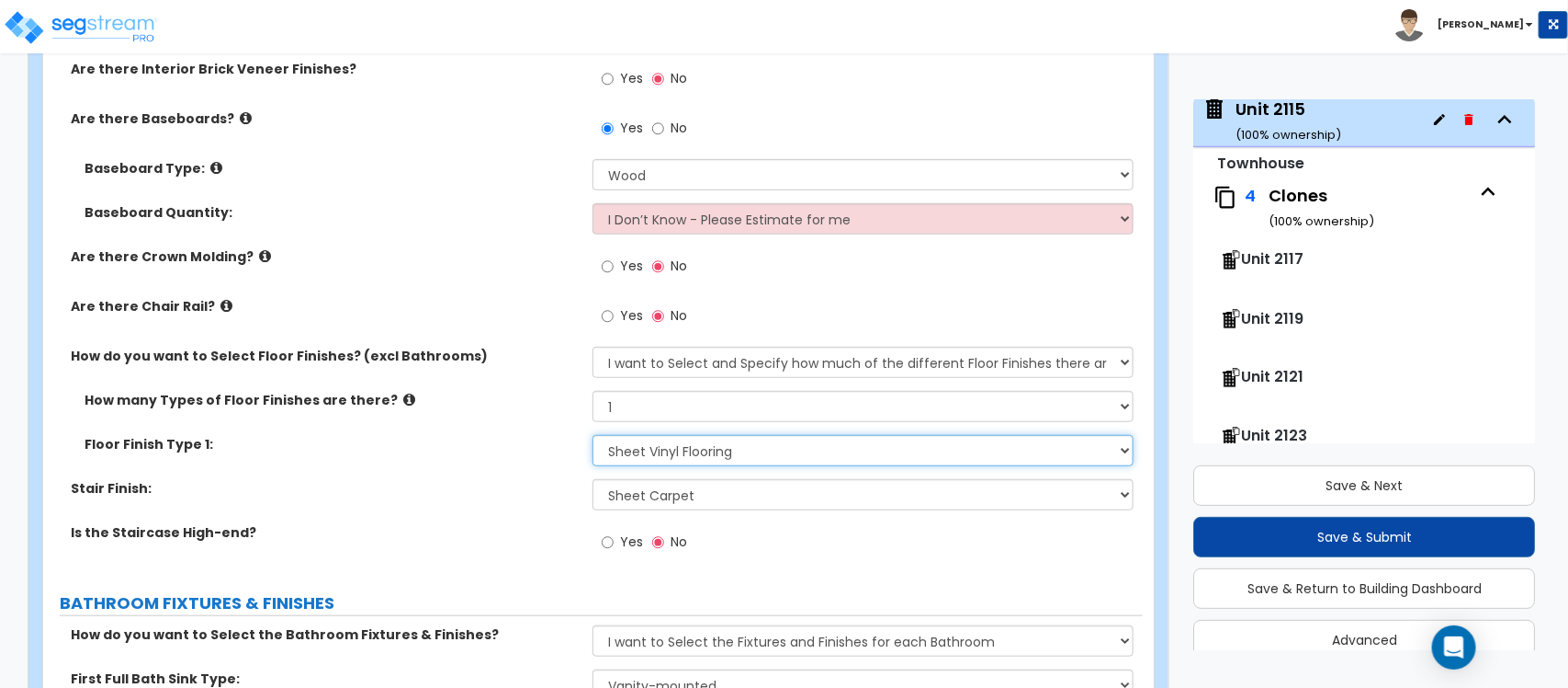
click at [727, 451] on select "None Tile Flooring Hardwood Flooring Resilient Laminate Flooring VCT Flooring S…" at bounding box center [863, 450] width 540 height 31
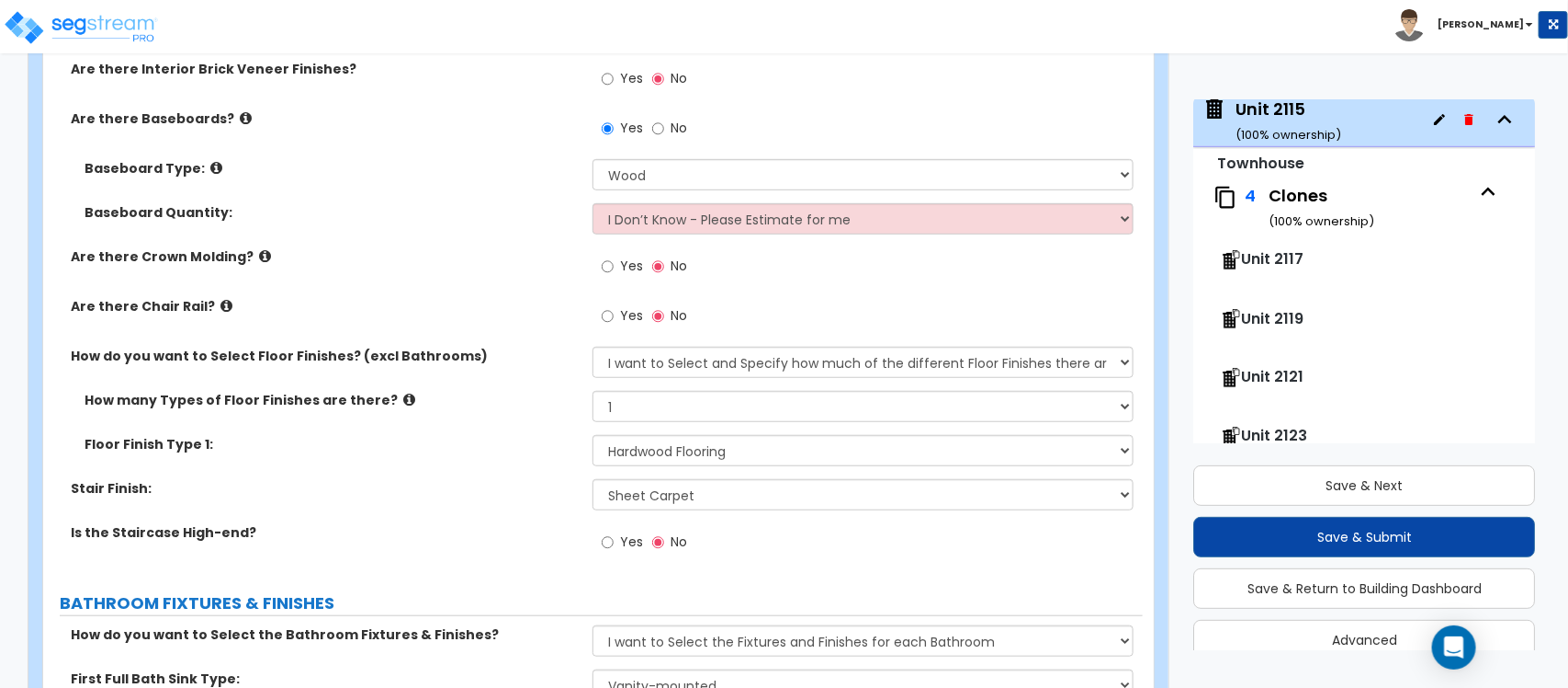
click at [514, 461] on div "Floor Finish Type 1: None Tile Flooring Hardwood Flooring Resilient Laminate Fl…" at bounding box center [593, 457] width 1100 height 44
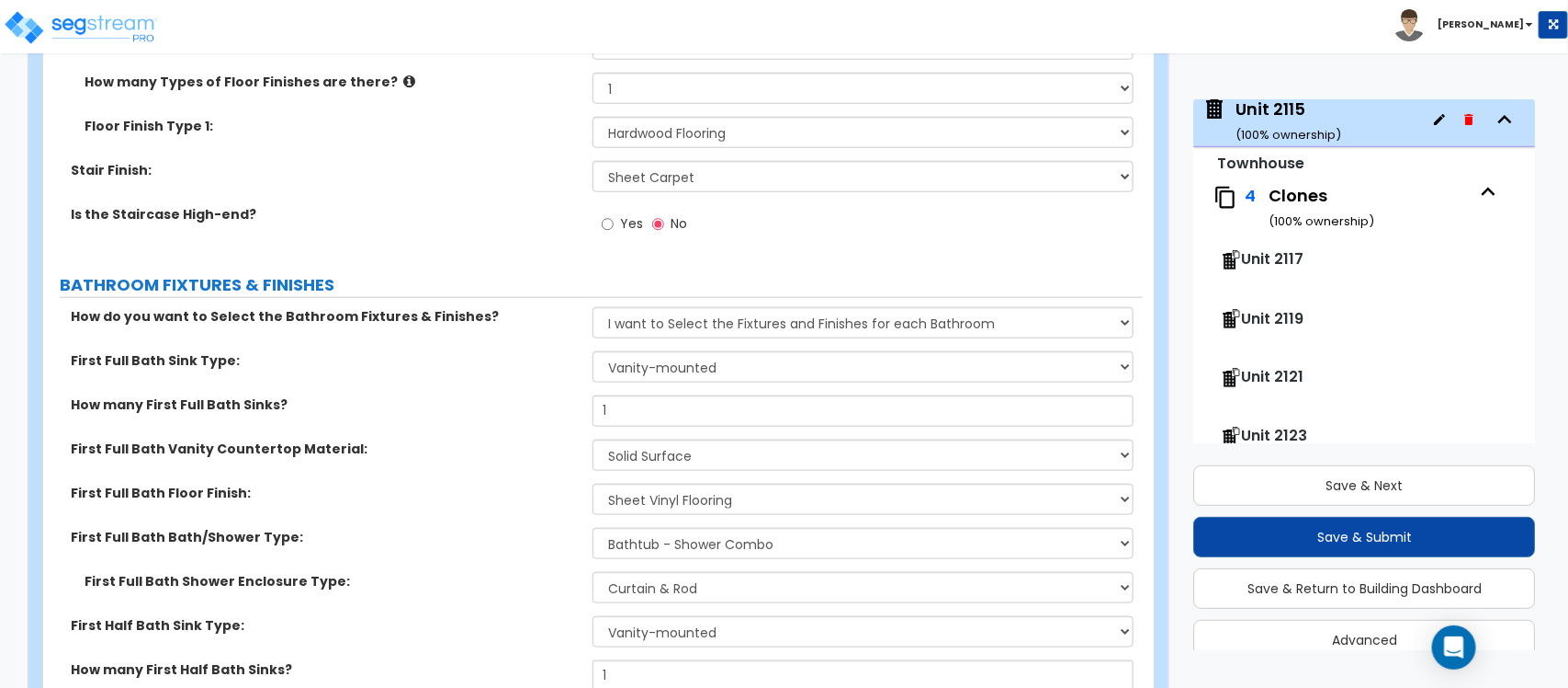
scroll to position [3967, 0]
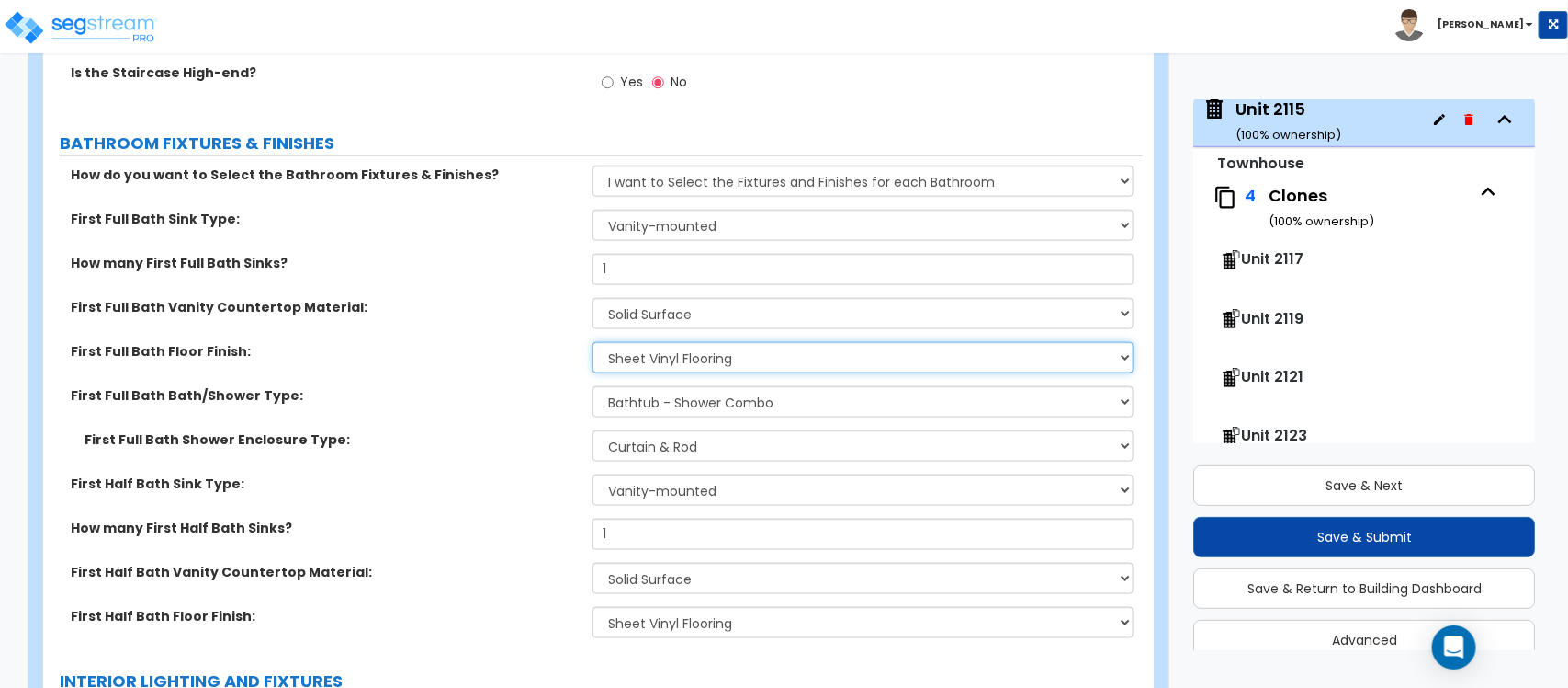
click at [725, 348] on select "None Tile Flooring Hardwood Flooring Resilient Laminate Flooring VCT Flooring S…" at bounding box center [863, 358] width 540 height 31
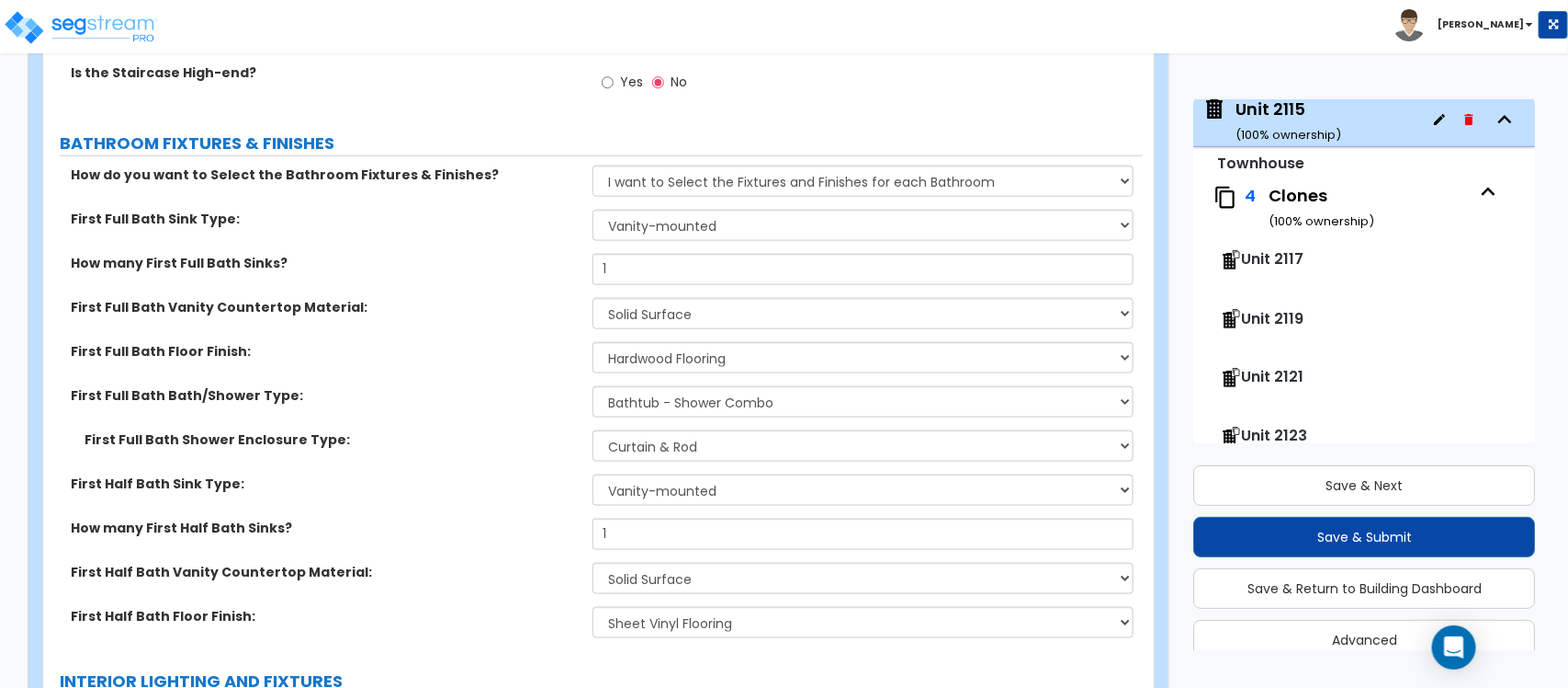
click at [516, 361] on div "First Full Bath Floor Finish: None Tile Flooring Hardwood Flooring Resilient La…" at bounding box center [593, 364] width 1100 height 44
drag, startPoint x: 658, startPoint y: 605, endPoint x: 613, endPoint y: 596, distance: 45.9
click at [658, 607] on select "None Tile Flooring Hardwood Flooring Resilient Laminate Flooring VCT Flooring S…" at bounding box center [863, 623] width 540 height 31
drag, startPoint x: 479, startPoint y: 531, endPoint x: 855, endPoint y: 467, distance: 381.4
click at [479, 531] on div "How many First Half Bath Sinks? 1" at bounding box center [593, 540] width 1100 height 44
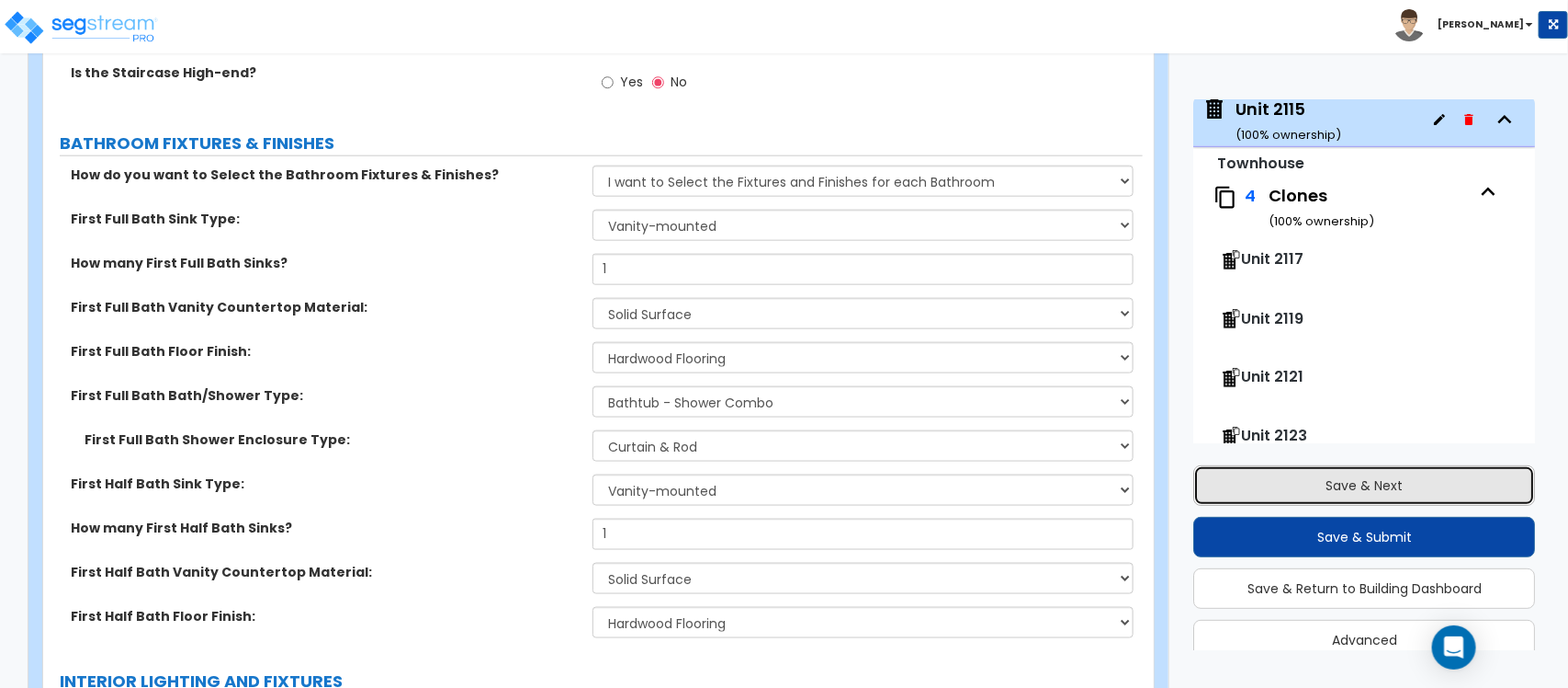
click at [1347, 483] on button "Save & Next" at bounding box center [1364, 485] width 342 height 41
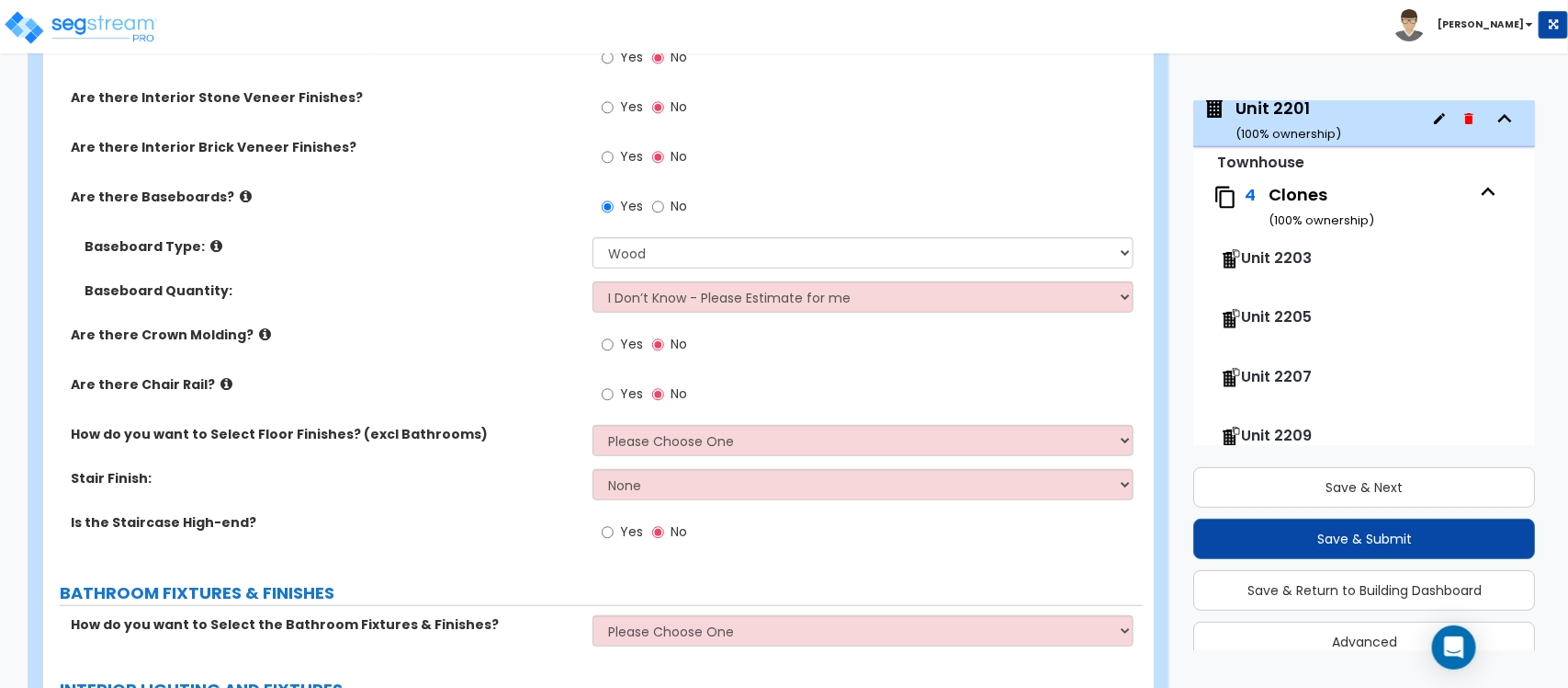
scroll to position [3438, 0]
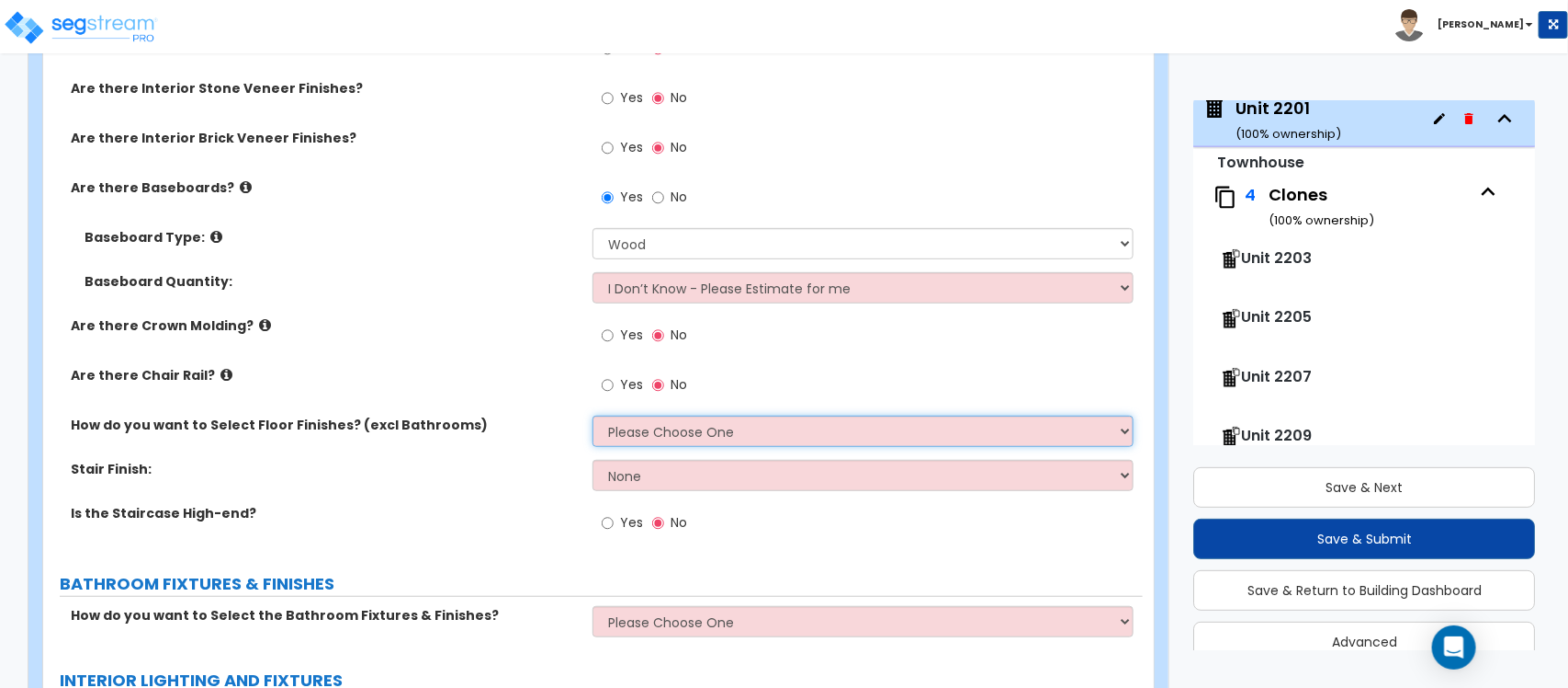
click at [764, 420] on select "Please Choose One I want to Select Floor Finishes for the Areas of the House I …" at bounding box center [863, 432] width 540 height 31
click at [593, 416] on select "Please Choose One I want to Select Floor Finishes for the Areas of the House I …" at bounding box center [863, 432] width 540 height 31
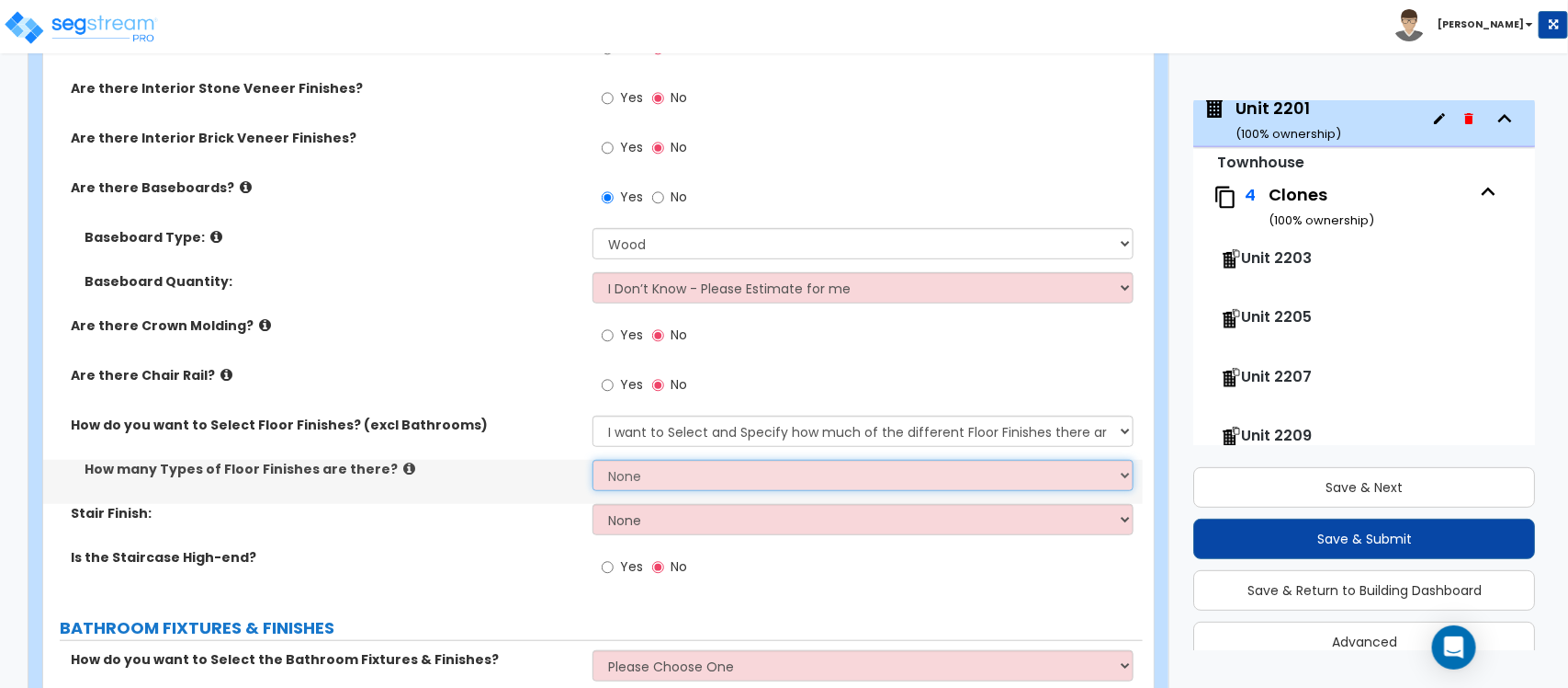
click at [649, 461] on select "None 1 2 3 4" at bounding box center [863, 475] width 540 height 31
click at [593, 459] on select "None 1 2 3 4" at bounding box center [863, 475] width 540 height 31
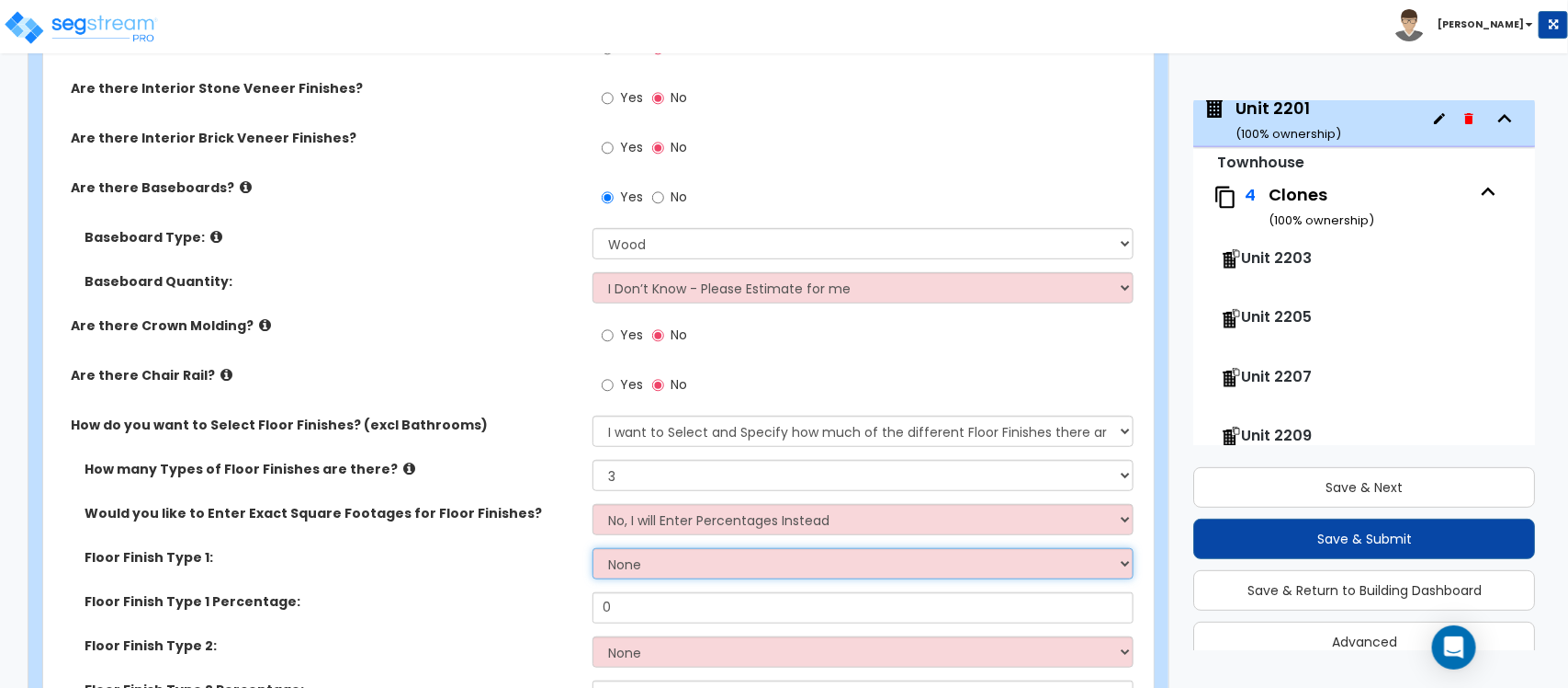
click at [681, 548] on select "None Tile Flooring Hardwood Flooring Resilient Laminate Flooring VCT Flooring S…" at bounding box center [863, 563] width 540 height 31
click at [593, 548] on select "None Tile Flooring Hardwood Flooring Resilient Laminate Flooring VCT Flooring S…" at bounding box center [863, 563] width 540 height 31
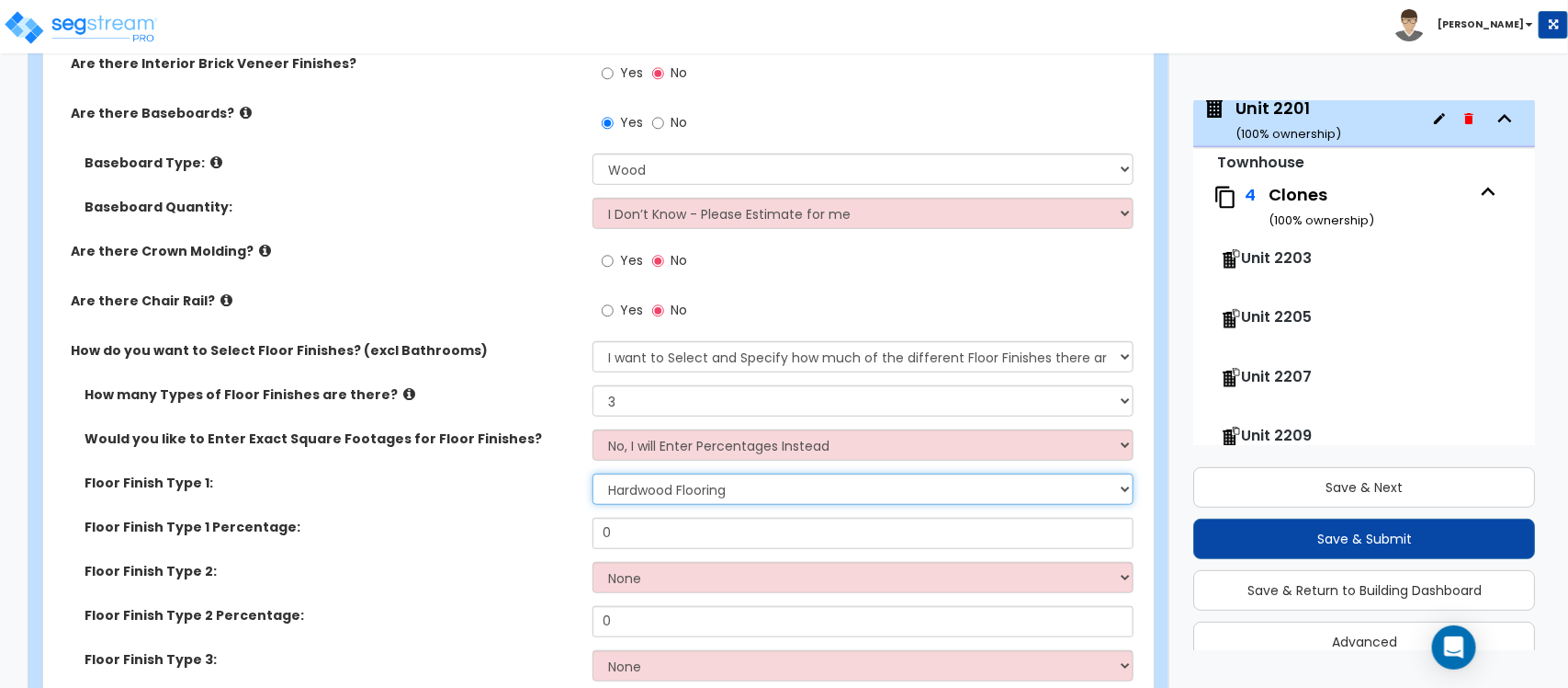
scroll to position [3553, 0]
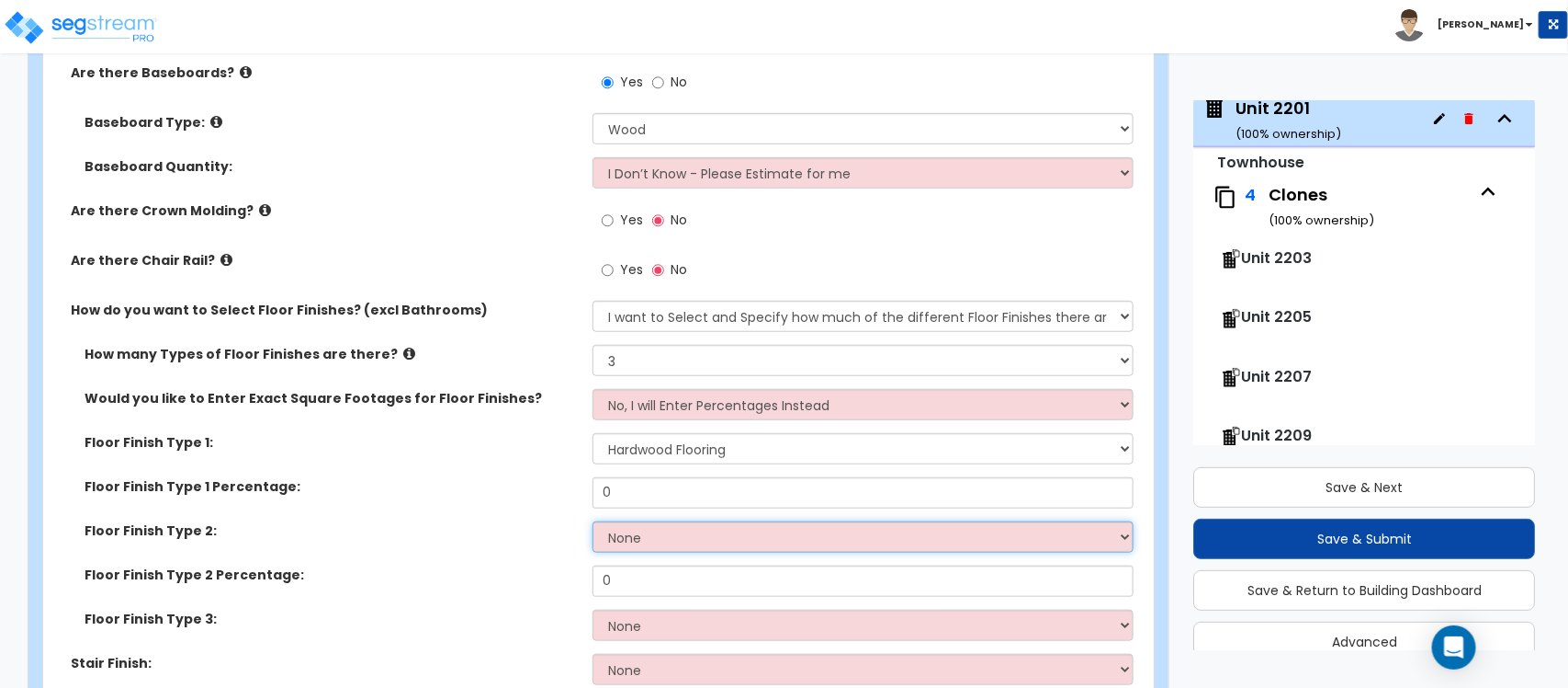
click at [680, 528] on select "None Tile Flooring Hardwood Flooring Resilient Laminate Flooring VCT Flooring S…" at bounding box center [863, 537] width 540 height 31
click at [593, 521] on select "None Tile Flooring Hardwood Flooring Resilient Laminate Flooring VCT Flooring S…" at bounding box center [863, 537] width 540 height 31
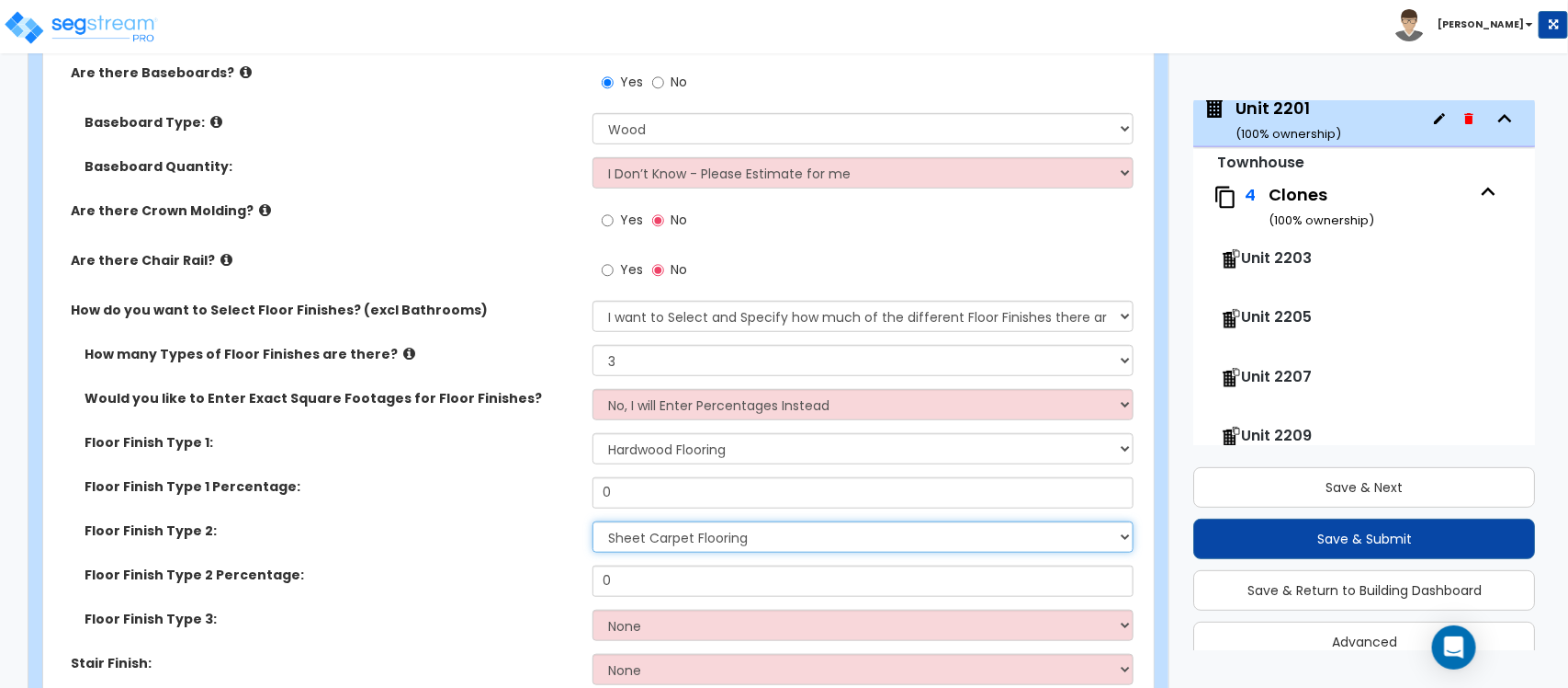
scroll to position [3782, 0]
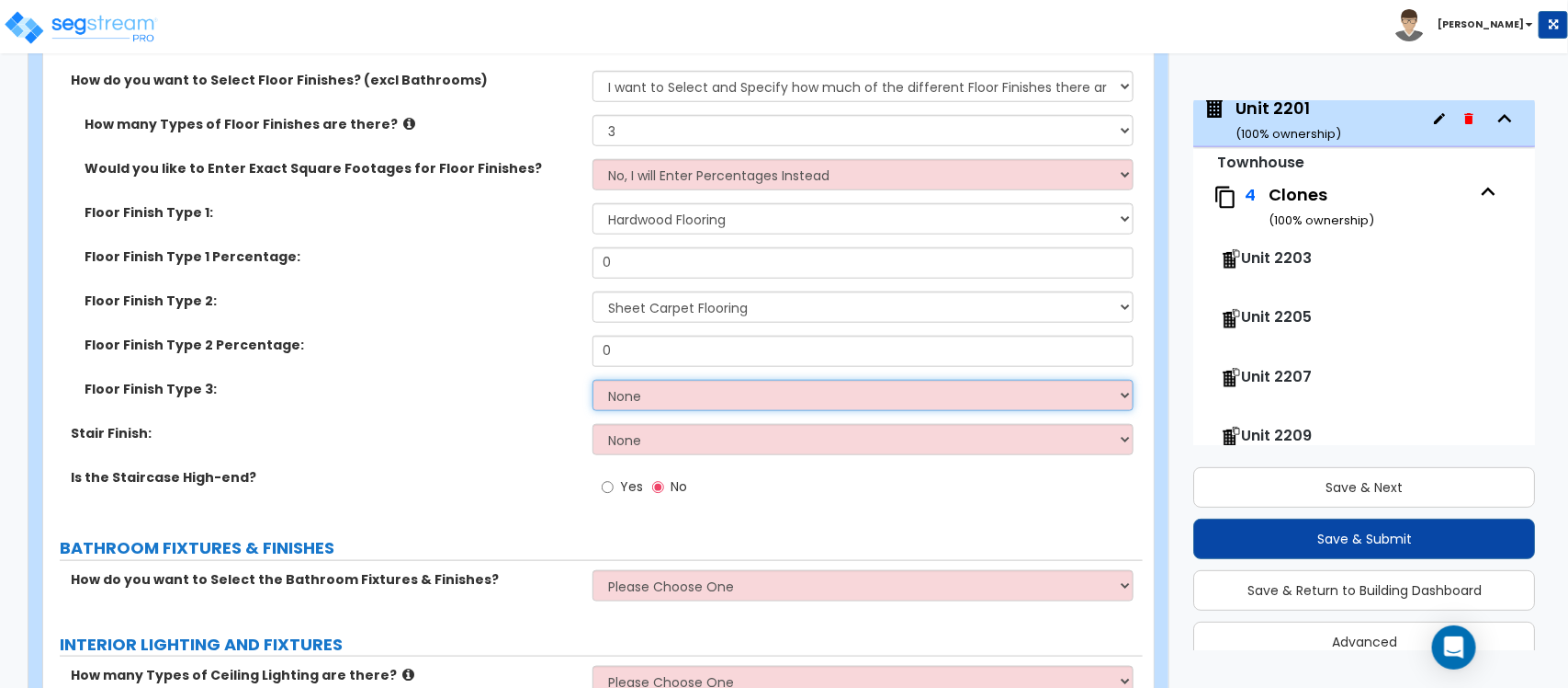
click at [696, 380] on select "None Tile Flooring Hardwood Flooring Resilient Laminate Flooring VCT Flooring S…" at bounding box center [863, 396] width 540 height 31
click at [593, 380] on select "None Tile Flooring Hardwood Flooring Resilient Laminate Flooring VCT Flooring S…" at bounding box center [863, 396] width 540 height 31
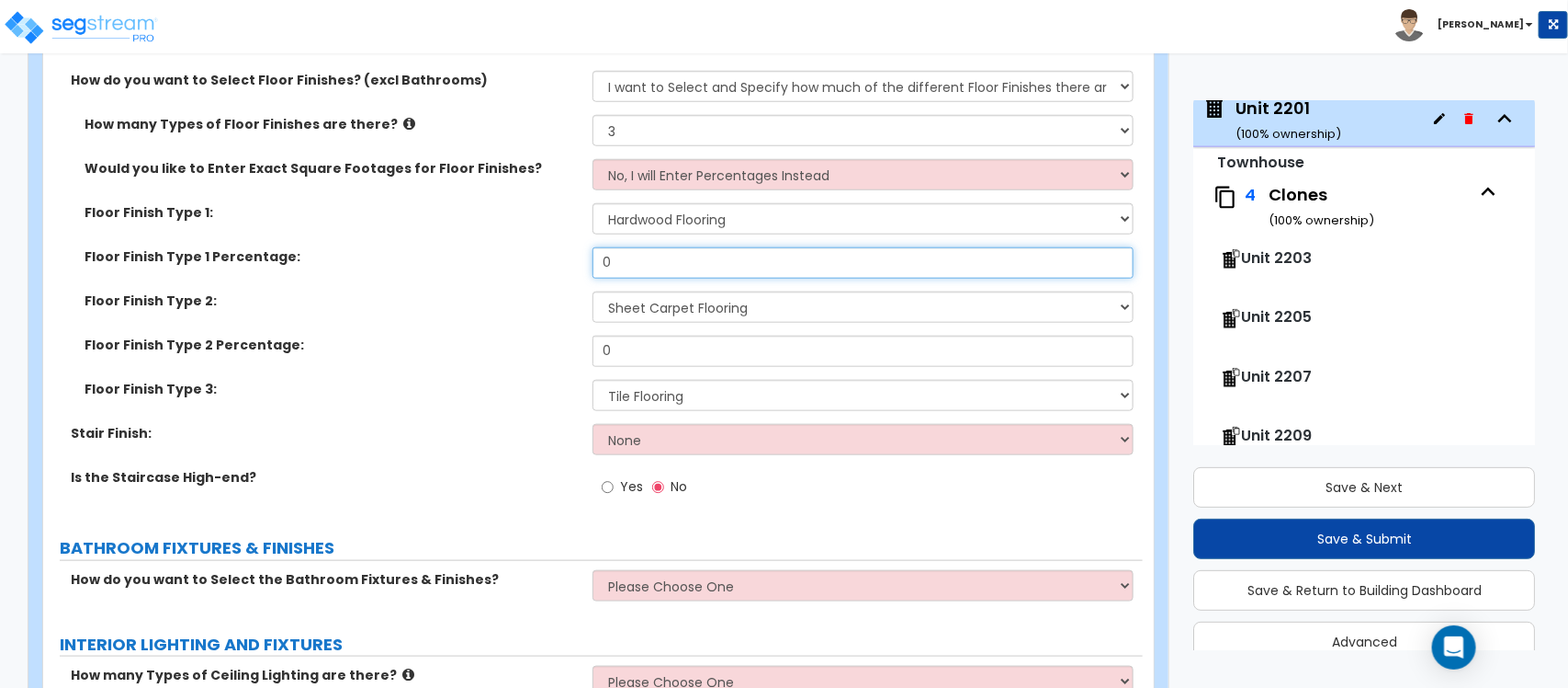
drag, startPoint x: 666, startPoint y: 250, endPoint x: 545, endPoint y: 257, distance: 121.2
click at [545, 255] on div "Floor Finish Type 1 Percentage: 0" at bounding box center [593, 269] width 1100 height 44
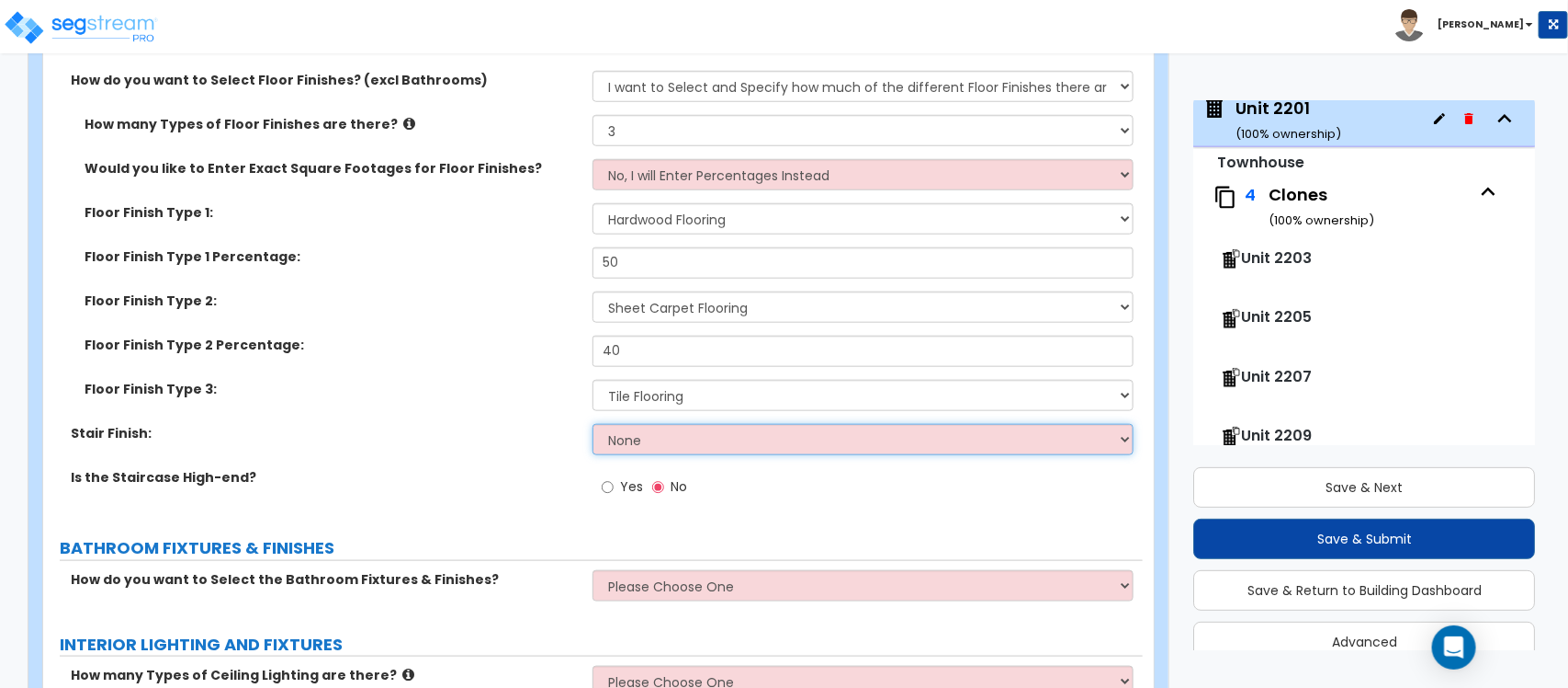
click at [653, 434] on select "None Tile Wood Laminate VCT Sheet Carpet Sheet Vinyl Carpet Tile" at bounding box center [863, 439] width 540 height 31
click at [593, 423] on select "None Tile Wood Laminate VCT Sheet Carpet Sheet Vinyl Carpet Tile" at bounding box center [863, 439] width 540 height 31
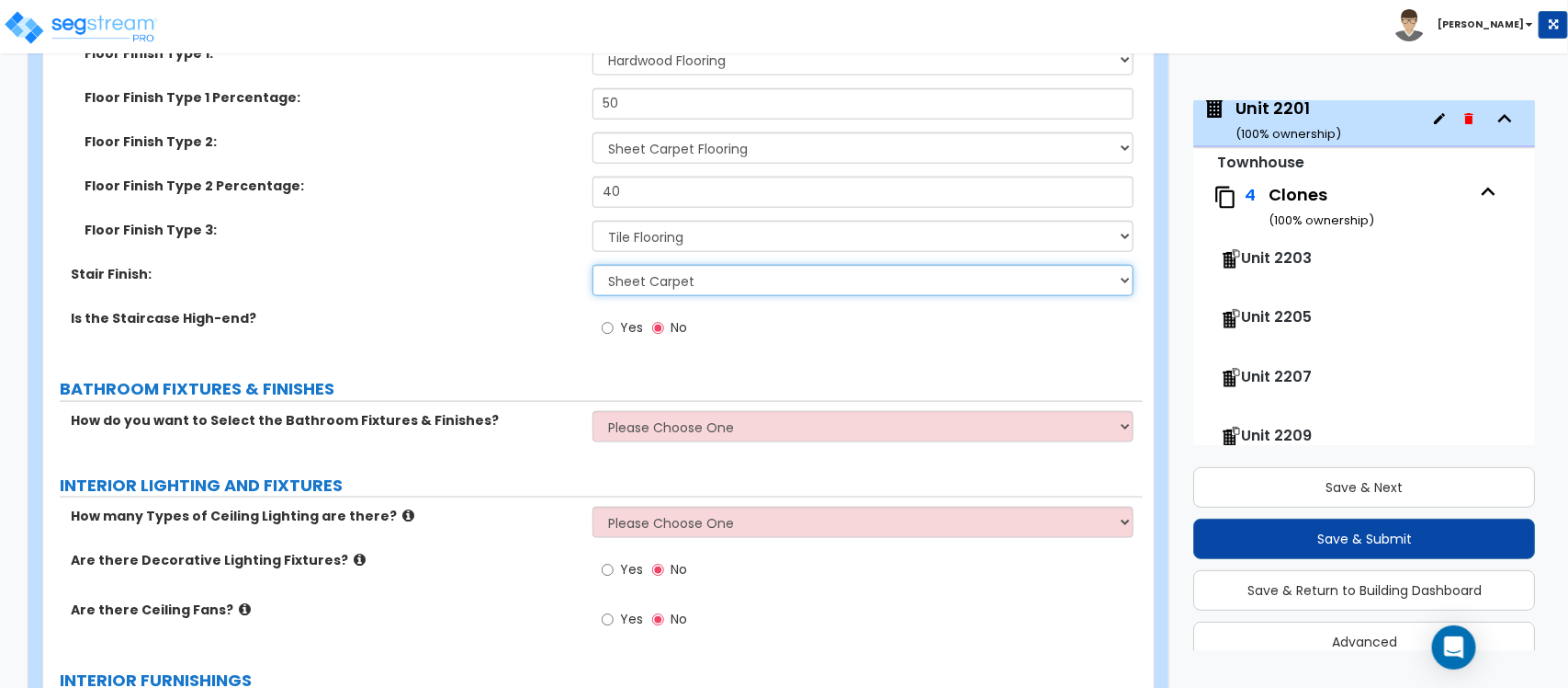
scroll to position [4013, 0]
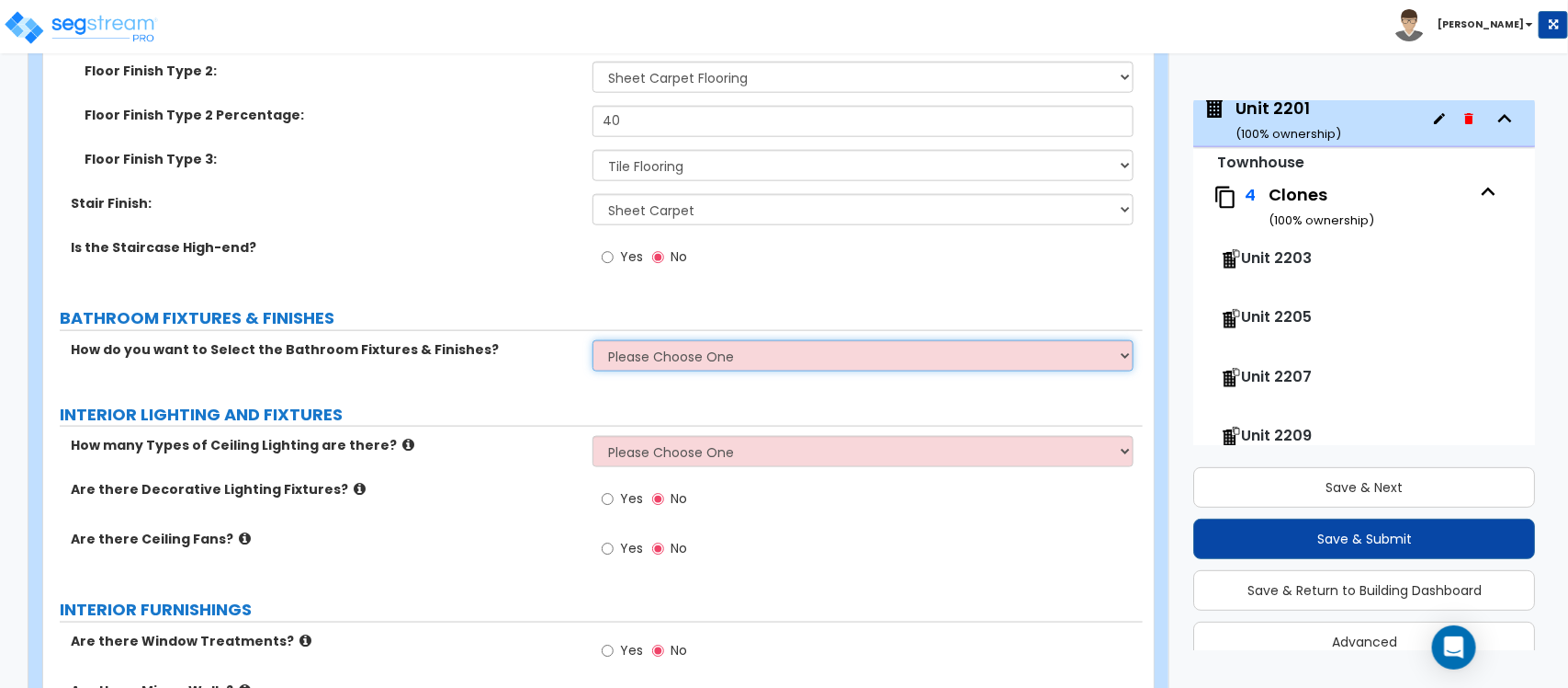
drag, startPoint x: 666, startPoint y: 338, endPoint x: 665, endPoint y: 356, distance: 18.0
click at [666, 340] on select "Please Choose One I want to Select Fixtures and Finishes only for one Bath and …" at bounding box center [863, 356] width 540 height 31
click at [593, 340] on select "Please Choose One I want to Select Fixtures and Finishes only for one Bath and …" at bounding box center [863, 356] width 540 height 31
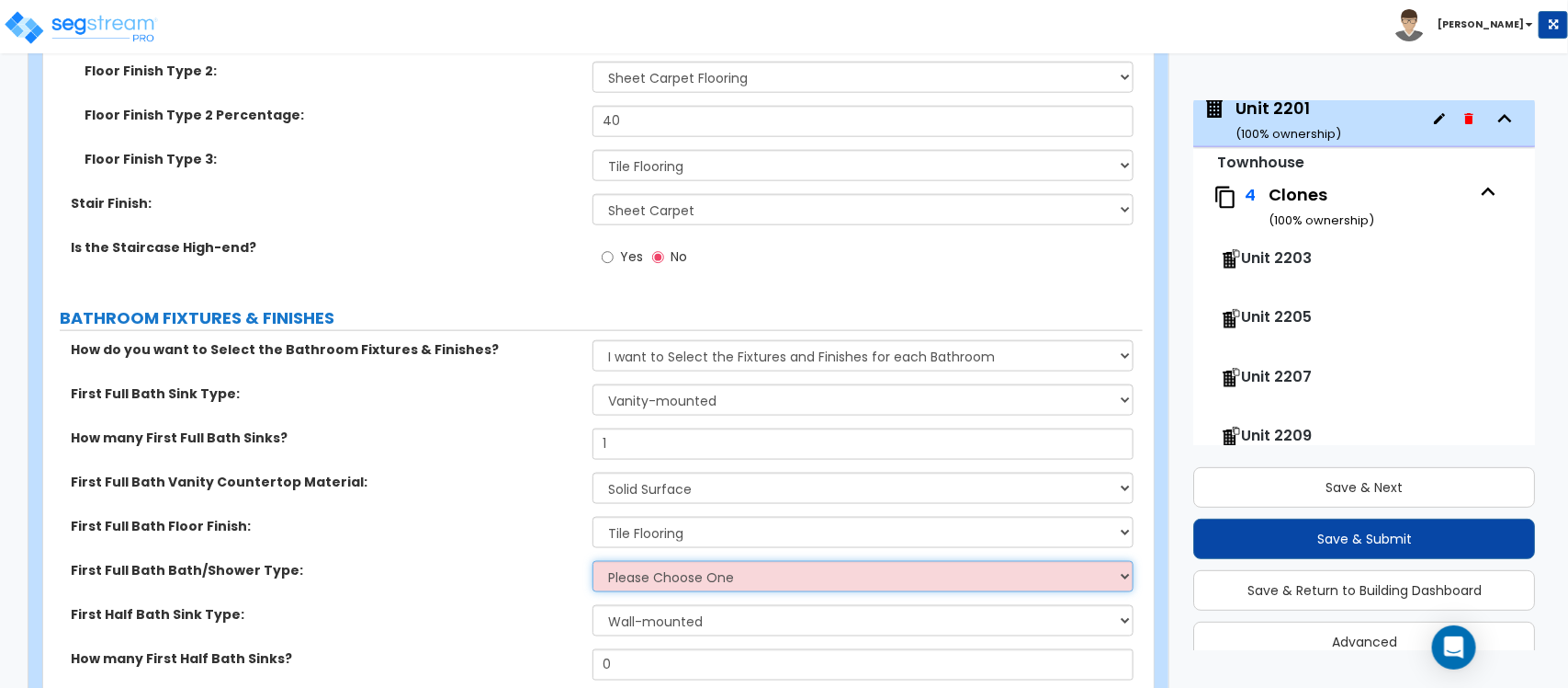
click at [721, 570] on select "Please Choose One Standalone Shower Bathtub - Shower Combo" at bounding box center [863, 576] width 540 height 31
click at [593, 561] on select "Please Choose One Standalone Shower Bathtub - Shower Combo" at bounding box center [863, 576] width 540 height 31
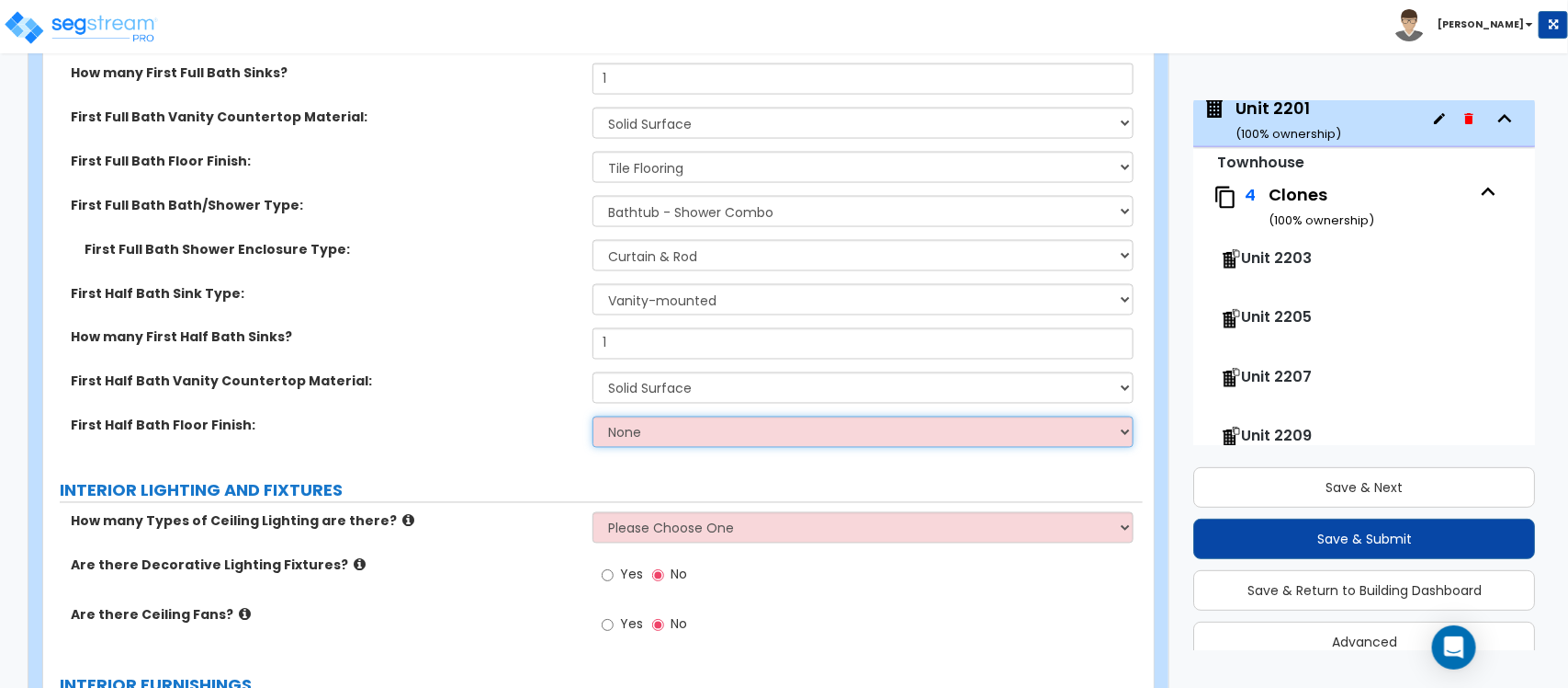
scroll to position [4472, 0]
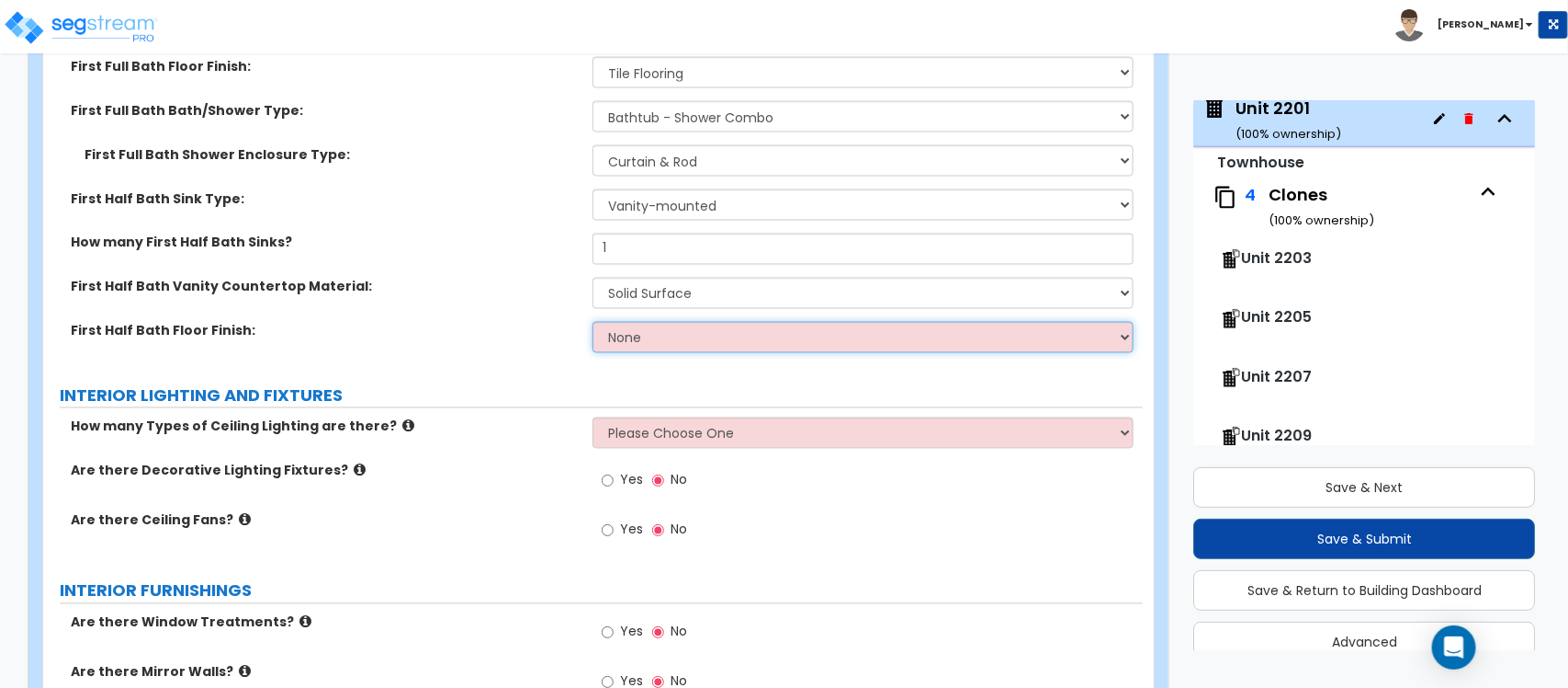
click at [691, 325] on select "None Tile Flooring Hardwood Flooring Resilient Laminate Flooring VCT Flooring S…" at bounding box center [863, 338] width 540 height 31
click at [593, 322] on select "None Tile Flooring Hardwood Flooring Resilient Laminate Flooring VCT Flooring S…" at bounding box center [863, 338] width 540 height 31
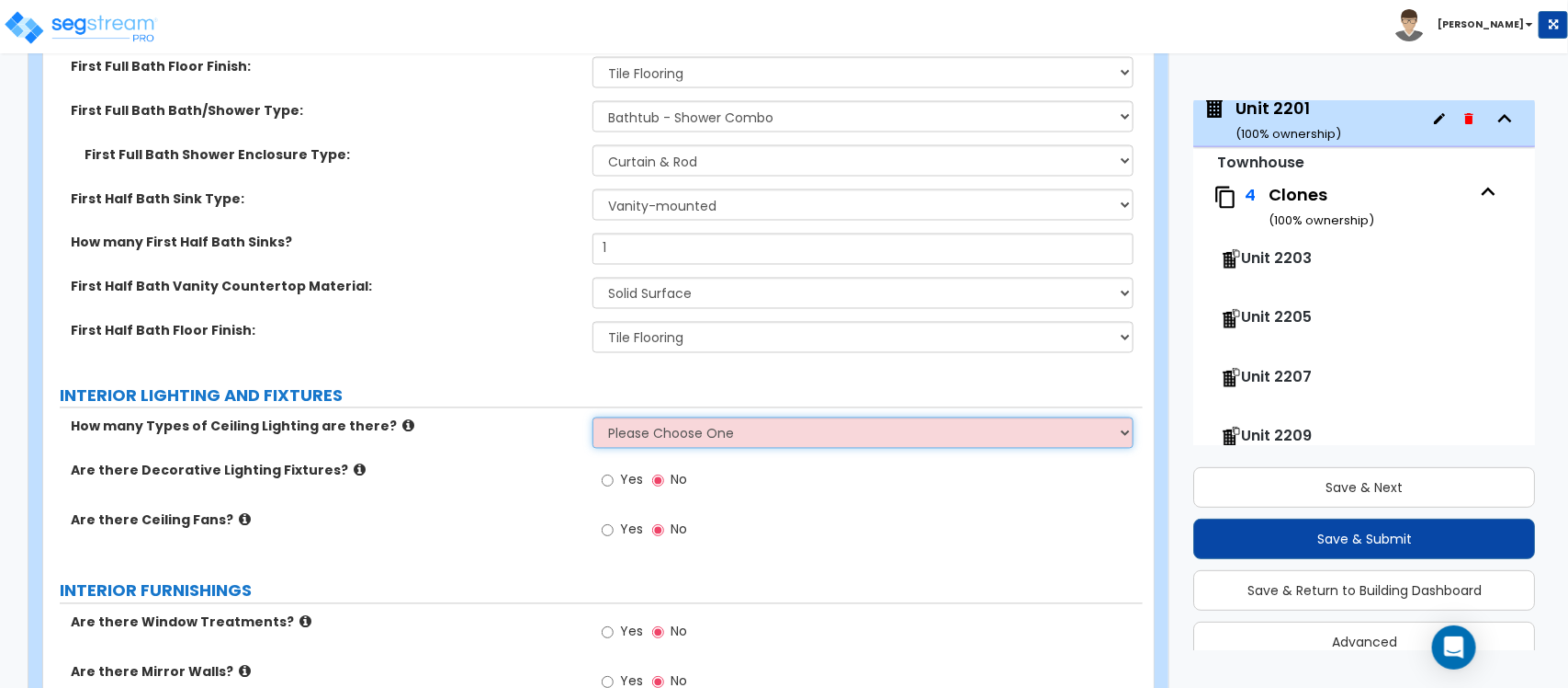
click at [669, 418] on select "Please Choose One 1 2 3" at bounding box center [863, 433] width 540 height 31
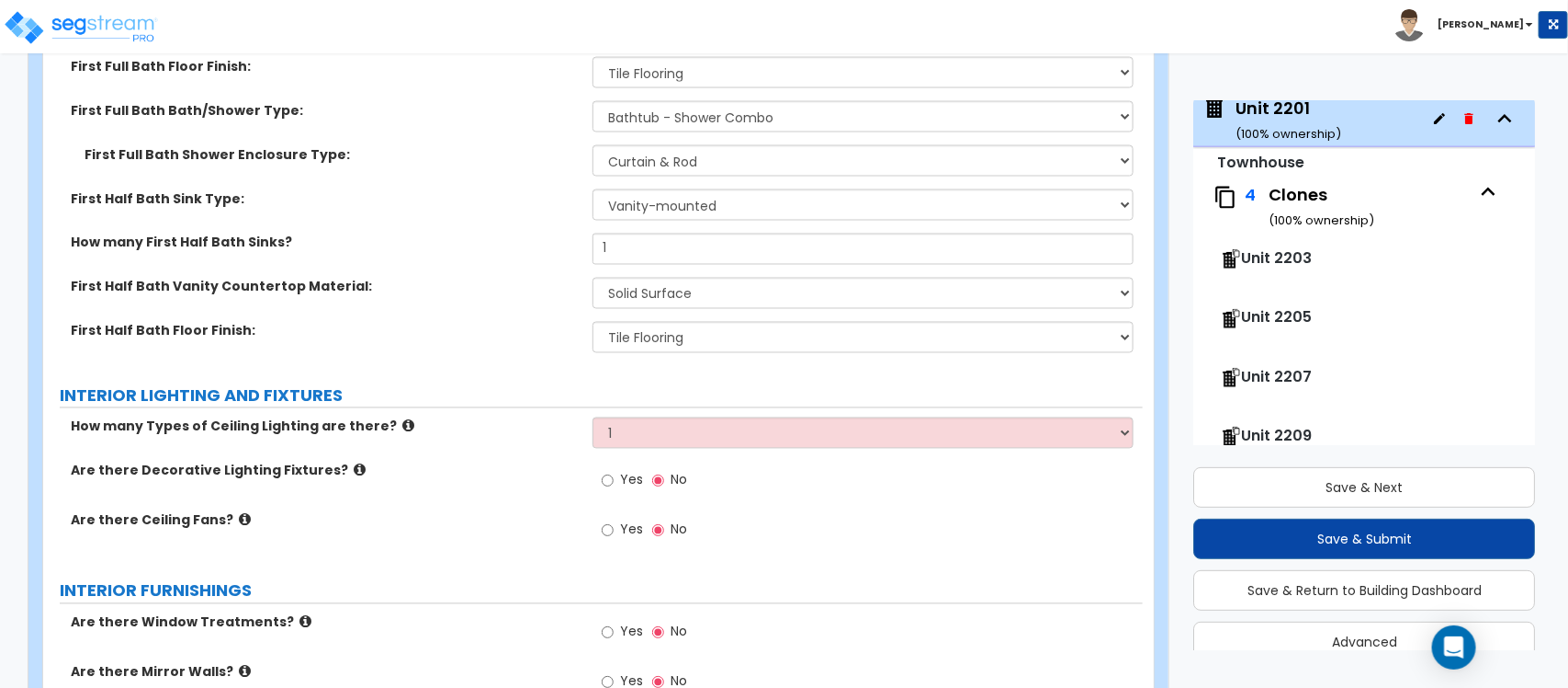
drag, startPoint x: 516, startPoint y: 462, endPoint x: 664, endPoint y: 467, distance: 148.1
click at [516, 462] on label "Are there Decorative Lighting Fixtures?" at bounding box center [324, 470] width 508 height 18
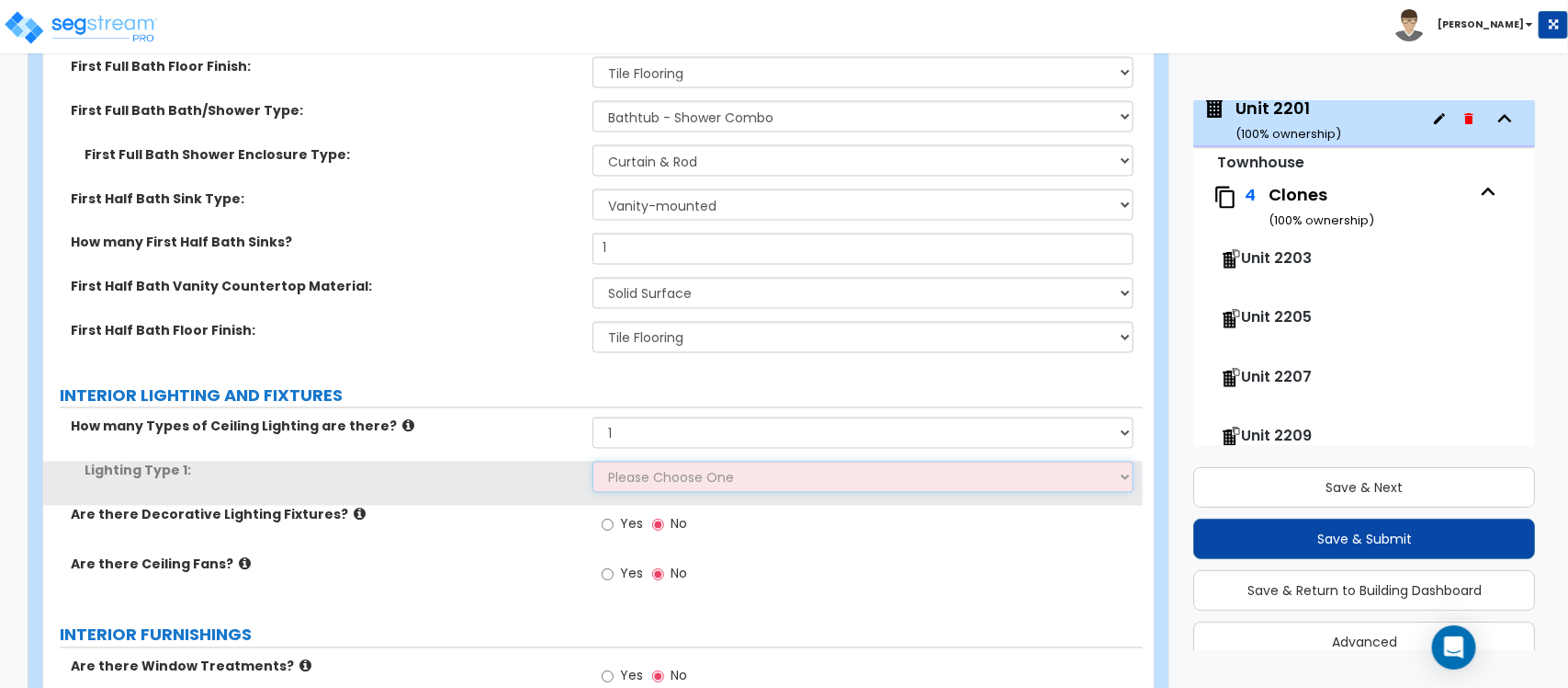
drag, startPoint x: 682, startPoint y: 467, endPoint x: 681, endPoint y: 480, distance: 13.0
click at [682, 467] on select "Please Choose One LED Surface-Mounted LED Recessed Fluorescent Surface-Mounted …" at bounding box center [863, 477] width 540 height 31
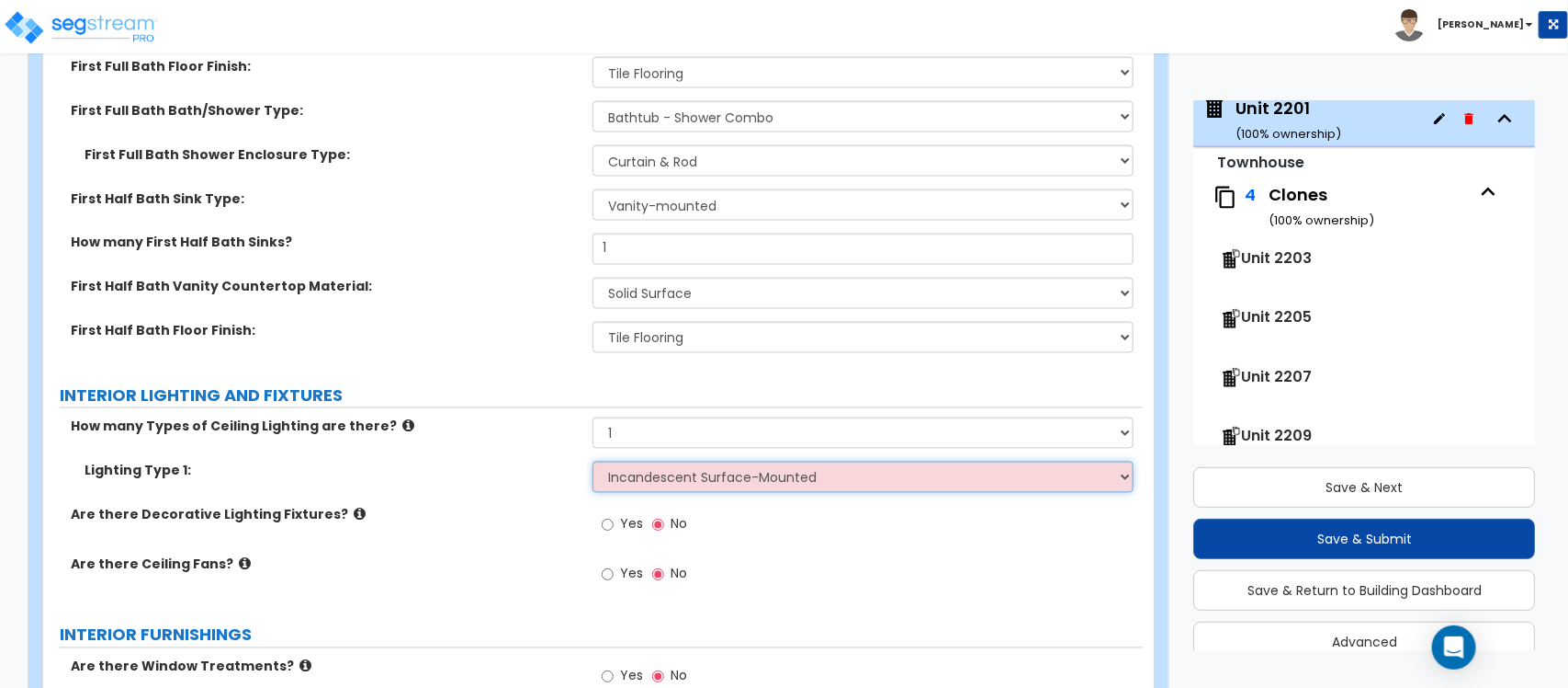
click at [593, 461] on select "Please Choose One LED Surface-Mounted LED Recessed Fluorescent Surface-Mounted …" at bounding box center [863, 477] width 540 height 31
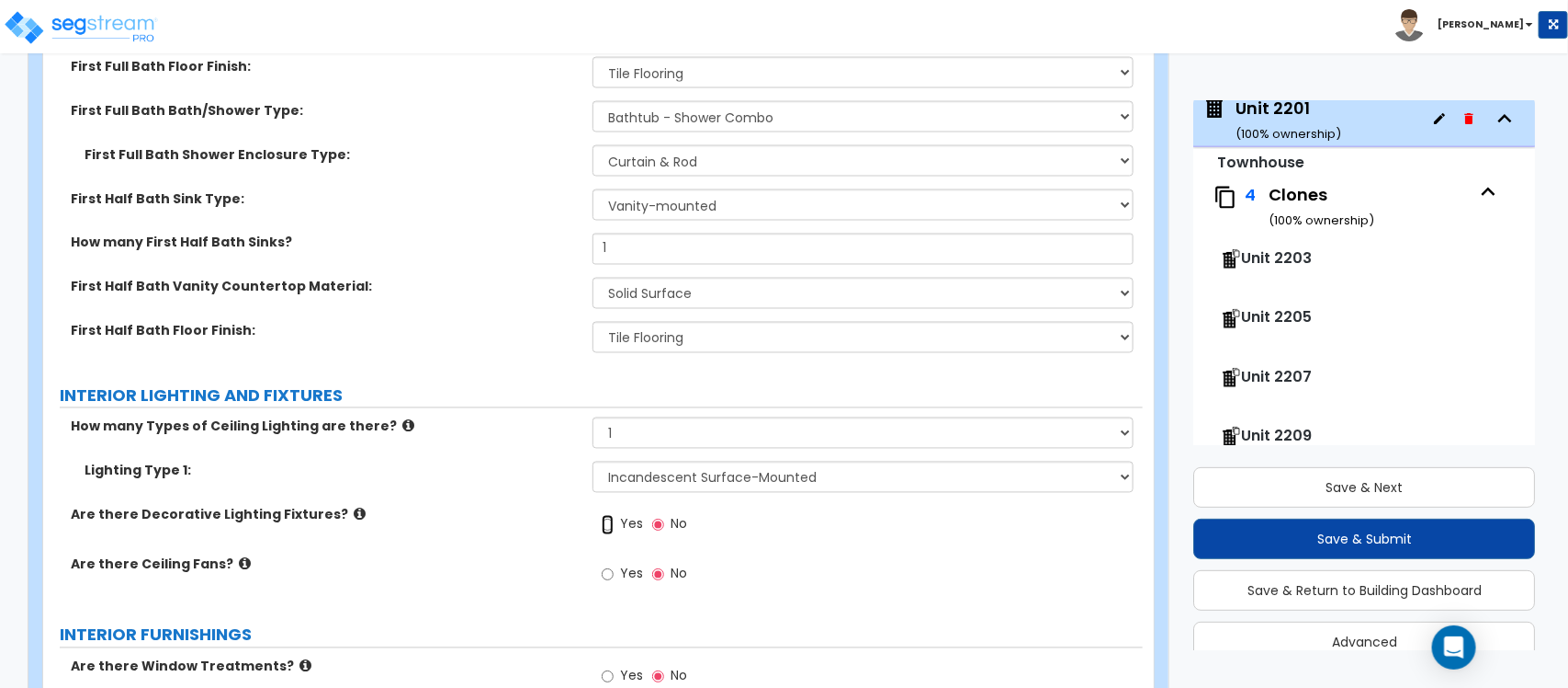
click at [607, 519] on input "Yes" at bounding box center [607, 525] width 12 height 20
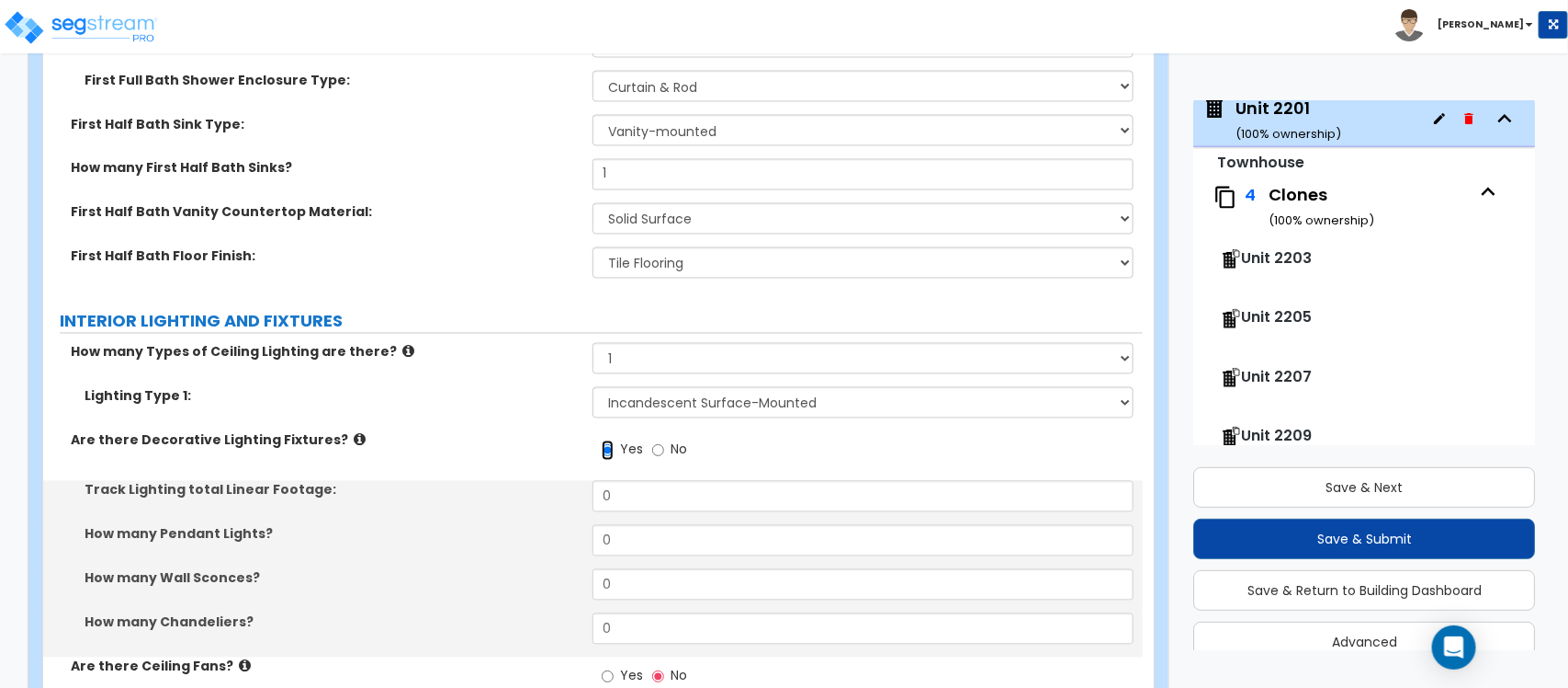
scroll to position [4587, 0]
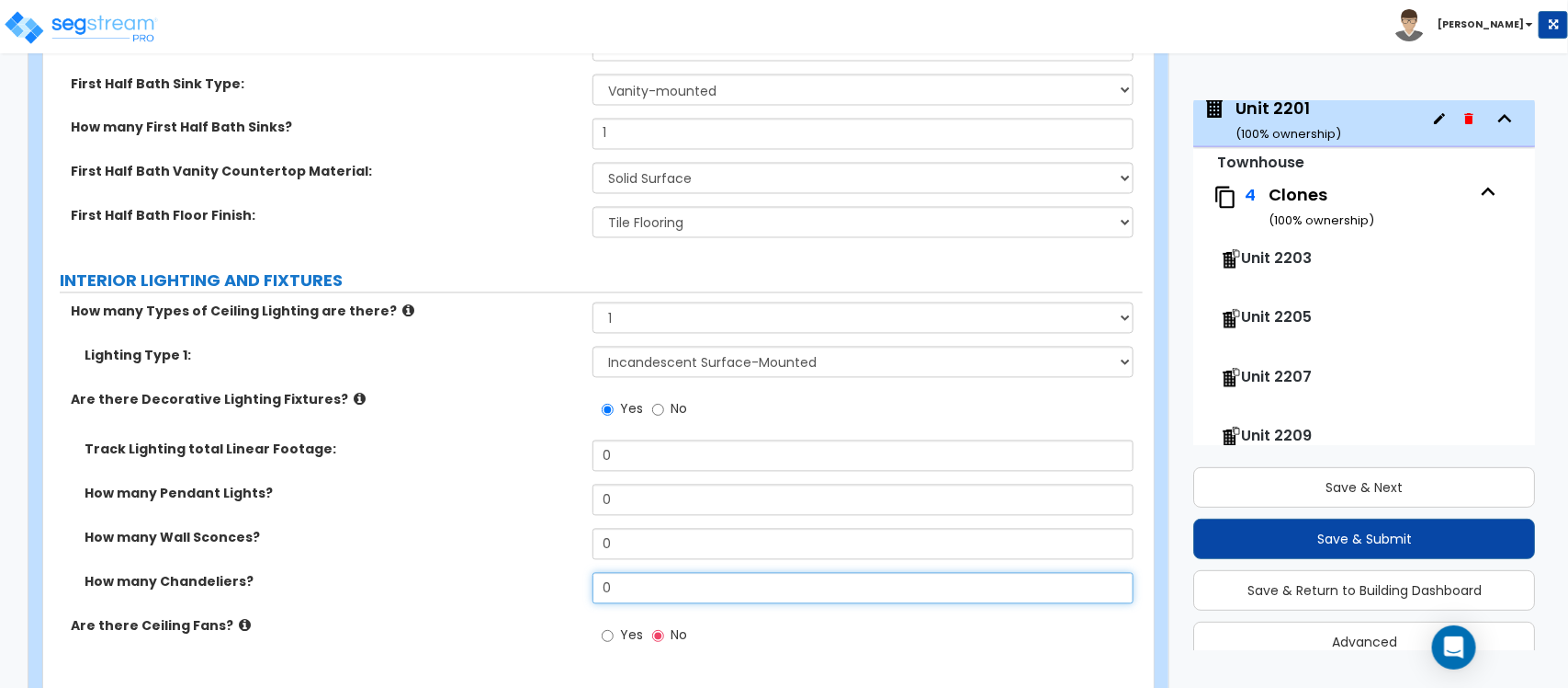
drag, startPoint x: 619, startPoint y: 589, endPoint x: 588, endPoint y: 581, distance: 32.0
click at [608, 586] on input "0" at bounding box center [863, 588] width 540 height 31
drag, startPoint x: 636, startPoint y: 579, endPoint x: 542, endPoint y: 548, distance: 99.0
click at [503, 579] on div "How many Chandeliers? 0" at bounding box center [593, 595] width 1100 height 44
click at [542, 548] on div "How many Wall Sconces? 0" at bounding box center [593, 551] width 1100 height 44
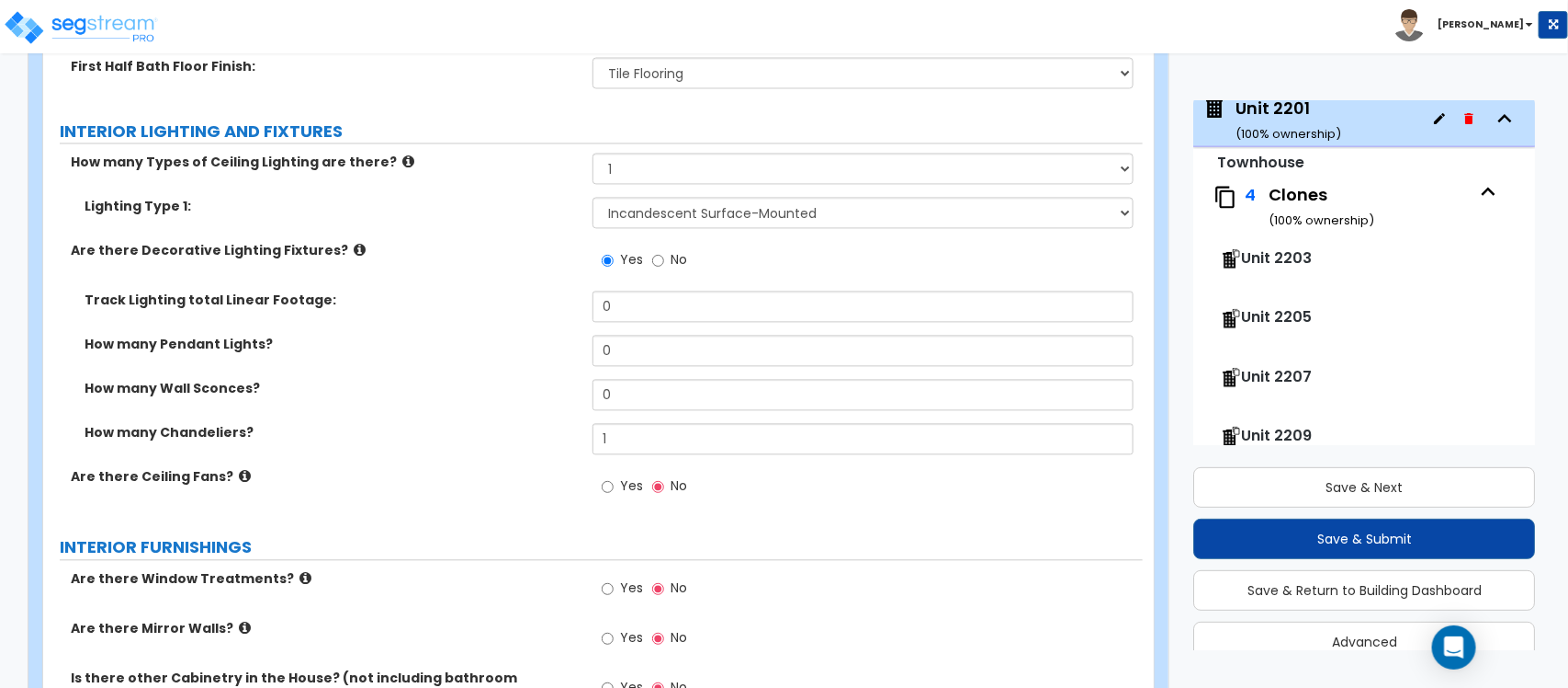
scroll to position [4817, 0]
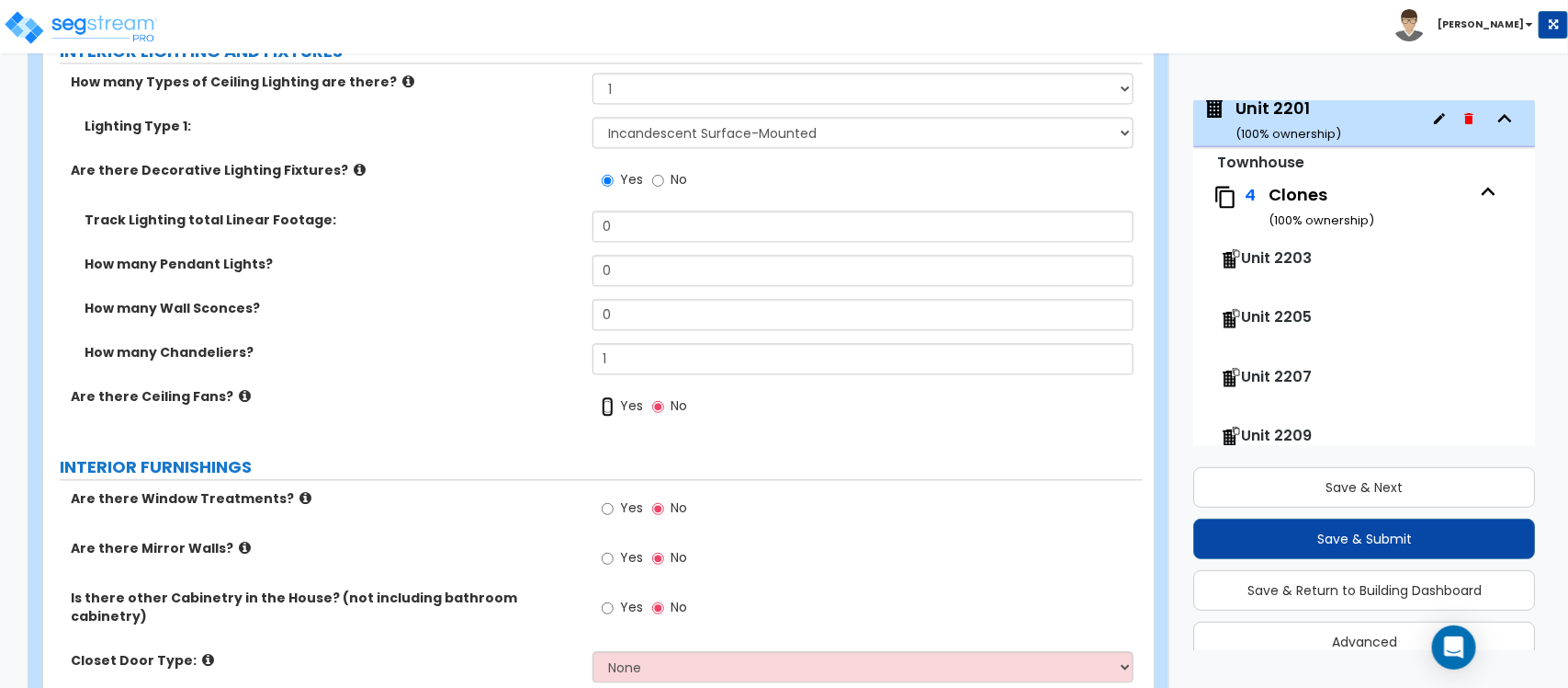
click at [607, 405] on input "Yes" at bounding box center [607, 407] width 12 height 20
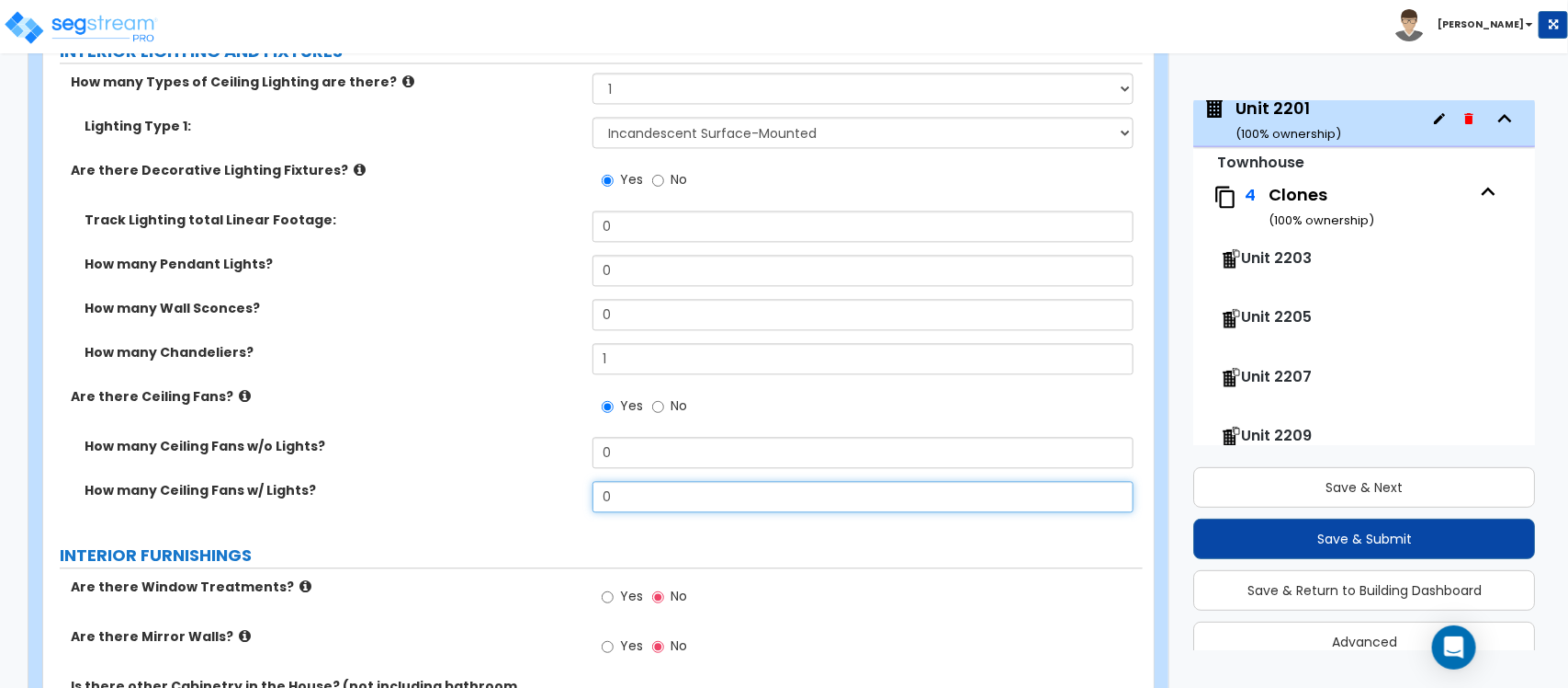
drag, startPoint x: 641, startPoint y: 476, endPoint x: 572, endPoint y: 479, distance: 69.1
click at [572, 480] on div "How many Ceiling Fans w/ Lights? 0" at bounding box center [593, 503] width 1100 height 44
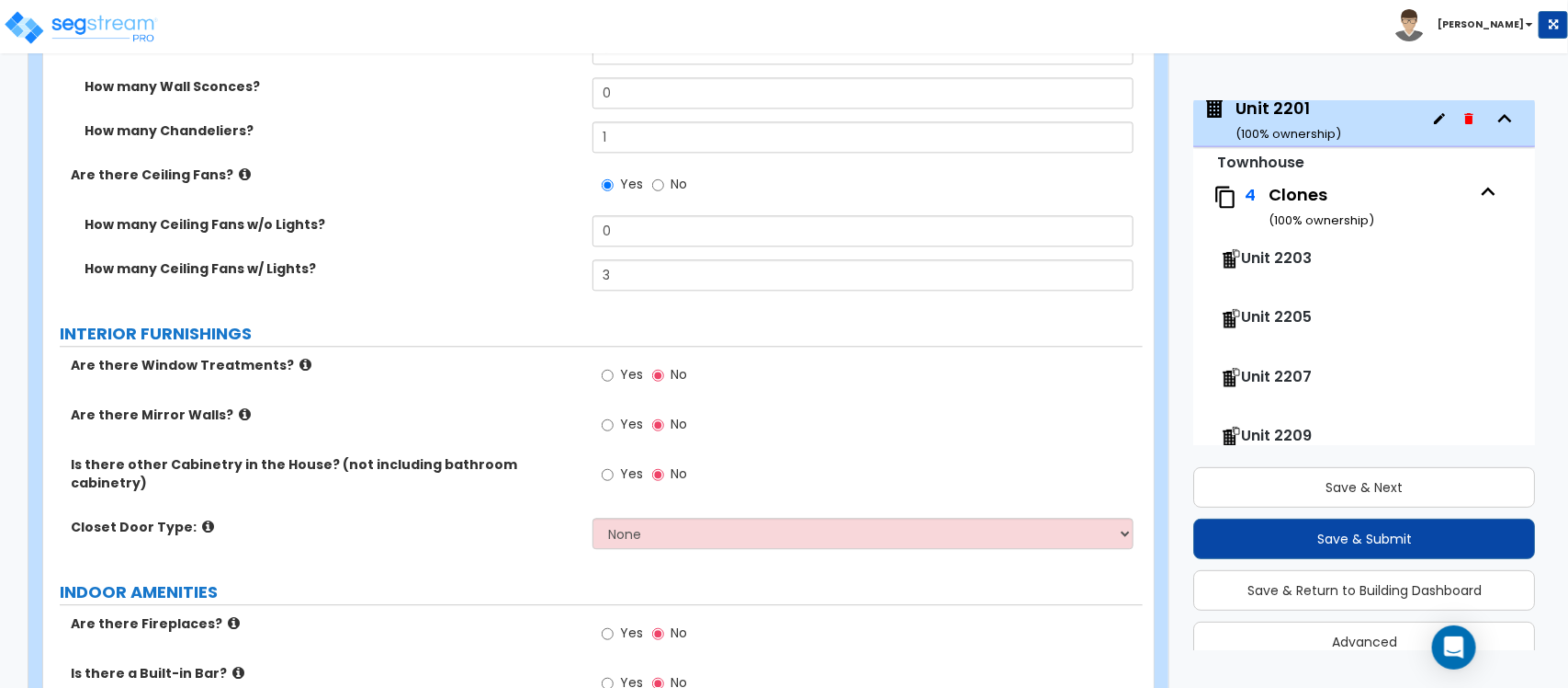
scroll to position [5047, 0]
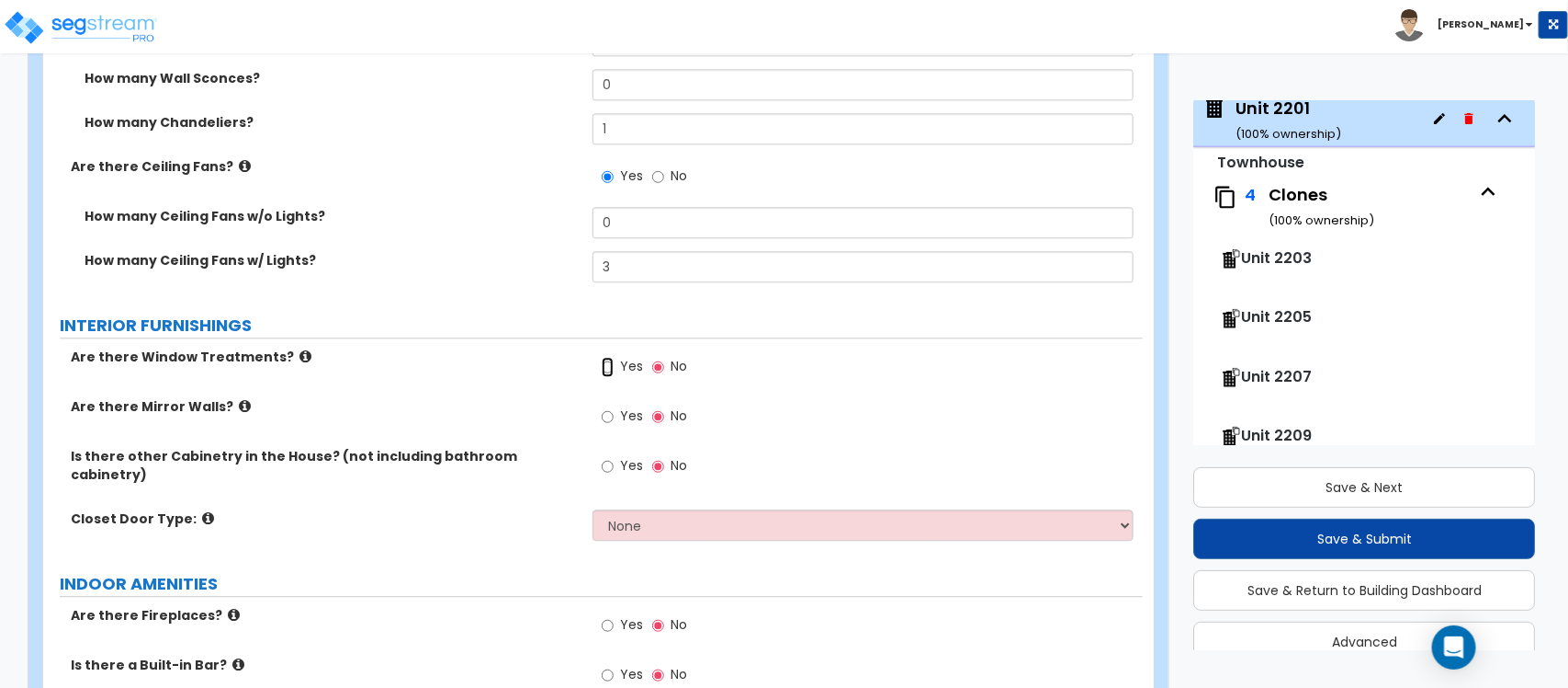
click at [602, 357] on input "Yes" at bounding box center [607, 367] width 12 height 20
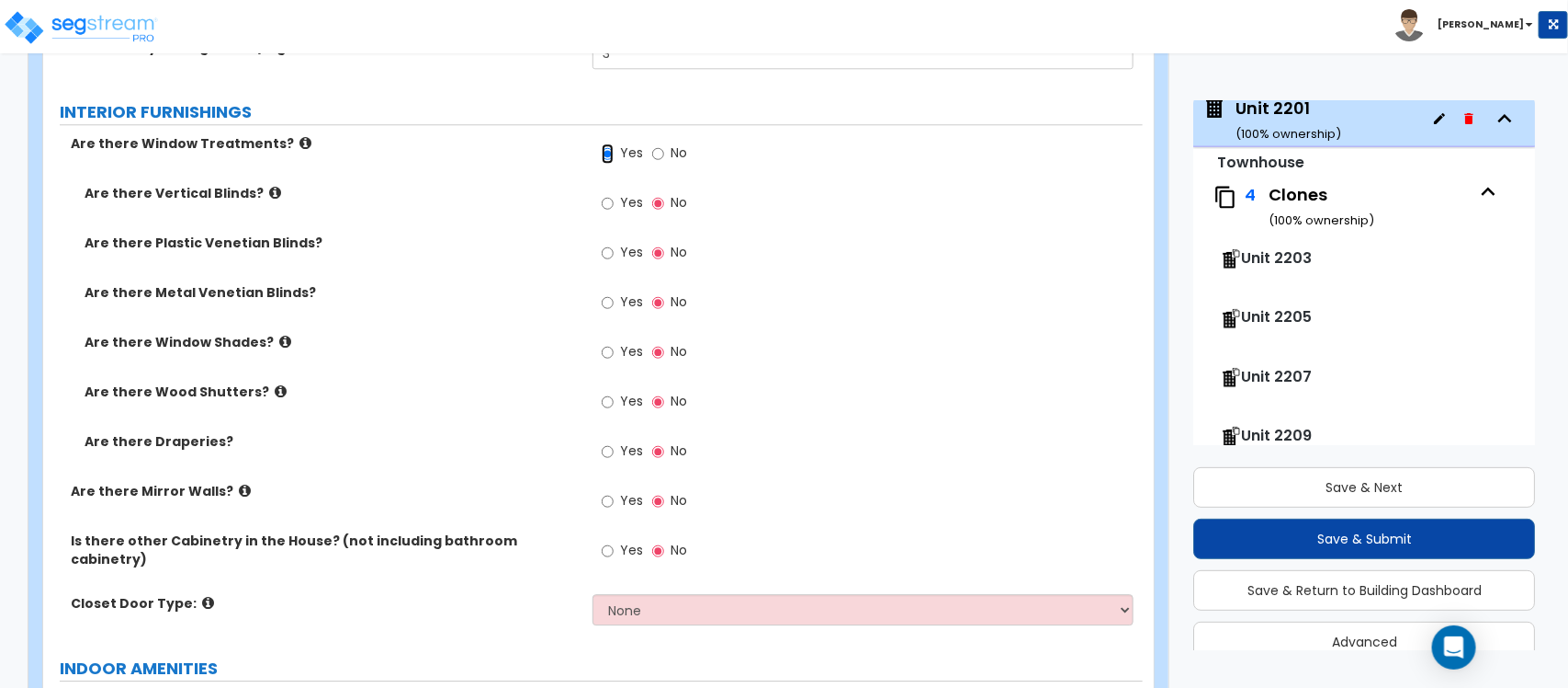
scroll to position [5276, 0]
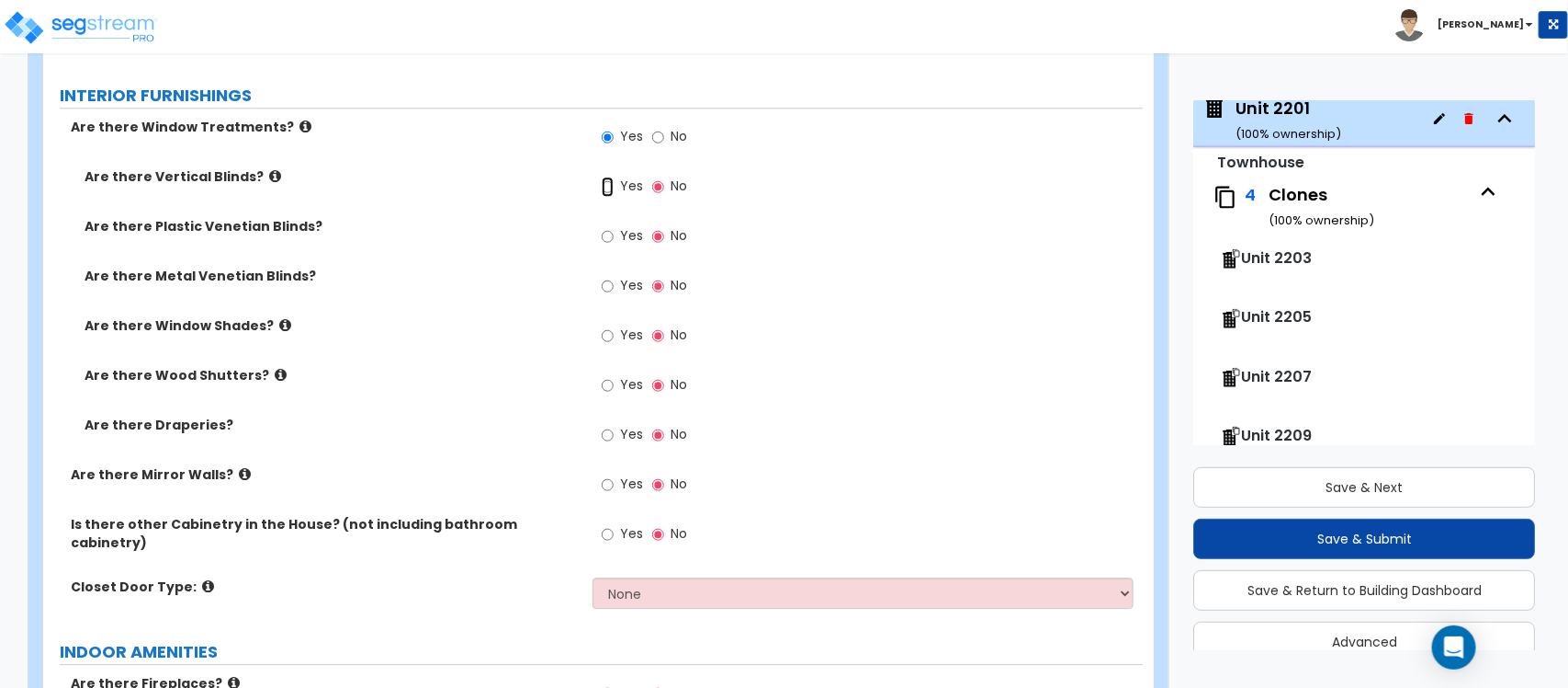
click at [607, 176] on input "Yes" at bounding box center [607, 186] width 12 height 20
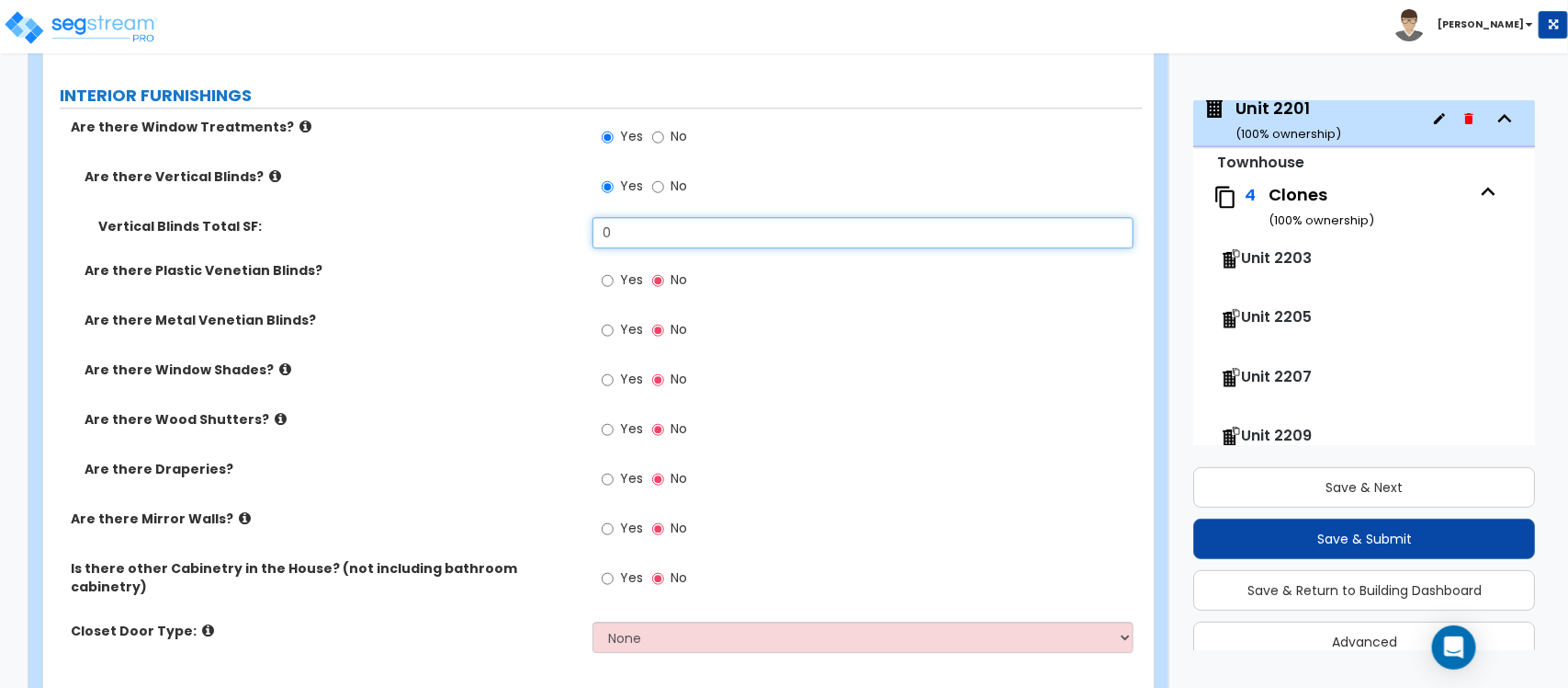
drag, startPoint x: 641, startPoint y: 222, endPoint x: 560, endPoint y: 221, distance: 81.0
click at [560, 221] on div "Vertical Blinds Total SF: 0" at bounding box center [593, 239] width 1100 height 44
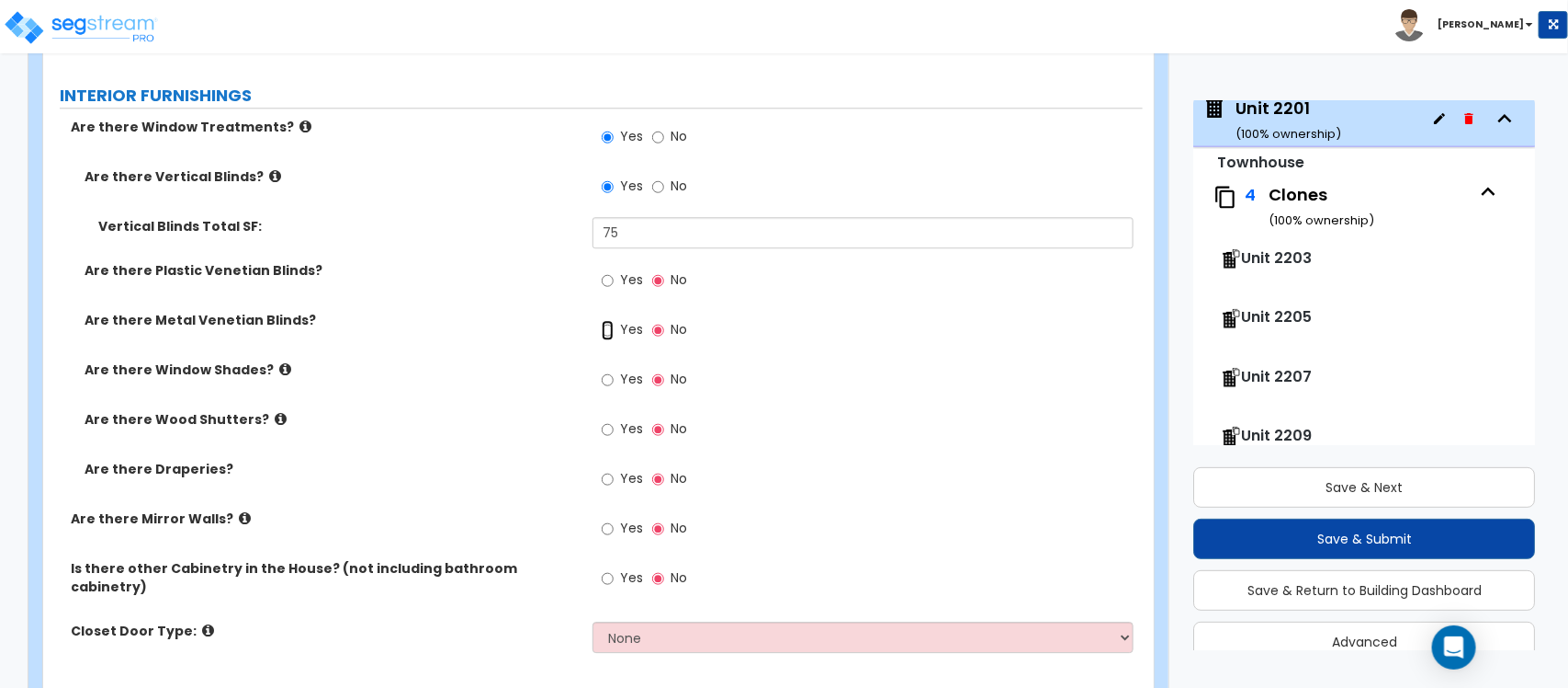
click at [604, 323] on input "Yes" at bounding box center [607, 330] width 12 height 20
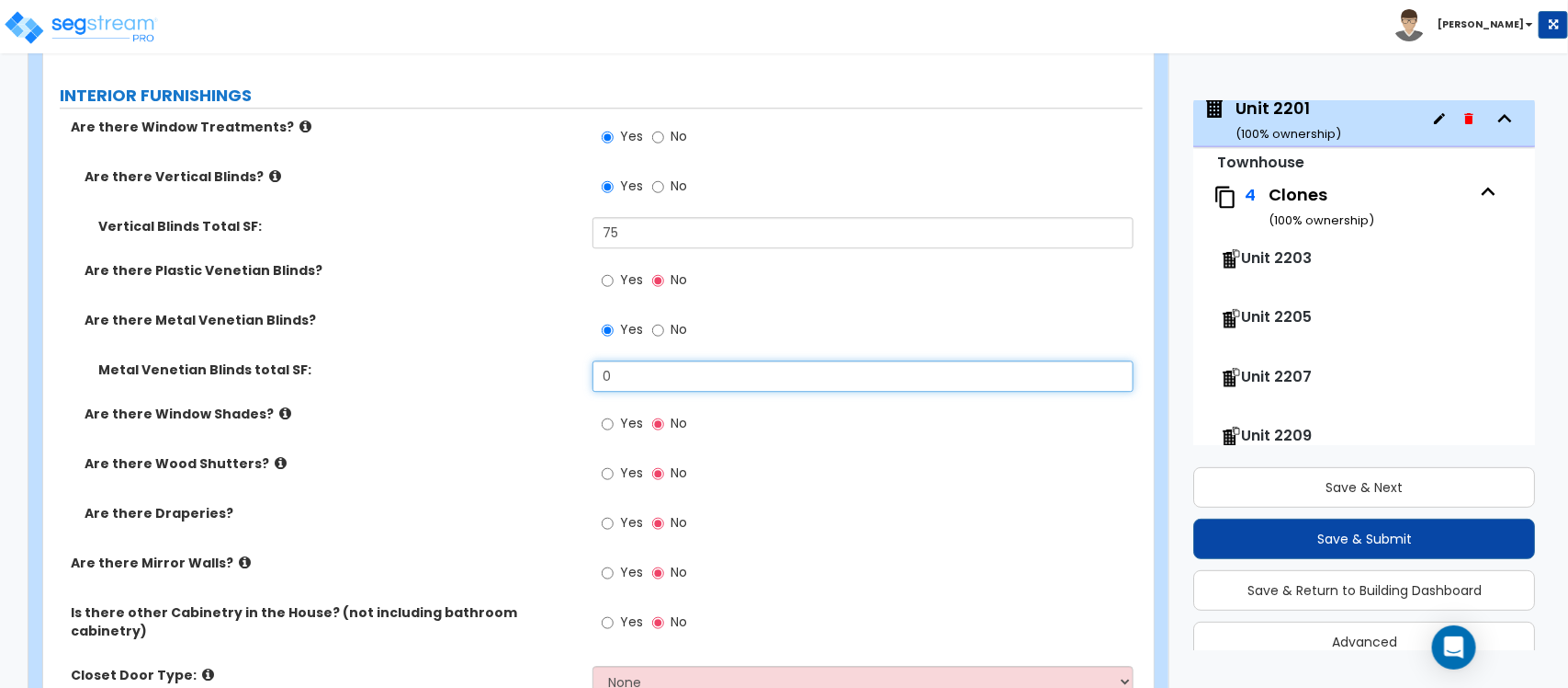
drag, startPoint x: 631, startPoint y: 365, endPoint x: 514, endPoint y: 371, distance: 117.2
click at [514, 371] on div "Metal Venetian Blinds total SF: 0" at bounding box center [593, 383] width 1100 height 44
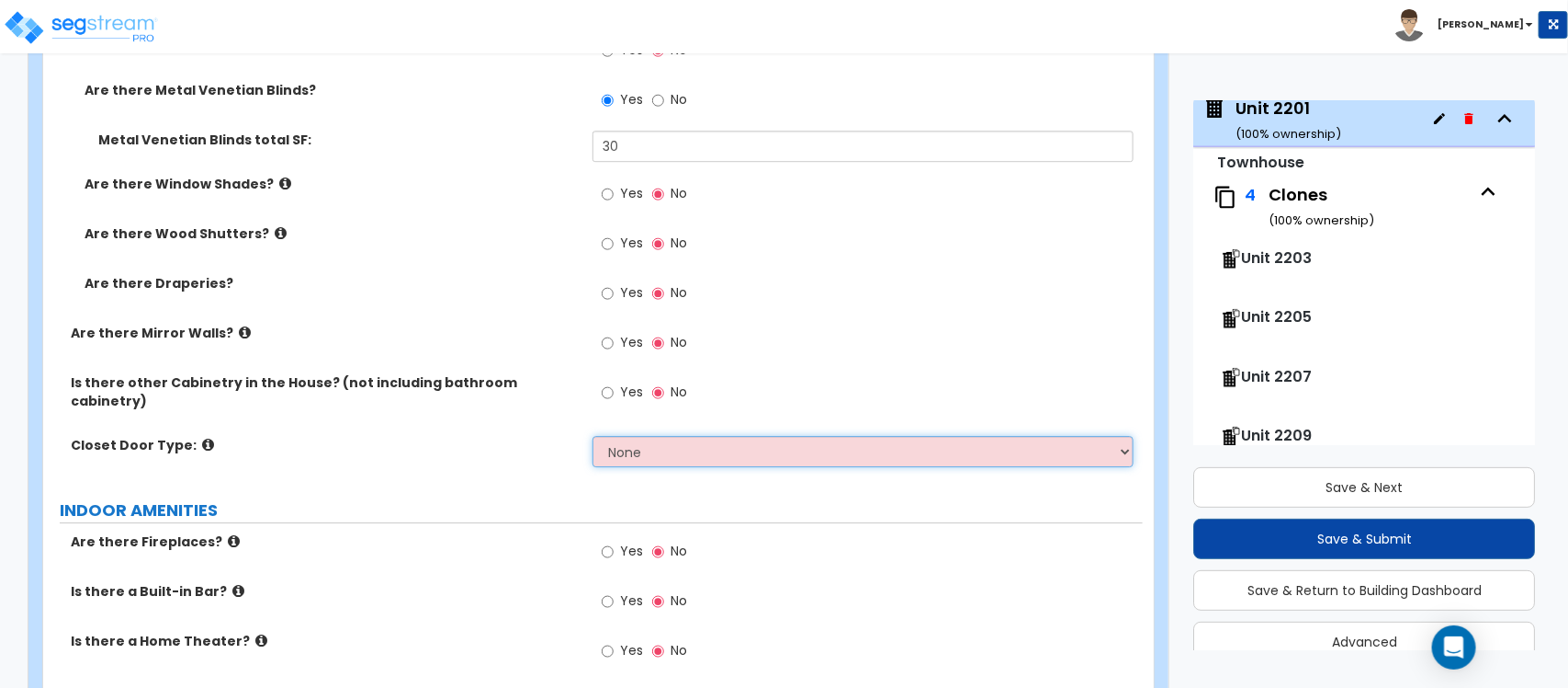
click at [677, 436] on select "None Bi-fold Louvered Doors Bi-fold Panel Doors Sliding Doors Hinged Wood Door" at bounding box center [863, 451] width 540 height 31
click at [593, 435] on select "None Bi-fold Louvered Doors Bi-fold Panel Doors Sliding Doors Hinged Wood Door" at bounding box center [863, 451] width 540 height 31
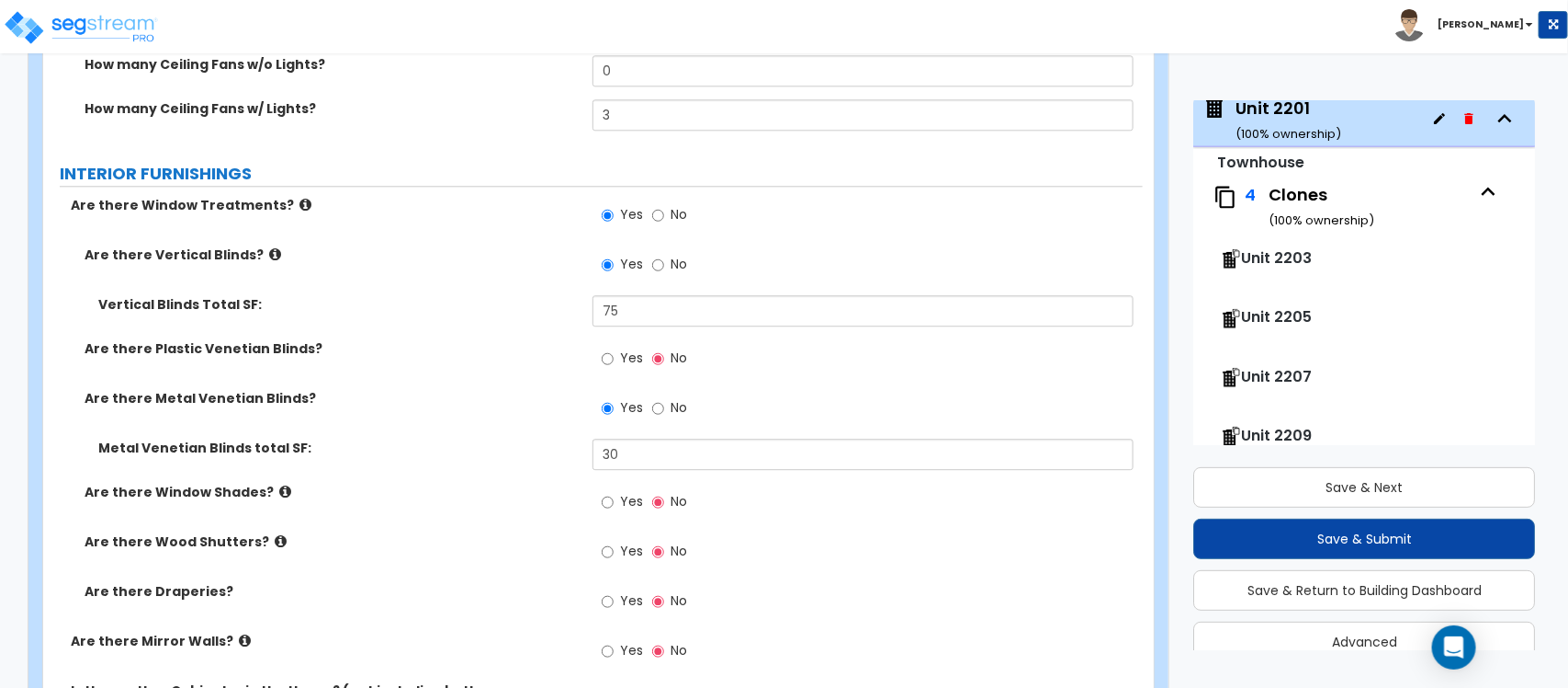
scroll to position [5162, 0]
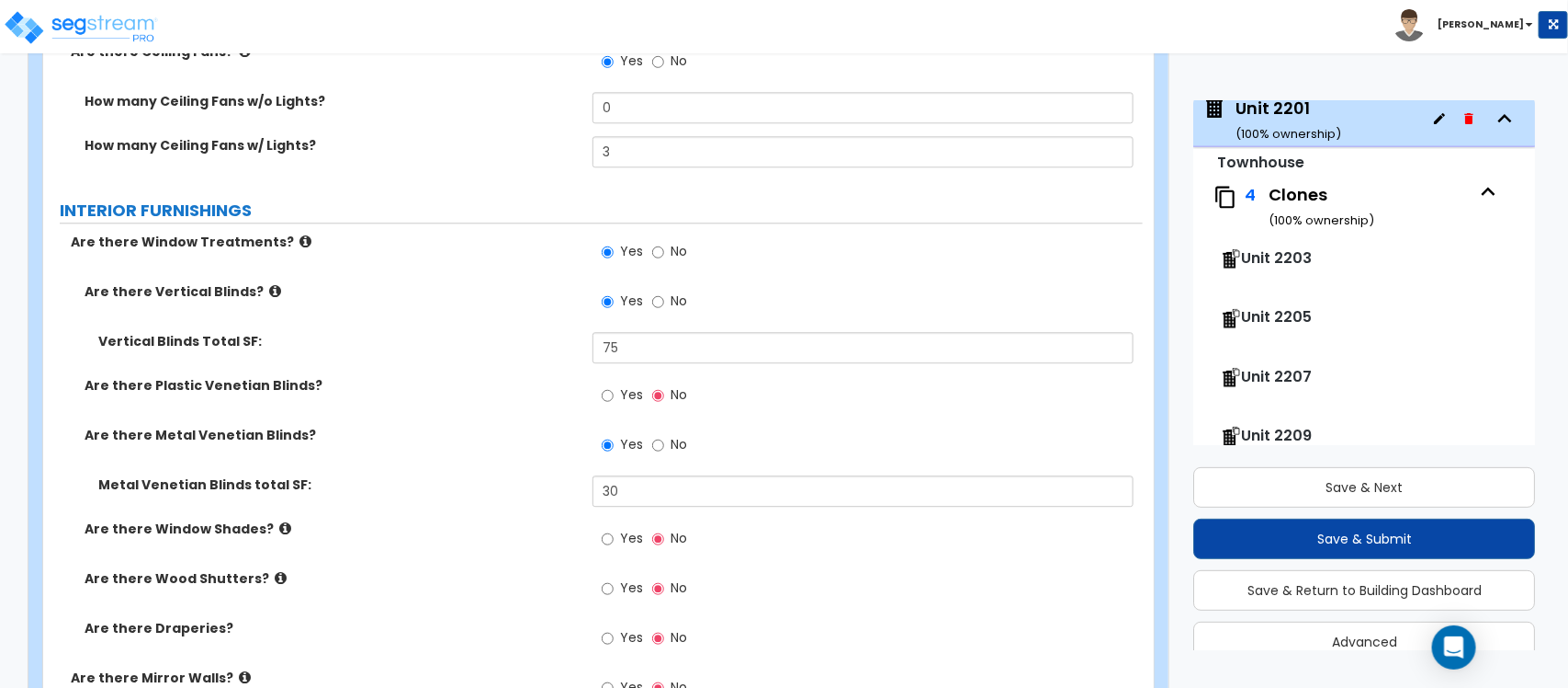
click at [269, 284] on icon at bounding box center [275, 291] width 12 height 14
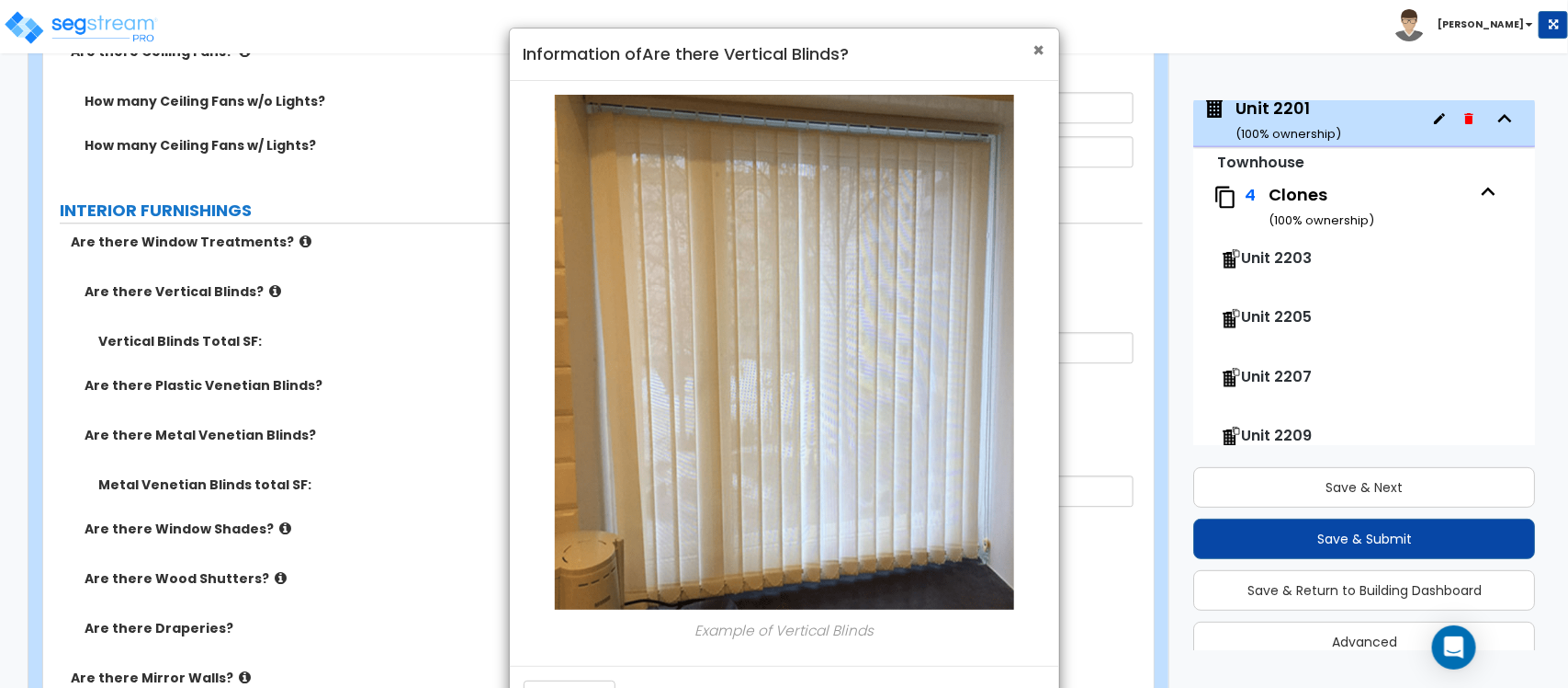
click at [1040, 43] on span "×" at bounding box center [1039, 50] width 12 height 27
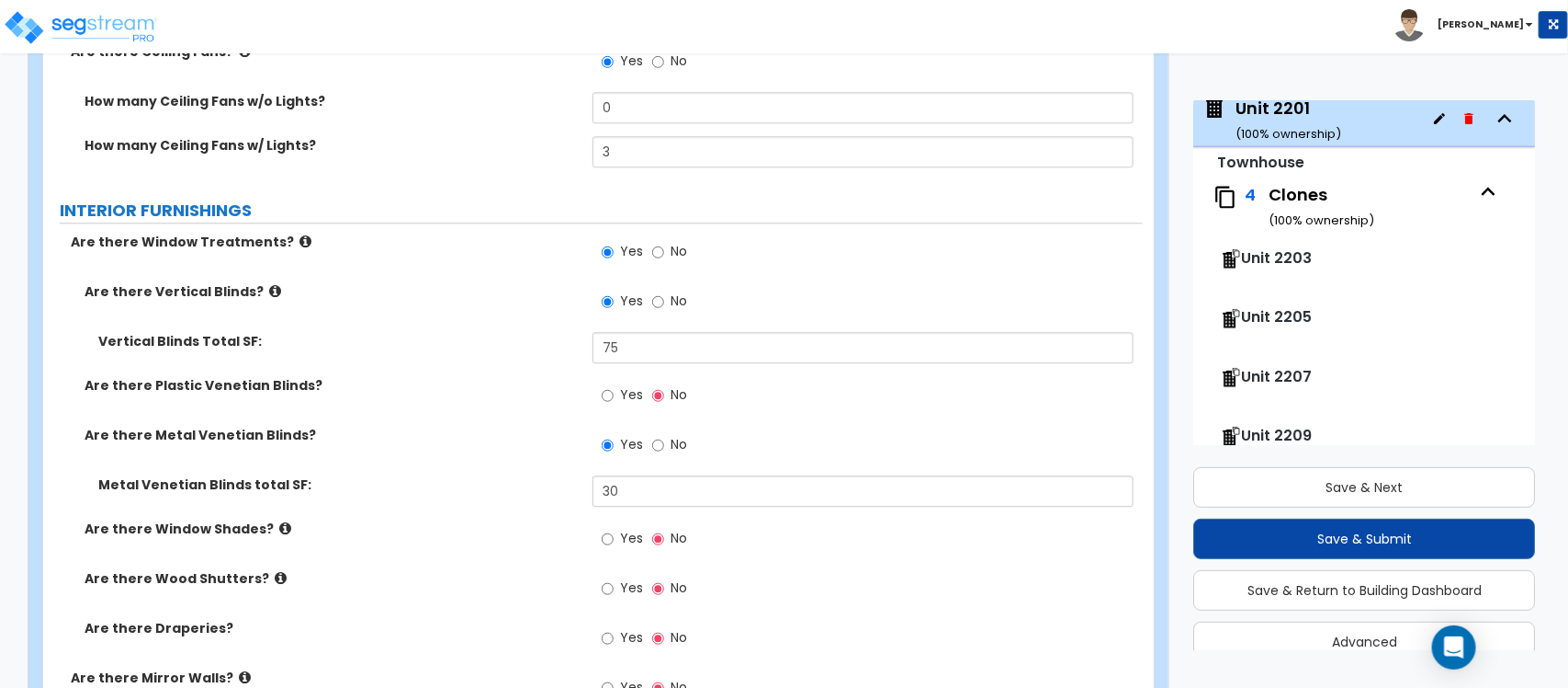
click at [269, 284] on icon at bounding box center [275, 291] width 12 height 14
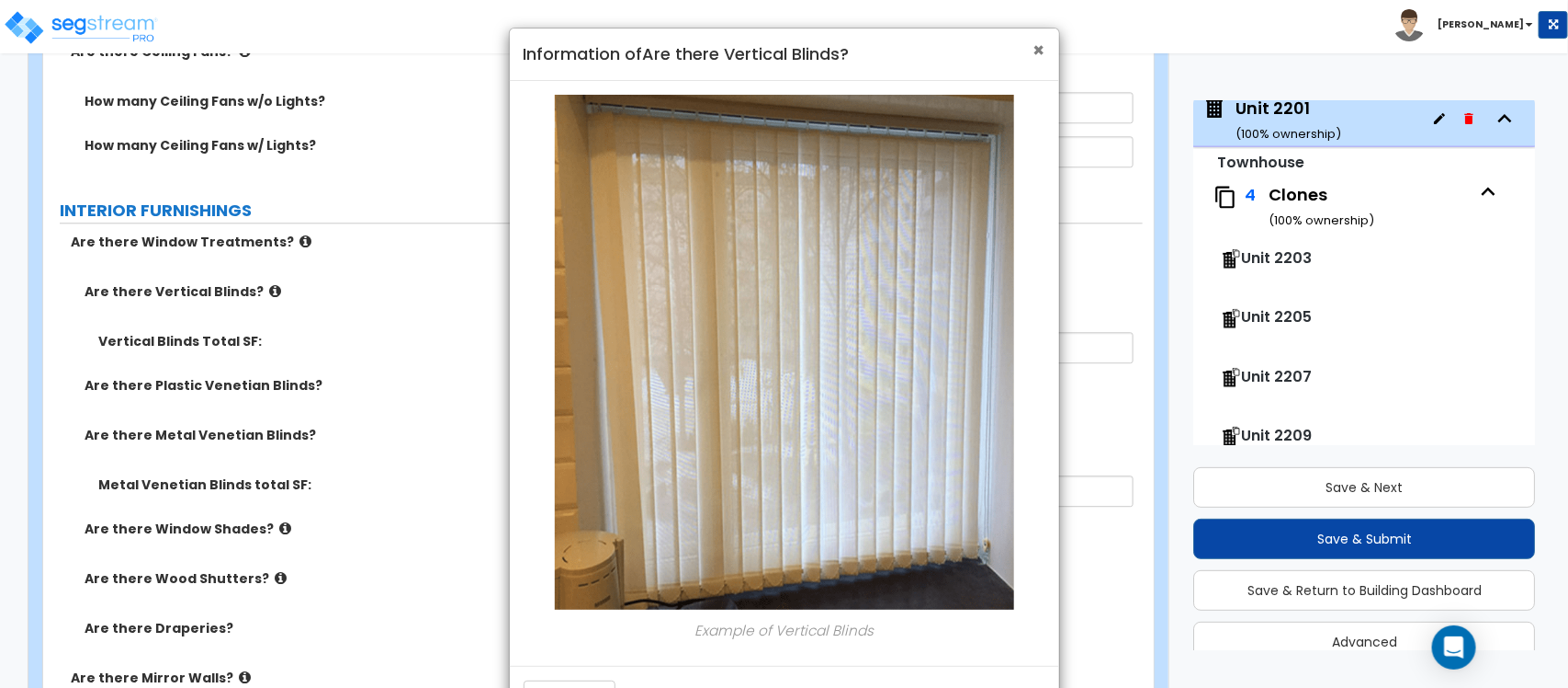
click at [1034, 46] on span "×" at bounding box center [1039, 50] width 12 height 27
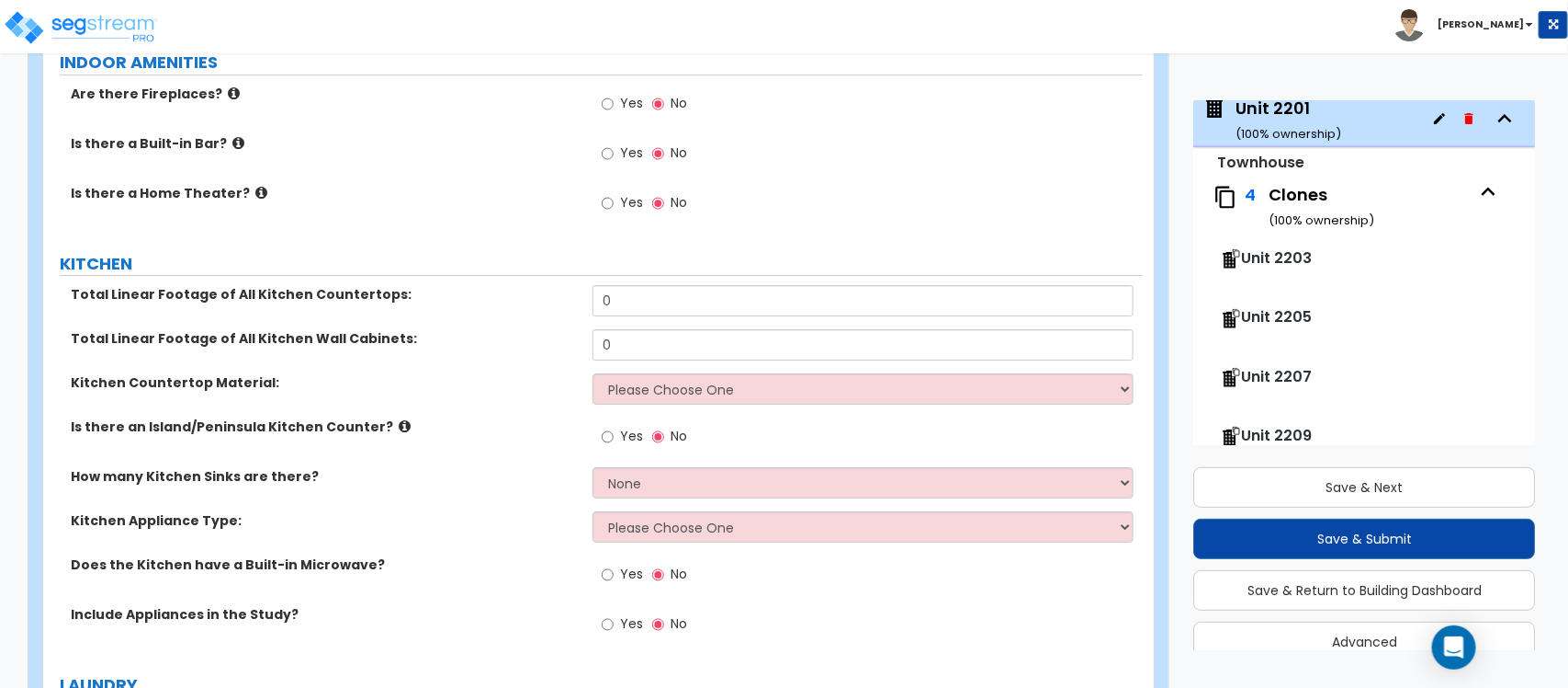
scroll to position [5966, 0]
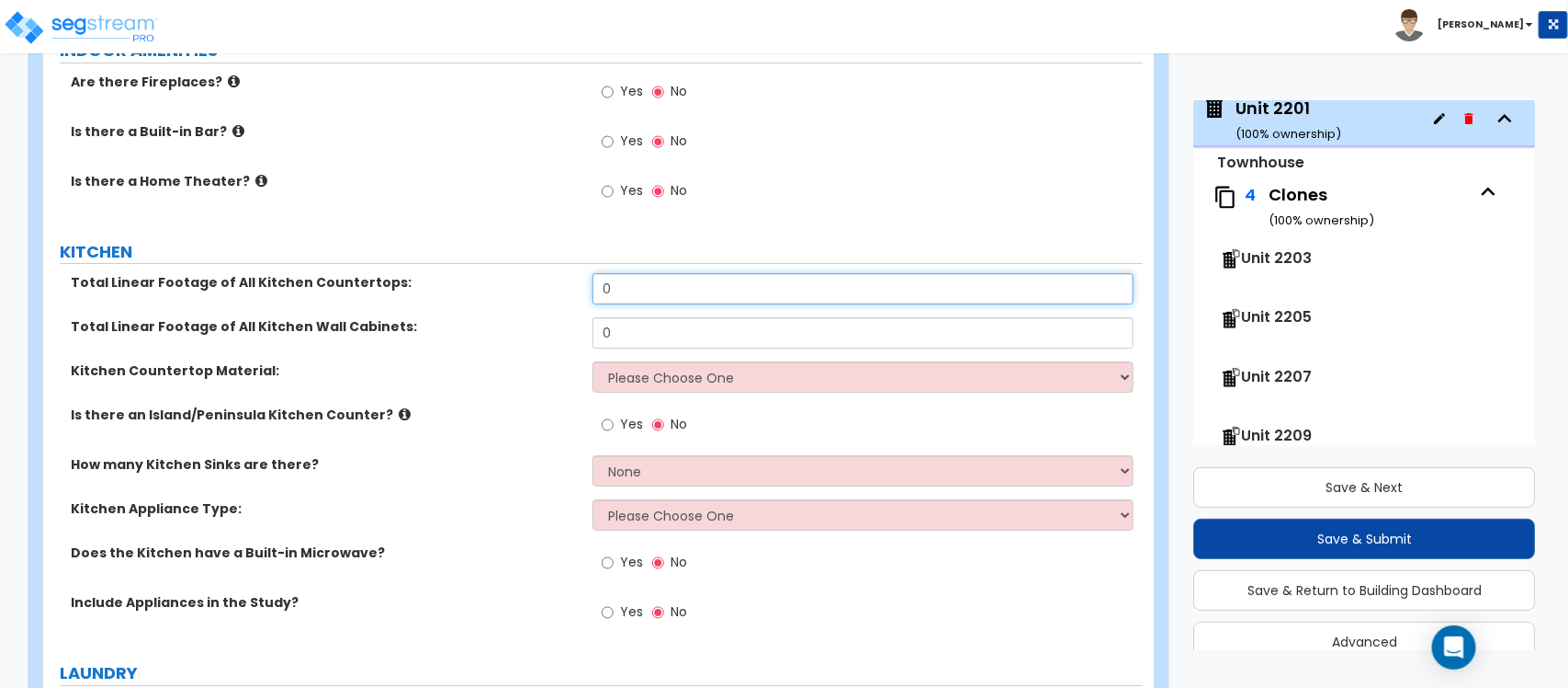
drag, startPoint x: 627, startPoint y: 263, endPoint x: 507, endPoint y: 262, distance: 120.0
click at [507, 273] on div "Total Linear Footage of All Kitchen Countertops: 0" at bounding box center [593, 295] width 1100 height 44
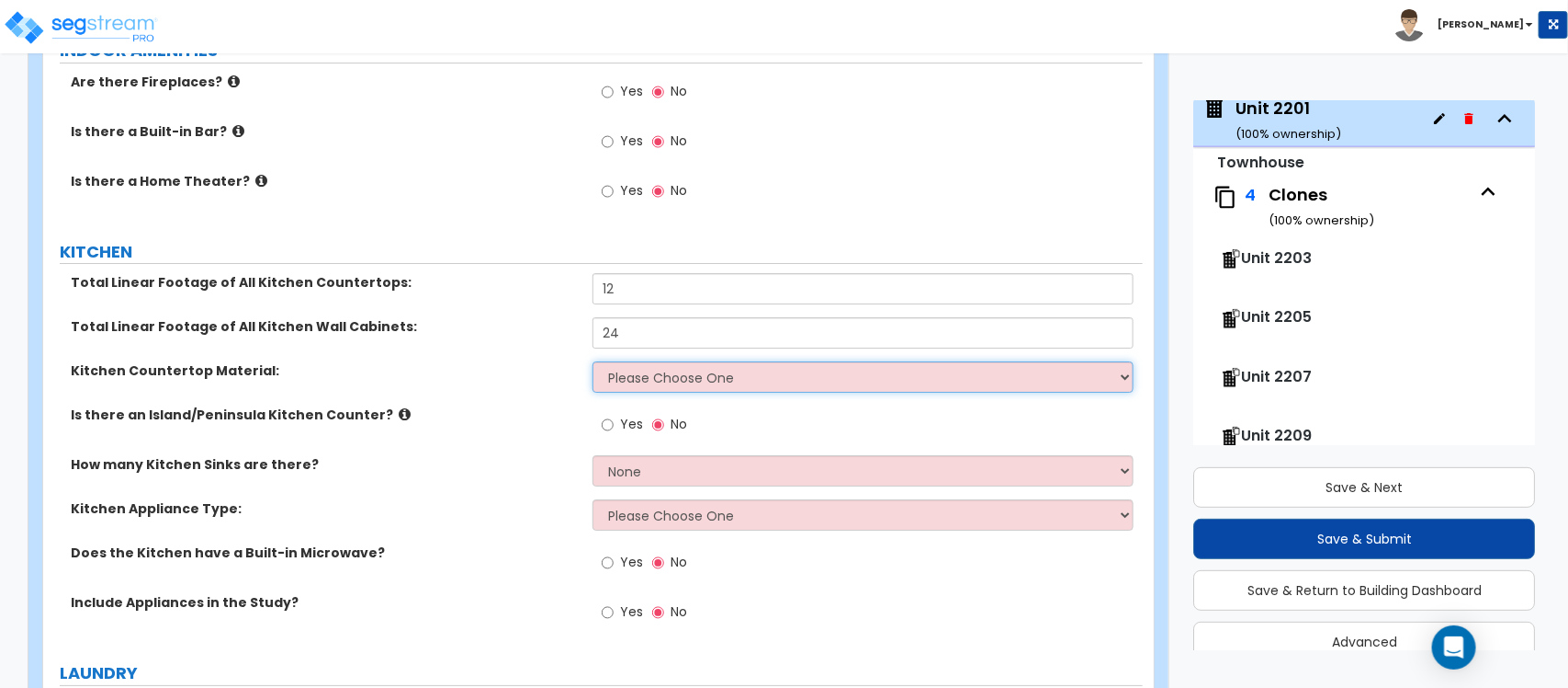
click at [627, 362] on select "Please Choose One Plastic Laminate Solid Surface Stone Quartz Marble Tile Wood …" at bounding box center [863, 377] width 540 height 31
click at [593, 362] on select "Please Choose One Plastic Laminate Solid Surface Stone Quartz Marble Tile Wood …" at bounding box center [863, 377] width 540 height 31
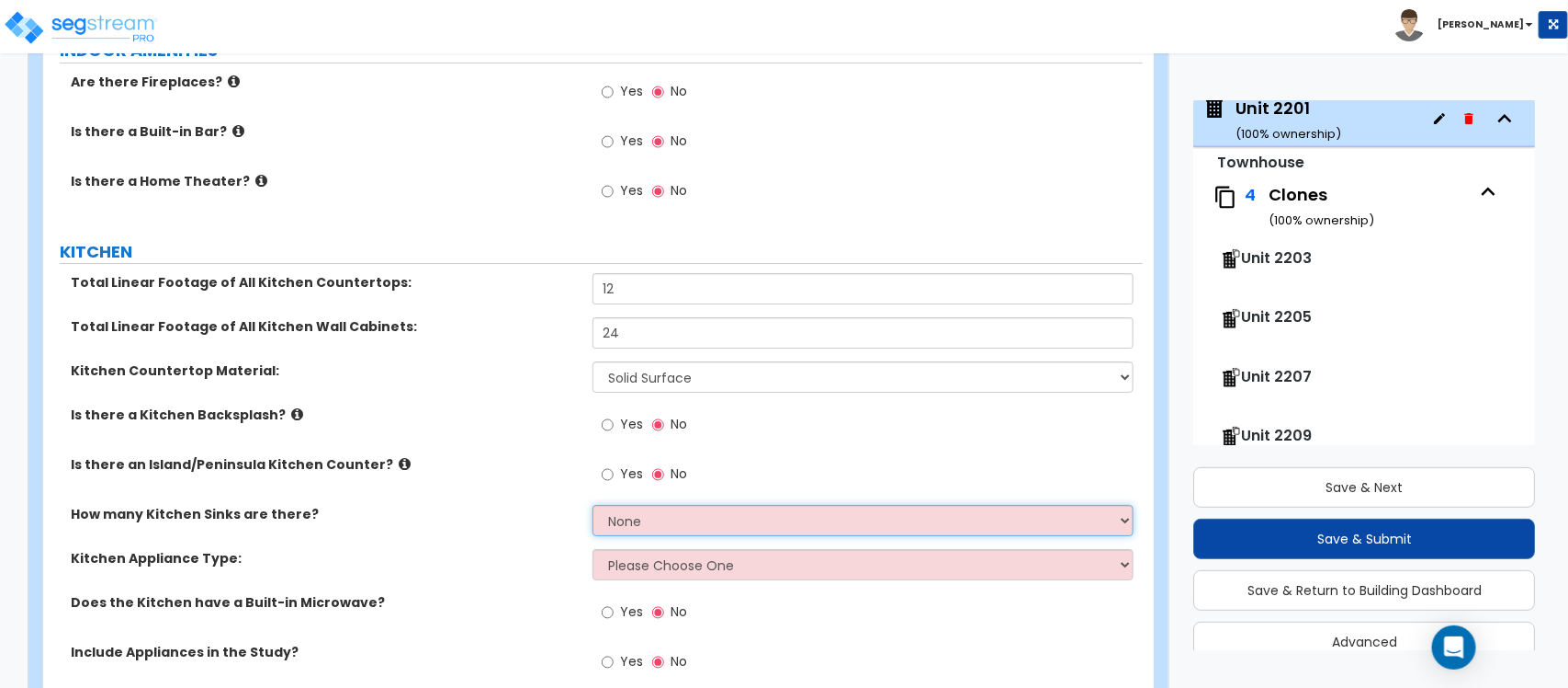
click at [636, 504] on select "None 1 2 3" at bounding box center [863, 520] width 540 height 31
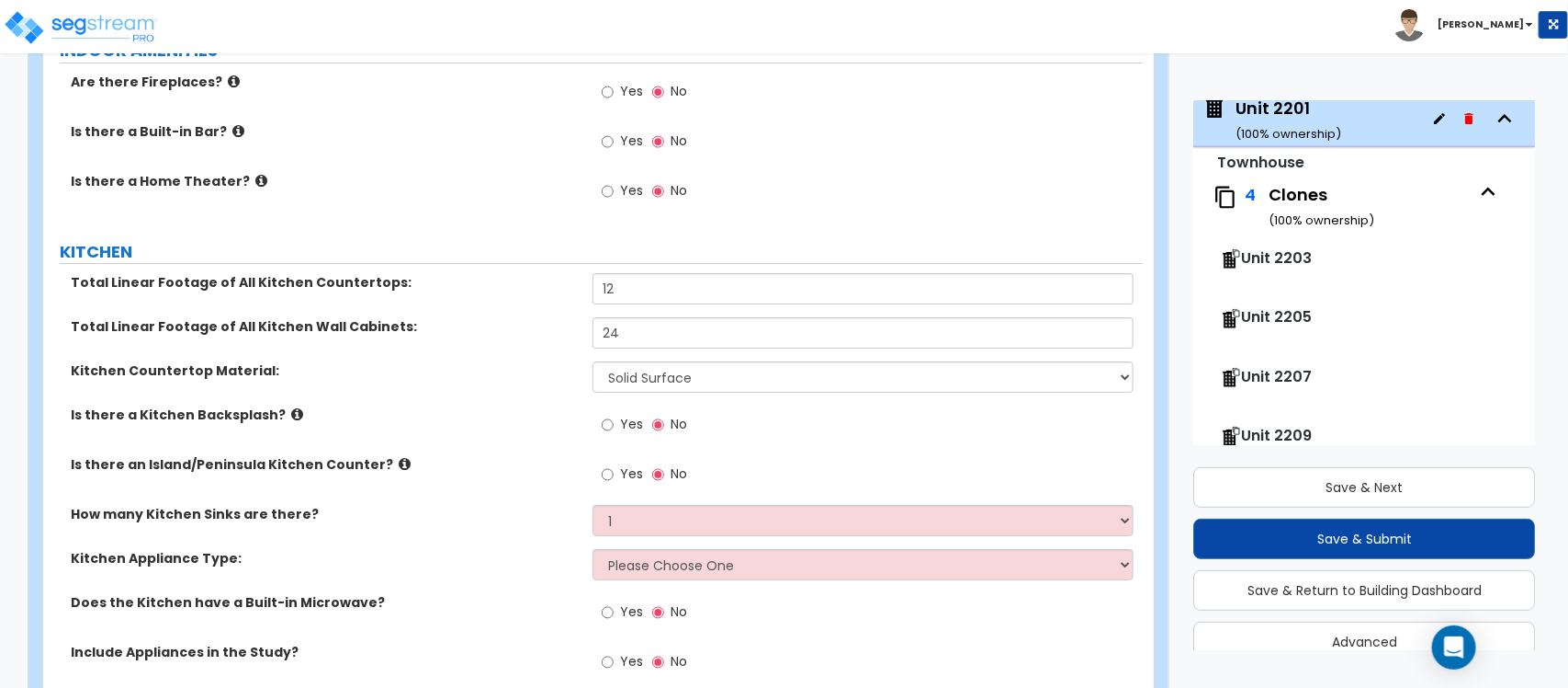
drag, startPoint x: 547, startPoint y: 519, endPoint x: 645, endPoint y: 557, distance: 105.1
click at [547, 519] on div "How many Kitchen Sinks are there? None 1 2 3" at bounding box center [593, 527] width 1100 height 44
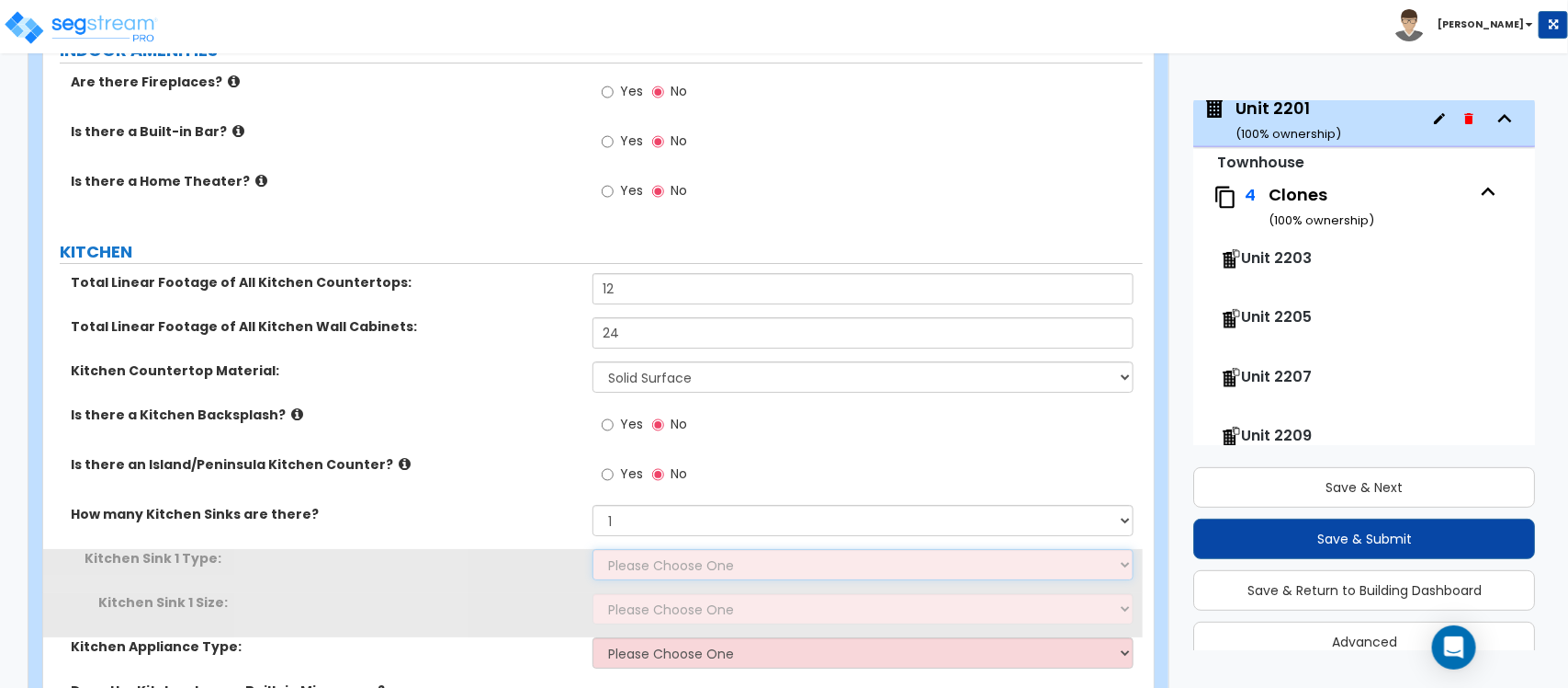
click at [658, 549] on select "Please Choose One Stainless Steel Porcelain Enamel Cast Iron Granite Composite" at bounding box center [863, 564] width 540 height 31
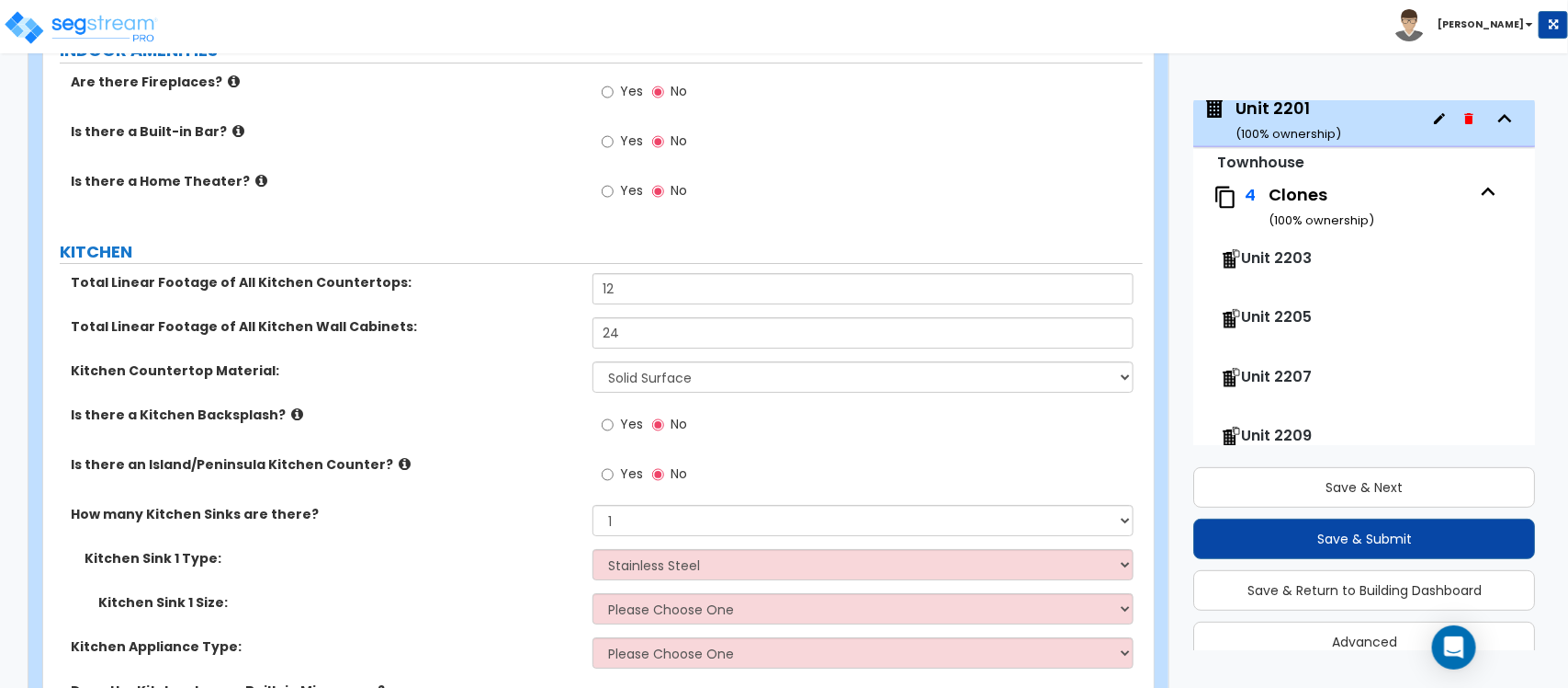
drag, startPoint x: 544, startPoint y: 540, endPoint x: 637, endPoint y: 577, distance: 100.1
click at [544, 549] on label "Kitchen Sink 1 Type:" at bounding box center [332, 558] width 494 height 18
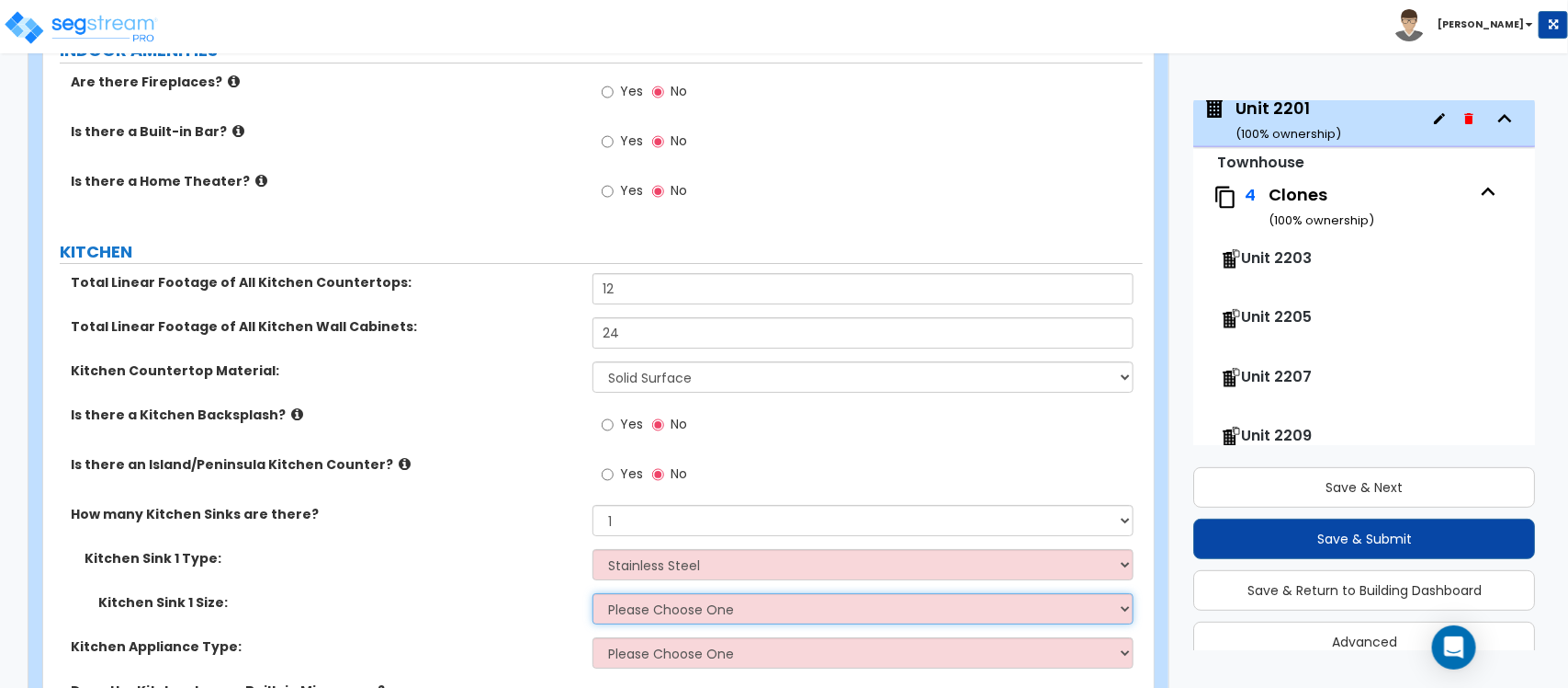
click at [637, 593] on select "Please Choose One Single Sink Double Sink" at bounding box center [863, 609] width 540 height 31
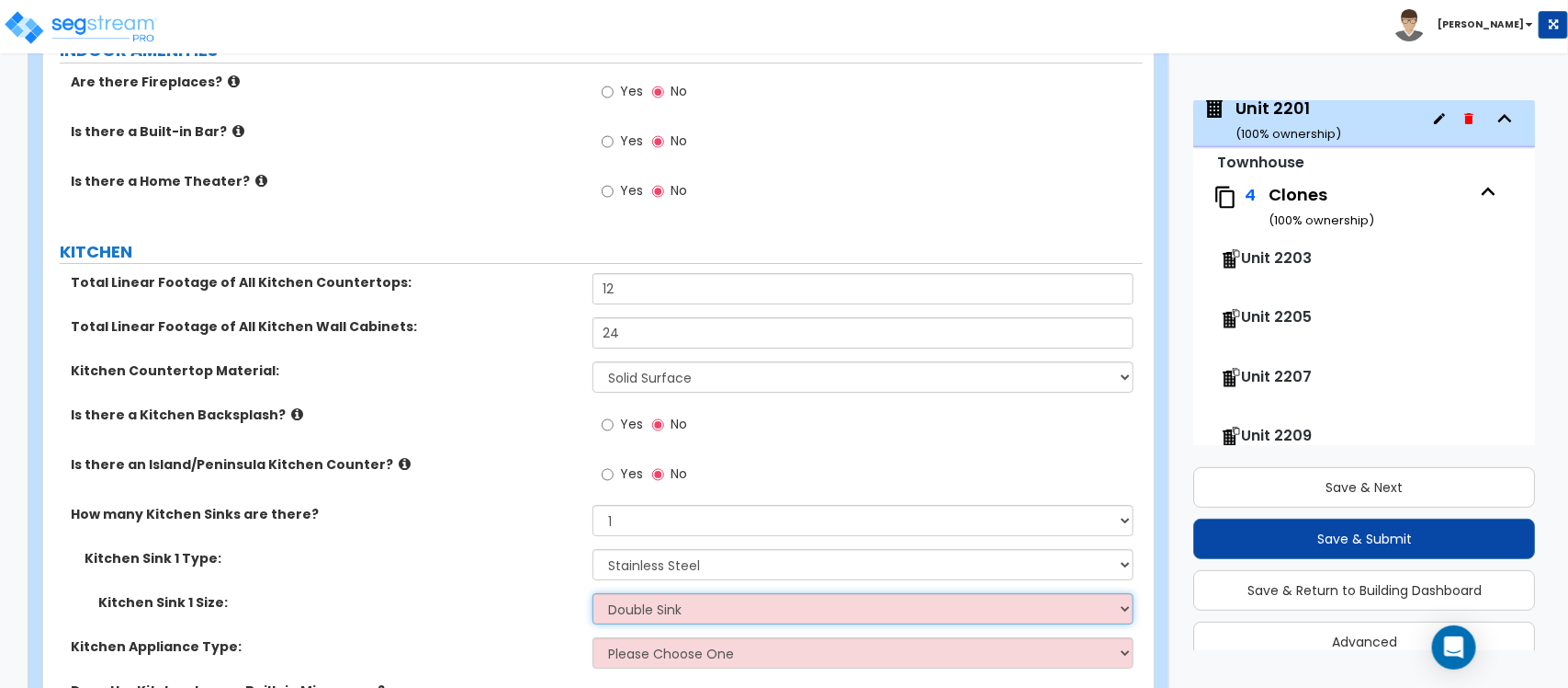
click at [593, 593] on select "Please Choose One Single Sink Double Sink" at bounding box center [863, 609] width 540 height 31
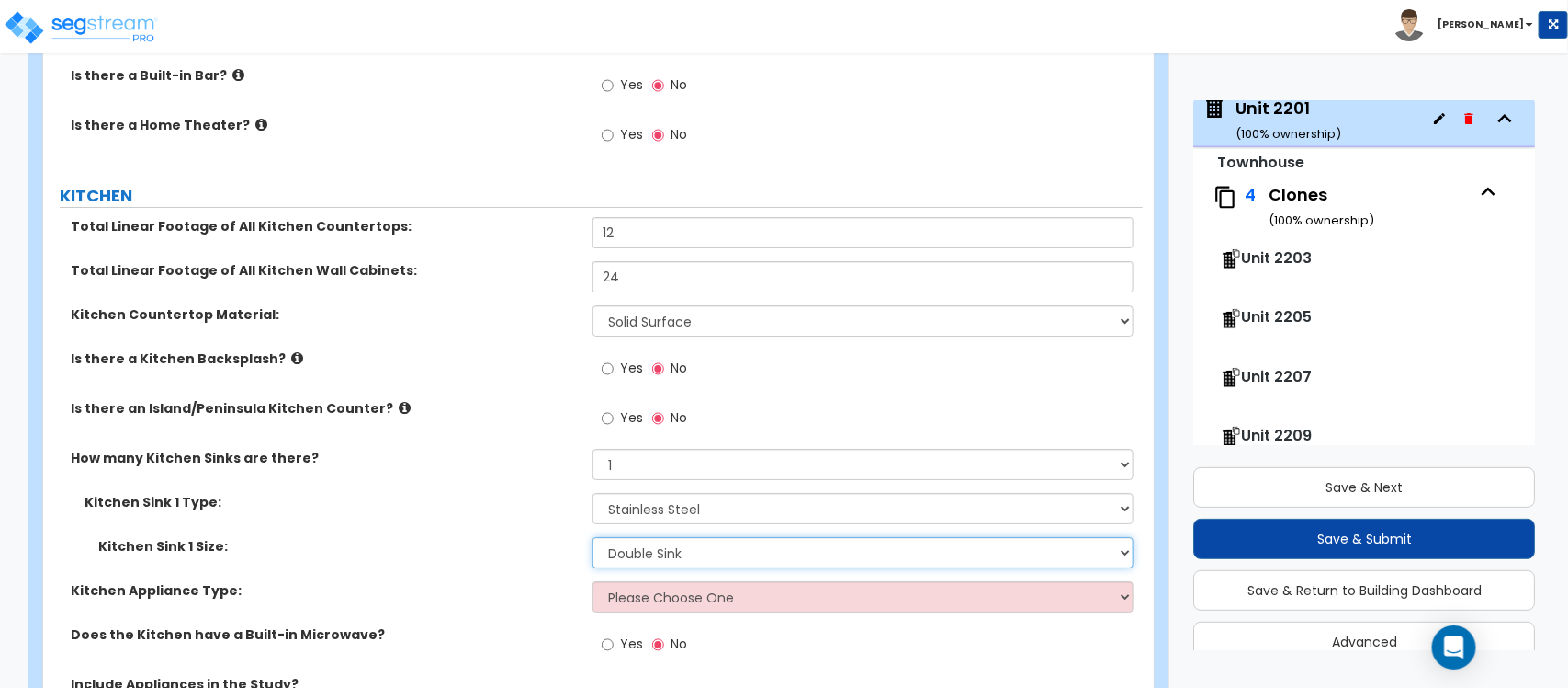
scroll to position [6196, 0]
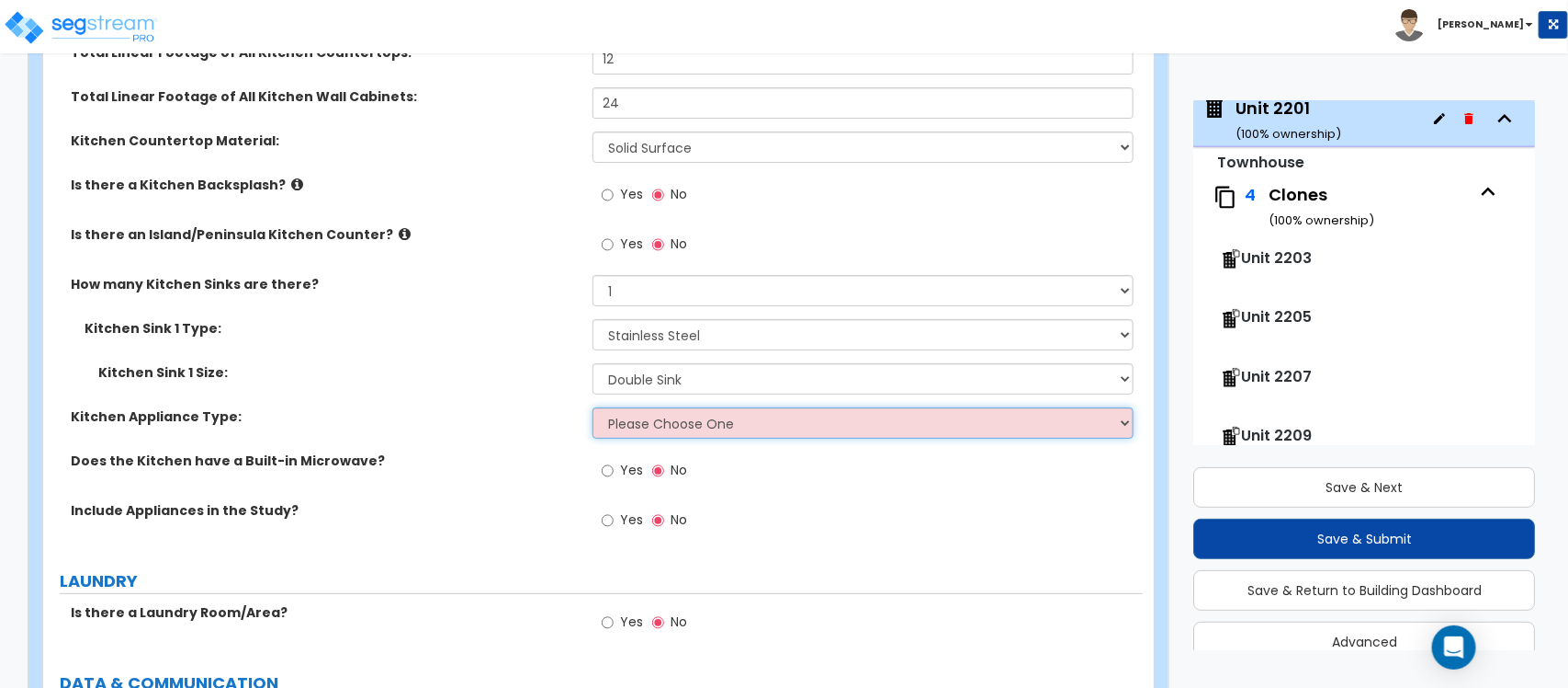
click at [654, 408] on select "Please Choose One Gas Electric" at bounding box center [863, 423] width 540 height 31
click at [593, 408] on select "Please Choose One Gas Electric" at bounding box center [863, 423] width 540 height 31
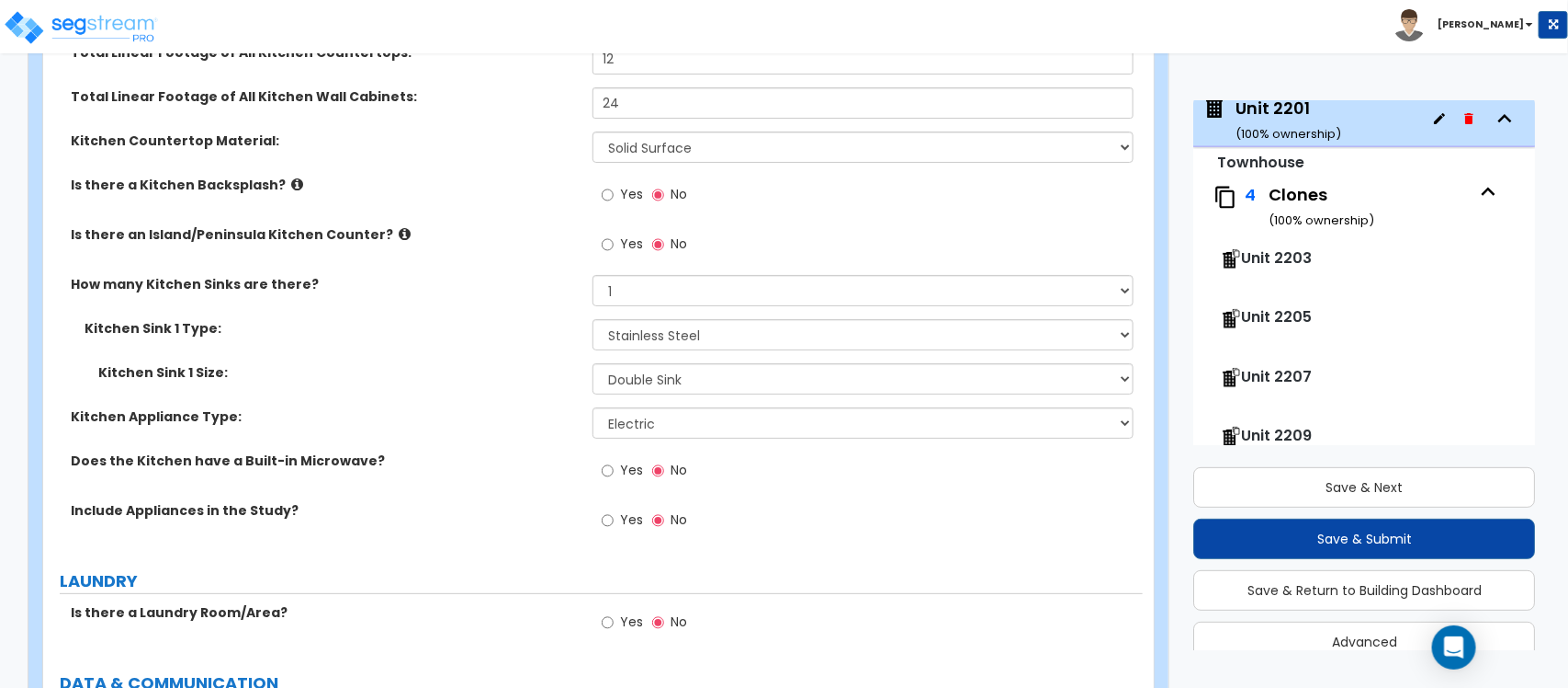
click at [614, 506] on label "Yes" at bounding box center [622, 522] width 41 height 31
click at [614, 510] on input "Yes" at bounding box center [607, 520] width 12 height 20
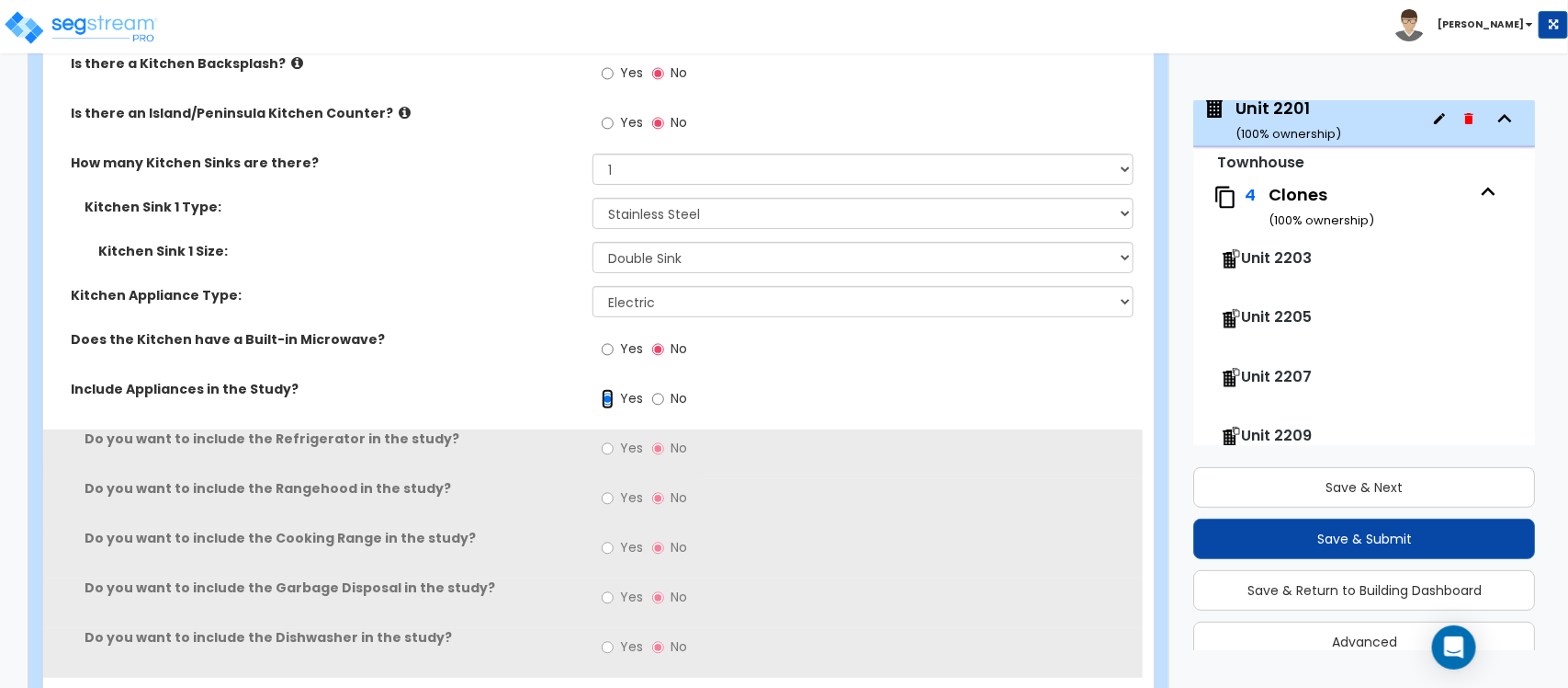
scroll to position [6425, 0]
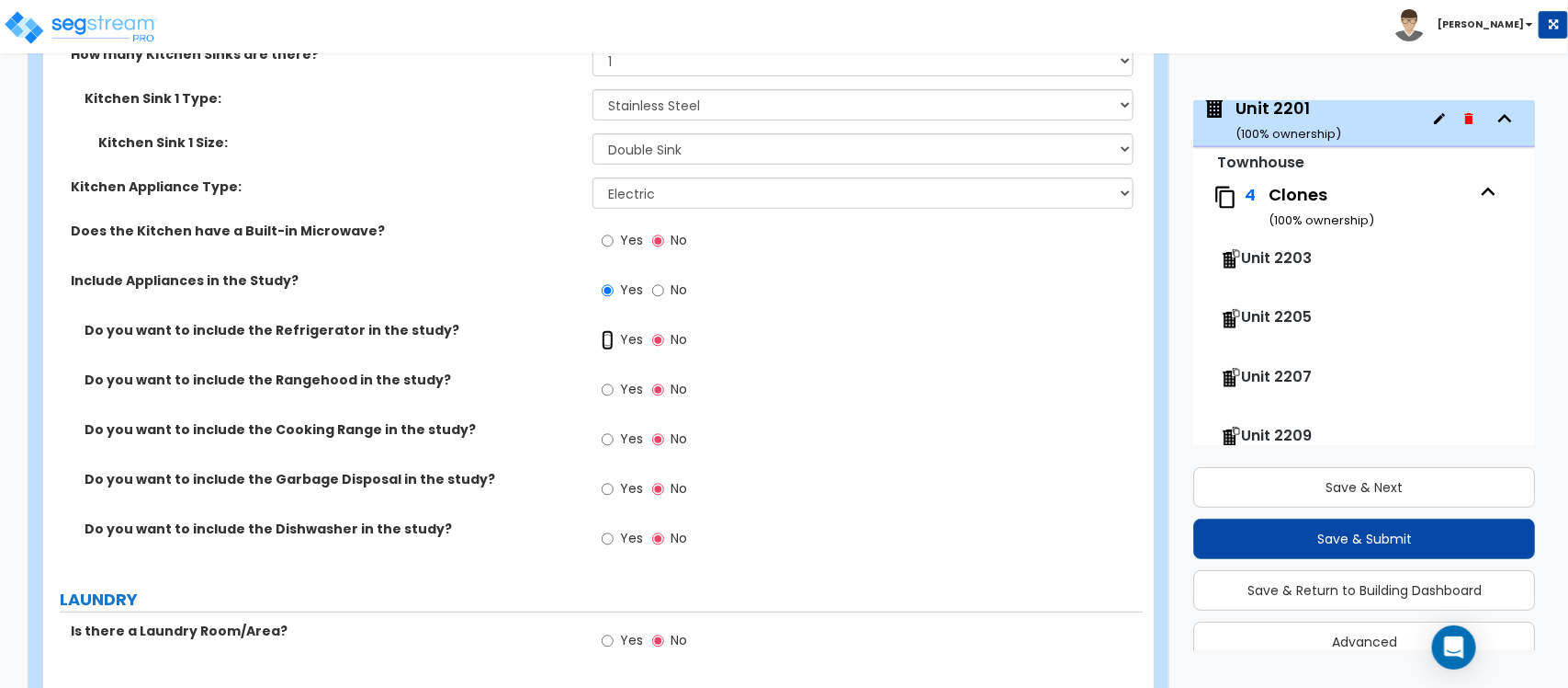
drag, startPoint x: 607, startPoint y: 317, endPoint x: 607, endPoint y: 364, distance: 47.0
click at [607, 330] on input "Yes" at bounding box center [607, 340] width 12 height 20
drag, startPoint x: 607, startPoint y: 368, endPoint x: 607, endPoint y: 412, distance: 44.0
click at [608, 380] on input "Yes" at bounding box center [607, 390] width 12 height 20
click at [609, 449] on input "Yes" at bounding box center [607, 439] width 12 height 20
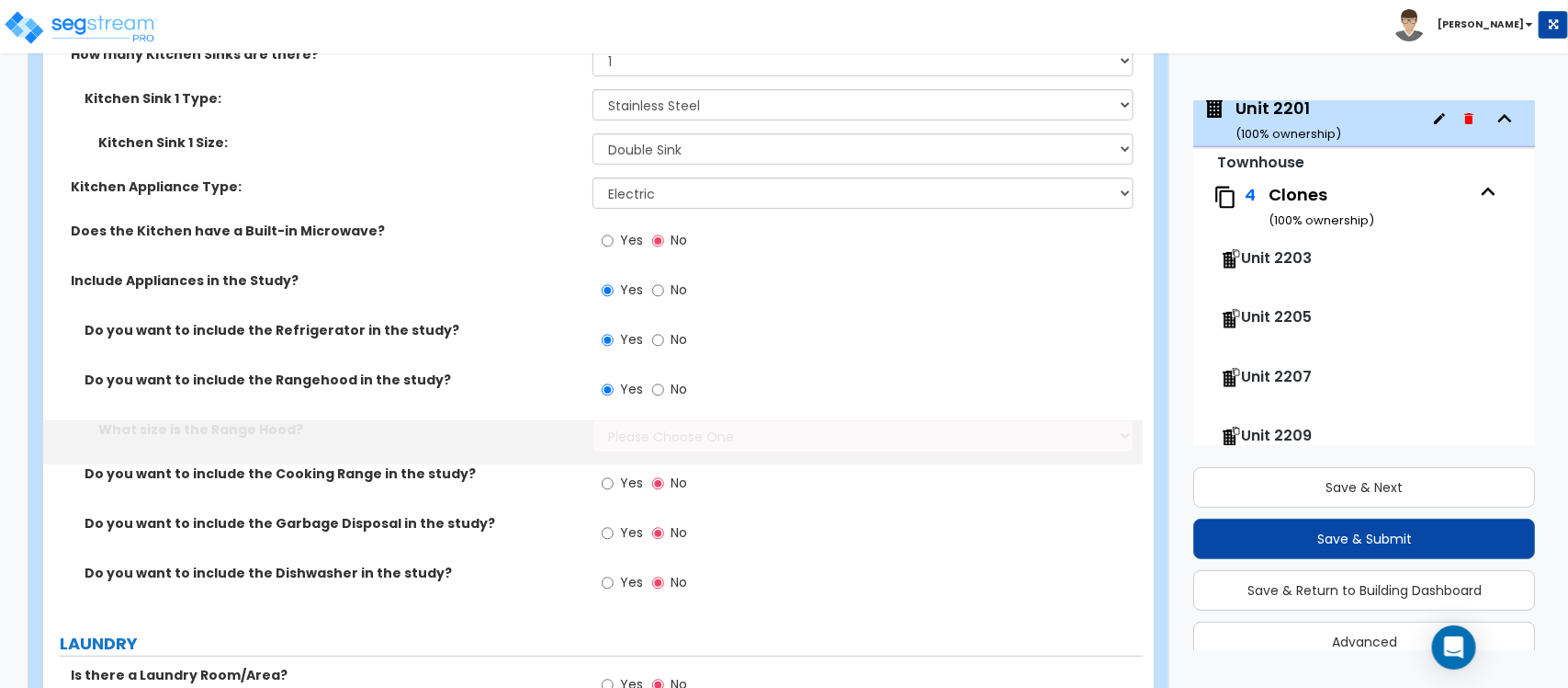
click at [611, 519] on label "Yes" at bounding box center [622, 535] width 41 height 31
drag, startPoint x: 609, startPoint y: 505, endPoint x: 609, endPoint y: 549, distance: 44.0
click at [609, 523] on input "Yes" at bounding box center [607, 533] width 12 height 20
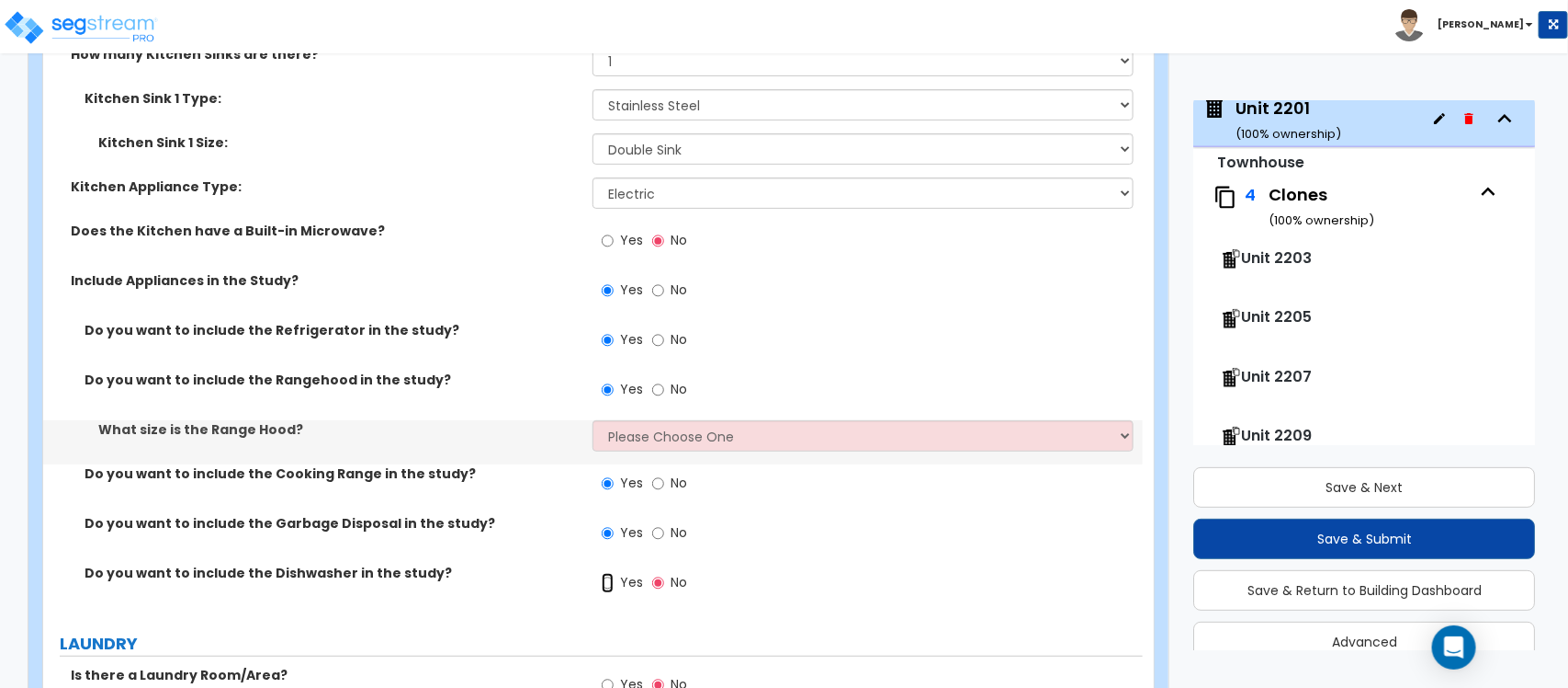
click at [611, 573] on input "Yes" at bounding box center [607, 583] width 12 height 20
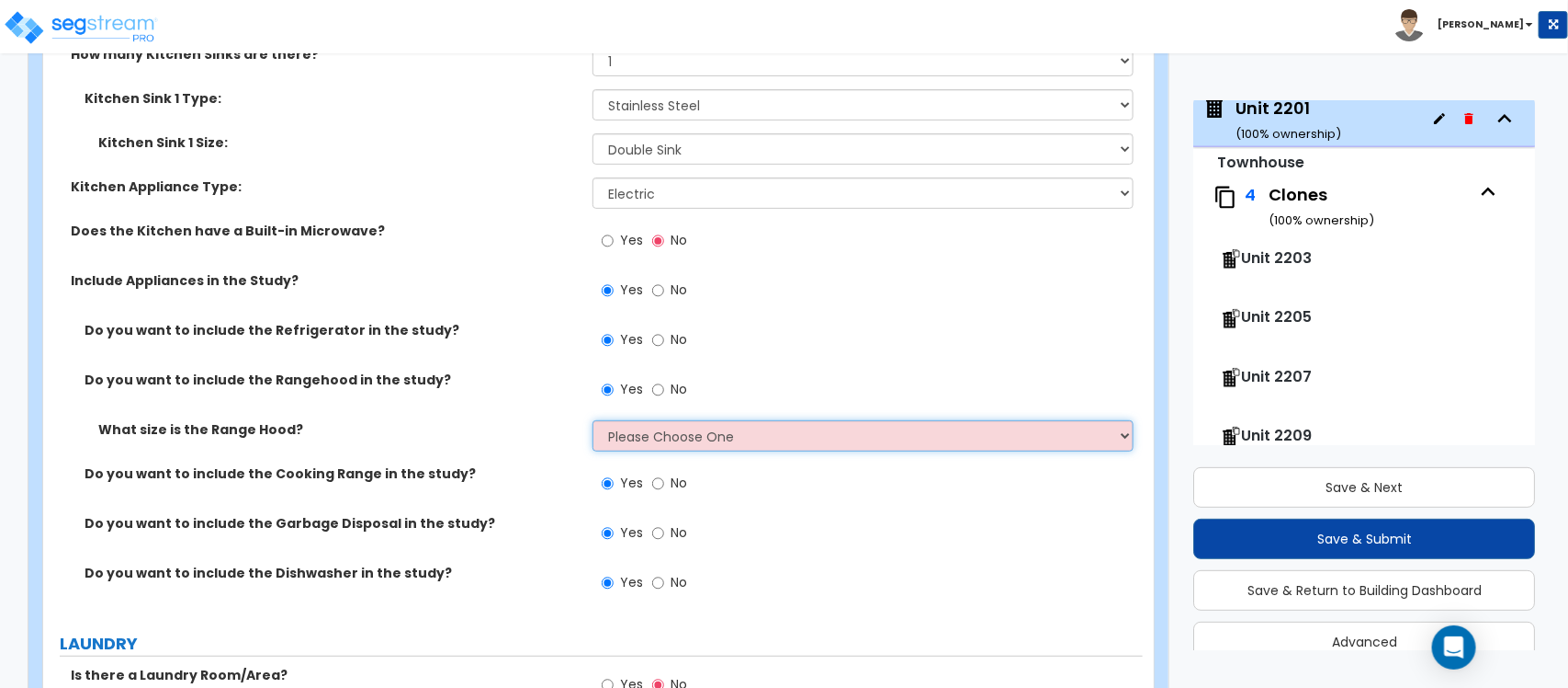
drag, startPoint x: 721, startPoint y: 415, endPoint x: 708, endPoint y: 424, distance: 15.8
click at [721, 420] on select "Please Choose One Normal - 30" Wide - 42"" at bounding box center [863, 435] width 540 height 31
click at [593, 420] on select "Please Choose One Normal - 30" Wide - 42"" at bounding box center [863, 435] width 540 height 31
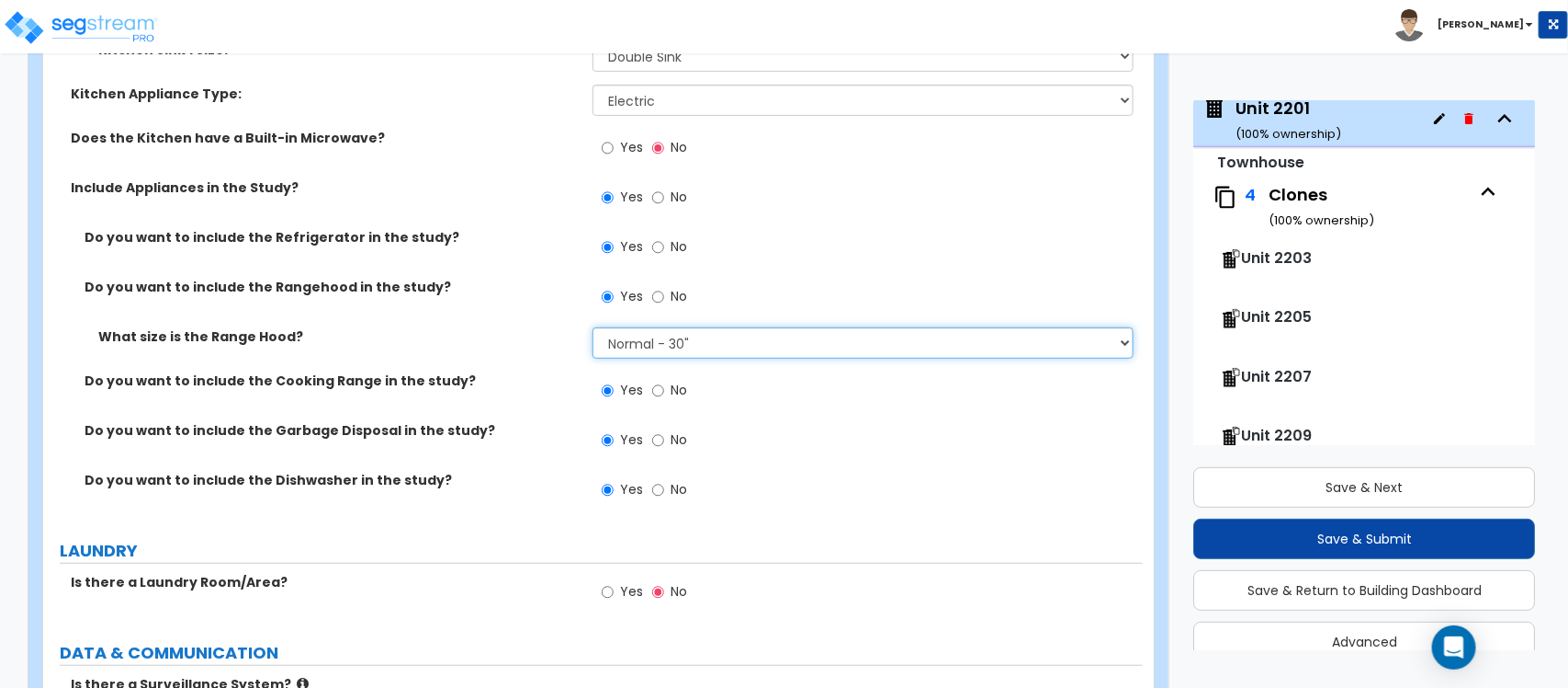
scroll to position [6655, 0]
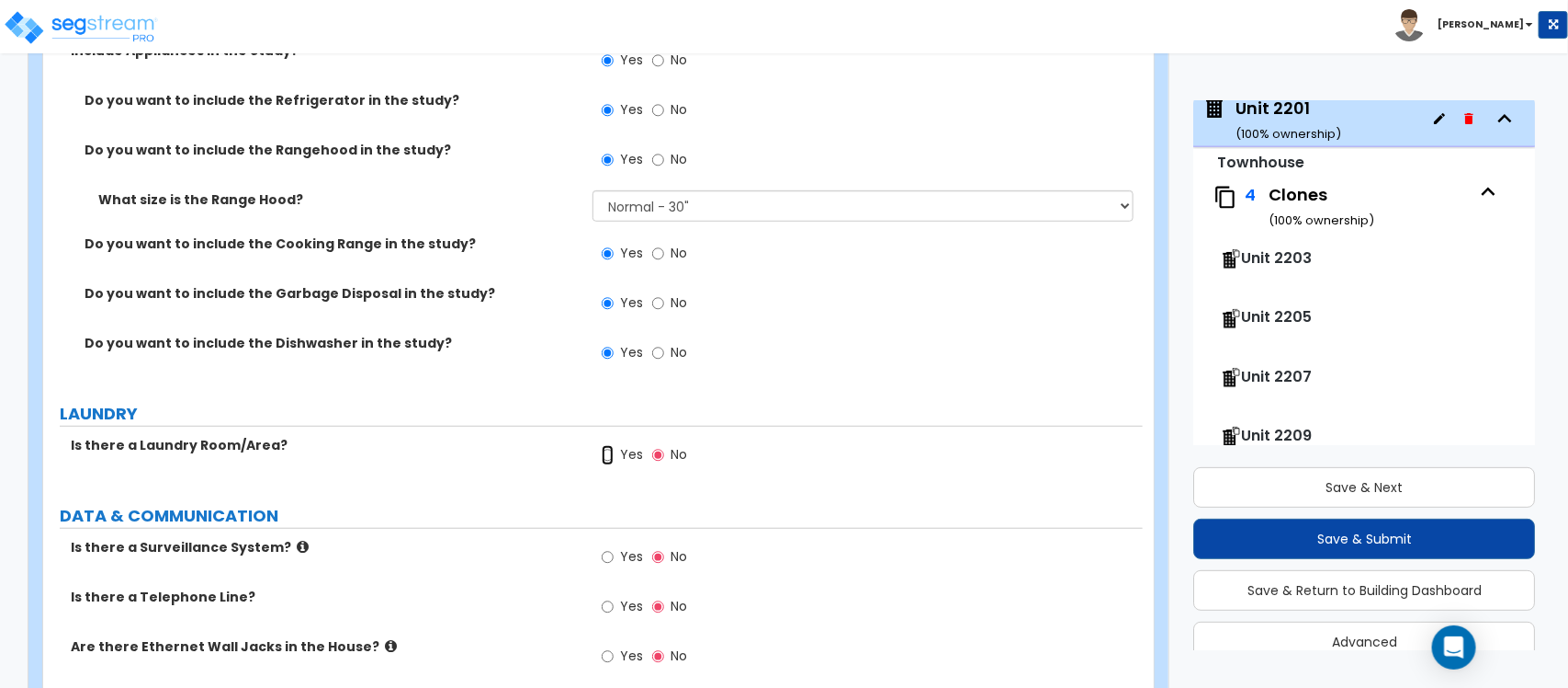
click at [609, 445] on input "Yes" at bounding box center [607, 455] width 12 height 20
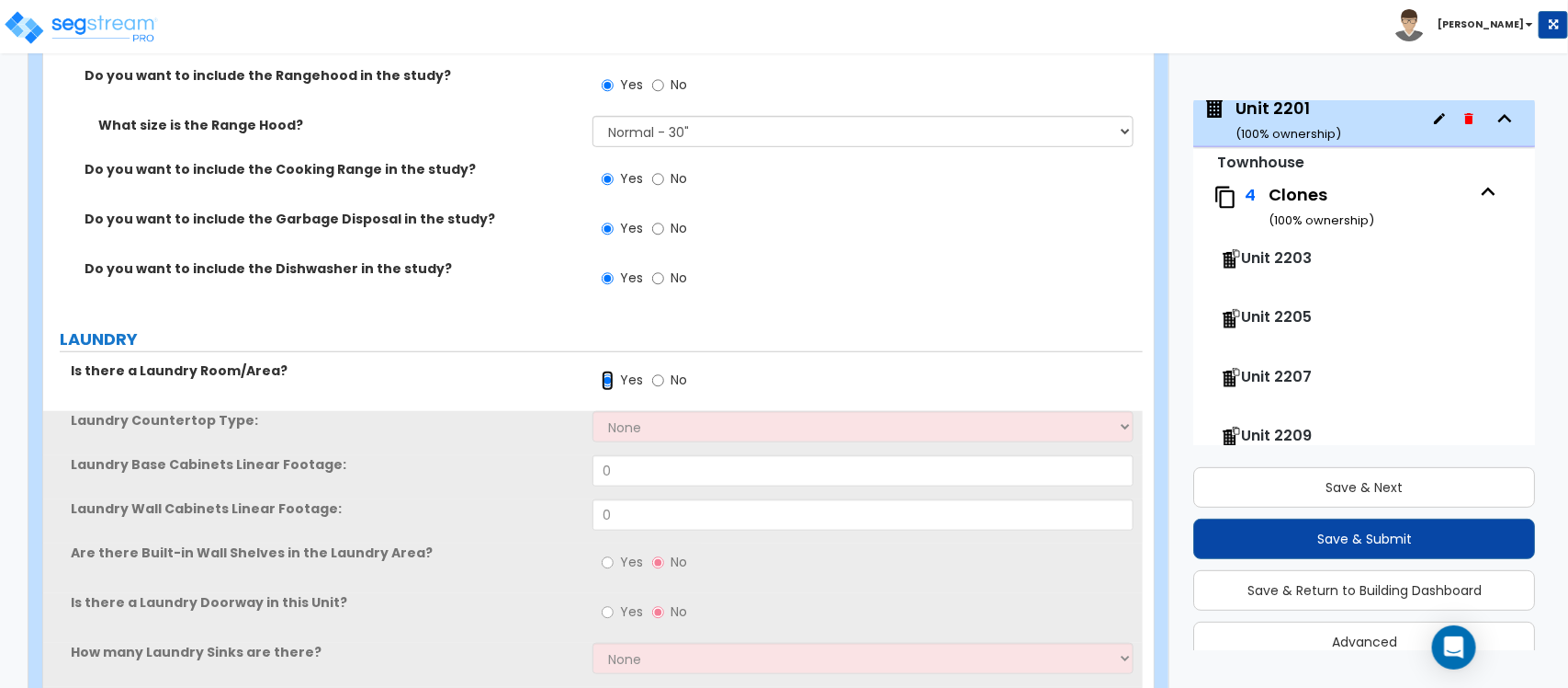
scroll to position [6770, 0]
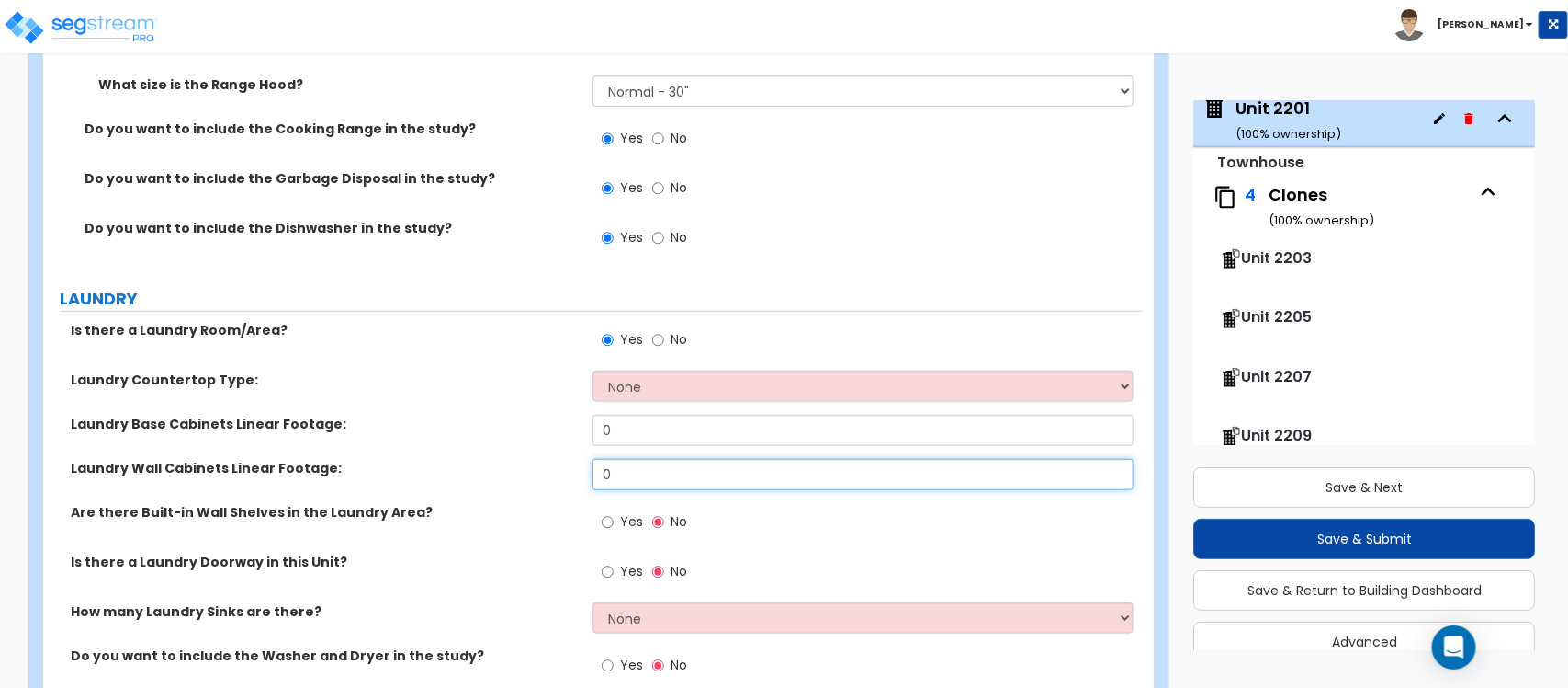
drag, startPoint x: 644, startPoint y: 442, endPoint x: 554, endPoint y: 442, distance: 90.0
click at [554, 458] on div "Laundry Wall Cabinets Linear Footage: 0" at bounding box center [593, 480] width 1100 height 44
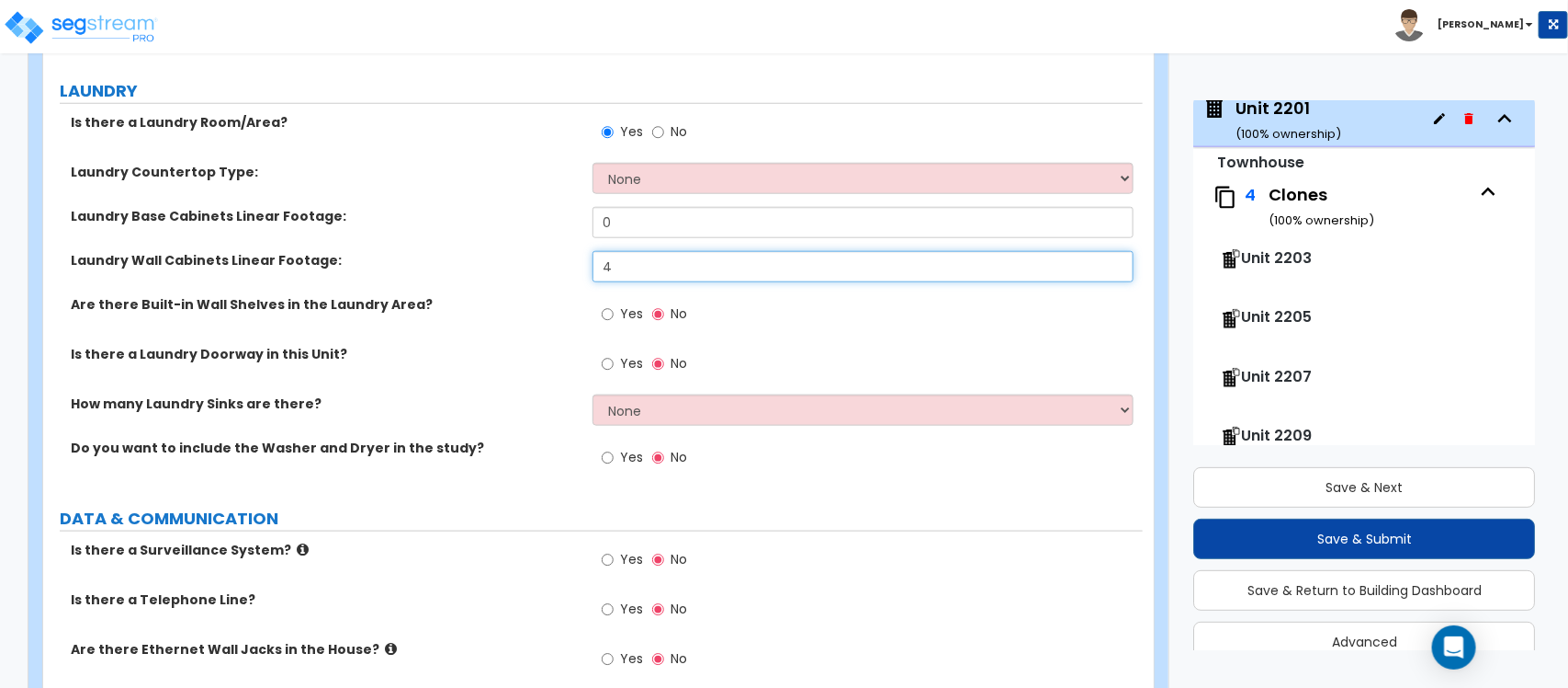
scroll to position [7000, 0]
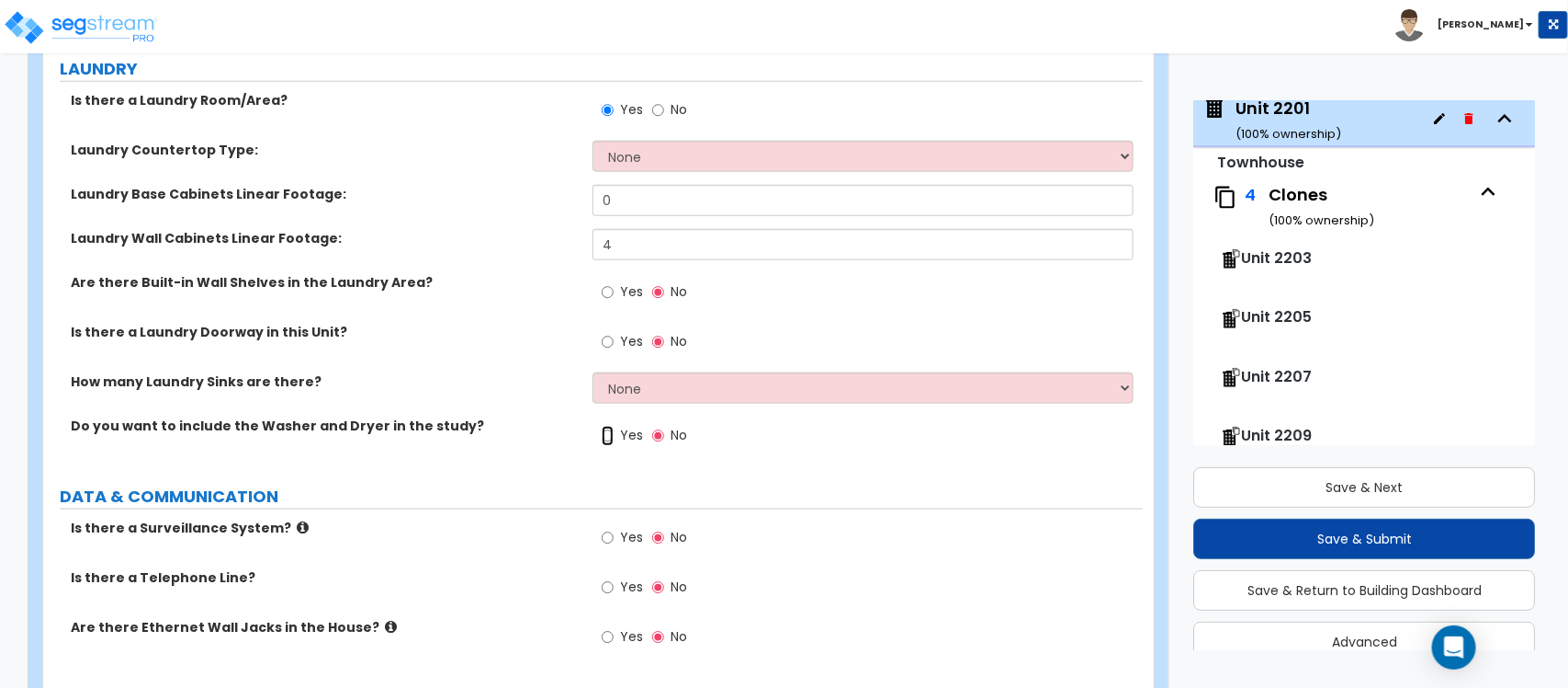
click at [611, 425] on input "Yes" at bounding box center [607, 435] width 12 height 20
click at [611, 627] on input "Yes" at bounding box center [607, 637] width 12 height 20
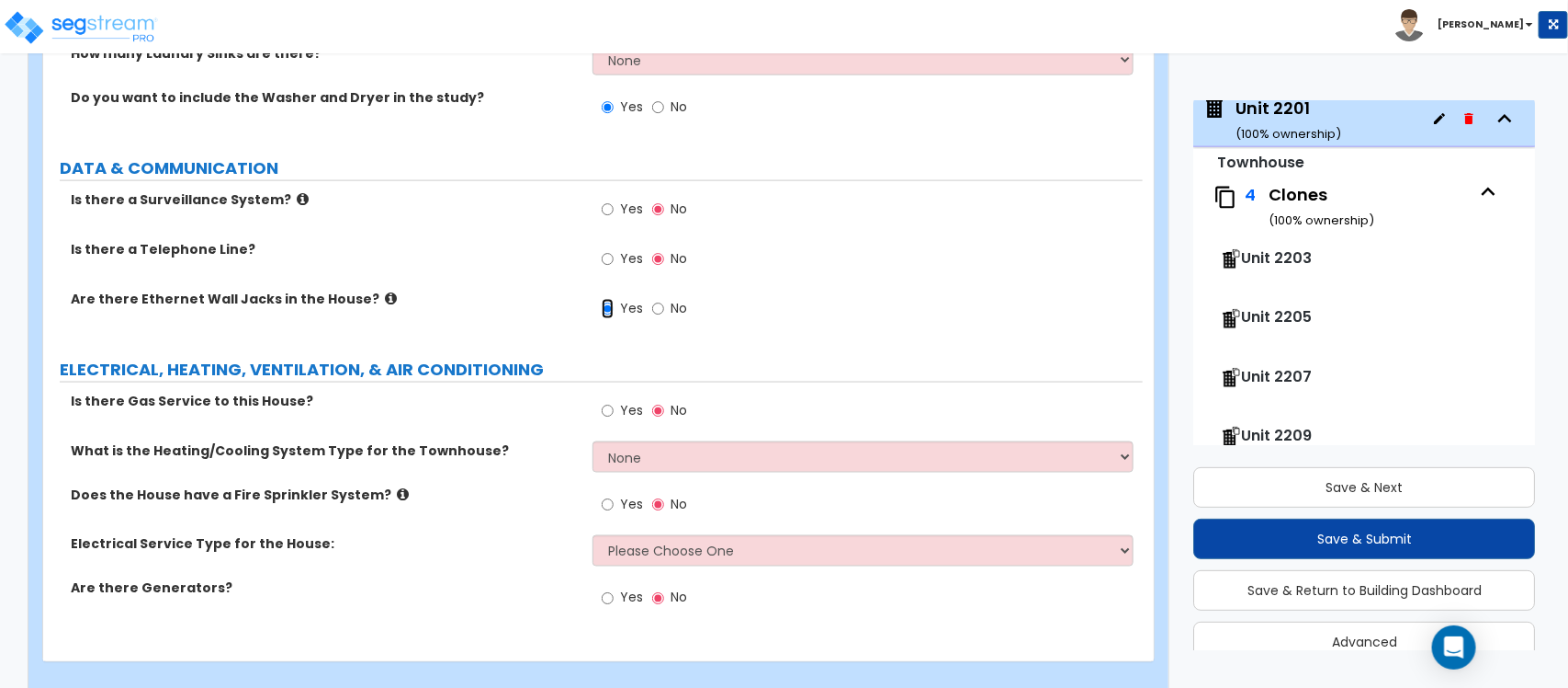
scroll to position [7329, 0]
click at [607, 400] on input "Yes" at bounding box center [607, 410] width 12 height 20
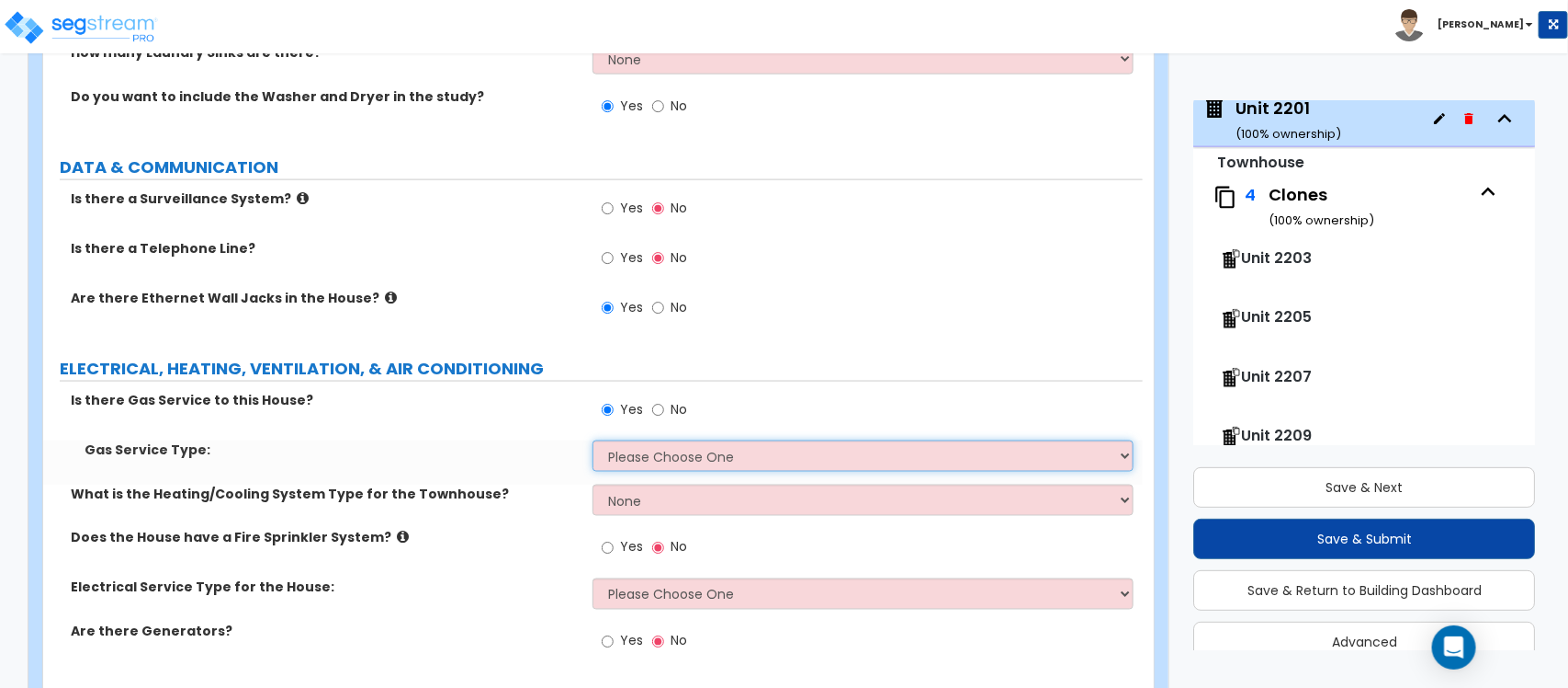
click at [614, 440] on select "Please Choose One Natural Gas Service Propane Tank On-site" at bounding box center [863, 456] width 540 height 31
click at [593, 440] on select "Please Choose One Natural Gas Service Propane Tank On-site" at bounding box center [863, 456] width 540 height 31
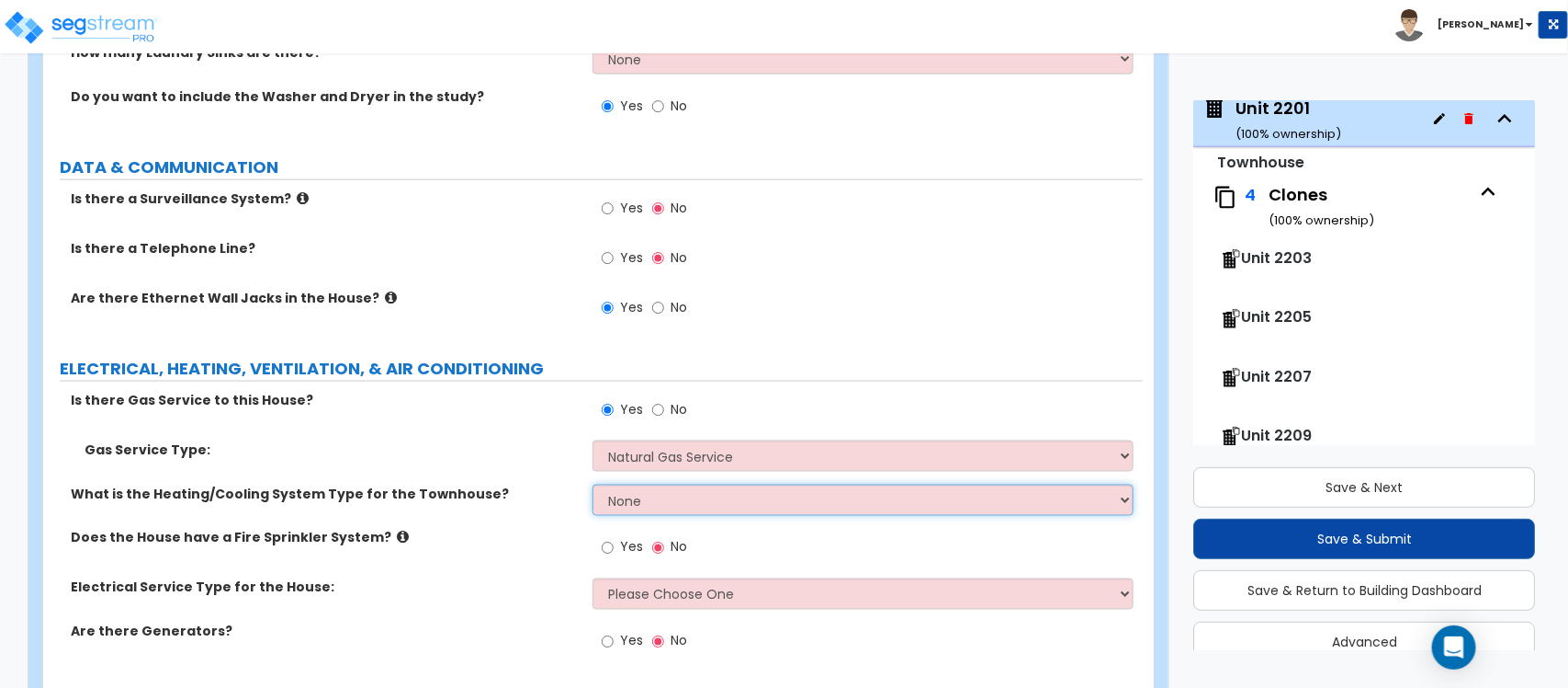
click at [630, 484] on select "None Heat Only Centralized Heating & Cooling Thru Wall Air Conditioners Mini Sp…" at bounding box center [863, 500] width 540 height 31
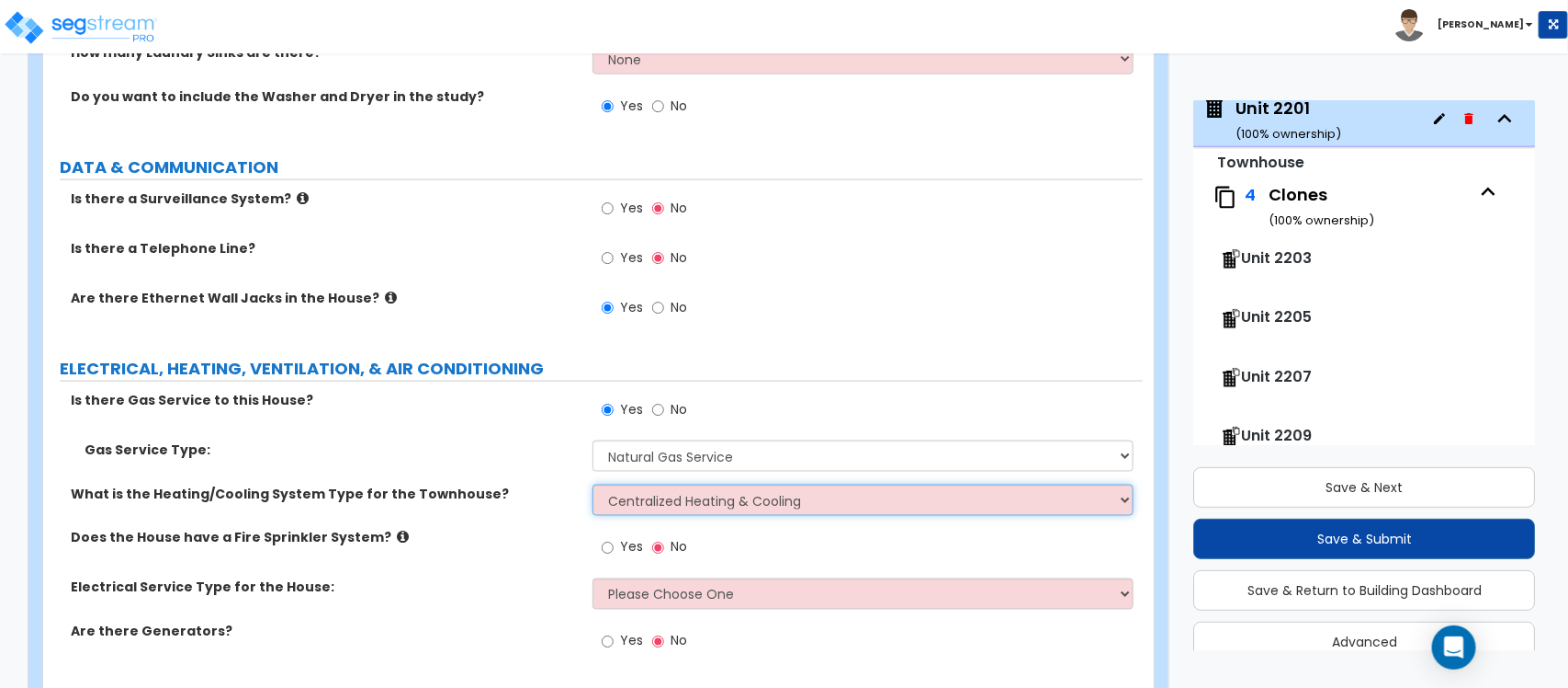
click at [593, 484] on select "None Heat Only Centralized Heating & Cooling Thru Wall Air Conditioners Mini Sp…" at bounding box center [863, 500] width 540 height 31
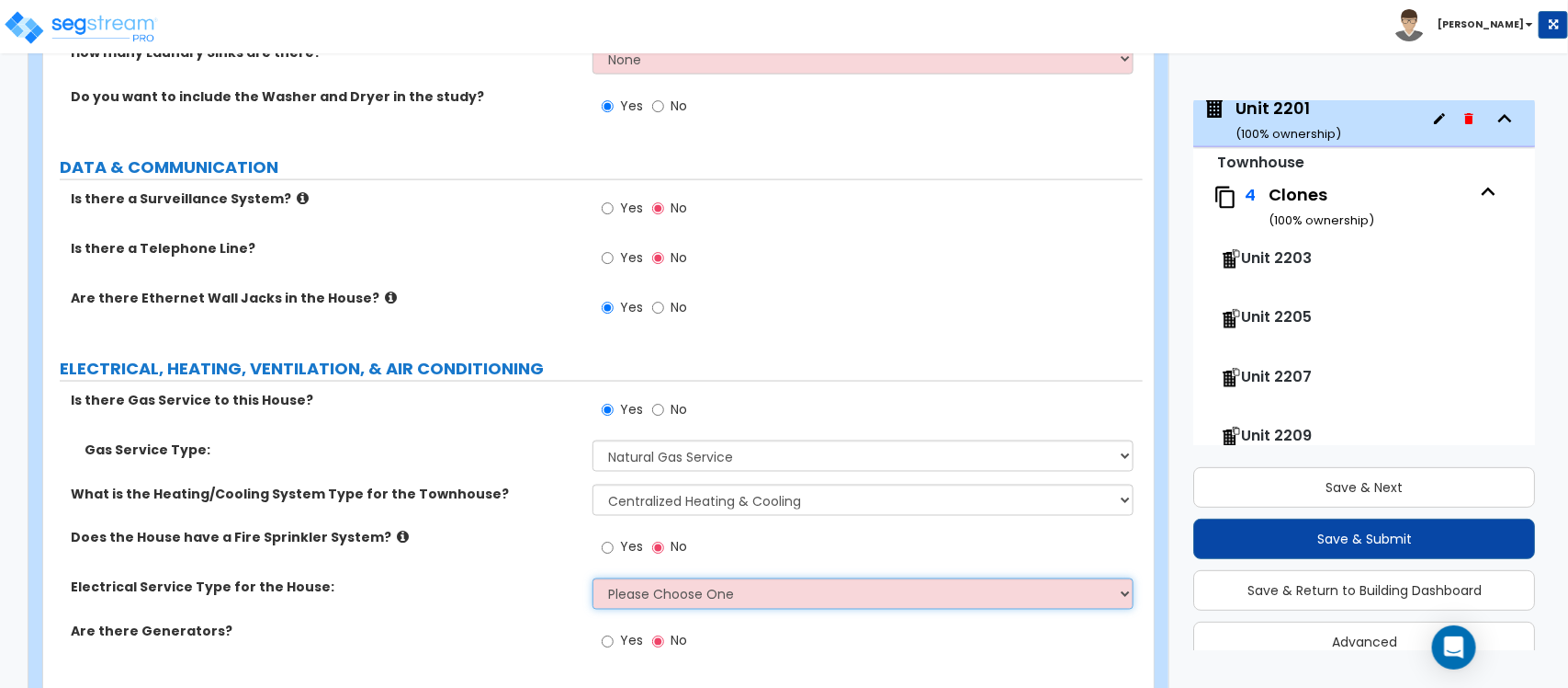
click at [623, 578] on select "Please Choose One Overhead Underground" at bounding box center [863, 594] width 540 height 31
click at [593, 578] on select "Please Choose One Overhead Underground" at bounding box center [863, 594] width 540 height 31
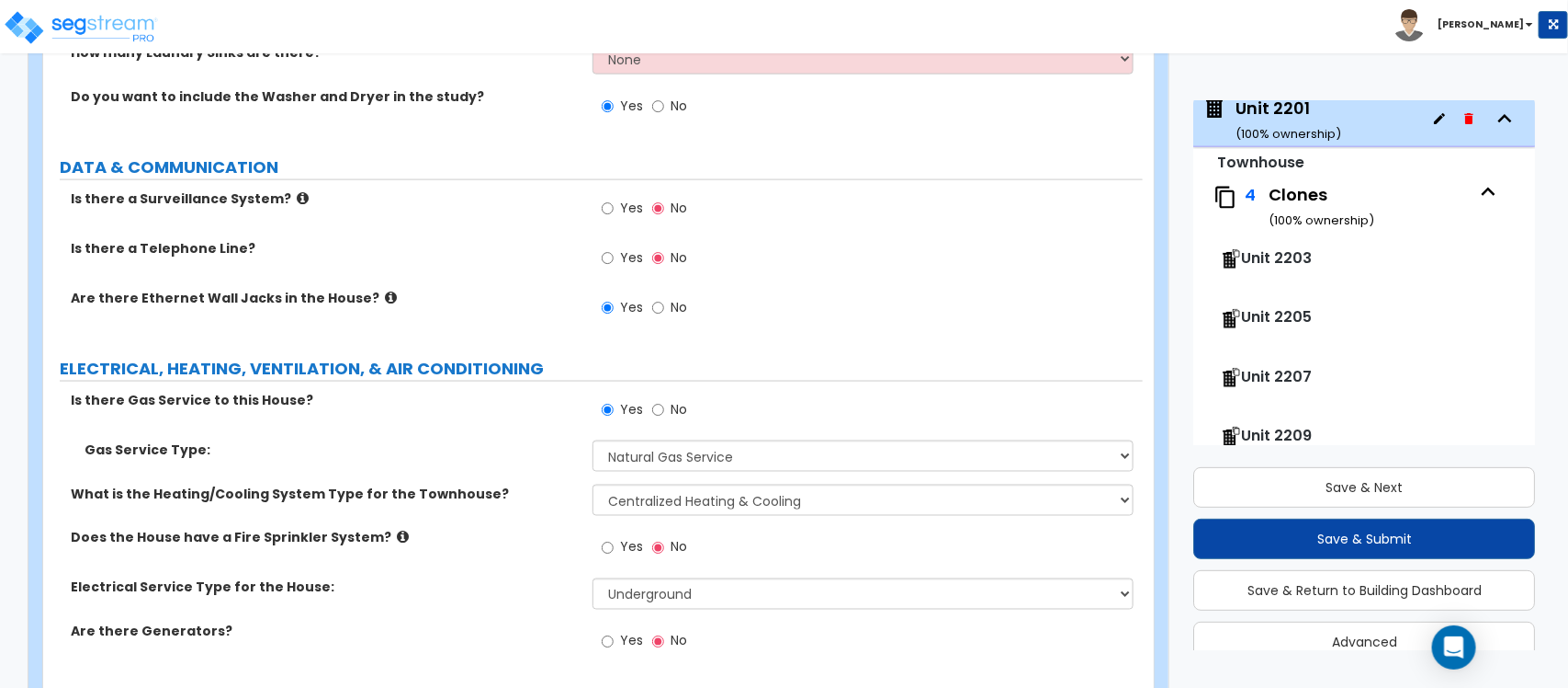
click at [492, 623] on label "Are there Generators?" at bounding box center [324, 632] width 508 height 18
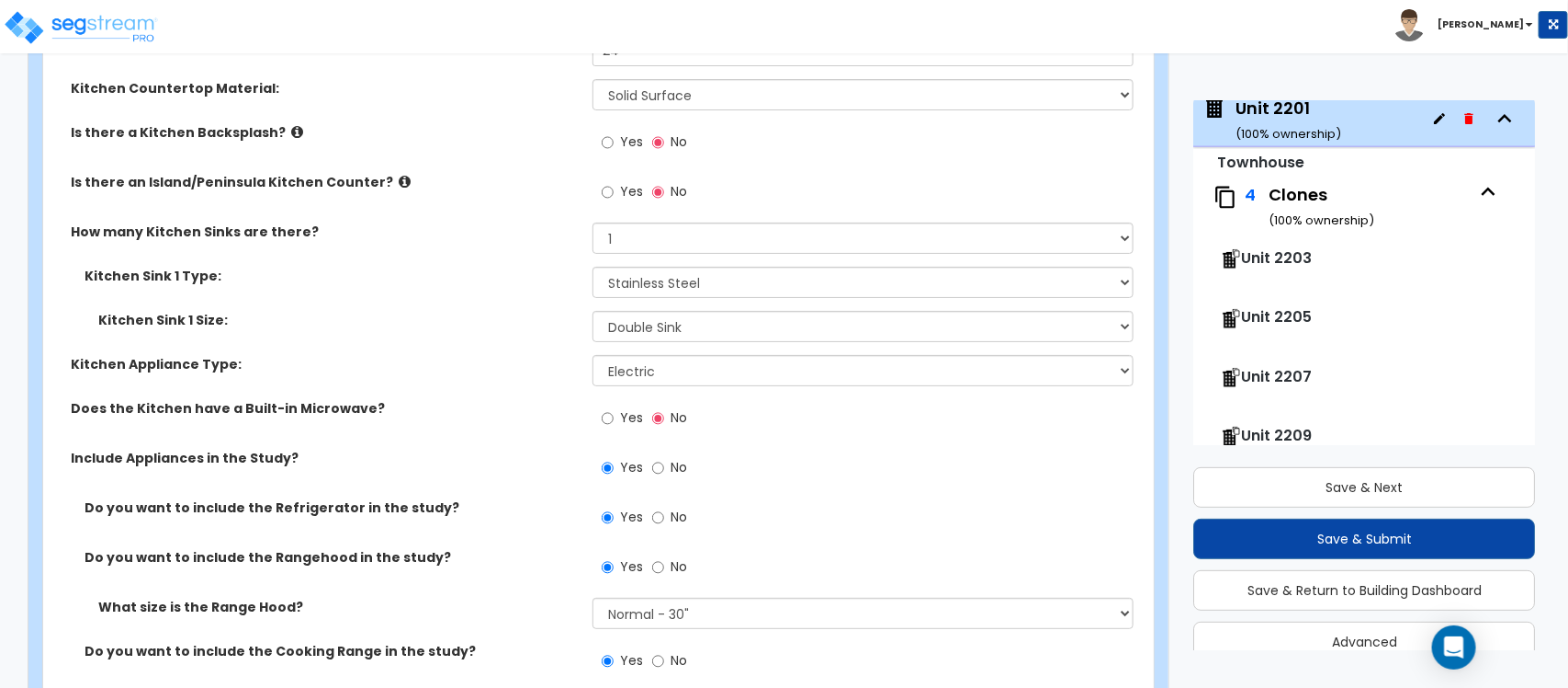
scroll to position [6180, 0]
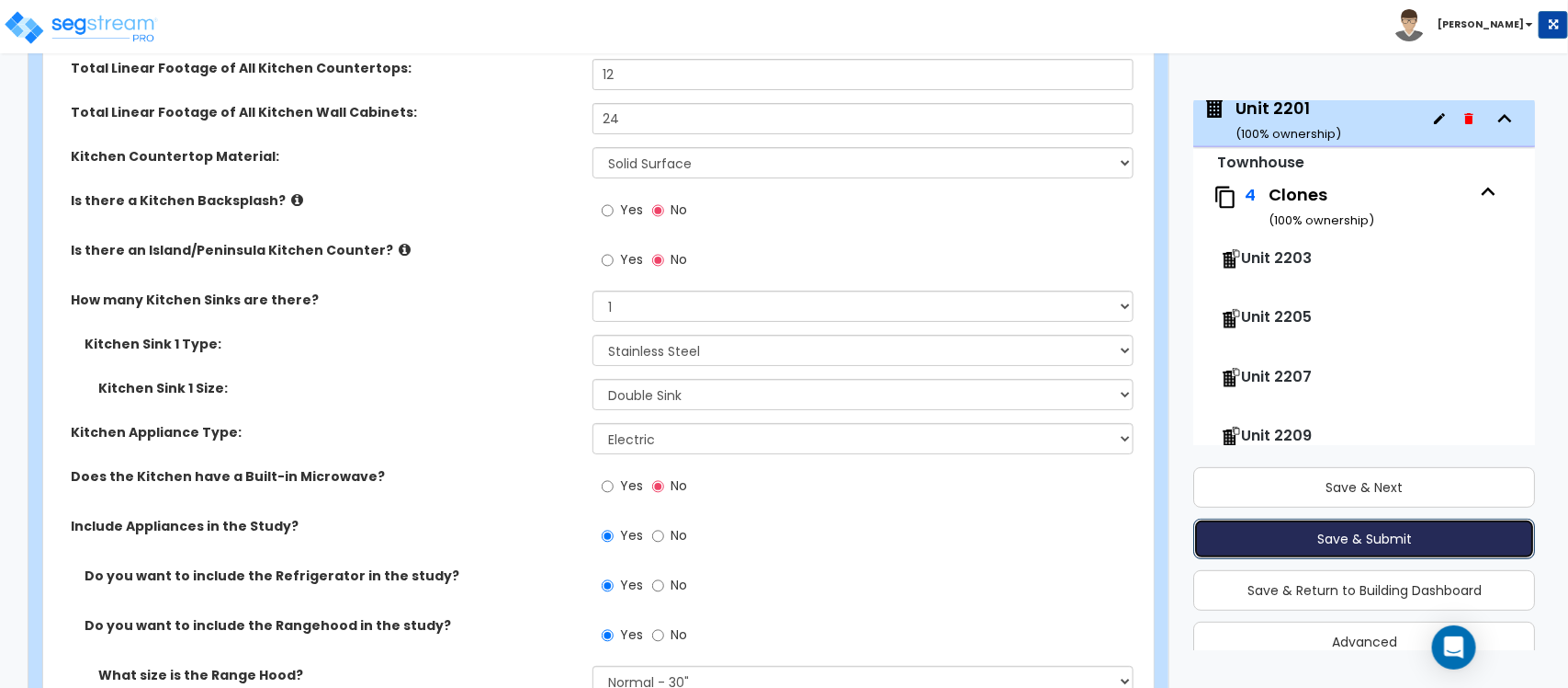
click at [1388, 540] on button "Save & Submit" at bounding box center [1364, 539] width 342 height 41
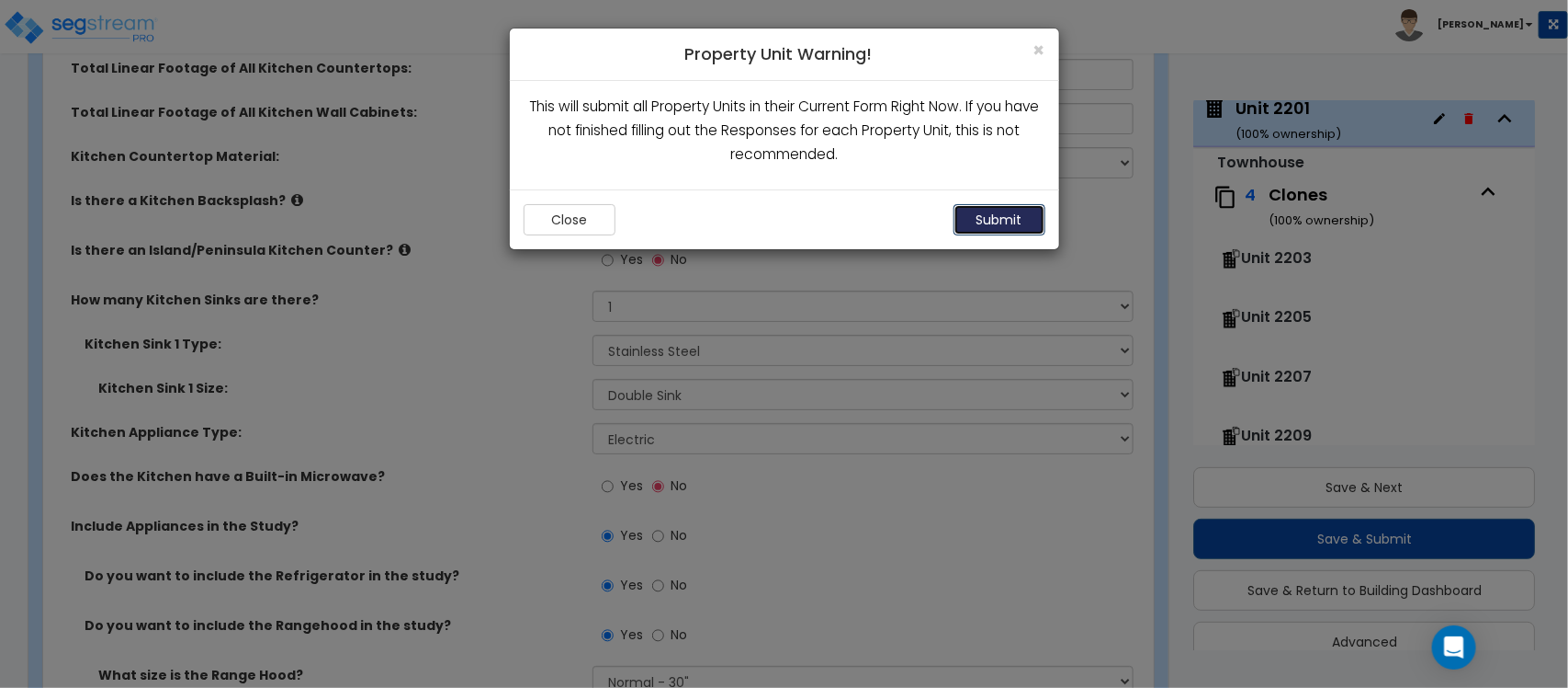
click at [998, 213] on button "Submit" at bounding box center [1000, 219] width 92 height 31
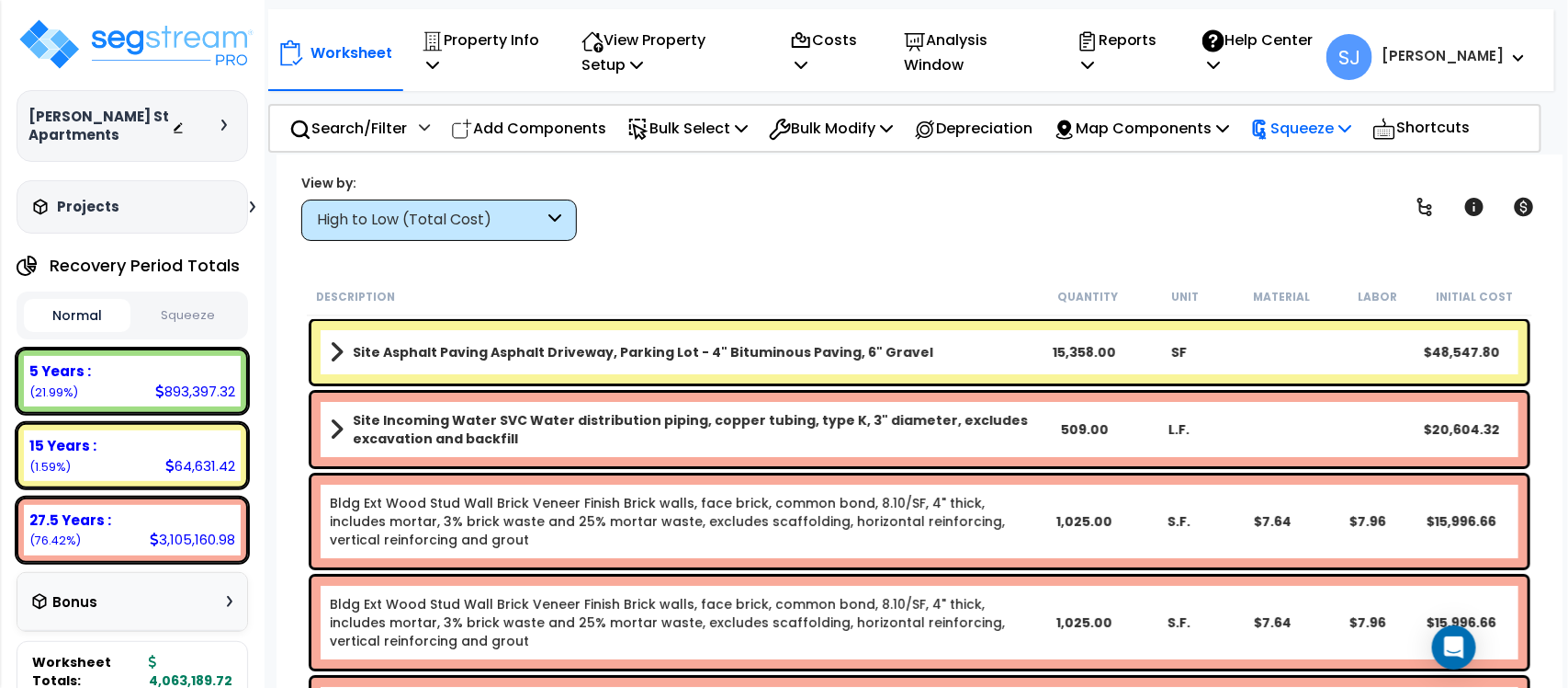
click at [1320, 117] on p "Squeeze" at bounding box center [1302, 128] width 101 height 25
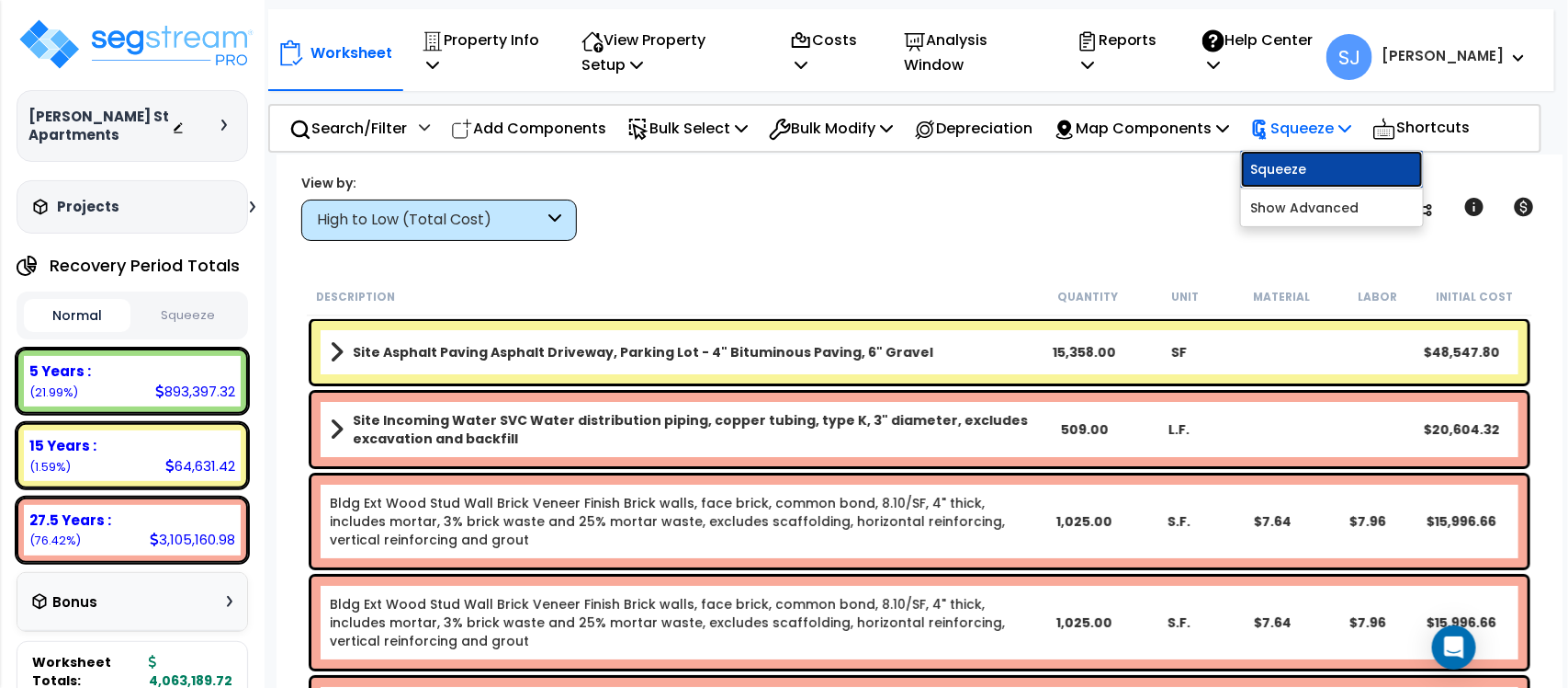
click at [1309, 160] on link "Squeeze" at bounding box center [1332, 169] width 182 height 37
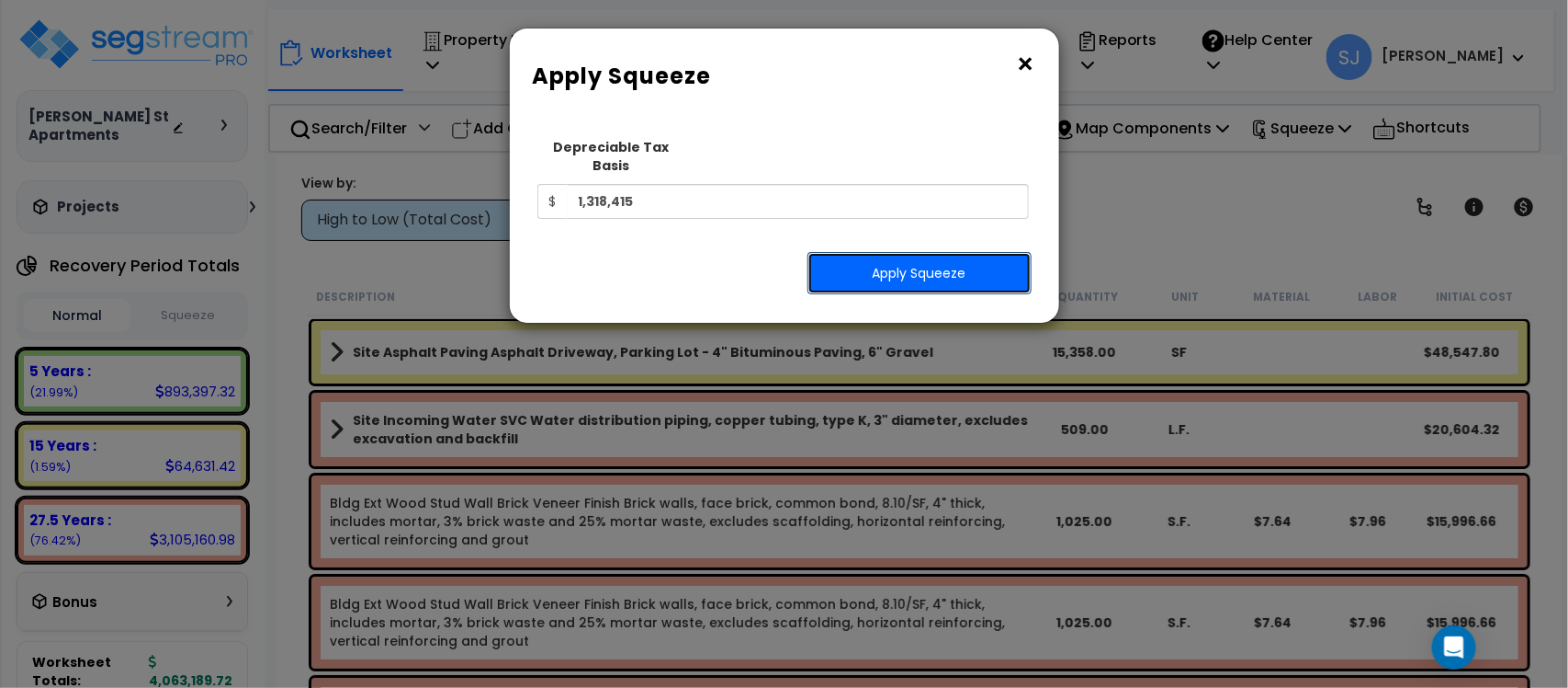
click at [954, 267] on button "Apply Squeeze" at bounding box center [919, 273] width 224 height 42
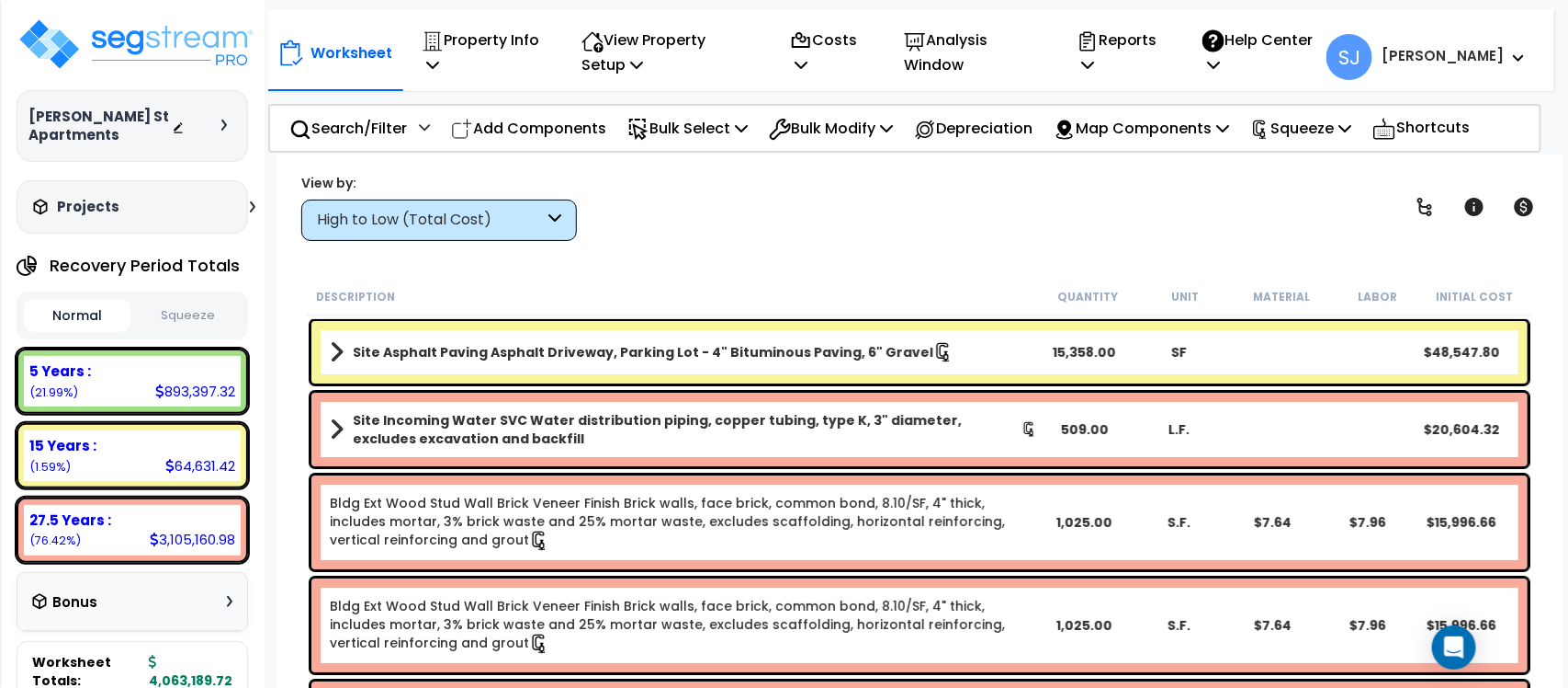
click at [204, 320] on button "Squeeze" at bounding box center [189, 315] width 107 height 32
click at [198, 394] on div "289,887.13" at bounding box center [196, 391] width 77 height 19
copy div "289,887.13"
click at [199, 470] on div "20,971.47" at bounding box center [200, 465] width 69 height 19
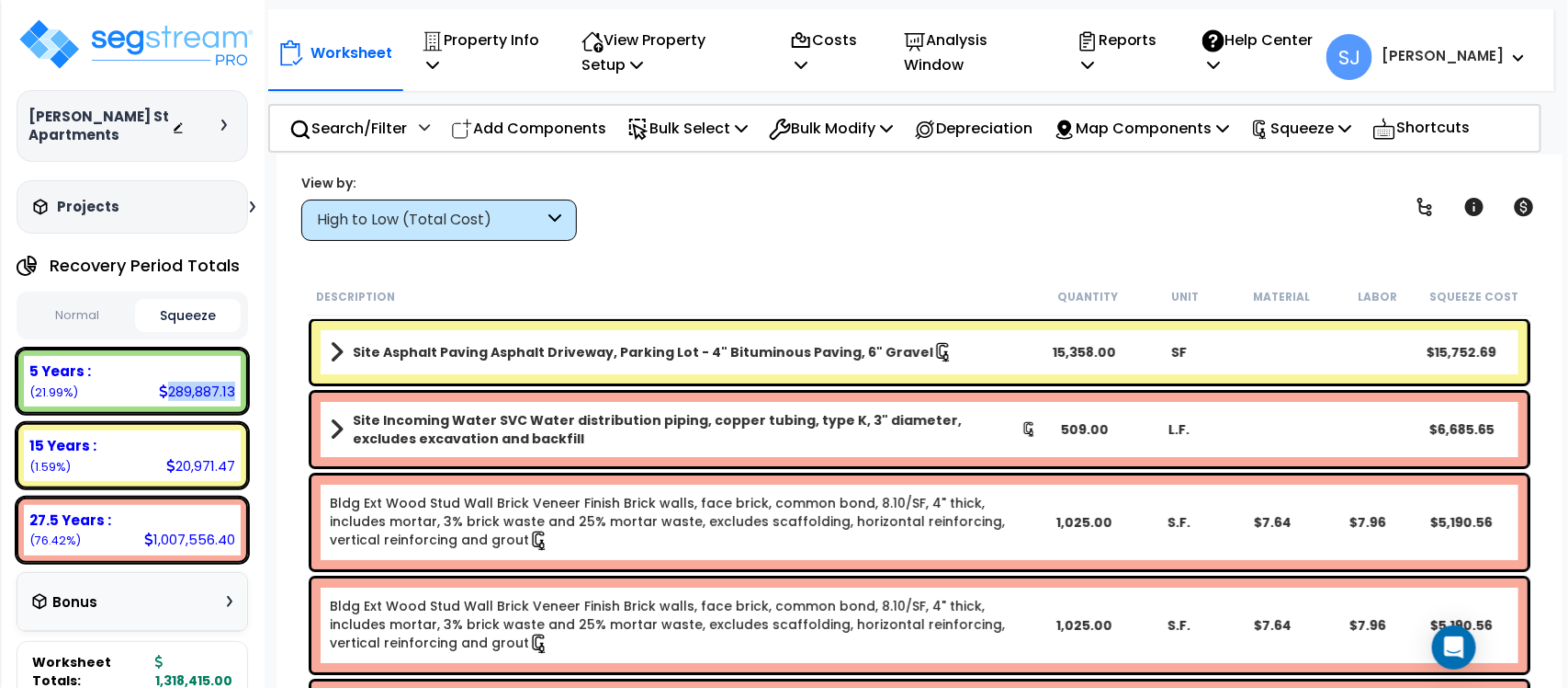
click at [199, 470] on div "20,971.47" at bounding box center [200, 465] width 69 height 19
copy div "20,971.47"
click at [184, 540] on div "1,007,556.40" at bounding box center [189, 539] width 91 height 19
copy div "1,007,556.40"
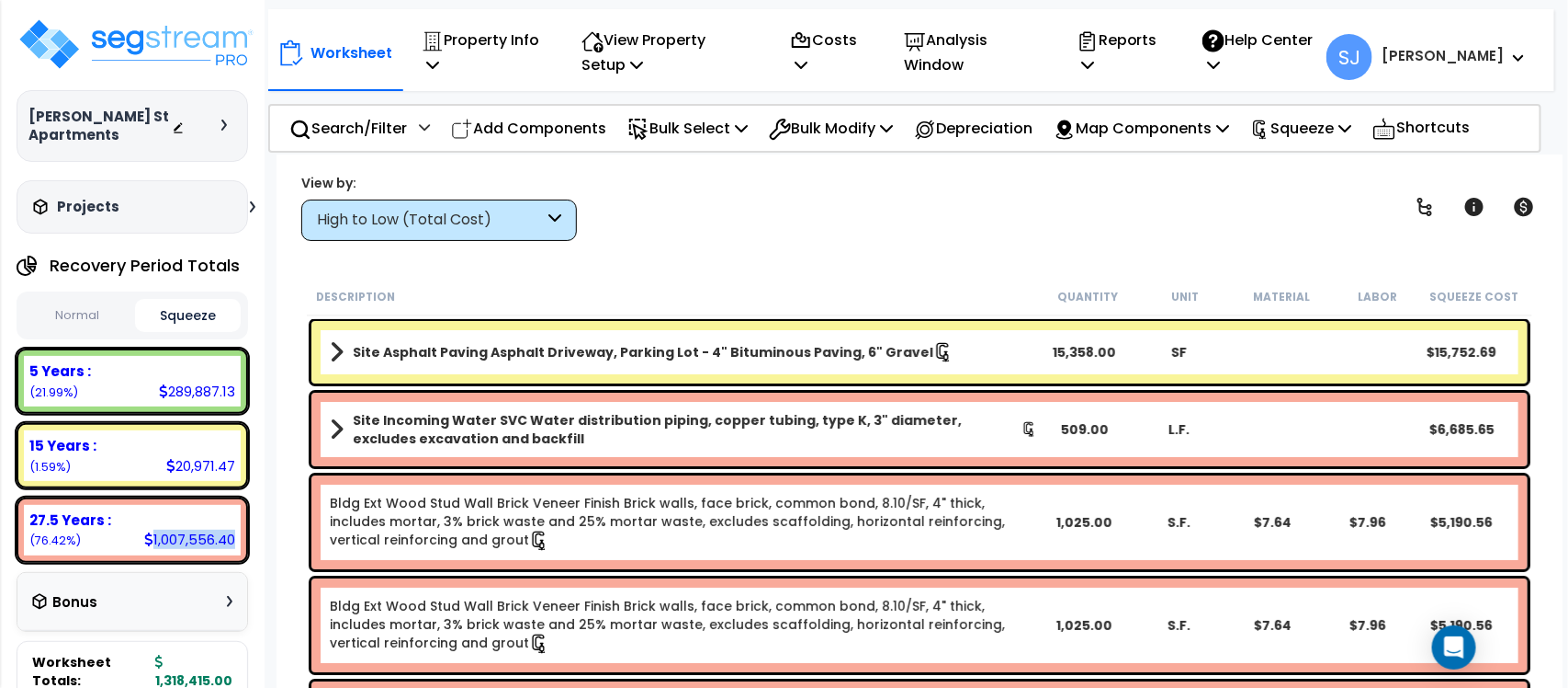
click at [194, 536] on div "1,007,556.40" at bounding box center [189, 539] width 91 height 19
click at [1163, 63] on p "Reports" at bounding box center [1120, 53] width 88 height 50
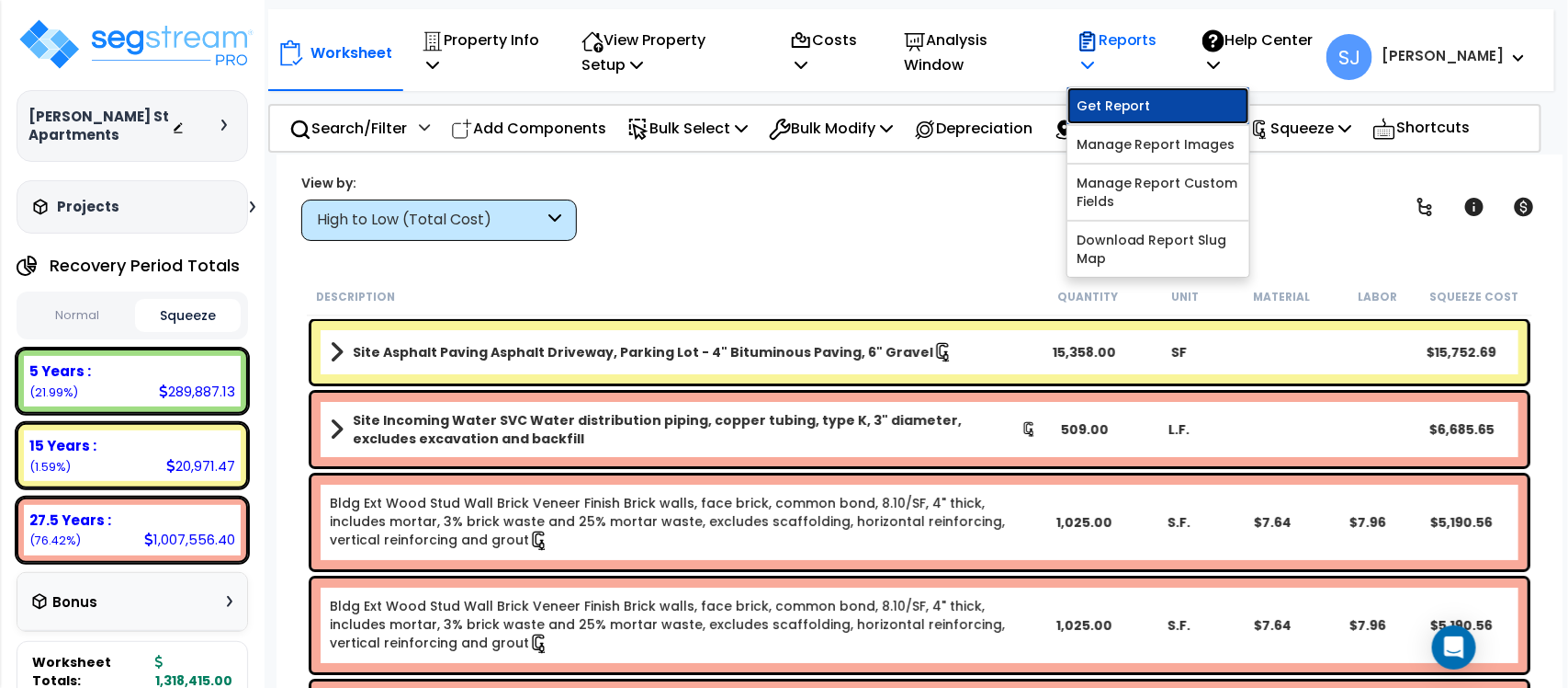
click at [1164, 115] on link "Get Report" at bounding box center [1158, 106] width 182 height 37
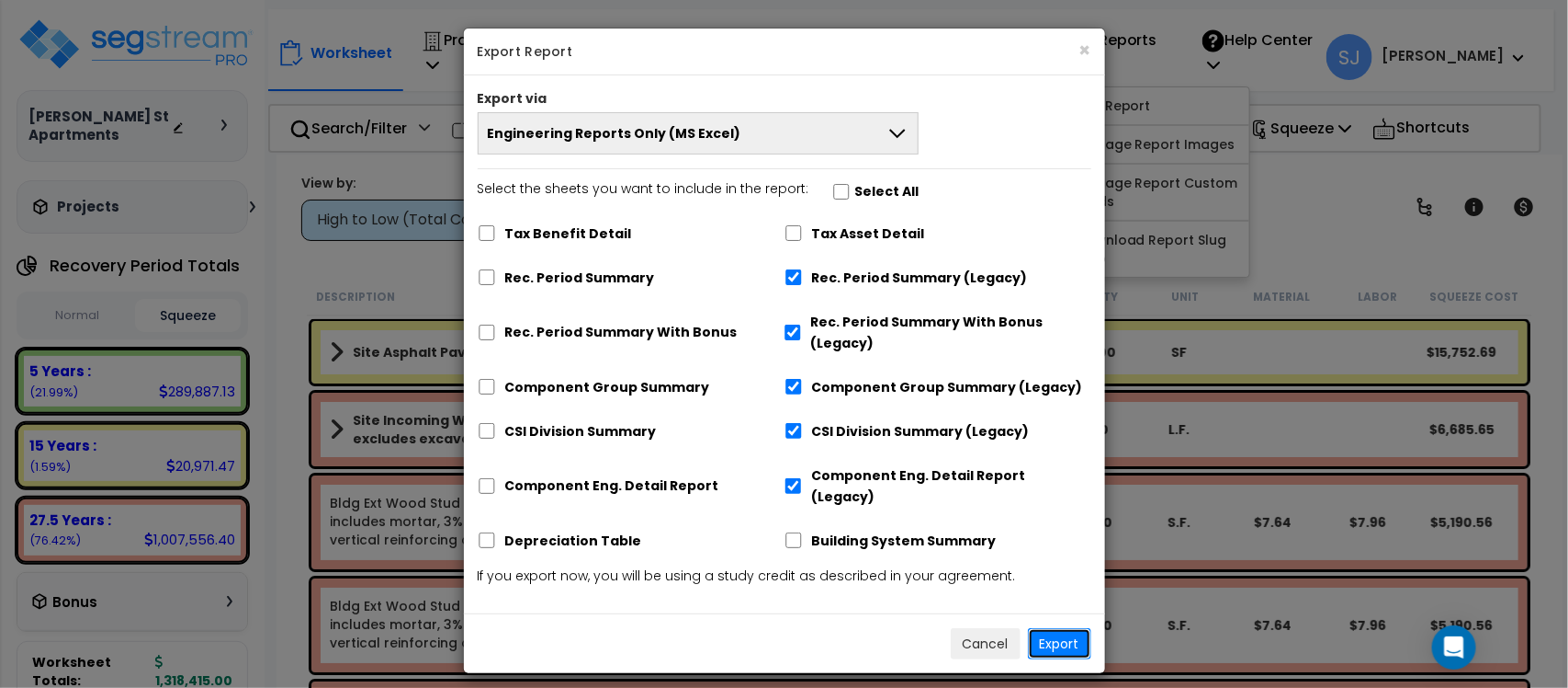
click at [1043, 628] on button "Export" at bounding box center [1059, 644] width 64 height 31
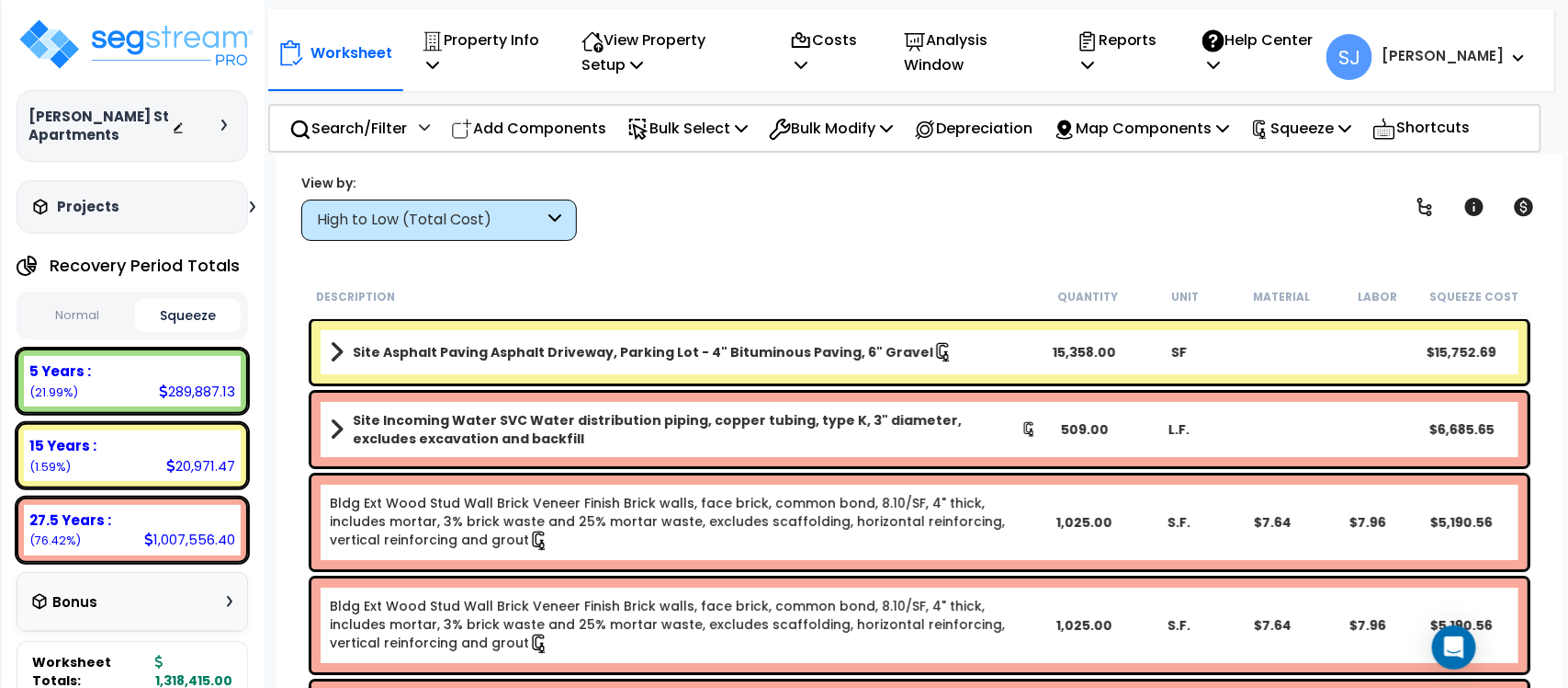
scroll to position [80, 0]
